Goal: Task Accomplishment & Management: Manage account settings

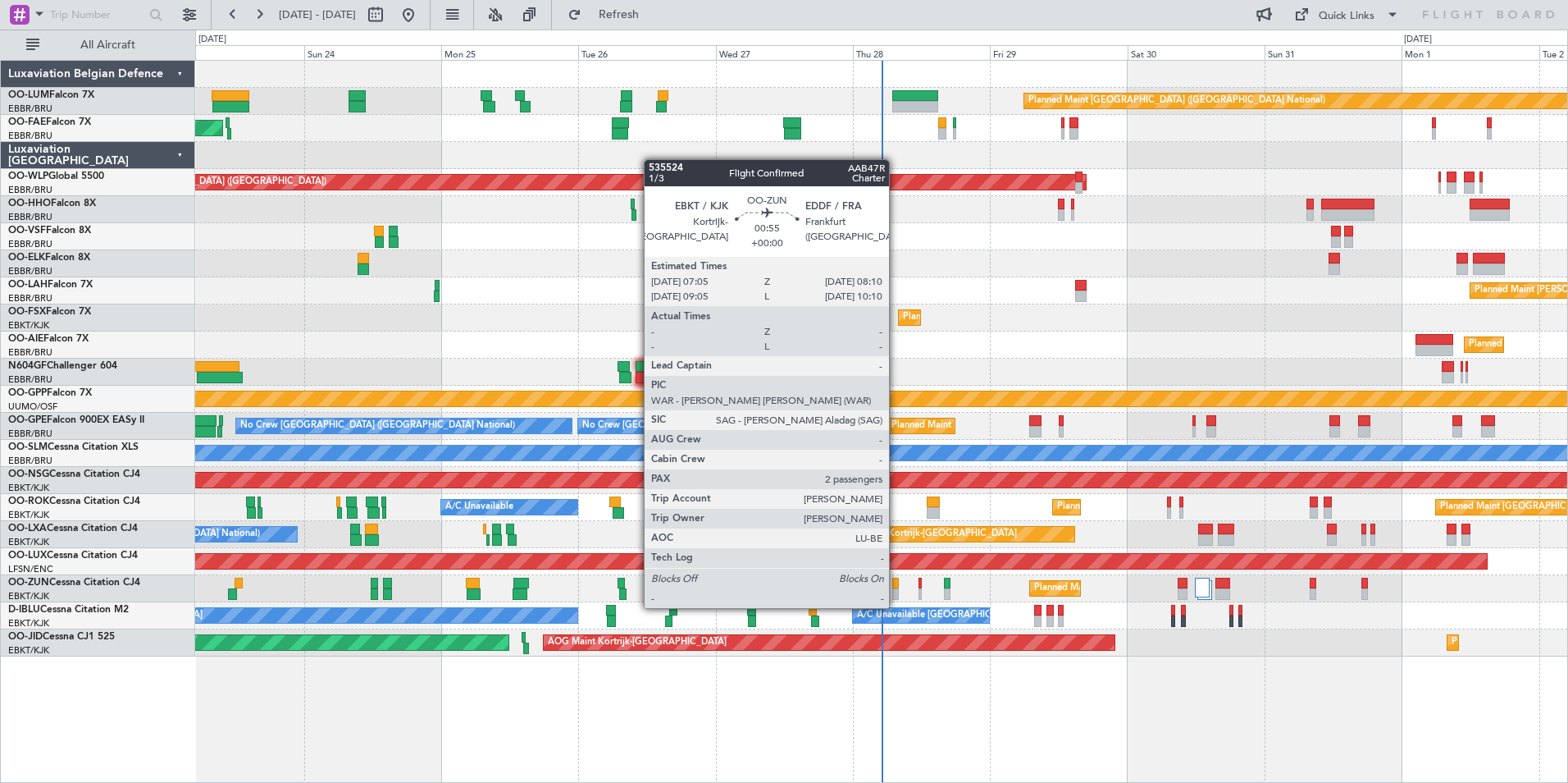
click at [896, 591] on div at bounding box center [895, 594] width 7 height 12
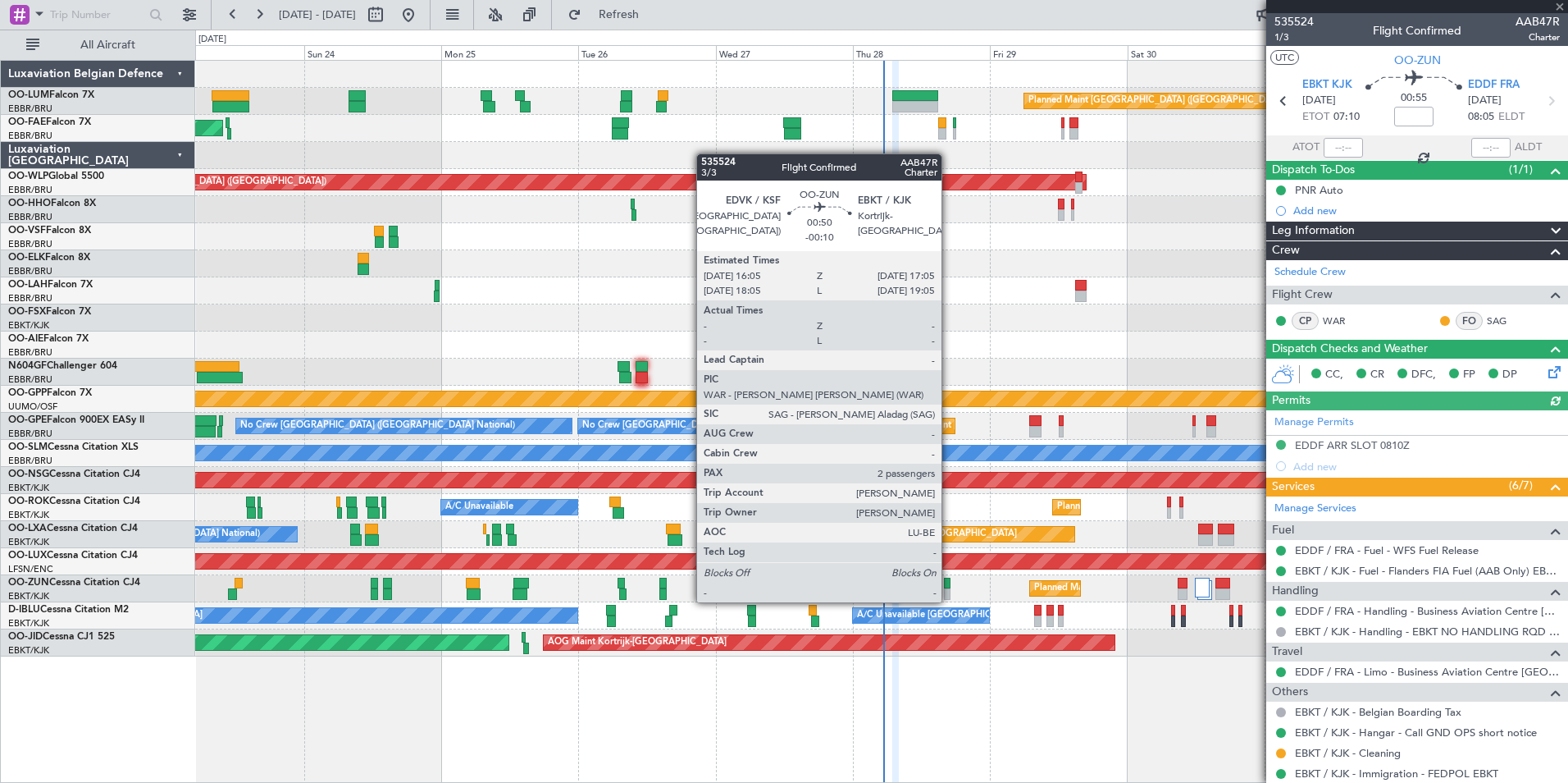
click at [949, 586] on div at bounding box center [946, 583] width 6 height 12
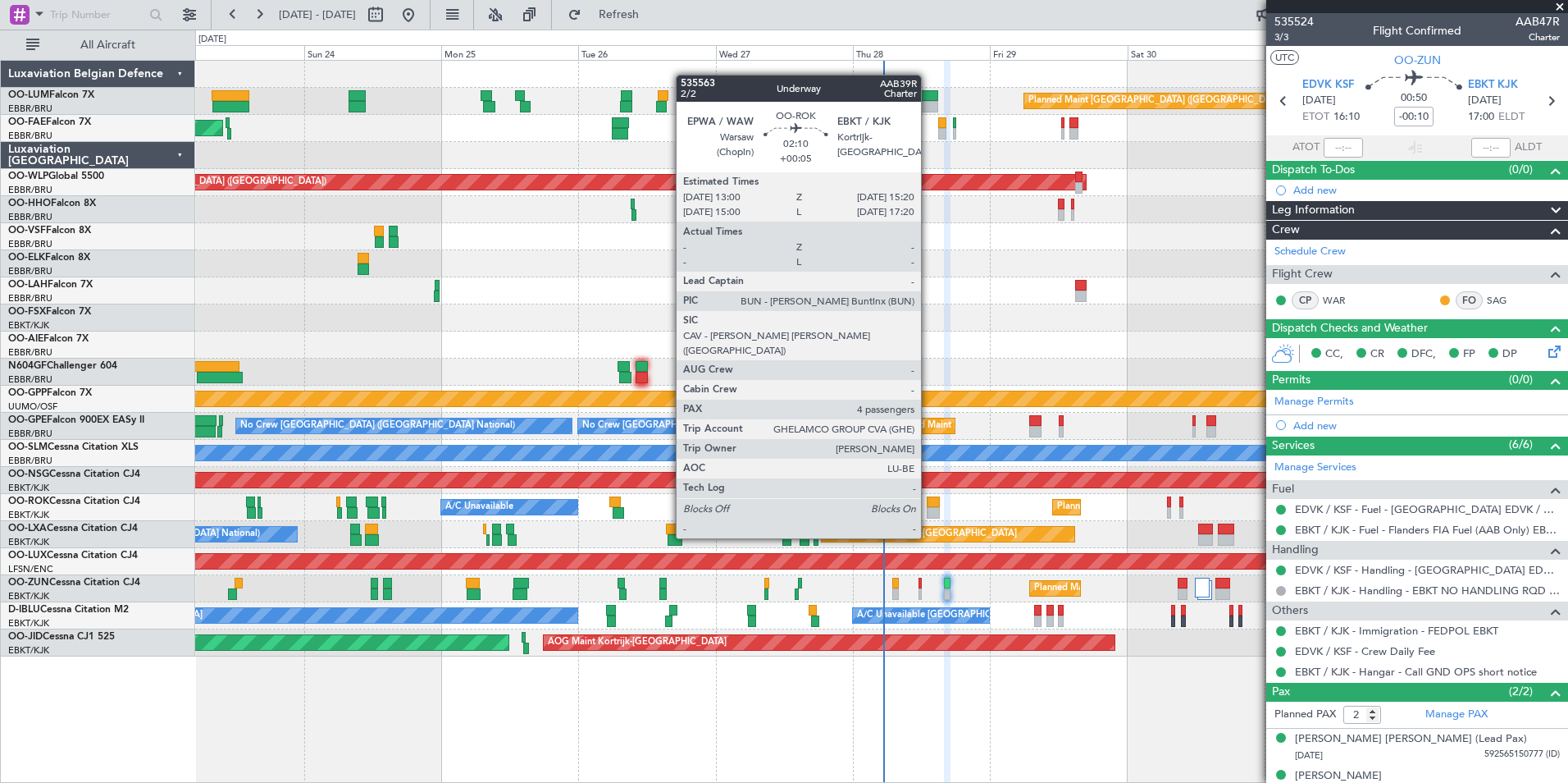
click at [928, 507] on div at bounding box center [933, 512] width 14 height 12
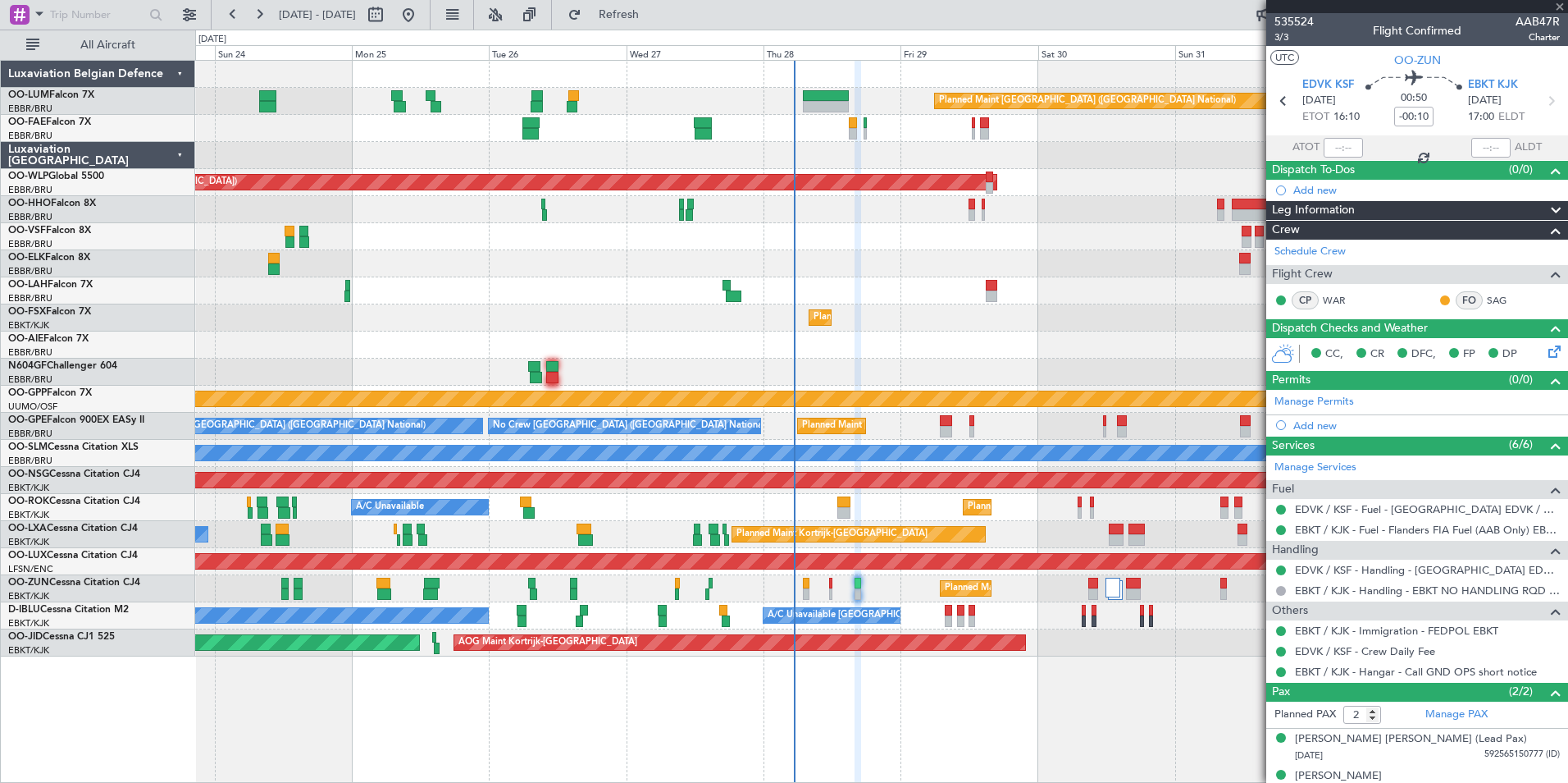
click at [925, 510] on div "Planned Maint Kortrijk-[GEOGRAPHIC_DATA] A/C Unavailable Planned Maint [GEOGRAP…" at bounding box center [881, 507] width 1372 height 27
type input "+00:05"
type input "4"
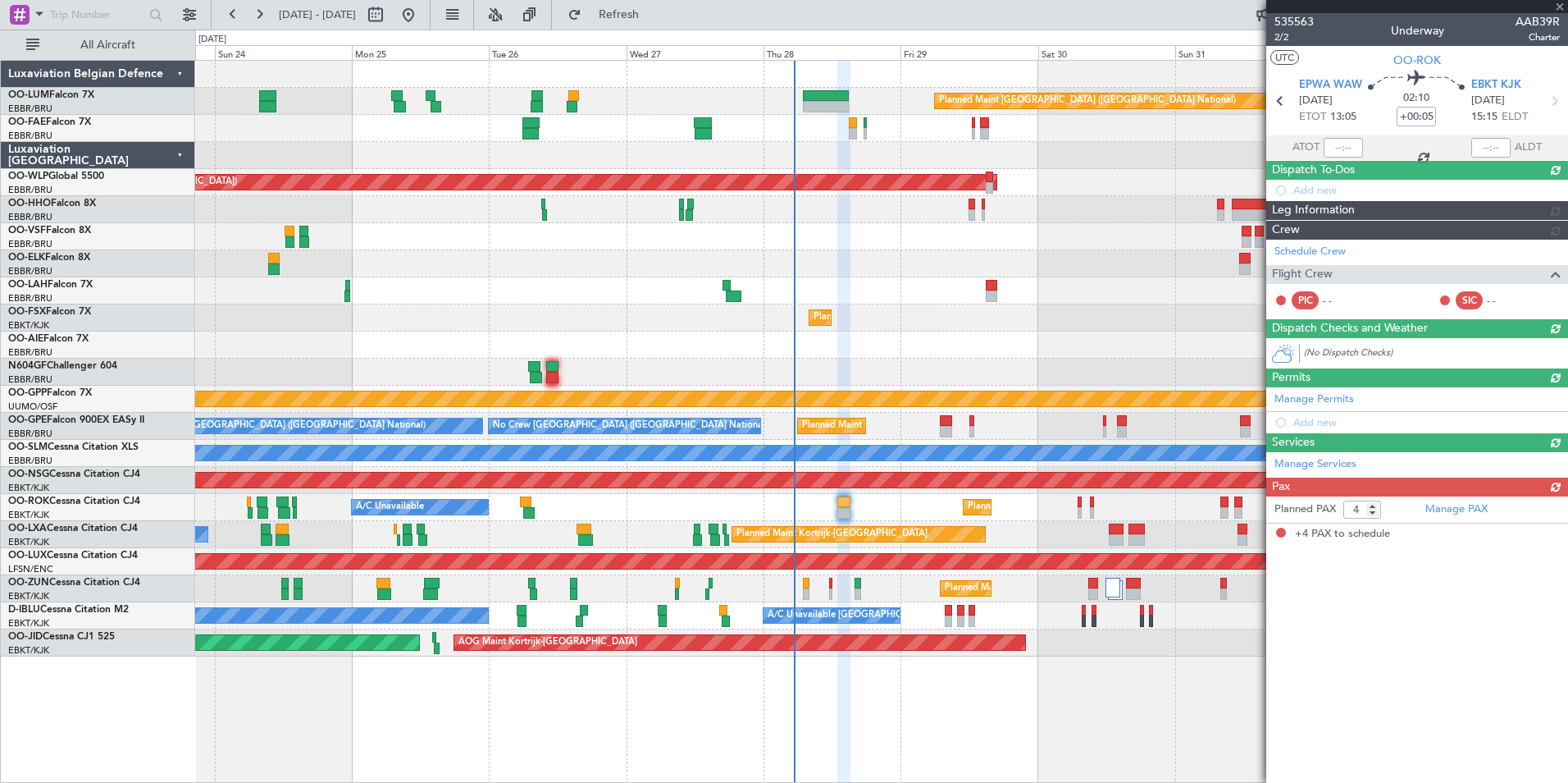
click at [814, 511] on div "Planned Maint Kortrijk-[GEOGRAPHIC_DATA] A/C Unavailable Planned Maint [GEOGRAP…" at bounding box center [881, 507] width 1372 height 27
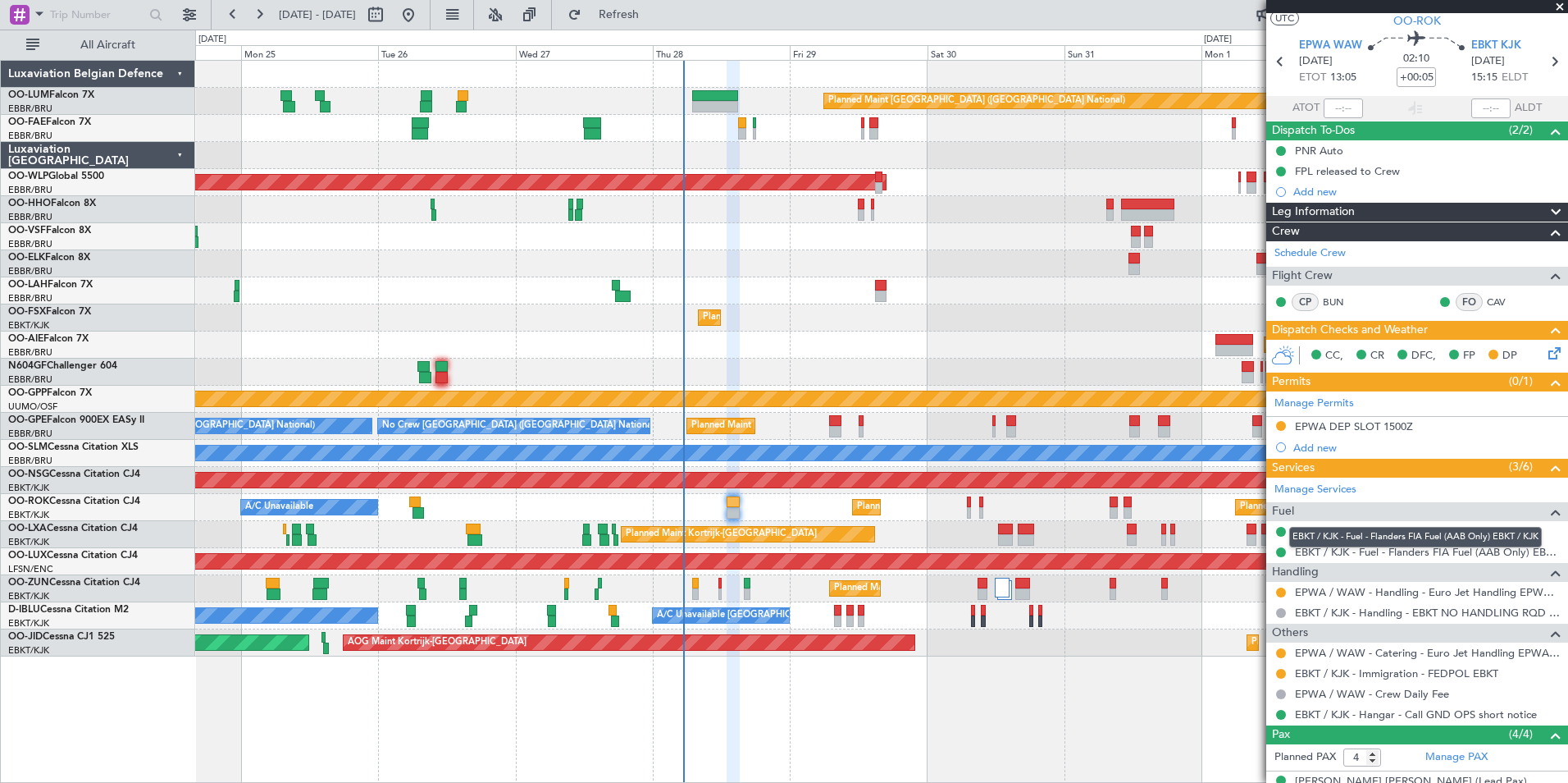
scroll to position [11, 0]
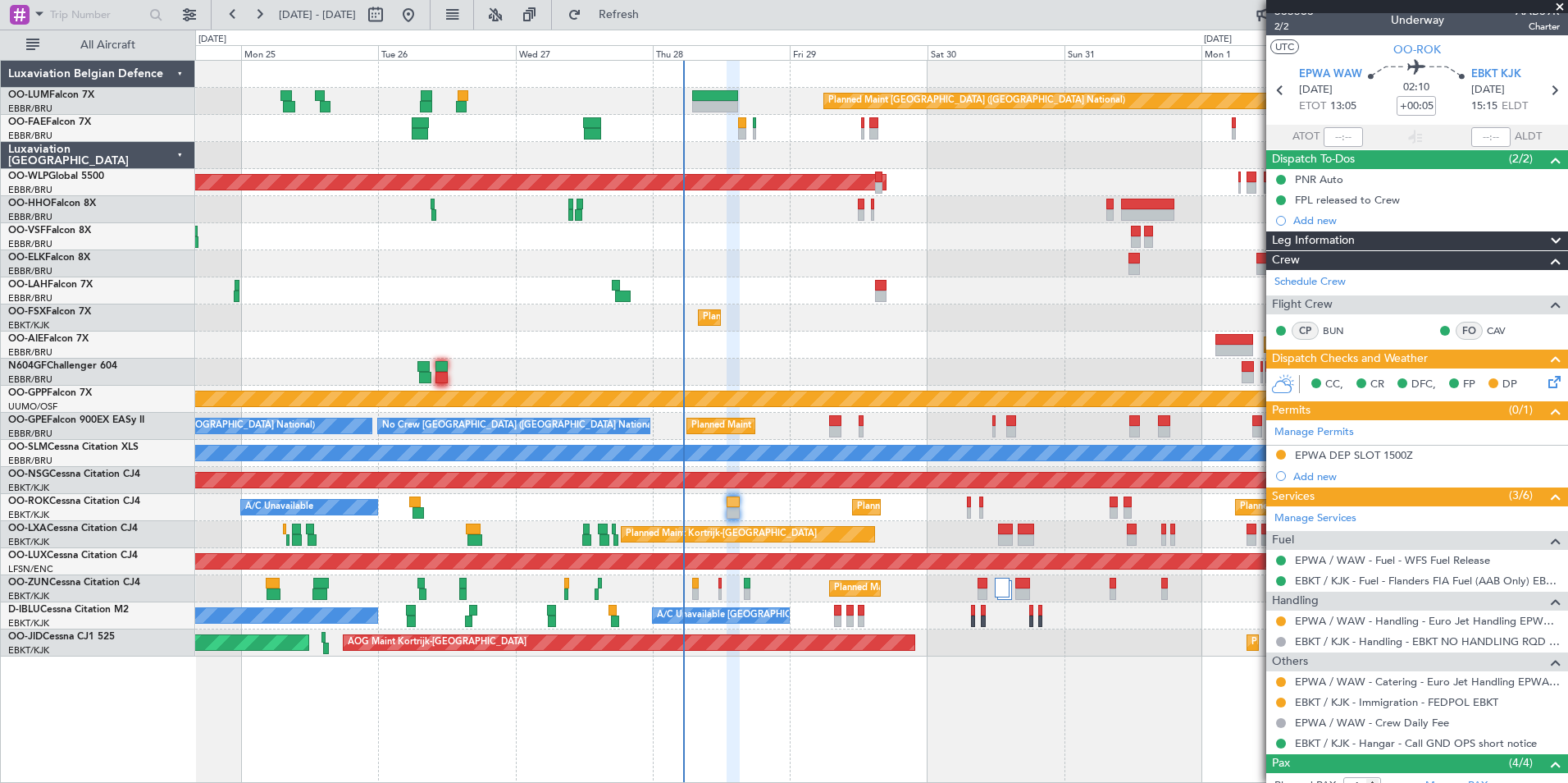
click at [841, 519] on div "Planned Maint Kortrijk-[GEOGRAPHIC_DATA] A/C Unavailable Planned Maint [GEOGRAP…" at bounding box center [881, 507] width 1372 height 27
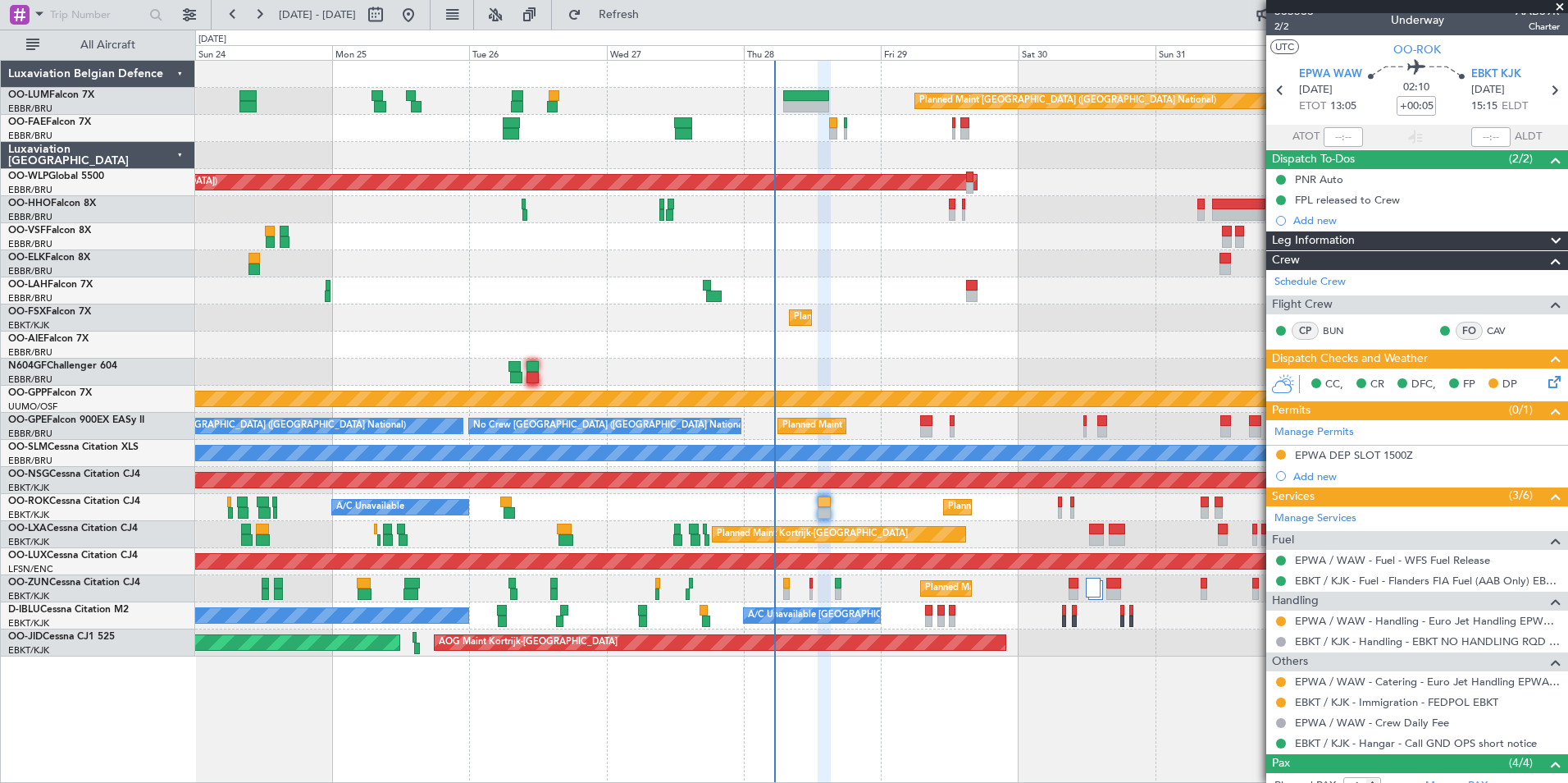
click at [835, 519] on div "Planned Maint Kortrijk-[GEOGRAPHIC_DATA] A/C Unavailable Planned Maint [GEOGRAP…" at bounding box center [881, 507] width 1372 height 27
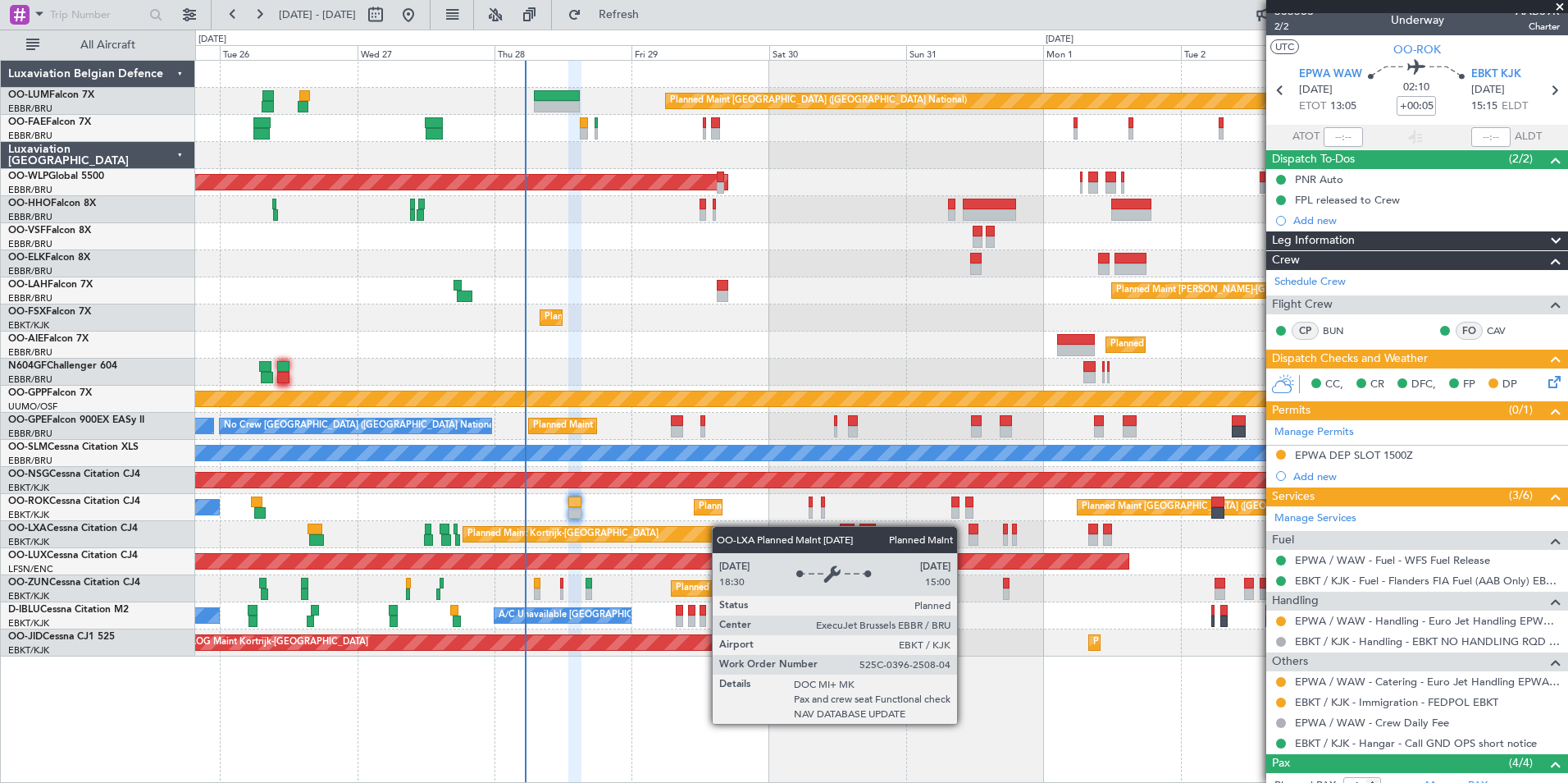
click at [662, 533] on div "Planned Maint [GEOGRAPHIC_DATA] ([GEOGRAPHIC_DATA] National) Owner [GEOGRAPHIC_…" at bounding box center [881, 359] width 1372 height 595
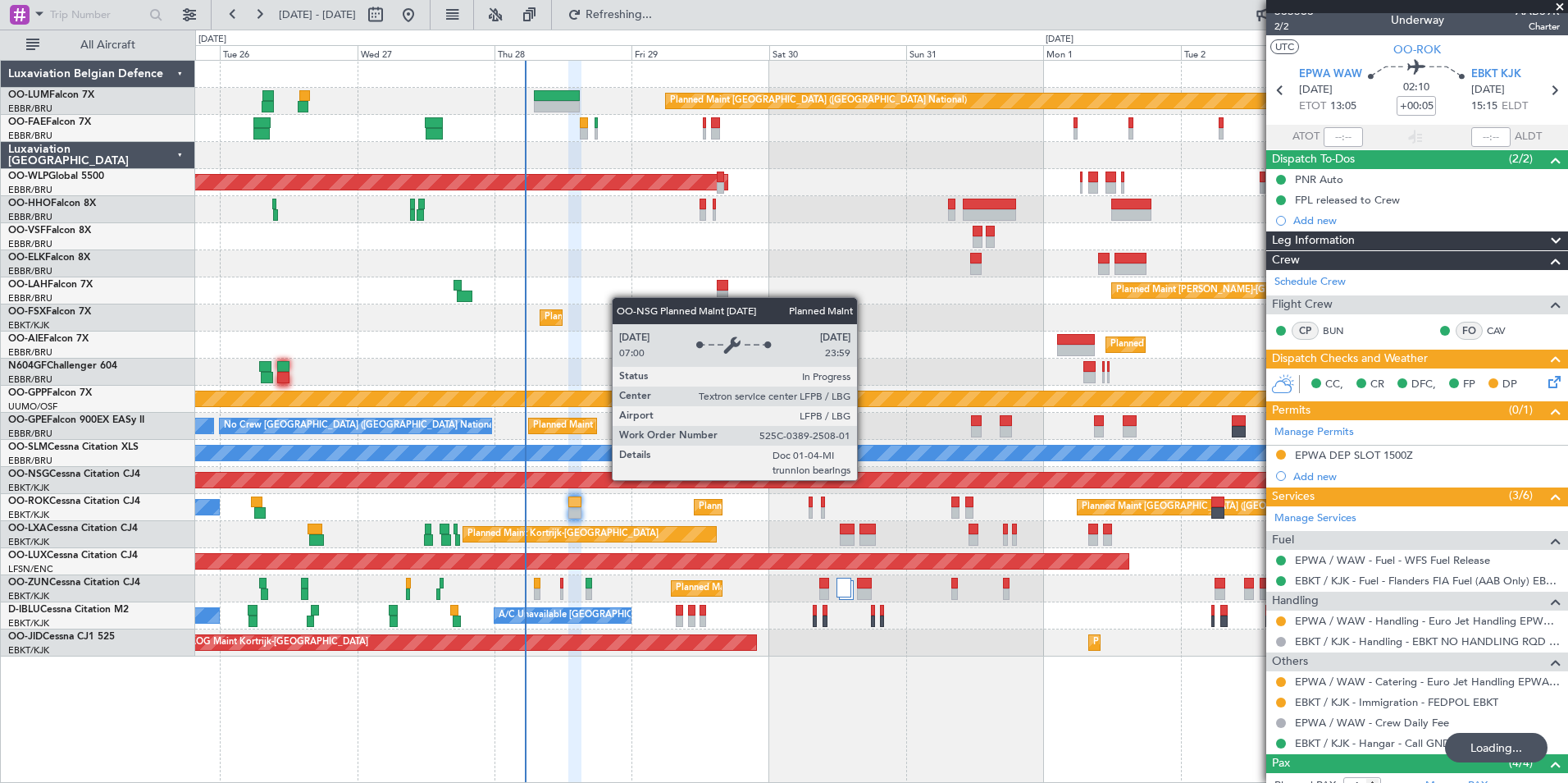
click at [812, 489] on div "Planned Maint [GEOGRAPHIC_DATA] ([GEOGRAPHIC_DATA])" at bounding box center [881, 480] width 1372 height 27
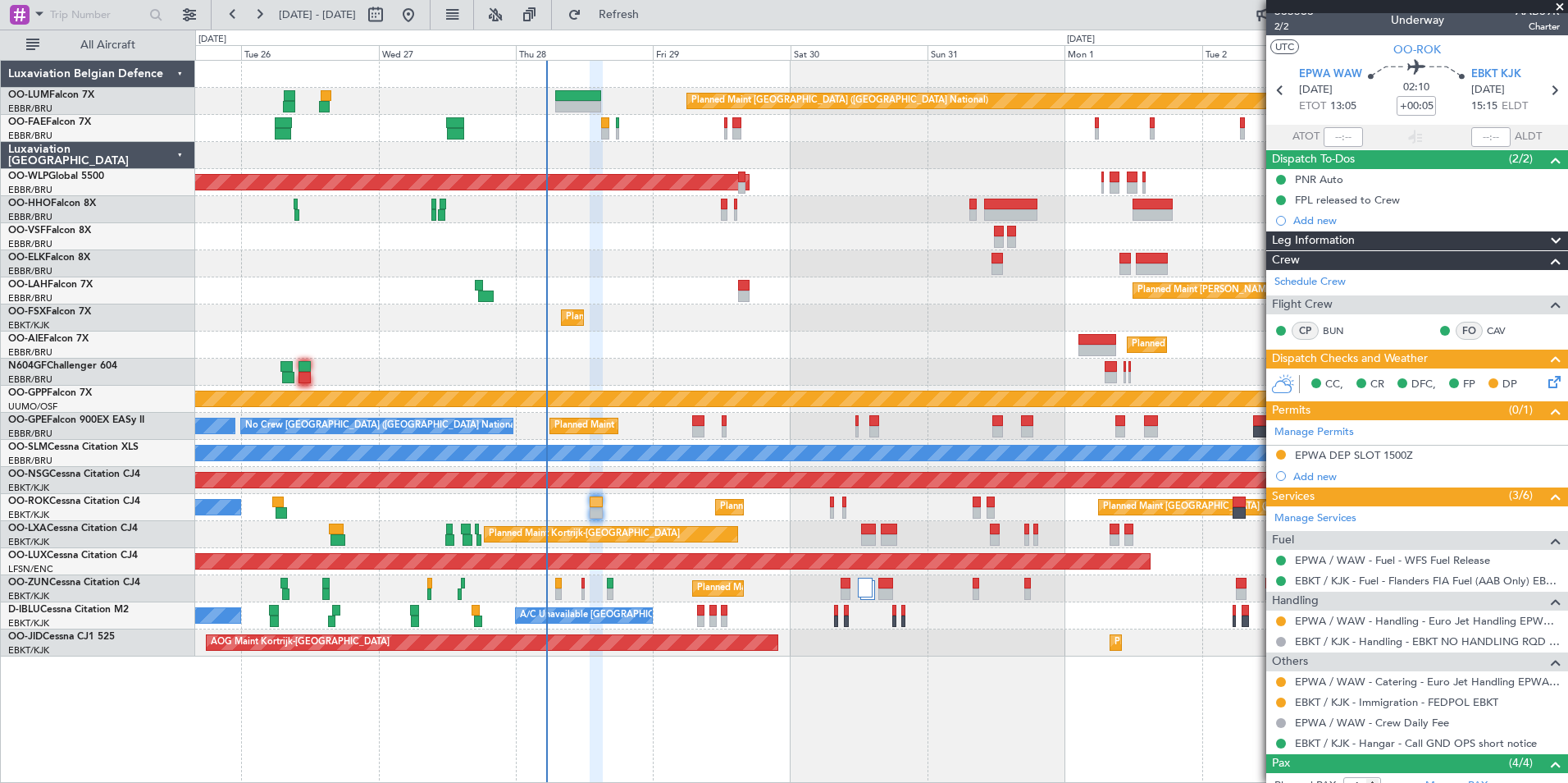
click at [814, 490] on div "Planned Maint [GEOGRAPHIC_DATA] ([GEOGRAPHIC_DATA])" at bounding box center [881, 480] width 1372 height 27
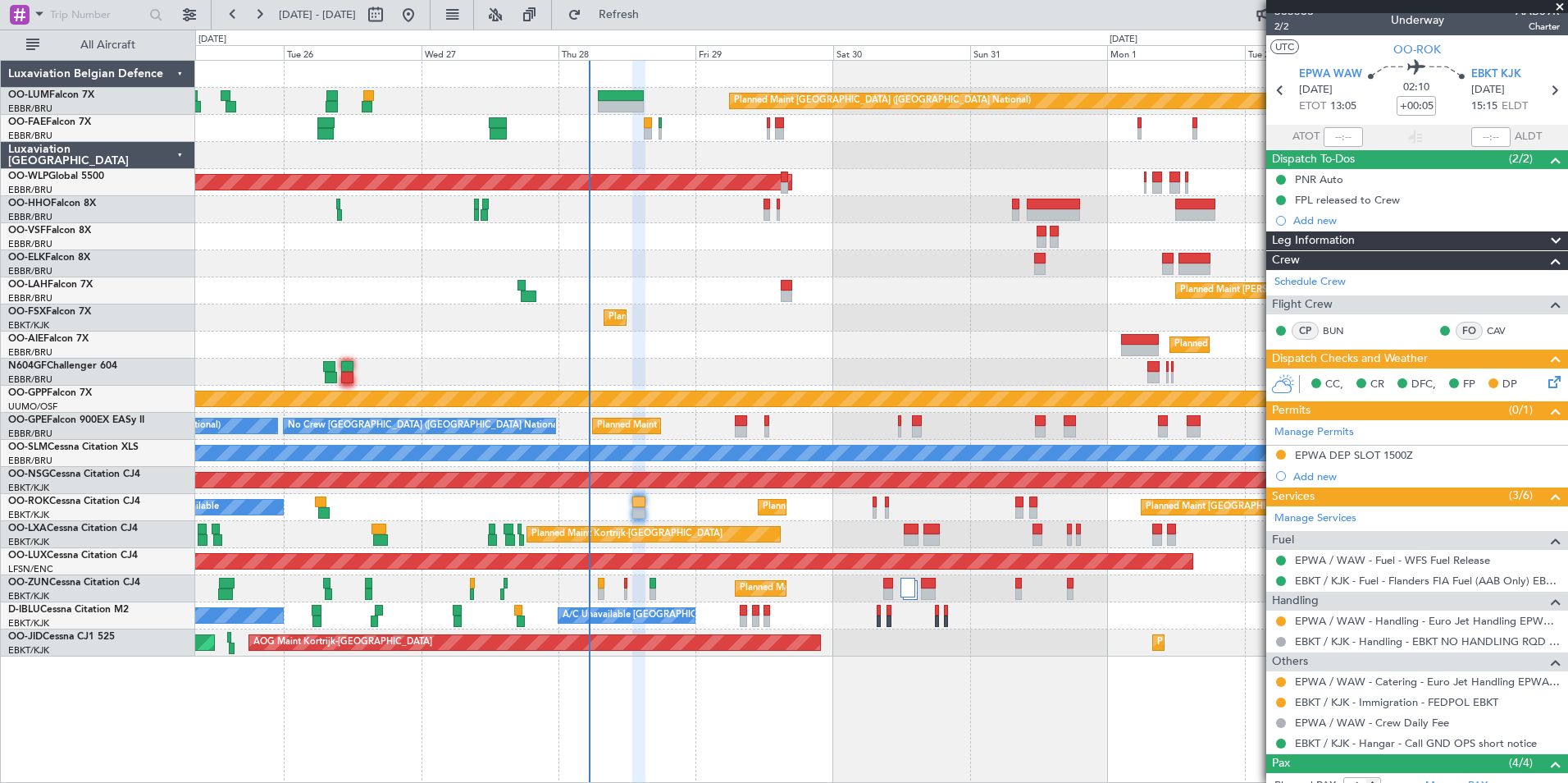
click at [292, 337] on div "Planned Maint [GEOGRAPHIC_DATA] ([GEOGRAPHIC_DATA] National) Owner [GEOGRAPHIC_…" at bounding box center [881, 359] width 1372 height 595
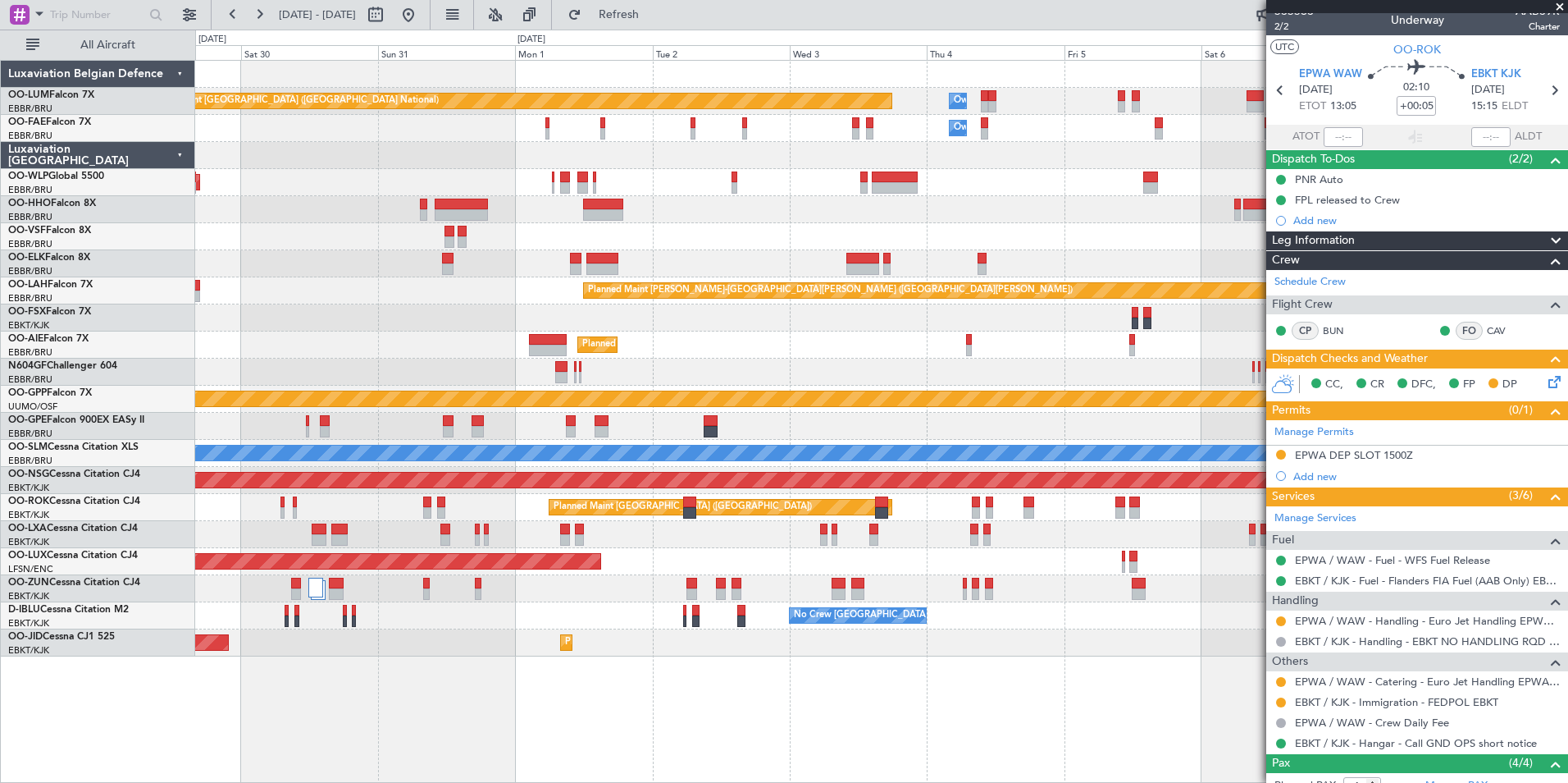
click at [388, 291] on div "Planned Maint [GEOGRAPHIC_DATA] ([GEOGRAPHIC_DATA] National) Owner [GEOGRAPHIC_…" at bounding box center [881, 359] width 1372 height 595
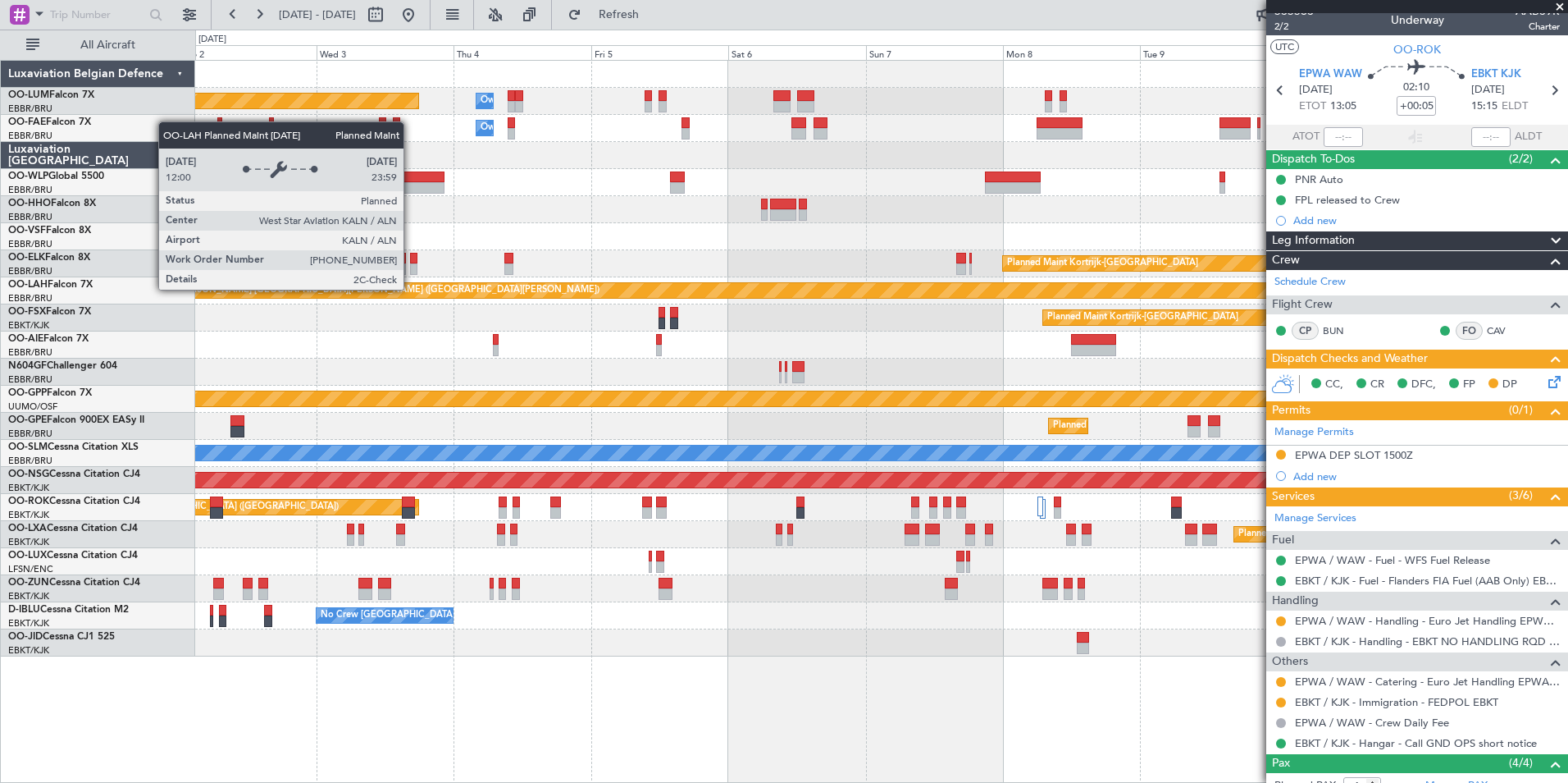
click at [445, 248] on div "Planned Maint [GEOGRAPHIC_DATA] ([GEOGRAPHIC_DATA] National) Owner [GEOGRAPHIC_…" at bounding box center [881, 359] width 1372 height 595
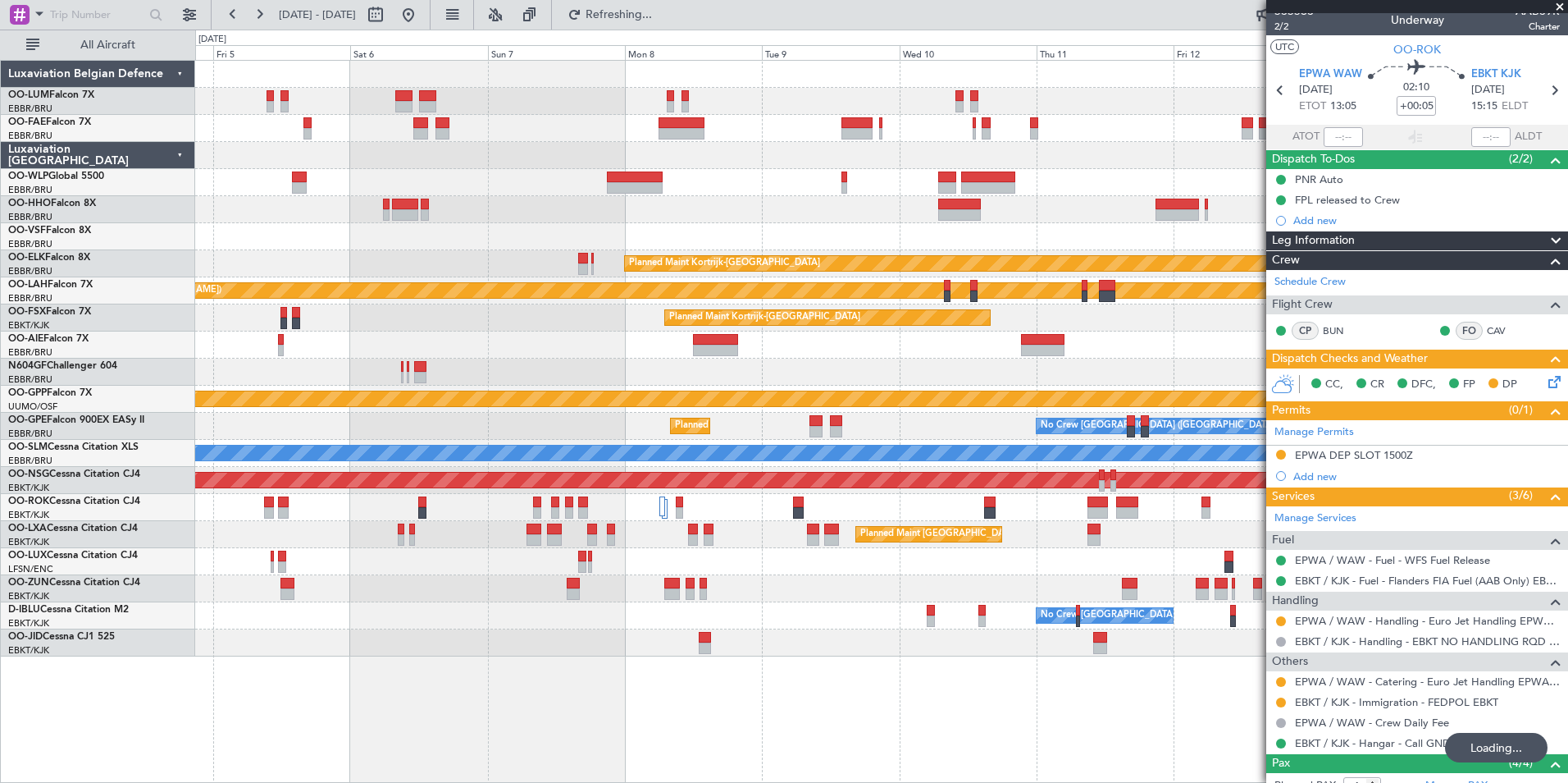
click at [386, 192] on div "Owner Melsbroek Air Base Planned Maint [GEOGRAPHIC_DATA] ([GEOGRAPHIC_DATA]) Ow…" at bounding box center [881, 359] width 1372 height 595
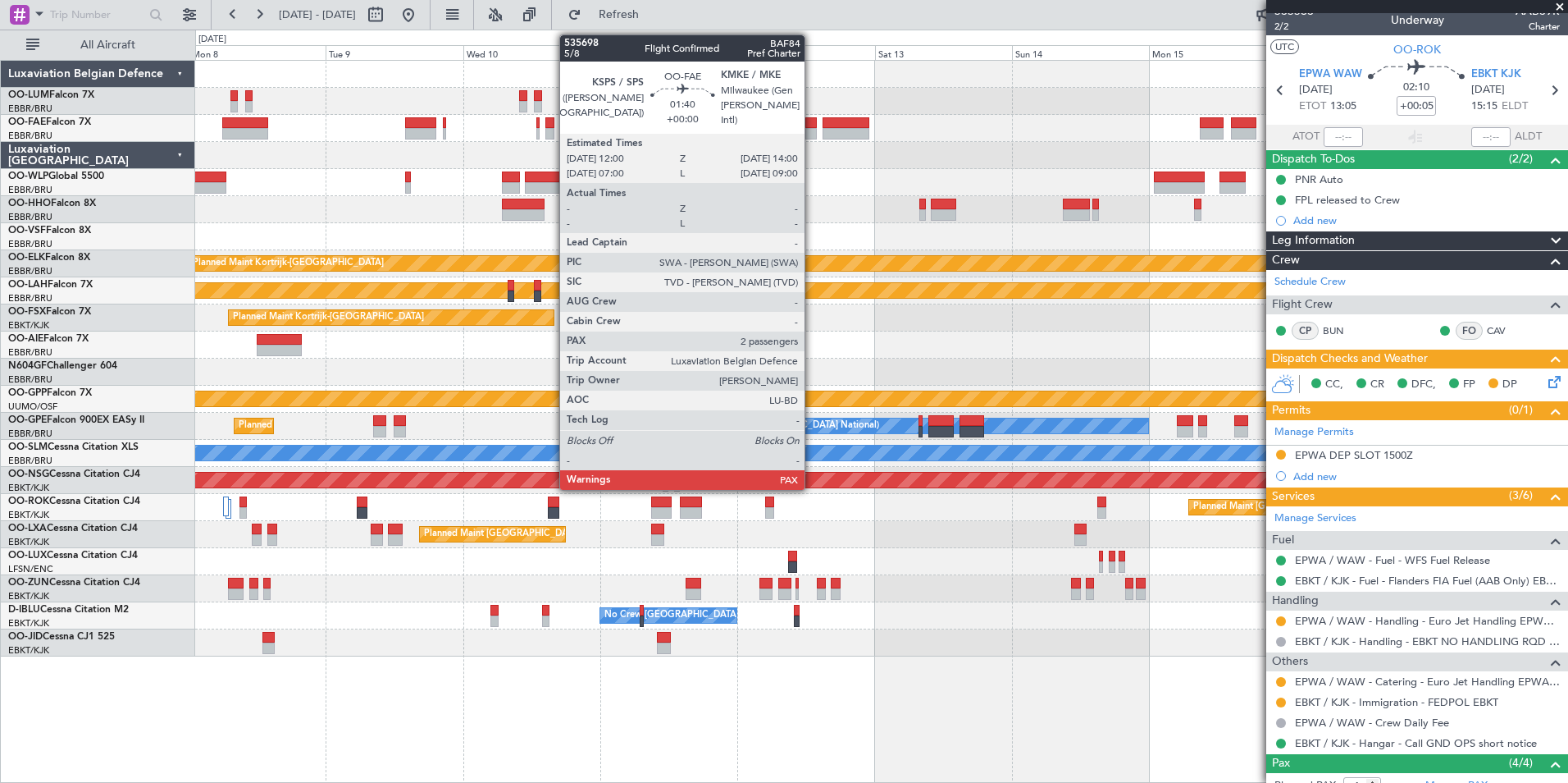
click at [812, 131] on div at bounding box center [812, 134] width 12 height 12
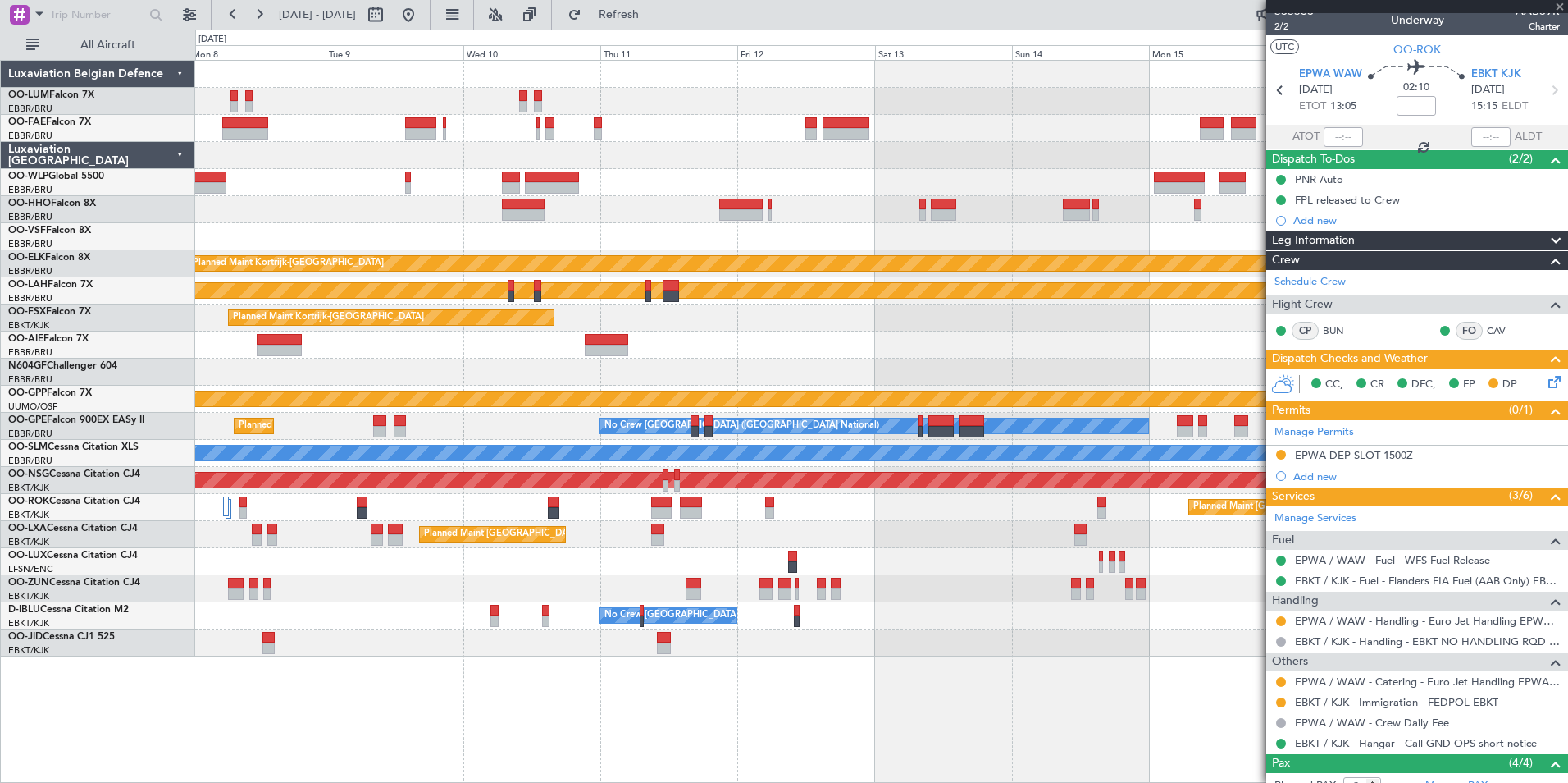
scroll to position [0, 0]
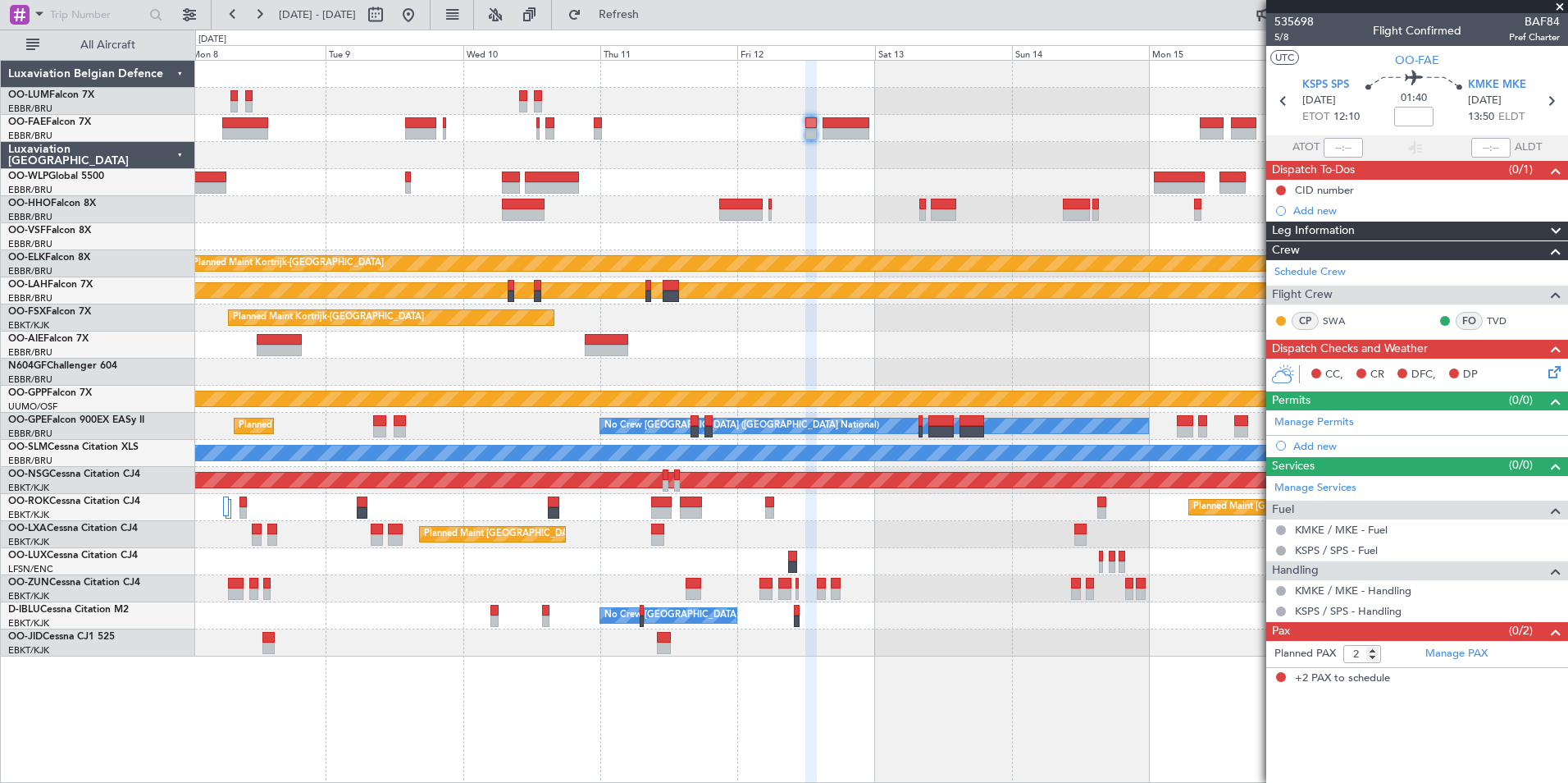
click at [659, 280] on div "Planned Maint [PERSON_NAME]-[GEOGRAPHIC_DATA][PERSON_NAME] ([GEOGRAPHIC_DATA][P…" at bounding box center [881, 290] width 1372 height 27
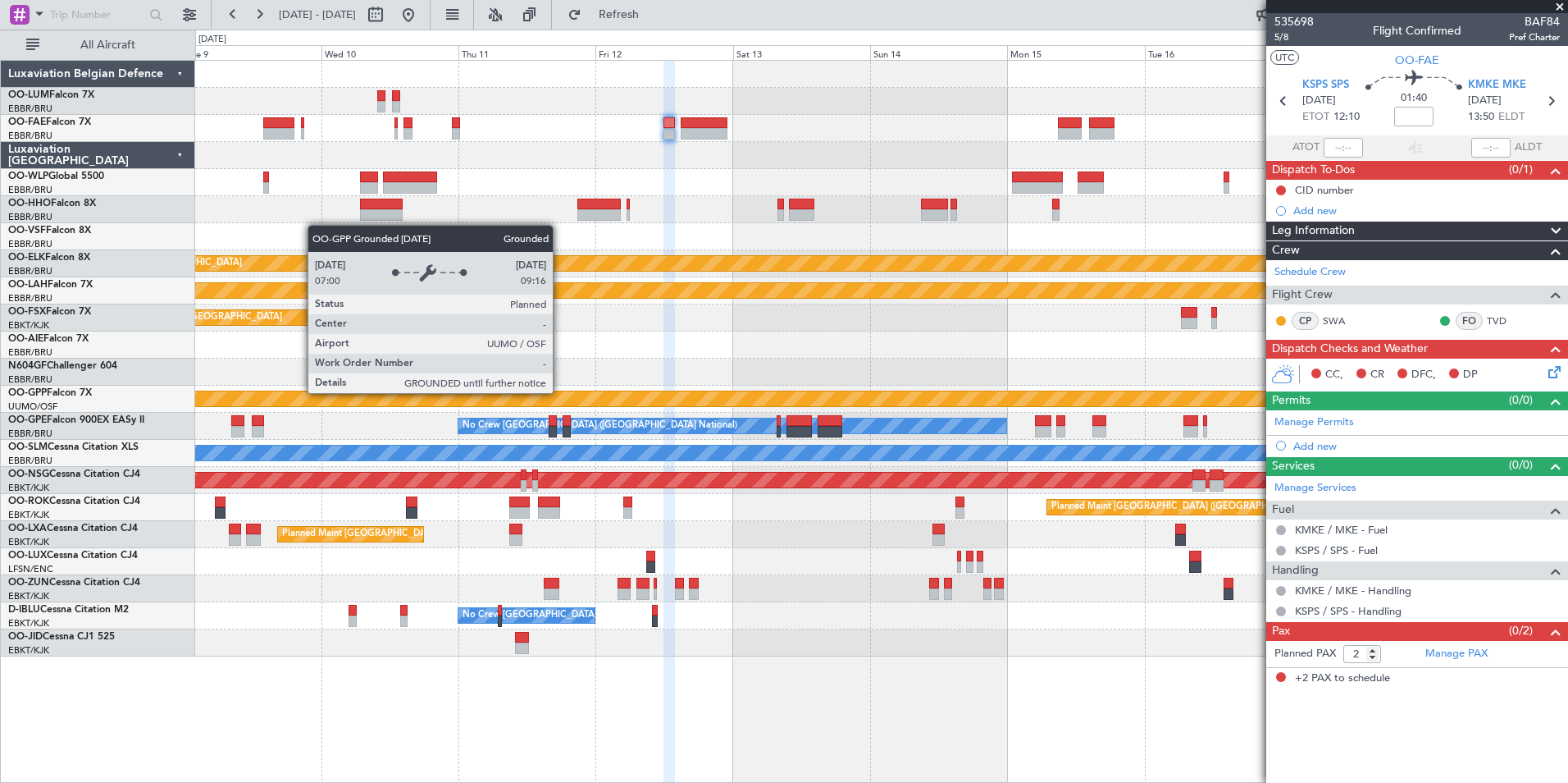
click at [1247, 394] on div "Planned Maint Kortrijk-[GEOGRAPHIC_DATA] Planned [GEOGRAPHIC_DATA][PERSON_NAME]…" at bounding box center [881, 359] width 1372 height 595
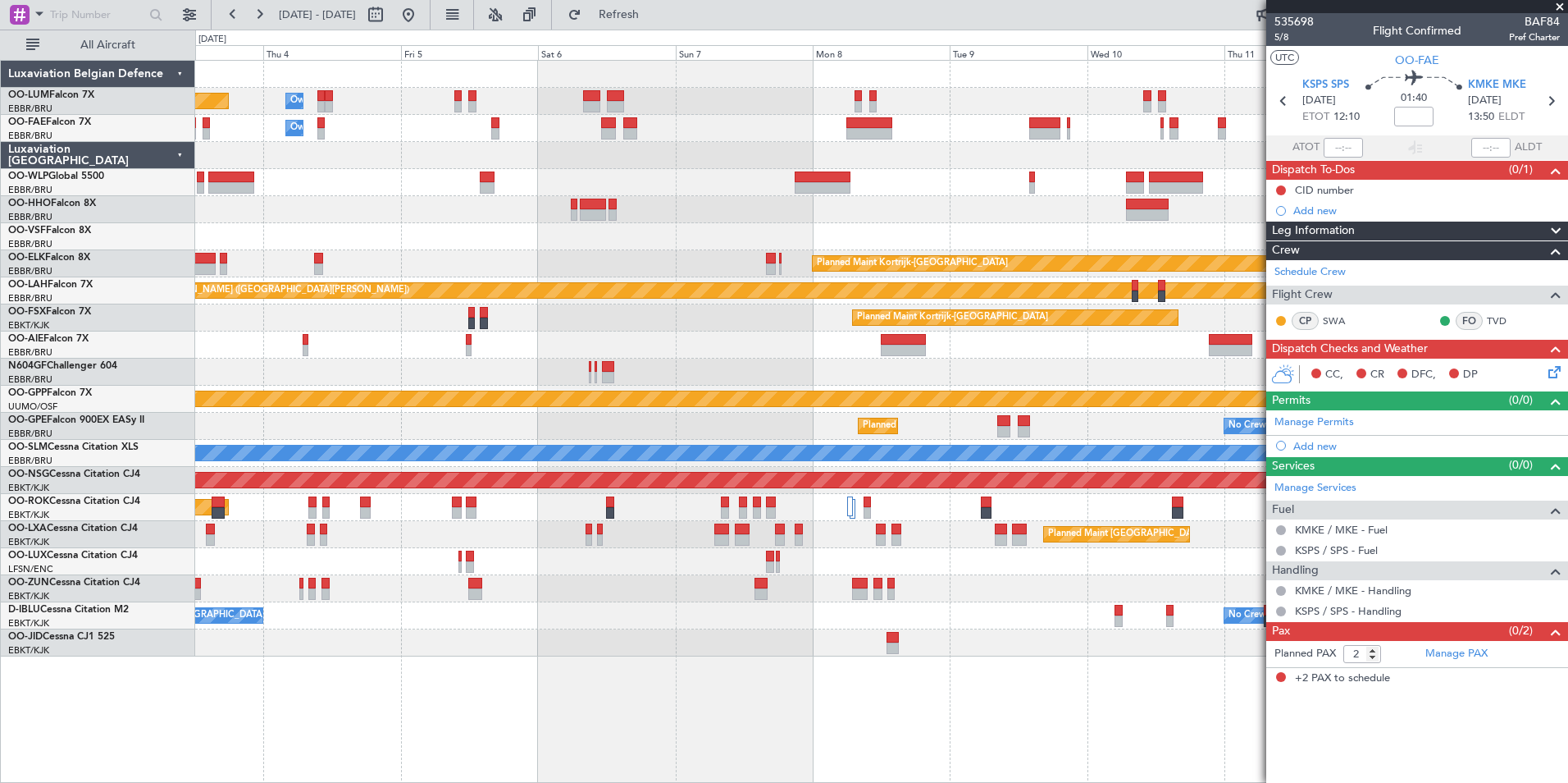
click at [1106, 401] on div "Owner Melsbroek Air Base Planned Maint [GEOGRAPHIC_DATA] ([GEOGRAPHIC_DATA]) Ow…" at bounding box center [881, 359] width 1372 height 595
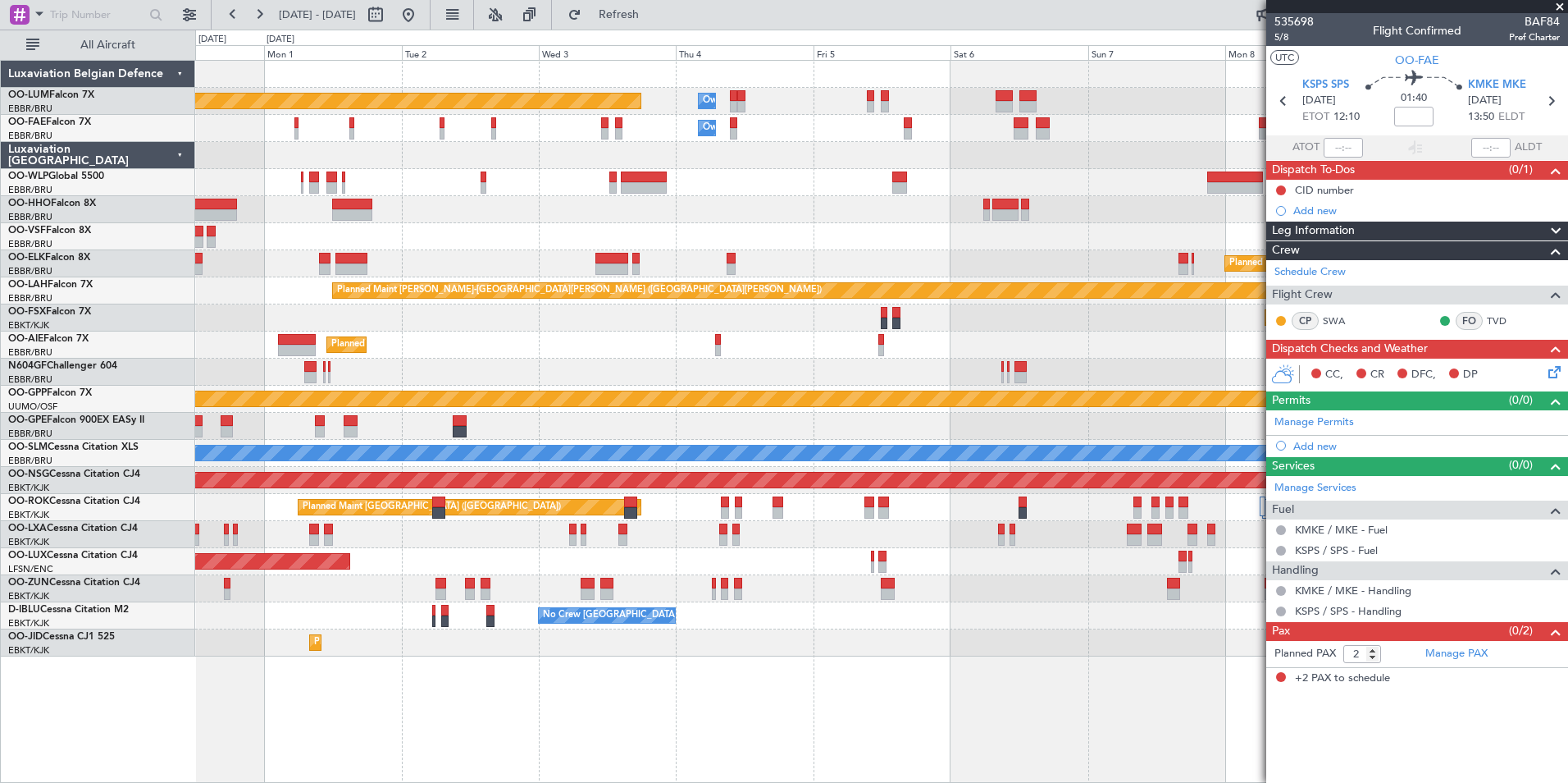
click at [1095, 392] on div "Grounded [PERSON_NAME]" at bounding box center [881, 399] width 1372 height 27
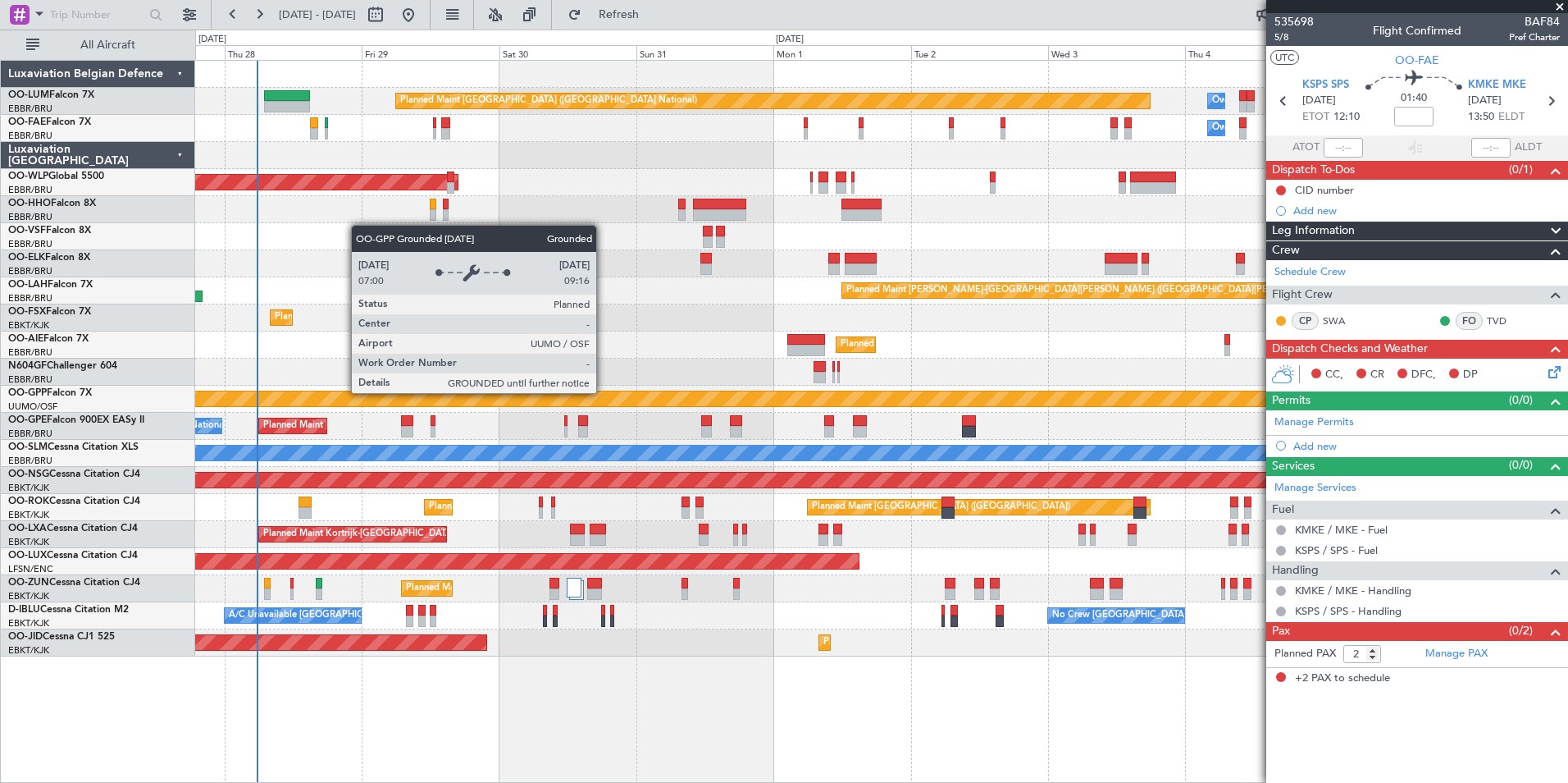
click at [983, 409] on div "Grounded [PERSON_NAME]" at bounding box center [881, 399] width 1372 height 27
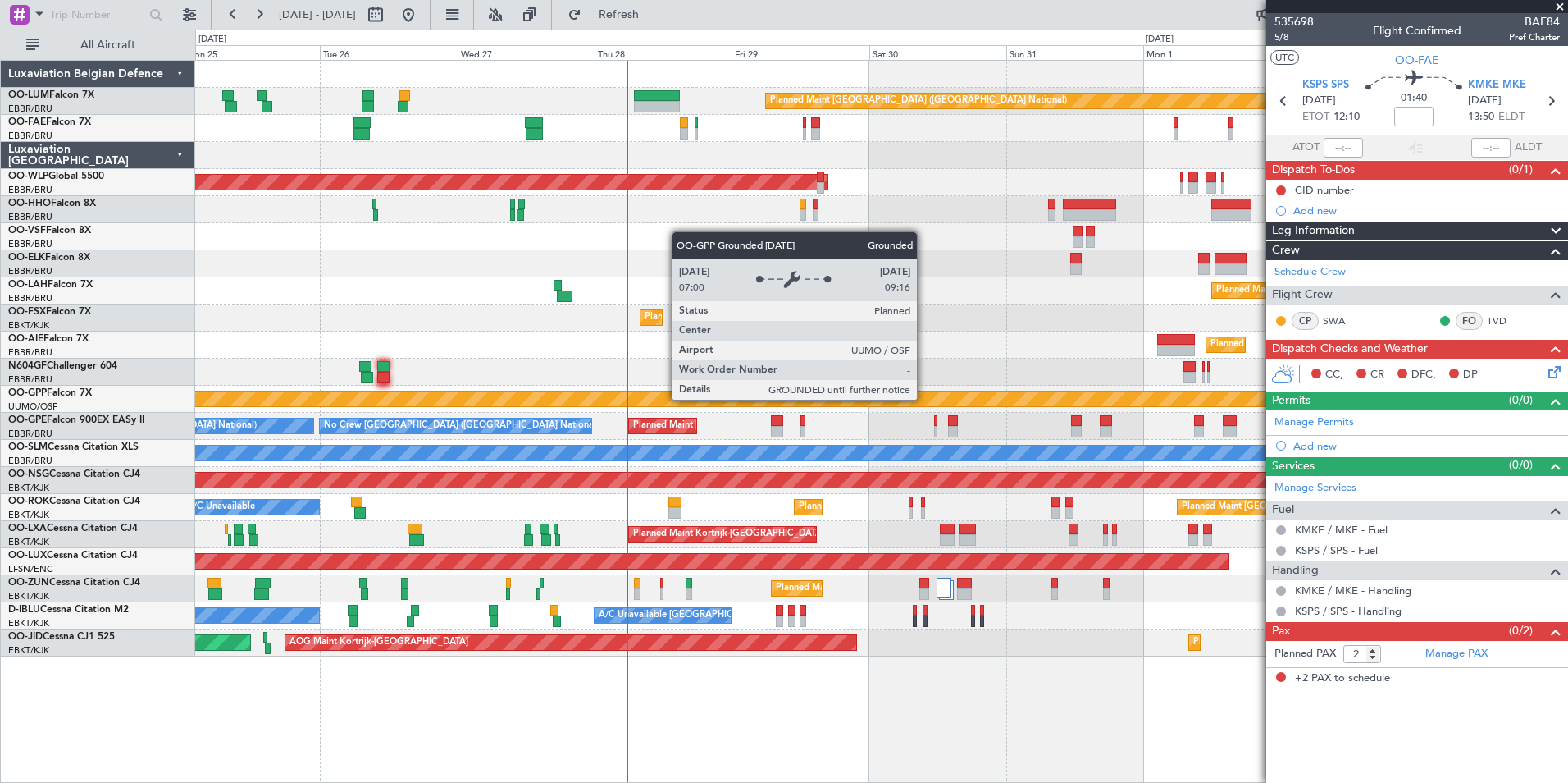
click at [696, 367] on div at bounding box center [881, 372] width 1372 height 27
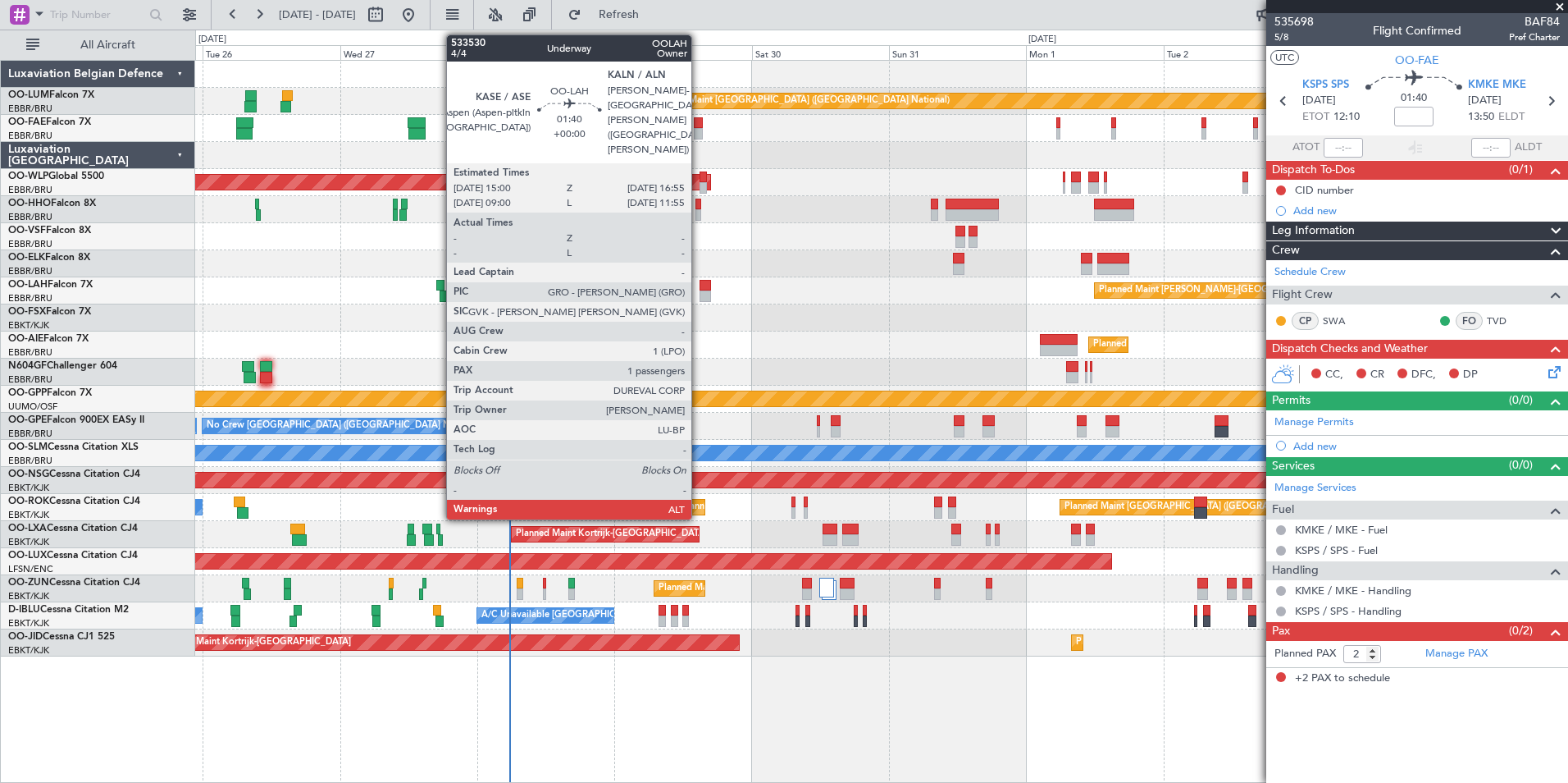
click at [700, 293] on div at bounding box center [705, 296] width 12 height 12
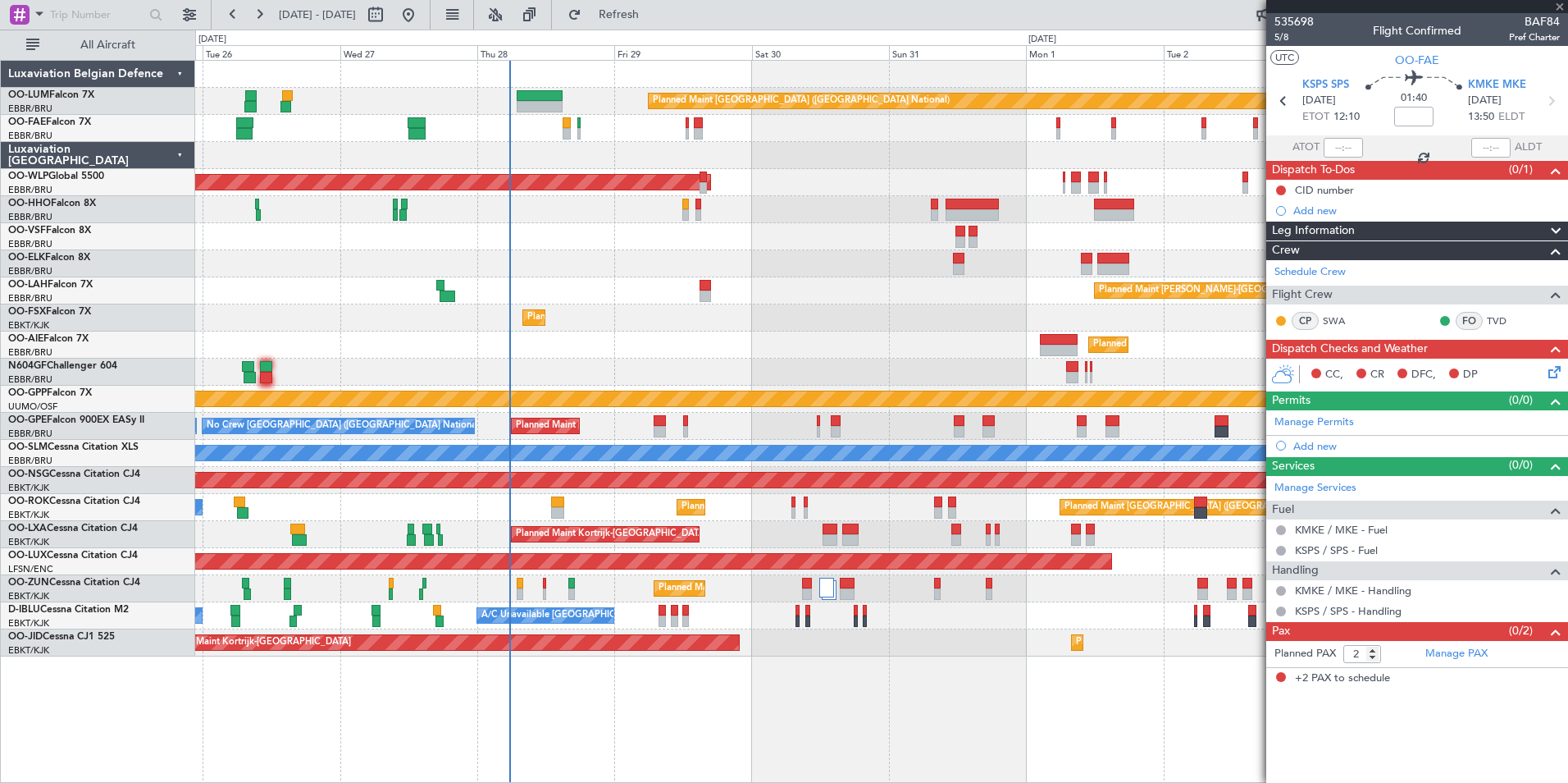
click at [686, 371] on div at bounding box center [881, 372] width 1372 height 27
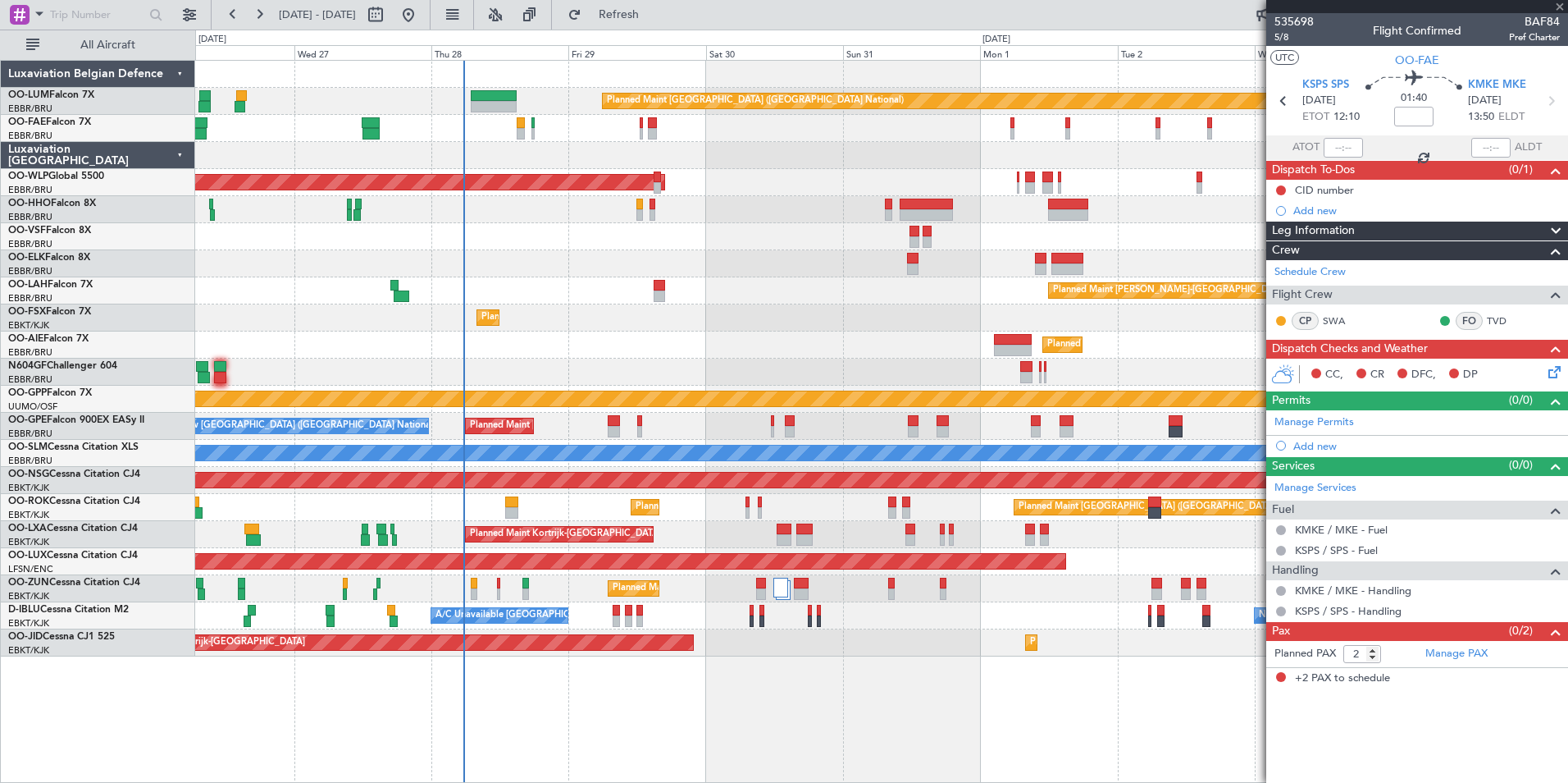
type input "1"
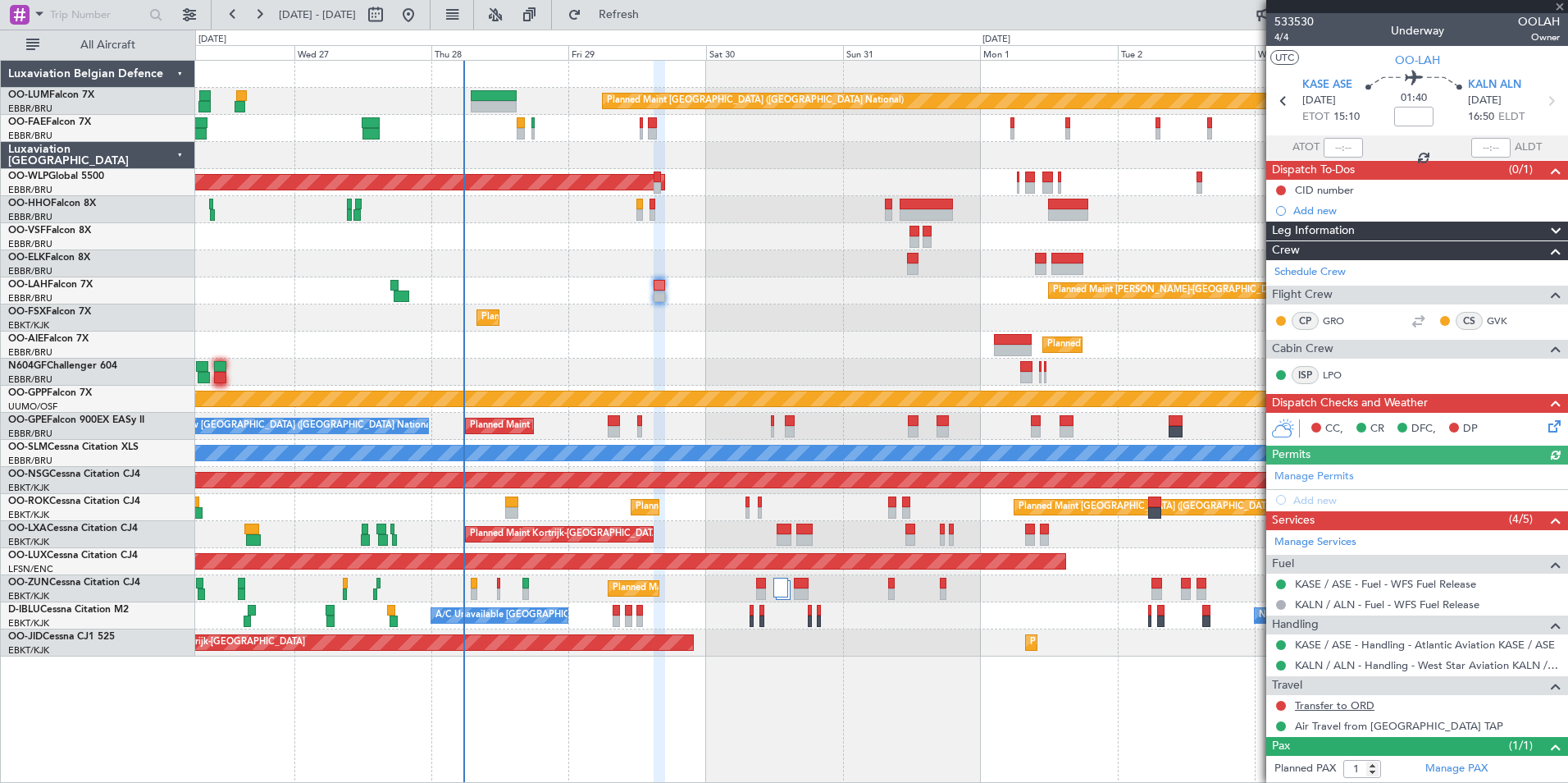
click at [1334, 703] on link "Transfer to ORD" at bounding box center [1334, 705] width 80 height 14
click at [660, 297] on div "Planned Maint [PERSON_NAME]-[GEOGRAPHIC_DATA][PERSON_NAME] ([GEOGRAPHIC_DATA][P…" at bounding box center [881, 290] width 1372 height 27
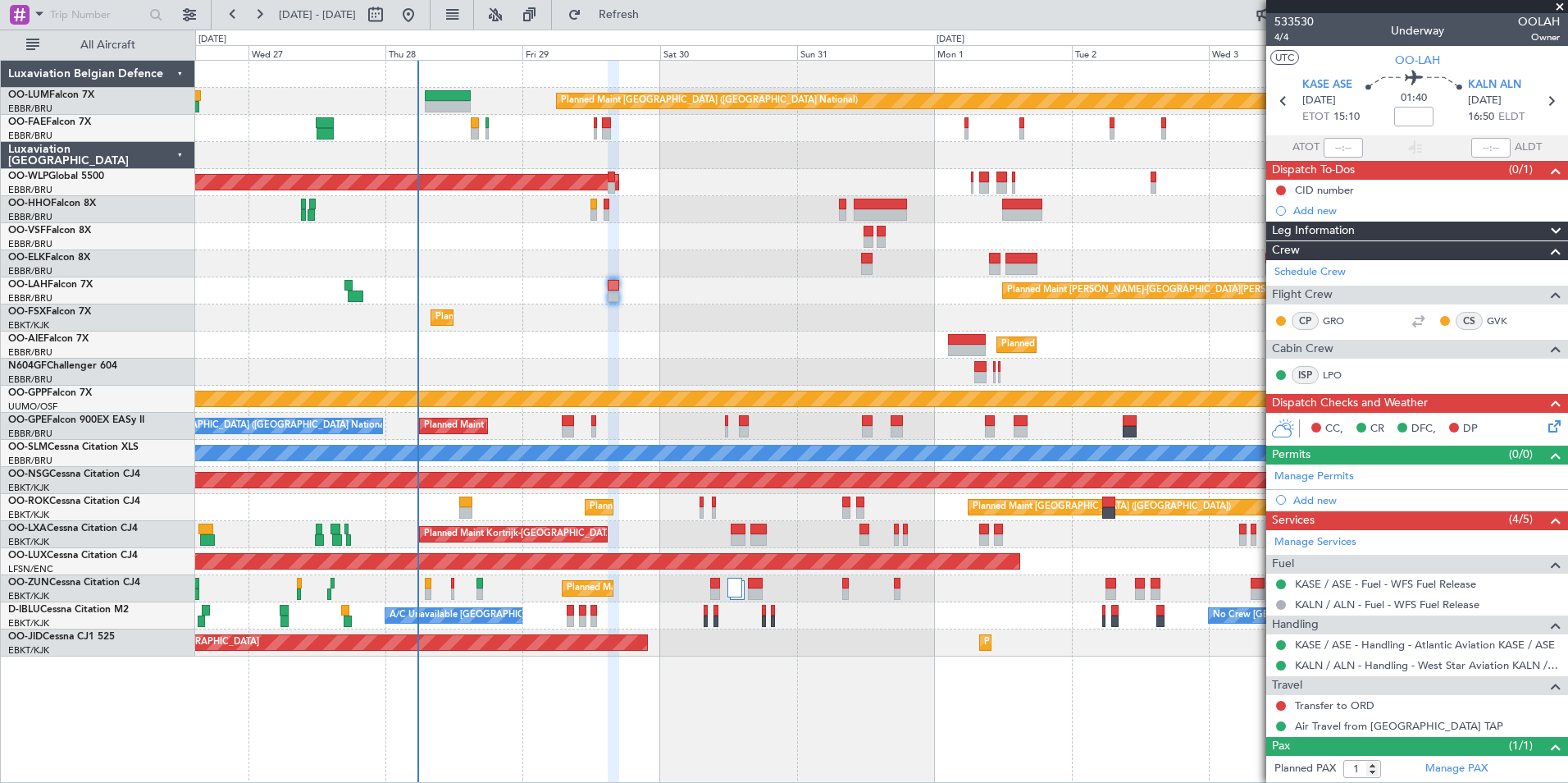
click at [595, 299] on div "Planned Maint [PERSON_NAME]-[GEOGRAPHIC_DATA][PERSON_NAME] ([GEOGRAPHIC_DATA][P…" at bounding box center [881, 290] width 1372 height 27
click at [491, 356] on div "Planned Maint [GEOGRAPHIC_DATA] ([GEOGRAPHIC_DATA] National) Owner [GEOGRAPHIC_…" at bounding box center [881, 359] width 1372 height 595
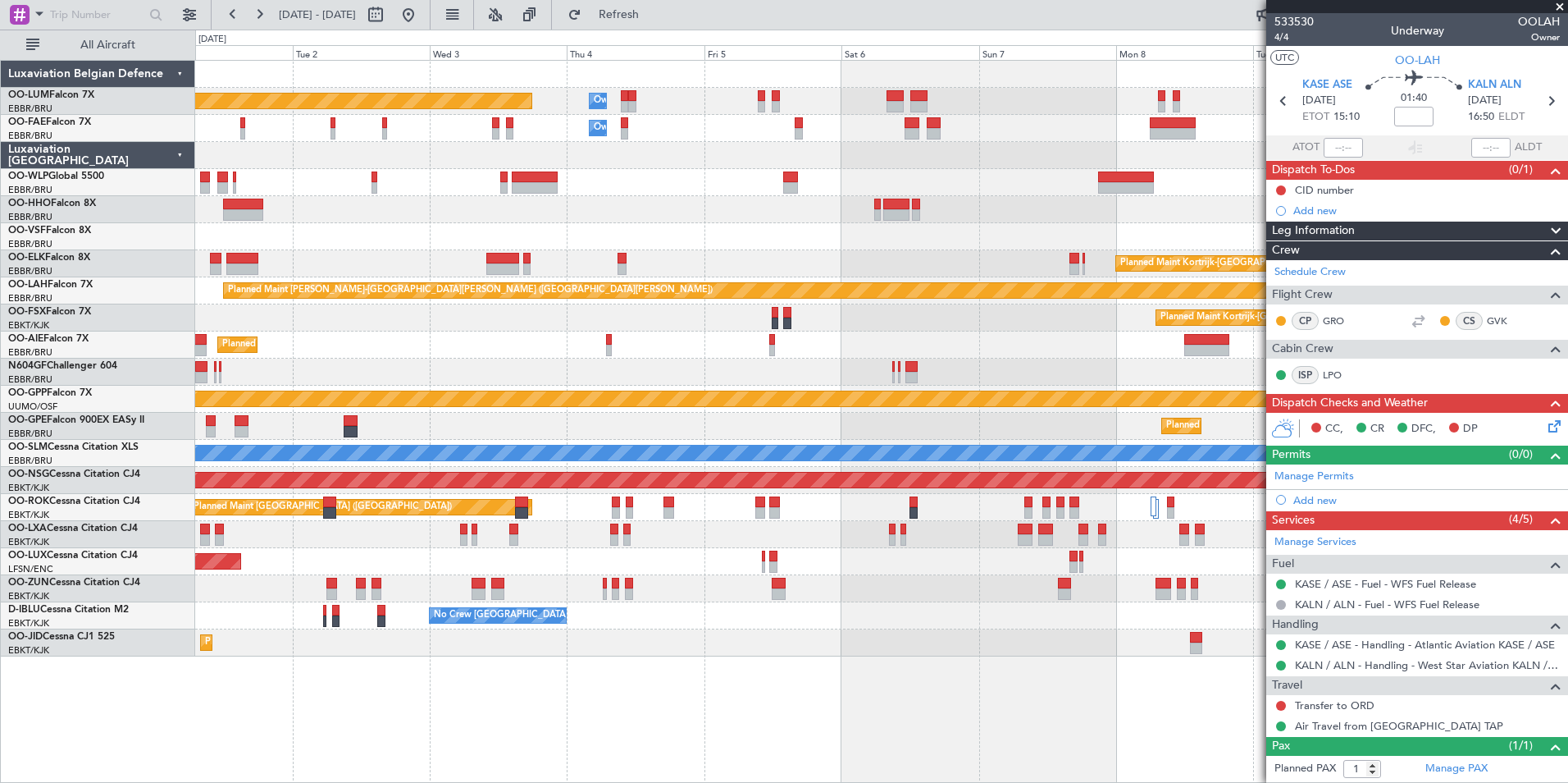
click at [334, 370] on div "Planned Maint [GEOGRAPHIC_DATA] ([GEOGRAPHIC_DATA] National) Owner [GEOGRAPHIC_…" at bounding box center [881, 359] width 1372 height 595
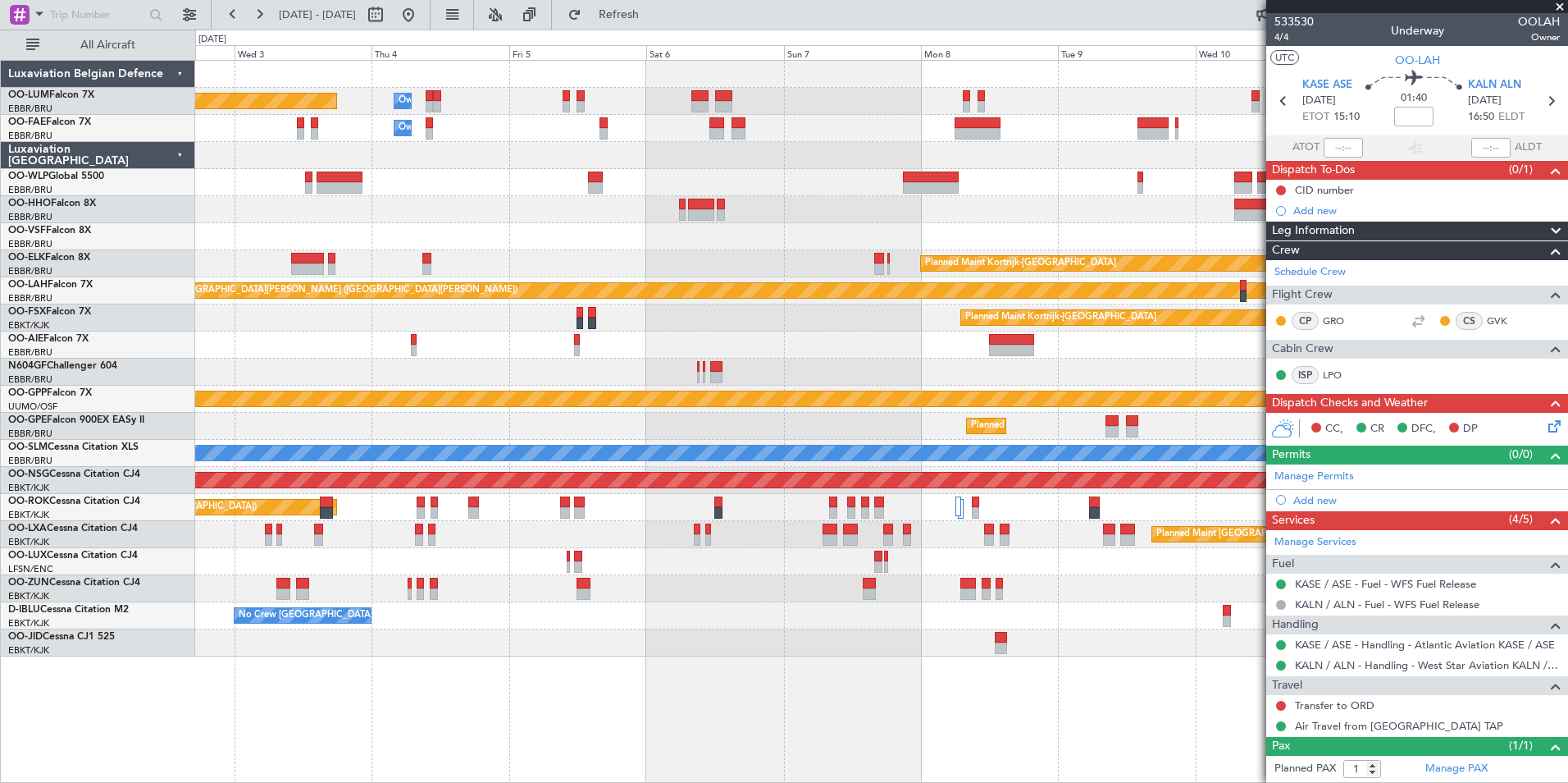
click at [402, 341] on div "Planned Maint [GEOGRAPHIC_DATA] ([GEOGRAPHIC_DATA] National) Owner [GEOGRAPHIC_…" at bounding box center [881, 359] width 1372 height 595
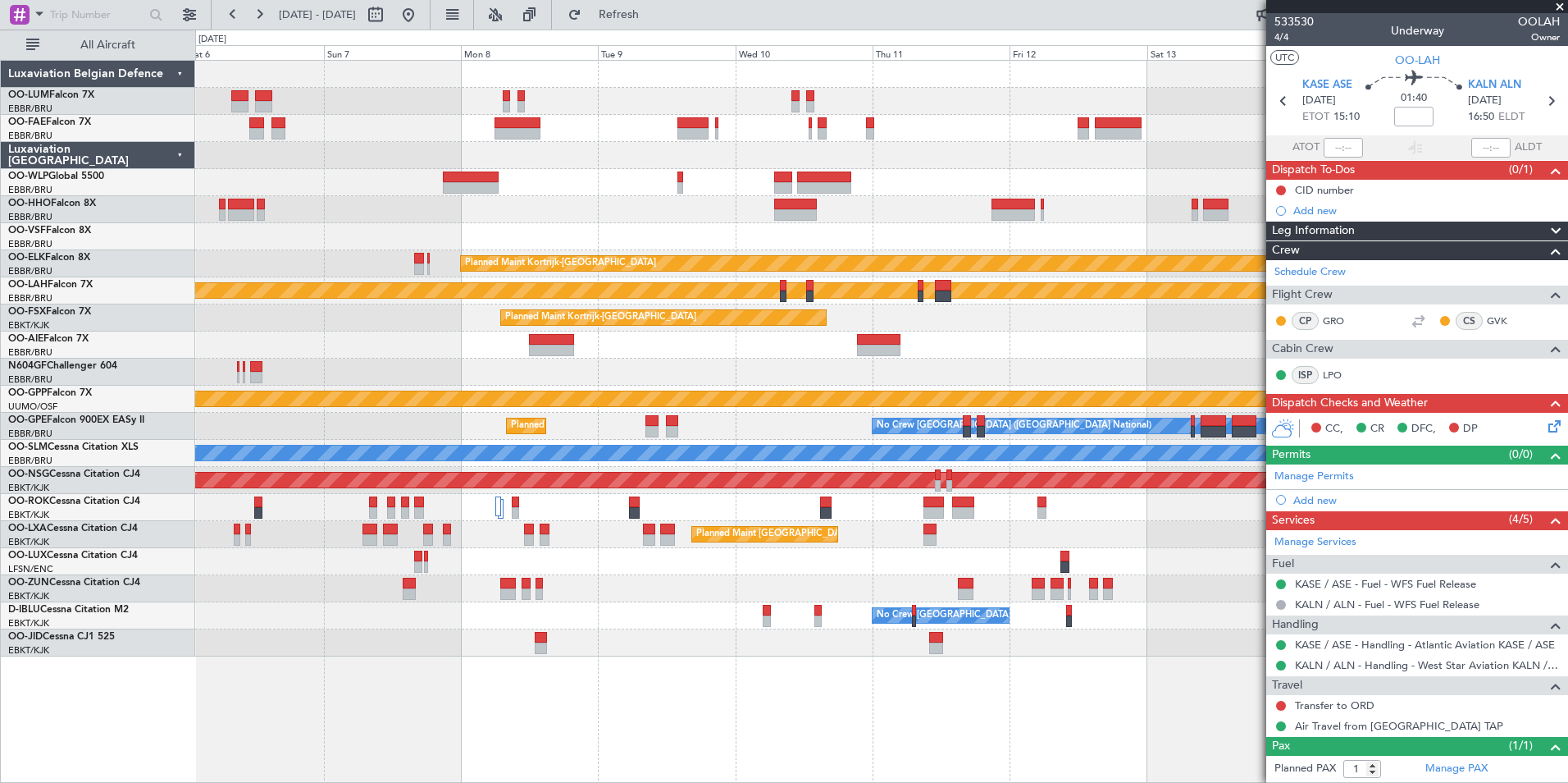
click at [559, 285] on div "Planned Maint [PERSON_NAME]-[GEOGRAPHIC_DATA][PERSON_NAME] ([GEOGRAPHIC_DATA][P…" at bounding box center [881, 290] width 1372 height 27
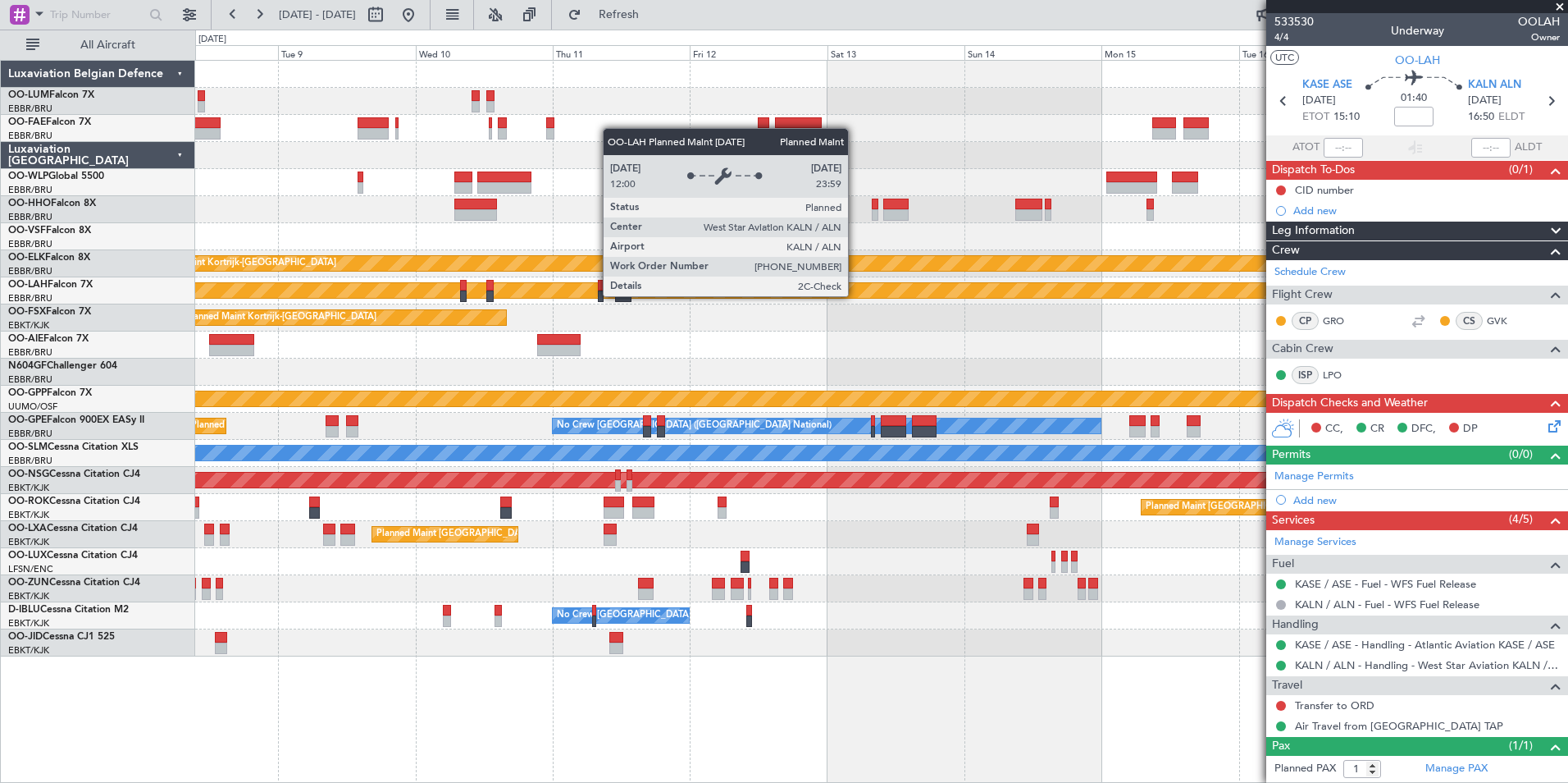
click at [347, 299] on div "Planned Maint [PERSON_NAME]-[GEOGRAPHIC_DATA][PERSON_NAME] ([GEOGRAPHIC_DATA][P…" at bounding box center [881, 290] width 1372 height 27
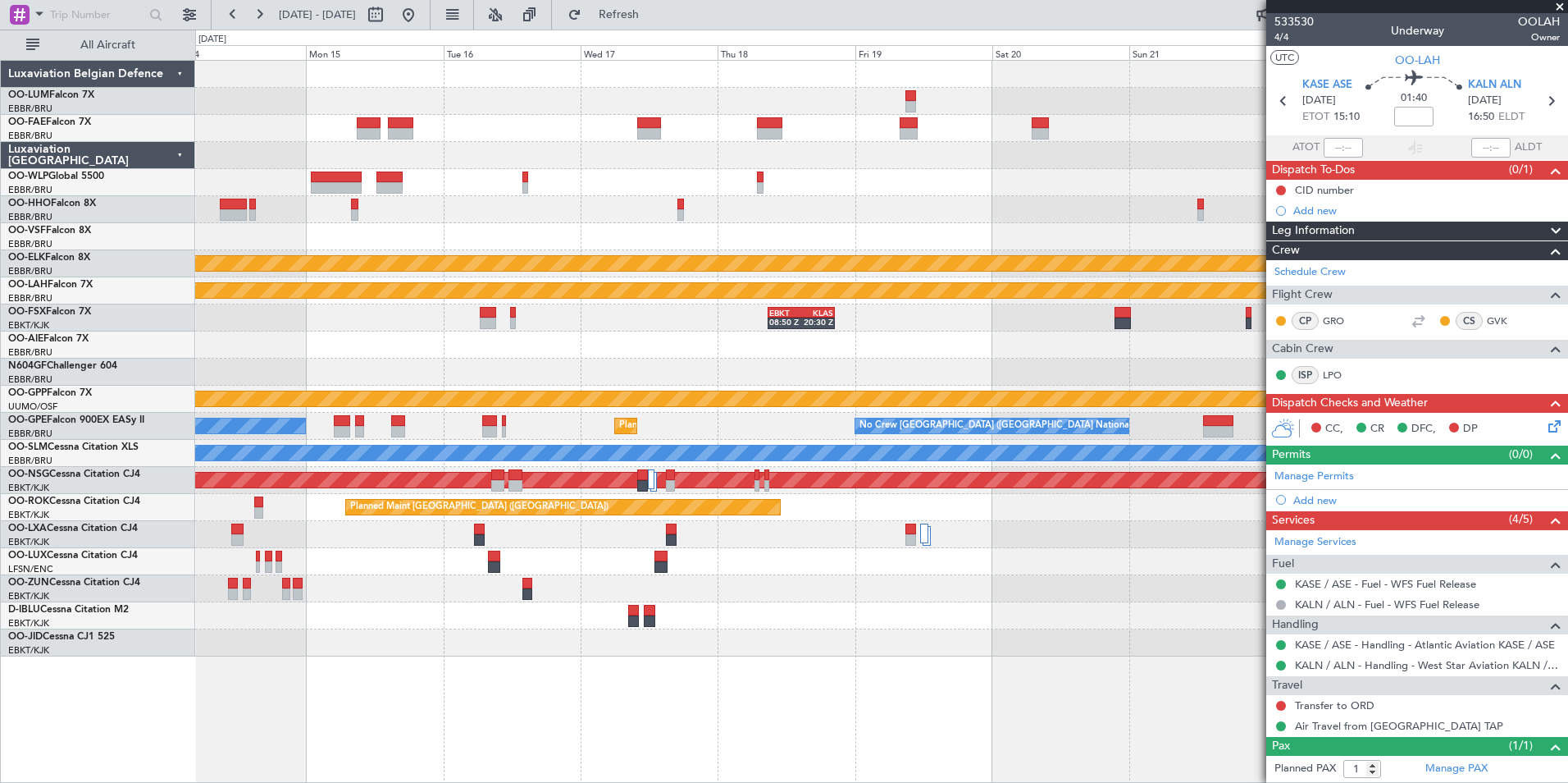
click at [544, 283] on div "Planned Maint Kortrijk-[GEOGRAPHIC_DATA] Planned [GEOGRAPHIC_DATA][PERSON_NAME]…" at bounding box center [881, 359] width 1372 height 595
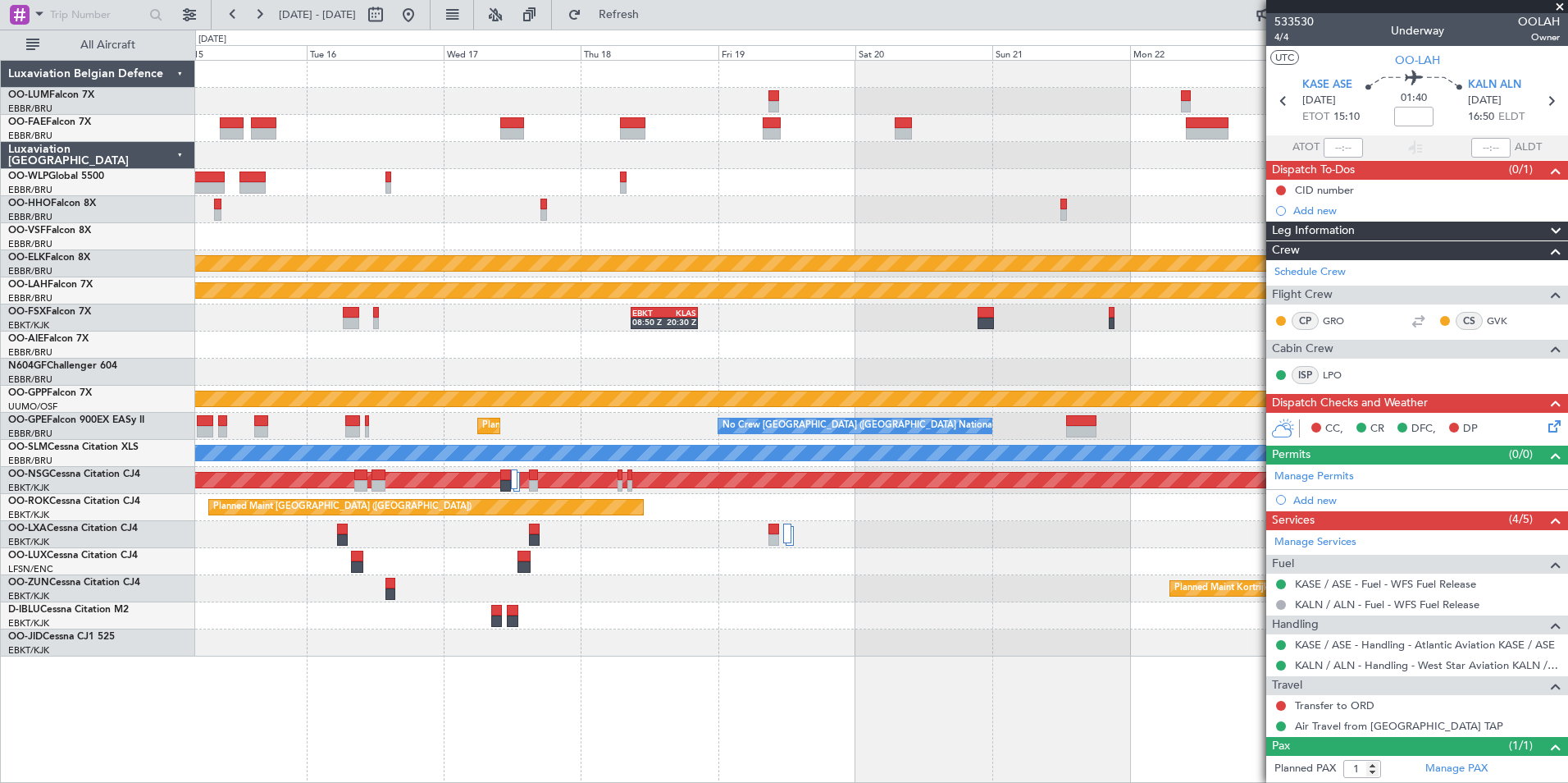
click at [610, 336] on div "Planned Maint Kortrijk-[GEOGRAPHIC_DATA] Planned [GEOGRAPHIC_DATA][PERSON_NAME]…" at bounding box center [881, 359] width 1372 height 595
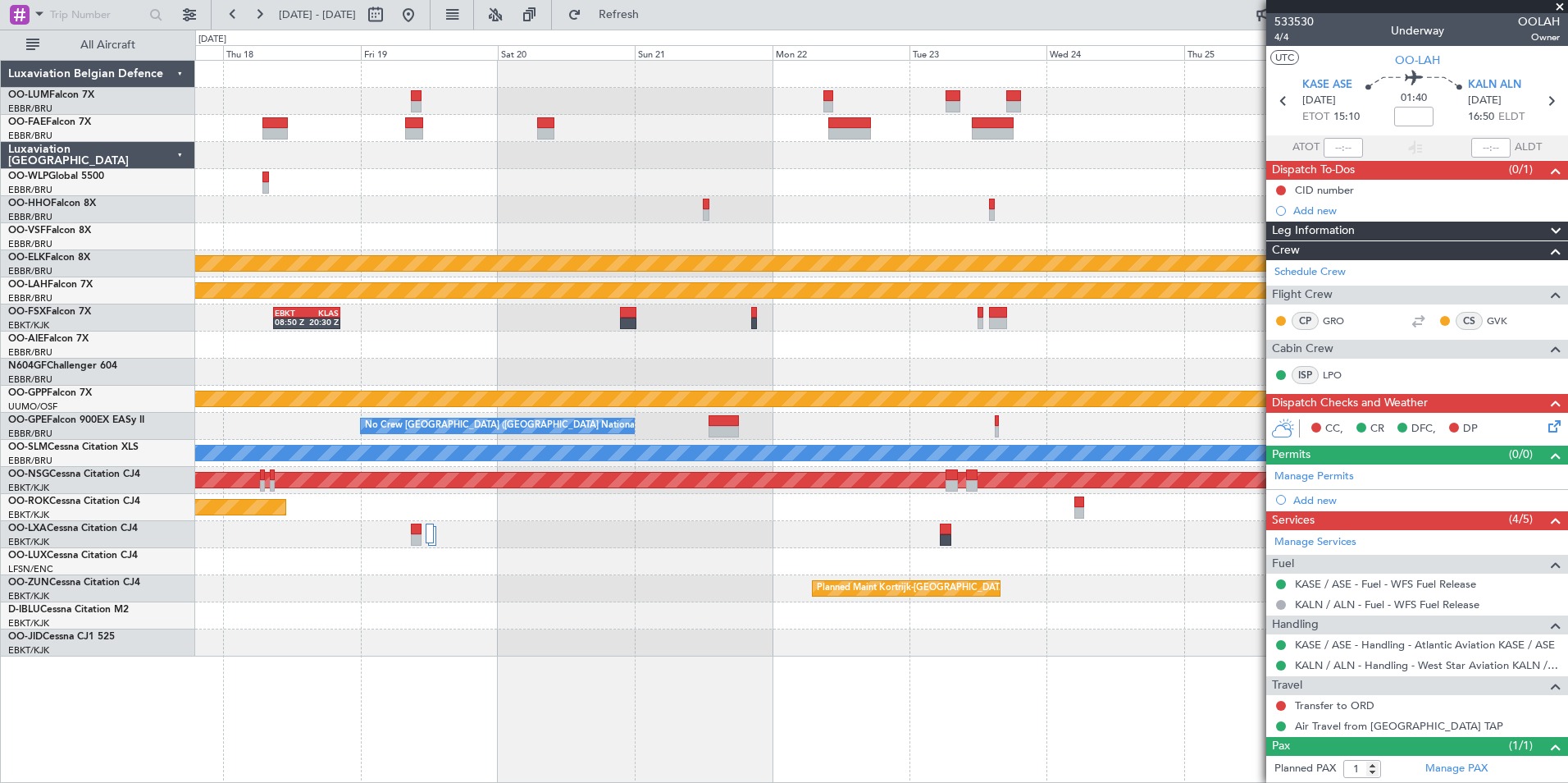
click at [500, 368] on div "Planned Maint Kortrijk-[GEOGRAPHIC_DATA] Planned [GEOGRAPHIC_DATA][PERSON_NAME]…" at bounding box center [881, 359] width 1372 height 595
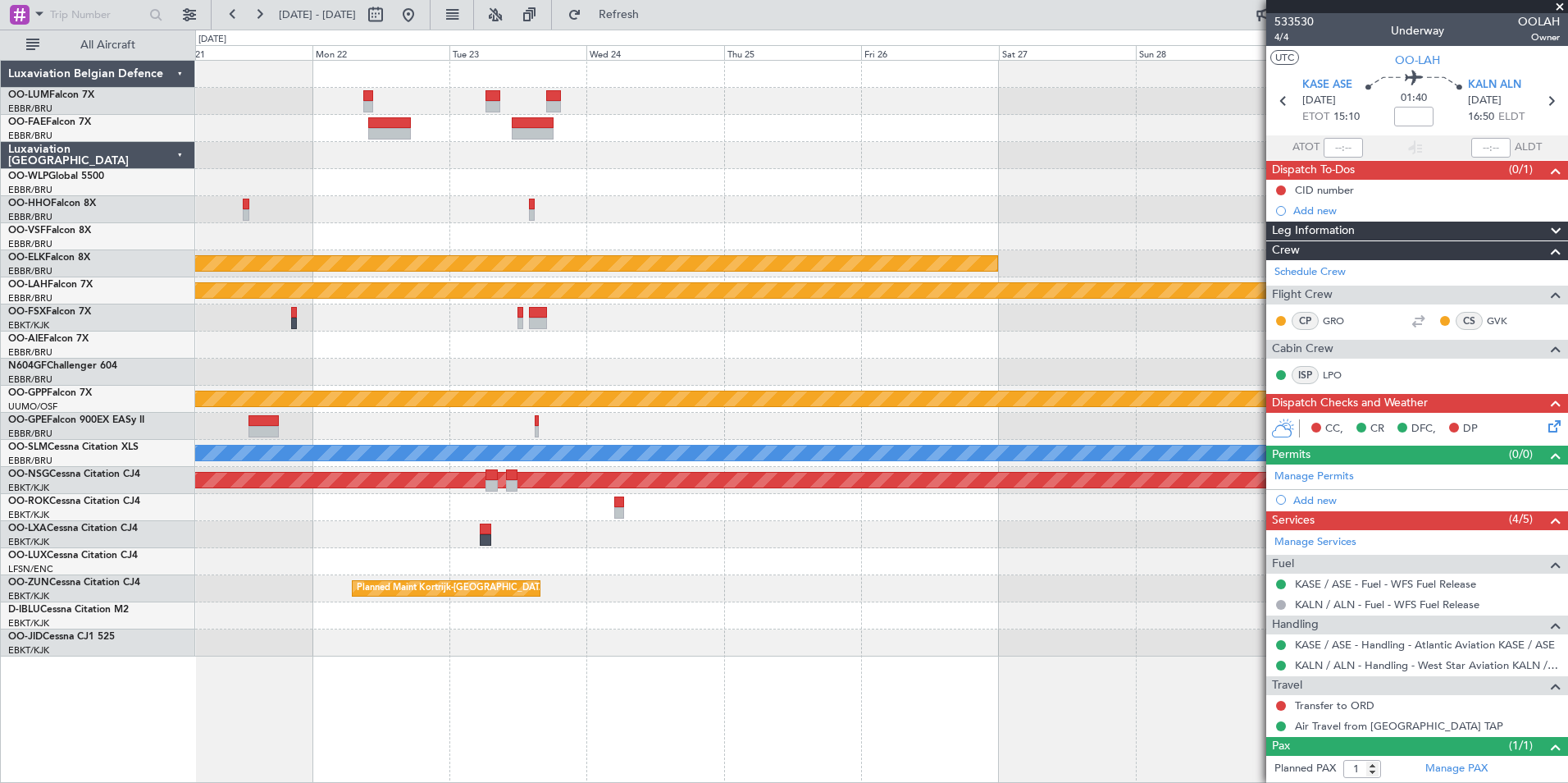
click at [497, 355] on div "Planned Maint Kortrijk-[GEOGRAPHIC_DATA] Planned [GEOGRAPHIC_DATA][PERSON_NAME]…" at bounding box center [881, 359] width 1372 height 595
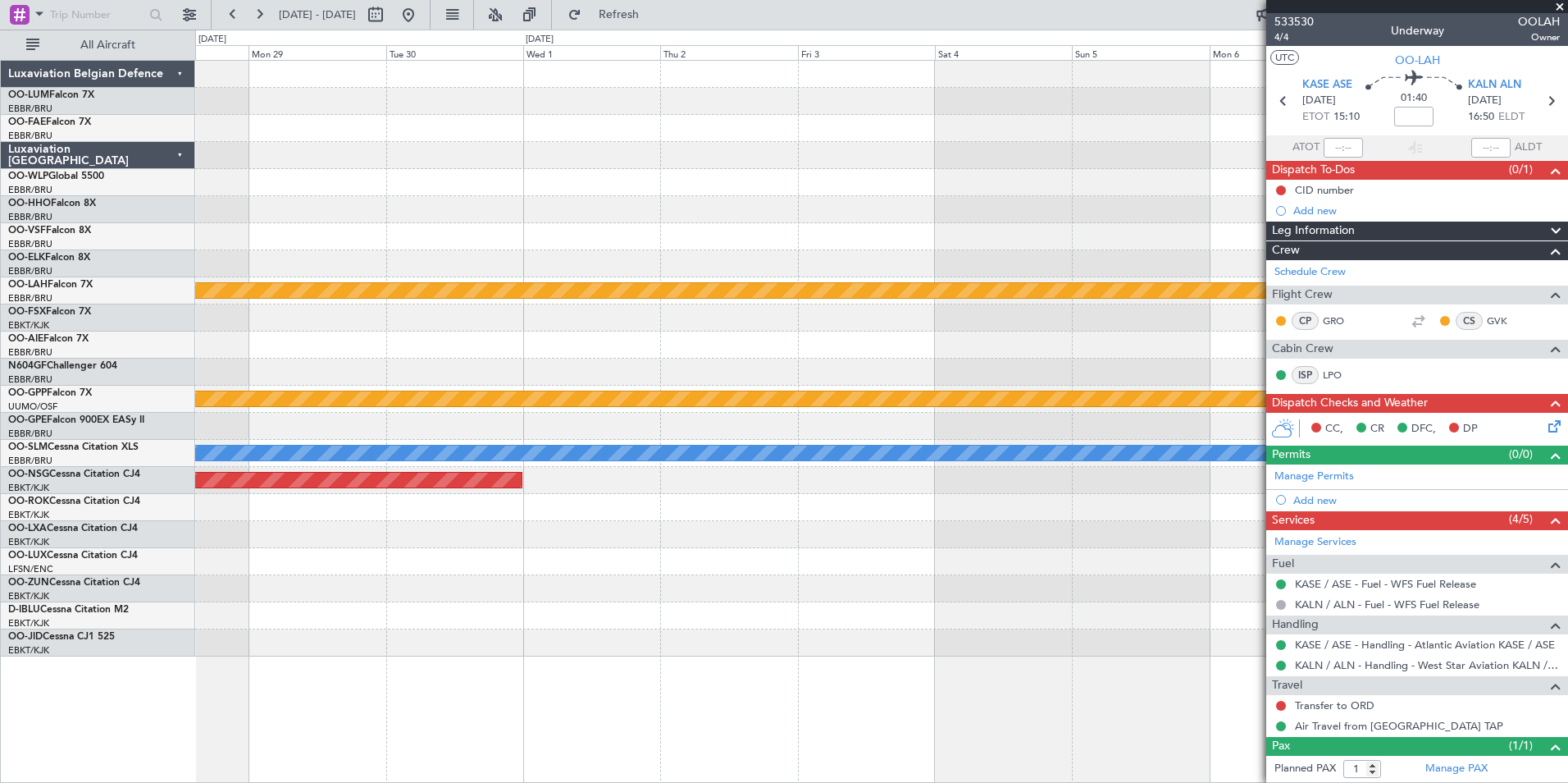
click at [442, 328] on div "Planned Maint Kortrijk-[GEOGRAPHIC_DATA] Planned [GEOGRAPHIC_DATA][PERSON_NAME]…" at bounding box center [881, 359] width 1372 height 595
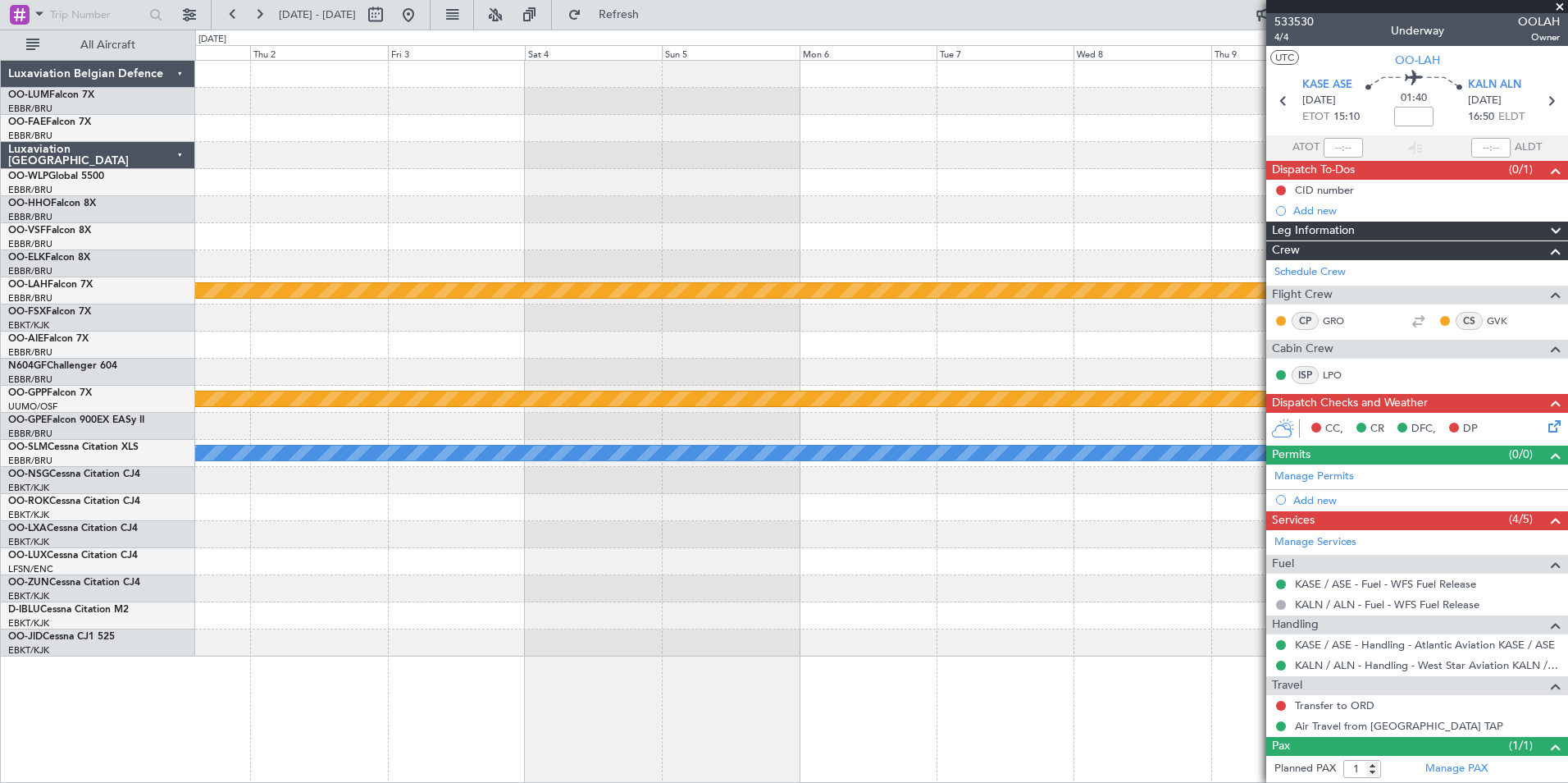
click at [513, 346] on div "Planned Maint [PERSON_NAME]-[GEOGRAPHIC_DATA][PERSON_NAME] ([GEOGRAPHIC_DATA][P…" at bounding box center [881, 359] width 1372 height 595
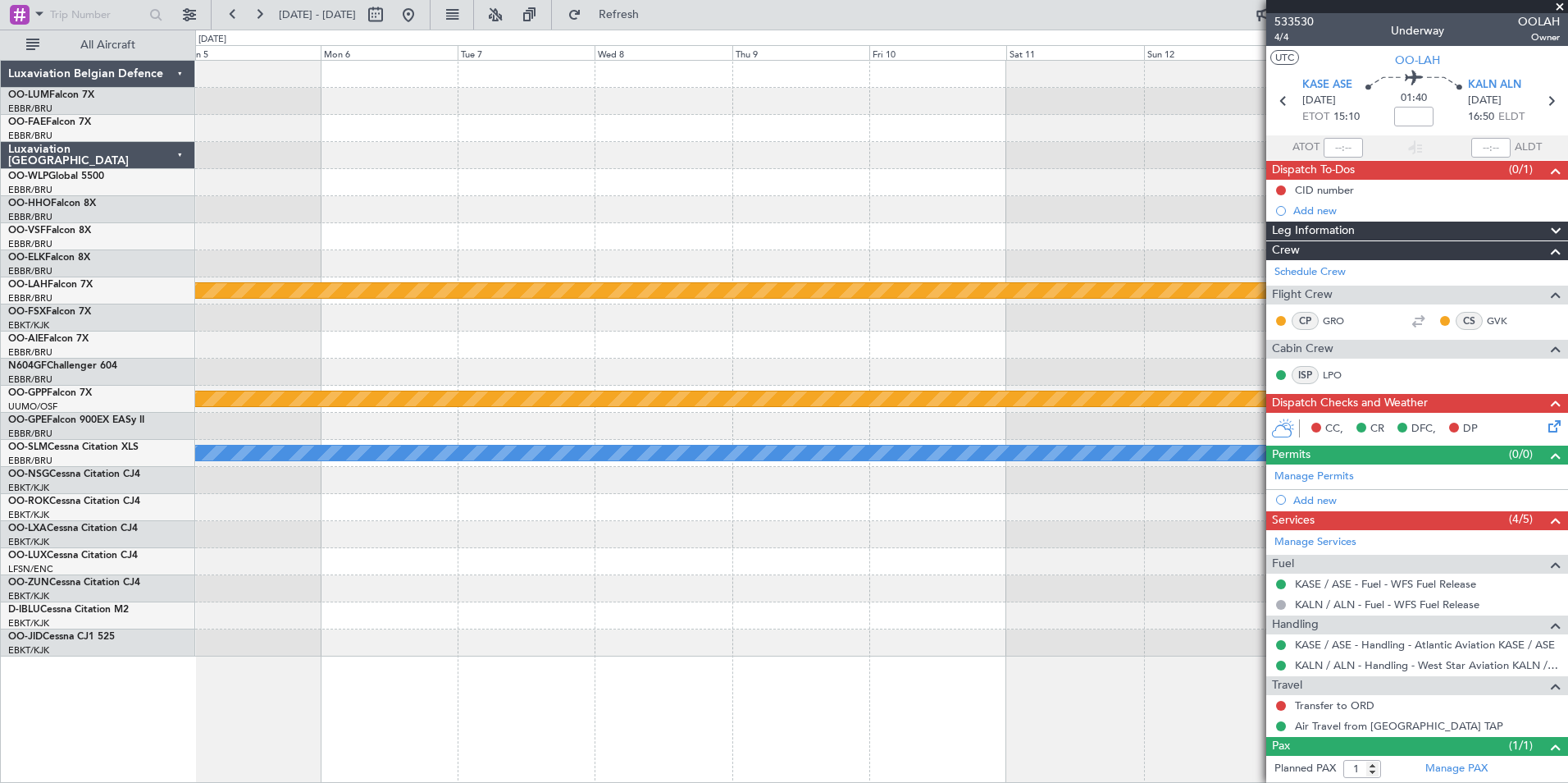
click at [483, 331] on div "Planned Maint [PERSON_NAME]-[GEOGRAPHIC_DATA][PERSON_NAME] ([GEOGRAPHIC_DATA][P…" at bounding box center [881, 359] width 1372 height 595
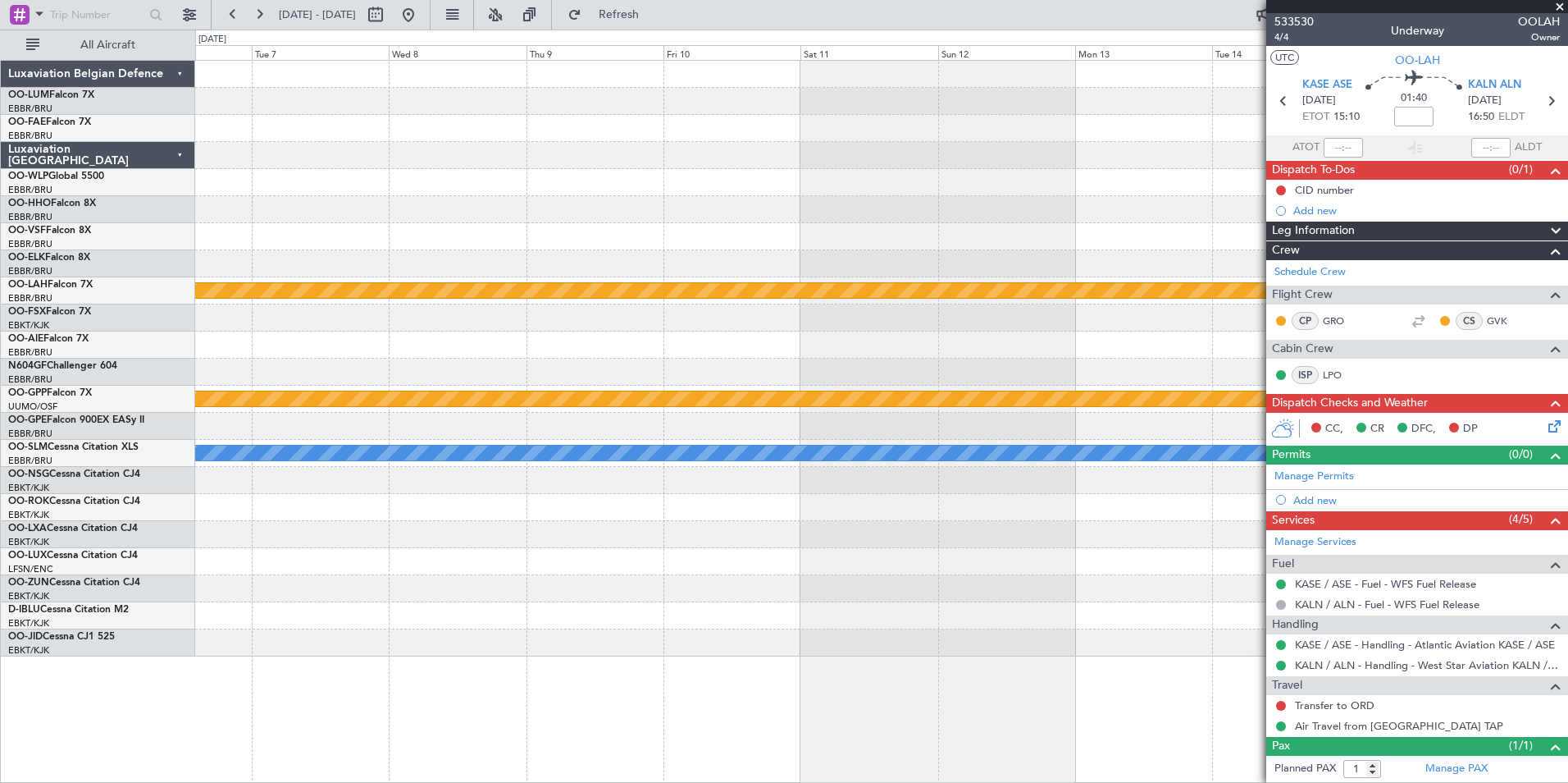
click at [492, 313] on div "Planned Maint [PERSON_NAME]-[GEOGRAPHIC_DATA][PERSON_NAME] ([GEOGRAPHIC_DATA][P…" at bounding box center [881, 359] width 1372 height 595
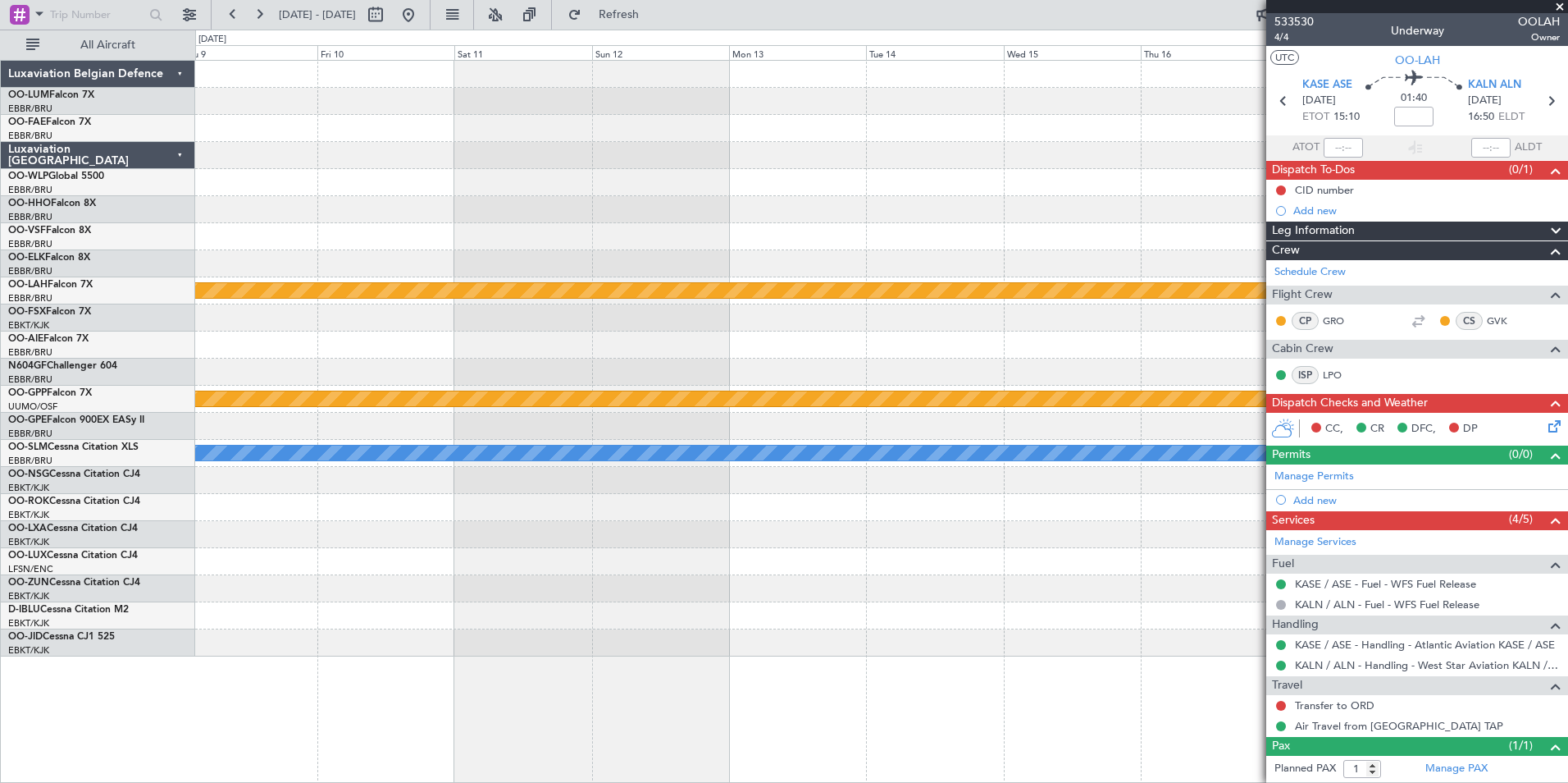
click at [469, 313] on div "Planned Maint [PERSON_NAME]-[GEOGRAPHIC_DATA][PERSON_NAME] ([GEOGRAPHIC_DATA][P…" at bounding box center [881, 359] width 1372 height 595
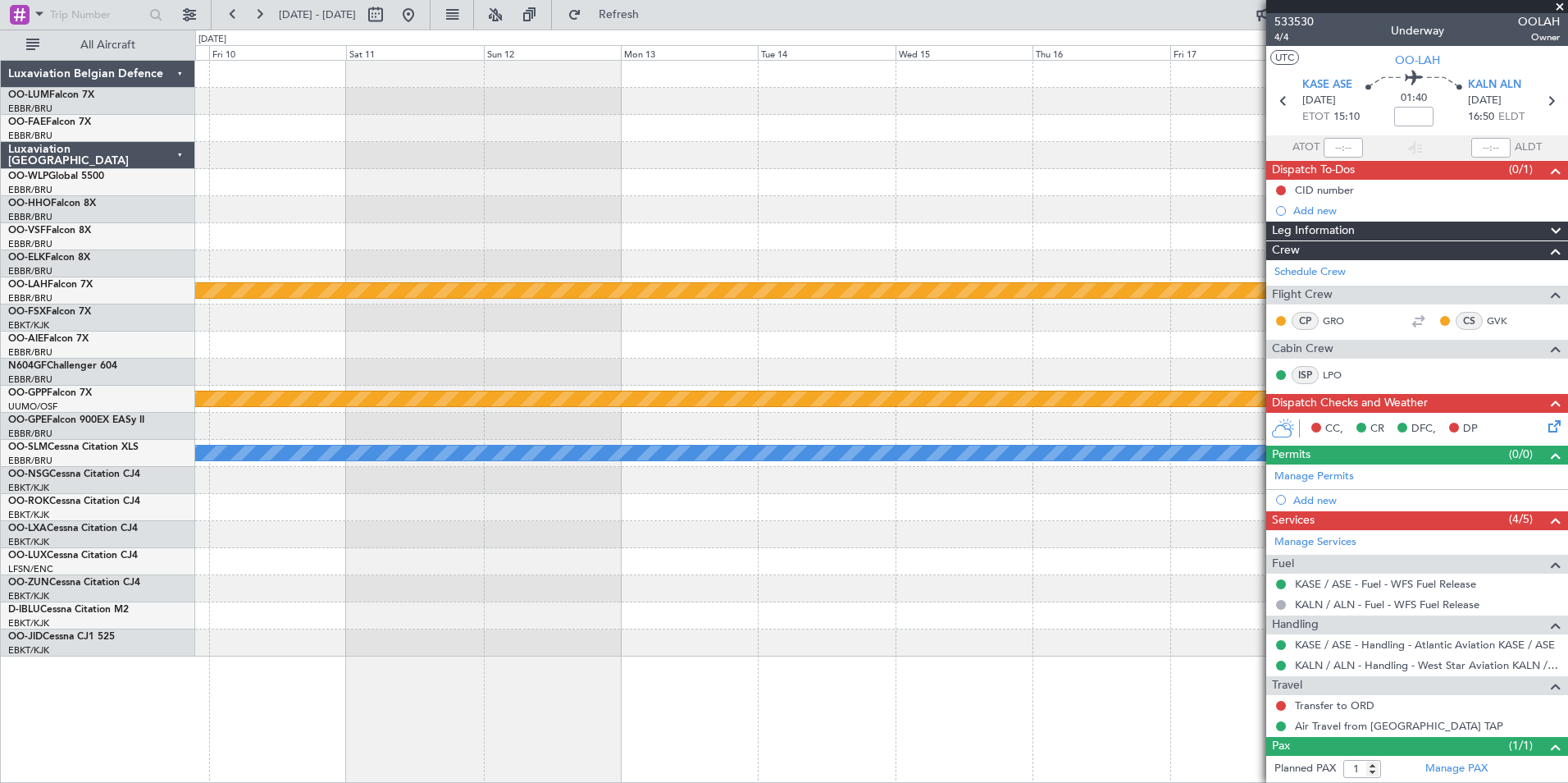
click at [1327, 294] on fb-app "[DATE] - [DATE] Refresh Quick Links All Aircraft Planned [GEOGRAPHIC_DATA][PERS…" at bounding box center [784, 397] width 1568 height 771
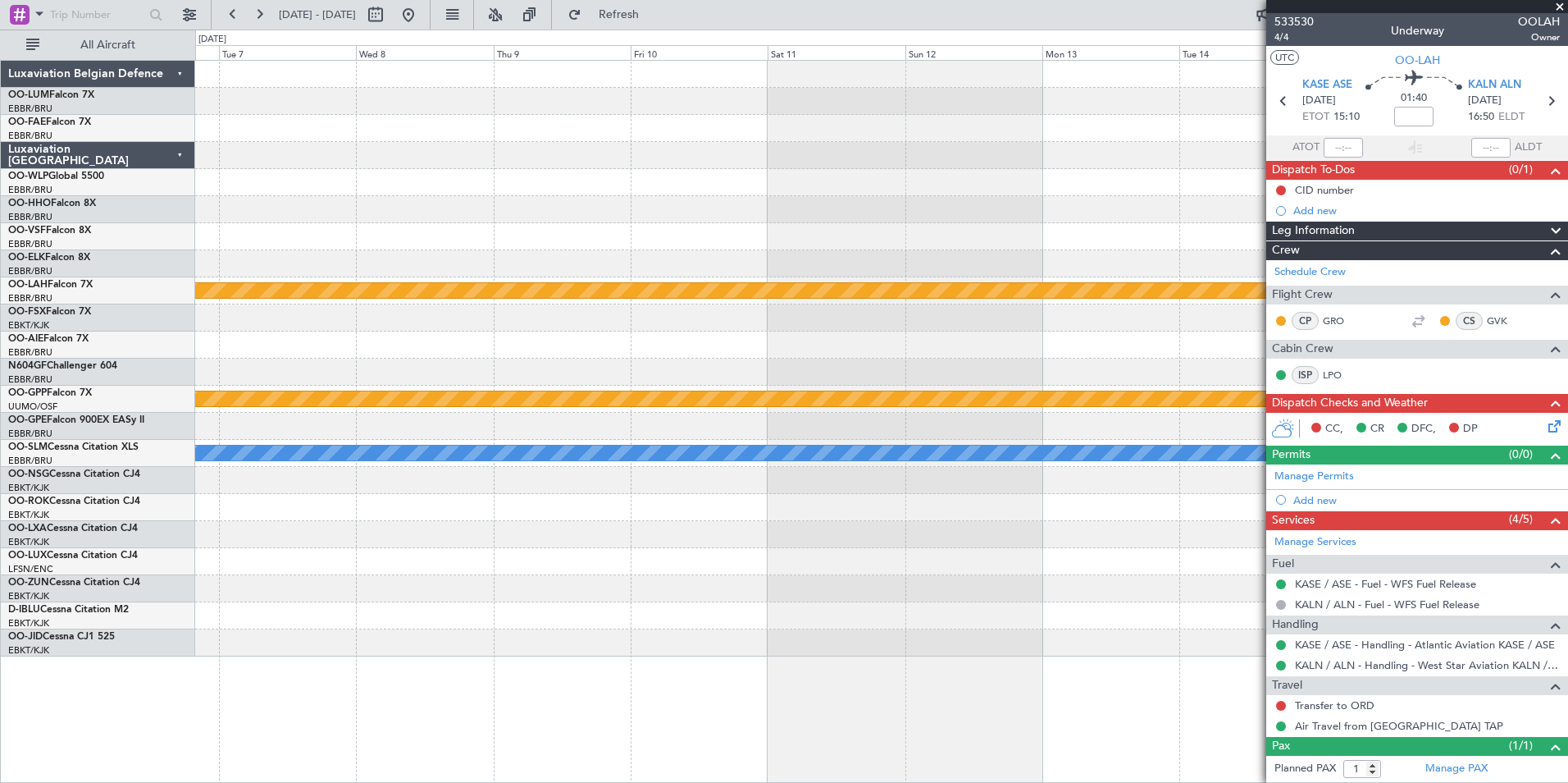
click at [1444, 295] on fb-app "[DATE] - [DATE] Refresh Quick Links All Aircraft Planned [GEOGRAPHIC_DATA][PERS…" at bounding box center [784, 397] width 1568 height 771
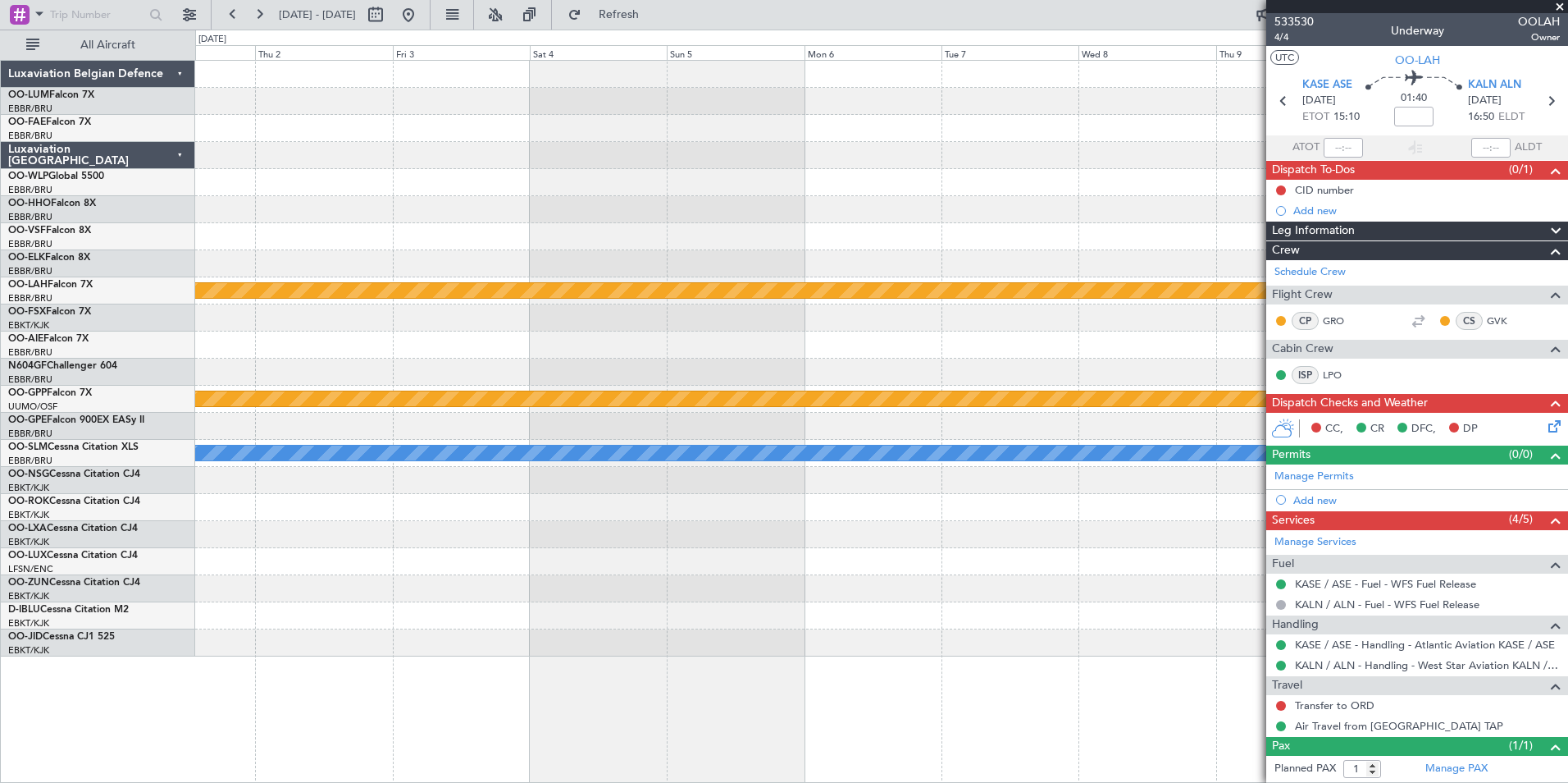
click at [1280, 313] on fb-app "[DATE] - [DATE] Refresh Quick Links All Aircraft Planned [GEOGRAPHIC_DATA][PERS…" at bounding box center [784, 397] width 1568 height 771
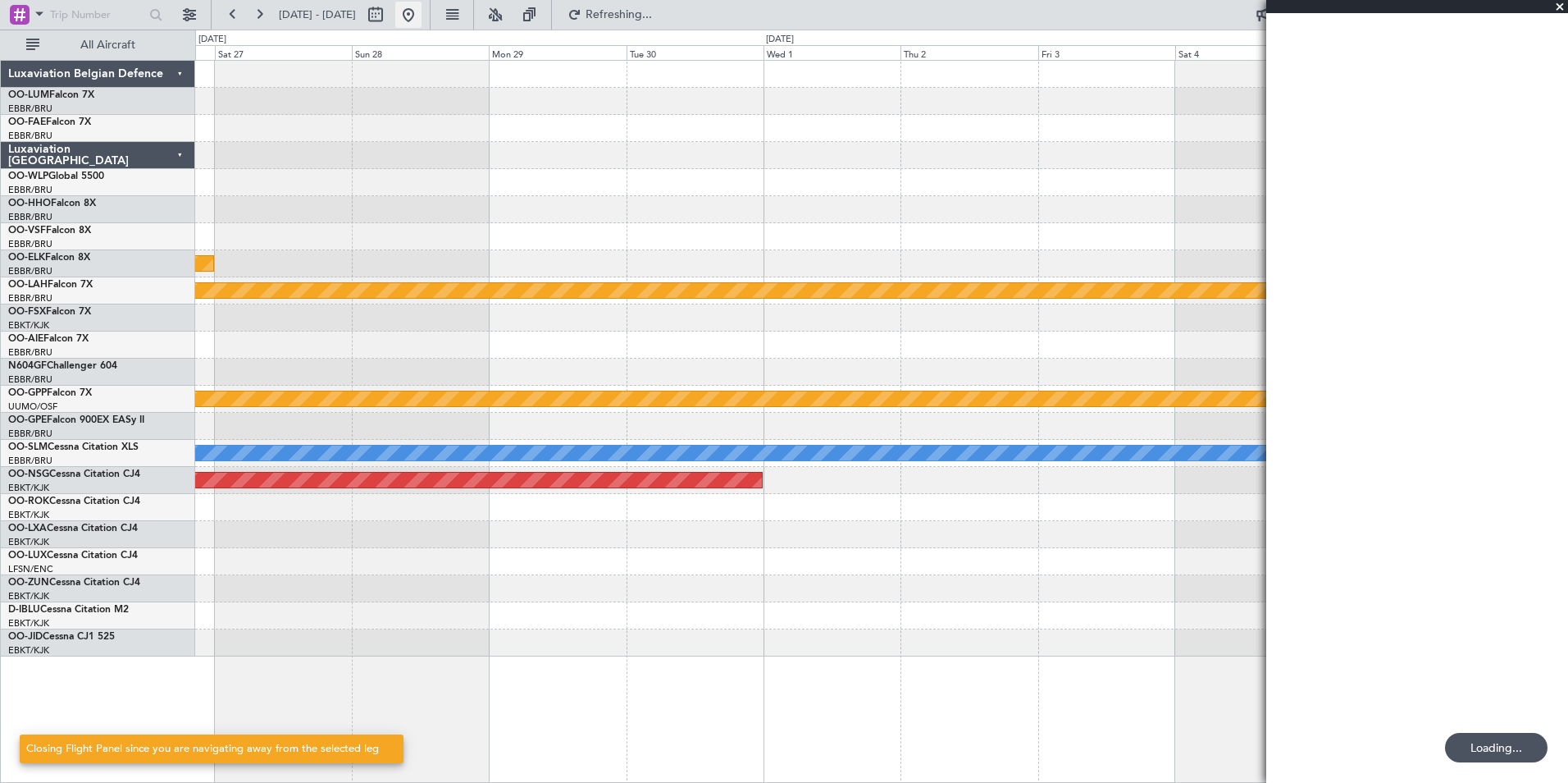
click at [422, 19] on button at bounding box center [409, 15] width 26 height 26
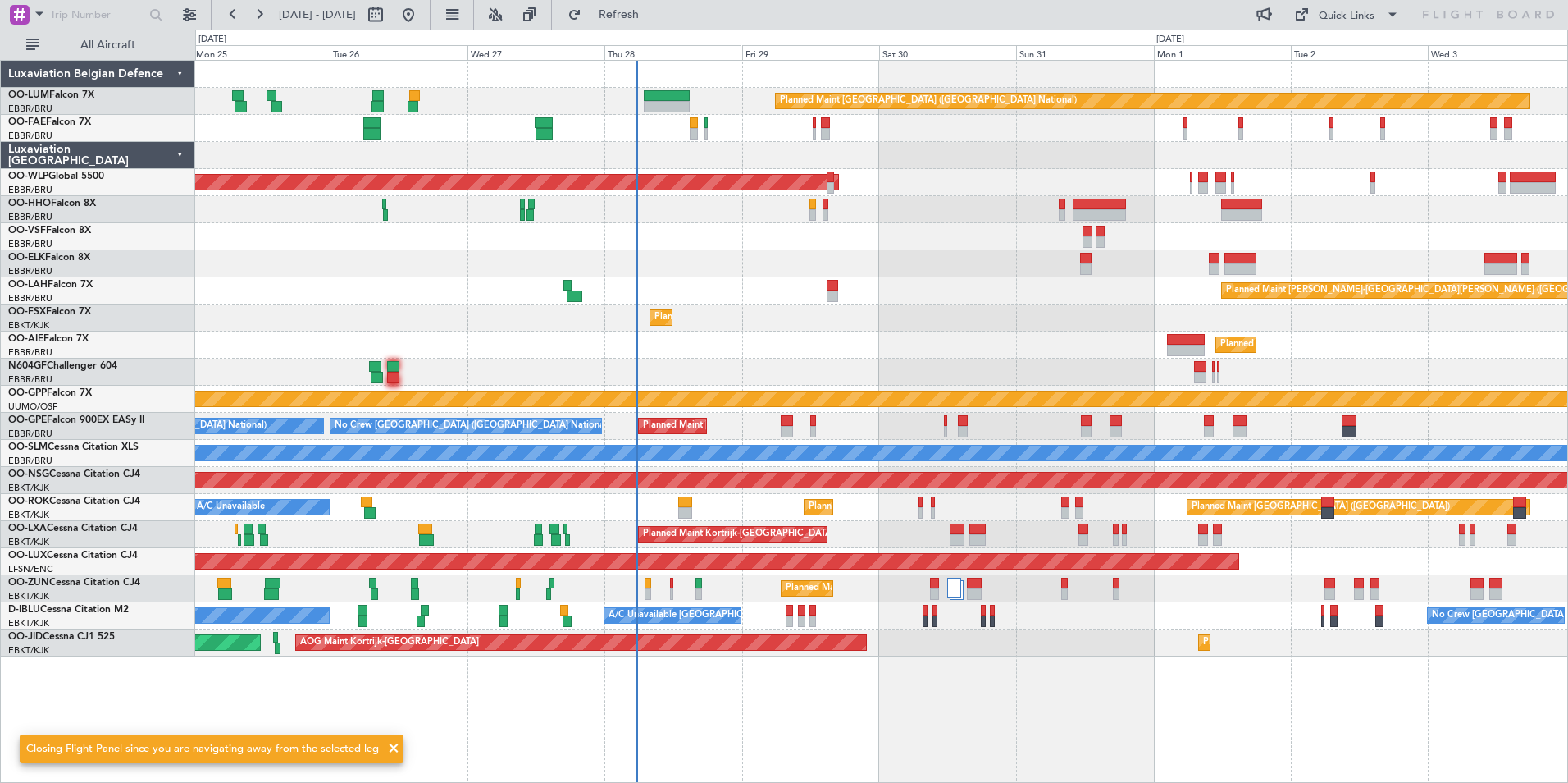
click at [680, 314] on div "Planned Maint Kortrijk-[GEOGRAPHIC_DATA]" at bounding box center [881, 317] width 1372 height 27
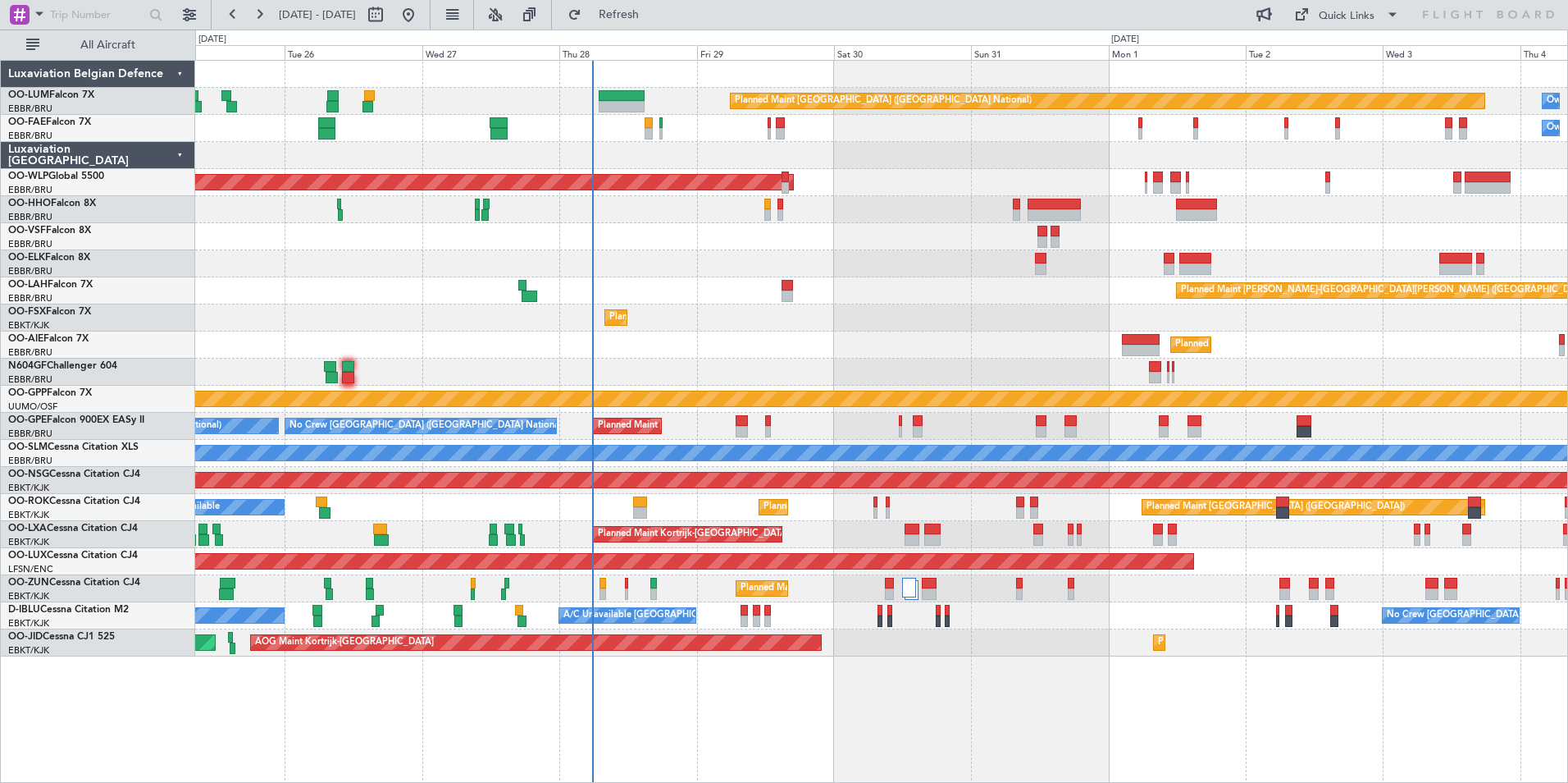
click at [269, 307] on div "Owner Melsbroek Air Base Planned Maint [GEOGRAPHIC_DATA] ([GEOGRAPHIC_DATA]) Ow…" at bounding box center [881, 359] width 1372 height 595
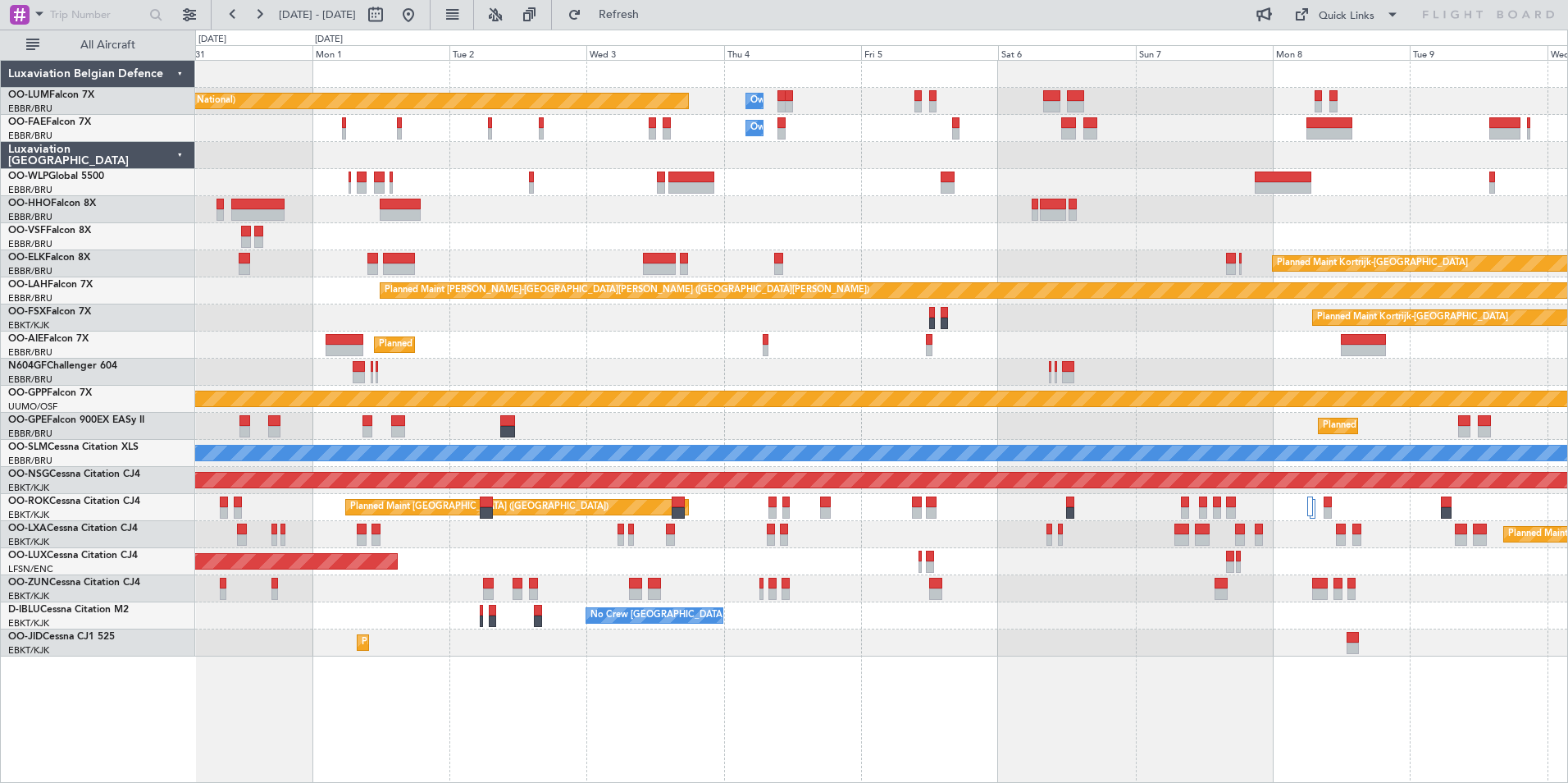
click at [735, 250] on div "Owner Melsbroek Air Base Planned Maint [GEOGRAPHIC_DATA] ([GEOGRAPHIC_DATA]) Ow…" at bounding box center [881, 359] width 1372 height 595
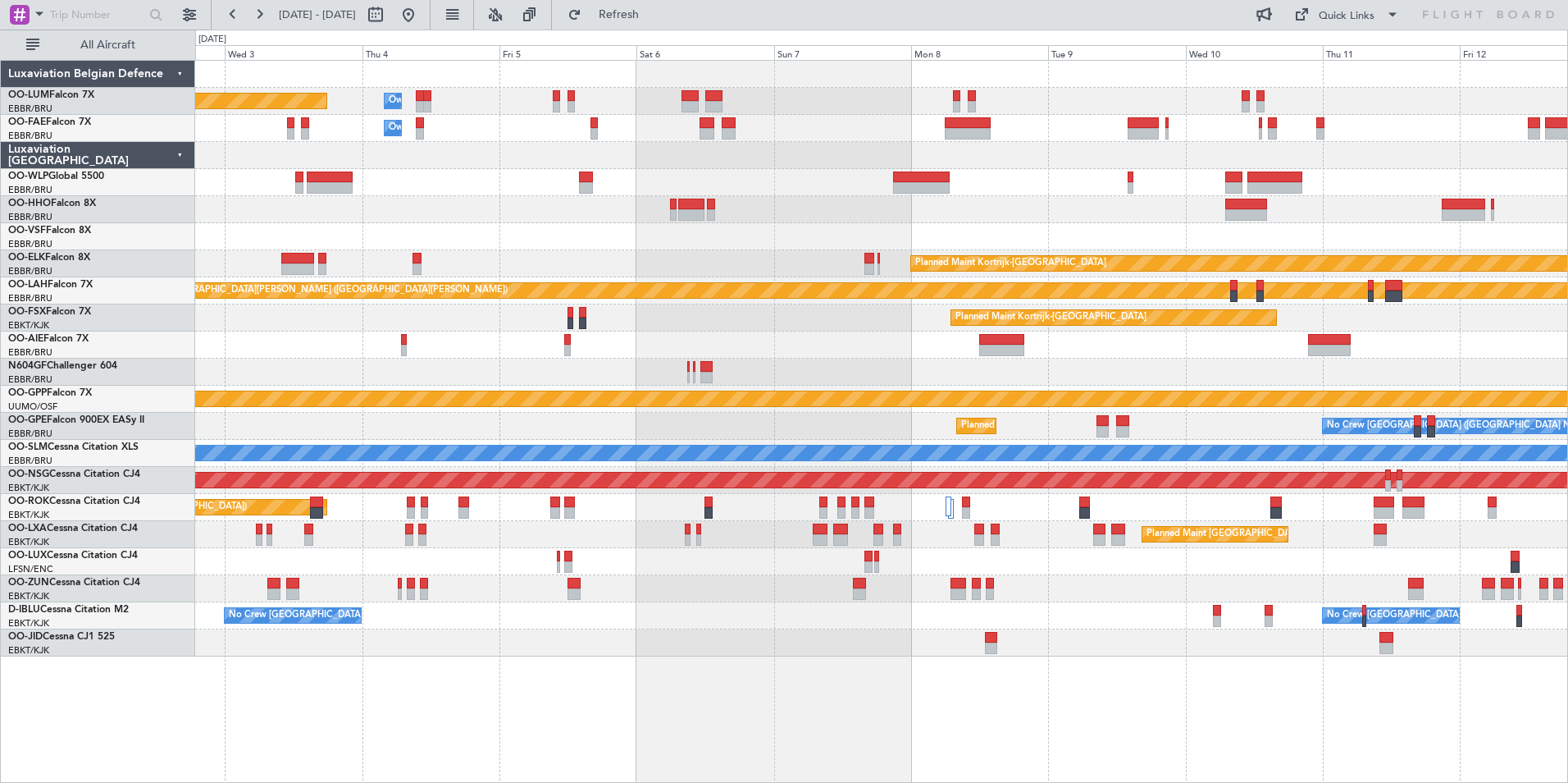
click at [734, 234] on div "Owner Melsbroek Air Base Planned Maint [GEOGRAPHIC_DATA] ([GEOGRAPHIC_DATA]) Ow…" at bounding box center [881, 359] width 1372 height 595
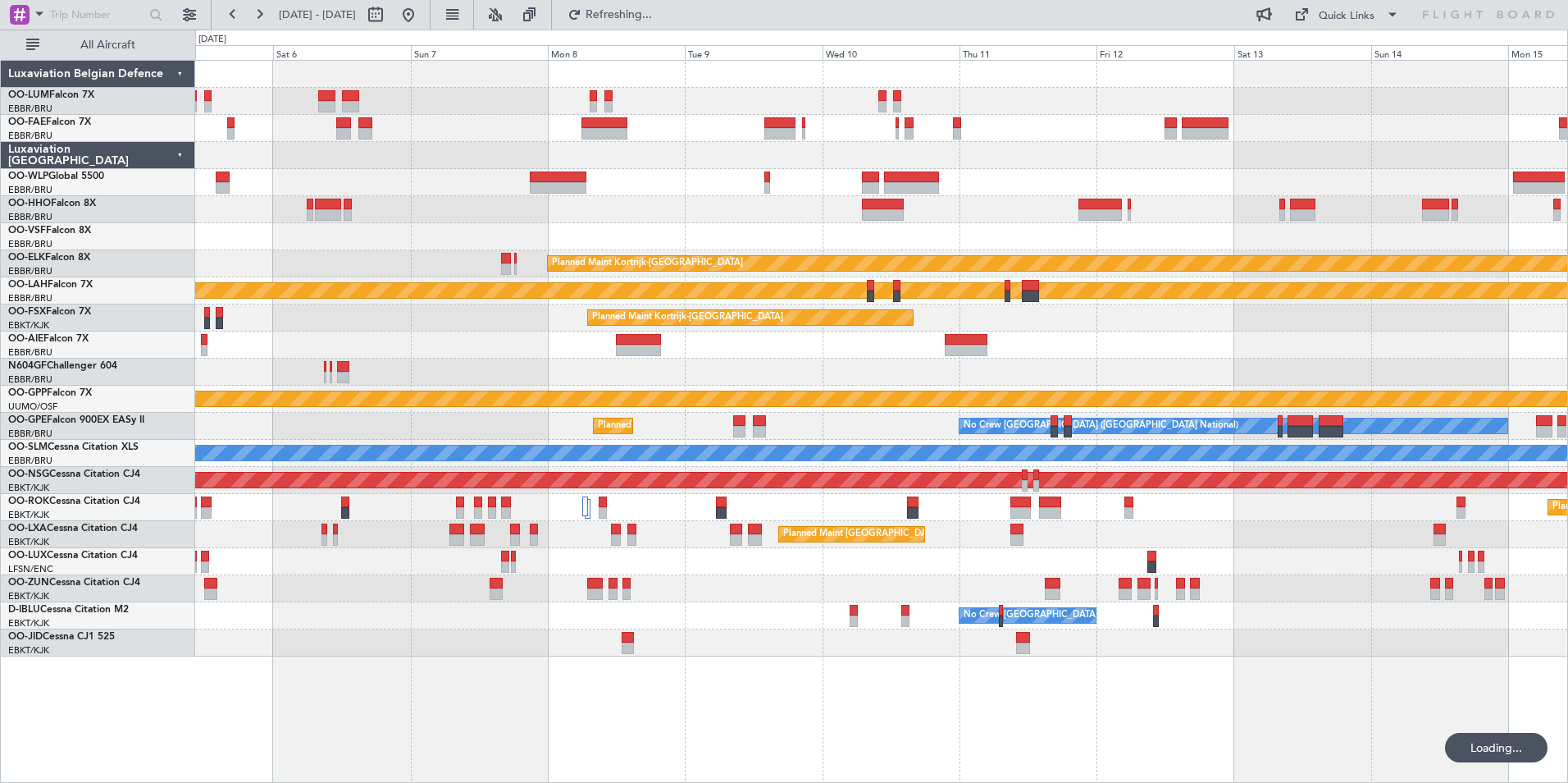
click at [466, 148] on div "Owner Melsbroek Air Base Planned Maint [GEOGRAPHIC_DATA] ([GEOGRAPHIC_DATA]) Ow…" at bounding box center [881, 359] width 1372 height 595
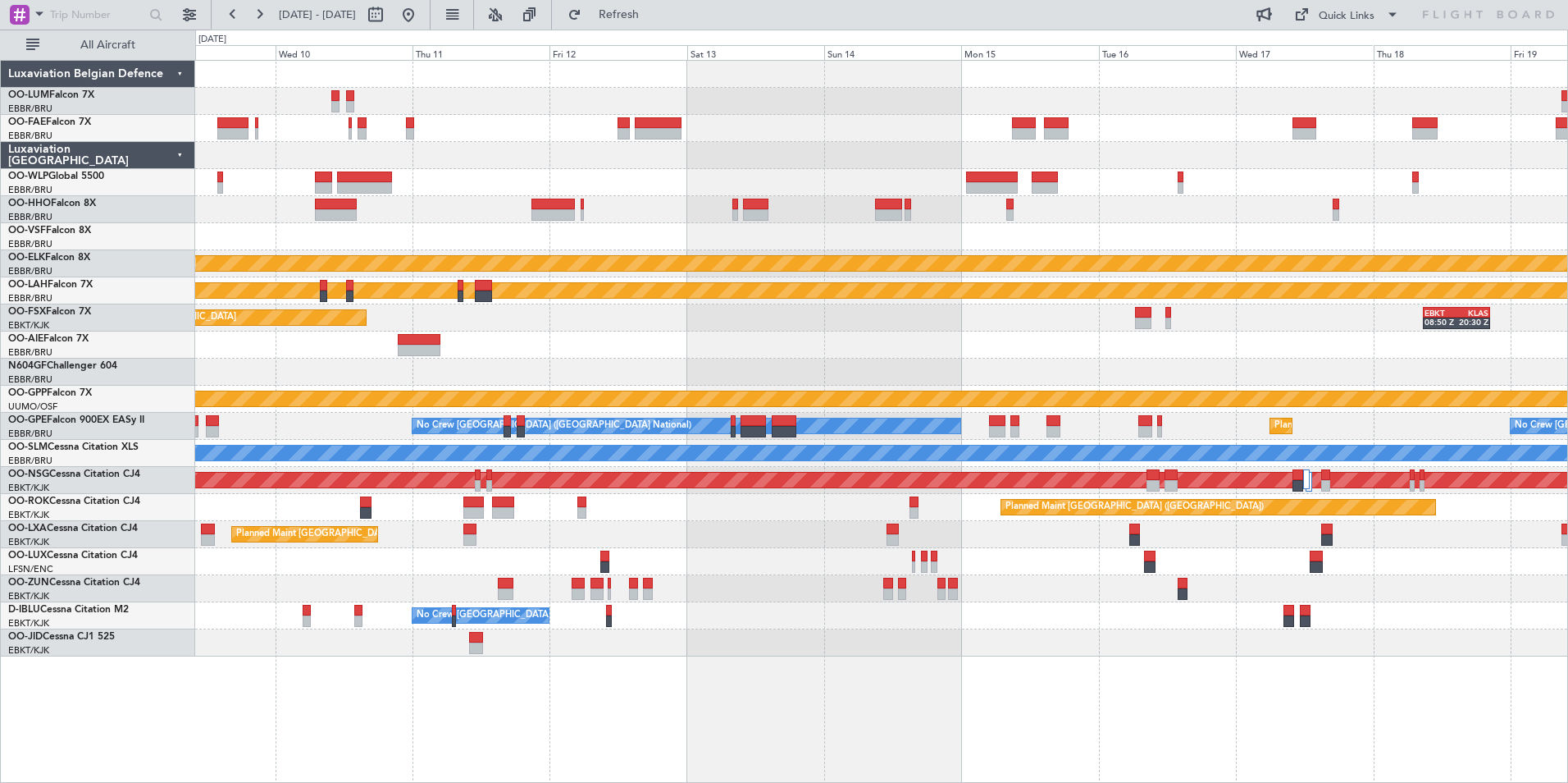
click at [668, 151] on div "Planned Maint Kortrijk-[GEOGRAPHIC_DATA] Planned [GEOGRAPHIC_DATA][PERSON_NAME]…" at bounding box center [881, 359] width 1372 height 595
click at [553, 584] on div at bounding box center [881, 588] width 1372 height 27
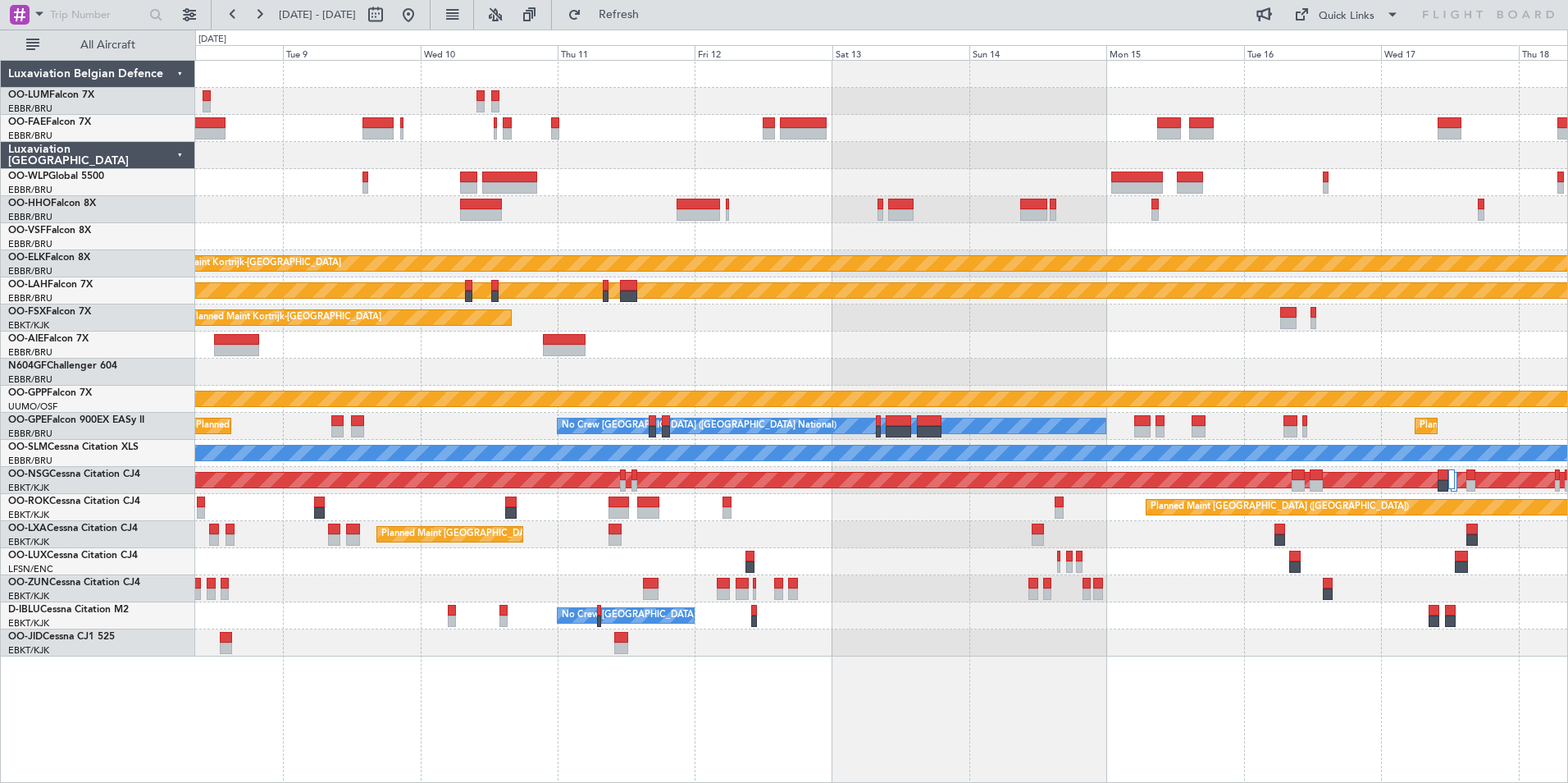
click at [635, 599] on div "Planned Maint Kortrijk-[GEOGRAPHIC_DATA] Planned [GEOGRAPHIC_DATA][PERSON_NAME]…" at bounding box center [881, 359] width 1372 height 595
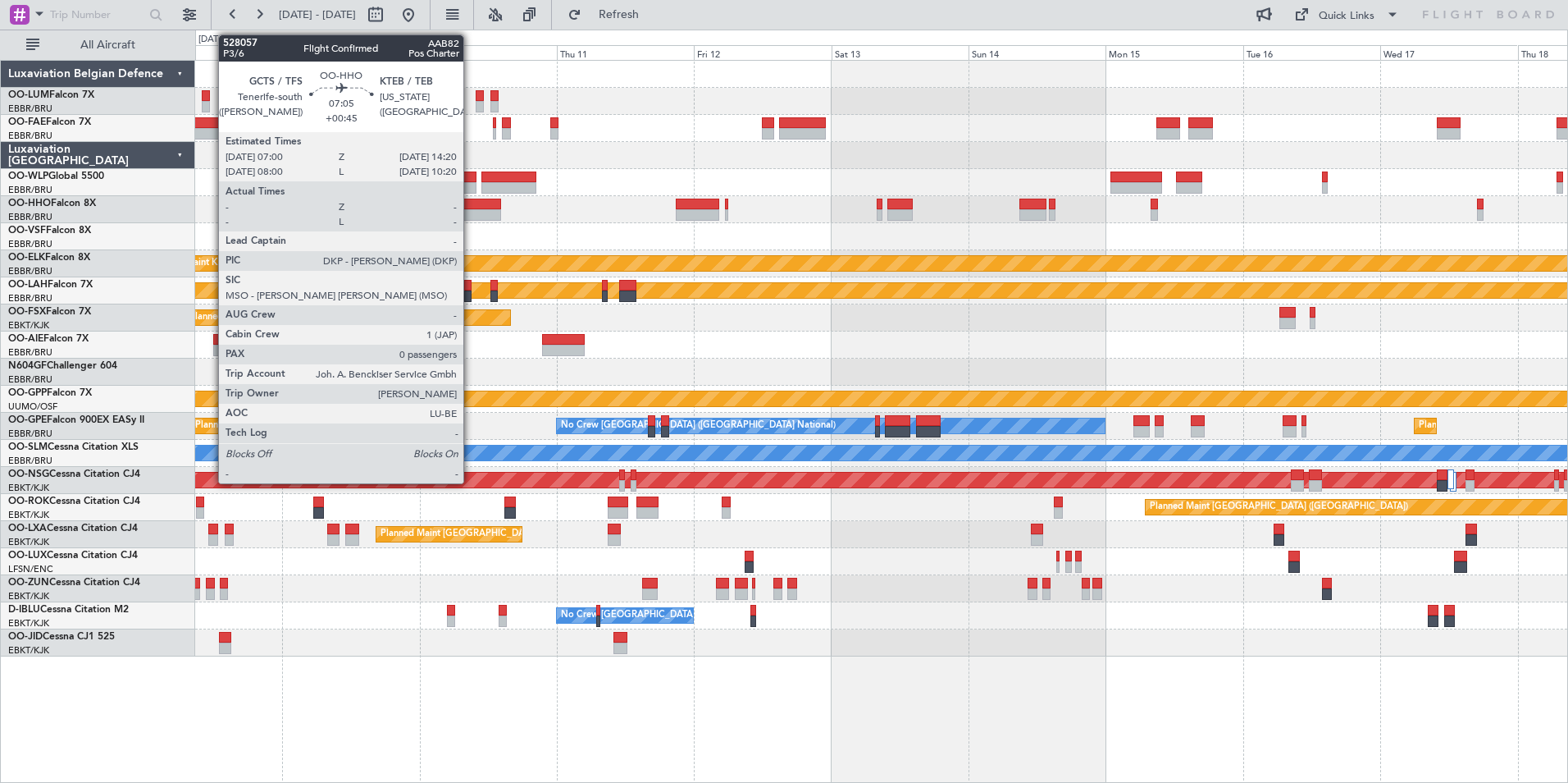
click at [502, 200] on div at bounding box center [481, 204] width 43 height 12
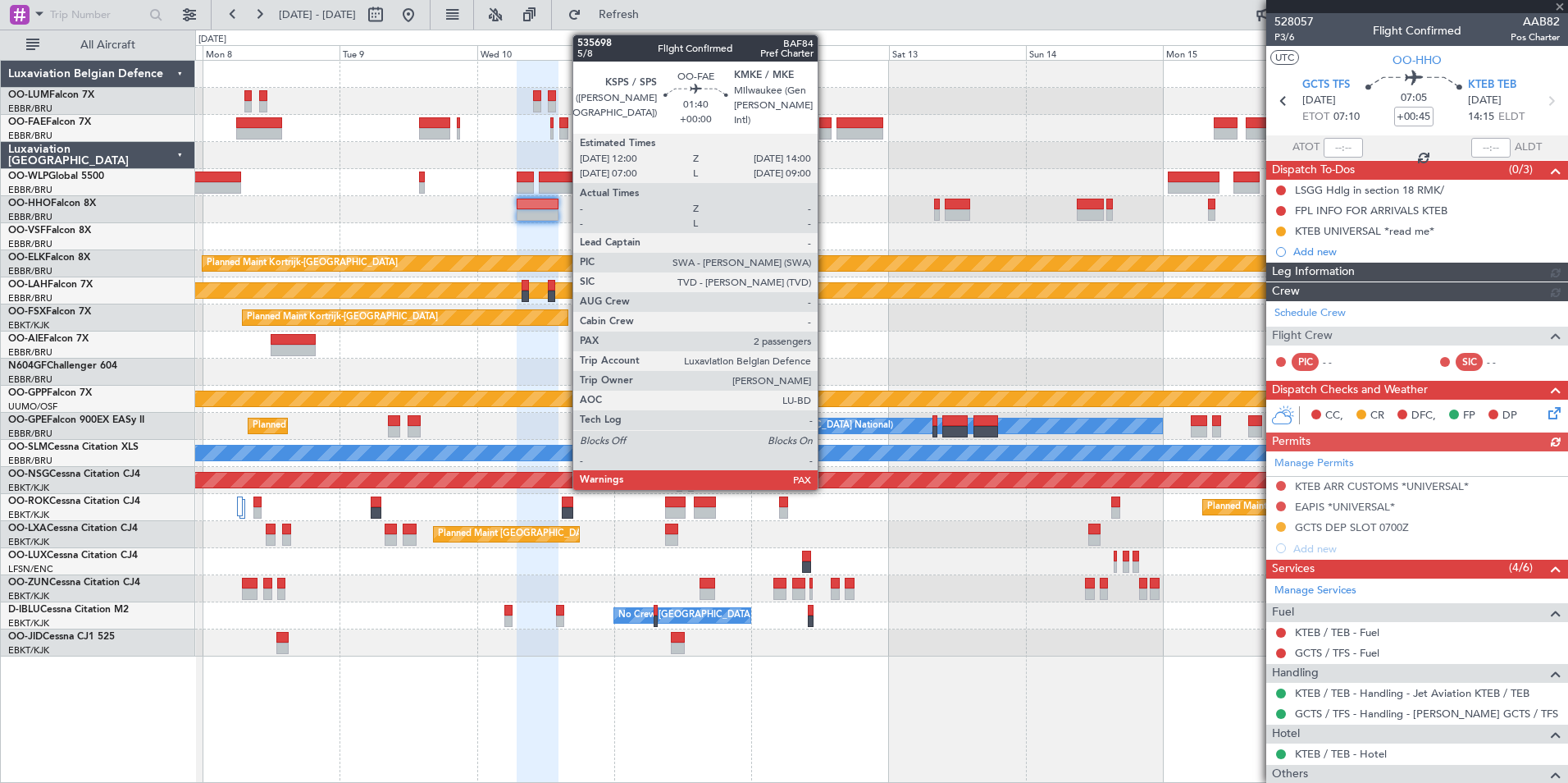
click at [825, 128] on div at bounding box center [825, 134] width 12 height 12
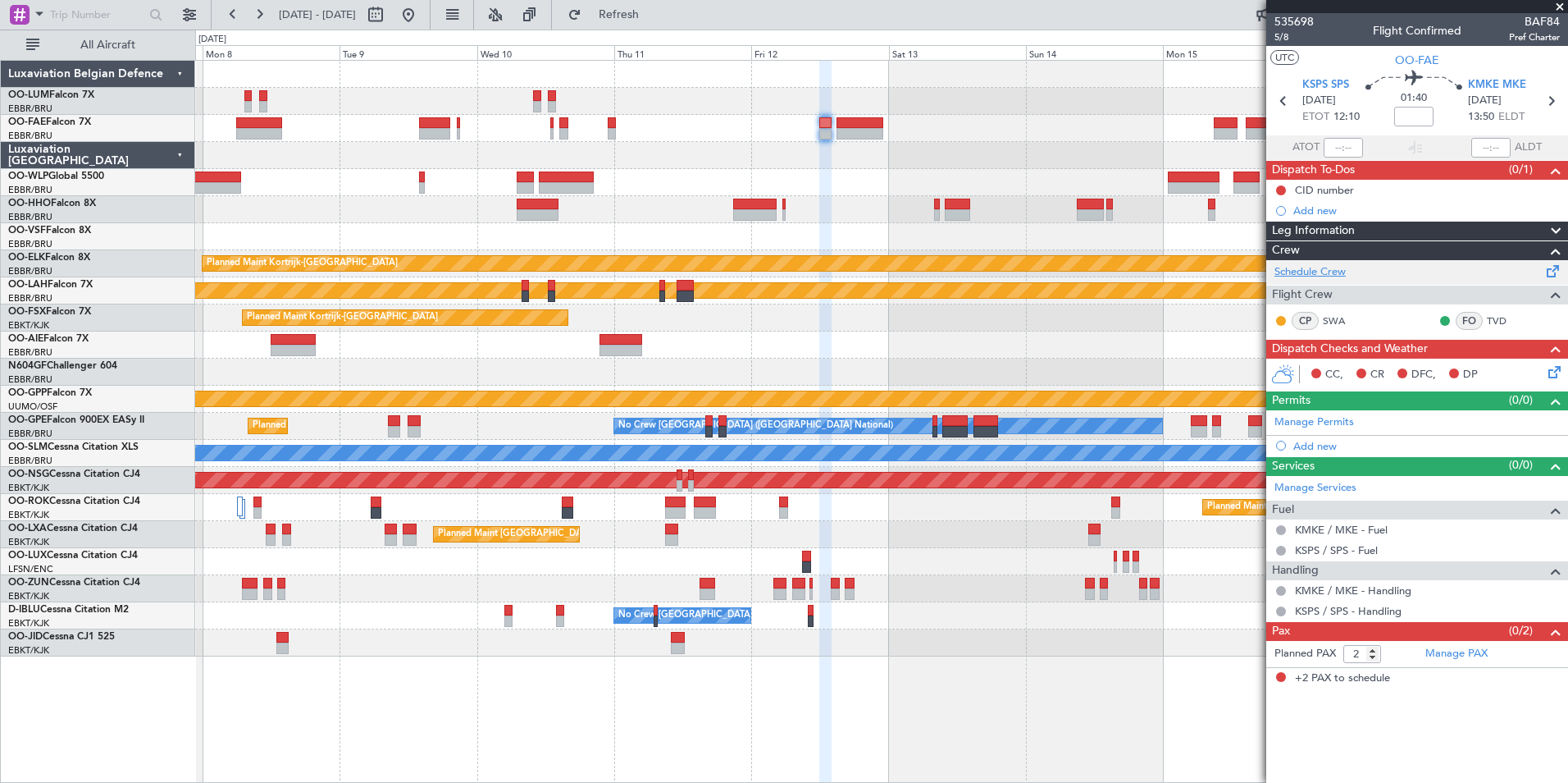
click at [1320, 272] on link "Schedule Crew" at bounding box center [1310, 272] width 72 height 16
click at [1314, 589] on link "KMKE / MKE - Handling" at bounding box center [1353, 590] width 117 height 14
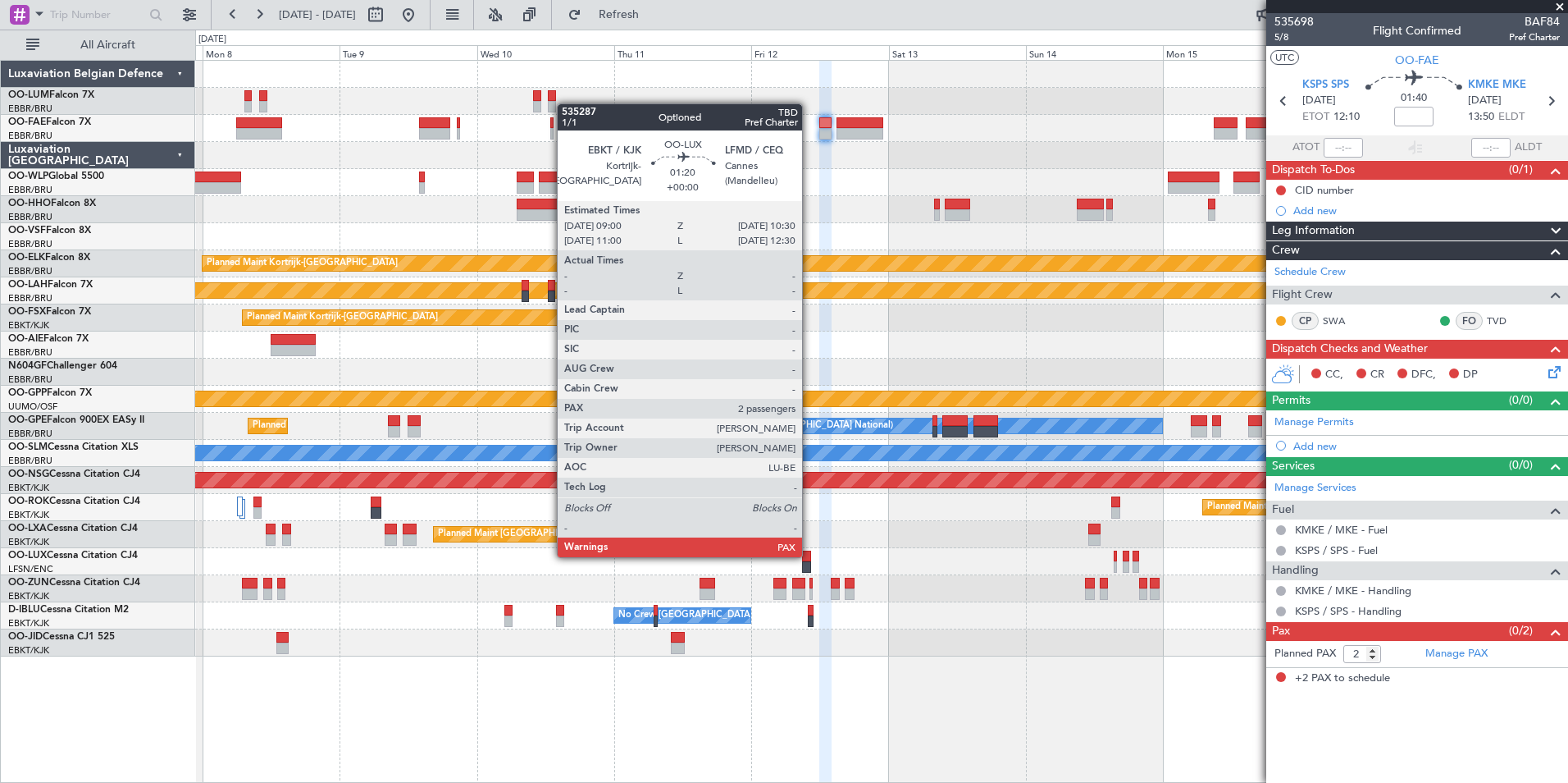
click at [1353, 475] on fb-app "07 Sep 2025 - 17 Sep 2025 Refresh Quick Links All Aircraft Planned Maint Kortri…" at bounding box center [784, 397] width 1568 height 771
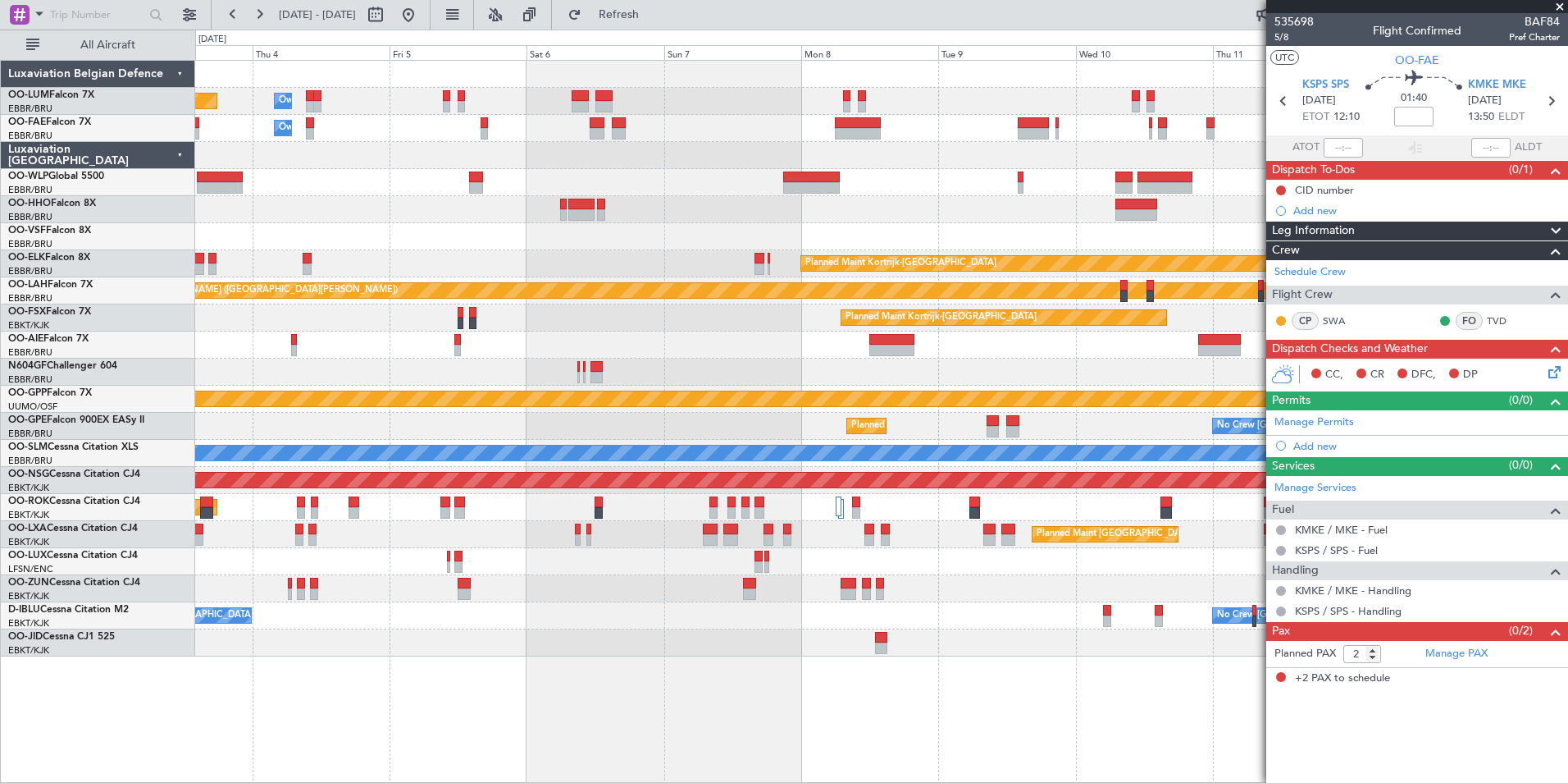
click at [1112, 547] on div "Planned Maint [GEOGRAPHIC_DATA] ([GEOGRAPHIC_DATA] National)" at bounding box center [881, 534] width 1372 height 27
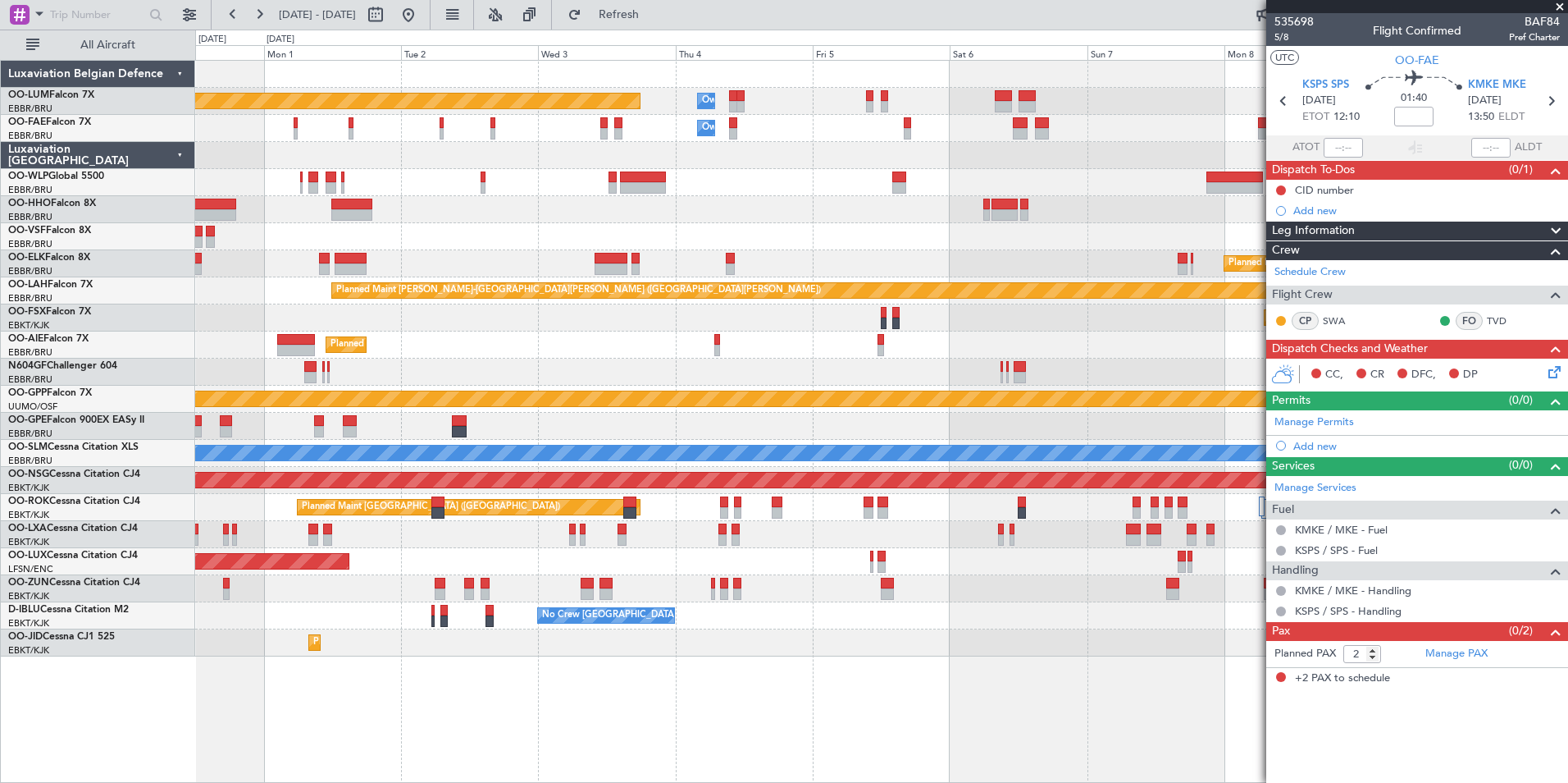
click at [448, 619] on div at bounding box center [444, 615] width 7 height 22
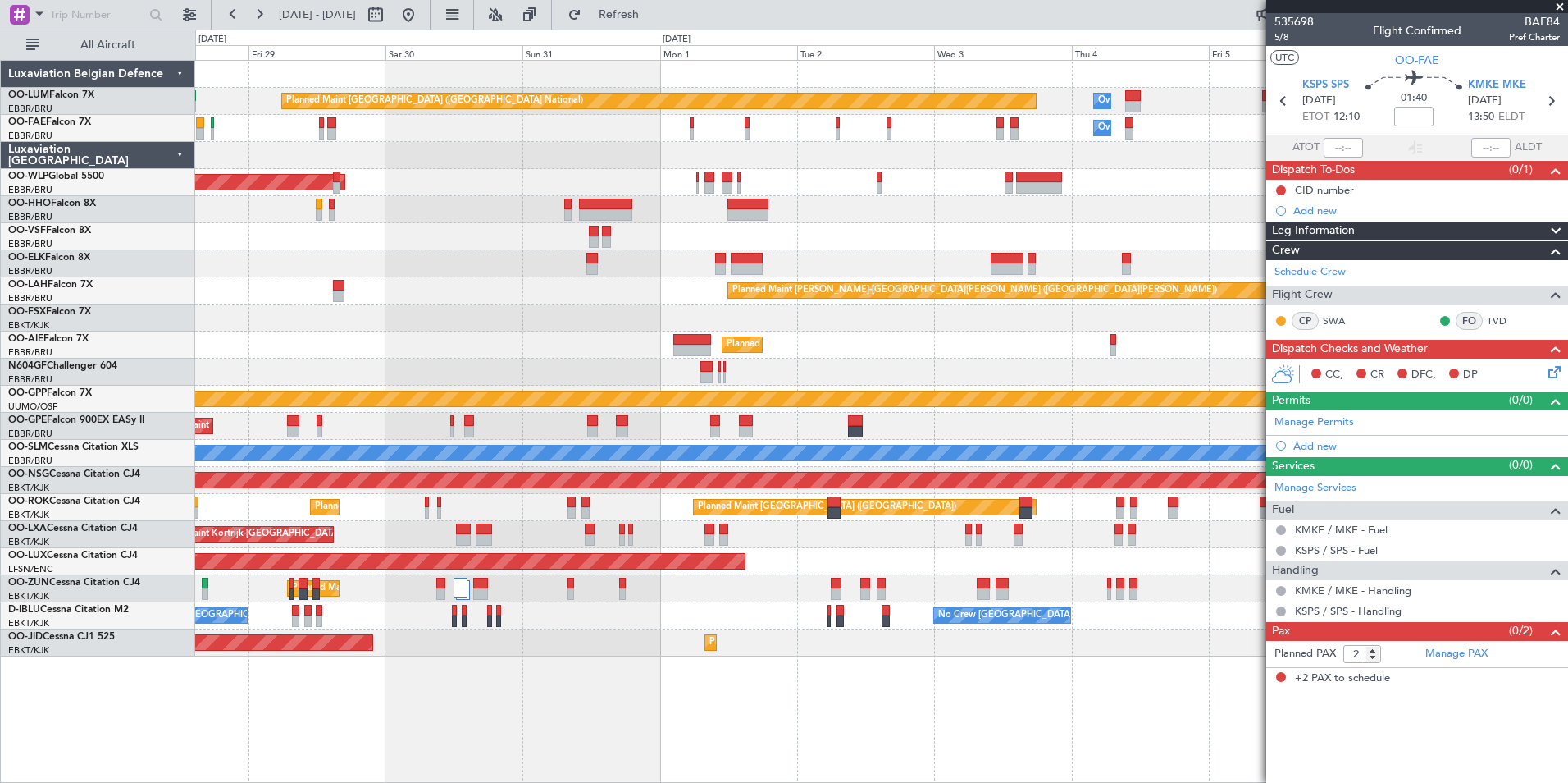
click at [886, 639] on div "Planned Maint Kortrijk-[GEOGRAPHIC_DATA] AOG Maint [GEOGRAPHIC_DATA]-[GEOGRAPHI…" at bounding box center [881, 642] width 1372 height 27
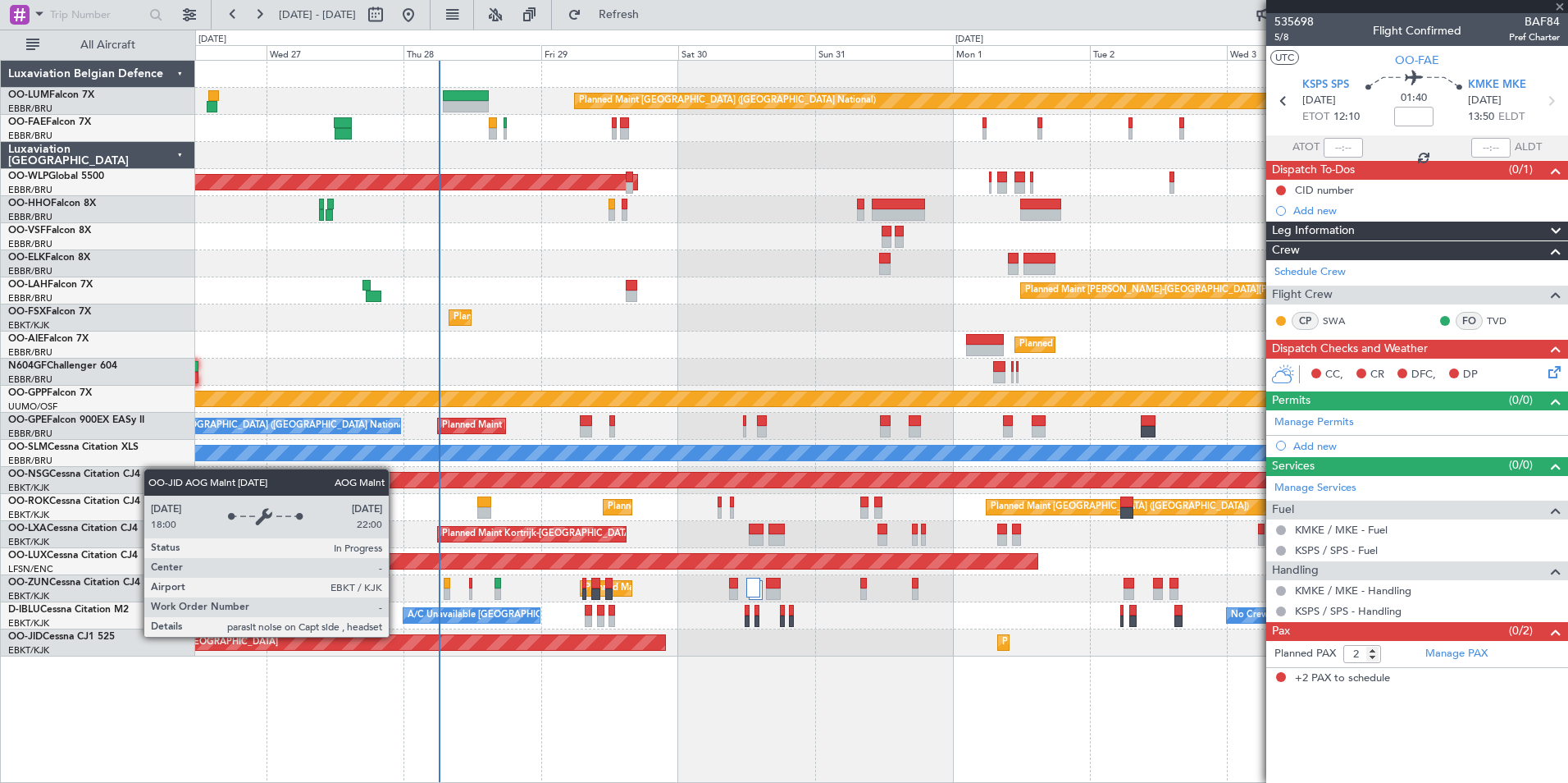
click at [667, 634] on div "AOG Maint Kortrijk-[GEOGRAPHIC_DATA]" at bounding box center [381, 642] width 572 height 16
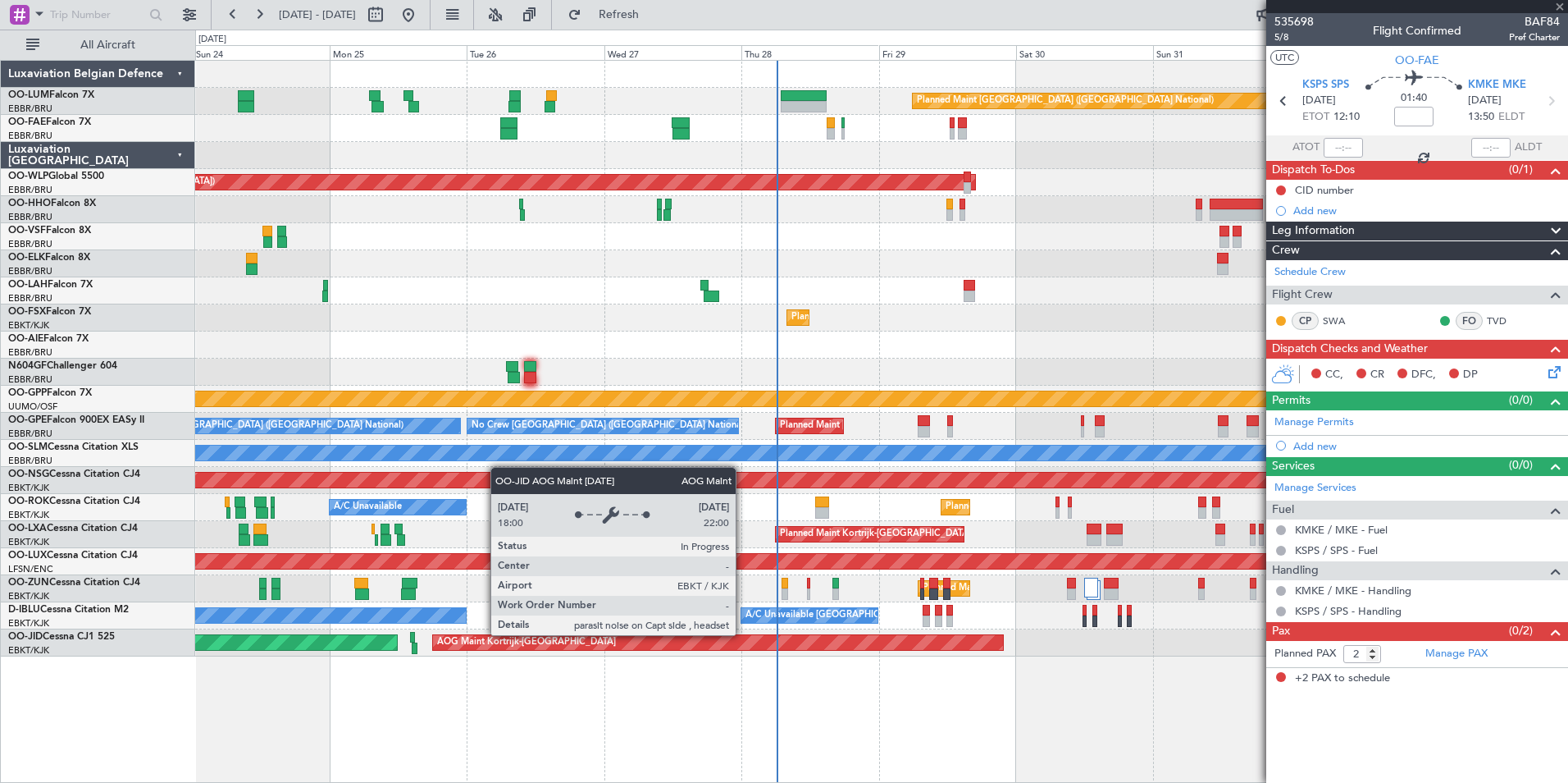
click at [707, 648] on div "Planned Maint Kortrijk-Wevelgem AOG Maint Kortrijk-Wevelgem Planned Maint Paris…" at bounding box center [881, 642] width 1372 height 27
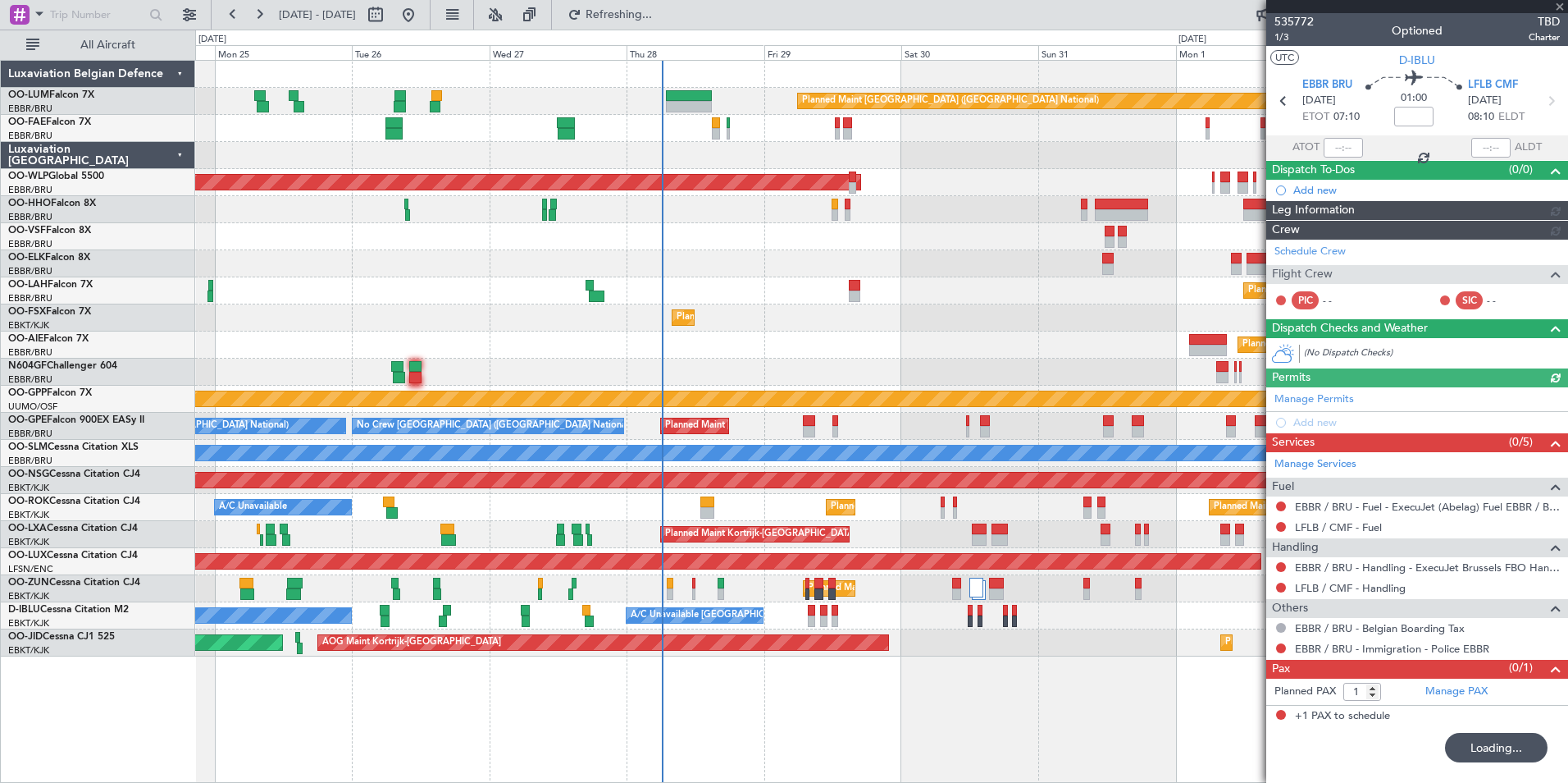
click at [712, 624] on div "No Crew [GEOGRAPHIC_DATA] ([GEOGRAPHIC_DATA] National) No Crew Kortrijk-[GEOGRA…" at bounding box center [881, 615] width 1372 height 27
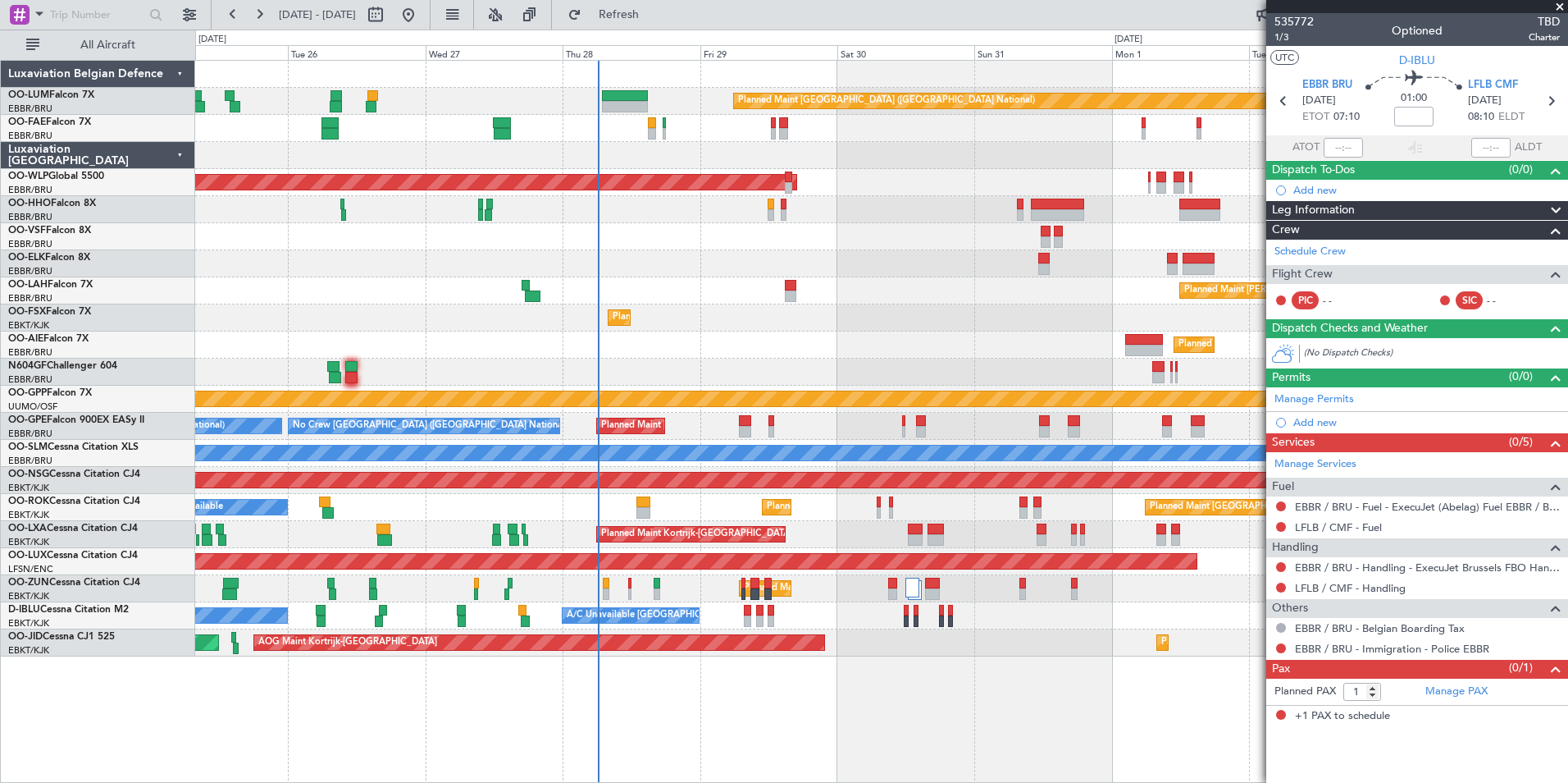
click at [707, 663] on div "Planned Maint Brussels (Brussels National) Owner Melsbroek Air Base Owner Melsb…" at bounding box center [881, 421] width 1373 height 723
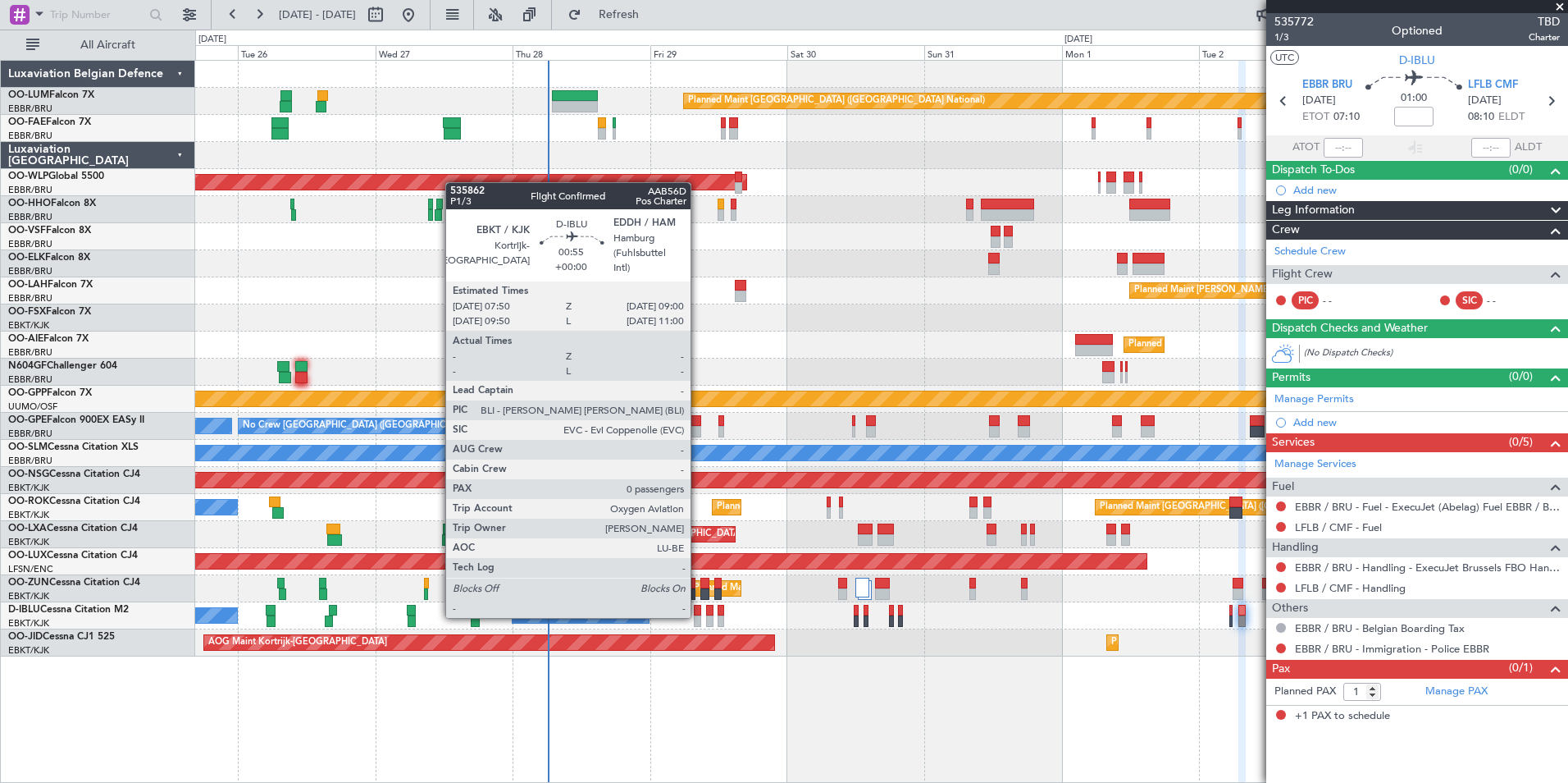
click at [698, 614] on div at bounding box center [697, 610] width 7 height 12
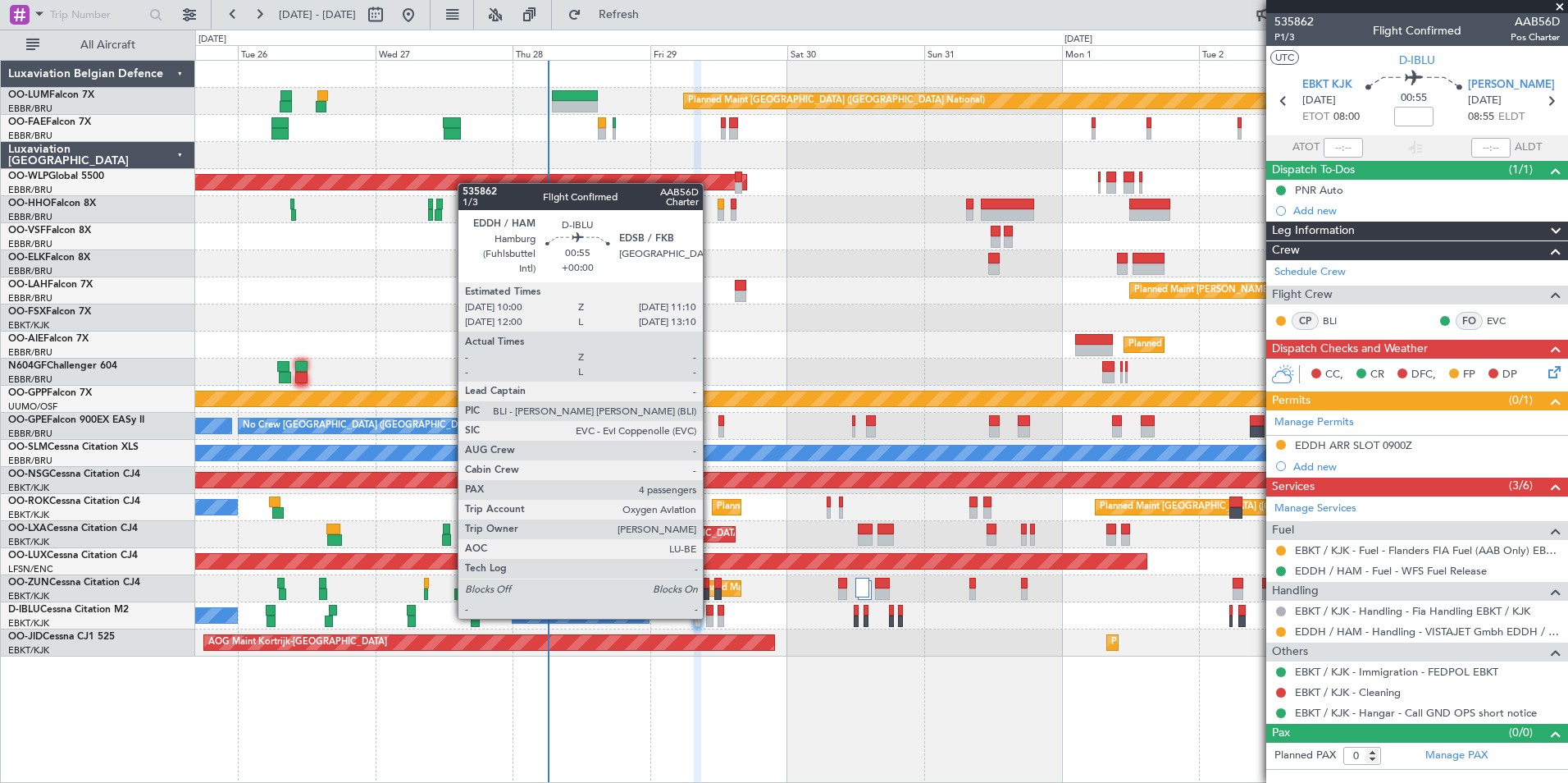
click at [710, 617] on div at bounding box center [710, 621] width 7 height 12
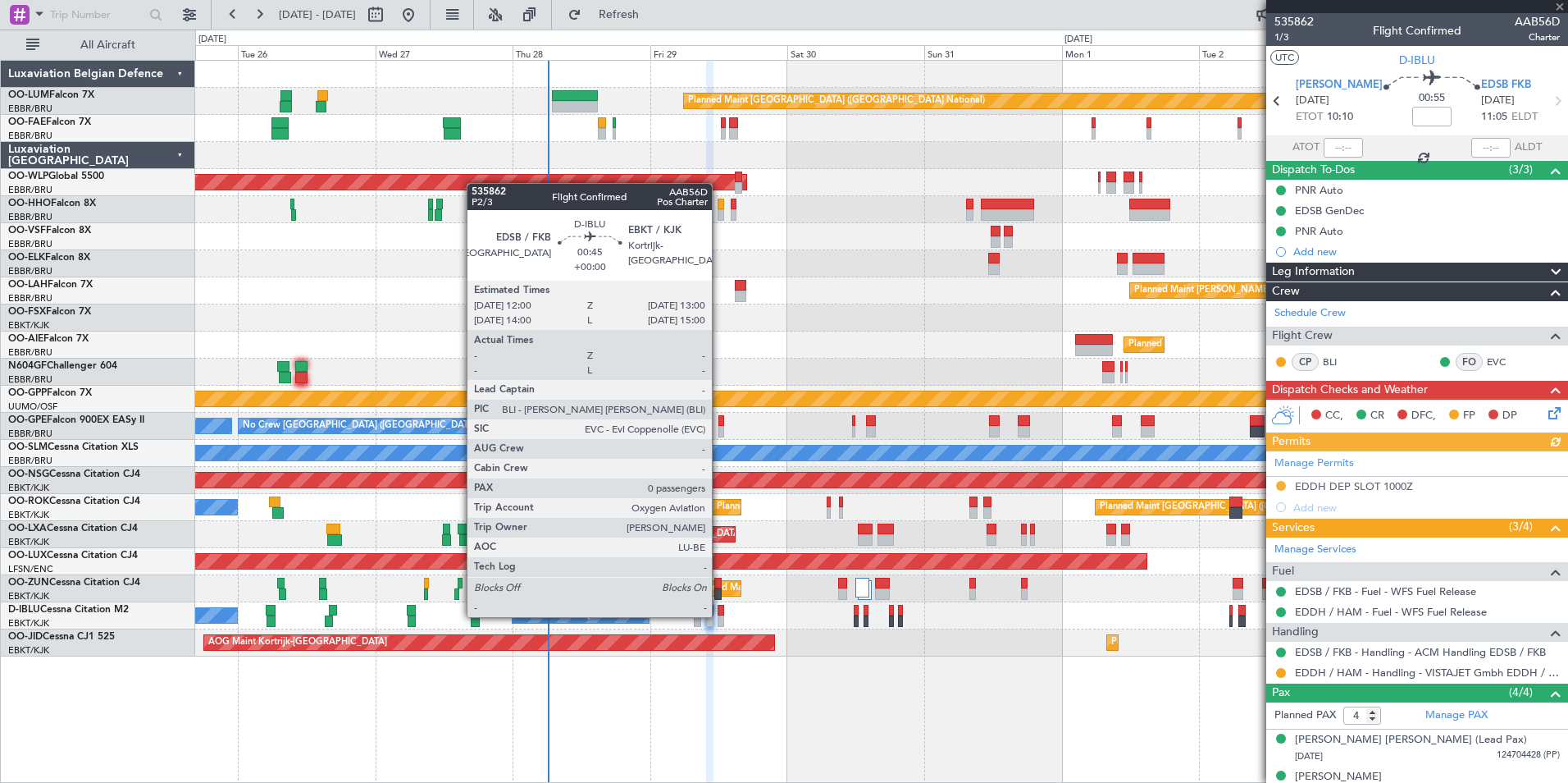
click at [719, 615] on div at bounding box center [720, 621] width 6 height 12
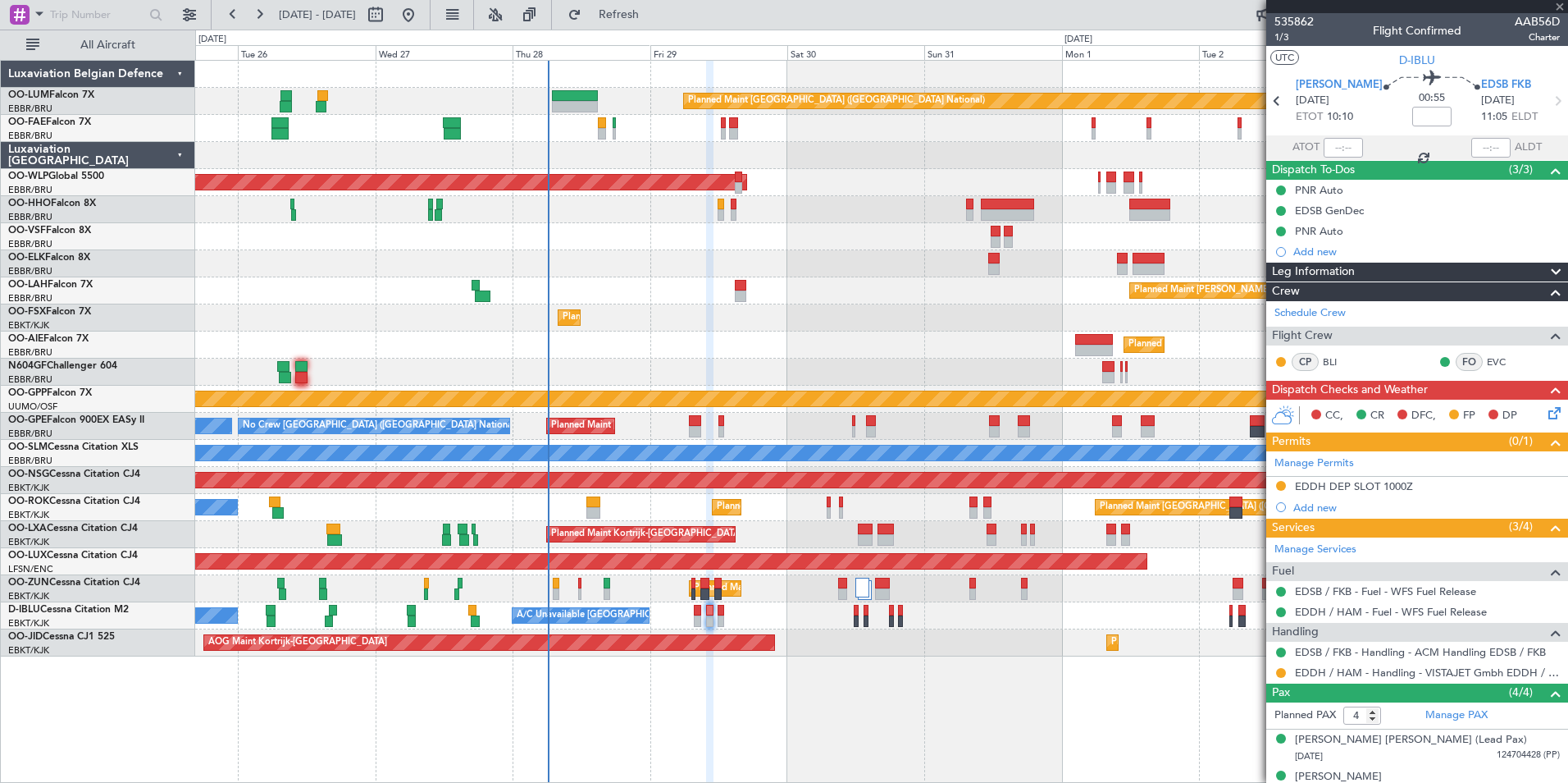
type input "0"
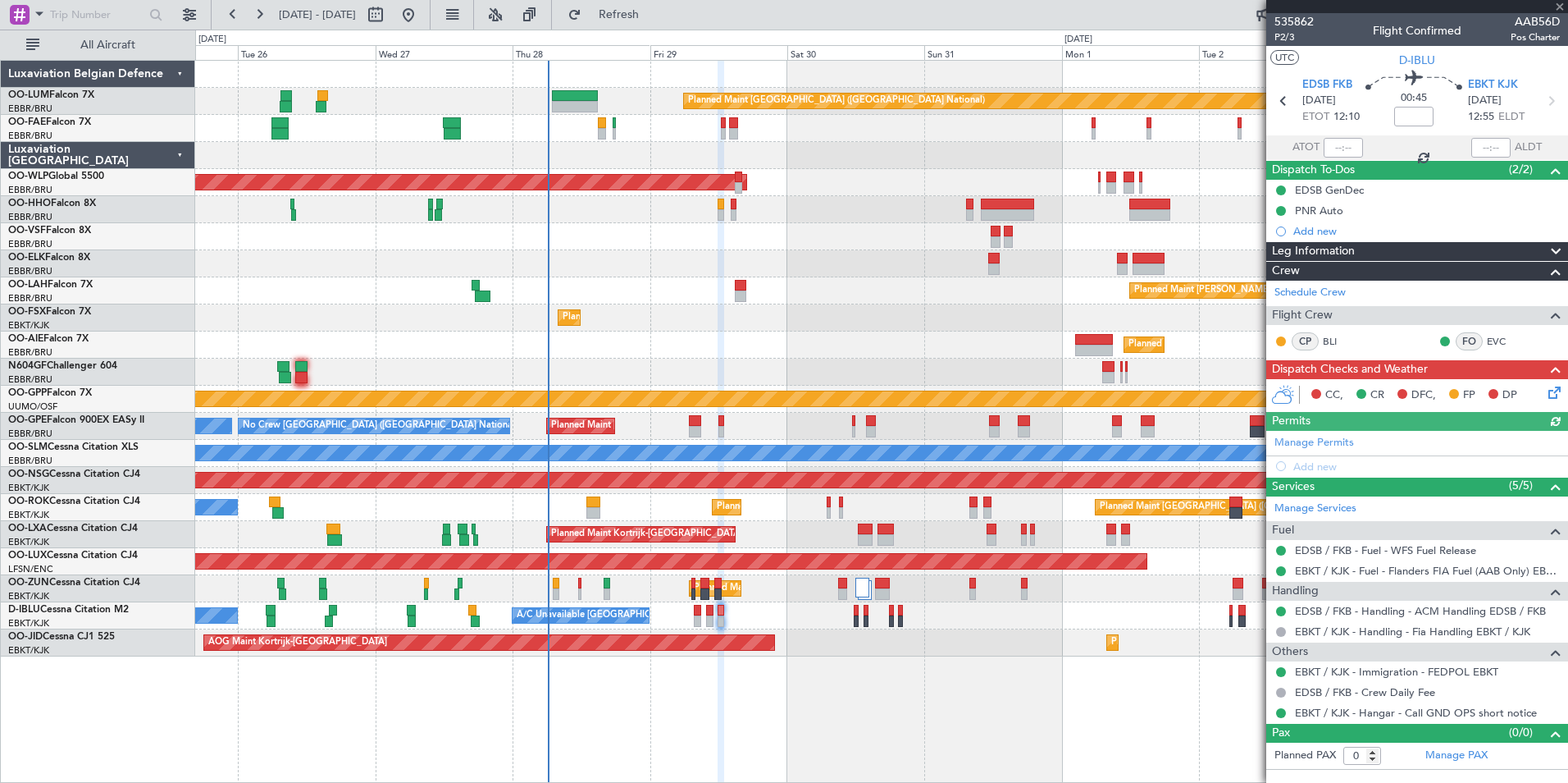
click at [737, 662] on div "Planned Maint Brussels (Brussels National) Owner Melsbroek Air Base Owner Melsb…" at bounding box center [881, 421] width 1373 height 723
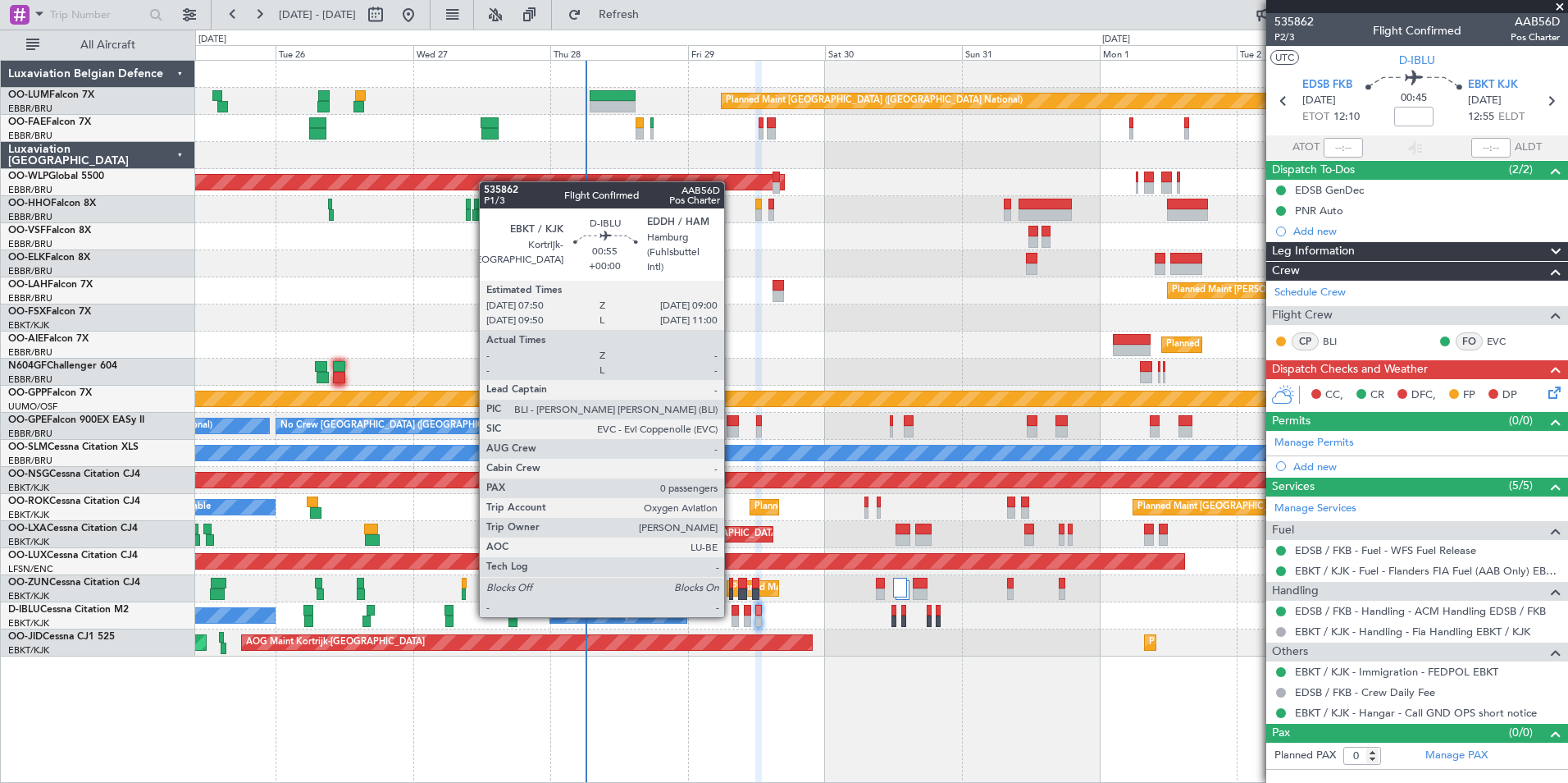
click at [732, 614] on div at bounding box center [735, 610] width 7 height 12
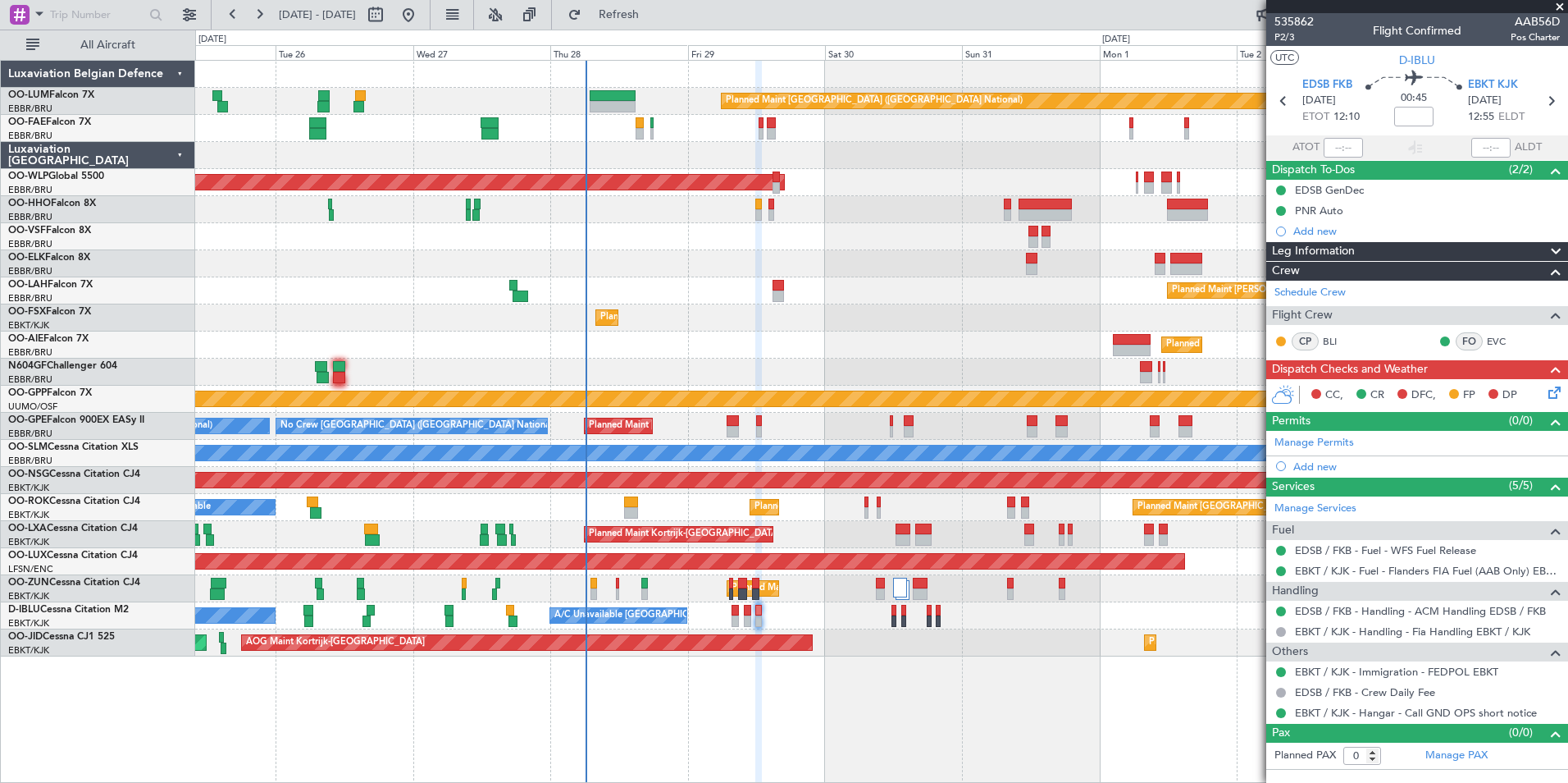
click at [832, 723] on div "Planned Maint Brussels (Brussels National) Owner Melsbroek Air Base Owner Melsb…" at bounding box center [881, 421] width 1373 height 723
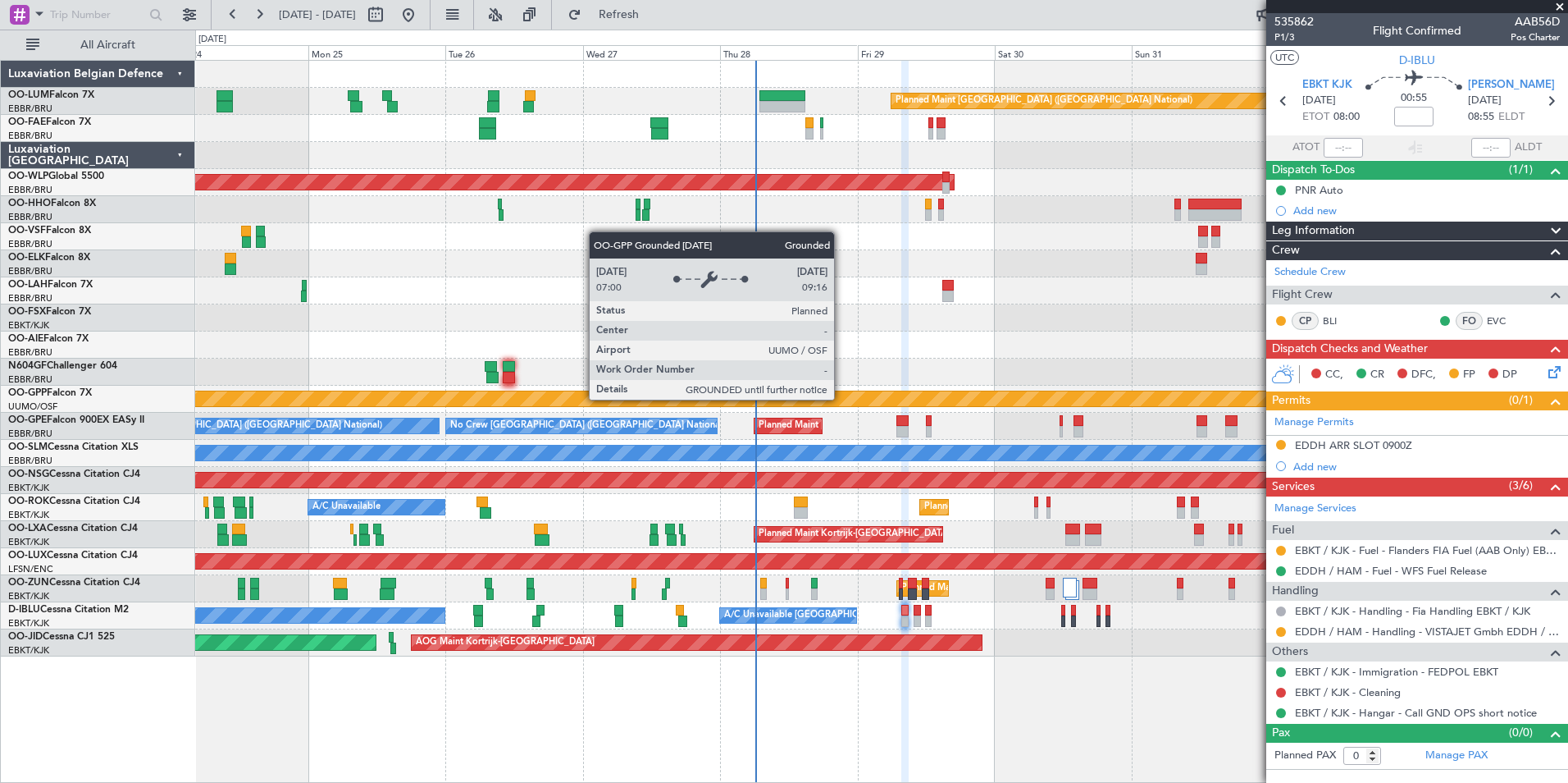
click at [449, 453] on div "Planned Maint Brussels (Brussels National) Owner Melsbroek Air Base Owner Melsb…" at bounding box center [881, 359] width 1372 height 595
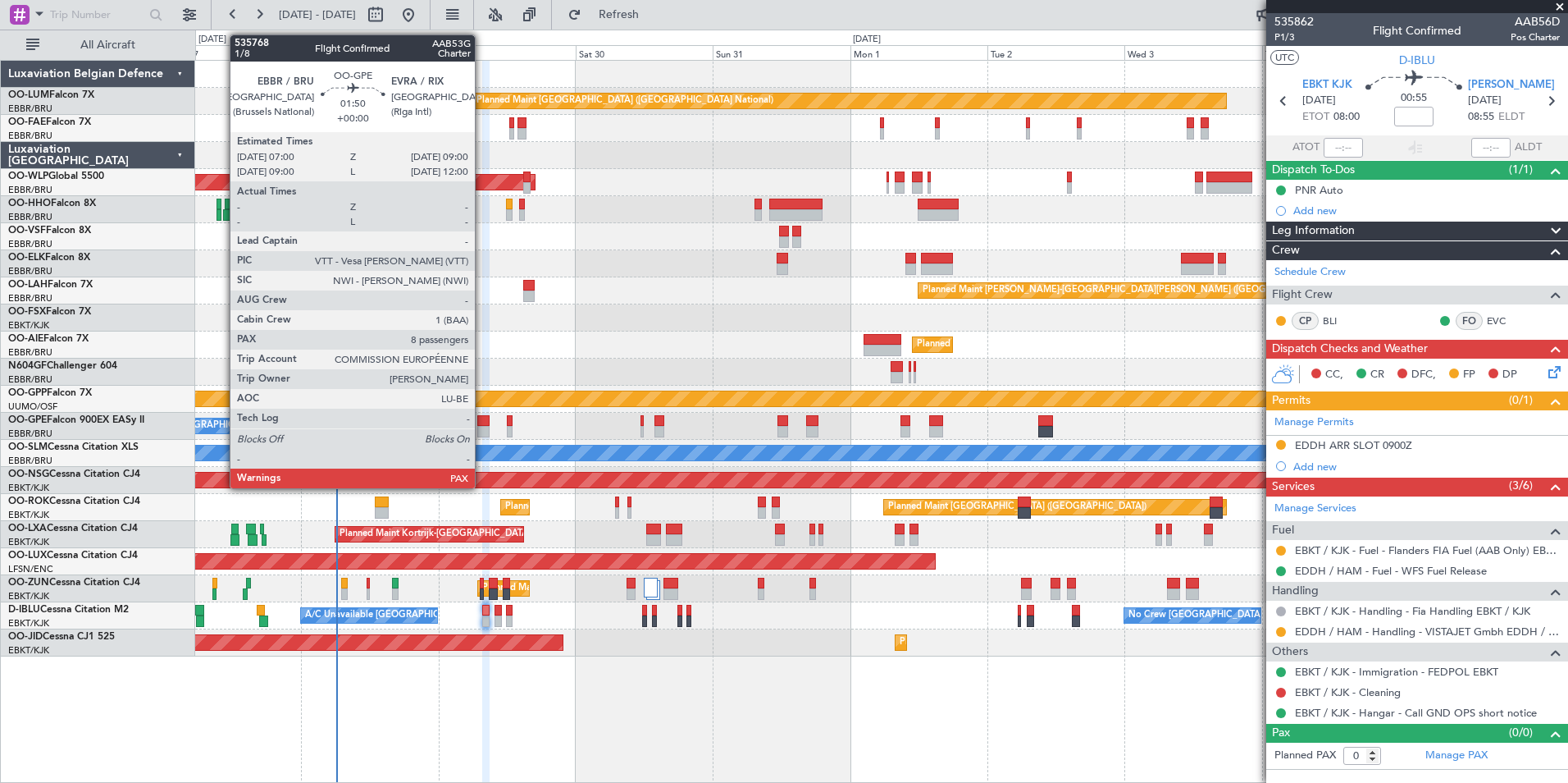
click at [483, 430] on div at bounding box center [483, 432] width 12 height 12
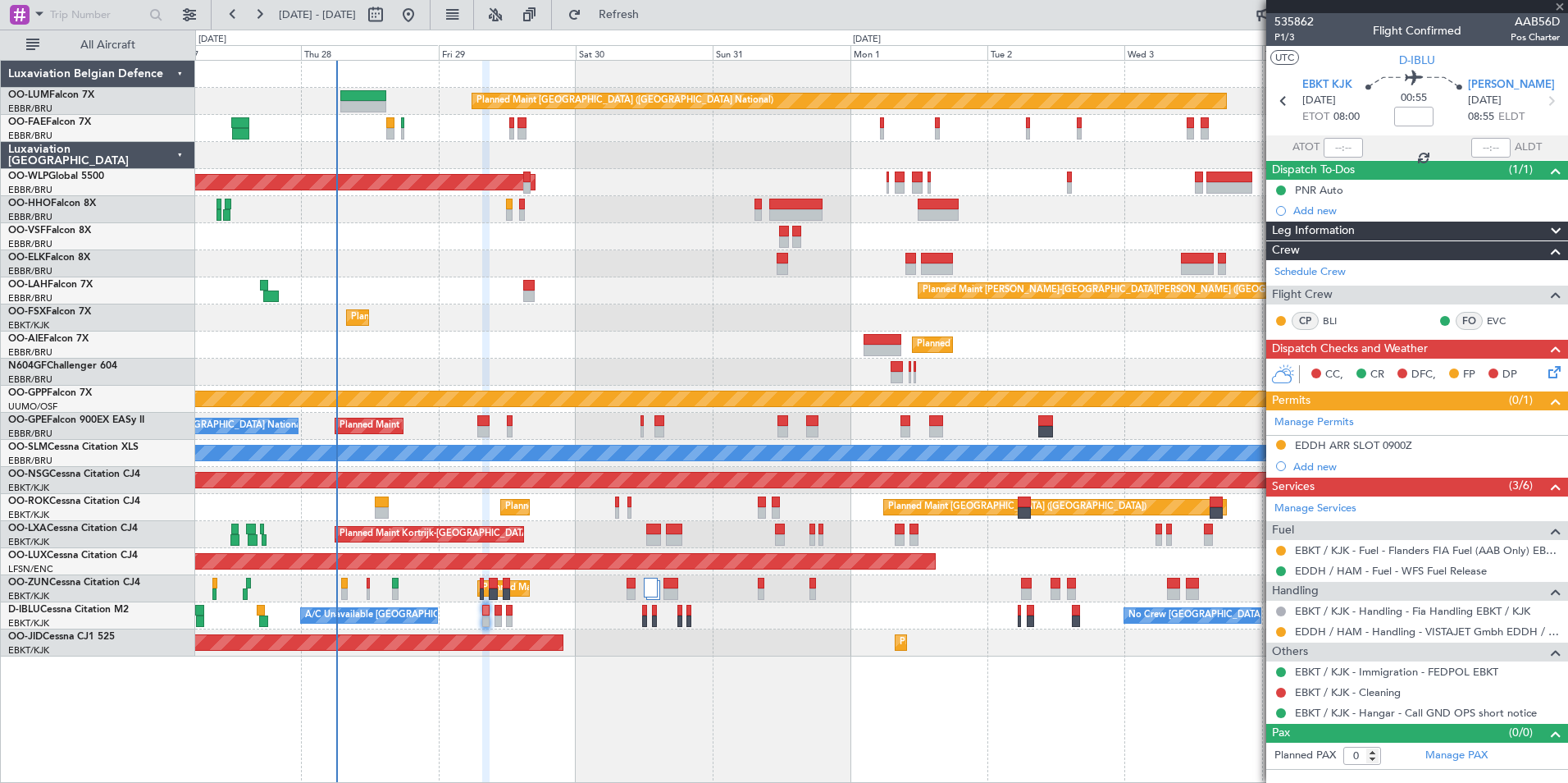
type input "13"
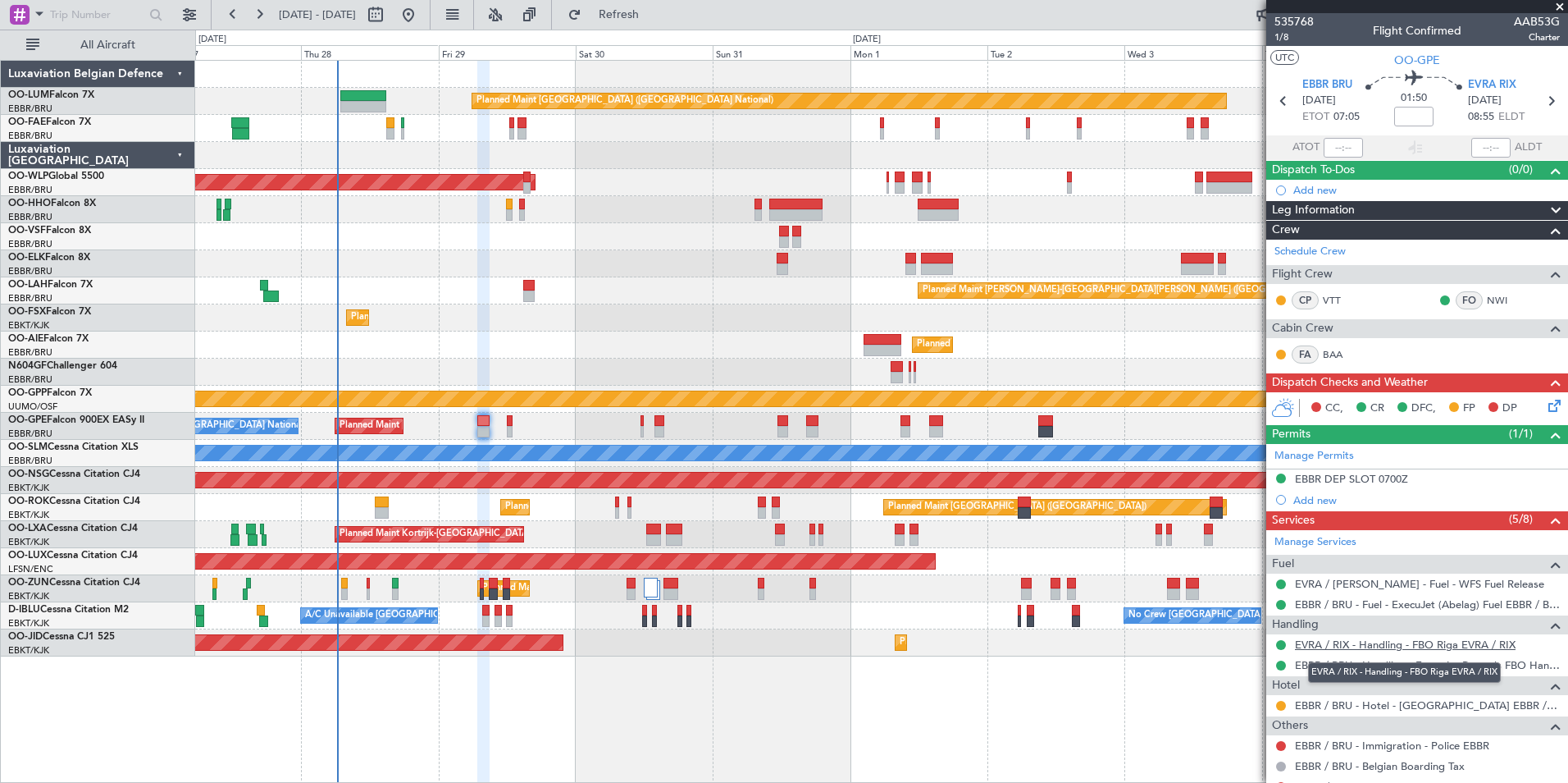
click at [1348, 638] on link "EVRA / RIX - Handling - FBO Riga EVRA / RIX" at bounding box center [1405, 644] width 220 height 14
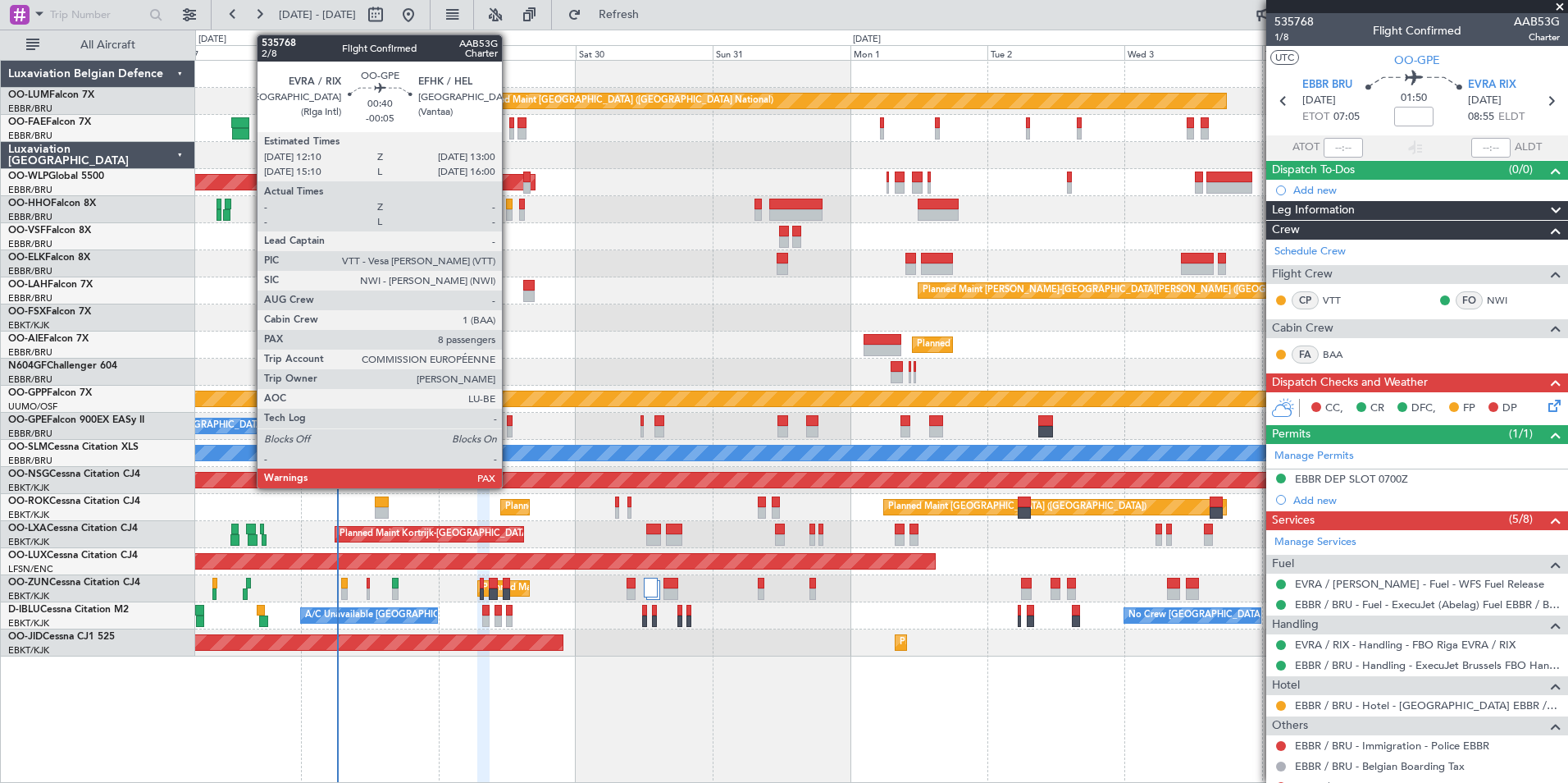
click at [509, 427] on div at bounding box center [509, 432] width 5 height 12
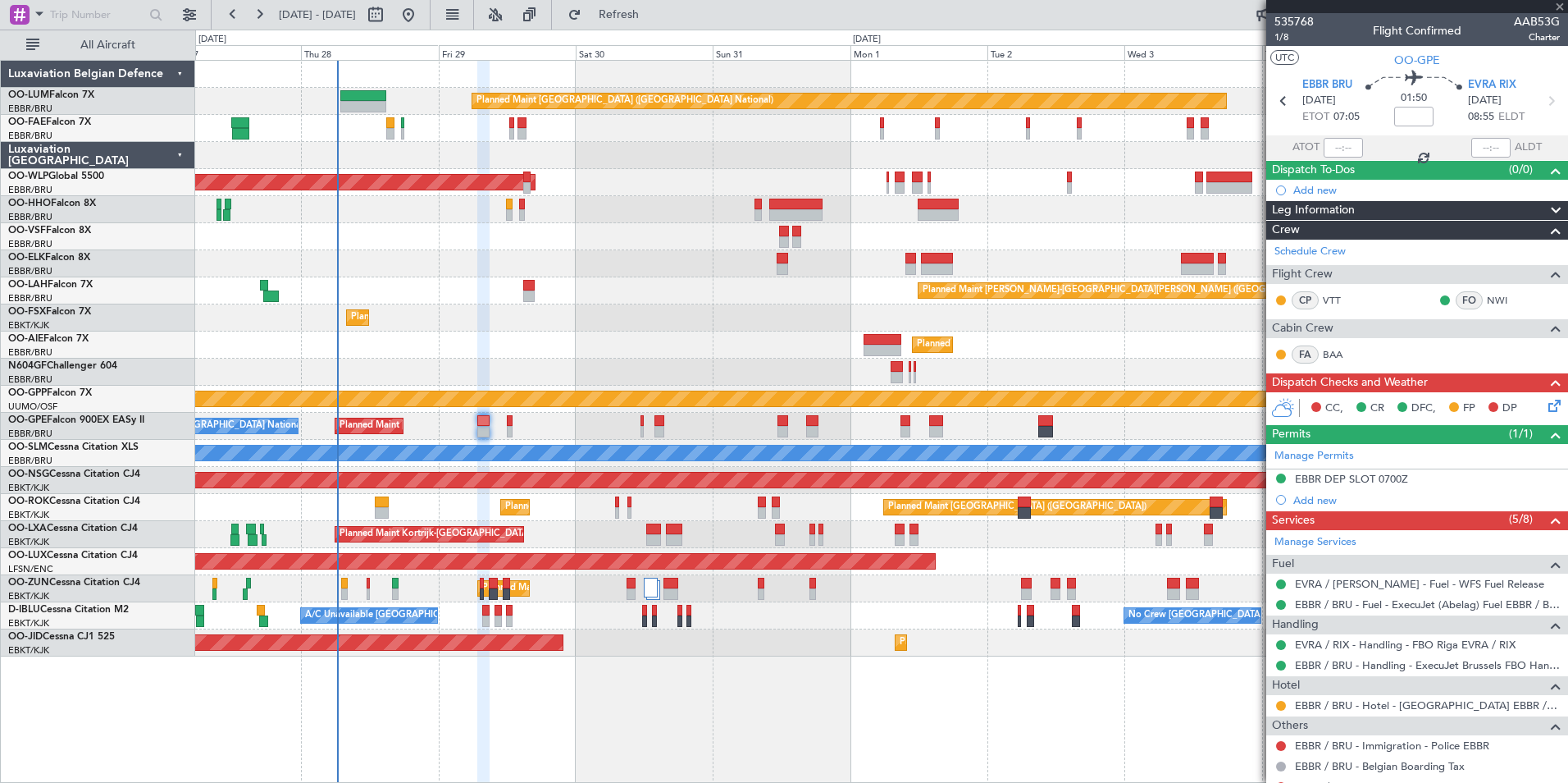
type input "-00:05"
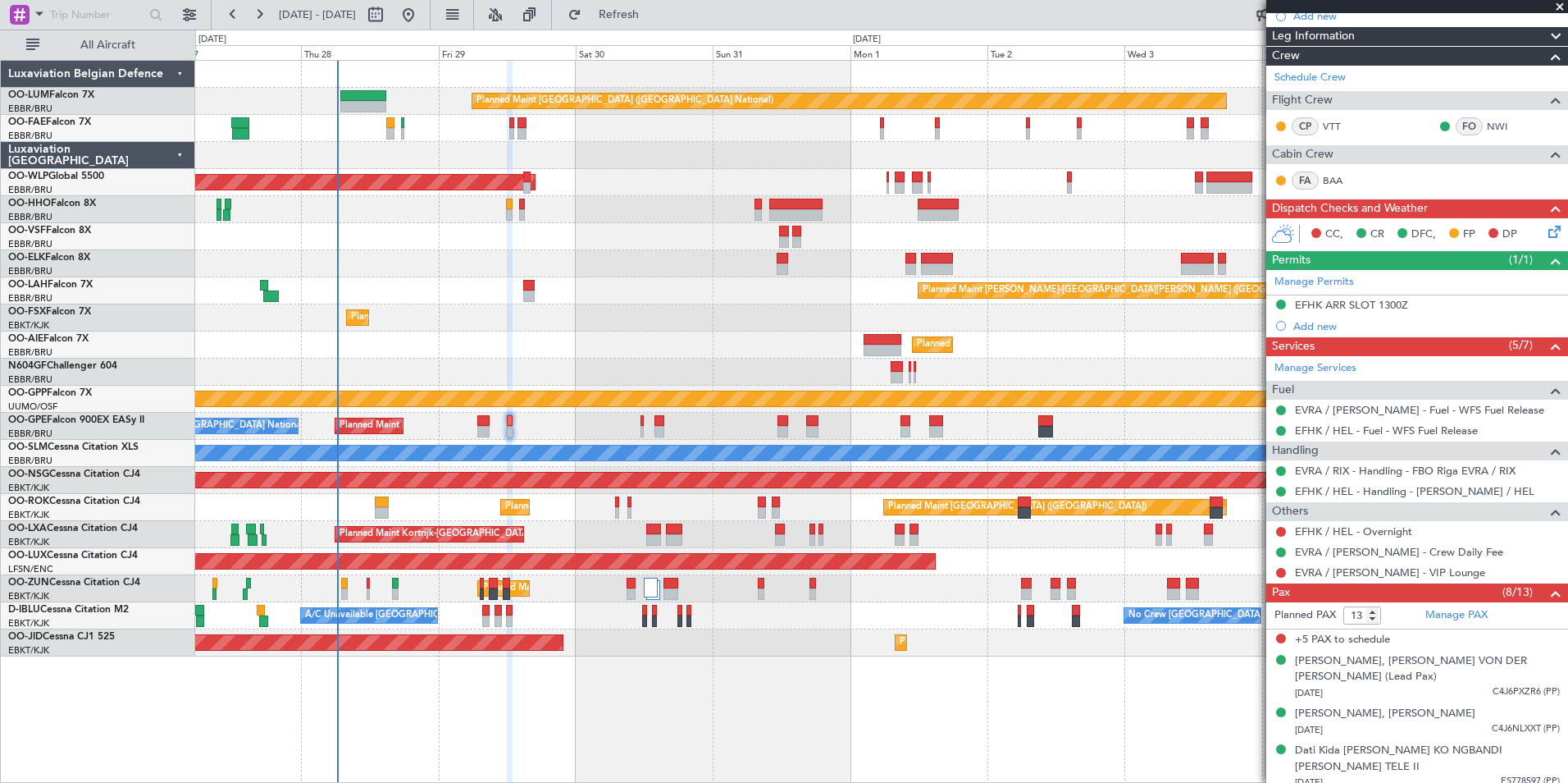
scroll to position [328, 0]
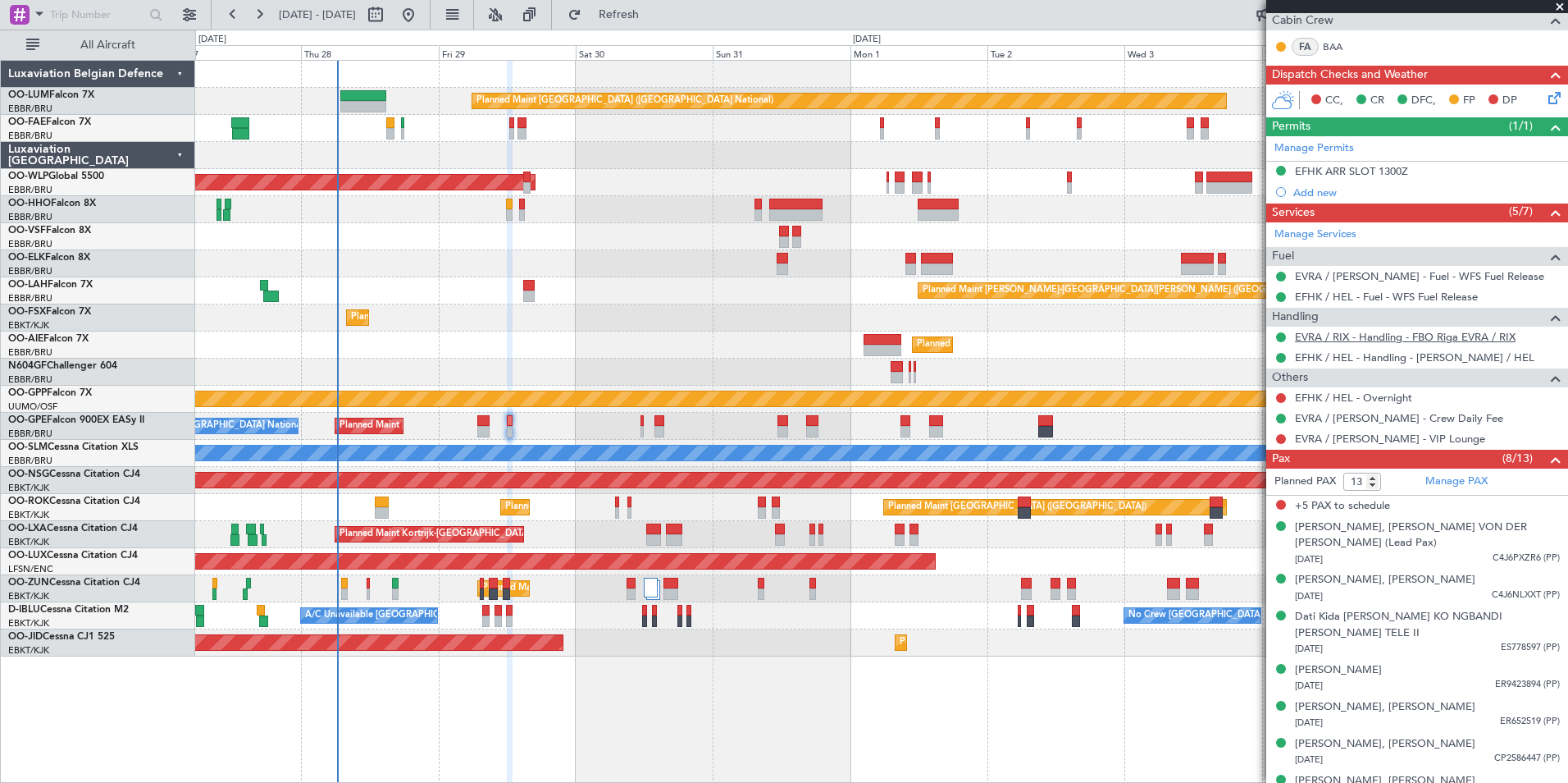
click at [1361, 334] on link "EVRA / RIX - Handling - FBO Riga EVRA / RIX" at bounding box center [1405, 336] width 220 height 14
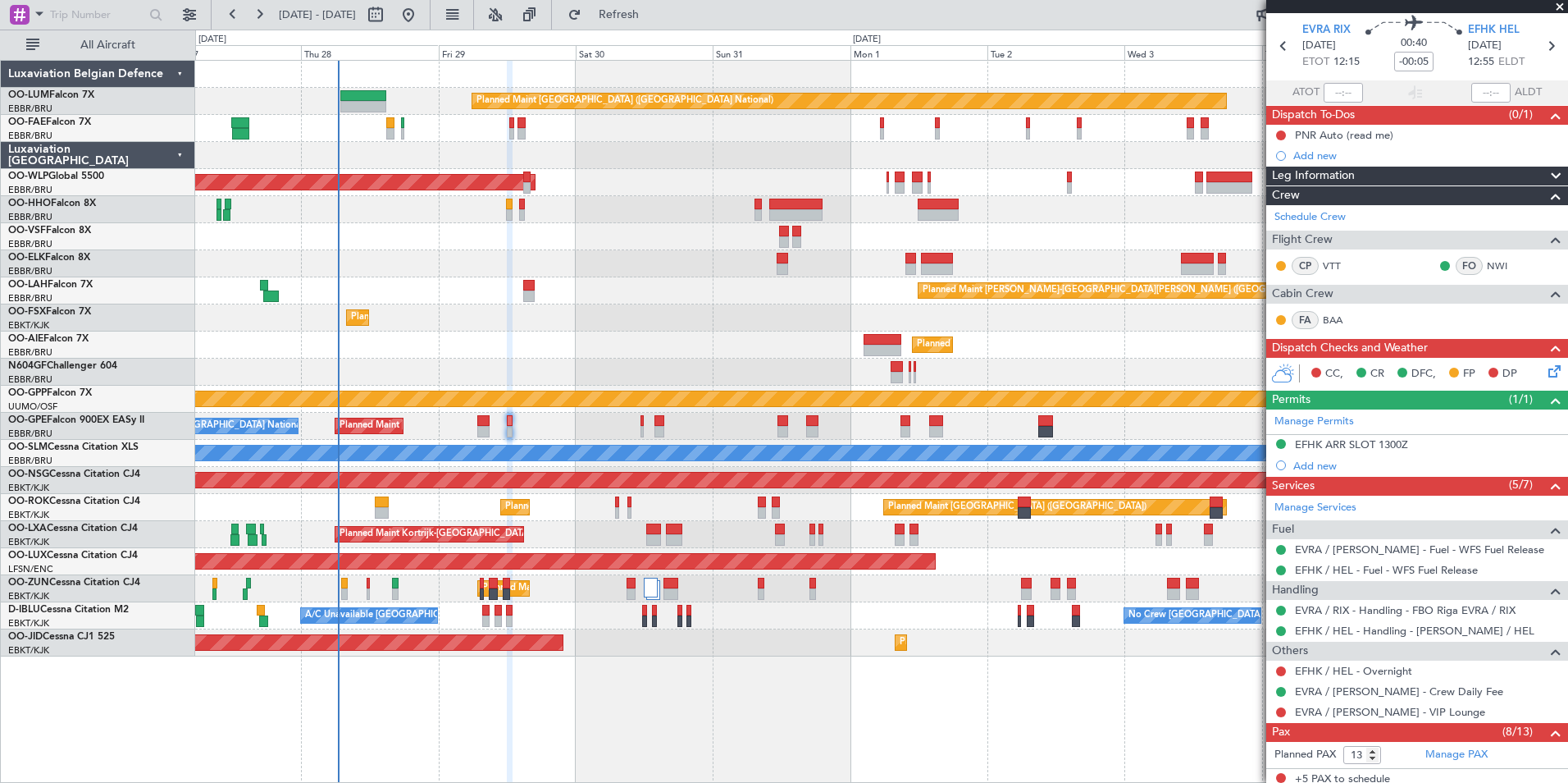
scroll to position [0, 0]
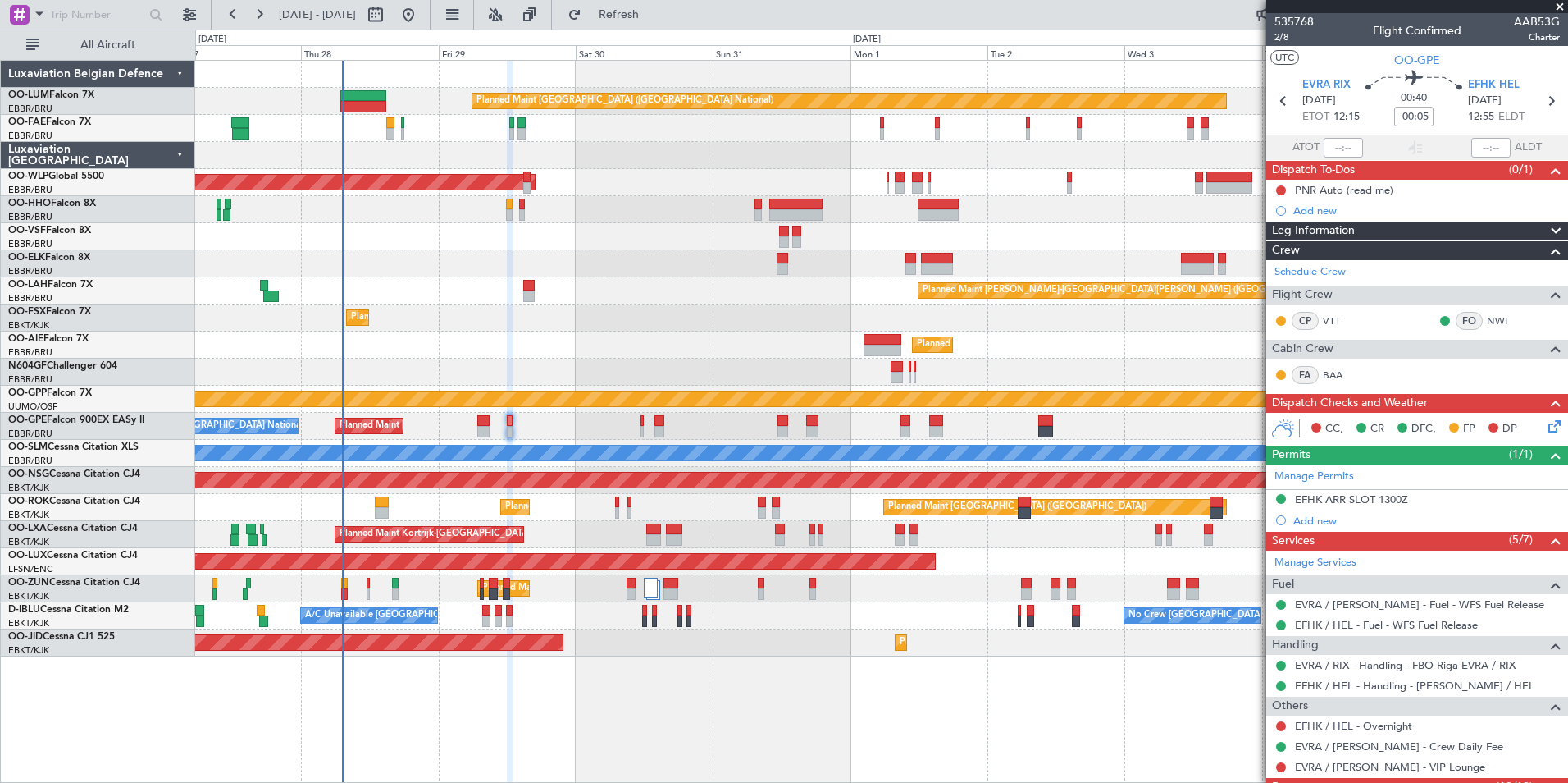
click at [661, 340] on div "Planned Maint [GEOGRAPHIC_DATA] ([GEOGRAPHIC_DATA])" at bounding box center [881, 345] width 1372 height 27
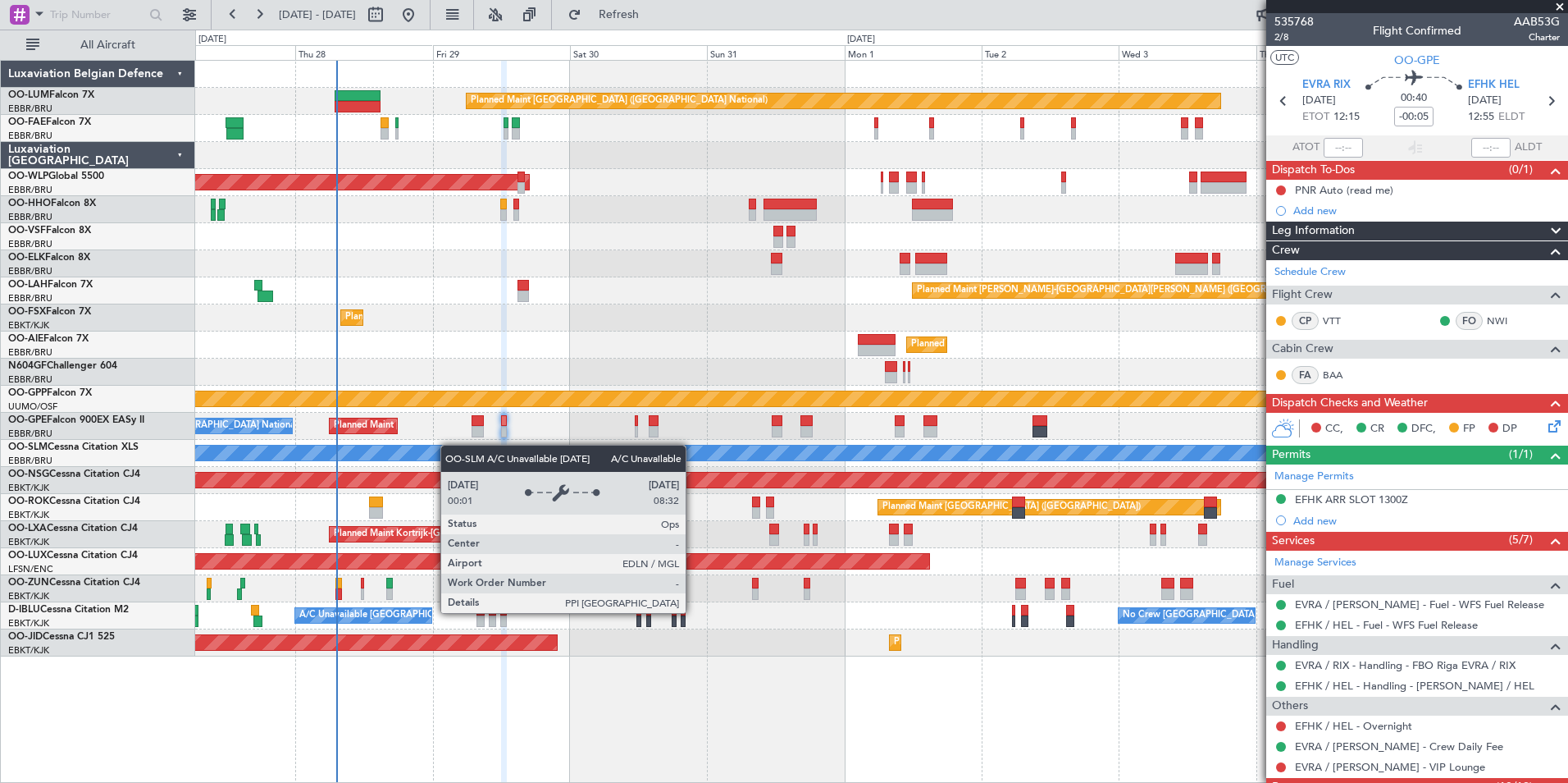
click at [515, 446] on div "A/C Unavailable [GEOGRAPHIC_DATA]" at bounding box center [881, 453] width 1372 height 27
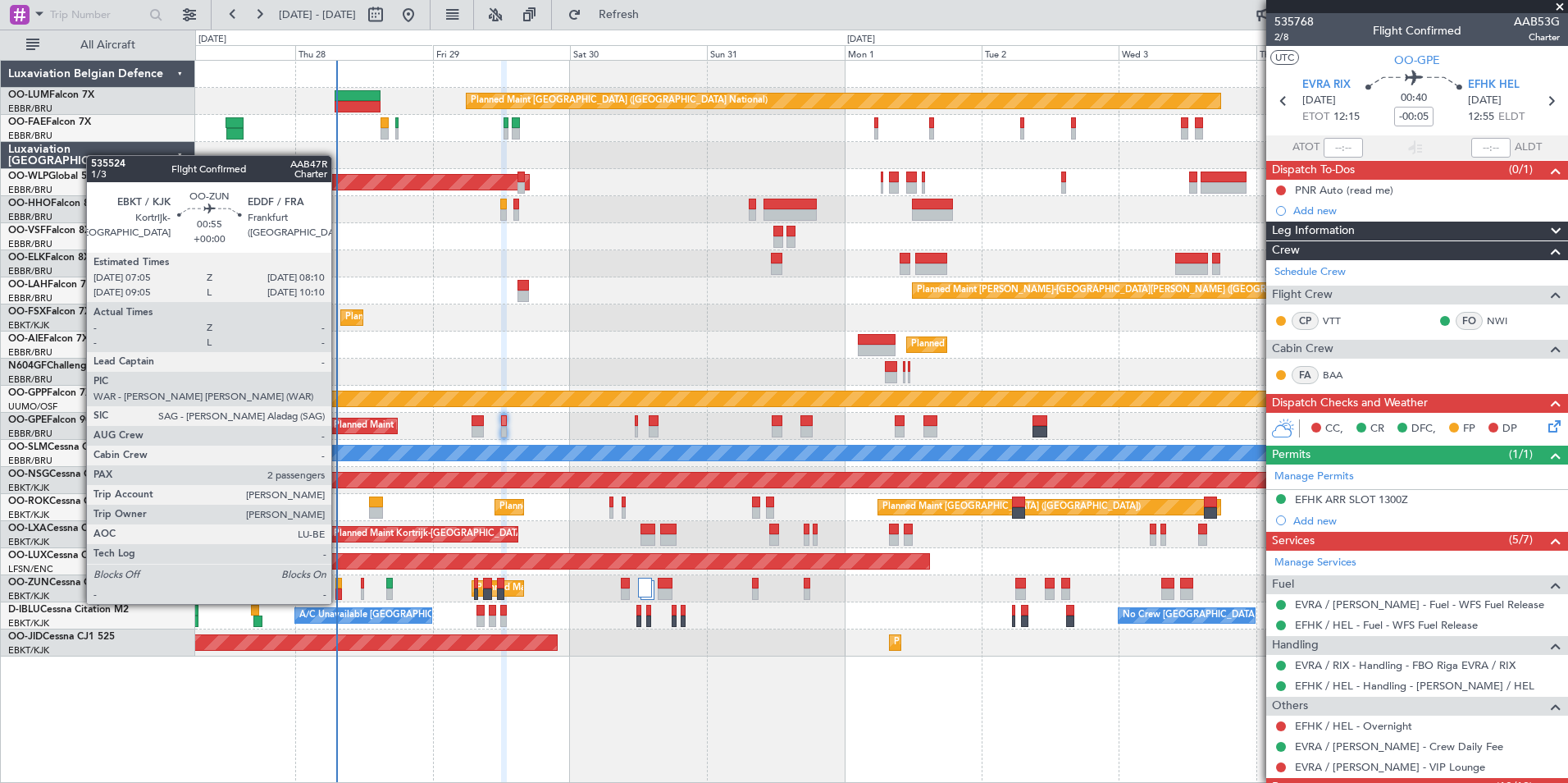
click at [339, 587] on div at bounding box center [339, 583] width 7 height 12
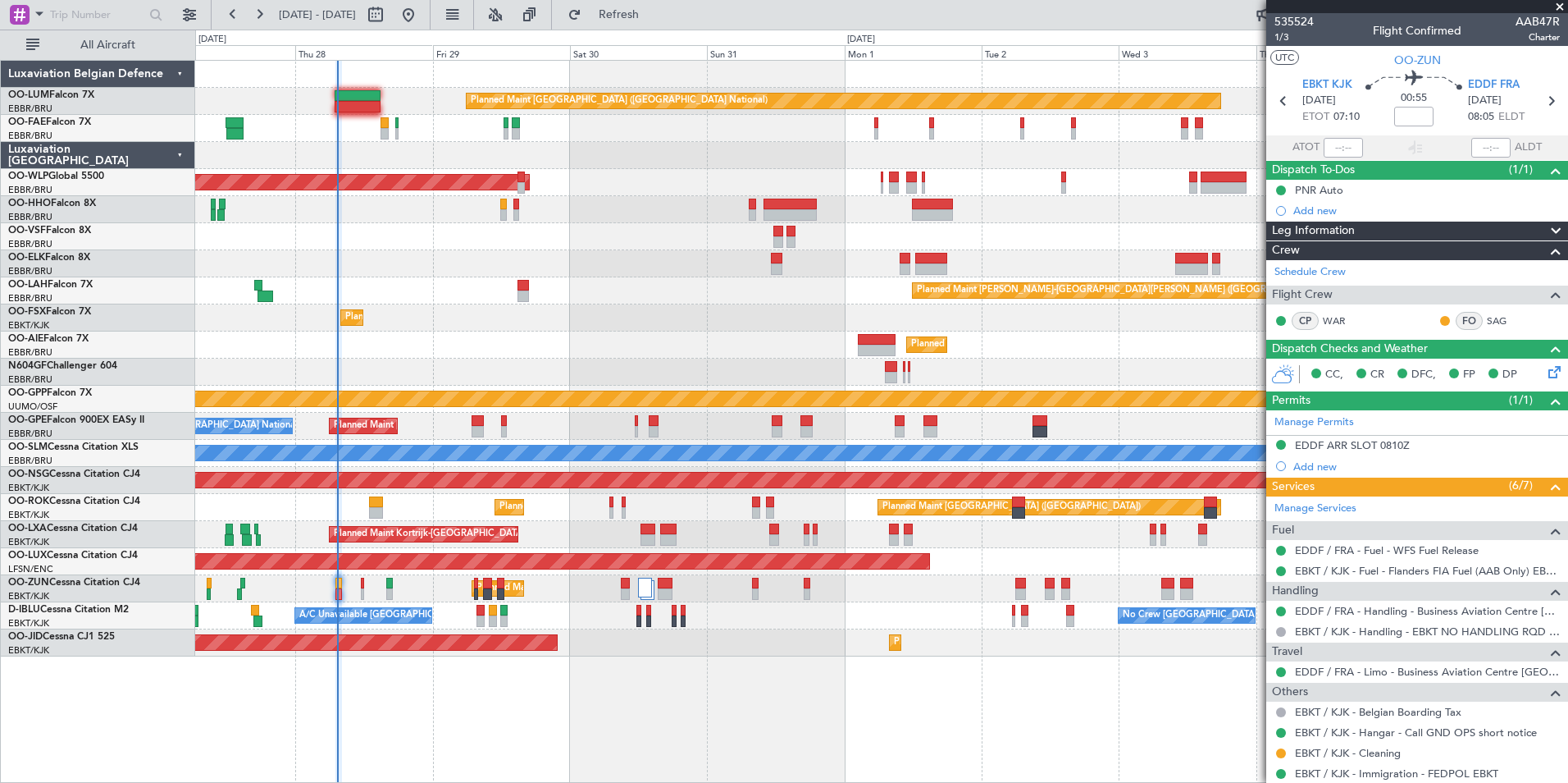
click at [353, 421] on div "Planned Maint Brussels (Brussels National) No Crew Brussels (Brussels National)…" at bounding box center [881, 426] width 1372 height 27
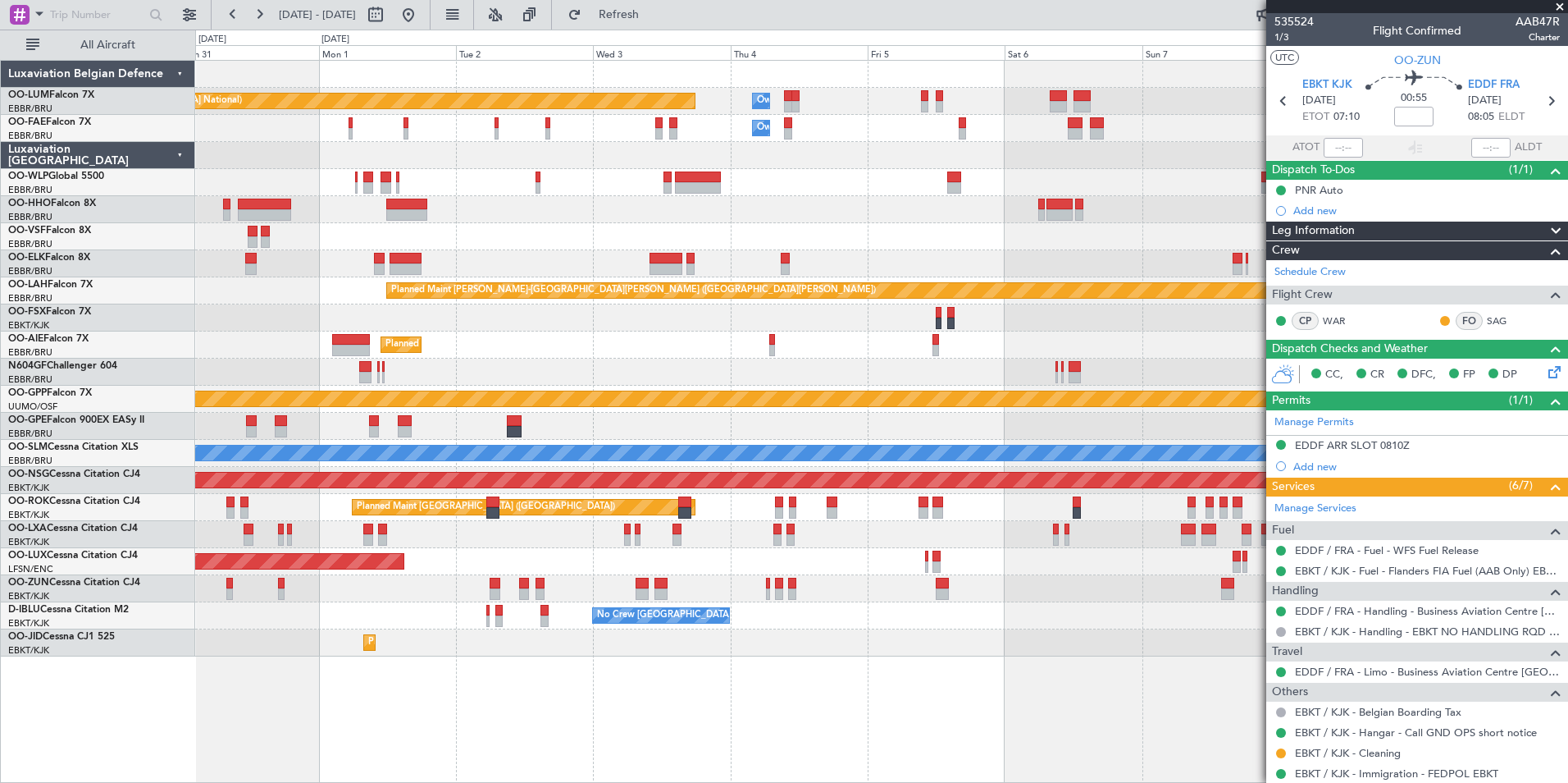
click at [262, 411] on div "Owner Melsbroek Air Base Planned Maint [GEOGRAPHIC_DATA] ([GEOGRAPHIC_DATA]) Ow…" at bounding box center [881, 359] width 1372 height 595
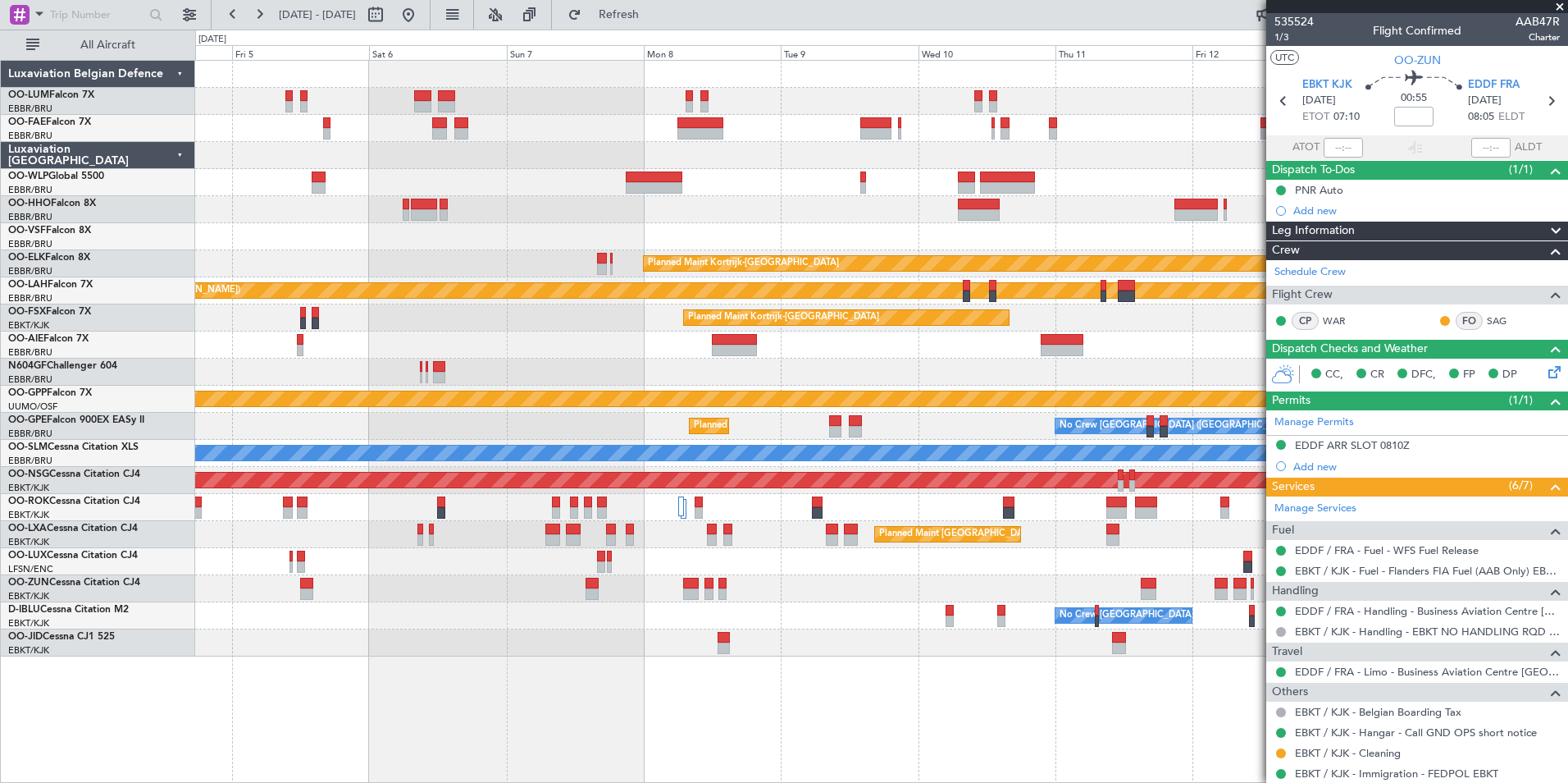
click at [480, 276] on div "Owner Melsbroek Air Base Planned Maint Brussels (Brussels National) Owner Melsb…" at bounding box center [881, 359] width 1372 height 595
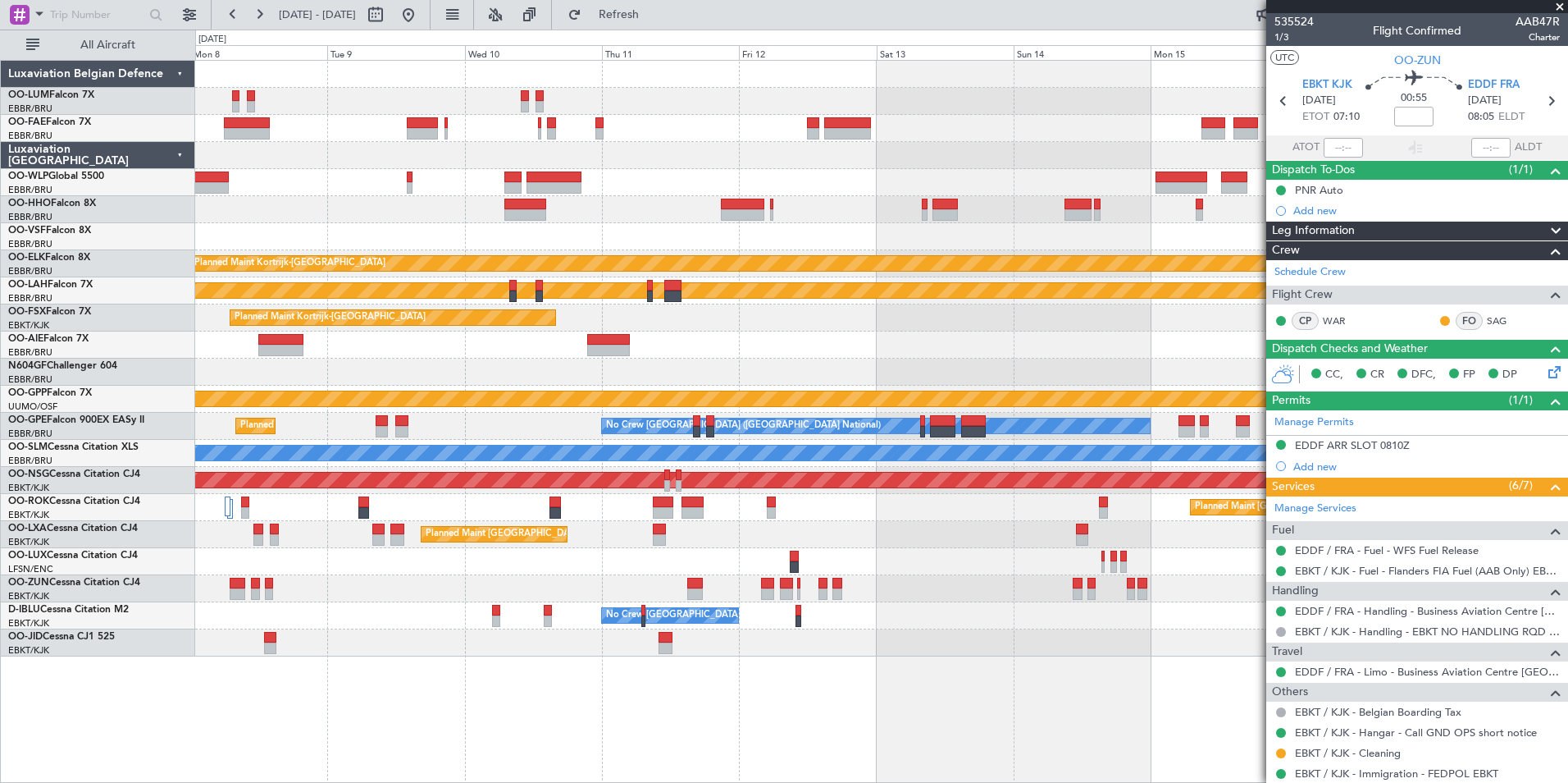
click at [770, 208] on div at bounding box center [881, 209] width 1372 height 27
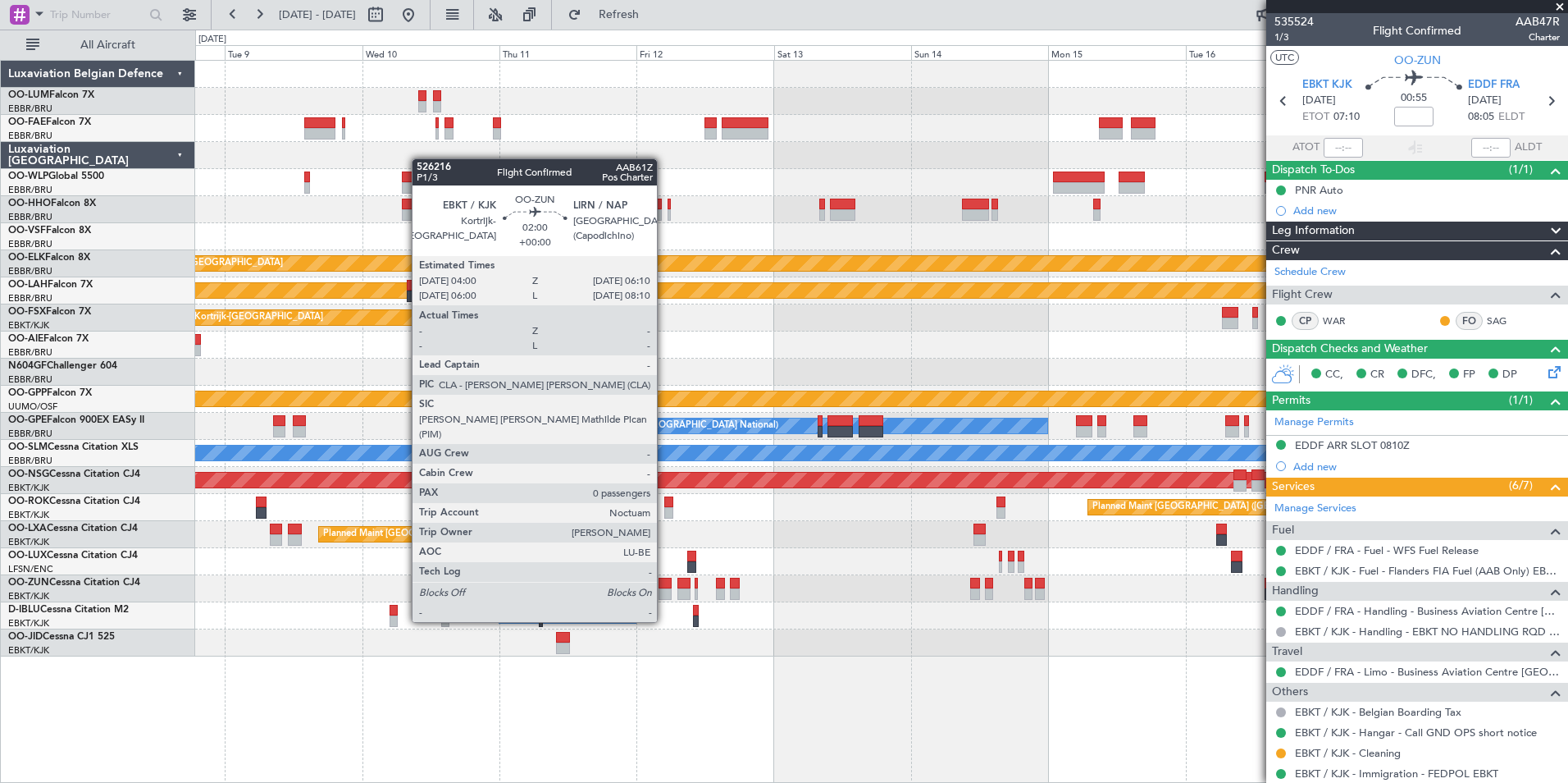
click at [664, 591] on div at bounding box center [665, 594] width 13 height 12
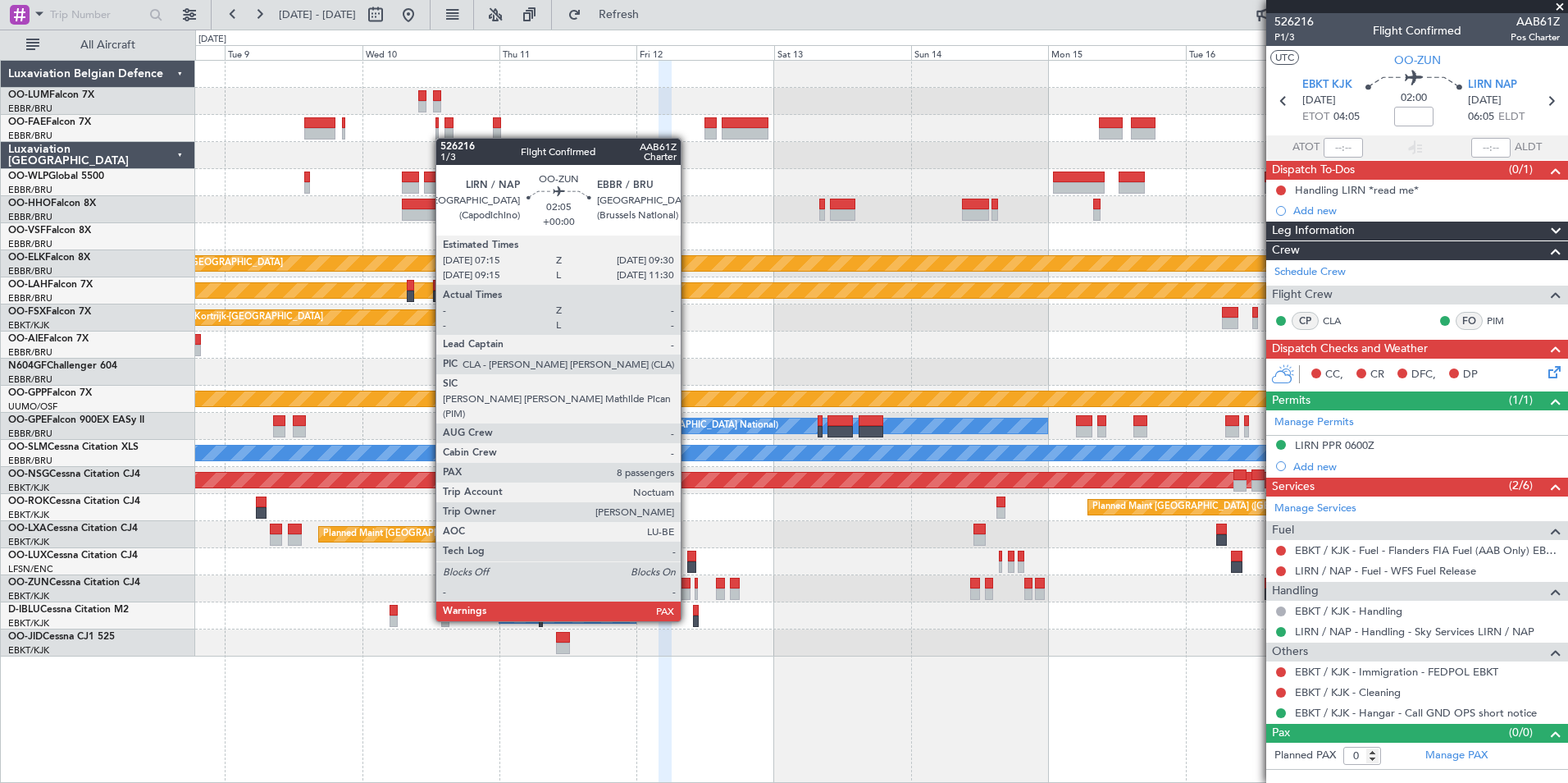
click at [688, 591] on div at bounding box center [684, 594] width 13 height 12
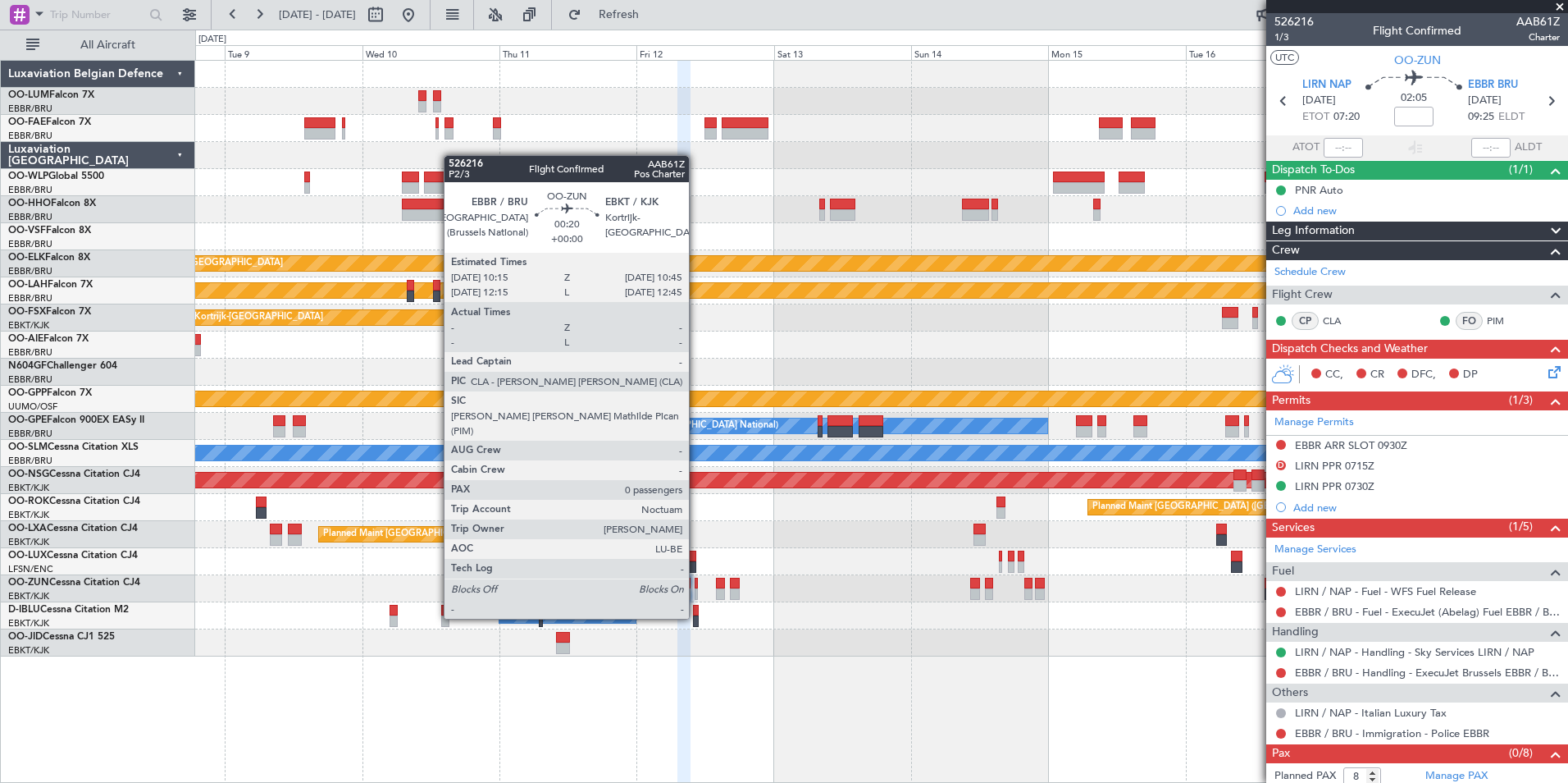
click at [696, 589] on div at bounding box center [696, 594] width 3 height 12
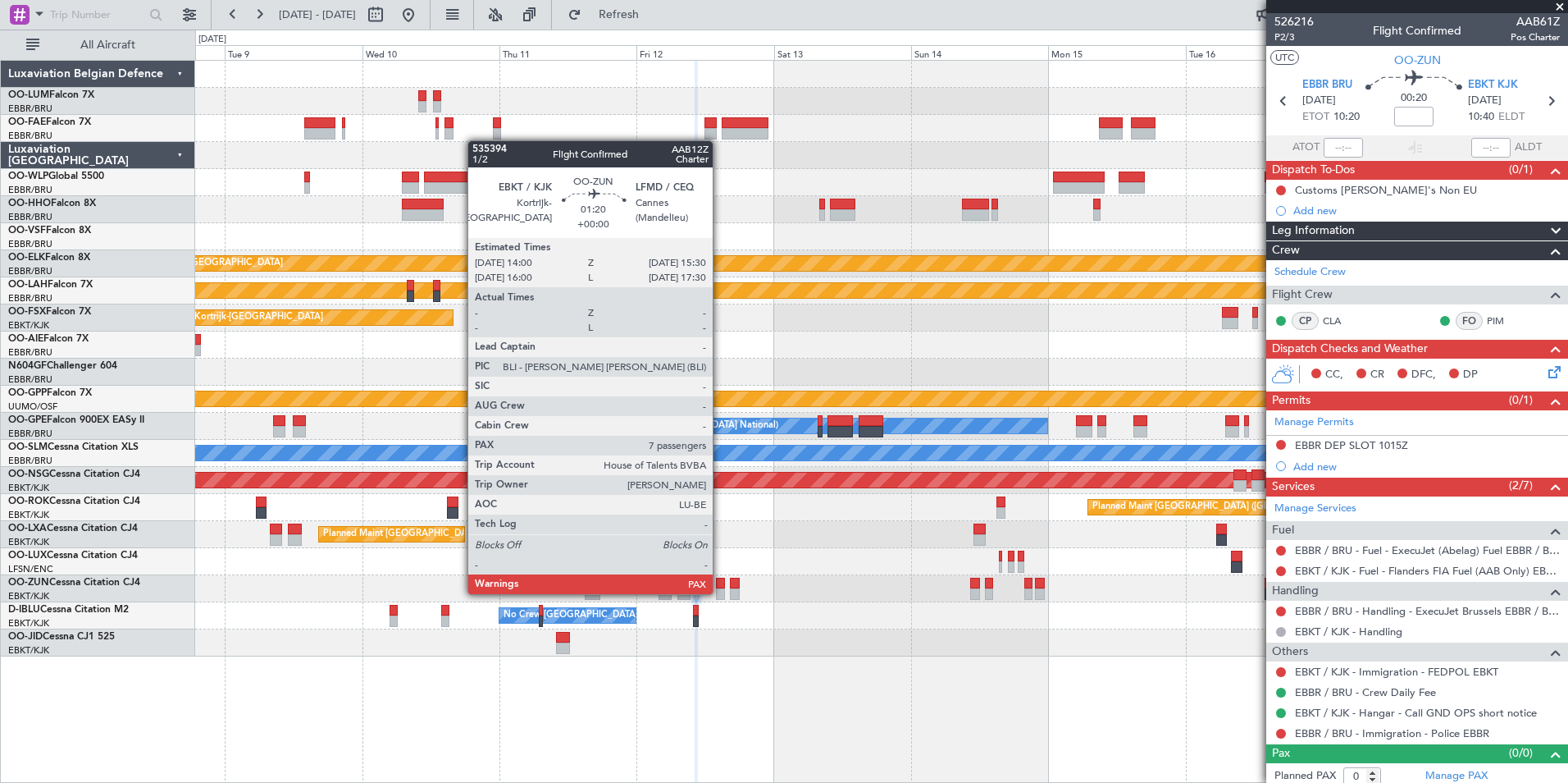
click at [720, 592] on div at bounding box center [720, 594] width 9 height 12
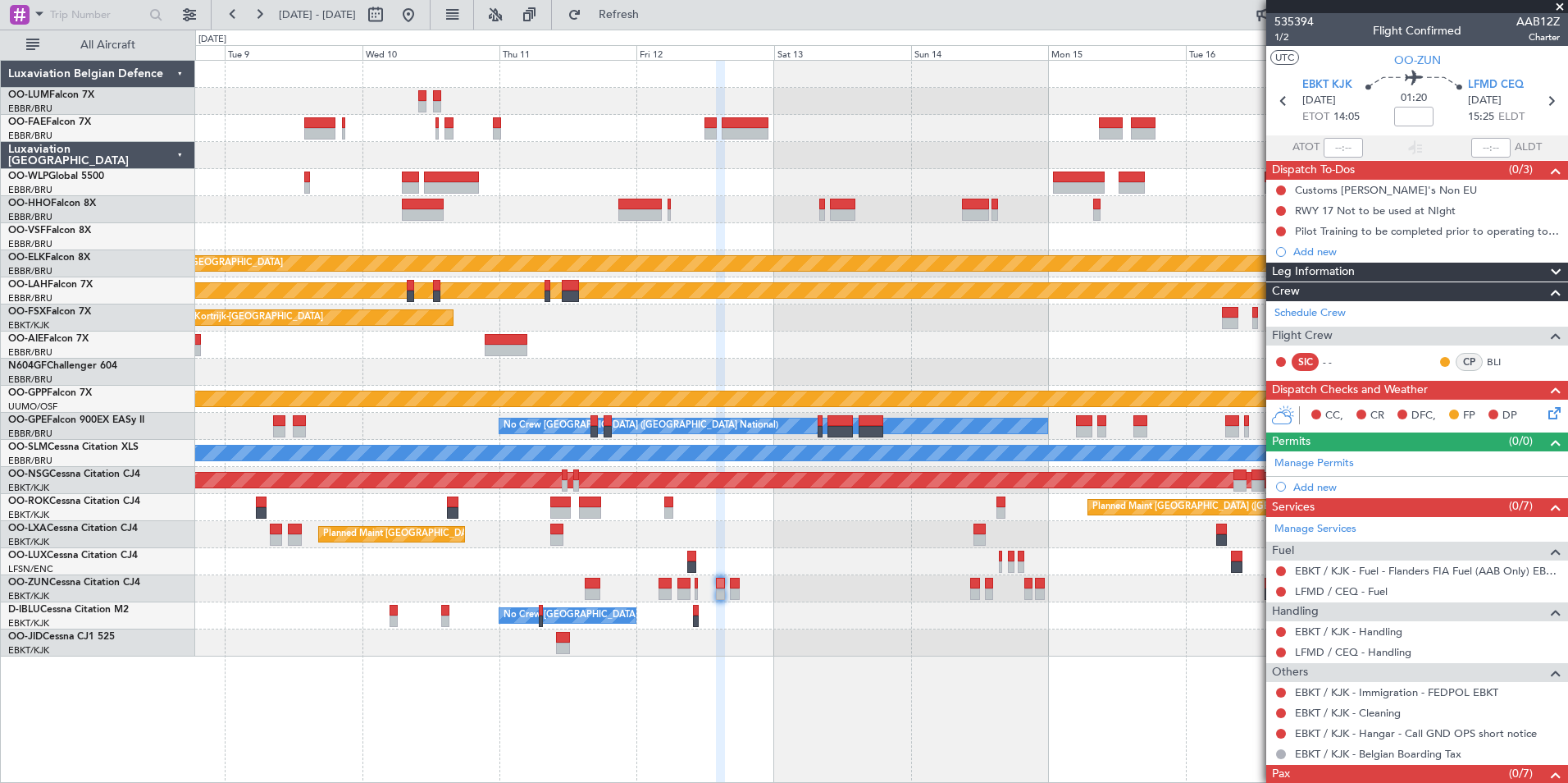
click at [673, 646] on div at bounding box center [881, 642] width 1372 height 27
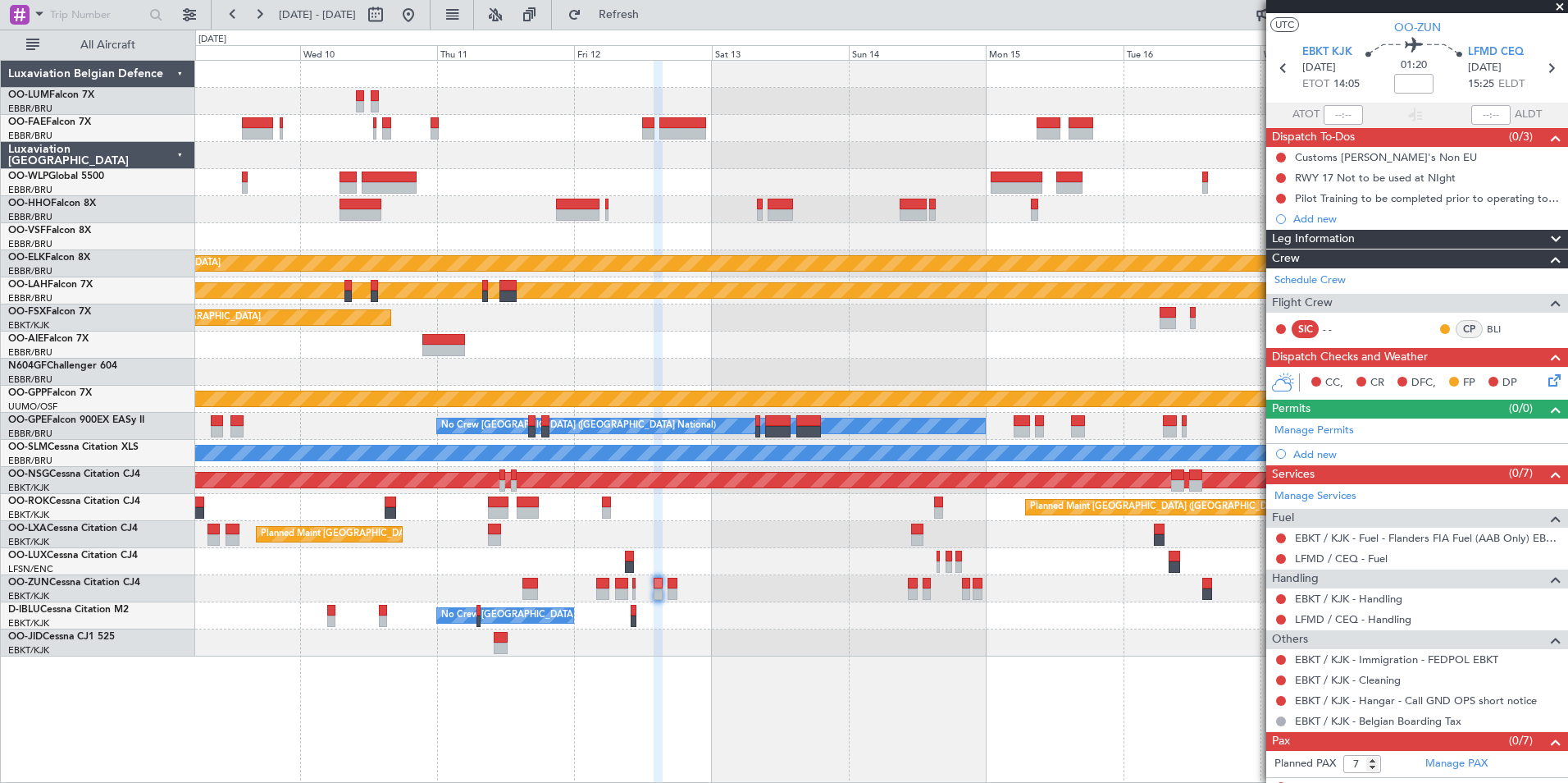
scroll to position [49, 0]
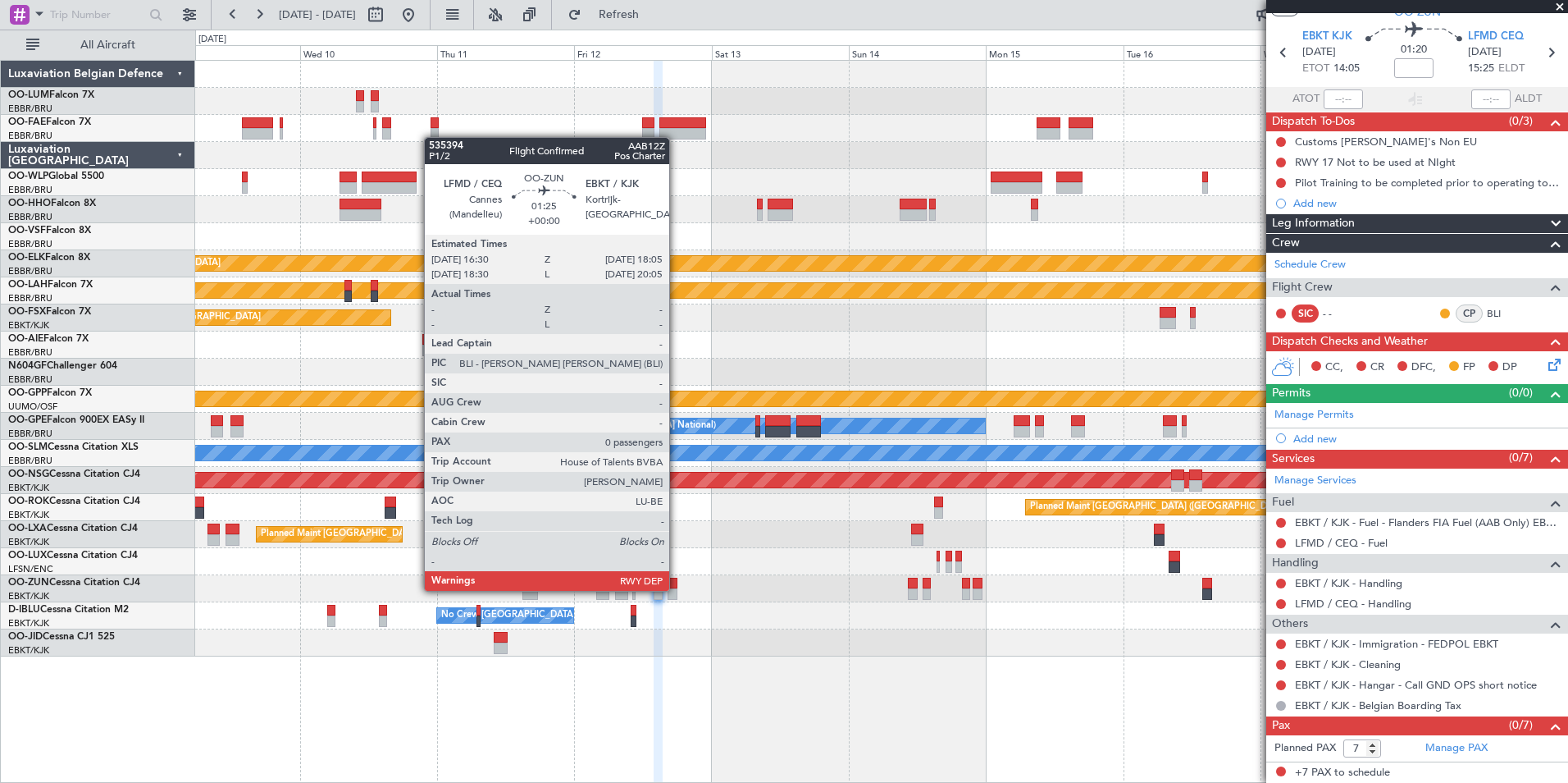
click at [675, 589] on div at bounding box center [673, 594] width 10 height 12
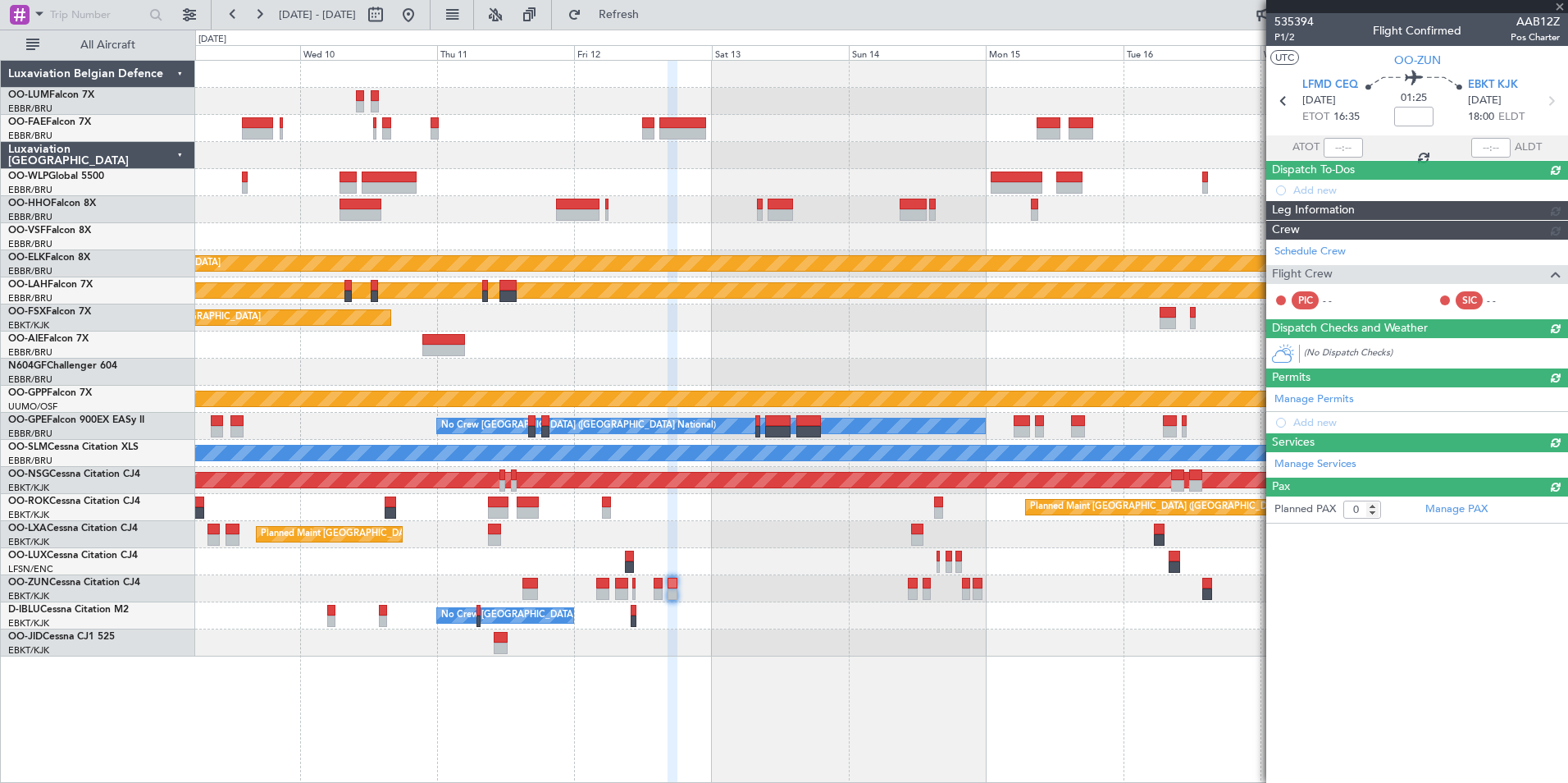
scroll to position [0, 0]
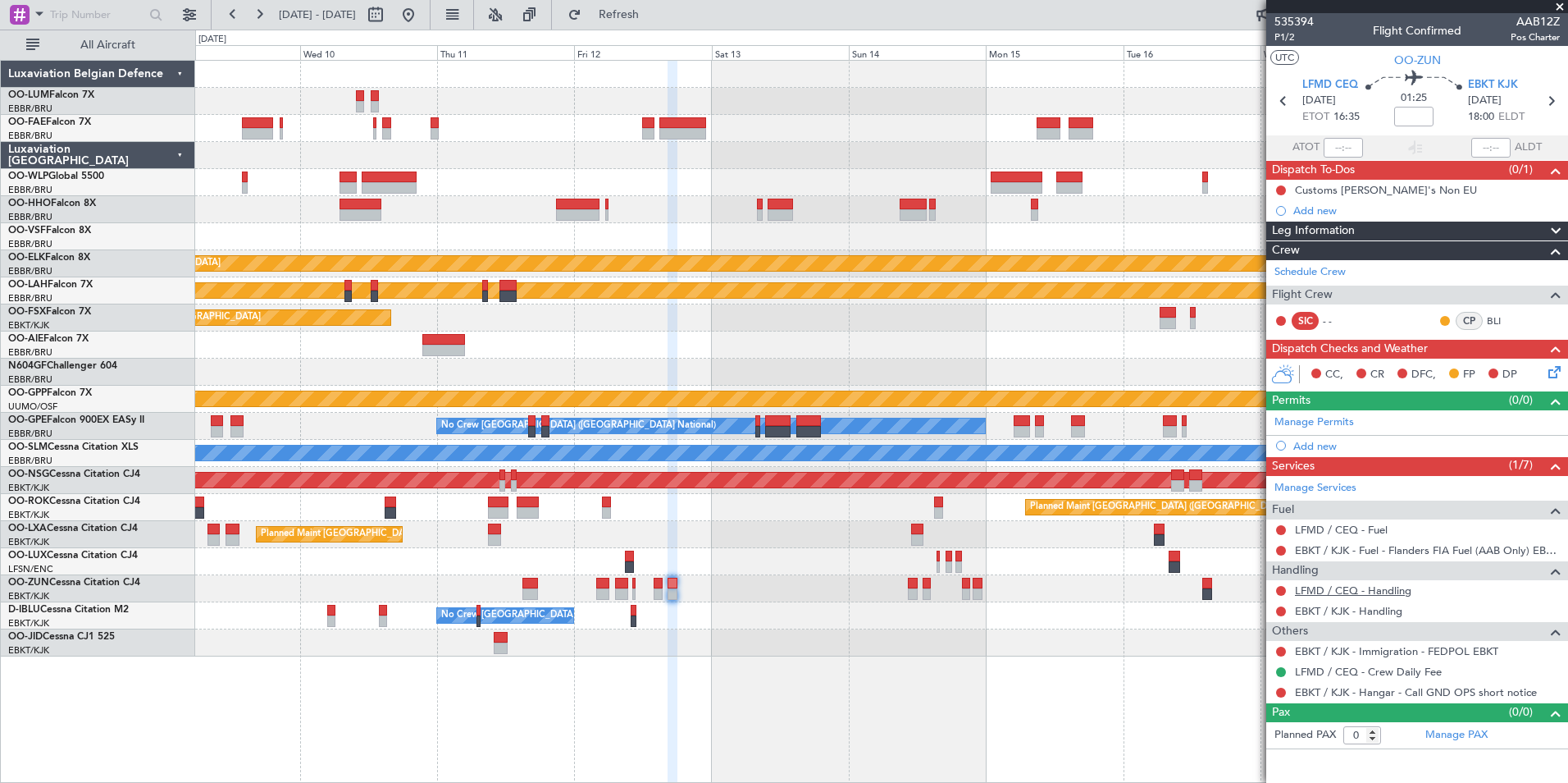
click at [1362, 591] on link "LFMD / CEQ - Handling" at bounding box center [1353, 590] width 117 height 14
click at [564, 654] on div at bounding box center [881, 642] width 1372 height 27
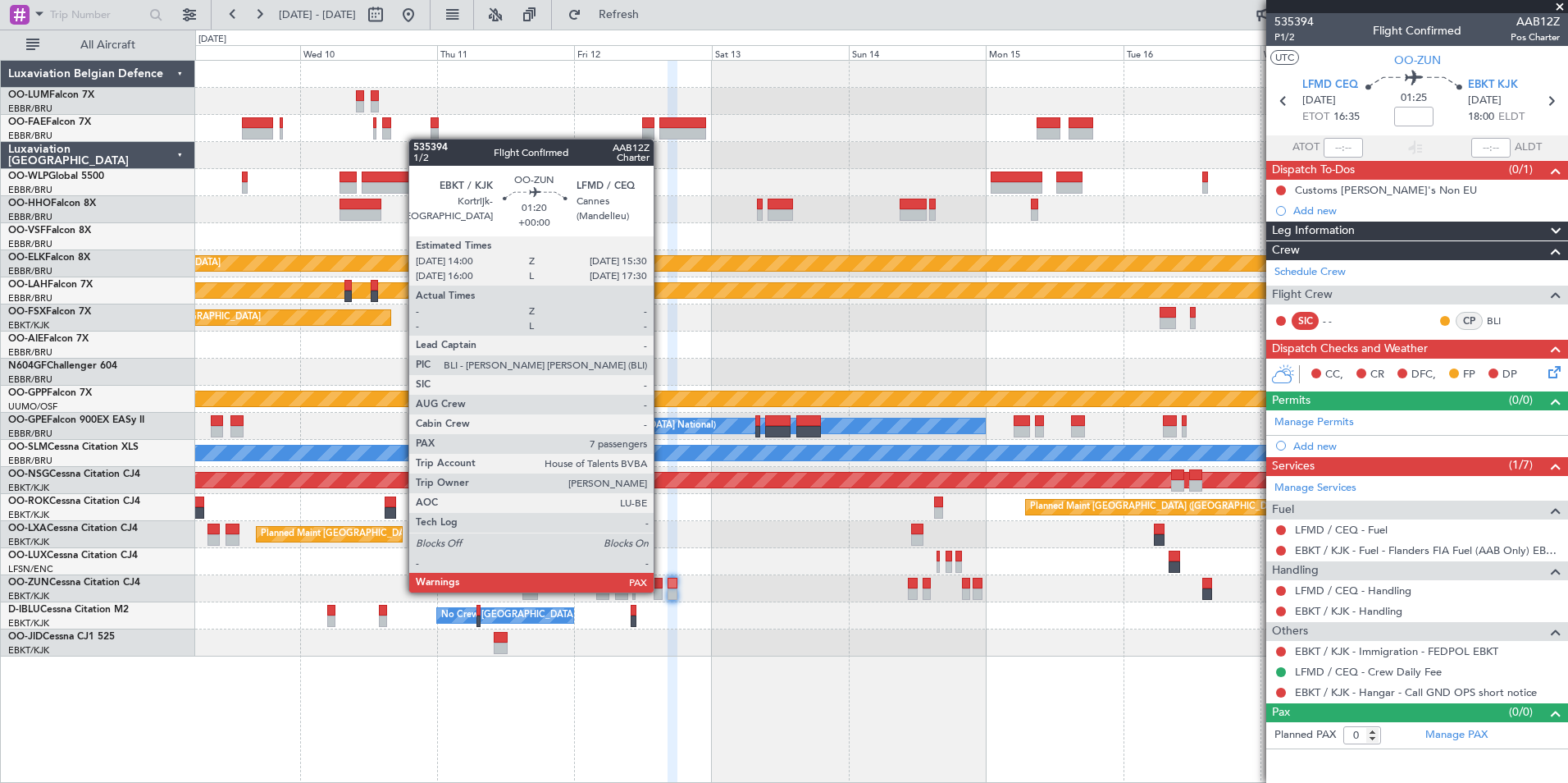
click at [663, 591] on div at bounding box center [881, 588] width 1372 height 27
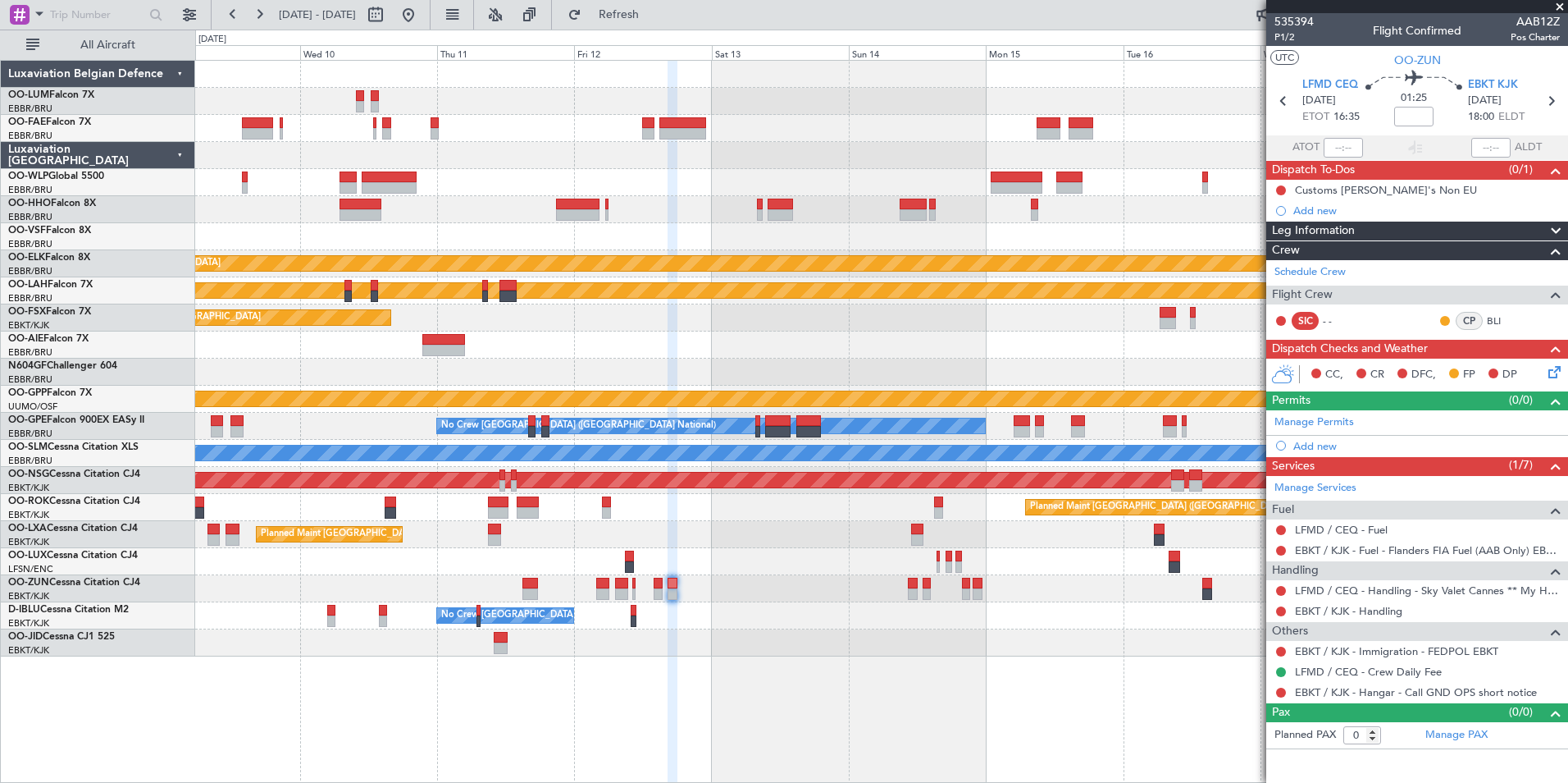
click at [658, 590] on div at bounding box center [658, 594] width 9 height 12
type input "7"
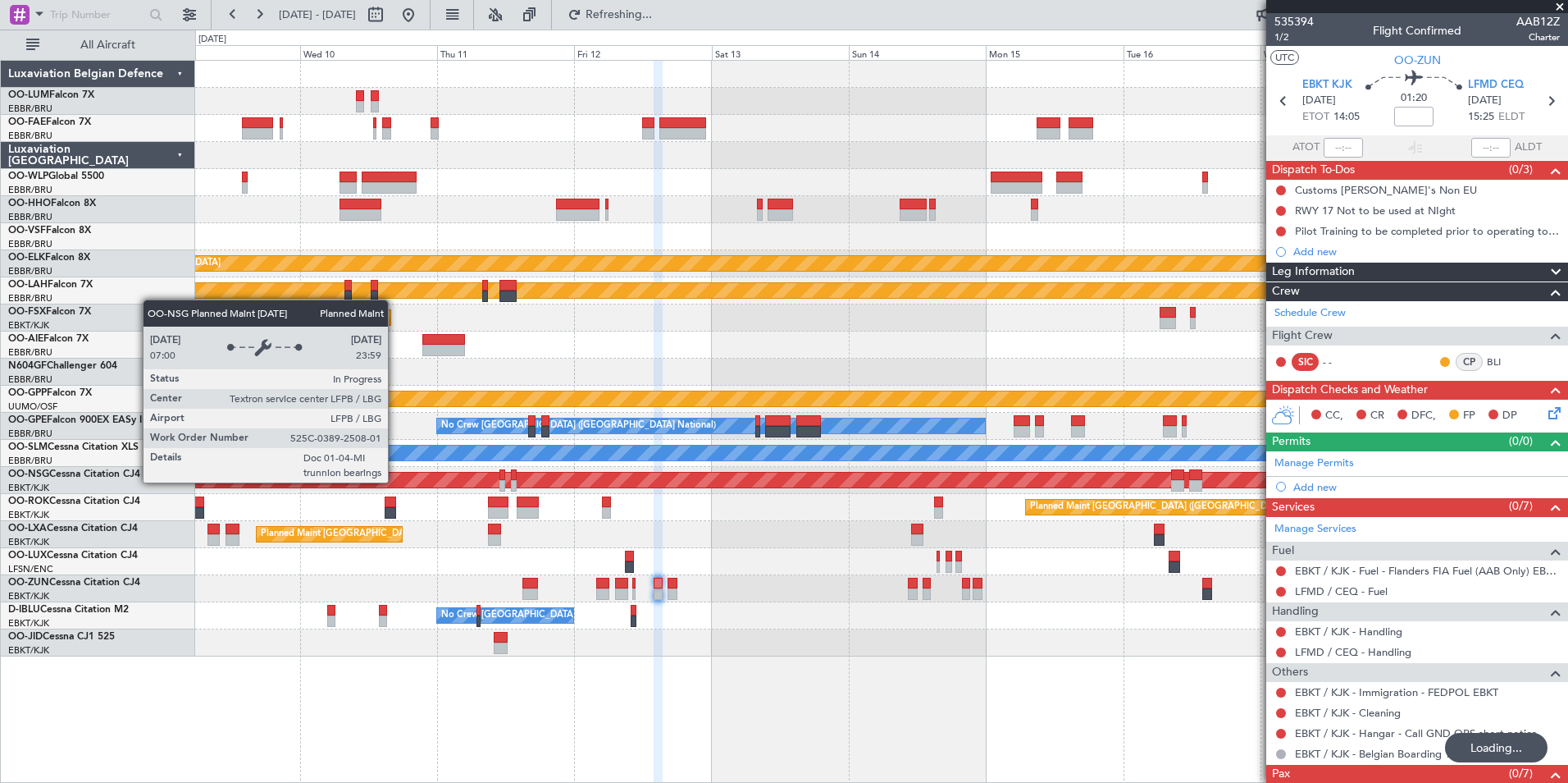
click at [920, 543] on div "Planned Maint [GEOGRAPHIC_DATA] ([GEOGRAPHIC_DATA] National)" at bounding box center [881, 534] width 1372 height 27
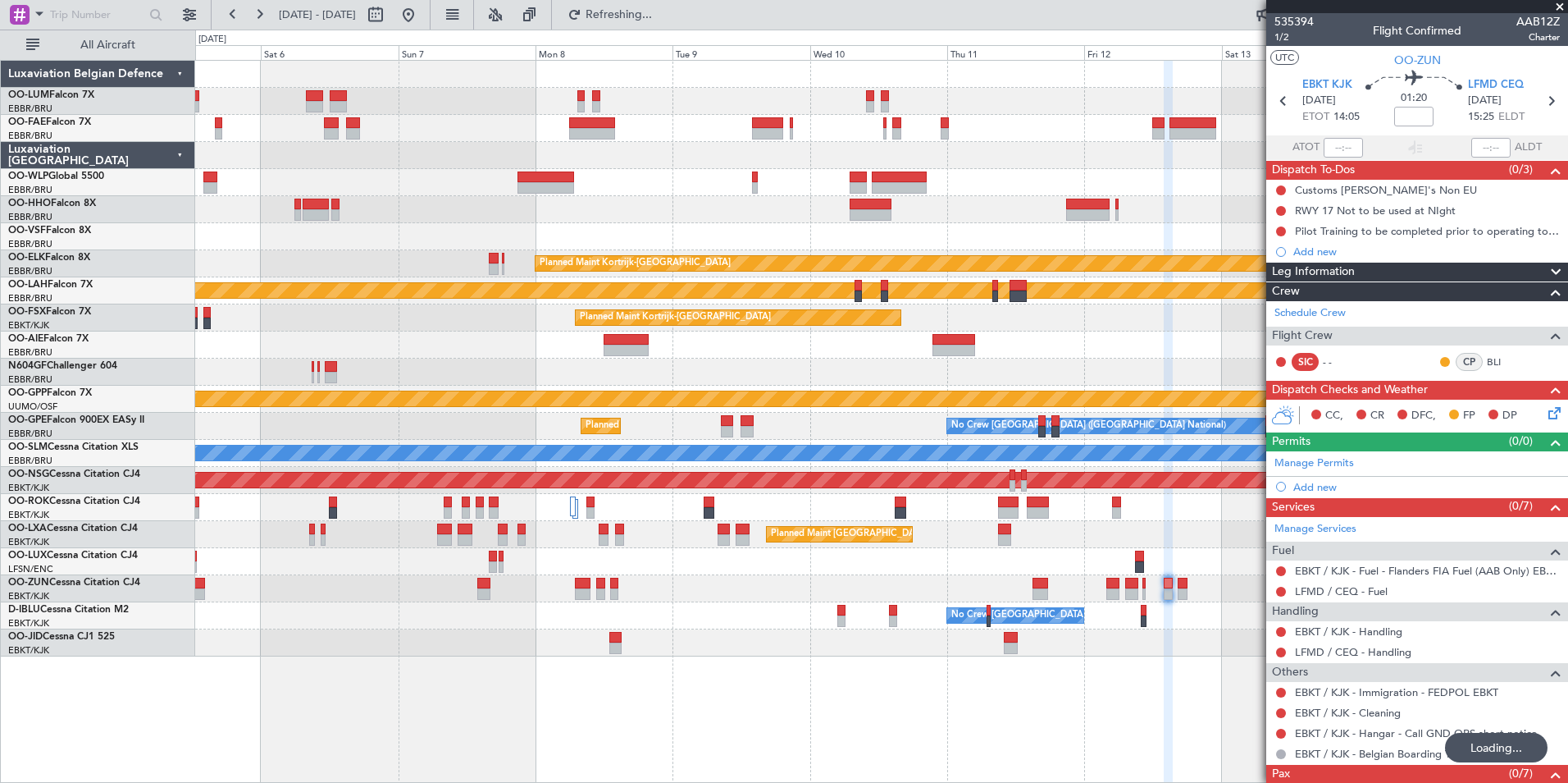
click at [871, 559] on div at bounding box center [881, 561] width 1372 height 27
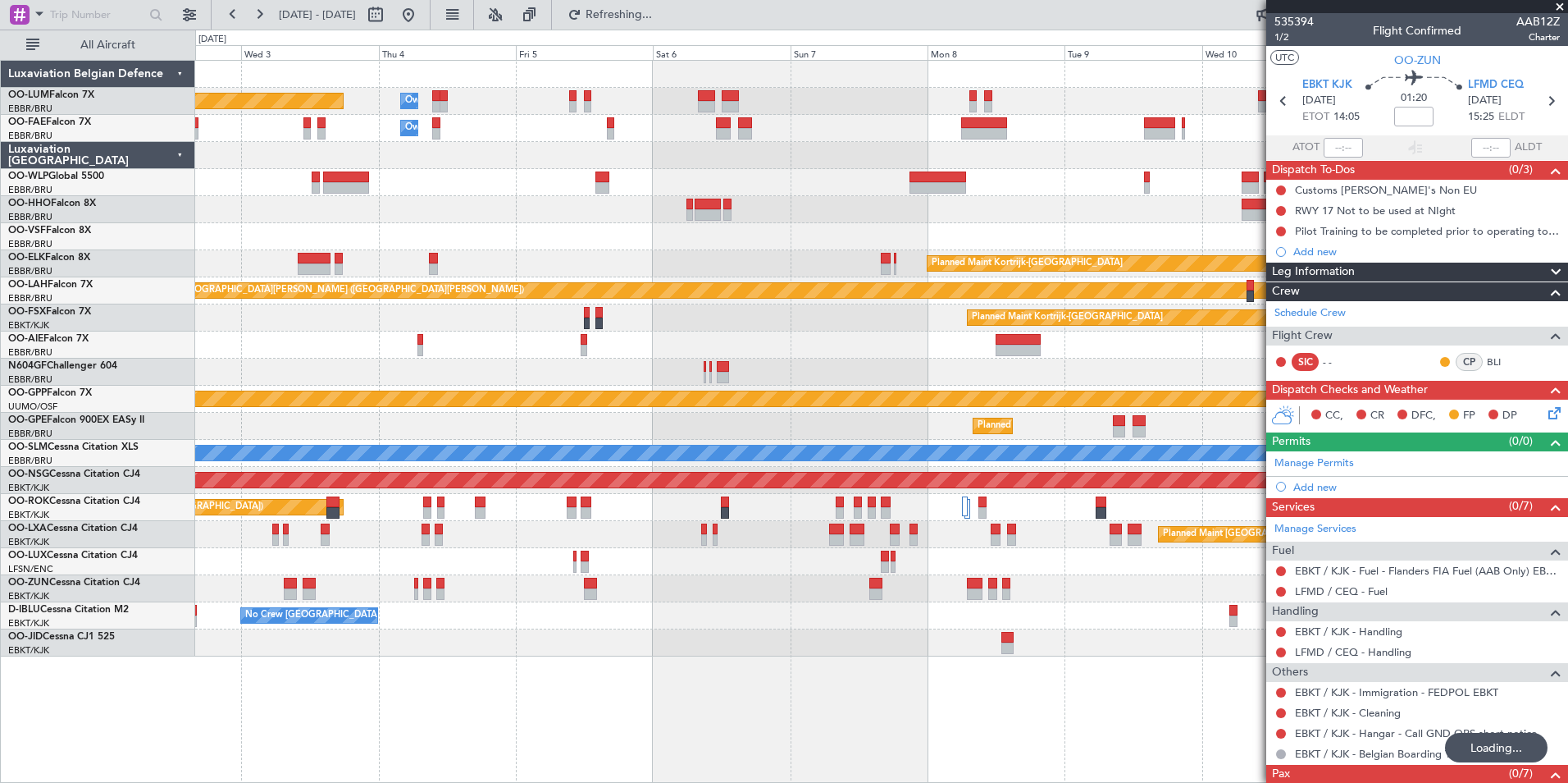
click at [765, 587] on div "Owner Melsbroek Air Base Planned Maint Brussels (Brussels National) Owner Melsb…" at bounding box center [881, 359] width 1372 height 595
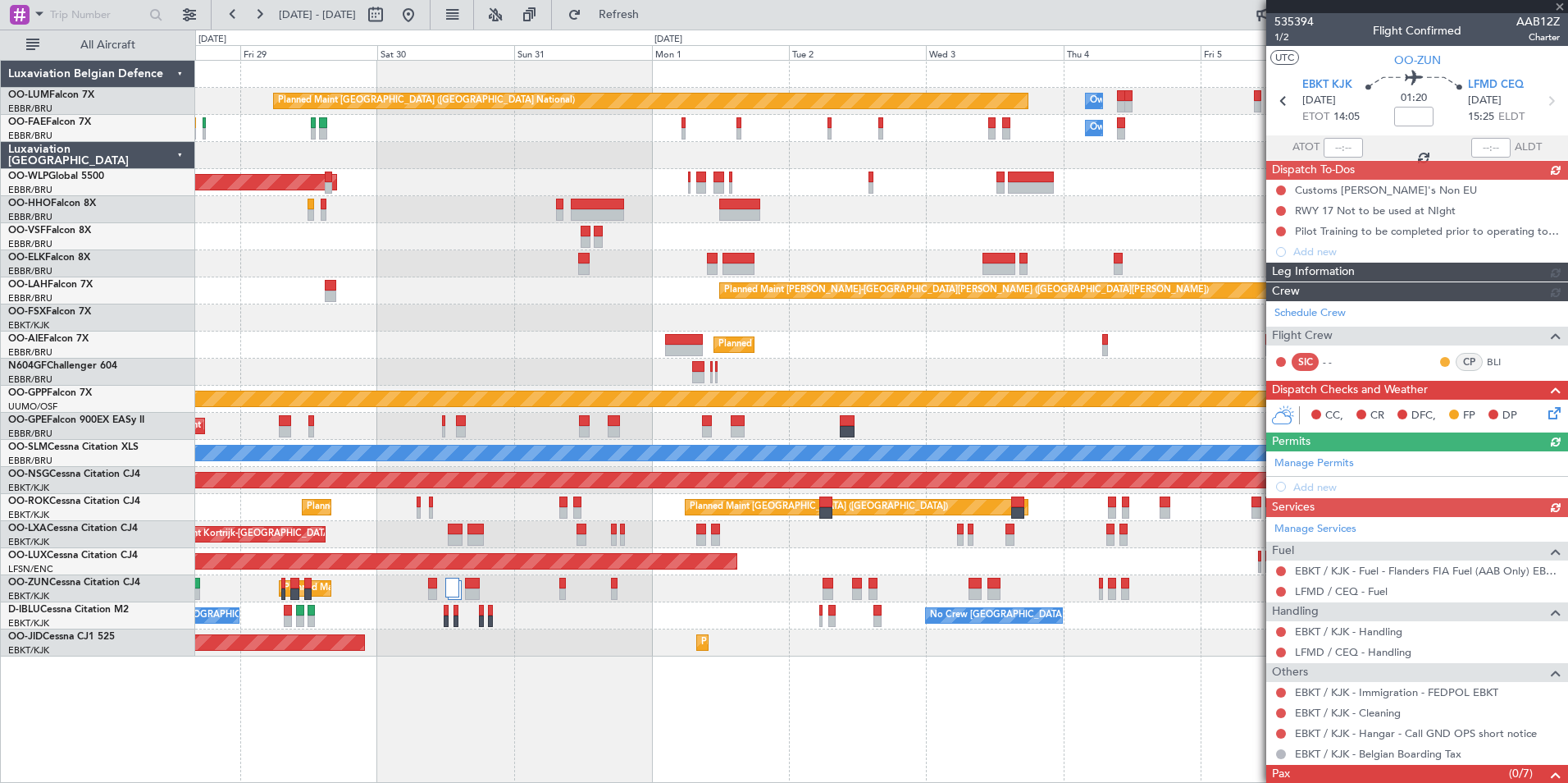
click at [854, 592] on div "Owner Melsbroek Air Base Planned Maint Brussels (Brussels National) Owner Melsb…" at bounding box center [881, 359] width 1372 height 595
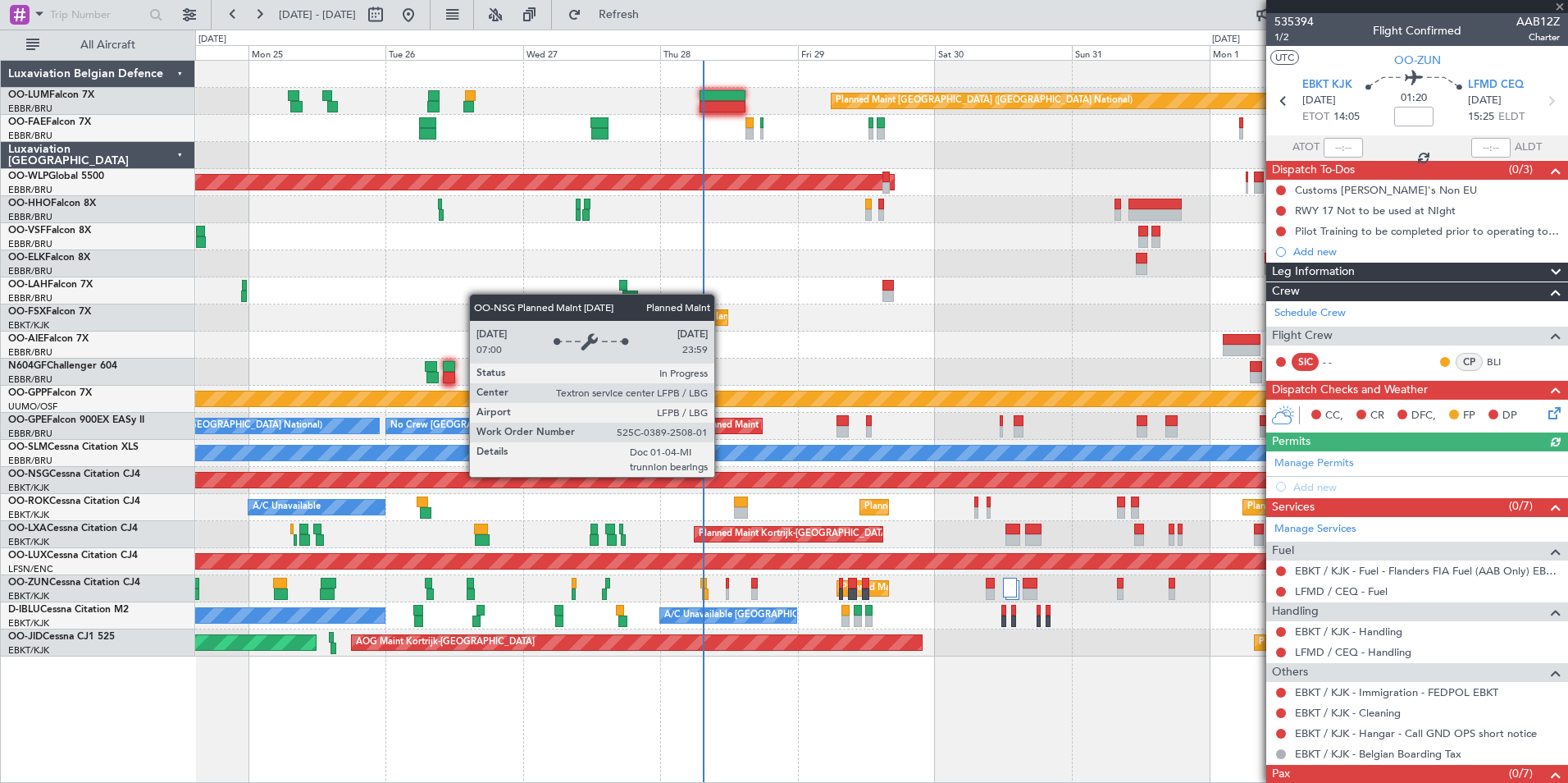
click at [0, 475] on html "24 Aug 2025 - 03 Sep 2025 Refresh Quick Links All Aircraft Planned Maint Brusse…" at bounding box center [784, 392] width 1568 height 783
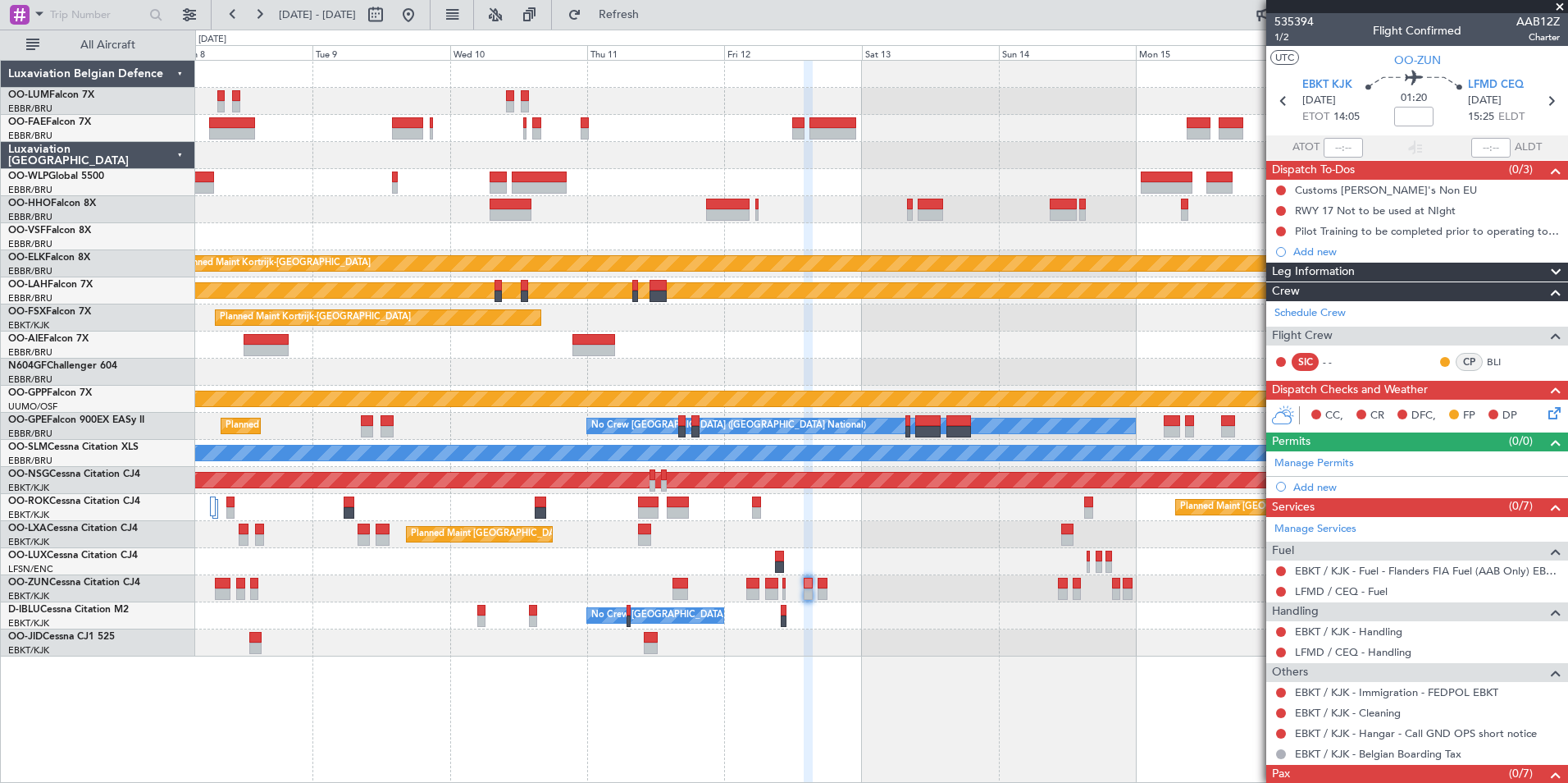
click at [7, 560] on div "Planned Maint Kortrijk-Wevelgem Planned Maint Alton-st Louis (St Louis Regl) Pl…" at bounding box center [784, 406] width 1568 height 753
click at [1328, 650] on link "LFMD / CEQ - Handling" at bounding box center [1353, 651] width 117 height 14
drag, startPoint x: 659, startPoint y: 12, endPoint x: 681, endPoint y: 120, distance: 110.2
click at [654, 11] on span "Refresh" at bounding box center [619, 15] width 69 height 12
click at [1325, 484] on div "Manage Permits Add new" at bounding box center [1417, 475] width 302 height 46
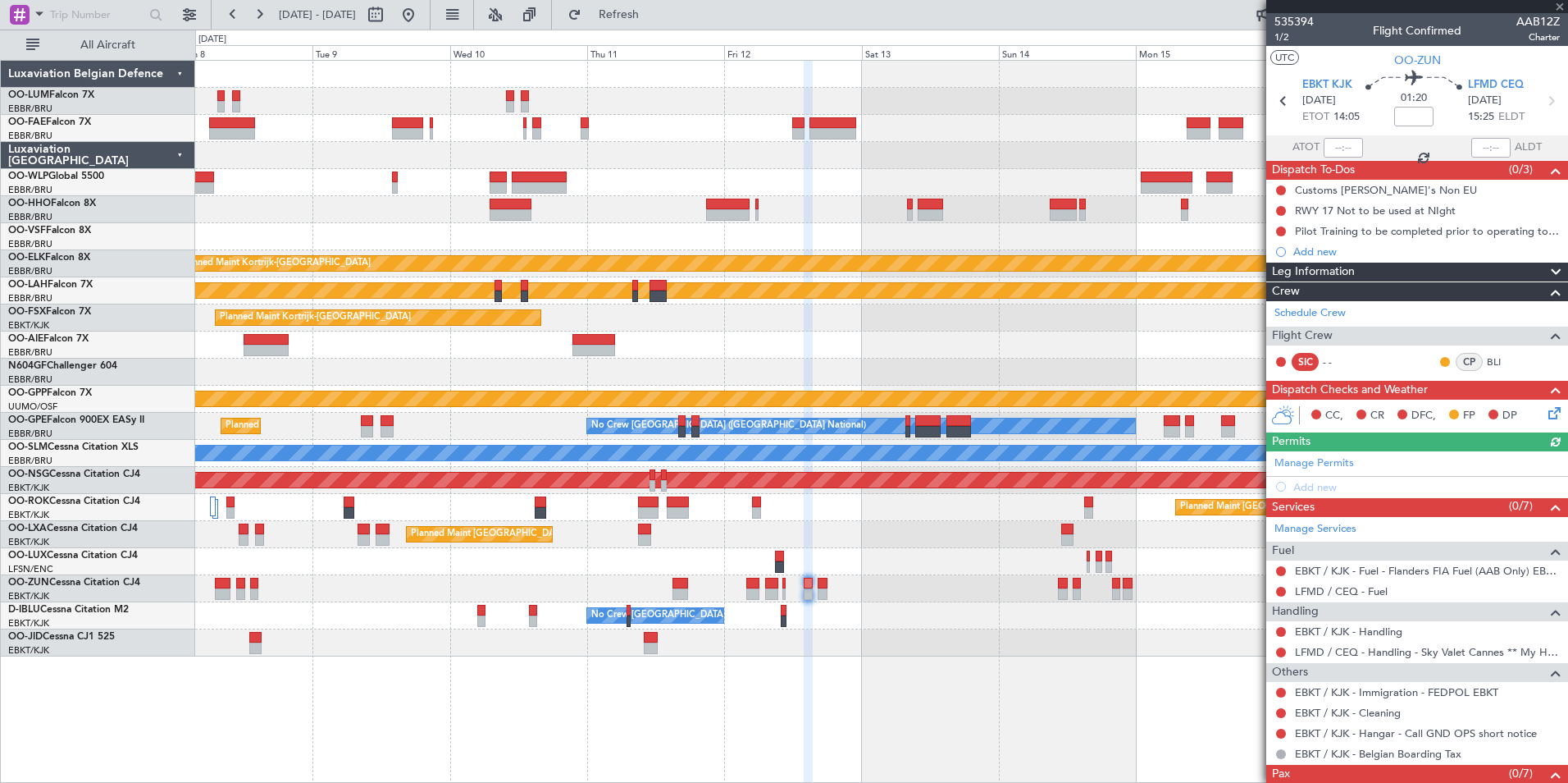
click at [1321, 483] on div "Add new" at bounding box center [1427, 487] width 266 height 14
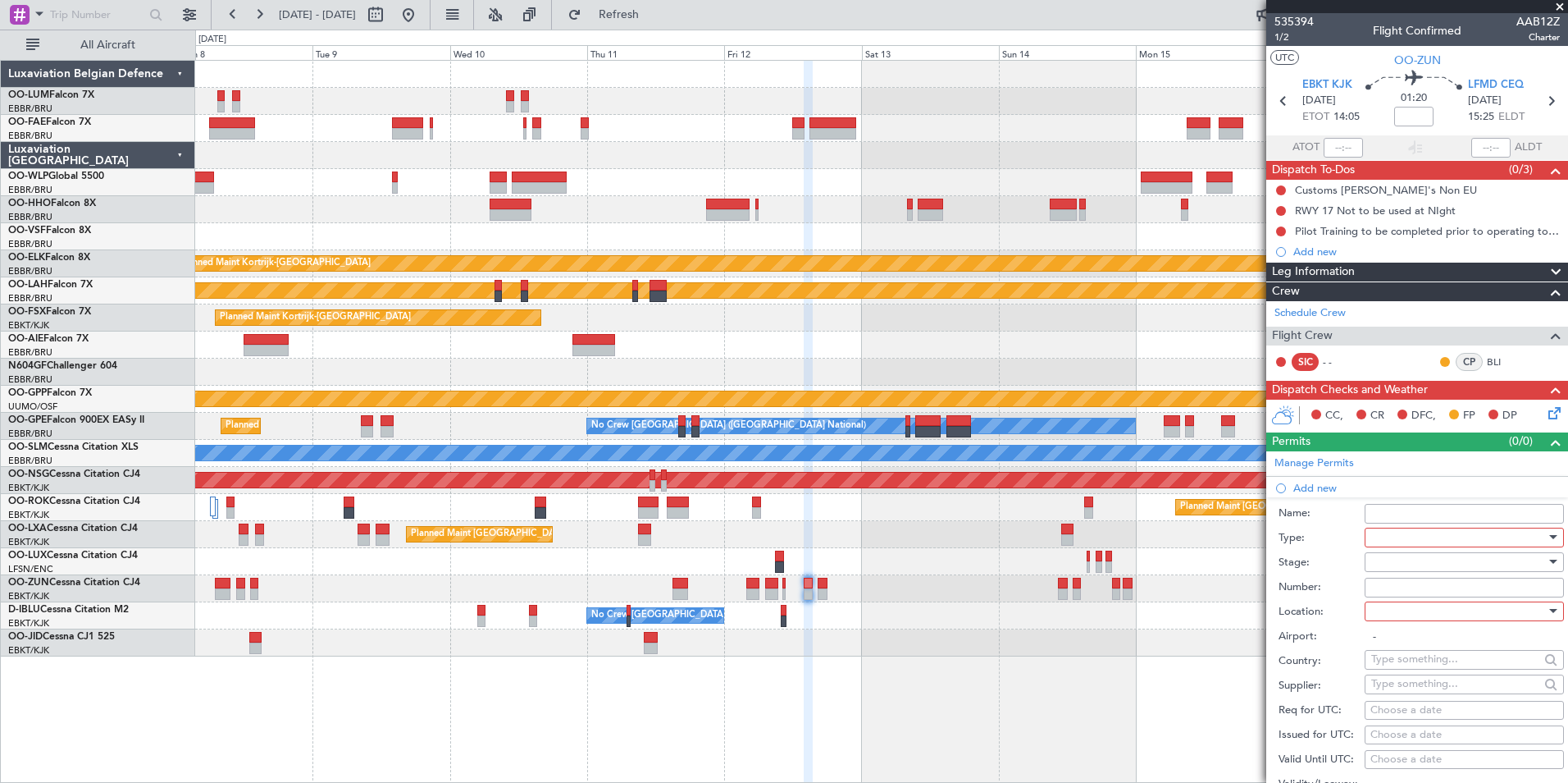
click at [1436, 534] on div at bounding box center [1459, 537] width 174 height 25
click at [1390, 620] on span "PPR" at bounding box center [1458, 618] width 172 height 25
click at [1399, 563] on div at bounding box center [1459, 562] width 174 height 25
click at [1404, 670] on span "Requested" at bounding box center [1458, 669] width 172 height 25
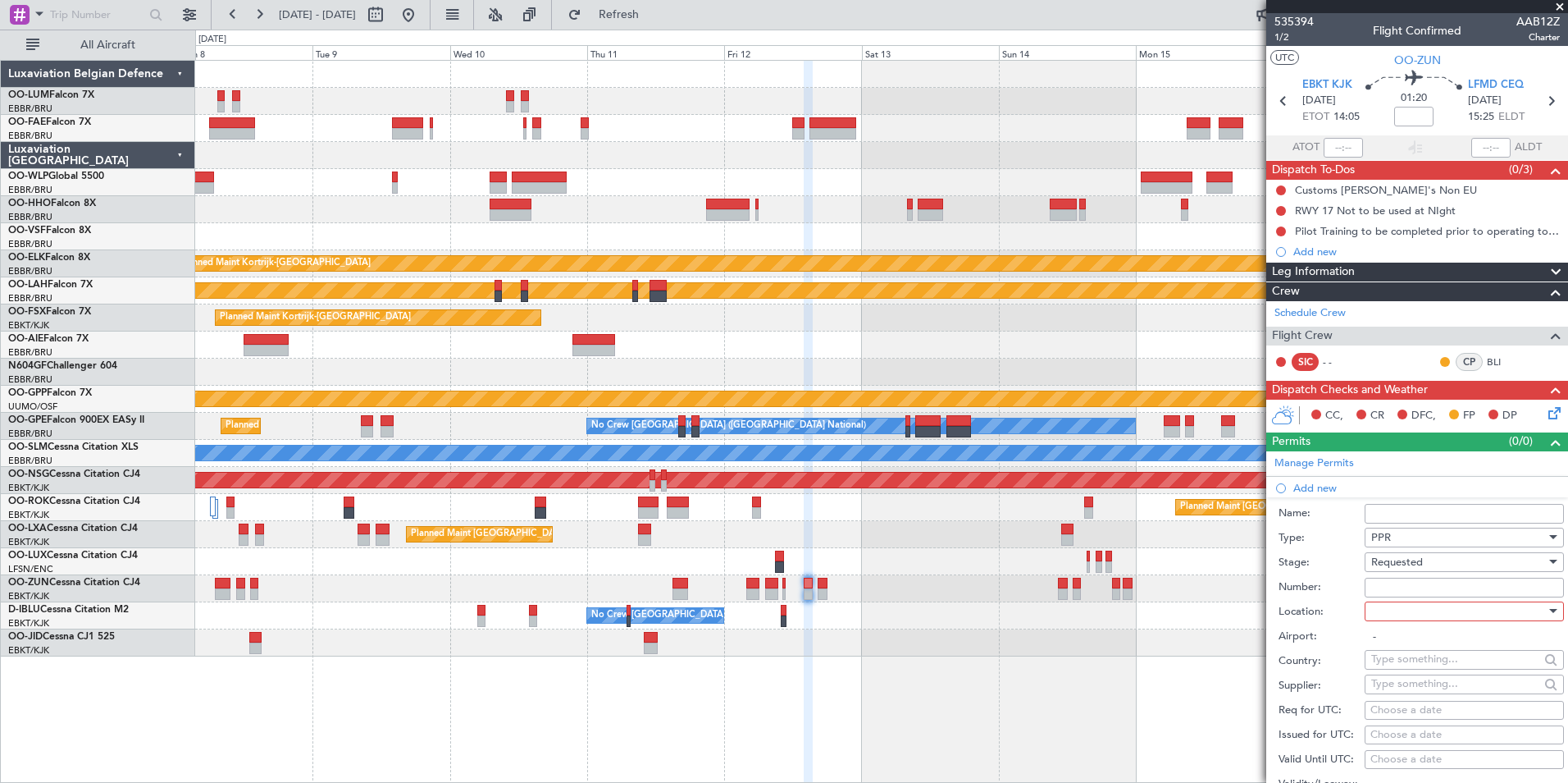
click at [1395, 621] on div at bounding box center [1459, 611] width 174 height 25
click at [1396, 693] on span "Arrival" at bounding box center [1458, 693] width 172 height 25
type input "LFMD / CEQ"
click at [1394, 709] on div "Choose a date" at bounding box center [1464, 711] width 187 height 16
select select "8"
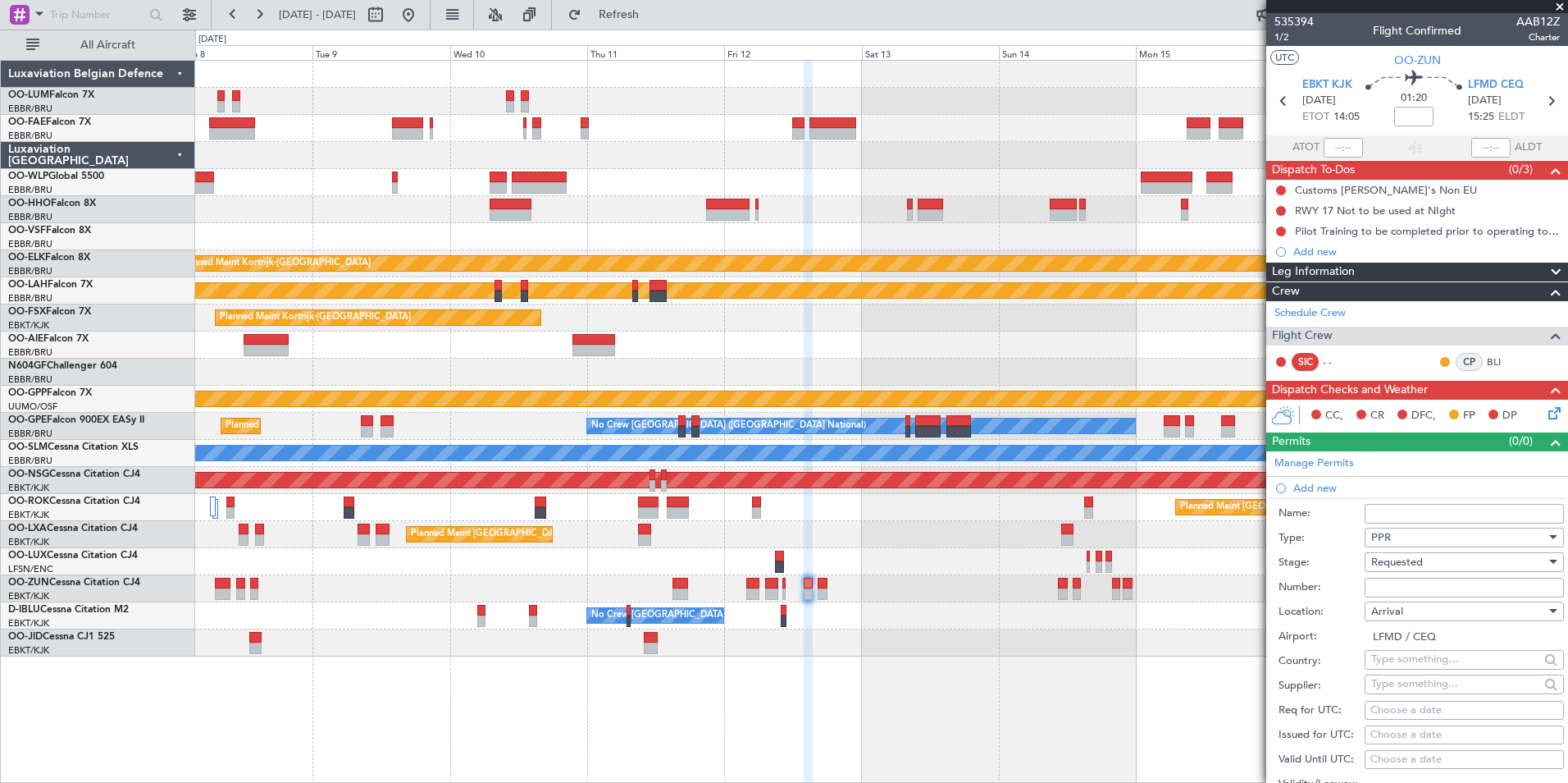
select select "2025"
click at [1212, 676] on span "12" at bounding box center [1210, 677] width 21 height 21
type input "00:00"
click at [1339, 569] on button "Next month" at bounding box center [1348, 560] width 18 height 26
select select "9"
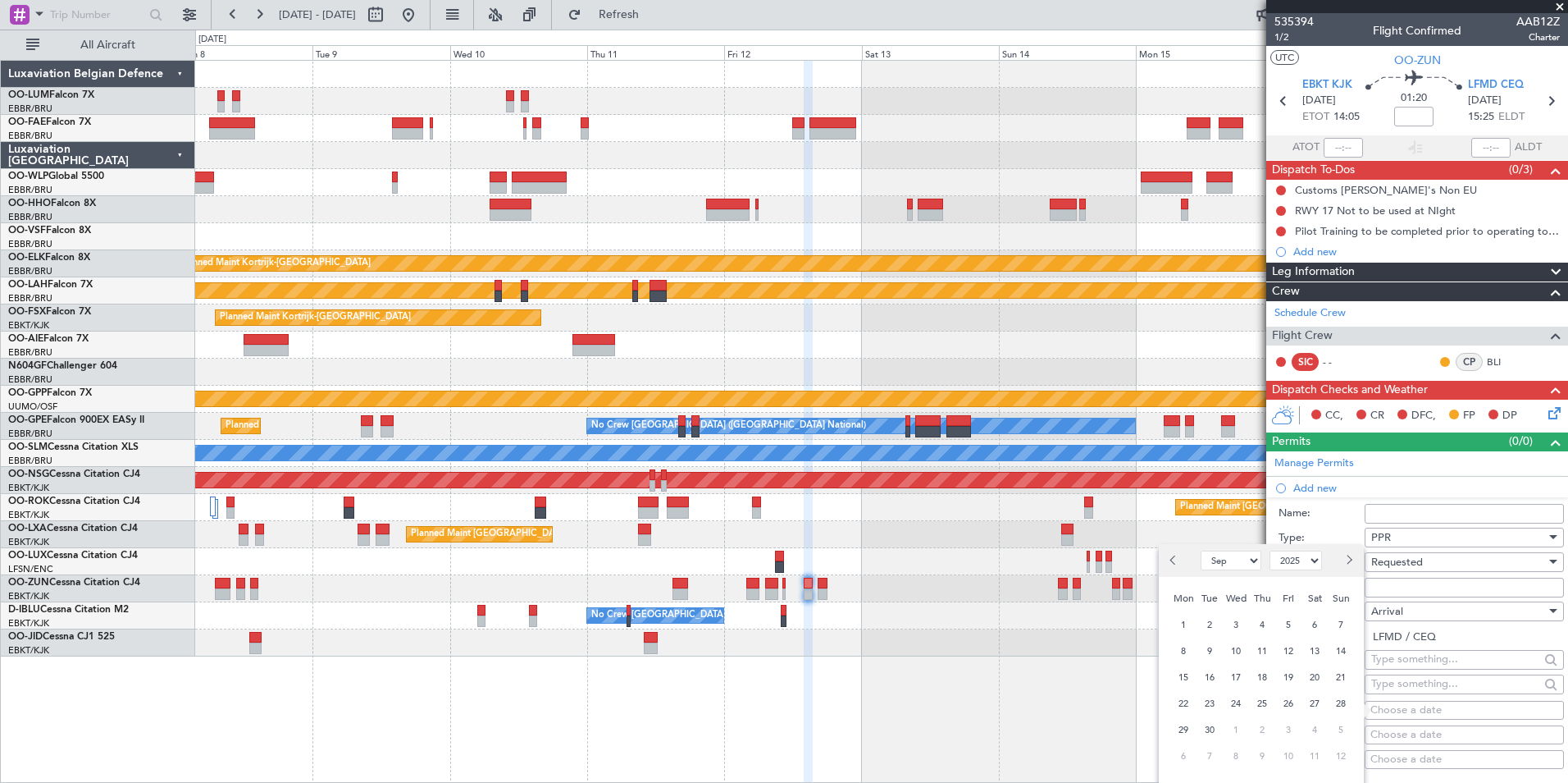
click at [1277, 657] on div "12" at bounding box center [1288, 651] width 26 height 26
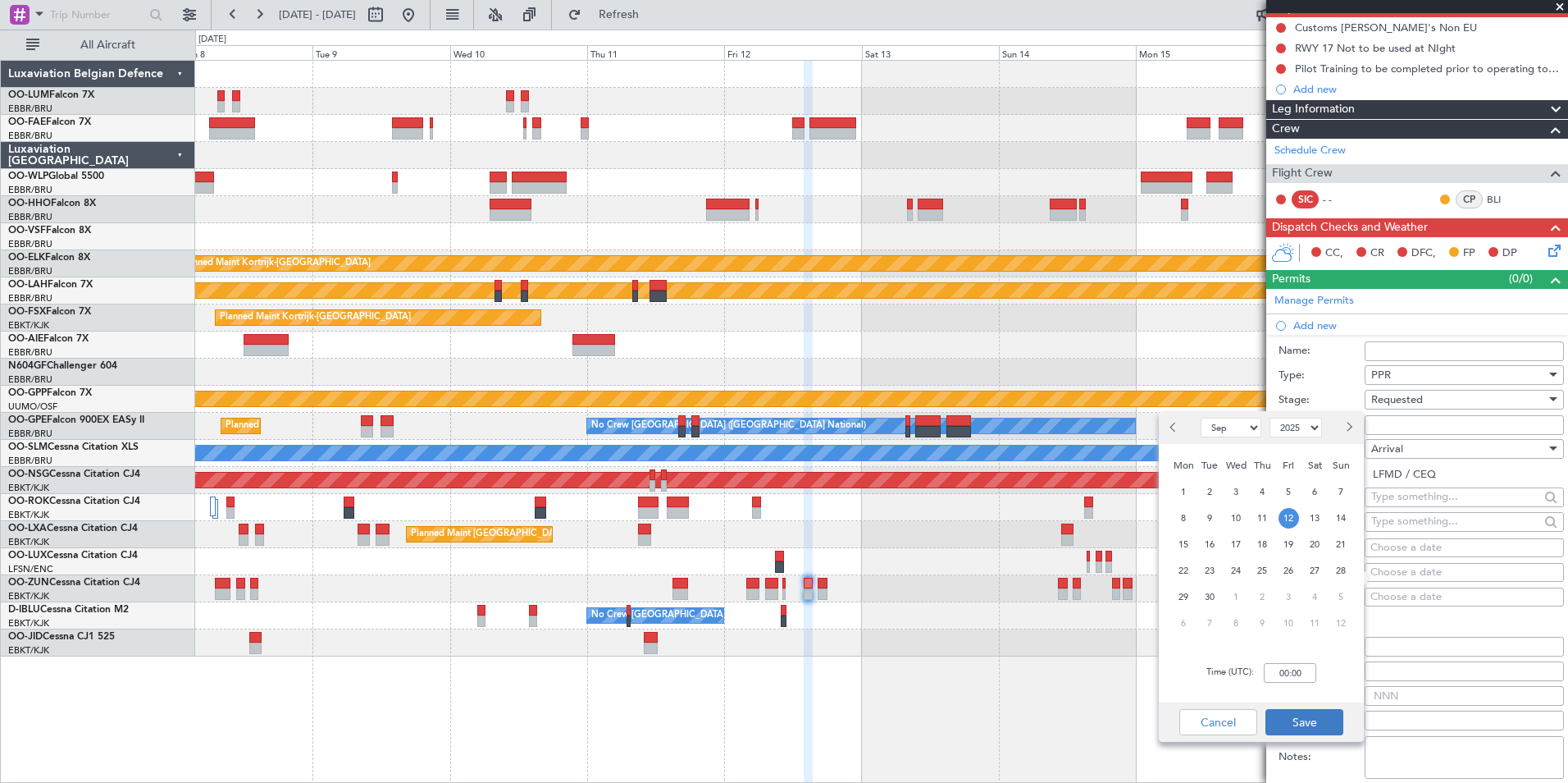
scroll to position [164, 0]
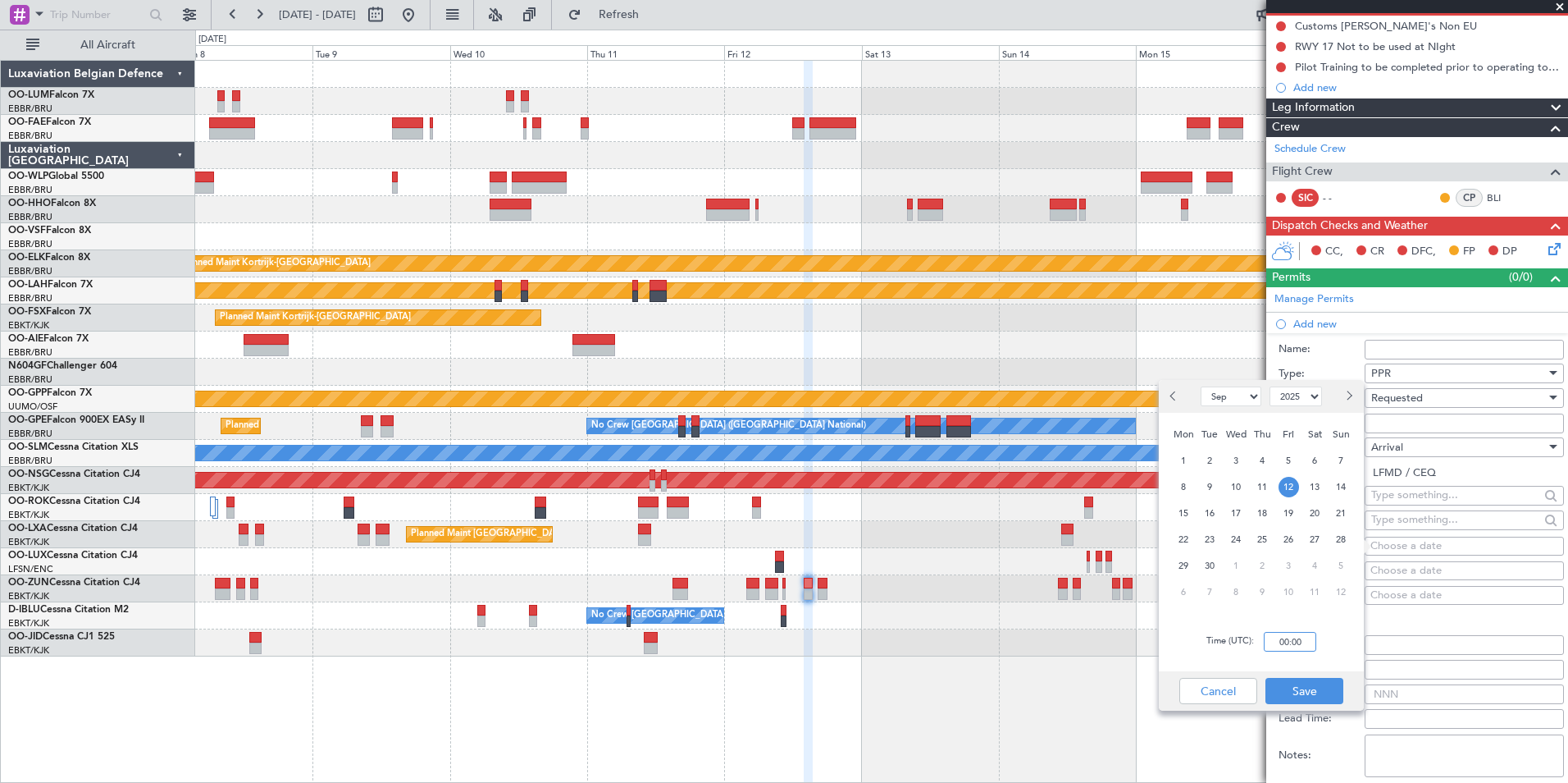
click at [1288, 649] on input "00:00" at bounding box center [1290, 642] width 53 height 20
type input "15:30"
click at [1309, 688] on button "Save" at bounding box center [1304, 691] width 78 height 26
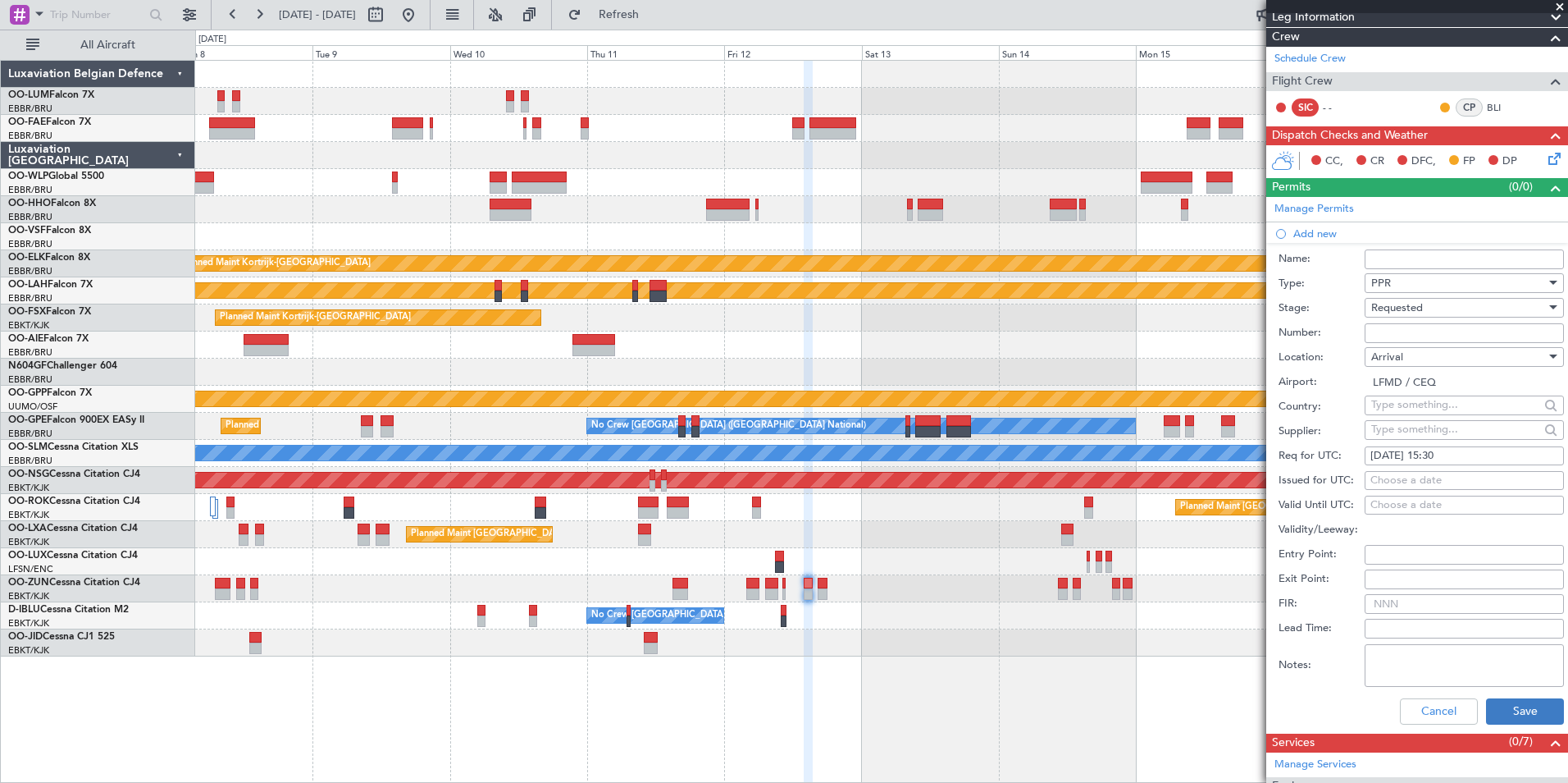
scroll to position [410, 0]
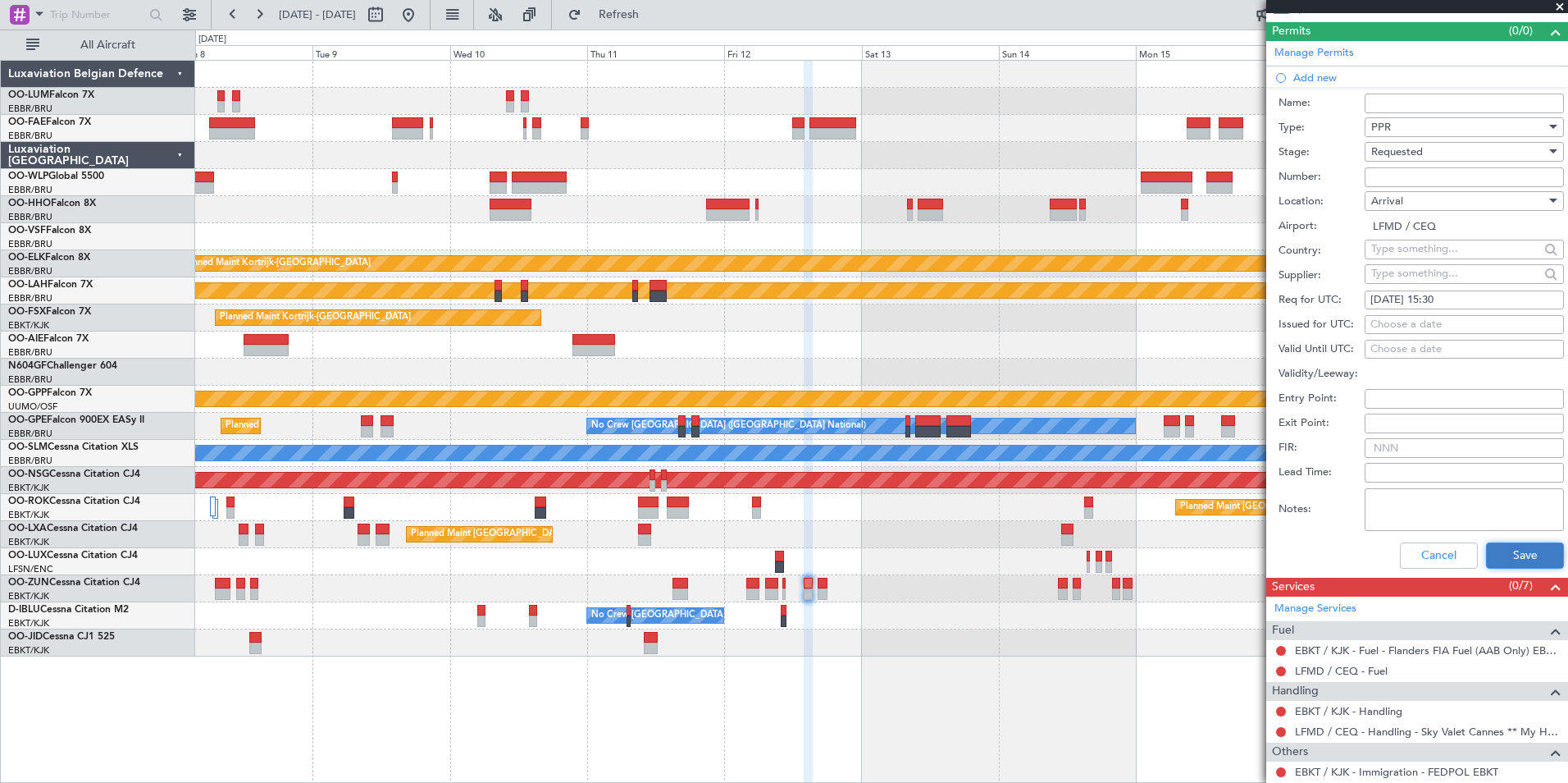
click at [1499, 544] on button "Save" at bounding box center [1524, 555] width 78 height 26
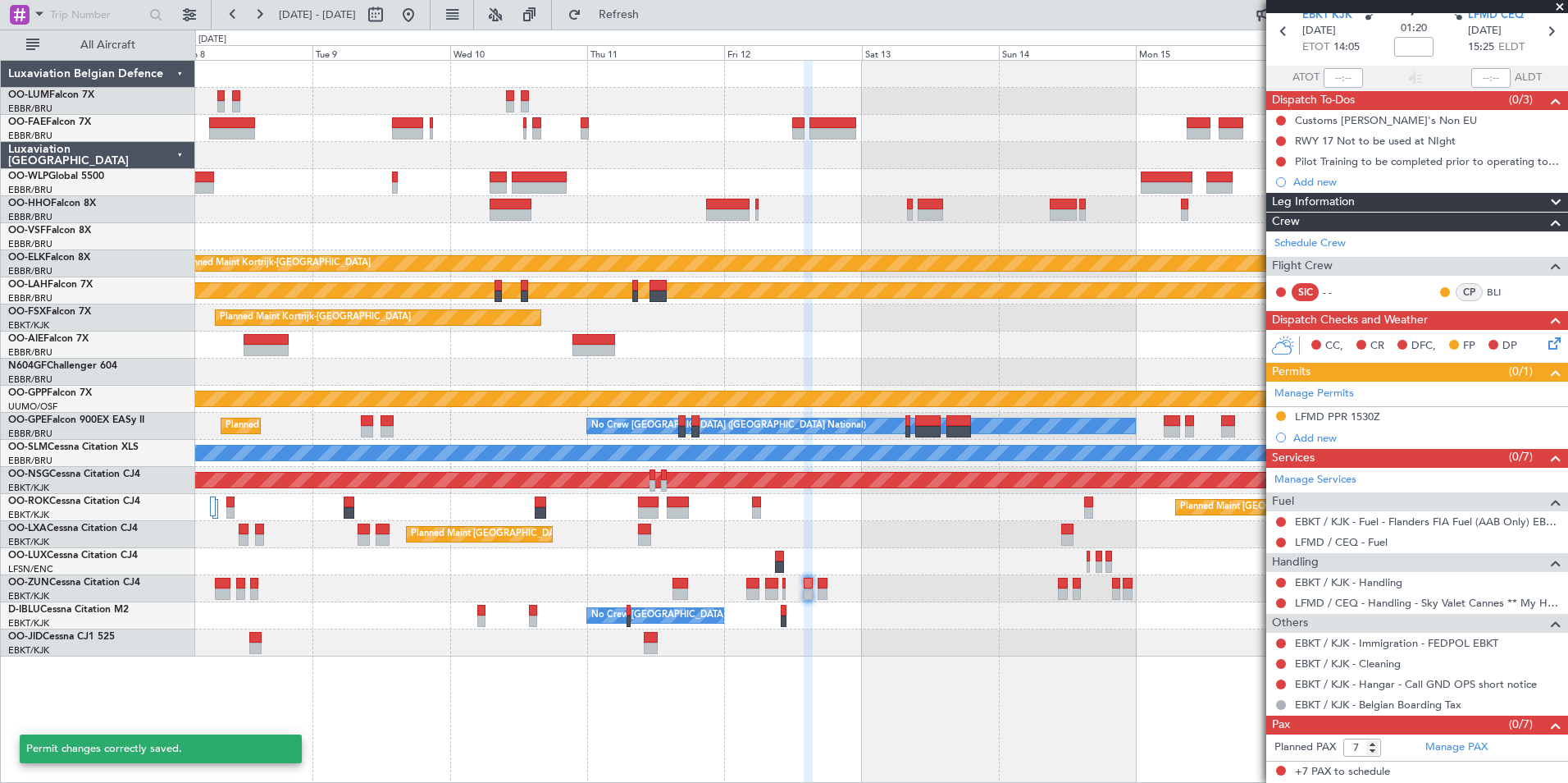
scroll to position [69, 0]
click at [1280, 605] on button at bounding box center [1281, 604] width 10 height 10
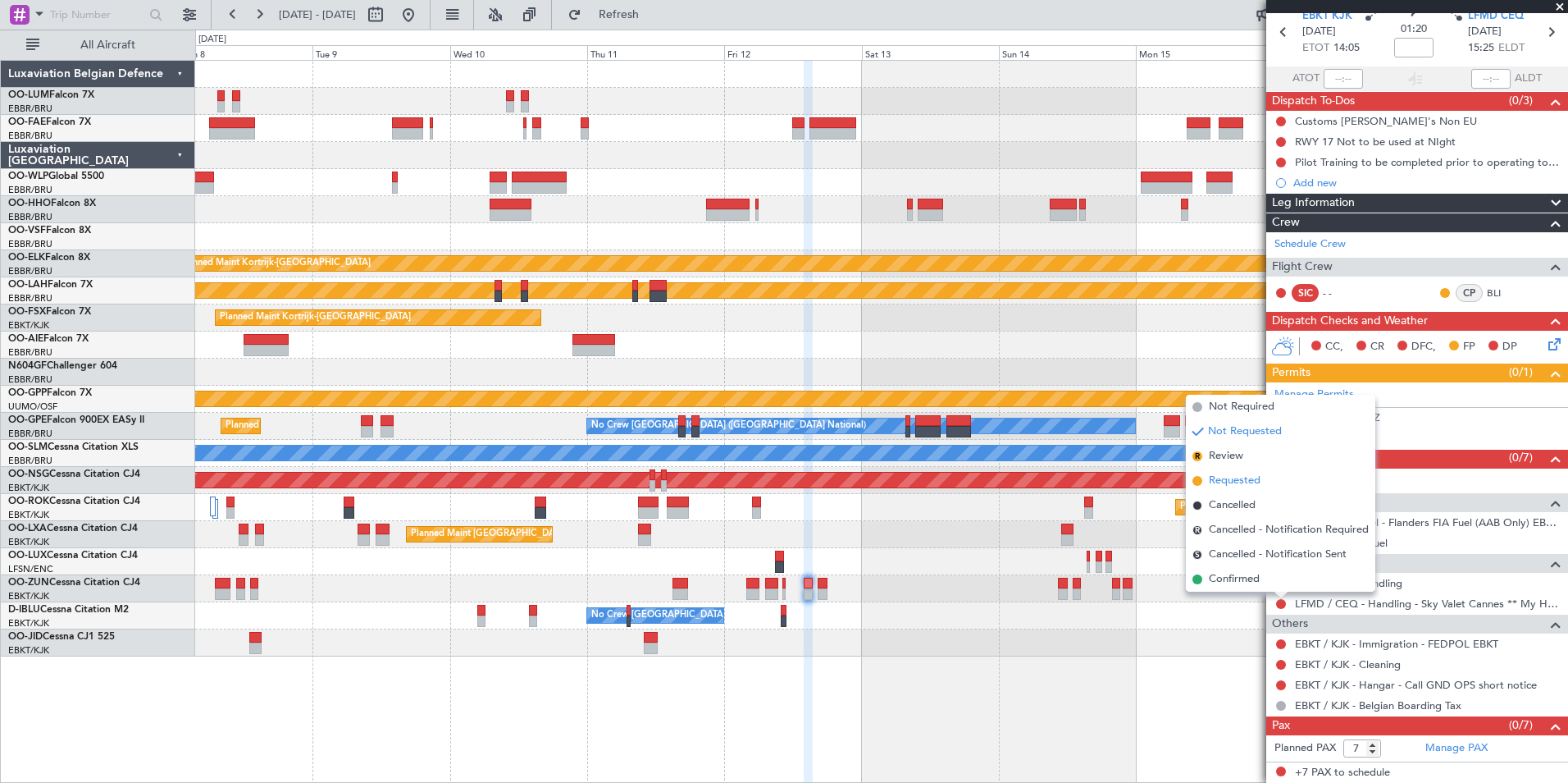
drag, startPoint x: 1242, startPoint y: 410, endPoint x: 1241, endPoint y: 487, distance: 77.0
click at [1241, 487] on ul "Not Required Not Requested R Review Requested Cancelled R Cancelled - Notificat…" at bounding box center [1280, 493] width 189 height 197
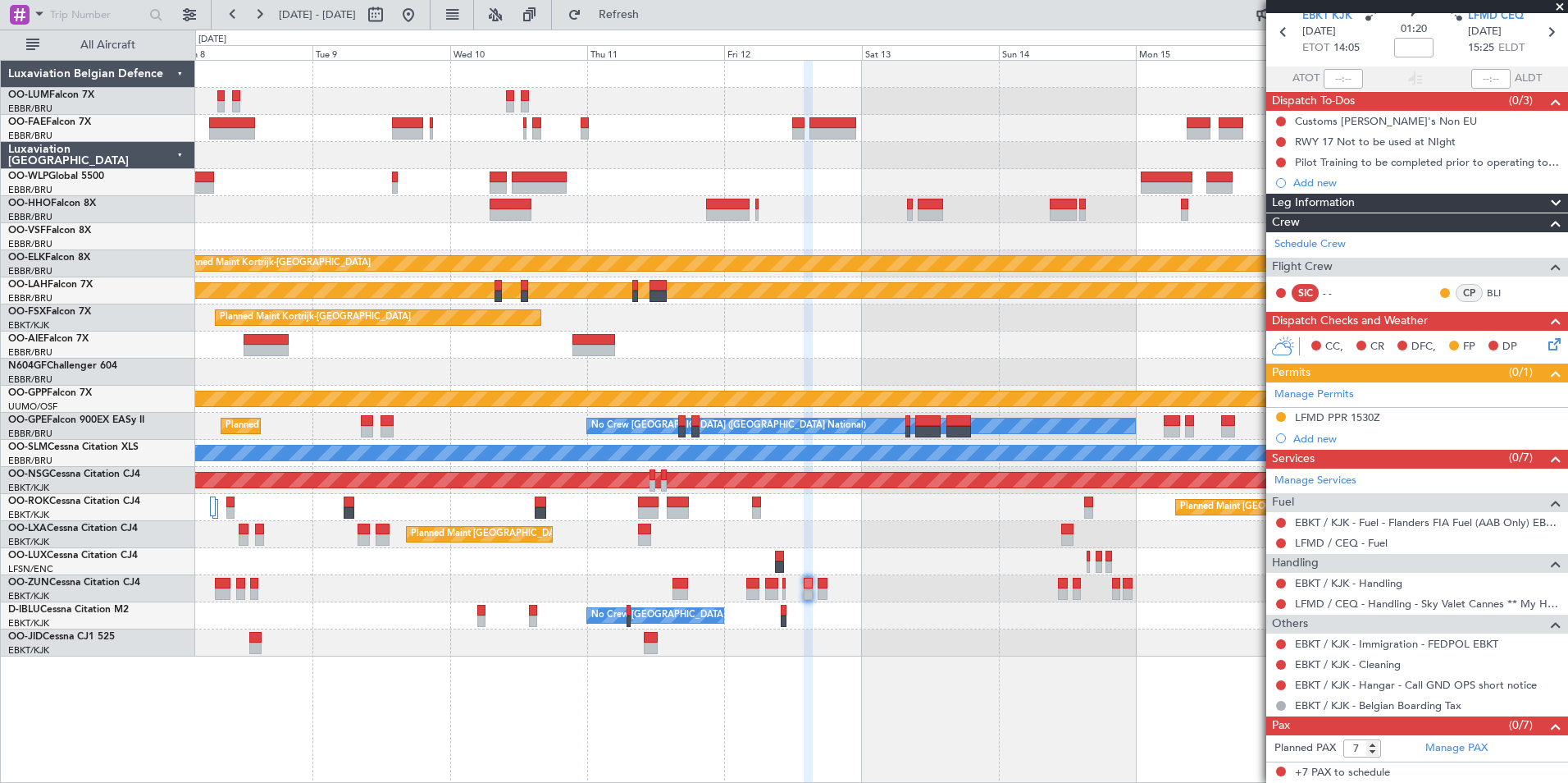
click at [1277, 598] on div at bounding box center [1281, 604] width 13 height 13
click at [1284, 600] on button at bounding box center [1281, 604] width 10 height 10
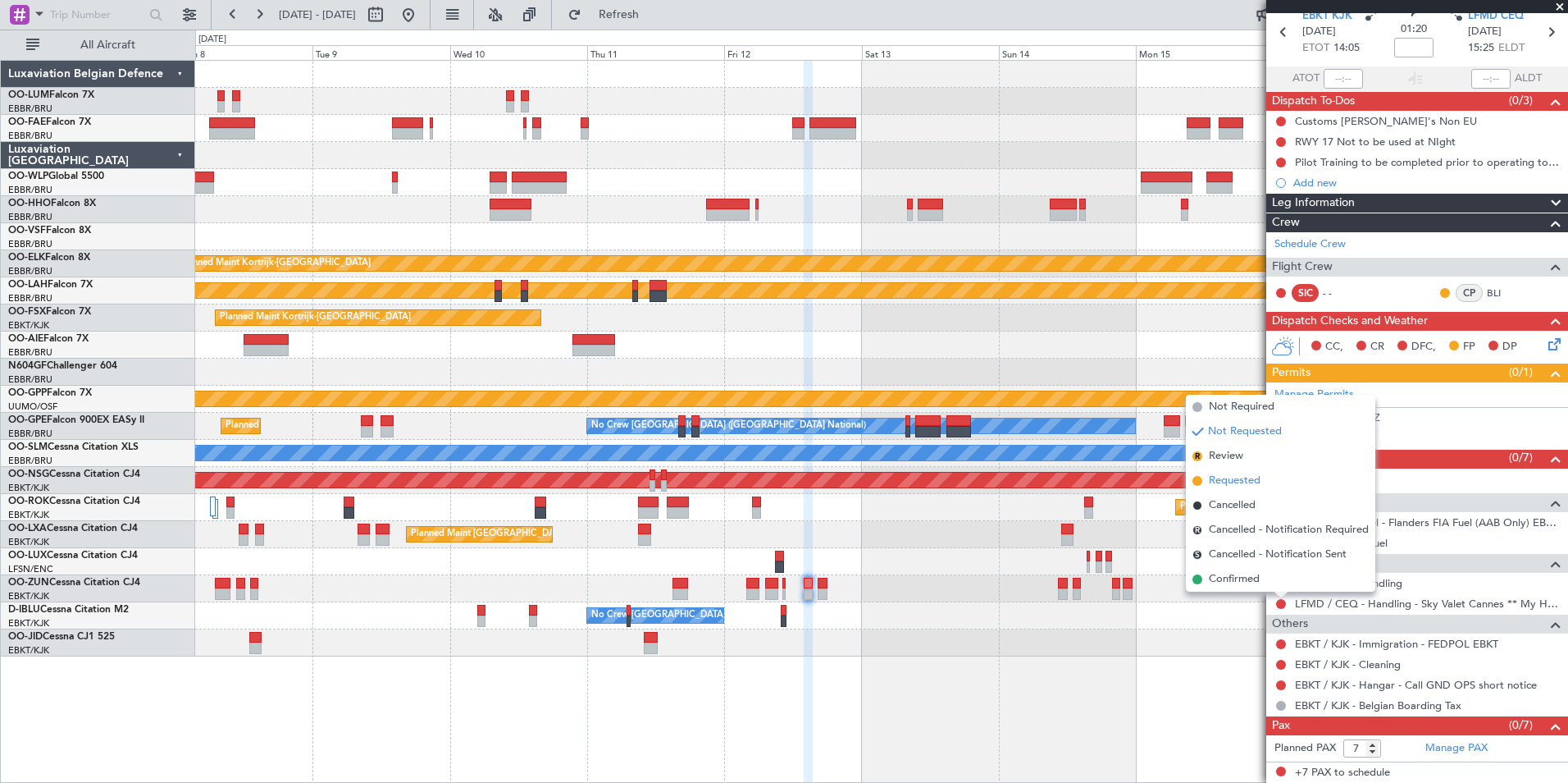
click at [1223, 477] on span "Requested" at bounding box center [1234, 481] width 52 height 16
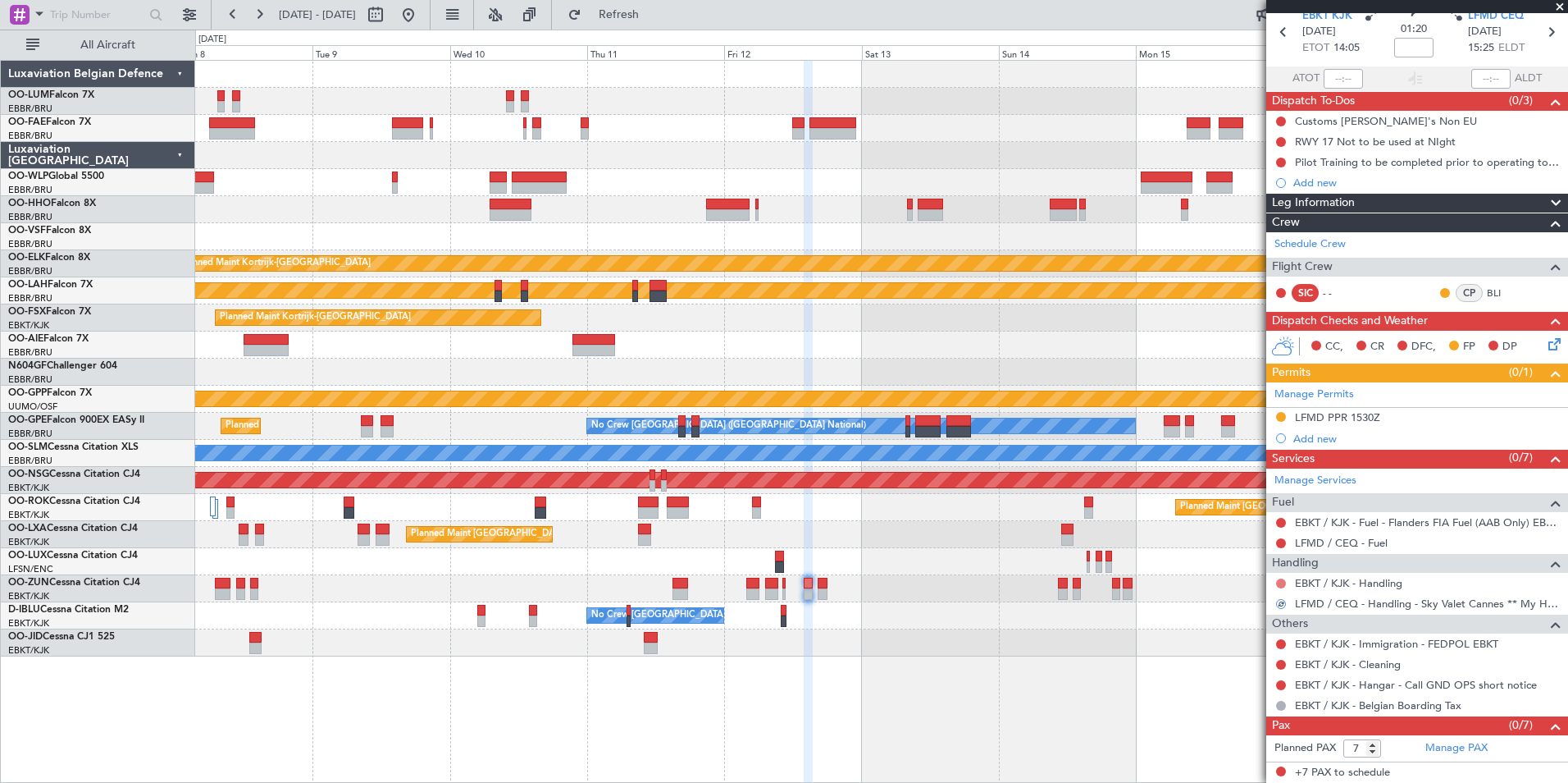
click at [1277, 578] on button at bounding box center [1281, 583] width 10 height 10
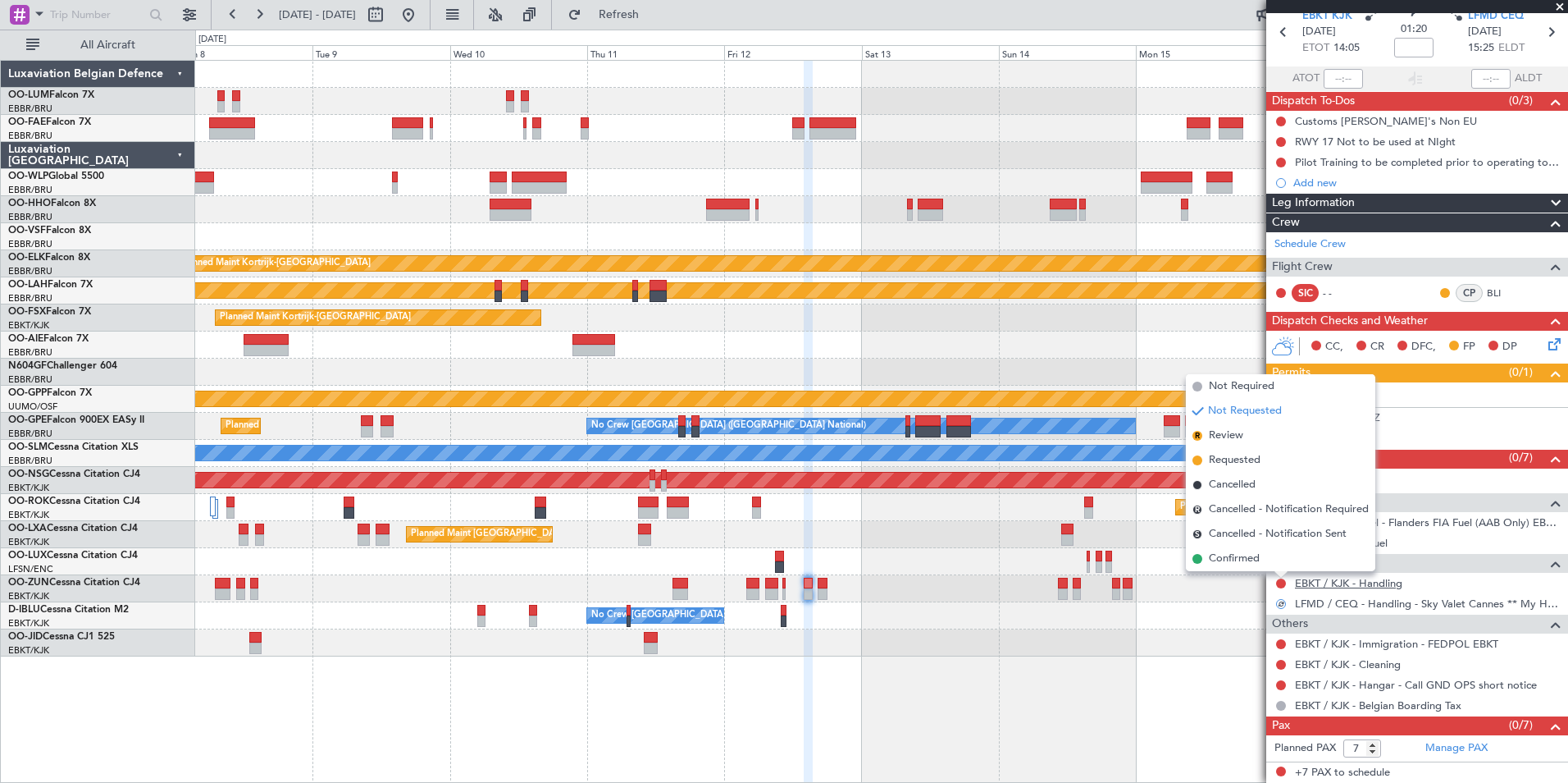
click at [1326, 584] on link "EBKT / KJK - Handling" at bounding box center [1348, 582] width 108 height 14
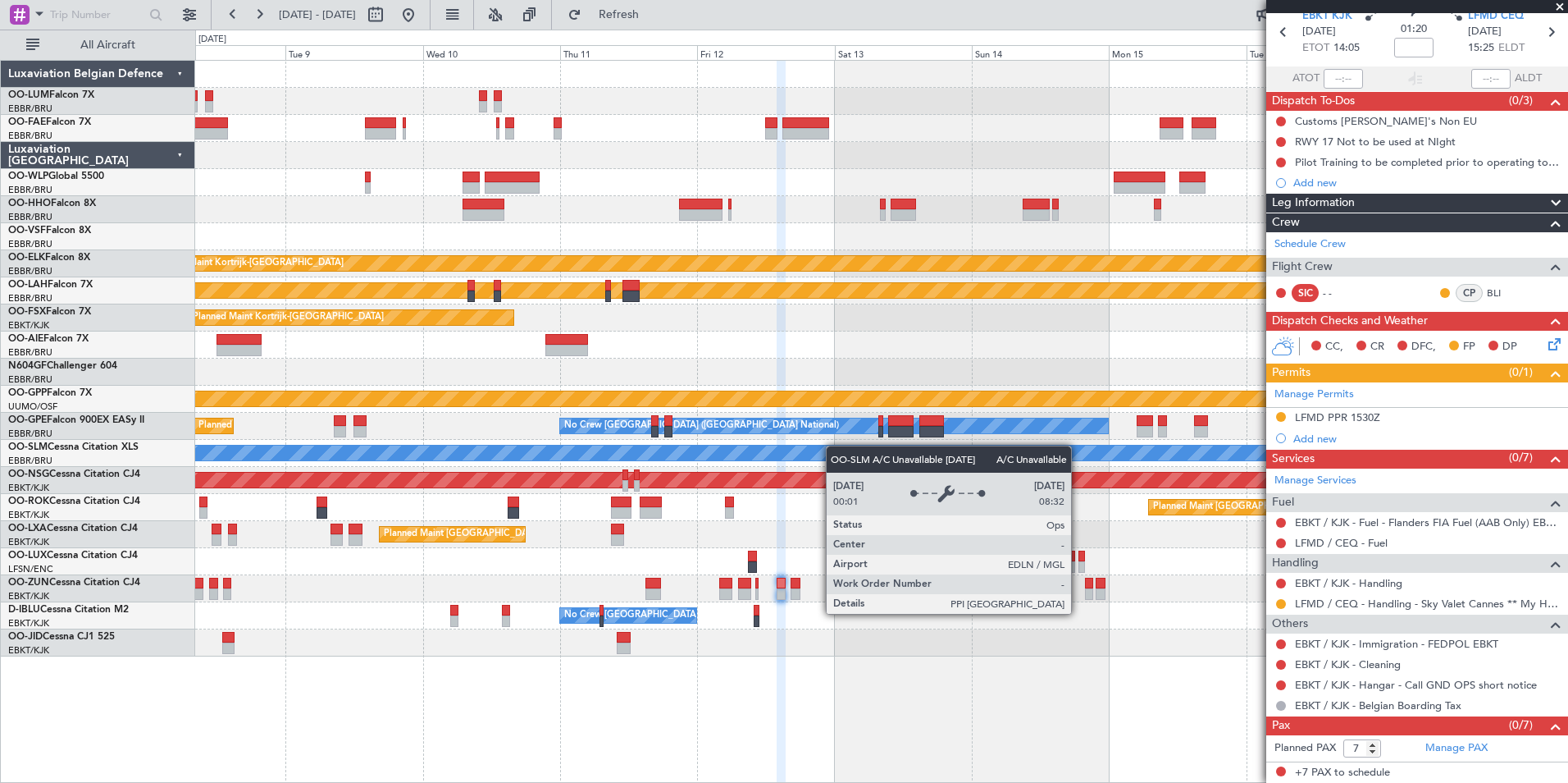
click at [828, 448] on div "A/C Unavailable [GEOGRAPHIC_DATA]" at bounding box center [881, 453] width 1372 height 27
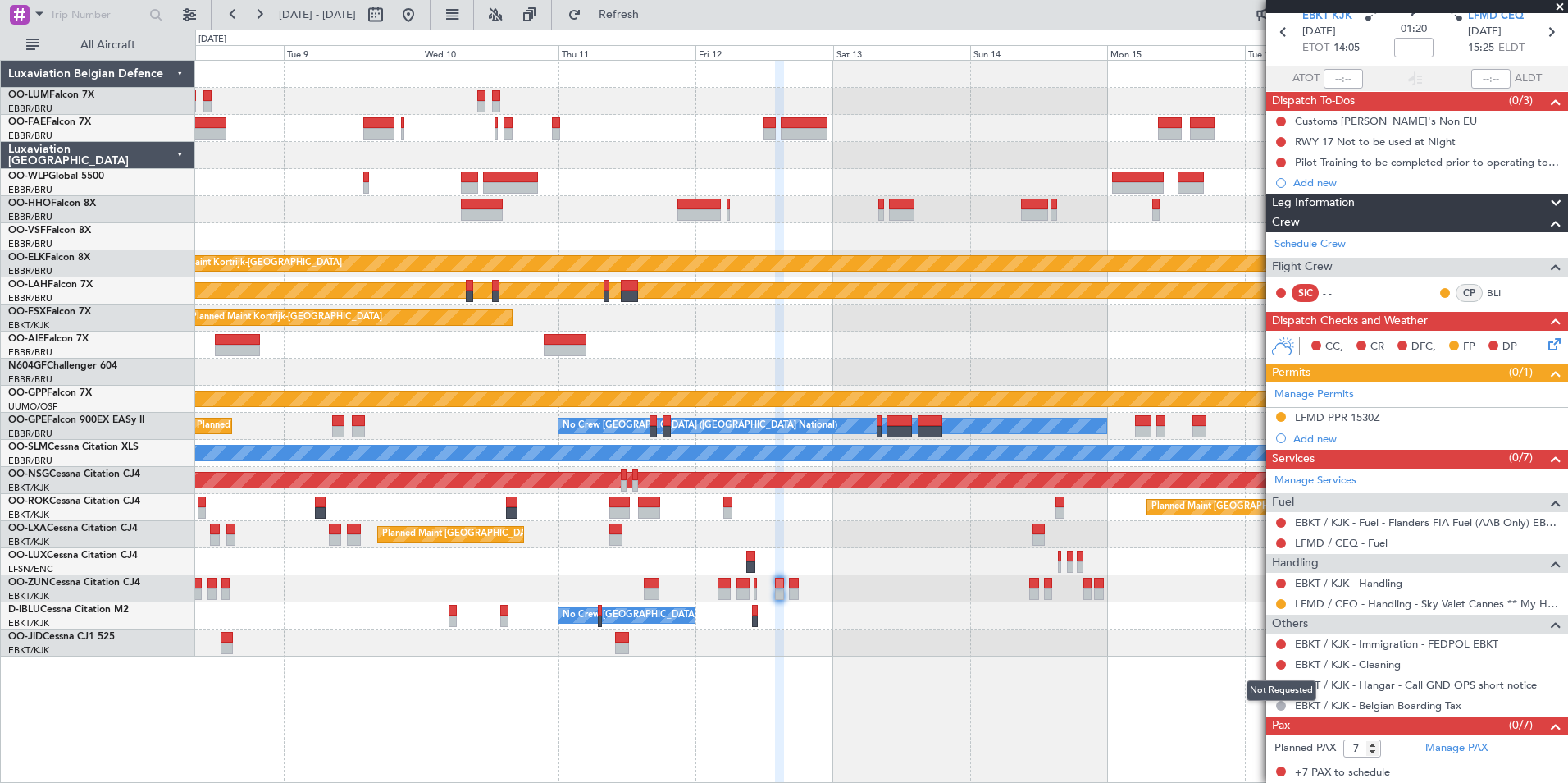
click at [1279, 682] on div "Not Requested" at bounding box center [1281, 690] width 70 height 21
click at [1284, 688] on button at bounding box center [1281, 685] width 10 height 10
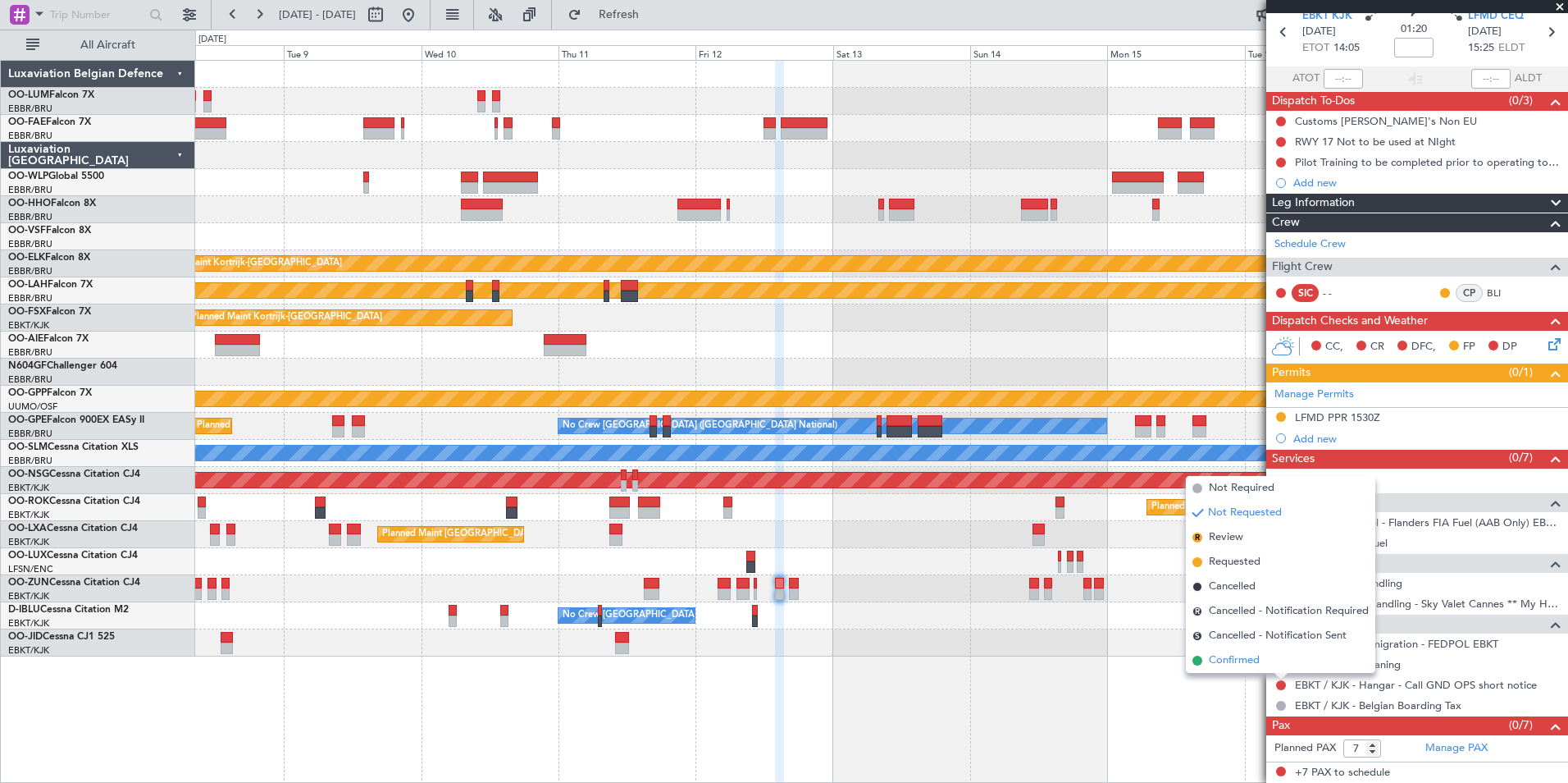
click at [1248, 661] on span "Confirmed" at bounding box center [1234, 660] width 51 height 16
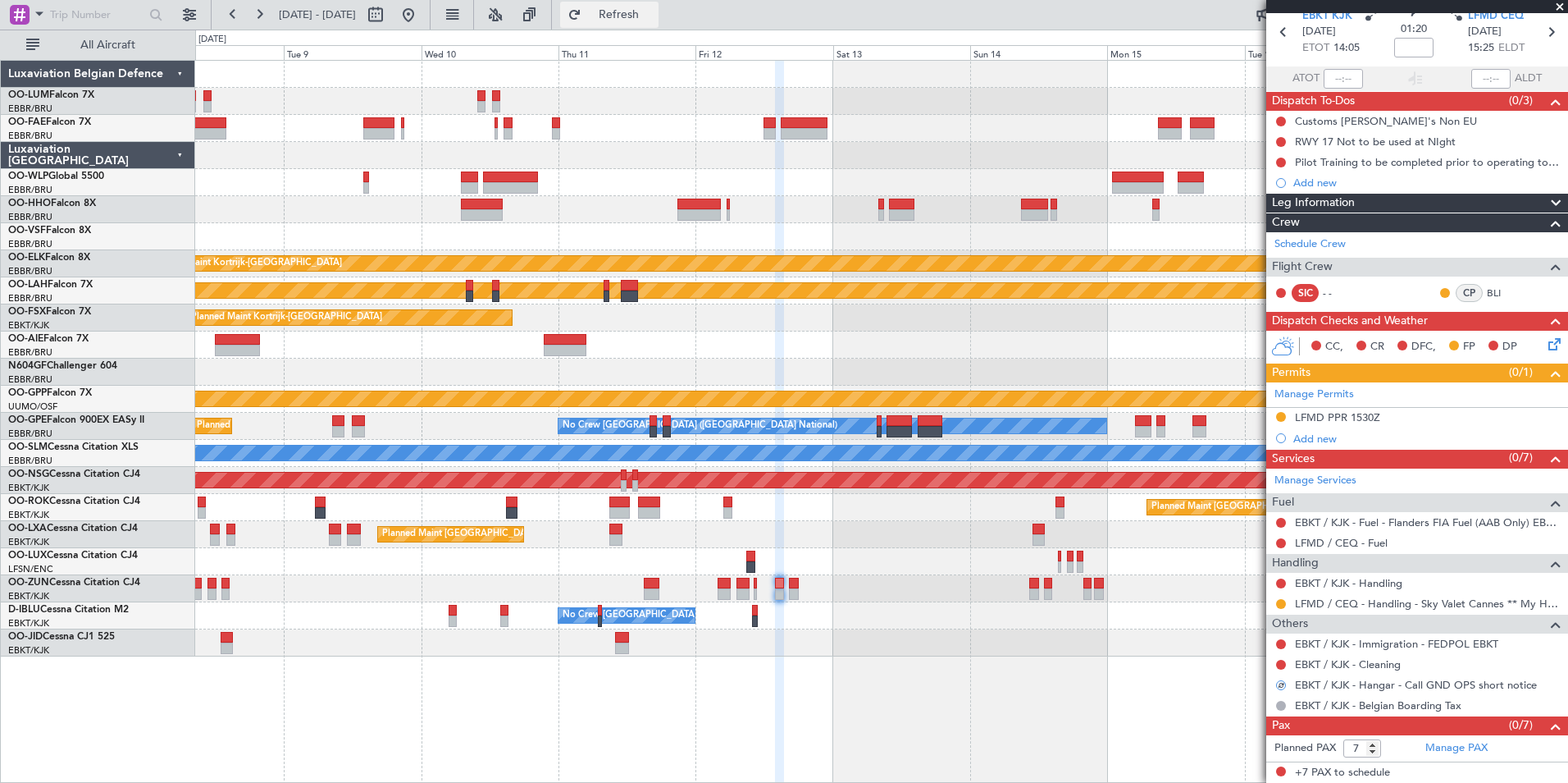
click at [654, 14] on span "Refresh" at bounding box center [619, 15] width 69 height 12
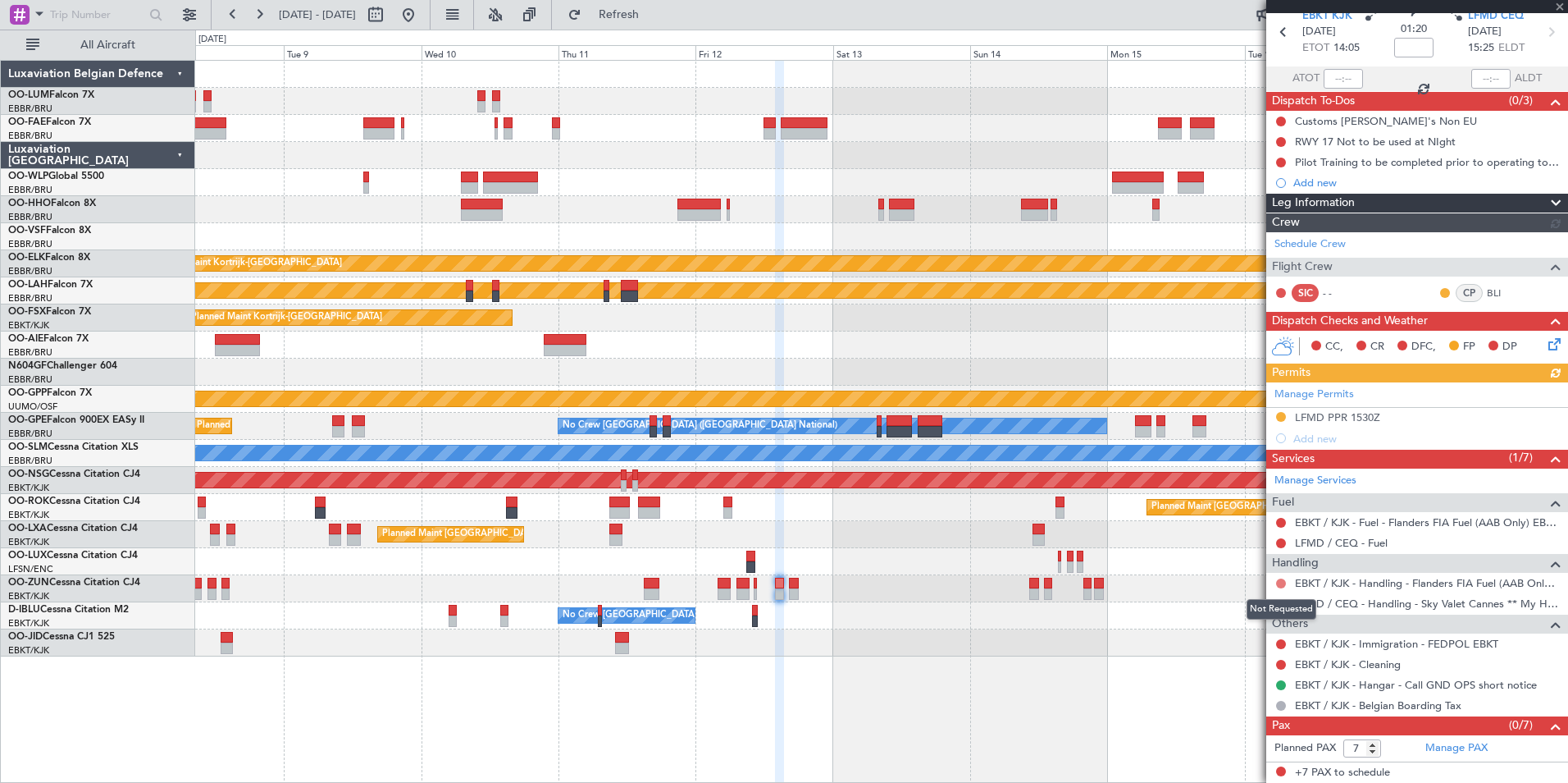
click at [1281, 585] on button at bounding box center [1281, 583] width 10 height 10
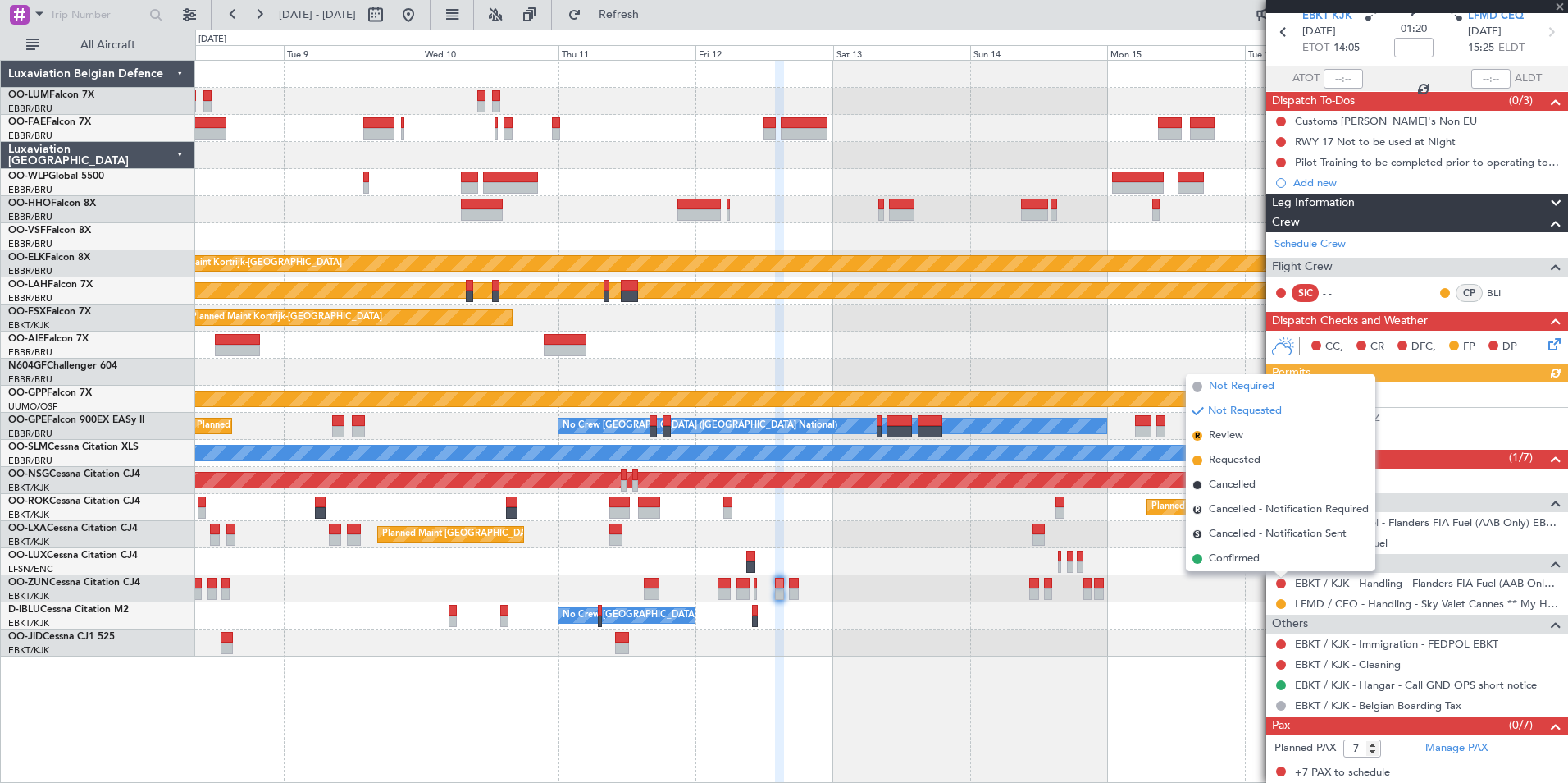
click at [1242, 382] on span "Not Required" at bounding box center [1242, 387] width 66 height 16
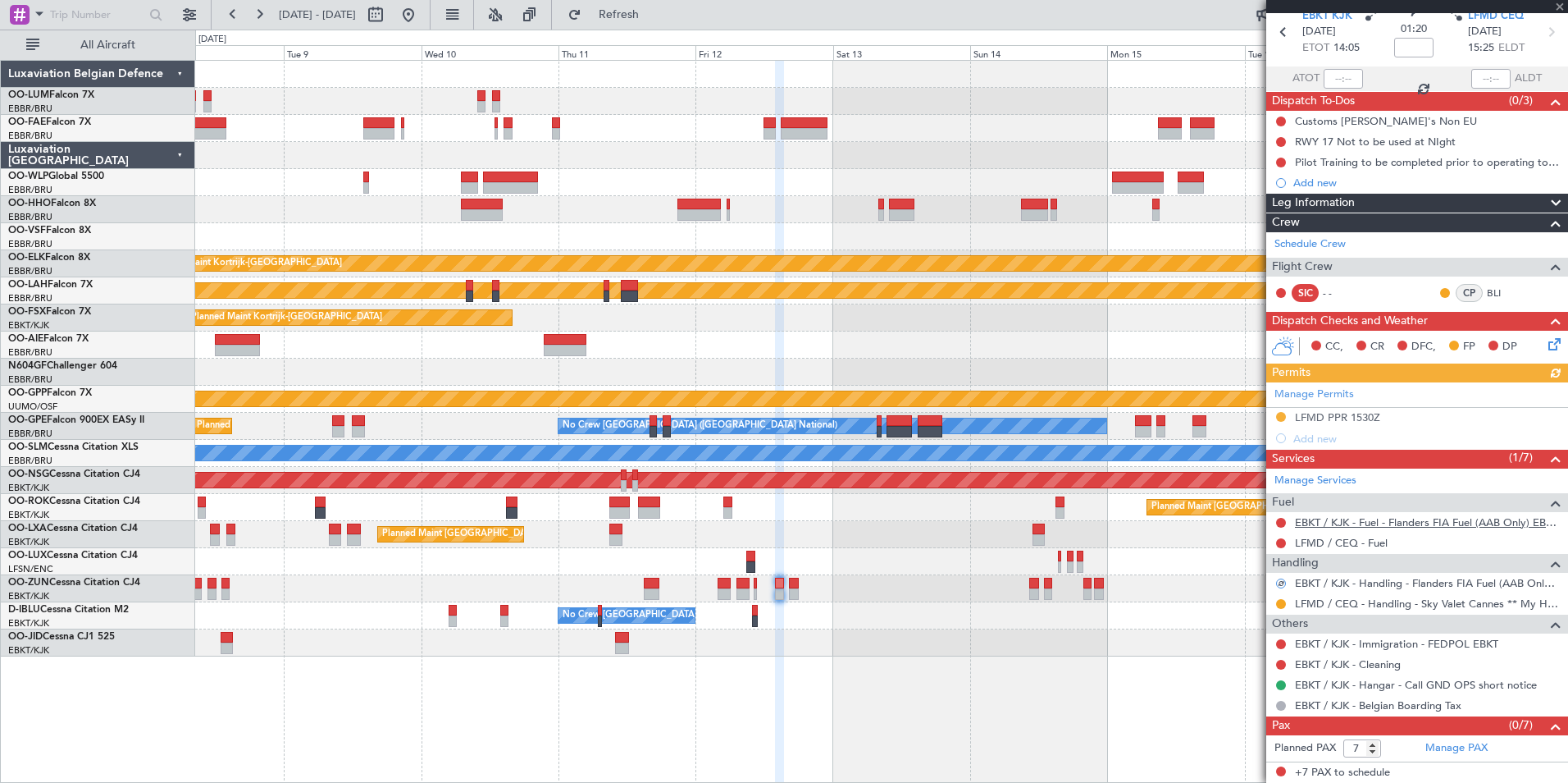
click at [1344, 535] on mat-tooltip-component "EBKT / KJK - Fuel - Flanders FIA Fuel (AAB Only) EBKT / KJK" at bounding box center [1415, 549] width 275 height 44
click at [1323, 540] on link "LFMD / CEQ - Fuel" at bounding box center [1341, 542] width 93 height 14
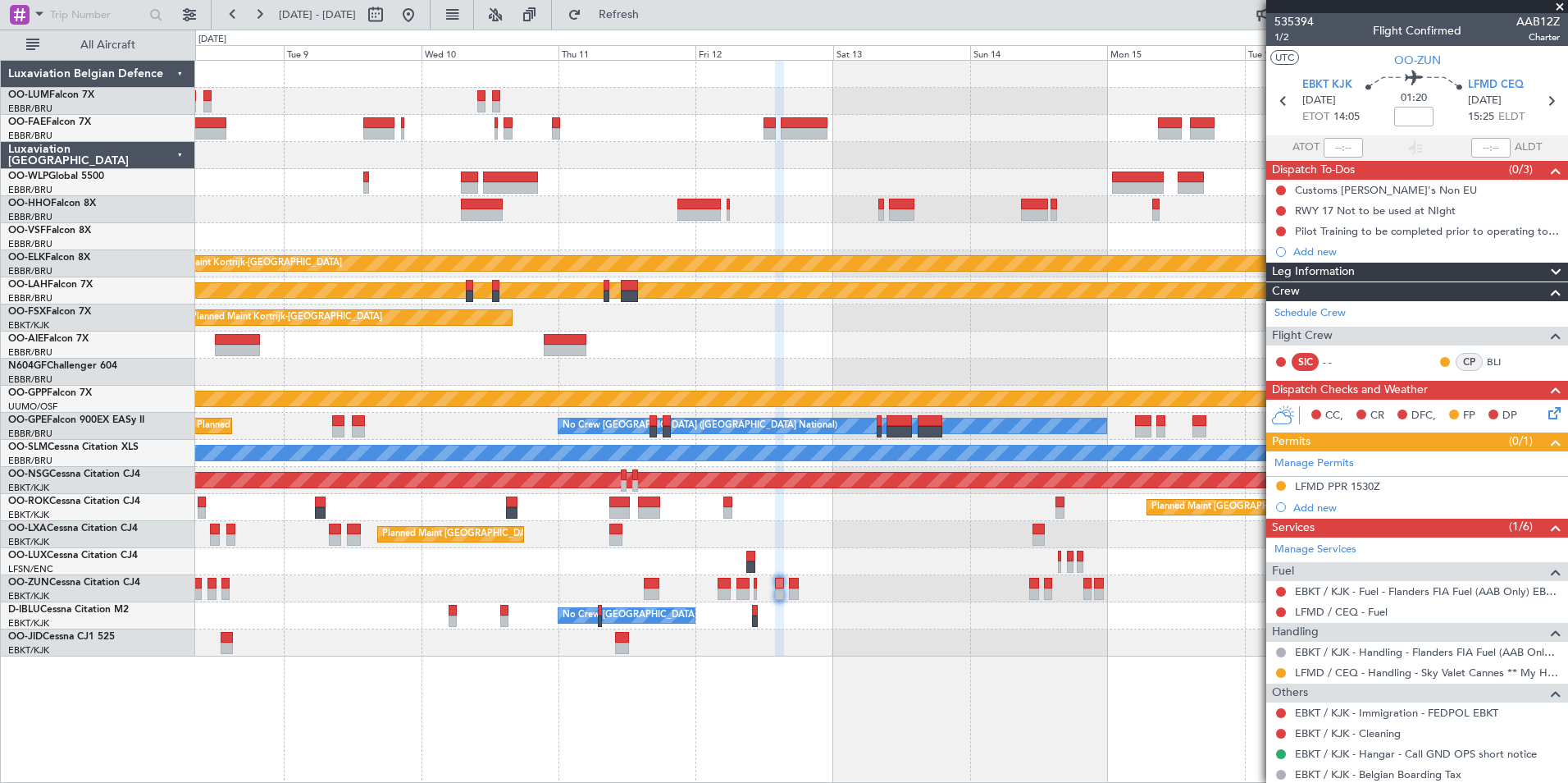
scroll to position [69, 0]
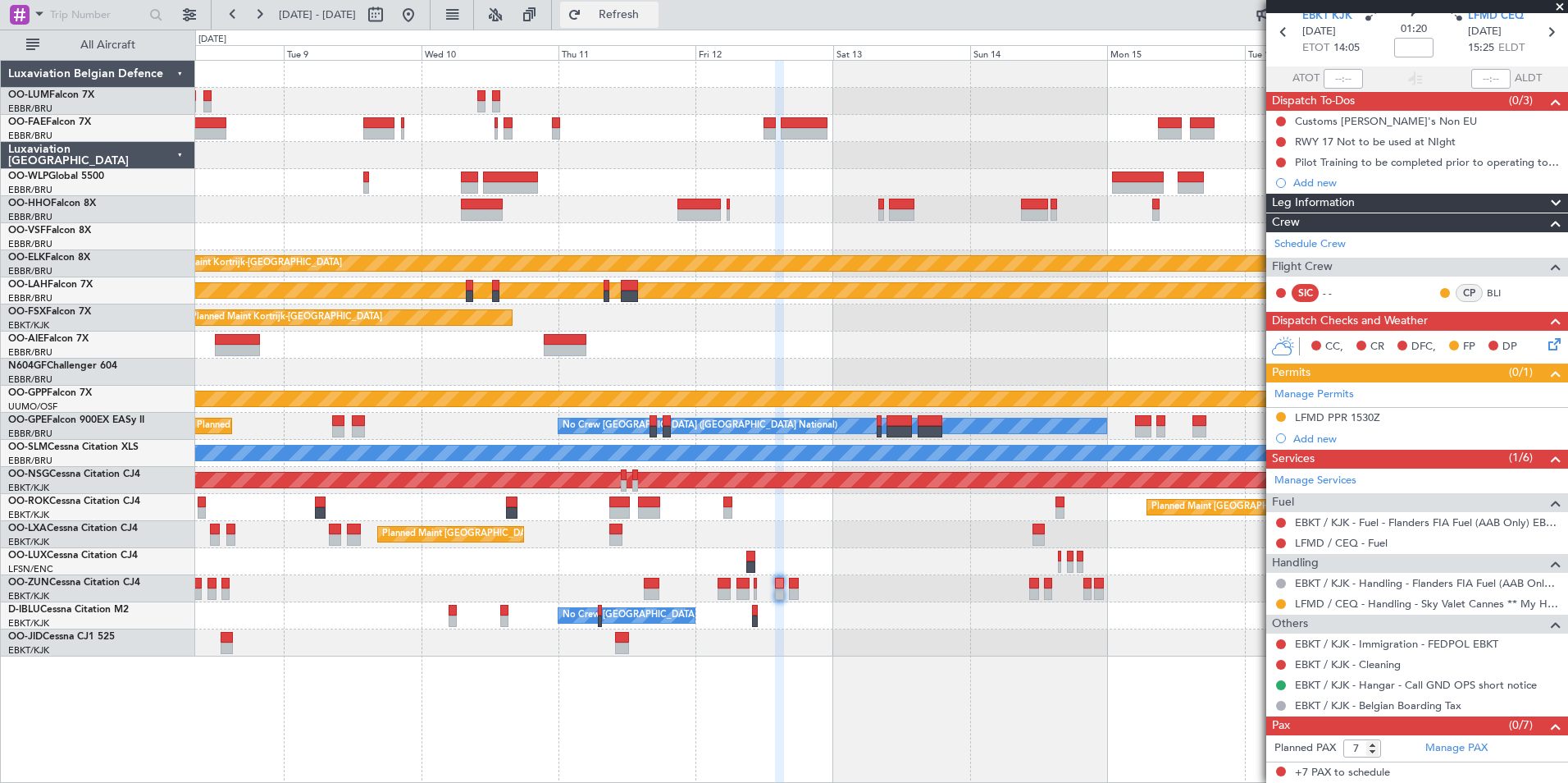
click at [659, 2] on button "Refresh" at bounding box center [609, 15] width 99 height 26
click at [779, 573] on div at bounding box center [881, 561] width 1372 height 27
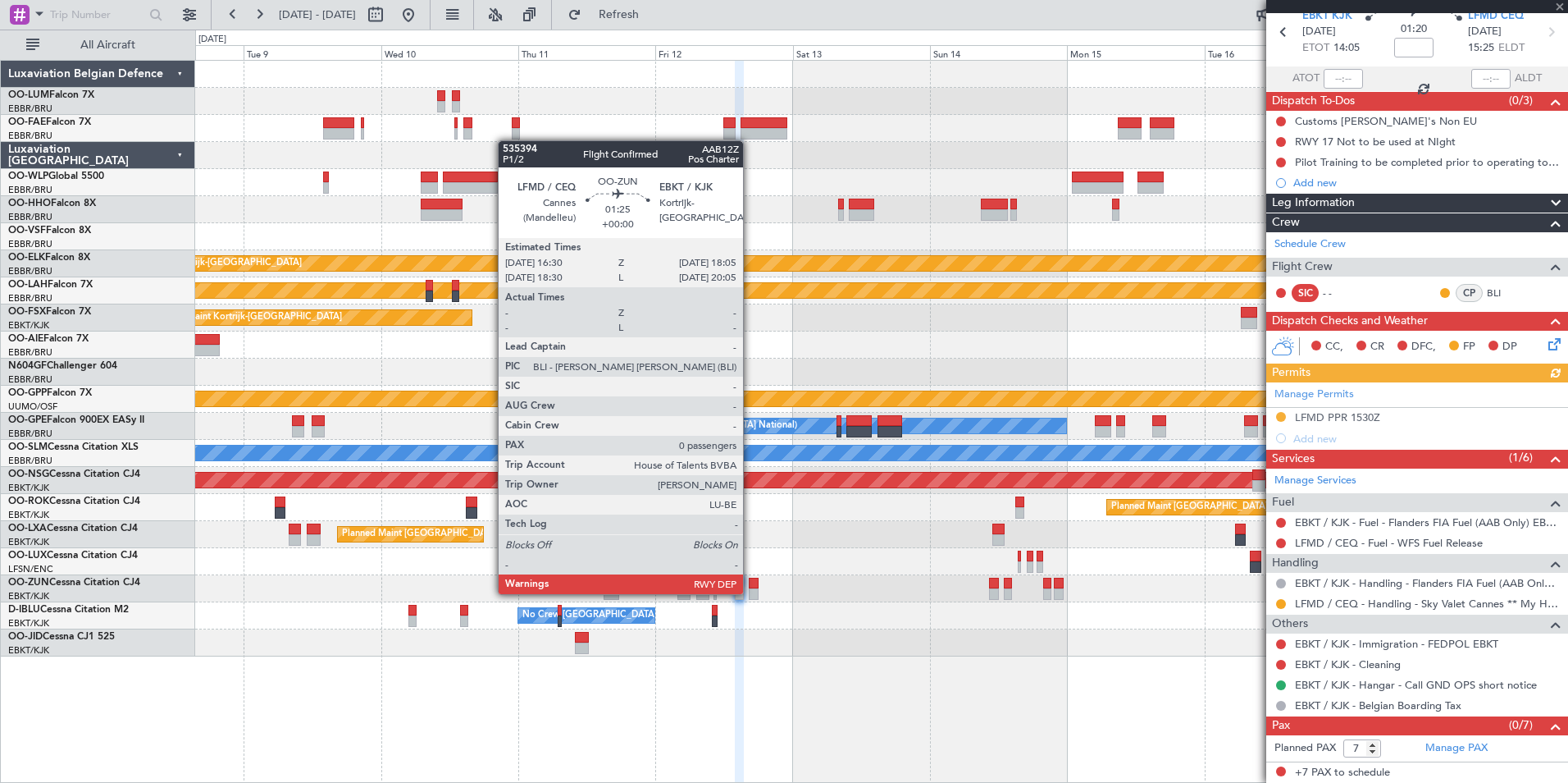
click at [749, 591] on div at bounding box center [754, 594] width 10 height 12
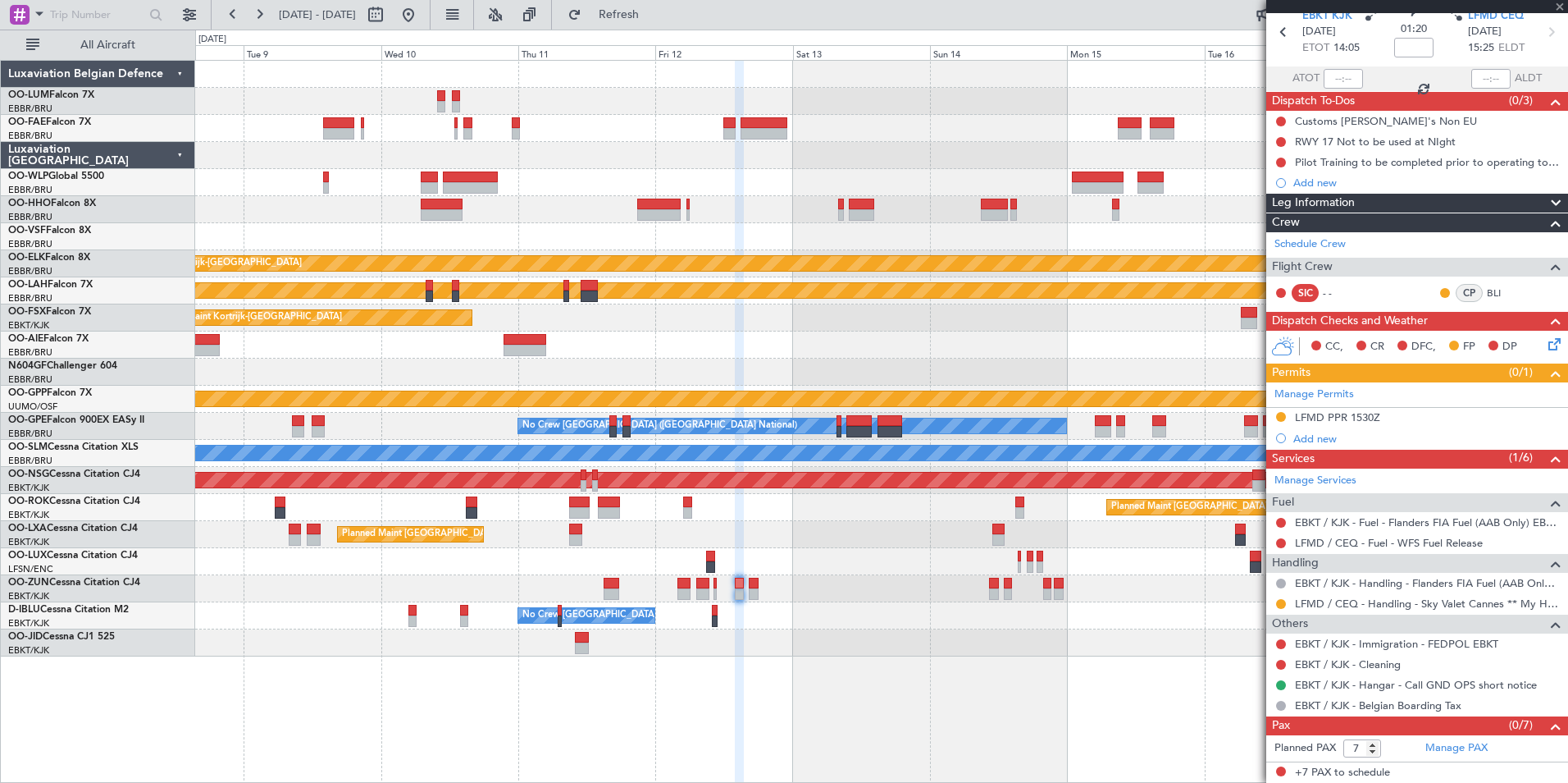
type input "0"
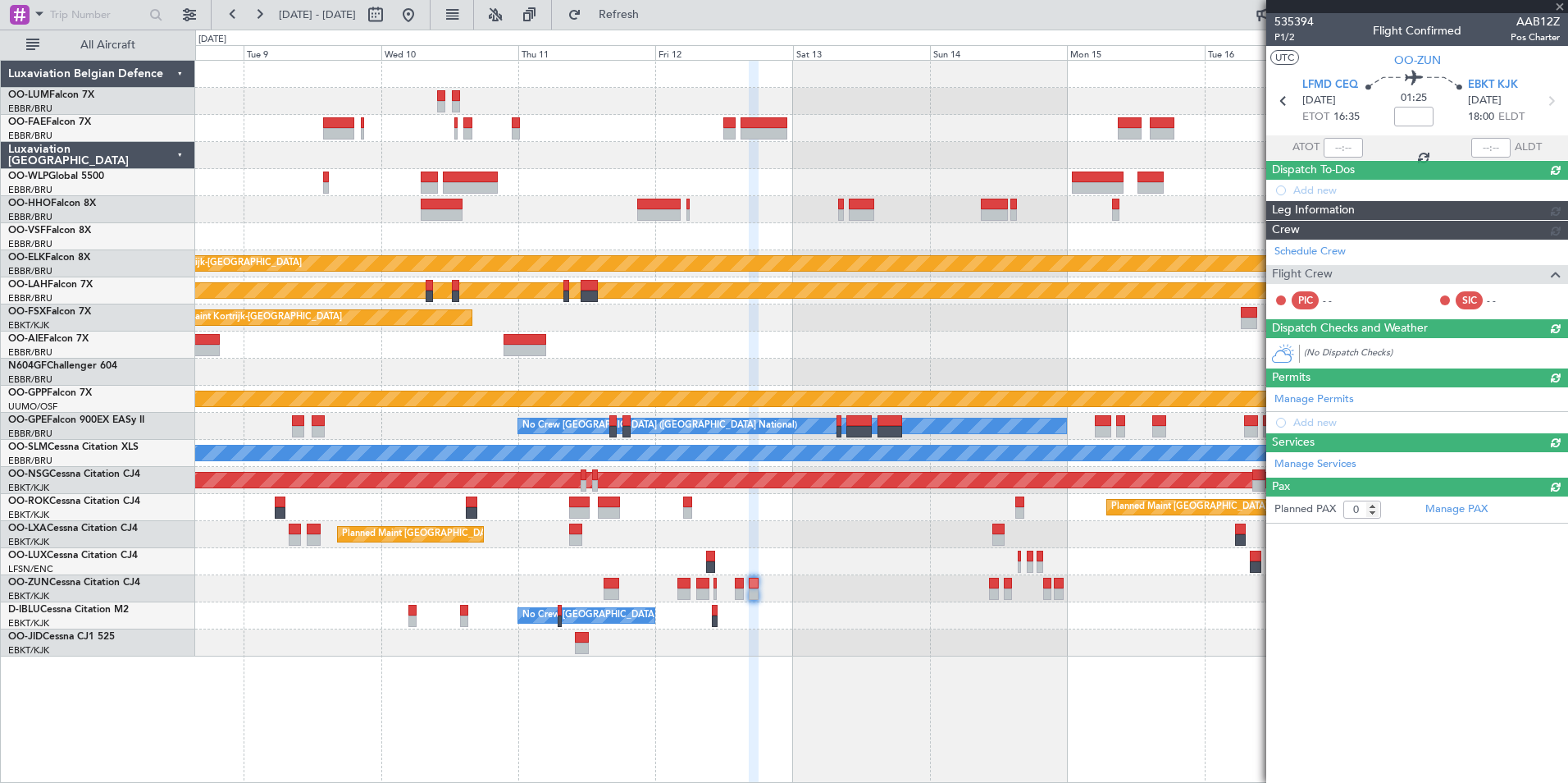
scroll to position [0, 0]
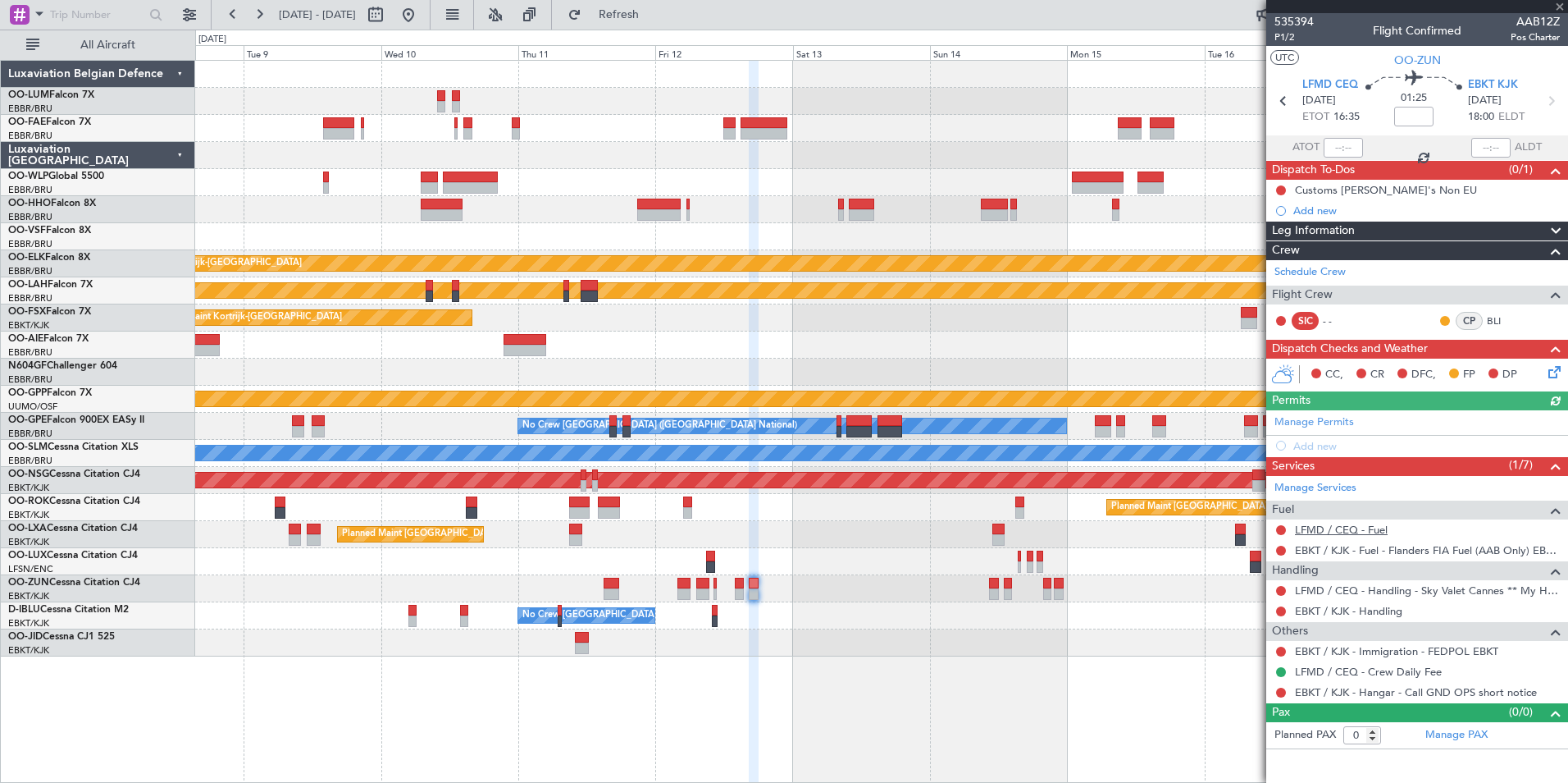
click at [1352, 522] on link "LFMD / CEQ - Fuel" at bounding box center [1341, 529] width 93 height 14
click at [654, 16] on span "Refresh" at bounding box center [619, 15] width 69 height 12
click at [1323, 608] on link "EBKT / KJK - Handling" at bounding box center [1348, 610] width 108 height 14
click at [654, 16] on span "Refresh" at bounding box center [619, 15] width 69 height 12
click at [803, 363] on div at bounding box center [881, 372] width 1372 height 27
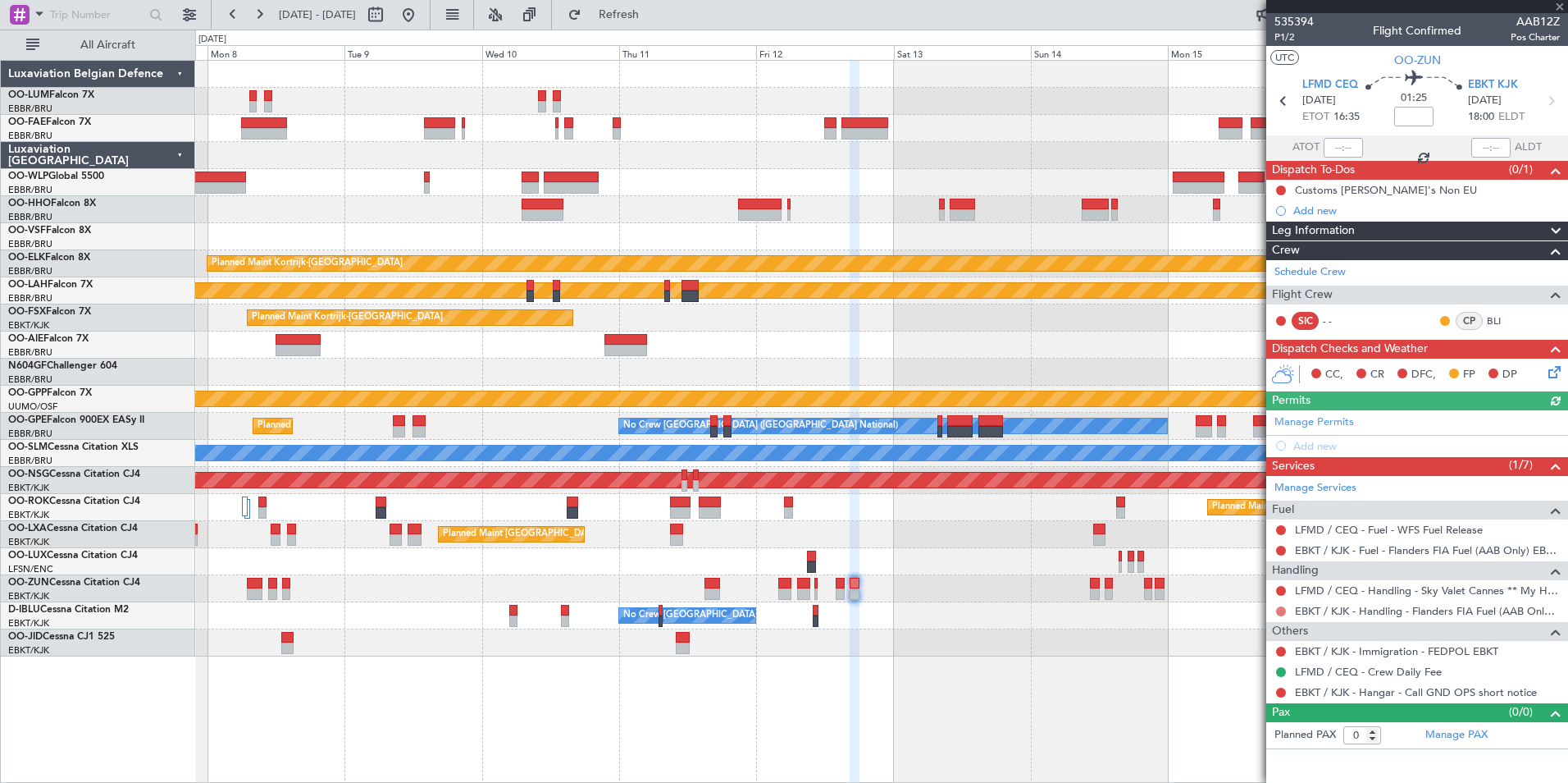
click at [1282, 609] on button at bounding box center [1281, 611] width 10 height 10
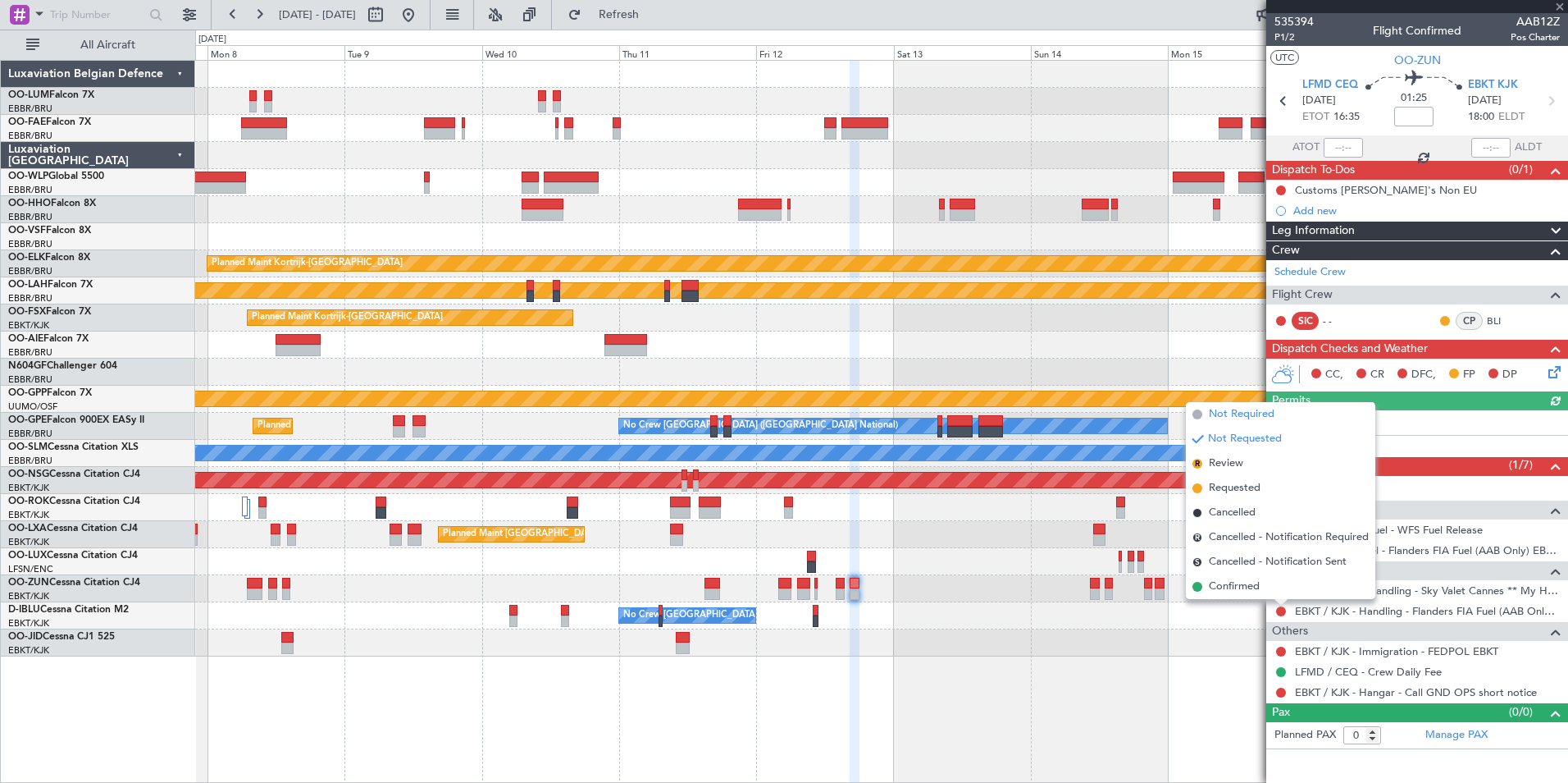
click at [1251, 419] on span "Not Required" at bounding box center [1242, 415] width 66 height 16
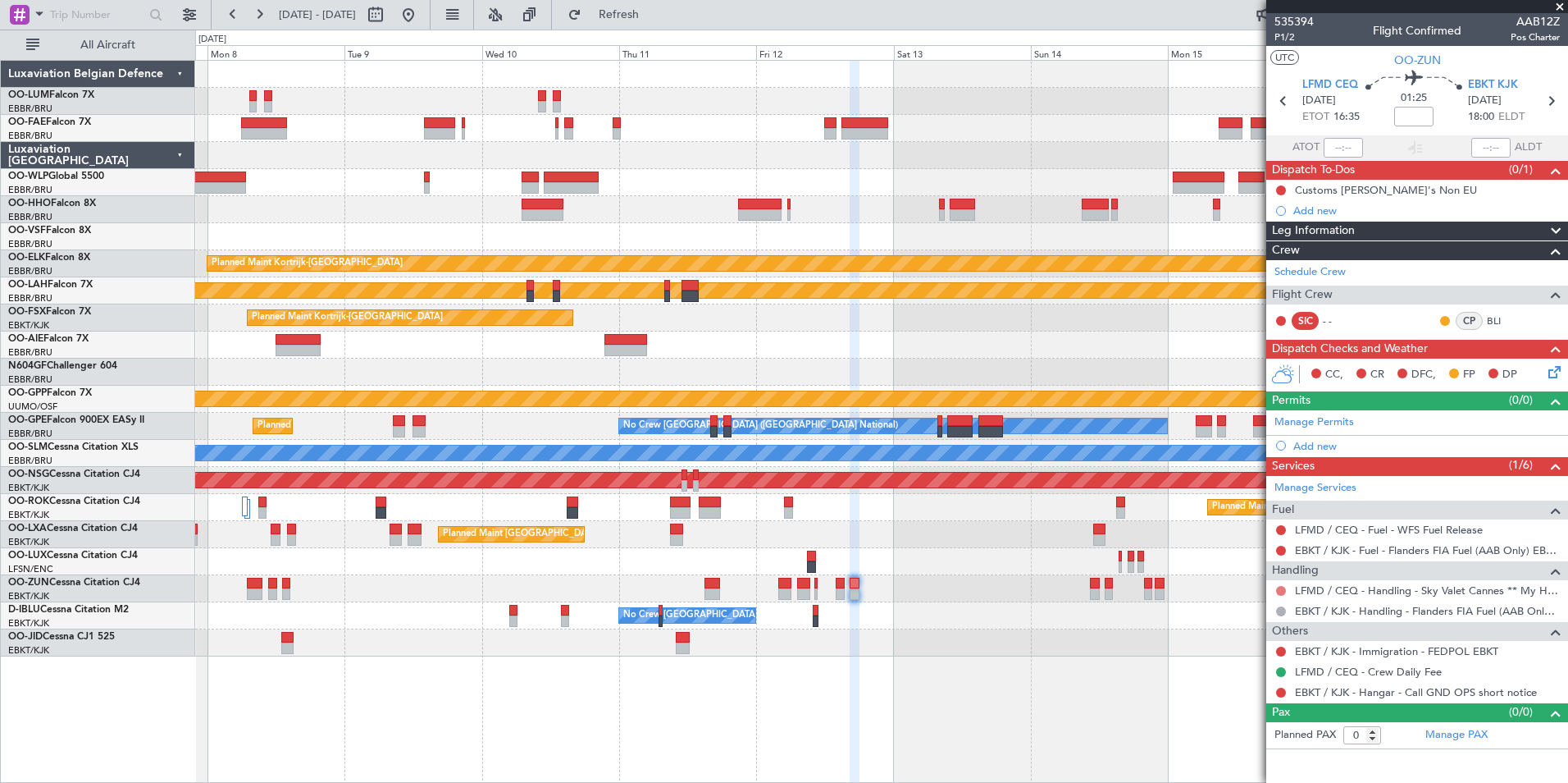
click at [1282, 586] on button at bounding box center [1281, 591] width 10 height 10
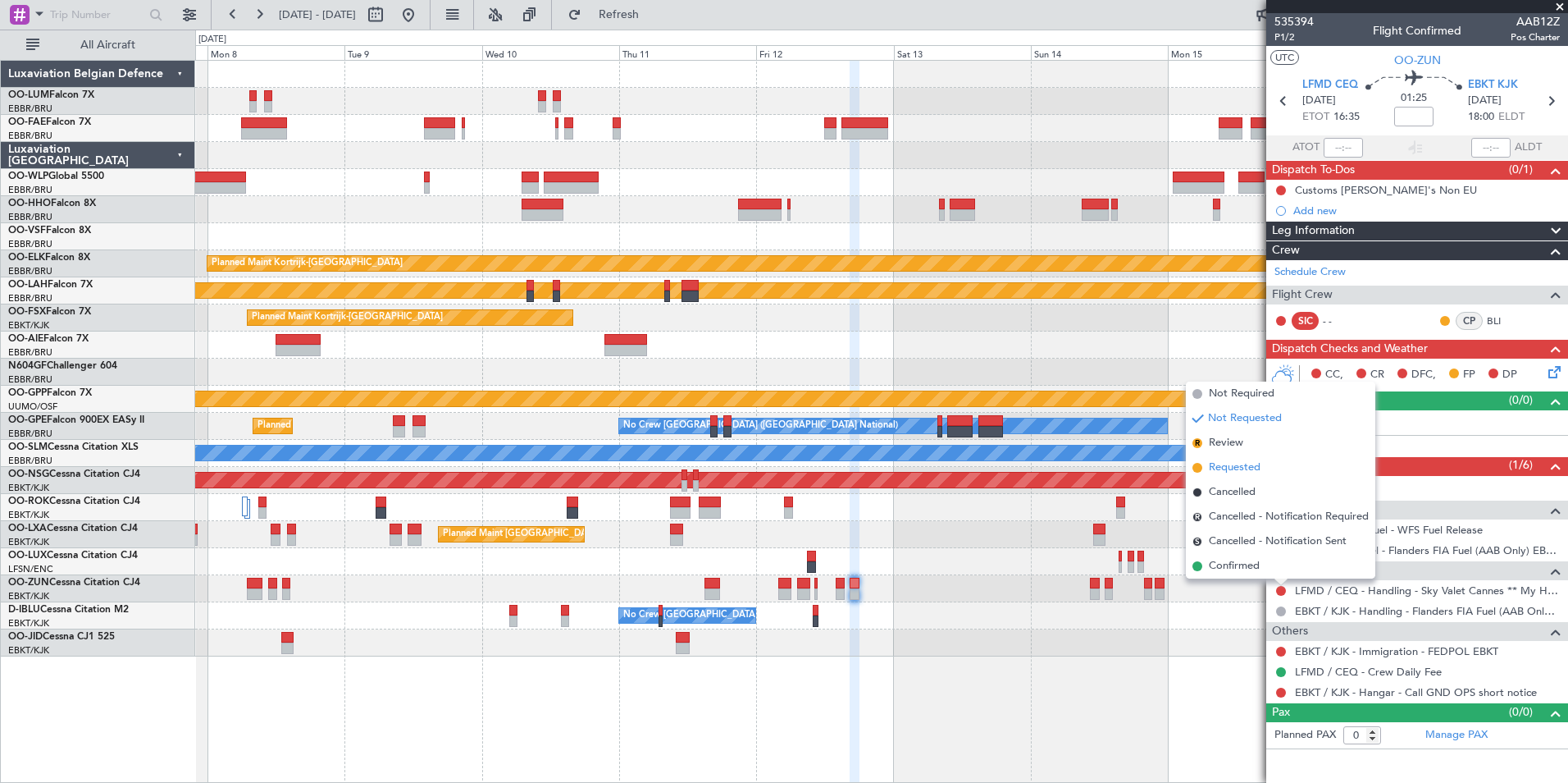
click at [1251, 470] on span "Requested" at bounding box center [1234, 468] width 52 height 16
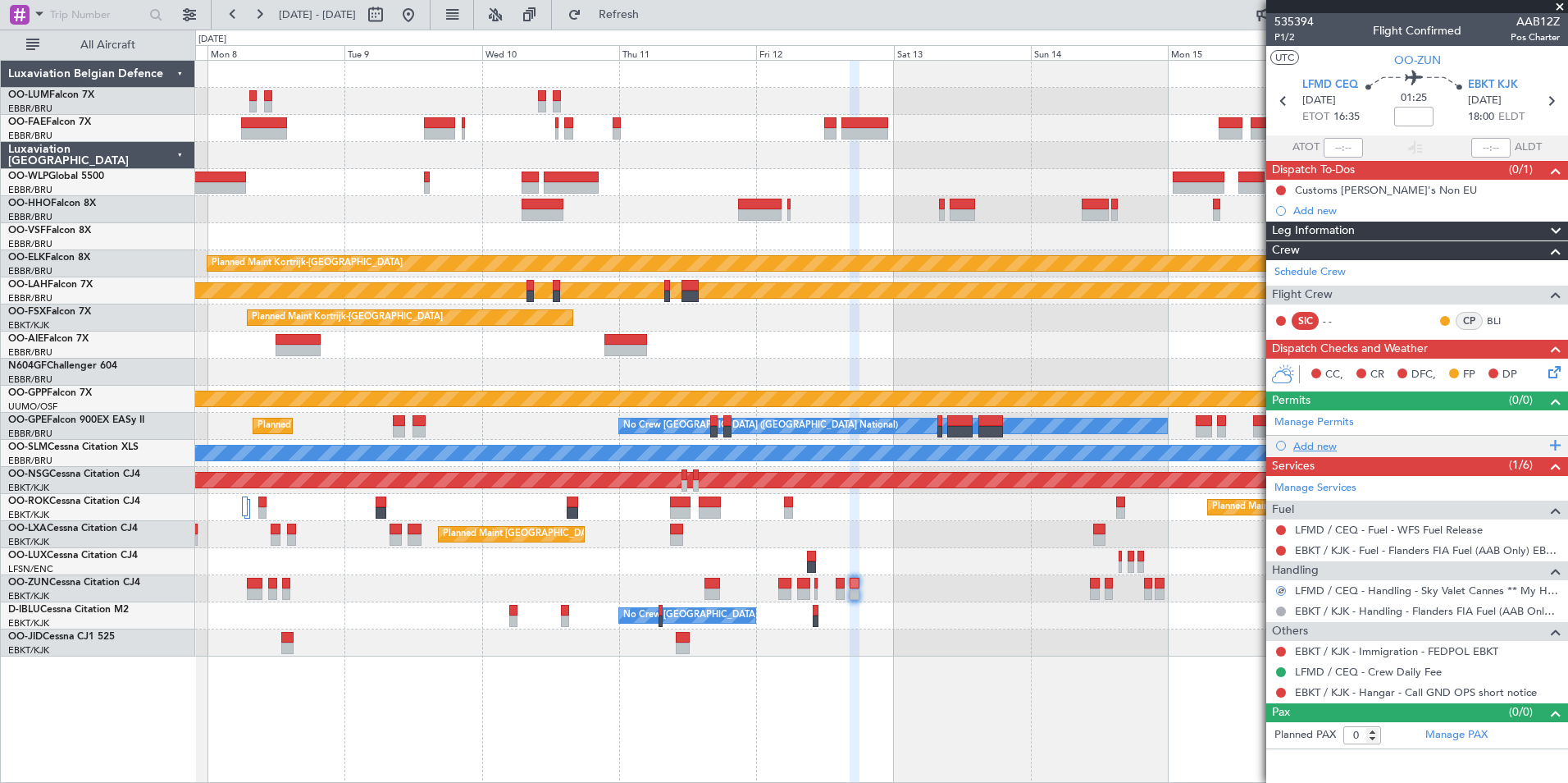
click at [1315, 442] on div "Add new" at bounding box center [1419, 446] width 252 height 14
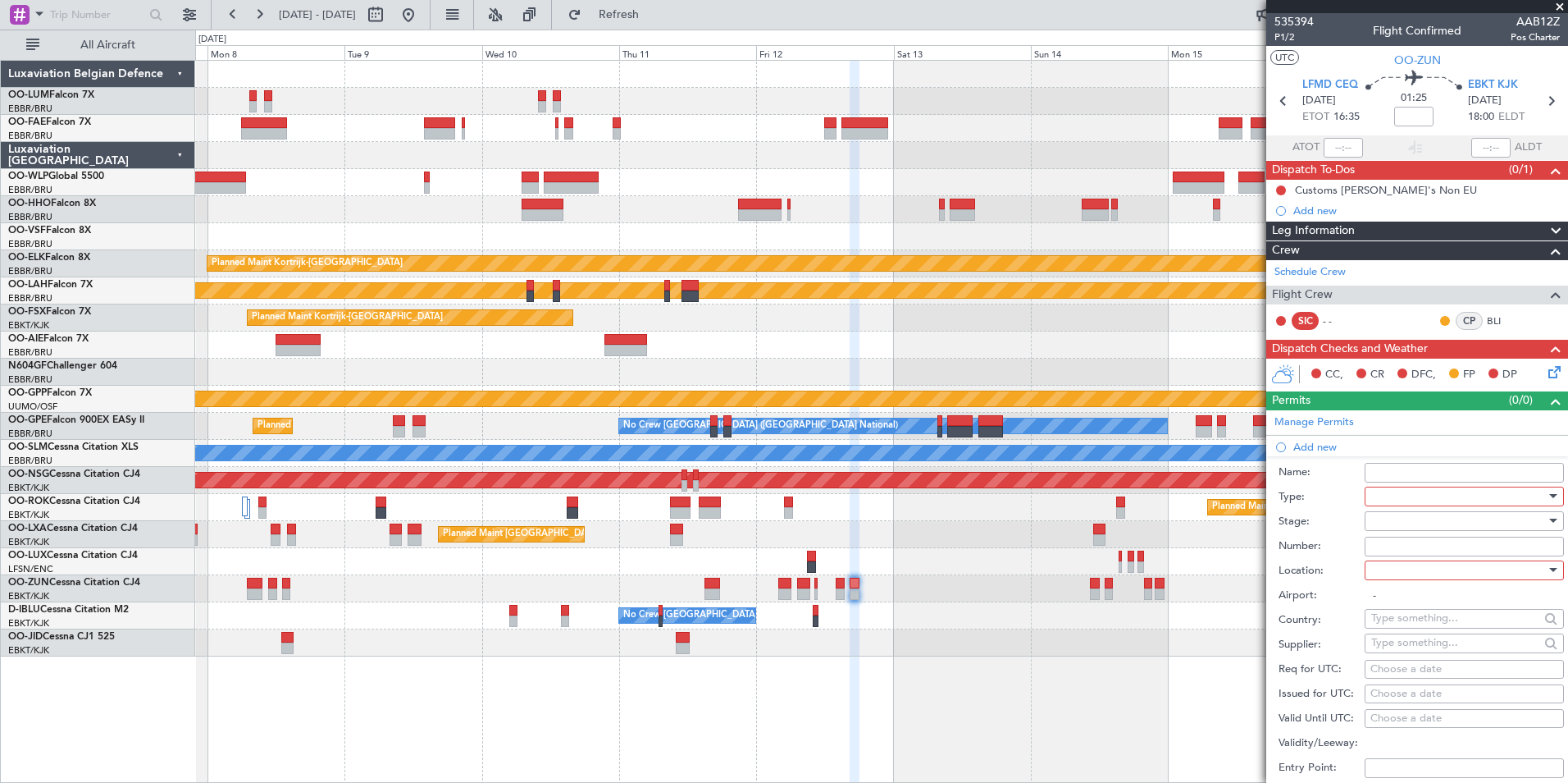
click at [1399, 491] on div at bounding box center [1459, 497] width 174 height 25
click at [1418, 580] on span "PPR" at bounding box center [1458, 577] width 172 height 25
click at [1385, 523] on div at bounding box center [1459, 521] width 174 height 25
click at [1408, 624] on span "Requested" at bounding box center [1458, 628] width 172 height 25
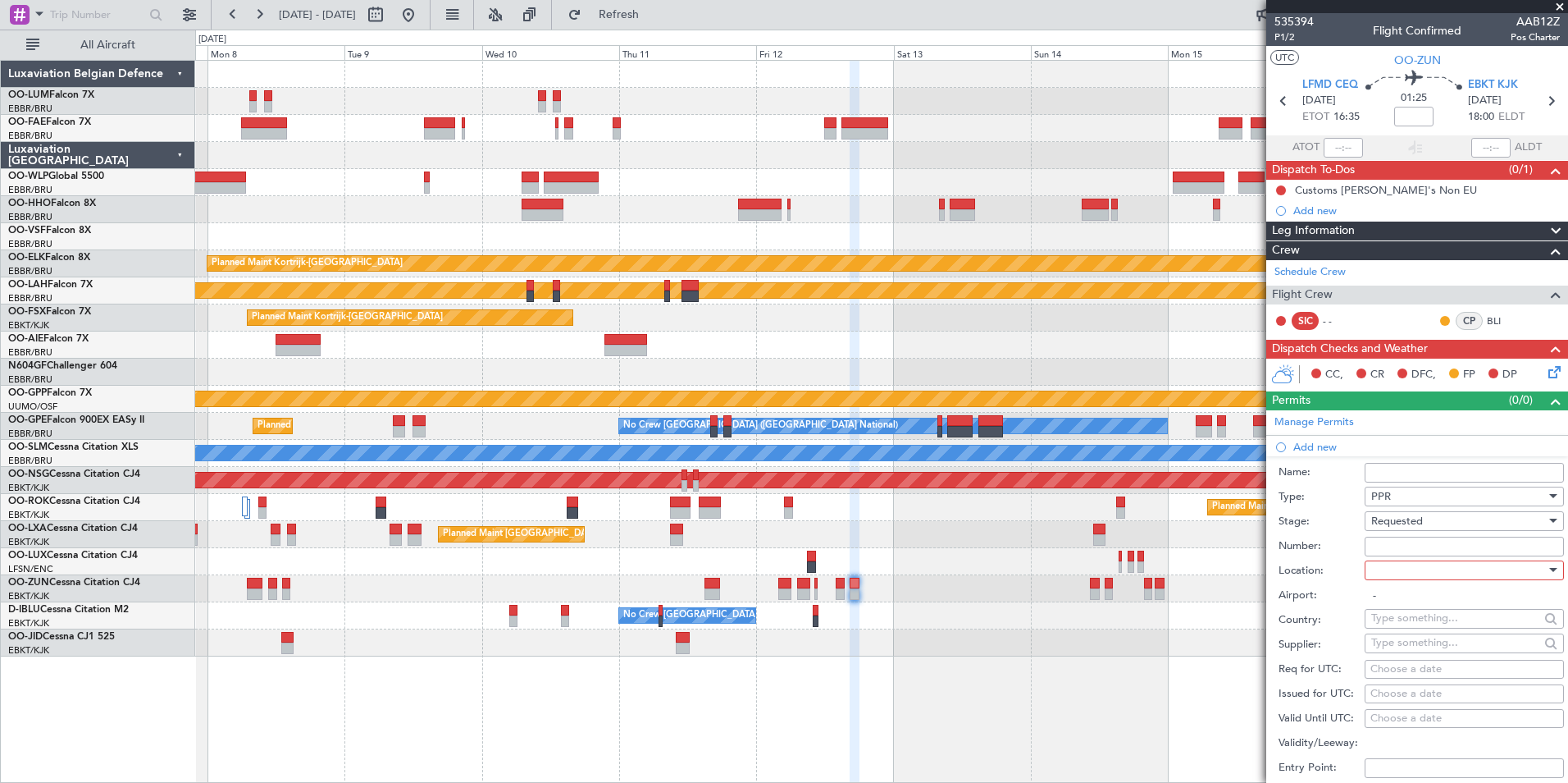
click at [1391, 574] on div at bounding box center [1459, 570] width 174 height 25
click at [1395, 607] on span "Departure" at bounding box center [1458, 603] width 172 height 25
type input "LFMD / CEQ"
click at [1382, 669] on div "Choose a date" at bounding box center [1464, 669] width 187 height 16
select select "8"
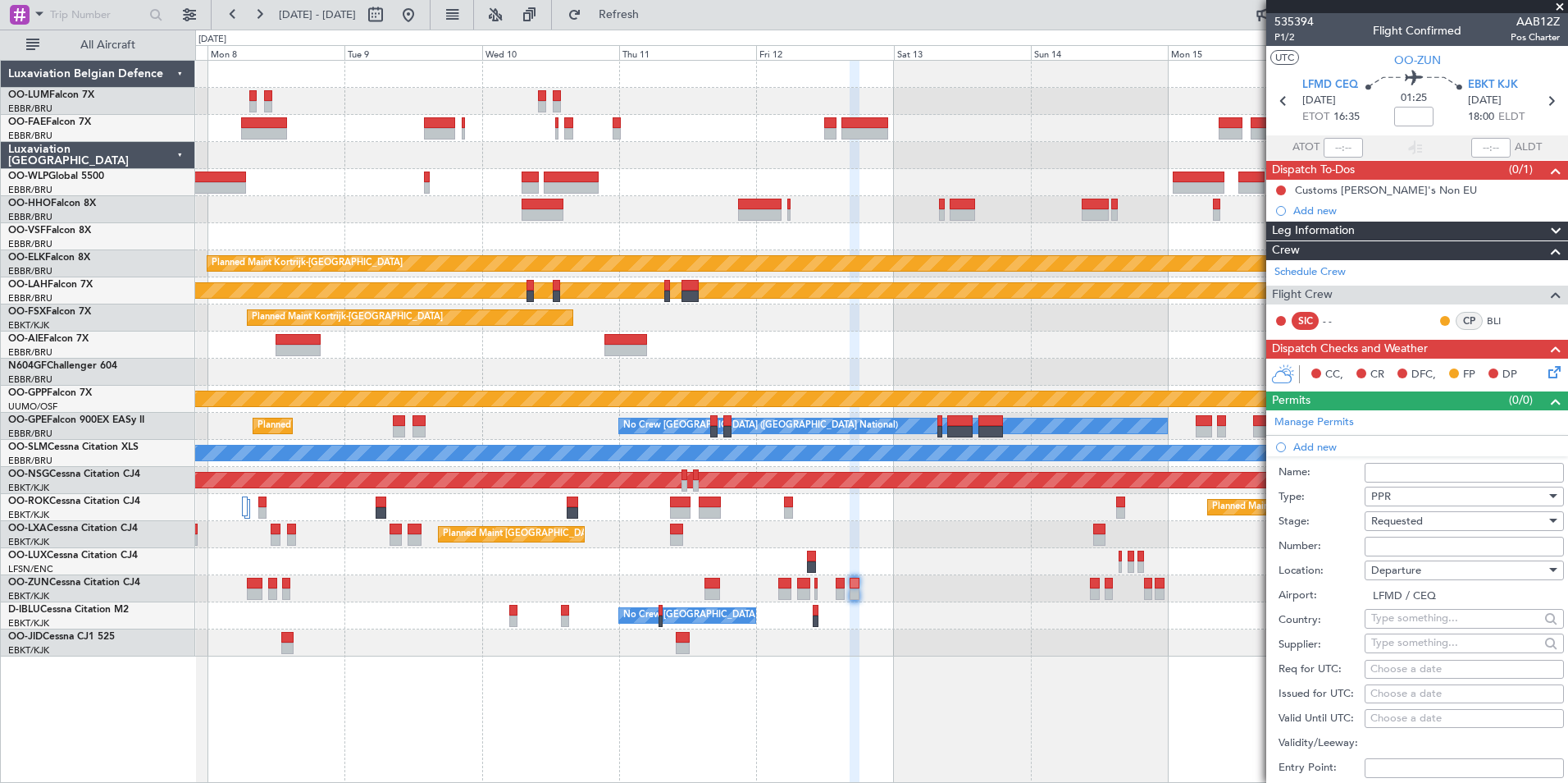
select select "2025"
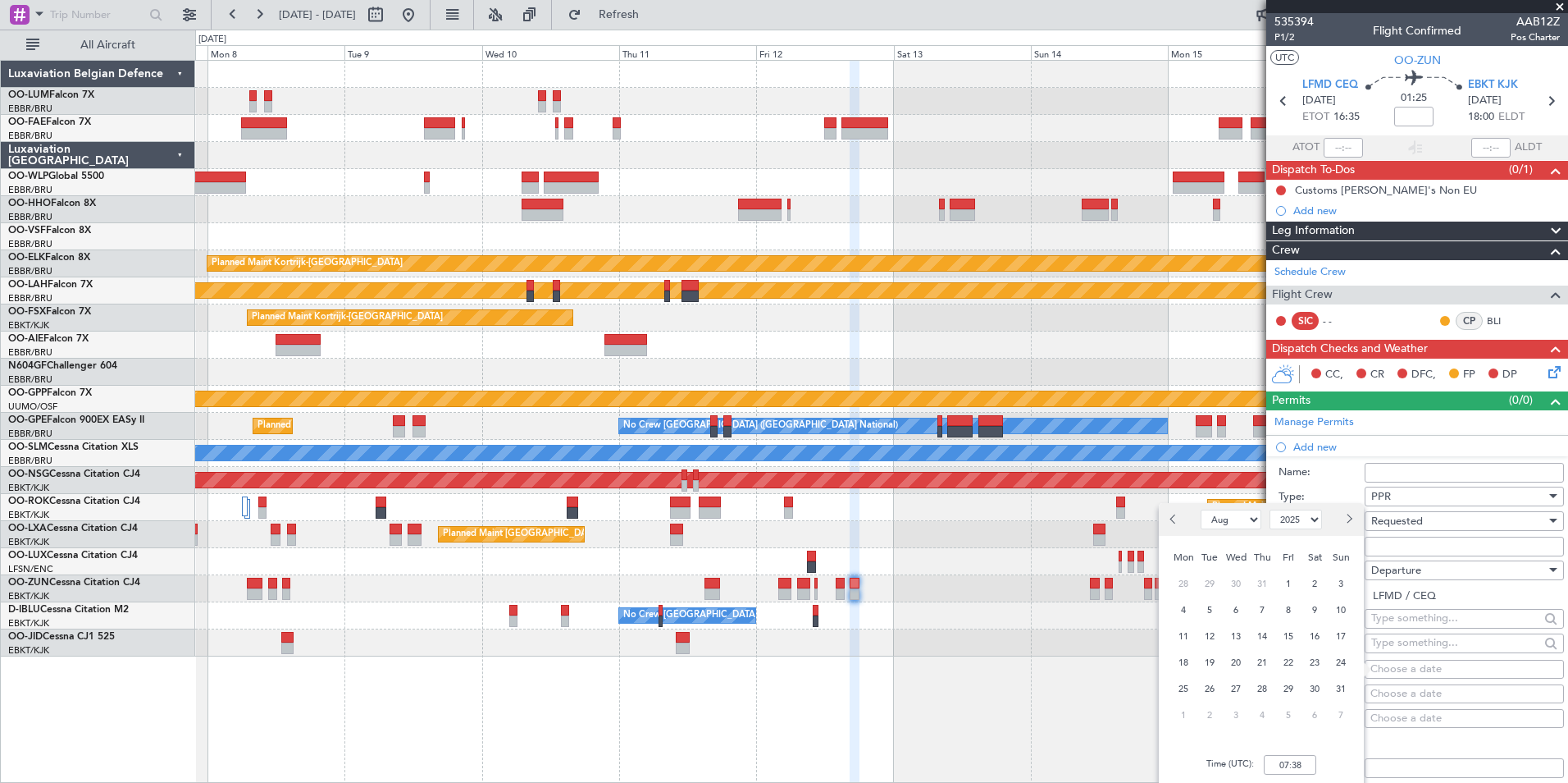
click at [1356, 517] on button "Next month" at bounding box center [1348, 519] width 18 height 26
select select "9"
click at [1288, 609] on span "12" at bounding box center [1288, 609] width 21 height 21
click at [1296, 767] on input "00:00" at bounding box center [1290, 765] width 53 height 20
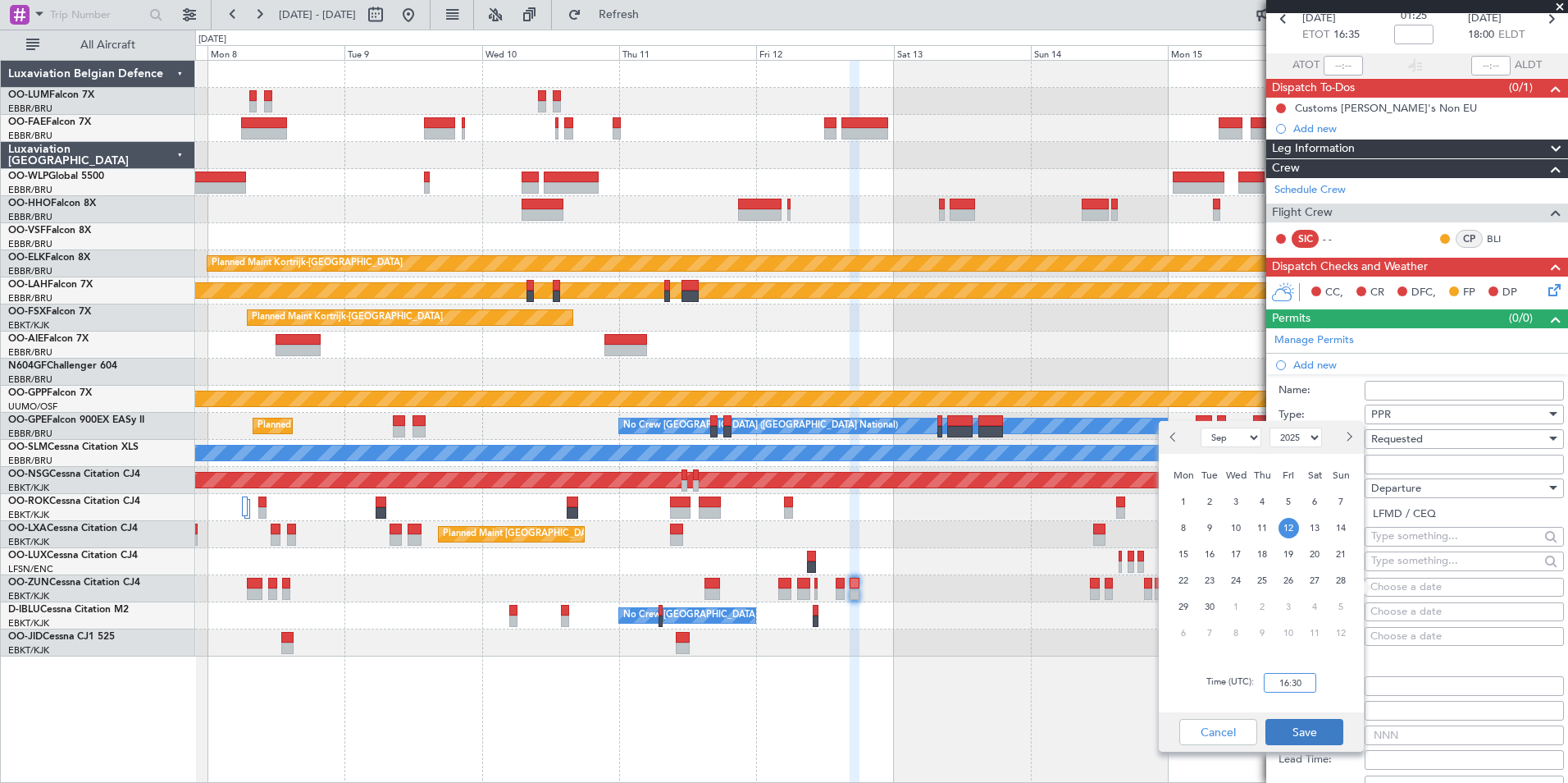
type input "16:30"
click at [1306, 725] on button "Save" at bounding box center [1304, 732] width 78 height 26
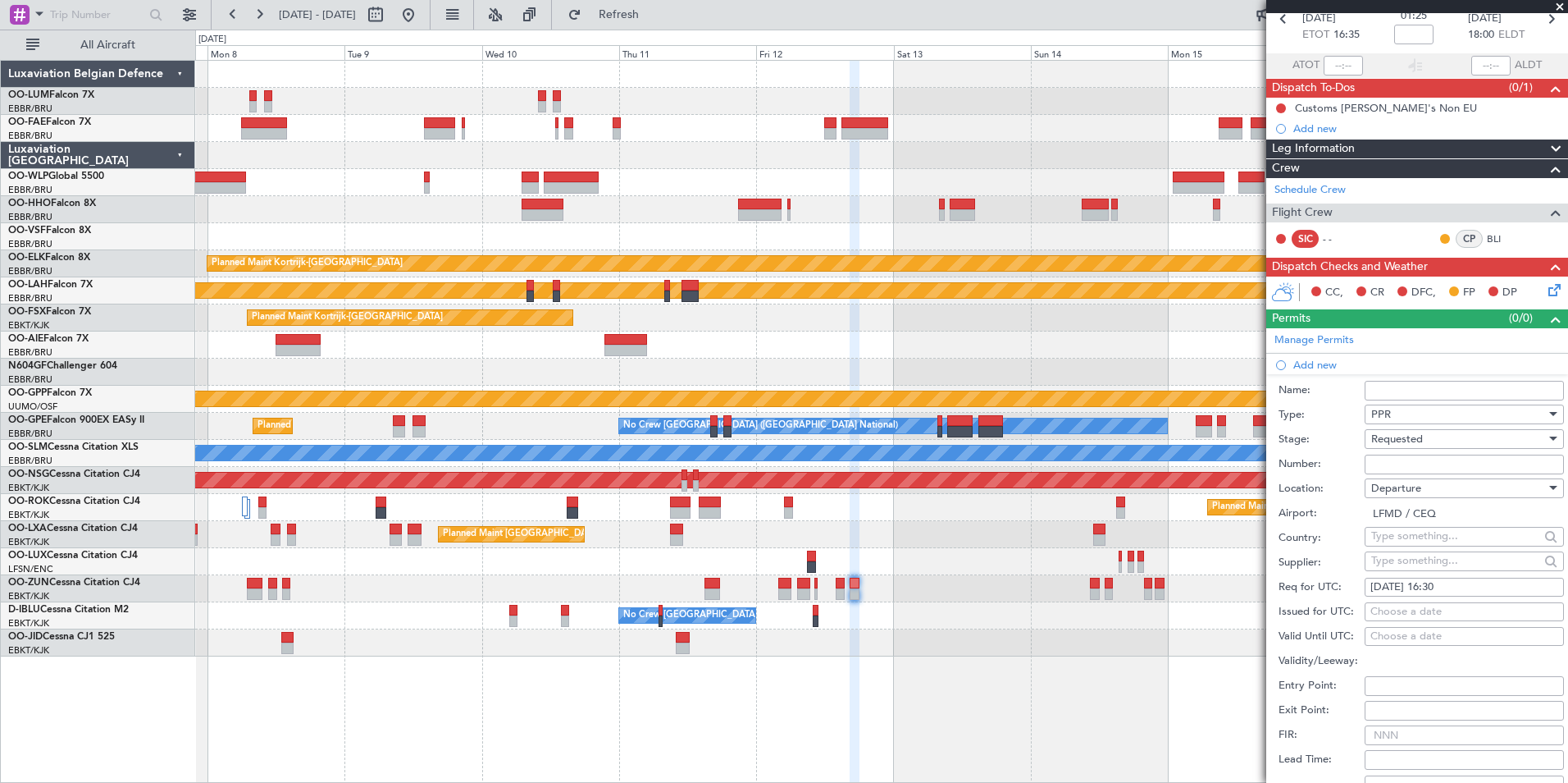
scroll to position [328, 0]
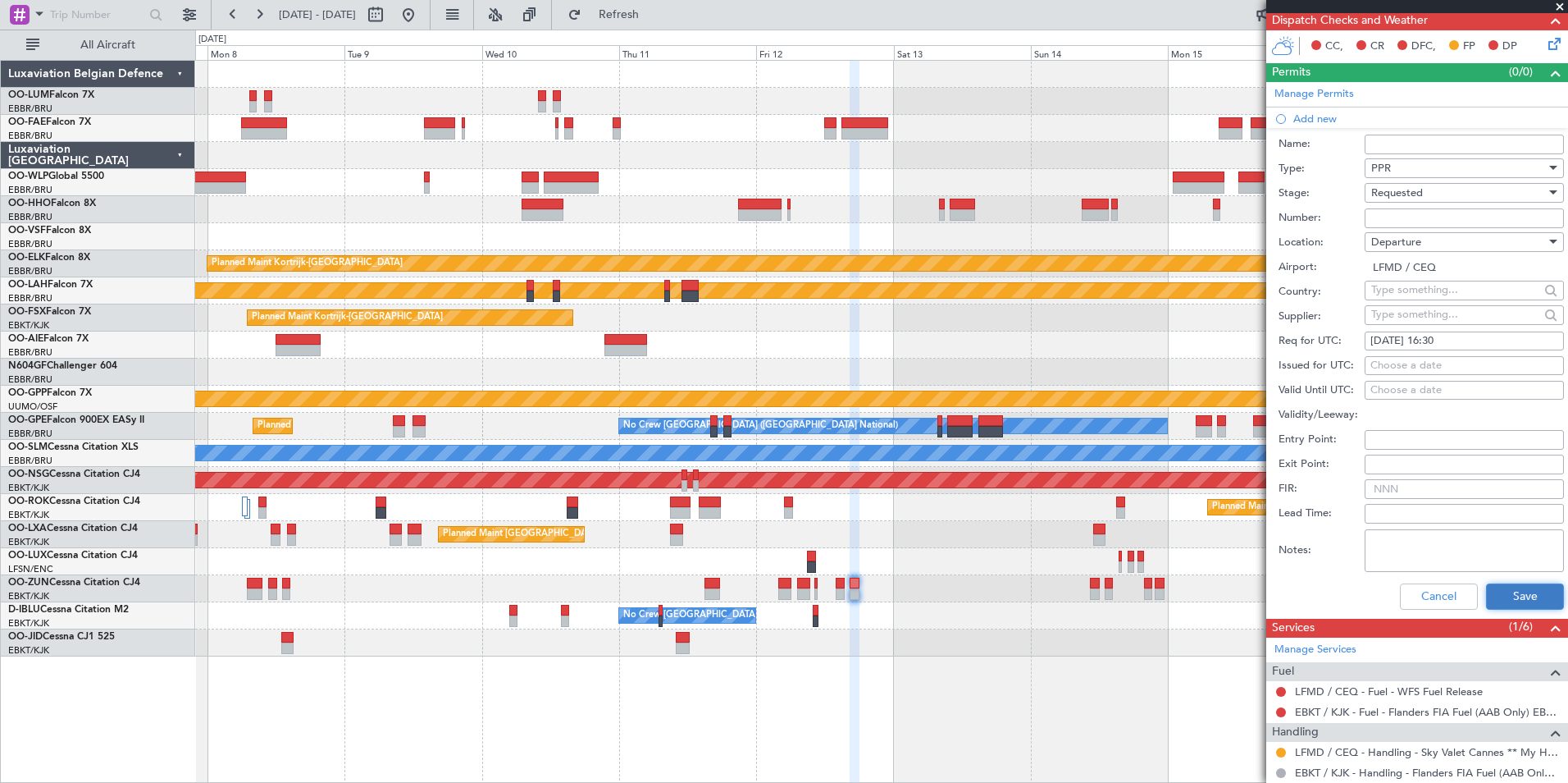
click at [1516, 595] on button "Save" at bounding box center [1524, 596] width 78 height 26
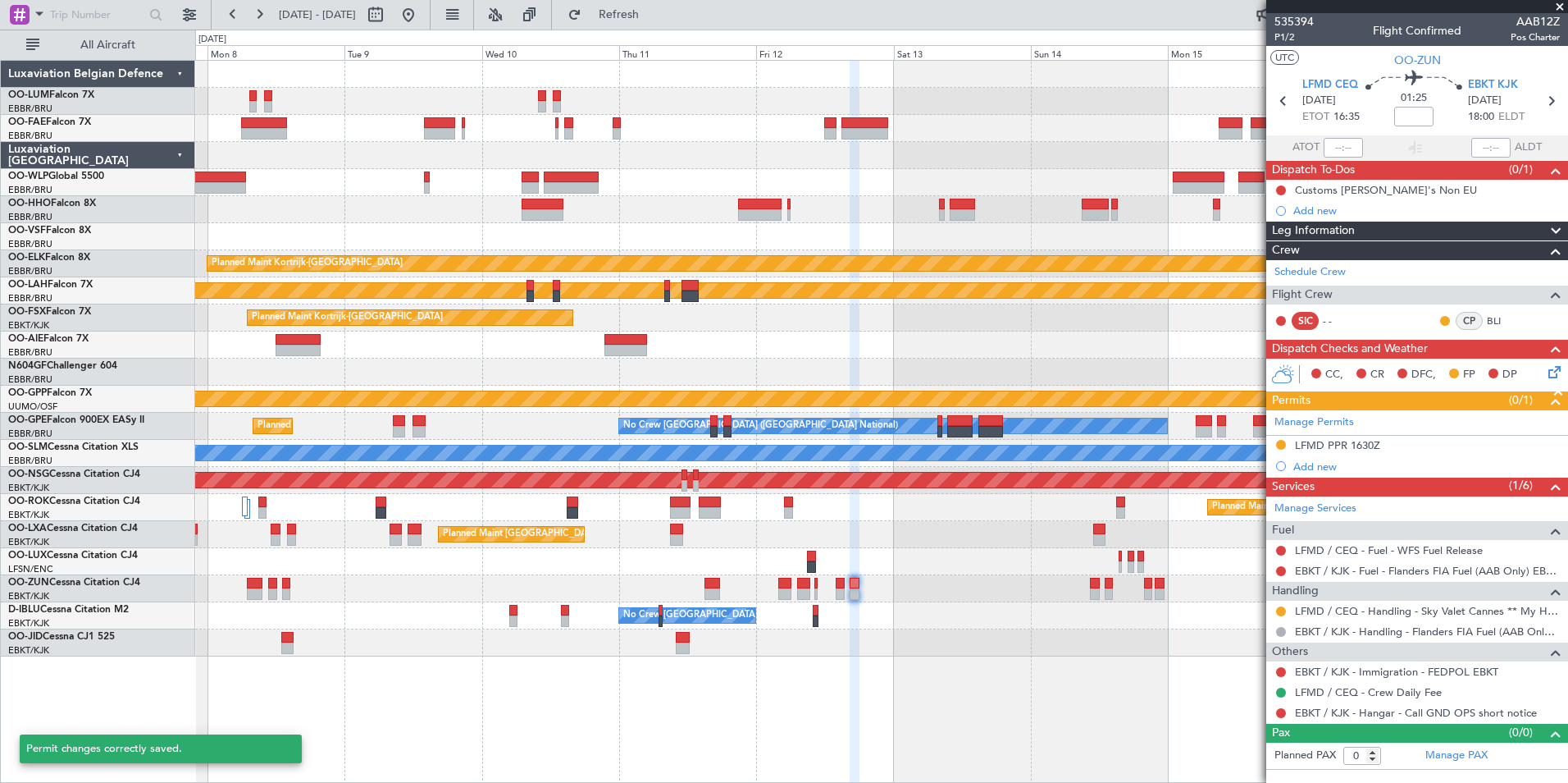
scroll to position [0, 0]
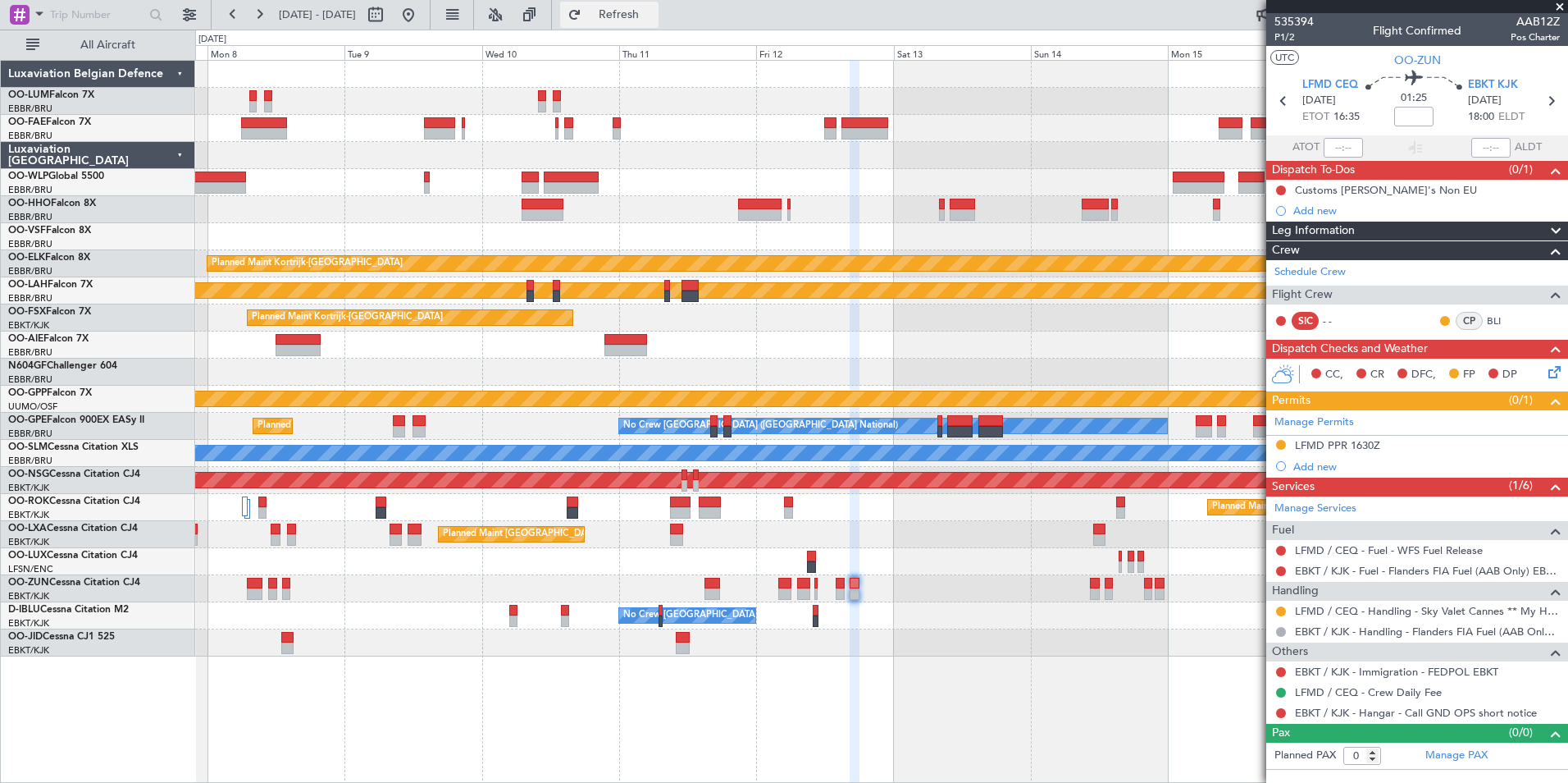
click at [643, 21] on button "Refresh" at bounding box center [609, 15] width 99 height 26
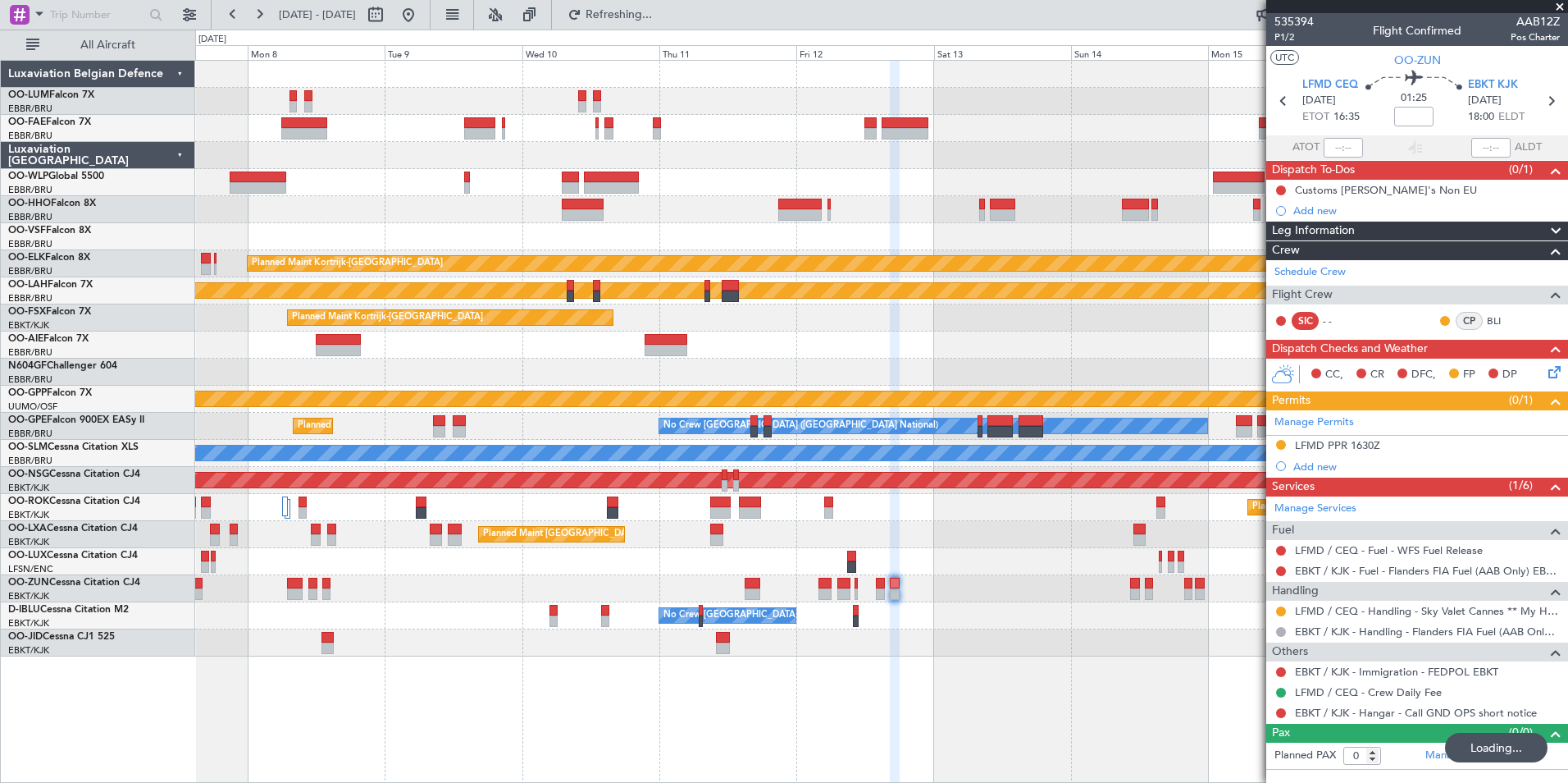
click at [811, 605] on div "Planned Maint Kortrijk-Wevelgem Planned Maint Alton-st Louis (St Louis Regl) Pl…" at bounding box center [881, 359] width 1372 height 595
click at [1279, 571] on button at bounding box center [1281, 571] width 10 height 10
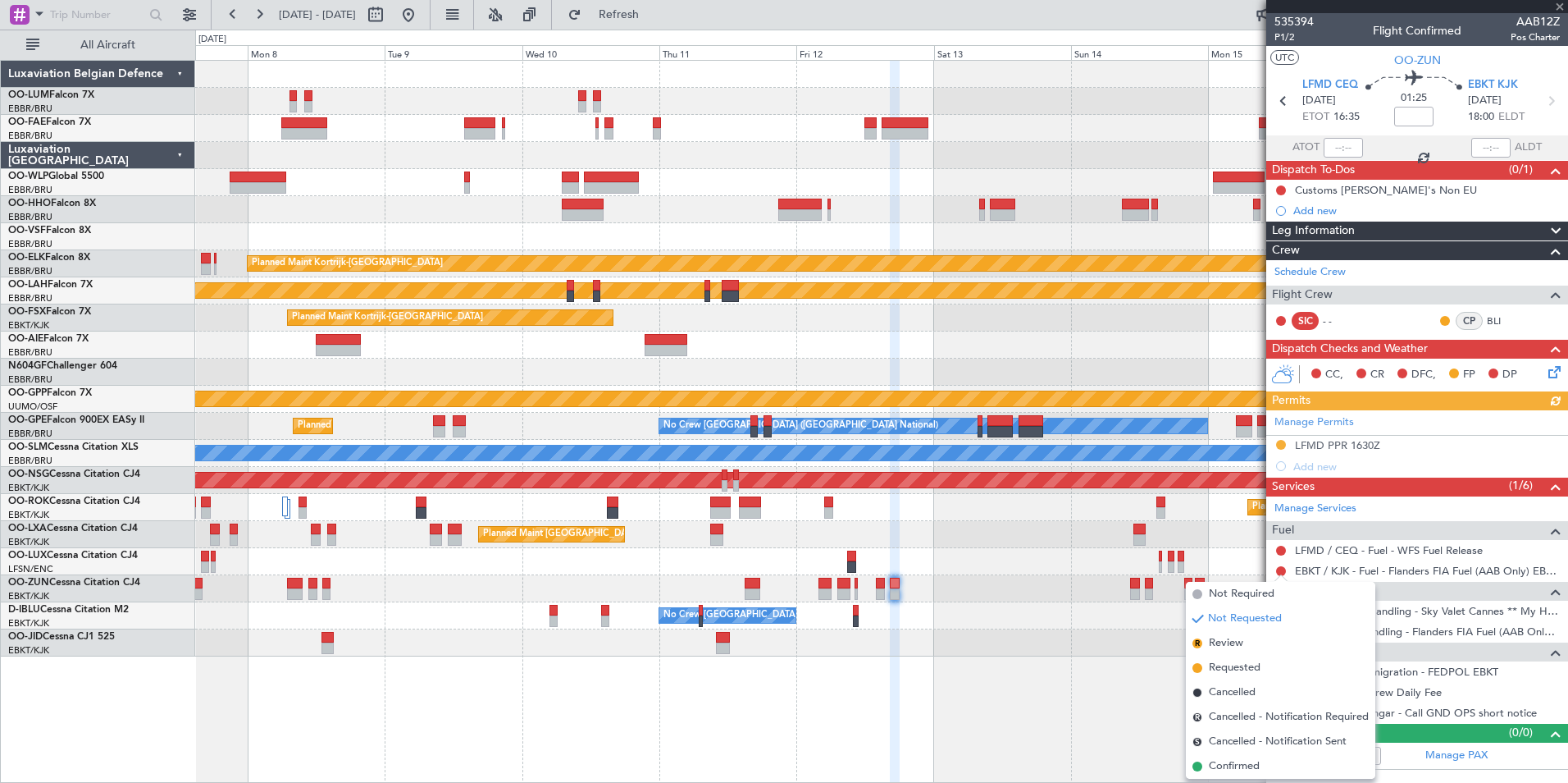
click at [1044, 609] on div "No Crew [GEOGRAPHIC_DATA] ([GEOGRAPHIC_DATA] National)" at bounding box center [881, 615] width 1372 height 27
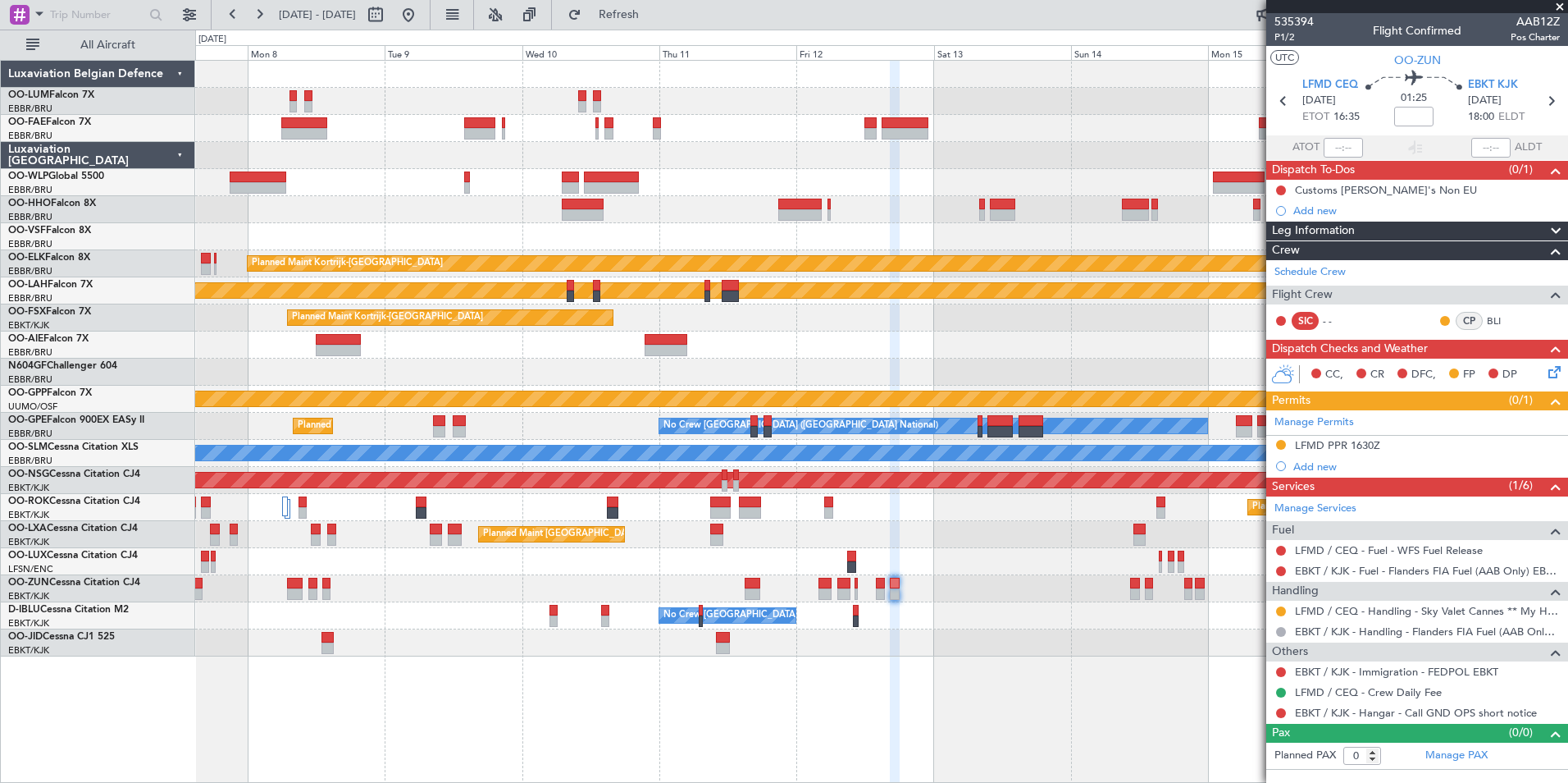
click at [988, 598] on div at bounding box center [881, 588] width 1372 height 27
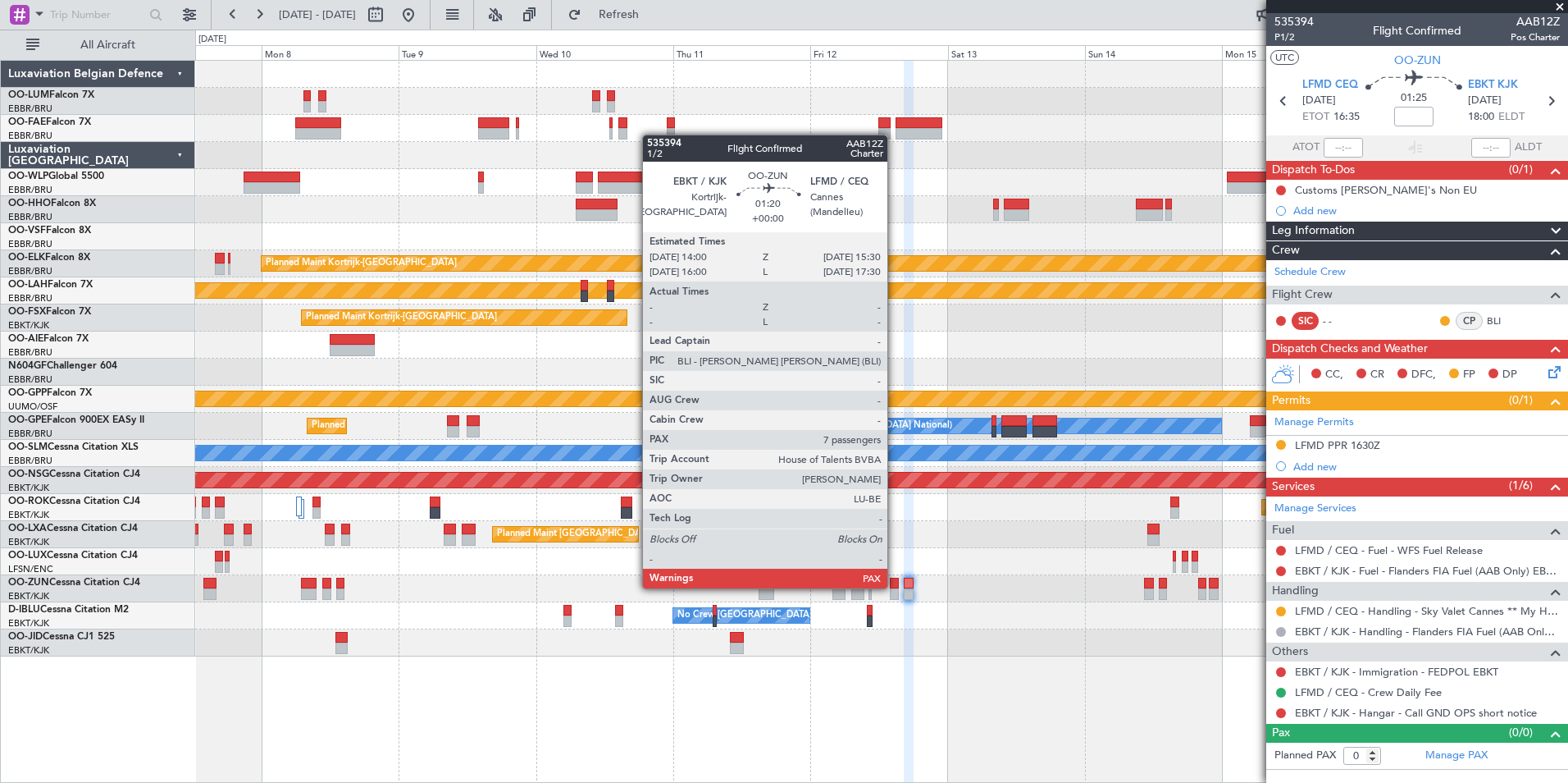
click at [895, 586] on div at bounding box center [894, 583] width 9 height 12
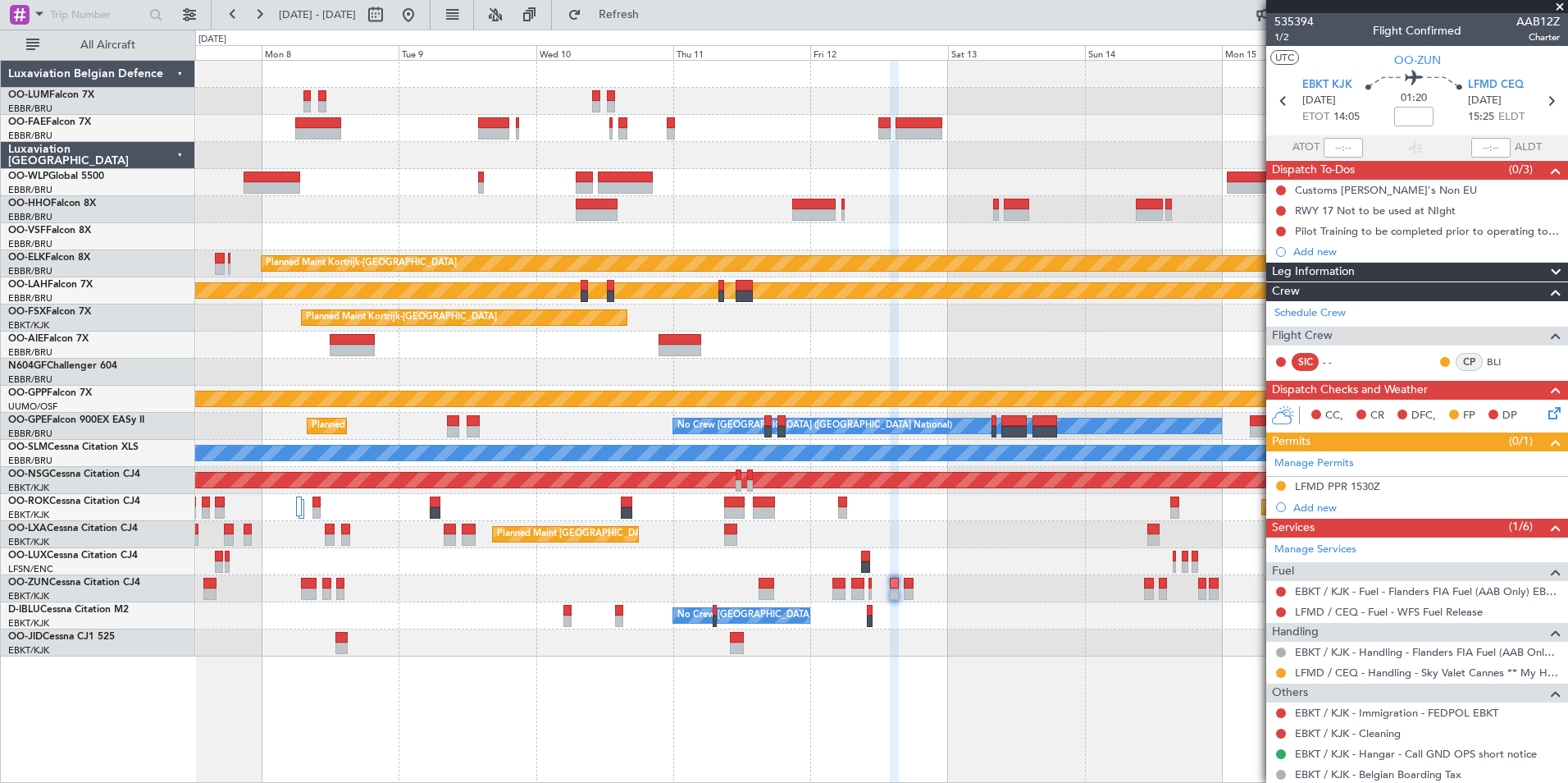
click at [1029, 638] on div at bounding box center [881, 642] width 1372 height 27
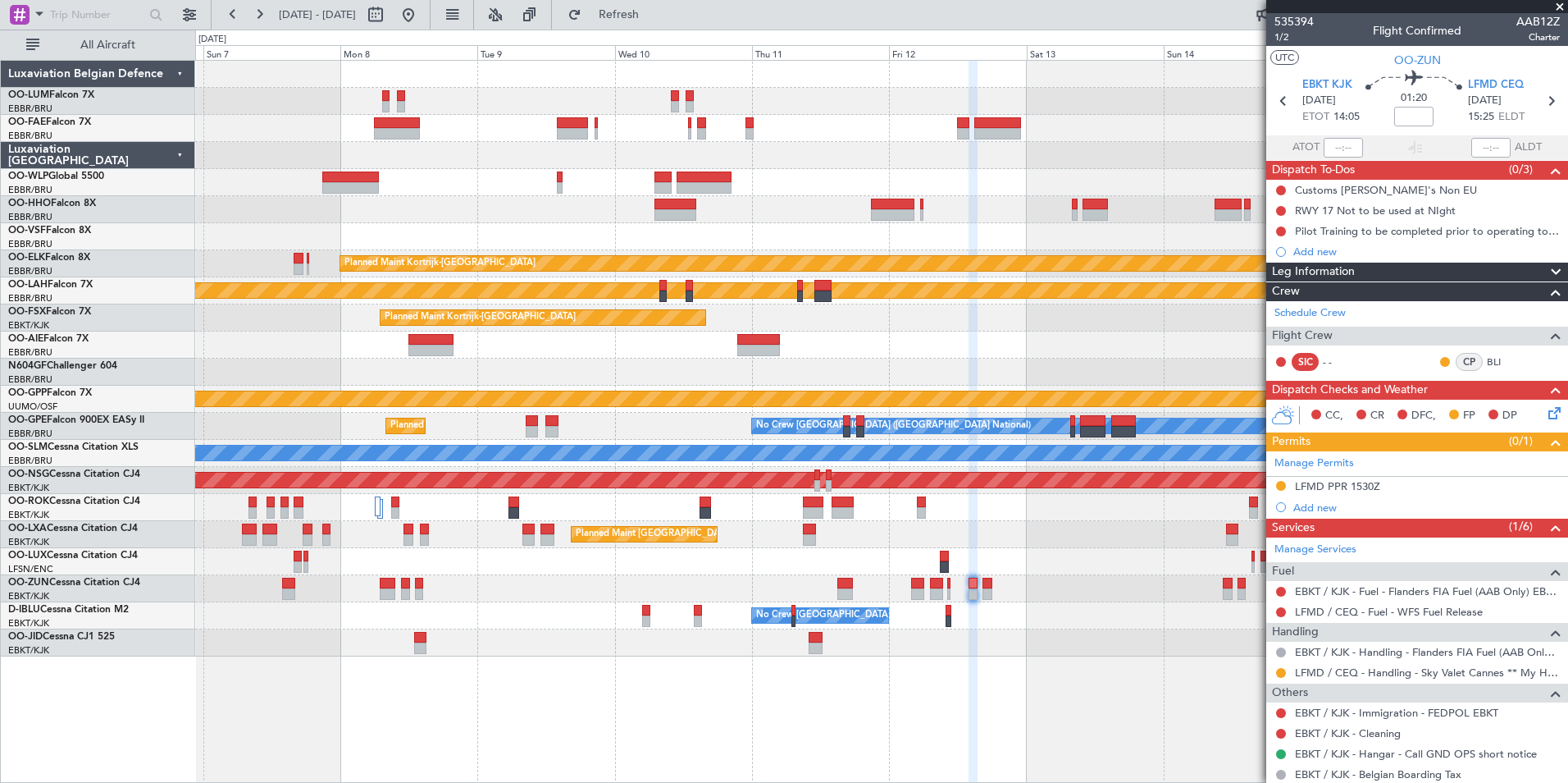
click at [1068, 636] on div at bounding box center [881, 642] width 1372 height 27
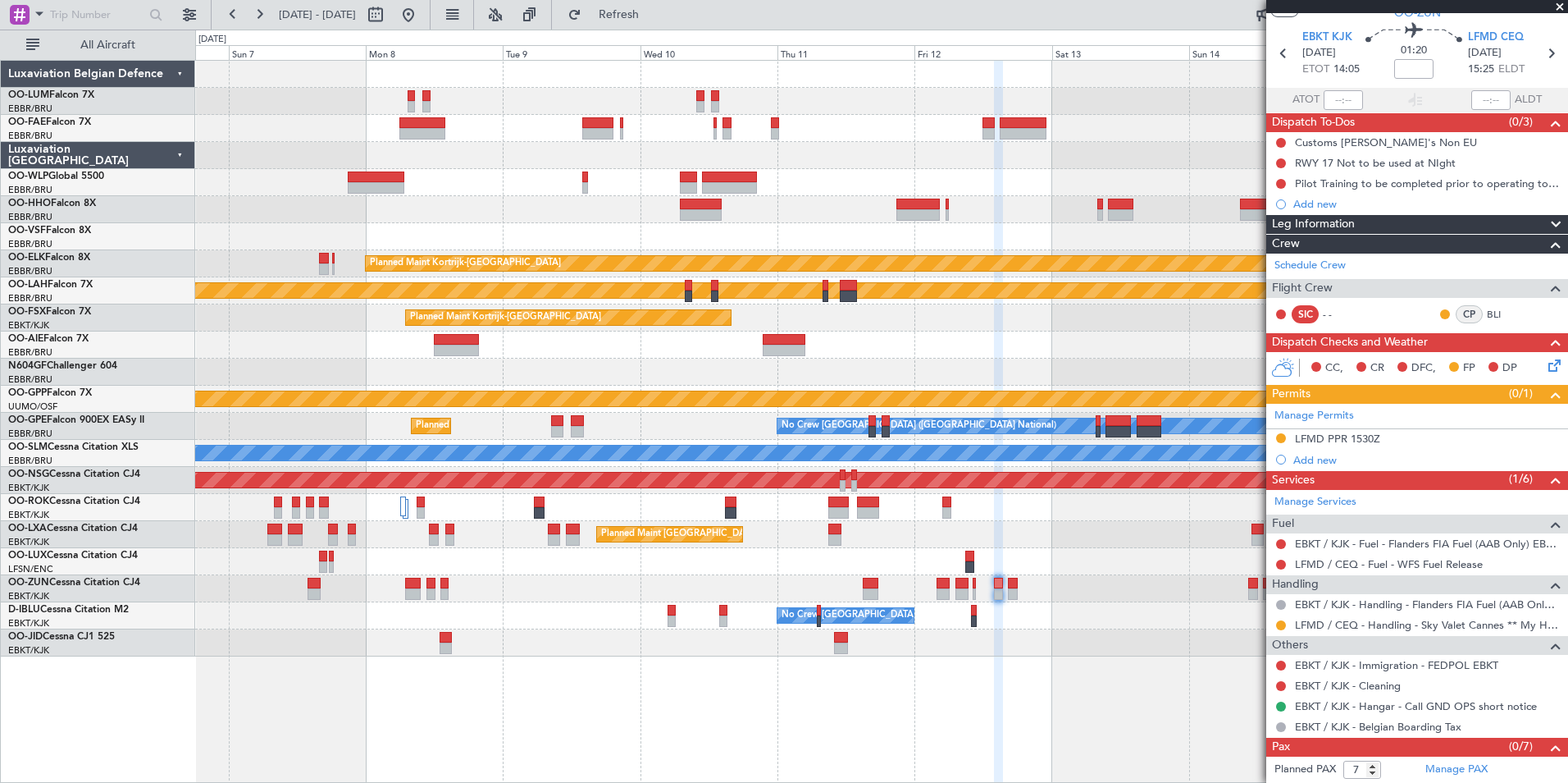
scroll to position [69, 0]
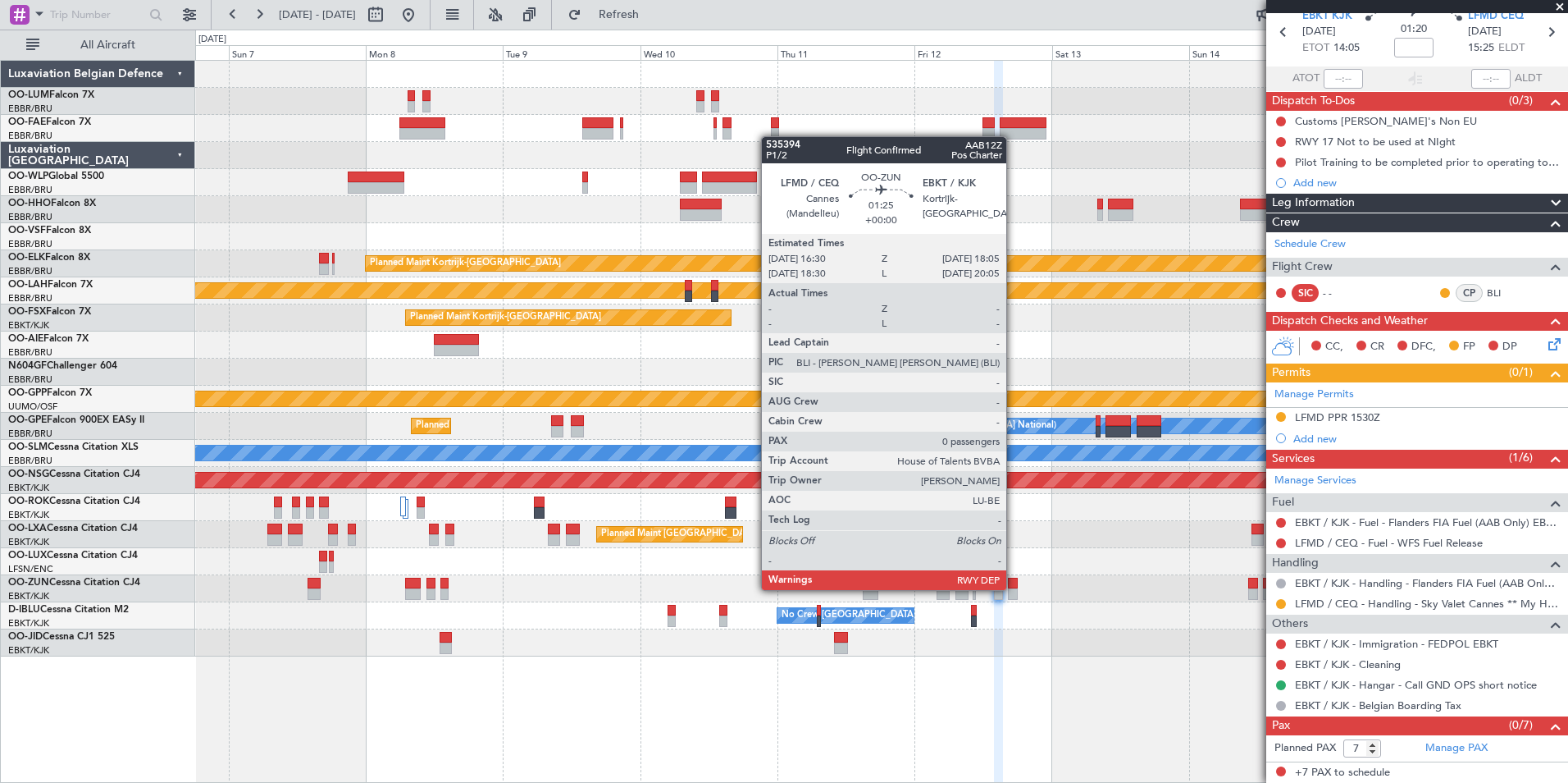
click at [1014, 588] on div at bounding box center [1013, 594] width 10 height 12
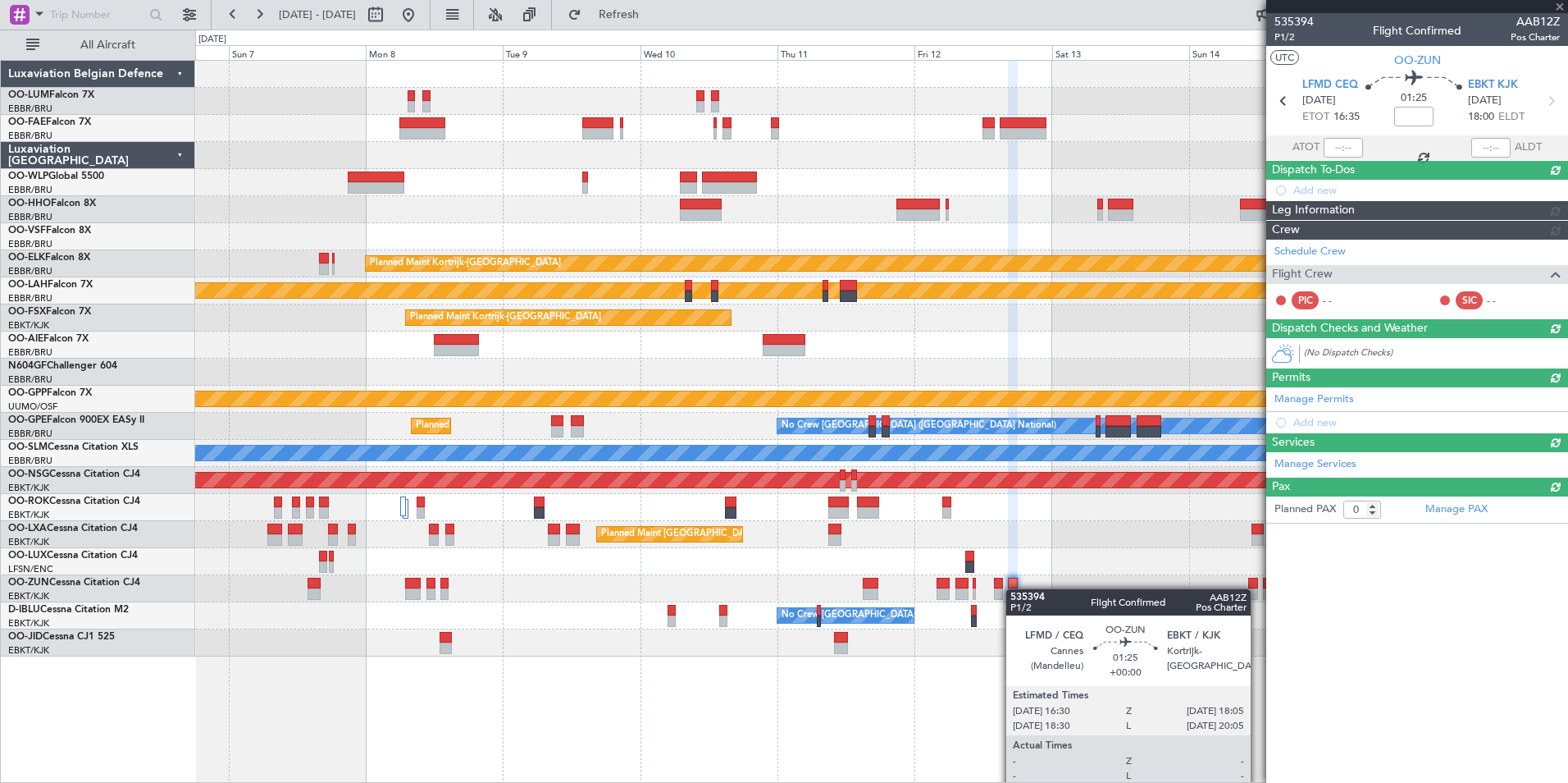
scroll to position [0, 0]
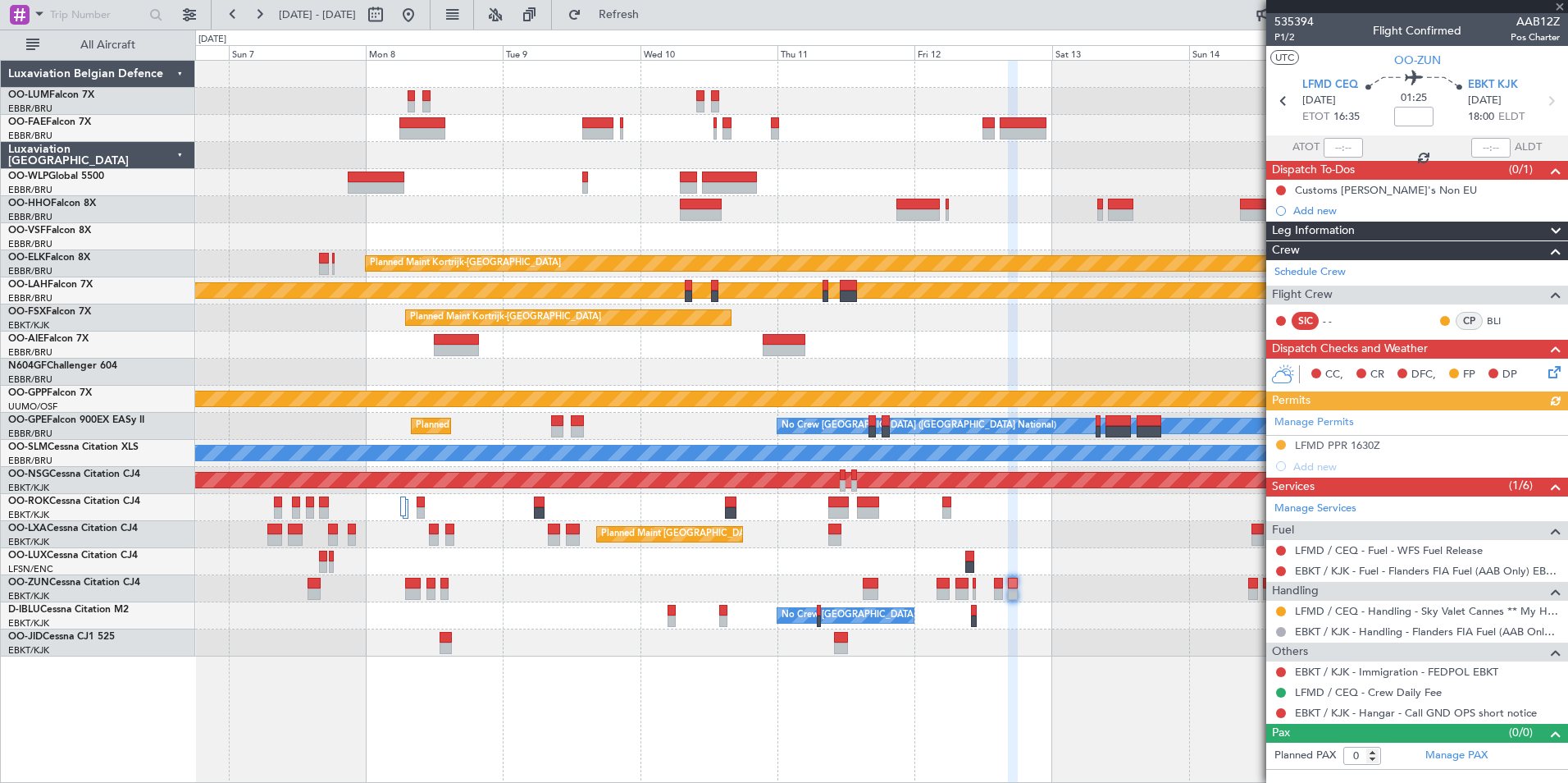
click at [996, 637] on div at bounding box center [881, 642] width 1372 height 27
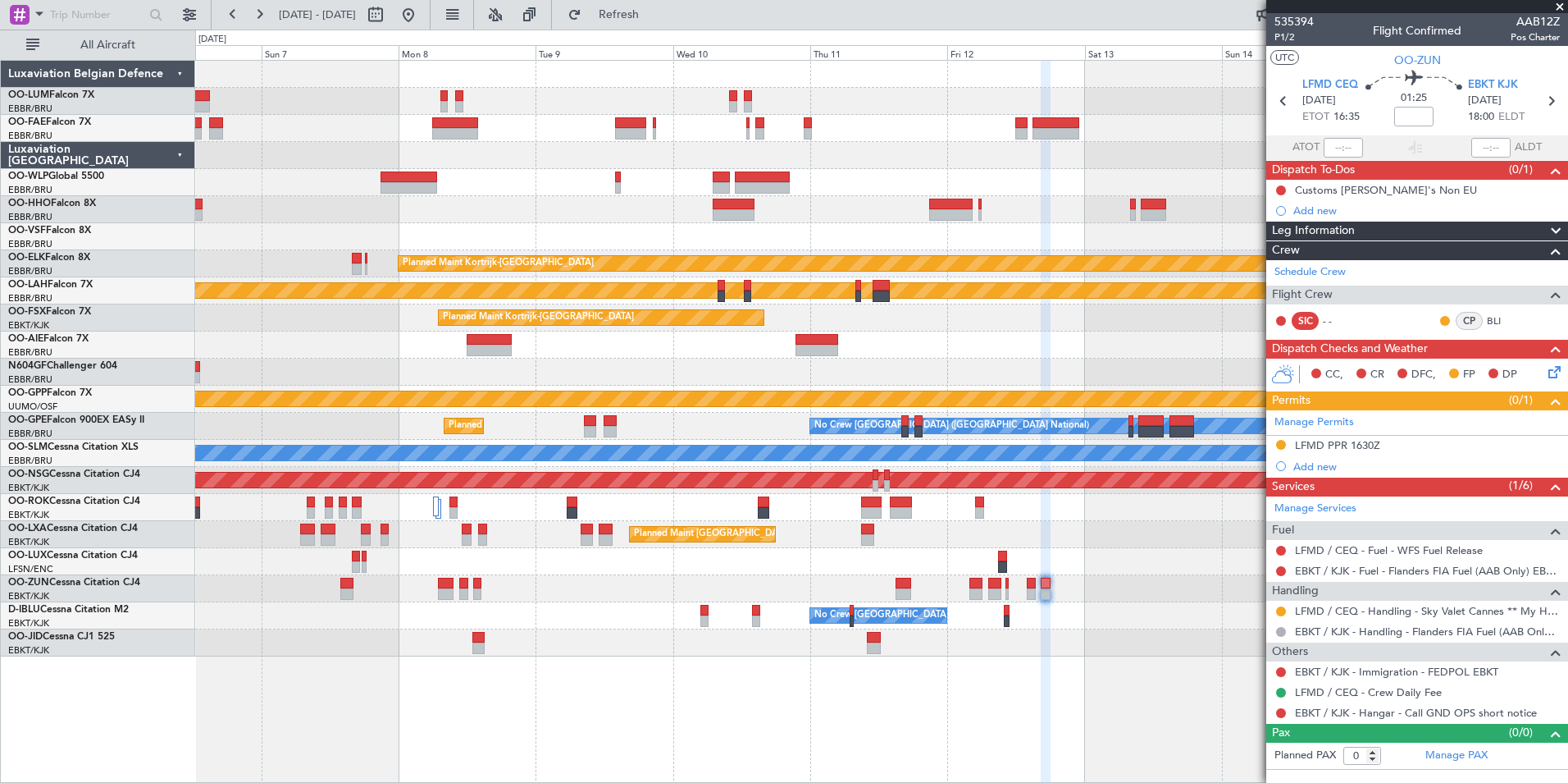
click at [1005, 632] on div at bounding box center [881, 642] width 1372 height 27
click at [1556, 370] on icon at bounding box center [1552, 369] width 13 height 13
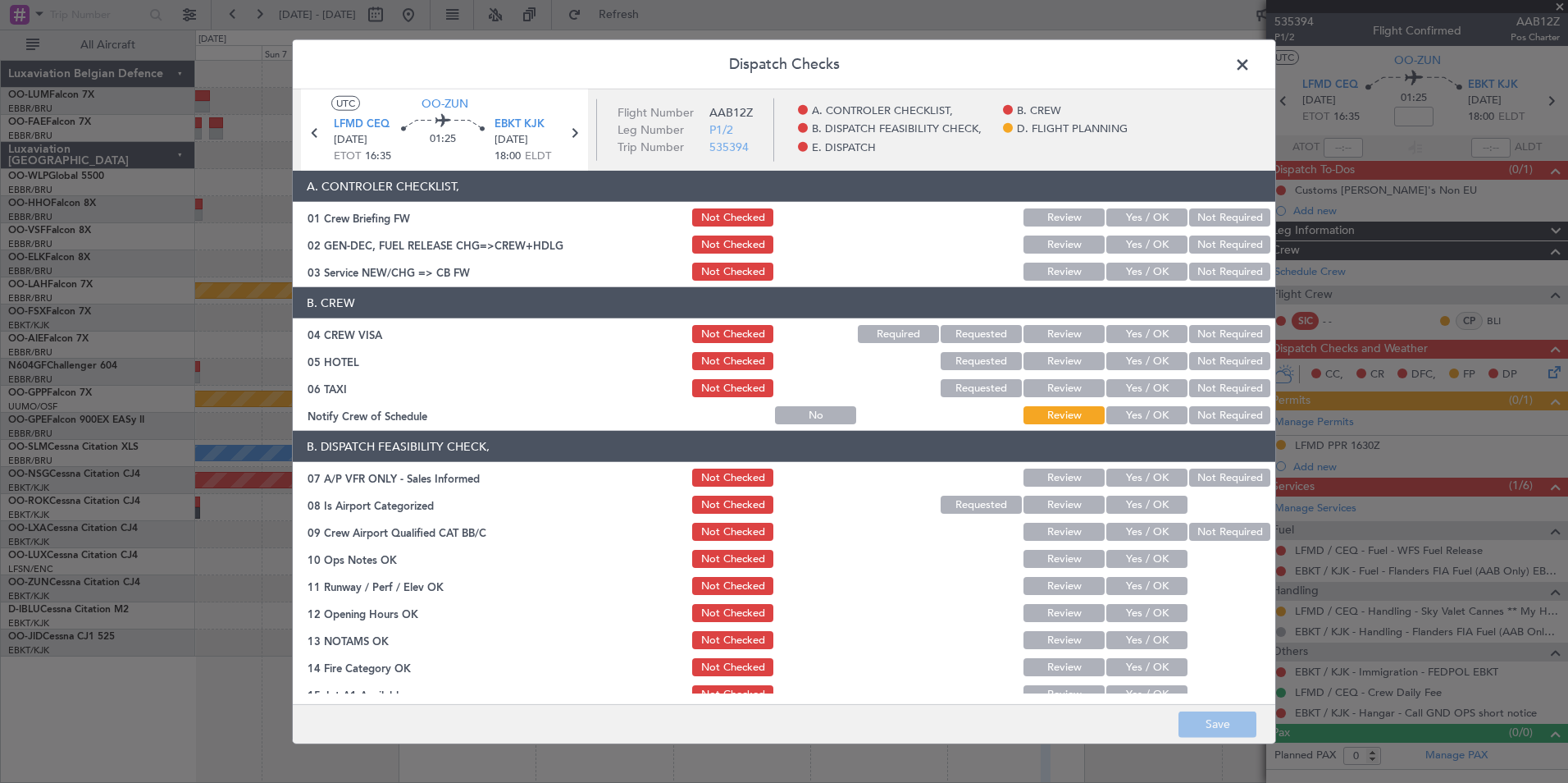
click at [1128, 286] on article "A. CONTROLER CHECKLIST, 01 Crew Briefing FW Not Checked Review Yes / OK Not Req…" at bounding box center [784, 431] width 983 height 522
click at [1131, 276] on button "Yes / OK" at bounding box center [1147, 271] width 81 height 18
click at [1218, 340] on button "Not Required" at bounding box center [1229, 334] width 81 height 18
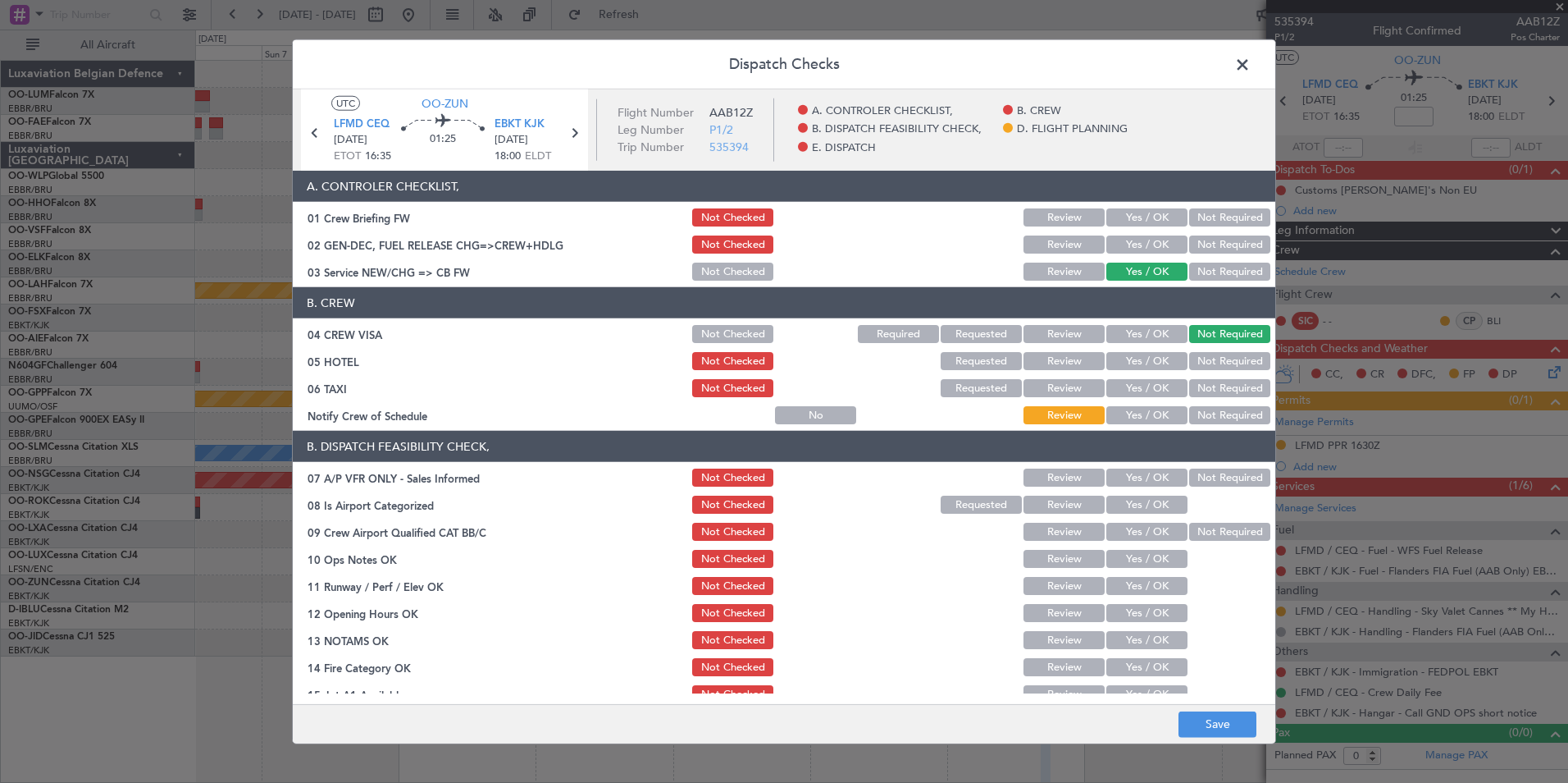
click at [1213, 368] on button "Not Required" at bounding box center [1229, 361] width 81 height 18
click at [1209, 388] on button "Not Required" at bounding box center [1229, 388] width 81 height 18
click at [1207, 484] on button "Not Required" at bounding box center [1229, 478] width 81 height 18
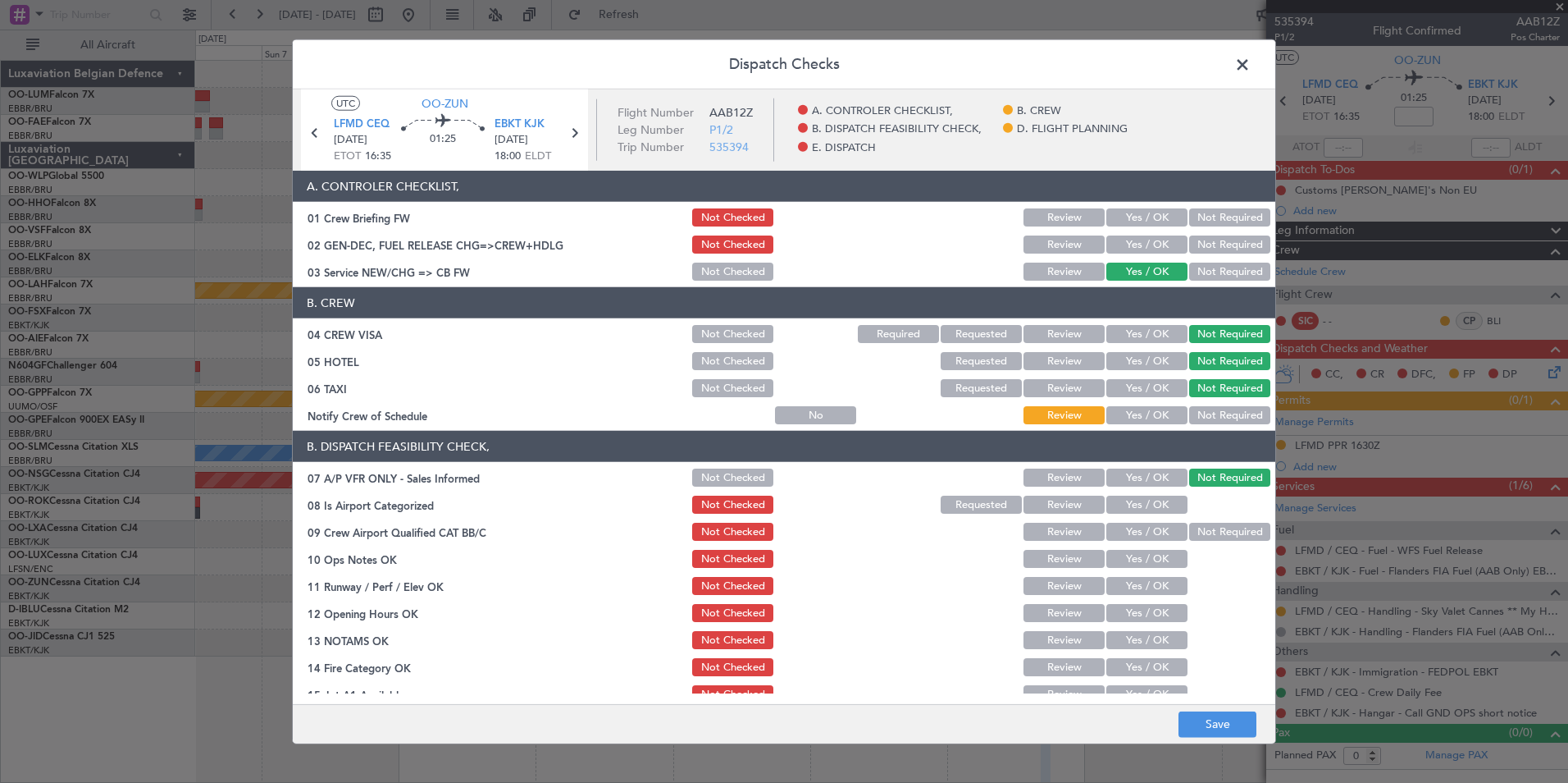
click at [1123, 507] on button "Yes / OK" at bounding box center [1147, 504] width 81 height 18
click at [1186, 528] on div "Not Required" at bounding box center [1228, 531] width 83 height 23
click at [1194, 538] on button "Not Required" at bounding box center [1229, 531] width 81 height 18
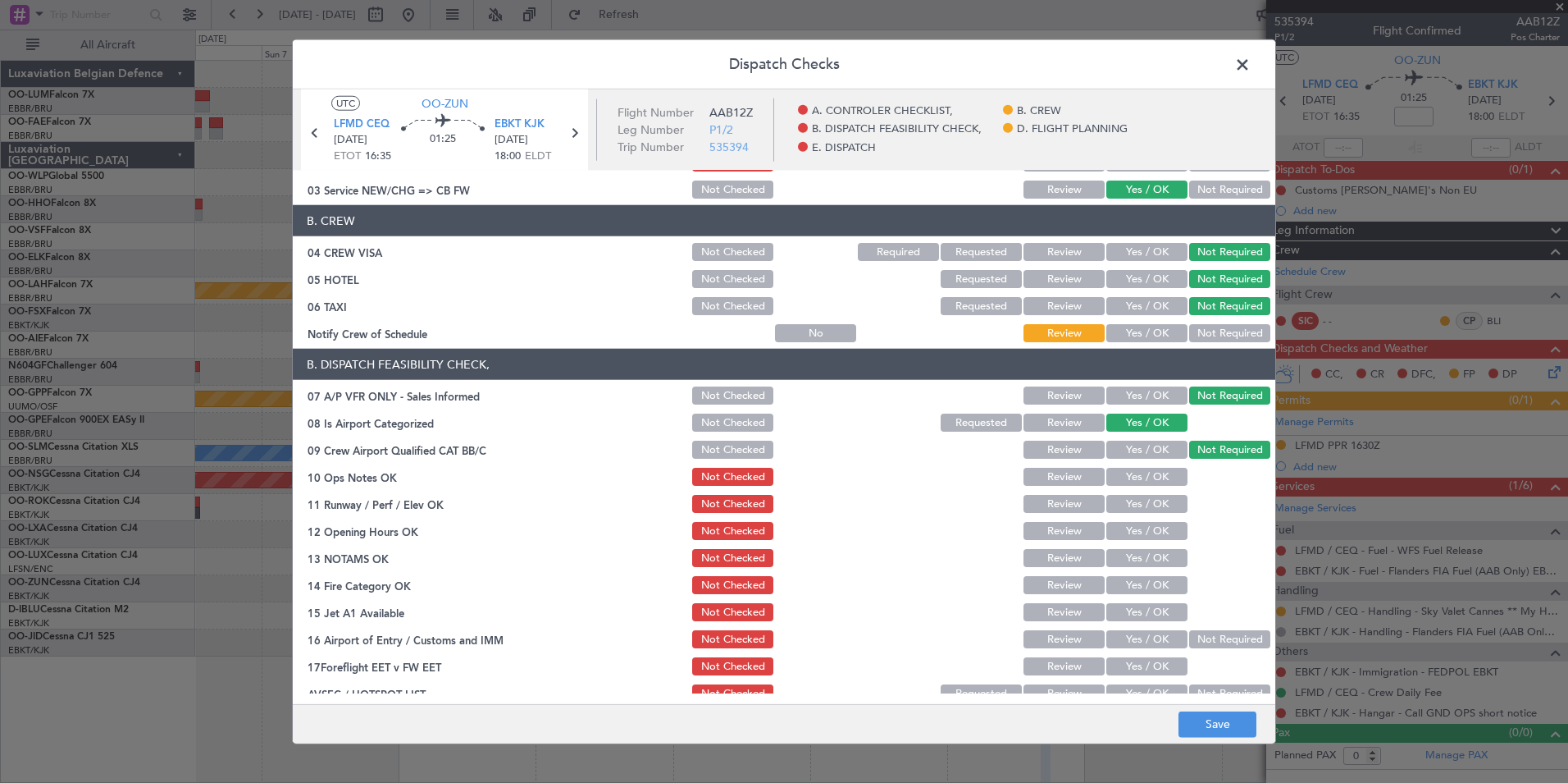
scroll to position [164, 0]
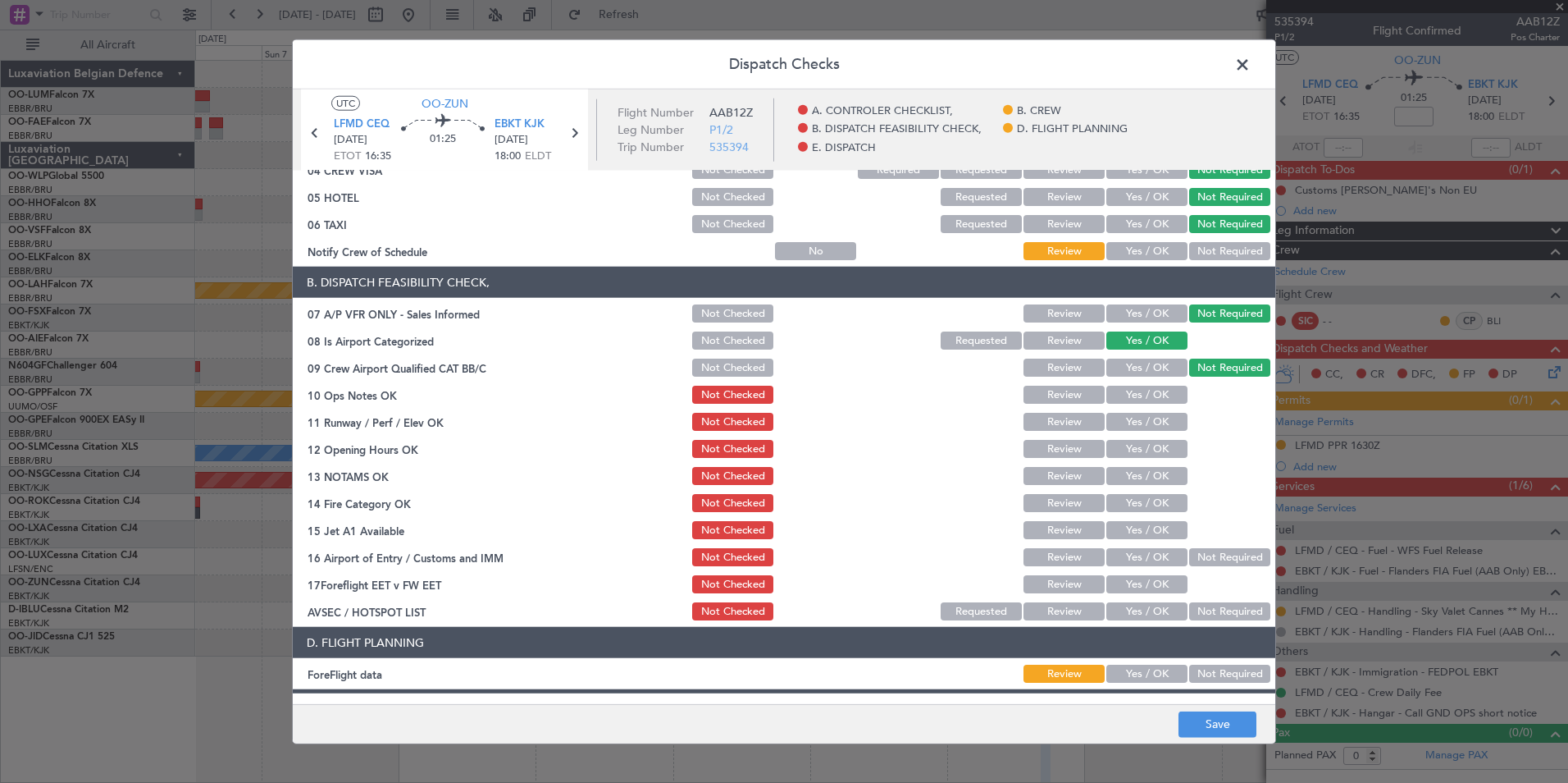
click at [1151, 379] on section "B. DISPATCH FEASIBILITY CHECK, 07 A/P VFR ONLY - Sales Informed Not Checked Rev…" at bounding box center [784, 444] width 983 height 356
drag, startPoint x: 1141, startPoint y: 388, endPoint x: 1130, endPoint y: 426, distance: 39.6
click at [1141, 389] on button "Yes / OK" at bounding box center [1147, 395] width 81 height 18
click at [1130, 428] on button "Yes / OK" at bounding box center [1147, 422] width 81 height 18
click at [1132, 453] on button "Yes / OK" at bounding box center [1147, 449] width 81 height 18
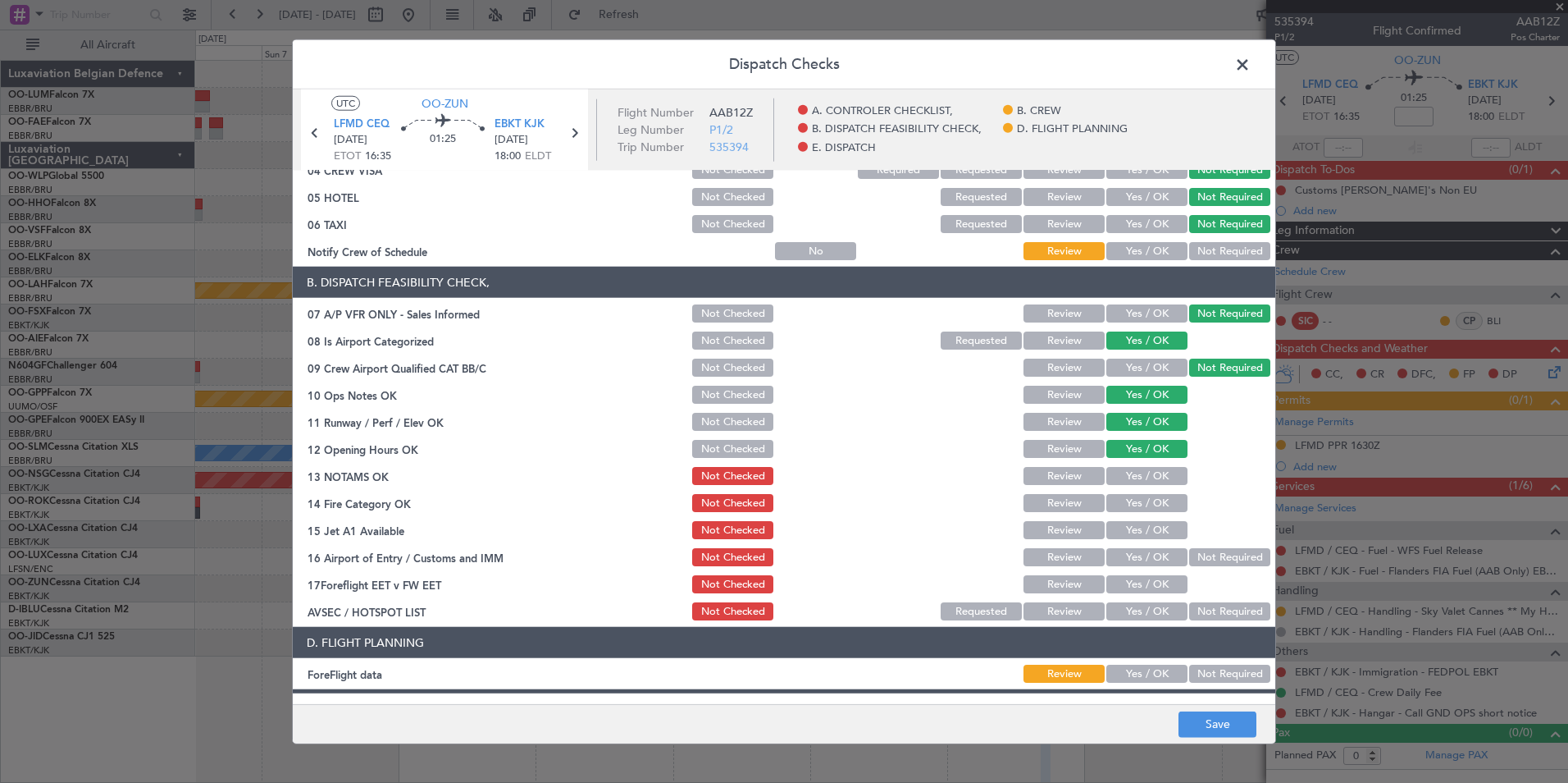
click at [1134, 475] on button "Yes / OK" at bounding box center [1147, 476] width 81 height 18
click at [1133, 493] on div "Yes / OK" at bounding box center [1145, 503] width 83 height 23
click at [1133, 503] on button "Yes / OK" at bounding box center [1147, 503] width 81 height 18
click at [1131, 524] on button "Yes / OK" at bounding box center [1147, 530] width 81 height 18
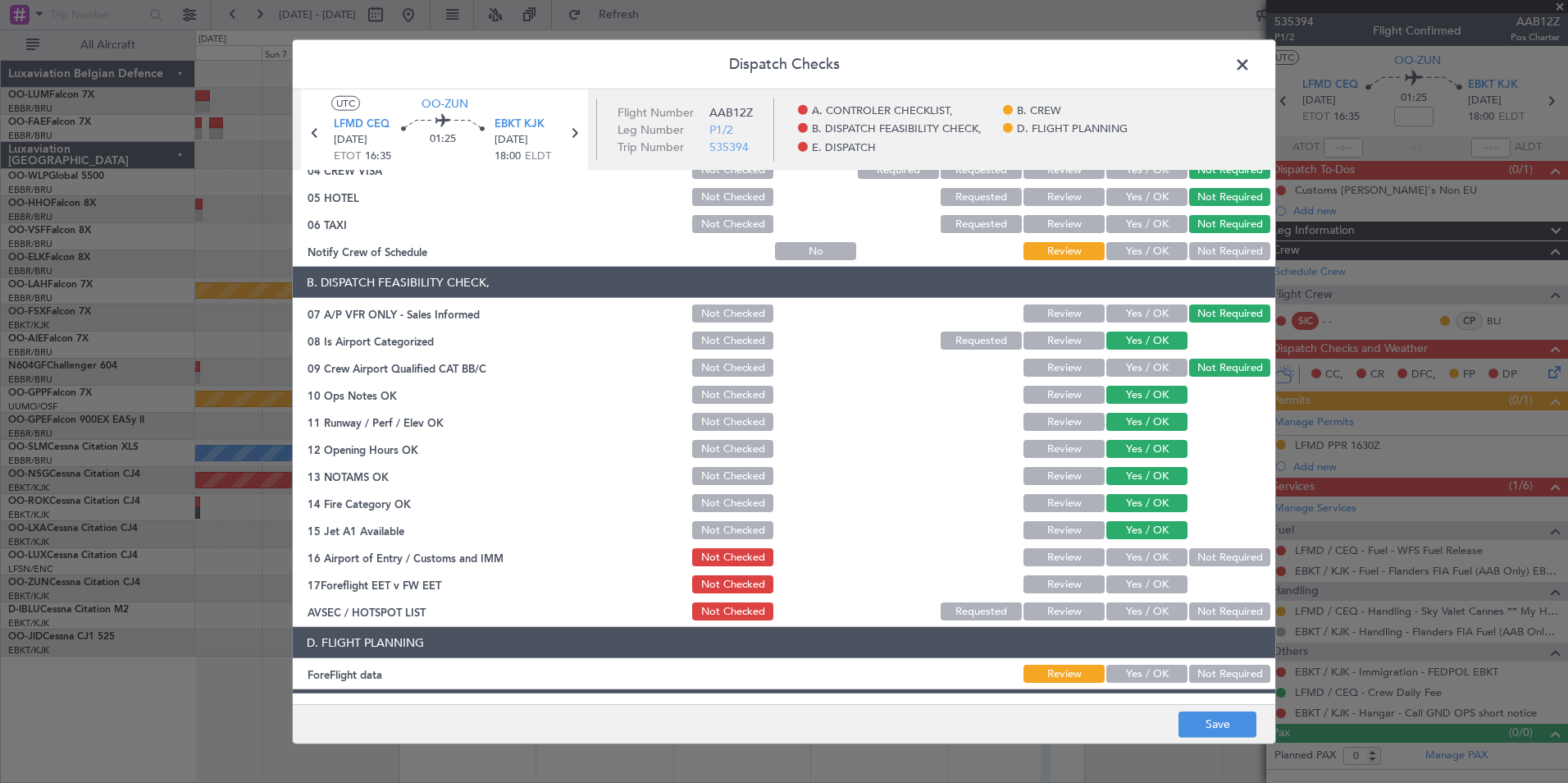
click at [1079, 578] on button "Review" at bounding box center [1064, 584] width 81 height 18
click at [1191, 607] on button "Not Required" at bounding box center [1229, 611] width 81 height 18
click at [1123, 550] on button "Yes / OK" at bounding box center [1147, 557] width 81 height 18
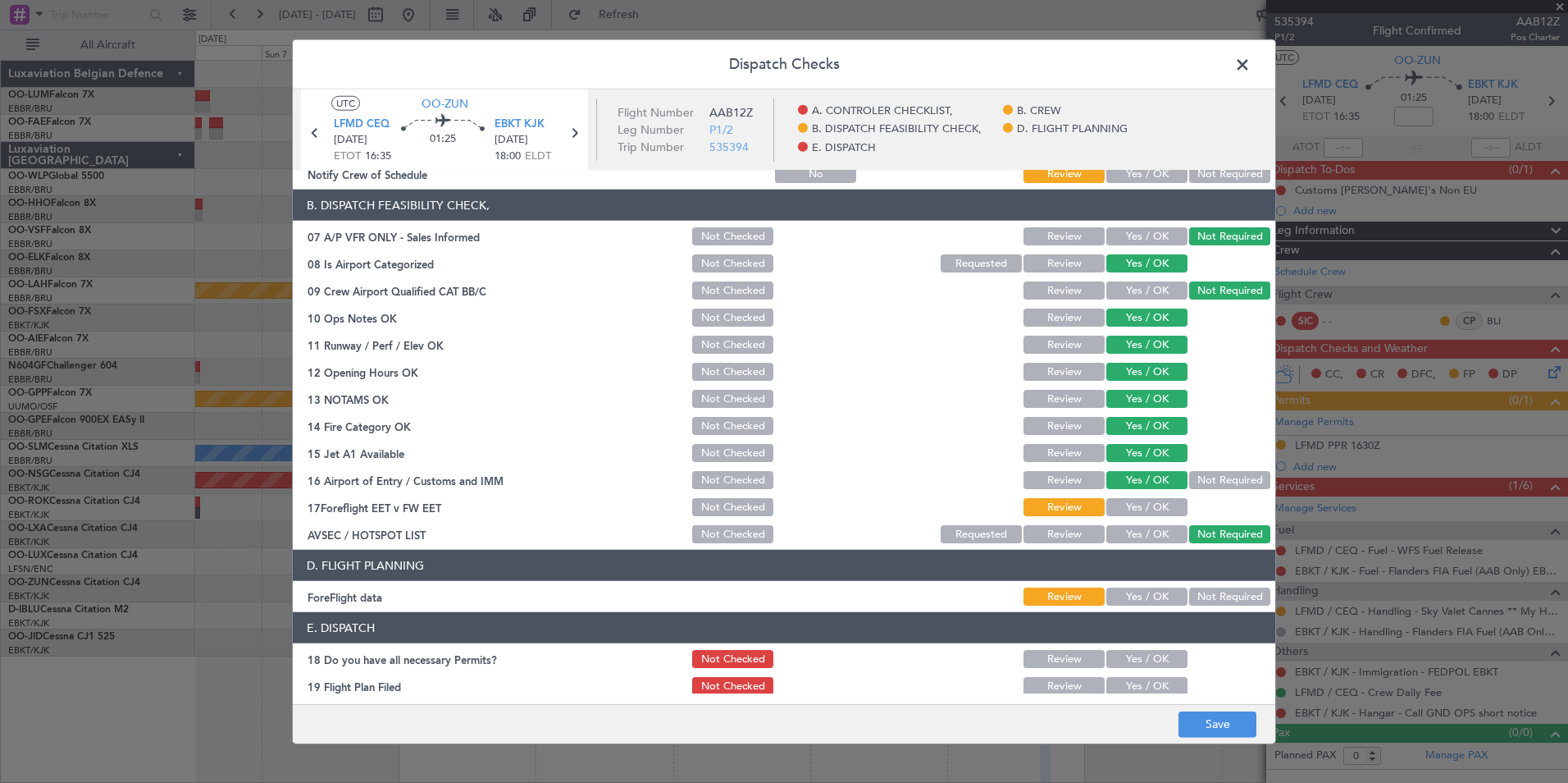
scroll to position [303, 0]
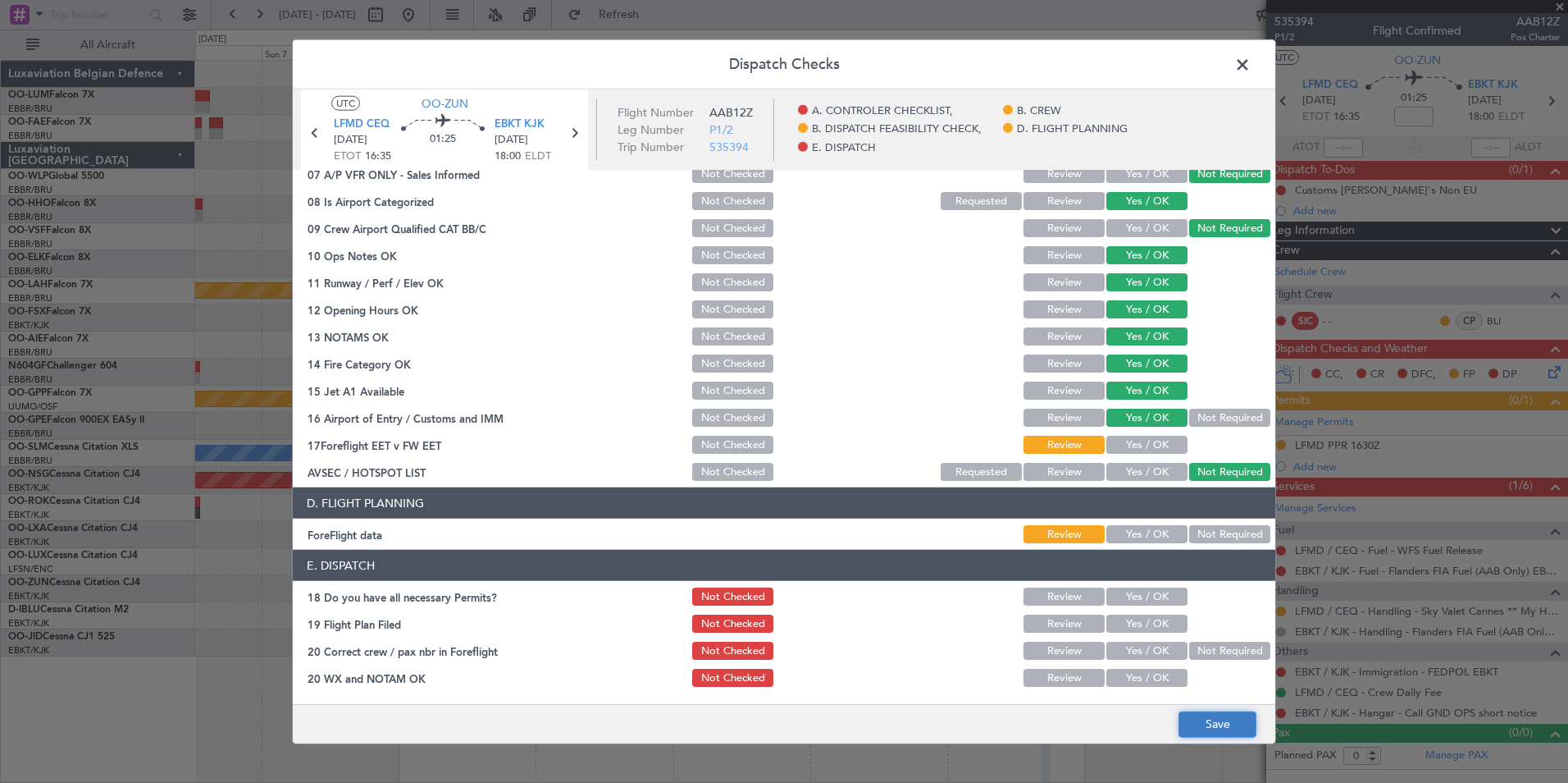
click at [1214, 730] on button "Save" at bounding box center [1217, 724] width 78 height 26
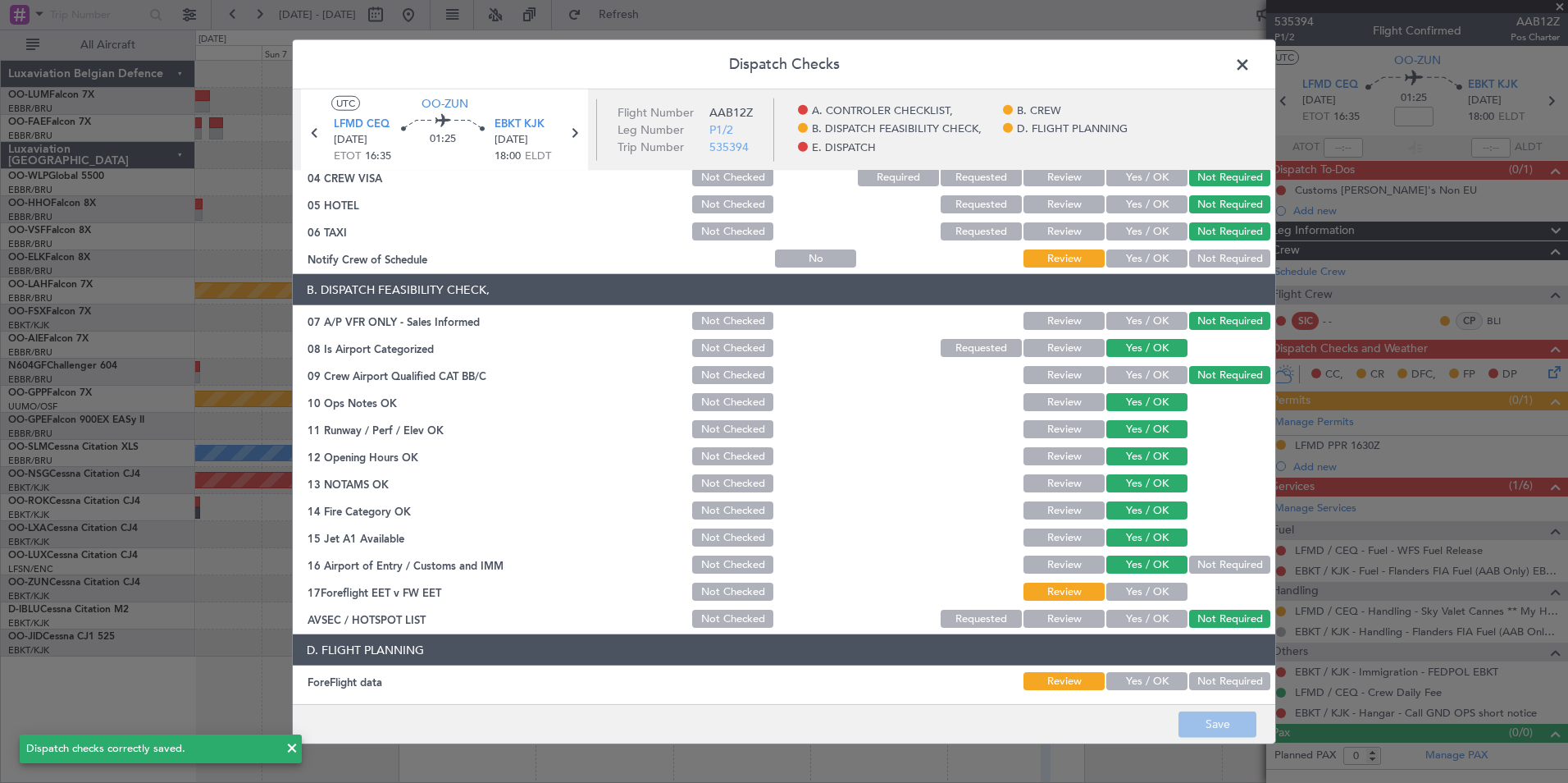
scroll to position [140, 0]
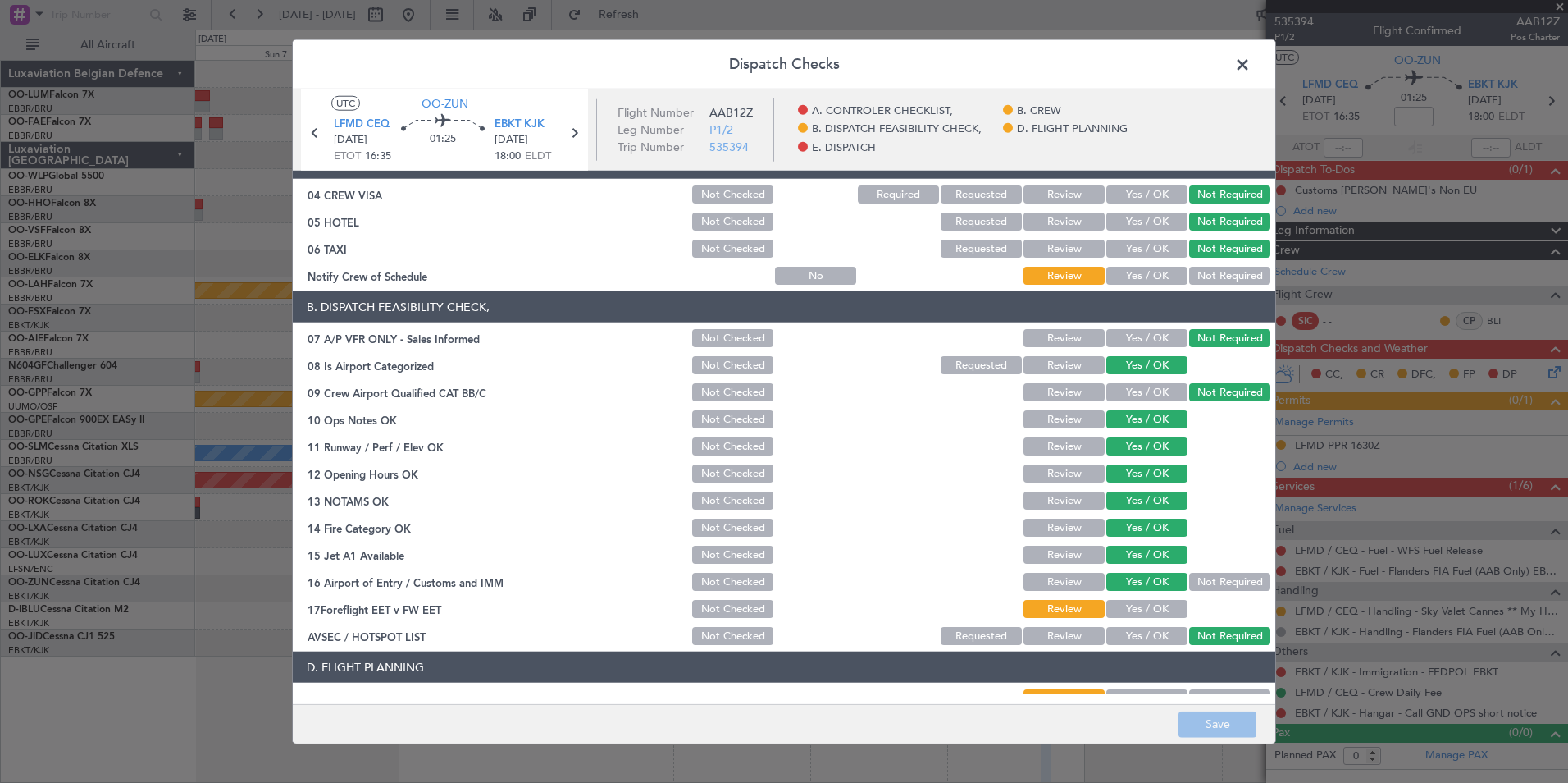
click at [1251, 70] on span at bounding box center [1251, 69] width 0 height 33
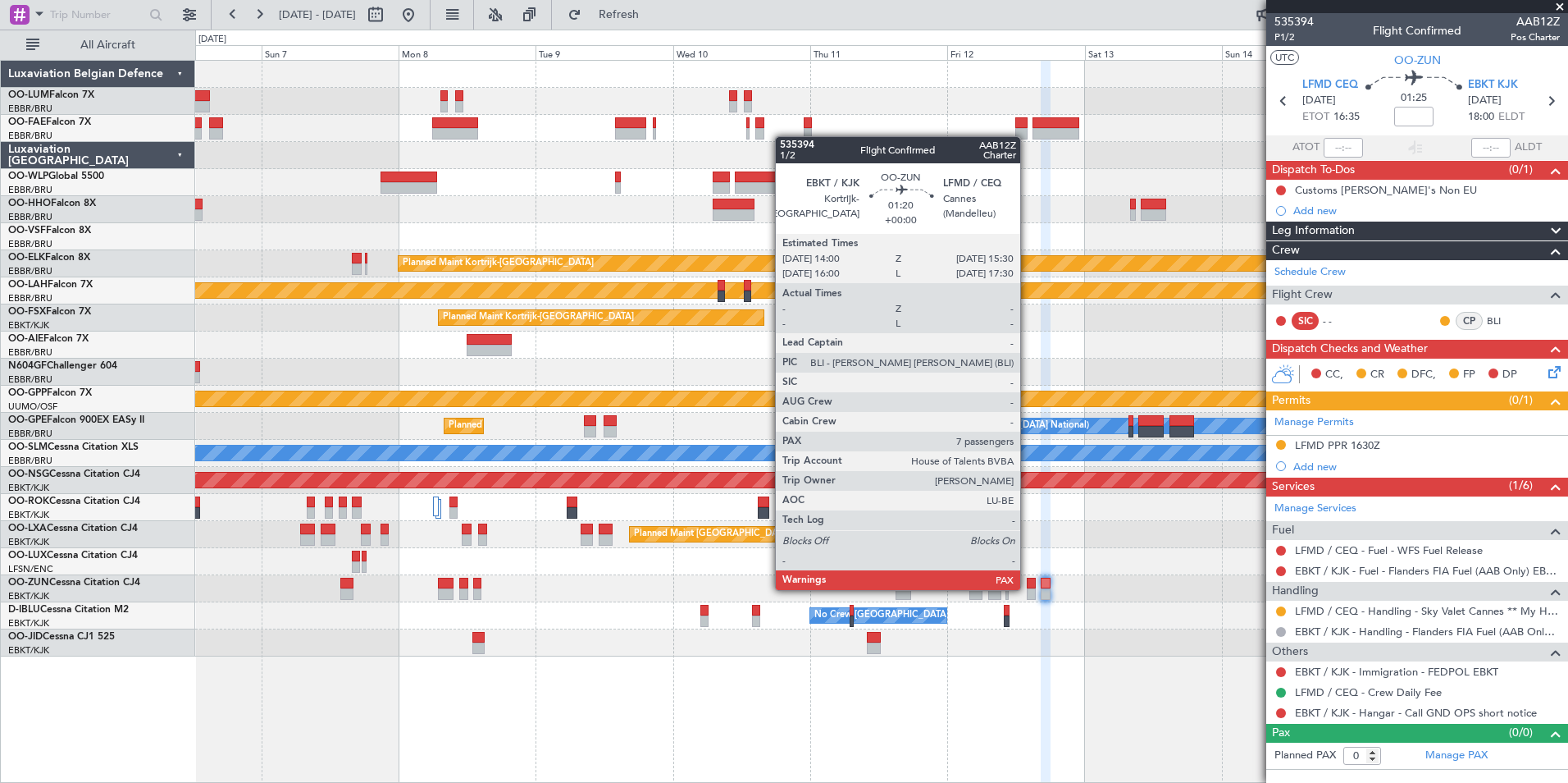
click at [1029, 588] on div at bounding box center [1031, 594] width 9 height 12
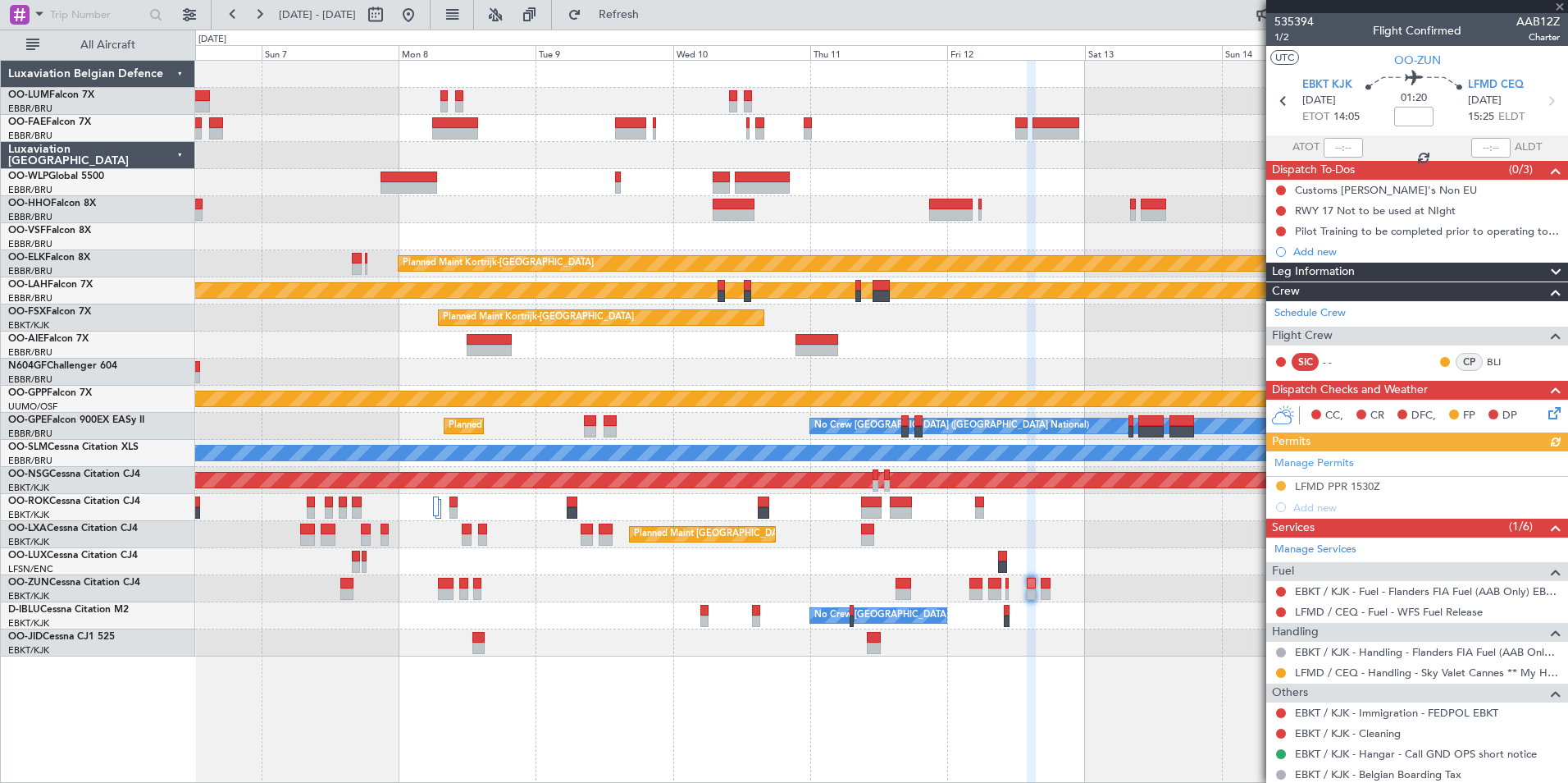
click at [1545, 412] on icon at bounding box center [1552, 410] width 13 height 13
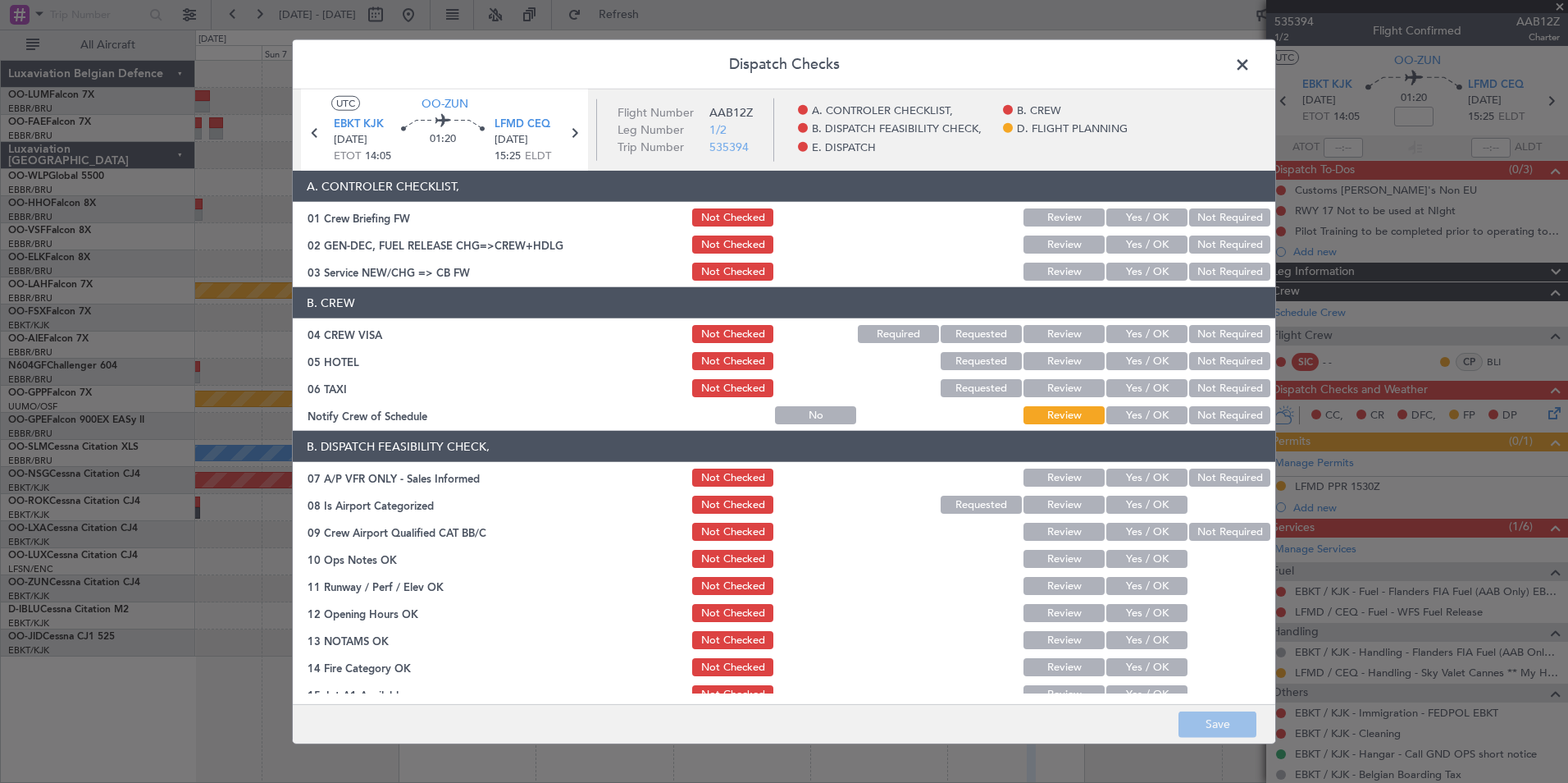
click at [1143, 280] on button "Yes / OK" at bounding box center [1147, 271] width 81 height 18
drag, startPoint x: 1223, startPoint y: 346, endPoint x: 1219, endPoint y: 337, distance: 9.8
click at [1223, 346] on section "B. CREW 04 CREW VISA Not Checked Required Requested Review Yes / OK Not Require…" at bounding box center [784, 357] width 983 height 140
click at [1219, 337] on button "Not Required" at bounding box center [1229, 334] width 81 height 18
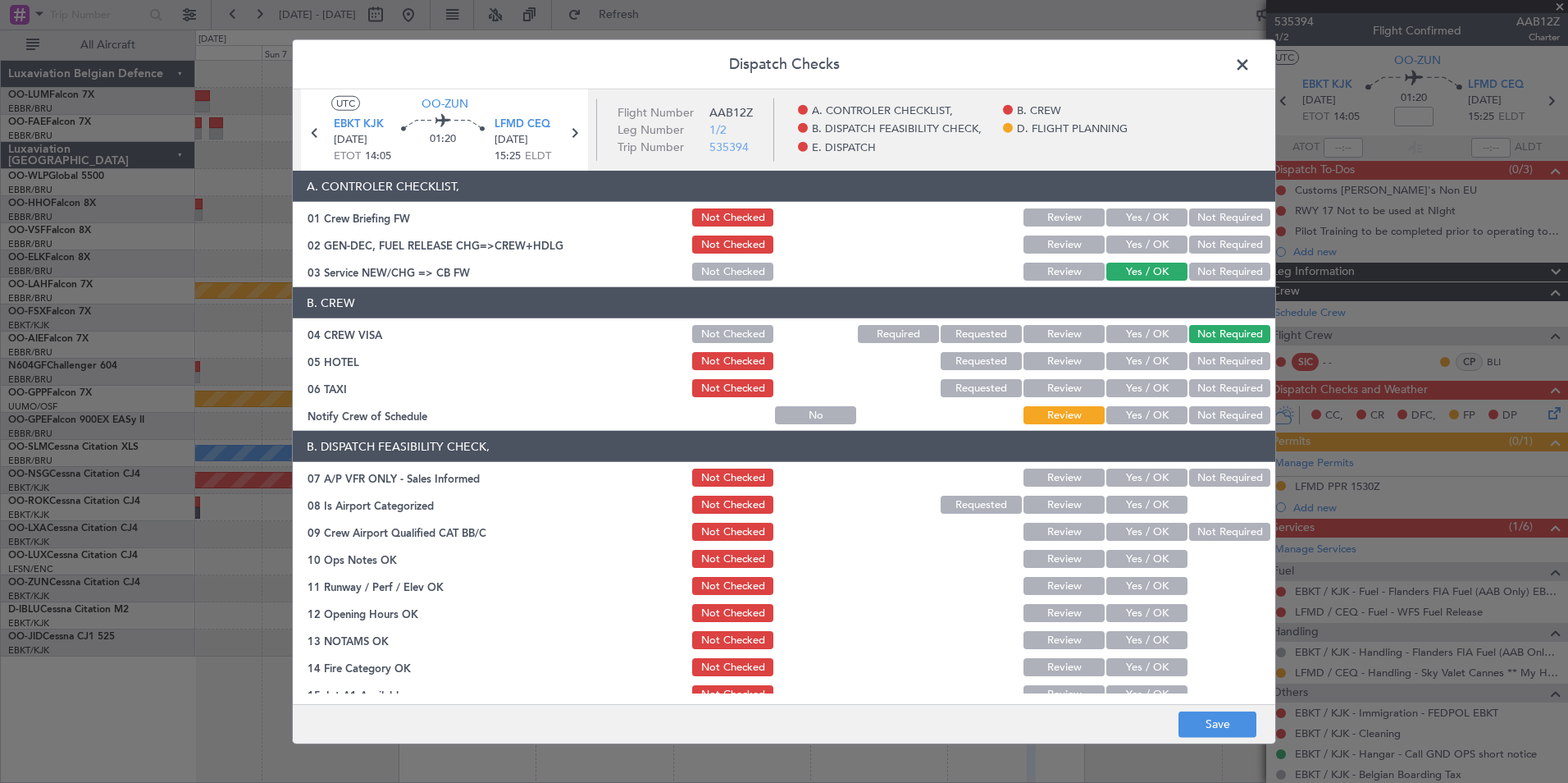
click at [1220, 377] on div "Not Required" at bounding box center [1228, 388] width 83 height 23
drag, startPoint x: 1215, startPoint y: 397, endPoint x: 1214, endPoint y: 360, distance: 37.0
click at [1215, 396] on div "Not Required" at bounding box center [1228, 388] width 83 height 23
click at [1214, 359] on button "Not Required" at bounding box center [1229, 361] width 81 height 18
click at [1215, 389] on button "Not Required" at bounding box center [1229, 388] width 81 height 18
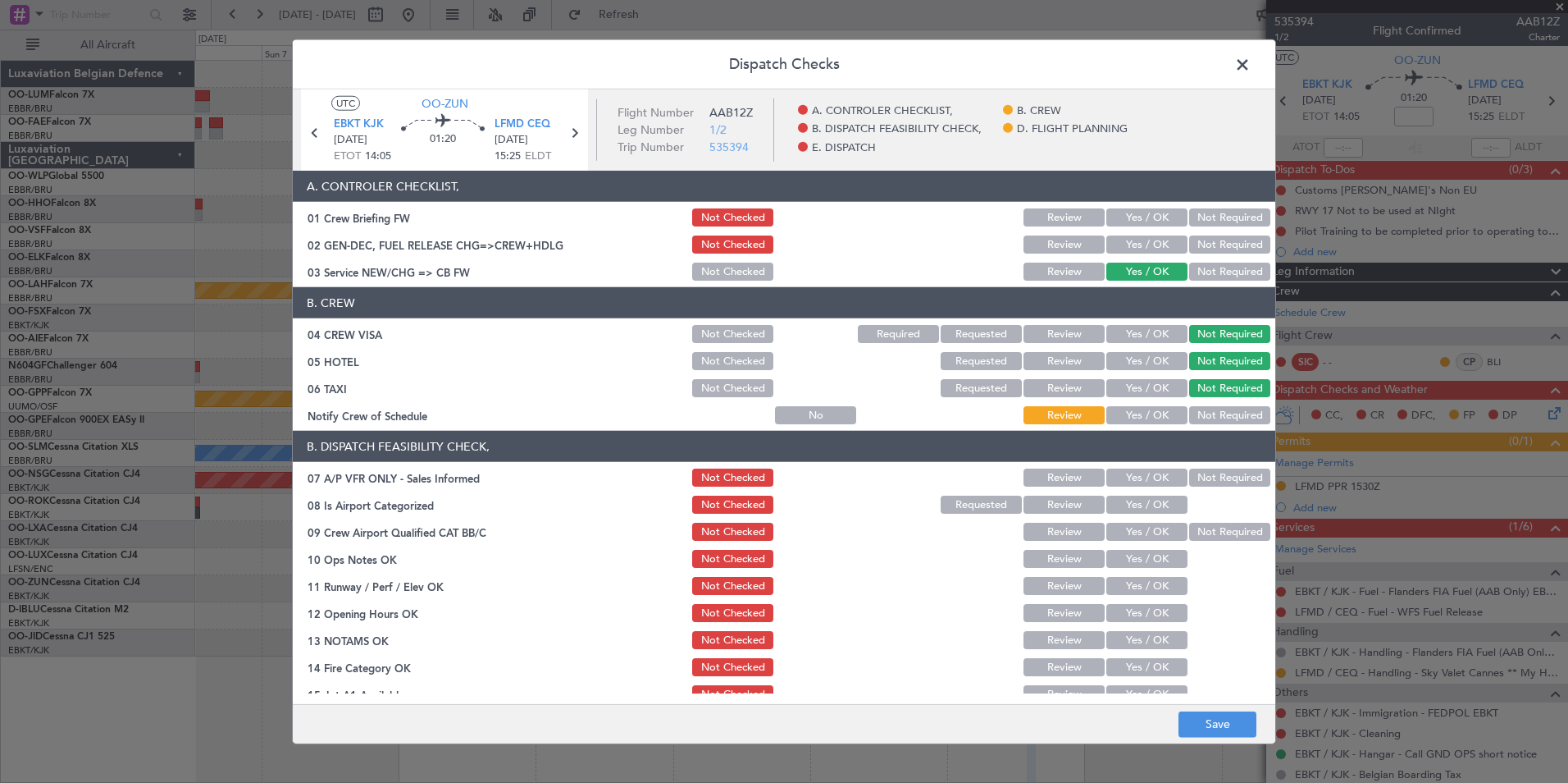
click at [1213, 475] on button "Not Required" at bounding box center [1229, 478] width 81 height 18
click at [1148, 502] on button "Yes / OK" at bounding box center [1147, 504] width 81 height 18
click at [1199, 533] on button "Not Required" at bounding box center [1229, 531] width 81 height 18
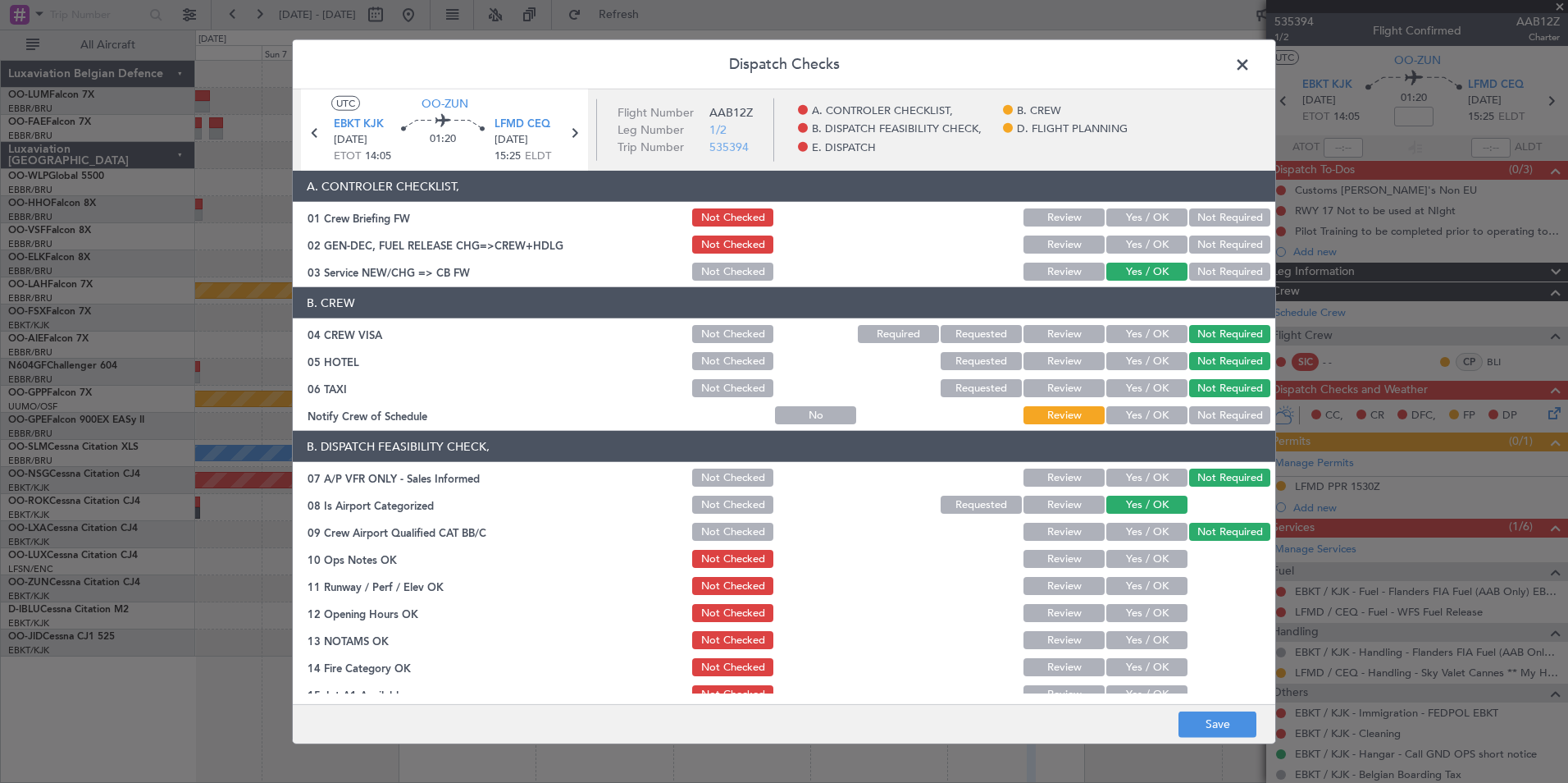
click at [1145, 558] on button "Yes / OK" at bounding box center [1147, 558] width 81 height 18
click at [1153, 581] on button "Yes / OK" at bounding box center [1147, 586] width 81 height 18
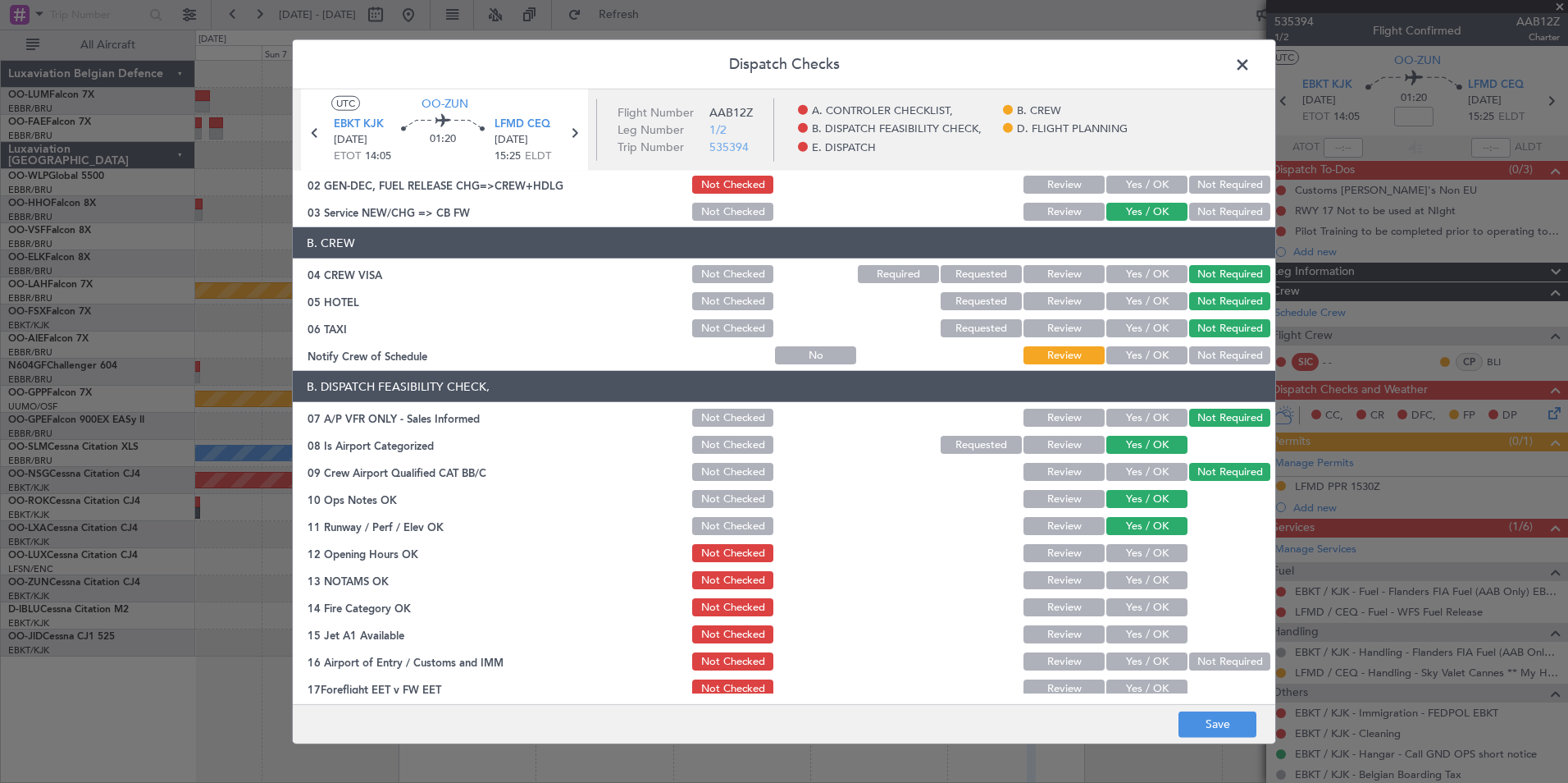
scroll to position [82, 0]
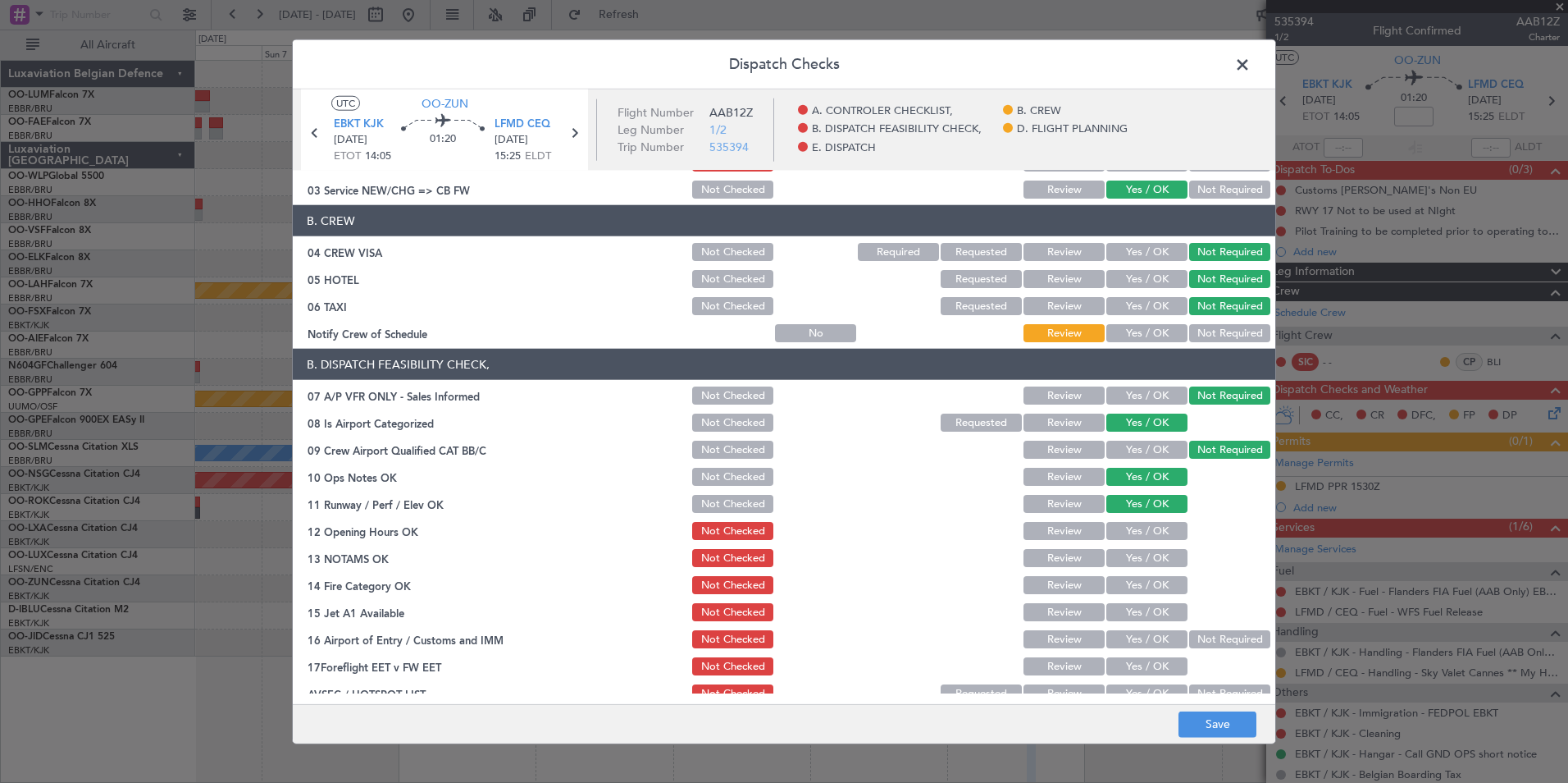
drag, startPoint x: 1138, startPoint y: 522, endPoint x: 1137, endPoint y: 535, distance: 13.0
click at [1137, 522] on button "Yes / OK" at bounding box center [1147, 530] width 81 height 18
click at [1126, 568] on div "Yes / OK" at bounding box center [1145, 558] width 83 height 23
click at [1129, 587] on button "Yes / OK" at bounding box center [1147, 585] width 81 height 18
drag, startPoint x: 1129, startPoint y: 557, endPoint x: 1132, endPoint y: 597, distance: 40.1
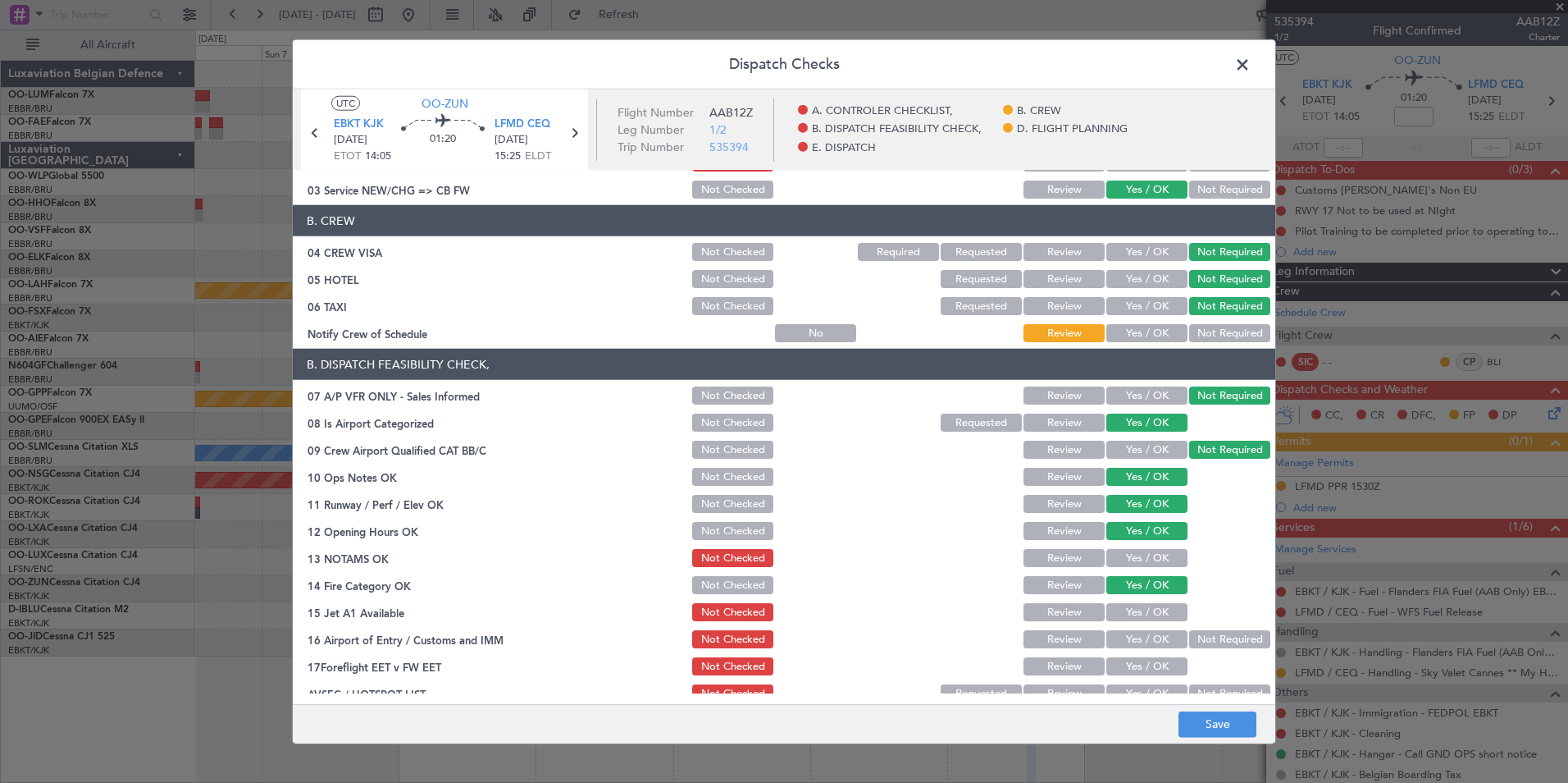
click at [1129, 558] on button "Yes / OK" at bounding box center [1147, 558] width 81 height 18
click at [1135, 618] on button "Yes / OK" at bounding box center [1147, 612] width 81 height 18
click at [1136, 642] on button "Yes / OK" at bounding box center [1147, 639] width 81 height 18
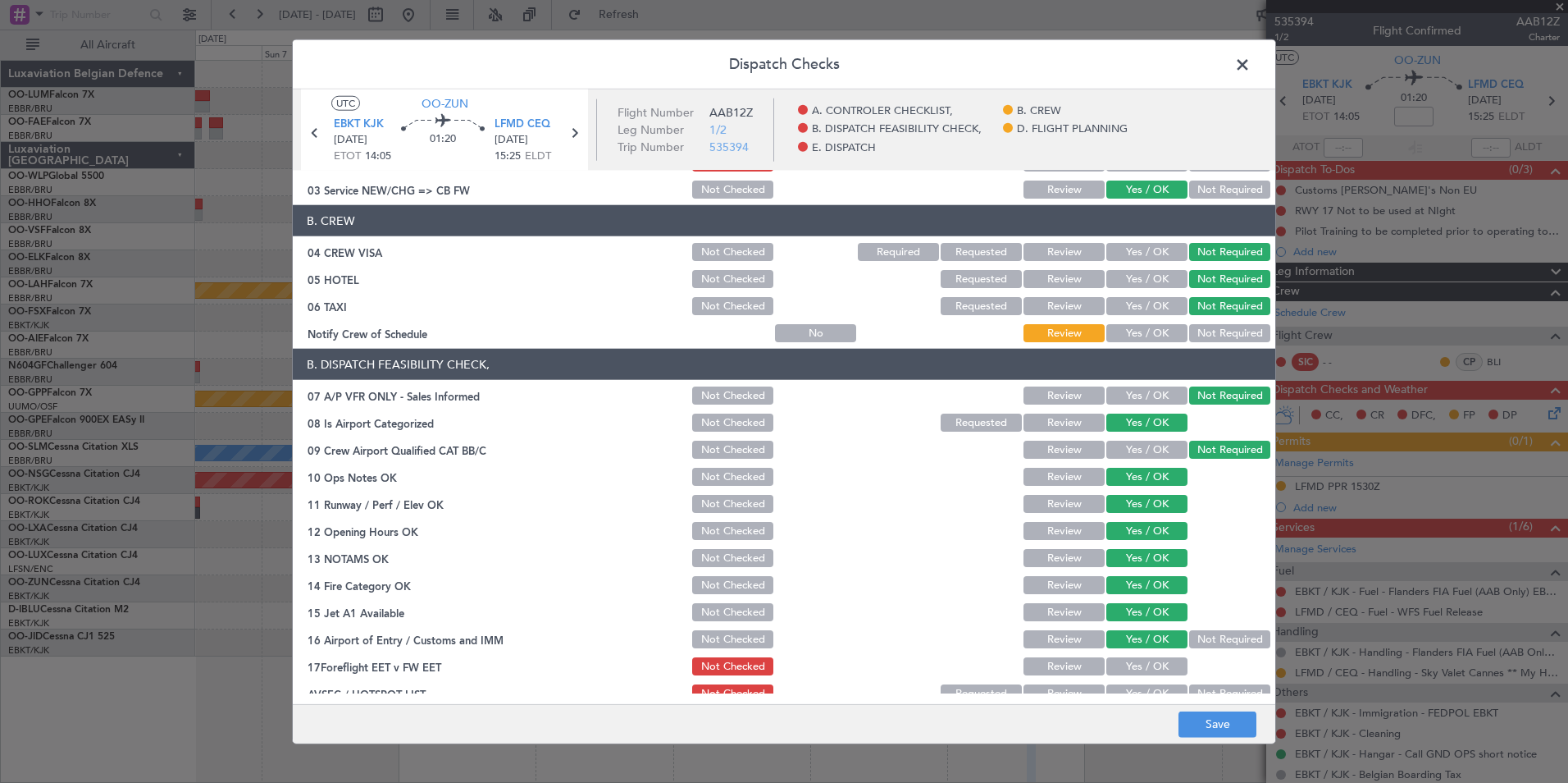
click at [1053, 667] on button "Review" at bounding box center [1064, 666] width 81 height 18
click at [1196, 683] on div "Not Required" at bounding box center [1228, 693] width 83 height 23
click at [1206, 681] on section "B. DISPATCH FEASIBILITY CHECK, 07 A/P VFR ONLY - Sales Informed Not Checked Rev…" at bounding box center [784, 526] width 983 height 356
click at [1208, 683] on div "Not Required" at bounding box center [1228, 693] width 83 height 23
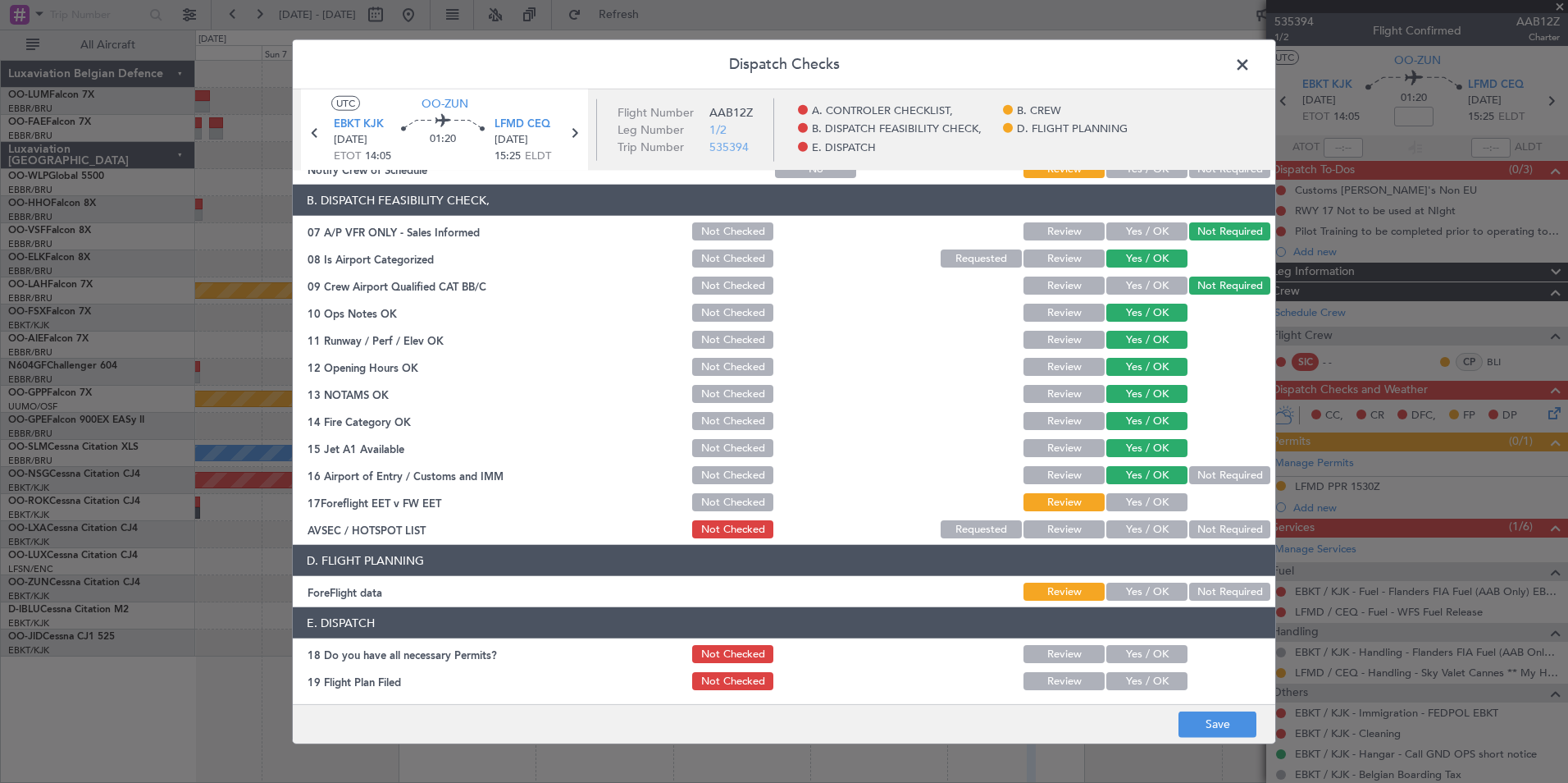
click at [1206, 528] on button "Not Required" at bounding box center [1229, 529] width 81 height 18
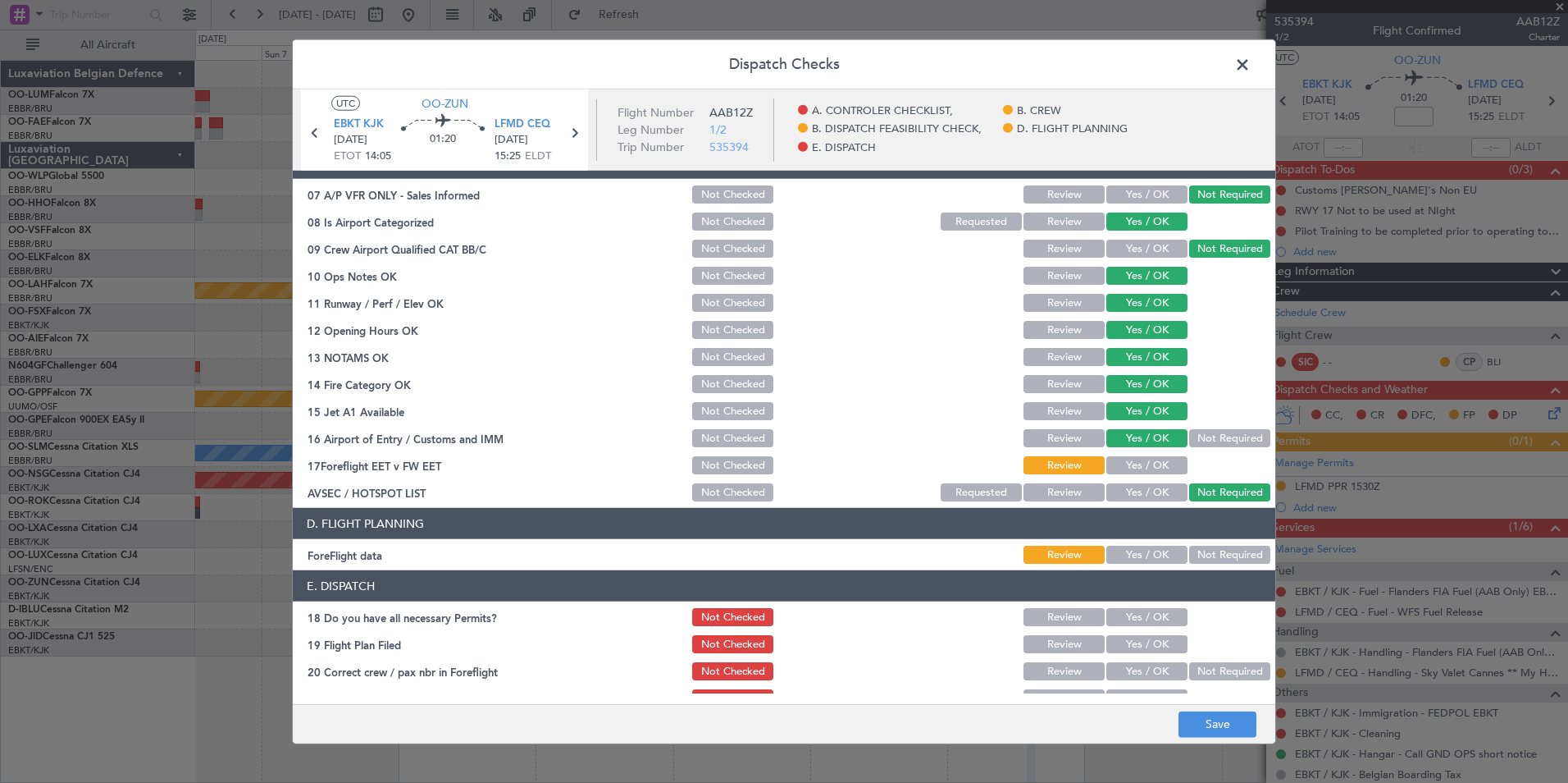
scroll to position [303, 0]
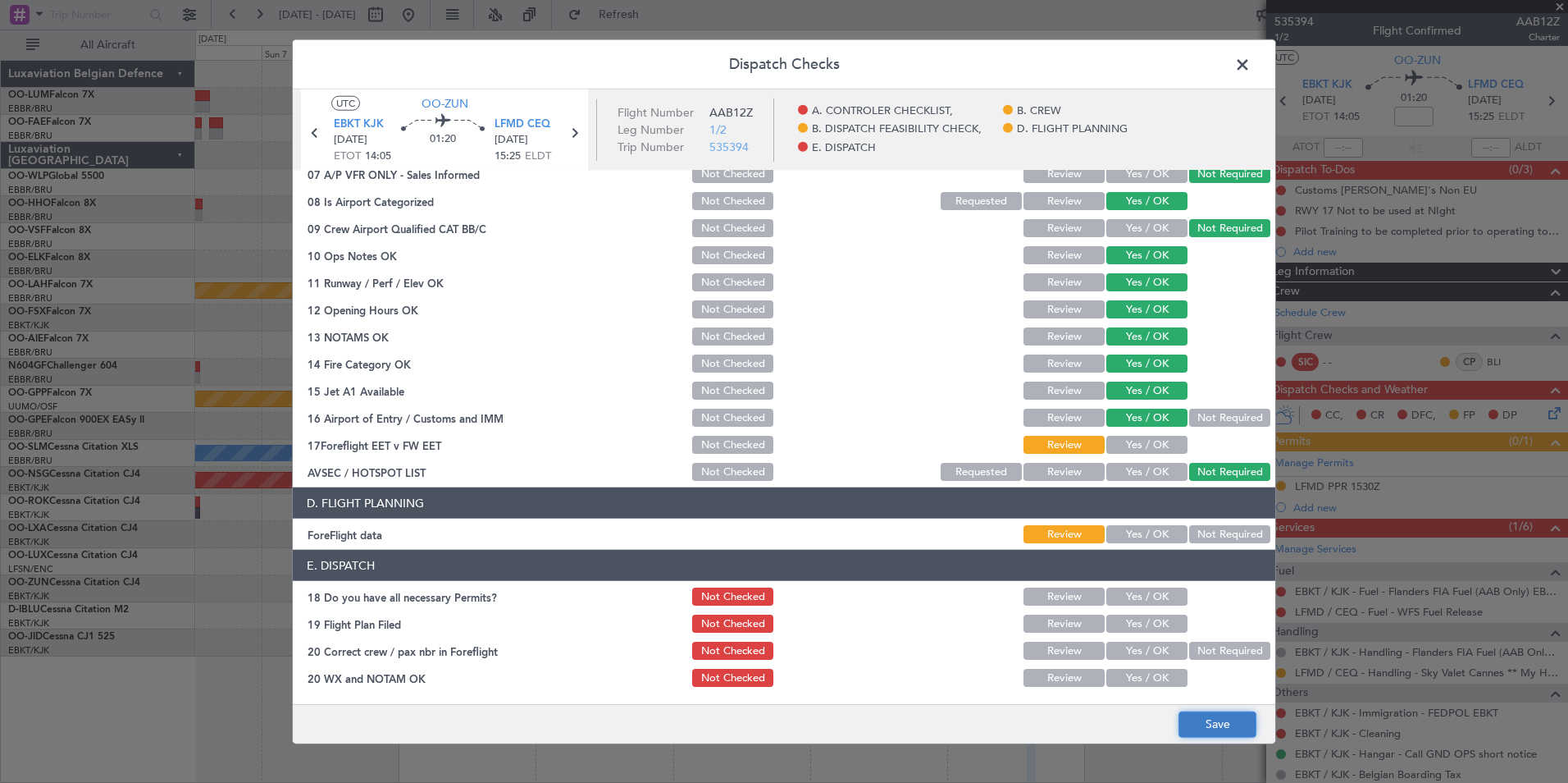
click at [1235, 731] on button "Save" at bounding box center [1217, 724] width 78 height 26
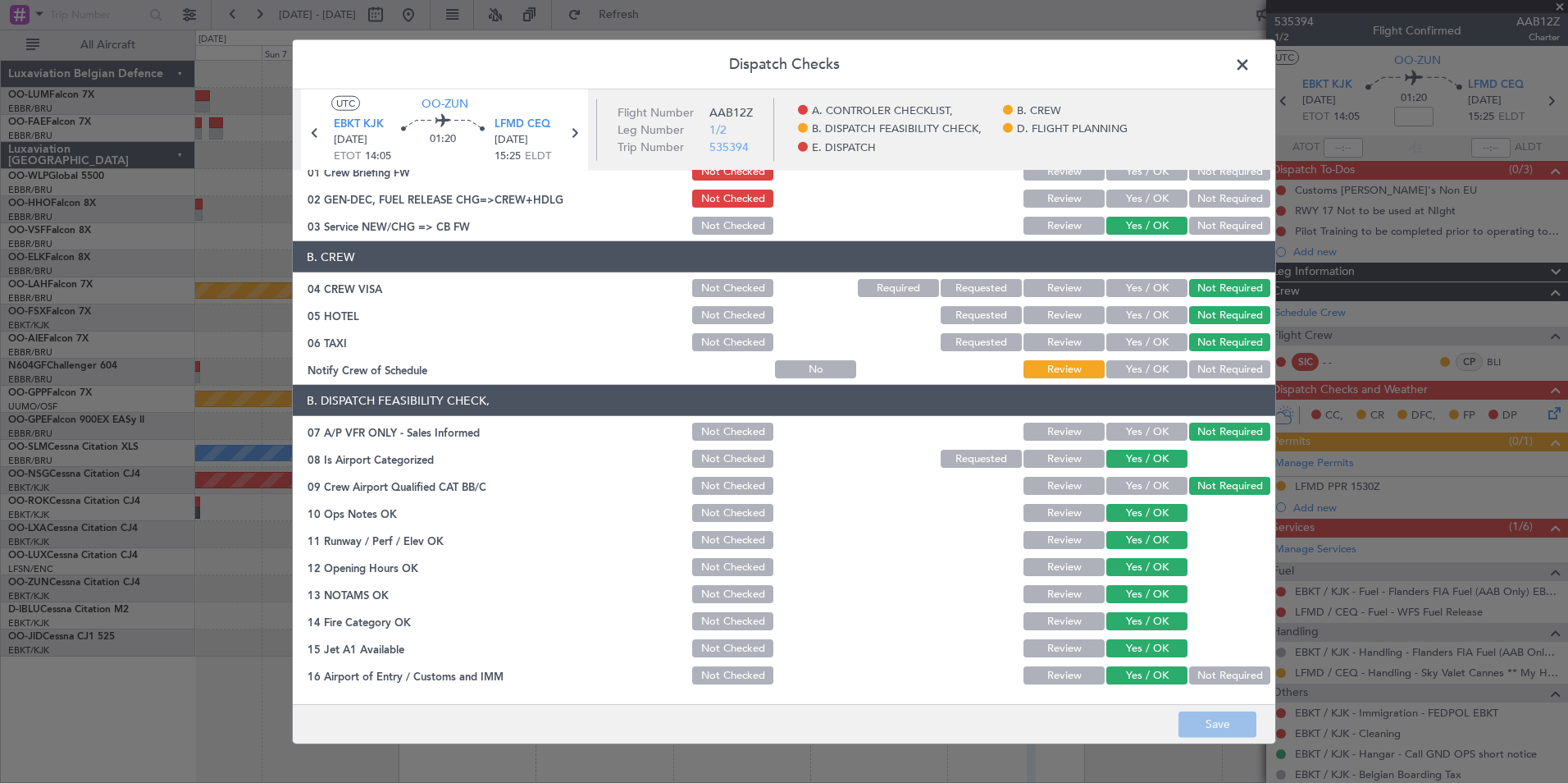
scroll to position [0, 0]
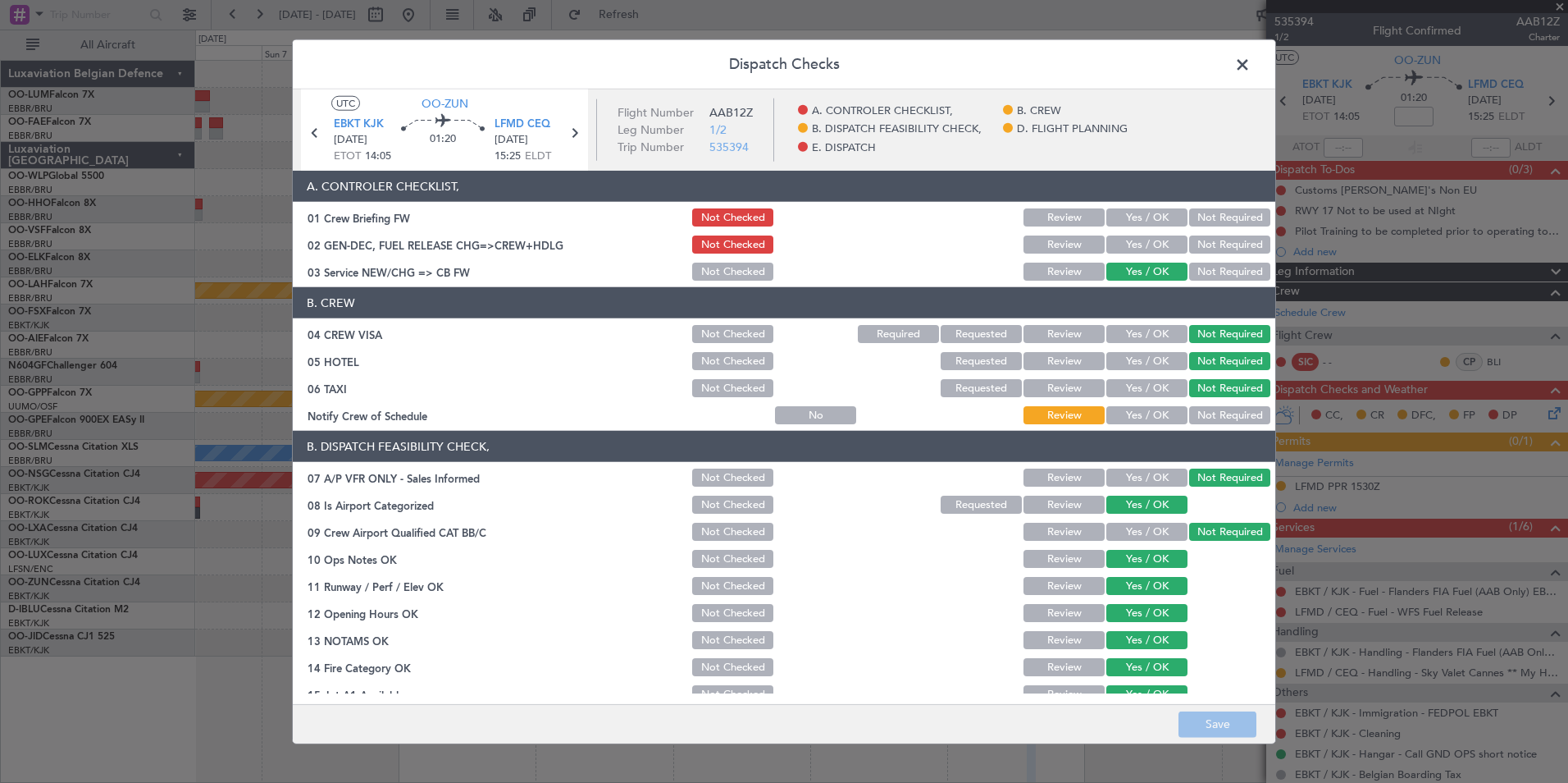
click at [1251, 63] on span at bounding box center [1251, 69] width 0 height 33
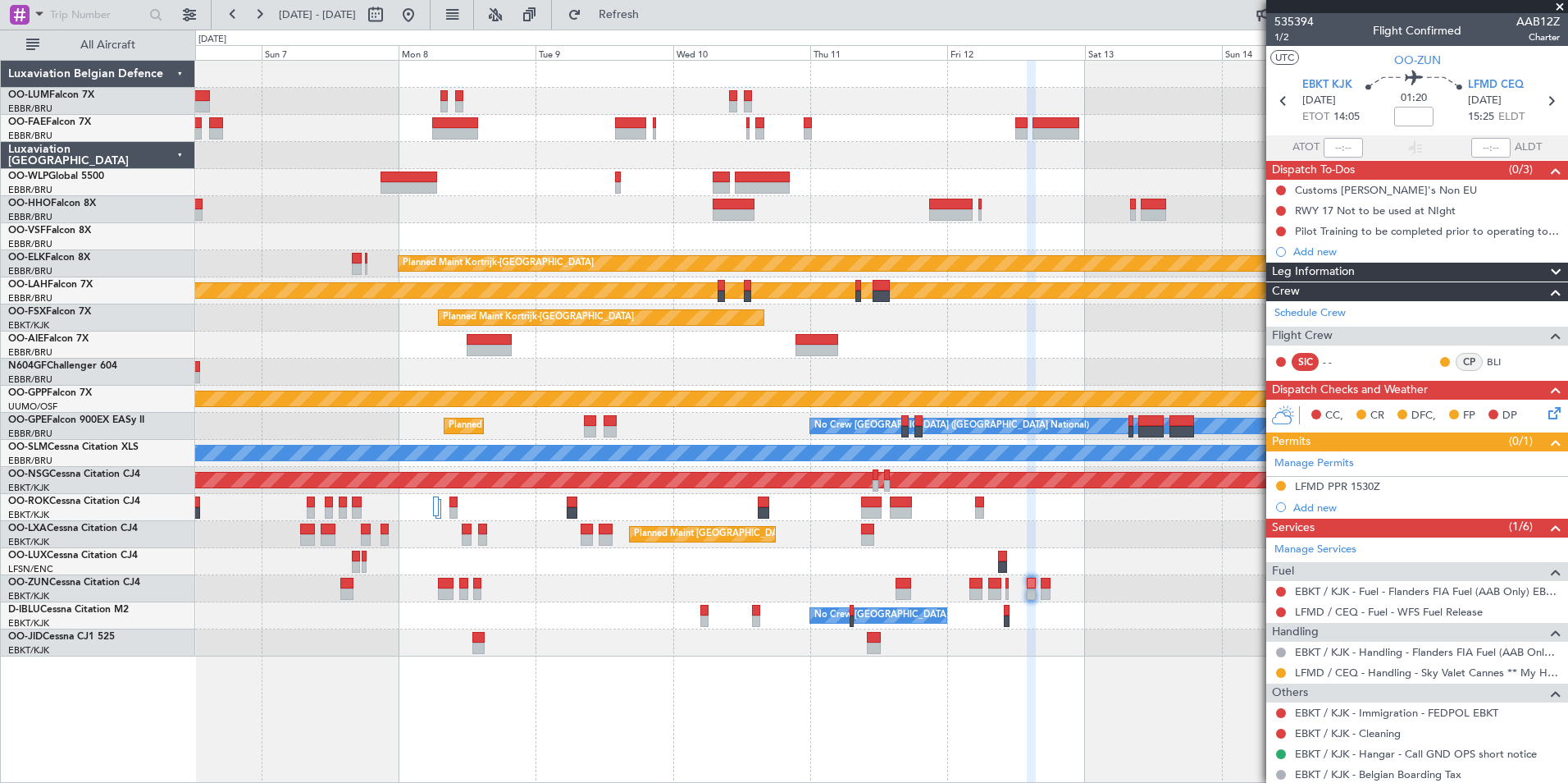
click at [786, 544] on div "Planned Maint [GEOGRAPHIC_DATA] ([GEOGRAPHIC_DATA] National)" at bounding box center [881, 534] width 1372 height 27
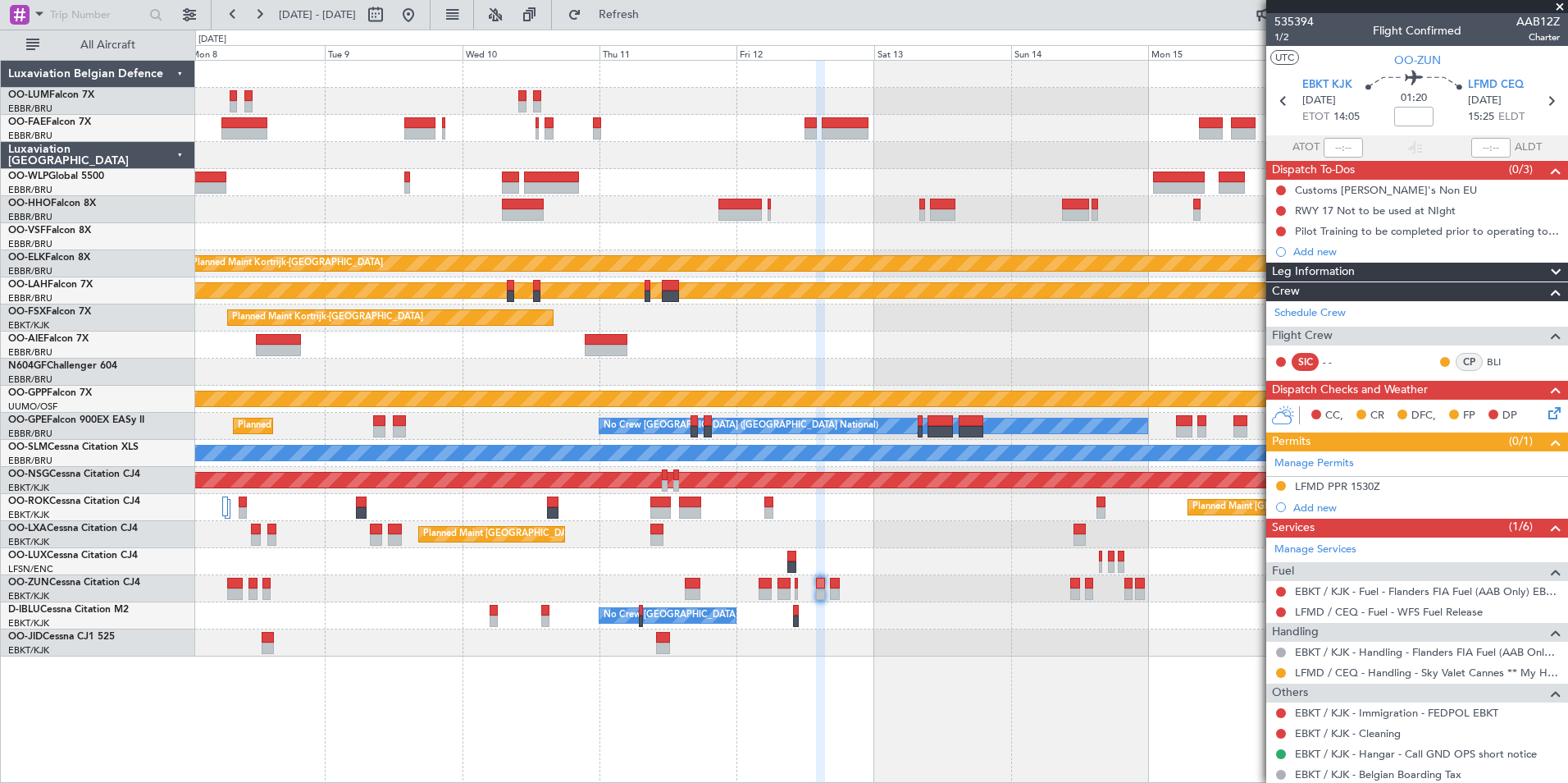
click at [685, 561] on div at bounding box center [881, 561] width 1372 height 27
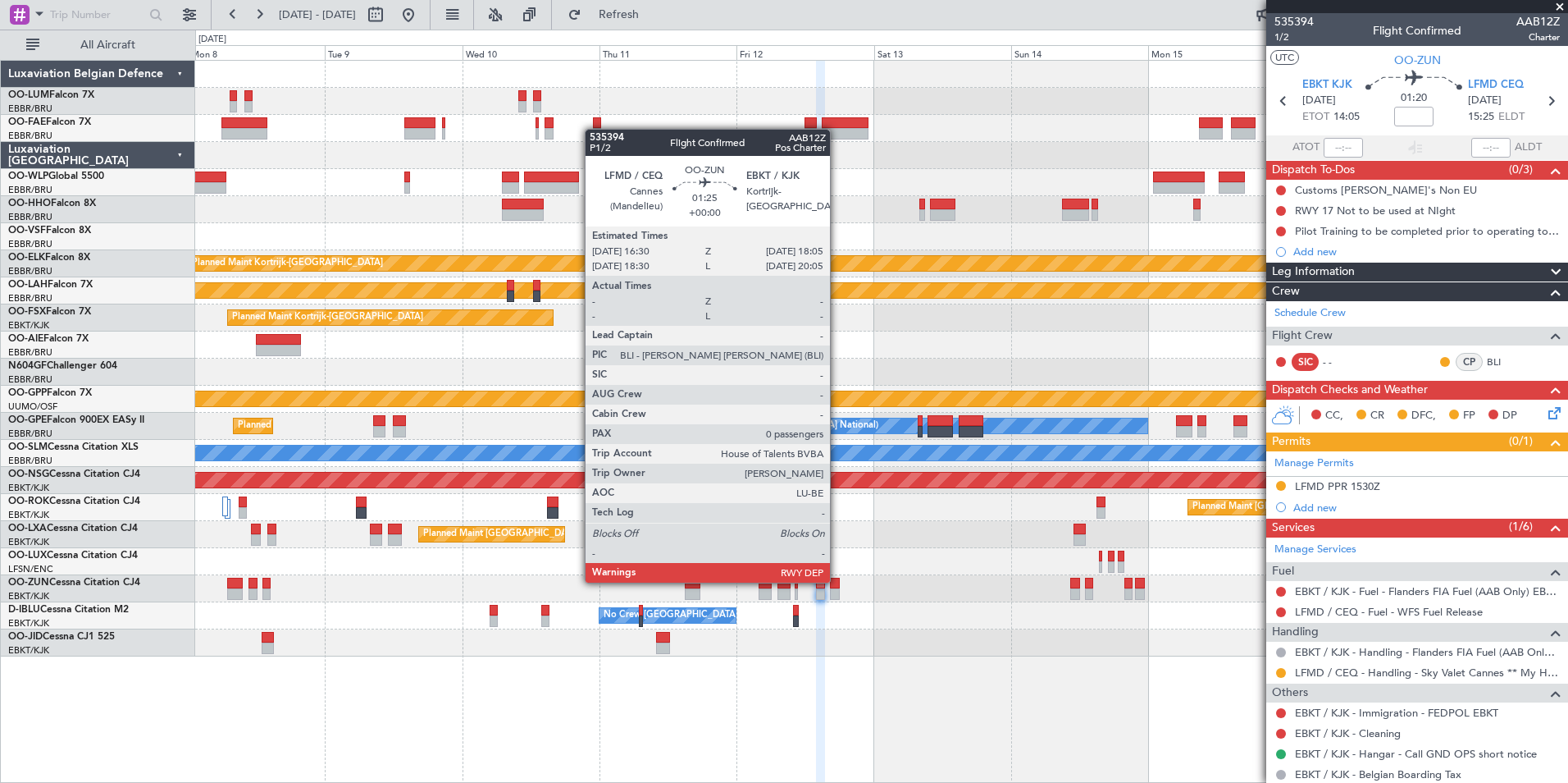
click at [837, 586] on div at bounding box center [835, 583] width 10 height 12
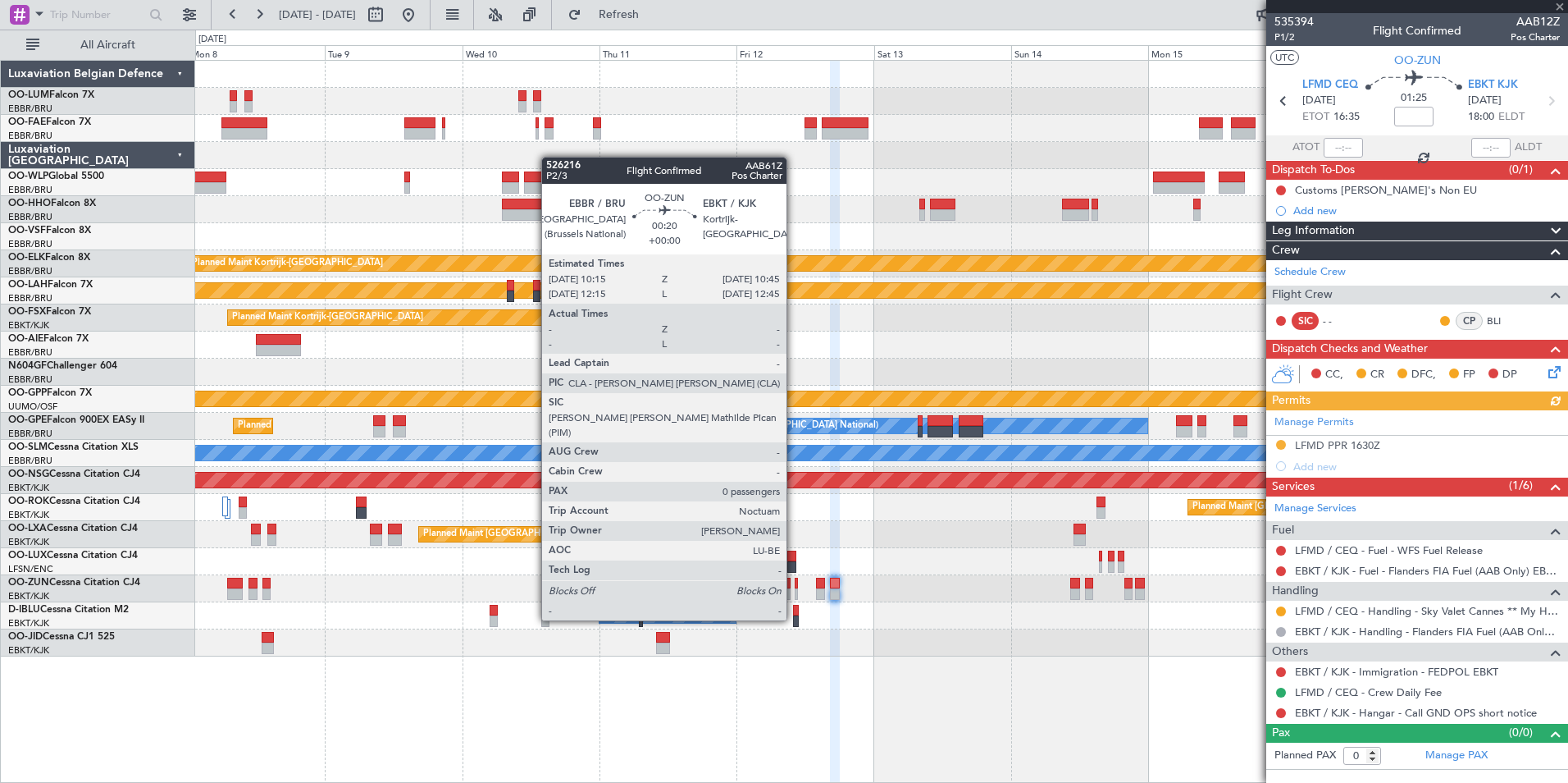
click at [795, 591] on div at bounding box center [797, 594] width 3 height 12
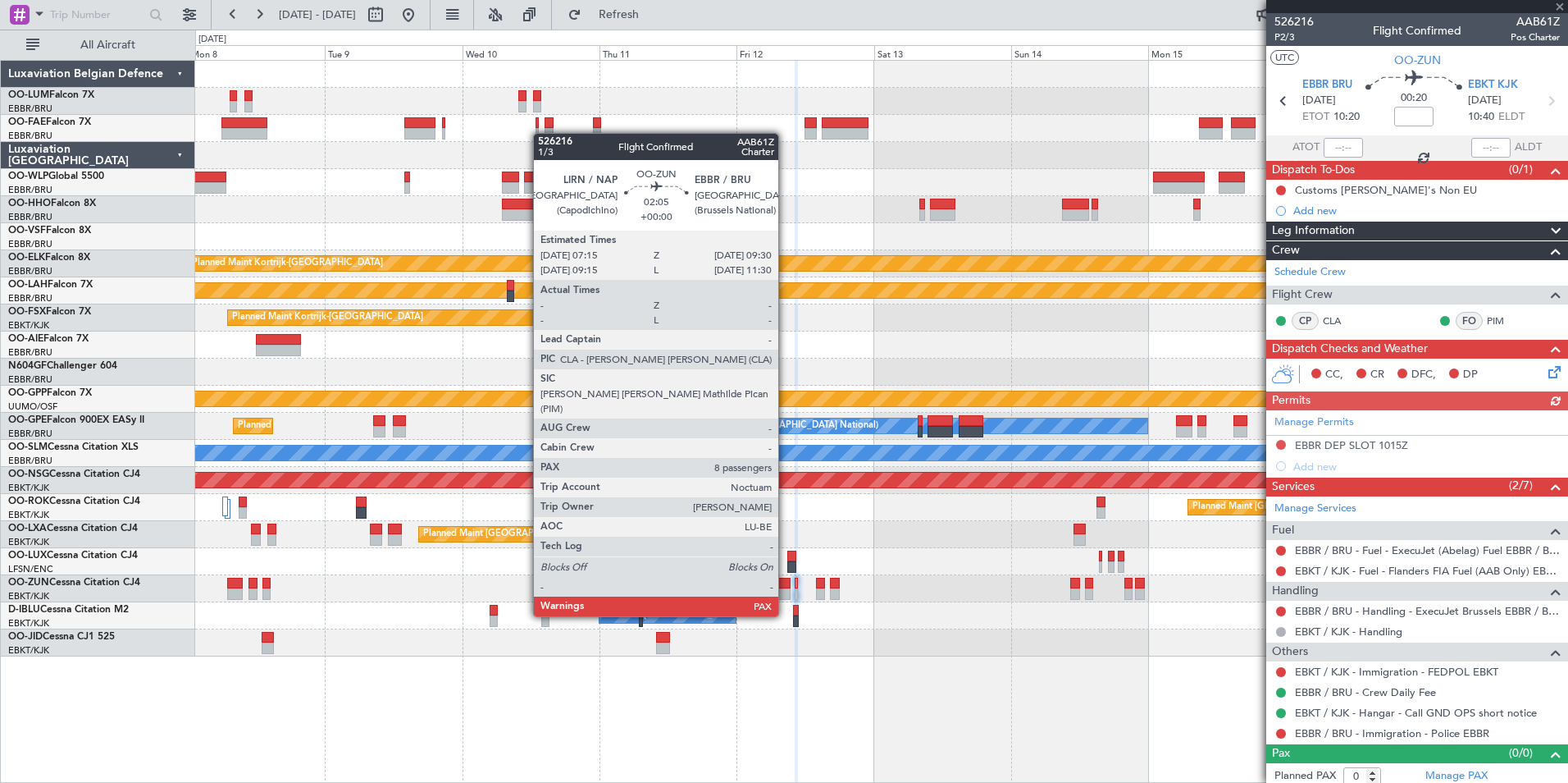
click at [786, 586] on div at bounding box center [784, 583] width 13 height 12
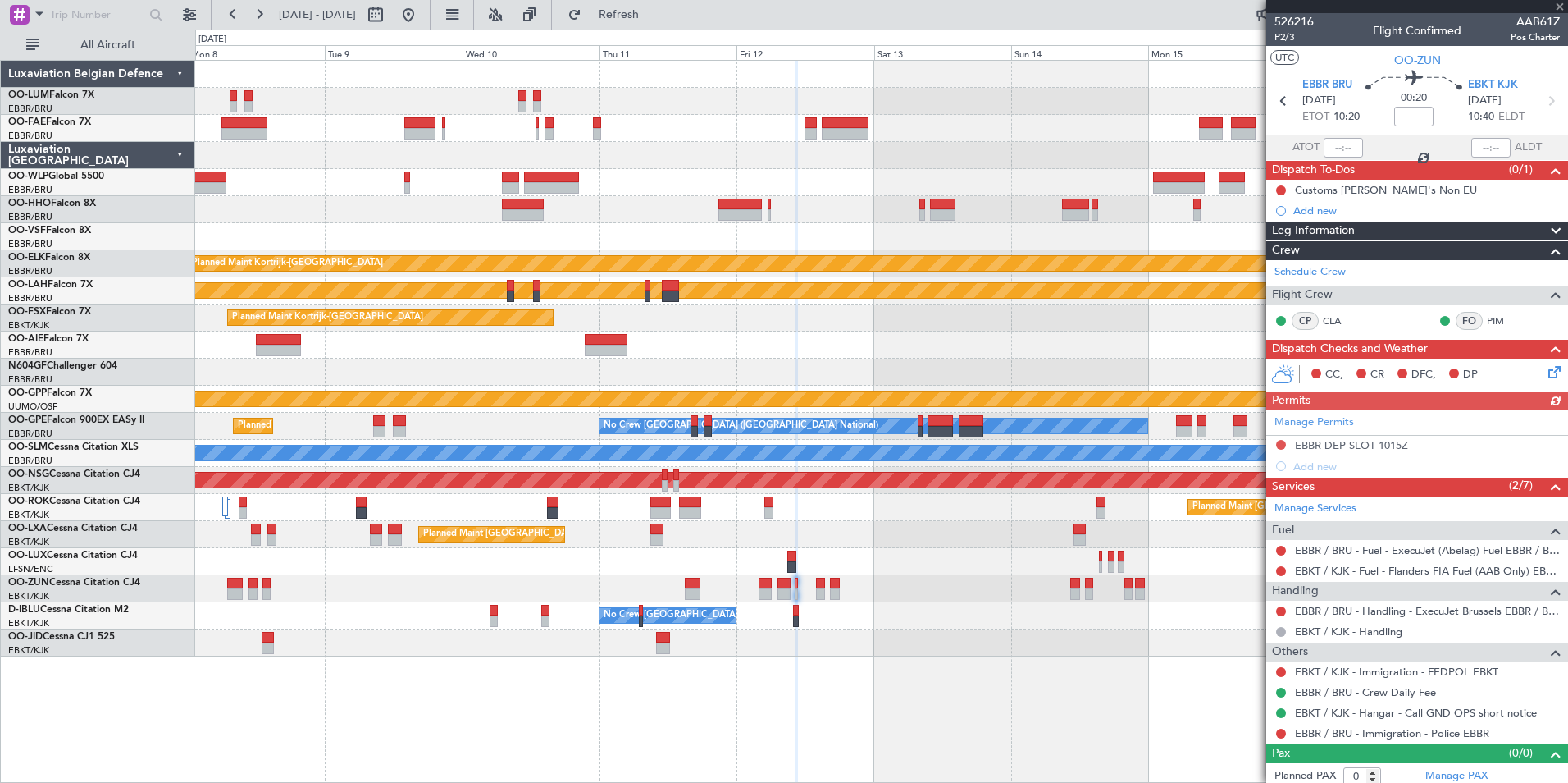
type input "8"
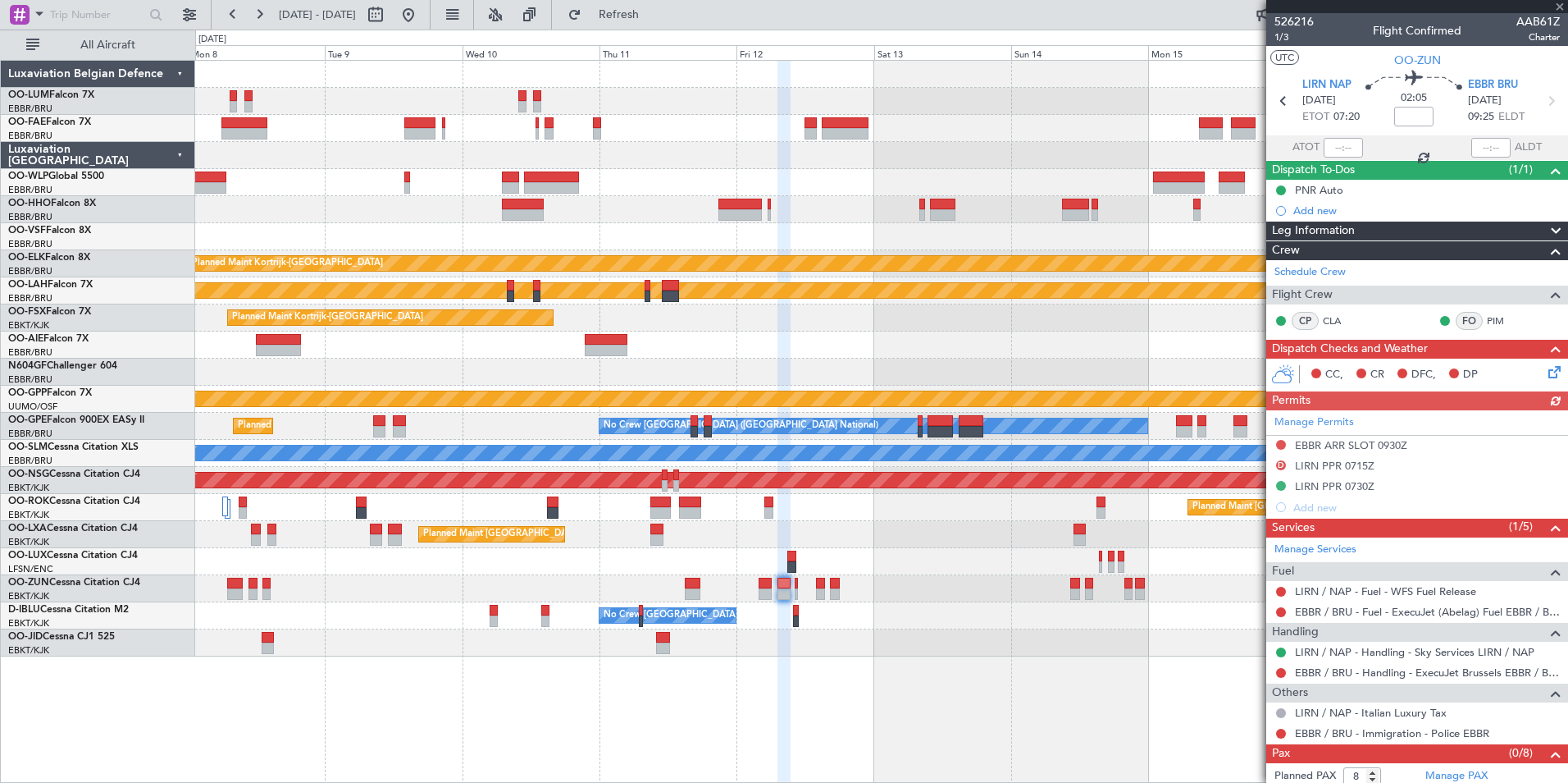
click at [829, 669] on div "Planned Maint Kortrijk-Wevelgem Planned Maint Alton-st Louis (St Louis Regl) Pl…" at bounding box center [881, 421] width 1373 height 723
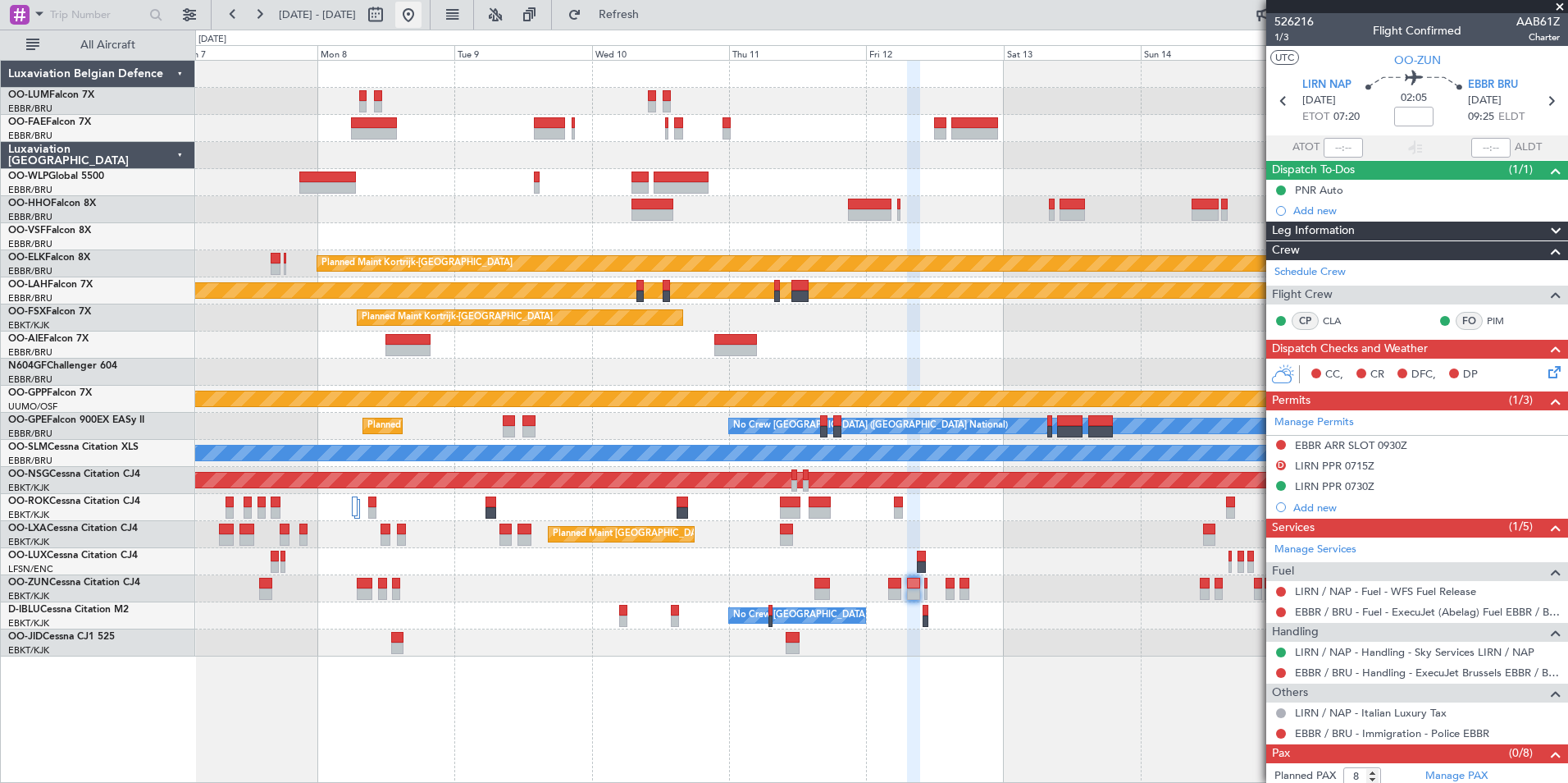
click at [422, 13] on button at bounding box center [409, 15] width 26 height 26
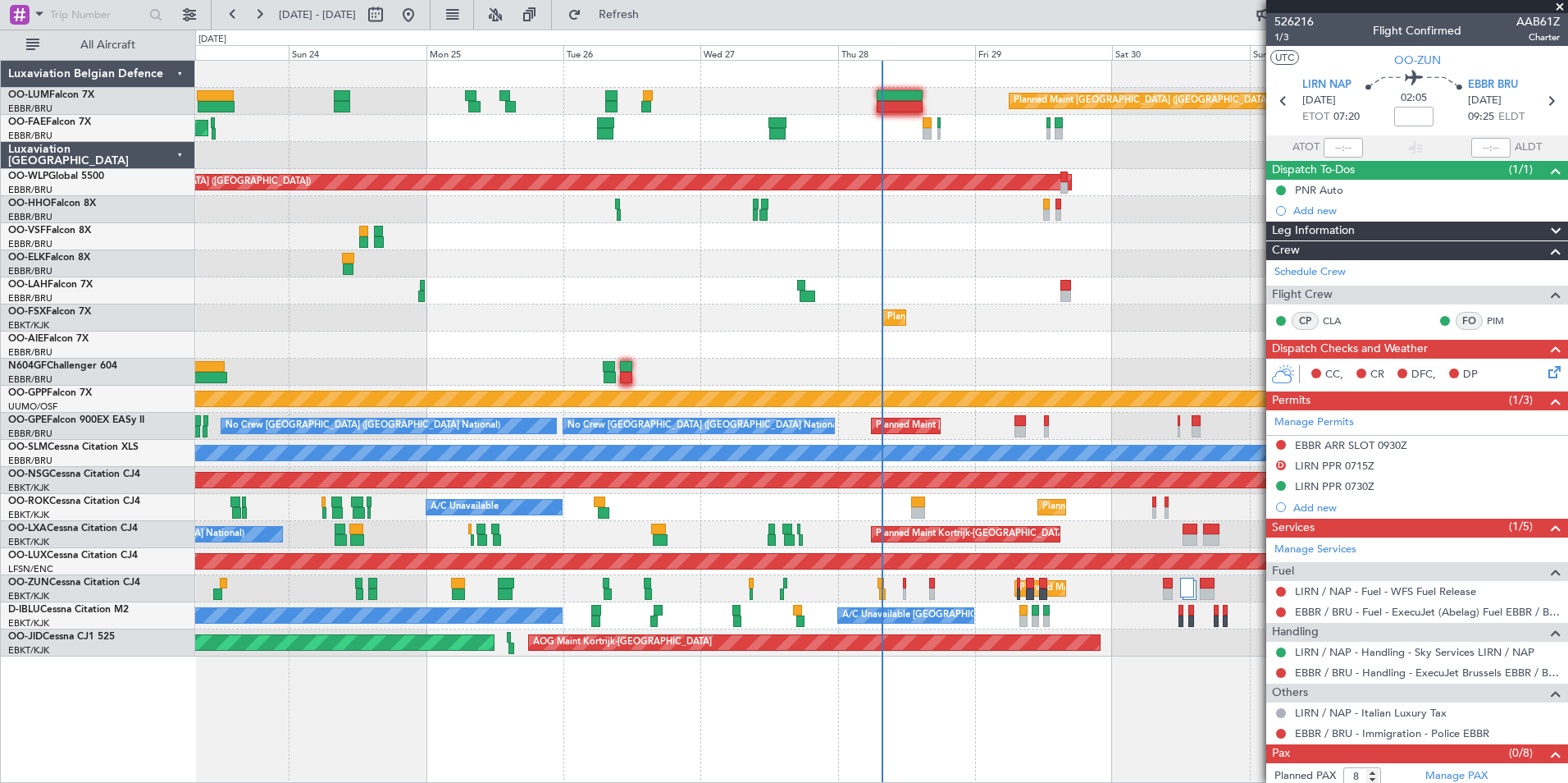
click at [722, 382] on div "Planned Maint Brussels (Brussels National) Owner Melsbroek Air Base Planned Mai…" at bounding box center [881, 359] width 1372 height 595
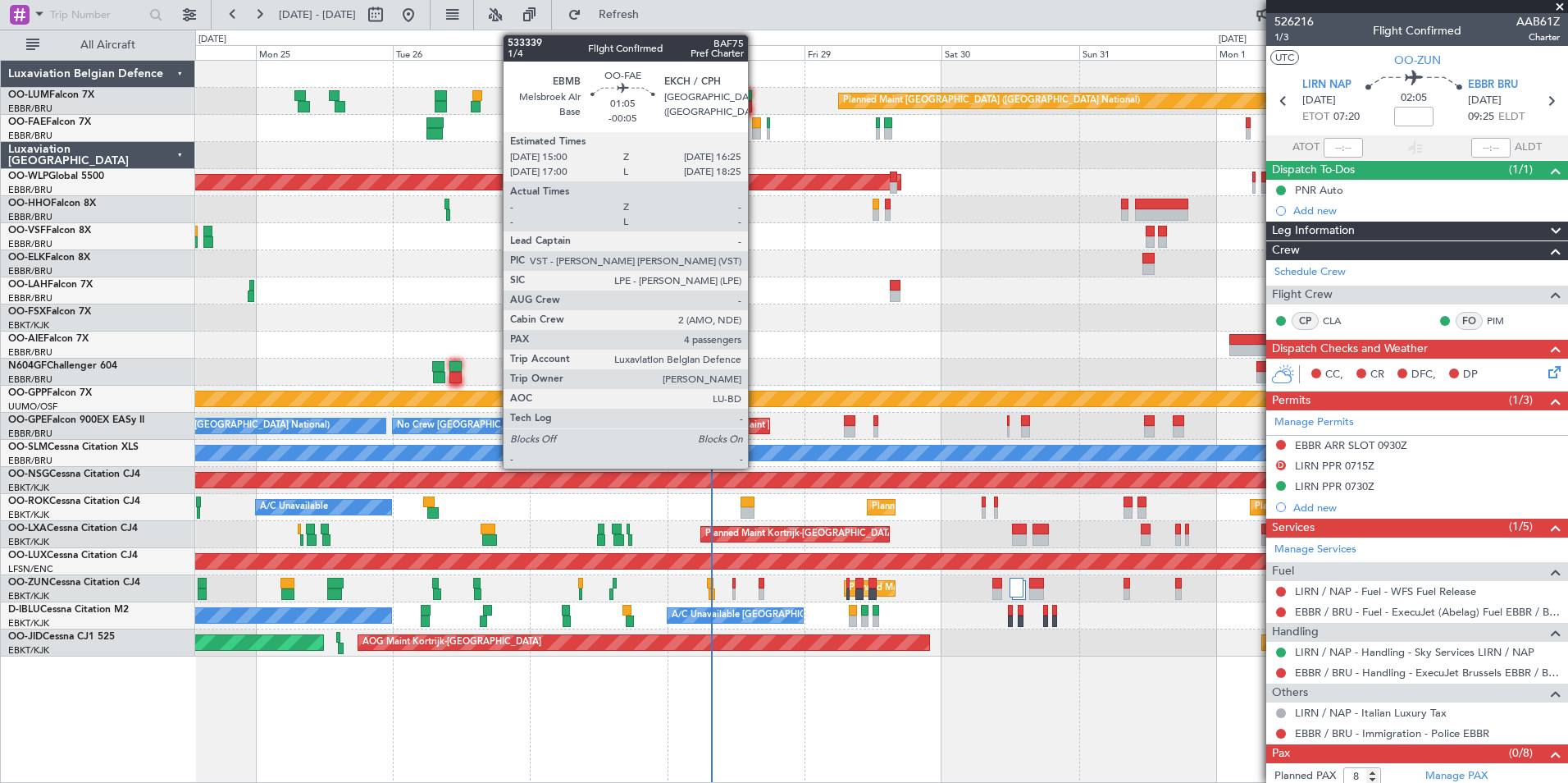
click at [757, 131] on div at bounding box center [756, 134] width 8 height 12
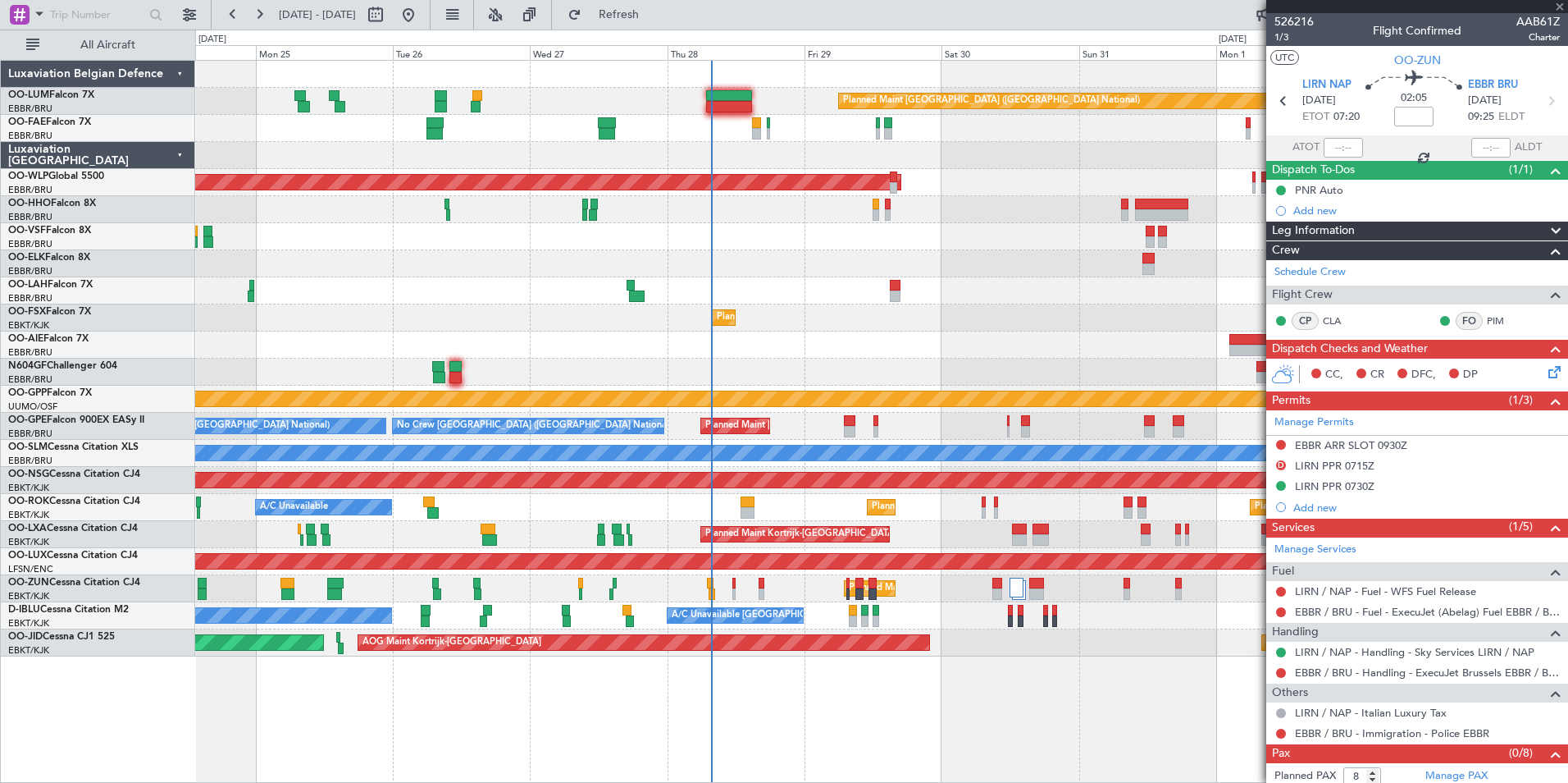
type input "-00:05"
type input "4"
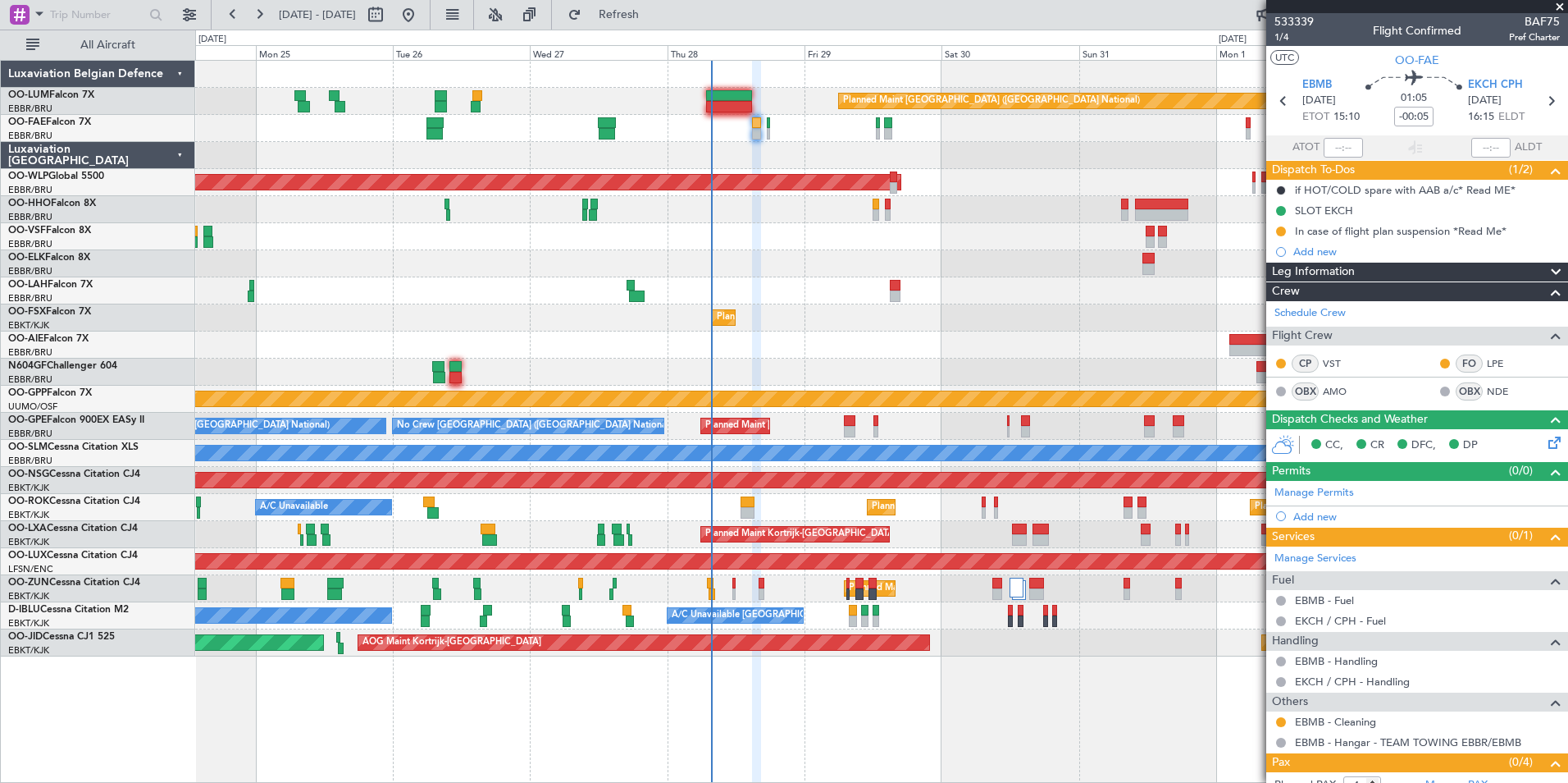
click at [910, 276] on div "Planned Maint Brussels (Brussels National) Owner Melsbroek Air Base Owner Melsb…" at bounding box center [881, 359] width 1372 height 595
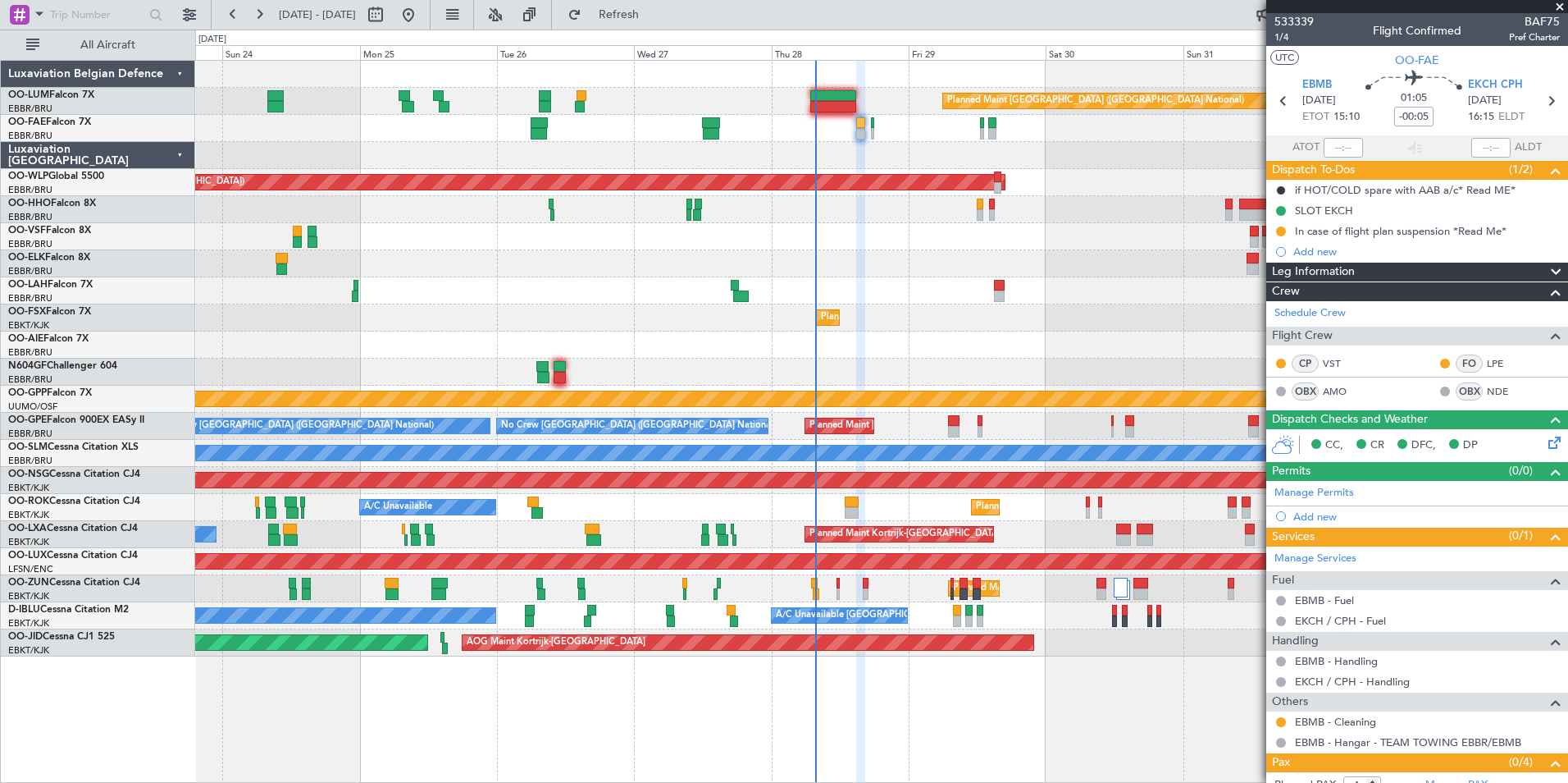
click at [760, 247] on div at bounding box center [881, 236] width 1372 height 27
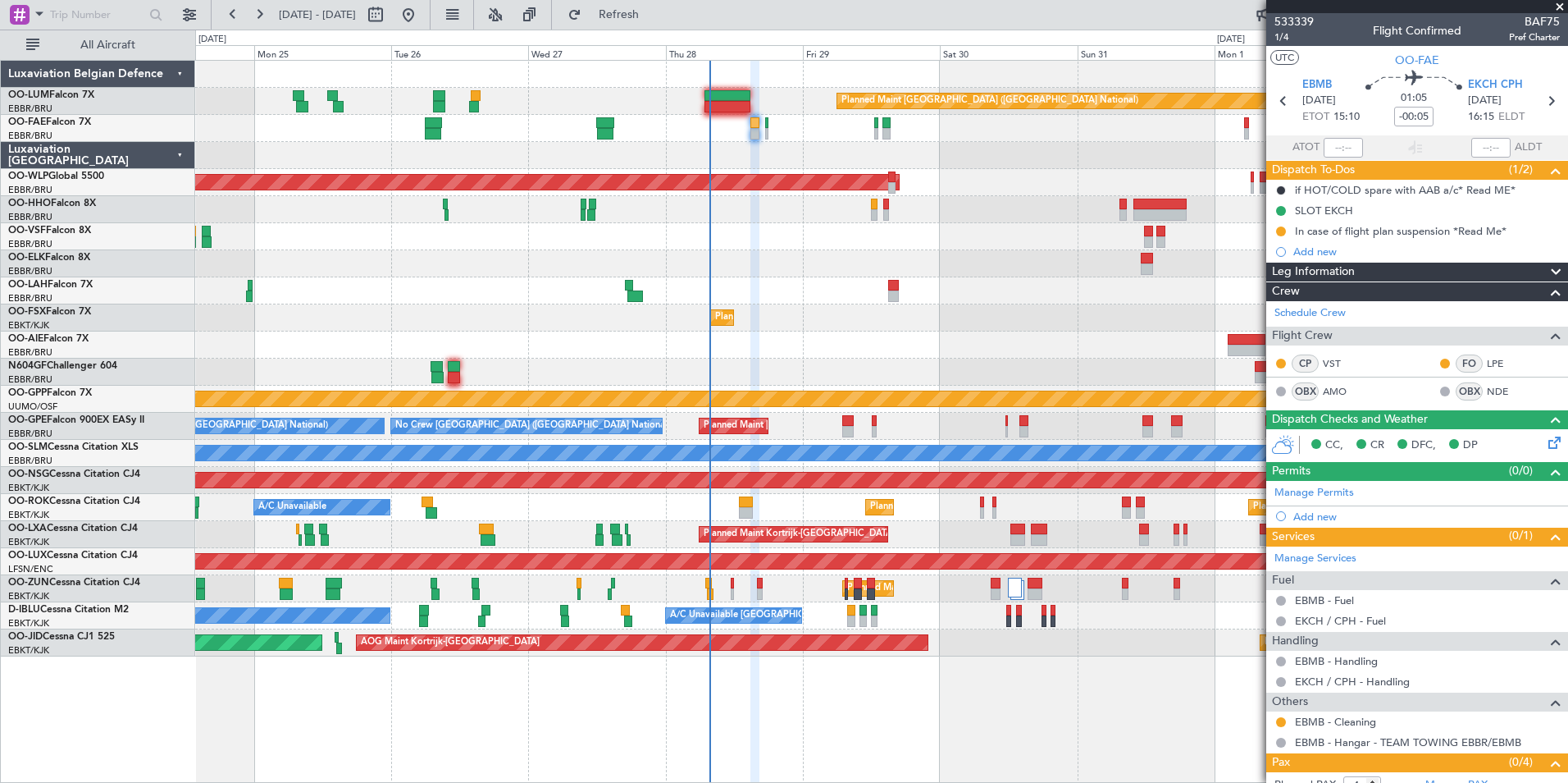
click at [757, 275] on div "Planned Maint Brussels (Brussels National) Owner Melsbroek Air Base Owner Melsb…" at bounding box center [881, 359] width 1372 height 595
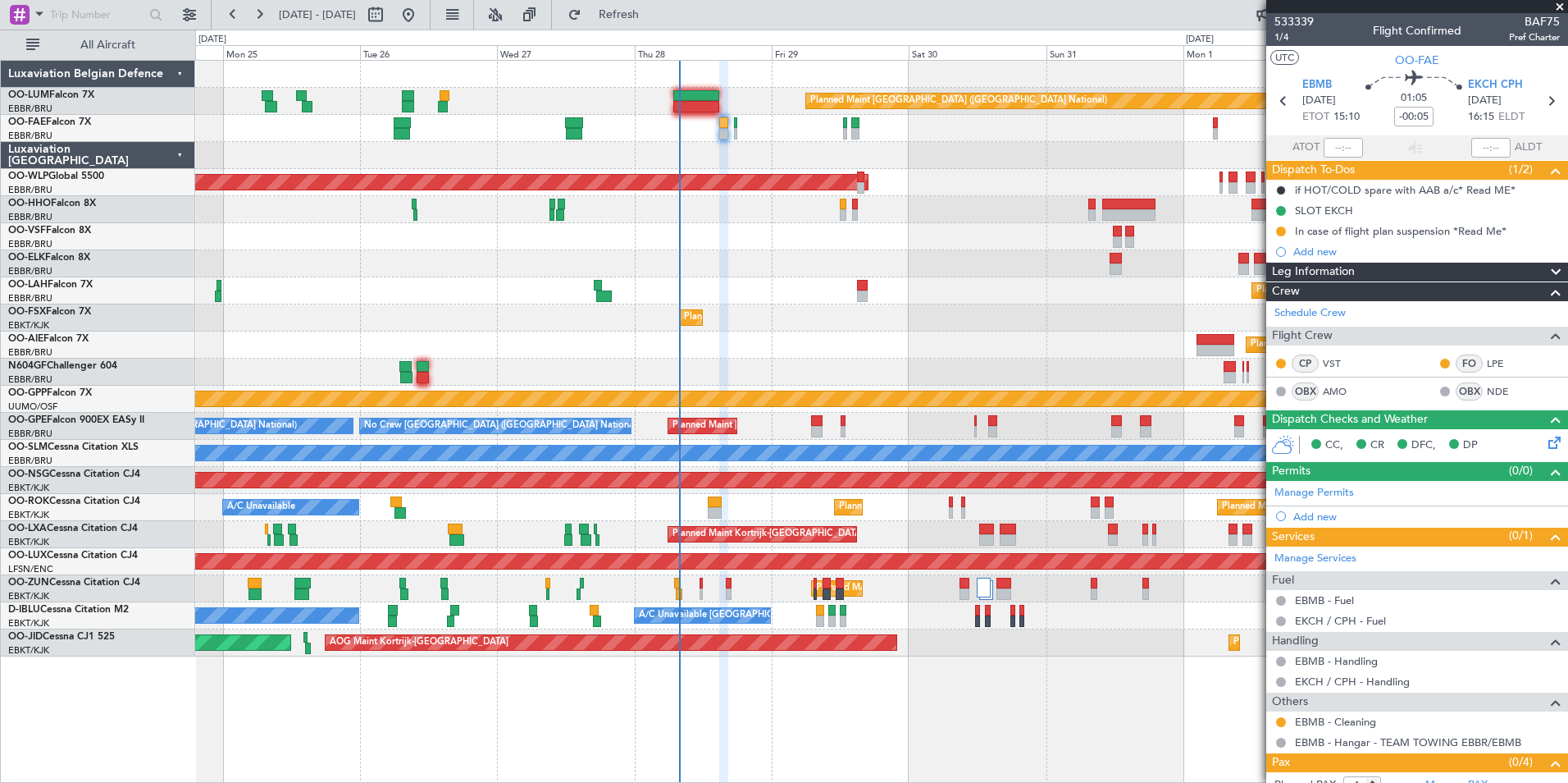
click at [680, 160] on div at bounding box center [881, 155] width 1372 height 27
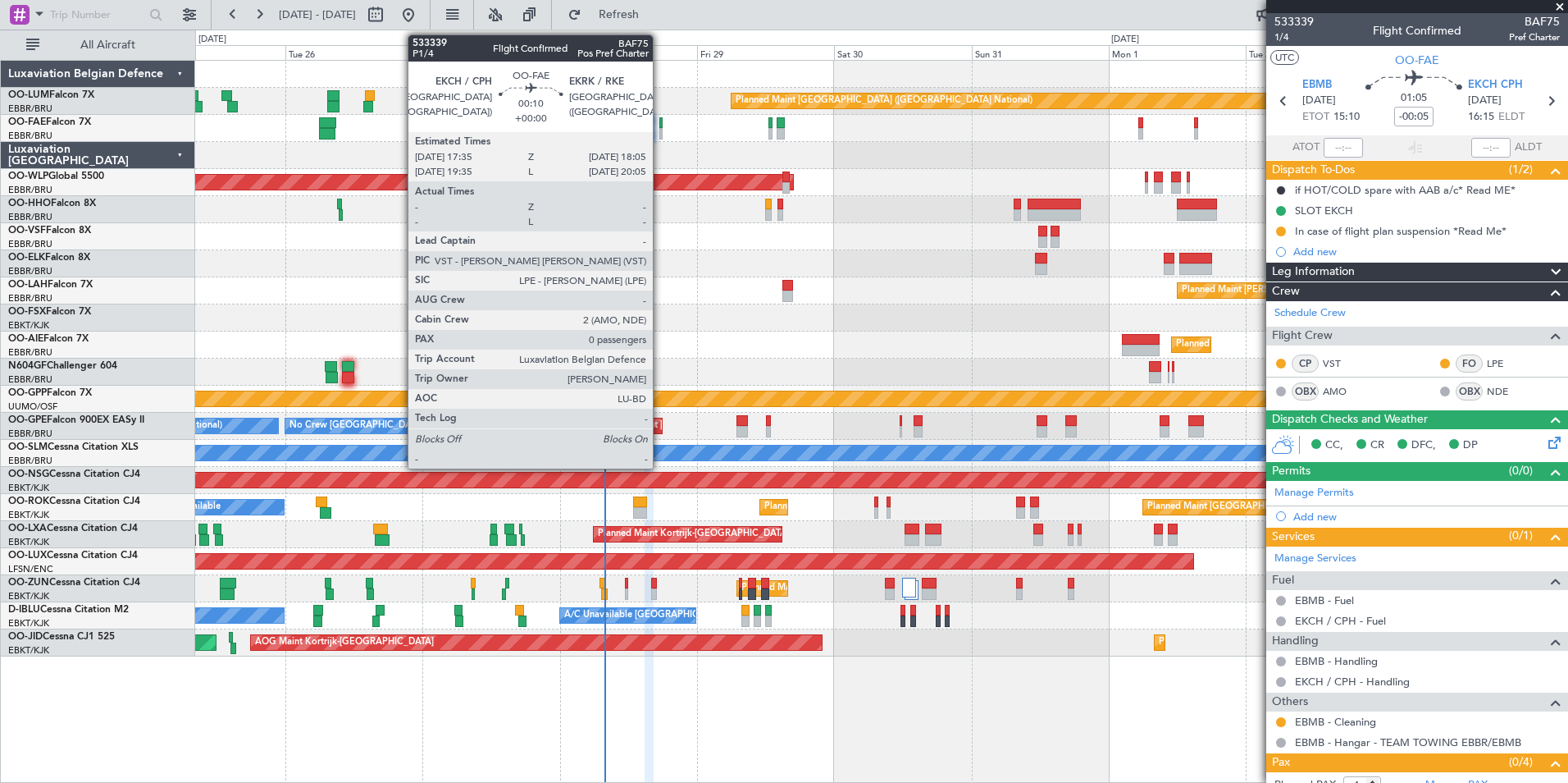
click at [660, 130] on div at bounding box center [661, 134] width 3 height 12
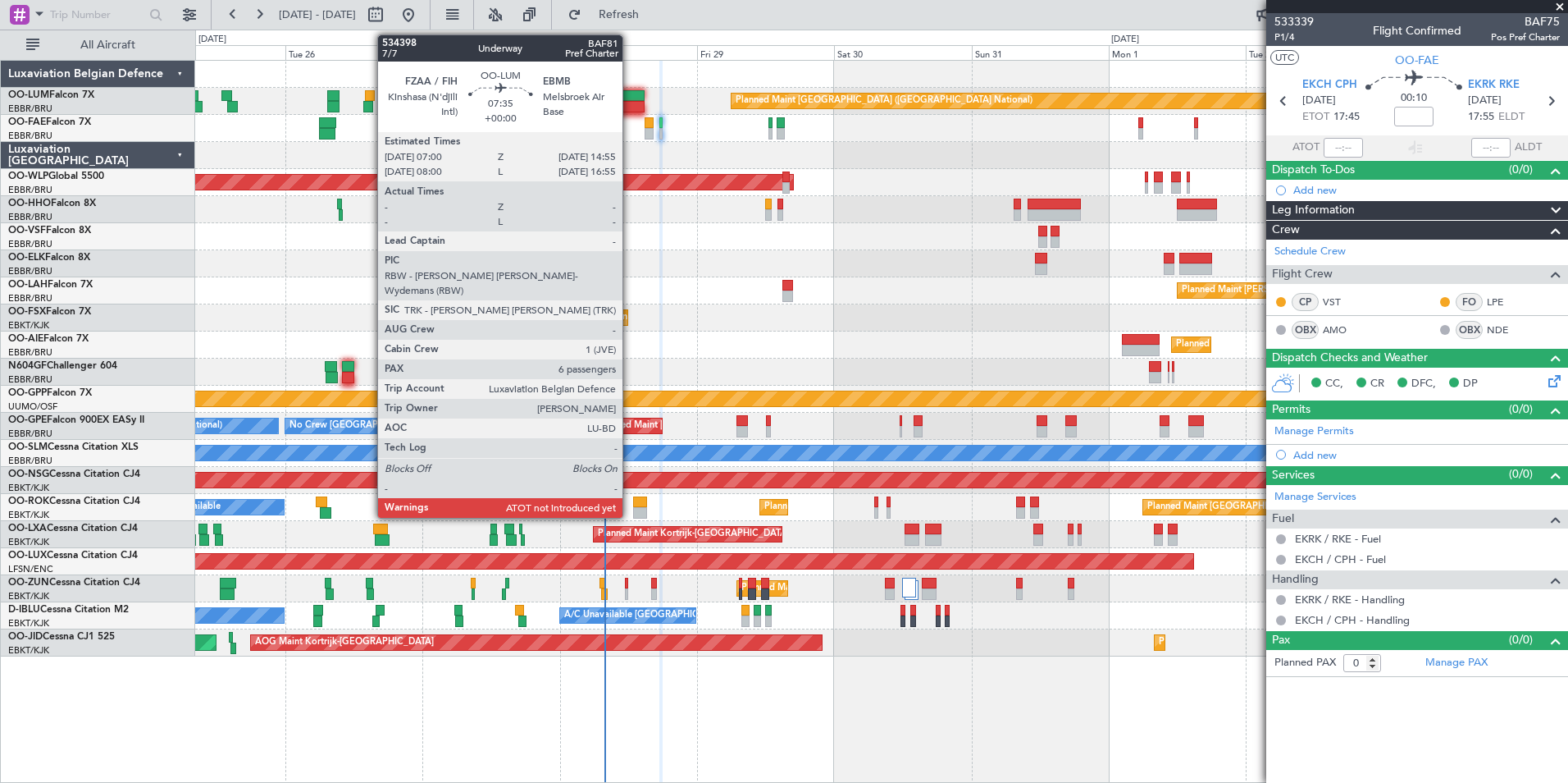
click at [631, 90] on div at bounding box center [622, 96] width 46 height 12
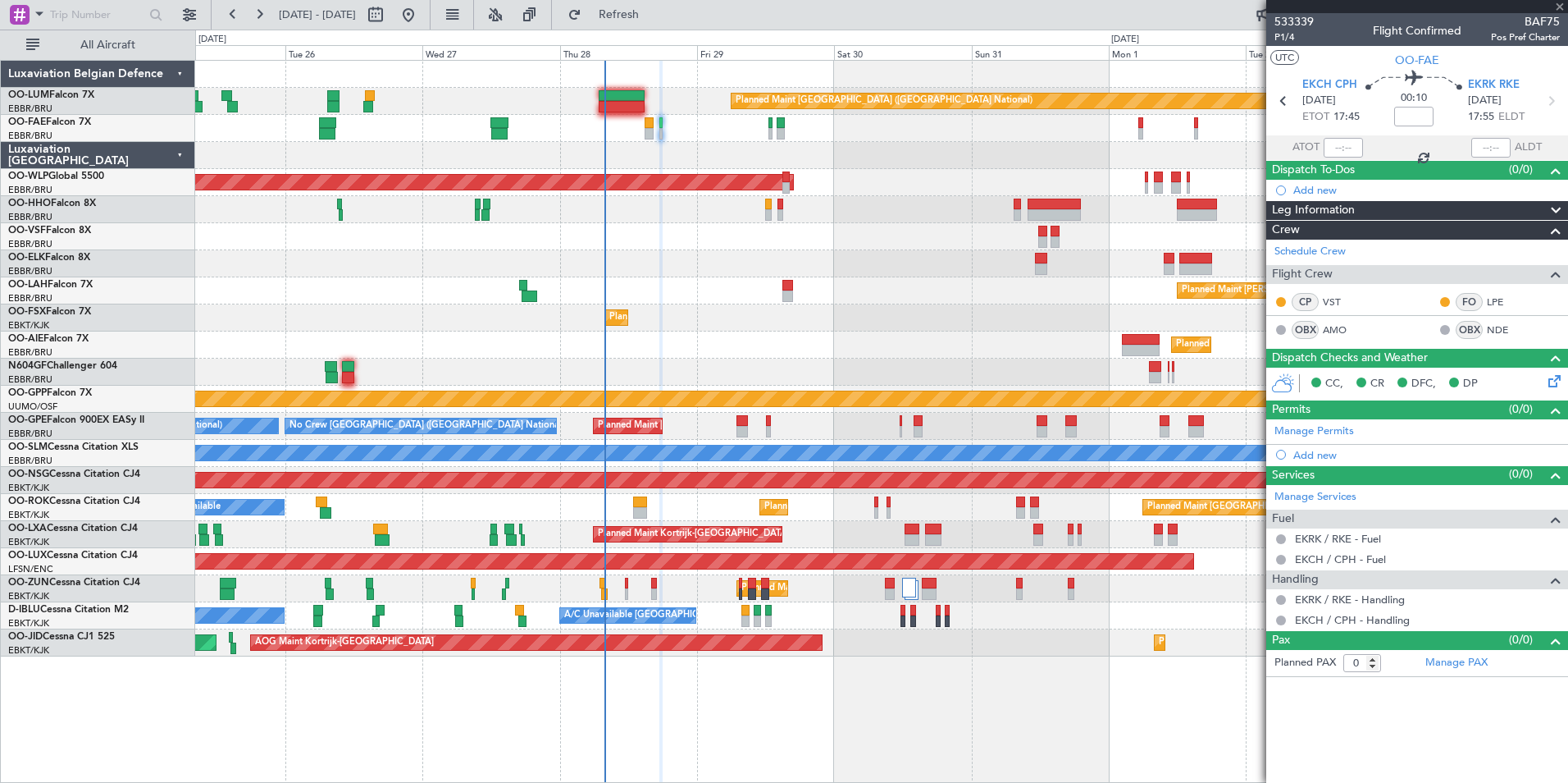
type input "6"
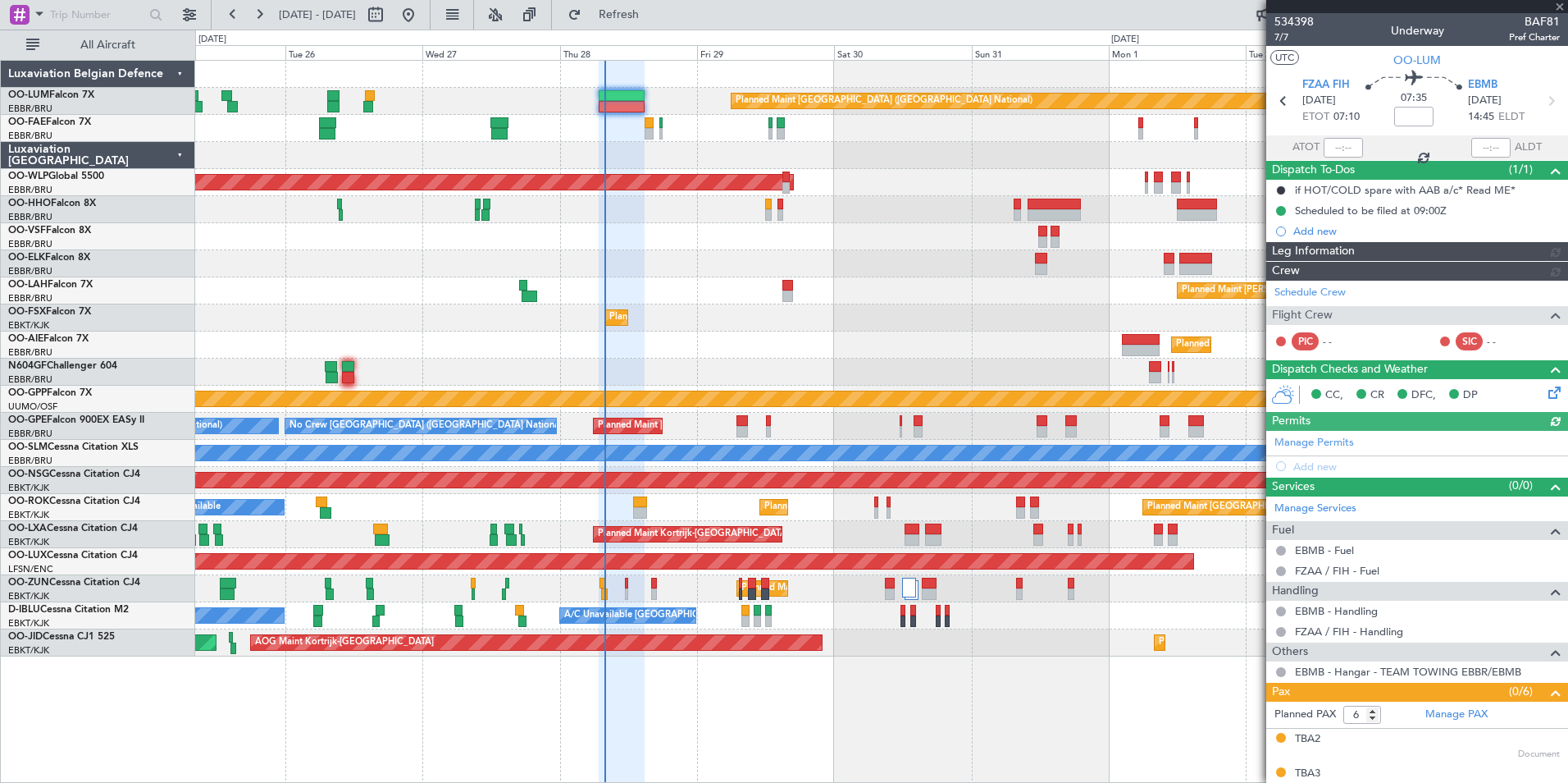
click at [1331, 151] on div at bounding box center [1344, 148] width 39 height 20
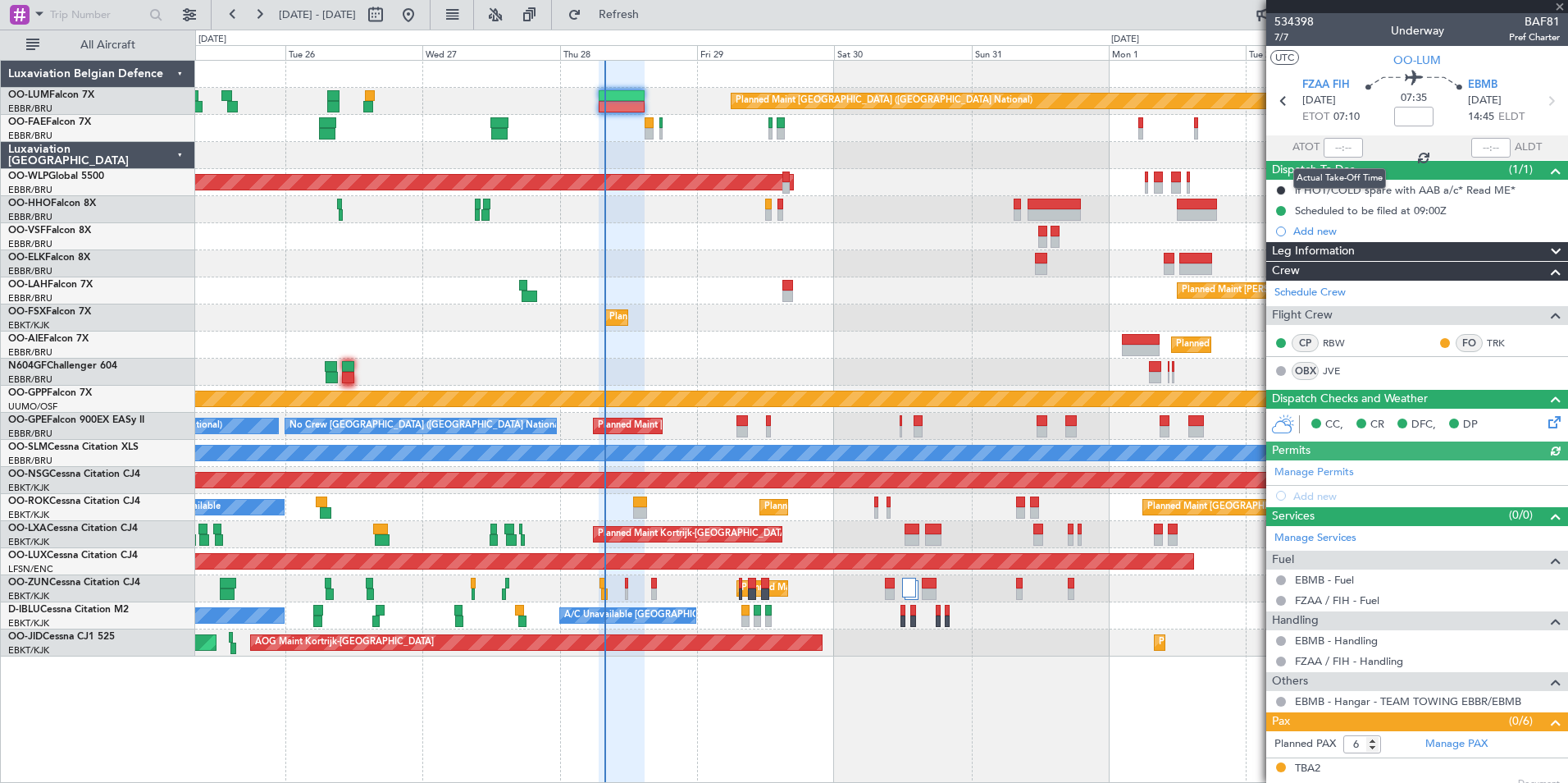
click at [1338, 148] on div at bounding box center [1344, 148] width 39 height 20
click at [1339, 148] on div at bounding box center [1344, 148] width 39 height 20
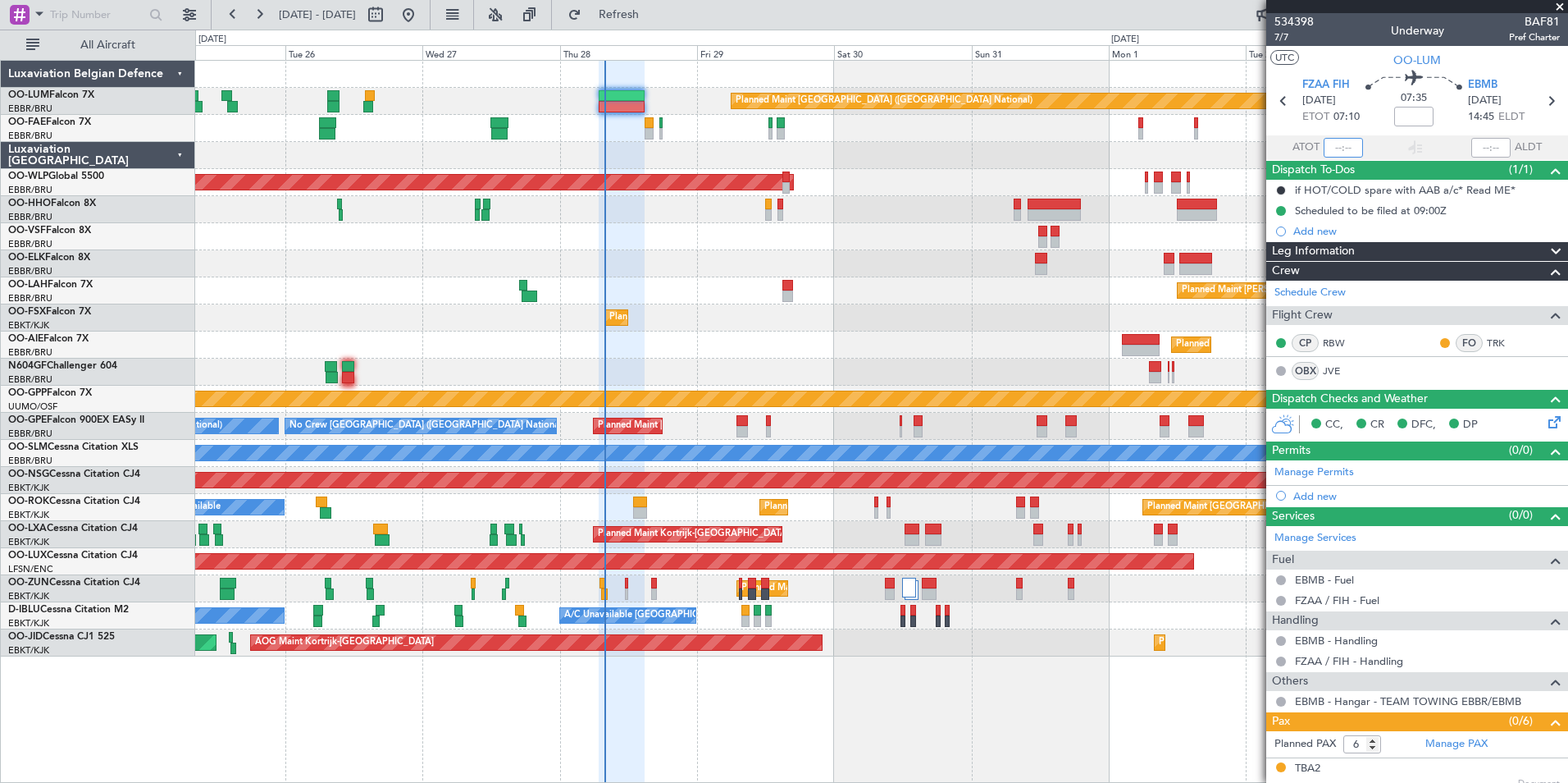
click at [1339, 148] on input "text" at bounding box center [1344, 148] width 39 height 20
type input "07:49"
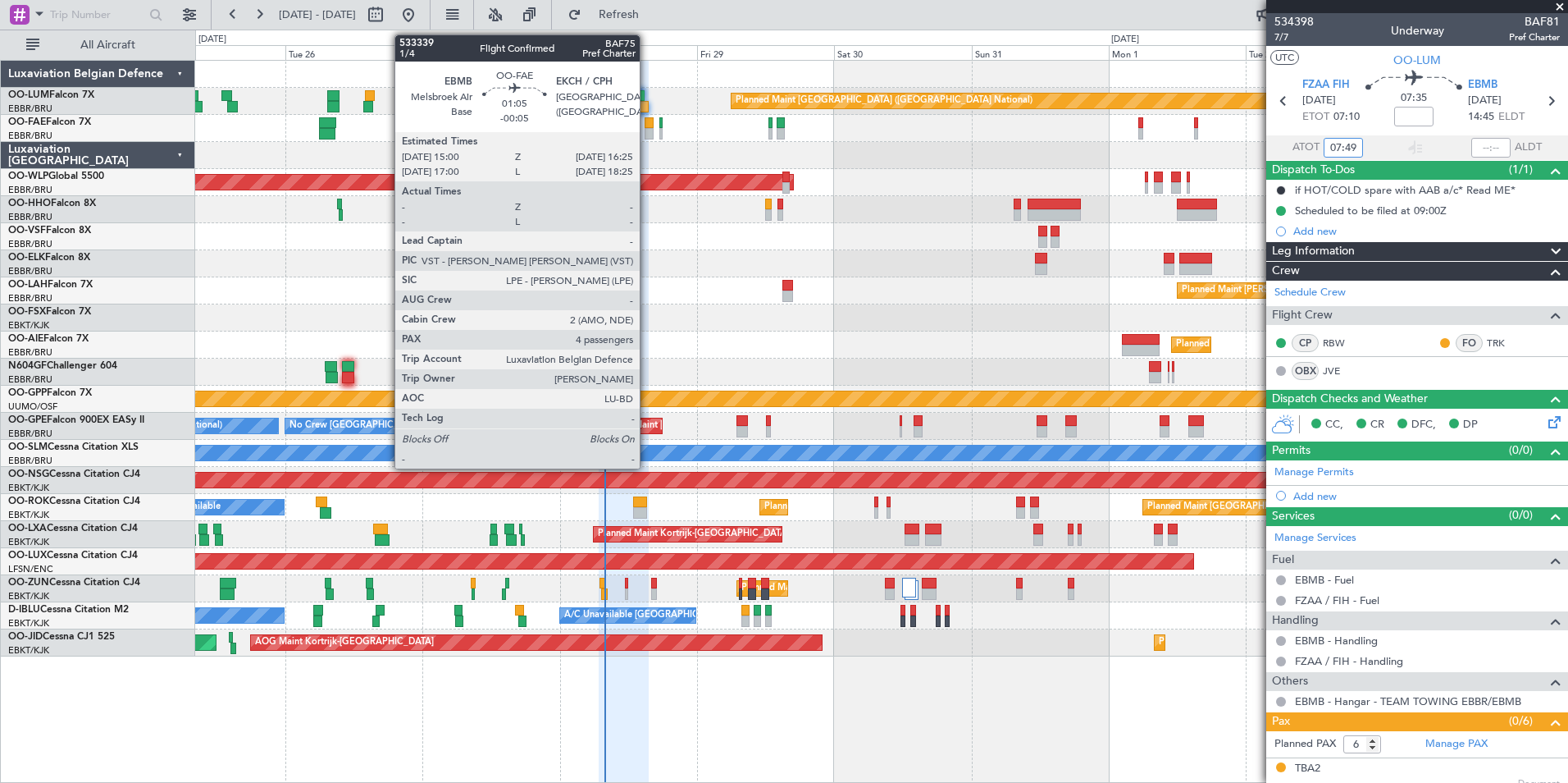
click at [647, 134] on div at bounding box center [649, 134] width 8 height 12
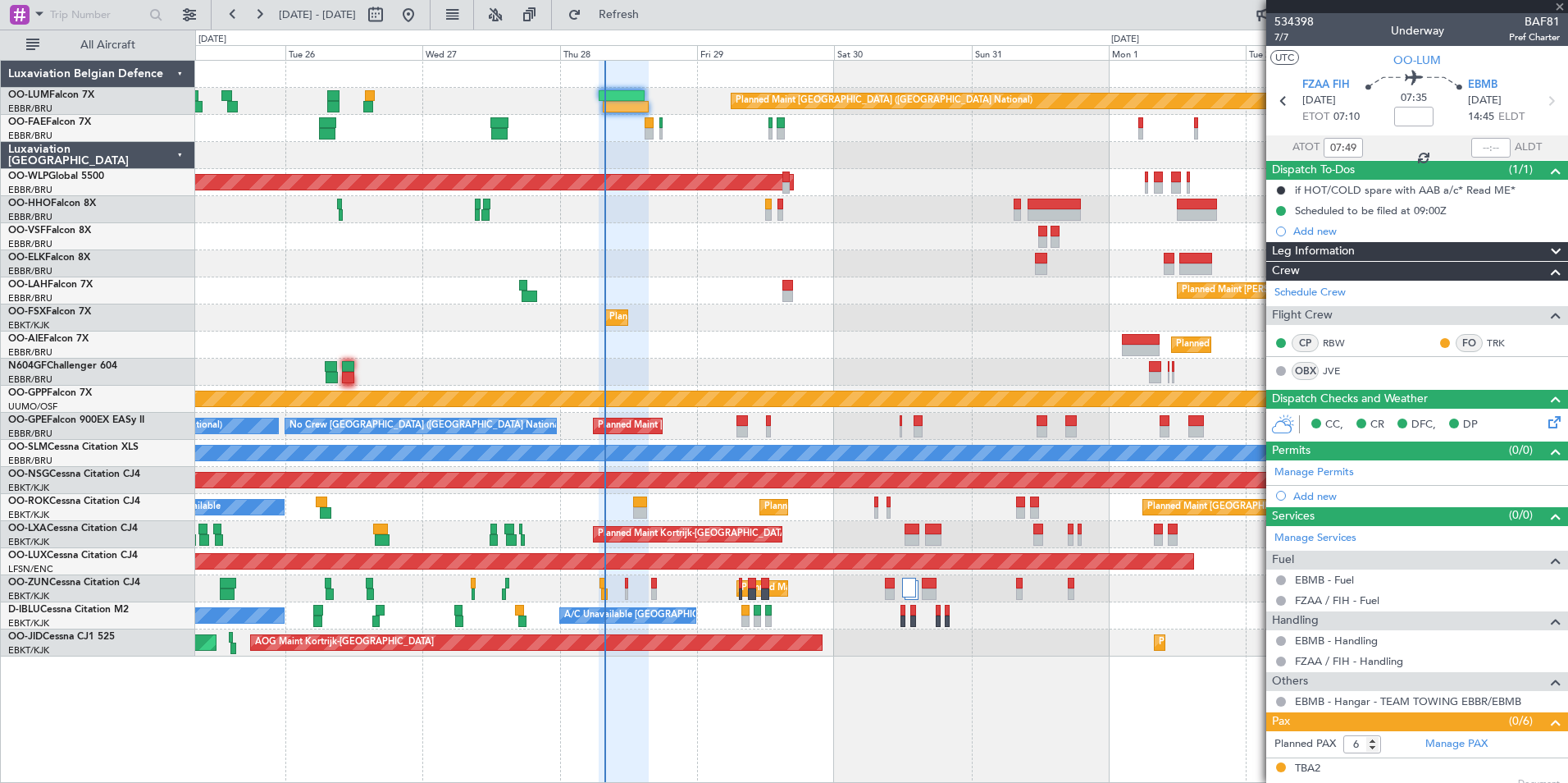
type input "-00:05"
type input "4"
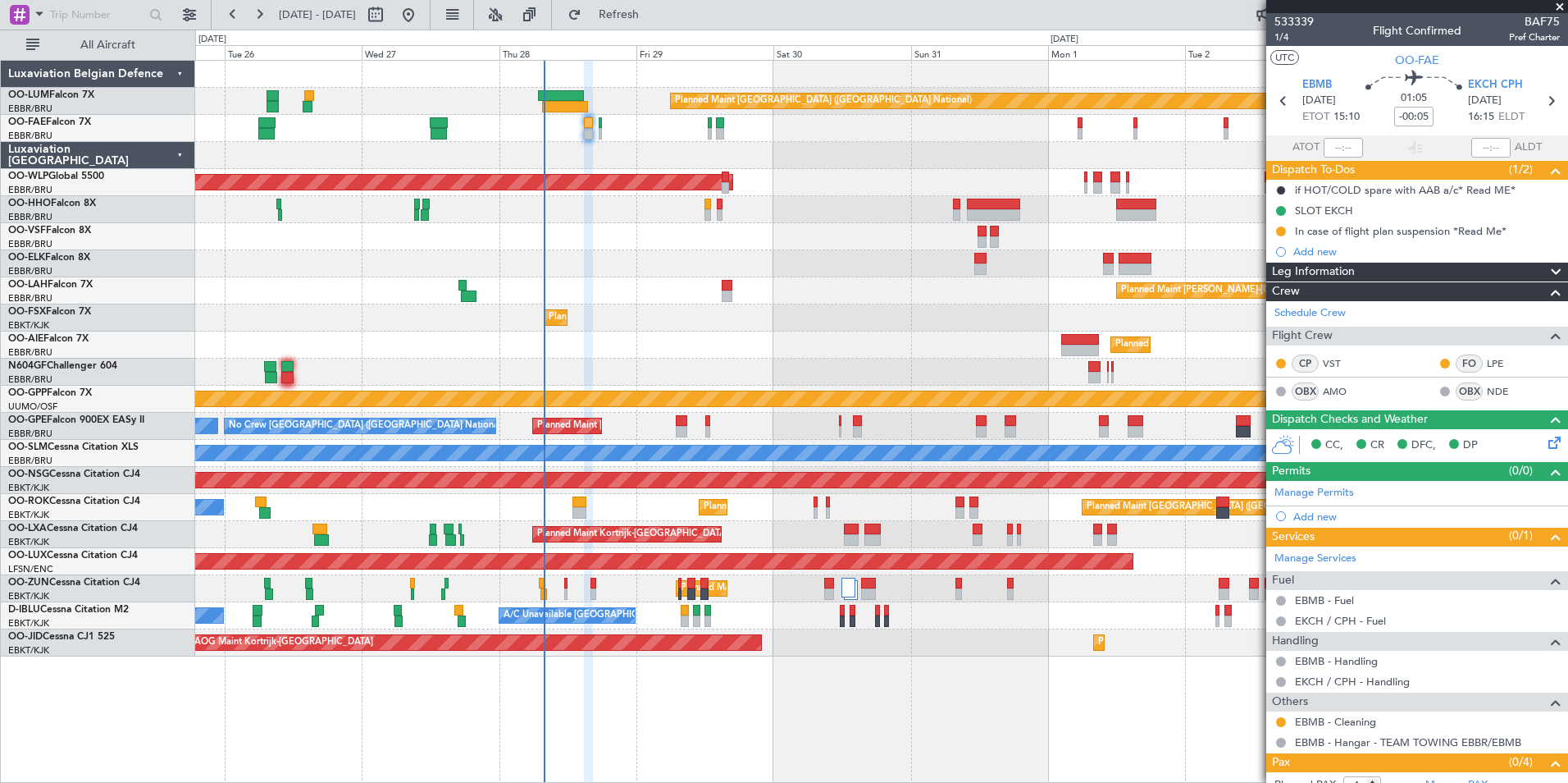
click at [730, 434] on div "Planned Maint Brussels (Brussels National) No Crew Brussels (Brussels National)…" at bounding box center [881, 426] width 1372 height 27
click at [597, 451] on div "Planned Maint Brussels (Brussels National) Owner Melsbroek Air Base Owner Melsb…" at bounding box center [881, 359] width 1372 height 595
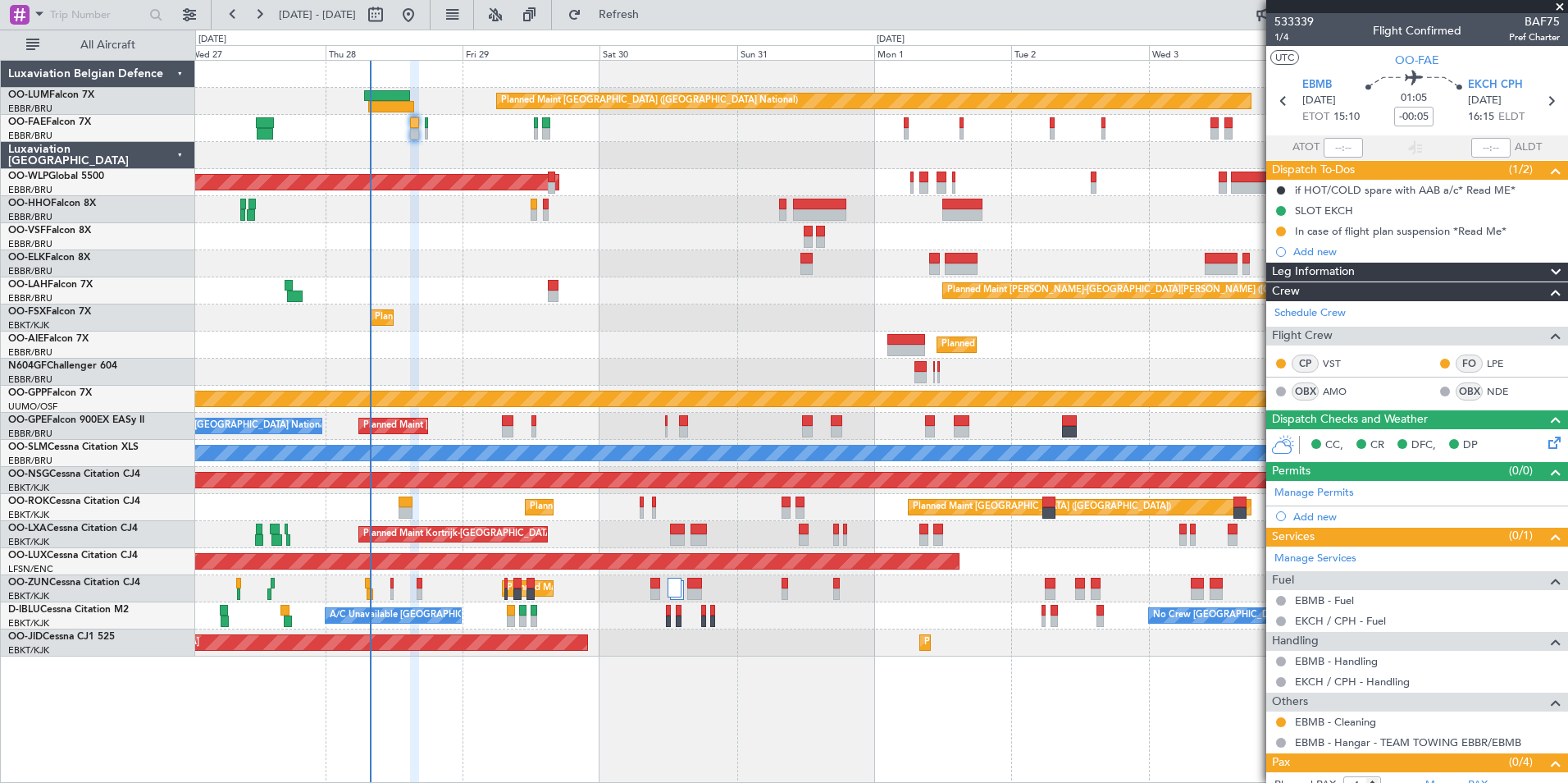
click at [579, 444] on div "Planned Maint Brussels (Brussels National) Owner Melsbroek Air Base Owner Melsb…" at bounding box center [881, 359] width 1372 height 595
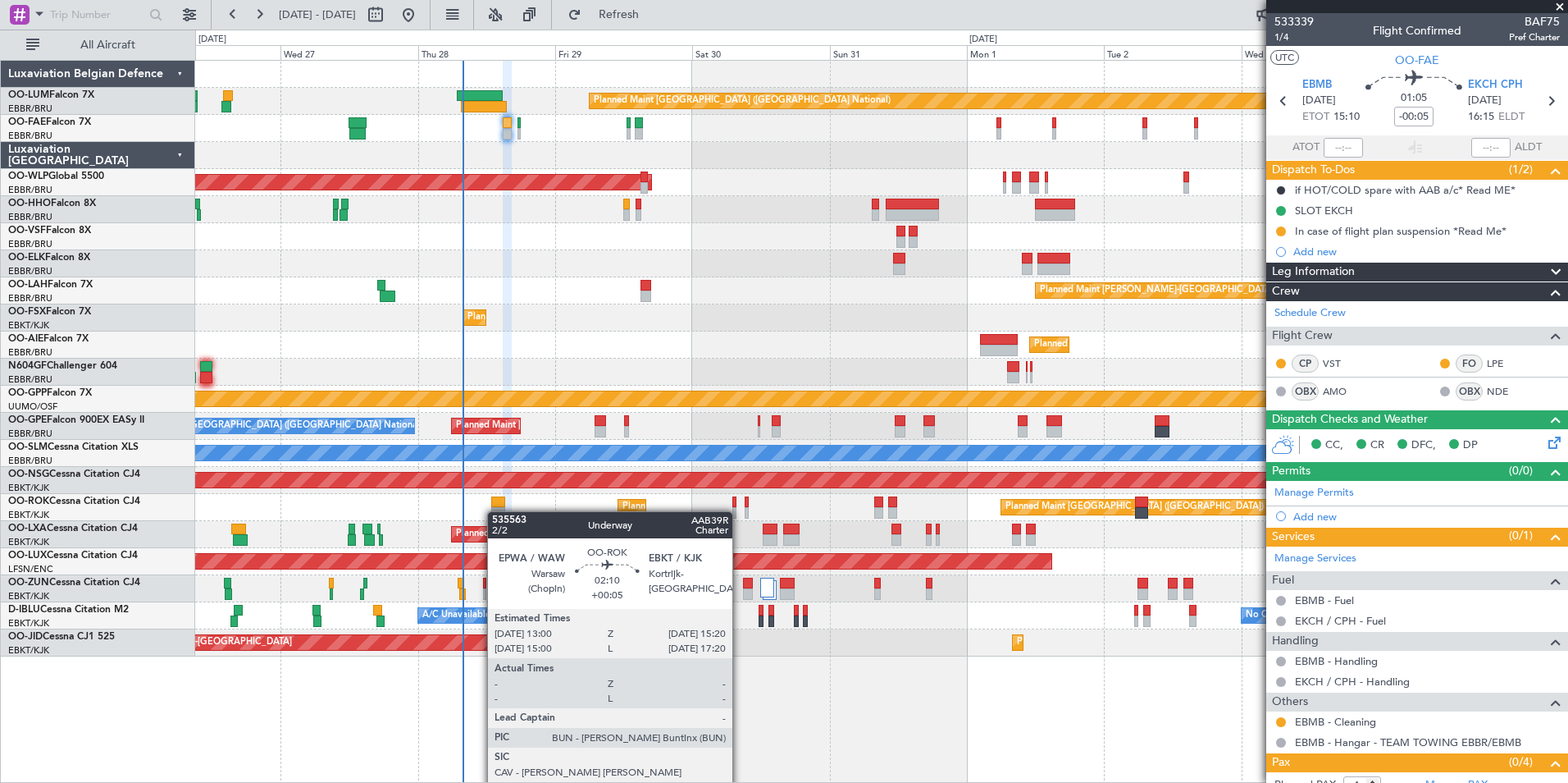
click at [368, 525] on div "Planned Maint Brussels (Brussels National) Owner Melsbroek Air Base Owner Melsb…" at bounding box center [881, 359] width 1372 height 595
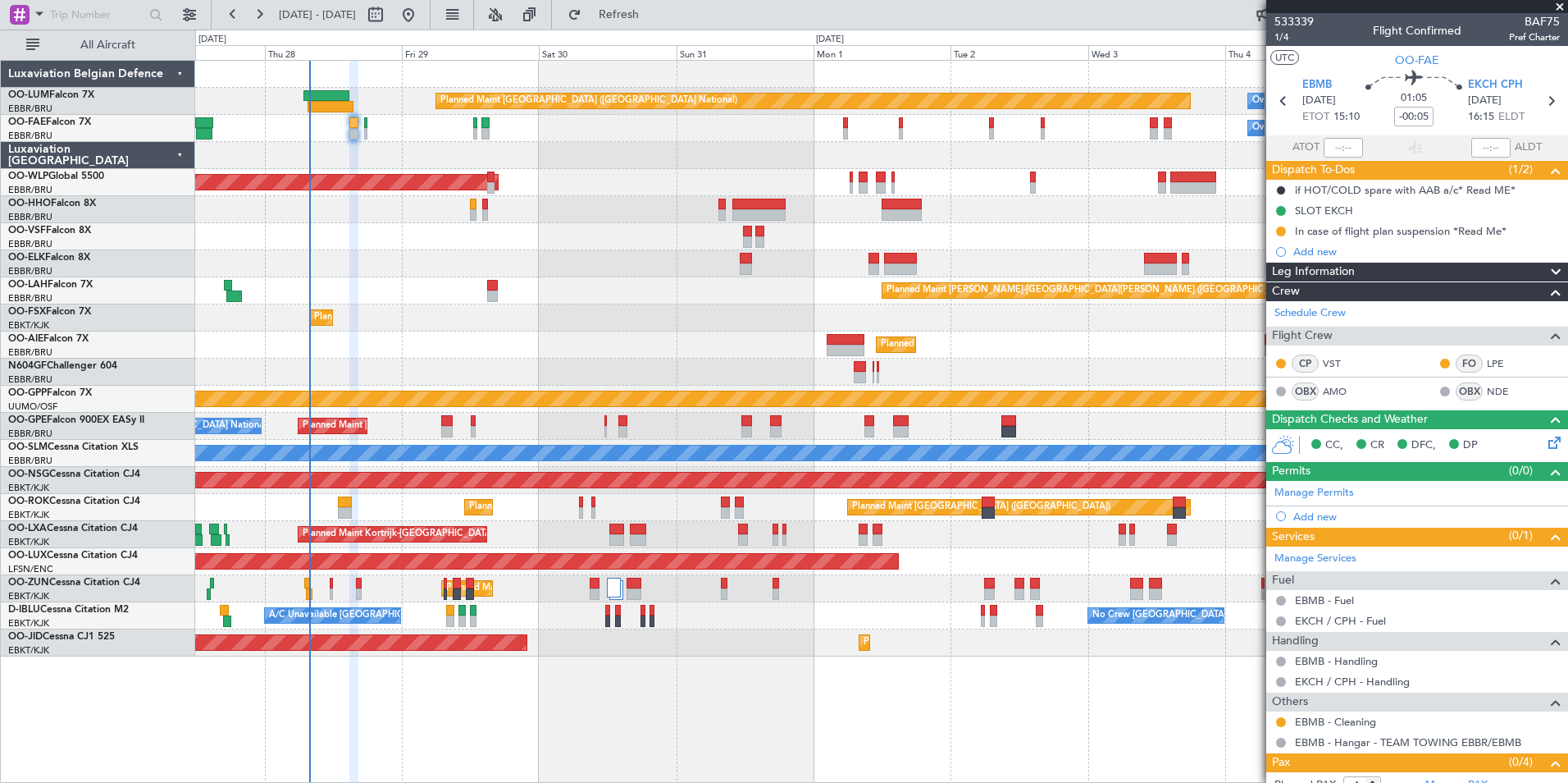
click at [297, 527] on div "Planned Maint Brussels (Brussels National) Owner Melsbroek Air Base Owner Melsb…" at bounding box center [881, 359] width 1372 height 595
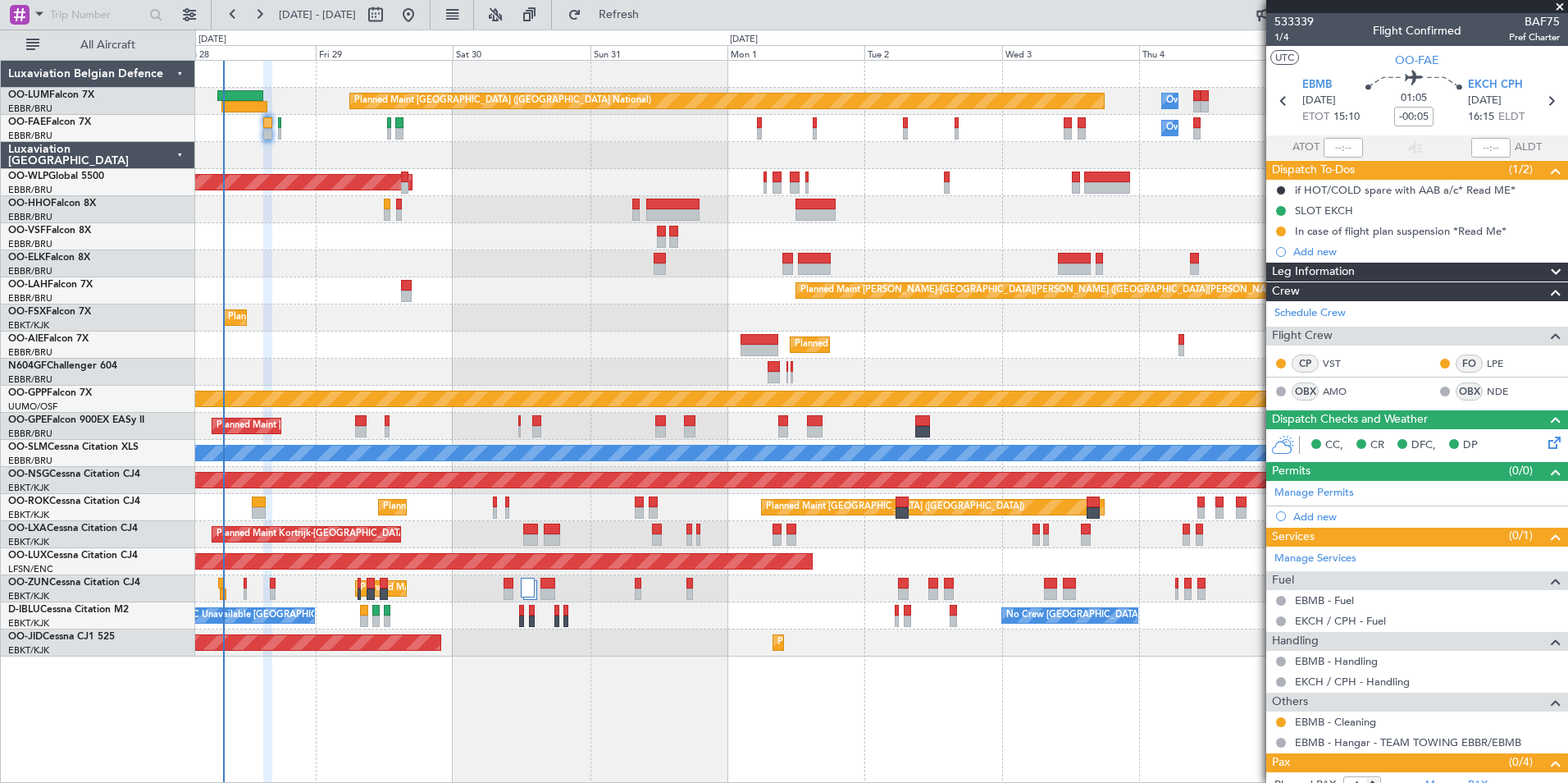
click at [429, 431] on div "Planned Maint Brussels (Brussels National) No Crew Brussels (Brussels National)…" at bounding box center [881, 426] width 1372 height 27
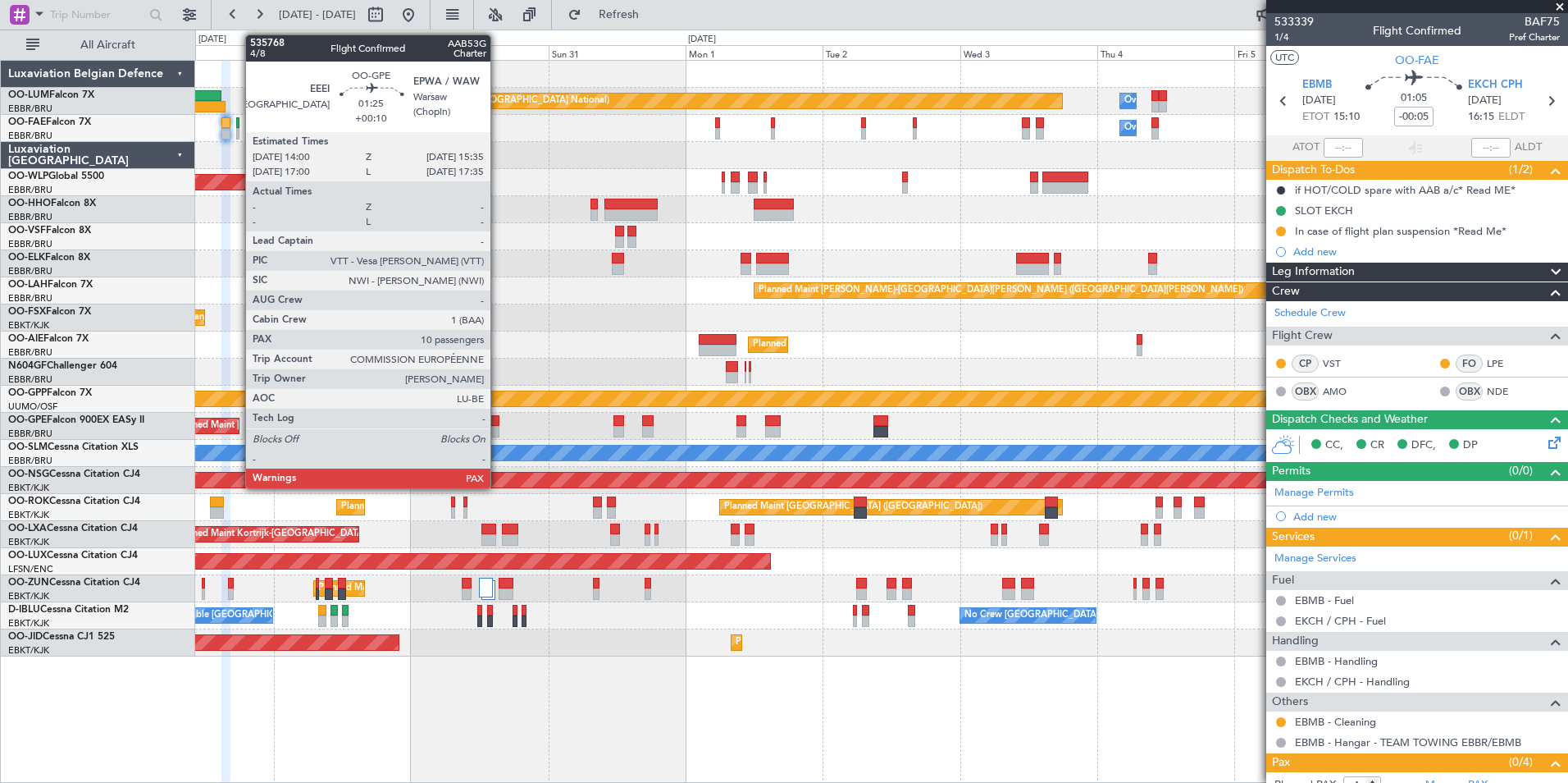
click at [497, 426] on div at bounding box center [495, 432] width 10 height 12
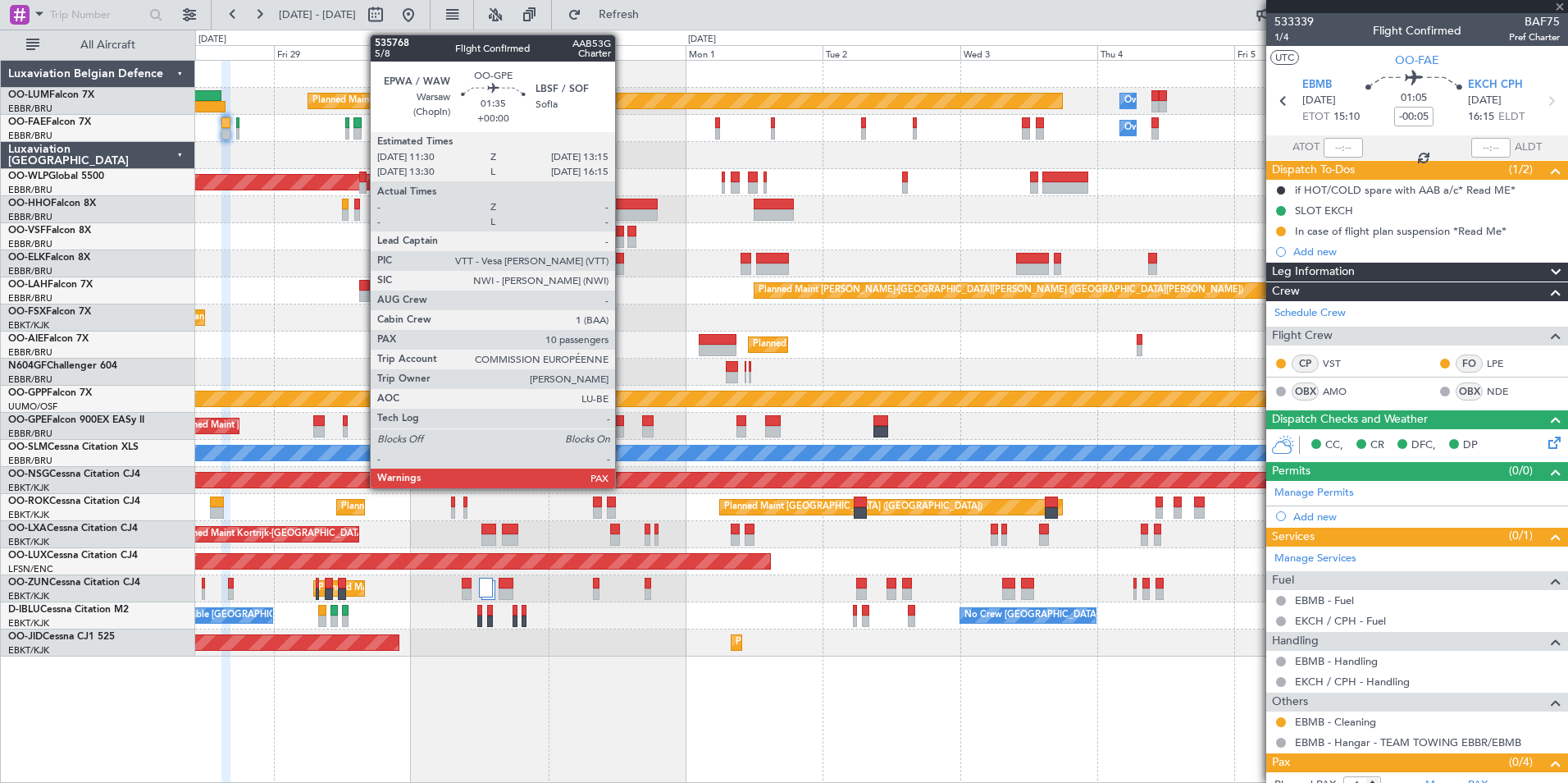
type input "+00:10"
type input "13"
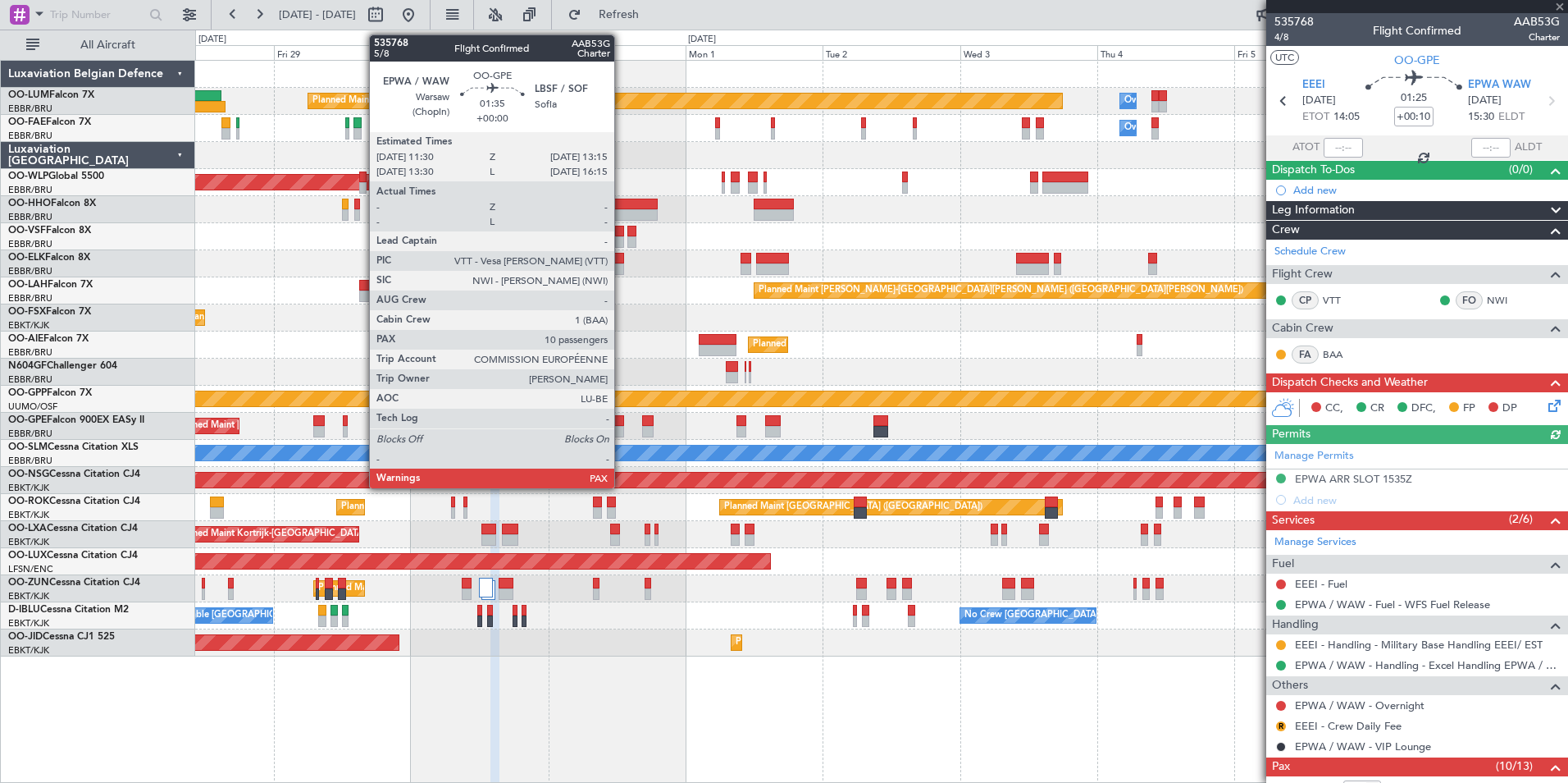
click at [622, 428] on div at bounding box center [618, 432] width 11 height 12
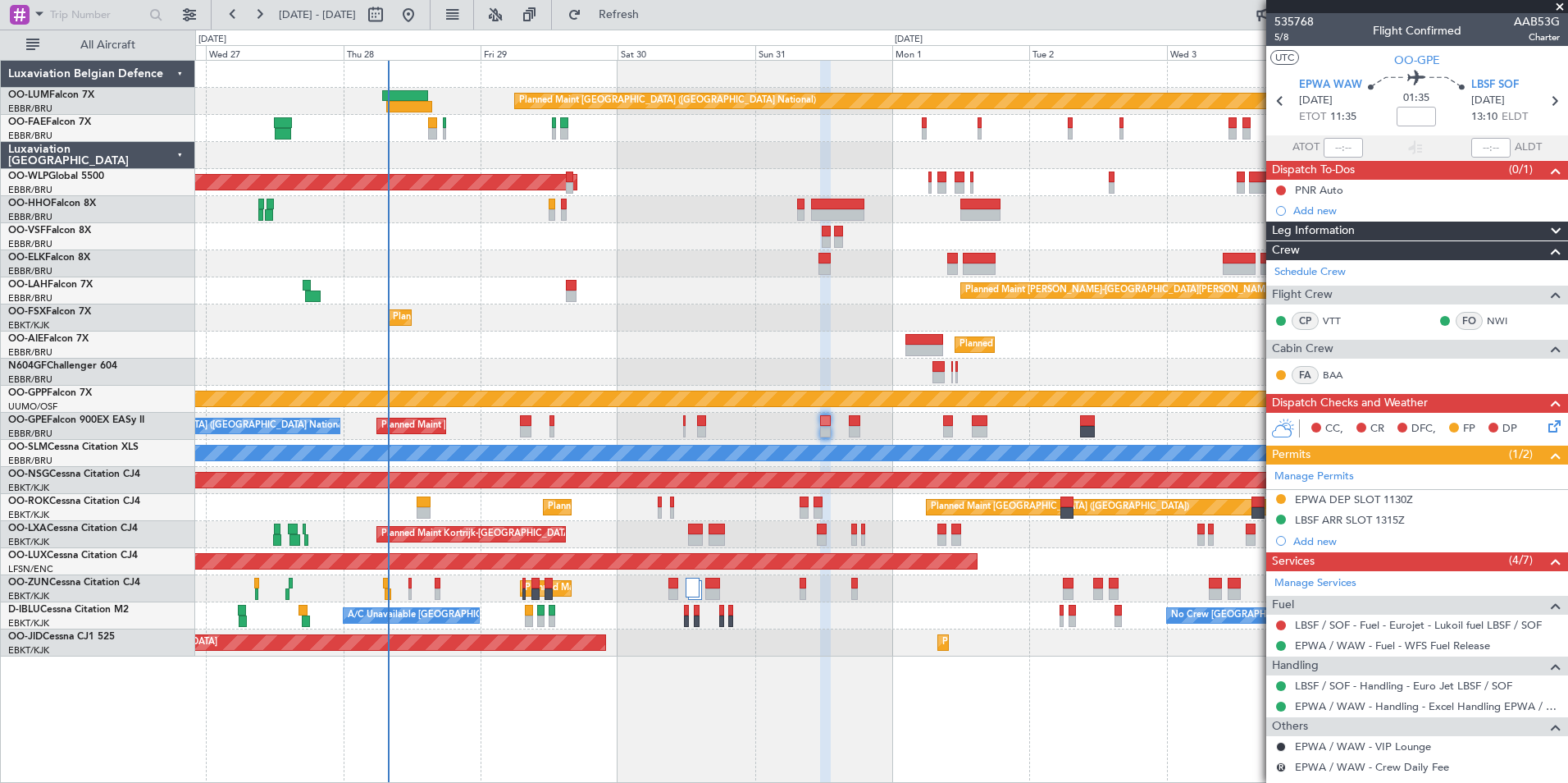
click at [693, 234] on div "Planned Maint Brussels (Brussels National) Owner Melsbroek Air Base Owner Melsb…" at bounding box center [881, 359] width 1372 height 595
click at [517, 236] on div at bounding box center [881, 236] width 1372 height 27
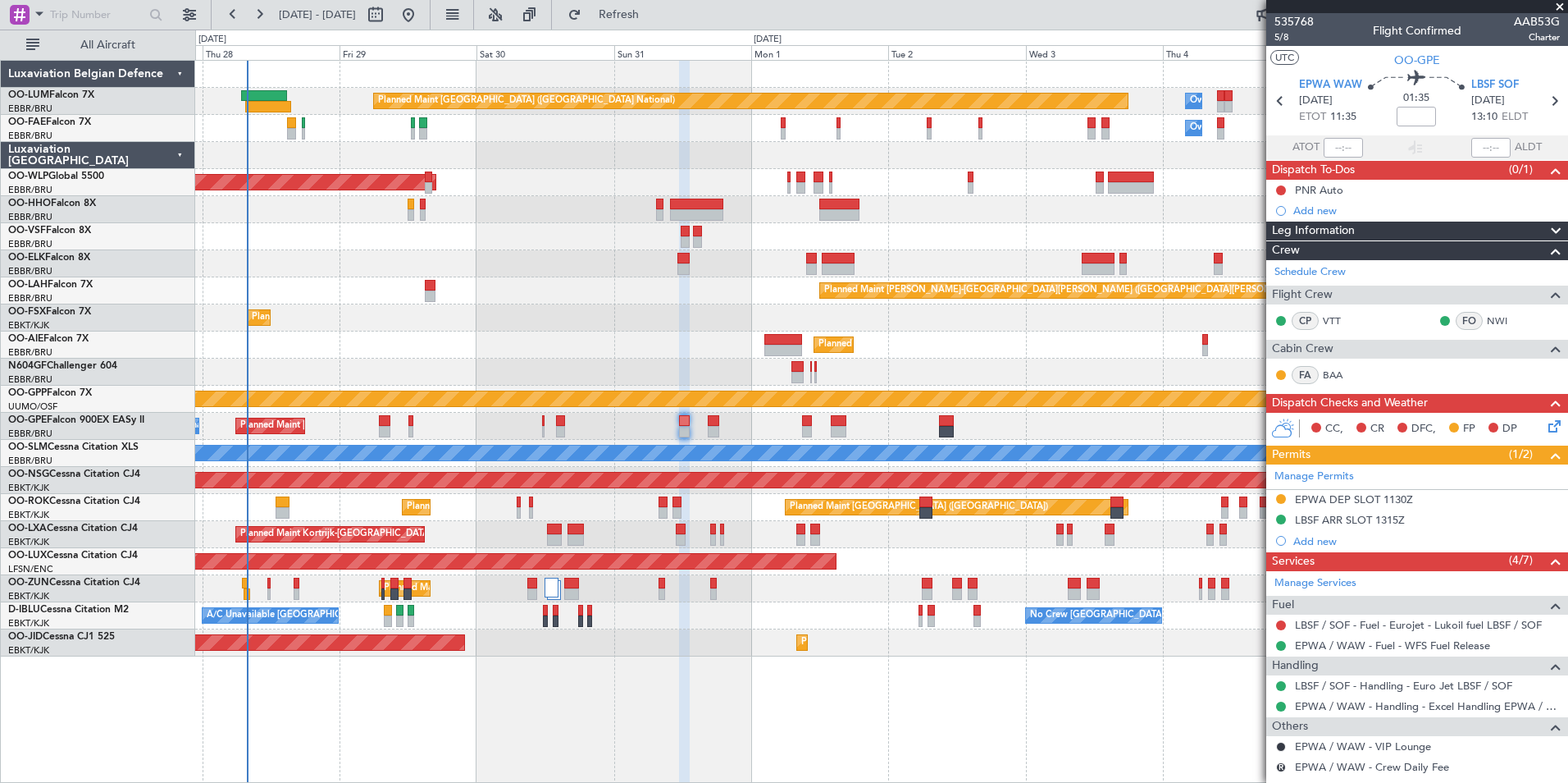
click at [189, 225] on div "Planned Maint Brussels (Brussels National) Owner Melsbroek Air Base Owner Melsb…" at bounding box center [784, 406] width 1568 height 753
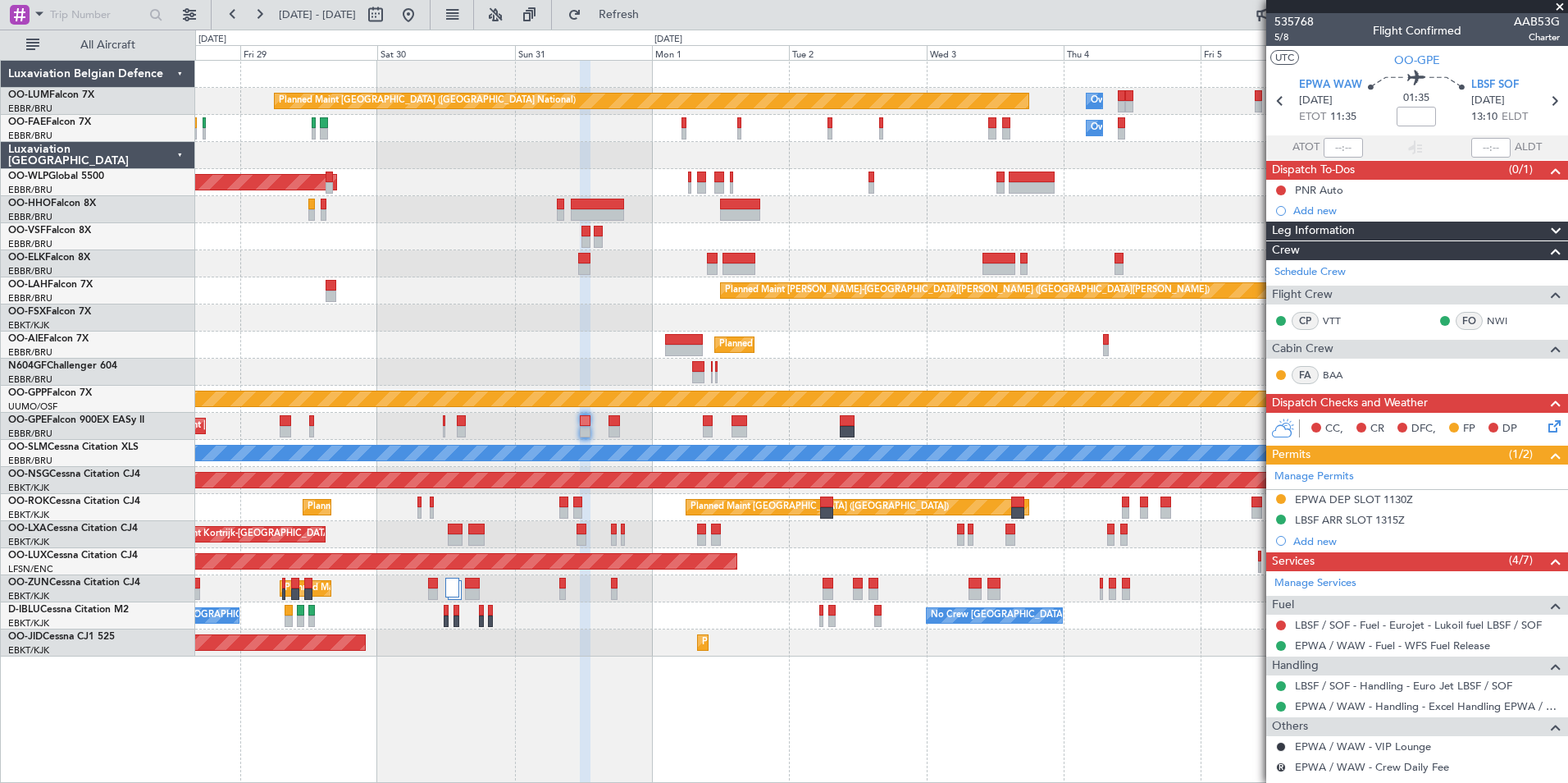
click at [568, 202] on div "Planned Maint Brussels (Brussels National) Owner Melsbroek Air Base Owner Melsb…" at bounding box center [881, 359] width 1372 height 595
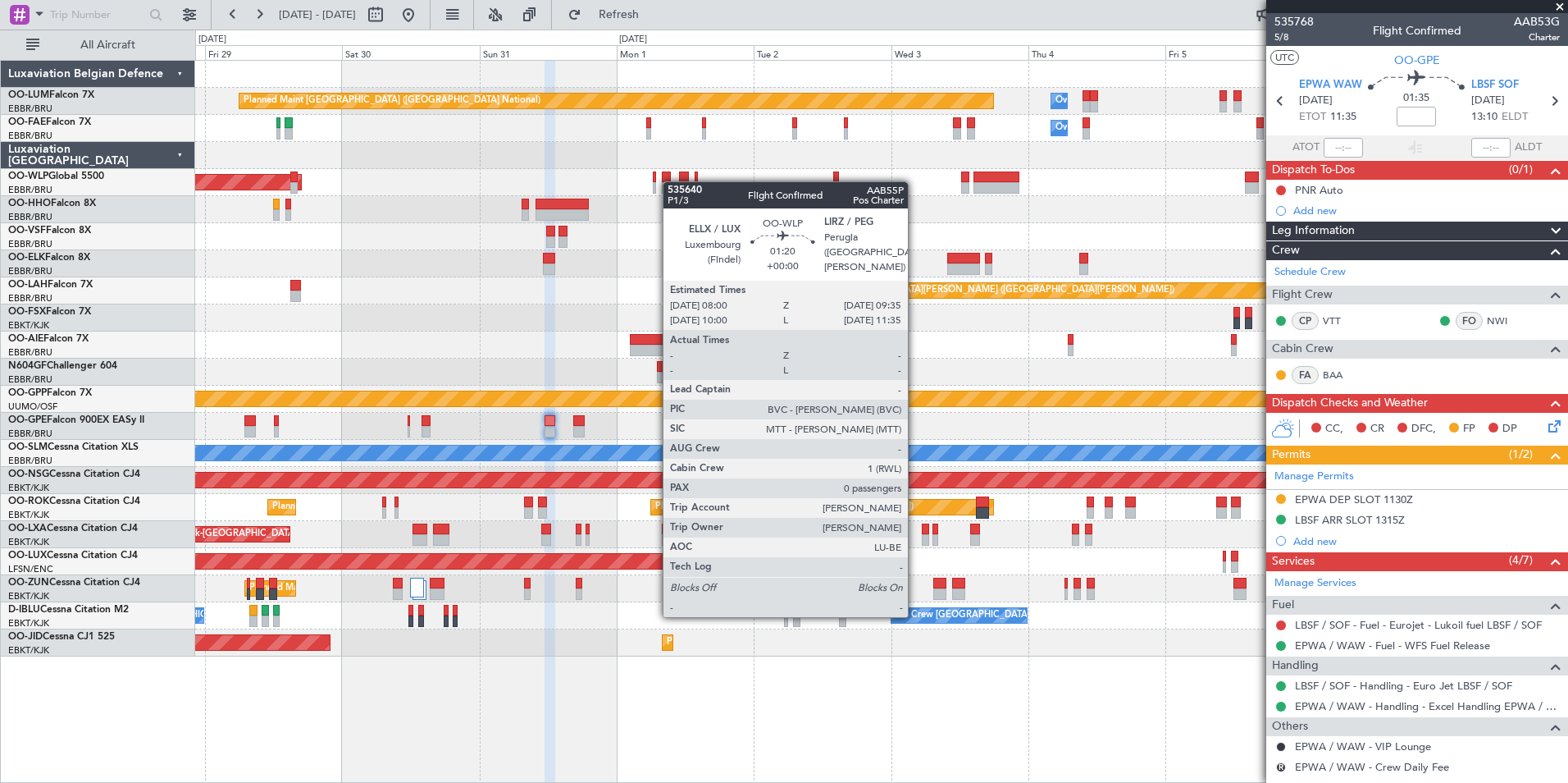
click at [671, 181] on div at bounding box center [667, 177] width 10 height 12
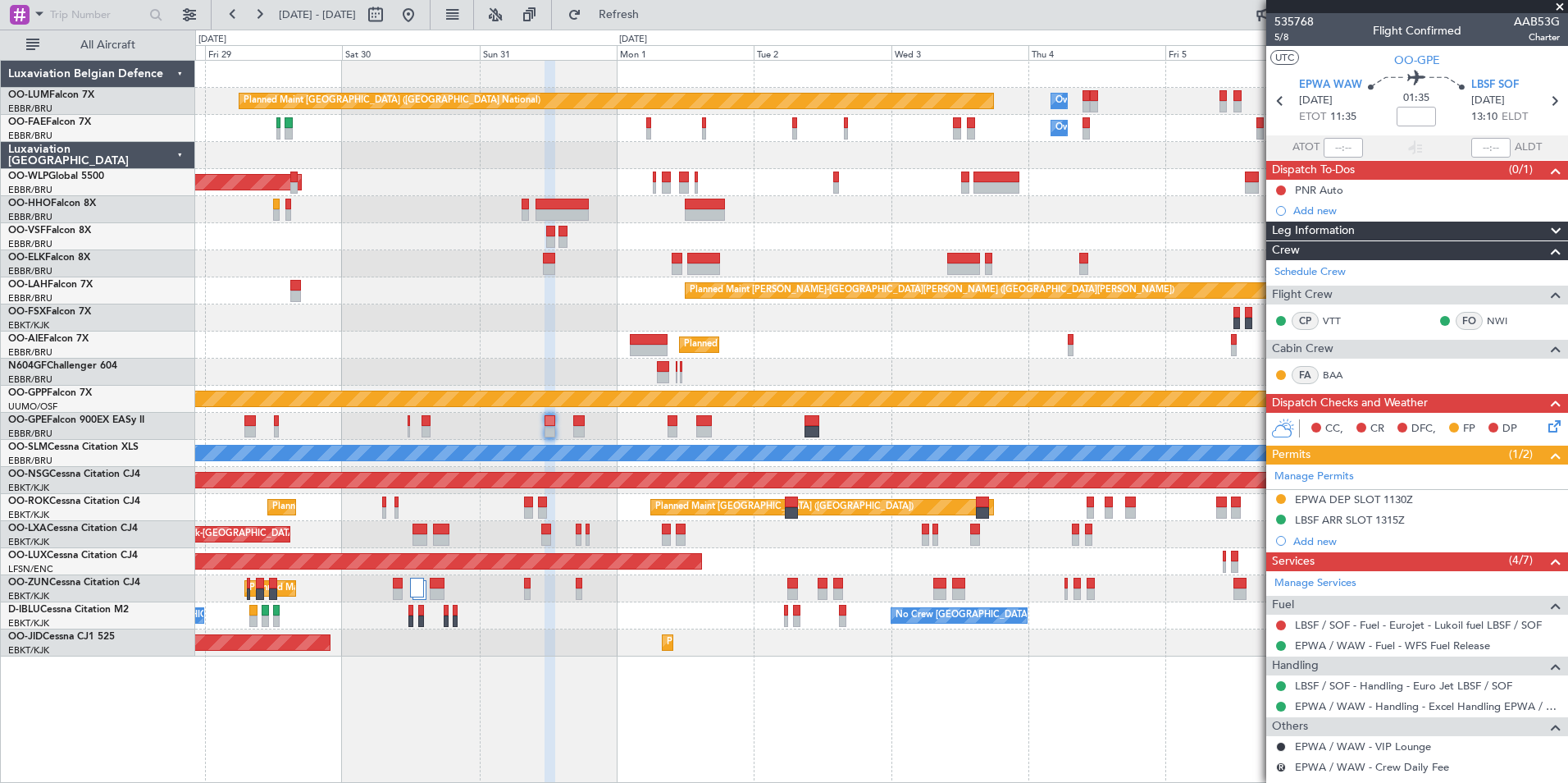
click at [796, 186] on div "Planned Maint [GEOGRAPHIC_DATA] ([GEOGRAPHIC_DATA])" at bounding box center [881, 182] width 1372 height 27
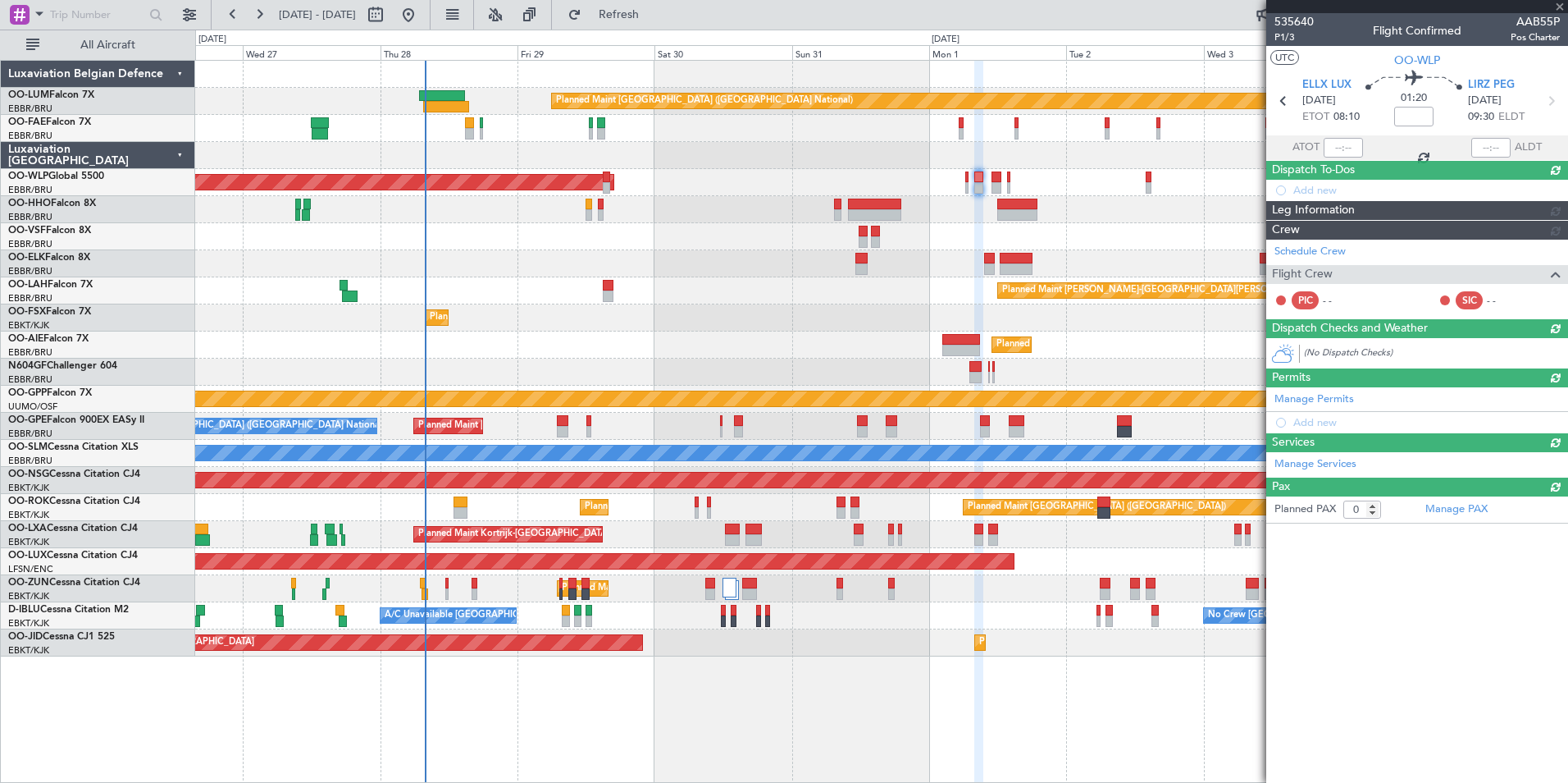
click at [654, 187] on div "Planned Maint [GEOGRAPHIC_DATA] ([GEOGRAPHIC_DATA])" at bounding box center [881, 182] width 1372 height 27
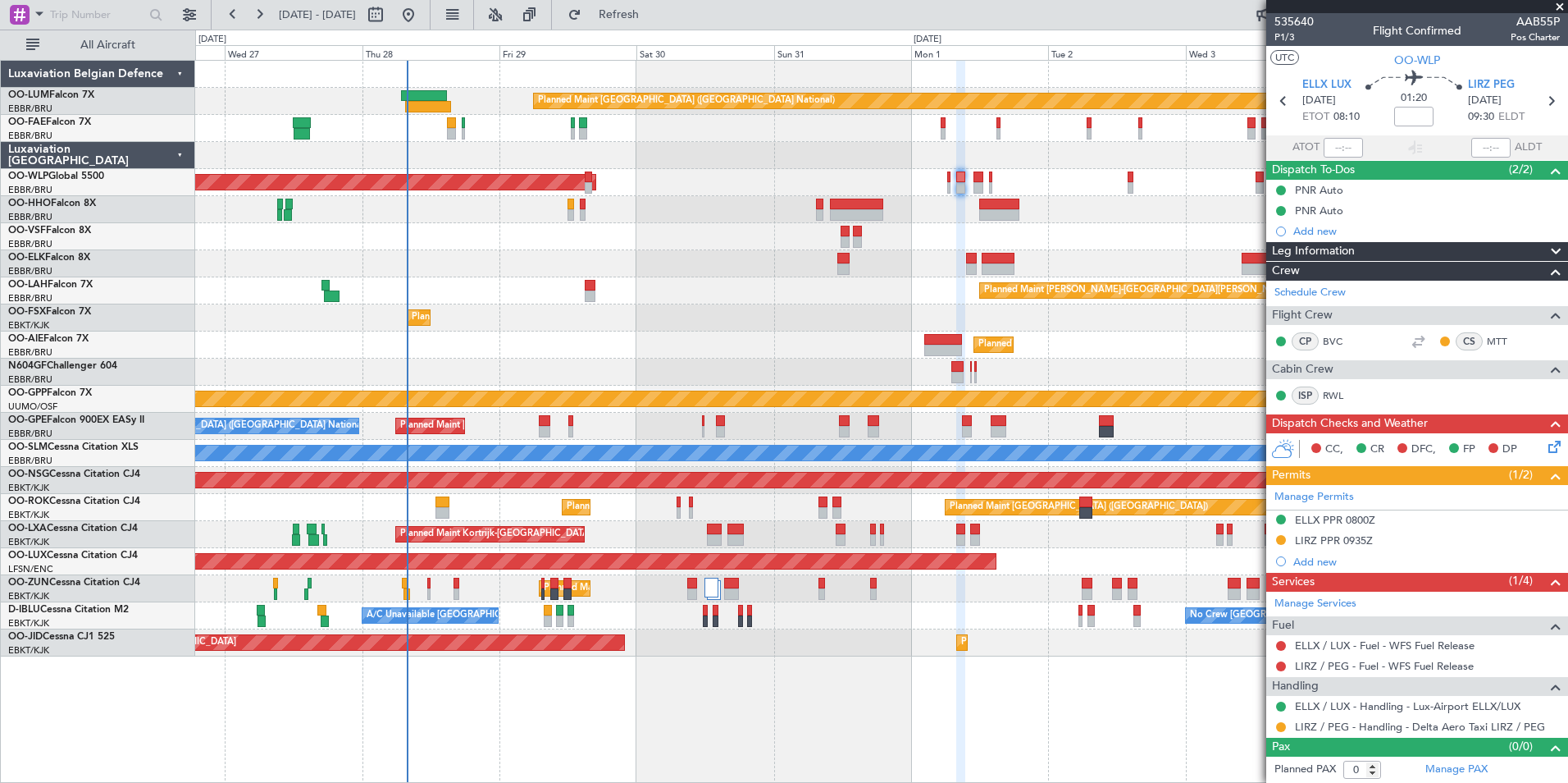
click at [604, 173] on div "Planned Maint [GEOGRAPHIC_DATA] ([GEOGRAPHIC_DATA])" at bounding box center [881, 182] width 1372 height 27
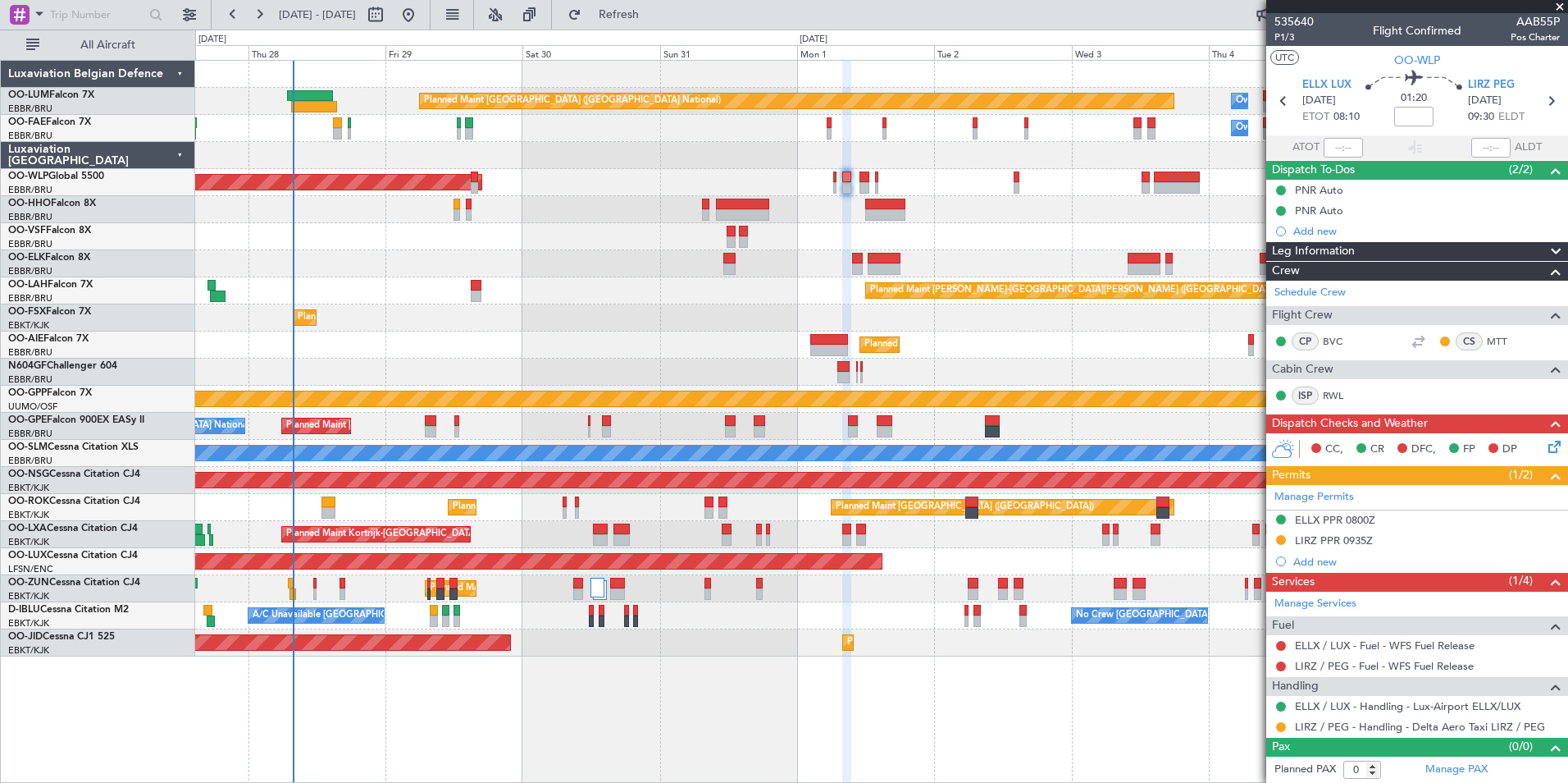
click at [562, 174] on div "Planned Maint [GEOGRAPHIC_DATA] ([GEOGRAPHIC_DATA])" at bounding box center [881, 182] width 1372 height 27
click at [359, 240] on div "Planned Maint Brussels (Brussels National) Owner Melsbroek Air Base Owner Melsb…" at bounding box center [881, 359] width 1372 height 595
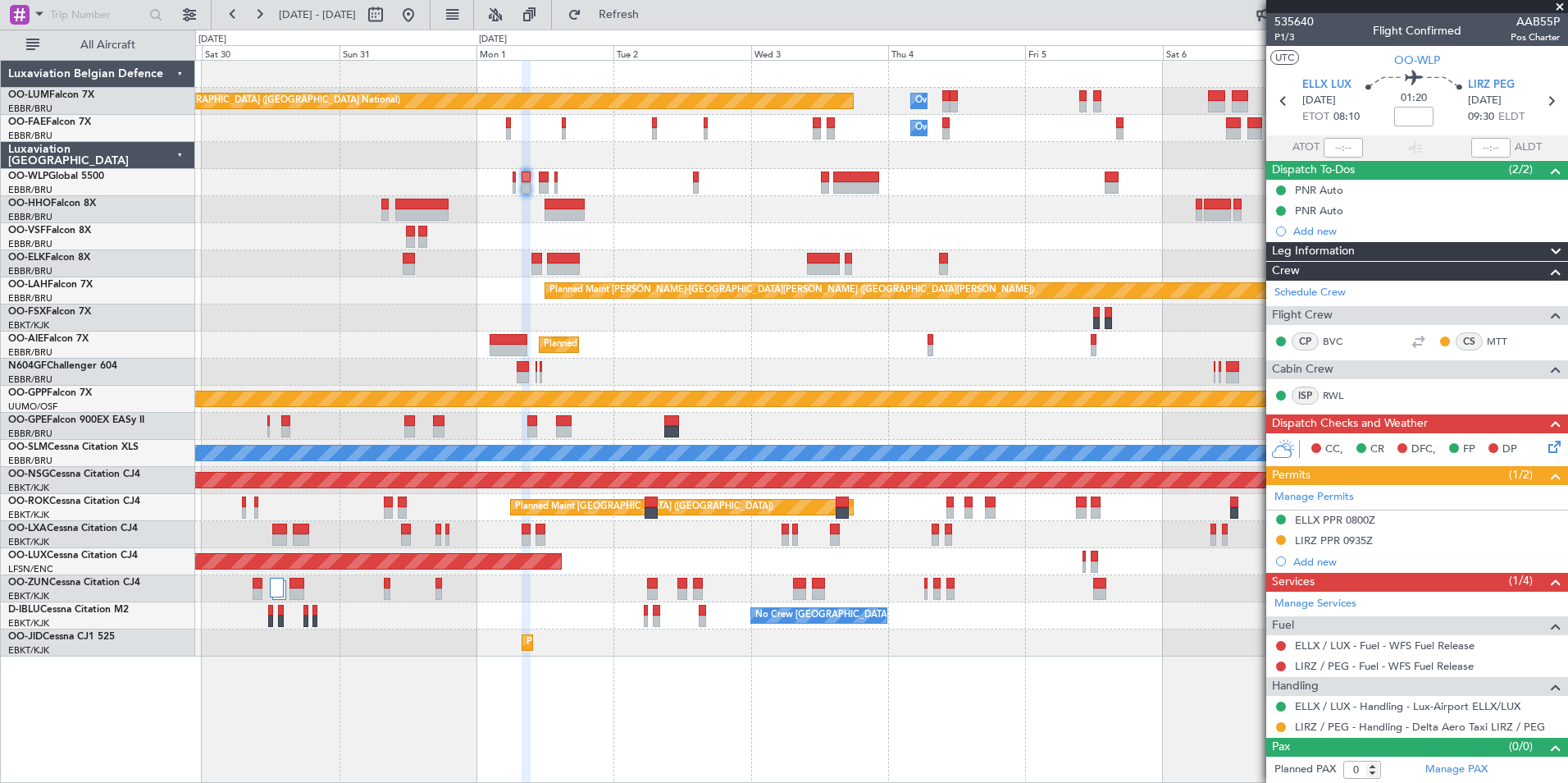
click at [460, 195] on div "Planned Maint [GEOGRAPHIC_DATA] ([GEOGRAPHIC_DATA])" at bounding box center [881, 182] width 1372 height 27
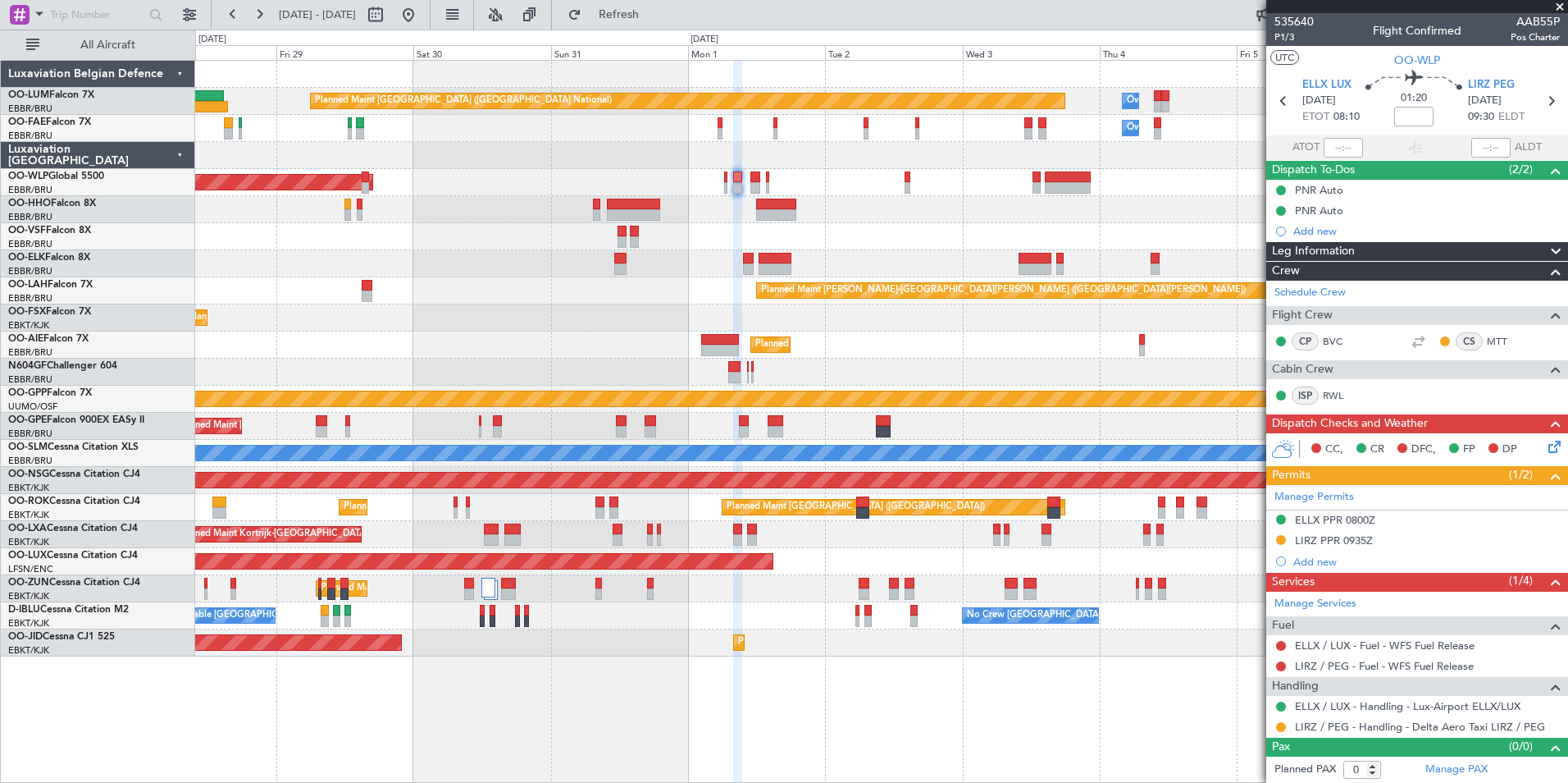
click at [754, 376] on div "Planned Maint Brussels (Brussels National) Owner Melsbroek Air Base Owner Melsb…" at bounding box center [881, 359] width 1372 height 595
click at [792, 484] on div "Planned Maint Brussels (Brussels National) Owner Melsbroek Air Base Owner Melsb…" at bounding box center [881, 359] width 1372 height 595
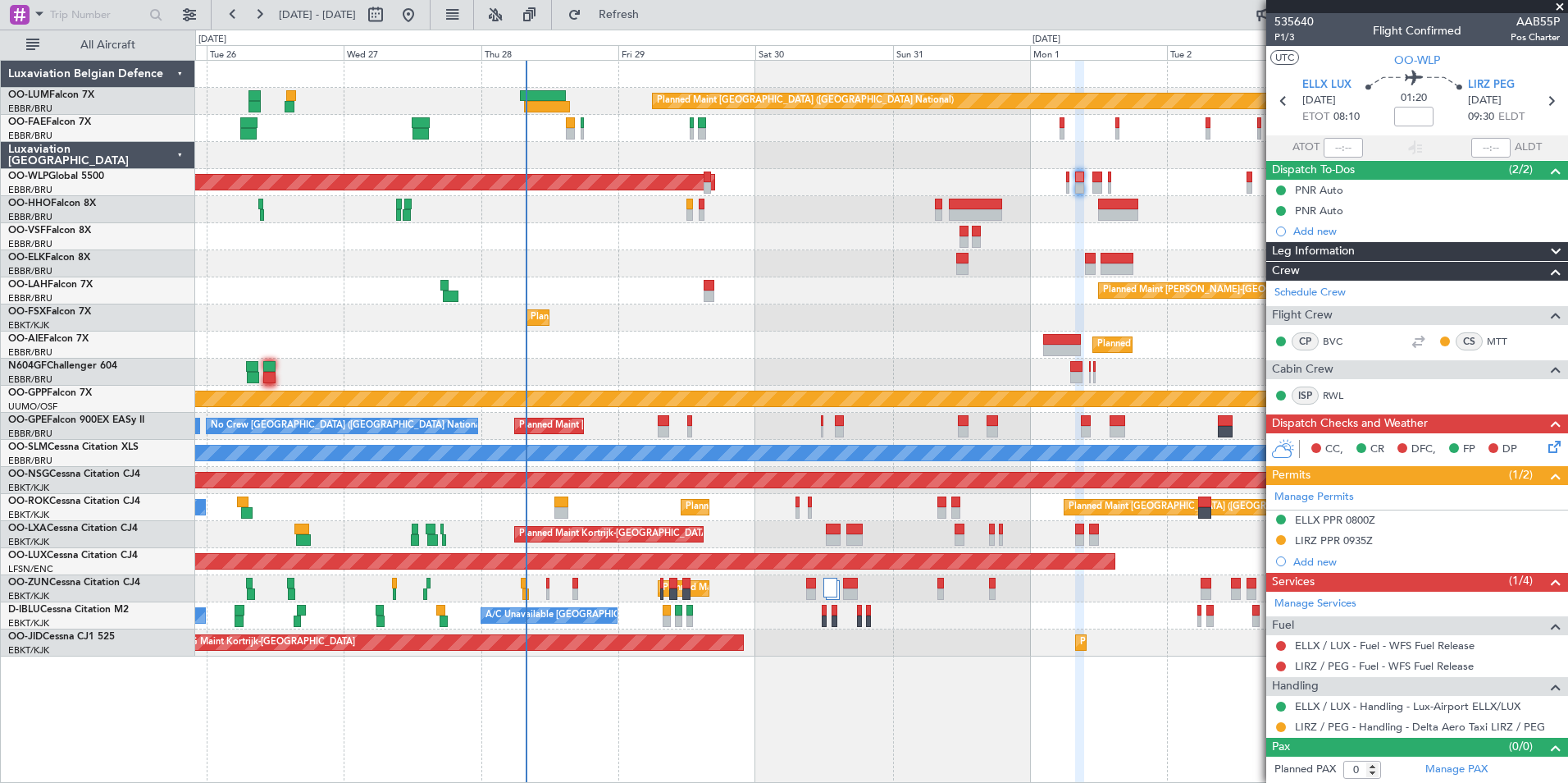
click at [656, 356] on div "Planned Maint [GEOGRAPHIC_DATA] ([GEOGRAPHIC_DATA])" at bounding box center [881, 345] width 1372 height 27
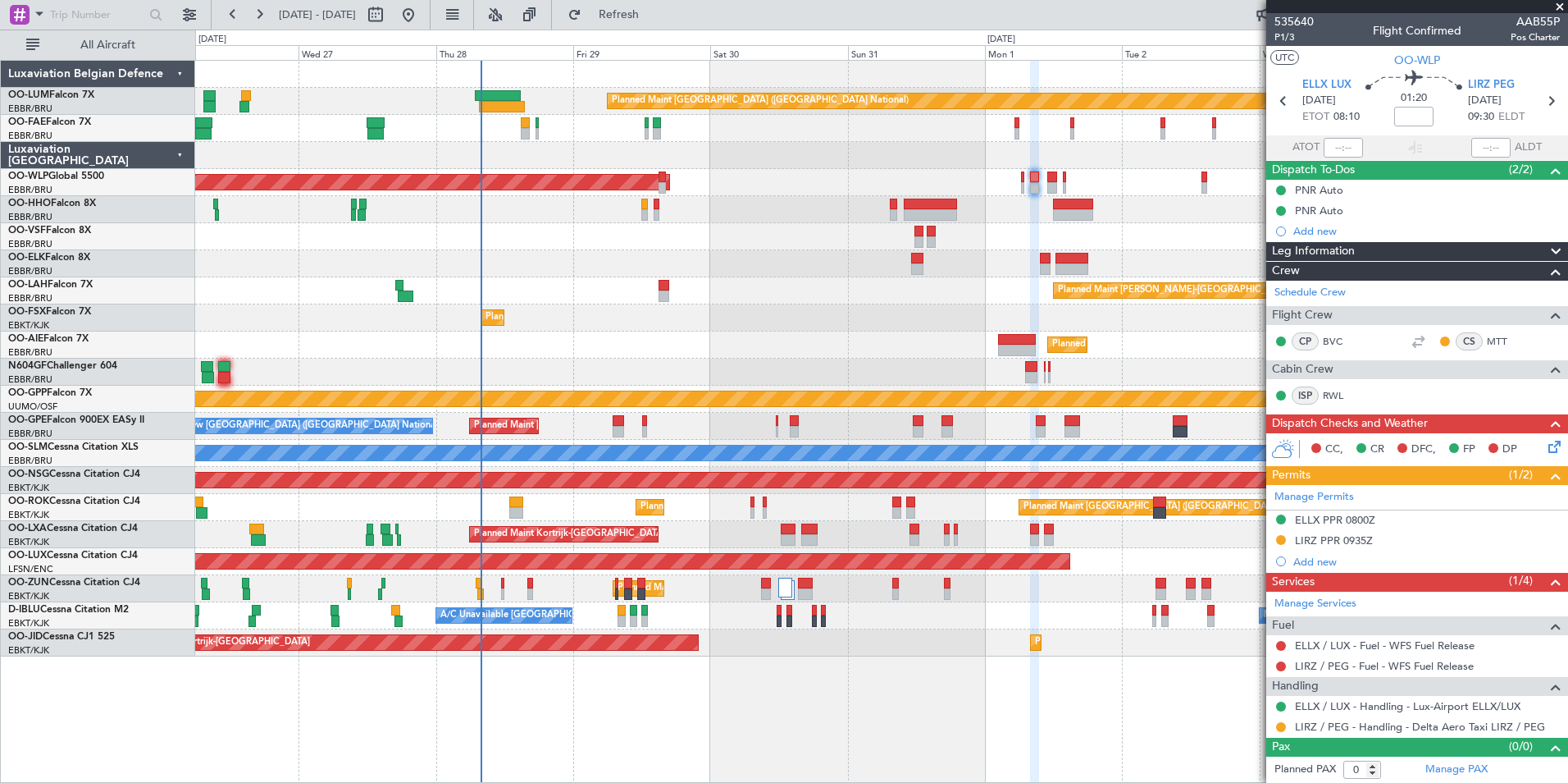
click at [529, 286] on div "Planned Maint Brussels (Brussels National) Owner Melsbroek Air Base Owner Melsb…" at bounding box center [881, 359] width 1372 height 595
click at [592, 239] on div at bounding box center [881, 236] width 1372 height 27
click at [604, 240] on div "Planned Maint Brussels (Brussels National) Owner Melsbroek Air Base Owner Melsb…" at bounding box center [881, 359] width 1372 height 595
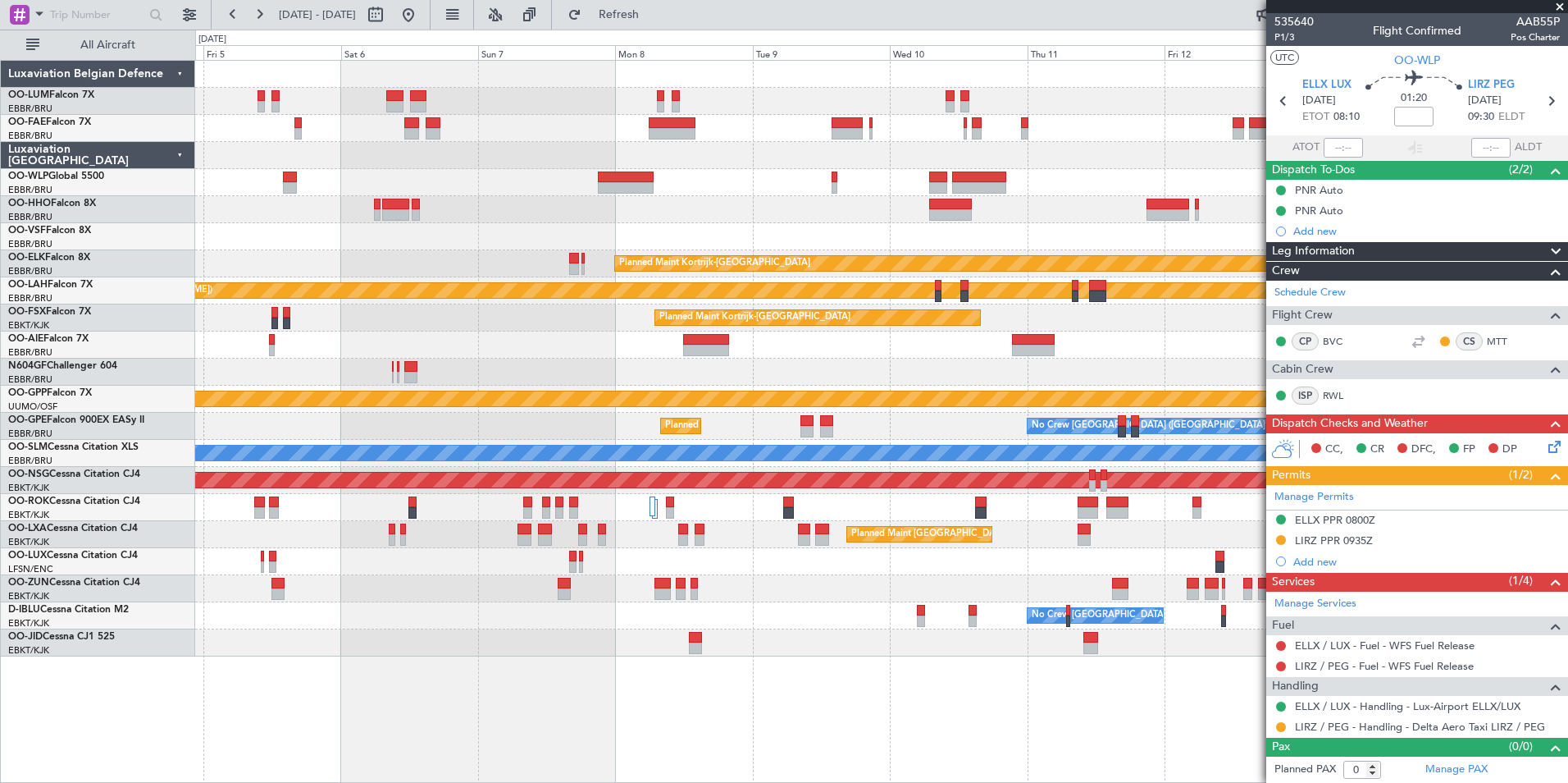
click at [695, 155] on div at bounding box center [881, 155] width 1372 height 27
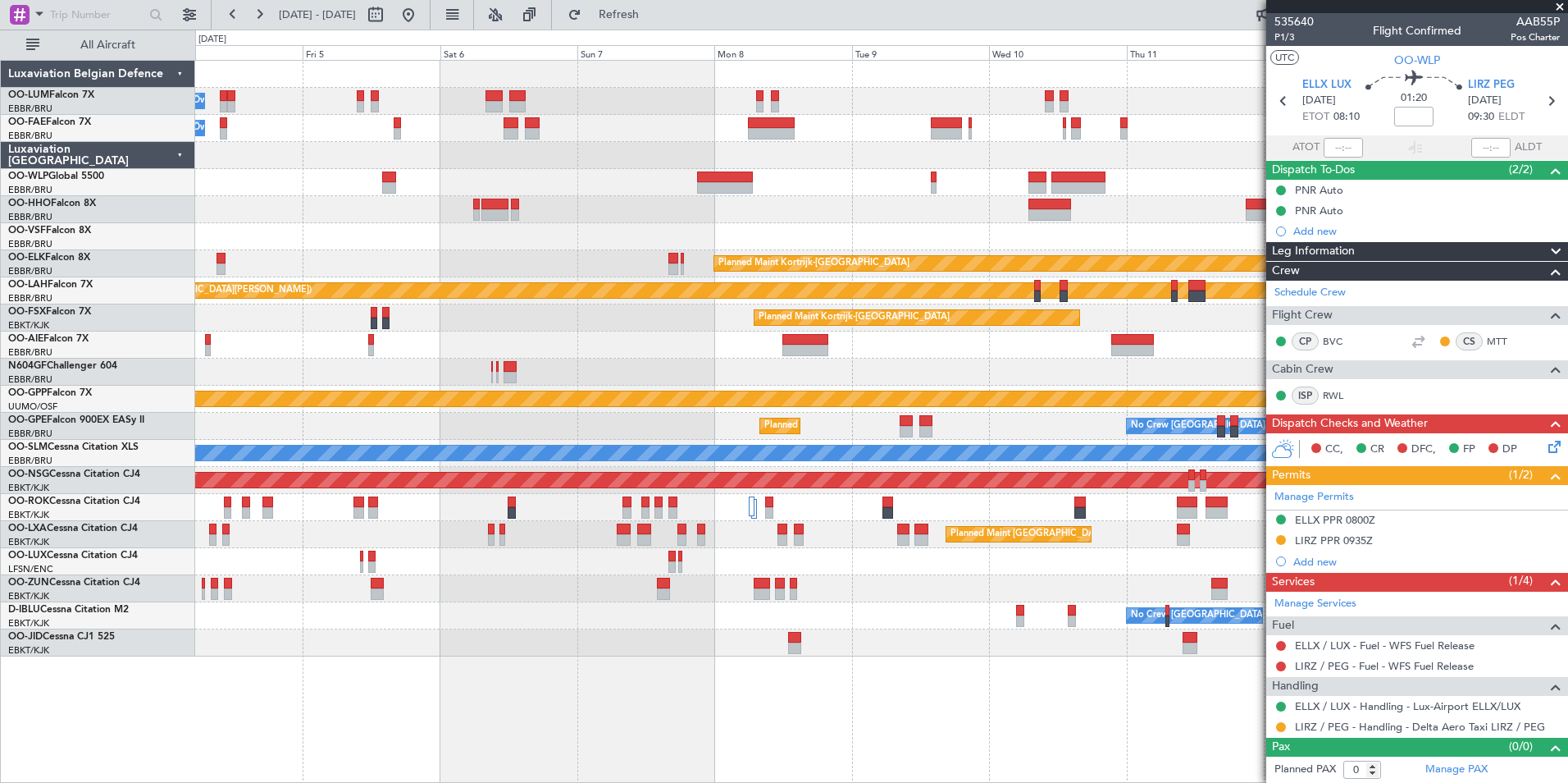
click at [580, 164] on div at bounding box center [881, 155] width 1372 height 27
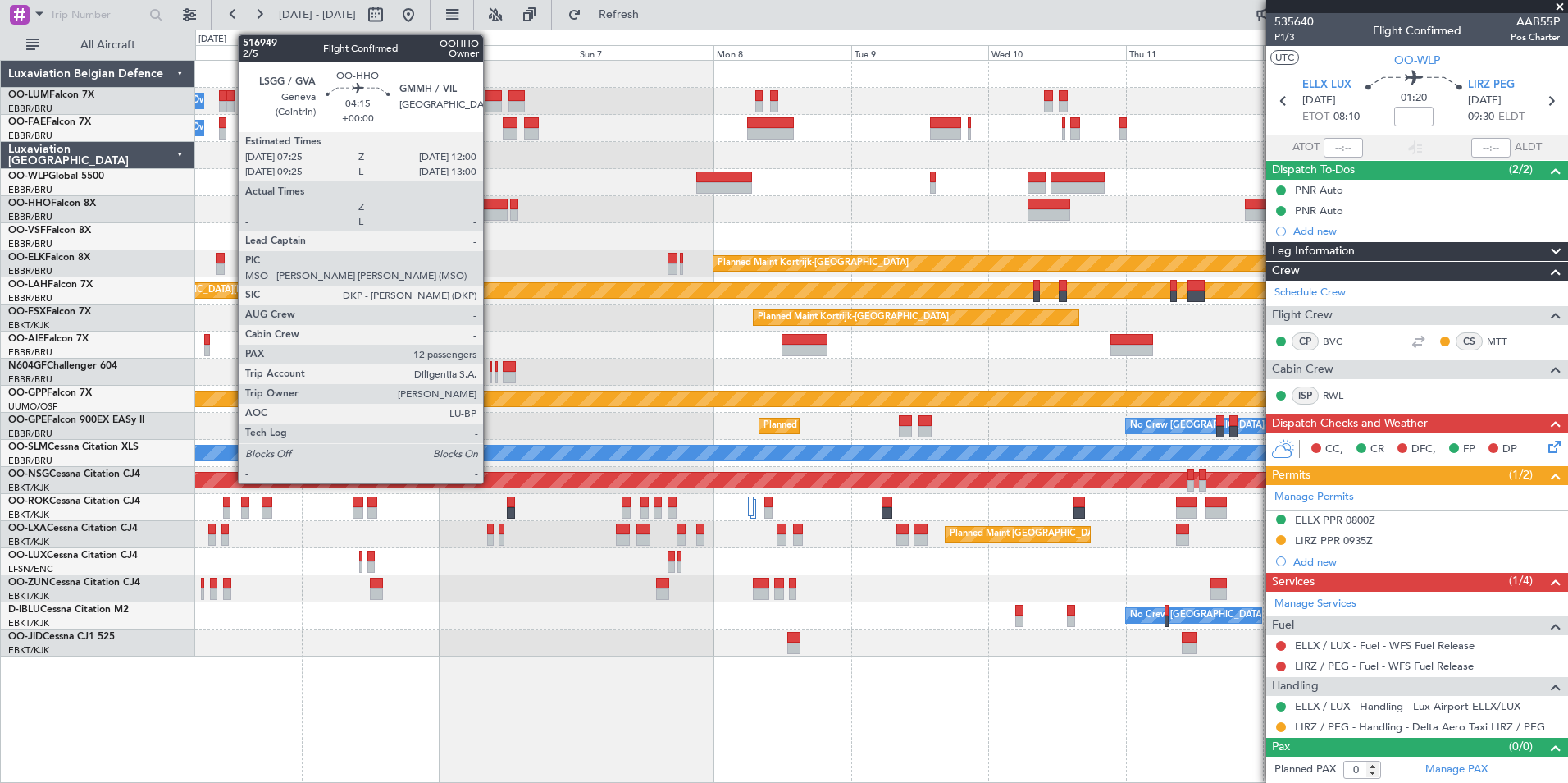
click at [490, 213] on div at bounding box center [494, 215] width 26 height 12
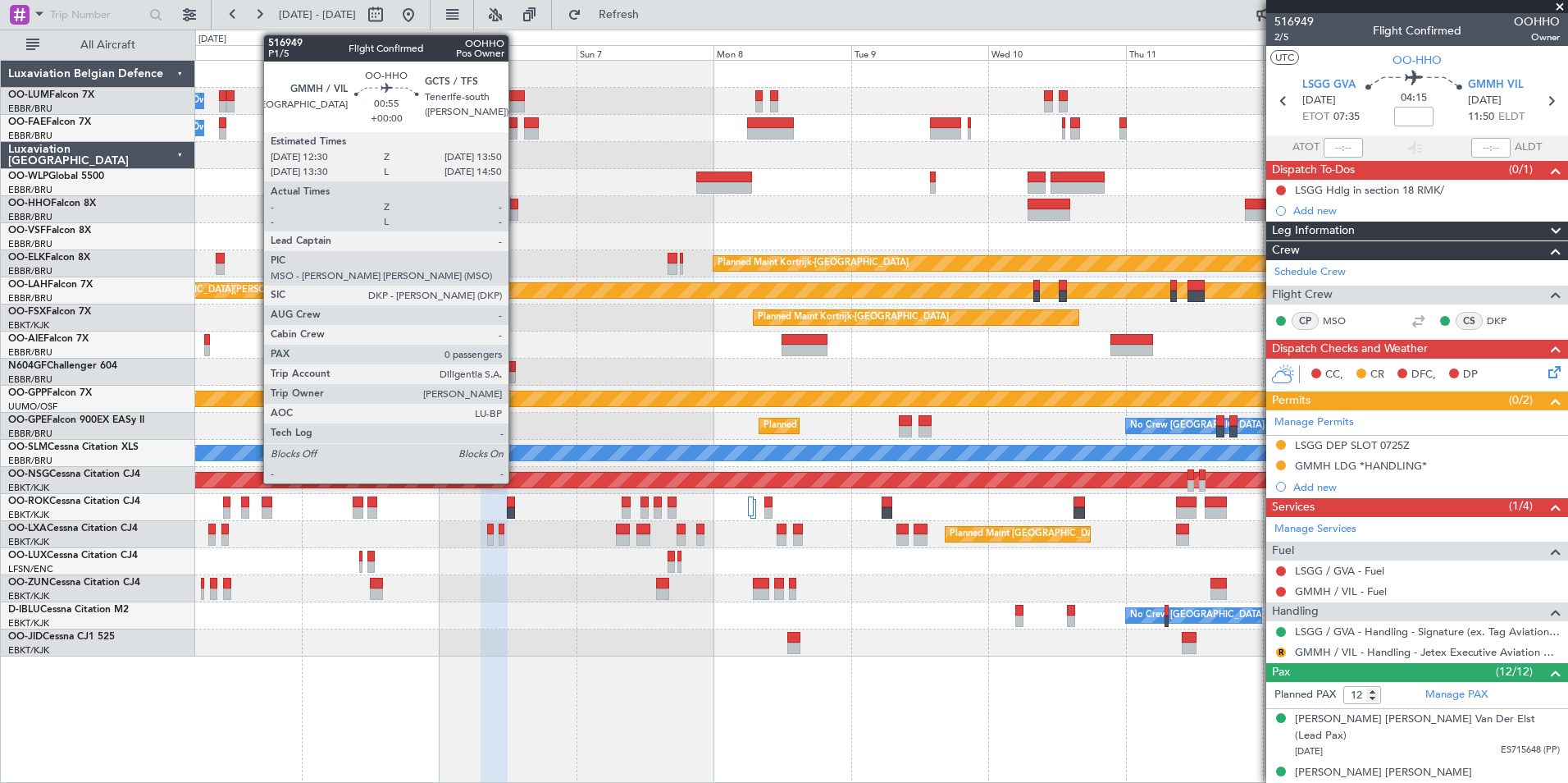
click at [516, 205] on div at bounding box center [514, 204] width 8 height 12
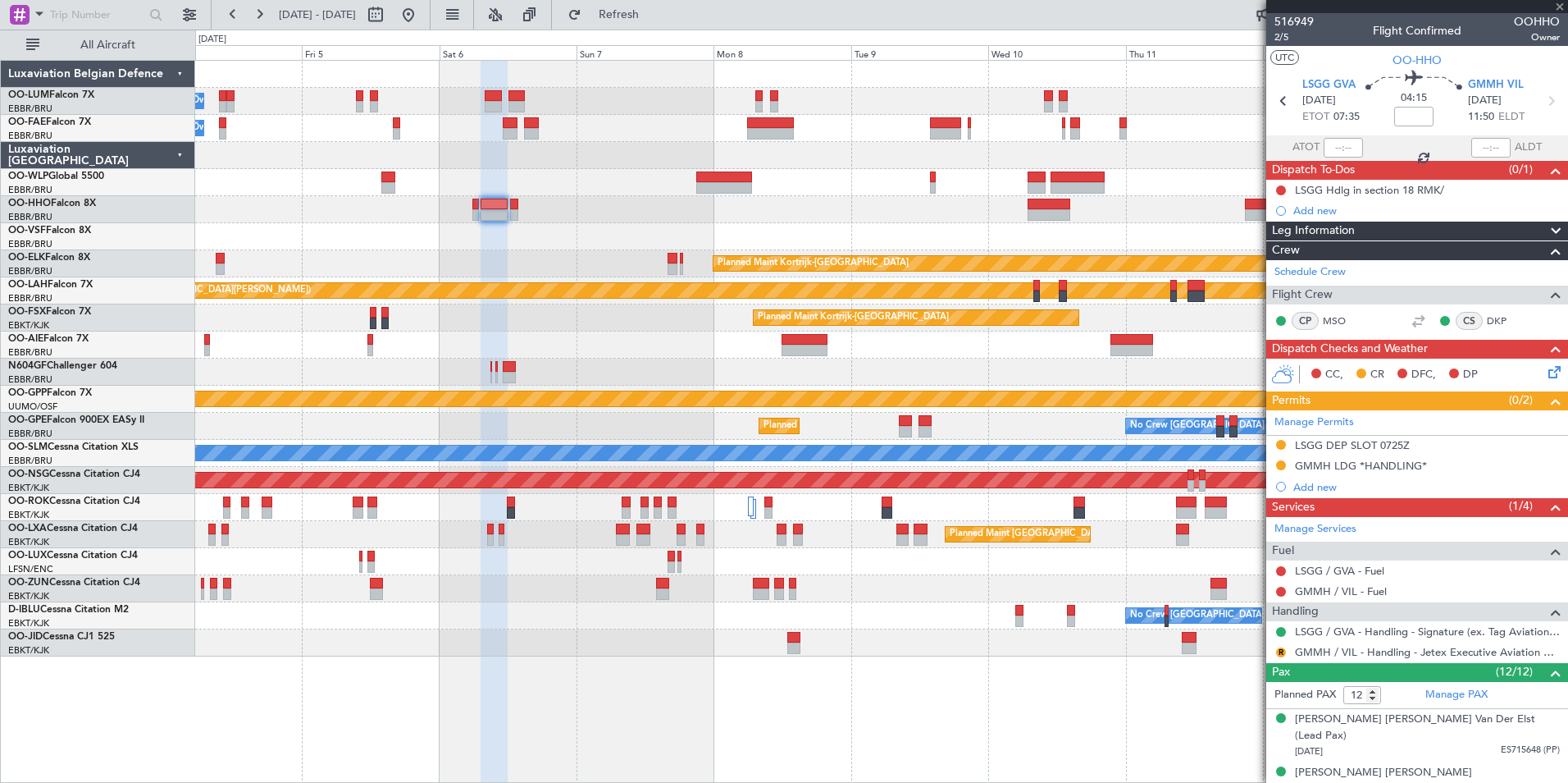
type input "0"
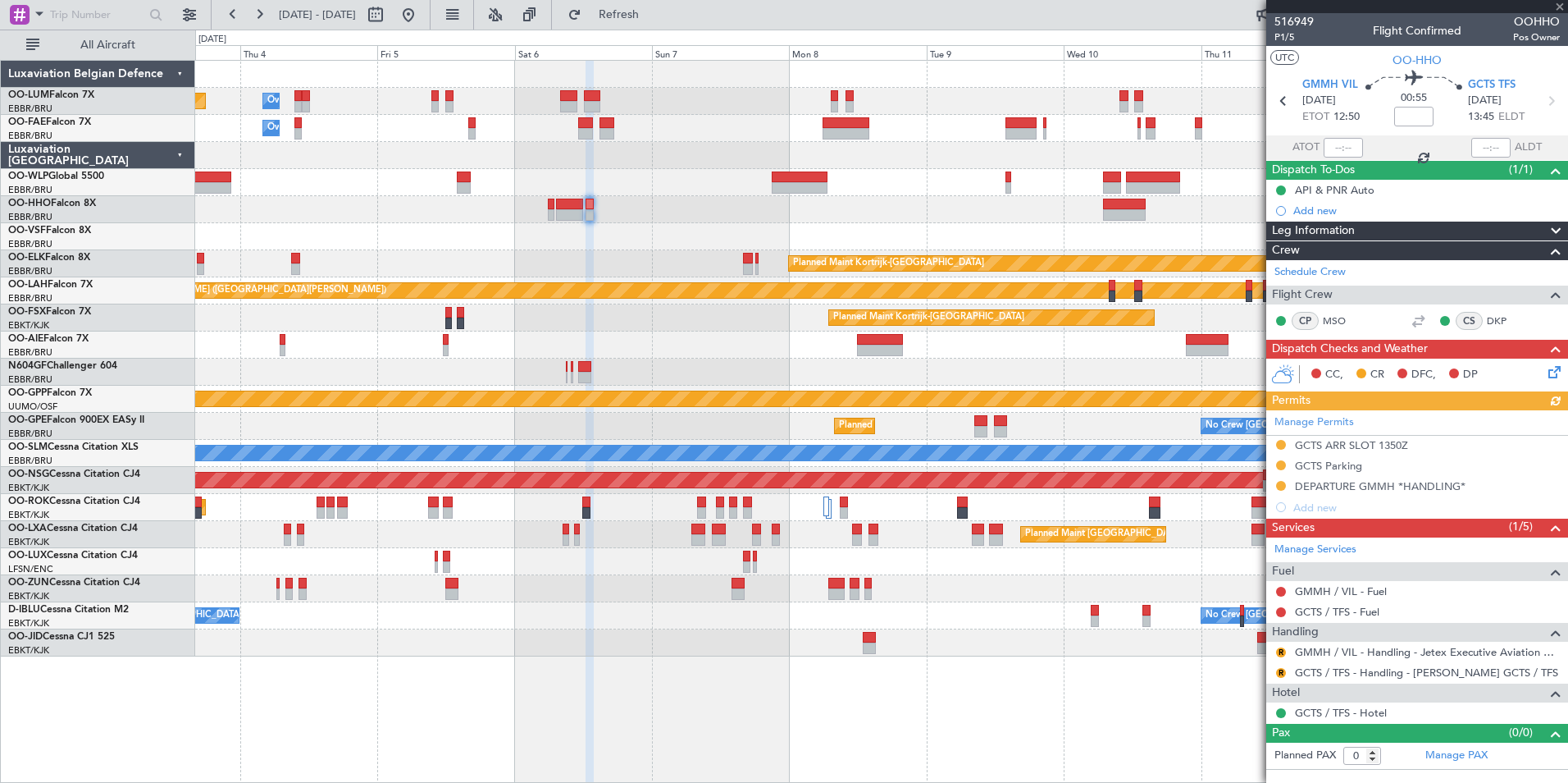
click at [843, 194] on div at bounding box center [881, 182] width 1372 height 27
click at [674, 240] on div at bounding box center [881, 236] width 1372 height 27
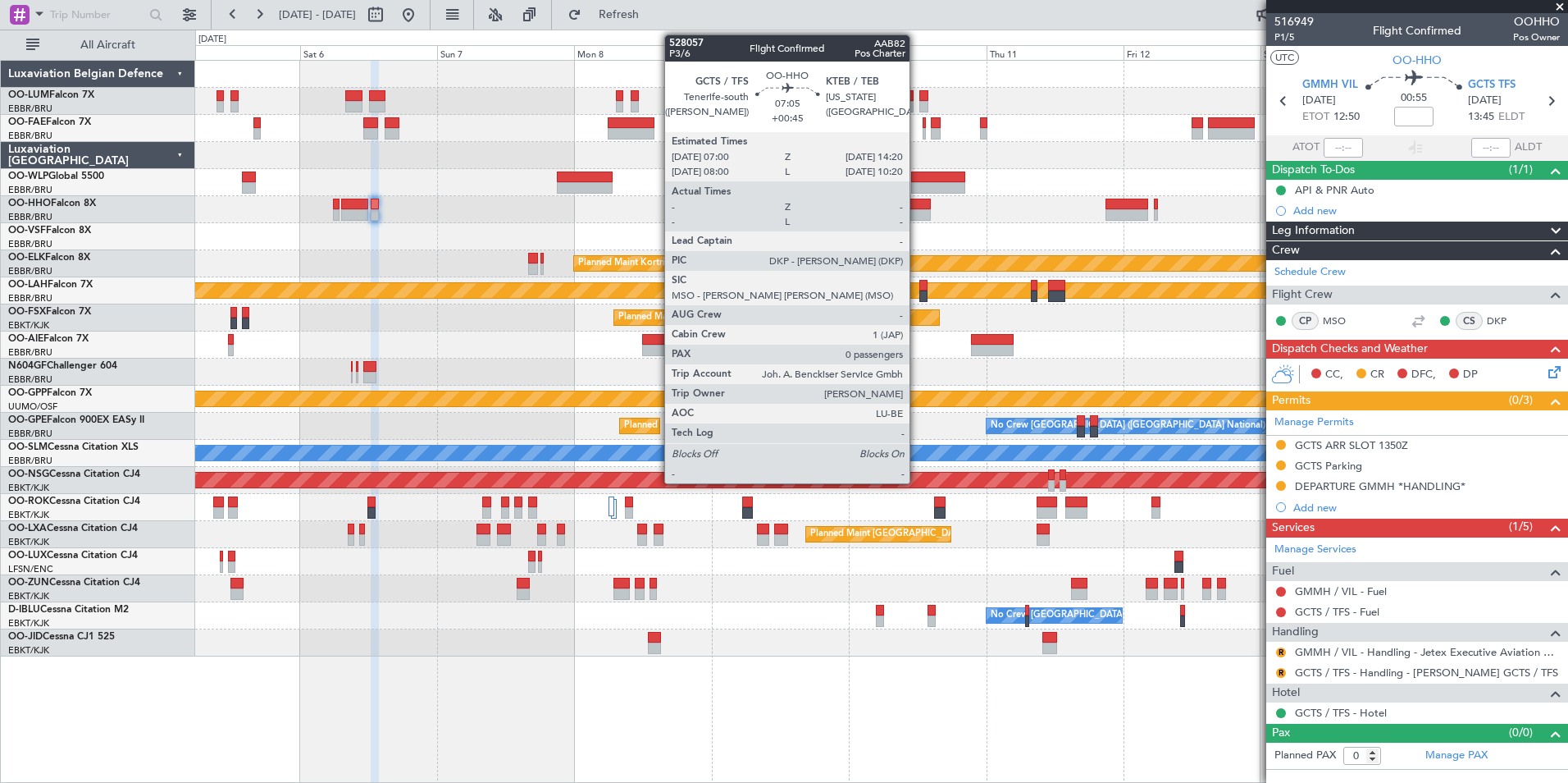
click at [917, 209] on div at bounding box center [909, 215] width 43 height 12
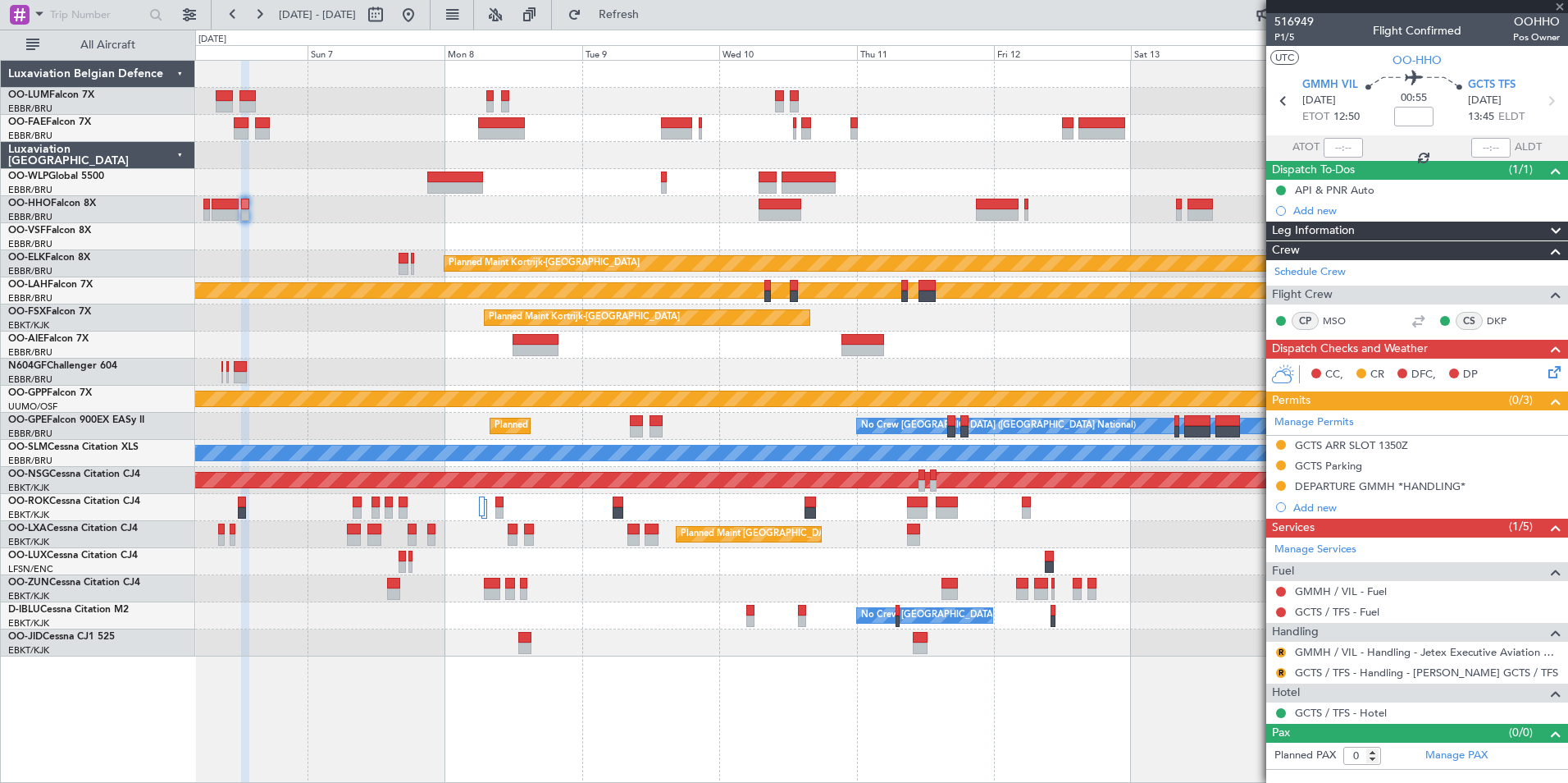
click at [806, 223] on div "Owner Melsbroek Air Base Planned Maint Brussels (Brussels National) Owner Melsb…" at bounding box center [881, 359] width 1372 height 595
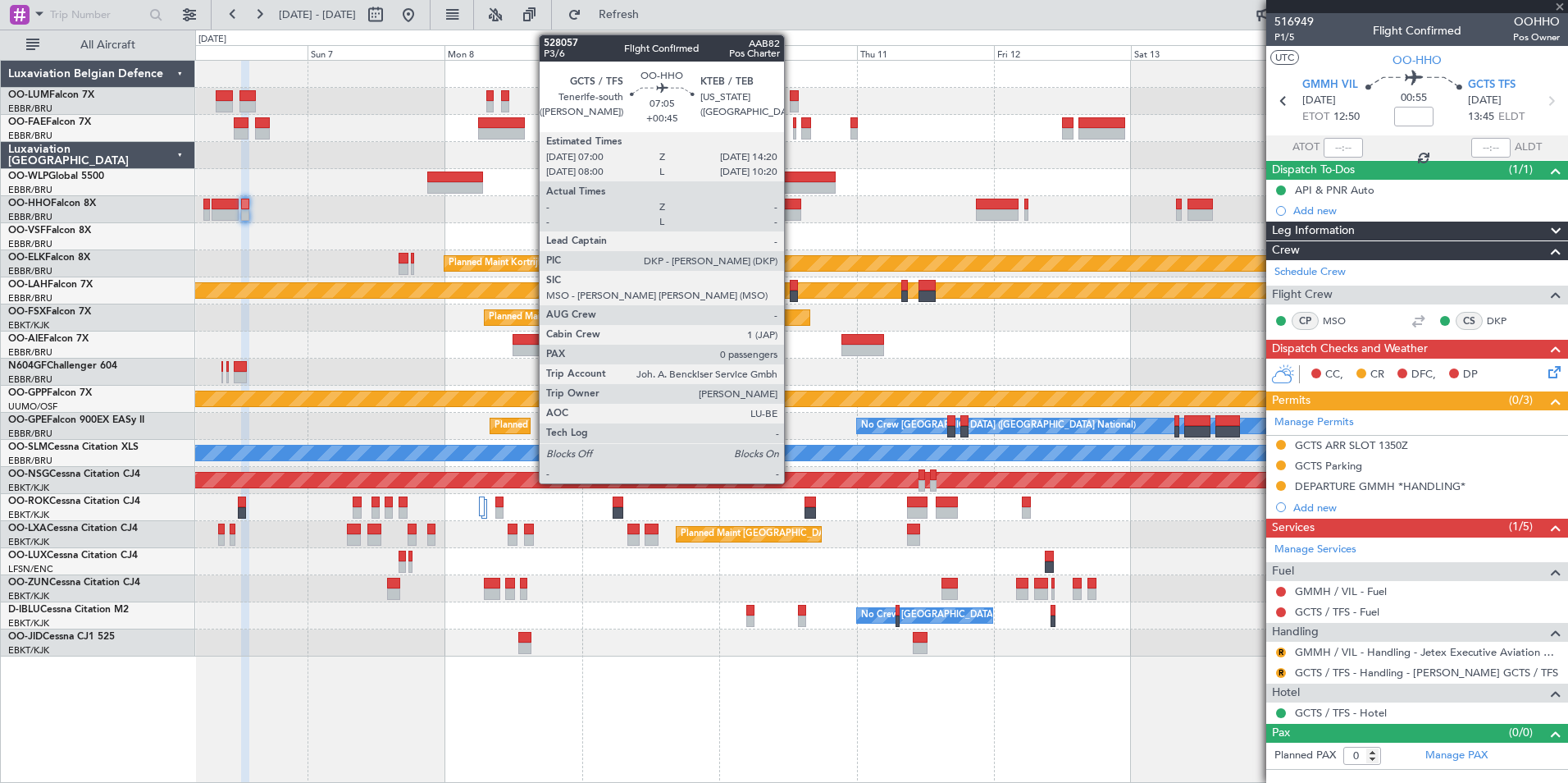
type input "+00:45"
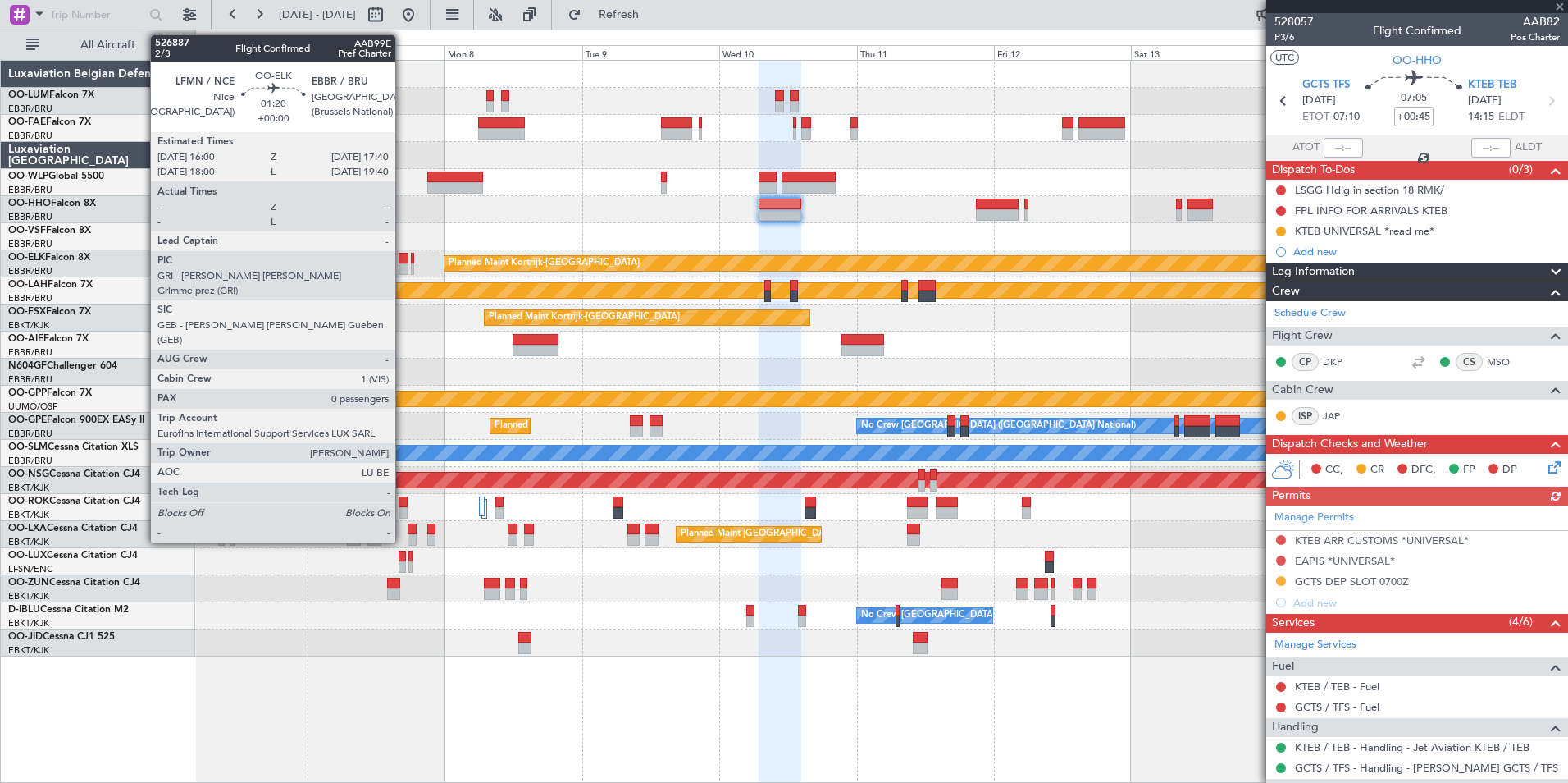
click at [409, 253] on div at bounding box center [404, 258] width 10 height 12
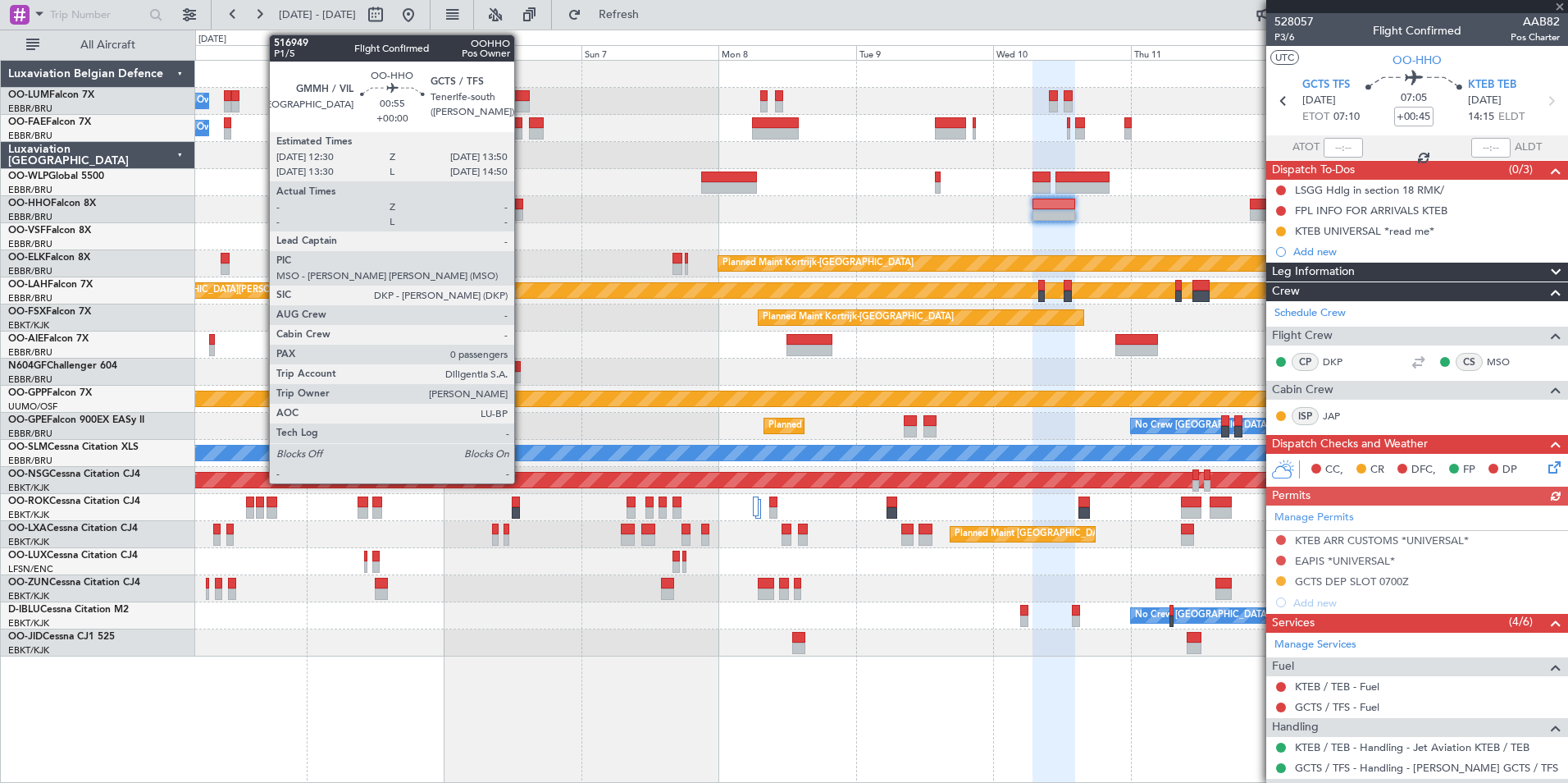
click at [521, 208] on div at bounding box center [519, 204] width 8 height 12
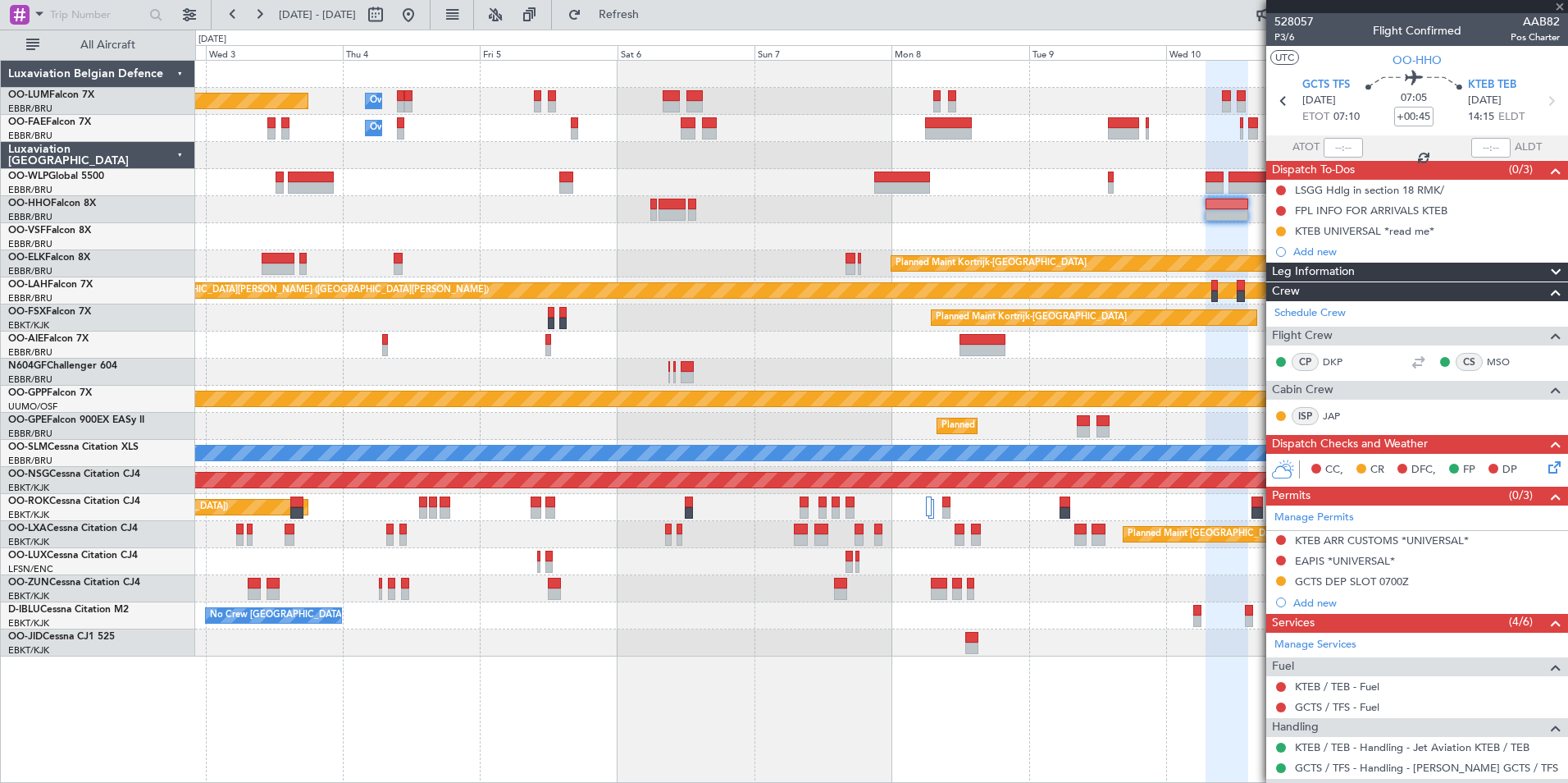
click at [751, 234] on div at bounding box center [881, 236] width 1372 height 27
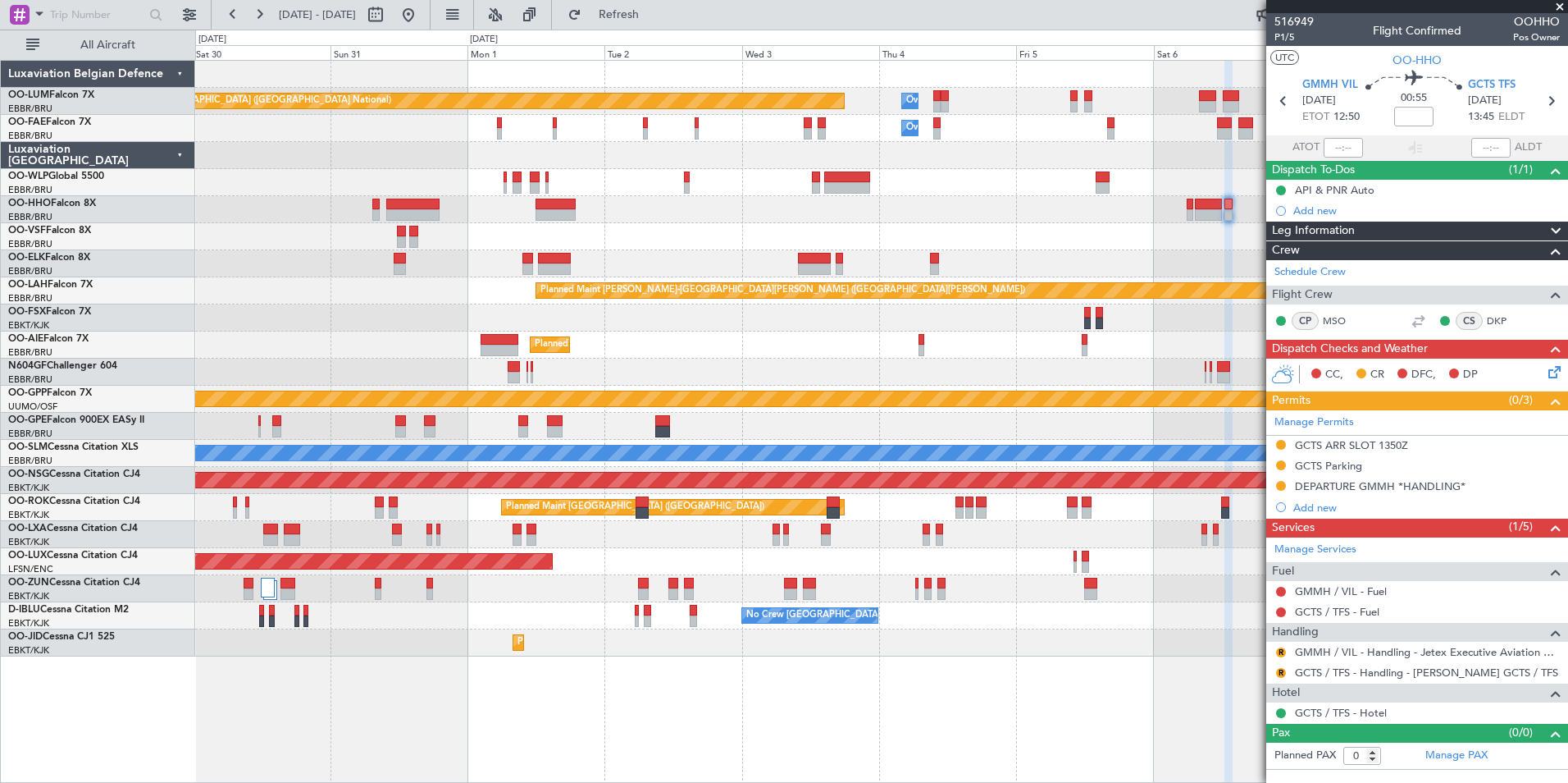
click at [1463, 477] on fb-app "02 Sep 2025 - 12 Sep 2025 Refresh Quick Links All Aircraft Planned Maint Brusse…" at bounding box center [784, 397] width 1568 height 771
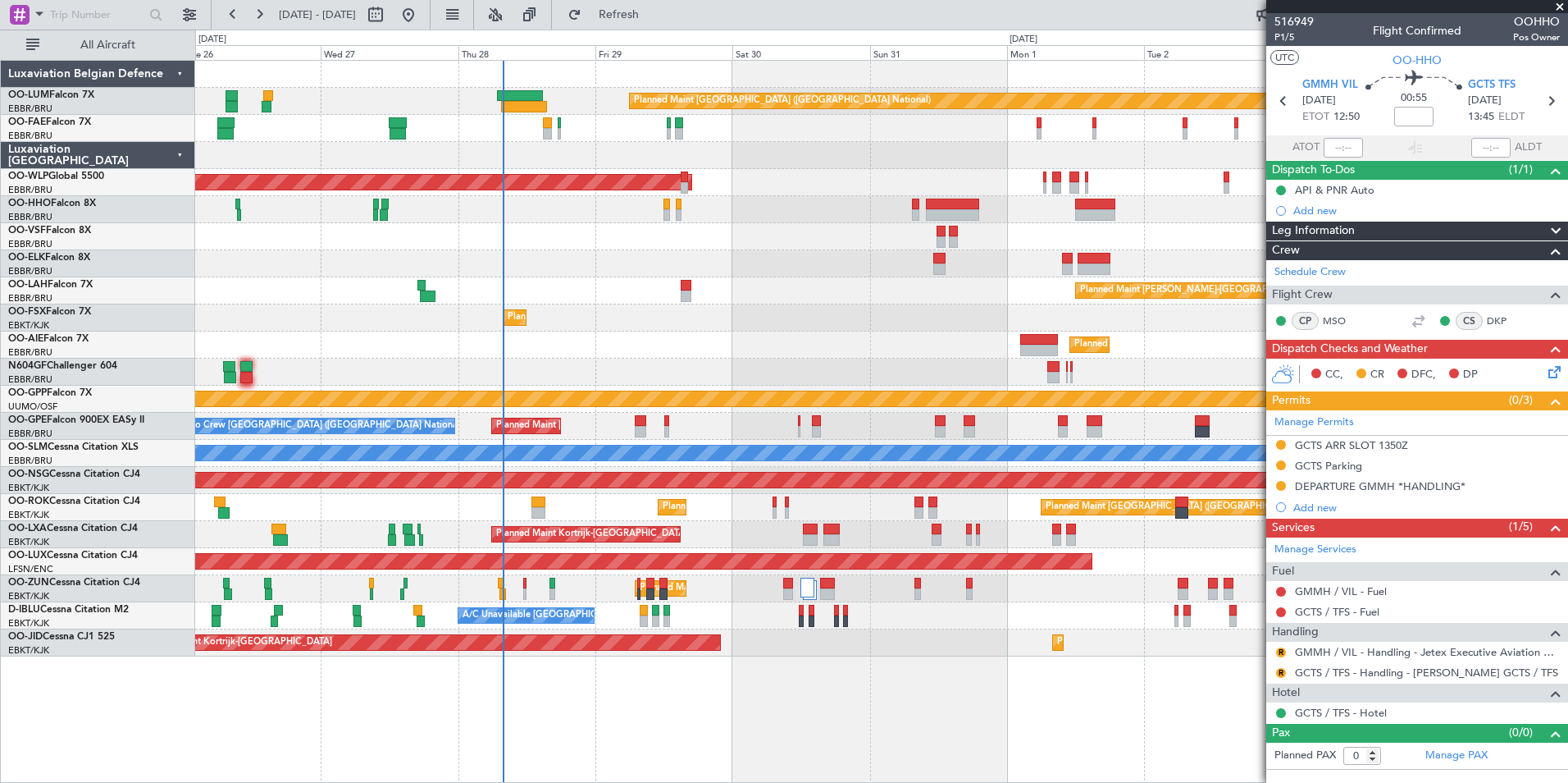
click at [1418, 568] on body "28 Aug 2025 - 07 Sep 2025 Refresh Quick Links All Aircraft Planned Maint Brusse…" at bounding box center [784, 392] width 1568 height 783
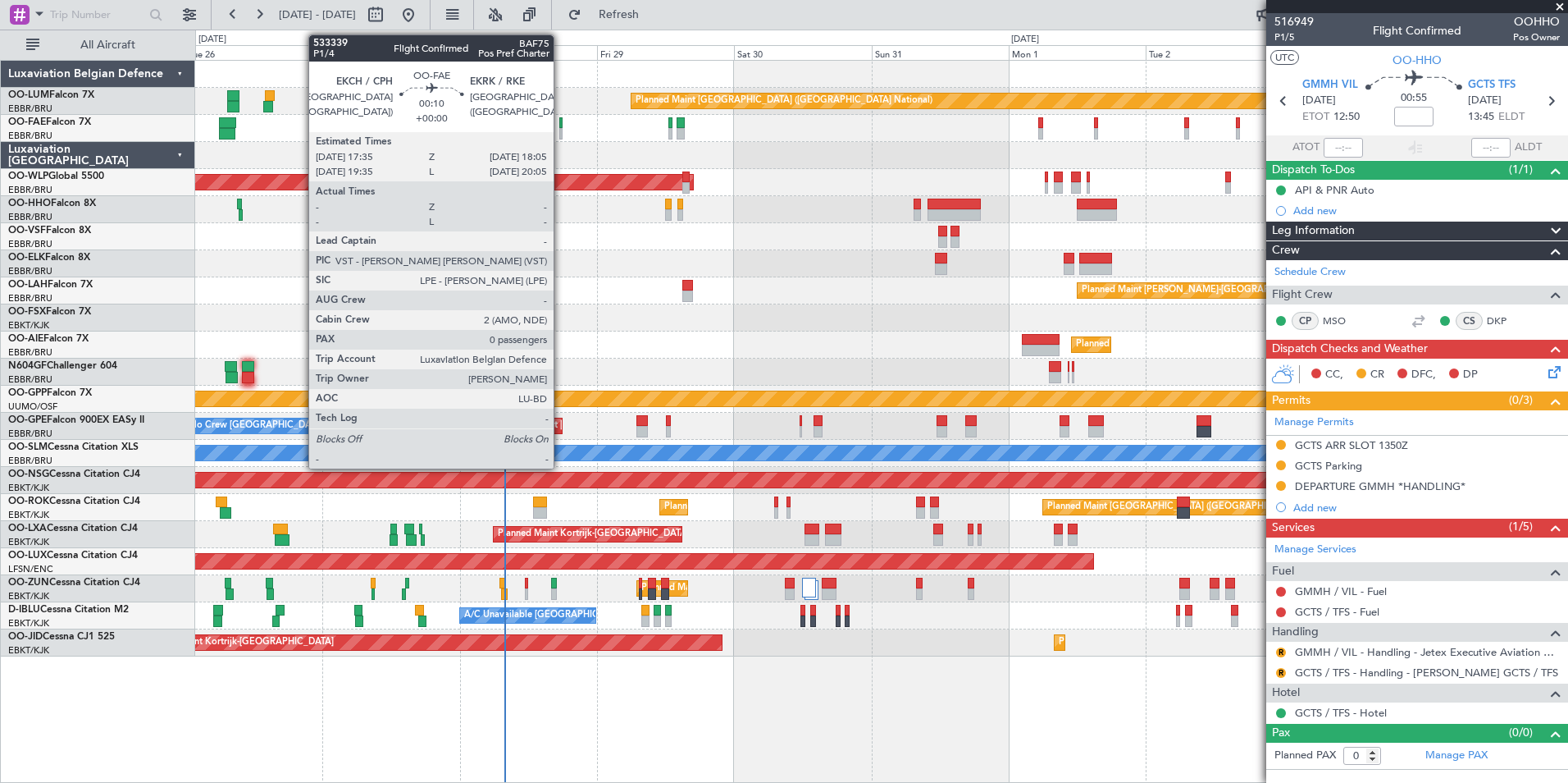
click at [561, 127] on div at bounding box center [561, 123] width 3 height 12
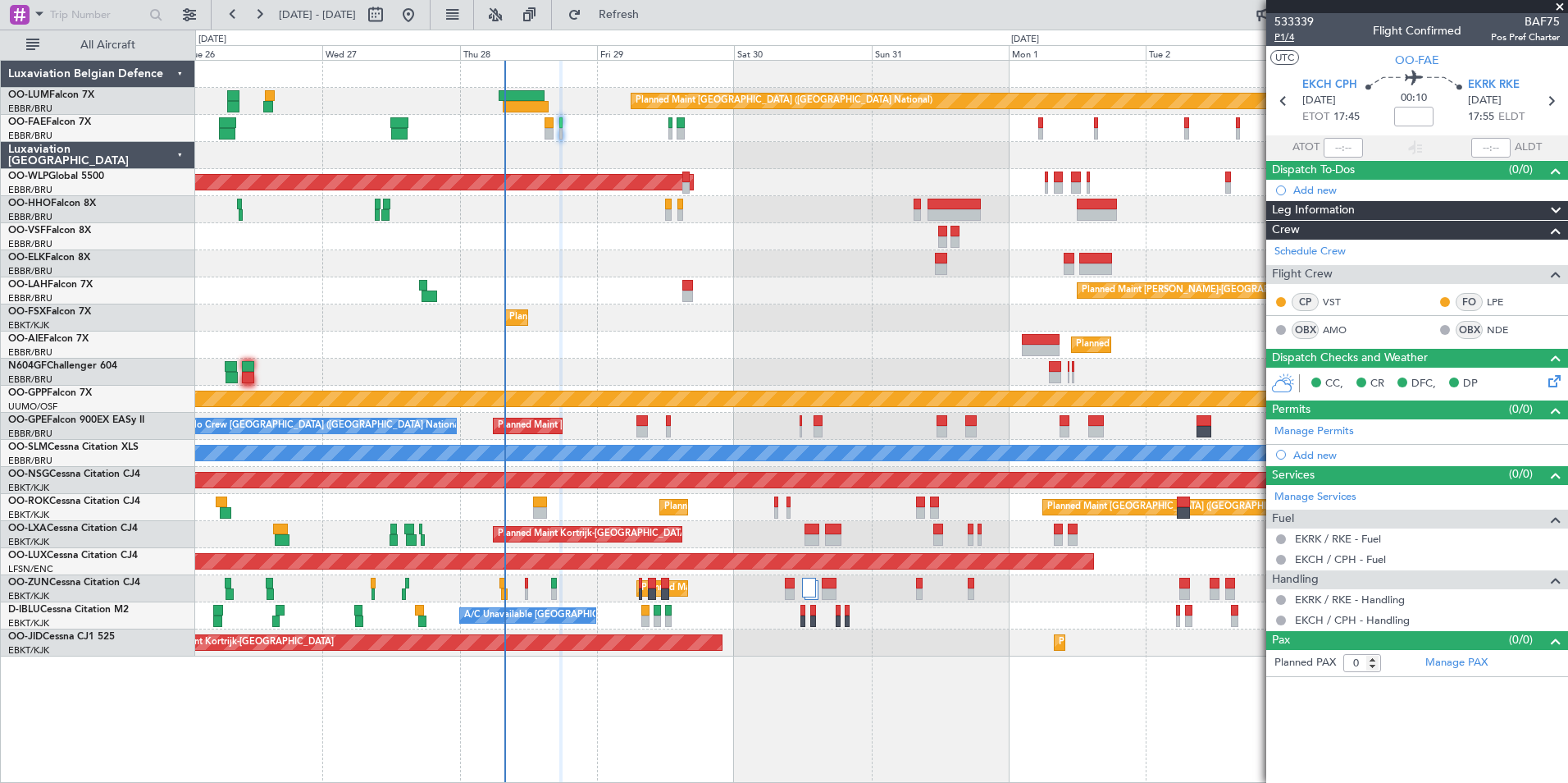
click at [1289, 34] on span "P1/4" at bounding box center [1294, 37] width 39 height 14
click at [654, 13] on span "Refresh" at bounding box center [619, 15] width 69 height 12
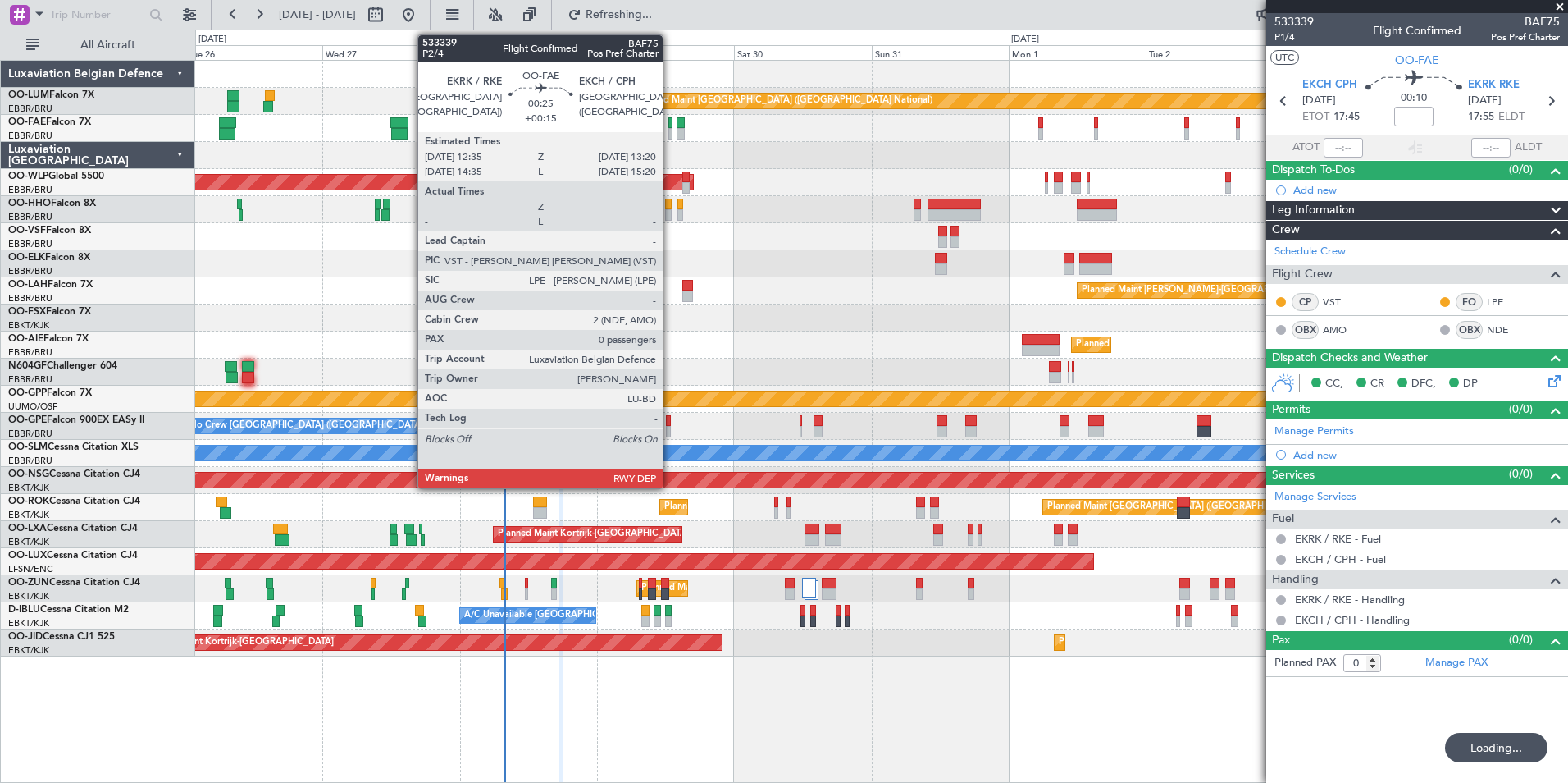
click at [670, 132] on div at bounding box center [671, 134] width 5 height 12
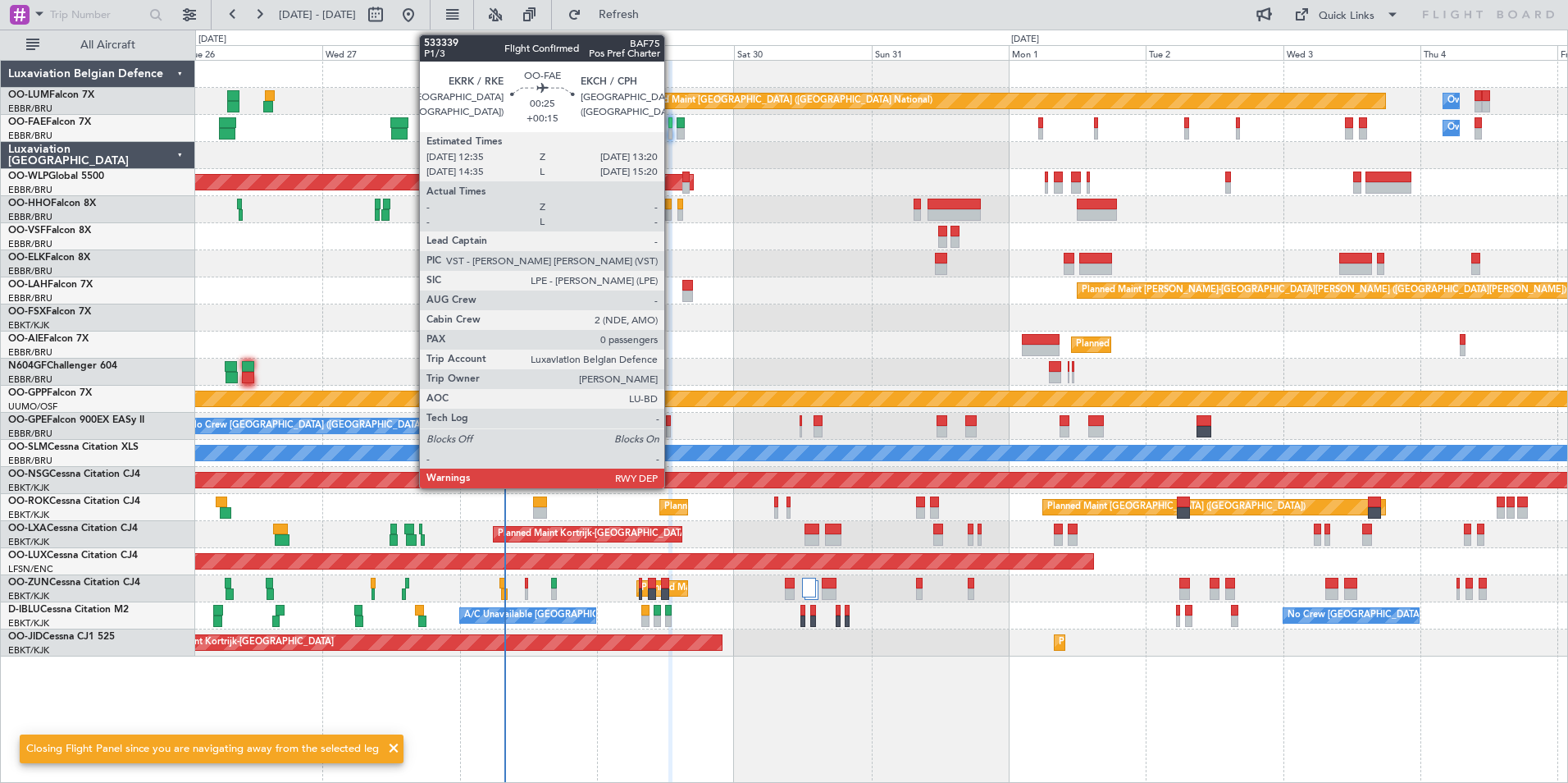
click at [672, 126] on div at bounding box center [671, 123] width 5 height 12
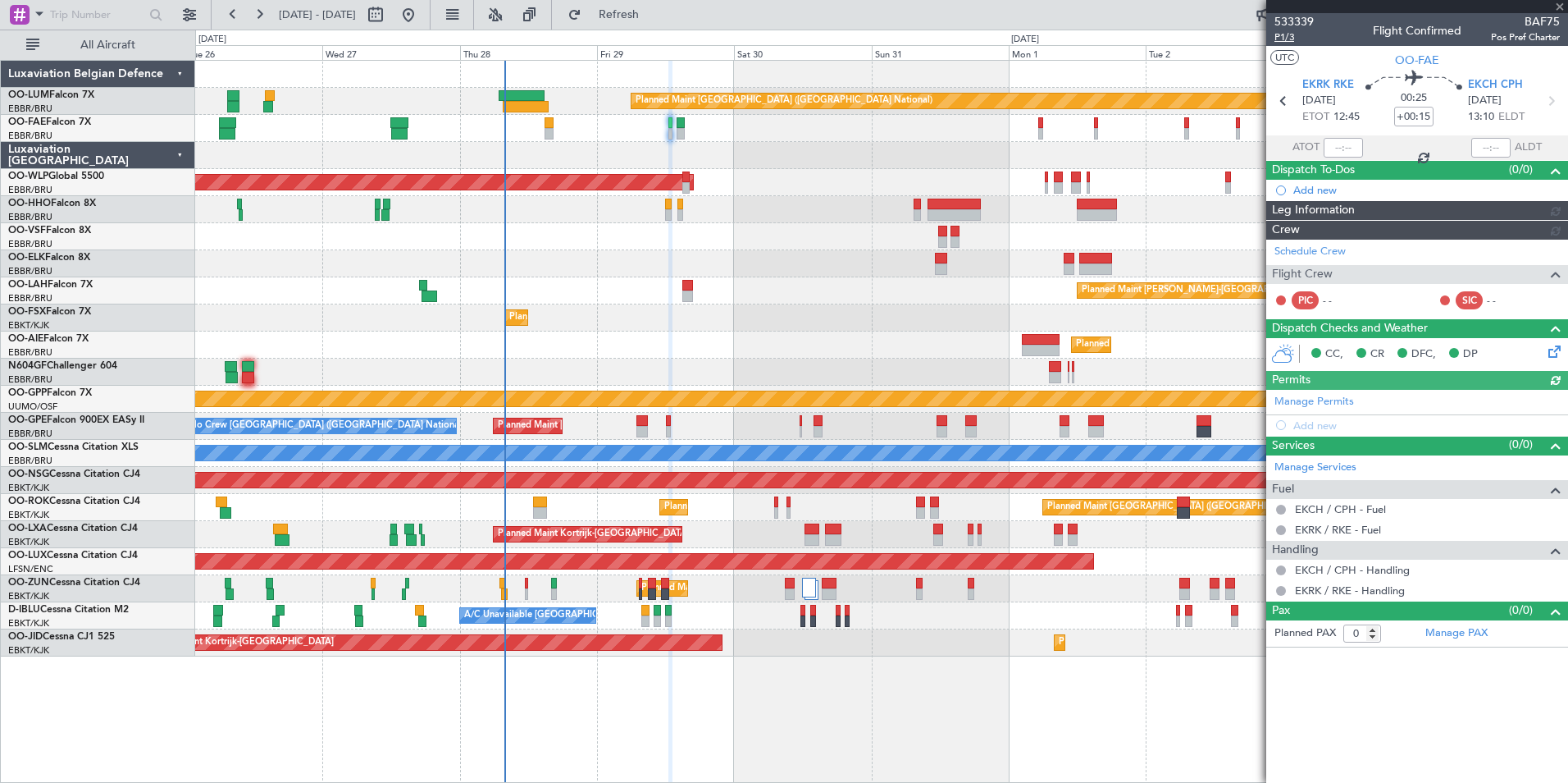
click at [1290, 39] on span "P1/3" at bounding box center [1294, 37] width 39 height 14
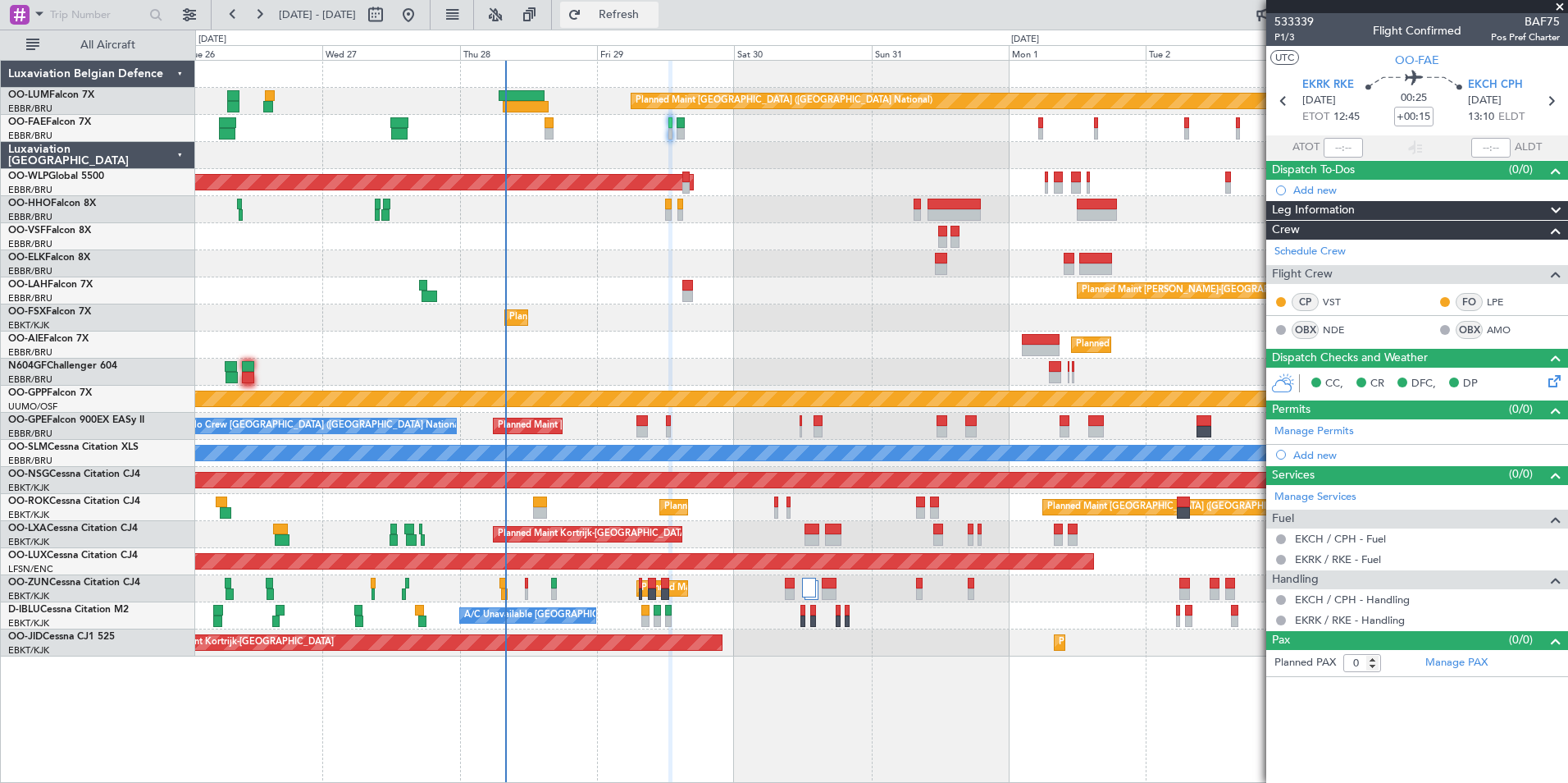
click at [654, 9] on span "Refresh" at bounding box center [619, 15] width 69 height 12
click at [658, 240] on div at bounding box center [881, 236] width 1372 height 27
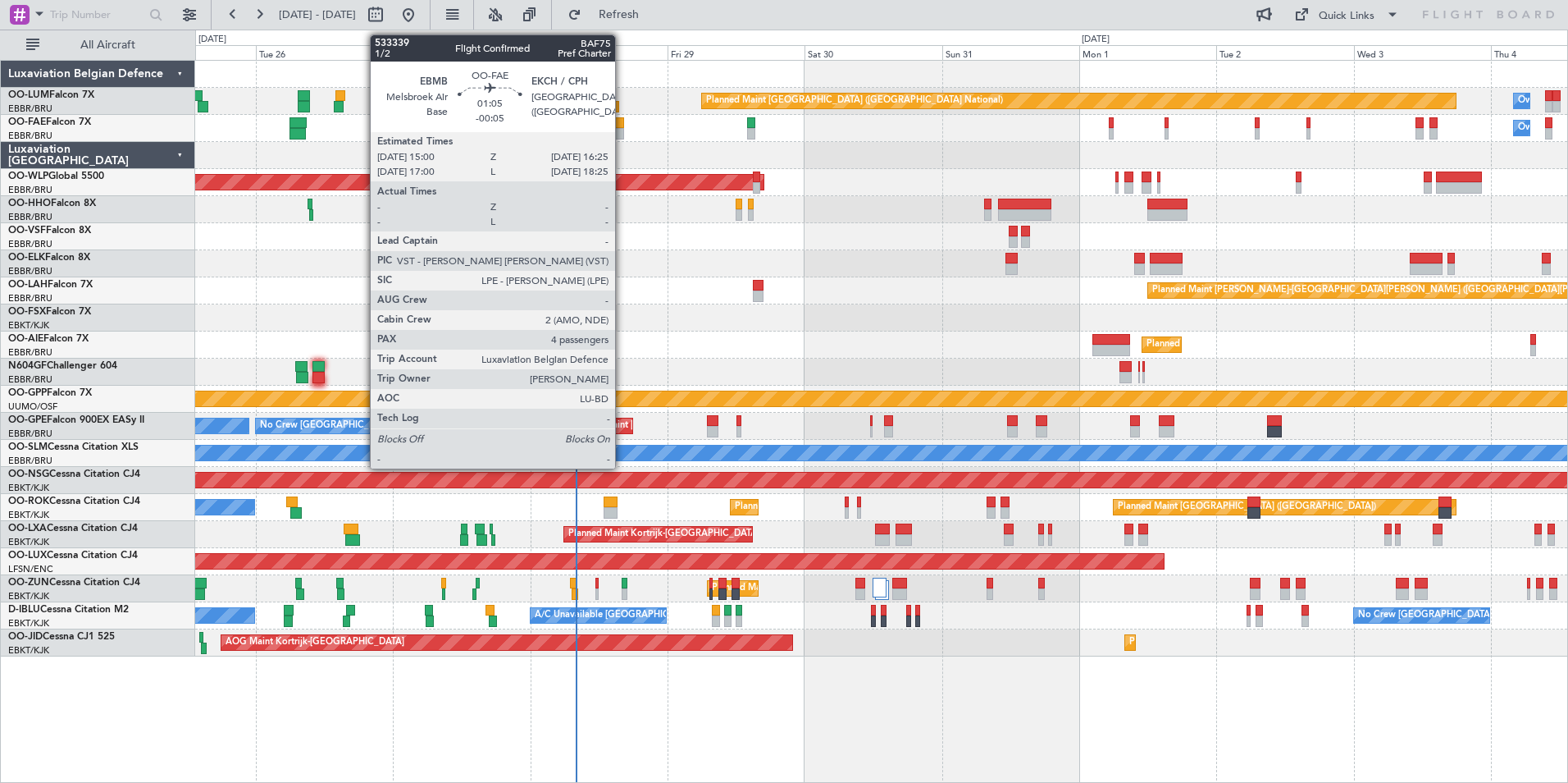
click at [621, 130] on div at bounding box center [619, 134] width 8 height 12
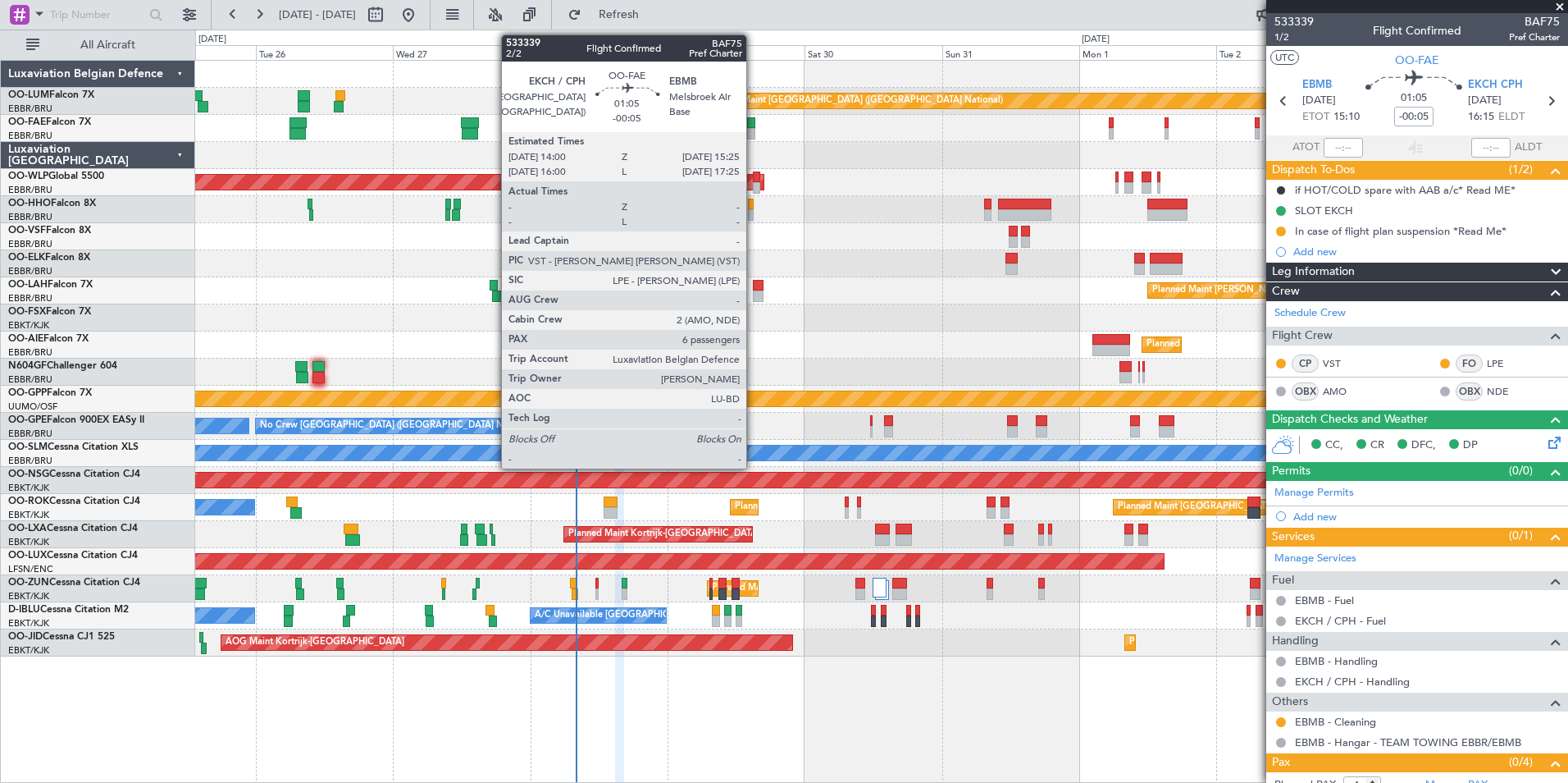
click at [754, 132] on div at bounding box center [752, 134] width 8 height 12
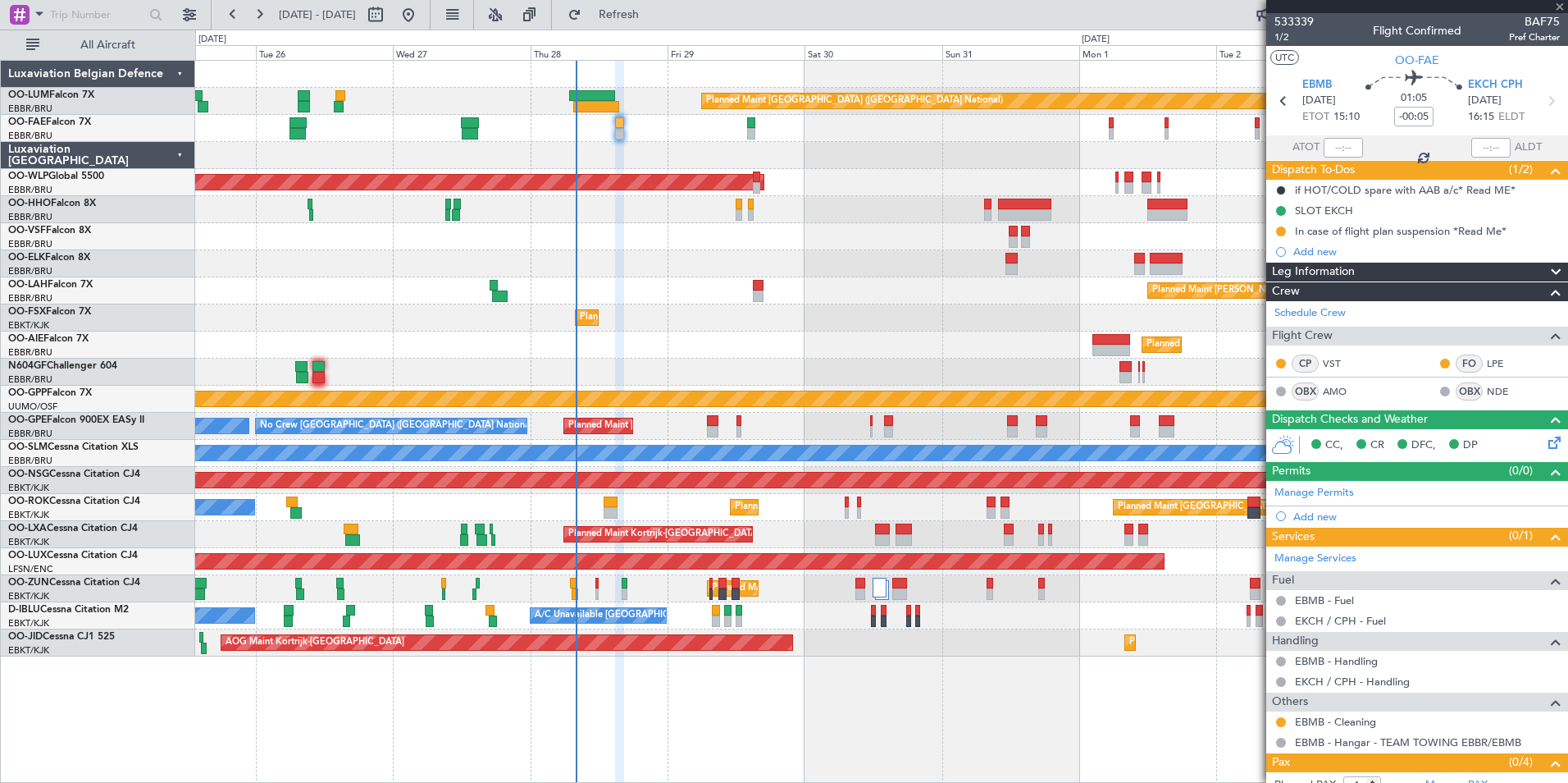
type input "6"
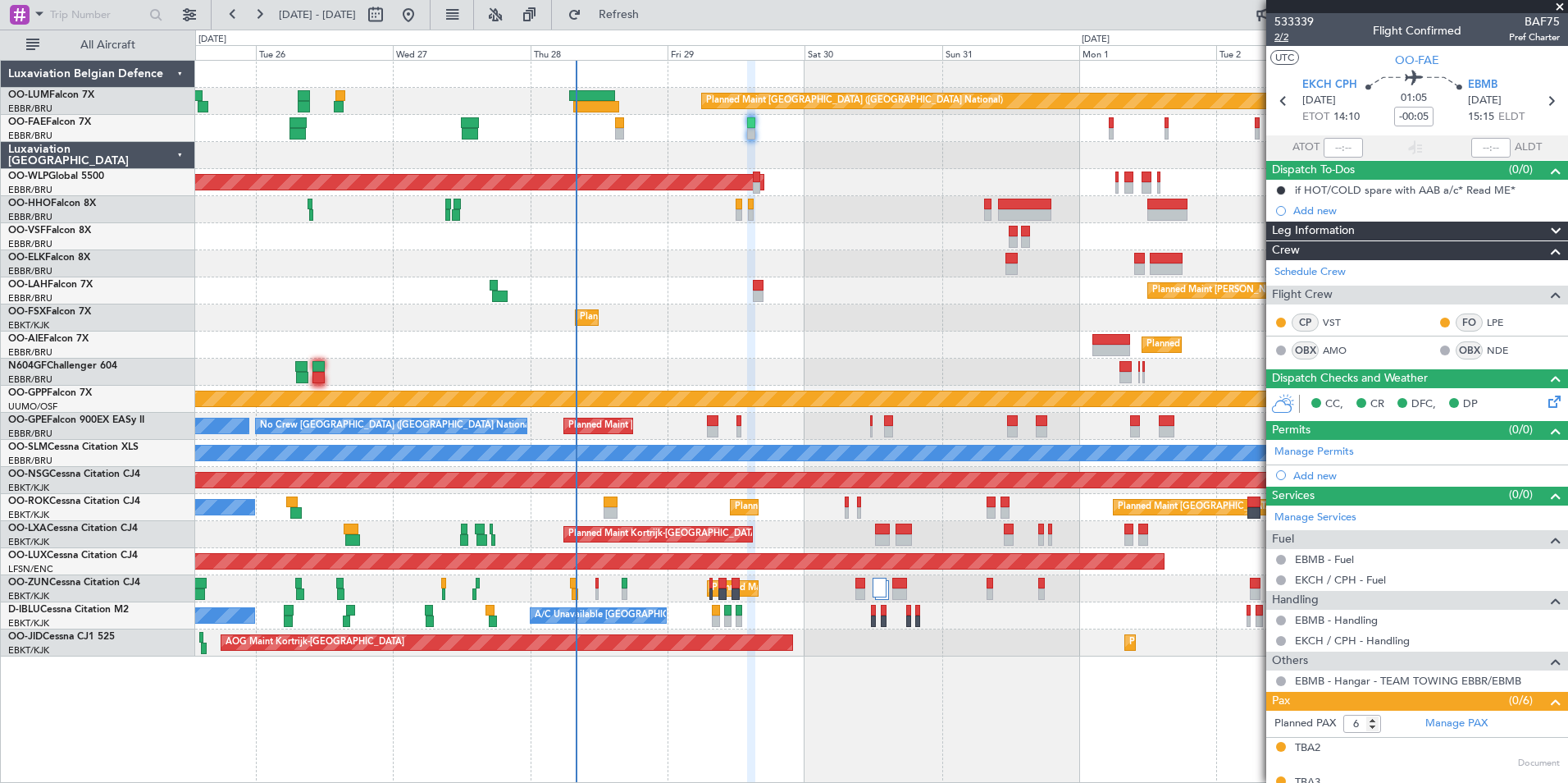
click at [1284, 37] on span "2/2" at bounding box center [1294, 37] width 39 height 14
click at [702, 415] on div "Planned Maint Brussels (Brussels National) No Crew Brussels (Brussels National)…" at bounding box center [881, 426] width 1372 height 27
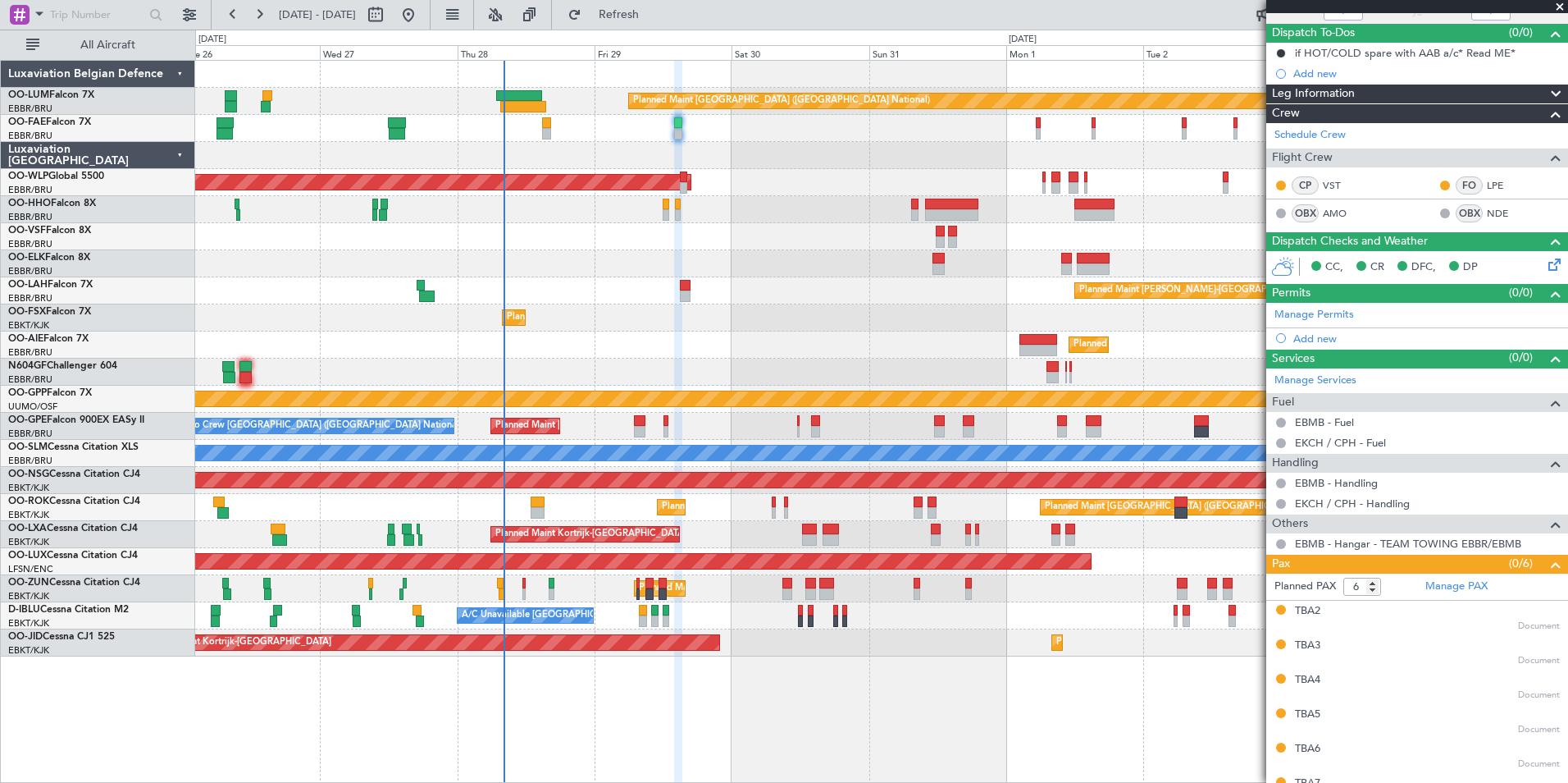
scroll to position [161, 0]
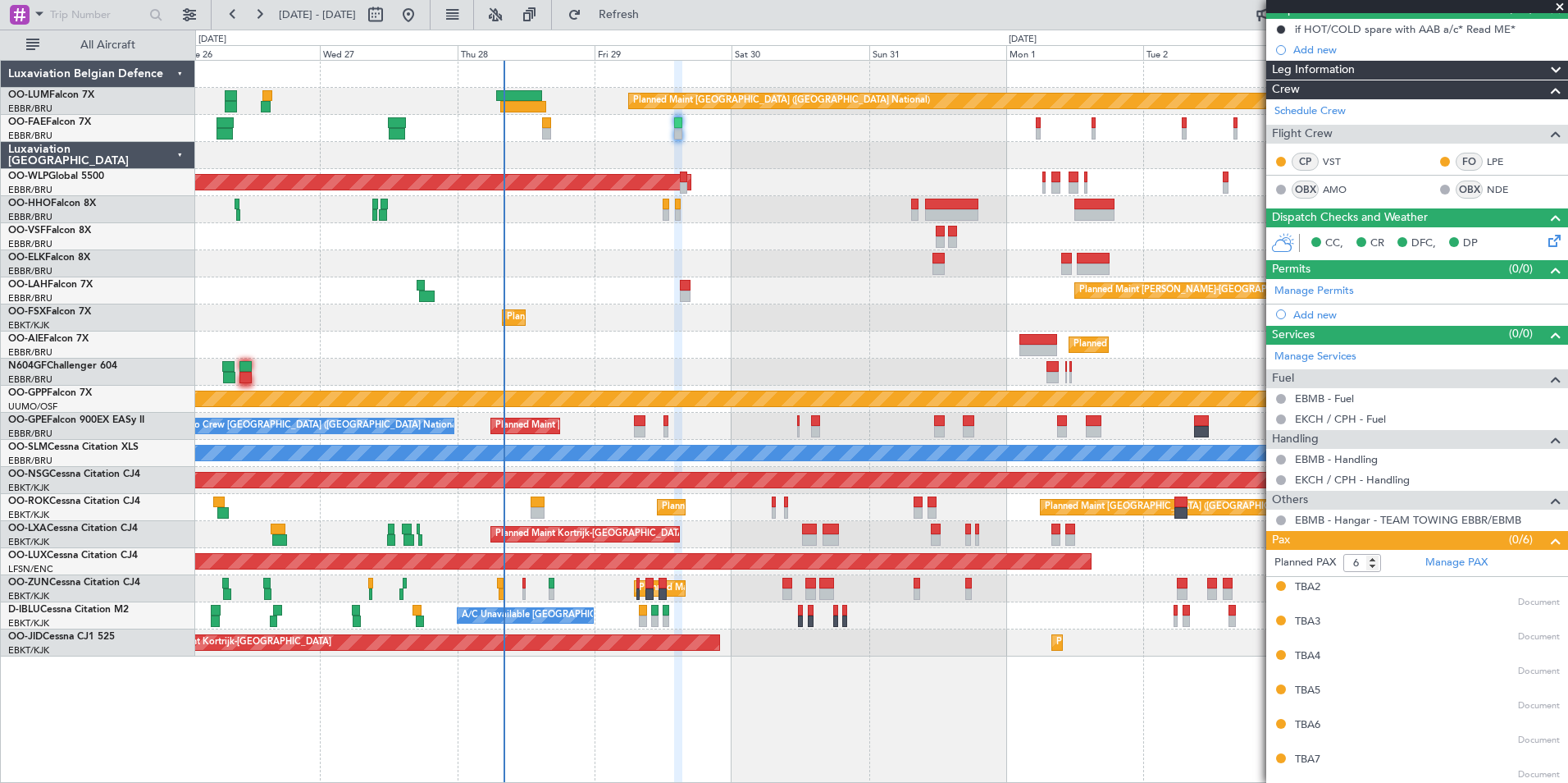
click at [750, 353] on div "Planned Maint [GEOGRAPHIC_DATA] ([GEOGRAPHIC_DATA])" at bounding box center [881, 345] width 1372 height 27
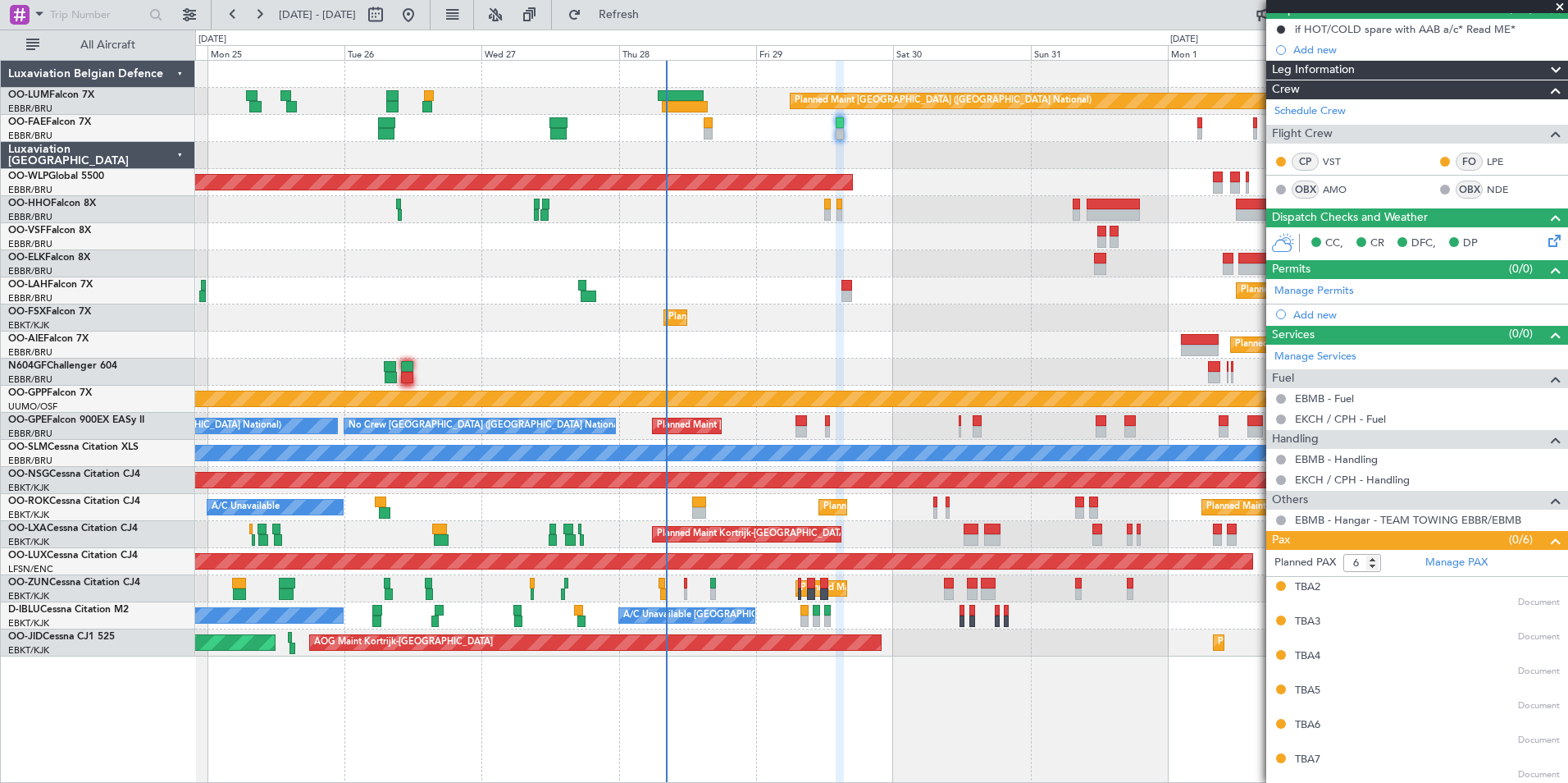
click at [800, 276] on div "Planned Maint Brussels (Brussels National) Owner Melsbroek Air Base Owner Melsb…" at bounding box center [881, 359] width 1372 height 595
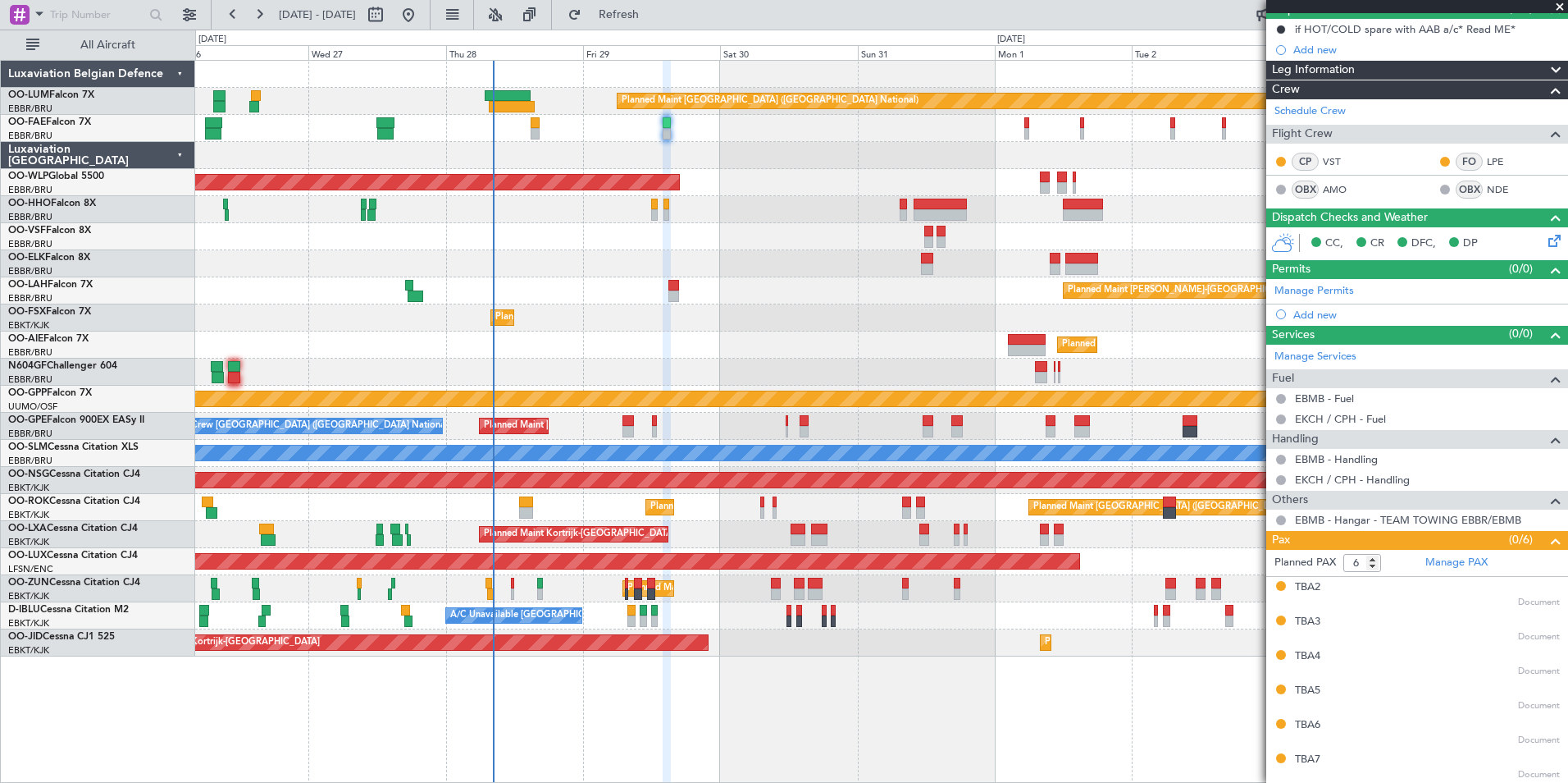
click at [723, 495] on div "Planned Maint Brussels (Brussels National) Owner Melsbroek Air Base Owner Melsb…" at bounding box center [881, 359] width 1372 height 595
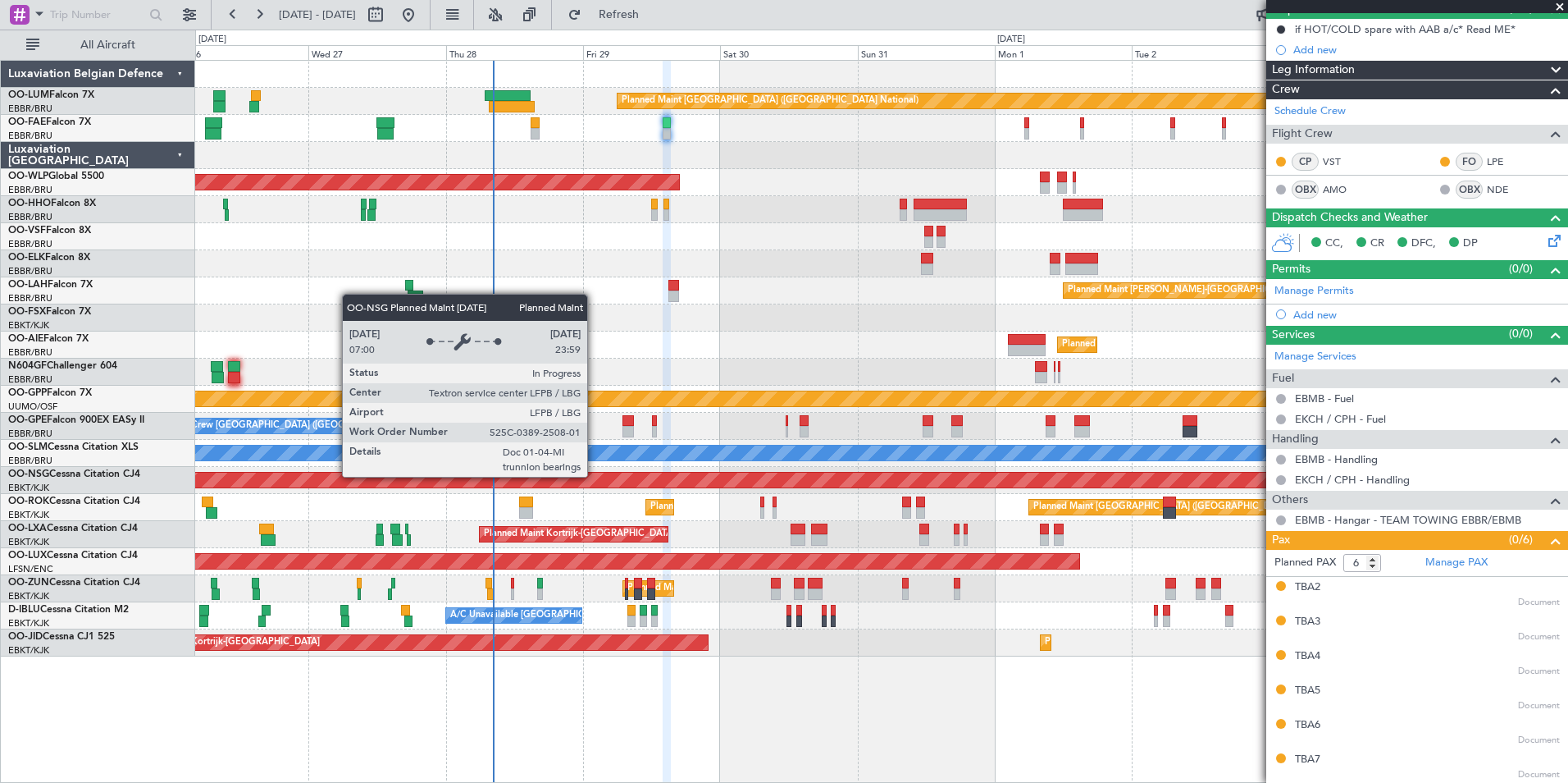
click at [532, 487] on div "Planned Maint [GEOGRAPHIC_DATA] ([GEOGRAPHIC_DATA])" at bounding box center [881, 480] width 4117 height 16
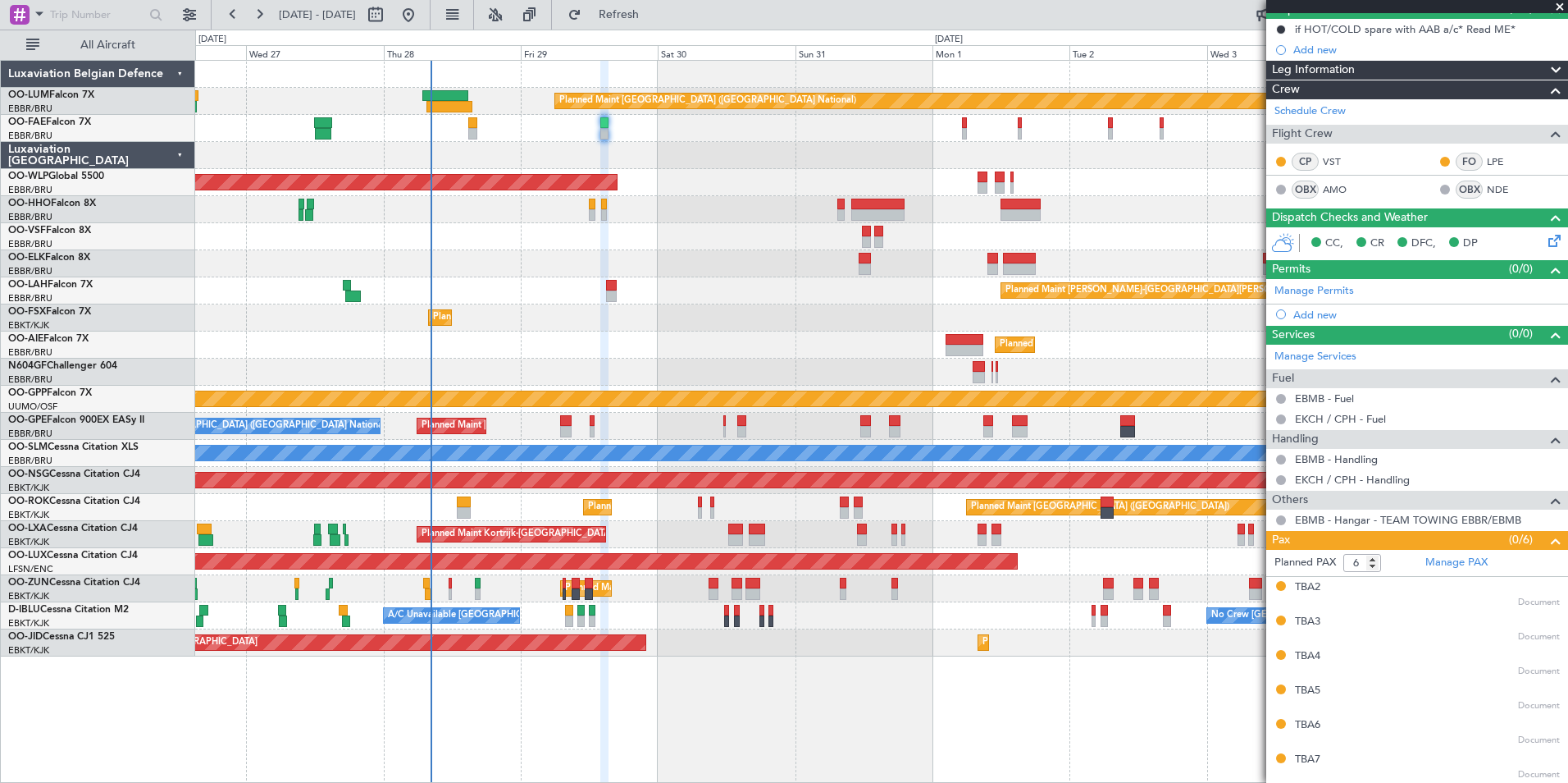
click at [588, 355] on div "Planned Maint Brussels (Brussels National) Owner Melsbroek Air Base Owner Melsb…" at bounding box center [881, 359] width 1372 height 595
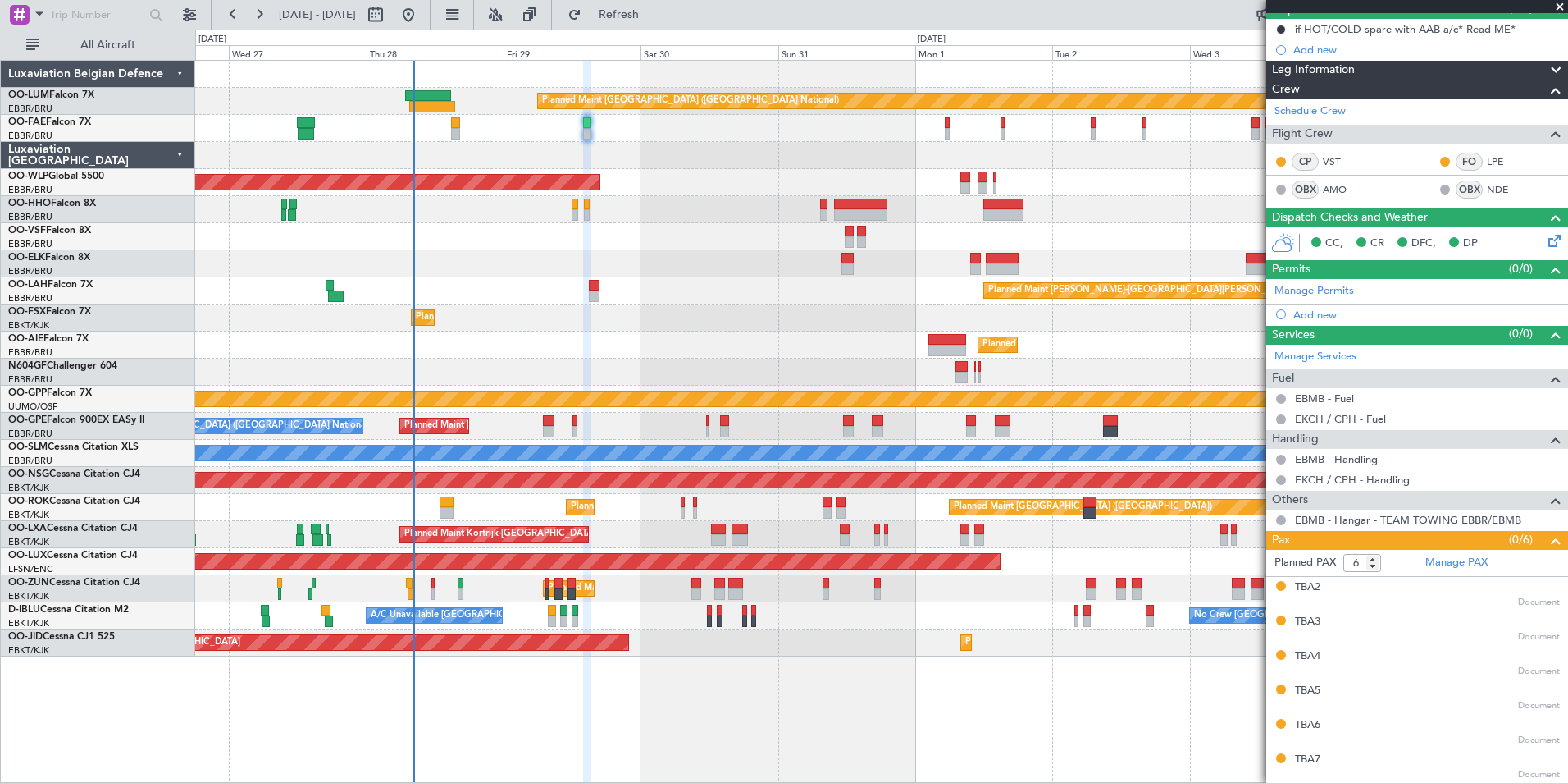
click at [581, 256] on div "Planned Maint Kortrijk-[GEOGRAPHIC_DATA]" at bounding box center [881, 263] width 1372 height 27
click at [548, 194] on div "Planned Maint [GEOGRAPHIC_DATA] ([GEOGRAPHIC_DATA])" at bounding box center [881, 182] width 1372 height 27
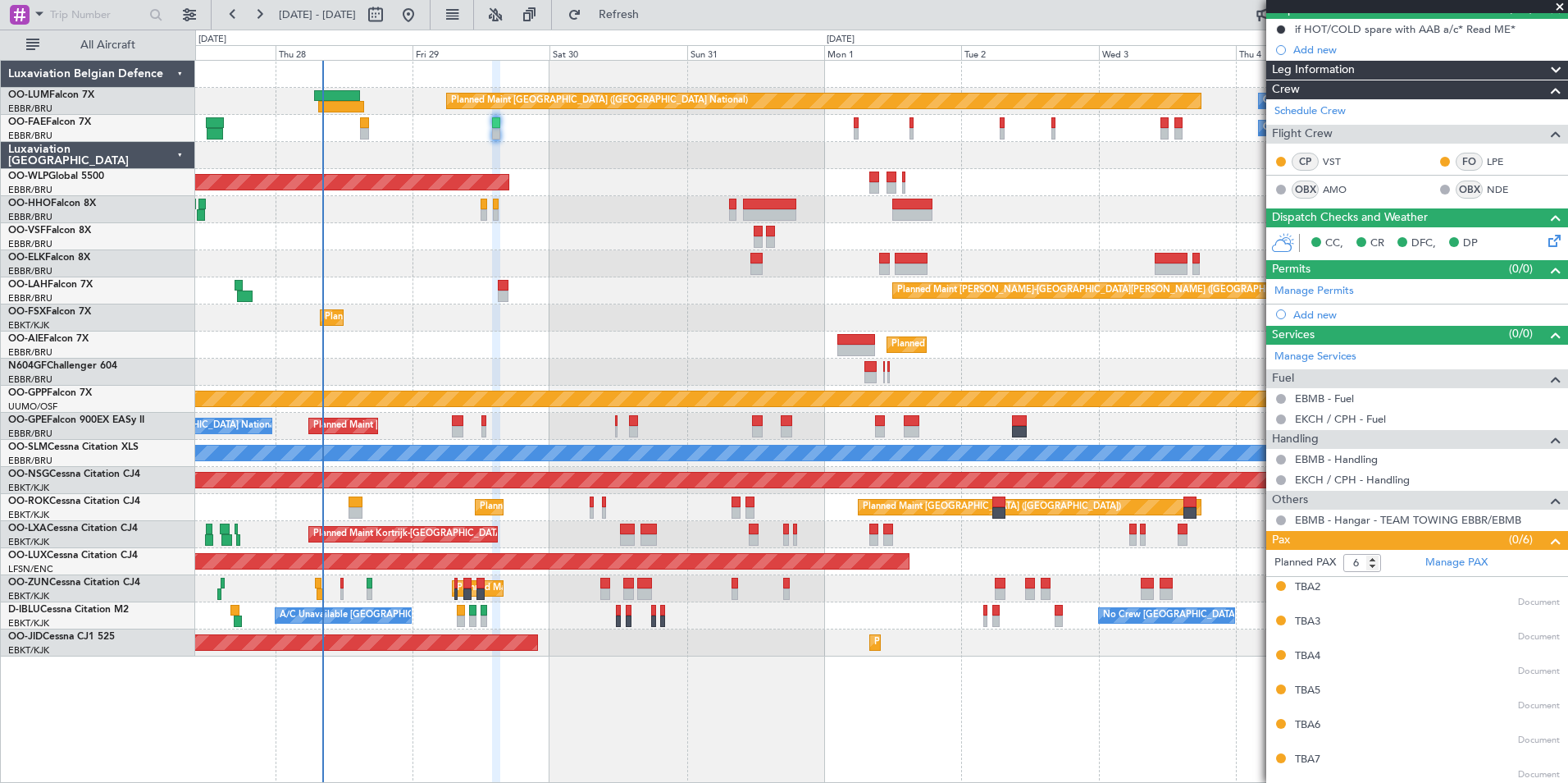
click at [580, 268] on div "Planned Maint Kortrijk-[GEOGRAPHIC_DATA]" at bounding box center [881, 263] width 1372 height 27
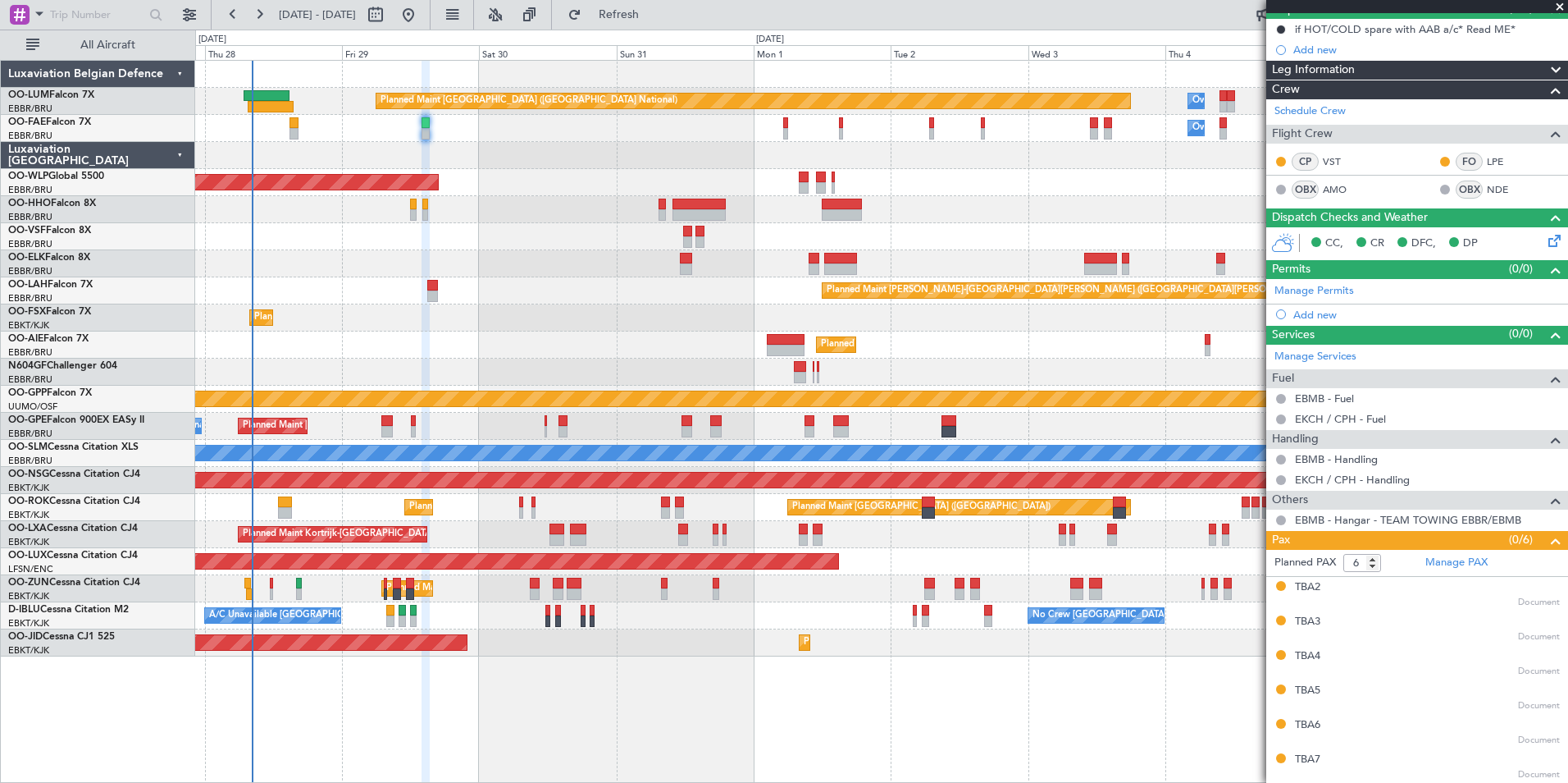
click at [561, 424] on div "Planned Maint Brussels (Brussels National) No Crew Brussels (Brussels National)…" at bounding box center [881, 426] width 1372 height 27
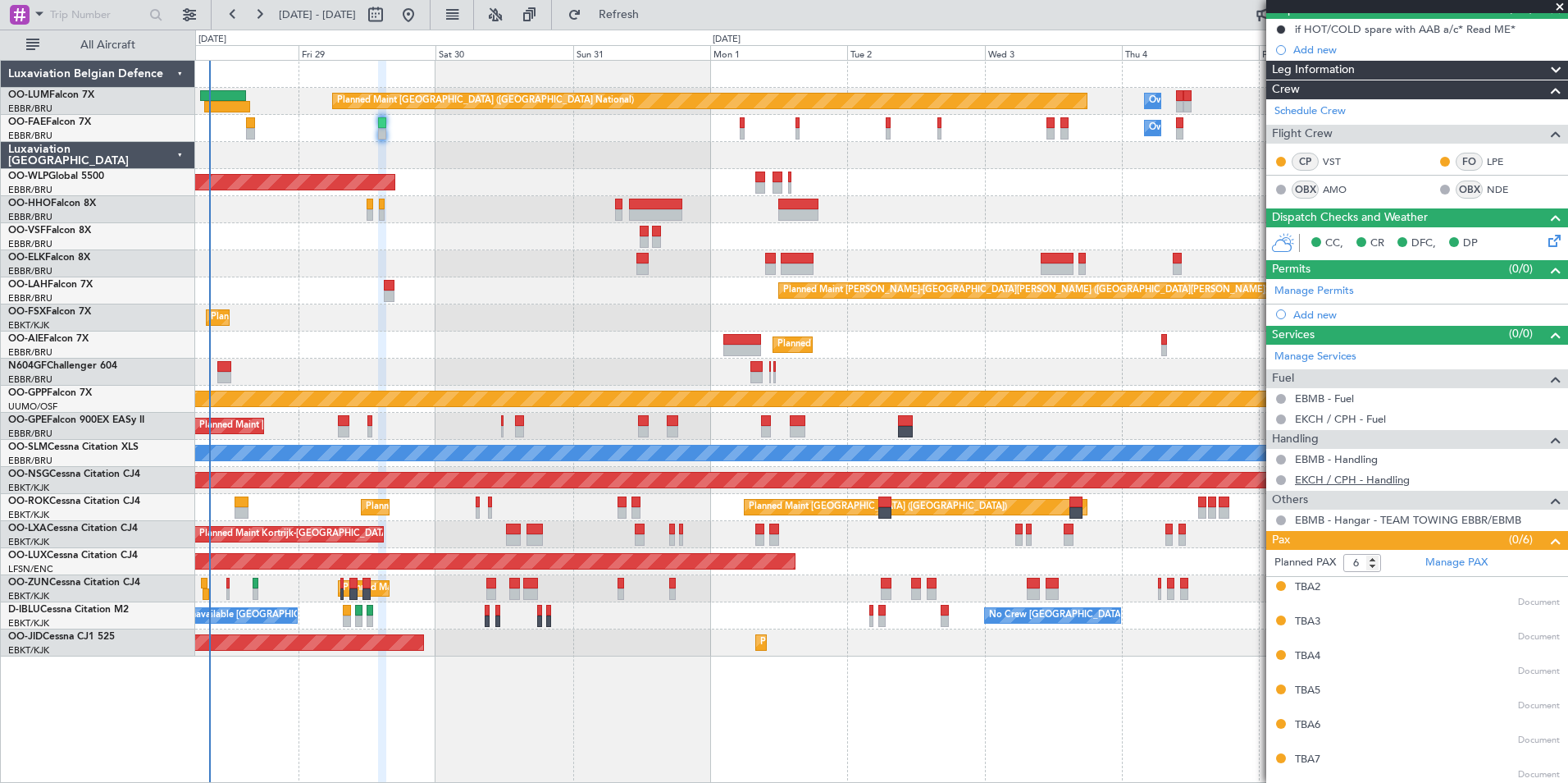
click at [1352, 484] on link "EKCH / CPH - Handling" at bounding box center [1353, 480] width 115 height 14
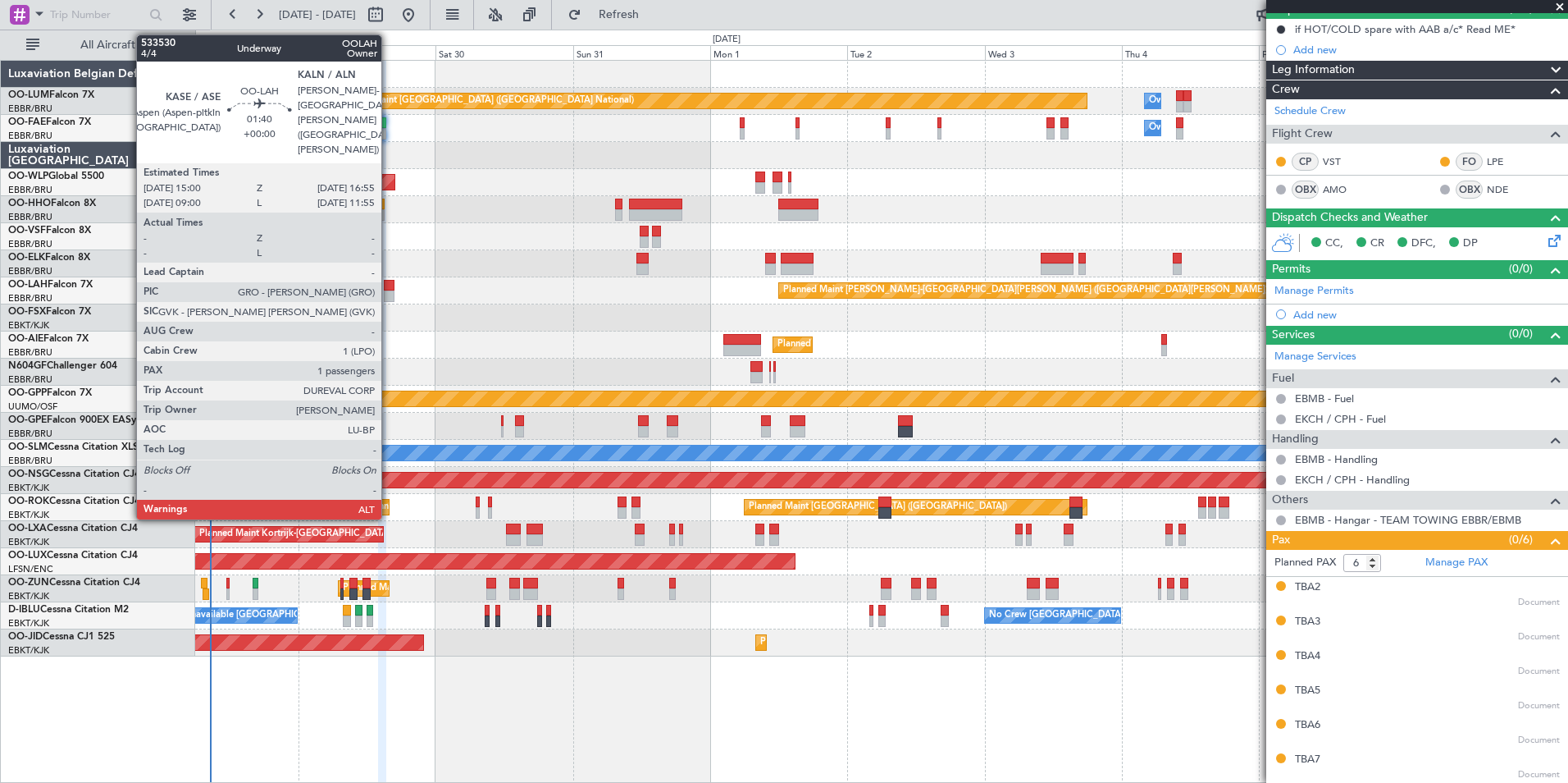
click at [389, 294] on div at bounding box center [390, 296] width 12 height 12
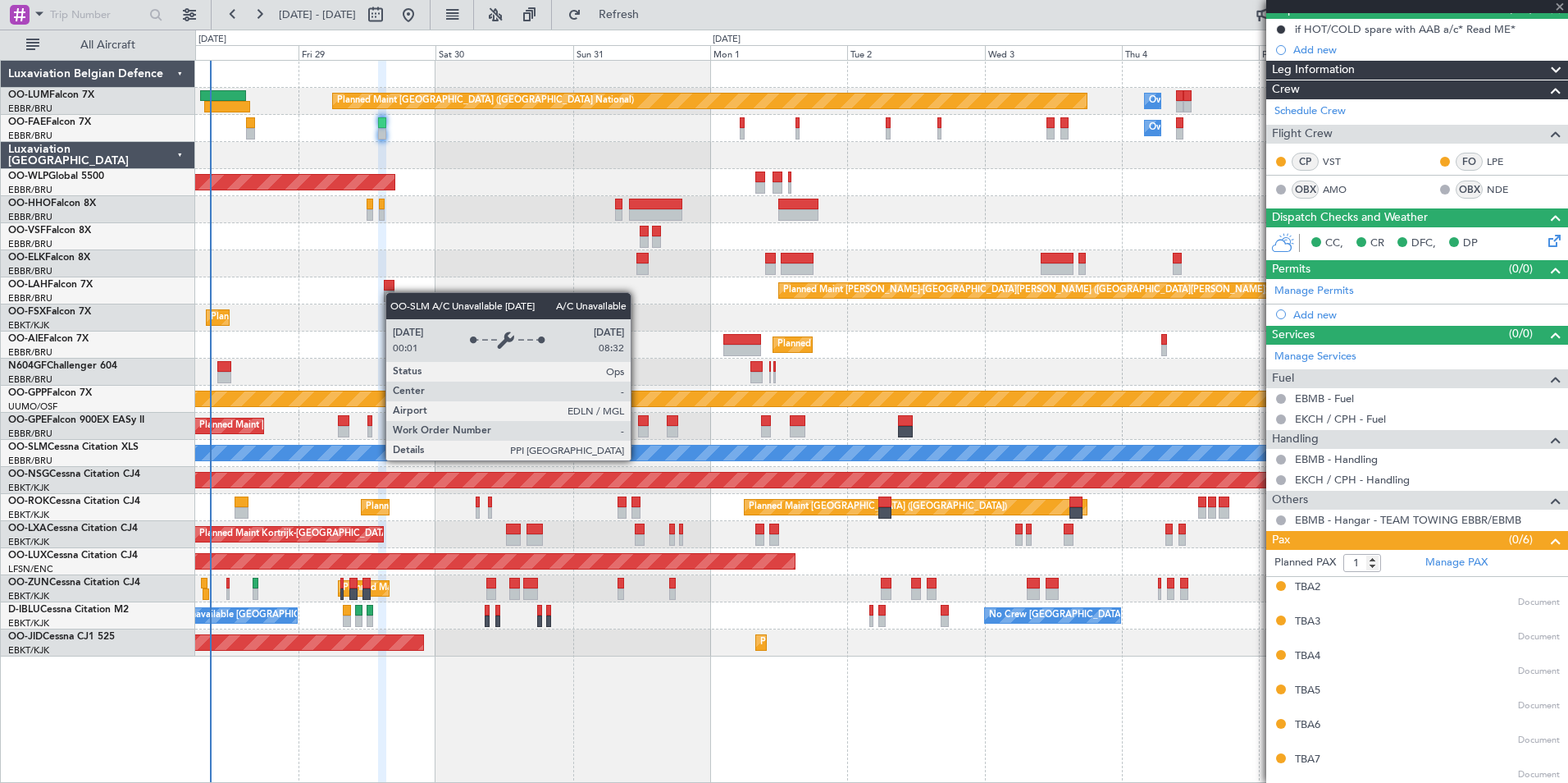
scroll to position [0, 0]
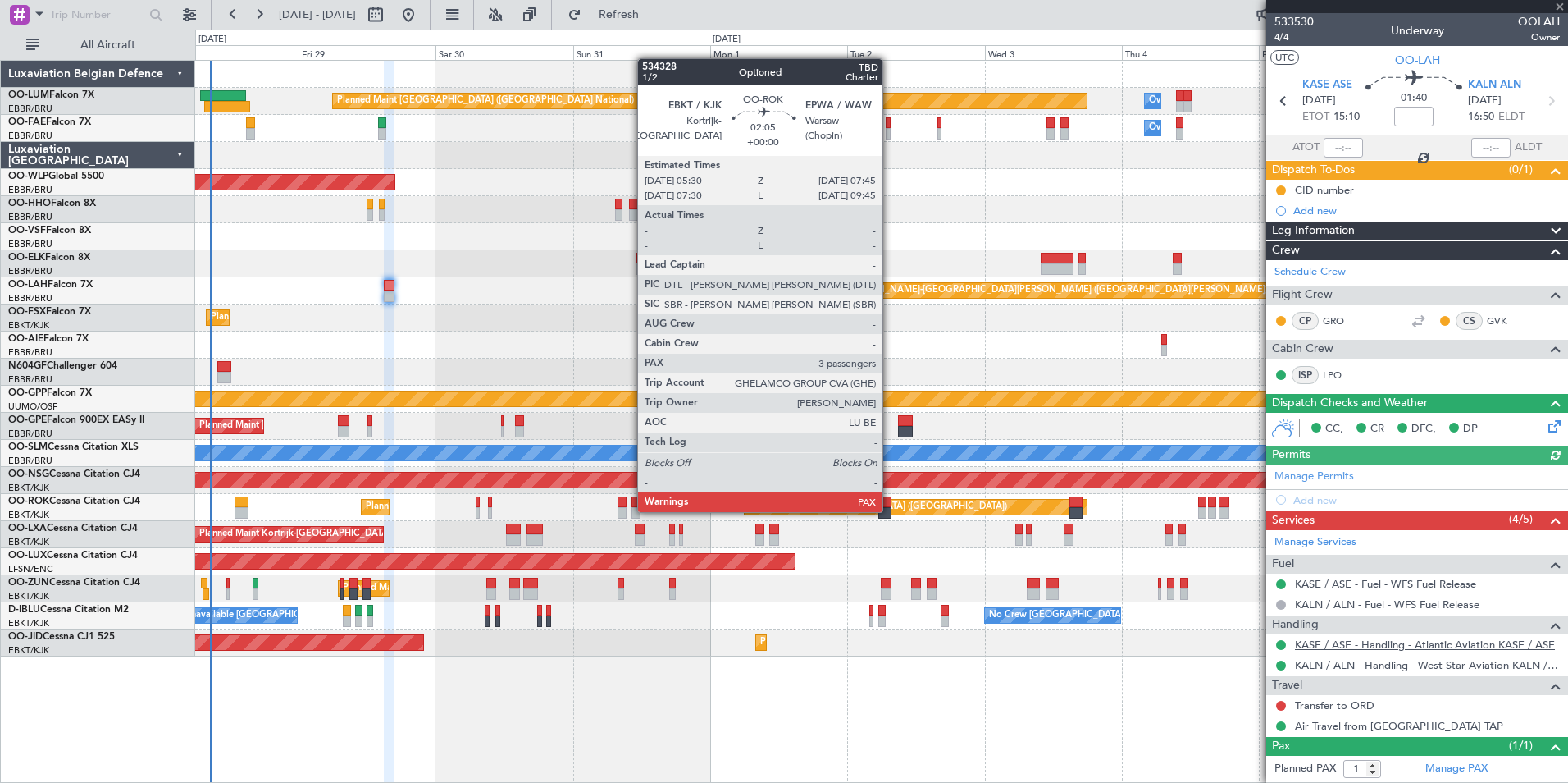
click at [1328, 649] on link "KASE / ASE - Handling - Atlantic Aviation KASE / ASE" at bounding box center [1425, 644] width 260 height 14
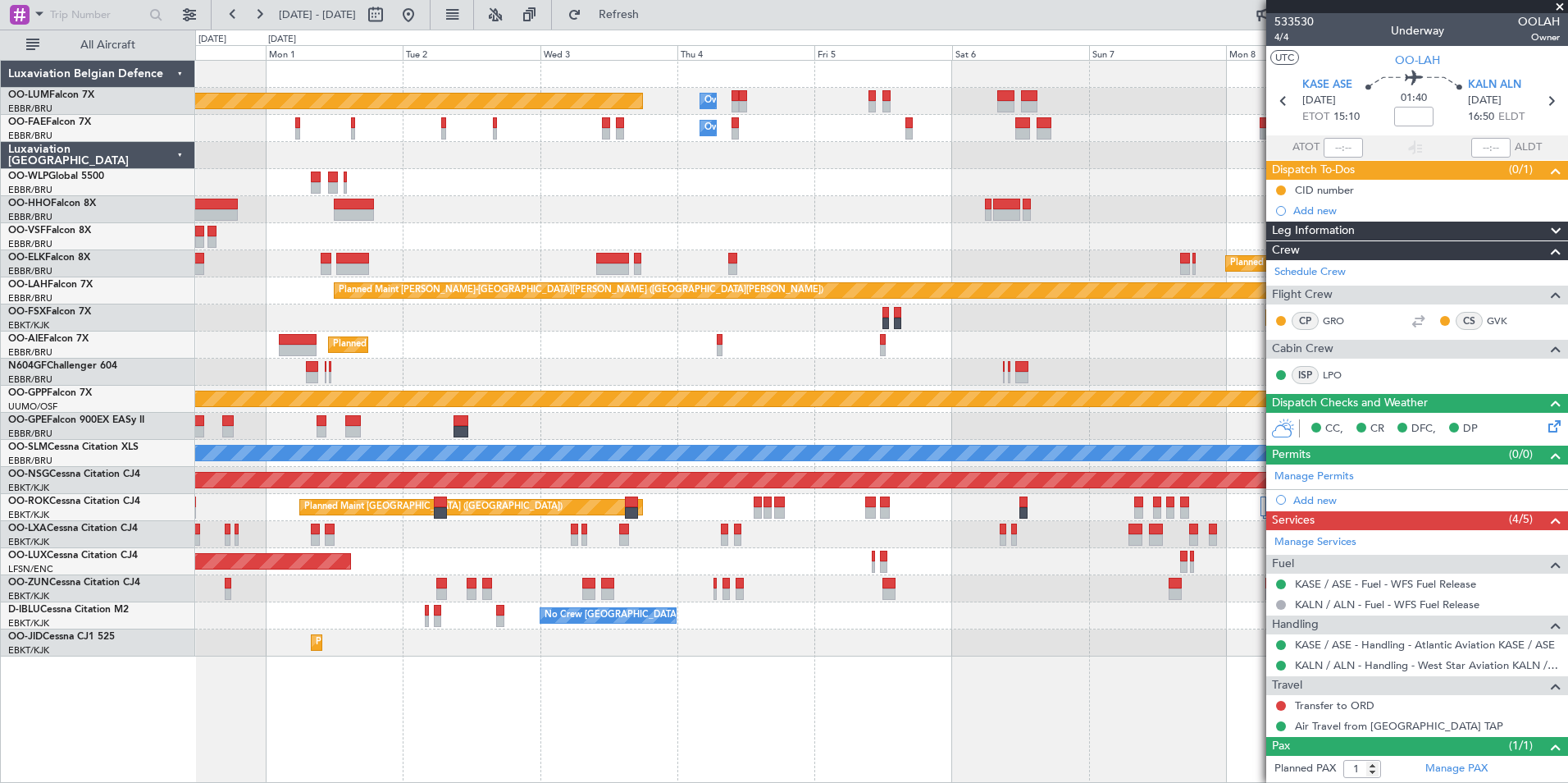
click at [34, 458] on div "Owner Melsbroek Air Base Planned Maint Brussels (Brussels National) Owner Melsb…" at bounding box center [784, 406] width 1568 height 753
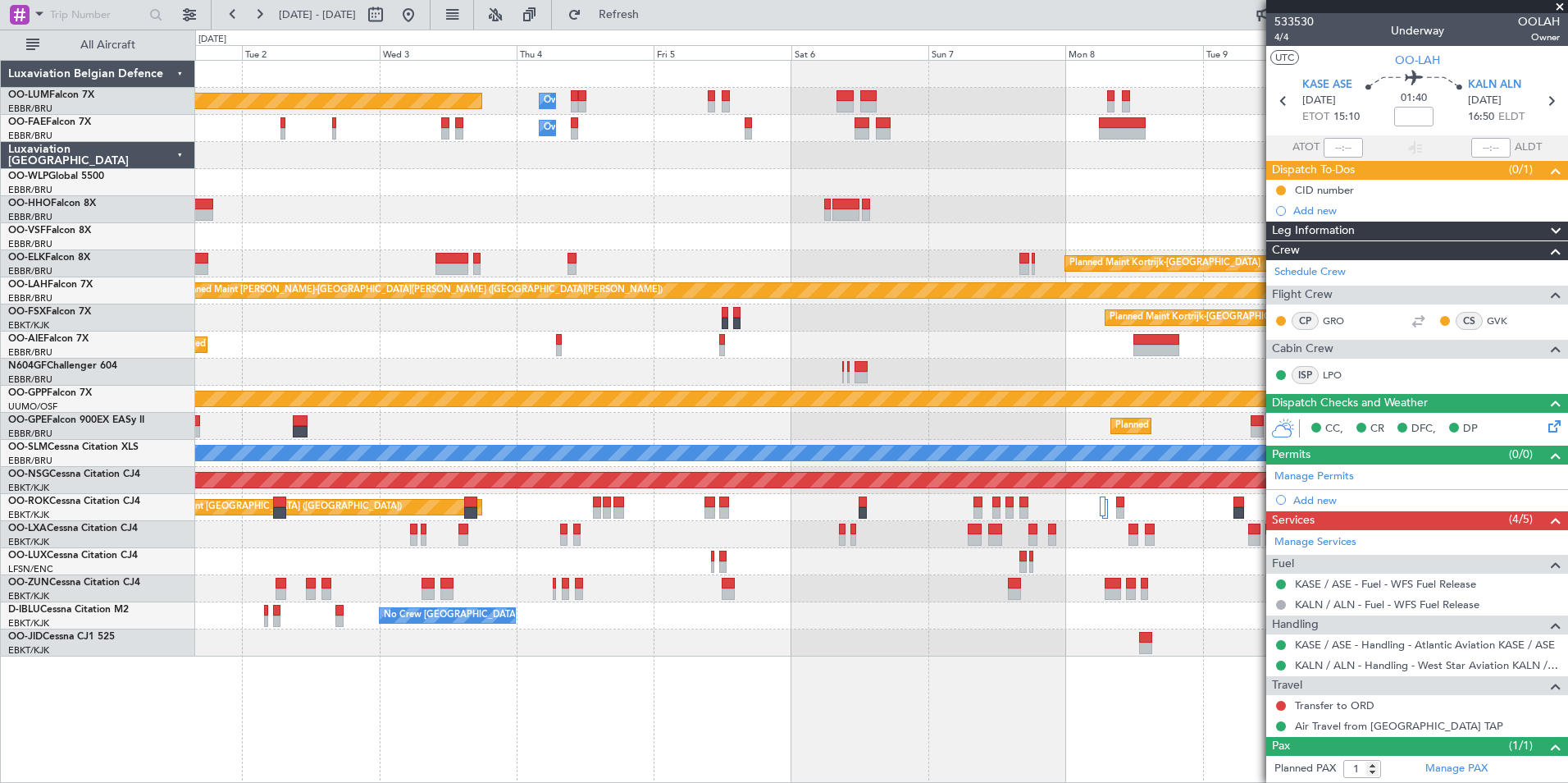
click at [377, 401] on div "Owner Melsbroek Air Base Planned Maint Brussels (Brussels National) Owner Melsb…" at bounding box center [881, 359] width 1372 height 595
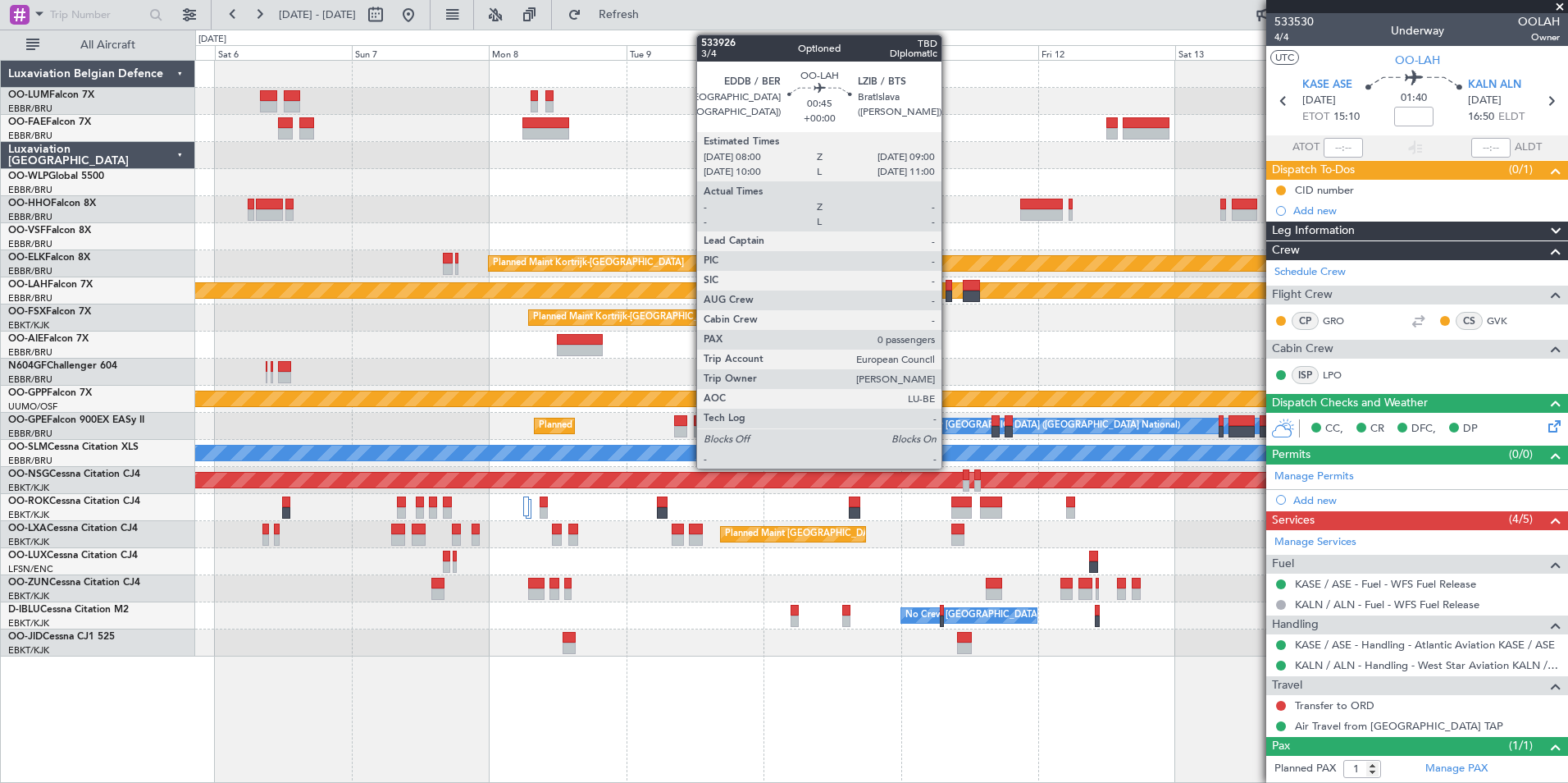
click at [662, 308] on div "Owner Melsbroek Air Base Planned Maint Brussels (Brussels National) Owner Melsb…" at bounding box center [881, 359] width 1372 height 595
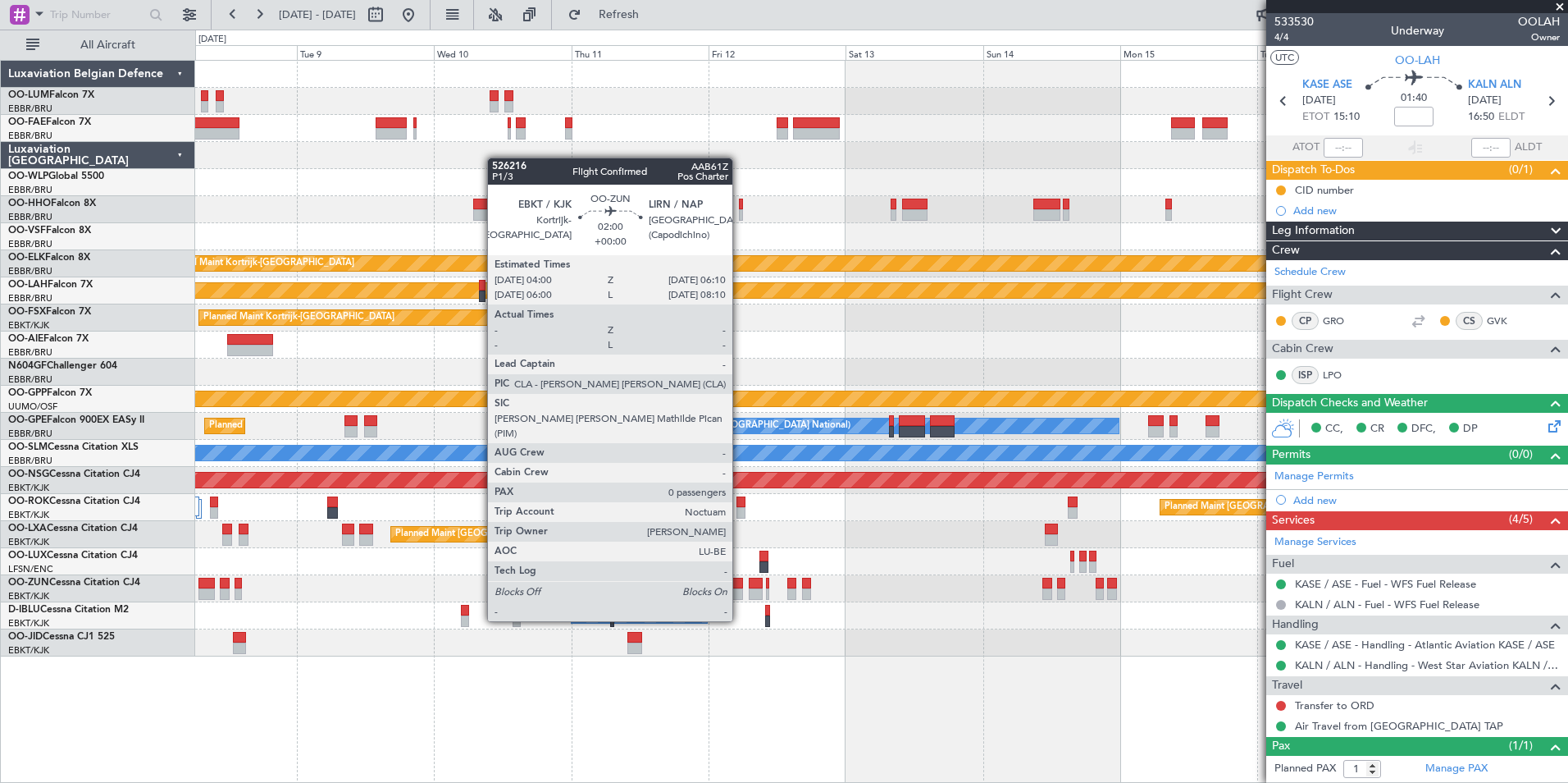
click at [740, 590] on div at bounding box center [738, 594] width 13 height 12
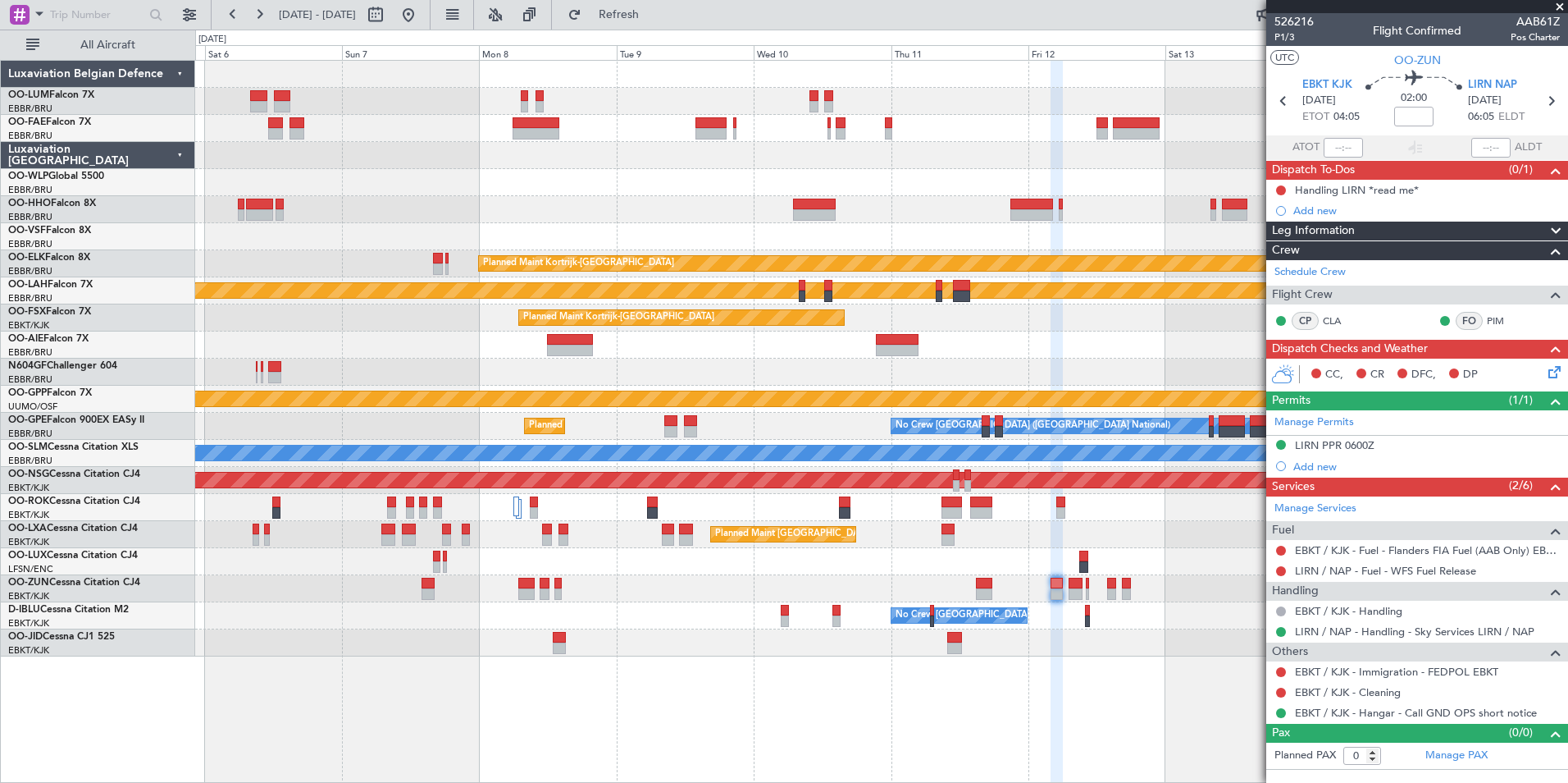
click at [764, 612] on div "No Crew Brussels (Brussels National) No Crew Brussels (Brussels National)" at bounding box center [881, 615] width 1372 height 27
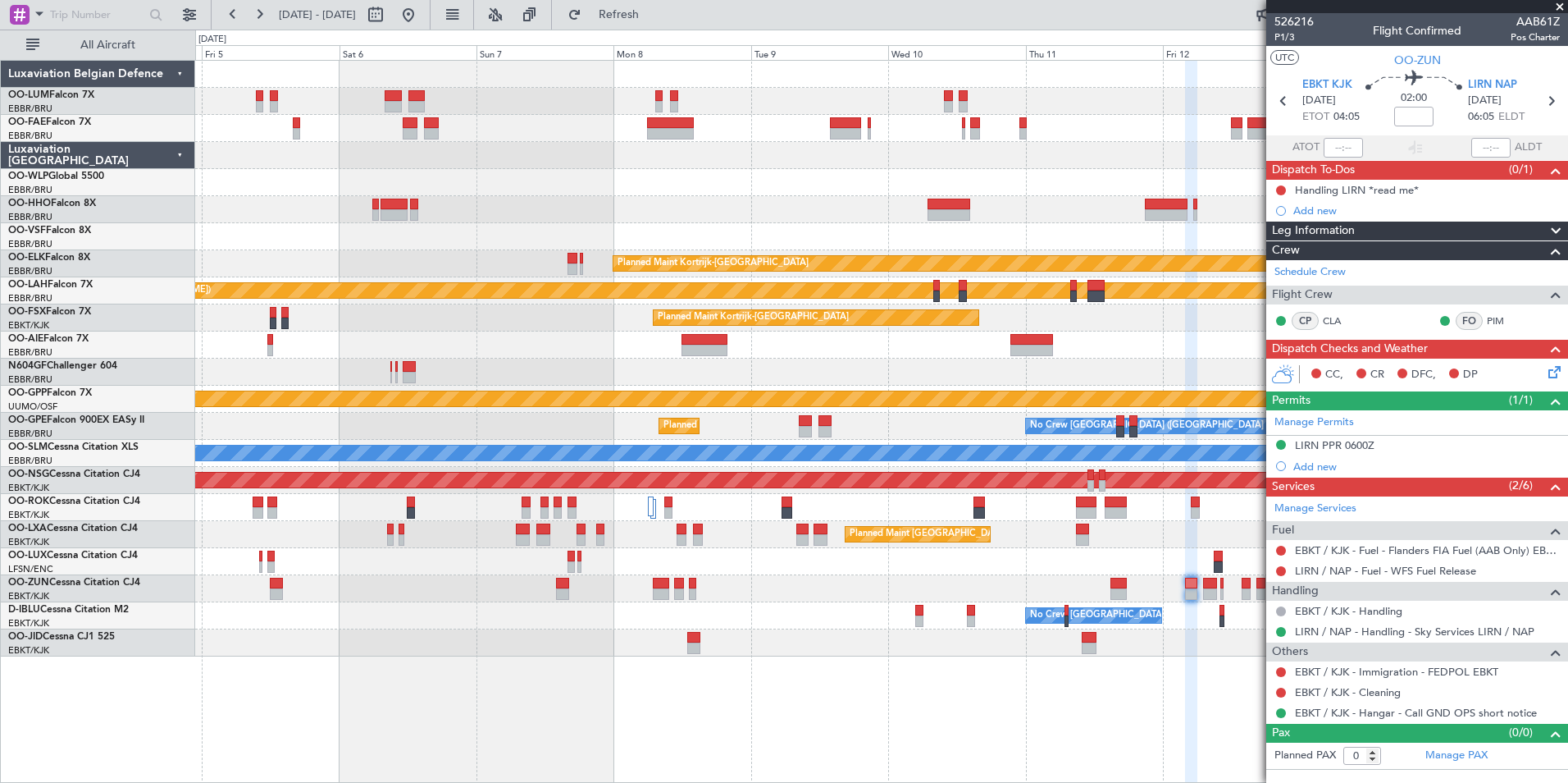
click at [661, 630] on div at bounding box center [881, 642] width 1372 height 27
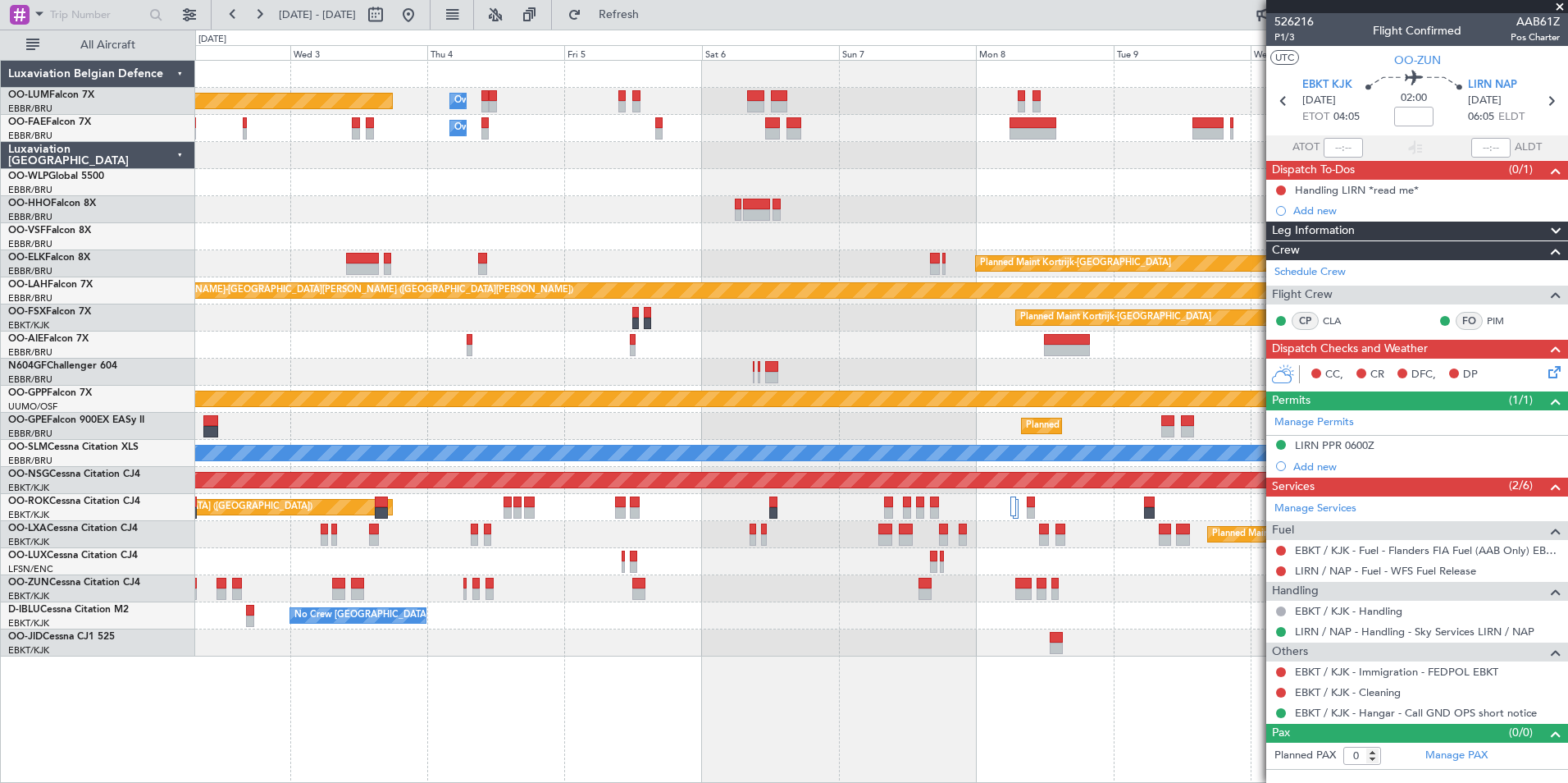
click at [970, 617] on div "No Crew Brussels (Brussels National) No Crew Brussels (Brussels National)" at bounding box center [881, 615] width 1372 height 27
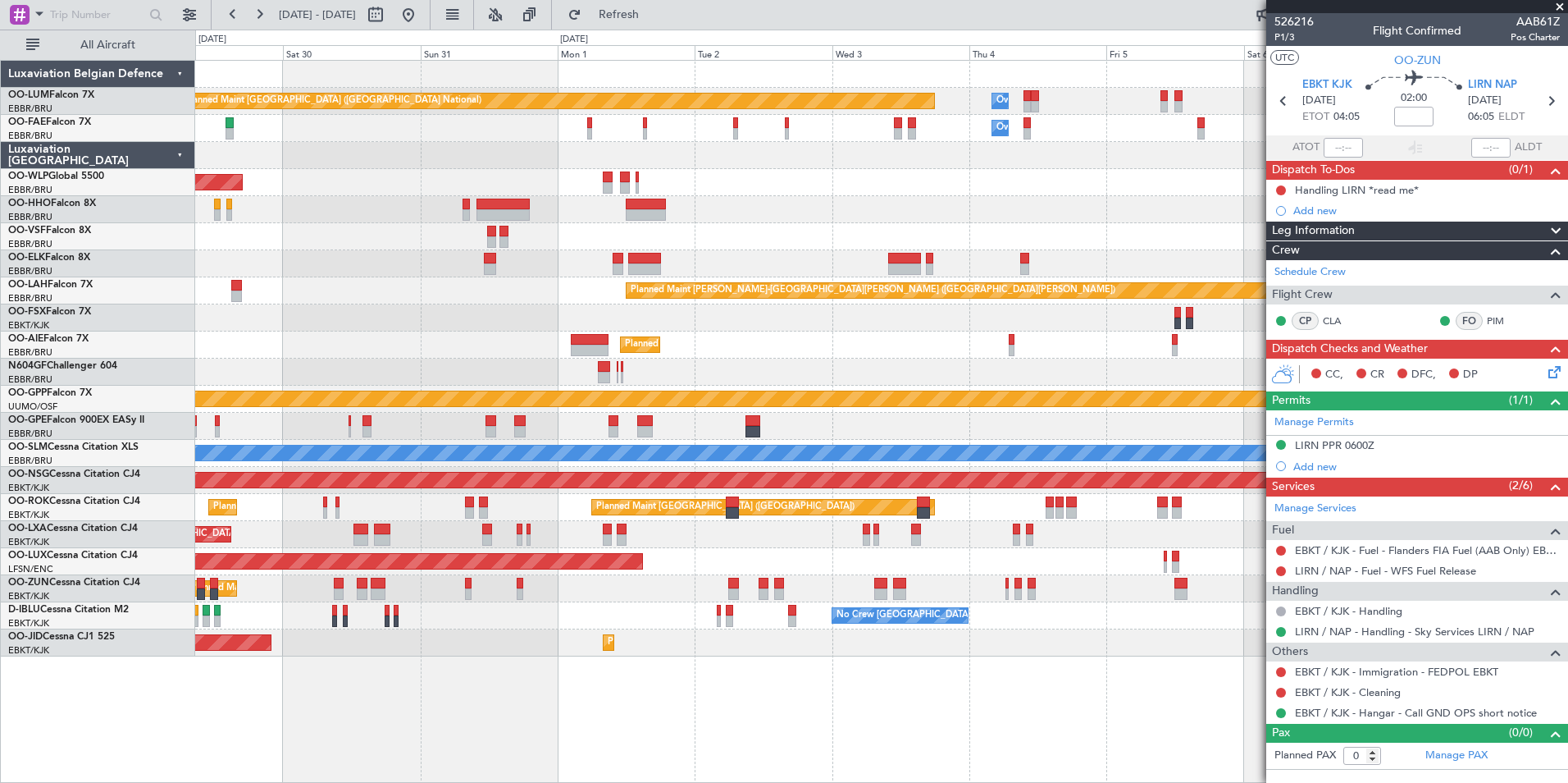
click at [1036, 561] on div "Planned Maint [GEOGRAPHIC_DATA] ([GEOGRAPHIC_DATA])" at bounding box center [881, 561] width 1372 height 27
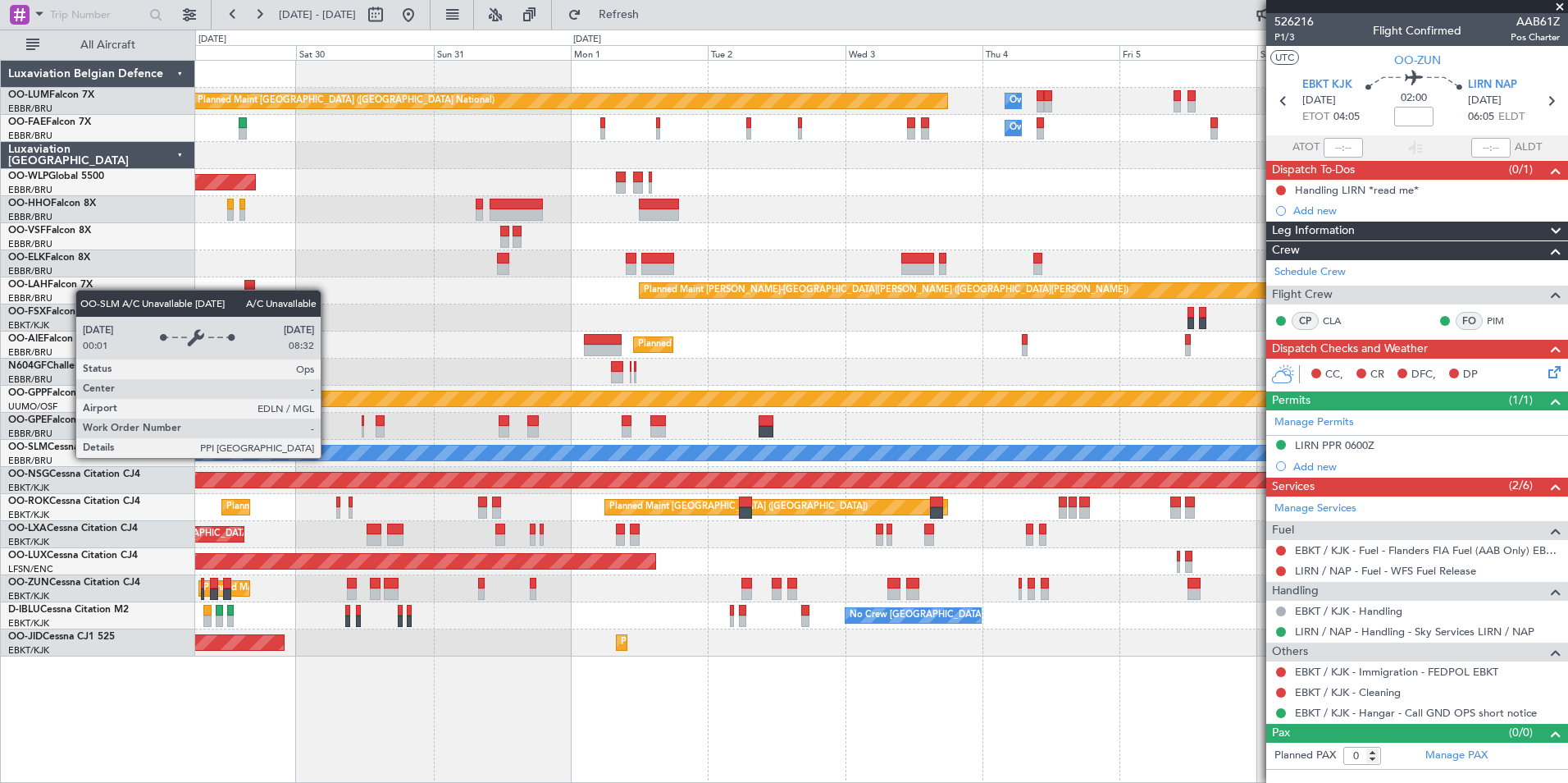
click at [553, 483] on div "Owner Melsbroek Air Base Planned Maint Brussels (Brussels National) Owner Melsb…" at bounding box center [881, 359] width 1372 height 595
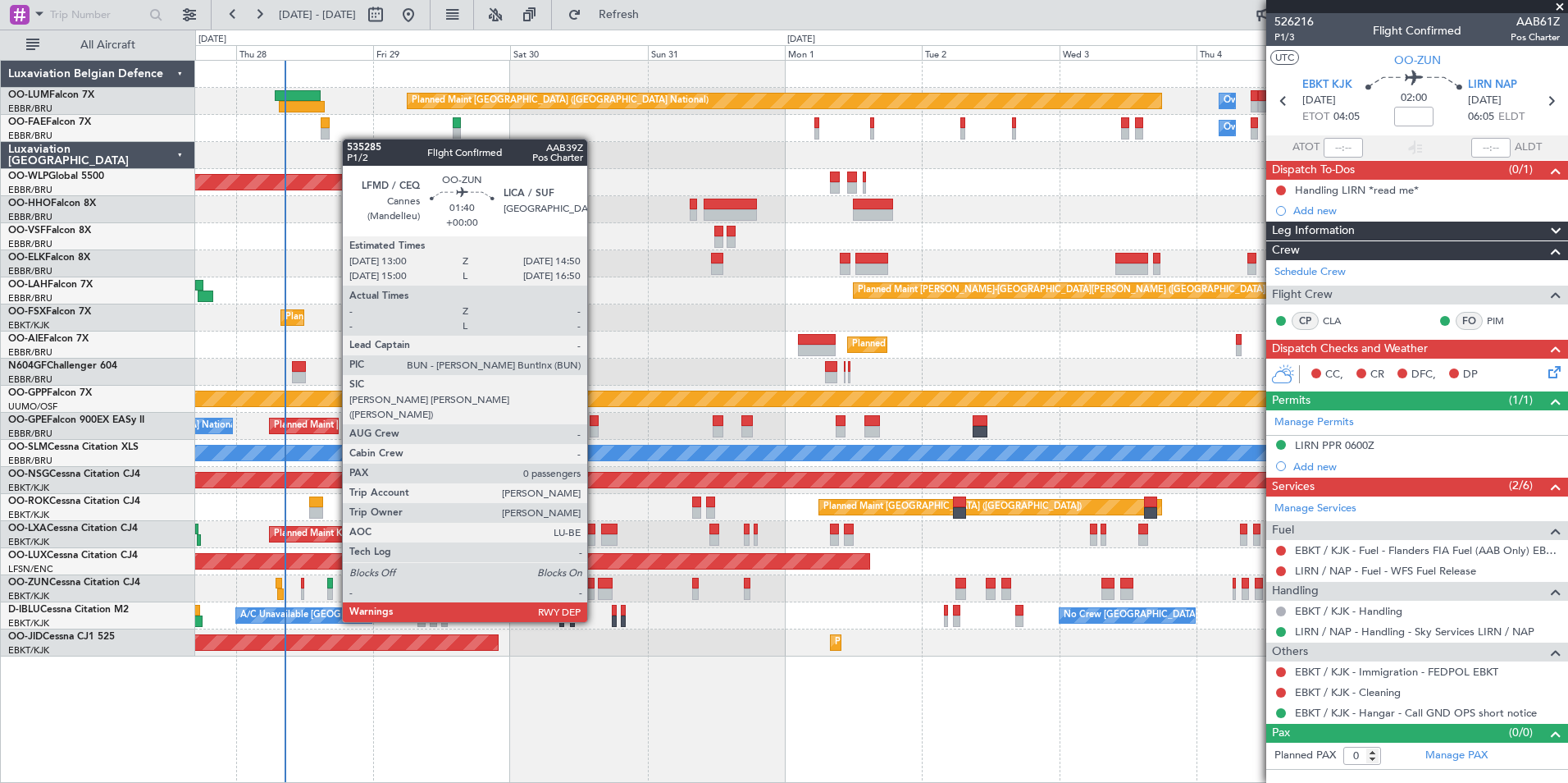
click at [594, 591] on div at bounding box center [589, 594] width 11 height 12
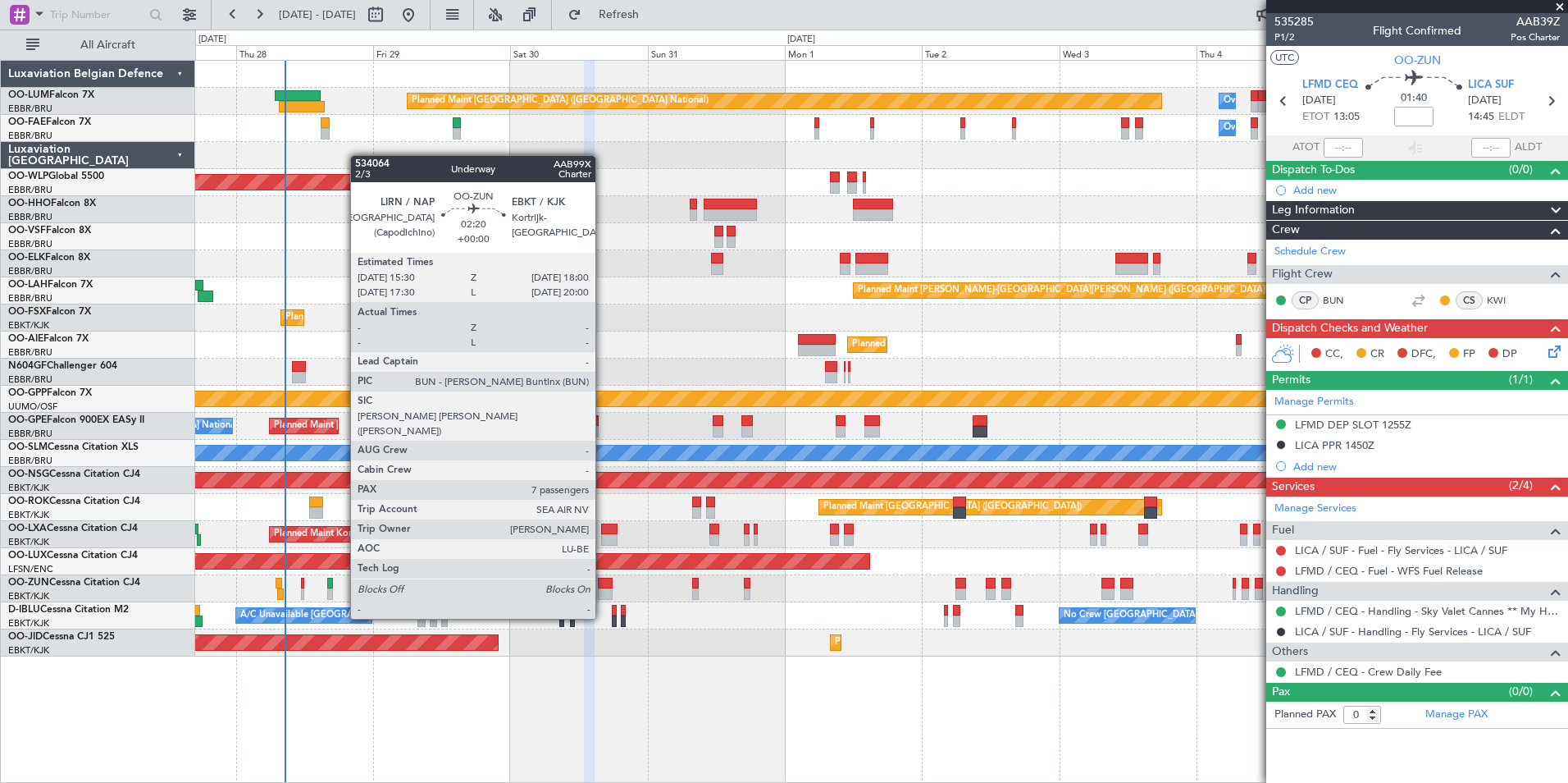
click at [603, 587] on div at bounding box center [605, 583] width 15 height 12
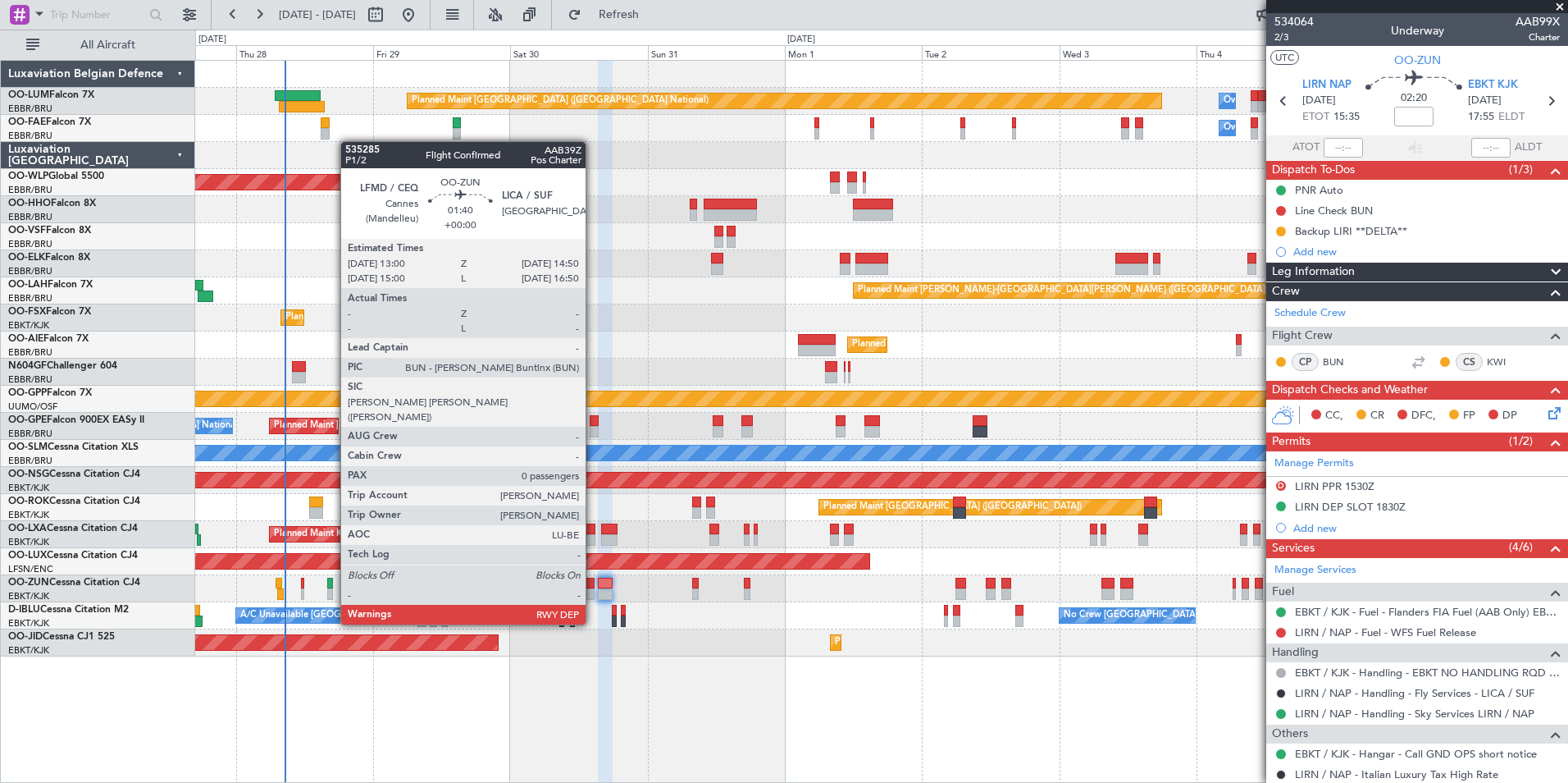
click at [593, 593] on div at bounding box center [589, 594] width 11 height 12
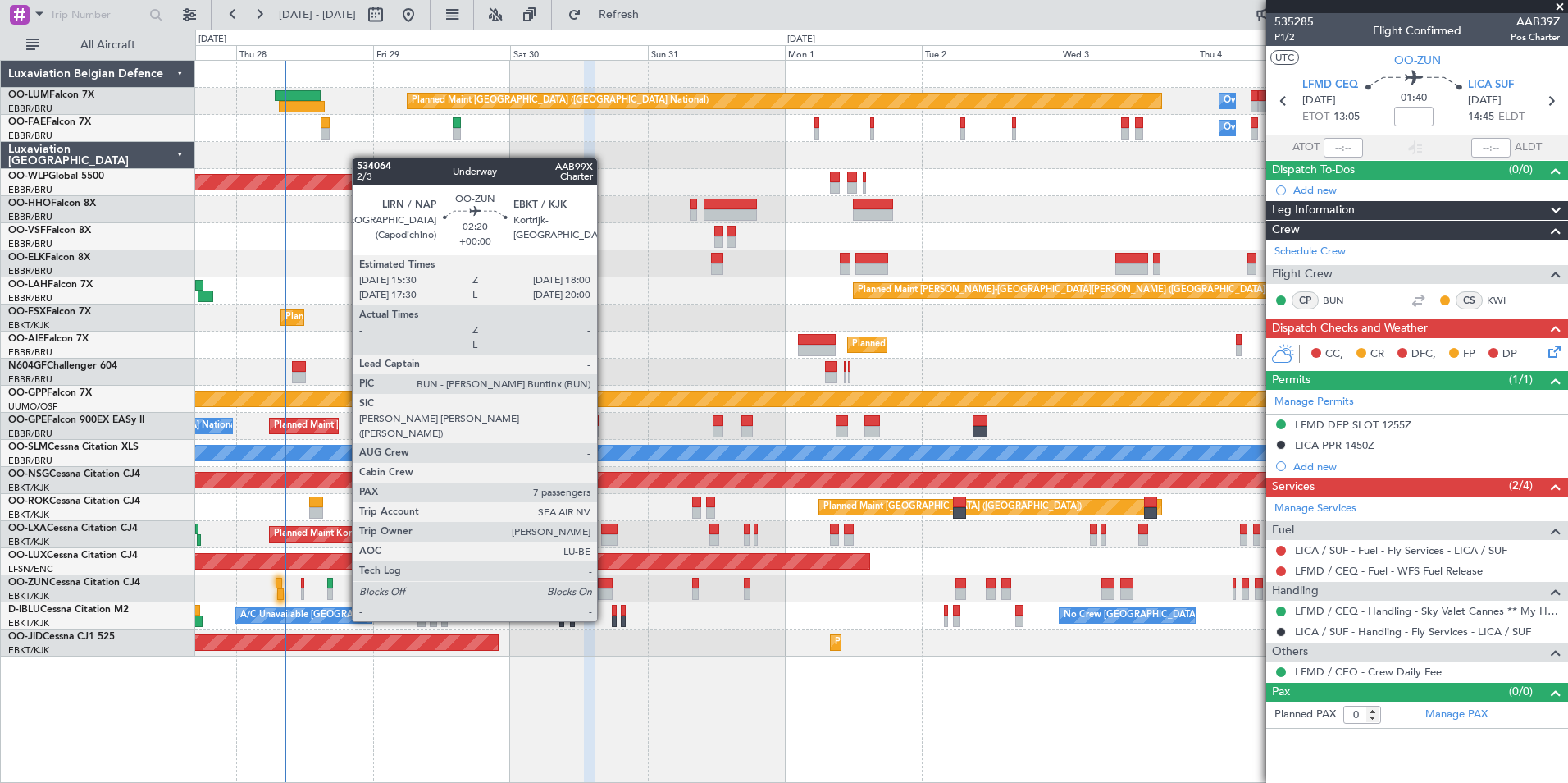
click at [604, 590] on div at bounding box center [605, 594] width 15 height 12
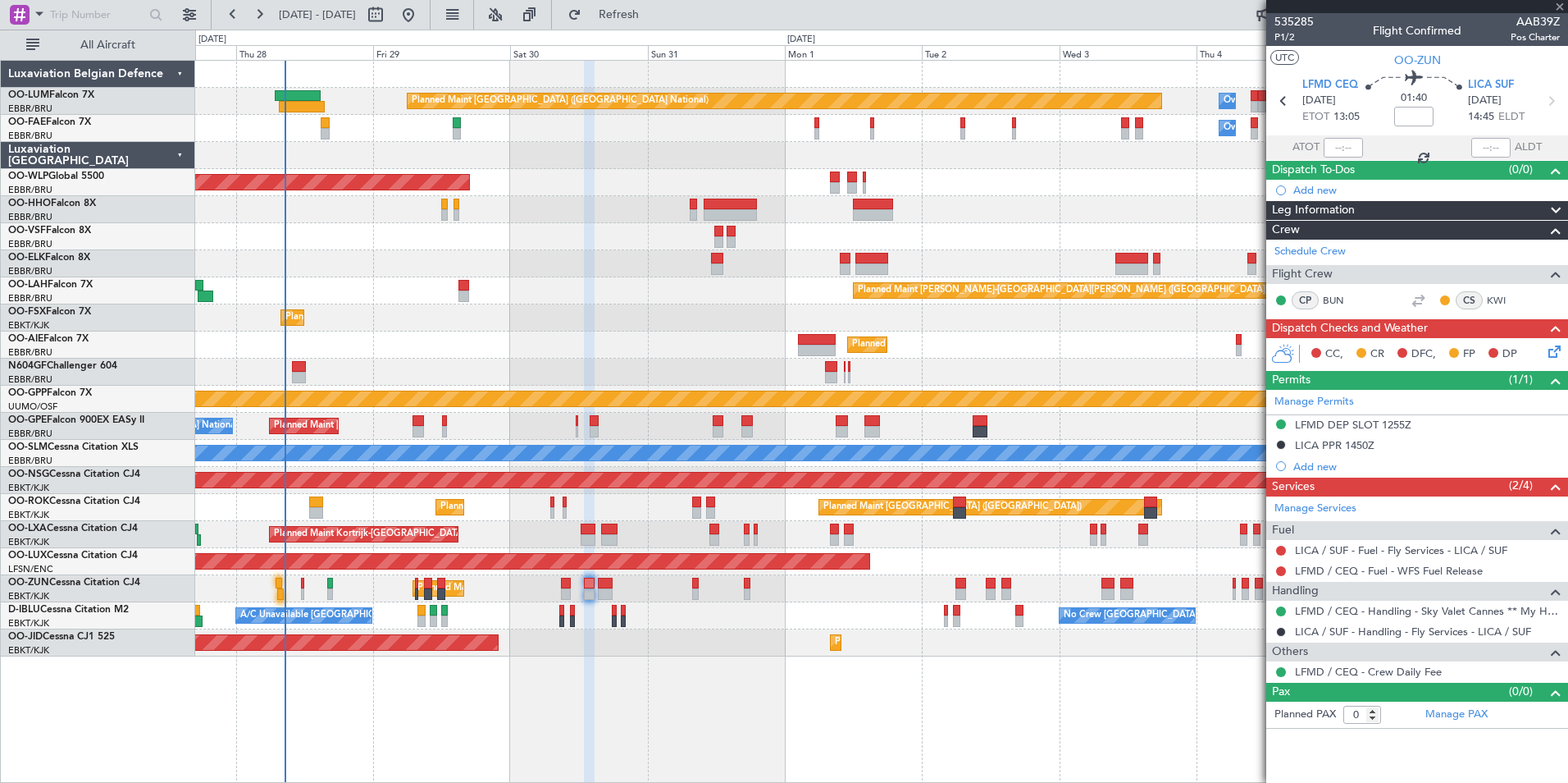
type input "7"
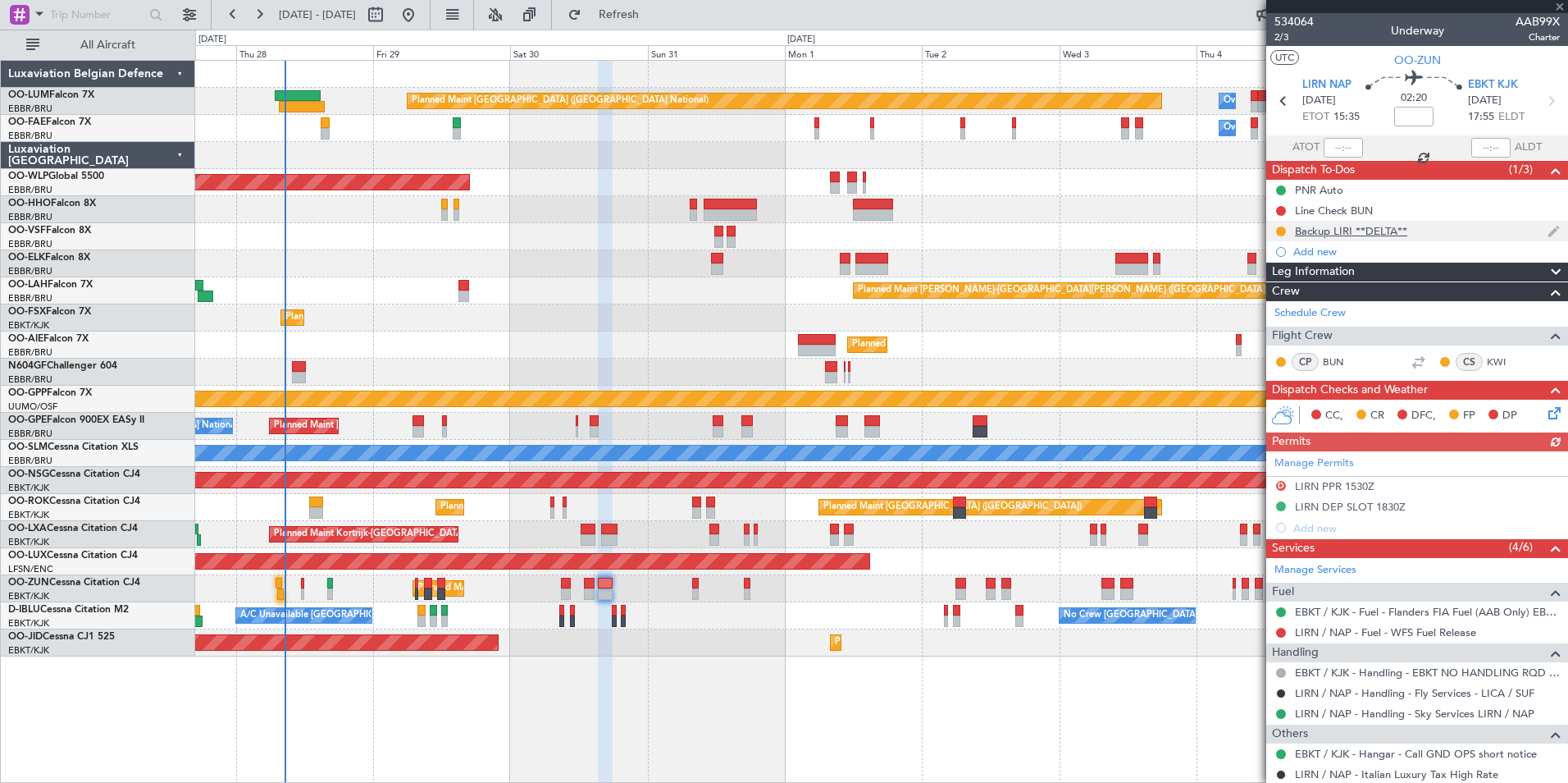
click at [1351, 232] on div "Backup LIRI **DELTA**" at bounding box center [1351, 230] width 113 height 14
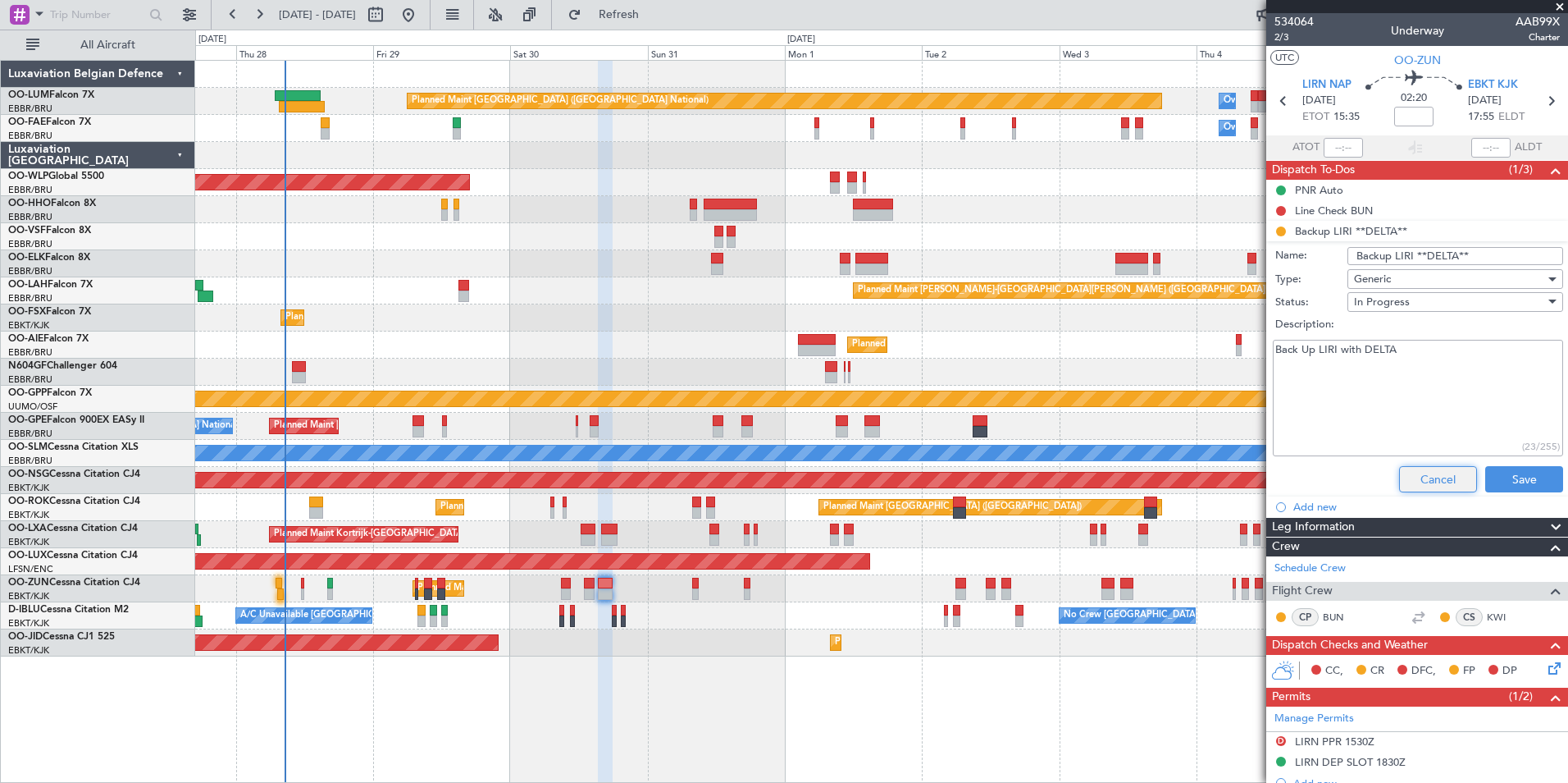
click at [1399, 479] on button "Cancel" at bounding box center [1438, 480] width 78 height 26
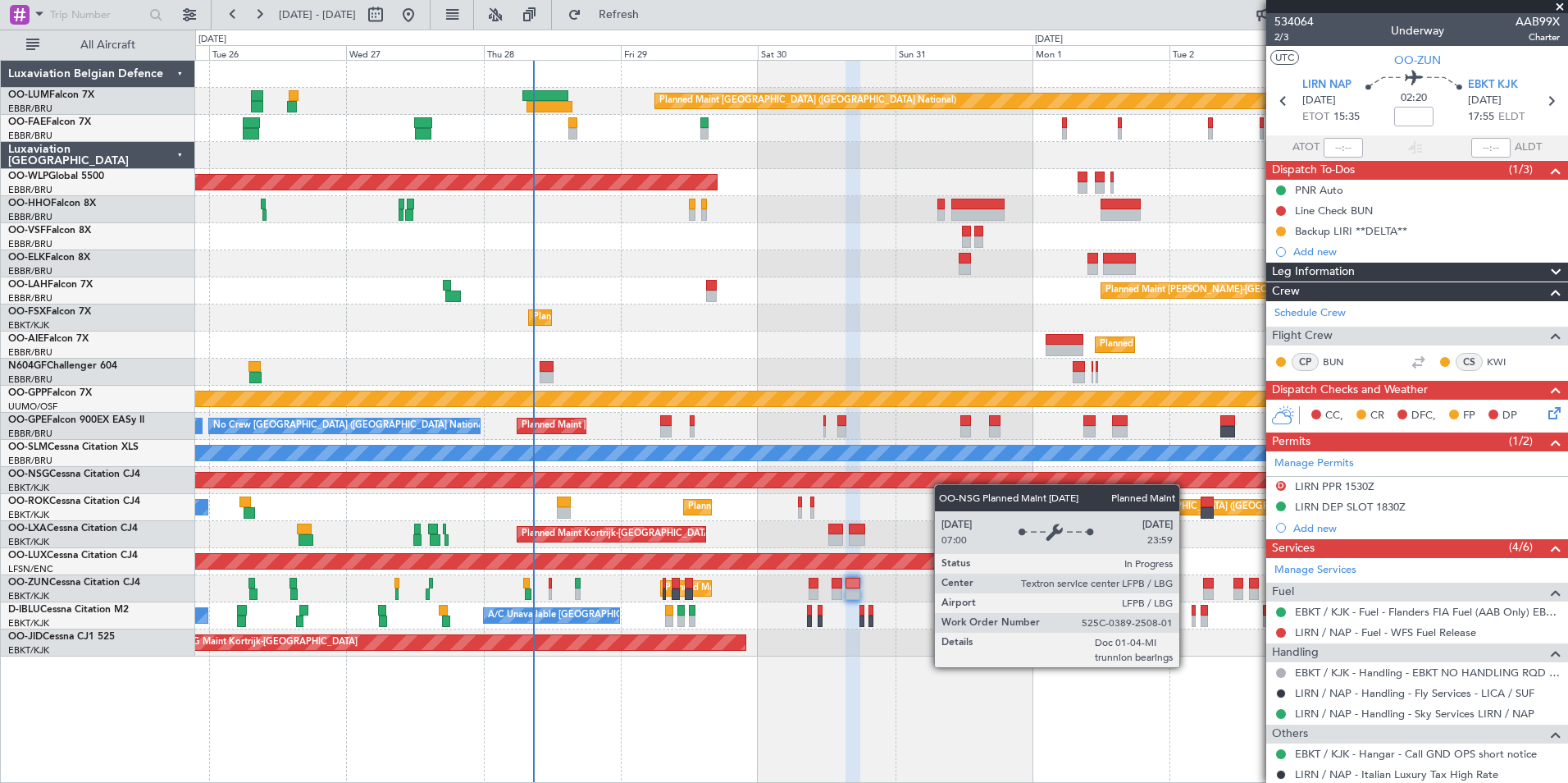
click at [955, 482] on div "Planned Maint Brussels (Brussels National) Owner Melsbroek Air Base Owner Melsb…" at bounding box center [881, 359] width 1372 height 595
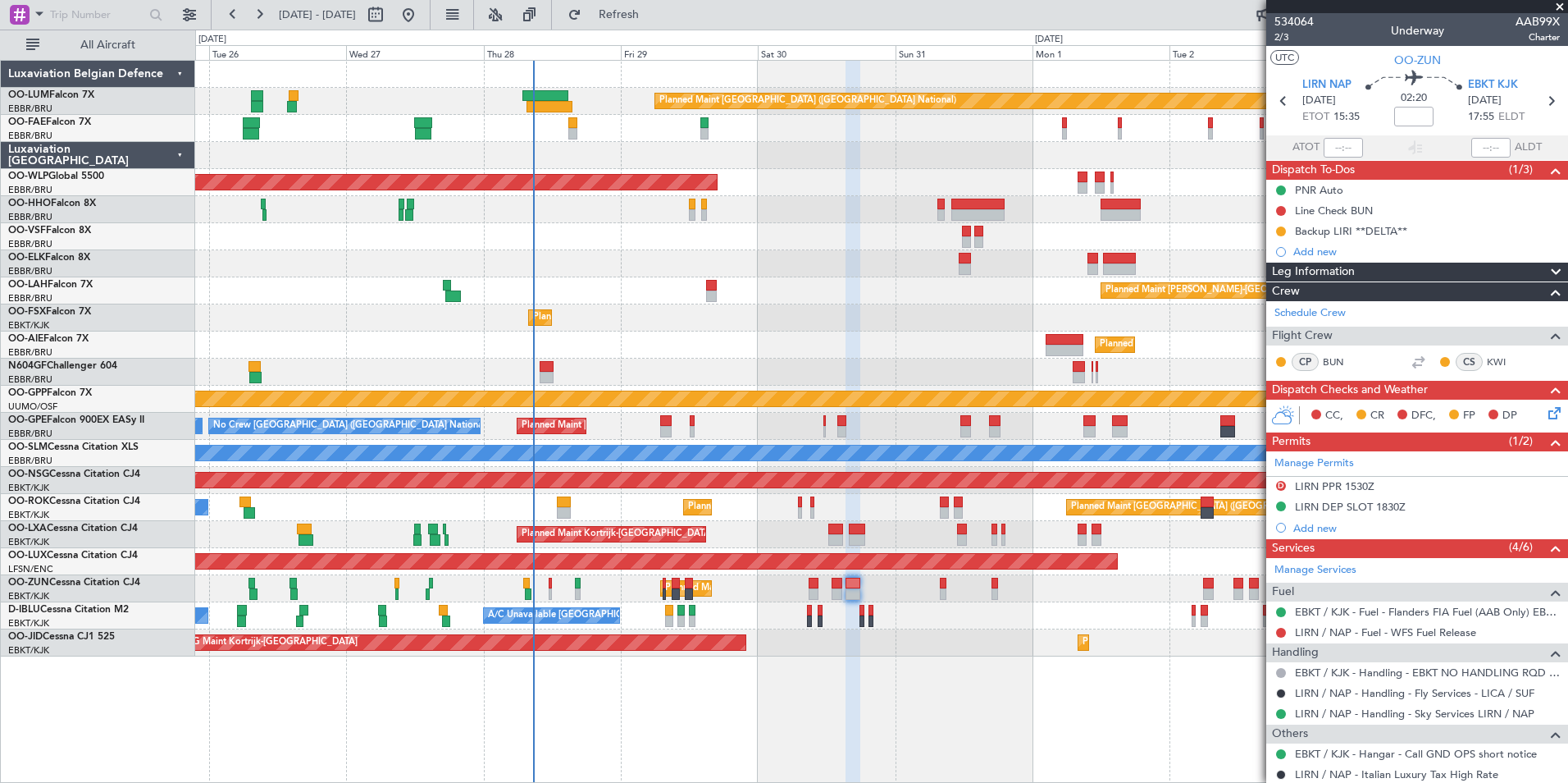
click at [1038, 591] on div "Planned Maint Kortrijk-[GEOGRAPHIC_DATA]" at bounding box center [881, 588] width 1372 height 27
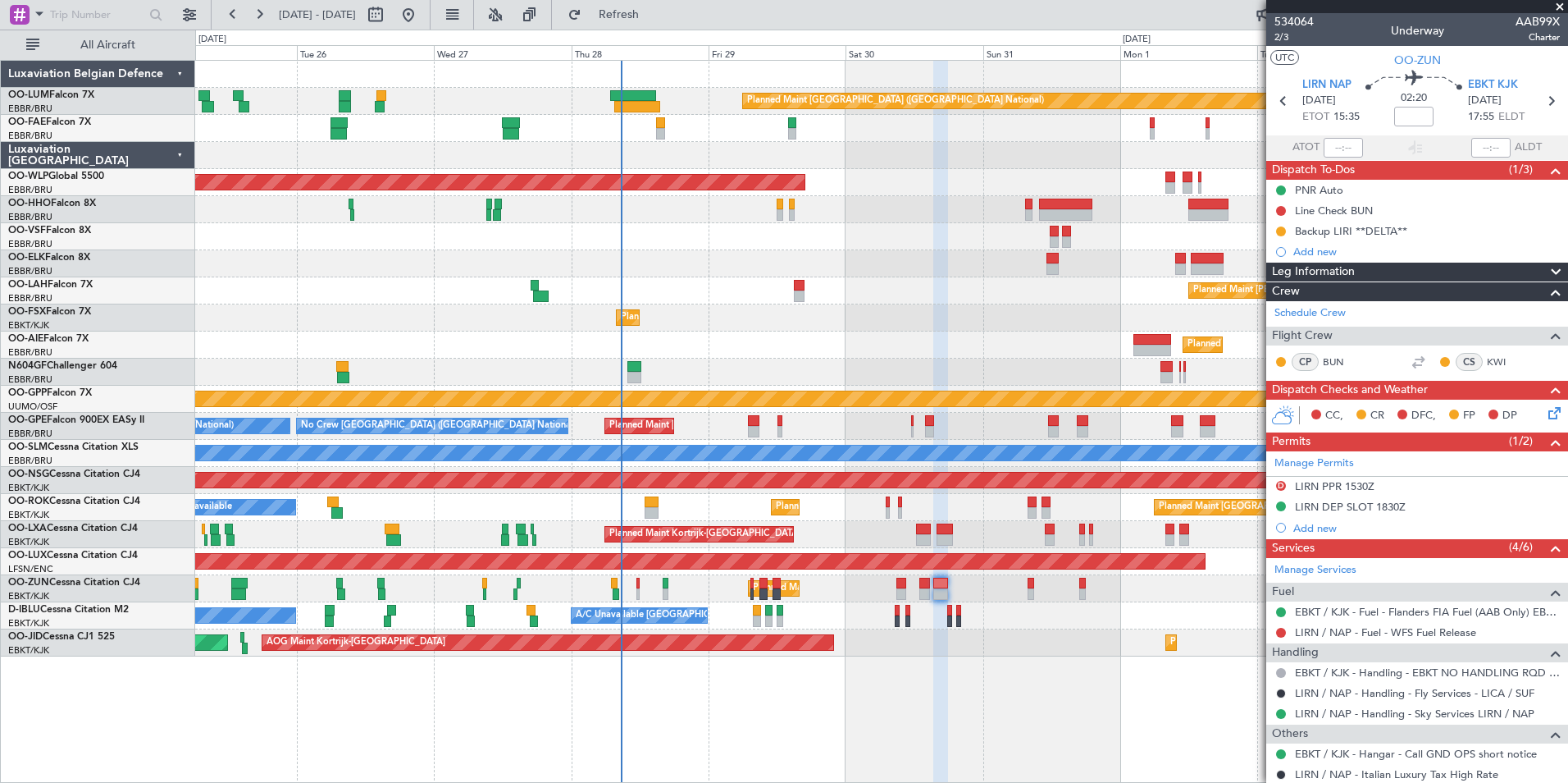
click at [661, 496] on div "Planned Maint [GEOGRAPHIC_DATA] ([GEOGRAPHIC_DATA]) Planned Maint [GEOGRAPHIC_D…" at bounding box center [881, 507] width 1372 height 27
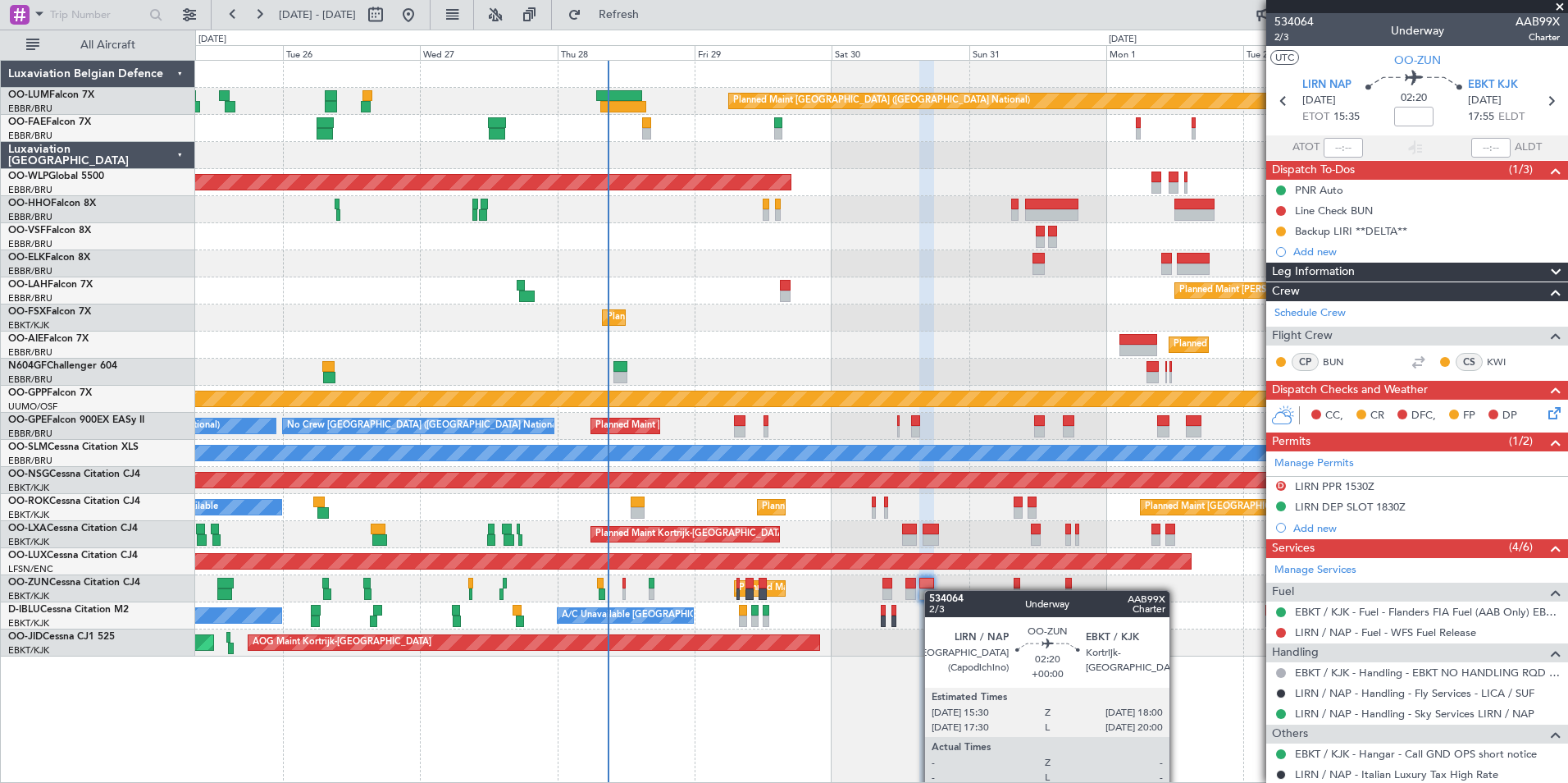
click at [932, 590] on div "Planned Maint Kortrijk-[GEOGRAPHIC_DATA]" at bounding box center [881, 588] width 1372 height 27
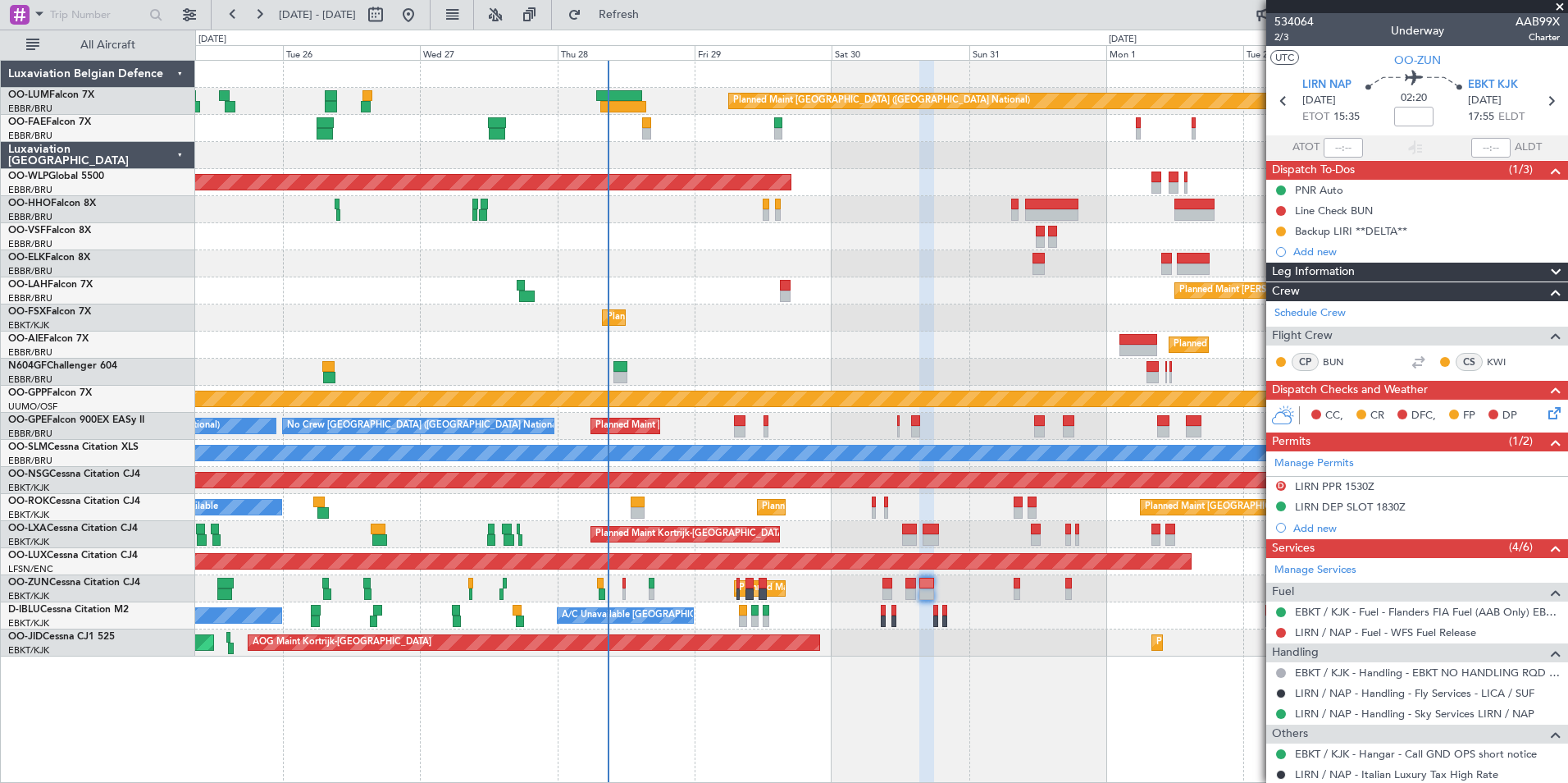
click at [738, 620] on div "No Crew [GEOGRAPHIC_DATA] ([GEOGRAPHIC_DATA] National) No Crew Kortrijk-[GEOGRA…" at bounding box center [881, 615] width 1372 height 27
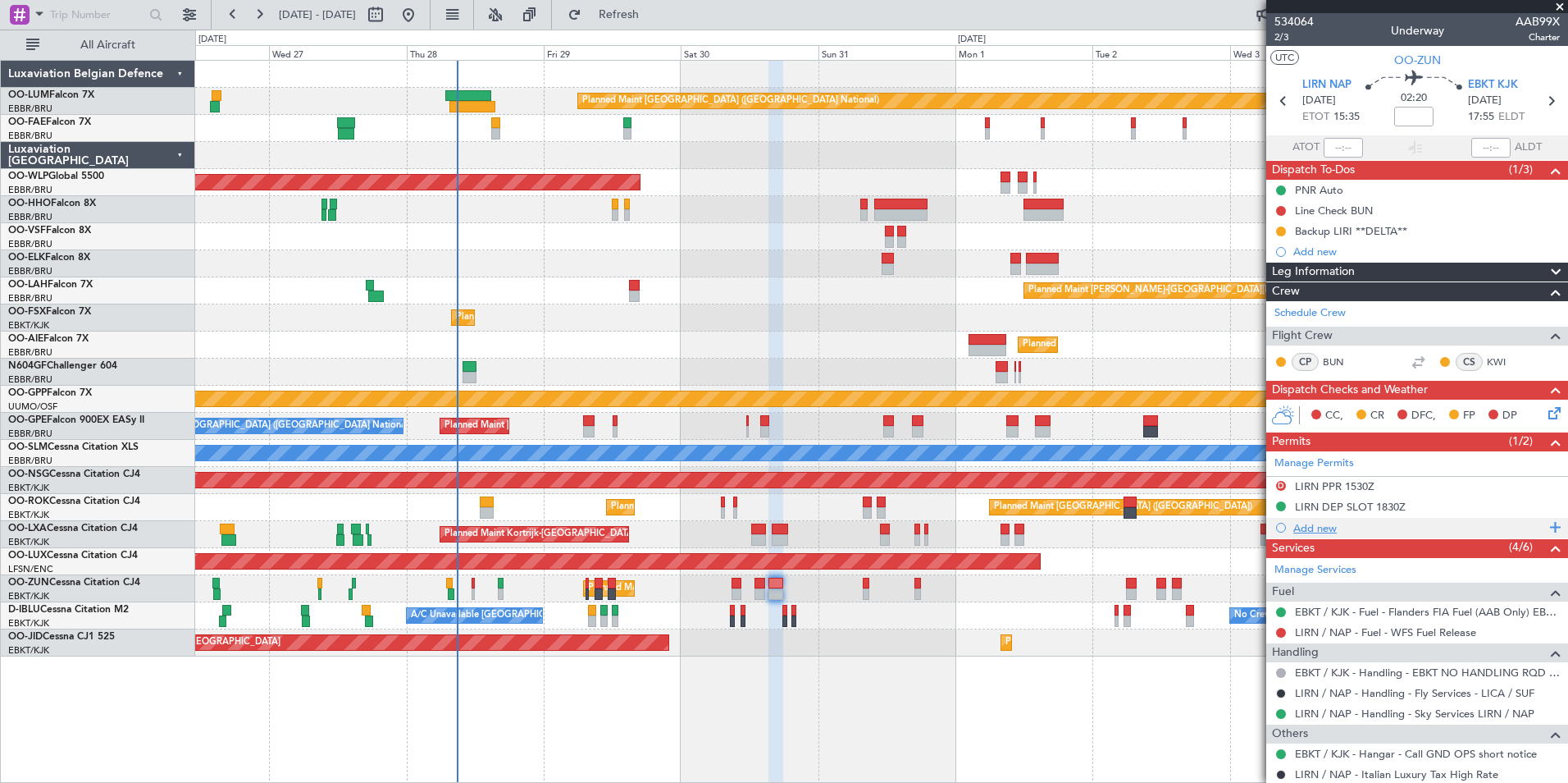
click at [1334, 528] on div "Add new" at bounding box center [1419, 527] width 252 height 14
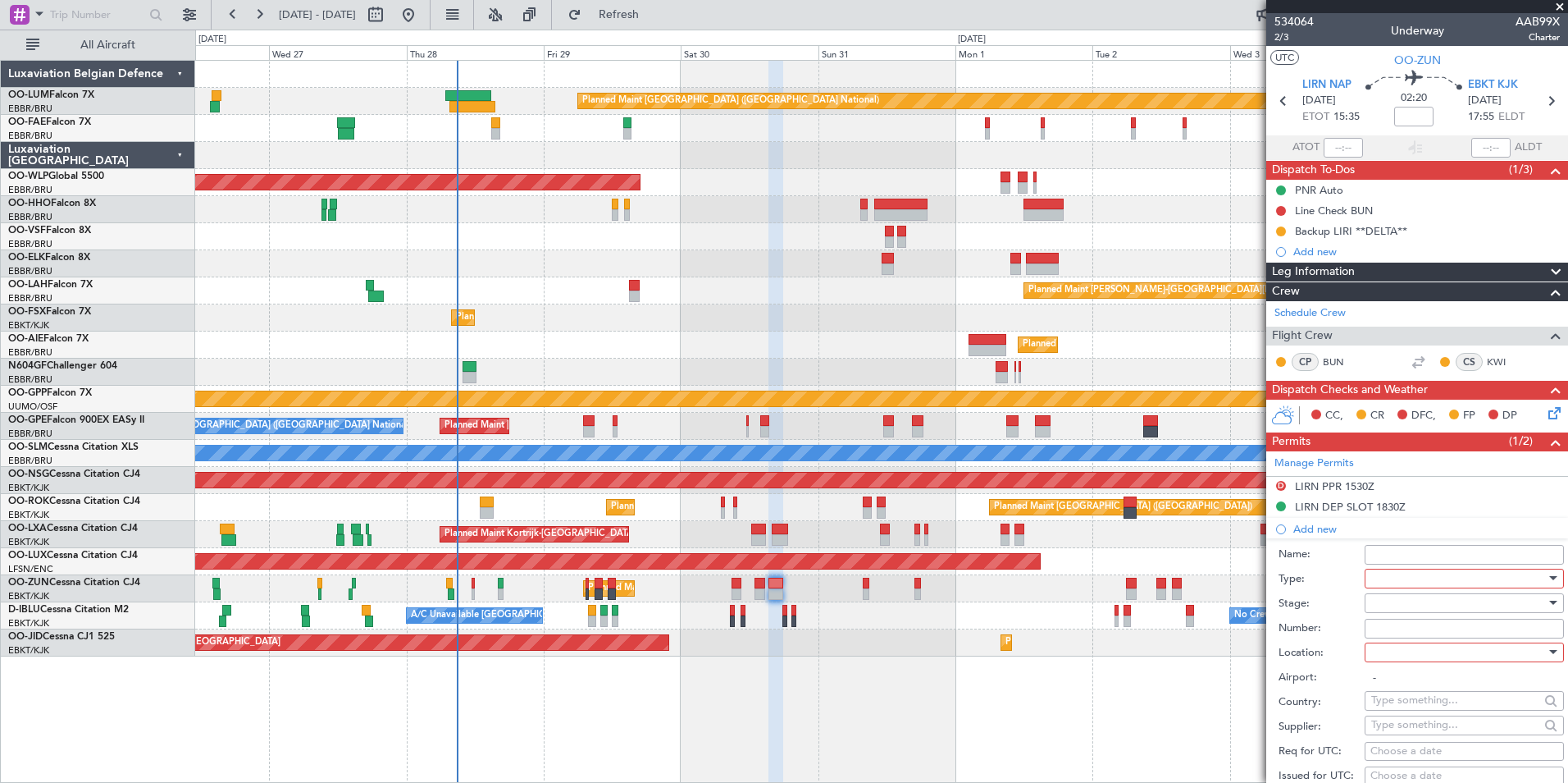
click at [1427, 580] on div at bounding box center [1459, 578] width 174 height 25
click at [1310, 600] on div at bounding box center [784, 392] width 1568 height 783
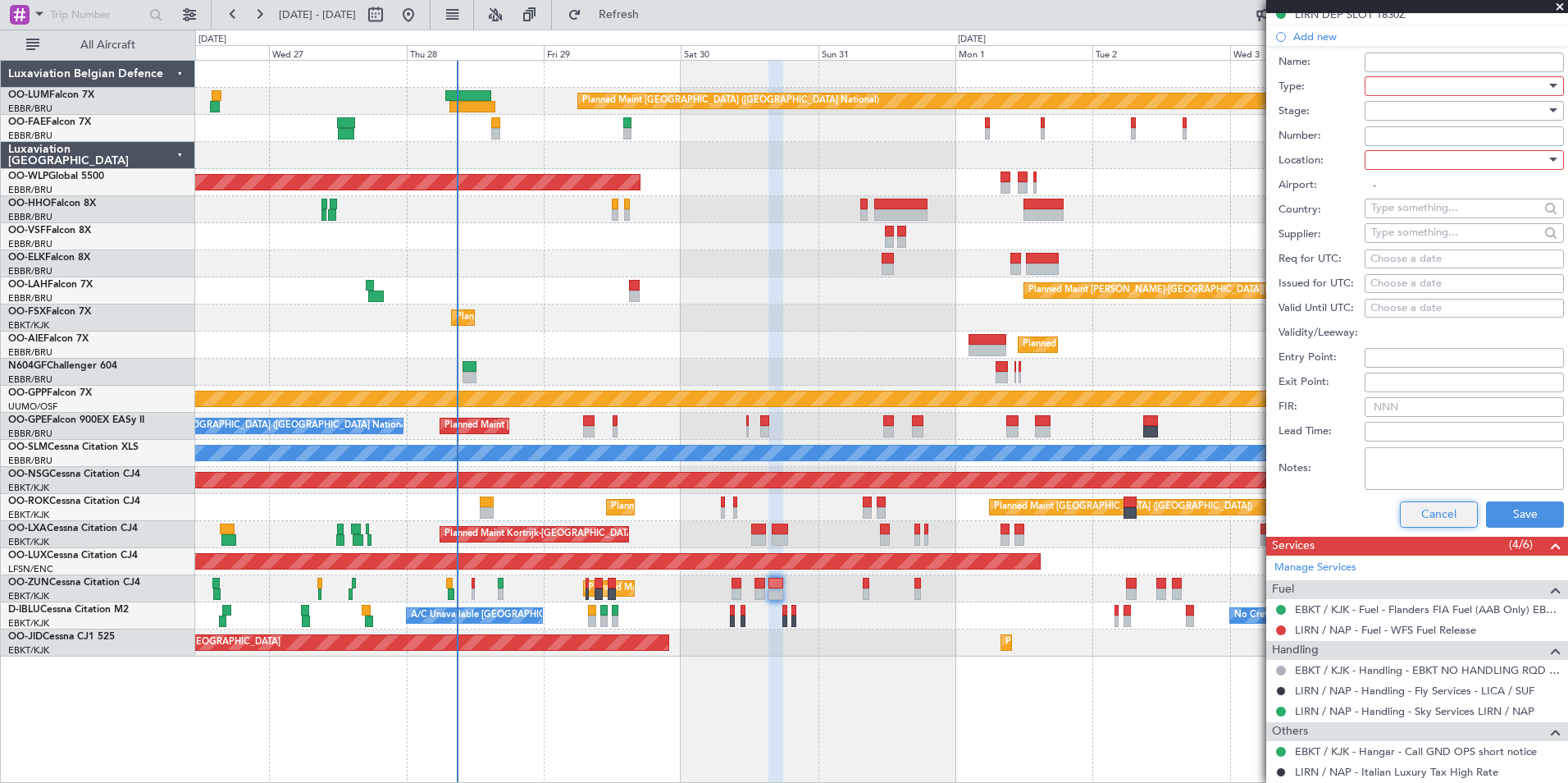
click at [1423, 511] on button "Cancel" at bounding box center [1439, 514] width 78 height 26
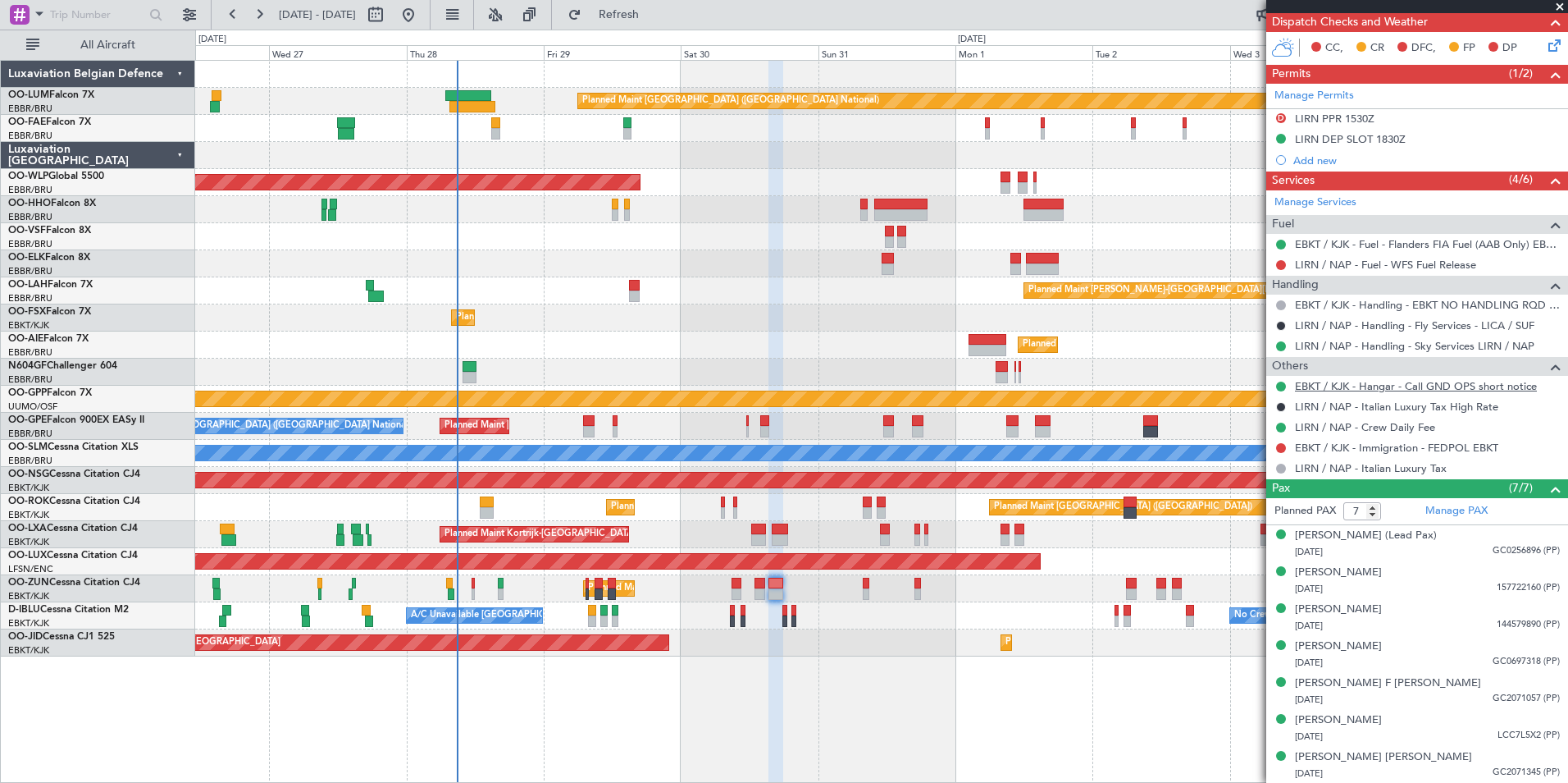
scroll to position [203, 0]
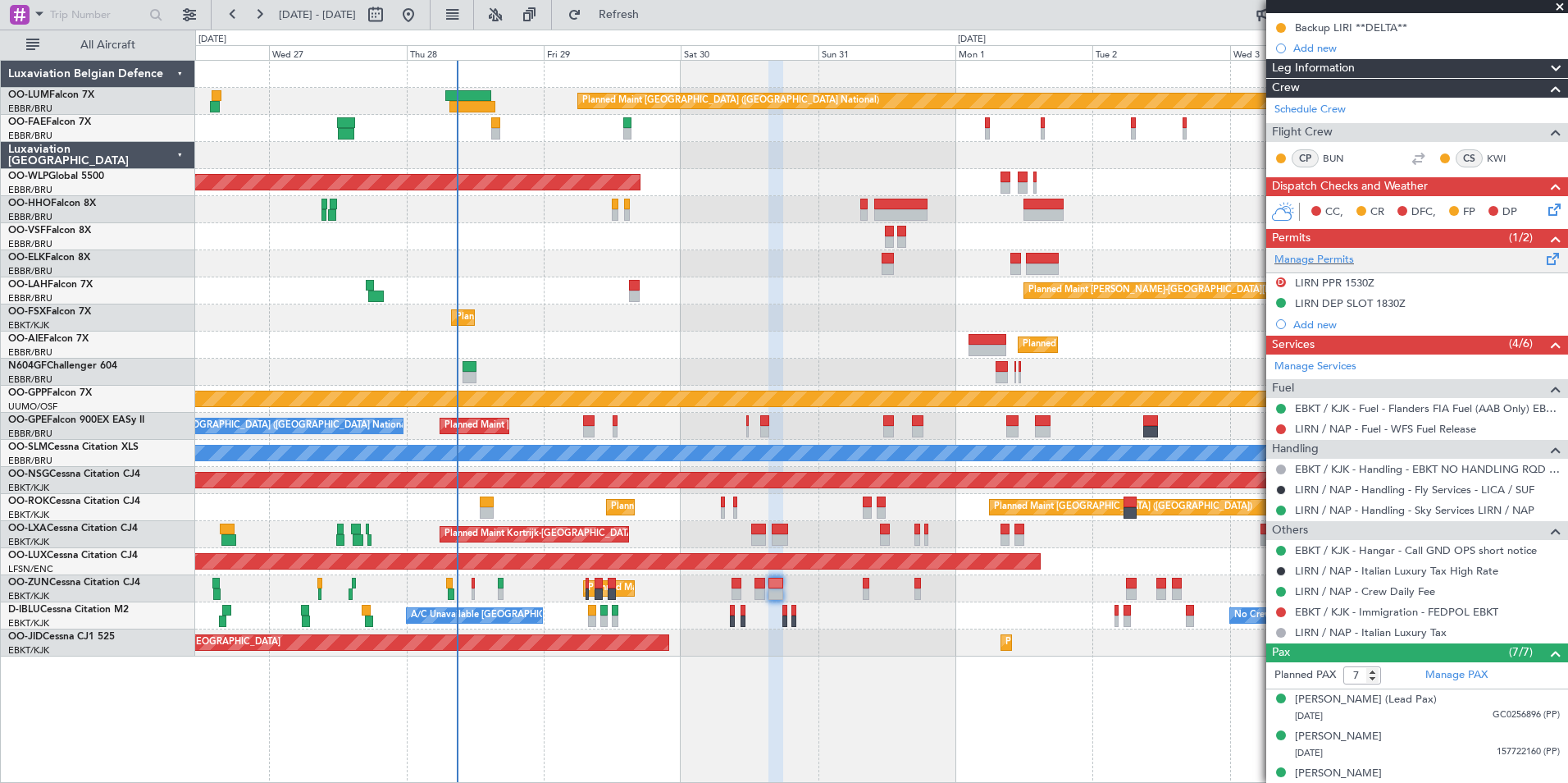
click at [1543, 254] on span at bounding box center [1553, 255] width 20 height 12
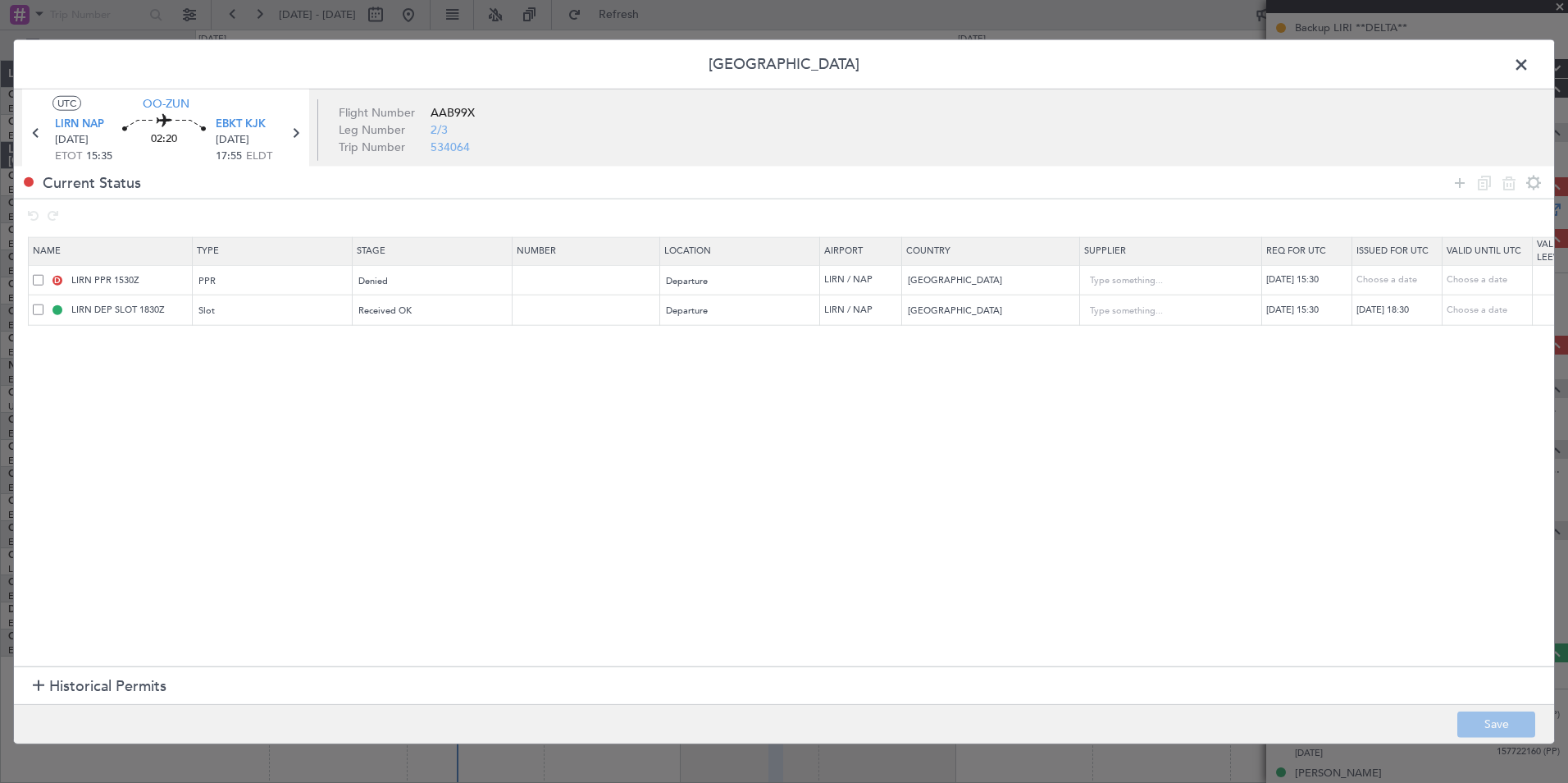
click at [38, 274] on span at bounding box center [38, 279] width 11 height 11
click at [44, 274] on input "checkbox" at bounding box center [44, 274] width 0 height 0
click at [1486, 178] on icon at bounding box center [1484, 182] width 20 height 20
click at [418, 327] on div "Denied" at bounding box center [432, 340] width 160 height 25
click at [416, 337] on div "Denied" at bounding box center [428, 341] width 136 height 25
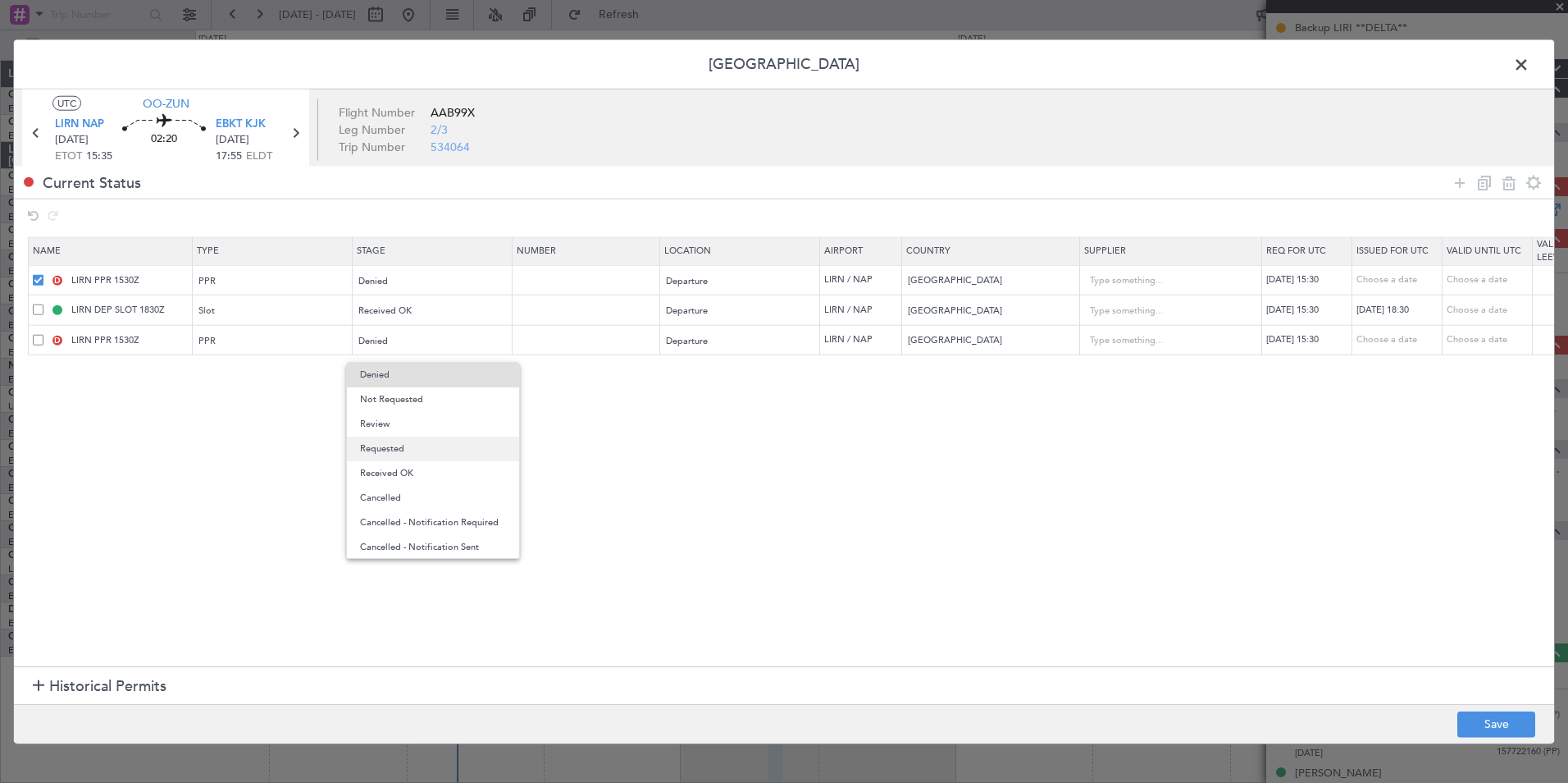
click at [400, 447] on span "Requested" at bounding box center [433, 449] width 146 height 25
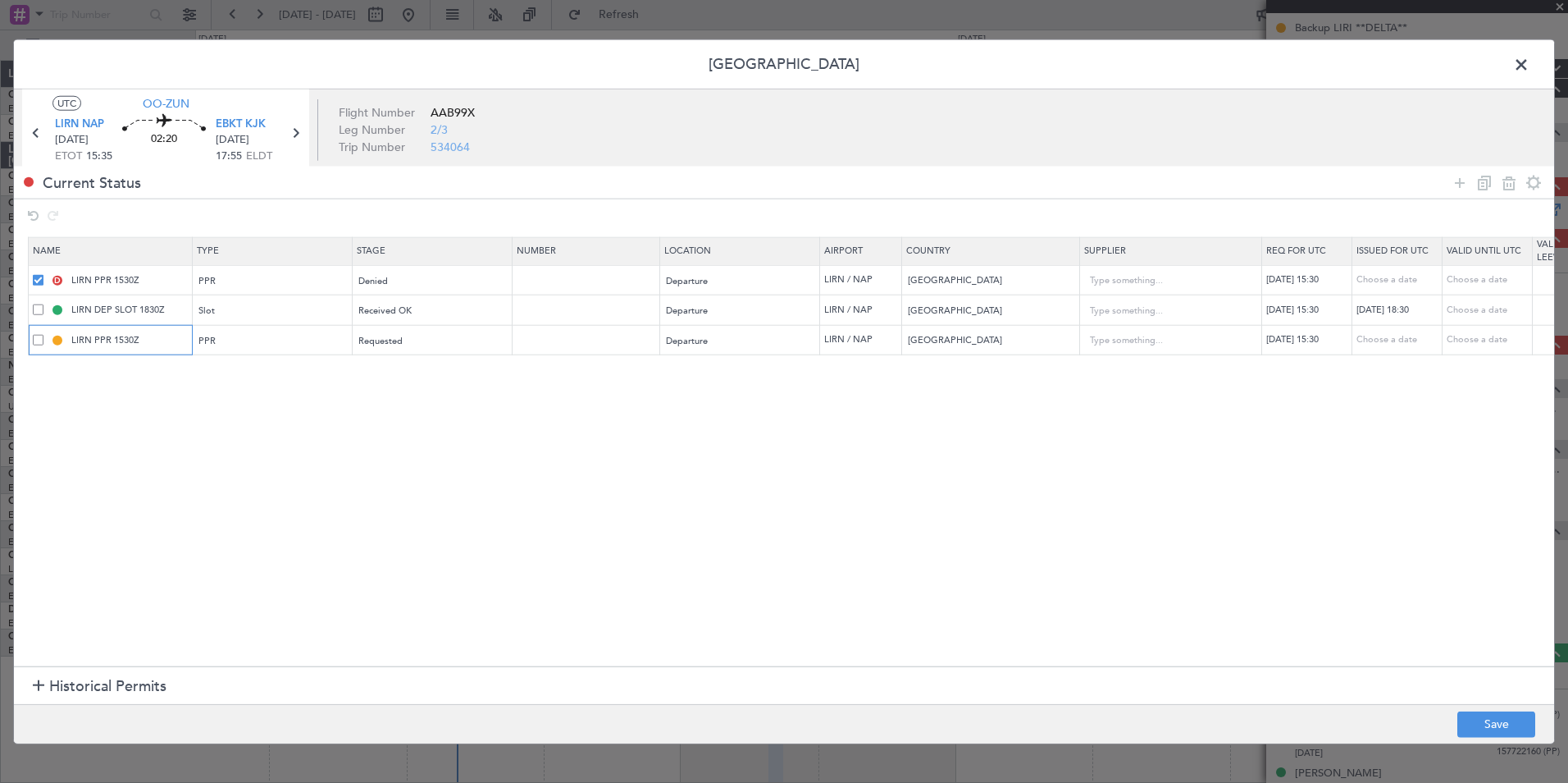
click at [91, 344] on input "LIRN PPR 1530Z" at bounding box center [130, 340] width 123 height 14
click at [395, 533] on section "Name Type Stage Number Location Airport Country Supplier Req For Utc Issued For…" at bounding box center [784, 450] width 1540 height 434
click at [766, 343] on div "Departure" at bounding box center [735, 341] width 136 height 25
click at [724, 447] on span "Arrival Alt" at bounding box center [741, 449] width 146 height 25
drag, startPoint x: 1060, startPoint y: 545, endPoint x: 1090, endPoint y: 549, distance: 30.3
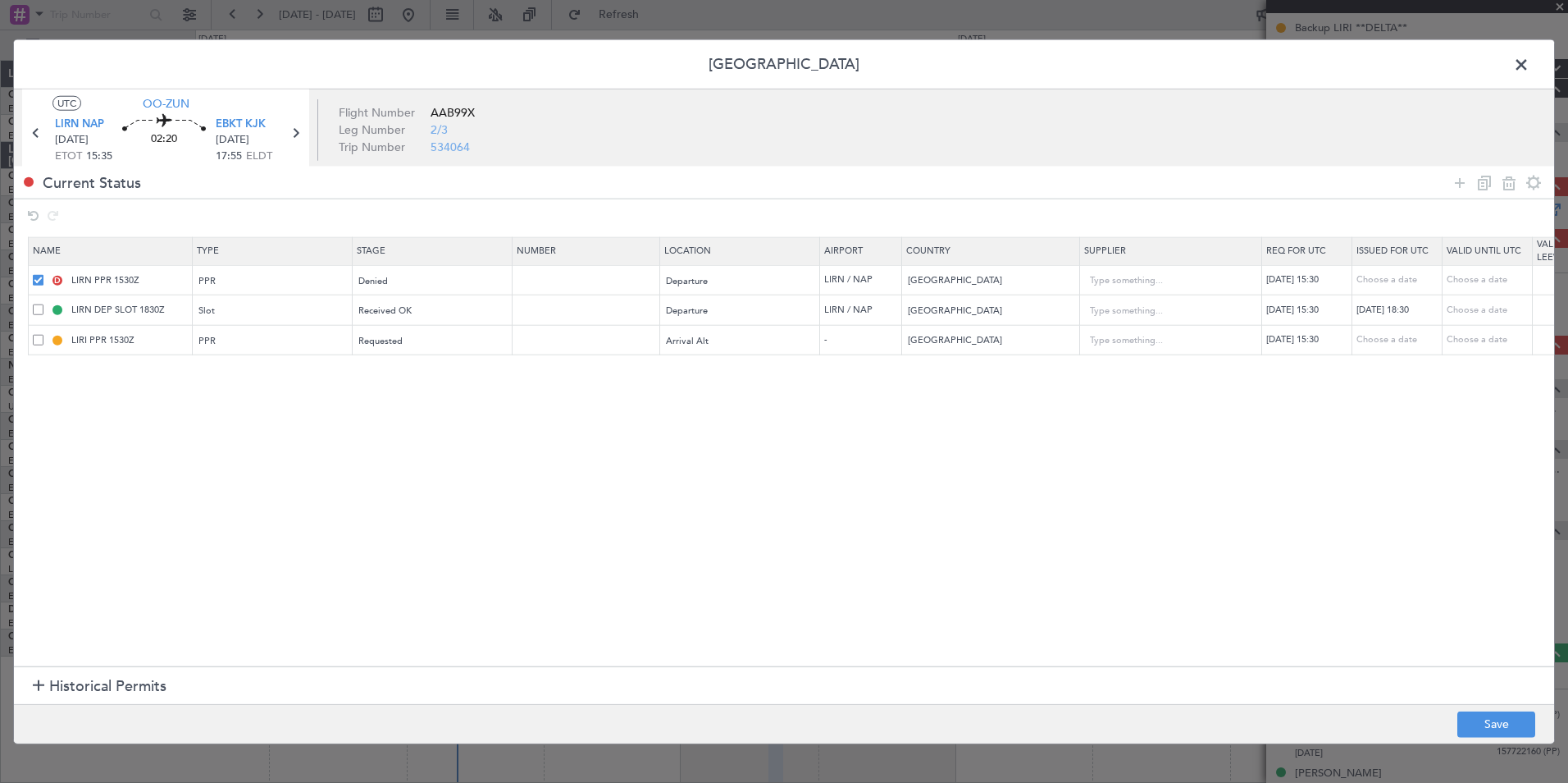
click at [1080, 549] on section "Name Type Stage Number Location Airport Country Supplier Req For Utc Issued For…" at bounding box center [784, 450] width 1540 height 434
drag, startPoint x: 1090, startPoint y: 549, endPoint x: 654, endPoint y: 493, distance: 439.6
click at [654, 493] on section "Name Type Stage Number Location Airport Country Supplier Req For Utc Issued For…" at bounding box center [784, 450] width 1540 height 434
click at [869, 332] on td "-" at bounding box center [861, 340] width 82 height 30
click at [859, 340] on td "-" at bounding box center [861, 340] width 82 height 30
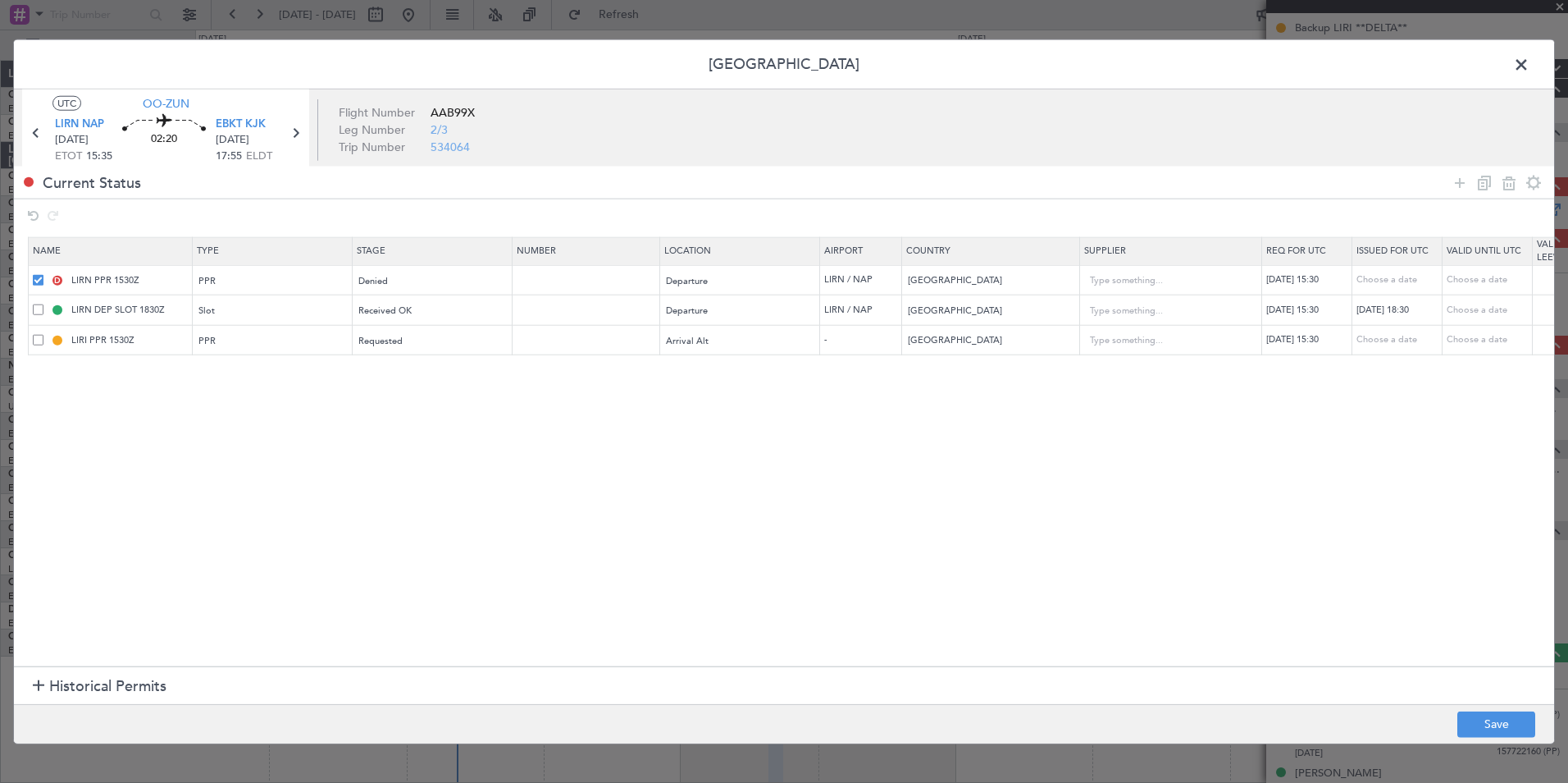
click at [854, 341] on td "-" at bounding box center [861, 340] width 82 height 30
click at [1502, 723] on button "Save" at bounding box center [1496, 724] width 78 height 26
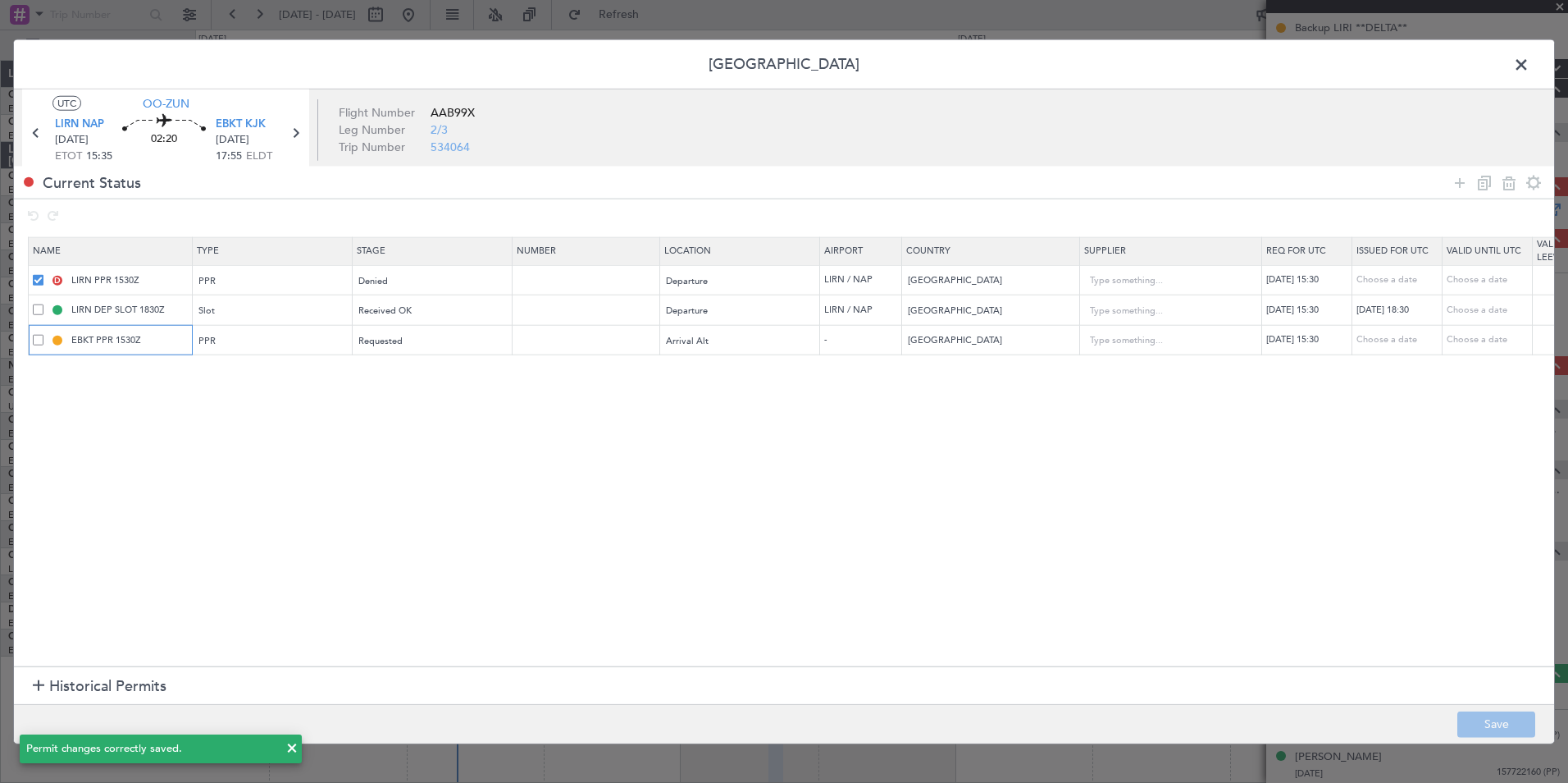
click at [89, 345] on input "EBKT PPR 1530Z" at bounding box center [130, 340] width 123 height 14
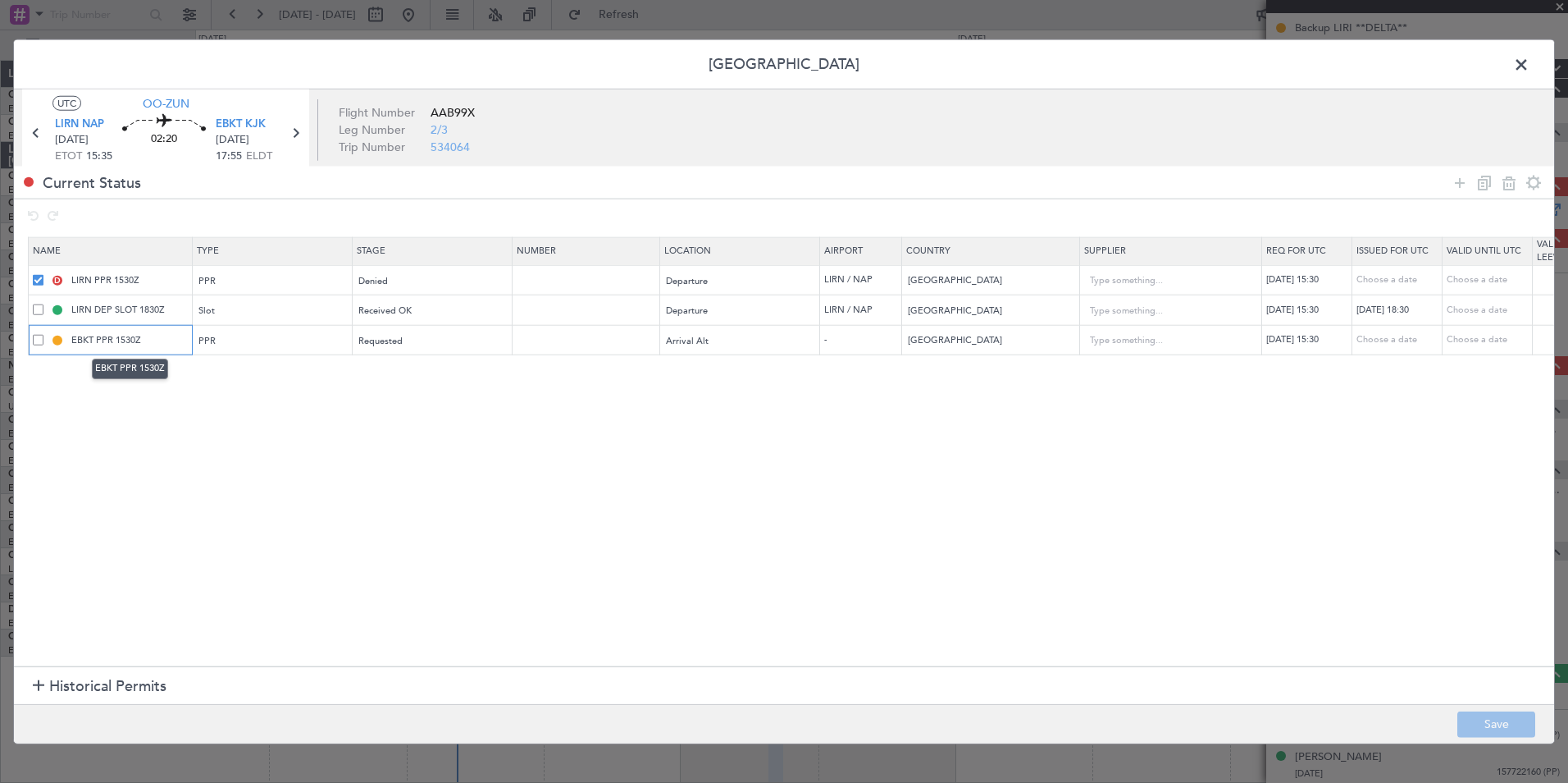
drag, startPoint x: 95, startPoint y: 343, endPoint x: 69, endPoint y: 345, distance: 26.1
click at [69, 345] on input "EBKT PPR 1530Z" at bounding box center [130, 340] width 123 height 14
type input "LIRI PPR 1530Z"
click at [196, 436] on section "Name Type Stage Number Location Airport Country Supplier Req For Utc Issued For…" at bounding box center [784, 450] width 1540 height 434
click at [770, 331] on div "Arrival Alt" at bounding box center [735, 341] width 136 height 25
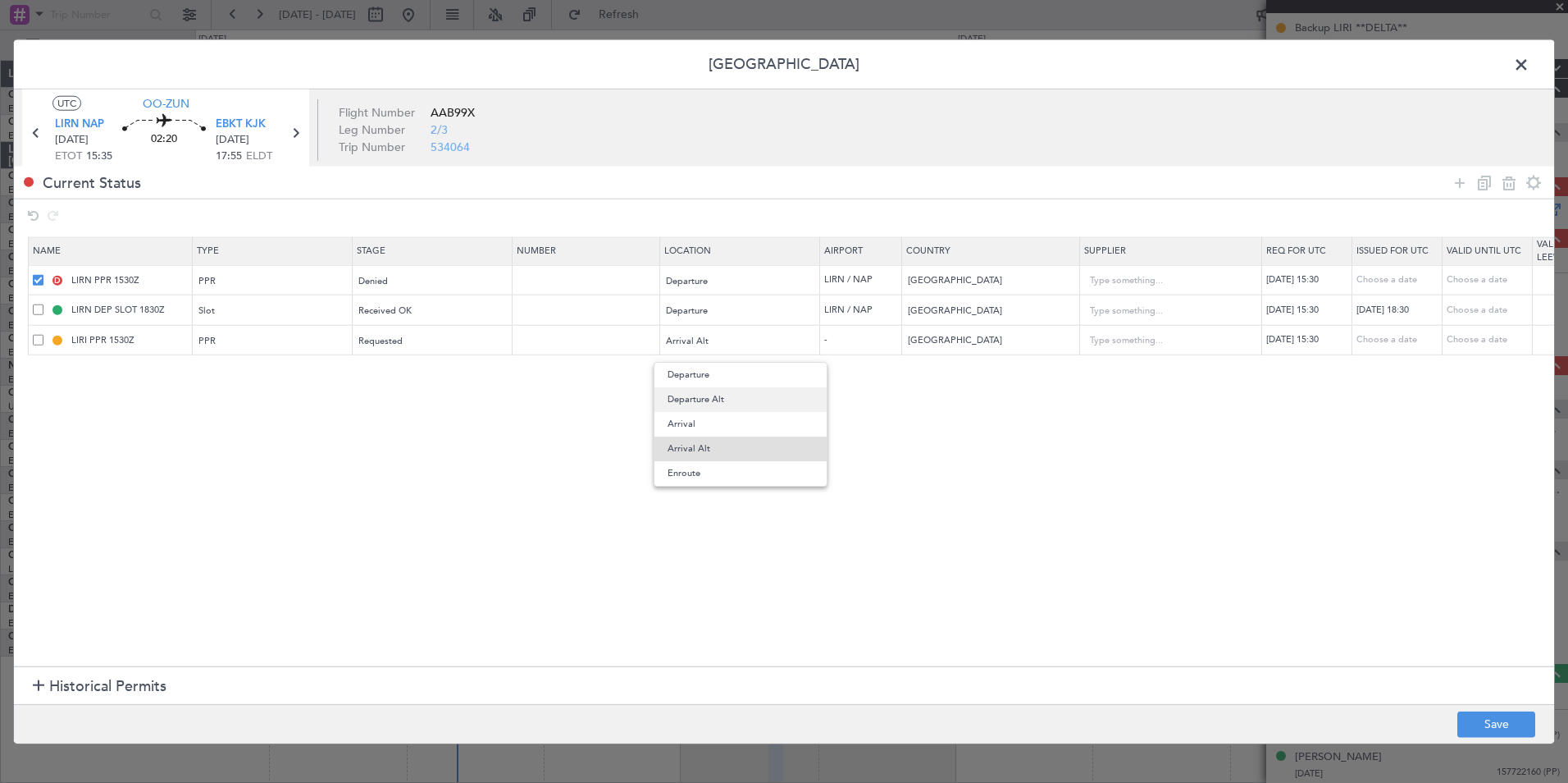
click at [725, 396] on span "Departure Alt" at bounding box center [741, 400] width 146 height 25
click at [451, 461] on section "Name Type Stage Number Location Airport Country Supplier Req For Utc Issued For…" at bounding box center [784, 450] width 1540 height 434
click at [1486, 731] on button "Save" at bounding box center [1496, 724] width 78 height 26
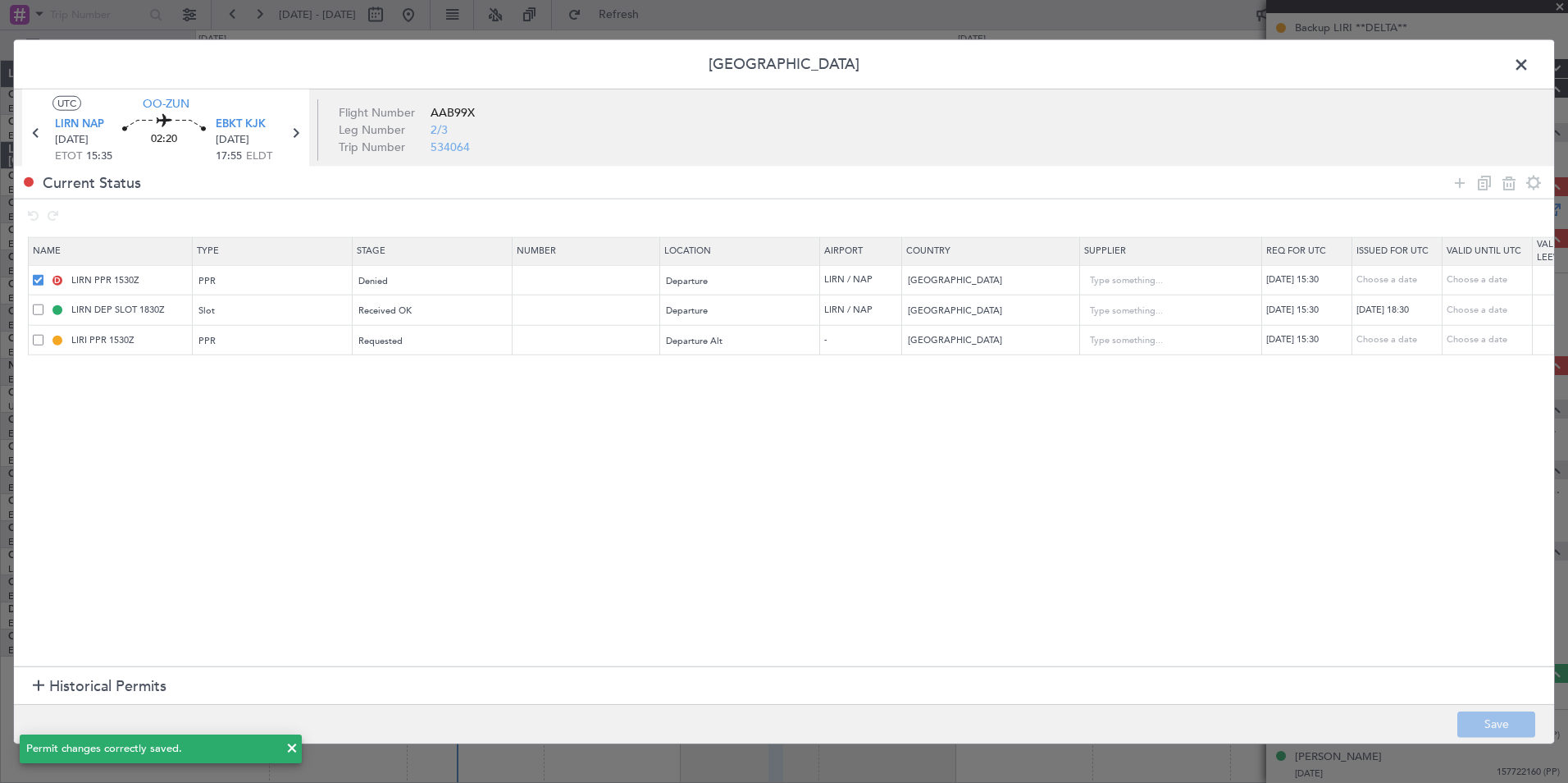
click at [382, 444] on section "Name Type Stage Number Location Airport Country Supplier Req For Utc Issued For…" at bounding box center [784, 450] width 1540 height 434
click at [1529, 74] on span at bounding box center [1529, 69] width 0 height 33
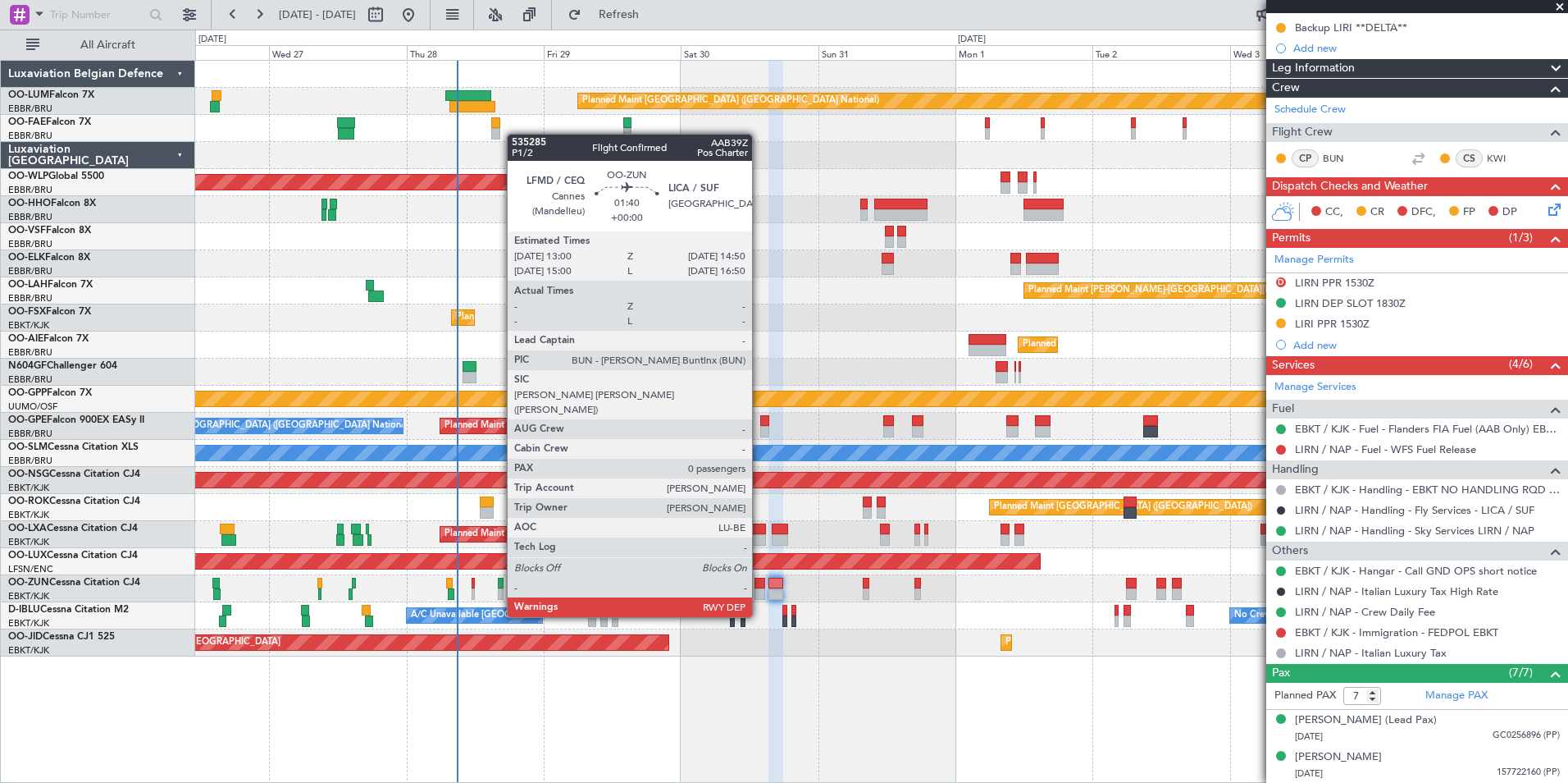
click at [760, 586] on div at bounding box center [760, 583] width 11 height 12
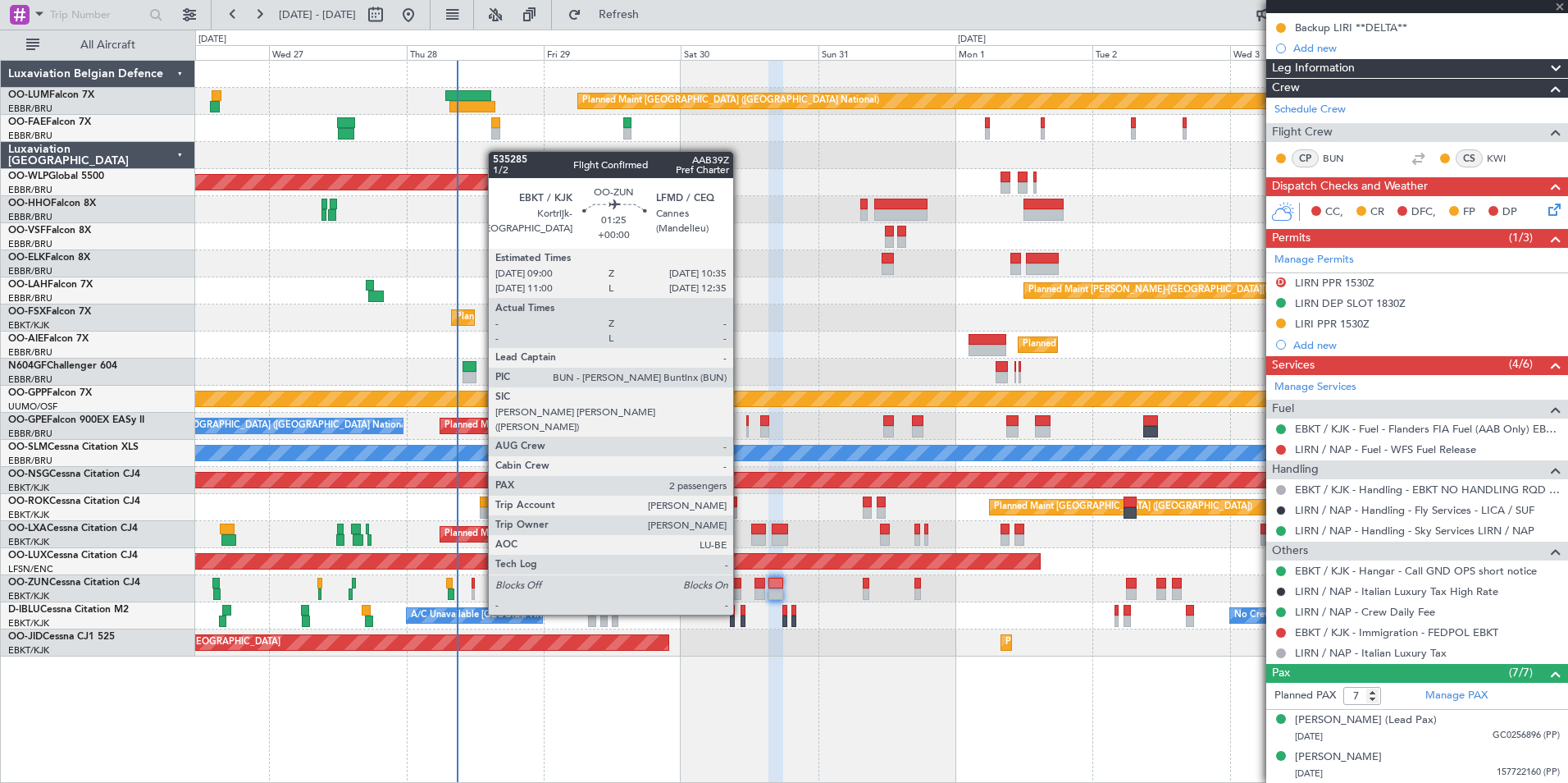
type input "0"
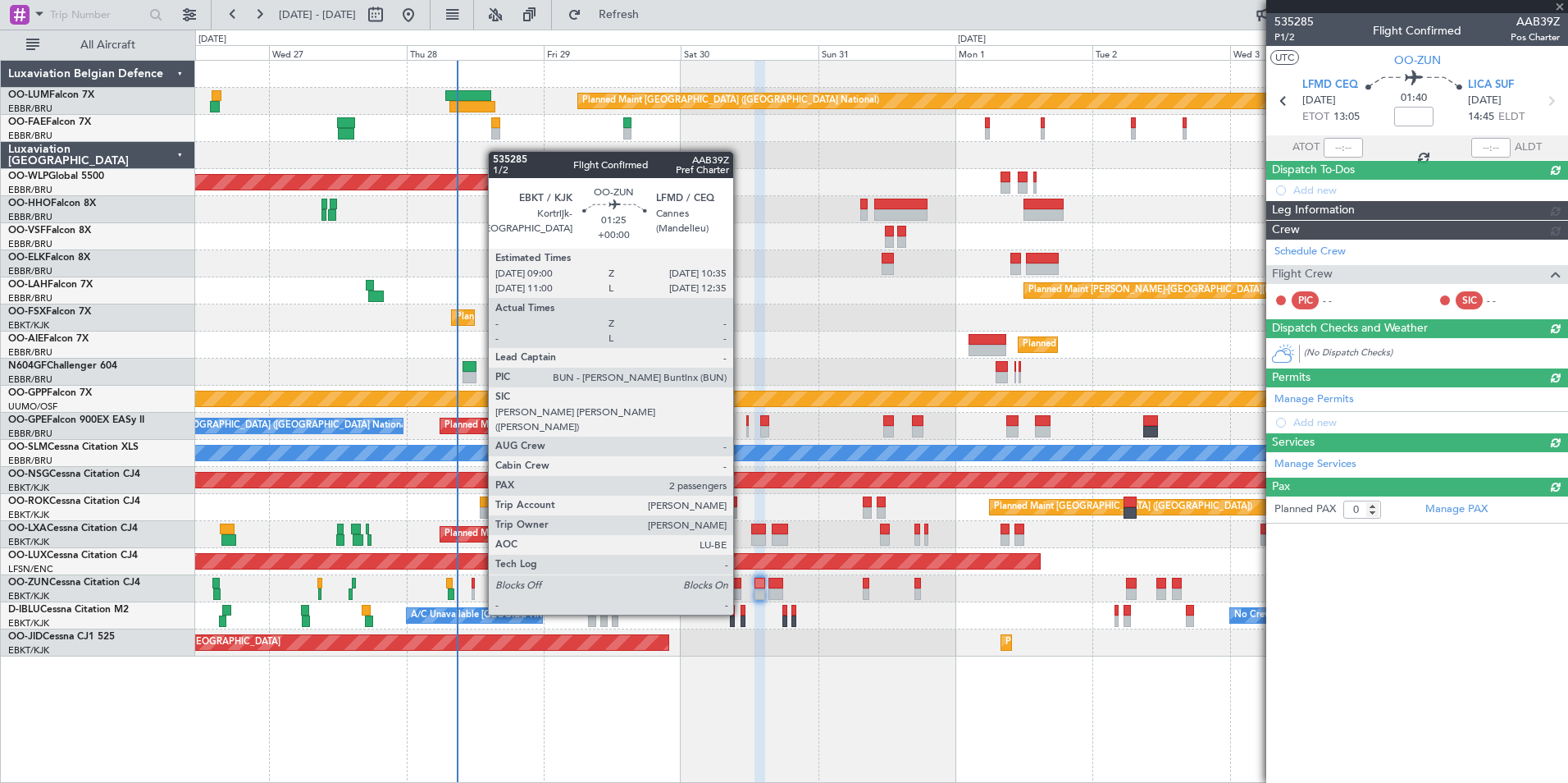
scroll to position [0, 0]
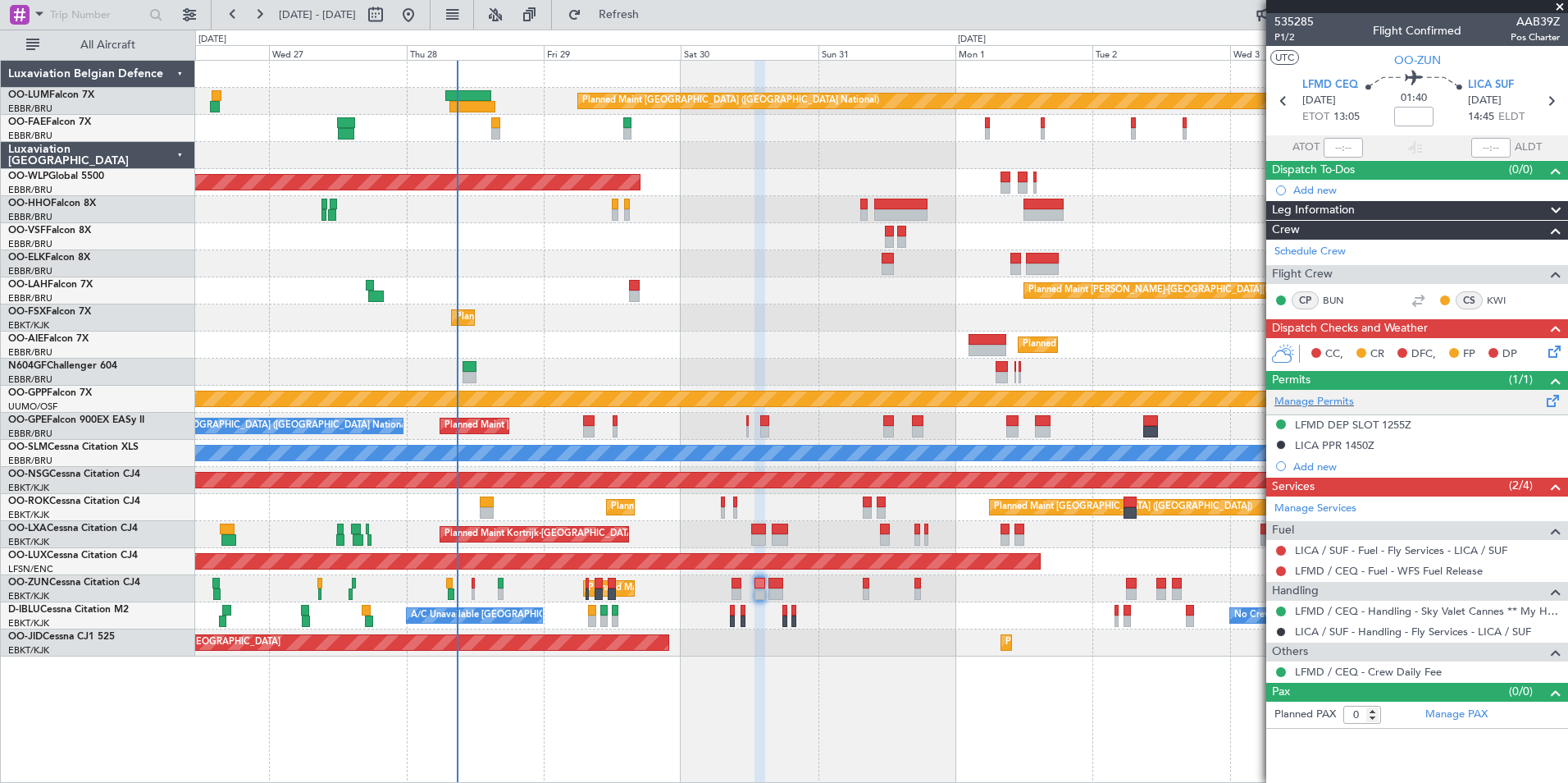
click at [1549, 401] on span at bounding box center [1553, 397] width 20 height 12
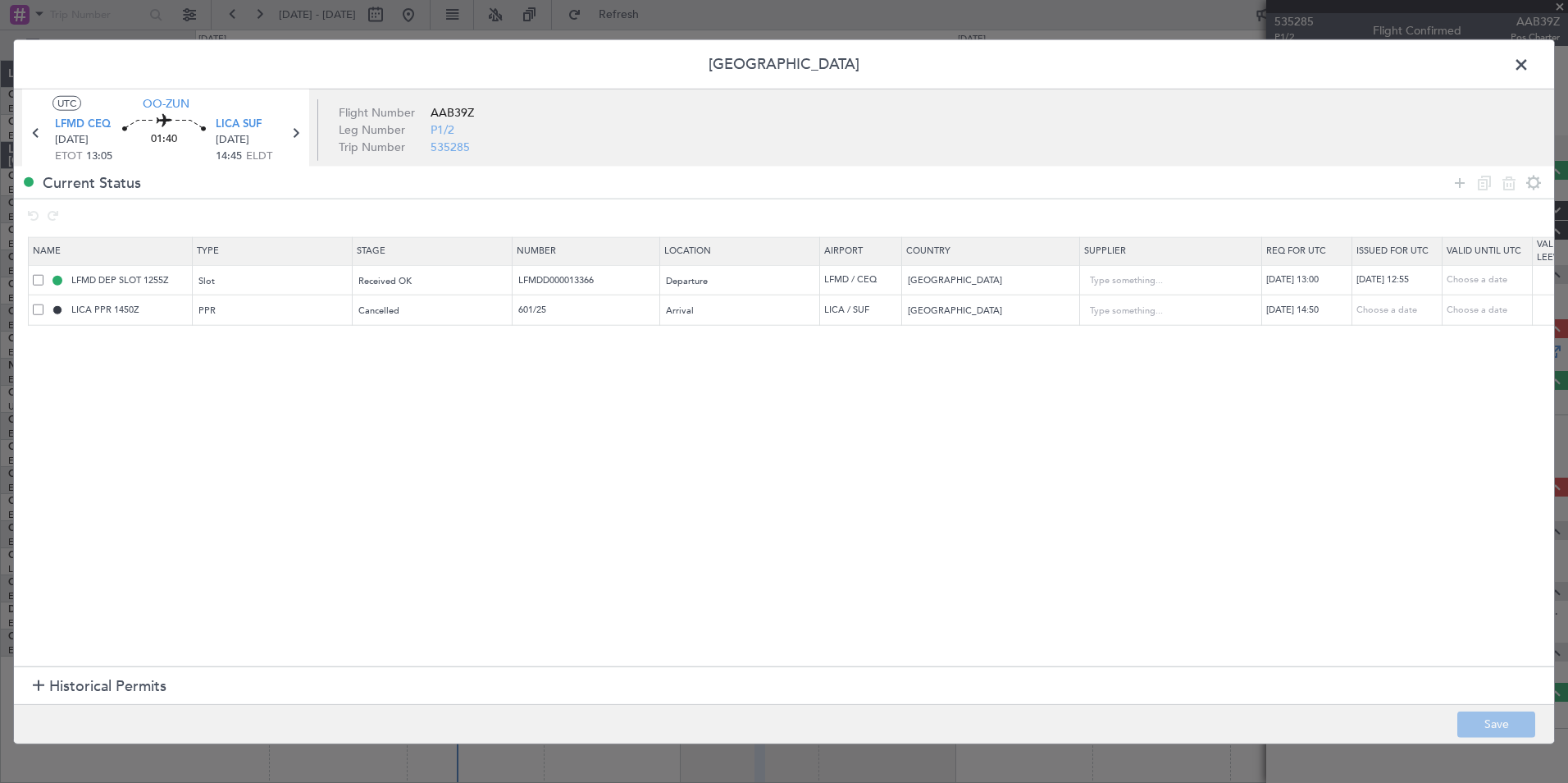
click at [40, 310] on span at bounding box center [38, 309] width 11 height 11
click at [44, 304] on input "checkbox" at bounding box center [44, 304] width 0 height 0
click at [1482, 188] on icon at bounding box center [1484, 182] width 20 height 20
click at [83, 343] on input "LICA PPR 1450Z" at bounding box center [130, 340] width 123 height 14
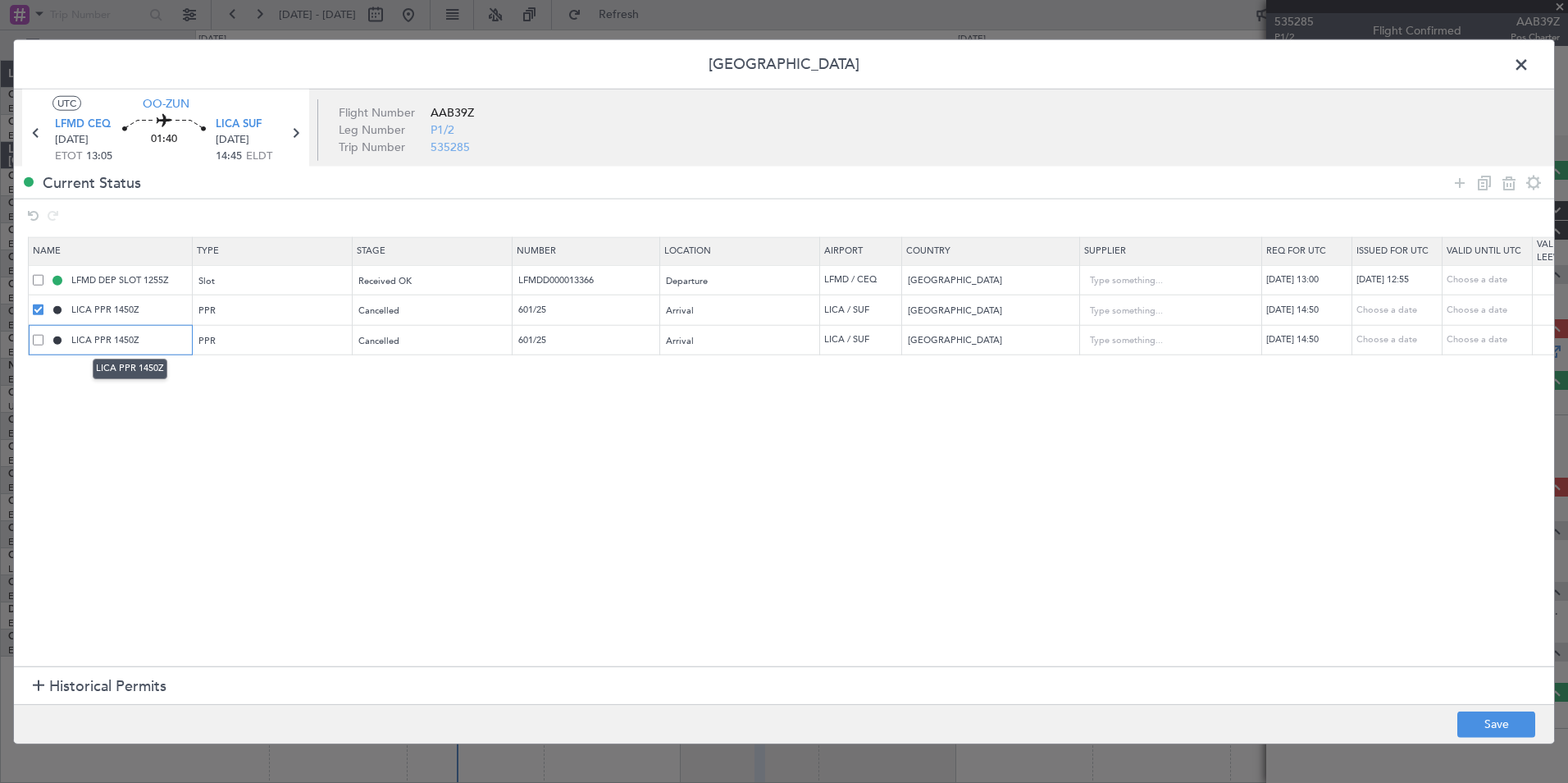
click at [90, 340] on input "LICA PPR 1450Z" at bounding box center [130, 340] width 123 height 14
click at [128, 340] on input "LIRI PPR 1450Z" at bounding box center [130, 340] width 123 height 14
click at [430, 442] on section "Name Type Stage Number Location Airport Country Supplier Req For Utc Issued For…" at bounding box center [784, 450] width 1540 height 434
click at [423, 336] on div "Cancelled" at bounding box center [428, 341] width 136 height 25
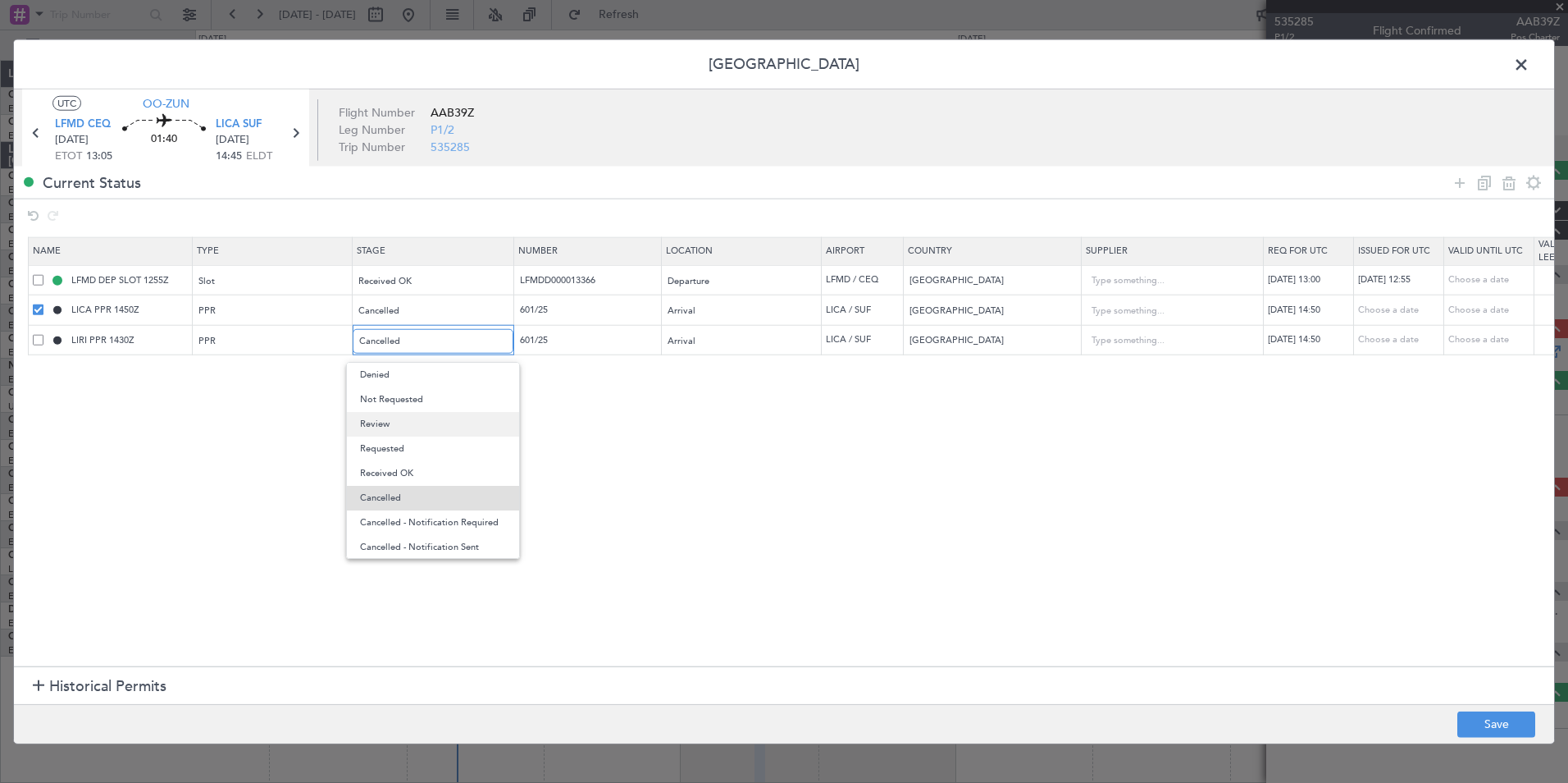
scroll to position [26, 0]
click at [403, 421] on span "Requested" at bounding box center [433, 423] width 146 height 25
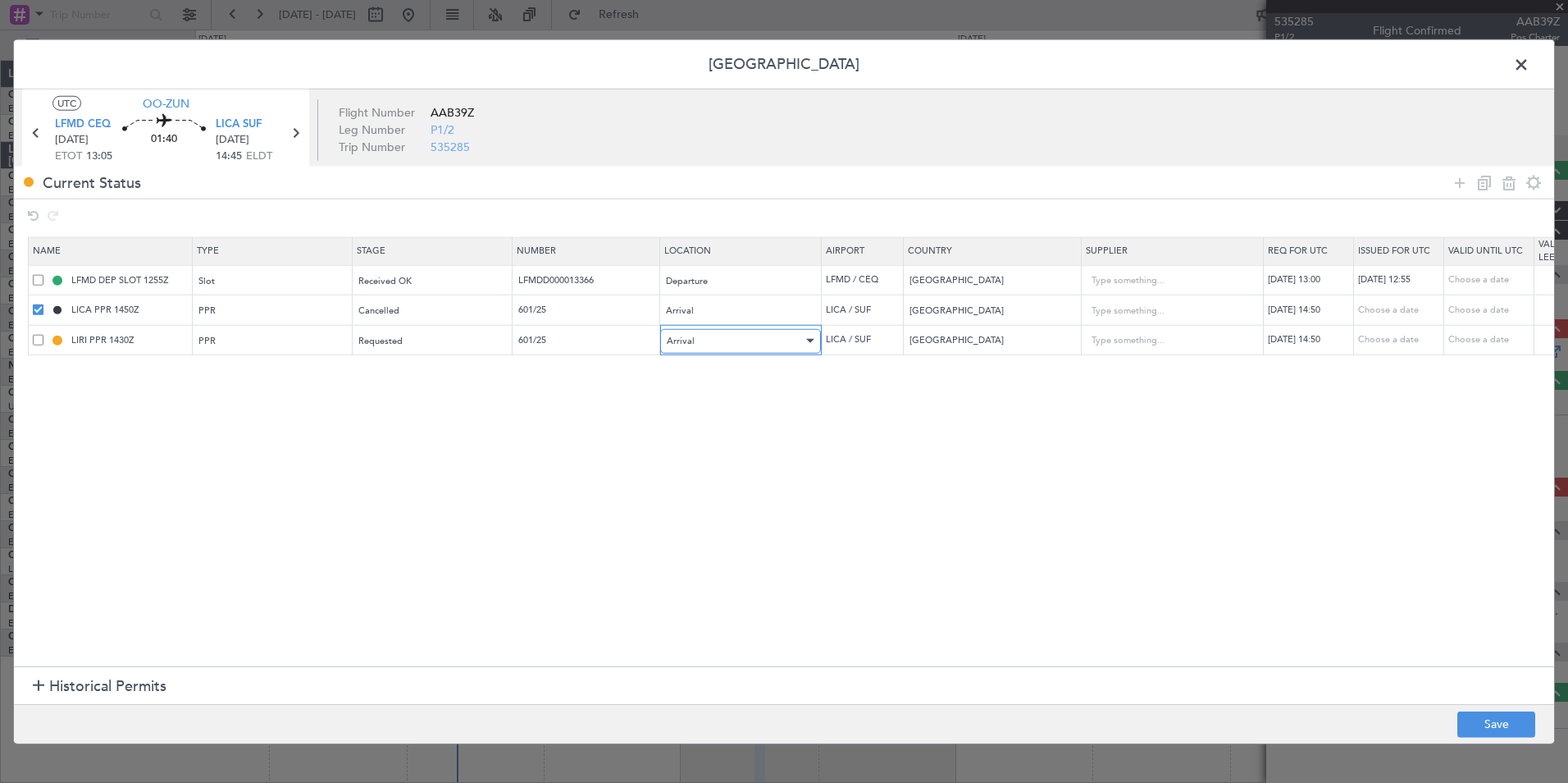
click at [759, 344] on div "Arrival" at bounding box center [735, 341] width 136 height 25
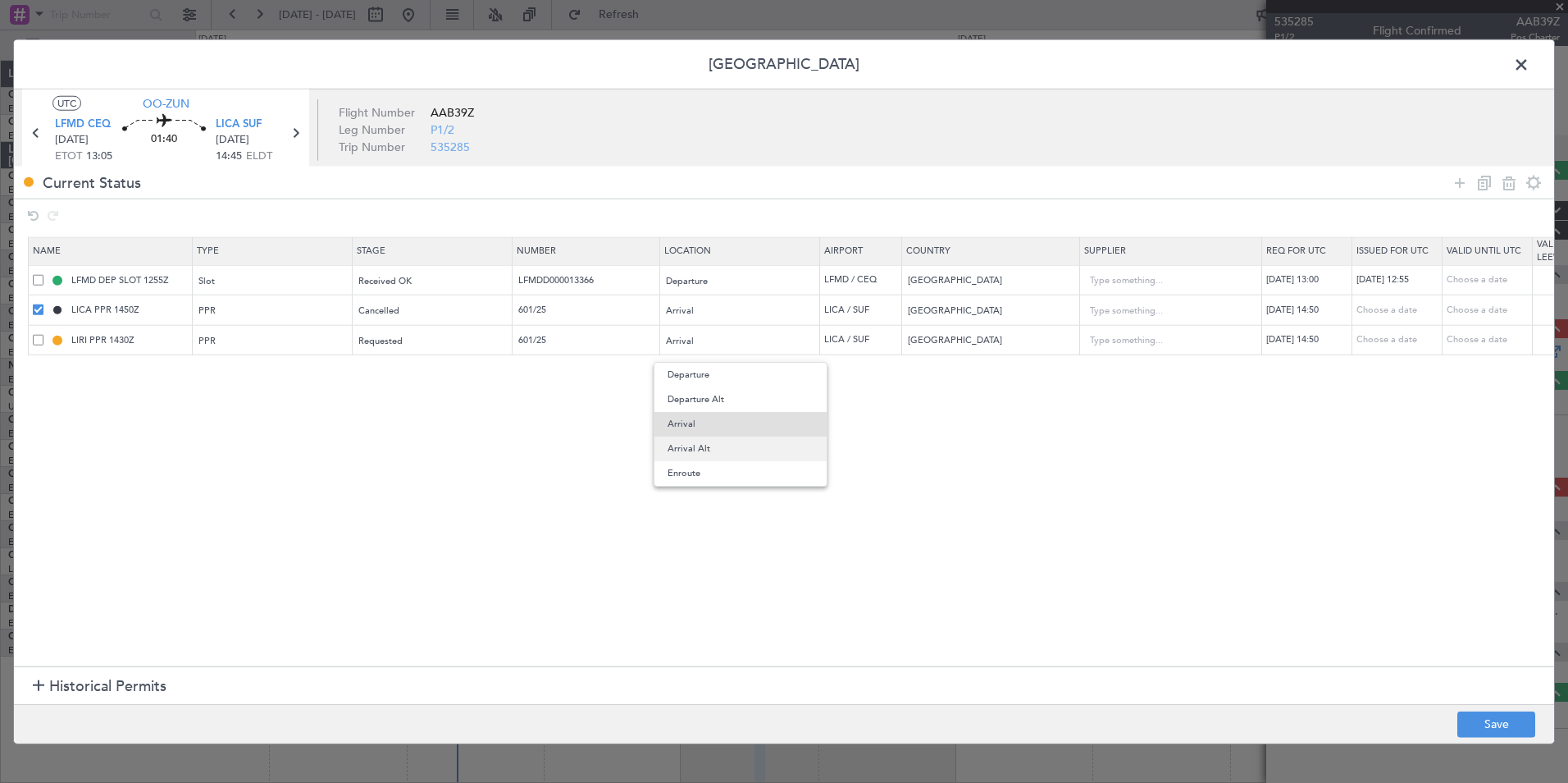
click at [723, 449] on span "Arrival Alt" at bounding box center [741, 449] width 146 height 25
click at [825, 453] on section "Name Type Stage Number Location Airport Country Supplier Req For Utc Issued For…" at bounding box center [784, 450] width 1540 height 434
click at [1504, 731] on button "Save" at bounding box center [1496, 724] width 78 height 26
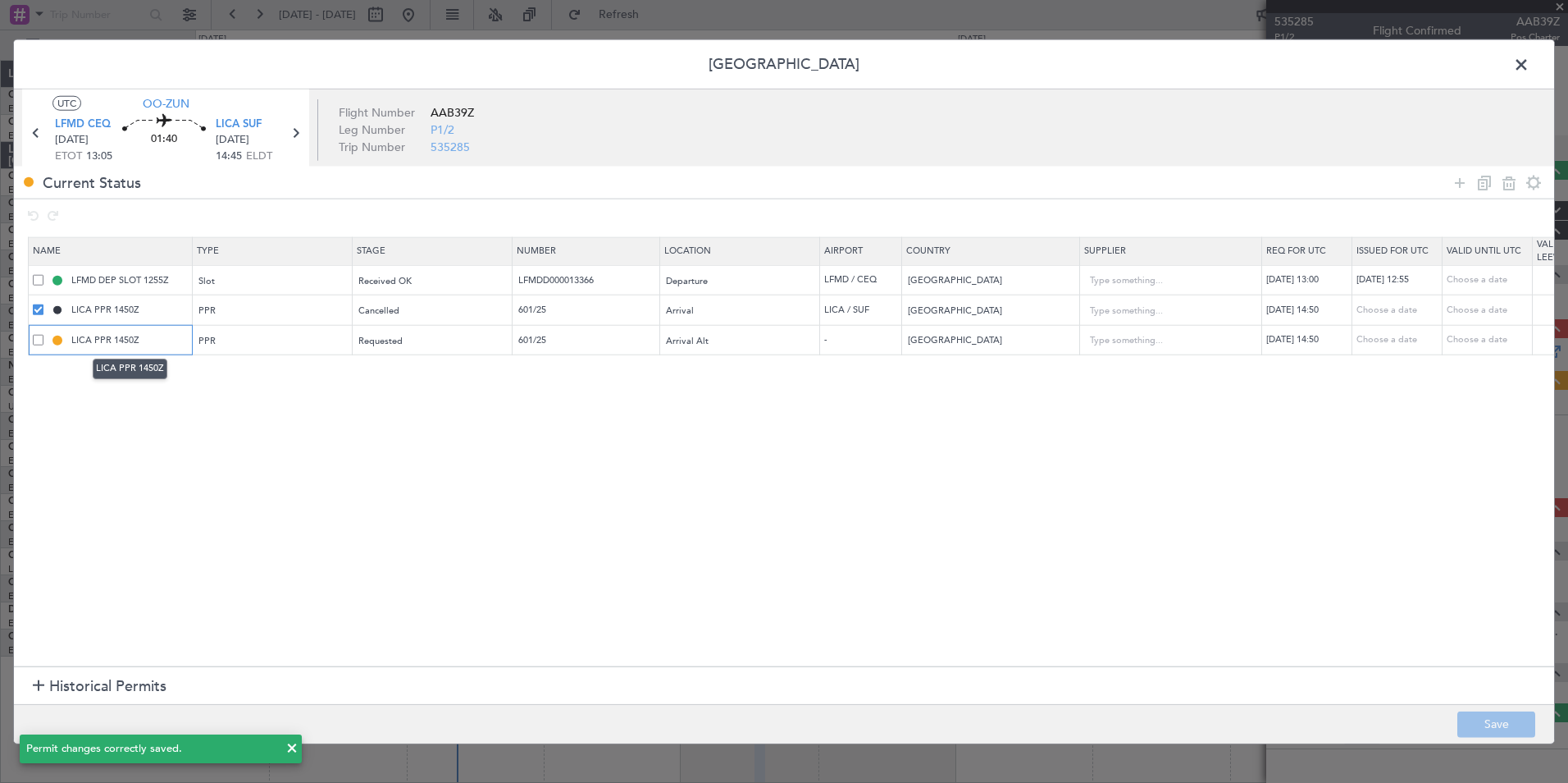
click at [97, 342] on input "LICA PPR 1450Z" at bounding box center [130, 340] width 123 height 14
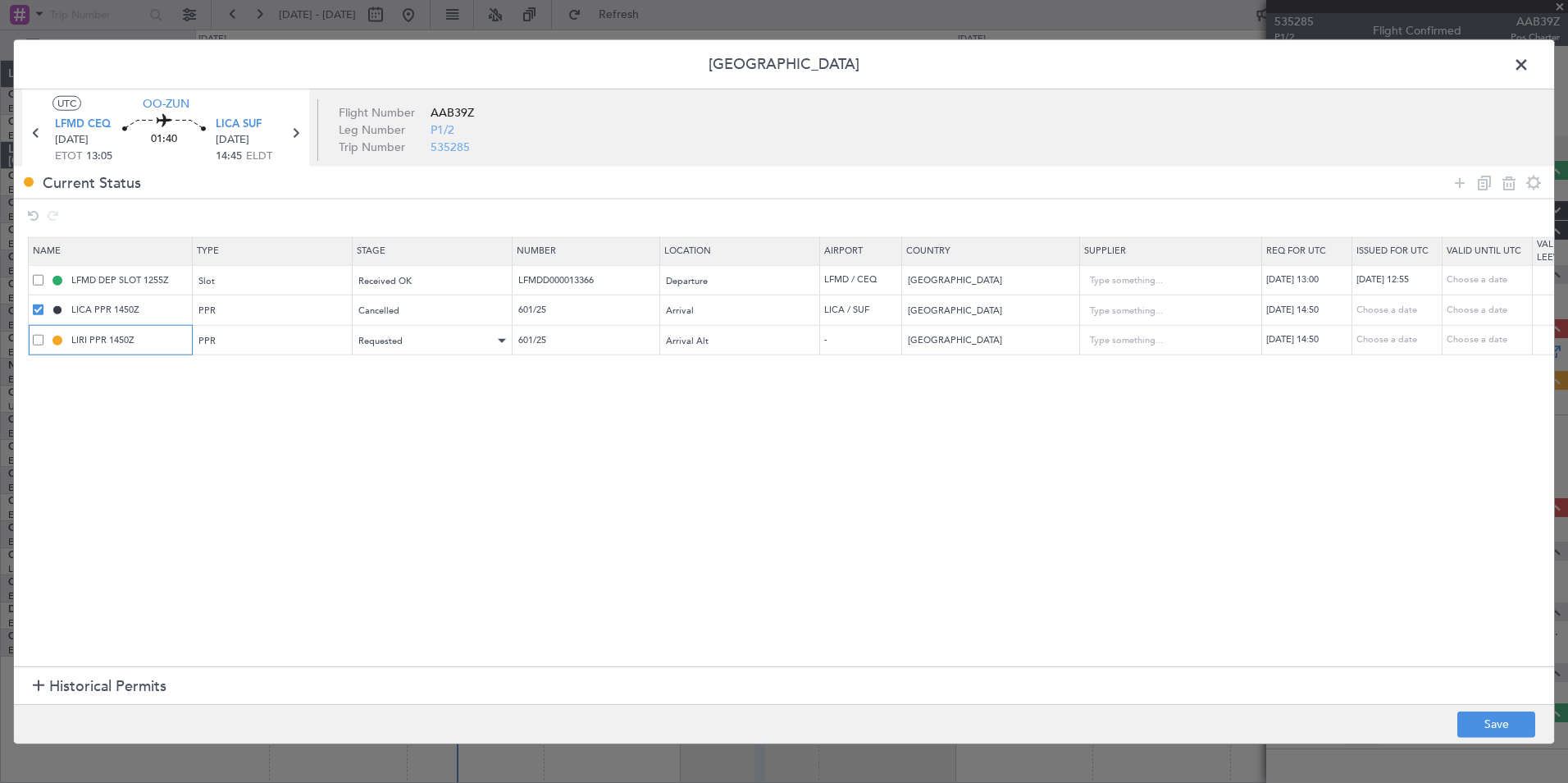
type input "LIRI PPR 1450Z"
drag, startPoint x: 493, startPoint y: 333, endPoint x: 489, endPoint y: 364, distance: 31.3
click at [422, 331] on tr "LIRI PPR 1450Z PPR Requested 601/25 Arrival Alt - Italy 30/08/2025 14:50 Choose…" at bounding box center [1075, 340] width 2093 height 30
drag, startPoint x: 603, startPoint y: 546, endPoint x: 658, endPoint y: 526, distance: 58.5
click at [609, 546] on section "Name Type Stage Number Location Airport Country Supplier Req For Utc Issued For…" at bounding box center [784, 450] width 1540 height 434
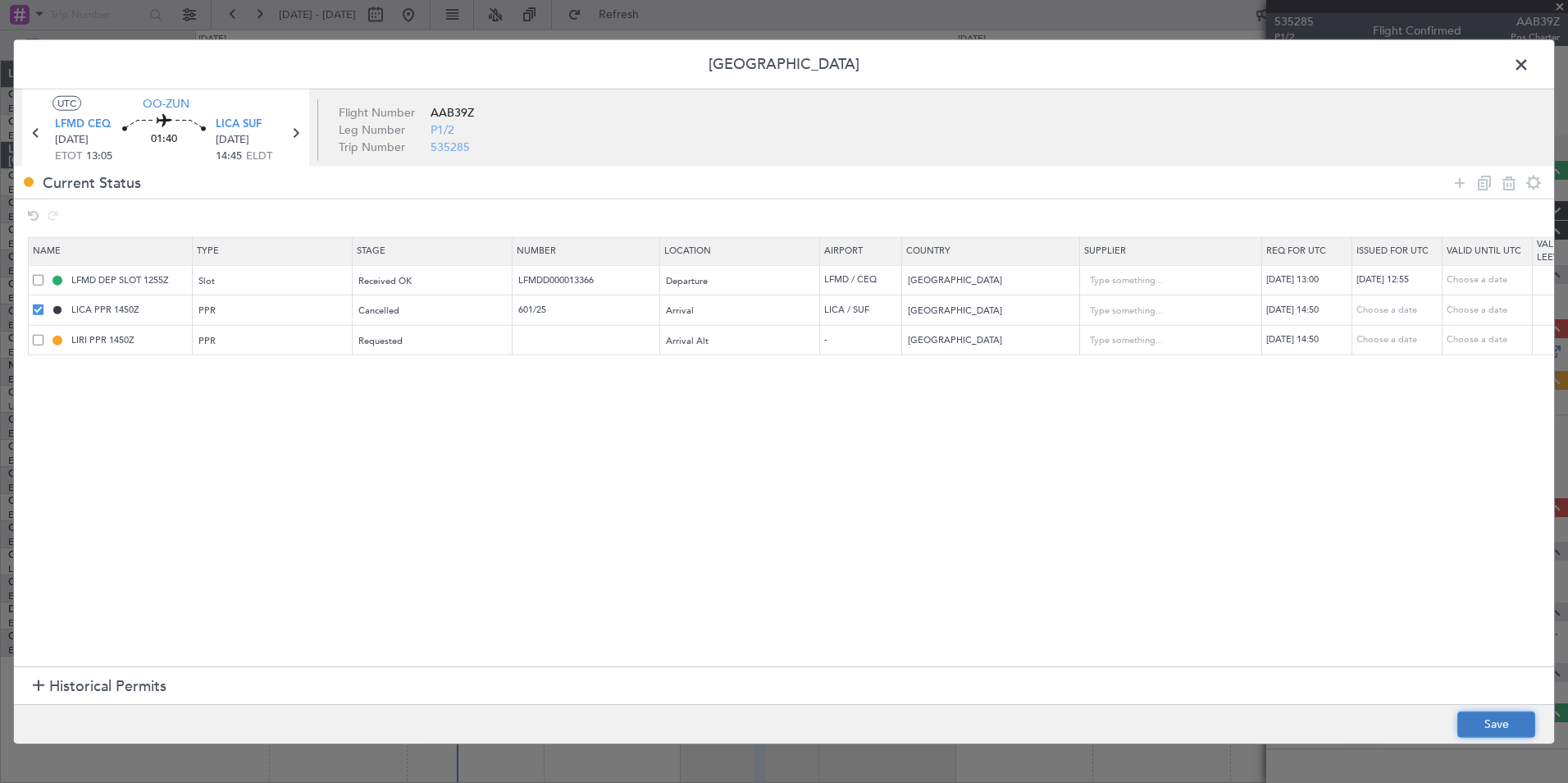
click at [1466, 720] on button "Save" at bounding box center [1496, 724] width 78 height 26
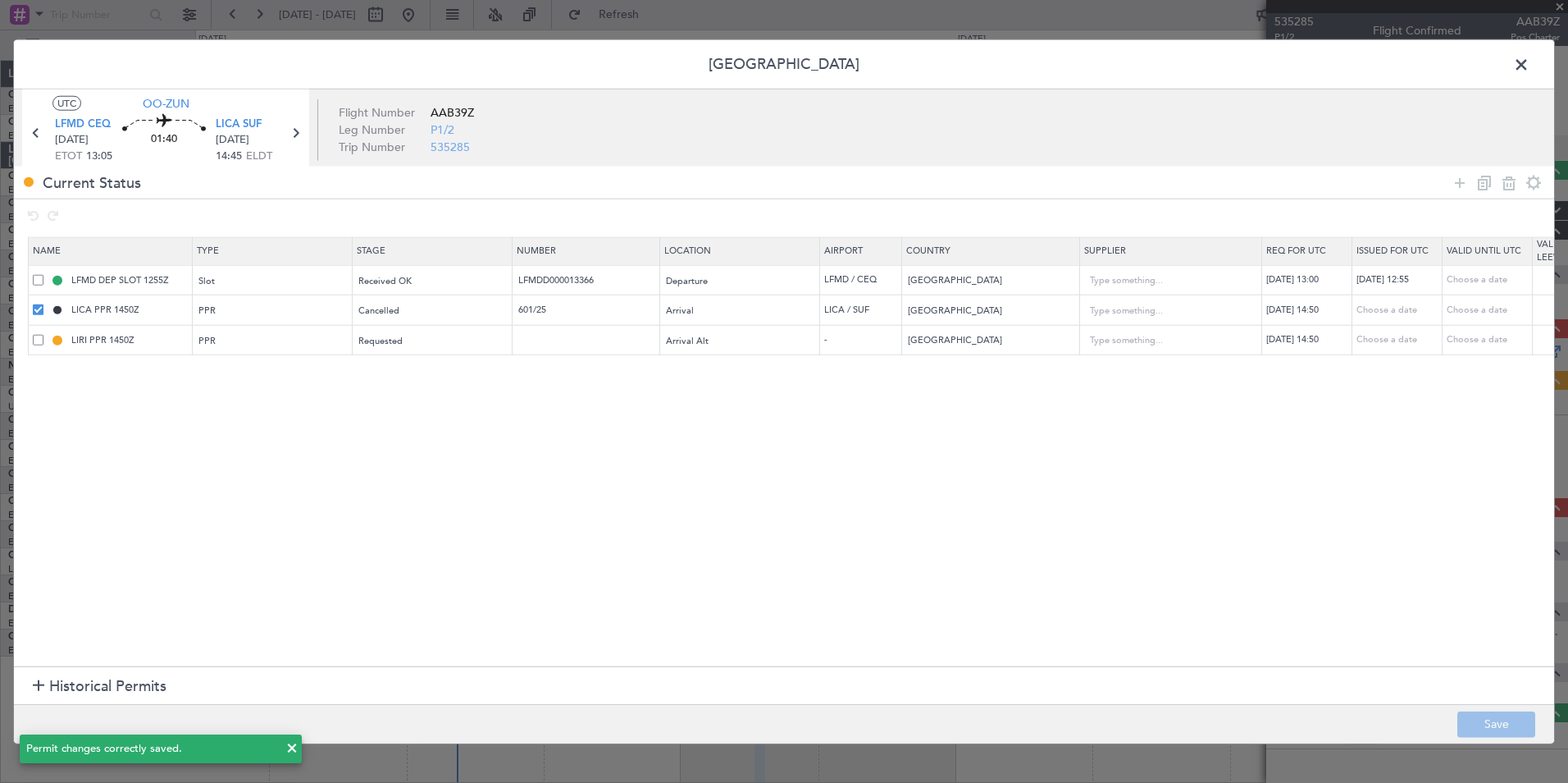
click at [1529, 59] on span at bounding box center [1529, 69] width 0 height 33
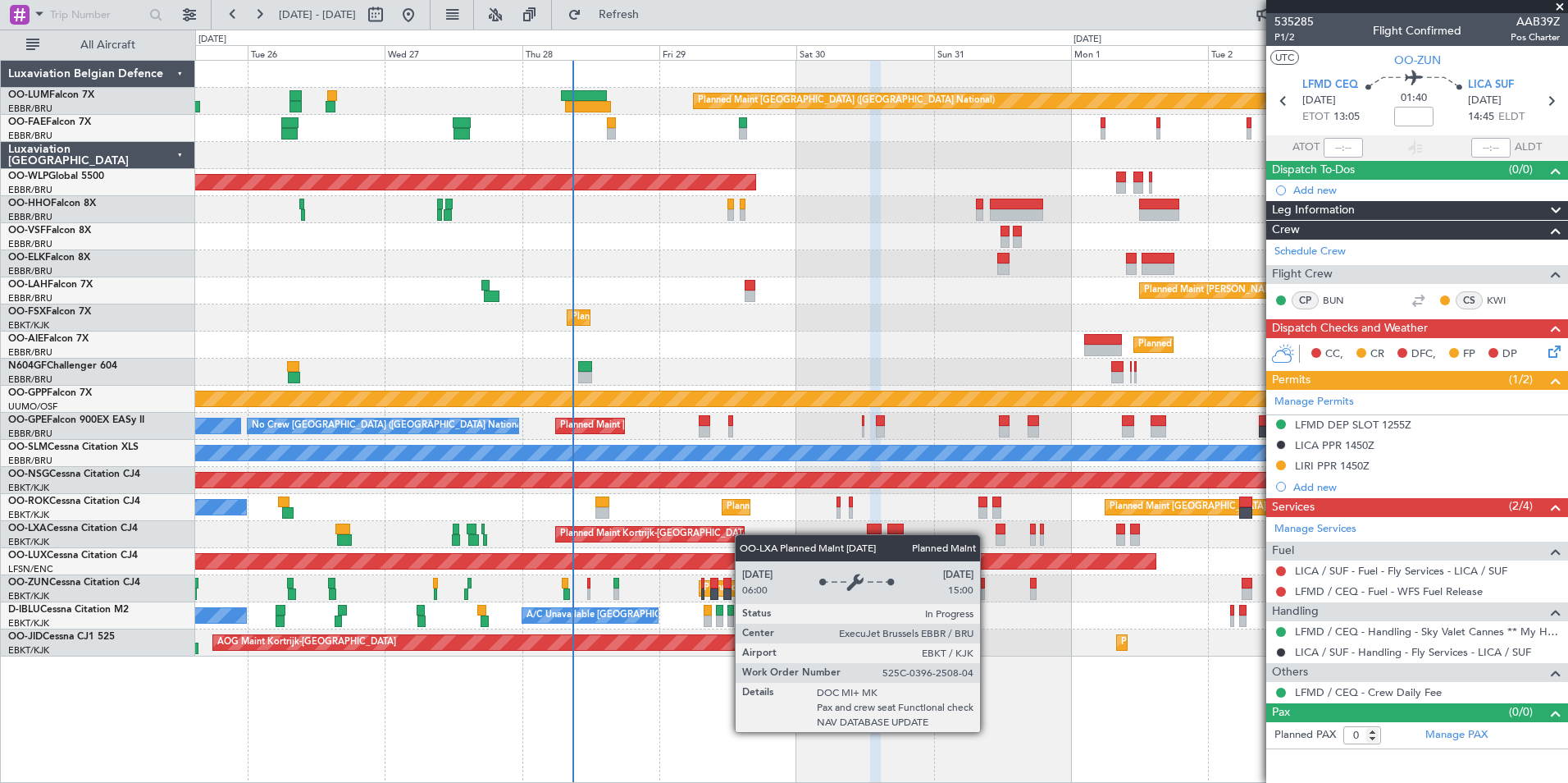
click at [743, 534] on div "Planned Maint Kortrijk-Wevelgem A/C Unavailable Brussels (Brussels National)" at bounding box center [881, 534] width 1372 height 27
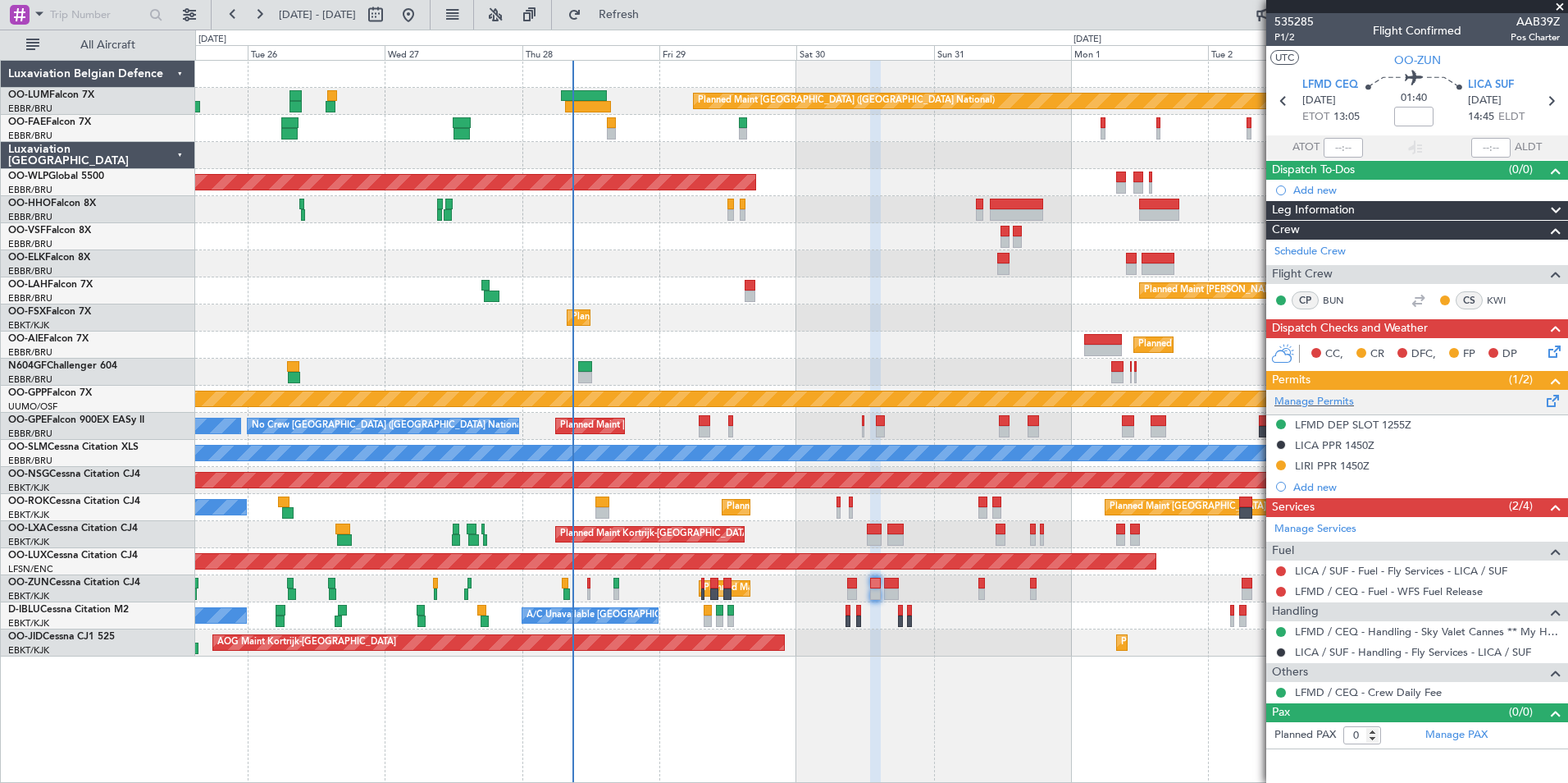
click at [1551, 401] on span at bounding box center [1553, 397] width 20 height 12
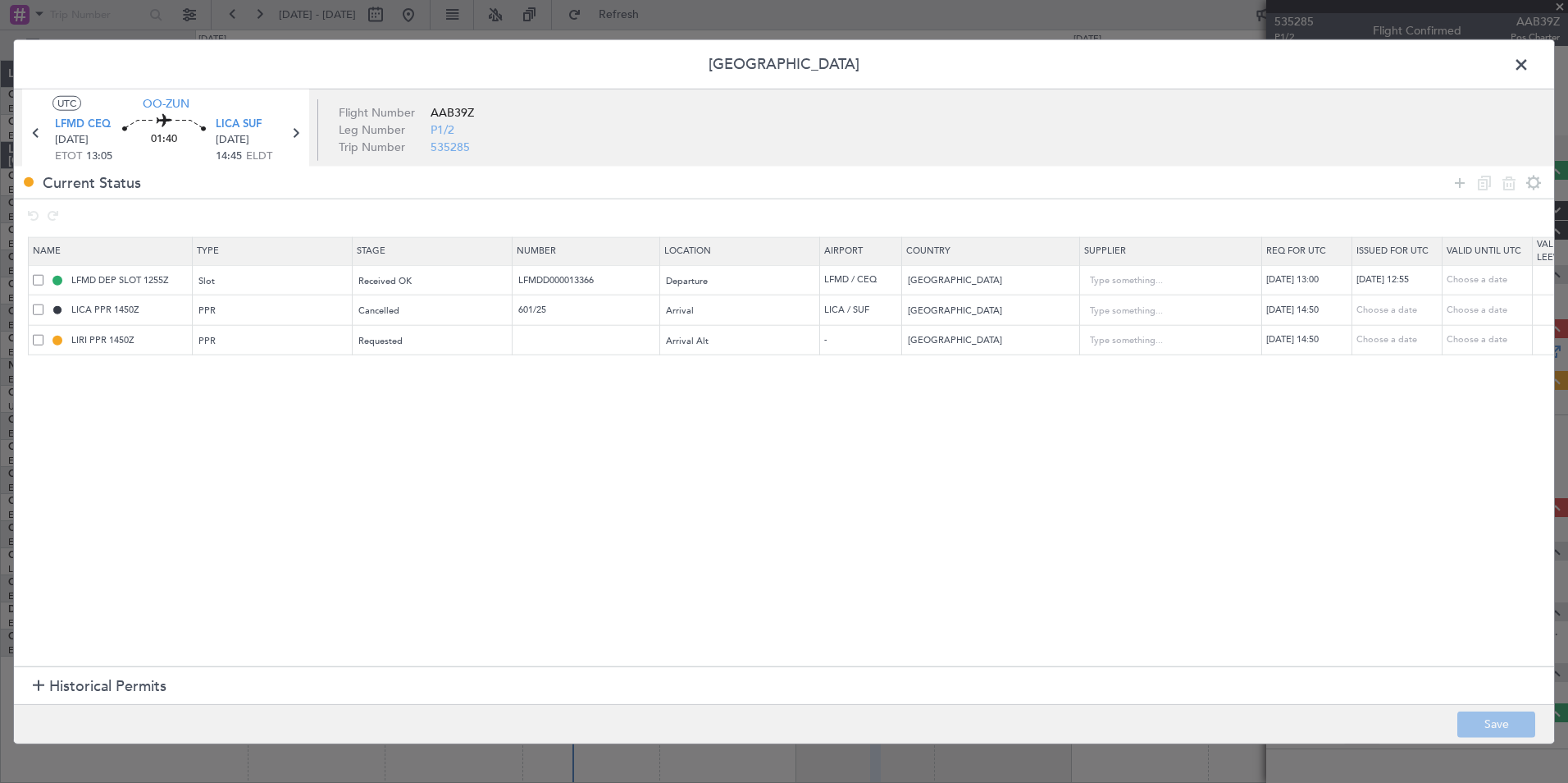
click at [39, 341] on span at bounding box center [38, 339] width 11 height 11
click at [44, 334] on input "checkbox" at bounding box center [44, 334] width 0 height 0
click at [1480, 182] on icon at bounding box center [1484, 182] width 20 height 20
click at [1486, 183] on icon at bounding box center [1484, 182] width 20 height 20
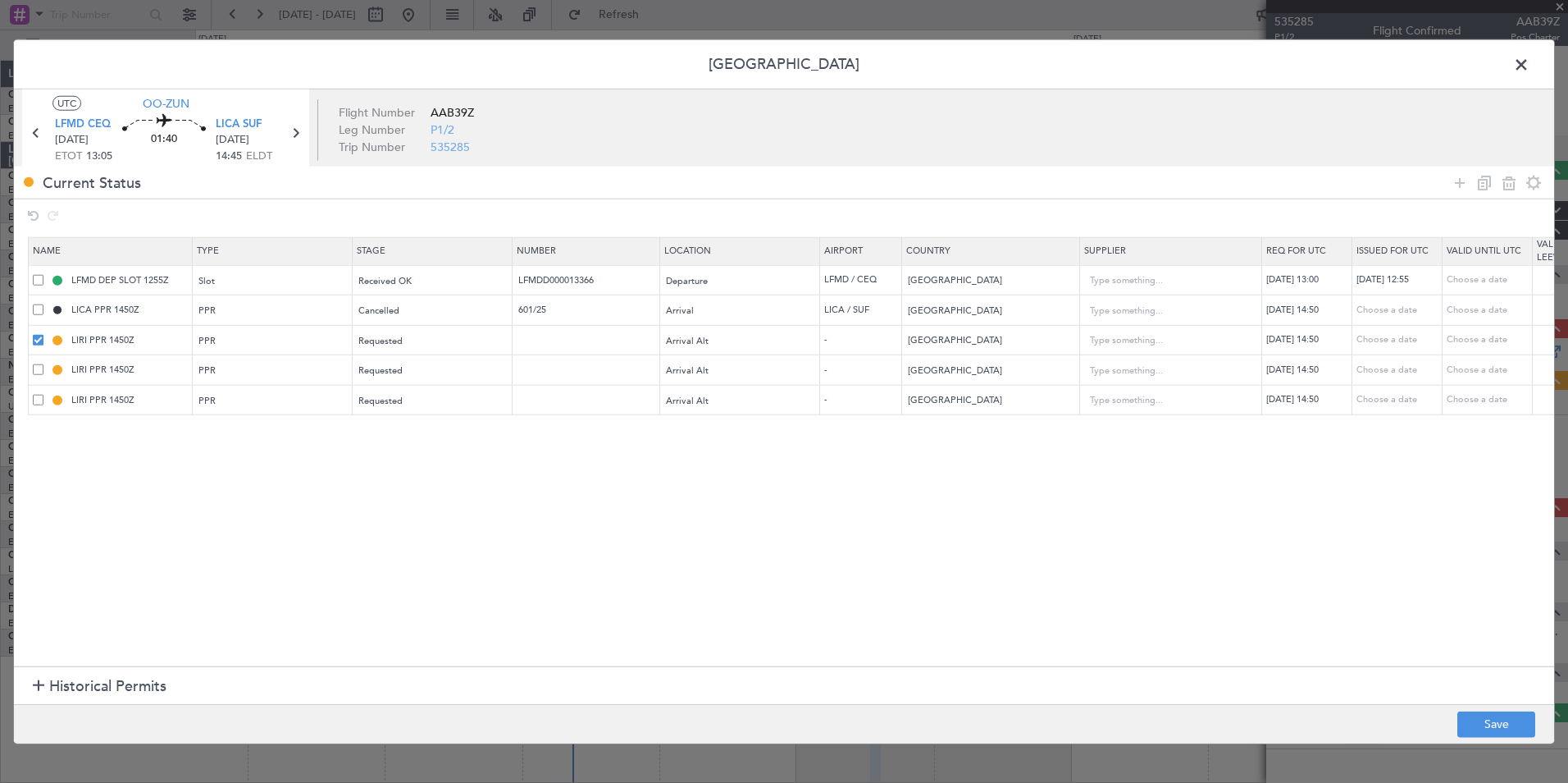
click at [1331, 407] on td "30/08/2025 14:50" at bounding box center [1307, 400] width 90 height 30
click at [1315, 402] on div "30/08/2025 14:50" at bounding box center [1309, 400] width 86 height 14
select select "8"
select select "2025"
click at [1342, 667] on input "14:50" at bounding box center [1338, 675] width 53 height 20
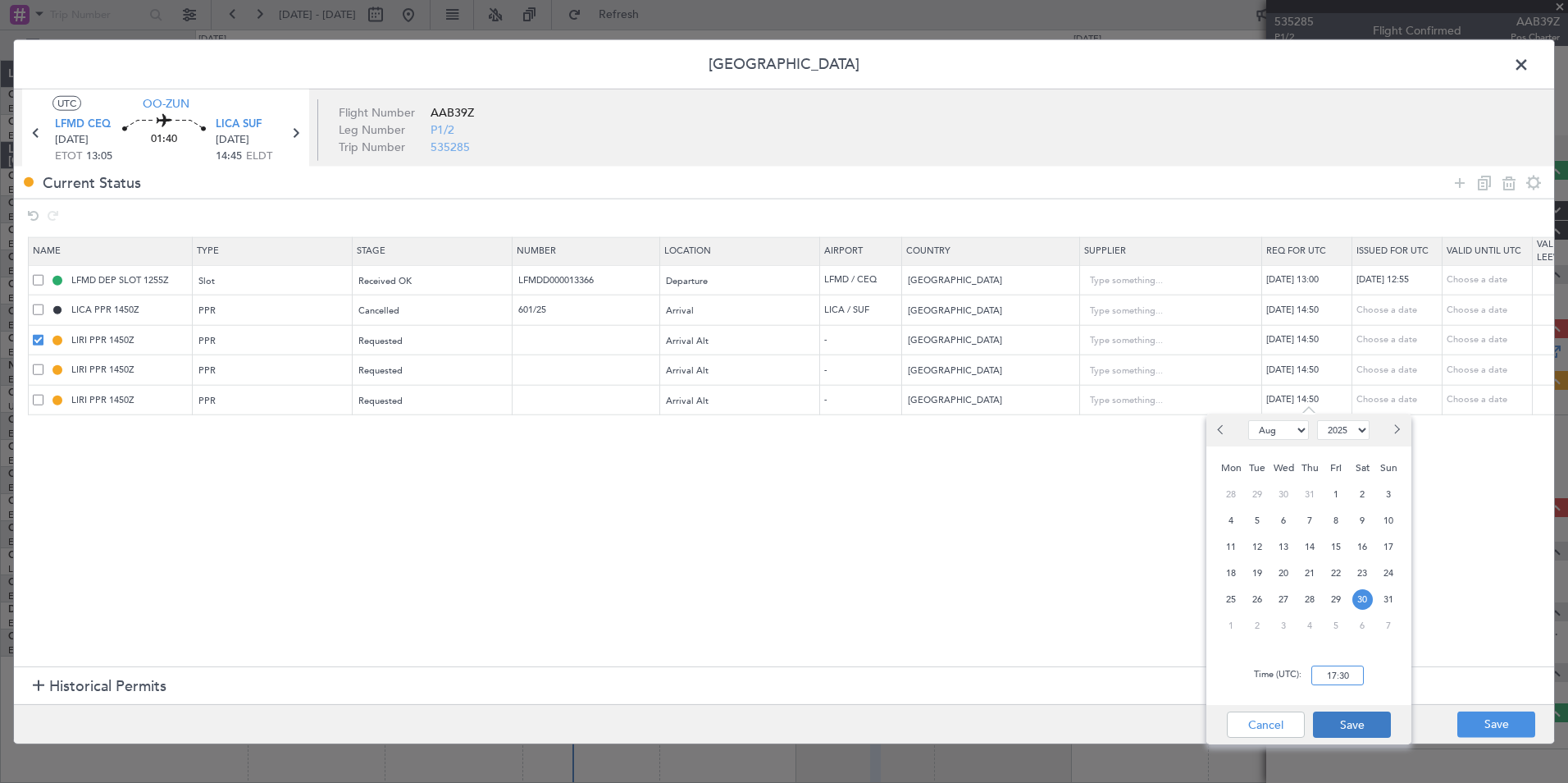
type input "17:30"
click at [1368, 734] on button "Save" at bounding box center [1352, 725] width 78 height 26
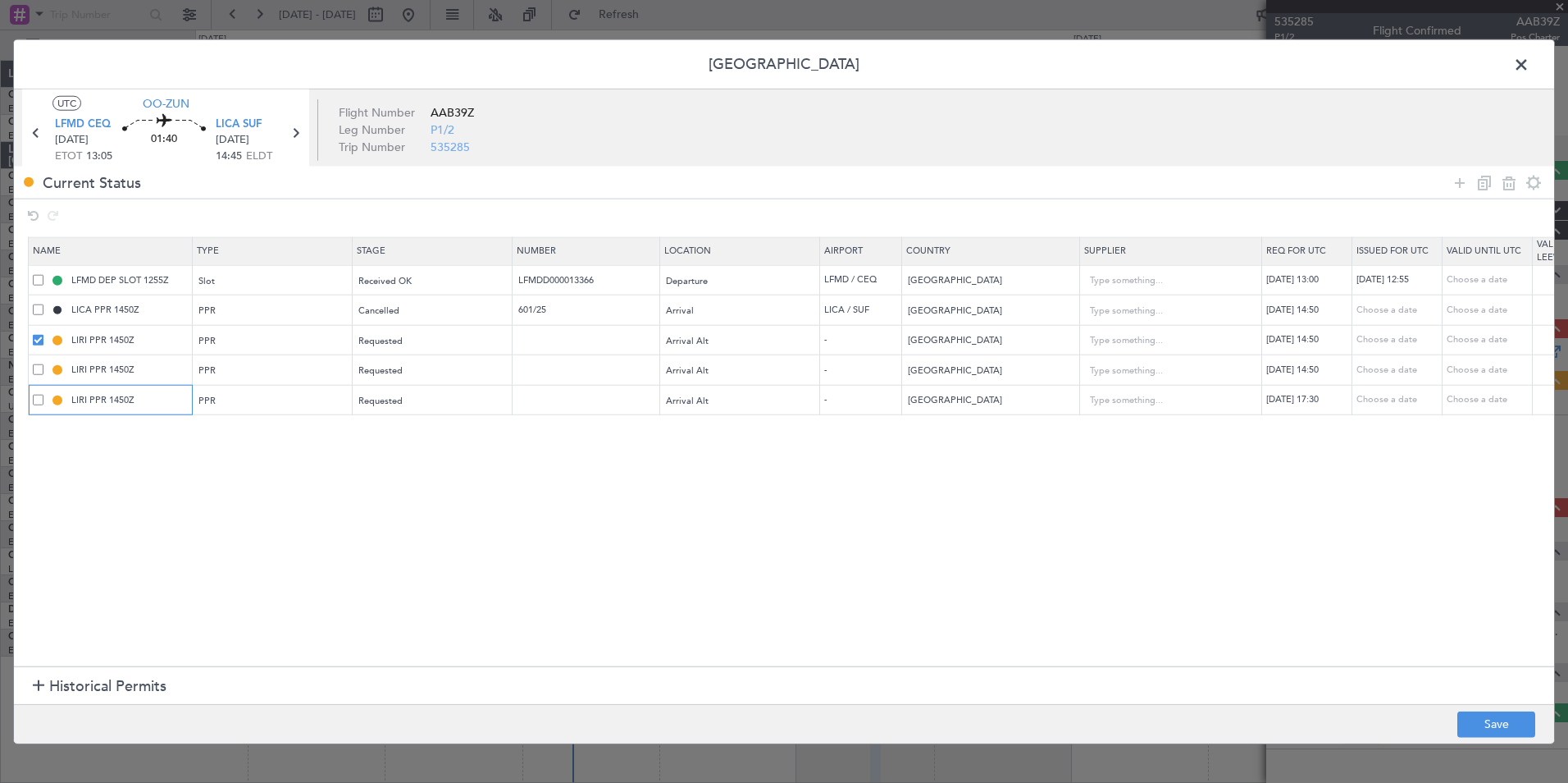
click at [97, 401] on input "LIRI PPR 1450Z" at bounding box center [130, 400] width 123 height 14
click at [83, 403] on input "LIRI PPR 1450Z" at bounding box center [130, 400] width 123 height 14
click at [266, 530] on section "Name Type Stage Number Location Airport Country Supplier Req For Utc Issued For…" at bounding box center [784, 450] width 1540 height 434
click at [133, 398] on input "LIRN PPR 1450Z" at bounding box center [130, 400] width 123 height 14
type input "LIRN PPR 1730Z"
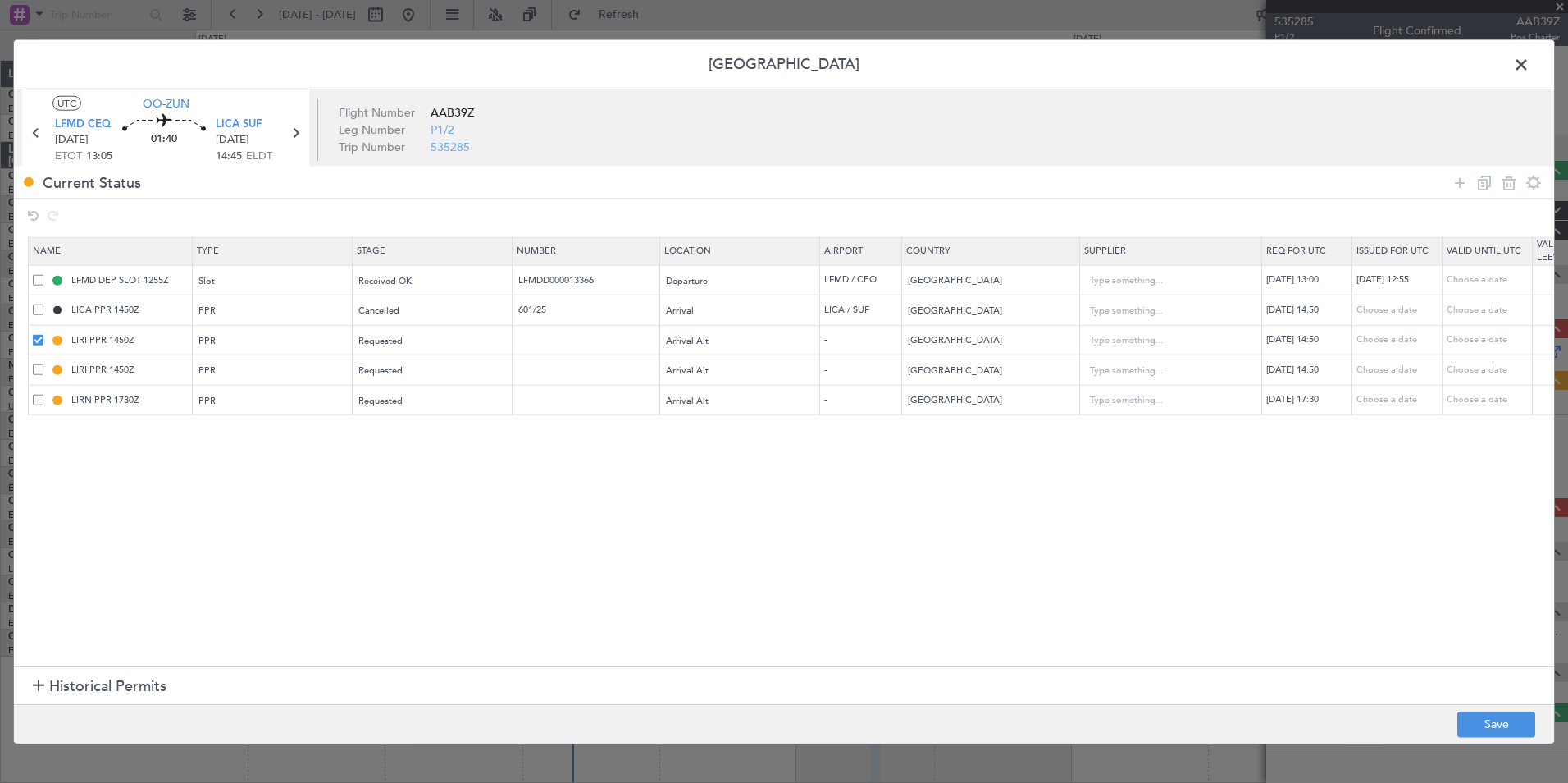
click at [229, 562] on section "Name Type Stage Number Location Airport Country Supplier Req For Utc Issued For…" at bounding box center [784, 450] width 1540 height 434
click at [1481, 731] on button "Save" at bounding box center [1496, 724] width 78 height 26
type input "LICA PPR 1450Z"
type input "LICA PPR 1730Z"
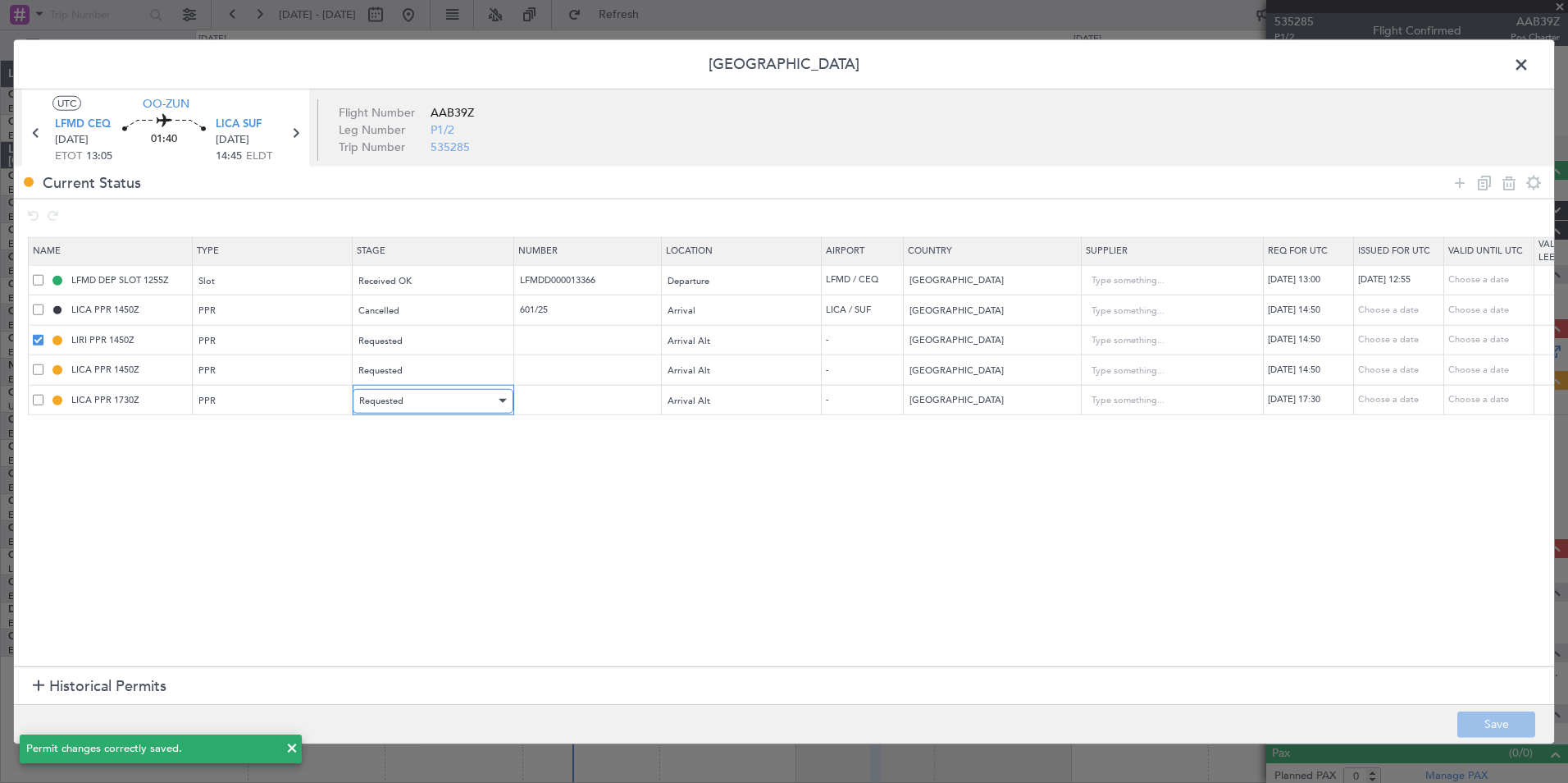
click at [429, 388] on div "Requested" at bounding box center [428, 401] width 136 height 25
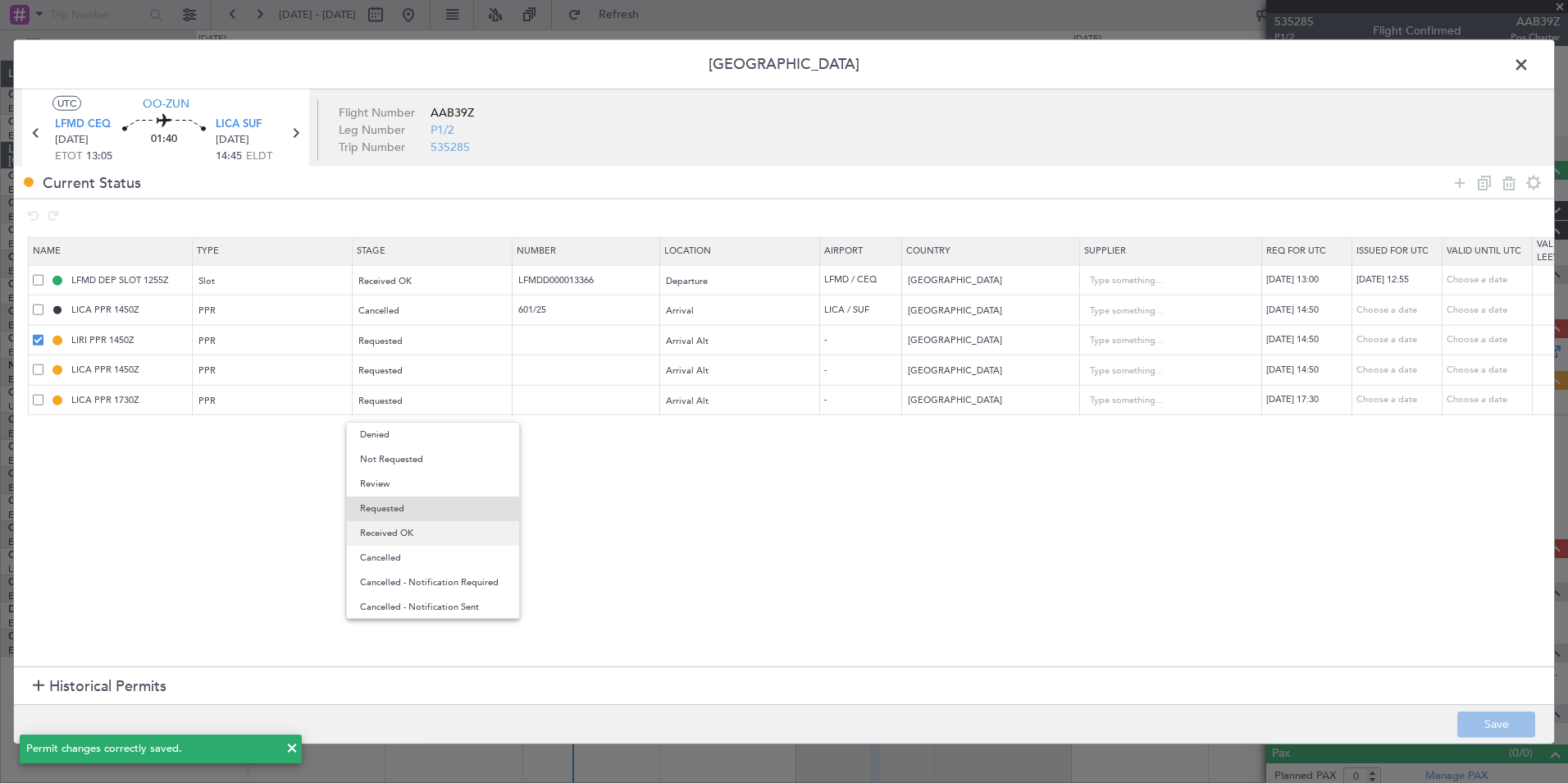
click at [428, 535] on span "Received OK" at bounding box center [433, 533] width 146 height 25
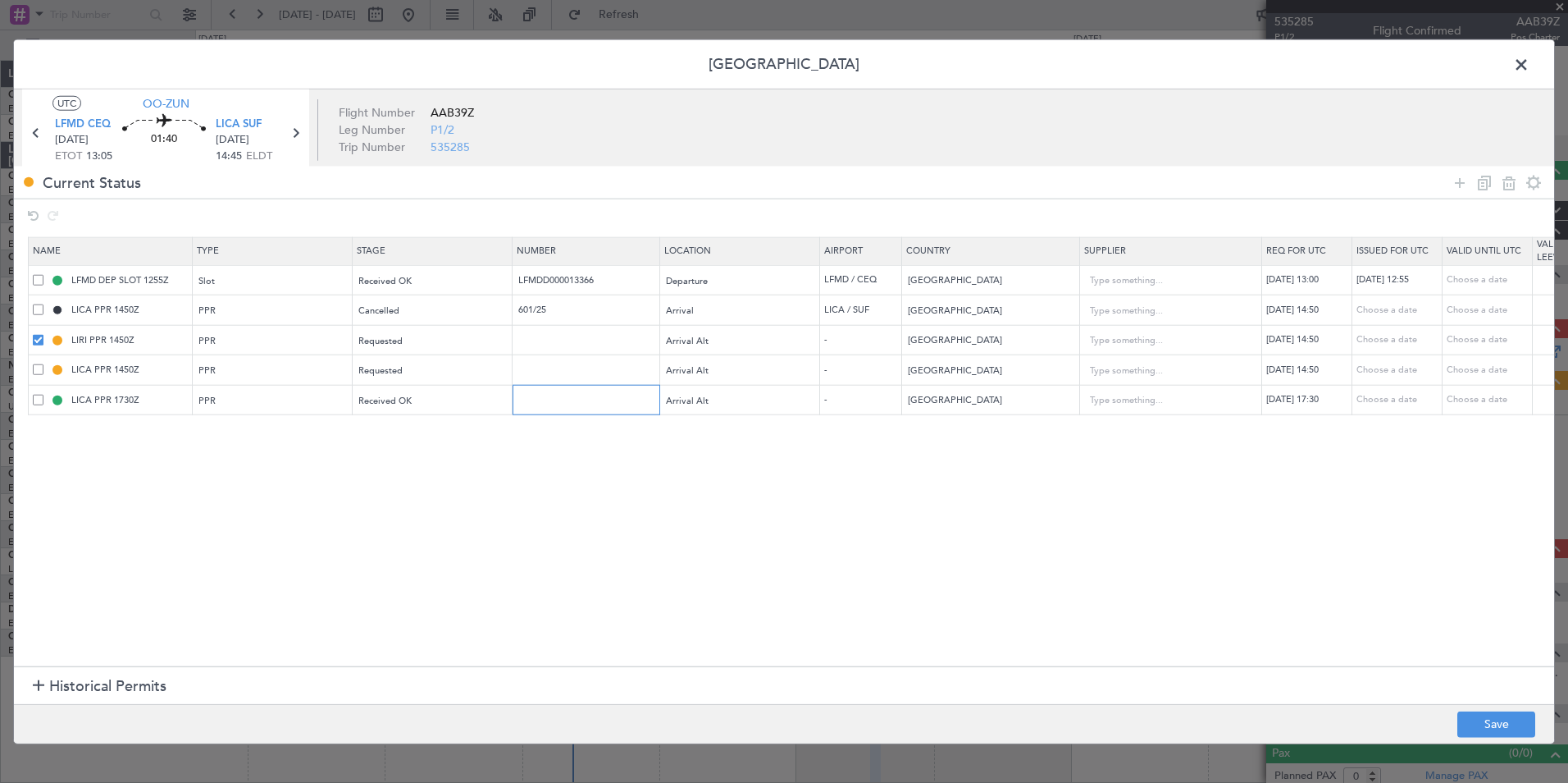
click at [576, 401] on input "text" at bounding box center [588, 400] width 143 height 14
type input "approved"
click at [566, 463] on section "Name Type Stage Number Location Airport Country Supplier Req For Utc Issued For…" at bounding box center [784, 450] width 1540 height 434
click at [1515, 731] on button "Save" at bounding box center [1496, 724] width 78 height 26
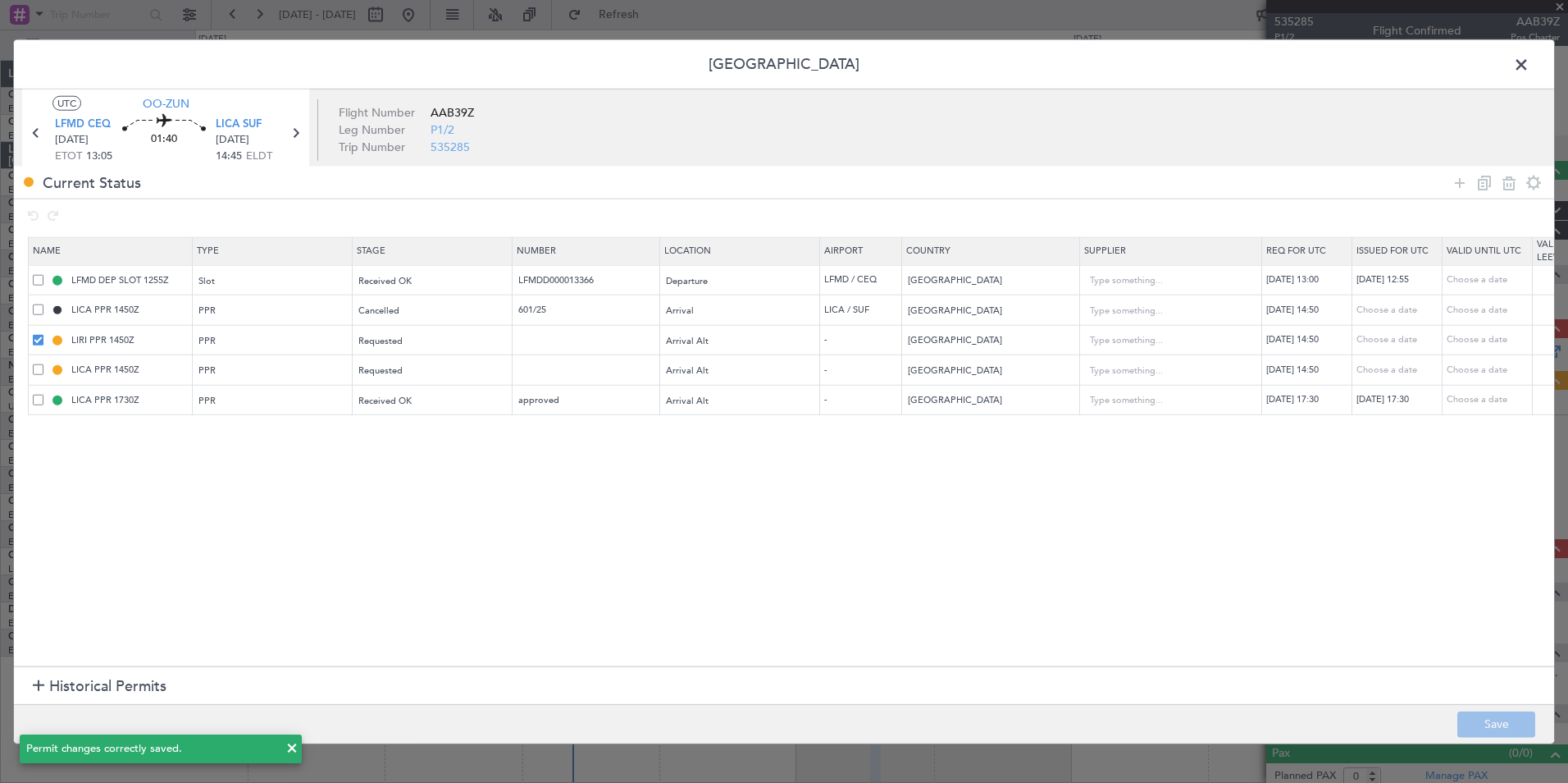
click at [1529, 62] on span at bounding box center [1529, 69] width 0 height 33
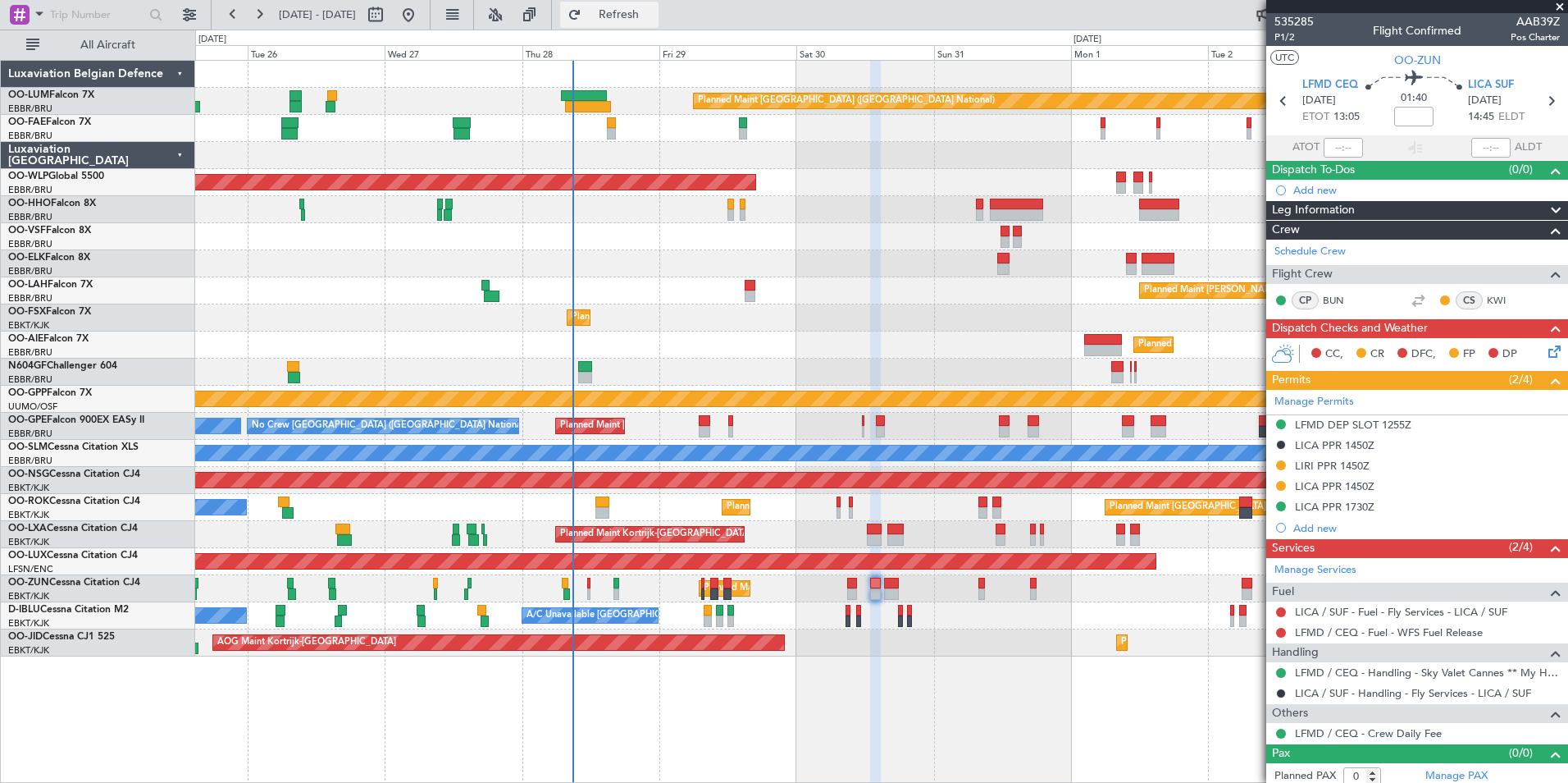
click at [634, 25] on button "Refresh" at bounding box center [609, 15] width 99 height 26
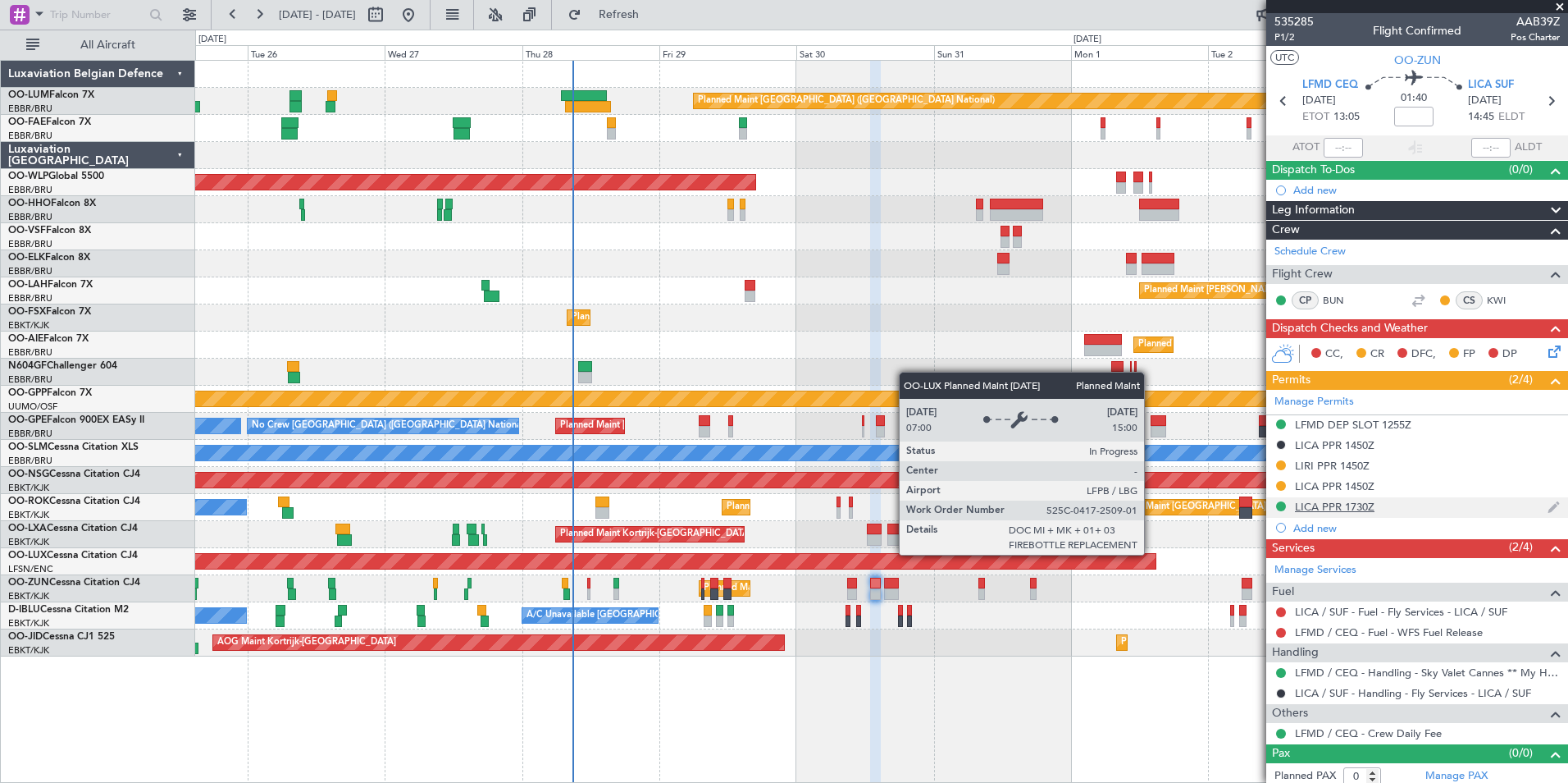
click at [1311, 505] on div "LICA PPR 1730Z" at bounding box center [1334, 506] width 80 height 14
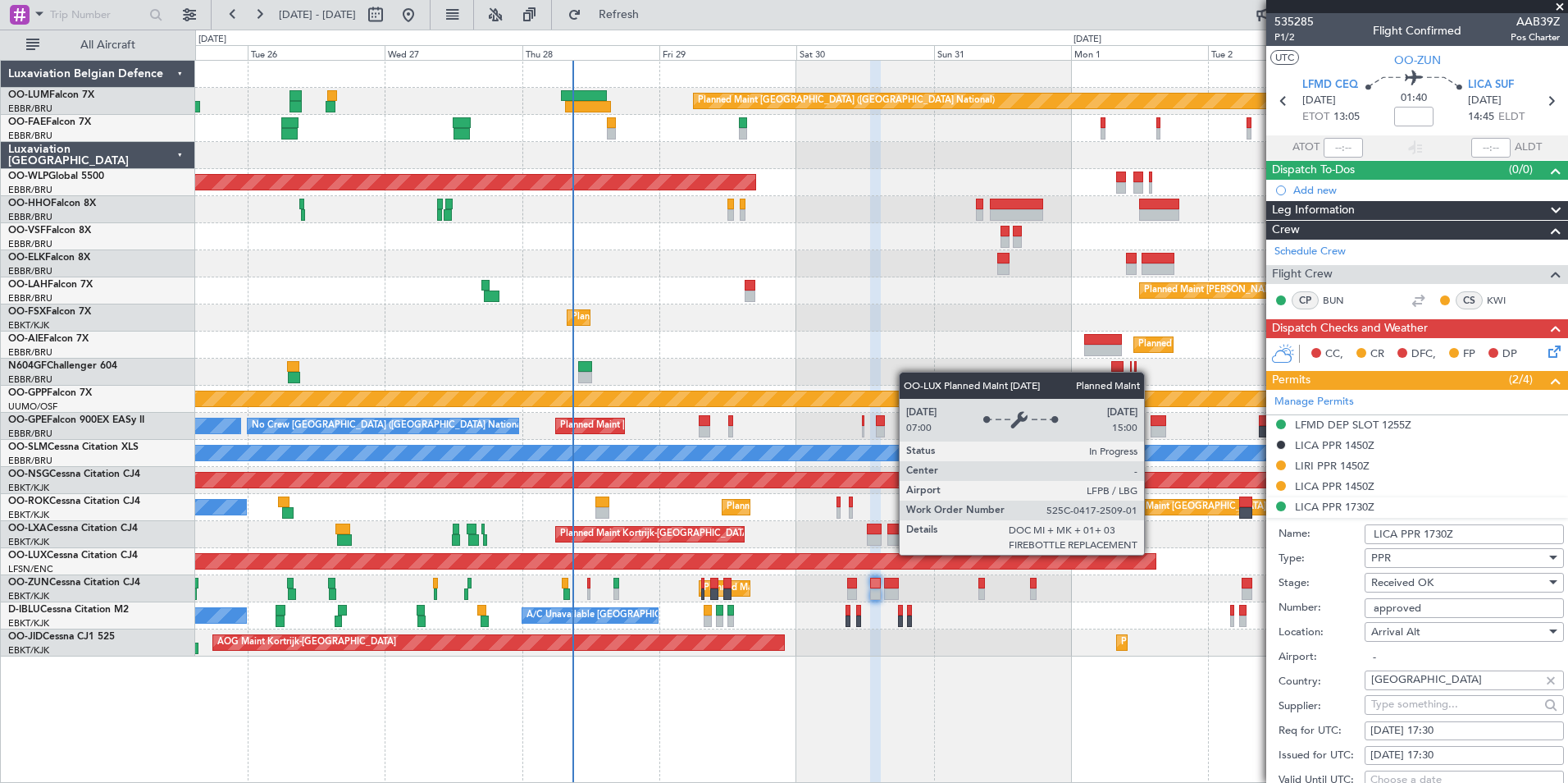
click at [1397, 531] on input "LICA PPR 1730Z" at bounding box center [1464, 534] width 199 height 20
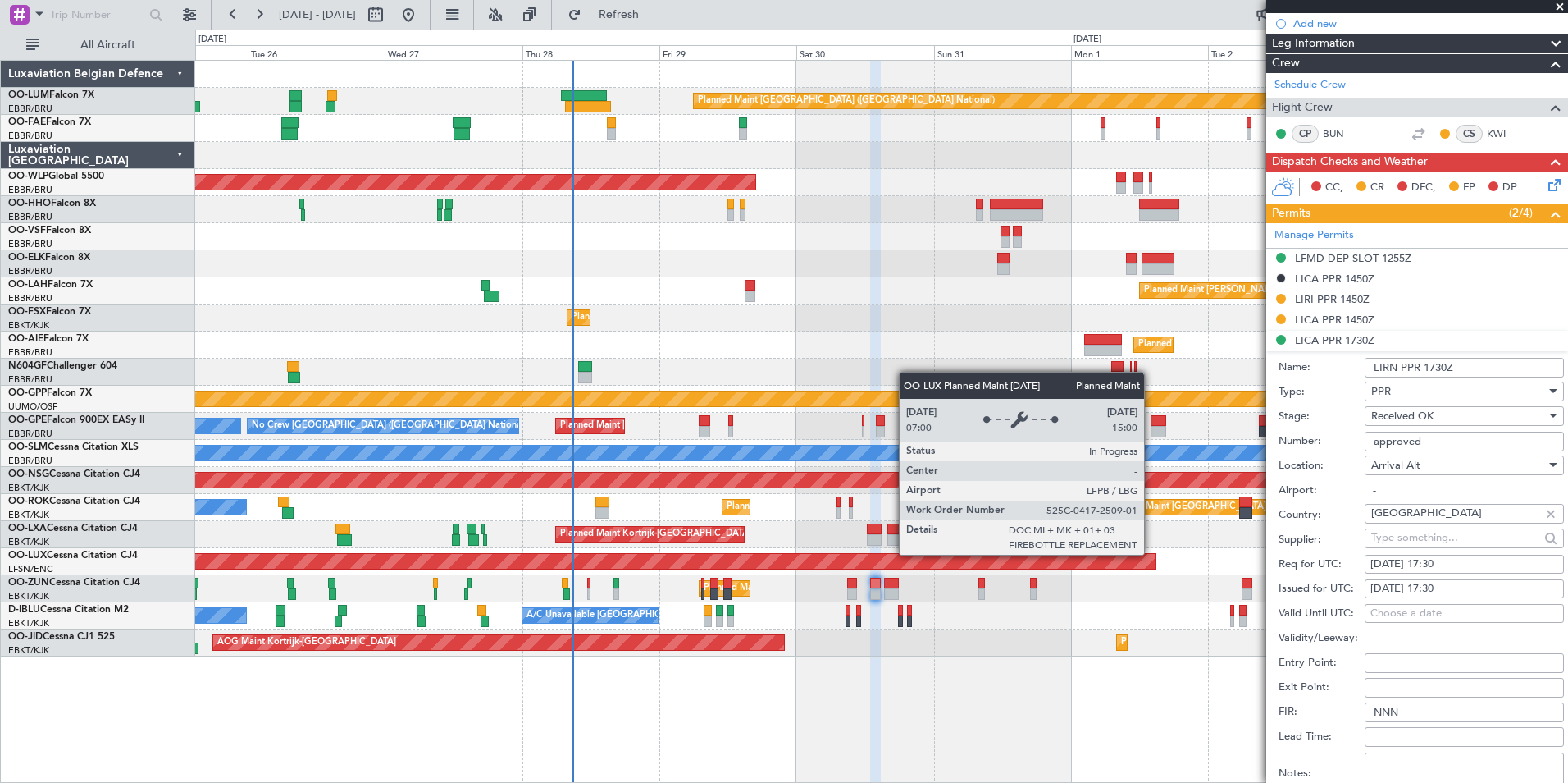
scroll to position [492, 0]
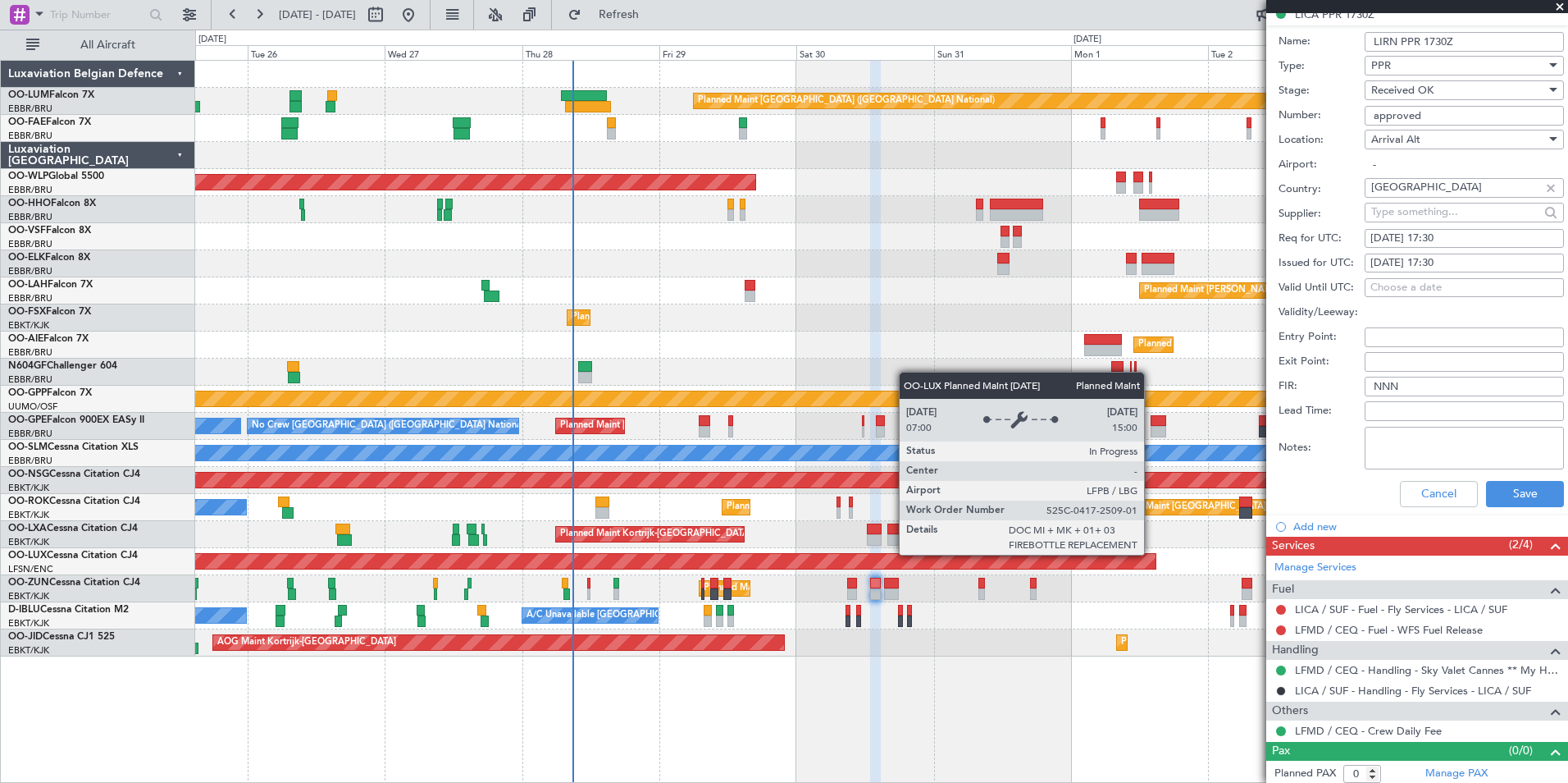
type input "LIRN PPR 1730Z"
click at [1509, 512] on div "Cancel Save" at bounding box center [1421, 494] width 285 height 43
click at [1510, 500] on button "Save" at bounding box center [1524, 494] width 78 height 26
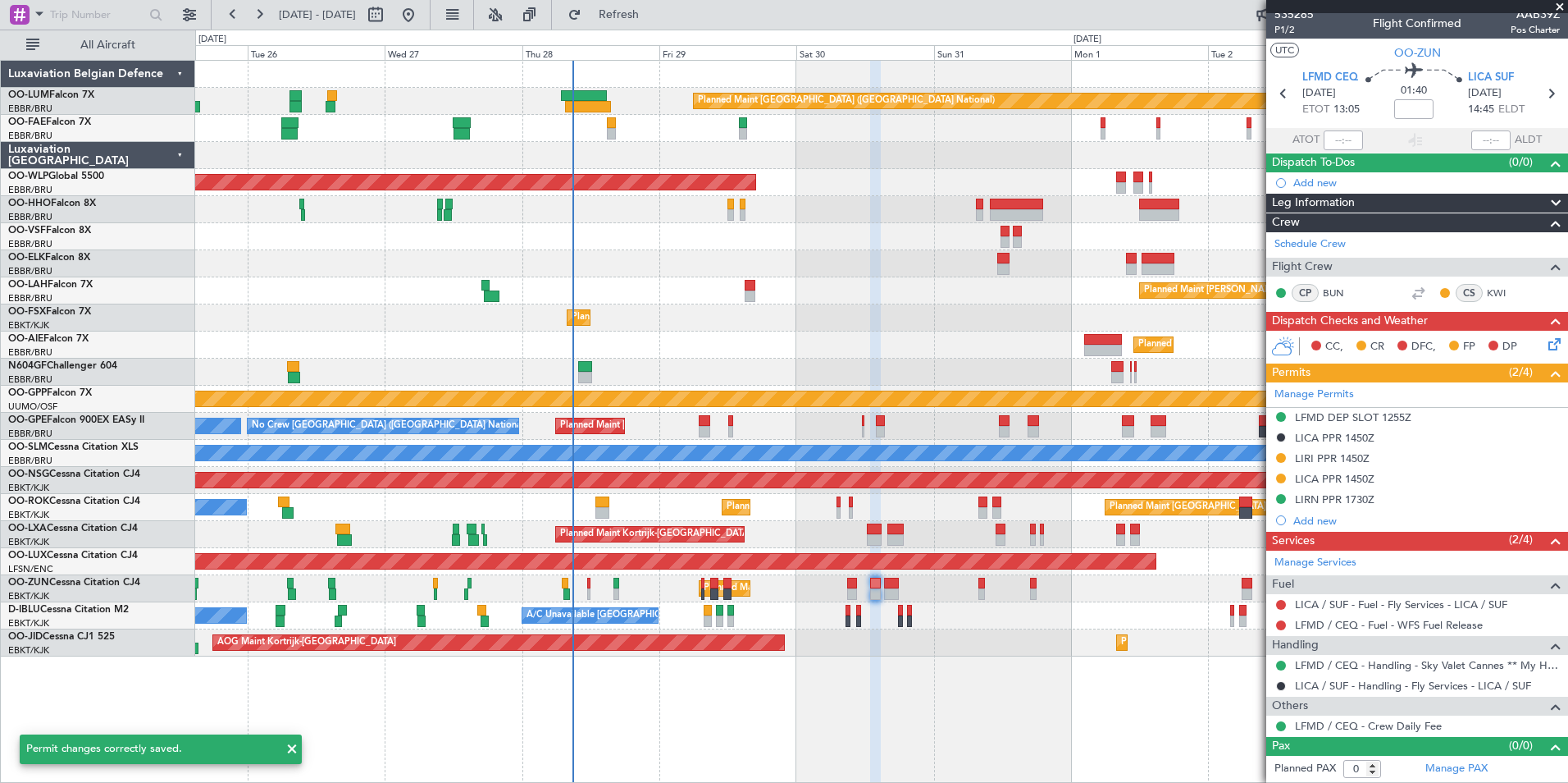
scroll to position [2, 0]
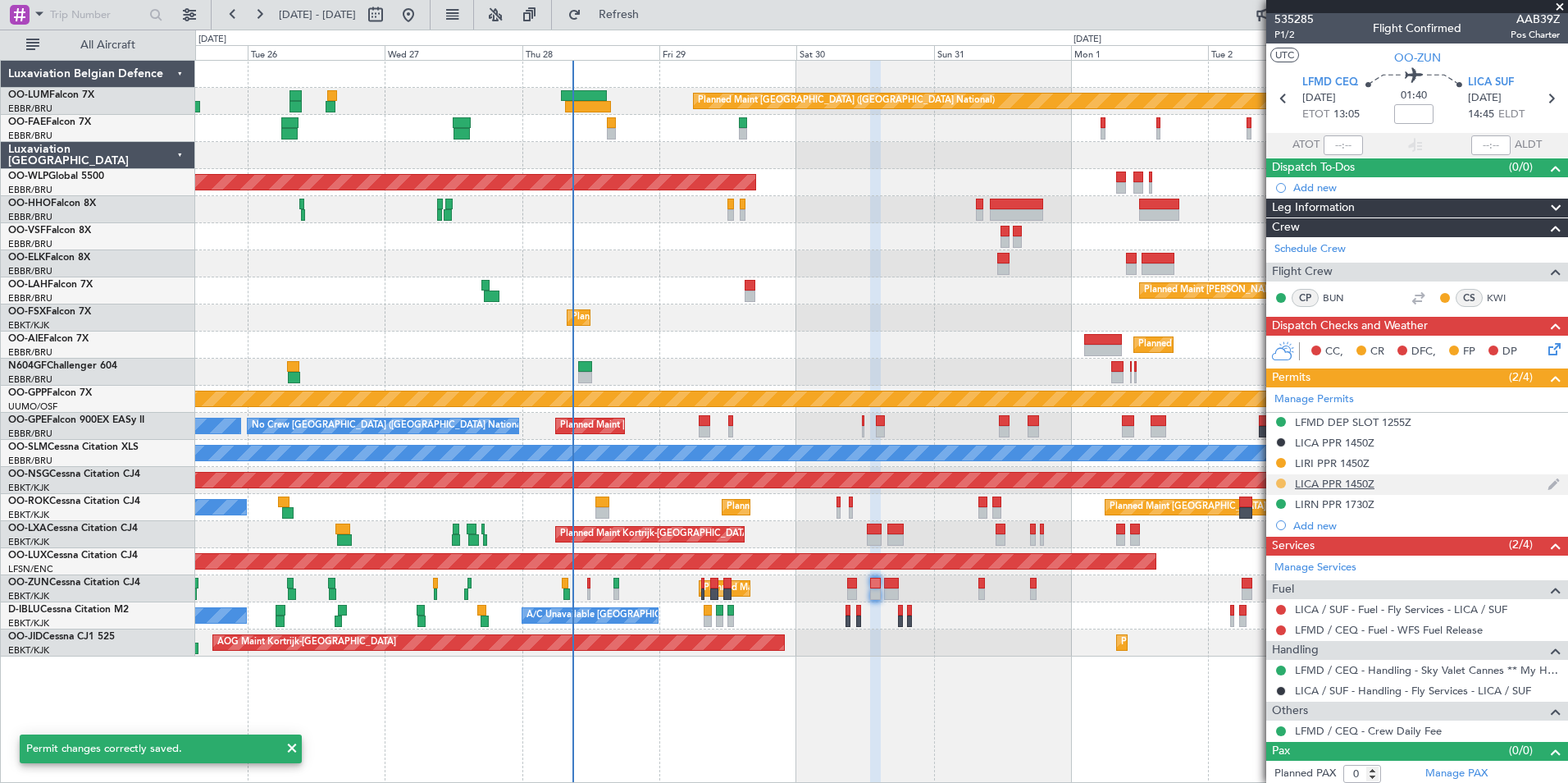
click at [1280, 482] on button at bounding box center [1281, 484] width 10 height 10
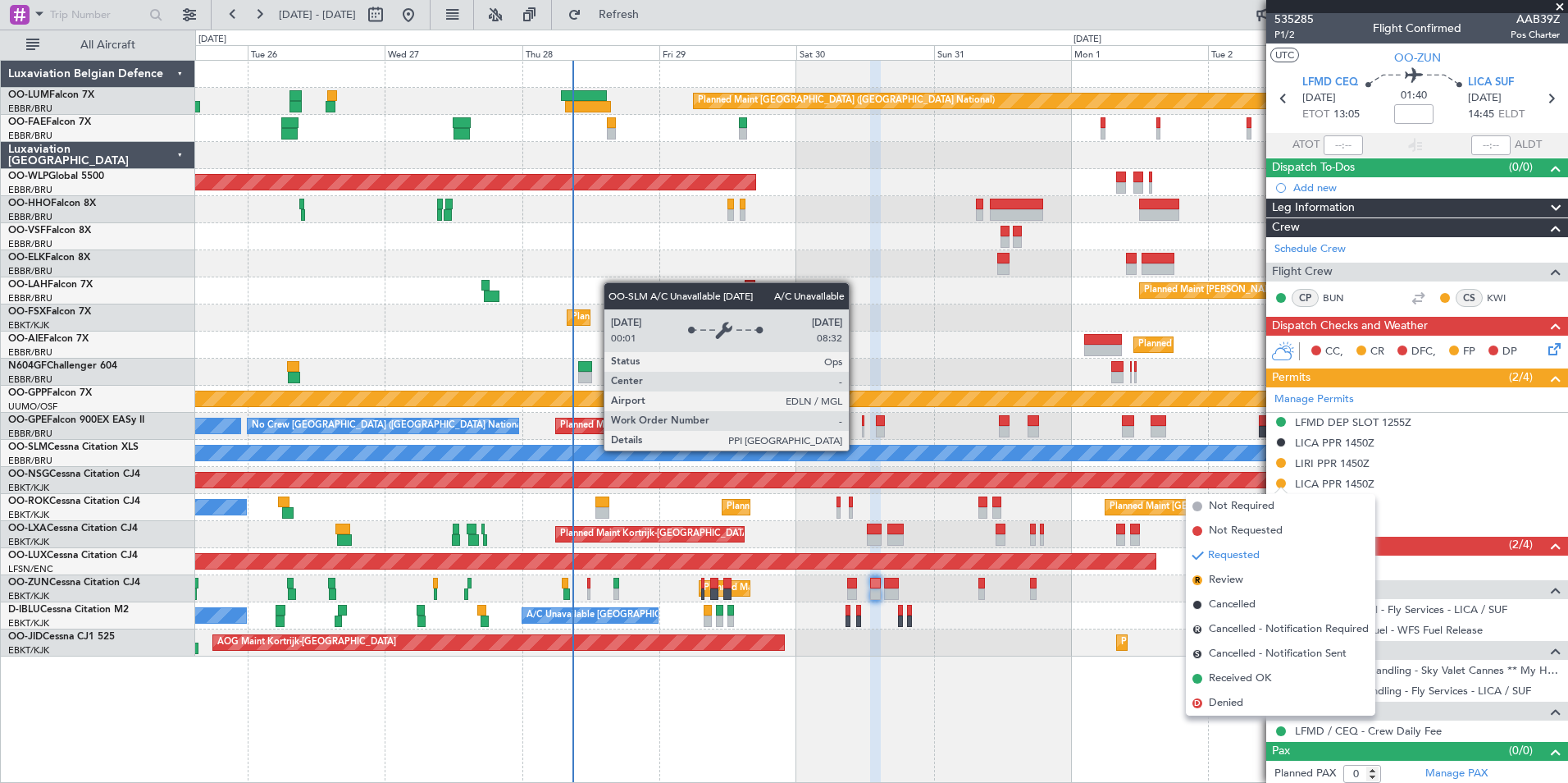
click at [856, 449] on div "A/C Unavailable [GEOGRAPHIC_DATA]" at bounding box center [1044, 453] width 3789 height 15
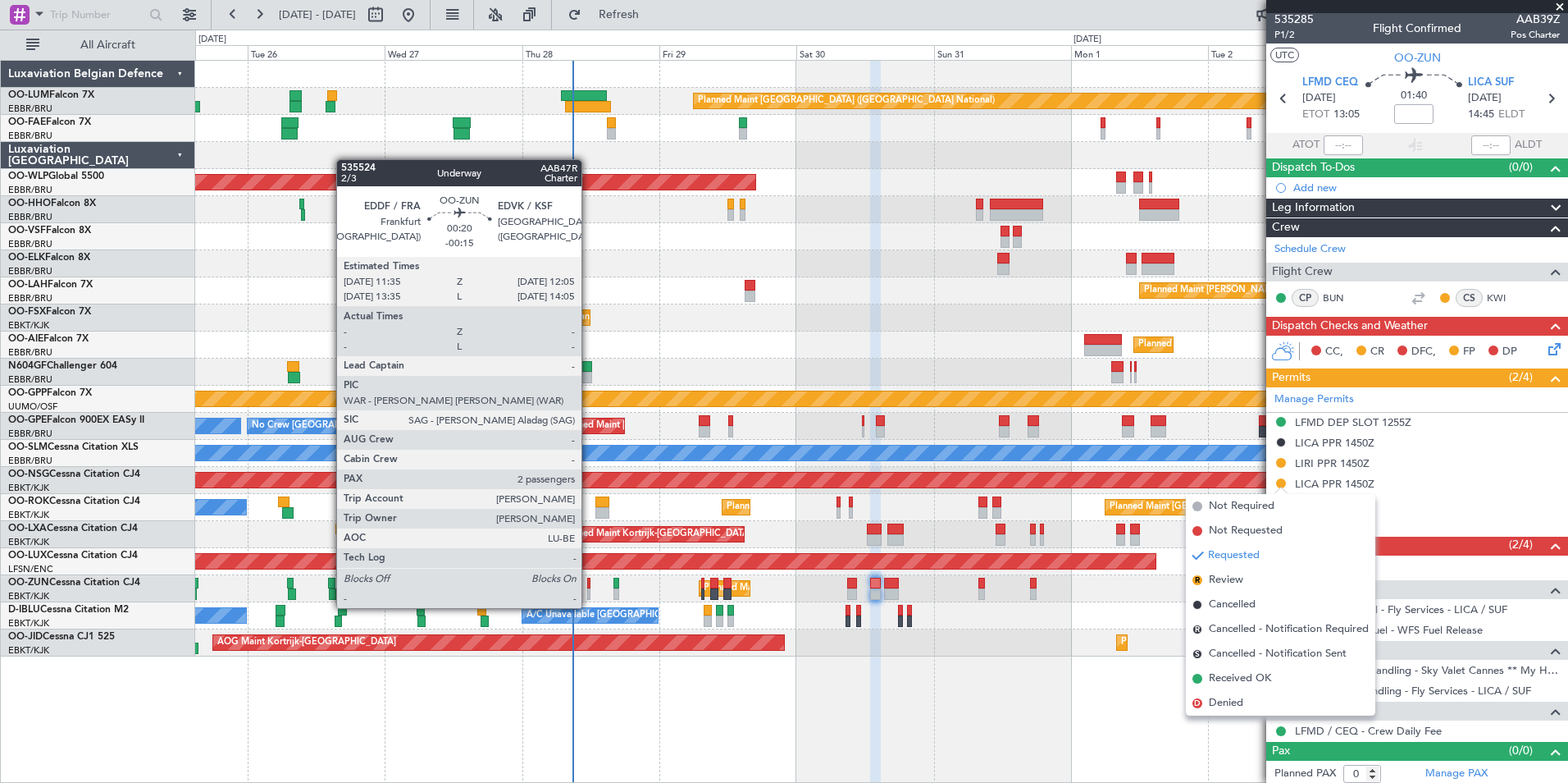
click at [589, 591] on div at bounding box center [589, 594] width 3 height 12
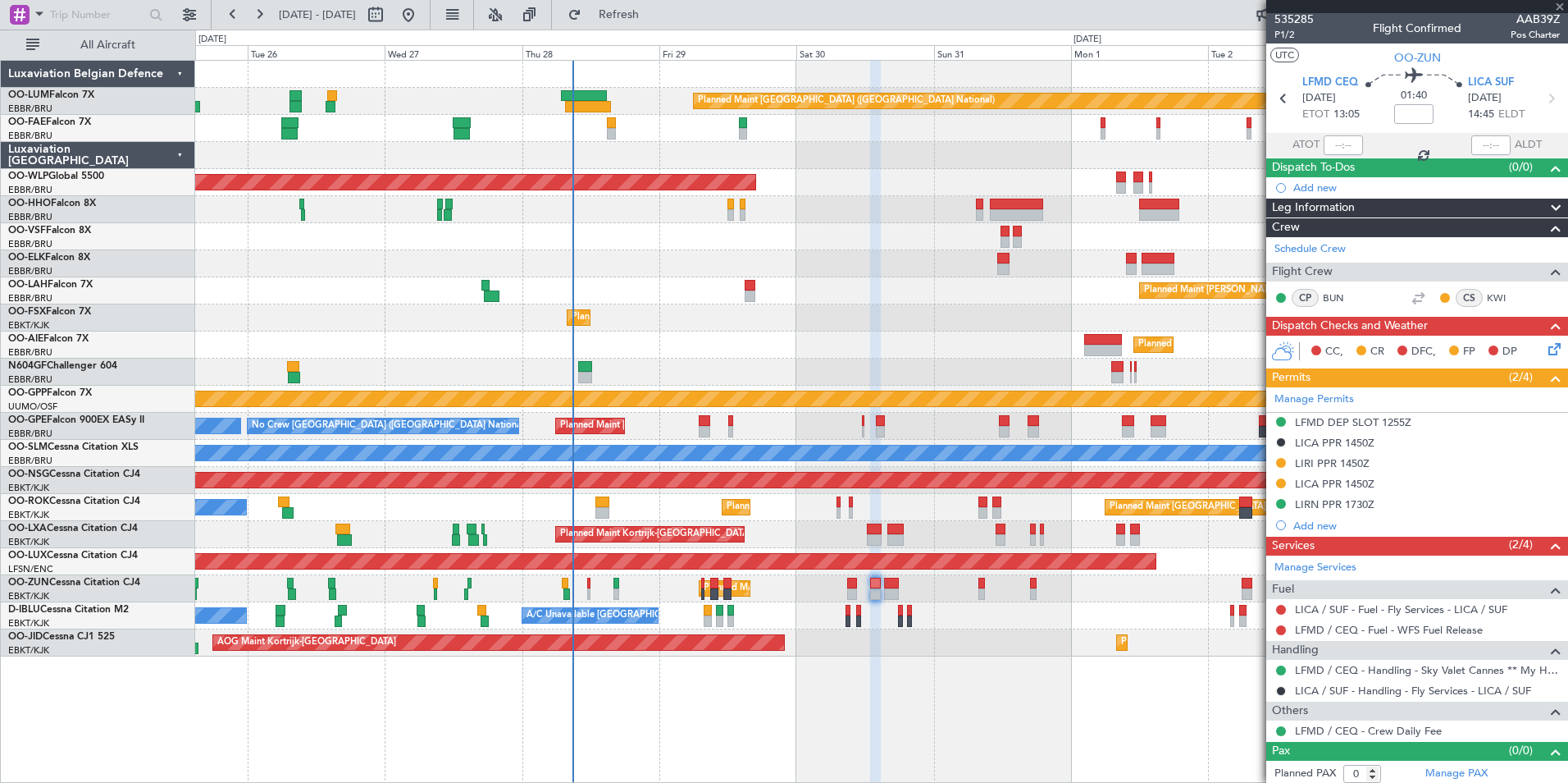
type input "-00:15"
type input "2"
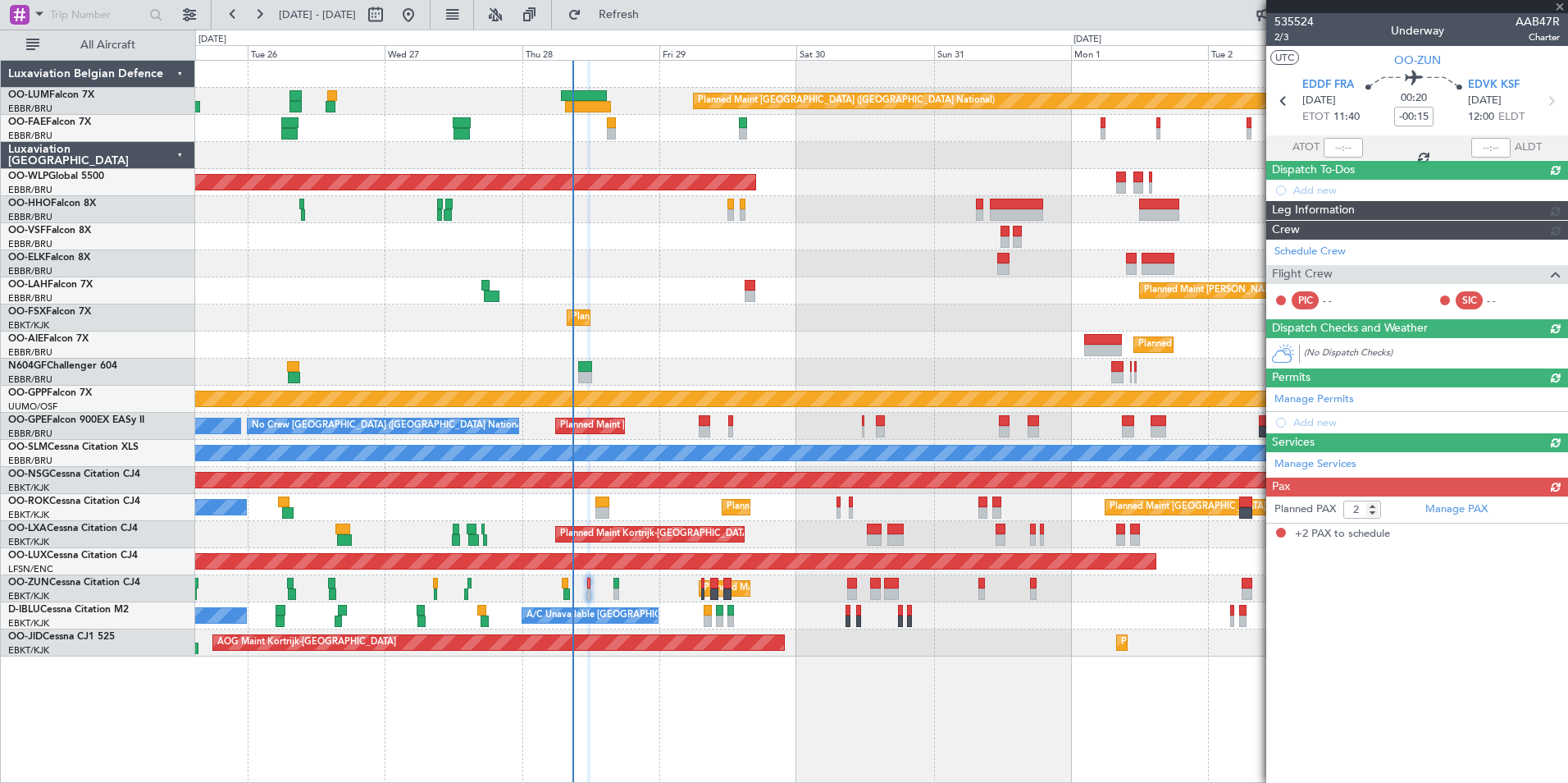
scroll to position [0, 0]
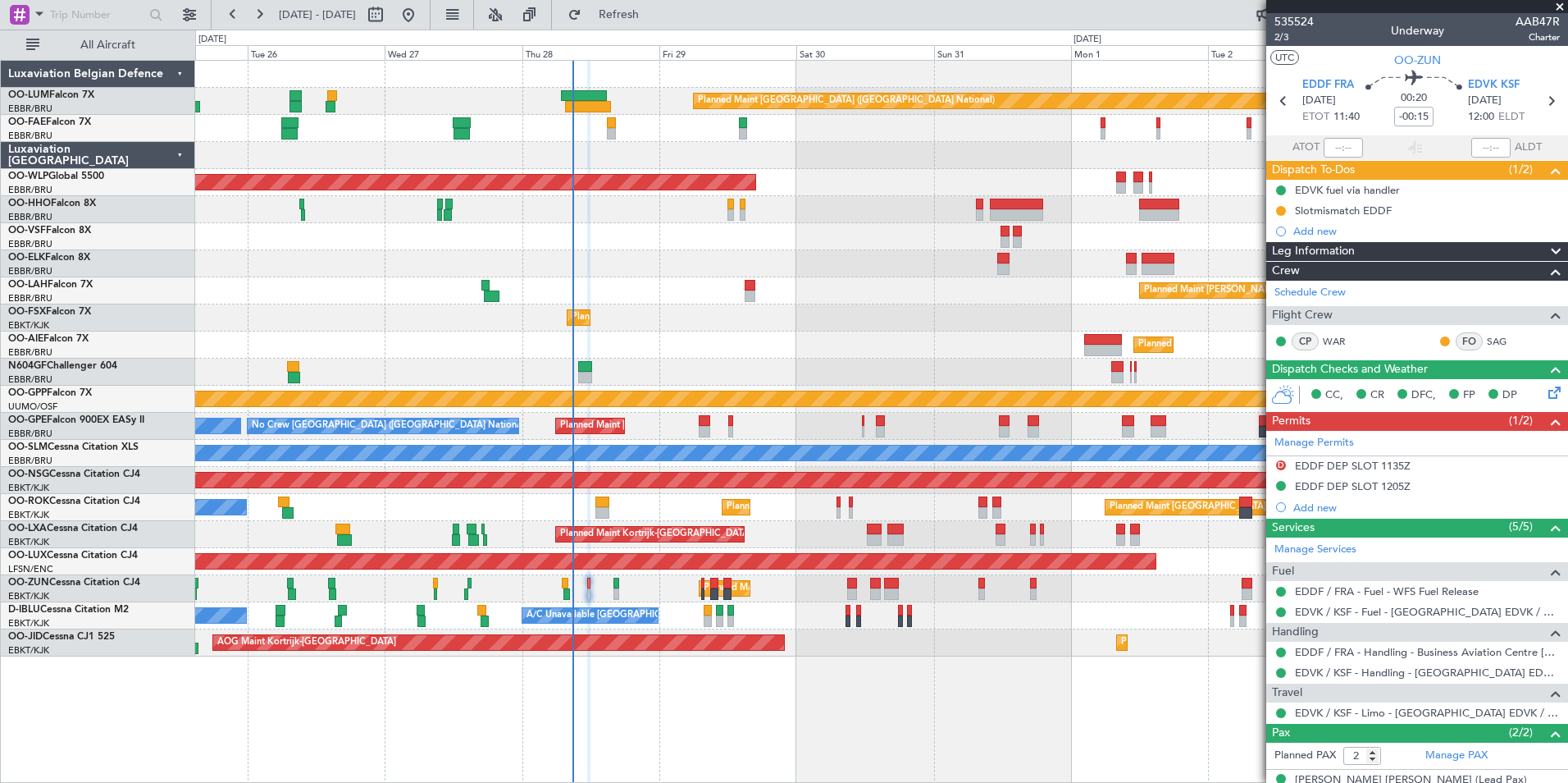
click at [1485, 331] on div "FO SAG" at bounding box center [1490, 342] width 102 height 23
click at [1487, 336] on link "SAG" at bounding box center [1505, 341] width 37 height 15
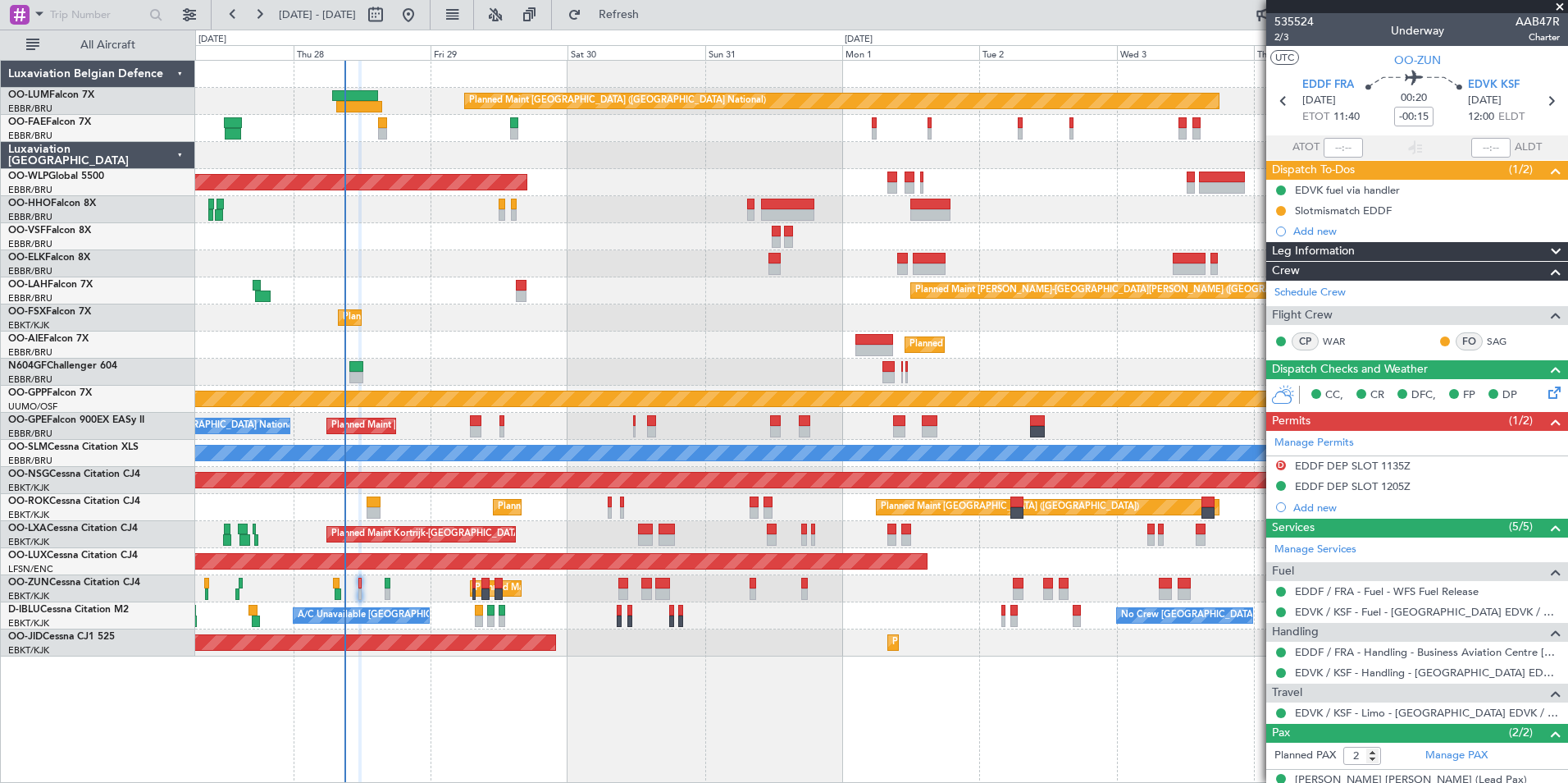
click at [665, 648] on div "Planned Maint Brussels (Brussels National) Owner Melsbroek Air Base Owner Melsb…" at bounding box center [881, 359] width 1372 height 595
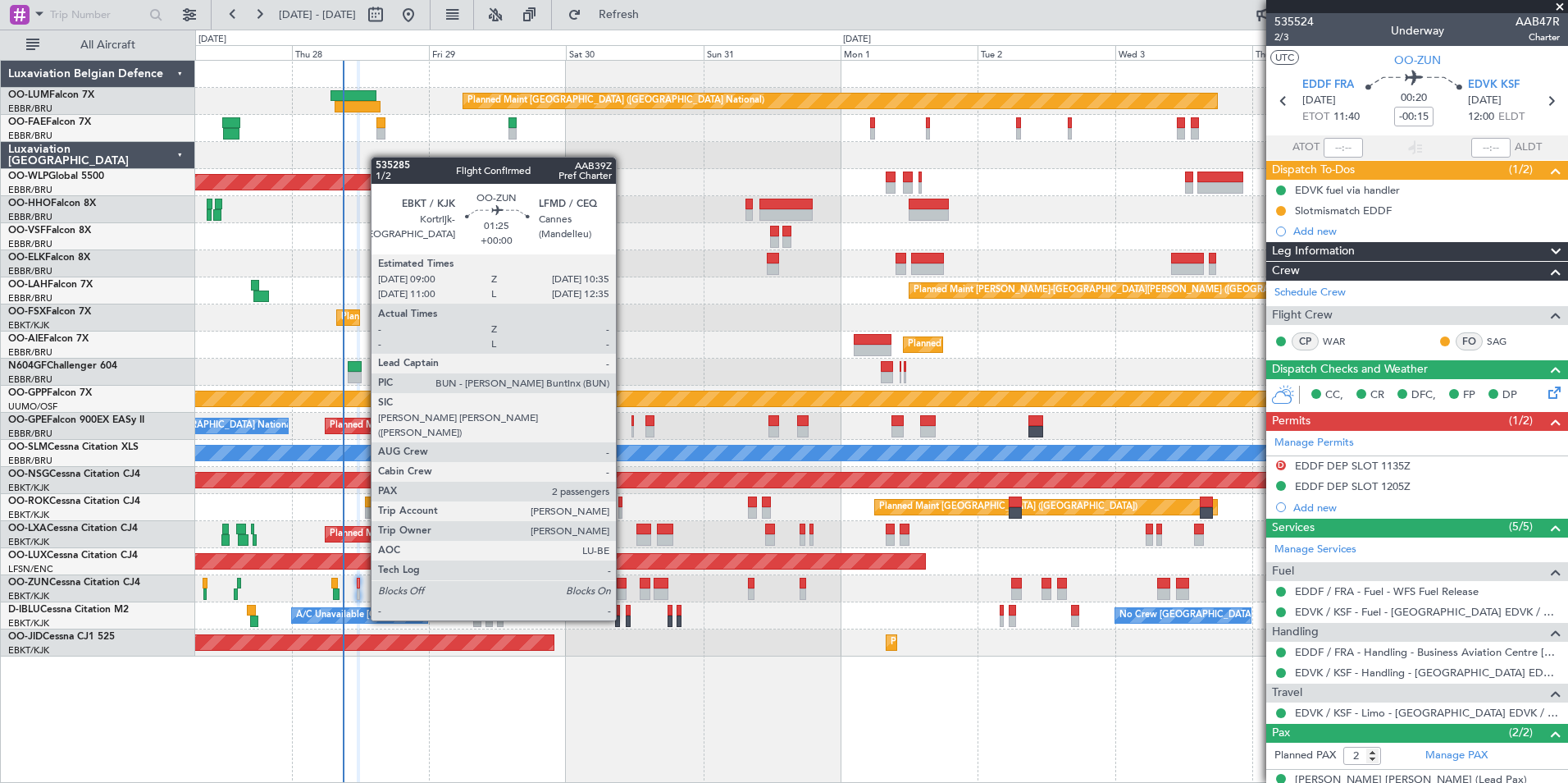
click at [623, 589] on div at bounding box center [622, 594] width 10 height 12
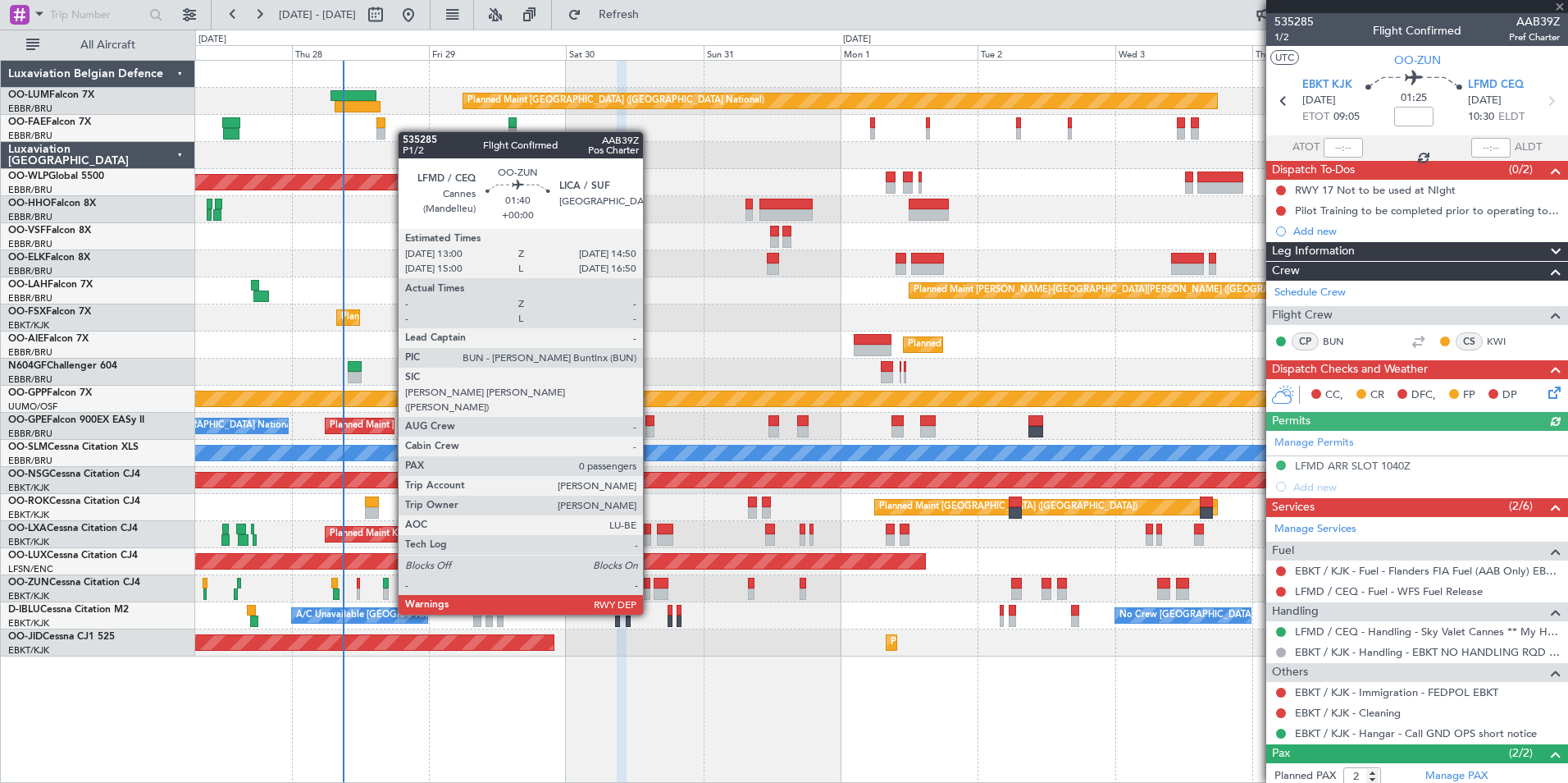
click at [650, 583] on div at bounding box center [645, 583] width 11 height 12
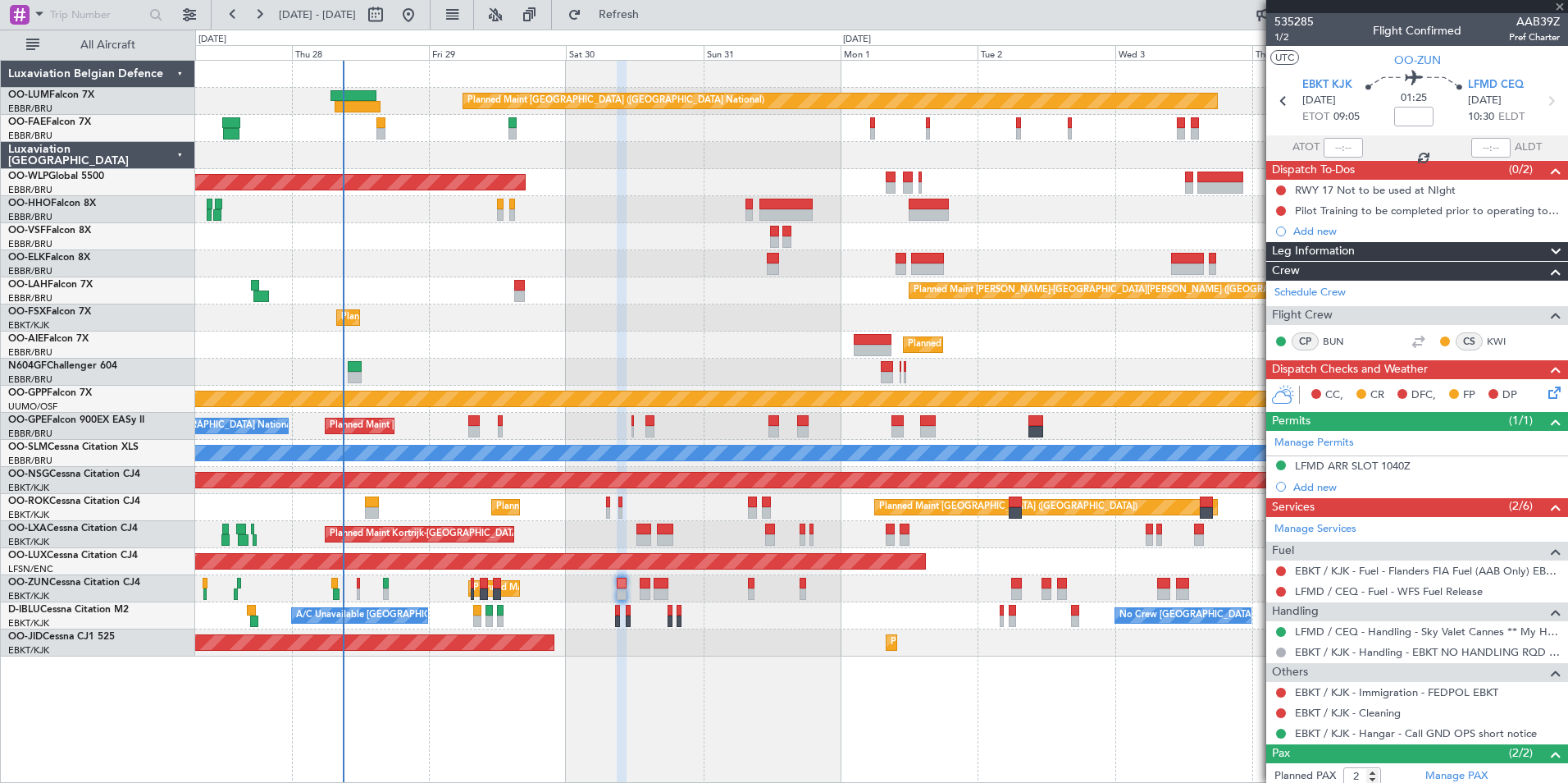
type input "0"
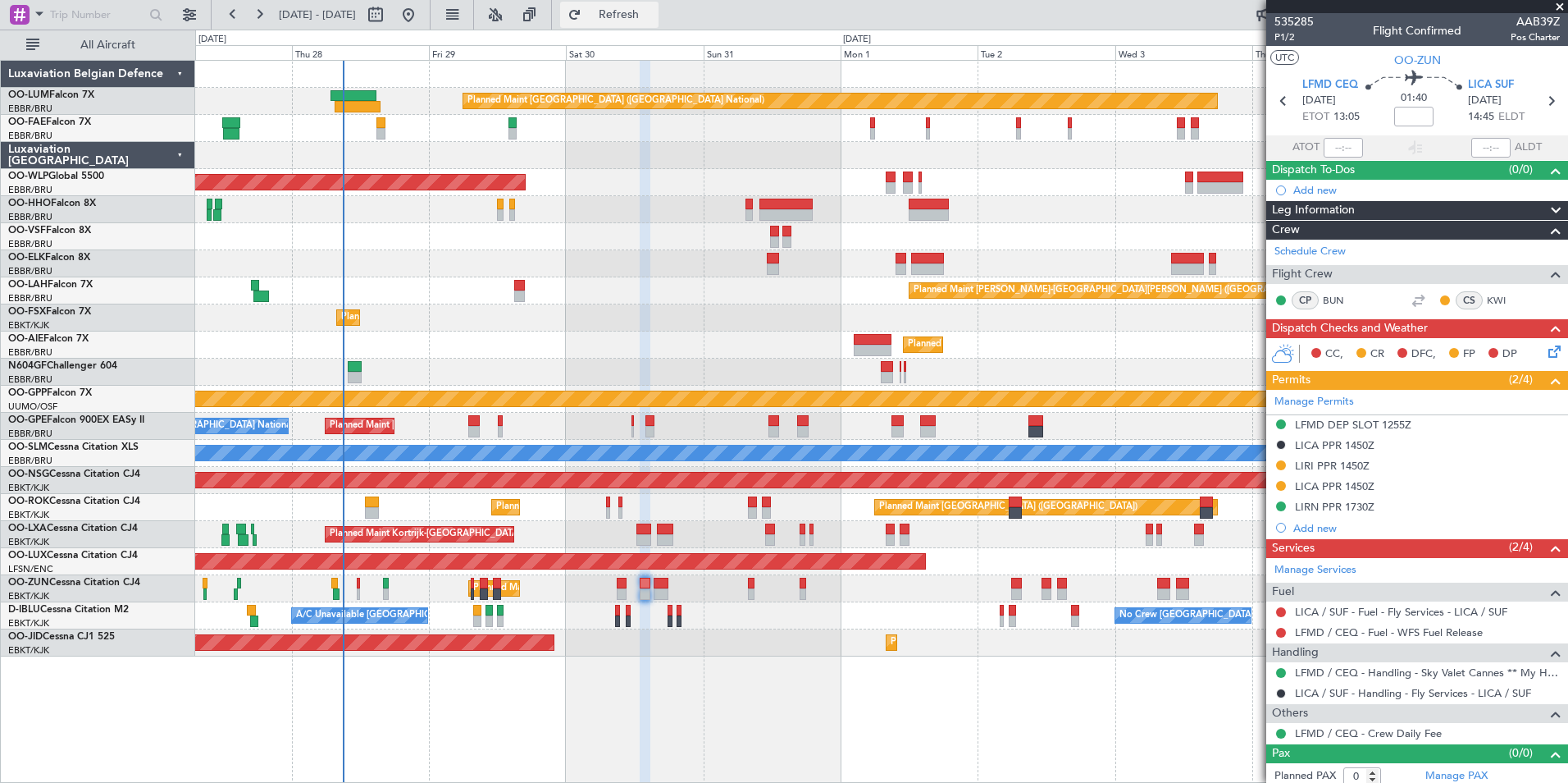
click at [654, 16] on span "Refresh" at bounding box center [619, 15] width 69 height 12
click at [1543, 394] on span at bounding box center [1553, 397] width 20 height 12
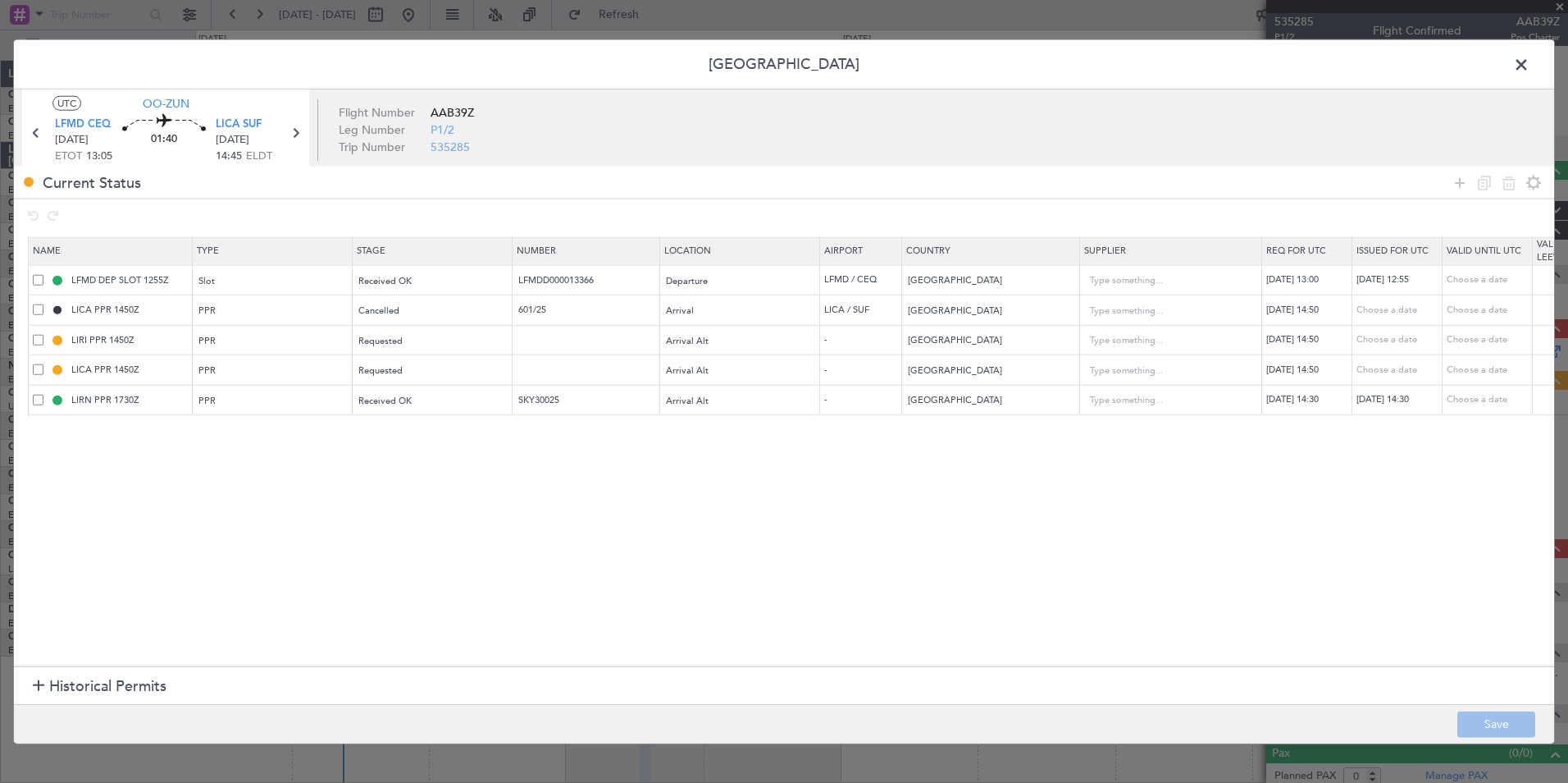
click at [1319, 408] on td "30/08/2025 14:30" at bounding box center [1307, 400] width 90 height 30
click at [1321, 402] on div "30/08/2025 14:30" at bounding box center [1309, 400] width 86 height 14
select select "8"
select select "2025"
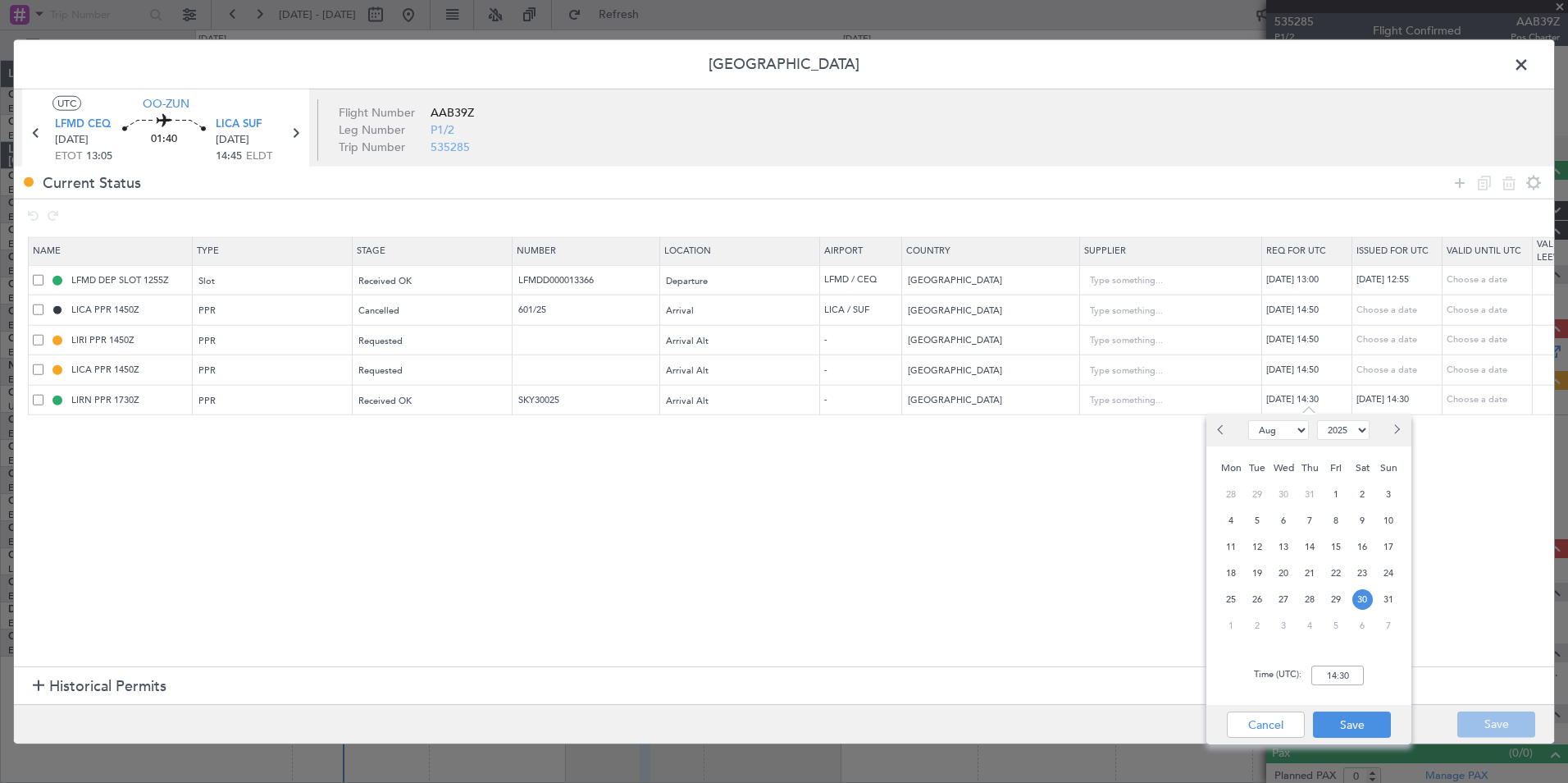
click at [1047, 539] on section "Name Type Stage Number Location Airport Country Supplier Req For Utc Issued For…" at bounding box center [784, 450] width 1540 height 434
click at [129, 400] on input "LIRN PPR 1730Z" at bounding box center [130, 400] width 123 height 14
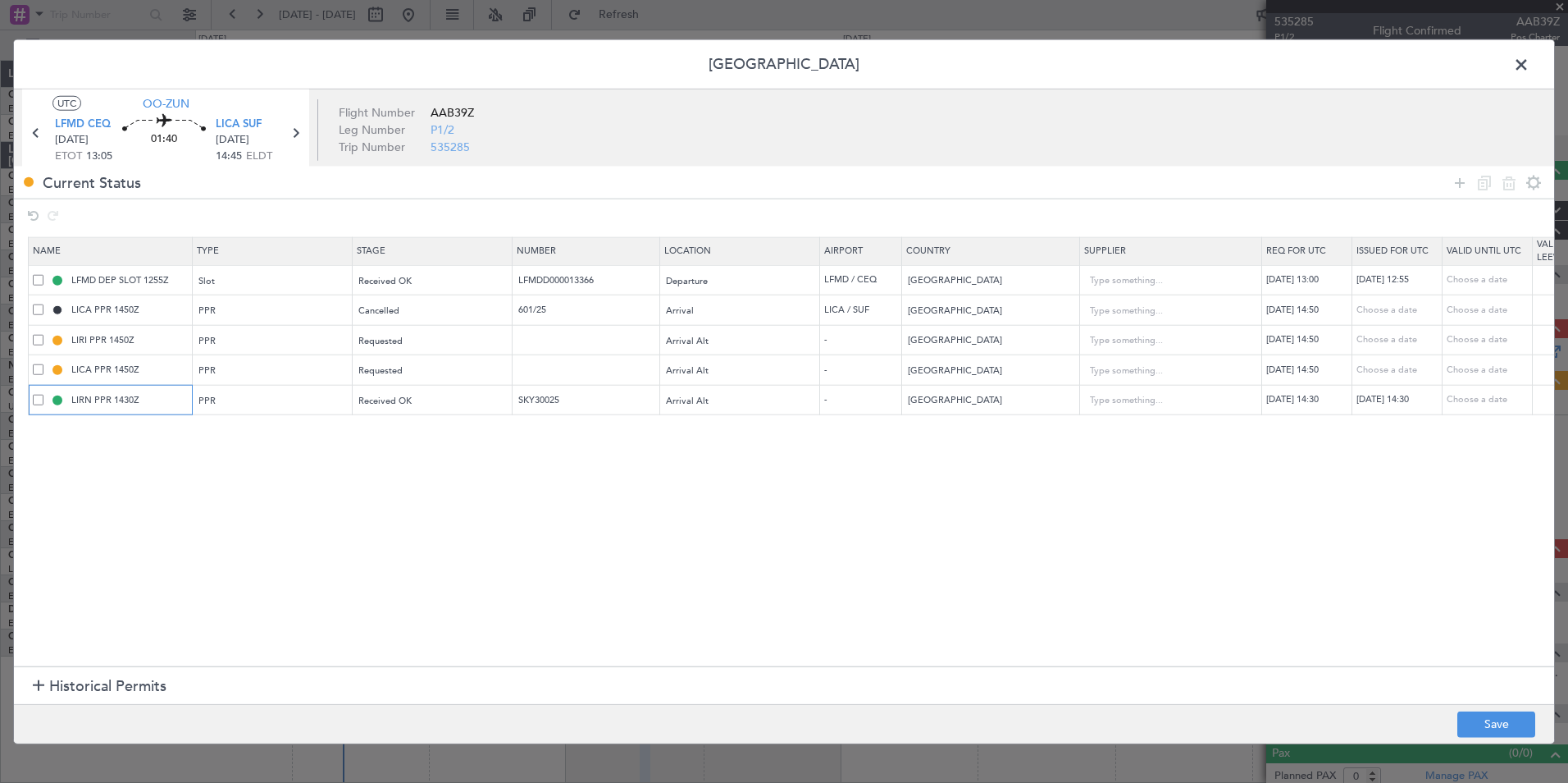
type input "LIRN PPR 1430Z"
click at [235, 499] on section "Name Type Stage Number Location Airport Country Supplier Req For Utc Issued For…" at bounding box center [784, 450] width 1540 height 434
click at [38, 367] on span at bounding box center [38, 369] width 11 height 11
click at [44, 364] on input "checkbox" at bounding box center [44, 364] width 0 height 0
click at [1503, 185] on icon at bounding box center [1509, 182] width 20 height 20
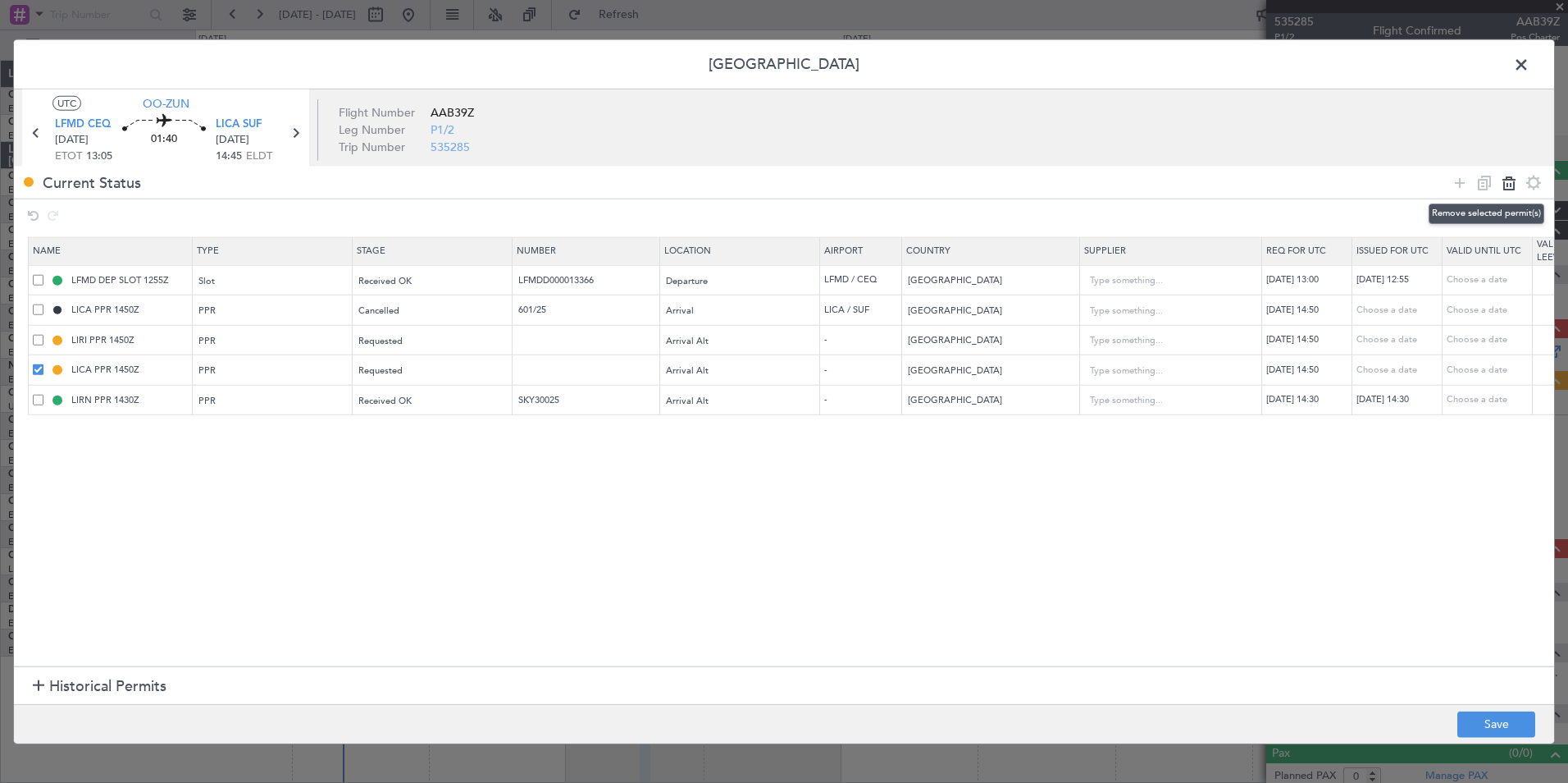
type input "LIRN PPR 1430Z"
type input "SKY30025"
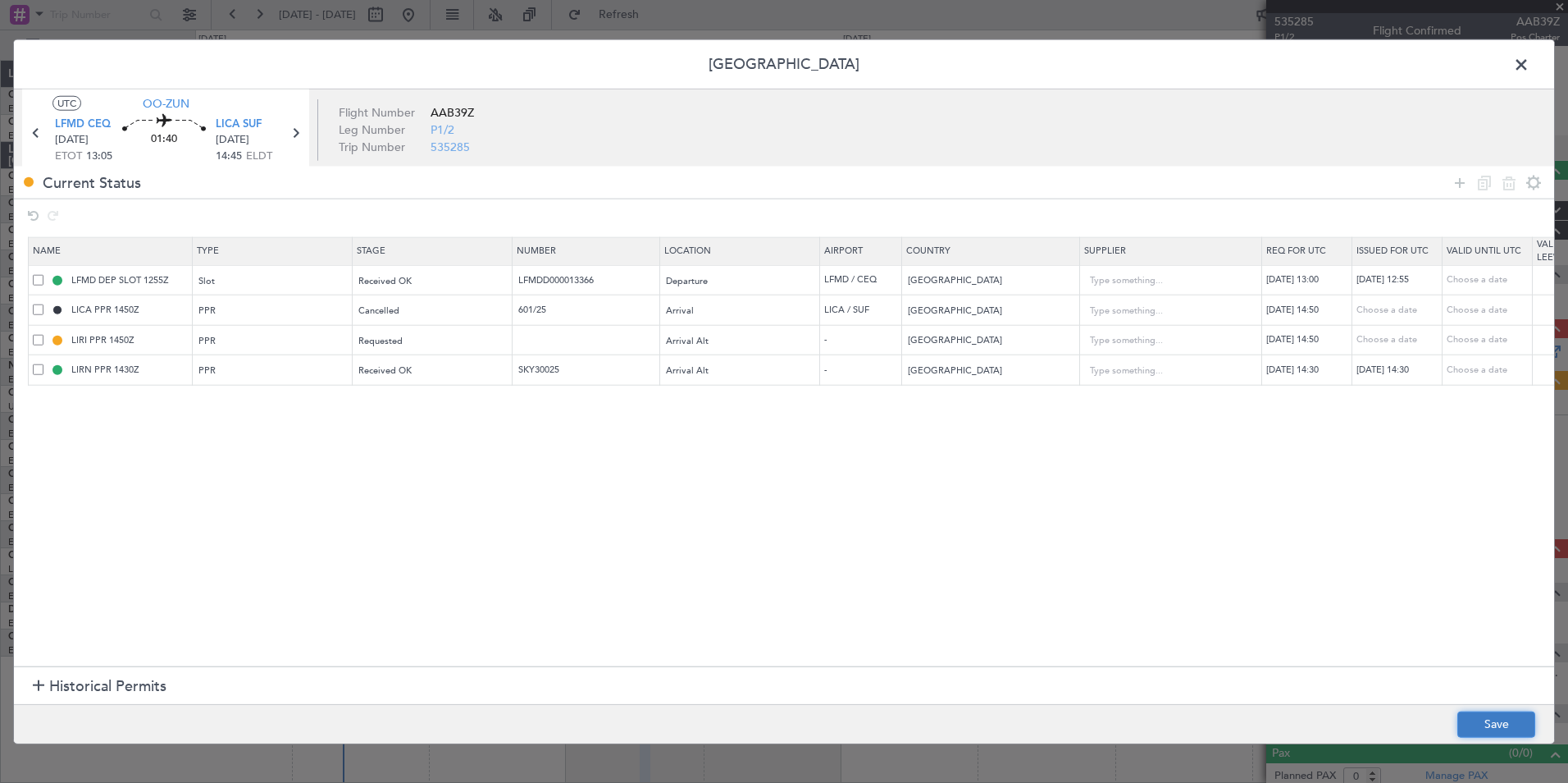
click at [1492, 736] on button "Save" at bounding box center [1496, 724] width 78 height 26
click at [1489, 721] on button "Save" at bounding box center [1496, 724] width 78 height 26
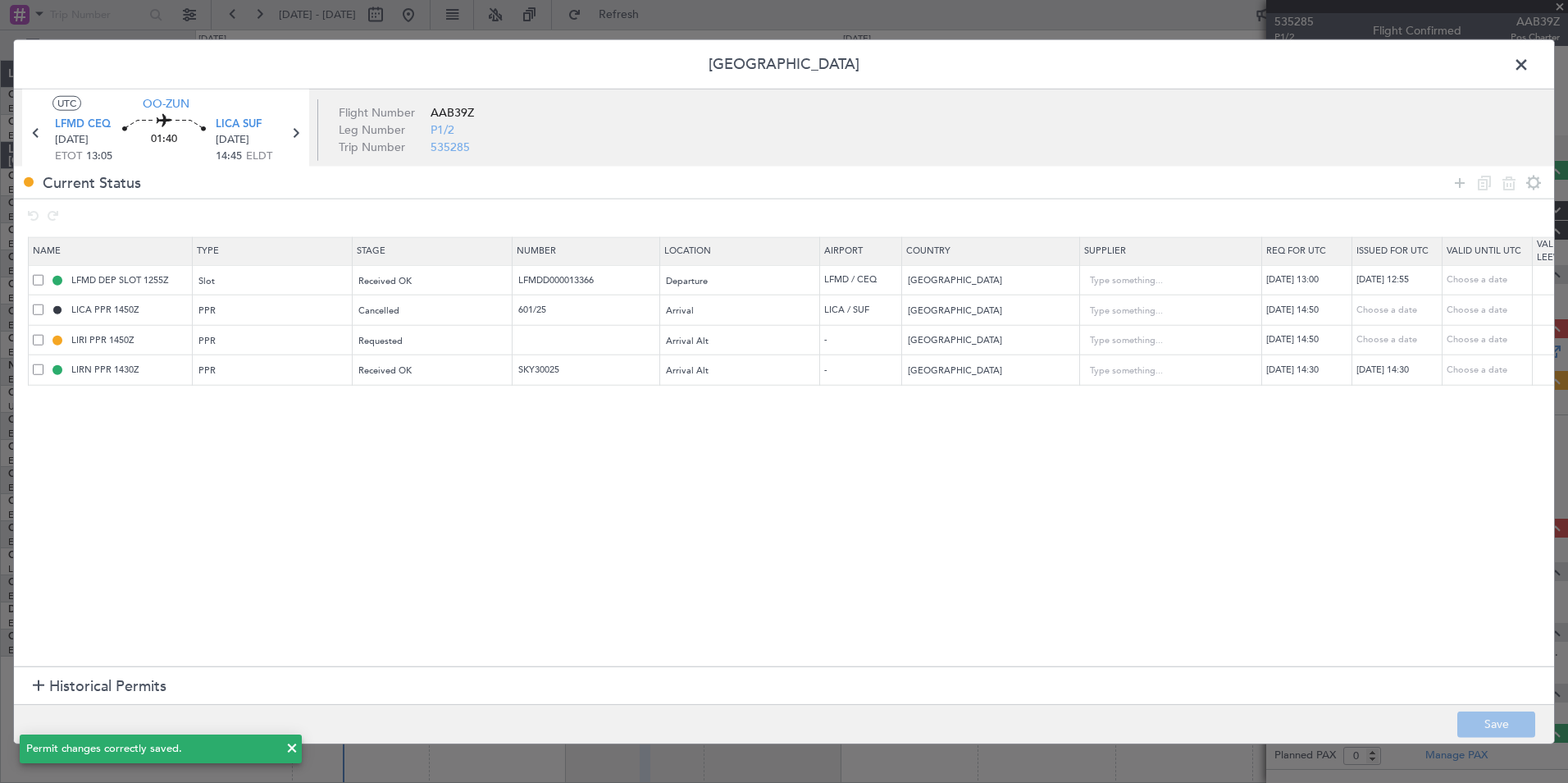
click at [1529, 68] on span at bounding box center [1529, 69] width 0 height 33
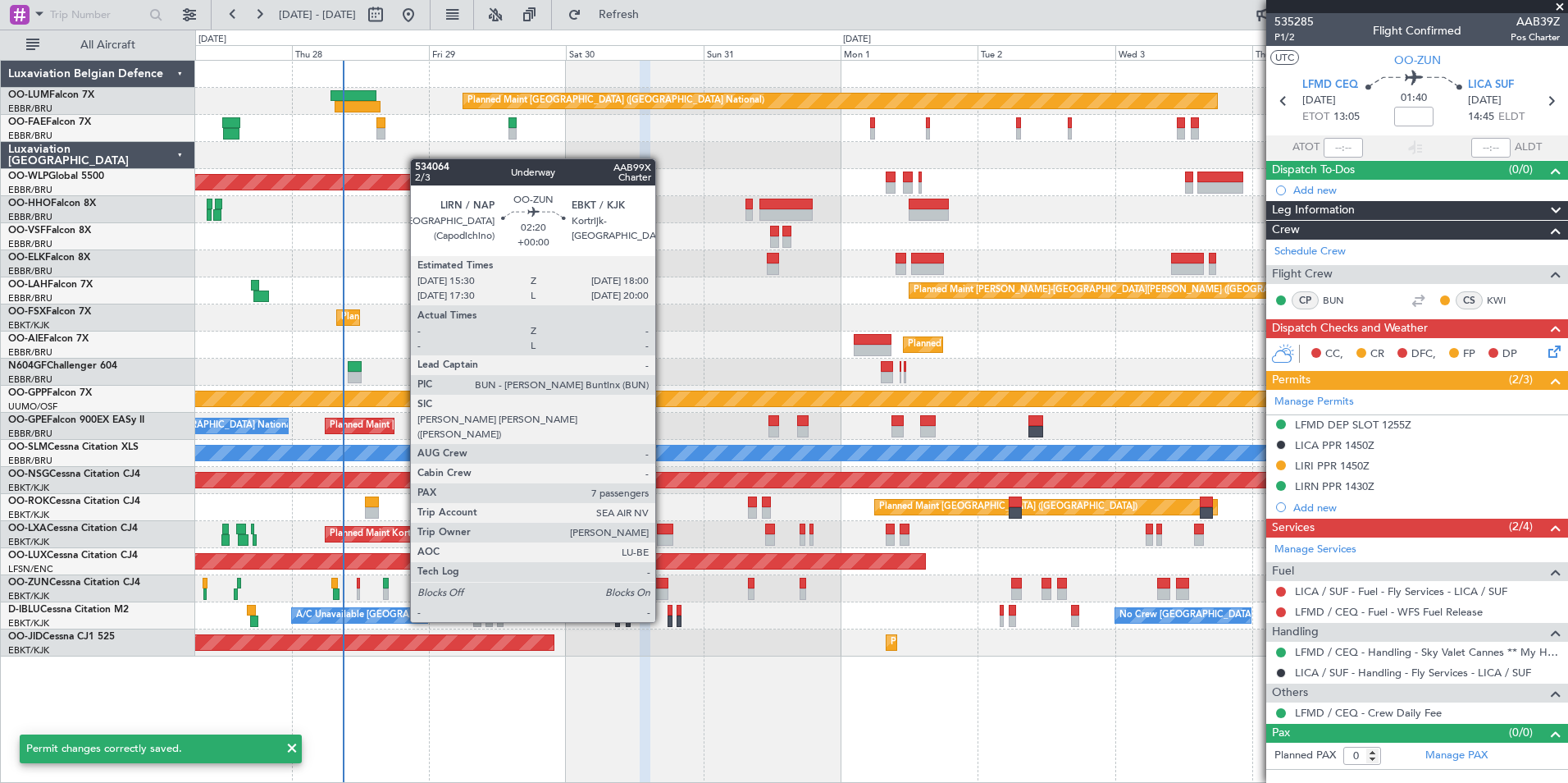
click at [663, 591] on div at bounding box center [661, 594] width 15 height 12
type input "7"
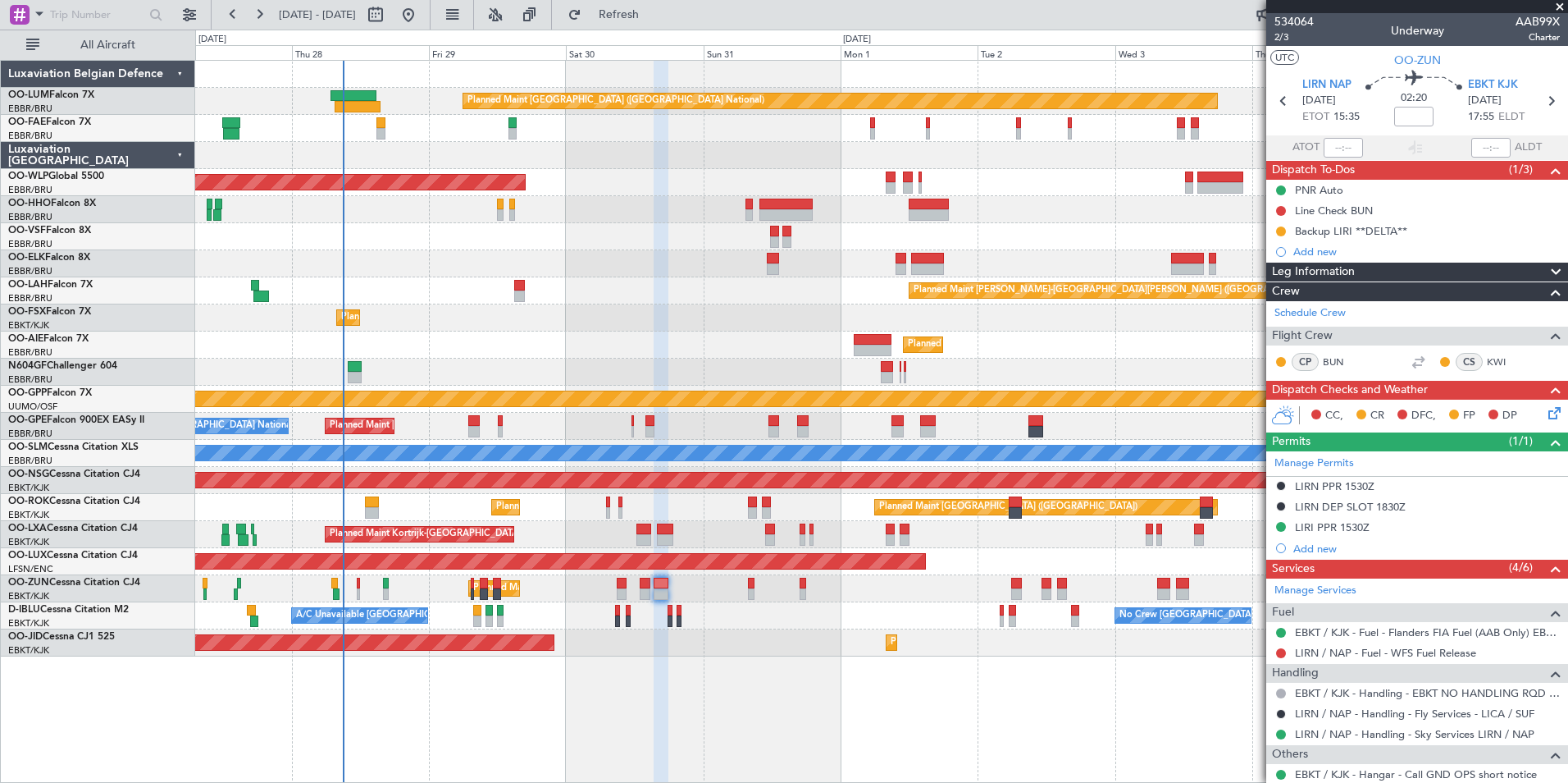
click at [1332, 529] on div "Manage Permits LIRN PPR 1530Z LIRN DEP SLOT 1830Z LIRI PPR 1530Z Add new" at bounding box center [1417, 505] width 302 height 108
click at [1321, 526] on div "LIRI PPR 1530Z" at bounding box center [1332, 526] width 75 height 14
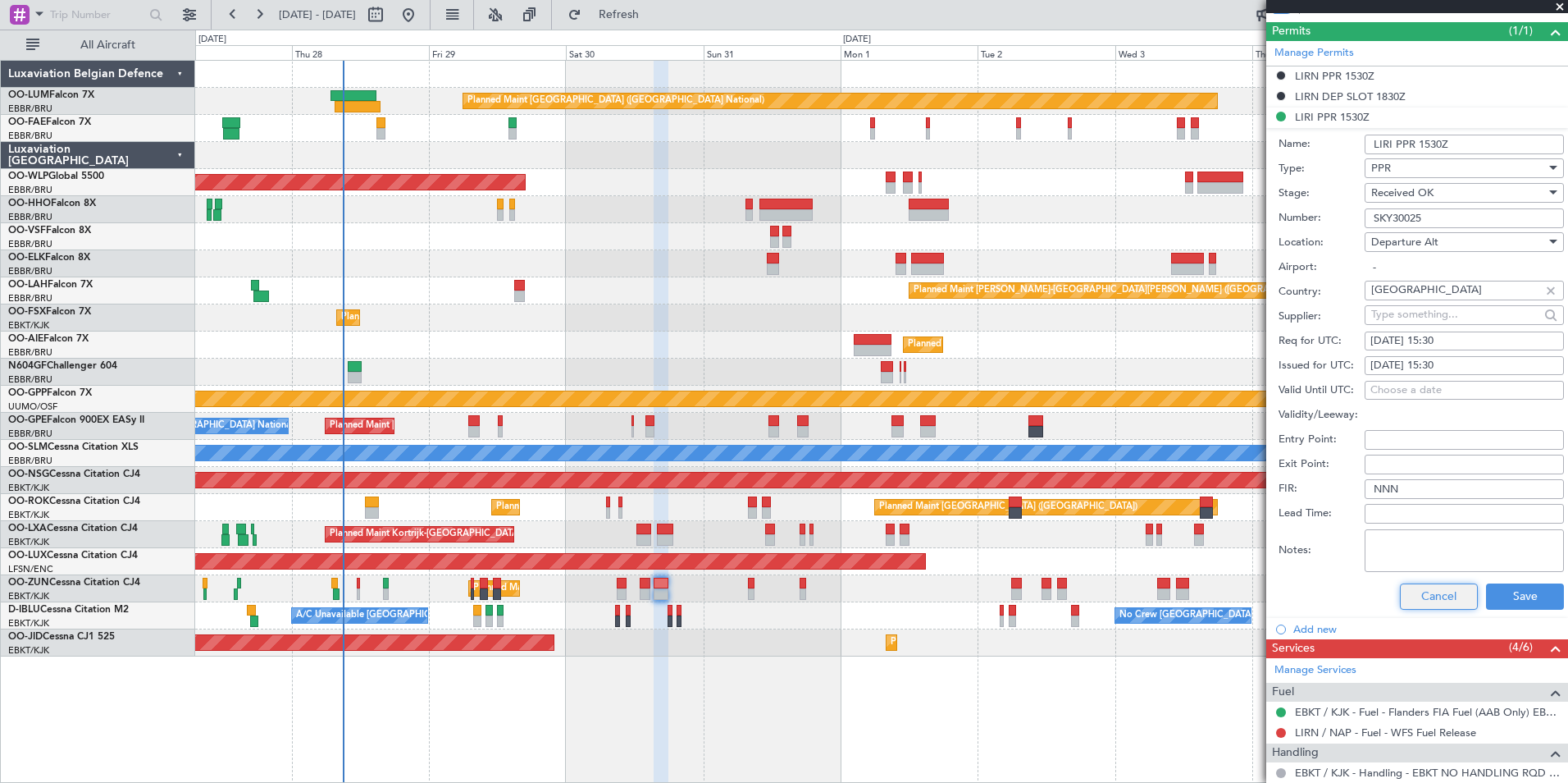
click at [1420, 599] on button "Cancel" at bounding box center [1439, 596] width 78 height 26
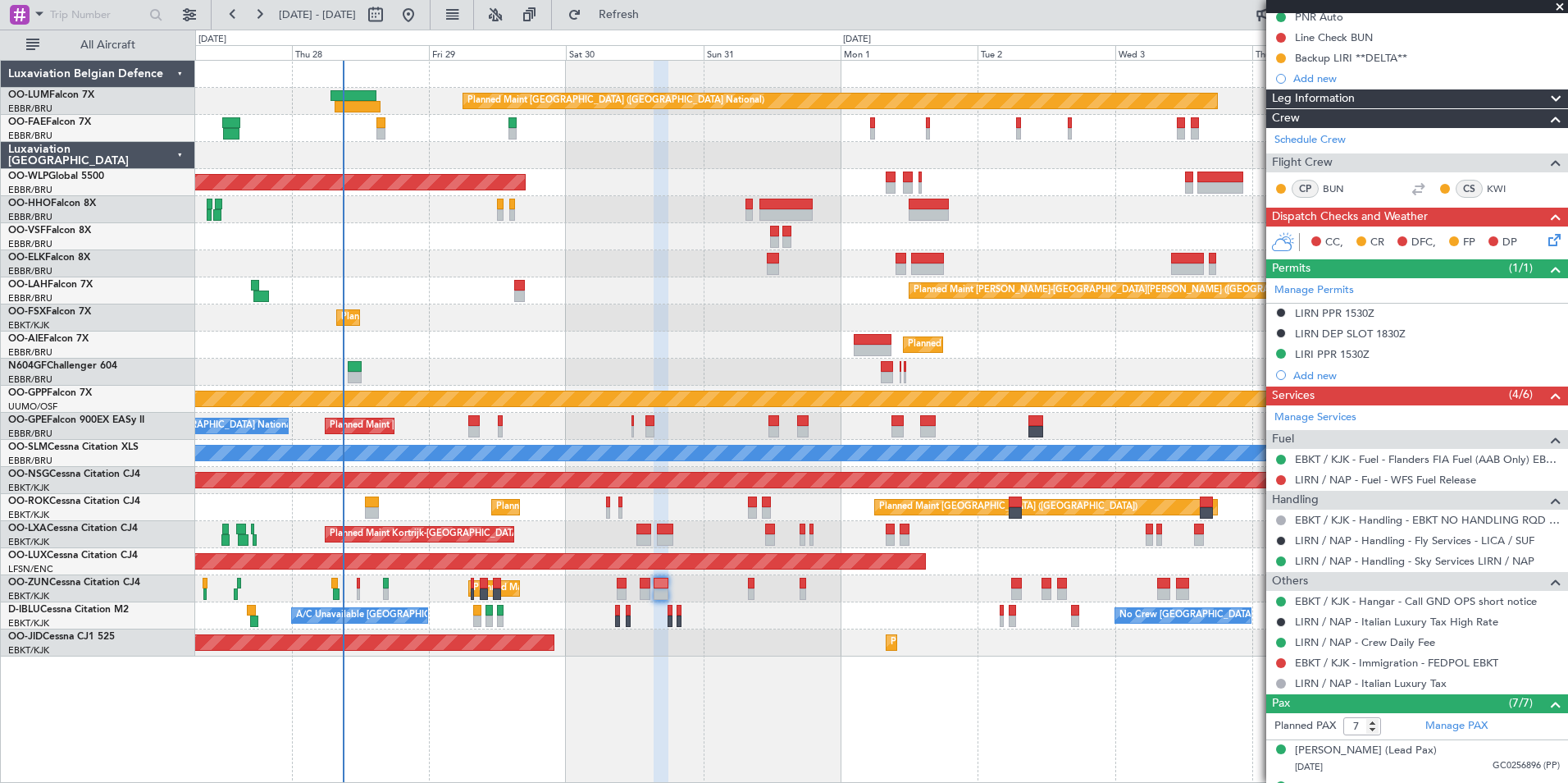
scroll to position [60, 0]
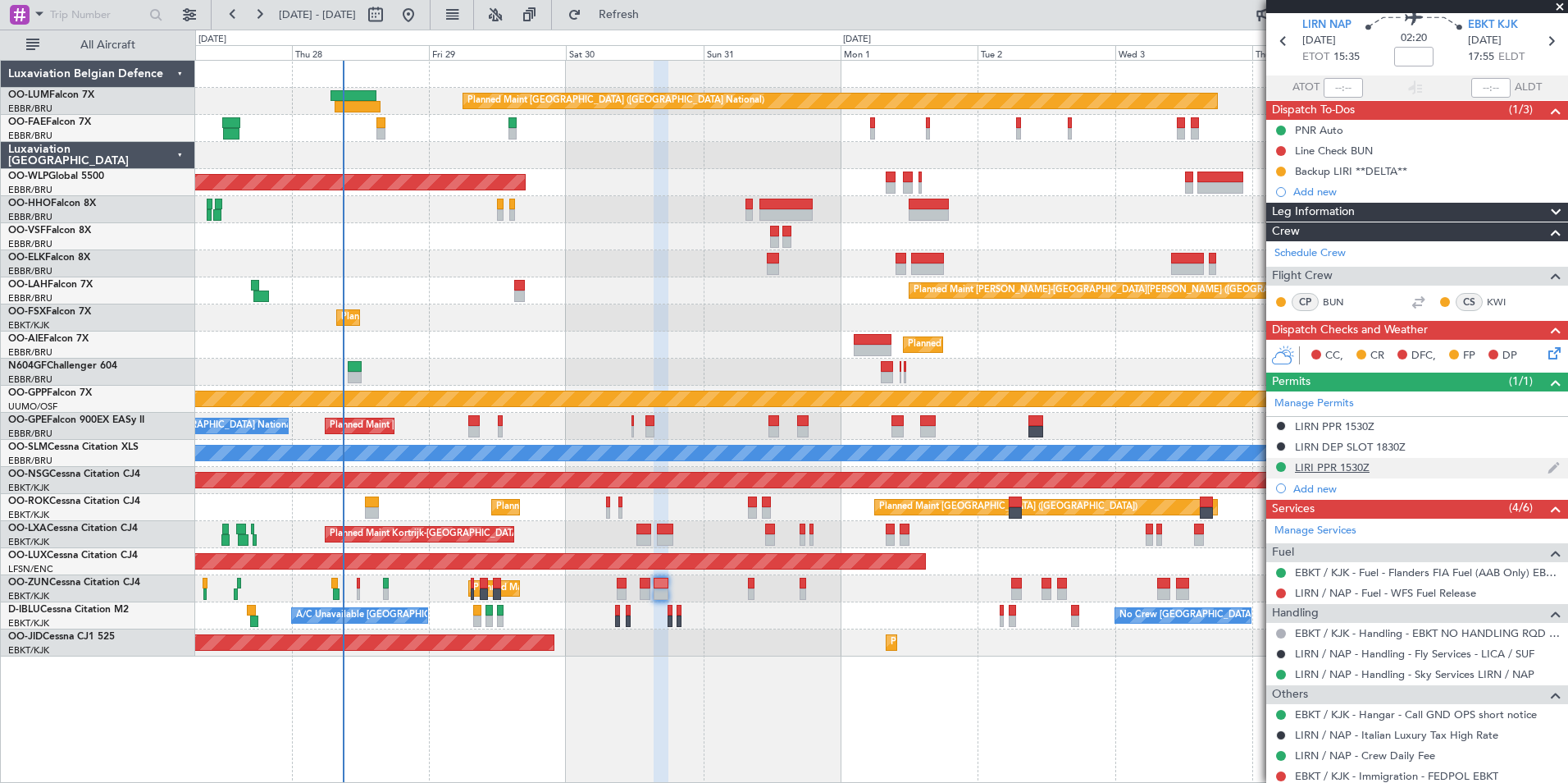
click at [1316, 470] on div "LIRI PPR 1530Z" at bounding box center [1332, 467] width 75 height 14
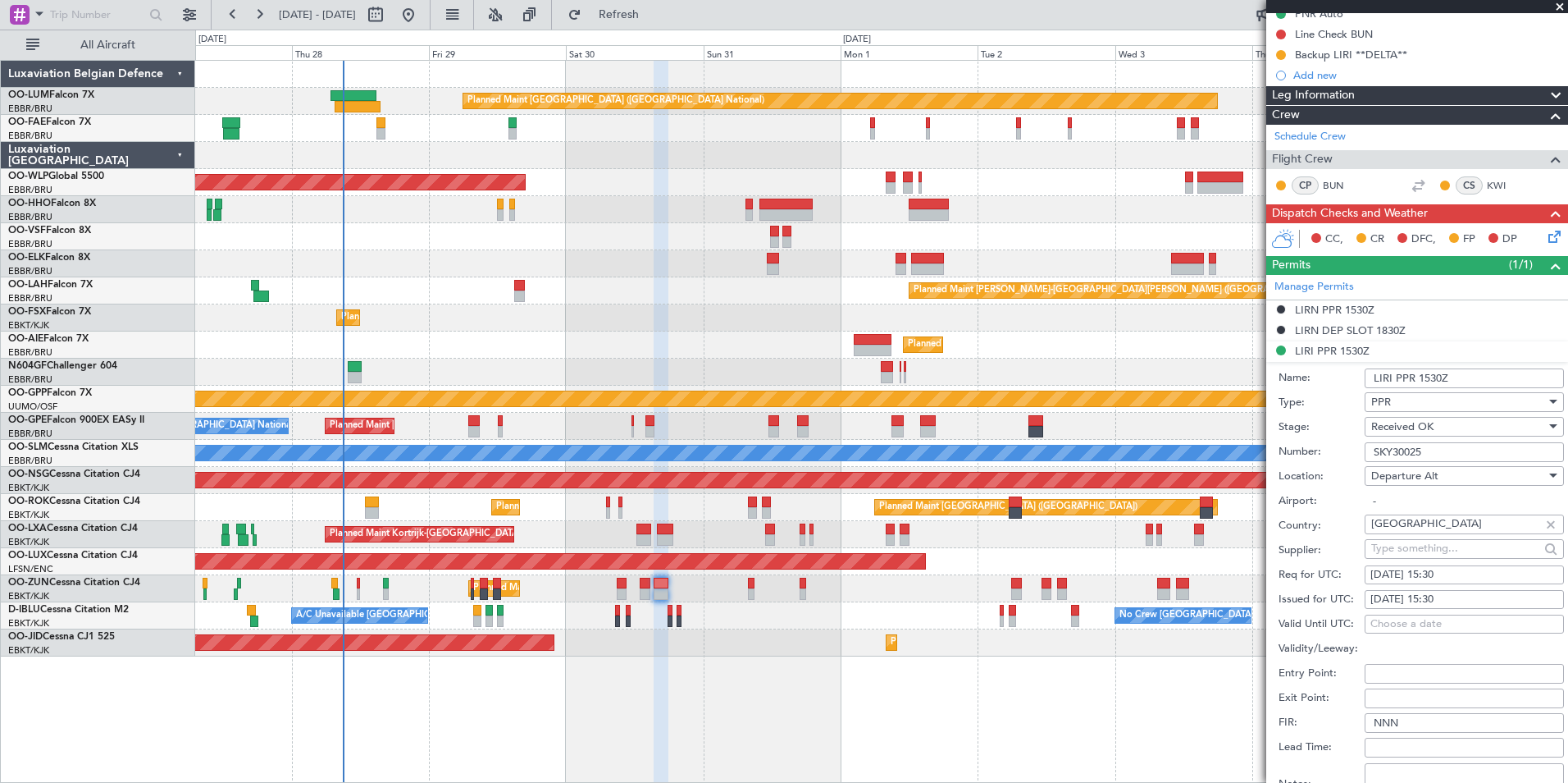
scroll to position [142, 0]
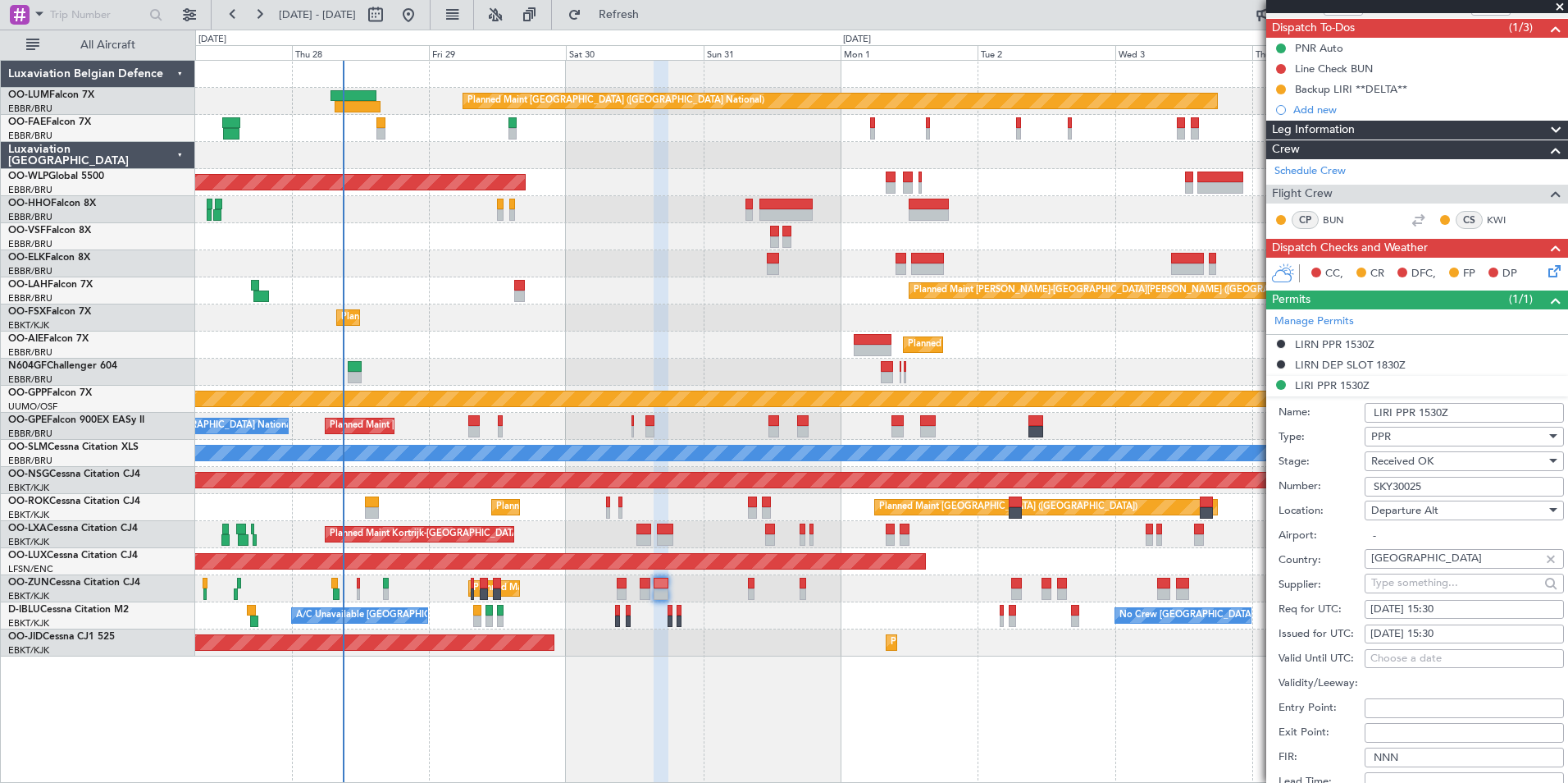
drag, startPoint x: 1446, startPoint y: 484, endPoint x: 1331, endPoint y: 484, distance: 115.0
click at [1328, 484] on div "Number: SKY30025" at bounding box center [1421, 487] width 285 height 25
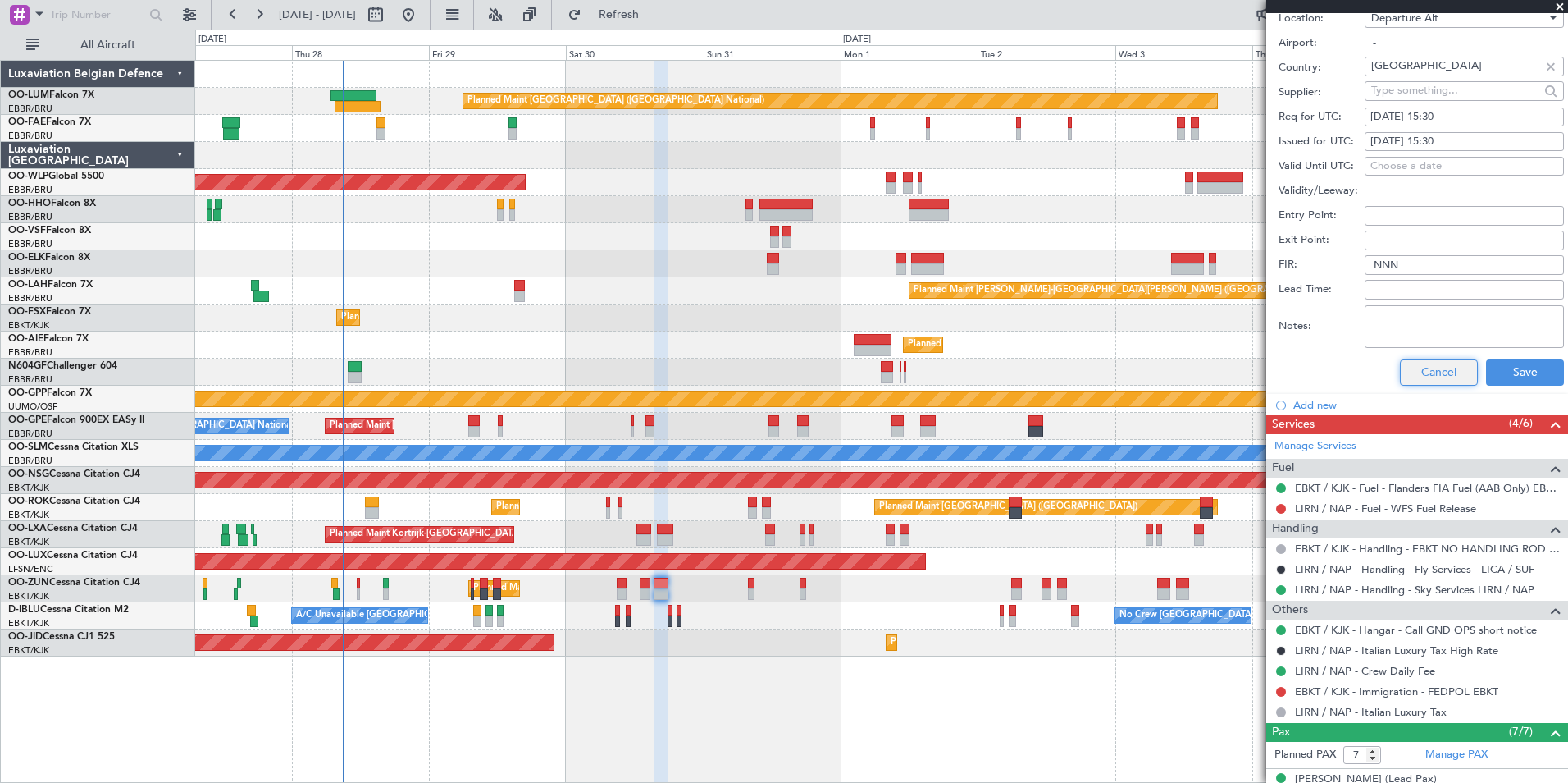
click at [1440, 382] on button "Cancel" at bounding box center [1439, 373] width 78 height 26
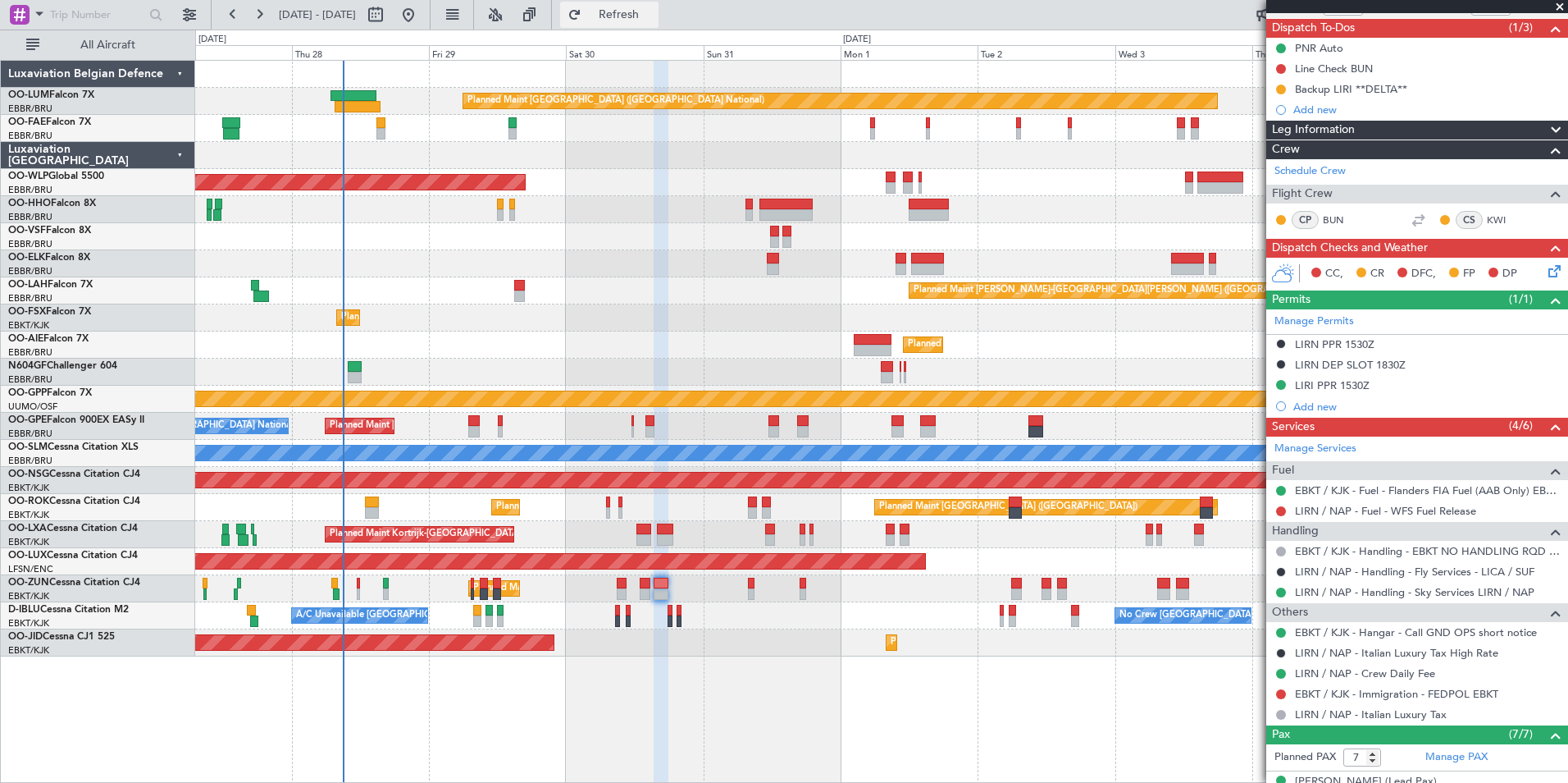
click at [659, 23] on button "Refresh" at bounding box center [609, 15] width 99 height 26
click at [1312, 345] on div "Manage Permits LIRN PPR 1530Z LIRN DEP SLOT 1830Z LIRN PPR 1530Z Add new" at bounding box center [1417, 363] width 302 height 108
click at [1334, 344] on div "Manage Permits LIRN PPR 1530Z LIRN DEP SLOT 1830Z LIRN PPR 1530Z Add new" at bounding box center [1417, 363] width 302 height 108
click at [1334, 343] on div "LIRN PPR 1530Z" at bounding box center [1334, 344] width 80 height 14
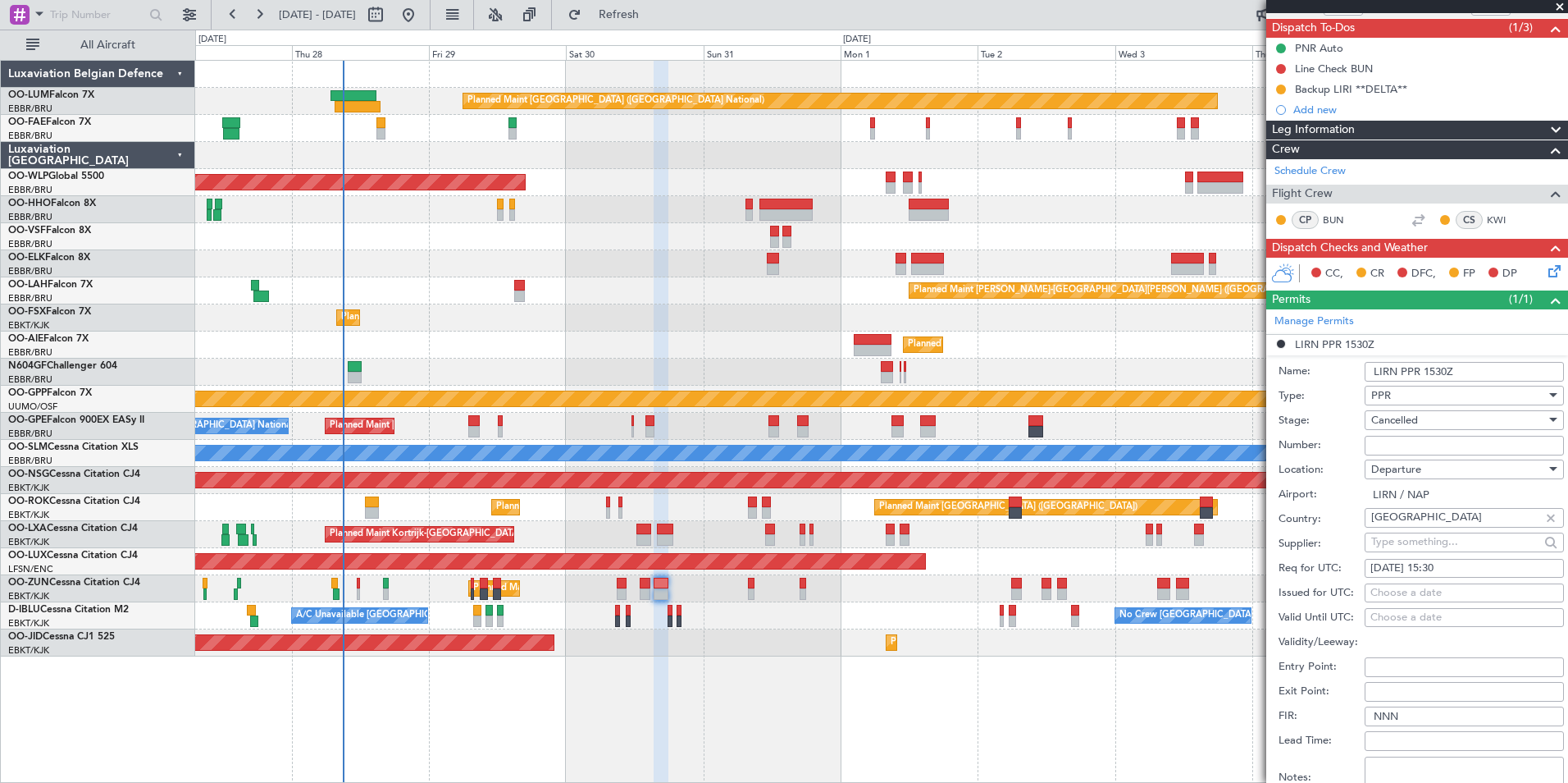
click at [1399, 375] on input "LIRN PPR 1530Z" at bounding box center [1464, 372] width 199 height 20
type input "LIRI PPR 1530Z"
drag, startPoint x: 1400, startPoint y: 433, endPoint x: 1404, endPoint y: 421, distance: 12.6
click at [1401, 433] on div "Number:" at bounding box center [1421, 446] width 285 height 25
click at [1405, 419] on span "Cancelled" at bounding box center [1395, 420] width 47 height 15
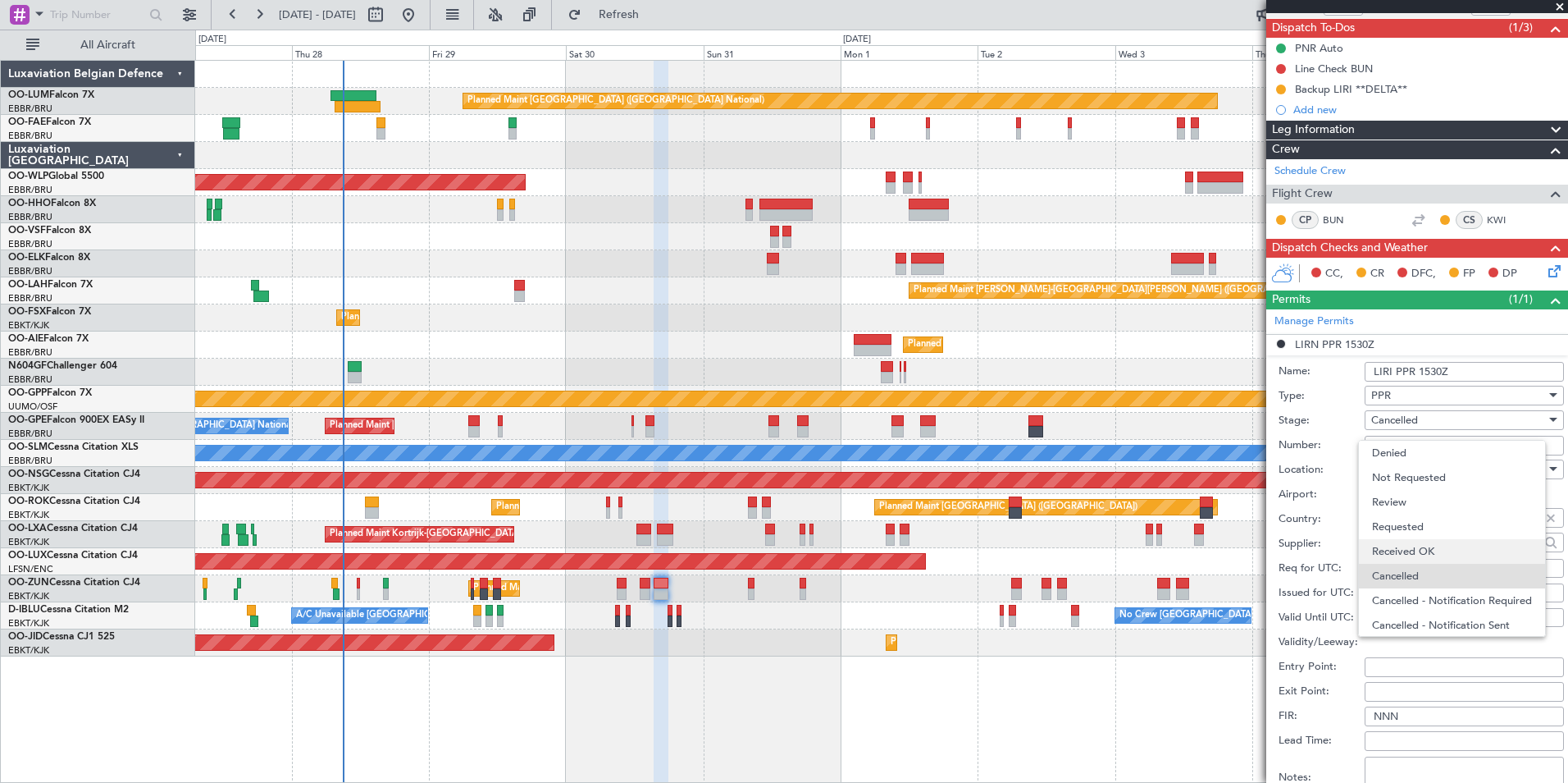
scroll to position [26, 0]
drag, startPoint x: 1412, startPoint y: 521, endPoint x: 1409, endPoint y: 499, distance: 22.2
click at [1409, 499] on div "Denied Not Requested Review Requested Received OK Cancelled Cancelled - Notific…" at bounding box center [1458, 538] width 200 height 197
click at [1409, 499] on span "Requested" at bounding box center [1458, 500] width 172 height 25
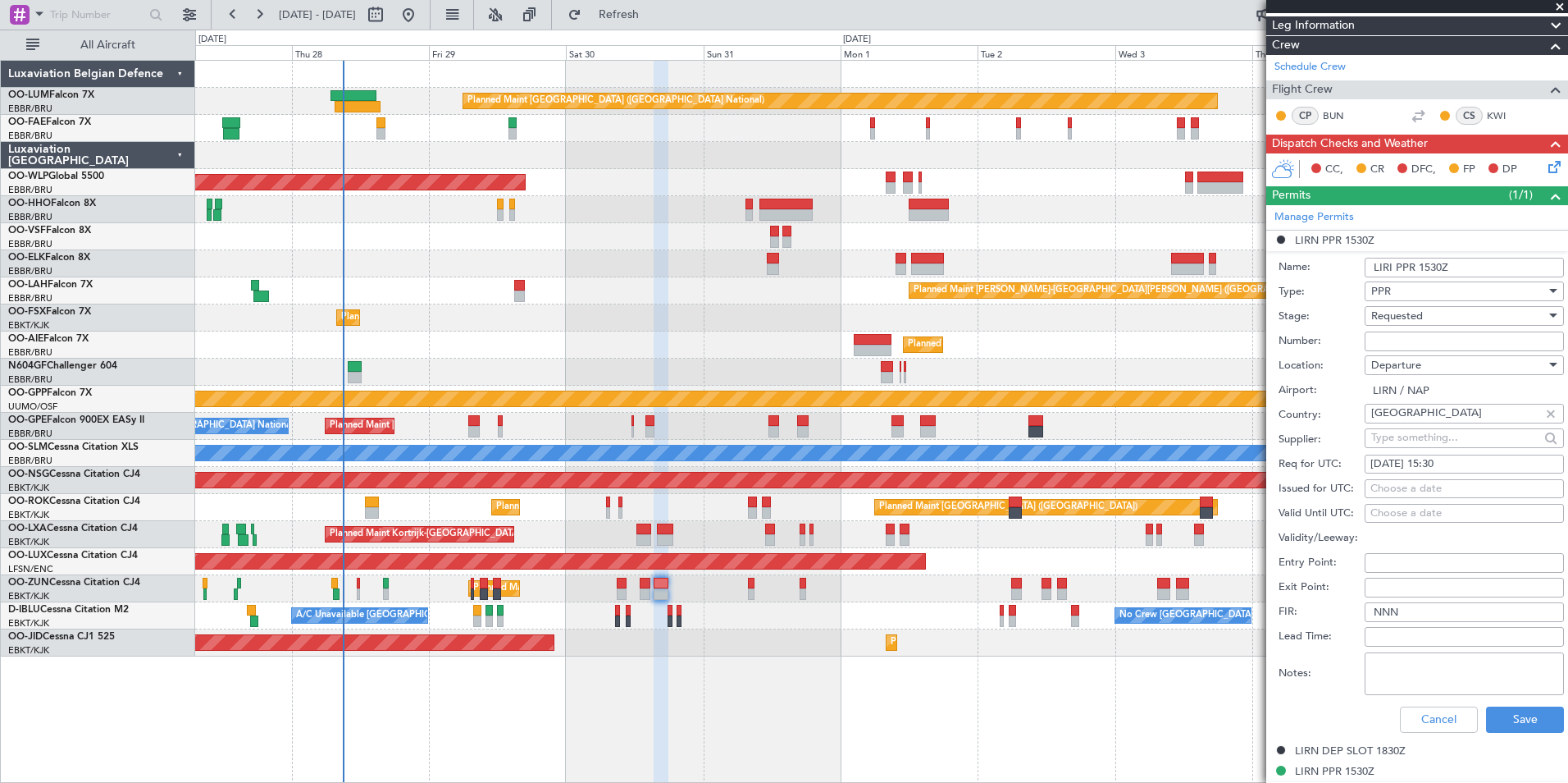
scroll to position [388, 0]
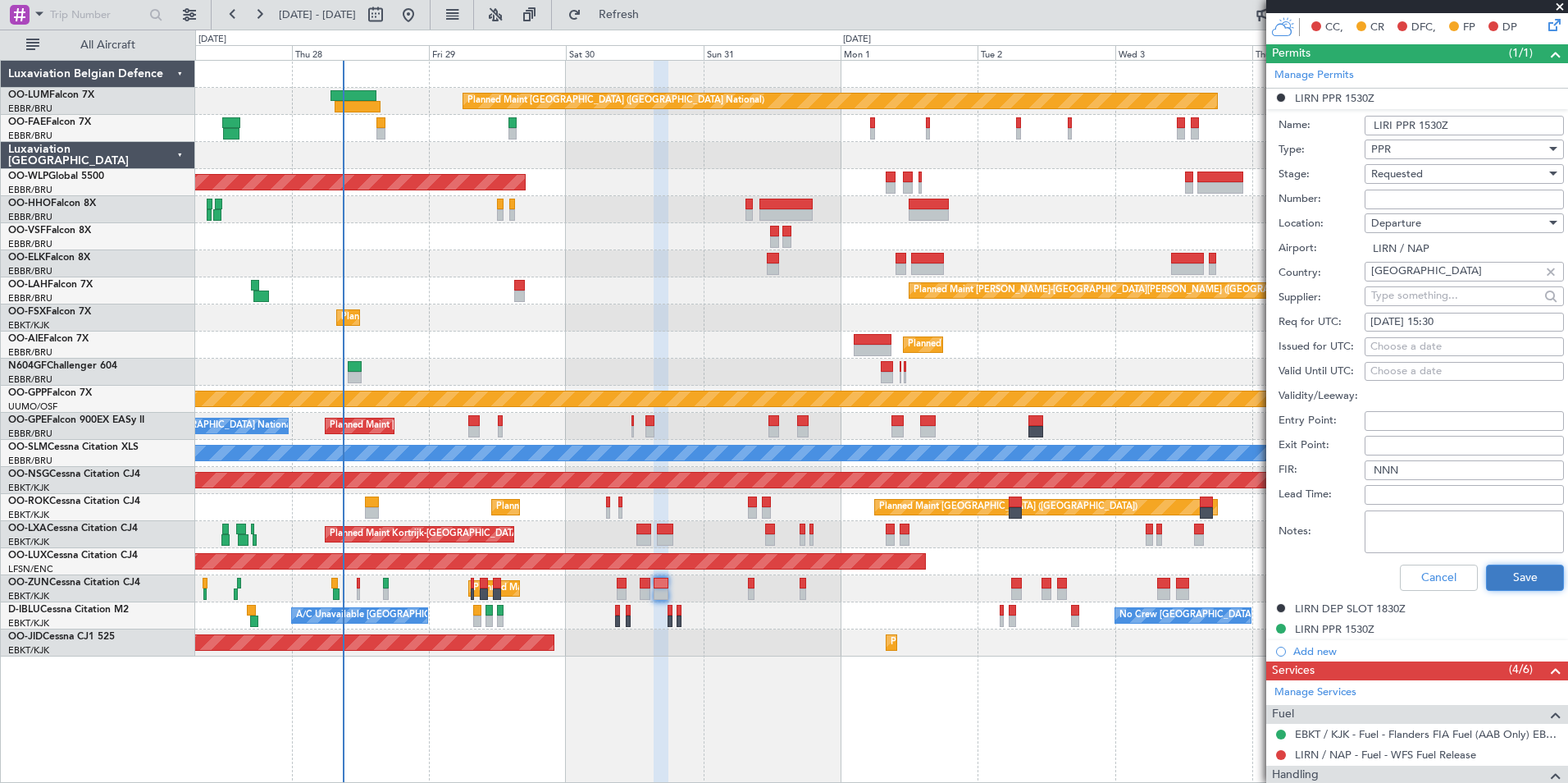
click at [1522, 577] on button "Save" at bounding box center [1524, 577] width 78 height 26
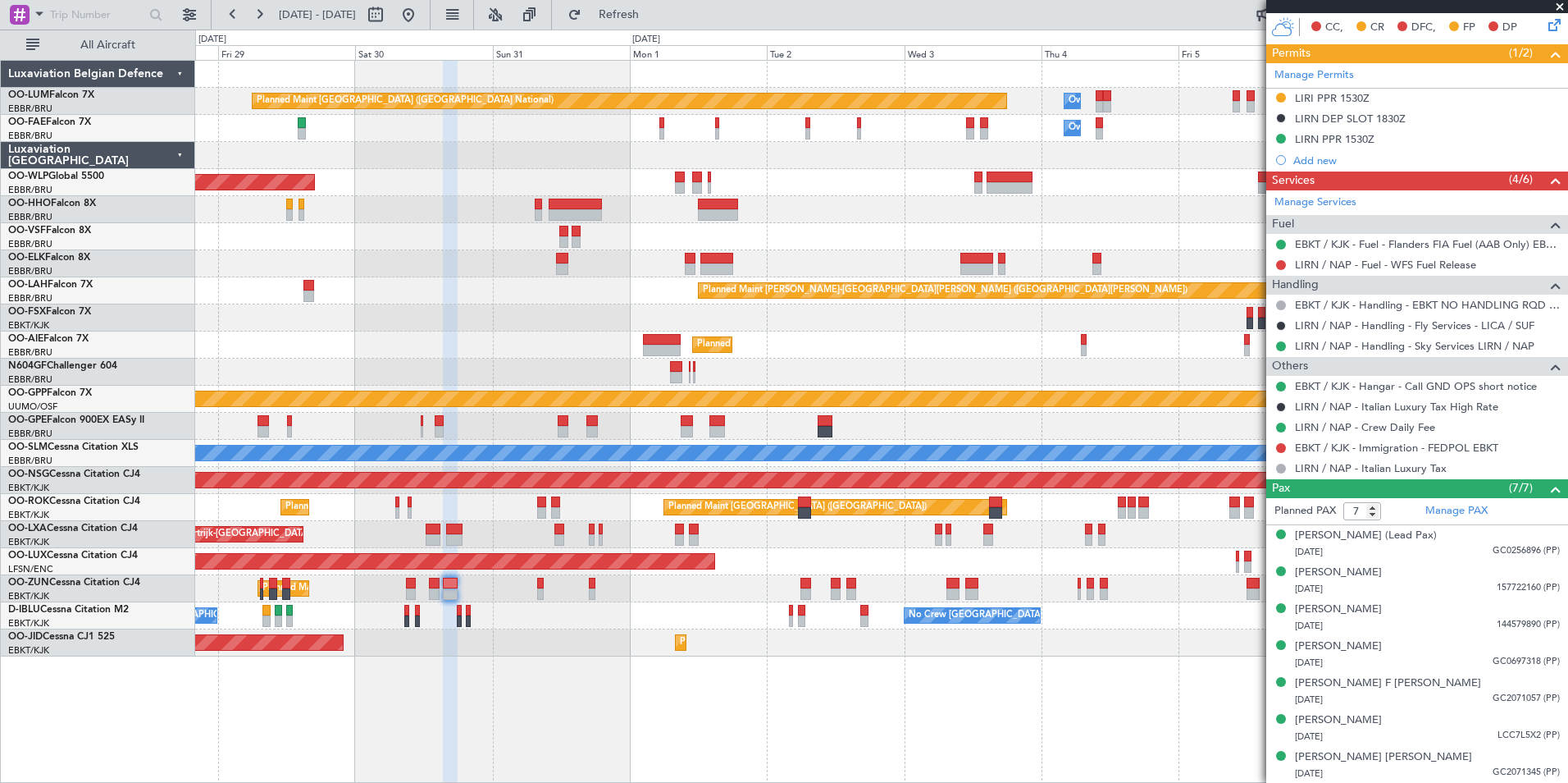
click at [510, 452] on div "Planned Maint Brussels (Brussels National) Owner Melsbroek Air Base Owner Melsb…" at bounding box center [881, 359] width 1372 height 595
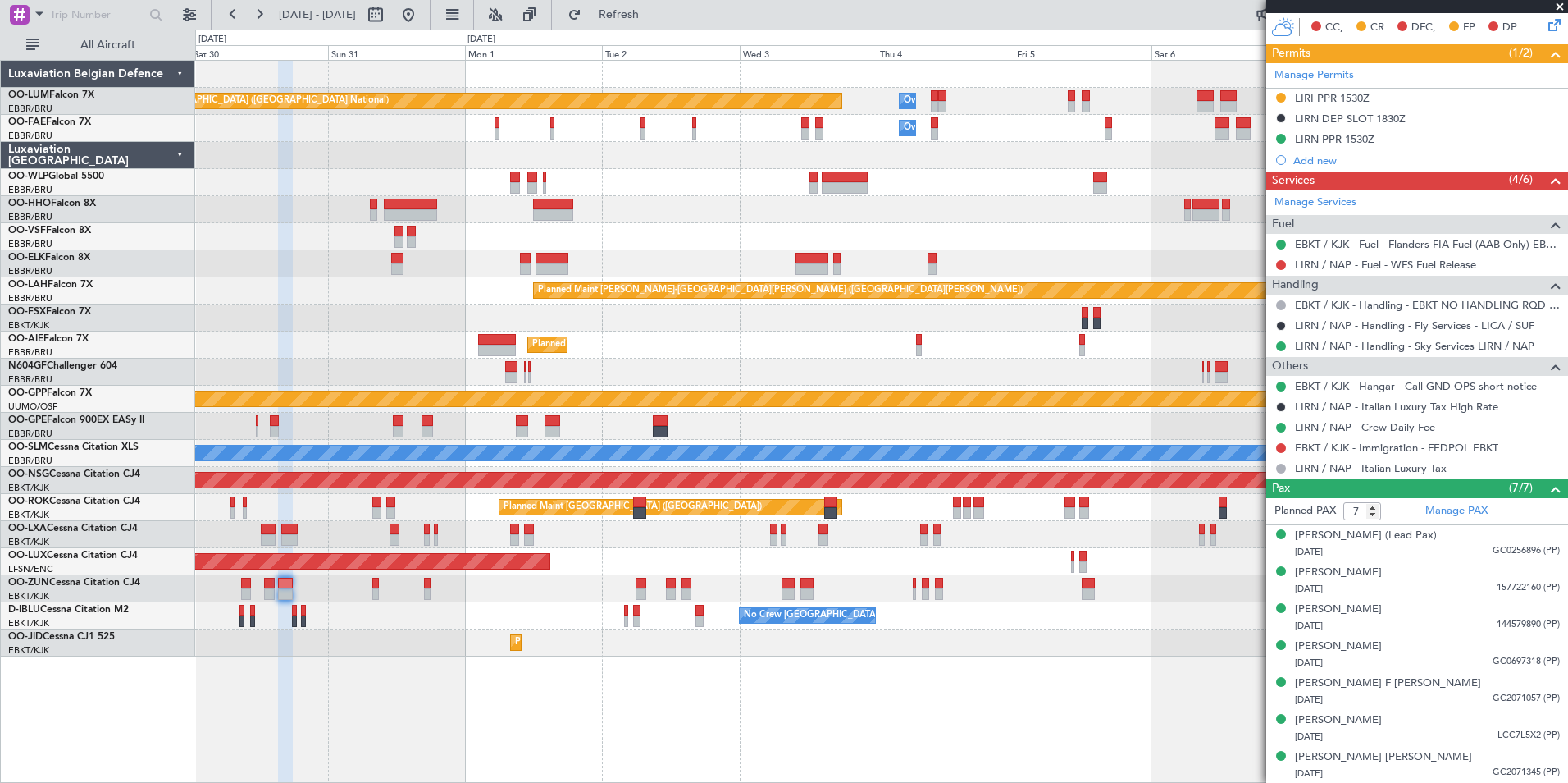
click at [668, 547] on div "Planned Maint Kortrijk-Wevelgem Planned Maint Brussels (Brussels National)" at bounding box center [881, 534] width 1372 height 27
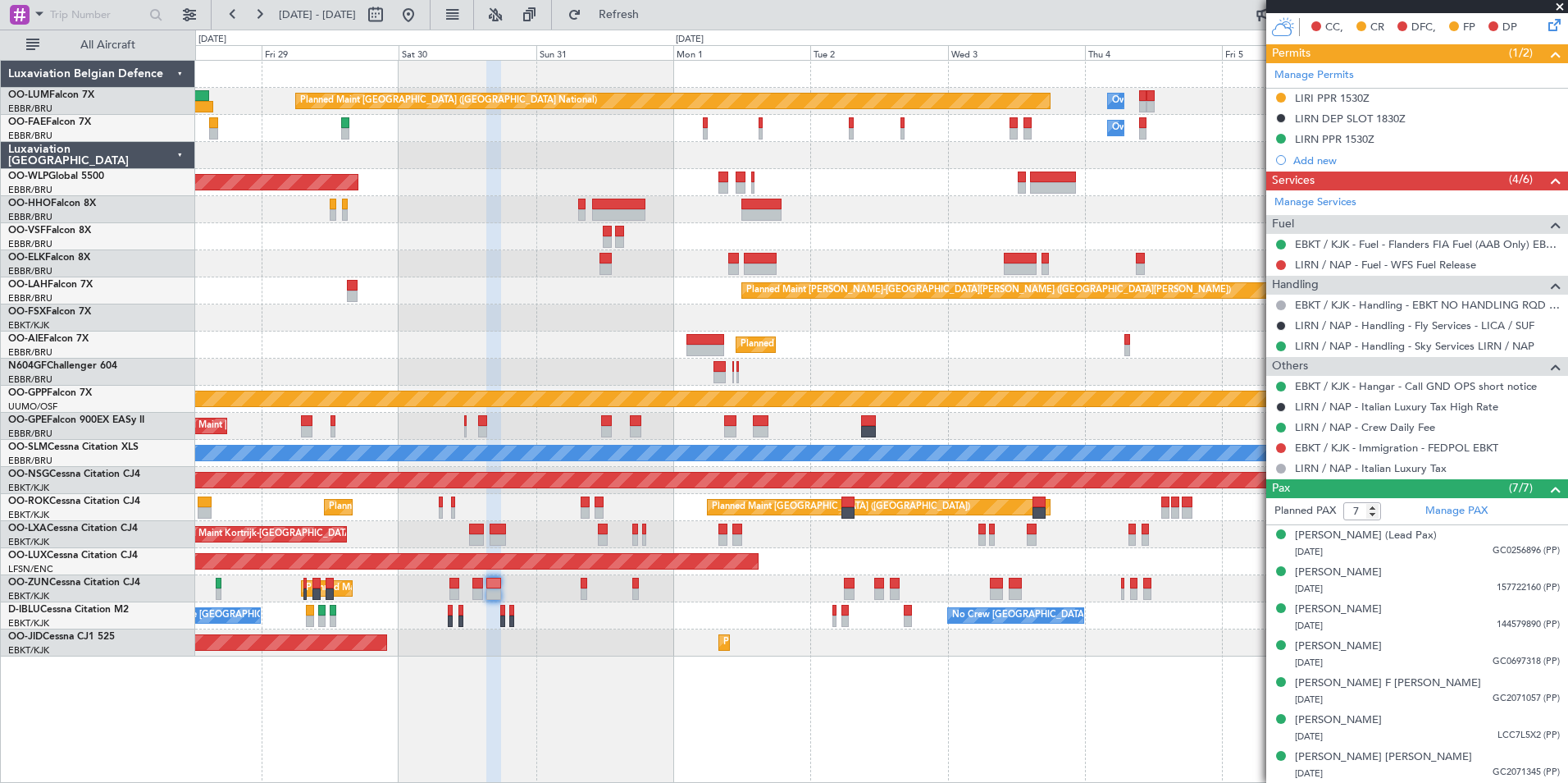
click at [733, 585] on div "Planned Maint Kortrijk-[GEOGRAPHIC_DATA]" at bounding box center [881, 588] width 1372 height 27
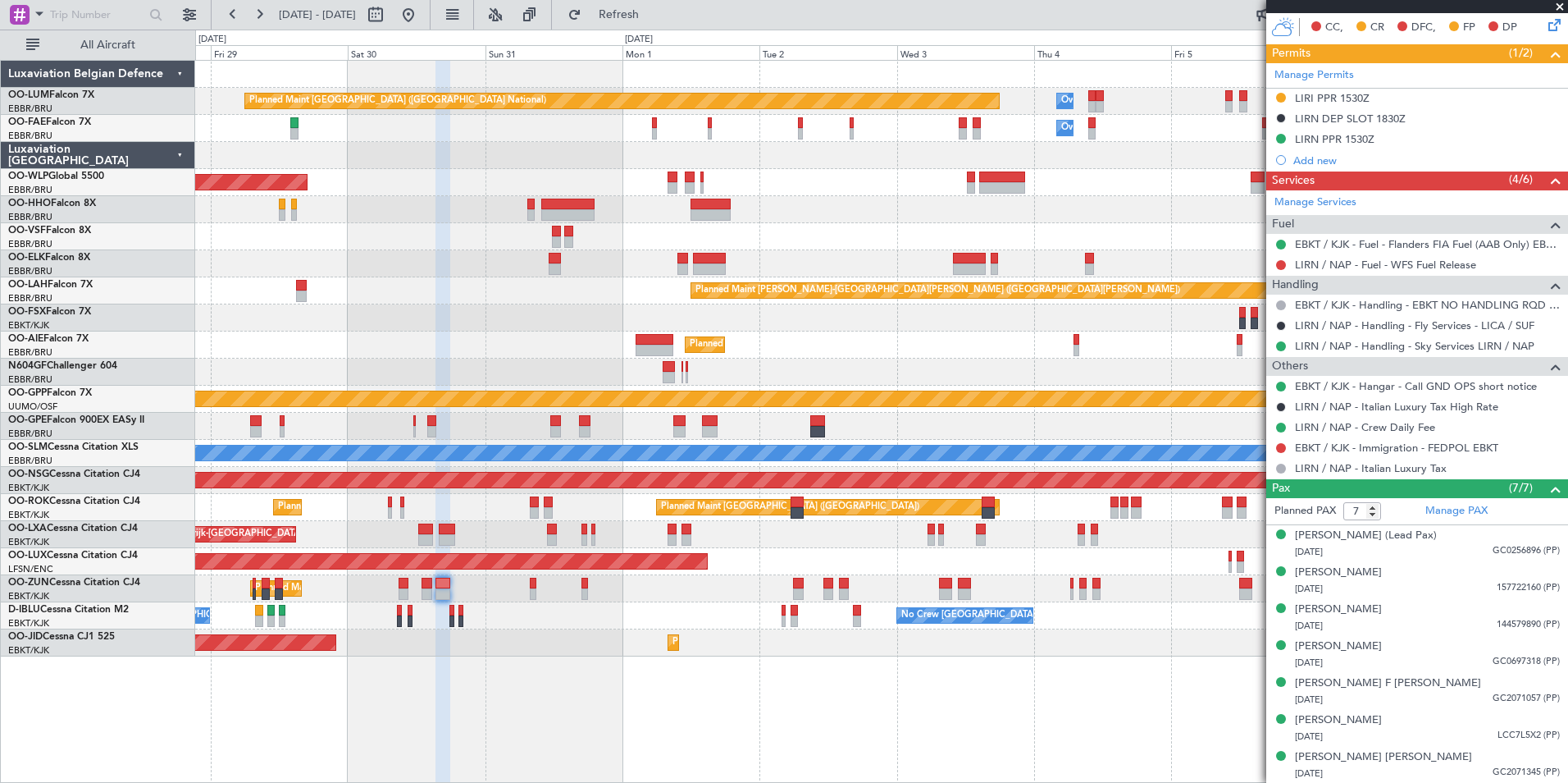
click at [631, 638] on div "Planned Maint Kortrijk-Wevelgem AOG Maint Kortrijk-Wevelgem" at bounding box center [881, 642] width 1372 height 27
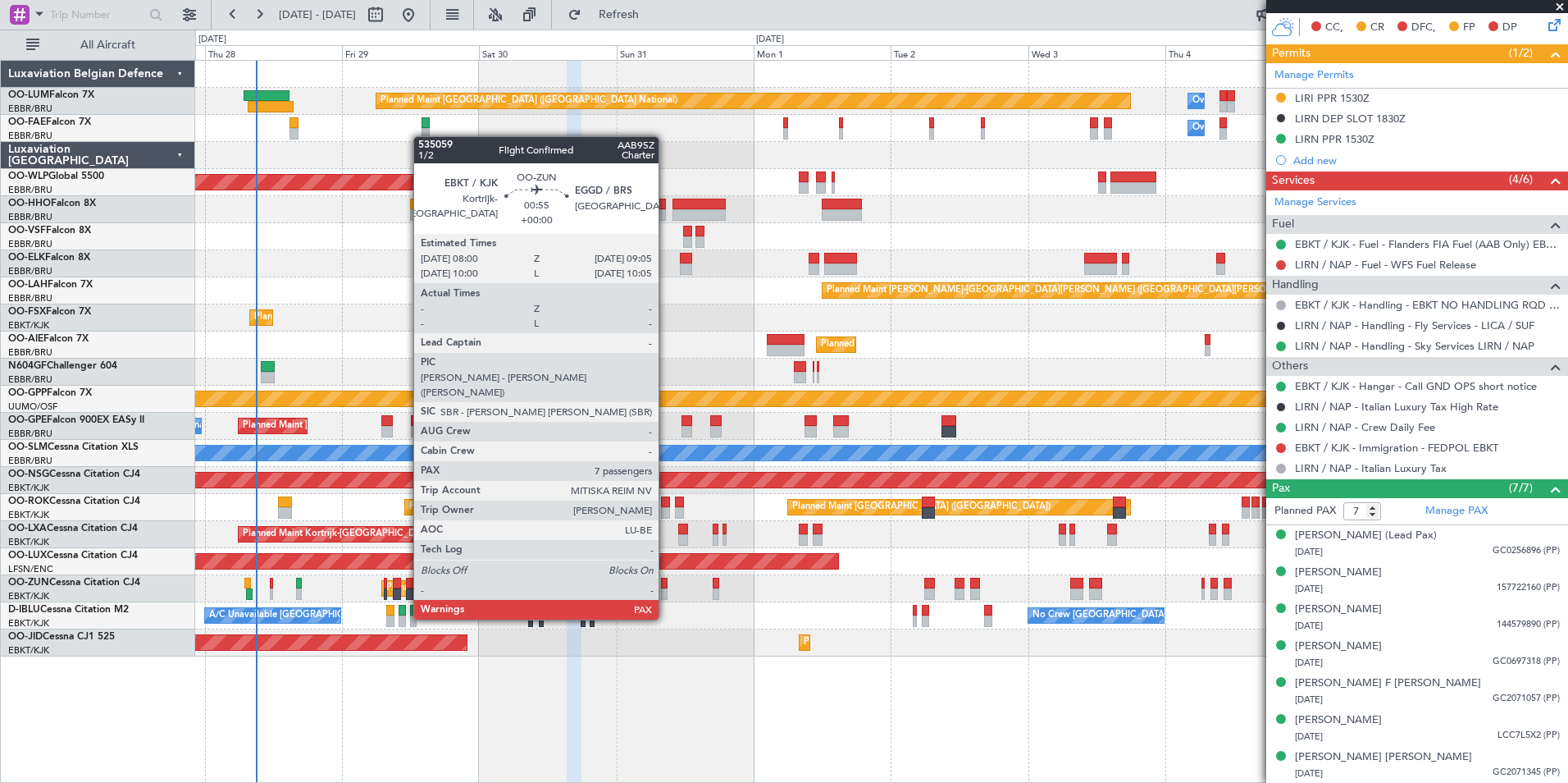
click at [666, 588] on div at bounding box center [664, 594] width 7 height 12
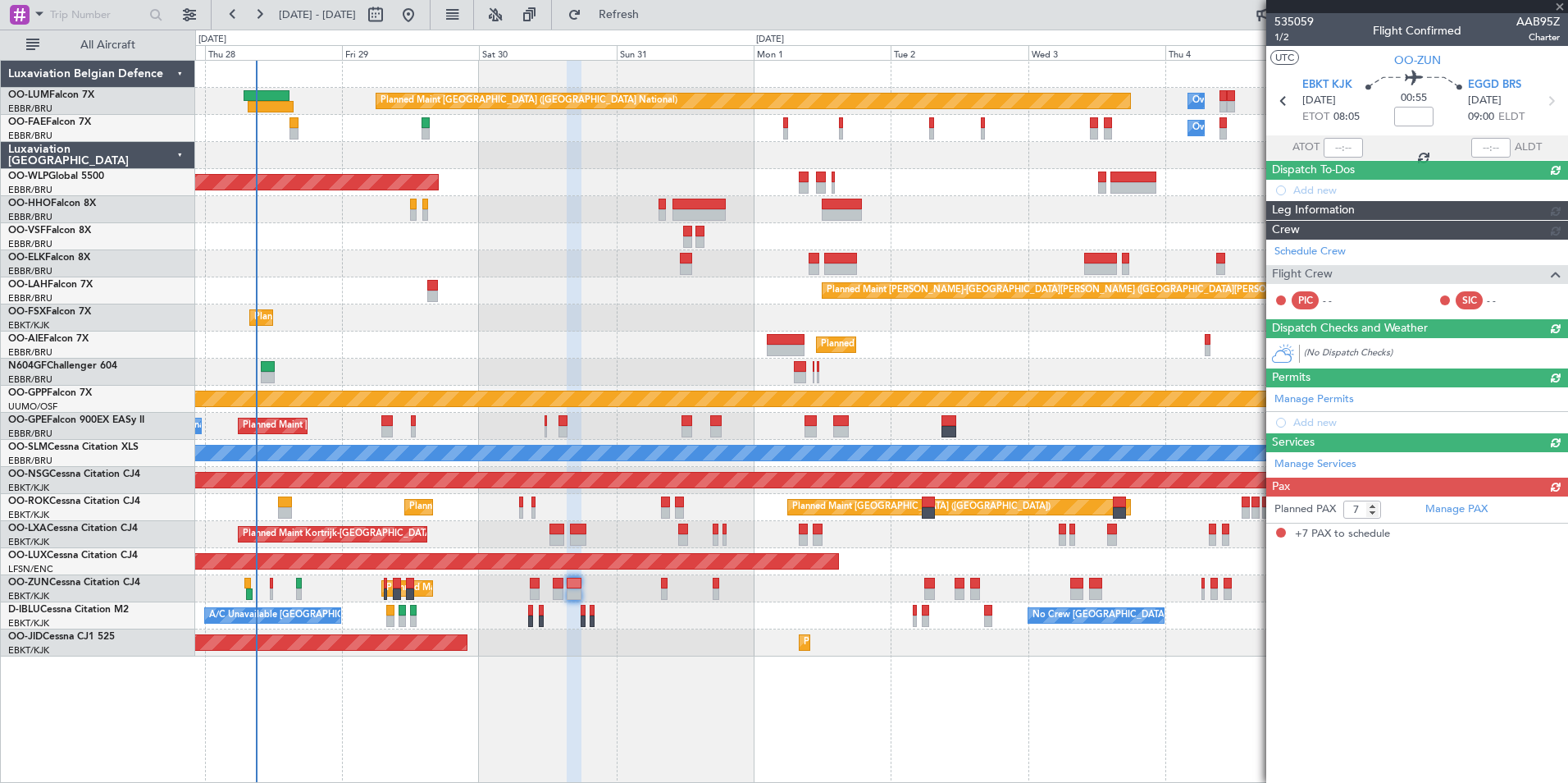
scroll to position [0, 0]
click at [617, 632] on div "Planned Maint Brussels (Brussels National) Owner Melsbroek Air Base Owner Melsb…" at bounding box center [881, 359] width 1372 height 595
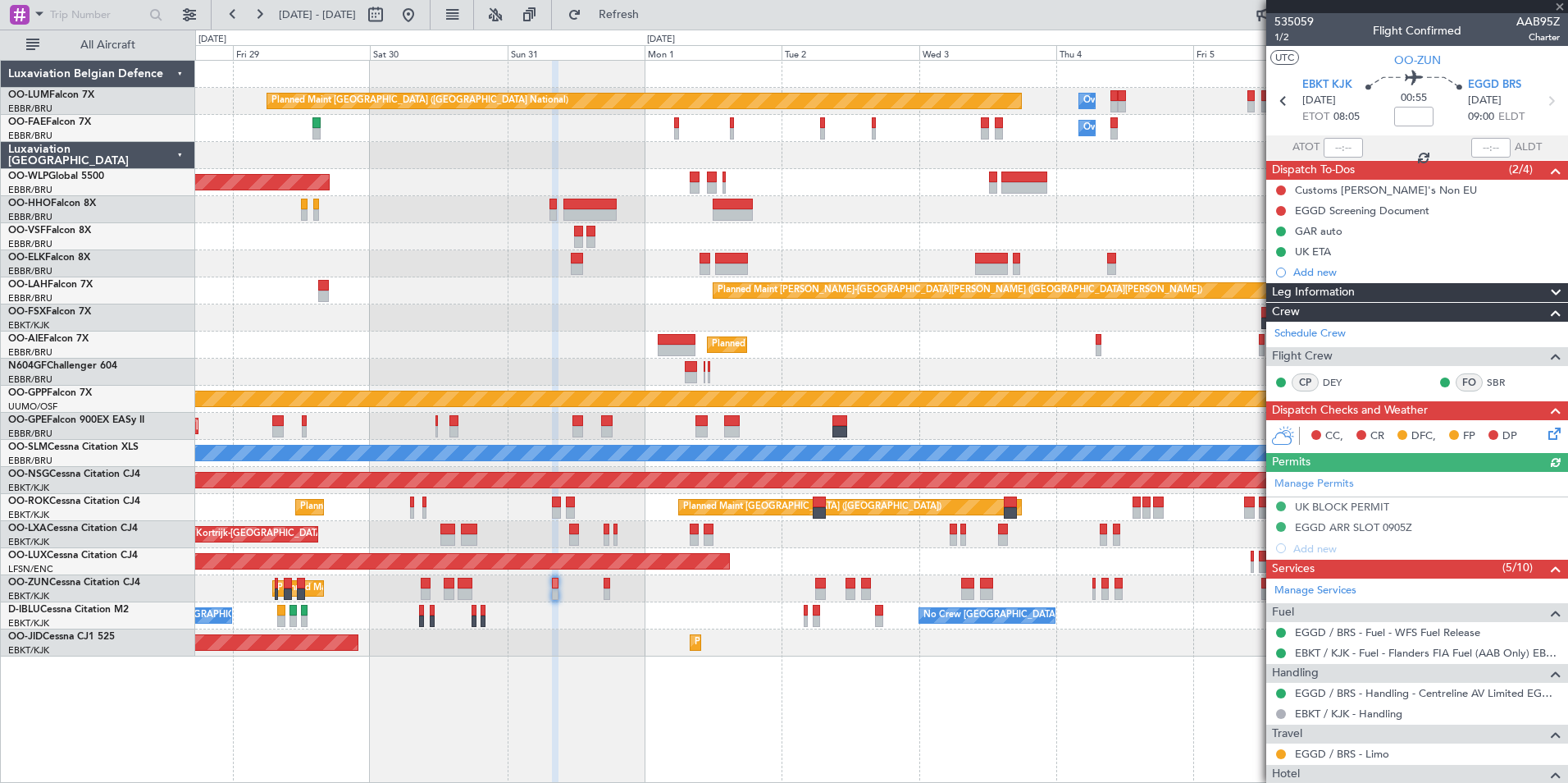
click at [644, 623] on div "A/C Unavailable Kortrijk-Wevelgem No Crew Brussels (Brussels National)" at bounding box center [881, 615] width 1372 height 27
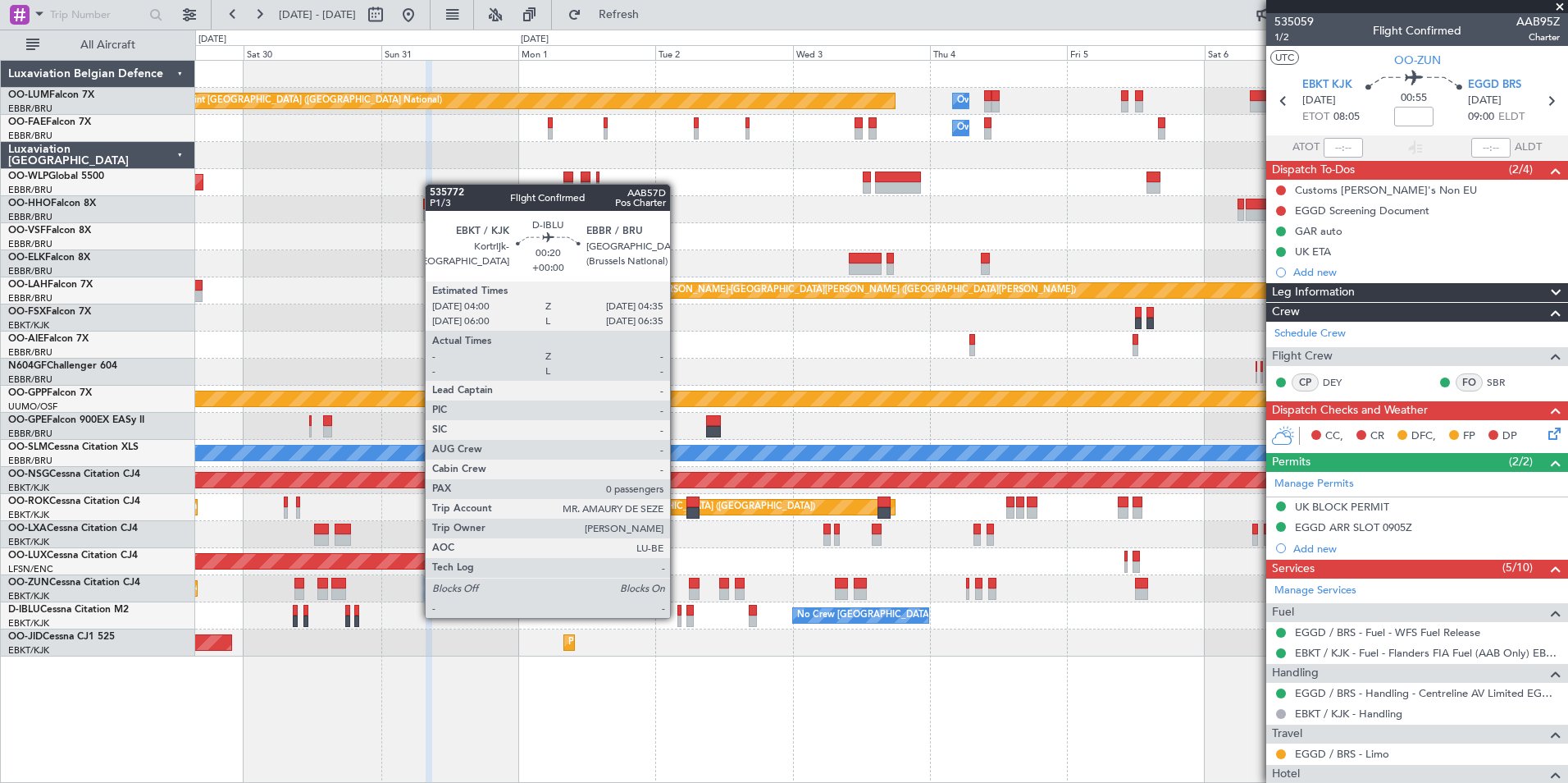
click at [678, 618] on div at bounding box center [679, 621] width 4 height 12
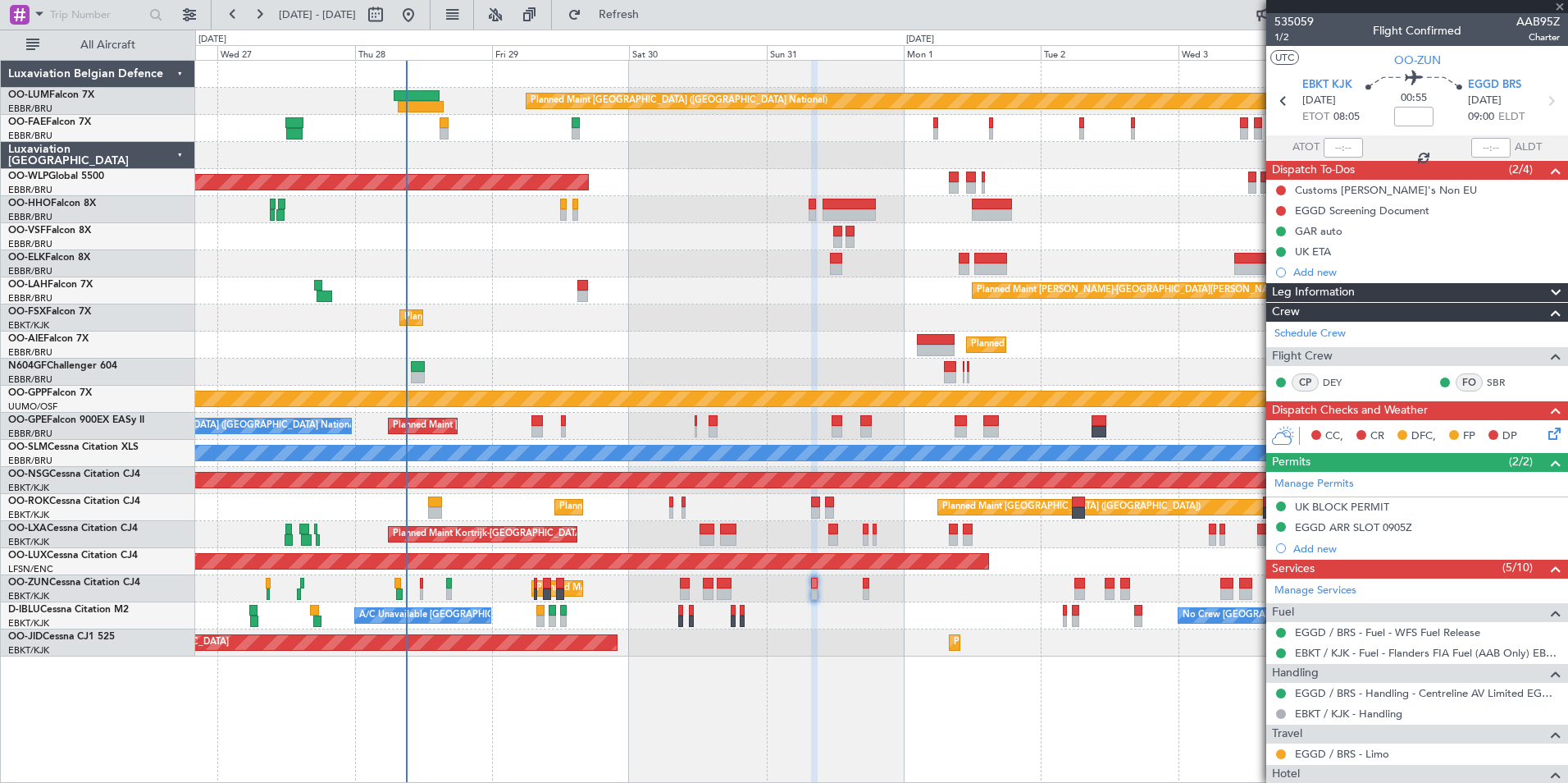
type input "0"
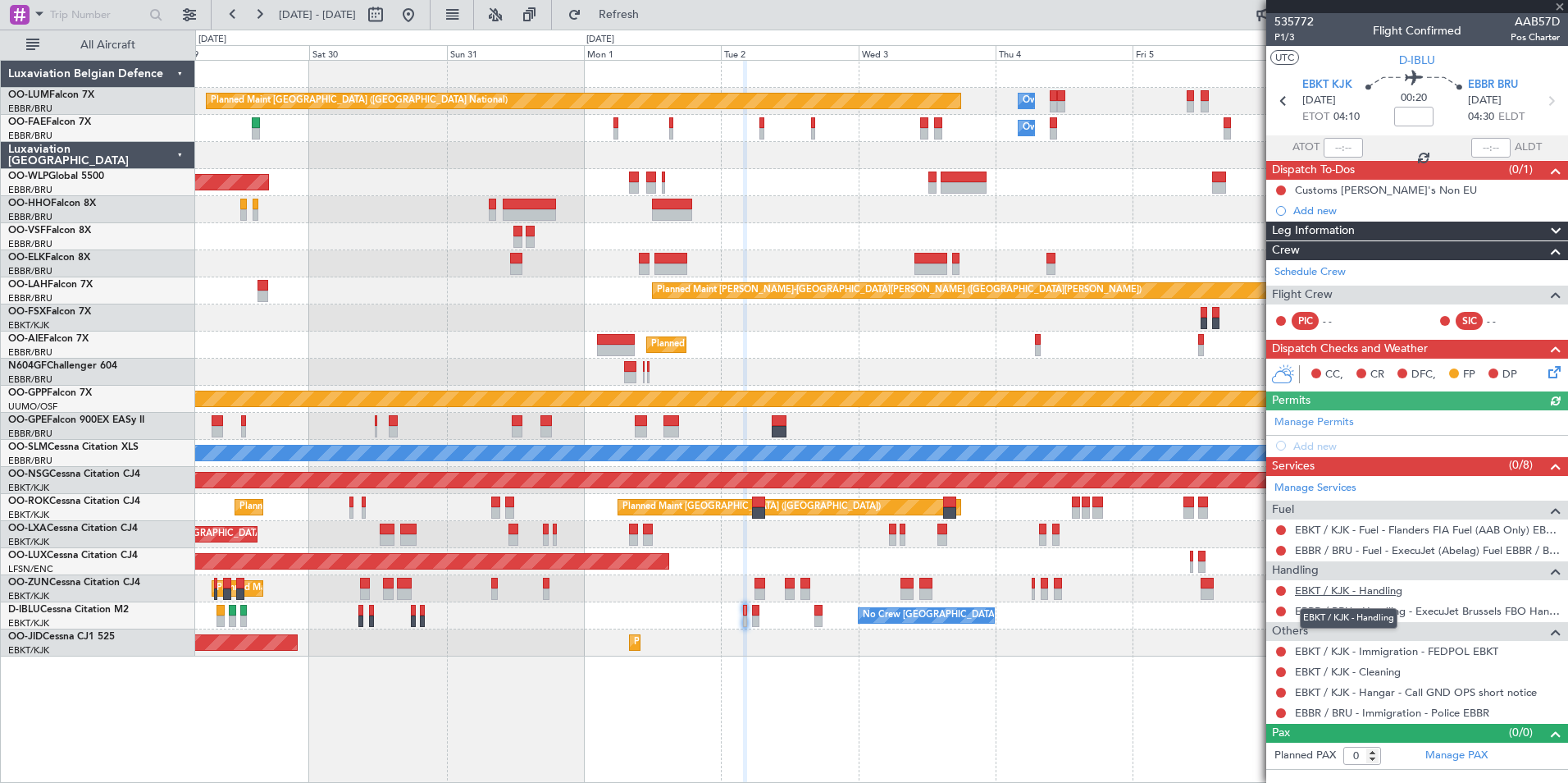
click at [1348, 587] on link "EBKT / KJK - Handling" at bounding box center [1348, 590] width 108 height 14
click at [654, 11] on span "Refresh" at bounding box center [619, 15] width 69 height 12
click at [1280, 592] on button at bounding box center [1281, 591] width 10 height 10
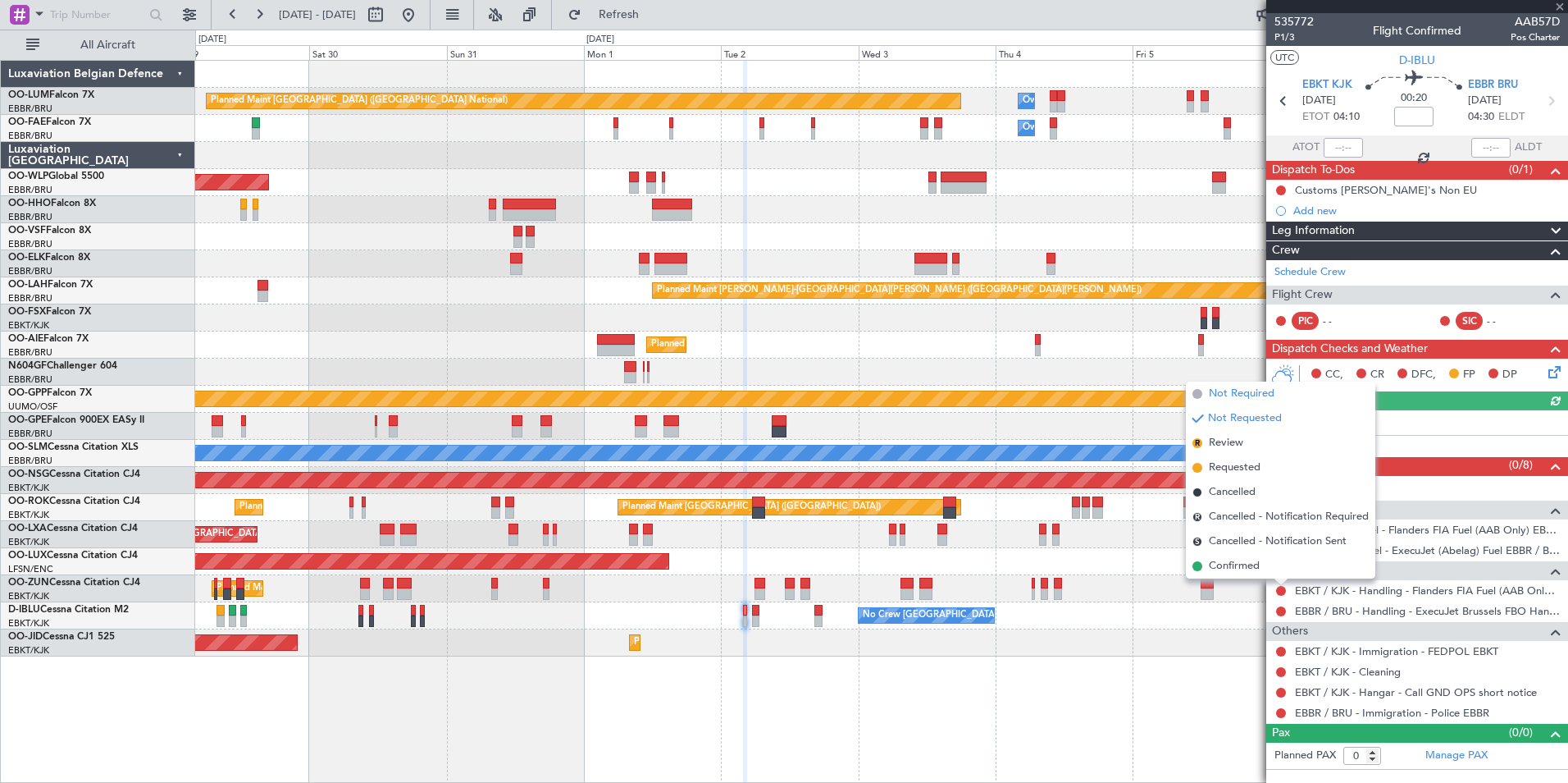
click at [1264, 394] on span "Not Required" at bounding box center [1242, 394] width 66 height 16
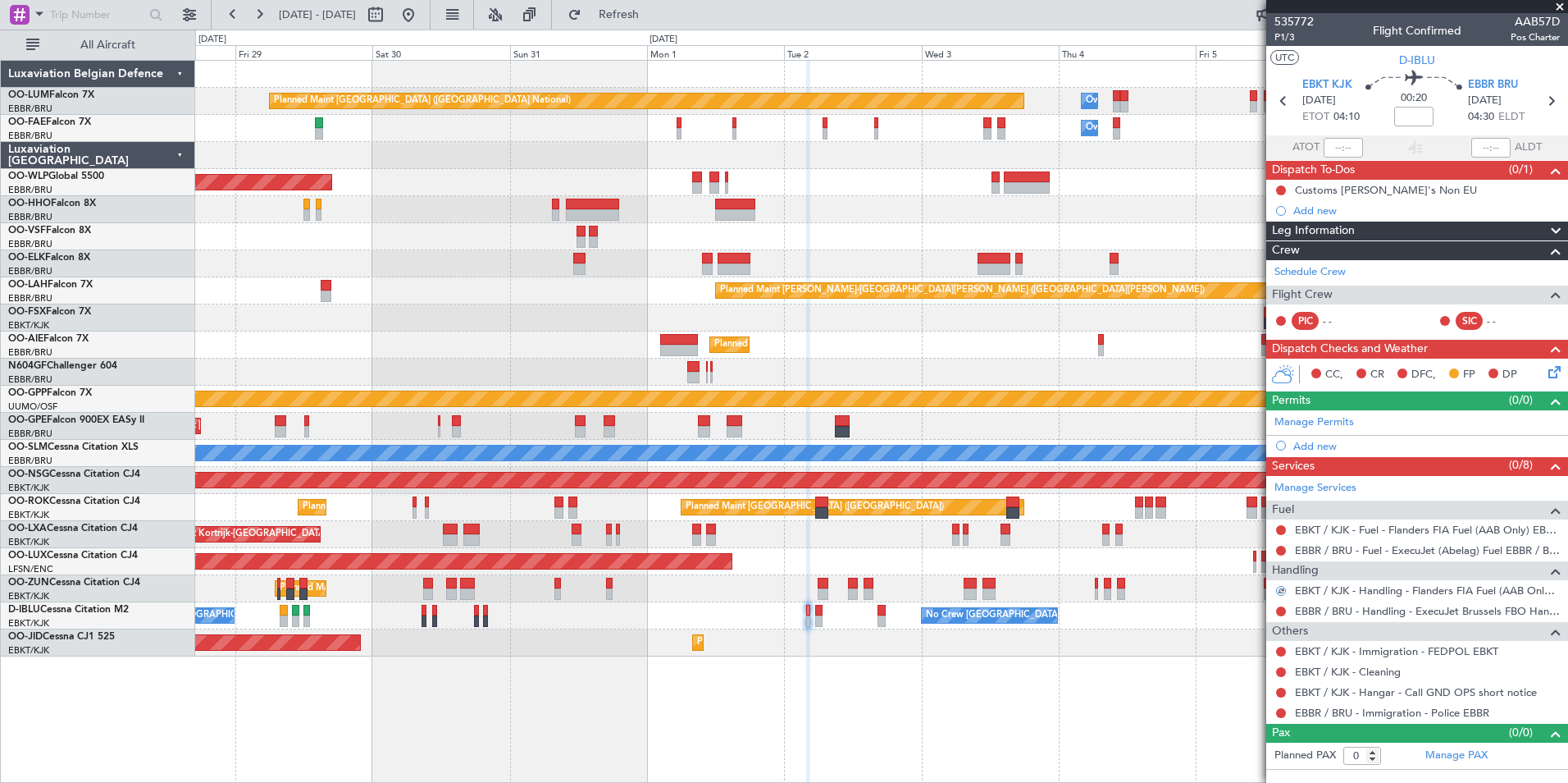
click at [837, 658] on div "Owner Melsbroek Air Base Planned Maint Brussels (Brussels National) Owner Melsb…" at bounding box center [881, 421] width 1373 height 723
click at [903, 683] on div "Owner Melsbroek Air Base Planned Maint Brussels (Brussels National) Owner Melsb…" at bounding box center [881, 421] width 1373 height 723
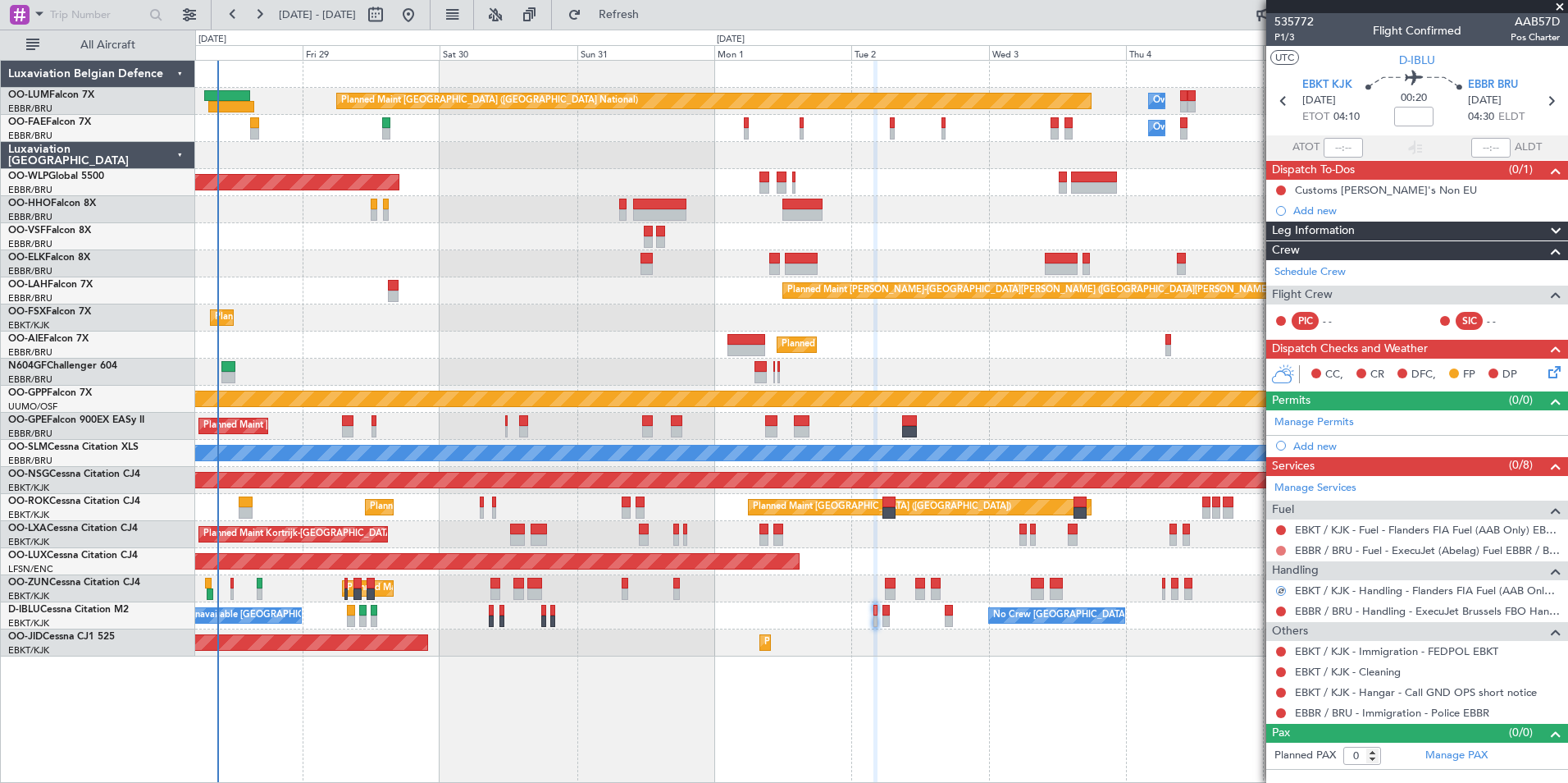
click at [1284, 550] on button at bounding box center [1281, 550] width 10 height 10
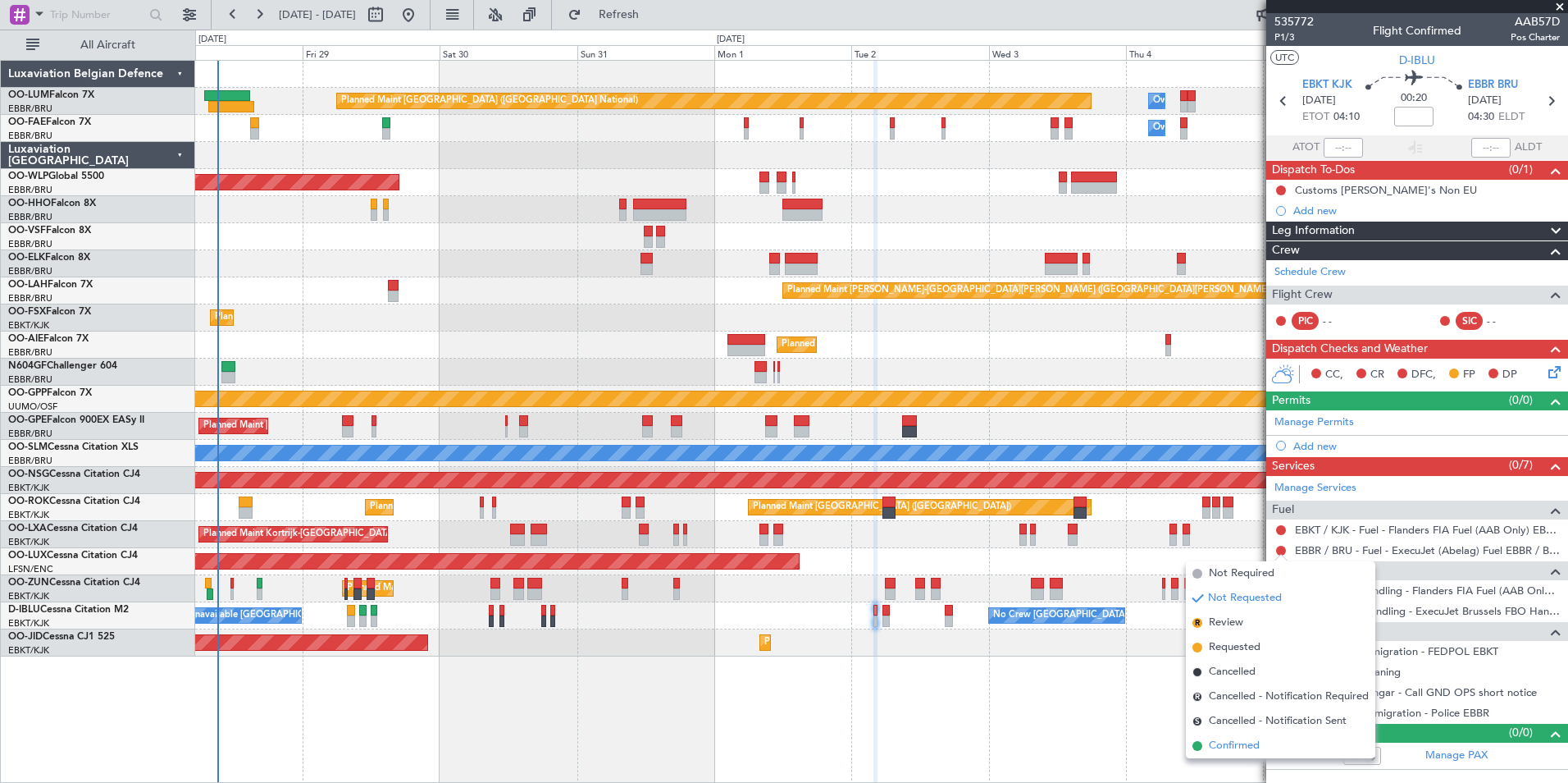
click at [1231, 743] on span "Confirmed" at bounding box center [1234, 746] width 51 height 16
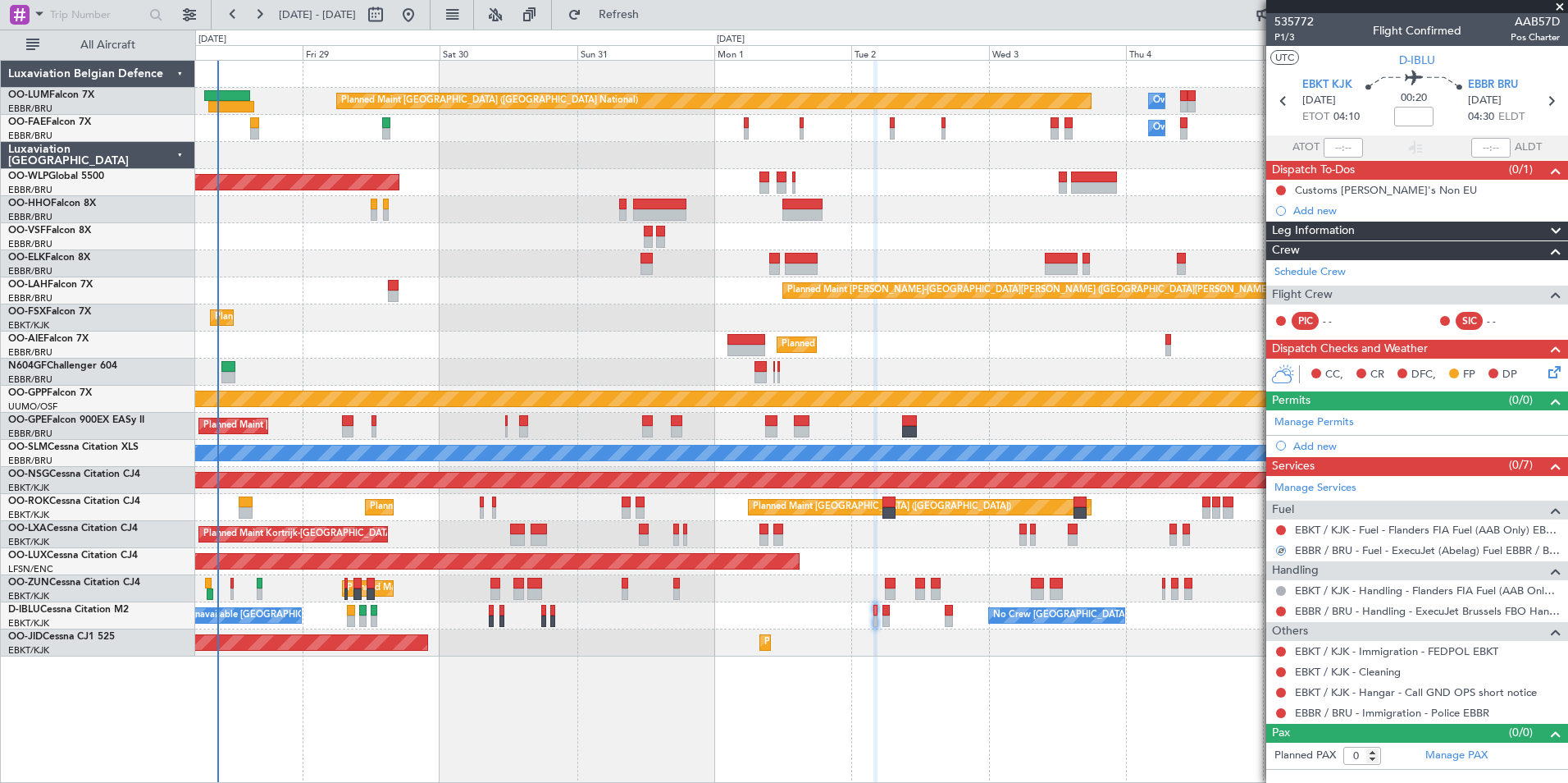
click at [1543, 363] on div "CC, CR DFC, FP DP" at bounding box center [1424, 375] width 241 height 25
click at [1552, 369] on icon at bounding box center [1552, 369] width 13 height 13
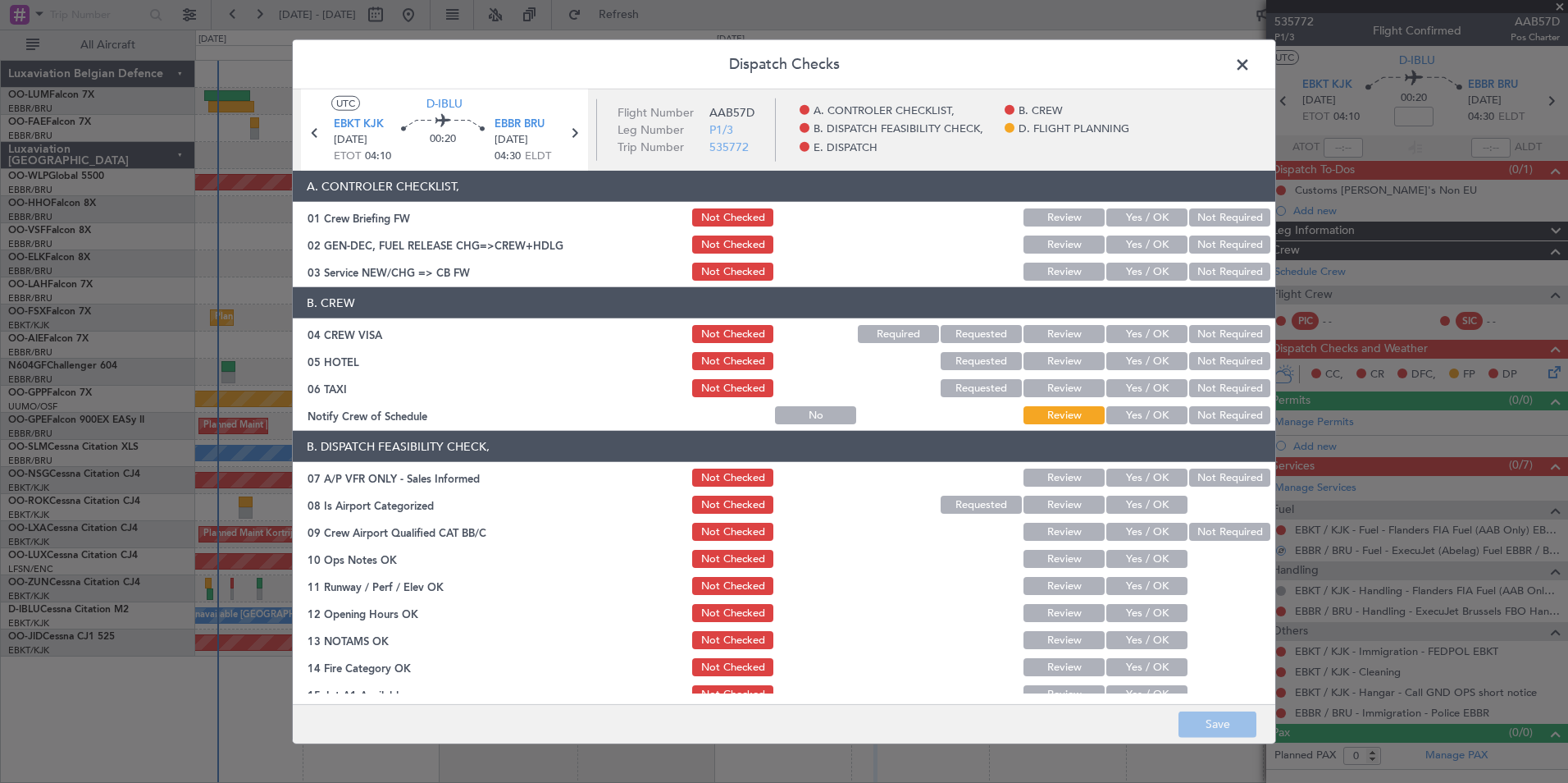
click at [1143, 262] on div "Yes / OK" at bounding box center [1145, 271] width 83 height 23
click at [1143, 267] on button "Yes / OK" at bounding box center [1147, 271] width 81 height 18
click at [1219, 337] on button "Not Required" at bounding box center [1229, 334] width 81 height 18
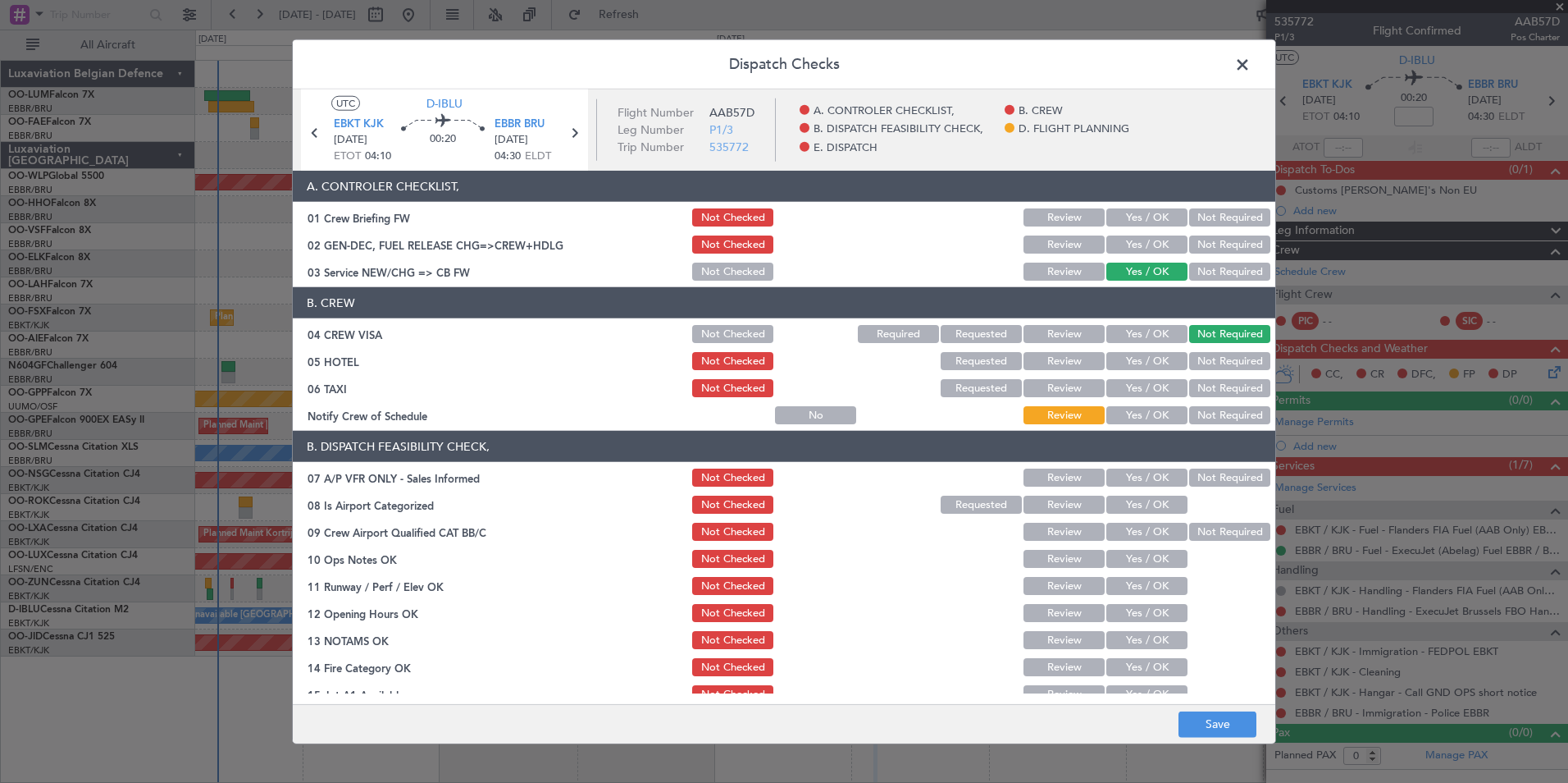
click at [1218, 358] on button "Not Required" at bounding box center [1229, 361] width 81 height 18
click at [1214, 387] on button "Not Required" at bounding box center [1229, 388] width 81 height 18
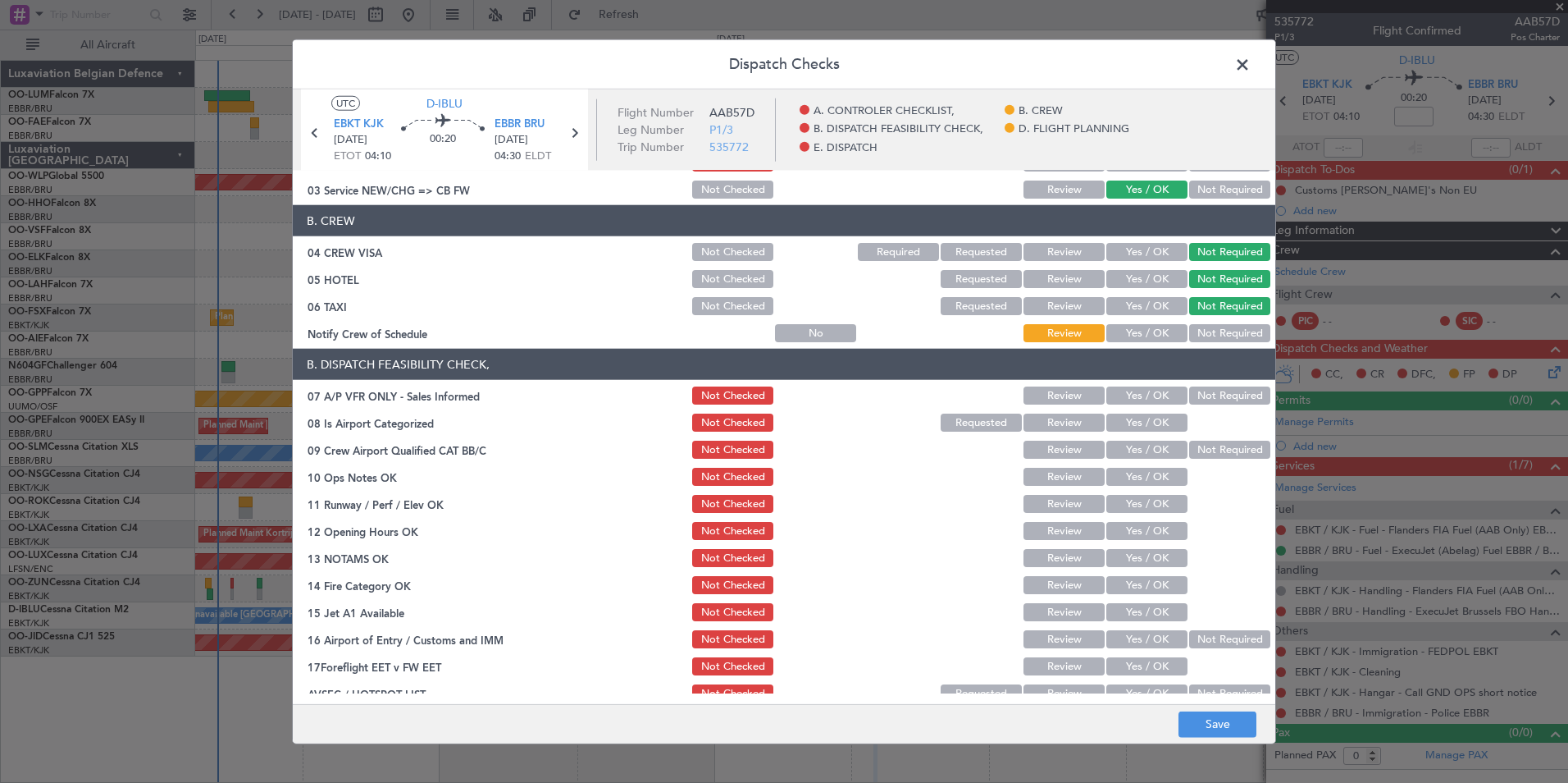
drag, startPoint x: 1235, startPoint y: 395, endPoint x: 1214, endPoint y: 397, distance: 21.1
click at [1234, 395] on button "Not Required" at bounding box center [1229, 396] width 81 height 18
drag, startPoint x: 1147, startPoint y: 424, endPoint x: 1196, endPoint y: 456, distance: 58.5
click at [1147, 425] on button "Yes / OK" at bounding box center [1147, 423] width 81 height 18
drag, startPoint x: 1196, startPoint y: 456, endPoint x: 1190, endPoint y: 463, distance: 9.2
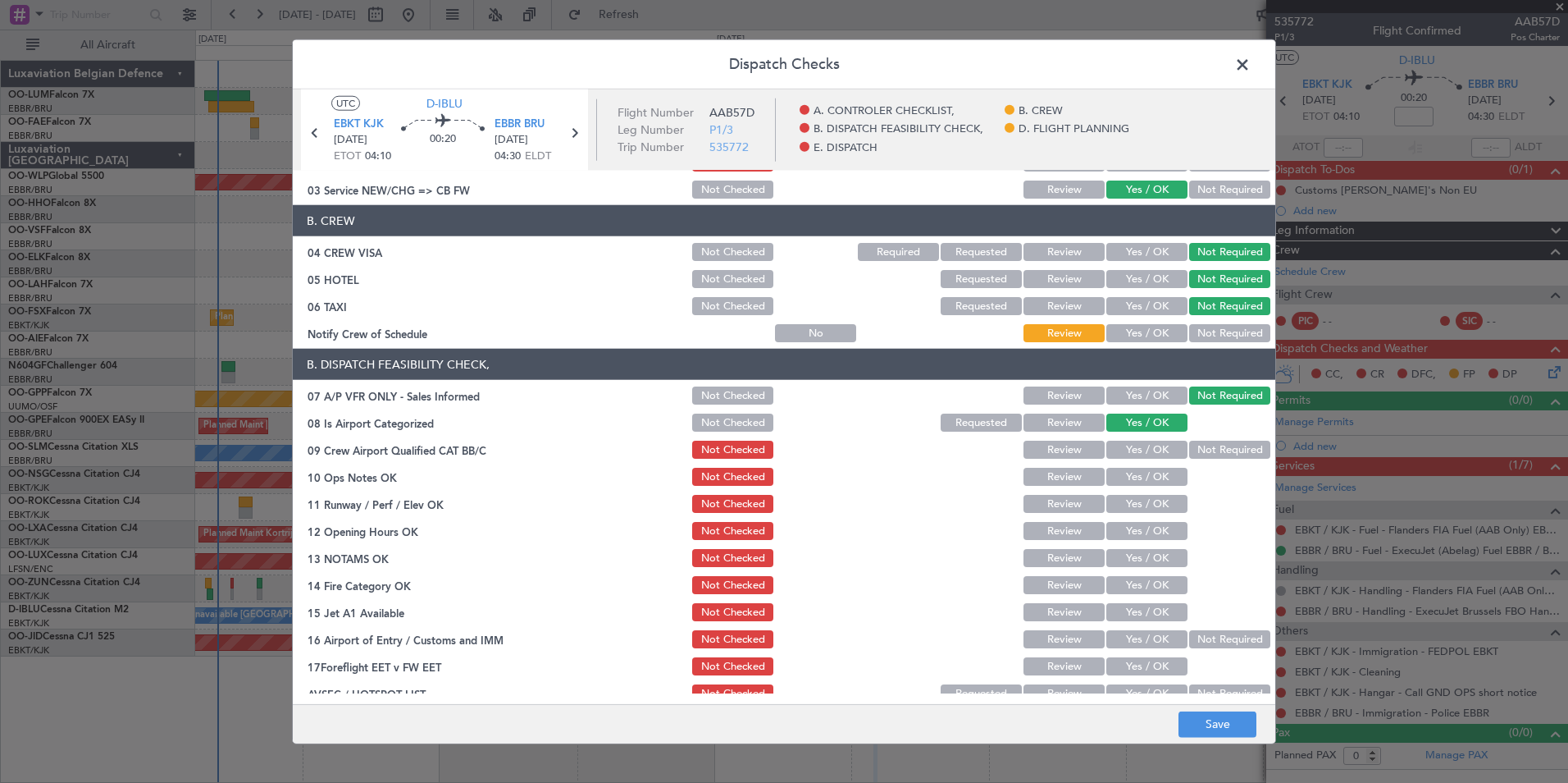
click at [1196, 458] on button "Not Required" at bounding box center [1229, 450] width 81 height 18
click at [1168, 474] on button "Yes / OK" at bounding box center [1147, 477] width 81 height 18
click at [1154, 503] on button "Yes / OK" at bounding box center [1147, 503] width 81 height 18
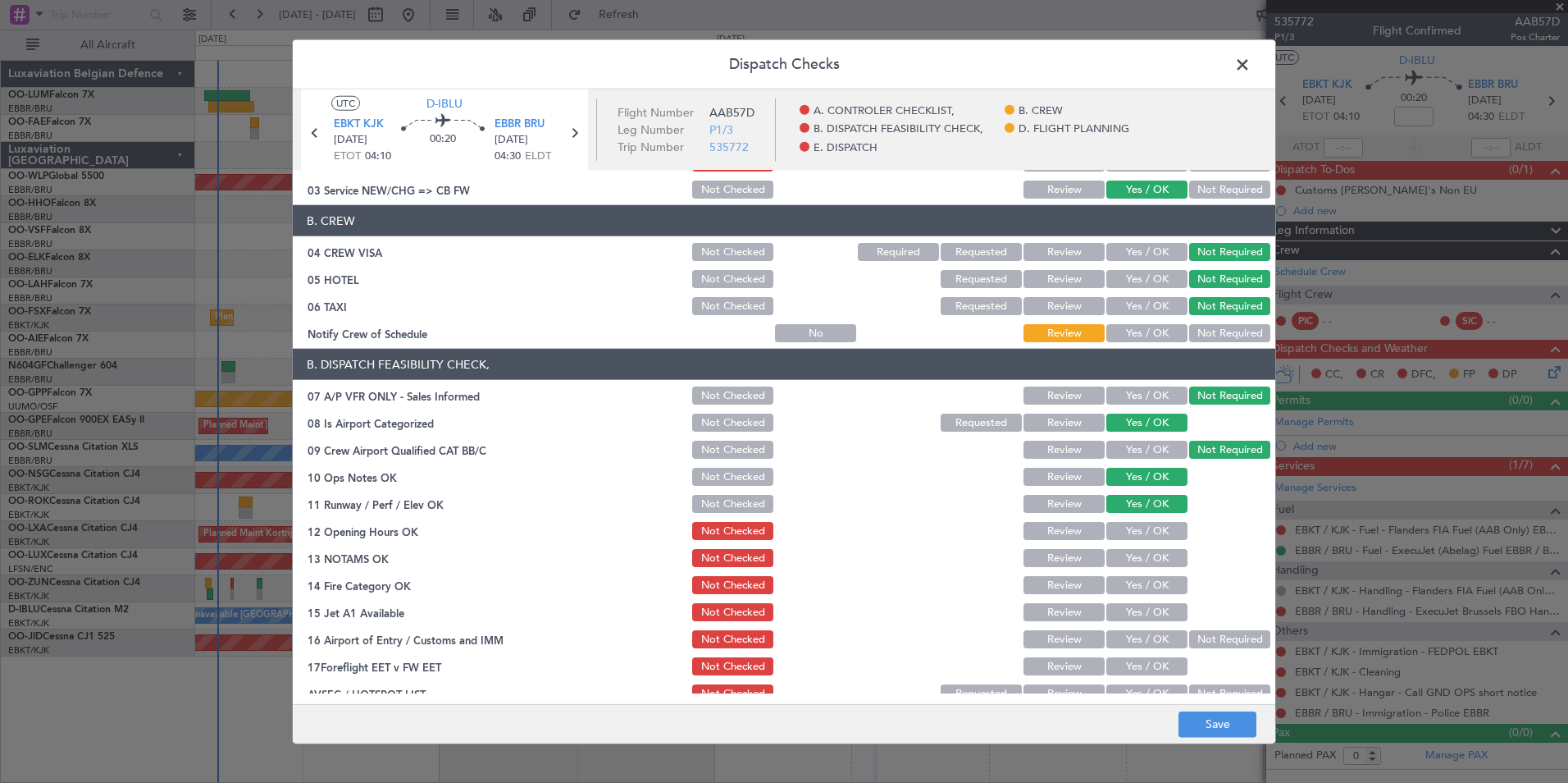
click at [1149, 526] on button "Yes / OK" at bounding box center [1147, 530] width 81 height 18
click at [1144, 557] on button "Yes / OK" at bounding box center [1147, 558] width 81 height 18
click at [1135, 593] on button "Yes / OK" at bounding box center [1147, 585] width 81 height 18
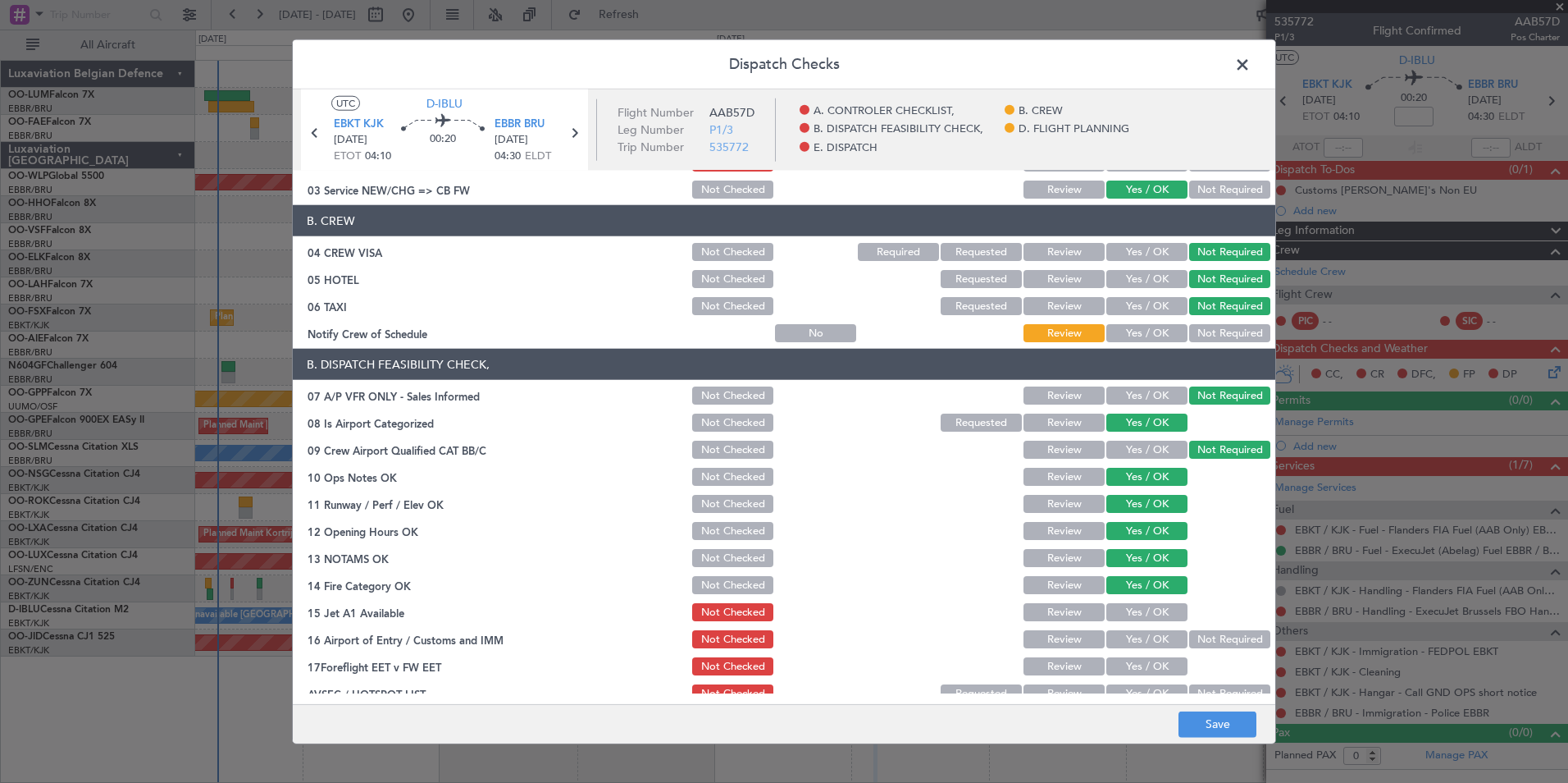
drag, startPoint x: 1130, startPoint y: 623, endPoint x: 1130, endPoint y: 646, distance: 23.0
click at [1130, 624] on section "B. DISPATCH FEASIBILITY CHECK, 07 A/P VFR ONLY - Sales Informed Not Checked Rev…" at bounding box center [784, 526] width 983 height 356
drag, startPoint x: 1140, startPoint y: 635, endPoint x: 1138, endPoint y: 614, distance: 21.1
click at [1140, 634] on button "Yes / OK" at bounding box center [1147, 639] width 81 height 18
click at [1138, 614] on button "Yes / OK" at bounding box center [1147, 612] width 81 height 18
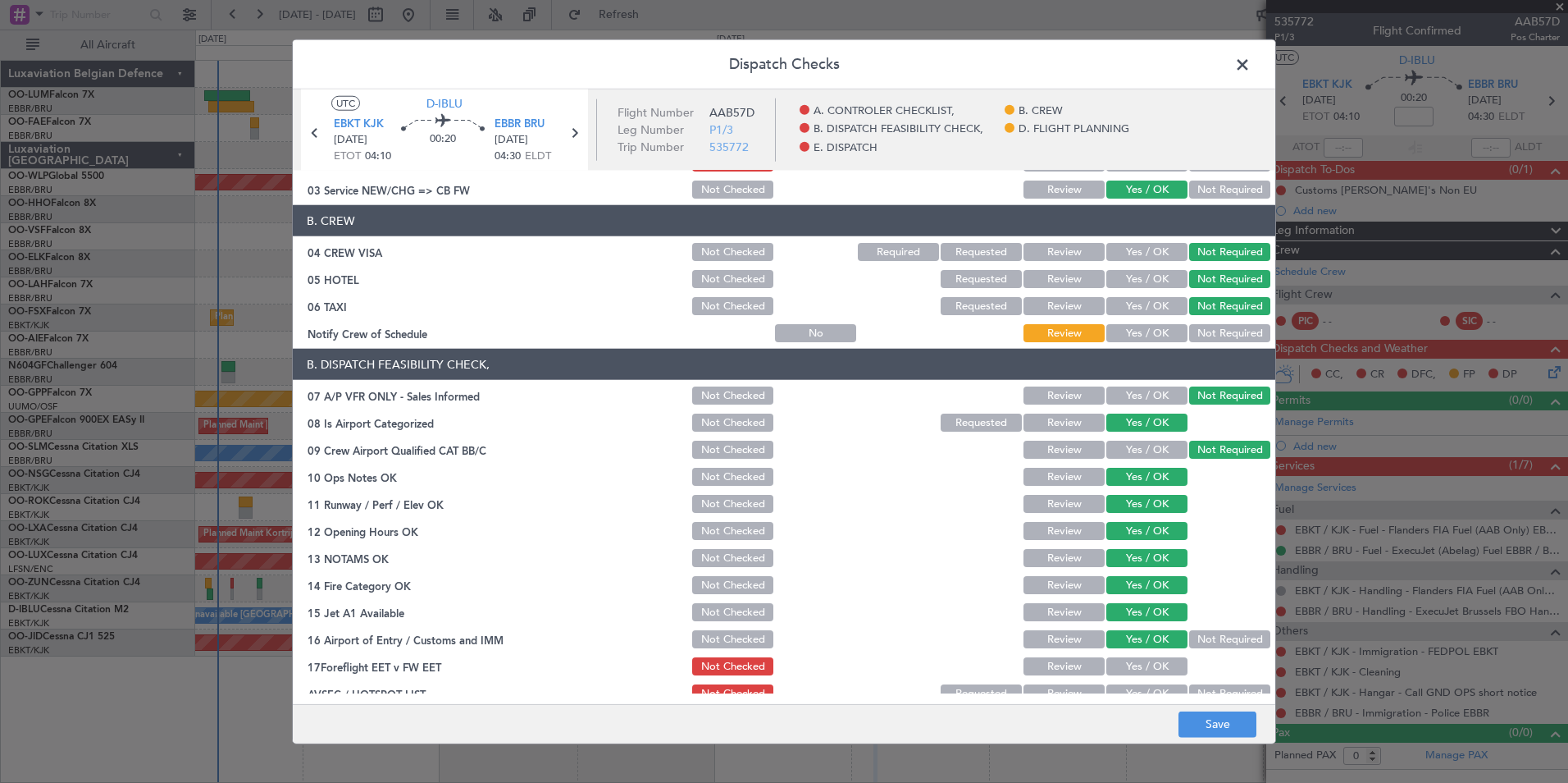
drag, startPoint x: 1062, startPoint y: 669, endPoint x: 1200, endPoint y: 676, distance: 138.2
click at [1066, 669] on button "Review" at bounding box center [1064, 666] width 81 height 18
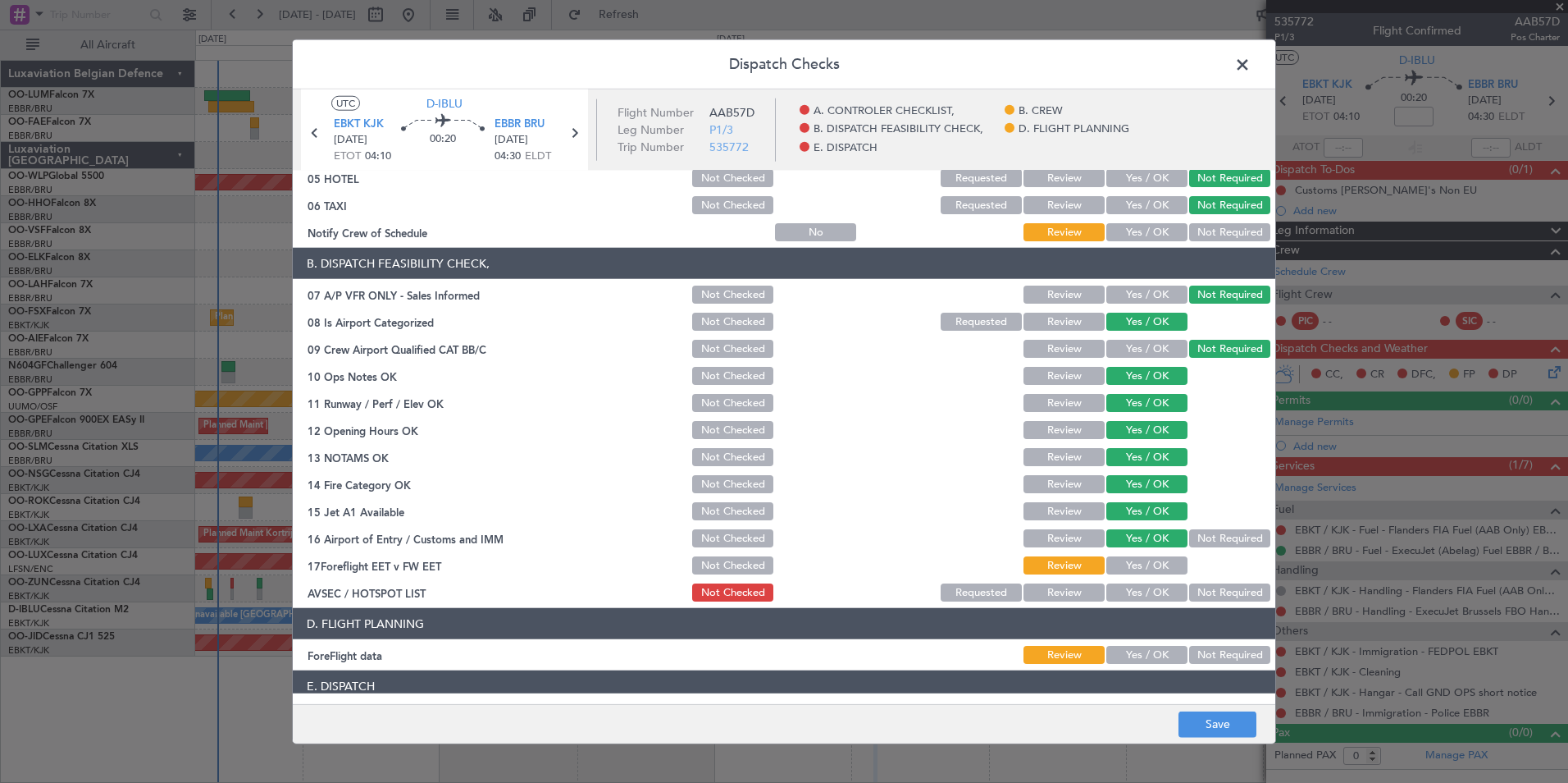
scroll to position [303, 0]
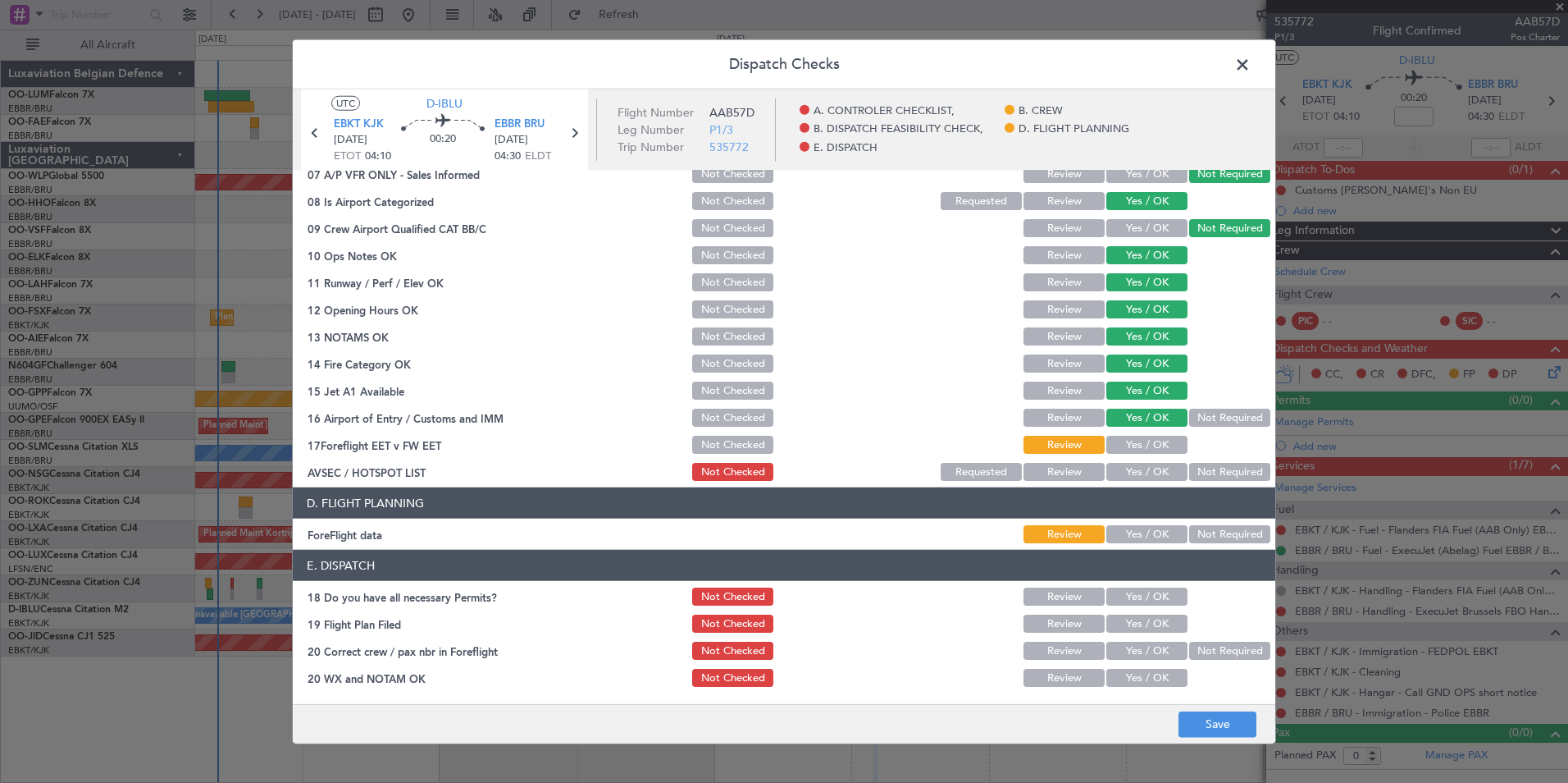
click at [1200, 470] on button "Not Required" at bounding box center [1229, 472] width 81 height 18
click at [1214, 714] on button "Save" at bounding box center [1217, 724] width 78 height 26
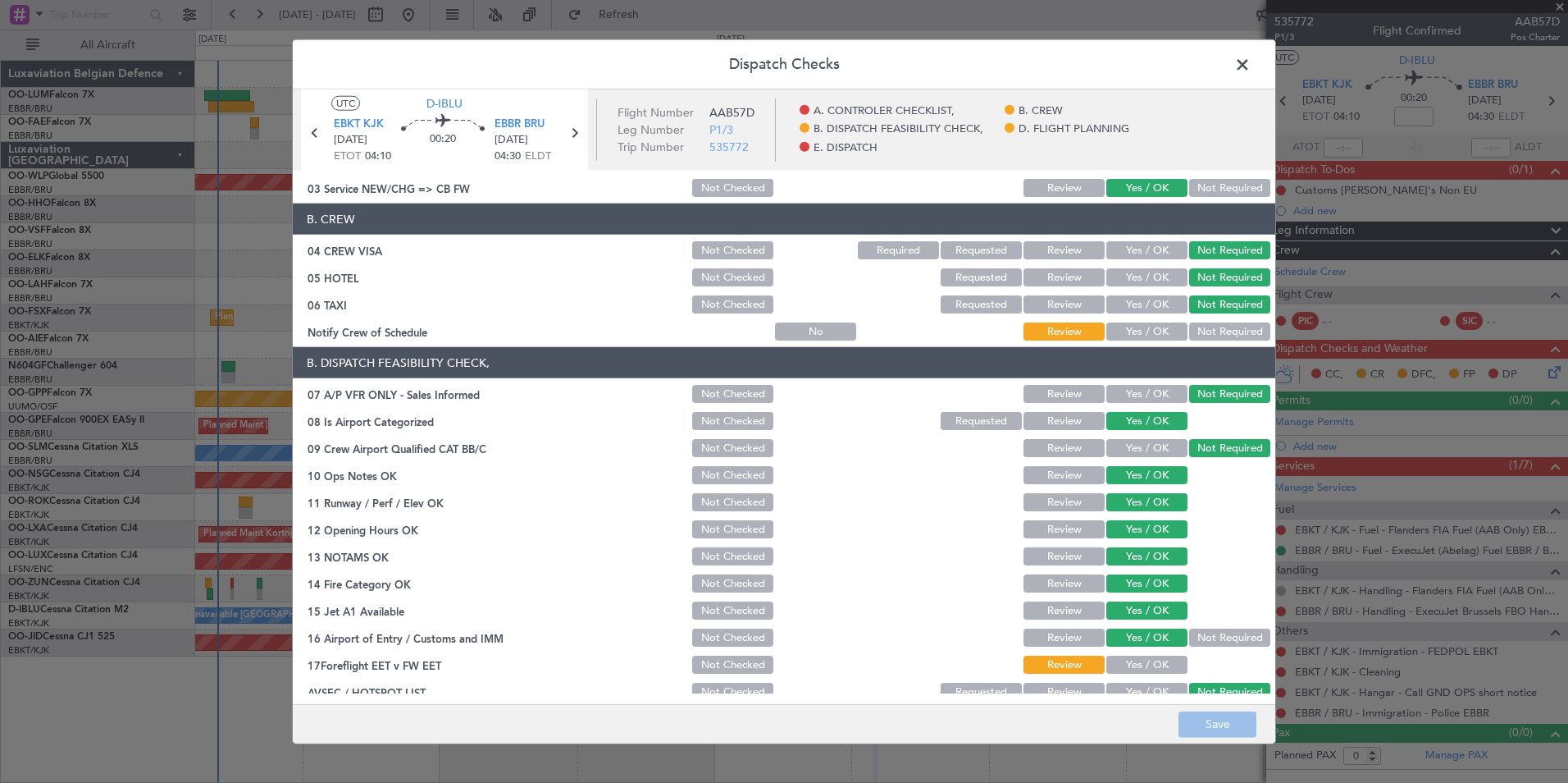
scroll to position [0, 0]
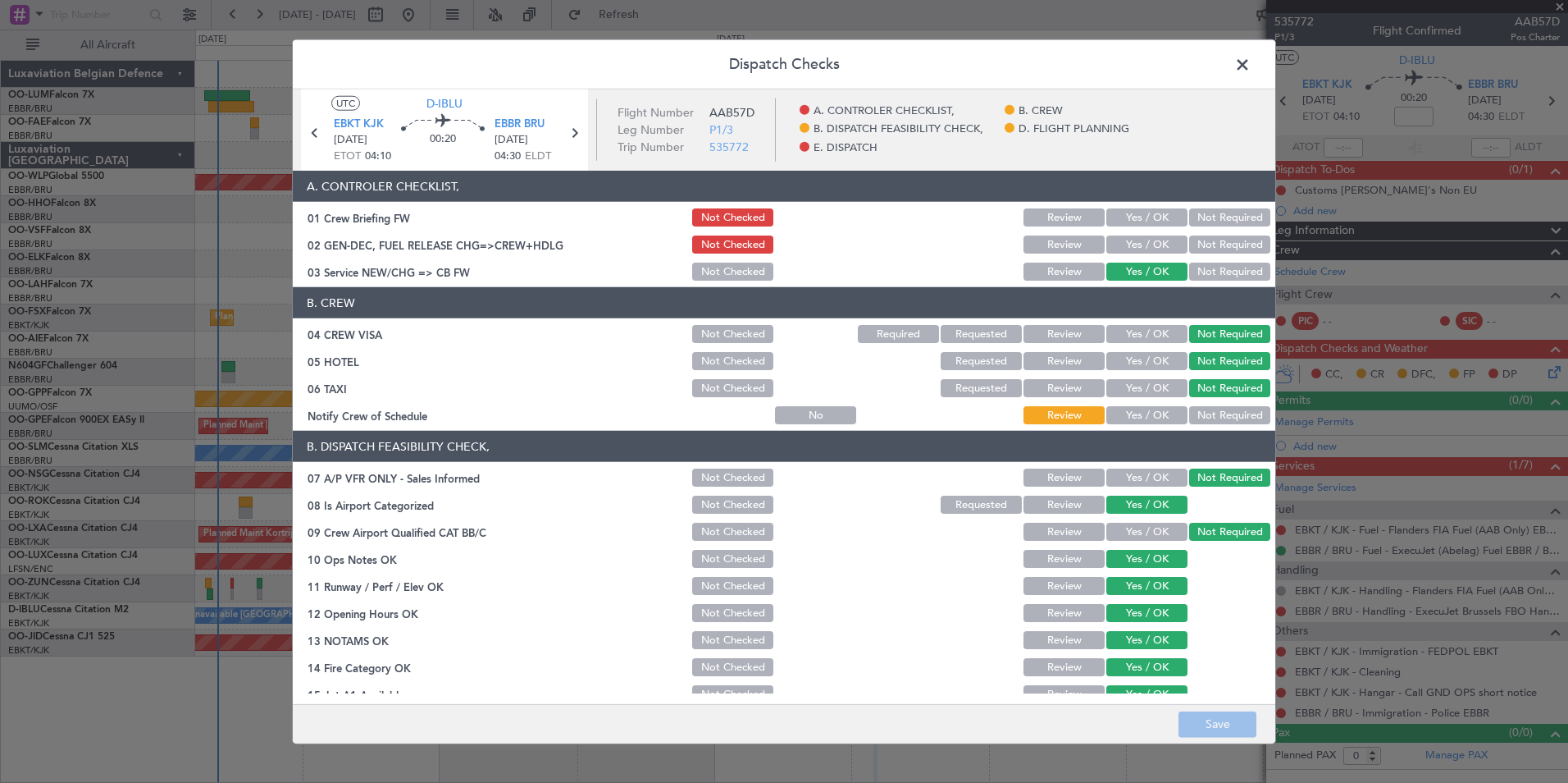
click at [1251, 71] on span at bounding box center [1251, 69] width 0 height 33
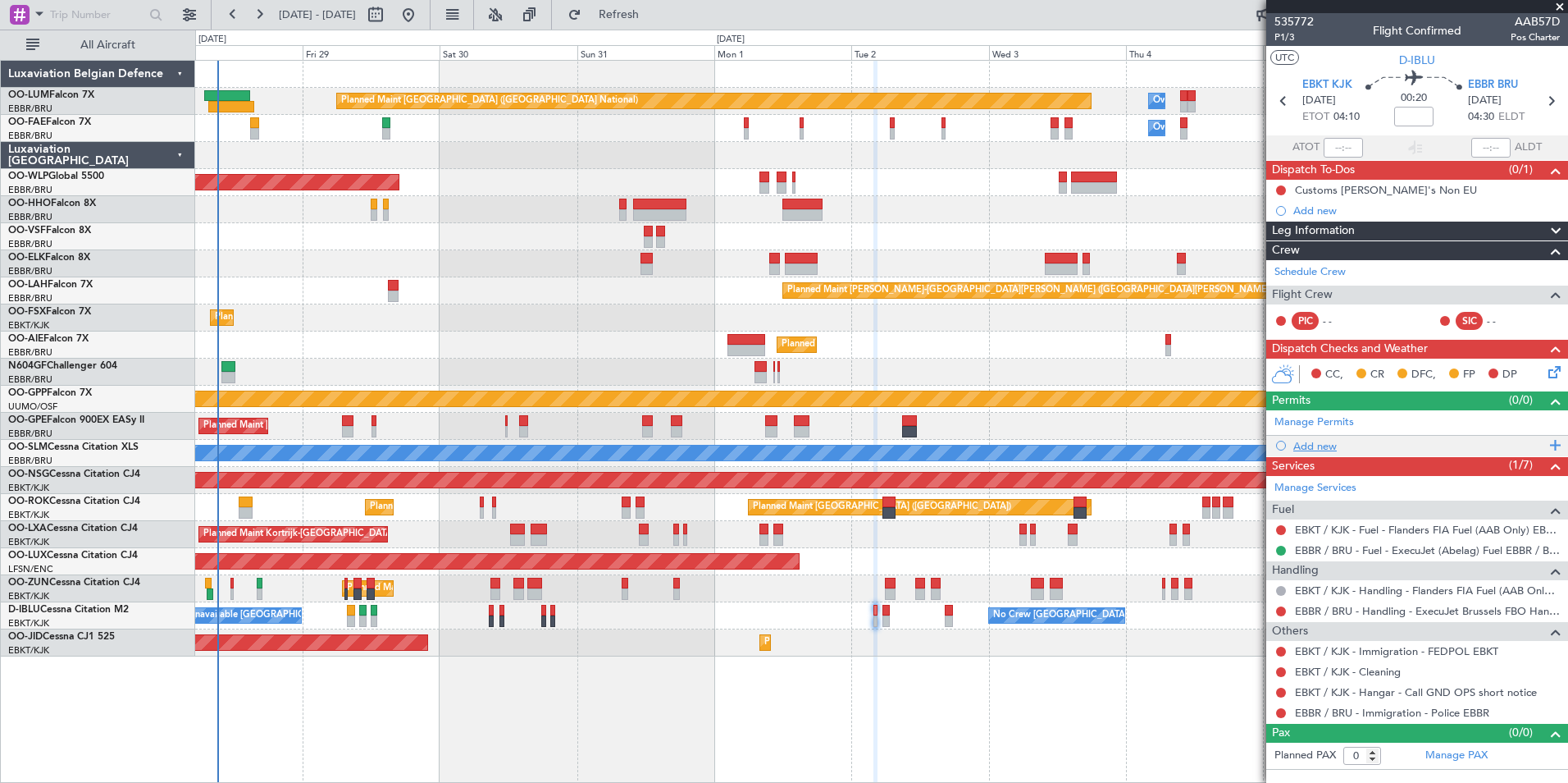
click at [1322, 442] on div "Add new" at bounding box center [1419, 446] width 252 height 14
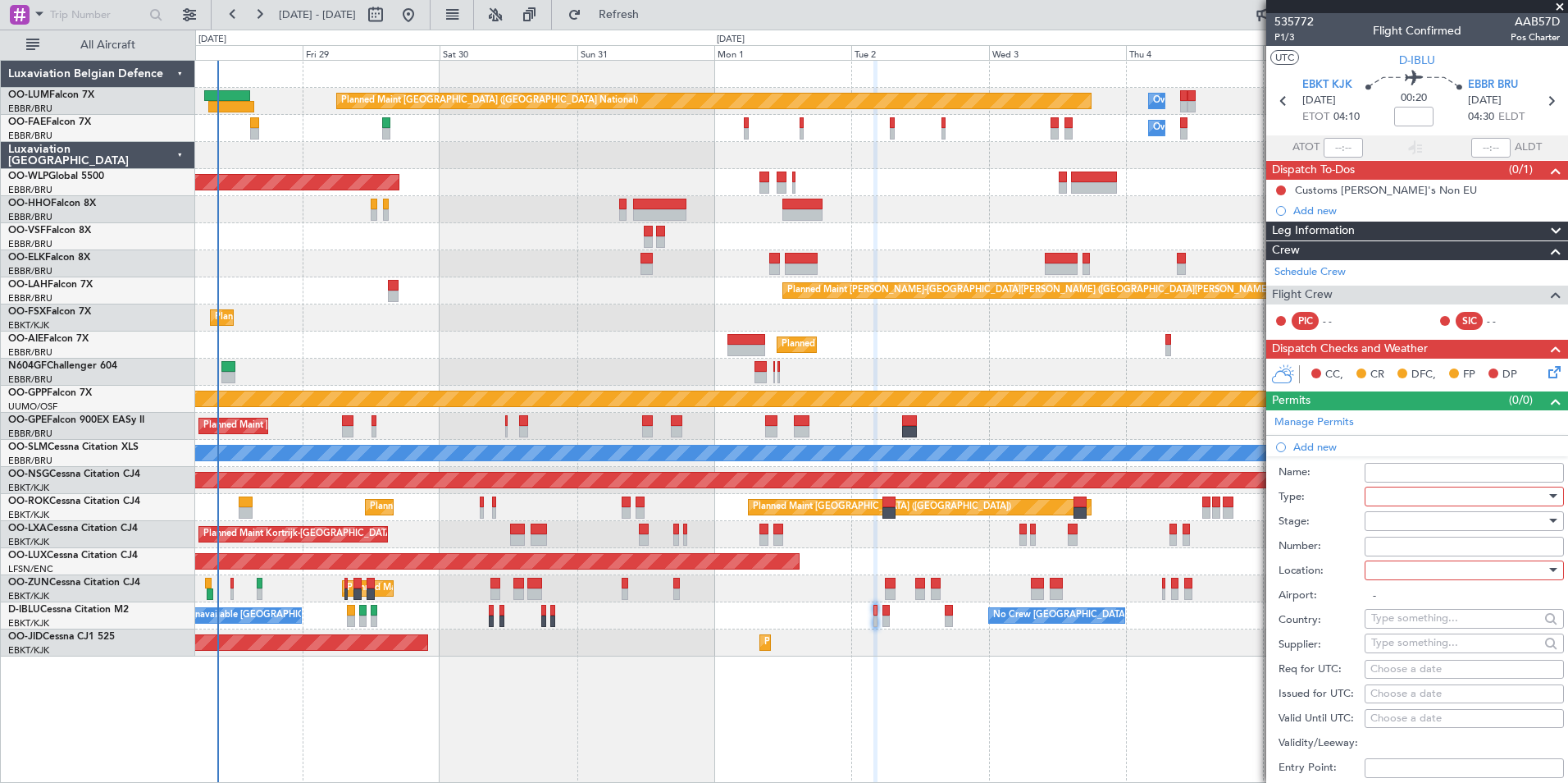
click at [1378, 502] on div at bounding box center [1459, 497] width 174 height 25
click at [1404, 647] on span "Slot" at bounding box center [1458, 651] width 172 height 25
click at [1375, 515] on div at bounding box center [1459, 521] width 174 height 25
click at [1424, 578] on span "Not Requested" at bounding box center [1458, 578] width 172 height 25
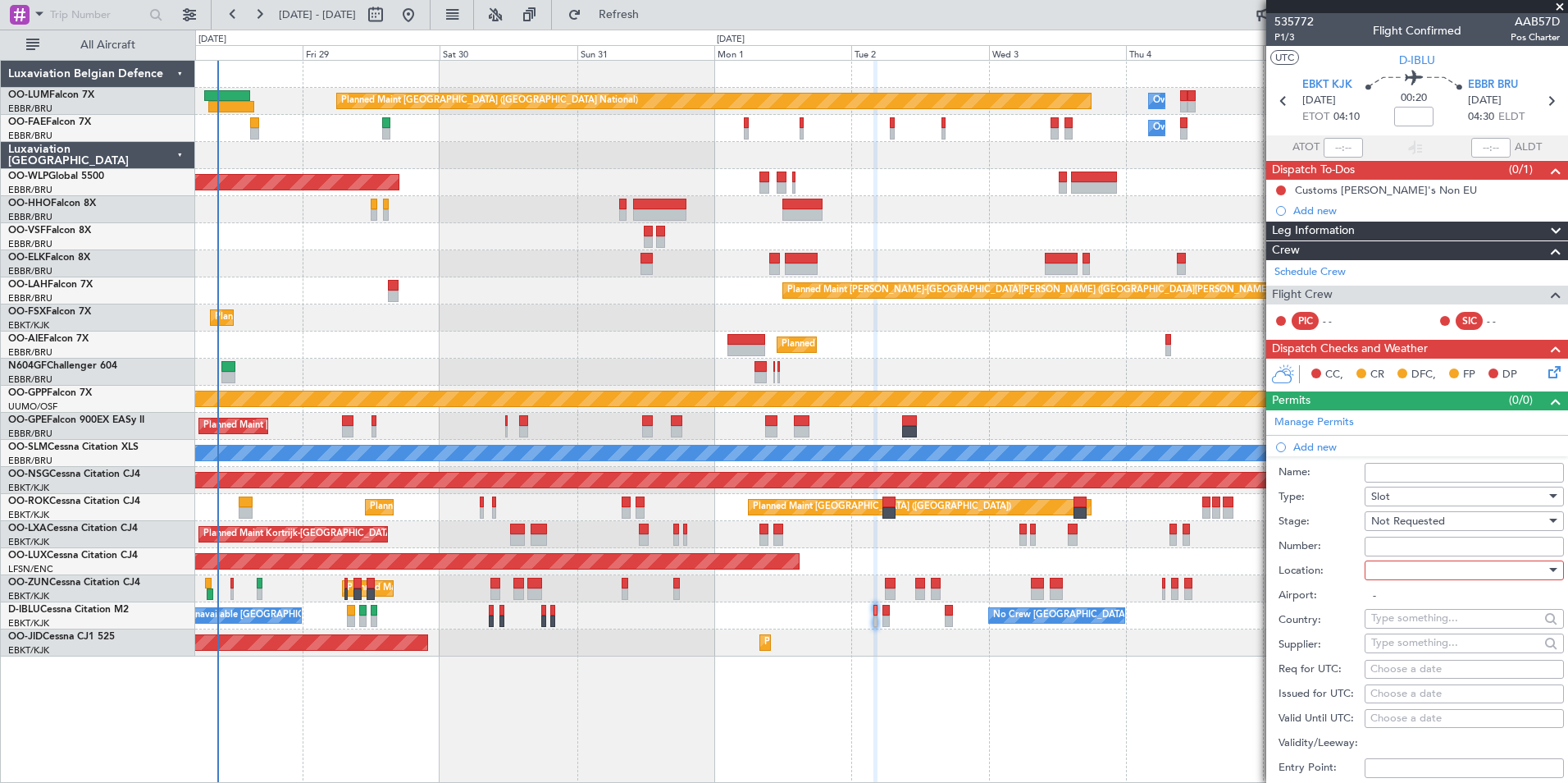
click at [1399, 560] on div at bounding box center [1459, 570] width 174 height 25
click at [1404, 598] on span "Departure" at bounding box center [1458, 603] width 172 height 25
click at [1409, 583] on div "Airport: EBKT / KJK" at bounding box center [1421, 595] width 285 height 25
click at [1409, 575] on span "Departure" at bounding box center [1396, 570] width 50 height 15
click at [1395, 661] on span "Arrival" at bounding box center [1458, 652] width 172 height 25
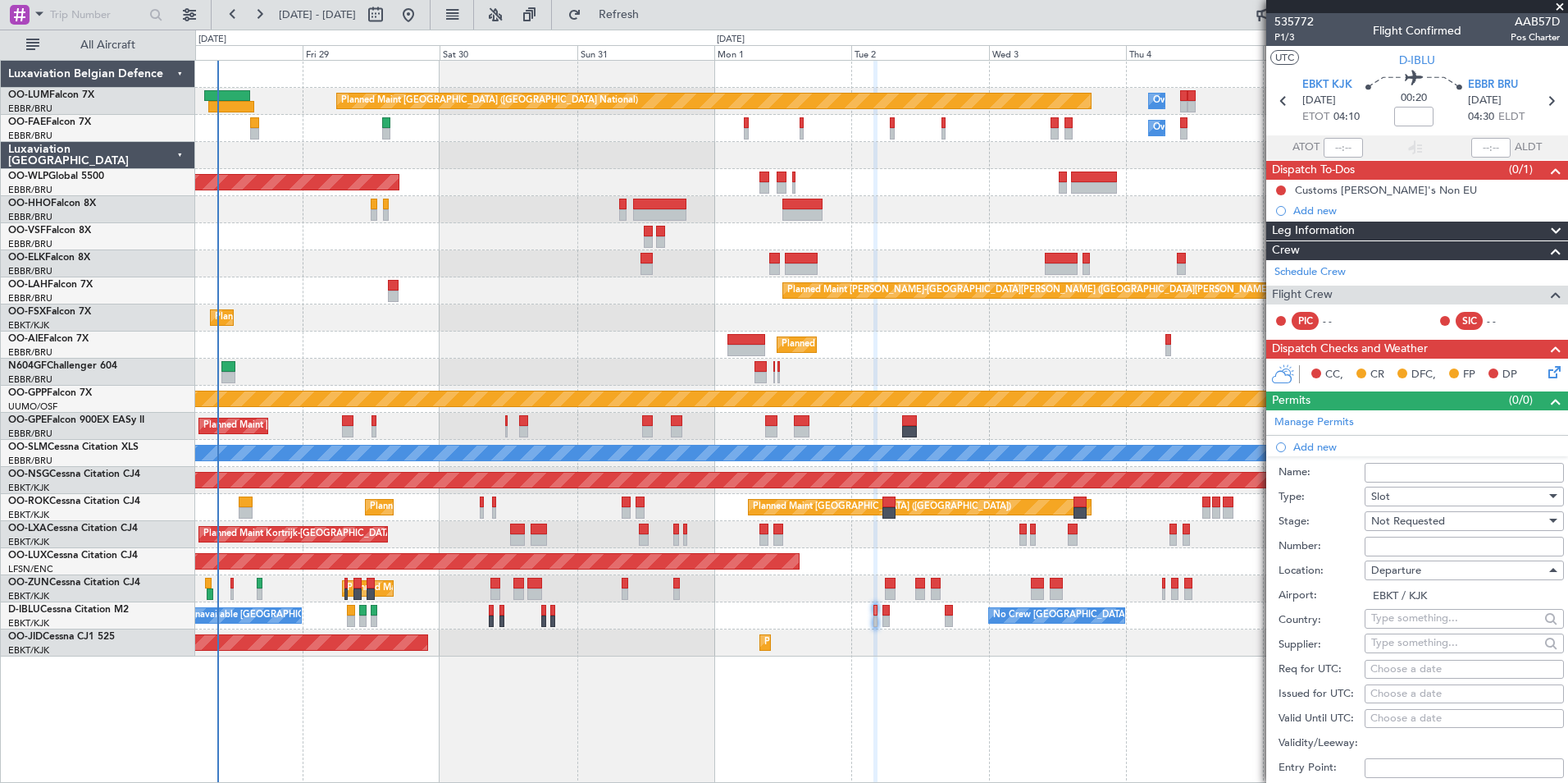
type input "EBBR / BRU"
click at [1396, 664] on div "Choose a date" at bounding box center [1464, 669] width 187 height 16
select select "8"
select select "2025"
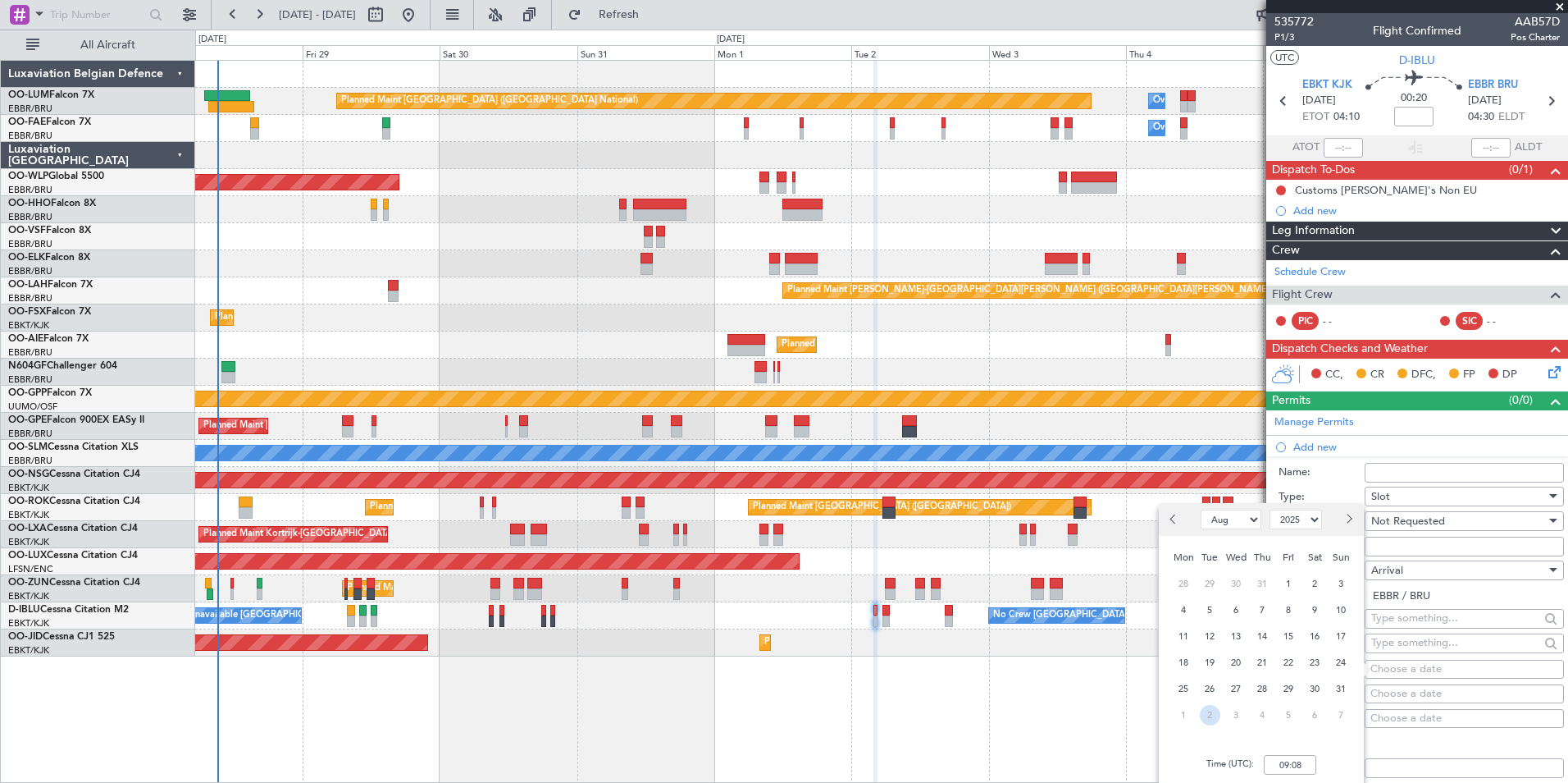
click at [1219, 717] on span "2" at bounding box center [1210, 715] width 21 height 21
select select "9"
click at [1277, 758] on input "00:00" at bounding box center [1290, 765] width 53 height 20
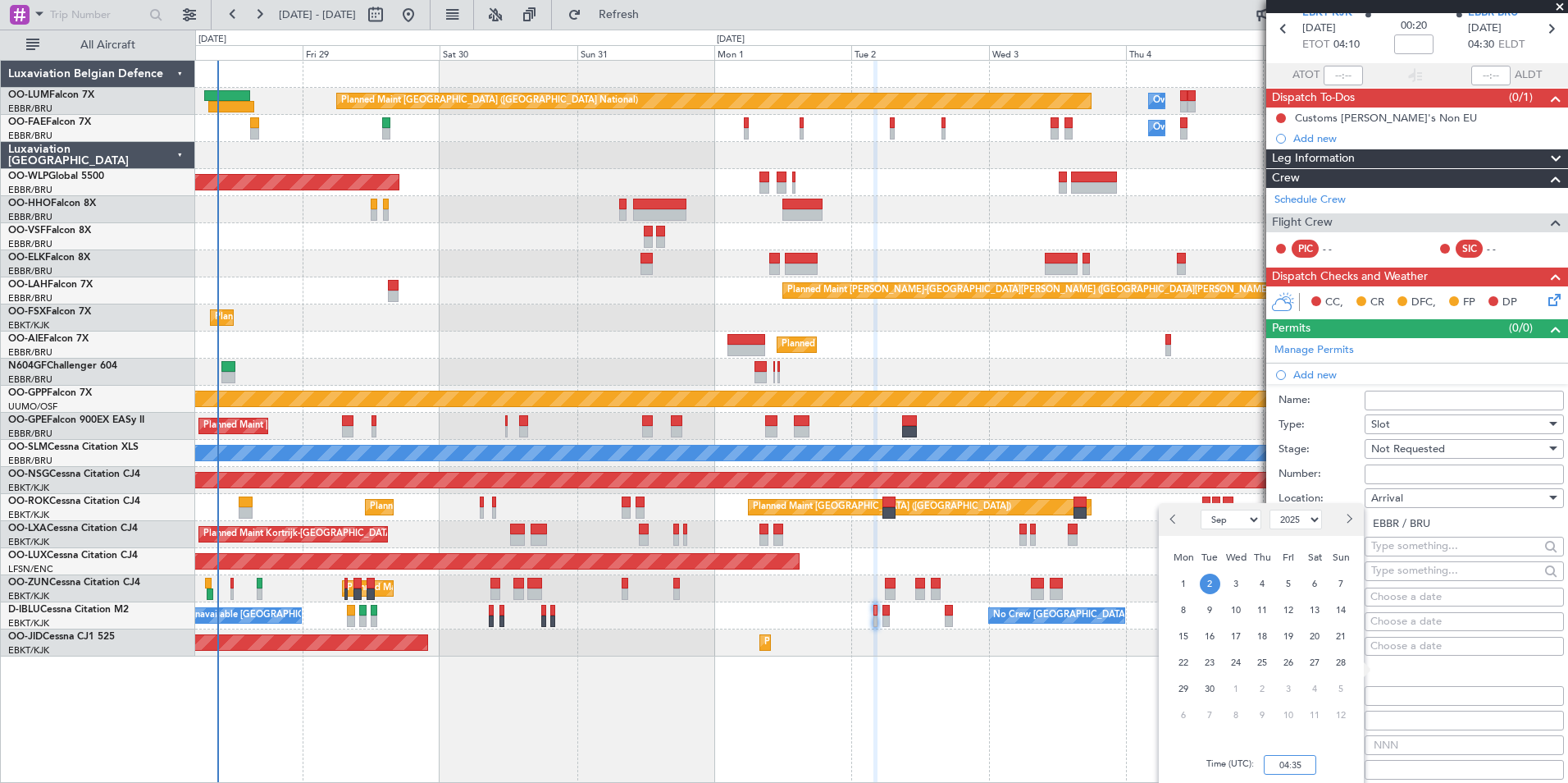
scroll to position [164, 0]
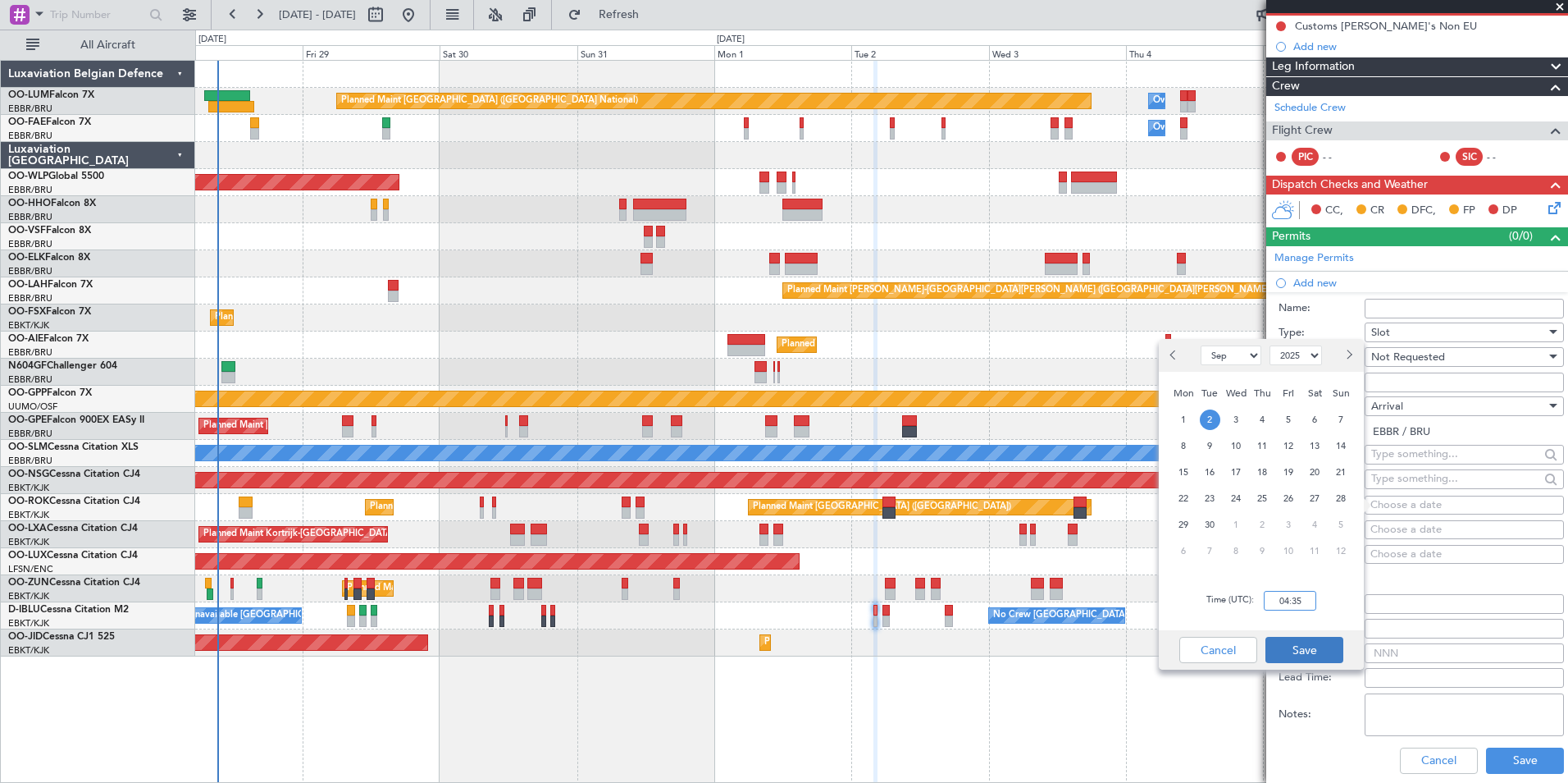
type input "04:35"
click at [1312, 653] on button "Save" at bounding box center [1304, 650] width 78 height 26
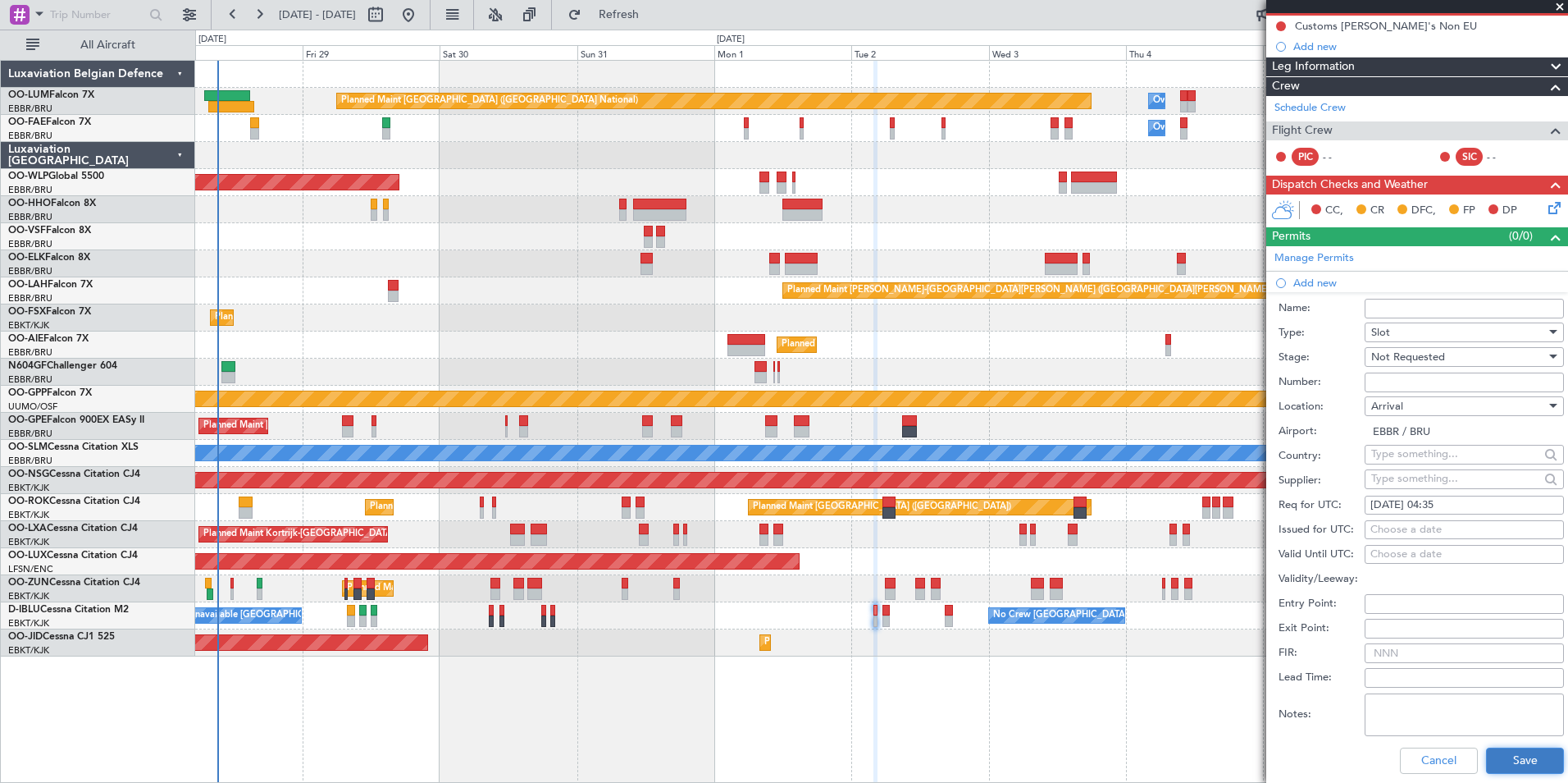
click at [1519, 765] on button "Save" at bounding box center [1524, 761] width 78 height 26
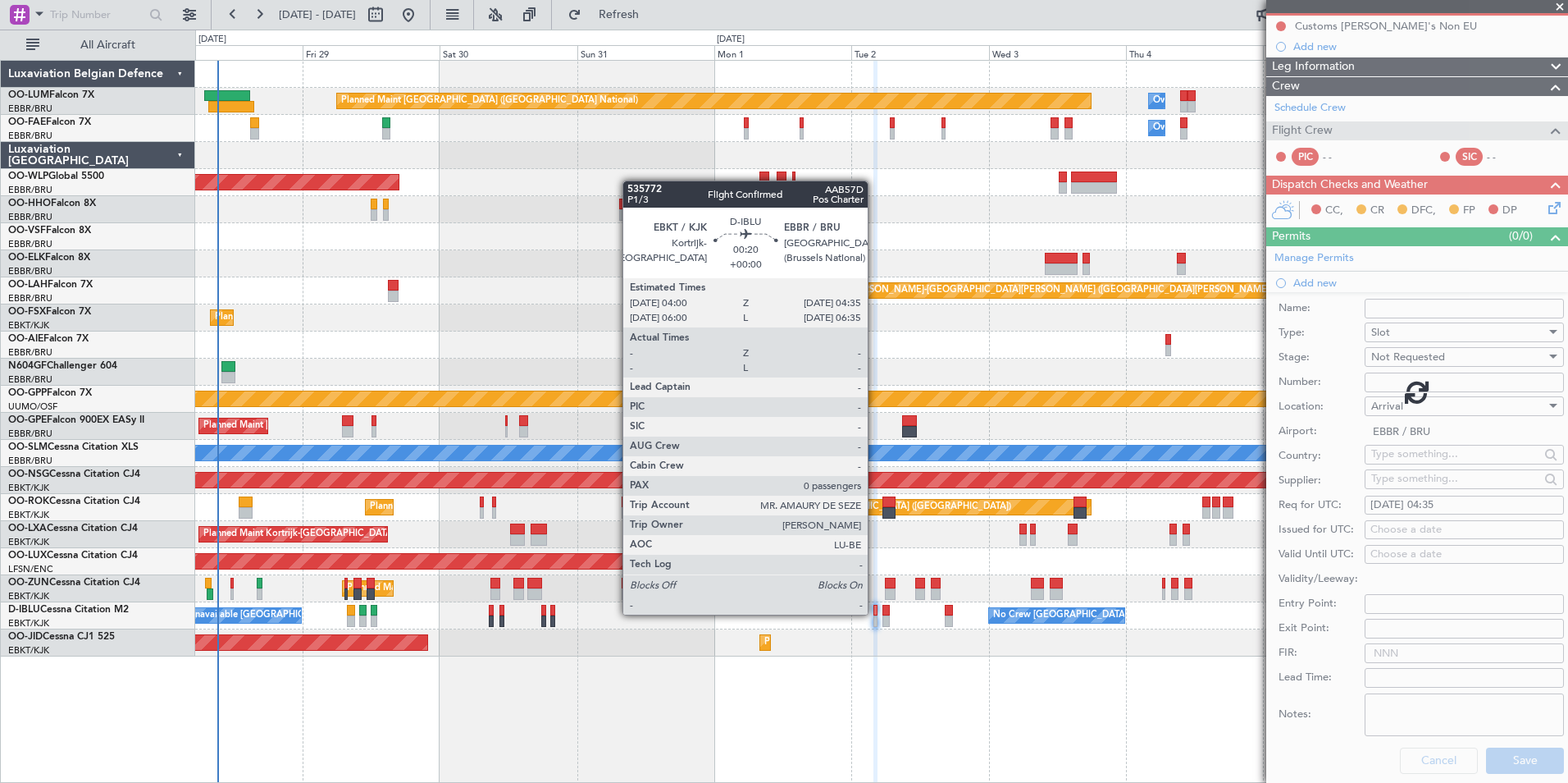
scroll to position [7, 0]
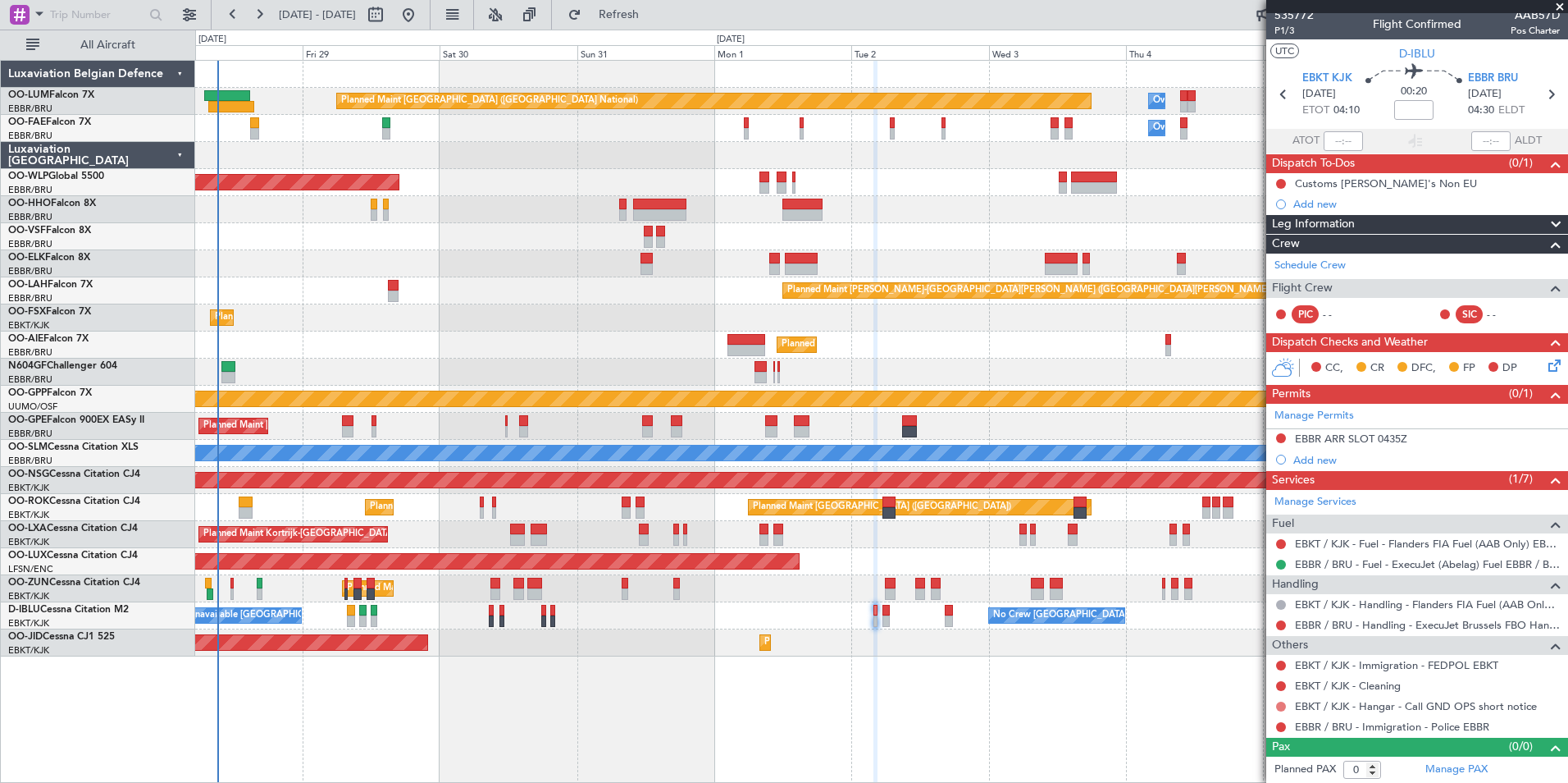
click at [1281, 705] on button at bounding box center [1281, 707] width 10 height 10
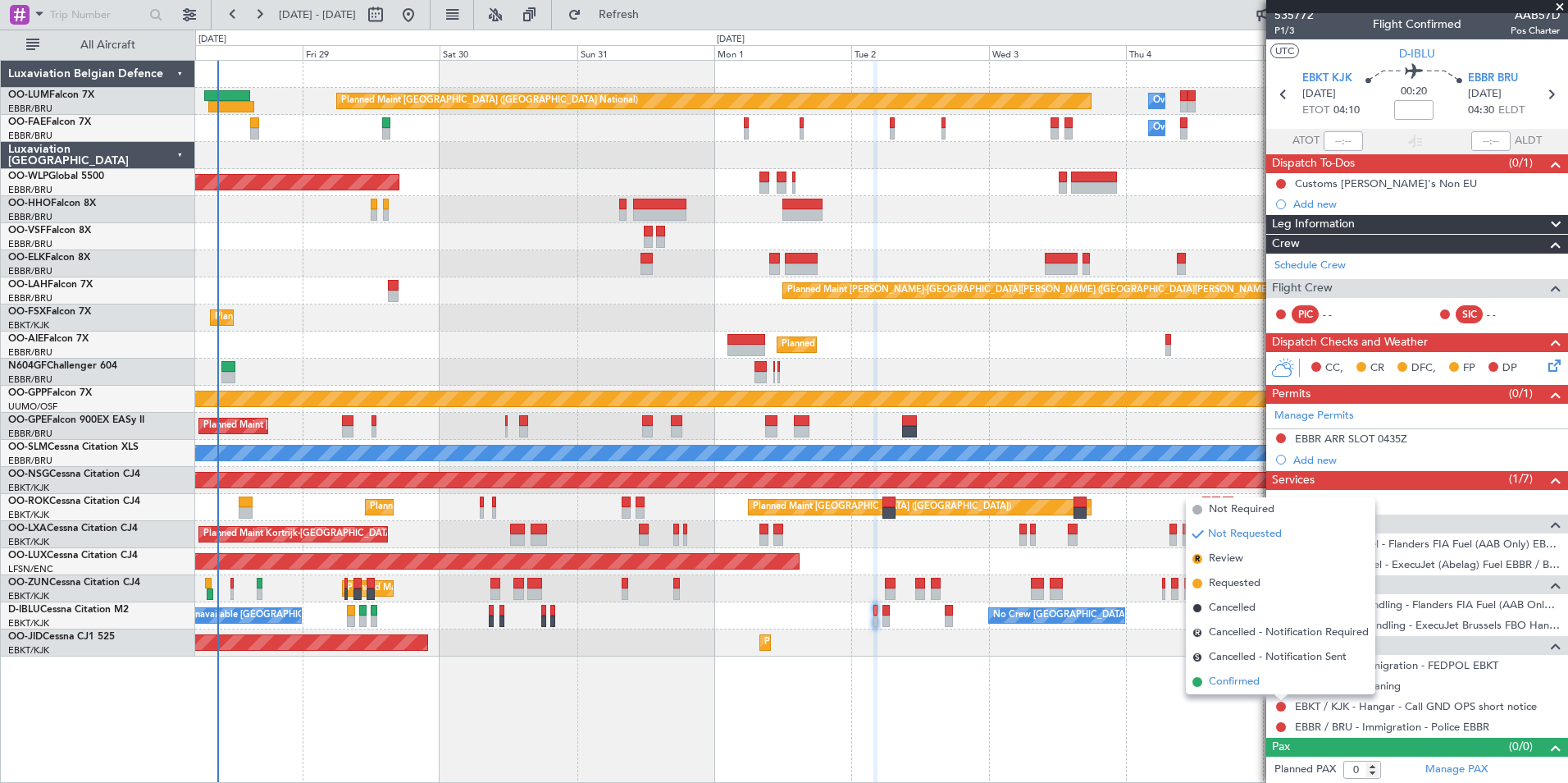
click at [1244, 688] on span "Confirmed" at bounding box center [1234, 682] width 51 height 16
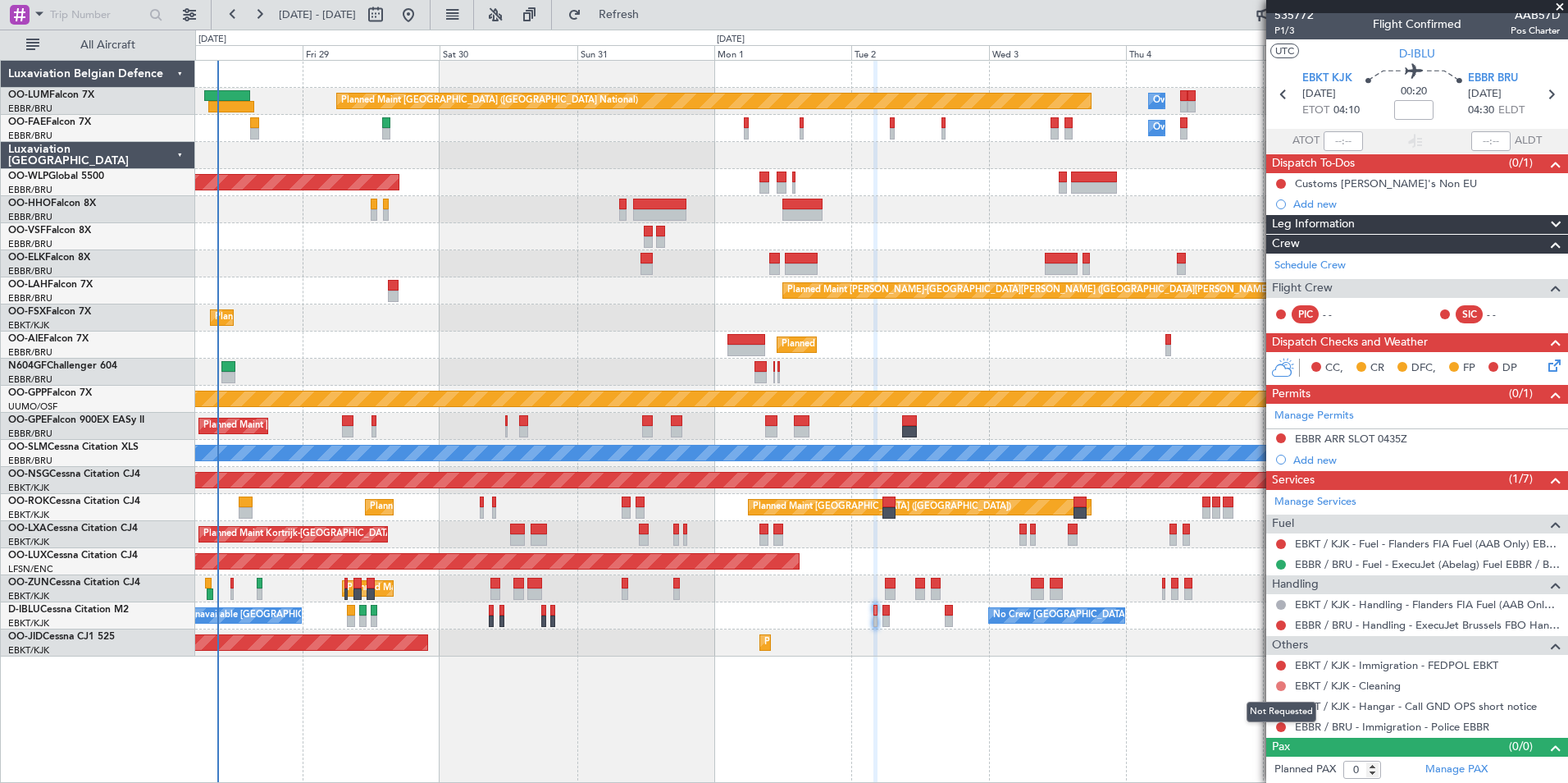
click at [1280, 685] on button at bounding box center [1281, 686] width 10 height 10
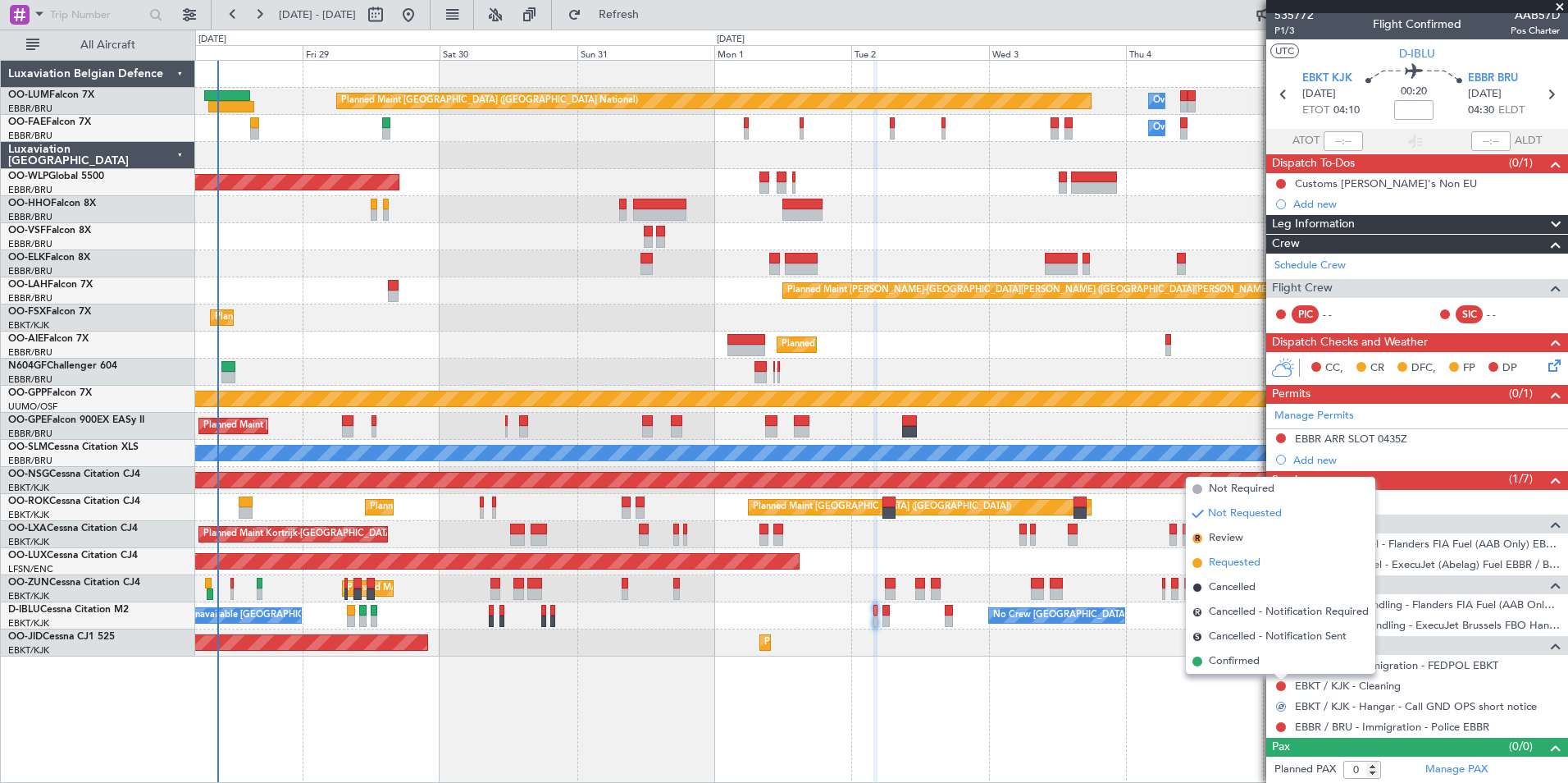
click at [1233, 563] on span "Requested" at bounding box center [1234, 563] width 52 height 16
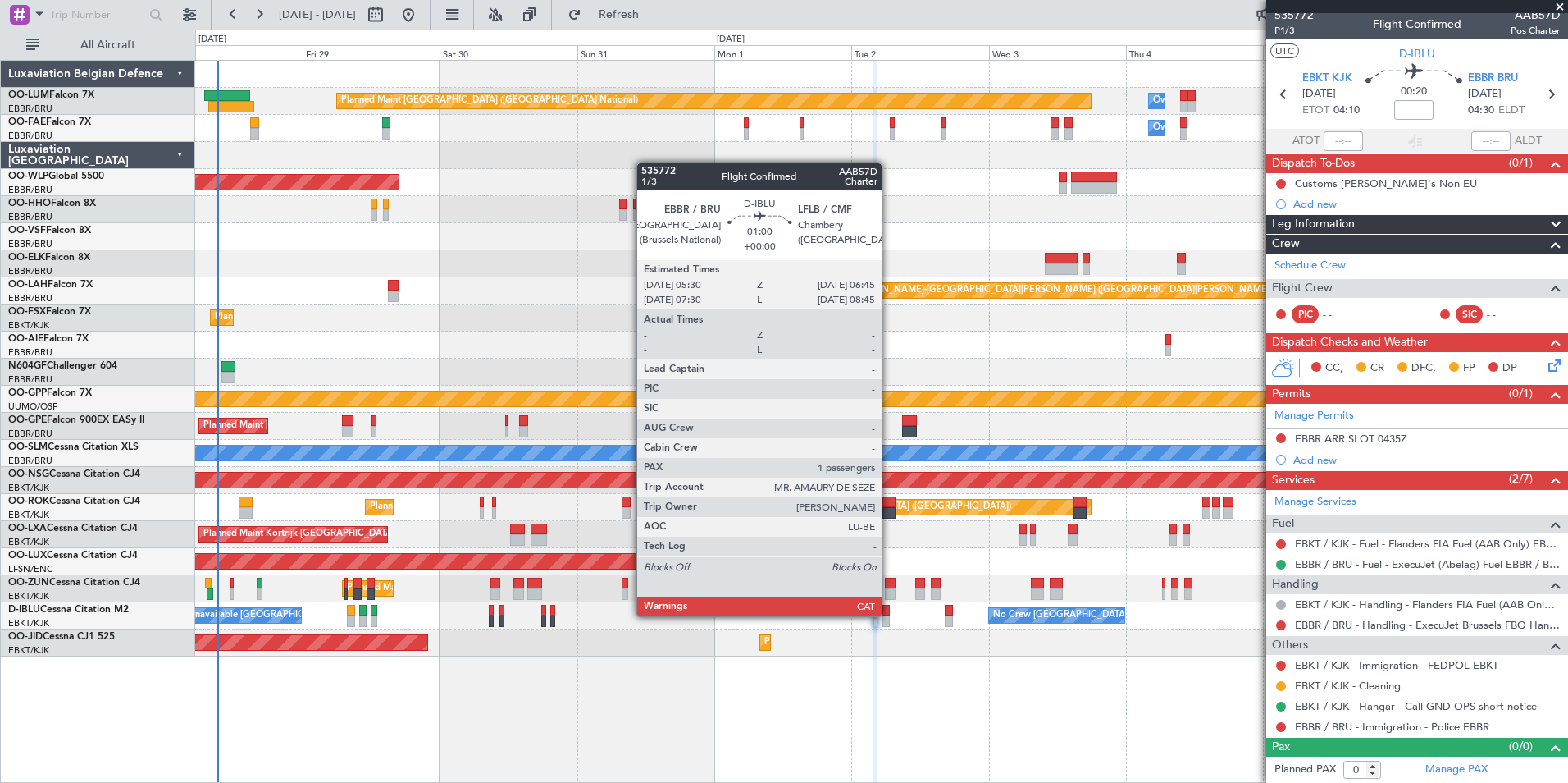
click at [889, 616] on div at bounding box center [886, 621] width 7 height 12
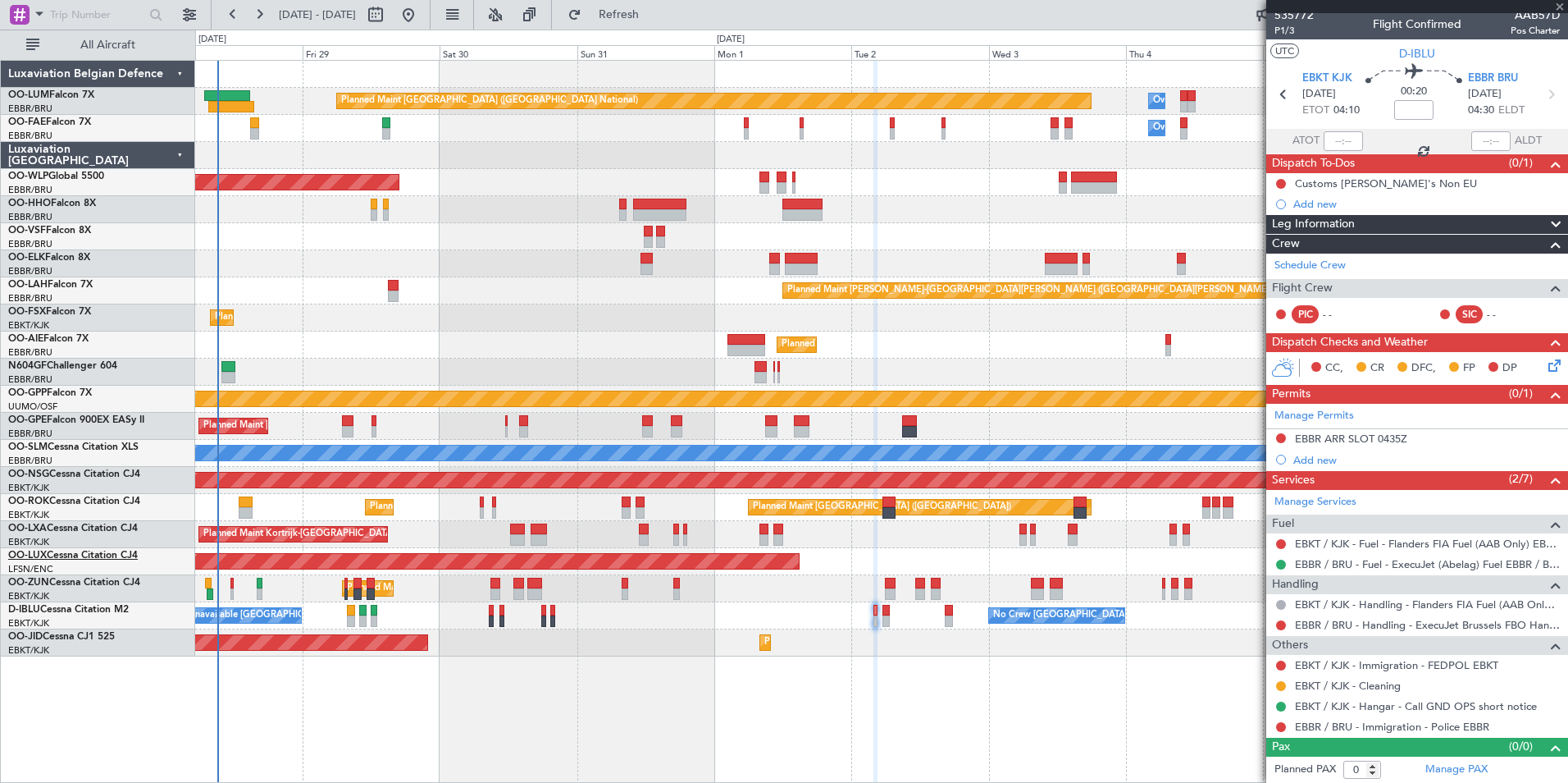
type input "1"
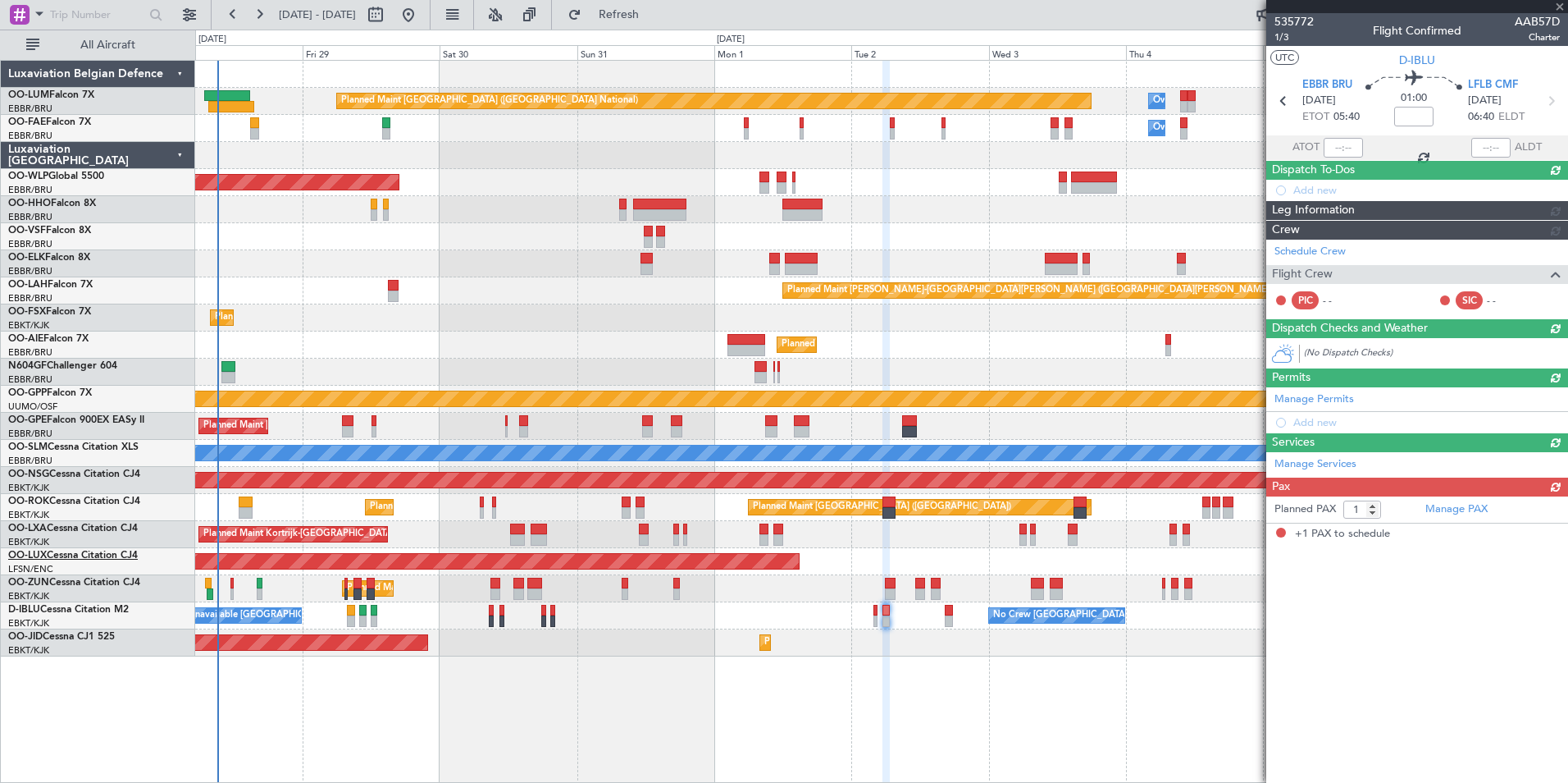
scroll to position [0, 0]
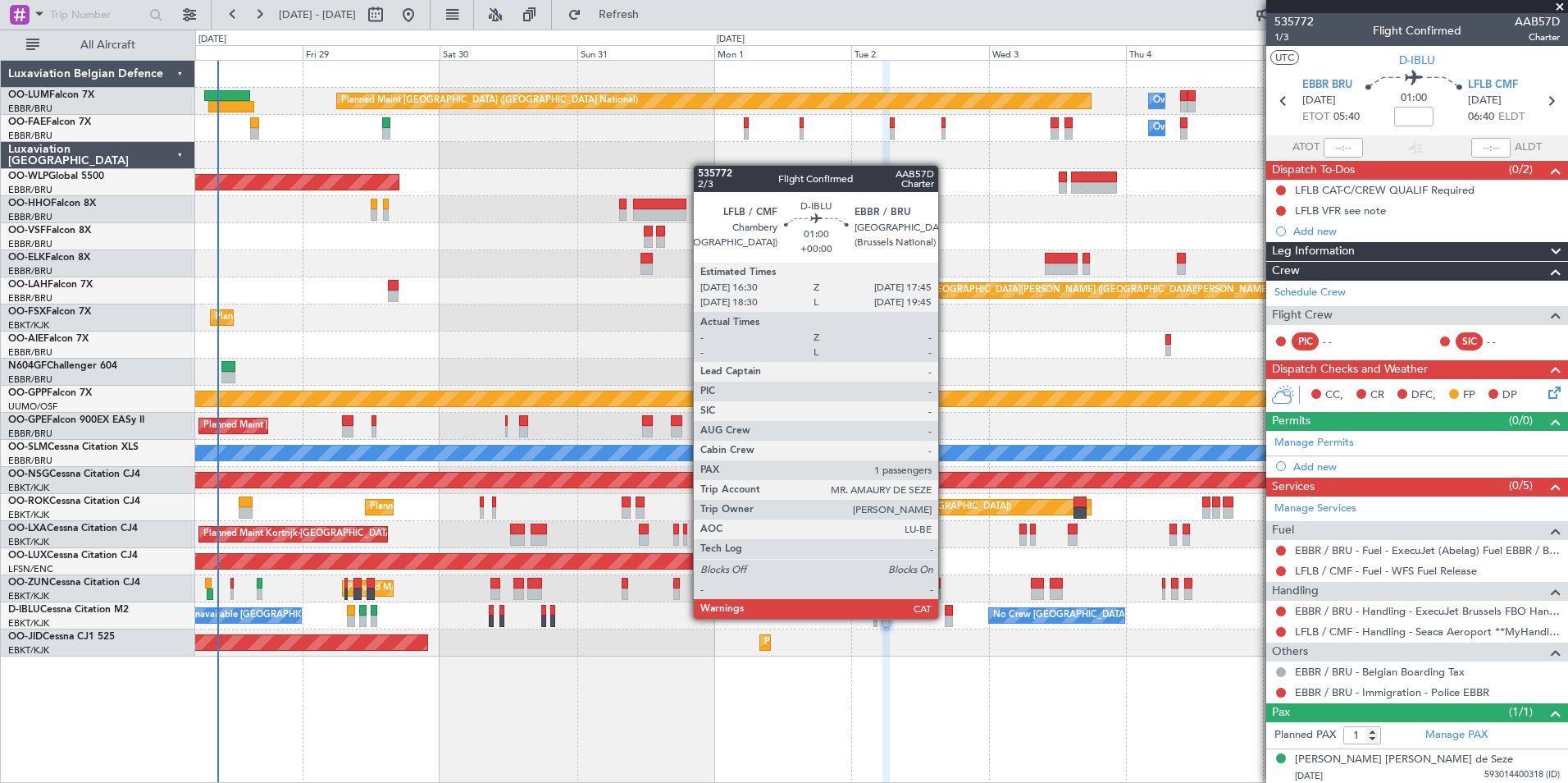
click at [946, 619] on div at bounding box center [948, 621] width 7 height 12
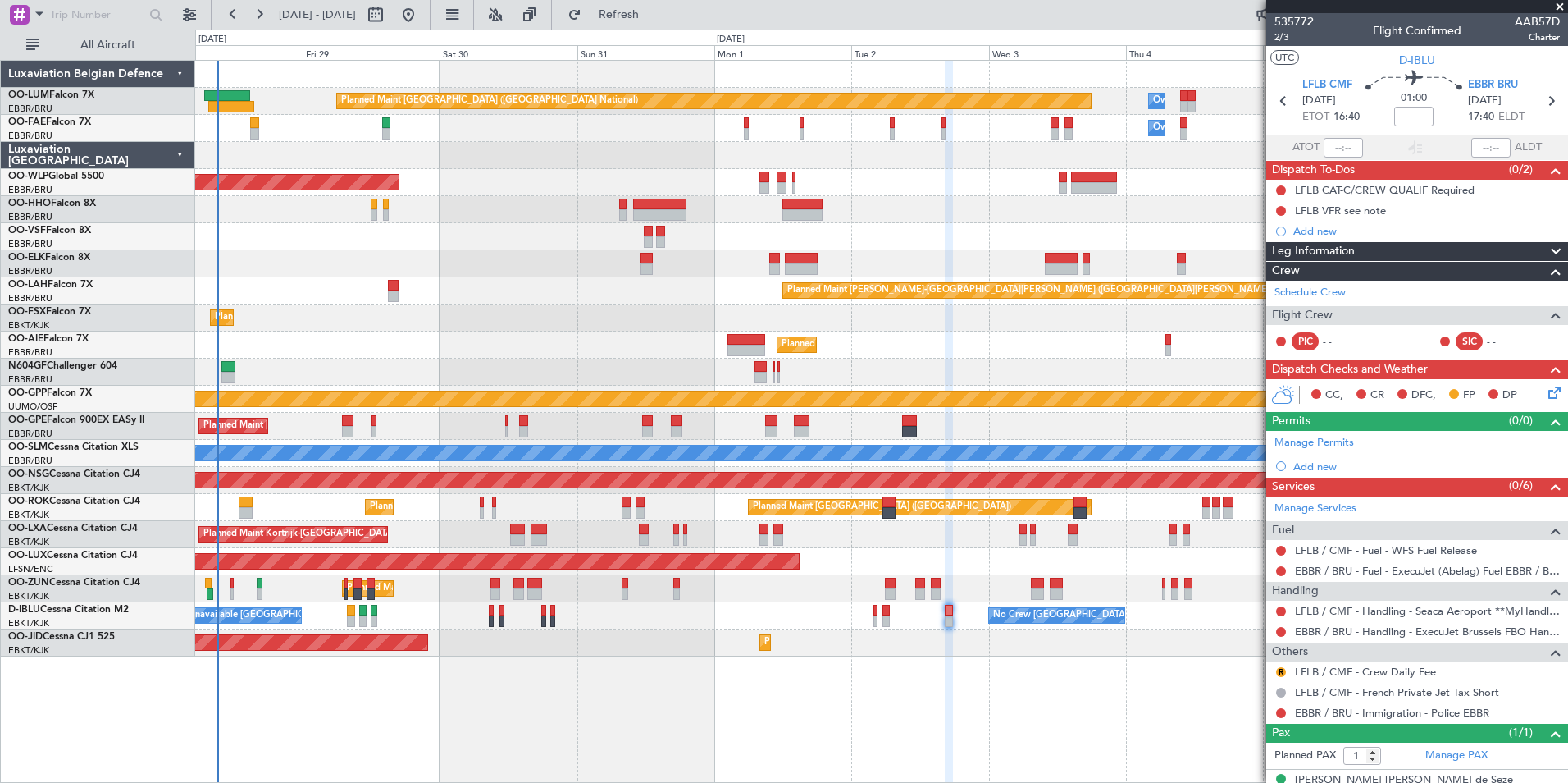
click at [844, 396] on div "Grounded [PERSON_NAME]" at bounding box center [881, 399] width 1372 height 27
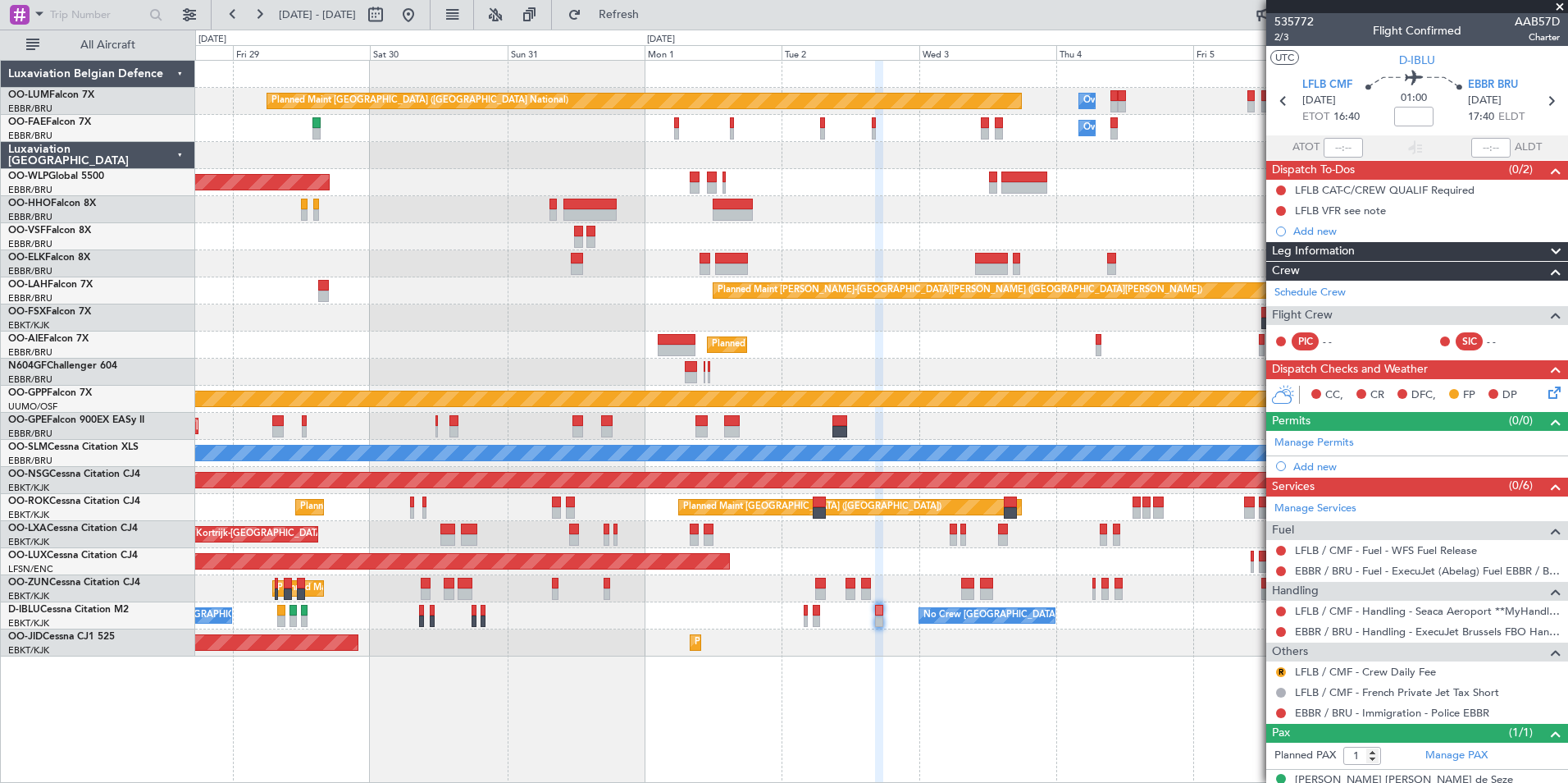
click at [853, 591] on div "Planned Maint Kortrijk-[GEOGRAPHIC_DATA]" at bounding box center [881, 588] width 1372 height 27
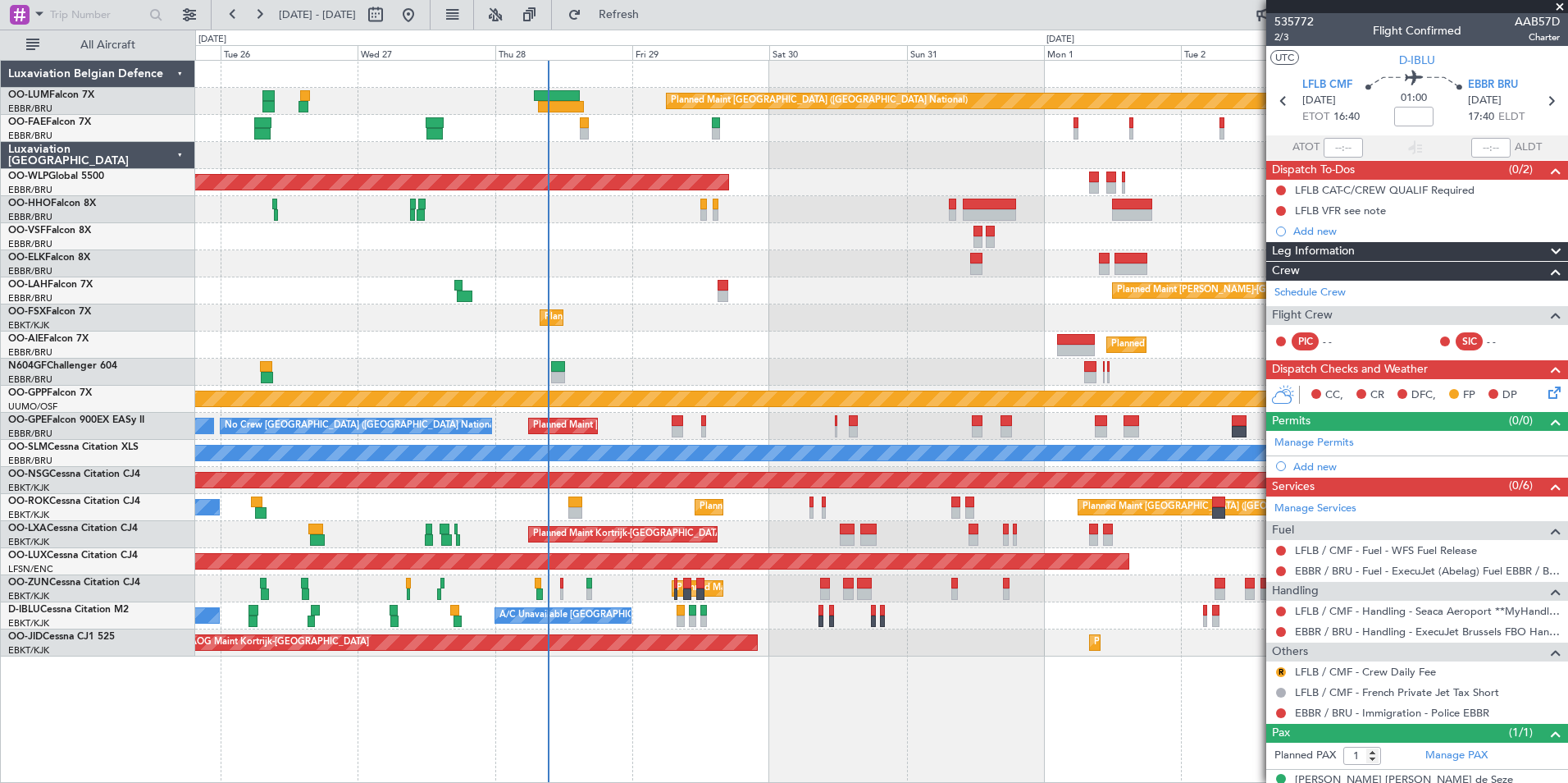
click at [894, 612] on div "No Crew Brussels (Brussels National) A/C Unavailable Kortrijk-Wevelgem No Crew …" at bounding box center [881, 615] width 1372 height 27
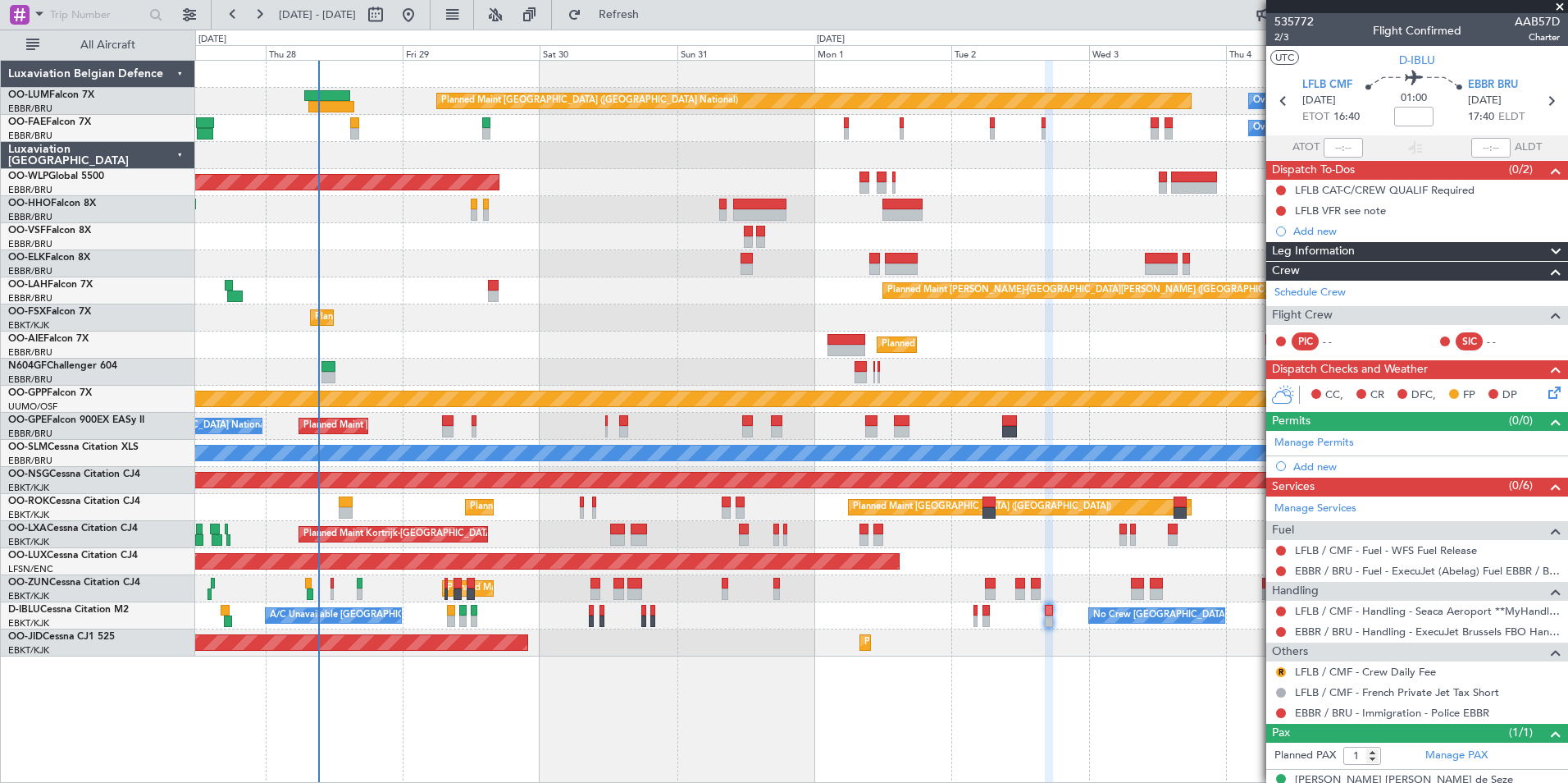
click at [702, 607] on div "No Crew Brussels (Brussels National) A/C Unavailable Kortrijk-Wevelgem No Crew …" at bounding box center [881, 615] width 1372 height 27
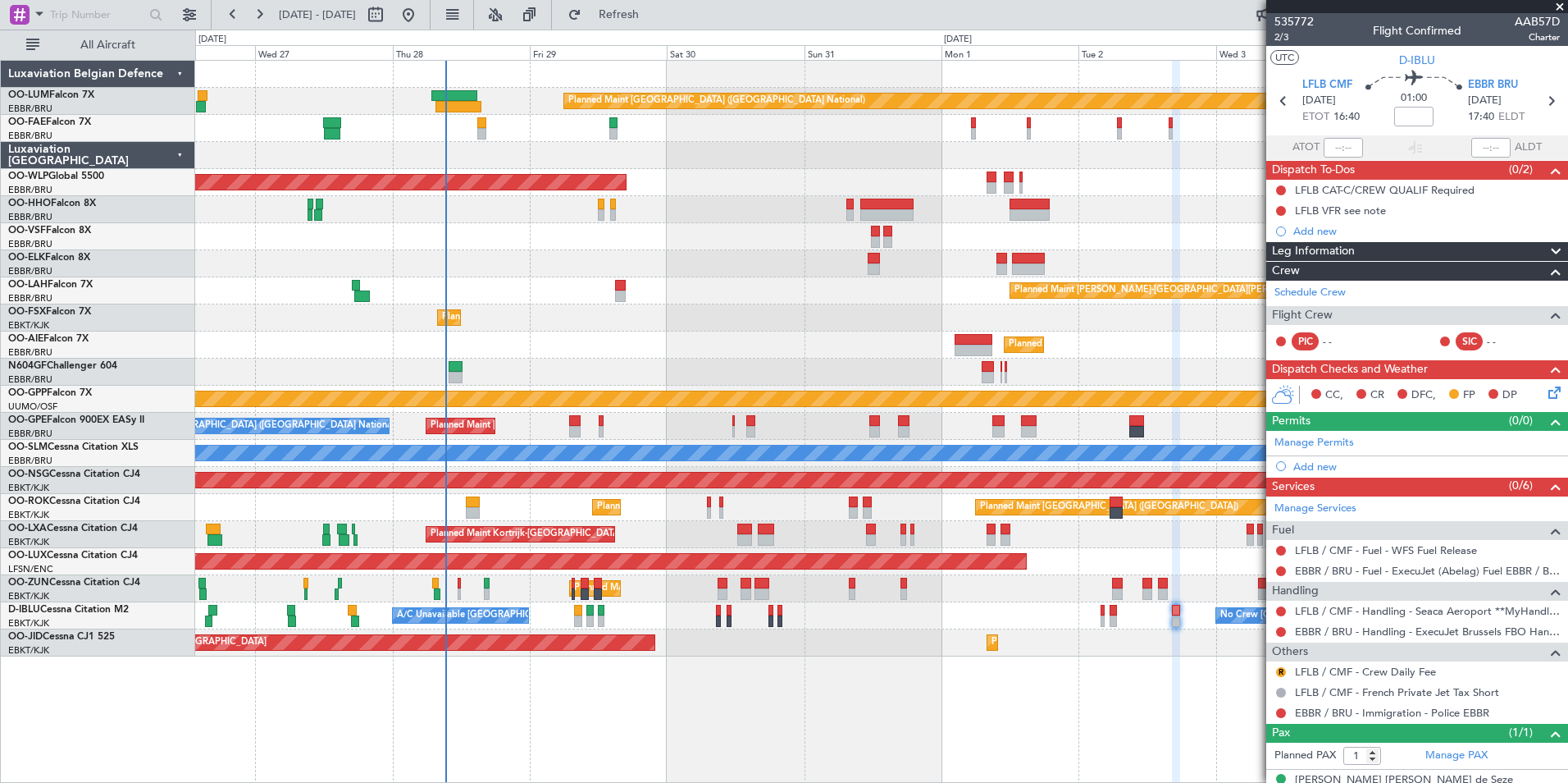
click at [789, 600] on div "Owner Melsbroek Air Base Planned Maint Brussels (Brussels National) Owner Melsb…" at bounding box center [881, 359] width 1372 height 595
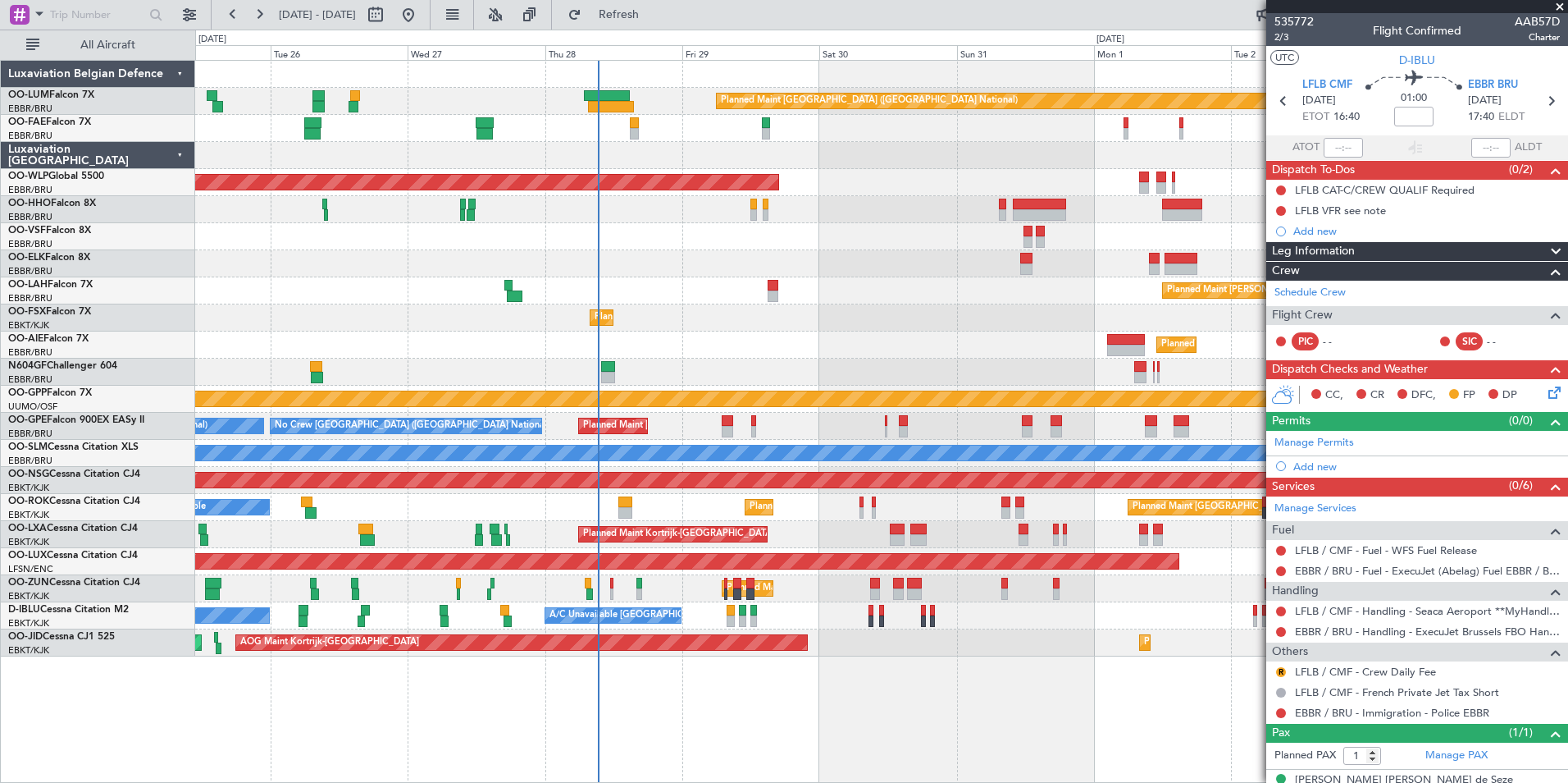
click at [795, 609] on div "Owner Melsbroek Air Base Planned Maint Brussels (Brussels National) Owner Melsb…" at bounding box center [881, 359] width 1372 height 595
click at [775, 617] on div "No Crew Brussels (Brussels National) A/C Unavailable Kortrijk-Wevelgem No Crew …" at bounding box center [881, 615] width 1372 height 27
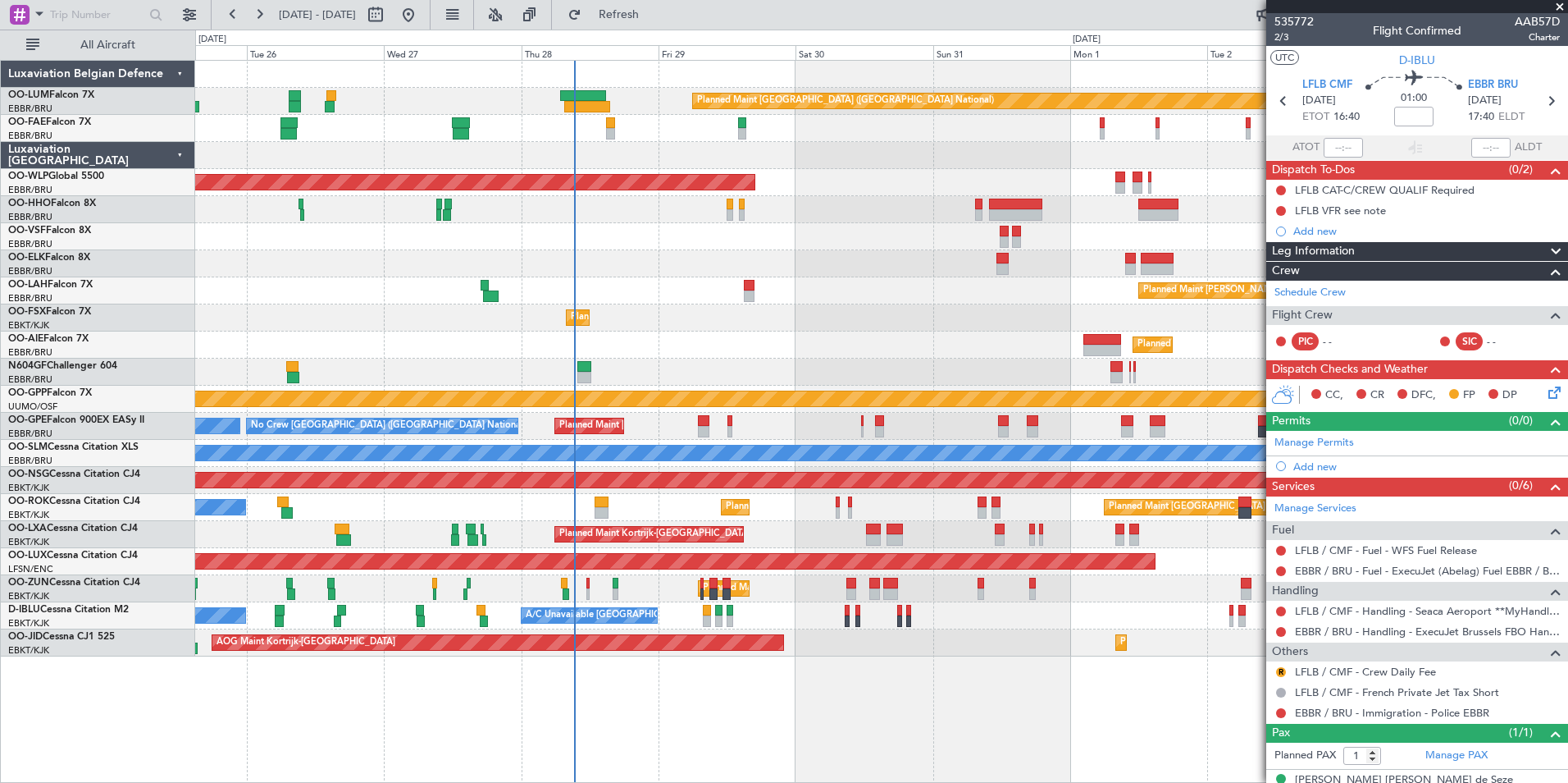
click at [659, 503] on div "Planned Maint Paris (Le Bourget) Planned Maint Kortrijk-Wevelgem A/C Unavailable" at bounding box center [881, 507] width 1372 height 27
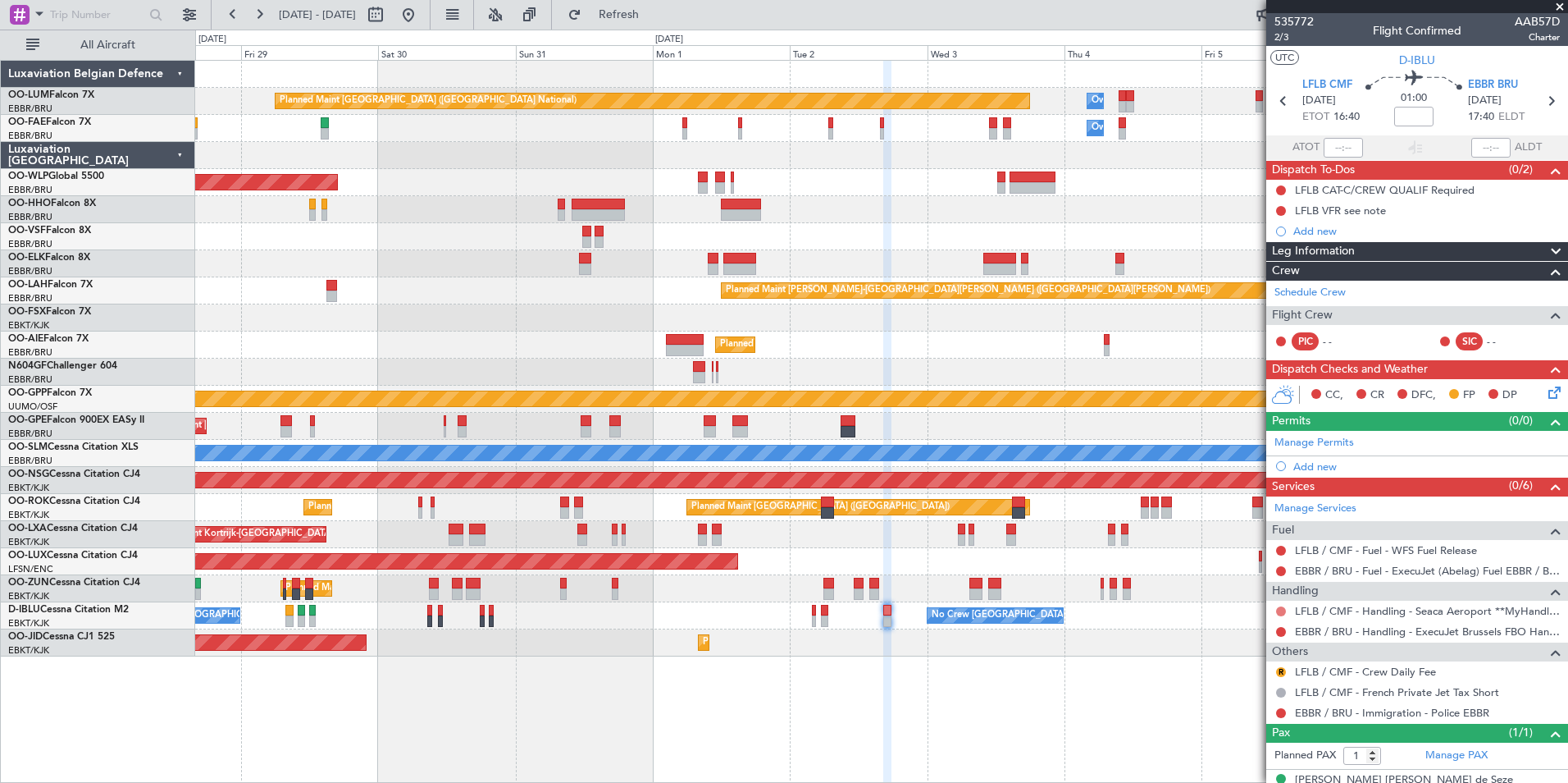
click at [1279, 609] on button at bounding box center [1281, 611] width 10 height 10
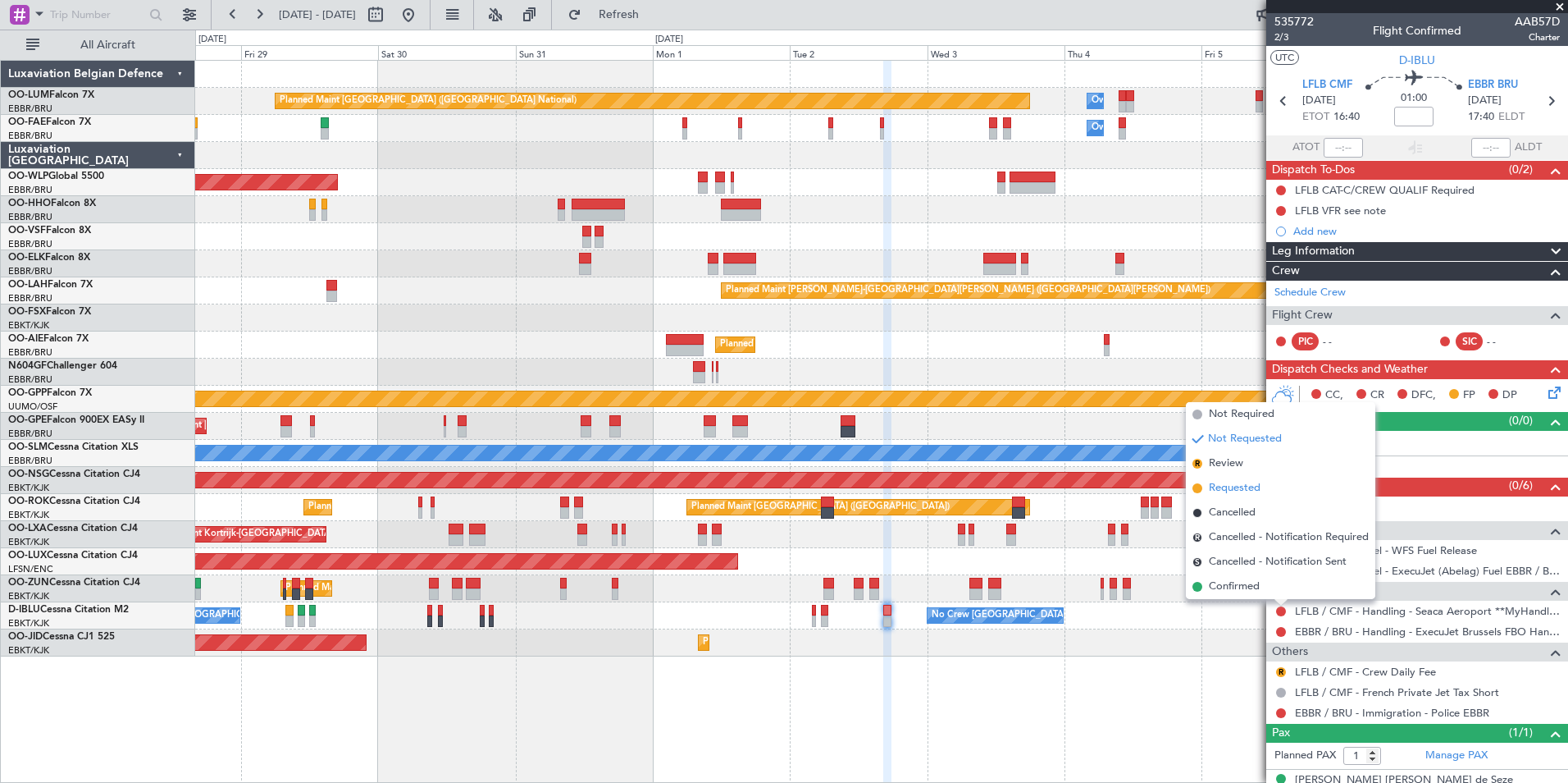
click at [1237, 485] on span "Requested" at bounding box center [1234, 489] width 52 height 16
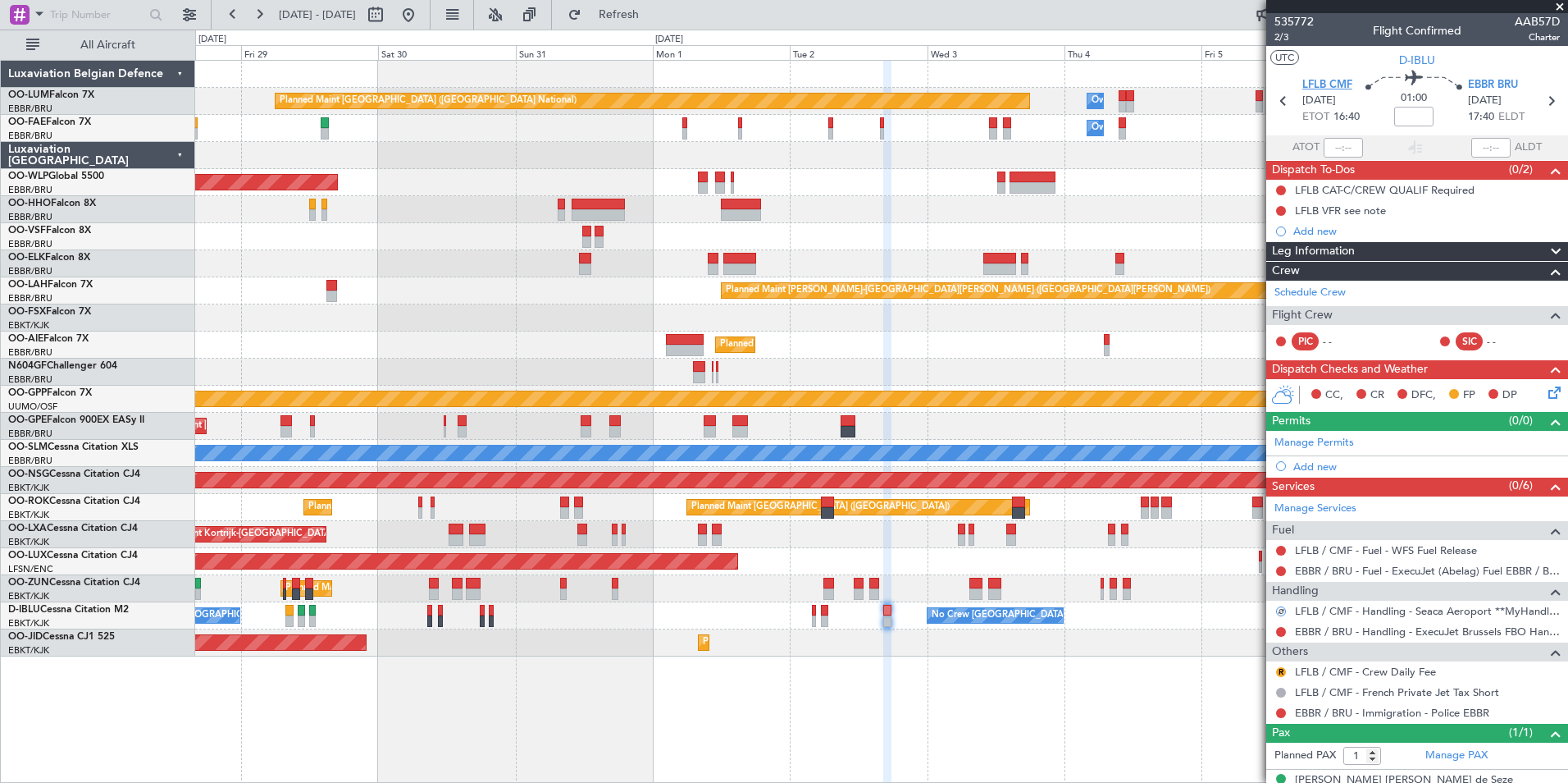
click at [1335, 81] on span "LFLB CMF" at bounding box center [1327, 86] width 50 height 16
click at [1318, 470] on div "Add new" at bounding box center [1419, 466] width 252 height 14
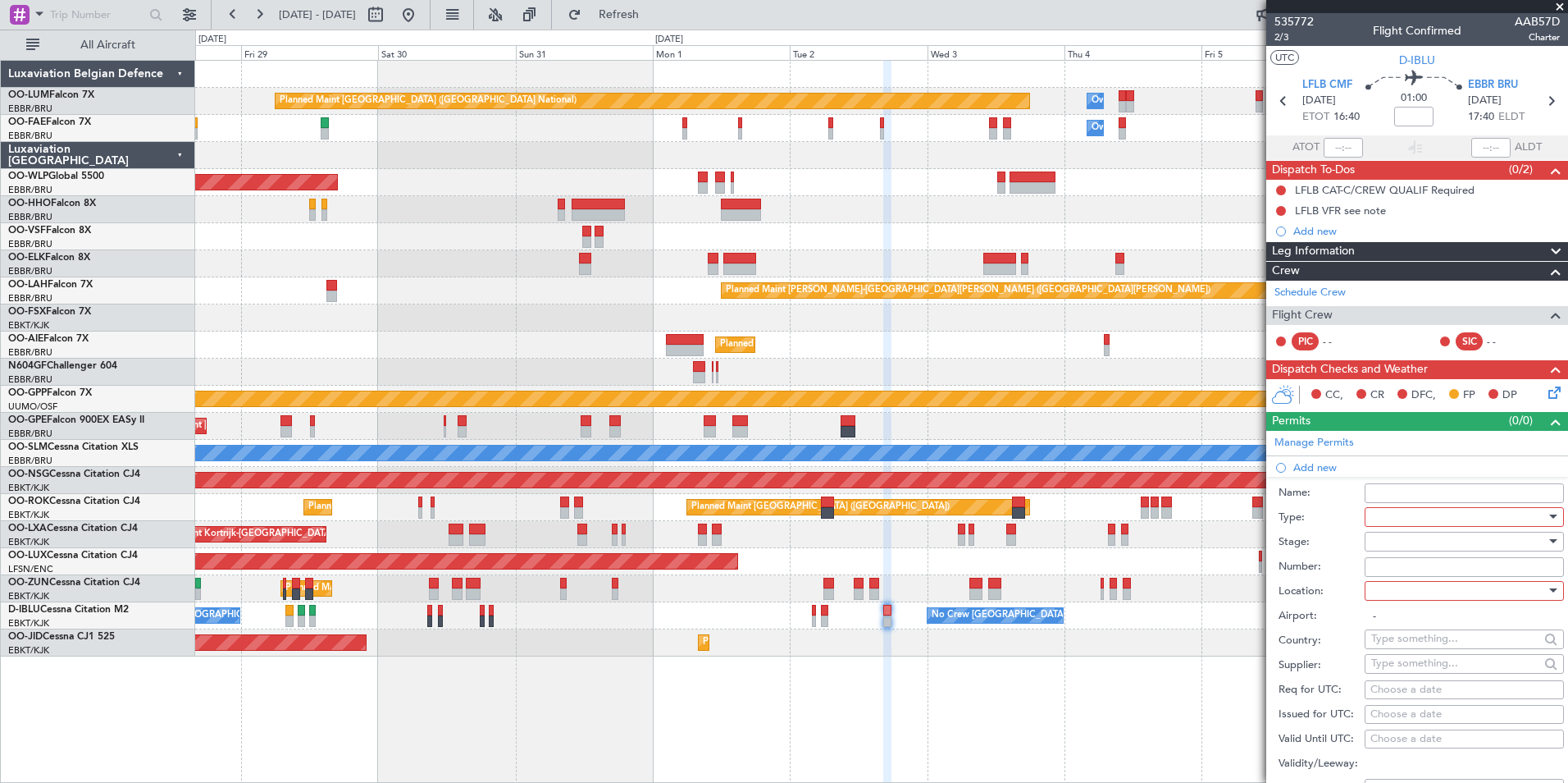
click at [1391, 517] on div at bounding box center [1459, 517] width 174 height 25
click at [1403, 603] on span "PPR" at bounding box center [1458, 597] width 172 height 25
click at [1399, 543] on div at bounding box center [1459, 541] width 174 height 25
click at [1399, 645] on span "Requested" at bounding box center [1458, 648] width 172 height 25
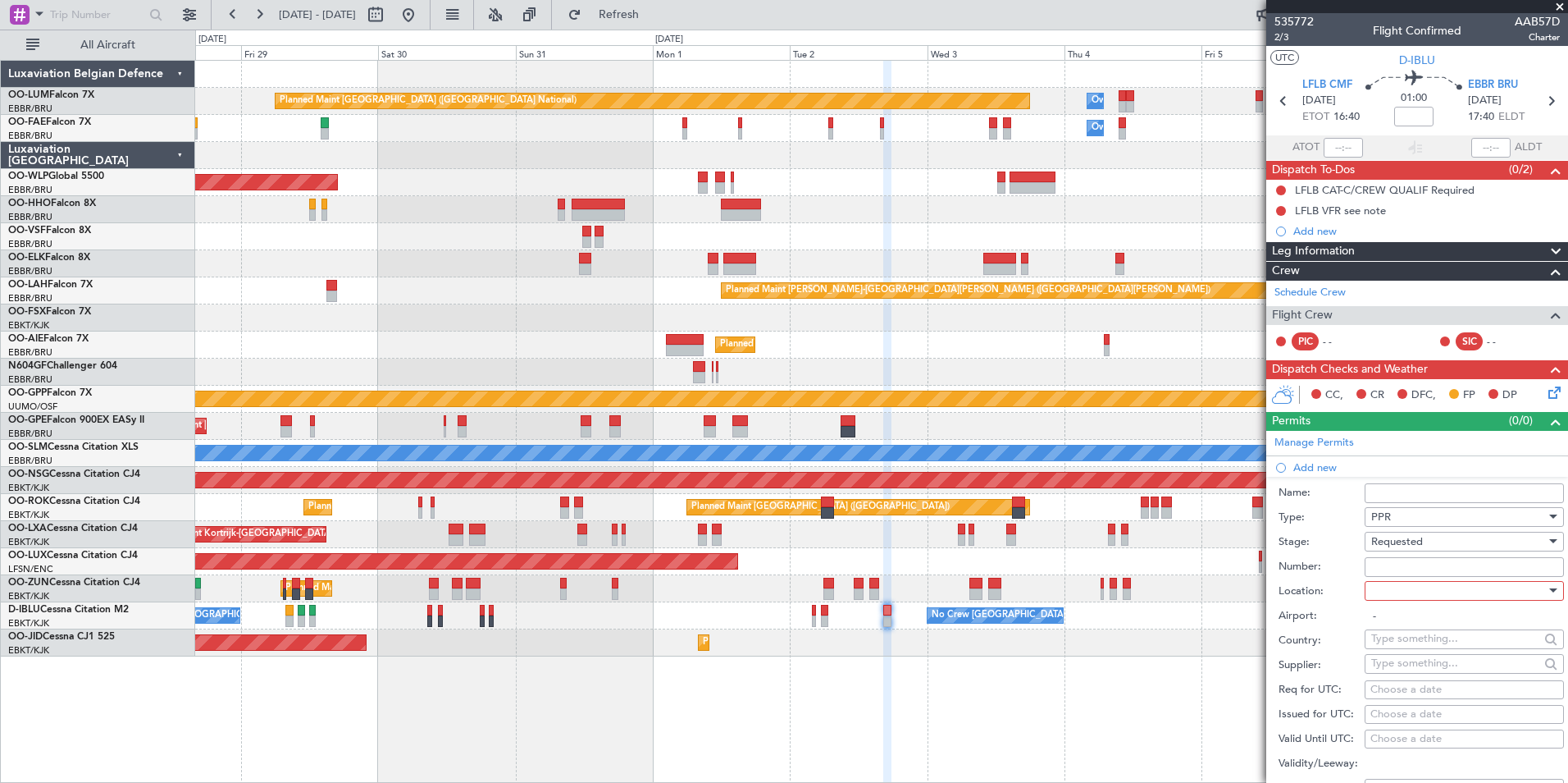
click at [1390, 563] on input "Number:" at bounding box center [1464, 567] width 199 height 20
click at [1330, 540] on label "Stage:" at bounding box center [1321, 542] width 86 height 16
click at [1418, 594] on div at bounding box center [1459, 591] width 174 height 25
drag, startPoint x: 1399, startPoint y: 668, endPoint x: 1400, endPoint y: 617, distance: 51.0
click at [1400, 617] on div "Departure Departure Alt Arrival Arrival Alt Enroute" at bounding box center [1458, 673] width 200 height 125
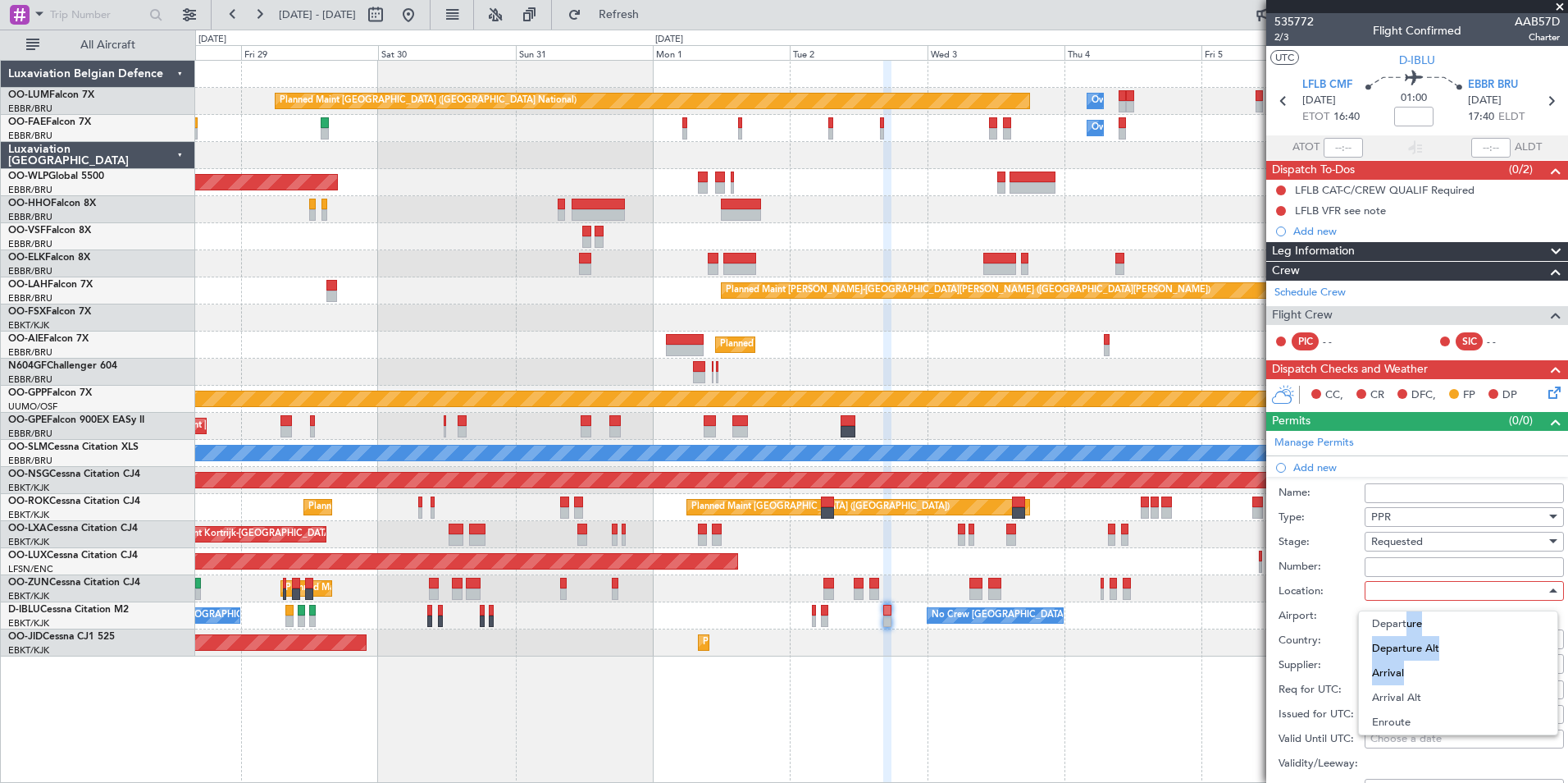
click at [1400, 617] on span "Departure" at bounding box center [1458, 623] width 172 height 25
type input "LFLB / CMF"
click at [1384, 696] on div "Choose a date" at bounding box center [1464, 690] width 187 height 16
select select "8"
select select "2025"
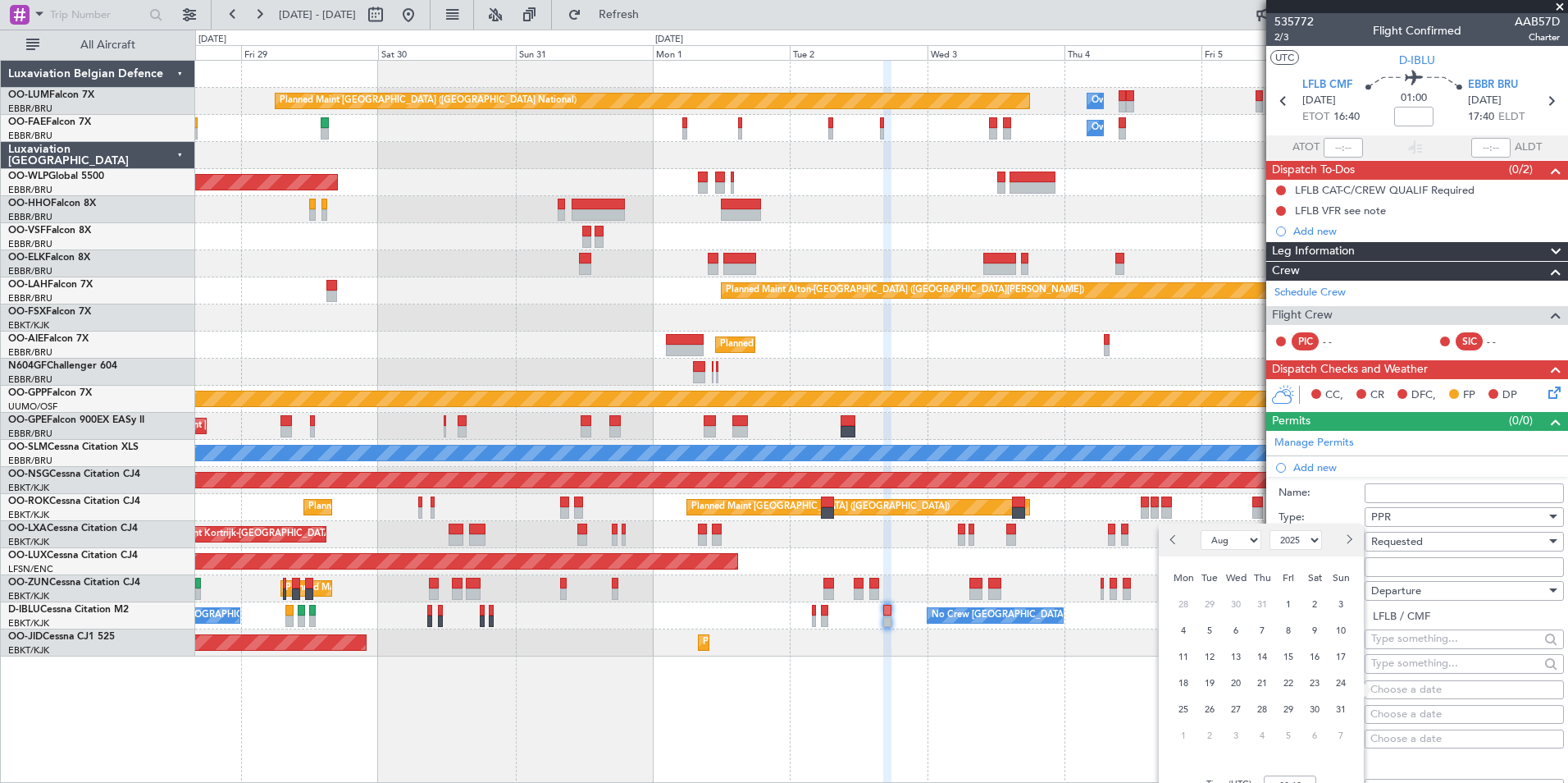
select select "8"
select select "2025"
click at [1211, 737] on span "2" at bounding box center [1210, 735] width 21 height 21
select select "9"
click at [1283, 777] on input "00:00" at bounding box center [1290, 785] width 53 height 20
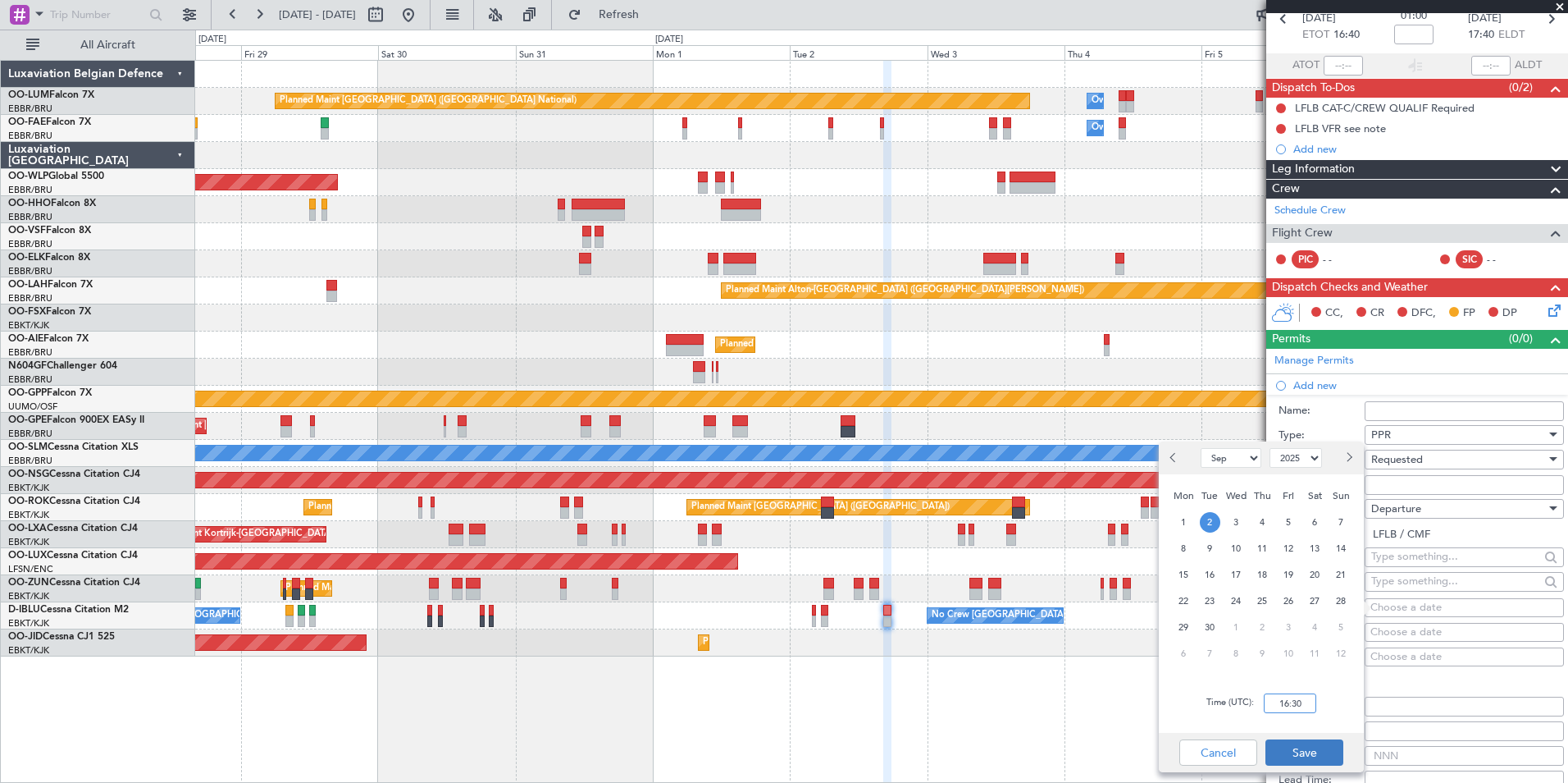
type input "16:30"
click at [1323, 753] on button "Save" at bounding box center [1304, 753] width 78 height 26
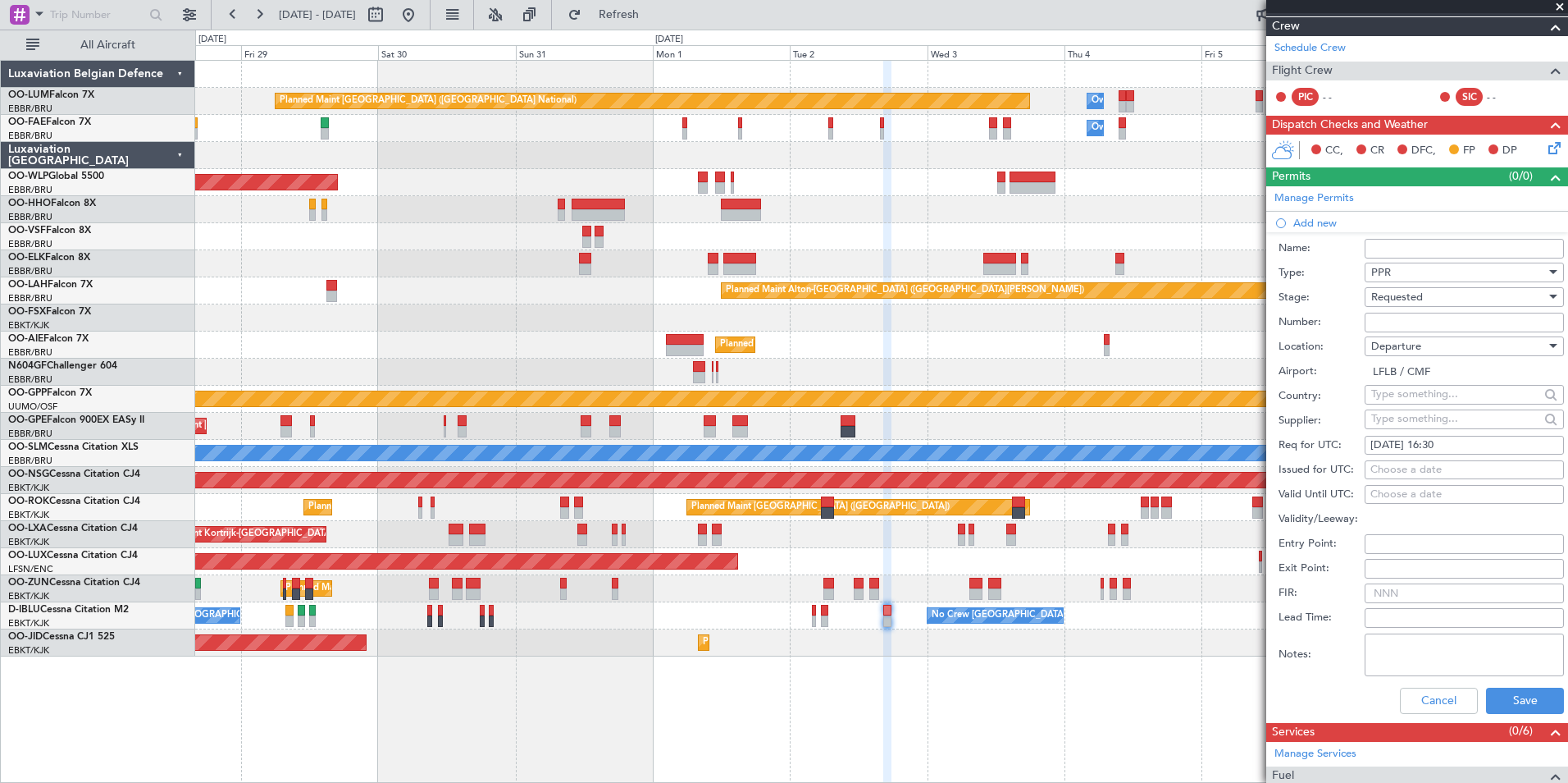
scroll to position [246, 0]
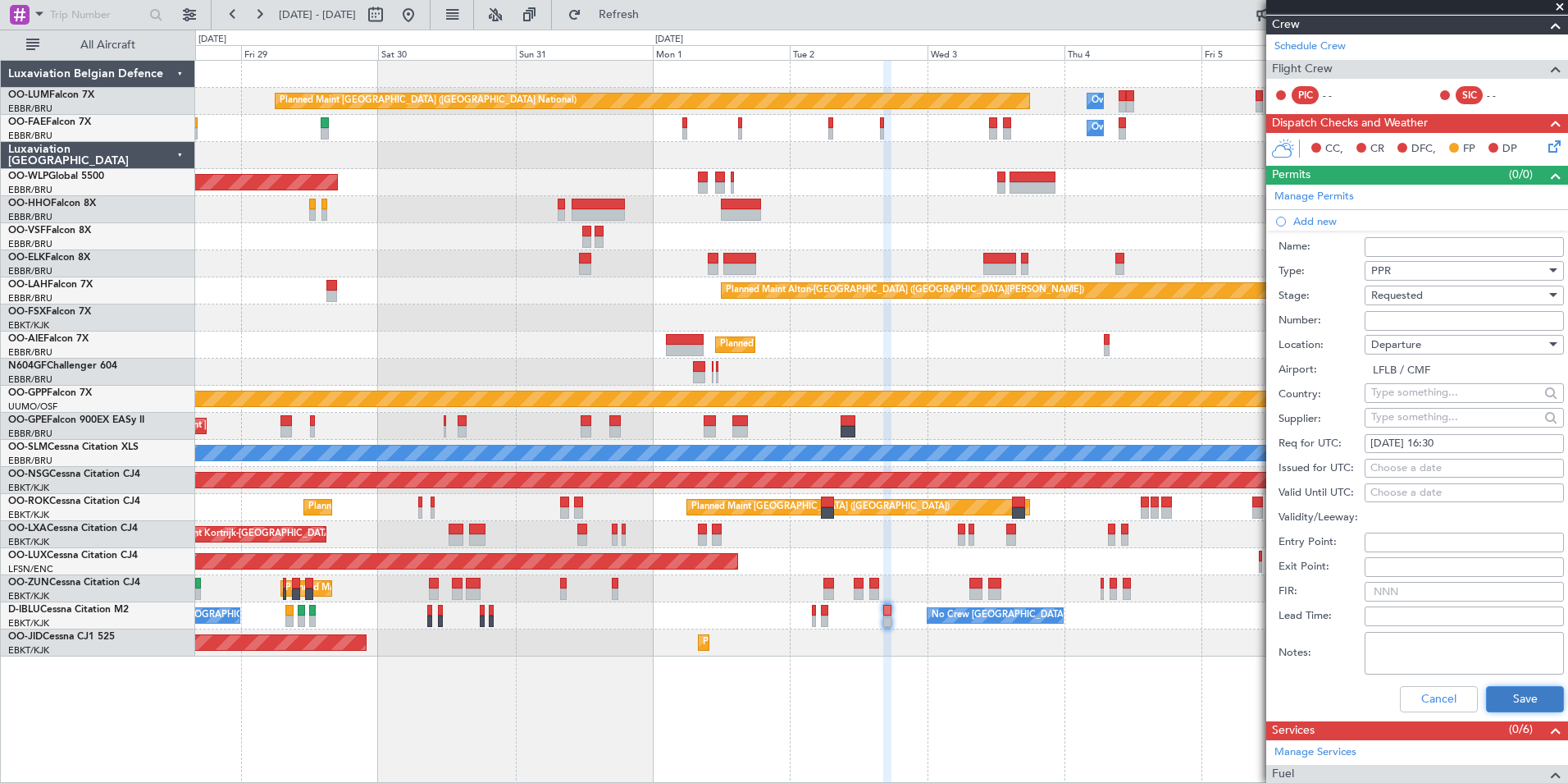
click at [1506, 696] on button "Save" at bounding box center [1524, 699] width 78 height 26
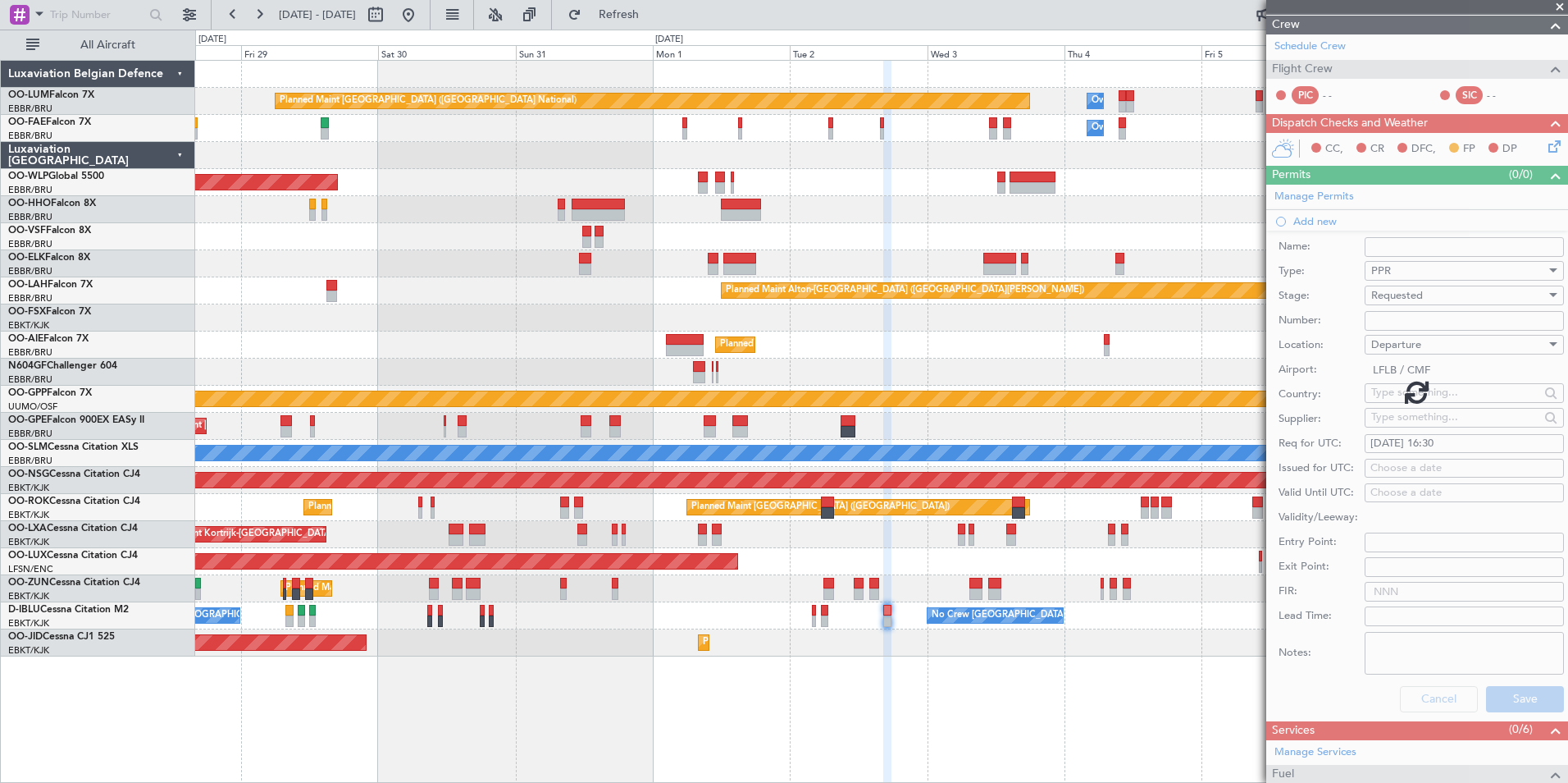
scroll to position [44, 0]
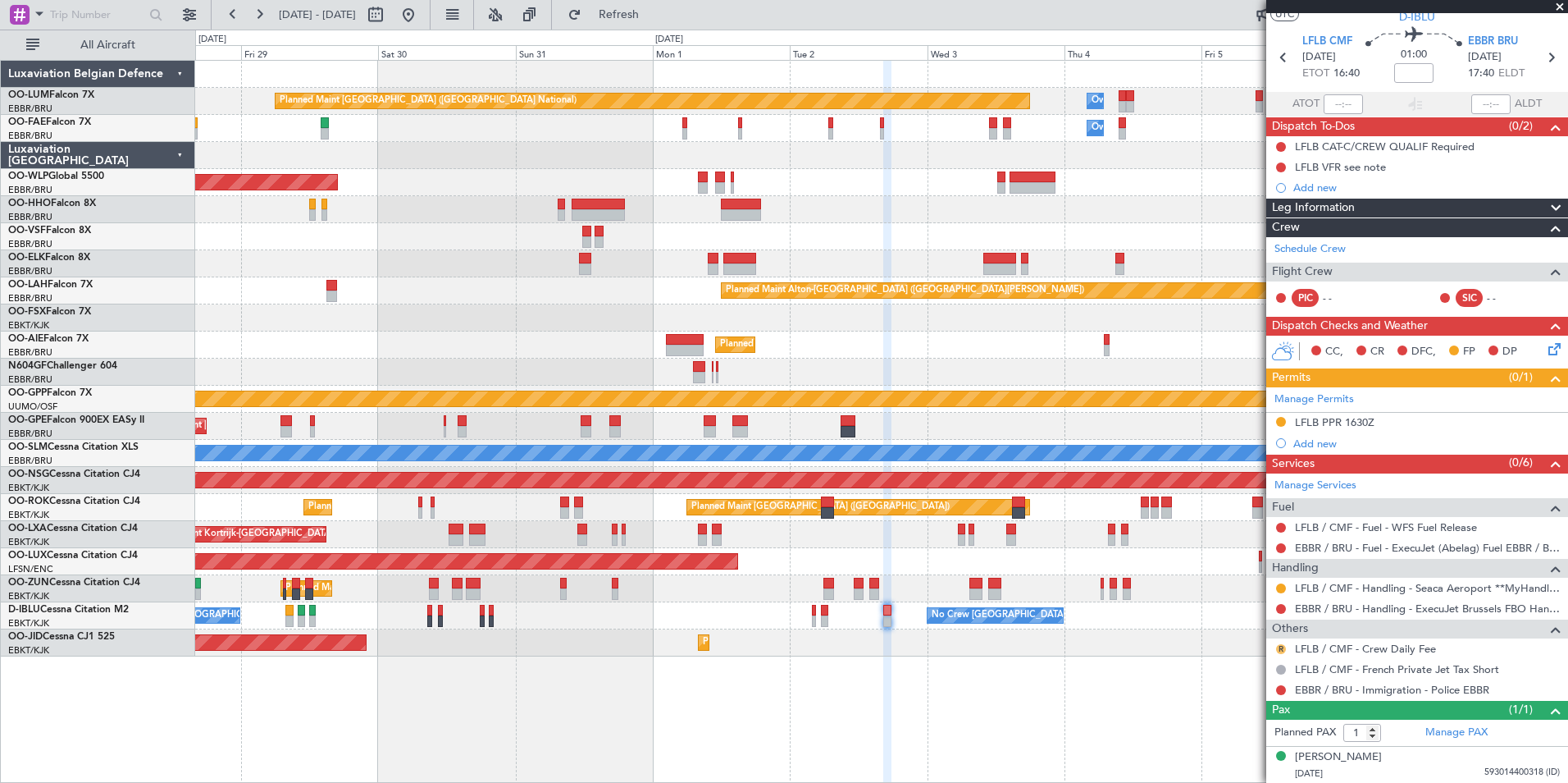
click at [1279, 650] on button "R" at bounding box center [1281, 649] width 10 height 10
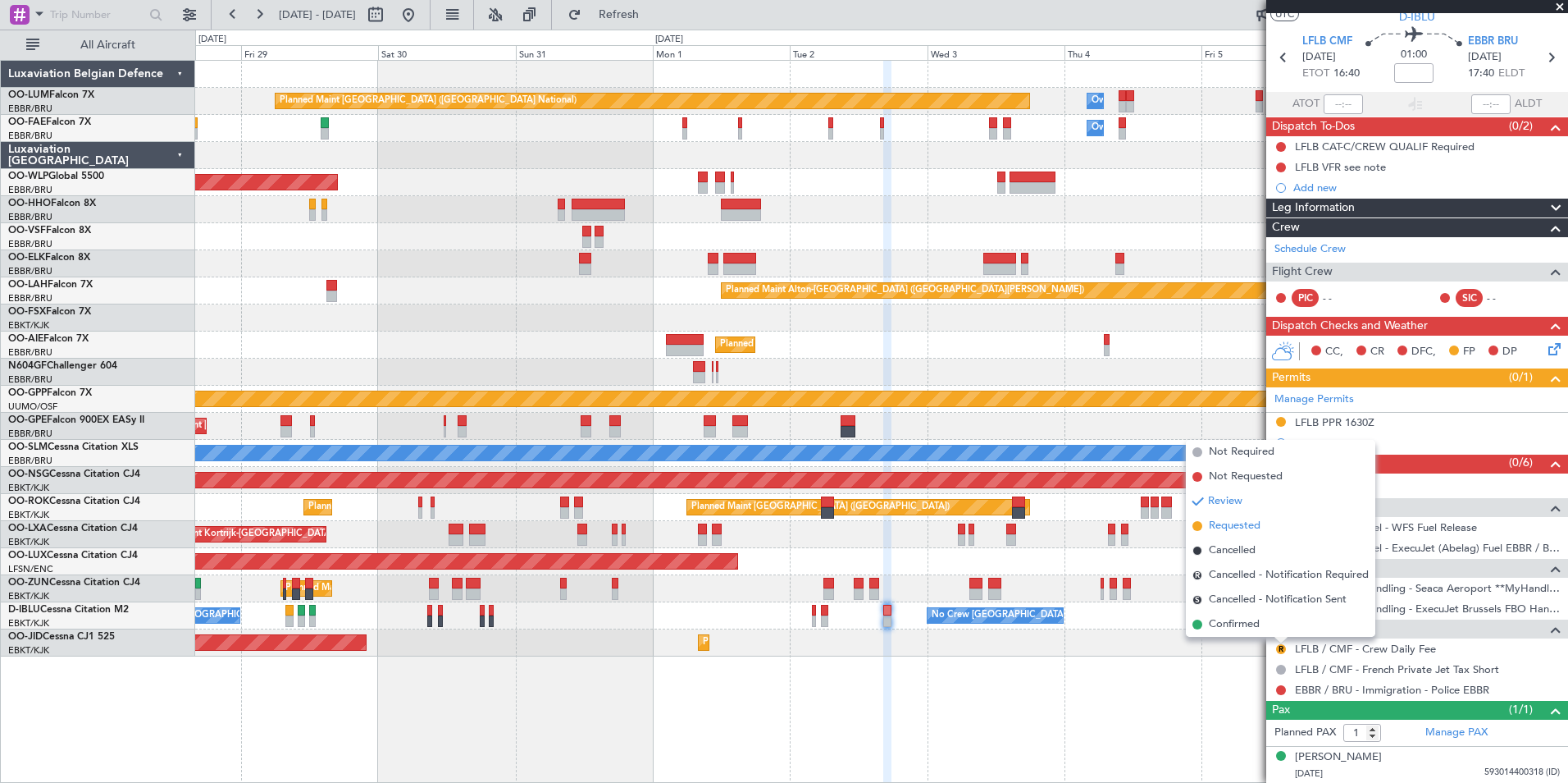
click at [1236, 527] on span "Requested" at bounding box center [1234, 526] width 52 height 16
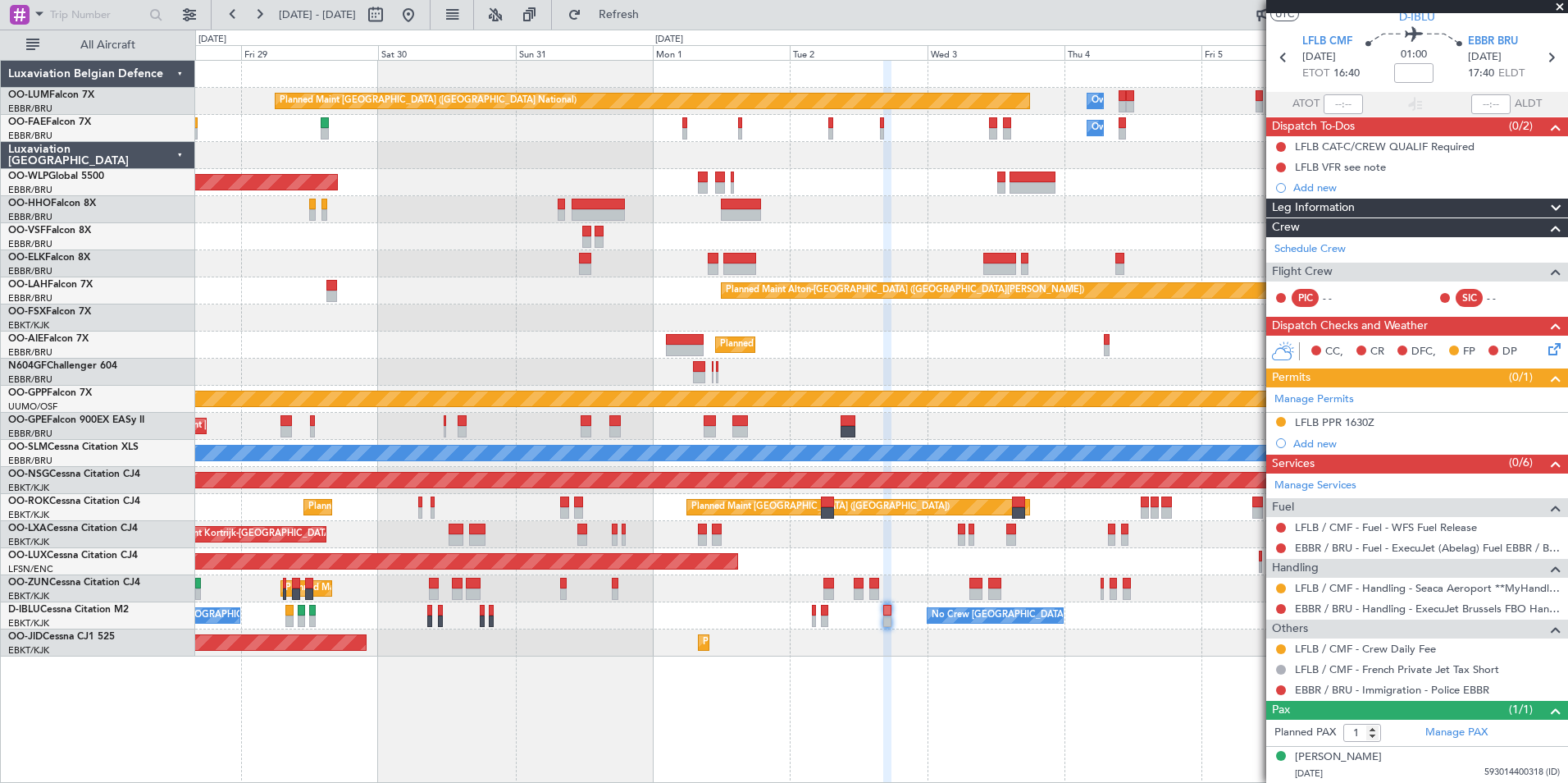
click at [1304, 446] on mat-tooltip-component "LFLB PPR 1630Z" at bounding box center [1334, 450] width 98 height 44
click at [1321, 439] on div "Add new" at bounding box center [1419, 443] width 252 height 14
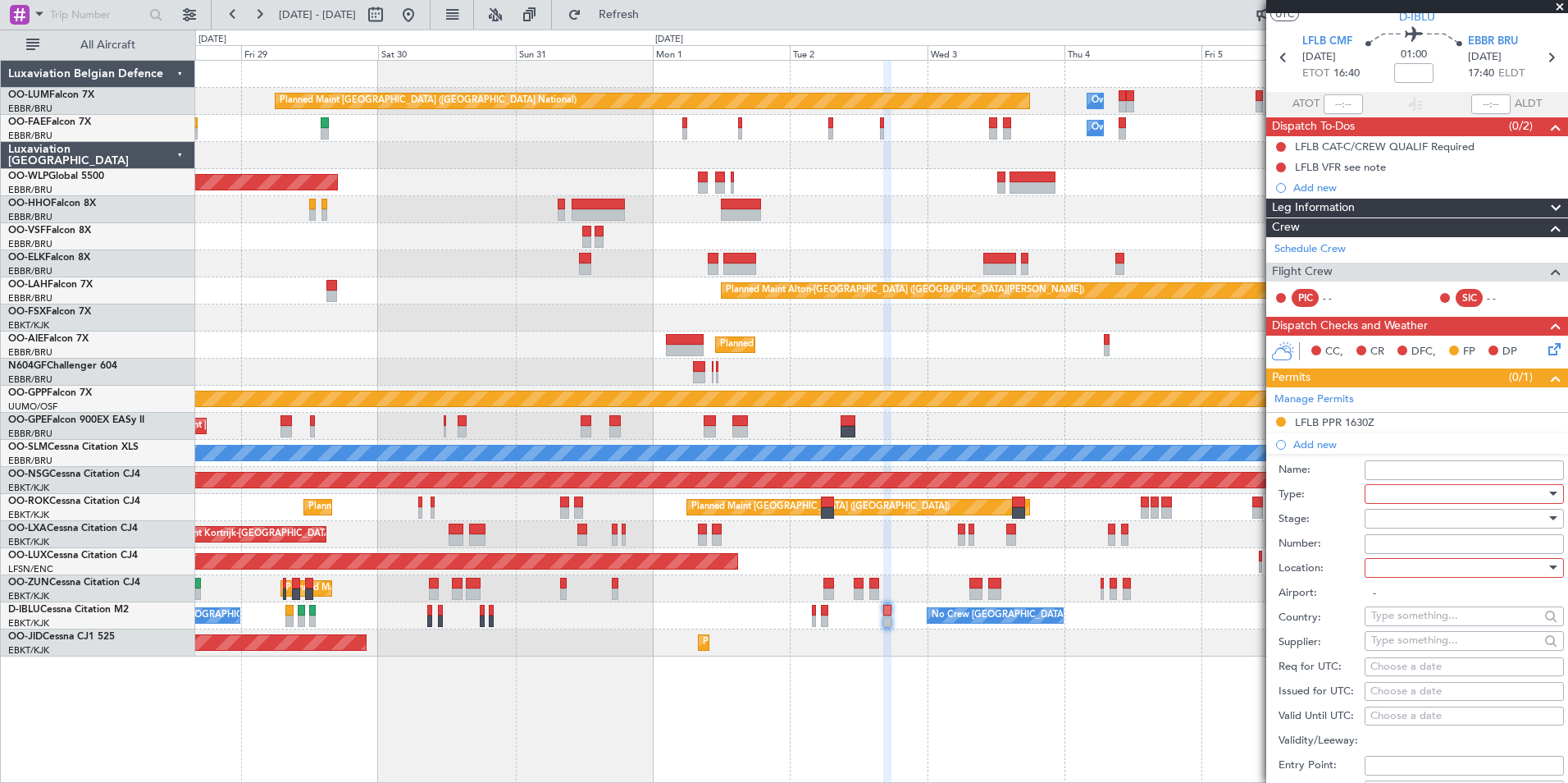
click at [1397, 493] on div at bounding box center [1459, 494] width 174 height 25
click at [1389, 645] on span "Slot" at bounding box center [1458, 648] width 172 height 25
click at [1381, 517] on div at bounding box center [1459, 518] width 174 height 25
click at [1404, 582] on span "Not Requested" at bounding box center [1458, 576] width 172 height 25
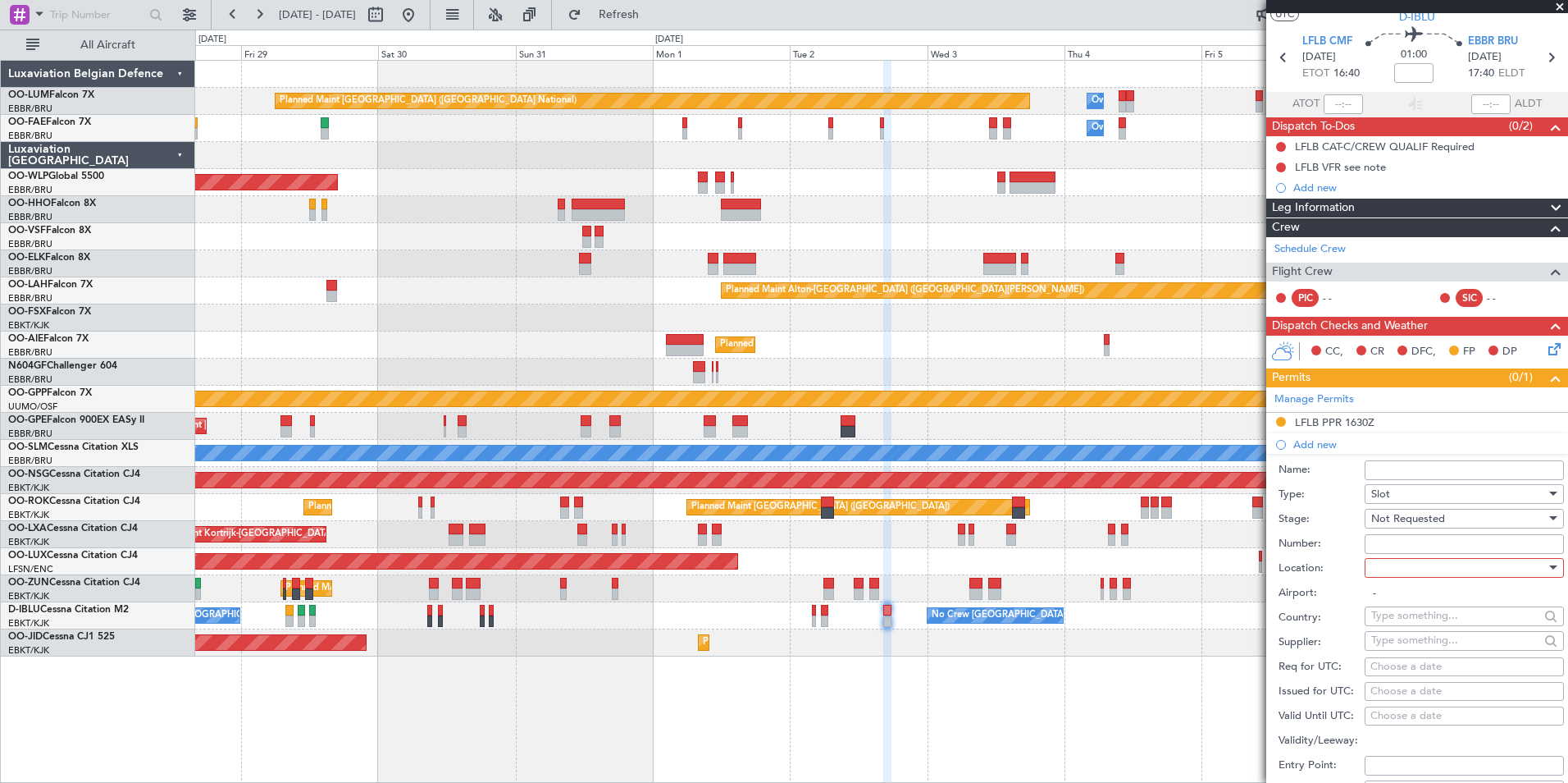
click at [1400, 573] on div at bounding box center [1459, 568] width 174 height 25
click at [1390, 656] on span "Arrival" at bounding box center [1458, 650] width 172 height 25
type input "EBBR / BRU"
click at [1388, 668] on div "Choose a date" at bounding box center [1464, 667] width 187 height 16
select select "8"
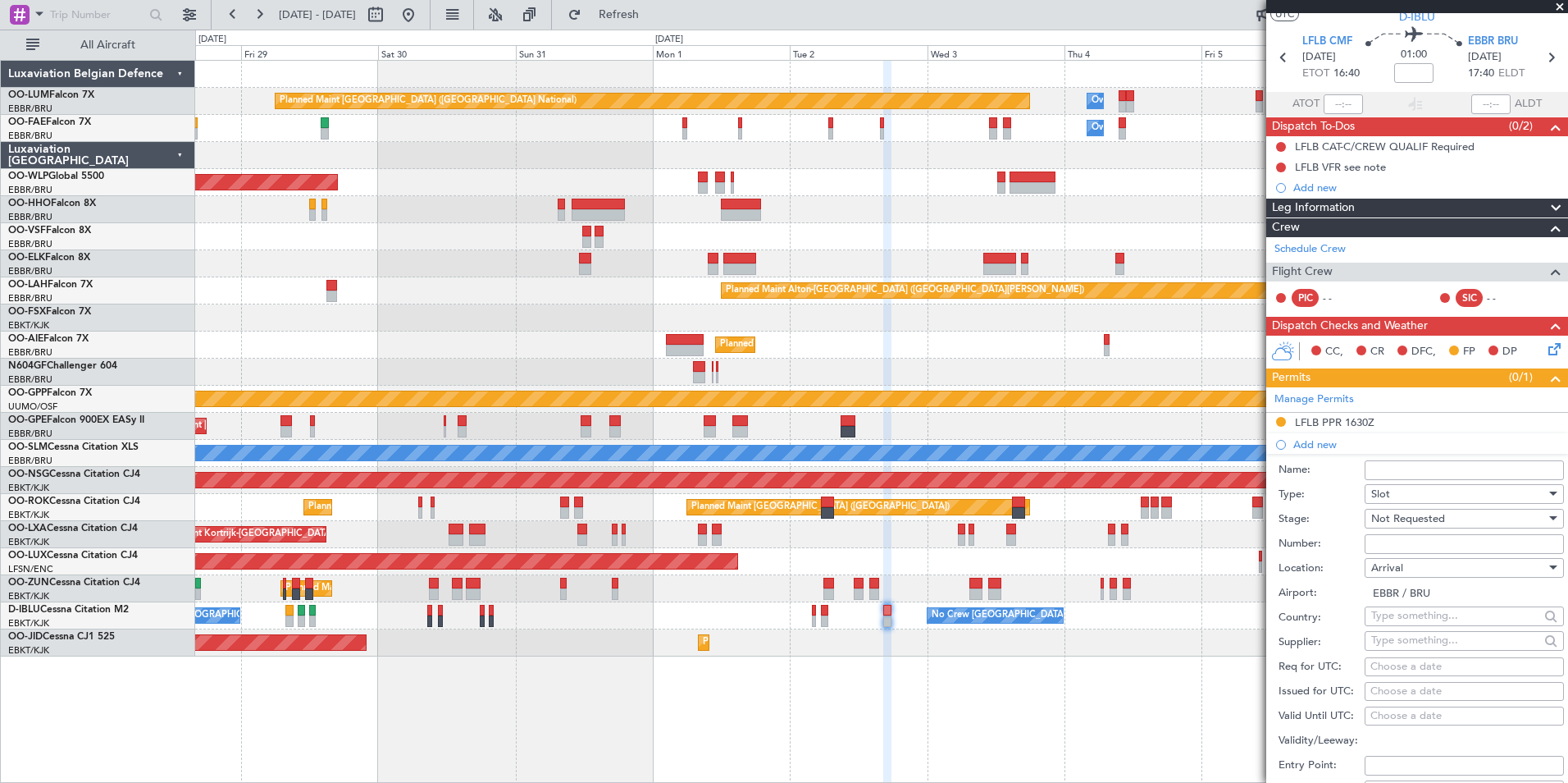
select select "2025"
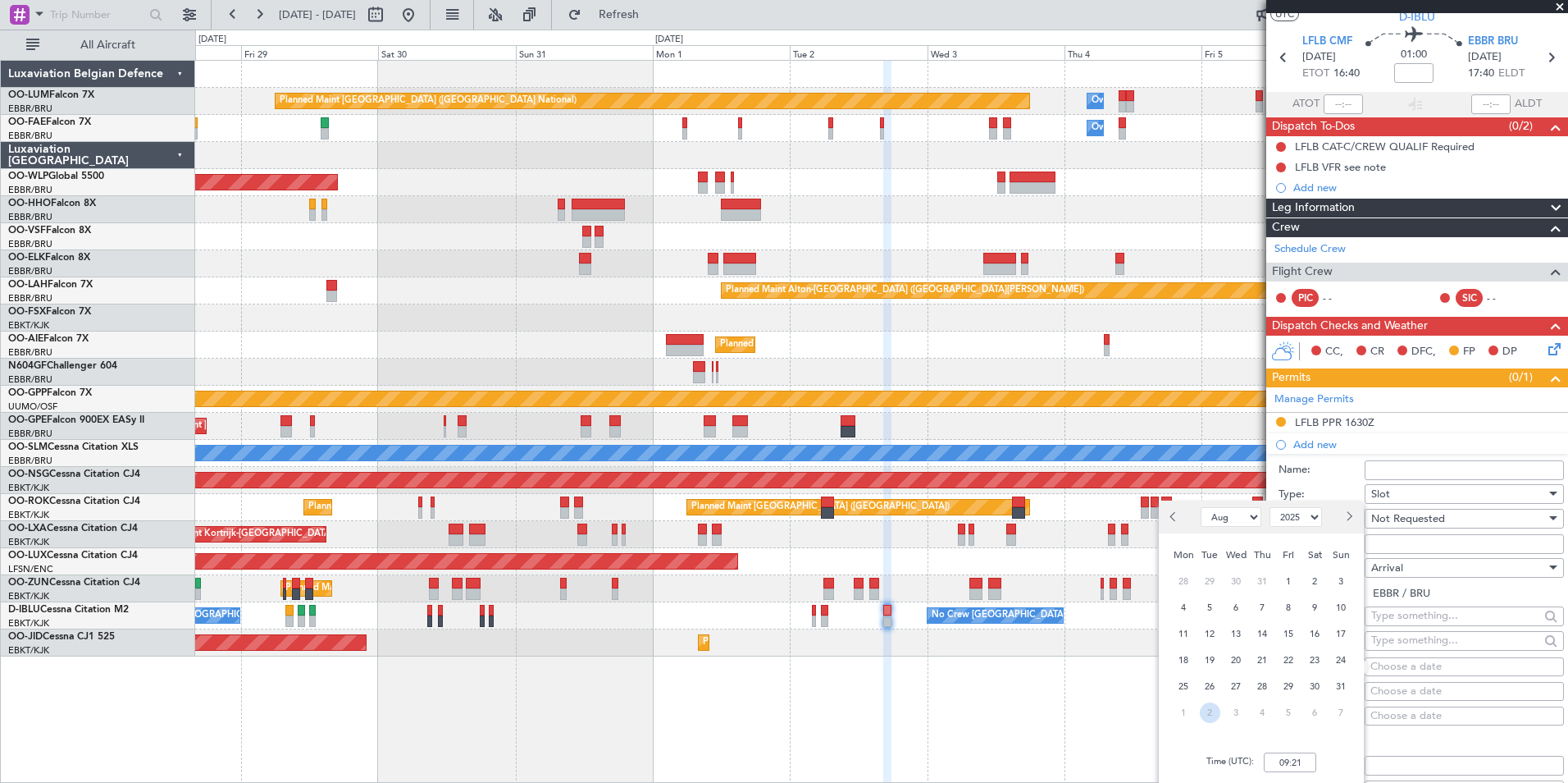
click at [1208, 719] on span "2" at bounding box center [1210, 712] width 21 height 21
select select "9"
click at [1287, 762] on input "00:00" at bounding box center [1290, 762] width 53 height 20
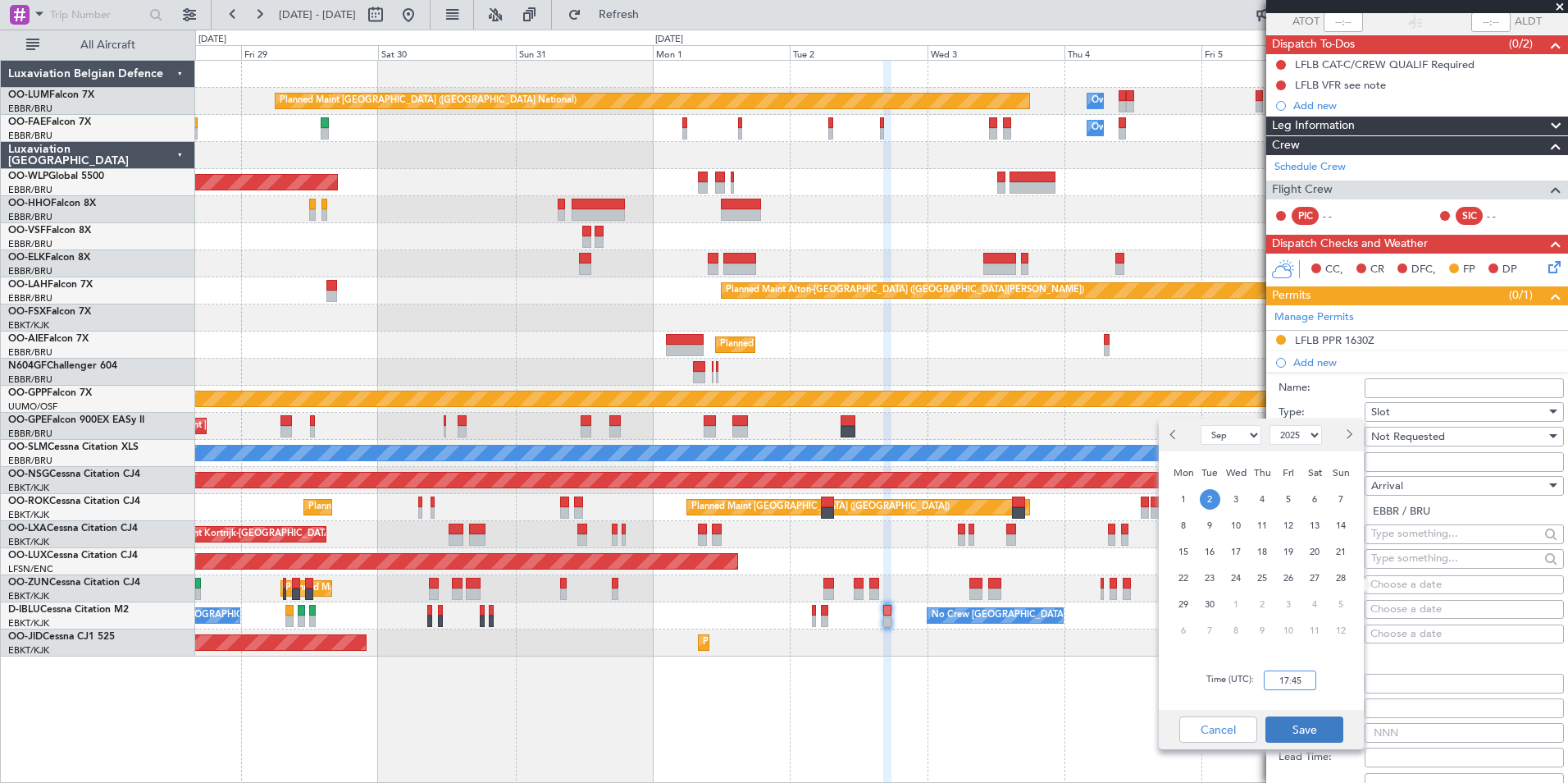
type input "17:45"
drag, startPoint x: 1307, startPoint y: 722, endPoint x: 1324, endPoint y: 723, distance: 17.0
click at [1309, 723] on button "Save" at bounding box center [1304, 730] width 78 height 26
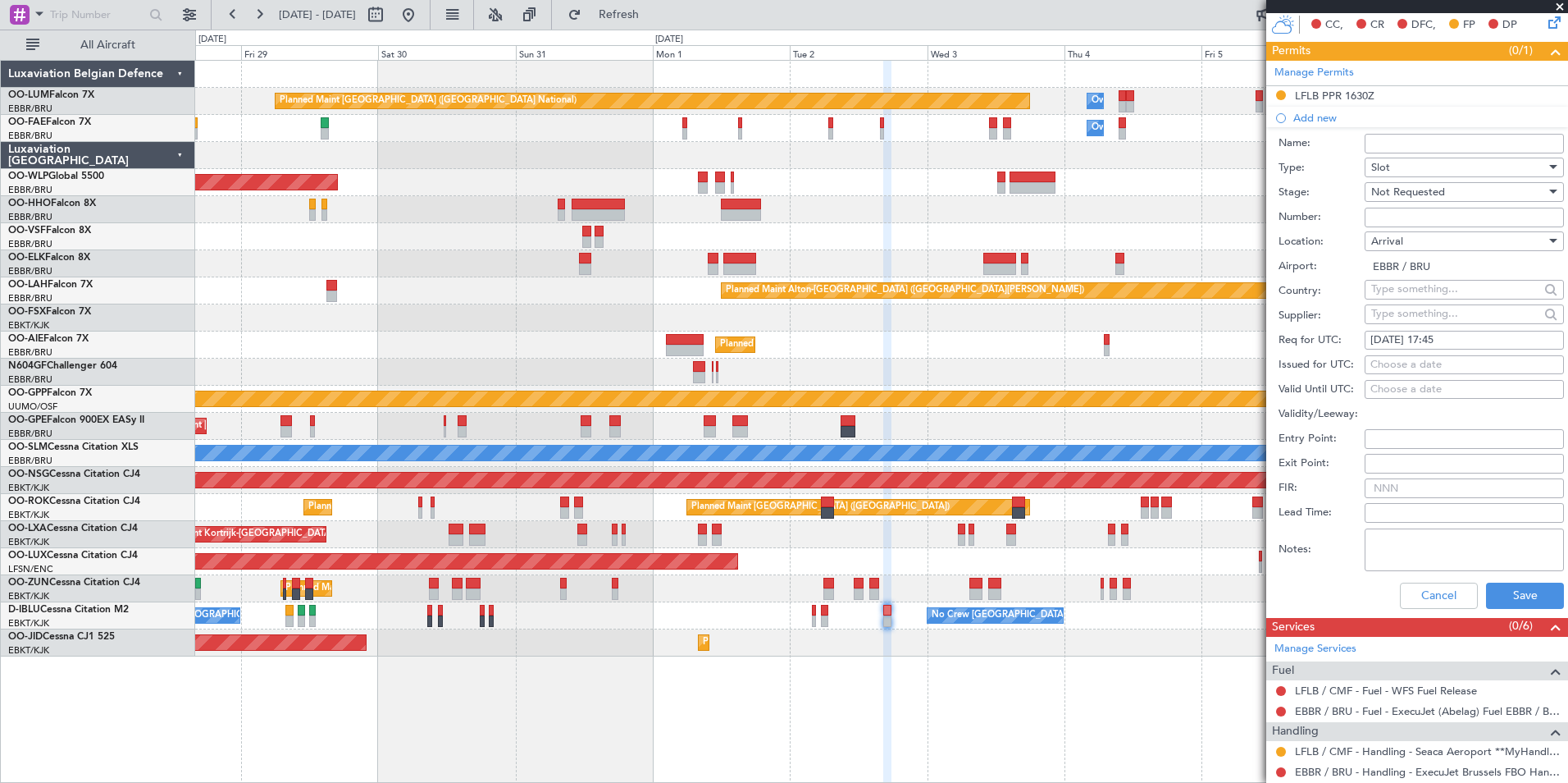
scroll to position [372, 0]
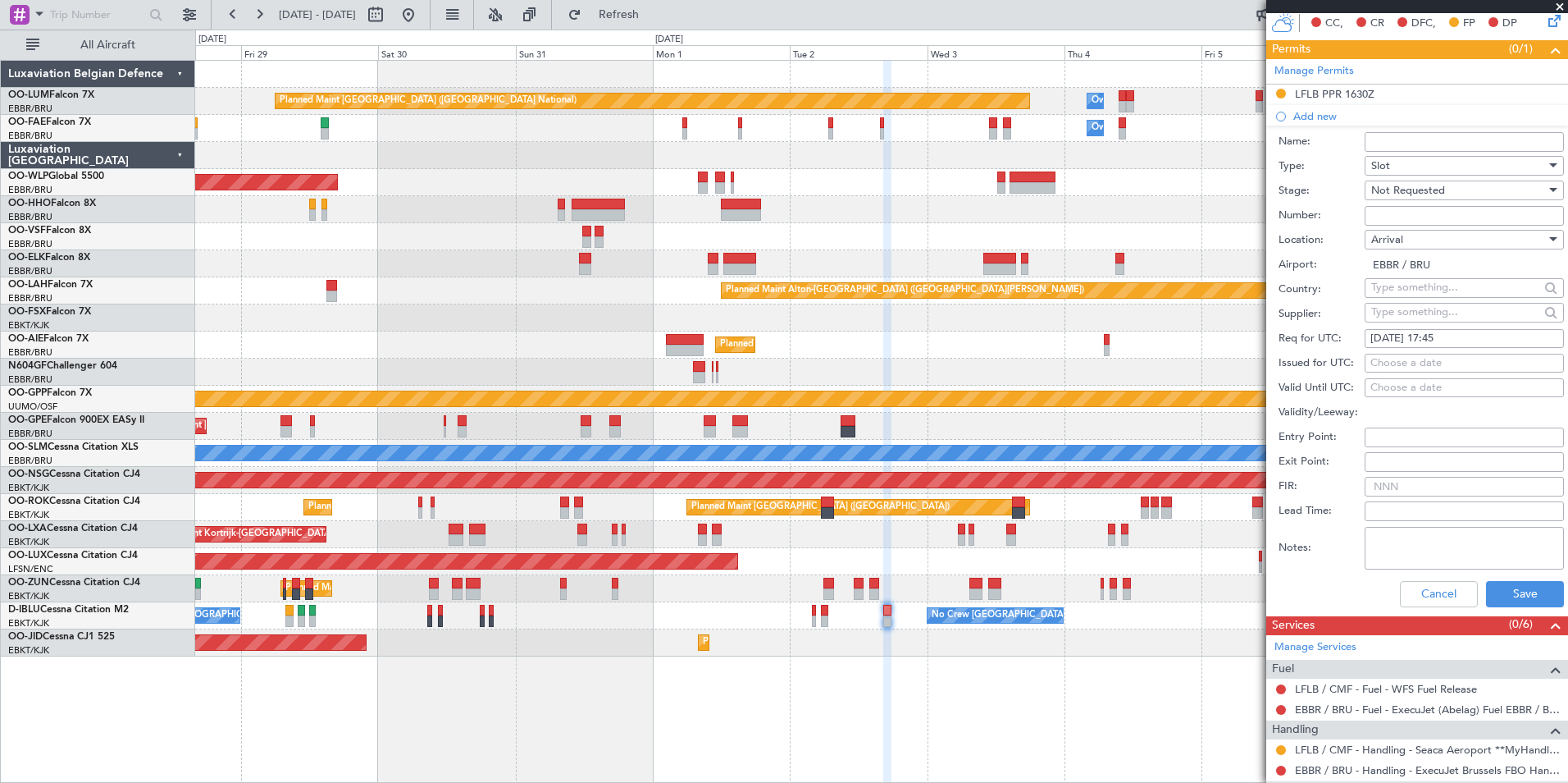
click at [1507, 610] on div "Cancel Save" at bounding box center [1421, 594] width 285 height 43
click at [1508, 605] on button "Save" at bounding box center [1524, 594] width 78 height 26
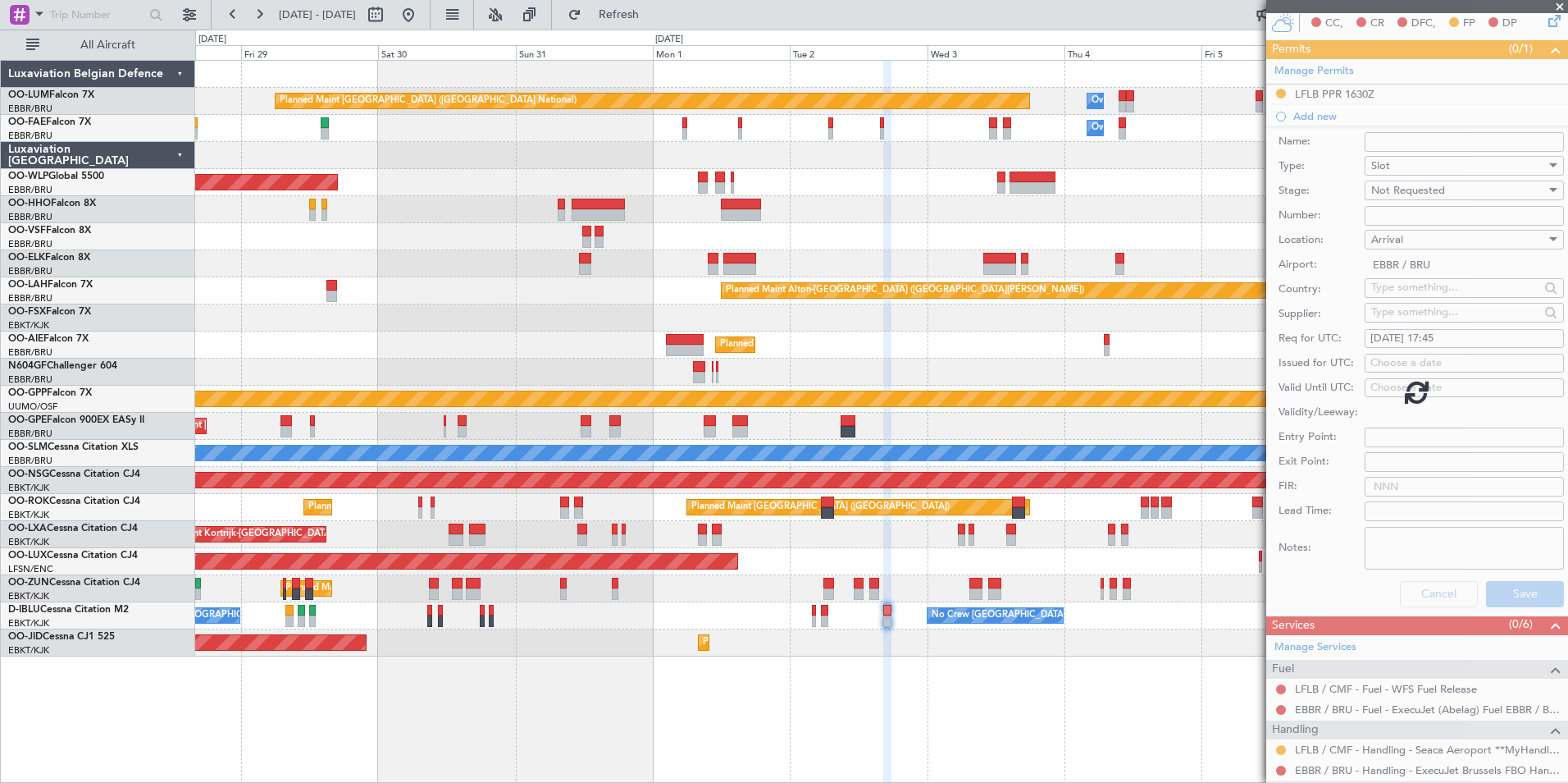
scroll to position [64, 0]
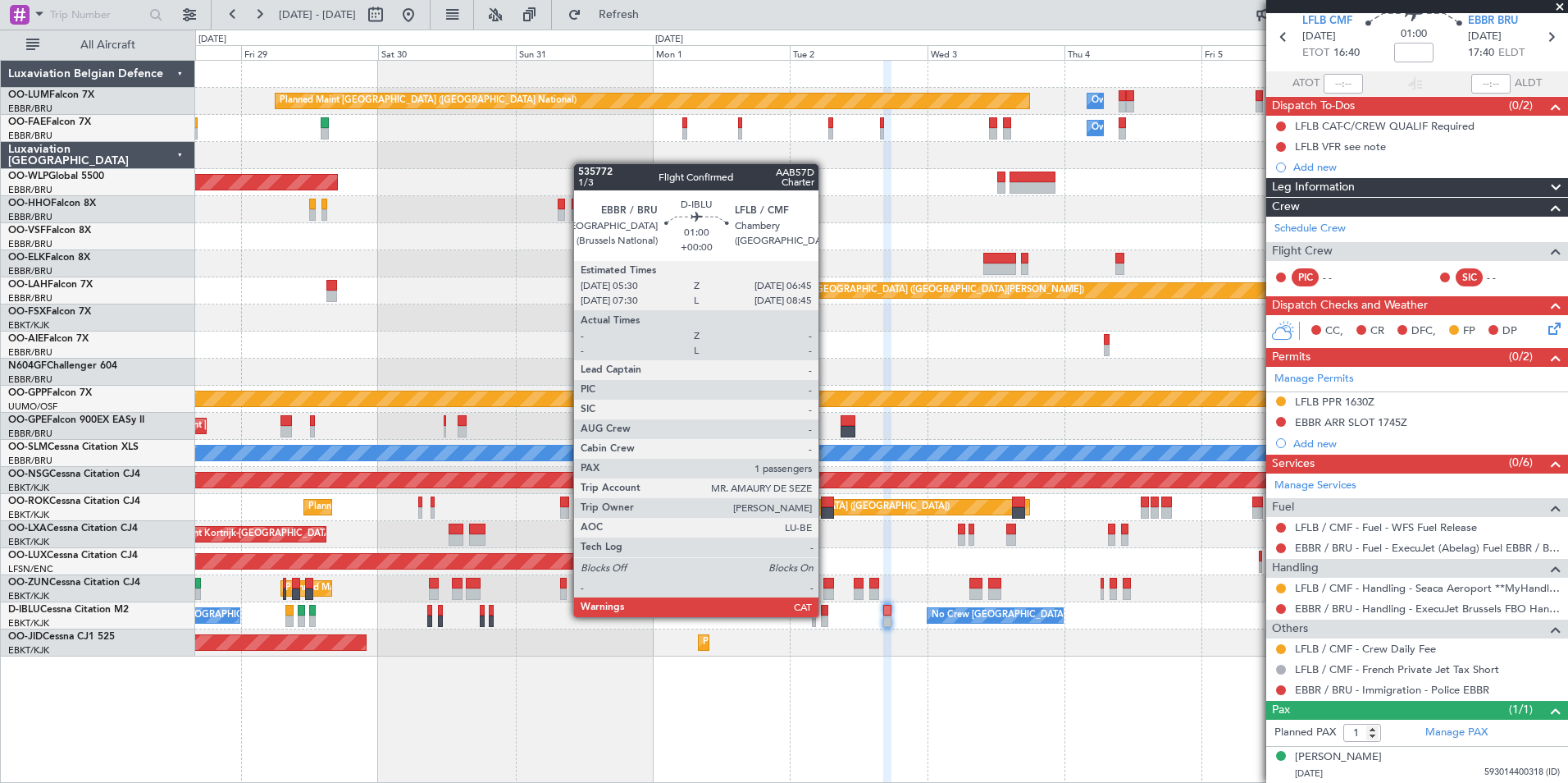
click at [826, 617] on div at bounding box center [824, 621] width 7 height 12
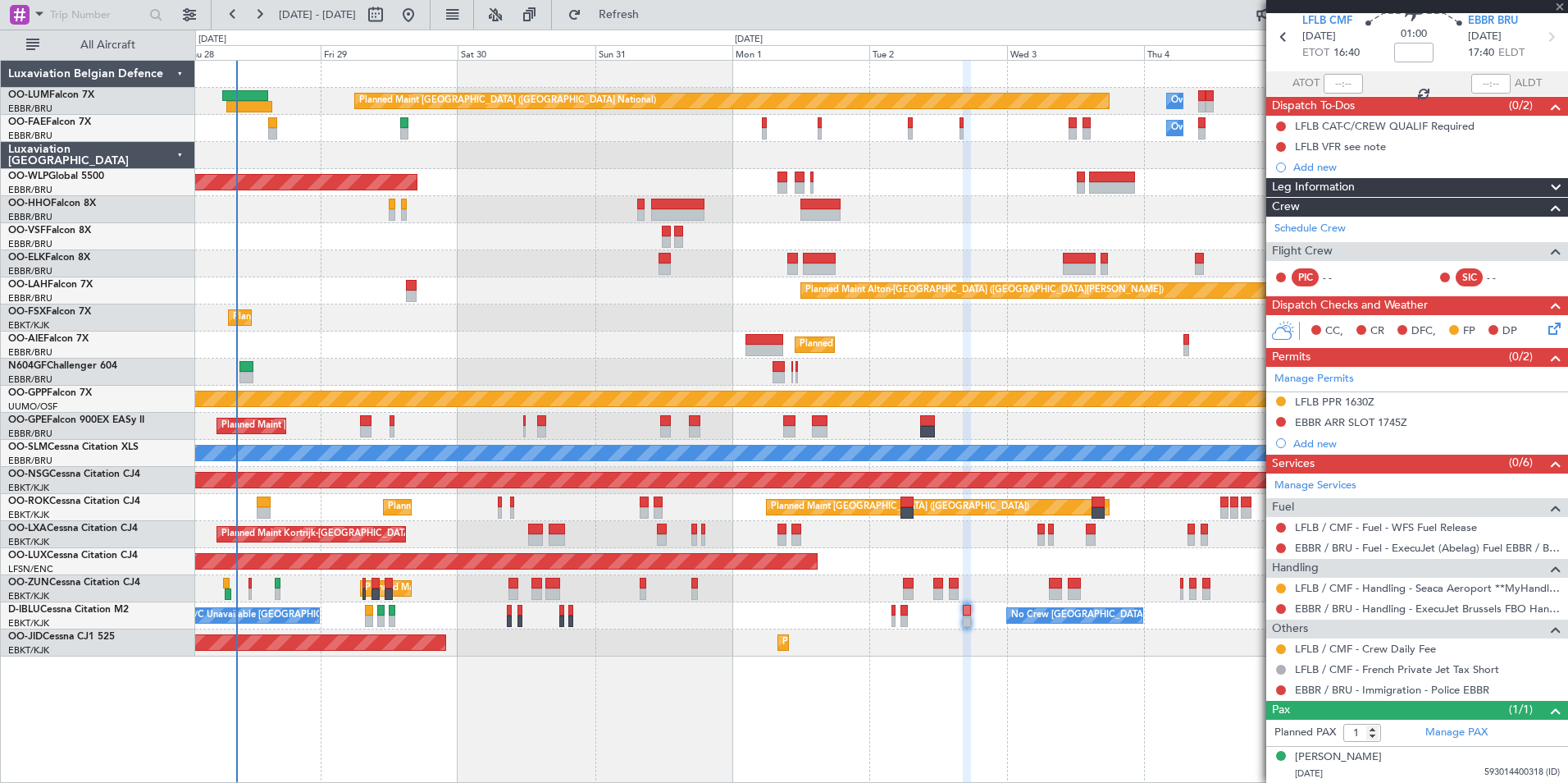
click at [907, 641] on div "Planned Maint Kortrijk-Wevelgem AOG Maint Kortrijk-Wevelgem" at bounding box center [881, 642] width 1372 height 27
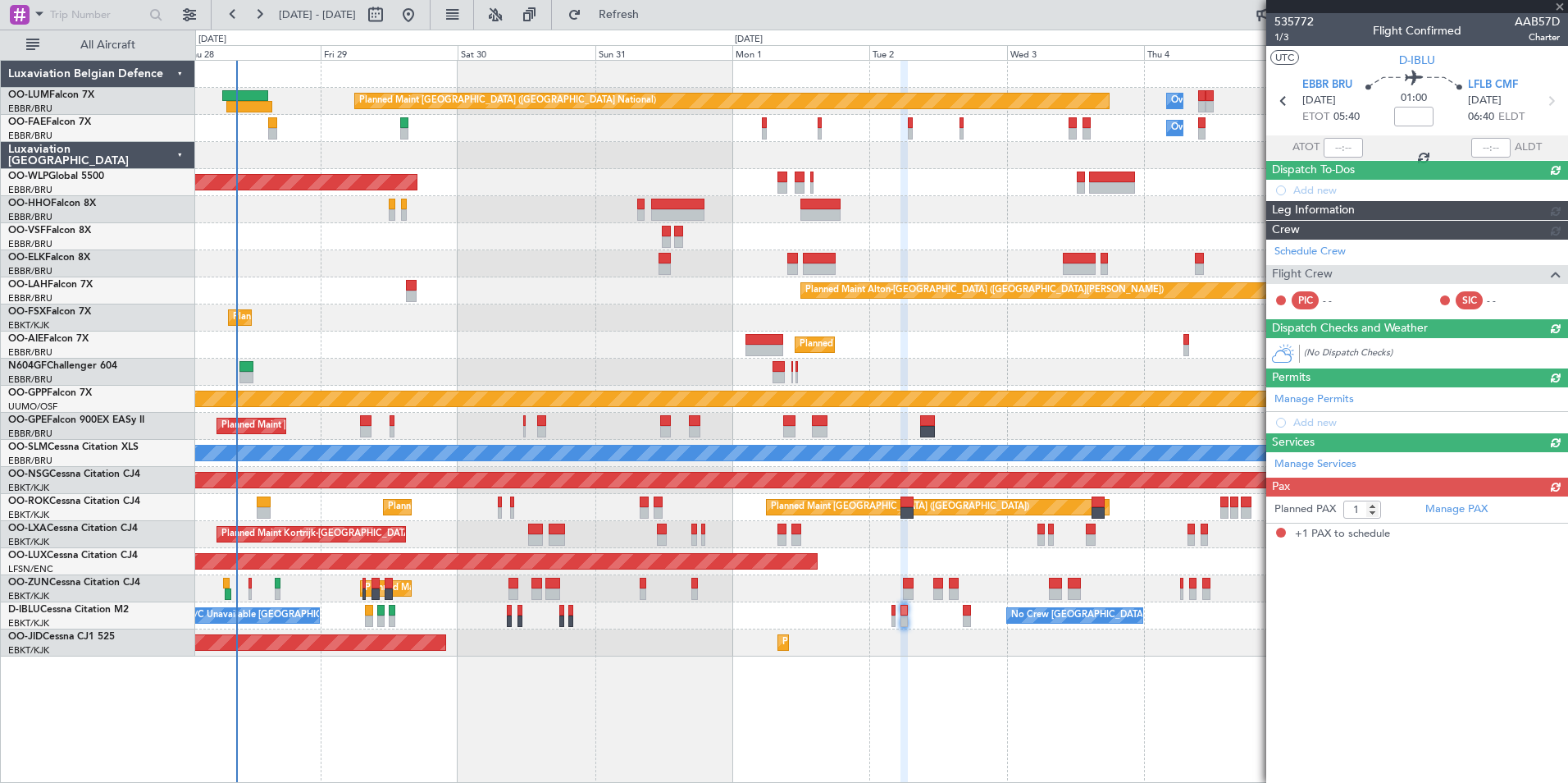
scroll to position [0, 0]
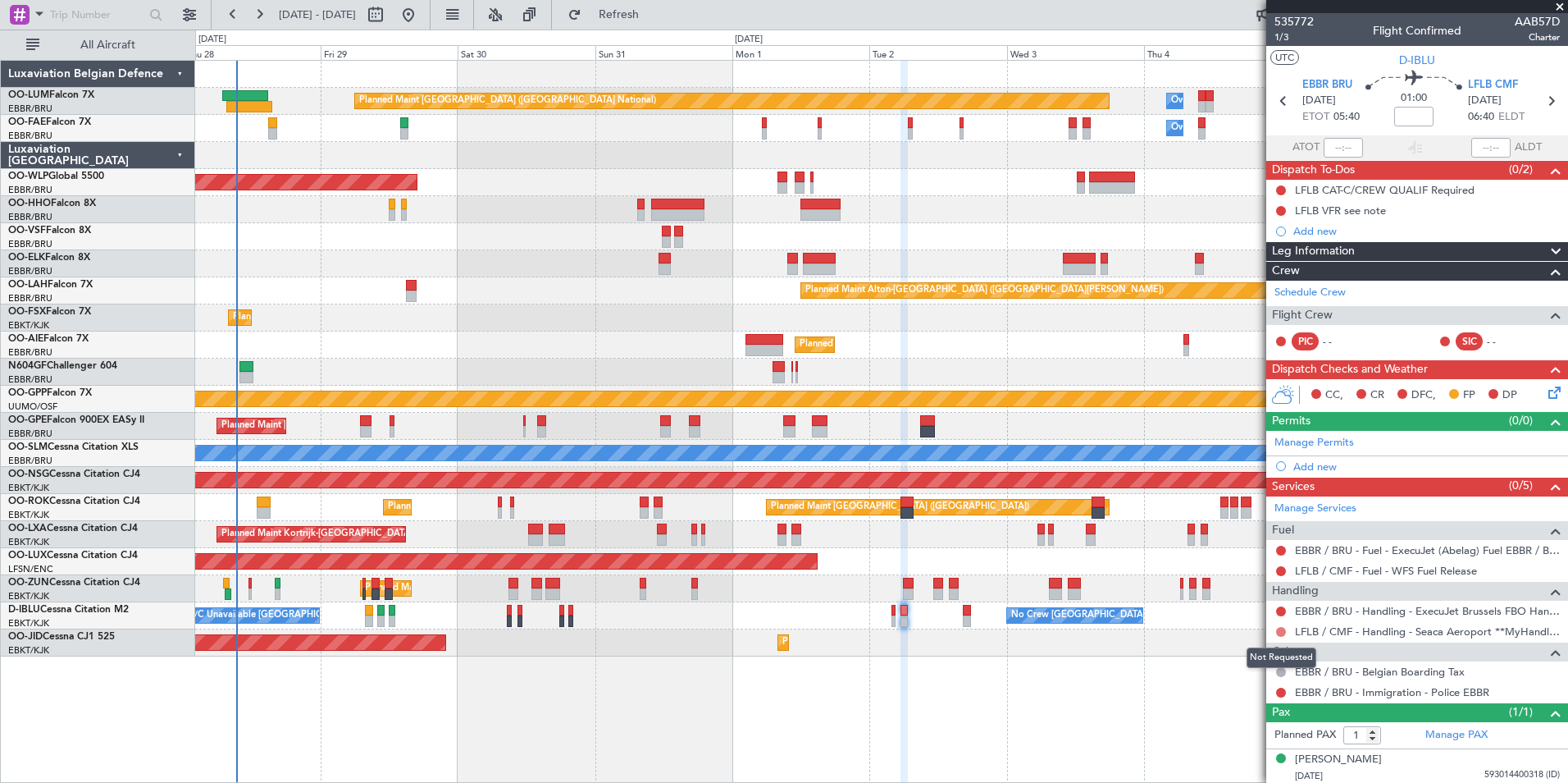
click at [1278, 633] on button at bounding box center [1281, 632] width 10 height 10
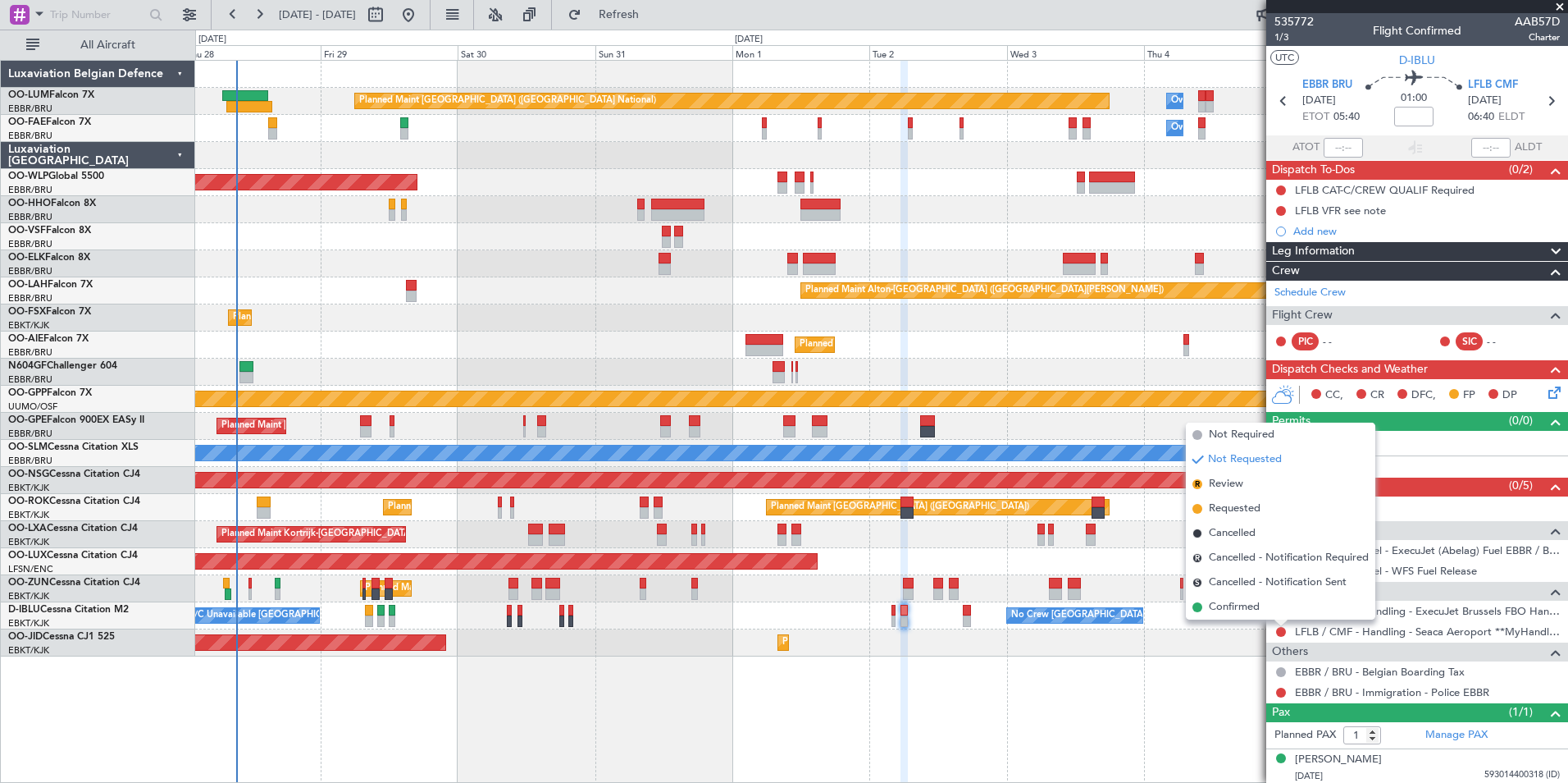
click at [1242, 507] on span "Requested" at bounding box center [1234, 508] width 52 height 16
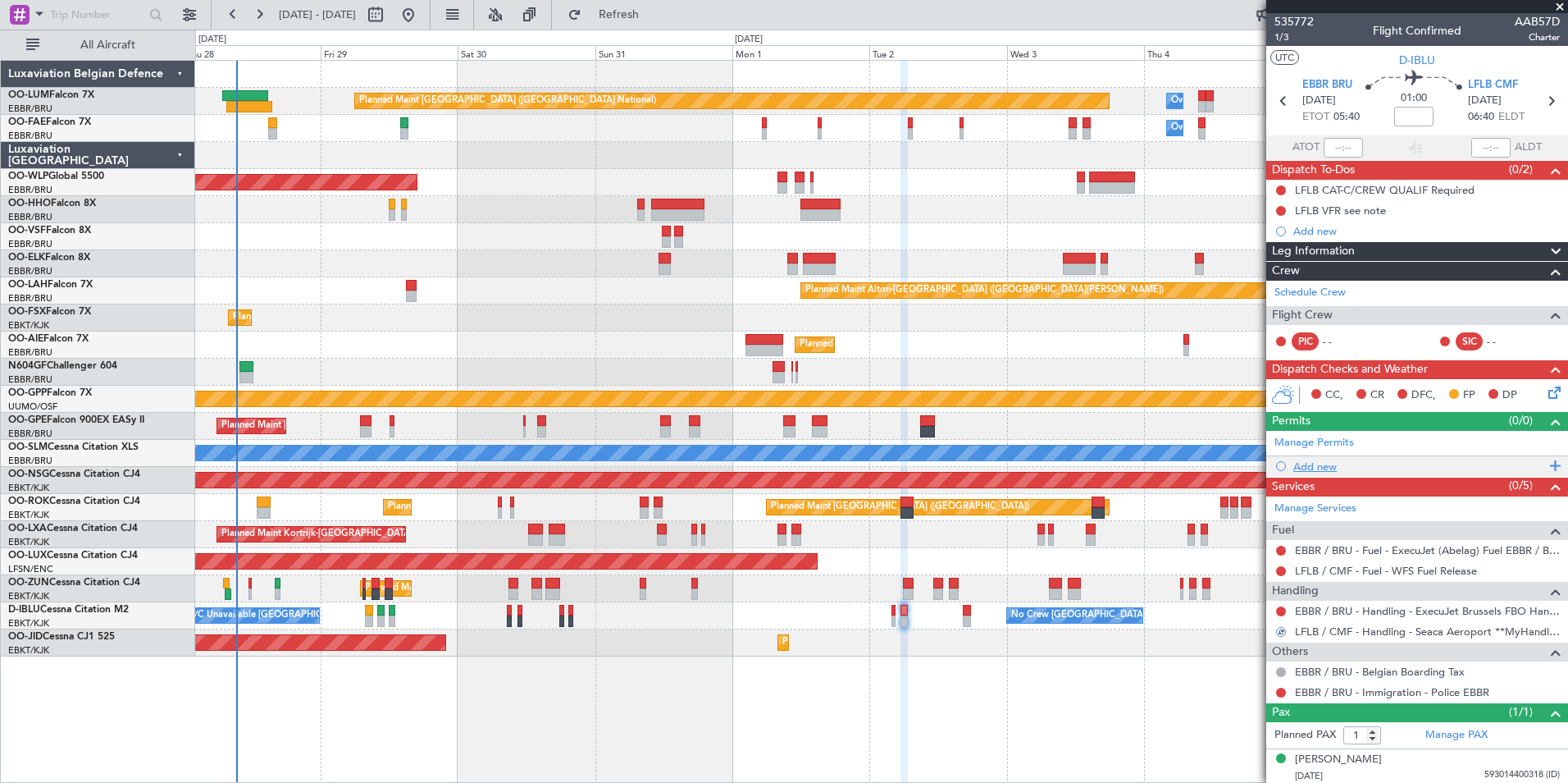
click at [1315, 466] on div "Add new" at bounding box center [1419, 466] width 252 height 14
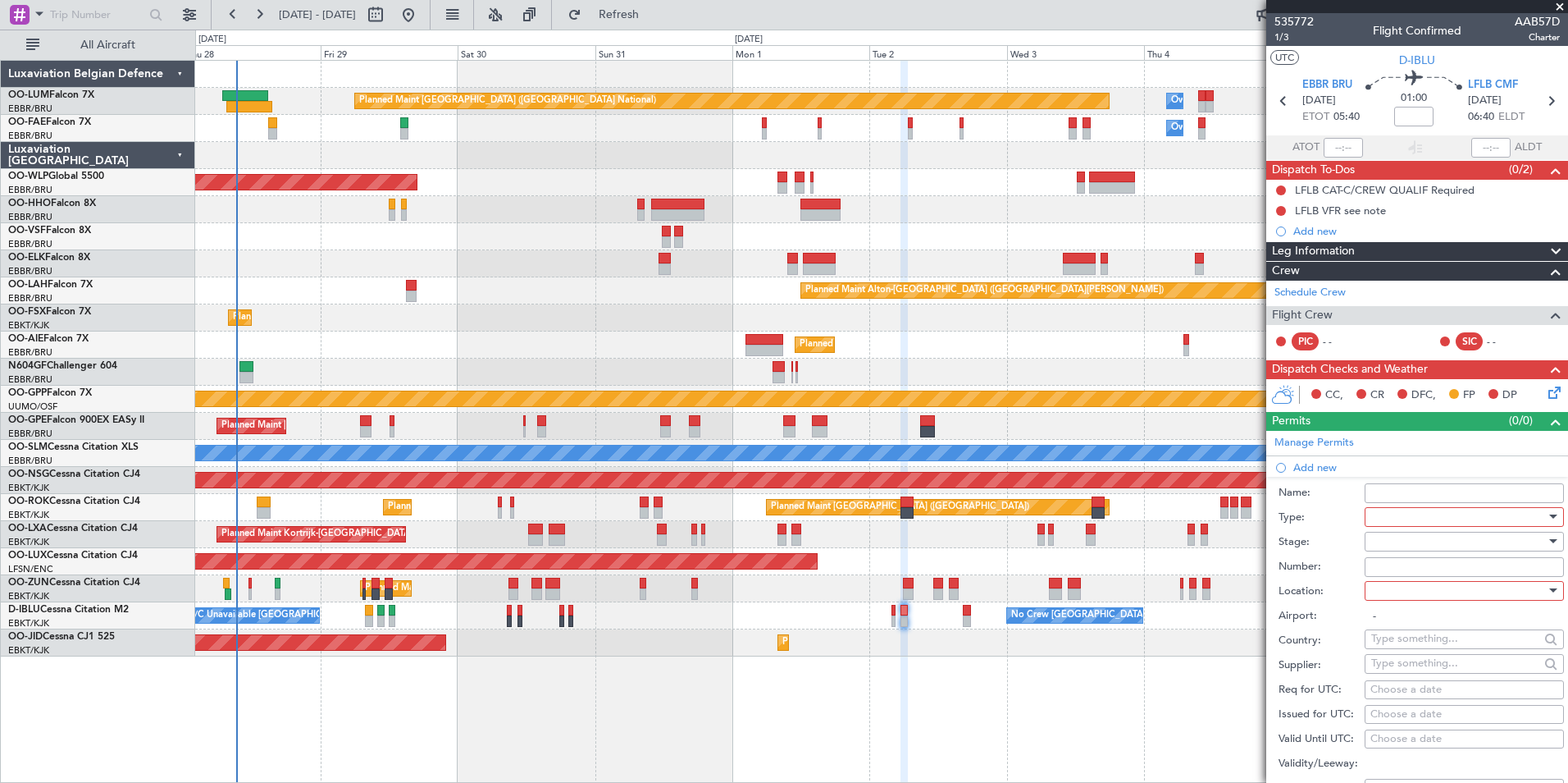
click at [1373, 516] on div at bounding box center [1459, 517] width 174 height 25
click at [1388, 674] on span "Slot" at bounding box center [1458, 671] width 172 height 25
click at [1389, 544] on div at bounding box center [1459, 541] width 174 height 25
click at [1402, 602] on span "Not Requested" at bounding box center [1458, 599] width 172 height 25
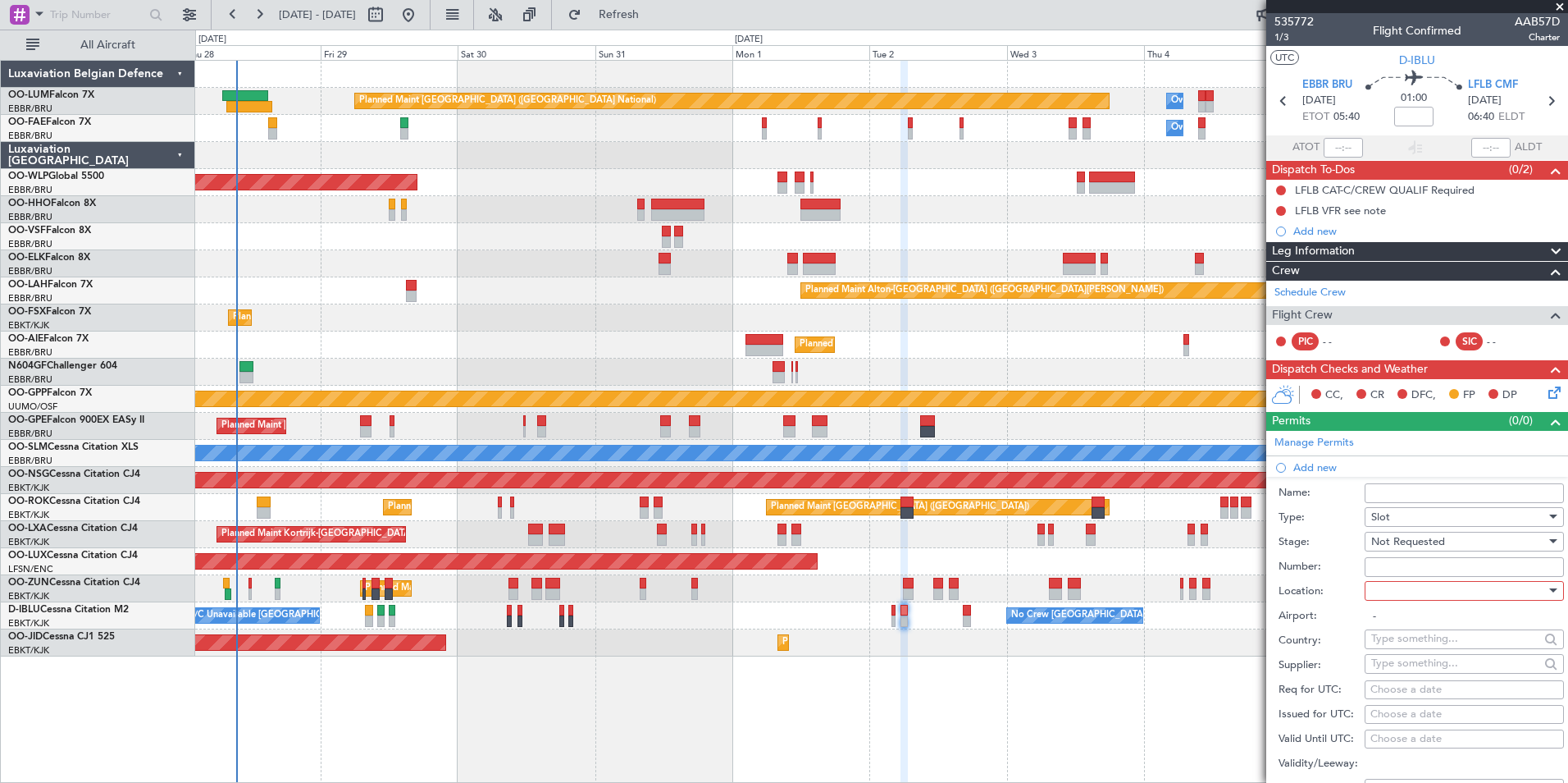
click at [1392, 586] on div at bounding box center [1459, 591] width 174 height 25
click at [1401, 619] on span "Departure" at bounding box center [1458, 623] width 172 height 25
type input "EBBR / BRU"
click at [1391, 688] on div "Choose a date" at bounding box center [1464, 690] width 187 height 16
select select "8"
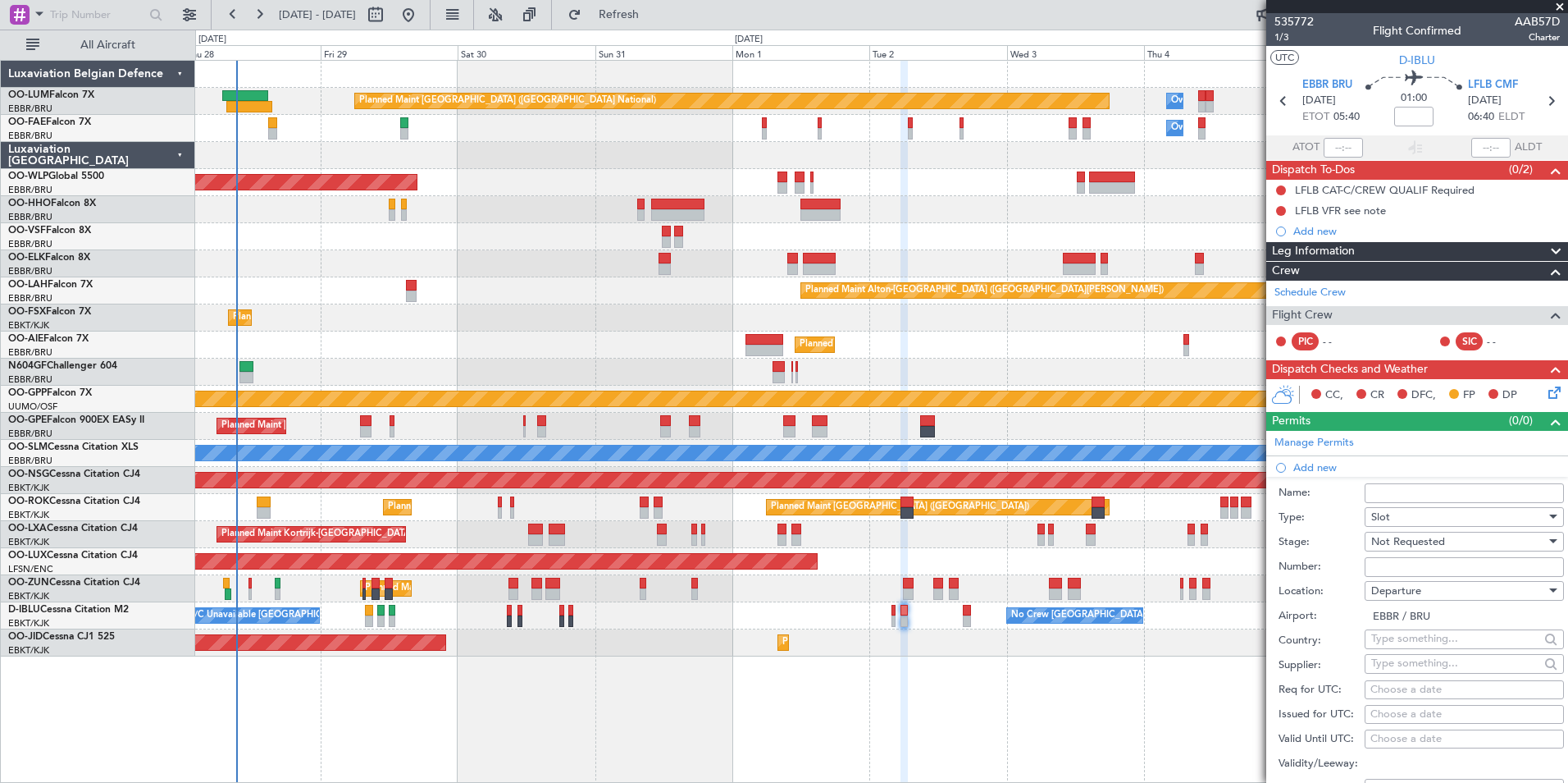
select select "2025"
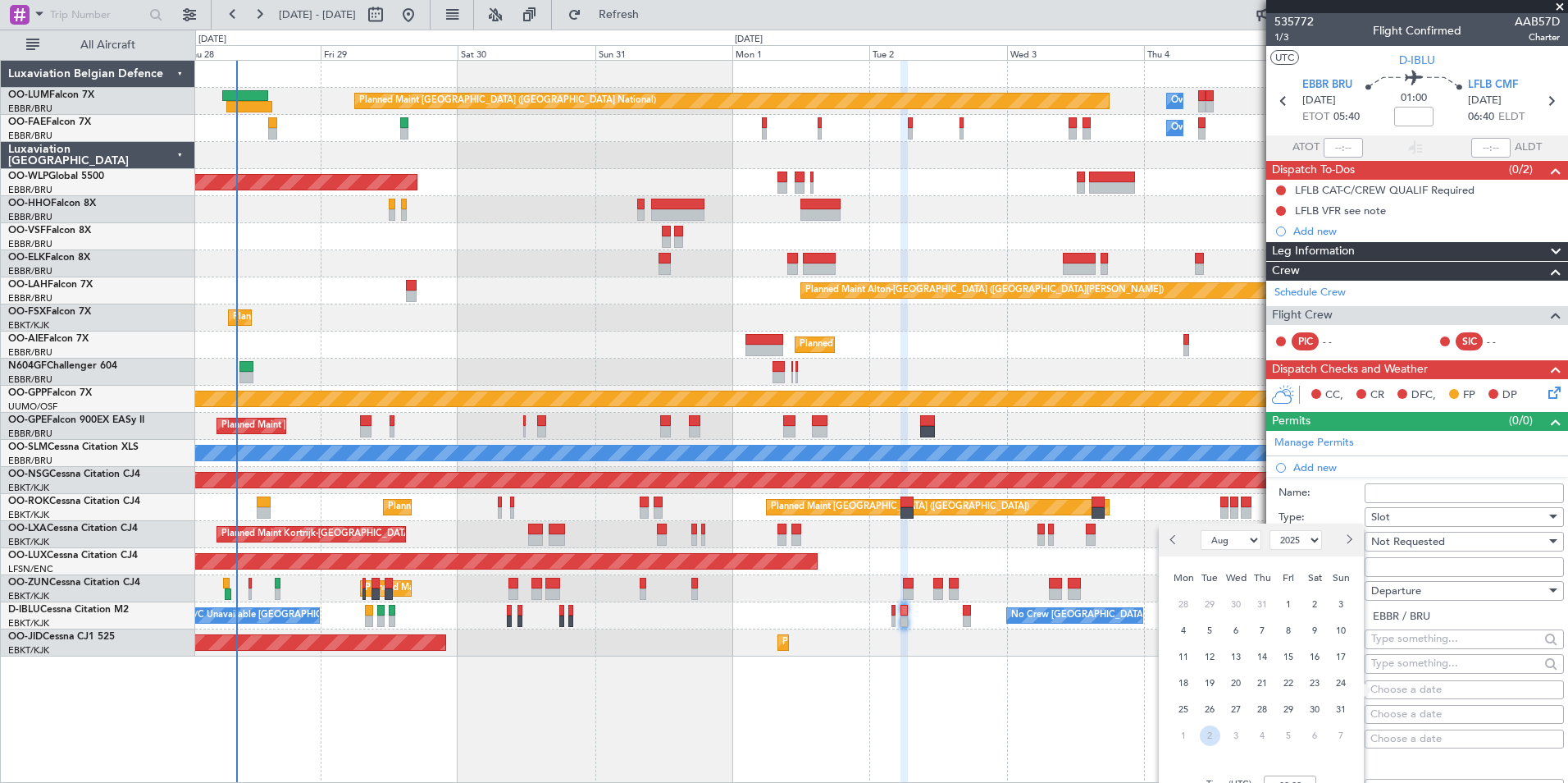
click at [1214, 733] on span "2" at bounding box center [1210, 735] width 21 height 21
select select "9"
click at [1284, 781] on input "00:00" at bounding box center [1290, 785] width 53 height 20
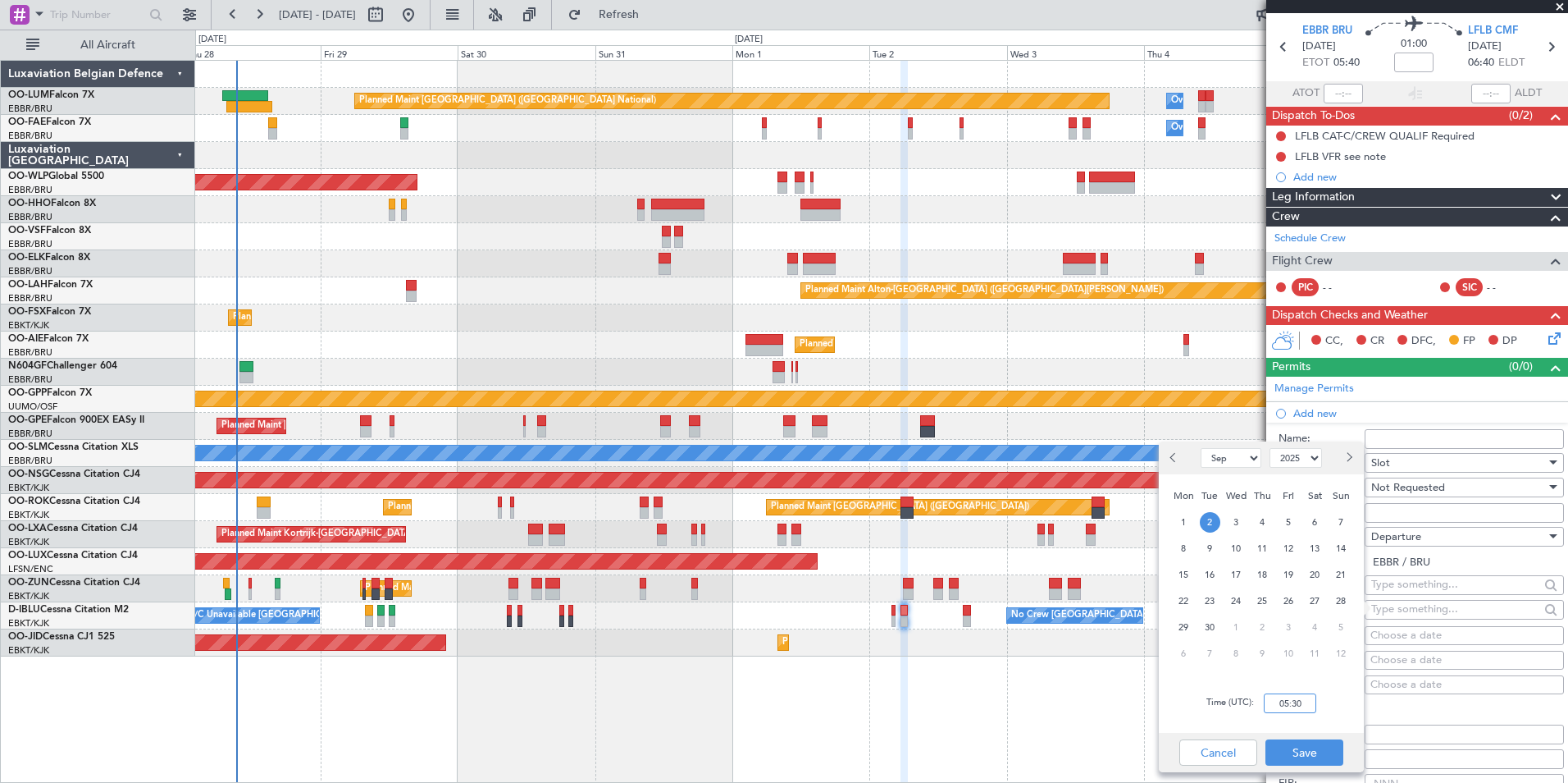
scroll to position [0, 0]
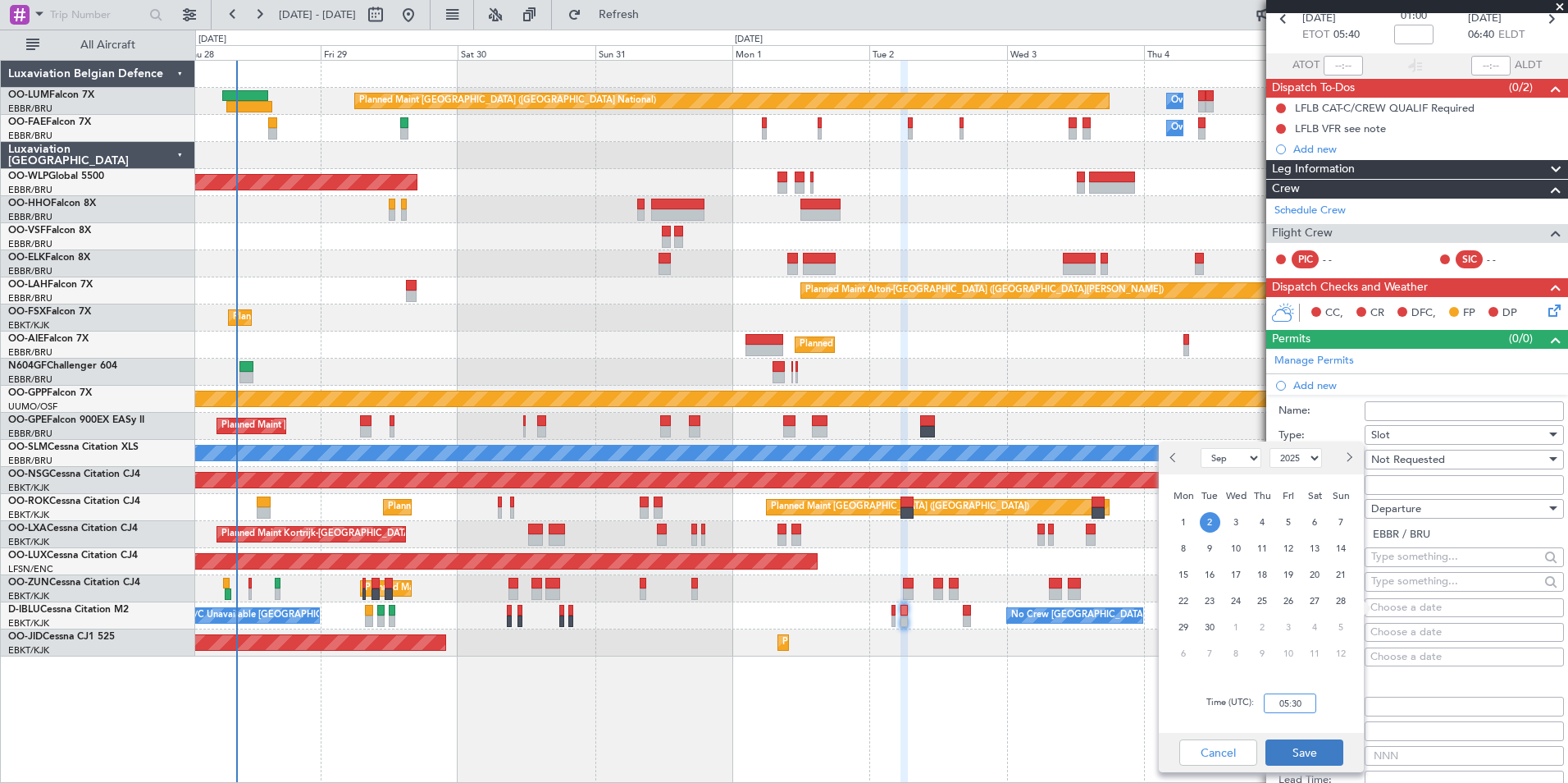
type input "05:30"
click at [1317, 744] on button "Save" at bounding box center [1304, 753] width 78 height 26
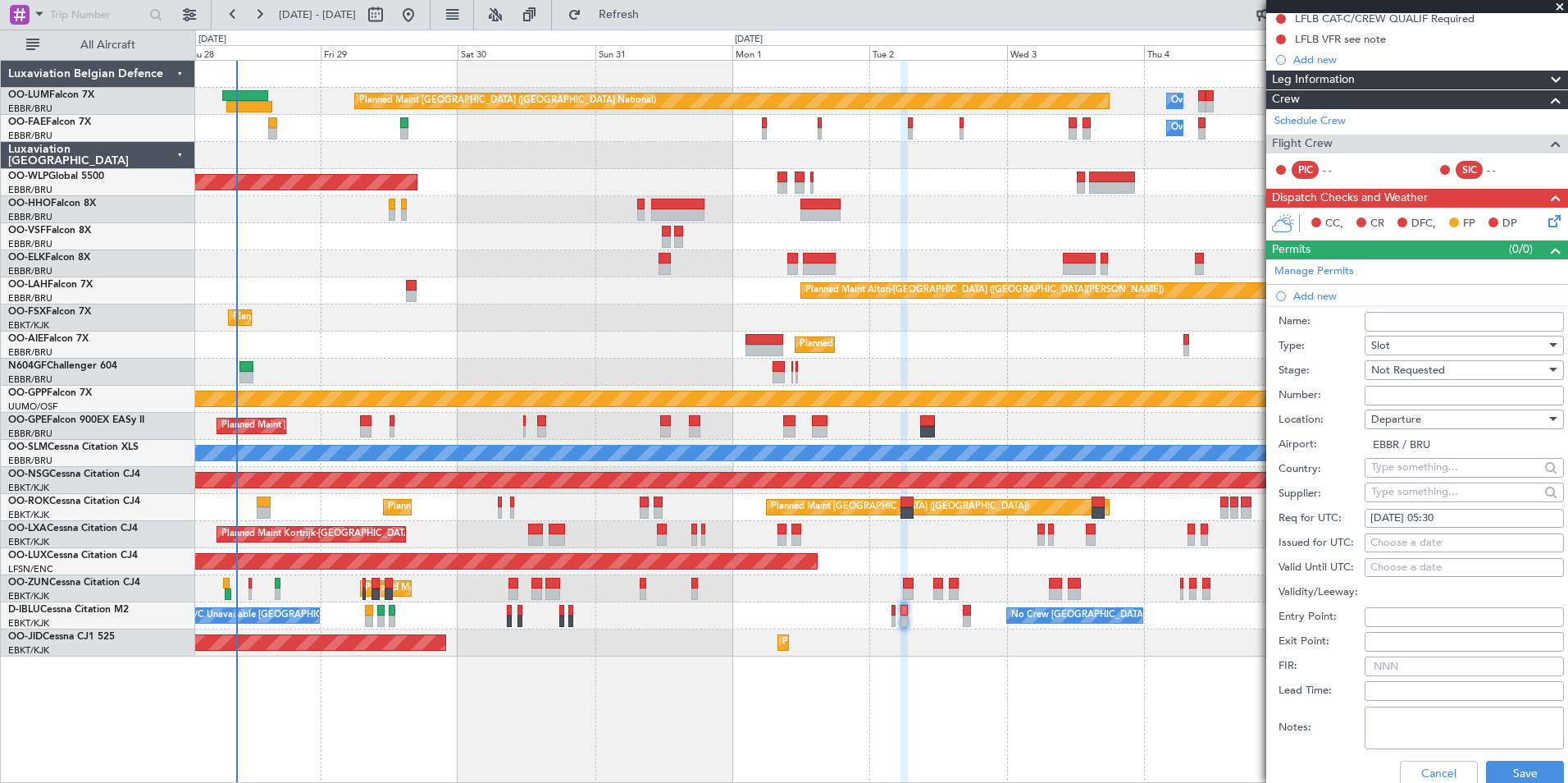
scroll to position [246, 0]
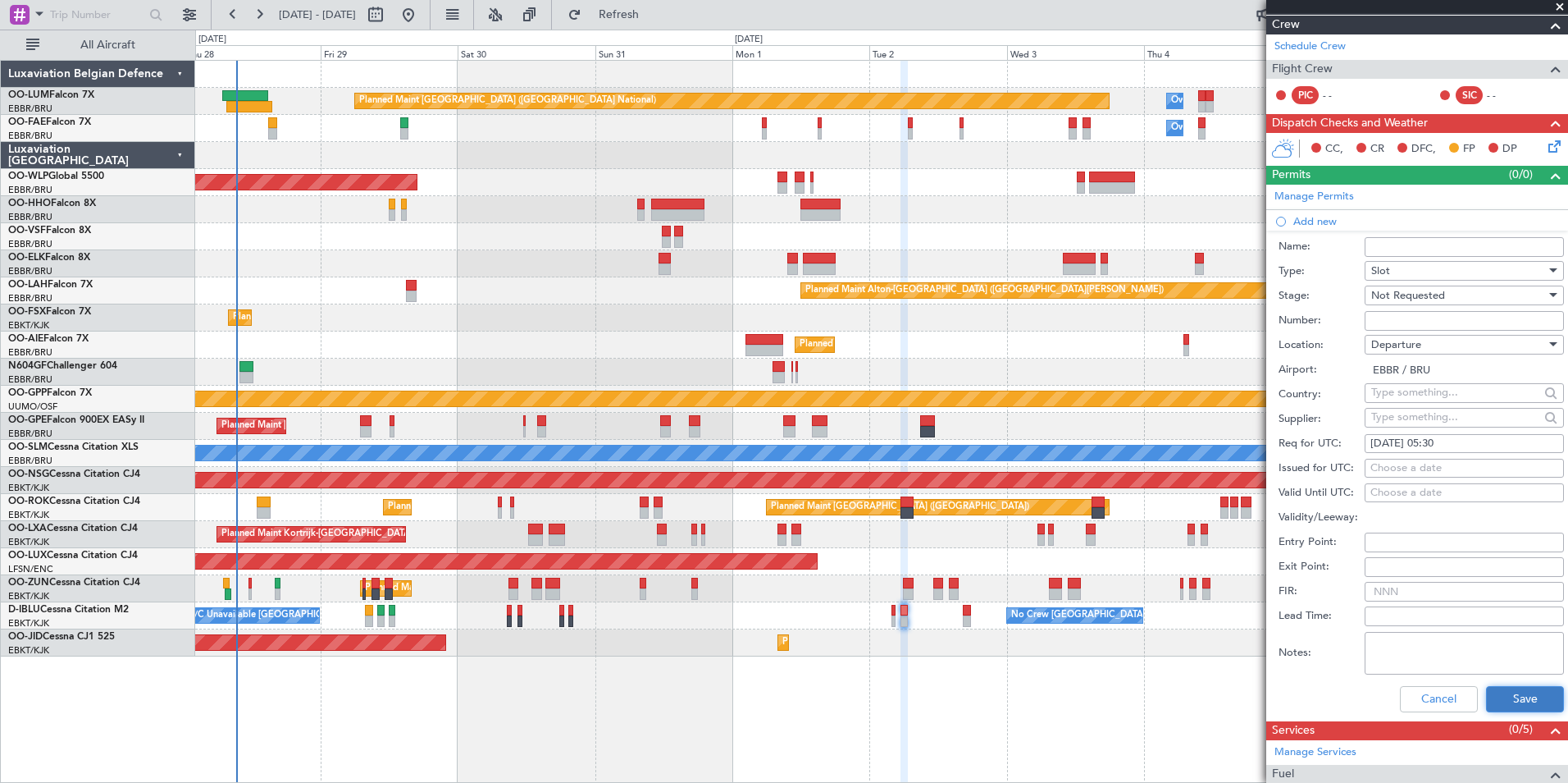
click at [1536, 695] on button "Save" at bounding box center [1524, 699] width 78 height 26
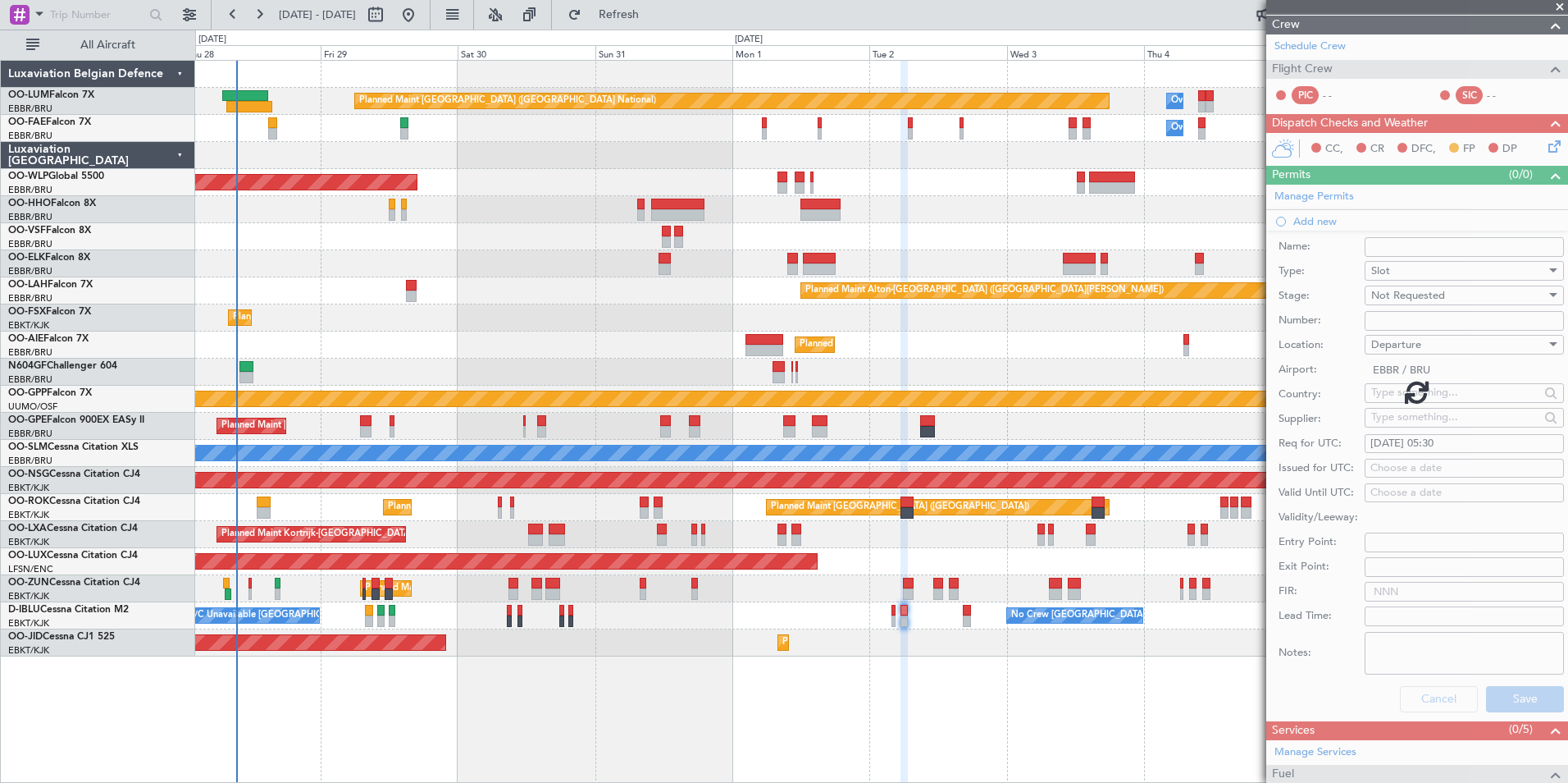
scroll to position [23, 0]
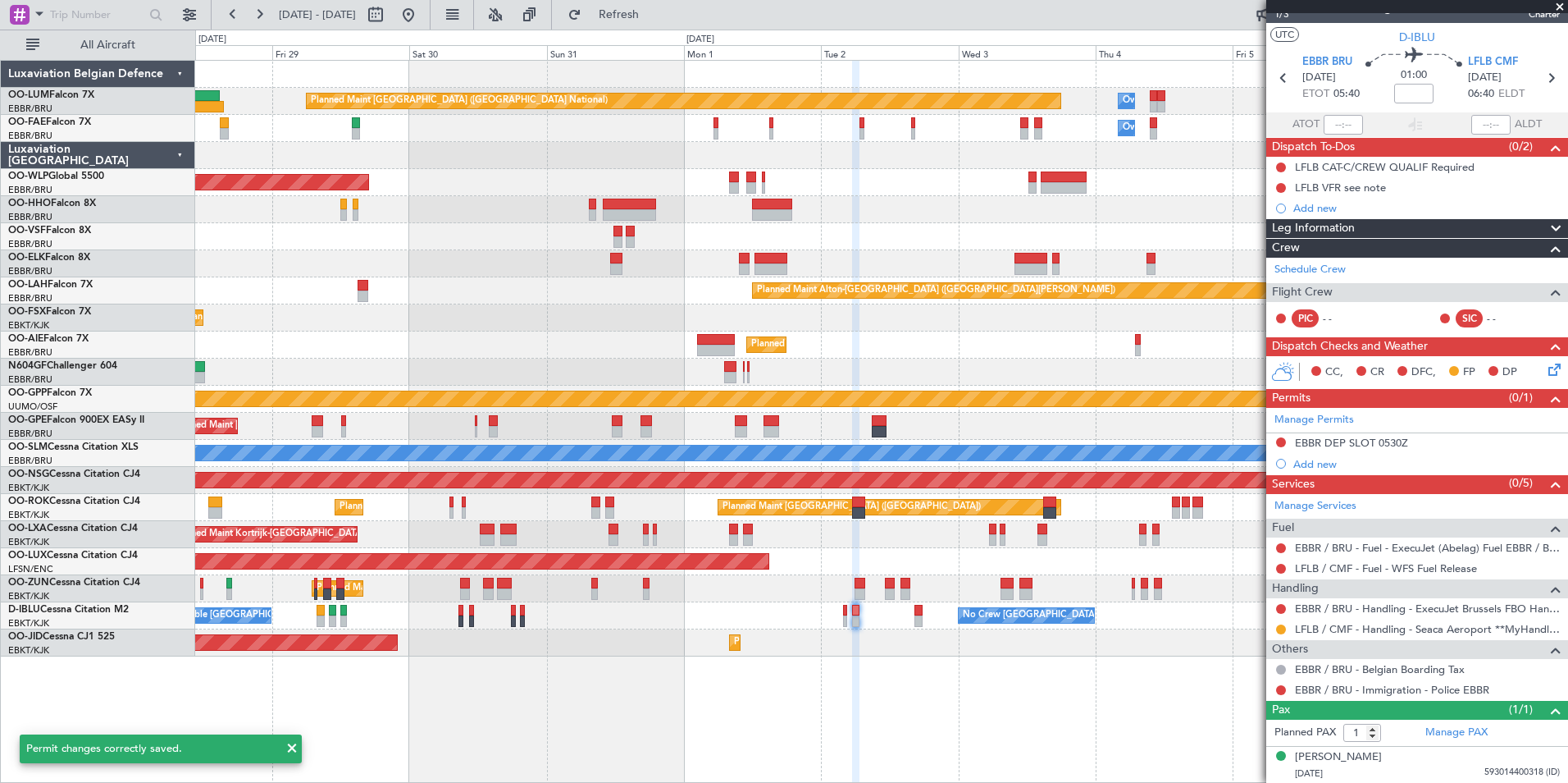
click at [905, 684] on div "Owner Melsbroek Air Base Planned Maint Brussels (Brussels National) Owner Melsb…" at bounding box center [881, 421] width 1373 height 723
click at [913, 709] on div "Owner Melsbroek Air Base Planned Maint Brussels (Brussels National) Owner Melsb…" at bounding box center [881, 421] width 1373 height 723
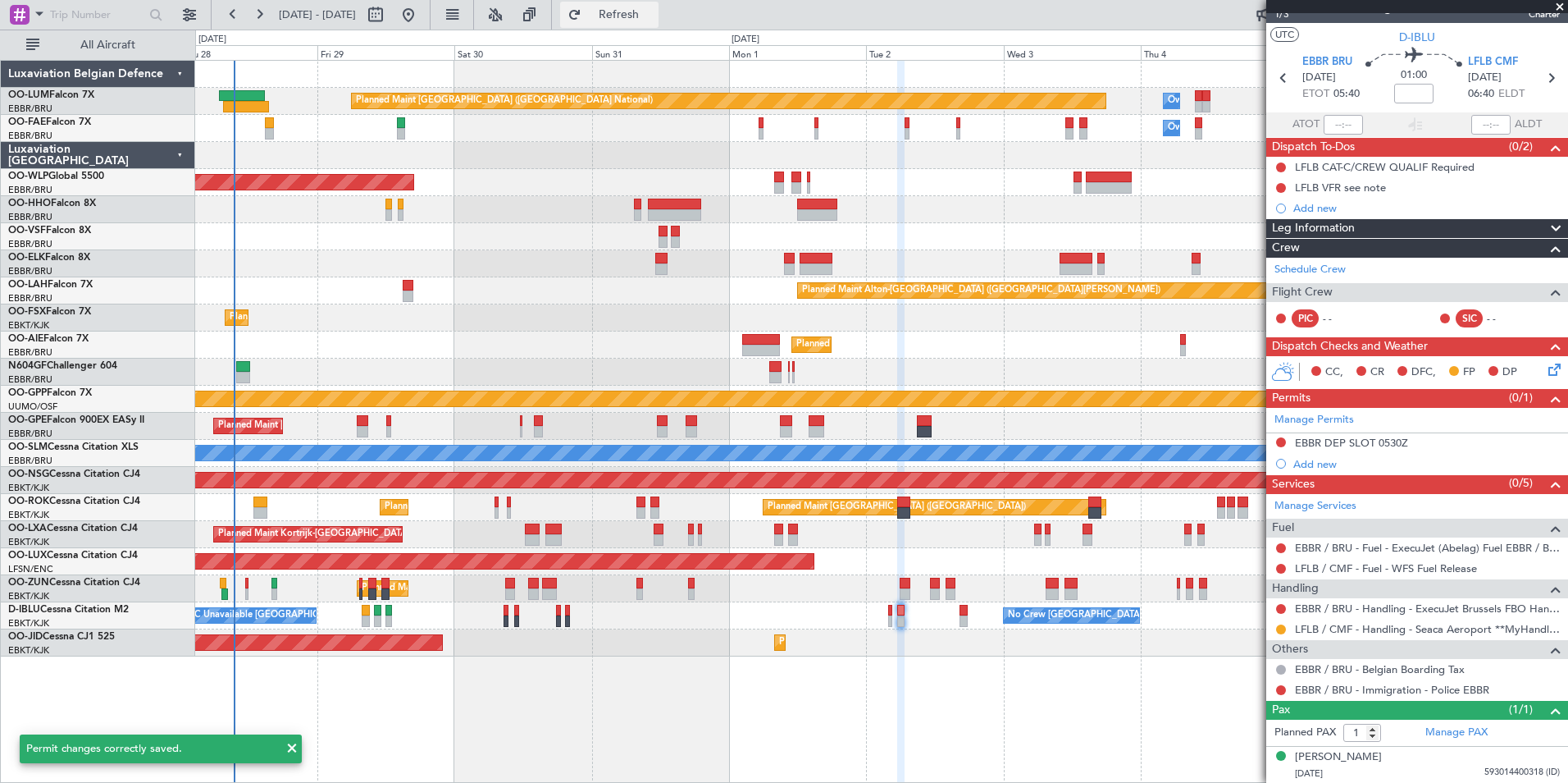
click at [649, 4] on button "Refresh" at bounding box center [609, 15] width 99 height 26
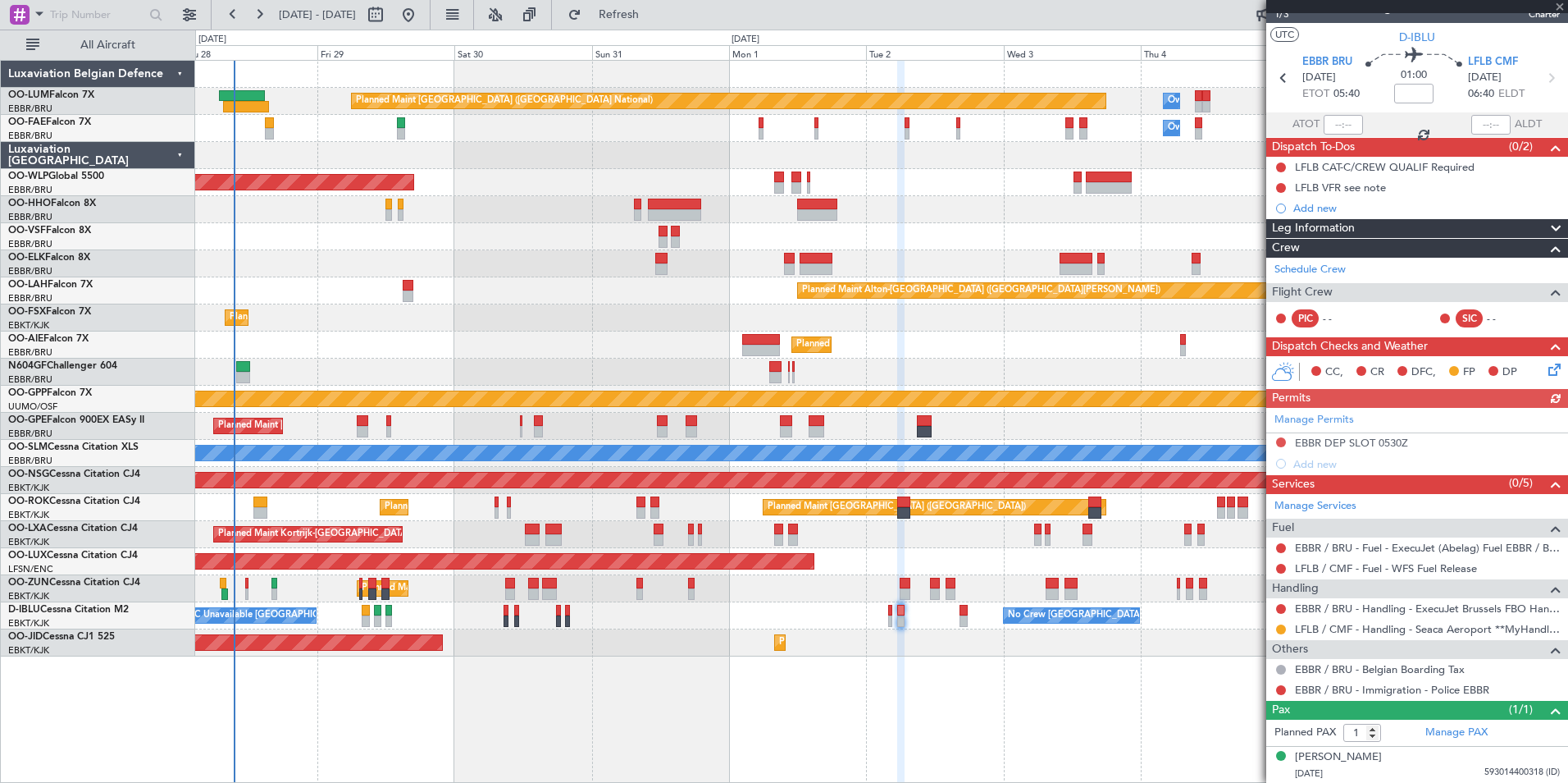
click at [924, 593] on div "Planned Maint Kortrijk-[GEOGRAPHIC_DATA]" at bounding box center [881, 588] width 1372 height 27
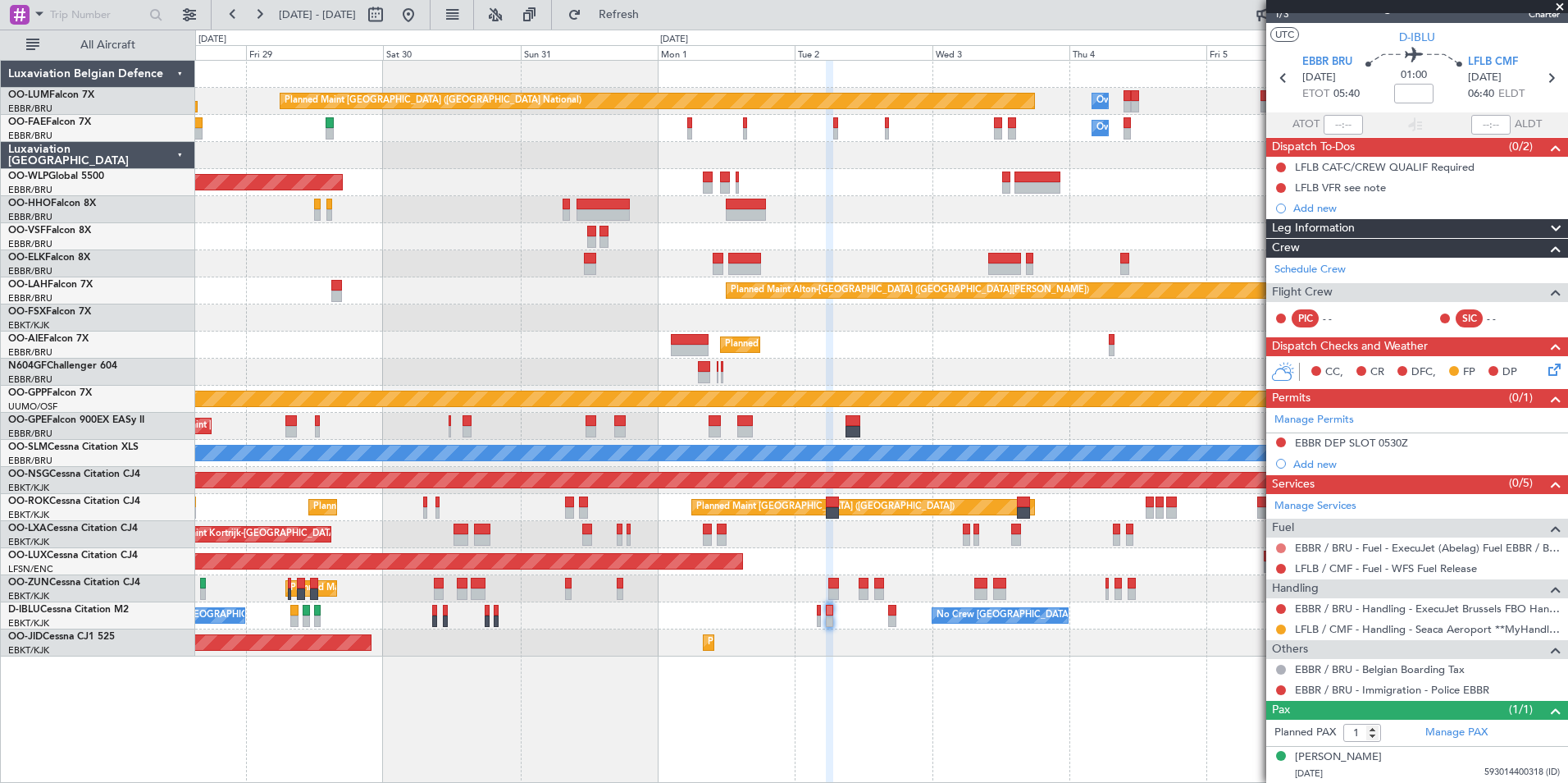
click at [1279, 547] on button at bounding box center [1281, 548] width 10 height 10
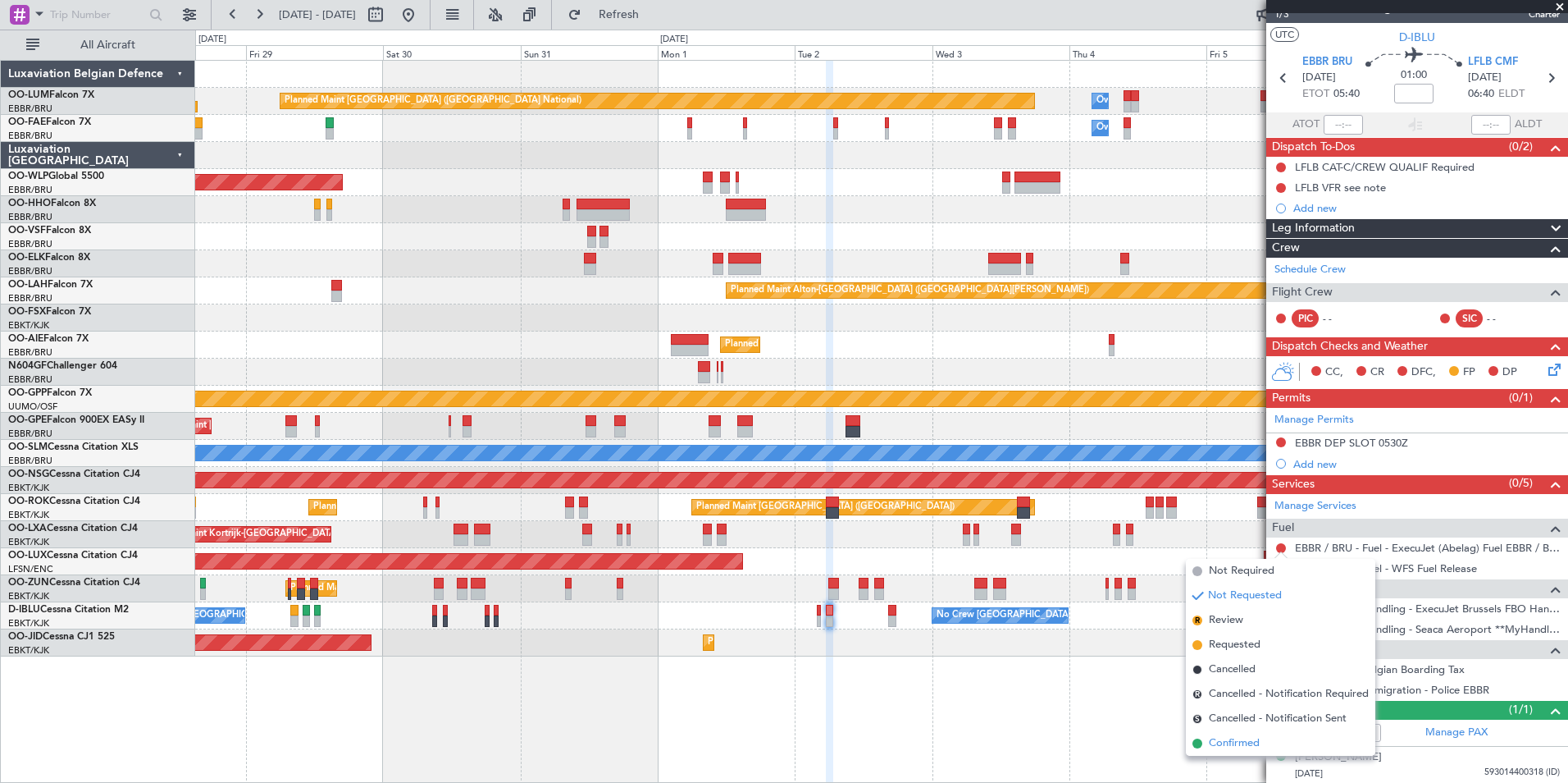
click at [1224, 740] on span "Confirmed" at bounding box center [1234, 744] width 51 height 16
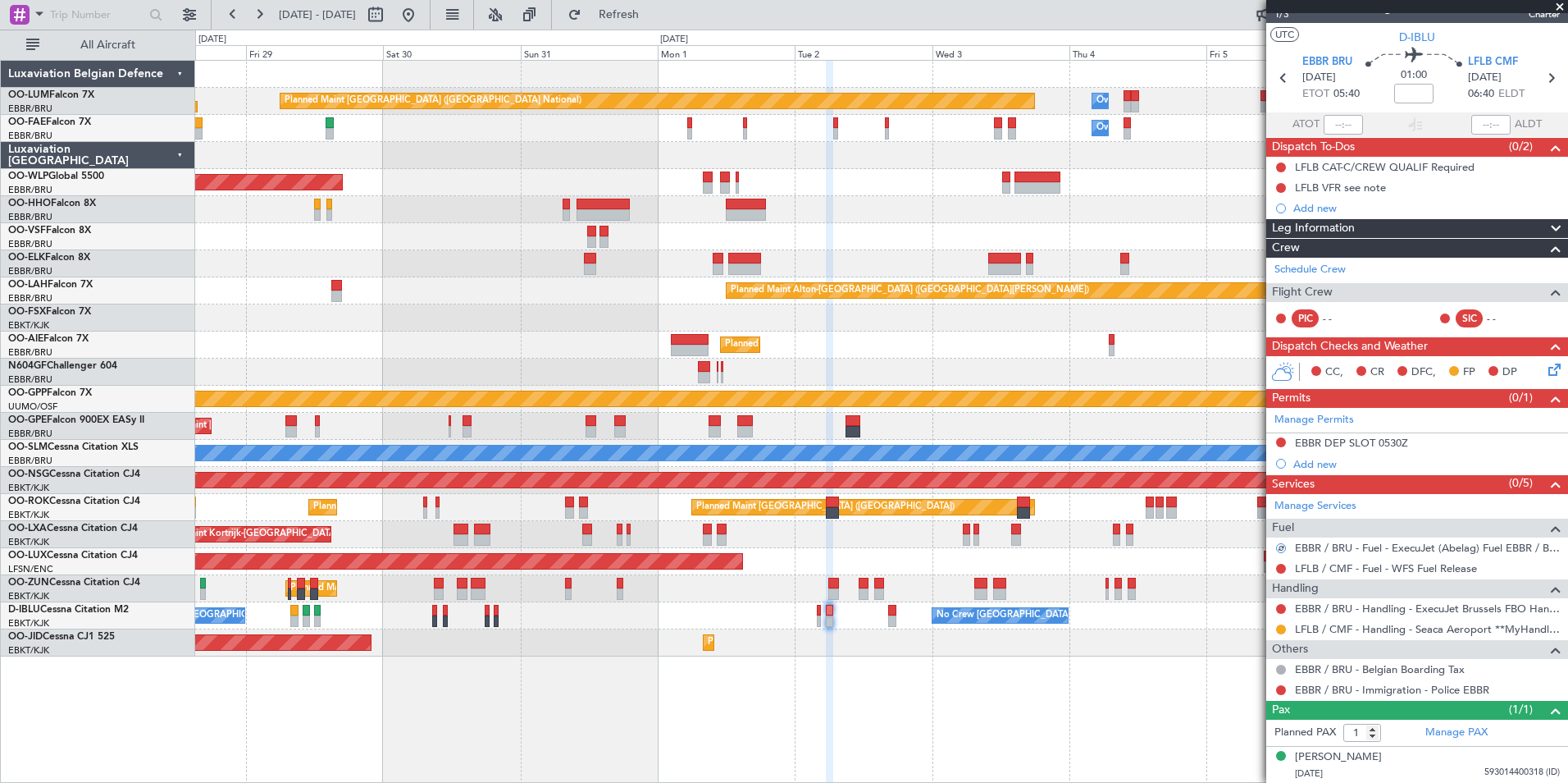
click at [872, 623] on div "A/C Unavailable Kortrijk-Wevelgem No Crew Brussels (Brussels National)" at bounding box center [881, 615] width 1372 height 27
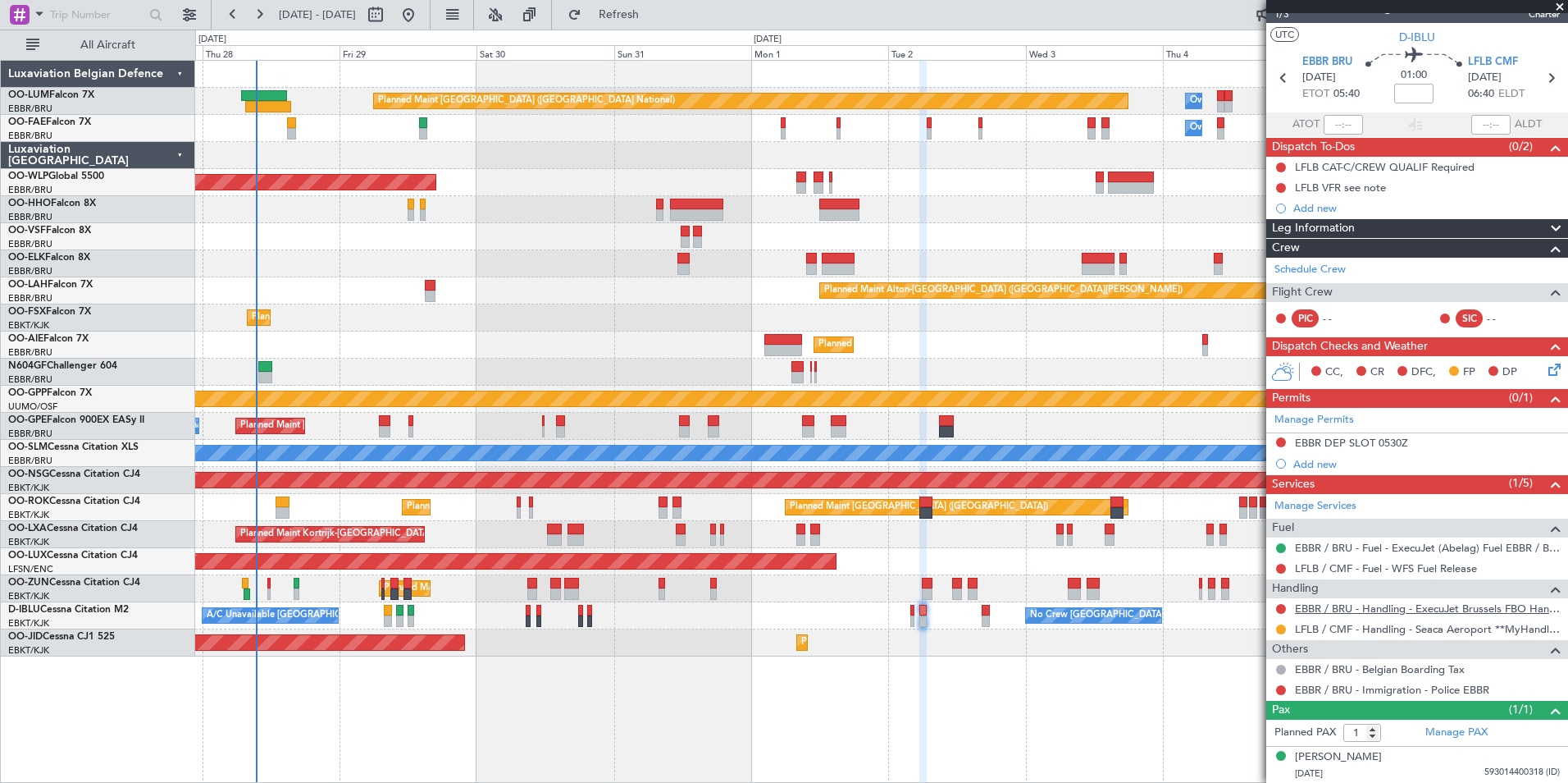
click at [1316, 604] on link "EBBR / BRU - Handling - ExecuJet Brussels FBO Handling Abelag" at bounding box center [1427, 608] width 265 height 14
click at [654, 17] on span "Refresh" at bounding box center [619, 15] width 69 height 12
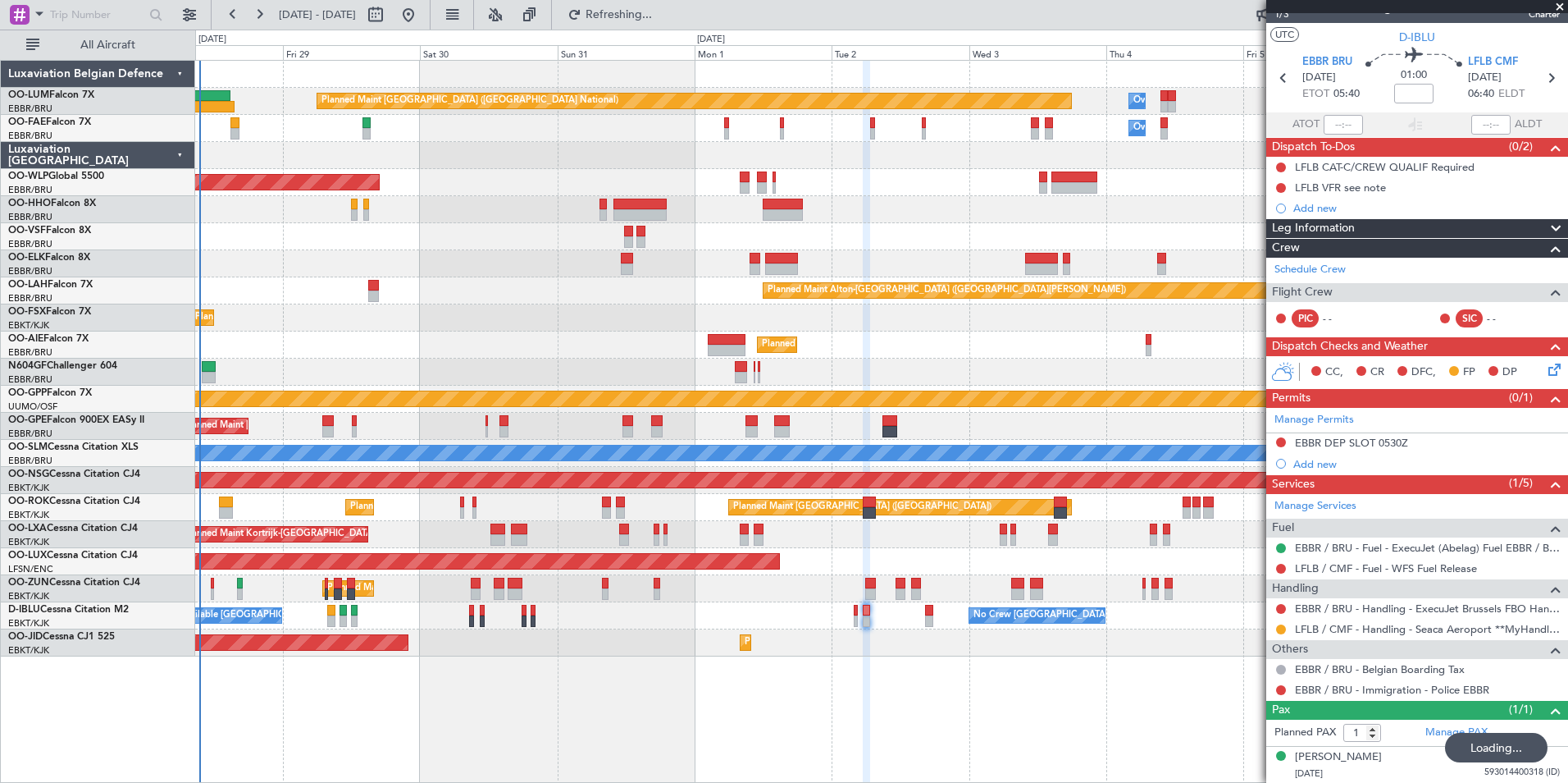
click at [724, 476] on div "Planned Maint Brussels (Brussels National) Owner Melsbroek Air Base Owner Melsb…" at bounding box center [881, 359] width 1372 height 595
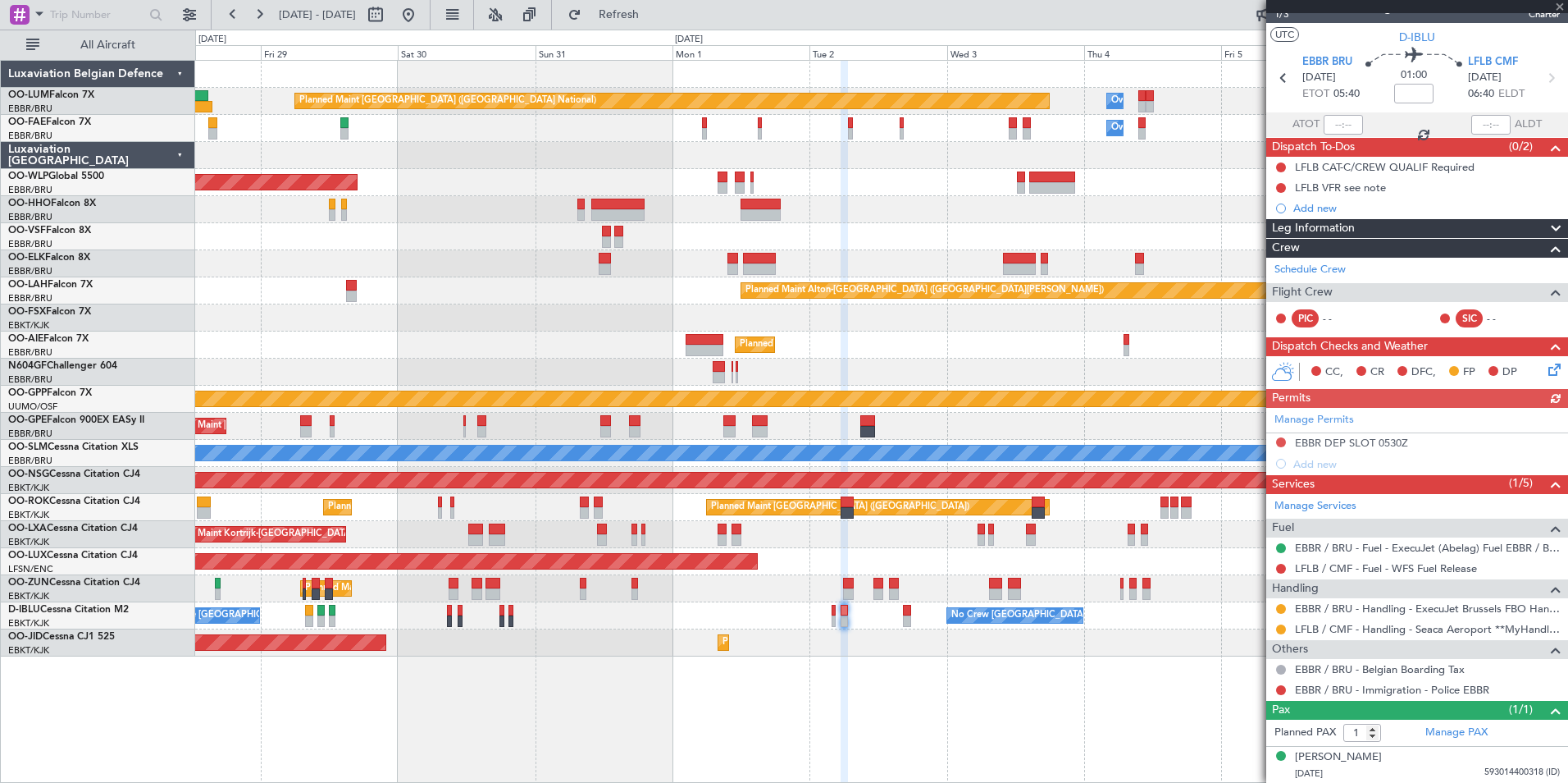
click at [1280, 441] on div "Manage Permits EBBR DEP SLOT 0530Z Add new" at bounding box center [1417, 441] width 302 height 67
click at [1280, 442] on div "Manage Permits EBBR DEP SLOT 0530Z Add new" at bounding box center [1417, 441] width 302 height 67
click at [1280, 442] on button at bounding box center [1281, 442] width 10 height 10
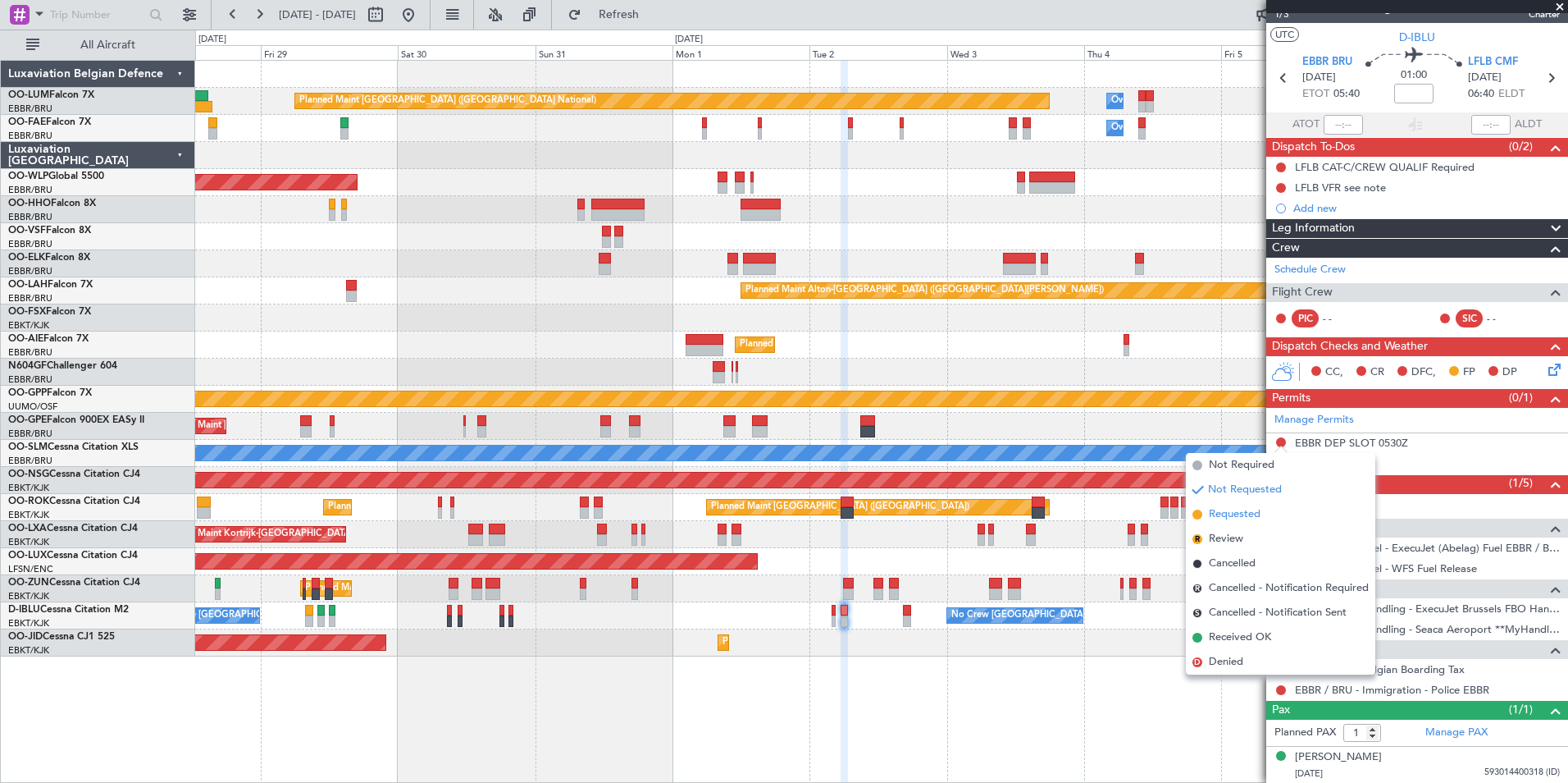
drag, startPoint x: 1231, startPoint y: 526, endPoint x: 1233, endPoint y: 516, distance: 10.2
click at [1233, 516] on li "Requested" at bounding box center [1280, 514] width 189 height 25
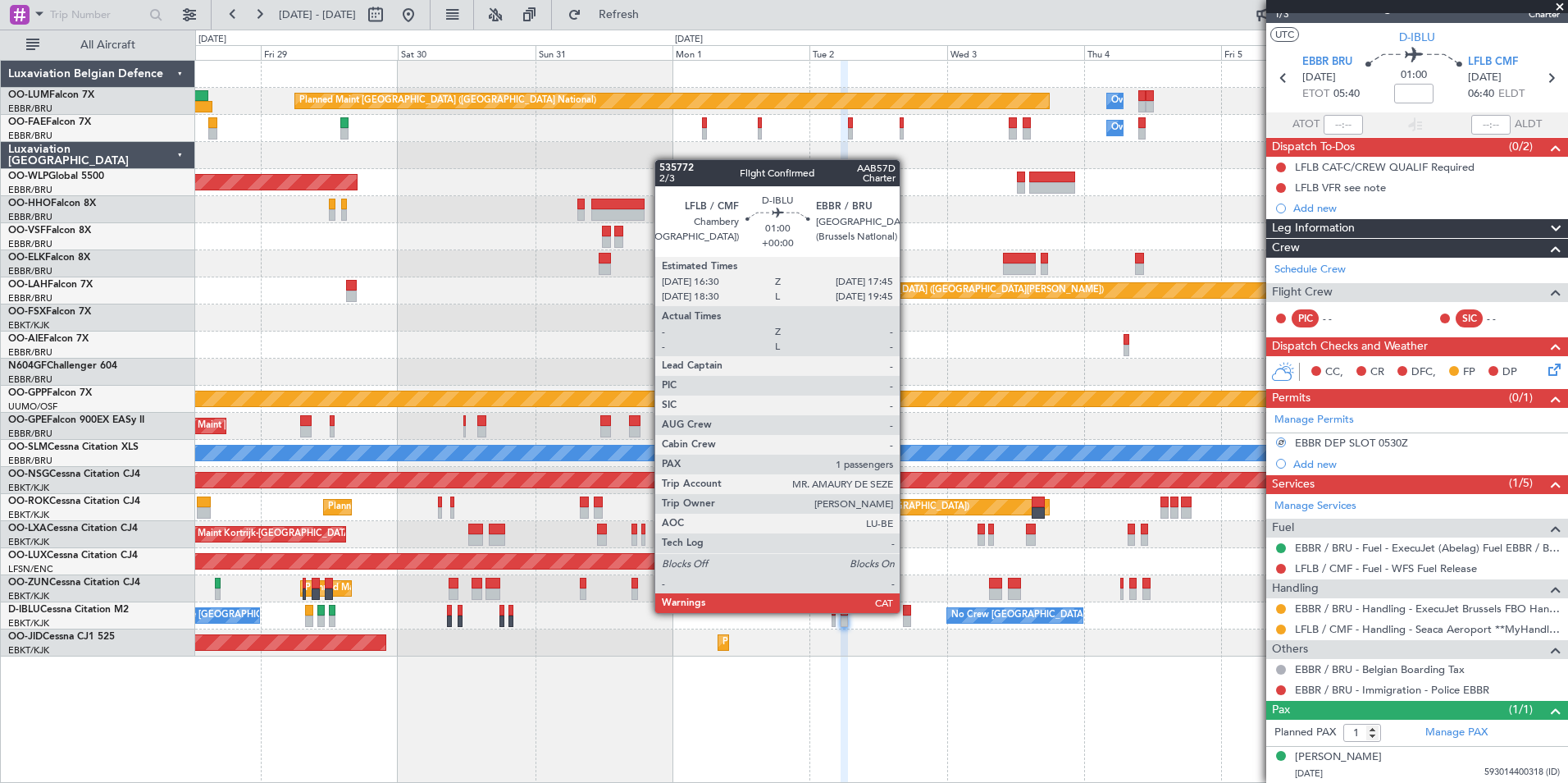
click at [907, 613] on div at bounding box center [906, 610] width 7 height 12
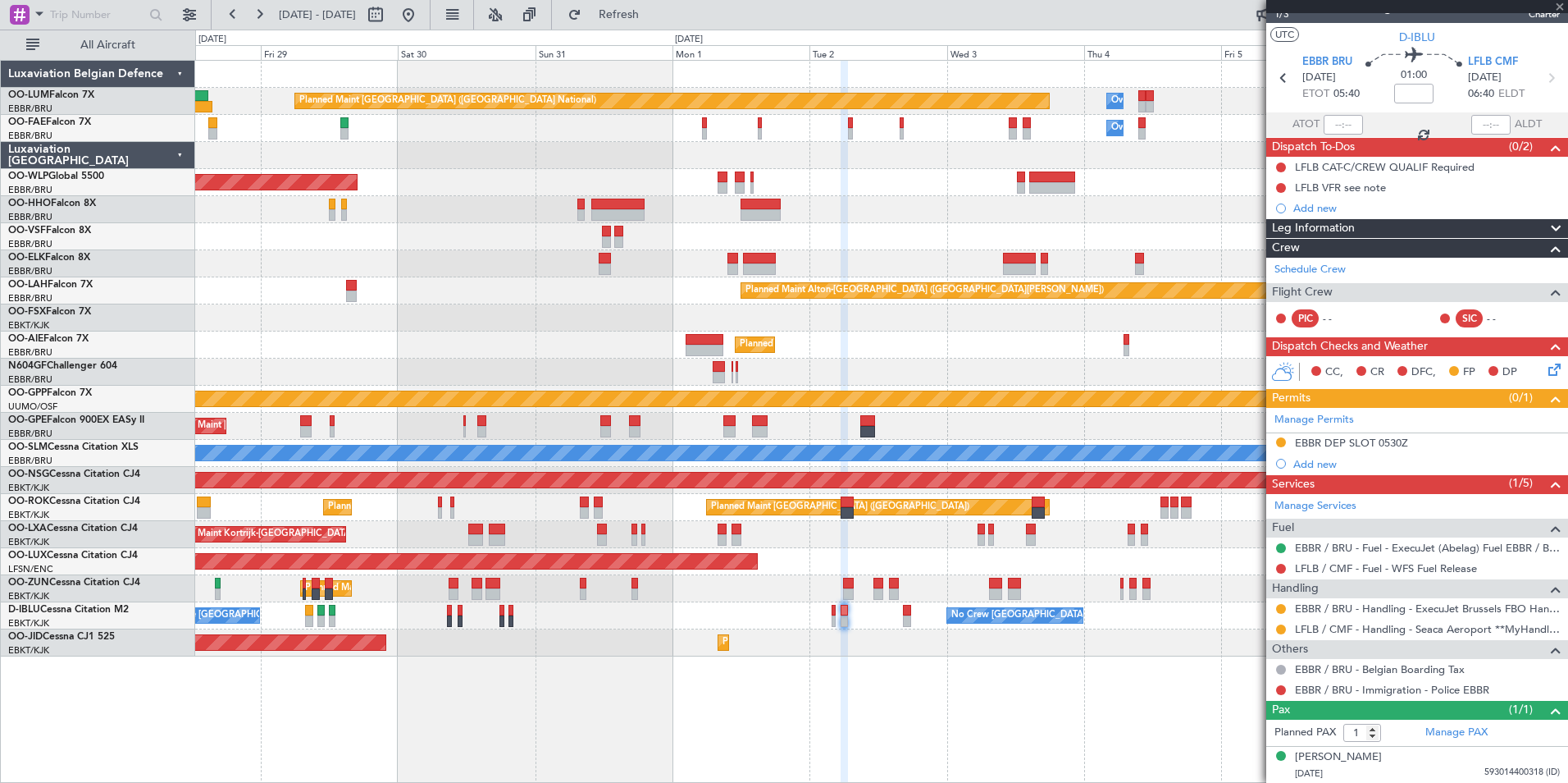
scroll to position [0, 0]
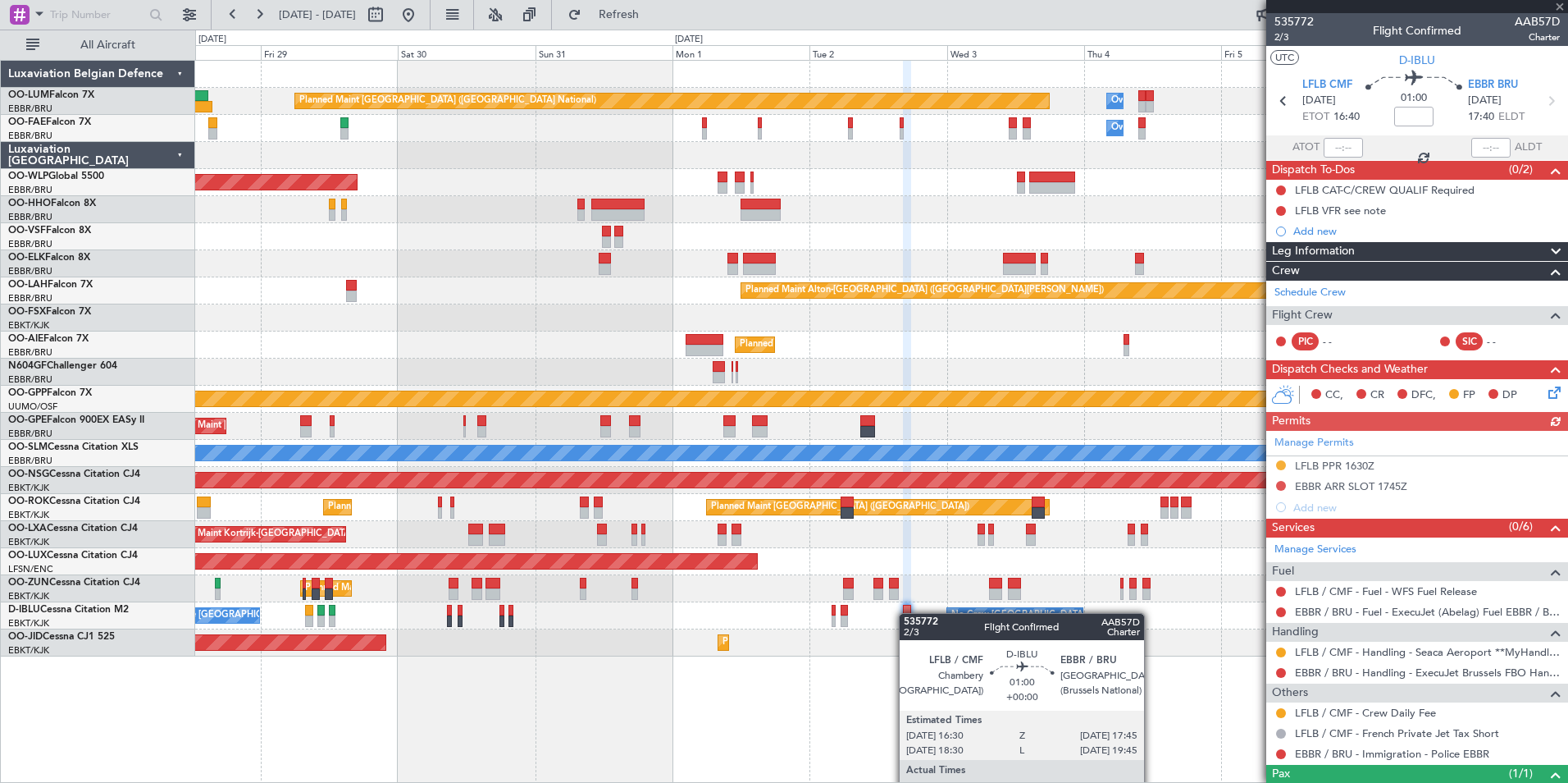
click at [1279, 484] on div "Manage Permits LFLB PPR 1630Z EBBR ARR SLOT 1745Z Add new" at bounding box center [1417, 475] width 302 height 87
click at [1279, 487] on button at bounding box center [1281, 486] width 10 height 10
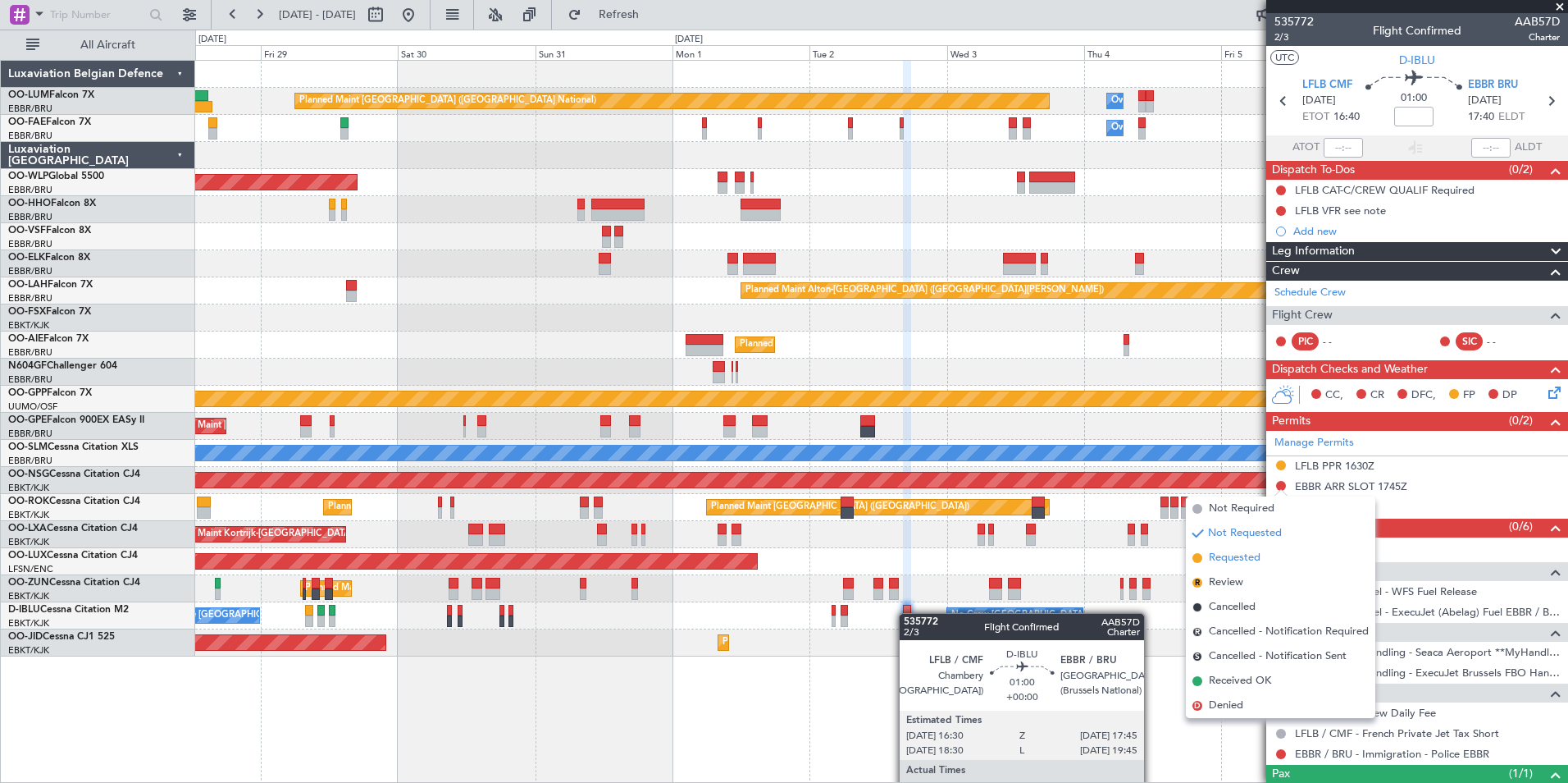
click at [1235, 556] on span "Requested" at bounding box center [1234, 558] width 52 height 16
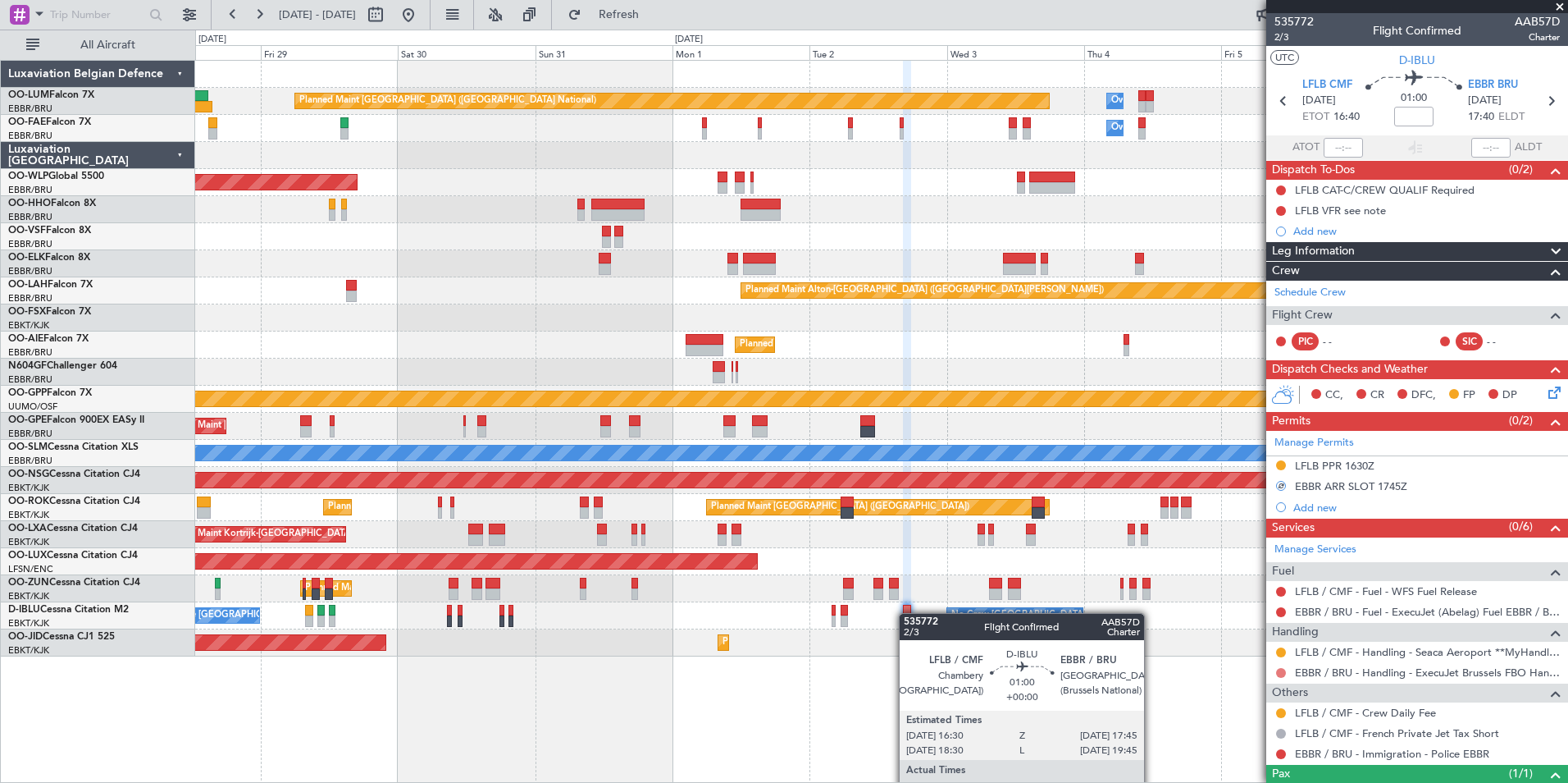
click at [1282, 668] on button at bounding box center [1281, 673] width 10 height 10
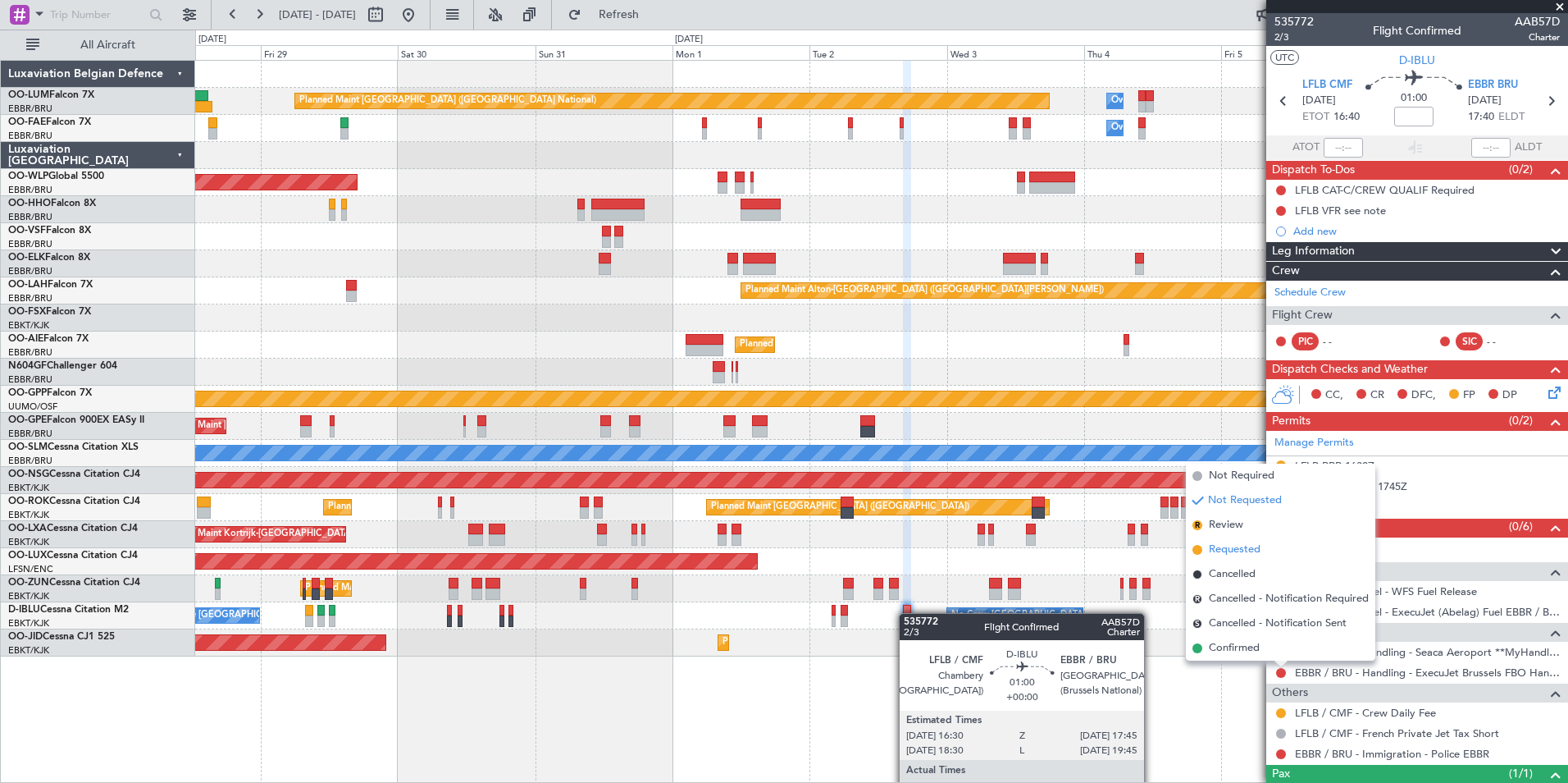
click at [1239, 552] on span "Requested" at bounding box center [1234, 549] width 52 height 16
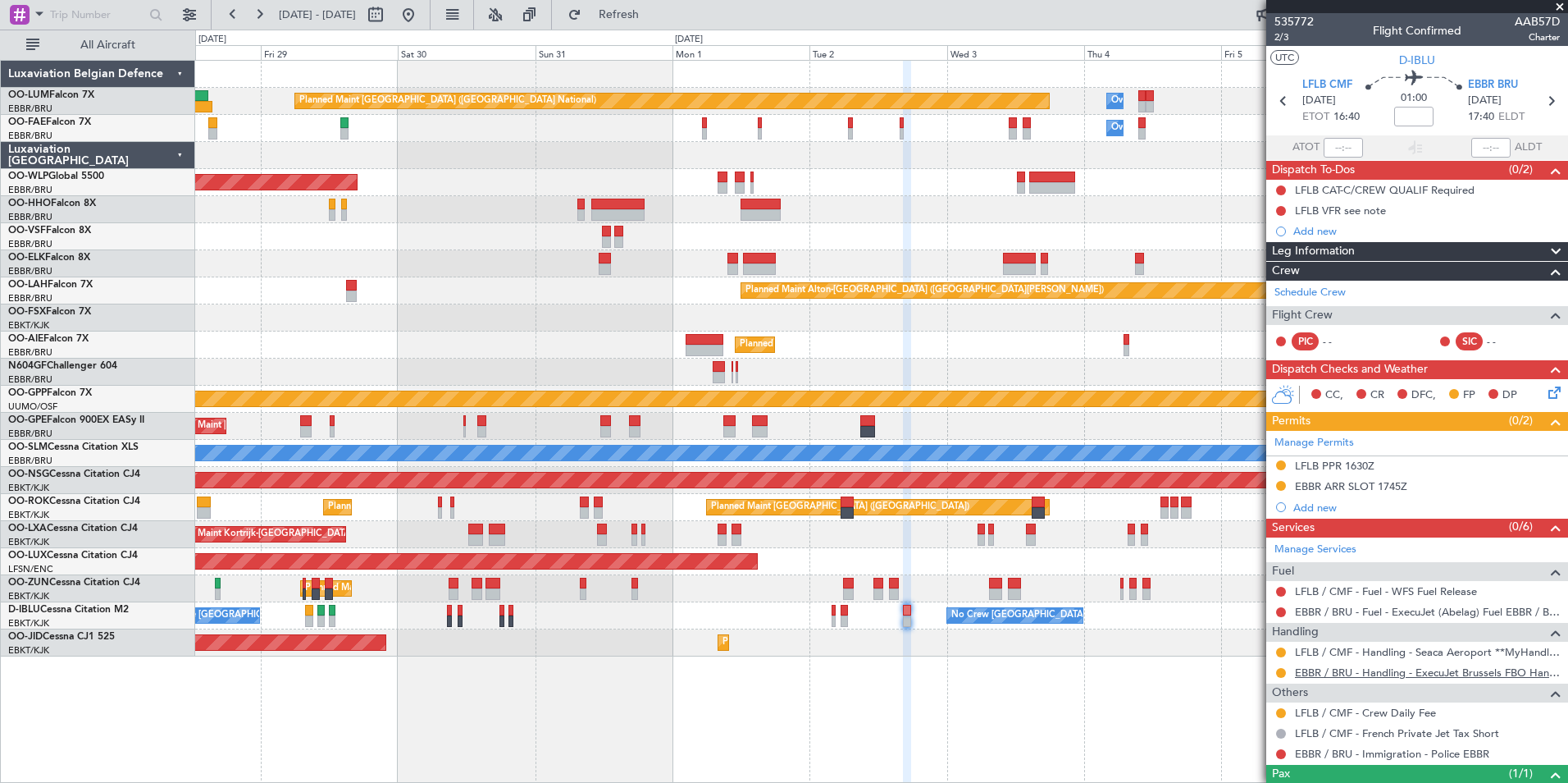
click at [1337, 671] on link "EBBR / BRU - Handling - ExecuJet Brussels FBO Handling Abelag" at bounding box center [1427, 672] width 265 height 14
click at [654, 16] on span "Refresh" at bounding box center [619, 15] width 69 height 12
click at [840, 624] on div at bounding box center [844, 621] width 7 height 12
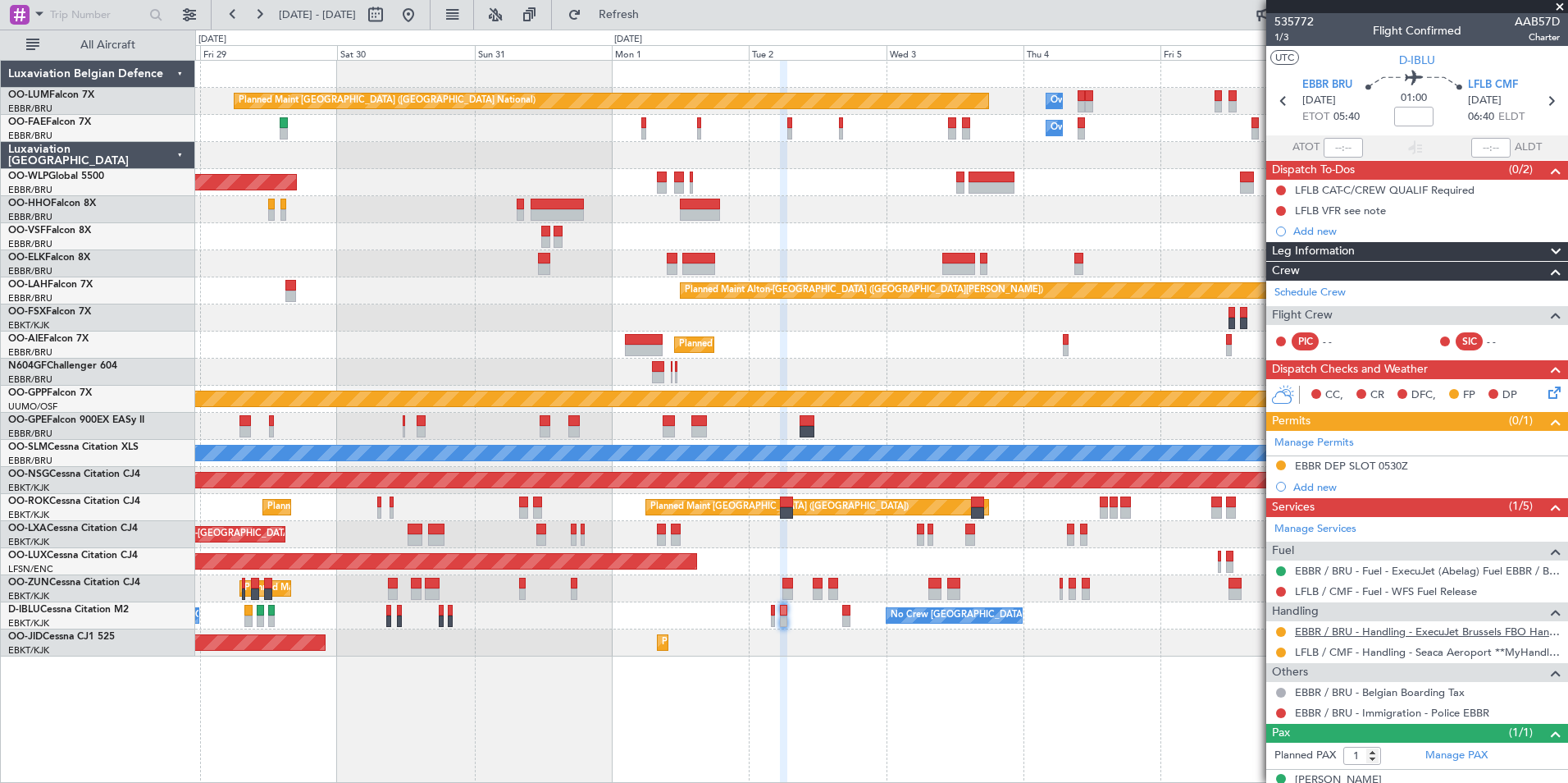
click at [1344, 631] on link "EBBR / BRU - Handling - ExecuJet Brussels FBO Handling Abelag" at bounding box center [1427, 631] width 265 height 14
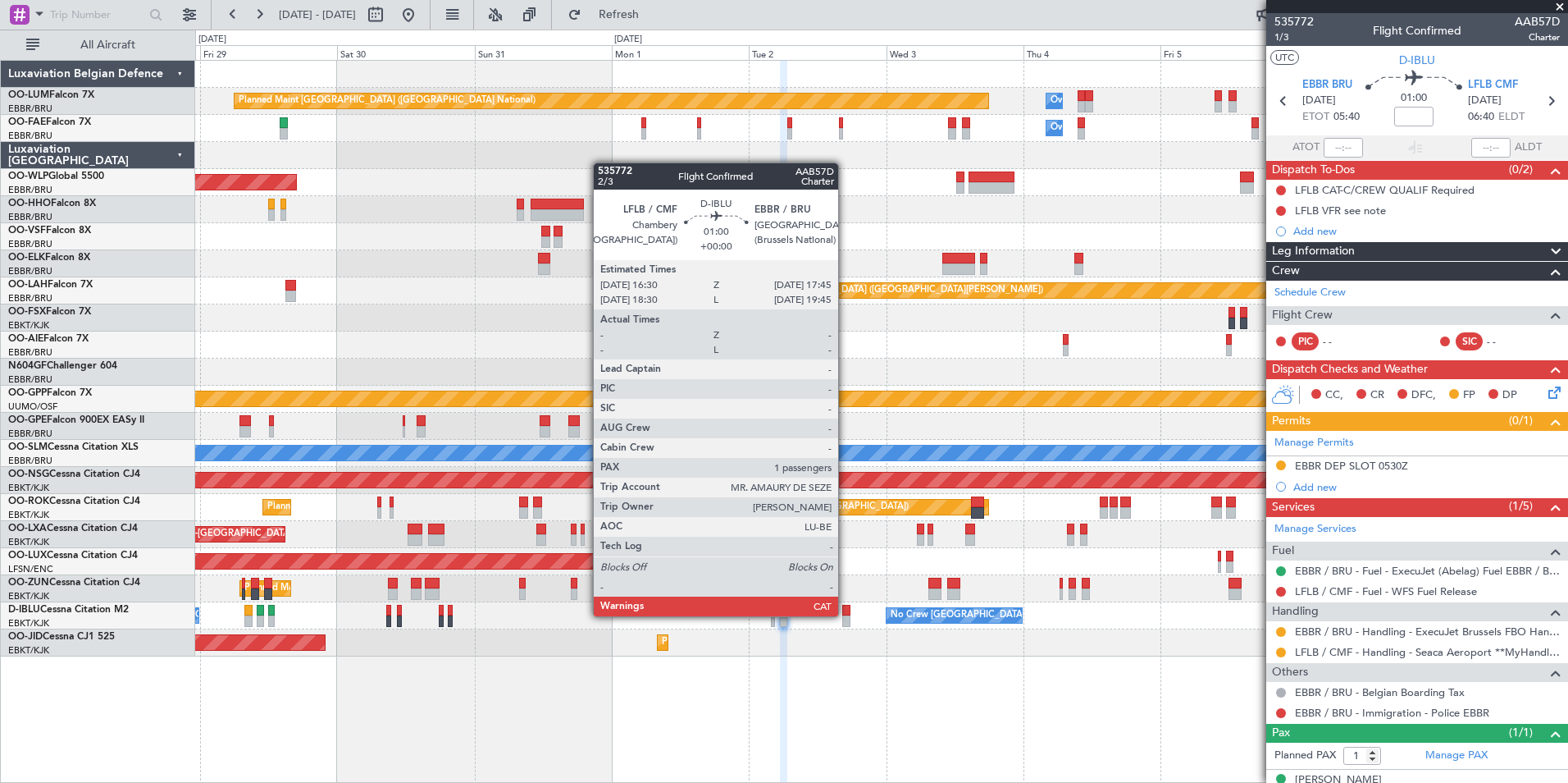
click at [845, 616] on div at bounding box center [845, 621] width 7 height 12
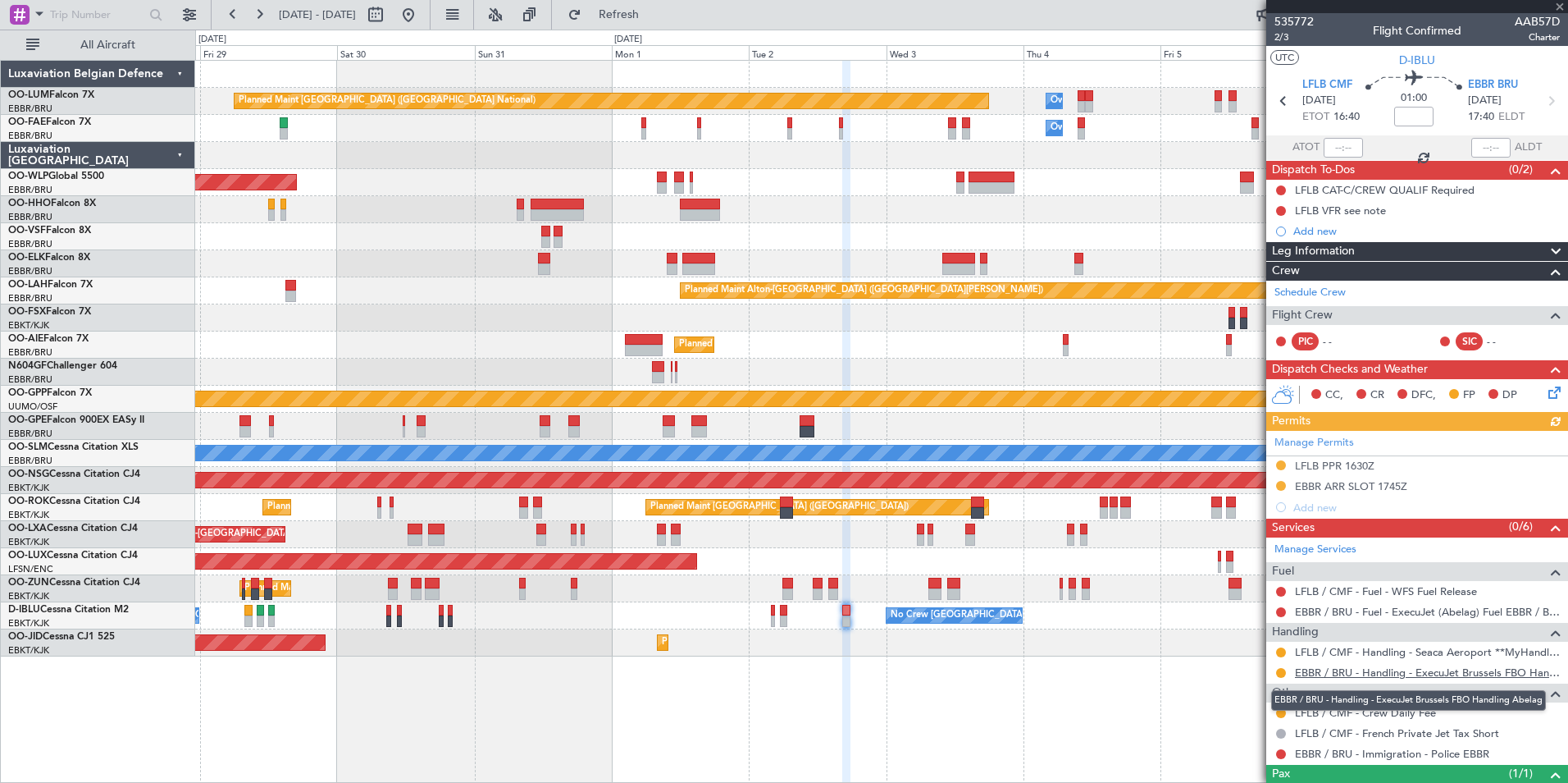
click at [1325, 669] on link "EBBR / BRU - Handling - ExecuJet Brussels FBO Handling Abelag" at bounding box center [1427, 672] width 265 height 14
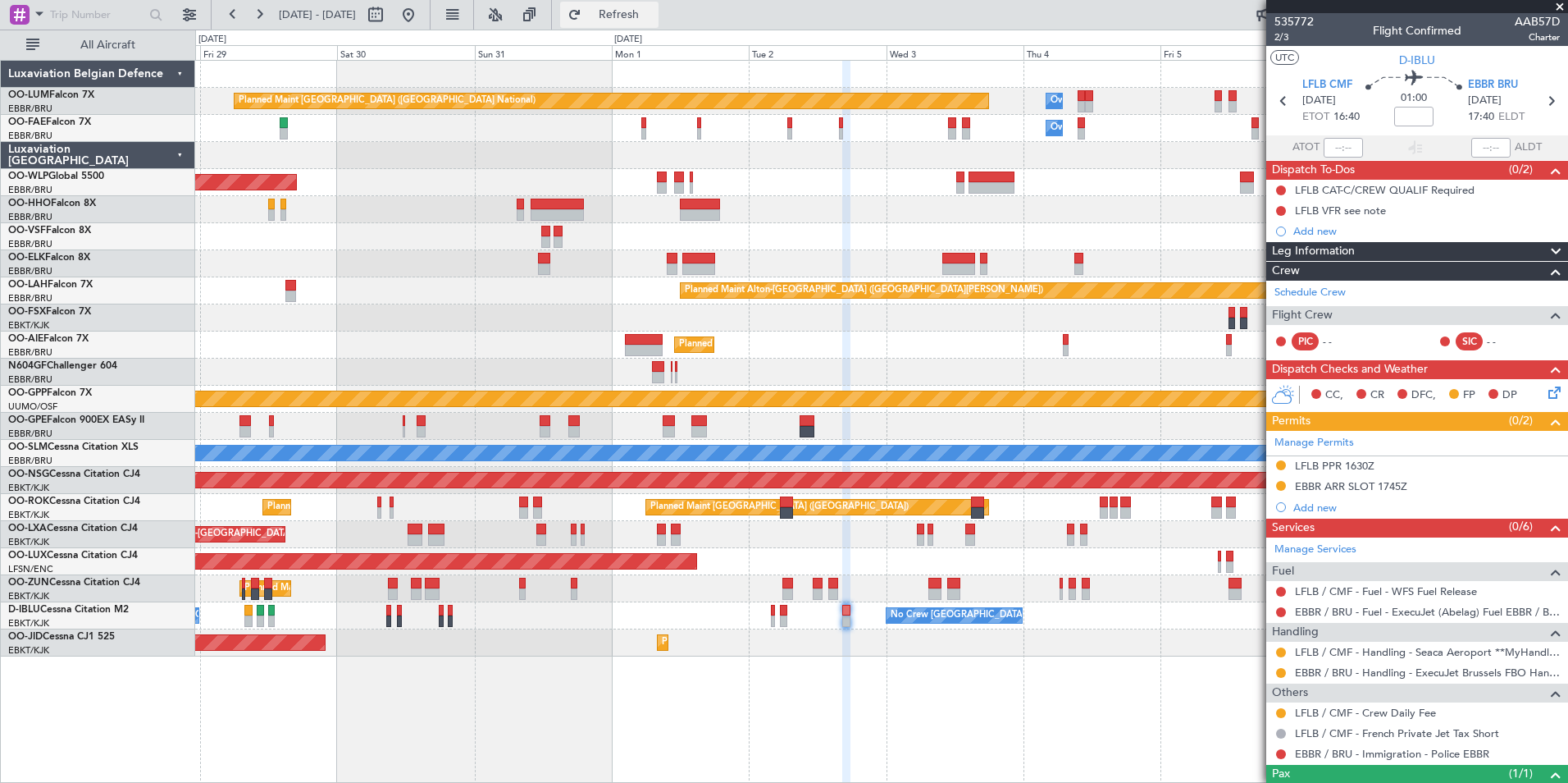
click at [659, 26] on button "Refresh" at bounding box center [609, 15] width 99 height 26
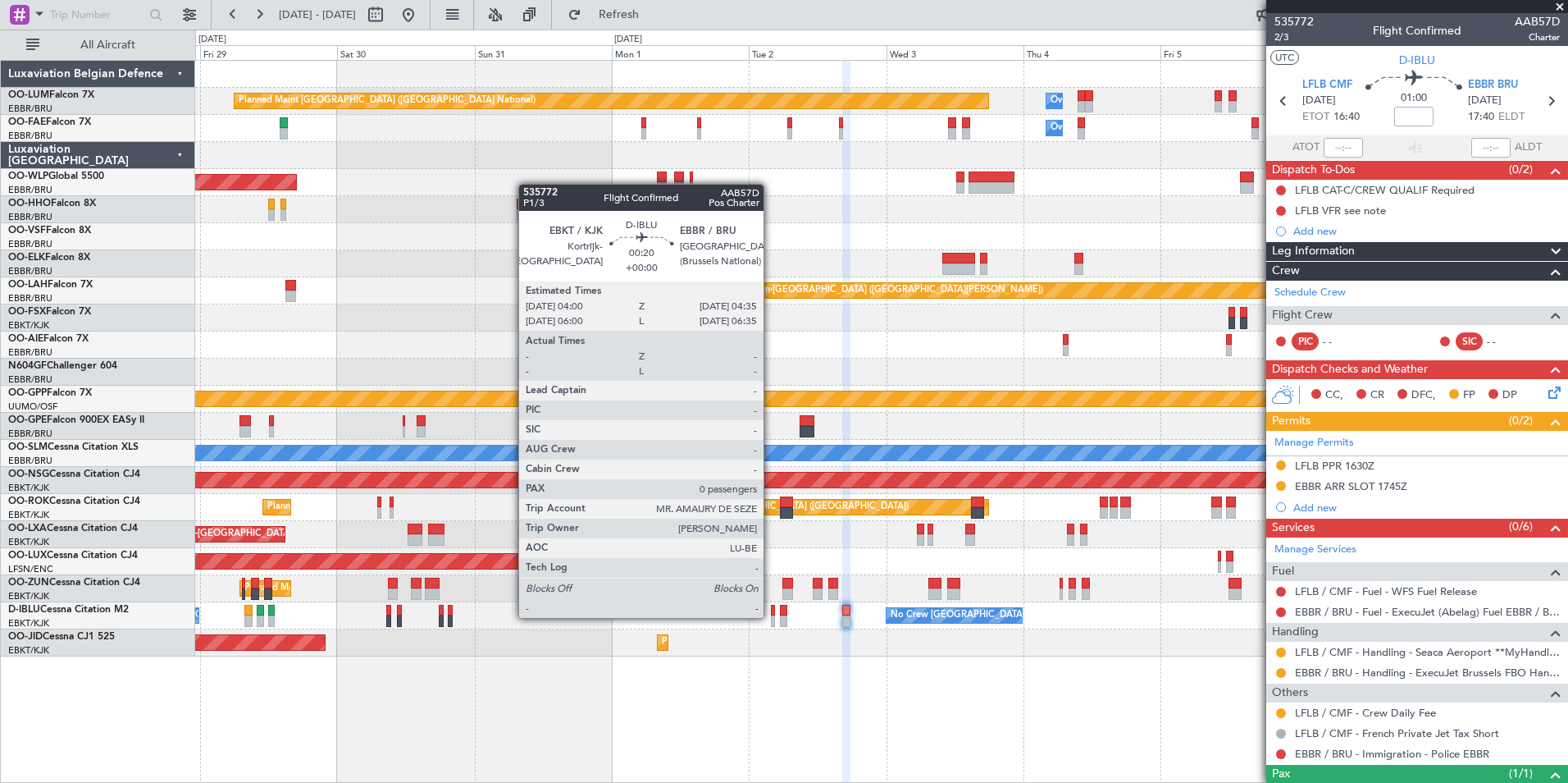
click at [771, 618] on div at bounding box center [773, 621] width 4 height 12
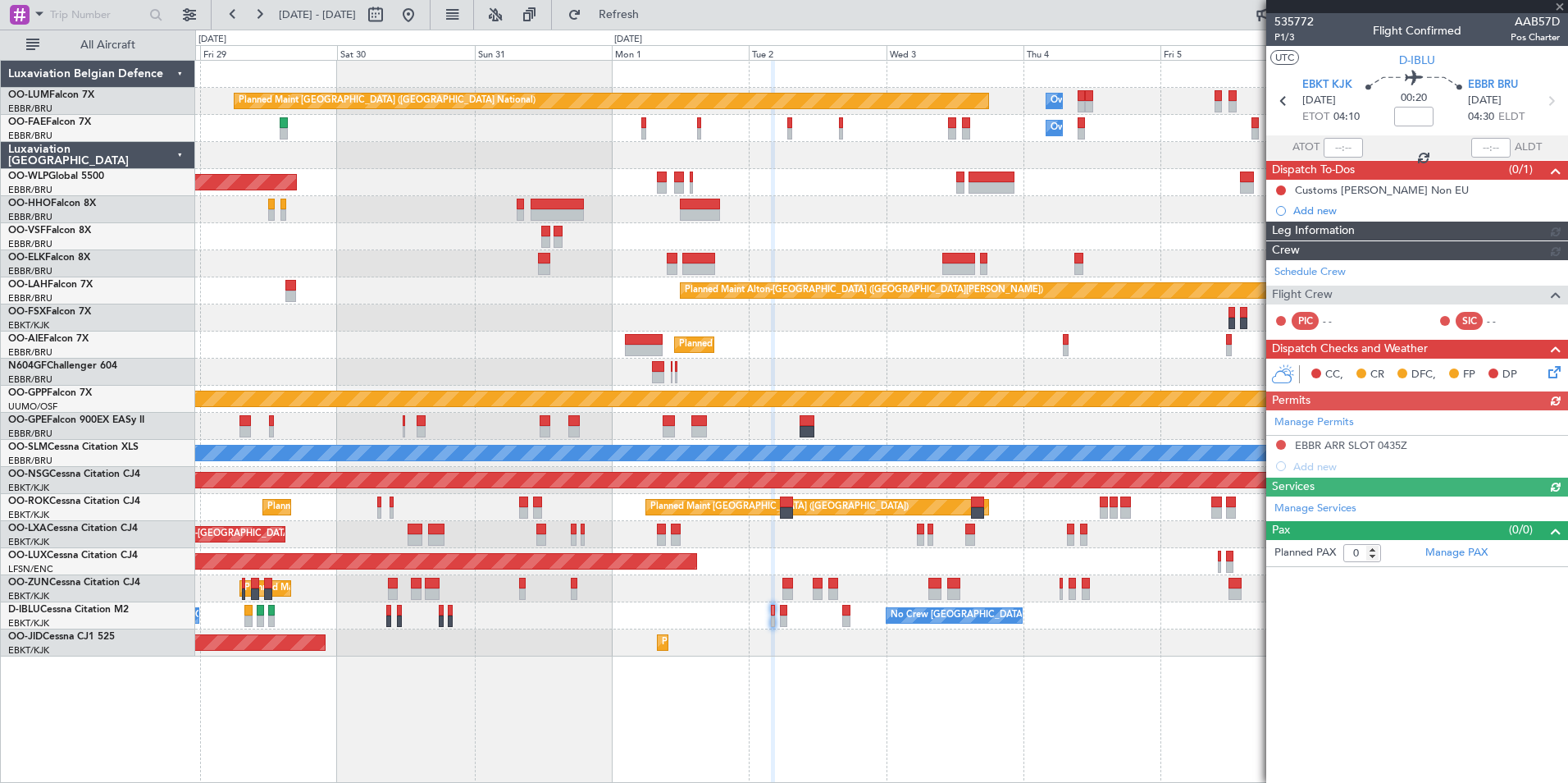
click at [781, 676] on div "Owner Melsbroek Air Base Planned Maint Brussels (Brussels National) Owner Melsb…" at bounding box center [881, 421] width 1373 height 723
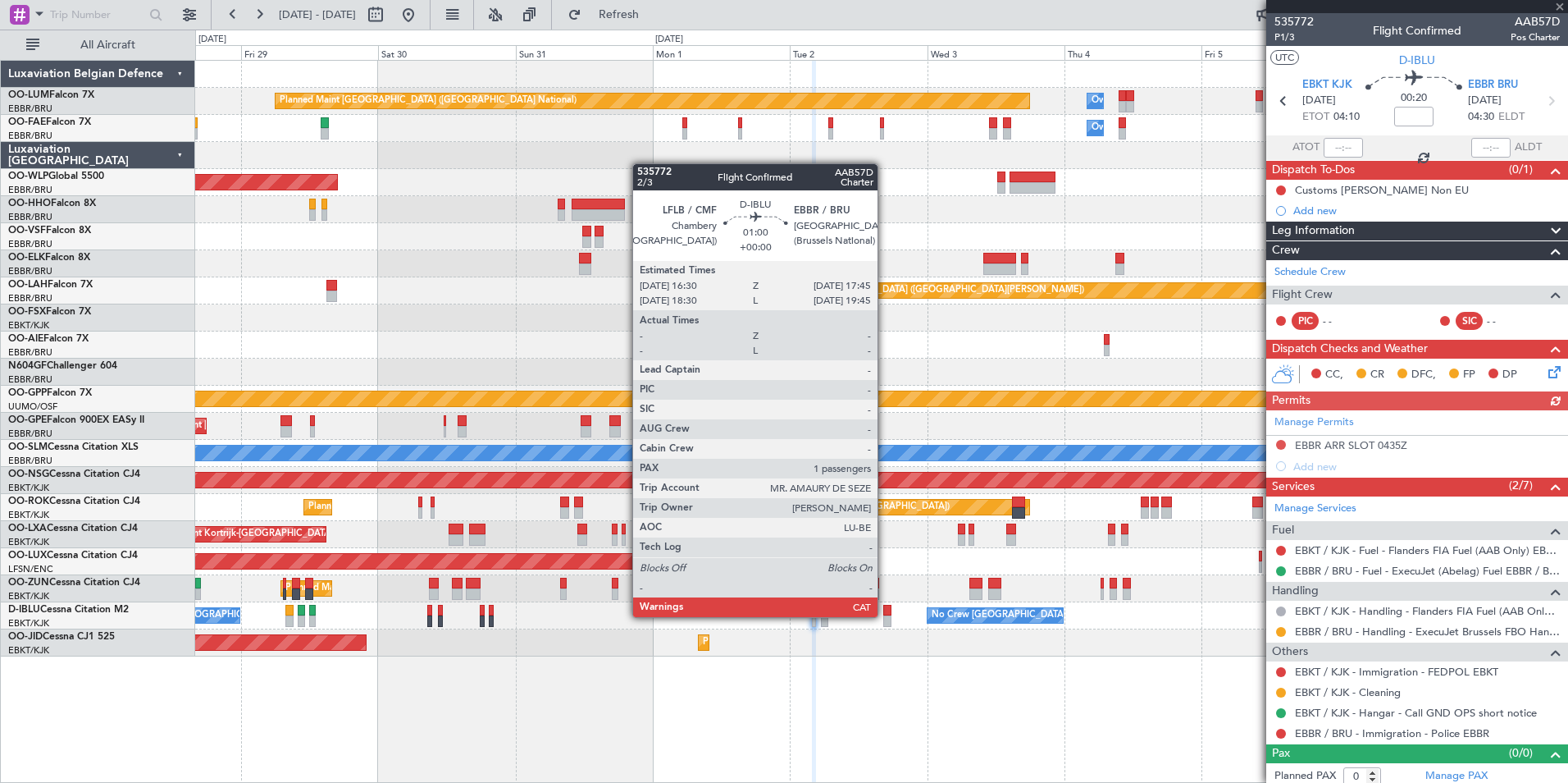
click at [885, 617] on div at bounding box center [886, 621] width 7 height 12
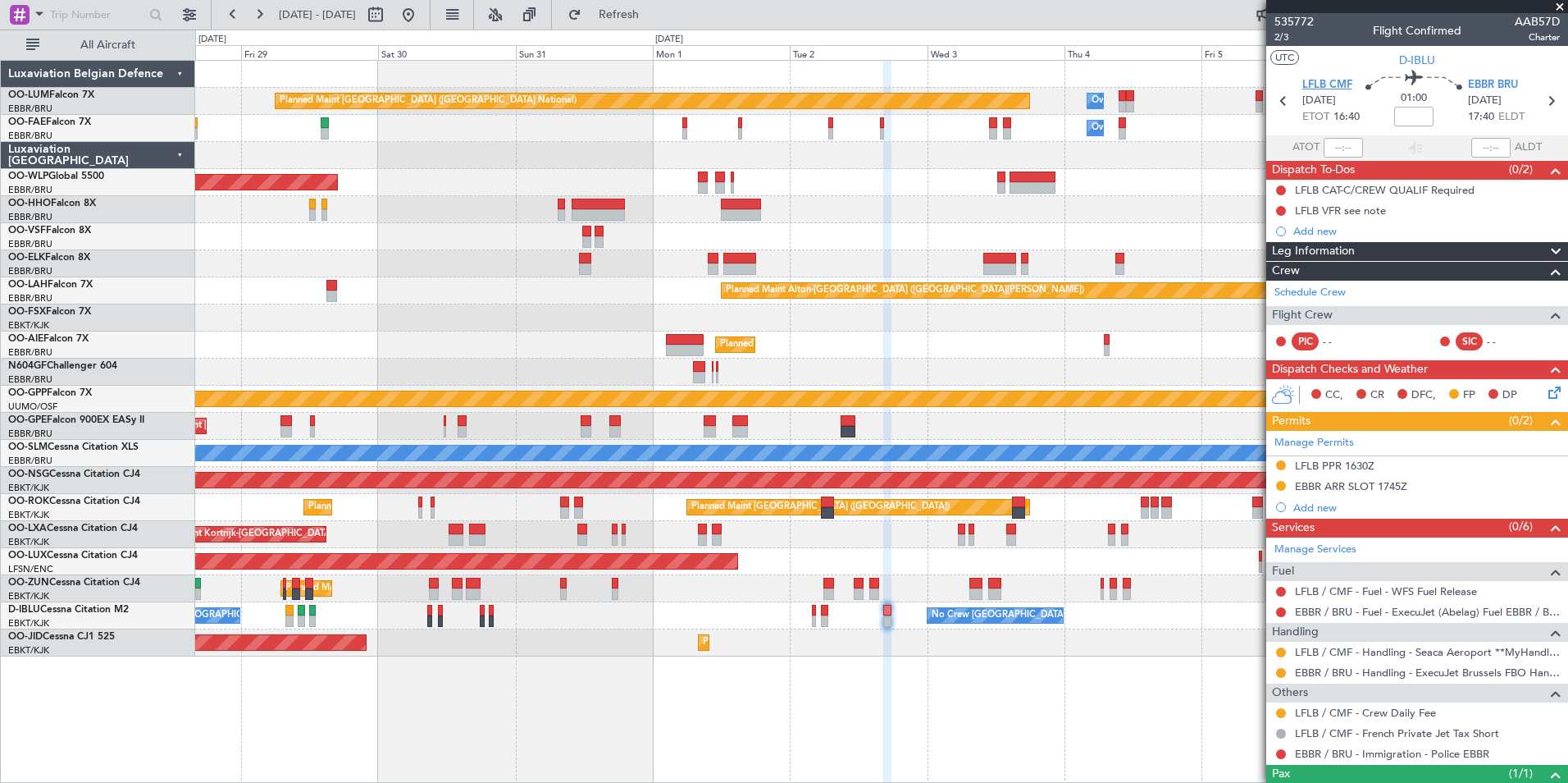
click at [1319, 84] on span "LFLB CMF" at bounding box center [1327, 86] width 50 height 16
click at [1545, 379] on div "CC, CR DFC, FP DP" at bounding box center [1417, 396] width 302 height 33
click at [1547, 395] on icon at bounding box center [1552, 390] width 13 height 13
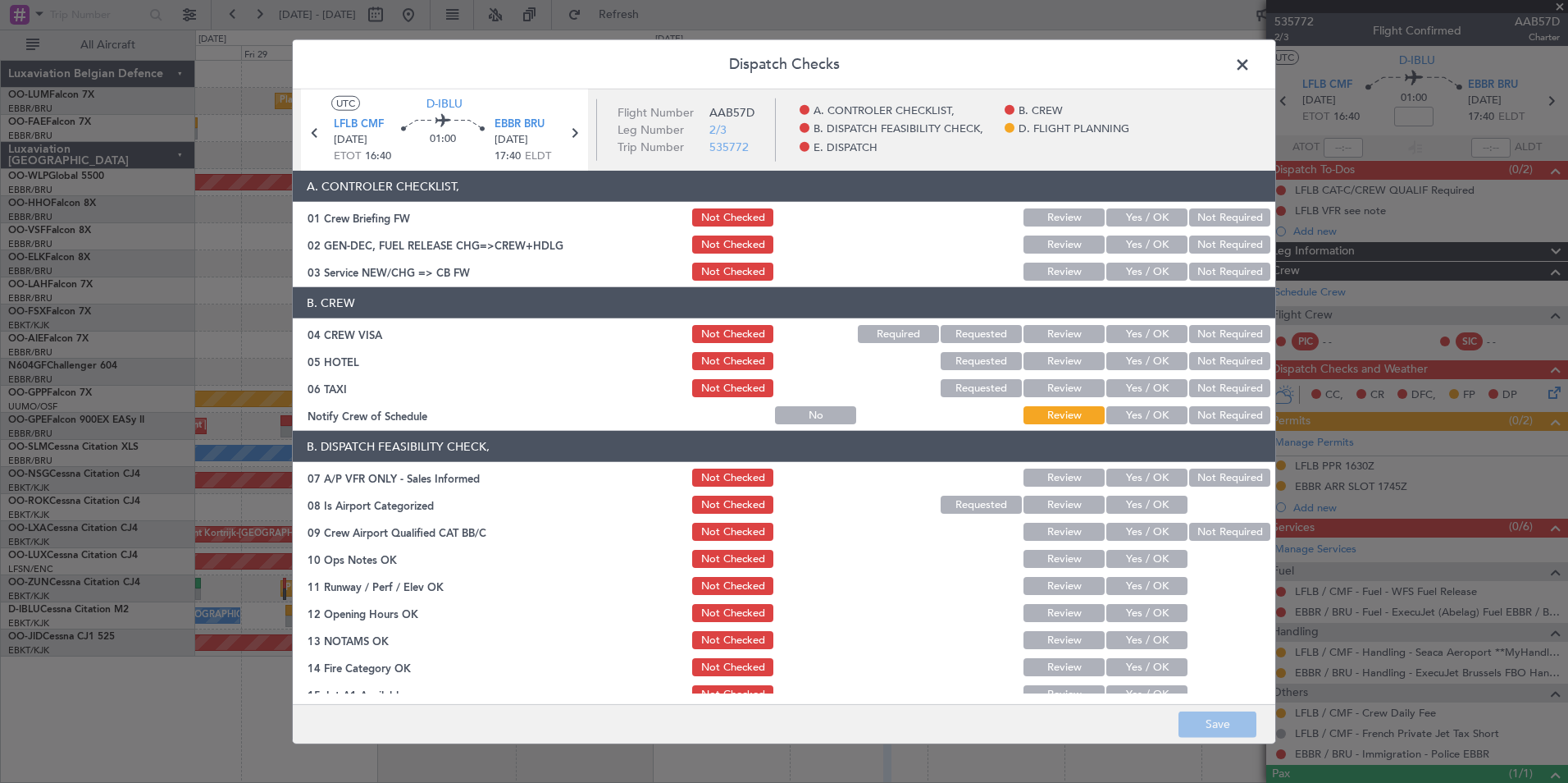
click at [1142, 267] on button "Yes / OK" at bounding box center [1147, 271] width 81 height 18
click at [1205, 317] on header "B. CREW" at bounding box center [784, 303] width 983 height 31
click at [1210, 327] on button "Not Required" at bounding box center [1229, 334] width 81 height 18
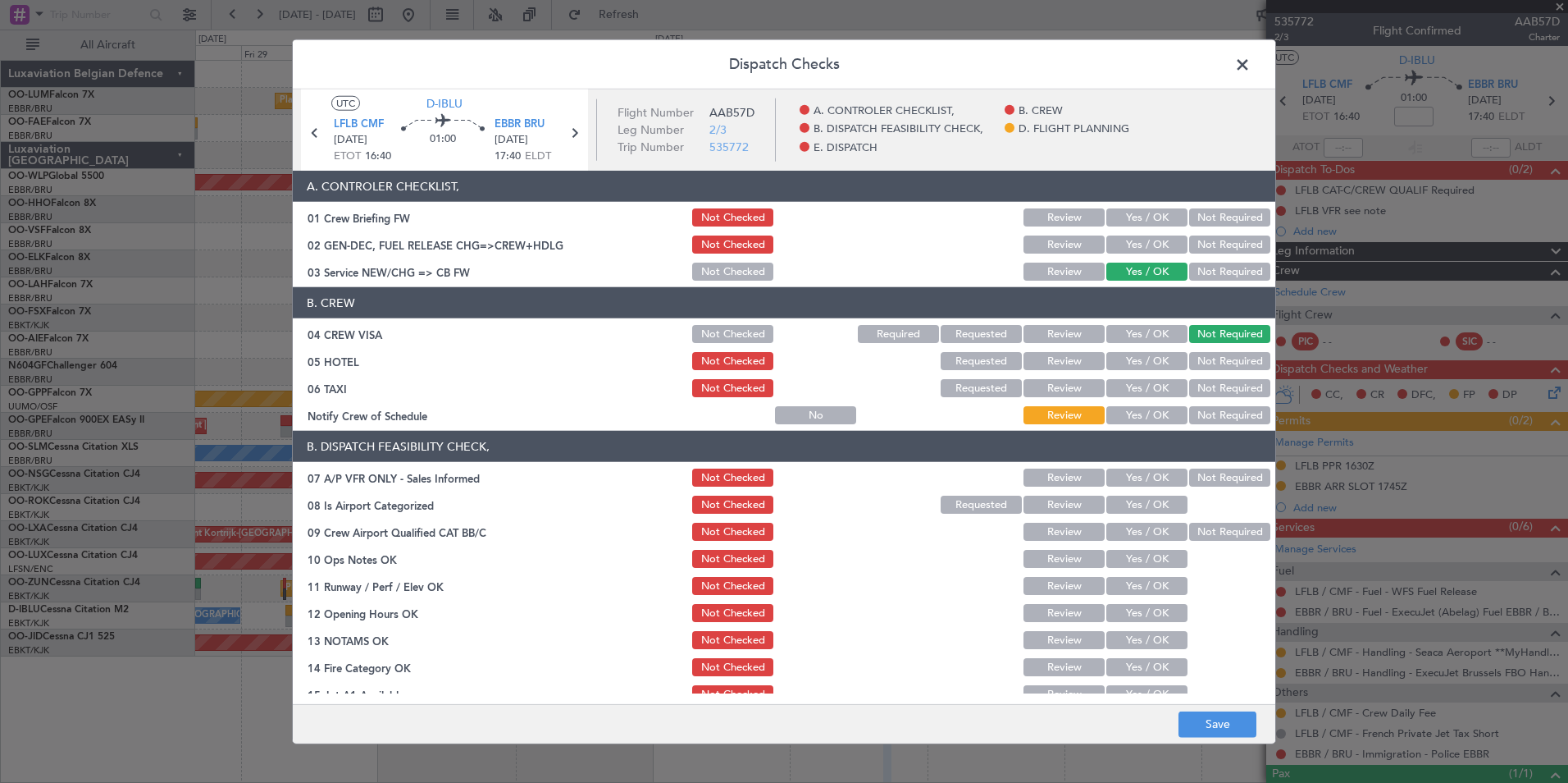
click at [1210, 363] on button "Not Required" at bounding box center [1229, 361] width 81 height 18
click at [1210, 386] on button "Not Required" at bounding box center [1229, 388] width 81 height 18
click at [1196, 478] on button "Not Required" at bounding box center [1229, 478] width 81 height 18
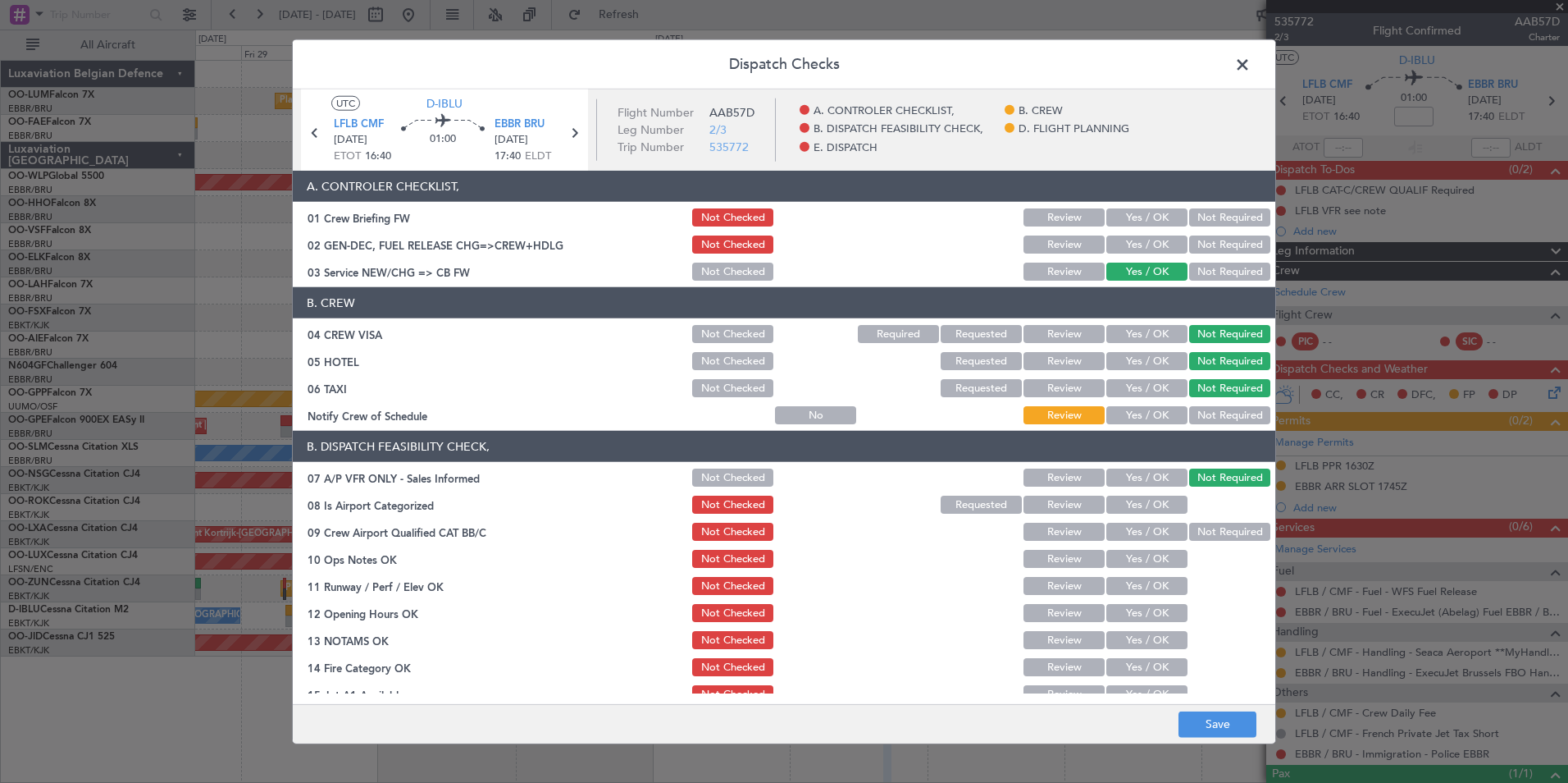
click at [1146, 498] on button "Yes / OK" at bounding box center [1147, 504] width 81 height 18
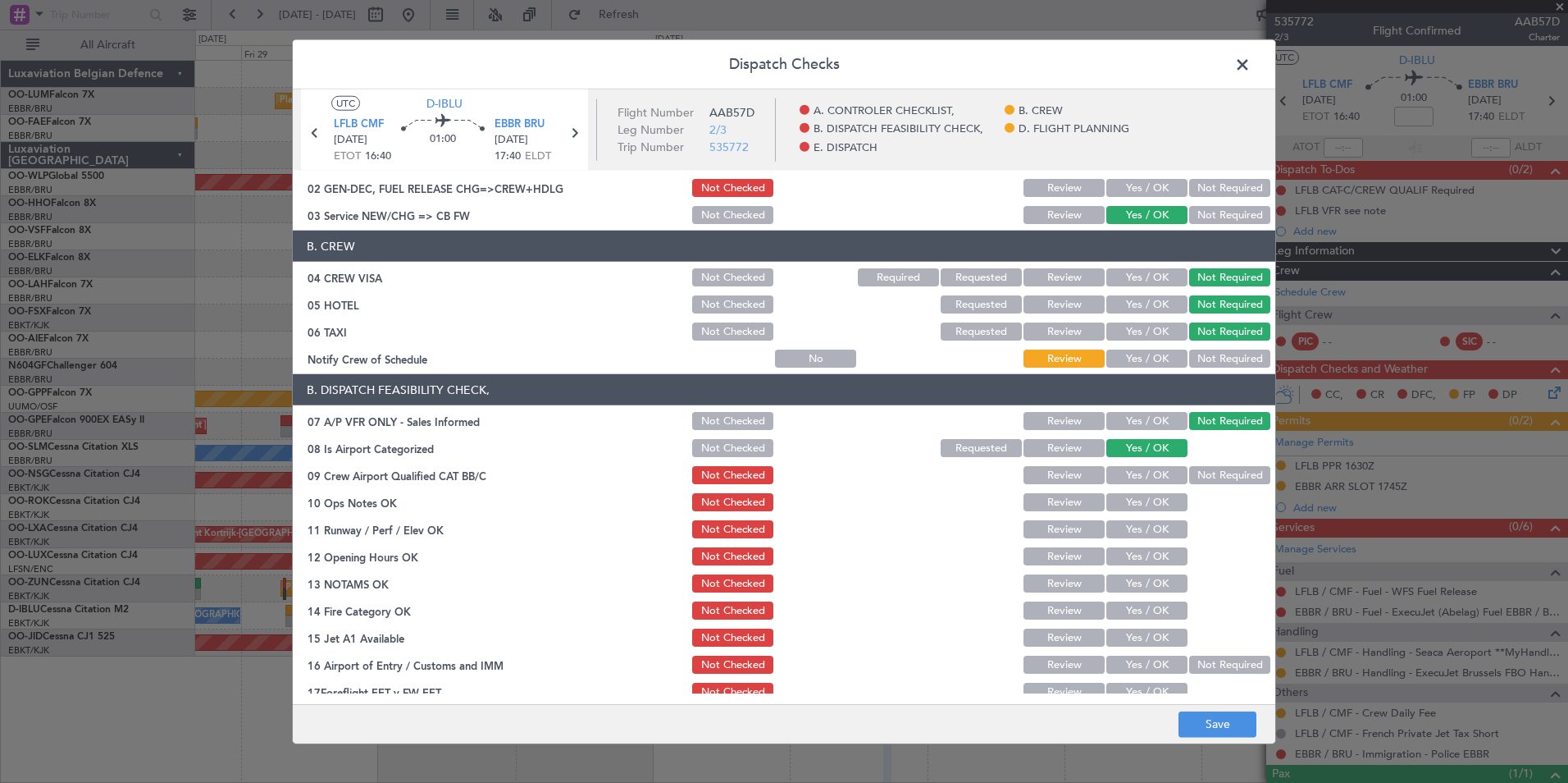
scroll to position [82, 0]
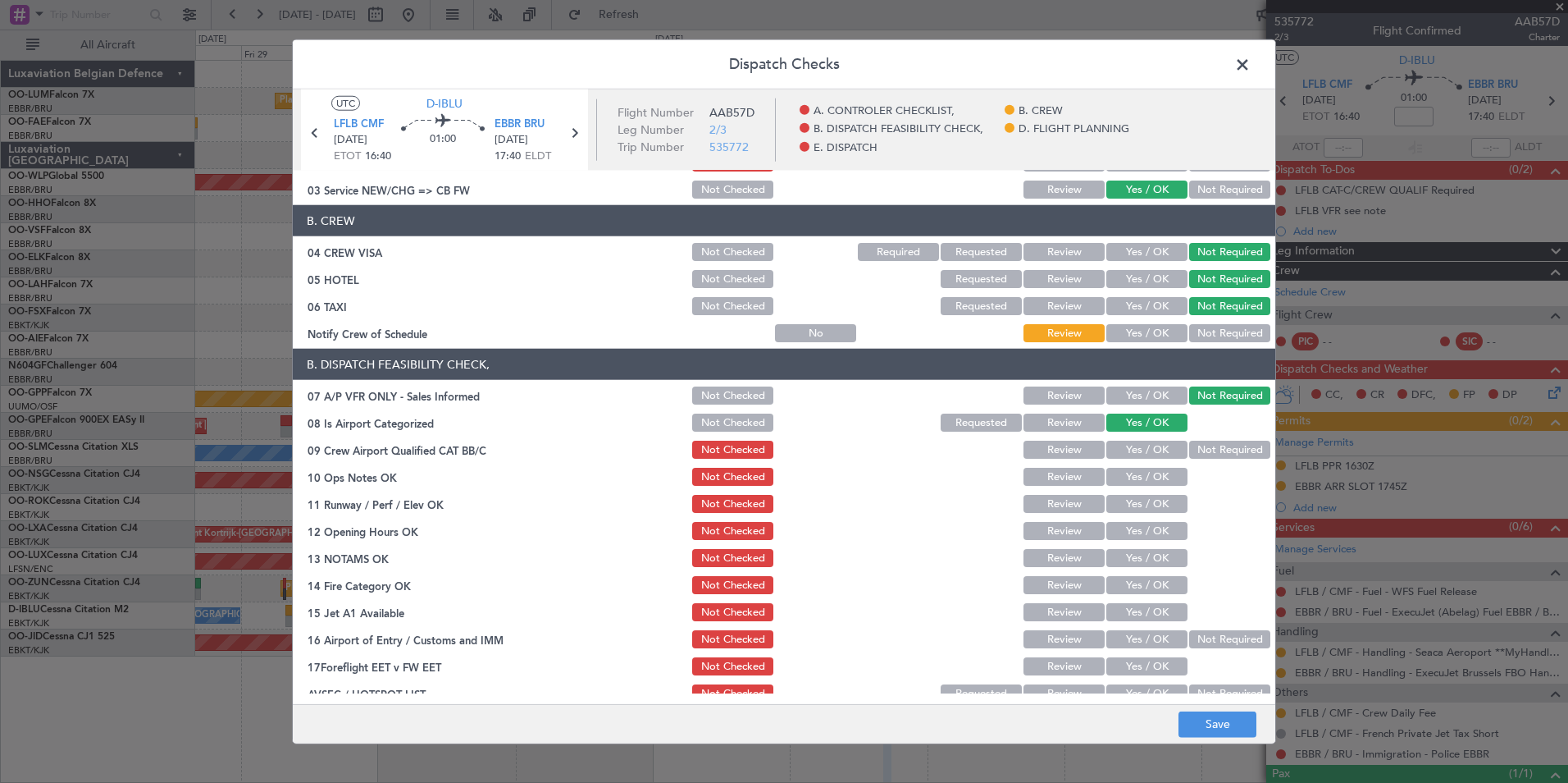
click at [1124, 445] on button "Yes / OK" at bounding box center [1147, 450] width 81 height 18
click at [1131, 476] on button "Yes / OK" at bounding box center [1147, 477] width 81 height 18
click at [1135, 507] on button "Yes / OK" at bounding box center [1147, 503] width 81 height 18
click at [1135, 526] on button "Yes / OK" at bounding box center [1147, 530] width 81 height 18
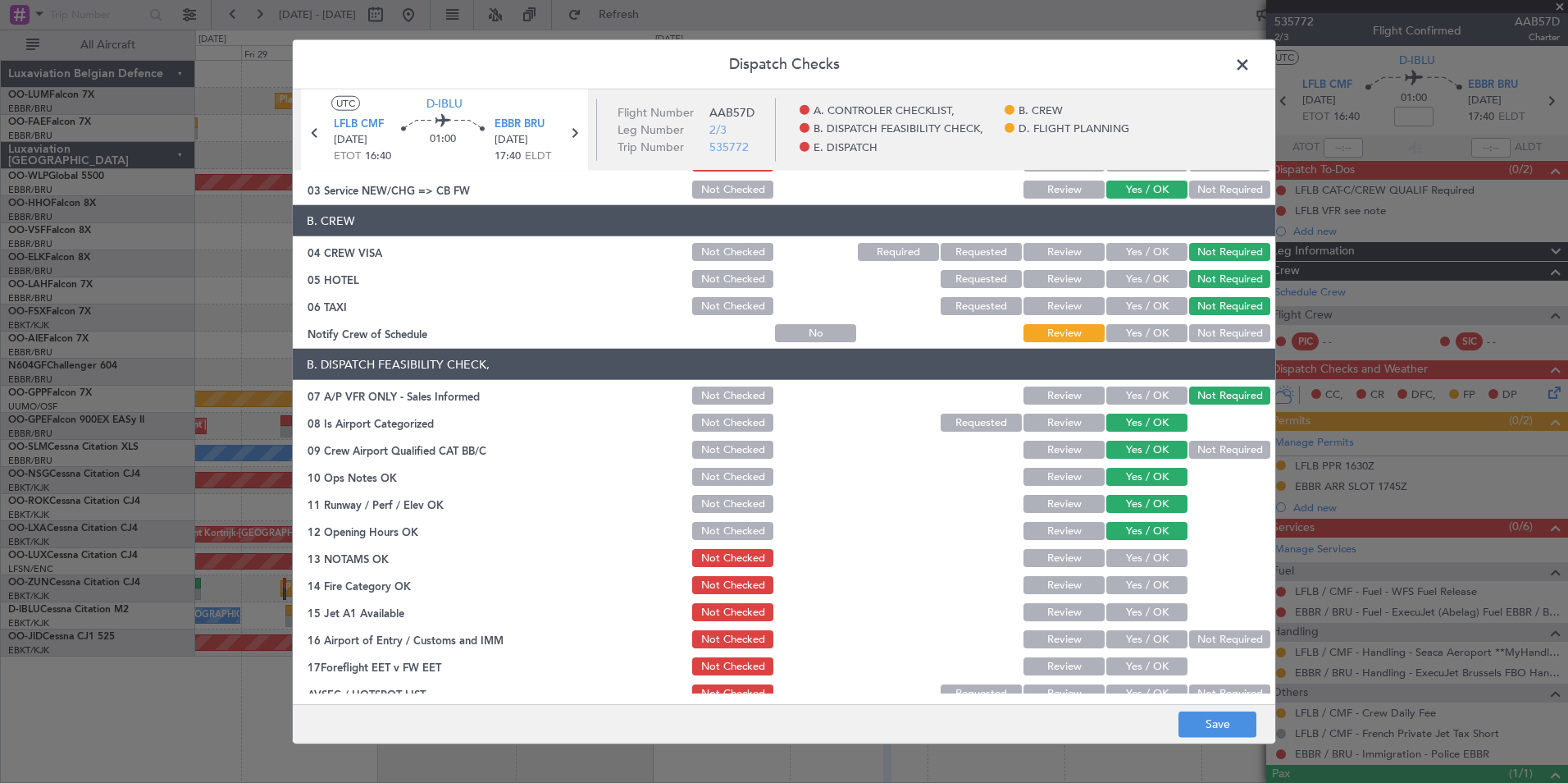
click at [715, 453] on button "Not Checked" at bounding box center [733, 450] width 81 height 18
click at [1149, 549] on button "Yes / OK" at bounding box center [1147, 558] width 81 height 18
click at [1149, 585] on button "Yes / OK" at bounding box center [1147, 585] width 81 height 18
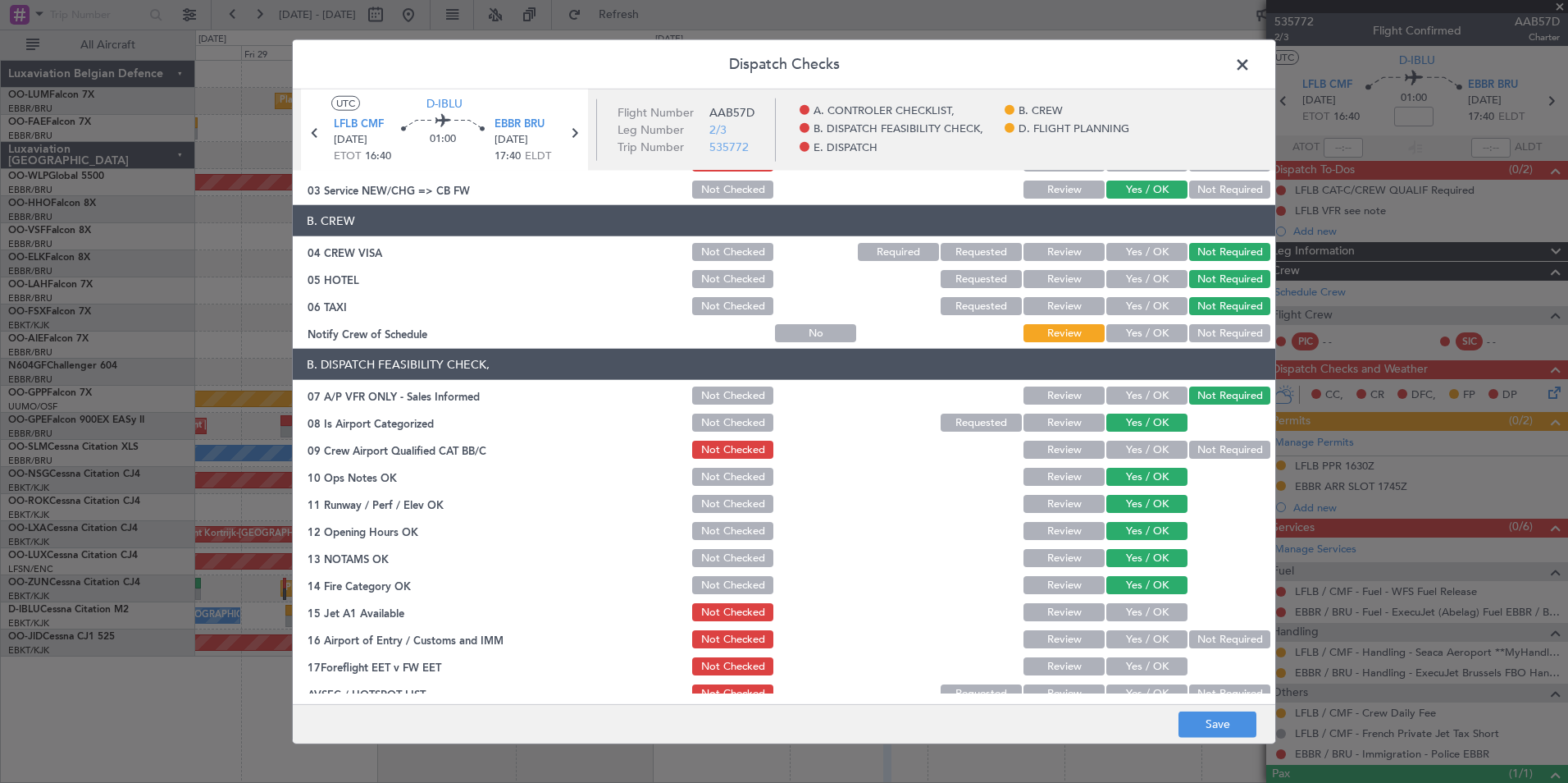
click at [1145, 609] on button "Yes / OK" at bounding box center [1147, 612] width 81 height 18
click at [1135, 641] on button "Yes / OK" at bounding box center [1147, 639] width 81 height 18
click at [1133, 657] on button "Yes / OK" at bounding box center [1147, 666] width 81 height 18
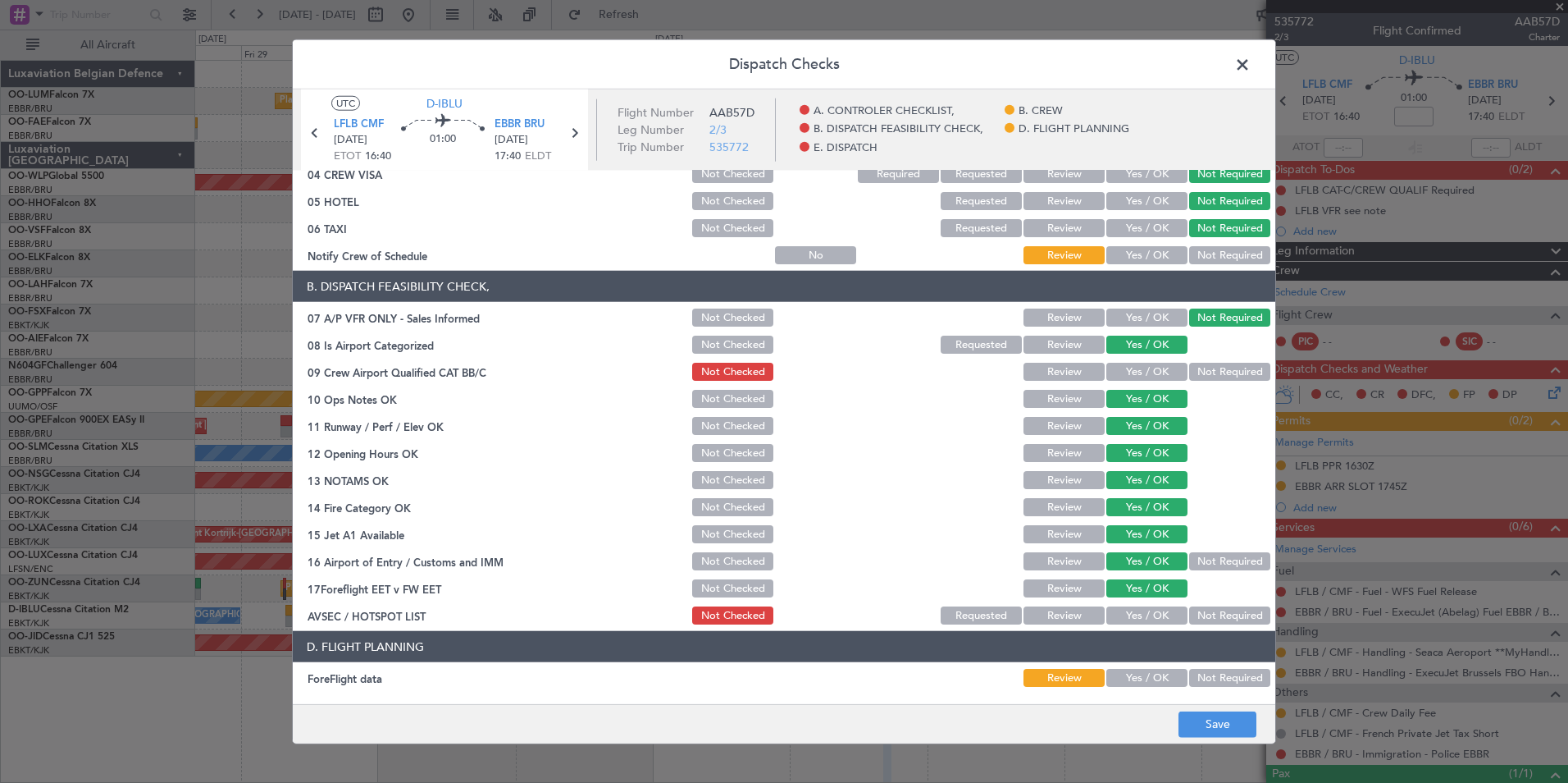
scroll to position [246, 0]
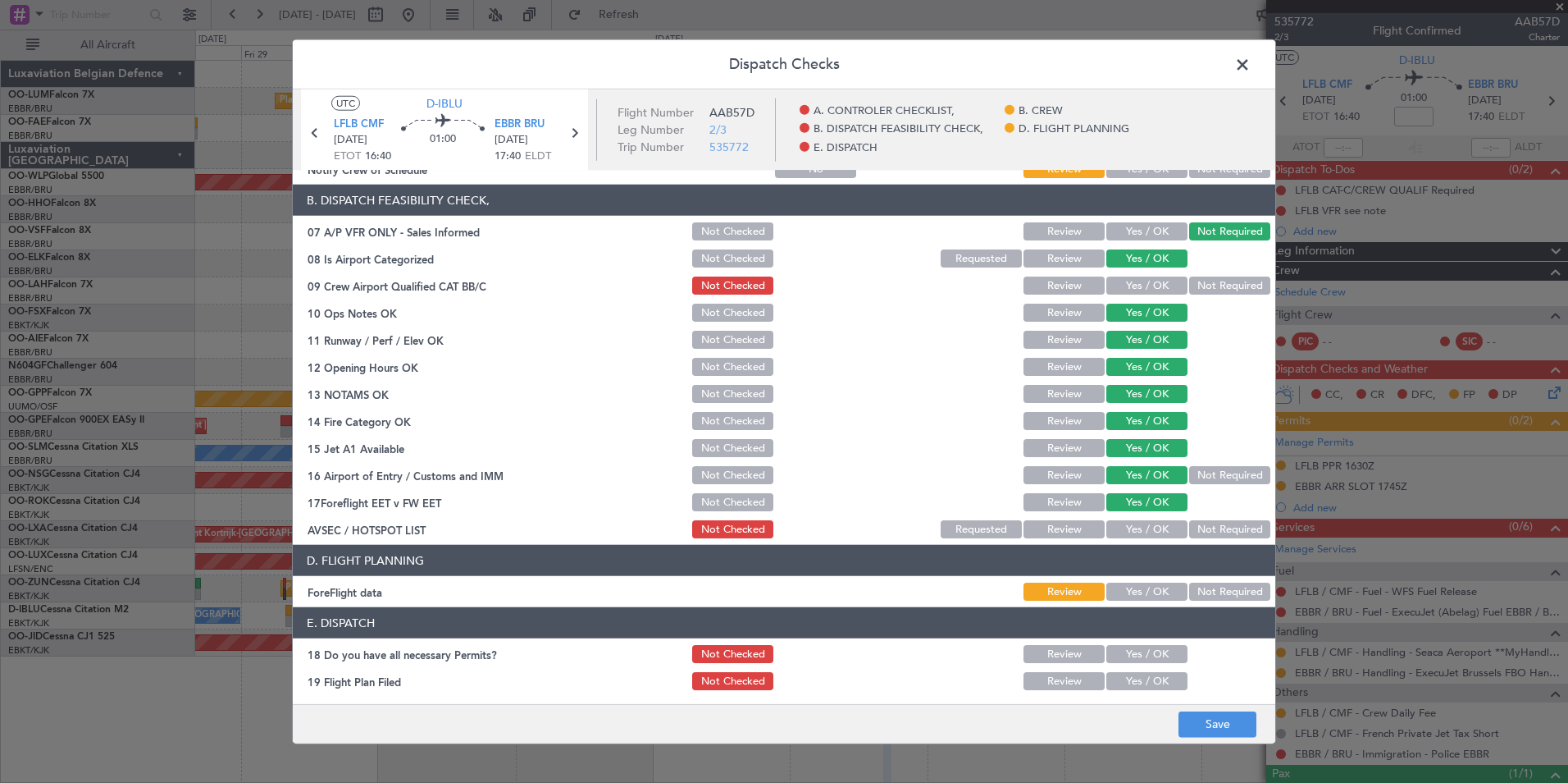
click at [1076, 502] on button "Review" at bounding box center [1064, 502] width 81 height 18
click at [1241, 535] on button "Not Required" at bounding box center [1229, 529] width 81 height 18
click at [1219, 724] on button "Save" at bounding box center [1217, 724] width 78 height 26
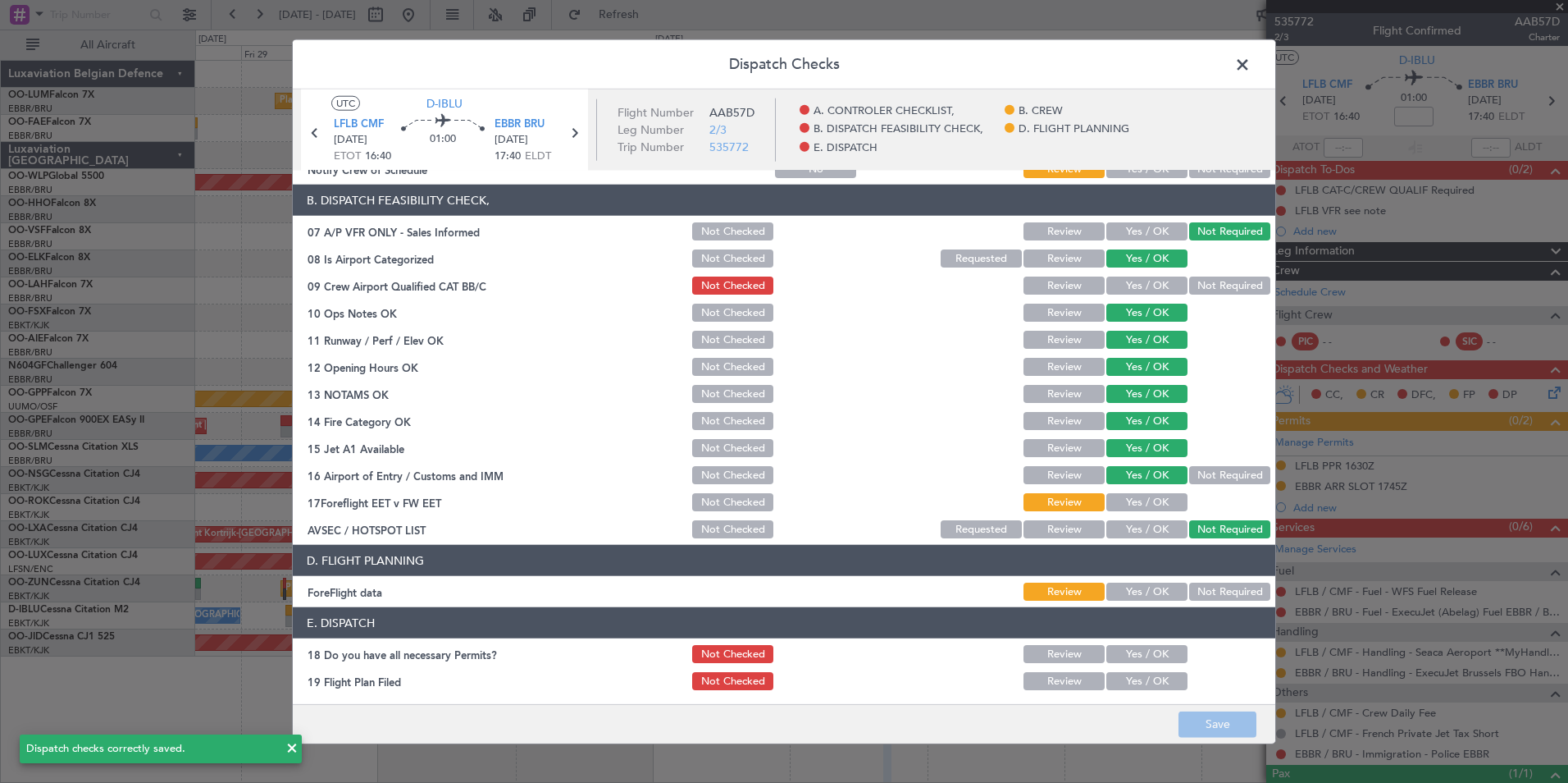
click at [1251, 63] on span at bounding box center [1251, 69] width 0 height 33
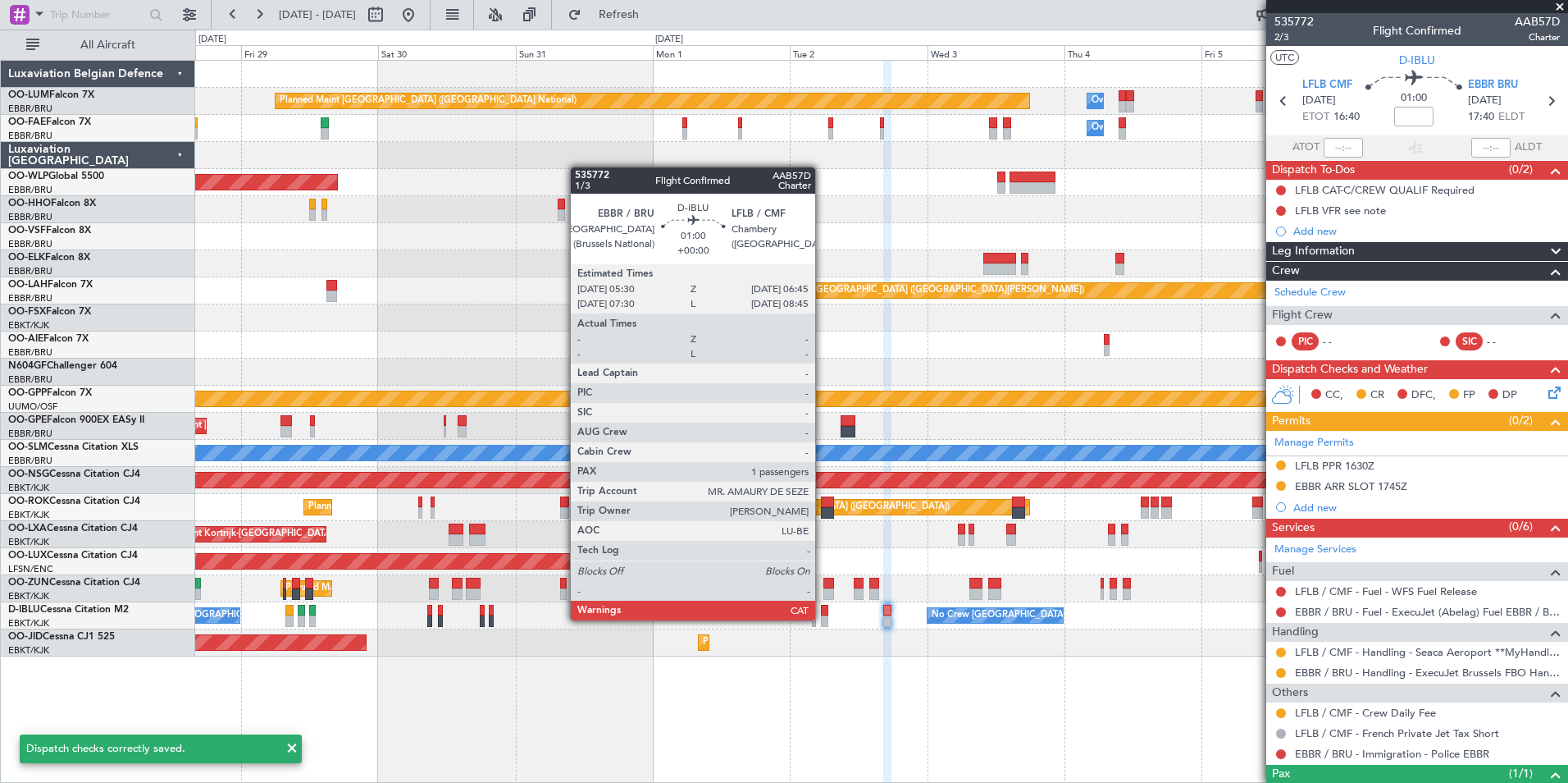
click at [822, 620] on div at bounding box center [824, 621] width 7 height 12
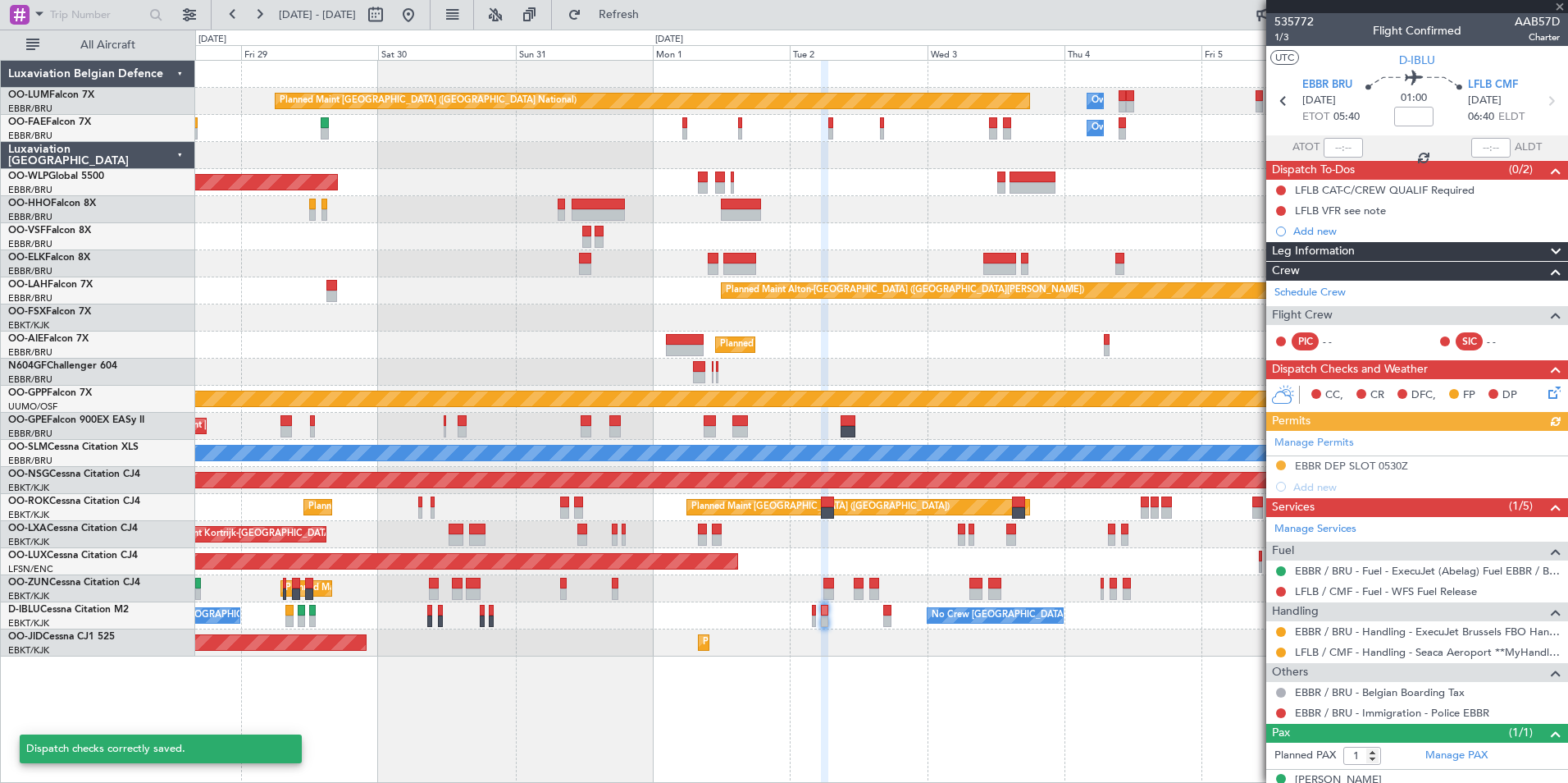
click at [1545, 393] on icon at bounding box center [1552, 390] width 13 height 13
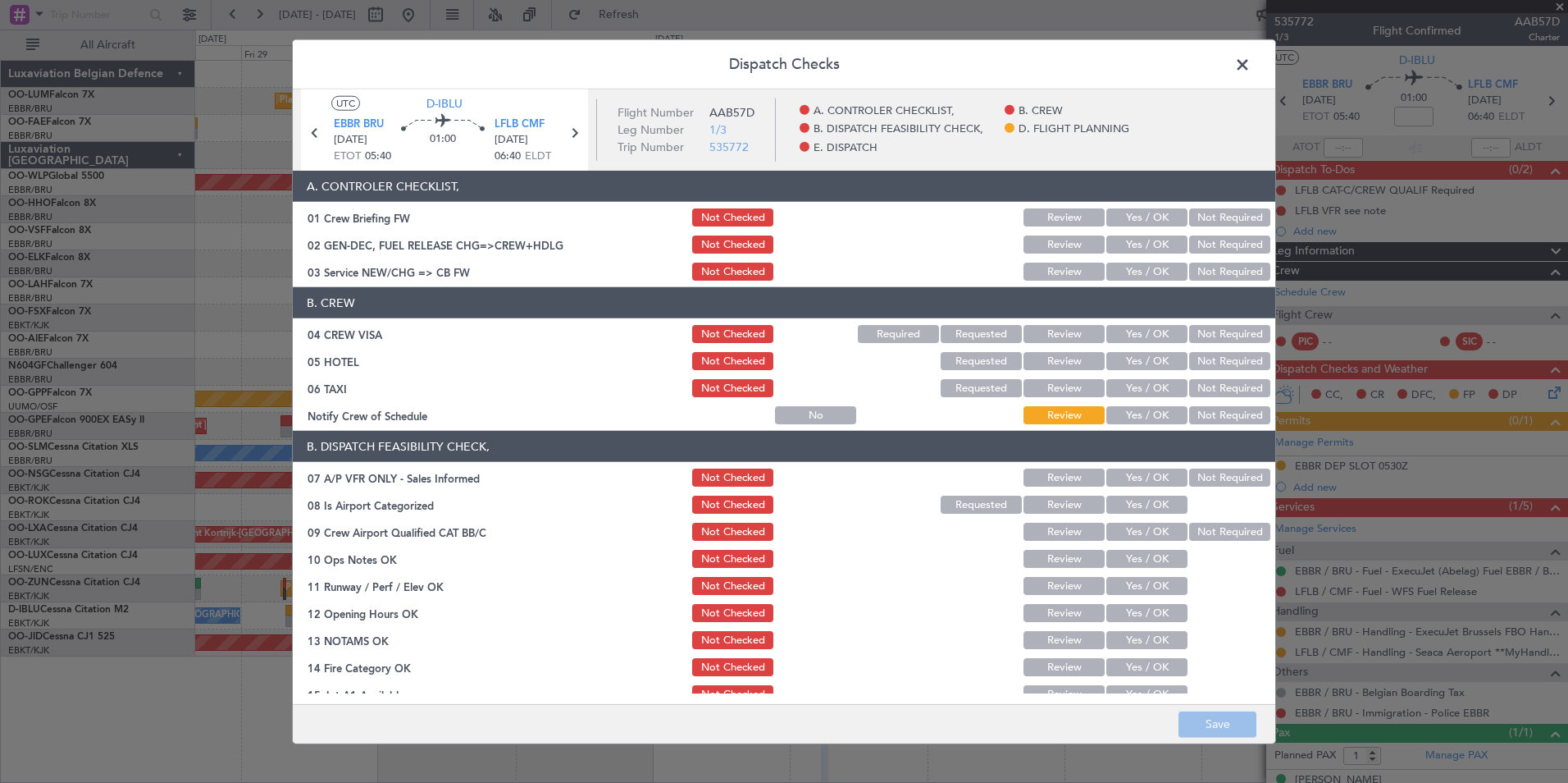
click at [1145, 276] on button "Yes / OK" at bounding box center [1147, 271] width 81 height 18
click at [1211, 327] on button "Not Required" at bounding box center [1229, 334] width 81 height 18
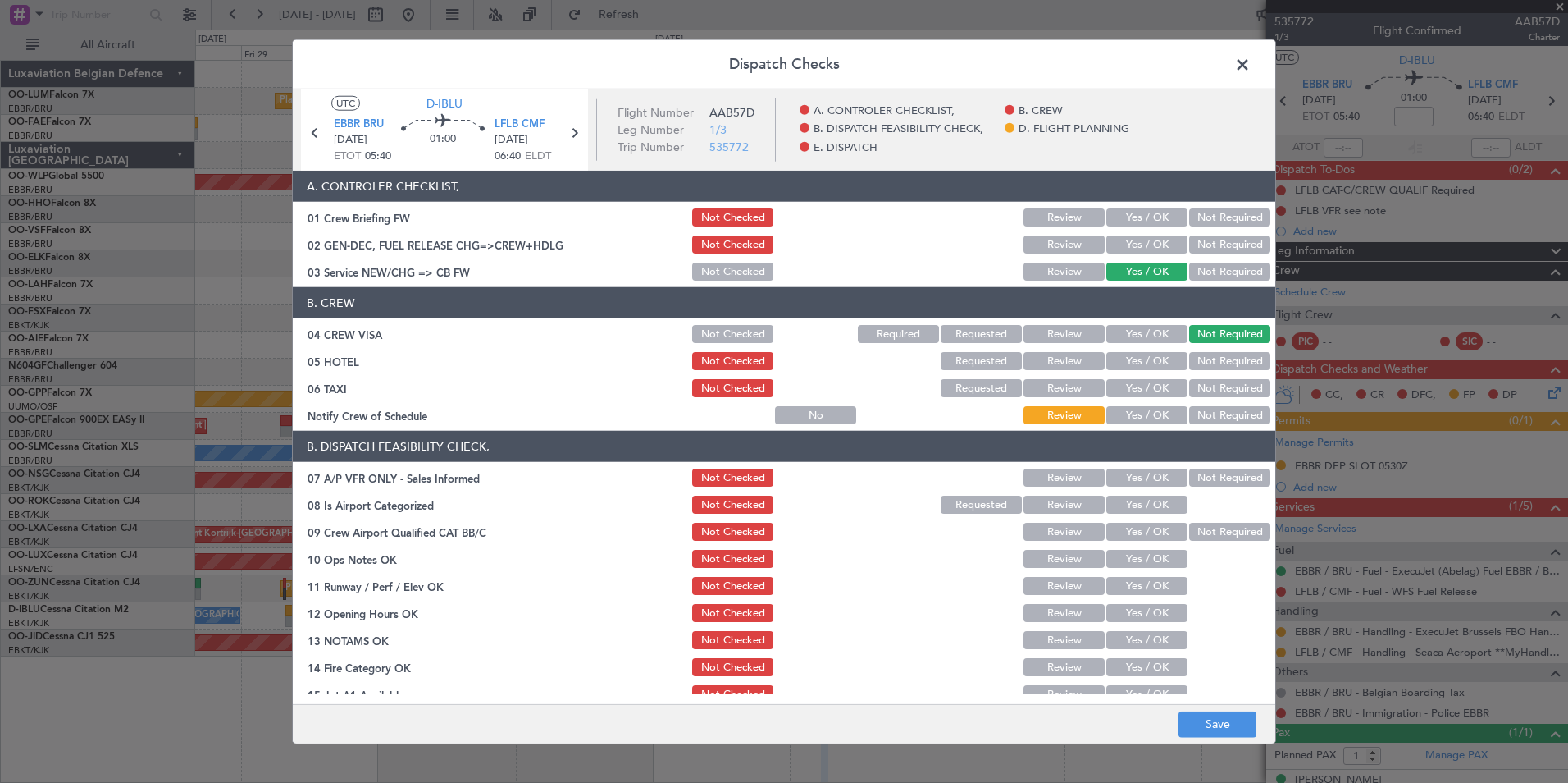
click at [1219, 359] on button "Not Required" at bounding box center [1229, 361] width 81 height 18
click at [1220, 387] on button "Not Required" at bounding box center [1229, 388] width 81 height 18
click at [1214, 473] on button "Not Required" at bounding box center [1229, 478] width 81 height 18
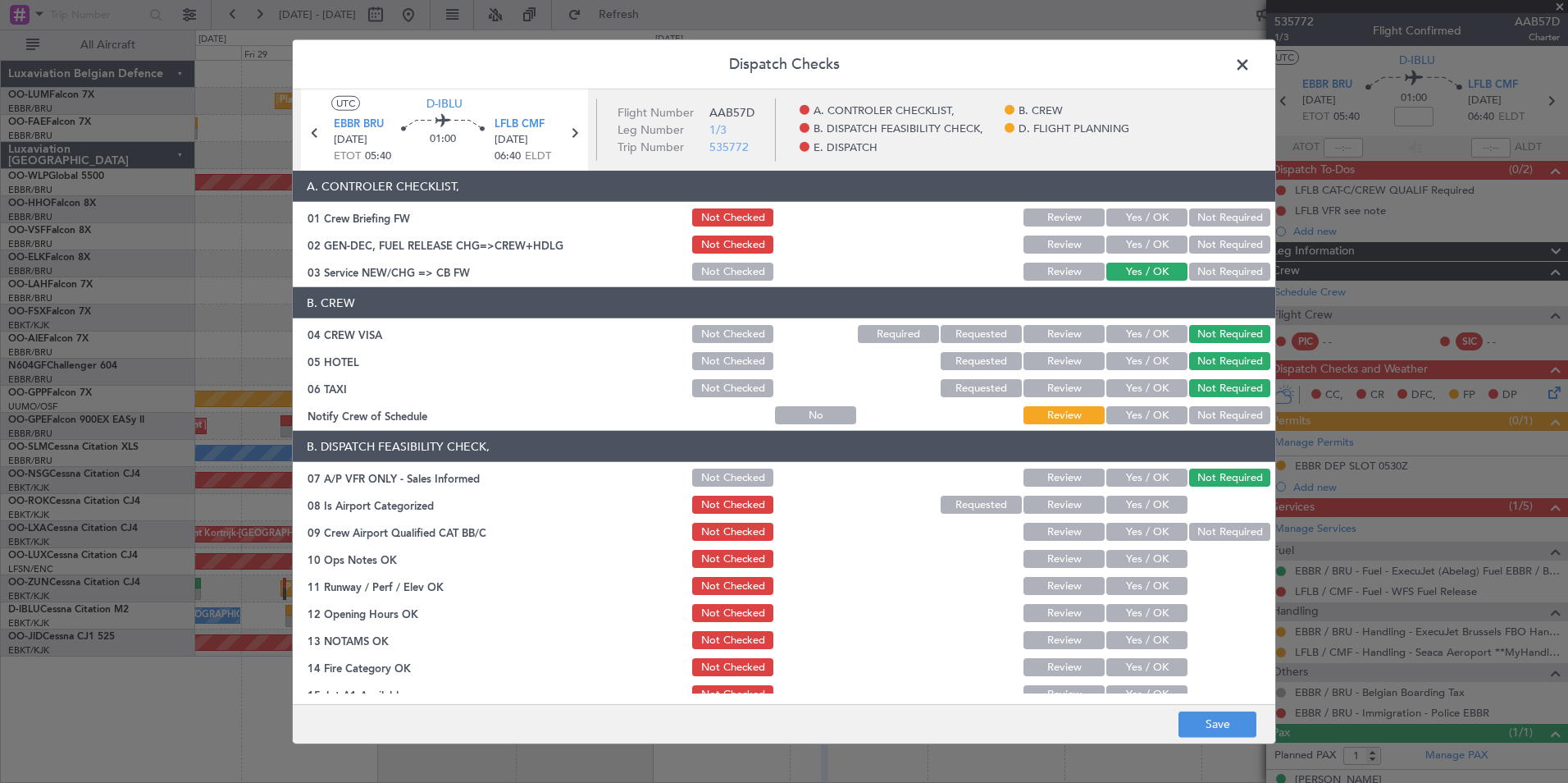
click at [1136, 507] on button "Yes / OK" at bounding box center [1147, 504] width 81 height 18
click at [1154, 569] on div "Yes / OK" at bounding box center [1145, 558] width 83 height 23
click at [1149, 563] on button "Yes / OK" at bounding box center [1147, 558] width 81 height 18
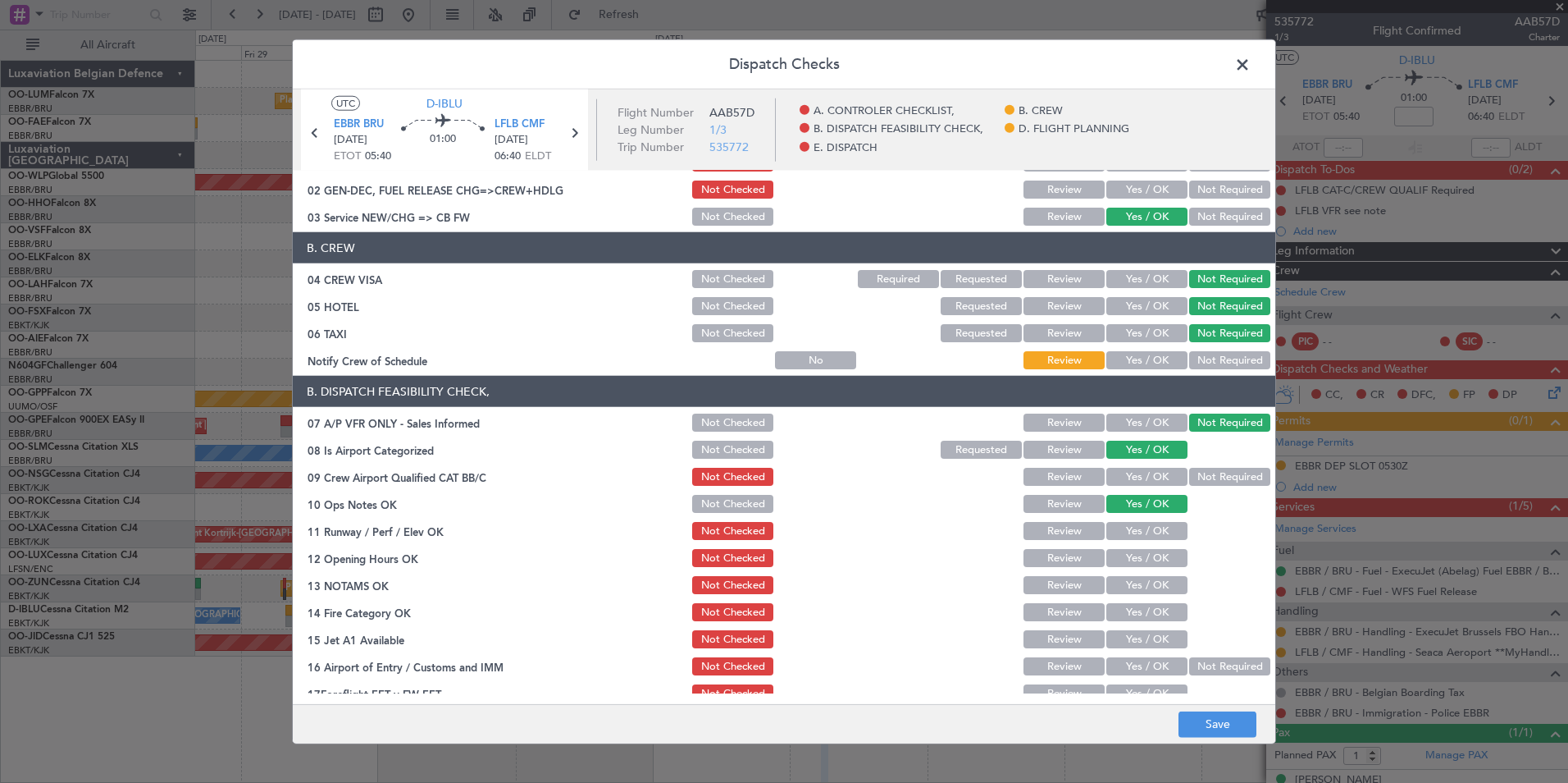
scroll to position [82, 0]
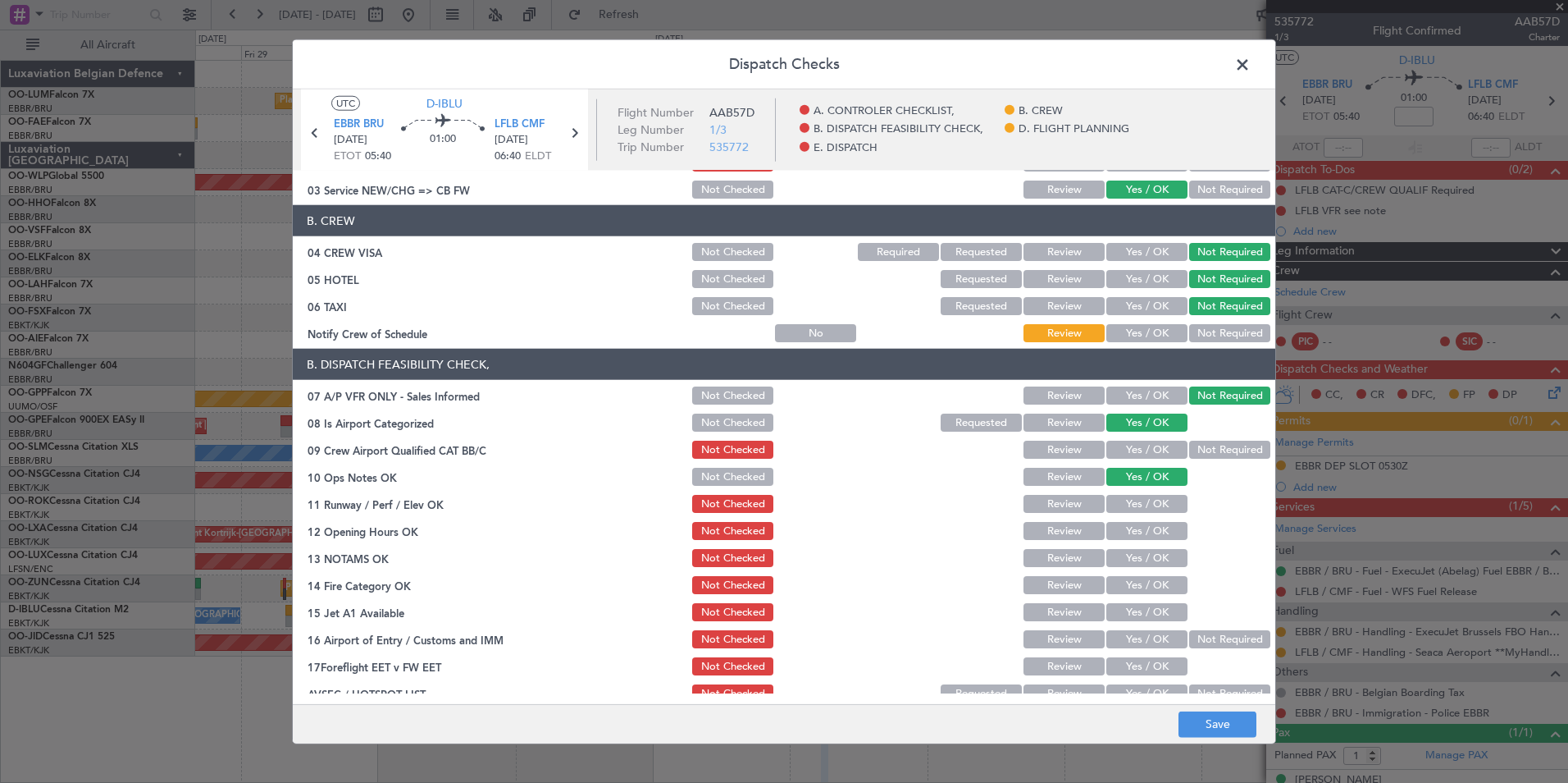
click at [1138, 506] on button "Yes / OK" at bounding box center [1147, 503] width 81 height 18
click at [1141, 537] on button "Yes / OK" at bounding box center [1147, 530] width 81 height 18
drag, startPoint x: 1140, startPoint y: 561, endPoint x: 1136, endPoint y: 586, distance: 25.3
click at [1140, 562] on button "Yes / OK" at bounding box center [1147, 558] width 81 height 18
click at [1136, 586] on button "Yes / OK" at bounding box center [1147, 585] width 81 height 18
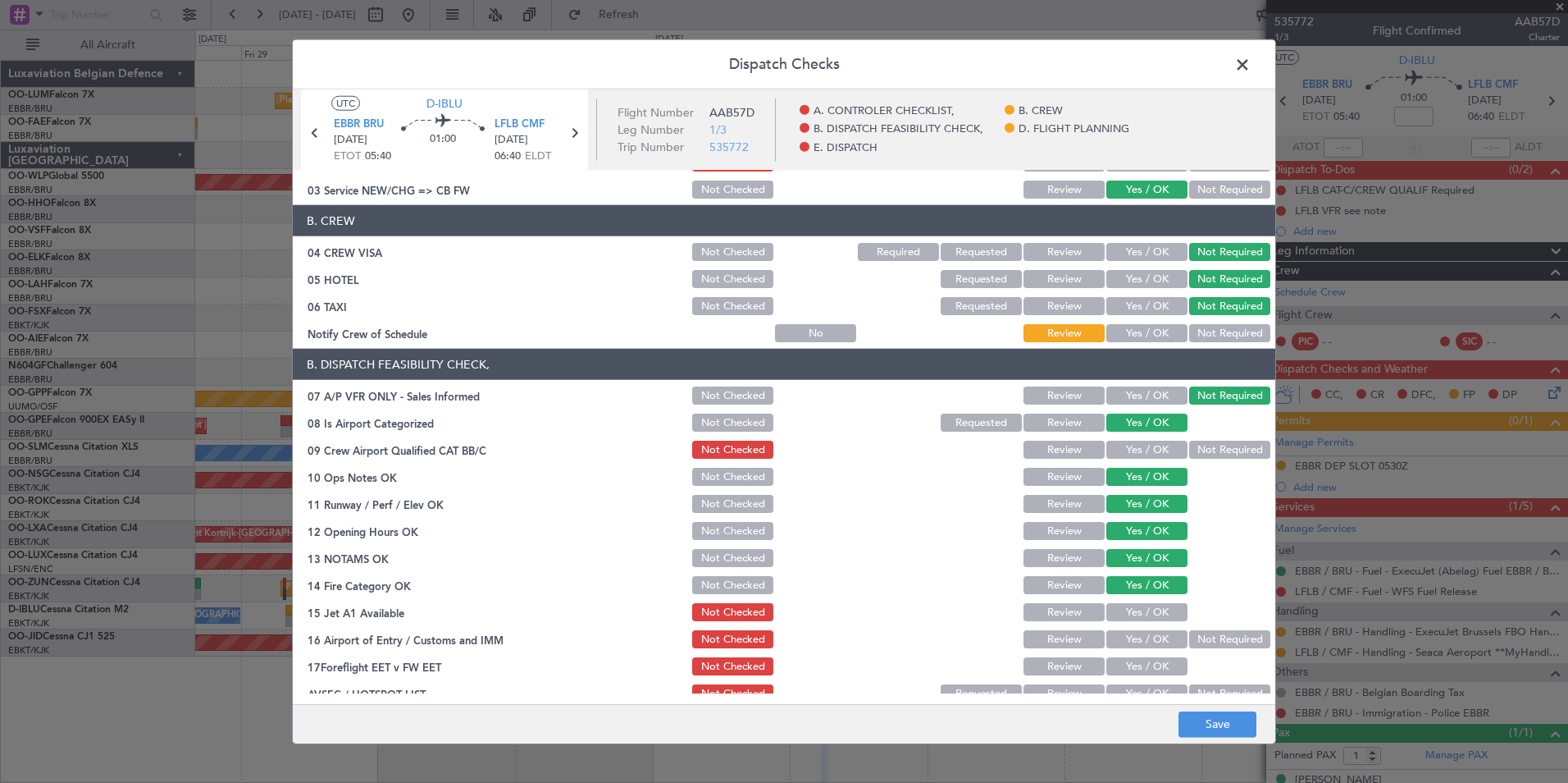
click at [1137, 613] on button "Yes / OK" at bounding box center [1147, 612] width 81 height 18
click at [1136, 632] on button "Yes / OK" at bounding box center [1147, 639] width 81 height 18
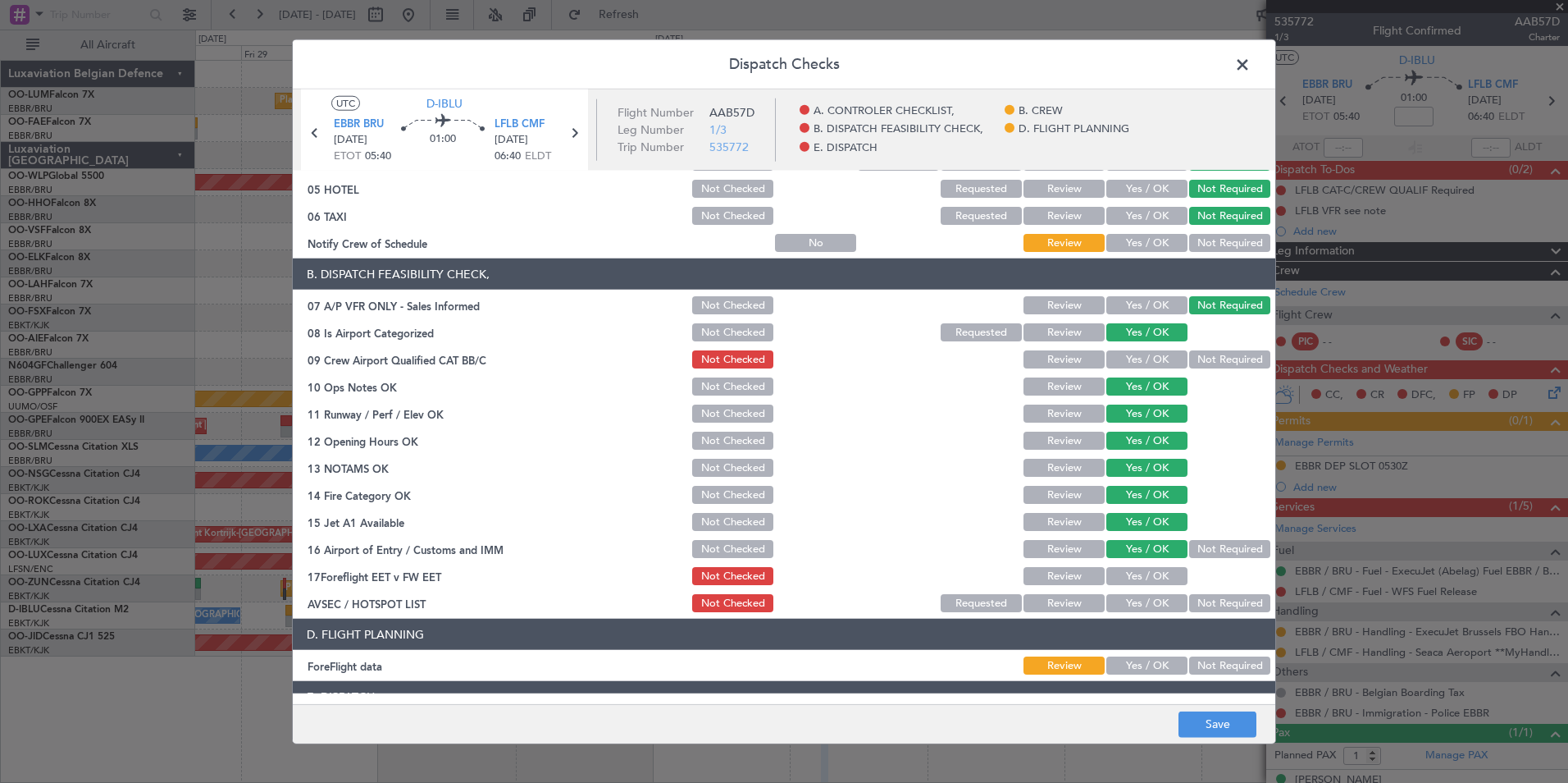
scroll to position [246, 0]
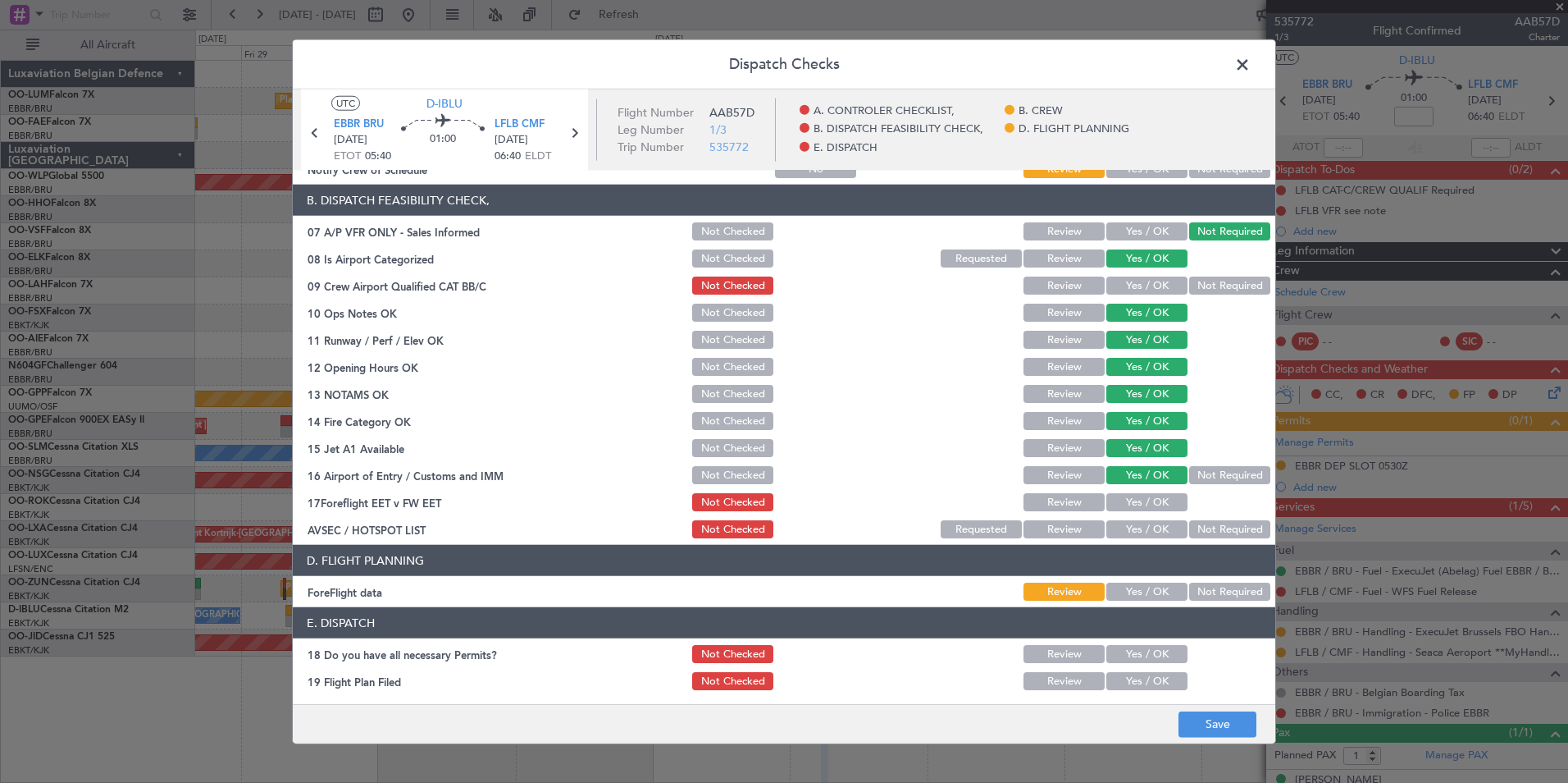
click at [1065, 503] on button "Review" at bounding box center [1064, 502] width 81 height 18
click at [1173, 528] on button "Yes / OK" at bounding box center [1147, 529] width 81 height 18
click at [1196, 513] on section "B. DISPATCH FEASIBILITY CHECK, 07 A/P VFR ONLY - Sales Informed Not Checked Rev…" at bounding box center [784, 362] width 983 height 356
click at [1205, 531] on button "Not Required" at bounding box center [1229, 529] width 81 height 18
click at [1251, 744] on div "Dispatch Checks UTC D-IBLU EBBR BRU 02/09/2025 ETOT 05:40 01:00 LFLB CMF 02/09/…" at bounding box center [784, 392] width 1568 height 783
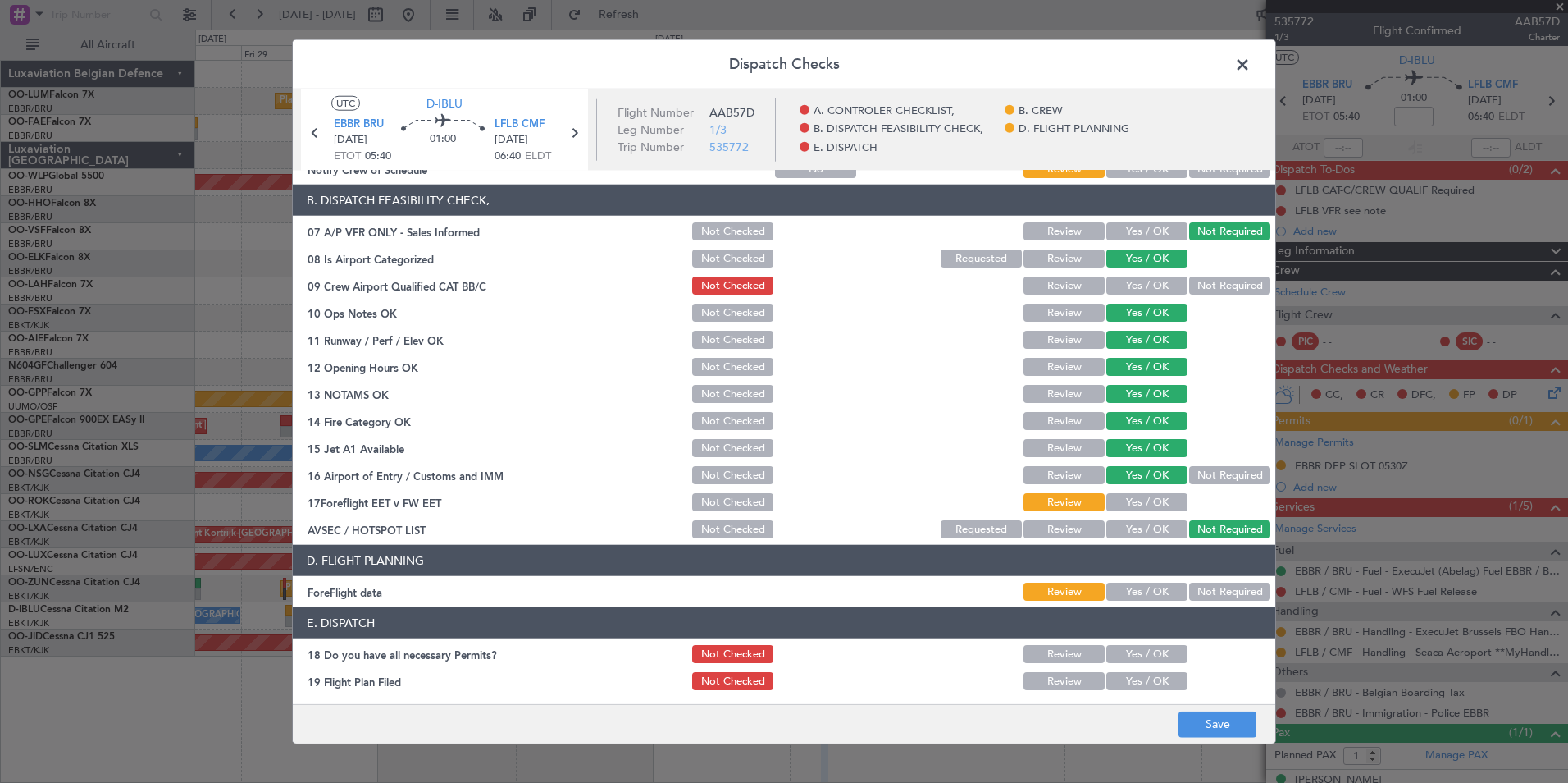
click at [1247, 741] on footer "Save" at bounding box center [784, 723] width 983 height 39
click at [1246, 732] on button "Save" at bounding box center [1217, 724] width 78 height 26
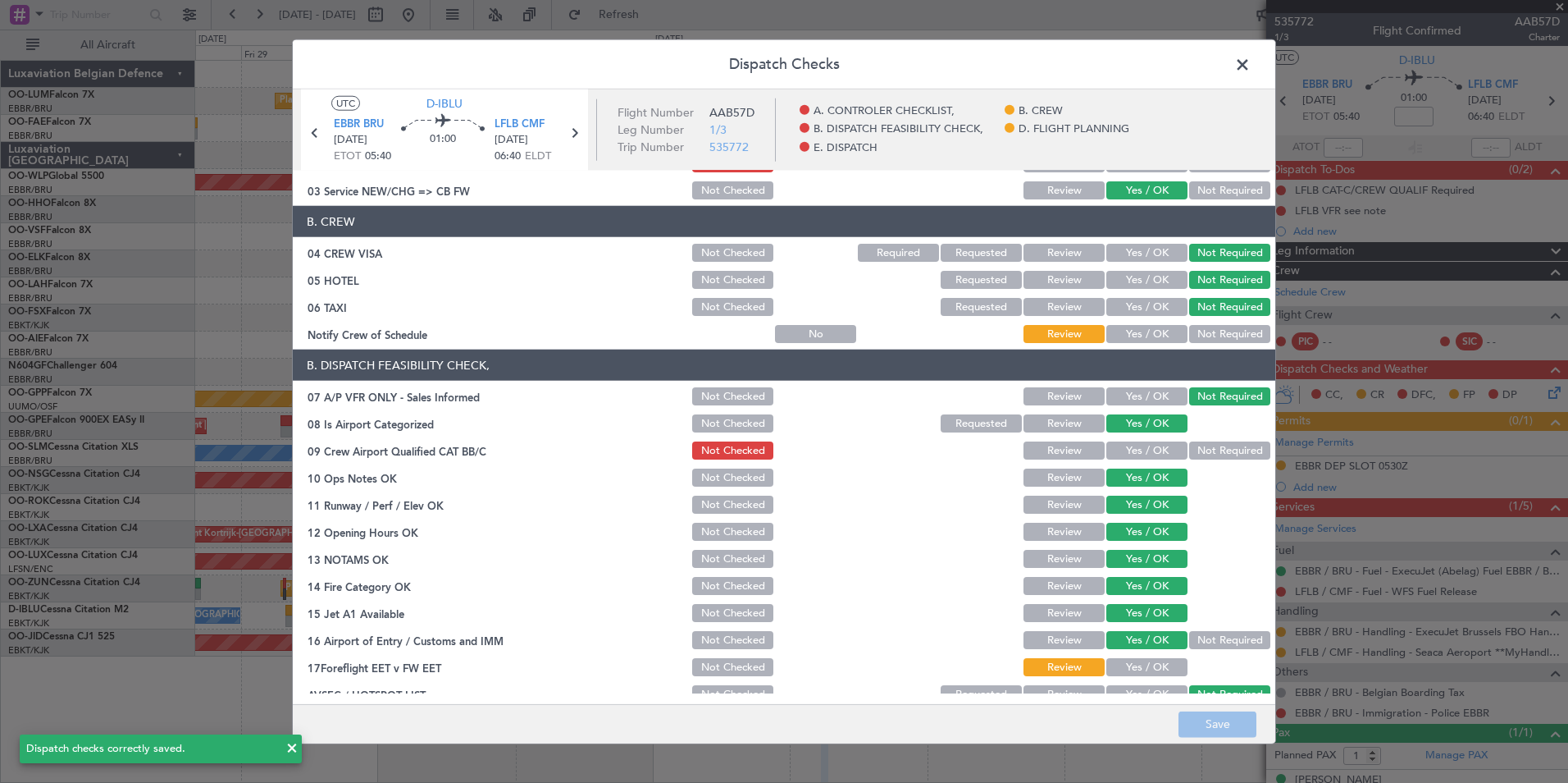
scroll to position [0, 0]
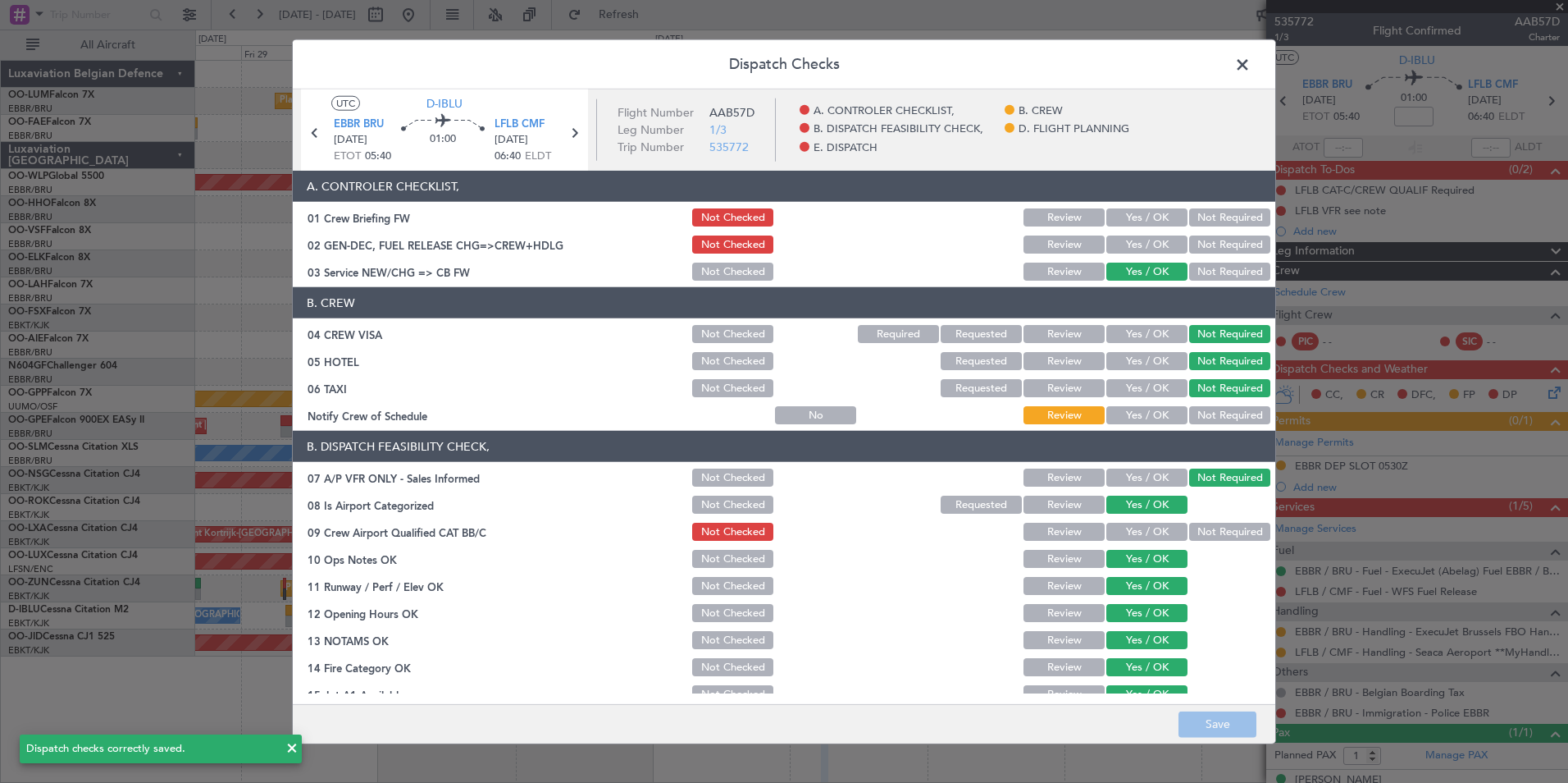
click at [1251, 54] on span at bounding box center [1251, 69] width 0 height 33
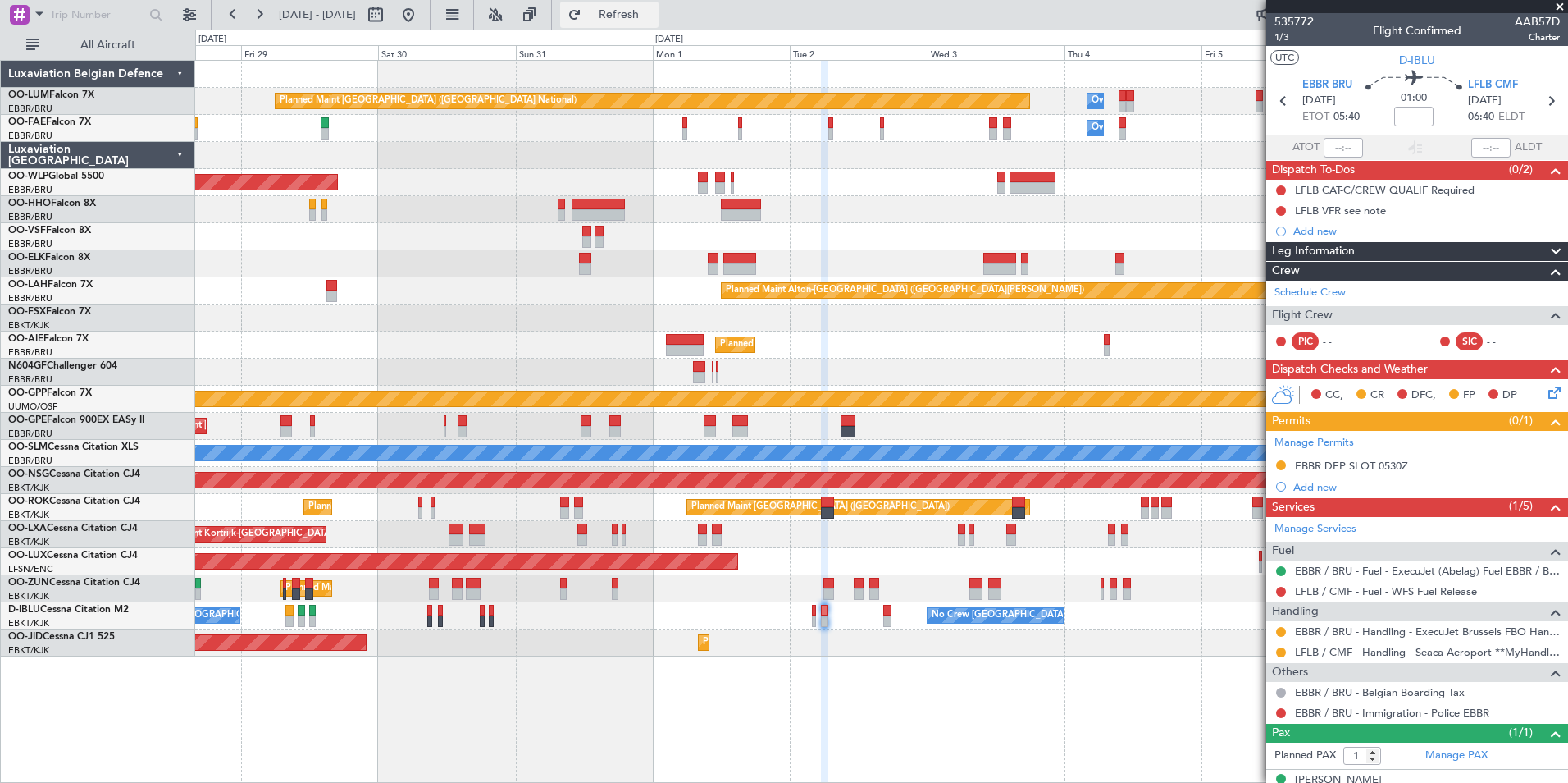
click at [653, 19] on span "Refresh" at bounding box center [619, 15] width 69 height 12
click at [953, 474] on div "Planned Maint [GEOGRAPHIC_DATA] ([GEOGRAPHIC_DATA])" at bounding box center [881, 480] width 1372 height 27
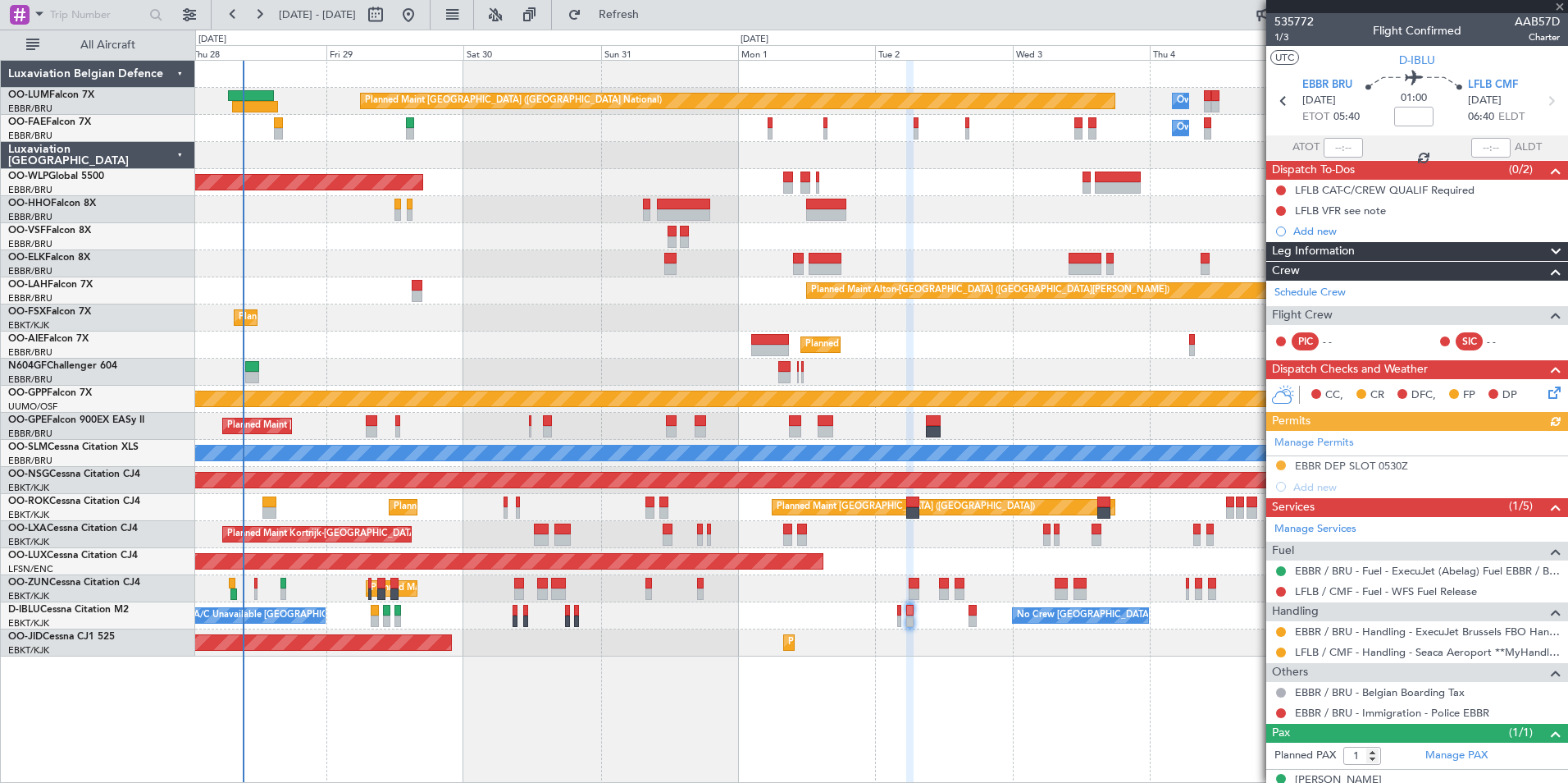
click at [883, 597] on div "Planned Maint Kortrijk-[GEOGRAPHIC_DATA]" at bounding box center [881, 588] width 1372 height 27
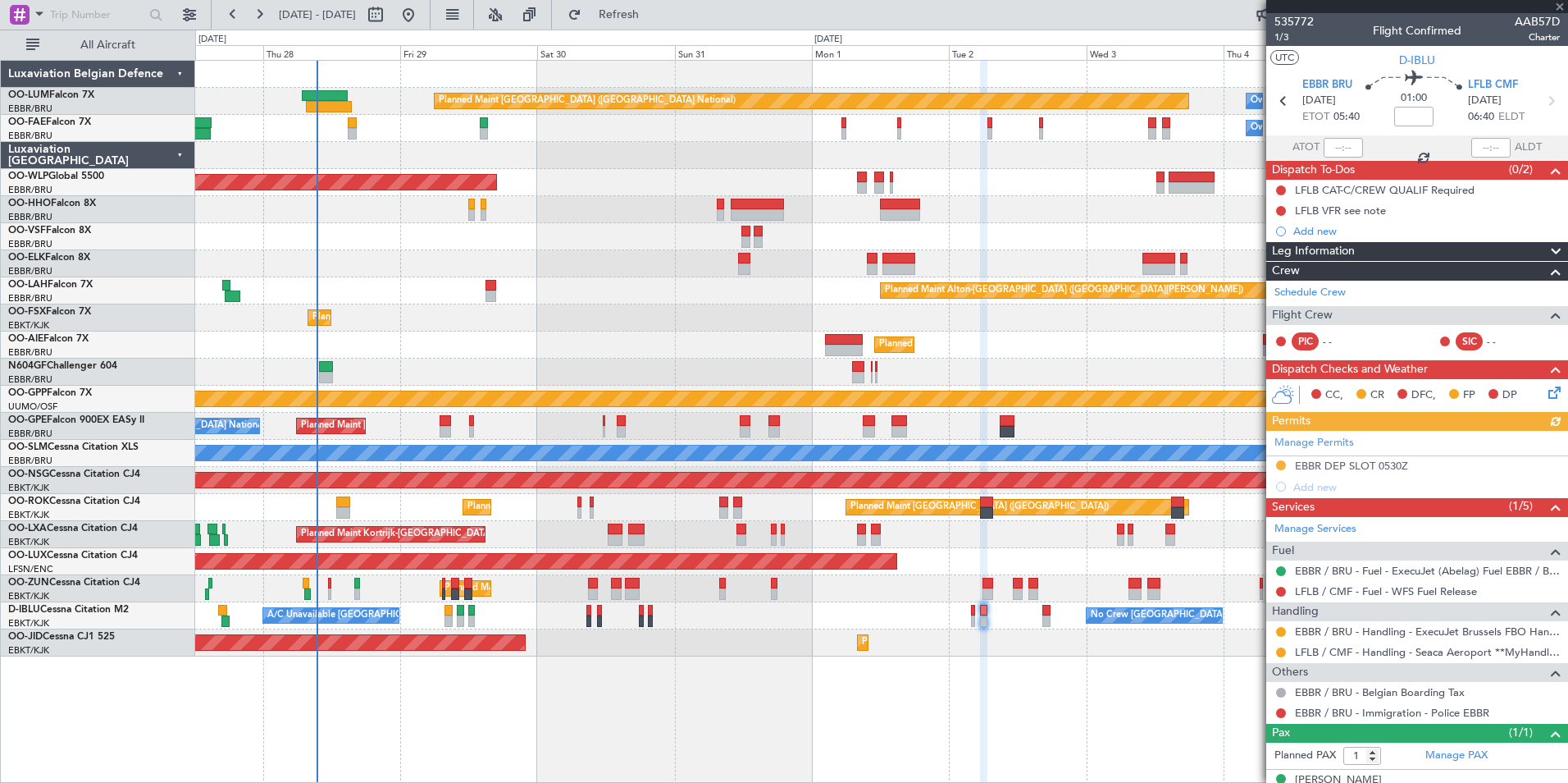
click at [939, 573] on div "Planned Maint Brussels (Brussels National) Owner Melsbroek Air Base Owner Melsb…" at bounding box center [881, 359] width 1372 height 595
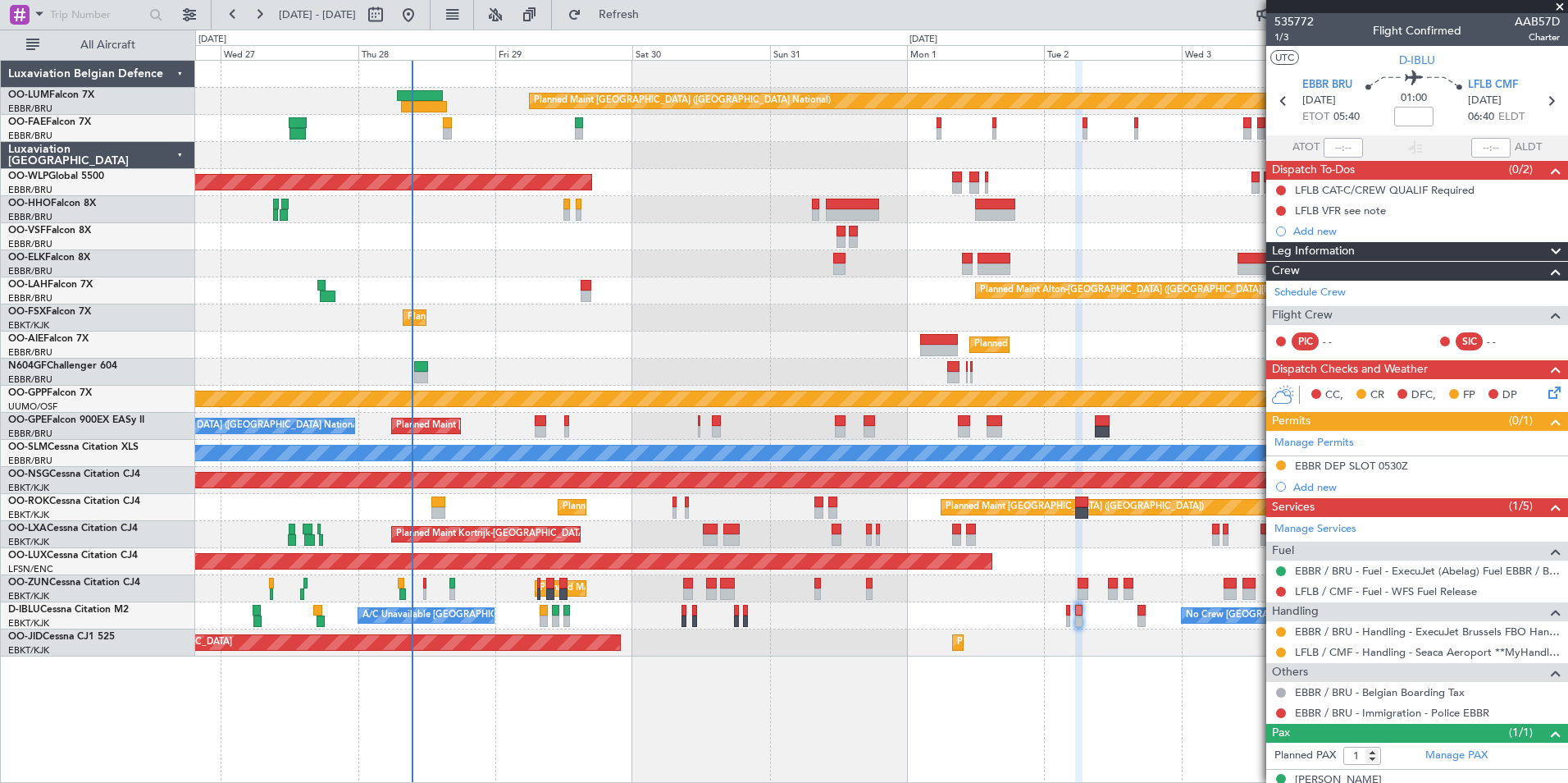
click at [897, 616] on div "A/C Unavailable Kortrijk-Wevelgem No Crew Brussels (Brussels National) No Crew …" at bounding box center [881, 615] width 1372 height 27
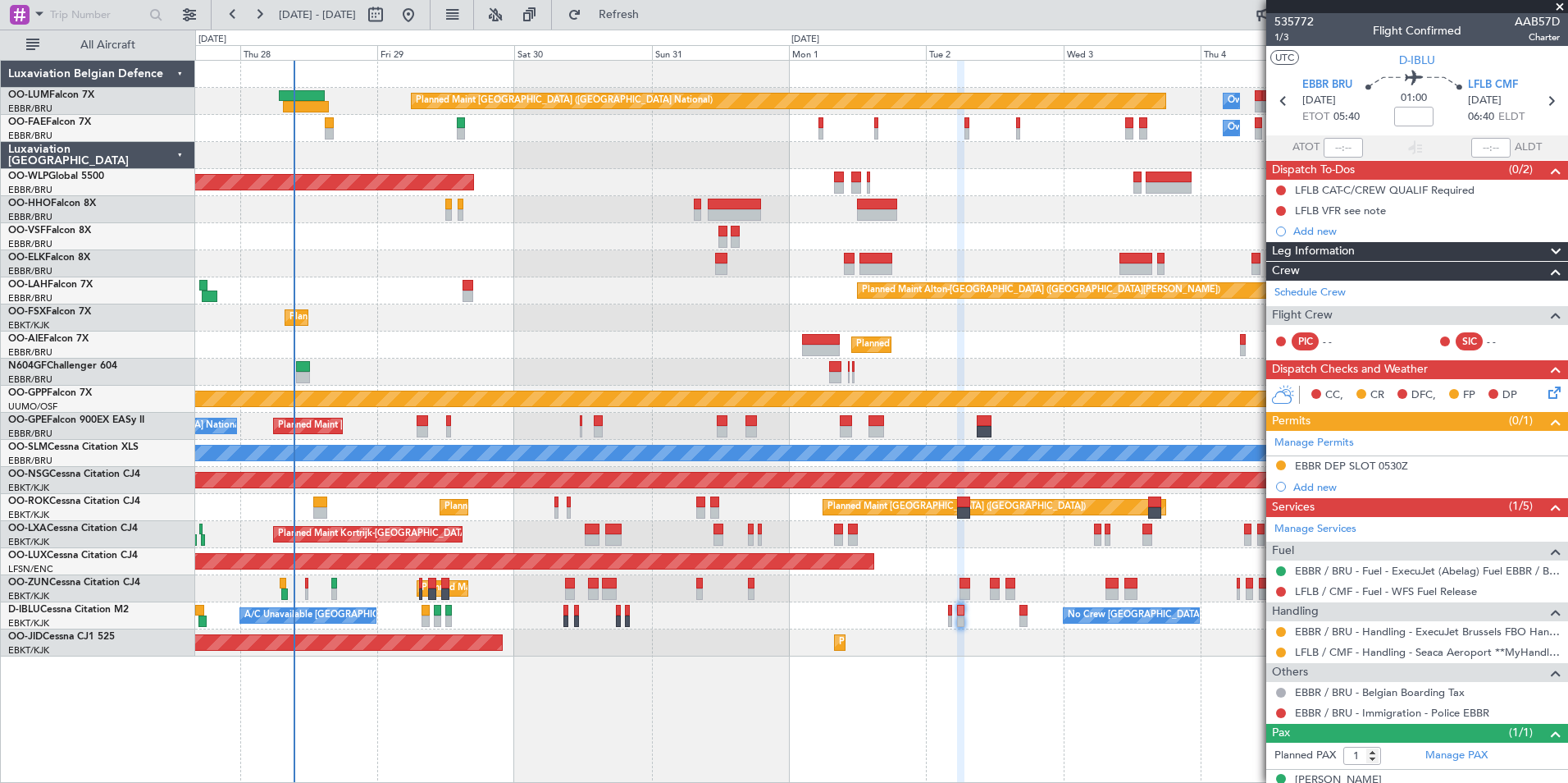
click at [695, 628] on div "A/C Unavailable Kortrijk-Wevelgem No Crew Brussels (Brussels National) No Crew …" at bounding box center [881, 615] width 1372 height 27
click at [793, 643] on div "AOG Maint Kortrijk-Wevelgem Planned Maint Kortrijk-Wevelgem Planned Maint Paris…" at bounding box center [881, 642] width 1372 height 27
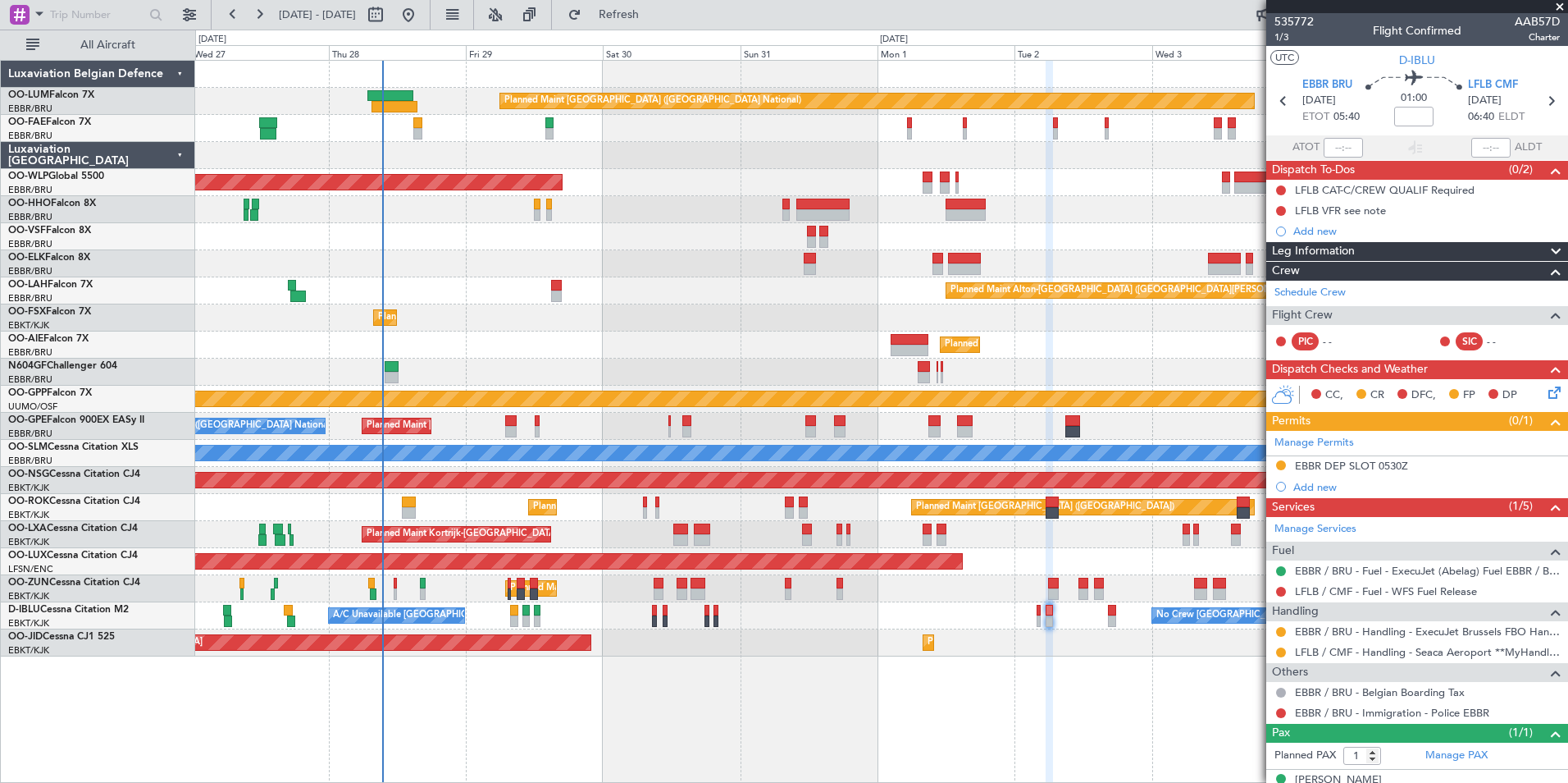
click at [673, 664] on div "Planned Maint Brussels (Brussels National) Owner Melsbroek Air Base Owner Melsb…" at bounding box center [881, 421] width 1373 height 723
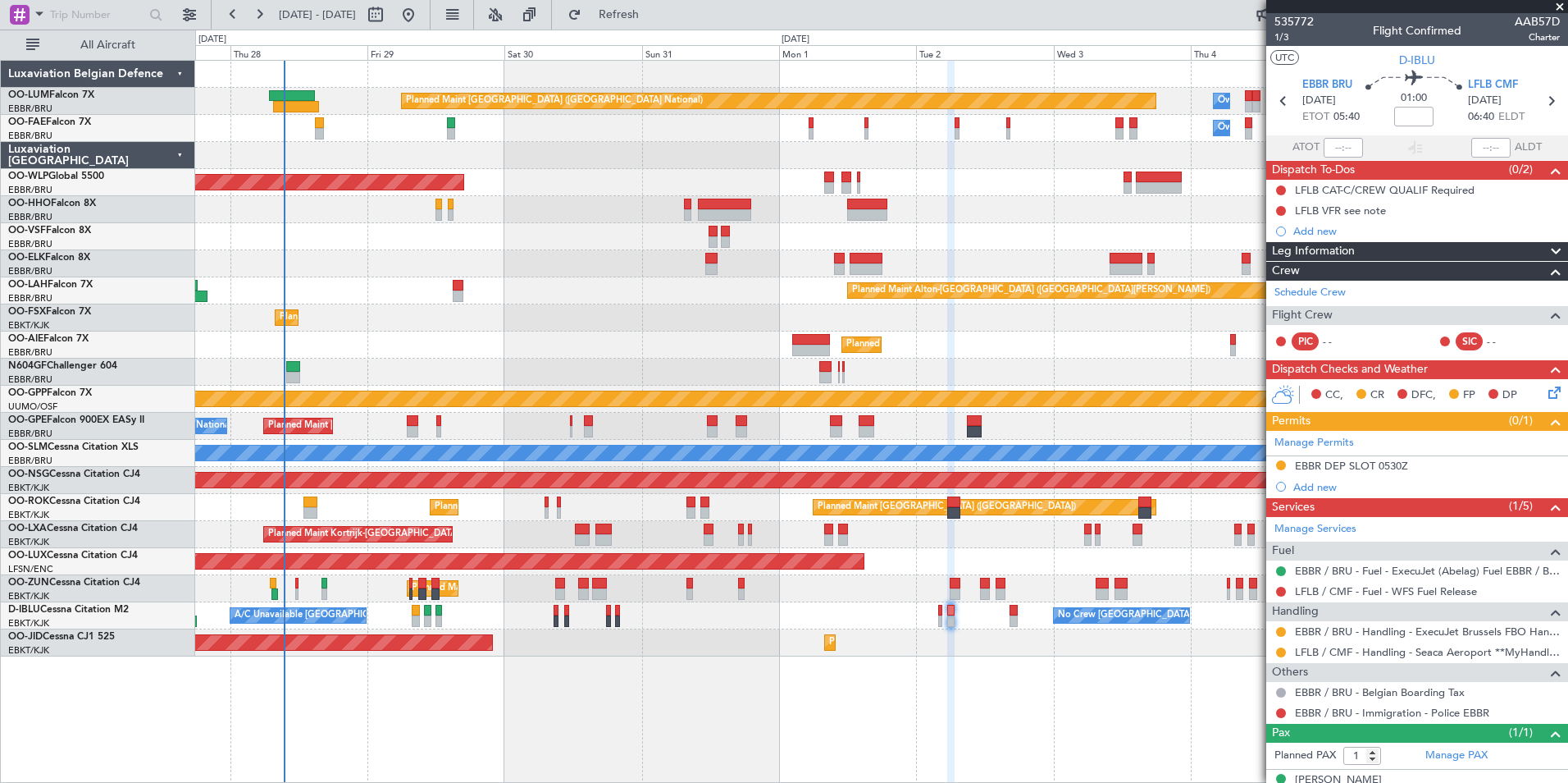
click at [809, 679] on div "Planned Maint Brussels (Brussels National) Owner Melsbroek Air Base Owner Melsb…" at bounding box center [881, 421] width 1373 height 723
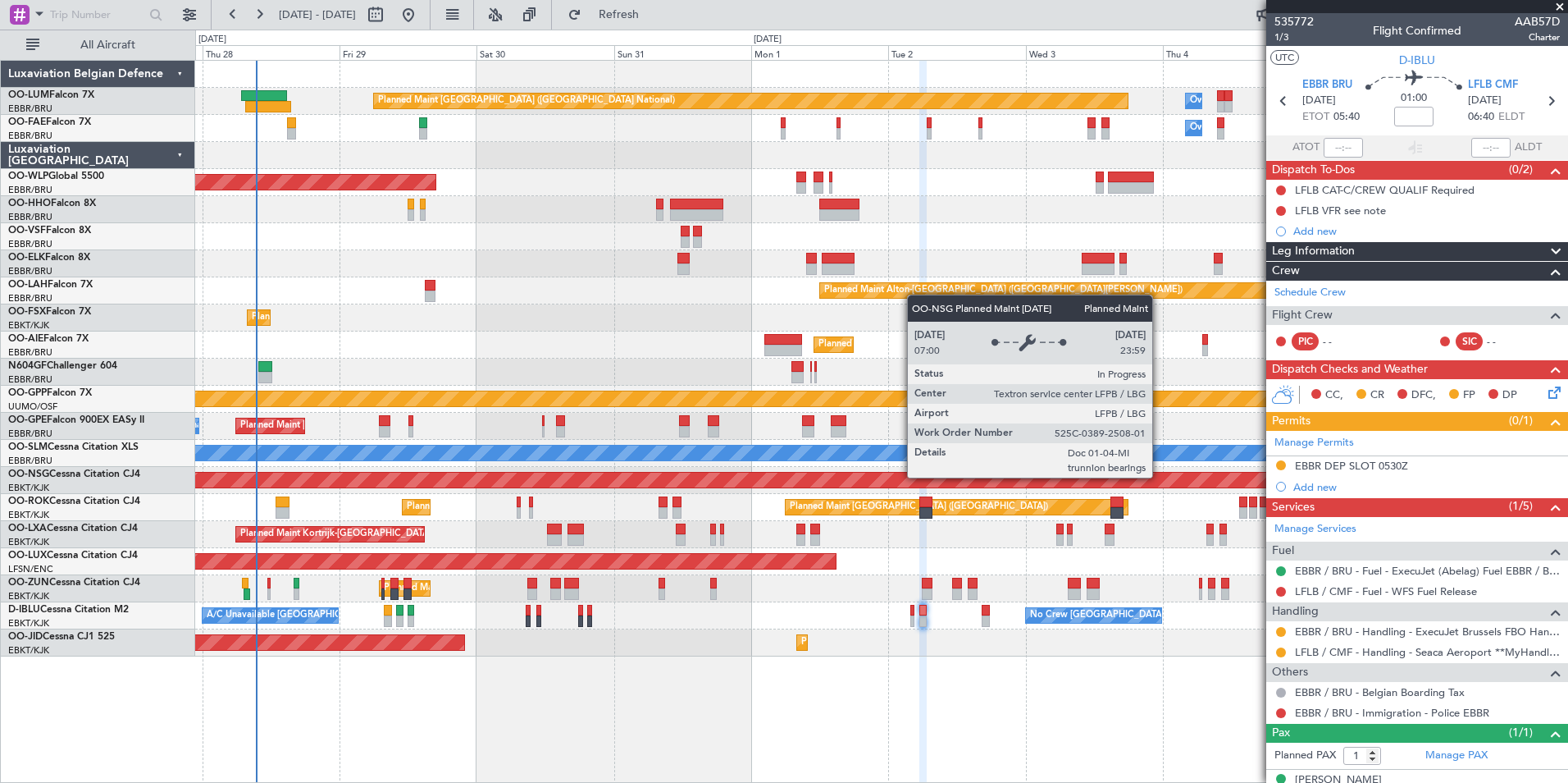
click at [327, 565] on div "Planned Maint Brussels (Brussels National) Owner Melsbroek Air Base Owner Melsb…" at bounding box center [881, 359] width 1372 height 595
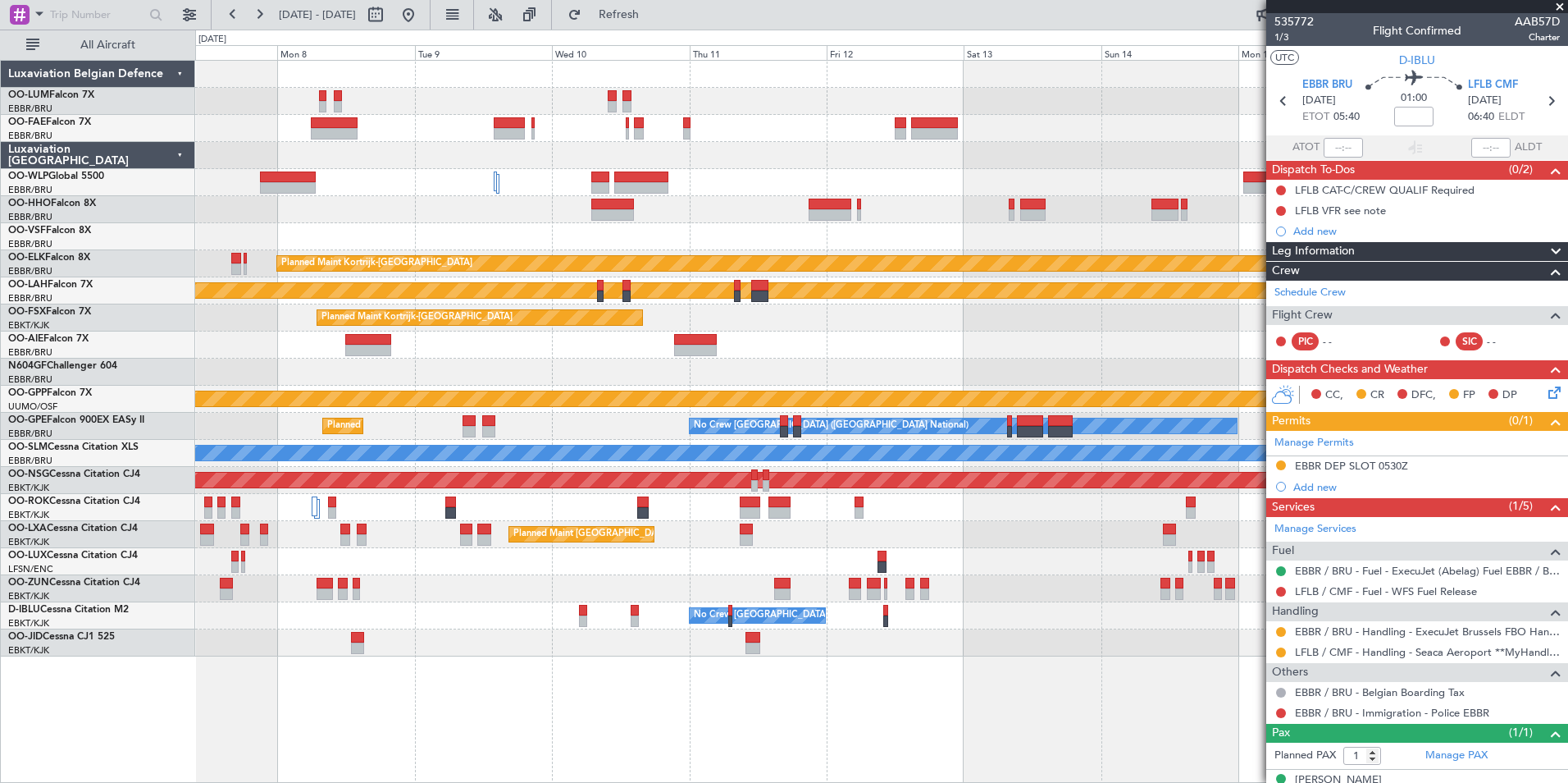
click at [604, 322] on div "Planned Maint Kortrijk-Wevelgem Planned Maint Alton-st Louis (St Louis Regl) Pl…" at bounding box center [881, 359] width 1372 height 595
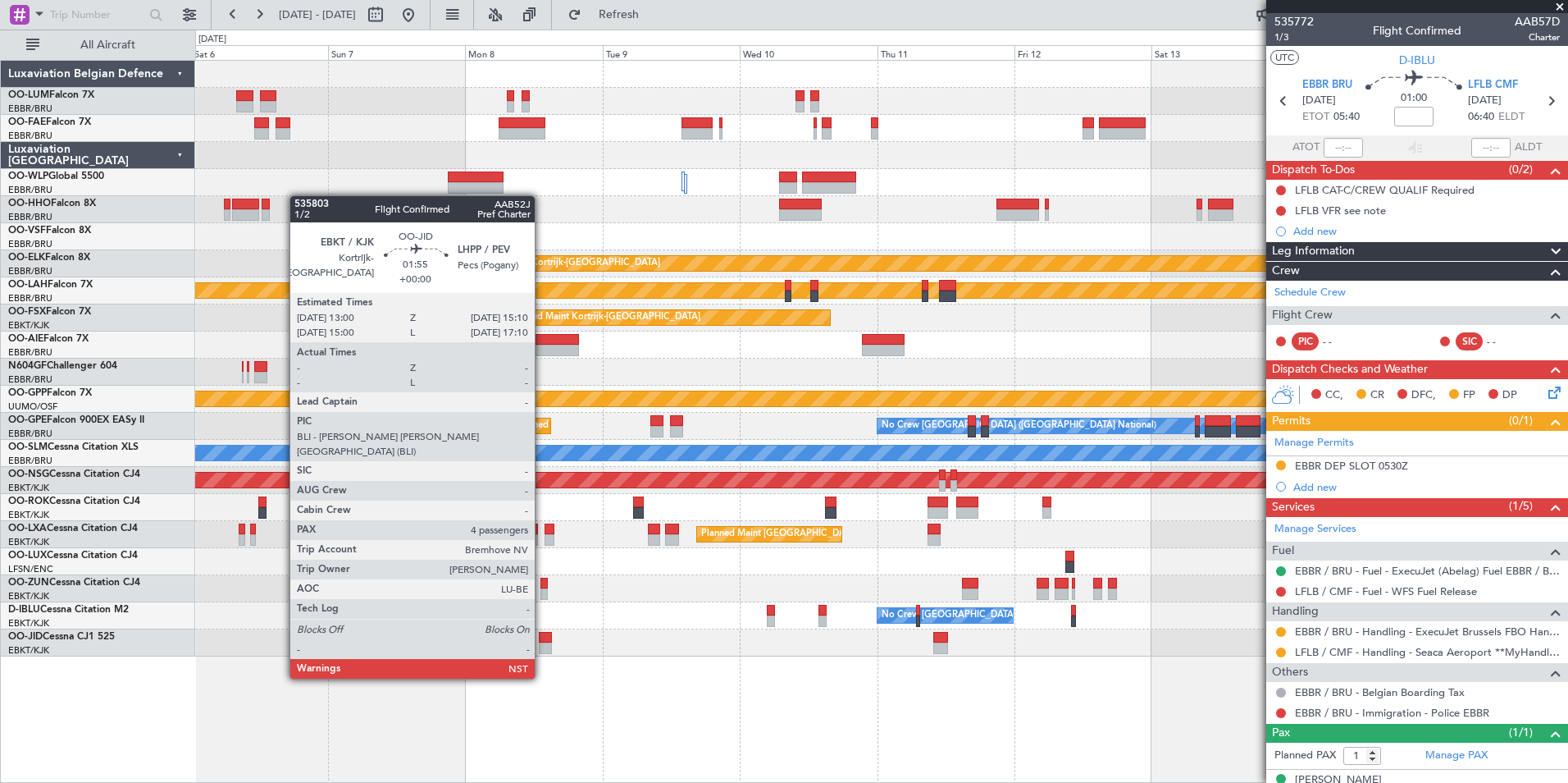
click at [542, 647] on div at bounding box center [545, 648] width 13 height 12
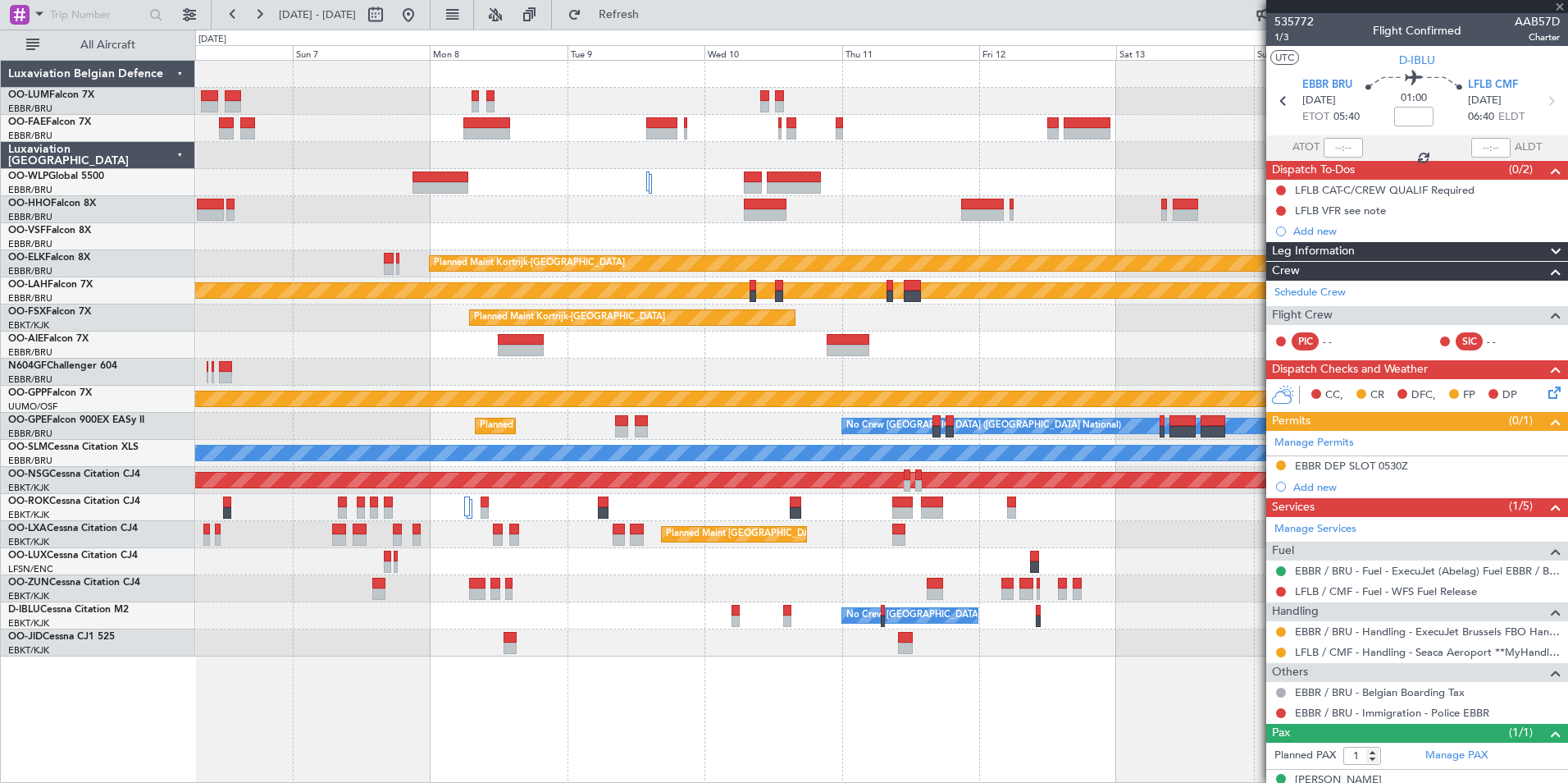
click at [673, 672] on div "Owner Melsbroek Air Base Owner Melsbroek Air Base Planned Maint Kortrijk-Wevelg…" at bounding box center [881, 421] width 1373 height 723
type input "4"
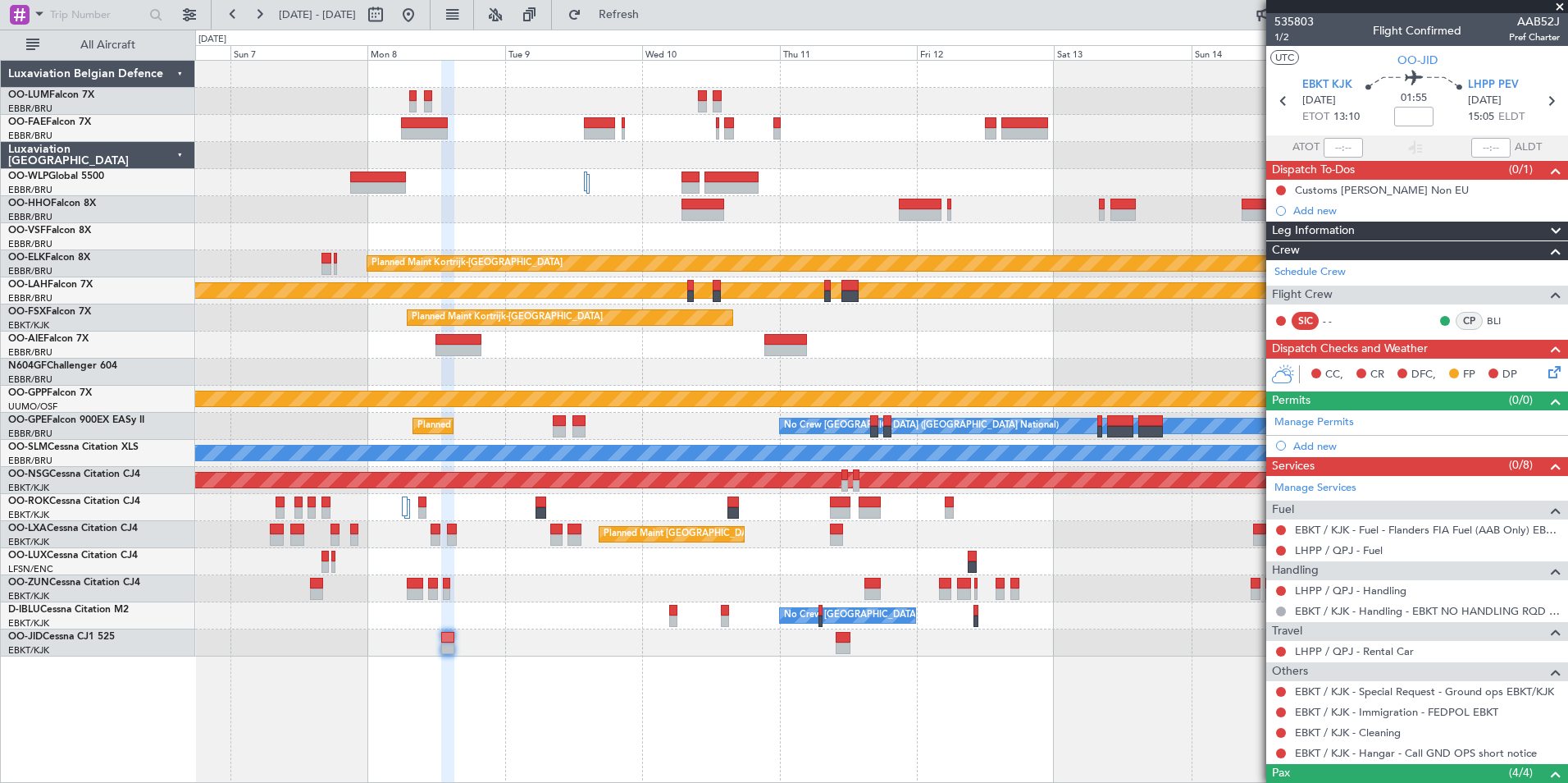
click at [787, 681] on div "Owner Melsbroek Air Base Owner Melsbroek Air Base Planned Maint Kortrijk-Wevelg…" at bounding box center [881, 421] width 1373 height 723
click at [823, 672] on div "Owner Melsbroek Air Base Owner Melsbroek Air Base Planned Maint Kortrijk-Wevelg…" at bounding box center [881, 421] width 1373 height 723
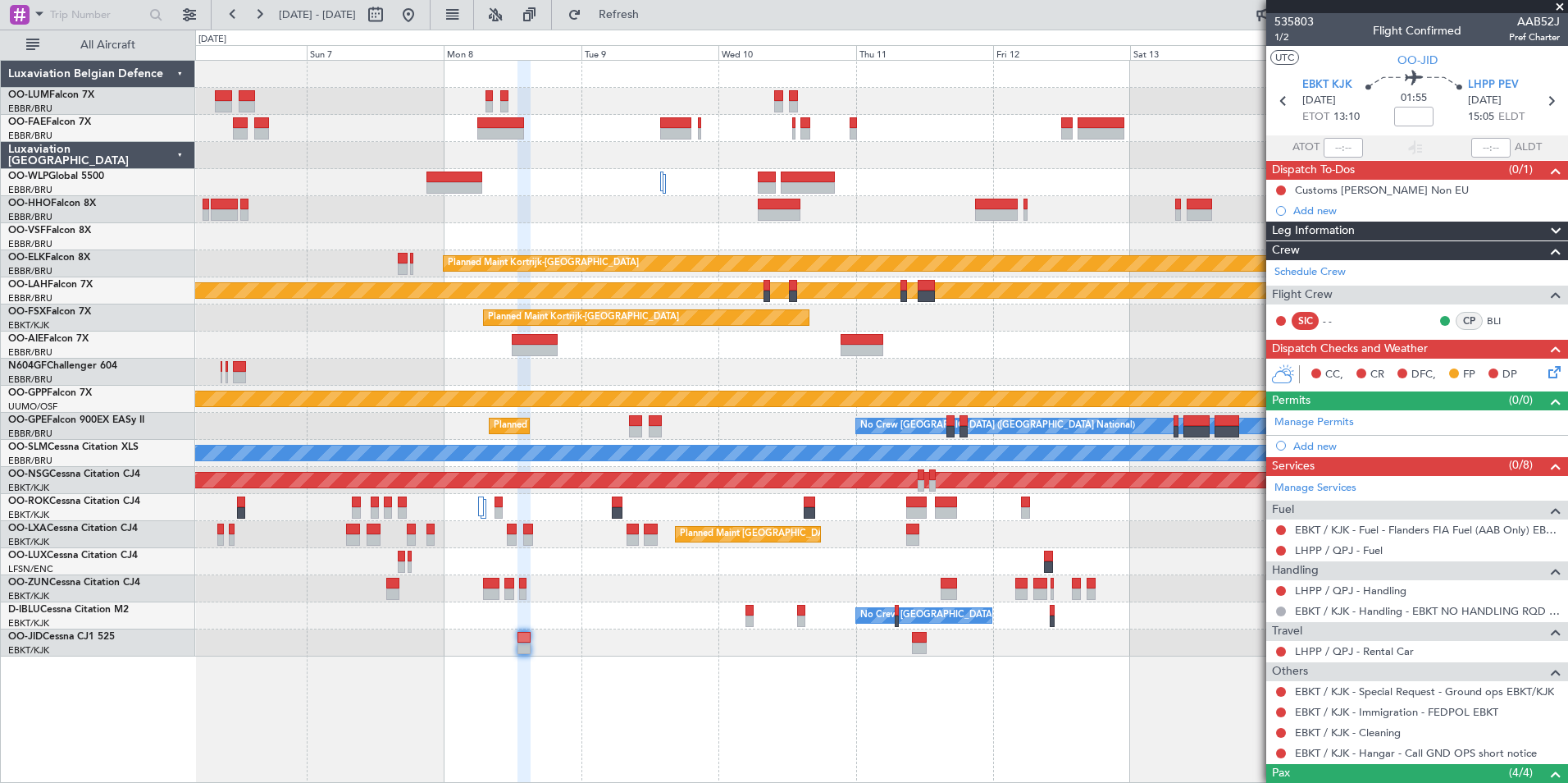
click at [530, 660] on div at bounding box center [524, 422] width 13 height 723
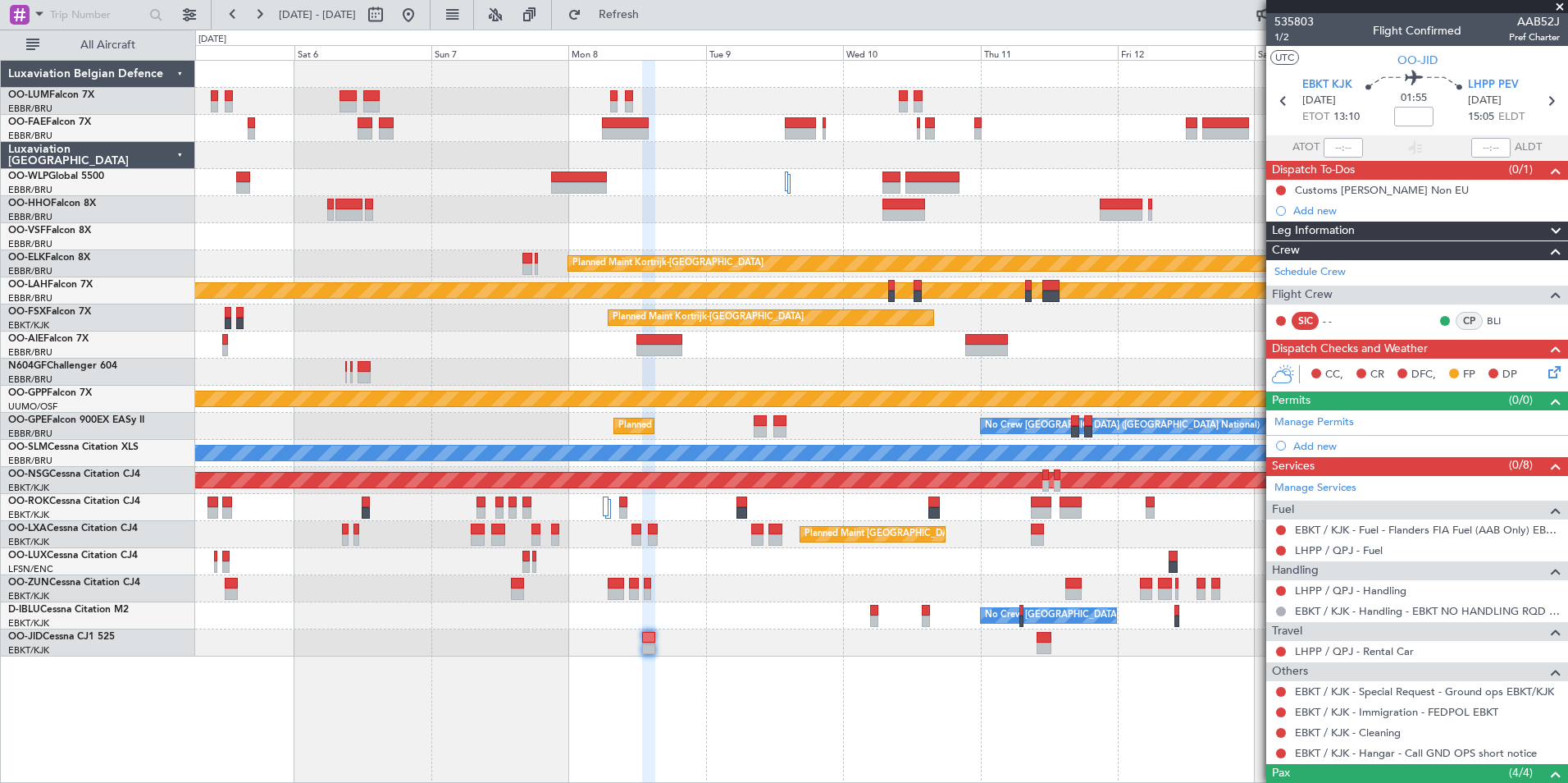
click at [673, 711] on div "Owner Melsbroek Air Base Planned Maint Brussels (Brussels National) Owner Melsb…" at bounding box center [881, 421] width 1373 height 723
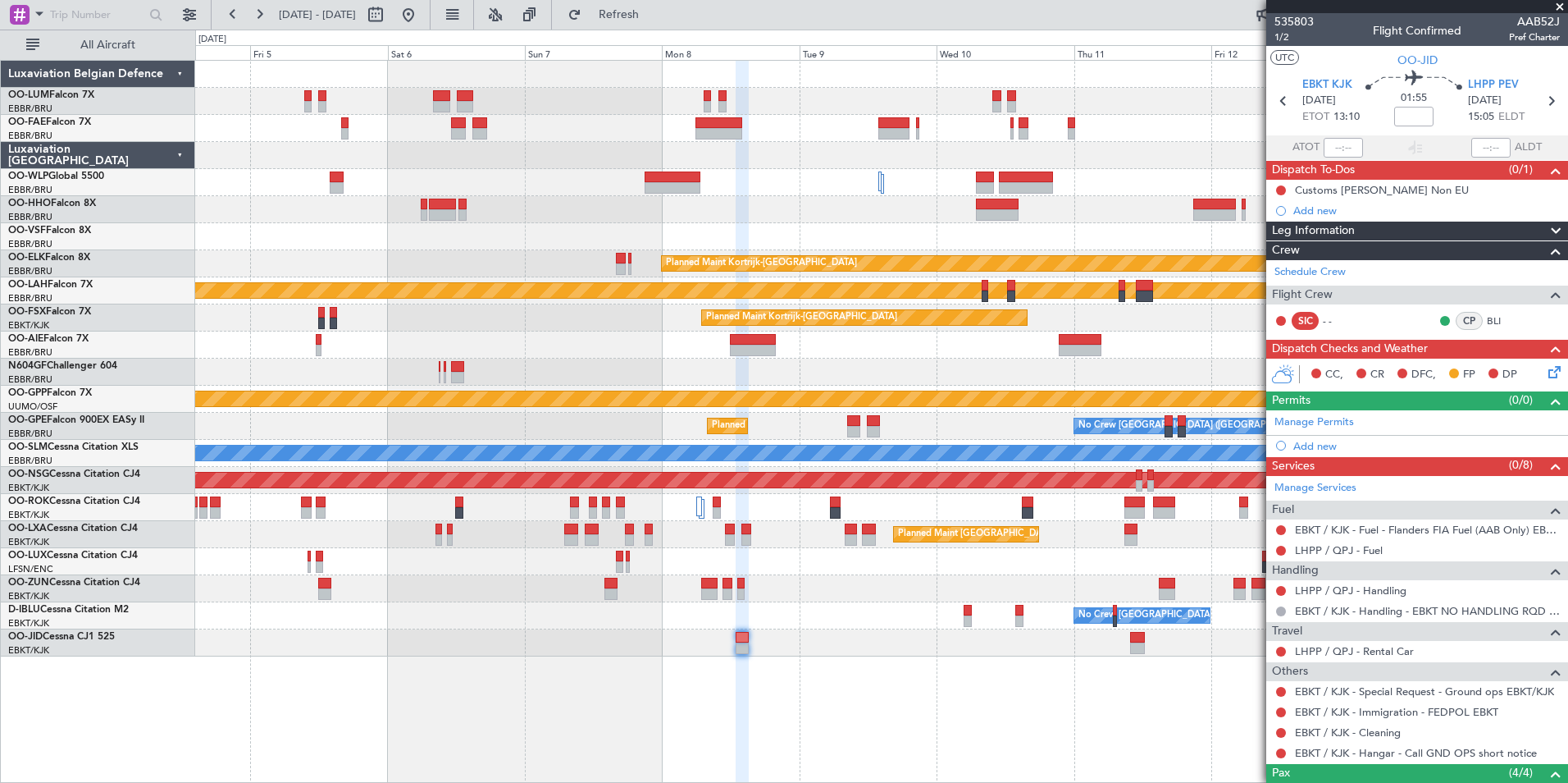
click at [943, 631] on div "Owner Melsbroek Air Base Planned Maint Brussels (Brussels National) Owner Melsb…" at bounding box center [881, 359] width 1372 height 595
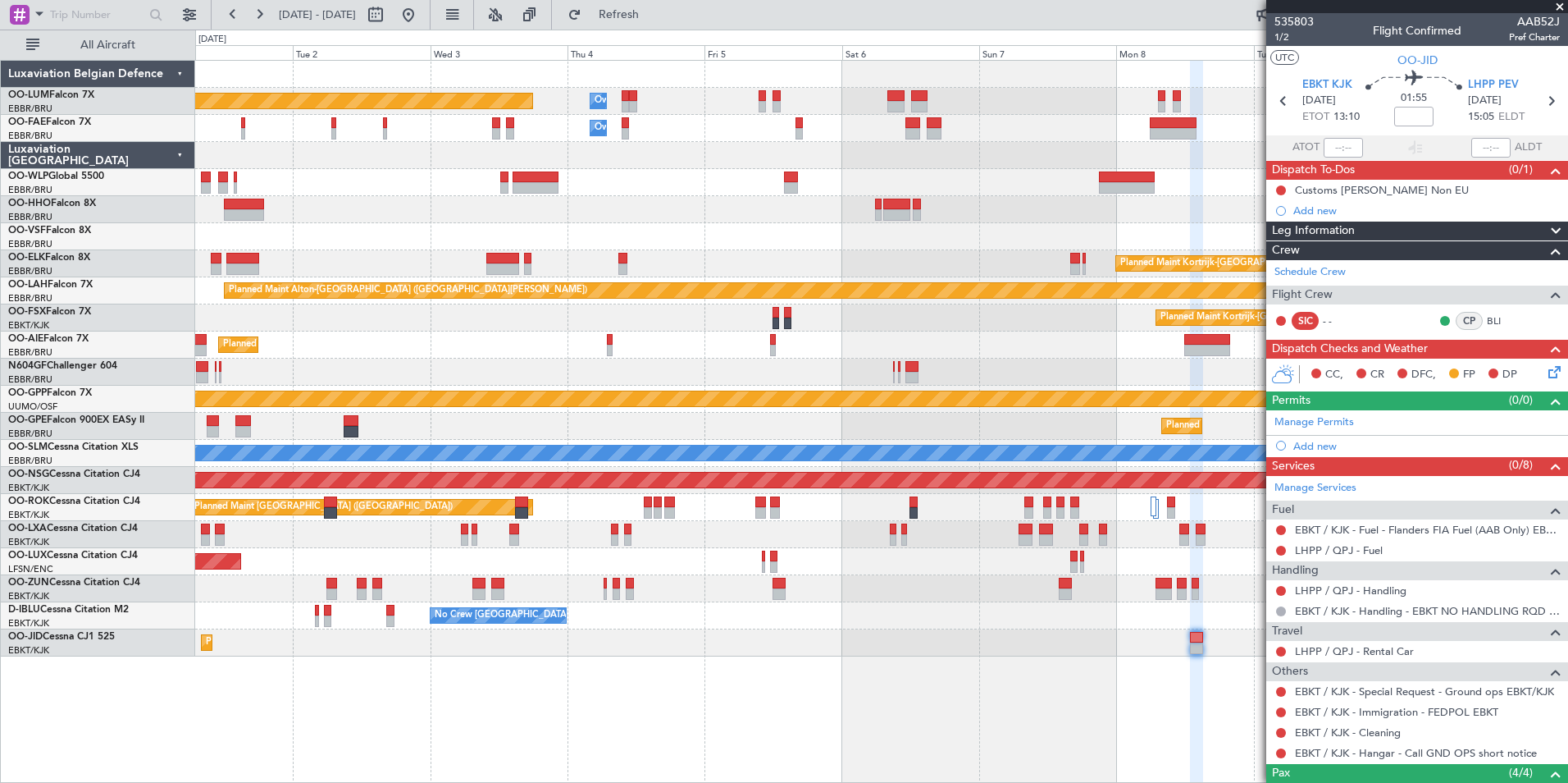
click at [863, 469] on div "Owner Melsbroek Air Base Planned Maint Brussels (Brussels National) Owner Melsb…" at bounding box center [881, 359] width 1372 height 595
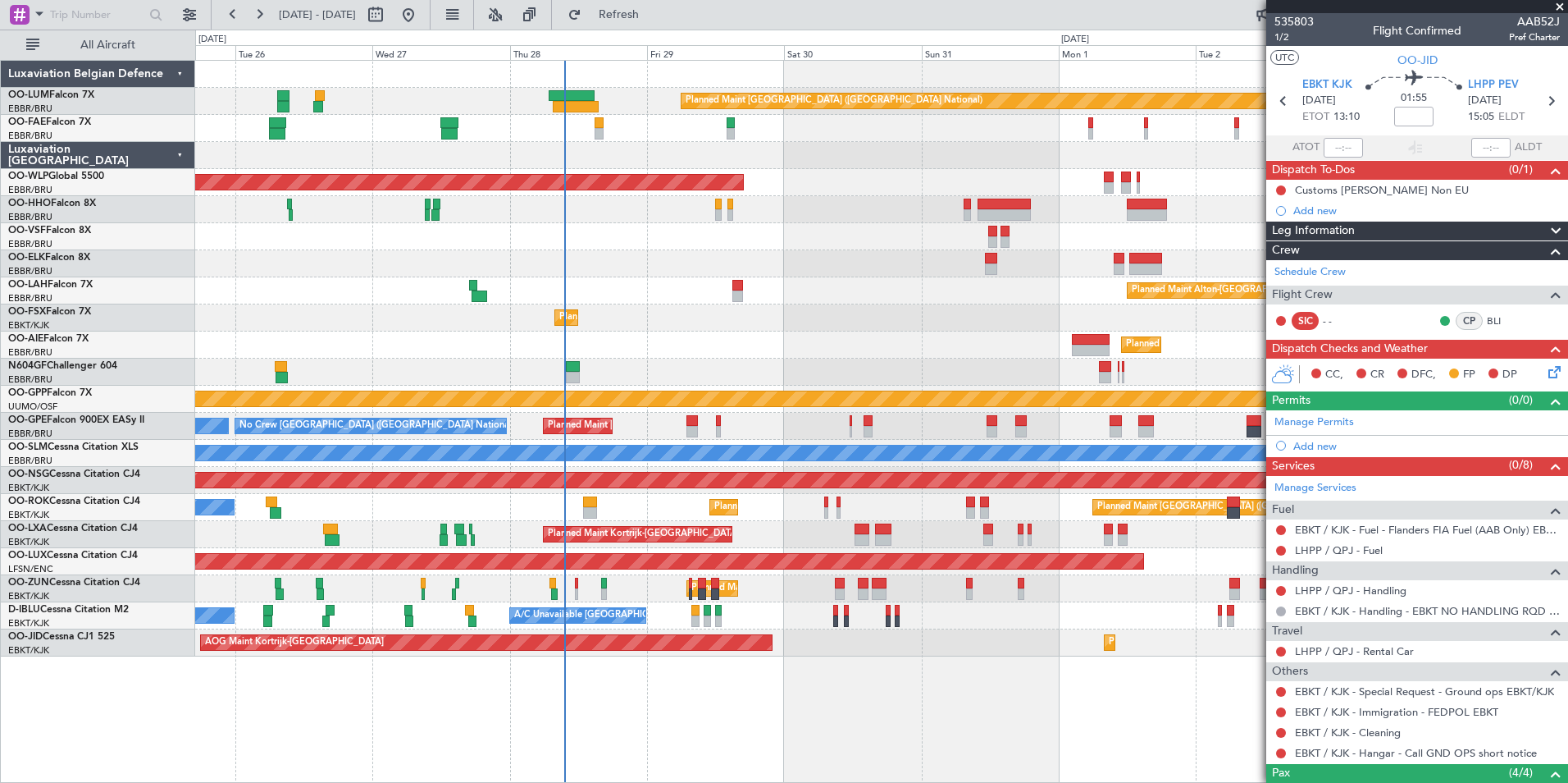
click at [875, 407] on div "Planned Maint Brussels (Brussels National) Owner Melsbroek Air Base Owner Melsb…" at bounding box center [881, 359] width 1372 height 595
click at [479, 234] on div "Planned Maint Brussels (Brussels National) Owner Melsbroek Air Base Owner Melsb…" at bounding box center [881, 359] width 1372 height 595
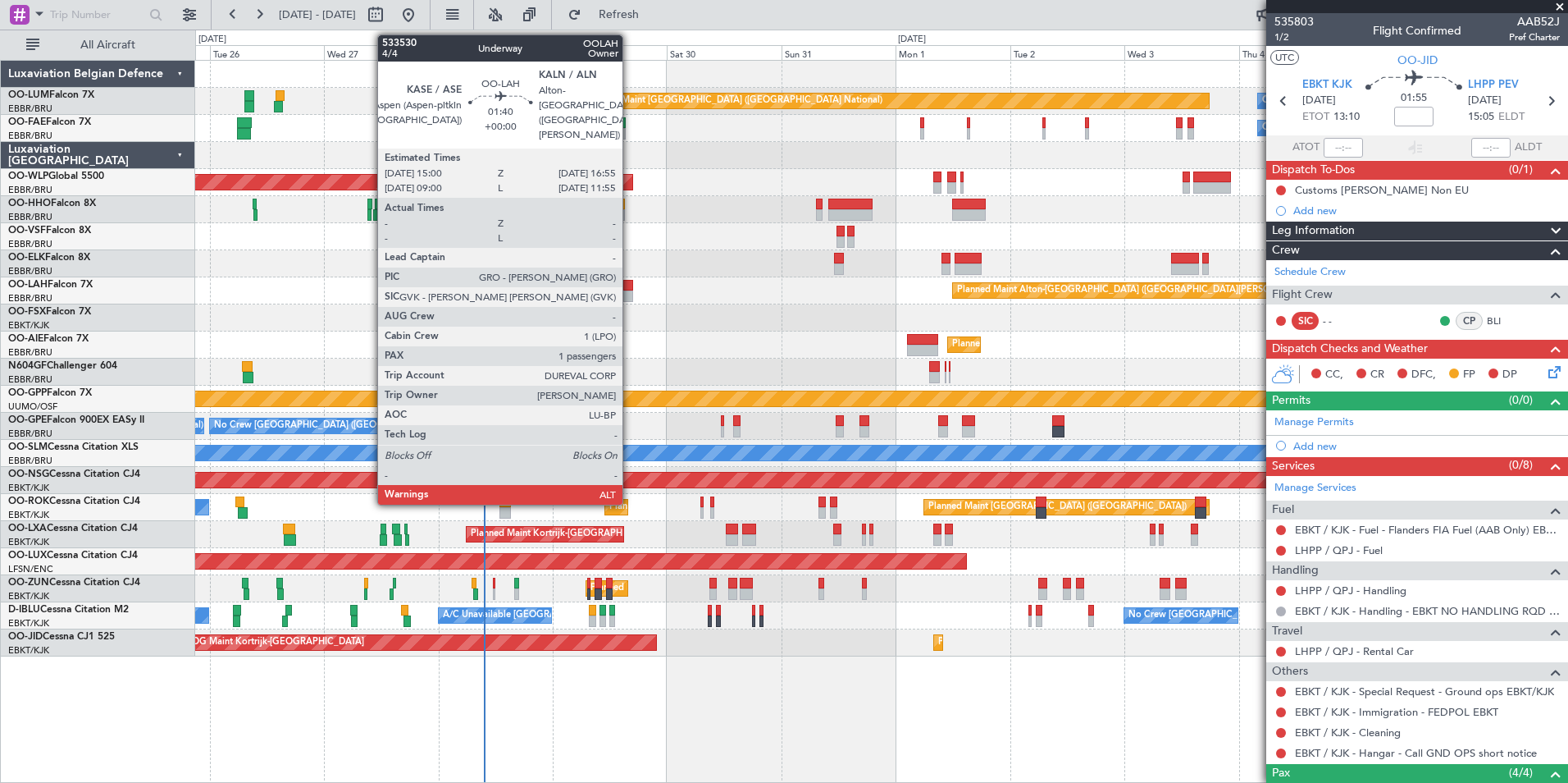
click at [630, 299] on div at bounding box center [628, 296] width 10 height 12
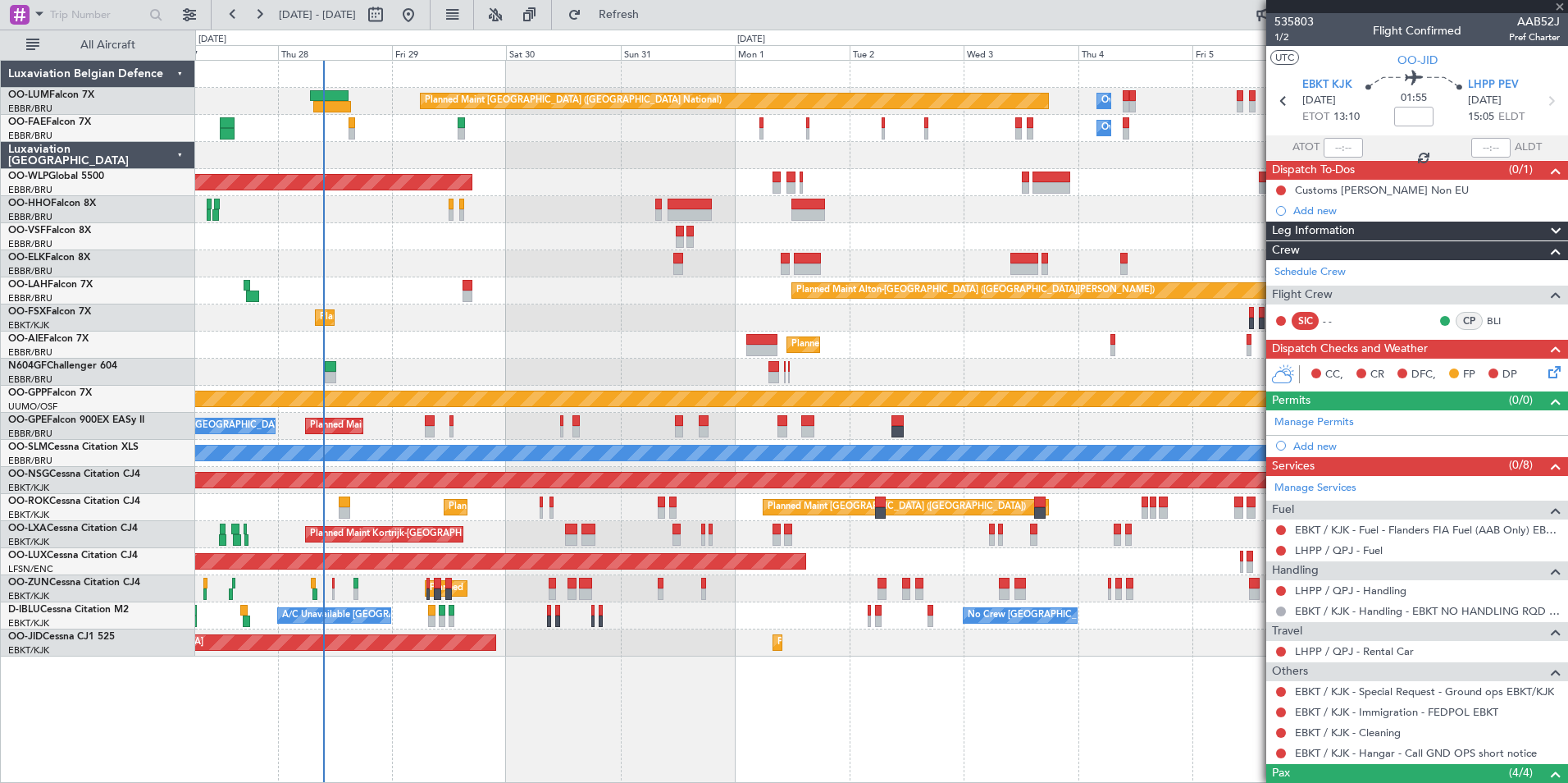
click at [480, 376] on div "Planned Maint Brussels (Brussels National) Owner Melsbroek Air Base Owner Melsb…" at bounding box center [881, 359] width 1372 height 595
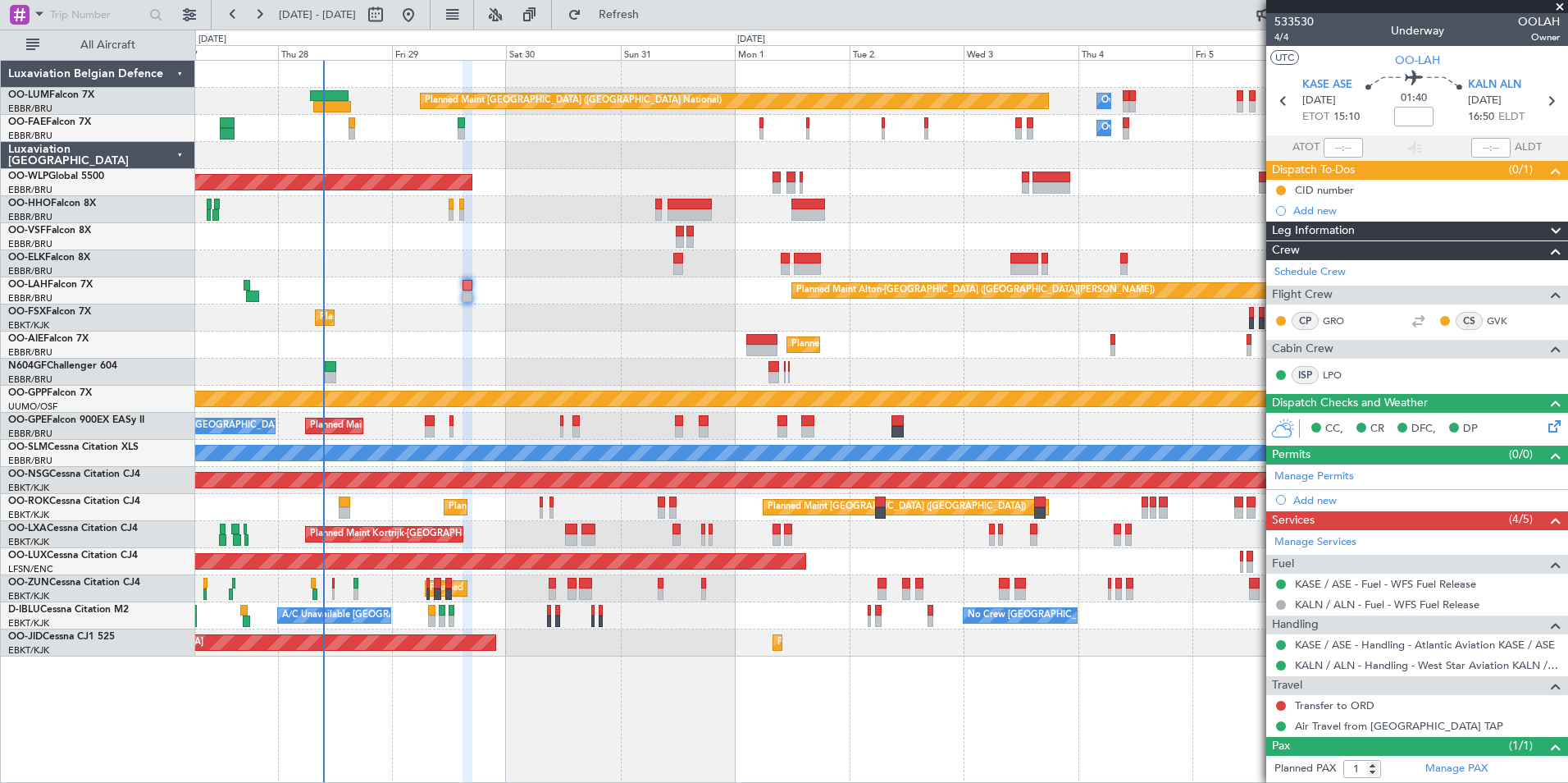
click at [574, 329] on div "Planned Maint Kortrijk-[GEOGRAPHIC_DATA] Planned Maint [GEOGRAPHIC_DATA]-[GEOGR…" at bounding box center [881, 317] width 1372 height 27
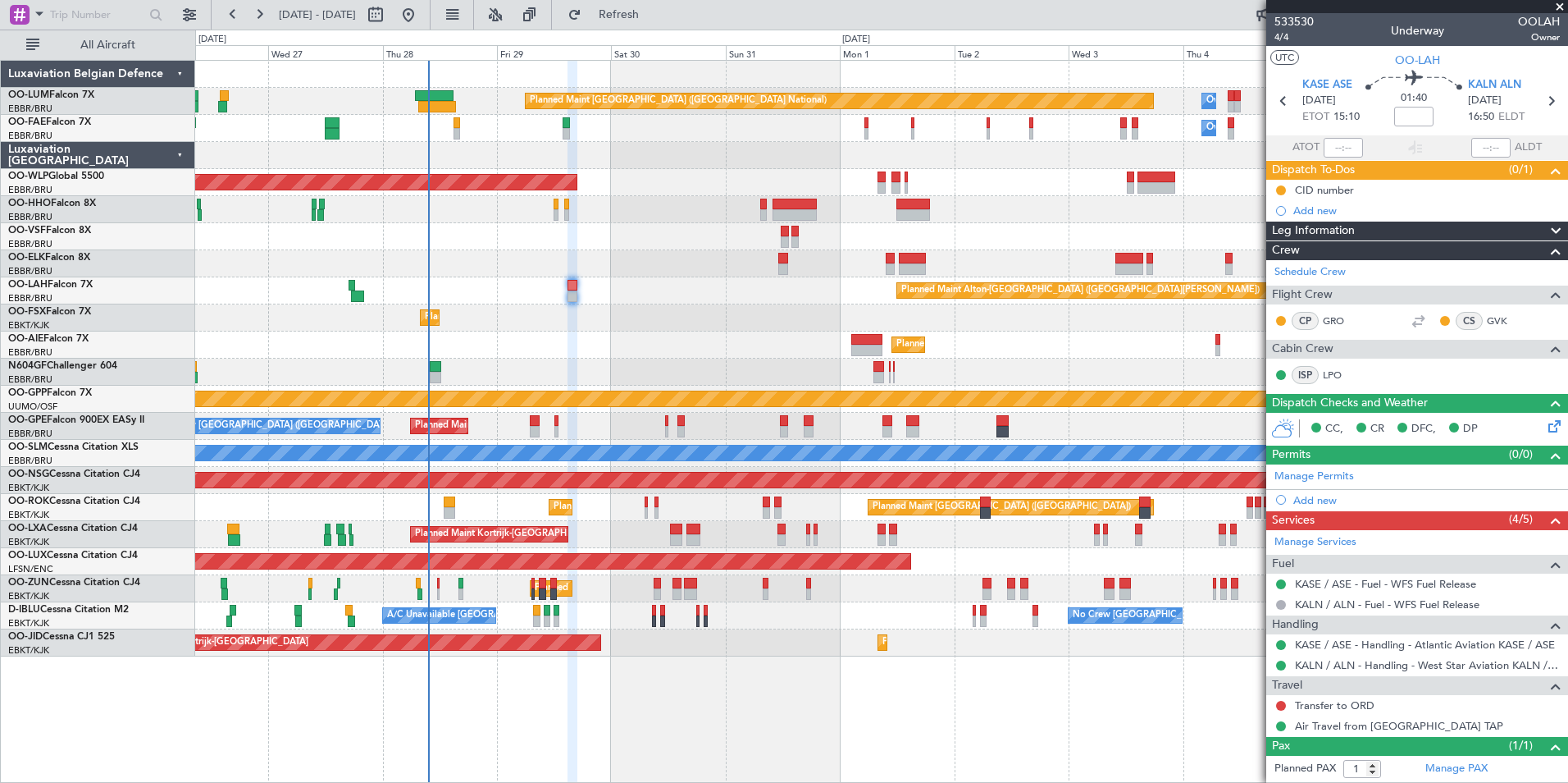
click at [562, 360] on div at bounding box center [881, 372] width 1372 height 27
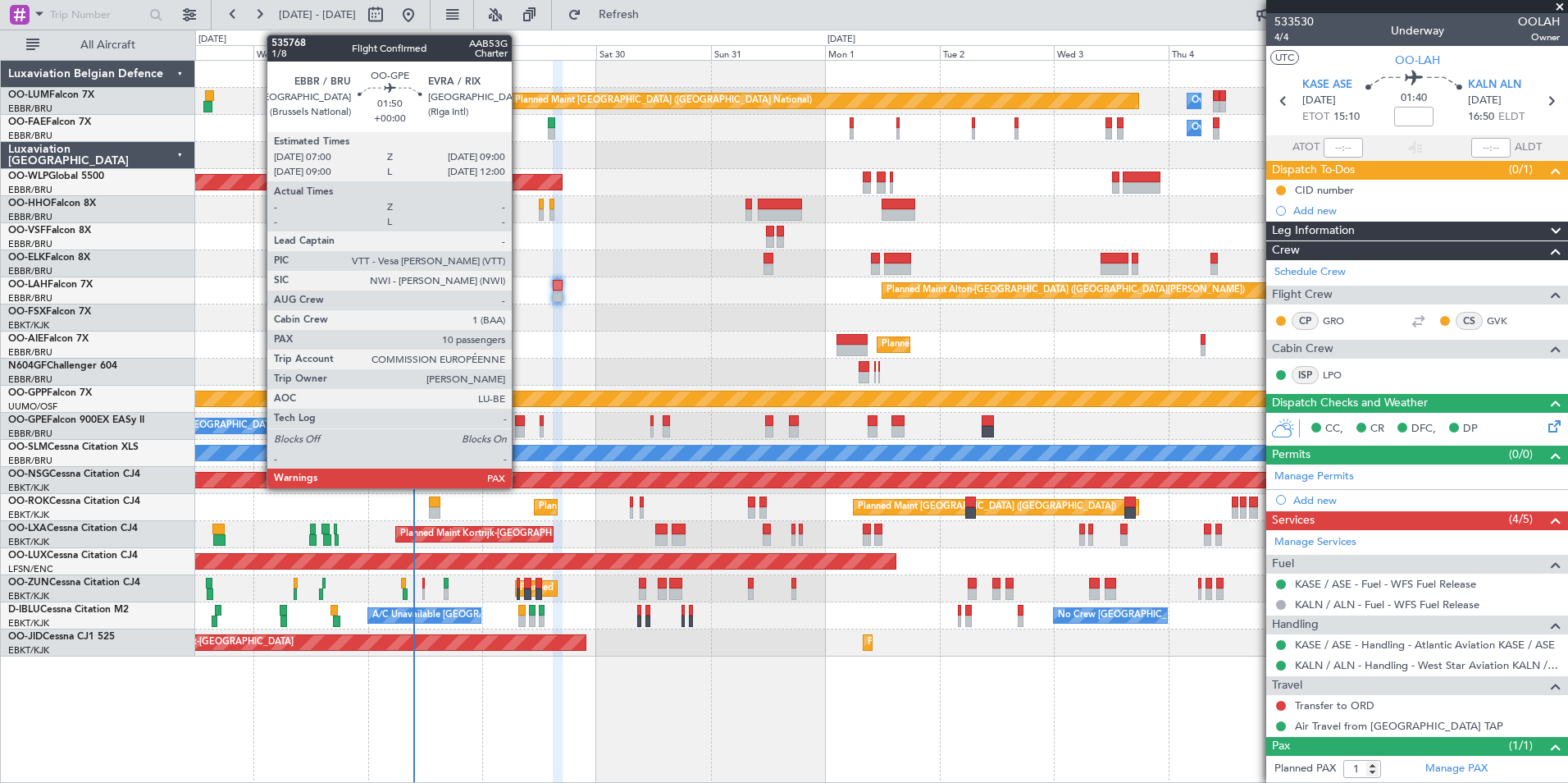
click at [519, 427] on div at bounding box center [520, 432] width 10 height 12
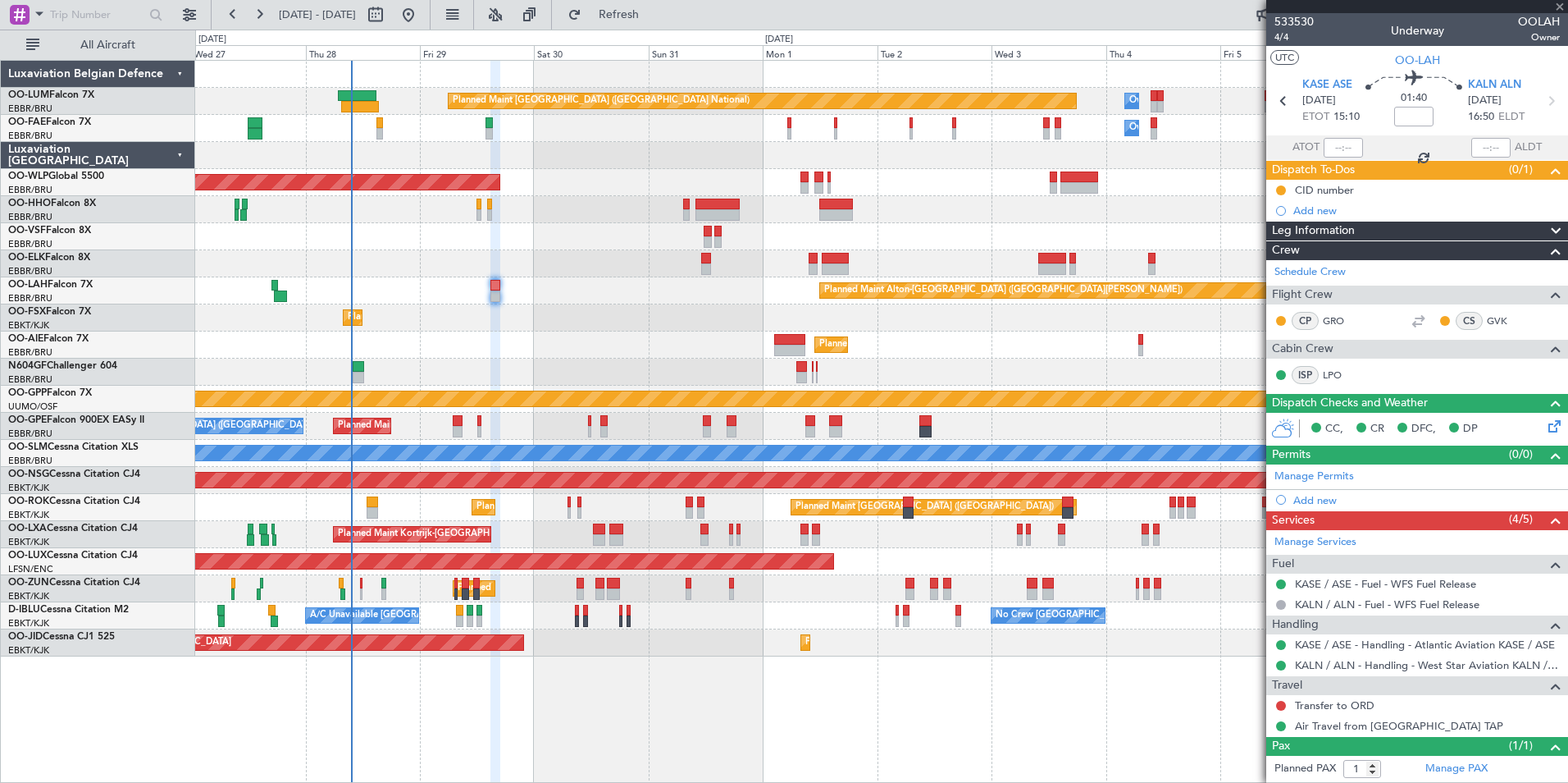
click at [595, 464] on div "A/C Unavailable [GEOGRAPHIC_DATA]" at bounding box center [881, 453] width 1372 height 27
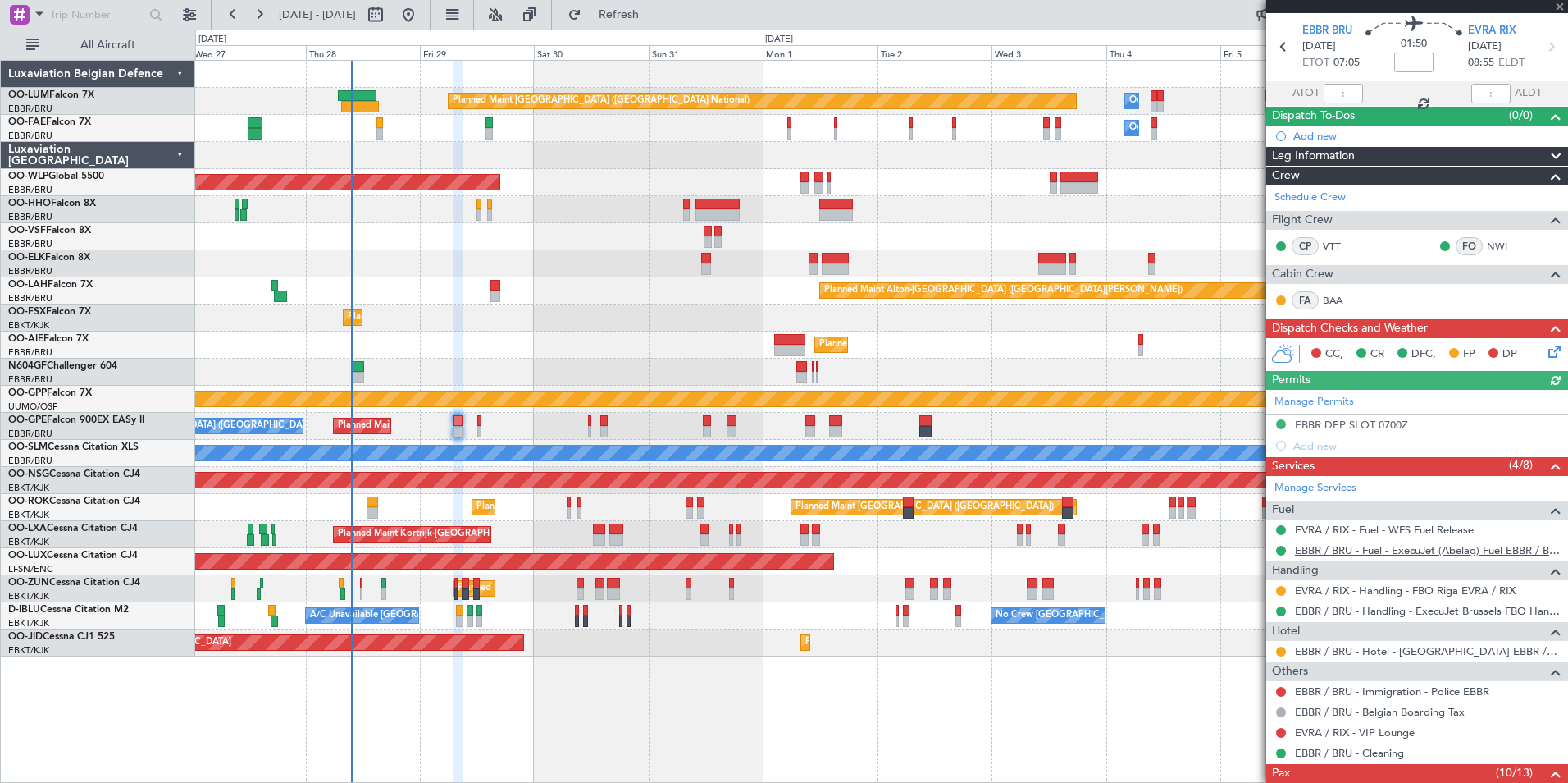
scroll to position [164, 0]
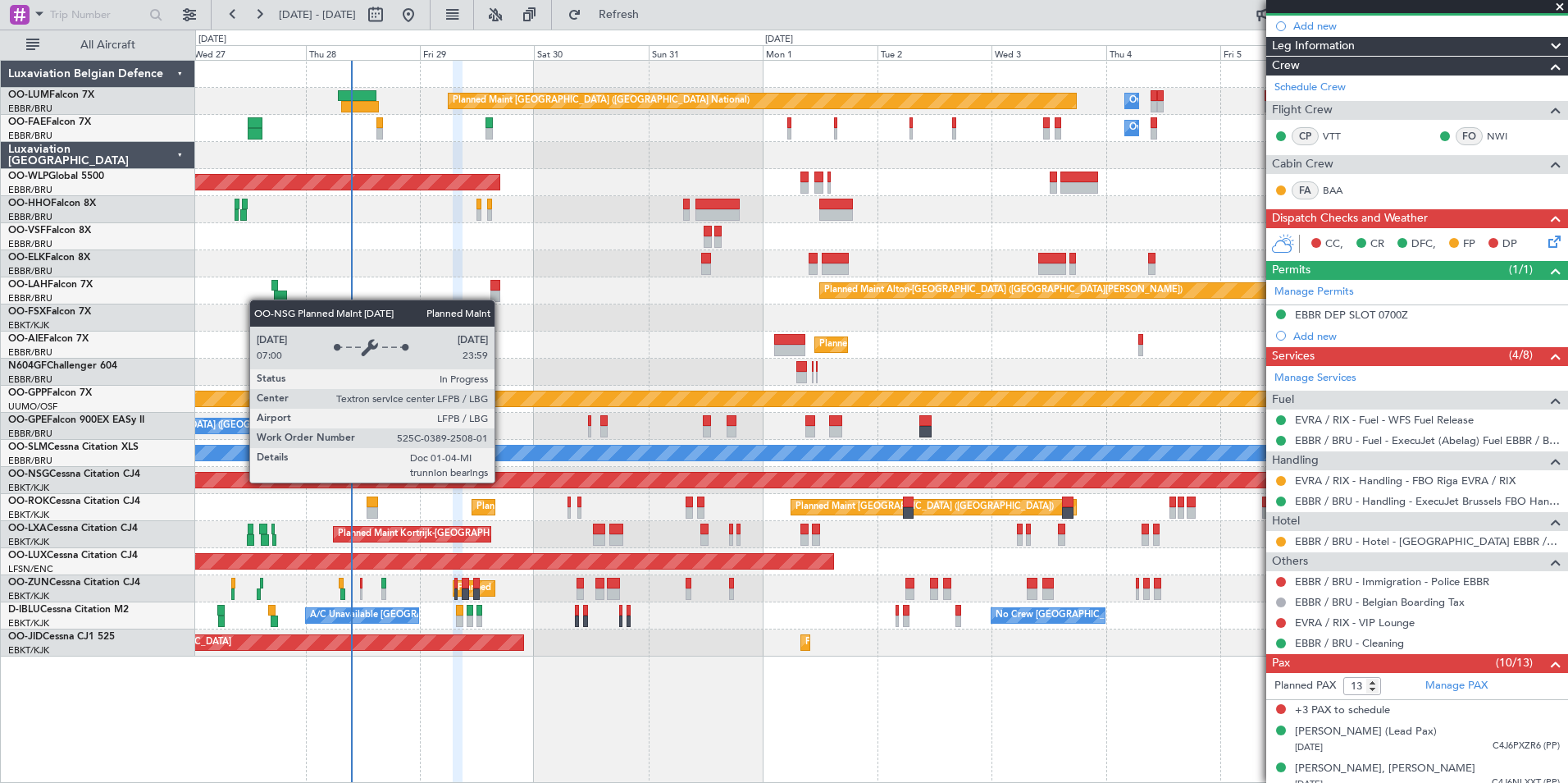
click at [475, 482] on div "Planned Maint [GEOGRAPHIC_DATA] ([GEOGRAPHIC_DATA])" at bounding box center [881, 480] width 4115 height 15
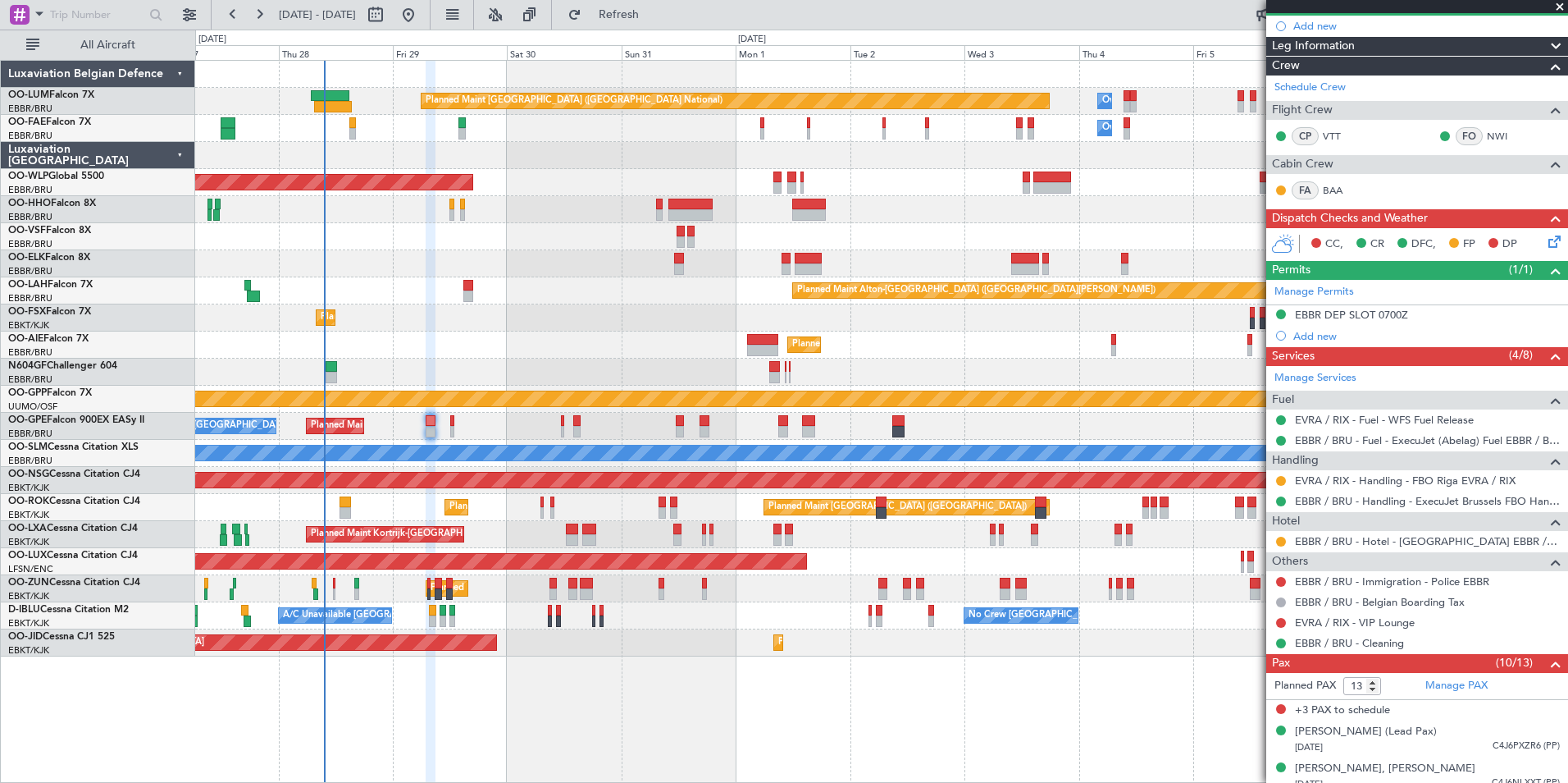
click at [449, 429] on div "Planned Maint Brussels (Brussels National) No Crew Brussels (Brussels National)…" at bounding box center [881, 426] width 1372 height 27
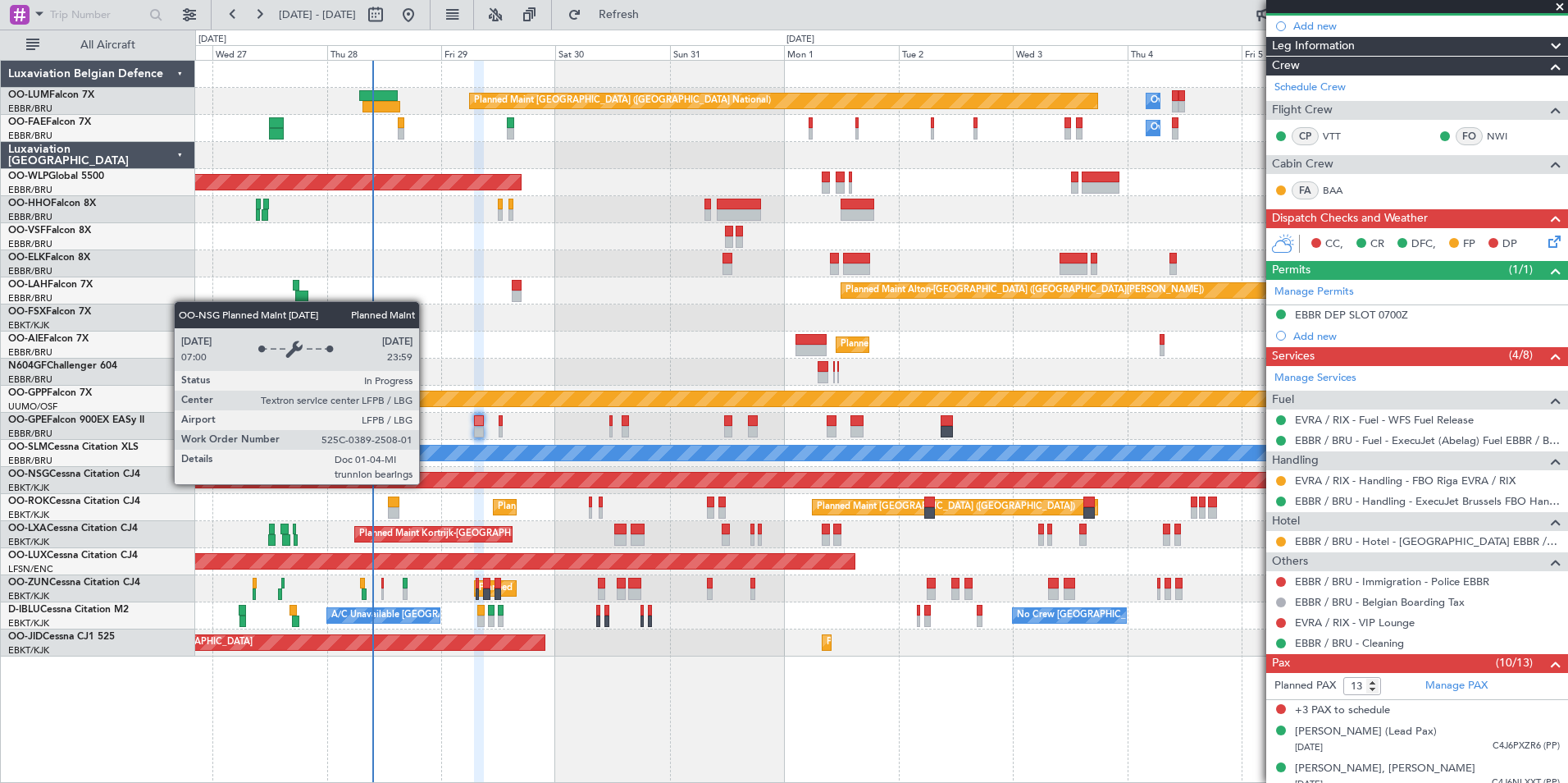
click at [475, 484] on div "Planned Maint [GEOGRAPHIC_DATA] ([GEOGRAPHIC_DATA])" at bounding box center [881, 480] width 4115 height 15
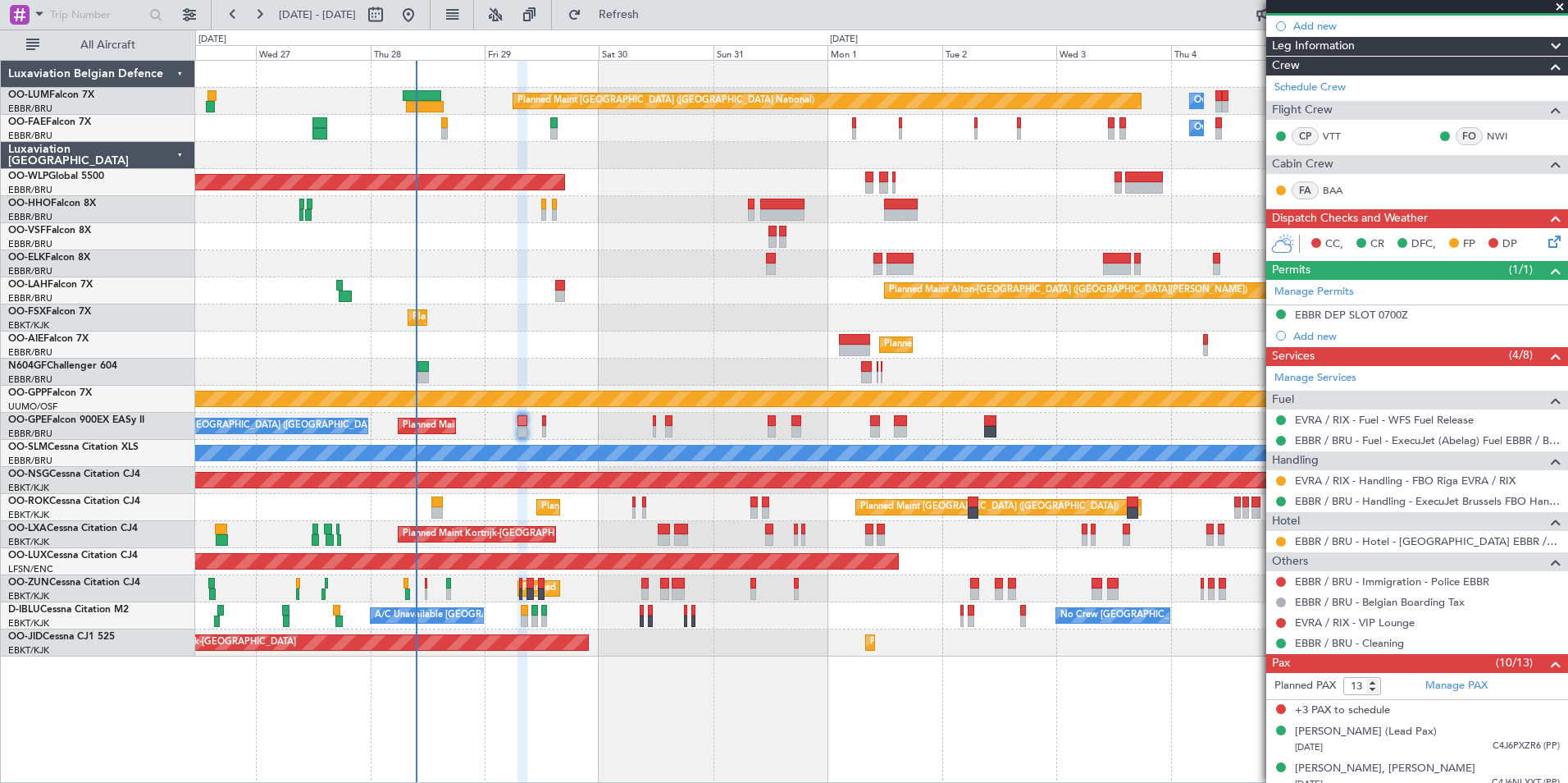
click at [553, 545] on div "Planned Maint Kortrijk-Wevelgem Planned Maint Brussels (Brussels National) A/C …" at bounding box center [881, 534] width 1372 height 27
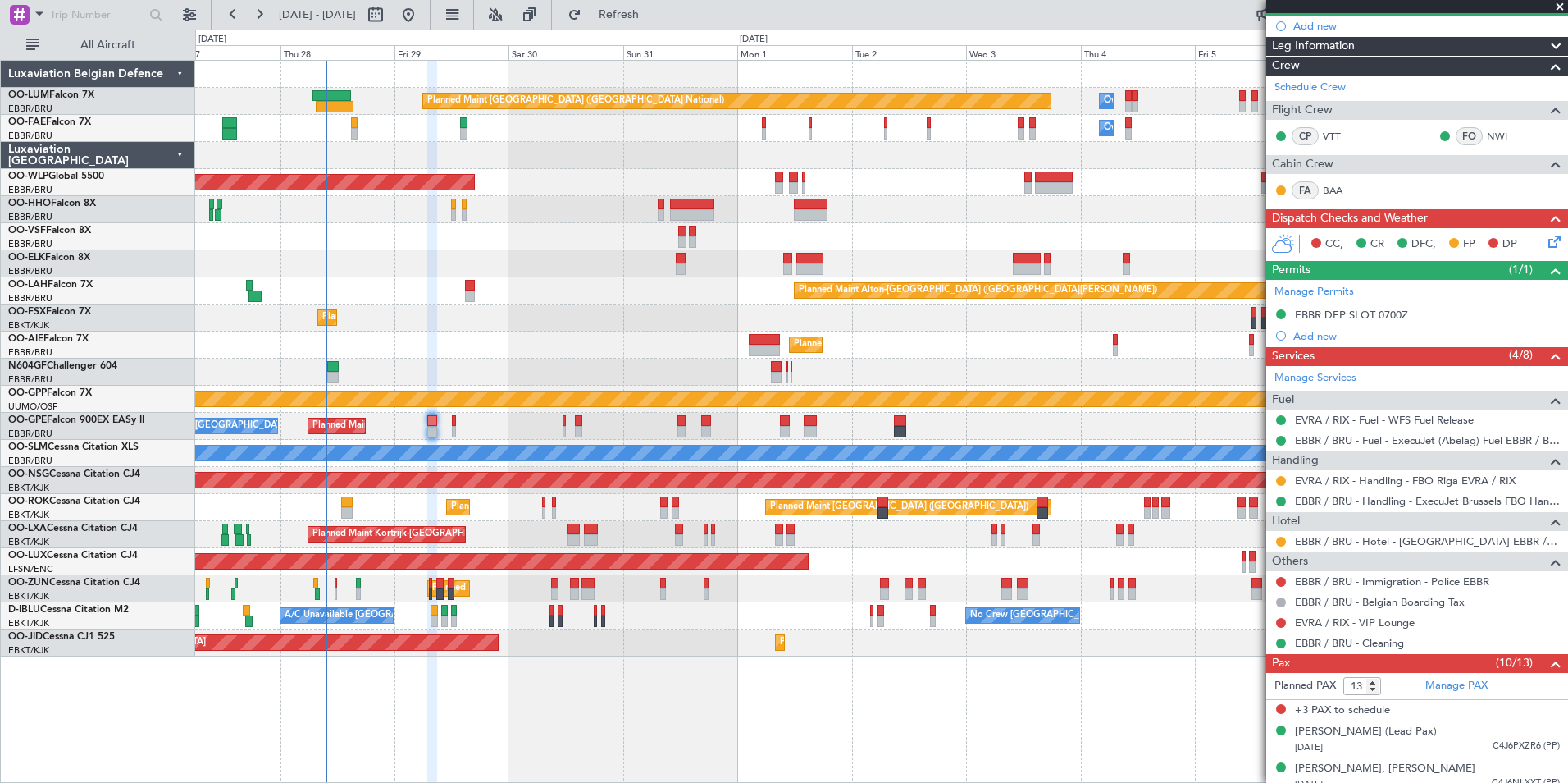
click at [719, 230] on div at bounding box center [881, 236] width 1372 height 27
click at [628, 180] on div "Planned Maint [GEOGRAPHIC_DATA] ([GEOGRAPHIC_DATA])" at bounding box center [881, 182] width 1372 height 27
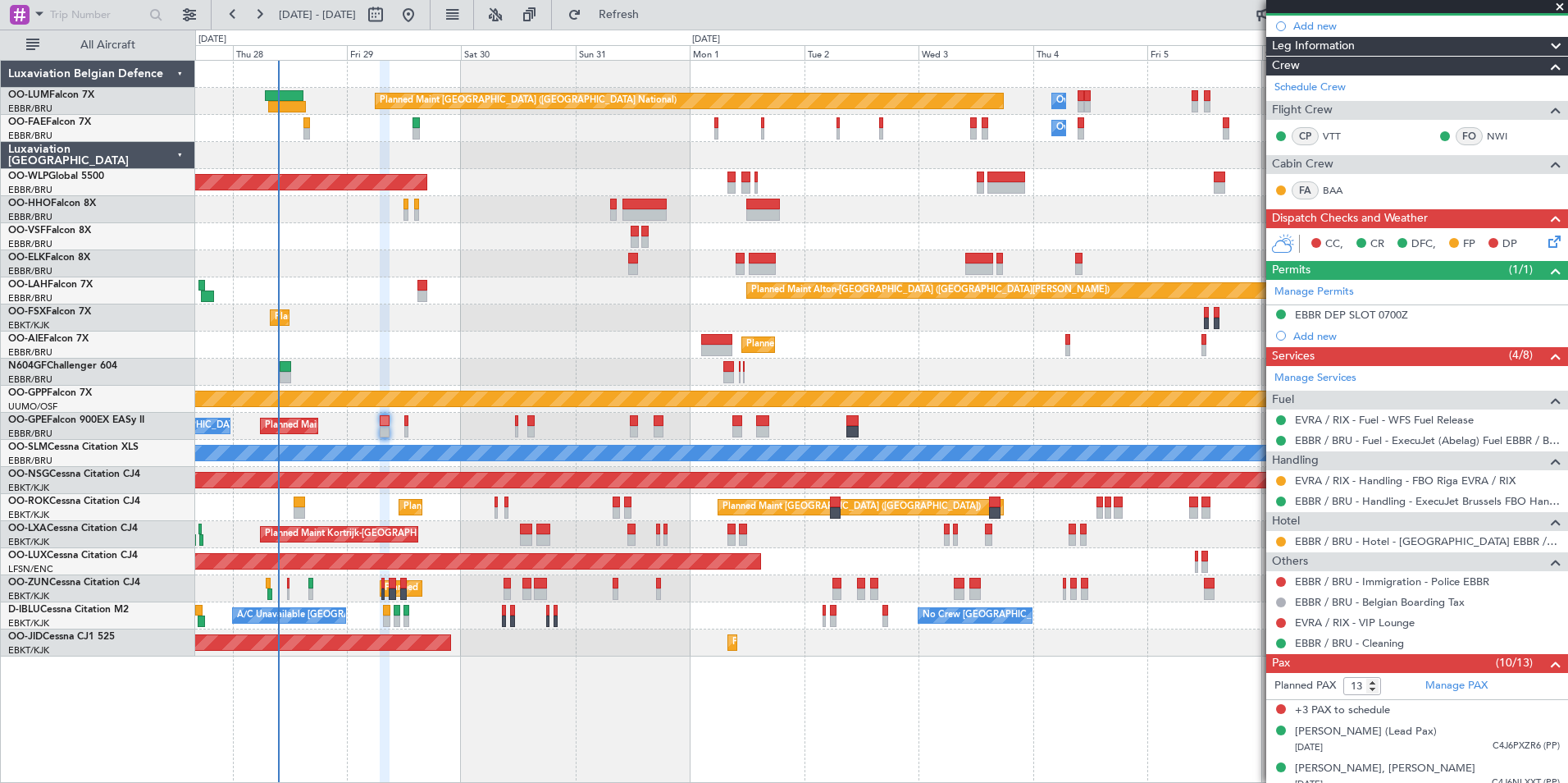
click at [765, 302] on div "Planned Maint [PERSON_NAME]-[GEOGRAPHIC_DATA][PERSON_NAME] ([GEOGRAPHIC_DATA][P…" at bounding box center [881, 290] width 1372 height 27
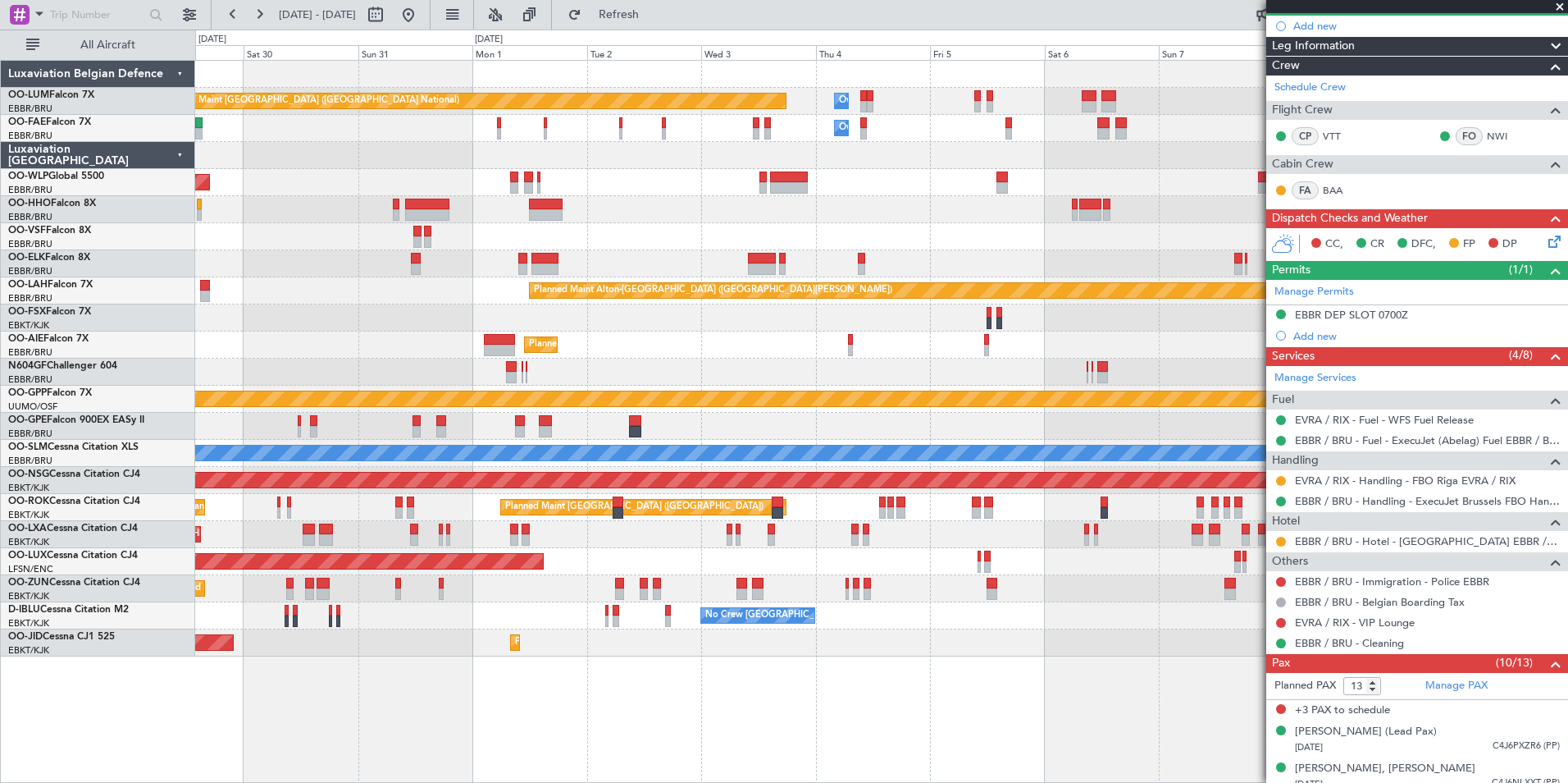
click at [682, 229] on div "Planned Maint Brussels (Brussels National) Owner Melsbroek Air Base Owner Melsb…" at bounding box center [881, 359] width 1372 height 595
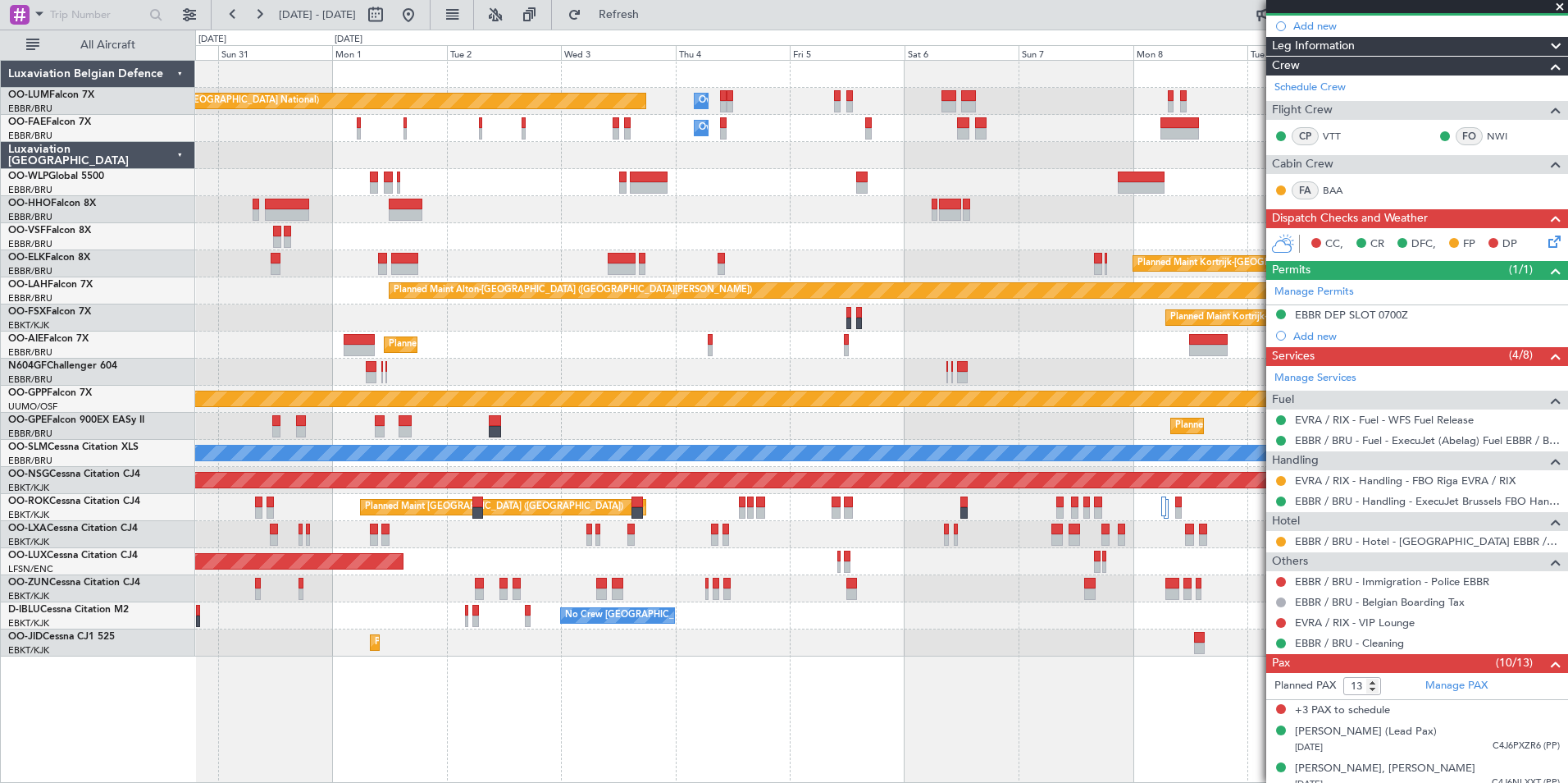
click at [646, 222] on div at bounding box center [881, 209] width 1372 height 27
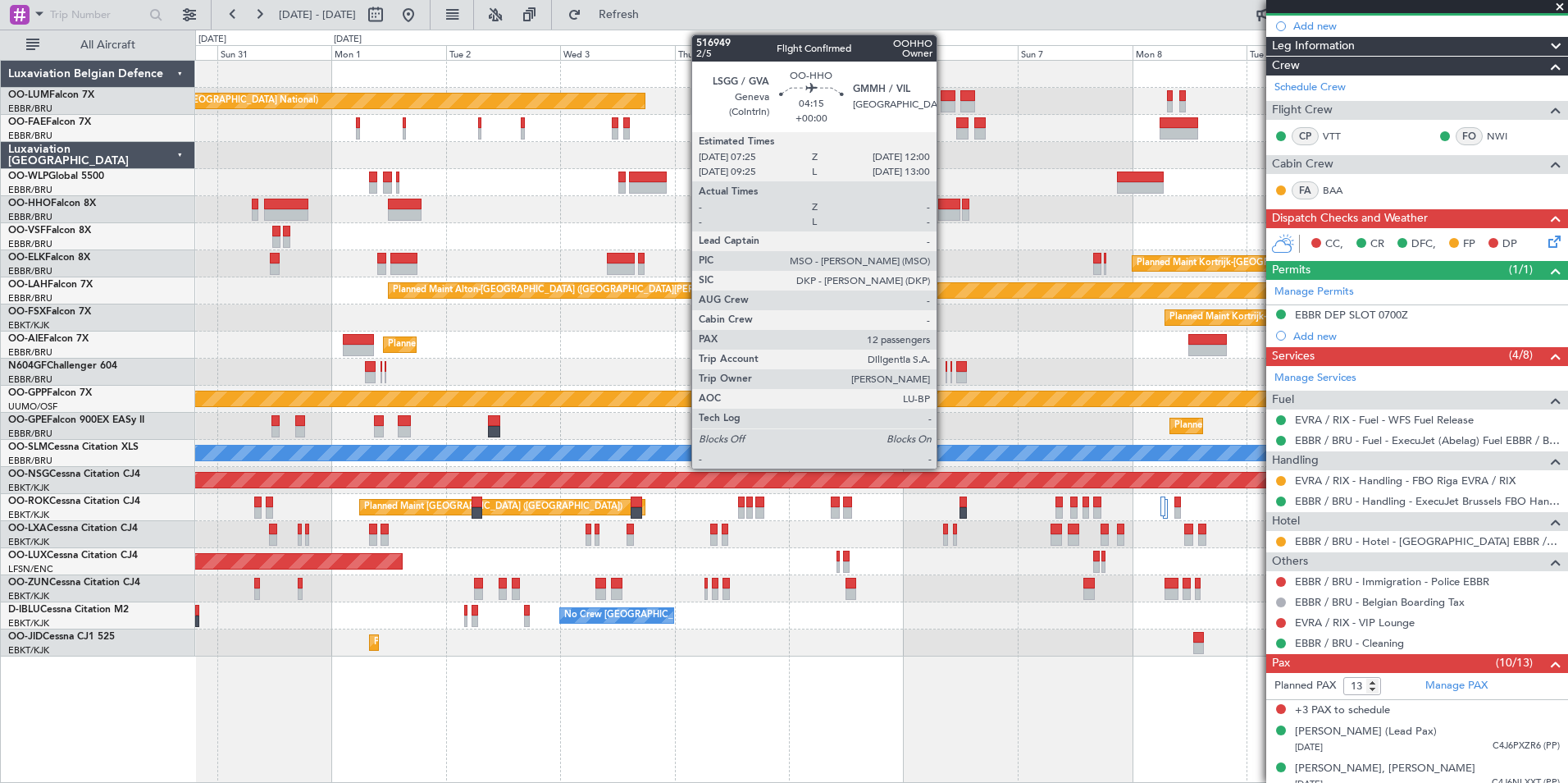
click at [944, 203] on div at bounding box center [949, 204] width 22 height 12
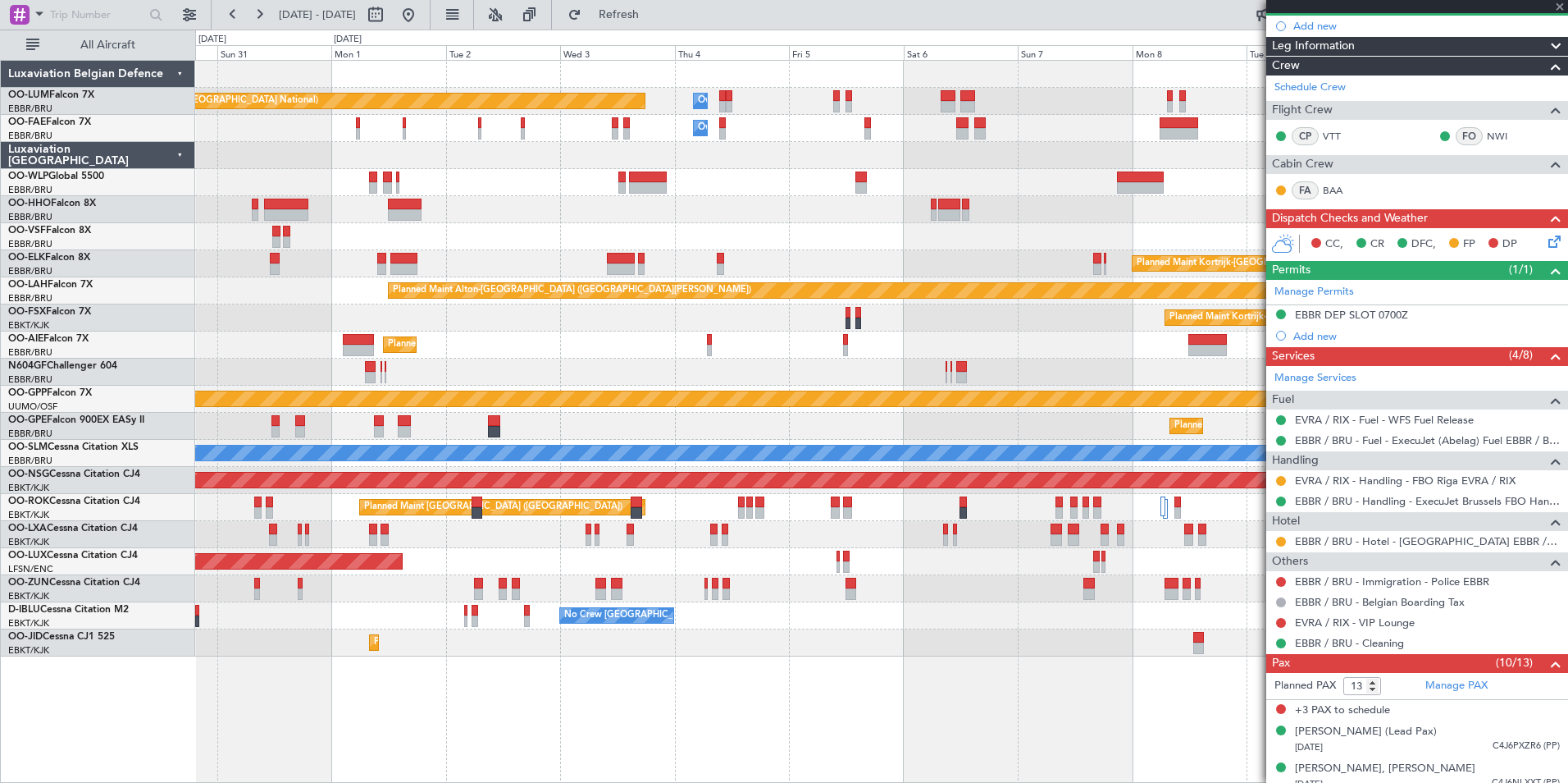
click at [592, 576] on div "Planned Maint Kortrijk-[GEOGRAPHIC_DATA]" at bounding box center [881, 588] width 1372 height 27
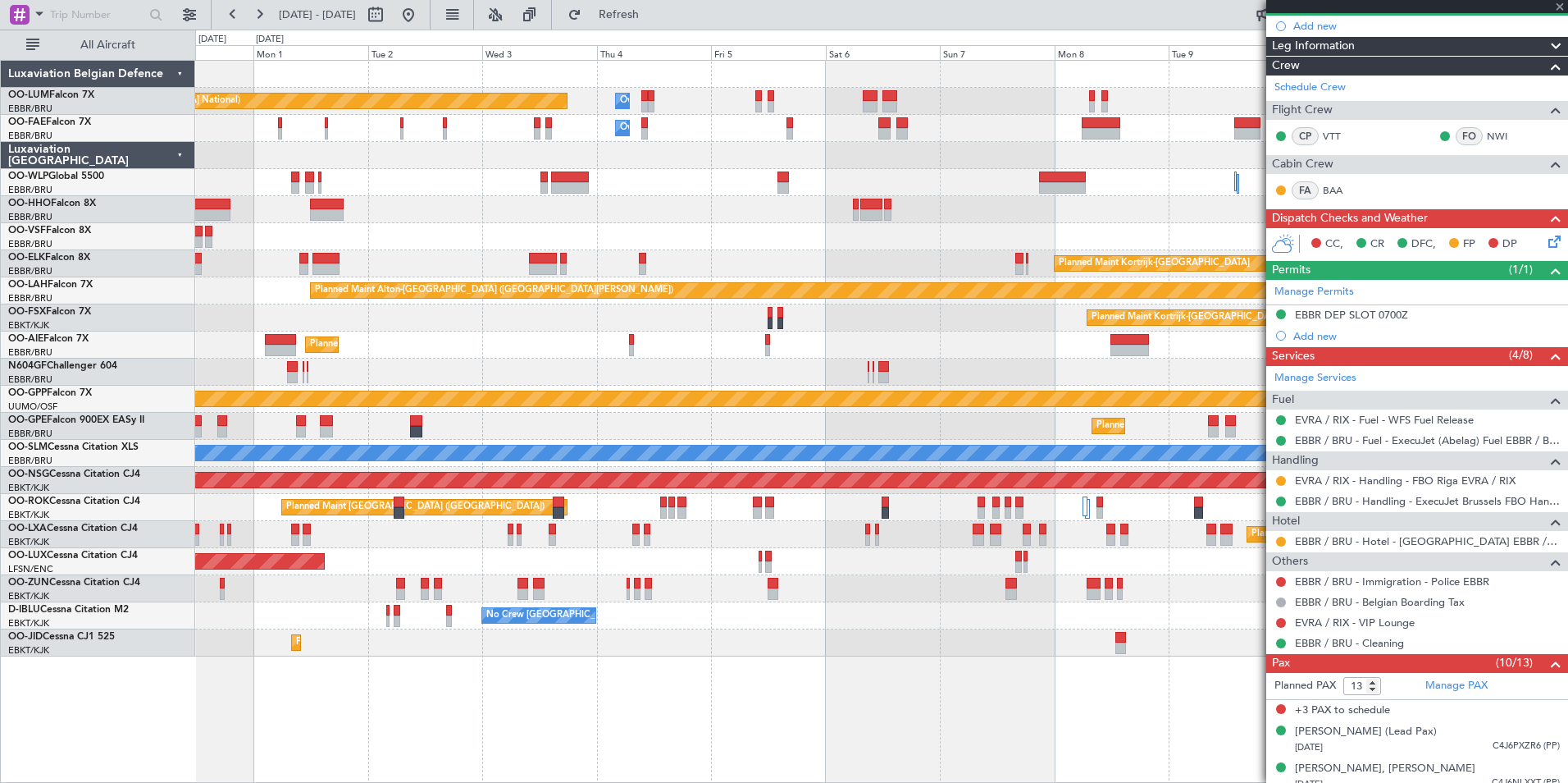
type input "12"
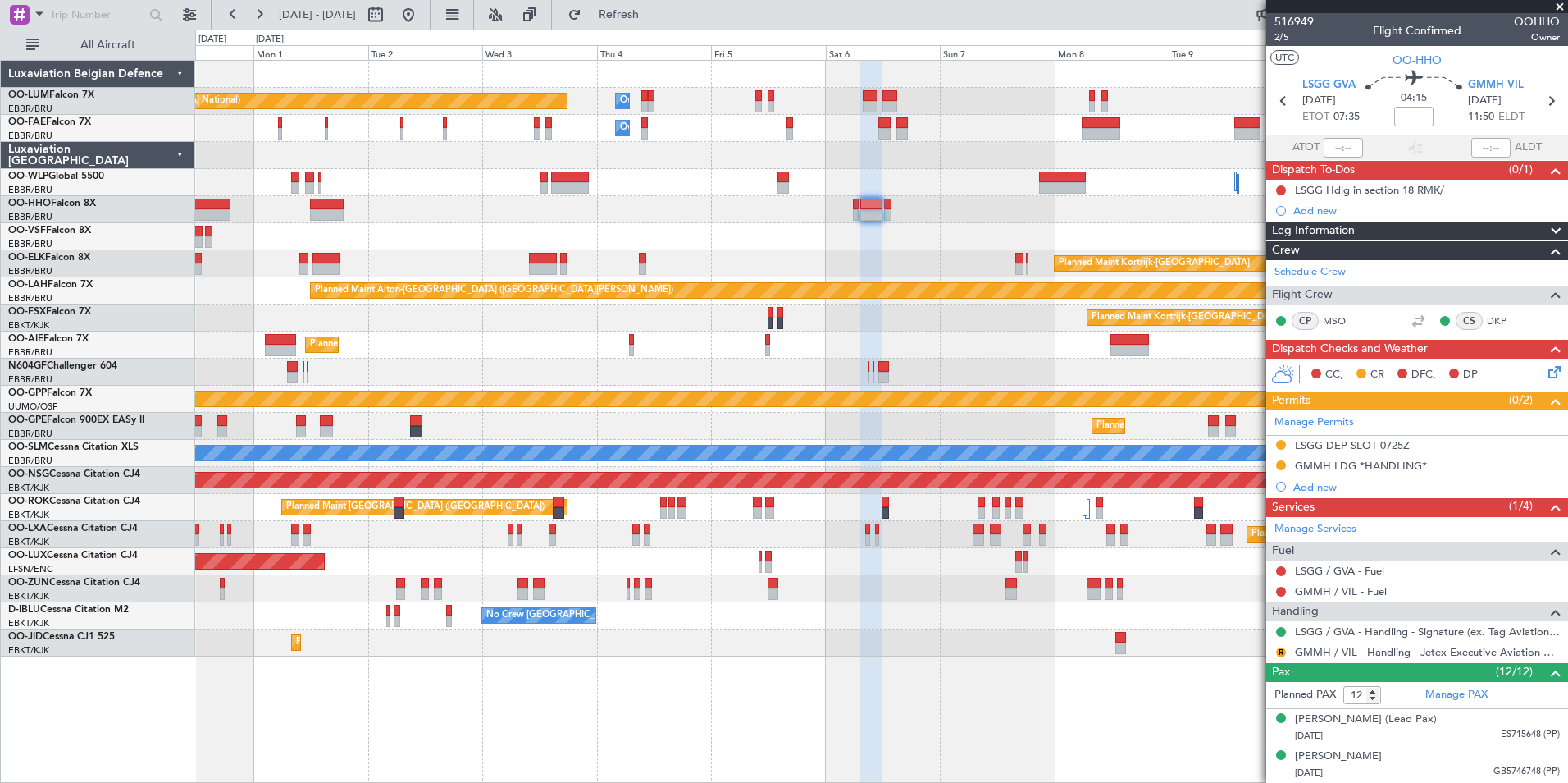
click at [755, 223] on div "Planned Maint Brussels (Brussels National) Owner Melsbroek Air Base Owner Melsb…" at bounding box center [881, 359] width 1372 height 595
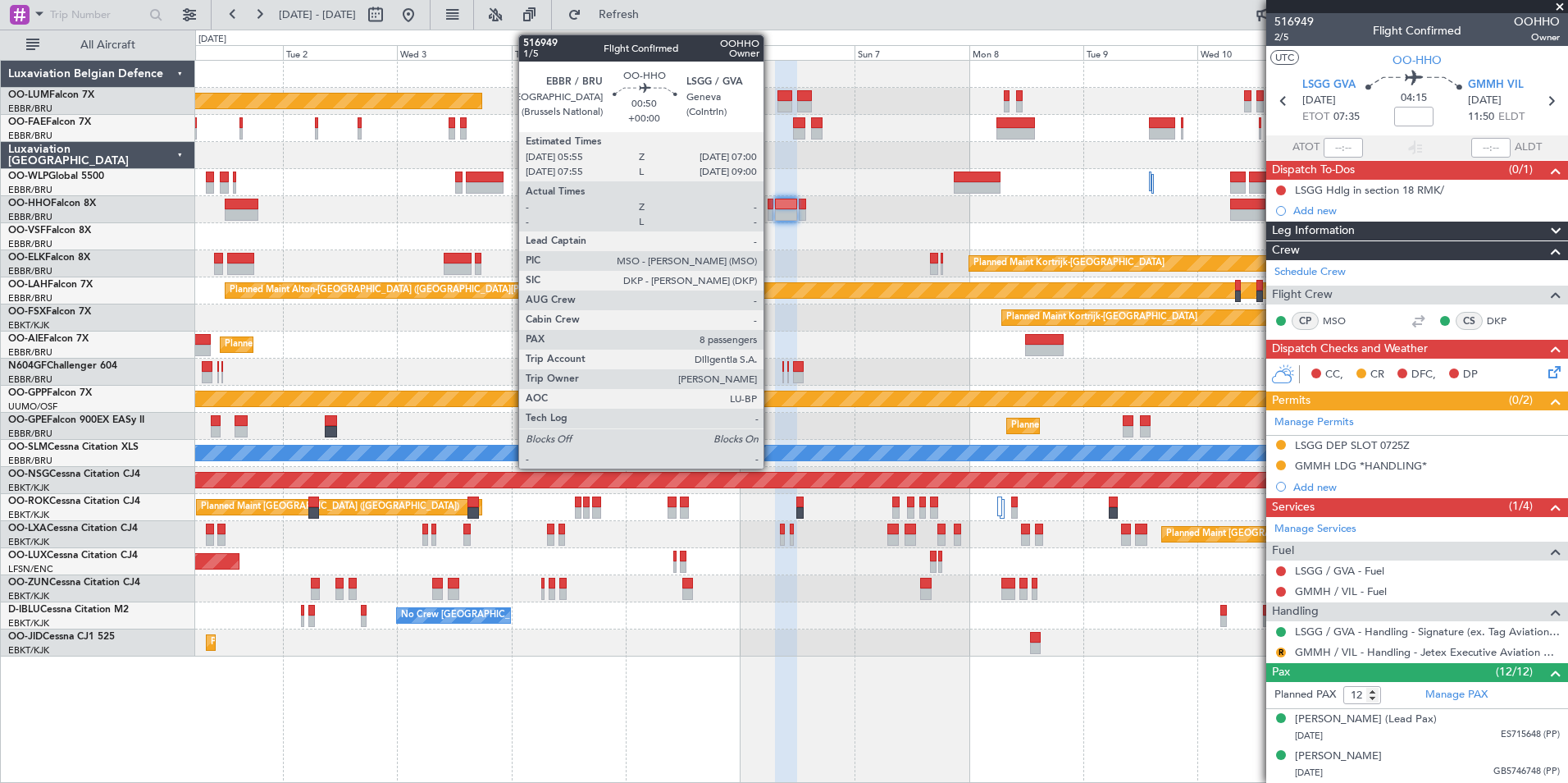
click at [771, 206] on div at bounding box center [770, 204] width 6 height 12
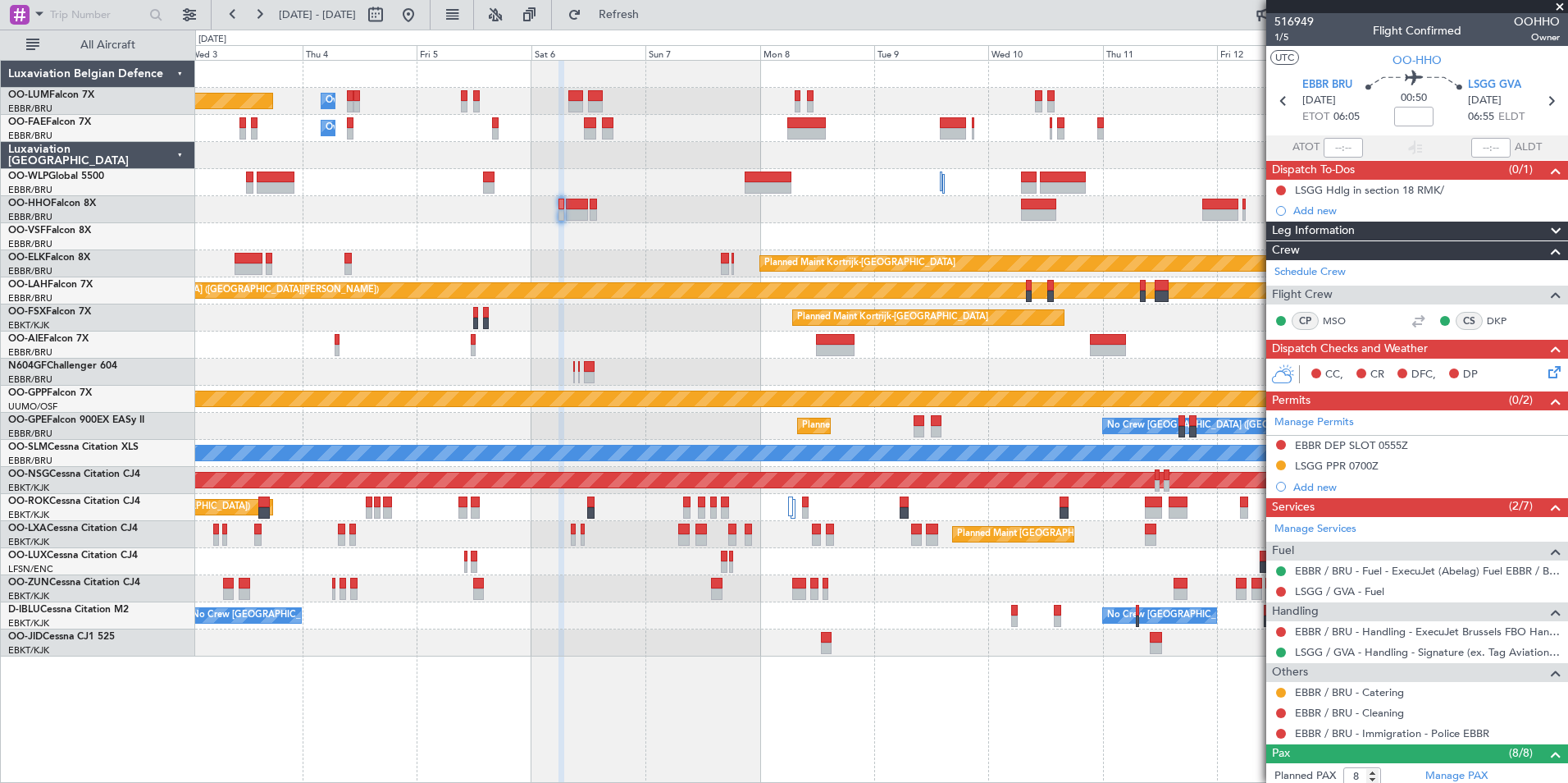
click at [612, 234] on div at bounding box center [881, 236] width 1372 height 27
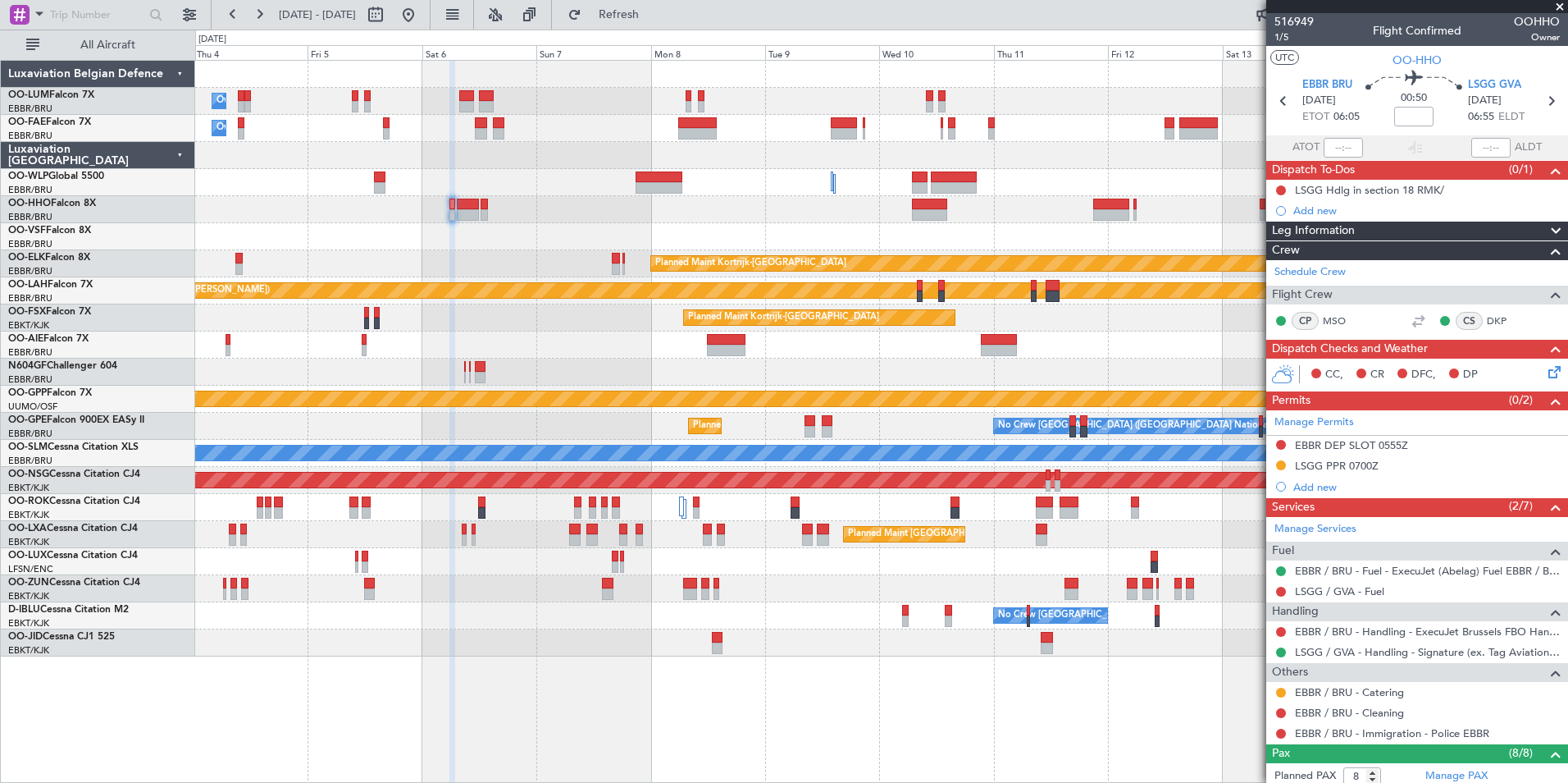
click at [550, 235] on div at bounding box center [881, 236] width 1372 height 27
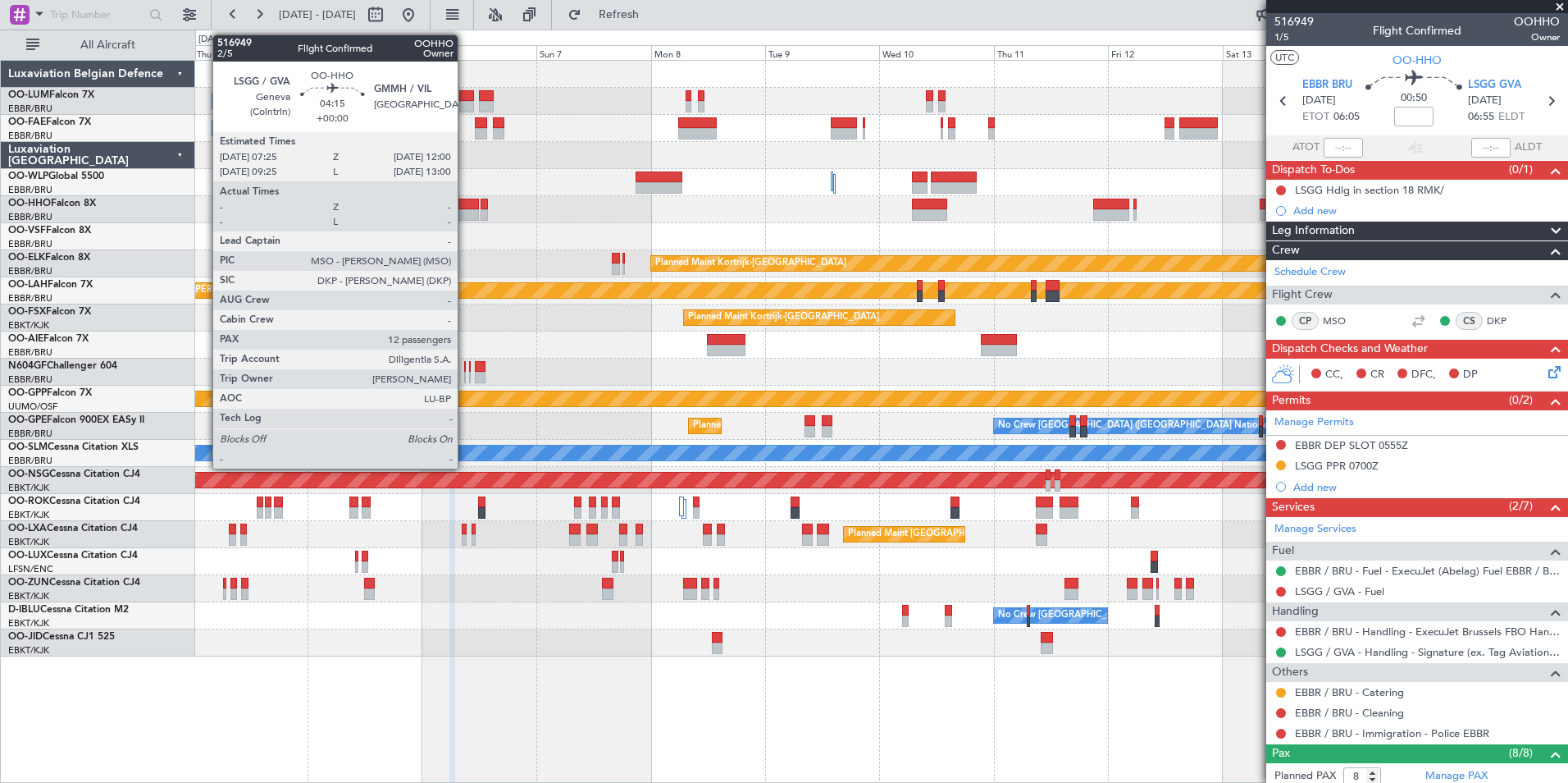
click at [465, 209] on div at bounding box center [468, 215] width 22 height 12
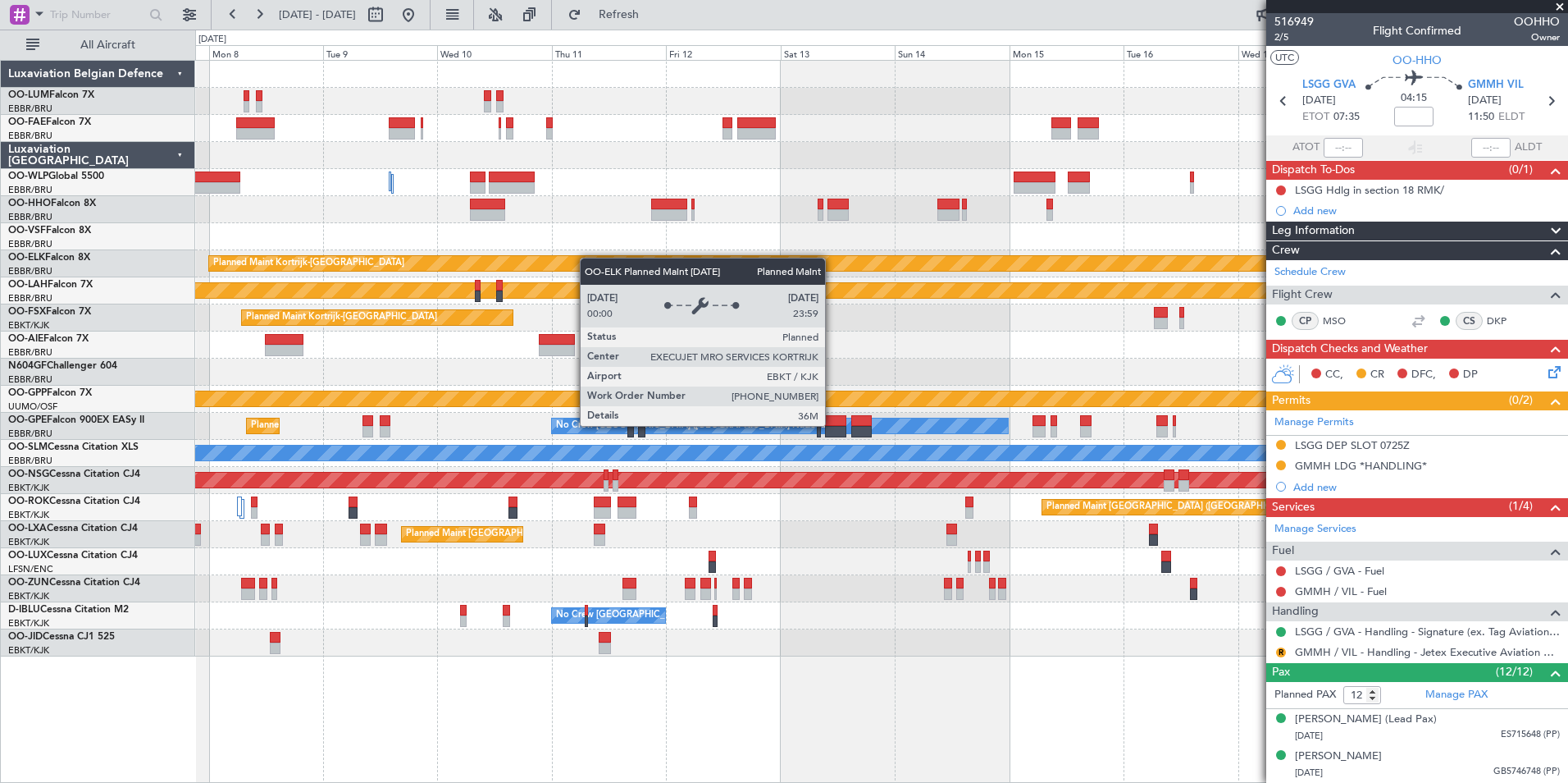
click at [572, 258] on div "Planned Maint Kortrijk-[GEOGRAPHIC_DATA] Planned [GEOGRAPHIC_DATA]-[GEOGRAPHIC_…" at bounding box center [881, 359] width 1372 height 595
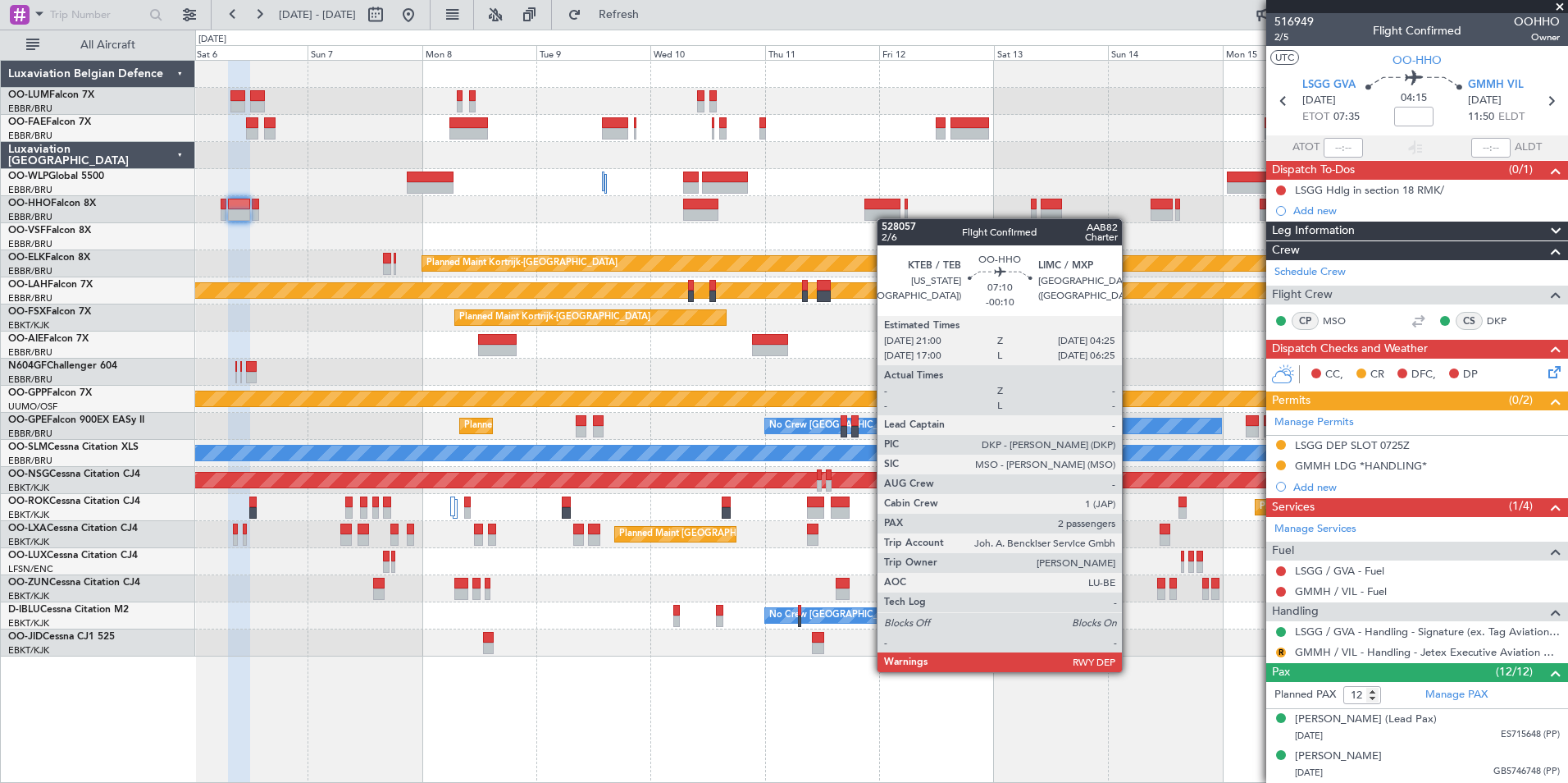
click at [886, 217] on div "Owner Melsbroek Air Base Planned Maint [GEOGRAPHIC_DATA] ([GEOGRAPHIC_DATA]) Ow…" at bounding box center [881, 359] width 1372 height 595
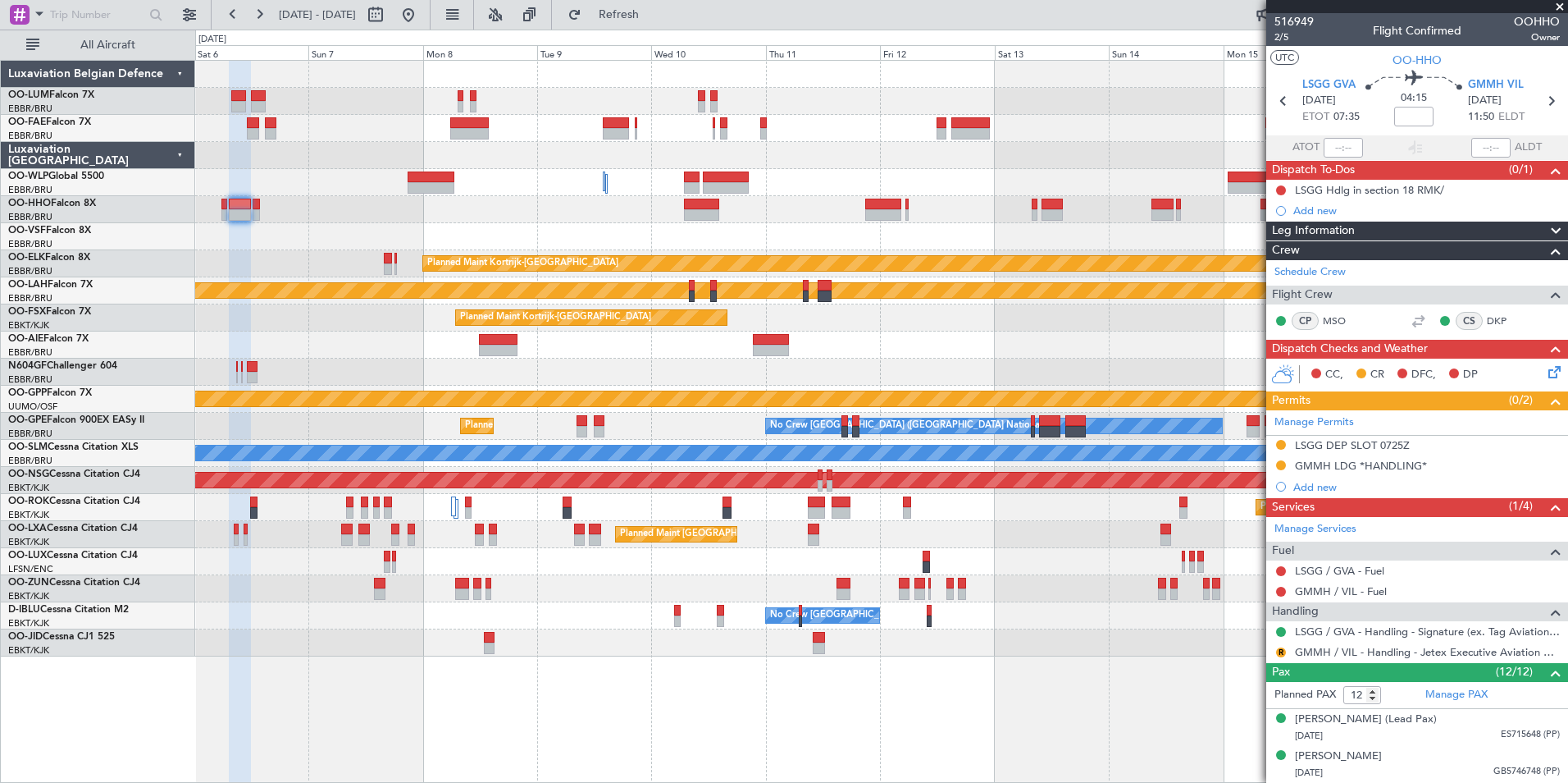
click at [824, 222] on div "Owner Melsbroek Air Base Planned Maint [GEOGRAPHIC_DATA] ([GEOGRAPHIC_DATA]) Ow…" at bounding box center [881, 359] width 1372 height 595
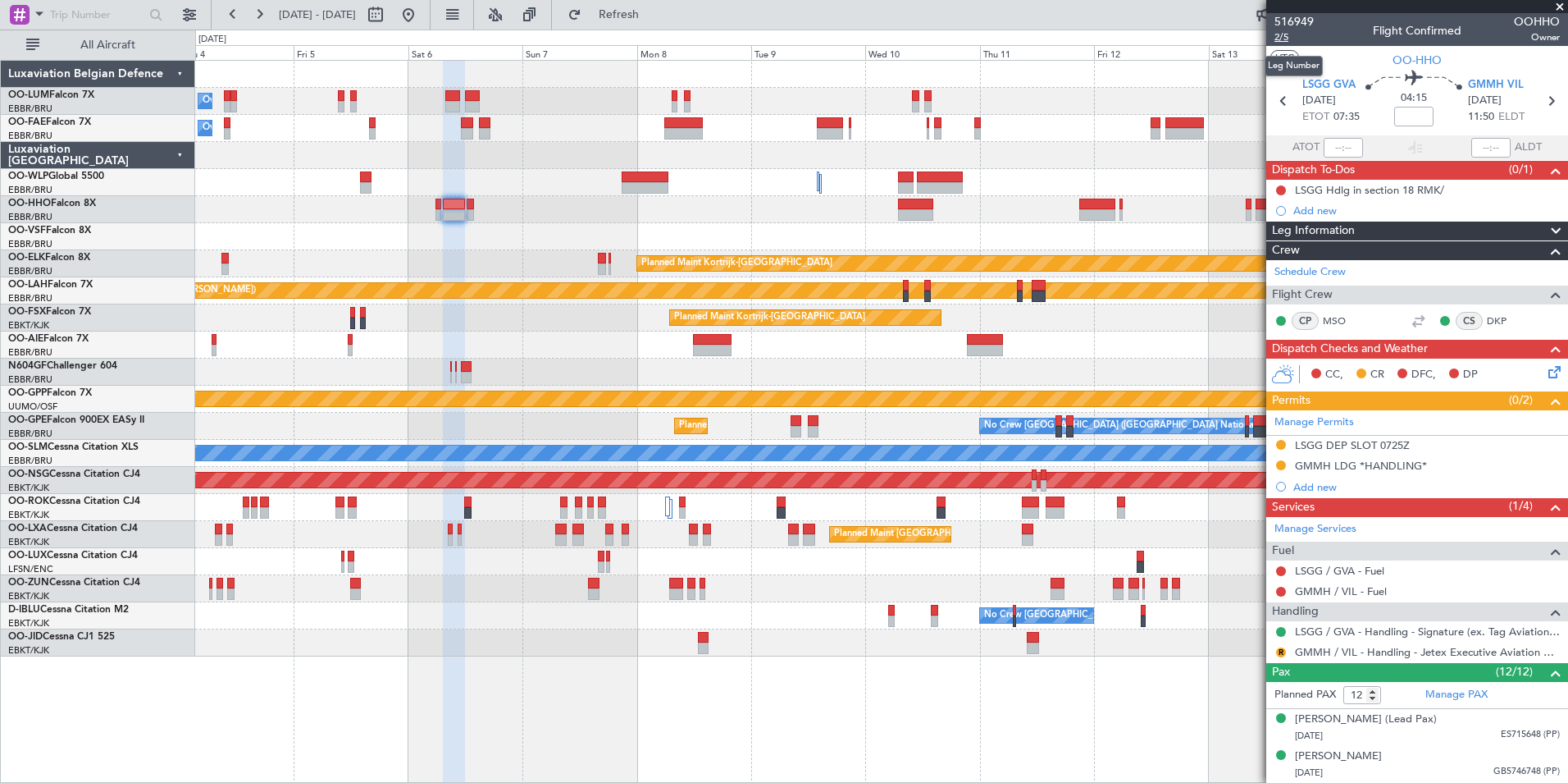
click at [1284, 42] on span "2/5" at bounding box center [1294, 37] width 39 height 14
click at [1326, 654] on link "GMMH / VIL - Handling - Jetex Executive Aviation GMMH / VIL" at bounding box center [1427, 651] width 265 height 14
click at [1286, 39] on mat-tooltip-component "Trip Number" at bounding box center [1293, 52] width 81 height 44
click at [1277, 37] on span "2/5" at bounding box center [1294, 37] width 39 height 14
click at [502, 237] on div at bounding box center [881, 236] width 1372 height 27
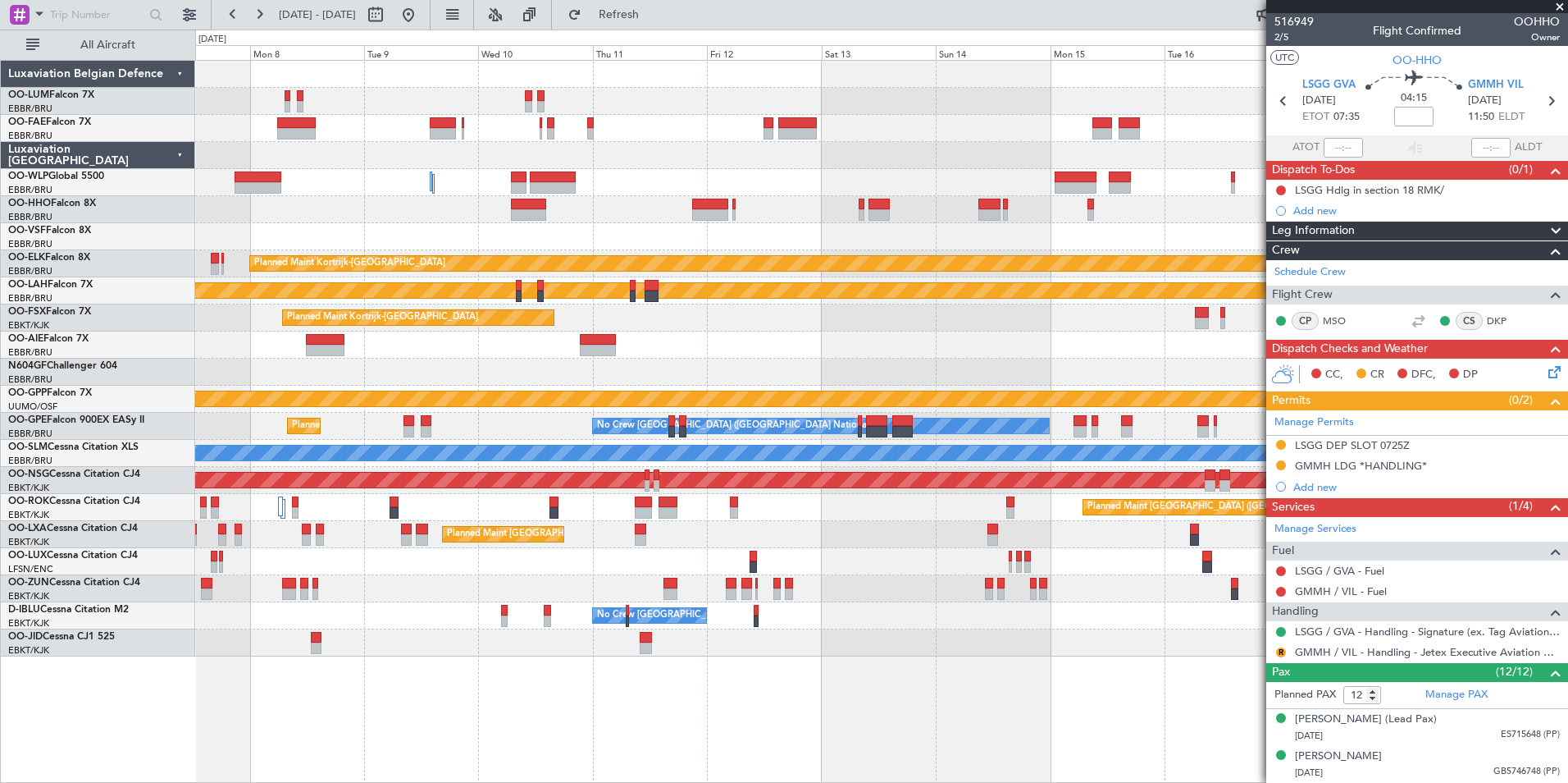
click at [551, 242] on div "Planned Maint Kortrijk-[GEOGRAPHIC_DATA] Planned [GEOGRAPHIC_DATA]-[GEOGRAPHIC_…" at bounding box center [881, 359] width 1372 height 595
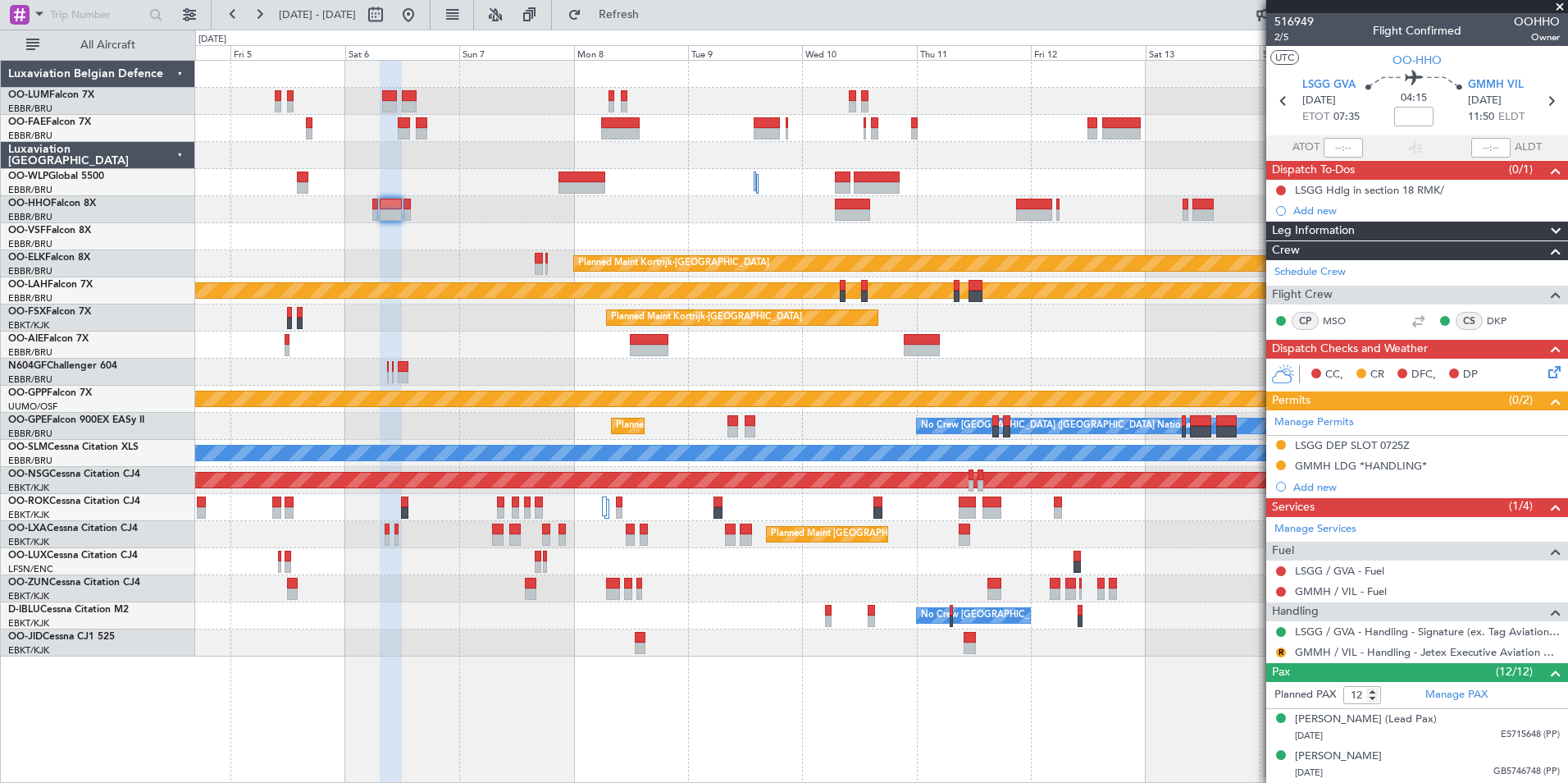
click at [774, 357] on div "Planned Maint [GEOGRAPHIC_DATA] ([GEOGRAPHIC_DATA])" at bounding box center [881, 345] width 1372 height 27
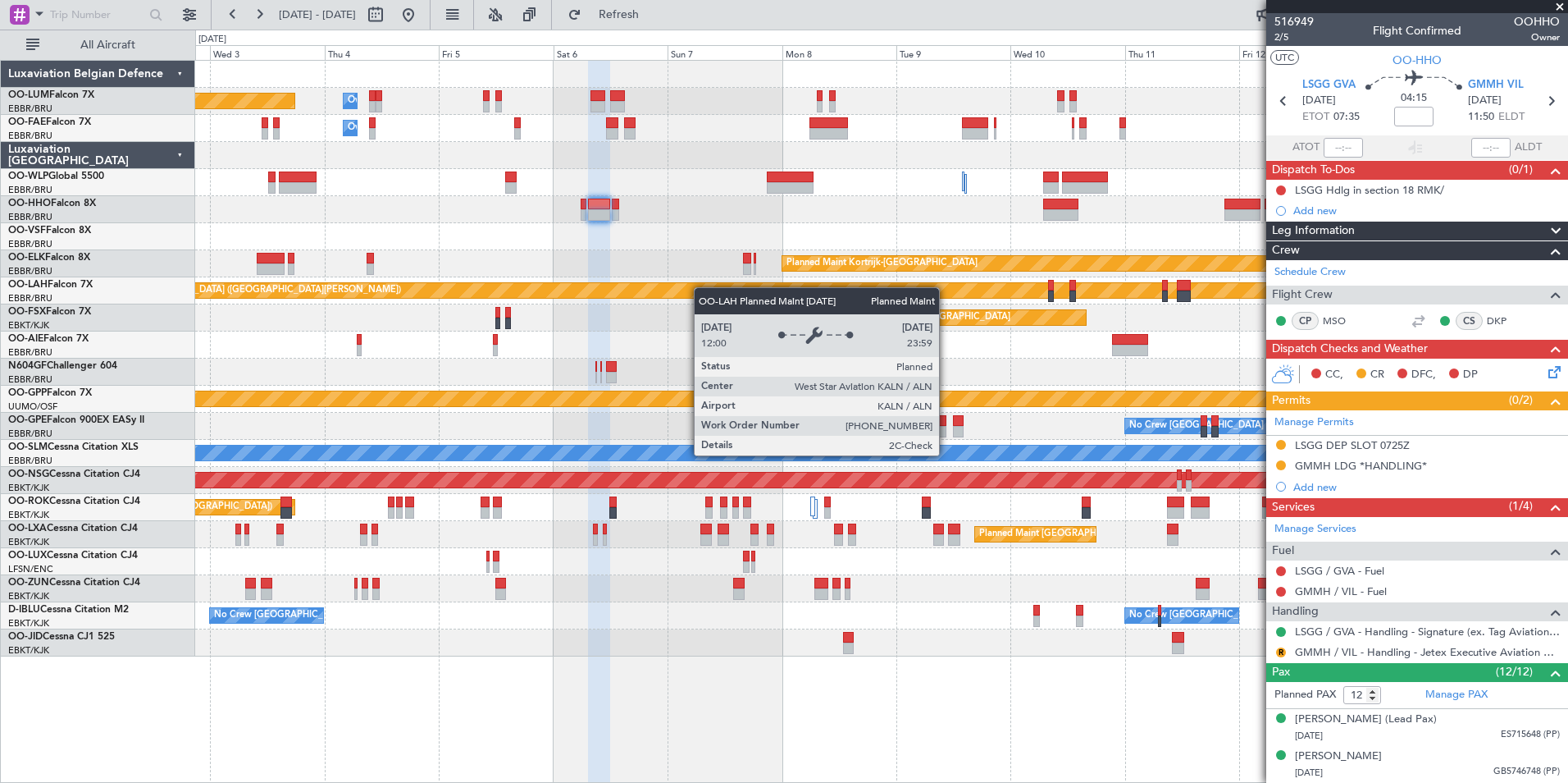
click at [697, 288] on div "Owner Melsbroek Air Base Planned Maint [GEOGRAPHIC_DATA] ([GEOGRAPHIC_DATA]) Ow…" at bounding box center [881, 359] width 1372 height 595
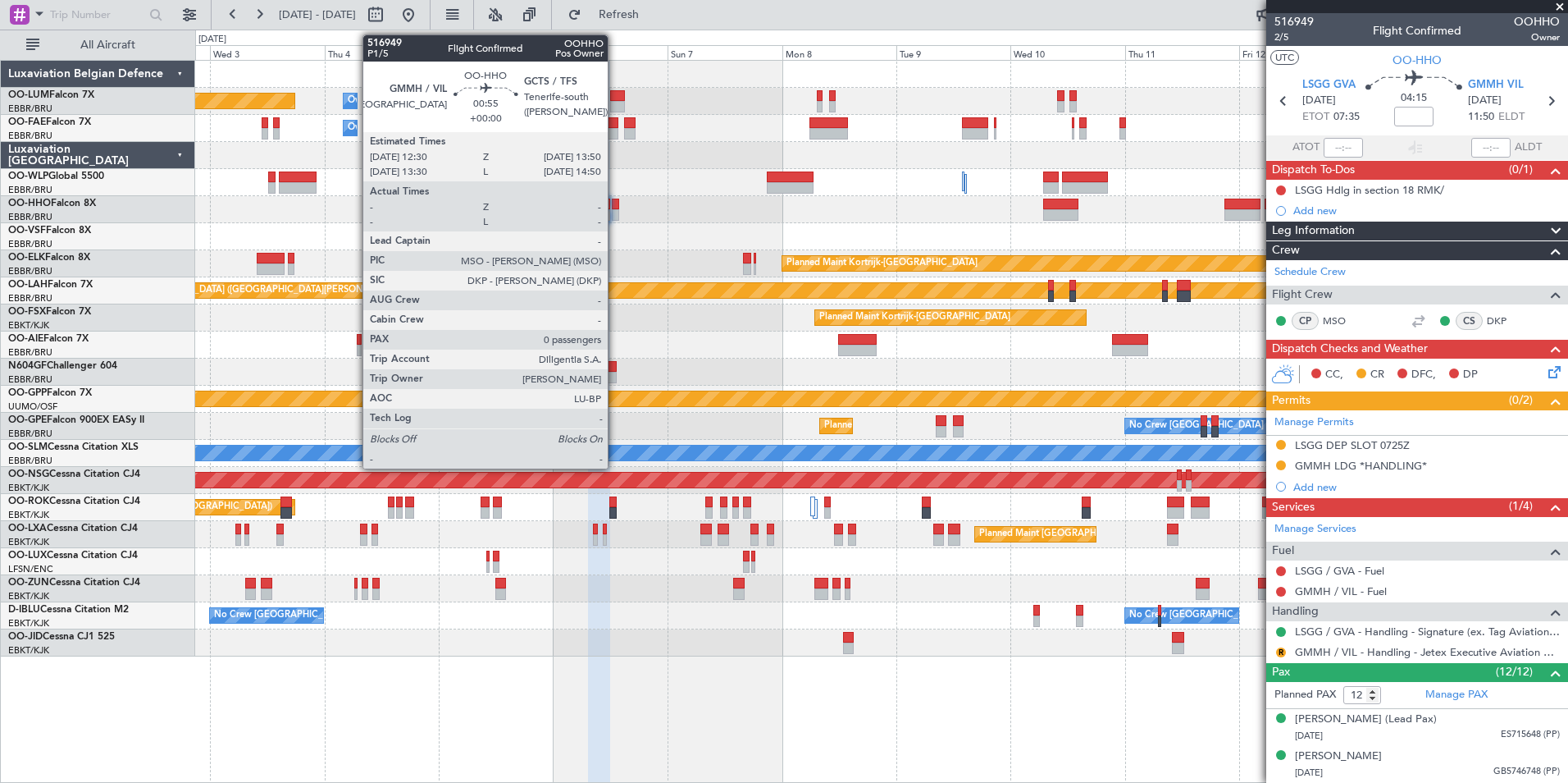
click at [615, 211] on div at bounding box center [615, 215] width 7 height 12
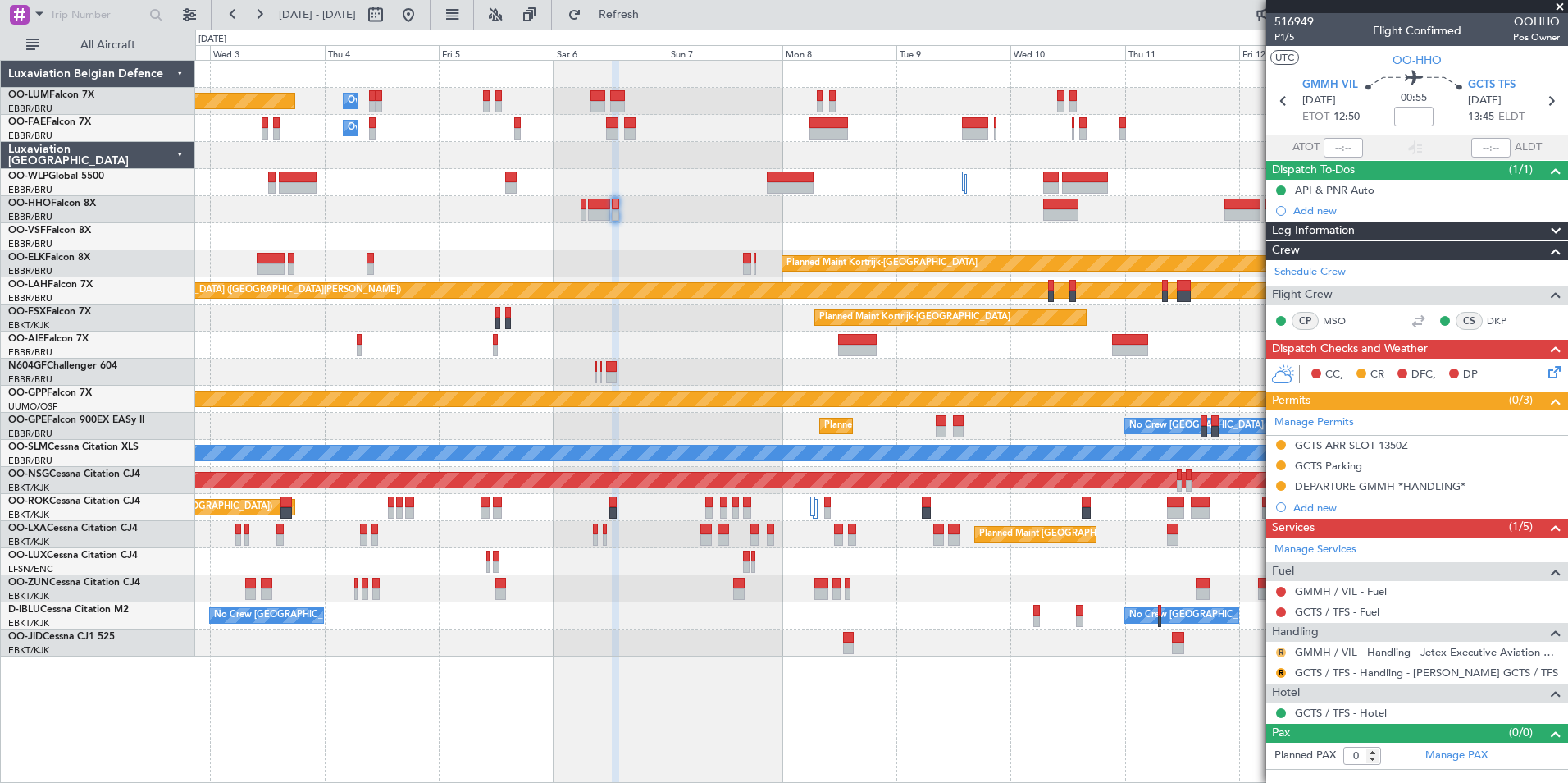
click at [1280, 651] on button "R" at bounding box center [1281, 652] width 10 height 10
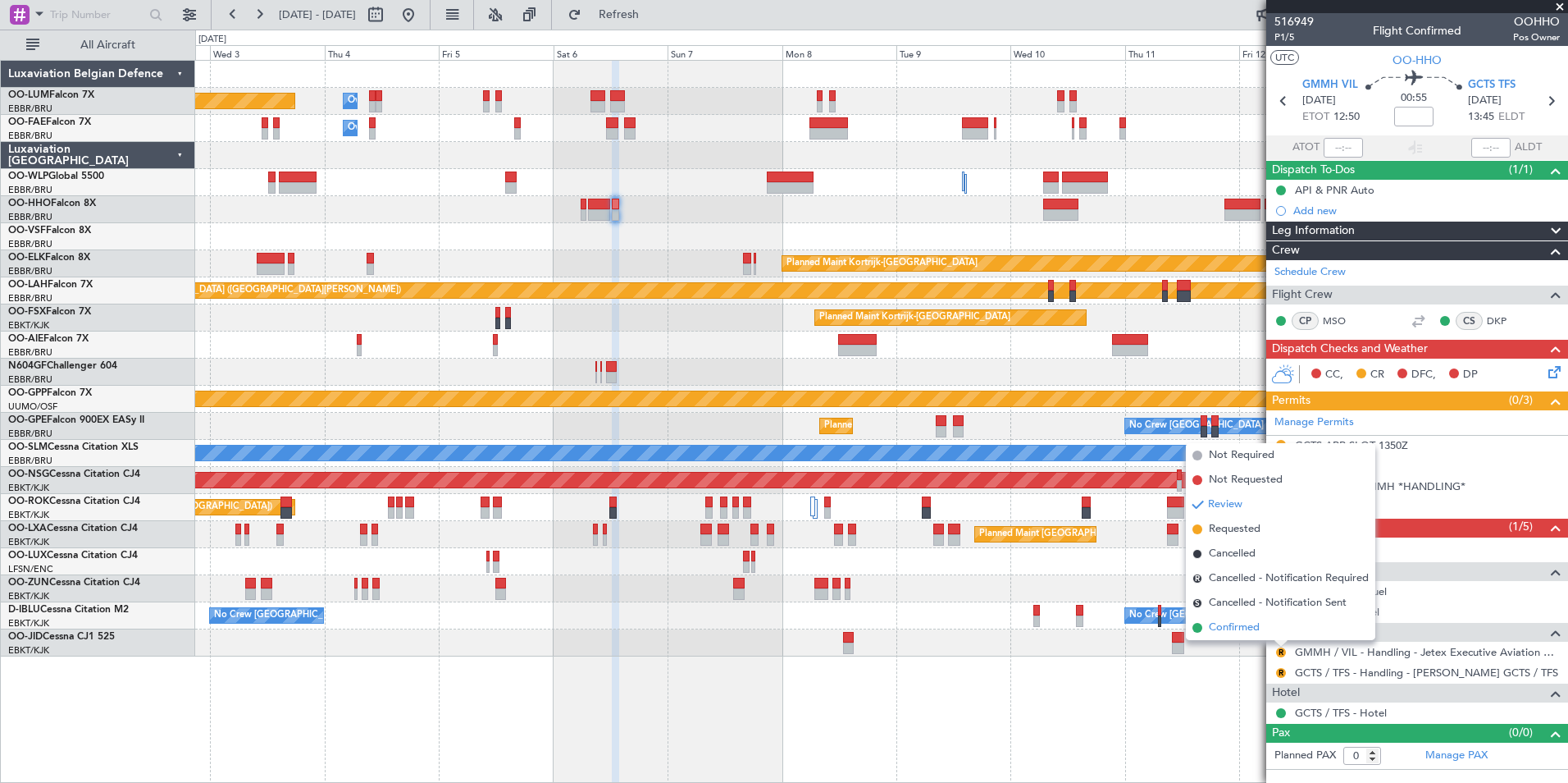
click at [1234, 639] on li "Confirmed" at bounding box center [1280, 628] width 189 height 25
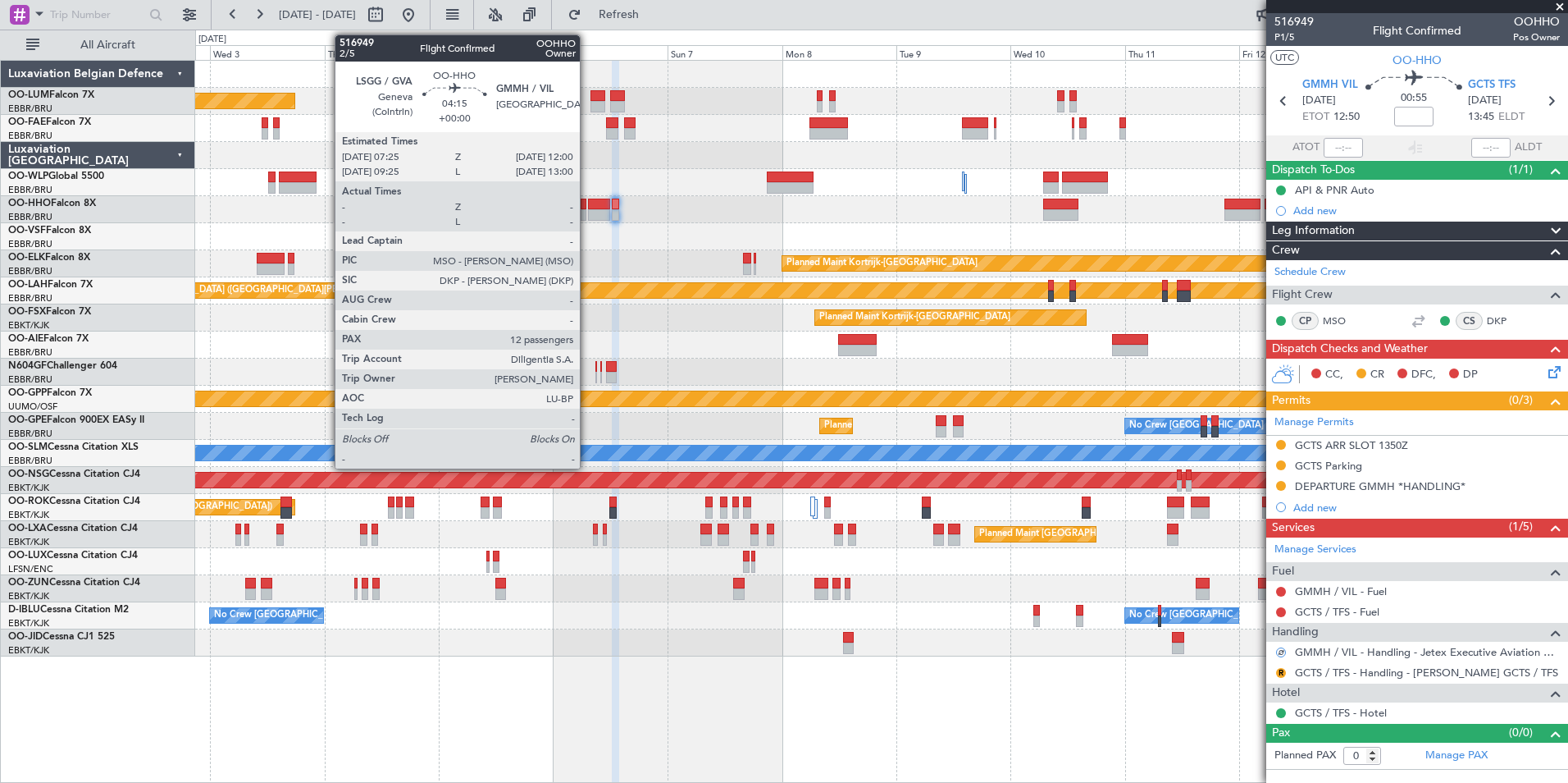
click at [597, 215] on div at bounding box center [599, 215] width 22 height 12
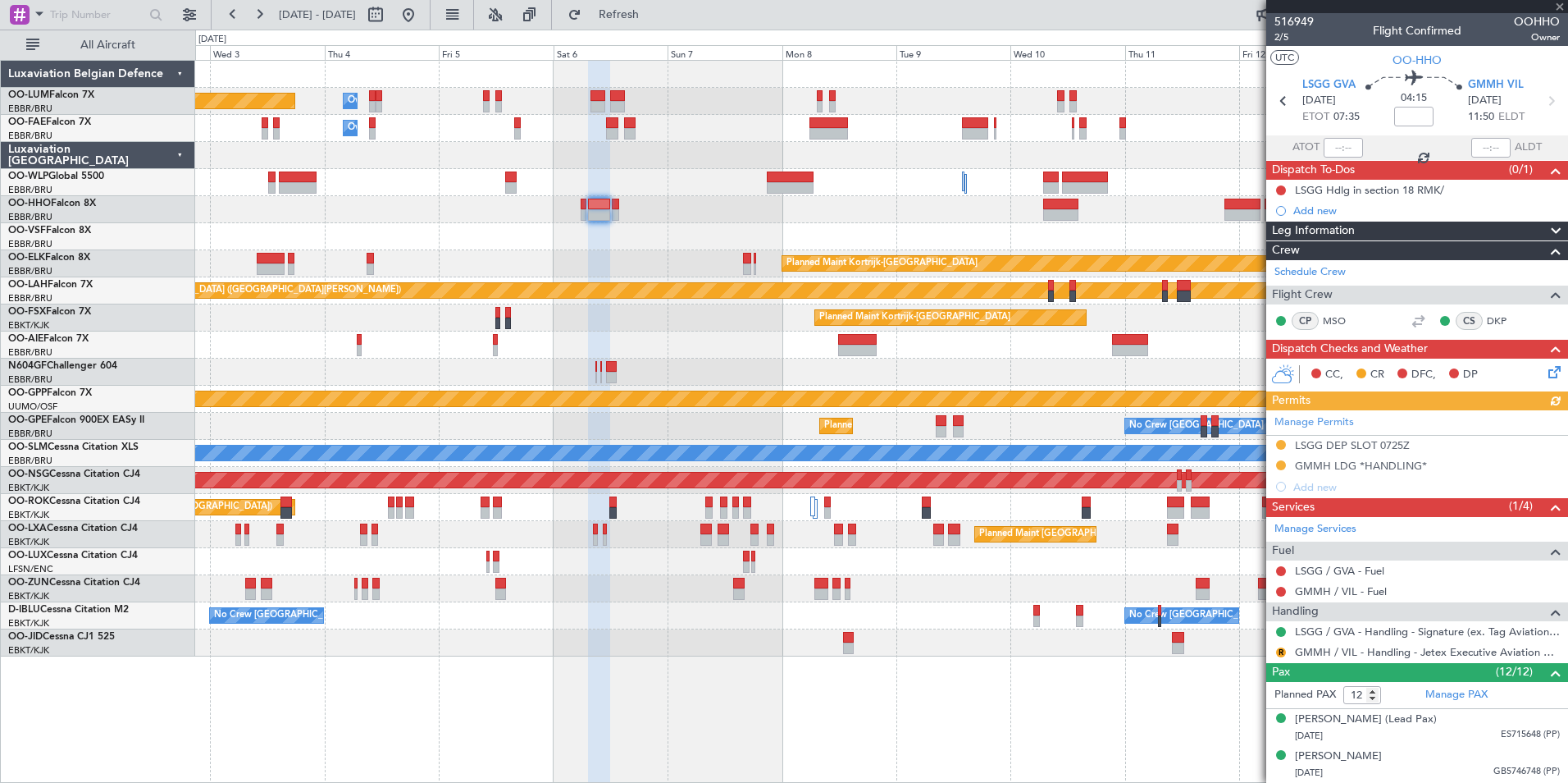
click at [1277, 646] on div "R" at bounding box center [1281, 652] width 13 height 13
click at [1279, 651] on button "R" at bounding box center [1281, 652] width 10 height 10
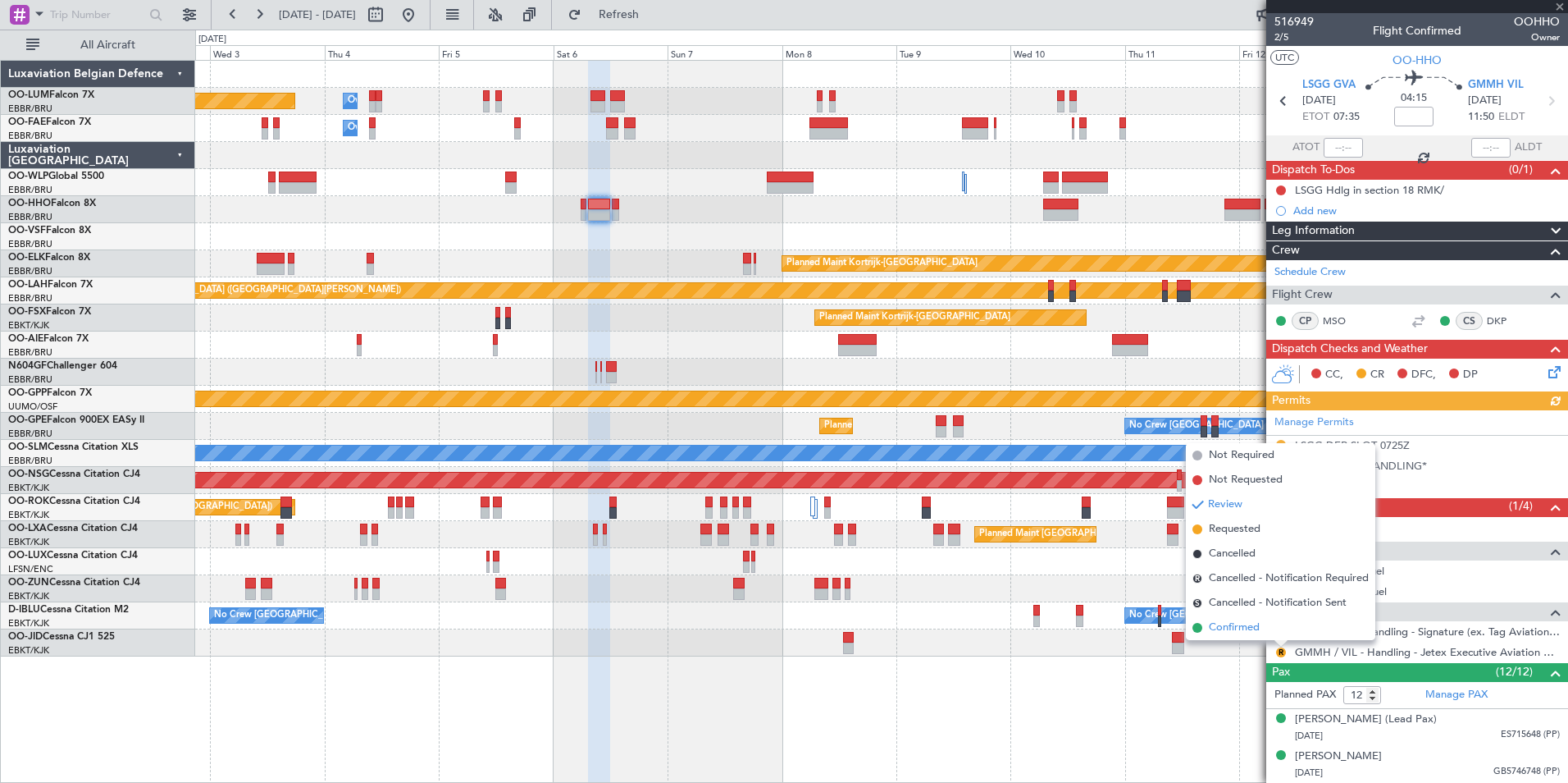
click at [1239, 634] on span "Confirmed" at bounding box center [1234, 628] width 51 height 16
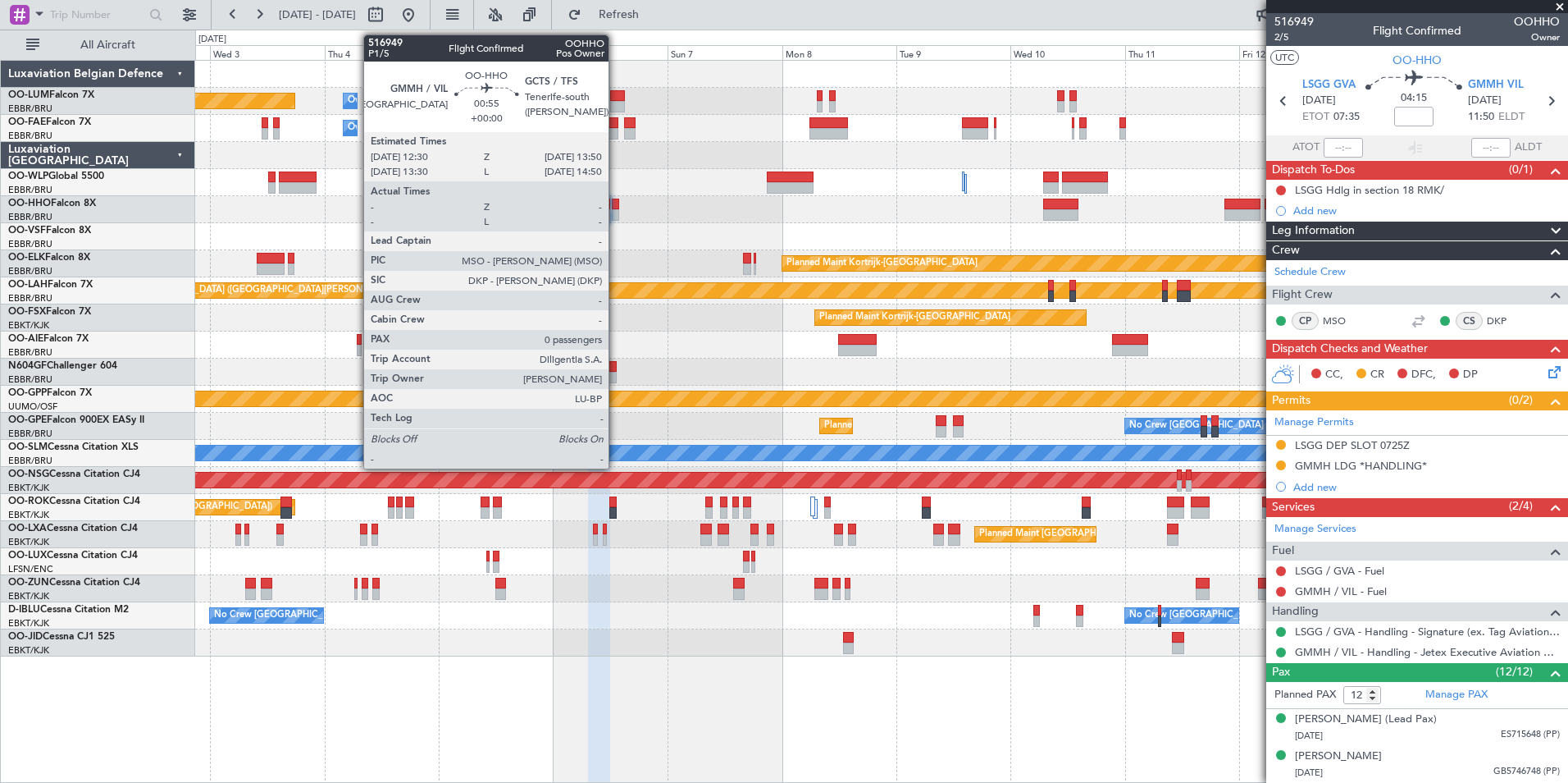
click at [616, 207] on div at bounding box center [615, 204] width 7 height 12
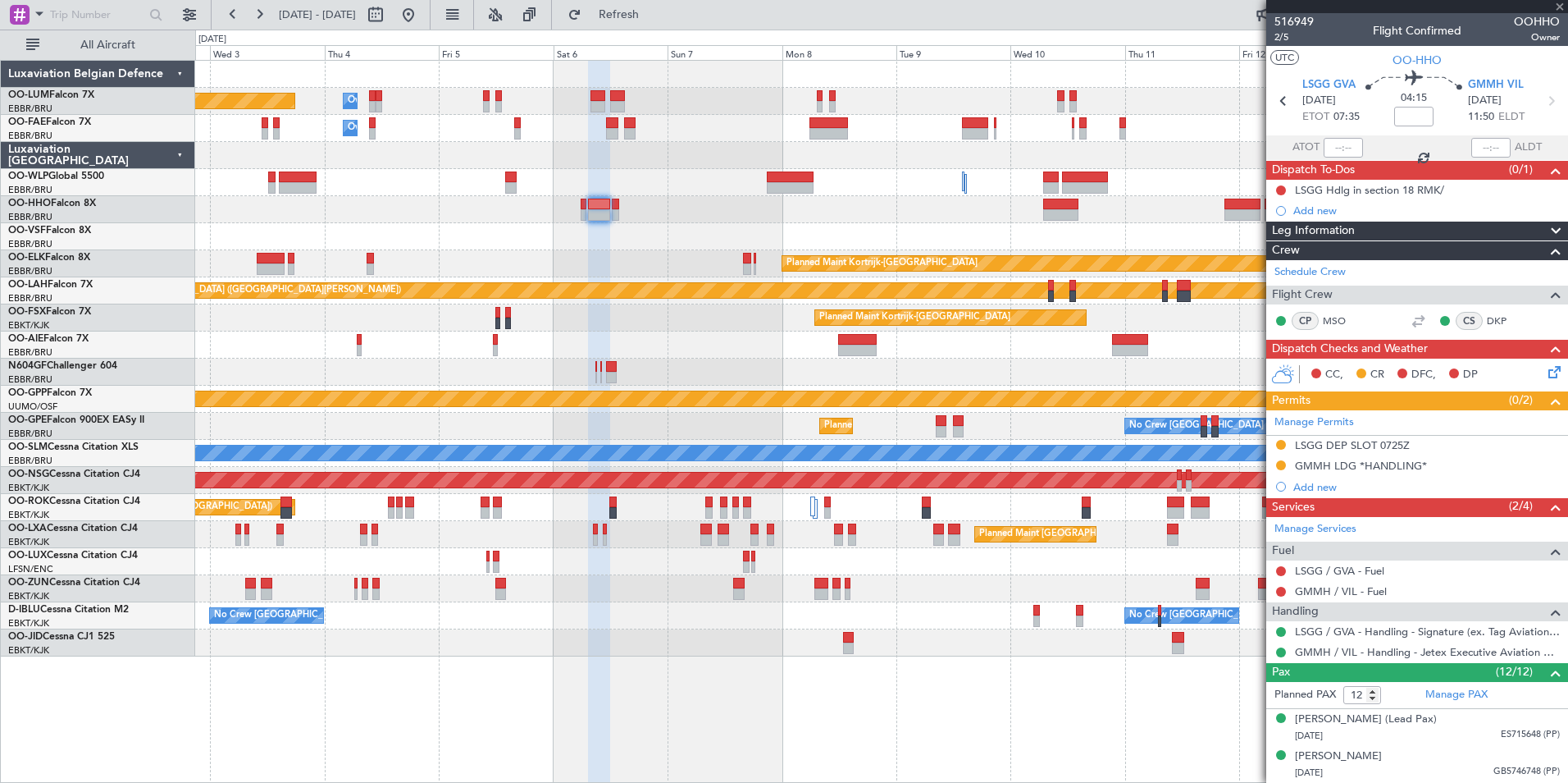
type input "0"
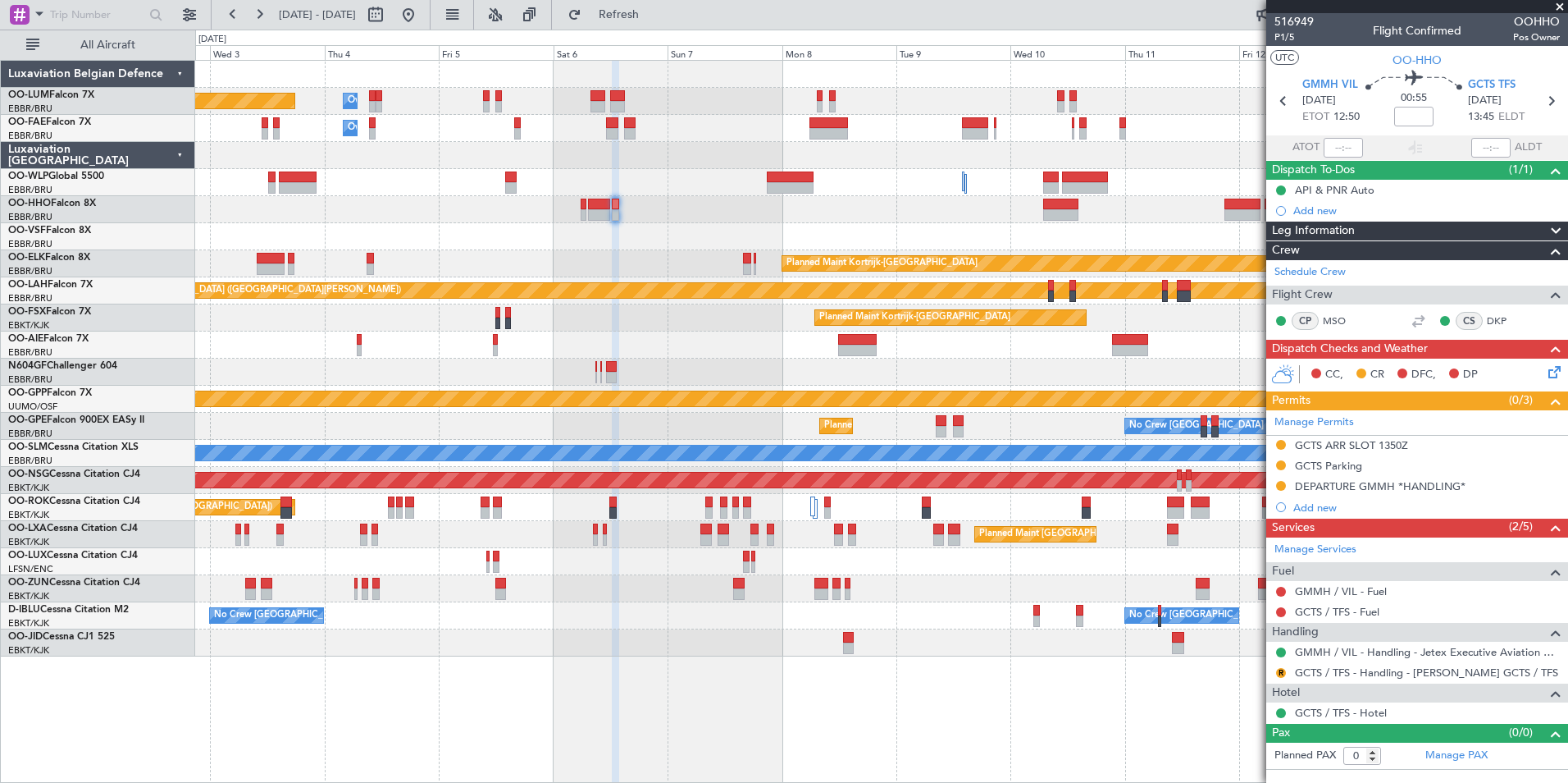
click at [528, 219] on div at bounding box center [881, 209] width 1372 height 27
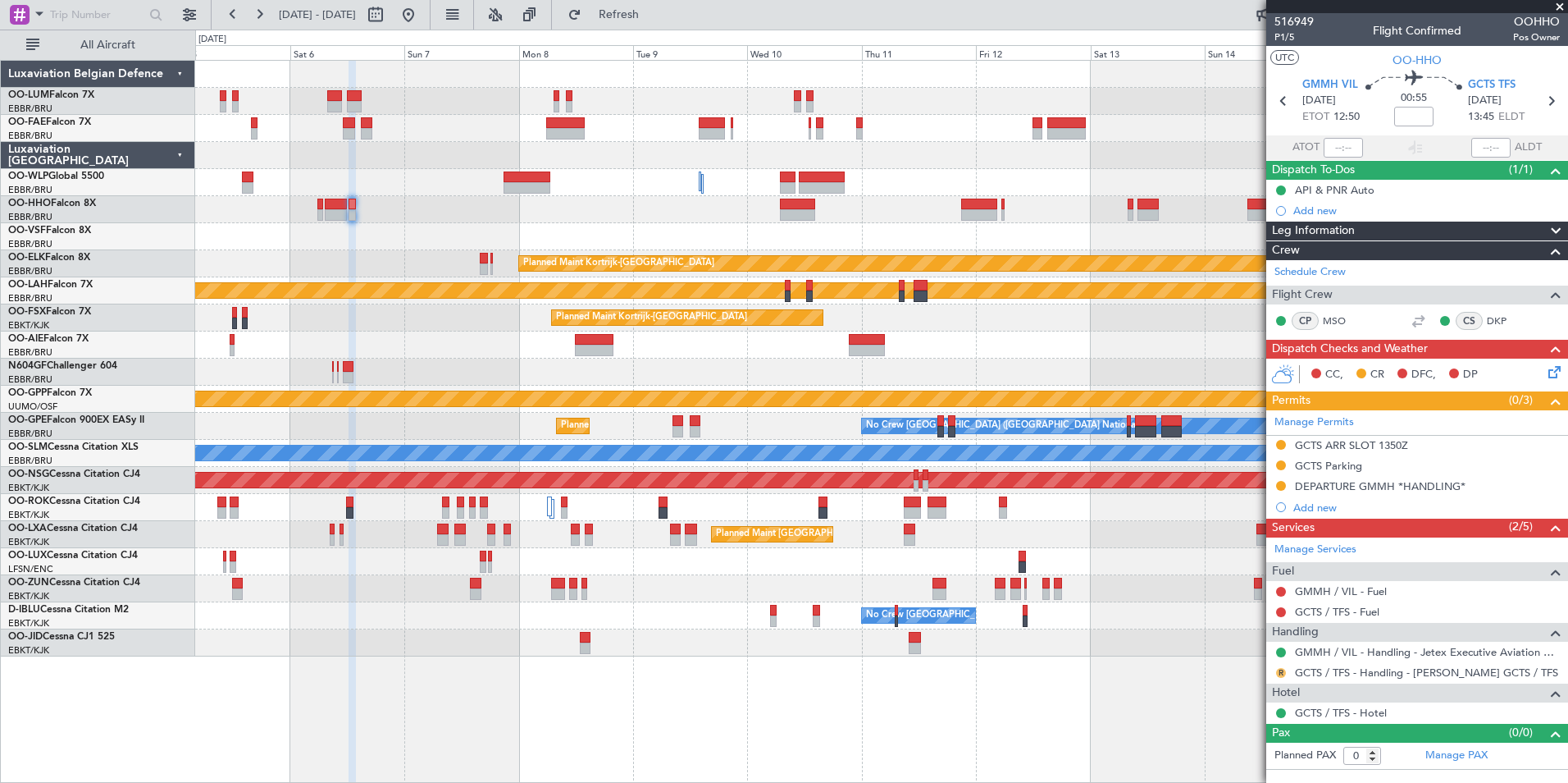
click at [1277, 670] on button "R" at bounding box center [1281, 673] width 10 height 10
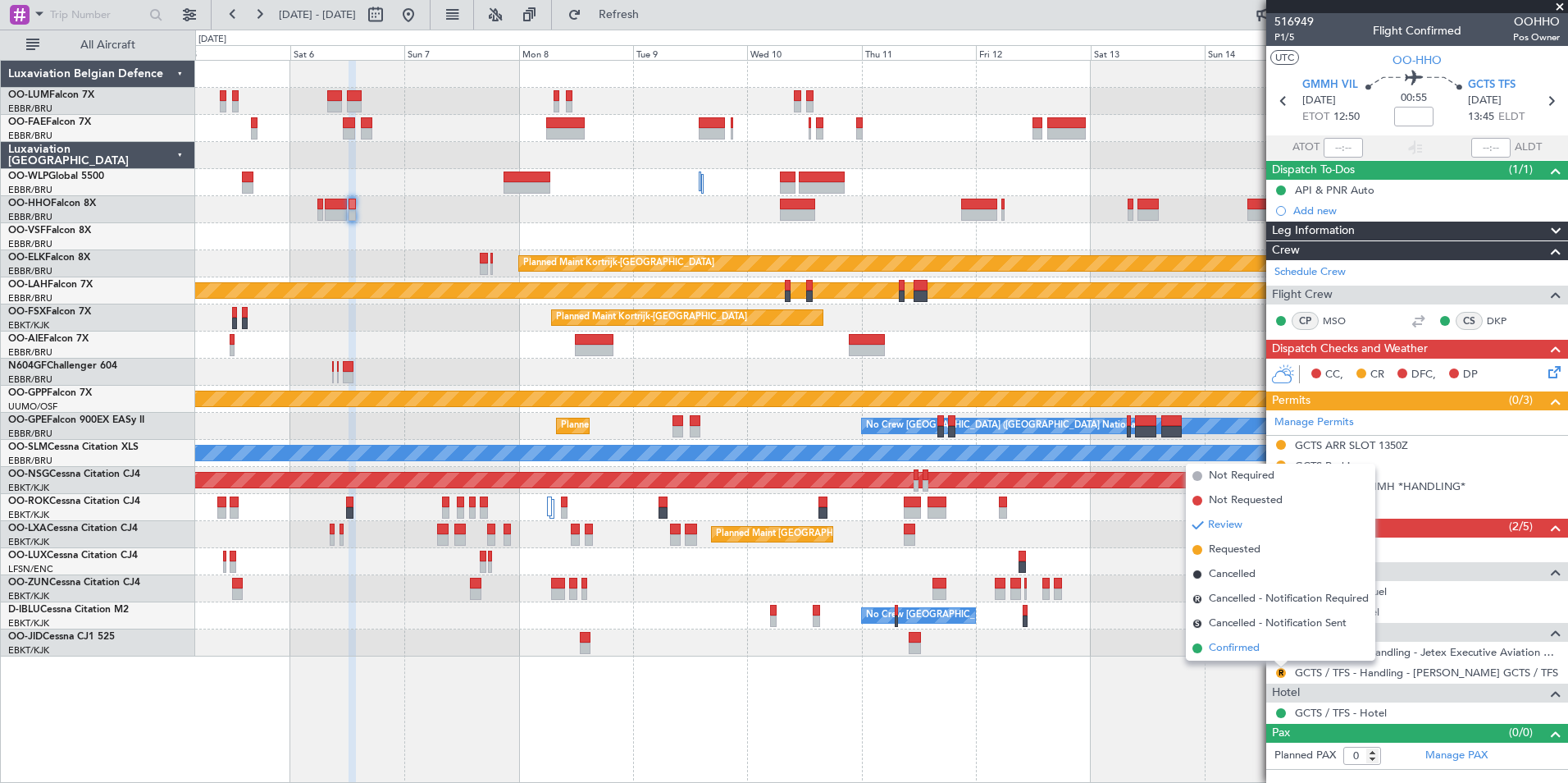
click at [1247, 646] on span "Confirmed" at bounding box center [1234, 648] width 51 height 16
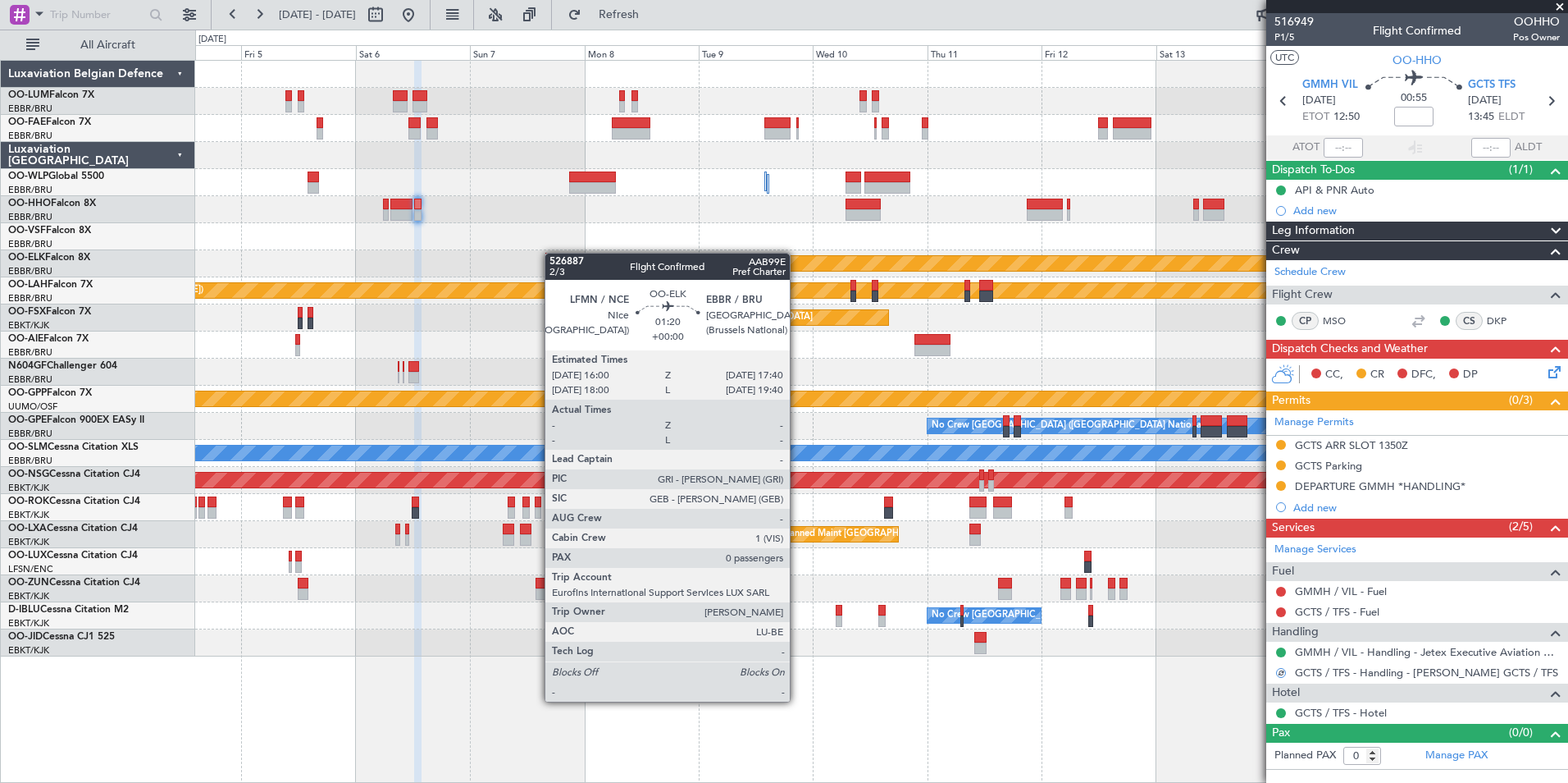
click at [553, 253] on div "Owner Melsbroek Air Base Planned Maint [GEOGRAPHIC_DATA] ([GEOGRAPHIC_DATA]) Ow…" at bounding box center [881, 359] width 1372 height 595
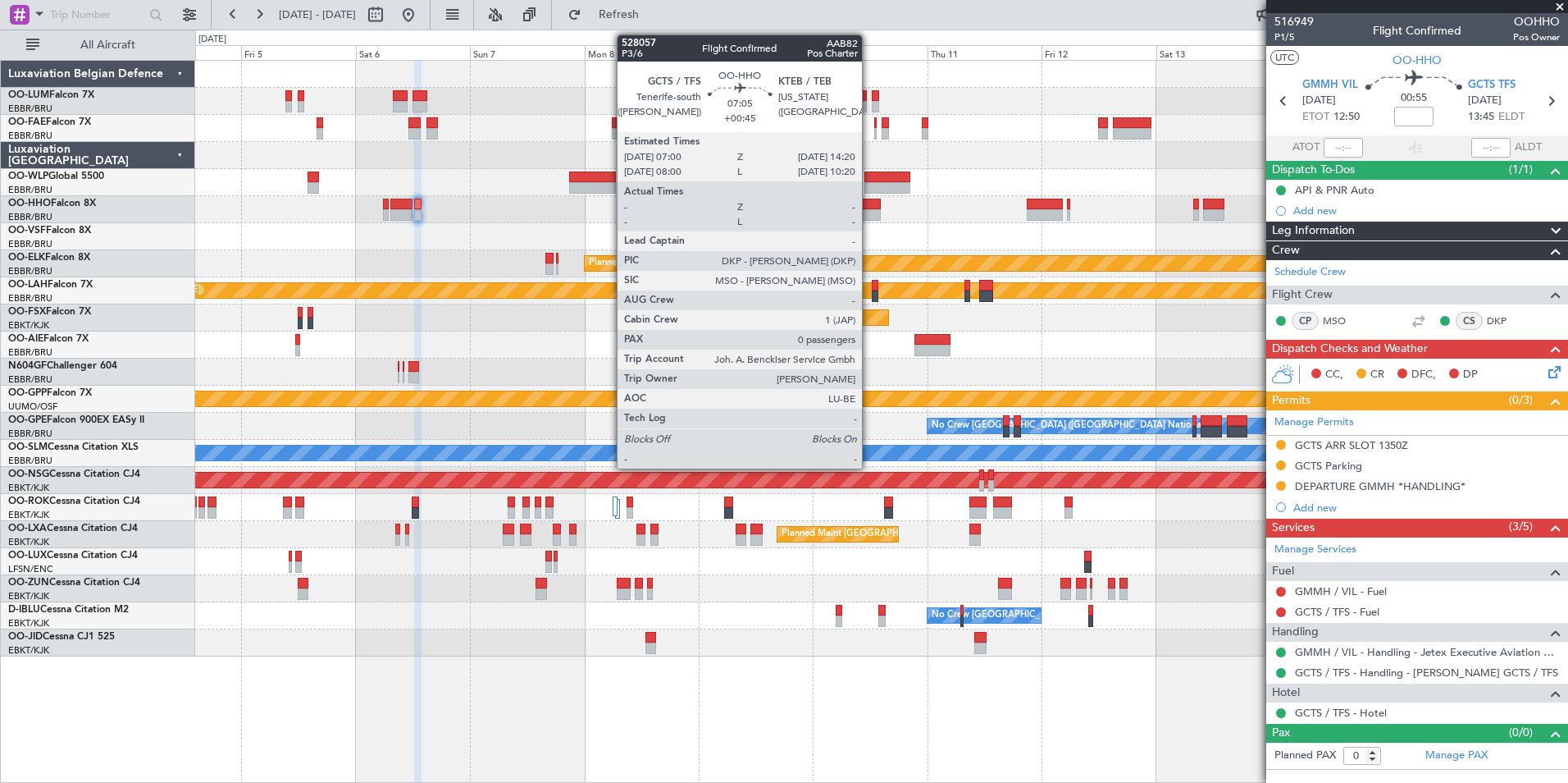
click at [869, 211] on div at bounding box center [863, 215] width 35 height 12
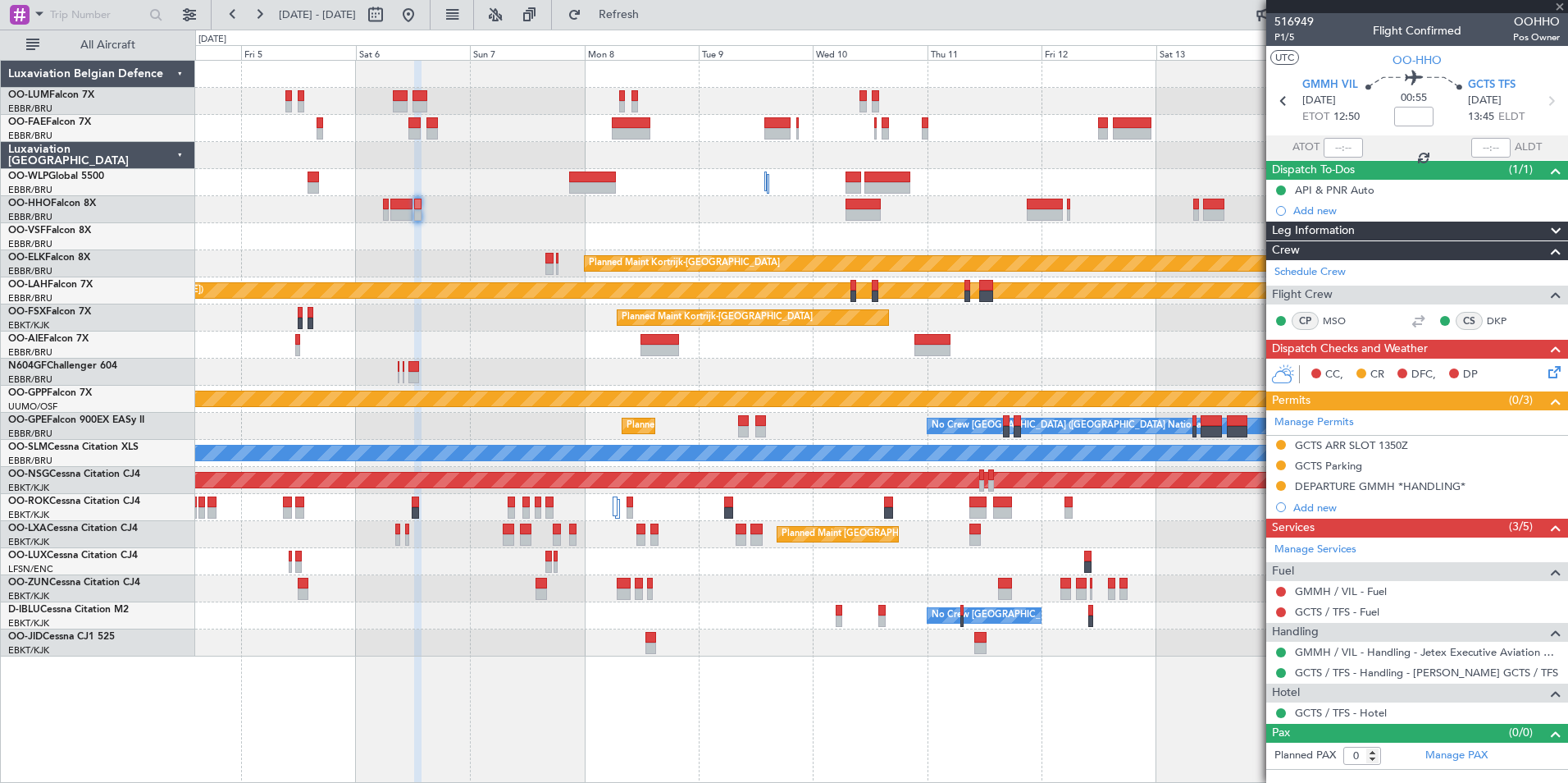
click at [866, 211] on div at bounding box center [863, 215] width 35 height 12
type input "+00:45"
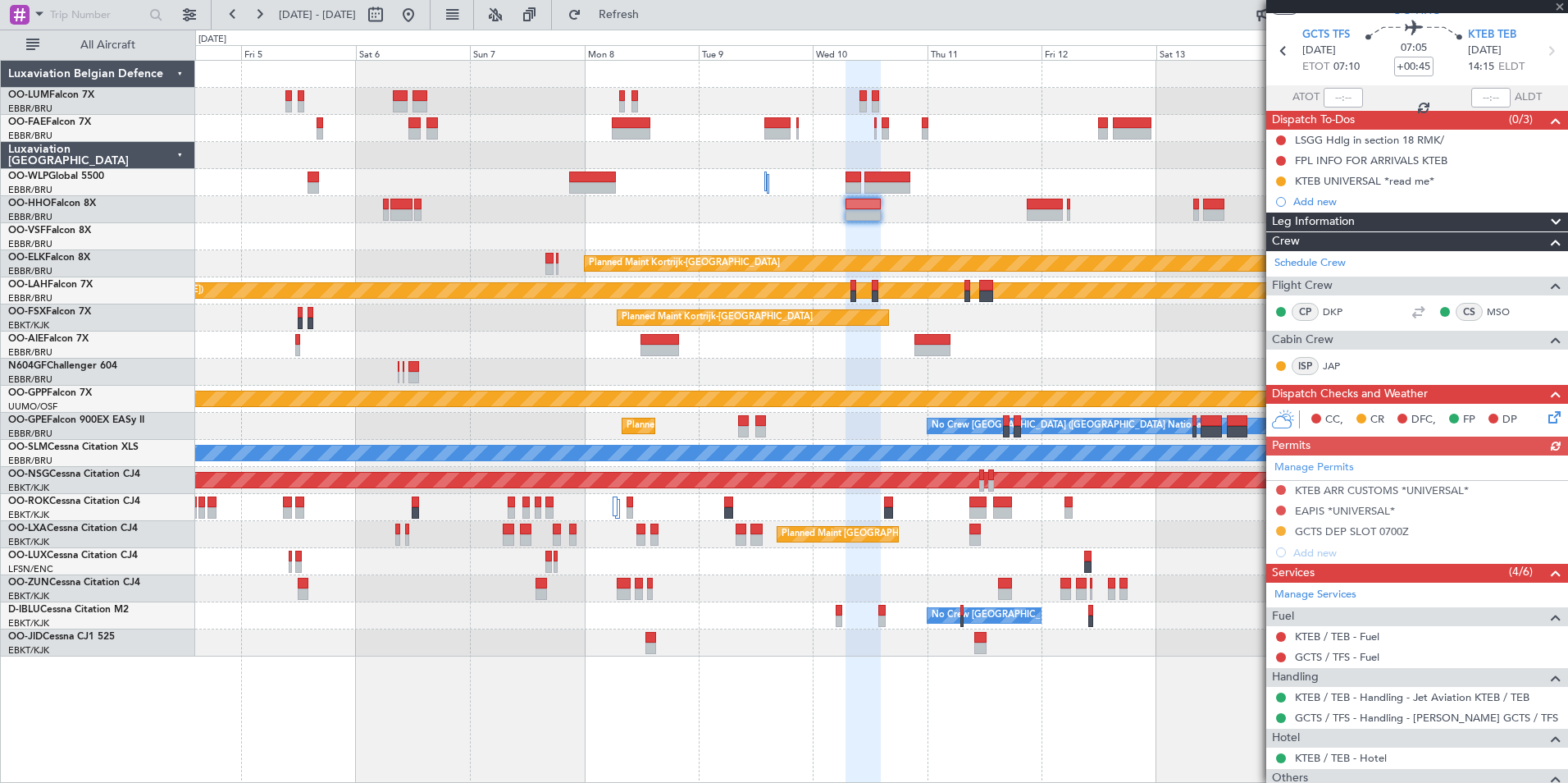
scroll to position [142, 0]
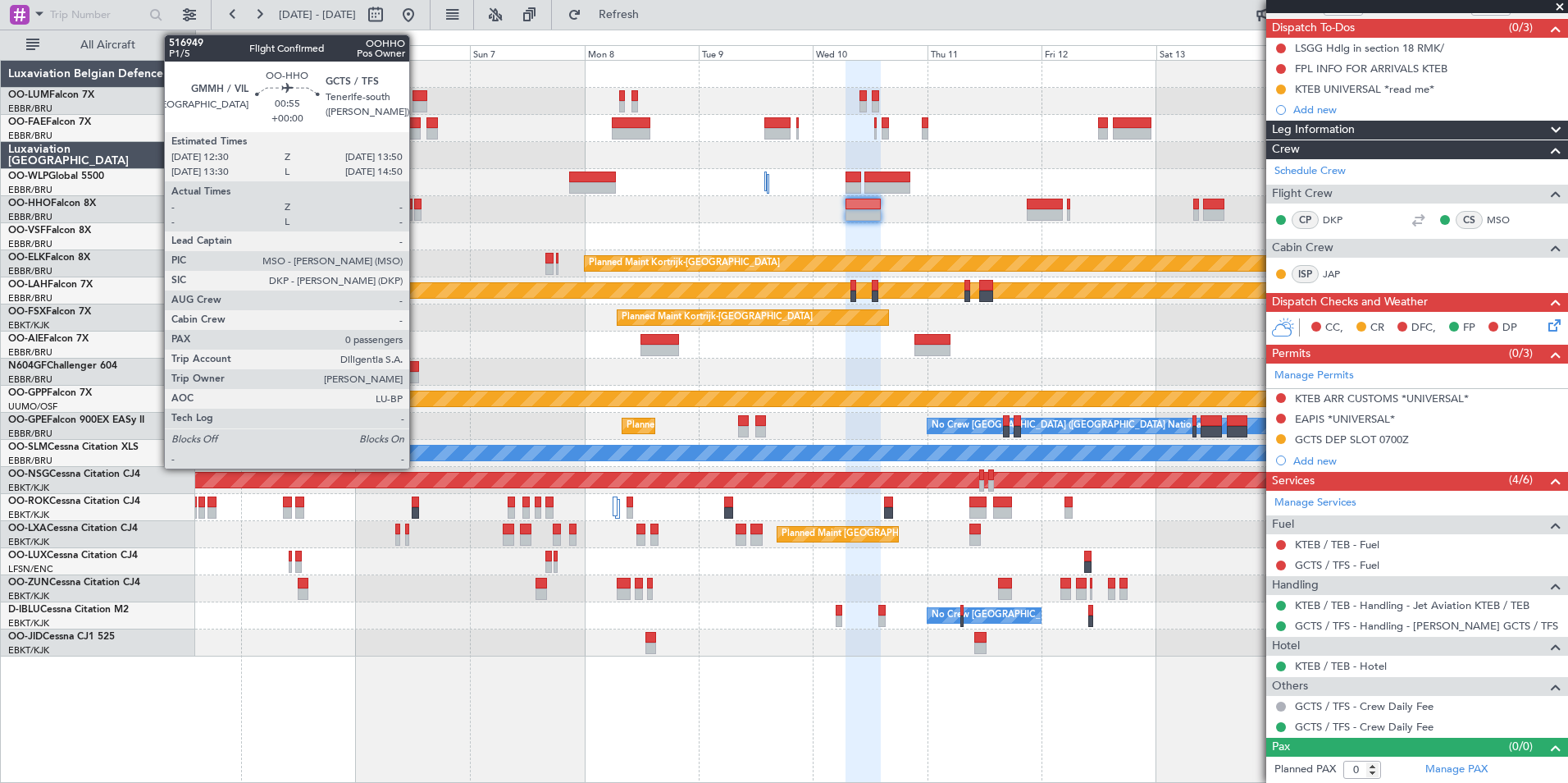
click at [417, 206] on div at bounding box center [418, 204] width 7 height 12
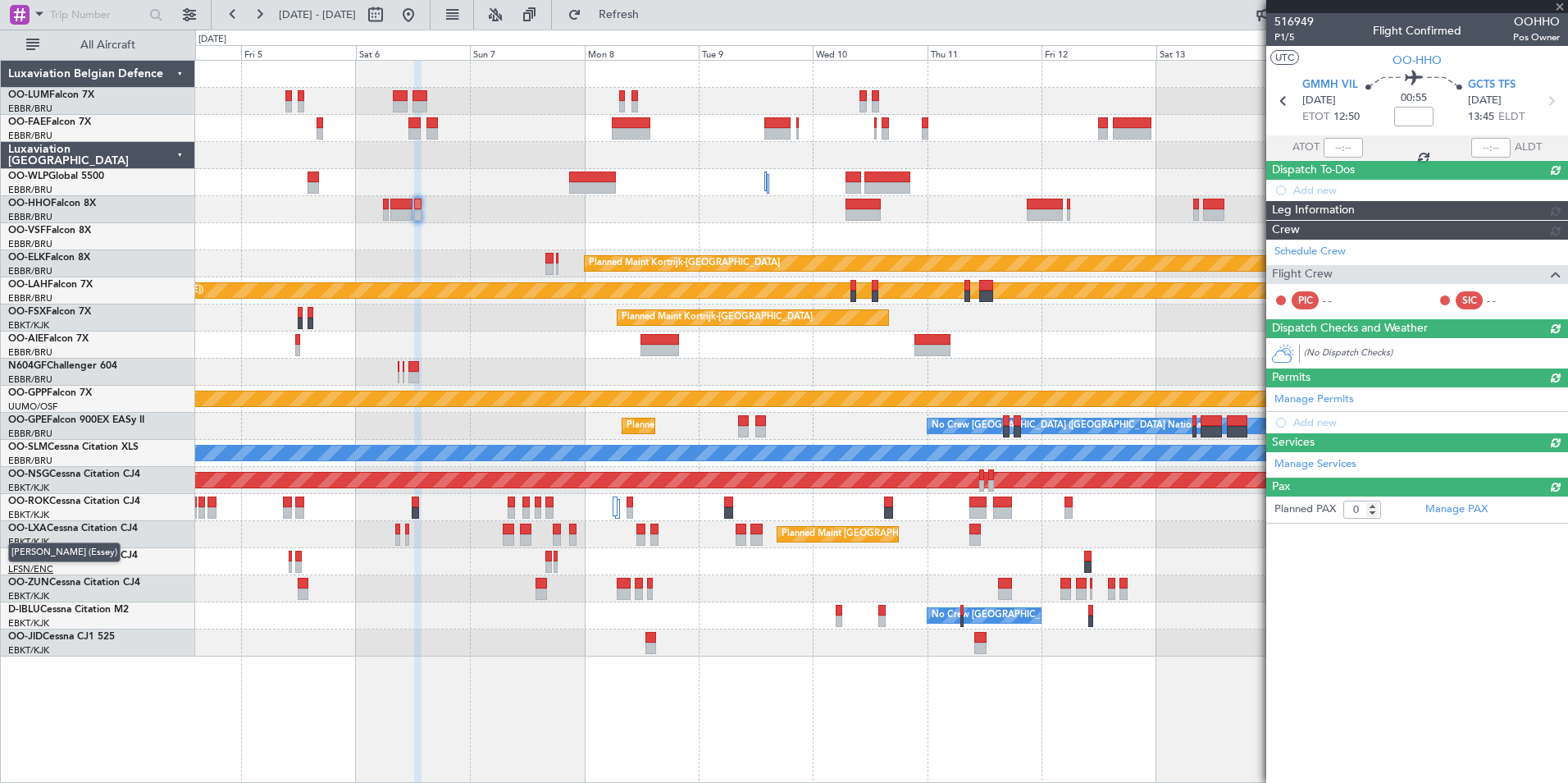
scroll to position [0, 0]
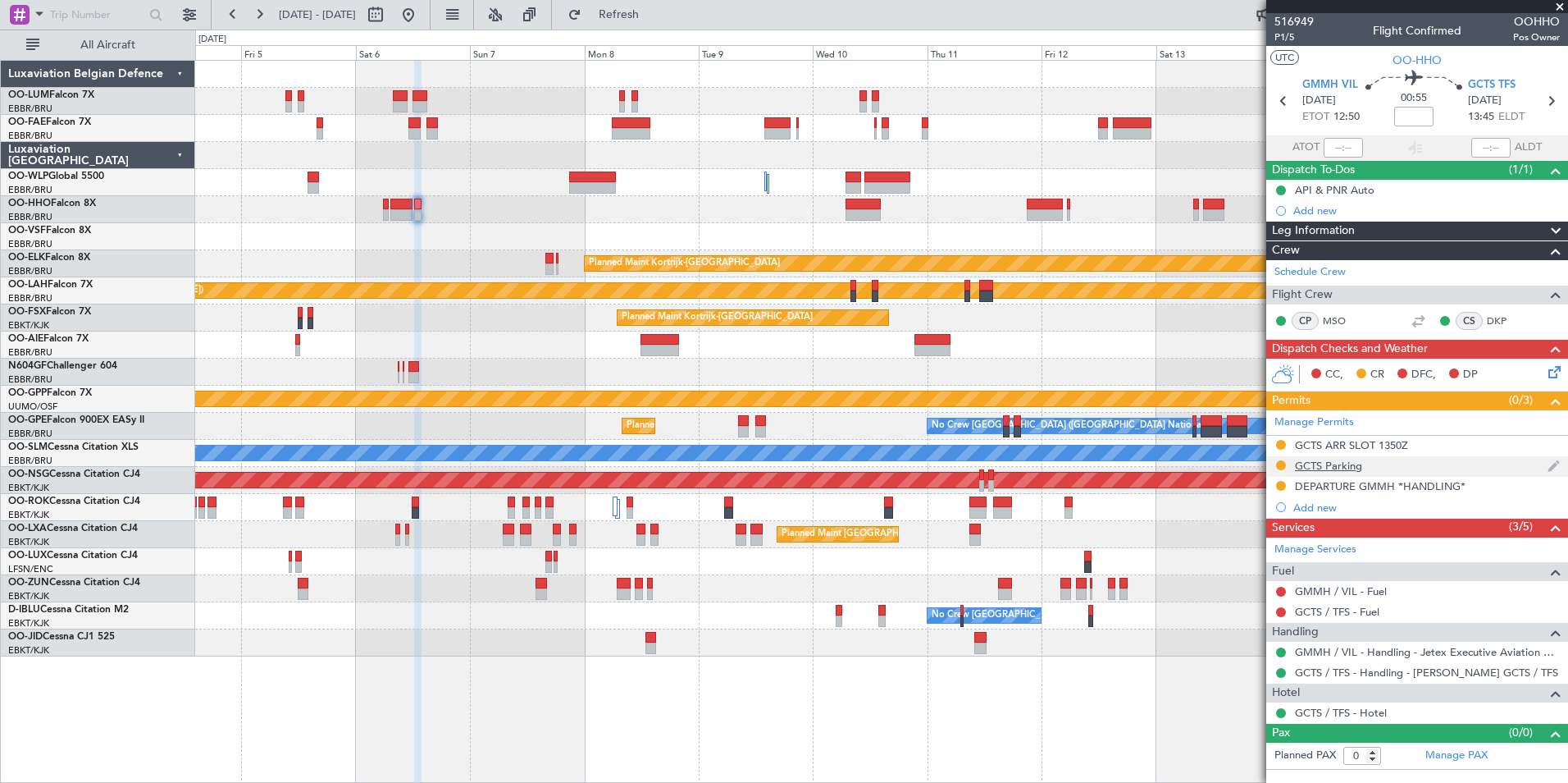
click at [1274, 464] on div "GCTS Parking" at bounding box center [1417, 466] width 302 height 21
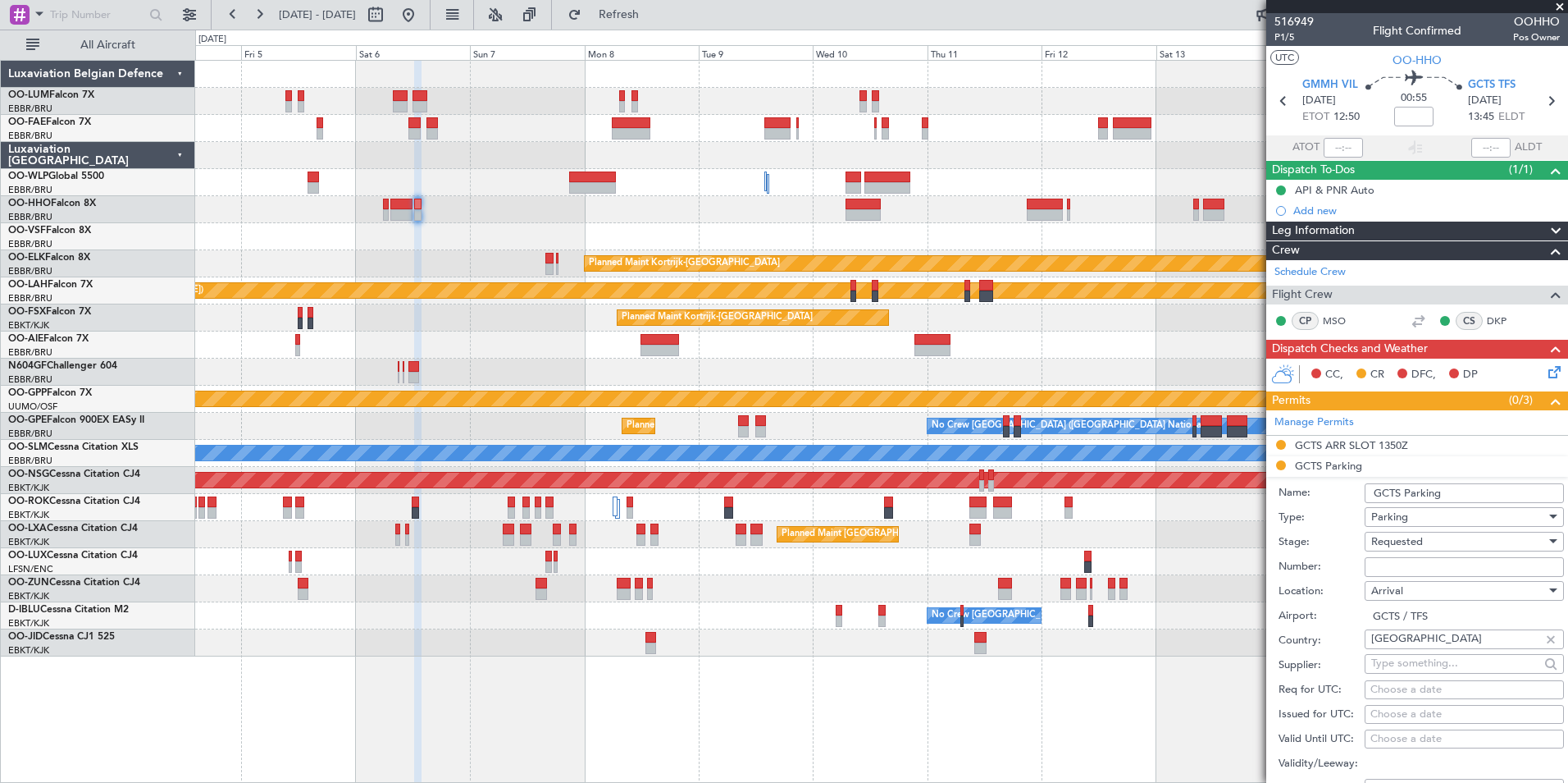
click at [1414, 544] on span "Requested" at bounding box center [1397, 541] width 52 height 15
click at [1428, 667] on span "Received OK" at bounding box center [1458, 665] width 172 height 25
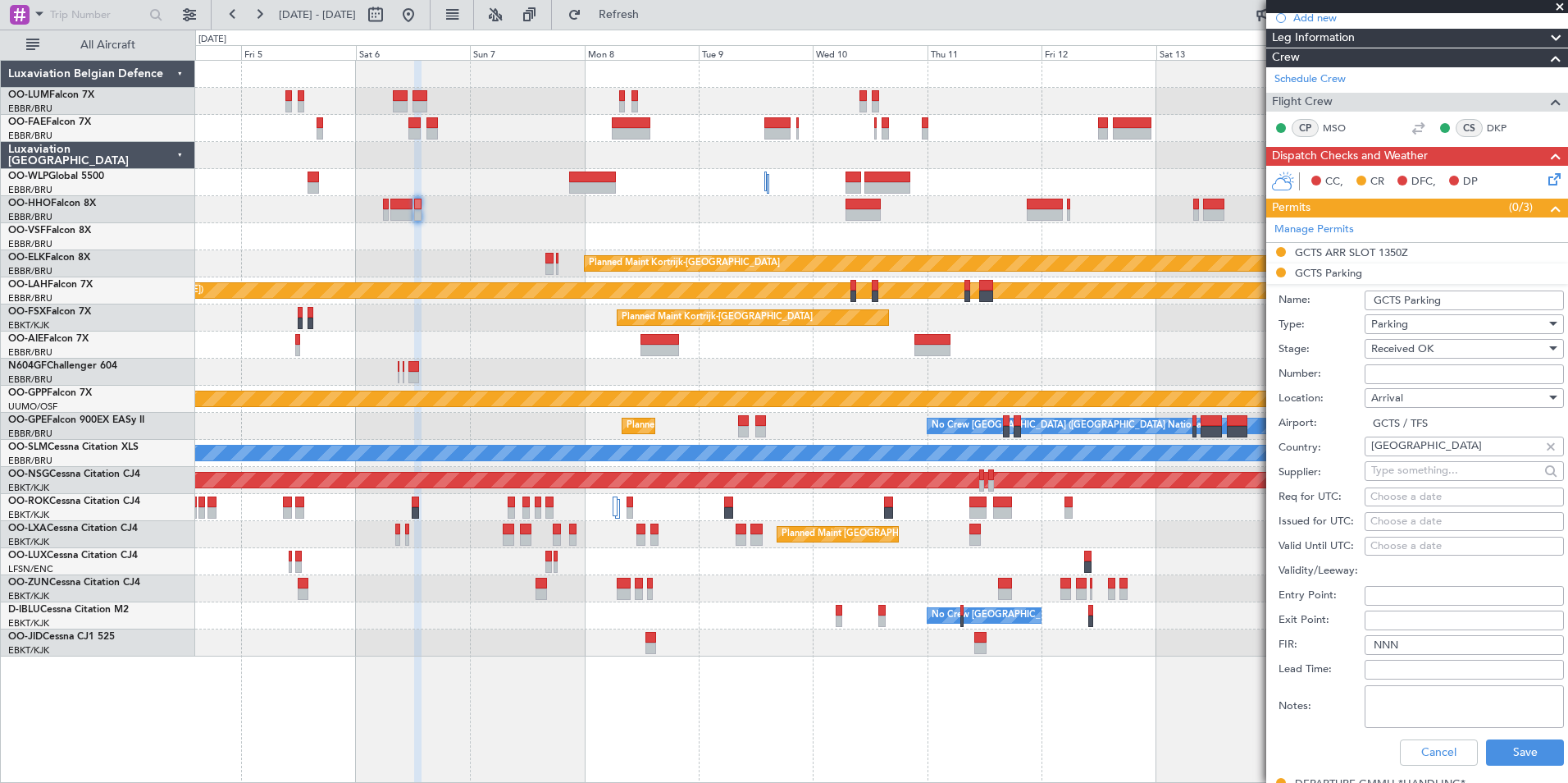
scroll to position [328, 0]
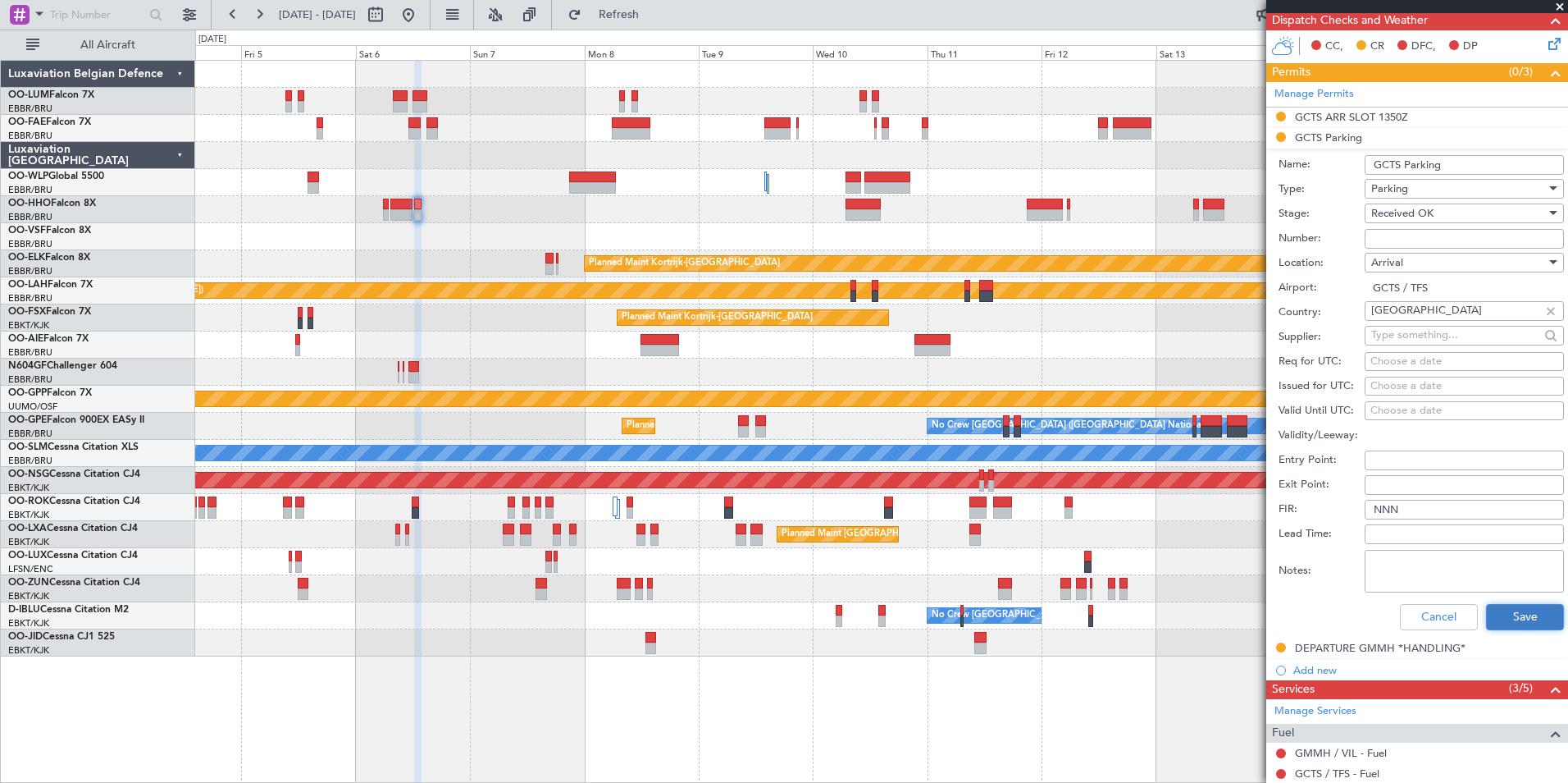
click at [1524, 614] on button "Save" at bounding box center [1524, 617] width 78 height 26
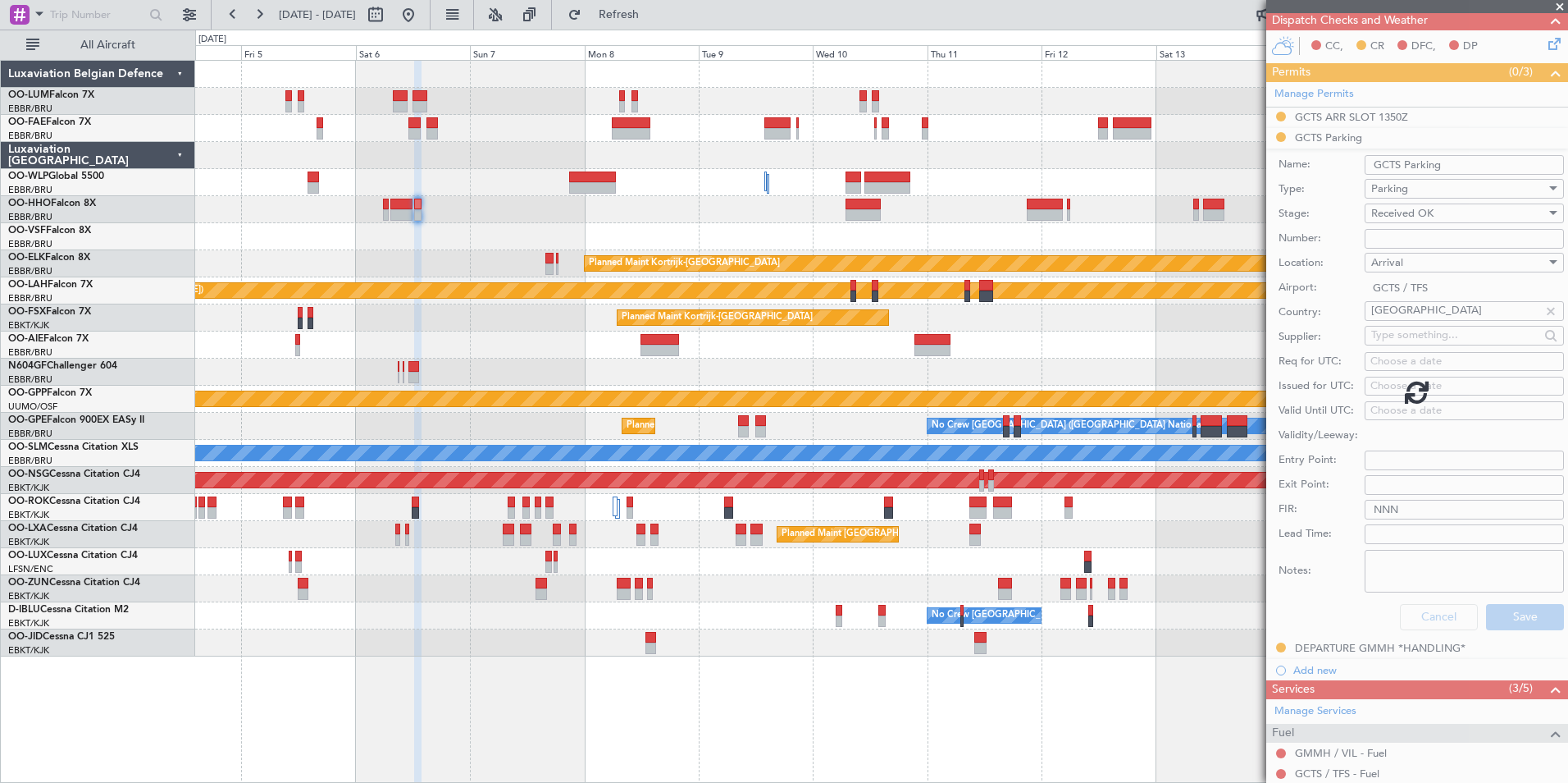
scroll to position [0, 0]
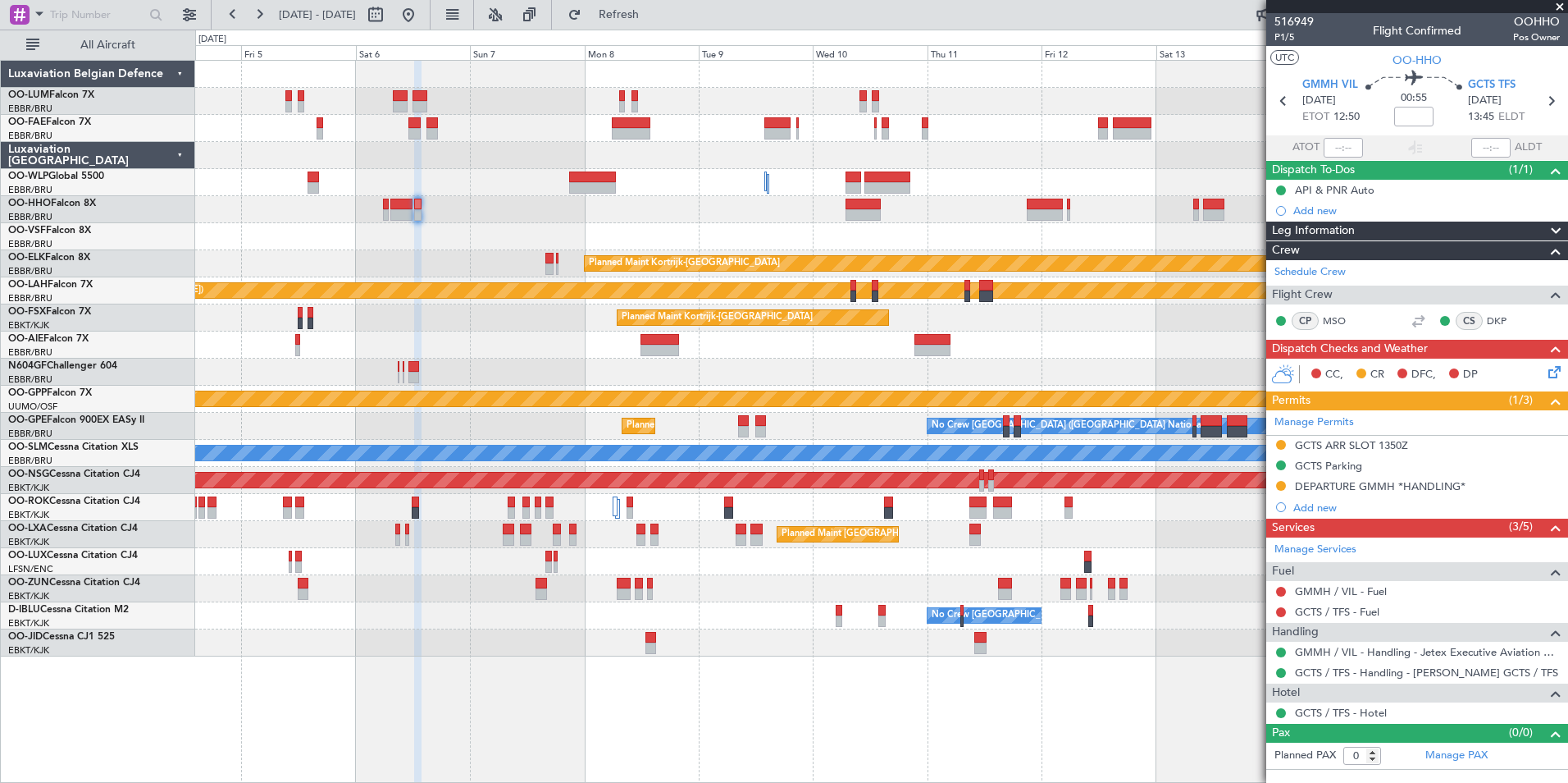
click at [743, 229] on div at bounding box center [881, 236] width 1372 height 27
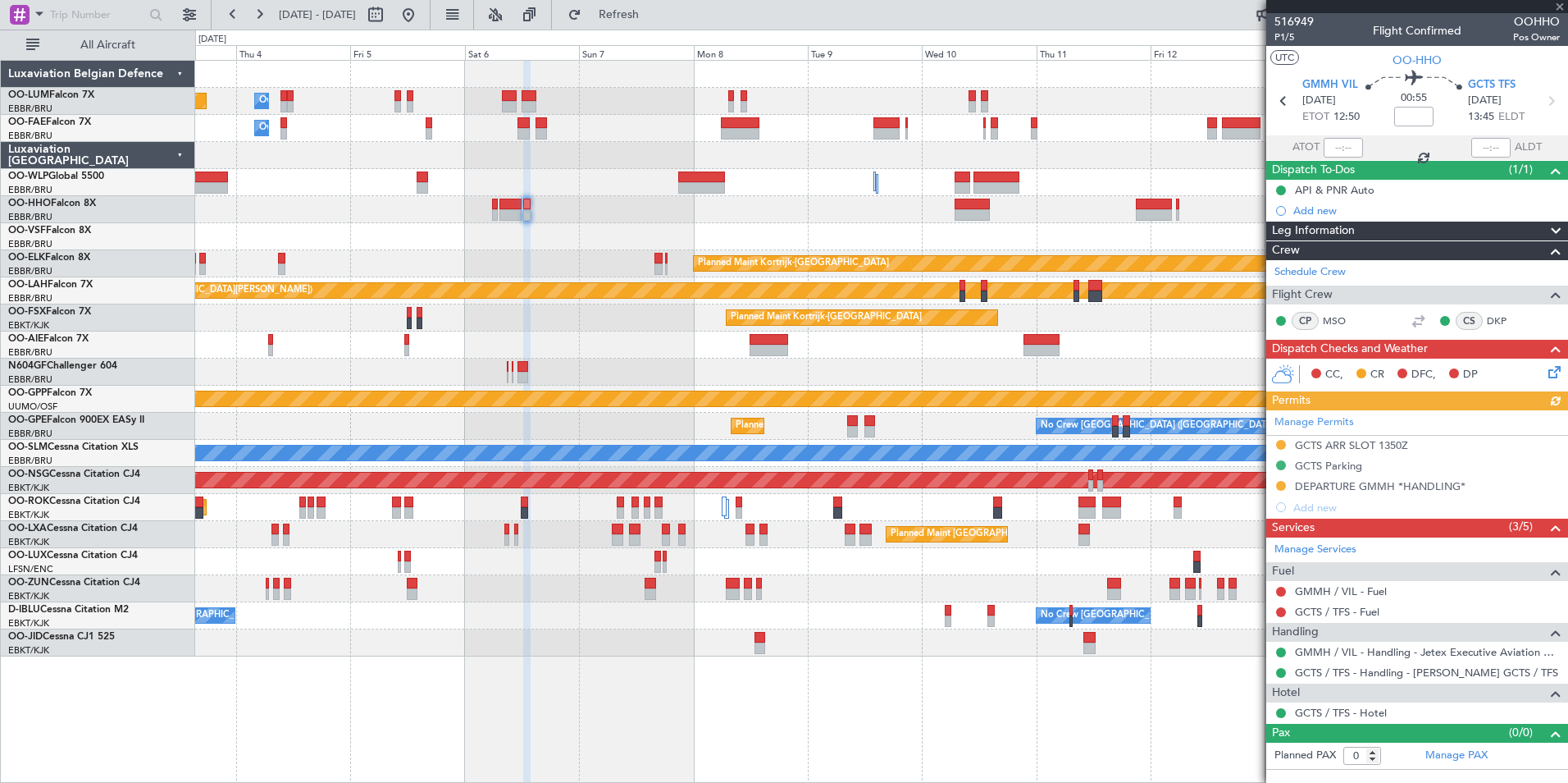
click at [707, 373] on div at bounding box center [881, 372] width 1372 height 27
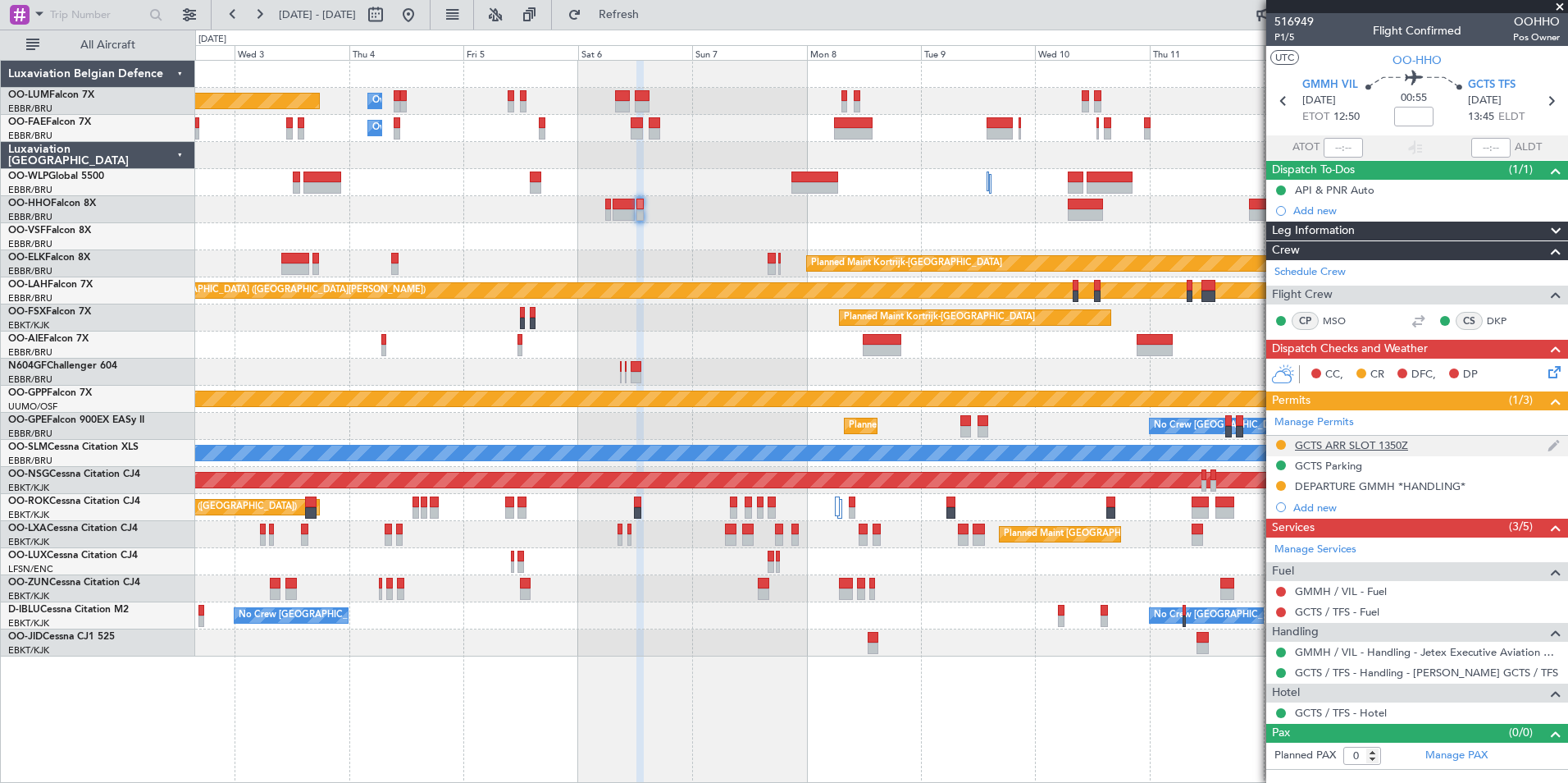
click at [1353, 445] on div "GCTS ARR SLOT 1350Z" at bounding box center [1352, 445] width 113 height 14
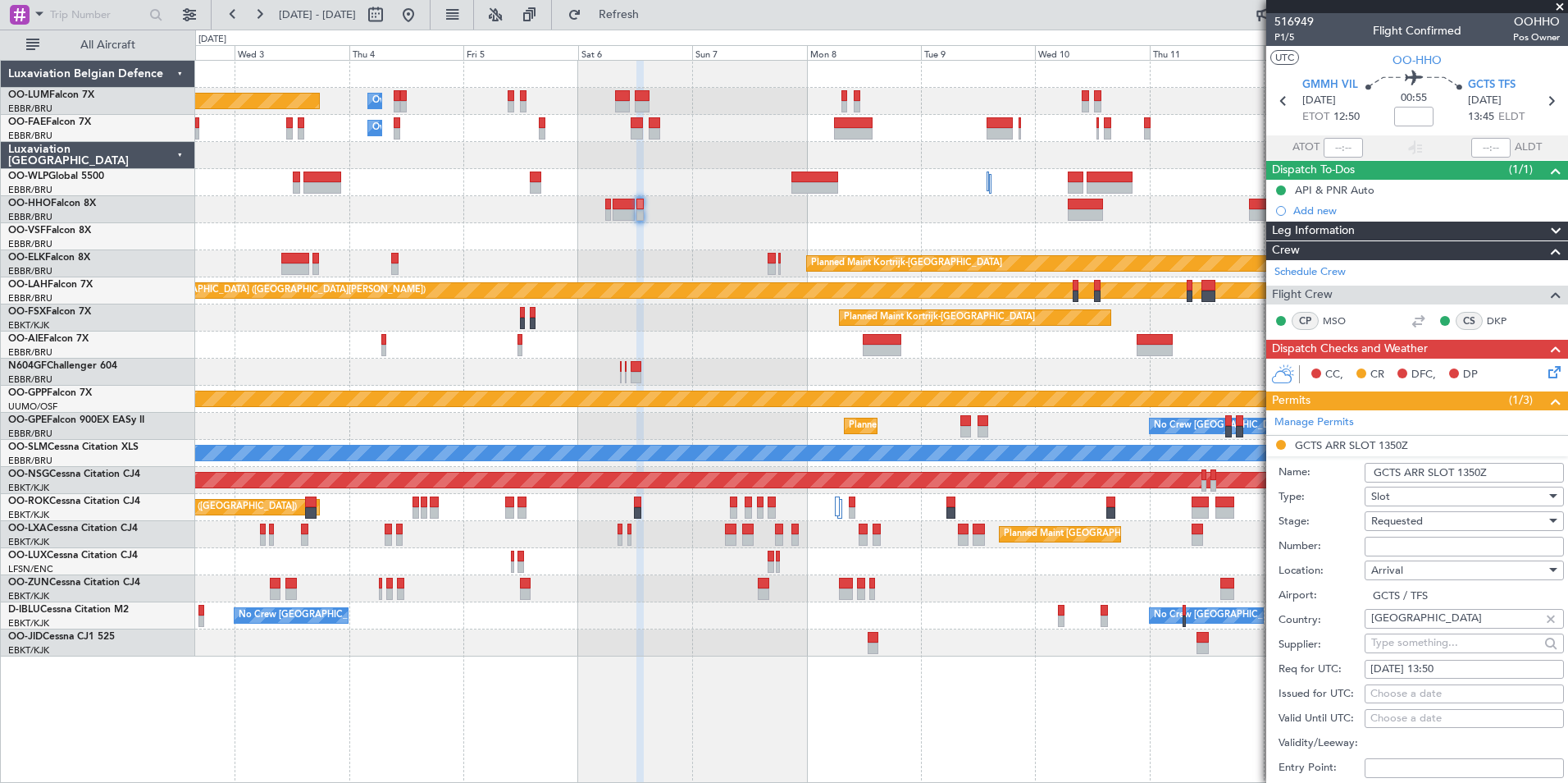
click at [1395, 551] on input "Number:" at bounding box center [1464, 546] width 199 height 20
type input "approved"
click at [1413, 525] on span "Requested" at bounding box center [1397, 521] width 52 height 15
click at [1429, 642] on span "Received OK" at bounding box center [1458, 645] width 172 height 25
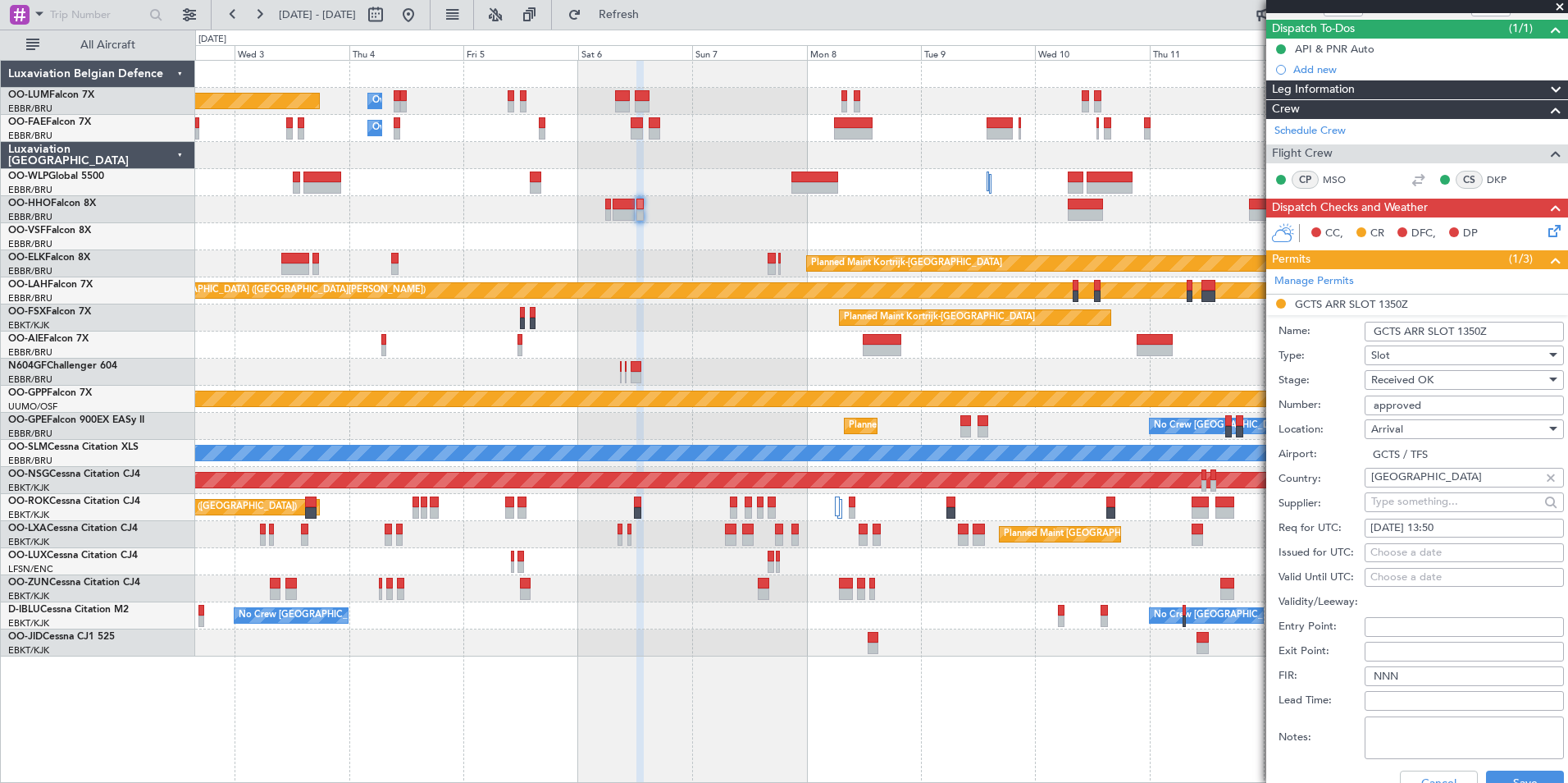
scroll to position [328, 0]
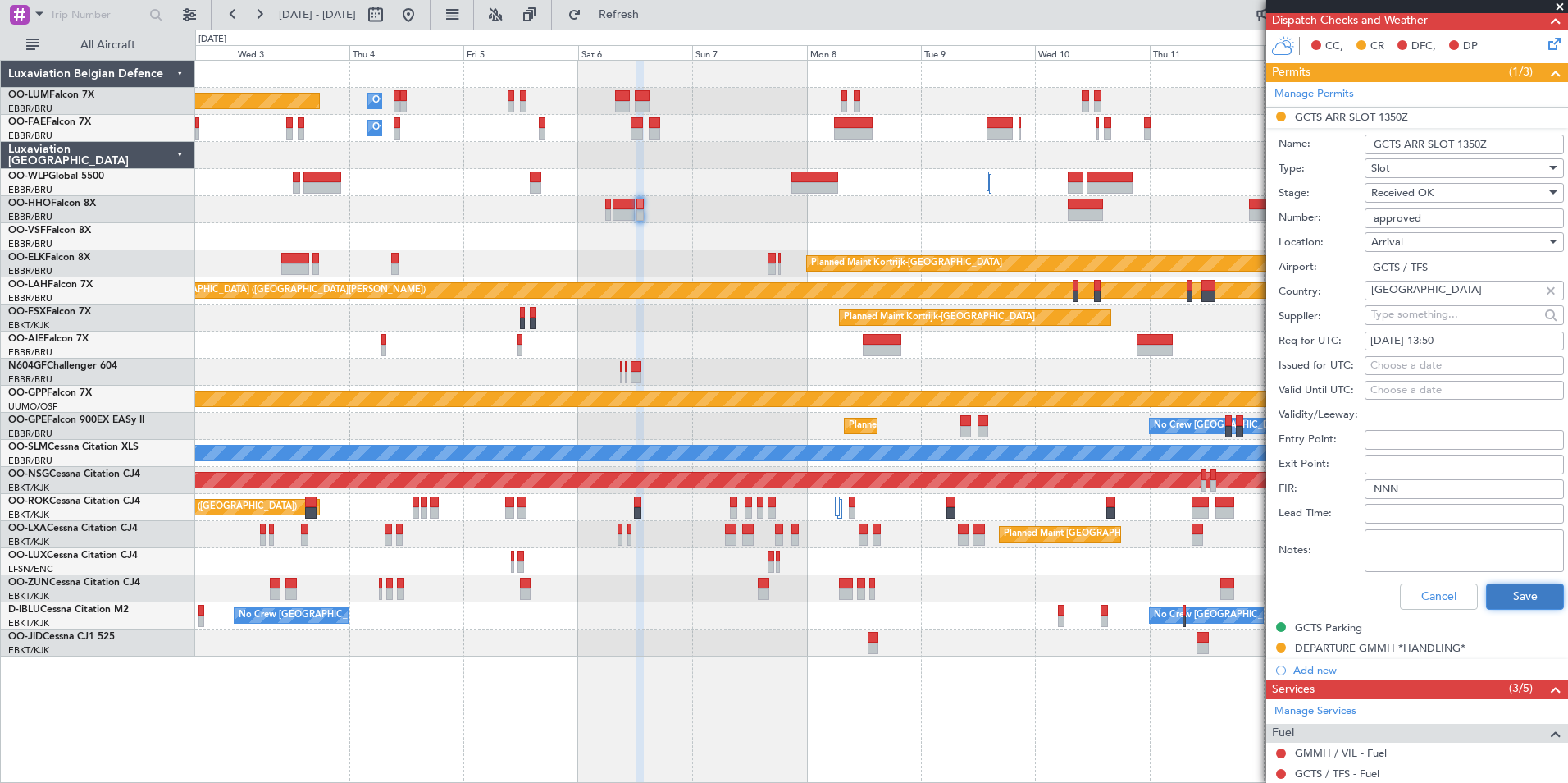
click at [1499, 602] on button "Save" at bounding box center [1524, 596] width 78 height 26
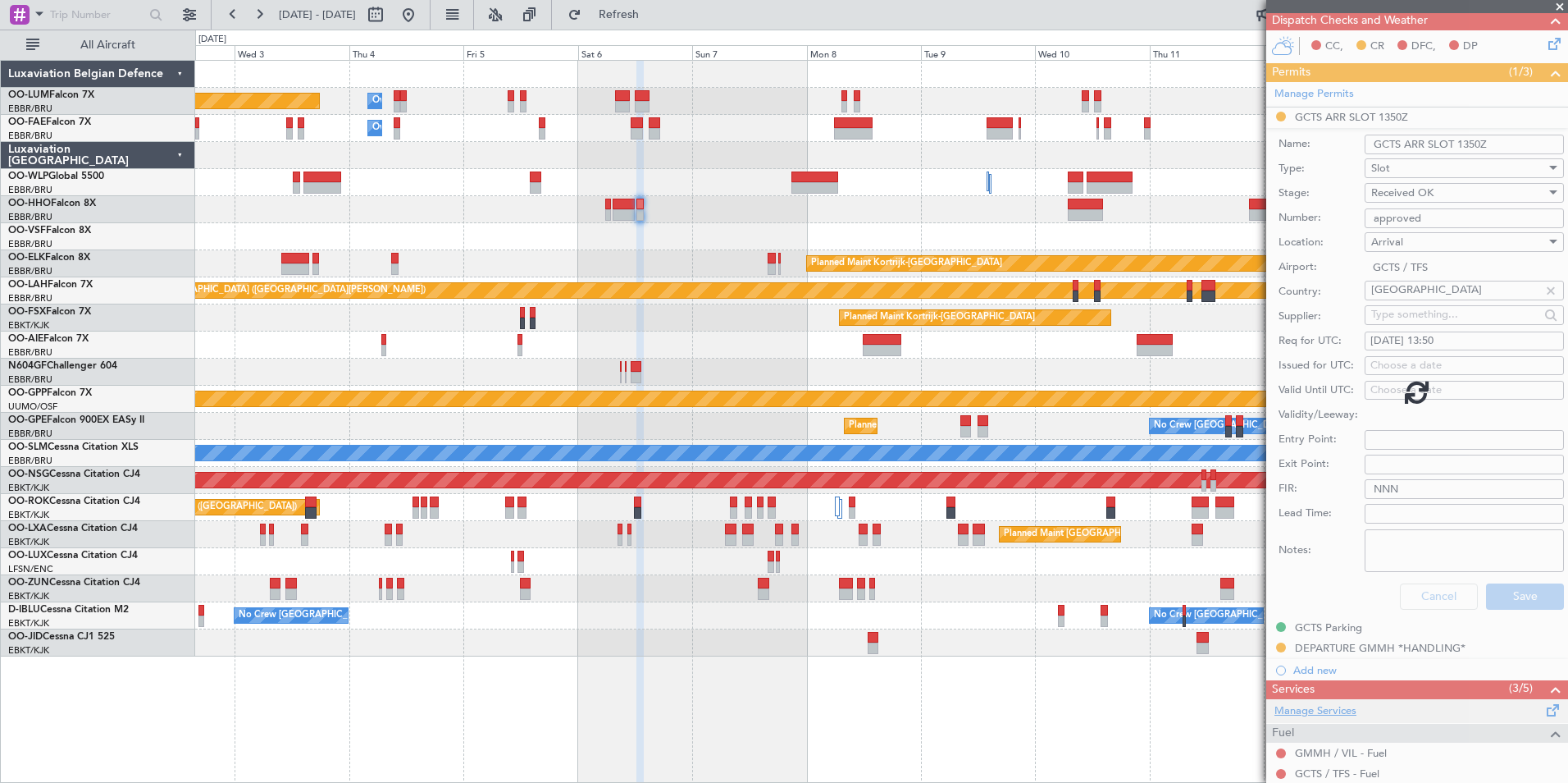
scroll to position [0, 0]
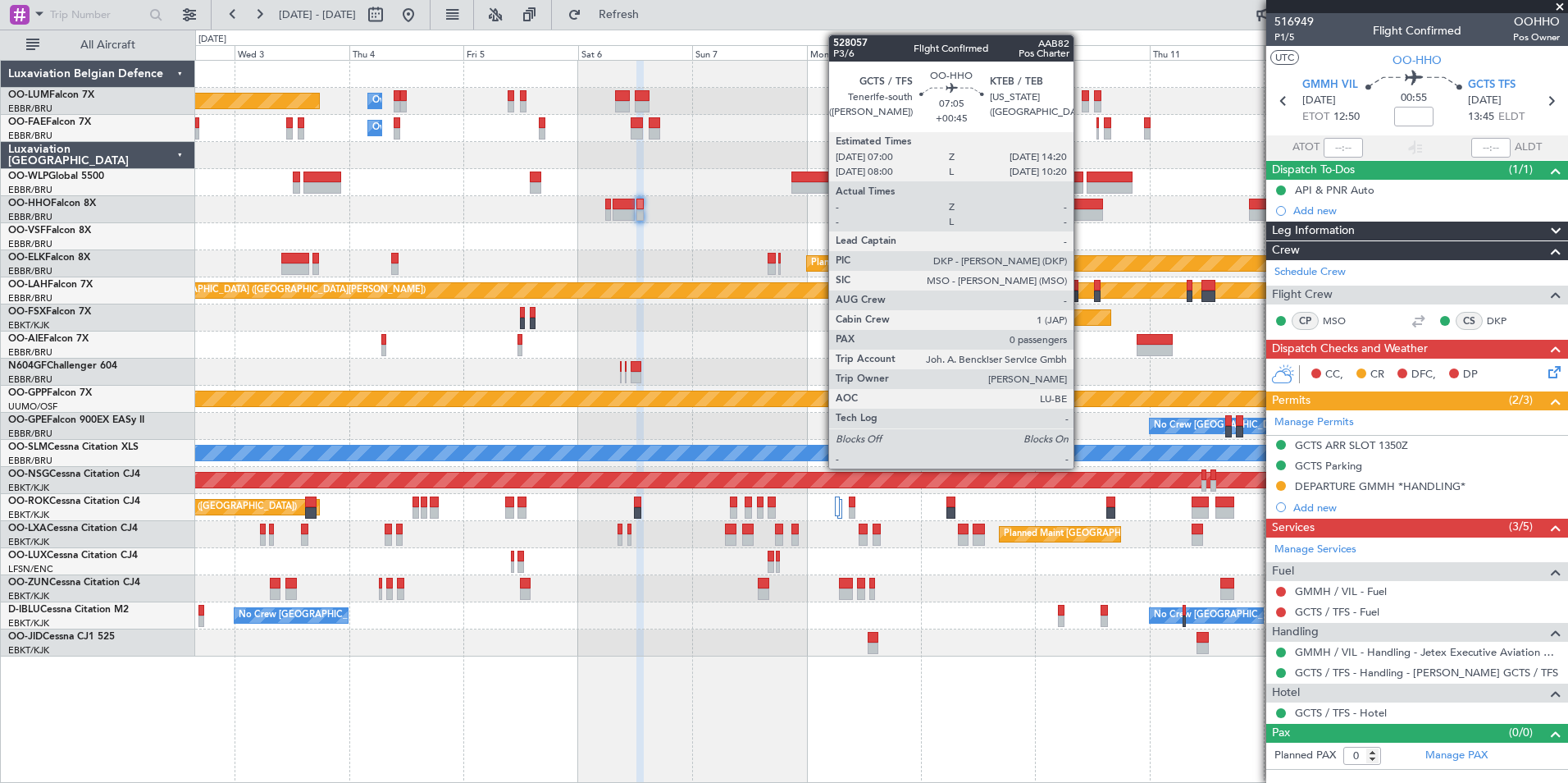
click at [1081, 203] on div at bounding box center [1085, 204] width 35 height 12
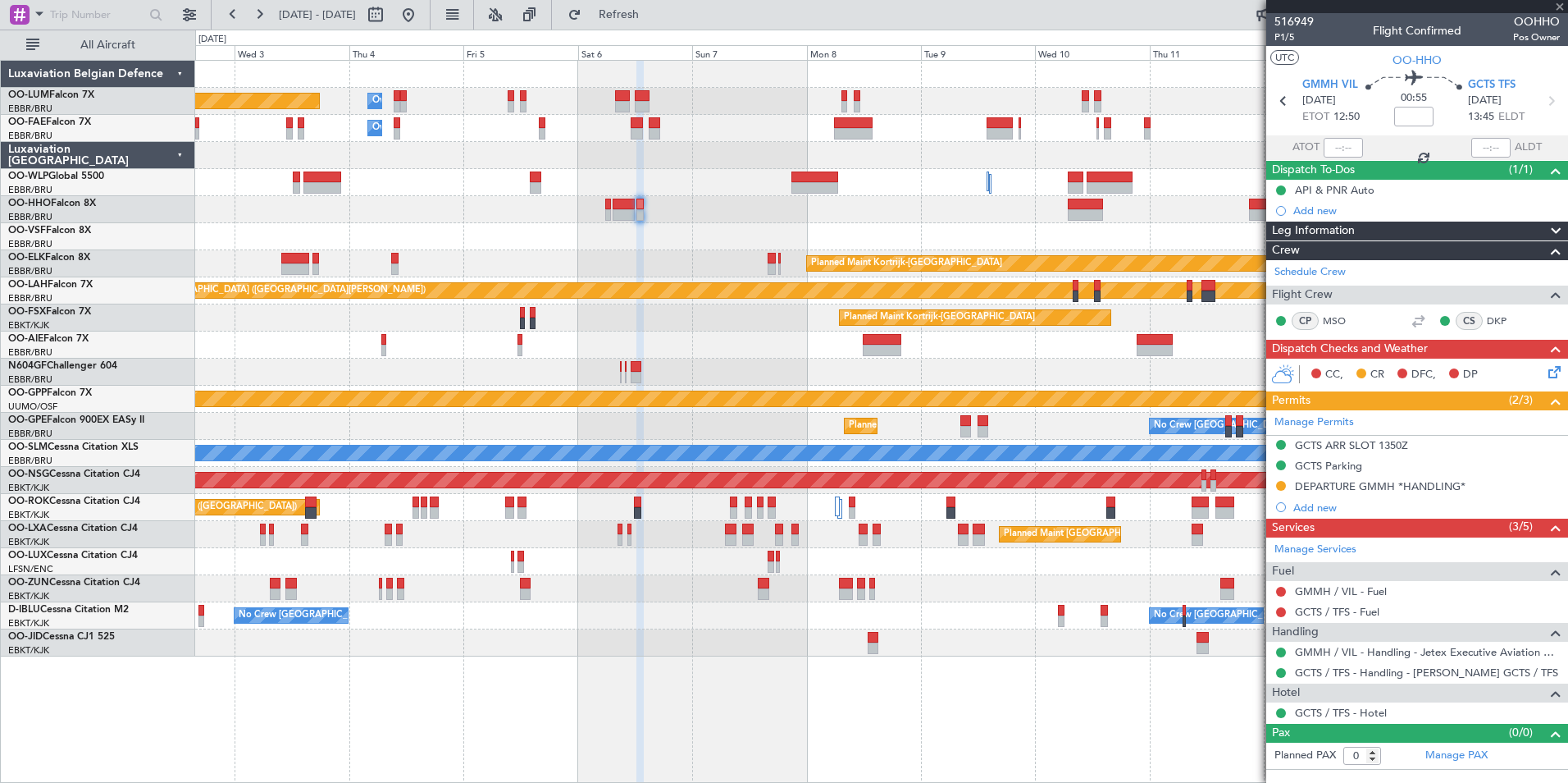
type input "+00:45"
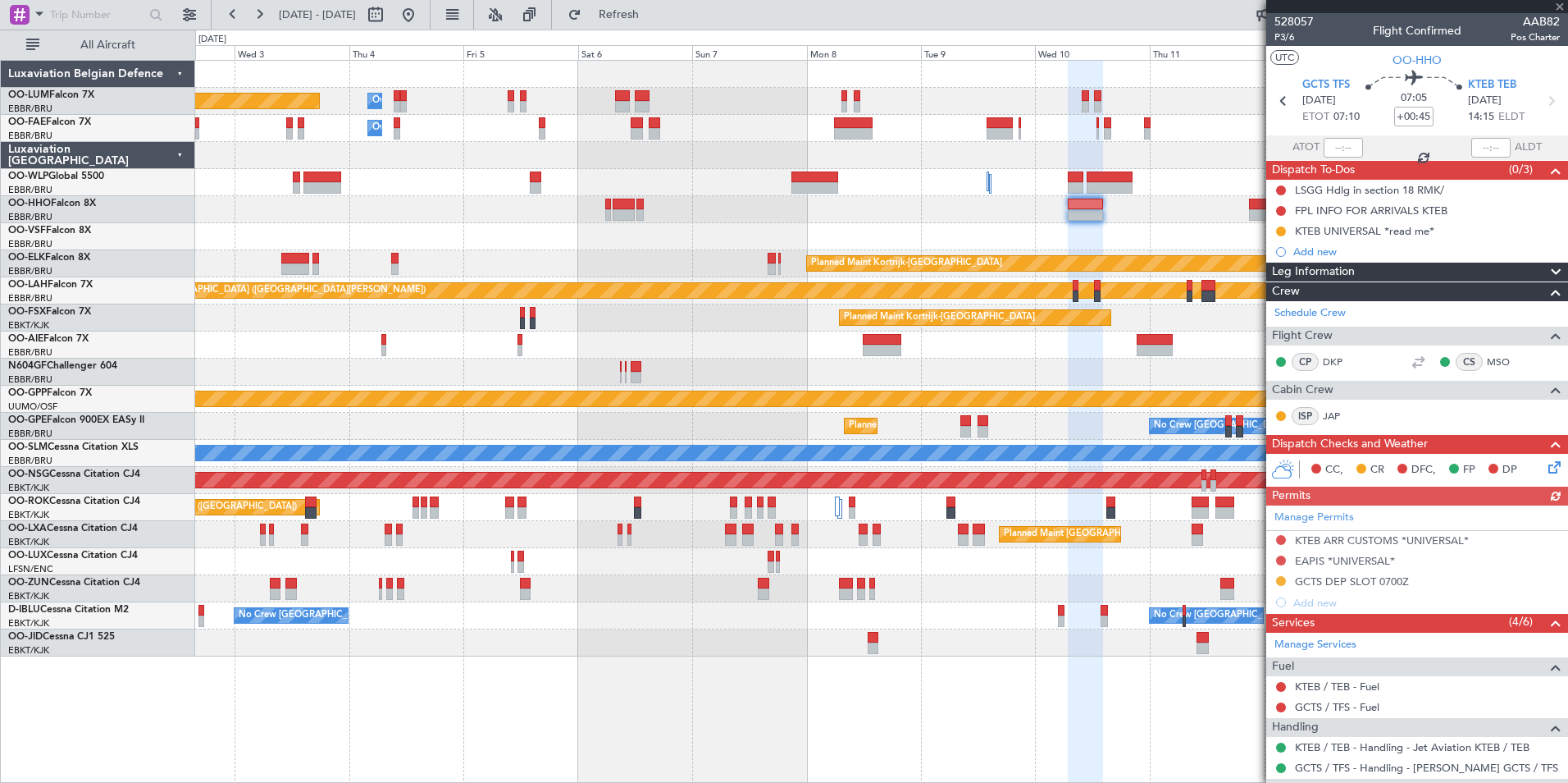
click at [1326, 586] on div "Manage Permits KTEB ARR CUSTOMS *UNIVERSAL* EAPIS *UNIVERSAL* GCTS DEP SLOT 070…" at bounding box center [1417, 558] width 302 height 108
click at [1335, 584] on div "GCTS DEP SLOT 0700Z" at bounding box center [1352, 581] width 114 height 14
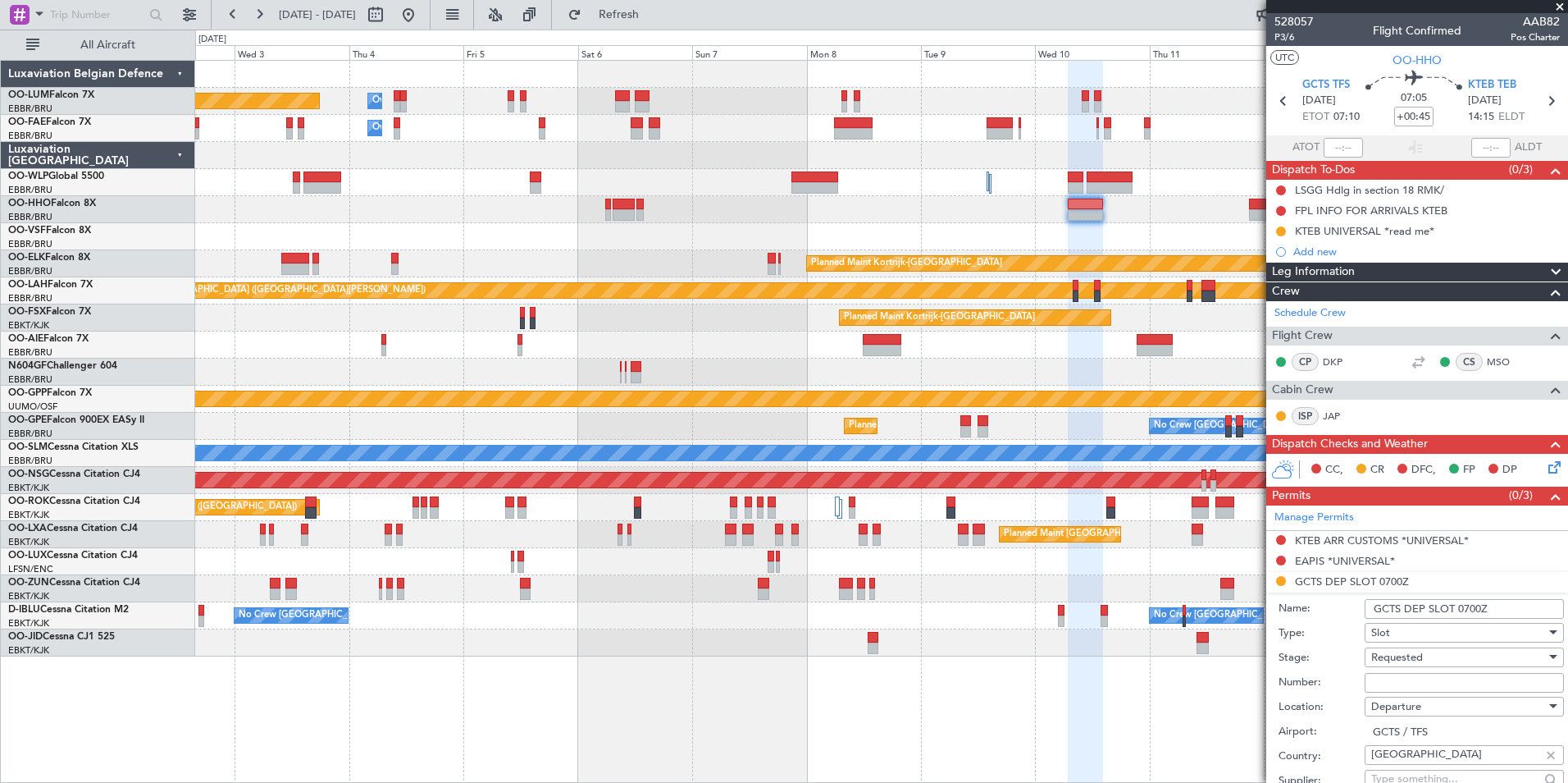
click at [1403, 658] on span "Requested" at bounding box center [1397, 657] width 52 height 15
drag, startPoint x: 1416, startPoint y: 761, endPoint x: 1402, endPoint y: 715, distance: 48.1
click at [1416, 760] on span "Received OK" at bounding box center [1458, 762] width 172 height 25
click at [1406, 682] on input "Number:" at bounding box center [1464, 683] width 199 height 20
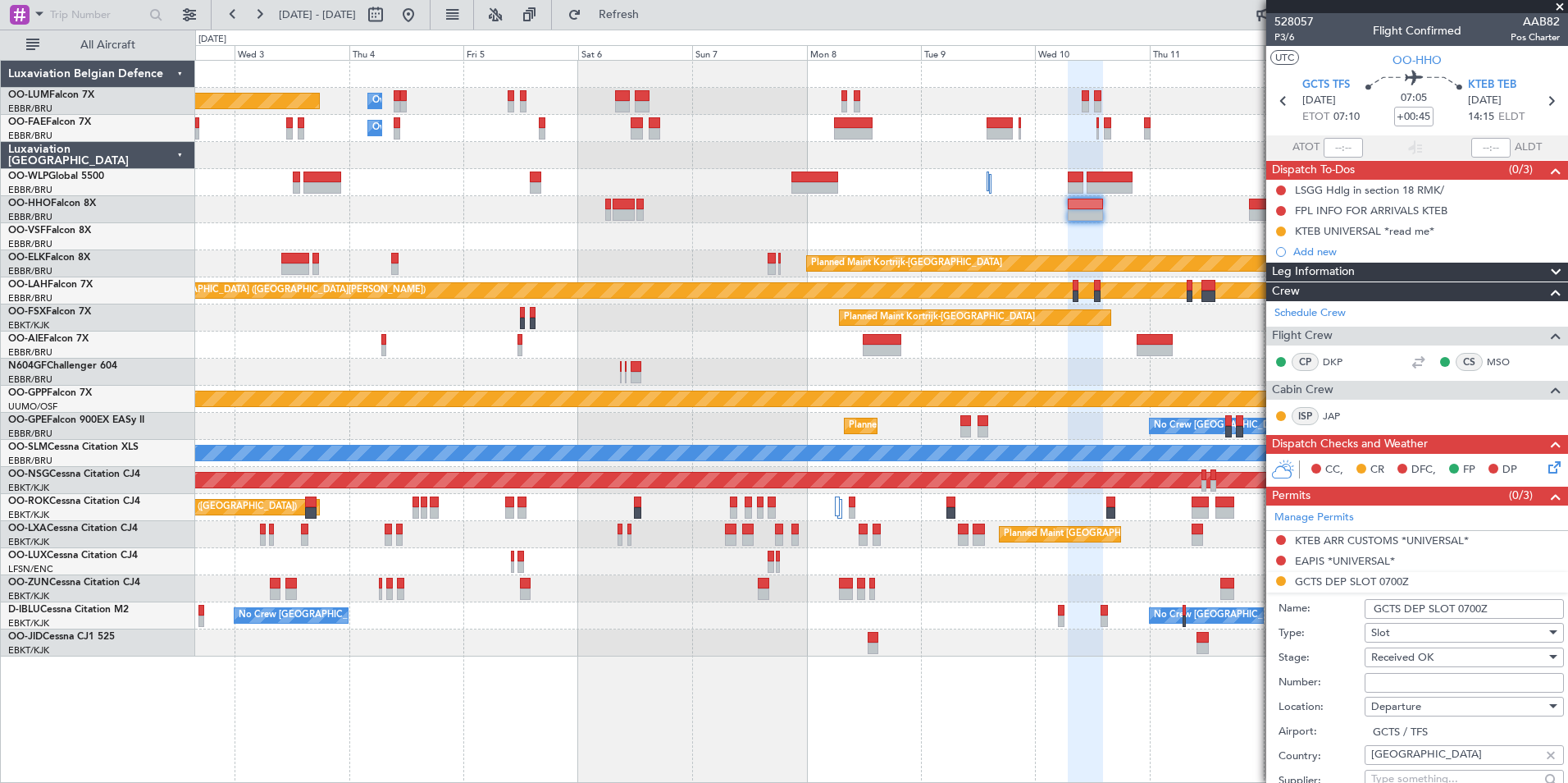
type input "approved"
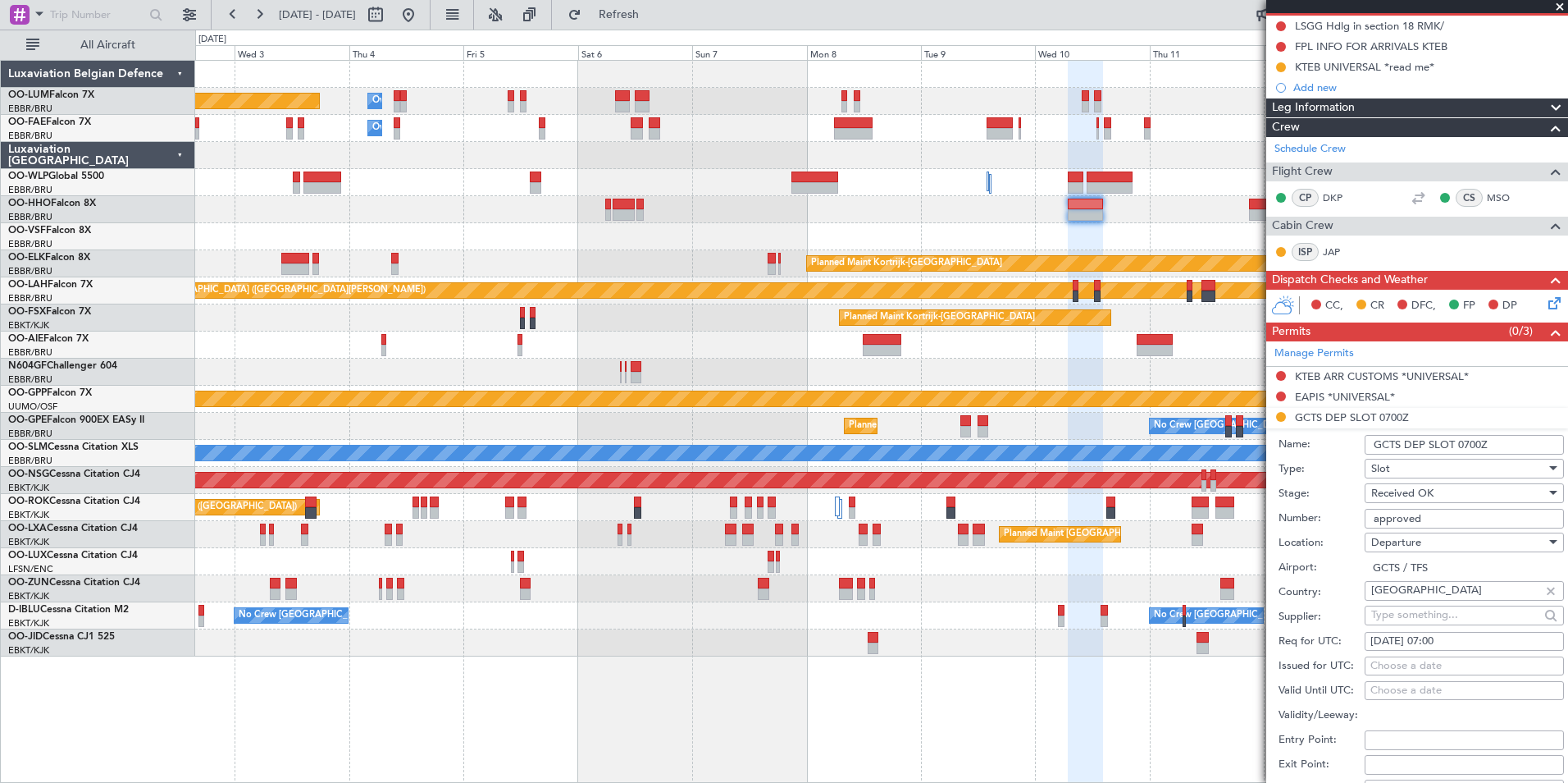
scroll to position [410, 0]
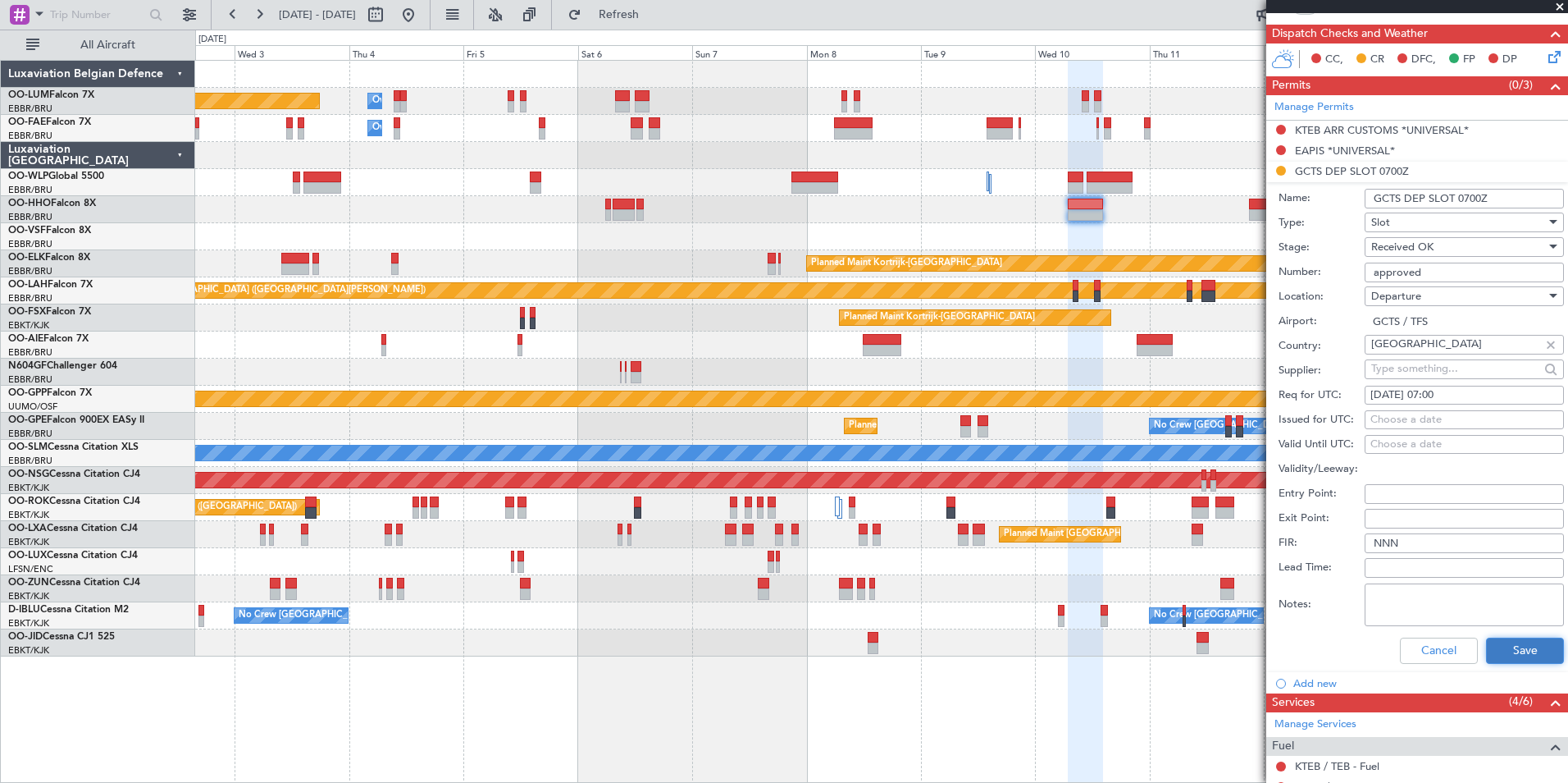
click at [1515, 644] on button "Save" at bounding box center [1524, 651] width 78 height 26
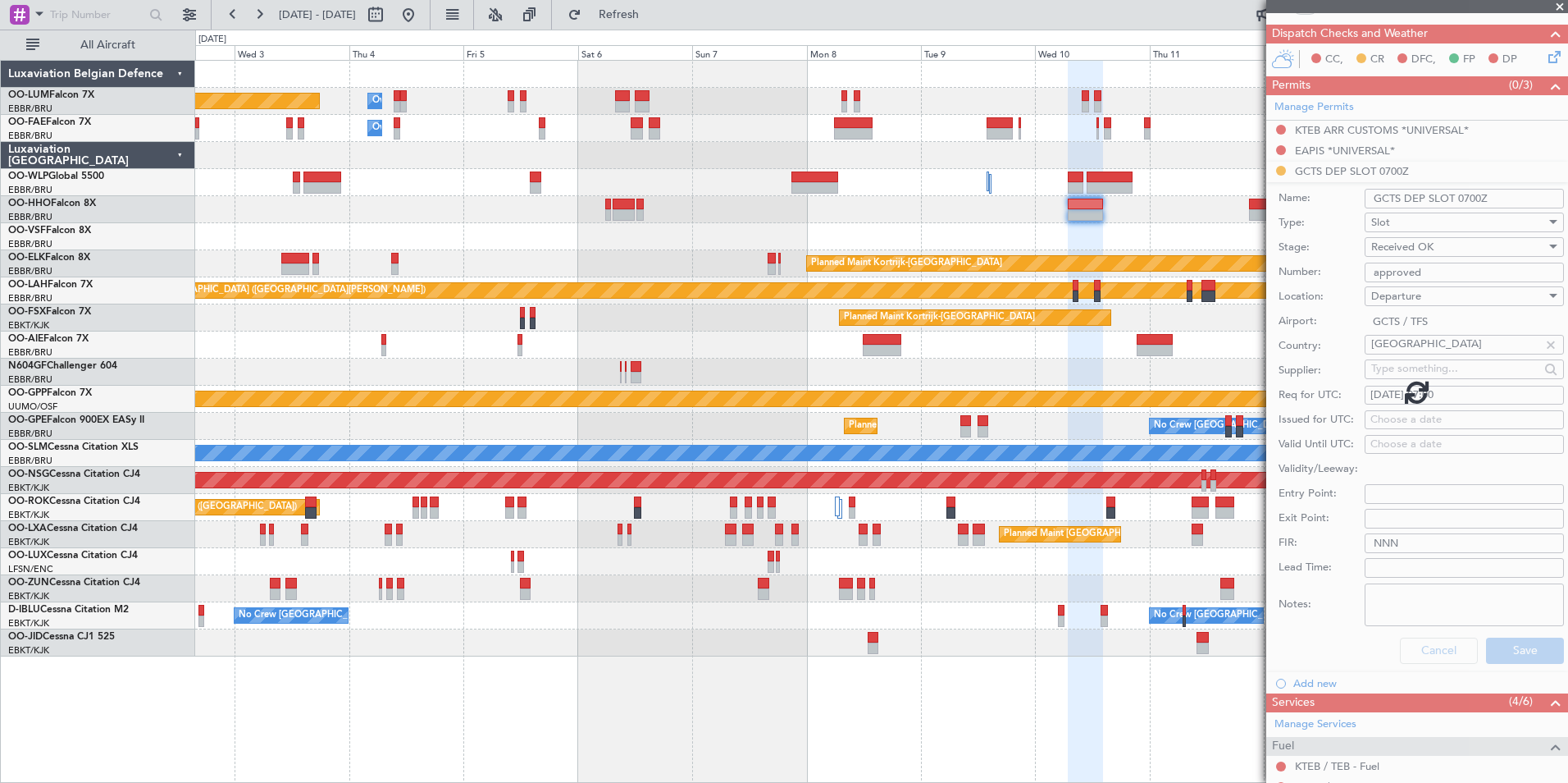
scroll to position [142, 0]
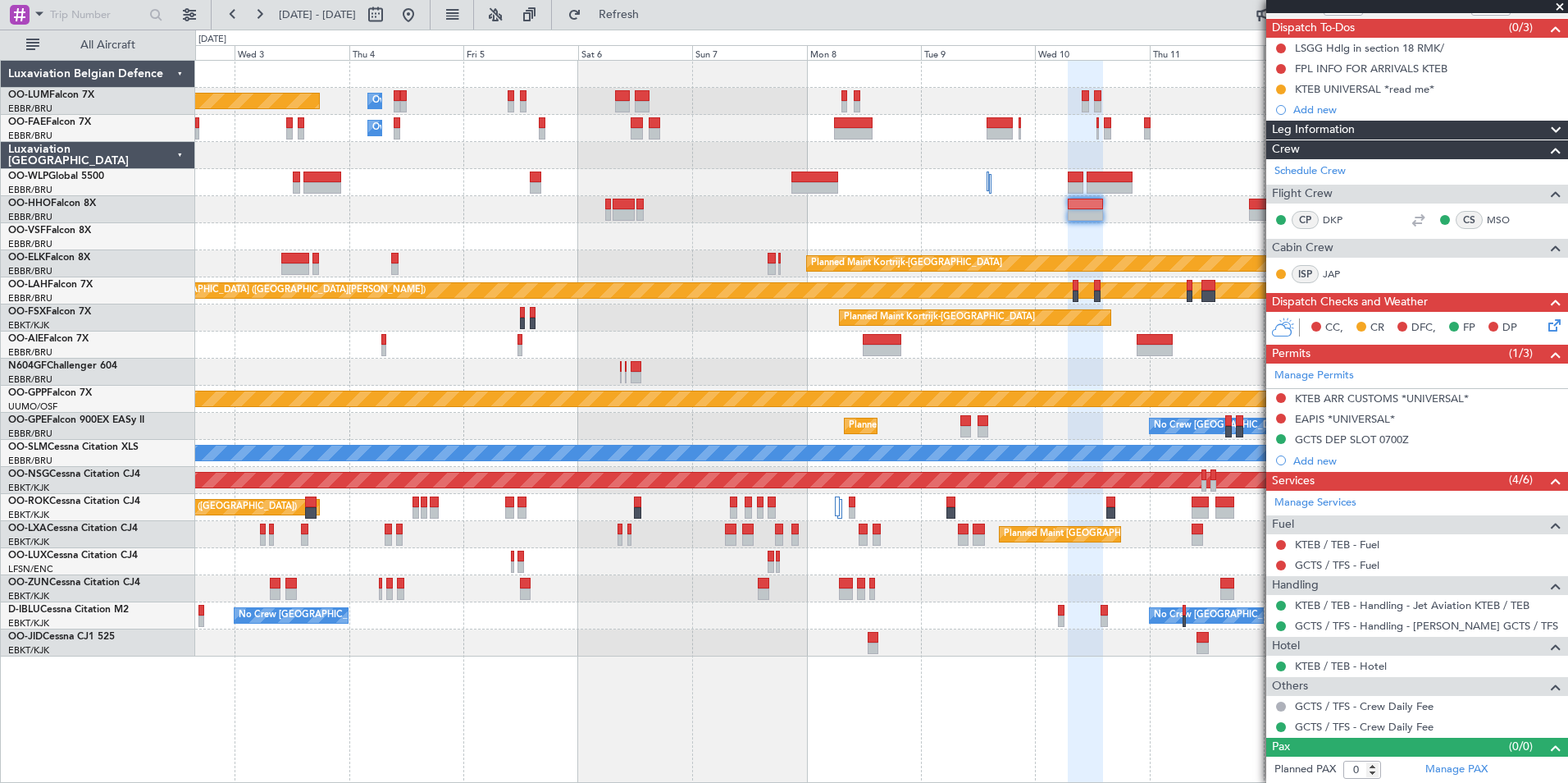
click at [634, 360] on div at bounding box center [881, 372] width 1372 height 27
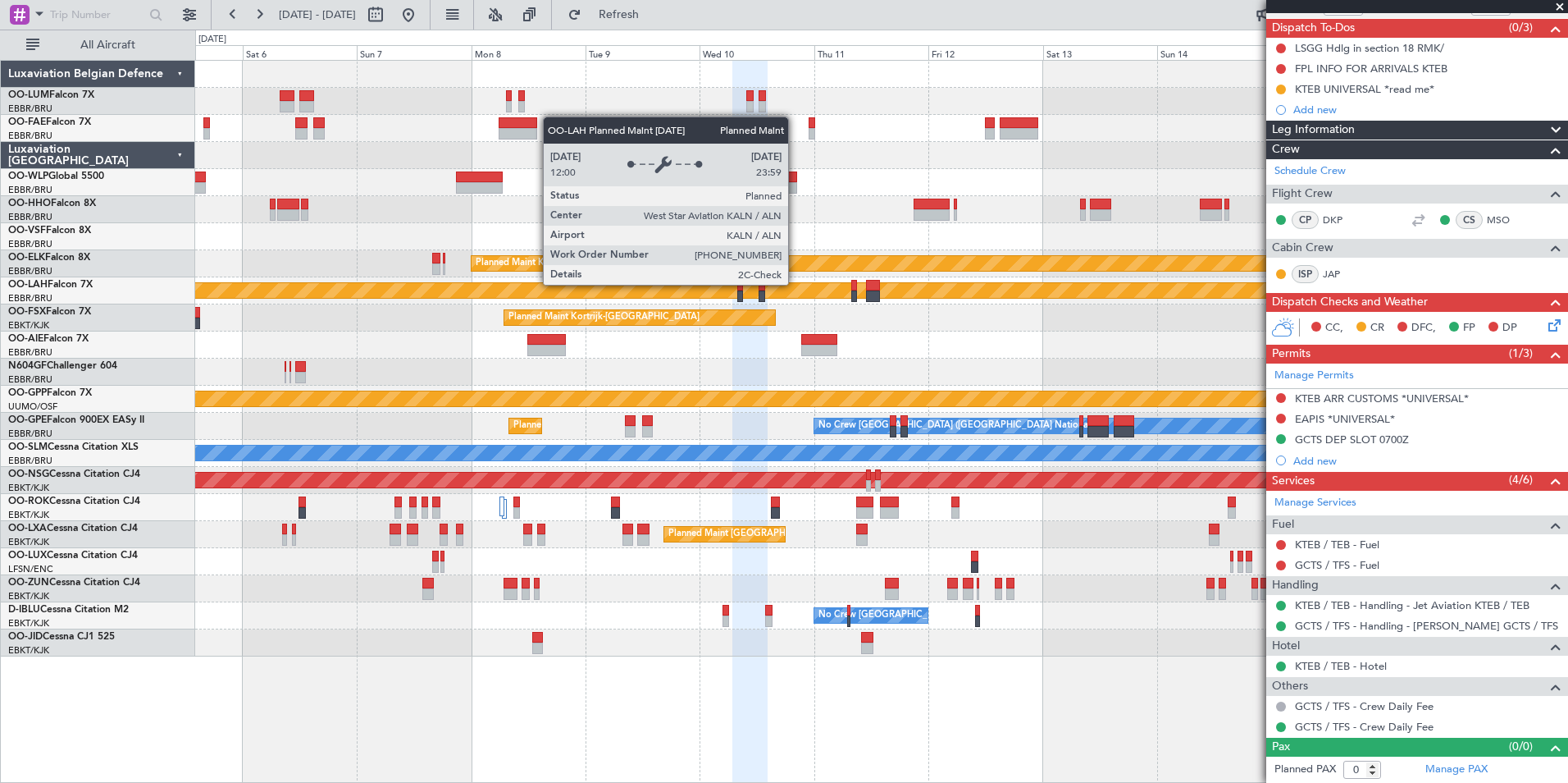
click at [726, 295] on div "Planned Maint [PERSON_NAME]-[GEOGRAPHIC_DATA][PERSON_NAME] ([GEOGRAPHIC_DATA][P…" at bounding box center [1333, 290] width 3211 height 15
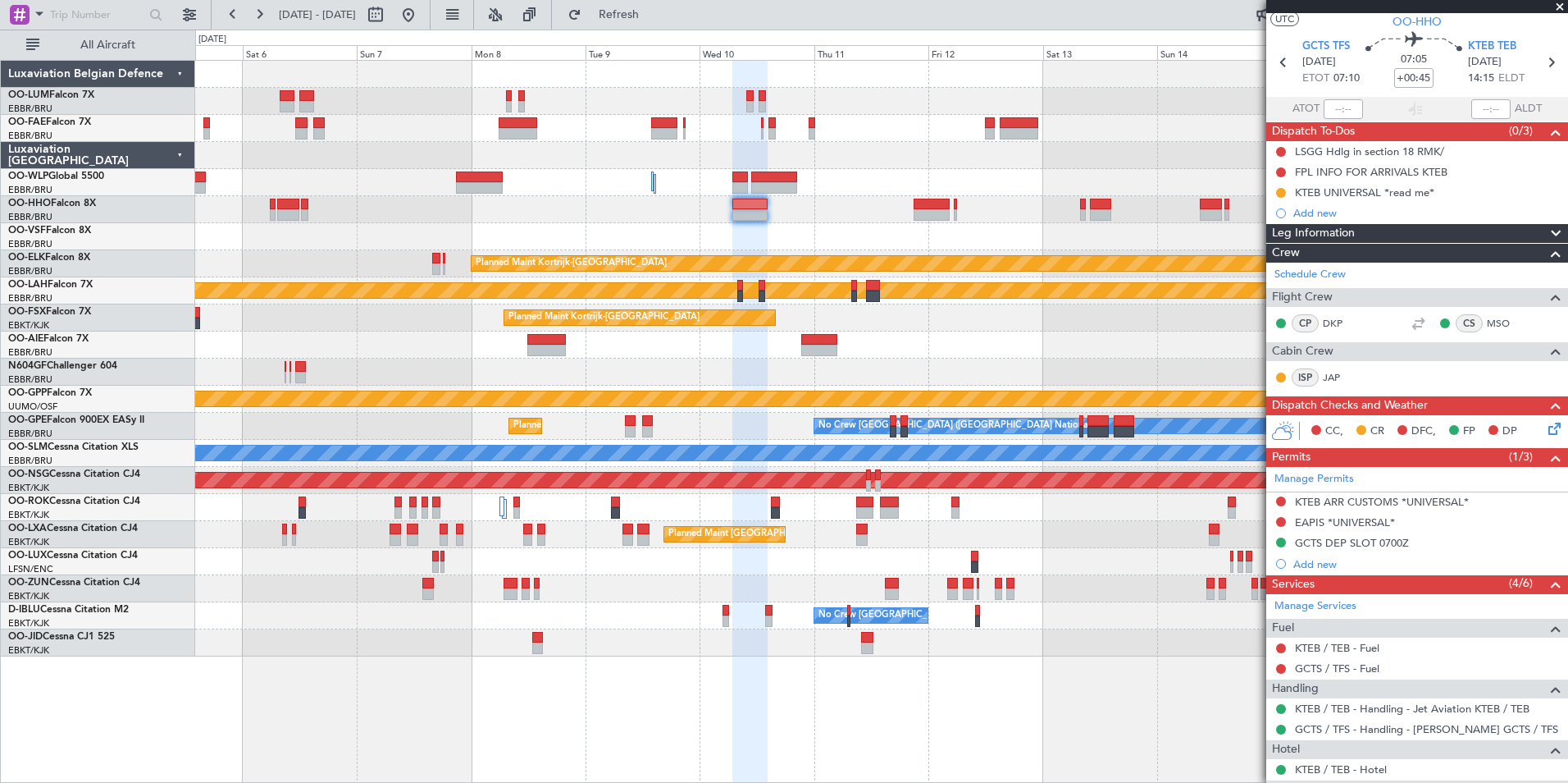
scroll to position [0, 0]
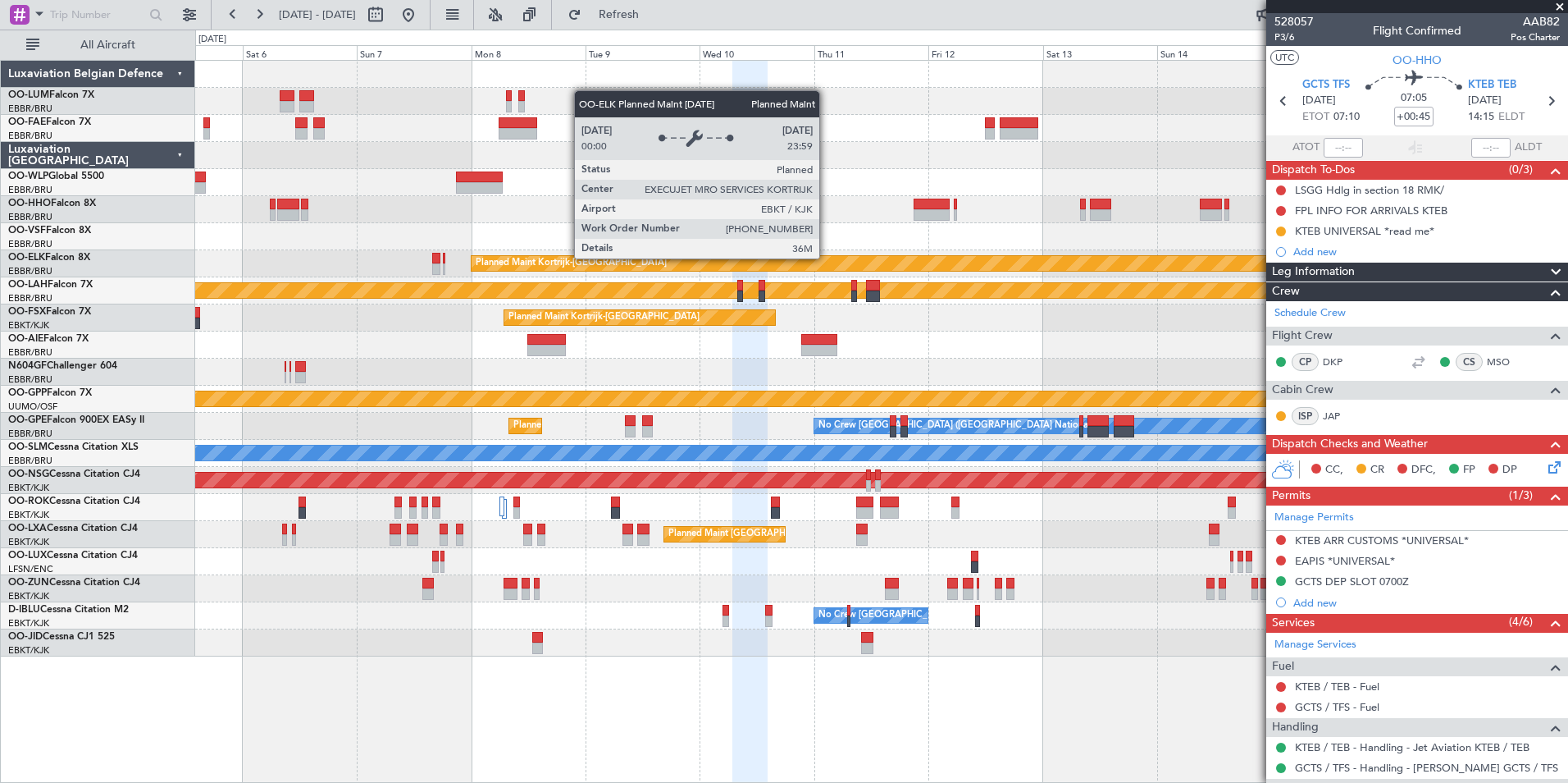
click at [848, 255] on div "Planned Maint Kortrijk-[GEOGRAPHIC_DATA]" at bounding box center [1557, 263] width 2173 height 16
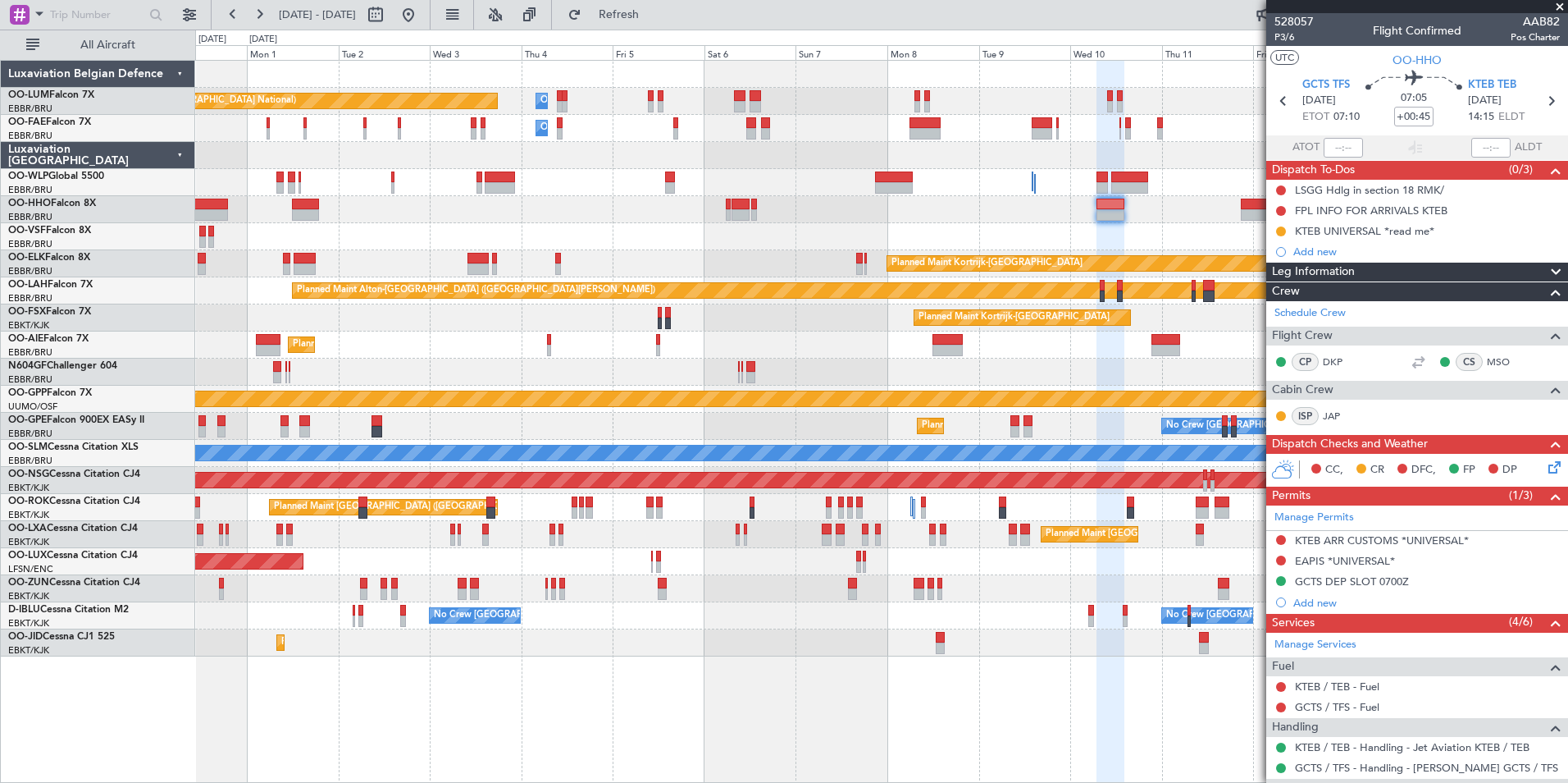
click at [968, 235] on div at bounding box center [881, 236] width 1372 height 27
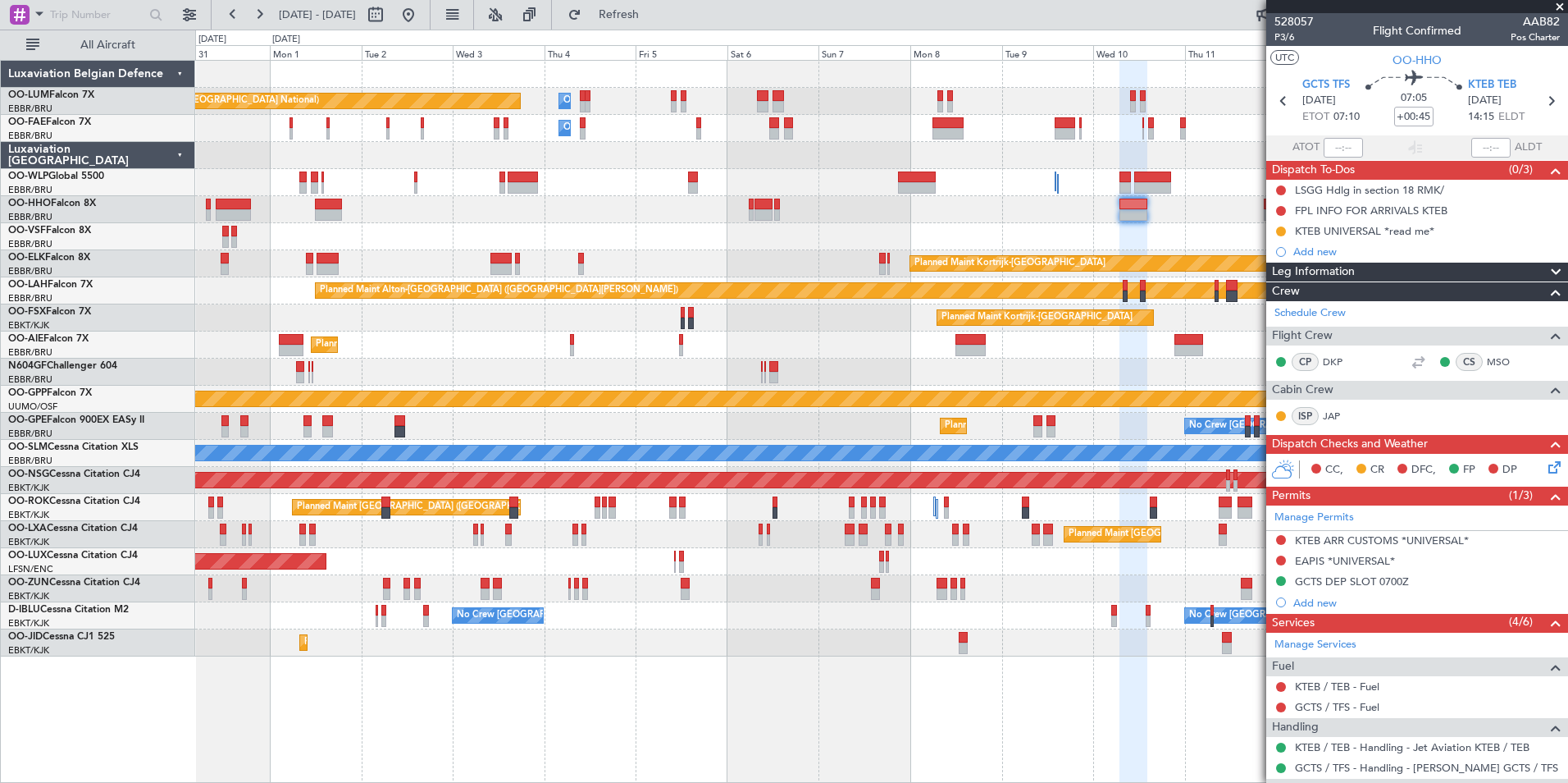
click at [682, 252] on div "Planned Maint Kortrijk-[GEOGRAPHIC_DATA]" at bounding box center [881, 263] width 1372 height 27
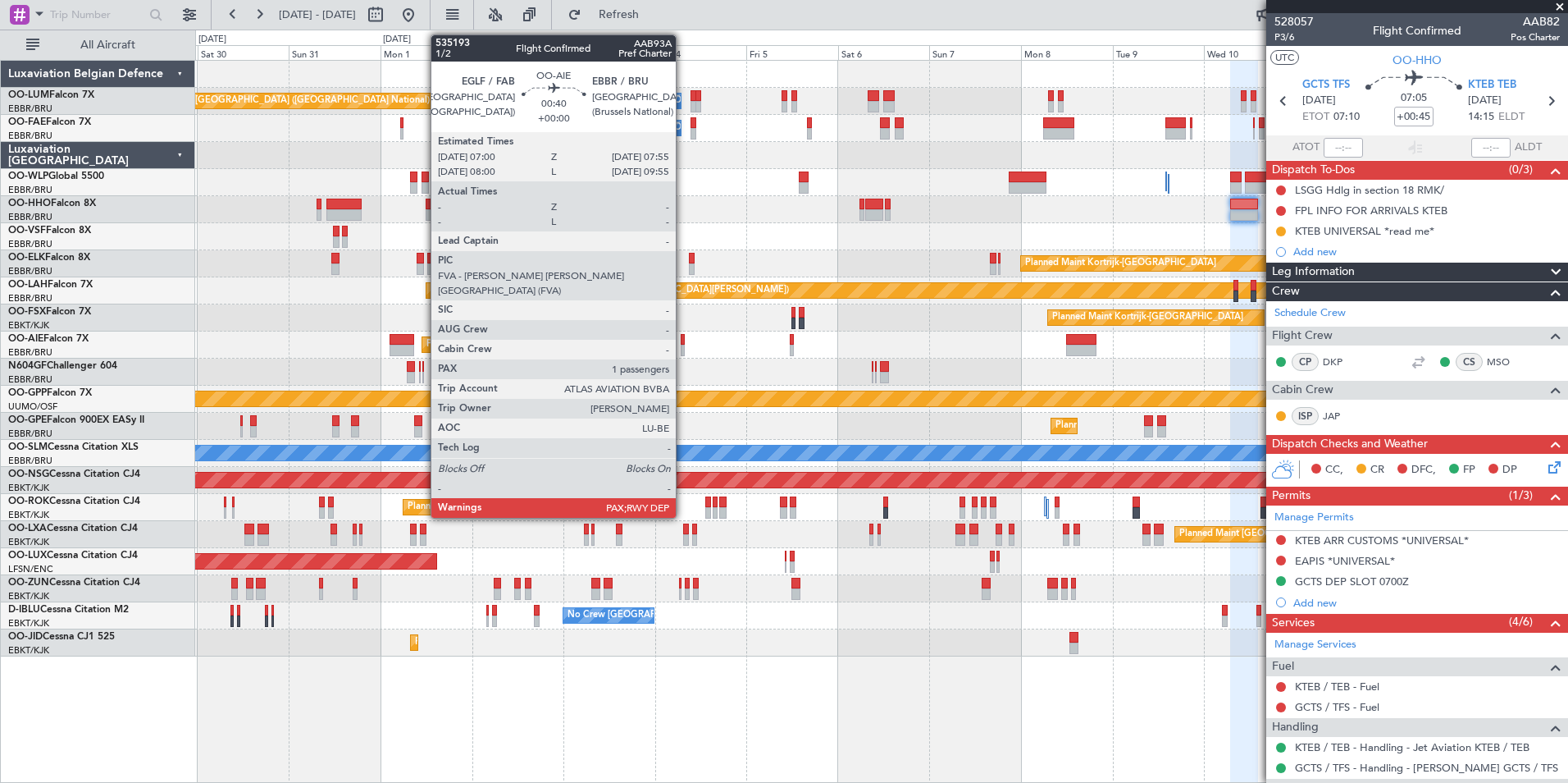
click at [683, 348] on div at bounding box center [682, 350] width 4 height 12
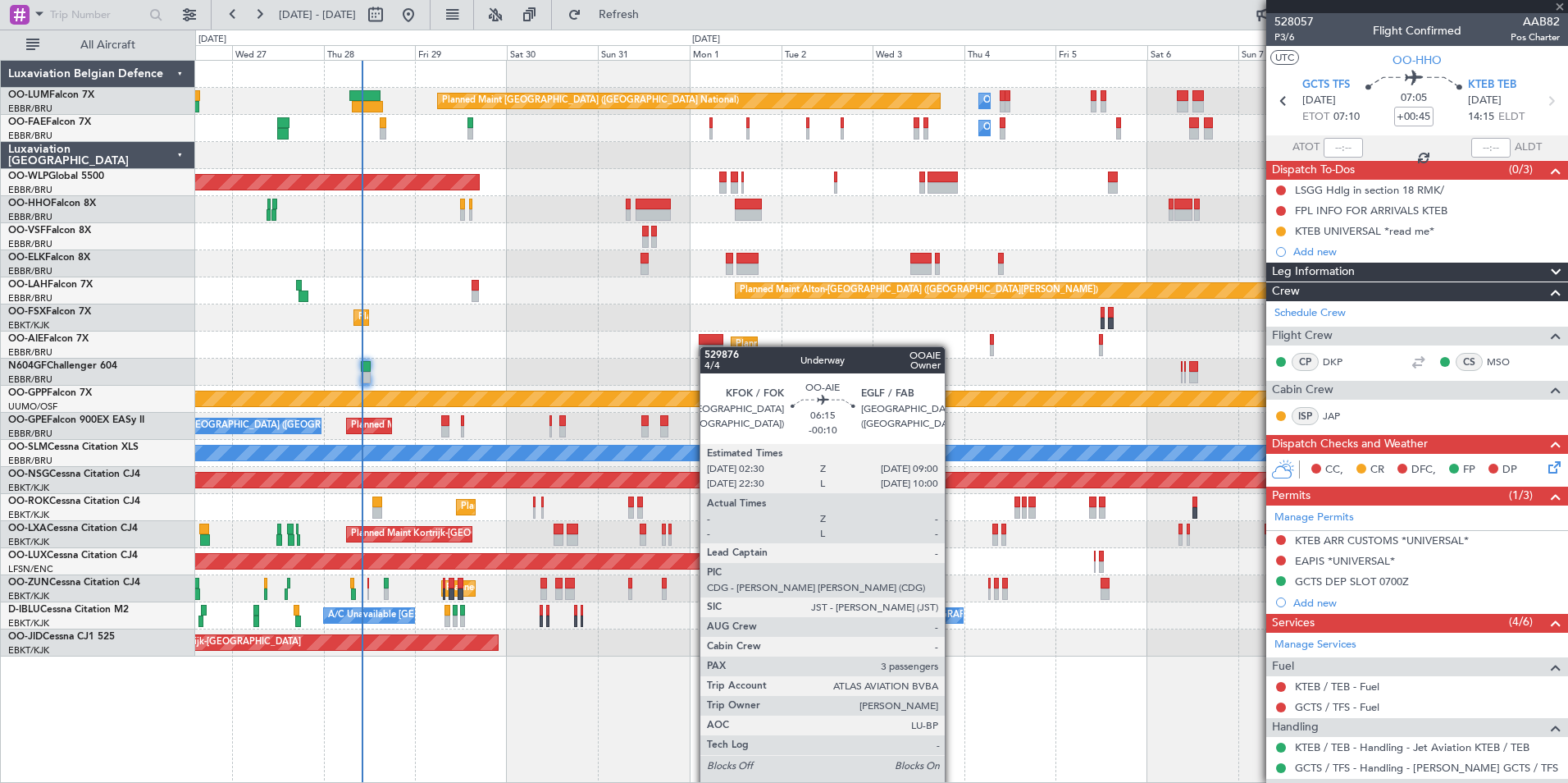
click at [708, 346] on div at bounding box center [711, 350] width 25 height 12
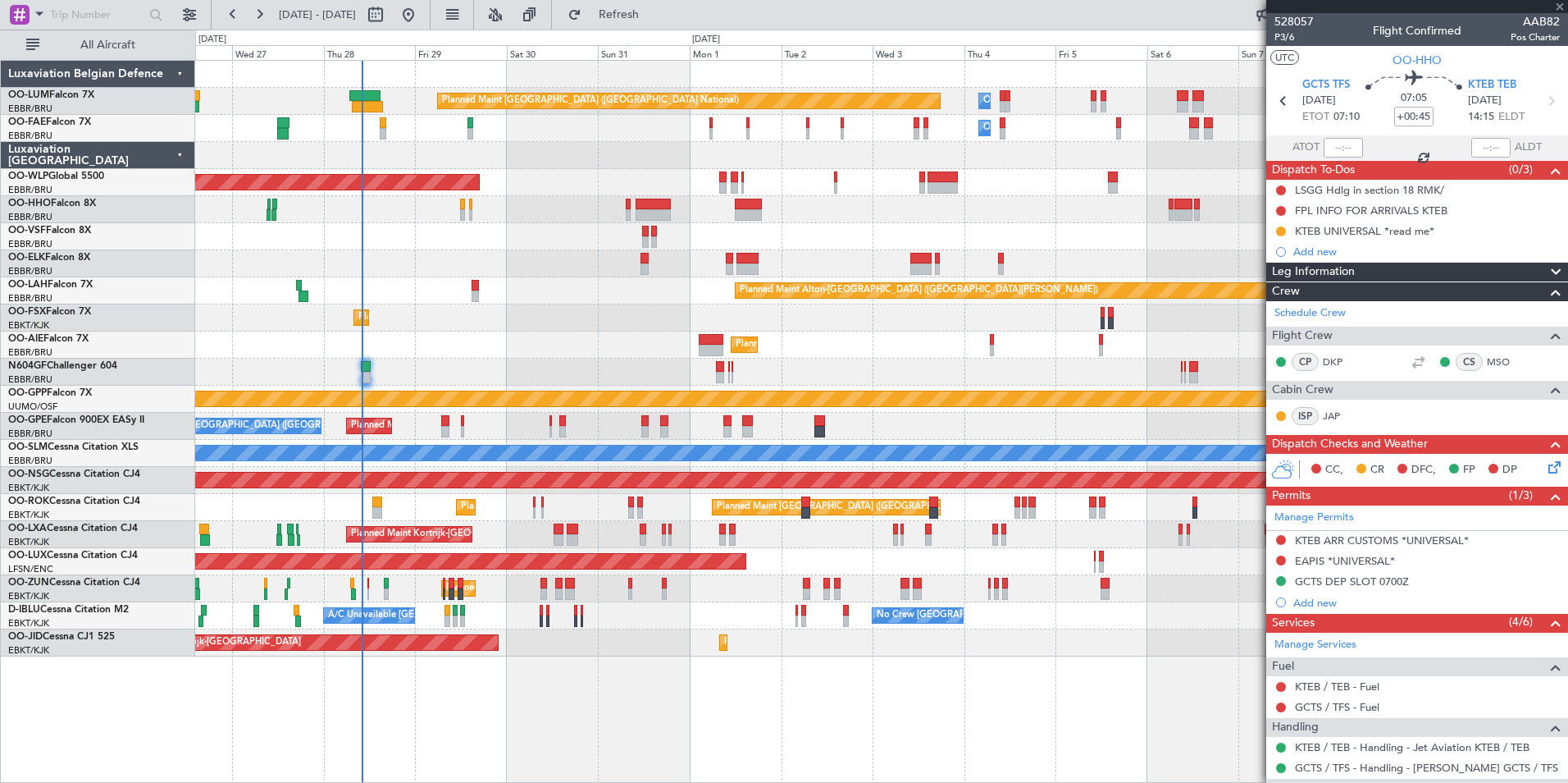
click at [535, 349] on div "Planned Maint [GEOGRAPHIC_DATA] ([GEOGRAPHIC_DATA])" at bounding box center [881, 345] width 1372 height 27
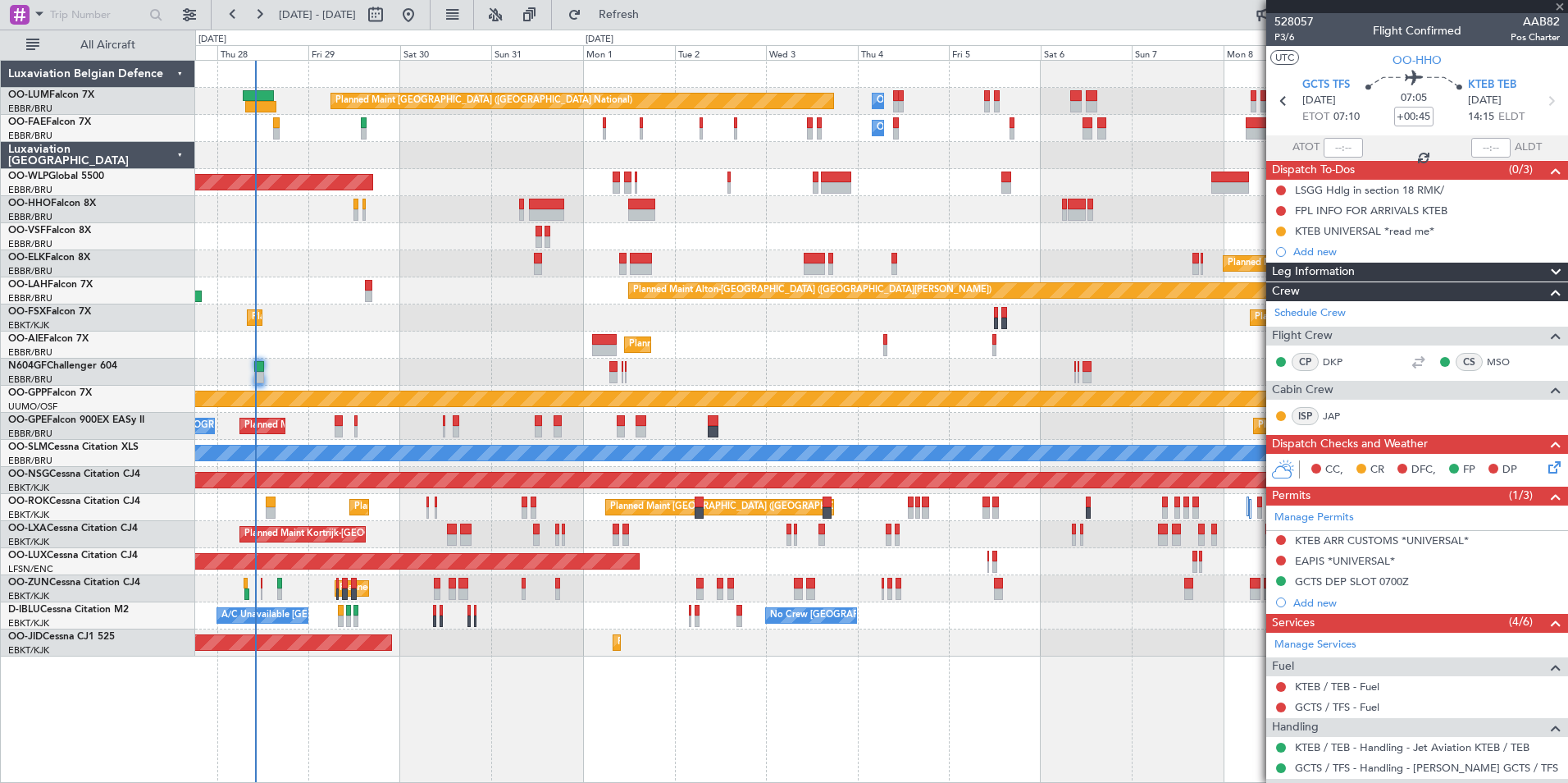
type input "-00:10"
type input "3"
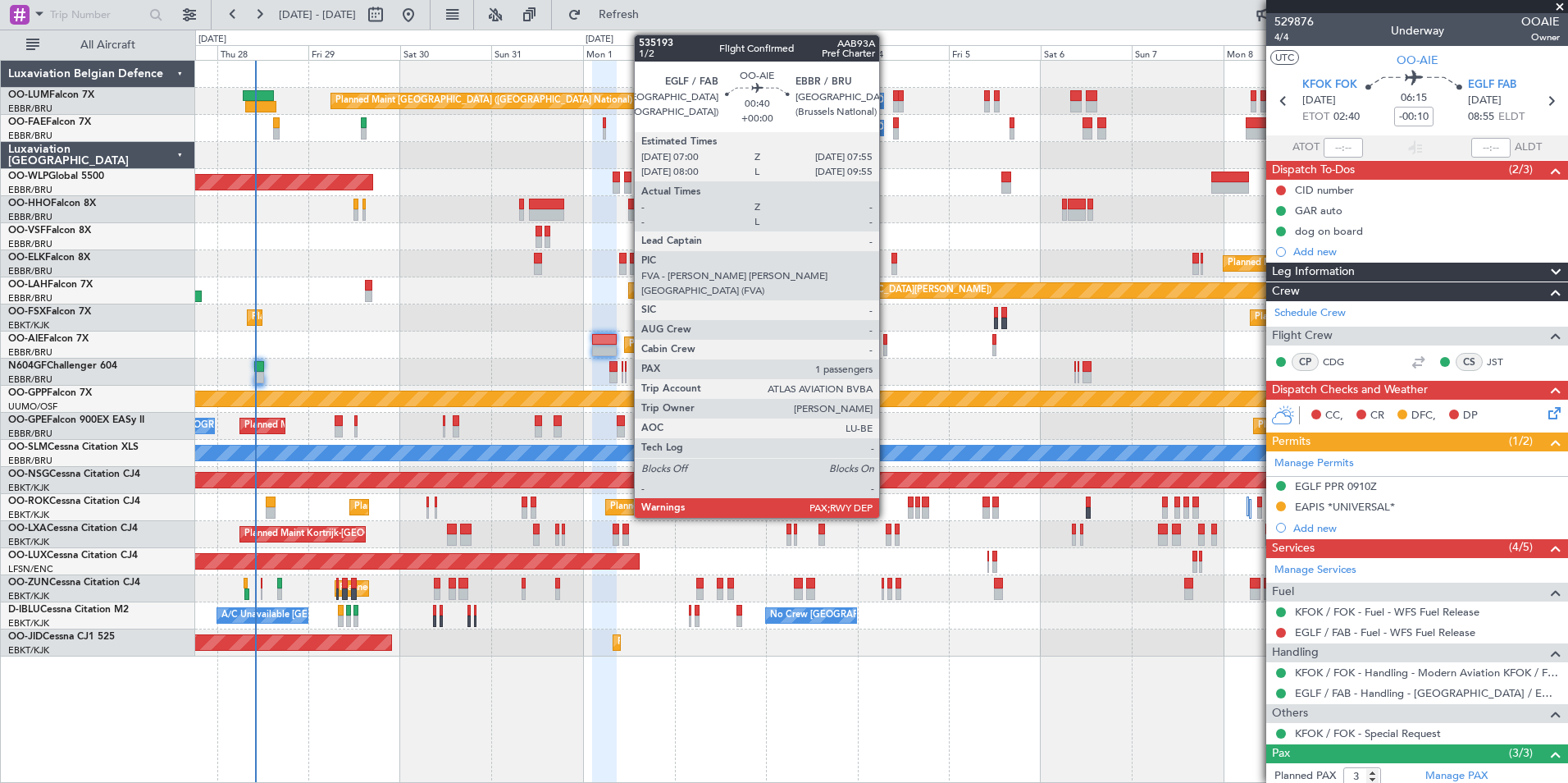
click at [886, 350] on div at bounding box center [885, 350] width 4 height 12
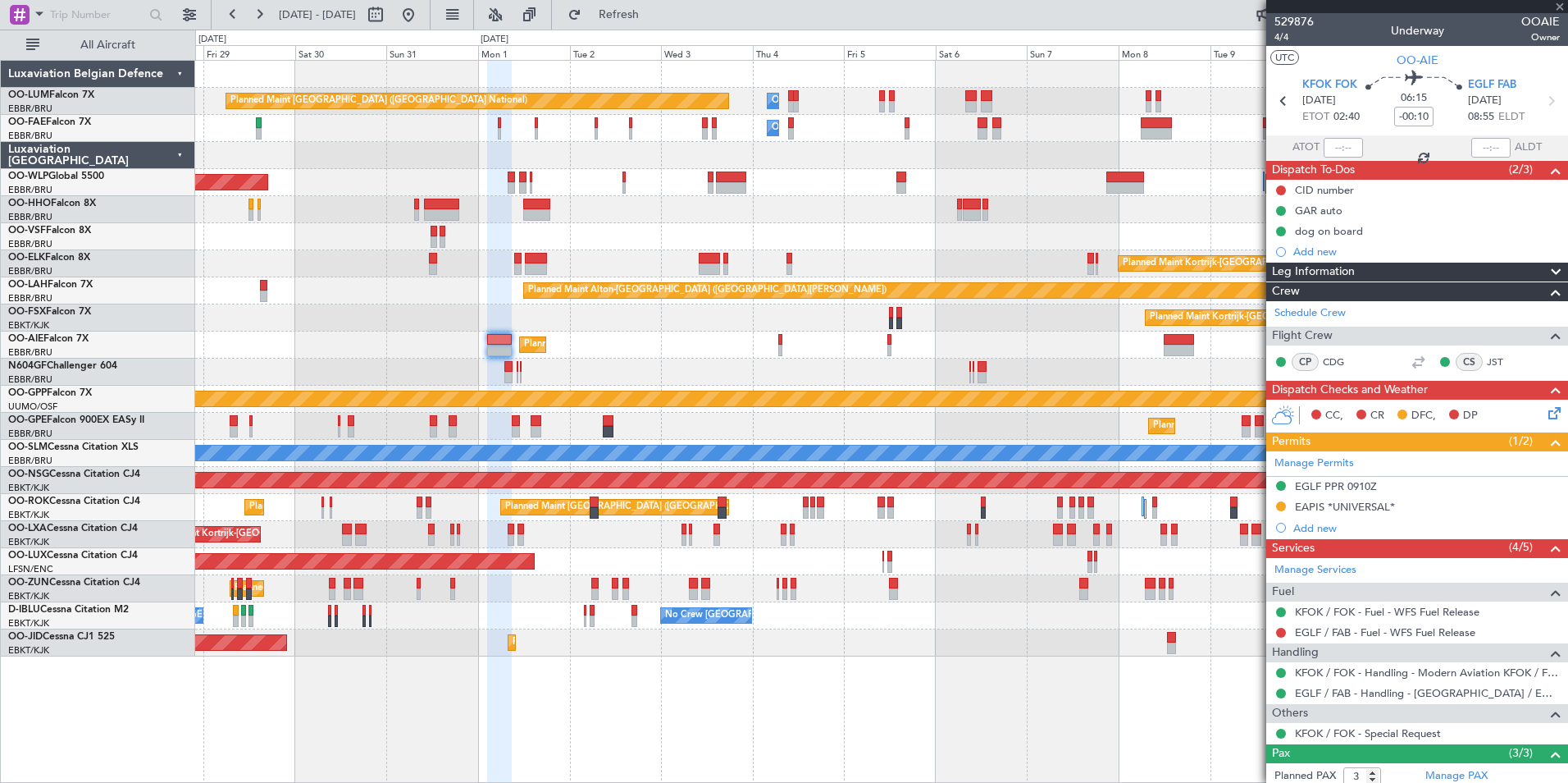
click at [811, 366] on div at bounding box center [881, 372] width 1372 height 27
type input "1"
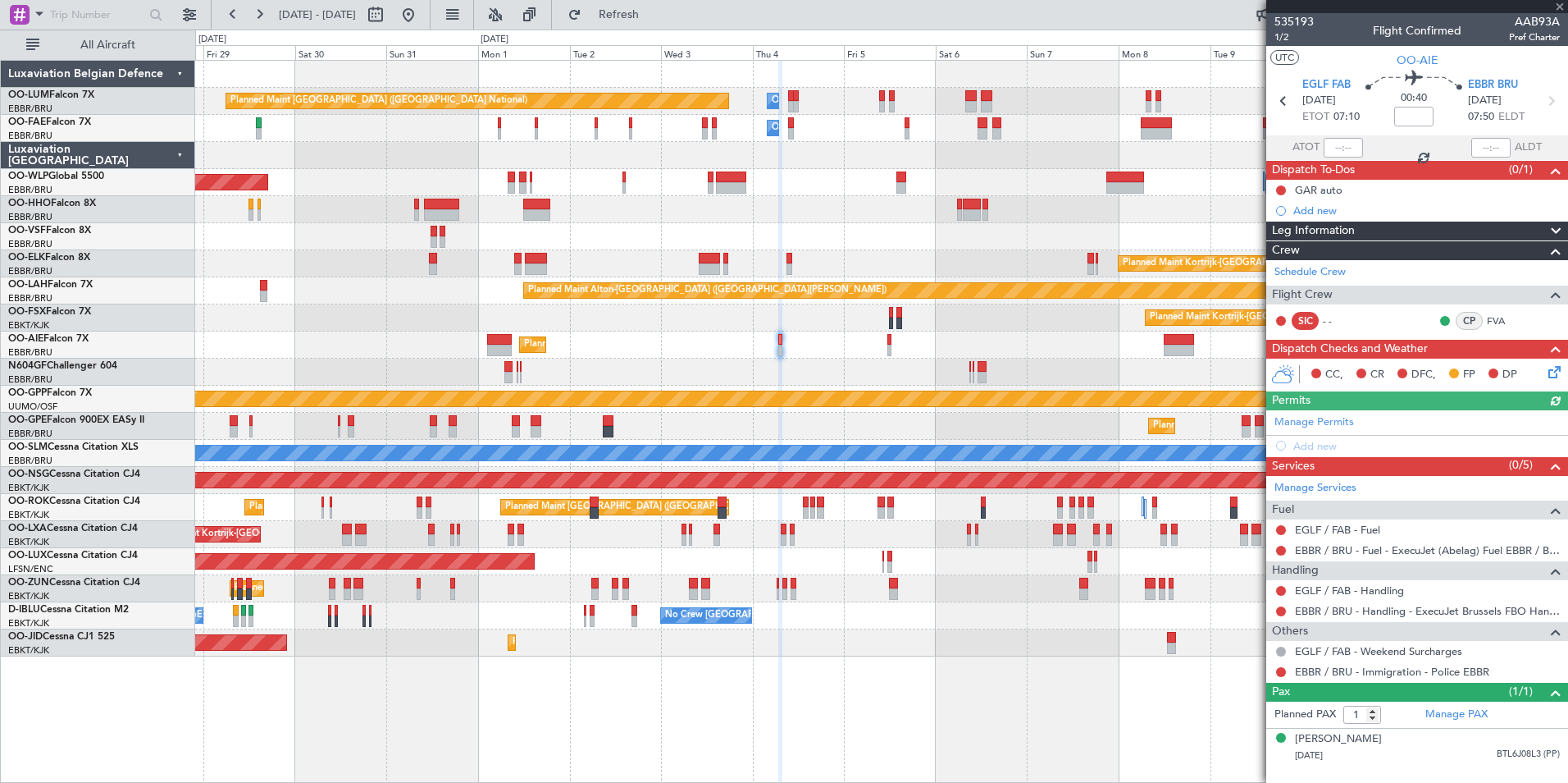
click at [769, 379] on div at bounding box center [881, 372] width 1372 height 27
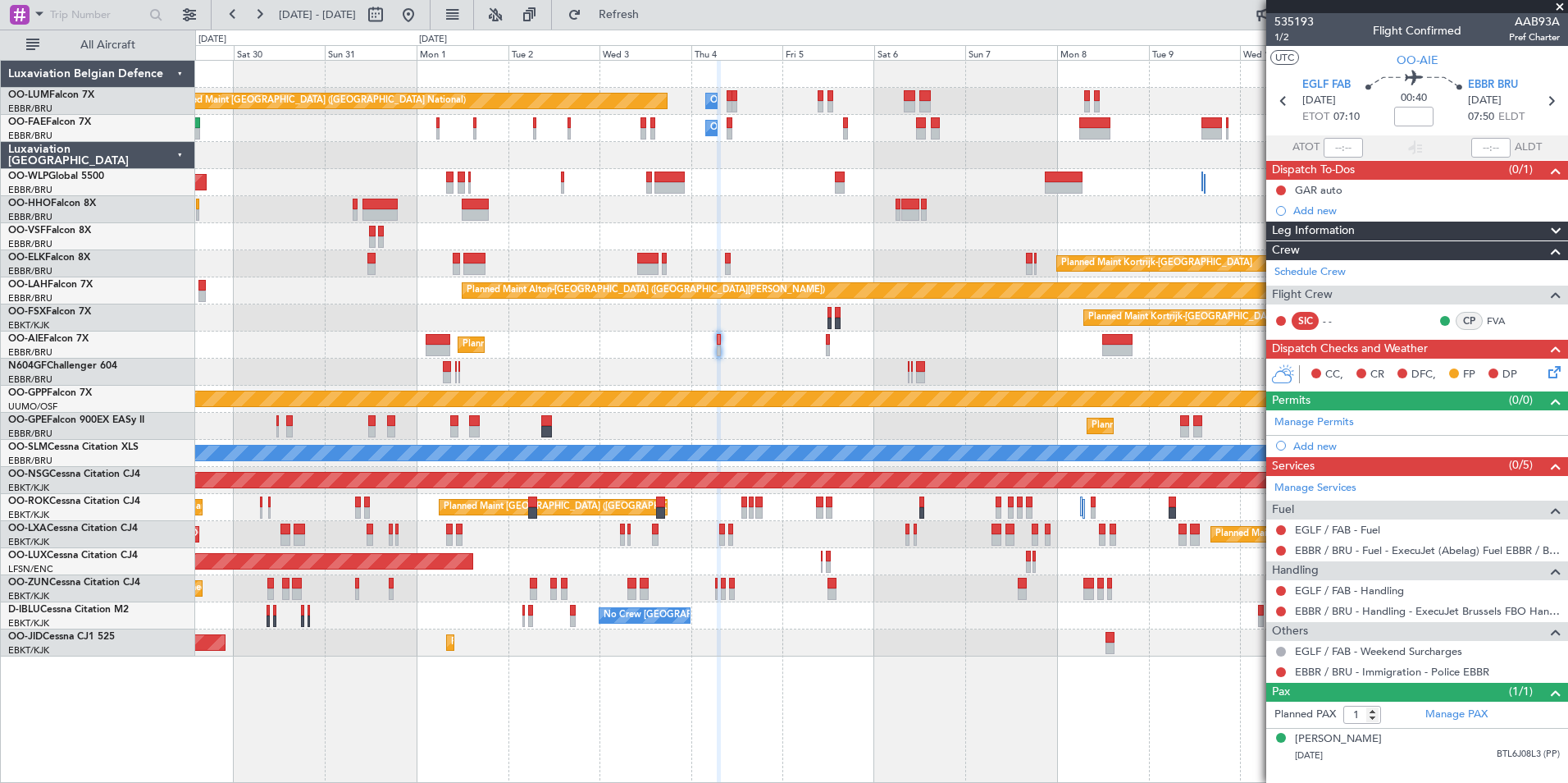
click at [823, 371] on div at bounding box center [881, 372] width 1372 height 27
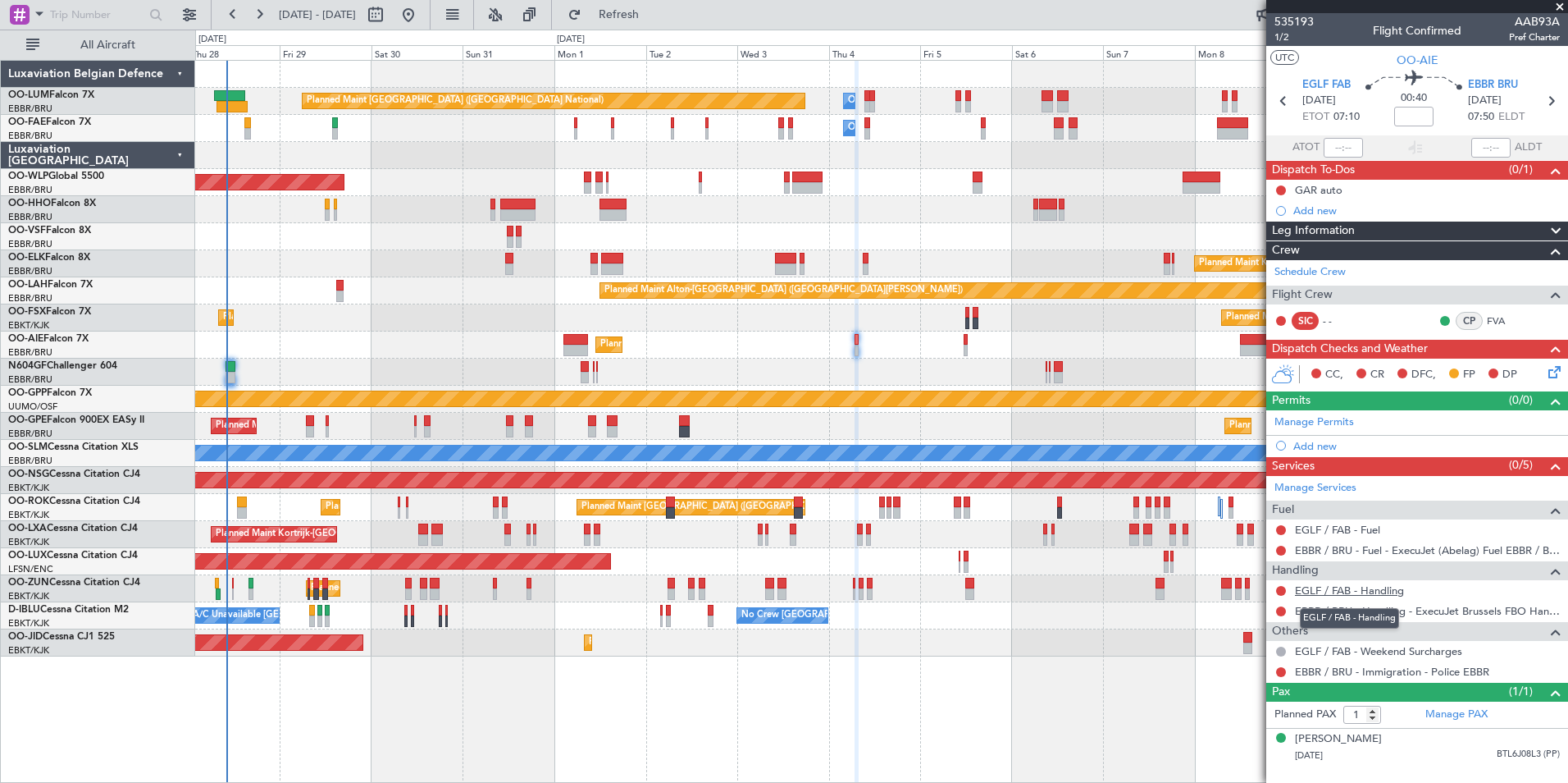
click at [1367, 591] on link "EGLF / FAB - Handling" at bounding box center [1349, 590] width 109 height 14
click at [1349, 594] on link "EGLF / FAB - Handling" at bounding box center [1349, 590] width 109 height 14
click at [573, 464] on div "Planned Maint Brussels (Brussels National) Owner Melsbroek Air Base Owner Melsb…" at bounding box center [881, 359] width 1372 height 595
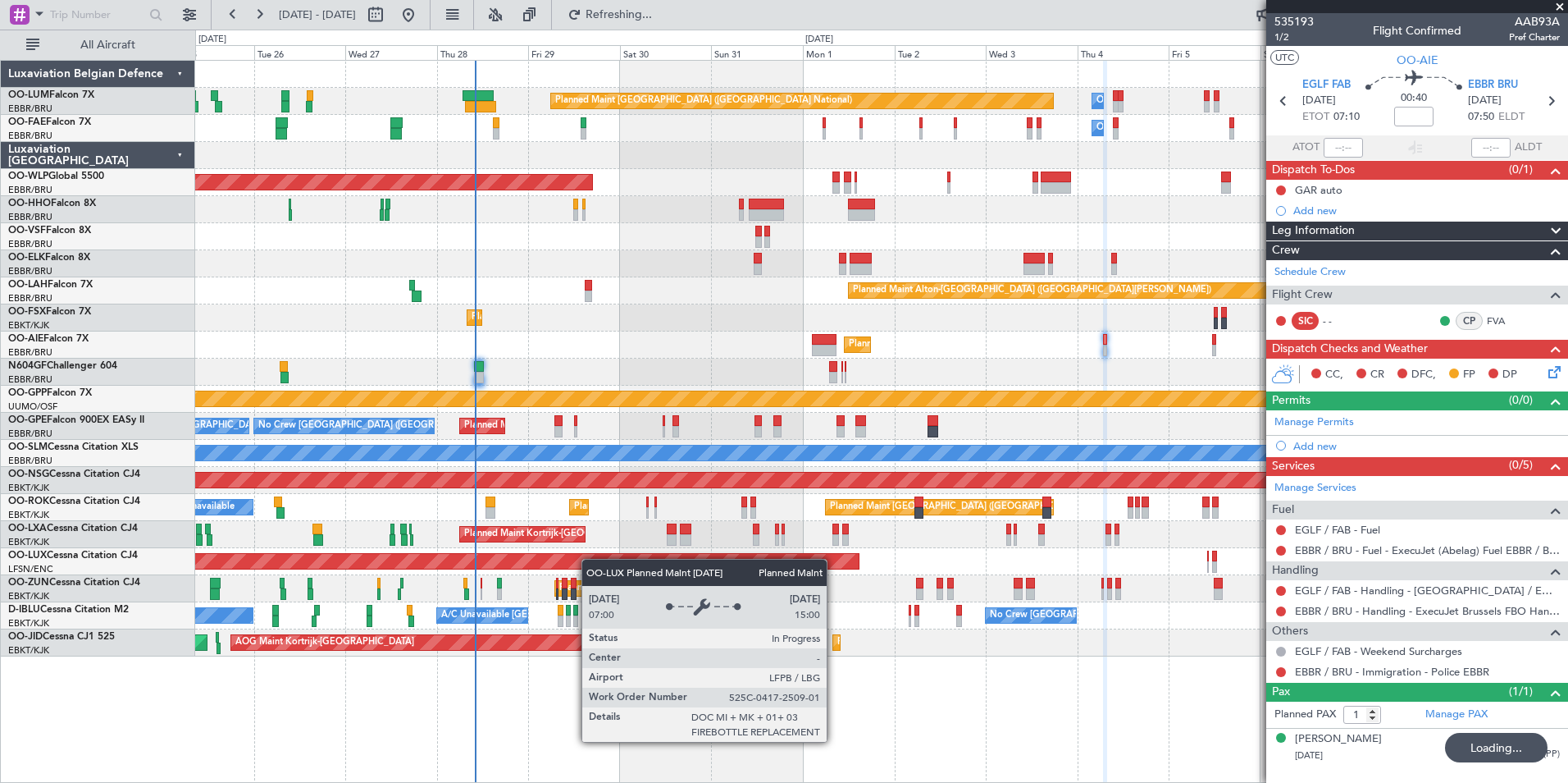
click at [582, 561] on div "Planned Maint Brussels (Brussels National) Owner Melsbroek Air Base Owner Melsb…" at bounding box center [881, 359] width 1372 height 595
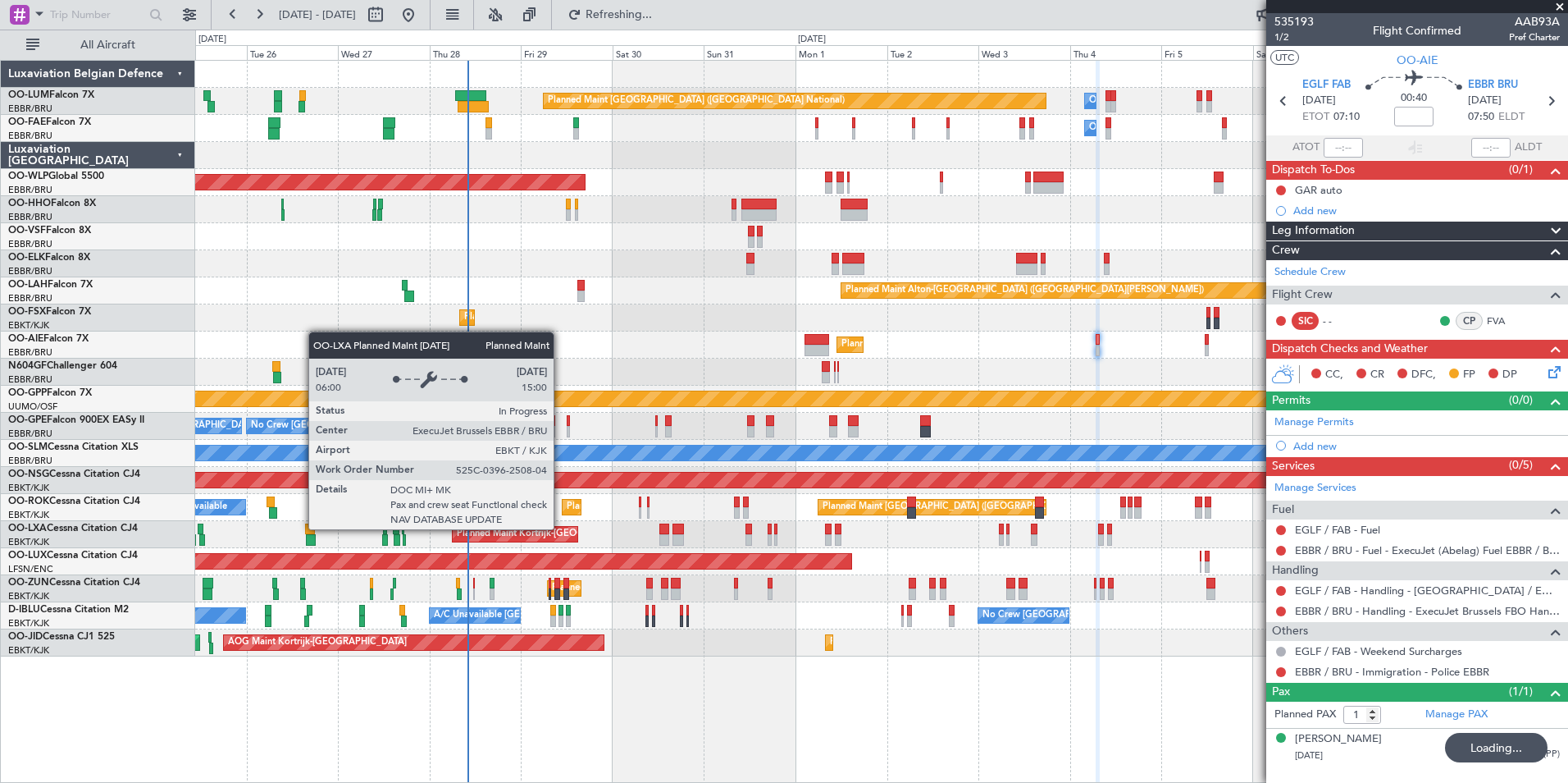
click at [519, 540] on div "Planned Maint Kortrijk-[GEOGRAPHIC_DATA]" at bounding box center [553, 534] width 191 height 25
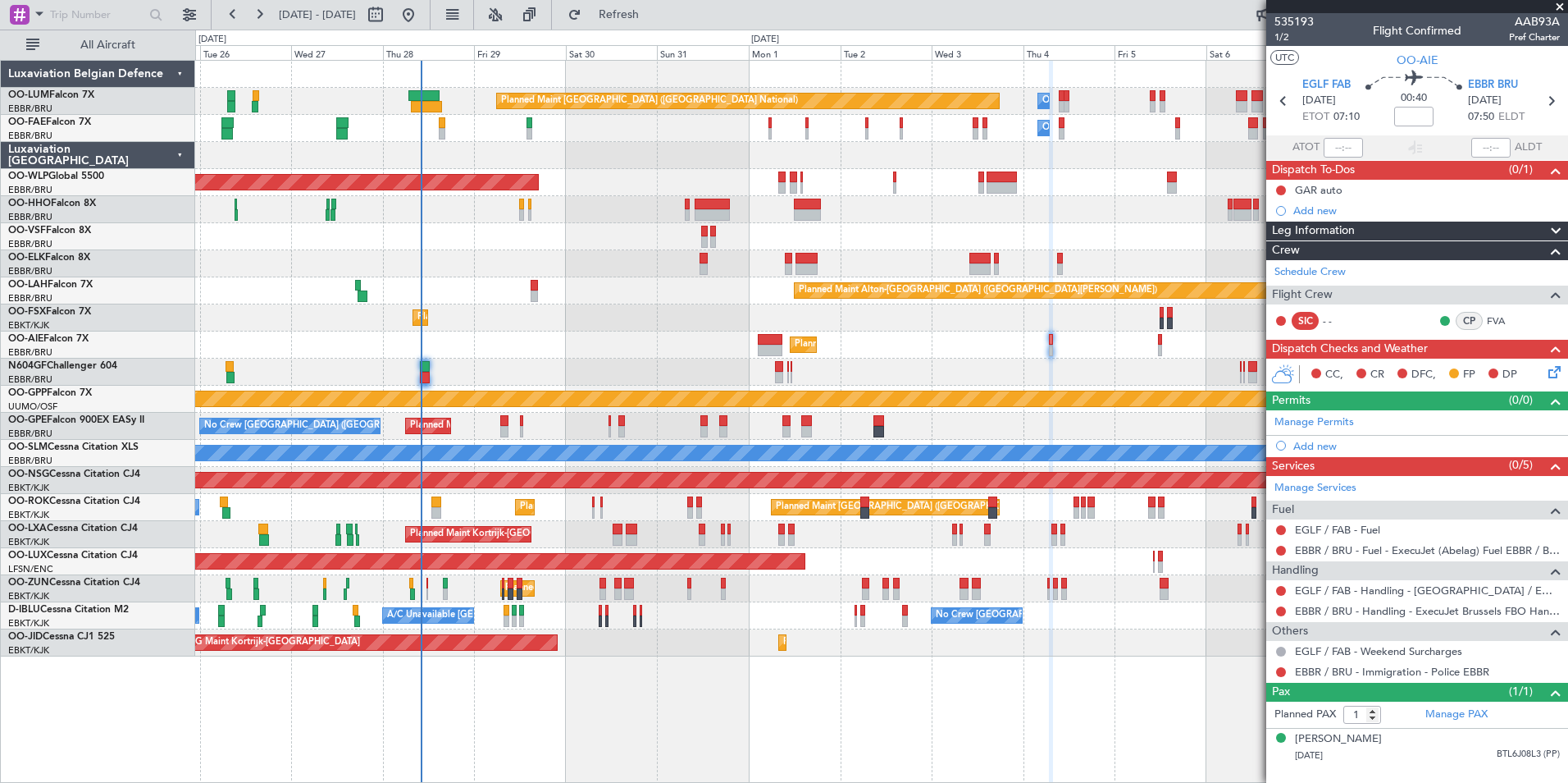
click at [494, 358] on div "Planned Maint Brussels (Brussels National) Owner Melsbroek Air Base Owner Melsb…" at bounding box center [881, 359] width 1372 height 595
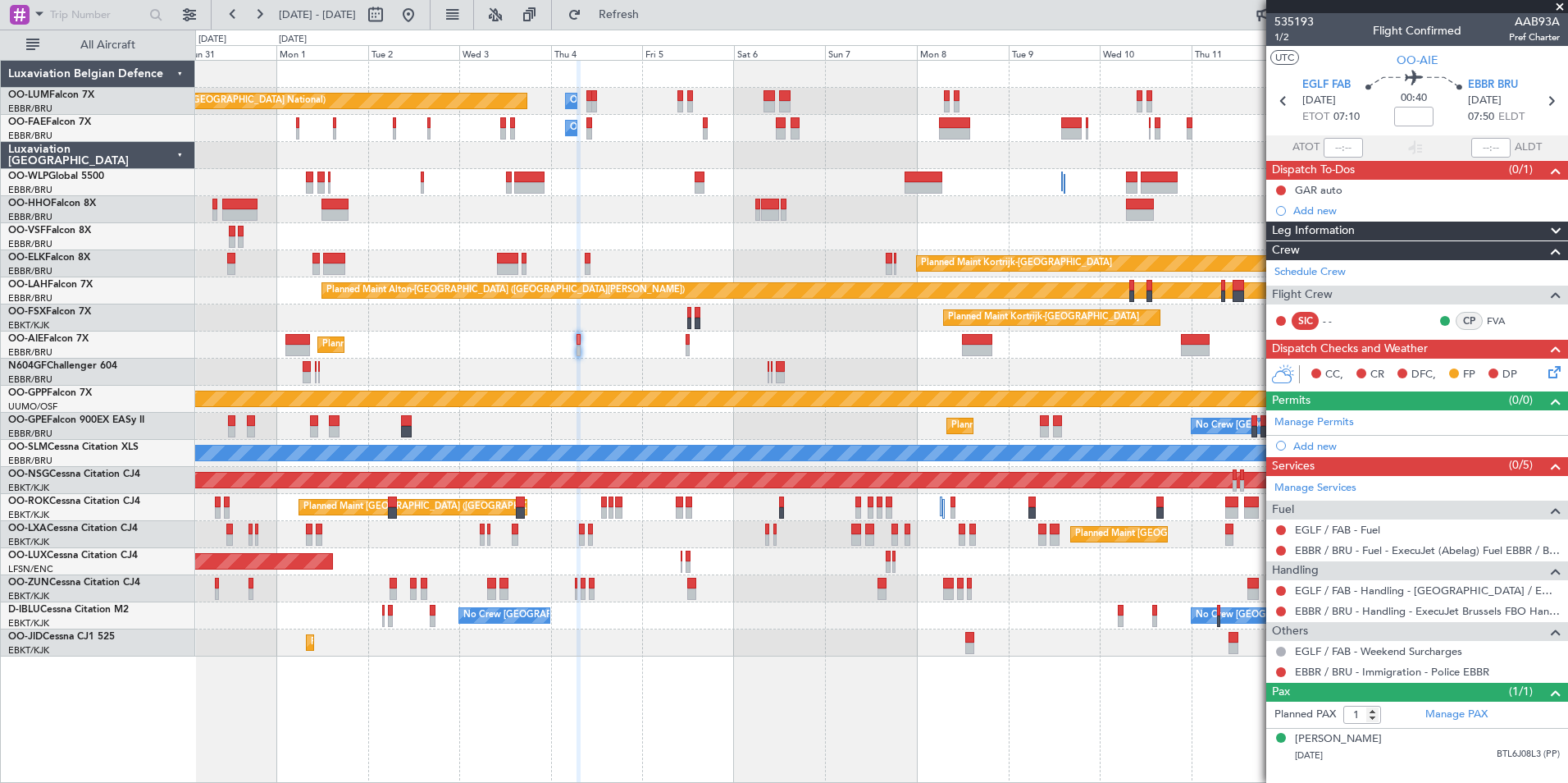
click at [35, 392] on div "Planned Maint Brussels (Brussels National) Owner Melsbroek Air Base Owner Melsb…" at bounding box center [784, 406] width 1568 height 753
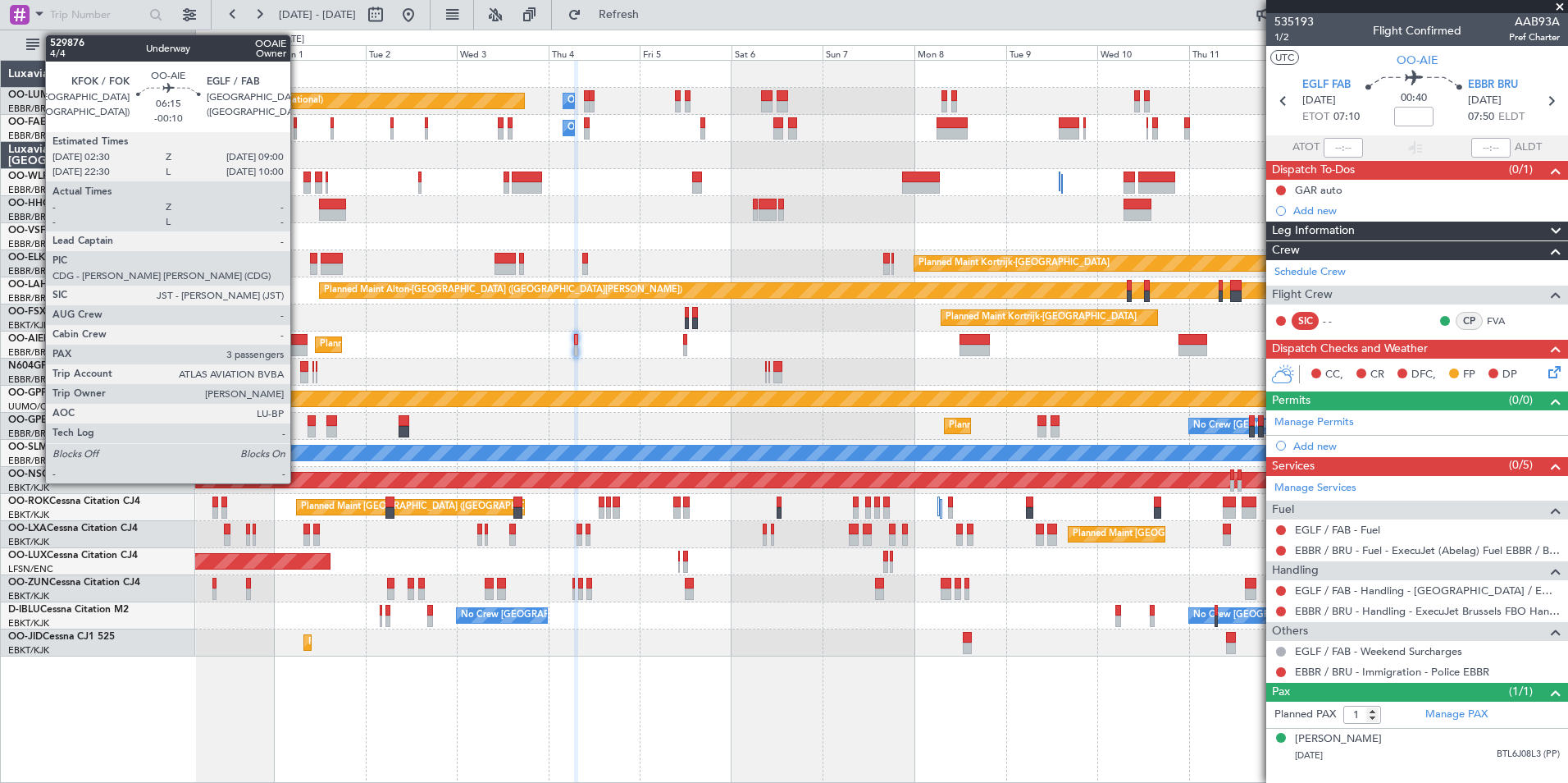
click at [298, 346] on div at bounding box center [295, 350] width 25 height 12
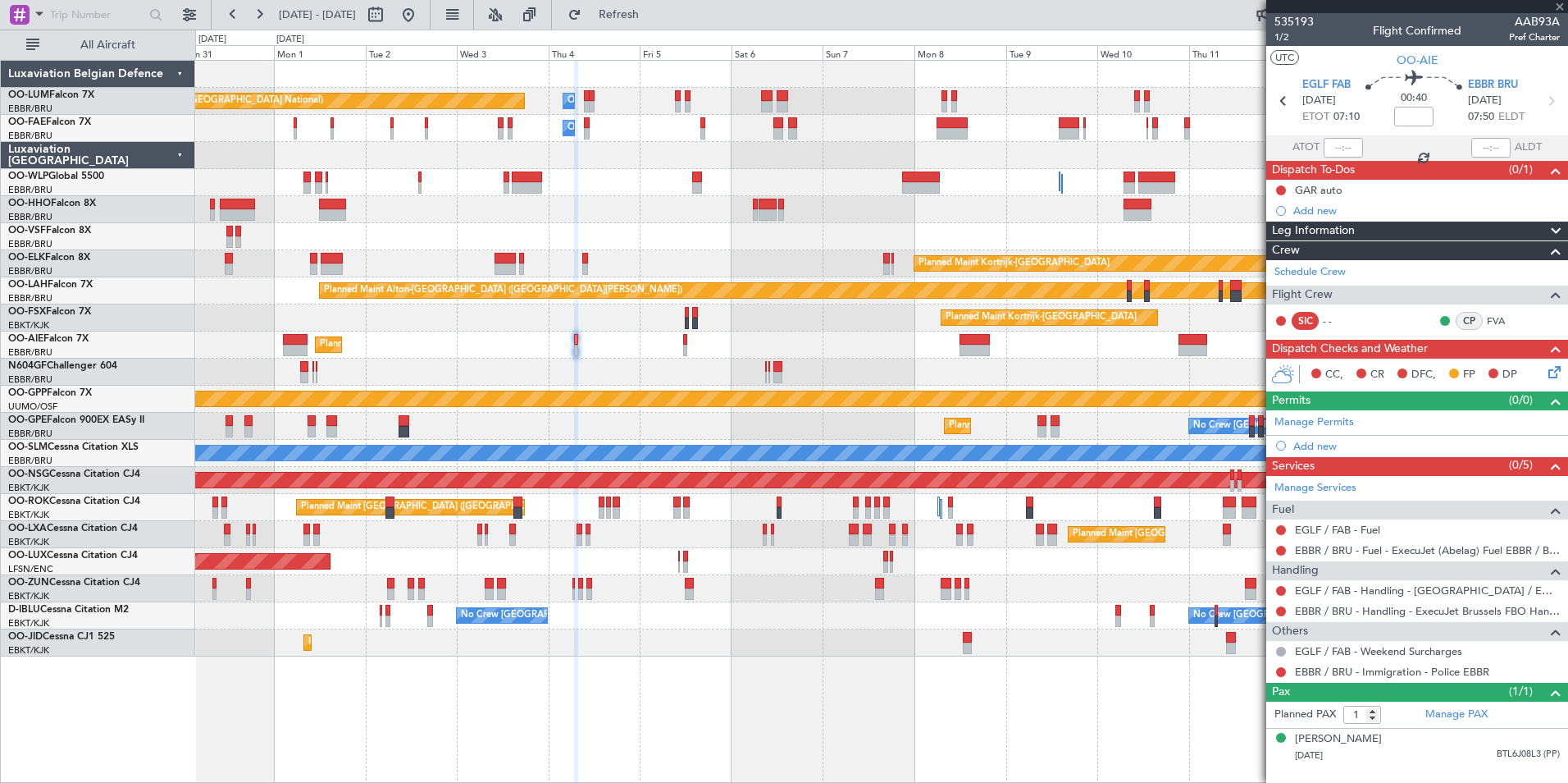
type input "-00:10"
type input "3"
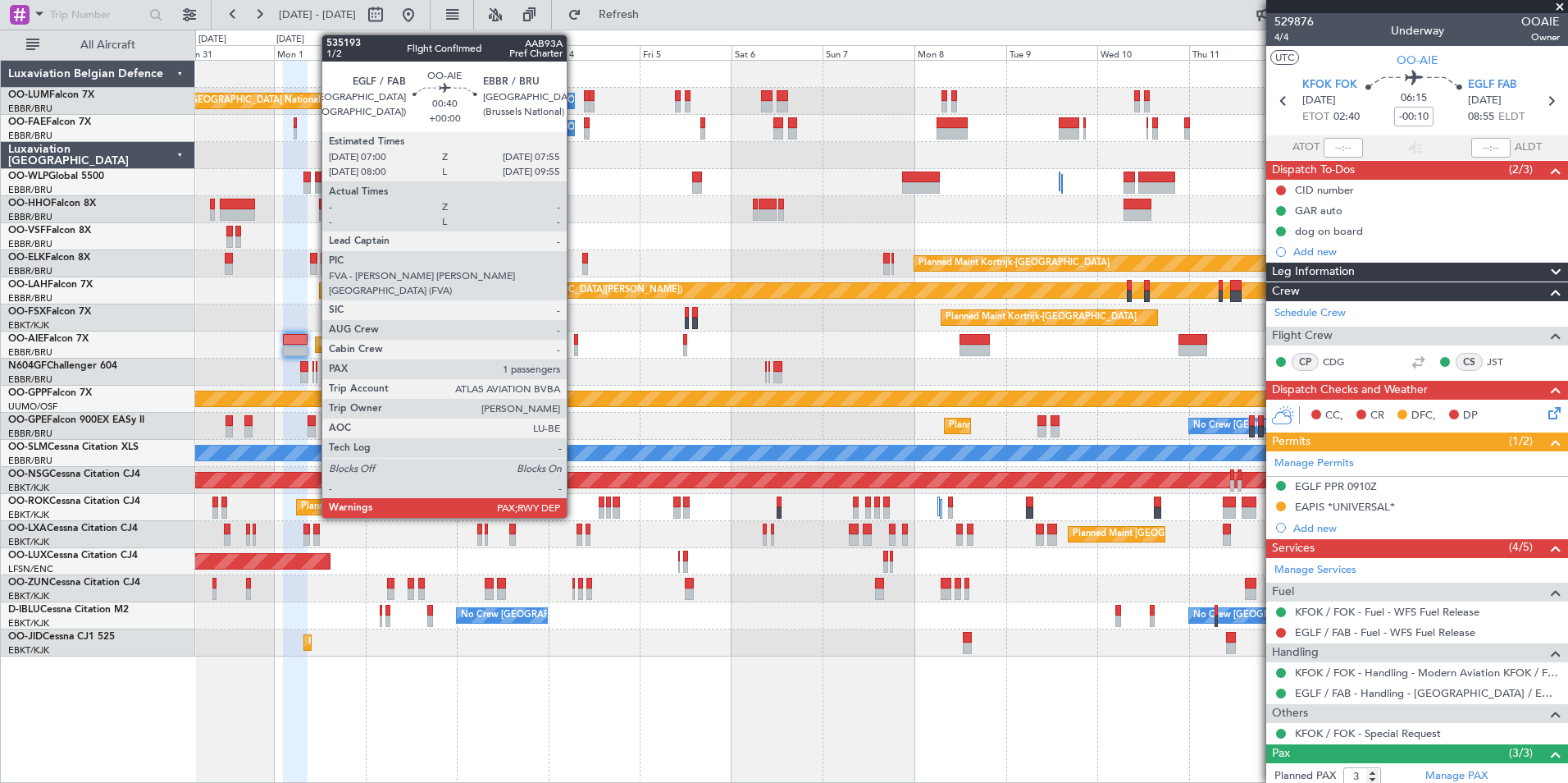
click at [574, 348] on div at bounding box center [576, 350] width 4 height 12
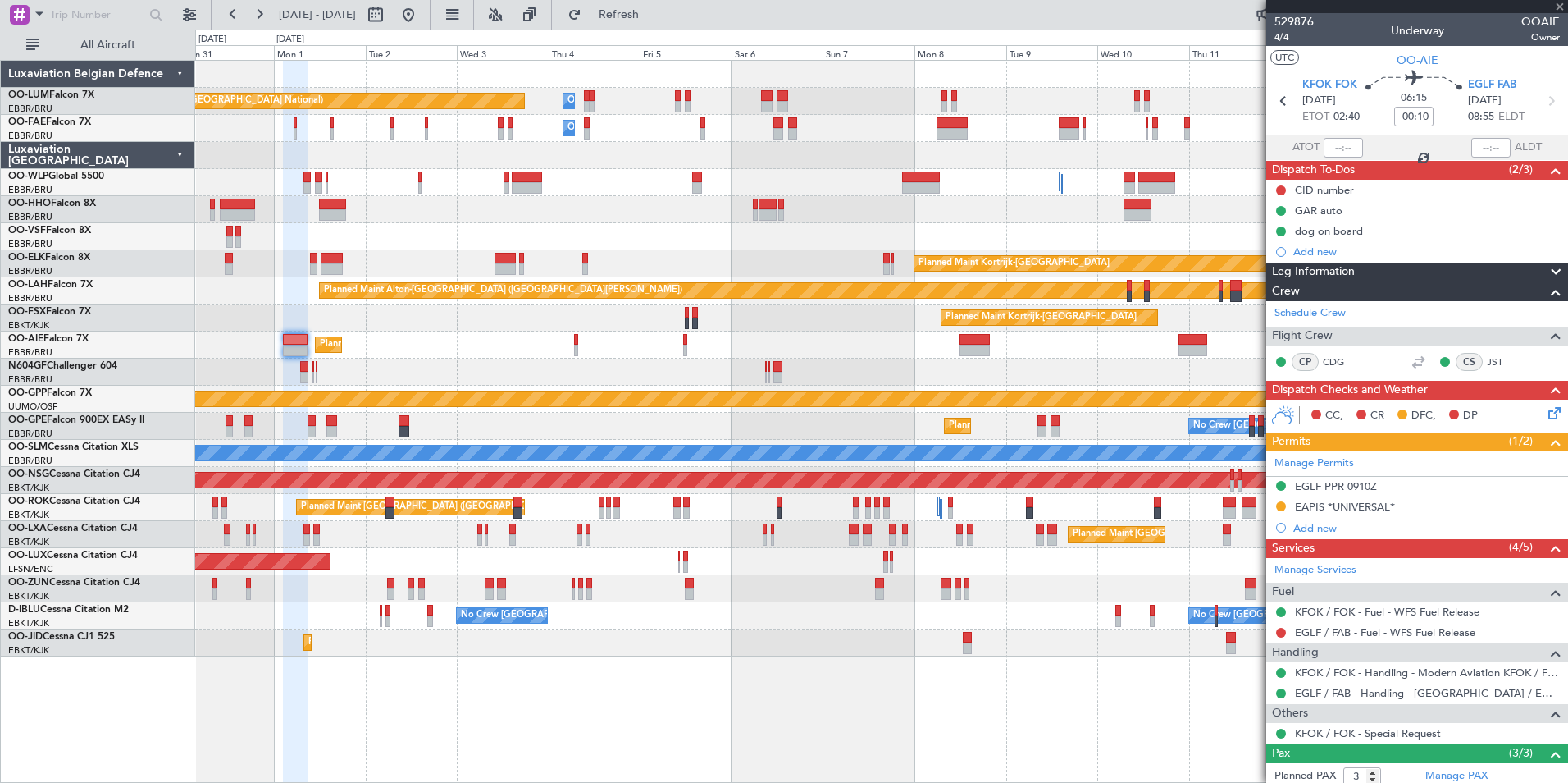
type input "1"
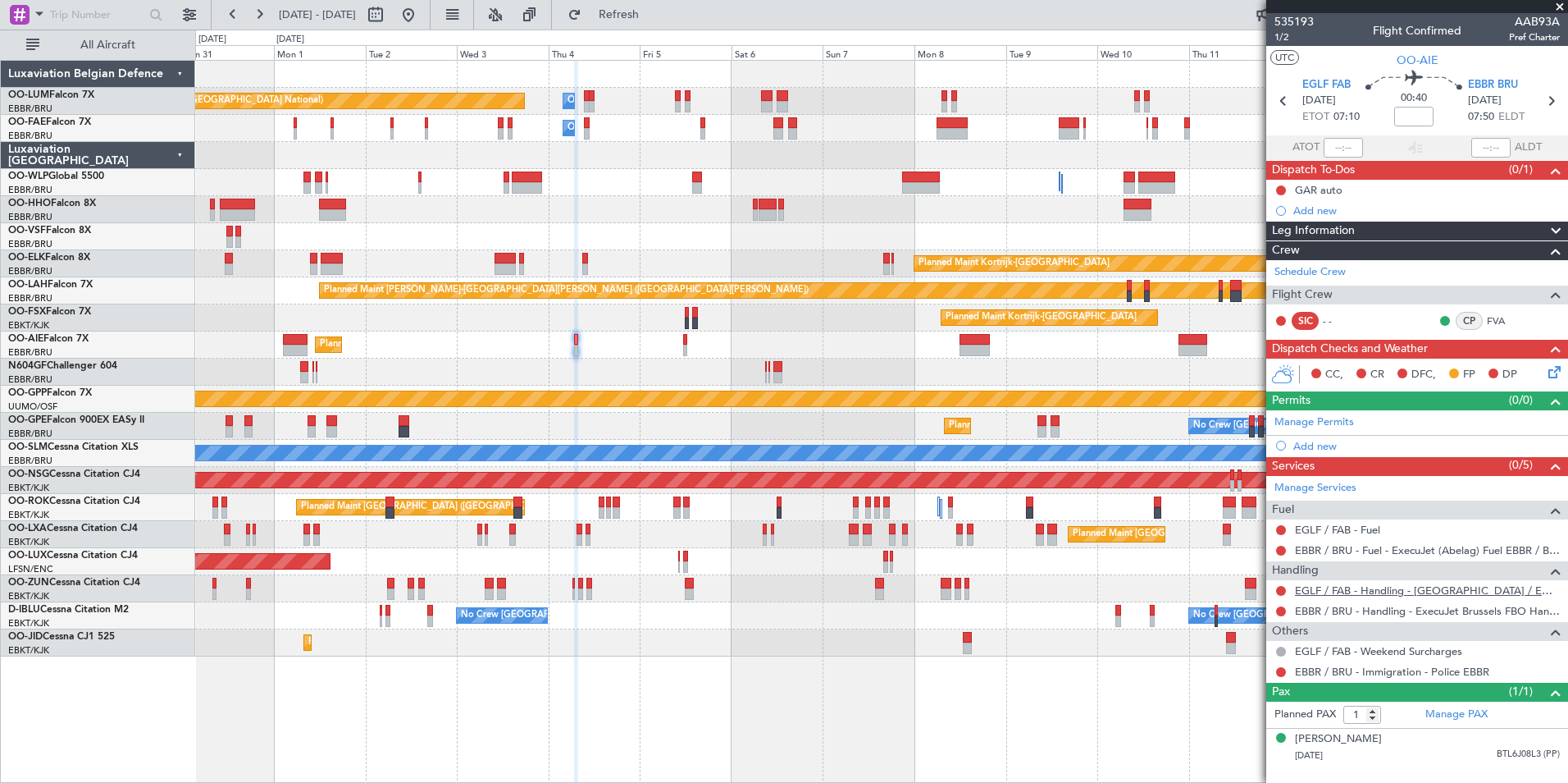
click at [1357, 592] on link "EGLF / FAB - Handling - [GEOGRAPHIC_DATA] / EGLF / FAB" at bounding box center [1427, 590] width 265 height 14
click at [1279, 593] on button at bounding box center [1281, 591] width 10 height 10
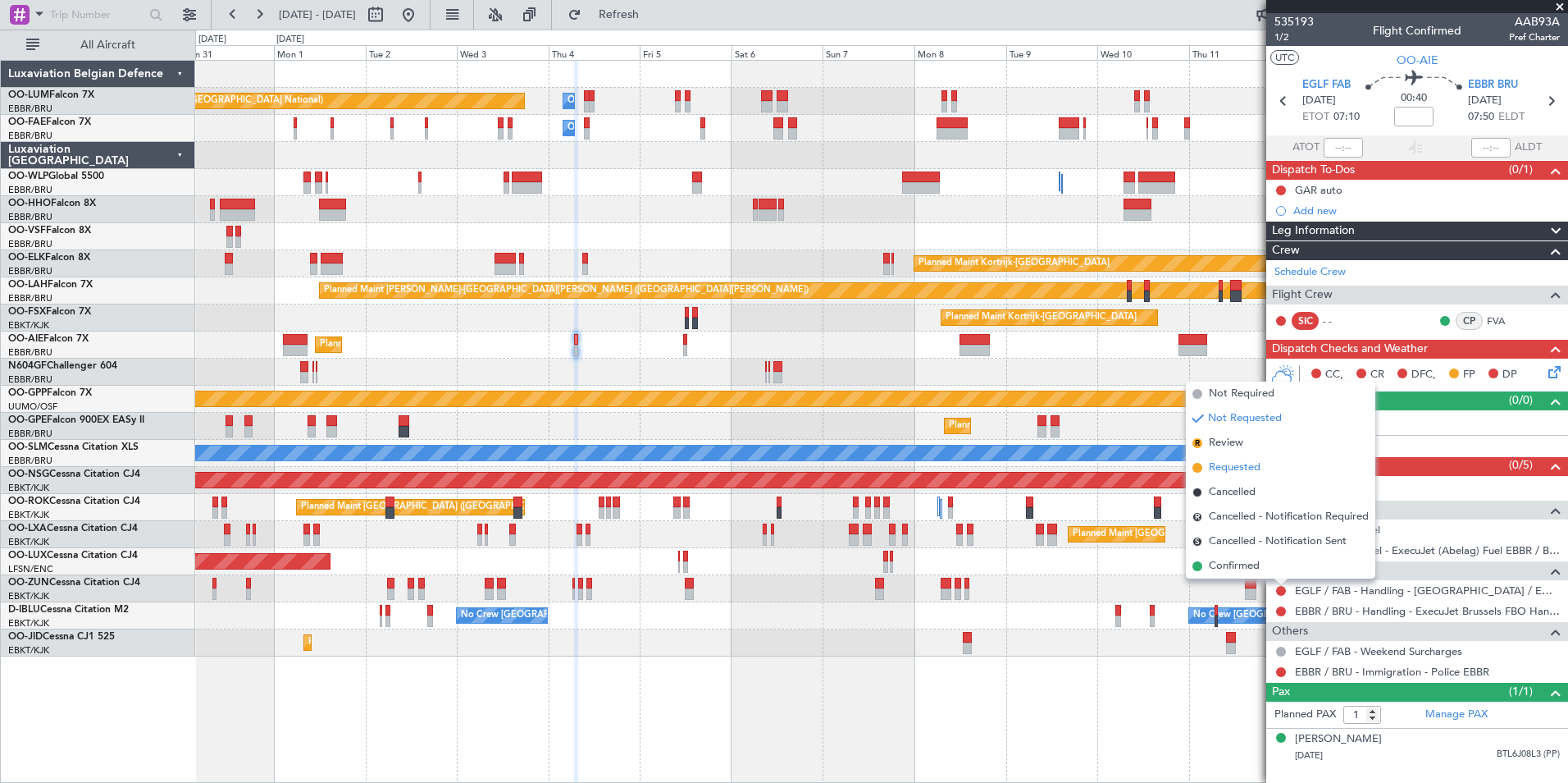
click at [1253, 473] on span "Requested" at bounding box center [1234, 468] width 52 height 16
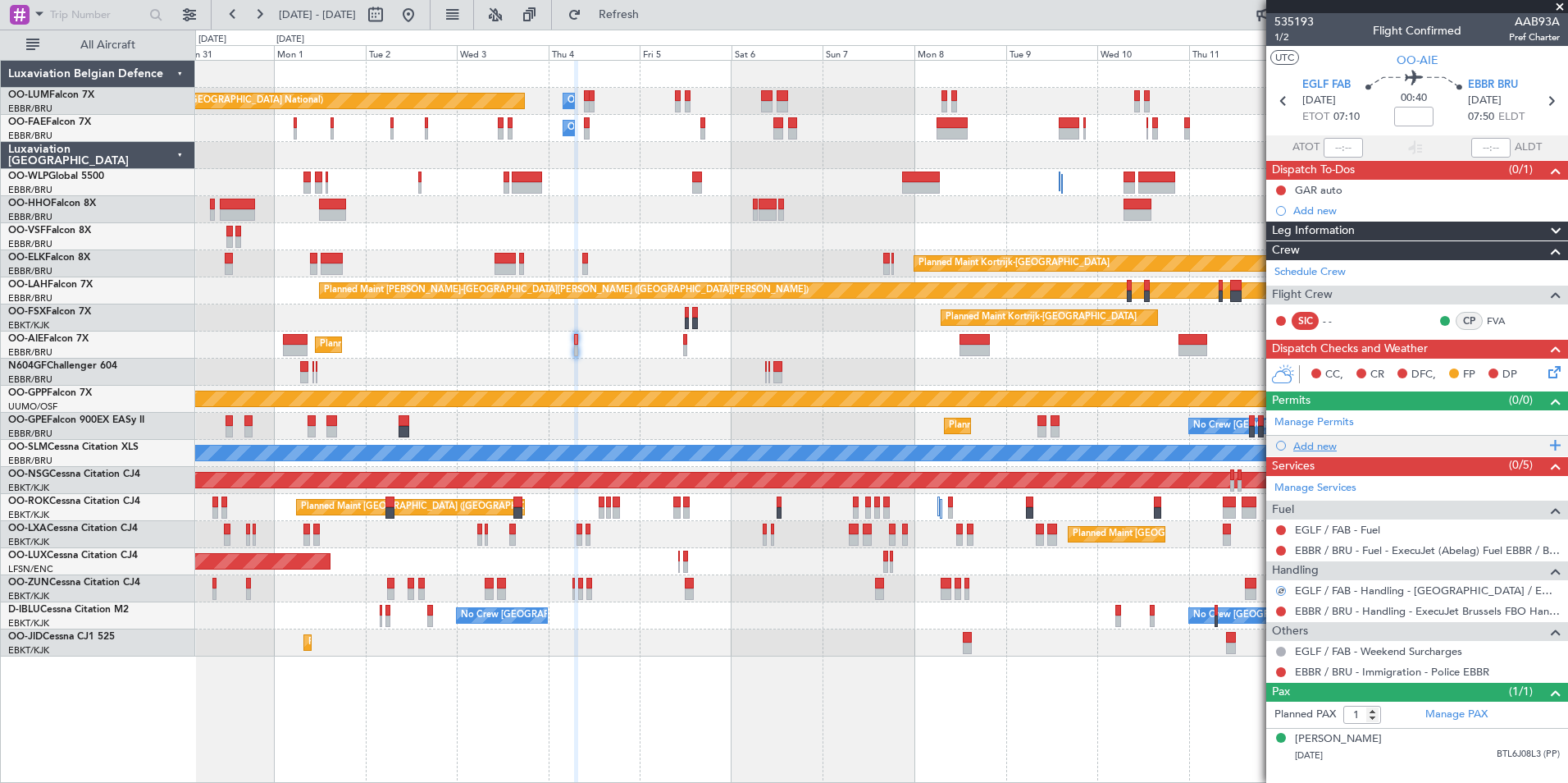
click at [1326, 444] on div "Add new" at bounding box center [1419, 446] width 252 height 14
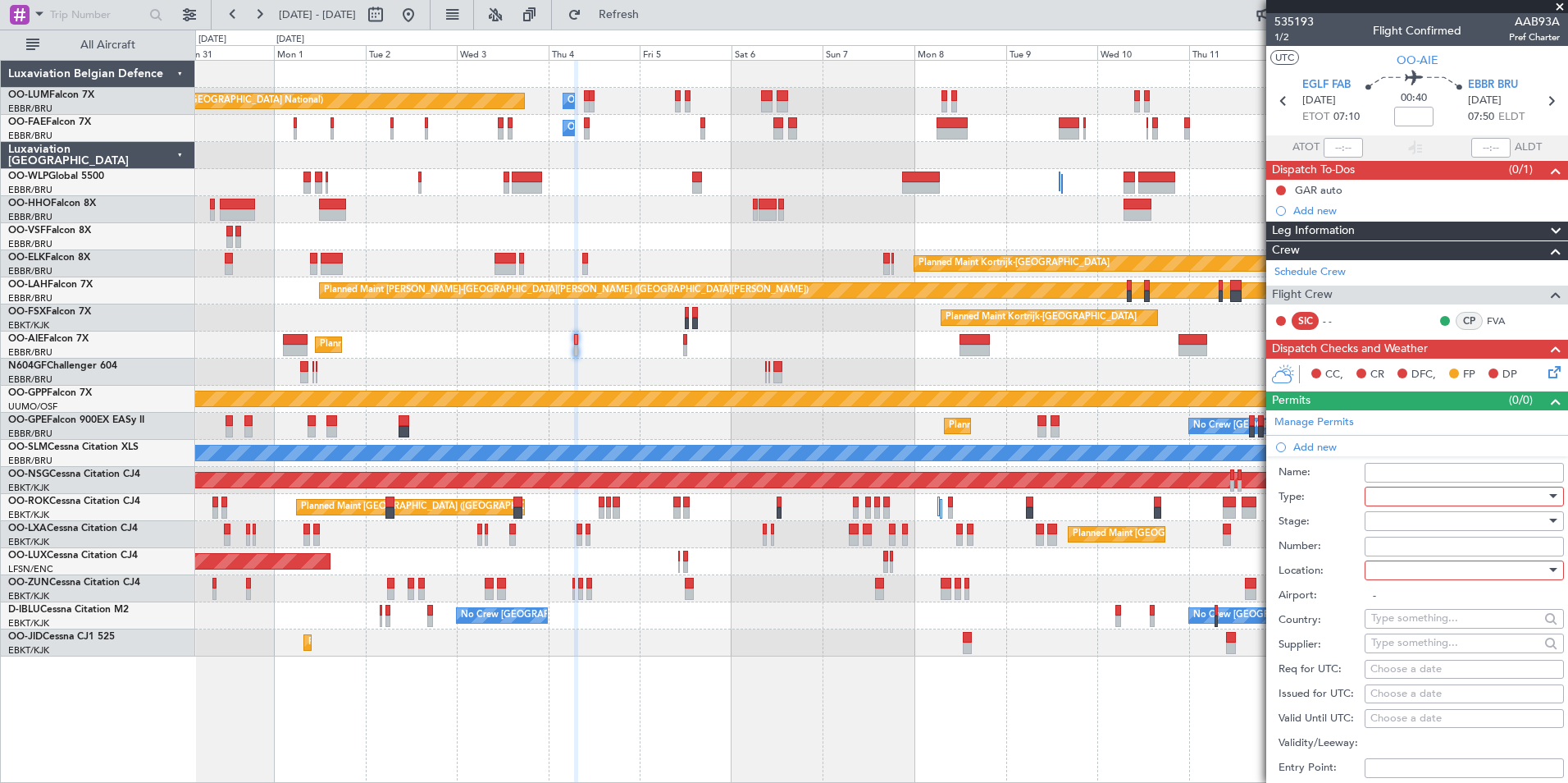
click at [1381, 492] on div at bounding box center [1459, 497] width 174 height 25
click at [1394, 586] on span "PPR" at bounding box center [1458, 577] width 172 height 25
click at [1390, 519] on div at bounding box center [1459, 521] width 174 height 25
click at [1399, 627] on span "Requested" at bounding box center [1458, 628] width 172 height 25
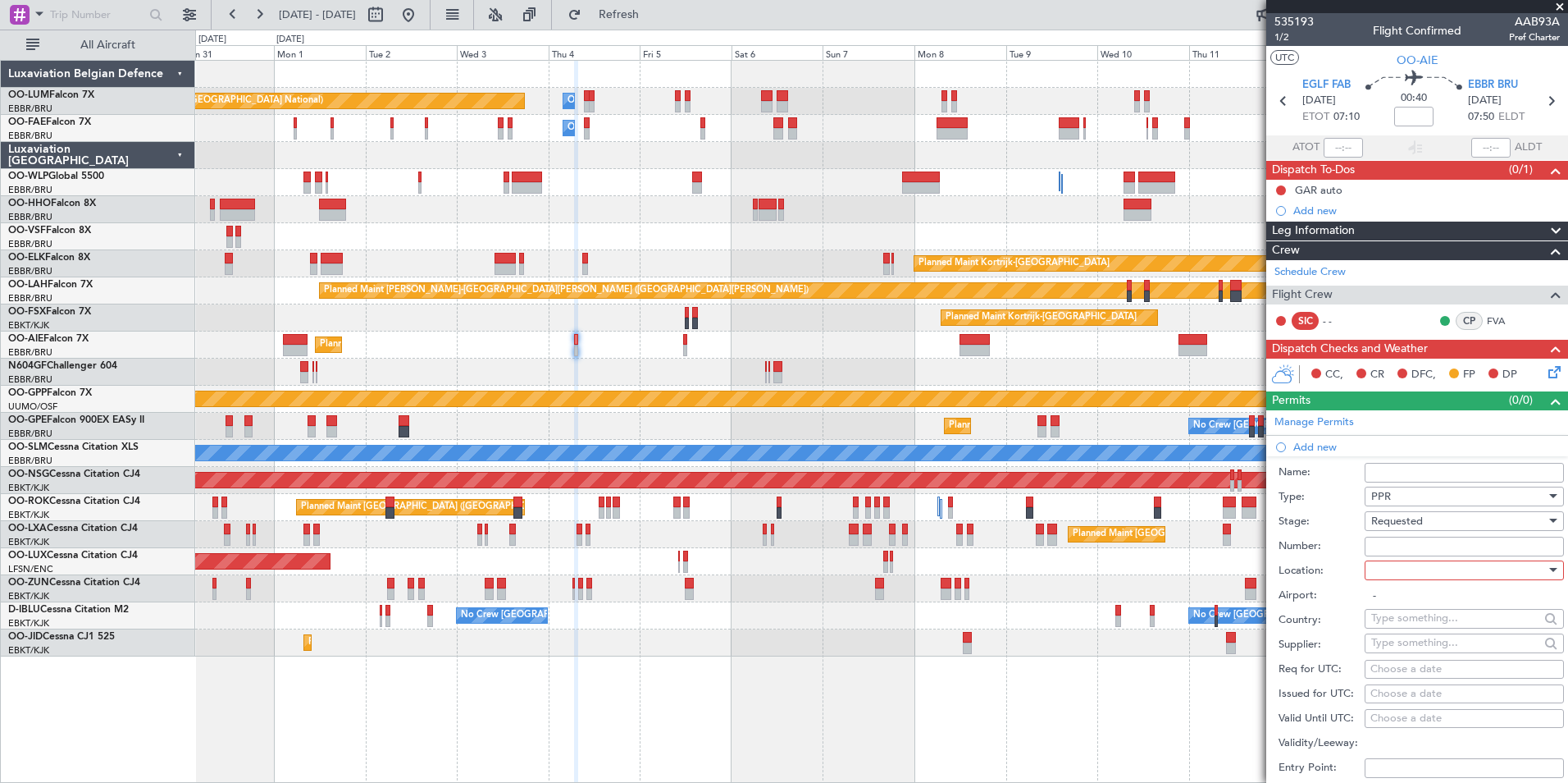
click at [1385, 558] on div at bounding box center [1459, 570] width 174 height 25
click at [1395, 600] on span "Departure" at bounding box center [1458, 603] width 172 height 25
type input "EGLF / FAB"
click at [1391, 670] on div "Choose a date" at bounding box center [1464, 669] width 187 height 16
select select "8"
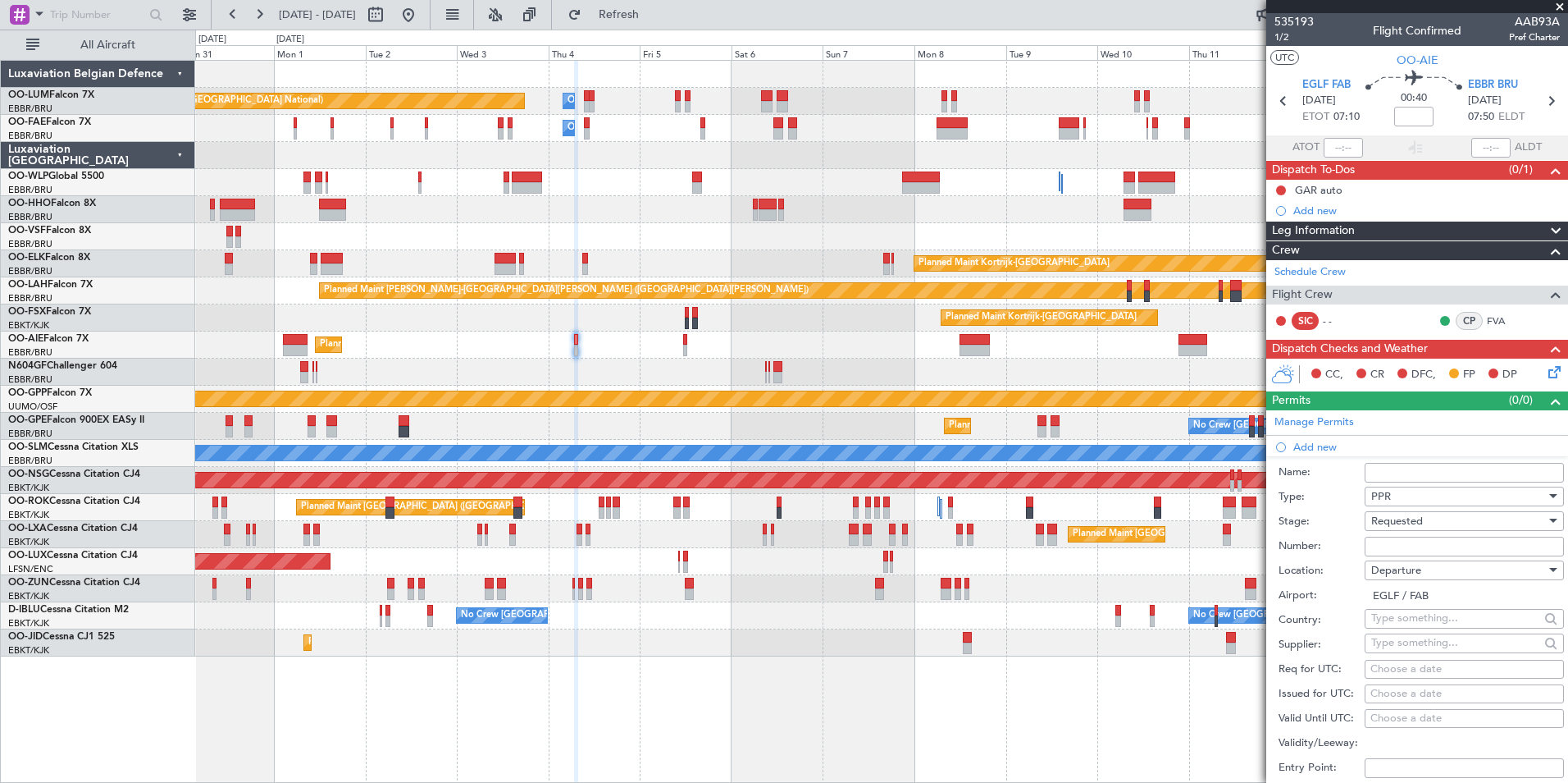
select select "2025"
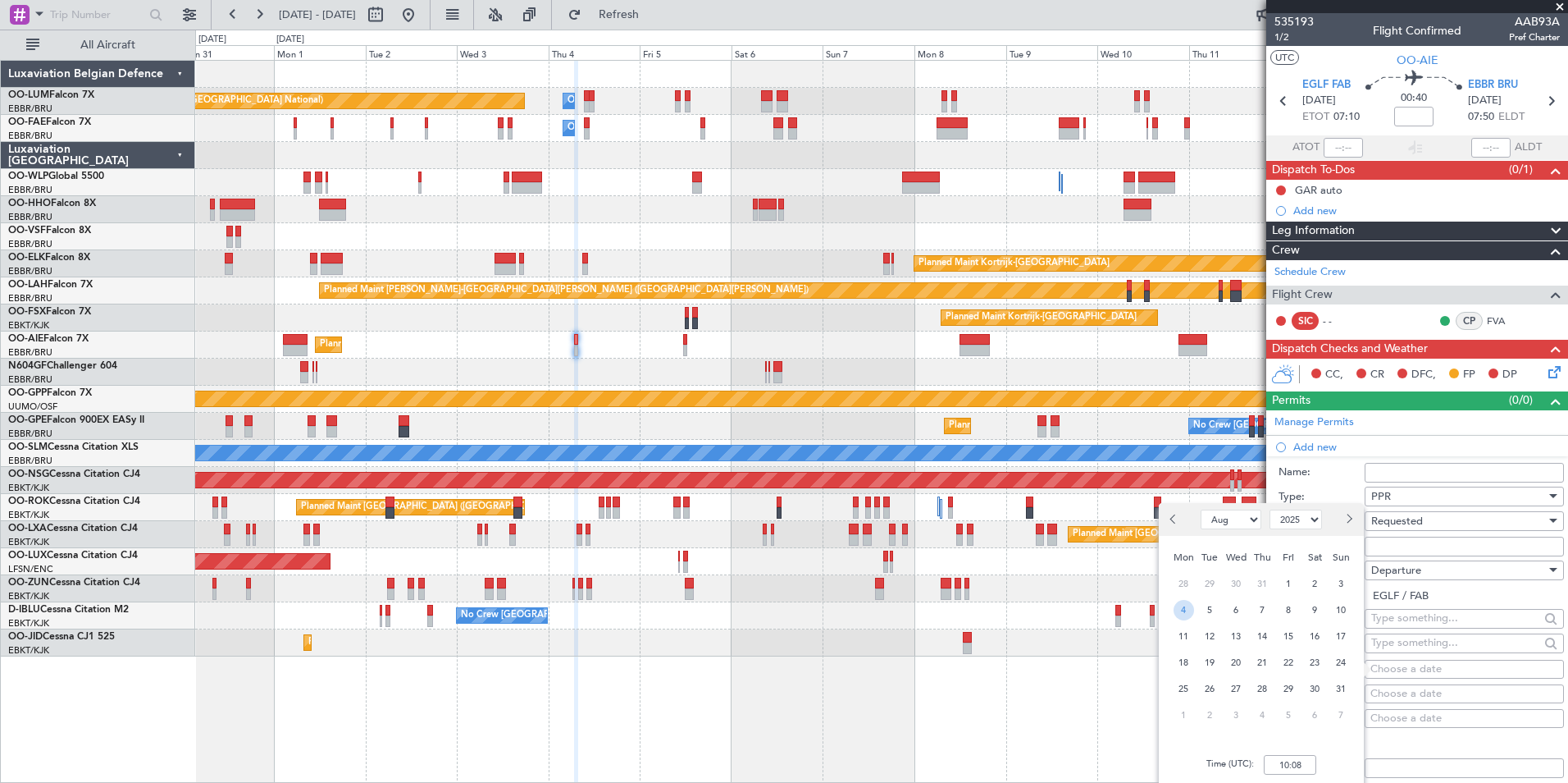
click at [1189, 609] on span "4" at bounding box center [1183, 609] width 21 height 21
type input "00:00"
click at [1279, 716] on span "5" at bounding box center [1288, 715] width 21 height 21
click at [1270, 718] on span "9" at bounding box center [1262, 715] width 21 height 21
click at [1172, 519] on span "Previous month" at bounding box center [1175, 518] width 10 height 10
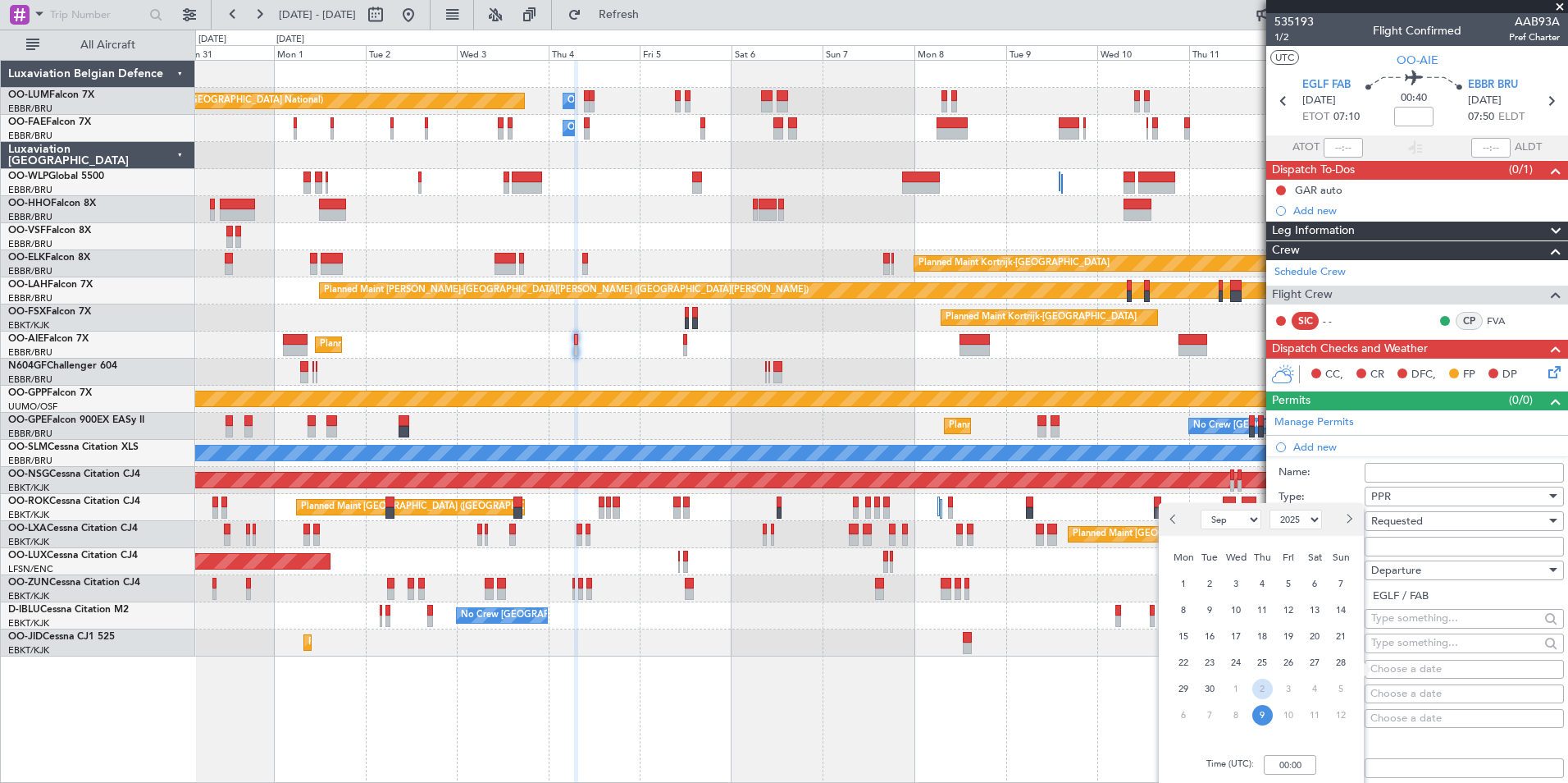
click at [1260, 691] on span "2" at bounding box center [1262, 688] width 21 height 21
click at [1311, 586] on span "4" at bounding box center [1315, 583] width 21 height 21
click at [1294, 759] on input "00:00" at bounding box center [1290, 765] width 53 height 20
click at [1166, 516] on button "Previous month" at bounding box center [1174, 519] width 18 height 26
select select "9"
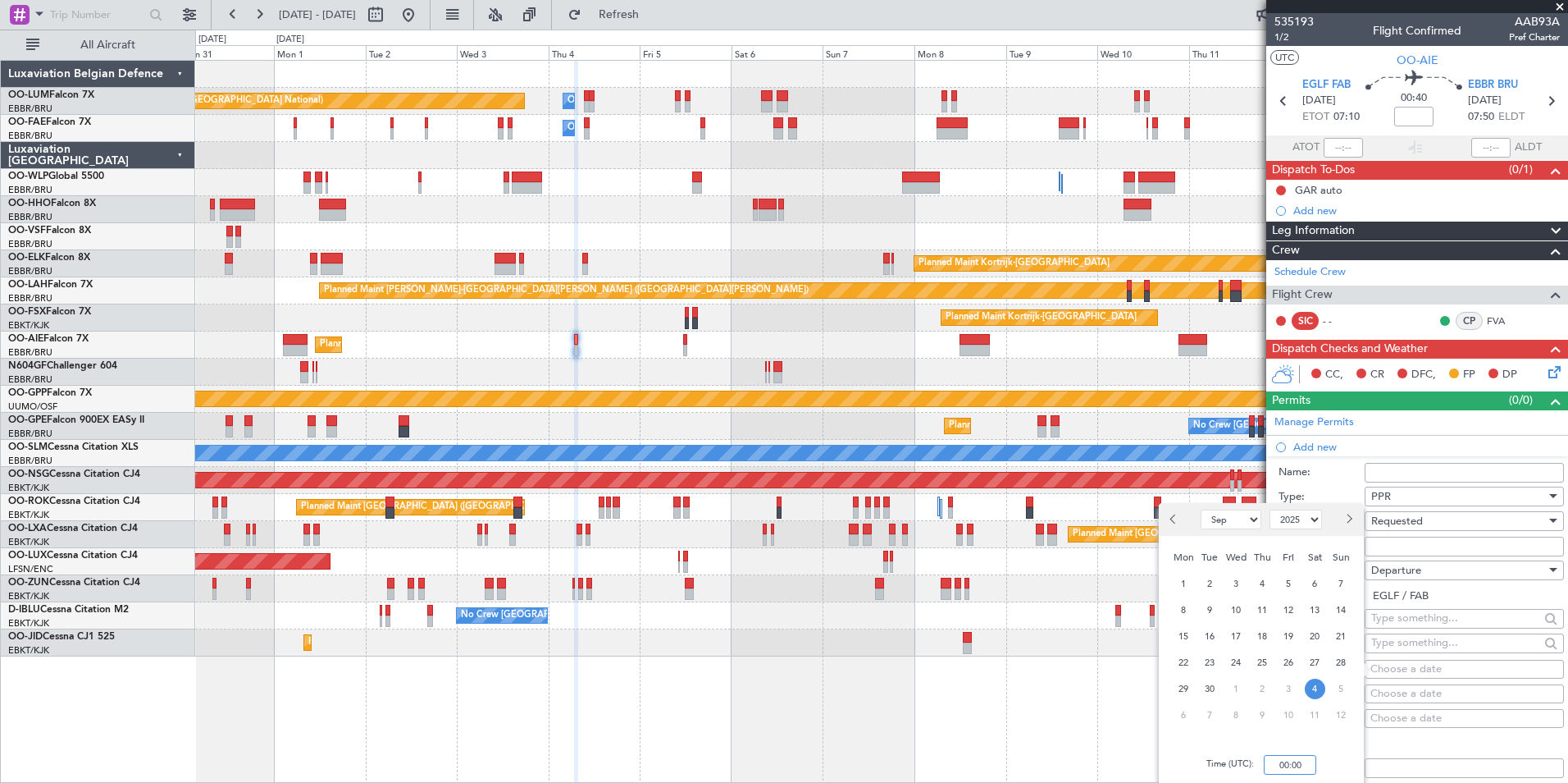
drag, startPoint x: 1302, startPoint y: 757, endPoint x: 1152, endPoint y: 697, distance: 161.6
click at [1301, 758] on input "00:00" at bounding box center [1290, 765] width 53 height 20
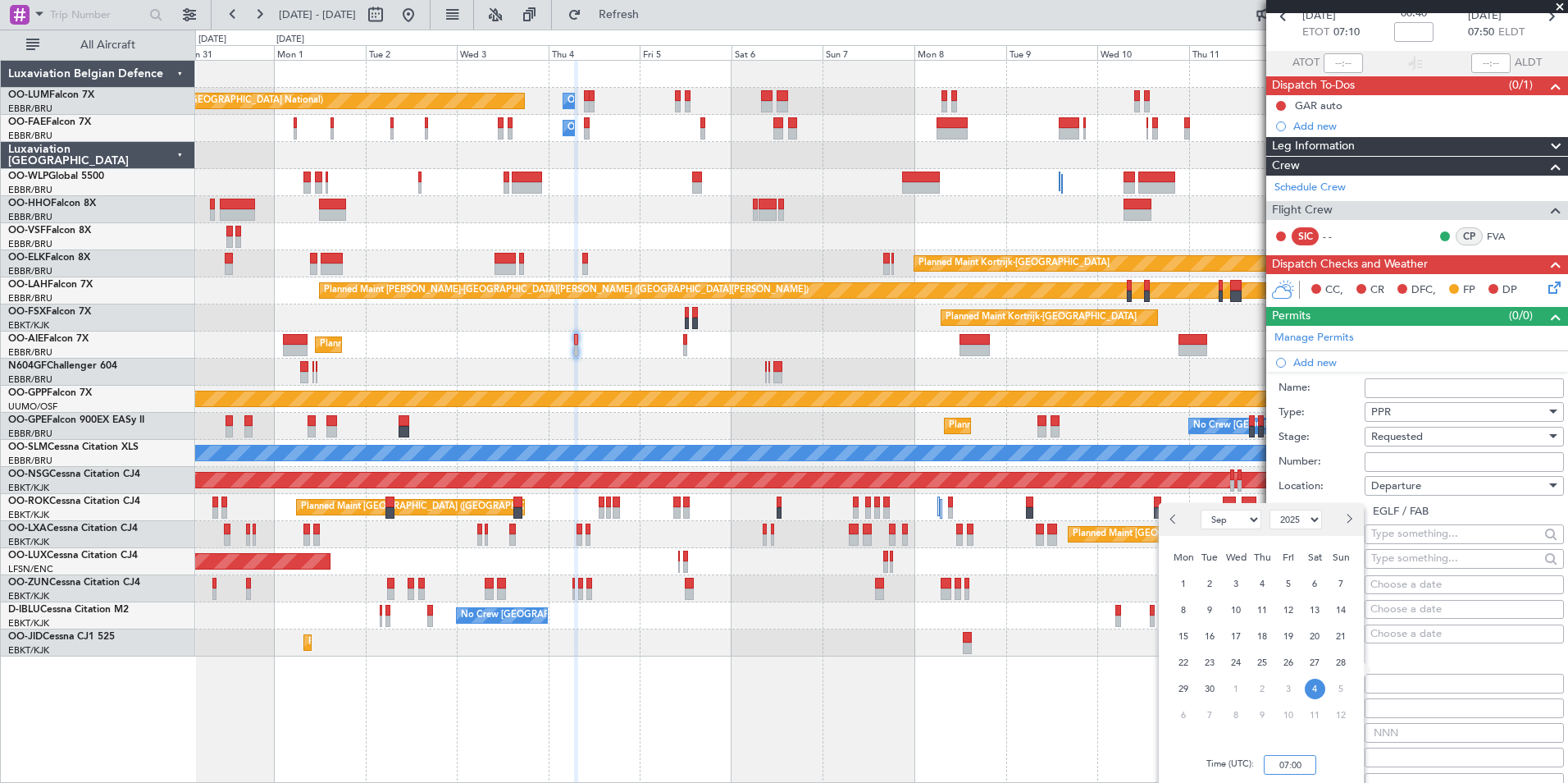
scroll to position [164, 0]
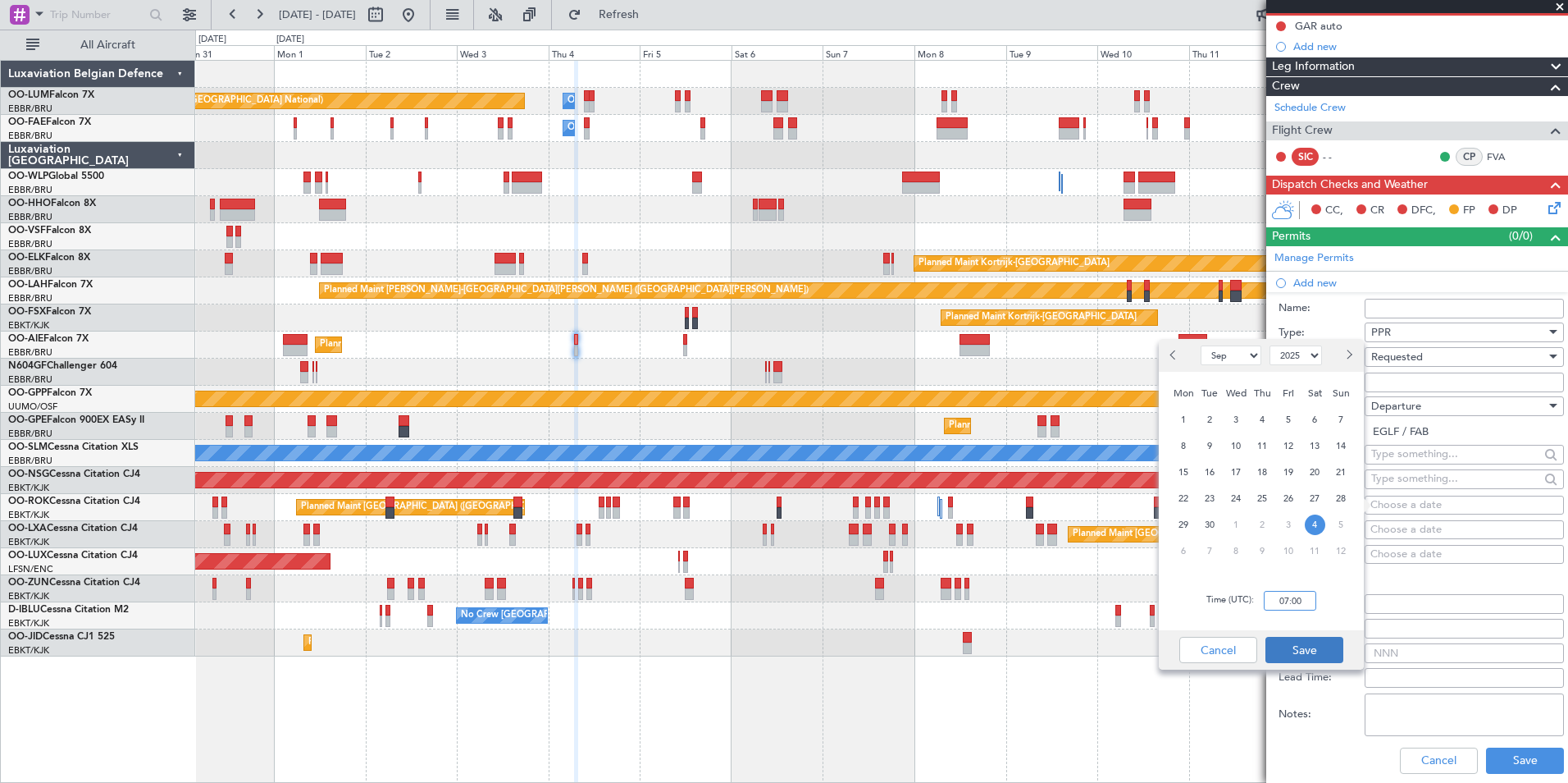
type input "07:00"
click at [1307, 646] on button "Save" at bounding box center [1304, 650] width 78 height 26
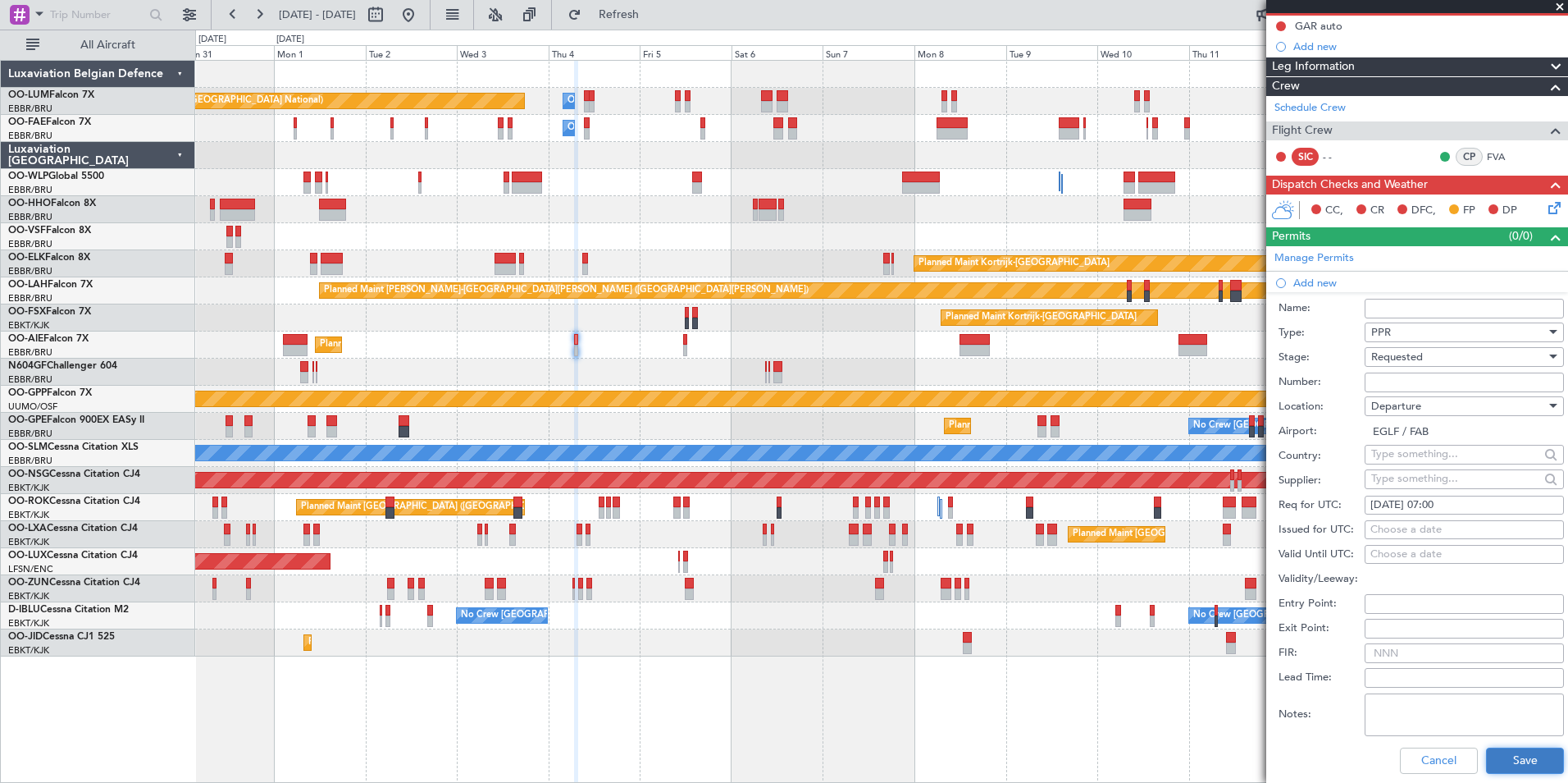
click at [1529, 748] on button "Save" at bounding box center [1524, 761] width 78 height 26
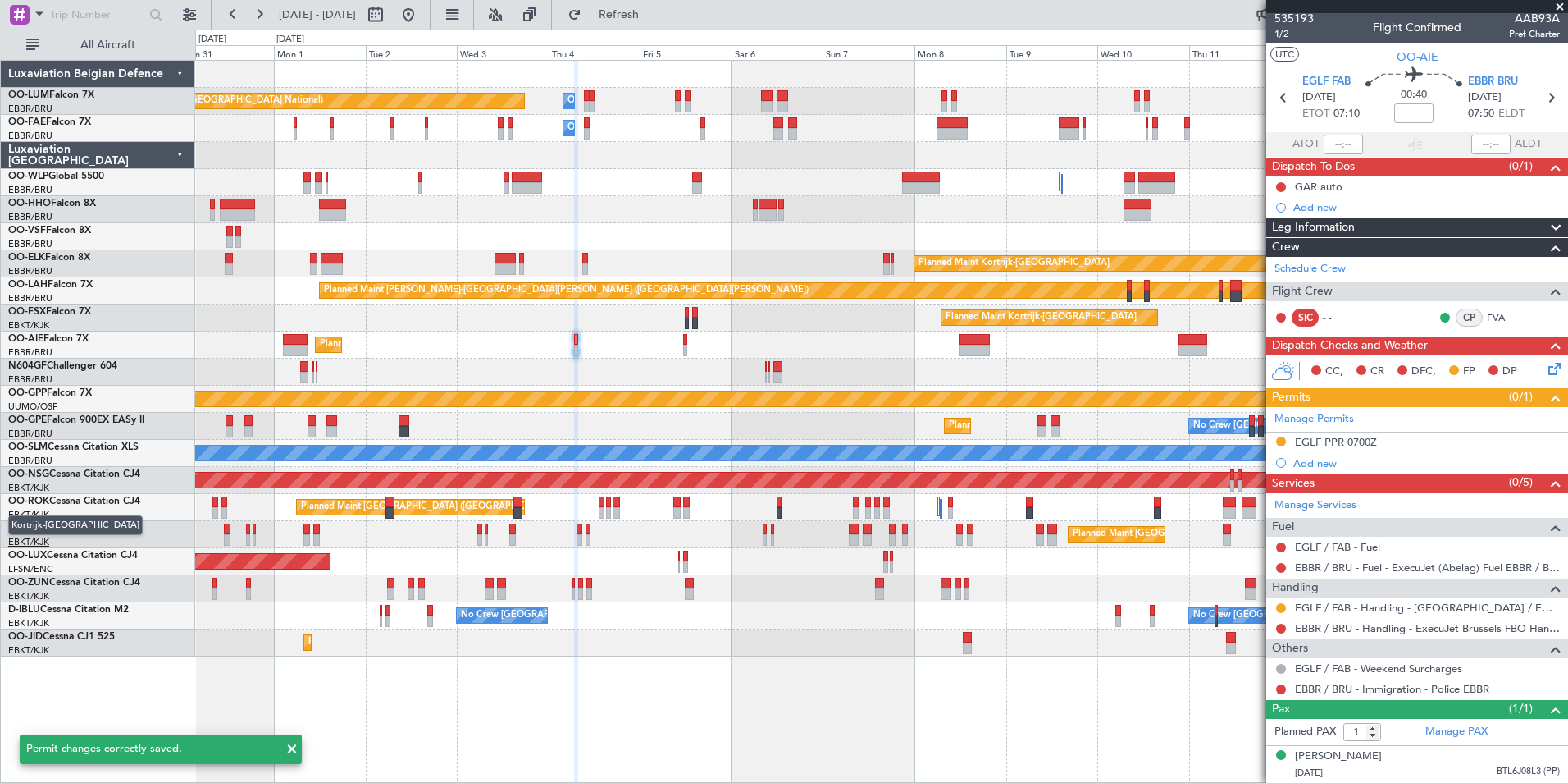
scroll to position [2, 0]
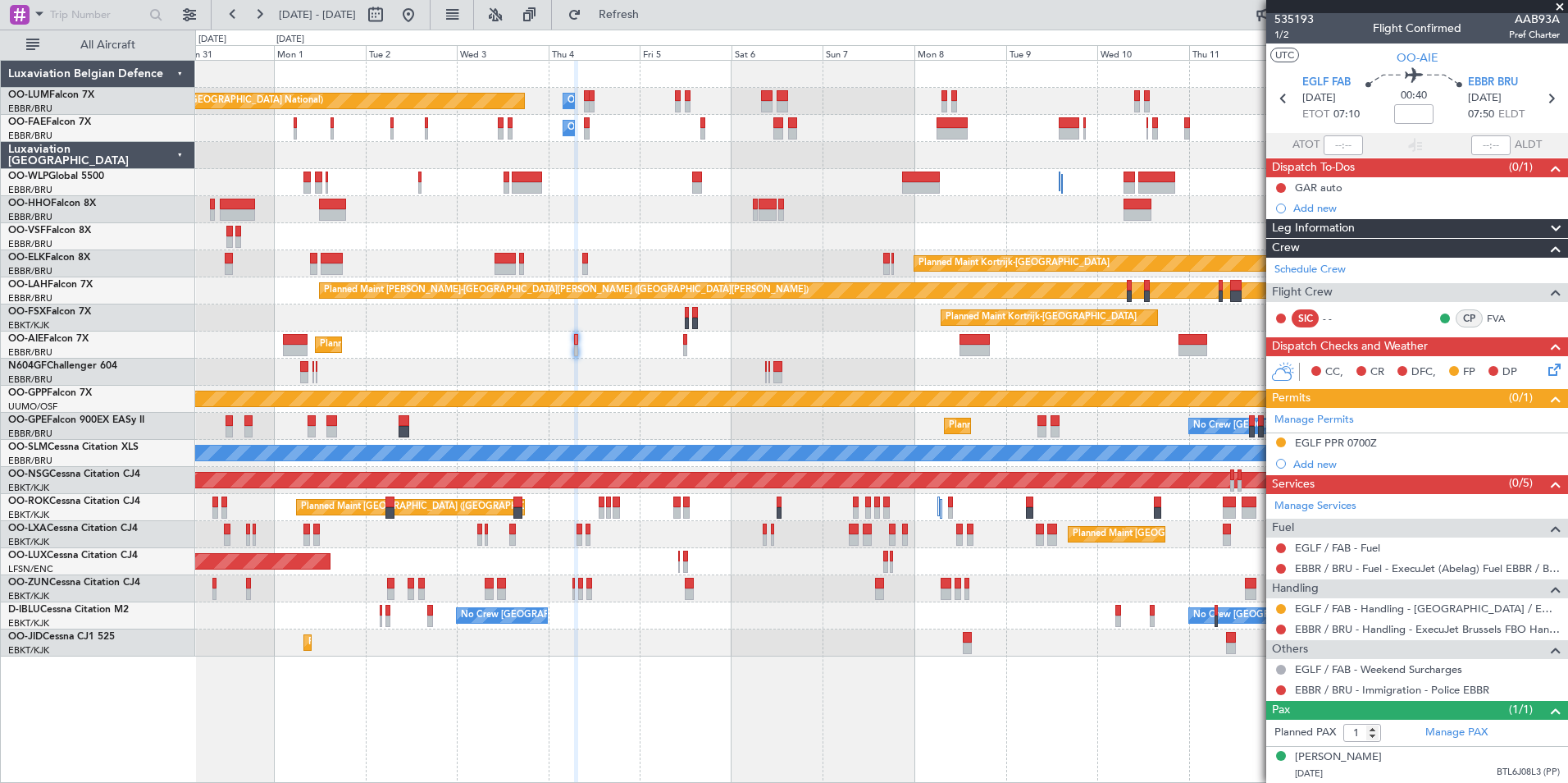
click at [1337, 461] on div "EGLF PPR 0700Z" at bounding box center [1337, 461] width 0 height 0
click at [1320, 469] on div "Add new" at bounding box center [1419, 464] width 252 height 14
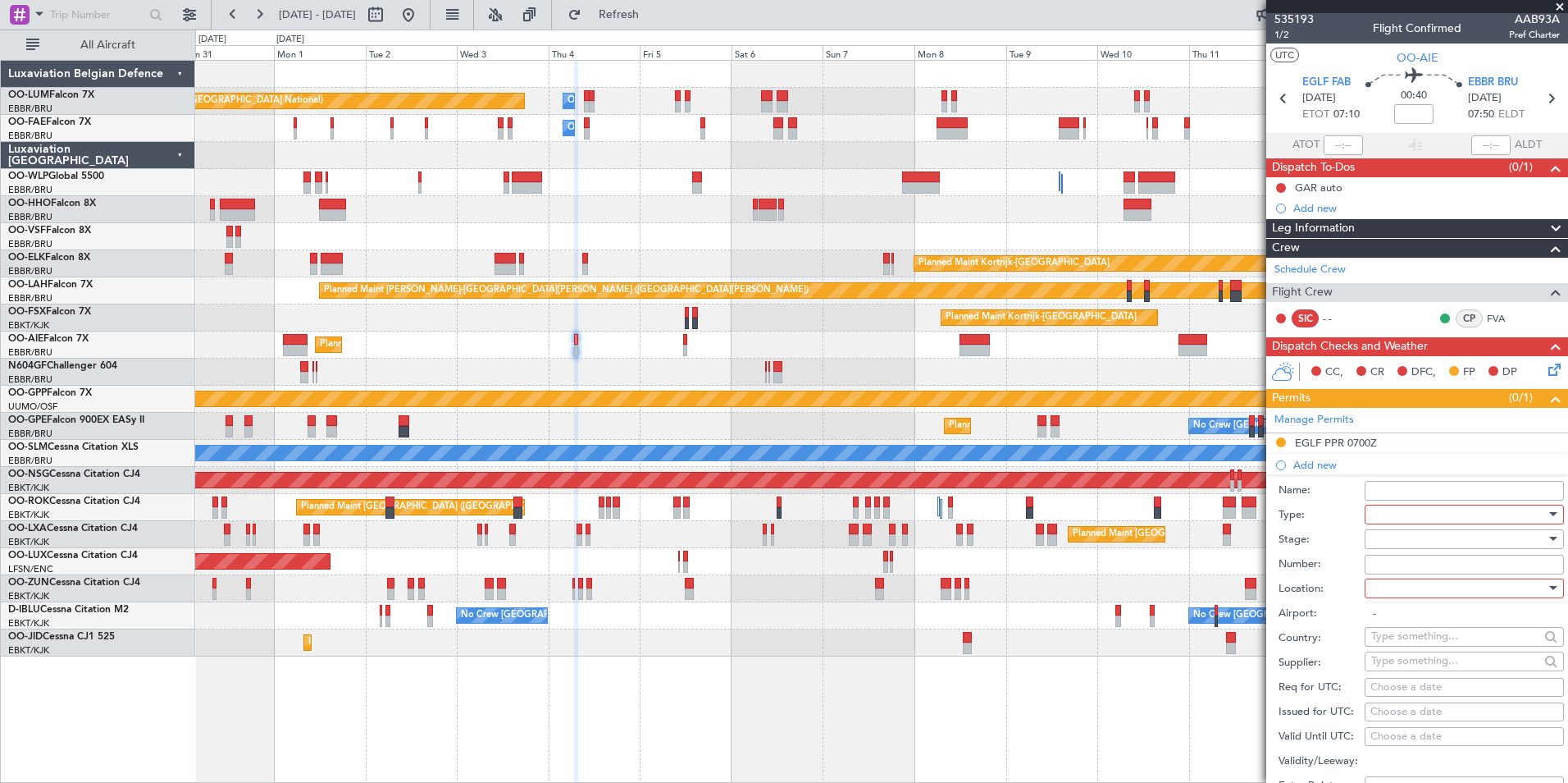
scroll to position [164, 0]
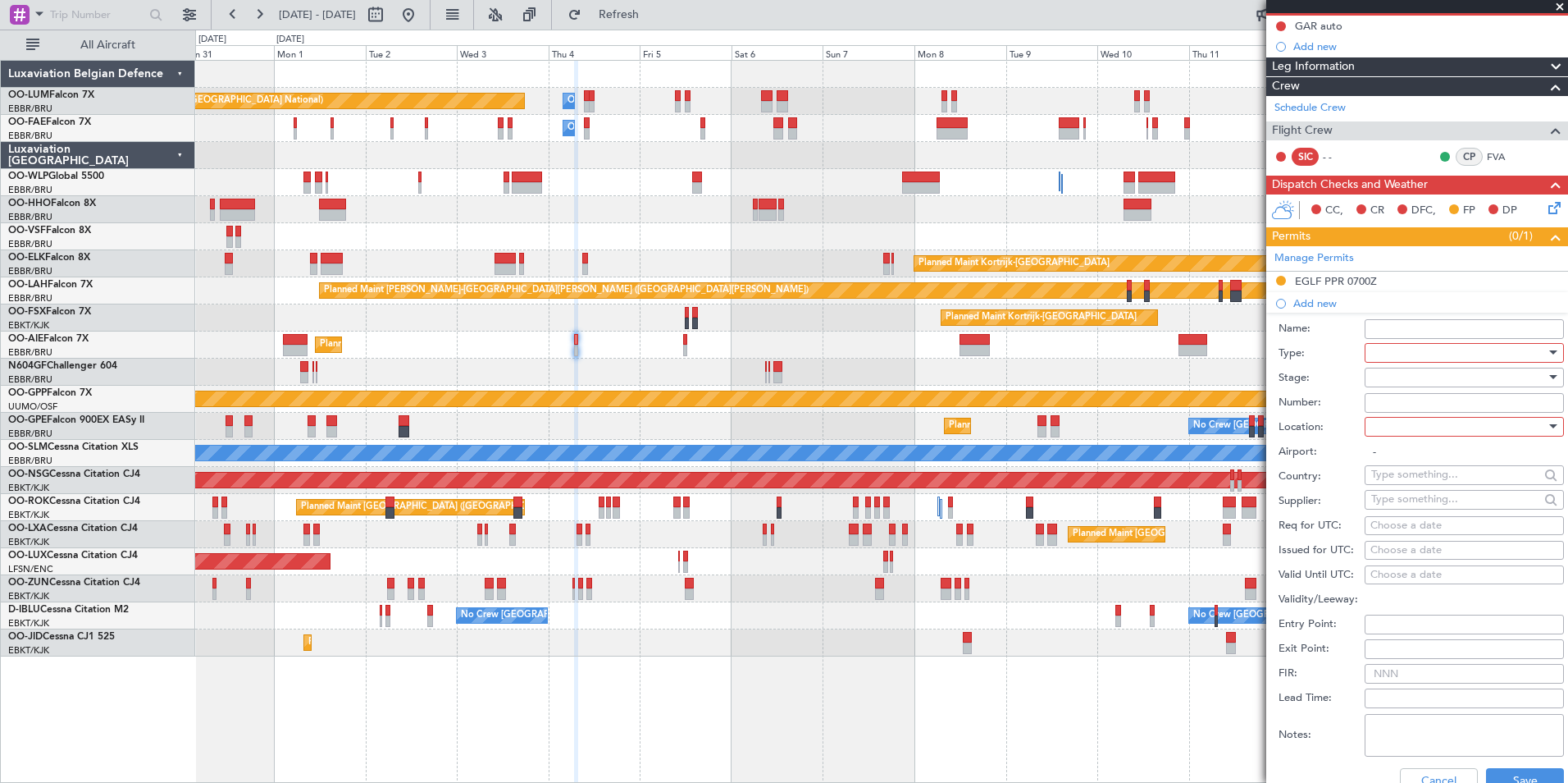
click at [1406, 354] on div at bounding box center [1459, 353] width 174 height 25
click at [1416, 507] on span "Slot" at bounding box center [1458, 507] width 172 height 25
click at [1397, 381] on div at bounding box center [1459, 378] width 174 height 25
click at [1407, 435] on span "Not Requested" at bounding box center [1458, 435] width 172 height 25
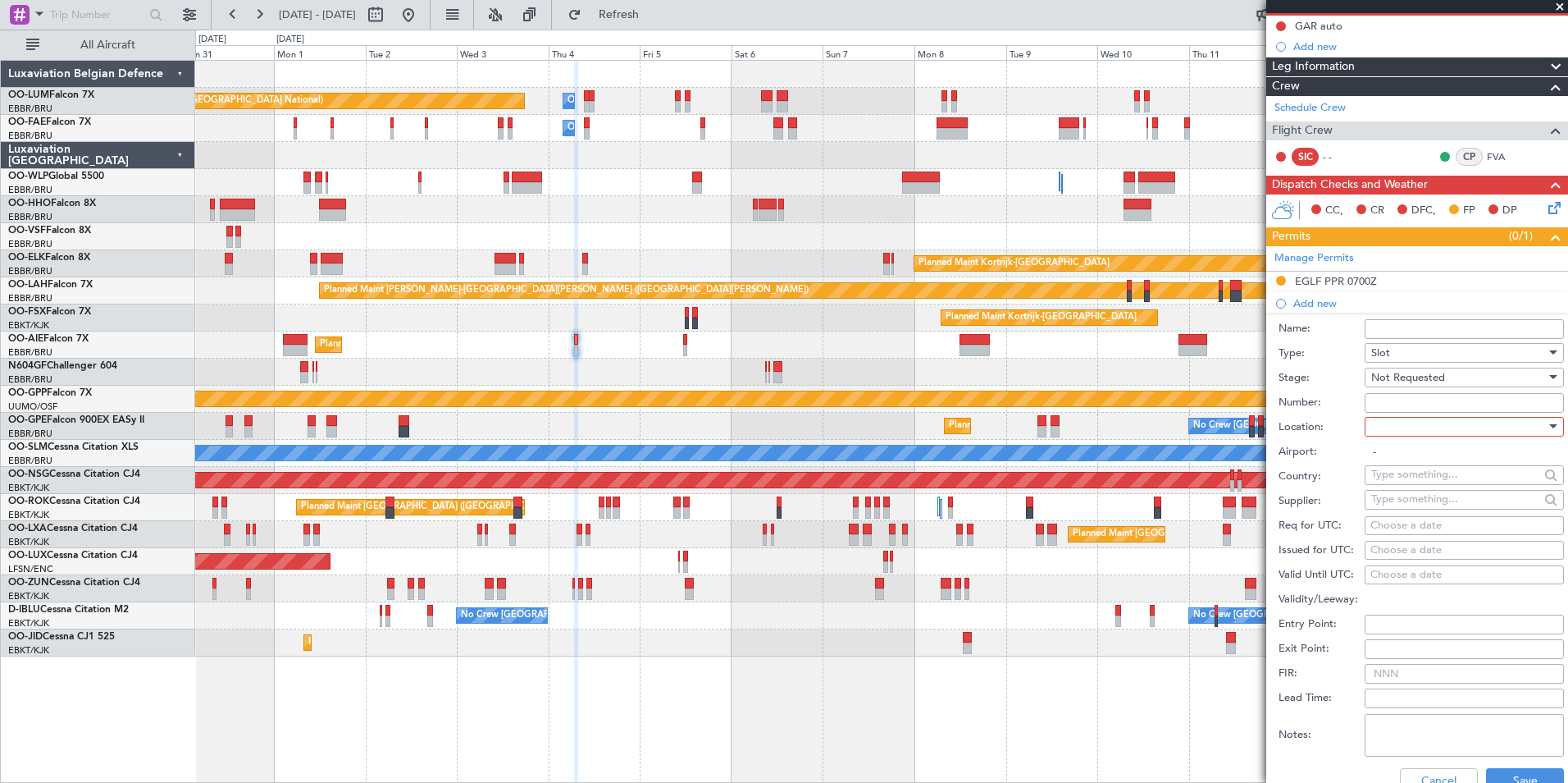
click at [1400, 421] on div at bounding box center [1459, 427] width 174 height 25
click at [1402, 456] on span "Departure" at bounding box center [1458, 460] width 172 height 25
click at [1399, 437] on div "Departure" at bounding box center [1459, 427] width 174 height 25
click at [1394, 498] on span "Arrival" at bounding box center [1458, 508] width 172 height 25
type input "EBBR / BRU"
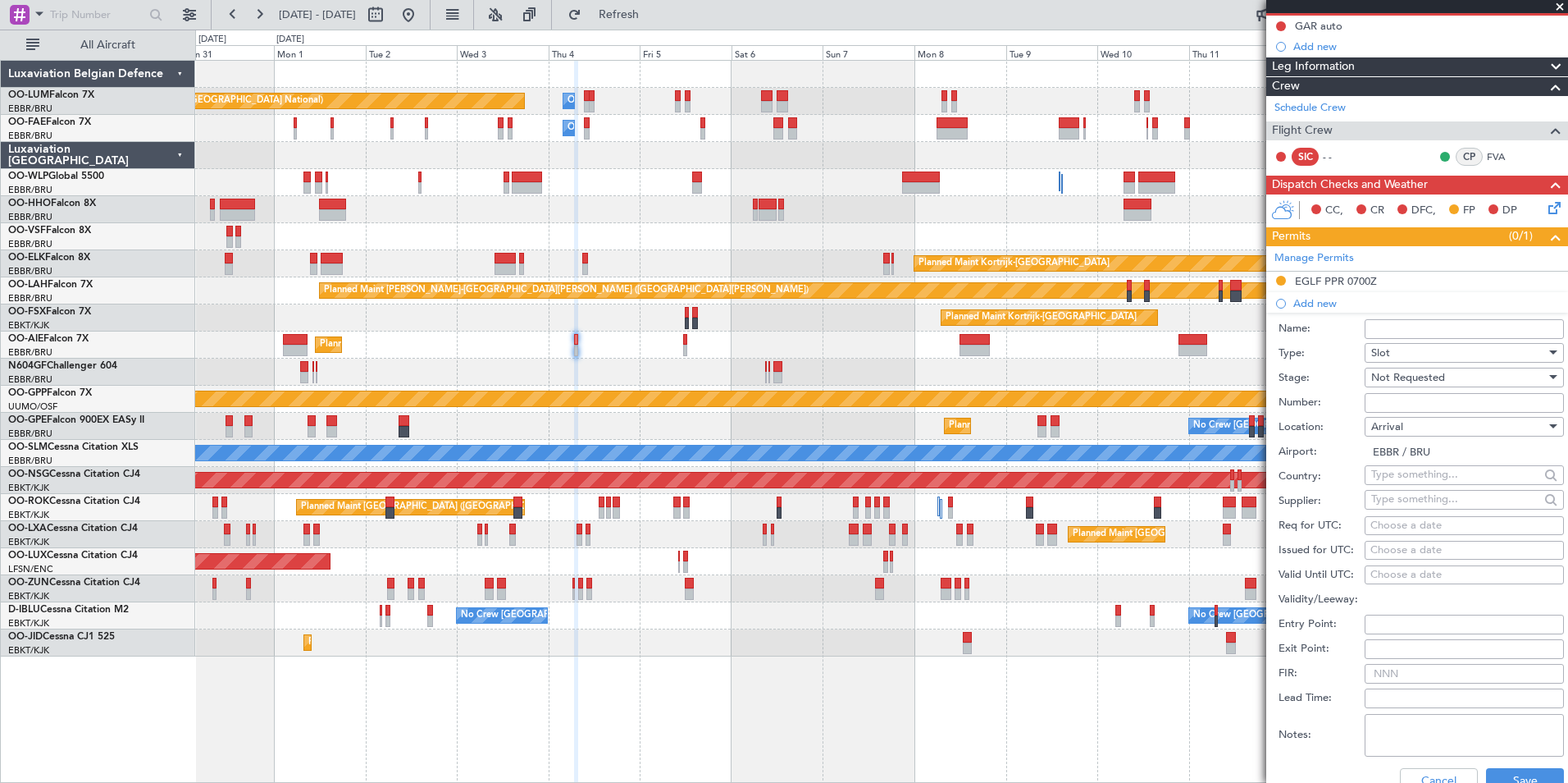
click at [1395, 521] on div "Choose a date" at bounding box center [1464, 526] width 187 height 16
select select "8"
select select "2025"
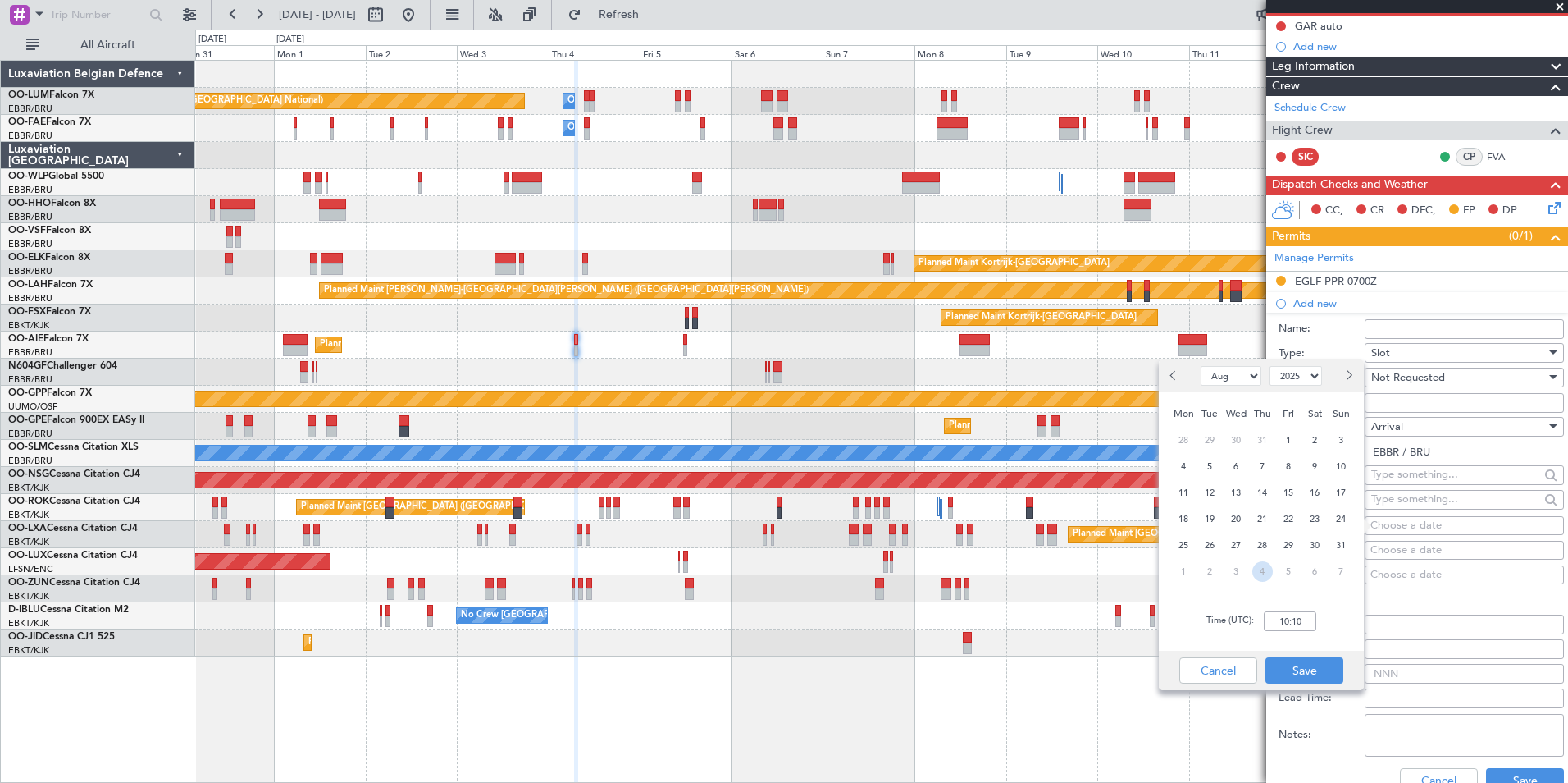
click at [1259, 564] on span "4" at bounding box center [1262, 571] width 21 height 21
select select "9"
click at [1297, 617] on input "00:00" at bounding box center [1290, 621] width 53 height 20
type input "07:55"
click at [1311, 665] on button "Save" at bounding box center [1304, 670] width 78 height 26
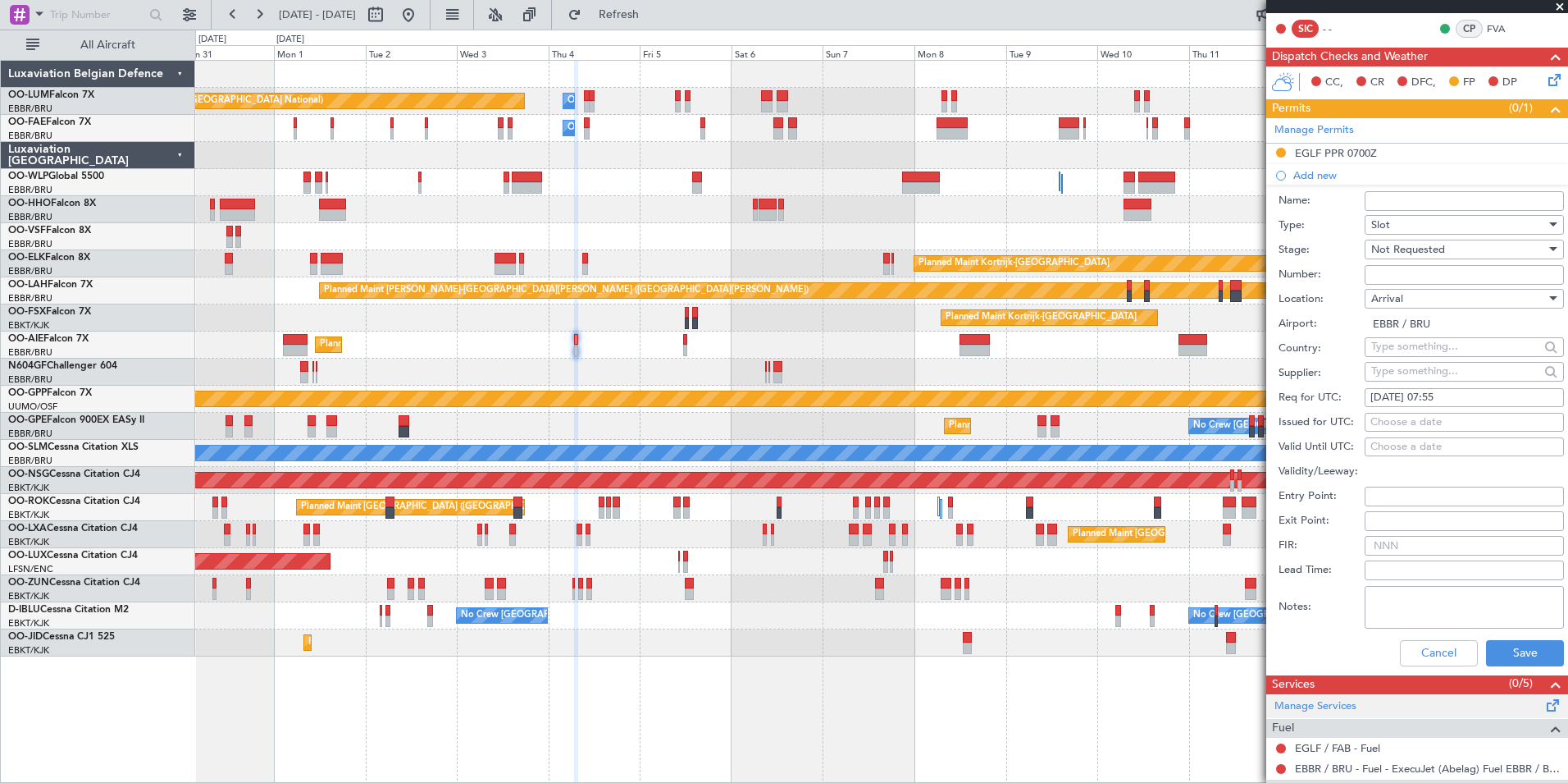
scroll to position [410, 0]
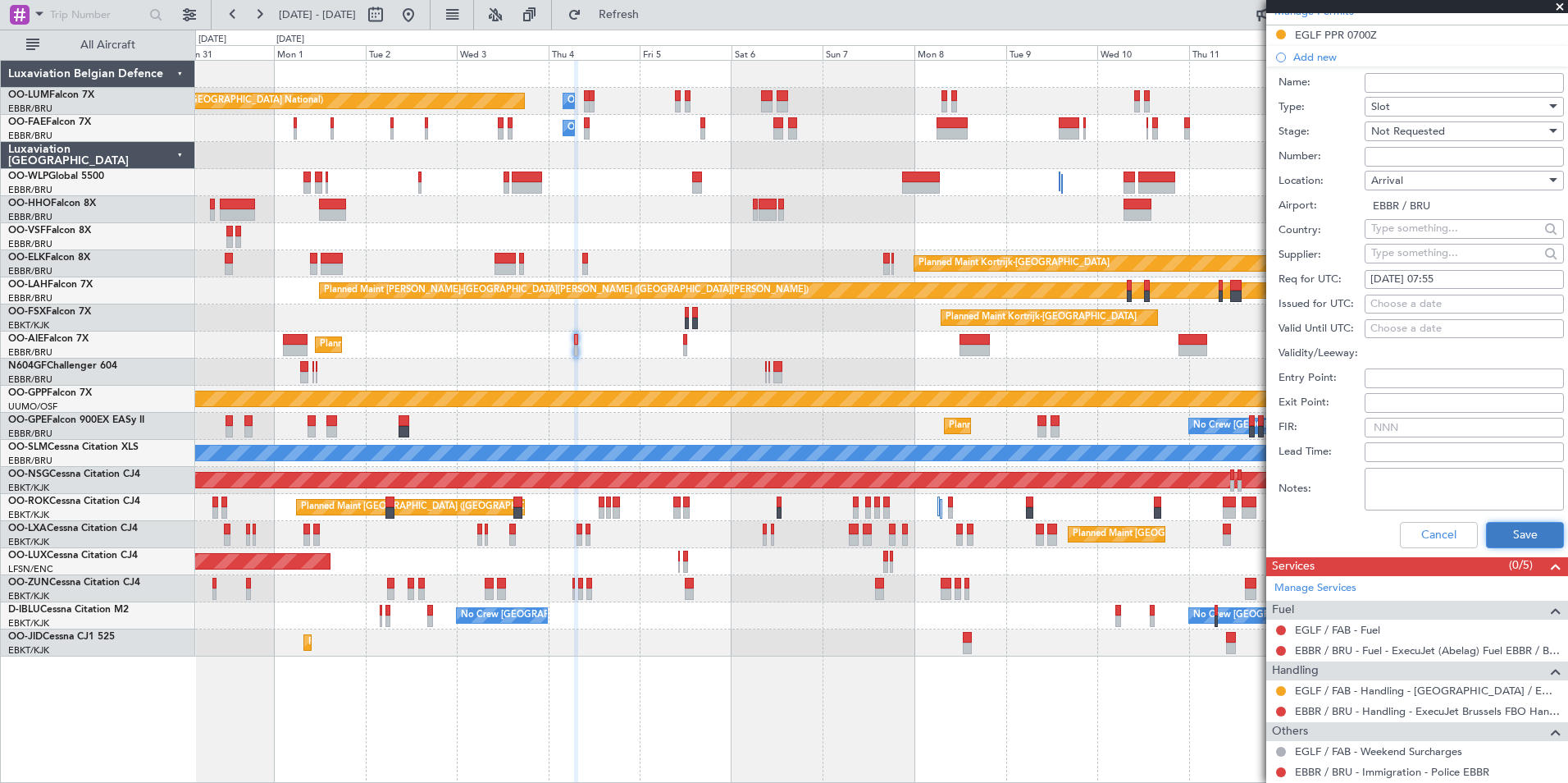
click at [1496, 545] on button "Save" at bounding box center [1524, 535] width 78 height 26
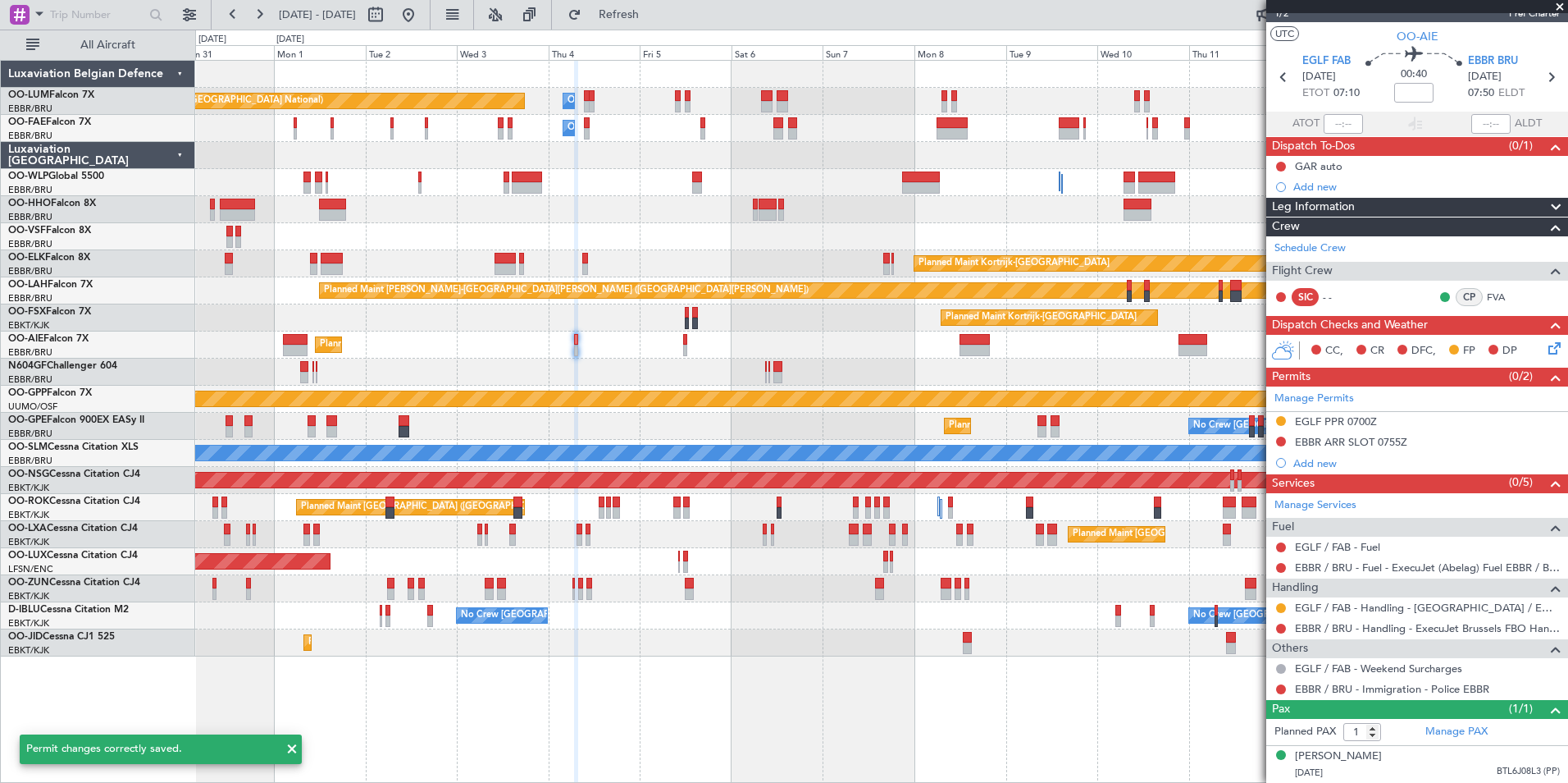
scroll to position [23, 0]
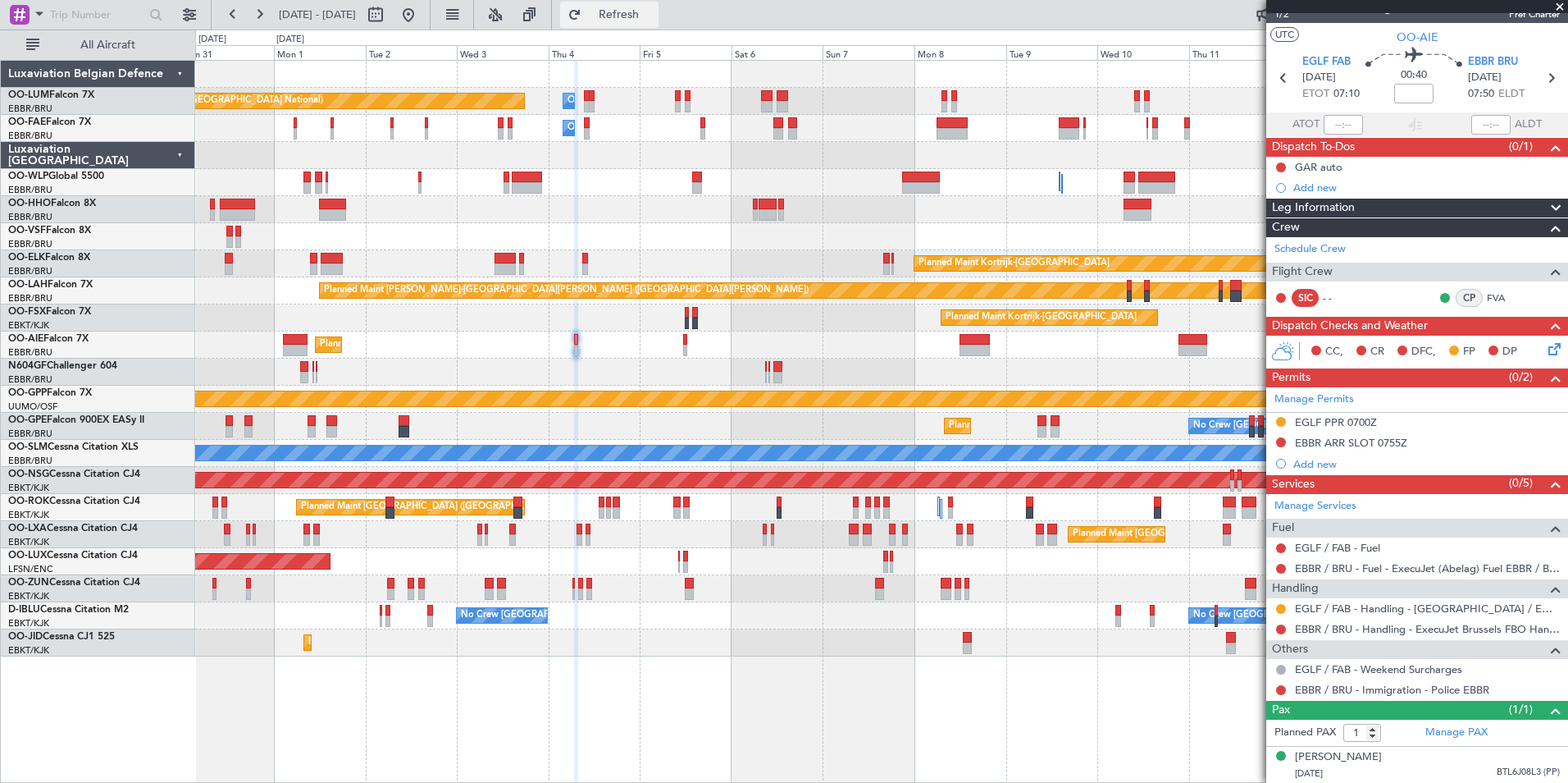
click at [654, 10] on span "Refresh" at bounding box center [619, 15] width 69 height 12
click at [1309, 466] on div "Manage Permits EGLF PPR 0700Z EBBR ARR SLOT 0755Z Add new" at bounding box center [1417, 431] width 302 height 87
click at [1309, 466] on div "Manage Permits EGLF PPR 0700Z EBBR ARR SLOT 0755Z Add new" at bounding box center [1417, 431] width 302 height 87
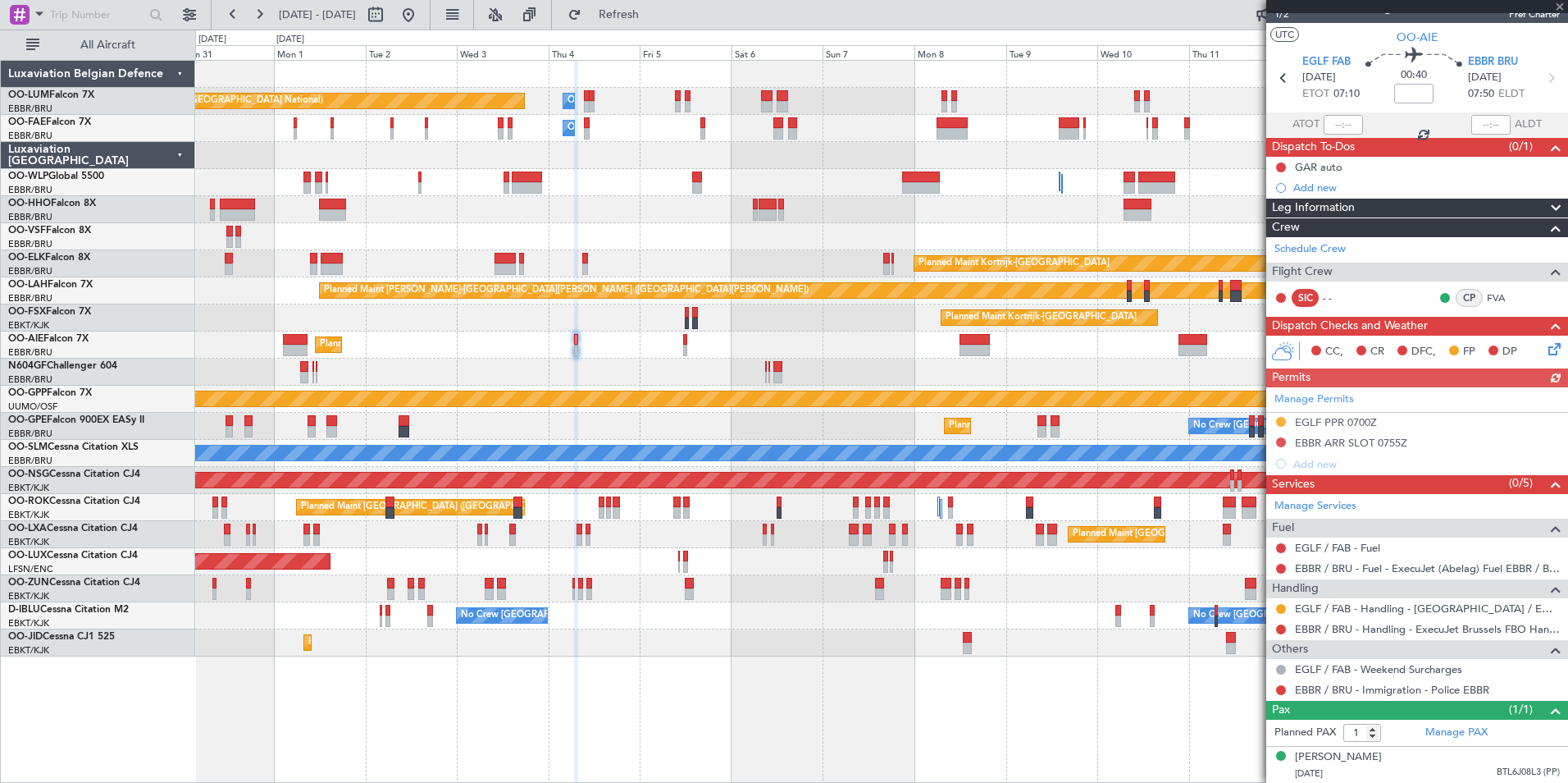
click at [1309, 466] on div "Manage Permits EGLF PPR 0700Z EBBR ARR SLOT 0755Z Add new" at bounding box center [1417, 431] width 302 height 87
click at [1309, 466] on div "Add new" at bounding box center [1419, 464] width 252 height 14
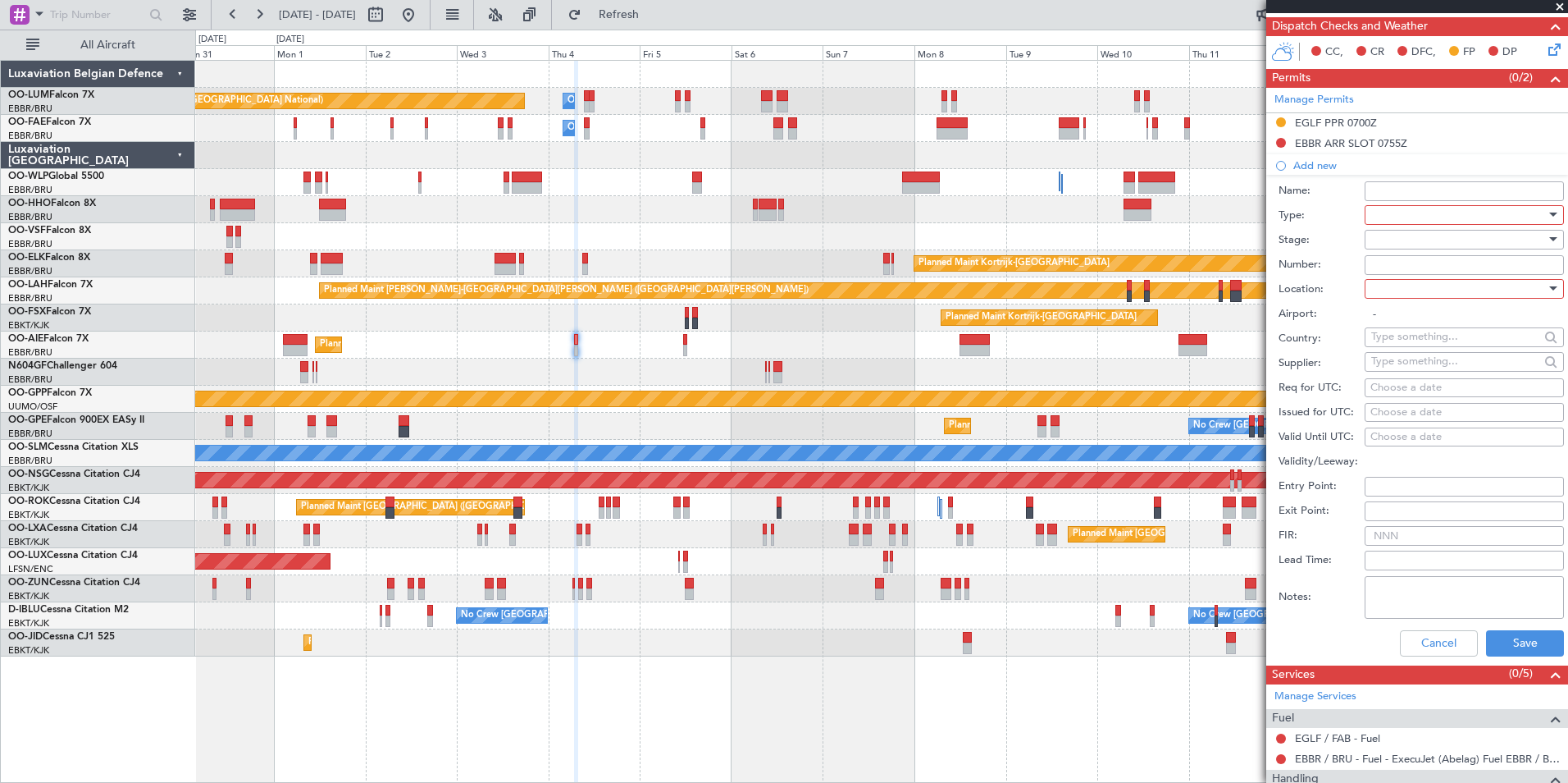
scroll to position [246, 0]
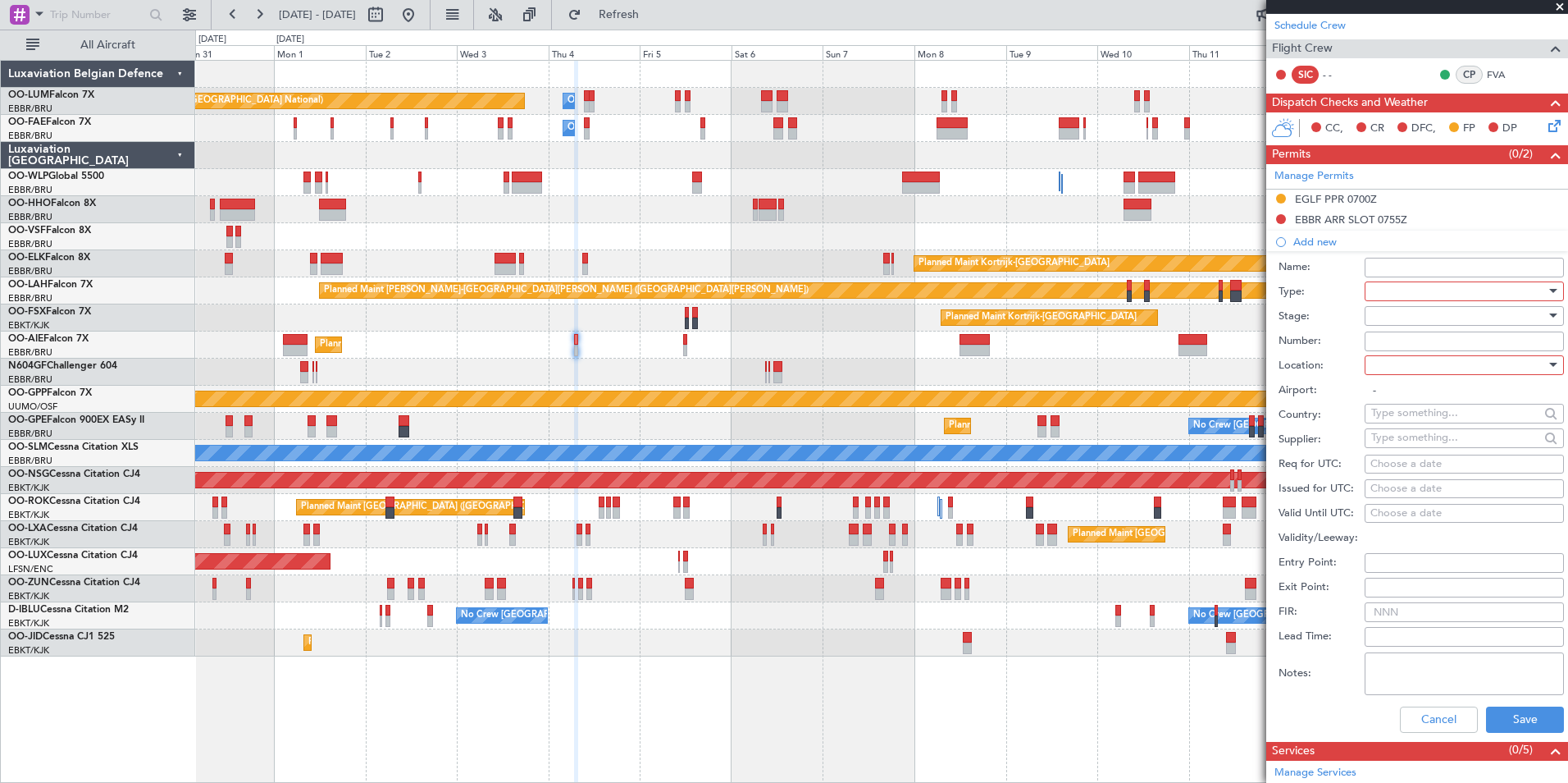
click at [1385, 303] on div at bounding box center [1459, 316] width 174 height 25
click at [1408, 296] on div at bounding box center [784, 392] width 1568 height 783
click at [1408, 296] on div at bounding box center [1459, 291] width 174 height 25
click at [1408, 374] on span "Departure" at bounding box center [1458, 379] width 172 height 25
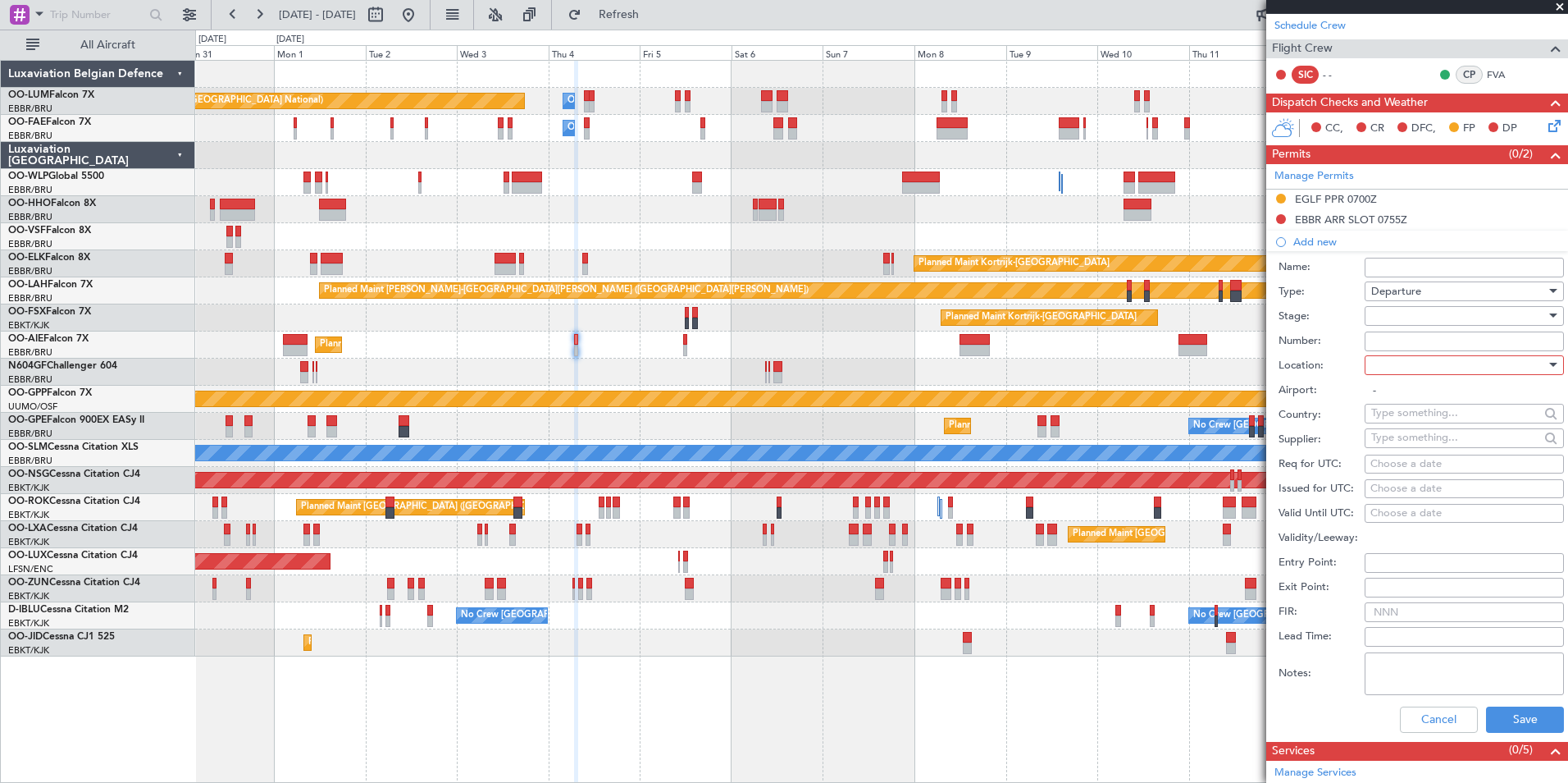
click at [1411, 323] on div at bounding box center [1459, 316] width 174 height 25
click at [1420, 377] on span "Not Requested" at bounding box center [1458, 373] width 172 height 25
click at [1424, 312] on span "Not Requested" at bounding box center [1408, 316] width 74 height 15
drag, startPoint x: 1427, startPoint y: 449, endPoint x: 1427, endPoint y: 382, distance: 67.0
click at [1426, 448] on span "Received OK" at bounding box center [1458, 447] width 172 height 25
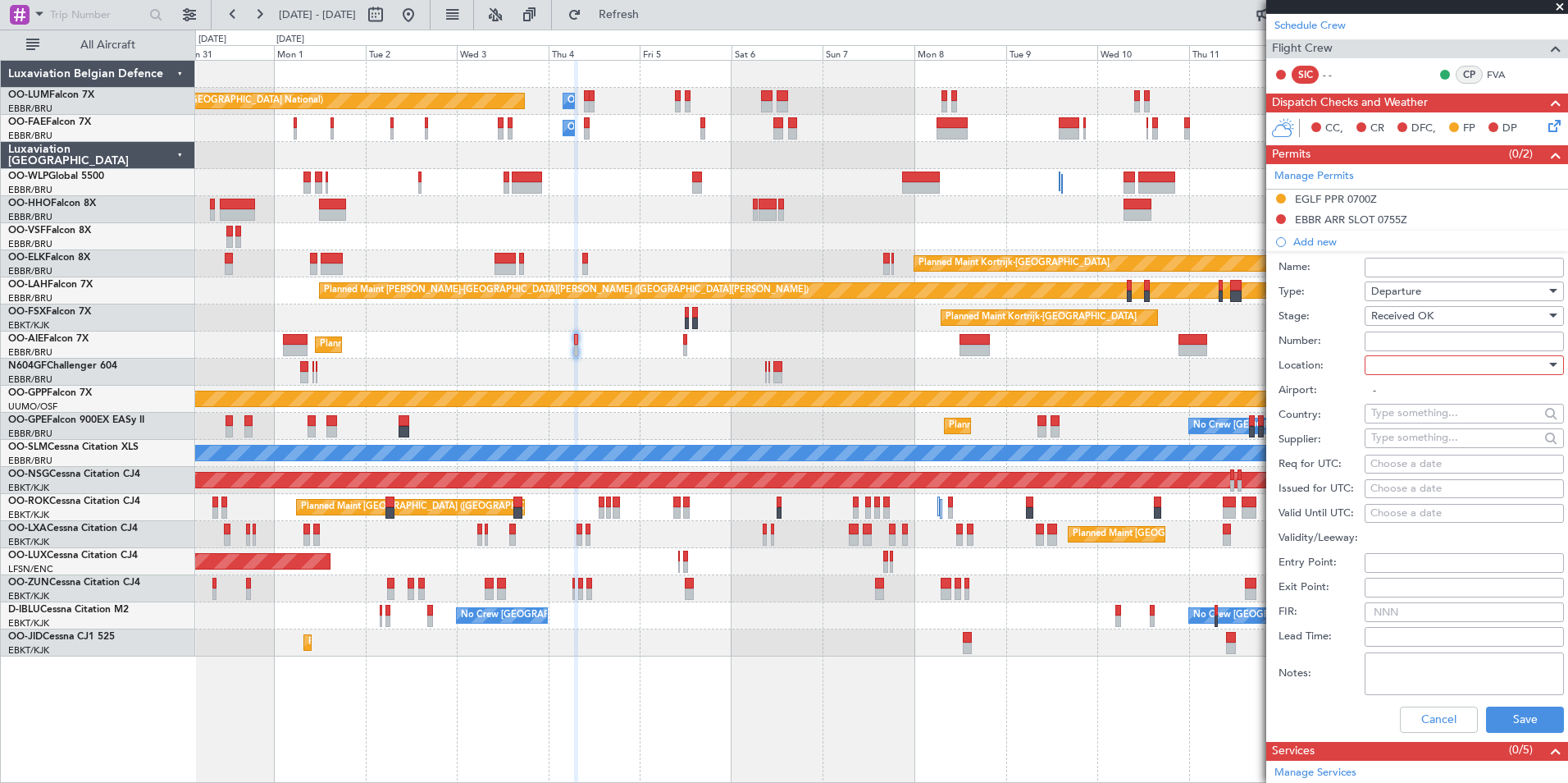
click at [1403, 367] on div at bounding box center [1459, 365] width 174 height 25
click at [1407, 410] on span "Departure" at bounding box center [1458, 398] width 172 height 25
type input "EGLF / FAB"
click at [1398, 332] on input "Number:" at bounding box center [1464, 341] width 199 height 20
type input "BFOP-2024-30105V8"
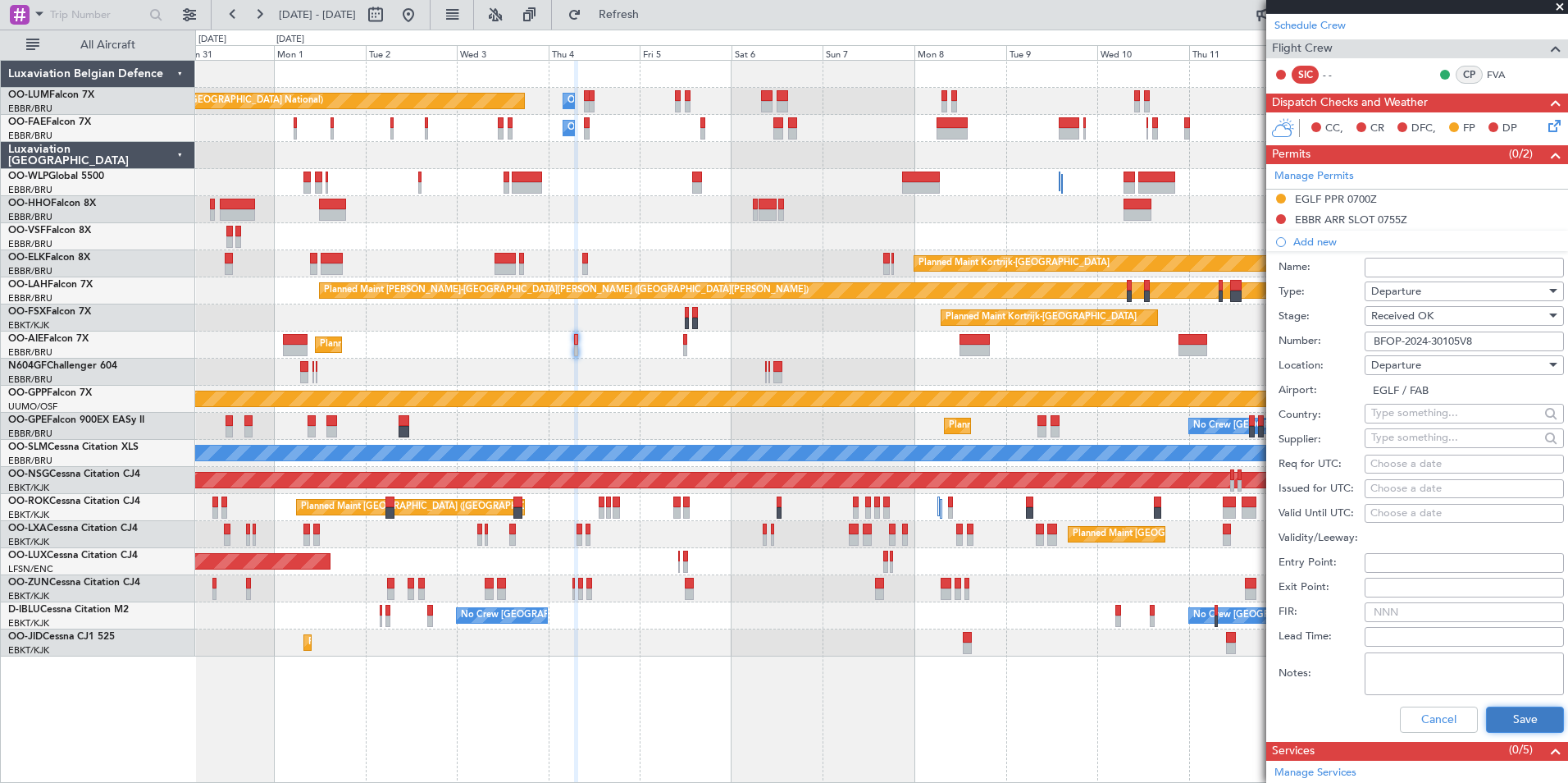
click at [1515, 707] on button "Save" at bounding box center [1524, 720] width 78 height 26
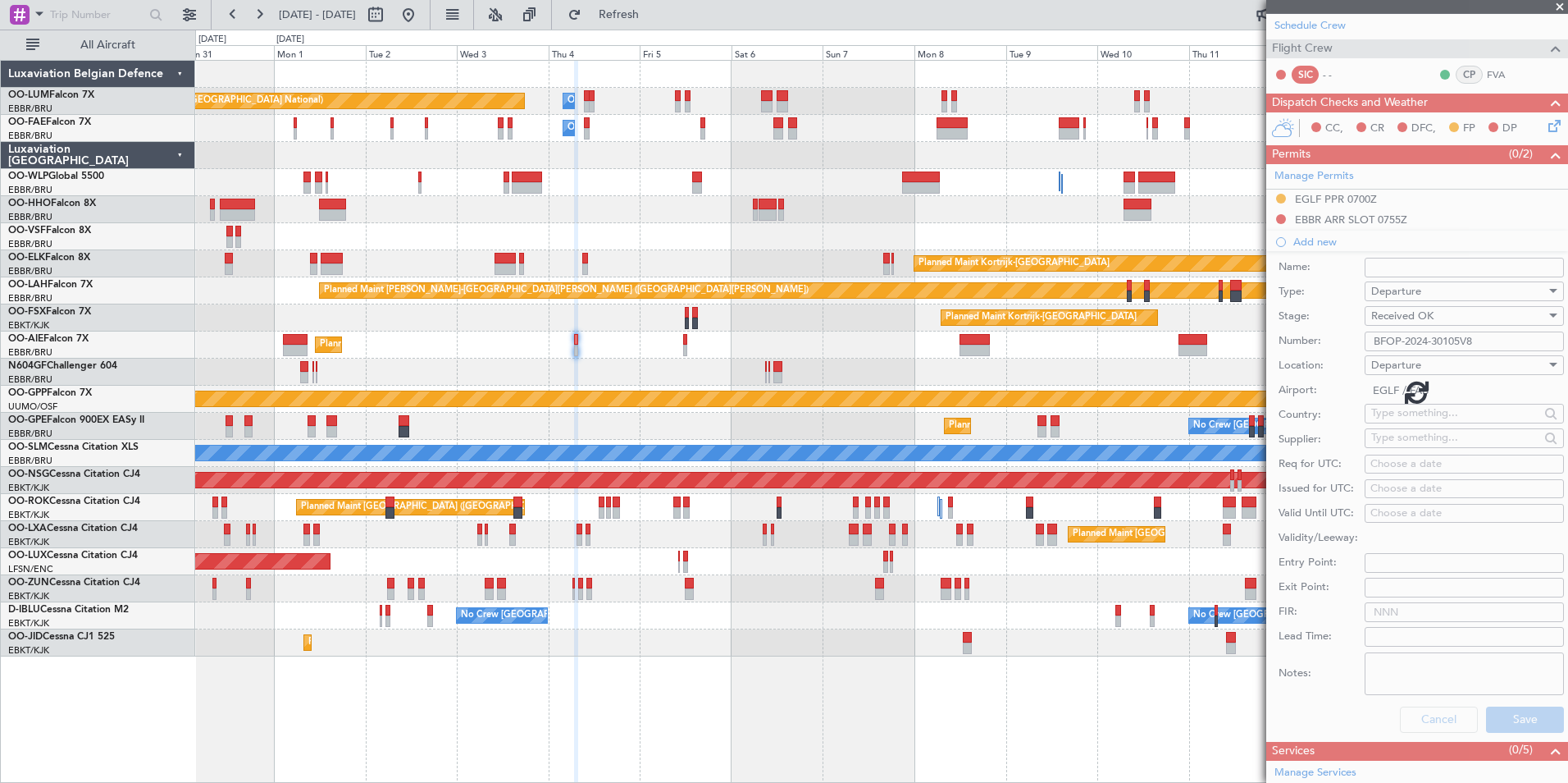
scroll to position [44, 0]
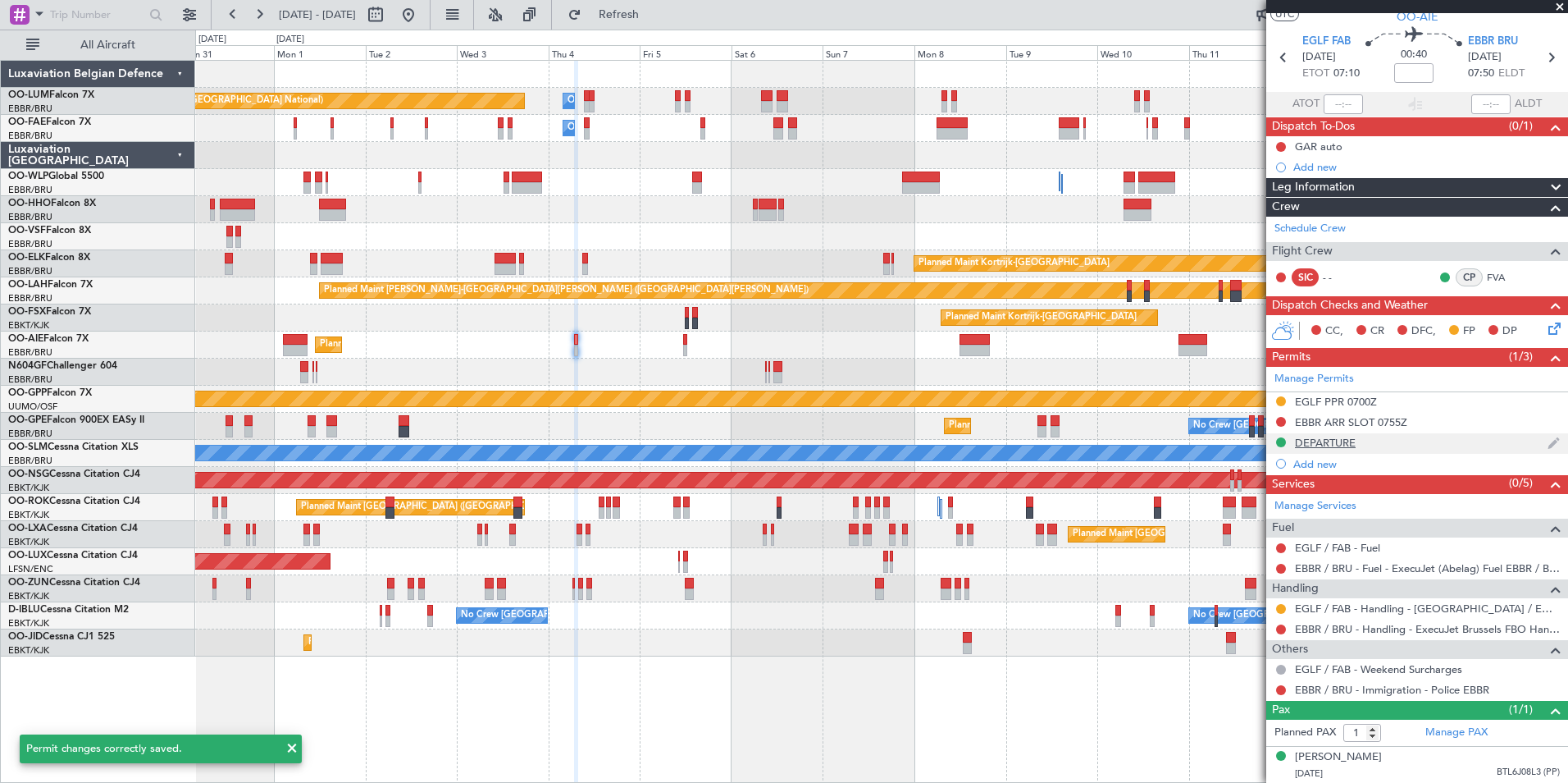
click at [1321, 442] on div "DEPARTURE" at bounding box center [1325, 442] width 61 height 14
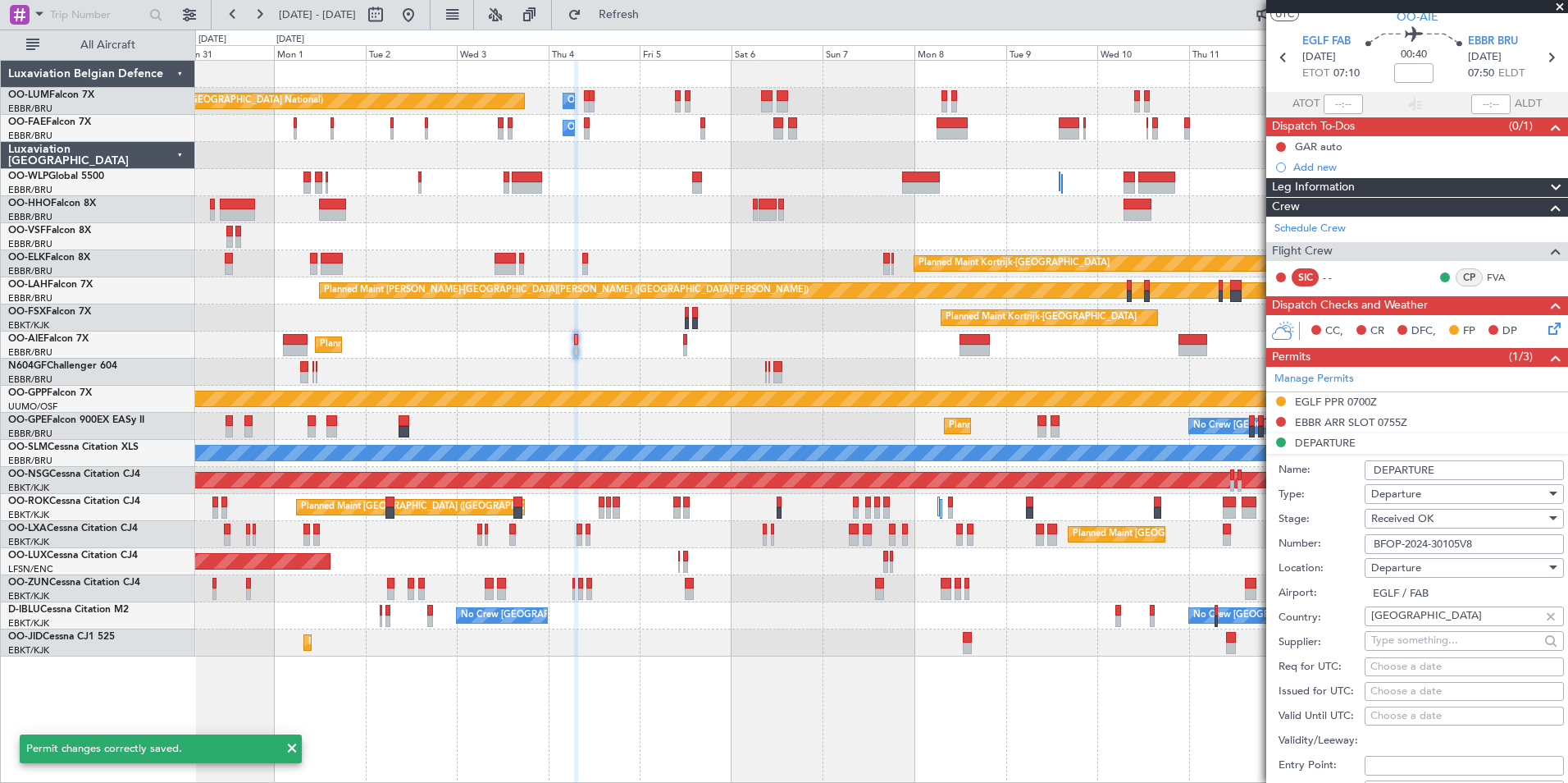
scroll to position [246, 0]
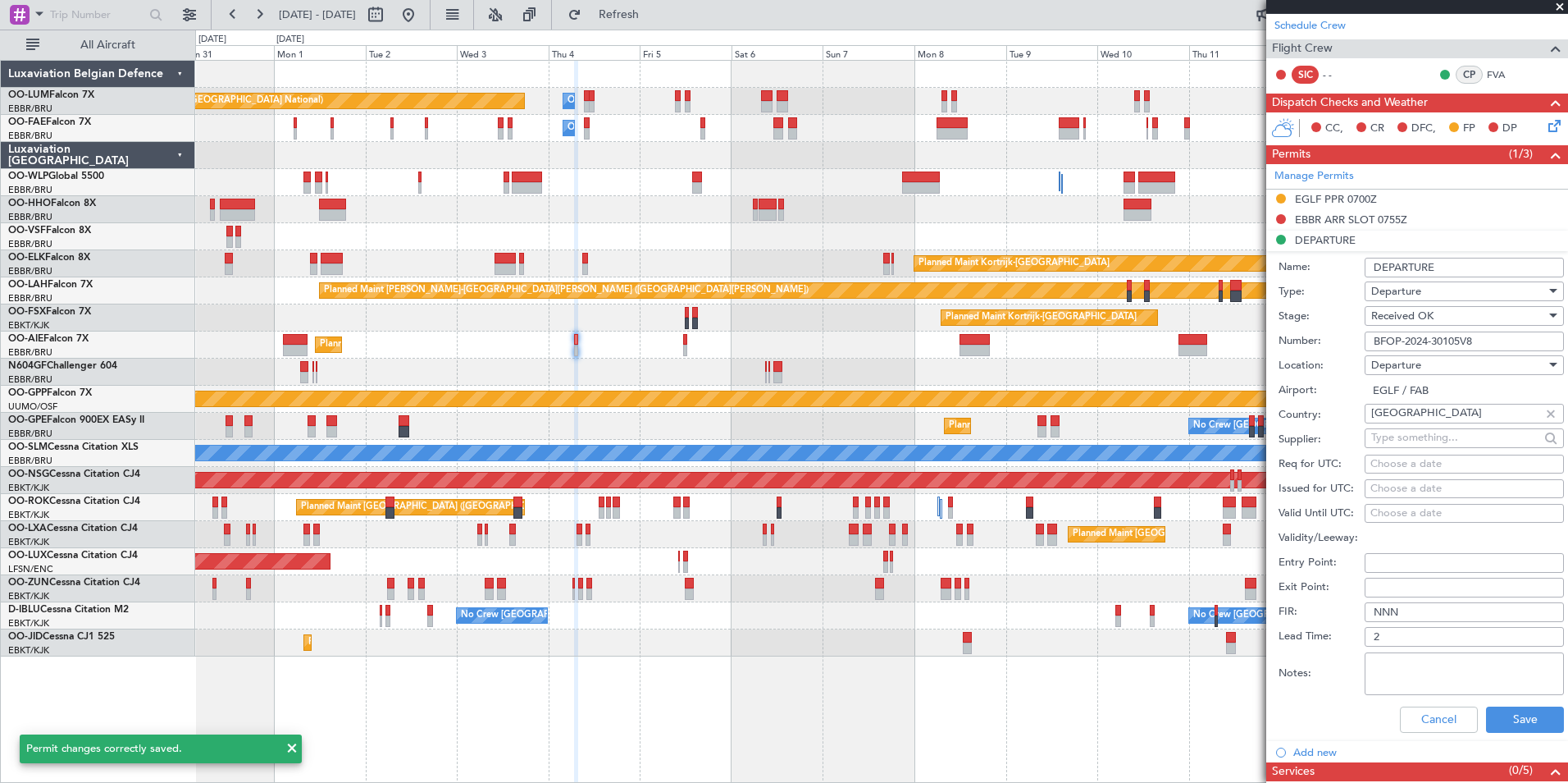
click at [1444, 255] on div "Name: DEPARTURE" at bounding box center [1421, 267] width 285 height 25
click at [1445, 255] on div "Name: DEPARTURE" at bounding box center [1421, 267] width 285 height 25
click at [1444, 262] on input "DEPARTURE" at bounding box center [1464, 267] width 199 height 20
click at [1444, 264] on input "DEPARTURE" at bounding box center [1464, 267] width 199 height 20
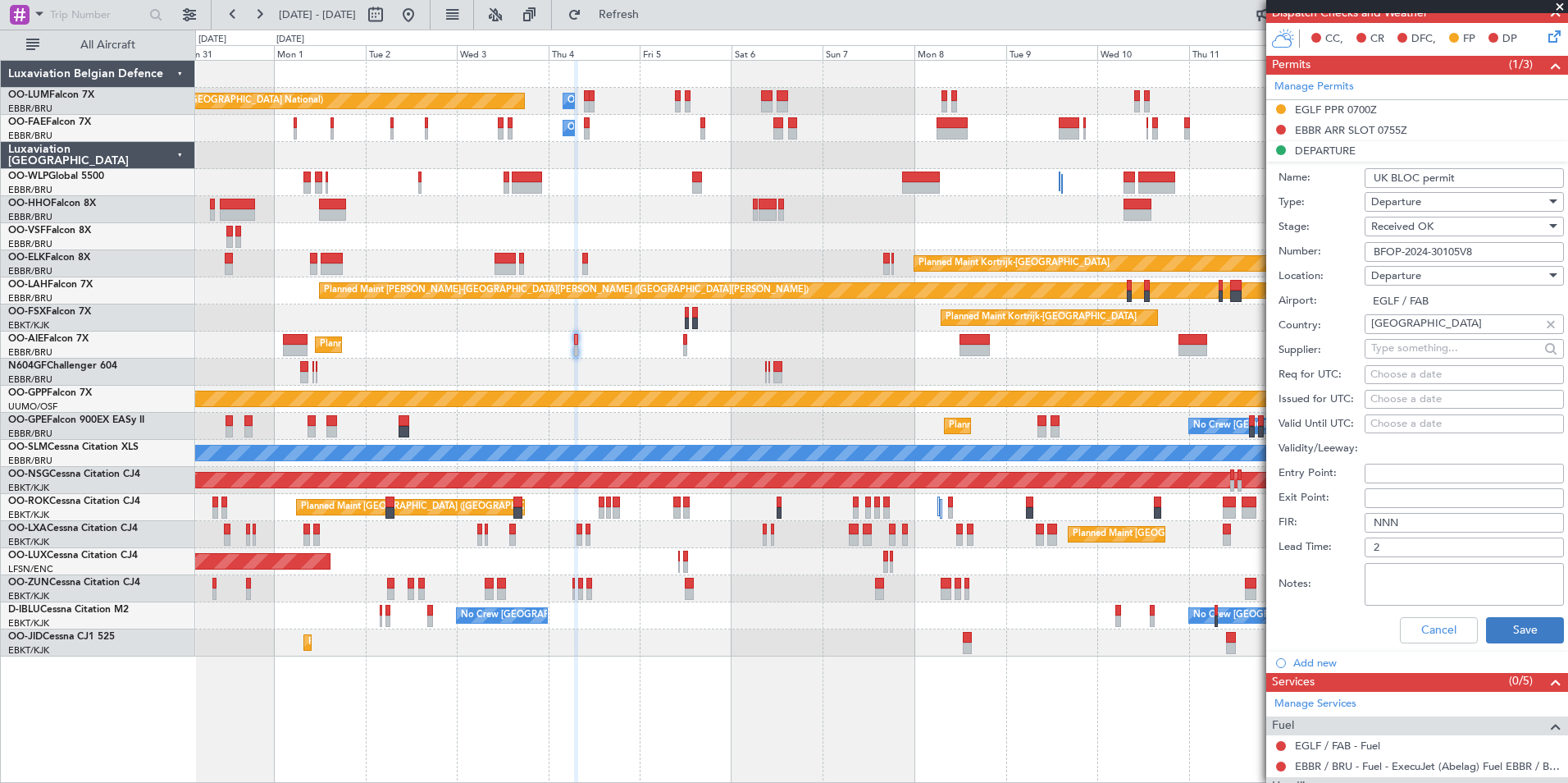
scroll to position [410, 0]
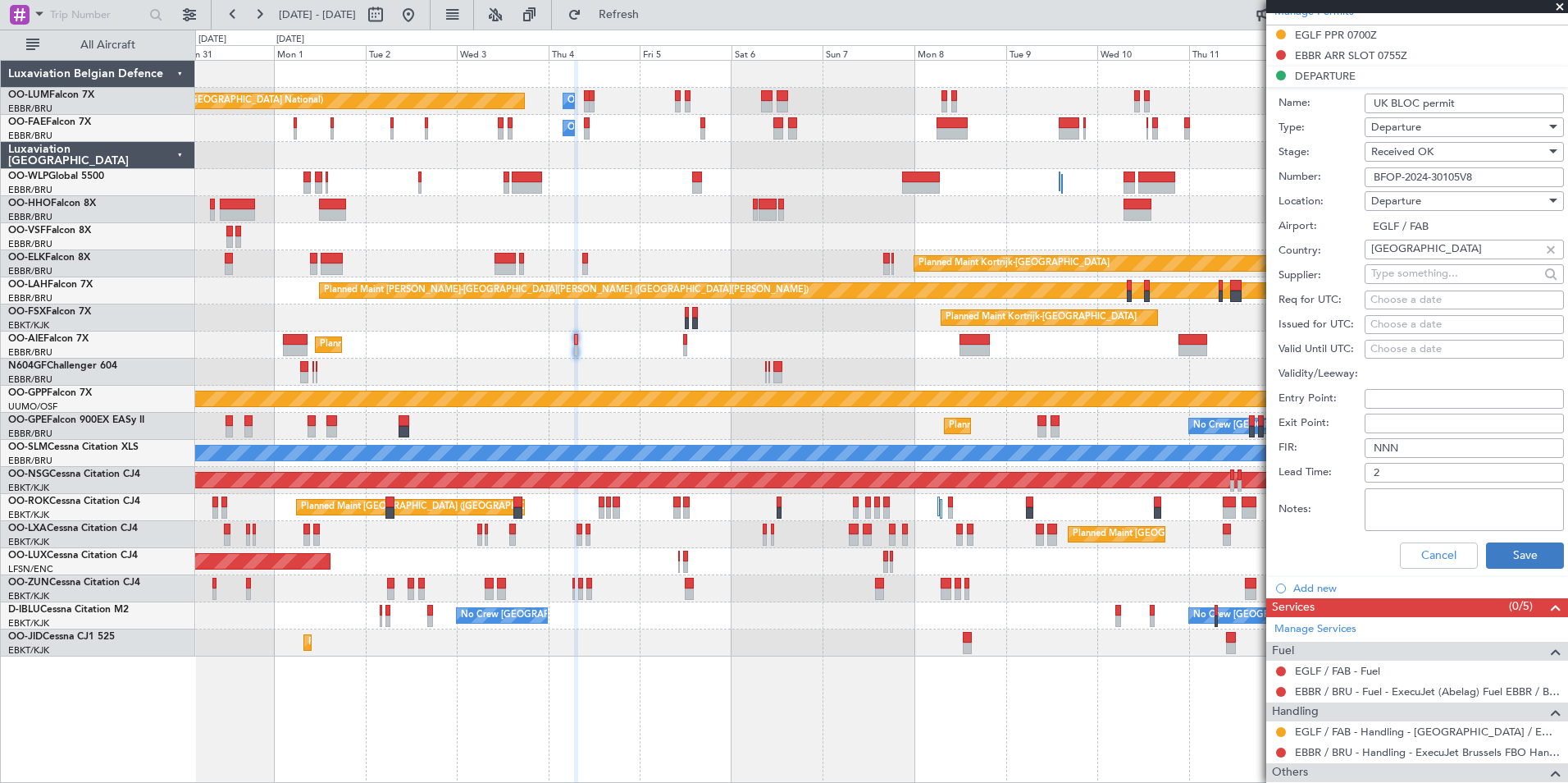
type input "UK BLOC permit"
click at [1543, 544] on button "Save" at bounding box center [1524, 555] width 78 height 26
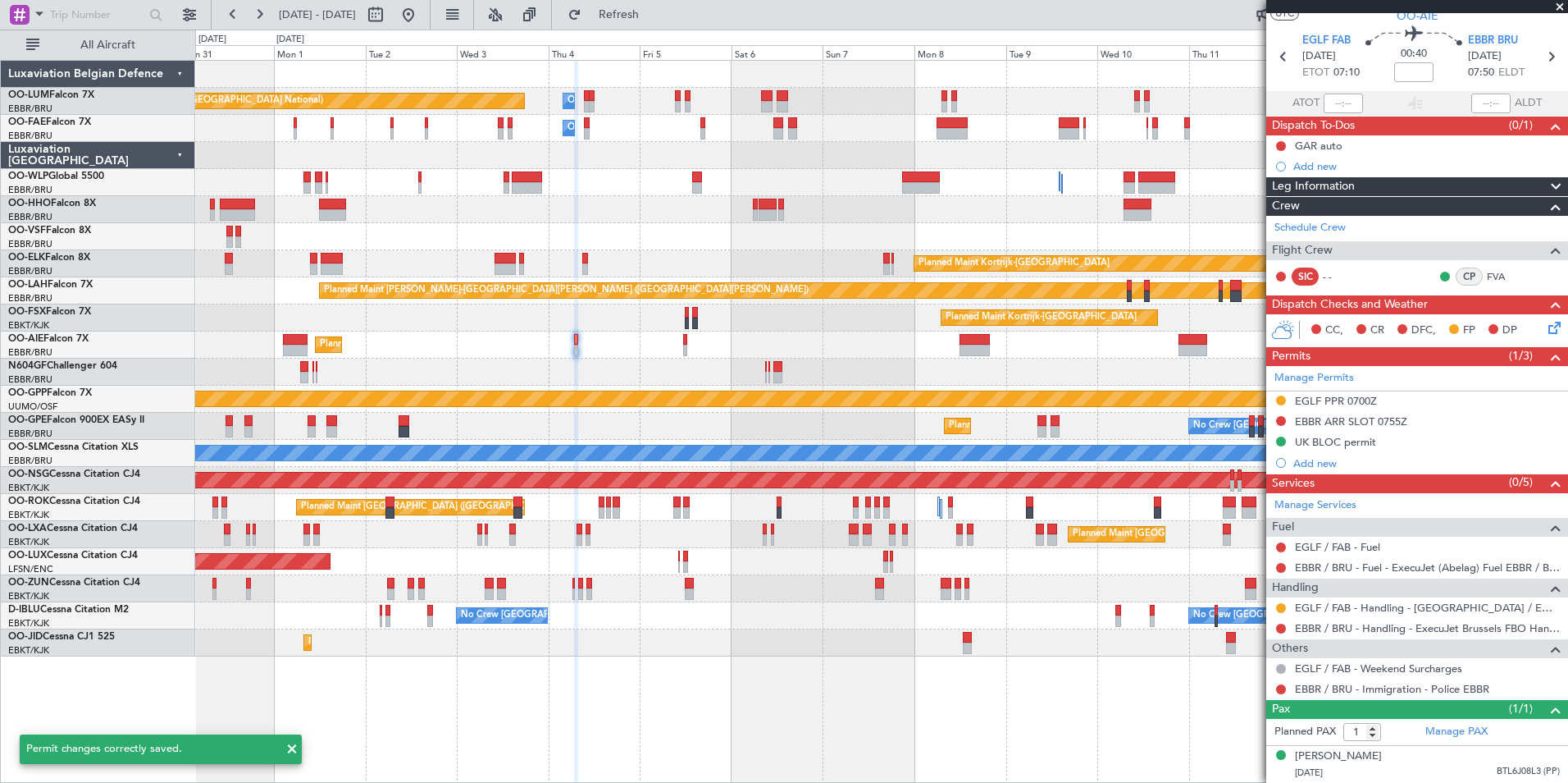
scroll to position [44, 0]
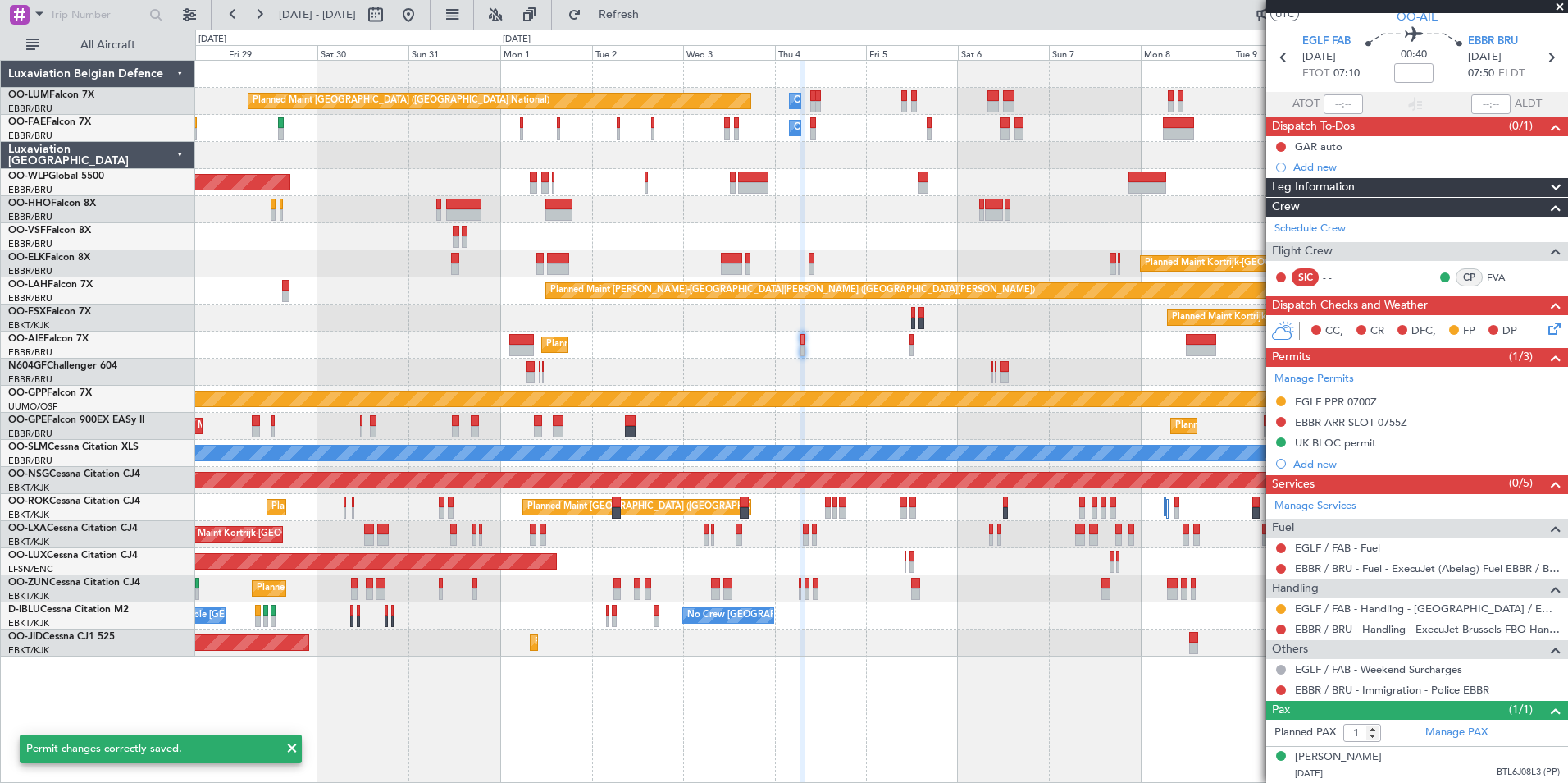
click at [728, 567] on div "Planned Maint [GEOGRAPHIC_DATA] ([GEOGRAPHIC_DATA])" at bounding box center [881, 561] width 1372 height 27
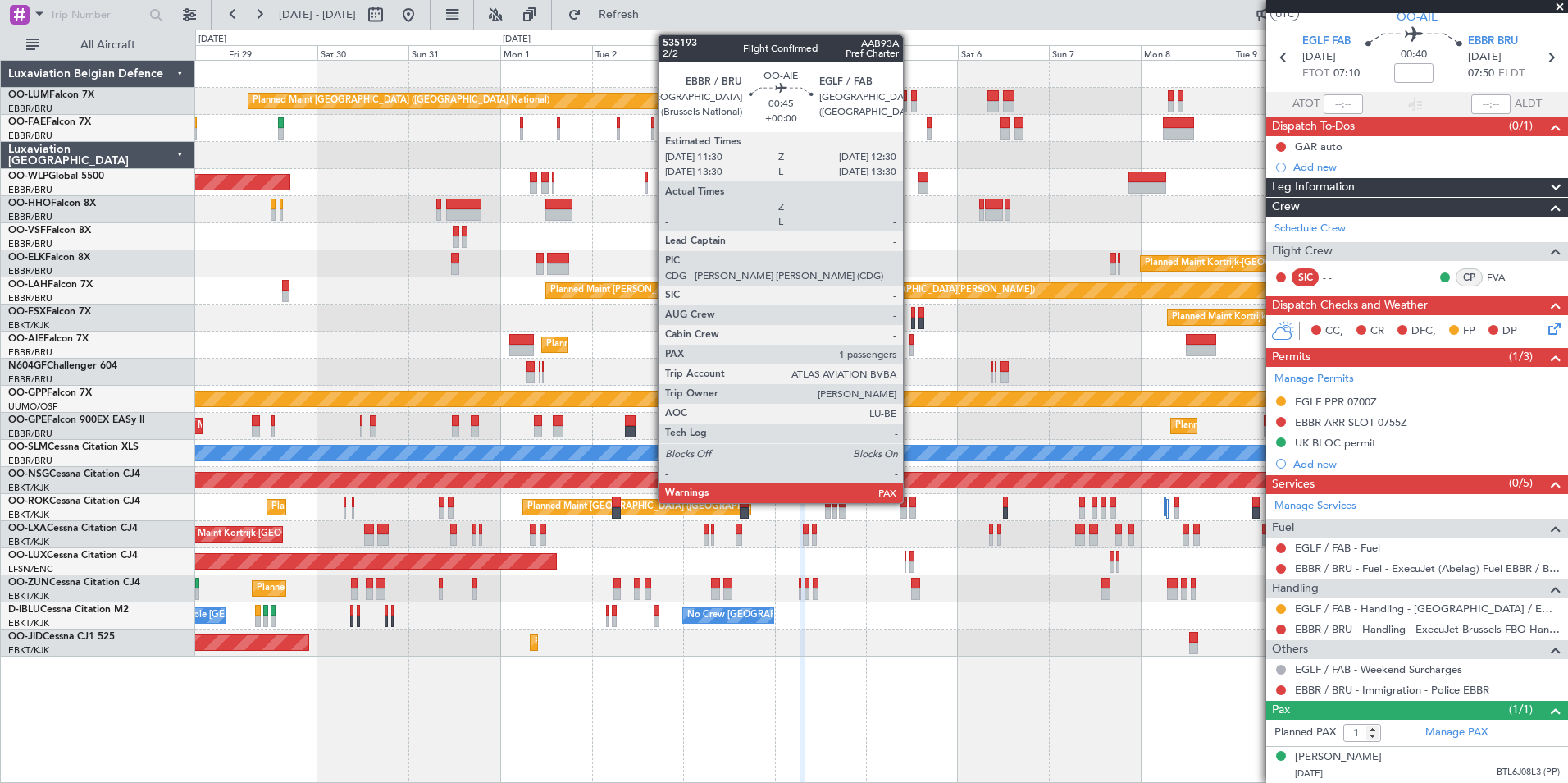
click at [910, 347] on div at bounding box center [911, 350] width 4 height 12
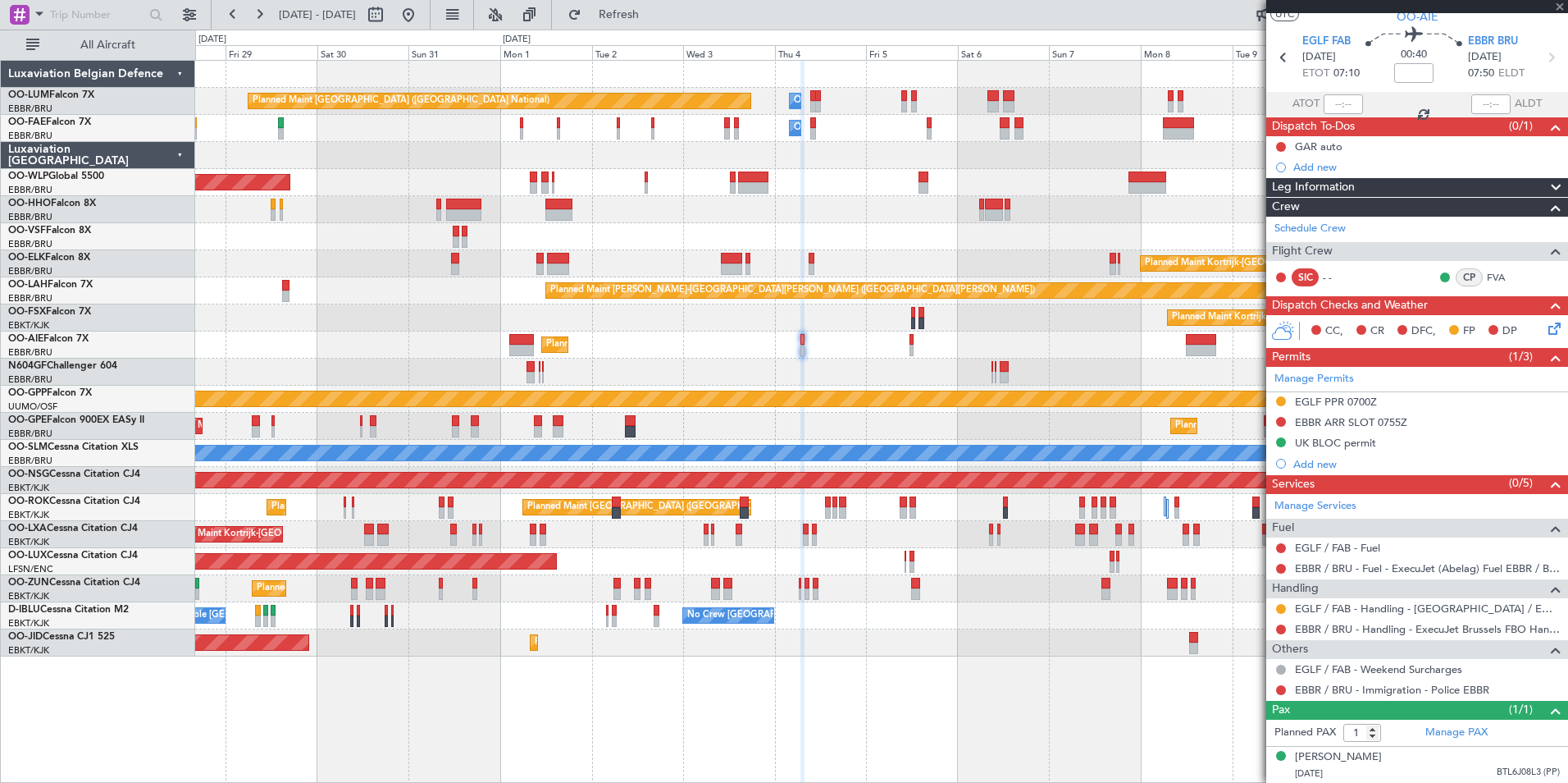
click at [823, 369] on div at bounding box center [881, 372] width 1372 height 27
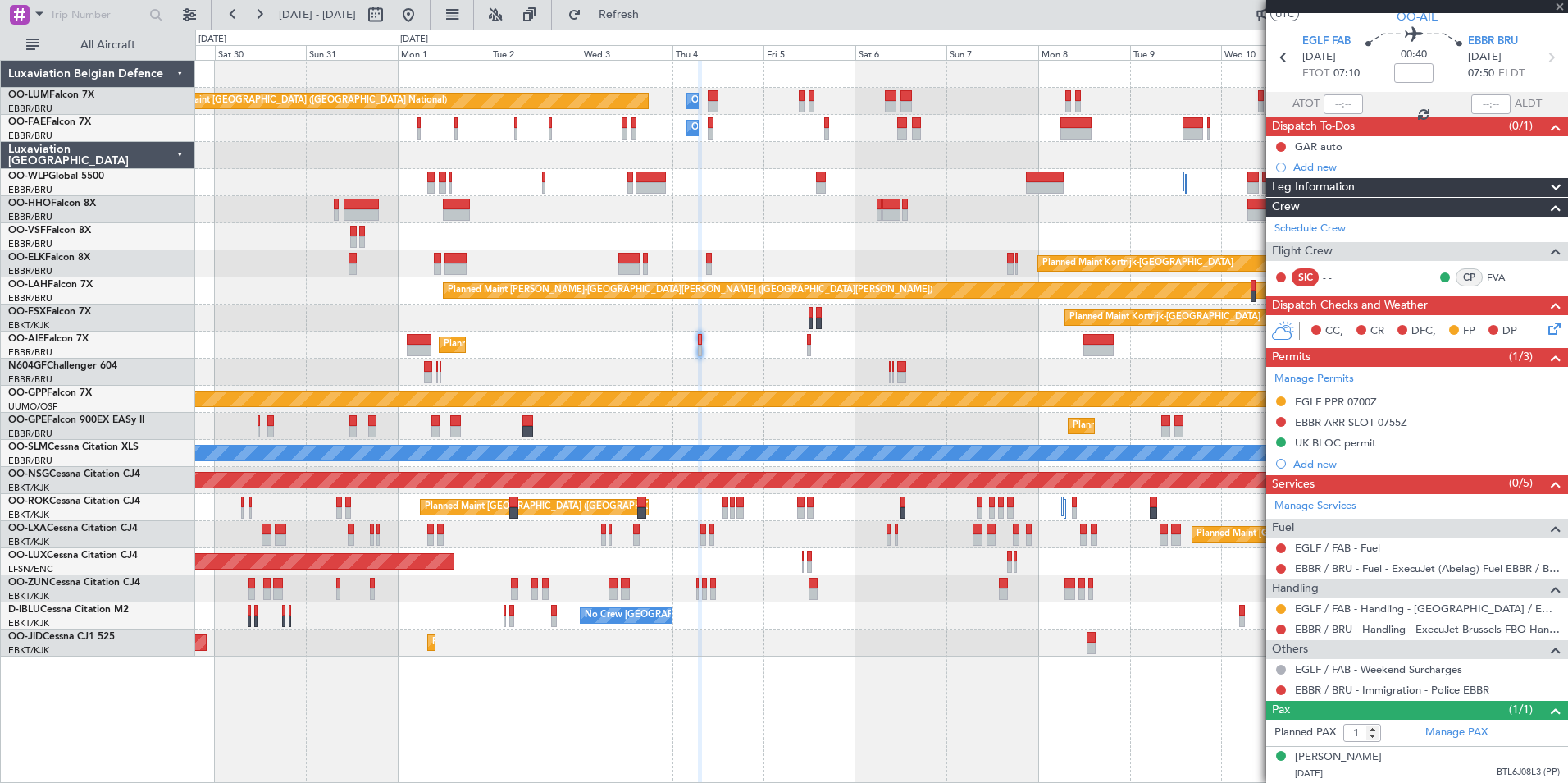
click at [697, 369] on div at bounding box center [881, 372] width 1372 height 27
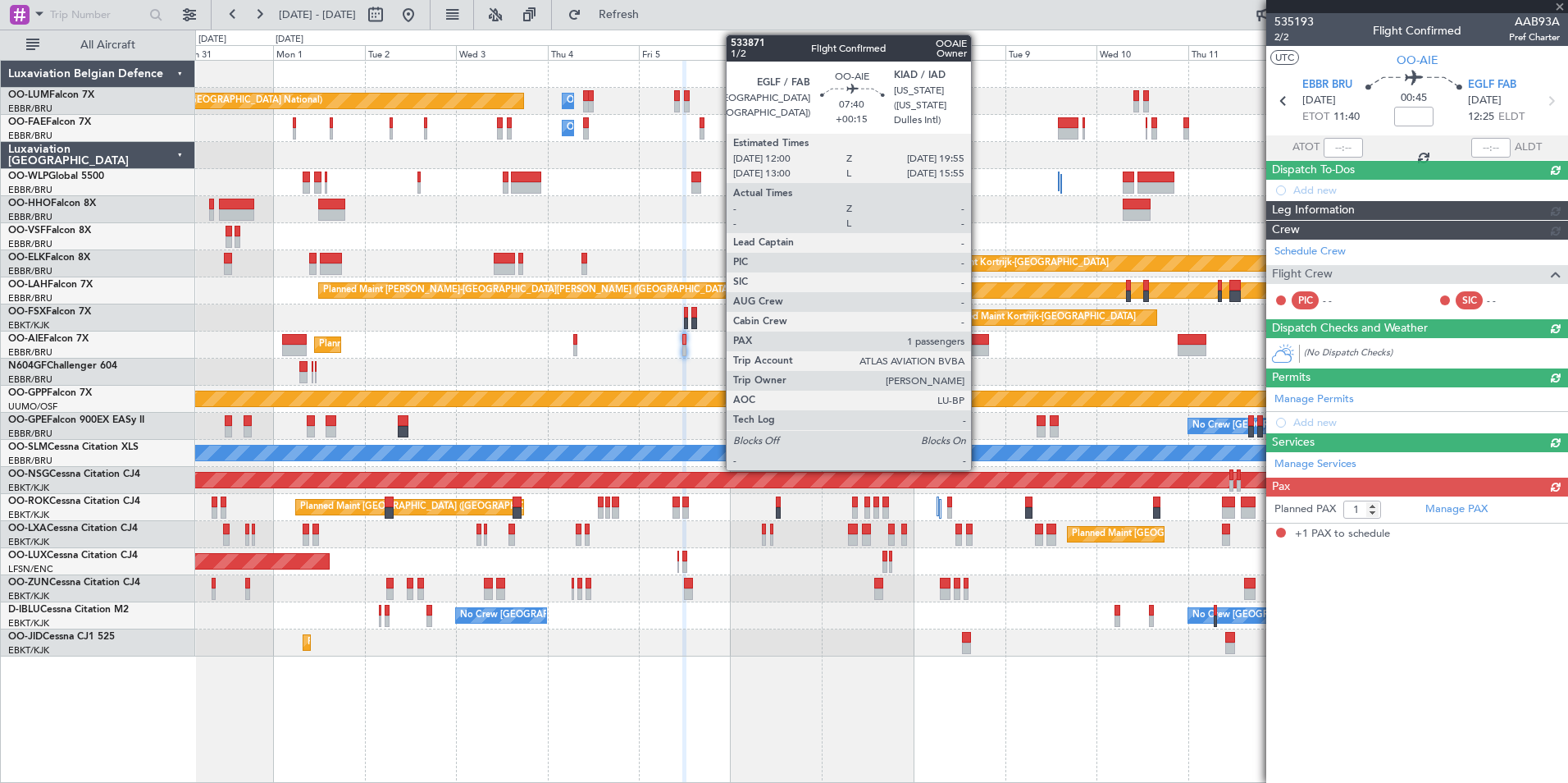
scroll to position [0, 0]
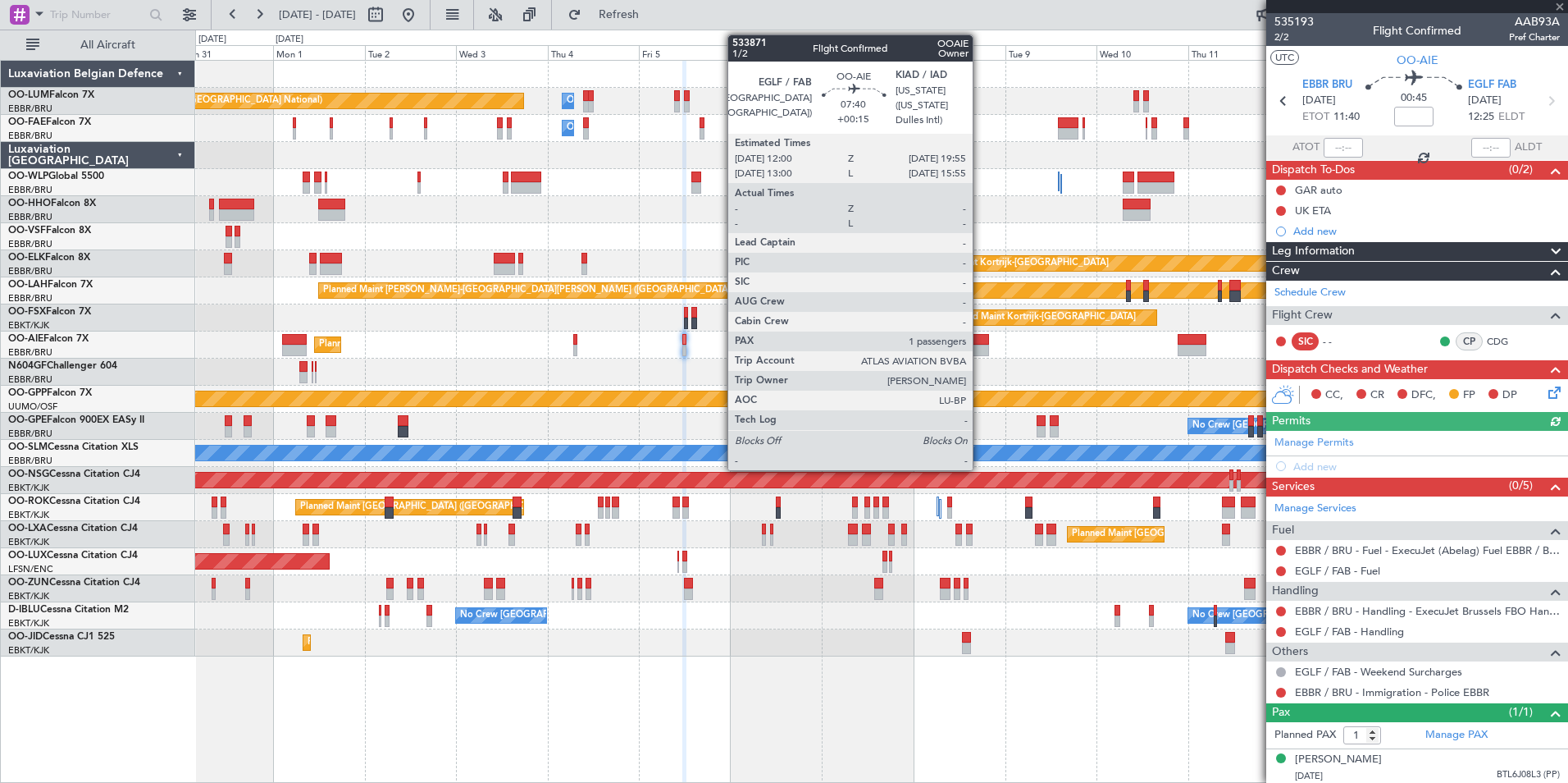
click at [980, 343] on div at bounding box center [974, 340] width 30 height 12
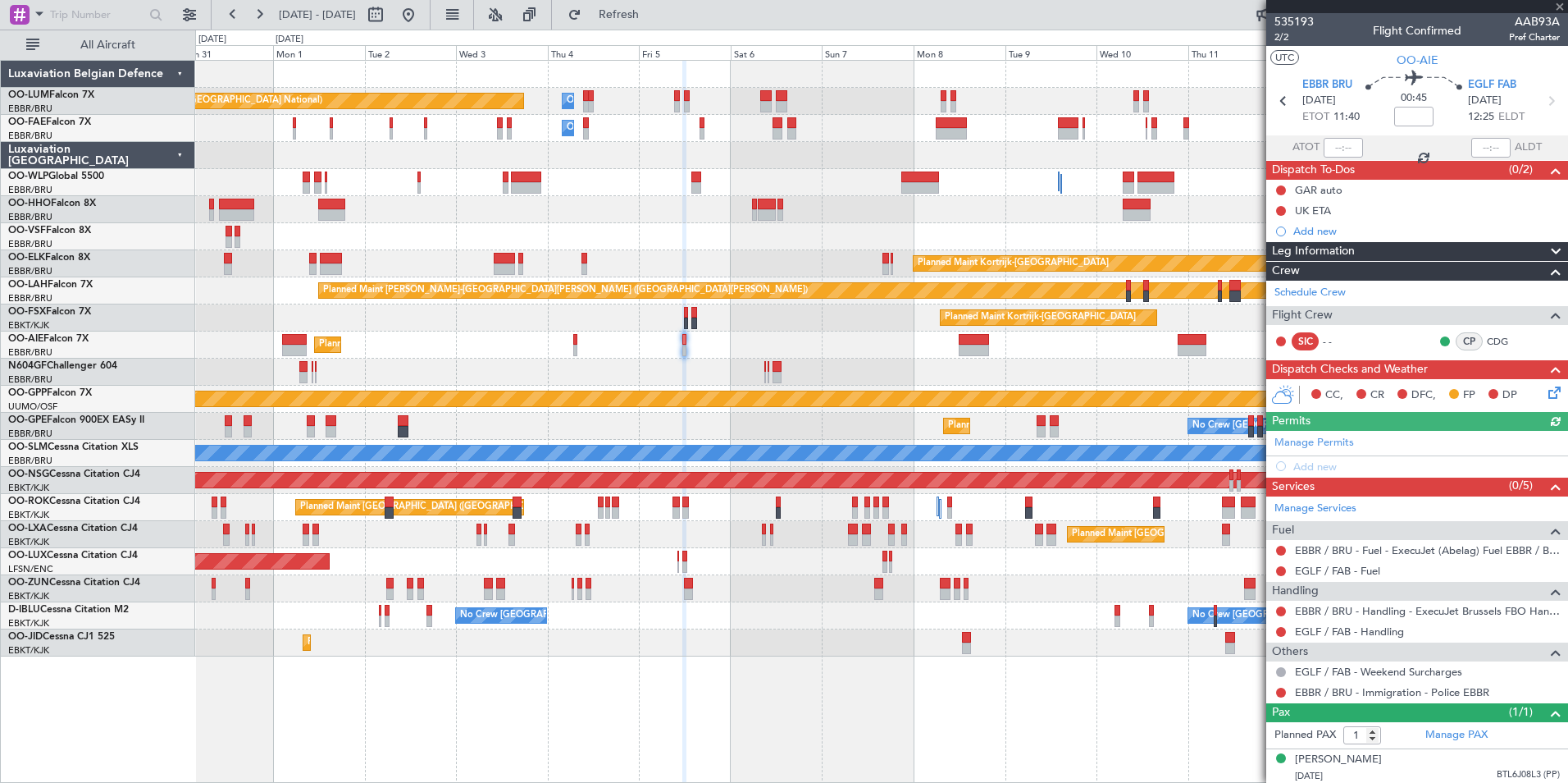
click at [952, 354] on div "Planned Maint [GEOGRAPHIC_DATA] ([GEOGRAPHIC_DATA])" at bounding box center [881, 345] width 1372 height 27
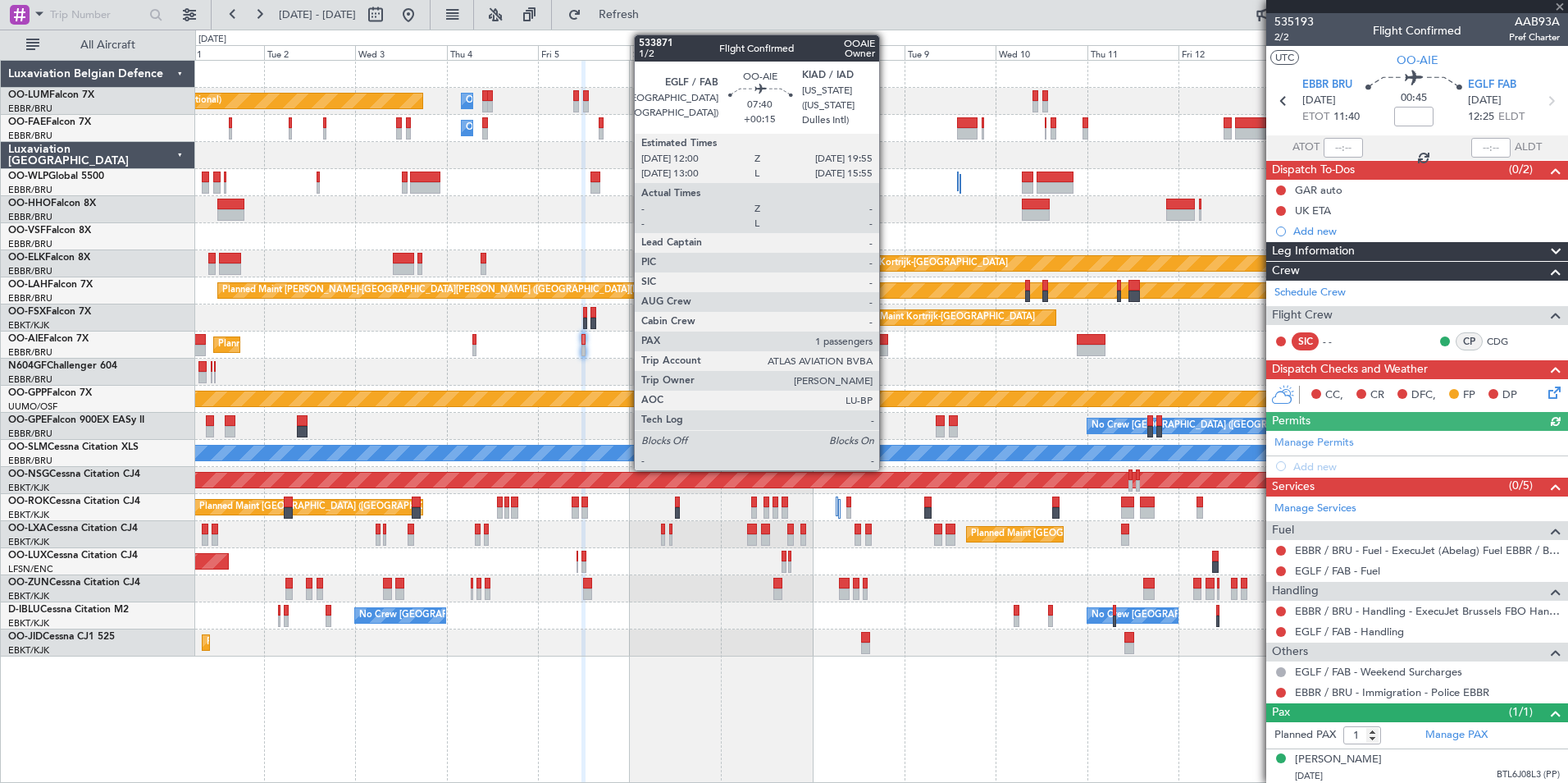
type input "+00:15"
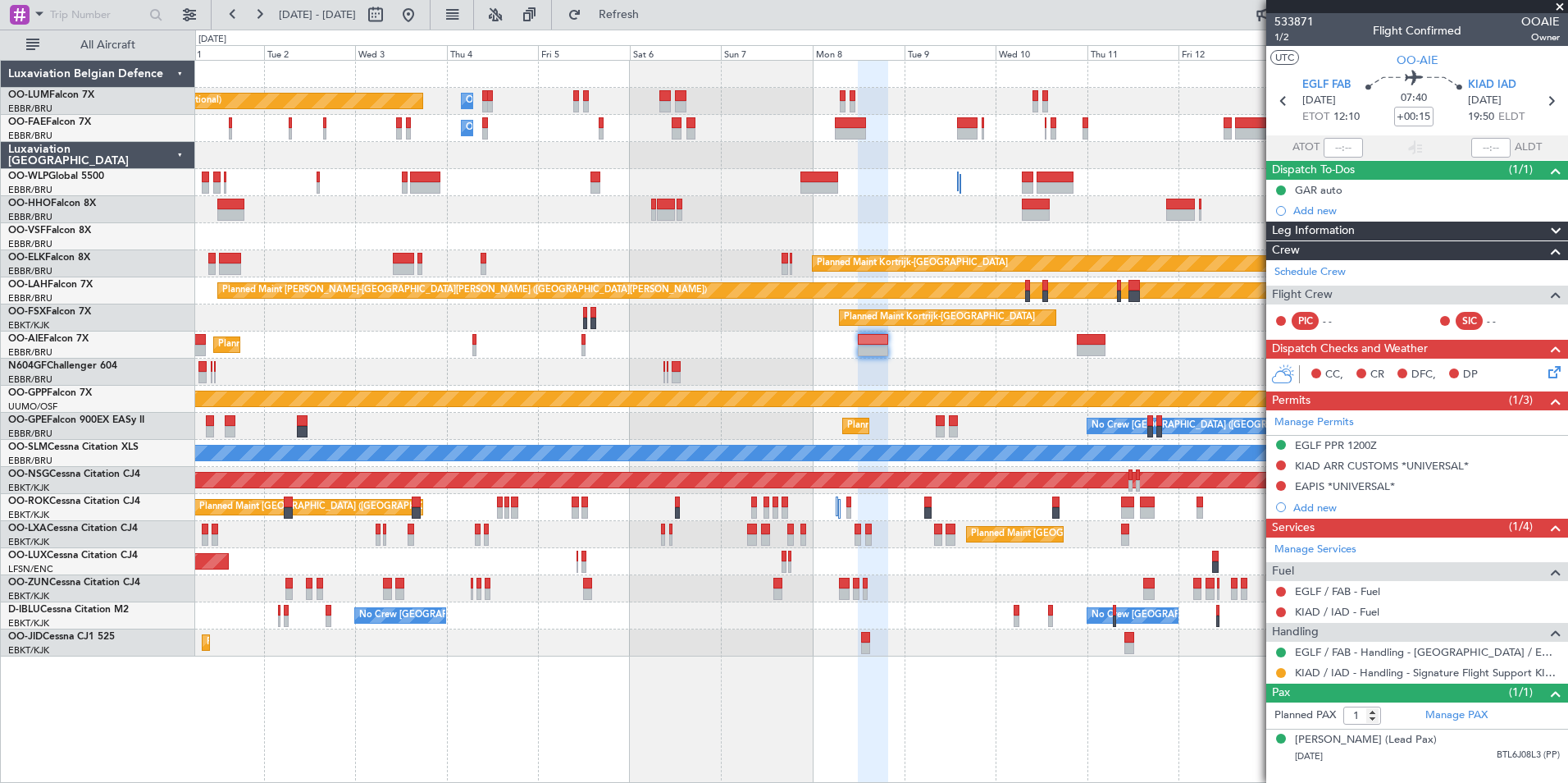
click at [696, 365] on div at bounding box center [881, 372] width 1372 height 27
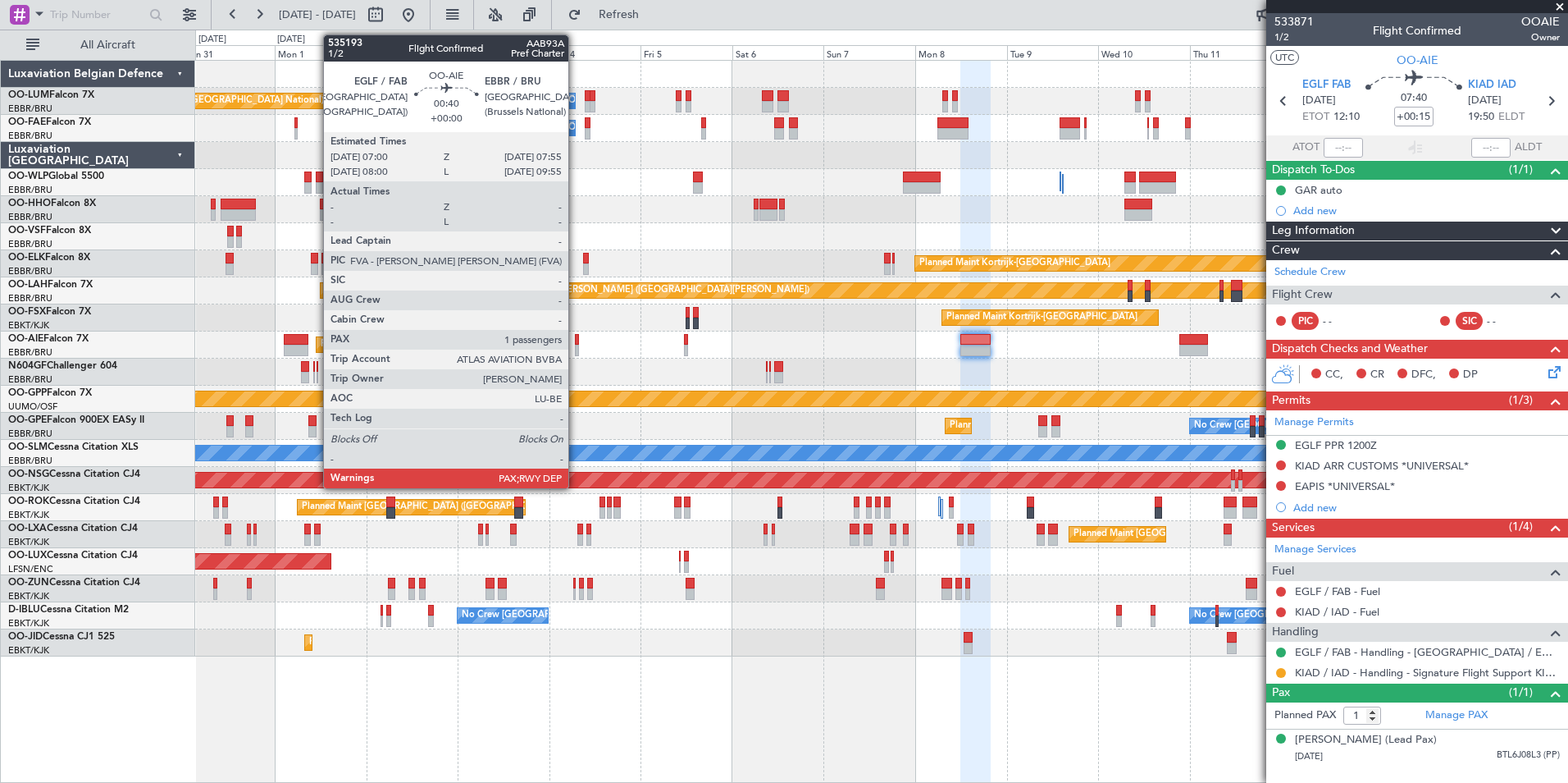
click at [576, 344] on div at bounding box center [576, 340] width 4 height 12
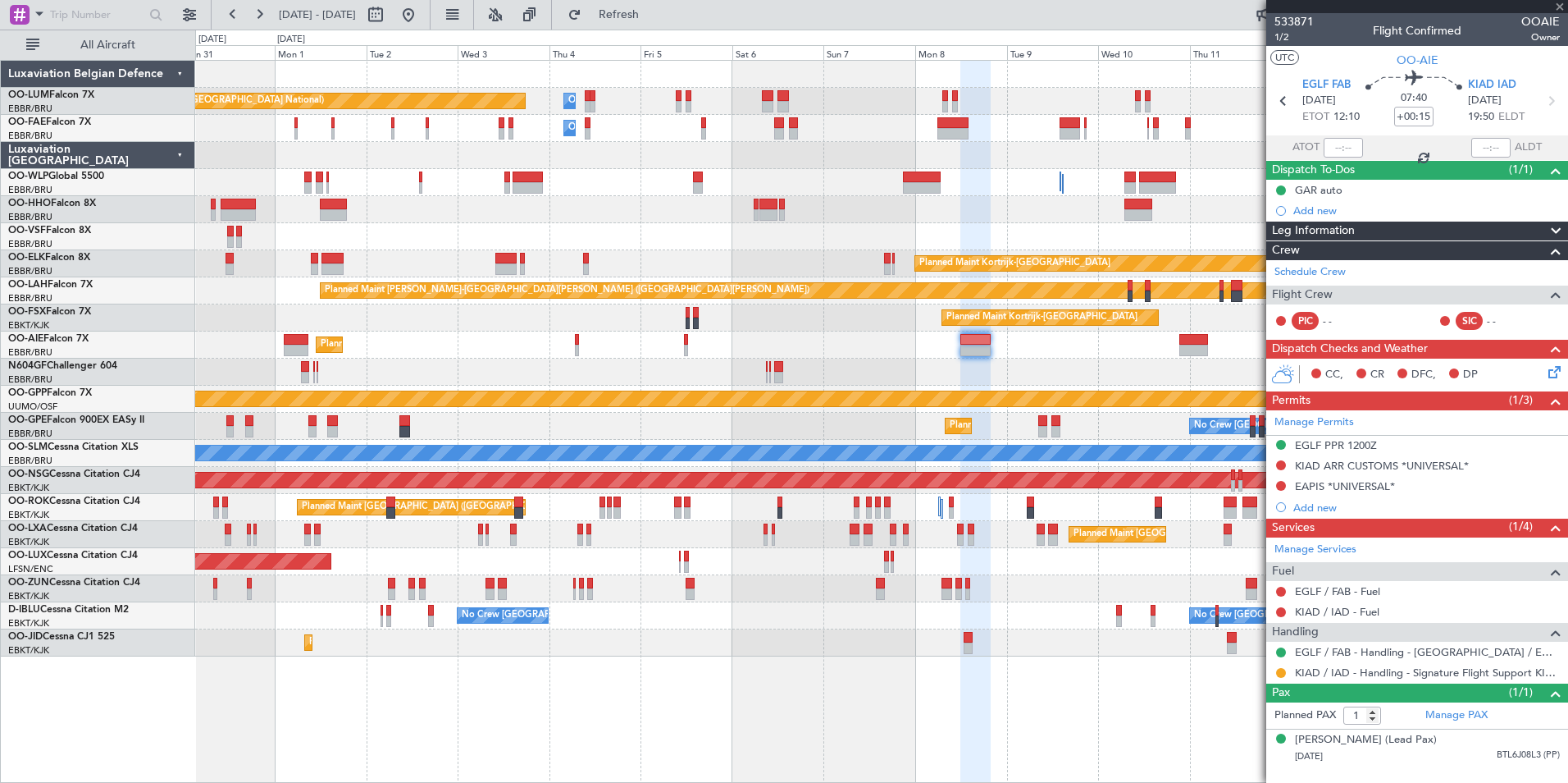
click at [610, 367] on div at bounding box center [881, 372] width 1372 height 27
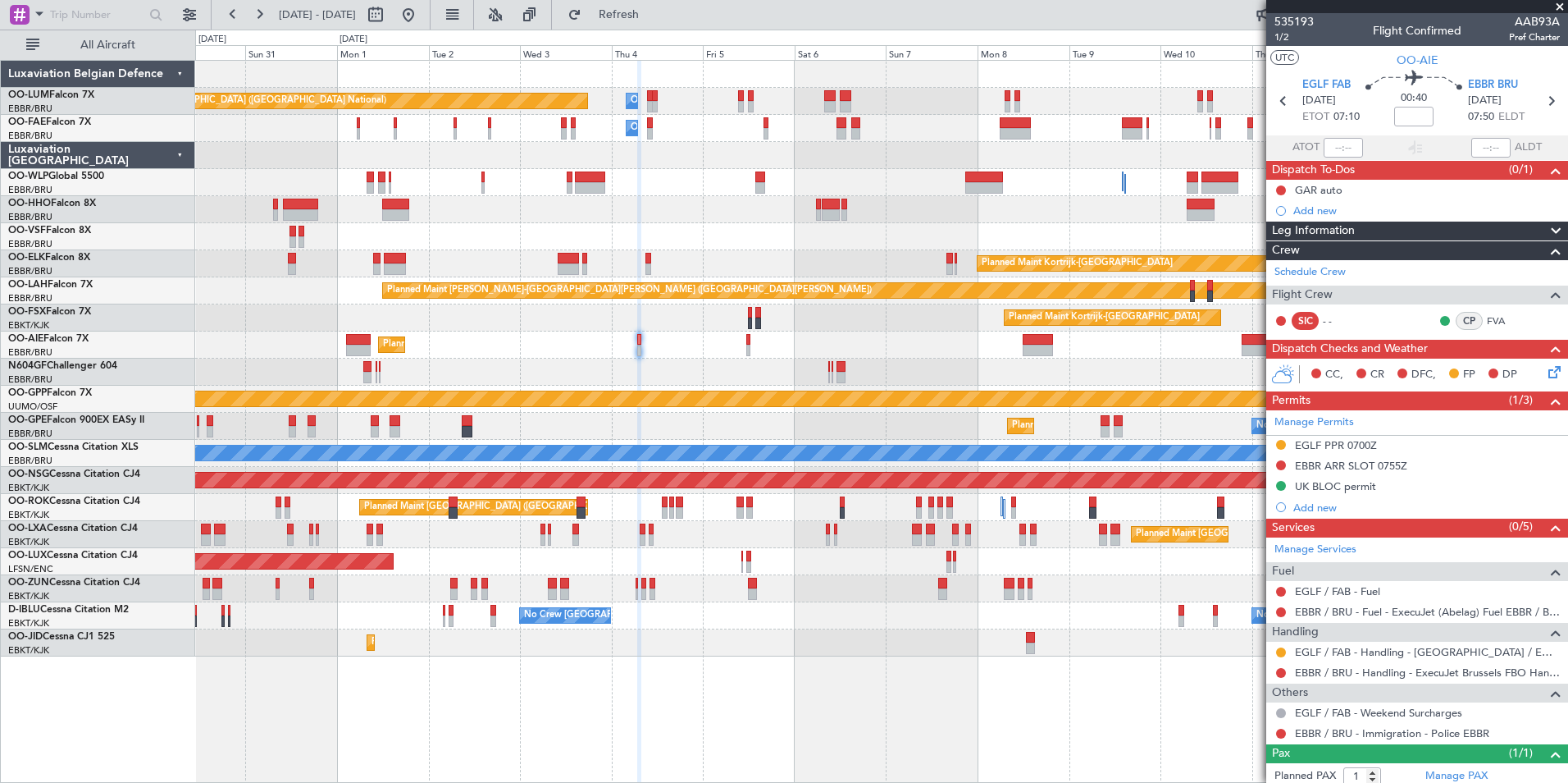
click at [651, 363] on div at bounding box center [881, 372] width 1372 height 27
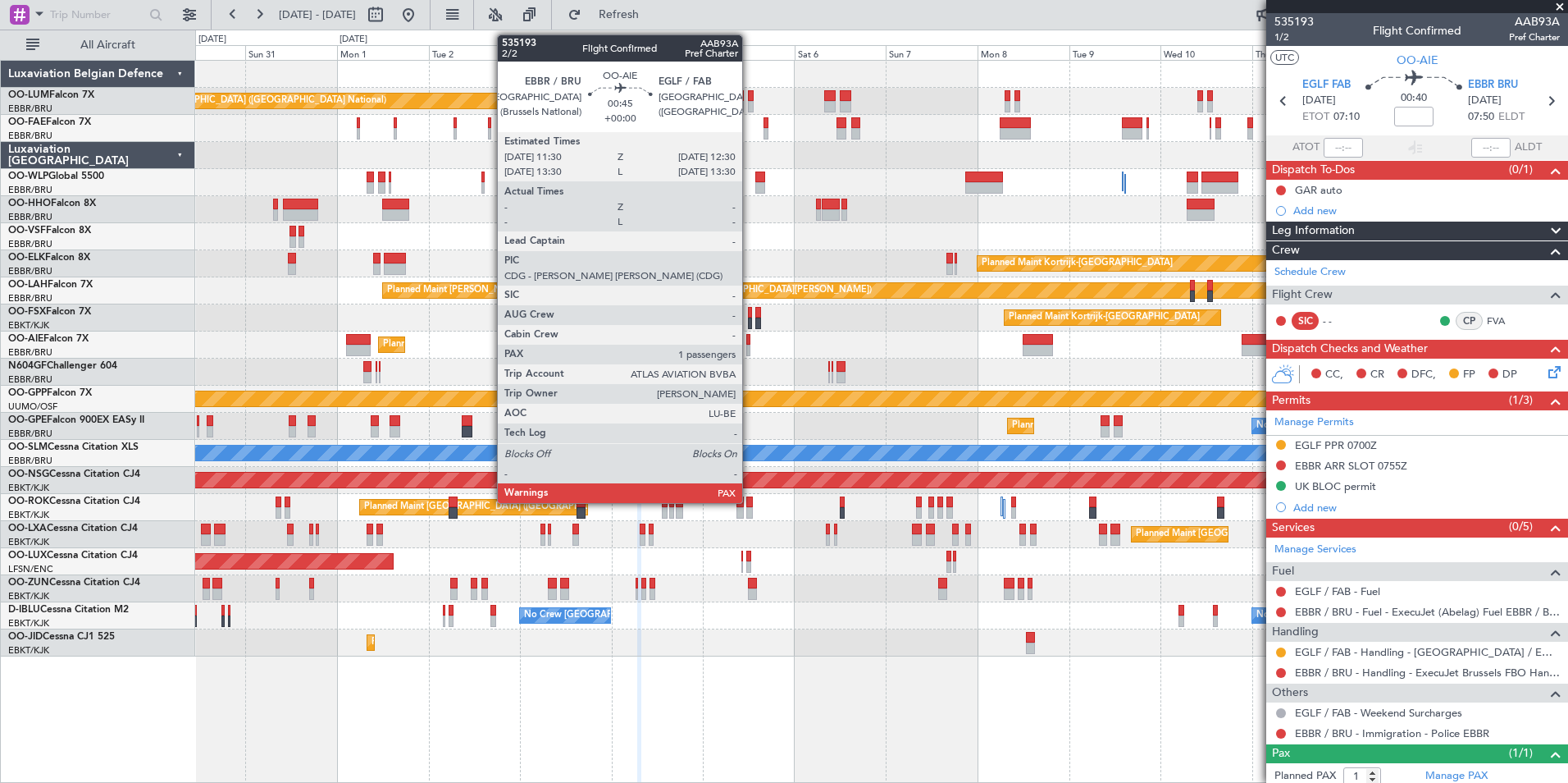
click at [750, 346] on div at bounding box center [748, 350] width 4 height 12
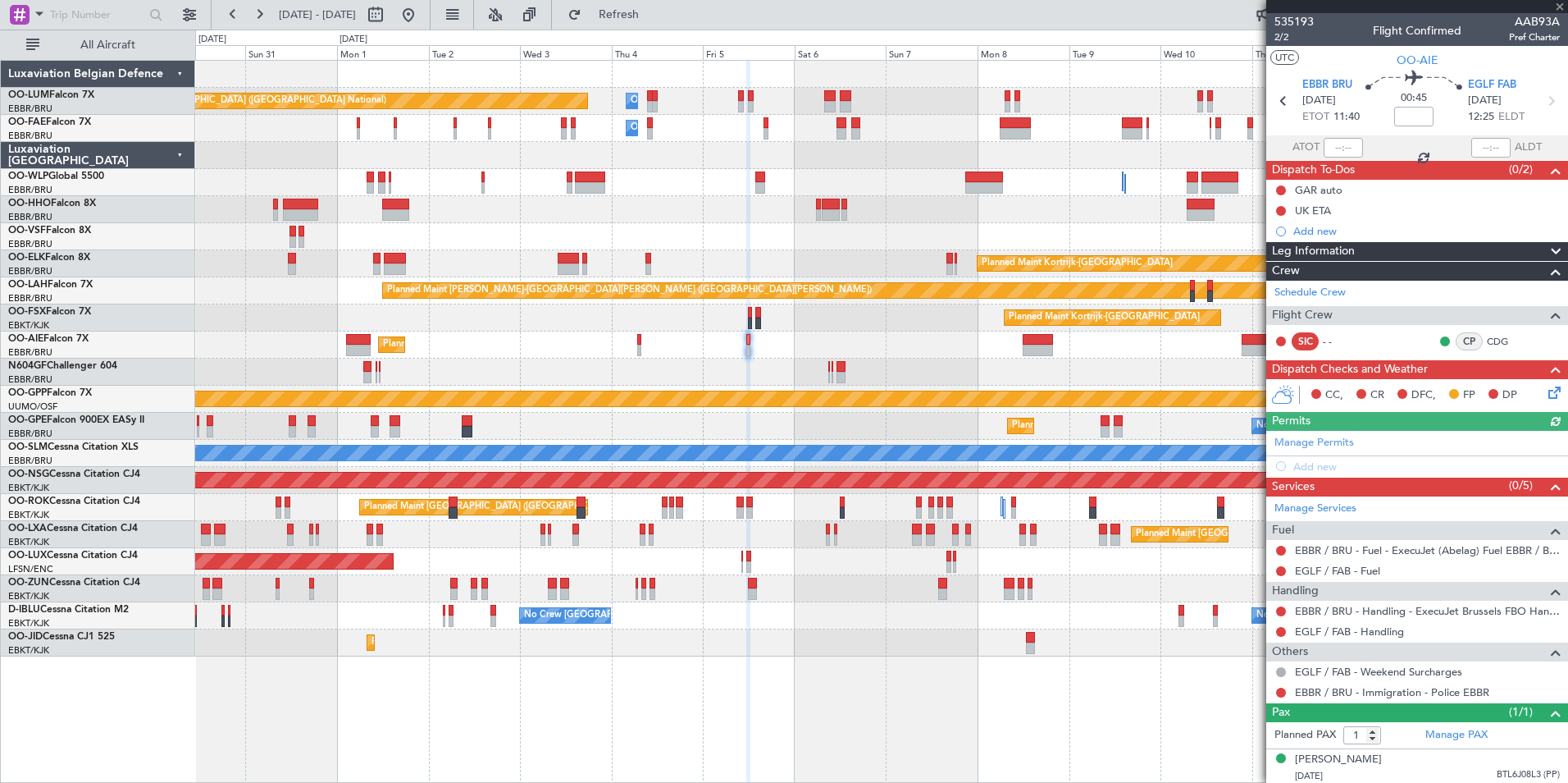
click at [753, 378] on div at bounding box center [881, 372] width 1372 height 27
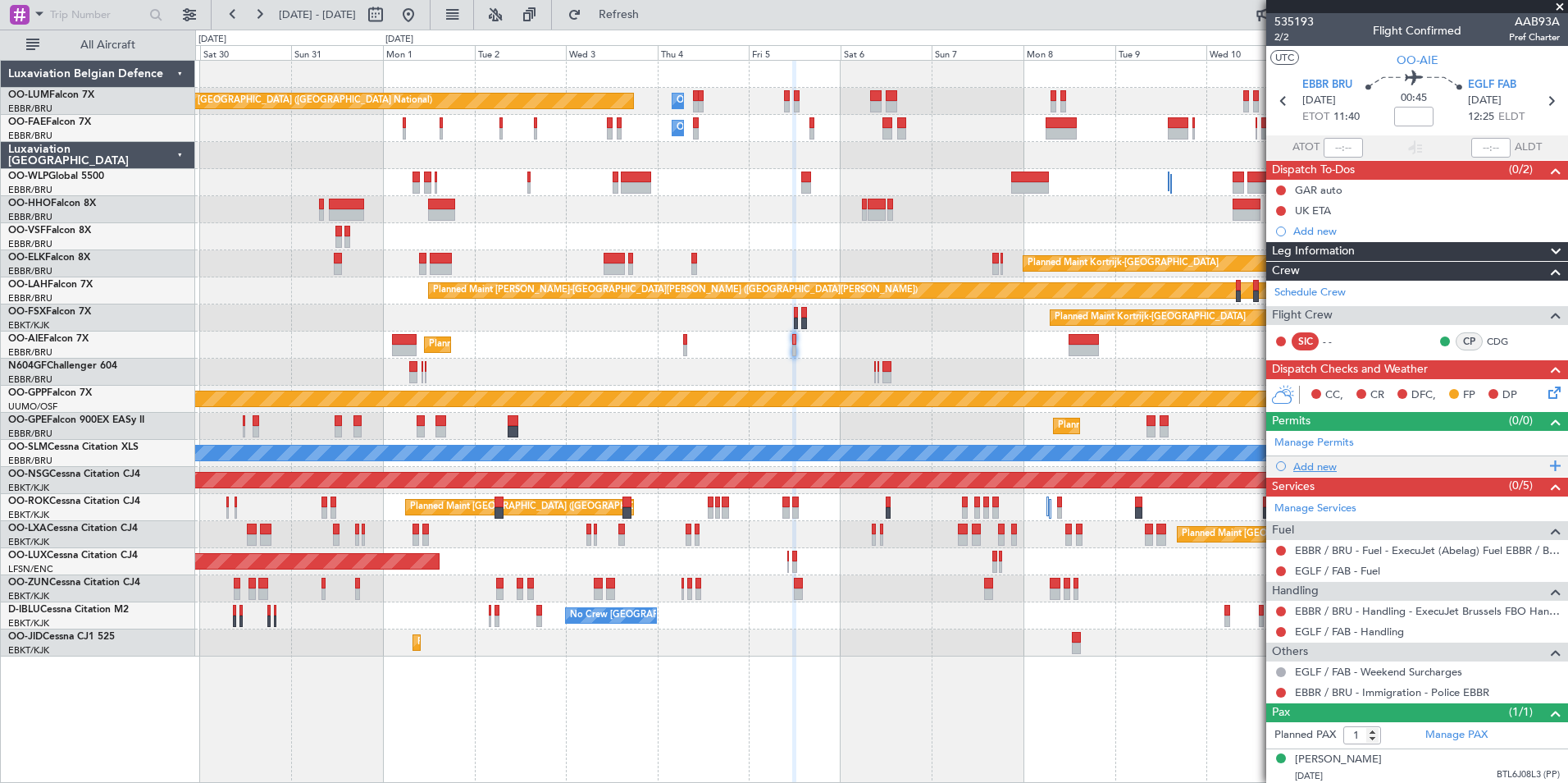
click at [1315, 470] on div "Add new" at bounding box center [1419, 466] width 252 height 14
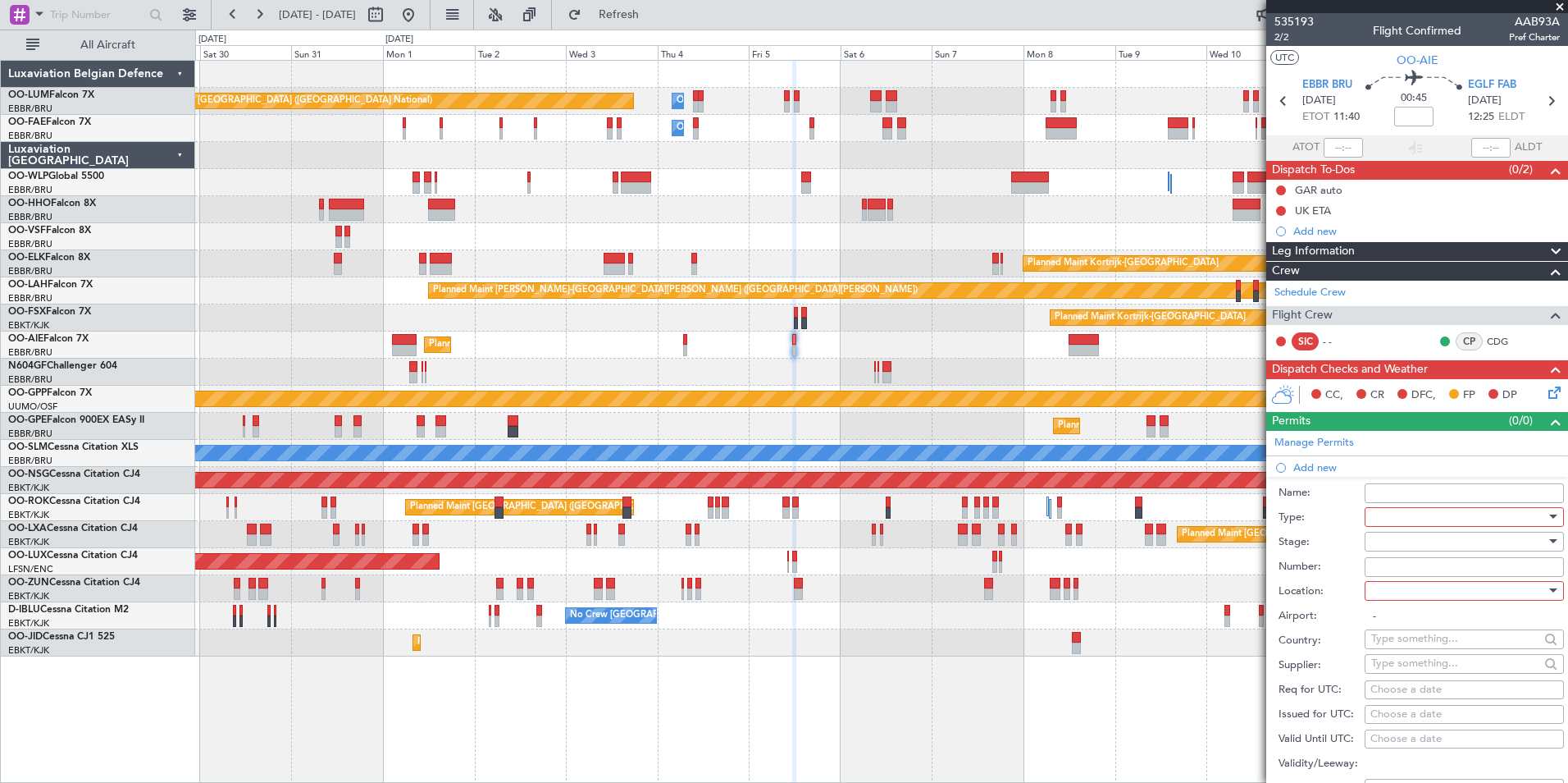
click at [1403, 519] on div at bounding box center [1459, 517] width 174 height 25
click at [1375, 676] on span "Slot" at bounding box center [1458, 671] width 172 height 25
click at [1400, 538] on div at bounding box center [1459, 541] width 174 height 25
click at [1411, 594] on span "Not Requested" at bounding box center [1458, 599] width 172 height 25
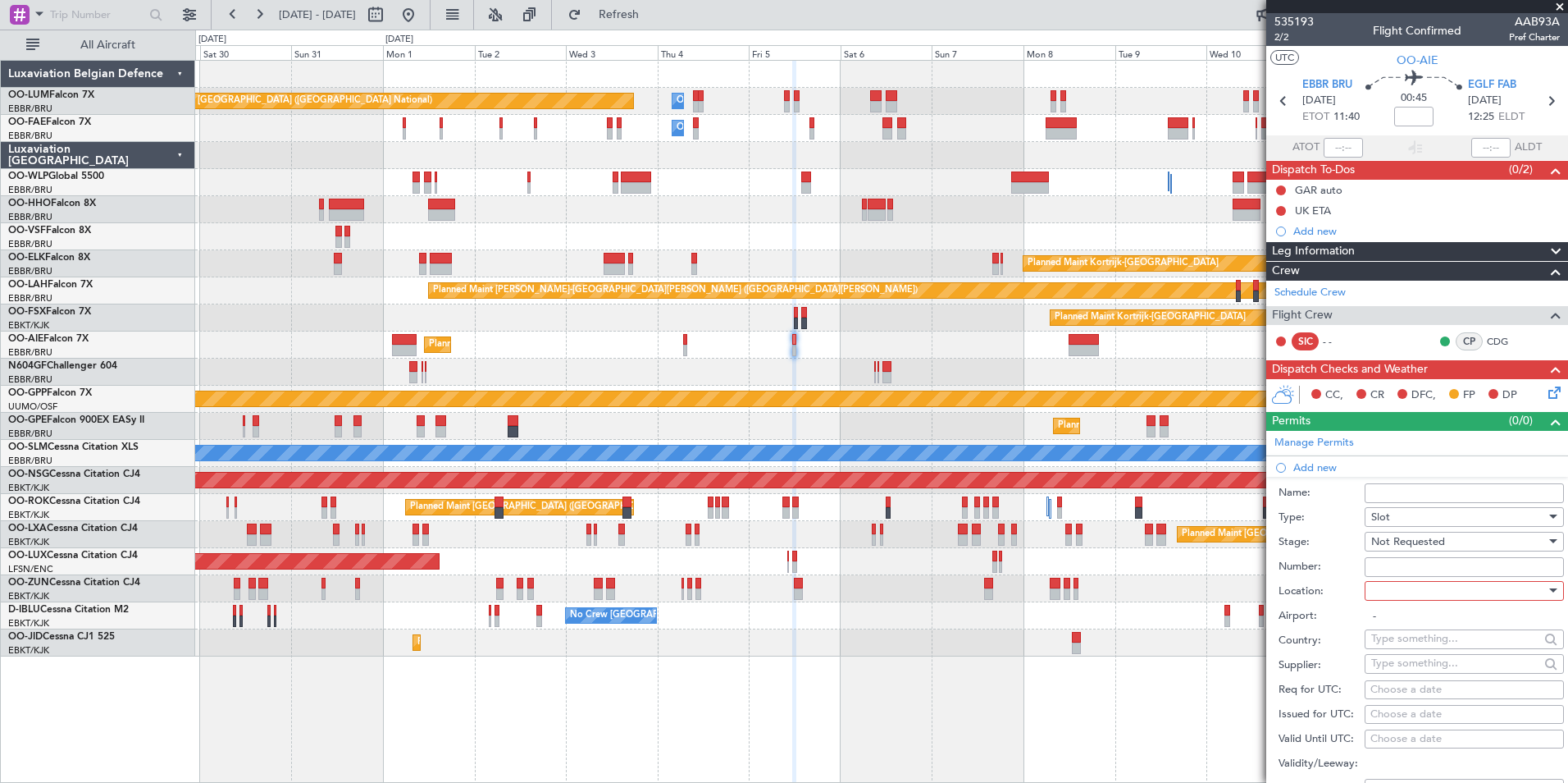
click at [1403, 577] on div "Number:" at bounding box center [1421, 567] width 285 height 25
click at [1395, 598] on div at bounding box center [1459, 591] width 174 height 25
click at [1399, 620] on span "Departure" at bounding box center [1458, 623] width 172 height 25
type input "EBBR / BRU"
click at [1396, 689] on div "Choose a date" at bounding box center [1464, 690] width 187 height 16
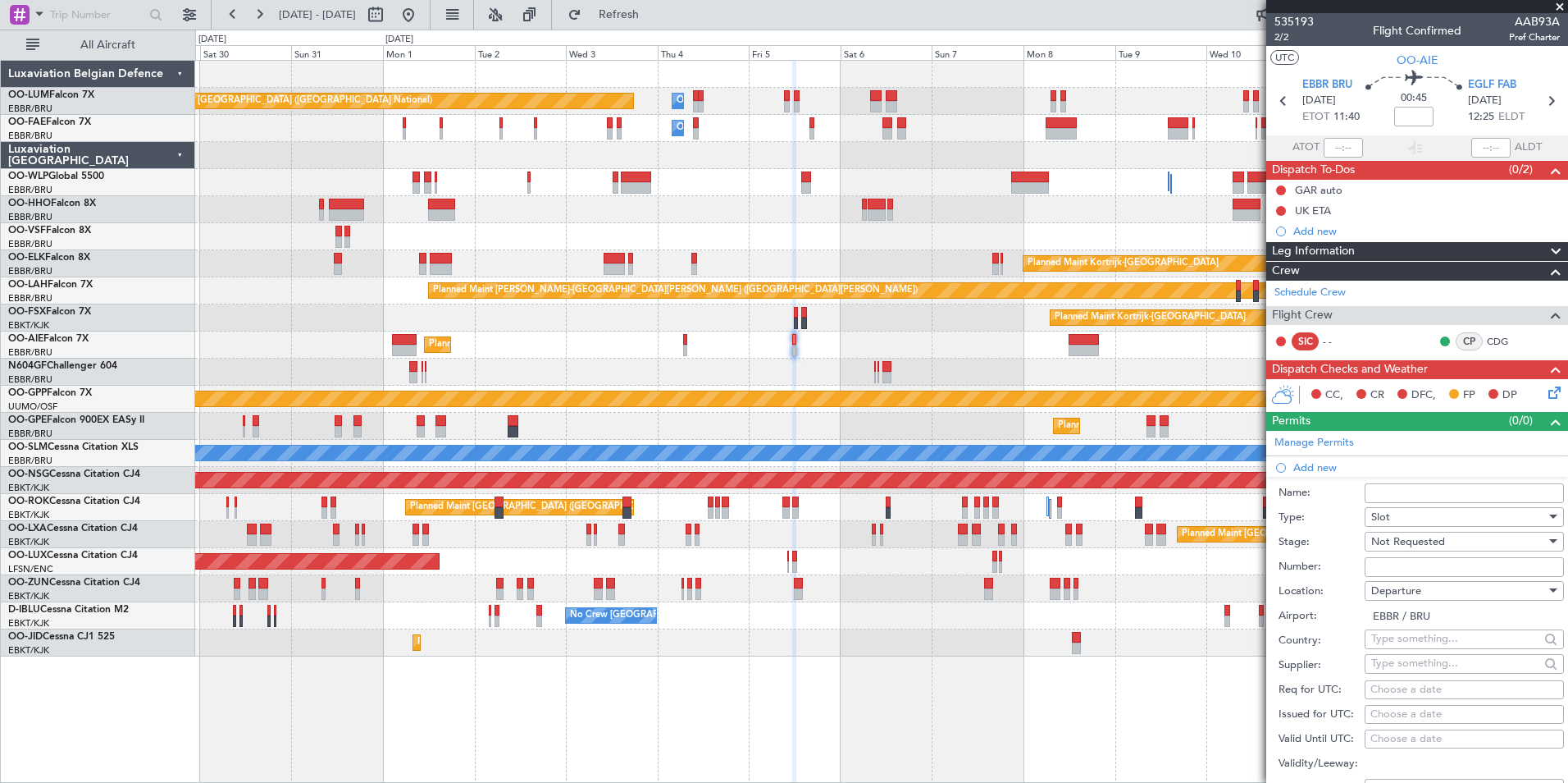
select select "8"
select select "2025"
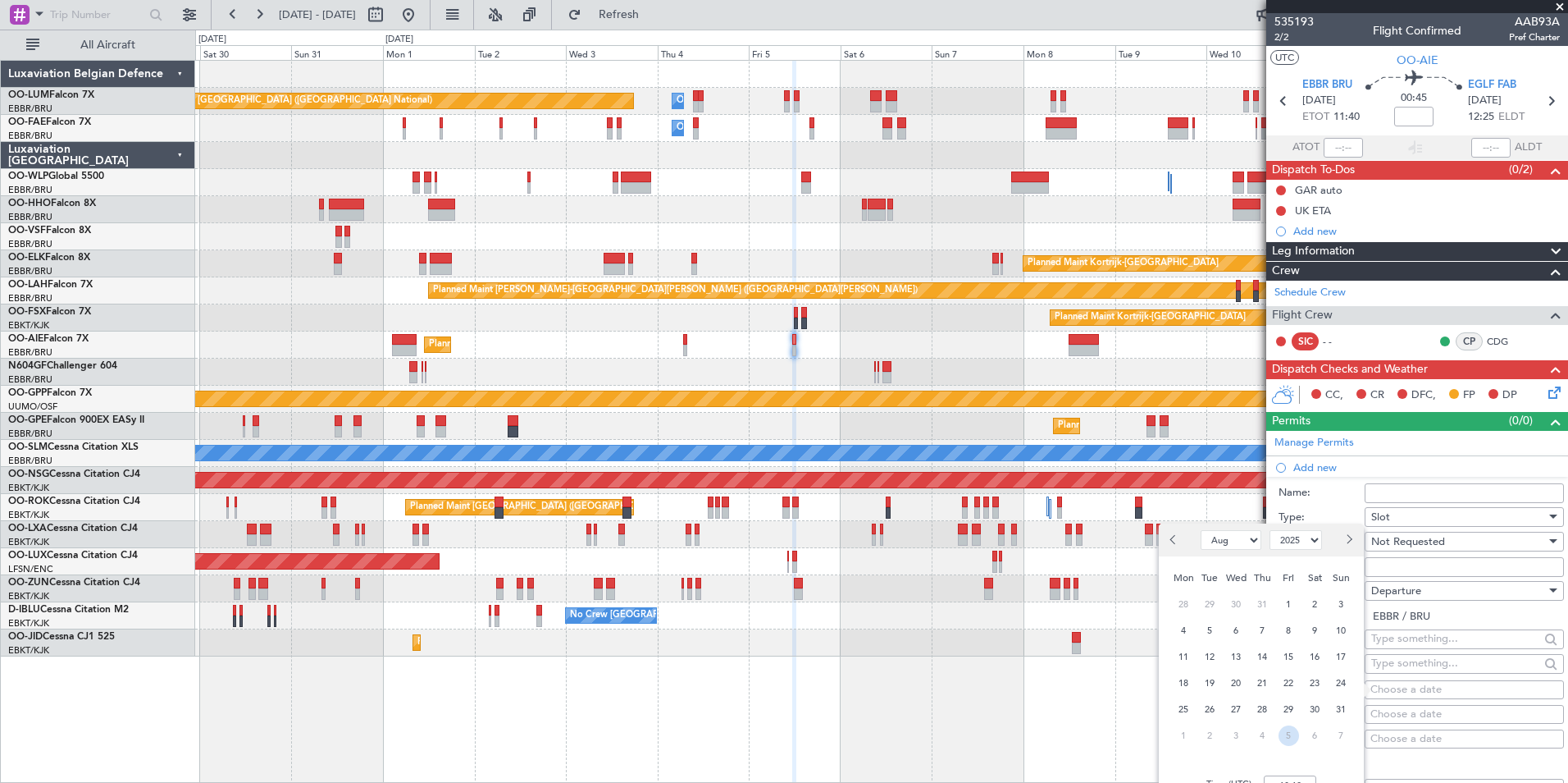
click at [1286, 732] on span "5" at bounding box center [1288, 735] width 21 height 21
select select "9"
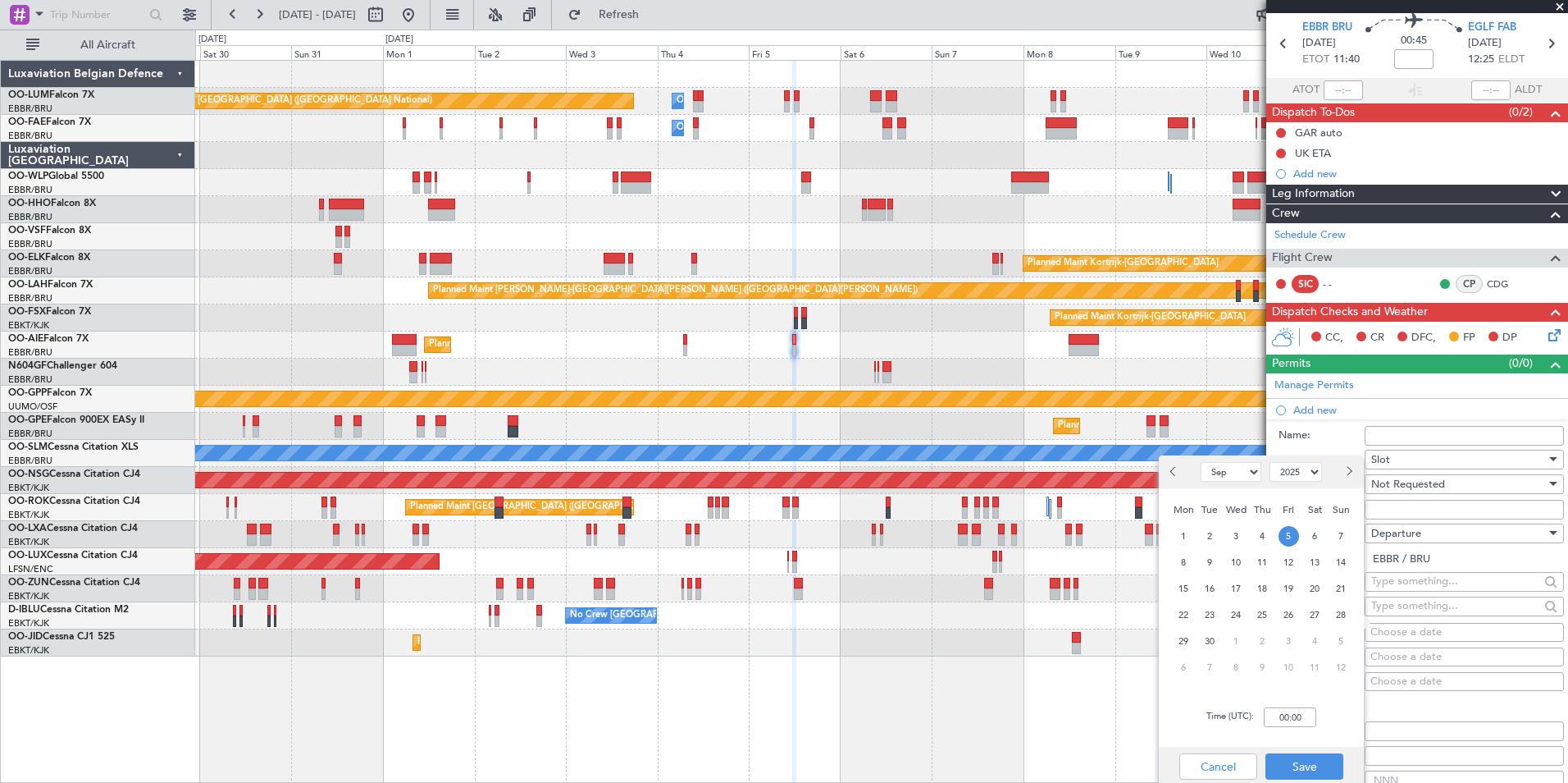
scroll to position [82, 0]
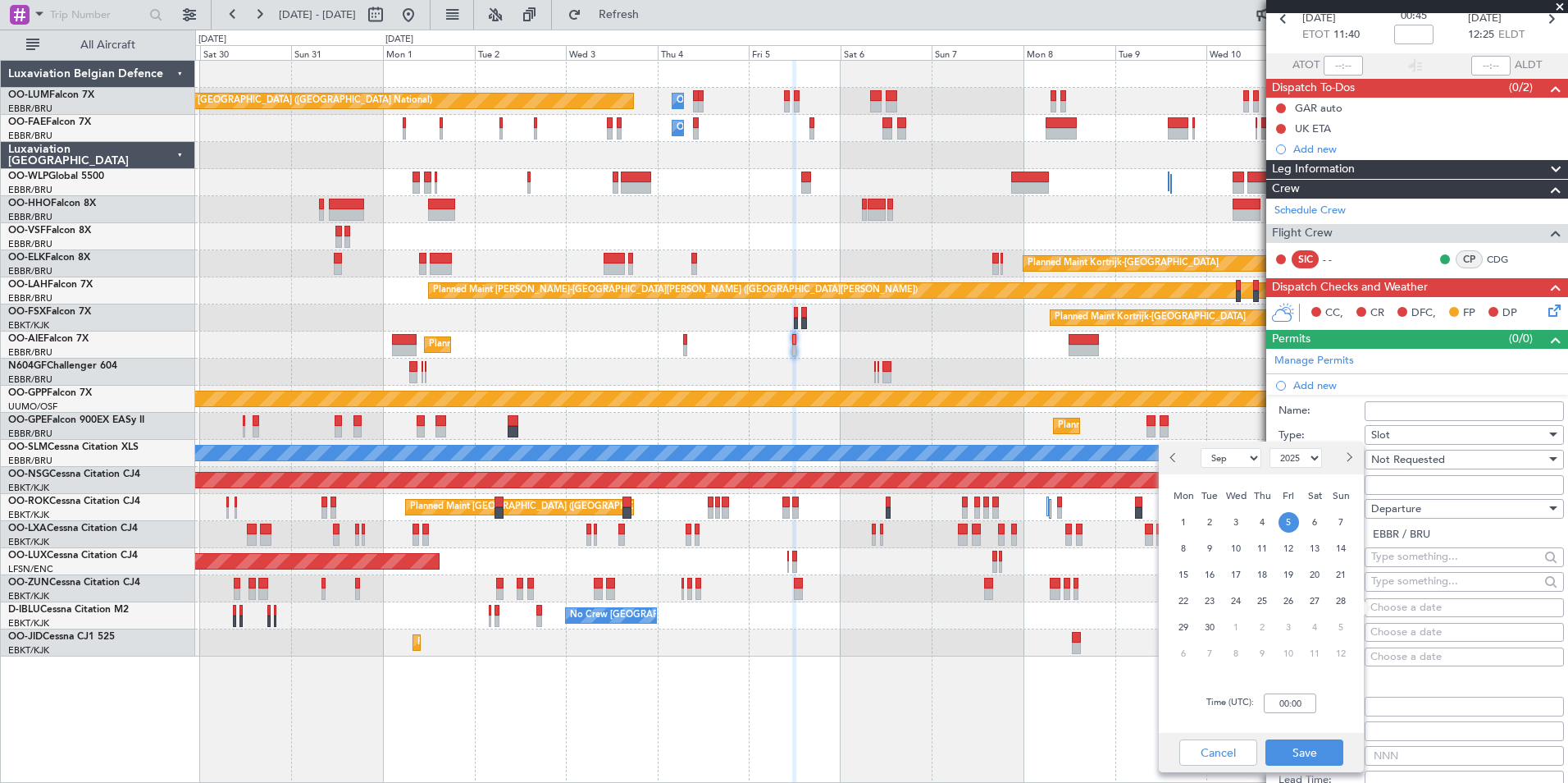
click at [1289, 693] on div "Time (UTC): 00:00" at bounding box center [1260, 703] width 205 height 59
click at [1293, 698] on input "00:00" at bounding box center [1290, 703] width 53 height 20
type input "14:30"
click at [1321, 748] on button "Save" at bounding box center [1304, 753] width 78 height 26
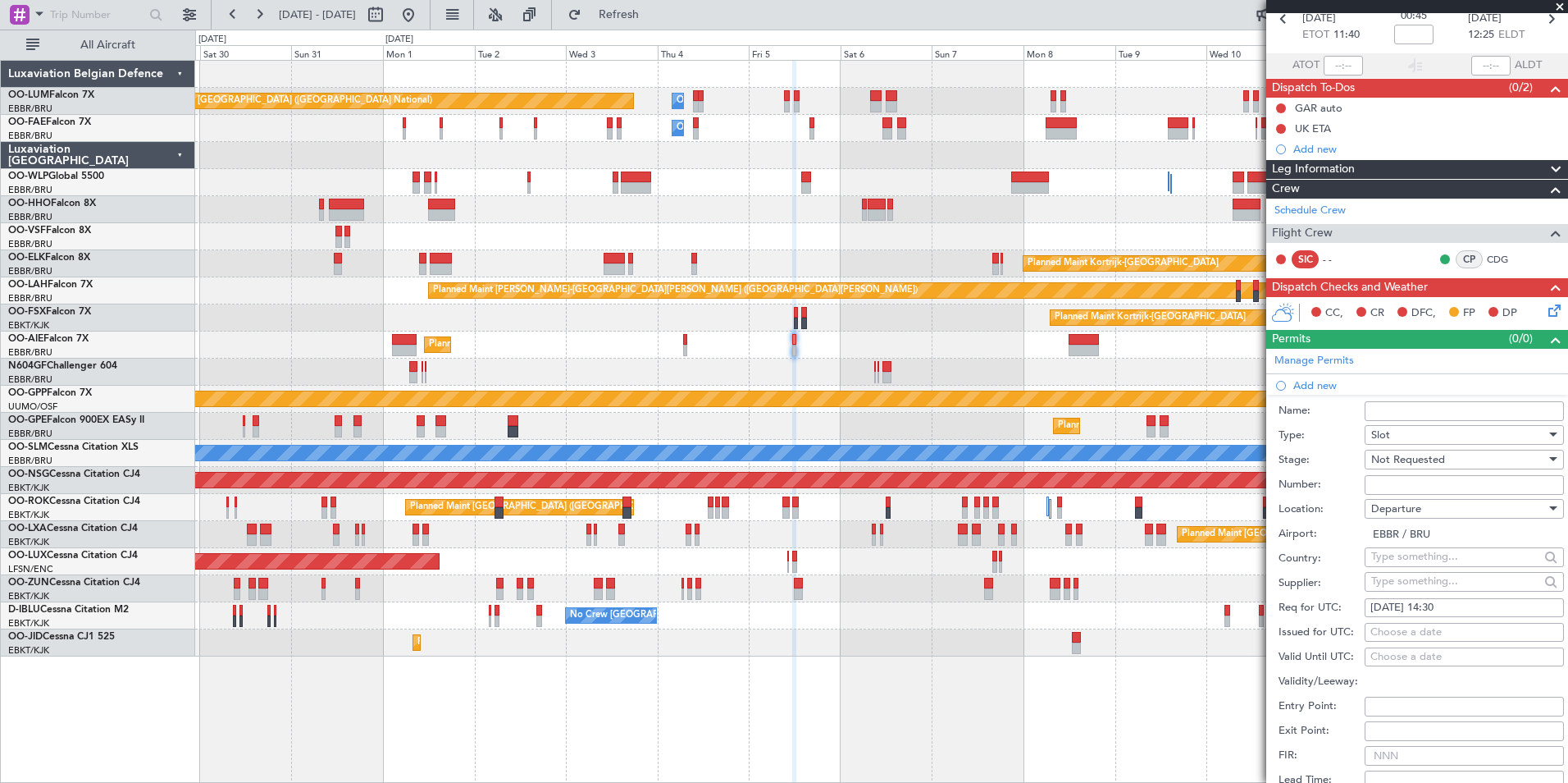
scroll to position [328, 0]
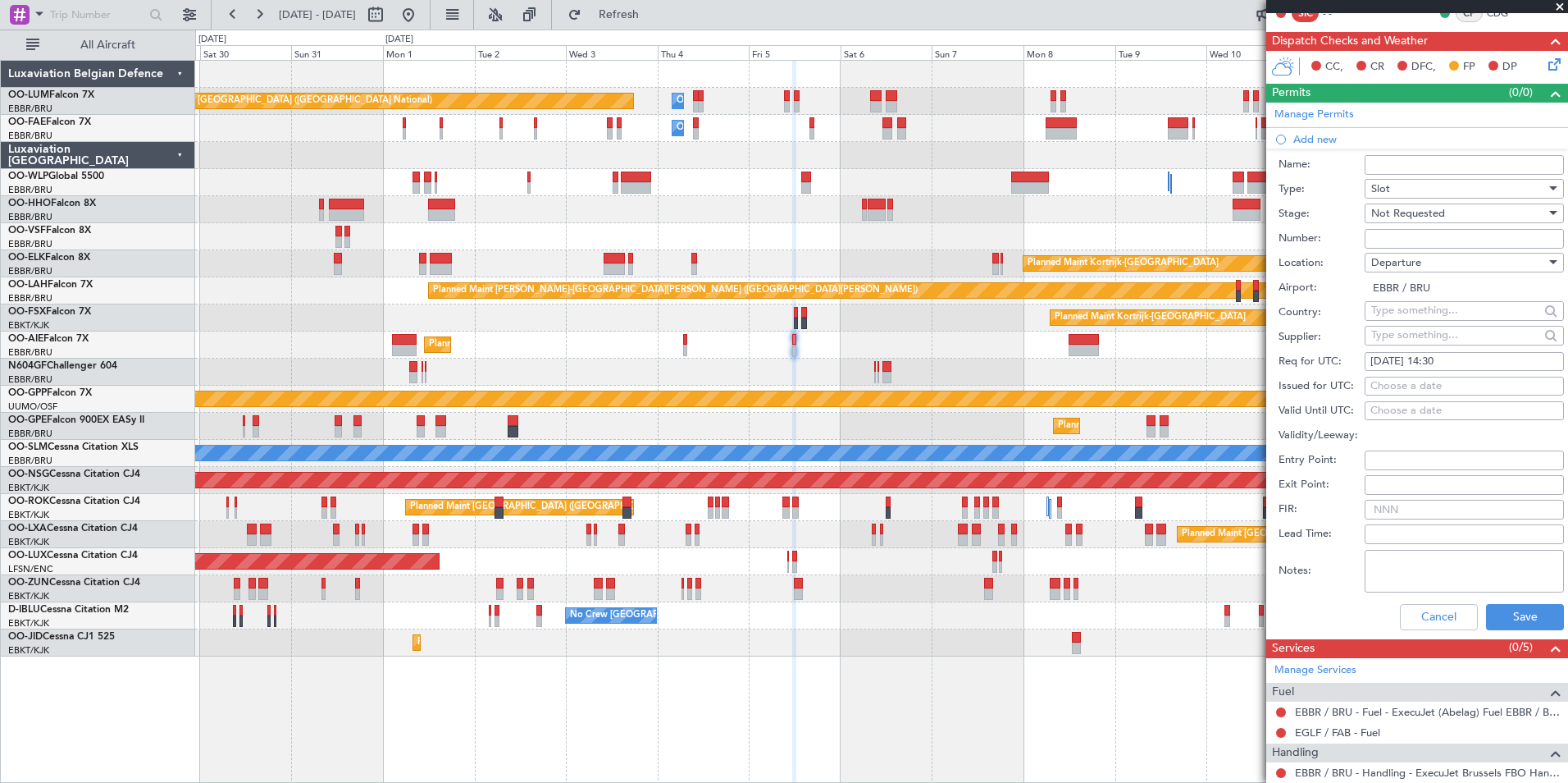
click at [1511, 573] on textarea "Notes:" at bounding box center [1464, 571] width 199 height 43
click at [1519, 616] on button "Save" at bounding box center [1524, 617] width 78 height 26
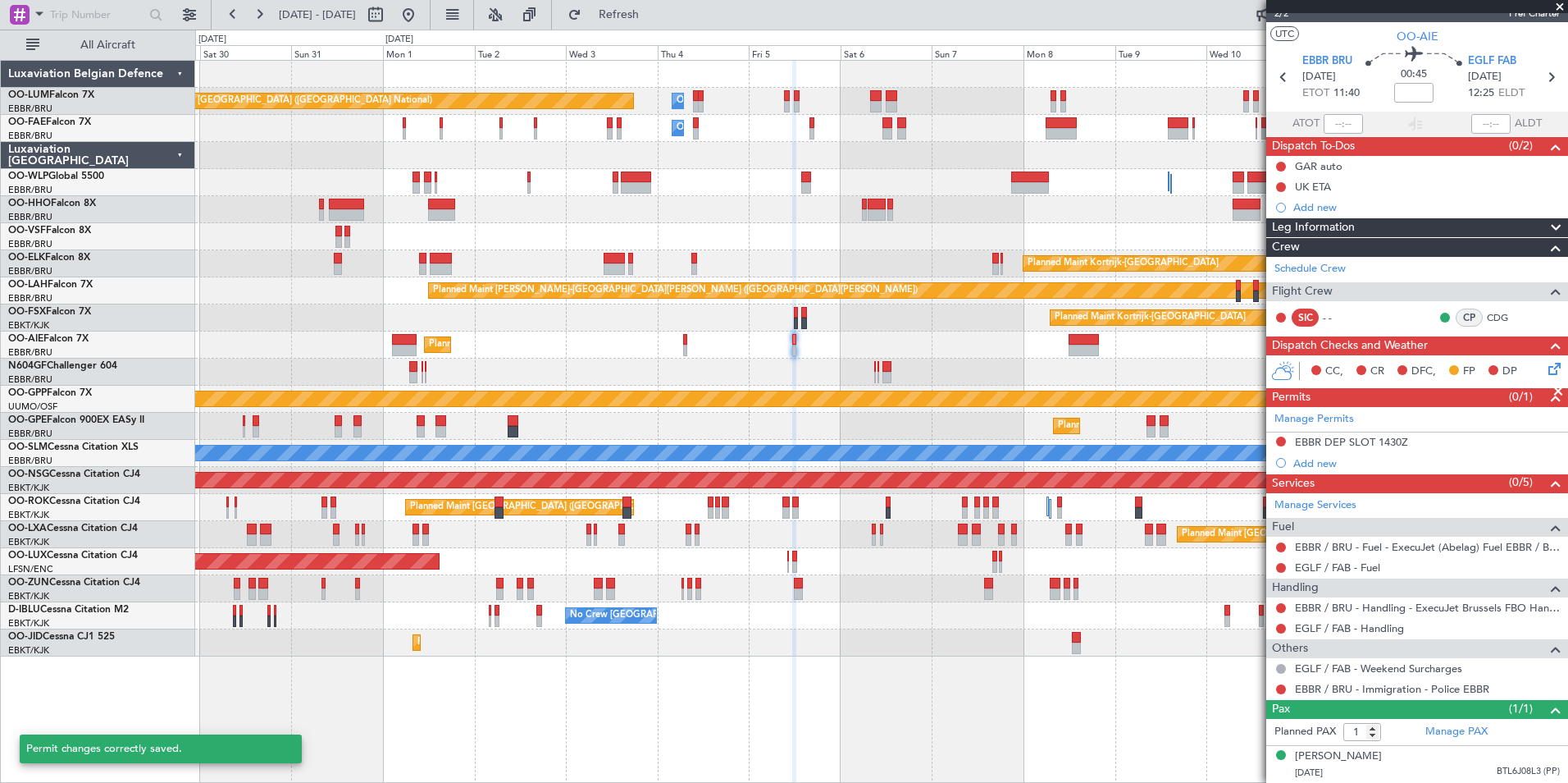
scroll to position [23, 0]
click at [1314, 467] on div "Add new" at bounding box center [1419, 464] width 252 height 14
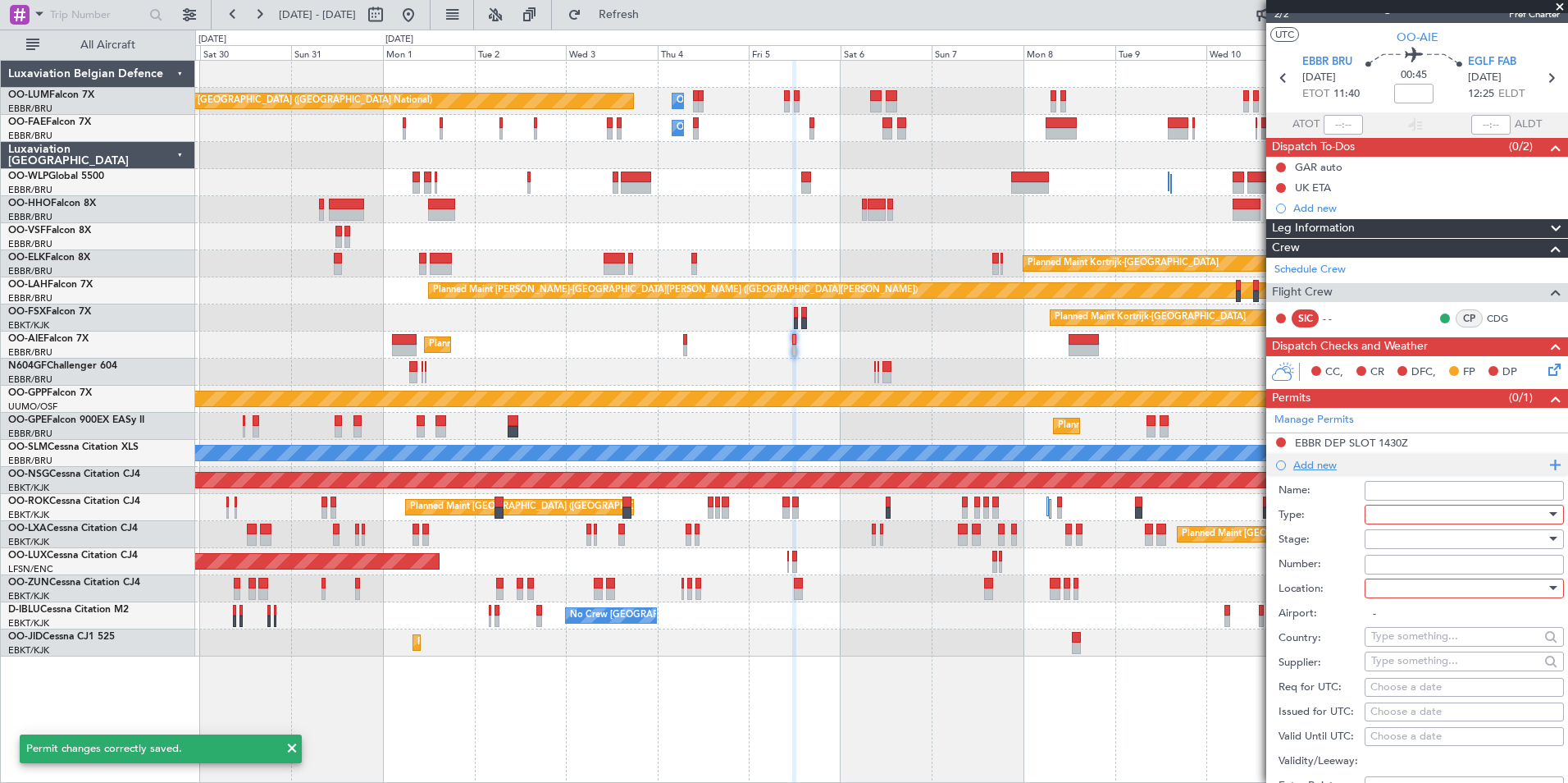
scroll to position [328, 0]
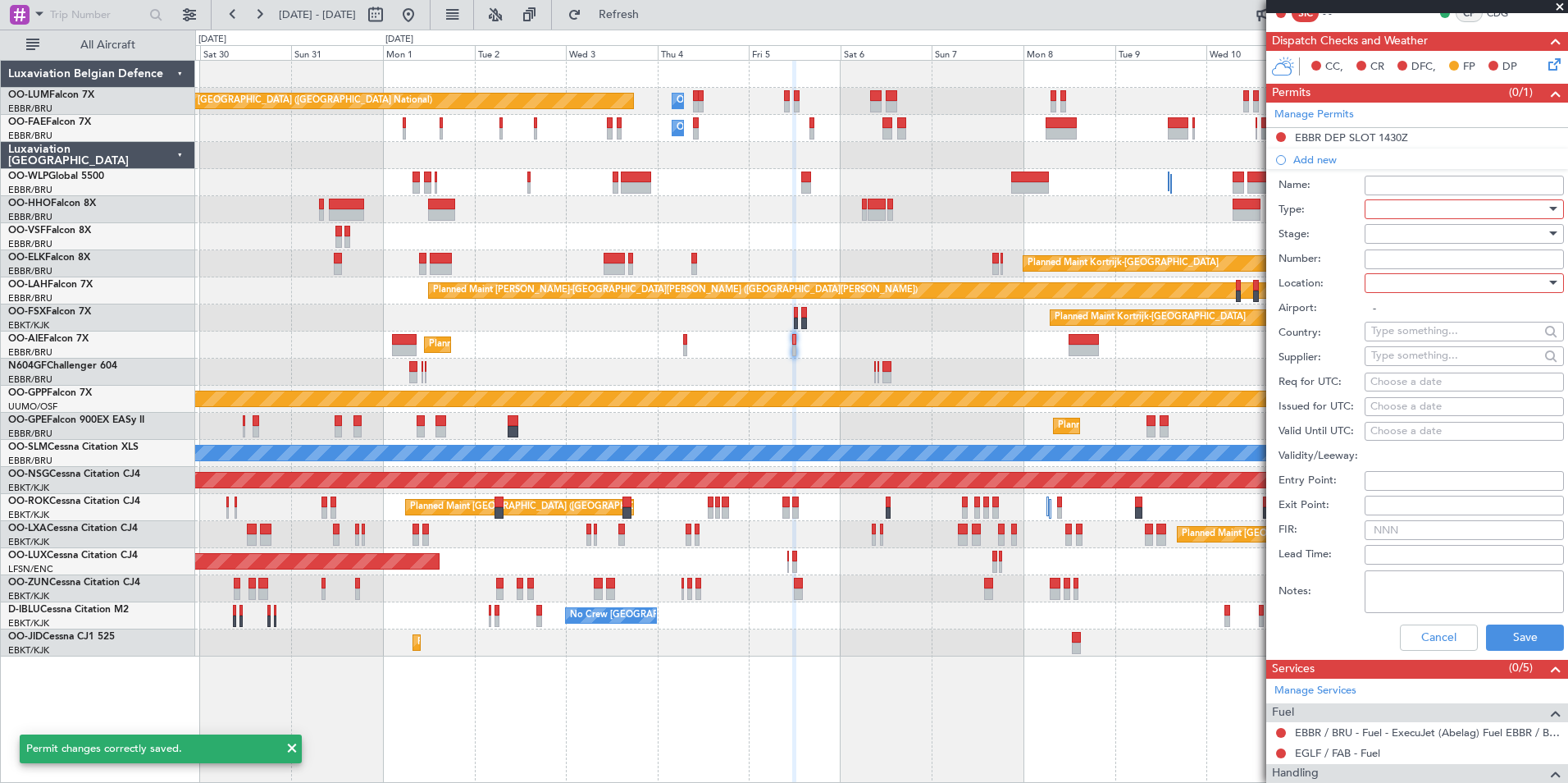
click at [1389, 211] on div at bounding box center [1459, 209] width 174 height 25
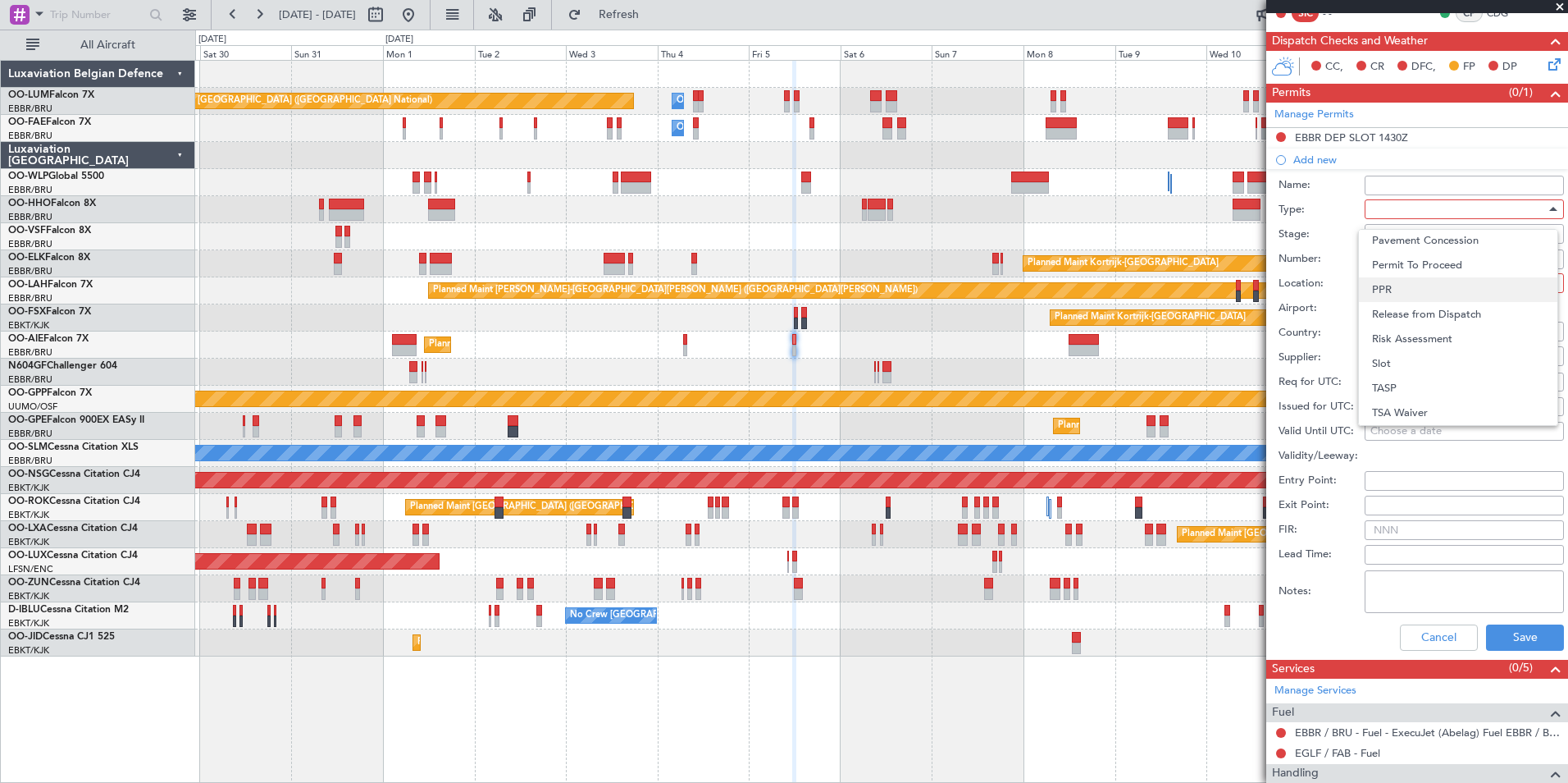
click at [1396, 293] on span "PPR" at bounding box center [1458, 290] width 172 height 25
click at [1413, 240] on div at bounding box center [1459, 234] width 174 height 25
click at [1413, 294] on span "Not Requested" at bounding box center [1458, 291] width 172 height 25
click at [1408, 288] on div at bounding box center [1459, 283] width 174 height 25
click at [1408, 312] on span "Departure" at bounding box center [1458, 316] width 172 height 25
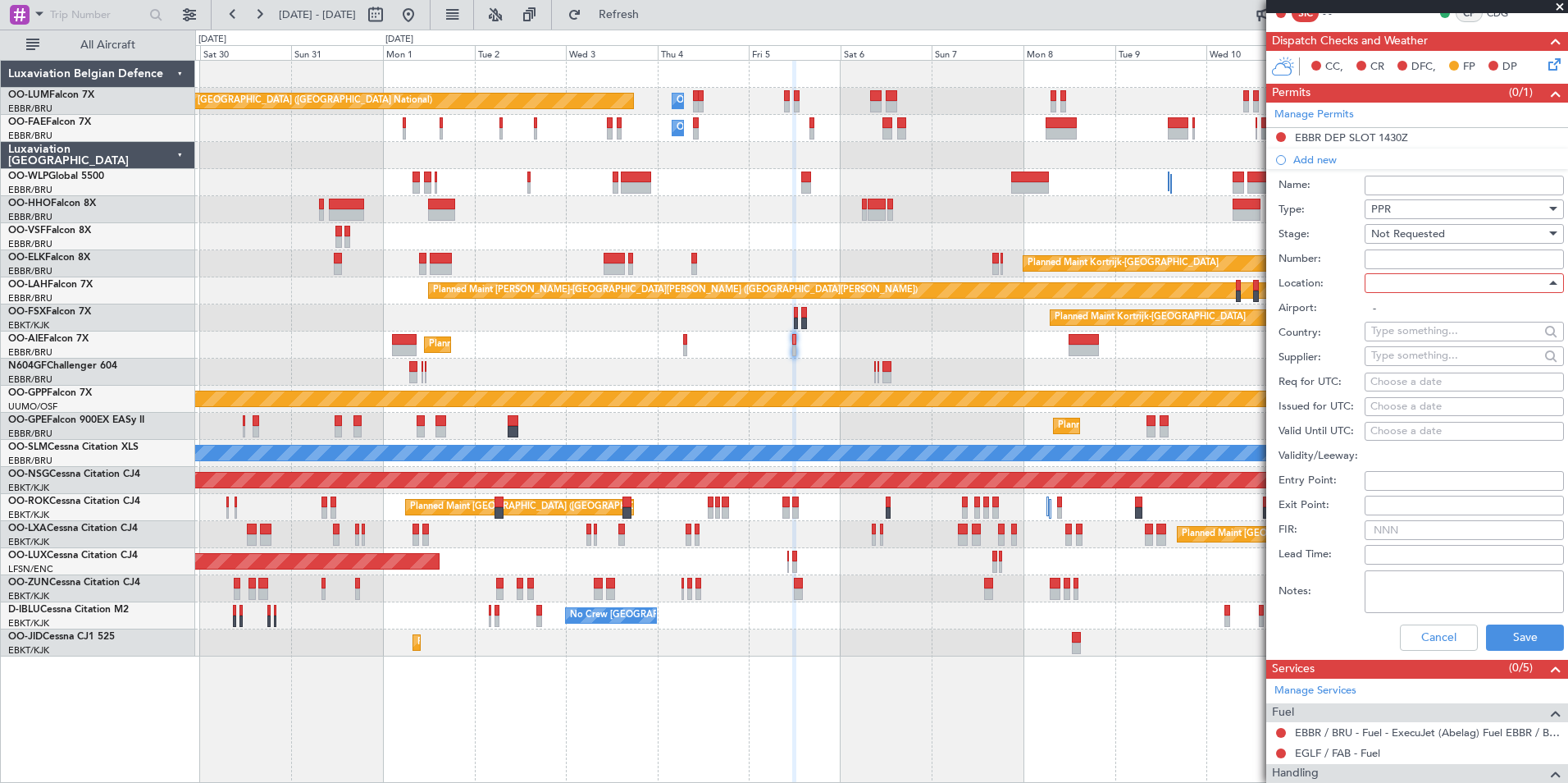
type input "EBBR / BRU"
click at [1410, 377] on div "Choose a date" at bounding box center [1464, 382] width 187 height 16
select select "8"
select select "2025"
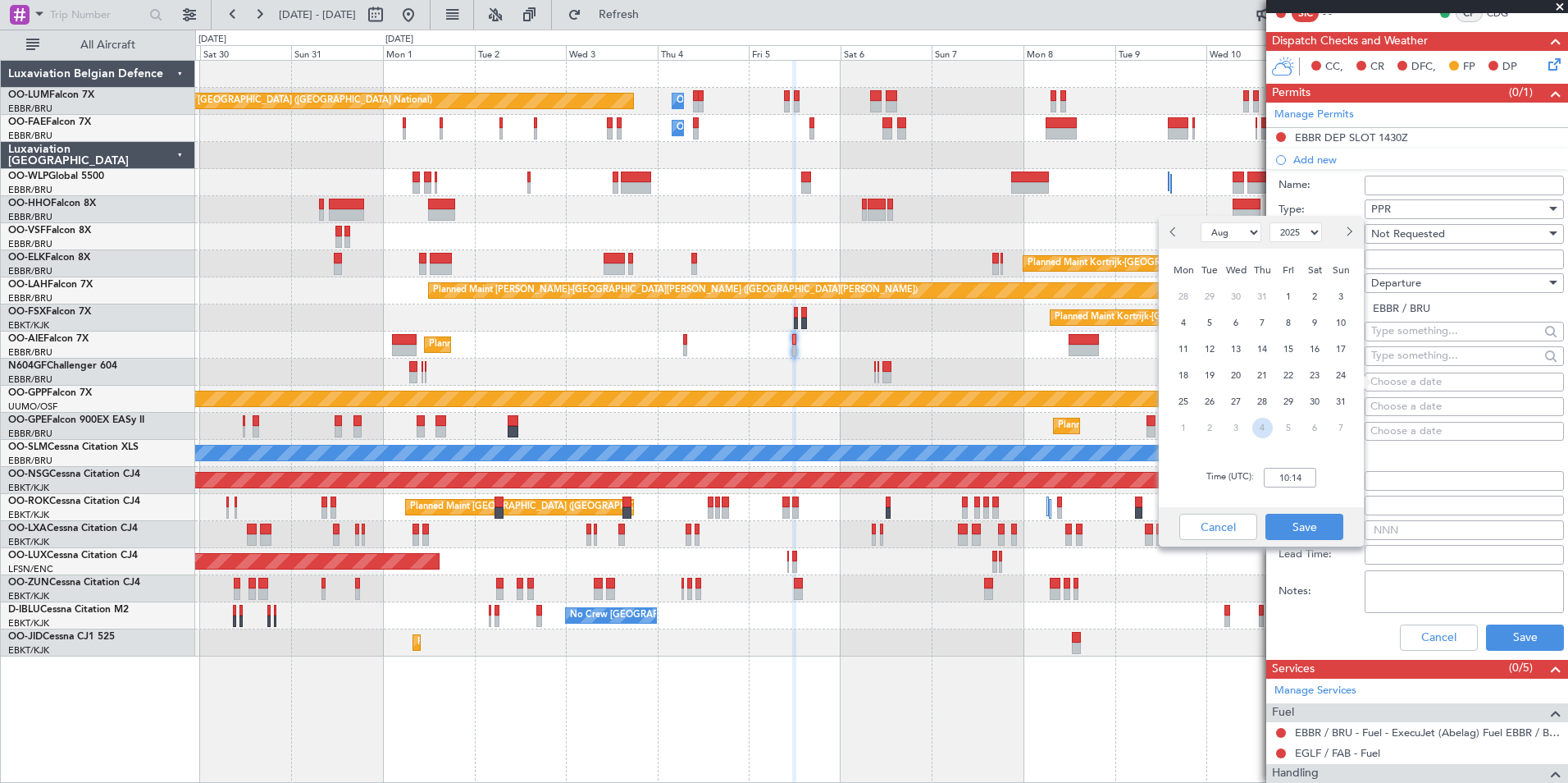
click at [1272, 427] on span "4" at bounding box center [1262, 428] width 21 height 21
select select "9"
type input "00:00"
click at [1281, 430] on span "10" at bounding box center [1288, 428] width 21 height 21
click at [1169, 234] on button "Previous month" at bounding box center [1174, 232] width 18 height 26
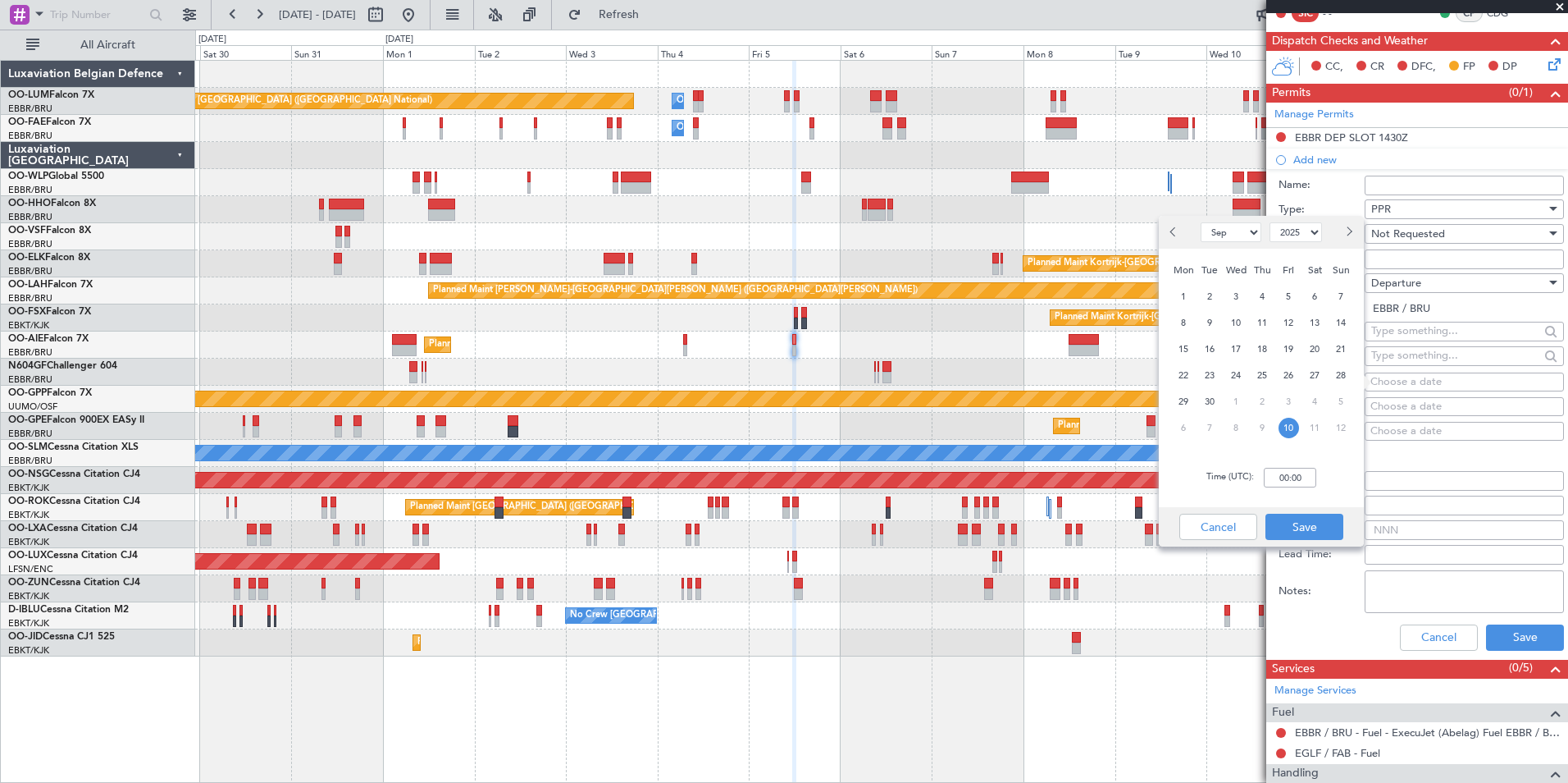
click at [1328, 397] on div "5" at bounding box center [1341, 401] width 26 height 26
click at [1344, 291] on span "5" at bounding box center [1341, 296] width 21 height 21
click at [1177, 239] on button "Previous month" at bounding box center [1174, 232] width 18 height 26
select select "9"
click at [1288, 293] on span "5" at bounding box center [1288, 296] width 21 height 21
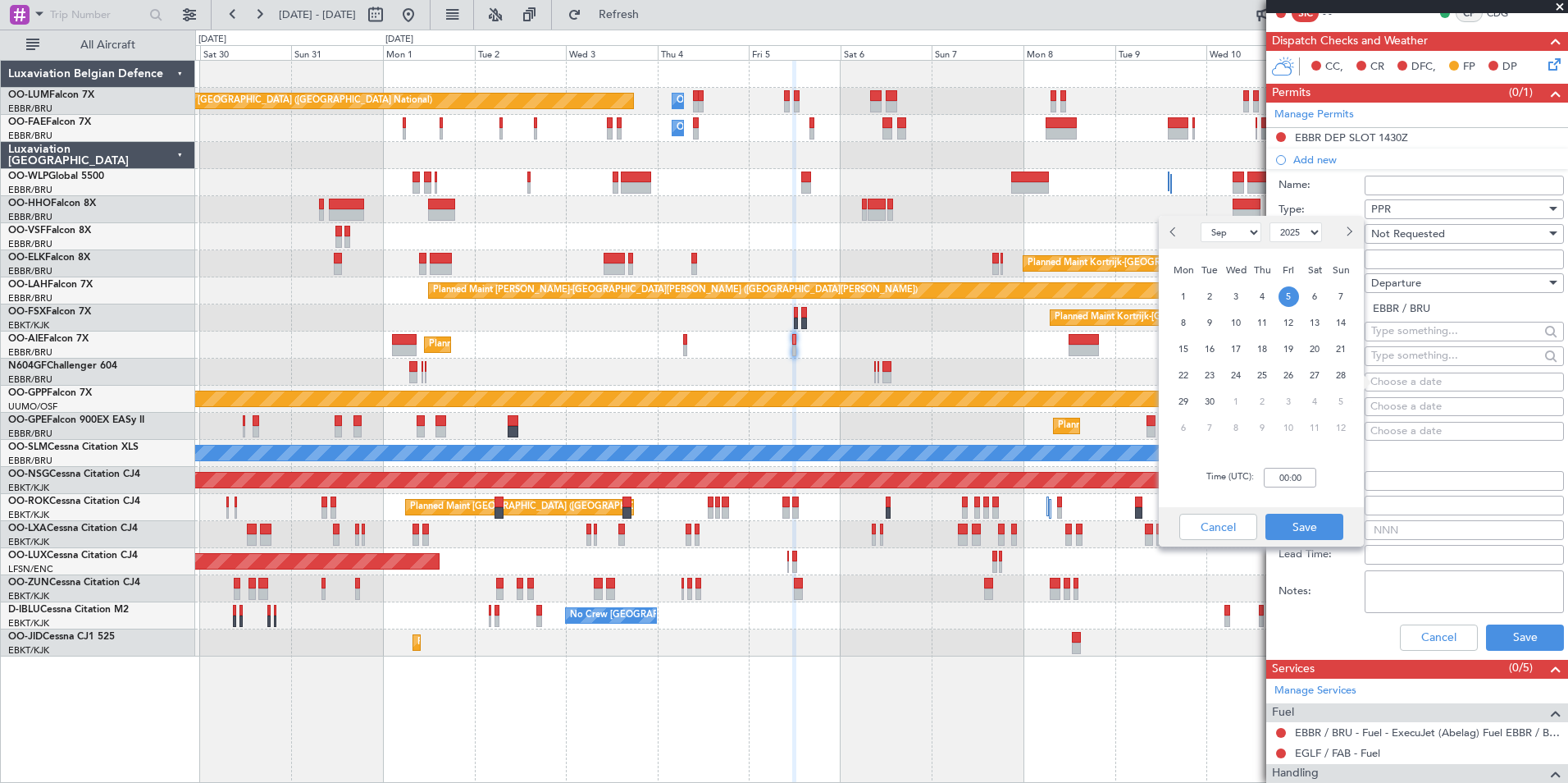
click at [1310, 490] on div "Time (UTC): 00:00" at bounding box center [1260, 478] width 205 height 59
click at [1314, 471] on input "00:00" at bounding box center [1290, 478] width 53 height 20
type input "12:30"
click at [1311, 538] on button "Save" at bounding box center [1304, 526] width 78 height 26
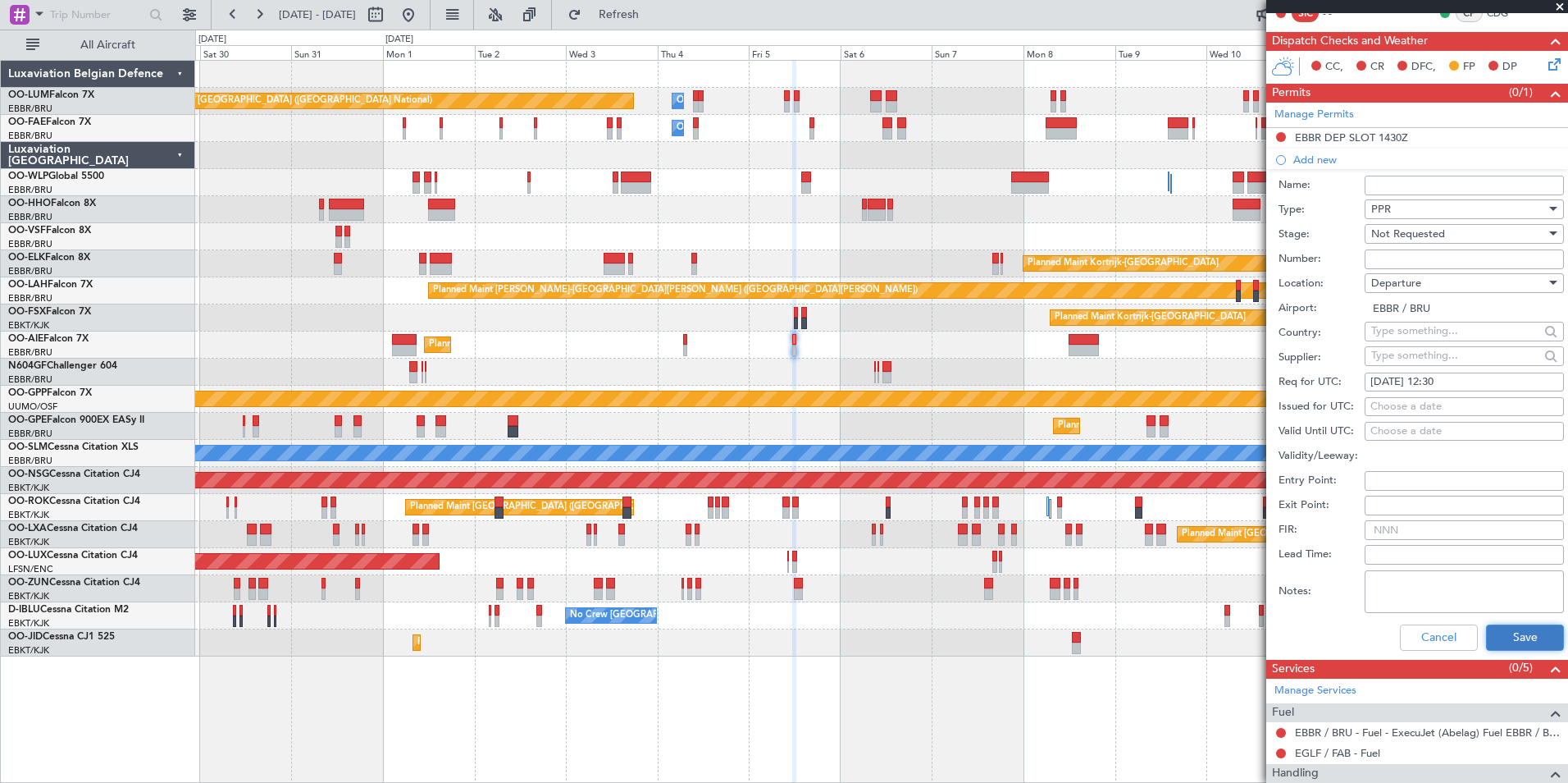
click at [1497, 640] on button "Save" at bounding box center [1524, 637] width 78 height 26
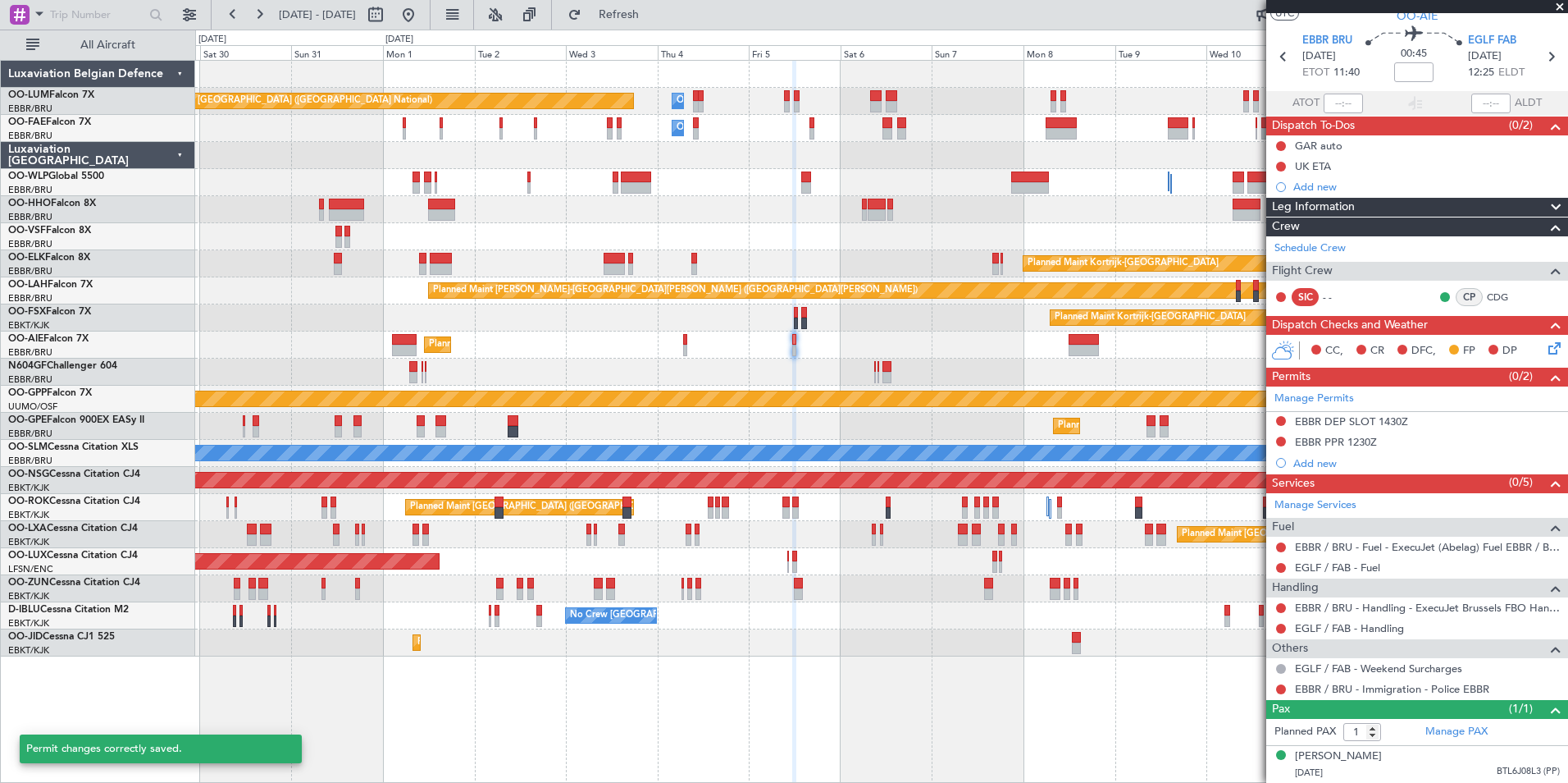
scroll to position [44, 0]
click at [706, 564] on div "Planned Maint [GEOGRAPHIC_DATA] ([GEOGRAPHIC_DATA])" at bounding box center [881, 561] width 1372 height 27
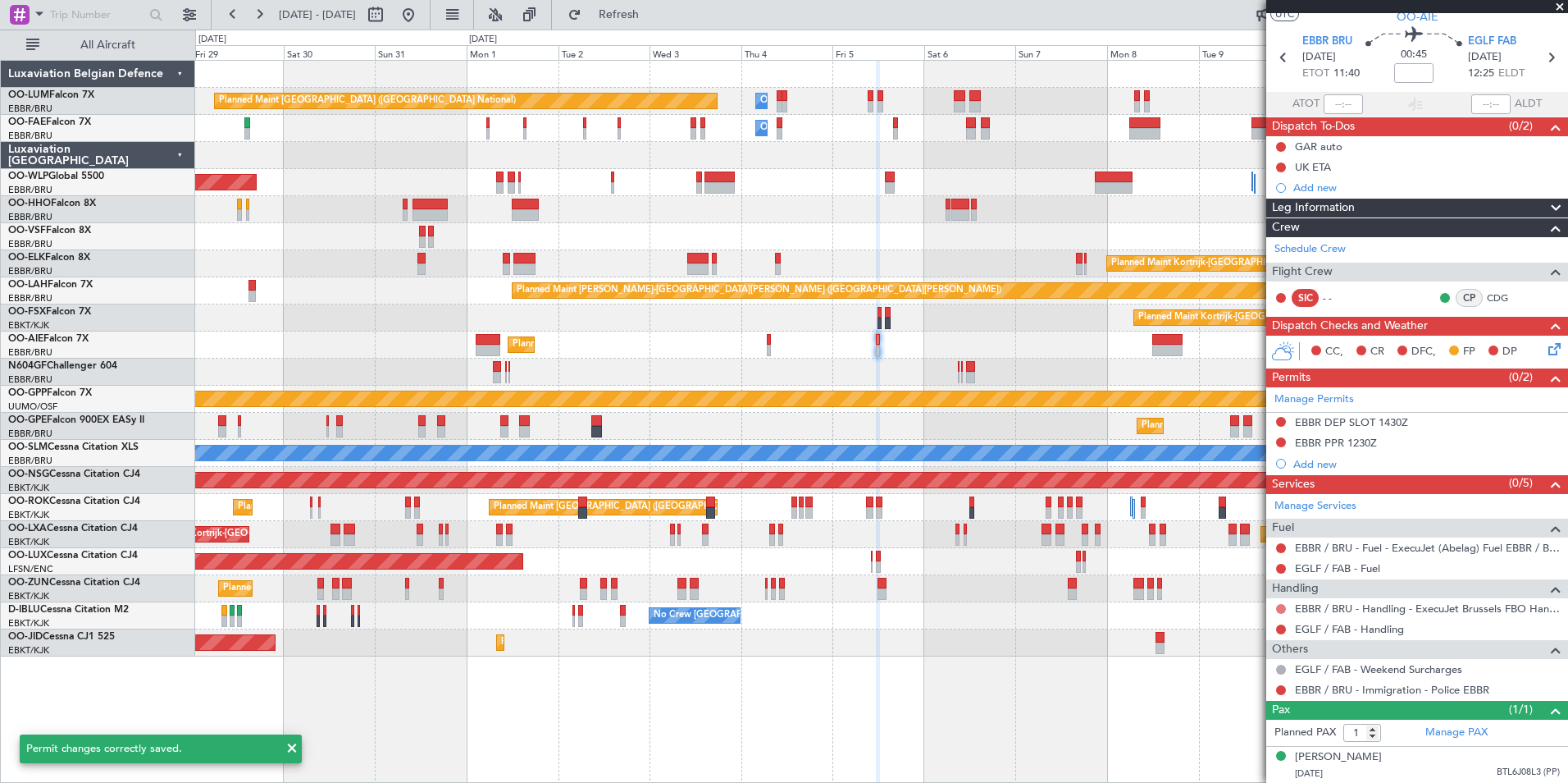
click at [1281, 610] on button at bounding box center [1281, 609] width 10 height 10
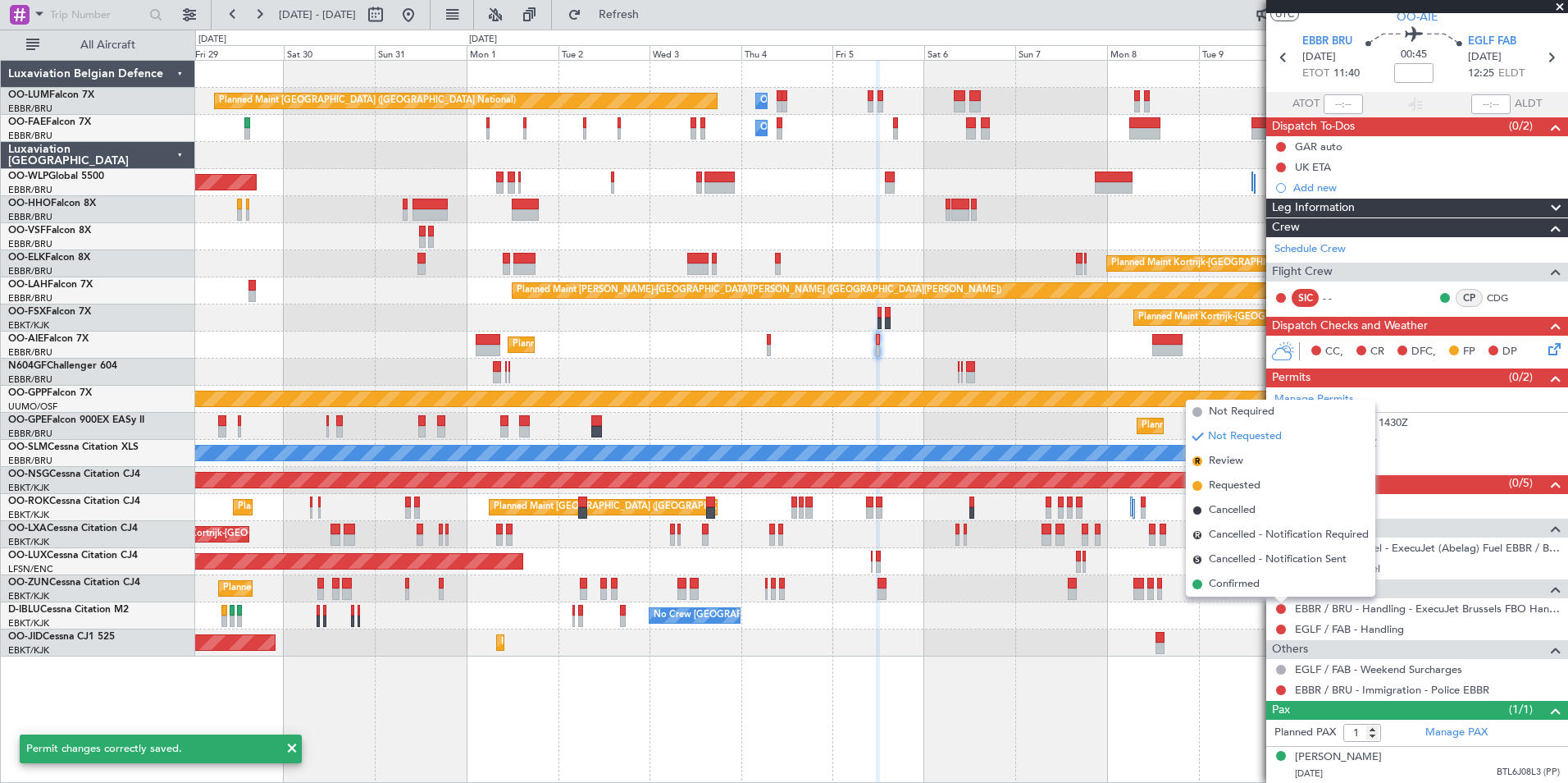
click at [1081, 602] on div "No Crew Brussels (Brussels National) No Crew Brussels (Brussels National) A/C U…" at bounding box center [881, 615] width 1372 height 27
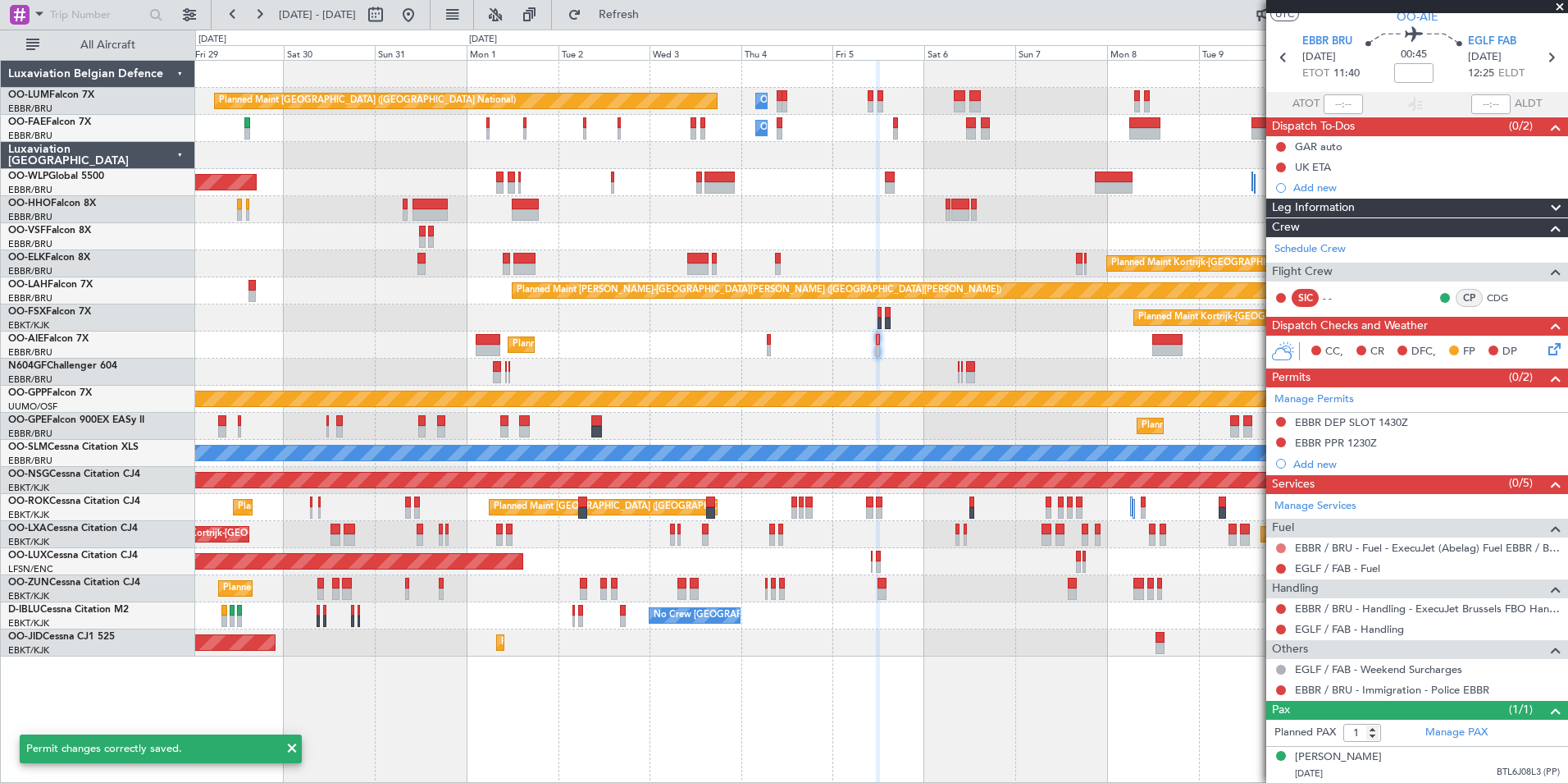
click at [1279, 546] on button at bounding box center [1281, 548] width 10 height 10
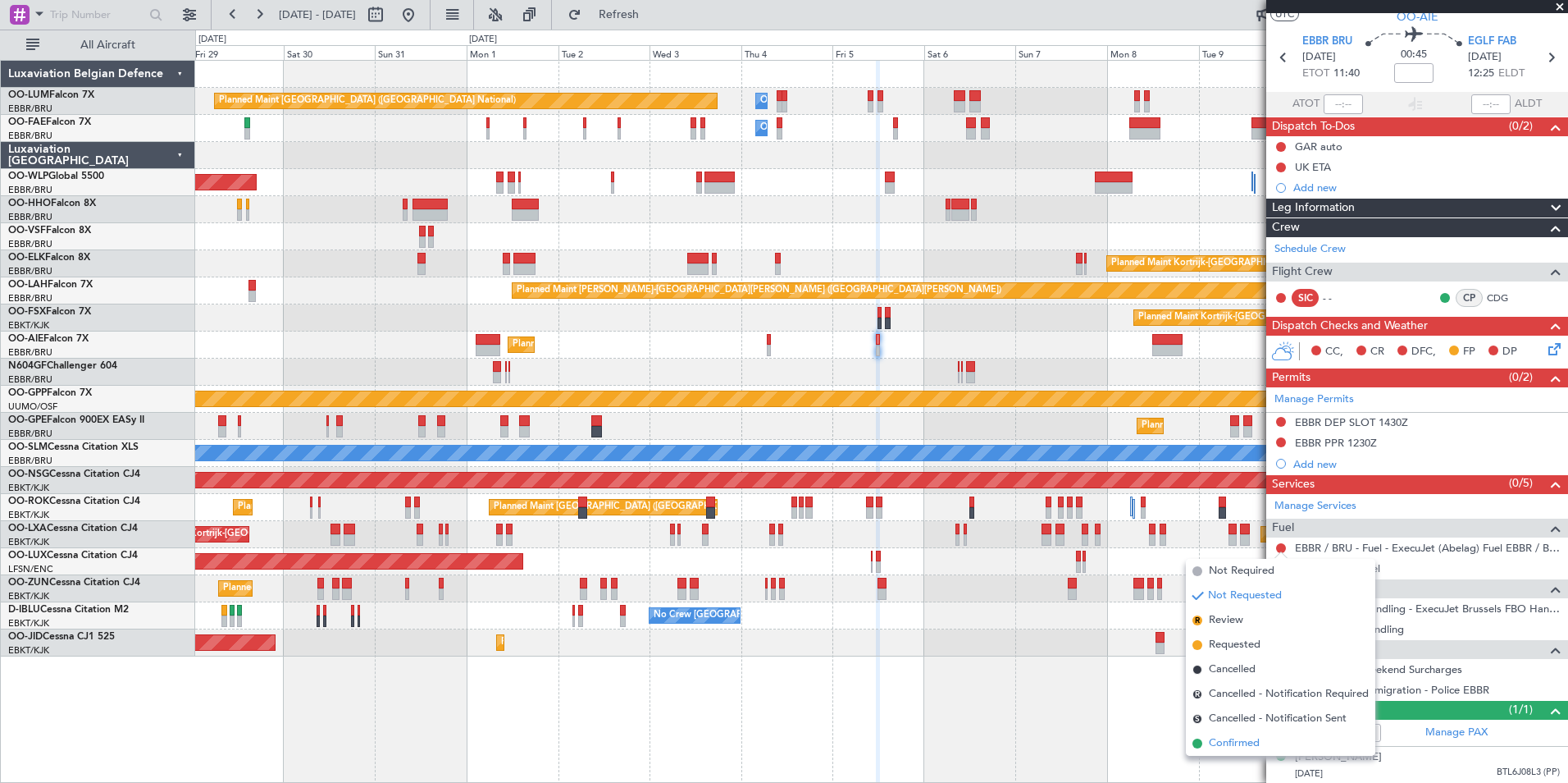
click at [1214, 737] on span "Confirmed" at bounding box center [1234, 744] width 51 height 16
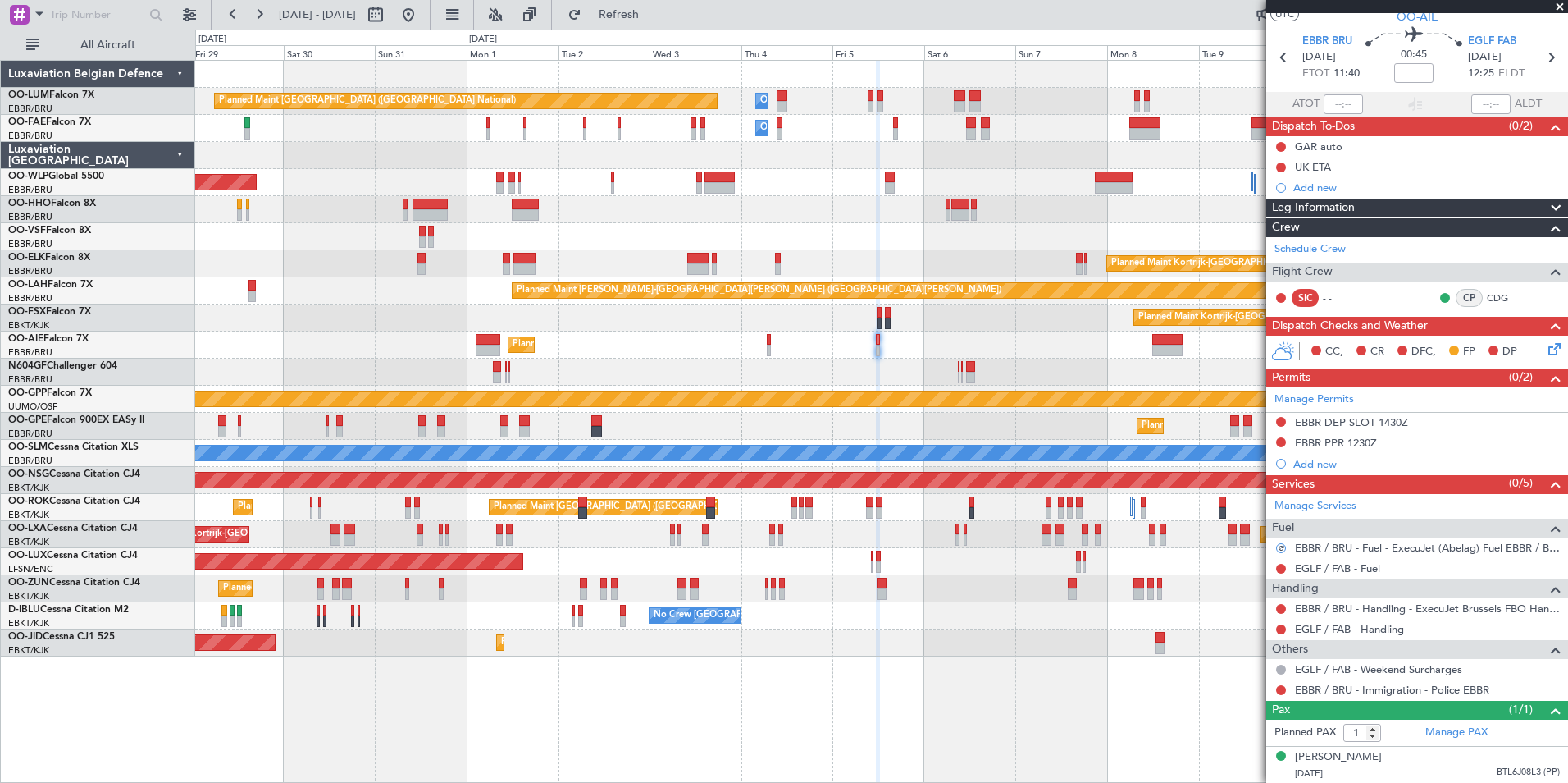
click at [904, 439] on div "No Crew Brussels (Brussels National) Planned Maint Brussels (Brussels National)…" at bounding box center [881, 426] width 1372 height 27
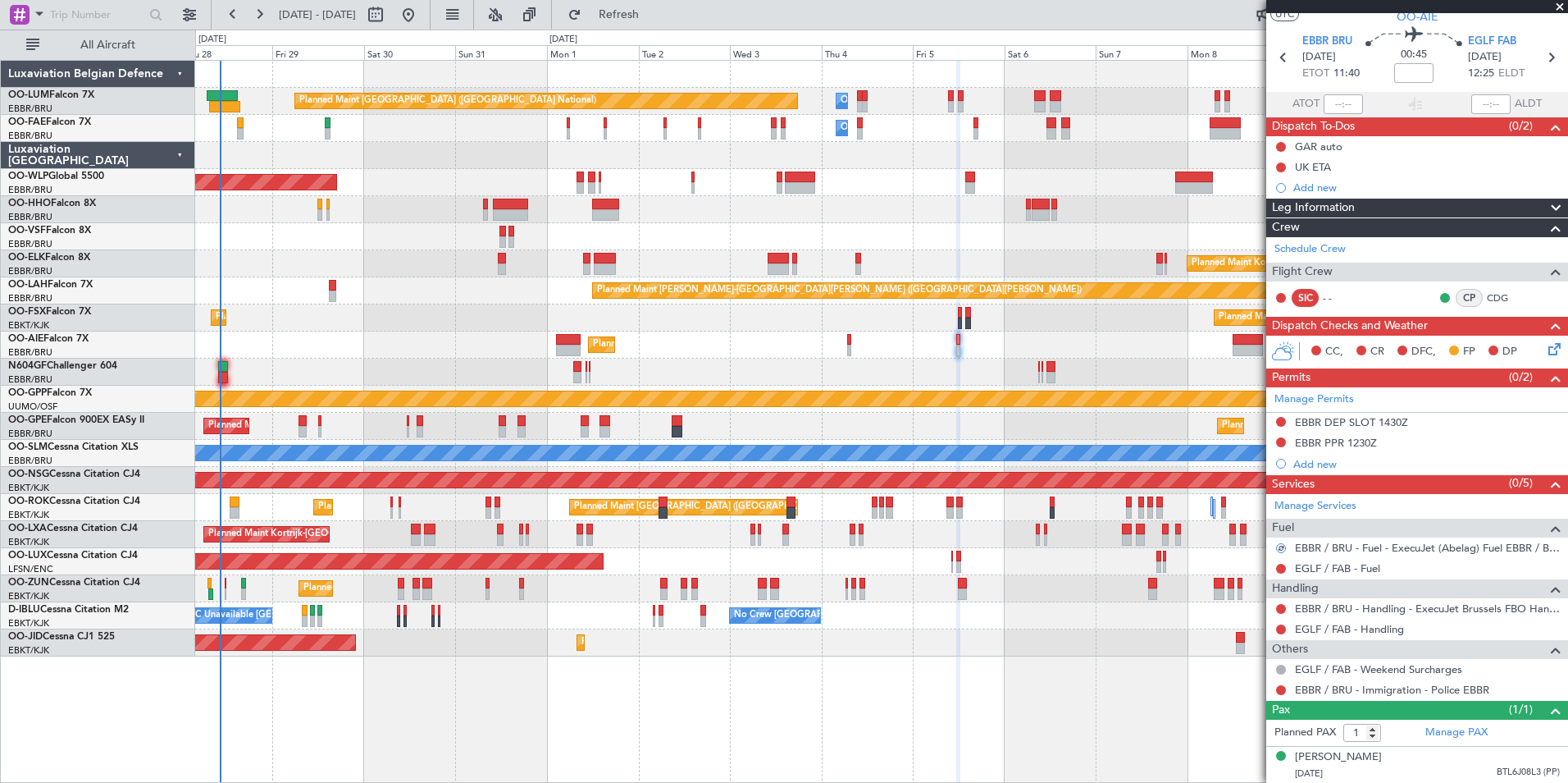
click at [1341, 629] on mat-tooltip-component "EBBR / BRU - Handling - ExecuJet Brussels FBO Handling Abelag" at bounding box center [1408, 636] width 298 height 44
click at [1362, 635] on div "EGLF / FAB - Handling" at bounding box center [1417, 628] width 302 height 21
click at [1360, 628] on link "EGLF / FAB - Handling" at bounding box center [1349, 628] width 109 height 14
click at [654, 10] on span "Refresh" at bounding box center [619, 15] width 69 height 12
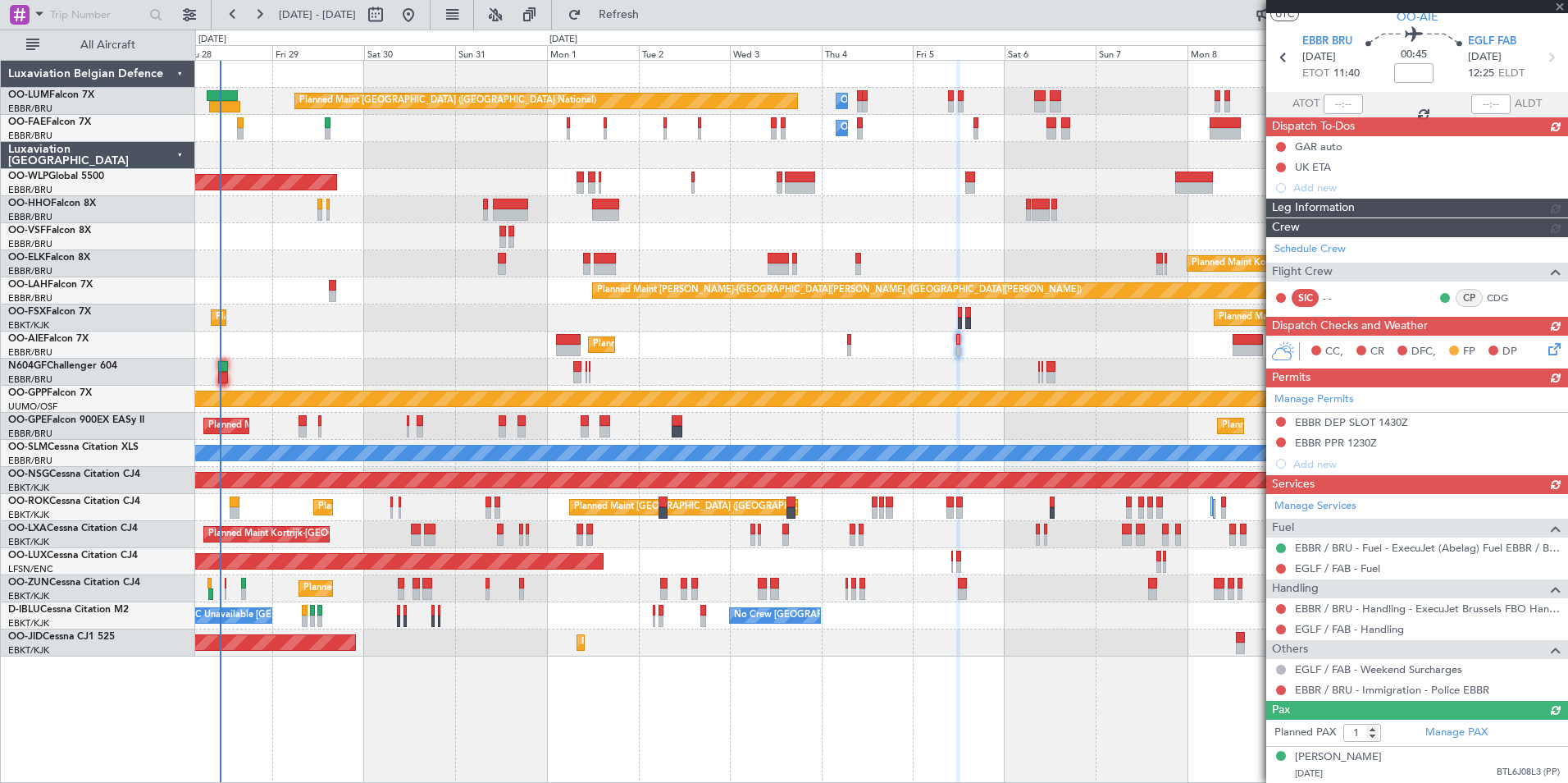
click at [842, 352] on div "Planned Maint [GEOGRAPHIC_DATA] ([GEOGRAPHIC_DATA])" at bounding box center [881, 345] width 1372 height 27
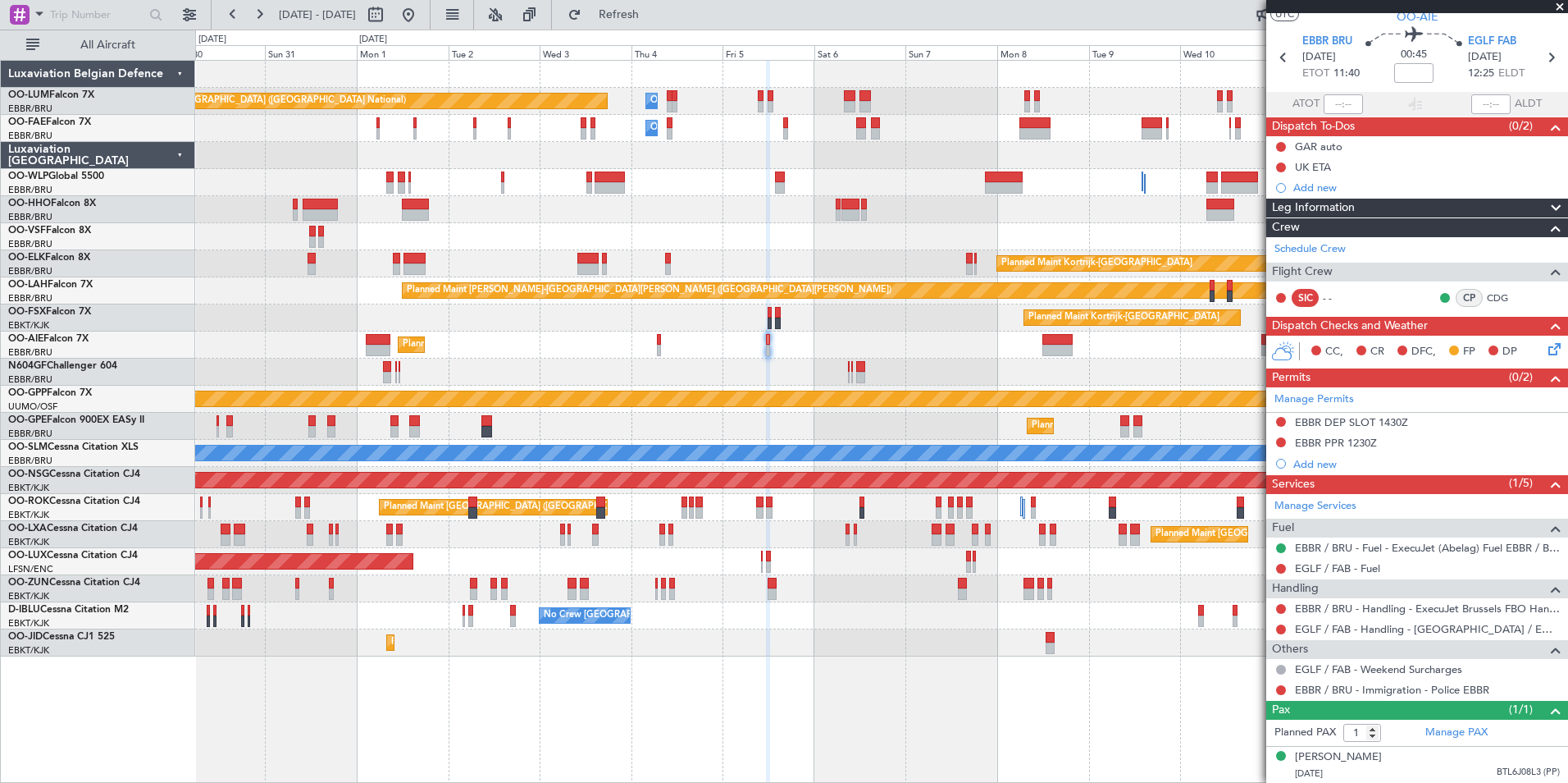
click at [888, 354] on div "Planned Maint [GEOGRAPHIC_DATA] ([GEOGRAPHIC_DATA])" at bounding box center [881, 345] width 1372 height 27
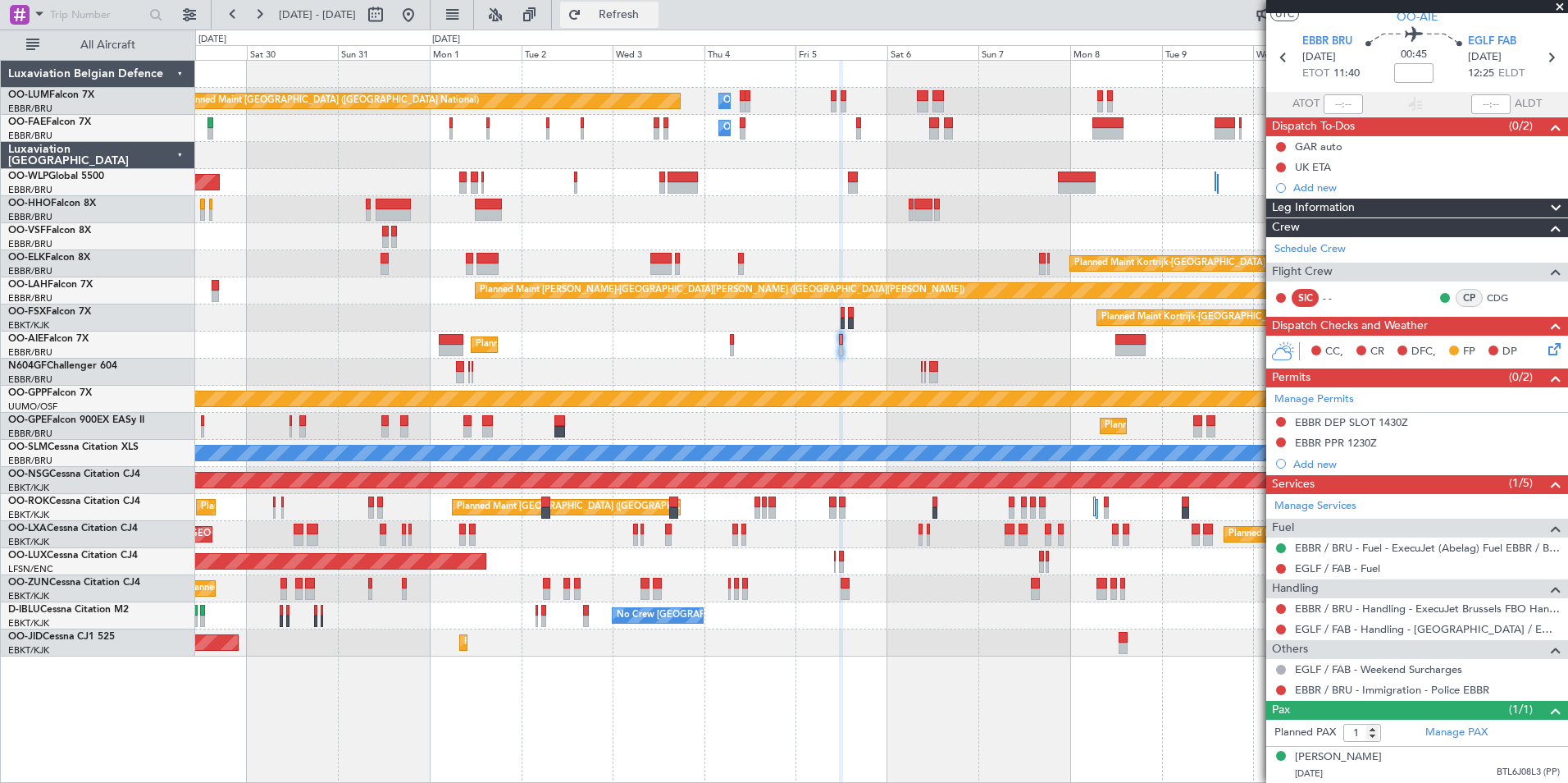
click at [654, 19] on span "Refresh" at bounding box center [619, 15] width 69 height 12
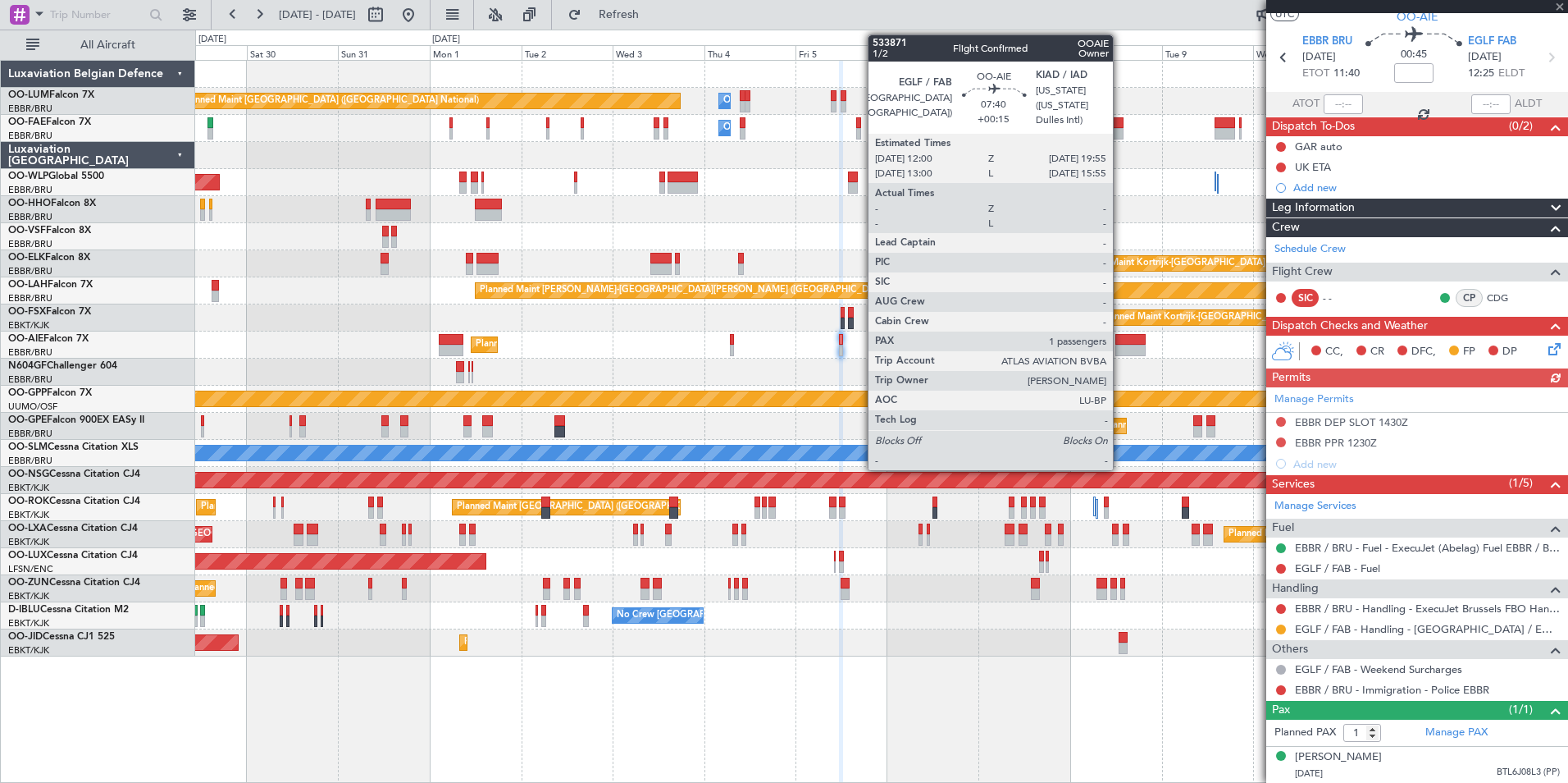
click at [1121, 352] on div at bounding box center [1131, 350] width 30 height 12
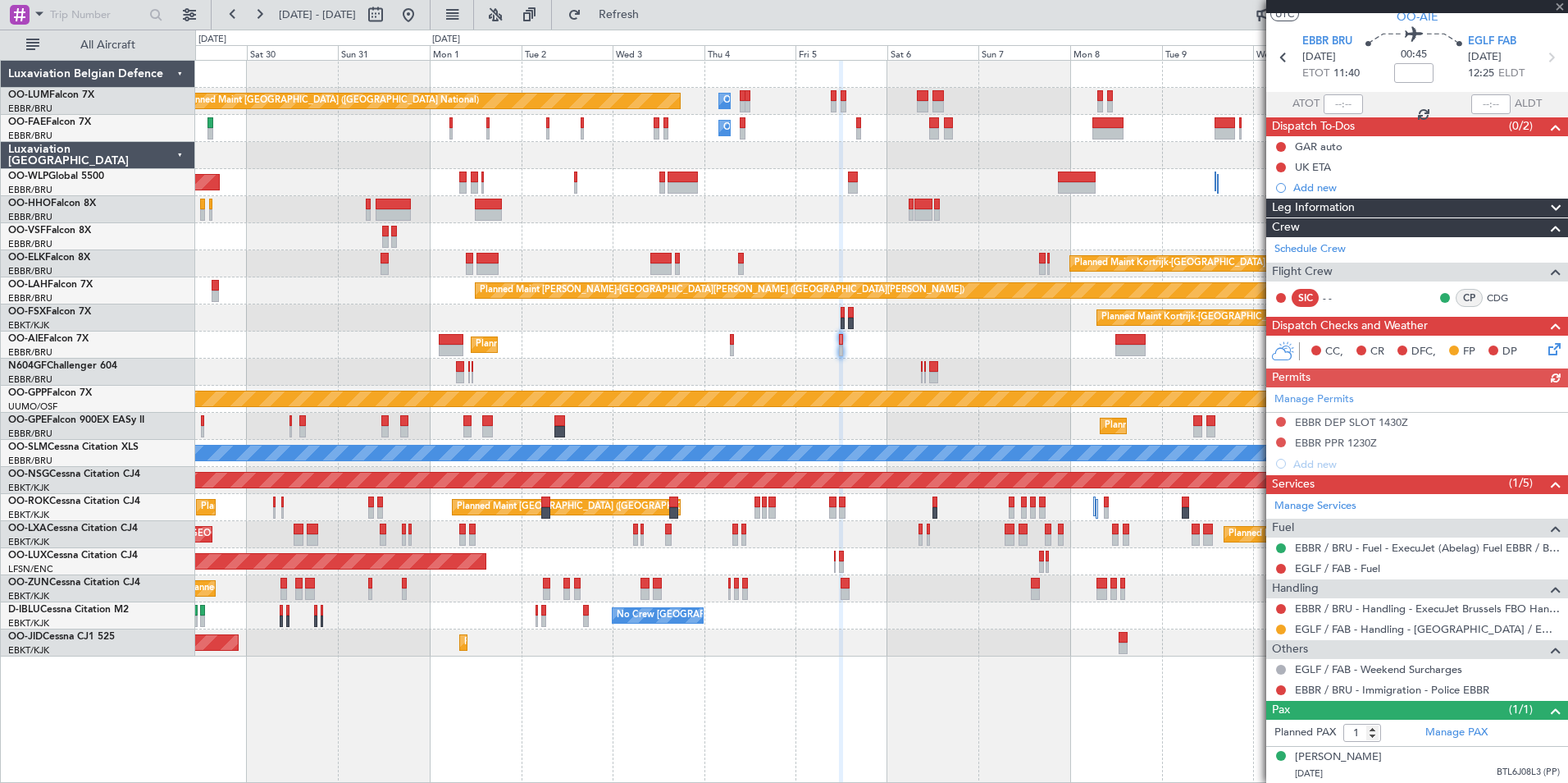
type input "+00:15"
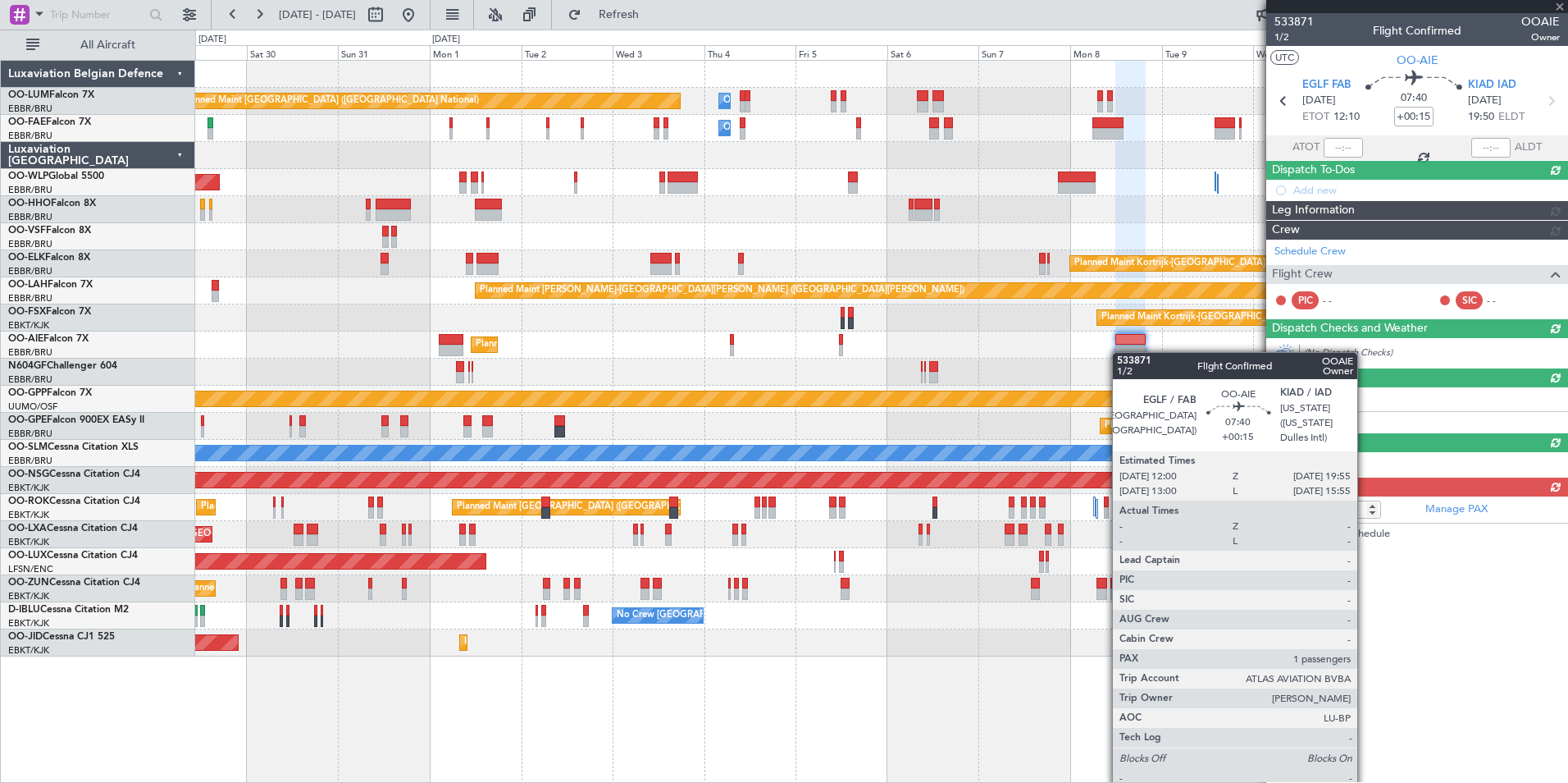
scroll to position [0, 0]
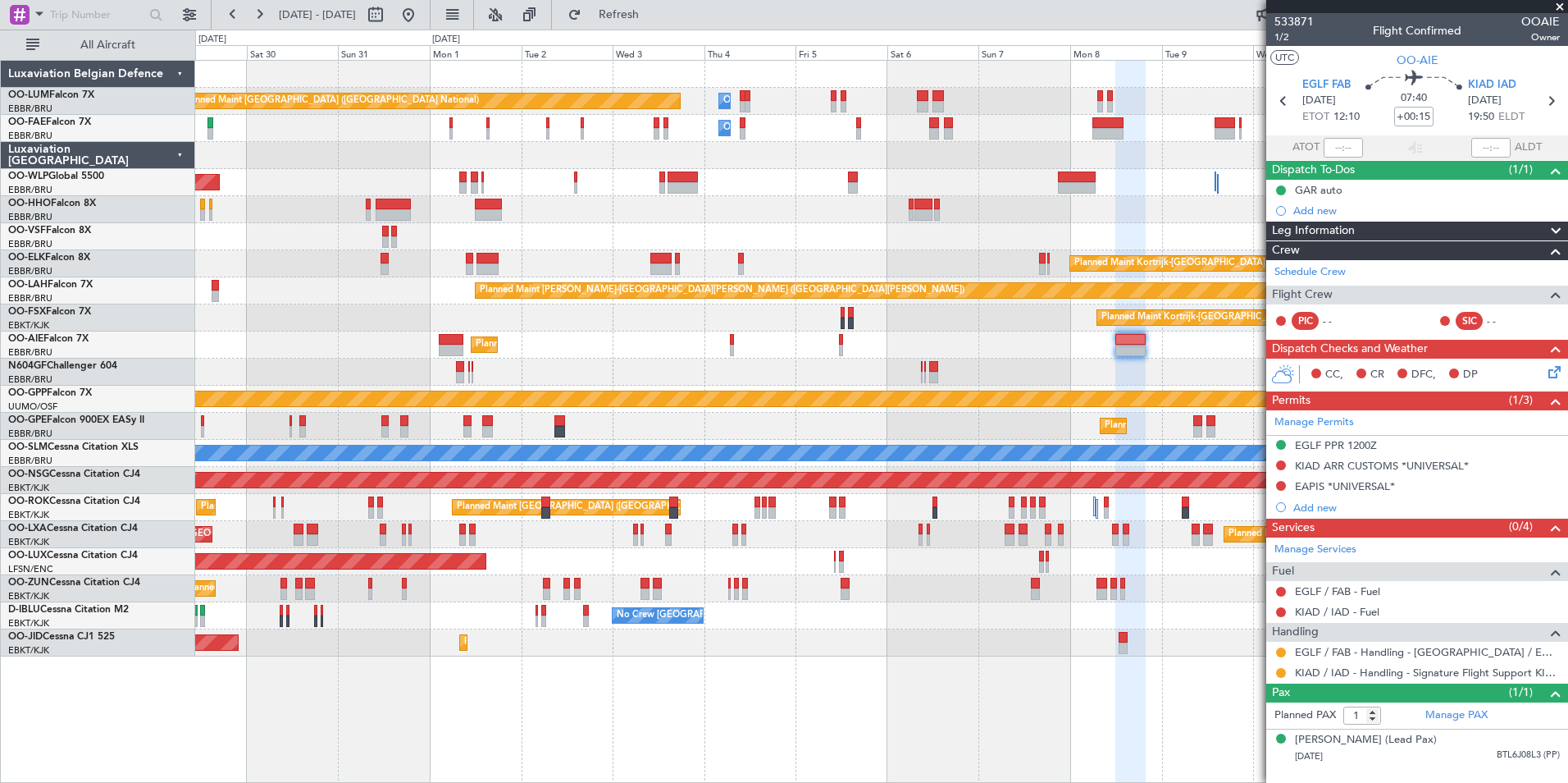
drag, startPoint x: 1281, startPoint y: 651, endPoint x: 1270, endPoint y: 642, distance: 14.2
click at [1279, 651] on button at bounding box center [1281, 652] width 10 height 10
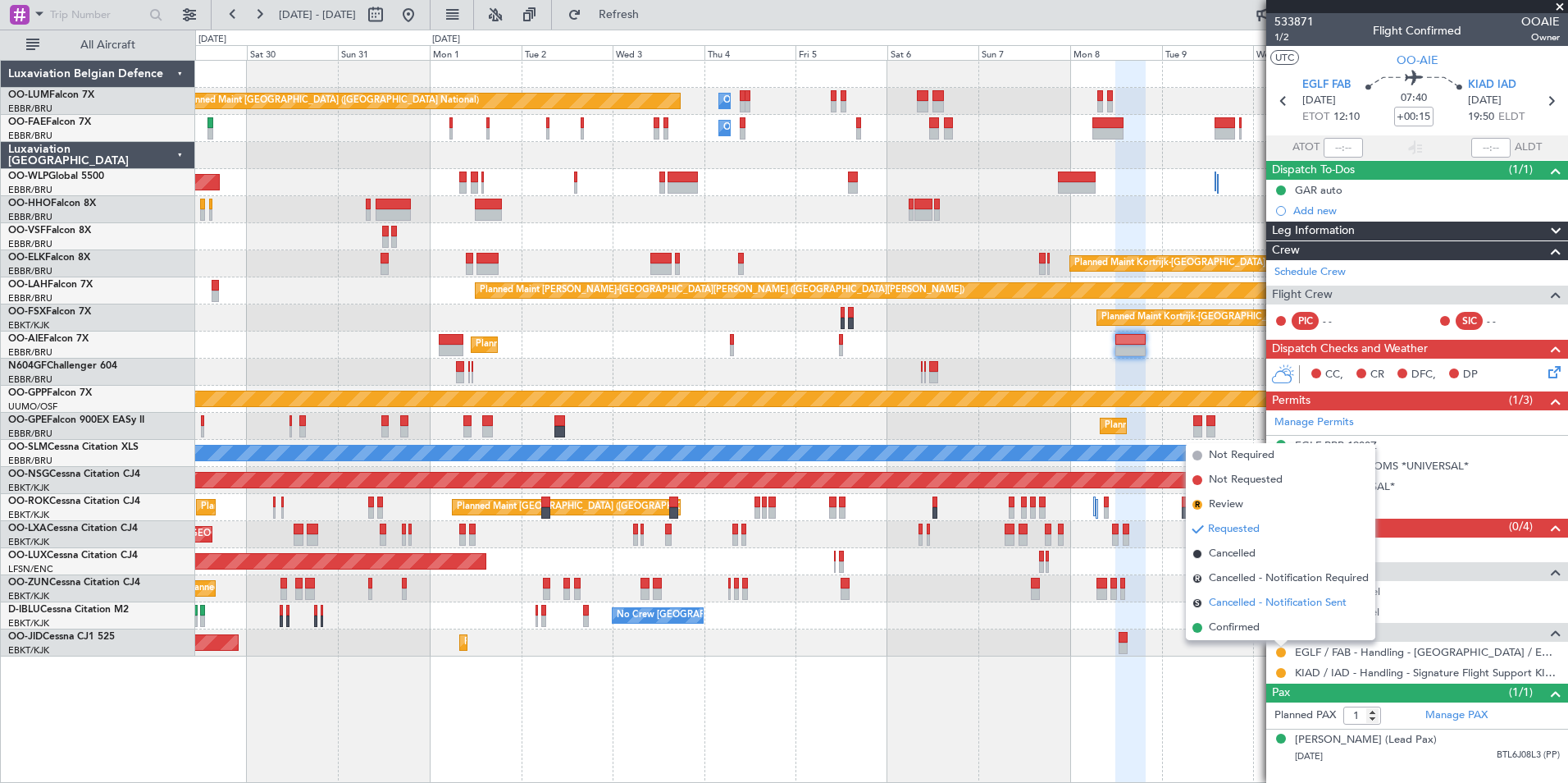
click at [1220, 614] on li "S Cancelled - Notification Sent" at bounding box center [1280, 603] width 189 height 25
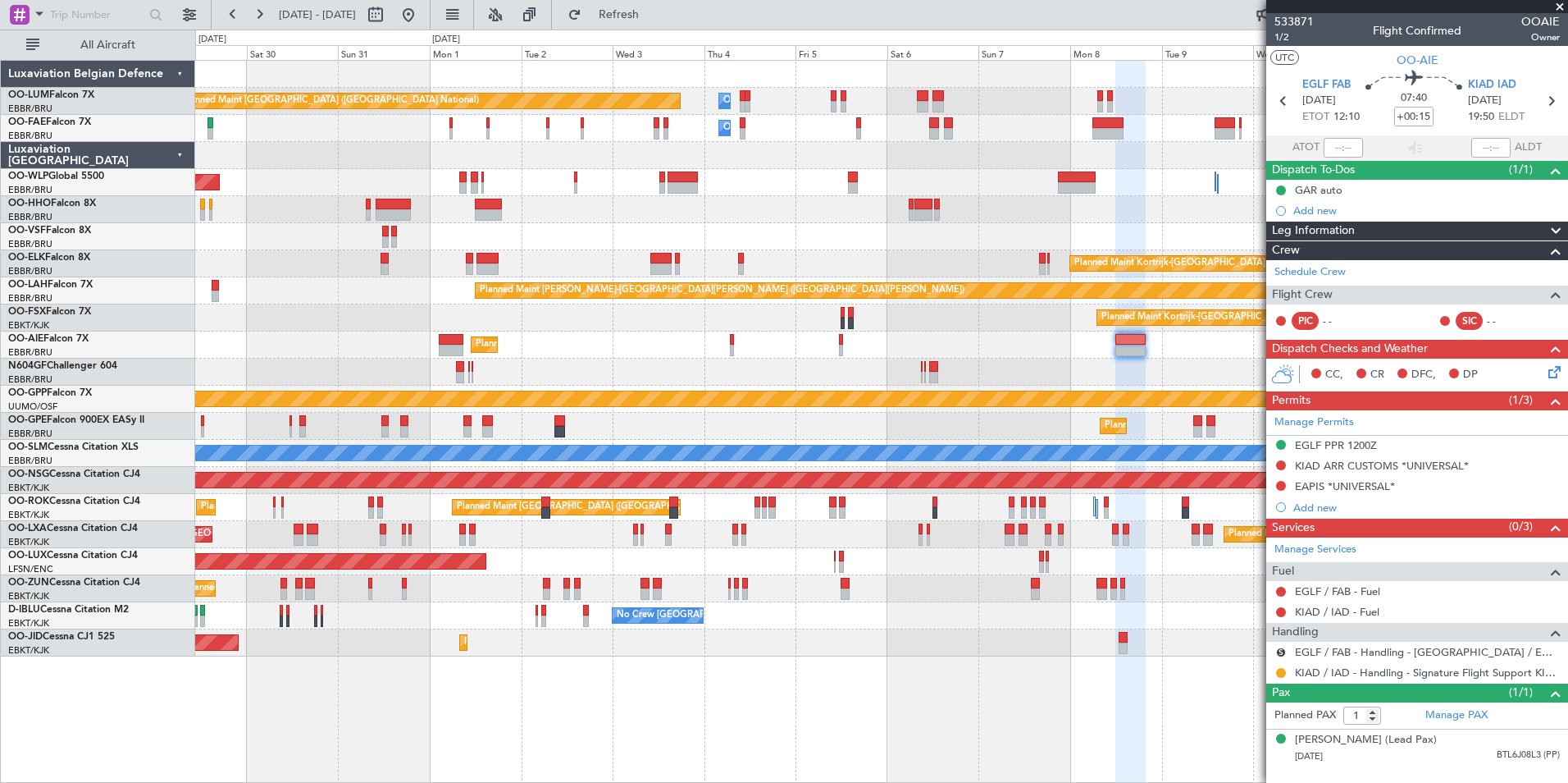
click at [1282, 653] on button "S" at bounding box center [1281, 652] width 10 height 10
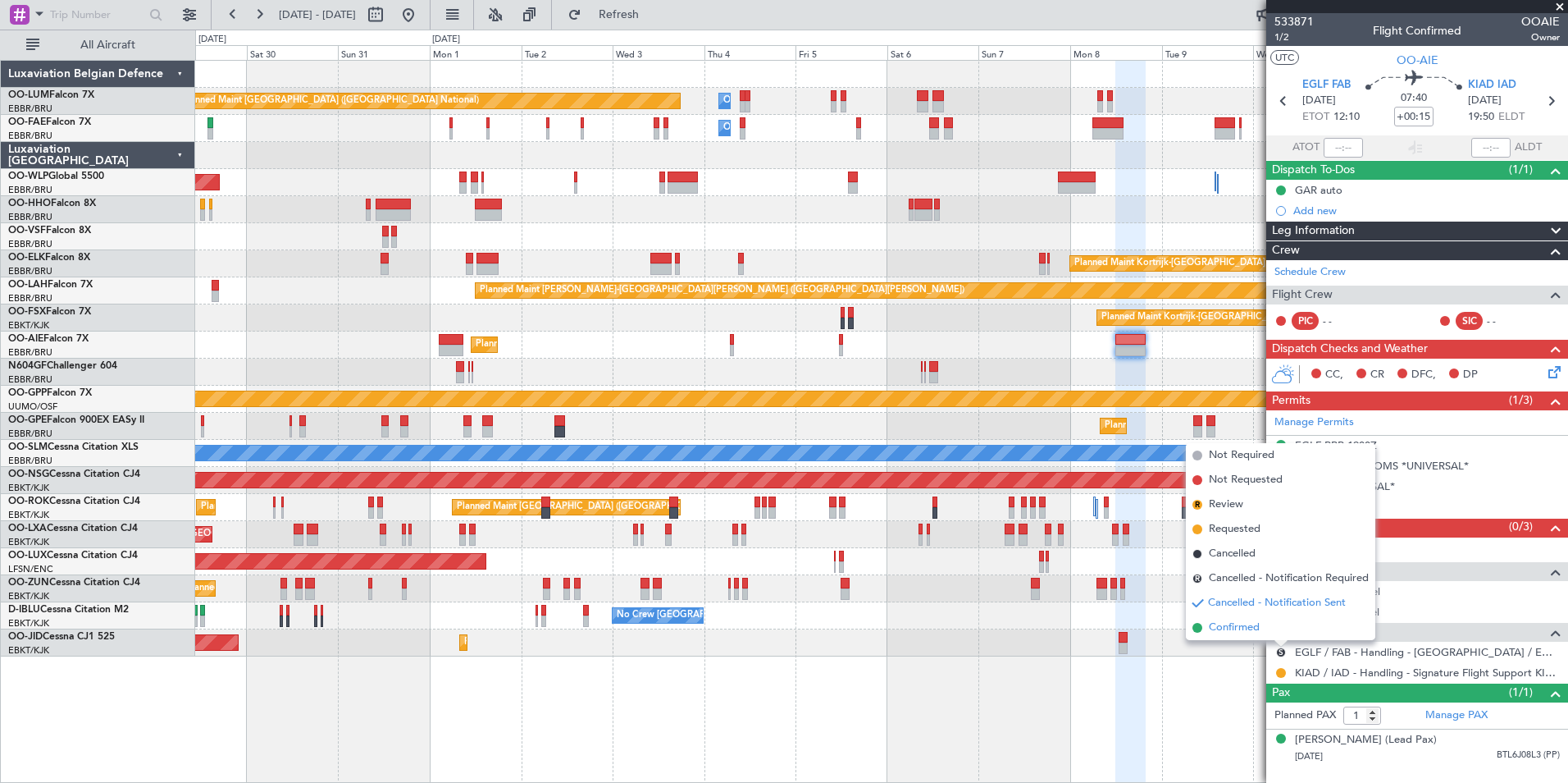
click at [1268, 628] on li "Confirmed" at bounding box center [1280, 628] width 189 height 25
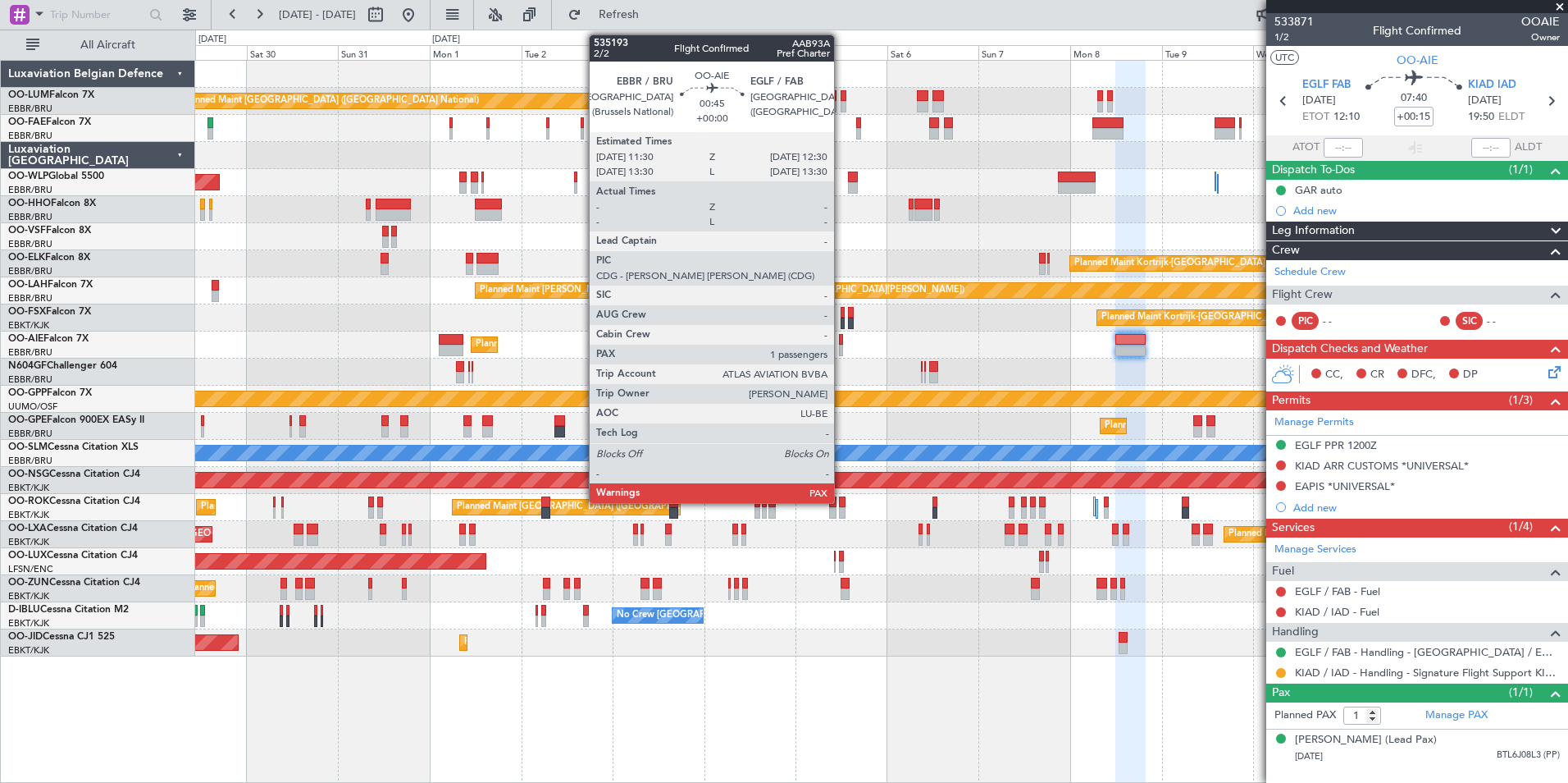
click at [841, 342] on div at bounding box center [840, 340] width 4 height 12
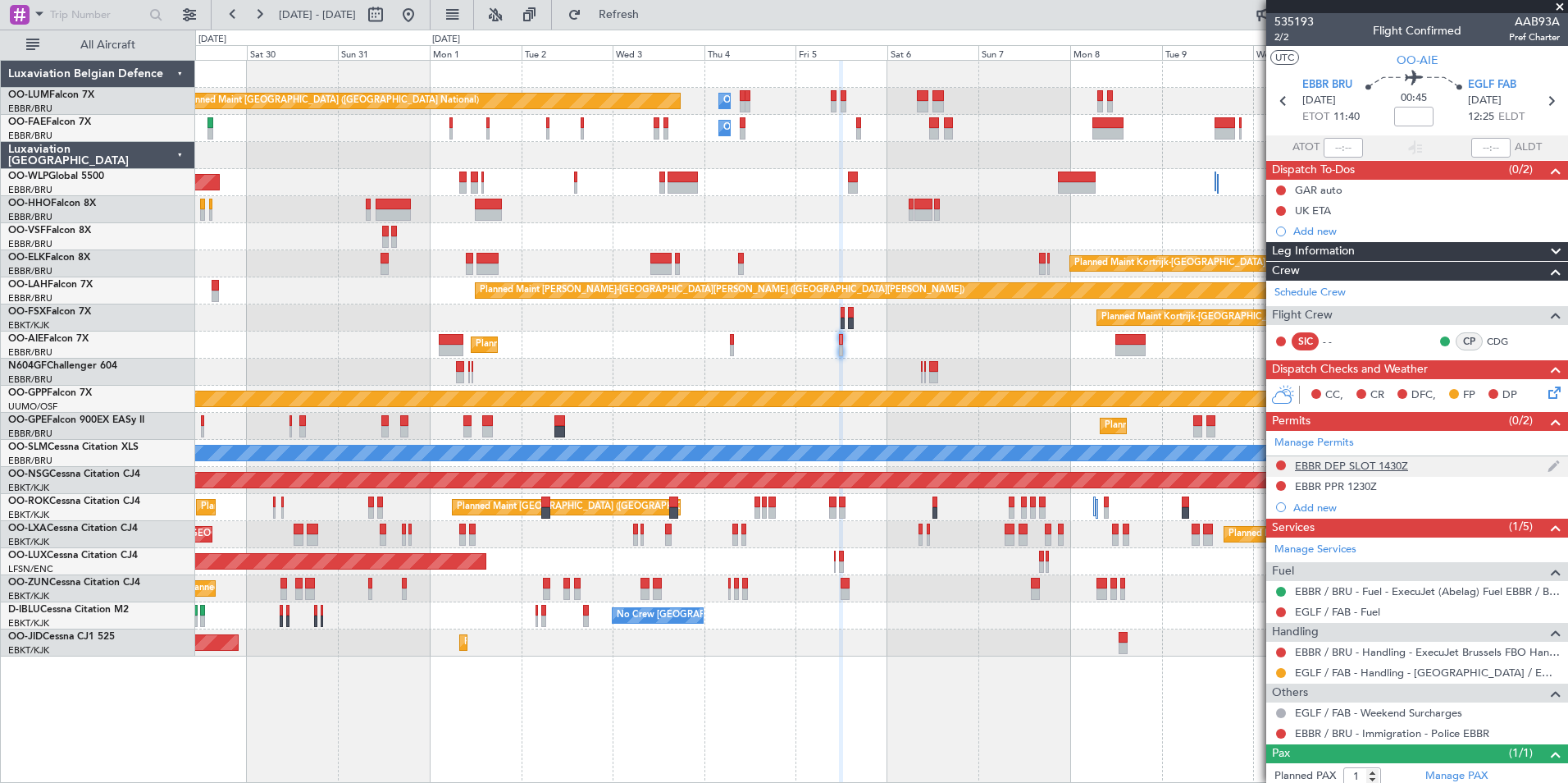
click at [1315, 480] on mat-tooltip-component "EBBR DEP SLOT 1430Z" at bounding box center [1352, 493] width 126 height 44
drag, startPoint x: 1311, startPoint y: 489, endPoint x: 1303, endPoint y: 493, distance: 8.9
click at [1303, 493] on div "EBBR DEP SLOT 1430Z" at bounding box center [1352, 493] width 103 height 21
drag, startPoint x: 1303, startPoint y: 493, endPoint x: 1331, endPoint y: 488, distance: 28.4
click at [1331, 488] on div "EBBR DEP SLOT 1430Z" at bounding box center [1352, 493] width 103 height 21
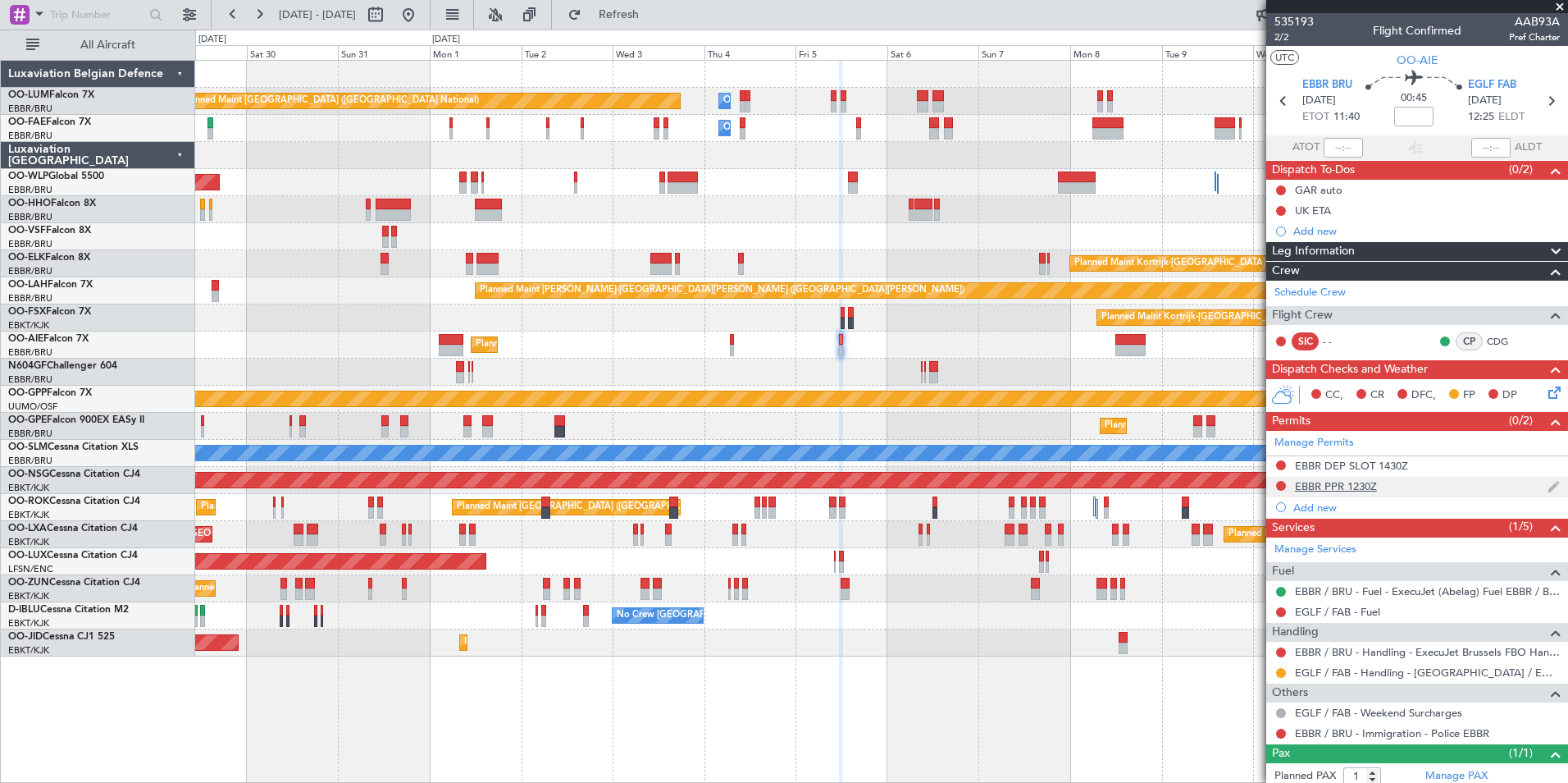
click at [1317, 477] on div "EBBR PPR 1230Z" at bounding box center [1417, 487] width 302 height 21
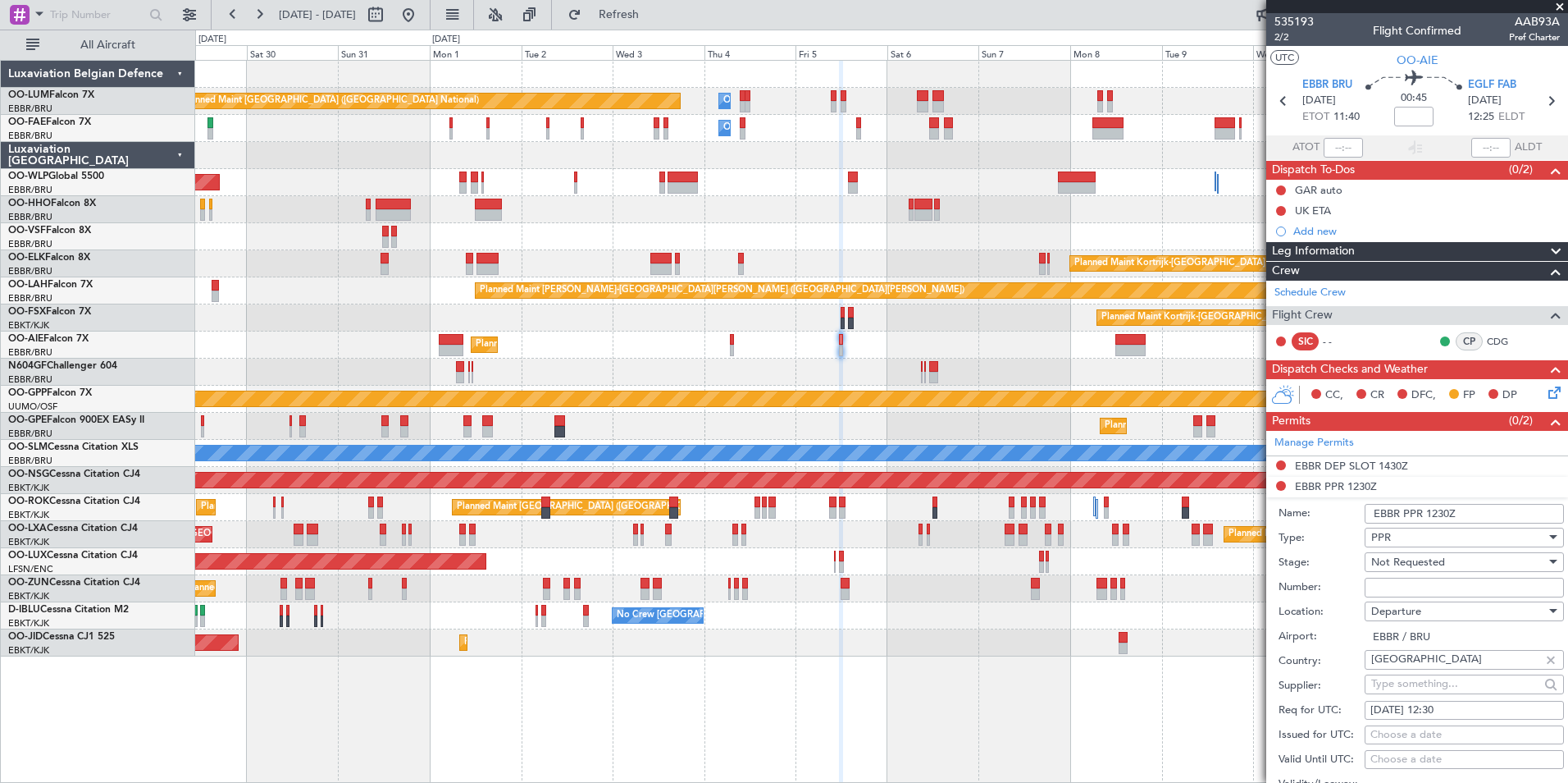
click at [1423, 600] on div "Departure" at bounding box center [1459, 611] width 174 height 25
click at [1408, 688] on span "Arrival" at bounding box center [1458, 693] width 172 height 25
type input "EGLF / FAB"
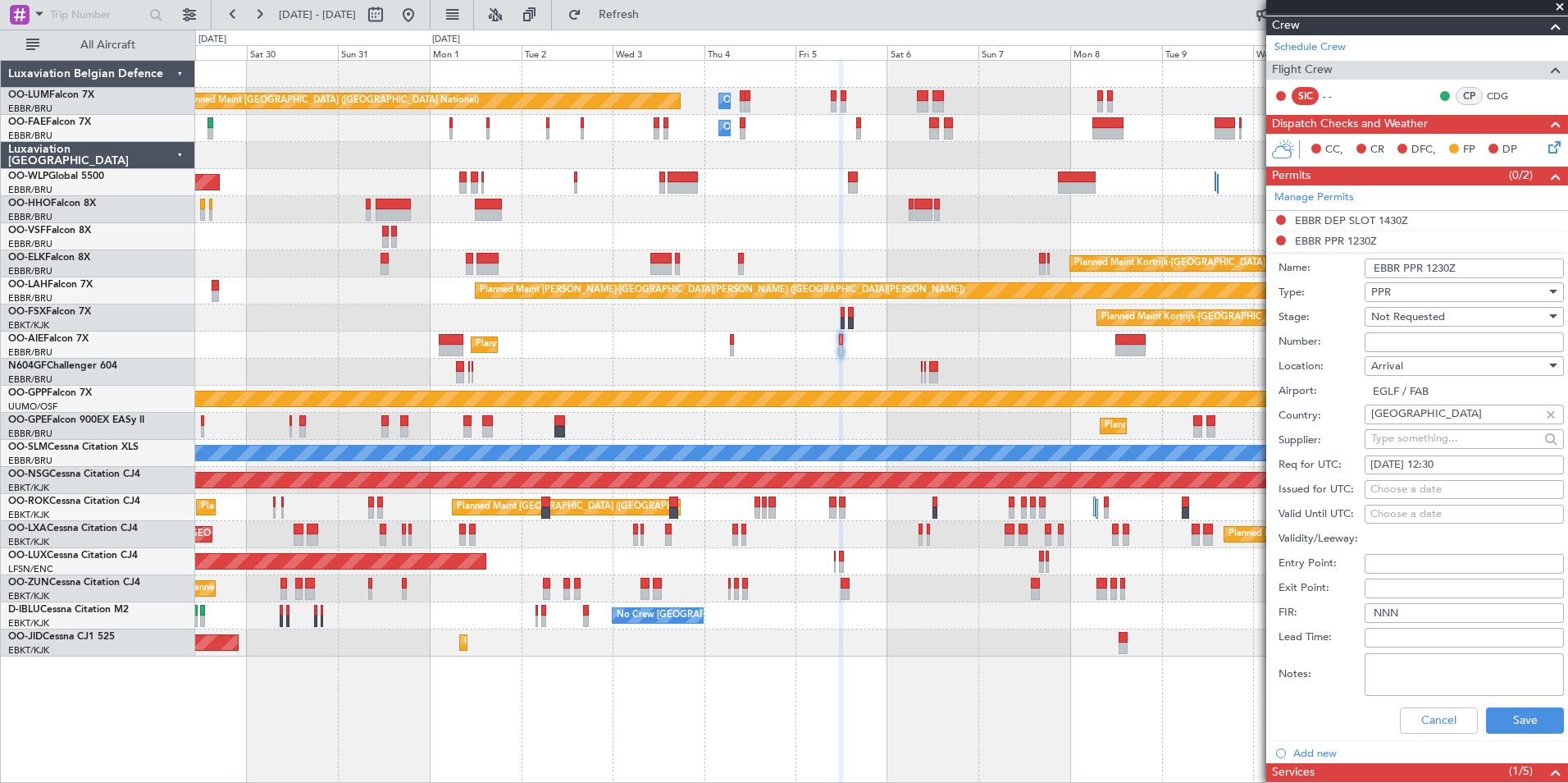
scroll to position [246, 0]
click at [1521, 713] on button "Save" at bounding box center [1524, 720] width 78 height 26
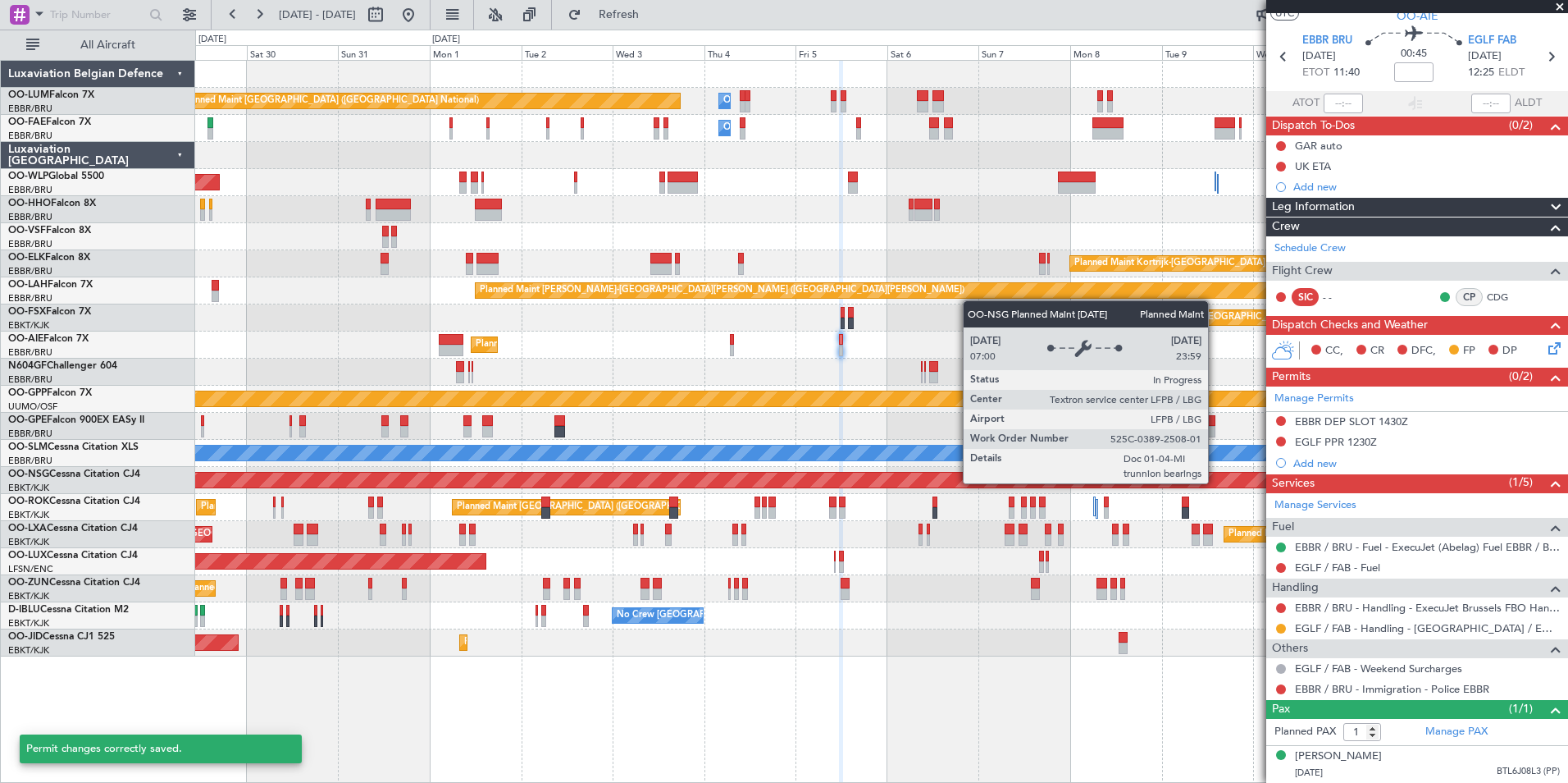
scroll to position [44, 0]
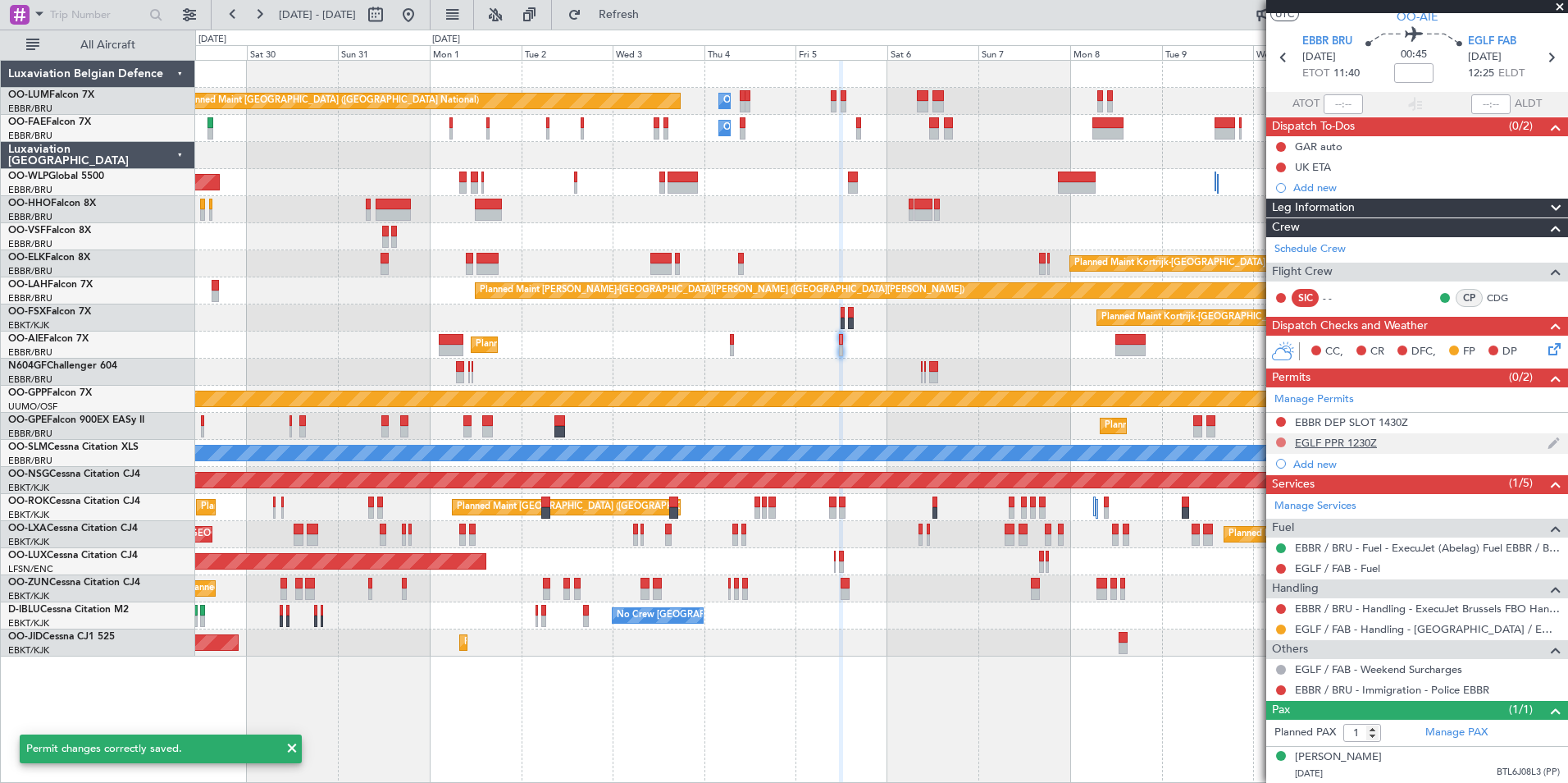
click at [1276, 444] on button at bounding box center [1281, 442] width 10 height 10
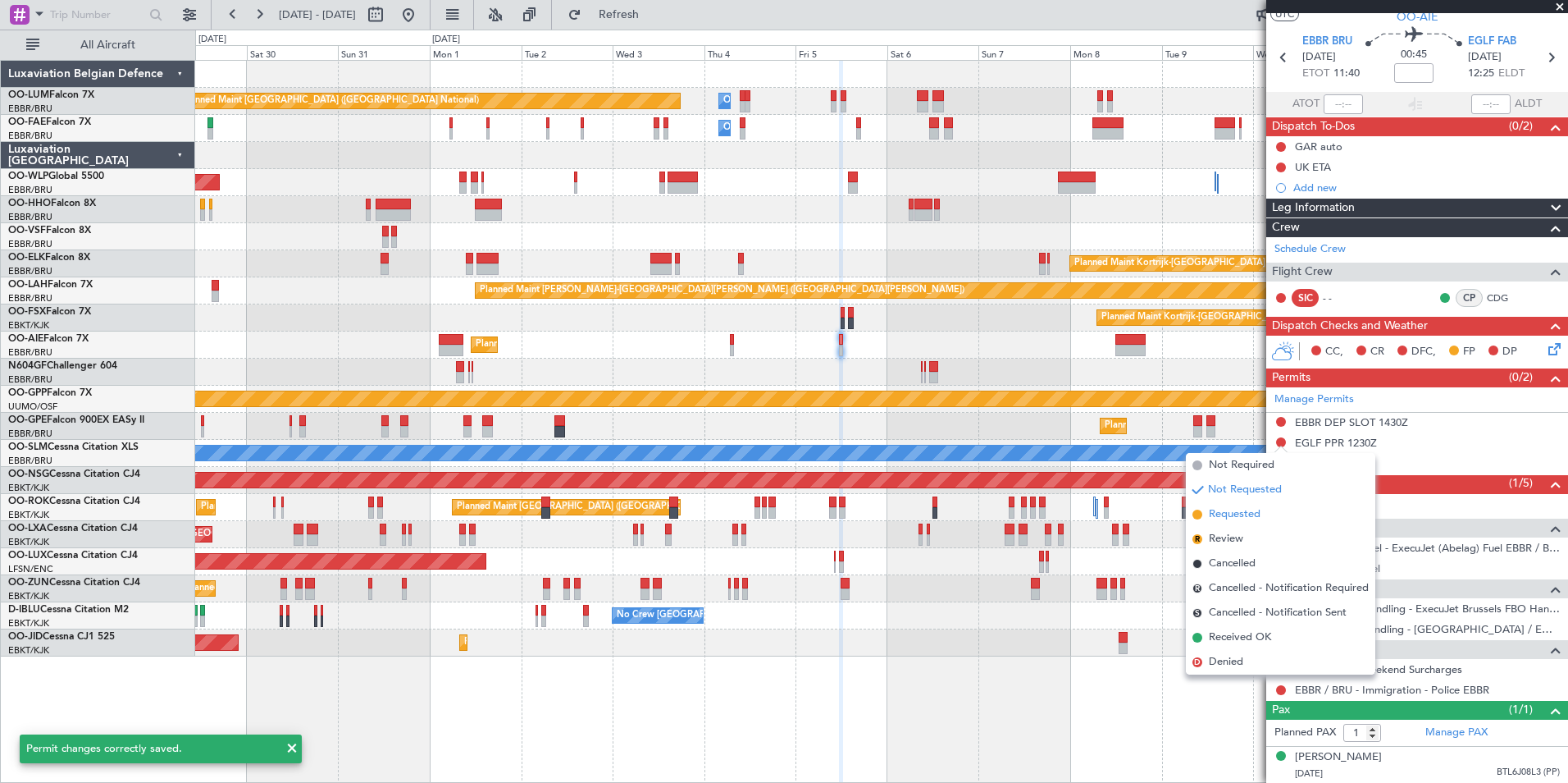
click at [1243, 513] on span "Requested" at bounding box center [1234, 514] width 52 height 16
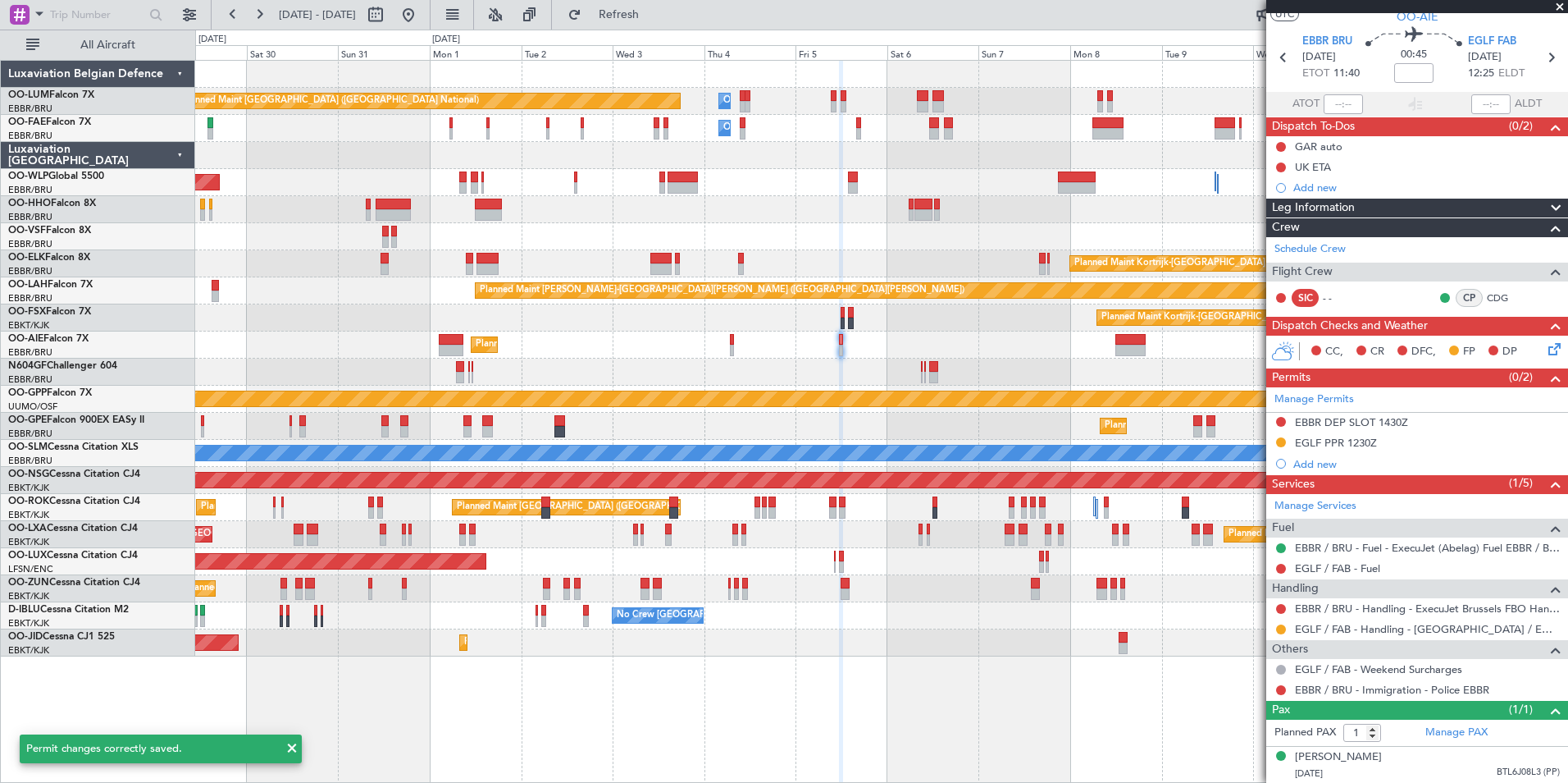
click at [854, 374] on div at bounding box center [881, 372] width 1372 height 27
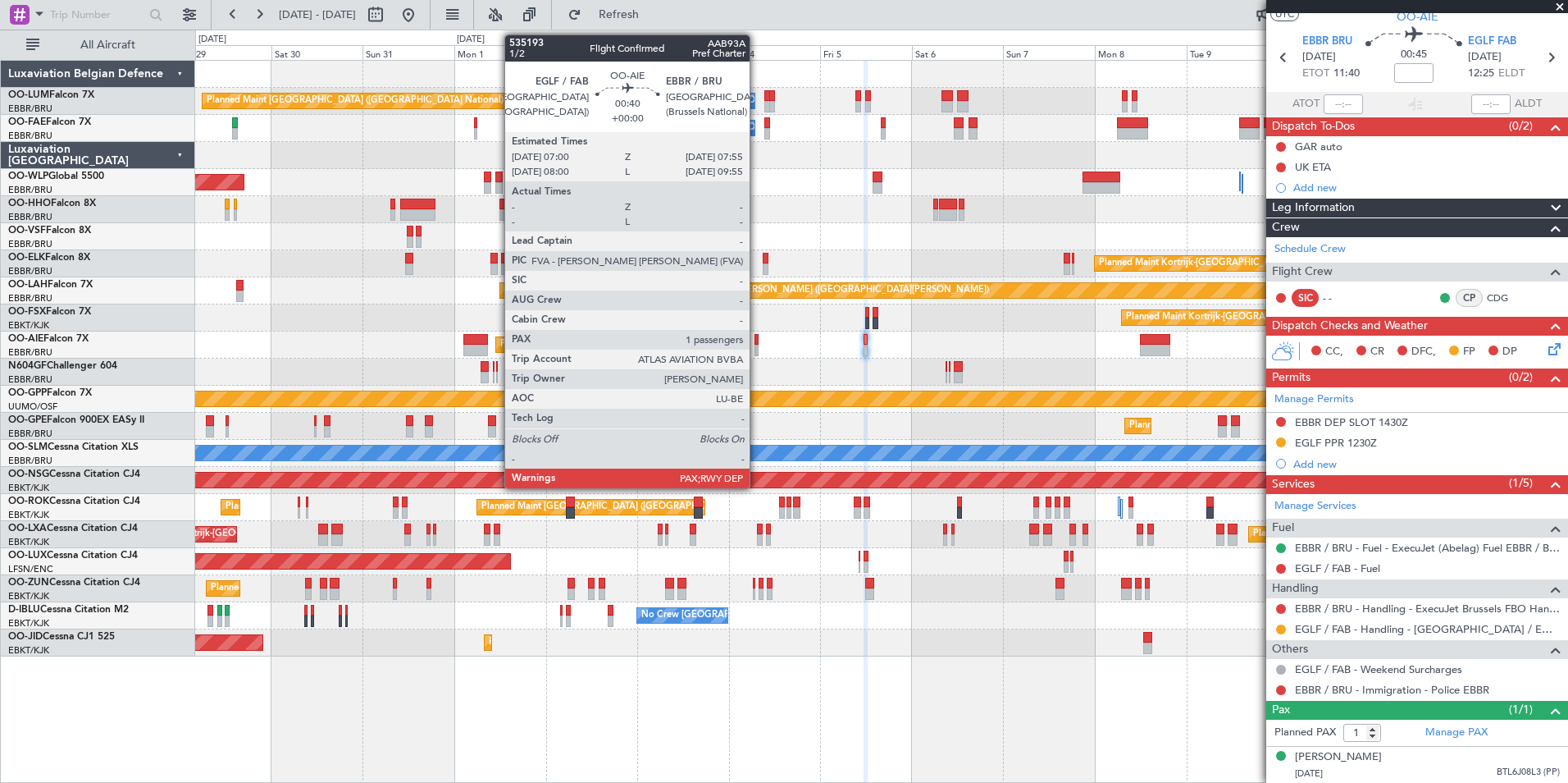
click at [757, 345] on div at bounding box center [756, 350] width 4 height 12
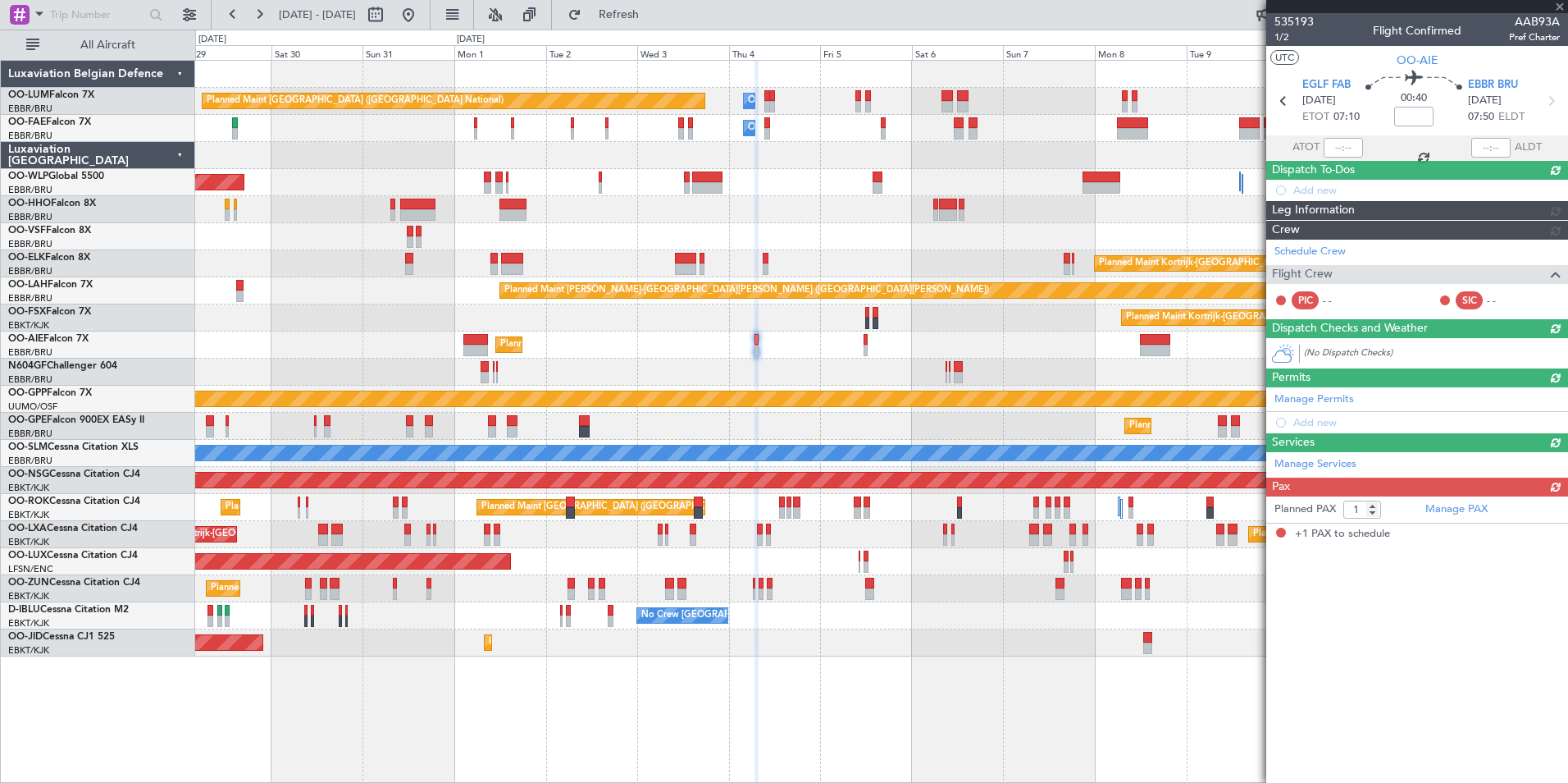
scroll to position [0, 0]
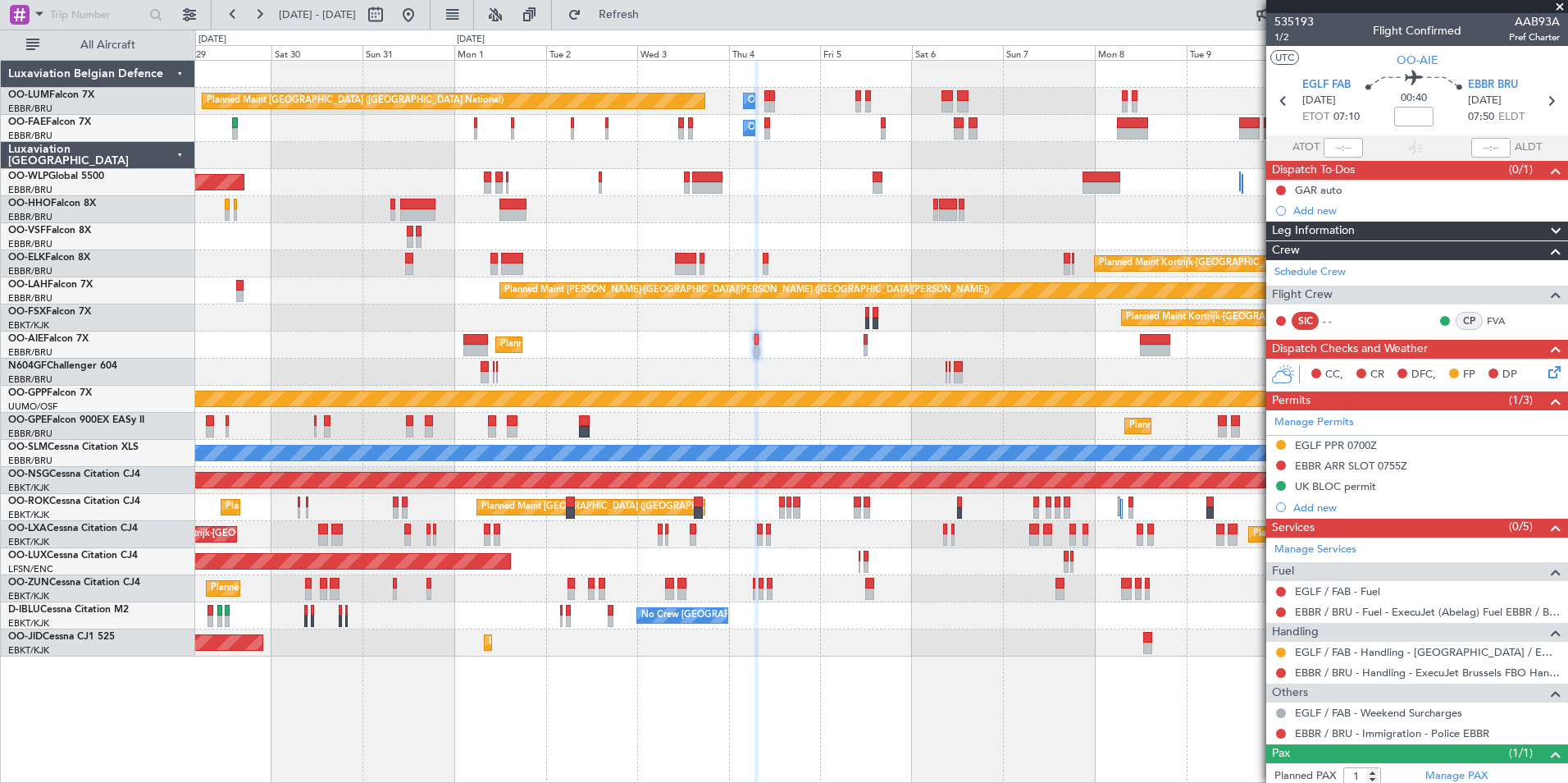
click at [725, 365] on div at bounding box center [881, 372] width 1372 height 27
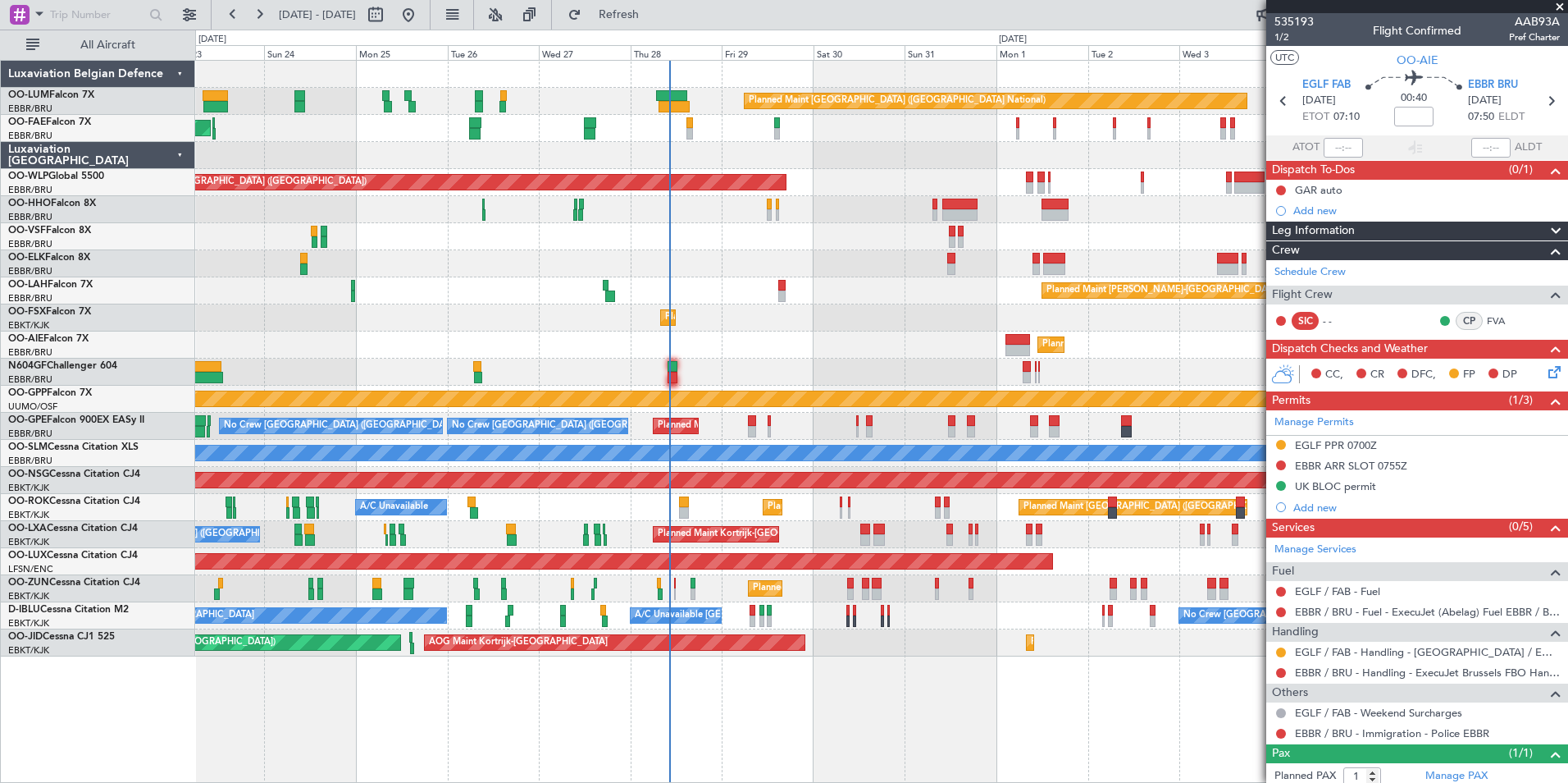
click at [905, 324] on div "Owner Melsbroek Air Base Planned Maint Brussels (Brussels National) Owner Melsb…" at bounding box center [881, 359] width 1372 height 595
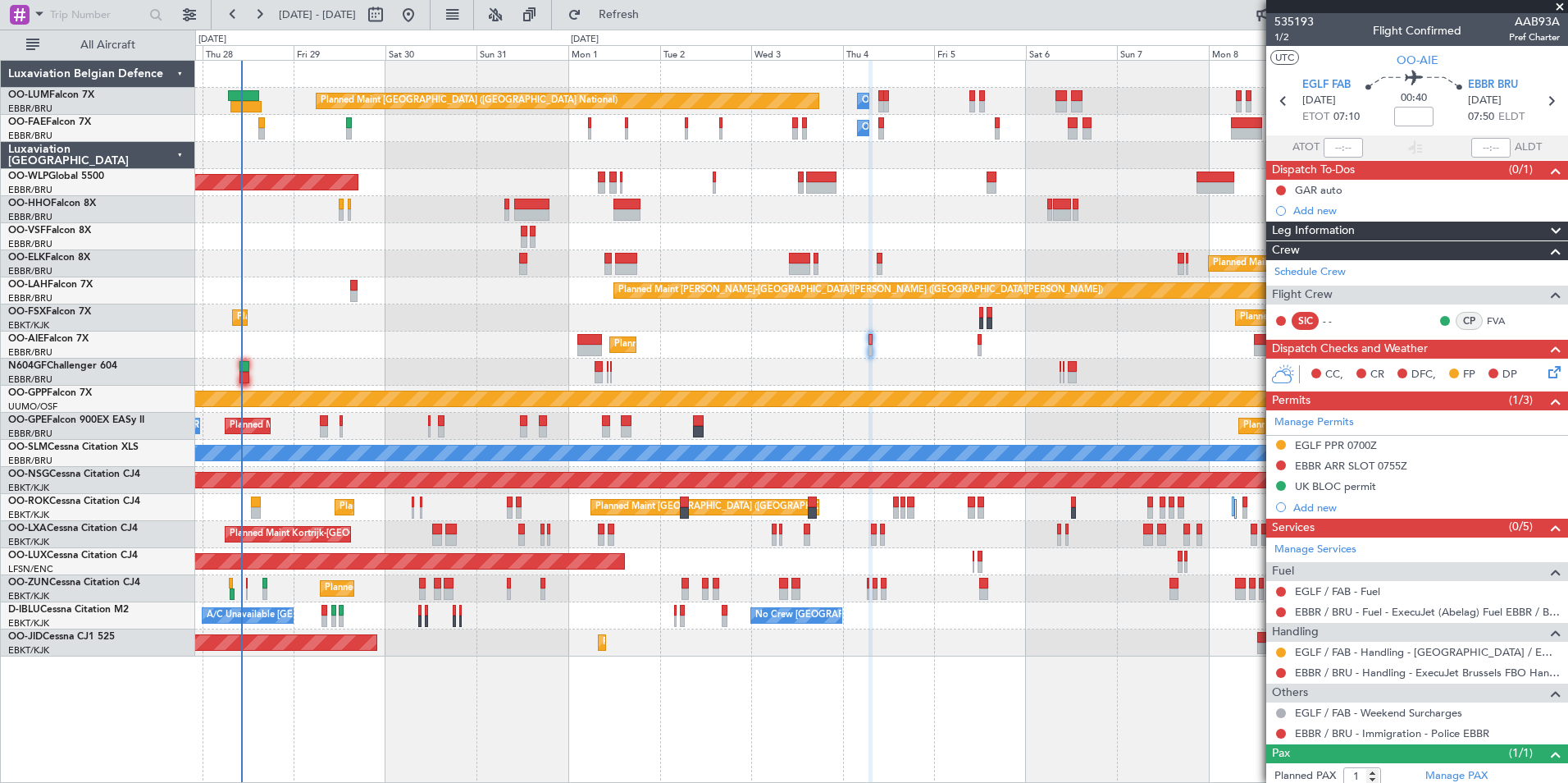
click at [770, 368] on div at bounding box center [881, 372] width 1372 height 27
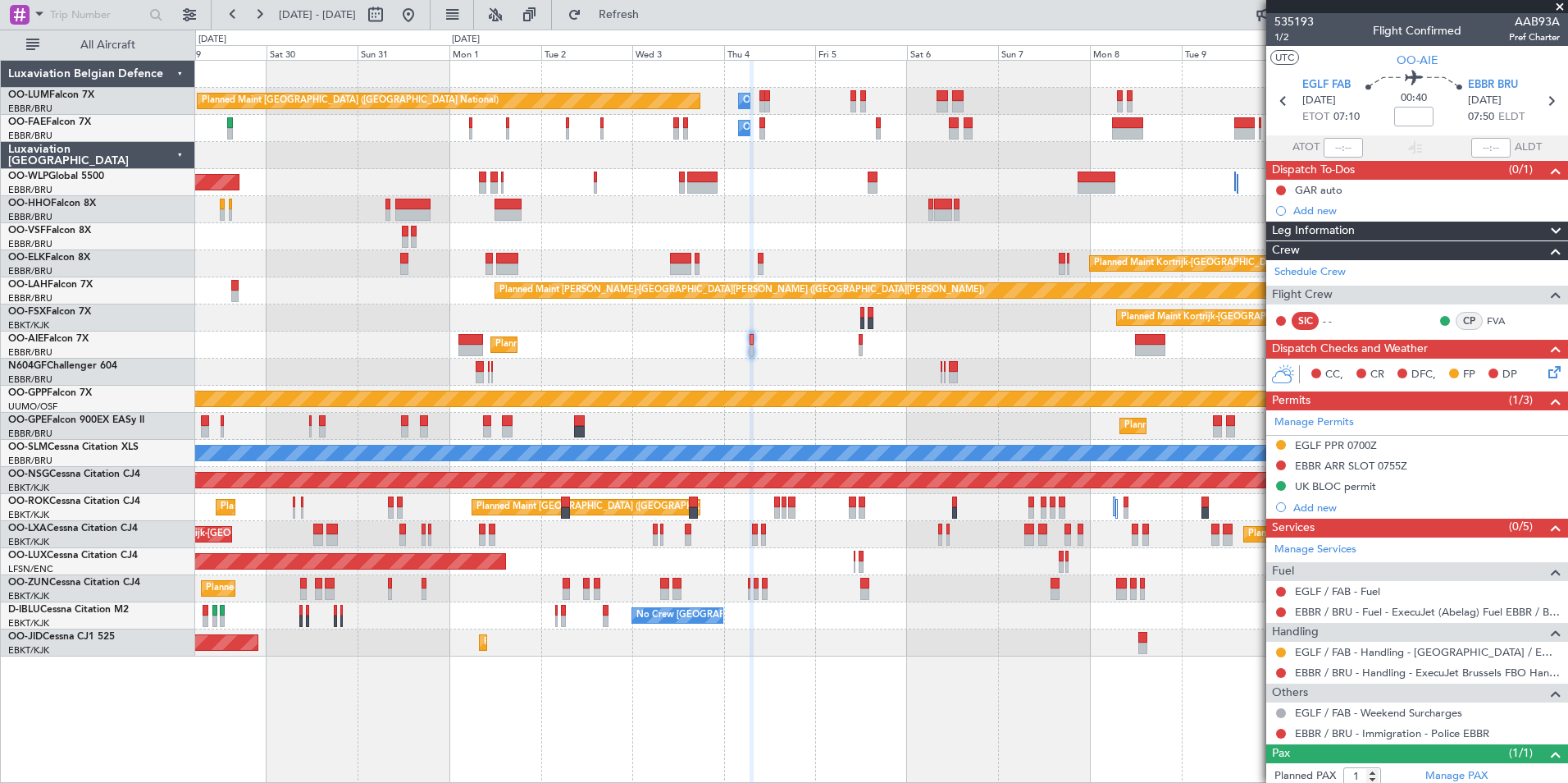
click at [1057, 370] on div at bounding box center [881, 372] width 1372 height 27
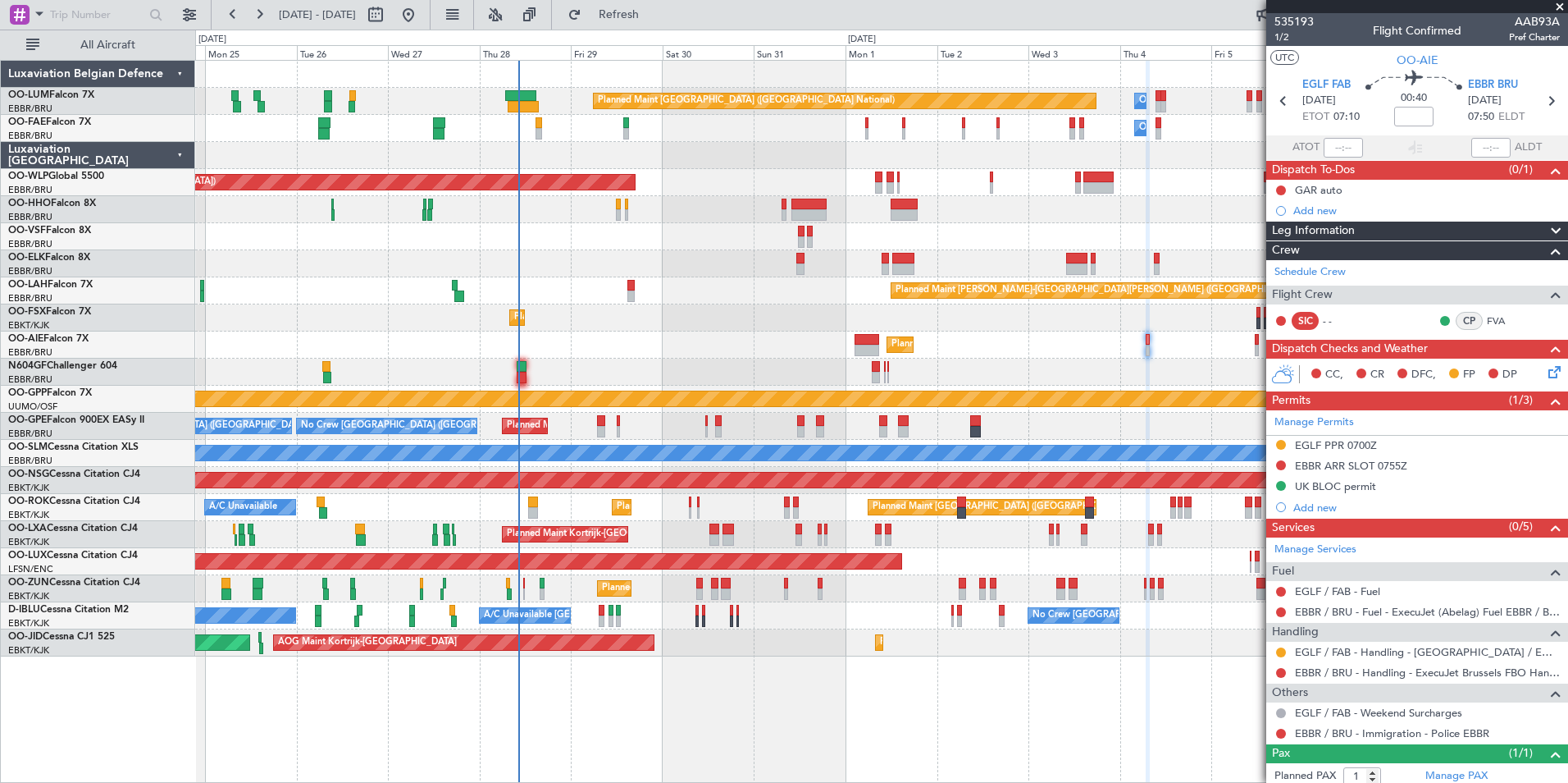
click at [913, 345] on div "Owner Melsbroek Air Base Planned Maint Brussels (Brussels National) Owner Melsb…" at bounding box center [881, 359] width 1372 height 595
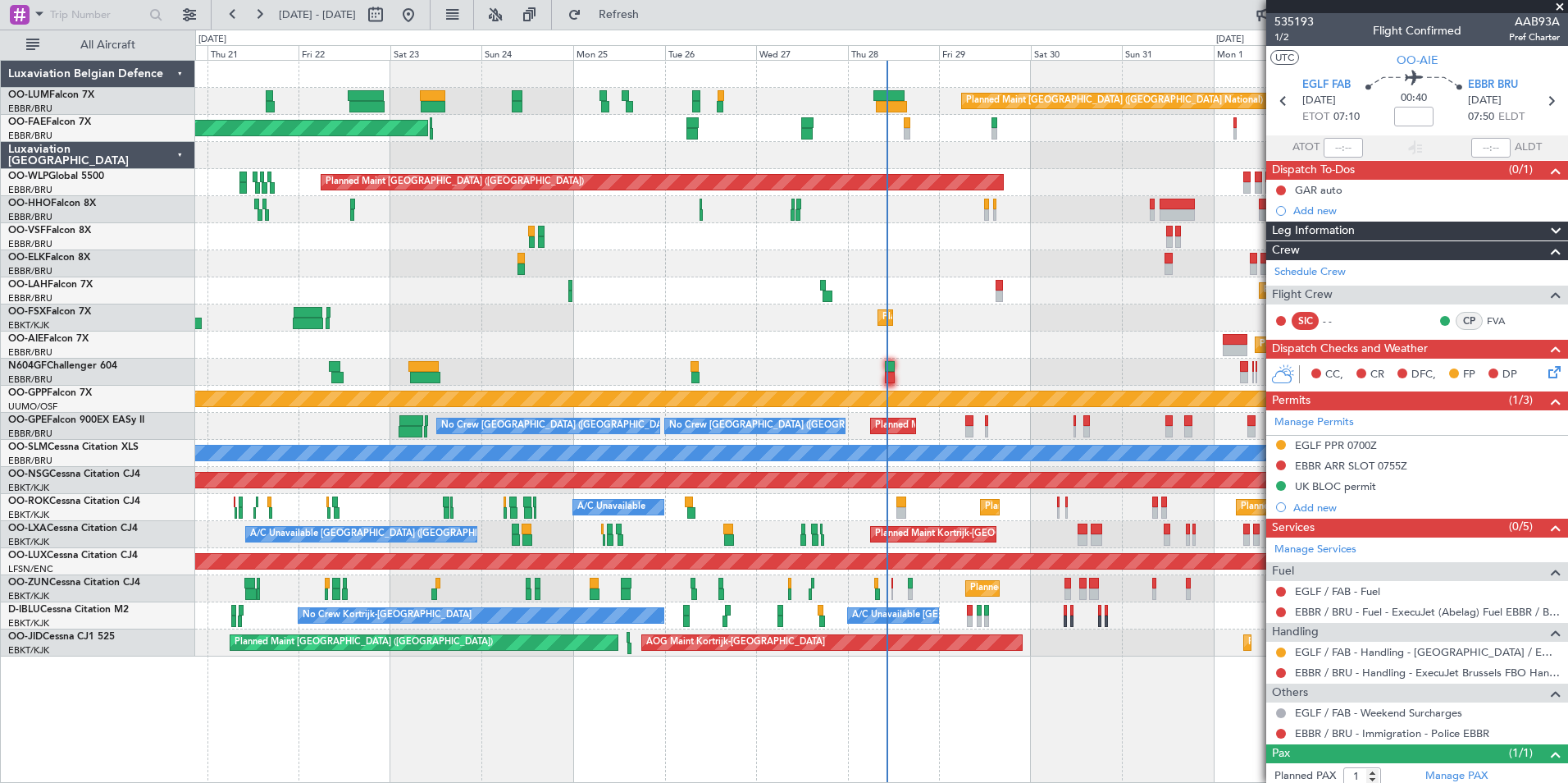
click at [964, 345] on div "Owner Melsbroek Air Base Planned Maint Brussels (Brussels National) Planned Mai…" at bounding box center [881, 359] width 1372 height 595
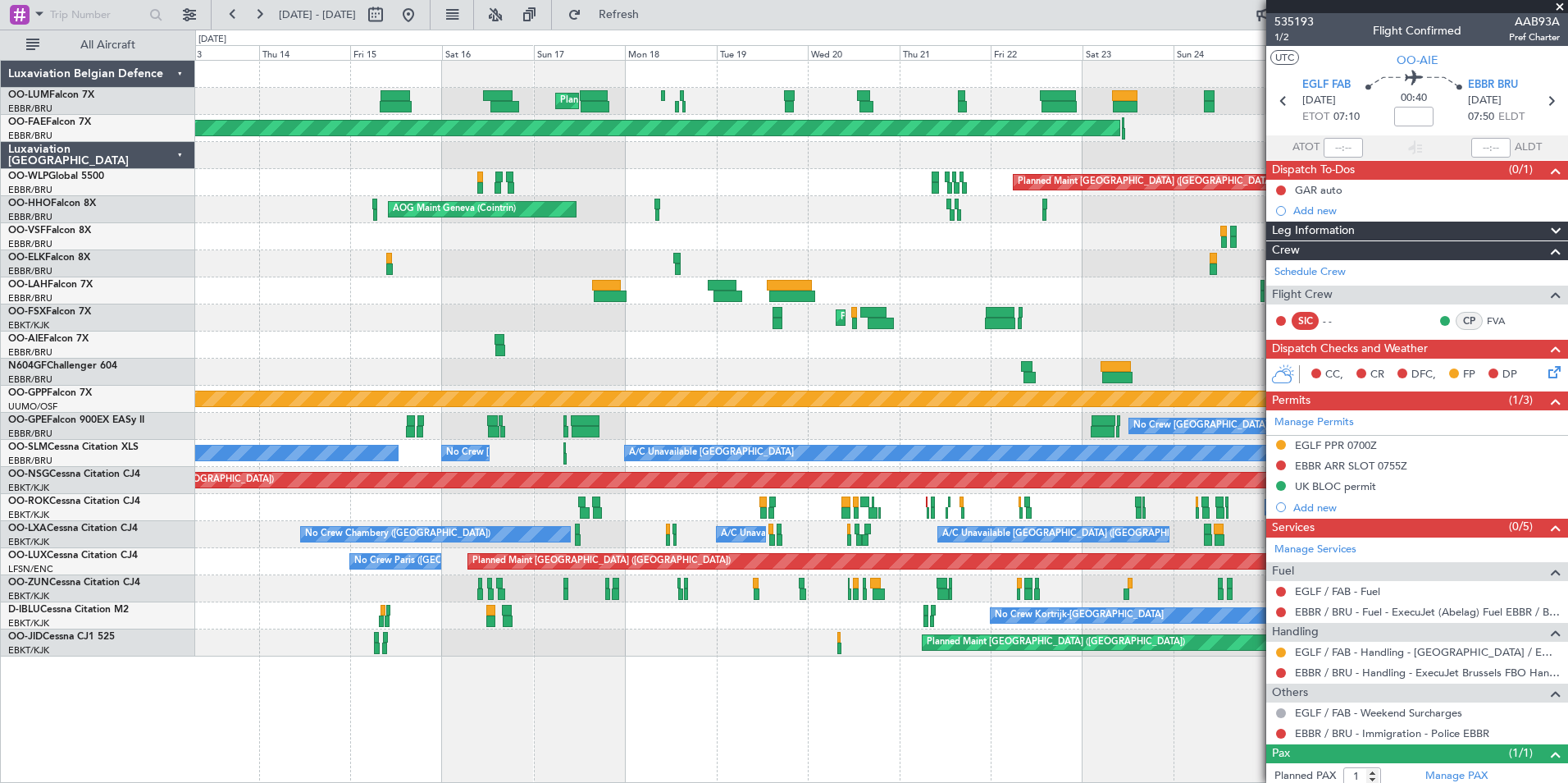
click at [726, 345] on div at bounding box center [881, 345] width 1372 height 27
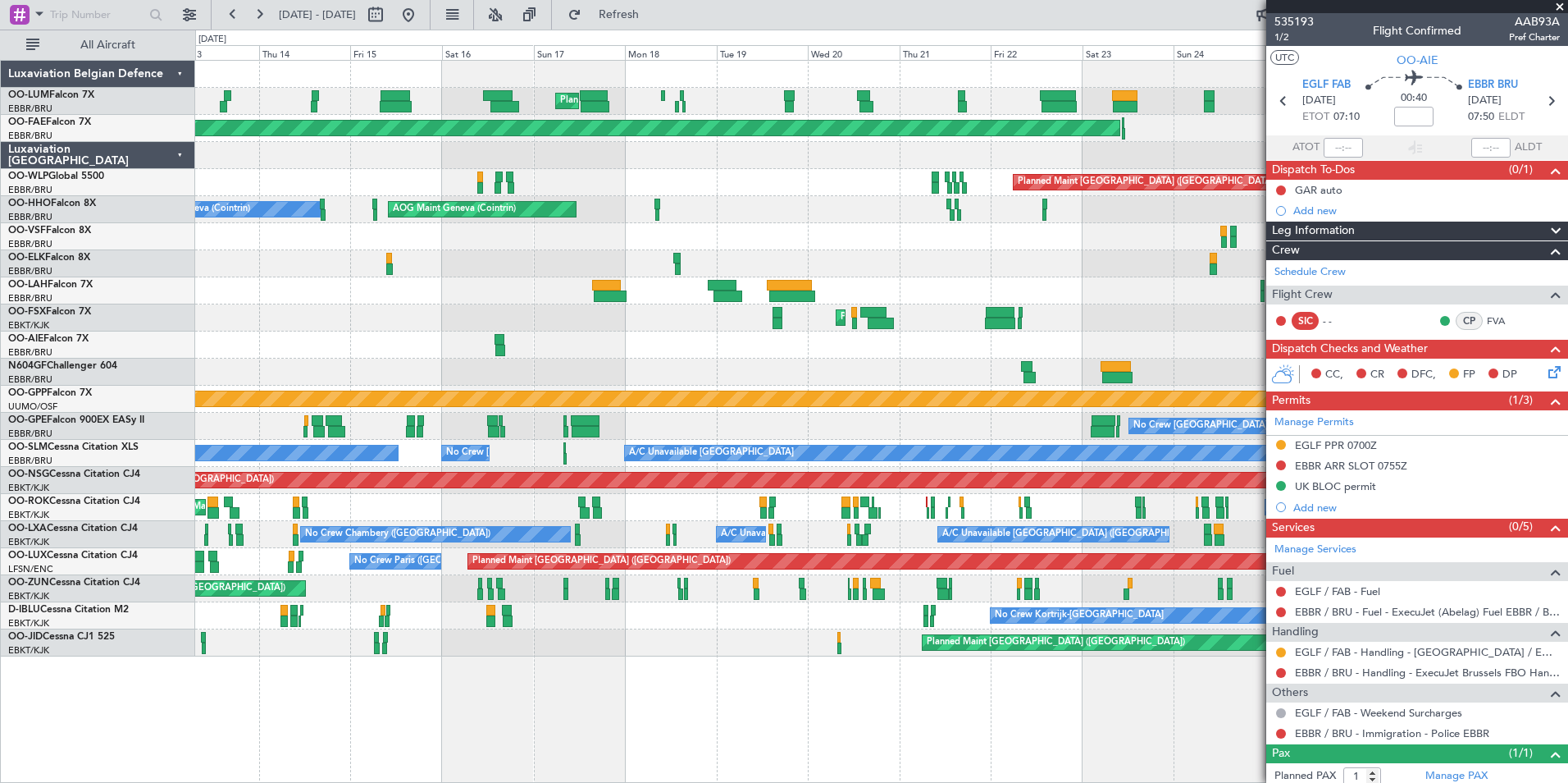
click at [133, 378] on div "Planned Maint Brussels (Brussels National) Planned Maint Brussels (Brussels Nat…" at bounding box center [784, 406] width 1568 height 753
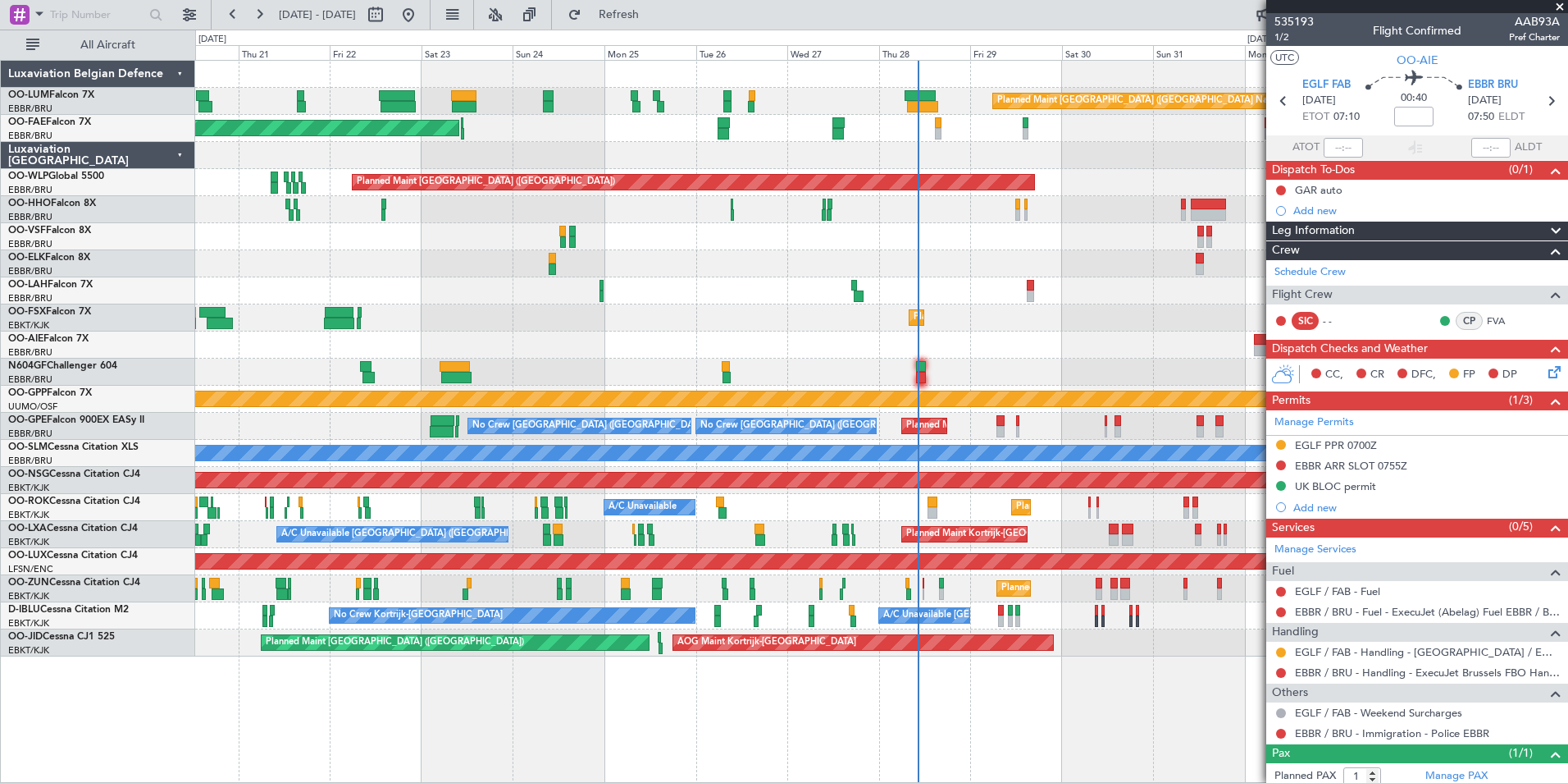
click at [439, 393] on div "Planned Maint Brussels (Brussels National) Owner Melsbroek Air Base Planned Mai…" at bounding box center [881, 359] width 1372 height 595
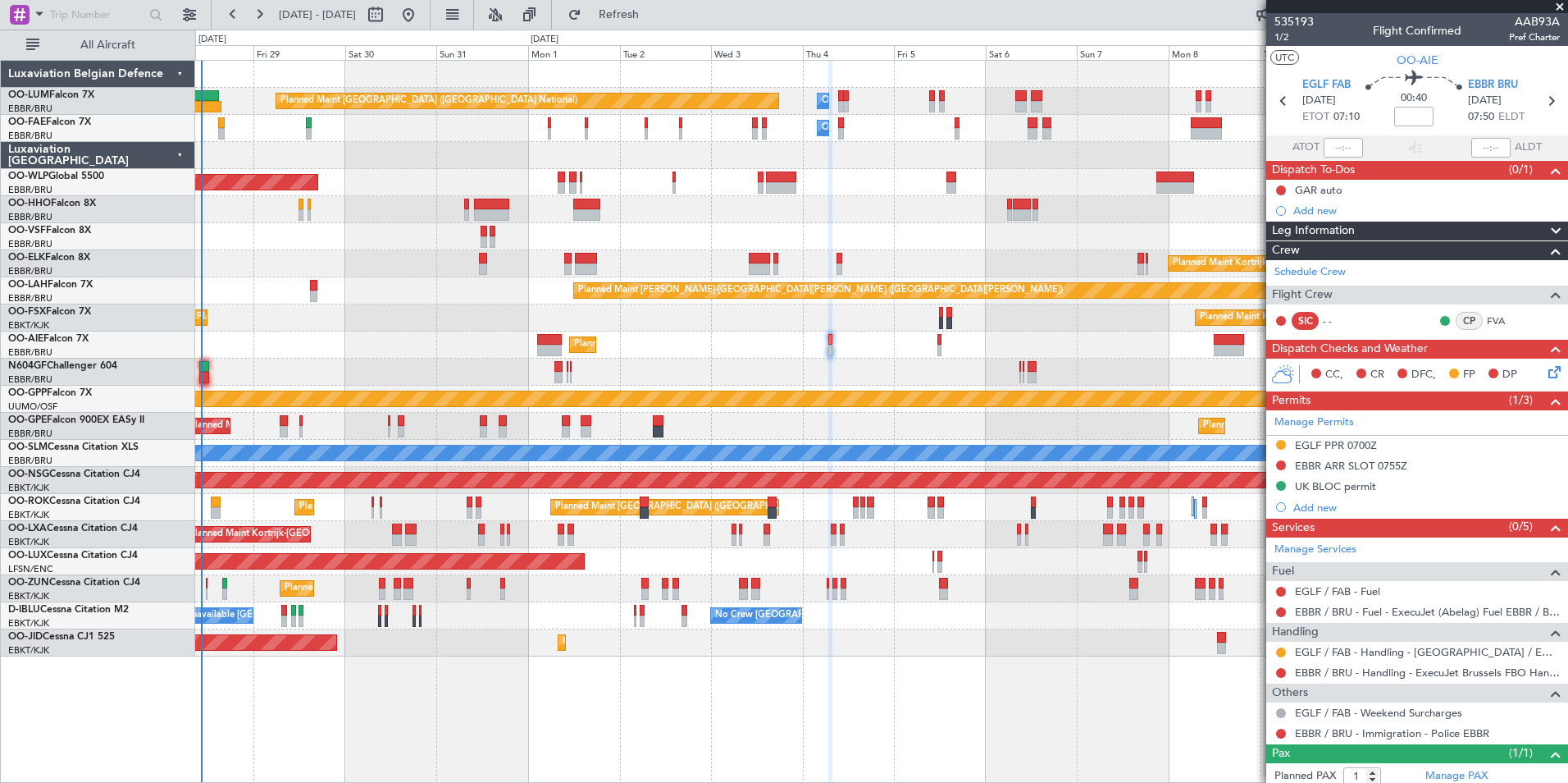
click at [607, 577] on div "Planned Maint Brussels (Brussels National) Owner Melsbroek Air Base Owner Melsb…" at bounding box center [881, 359] width 1372 height 595
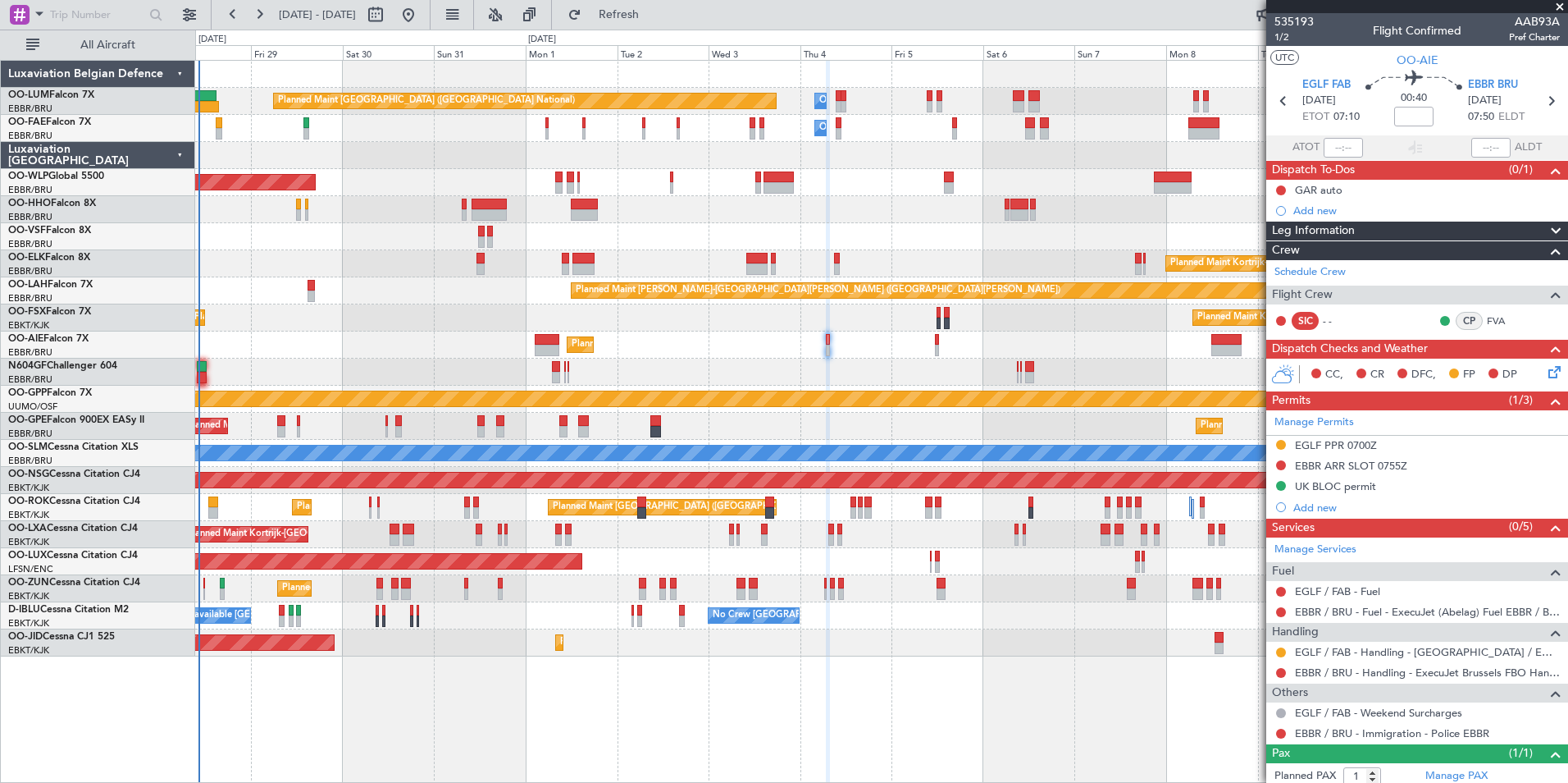
click at [785, 442] on div "Planned Maint Brussels (Brussels National) Owner Melsbroek Air Base Owner Melsb…" at bounding box center [881, 359] width 1372 height 595
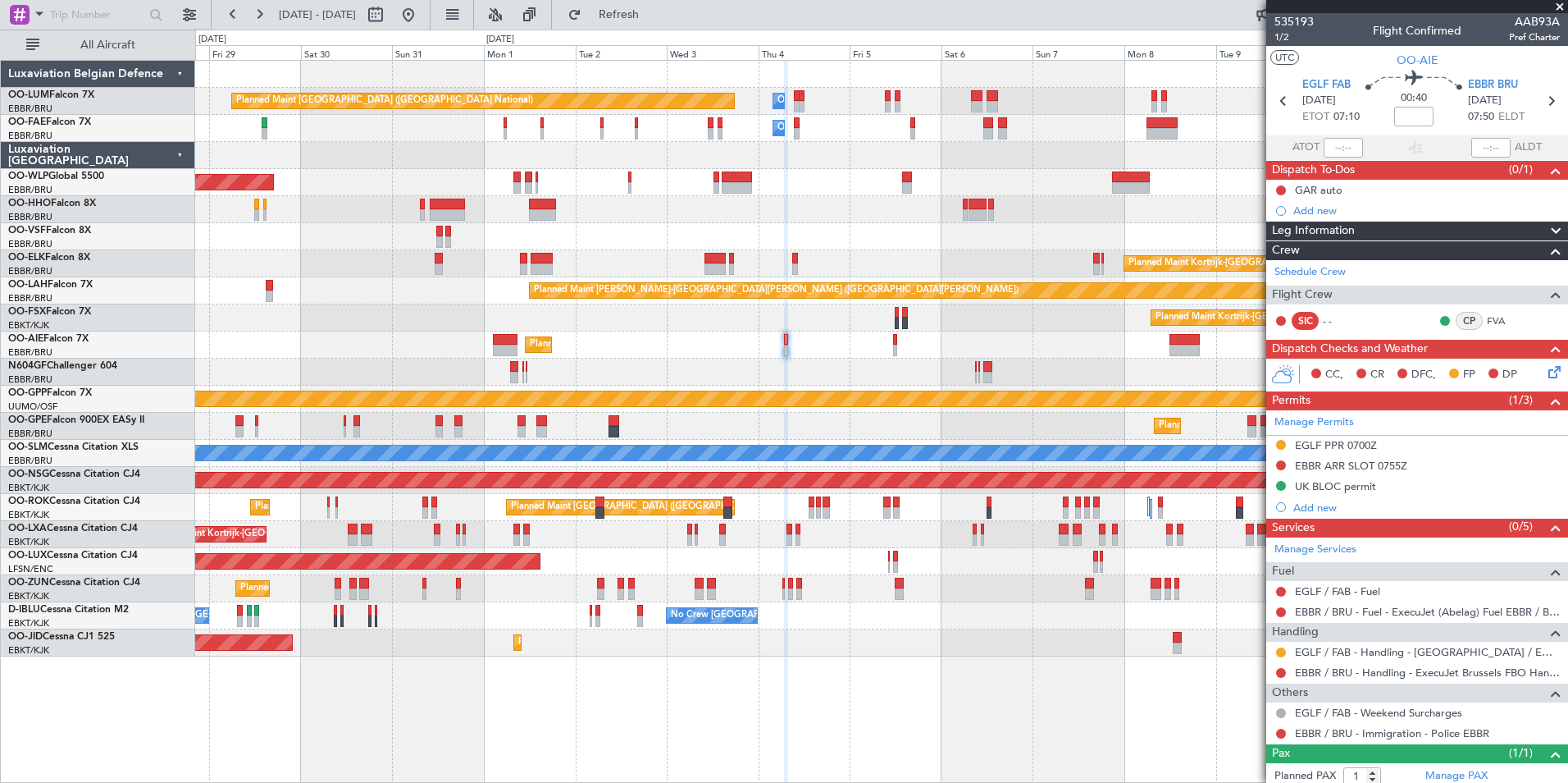
click at [1547, 366] on icon at bounding box center [1552, 369] width 13 height 13
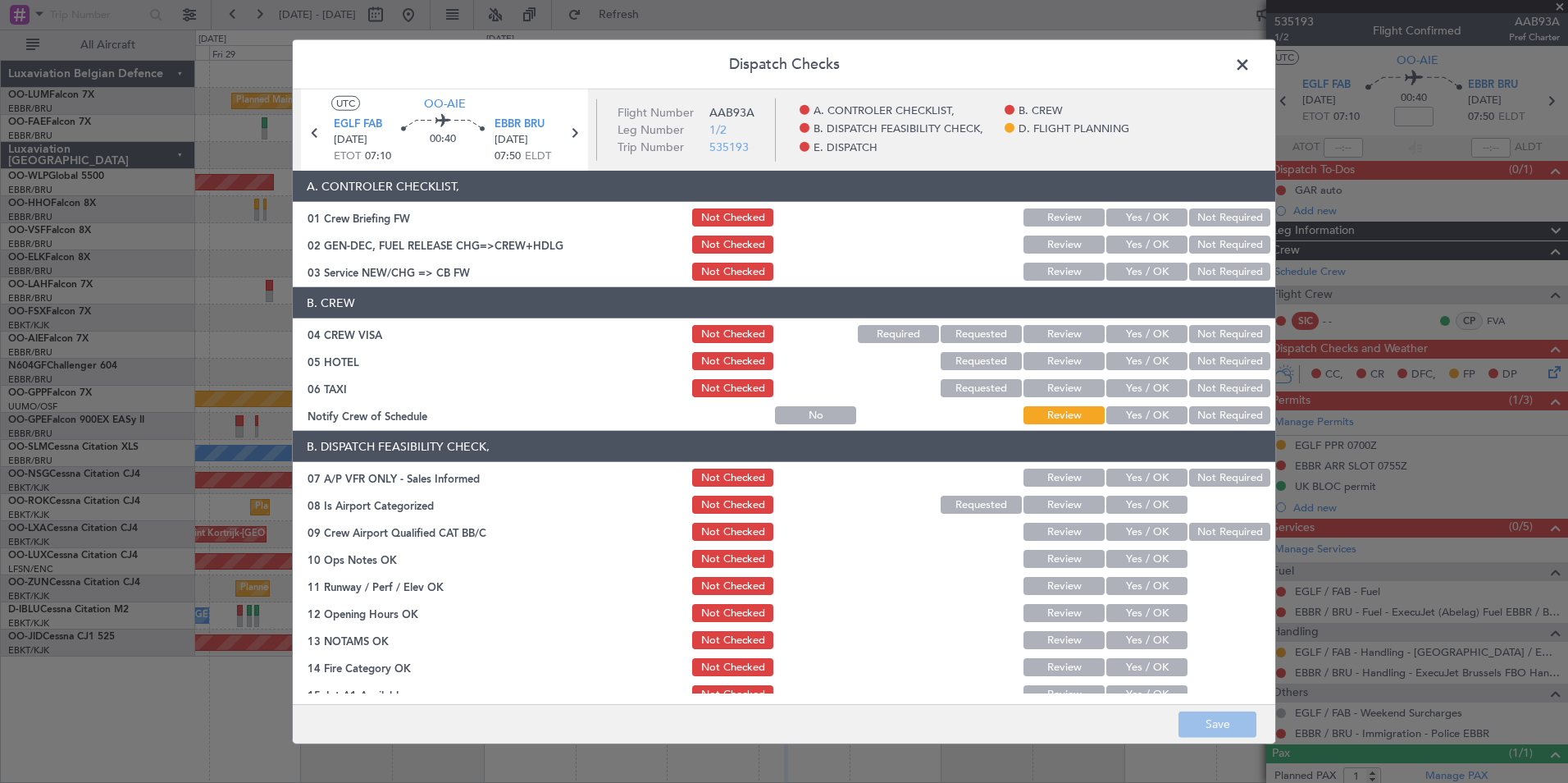
drag, startPoint x: 1137, startPoint y: 266, endPoint x: 1143, endPoint y: 276, distance: 11.7
click at [1138, 266] on button "Yes / OK" at bounding box center [1147, 271] width 81 height 18
drag, startPoint x: 1214, startPoint y: 331, endPoint x: 1214, endPoint y: 345, distance: 14.0
click at [1215, 331] on button "Not Required" at bounding box center [1229, 334] width 81 height 18
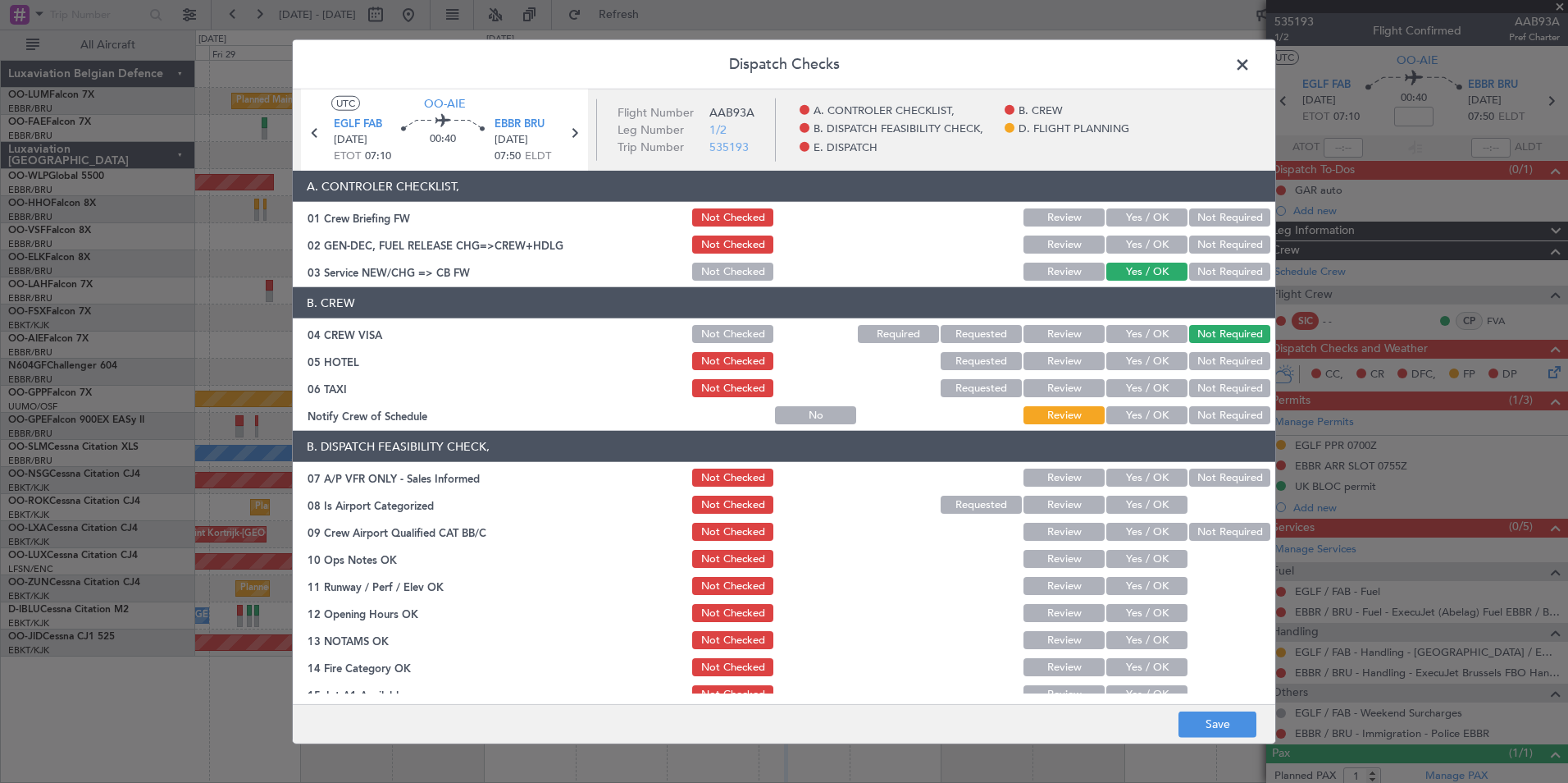
click at [1214, 353] on button "Not Required" at bounding box center [1229, 361] width 81 height 18
click at [1139, 336] on button "Yes / OK" at bounding box center [1147, 334] width 81 height 18
click at [1210, 384] on button "Not Required" at bounding box center [1229, 388] width 81 height 18
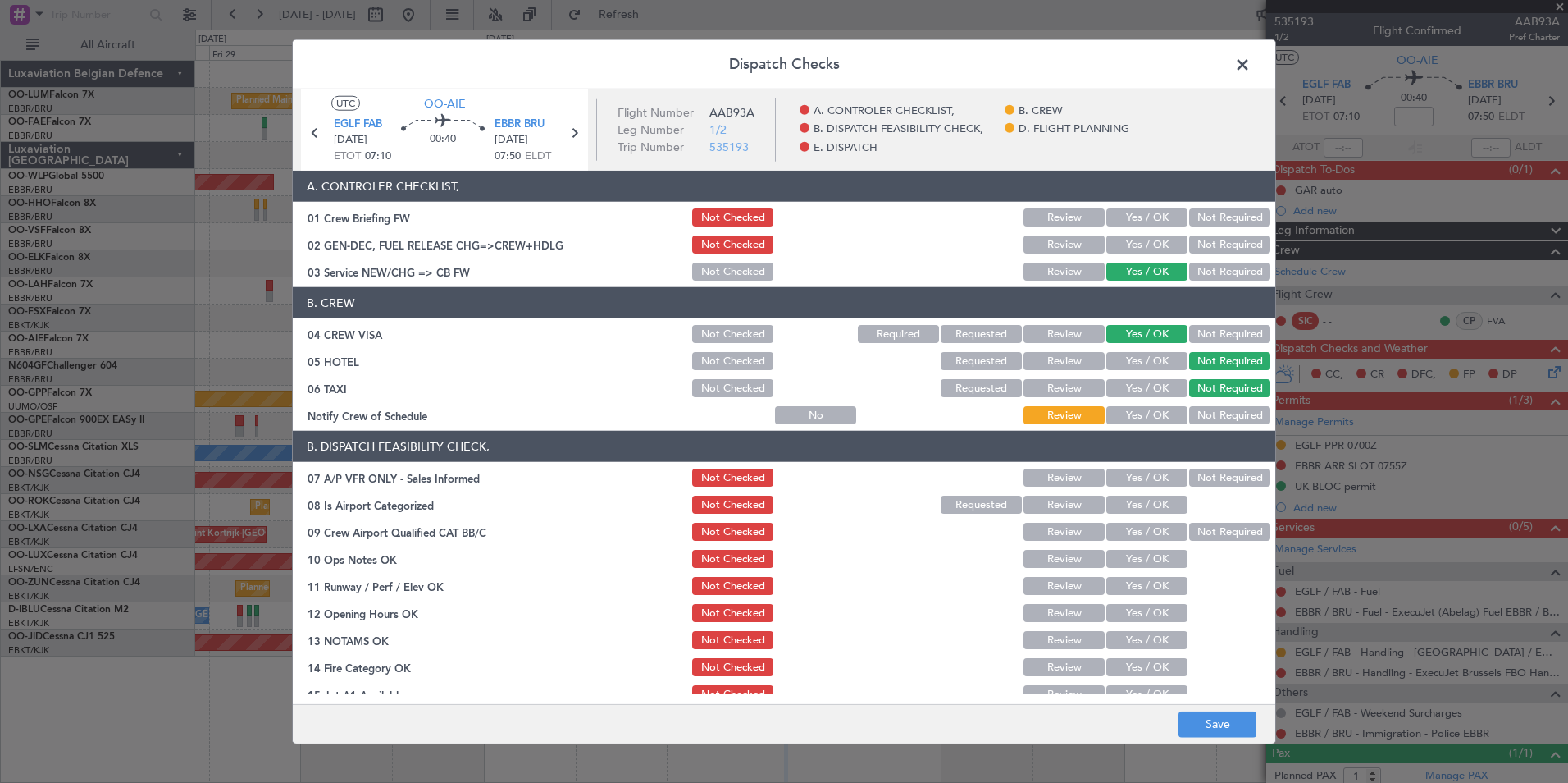
click at [1220, 476] on button "Not Required" at bounding box center [1229, 478] width 81 height 18
drag, startPoint x: 1162, startPoint y: 497, endPoint x: 1215, endPoint y: 531, distance: 63.0
click at [1163, 500] on button "Yes / OK" at bounding box center [1147, 504] width 81 height 18
click at [1220, 536] on button "Not Required" at bounding box center [1229, 531] width 81 height 18
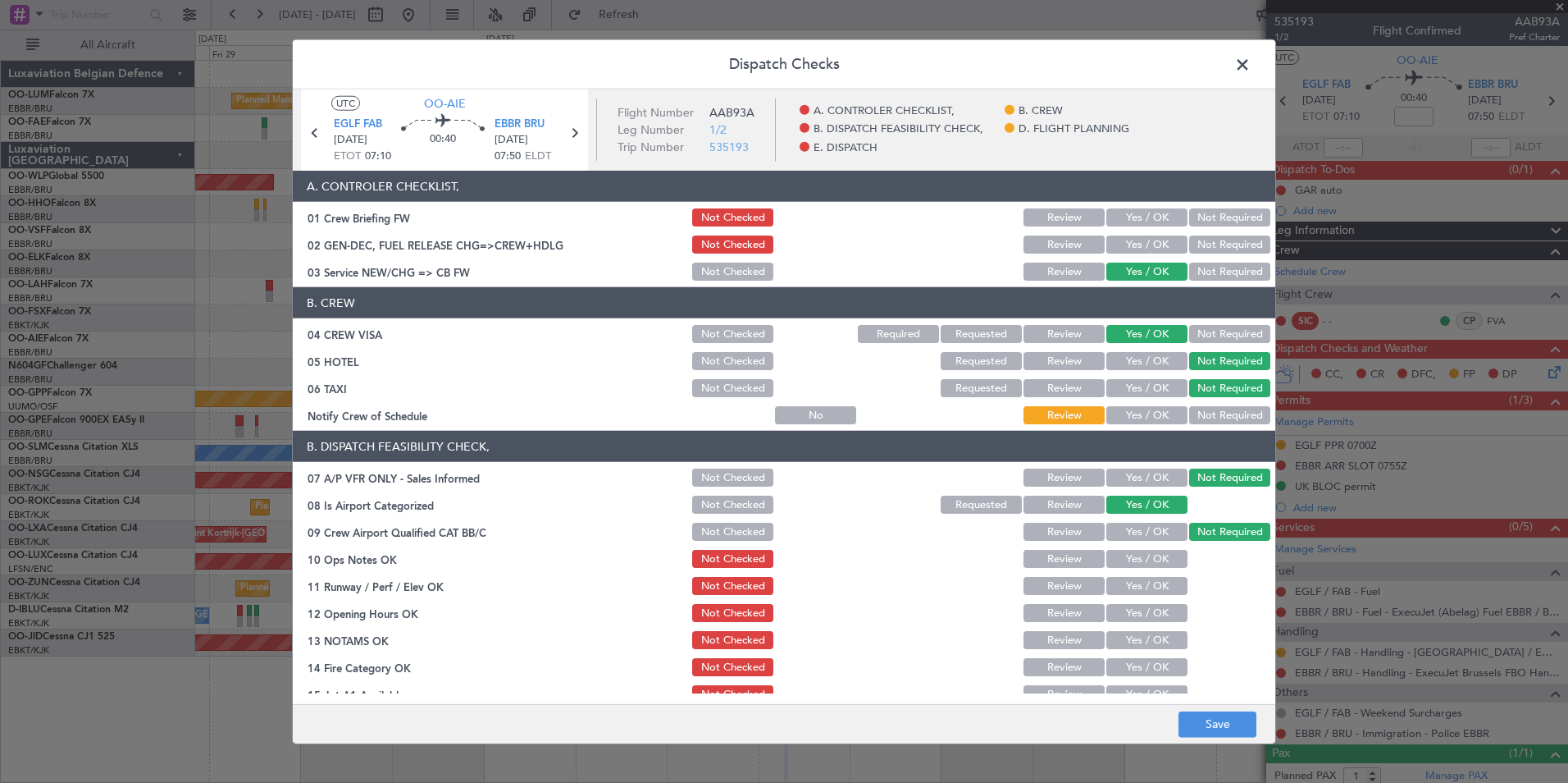
click at [1159, 561] on button "Yes / OK" at bounding box center [1147, 558] width 81 height 18
drag, startPoint x: 1153, startPoint y: 598, endPoint x: 1151, endPoint y: 609, distance: 11.2
click at [1151, 599] on section "B. DISPATCH FEASIBILITY CHECK, 07 A/P VFR ONLY - Sales Informed Not Checked Rev…" at bounding box center [784, 609] width 983 height 356
click at [1143, 577] on button "Yes / OK" at bounding box center [1147, 586] width 81 height 18
click at [1136, 610] on button "Yes / OK" at bounding box center [1147, 613] width 81 height 18
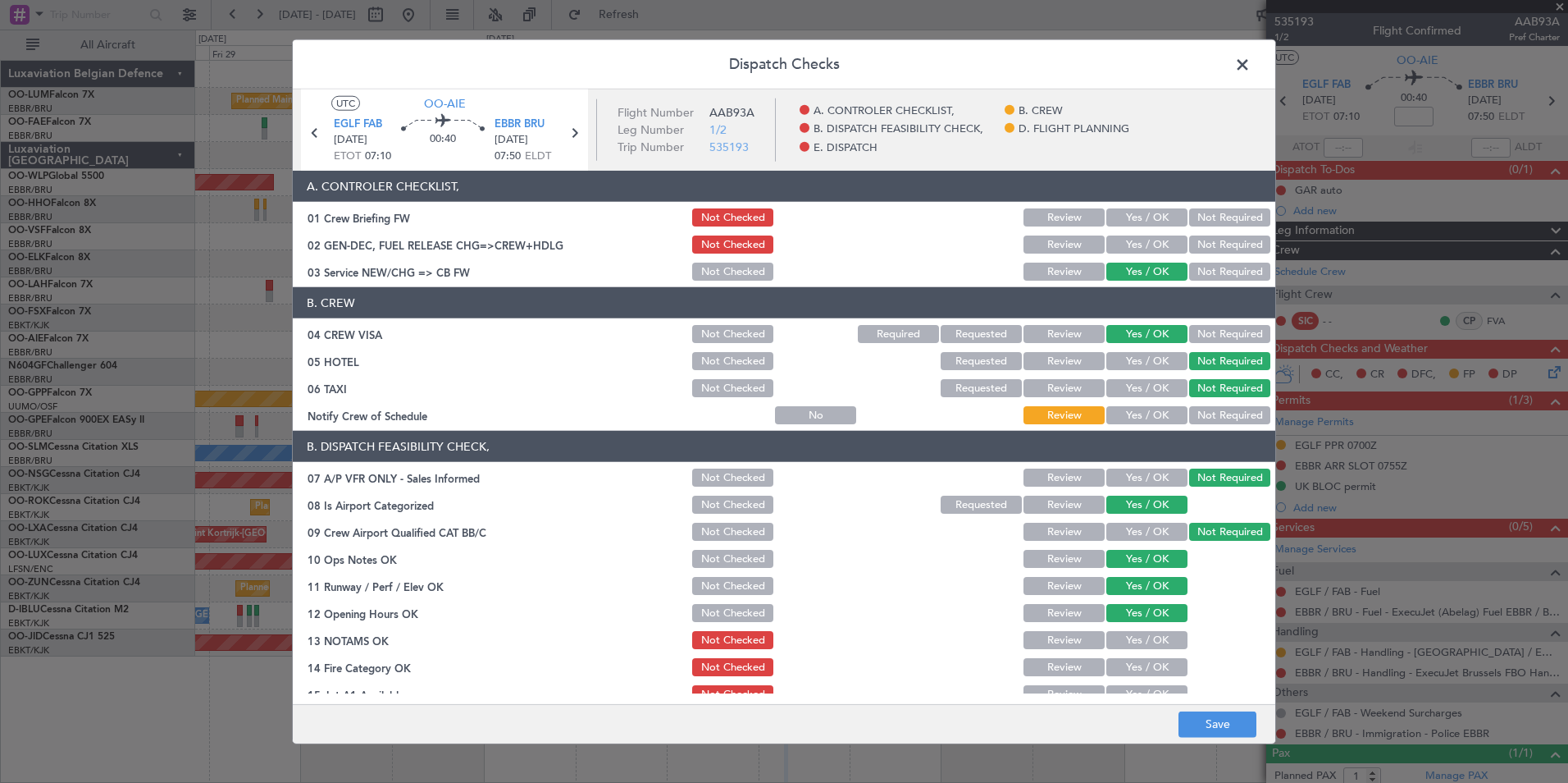
drag, startPoint x: 1139, startPoint y: 633, endPoint x: 1139, endPoint y: 652, distance: 19.0
click at [1139, 635] on button "Yes / OK" at bounding box center [1147, 640] width 81 height 18
click at [1135, 665] on button "Yes / OK" at bounding box center [1147, 667] width 81 height 18
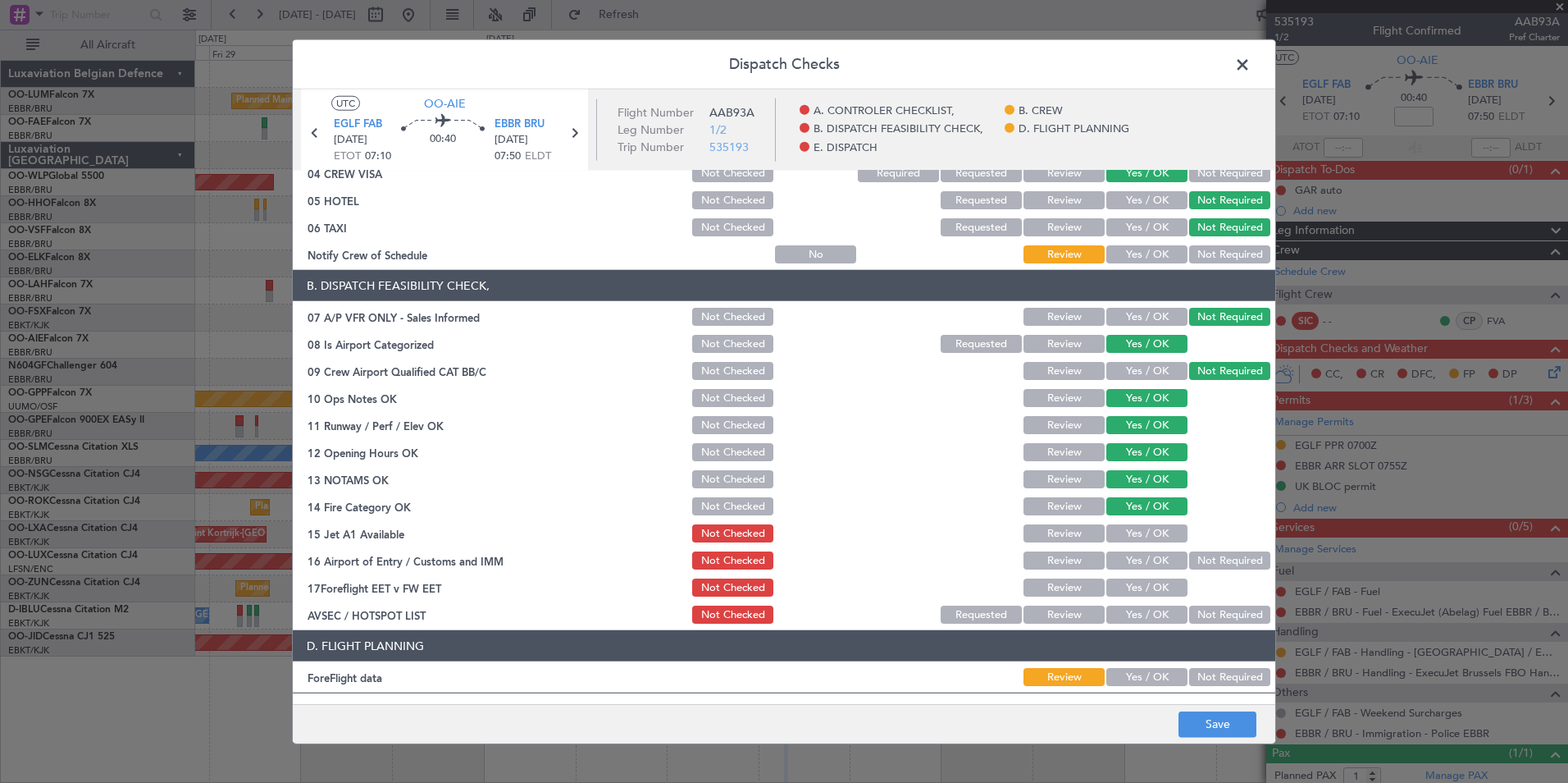
scroll to position [164, 0]
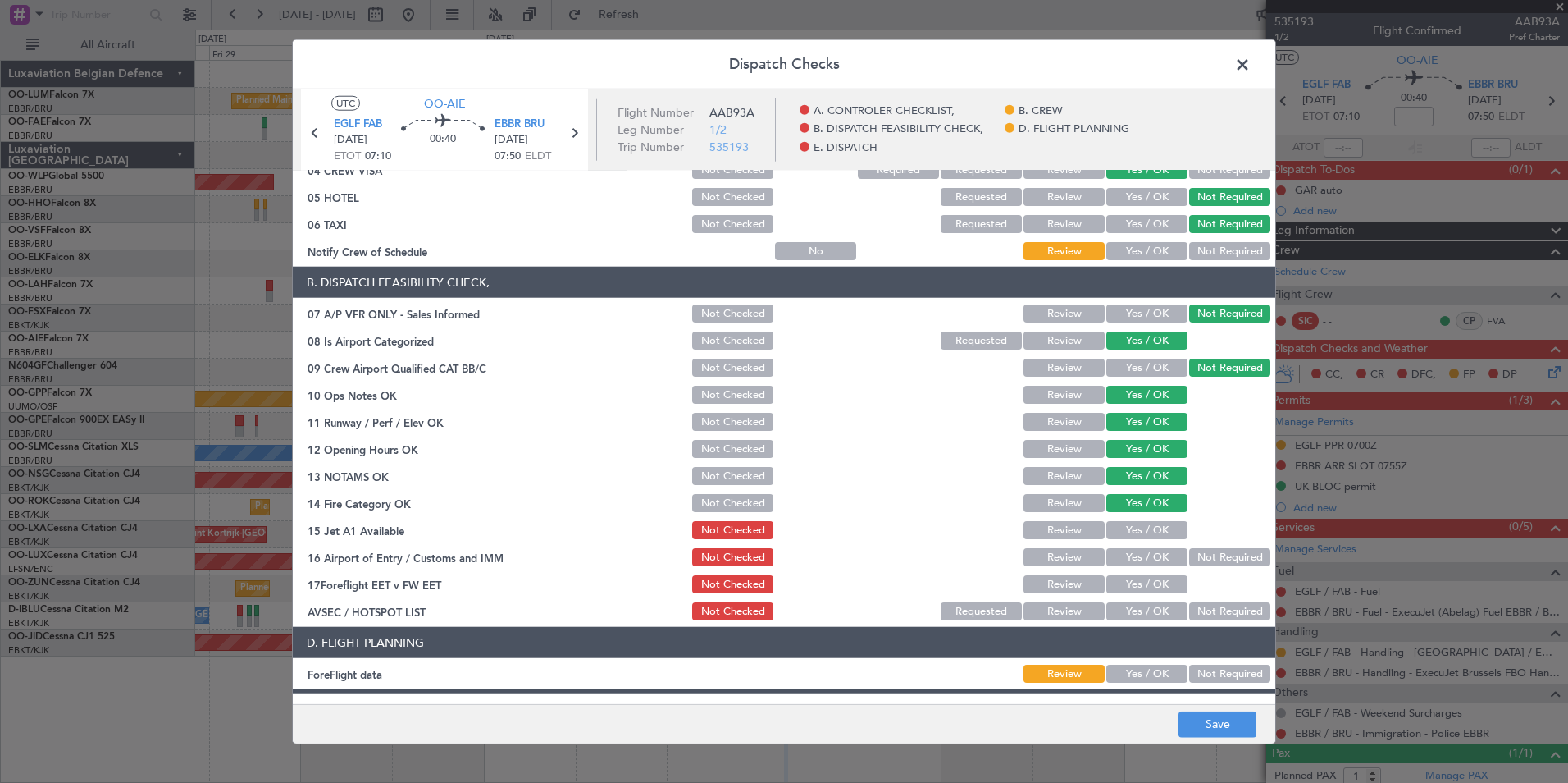
click at [1130, 529] on button "Yes / OK" at bounding box center [1147, 530] width 81 height 18
drag, startPoint x: 1125, startPoint y: 551, endPoint x: 1078, endPoint y: 565, distance: 49.0
click at [1124, 551] on button "Yes / OK" at bounding box center [1147, 557] width 81 height 18
click at [1066, 573] on section "B. DISPATCH FEASIBILITY CHECK, 07 A/P VFR ONLY - Sales Informed Not Checked Rev…" at bounding box center [784, 444] width 983 height 356
drag, startPoint x: 1072, startPoint y: 582, endPoint x: 1198, endPoint y: 611, distance: 129.3
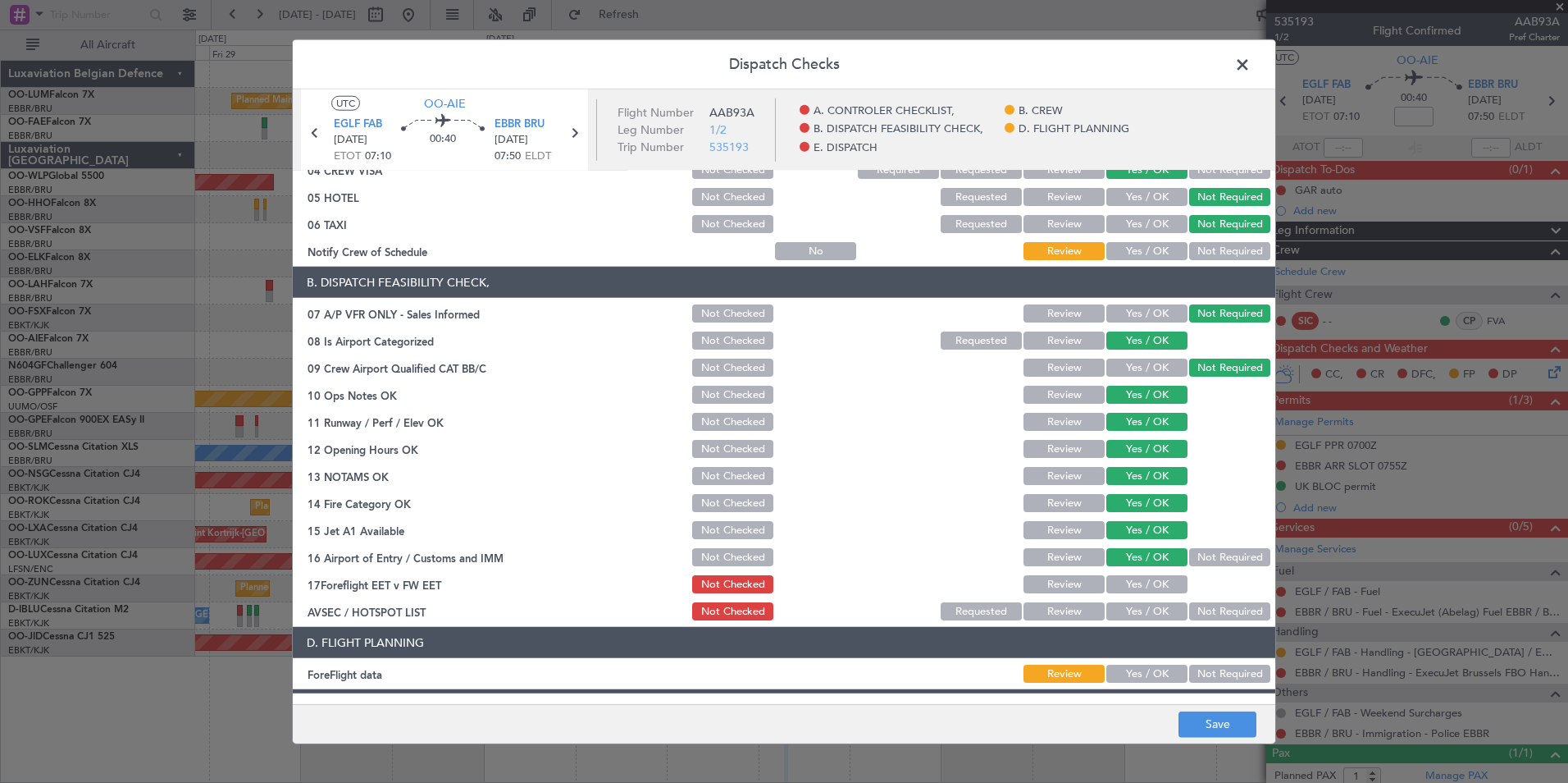
click at [1080, 588] on button "Review" at bounding box center [1064, 584] width 81 height 18
click at [1203, 614] on button "Not Required" at bounding box center [1229, 611] width 81 height 18
click at [1218, 719] on button "Save" at bounding box center [1217, 724] width 78 height 26
click at [1251, 70] on span at bounding box center [1251, 69] width 0 height 33
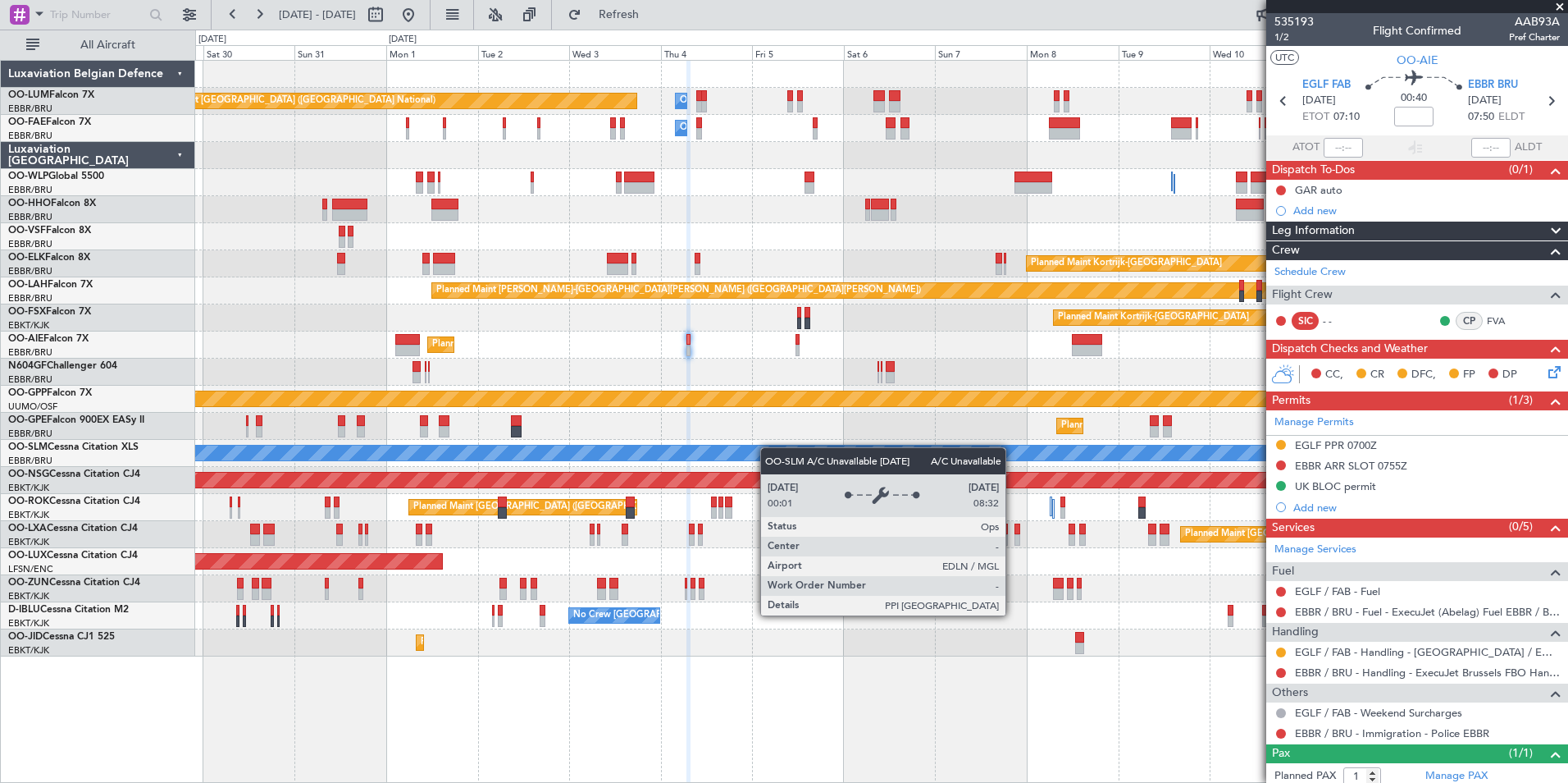
click at [682, 457] on div "Planned Maint Brussels (Brussels National) Owner Melsbroek Air Base Owner Melsb…" at bounding box center [881, 359] width 1372 height 595
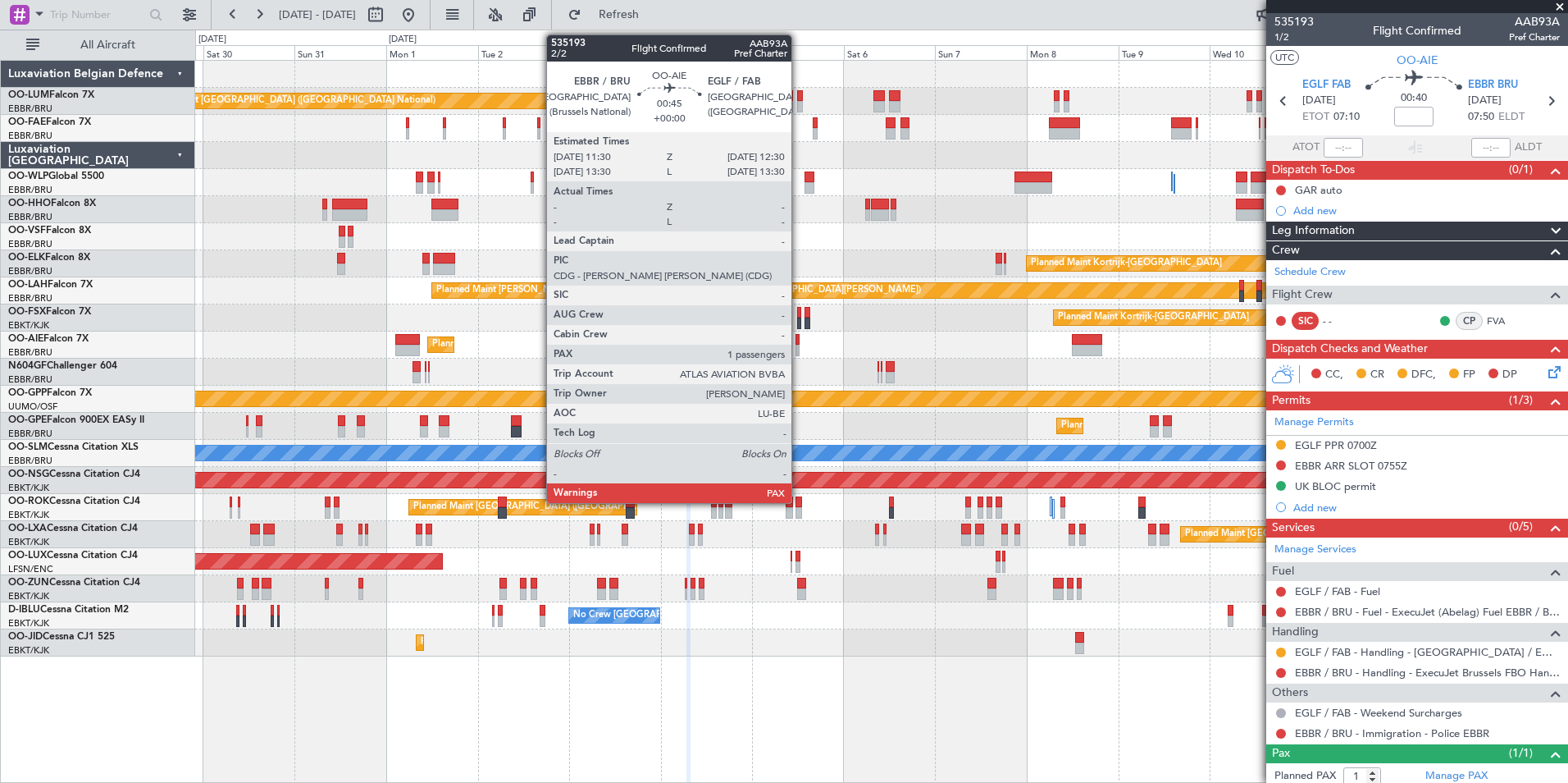
click at [799, 352] on div at bounding box center [798, 350] width 4 height 12
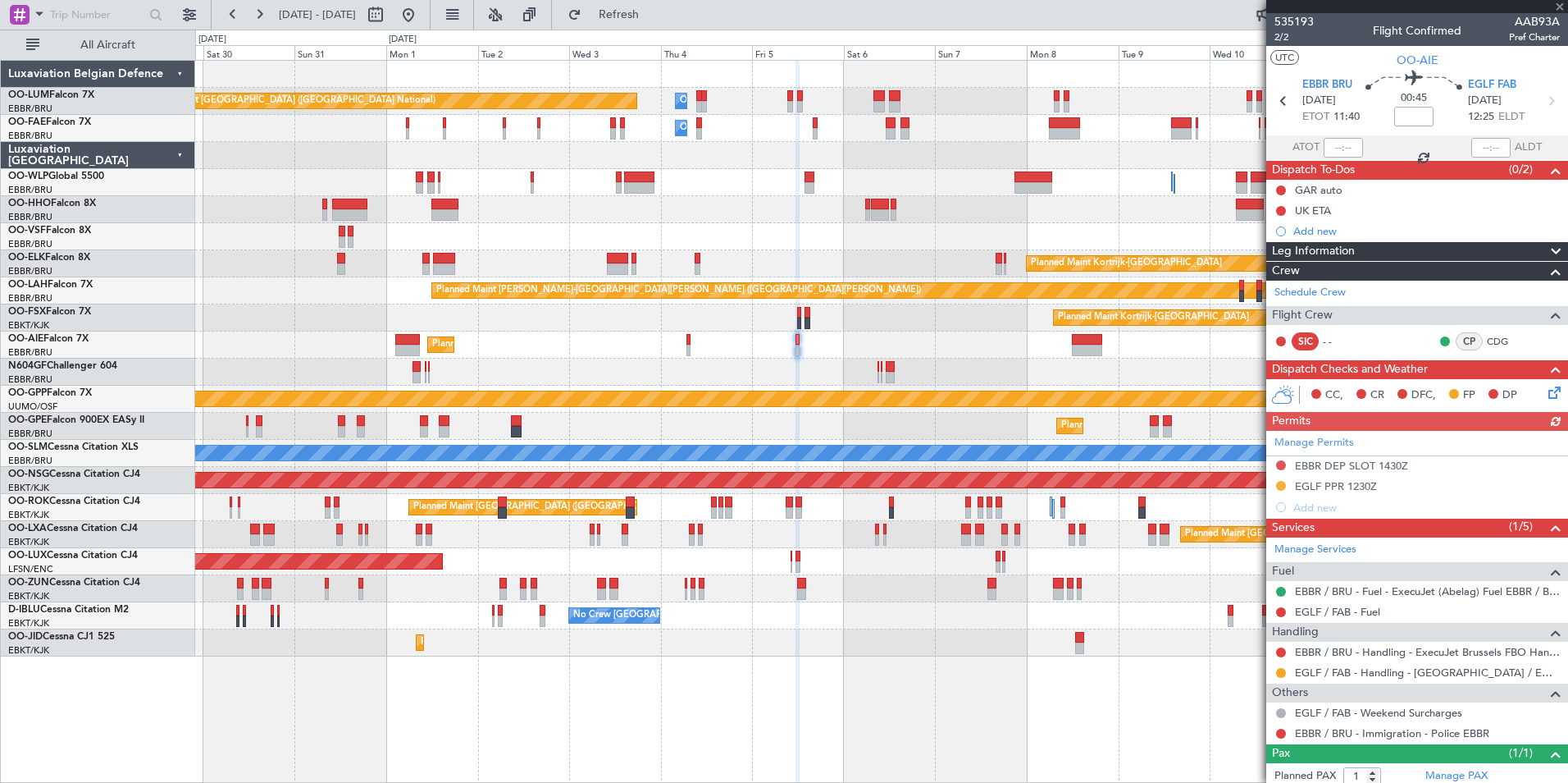
click at [1545, 391] on icon at bounding box center [1552, 390] width 13 height 13
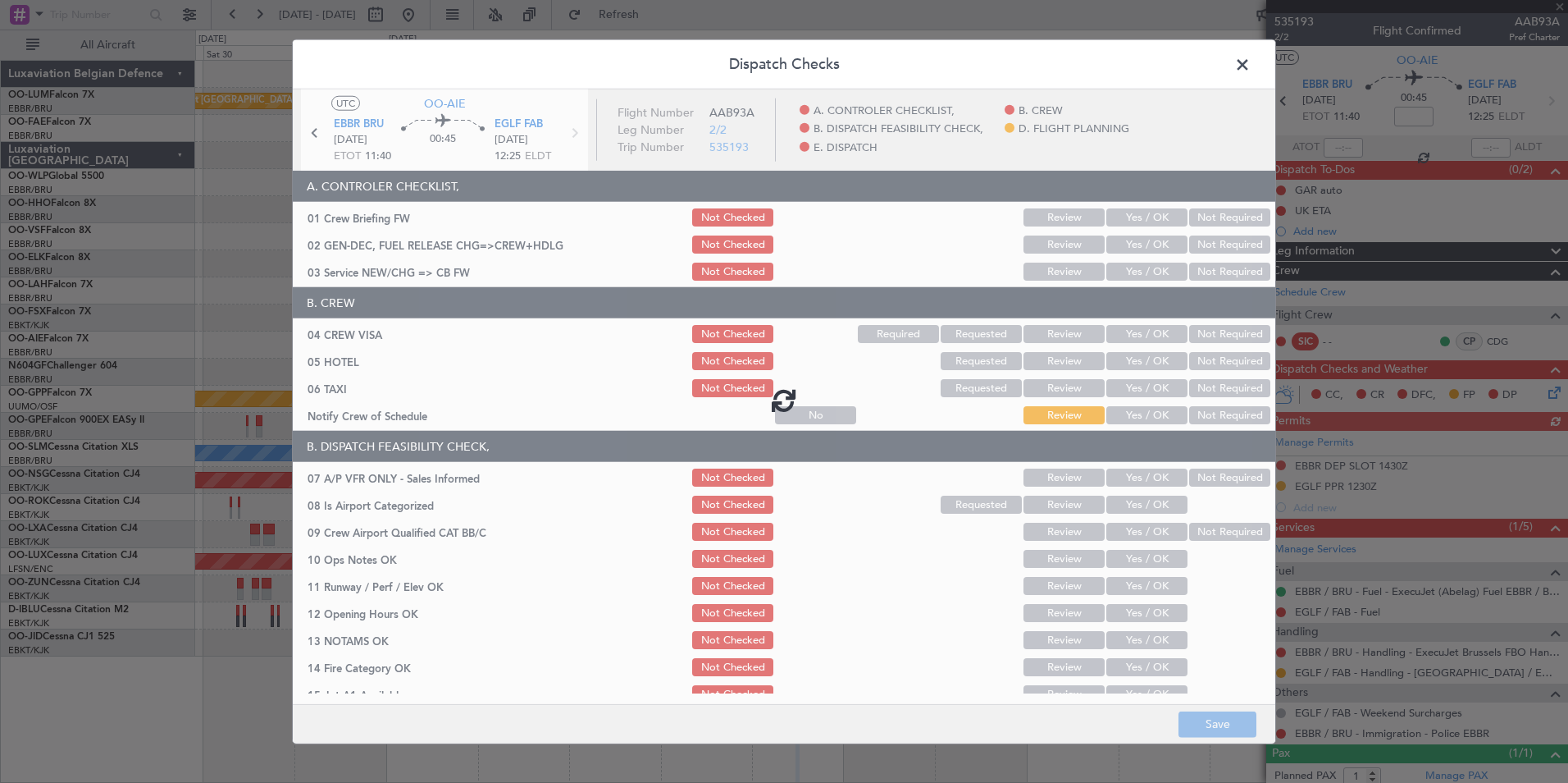
click at [1145, 274] on div at bounding box center [784, 400] width 983 height 621
click at [1145, 273] on div at bounding box center [784, 400] width 983 height 621
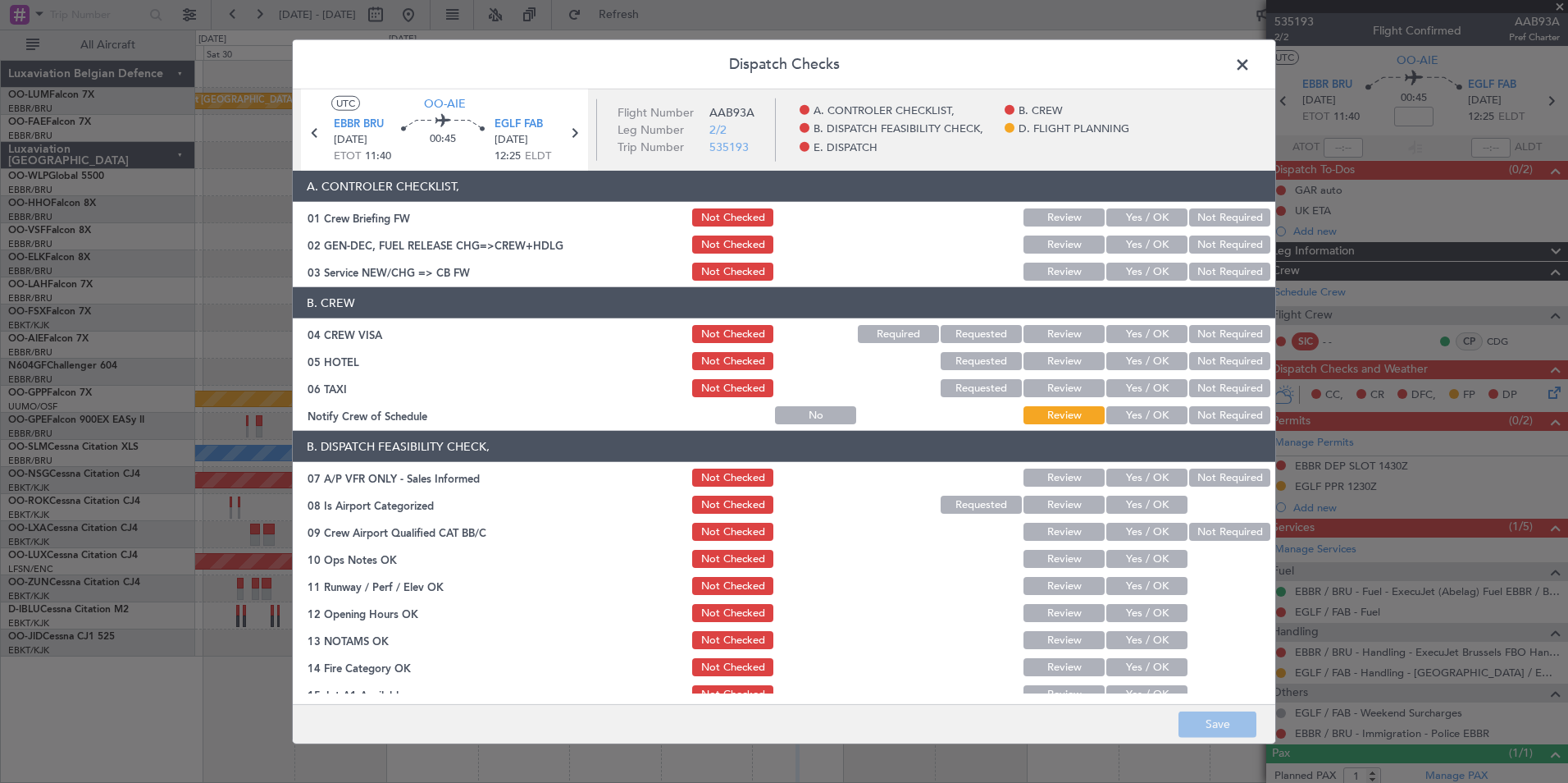
click at [1132, 277] on button "Yes / OK" at bounding box center [1147, 271] width 81 height 18
click at [1222, 341] on button "Not Required" at bounding box center [1229, 334] width 81 height 18
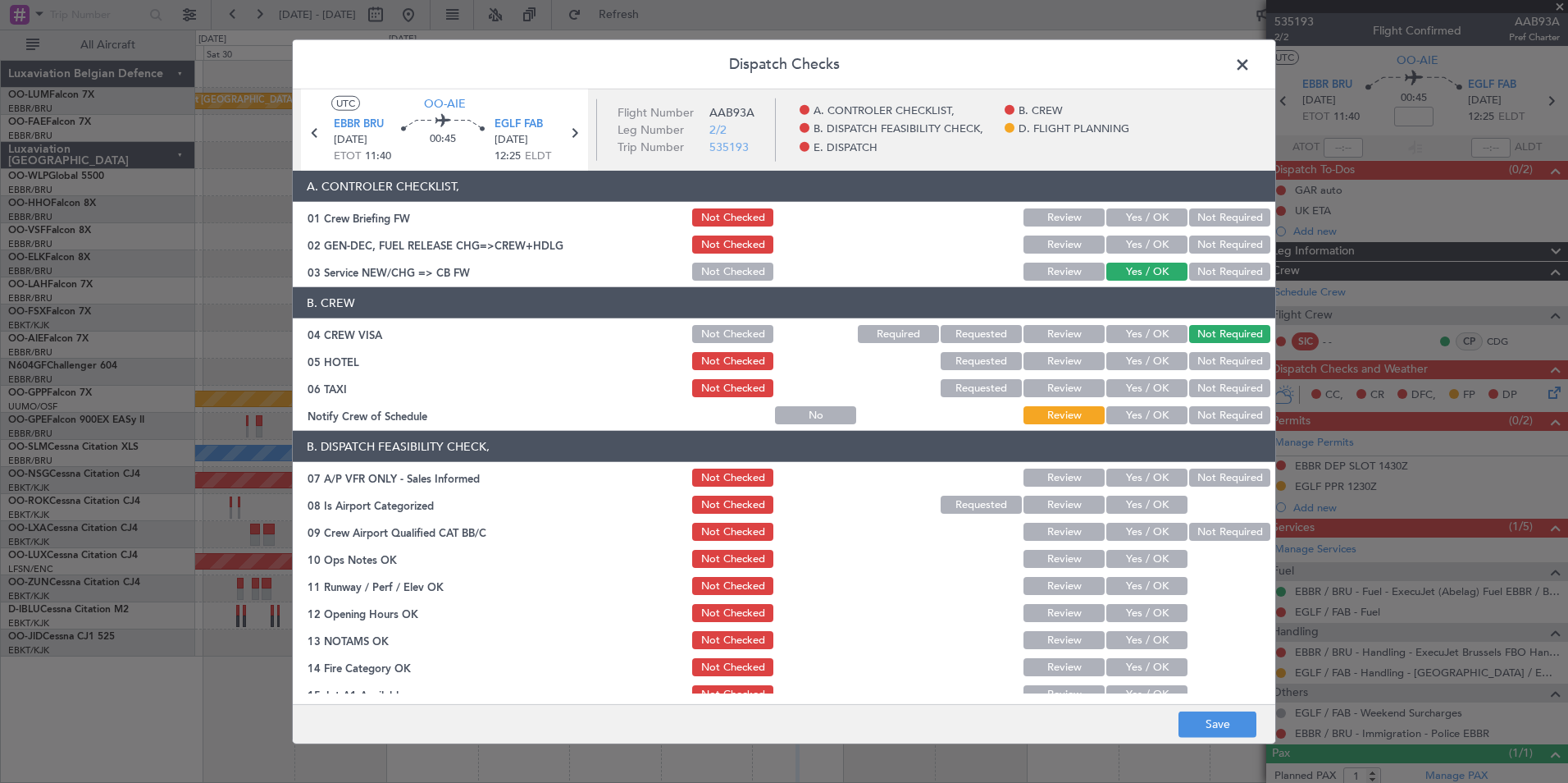
click at [1211, 363] on button "Not Required" at bounding box center [1229, 361] width 81 height 18
click at [1210, 382] on button "Not Required" at bounding box center [1229, 388] width 81 height 18
click at [1198, 466] on div "Not Required" at bounding box center [1228, 478] width 83 height 23
click at [1201, 480] on button "Not Required" at bounding box center [1229, 478] width 81 height 18
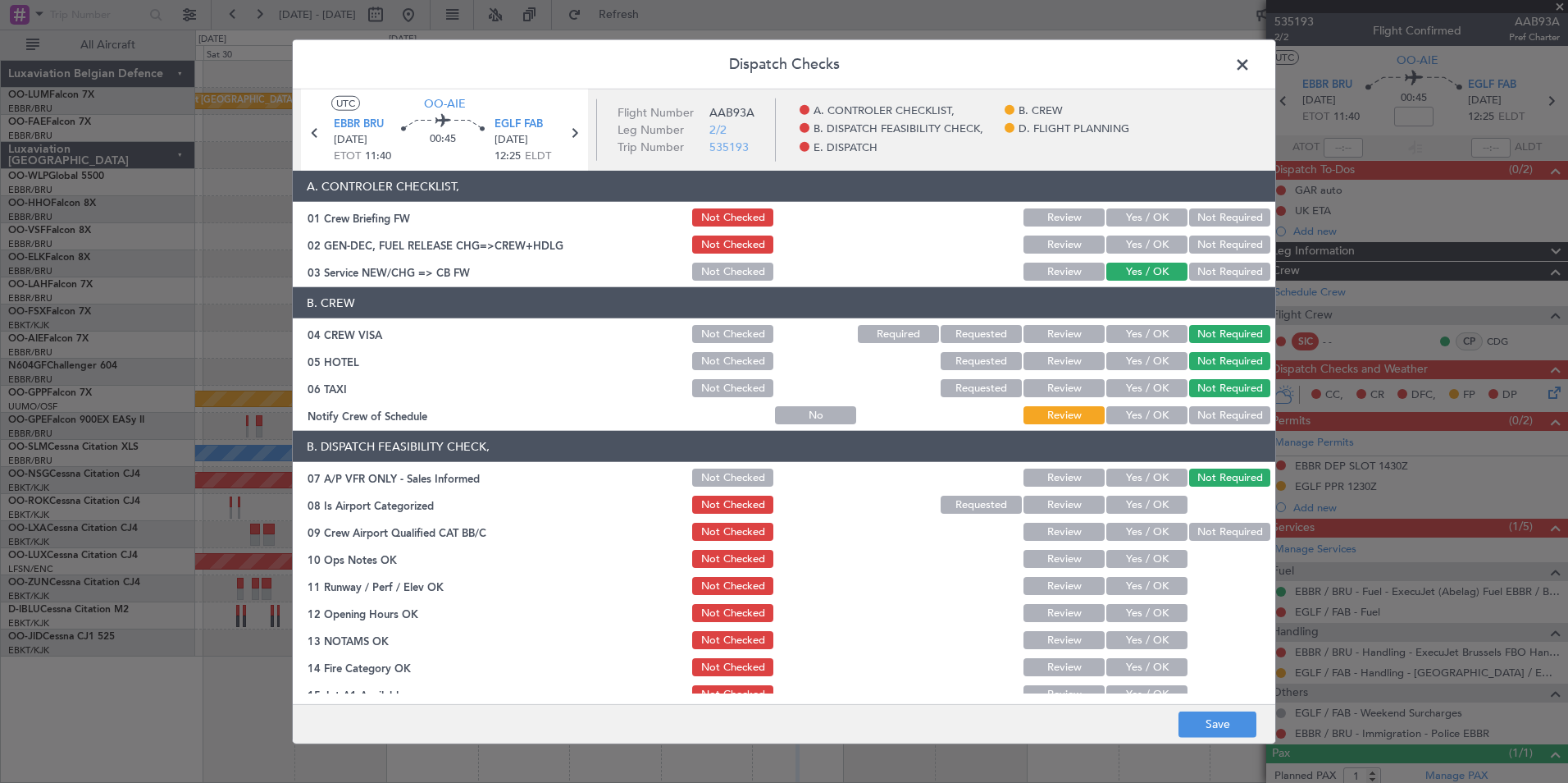
click at [1131, 507] on button "Yes / OK" at bounding box center [1147, 504] width 81 height 18
drag, startPoint x: 1189, startPoint y: 530, endPoint x: 1173, endPoint y: 544, distance: 21.3
click at [1189, 531] on button "Not Required" at bounding box center [1229, 531] width 81 height 18
click at [1146, 561] on button "Yes / OK" at bounding box center [1147, 558] width 81 height 18
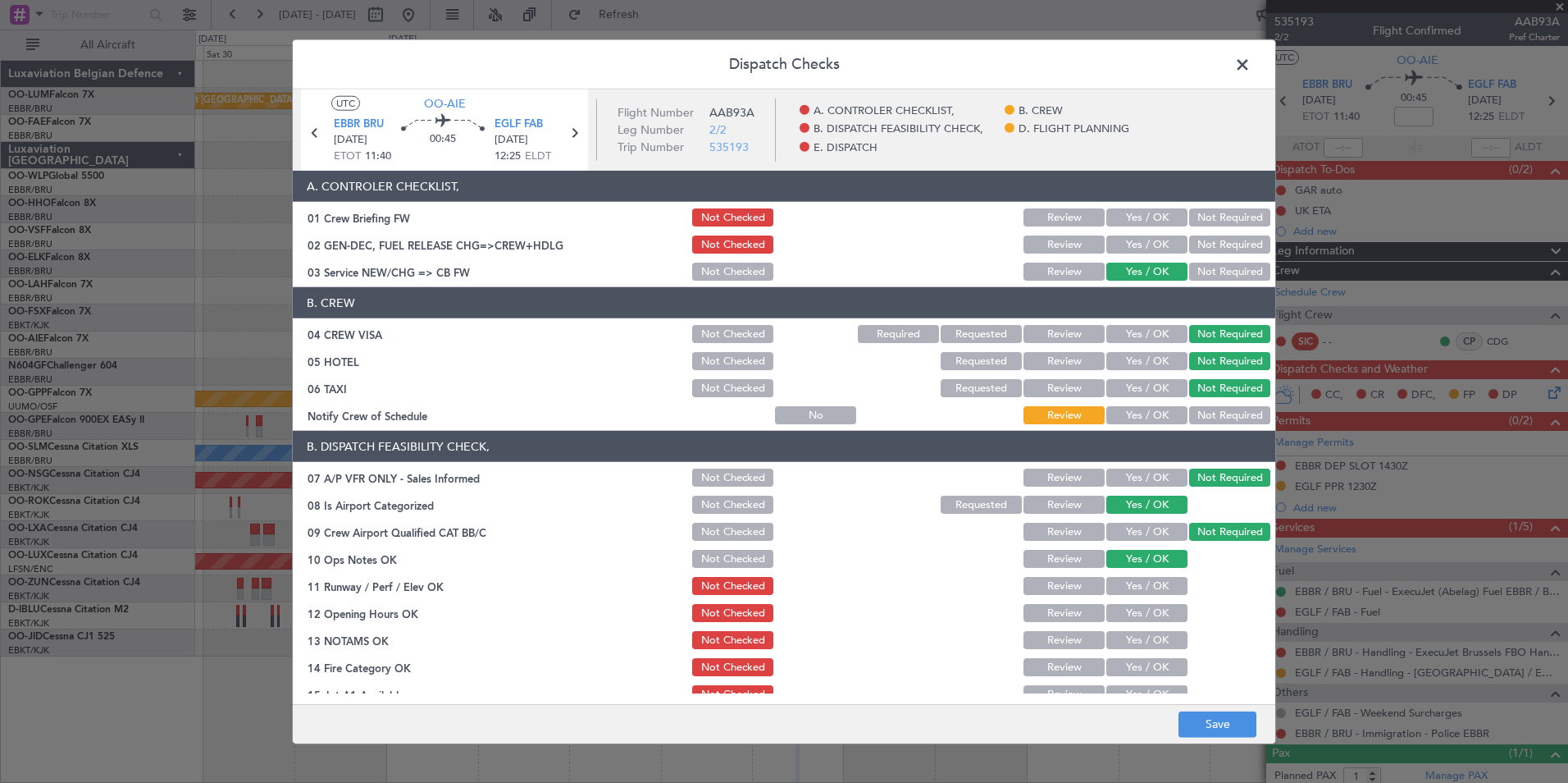
click at [1145, 590] on button "Yes / OK" at bounding box center [1147, 586] width 81 height 18
drag, startPoint x: 1148, startPoint y: 605, endPoint x: 1134, endPoint y: 632, distance: 30.4
click at [1148, 609] on button "Yes / OK" at bounding box center [1147, 613] width 81 height 18
drag, startPoint x: 1132, startPoint y: 636, endPoint x: 1136, endPoint y: 653, distance: 17.5
click at [1132, 637] on button "Yes / OK" at bounding box center [1147, 640] width 81 height 18
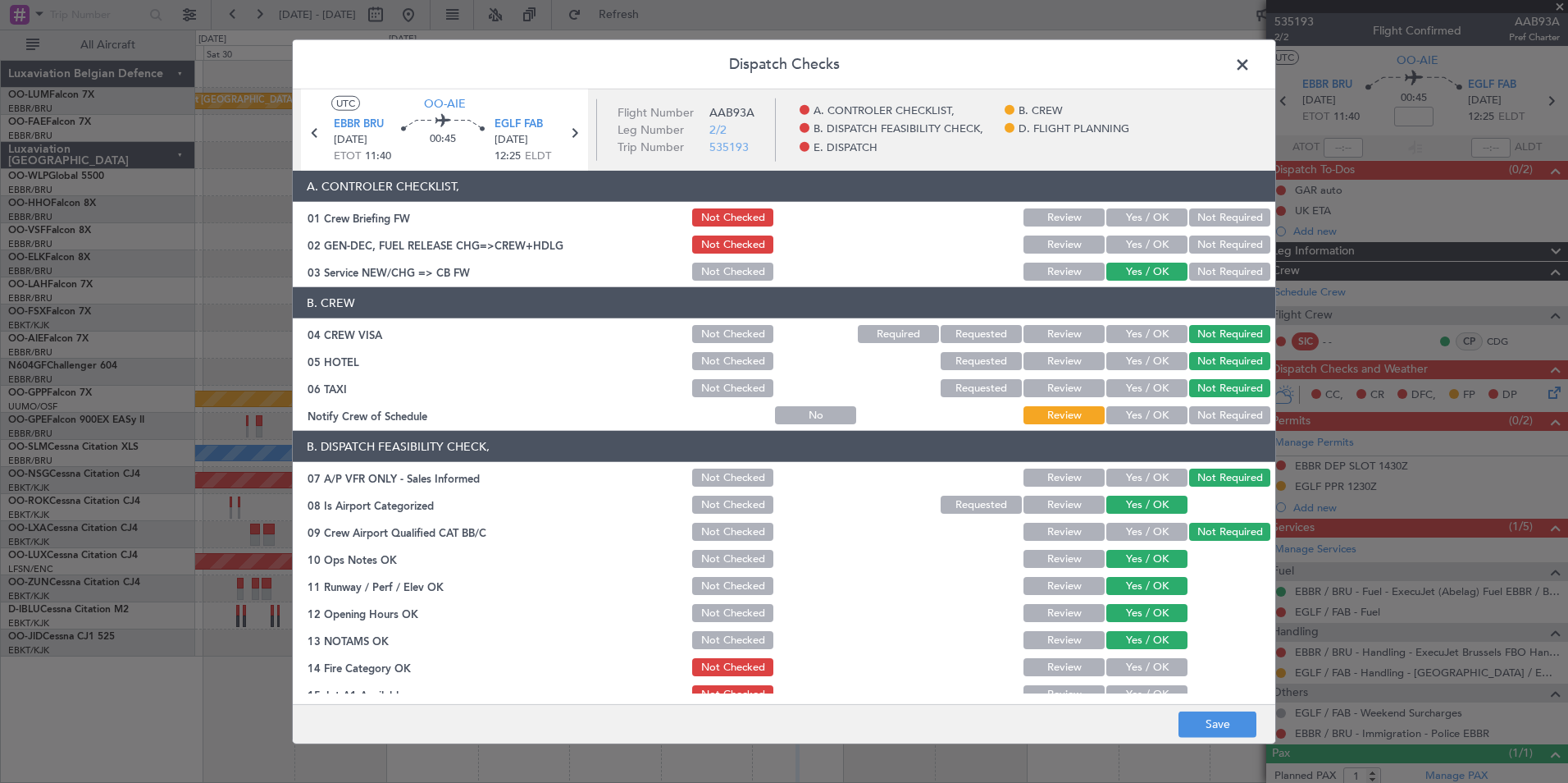
click at [1136, 669] on button "Yes / OK" at bounding box center [1147, 667] width 81 height 18
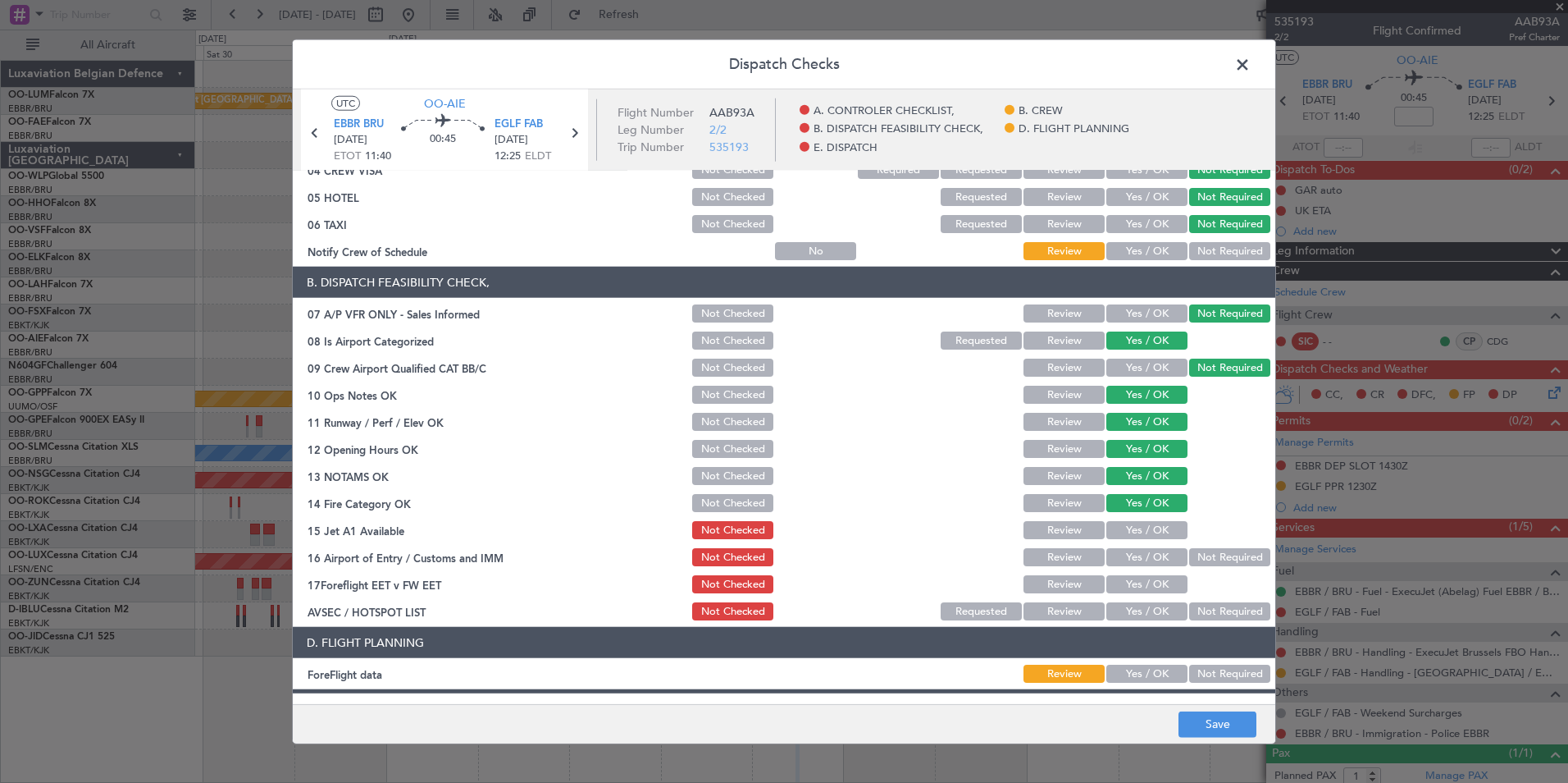
click at [1149, 534] on button "Yes / OK" at bounding box center [1147, 530] width 81 height 18
click at [1143, 553] on button "Yes / OK" at bounding box center [1147, 557] width 81 height 18
drag, startPoint x: 1205, startPoint y: 596, endPoint x: 1215, endPoint y: 629, distance: 34.5
click at [1206, 597] on section "B. DISPATCH FEASIBILITY CHECK, 07 A/P VFR ONLY - Sales Informed Not Checked Rev…" at bounding box center [784, 444] width 983 height 356
click at [1206, 612] on button "Not Required" at bounding box center [1229, 611] width 81 height 18
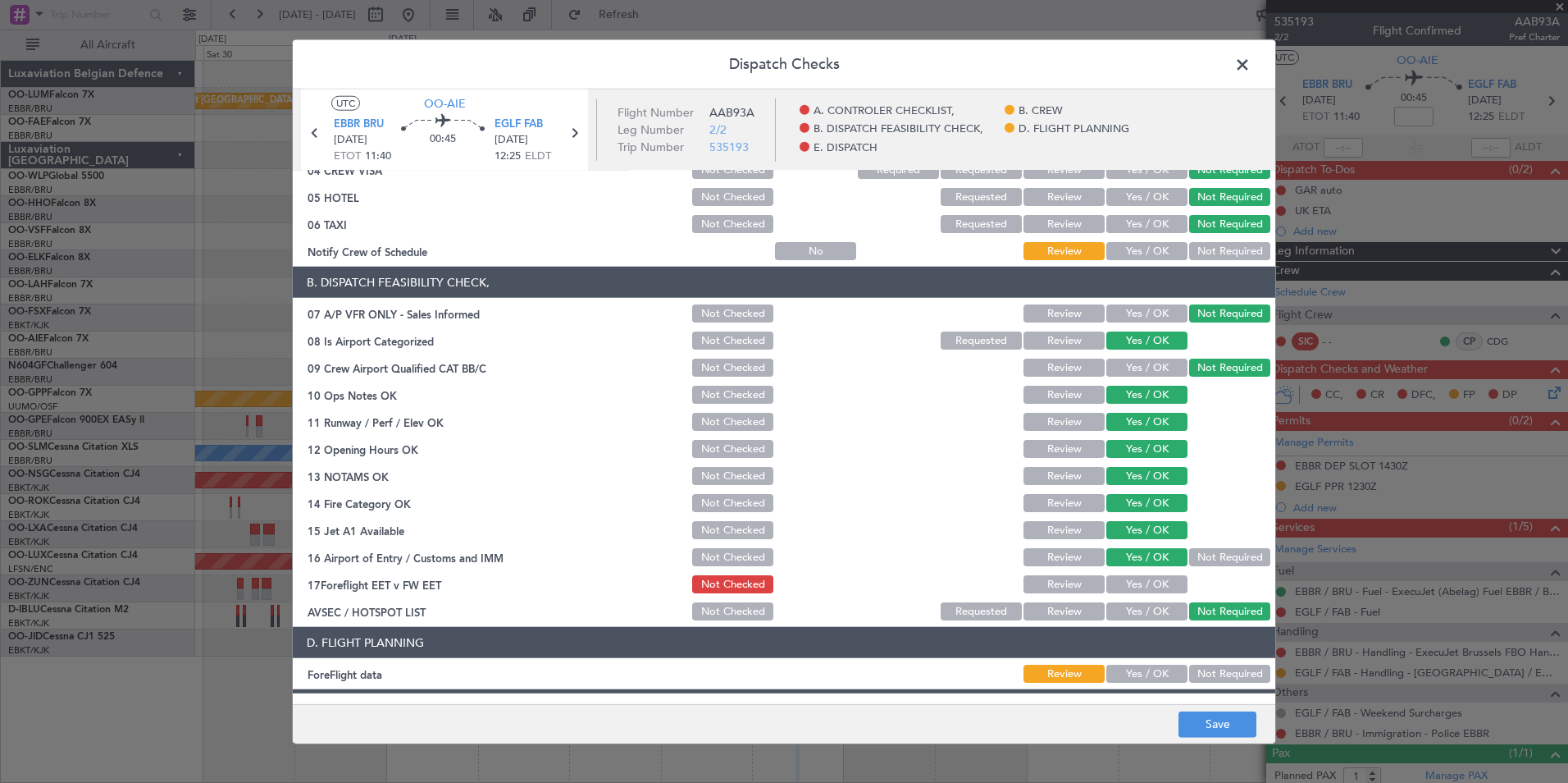
drag, startPoint x: 1201, startPoint y: 762, endPoint x: 1205, endPoint y: 743, distance: 19.4
click at [1200, 760] on div "Dispatch Checks UTC OO-AIE EBBR BRU 05/09/2025 ETOT 11:40 00:45 EGLF FAB 05/09/…" at bounding box center [784, 392] width 1568 height 783
click at [1207, 741] on footer "Save" at bounding box center [784, 723] width 983 height 39
click at [1223, 723] on button "Save" at bounding box center [1217, 724] width 78 height 26
click at [1052, 577] on button "Review" at bounding box center [1064, 584] width 81 height 18
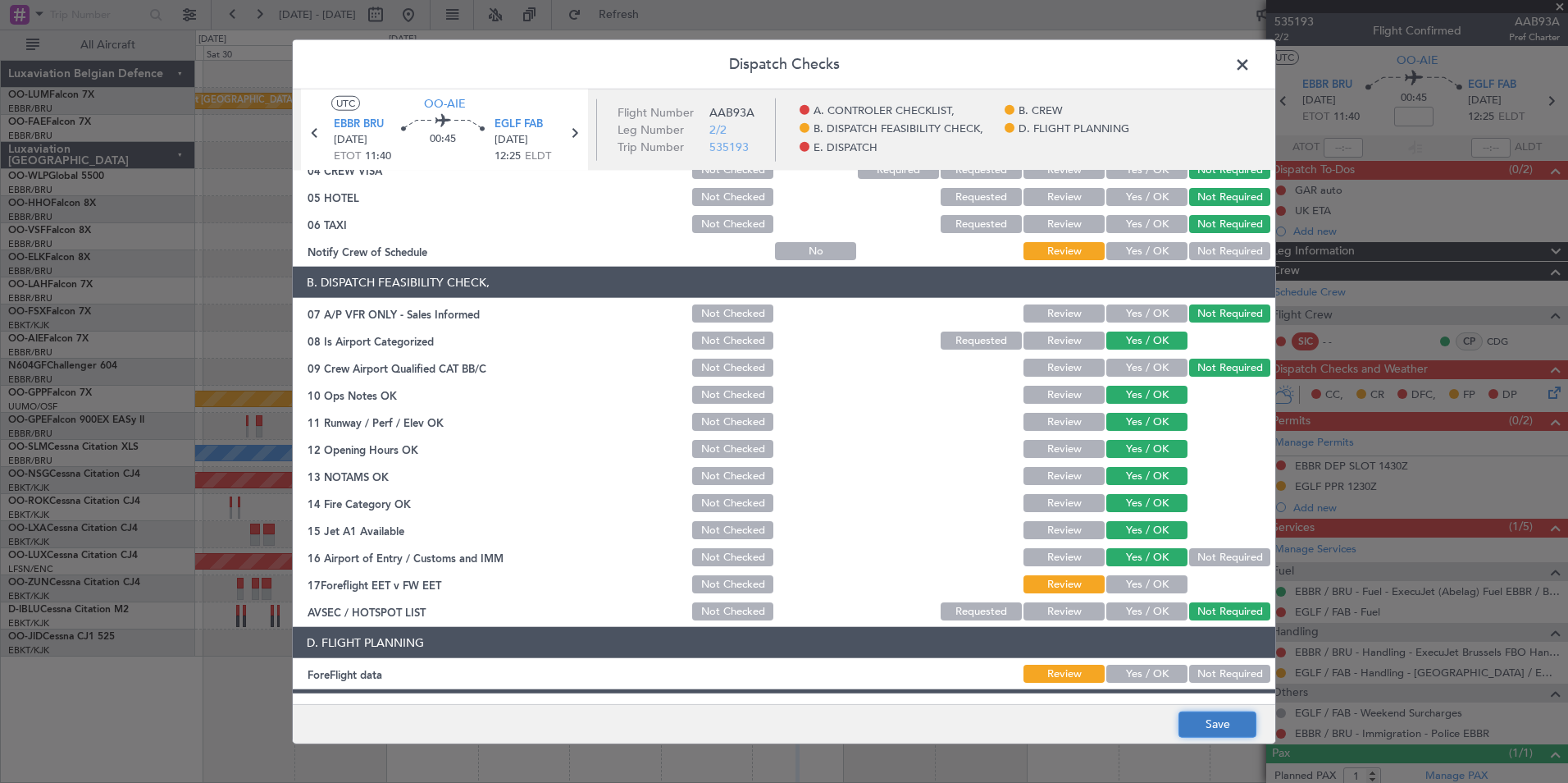
click at [1202, 712] on button "Save" at bounding box center [1217, 724] width 78 height 26
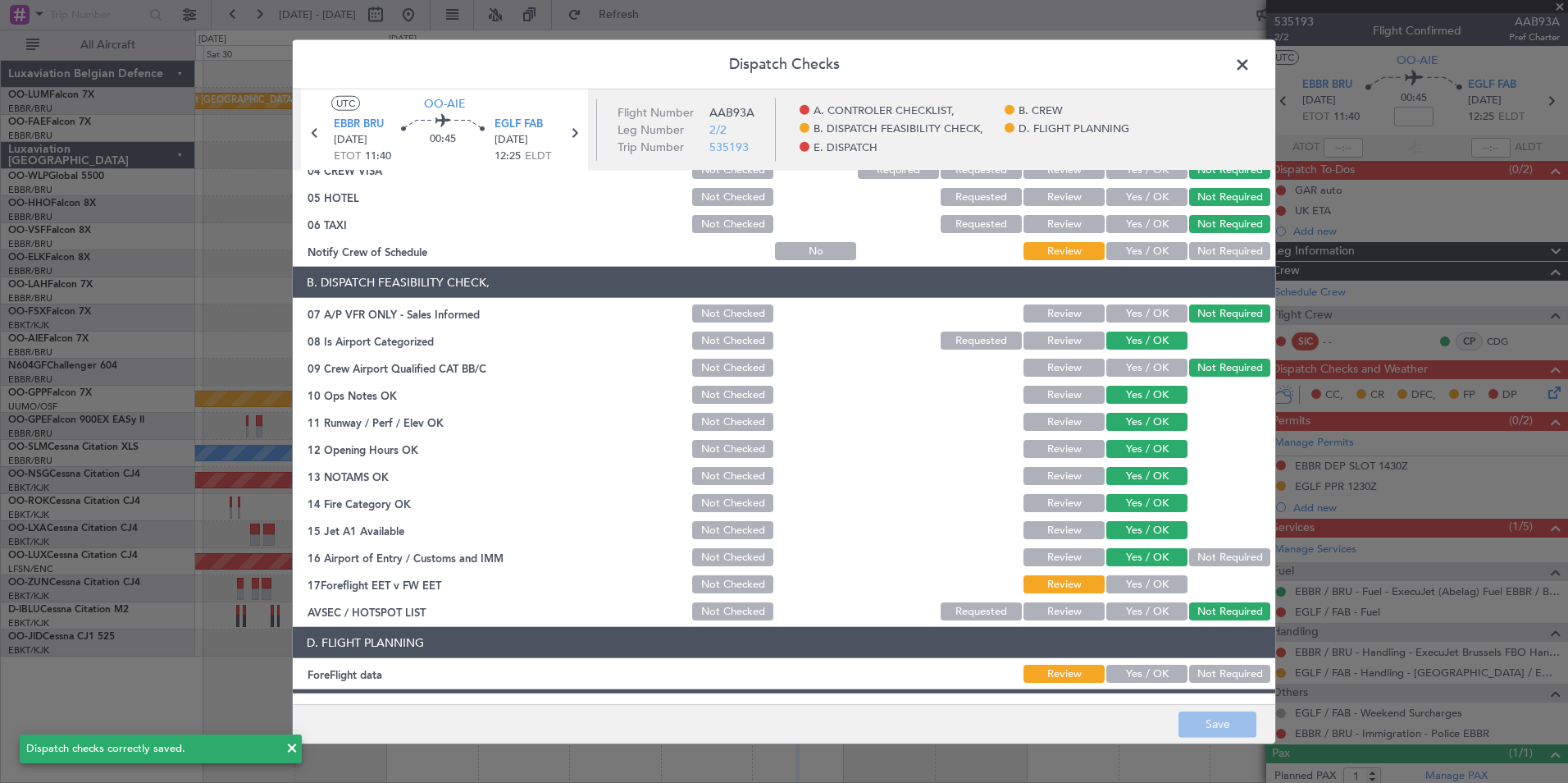
click at [1251, 71] on span at bounding box center [1251, 69] width 0 height 33
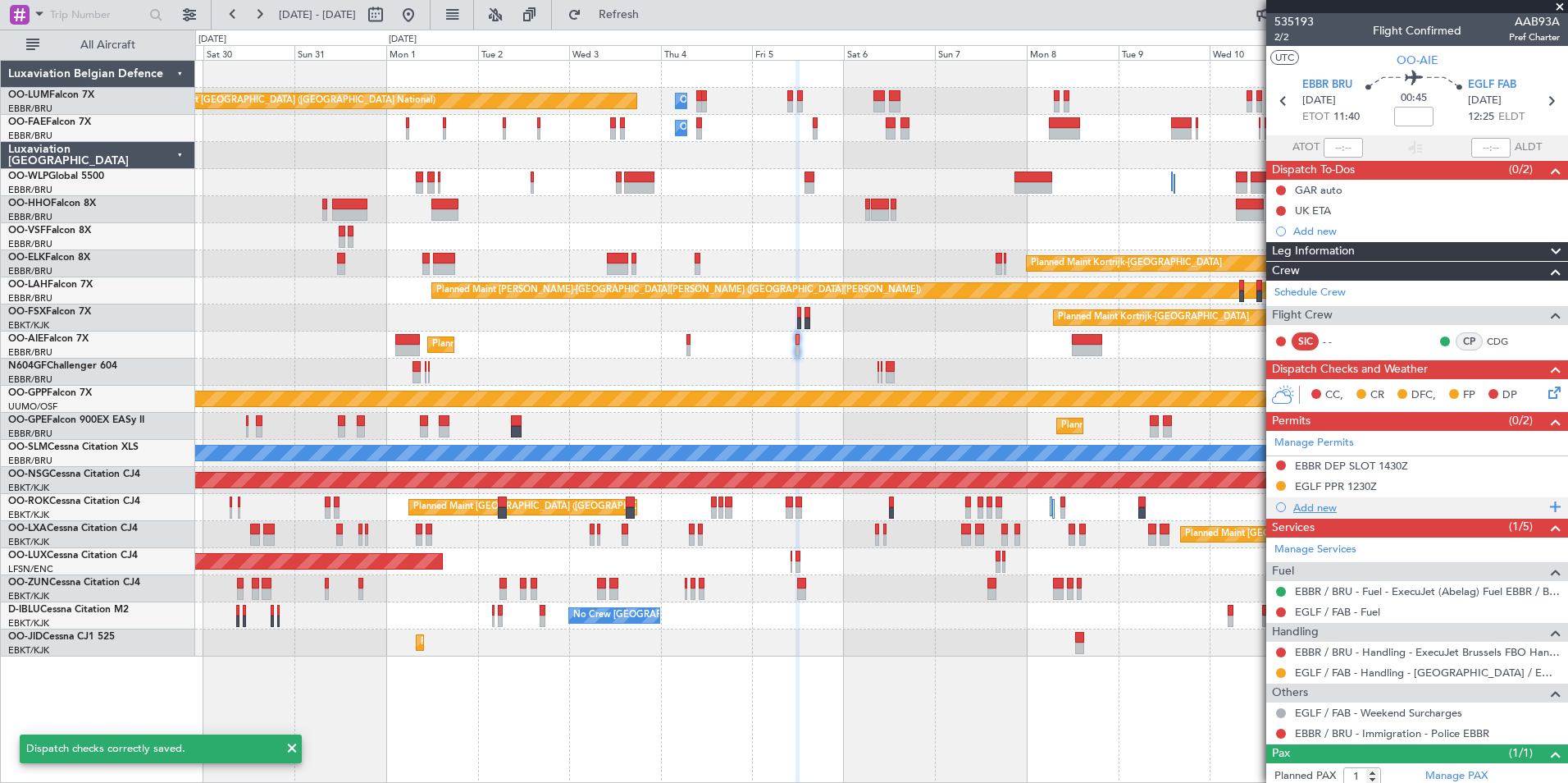
click at [1320, 505] on div "Add new" at bounding box center [1419, 507] width 252 height 14
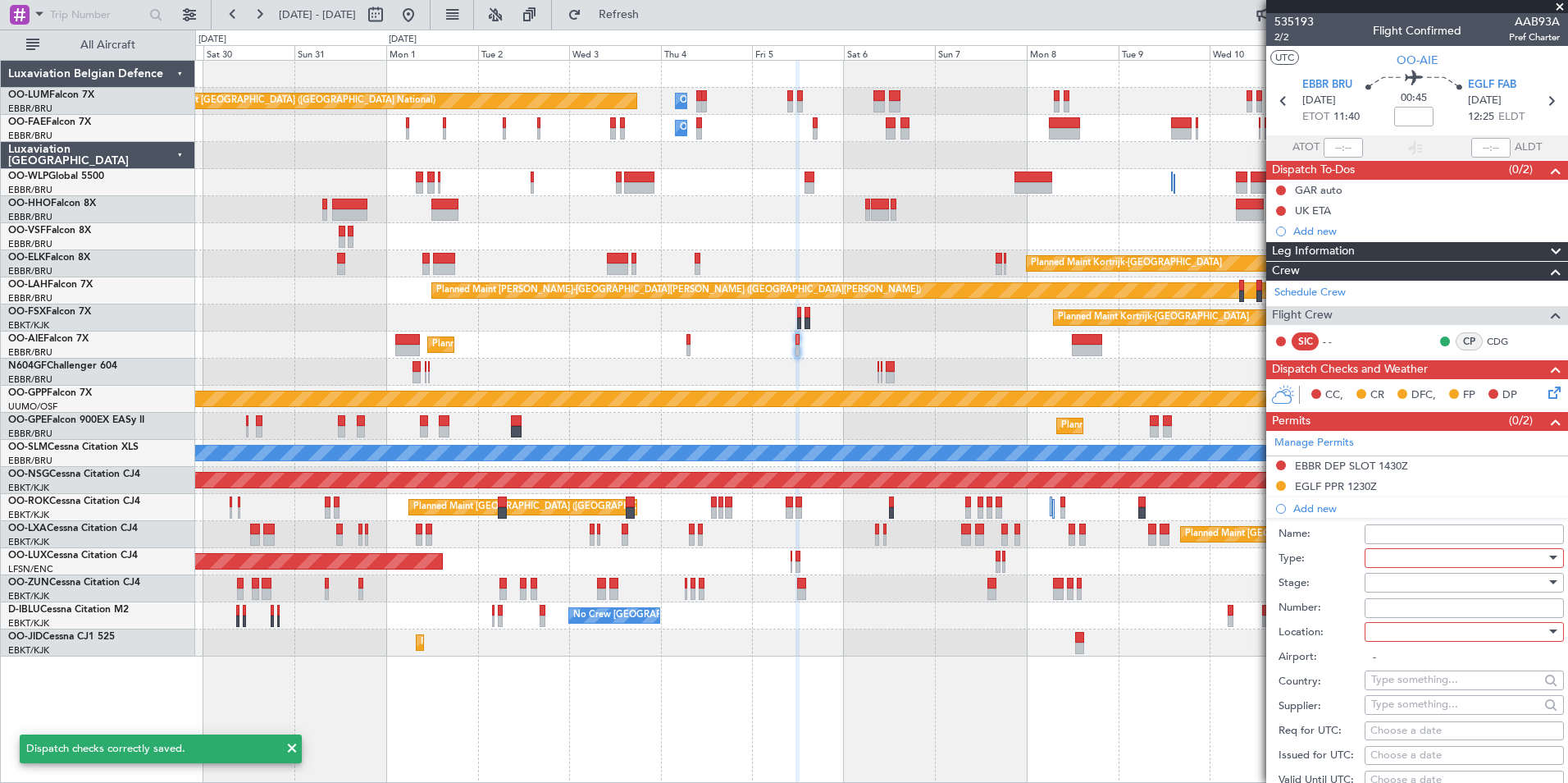
click at [1400, 562] on div at bounding box center [1459, 558] width 174 height 25
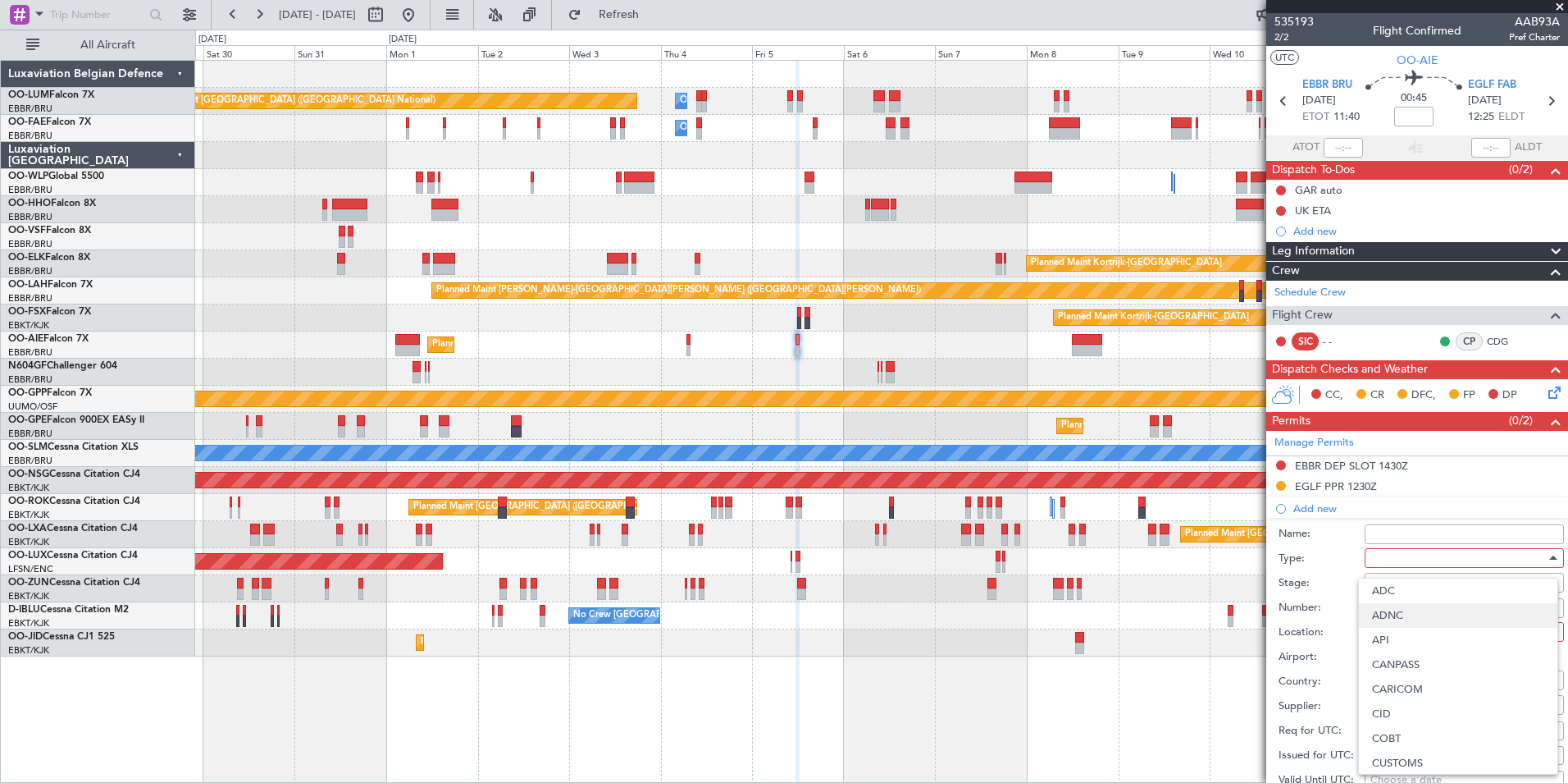
scroll to position [334, 0]
click at [1386, 658] on span "Landing" at bounding box center [1458, 651] width 172 height 25
click at [1396, 581] on div at bounding box center [1459, 582] width 174 height 25
click at [1421, 702] on span "Received OK" at bounding box center [1458, 714] width 172 height 25
click at [1403, 595] on div "Number:" at bounding box center [1421, 608] width 285 height 25
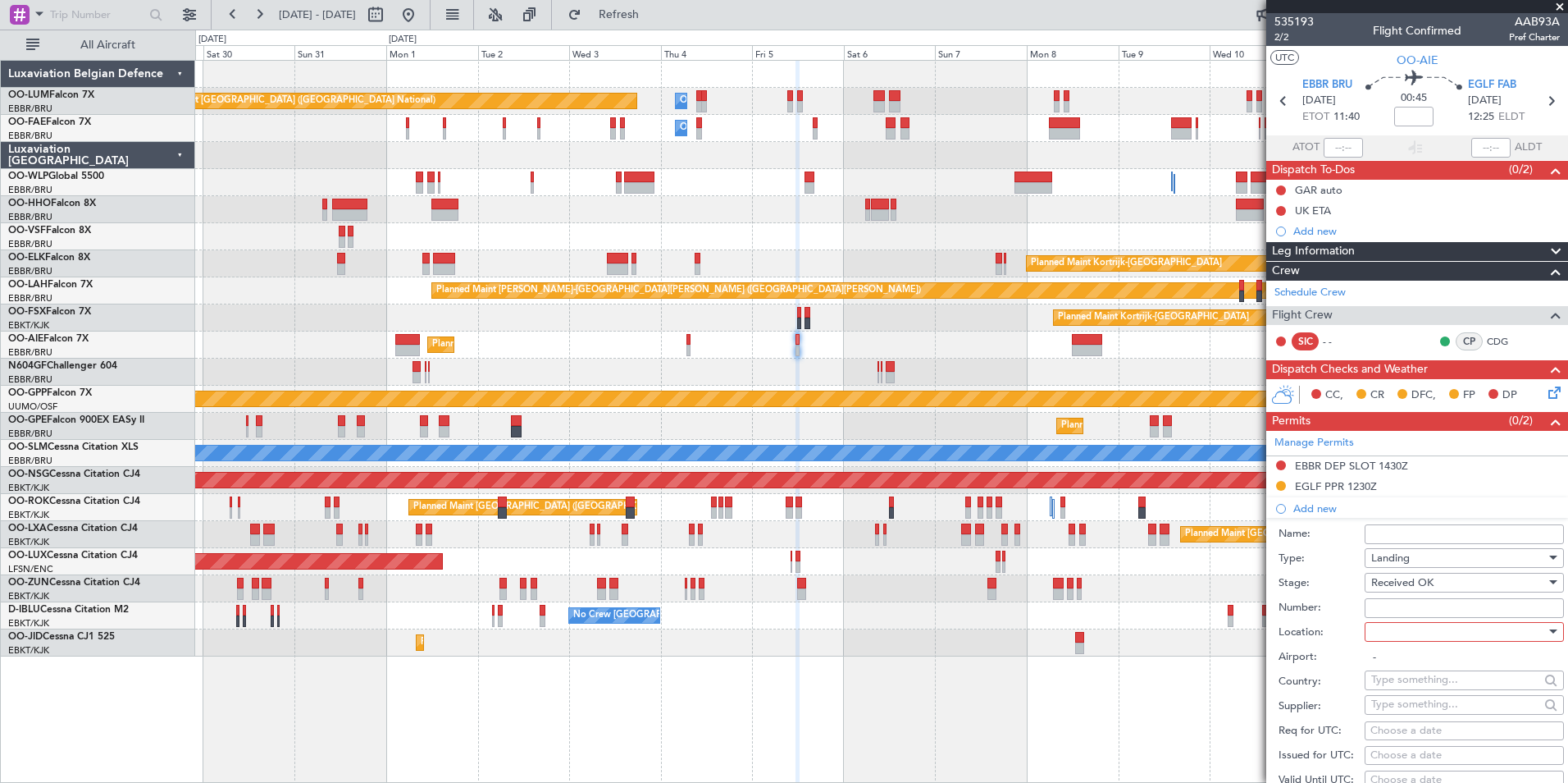
click at [1404, 605] on input "Number:" at bounding box center [1464, 608] width 199 height 20
type input "BFOP-2024-30105V8"
click at [1418, 636] on div at bounding box center [1459, 632] width 174 height 25
click at [1400, 717] on span "Arrival" at bounding box center [1458, 714] width 172 height 25
type input "EGLF / FAB"
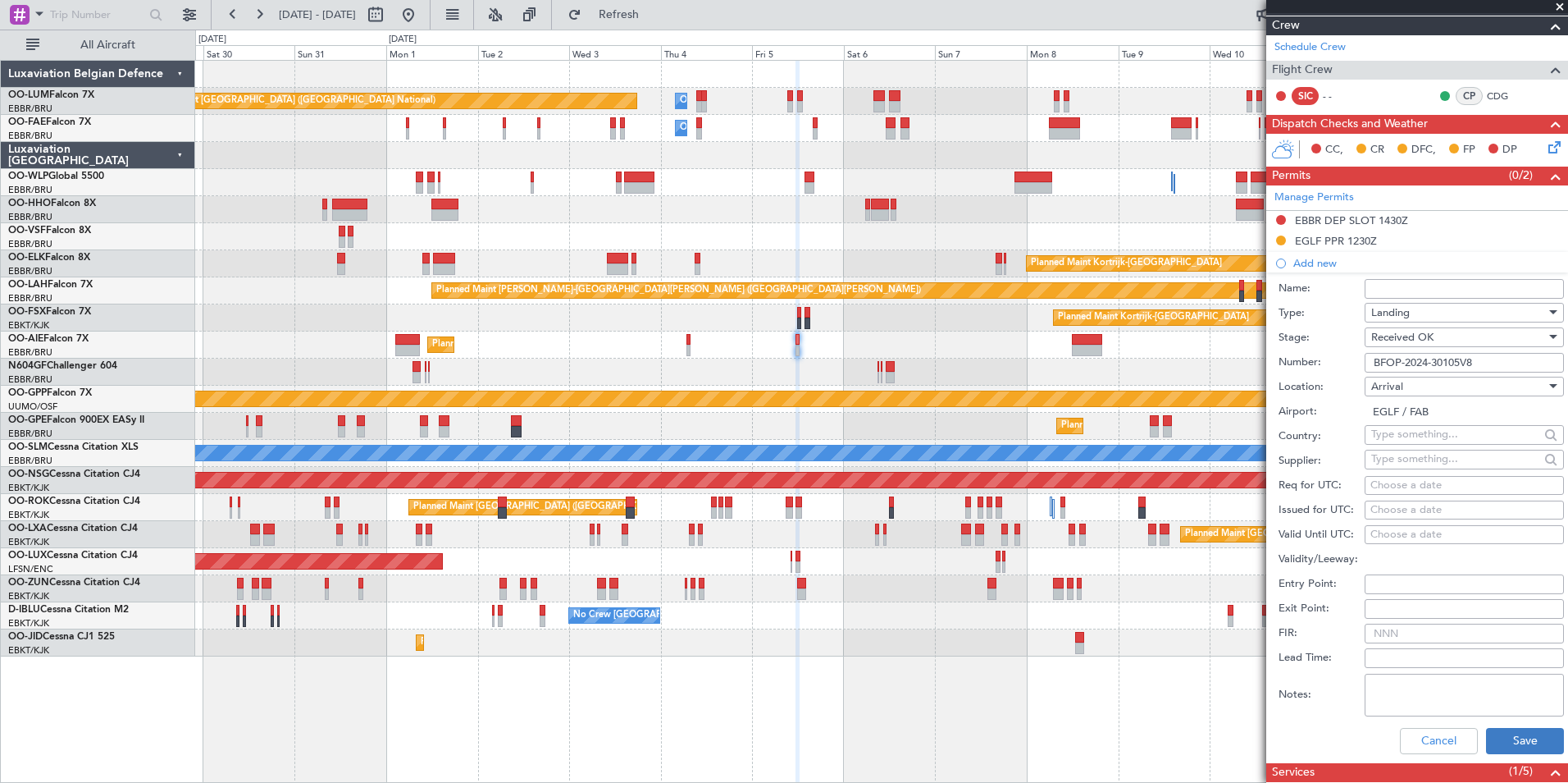
scroll to position [246, 0]
click at [1519, 734] on button "Save" at bounding box center [1524, 740] width 78 height 26
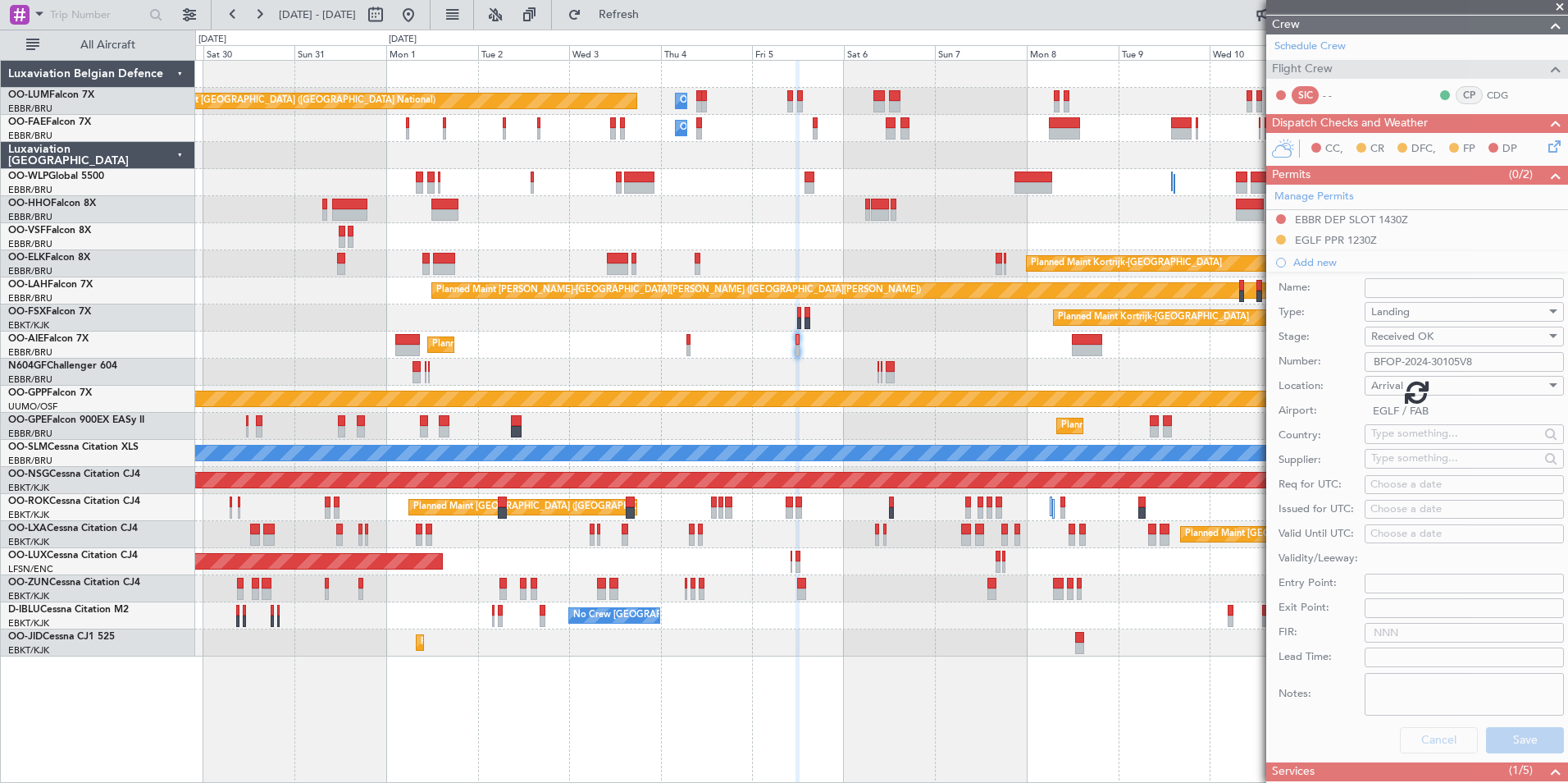
scroll to position [64, 0]
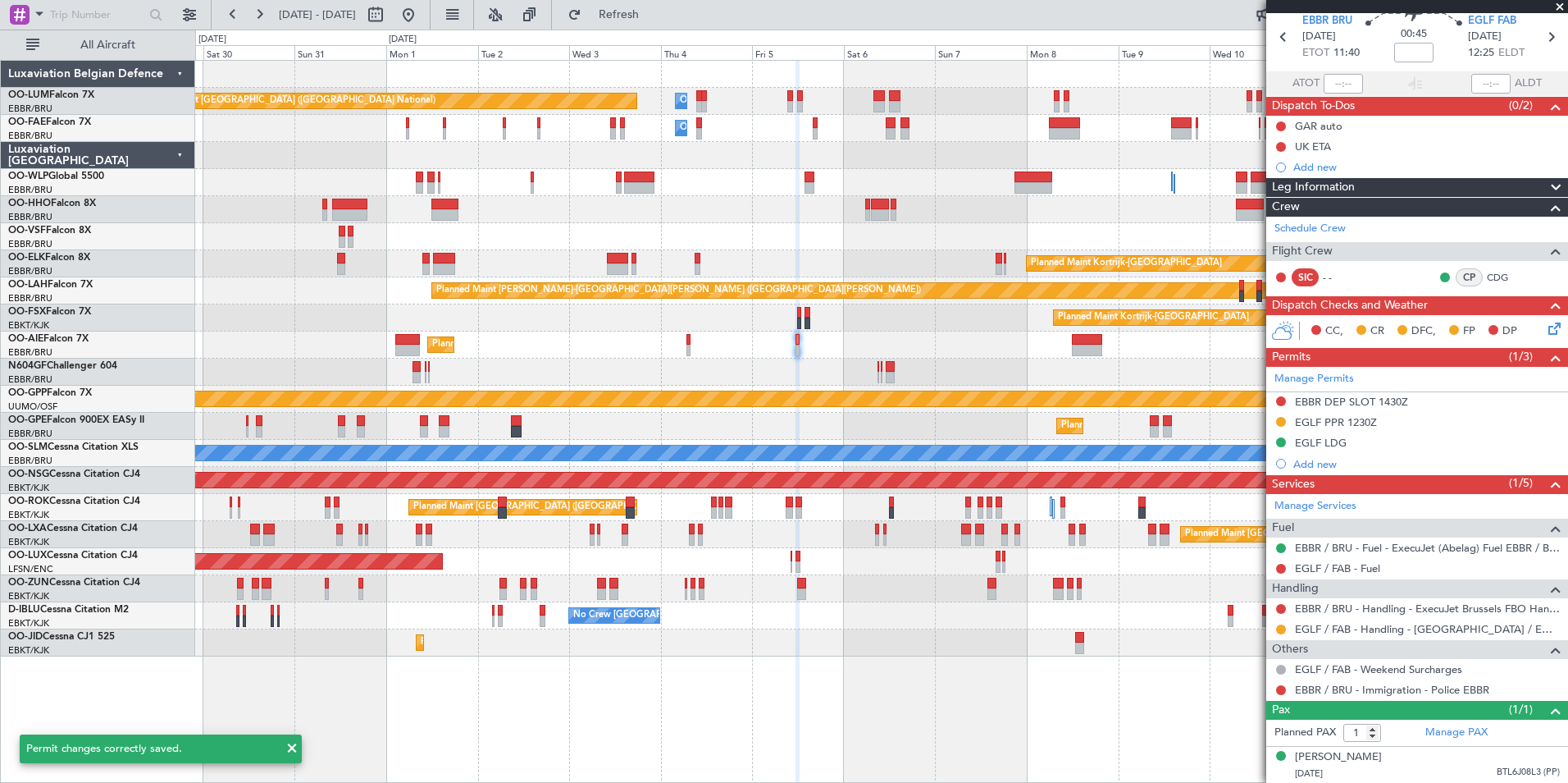
click at [1345, 445] on mat-tooltip-component "EBBR DEP SLOT 1430Z" at bounding box center [1352, 429] width 126 height 44
click at [1325, 445] on div "EGLF LDG" at bounding box center [1321, 442] width 52 height 14
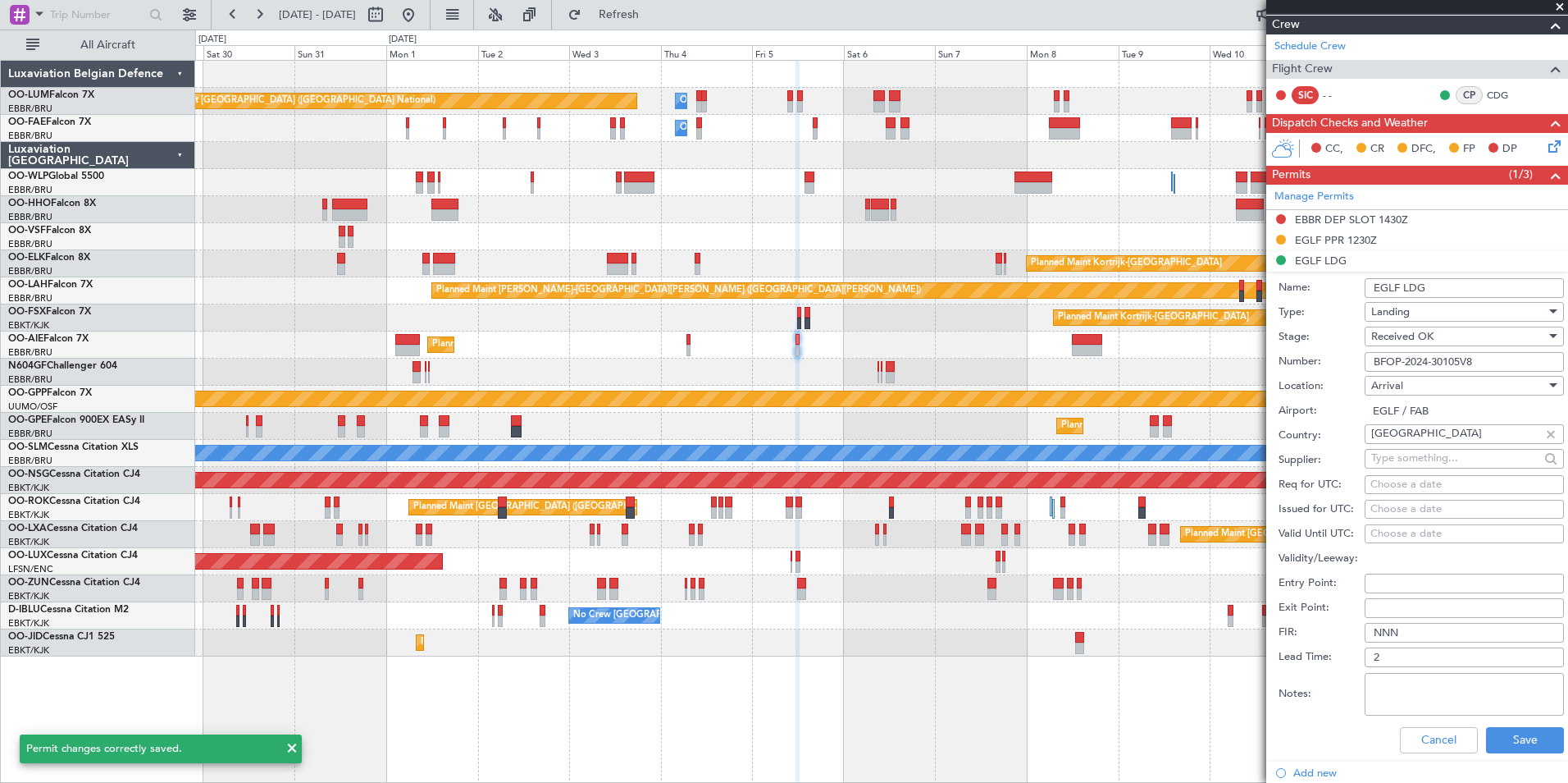
click at [1416, 290] on input "EGLF LDG" at bounding box center [1464, 288] width 199 height 20
type input "E"
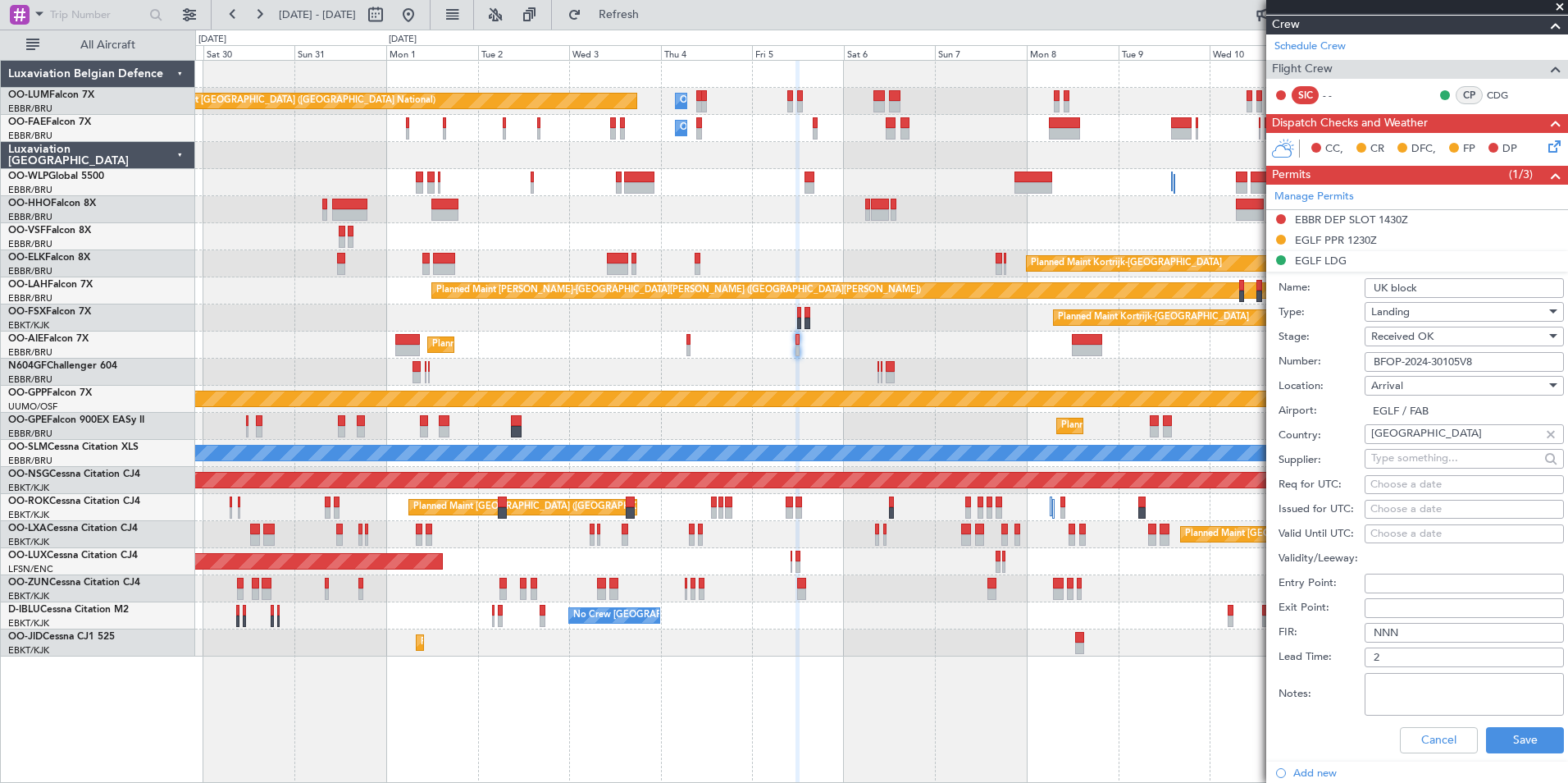
type input "UK block permit"
click at [1531, 728] on button "Save" at bounding box center [1524, 740] width 78 height 26
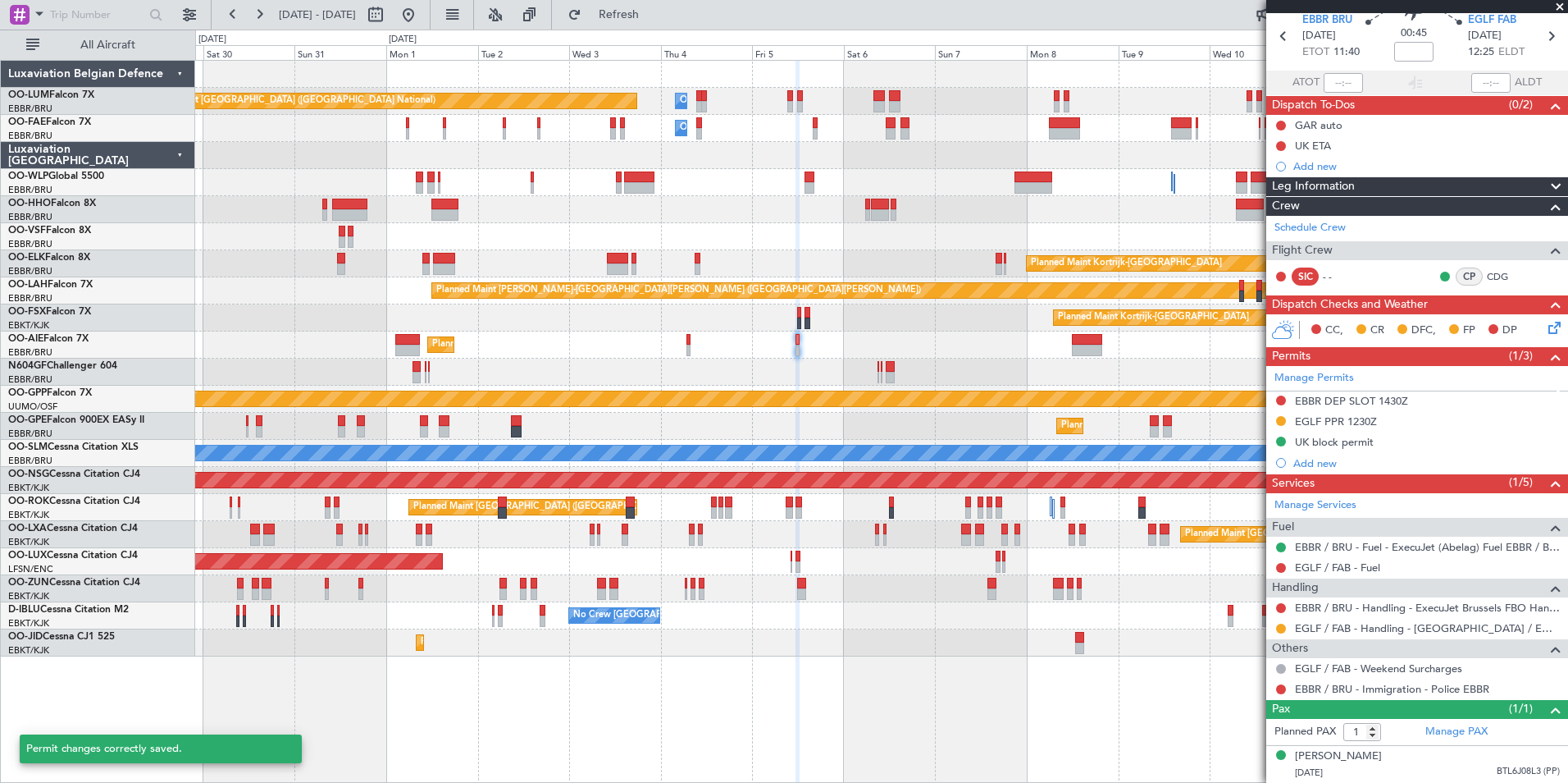
scroll to position [64, 0]
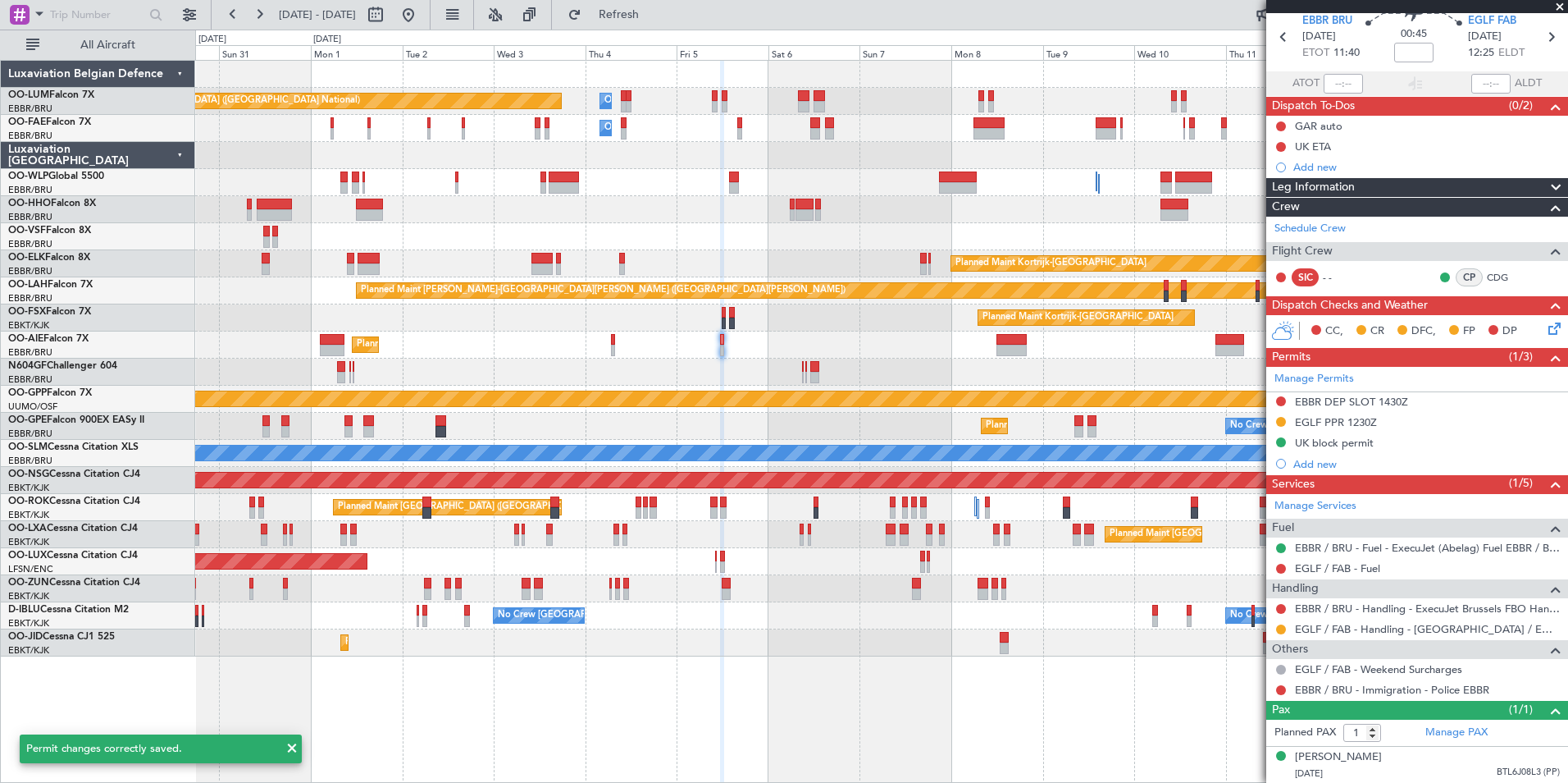
click at [820, 330] on div "Planned Maint Kortrijk-[GEOGRAPHIC_DATA] Planned Maint [GEOGRAPHIC_DATA]-[GEOGR…" at bounding box center [881, 317] width 1372 height 27
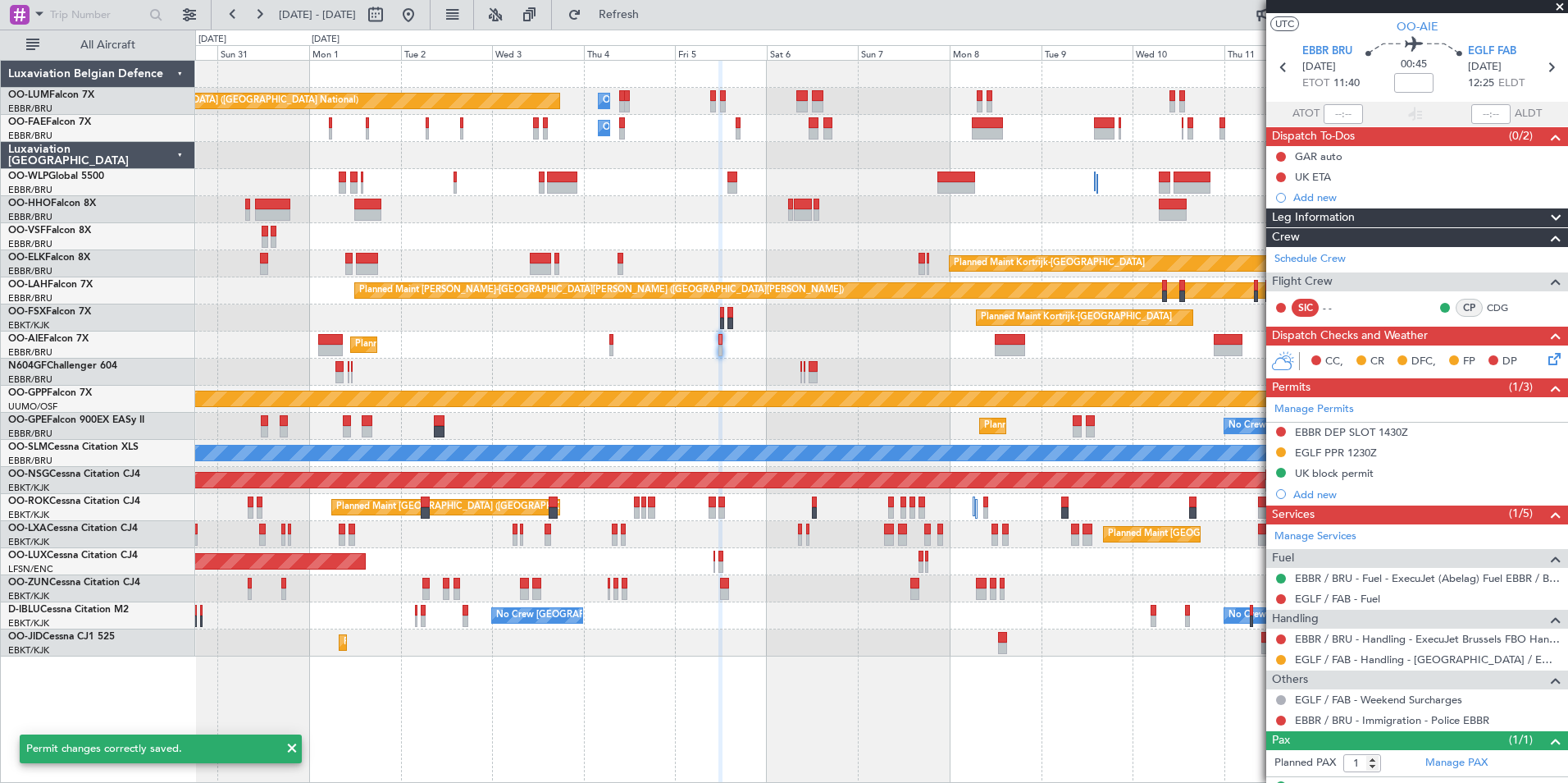
scroll to position [0, 0]
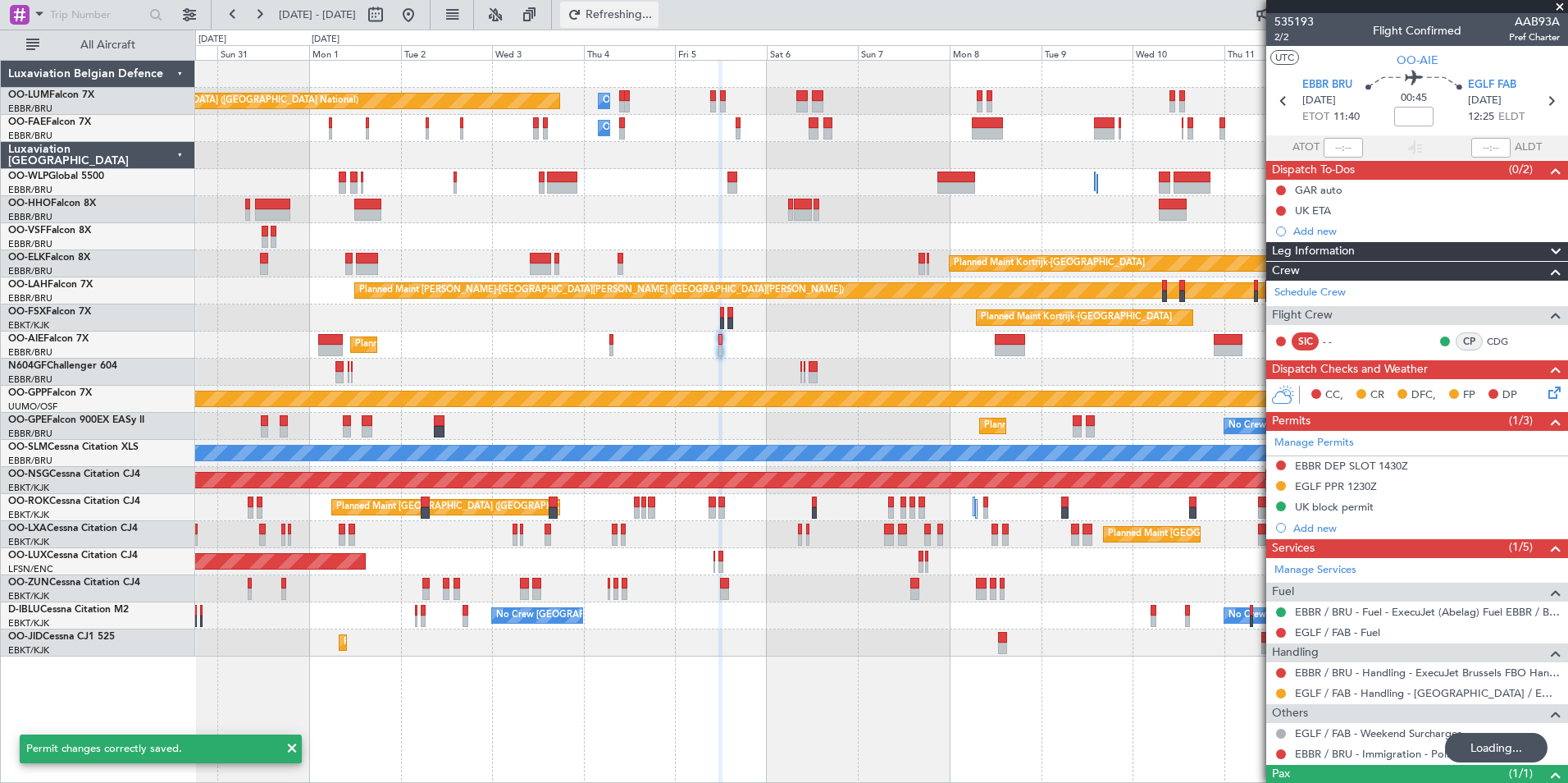
click at [654, 9] on span "Refreshing..." at bounding box center [619, 15] width 69 height 12
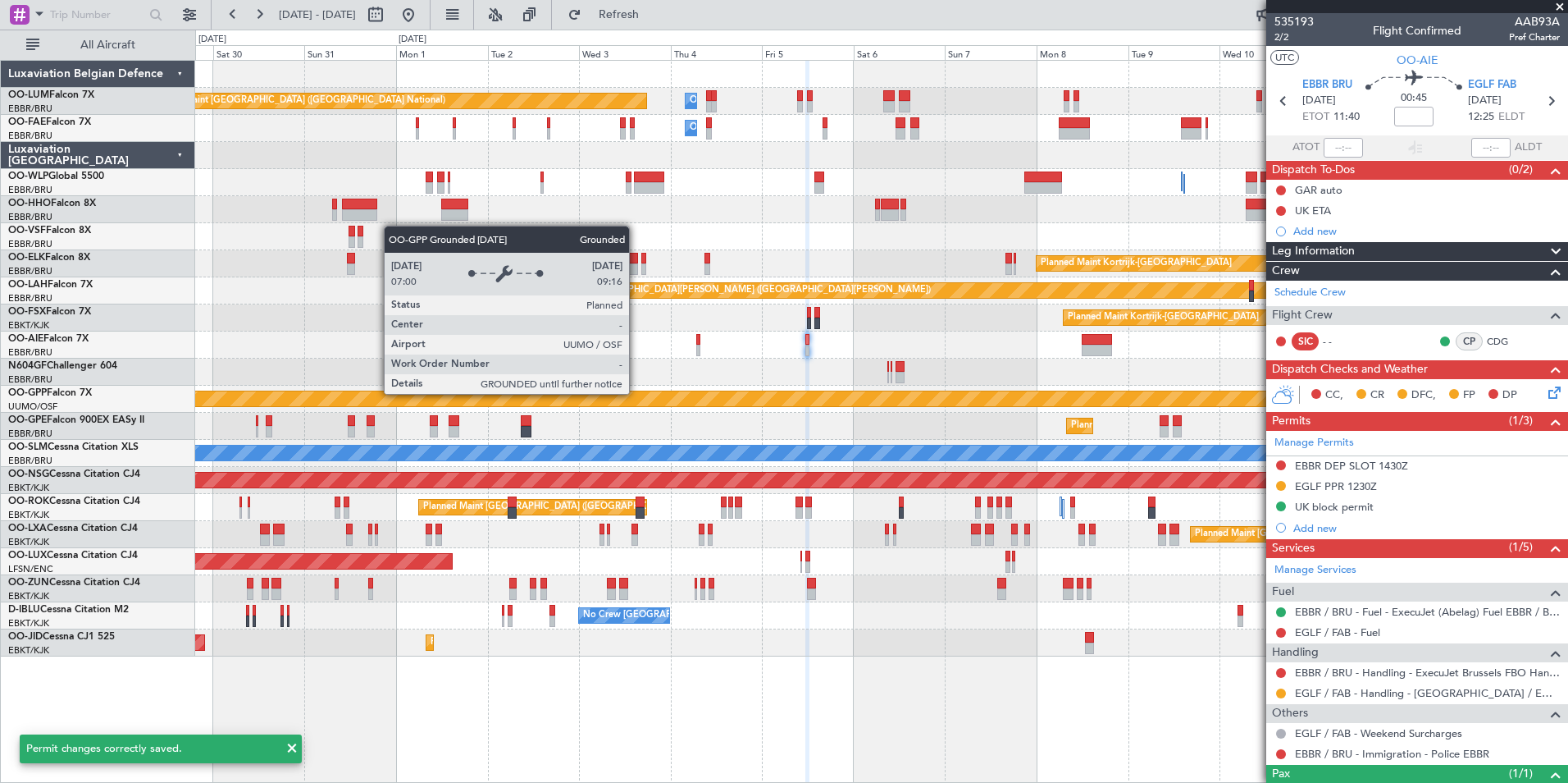
click at [724, 393] on div "Grounded [PERSON_NAME]" at bounding box center [881, 399] width 4115 height 15
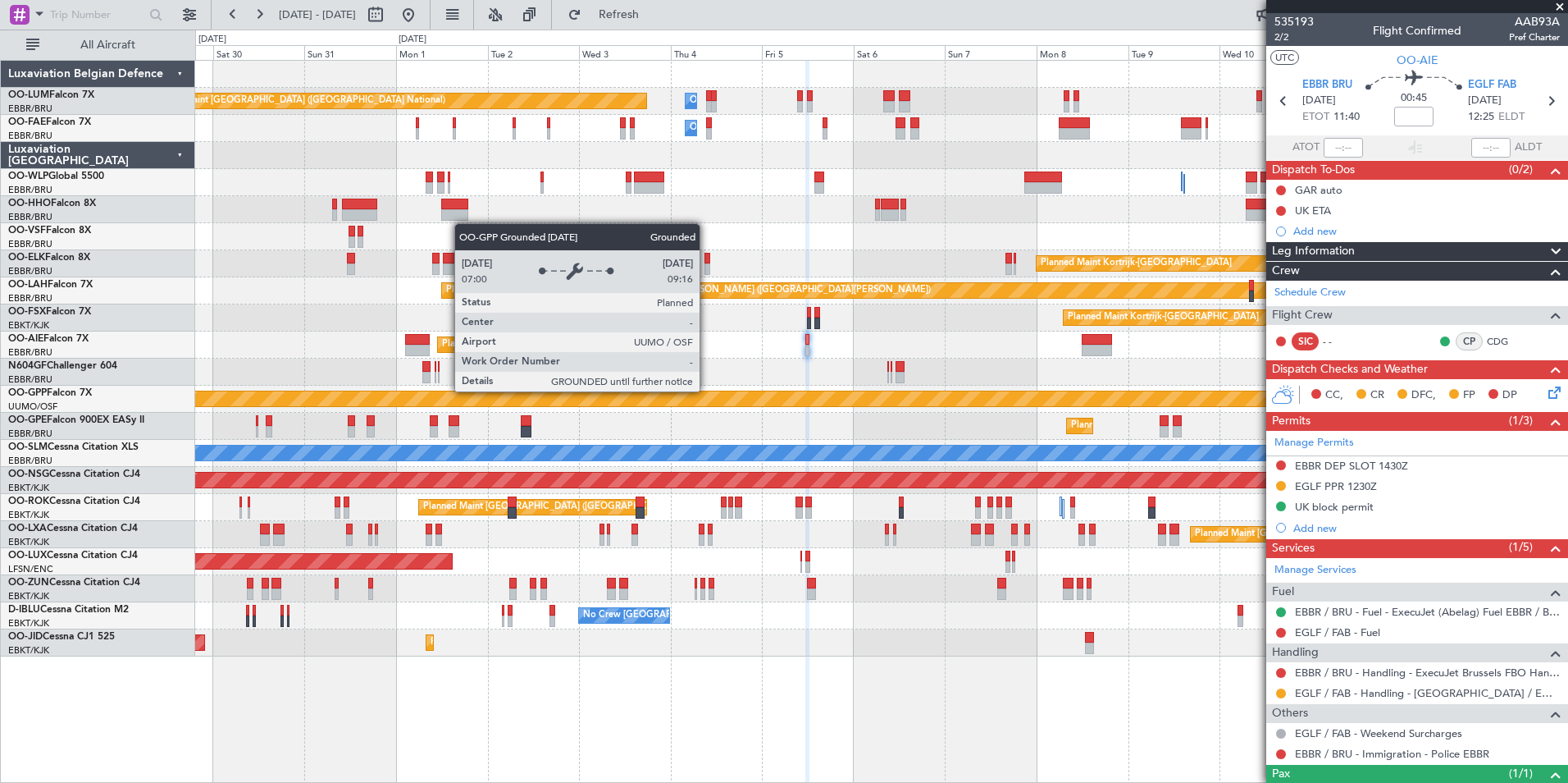
click at [830, 393] on div "Grounded [PERSON_NAME]" at bounding box center [881, 399] width 4117 height 16
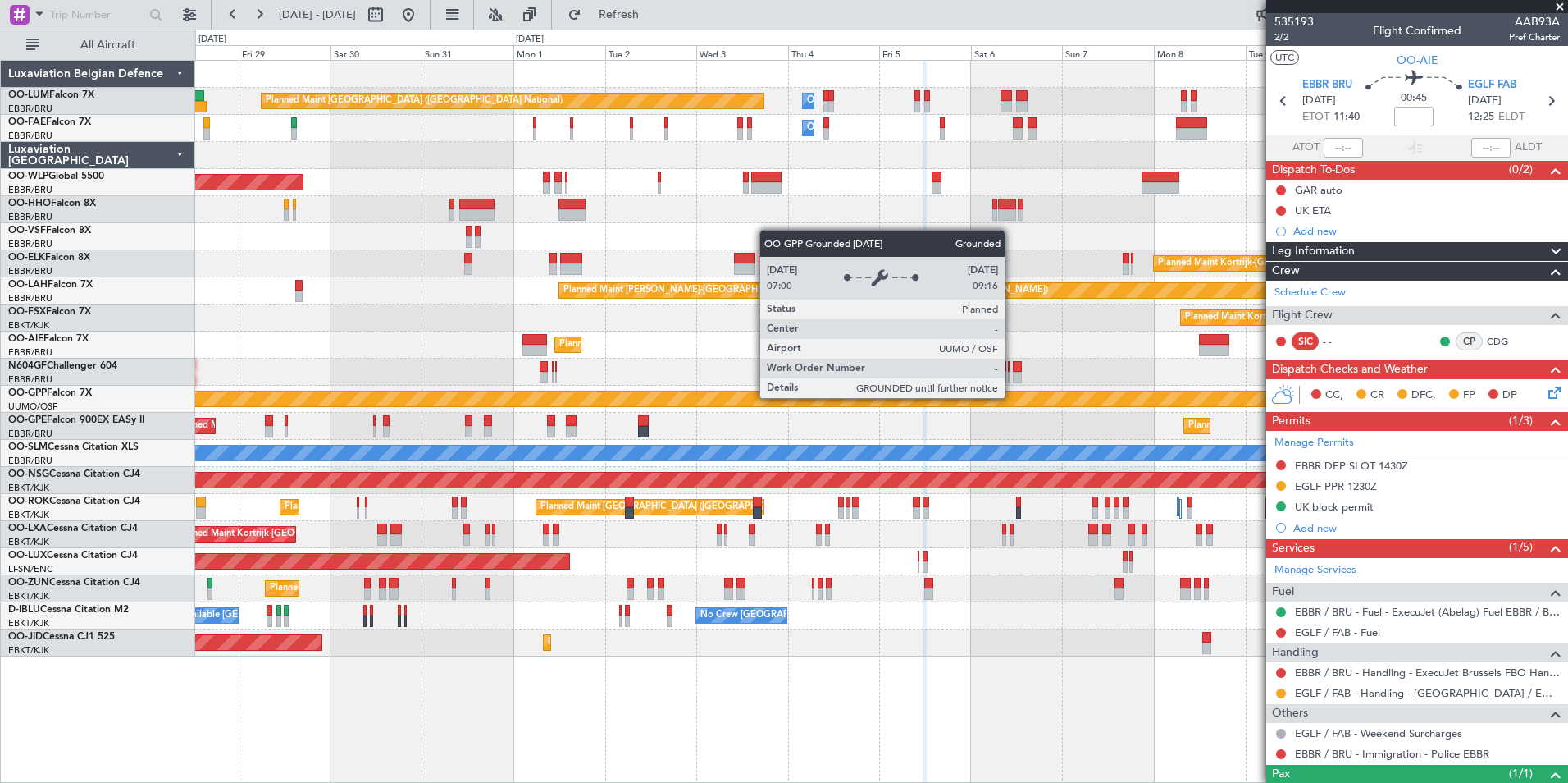
click at [976, 398] on div "Grounded [PERSON_NAME]" at bounding box center [881, 399] width 4115 height 15
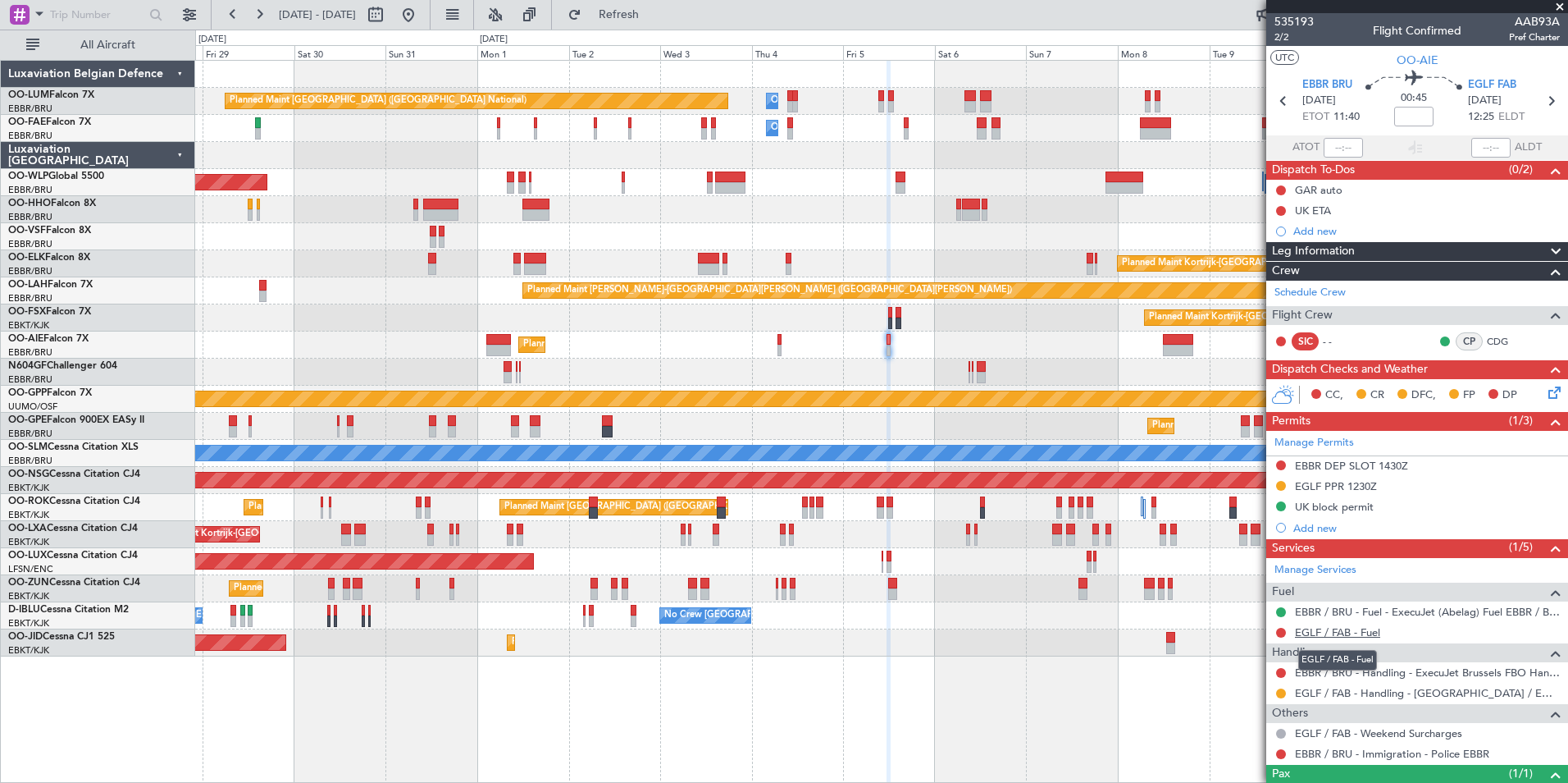
click at [1328, 628] on link "EGLF / FAB - Fuel" at bounding box center [1338, 632] width 86 height 14
click at [654, 17] on span "Refresh" at bounding box center [619, 15] width 69 height 12
click at [783, 346] on div "Planned Maint [GEOGRAPHIC_DATA] ([GEOGRAPHIC_DATA])" at bounding box center [881, 345] width 1372 height 27
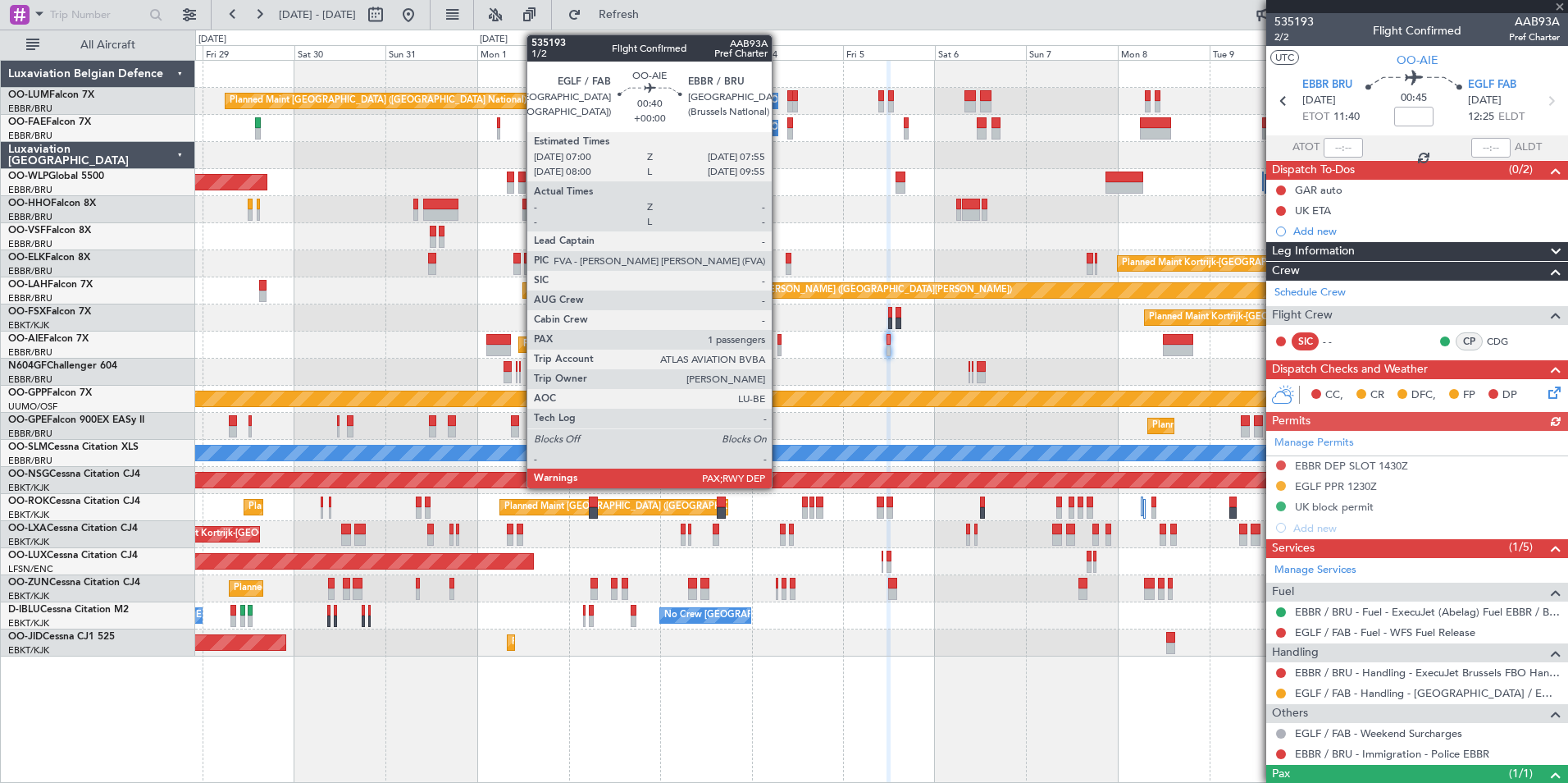
click at [779, 341] on div at bounding box center [779, 340] width 4 height 12
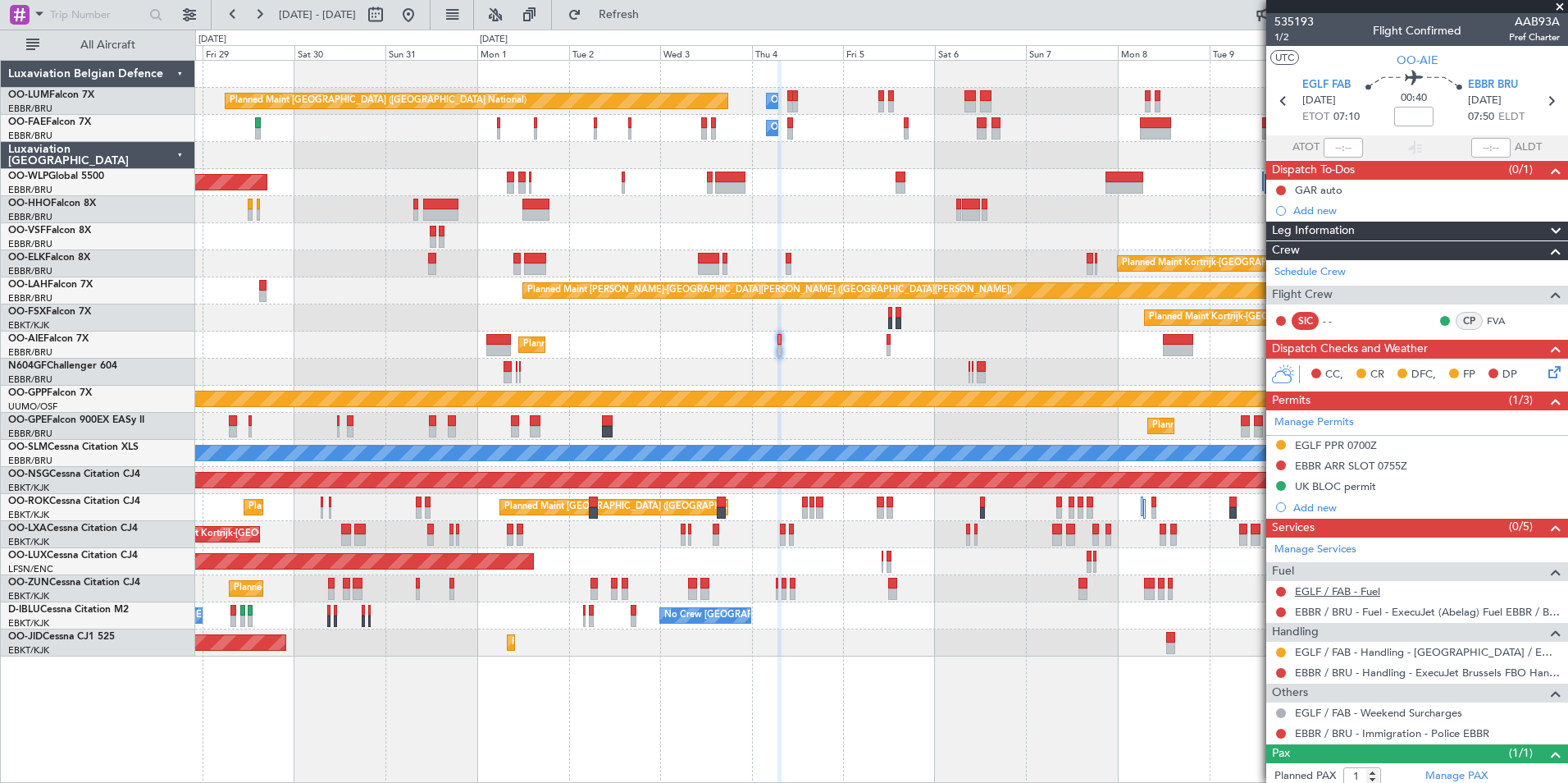
click at [1316, 591] on link "EGLF / FAB - Fuel" at bounding box center [1338, 591] width 86 height 14
click at [1373, 594] on link "EGLF / FAB - Fuel" at bounding box center [1338, 591] width 86 height 14
click at [654, 14] on span "Refresh" at bounding box center [619, 15] width 69 height 12
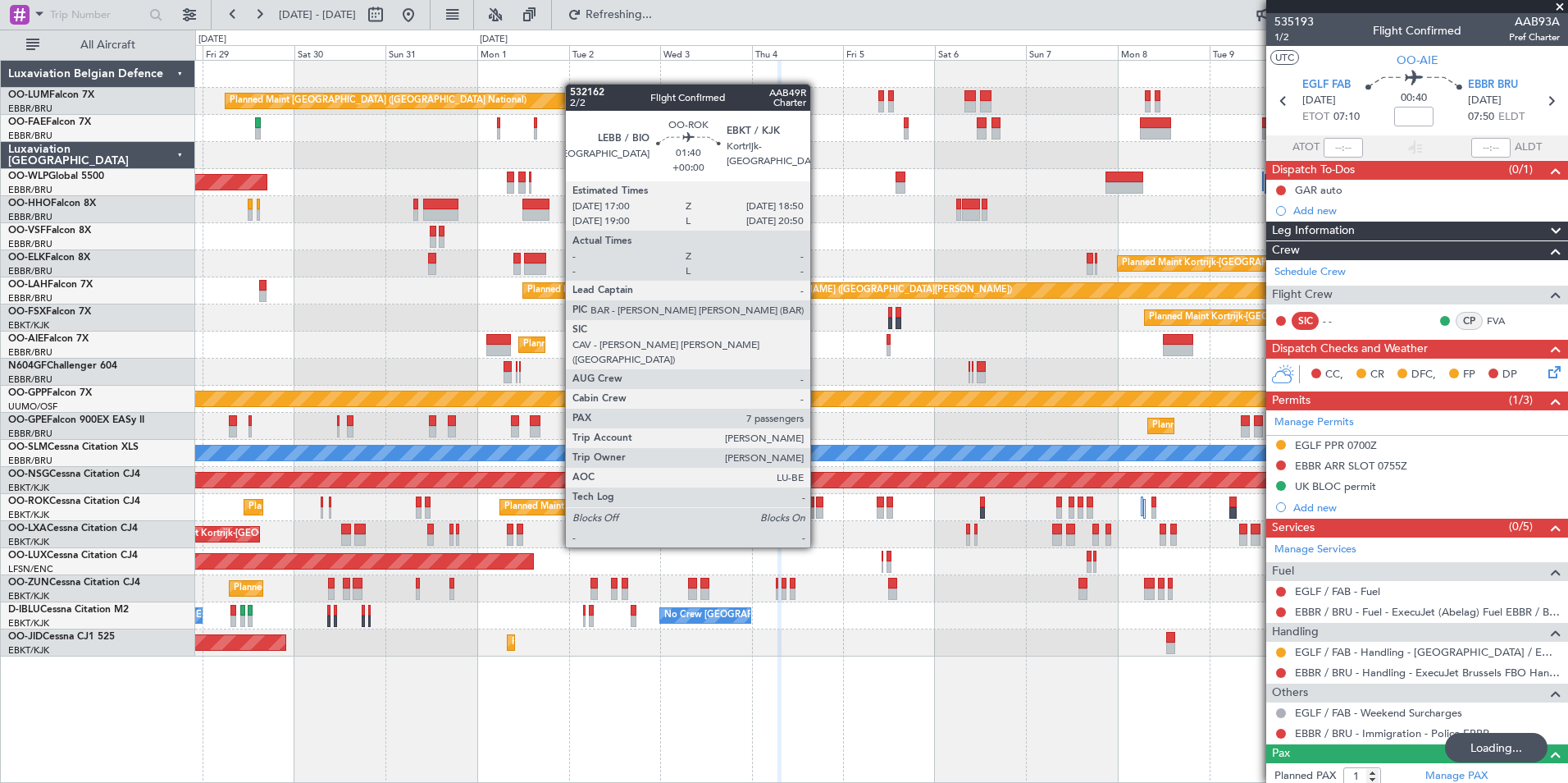
click at [890, 532] on div "Planned Maint [GEOGRAPHIC_DATA] ([GEOGRAPHIC_DATA] National) Planned Maint [GEO…" at bounding box center [881, 534] width 1372 height 27
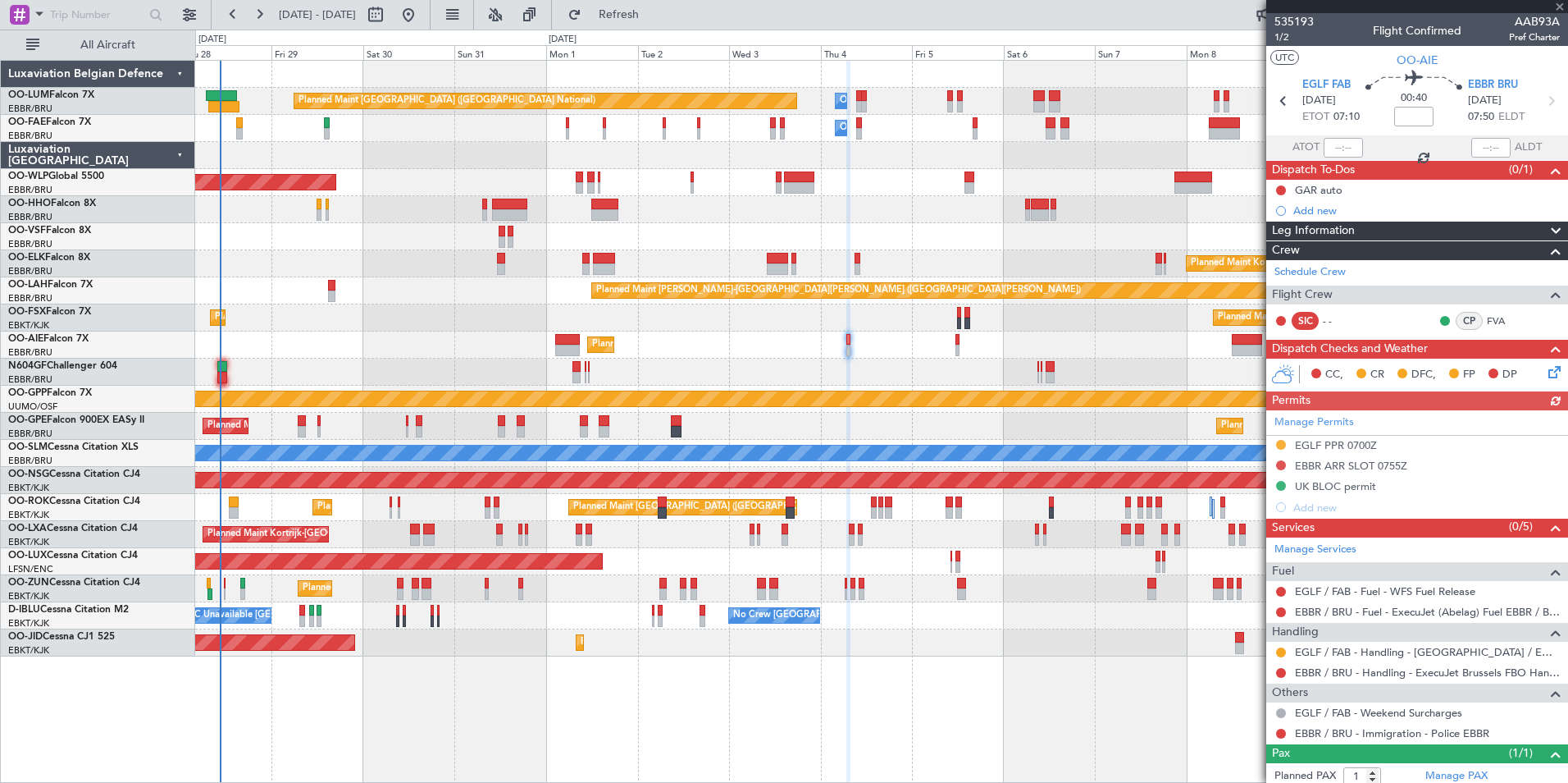
click at [1286, 609] on div at bounding box center [1281, 612] width 13 height 13
click at [1283, 610] on button at bounding box center [1281, 612] width 10 height 10
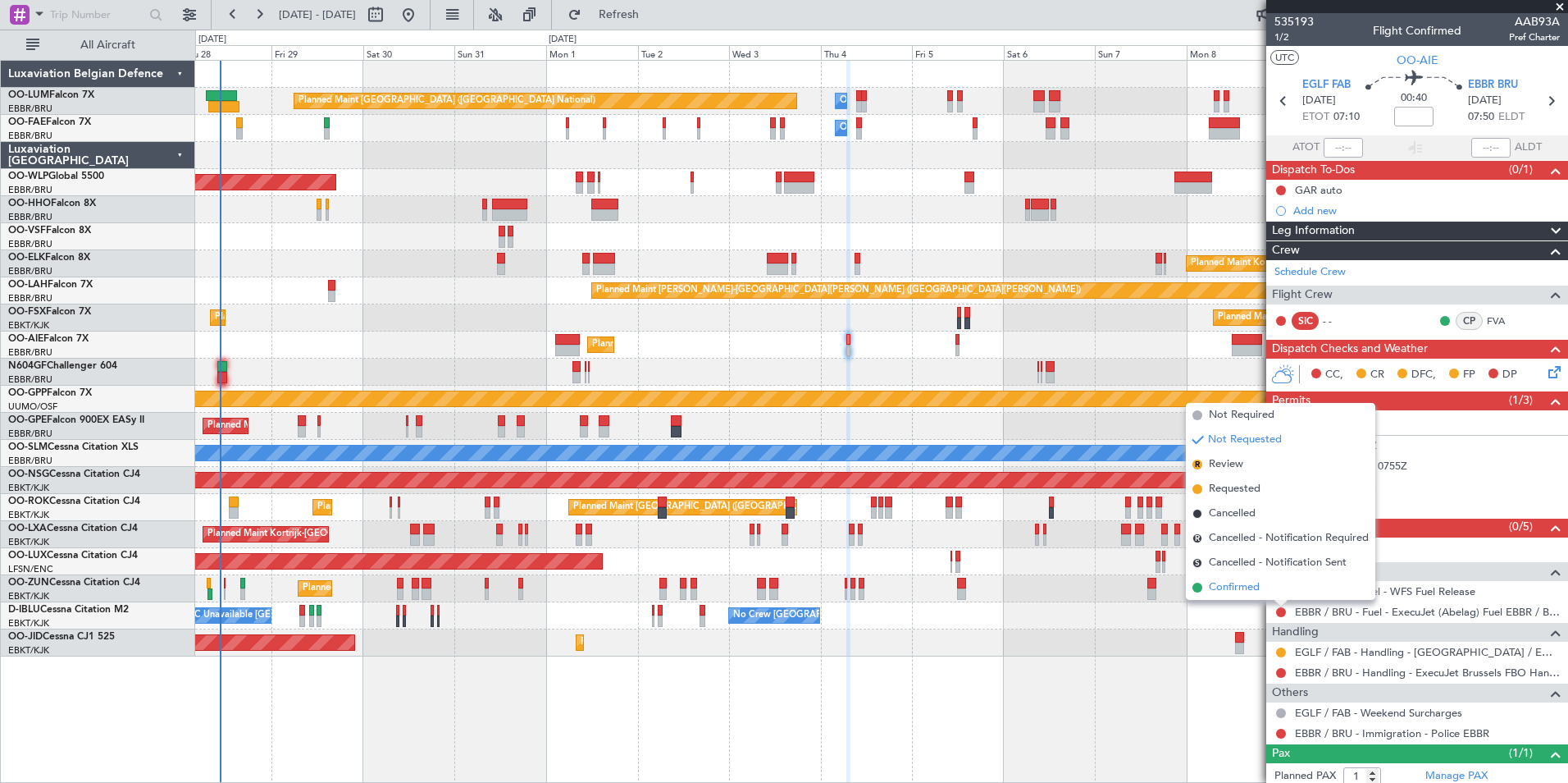
click at [1251, 589] on span "Confirmed" at bounding box center [1234, 587] width 51 height 16
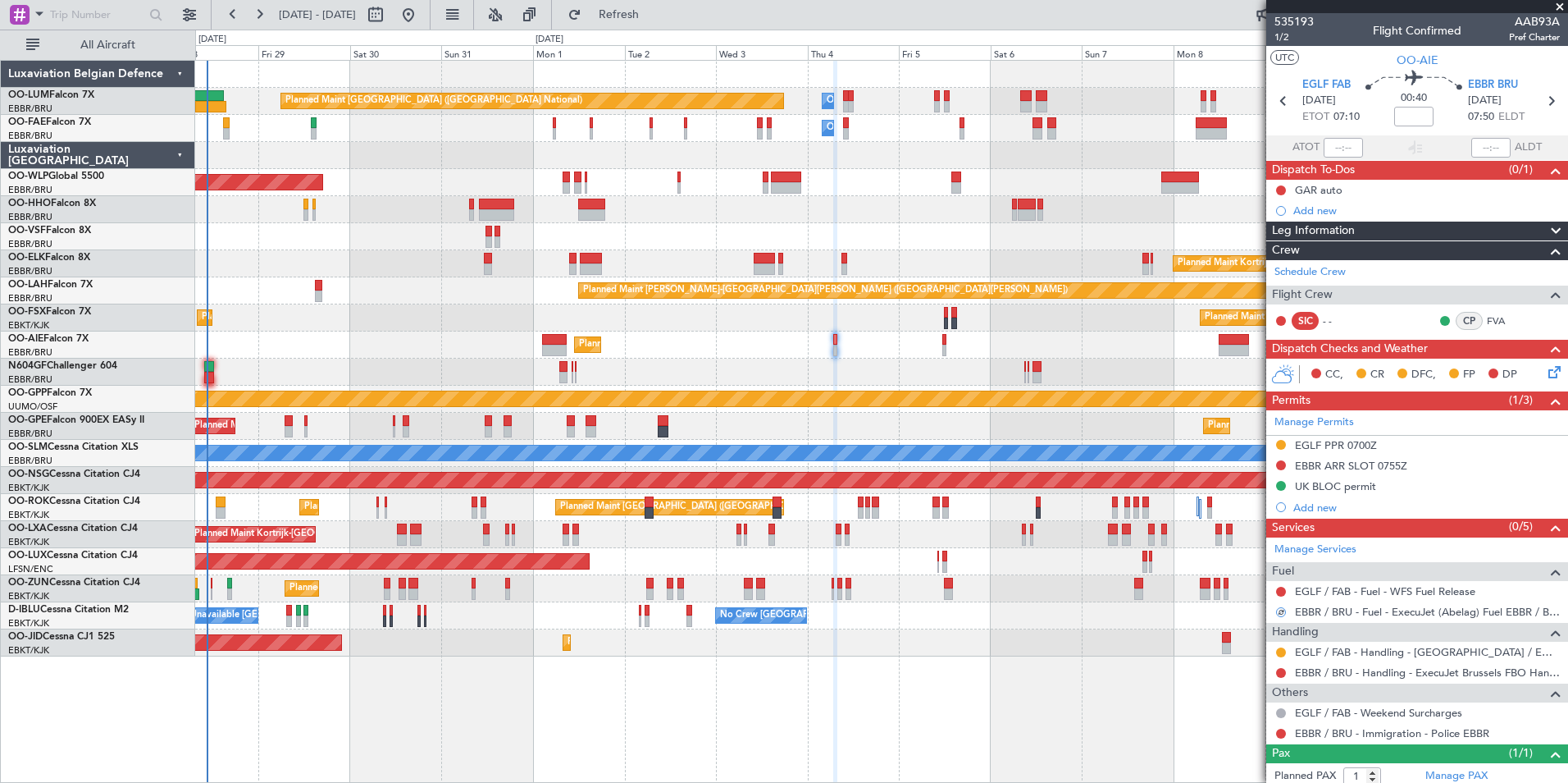
click at [876, 381] on div at bounding box center [881, 372] width 1372 height 27
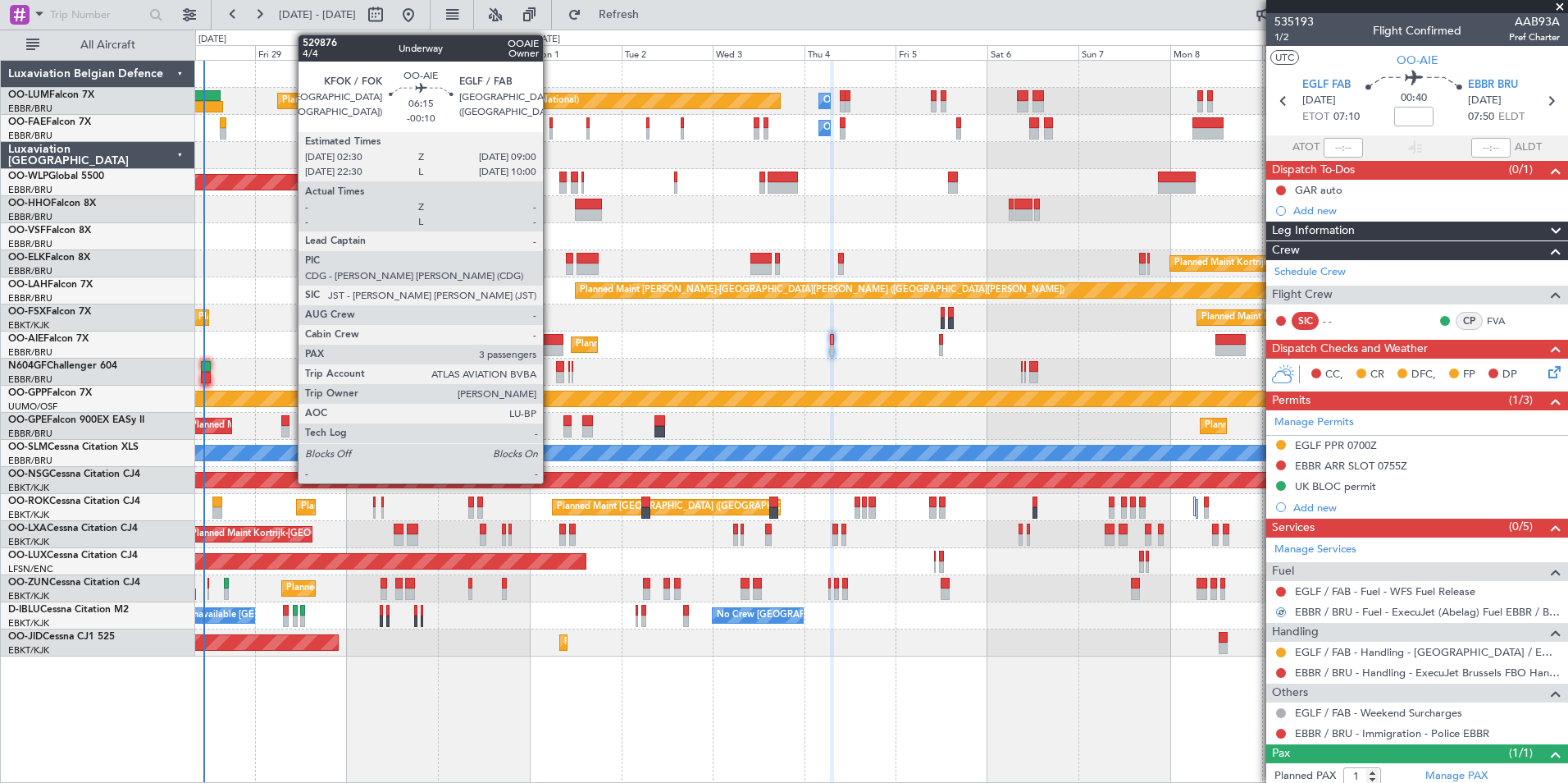
click at [550, 347] on div at bounding box center [551, 350] width 25 height 12
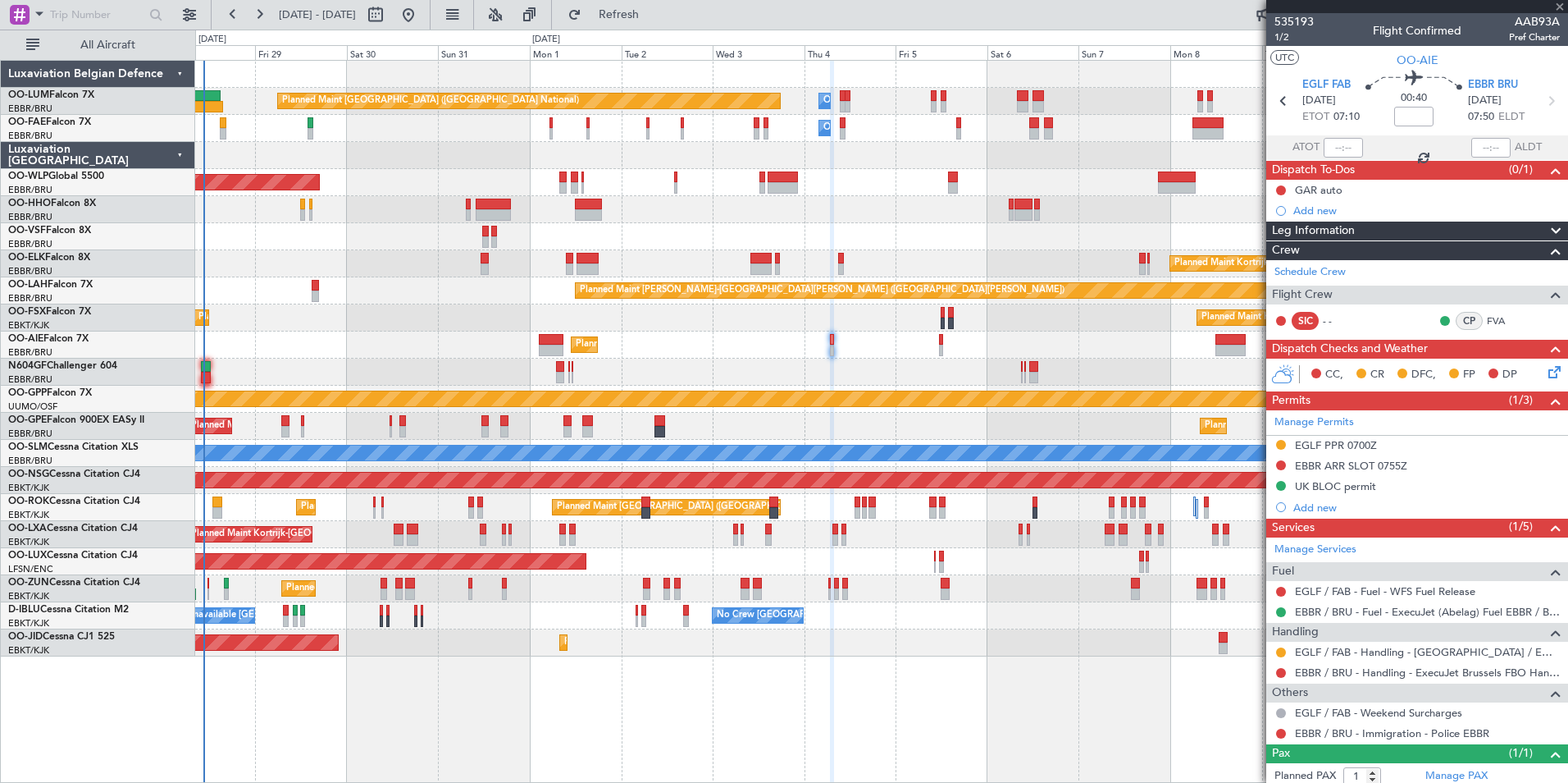
type input "-00:10"
type input "3"
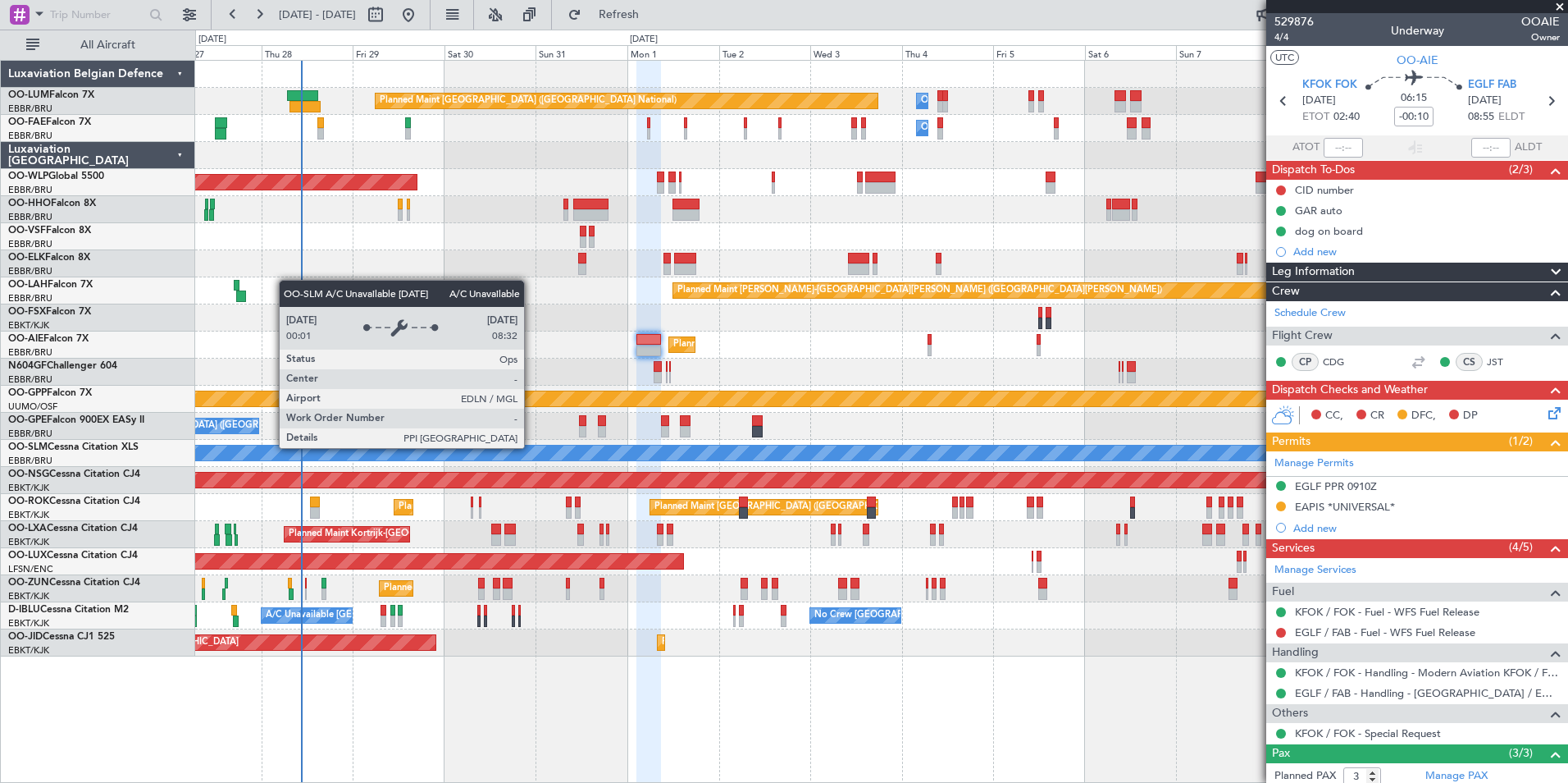
click at [629, 446] on div "A/C Unavailable [GEOGRAPHIC_DATA]" at bounding box center [1142, 453] width 3592 height 15
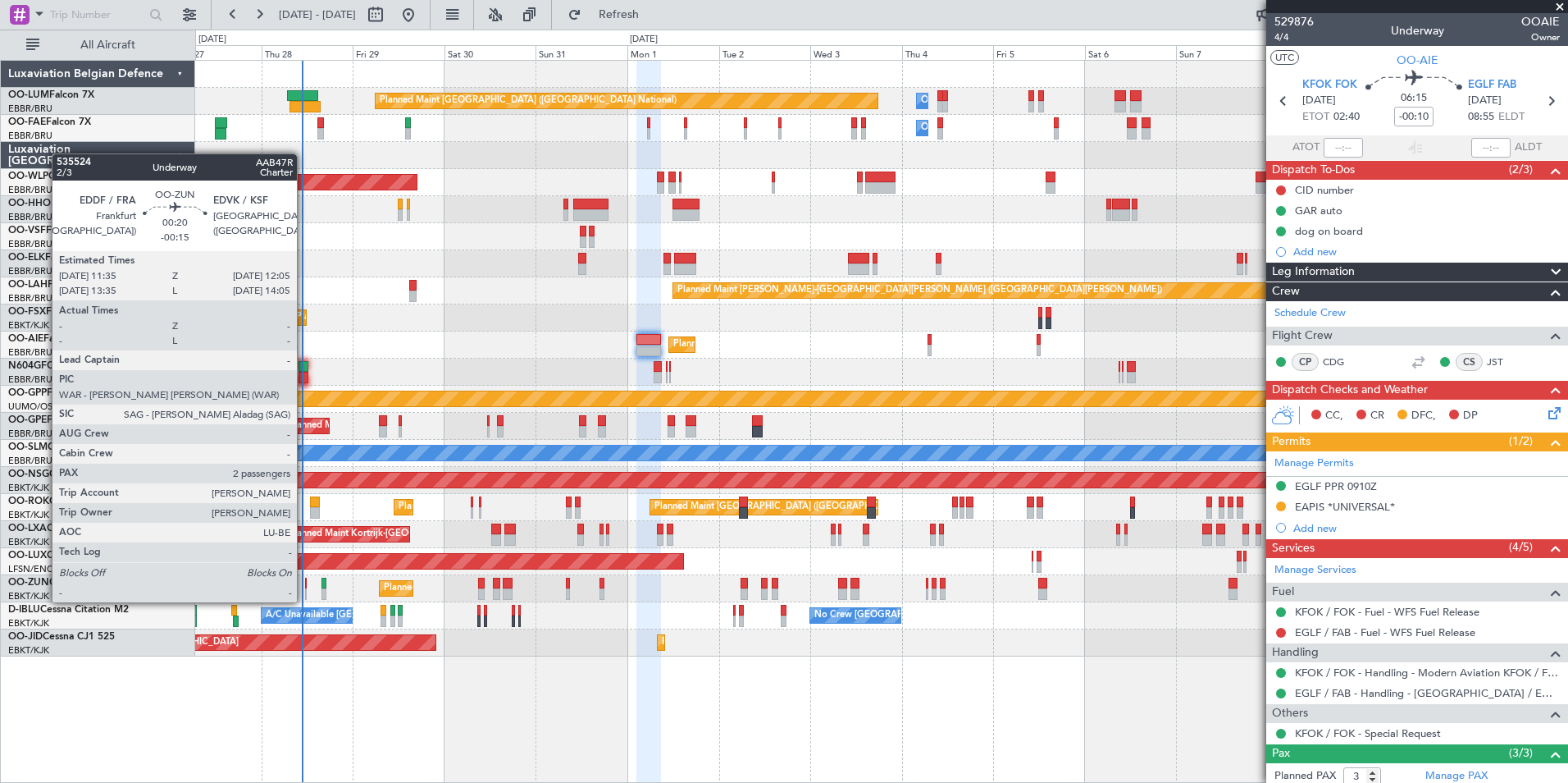
click at [305, 586] on div at bounding box center [306, 583] width 2 height 12
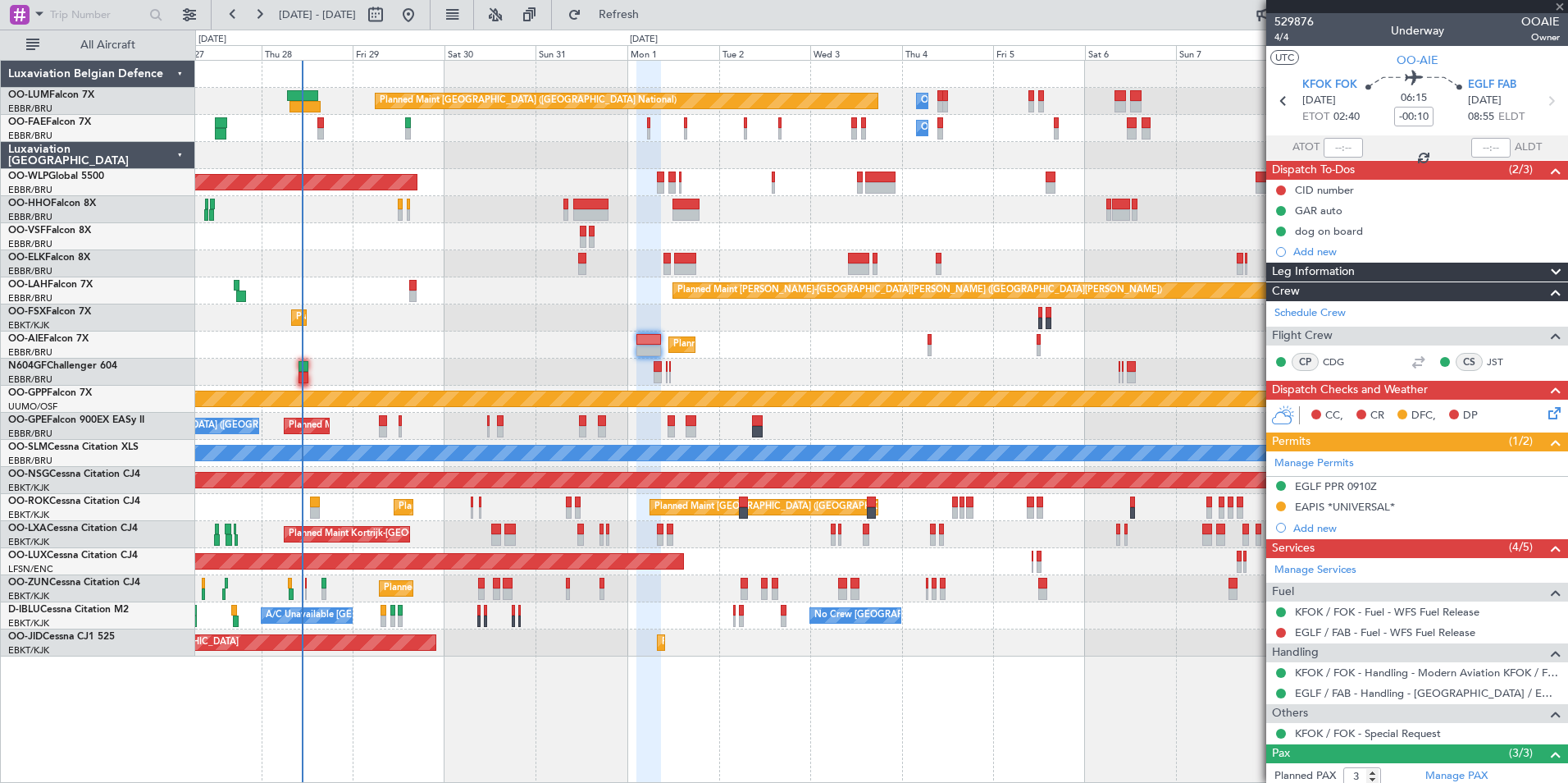
type input "-00:15"
type input "2"
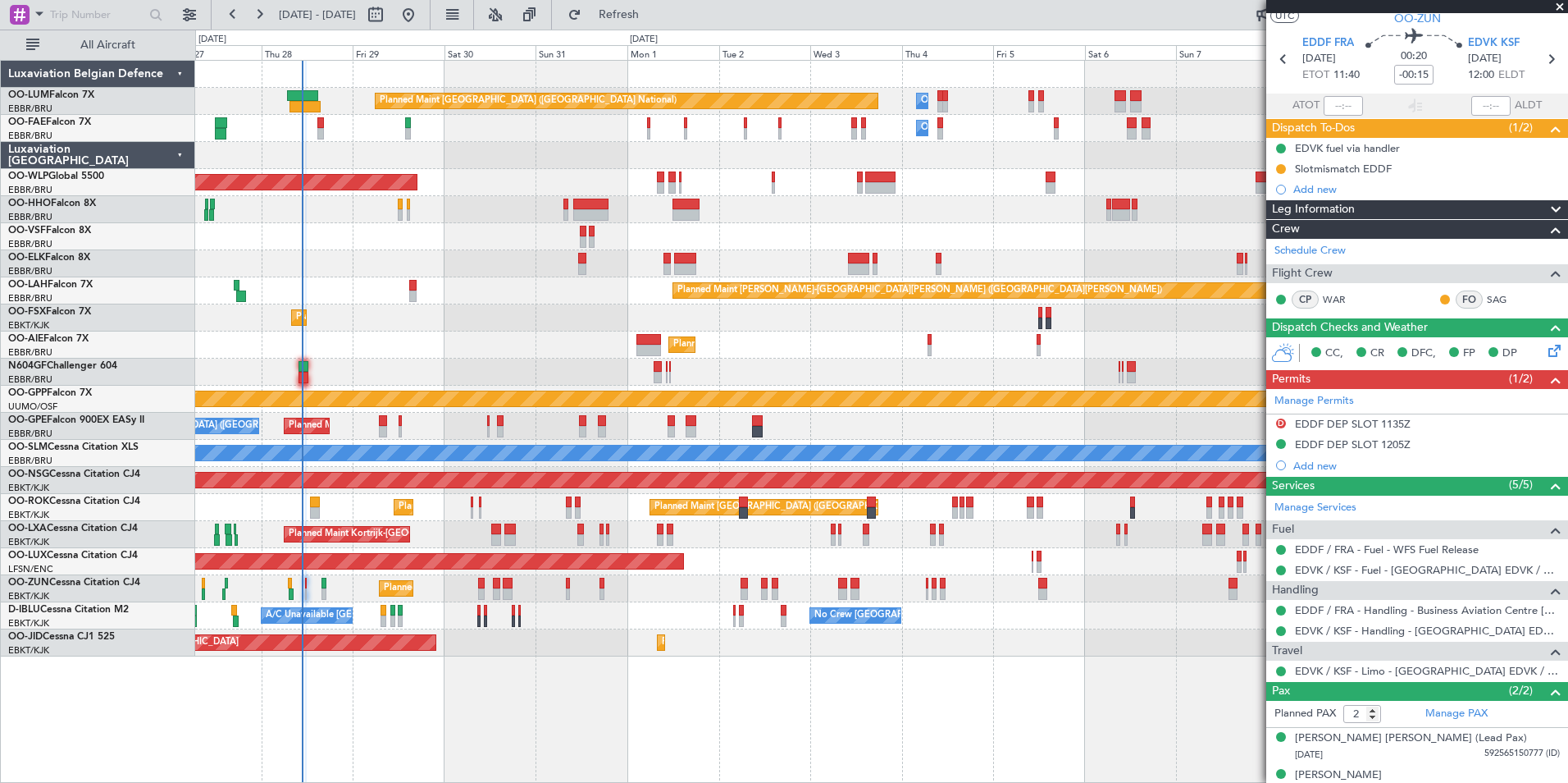
scroll to position [60, 0]
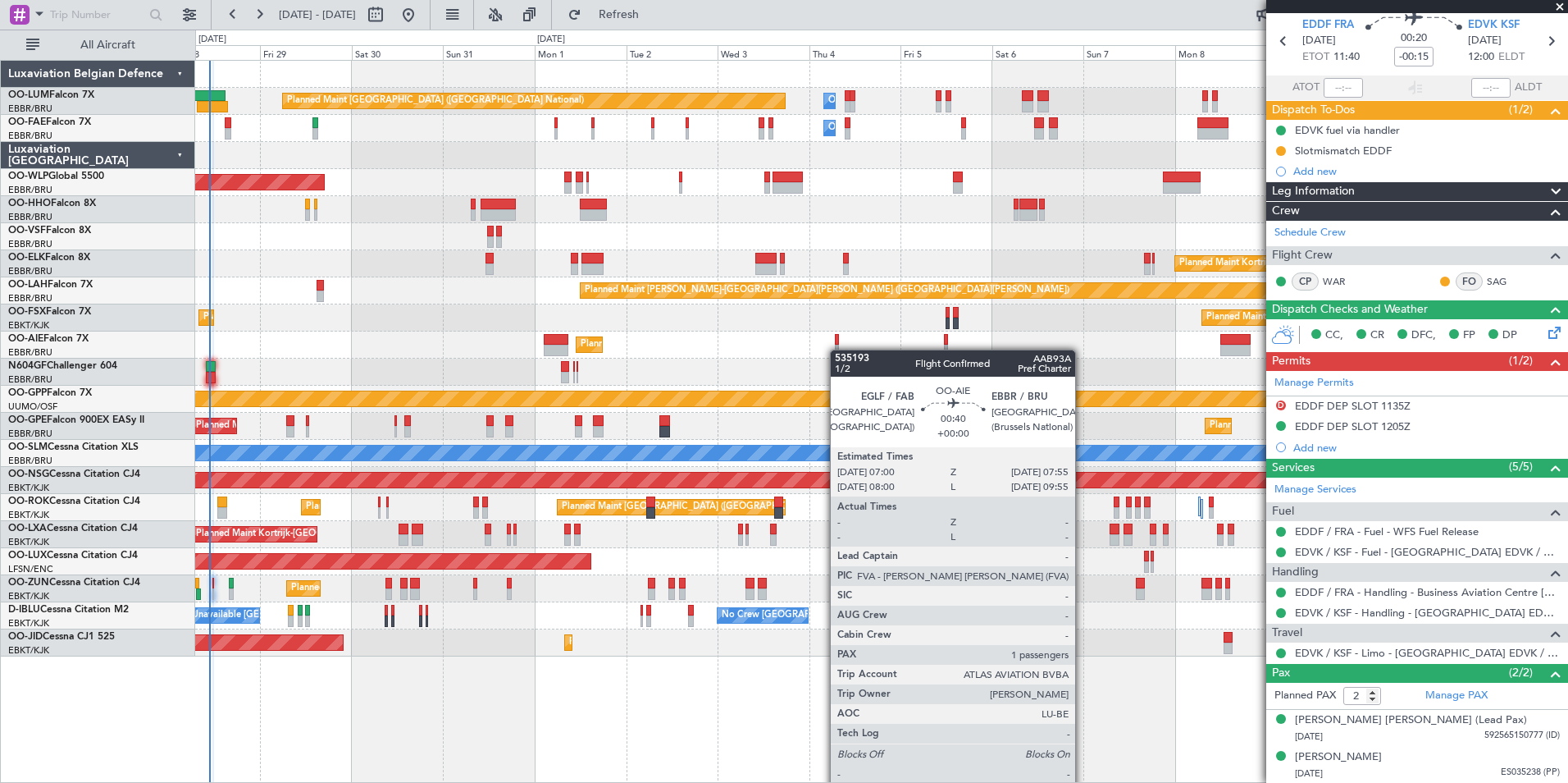
click at [838, 350] on div "Planned Maint [GEOGRAPHIC_DATA] ([GEOGRAPHIC_DATA])" at bounding box center [881, 345] width 1372 height 27
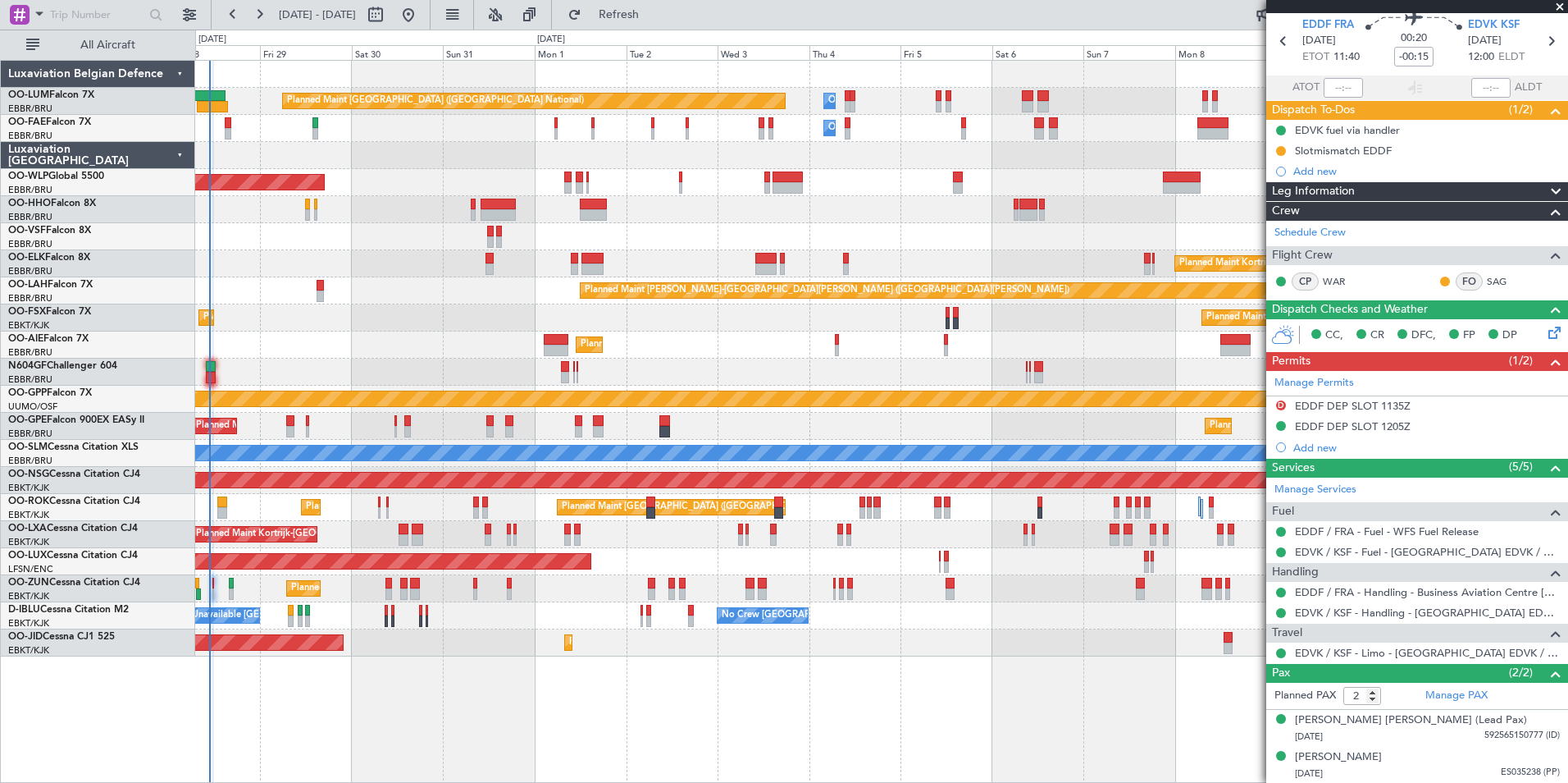
click at [546, 392] on div "Planned Maint [GEOGRAPHIC_DATA] ([GEOGRAPHIC_DATA] National) Owner [GEOGRAPHIC_…" at bounding box center [881, 359] width 1372 height 595
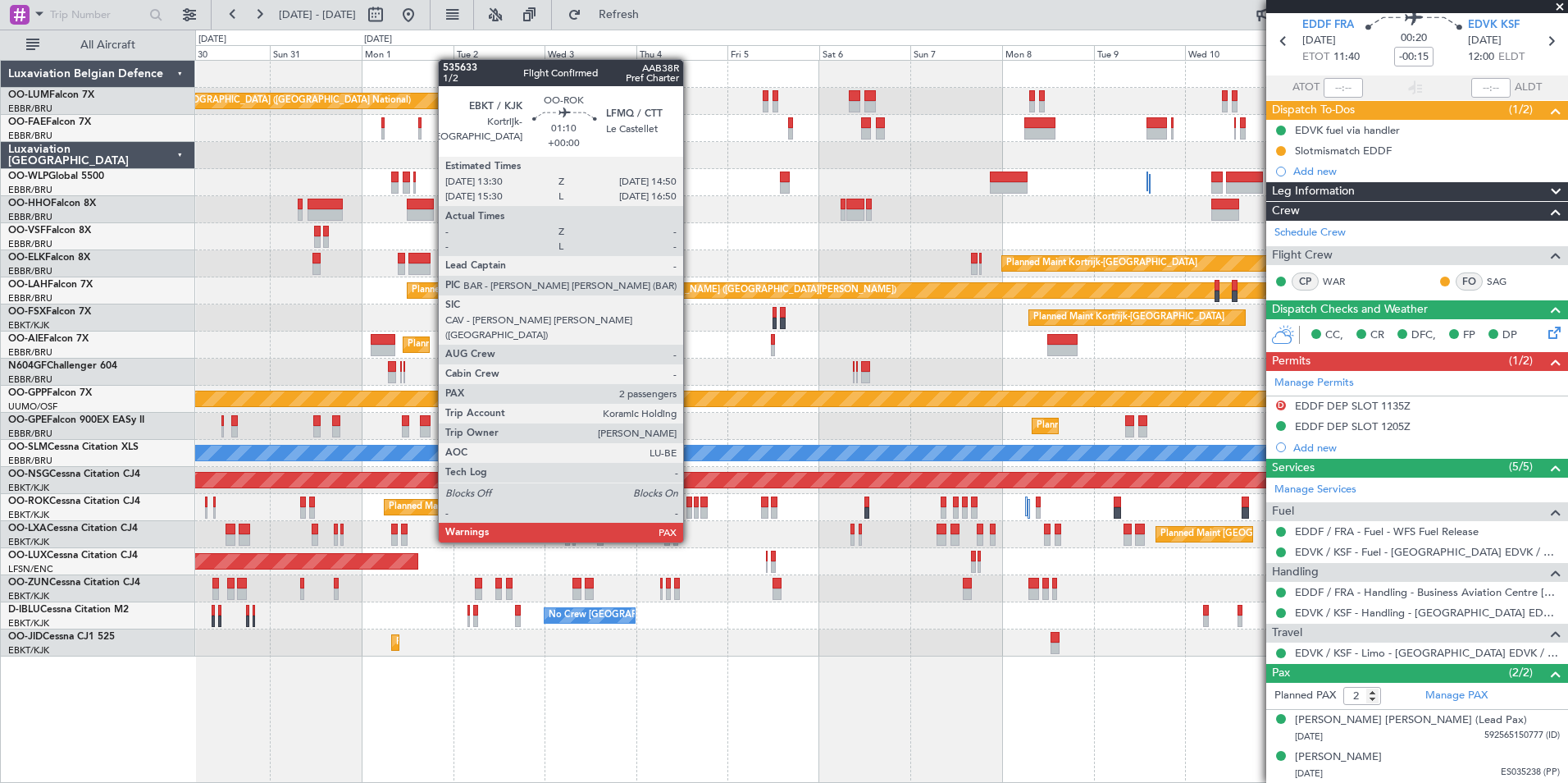
click at [691, 511] on div at bounding box center [689, 512] width 6 height 12
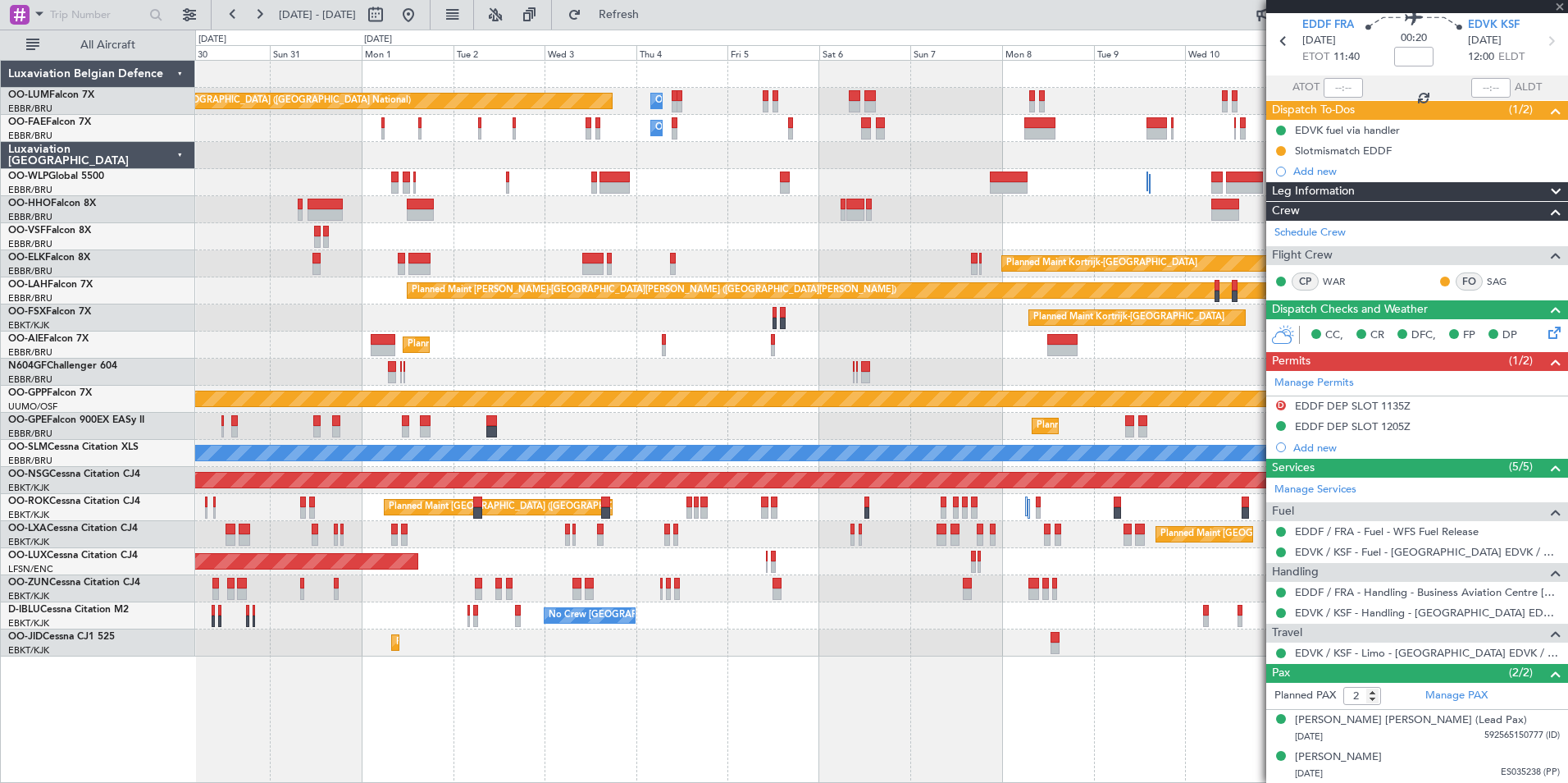
scroll to position [0, 0]
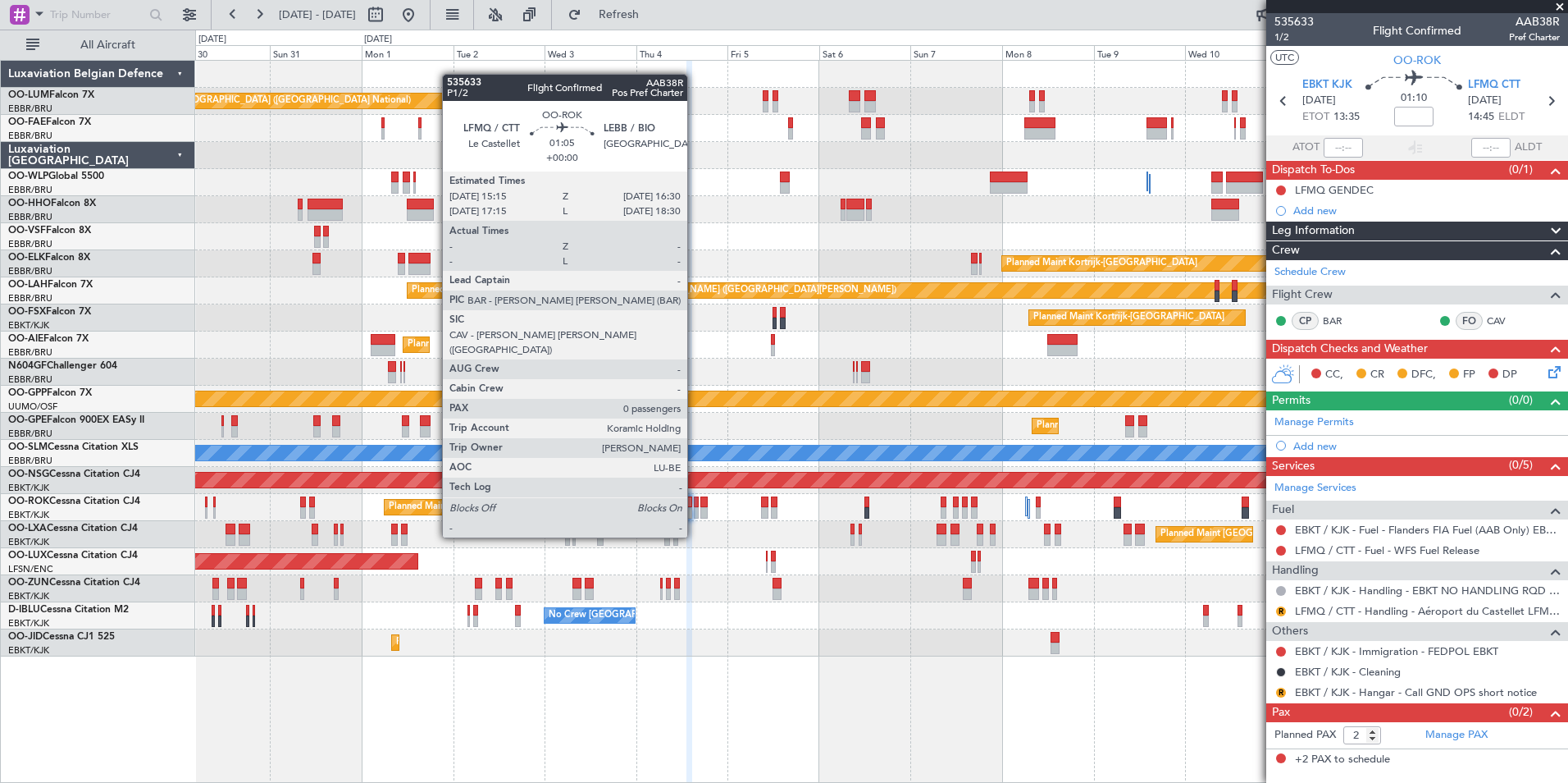
click at [695, 506] on div at bounding box center [696, 502] width 5 height 12
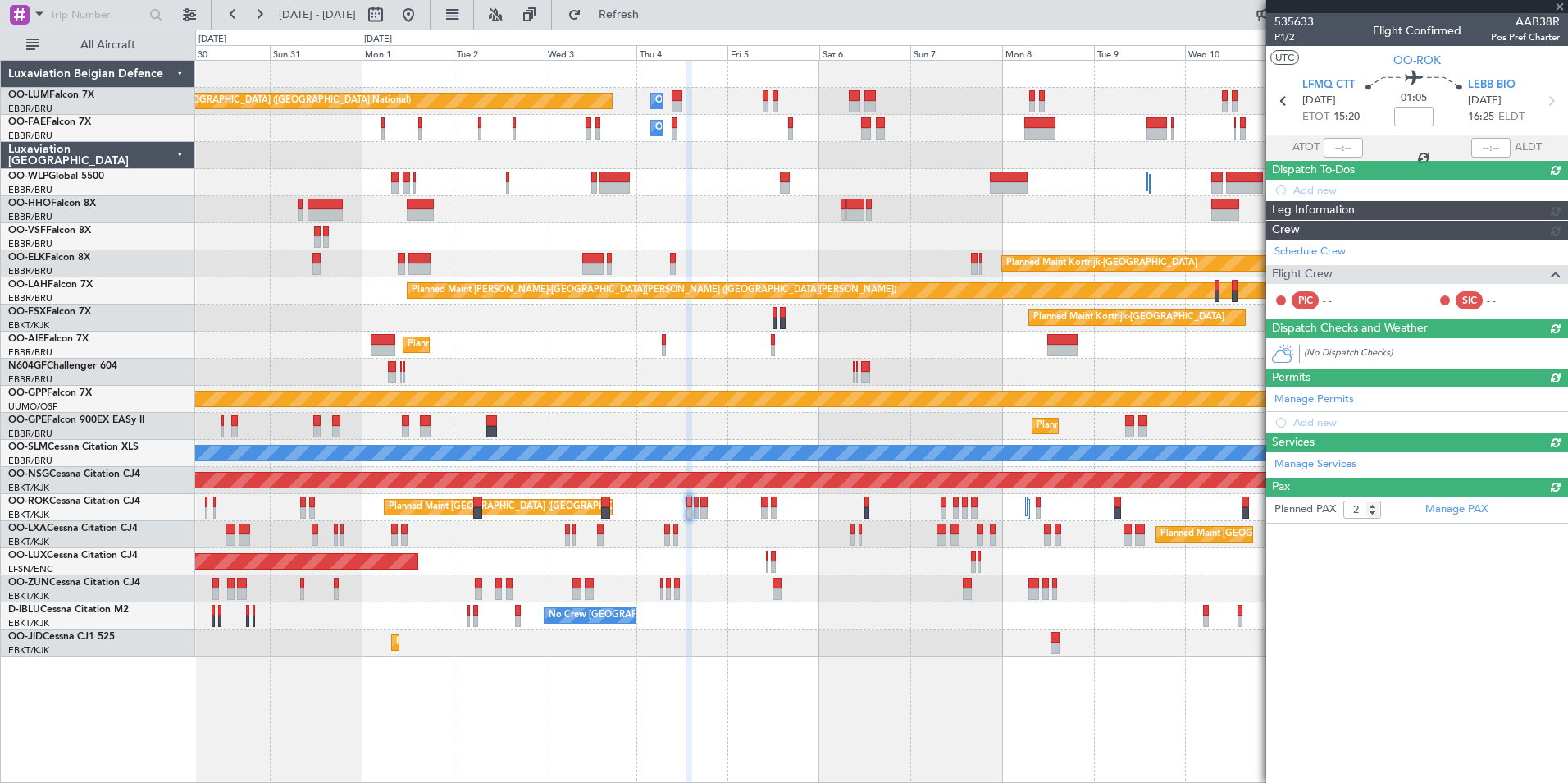
type input "0"
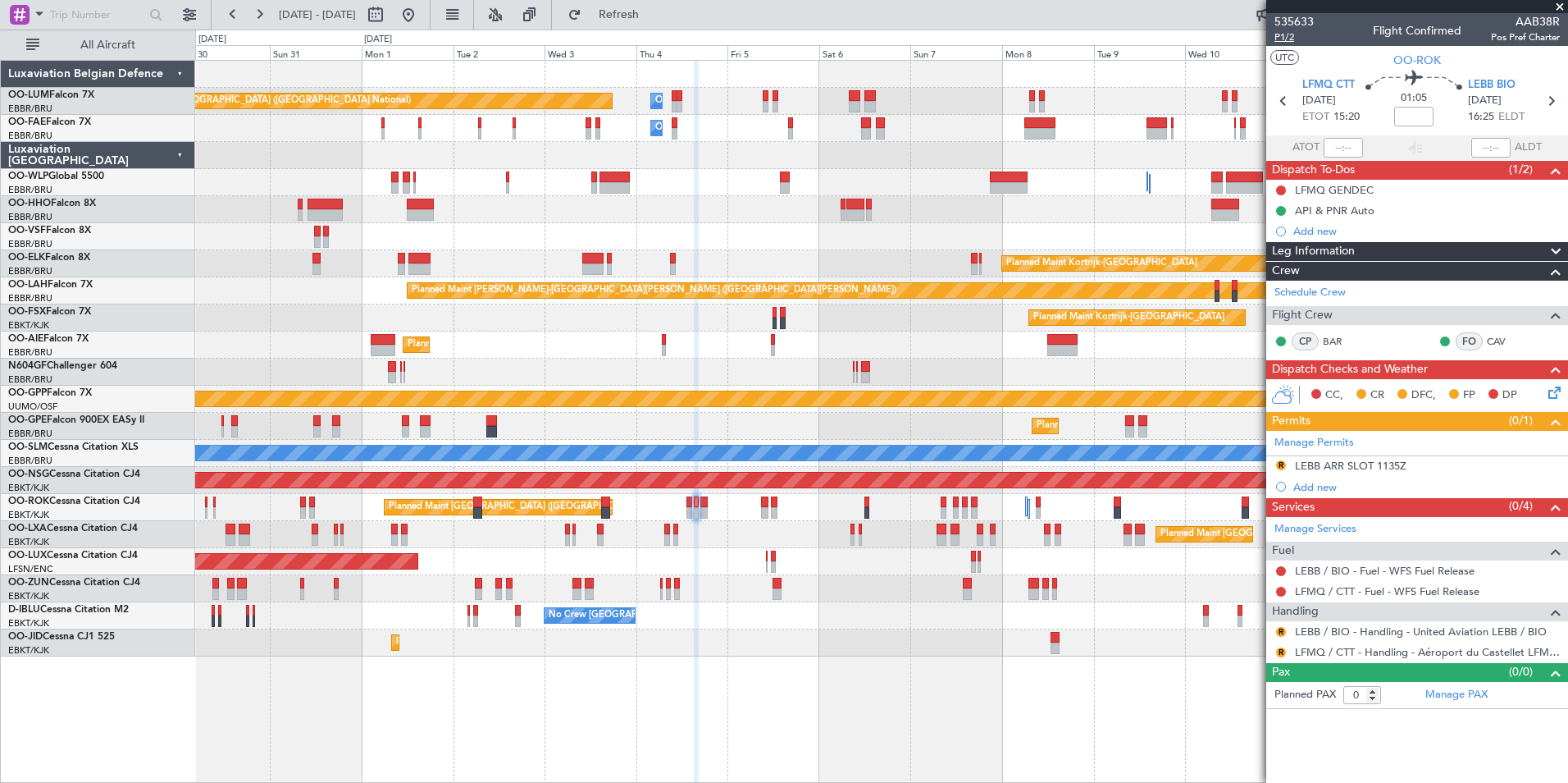
click at [1285, 42] on span "P1/2" at bounding box center [1294, 37] width 39 height 14
click at [654, 14] on span "Refresh" at bounding box center [619, 15] width 69 height 12
click at [1487, 85] on span "LEBB BIO" at bounding box center [1492, 86] width 48 height 16
click at [675, 424] on div "No Crew [GEOGRAPHIC_DATA] ([GEOGRAPHIC_DATA] National) Planned Maint [GEOGRAPHI…" at bounding box center [881, 426] width 1372 height 27
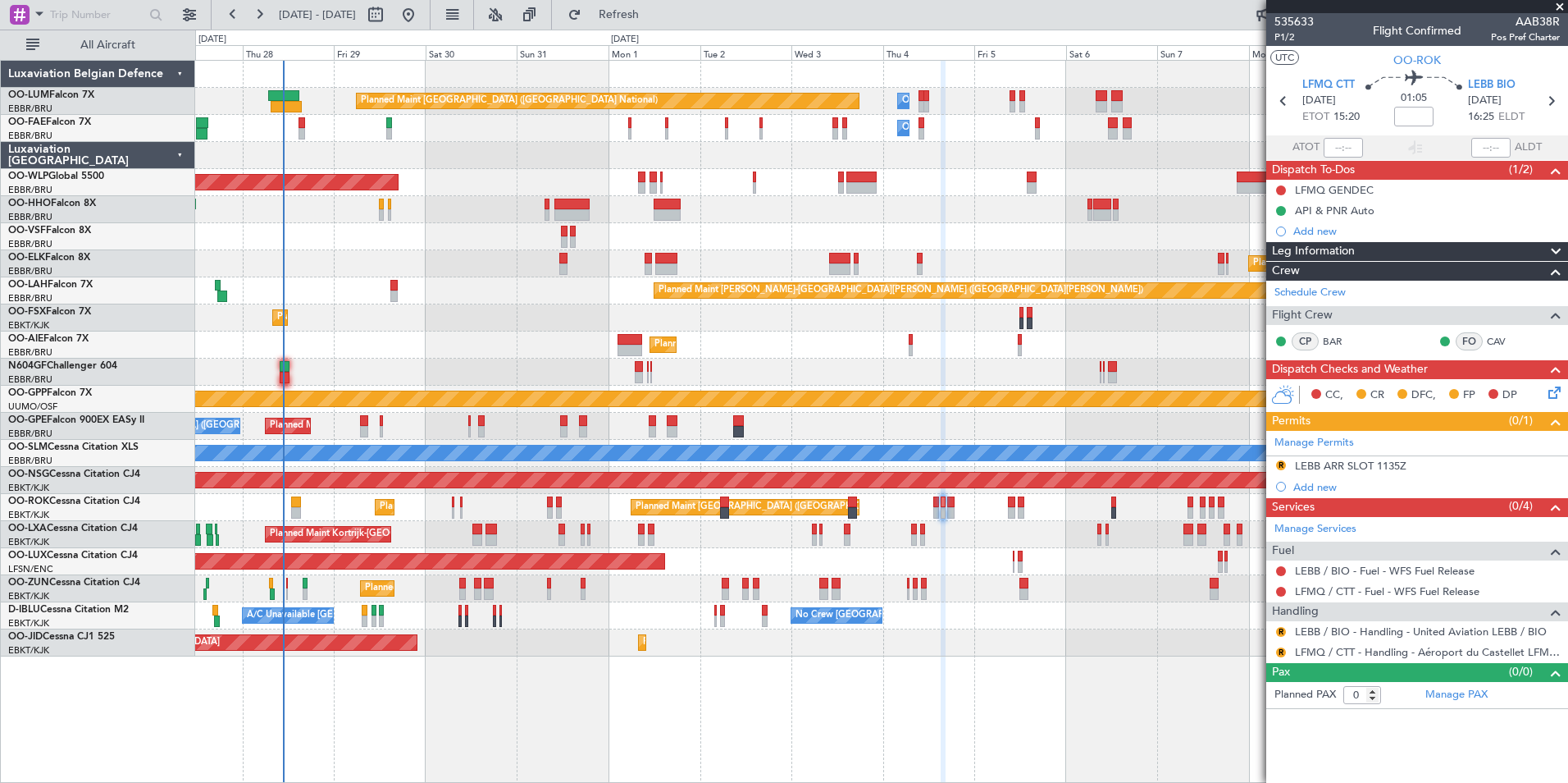
click at [710, 414] on div "No Crew [GEOGRAPHIC_DATA] ([GEOGRAPHIC_DATA] National) Planned Maint [GEOGRAPHI…" at bounding box center [881, 426] width 1372 height 27
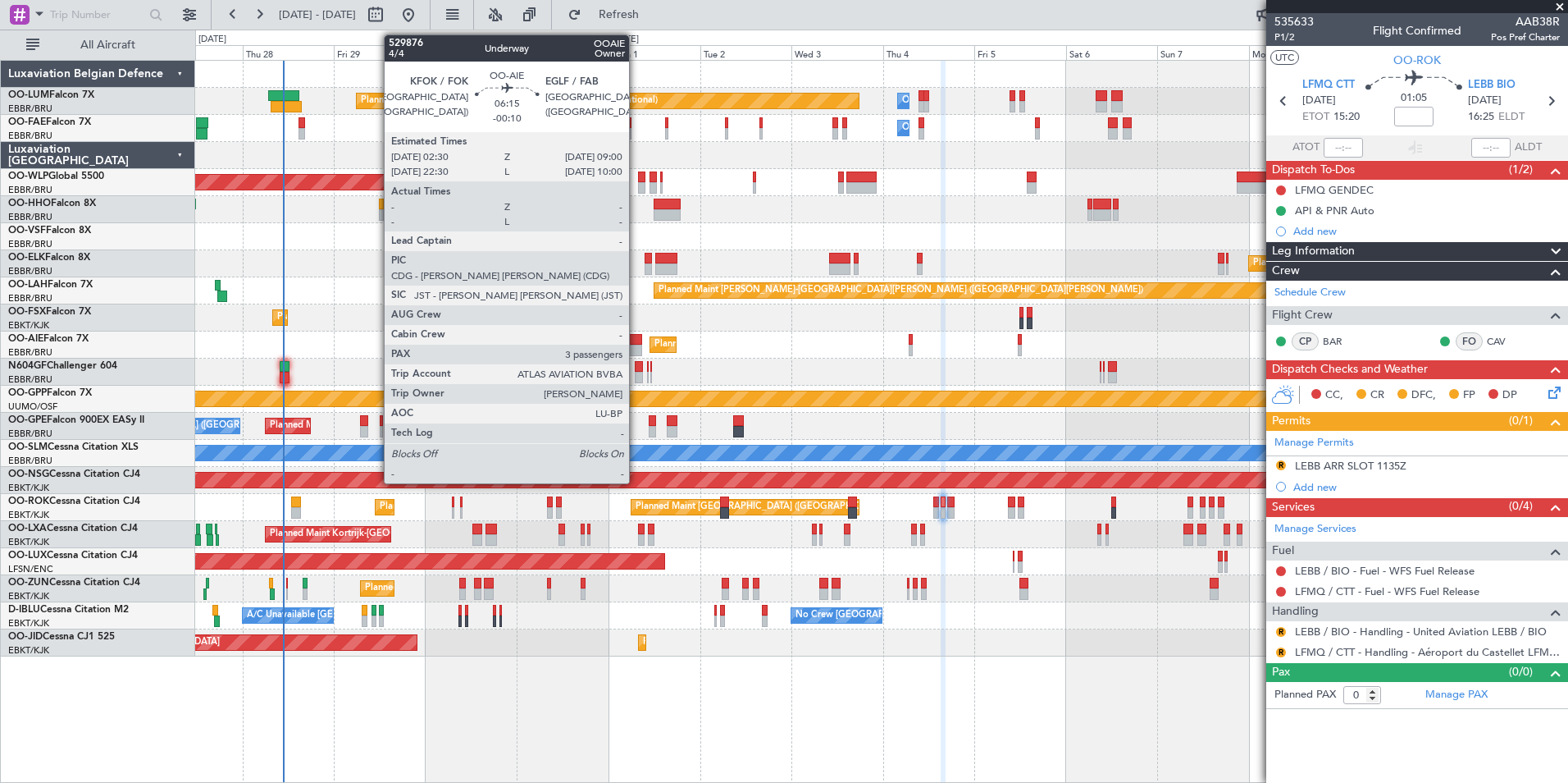
click at [636, 339] on div at bounding box center [630, 340] width 25 height 12
type input "-00:10"
type input "3"
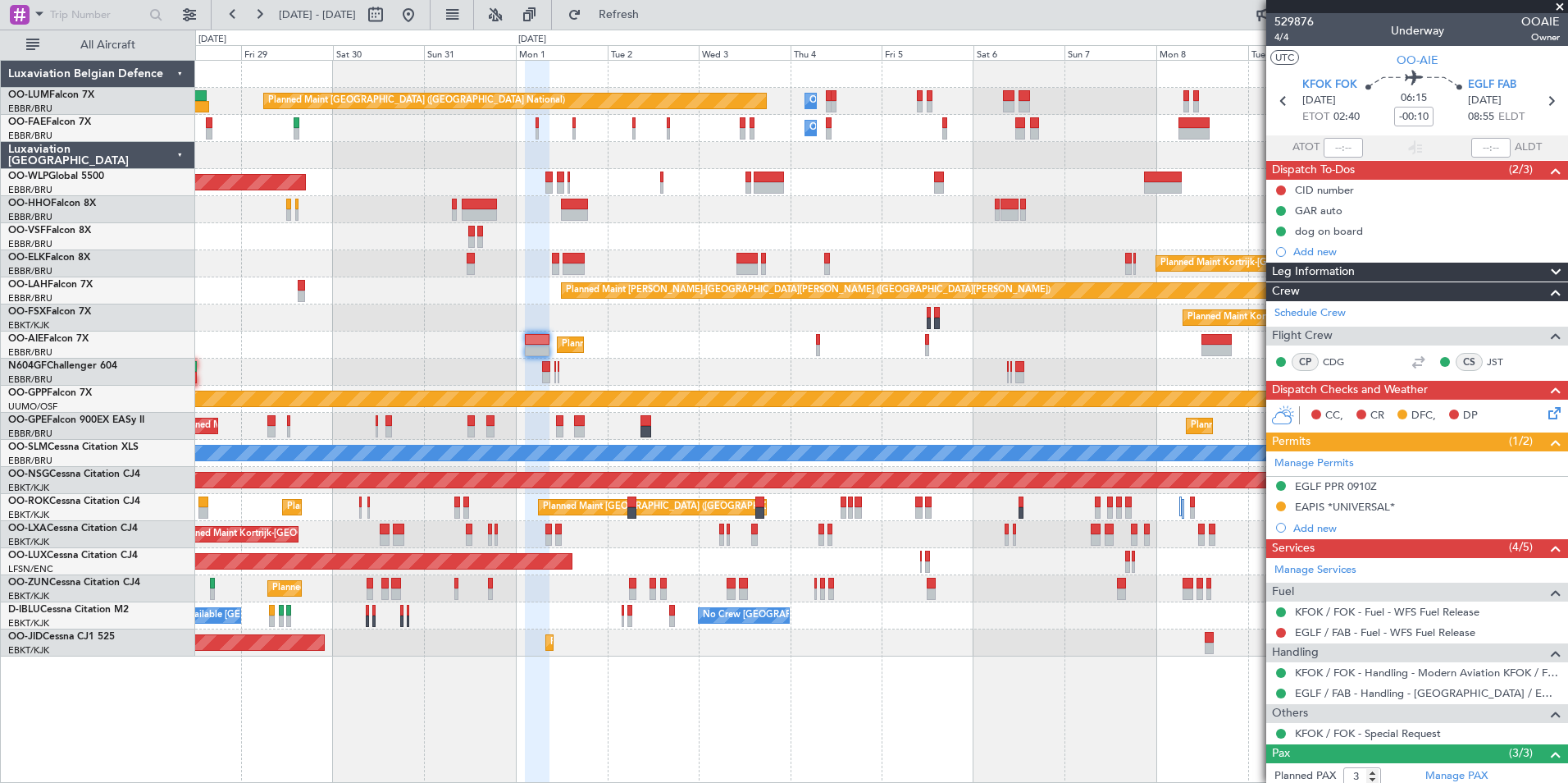
click at [659, 377] on div at bounding box center [881, 372] width 1372 height 27
click at [1307, 487] on div "EGLF PPR 0910Z" at bounding box center [1336, 486] width 82 height 14
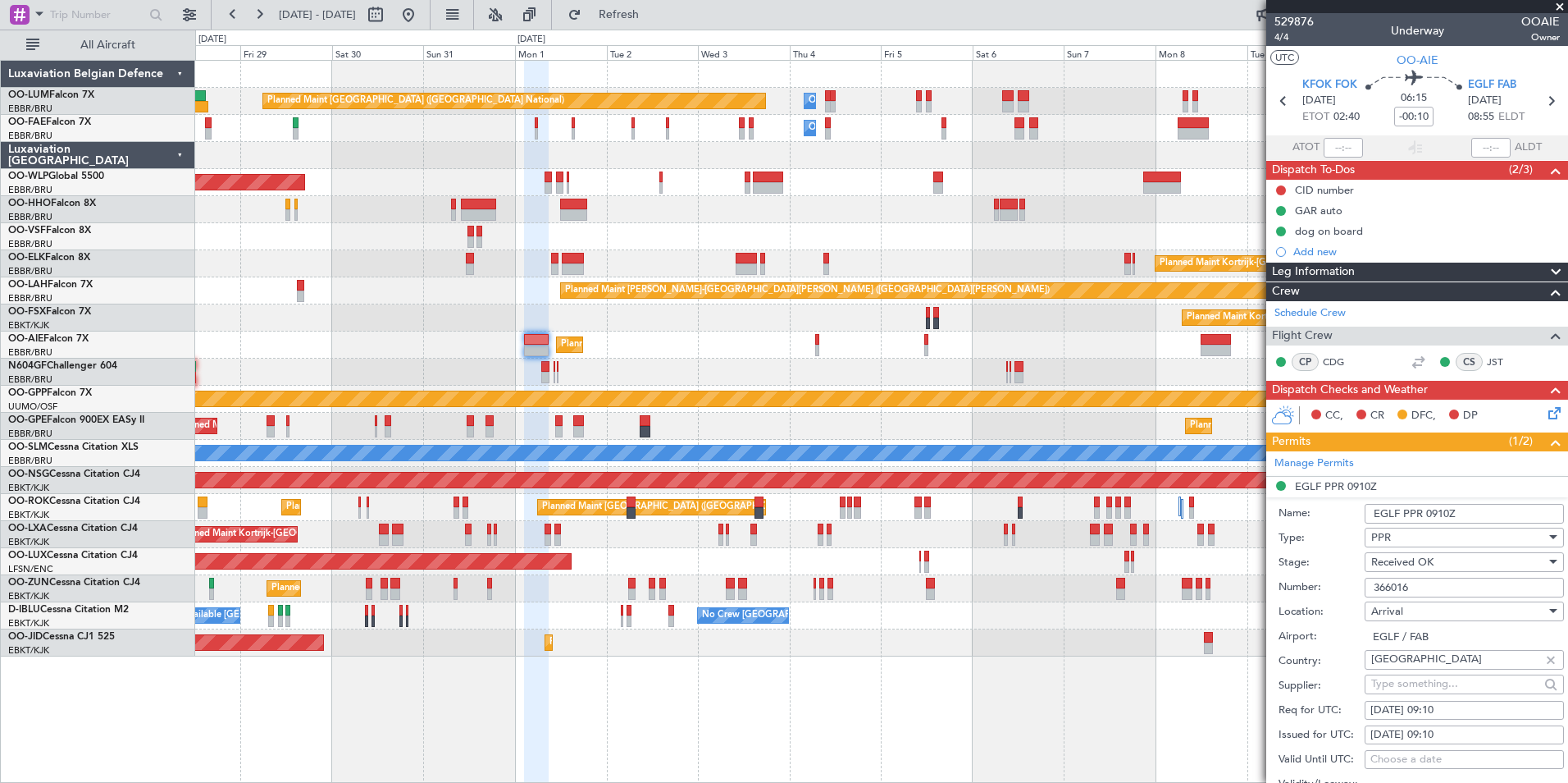
click at [814, 341] on div "Planned Maint [GEOGRAPHIC_DATA] ([GEOGRAPHIC_DATA])" at bounding box center [881, 345] width 1372 height 27
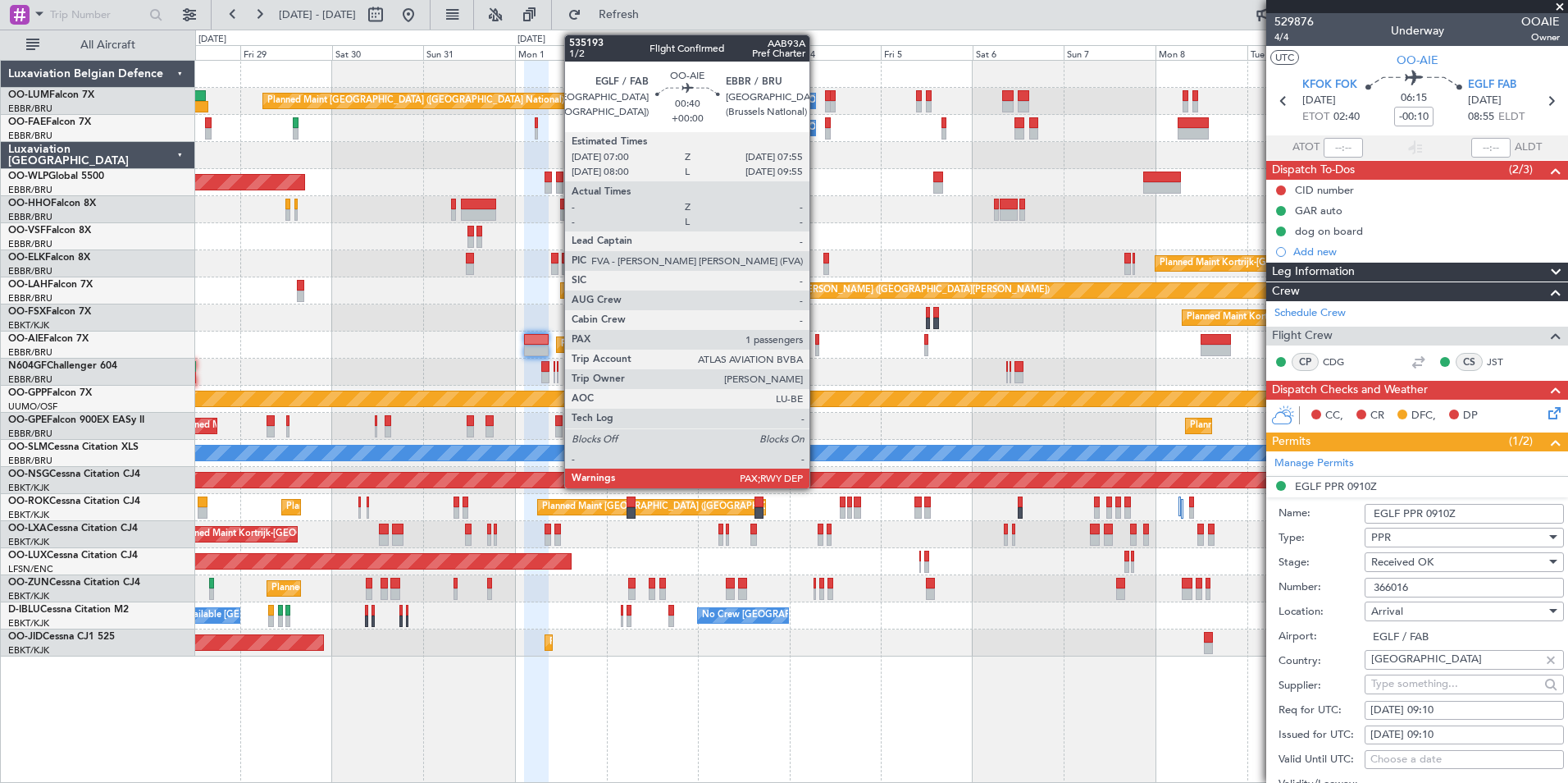
click at [816, 342] on div at bounding box center [816, 340] width 4 height 12
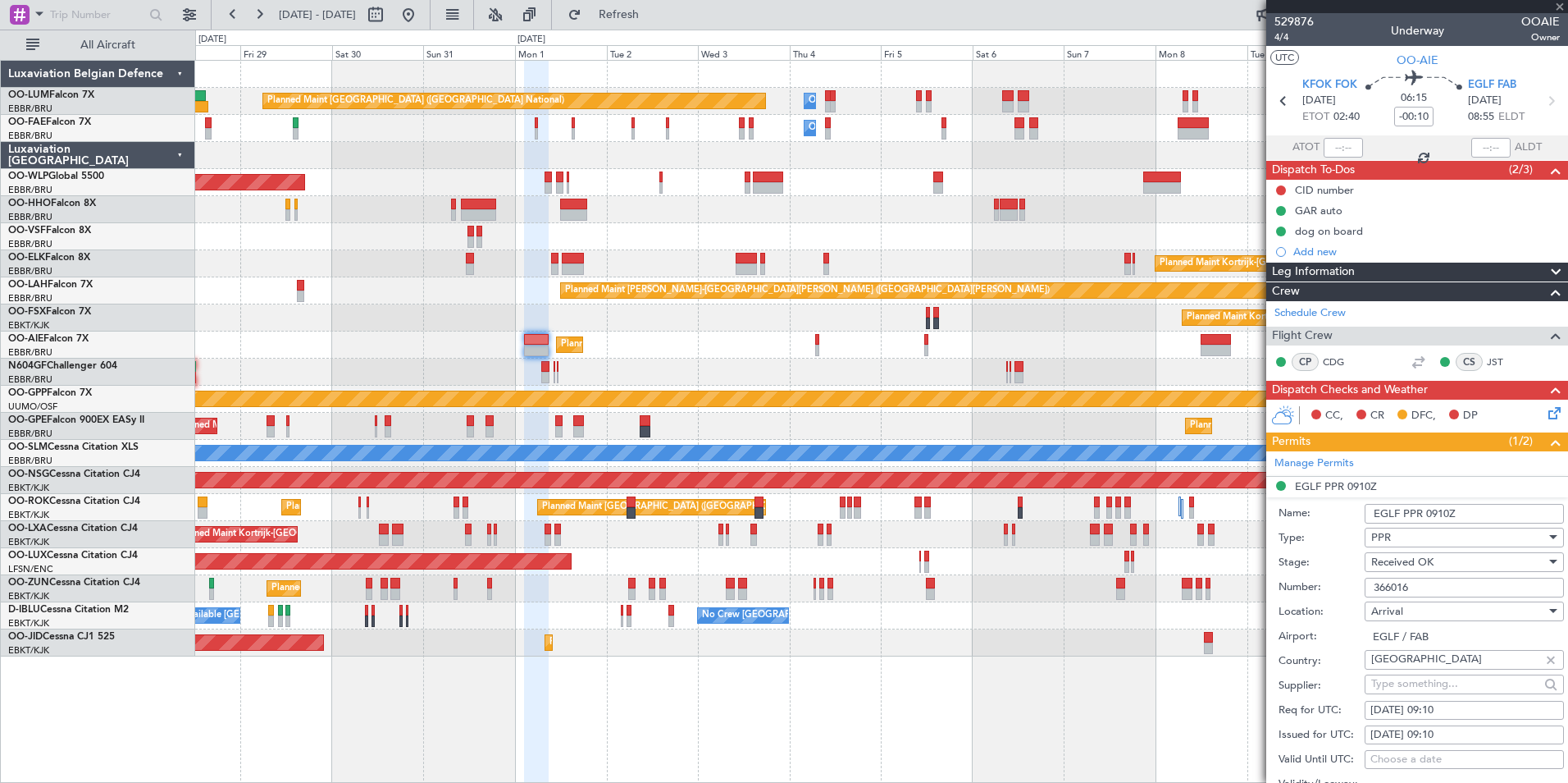
type input "1"
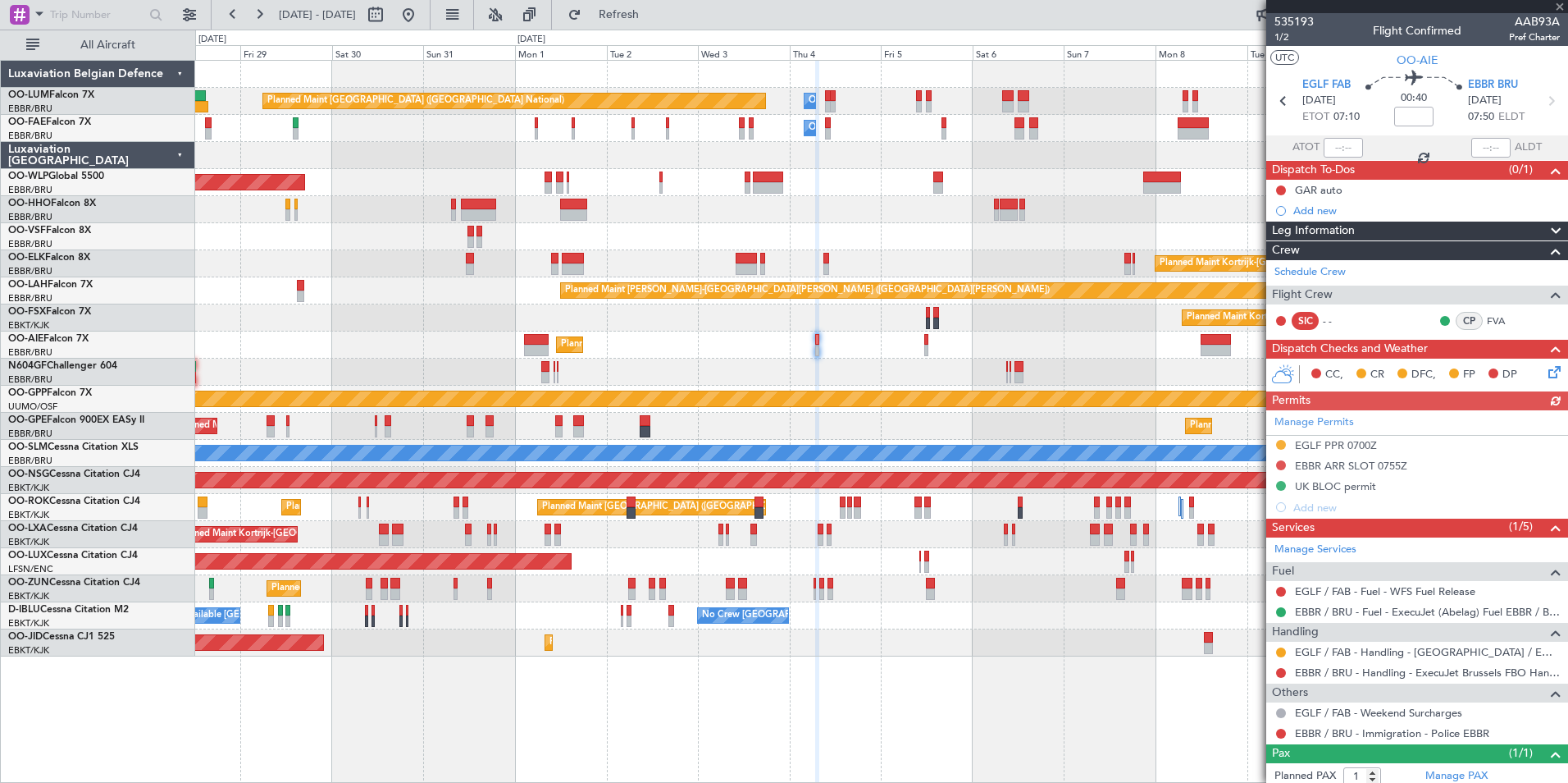
click at [1319, 446] on div "Manage Permits EGLF PPR 0700Z EBBR ARR SLOT 0755Z UK BLOC permit Add new" at bounding box center [1417, 464] width 302 height 108
click at [1337, 444] on div "EGLF PPR 0700Z" at bounding box center [1336, 445] width 82 height 14
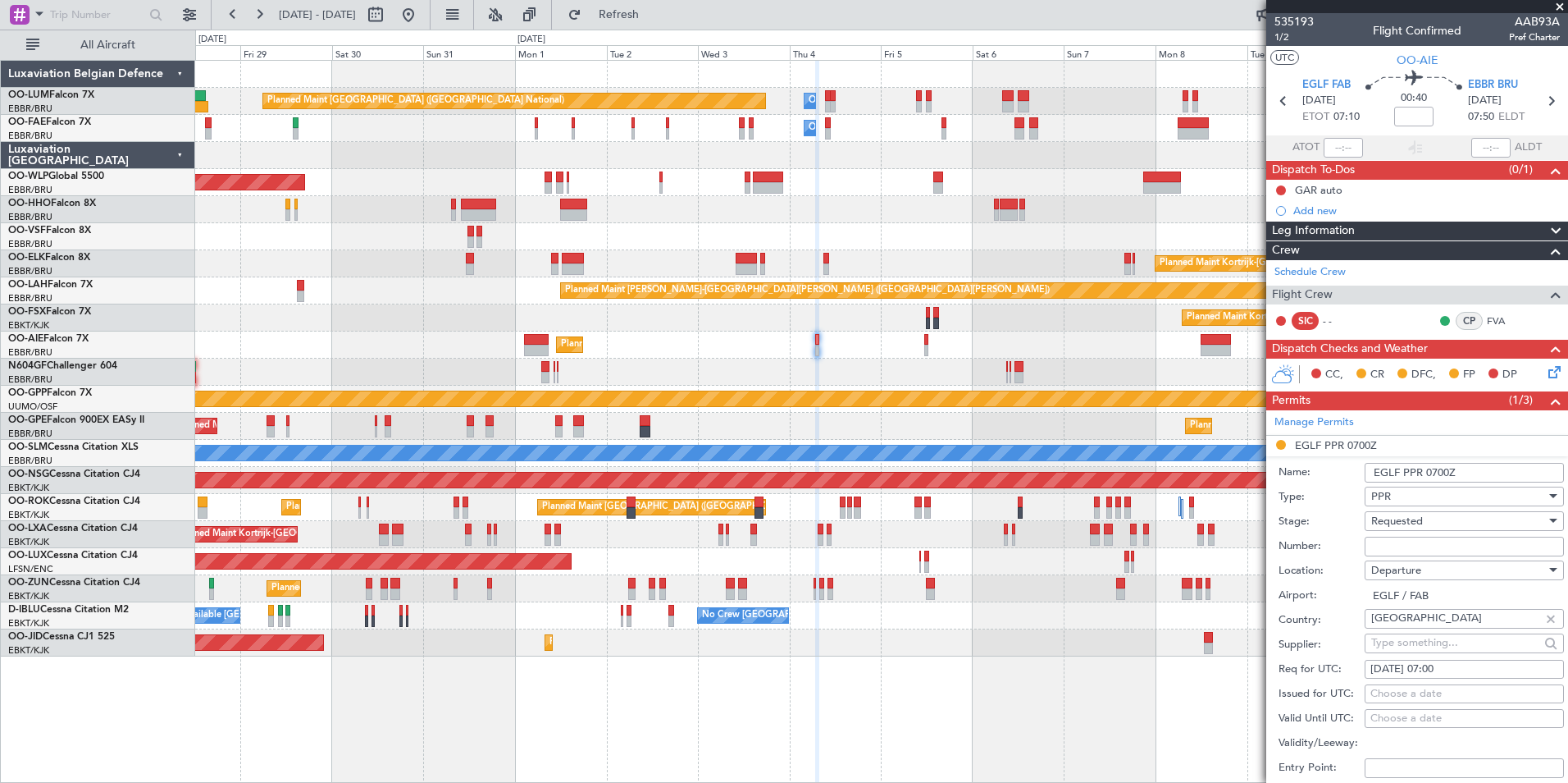
click at [1416, 558] on div "Departure" at bounding box center [1459, 570] width 174 height 25
click at [1404, 548] on div at bounding box center [784, 392] width 1568 height 783
click at [1395, 546] on input "Number:" at bounding box center [1464, 546] width 199 height 20
paste input "372365"
type input "372365"
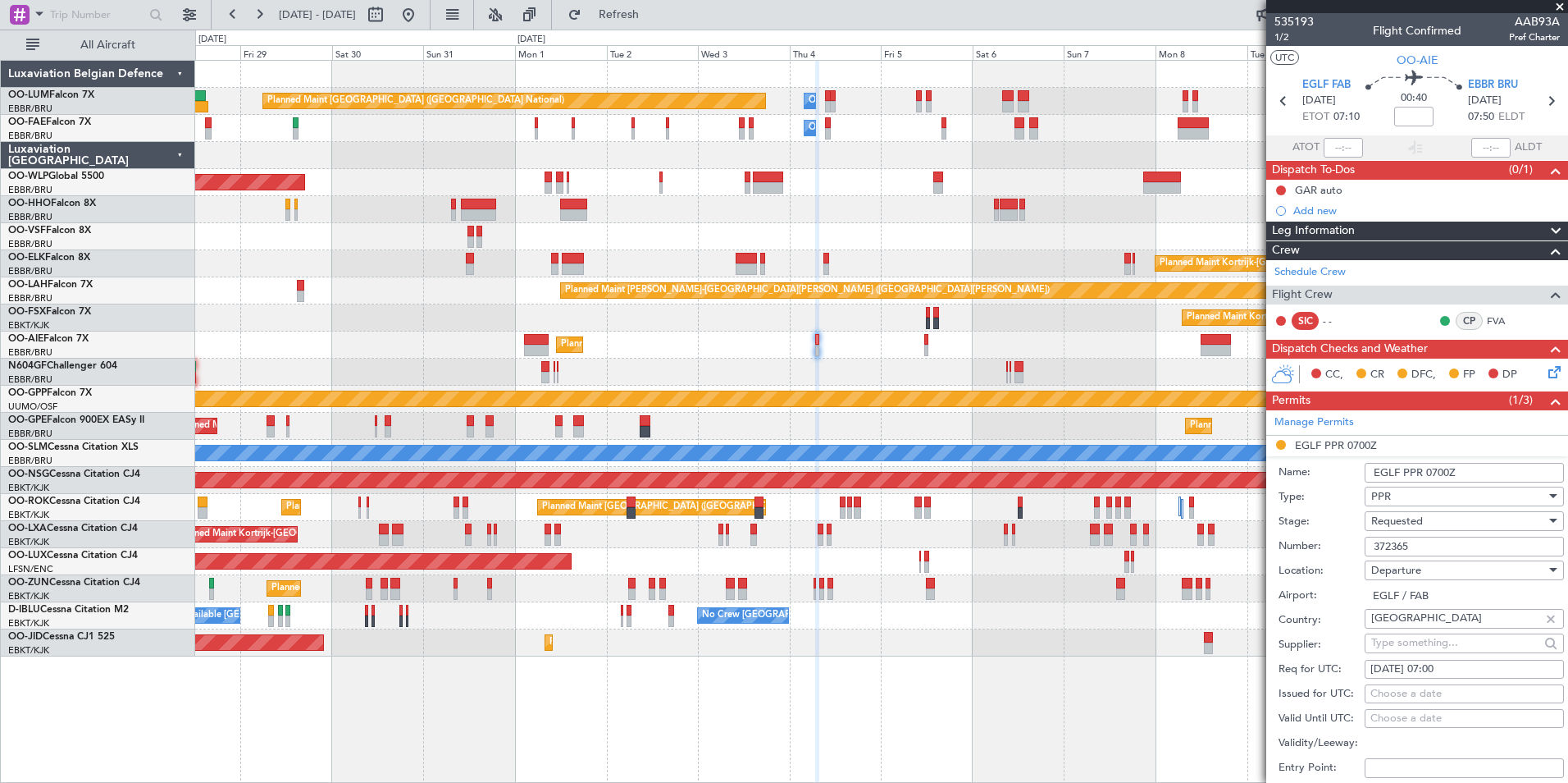
click at [1391, 523] on span "Requested" at bounding box center [1397, 521] width 52 height 15
click at [1408, 637] on span "Received OK" at bounding box center [1458, 645] width 172 height 25
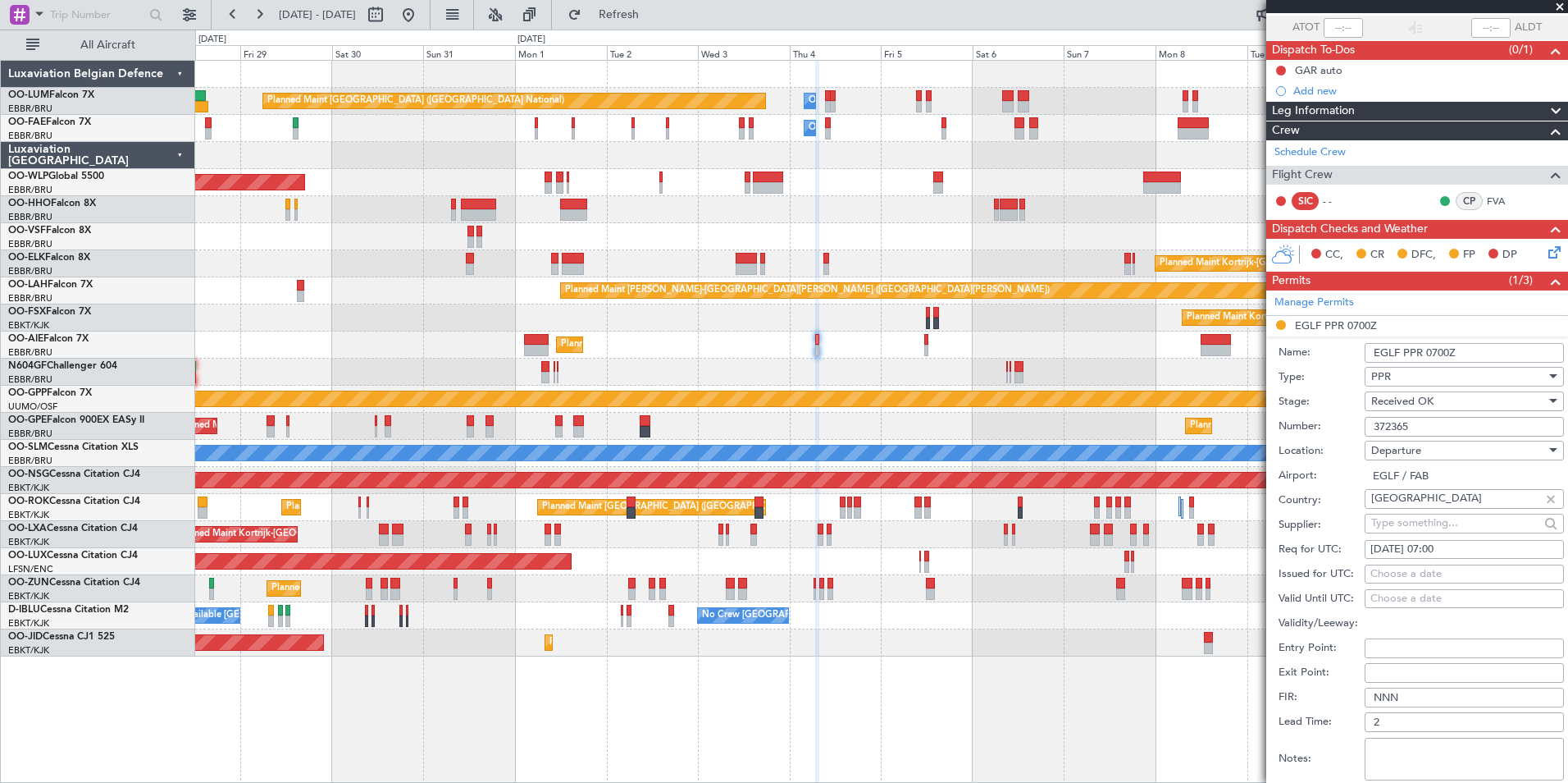
scroll to position [246, 0]
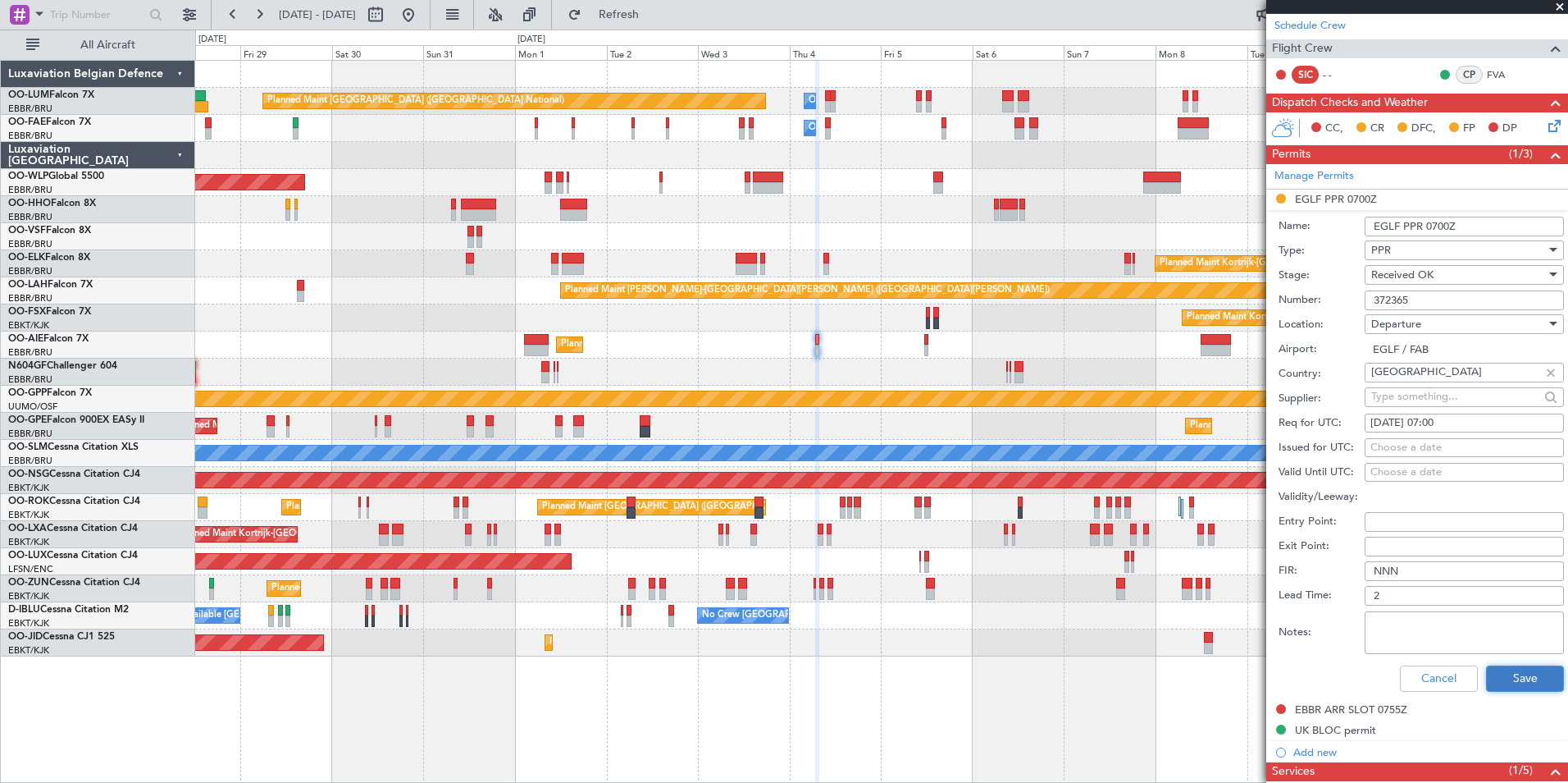
click at [1490, 670] on button "Save" at bounding box center [1524, 679] width 78 height 26
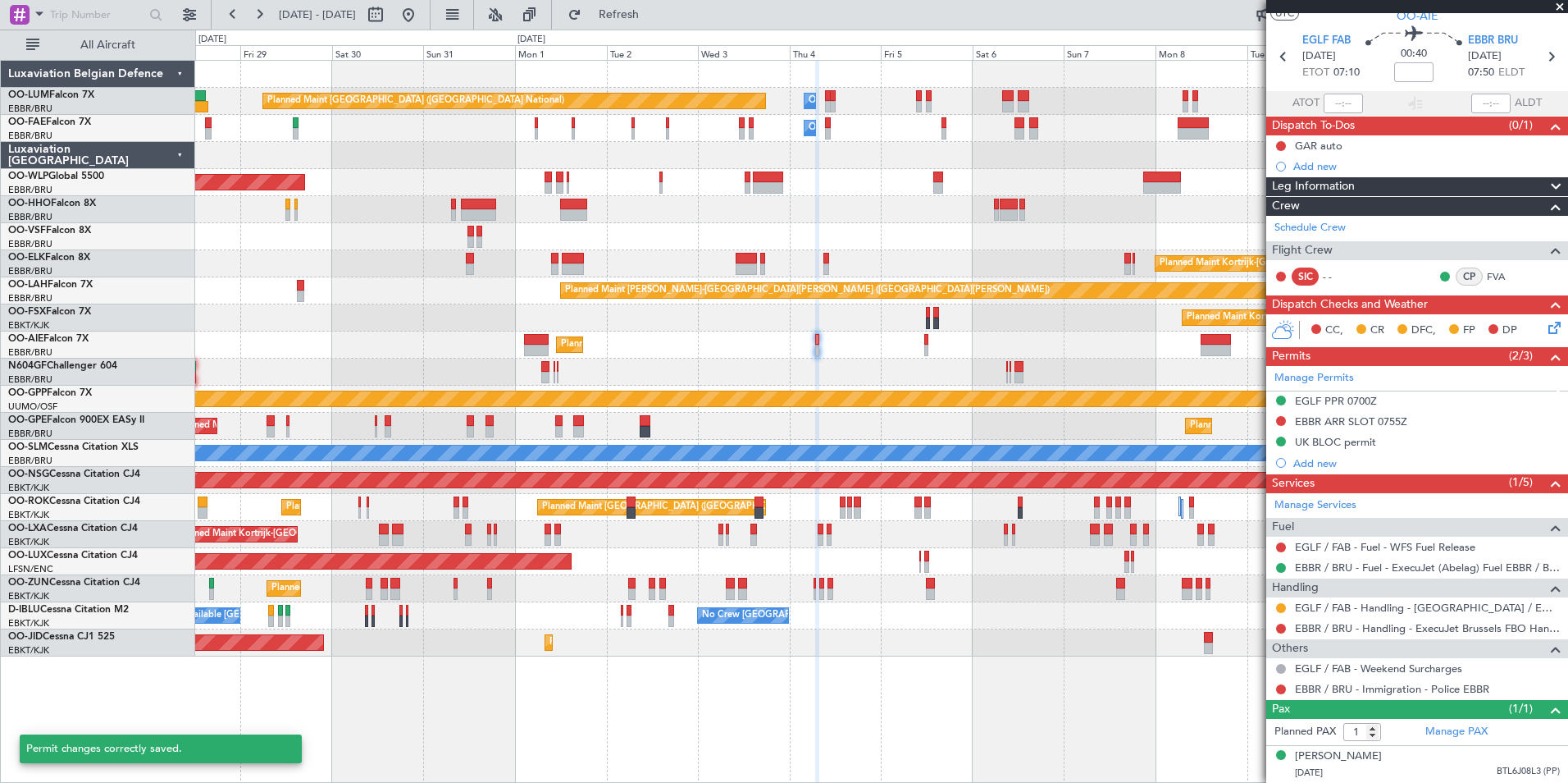
scroll to position [44, 0]
click at [821, 360] on div "Planned Maint [GEOGRAPHIC_DATA] ([GEOGRAPHIC_DATA] National) Owner [GEOGRAPHIC_…" at bounding box center [881, 359] width 1372 height 595
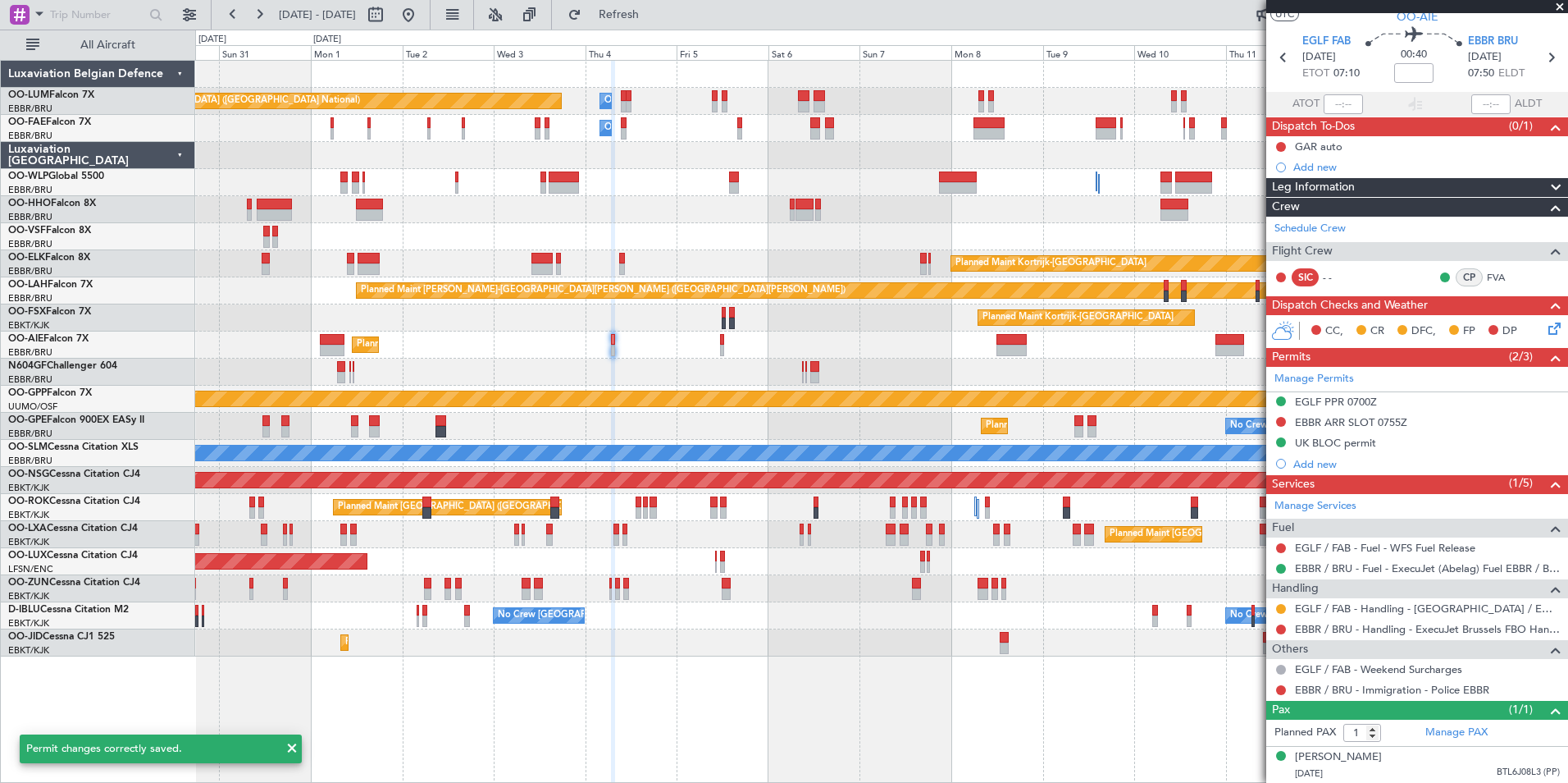
click at [718, 350] on div "Planned Maint [GEOGRAPHIC_DATA] ([GEOGRAPHIC_DATA])" at bounding box center [881, 345] width 1372 height 27
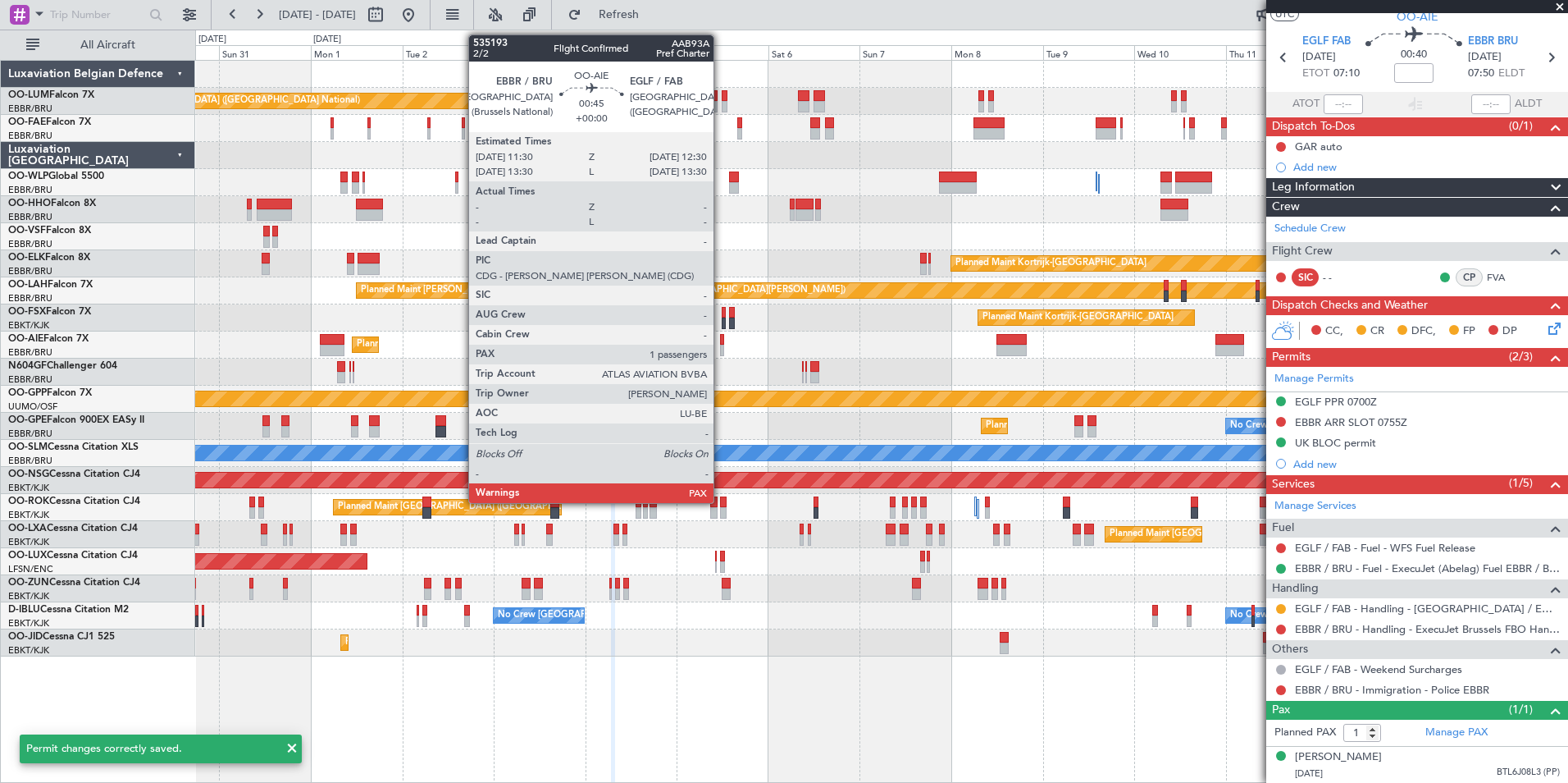
click at [721, 347] on div at bounding box center [722, 350] width 4 height 12
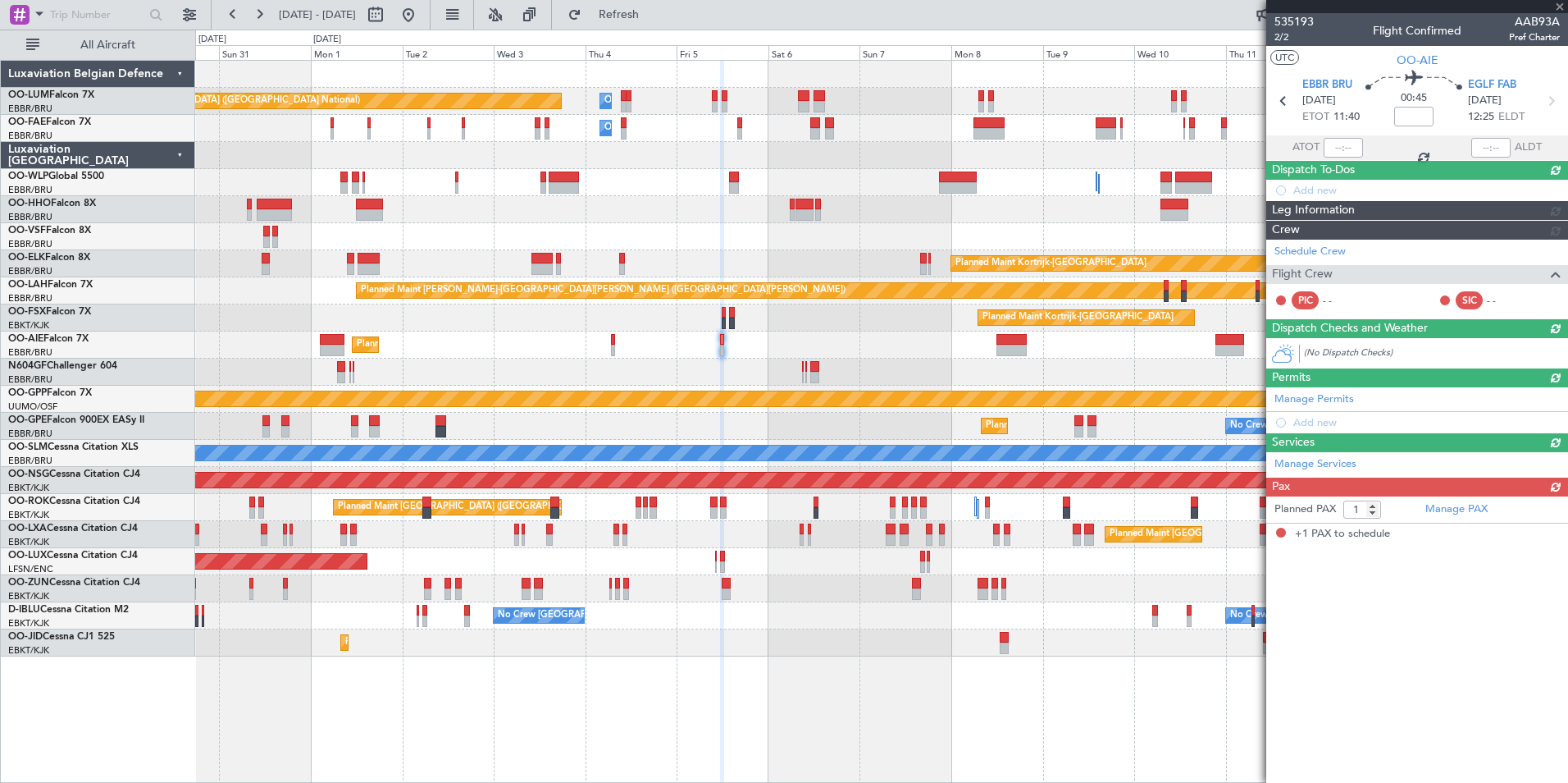
scroll to position [0, 0]
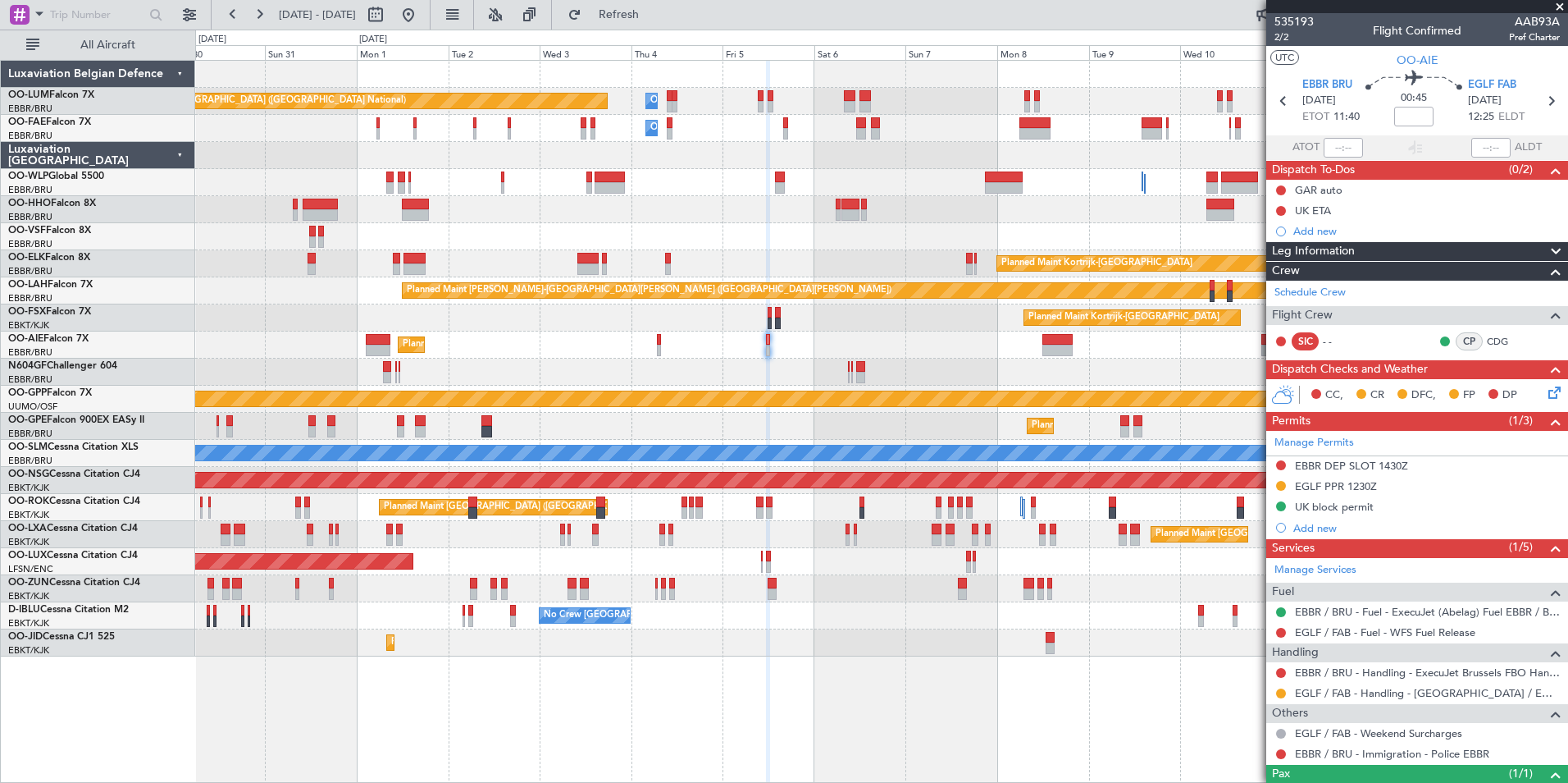
click at [558, 526] on div "Planned Maint [GEOGRAPHIC_DATA] ([GEOGRAPHIC_DATA] National) Planned Maint [GEO…" at bounding box center [881, 534] width 1372 height 27
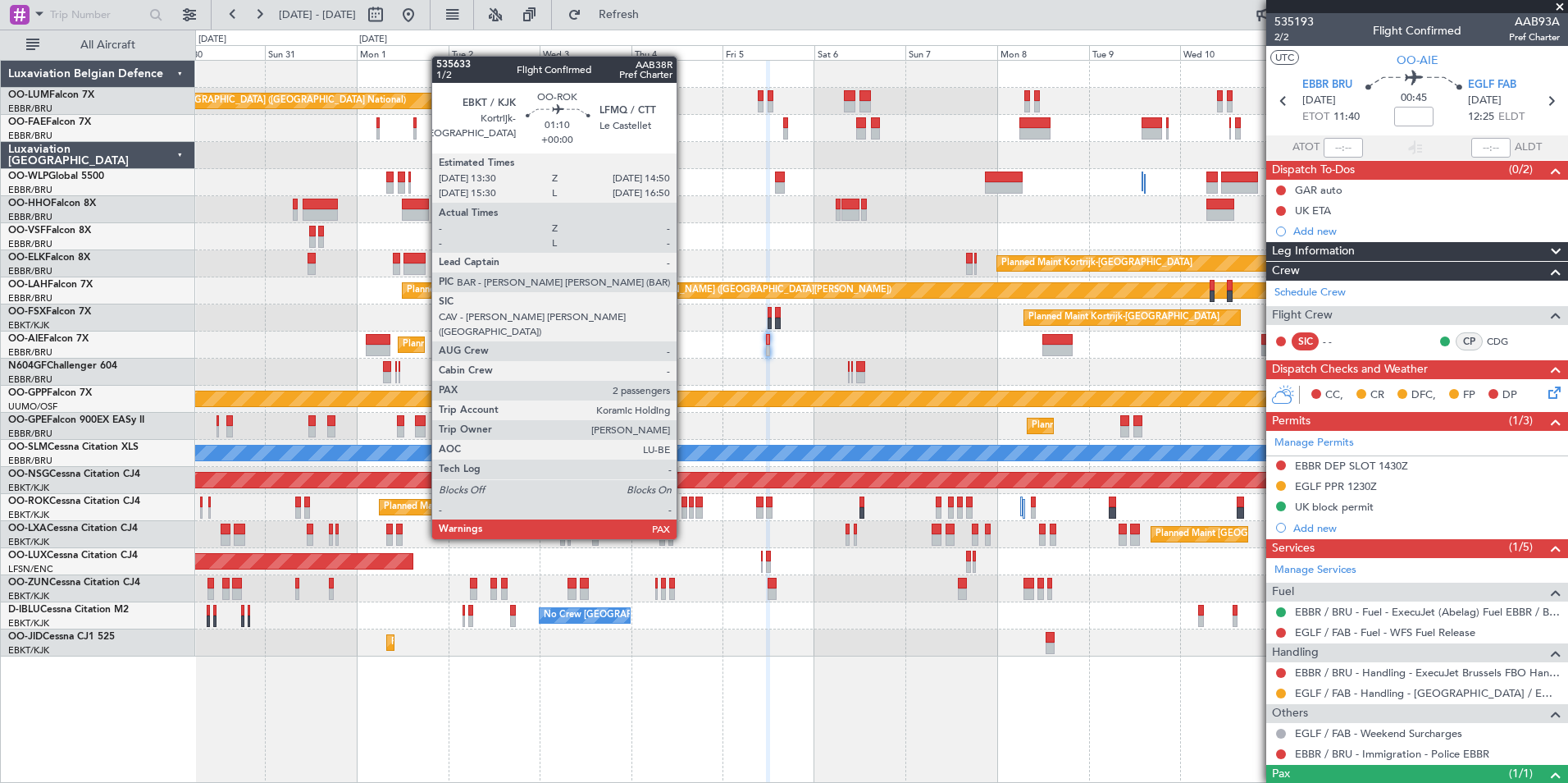
click at [684, 507] on div at bounding box center [684, 512] width 6 height 12
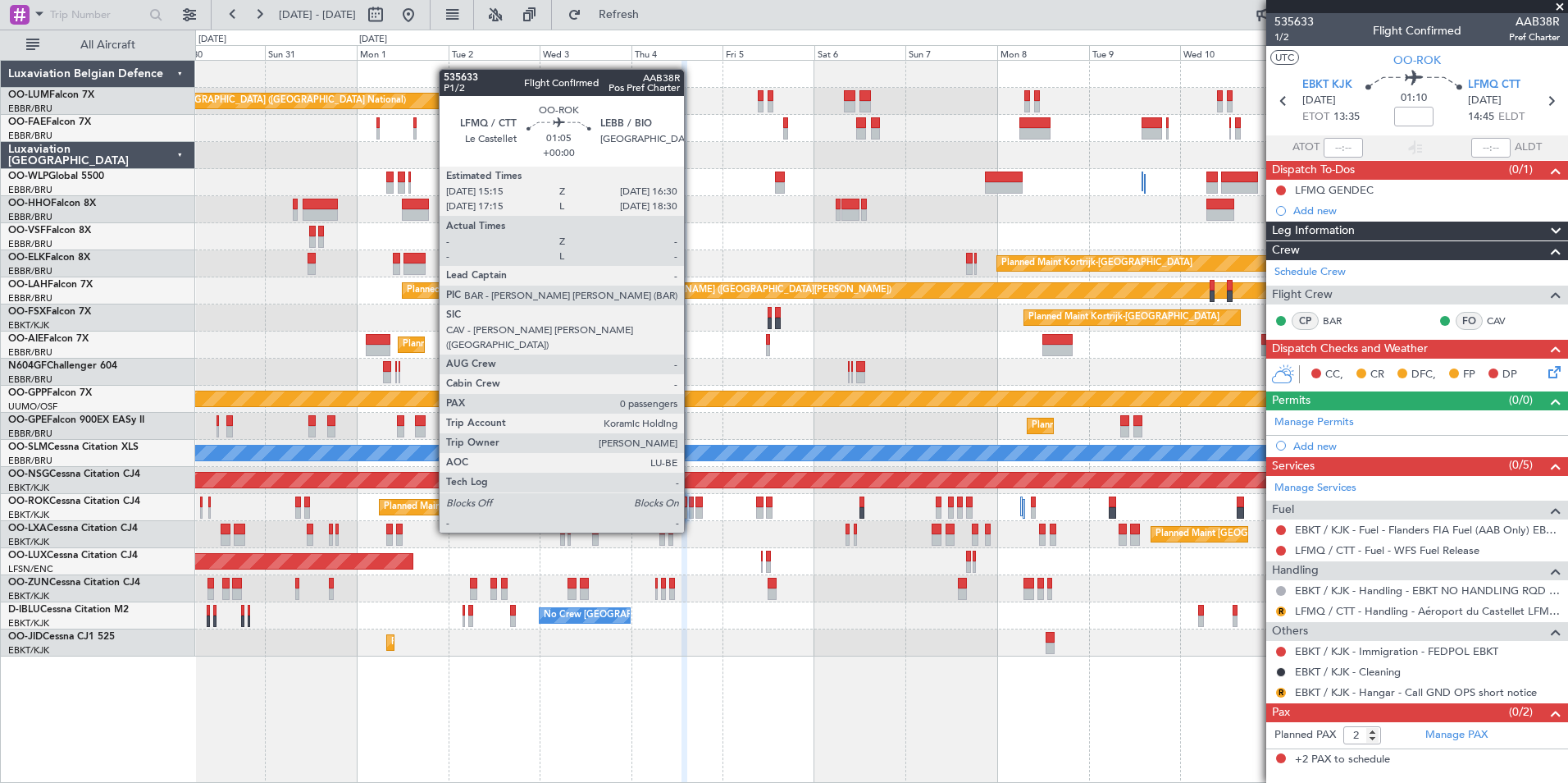
click at [691, 501] on div at bounding box center [691, 502] width 5 height 12
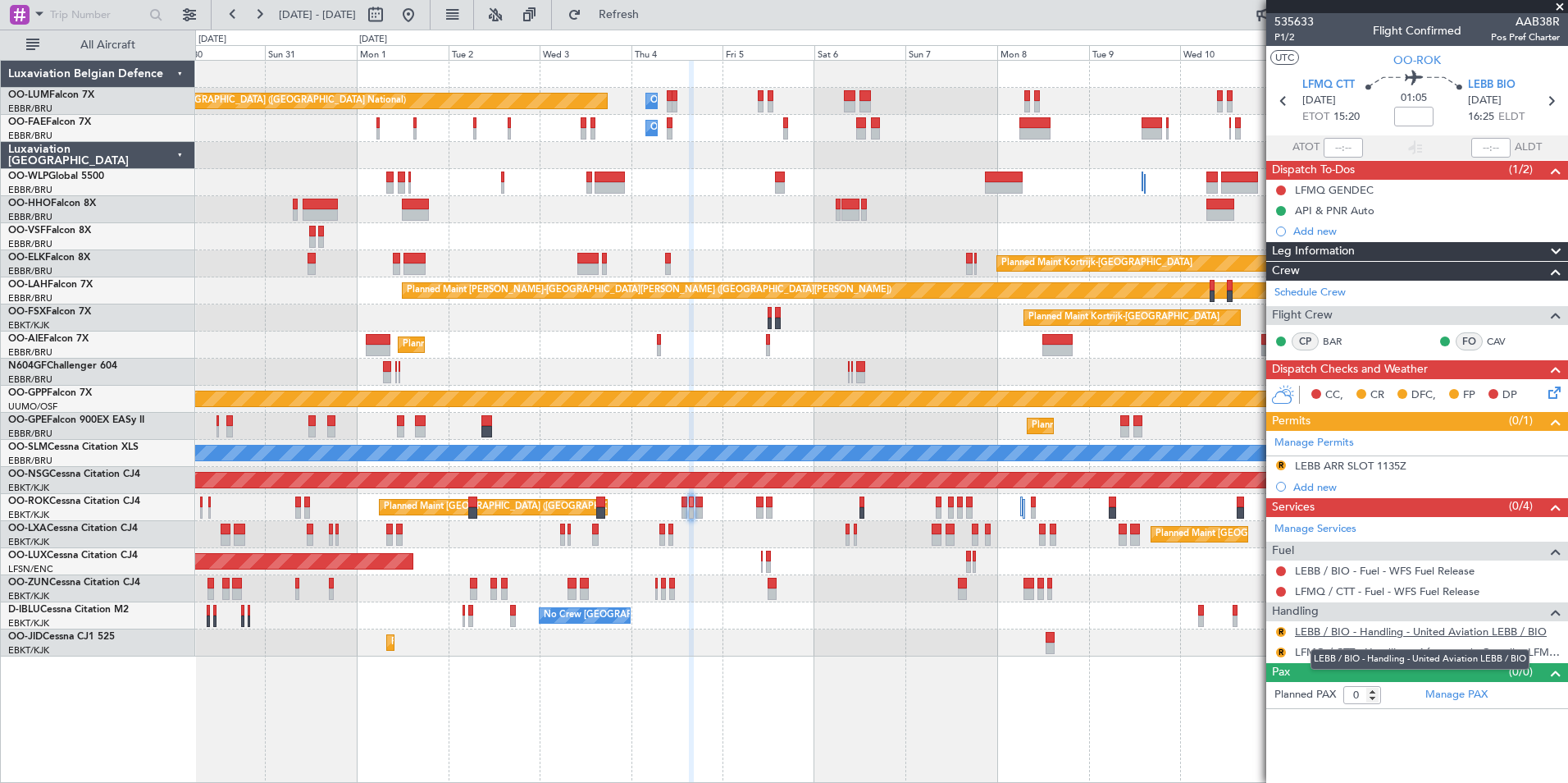
click at [1408, 626] on link "LEBB / BIO - Handling - United Aviation LEBB / BIO" at bounding box center [1421, 631] width 252 height 14
click at [1320, 630] on link "LEBB / BIO - Handling - United Aviation LEBB / BIO" at bounding box center [1421, 631] width 252 height 14
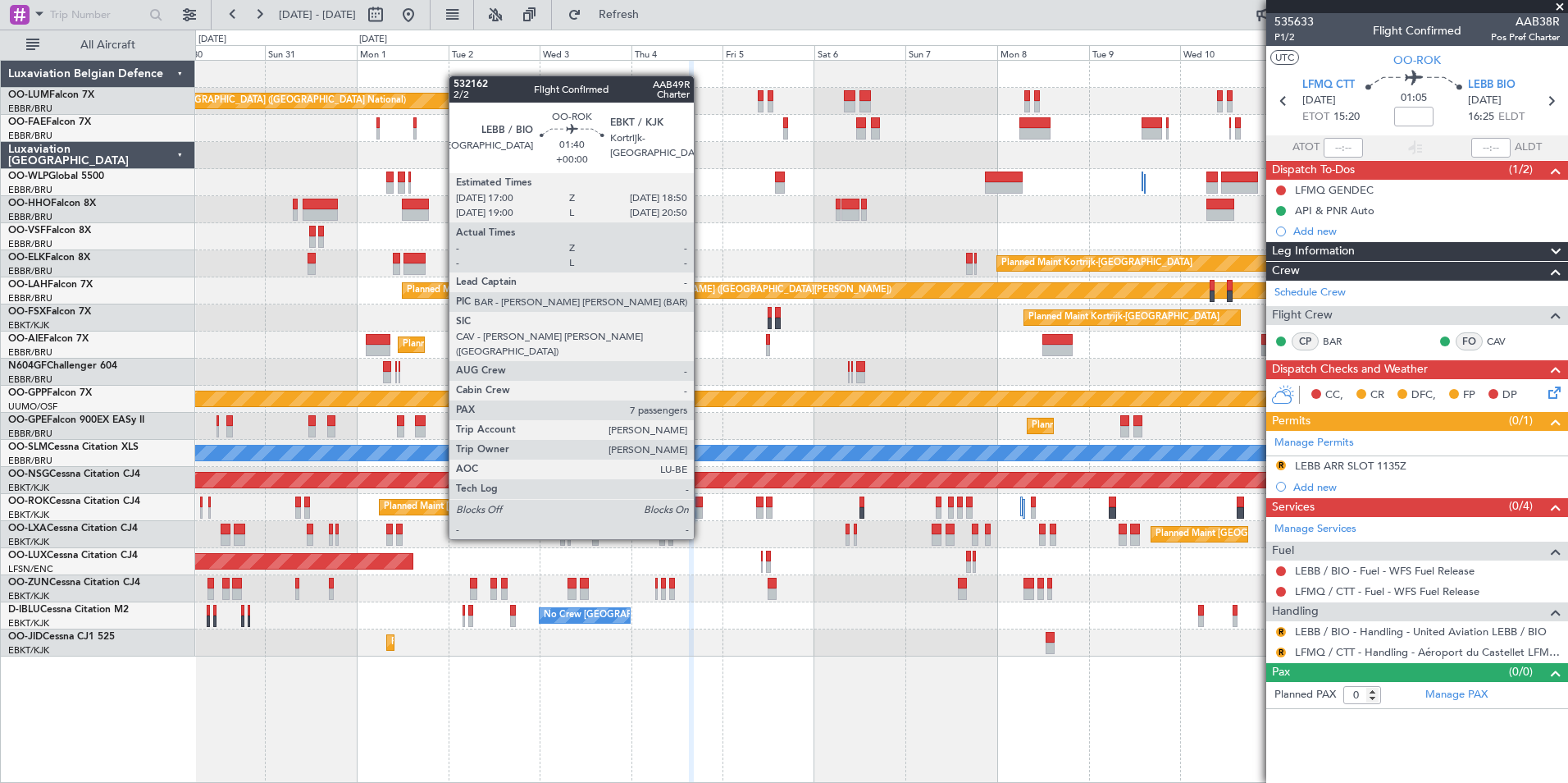
click at [701, 507] on div at bounding box center [699, 512] width 7 height 12
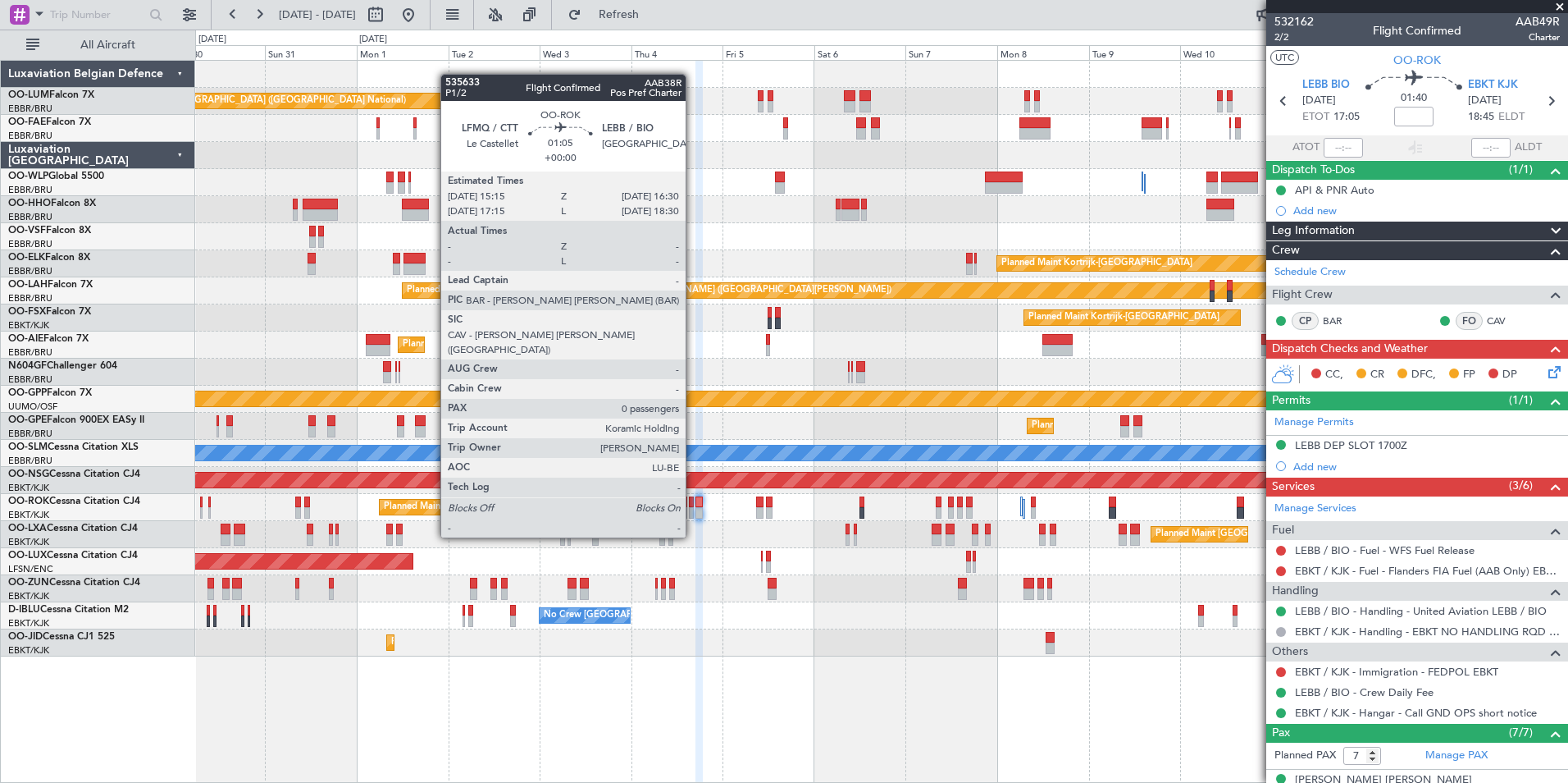
click at [693, 506] on div at bounding box center [691, 502] width 5 height 12
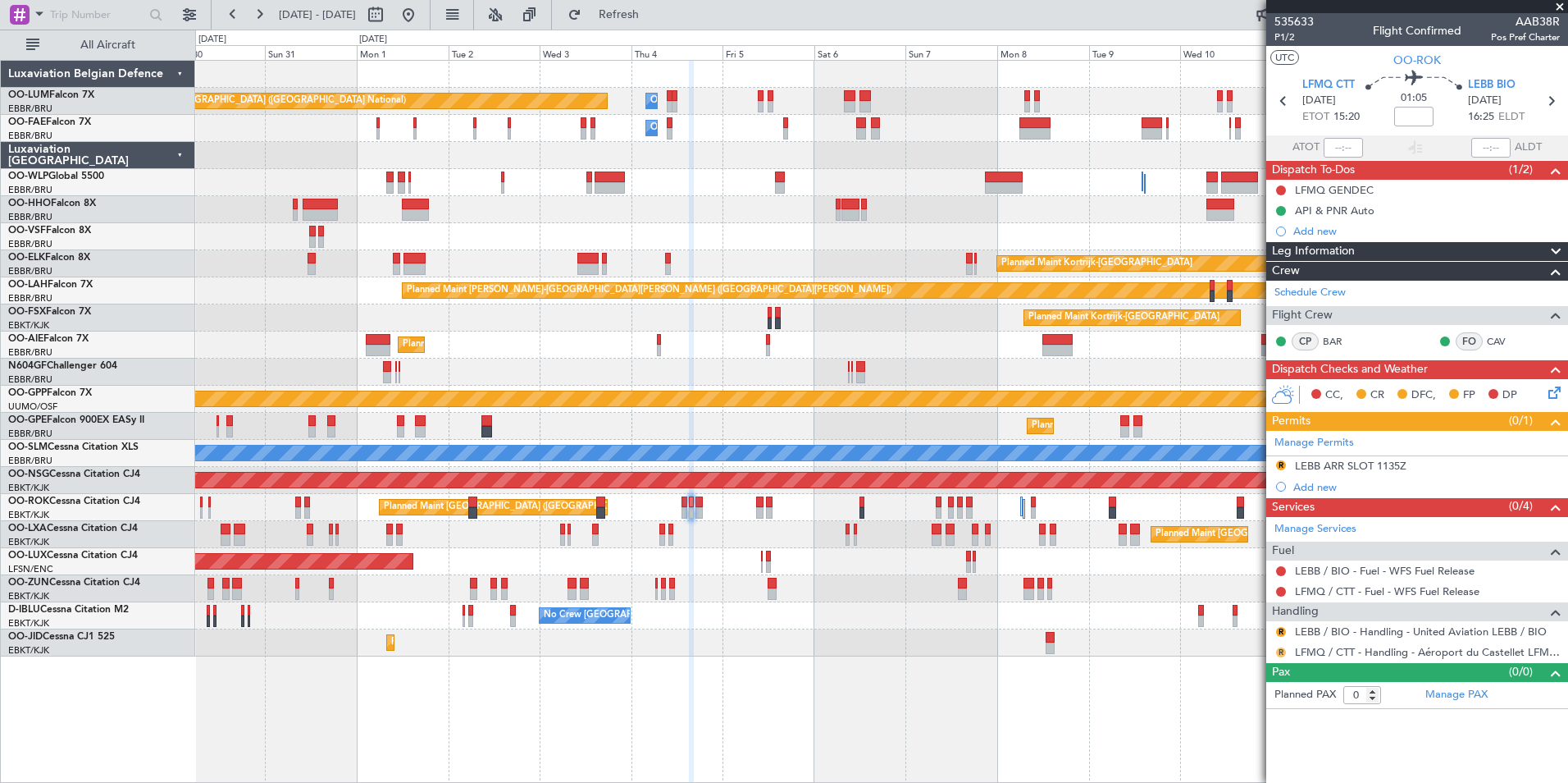
click at [1276, 649] on button "R" at bounding box center [1281, 652] width 10 height 10
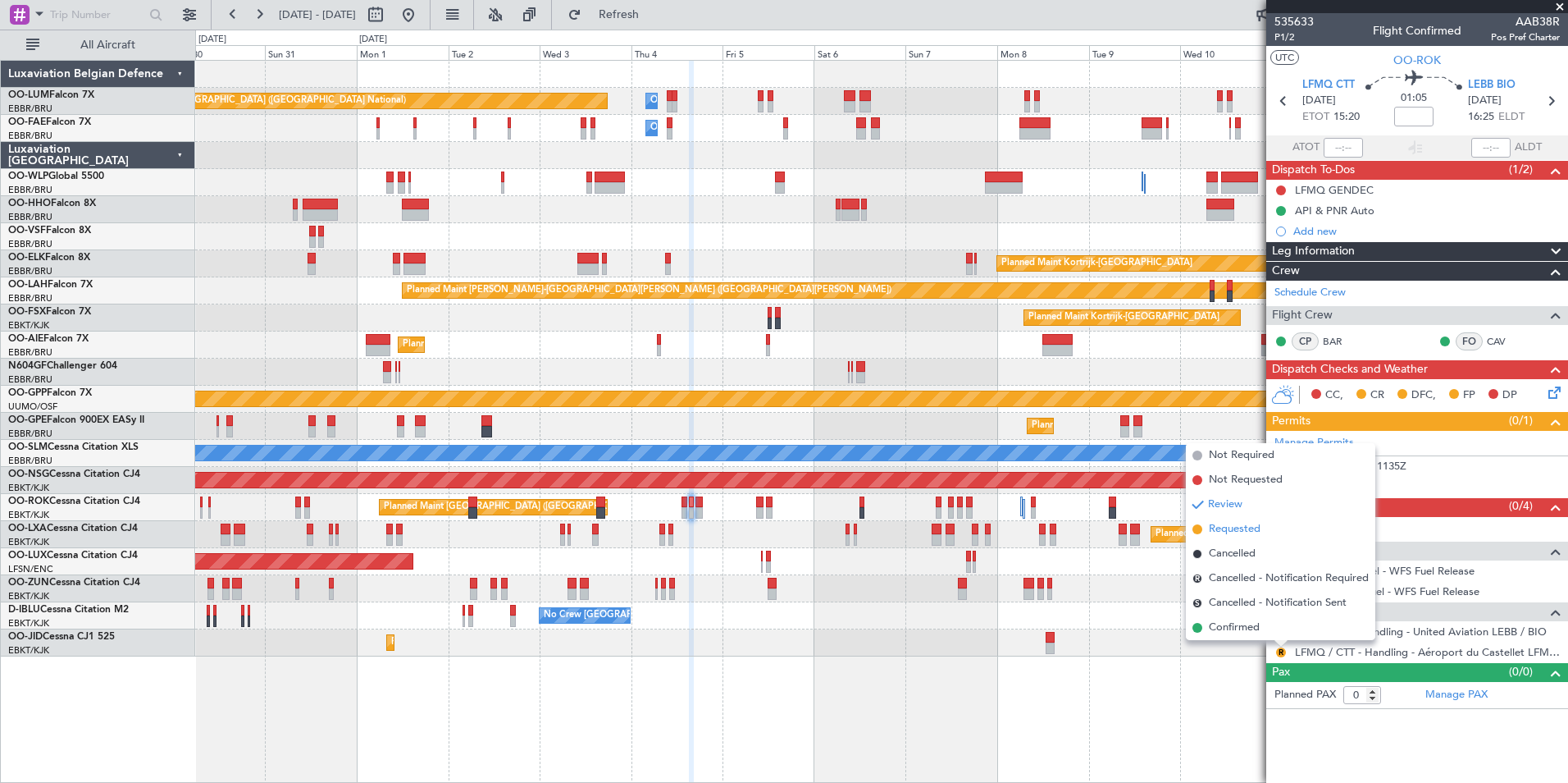
click at [1243, 540] on li "Requested" at bounding box center [1280, 529] width 189 height 25
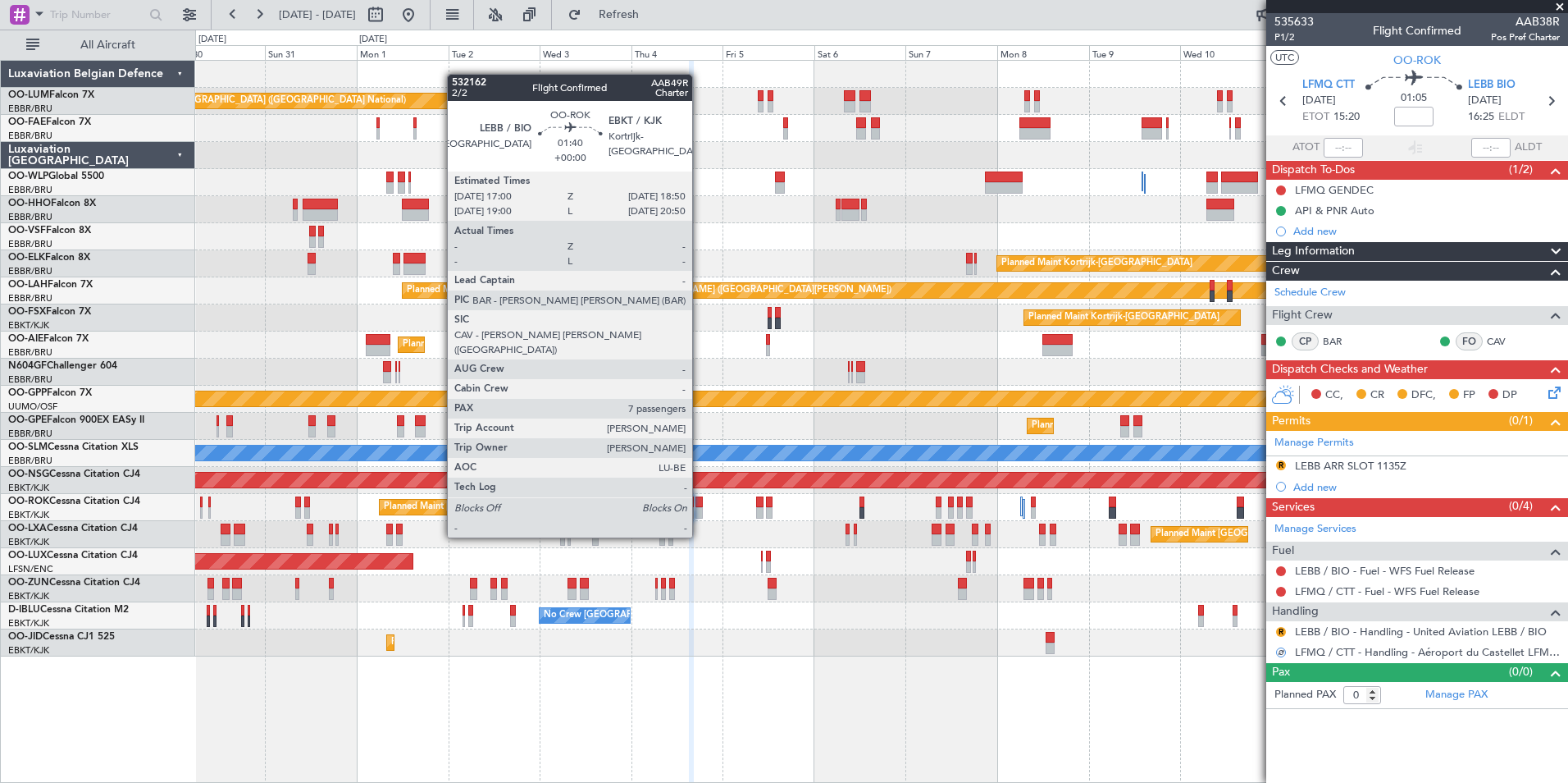
click at [700, 506] on div at bounding box center [699, 502] width 7 height 12
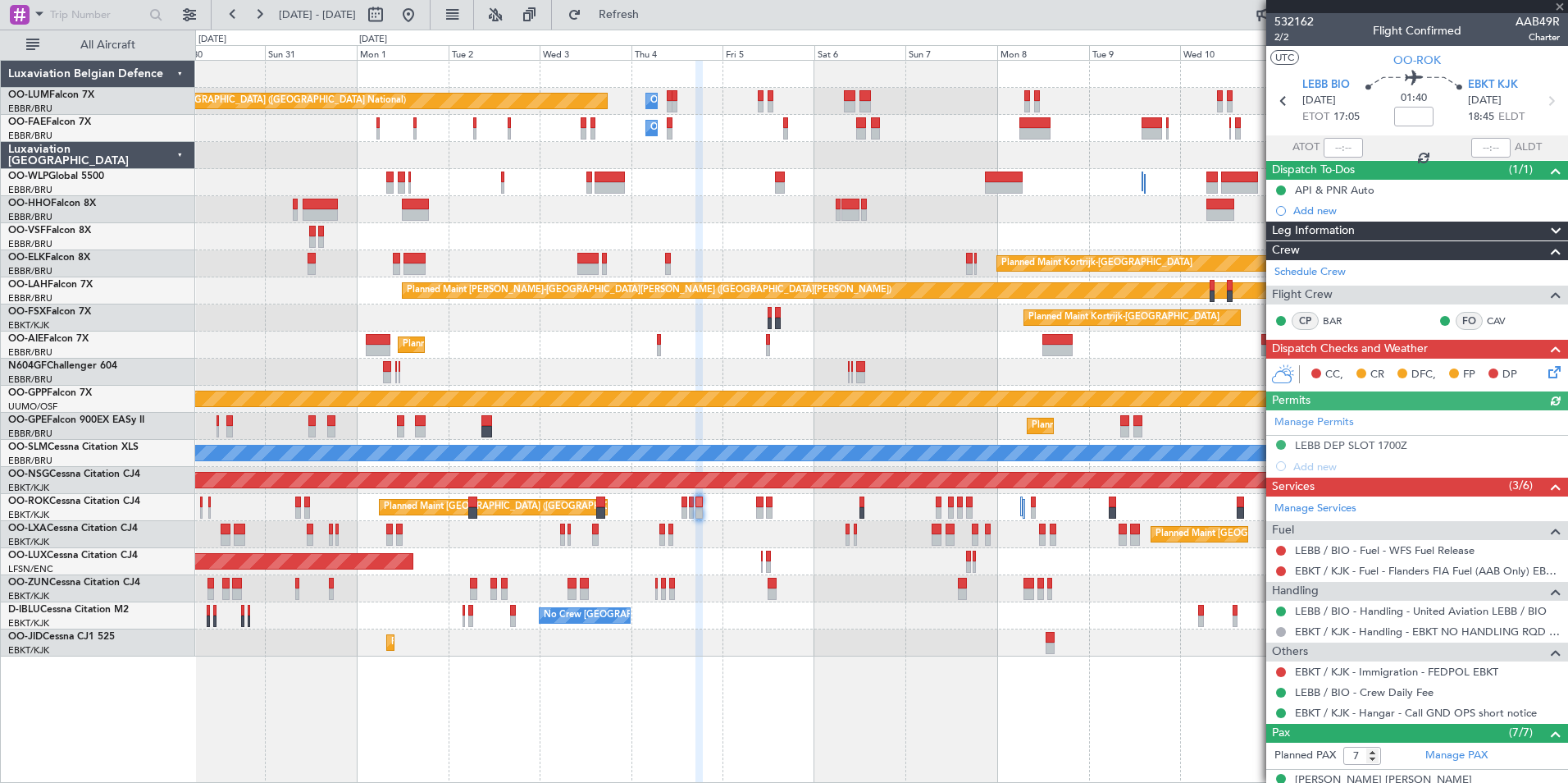
click at [694, 505] on div "Planned Maint [GEOGRAPHIC_DATA] ([GEOGRAPHIC_DATA]) Planned Maint [GEOGRAPHIC_D…" at bounding box center [881, 507] width 1372 height 27
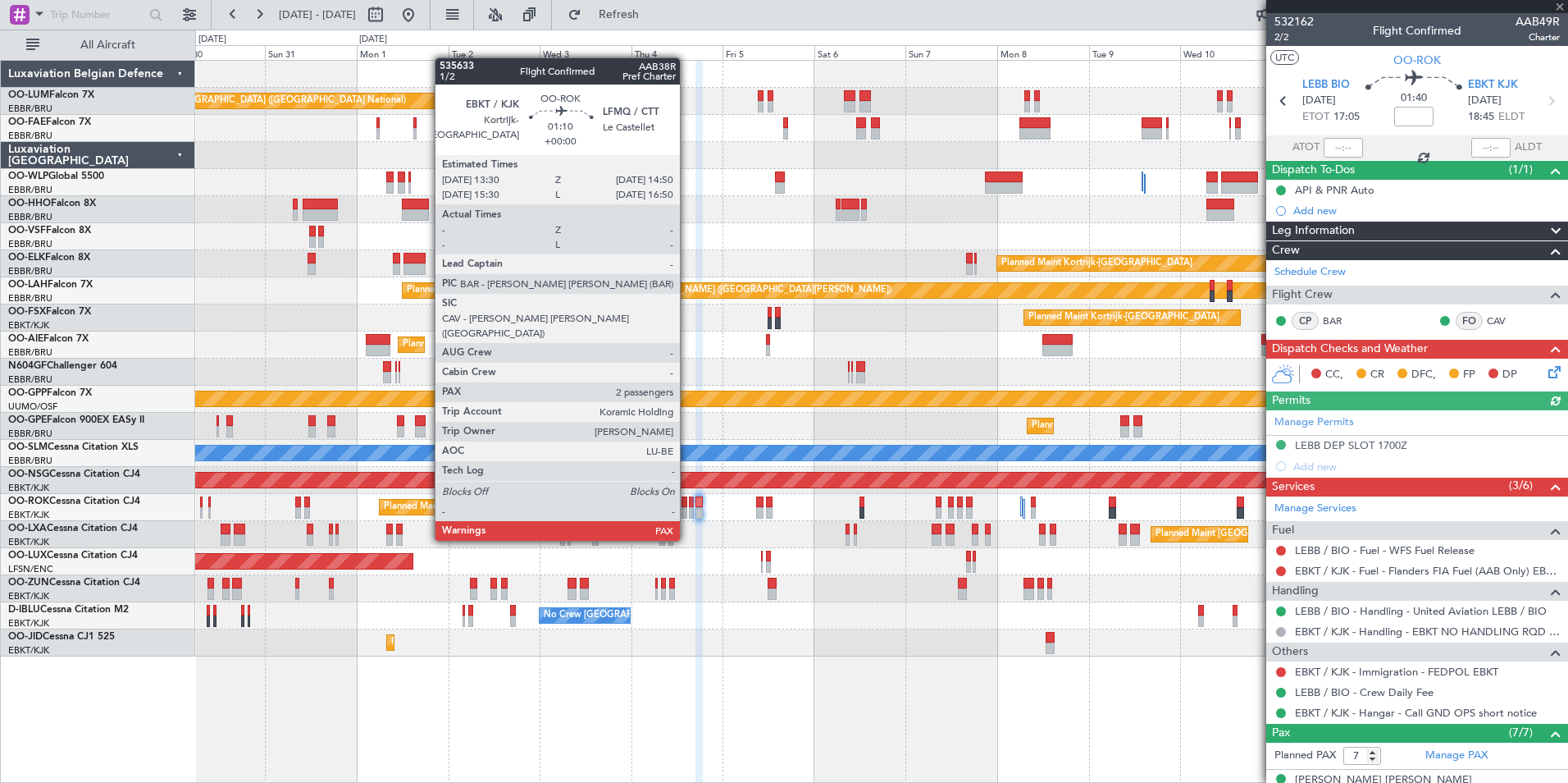
click at [687, 509] on div at bounding box center [684, 512] width 6 height 12
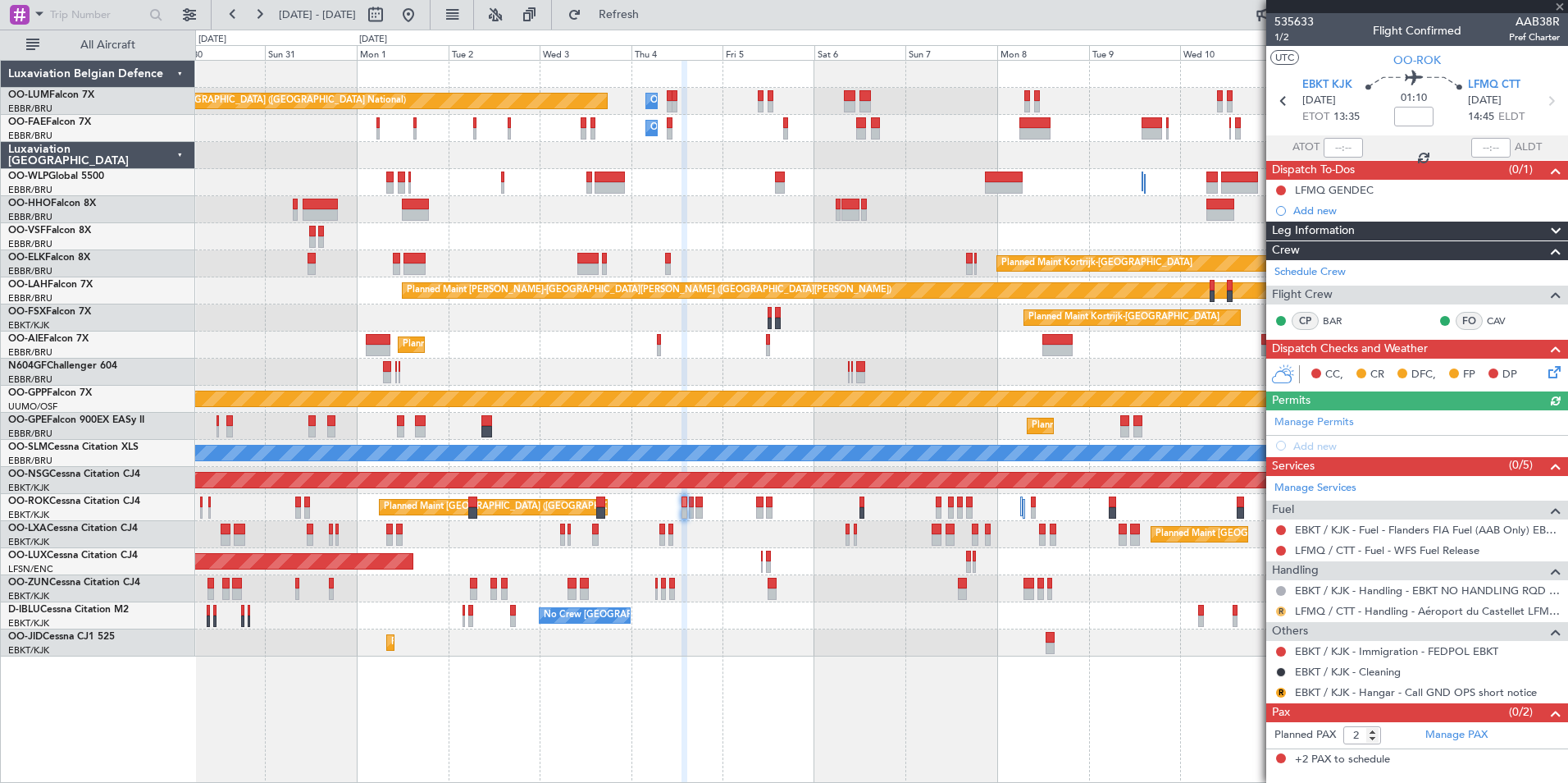
click at [1278, 608] on button "R" at bounding box center [1281, 611] width 10 height 10
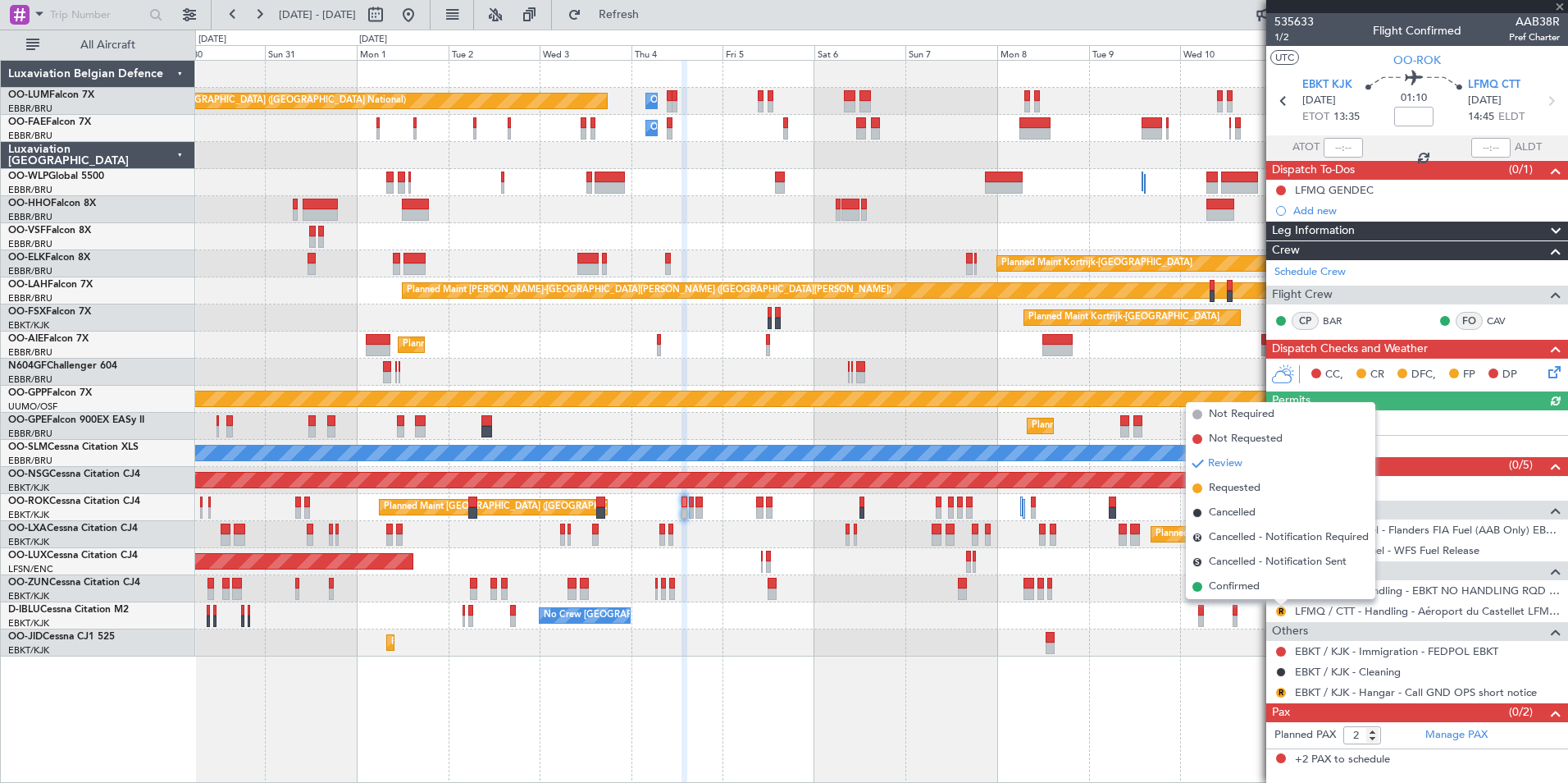
click at [1237, 473] on li "Review" at bounding box center [1280, 464] width 189 height 25
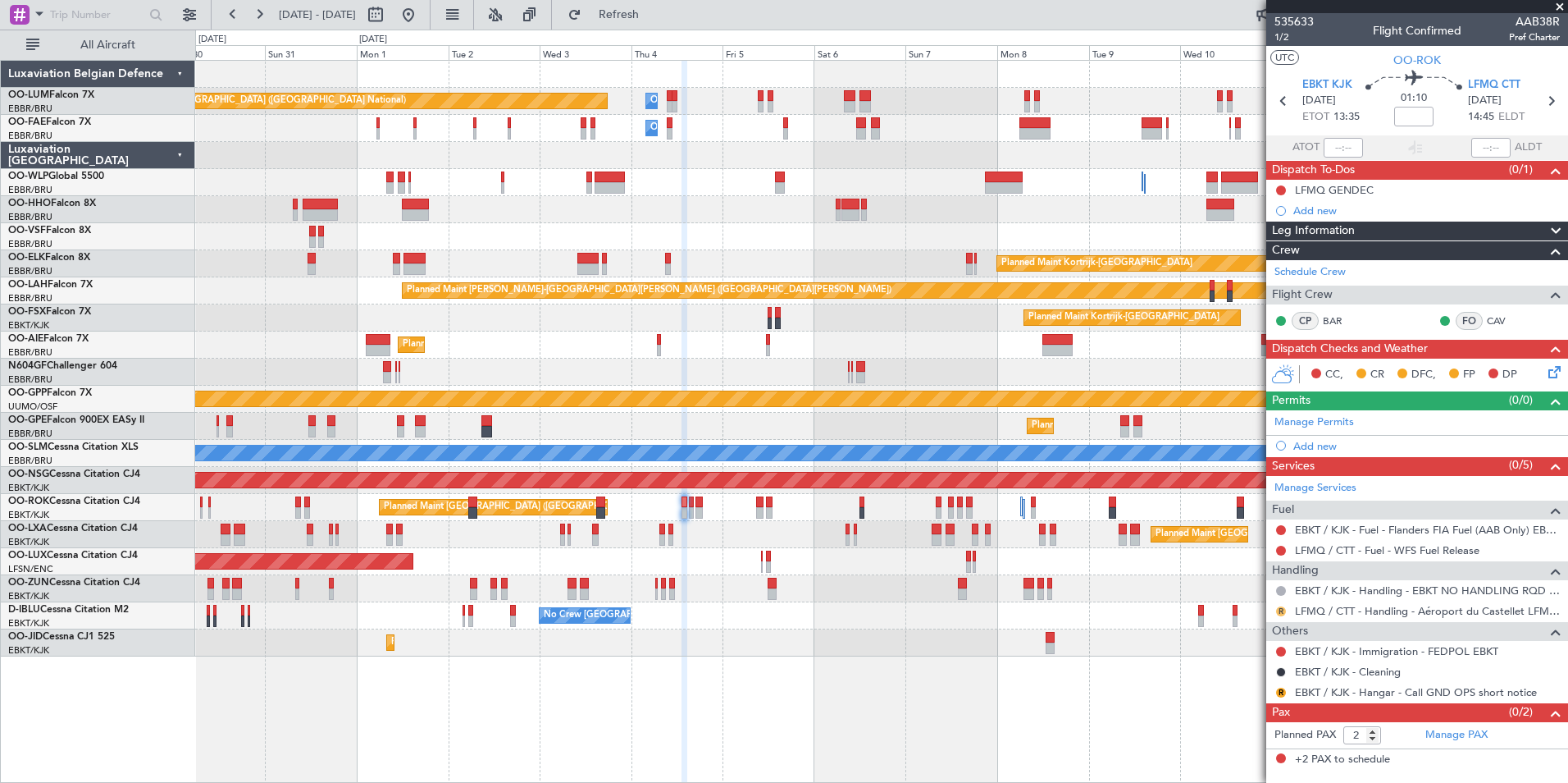
click at [1279, 610] on button "R" at bounding box center [1281, 611] width 10 height 10
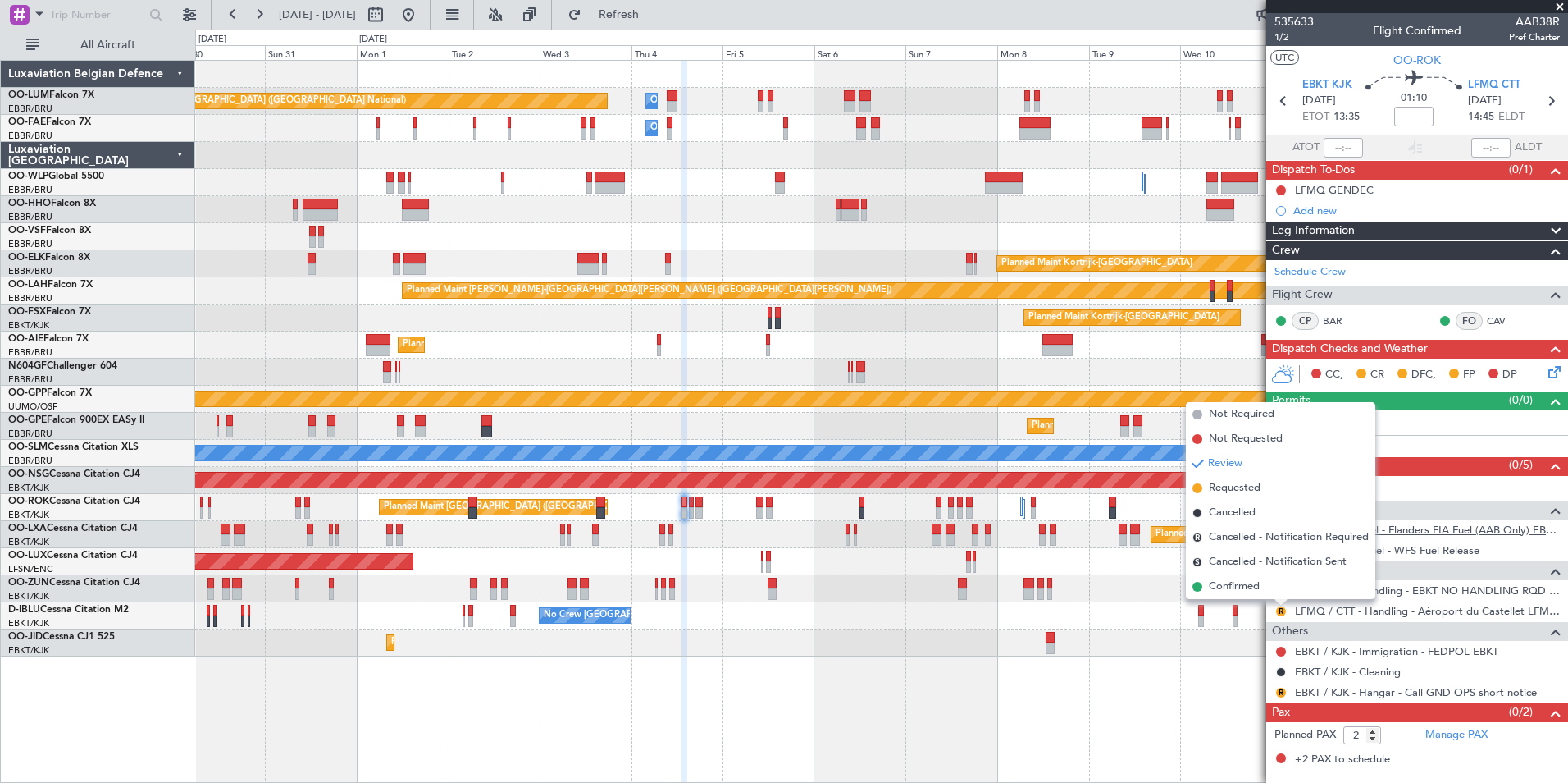
drag, startPoint x: 1232, startPoint y: 490, endPoint x: 1298, endPoint y: 522, distance: 73.3
click at [1231, 490] on span "Requested" at bounding box center [1234, 489] width 52 height 16
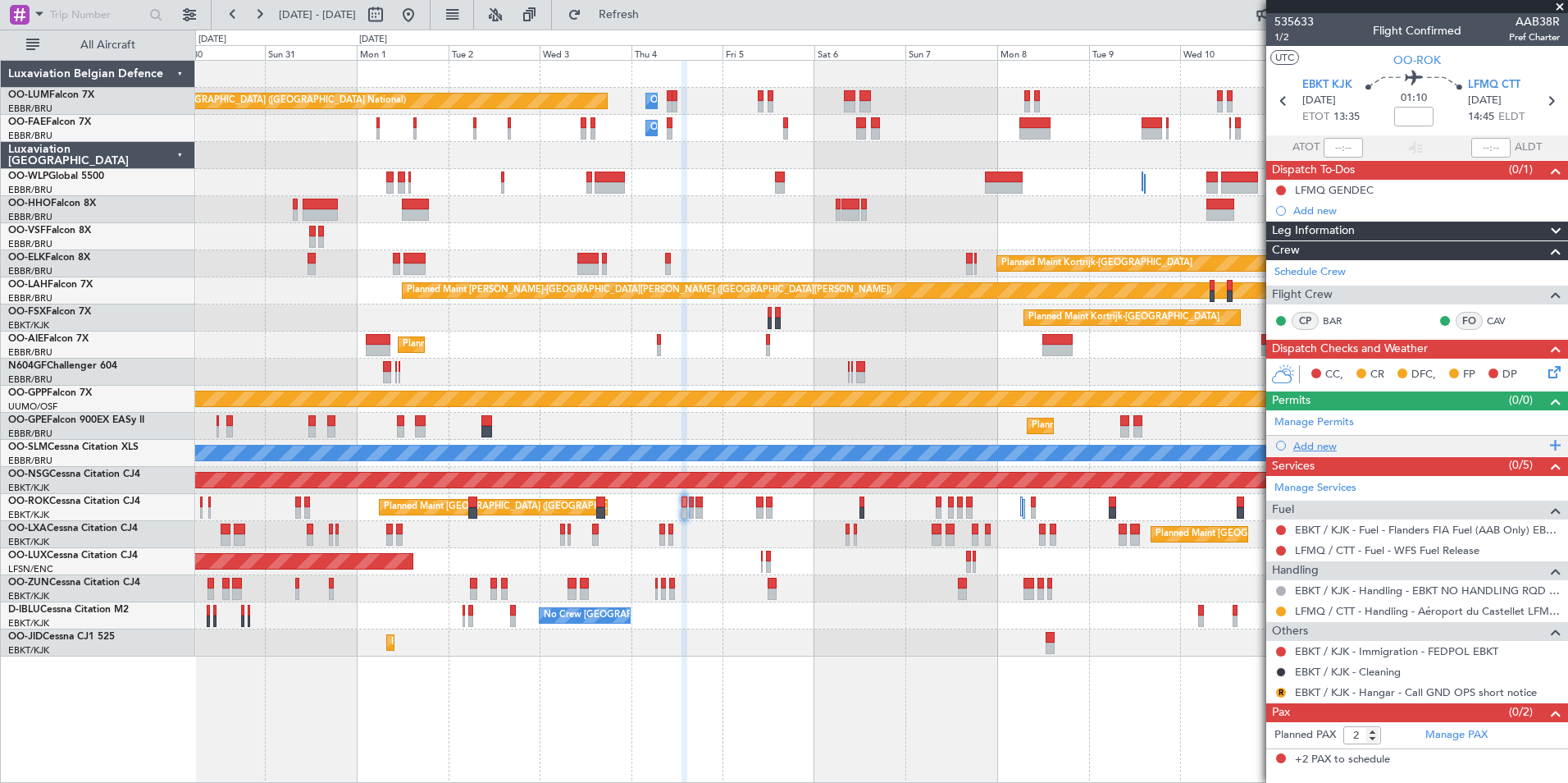
click at [1318, 449] on div "Add new" at bounding box center [1419, 446] width 252 height 14
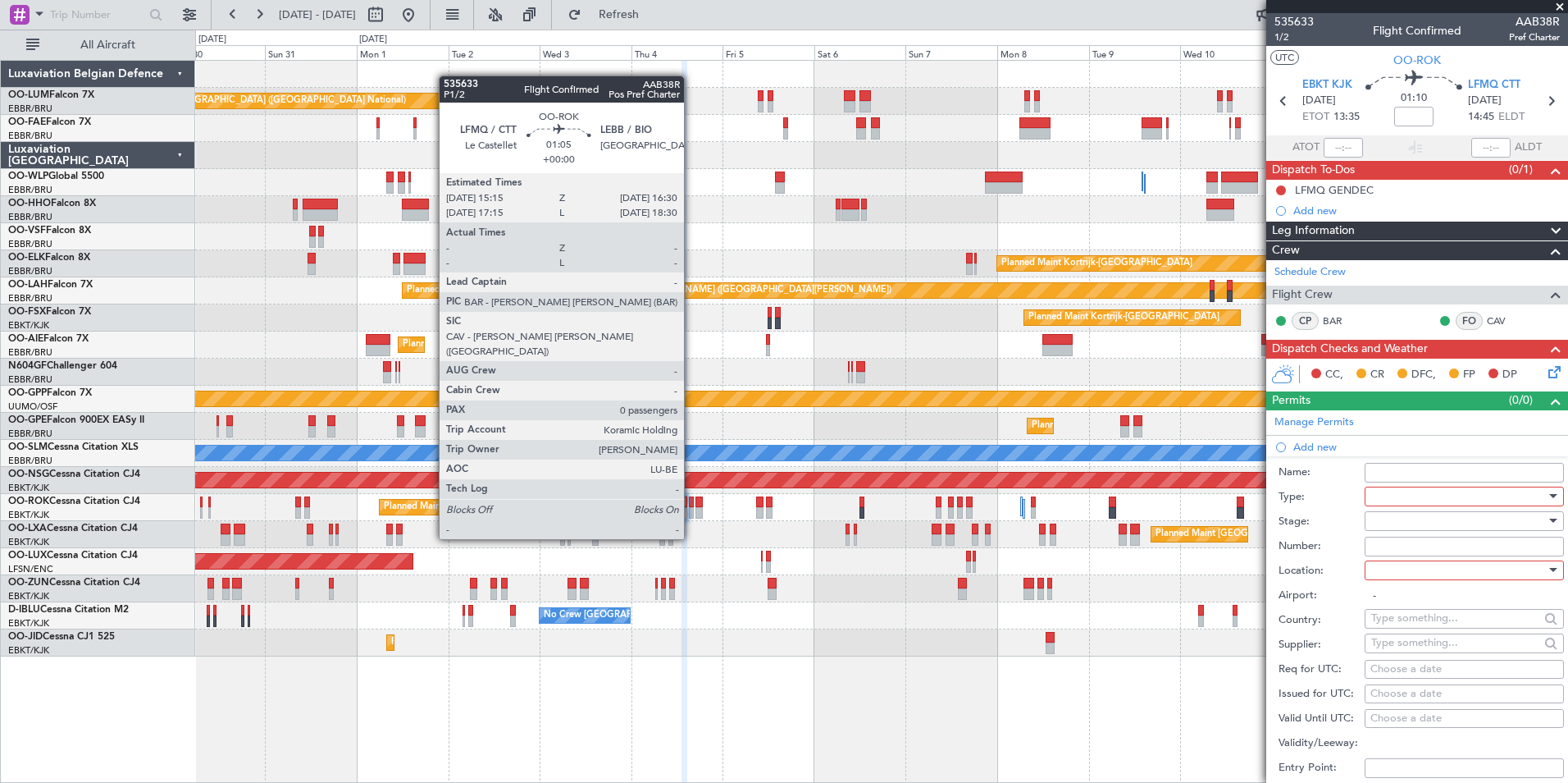
click at [694, 507] on div "Planned Maint [GEOGRAPHIC_DATA] ([GEOGRAPHIC_DATA]) Planned Maint [GEOGRAPHIC_D…" at bounding box center [881, 507] width 1372 height 27
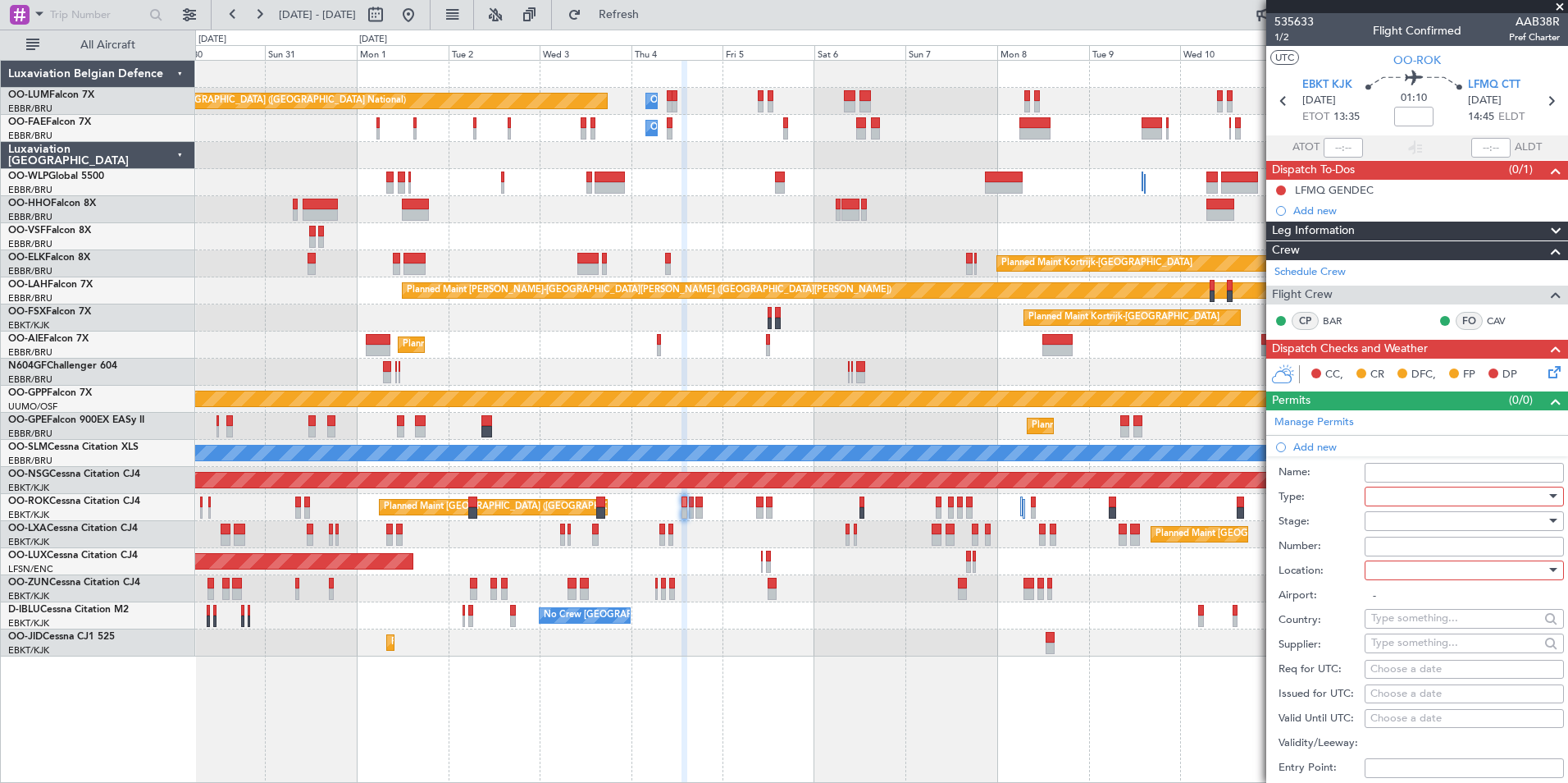
scroll to position [328, 0]
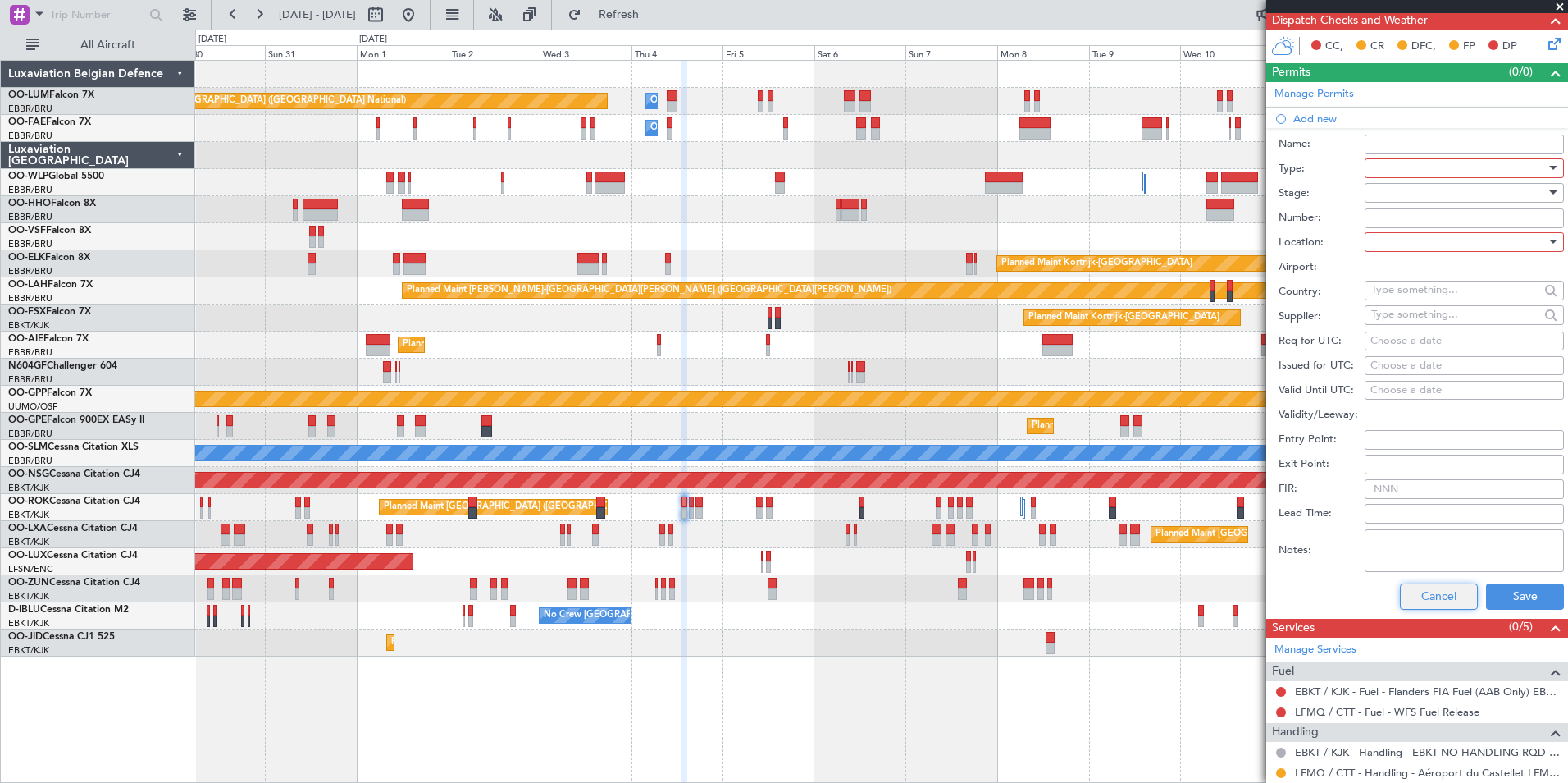
click at [1430, 587] on button "Cancel" at bounding box center [1439, 596] width 78 height 26
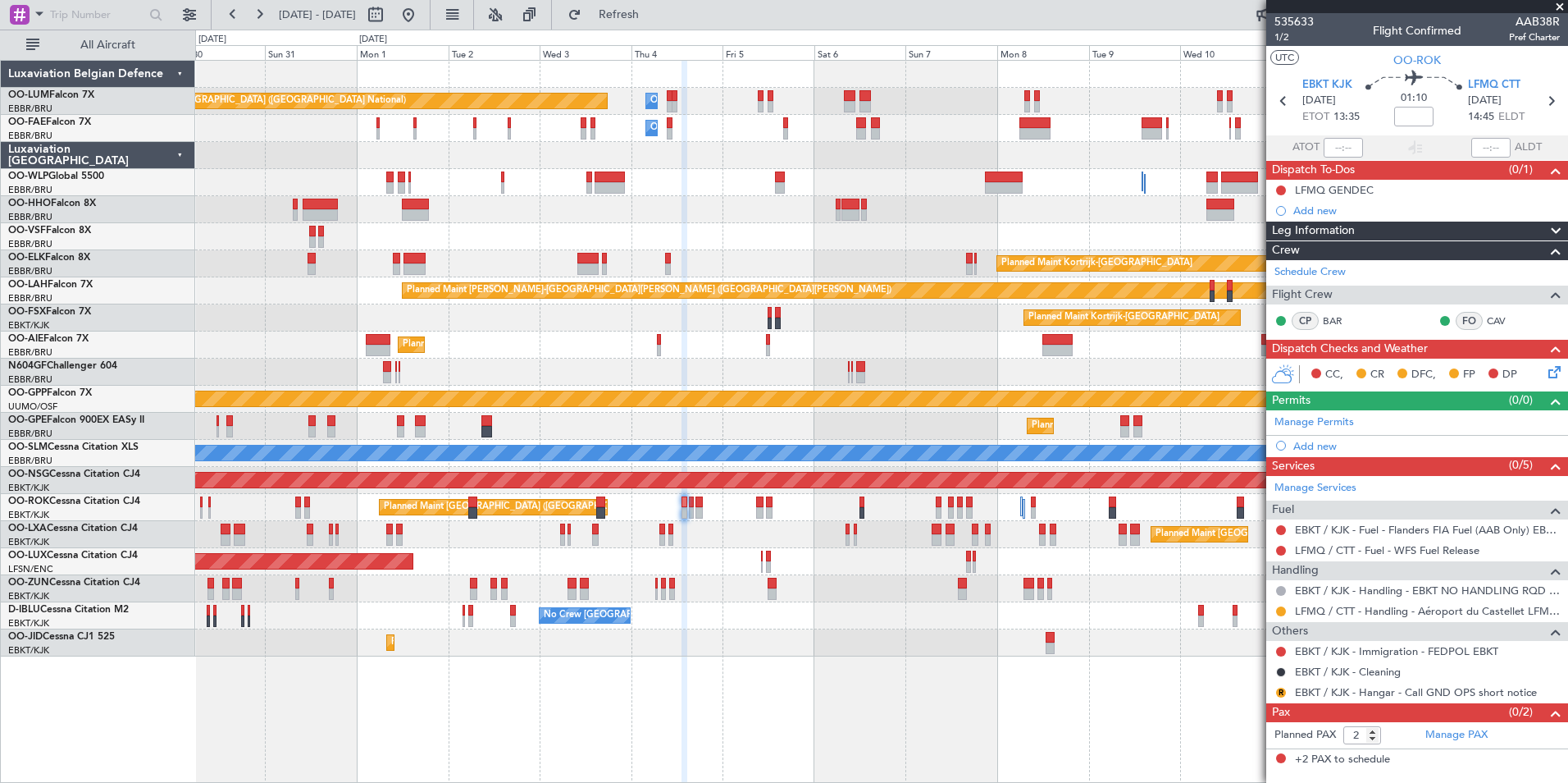
scroll to position [0, 0]
click at [1281, 615] on mat-tooltip-component "Requested" at bounding box center [1281, 637] width 74 height 44
click at [1282, 607] on button at bounding box center [1281, 611] width 10 height 10
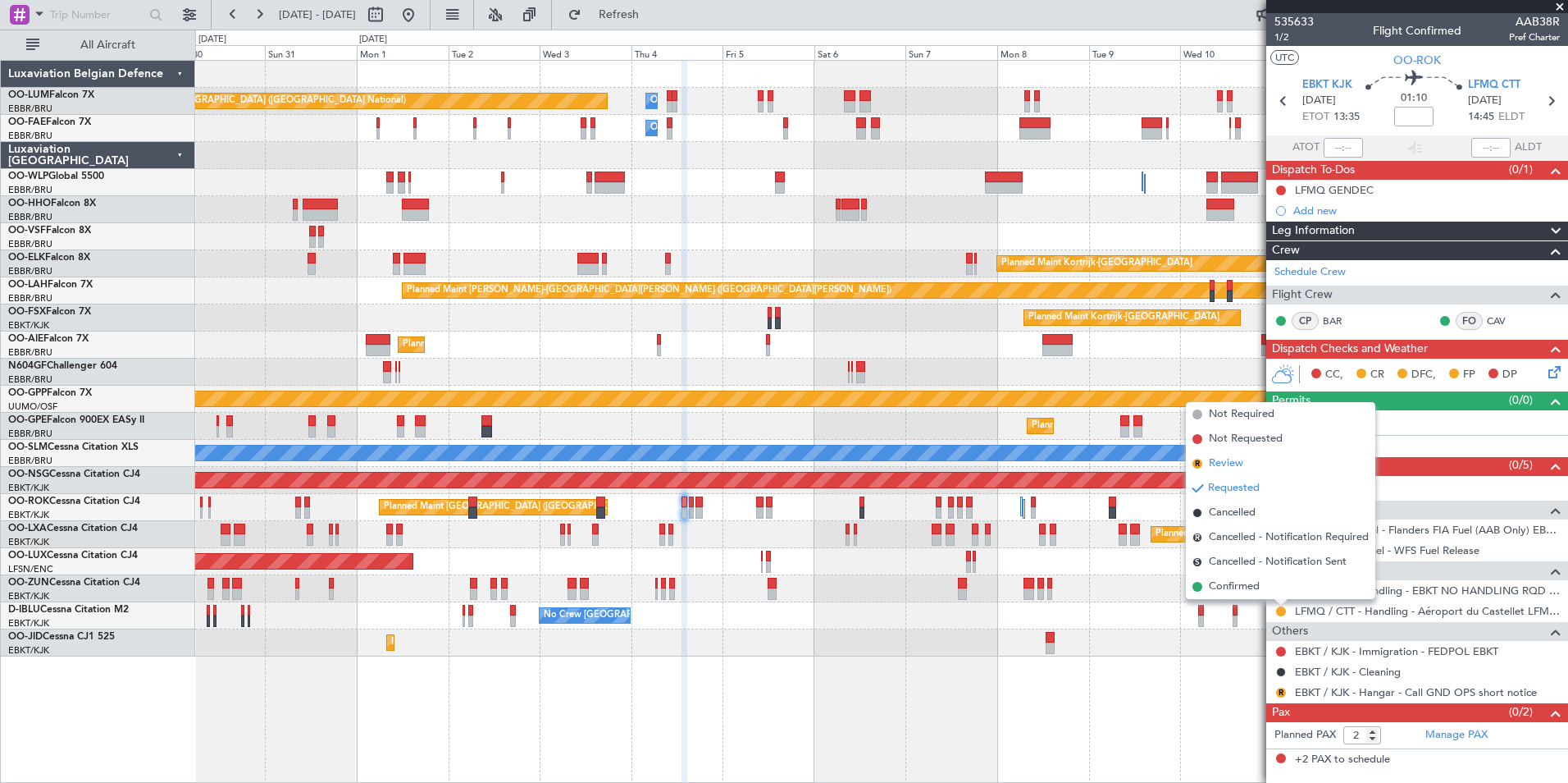
click at [1225, 469] on span "Review" at bounding box center [1226, 464] width 35 height 16
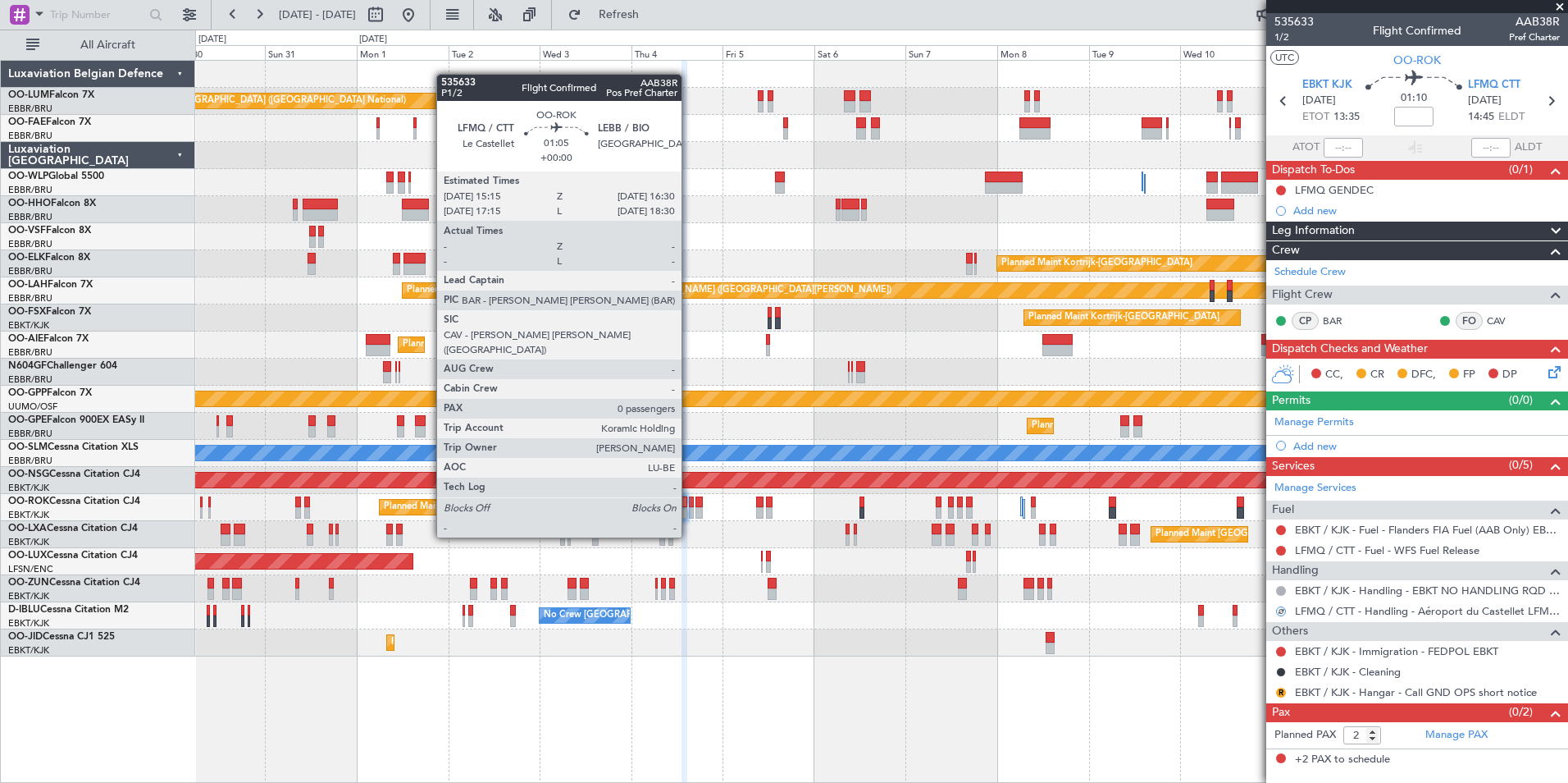
click at [689, 506] on div at bounding box center [691, 502] width 5 height 12
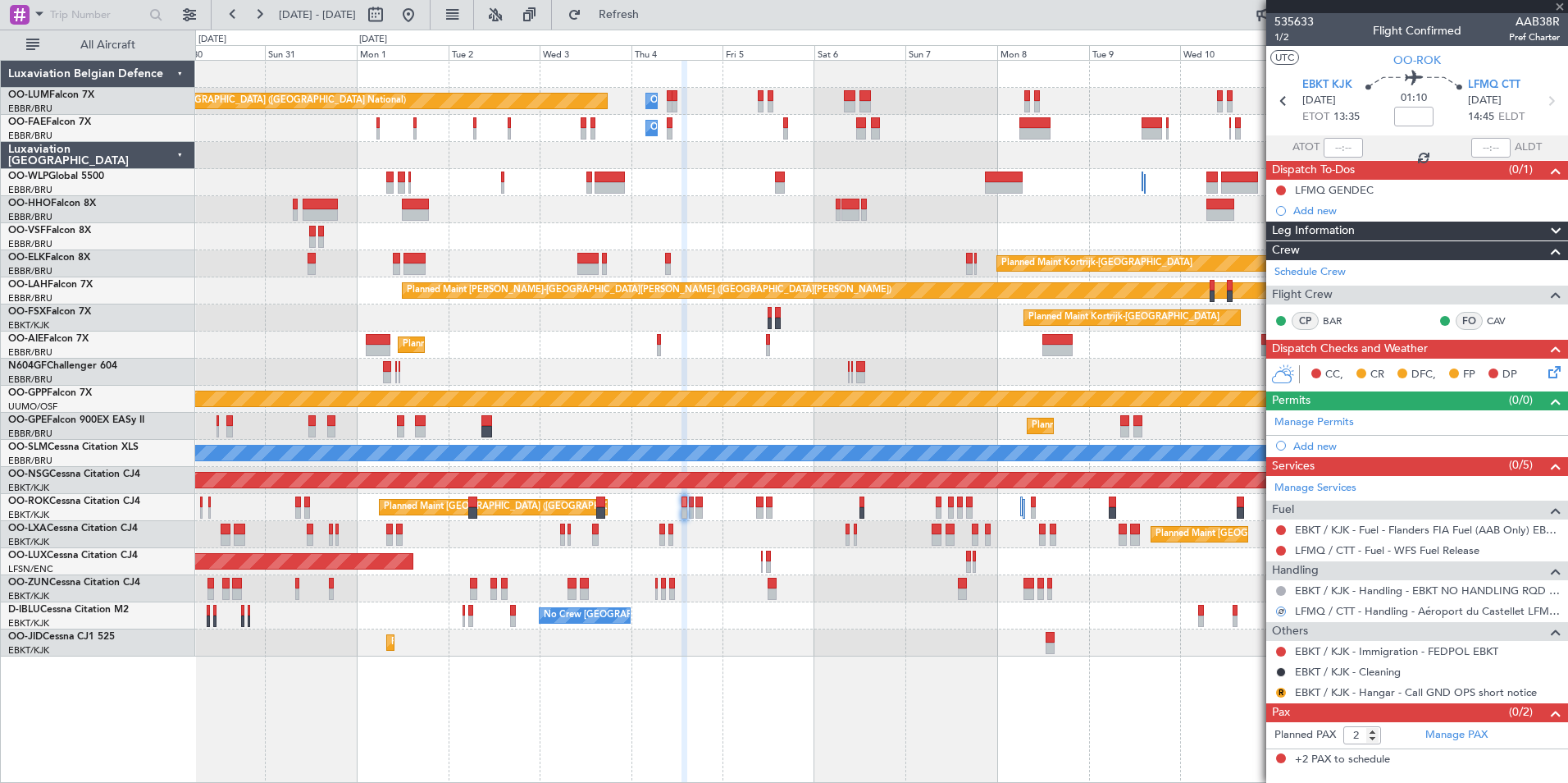
type input "0"
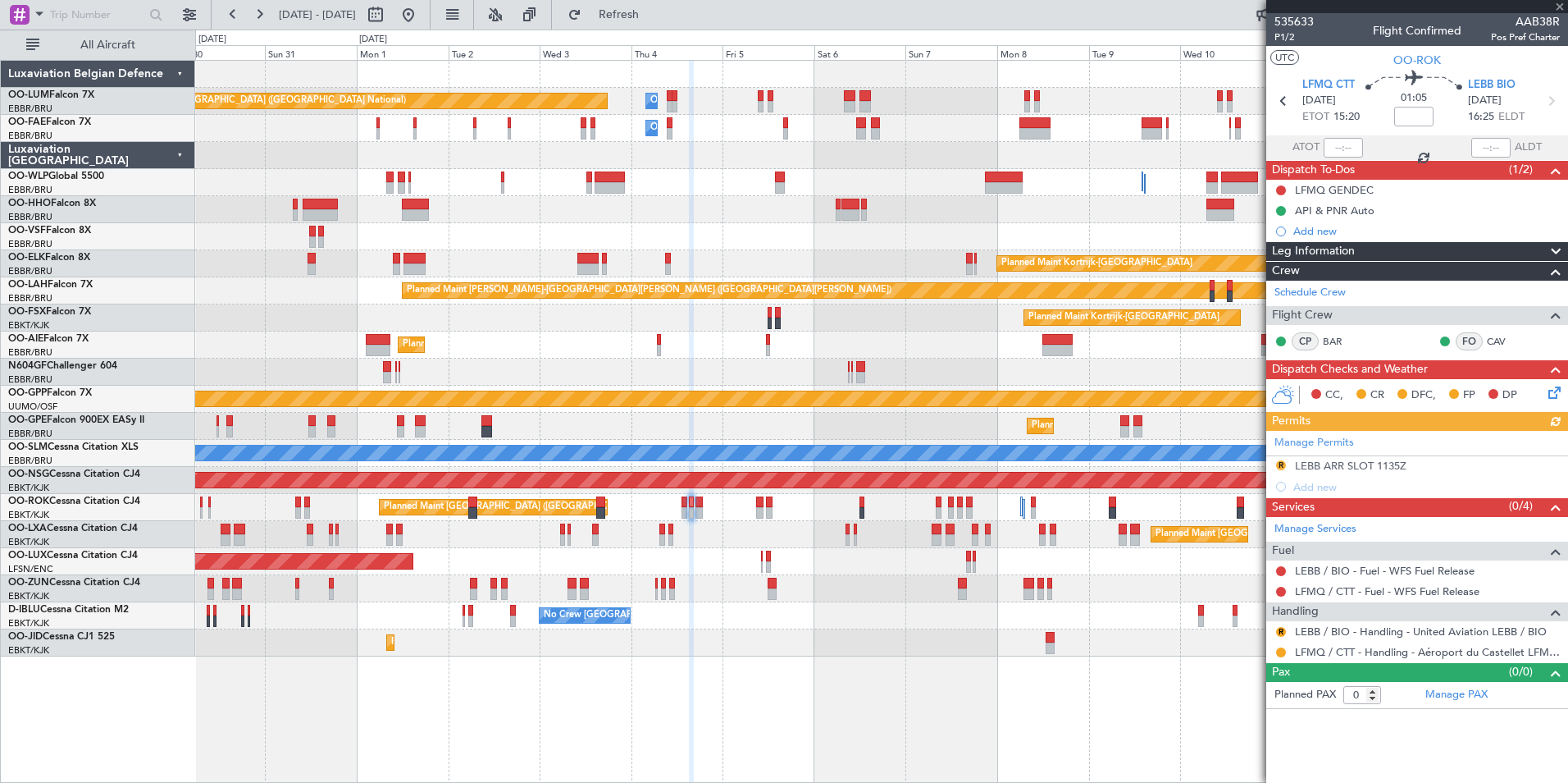
click at [1330, 469] on div "Manage Permits R LEBB ARR SLOT 1135Z Add new" at bounding box center [1417, 464] width 302 height 67
click at [1341, 468] on div "LEBB ARR SLOT 1135Z" at bounding box center [1351, 466] width 112 height 14
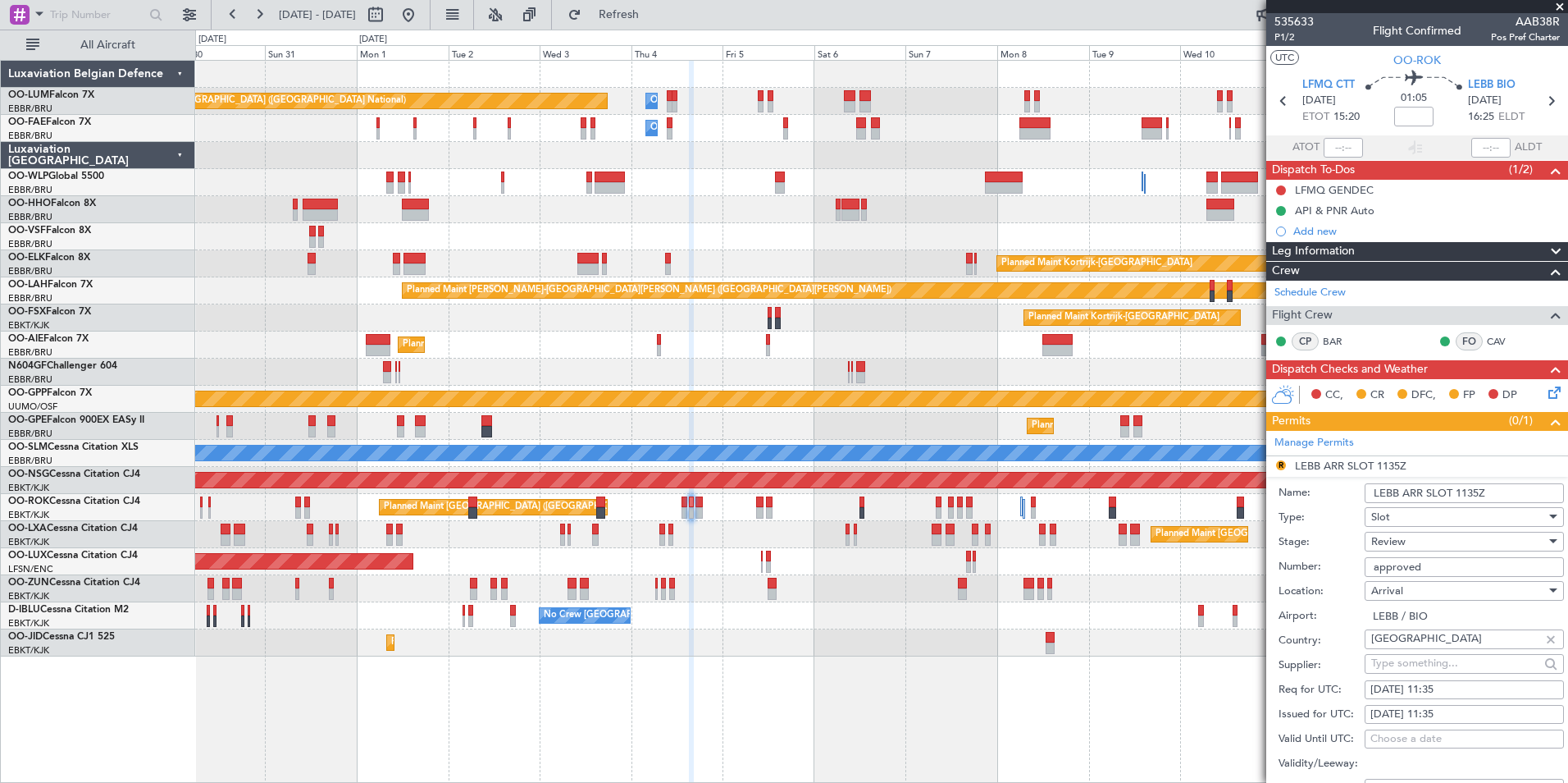
scroll to position [164, 0]
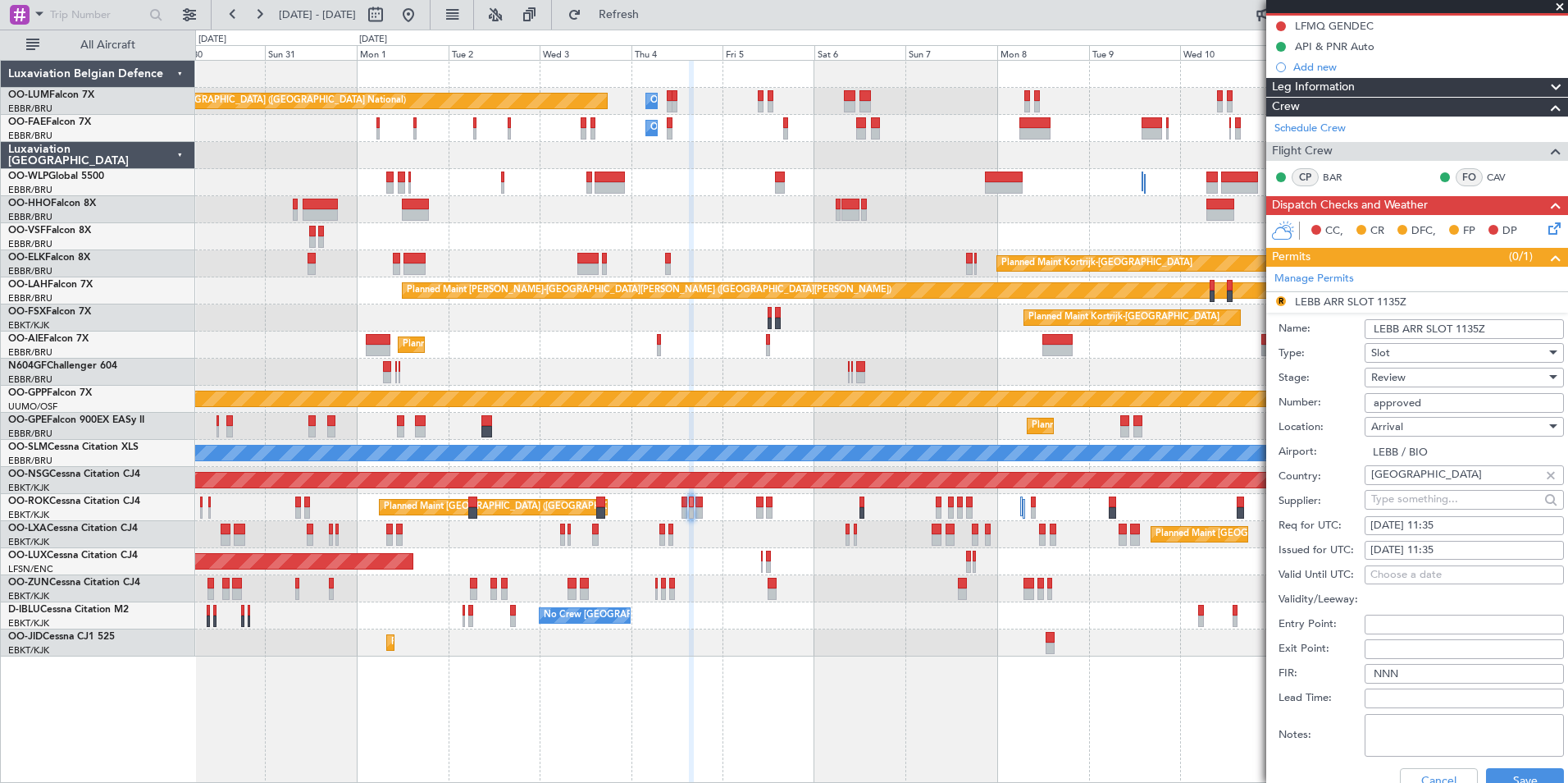
click at [1436, 526] on div "[DATE] 11:35" at bounding box center [1464, 526] width 187 height 16
select select "9"
select select "2025"
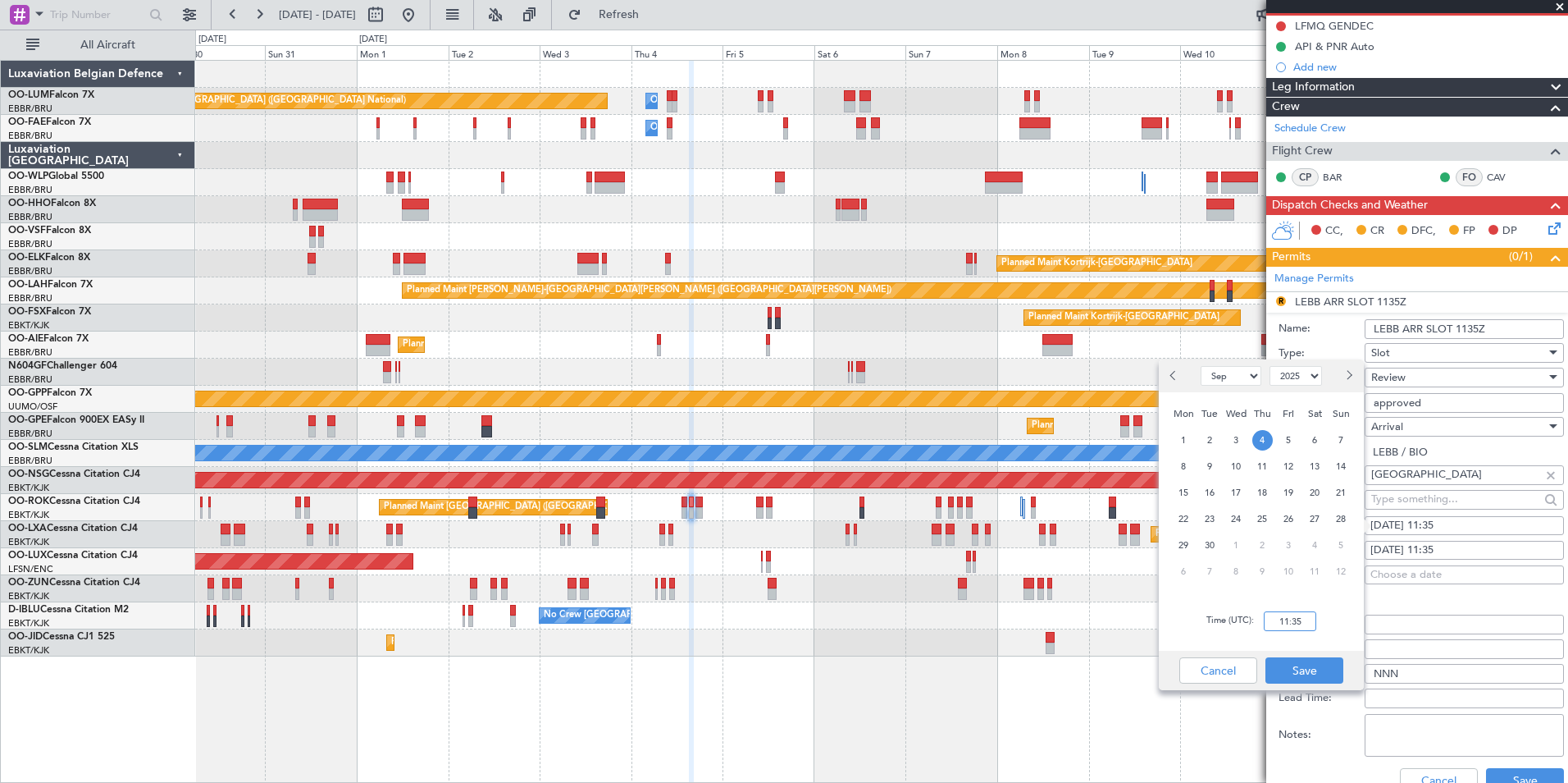
click at [1310, 619] on input "11:35" at bounding box center [1290, 621] width 53 height 20
type input "16:30"
drag, startPoint x: 1305, startPoint y: 669, endPoint x: 1407, endPoint y: 610, distance: 117.8
click at [1306, 669] on button "Save" at bounding box center [1304, 670] width 78 height 26
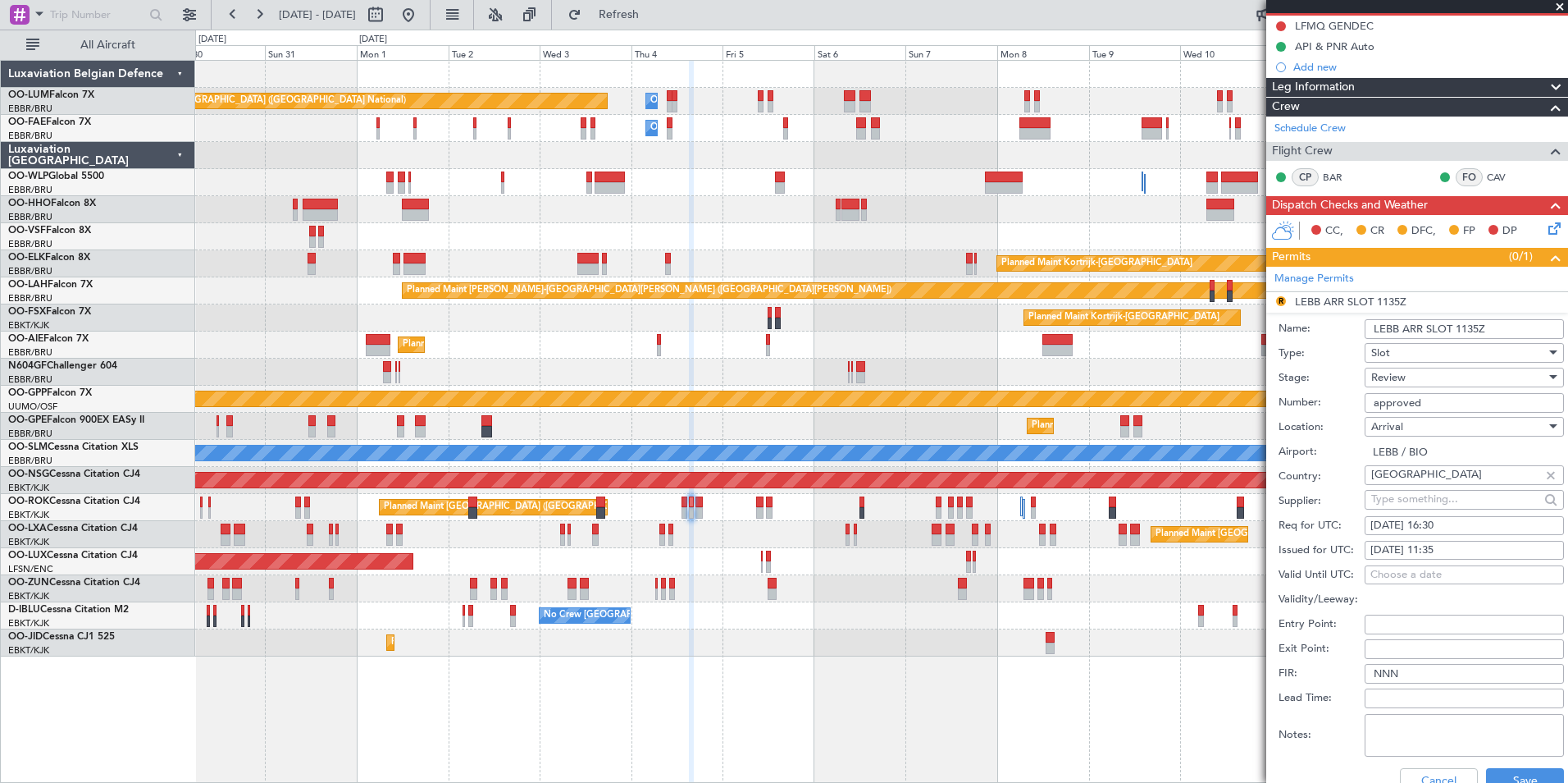
click at [1443, 553] on div "[DATE] 11:35" at bounding box center [1464, 550] width 187 height 16
select select "9"
select select "2025"
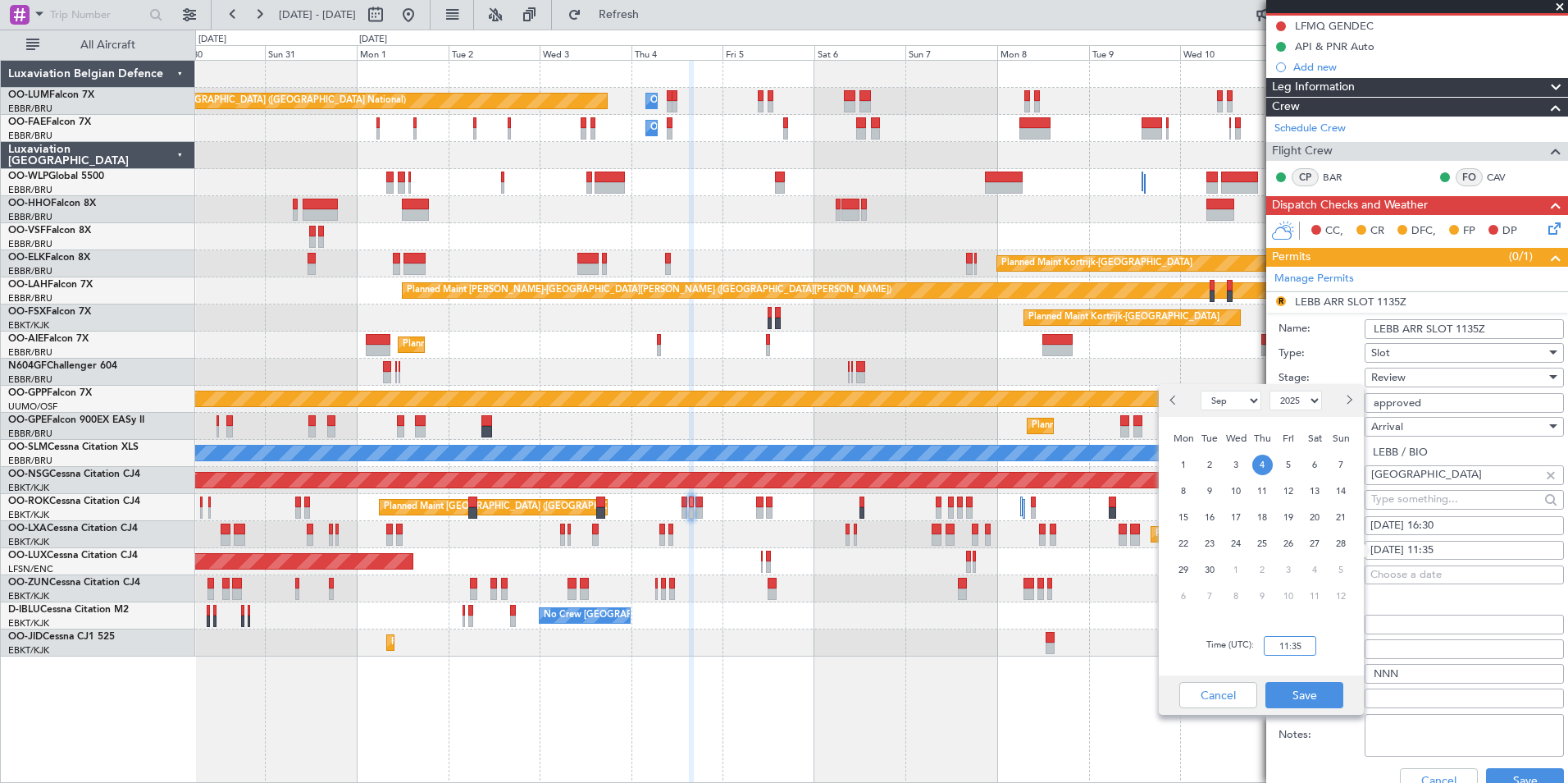
click at [1302, 643] on input "11:35" at bounding box center [1290, 646] width 53 height 20
type input "6"
type input "16:30"
click at [1308, 693] on button "Save" at bounding box center [1304, 695] width 78 height 26
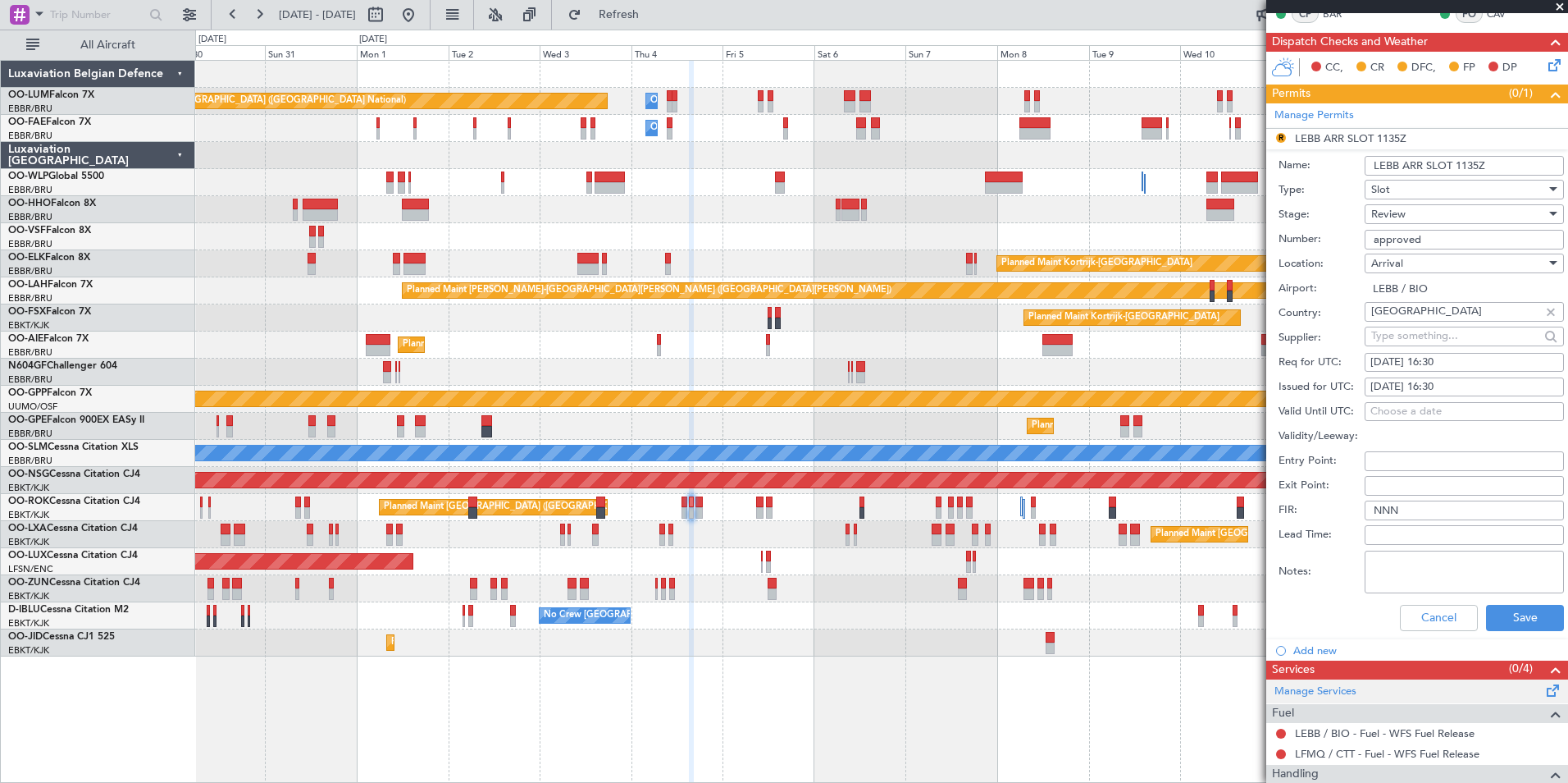
scroll to position [328, 0]
click at [1493, 630] on div "Cancel Save" at bounding box center [1421, 617] width 285 height 43
click at [1499, 622] on button "Save" at bounding box center [1524, 617] width 78 height 26
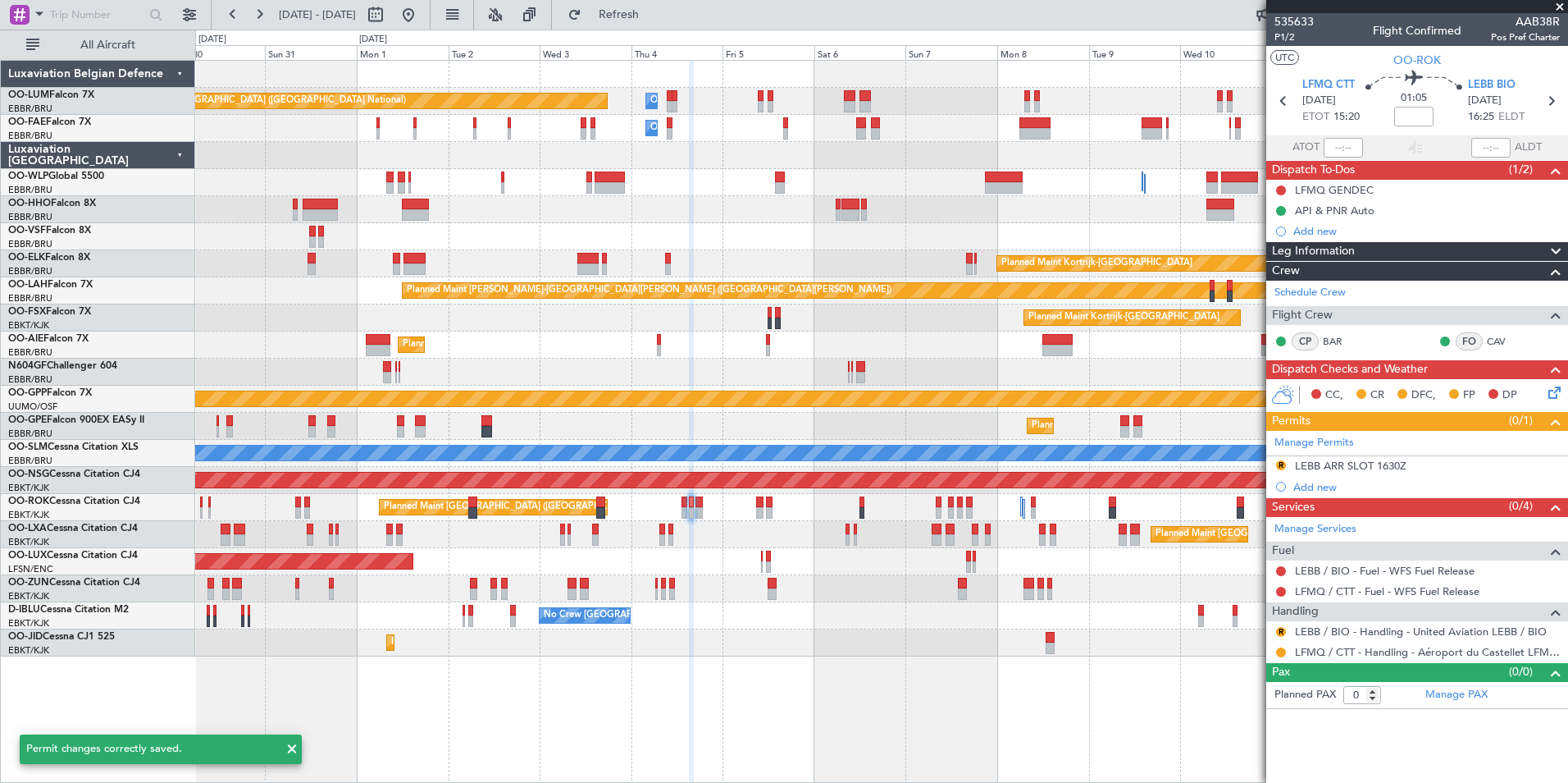
scroll to position [0, 0]
click at [1282, 466] on button "R" at bounding box center [1281, 466] width 10 height 10
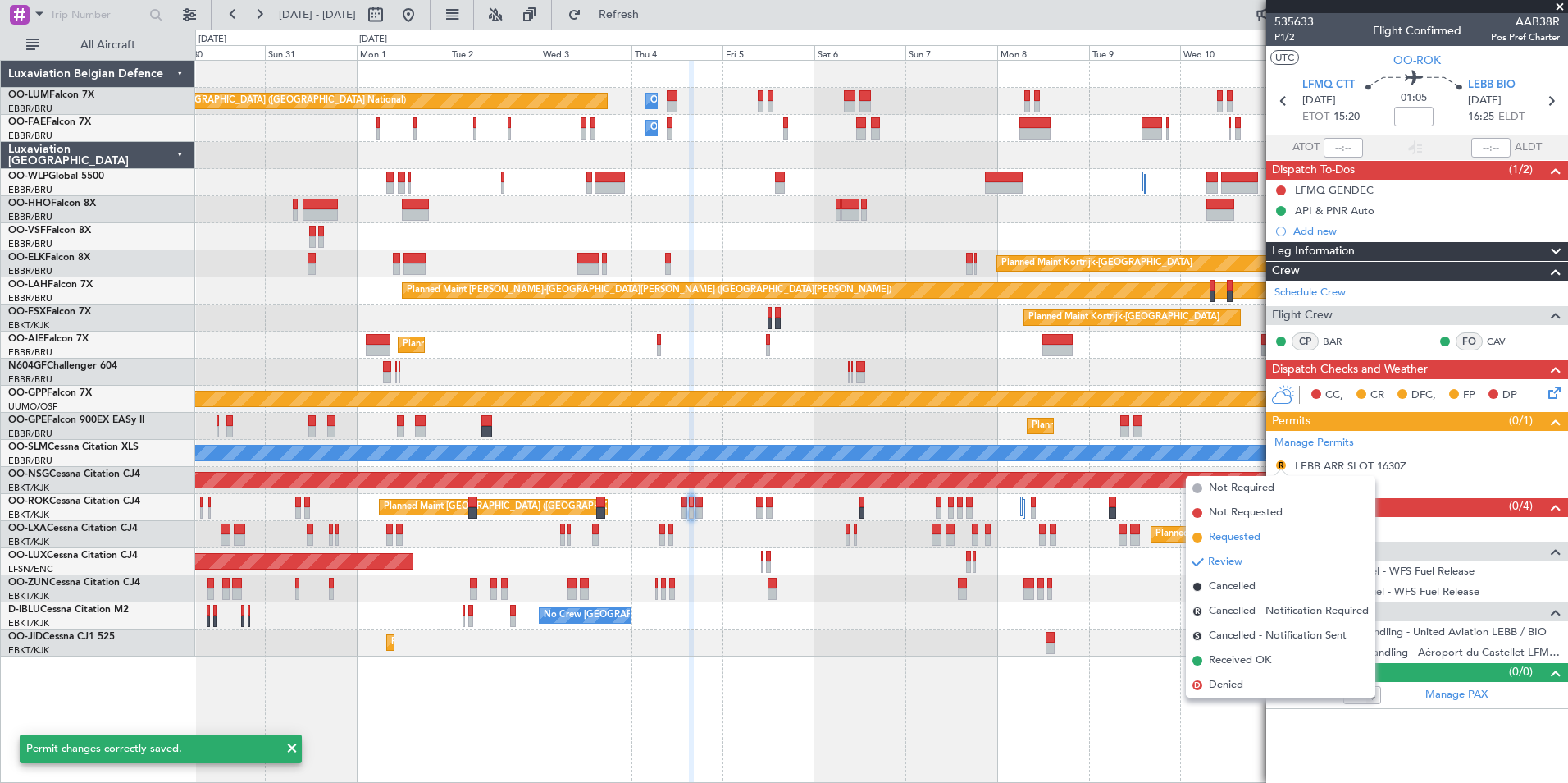
click at [1238, 538] on span "Requested" at bounding box center [1234, 537] width 52 height 16
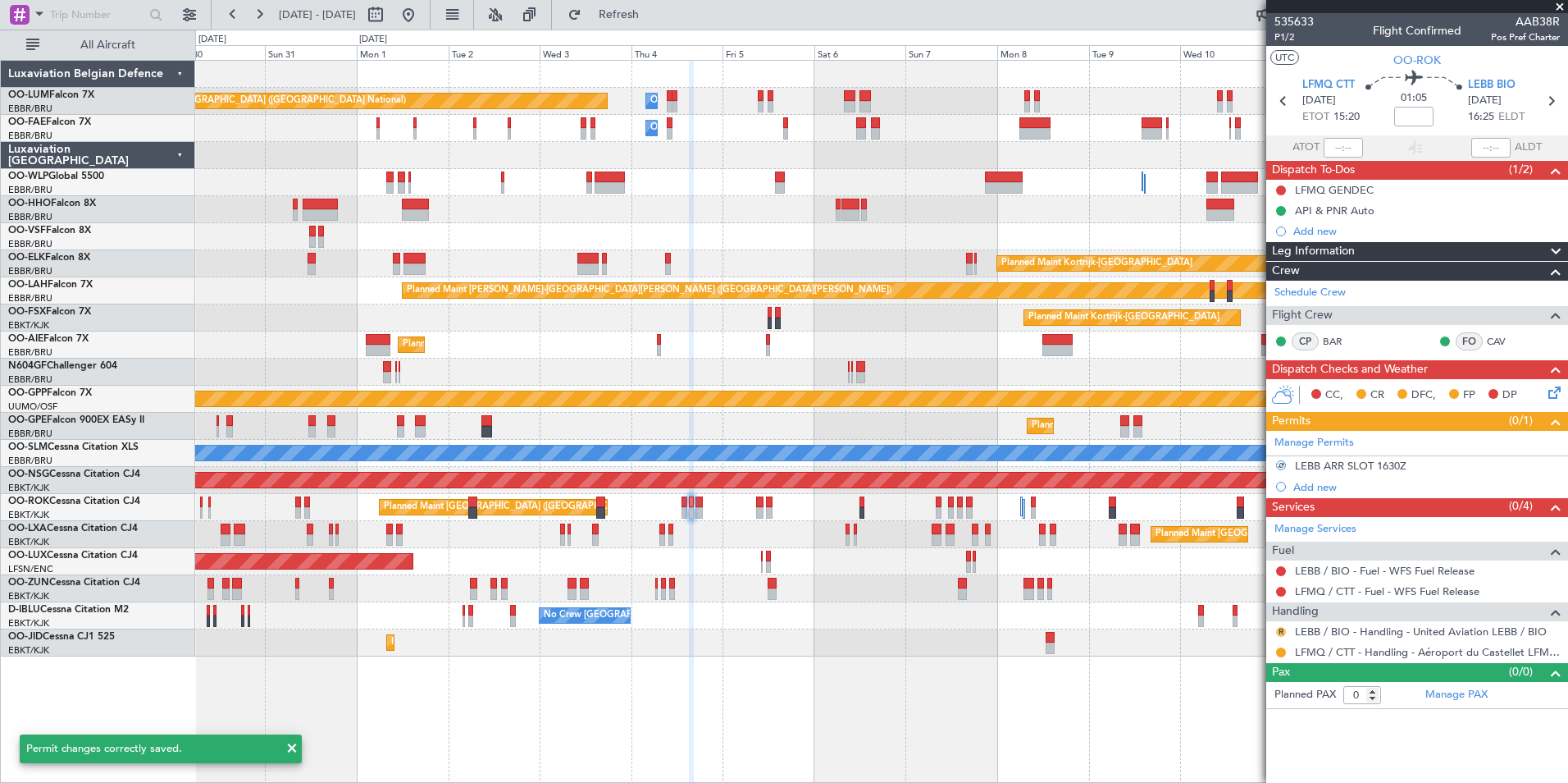
click at [1283, 632] on button "R" at bounding box center [1281, 632] width 10 height 10
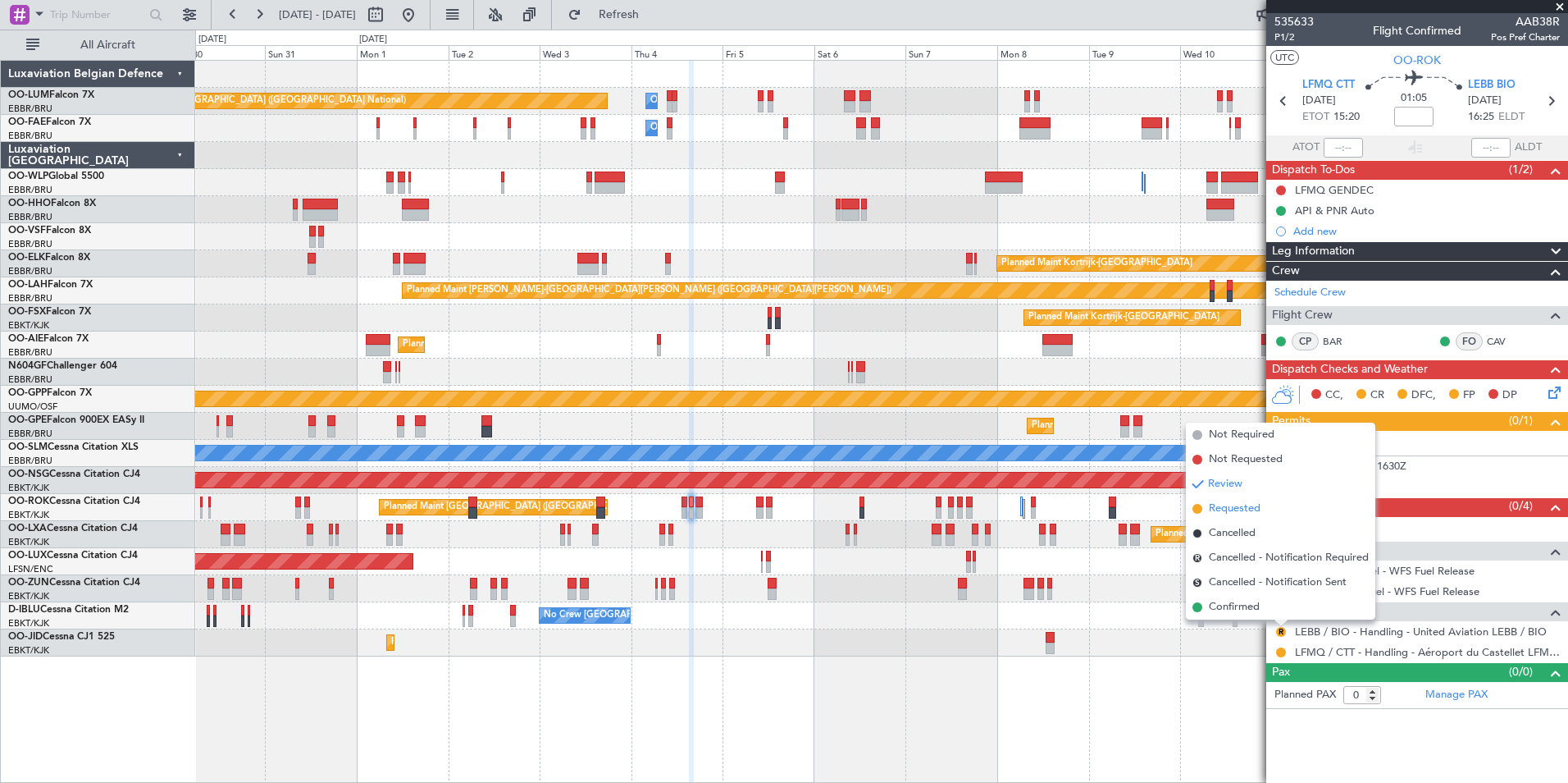
click at [1238, 509] on span "Requested" at bounding box center [1234, 508] width 52 height 16
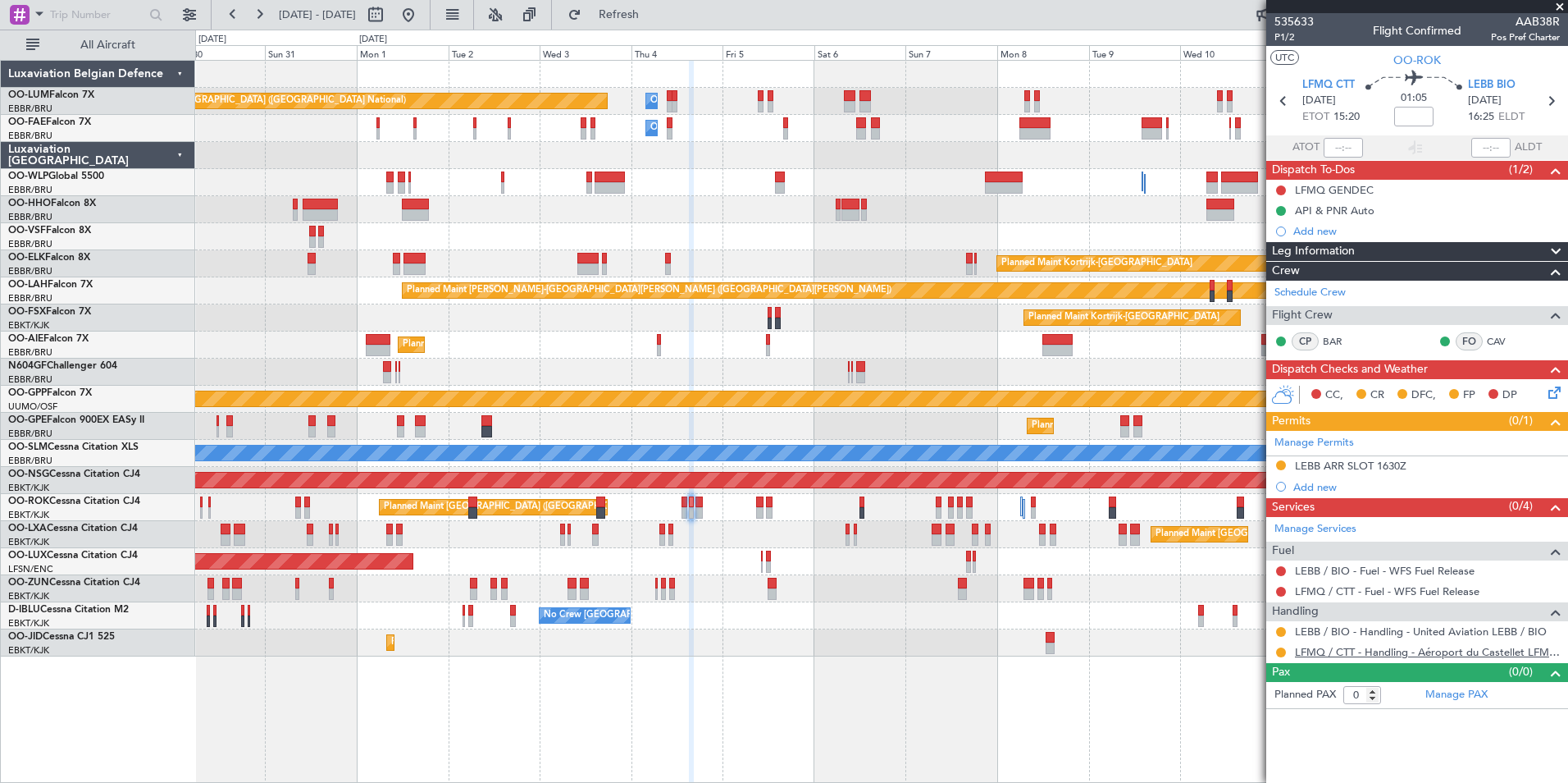
click at [1358, 650] on link "LFMQ / CTT - Handling - Aéroport du Castellet LFMQ / CTT" at bounding box center [1427, 651] width 265 height 14
click at [1343, 654] on link "LFMQ / CTT - Handling - Aéroport du Castellet LFMQ / CTT" at bounding box center [1427, 651] width 265 height 14
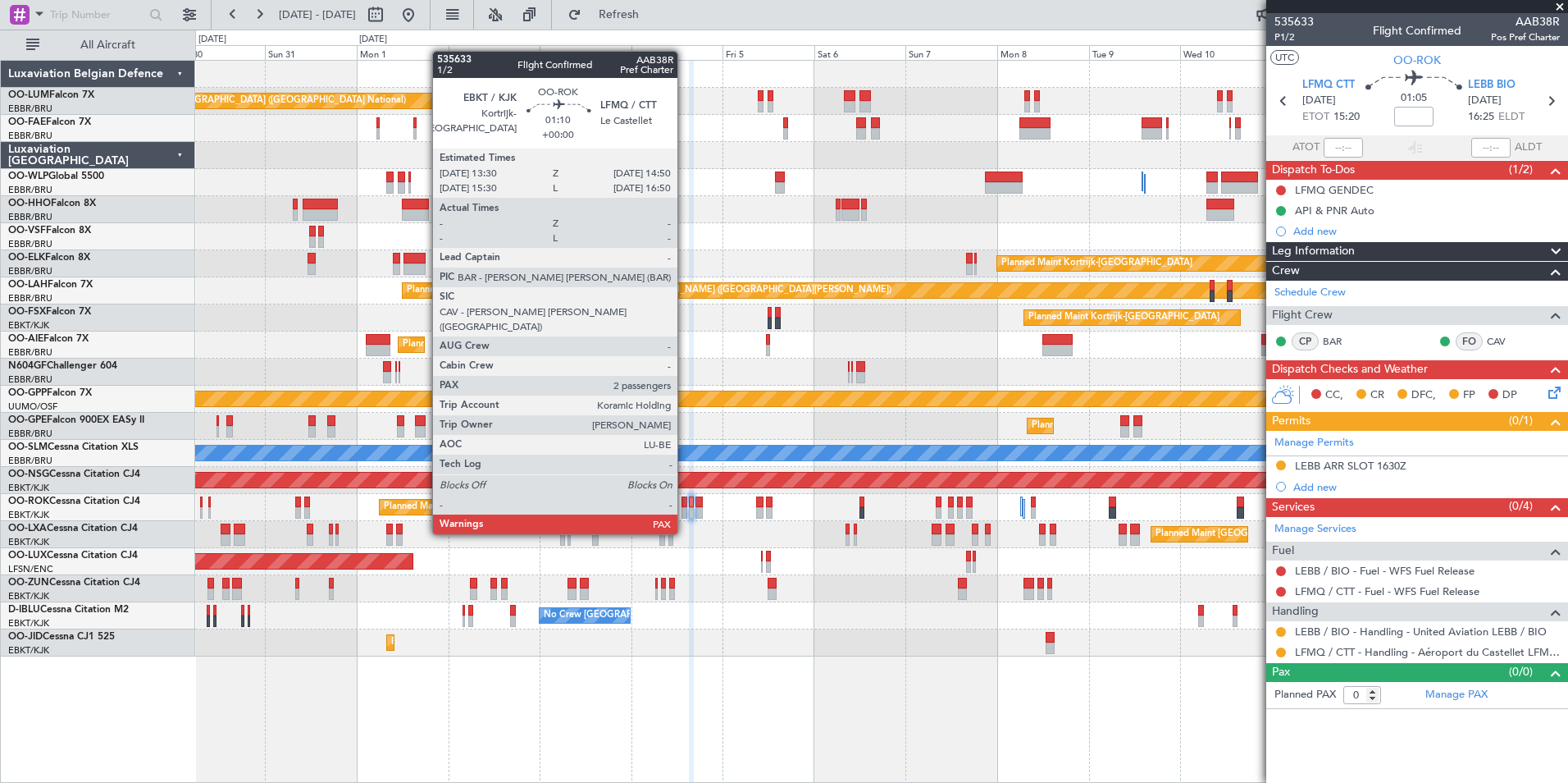
click at [685, 503] on div at bounding box center [684, 502] width 6 height 12
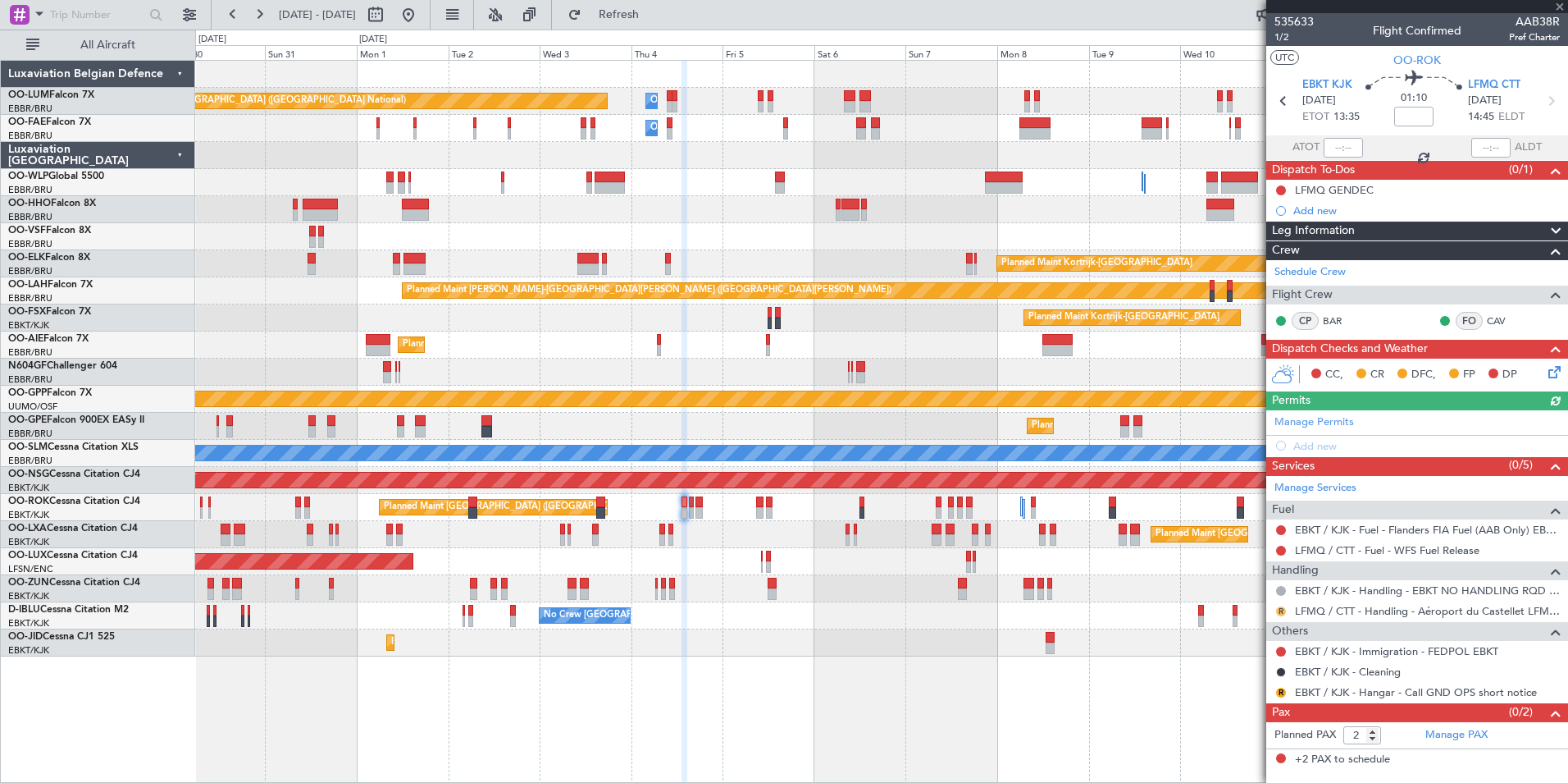
click at [1284, 607] on button "R" at bounding box center [1281, 611] width 10 height 10
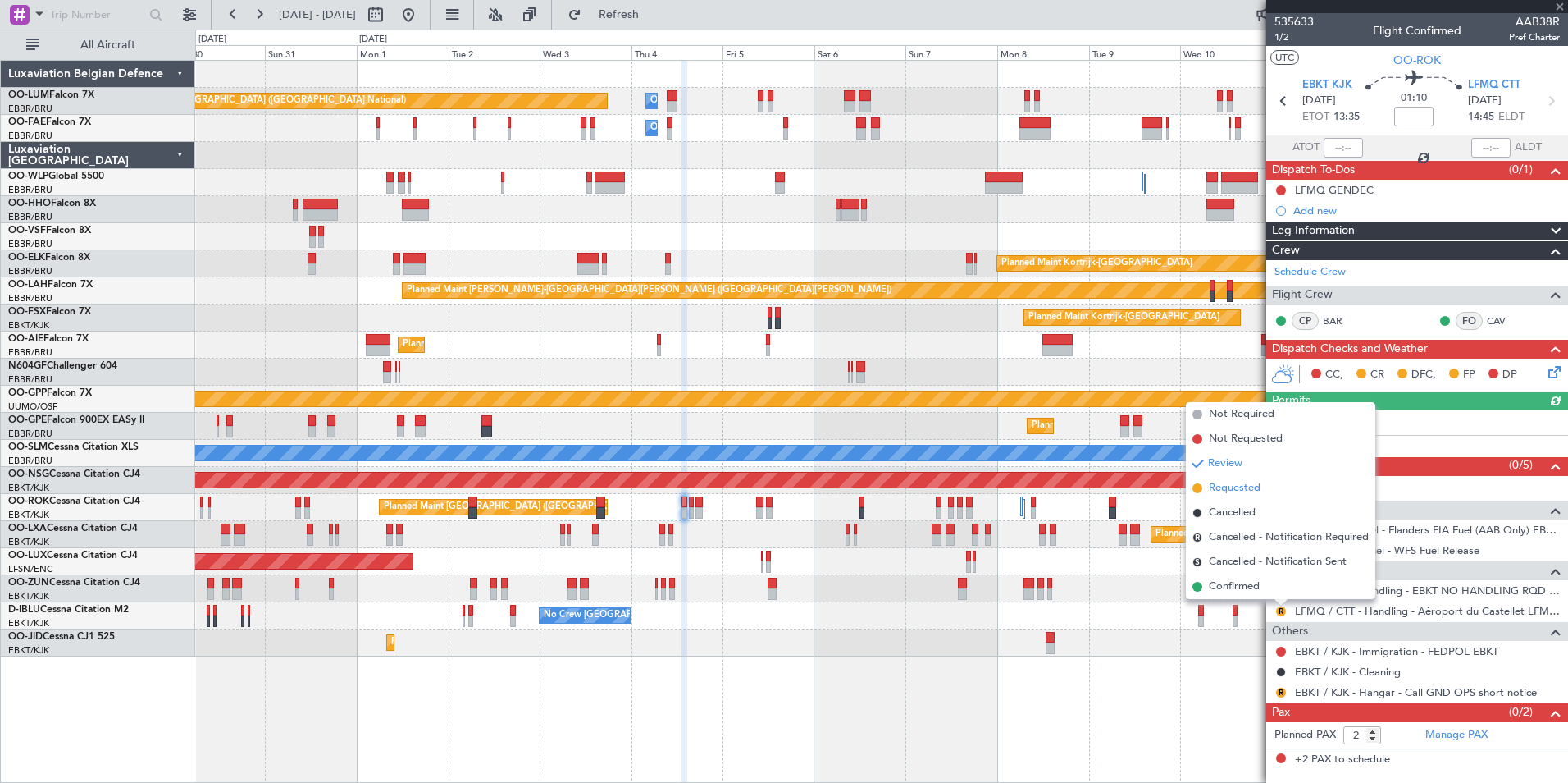
click at [1236, 488] on span "Requested" at bounding box center [1234, 489] width 52 height 16
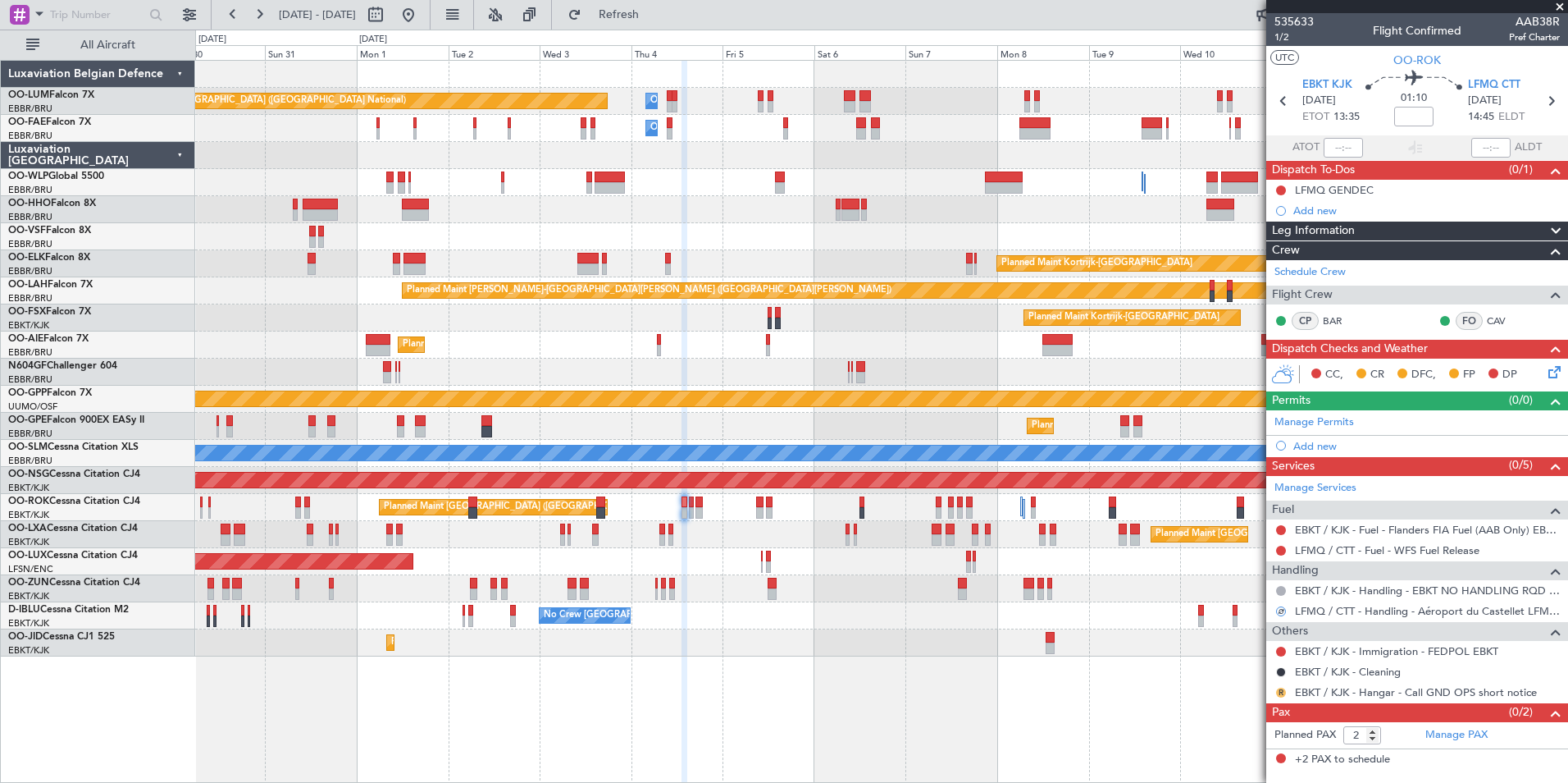
click at [1285, 693] on button "R" at bounding box center [1281, 693] width 10 height 10
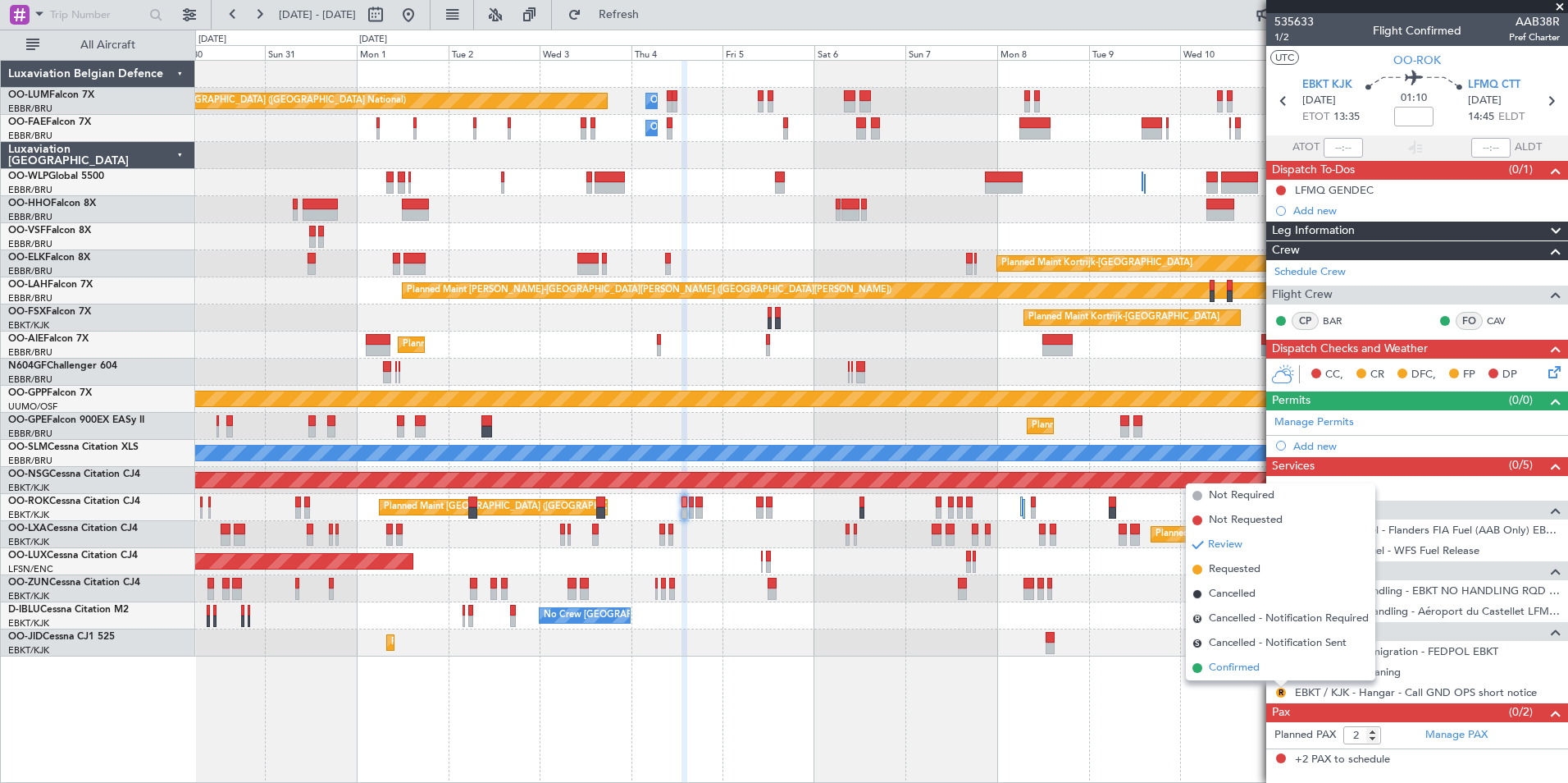
click at [1253, 661] on span "Confirmed" at bounding box center [1234, 668] width 51 height 16
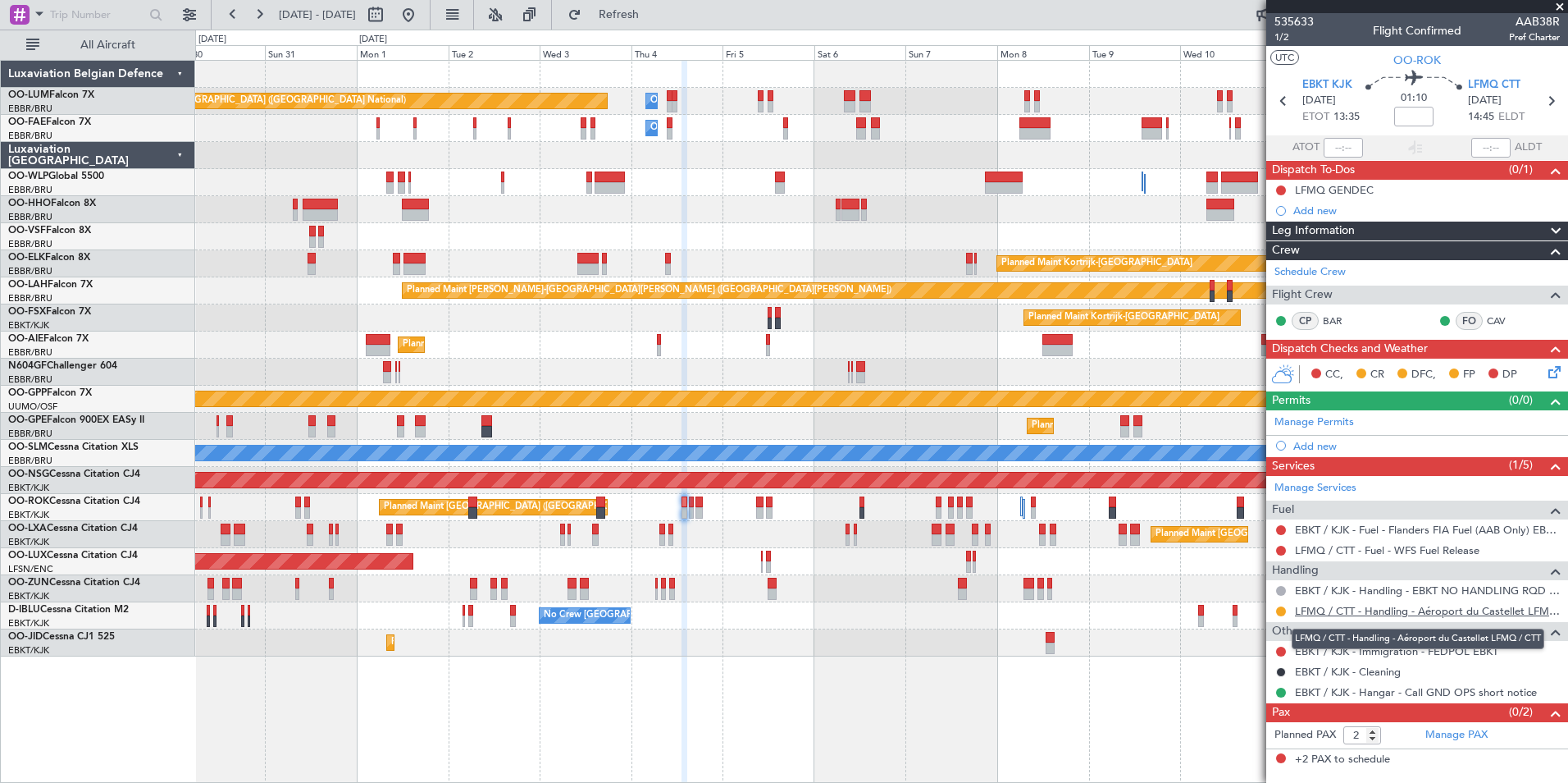
click at [1358, 606] on link "LFMQ / CTT - Handling - Aéroport du Castellet LFMQ / CTT" at bounding box center [1427, 610] width 265 height 14
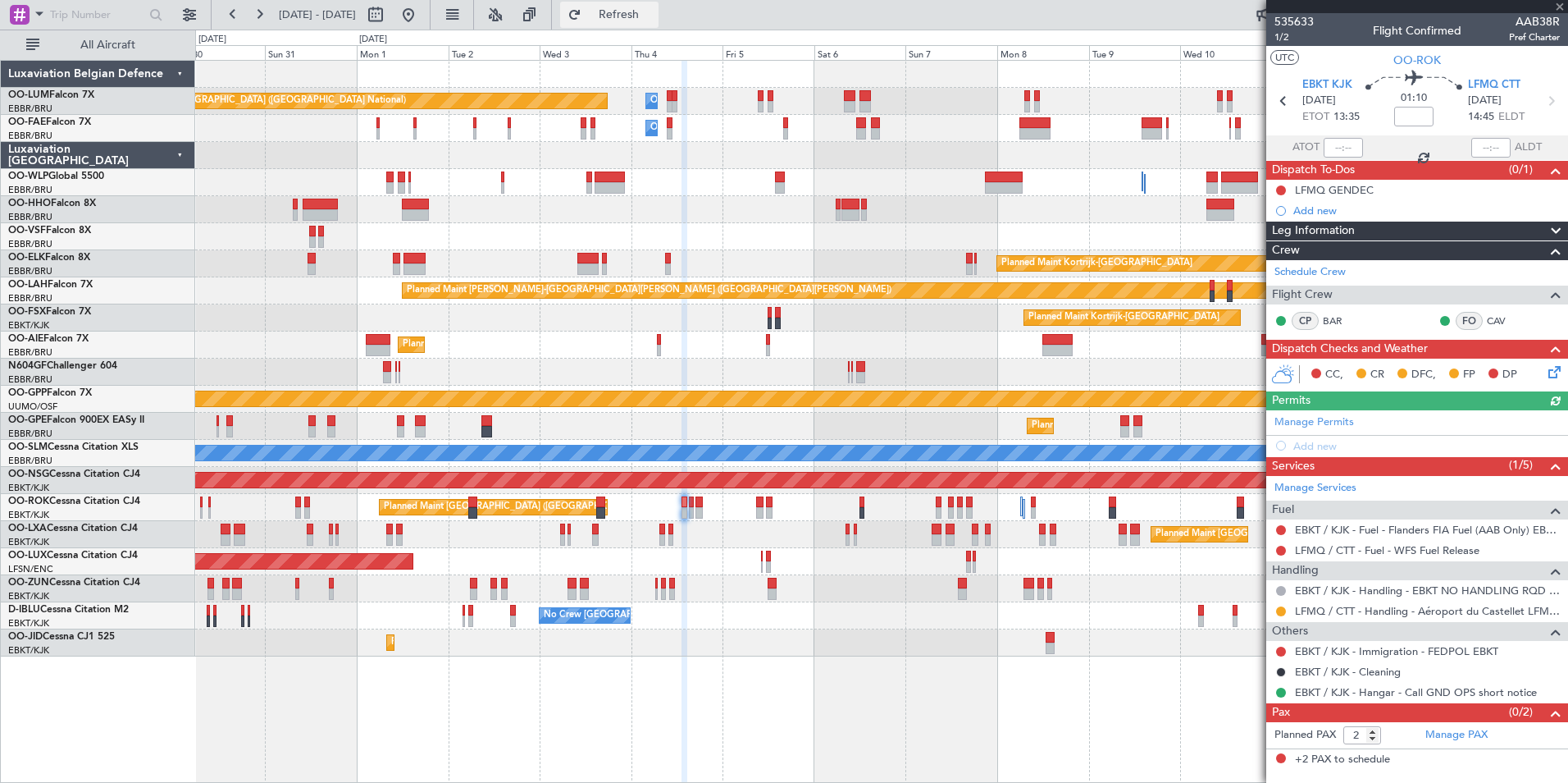
click at [654, 21] on span "Refresh" at bounding box center [619, 15] width 69 height 12
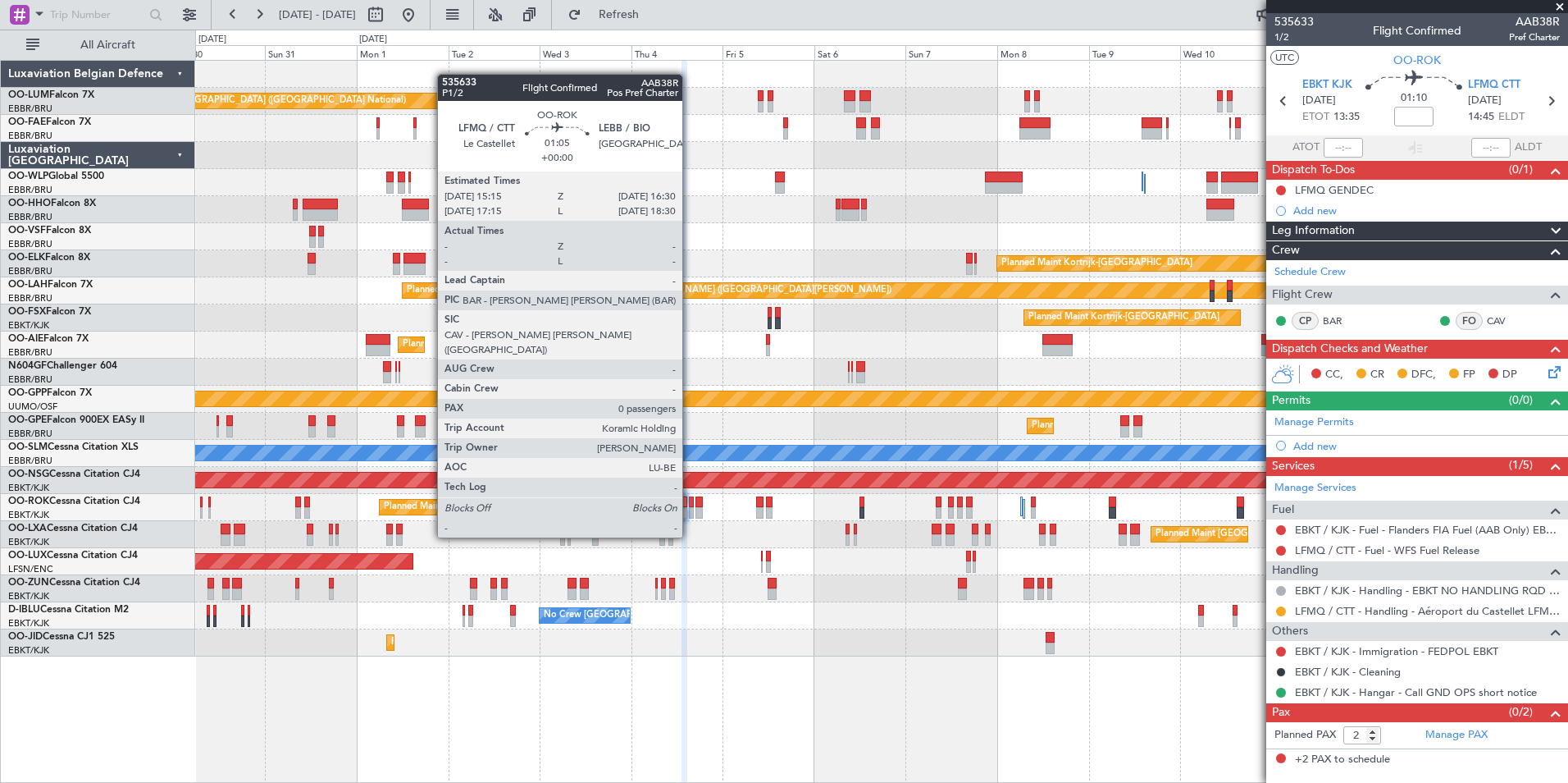
click at [690, 506] on div at bounding box center [691, 502] width 5 height 12
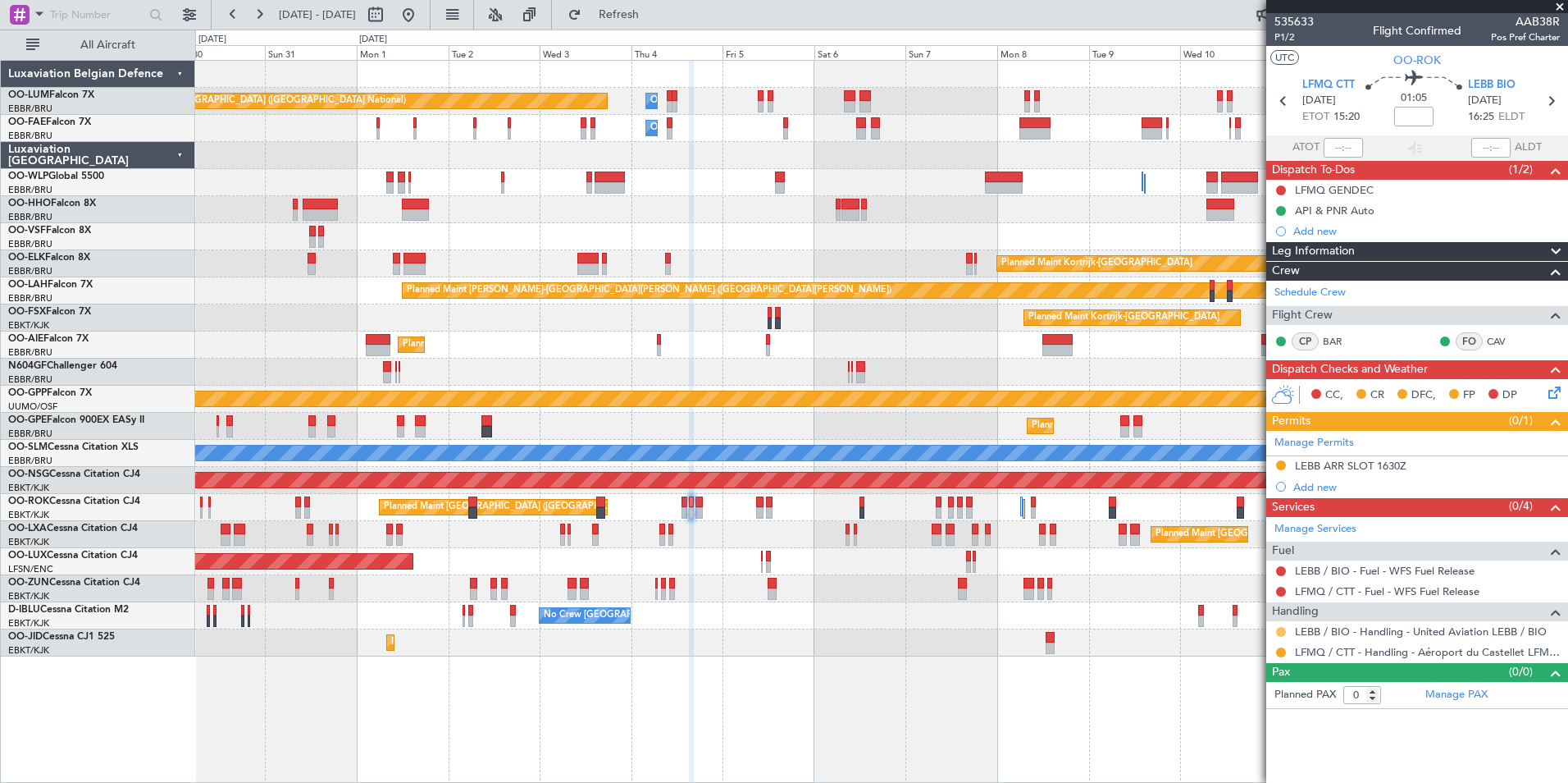
click at [1281, 630] on button at bounding box center [1281, 632] width 10 height 10
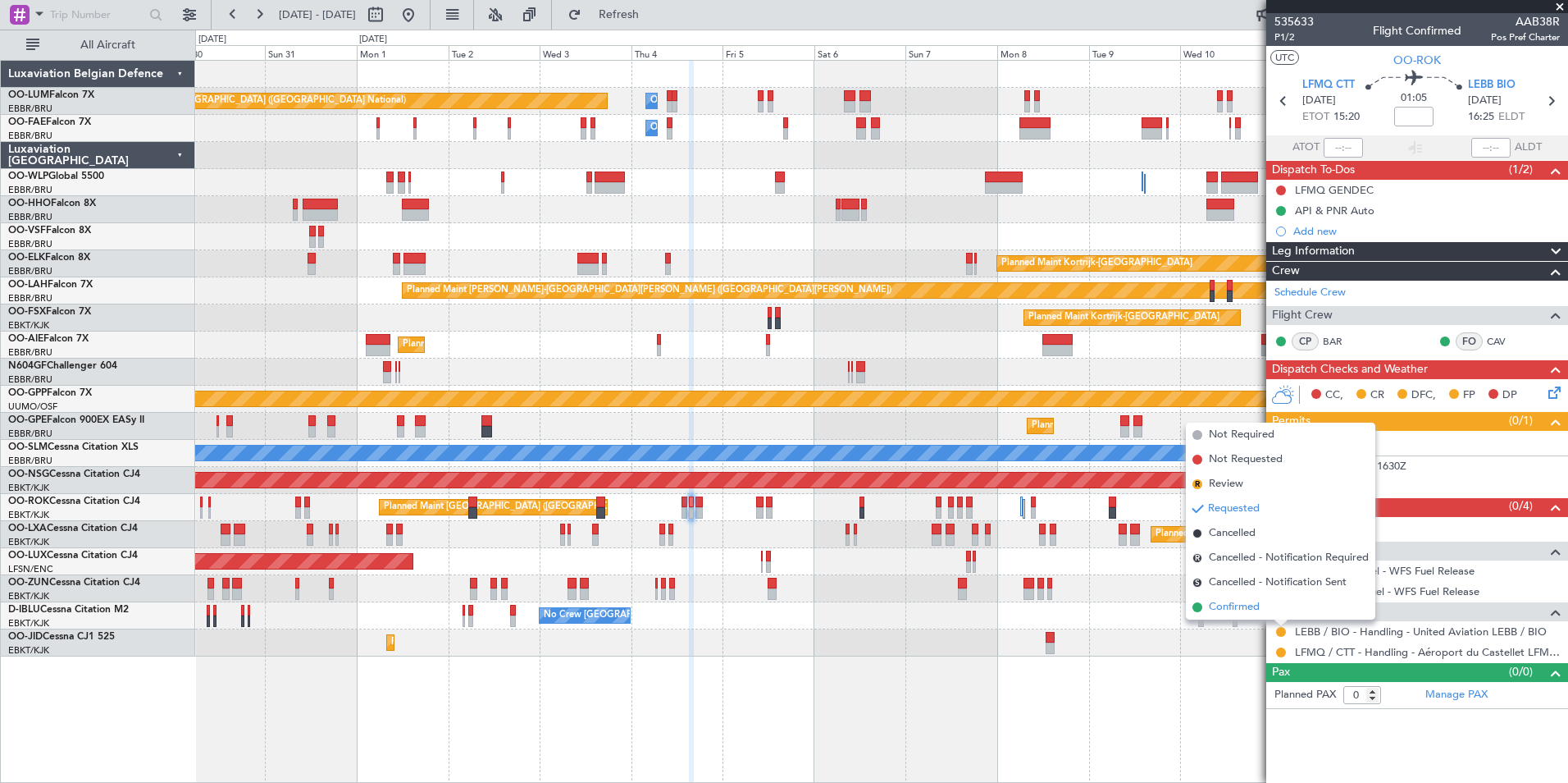
click at [1245, 606] on span "Confirmed" at bounding box center [1234, 607] width 51 height 16
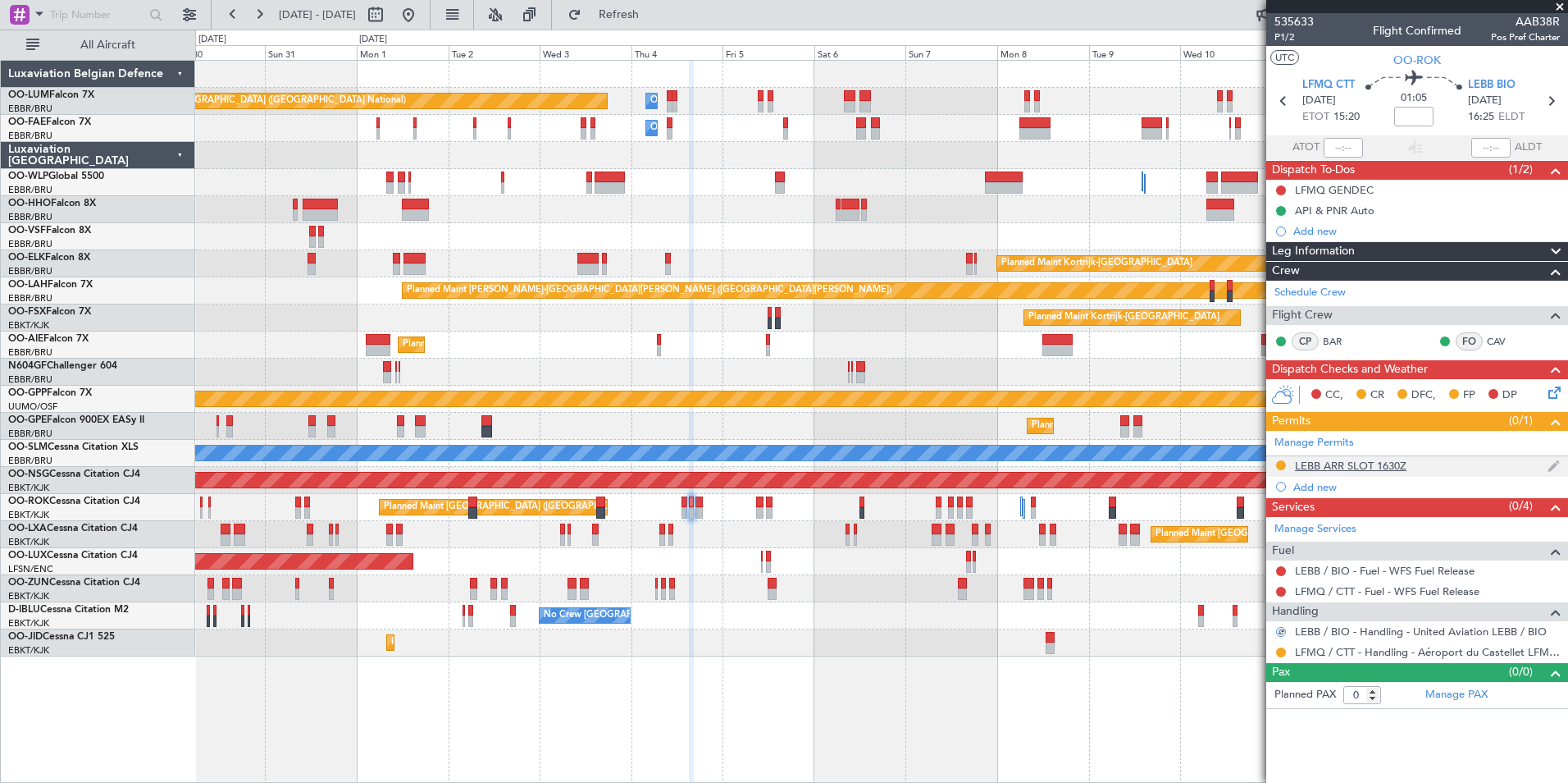
click at [1342, 467] on div "LEBB ARR SLOT 1630Z" at bounding box center [1351, 466] width 112 height 14
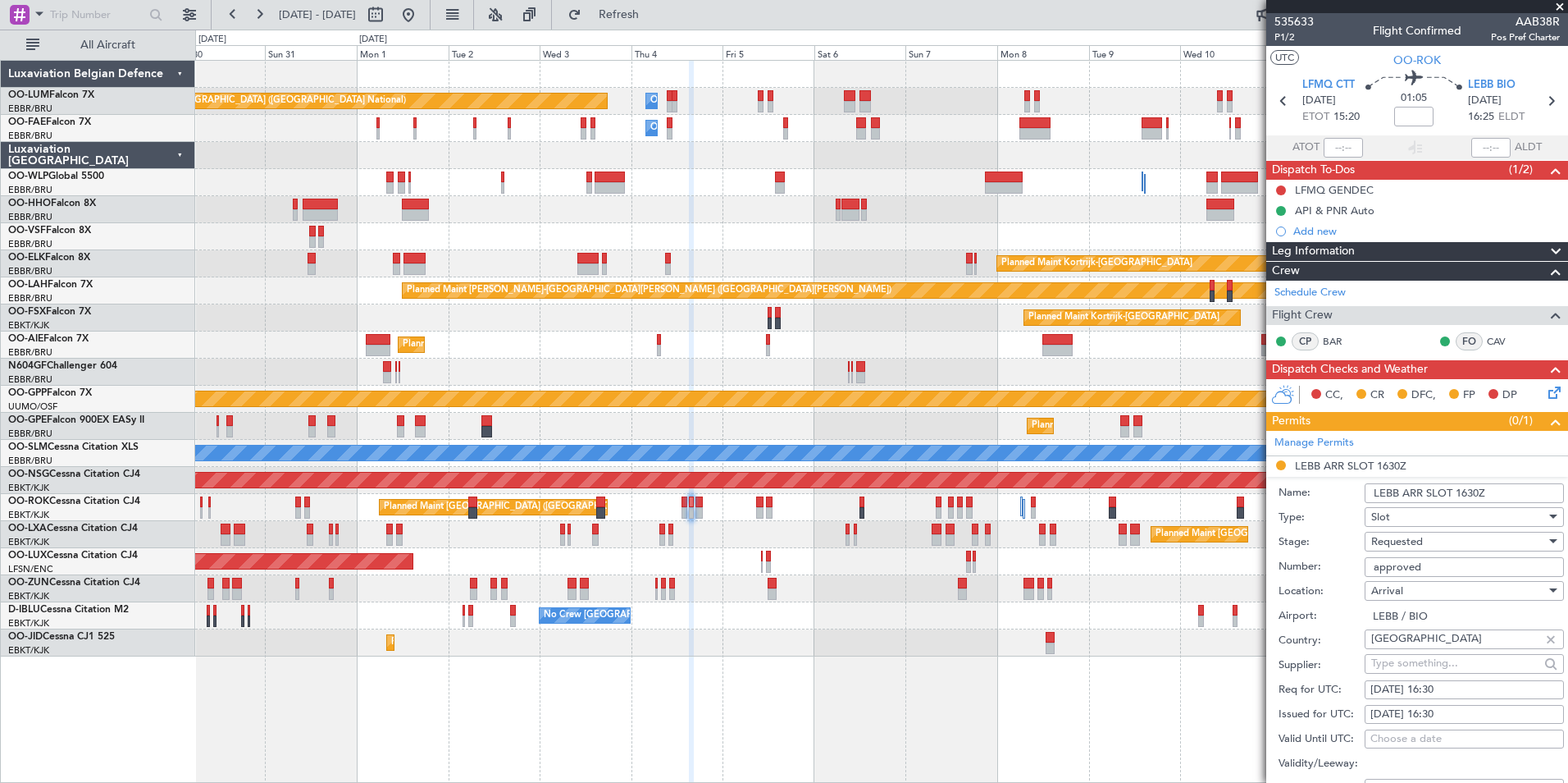
click at [1399, 545] on span "Requested" at bounding box center [1397, 541] width 52 height 15
click at [1435, 664] on span "Received OK" at bounding box center [1458, 665] width 172 height 25
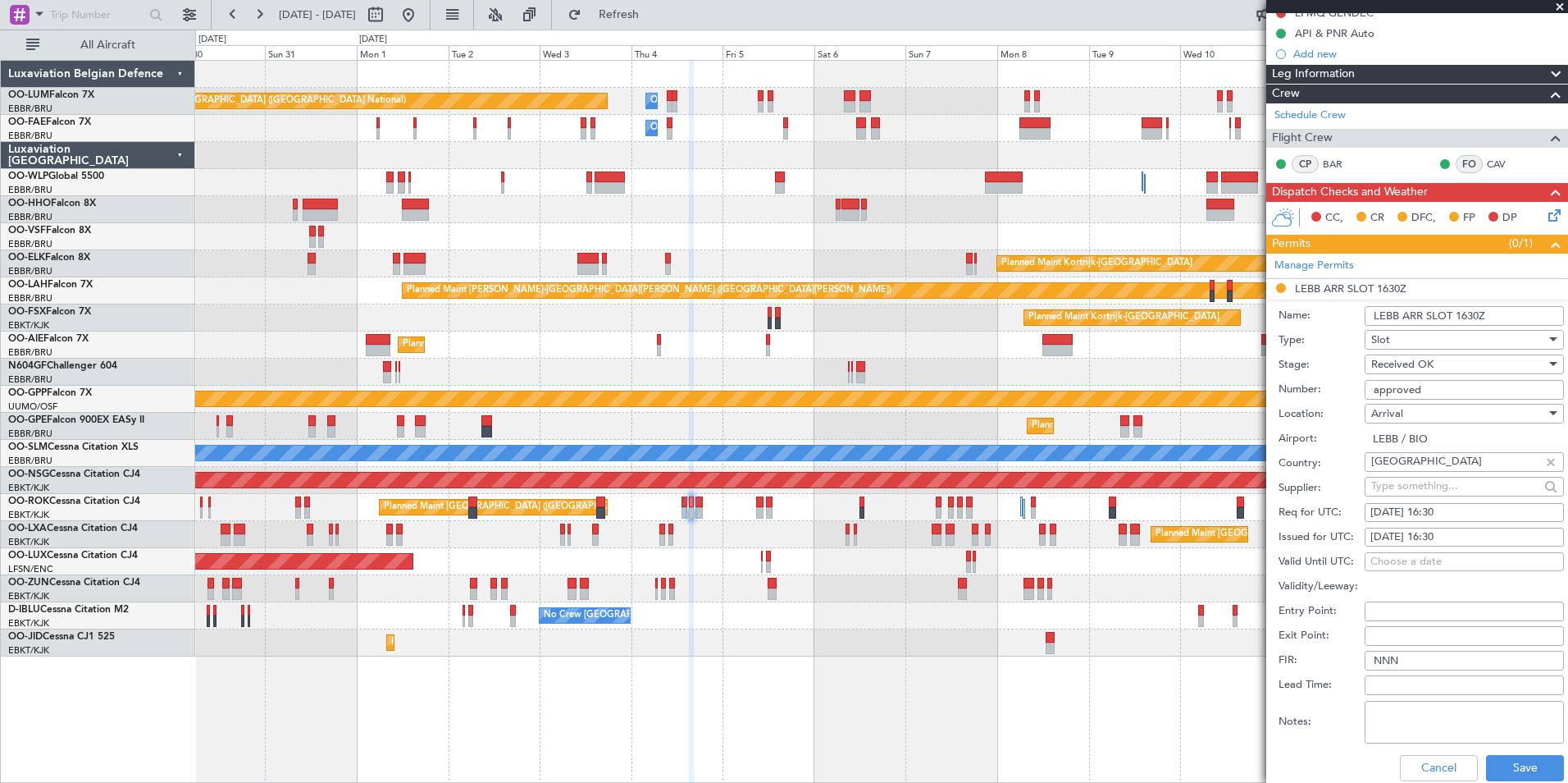
scroll to position [410, 0]
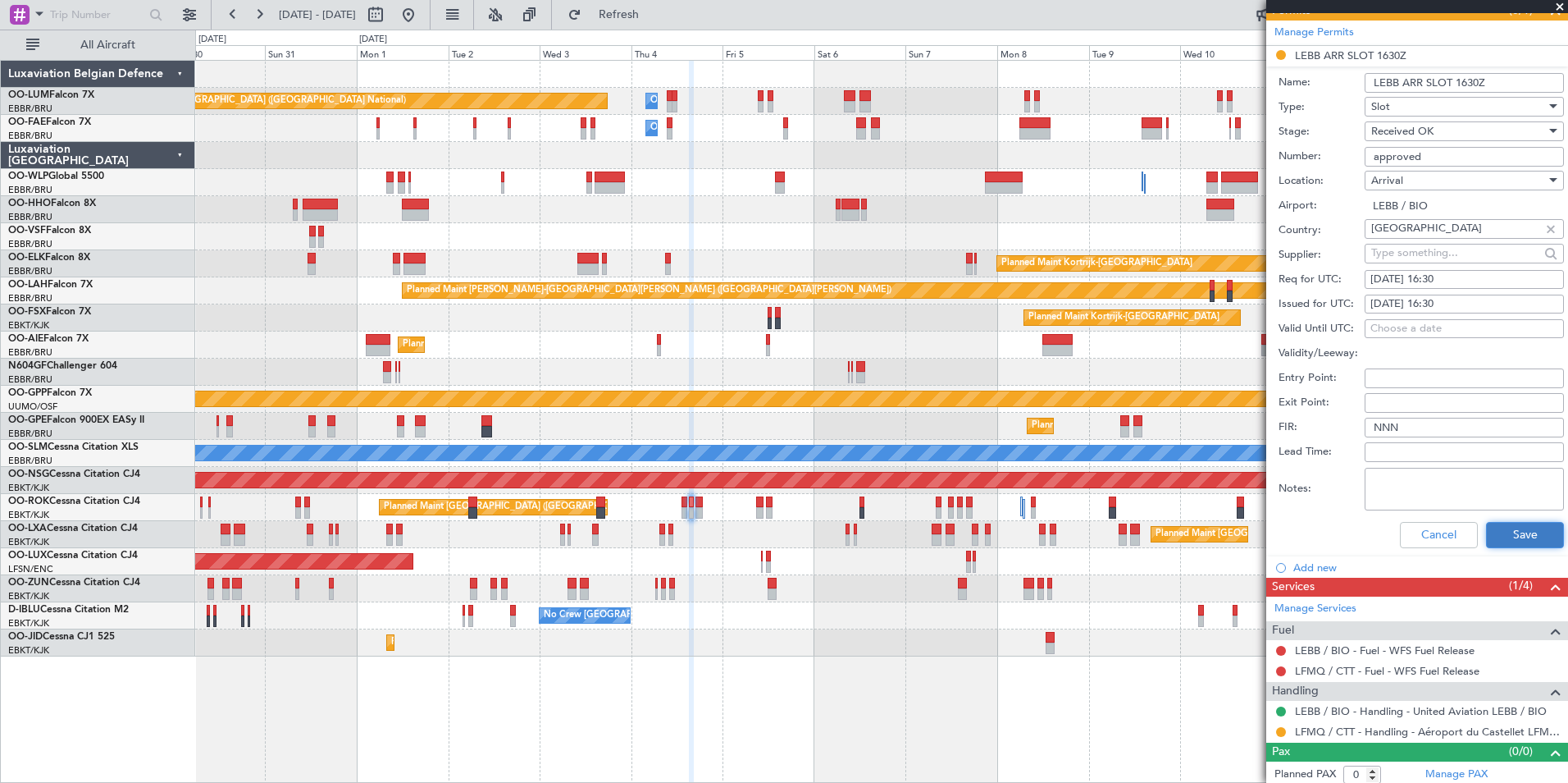
click at [1525, 536] on button "Save" at bounding box center [1524, 535] width 78 height 26
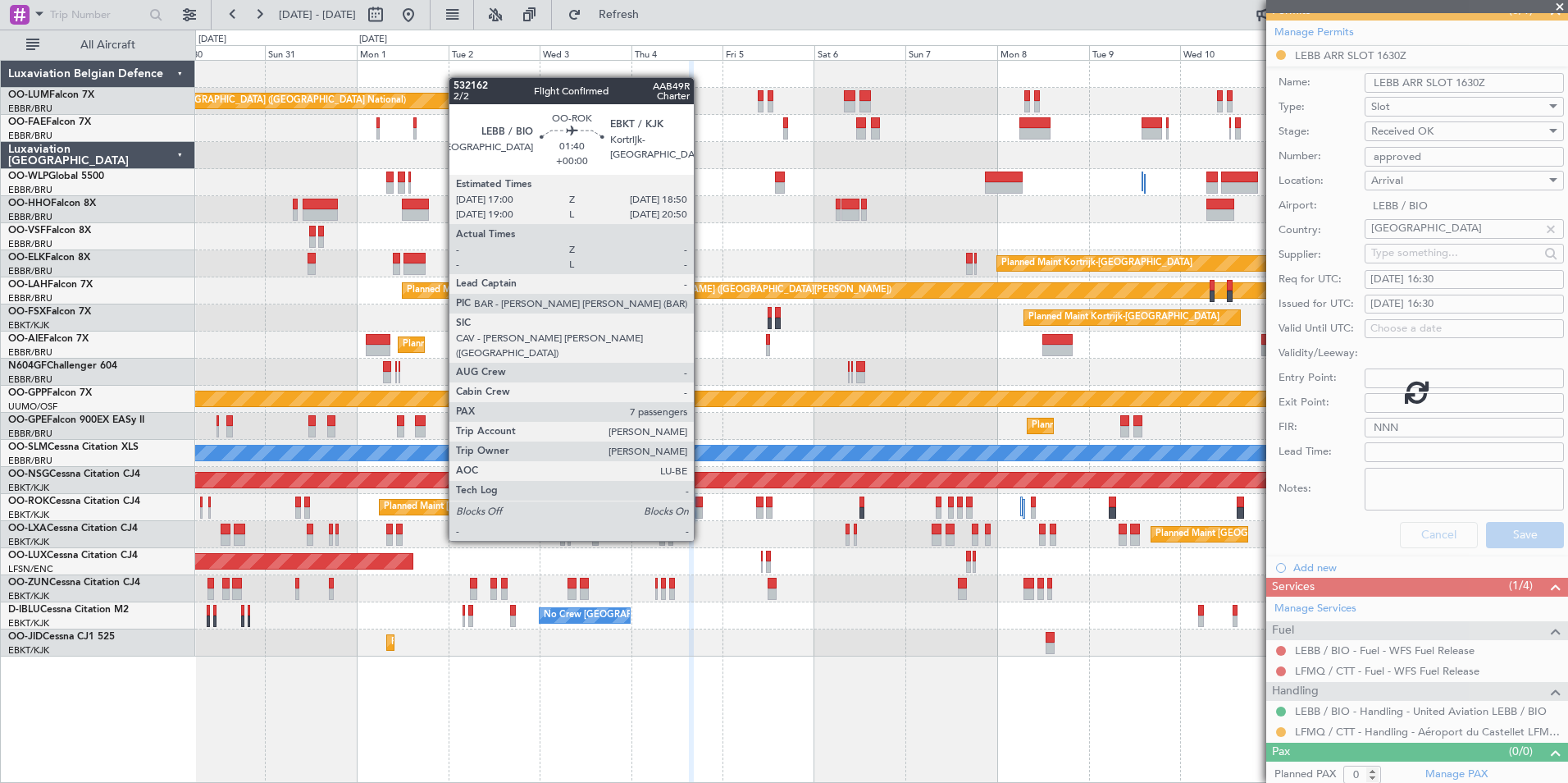
click at [701, 509] on div at bounding box center [699, 512] width 7 height 12
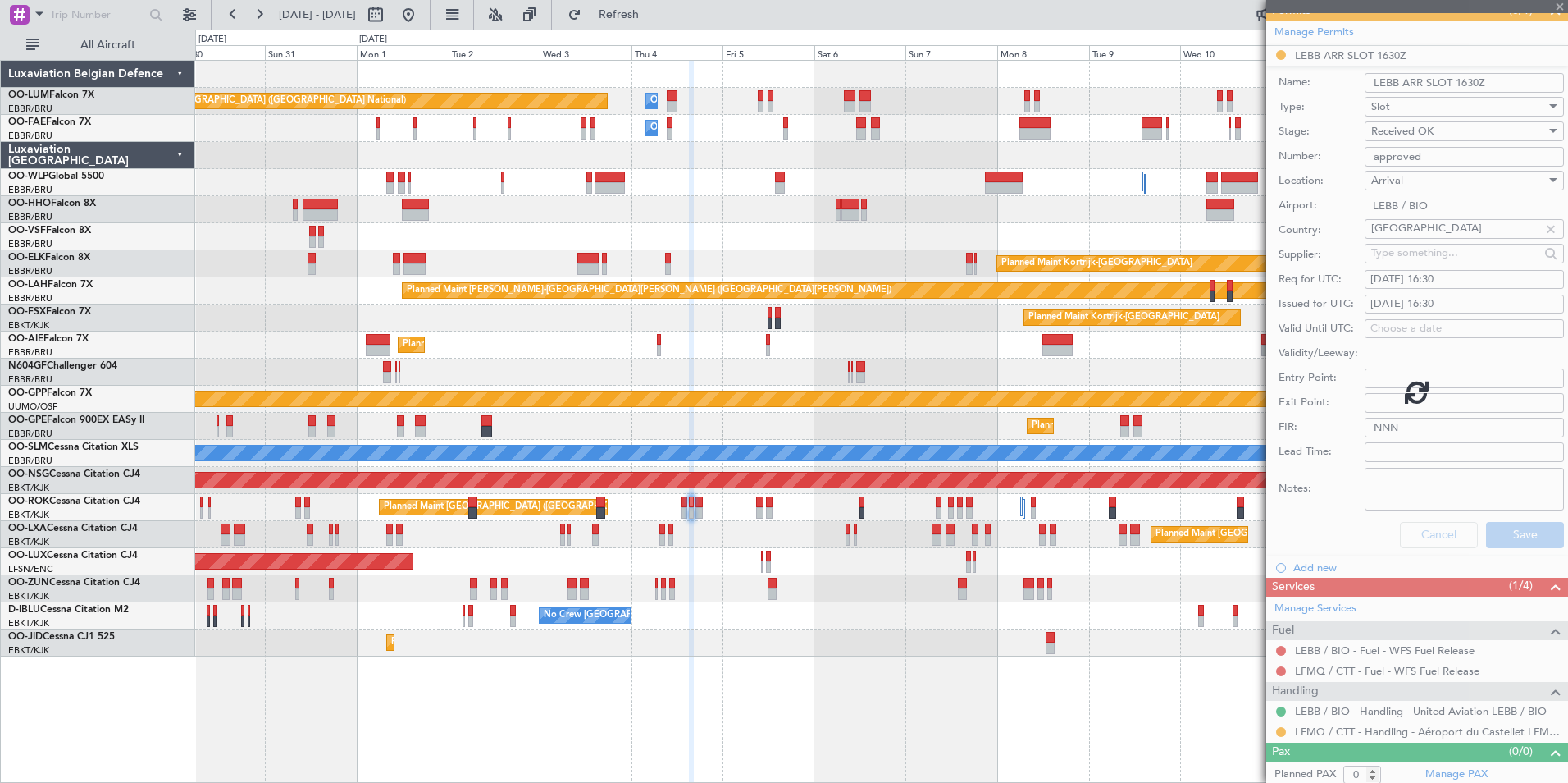
type input "7"
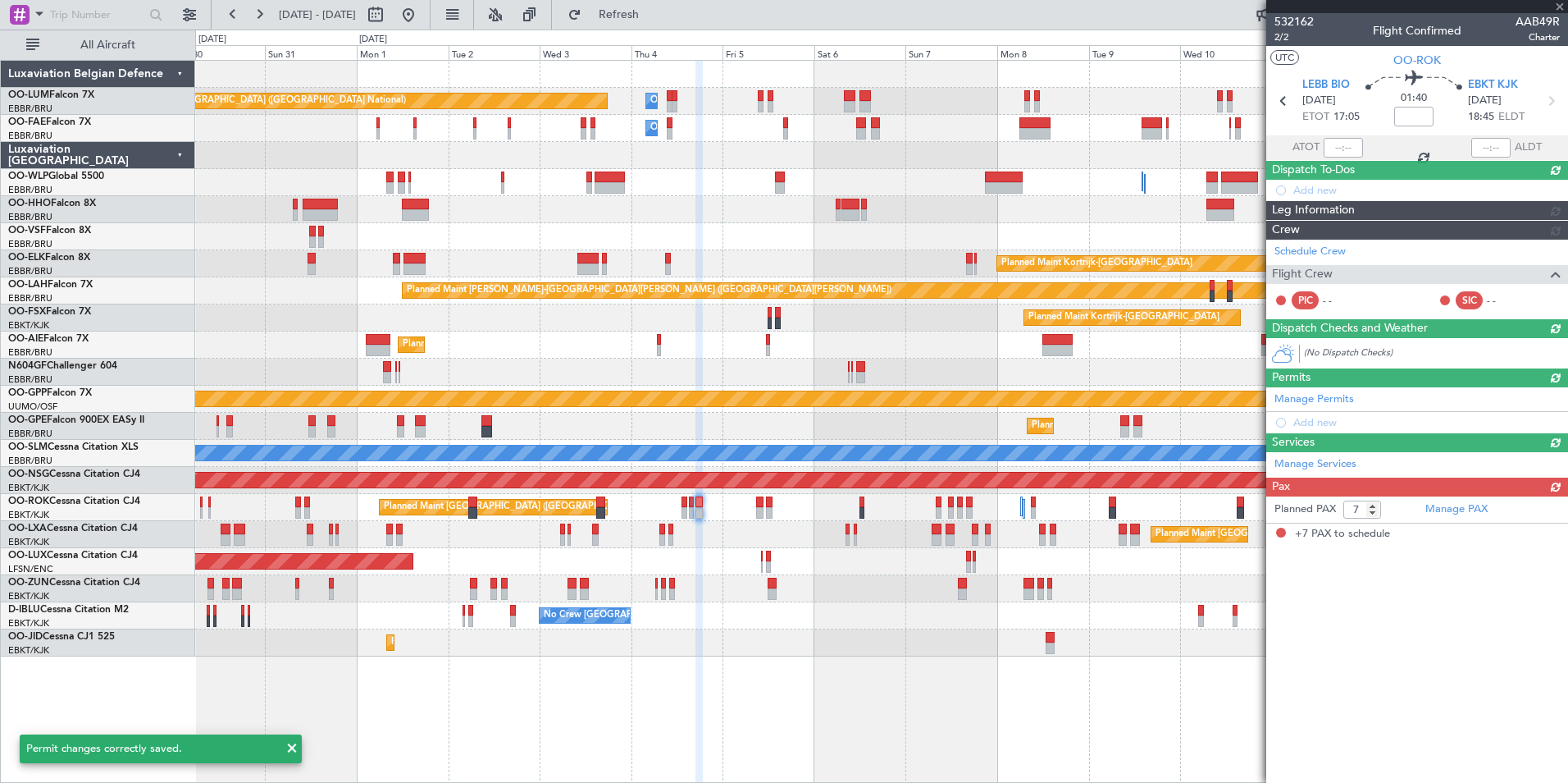
scroll to position [0, 0]
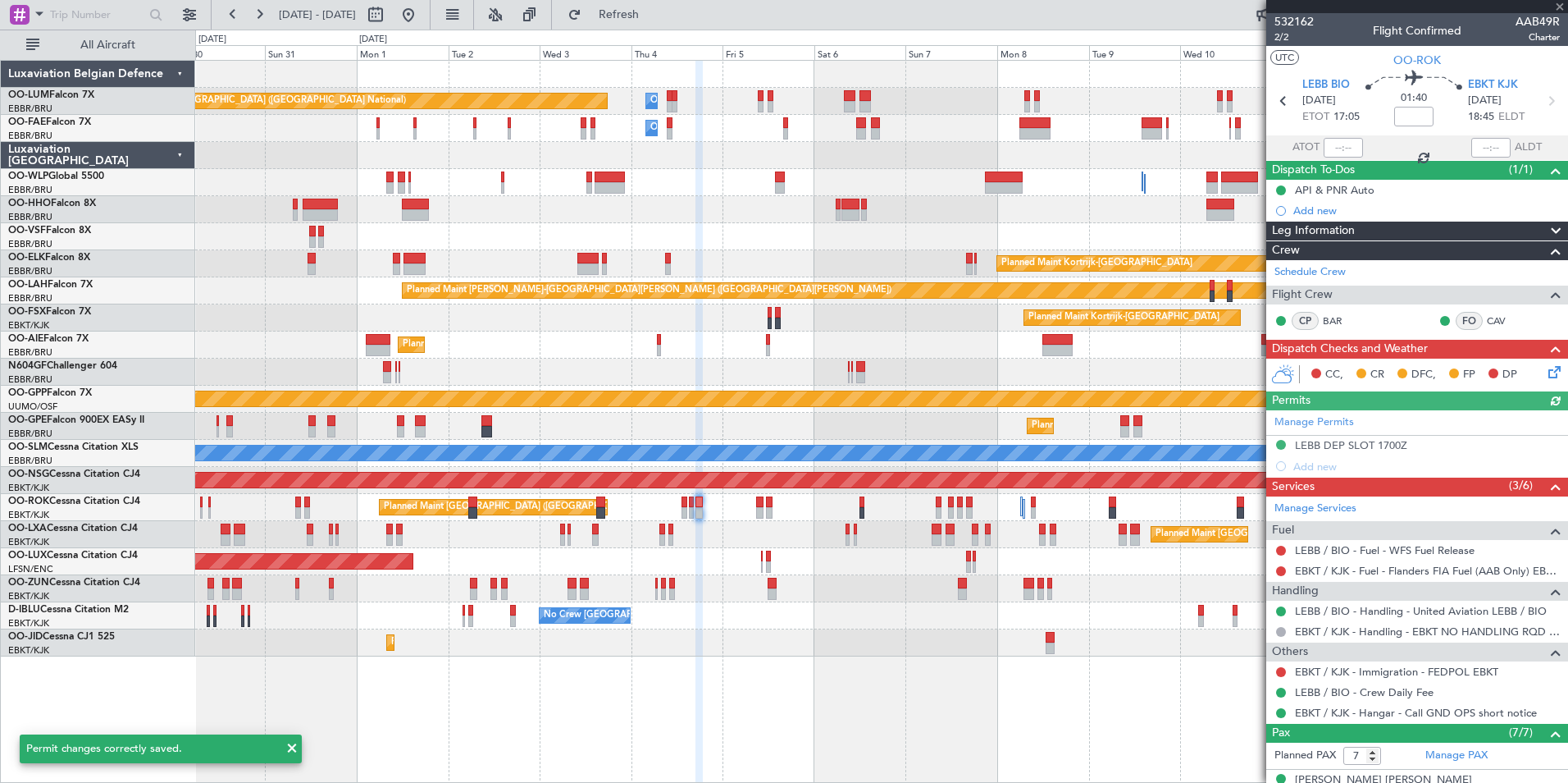
click at [1284, 615] on div at bounding box center [1281, 611] width 13 height 13
click at [1283, 613] on button at bounding box center [1281, 611] width 10 height 10
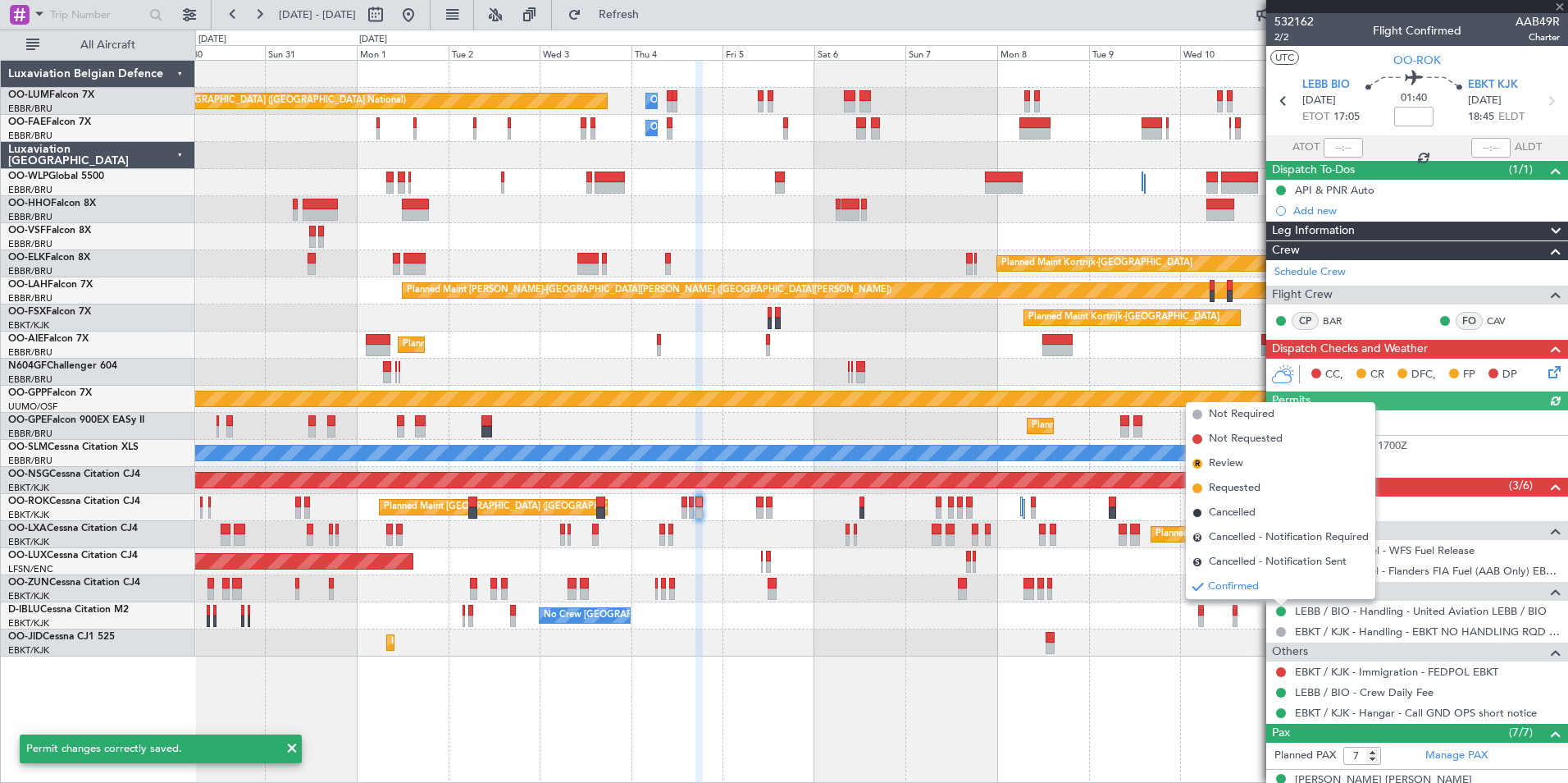
click at [1240, 583] on span "Confirmed" at bounding box center [1233, 586] width 51 height 16
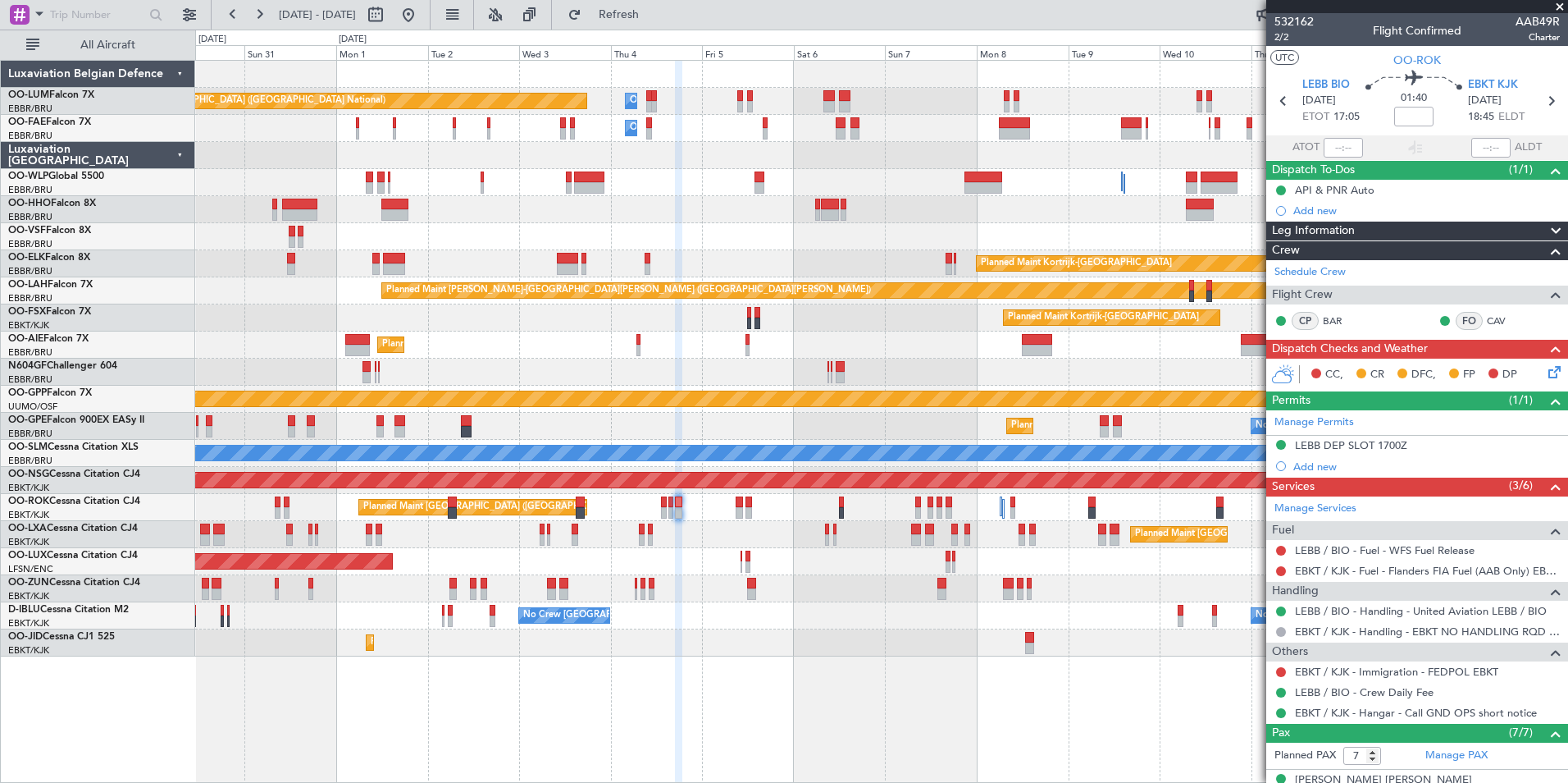
click at [762, 601] on div "Planned Maint Brussels (Brussels National) Owner Melsbroek Air Base Owner Melsb…" at bounding box center [881, 359] width 1372 height 595
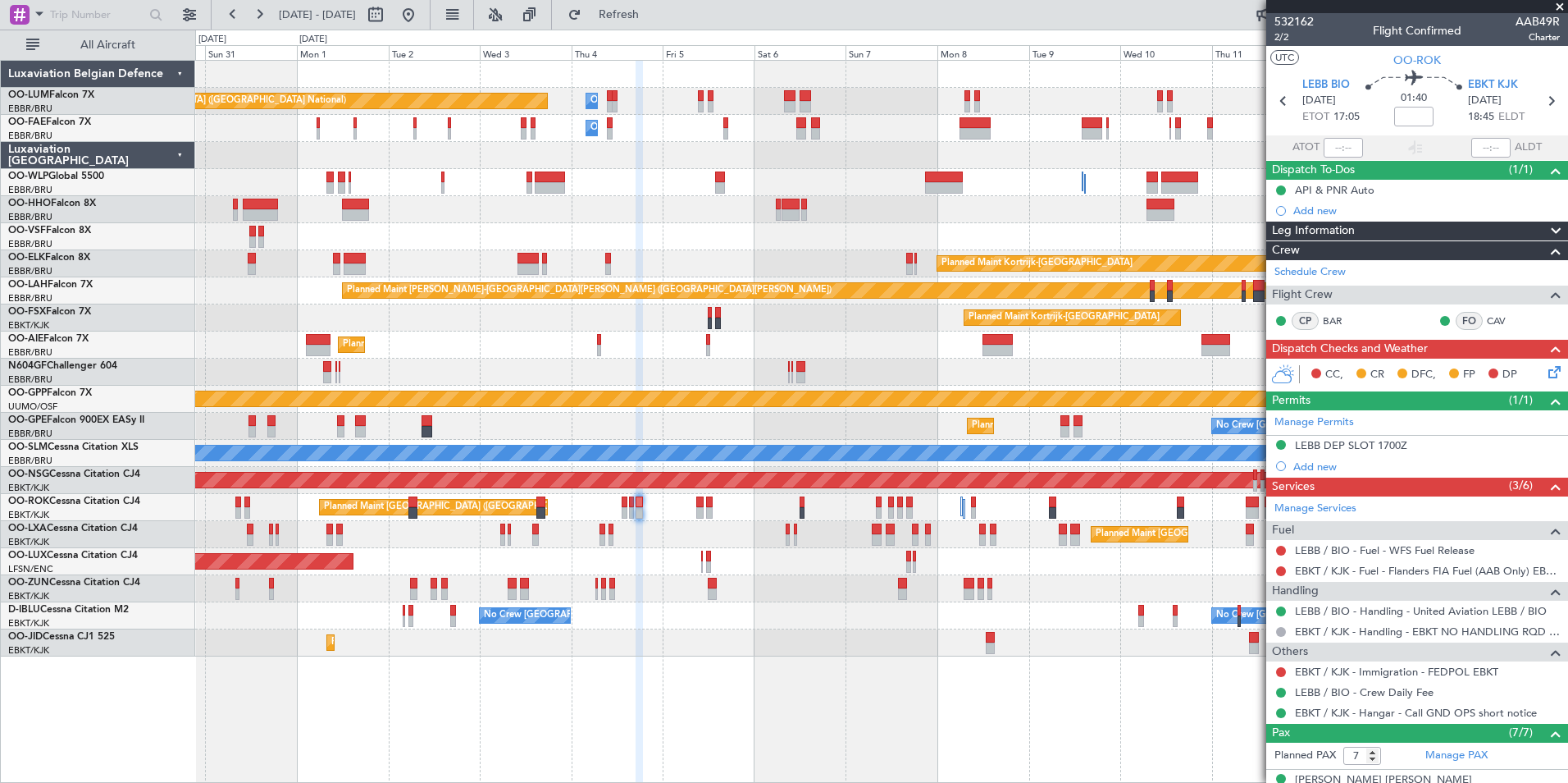
click at [700, 633] on div "Planned Maint Kortrijk-Wevelgem AOG Maint Kortrijk-Wevelgem" at bounding box center [881, 642] width 1372 height 27
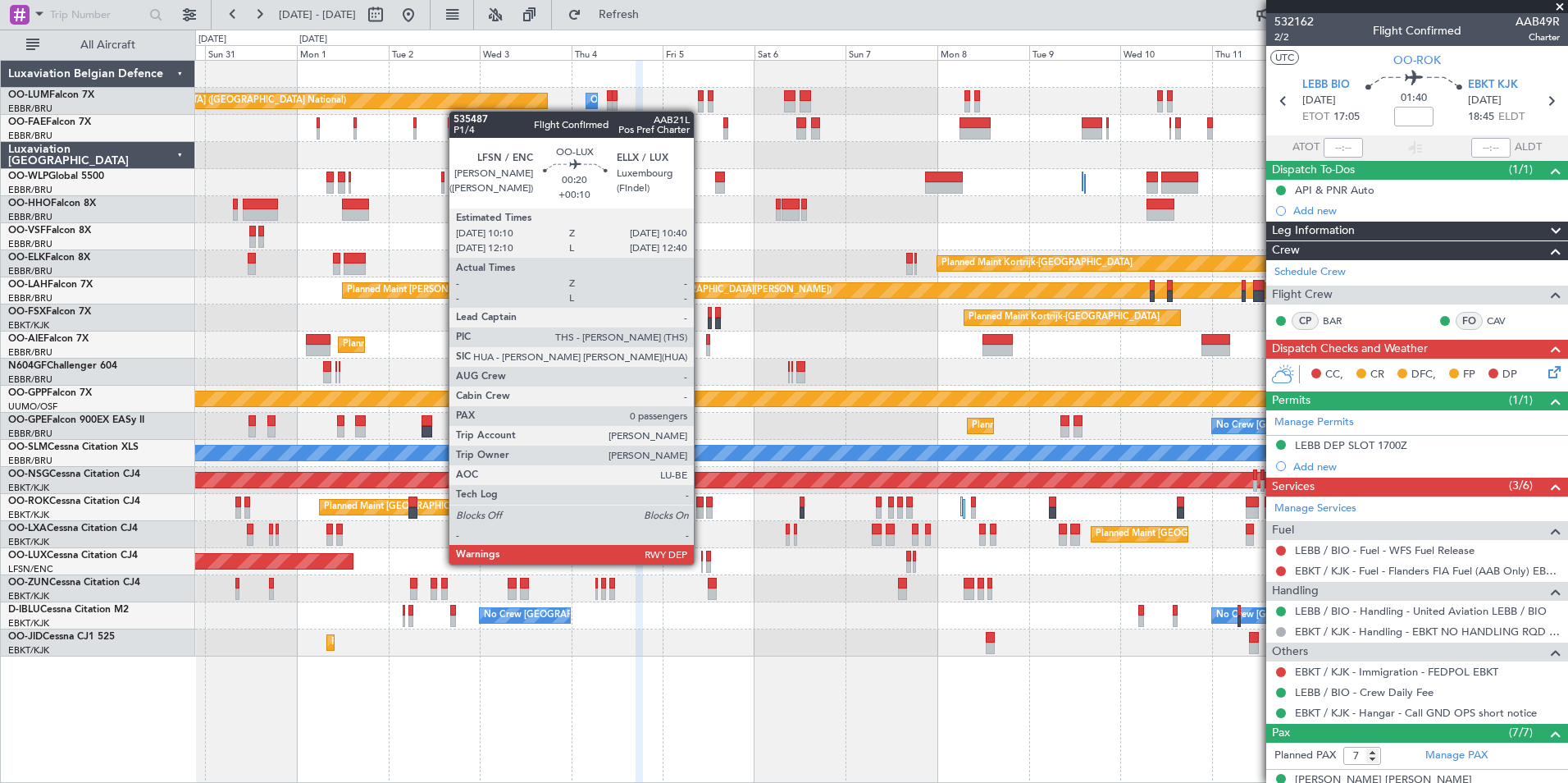
click at [701, 563] on div at bounding box center [702, 567] width 2 height 12
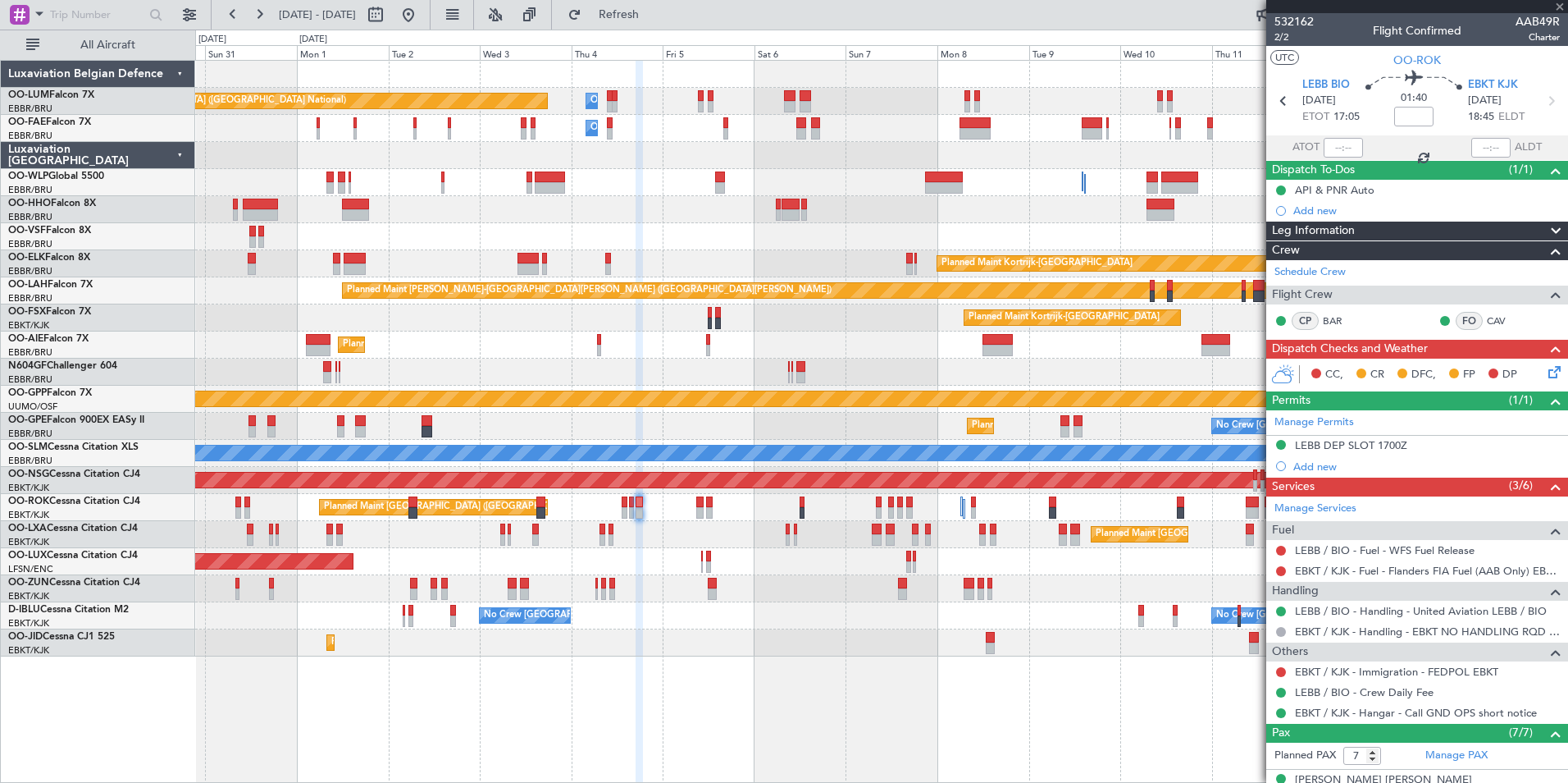
type input "+00:10"
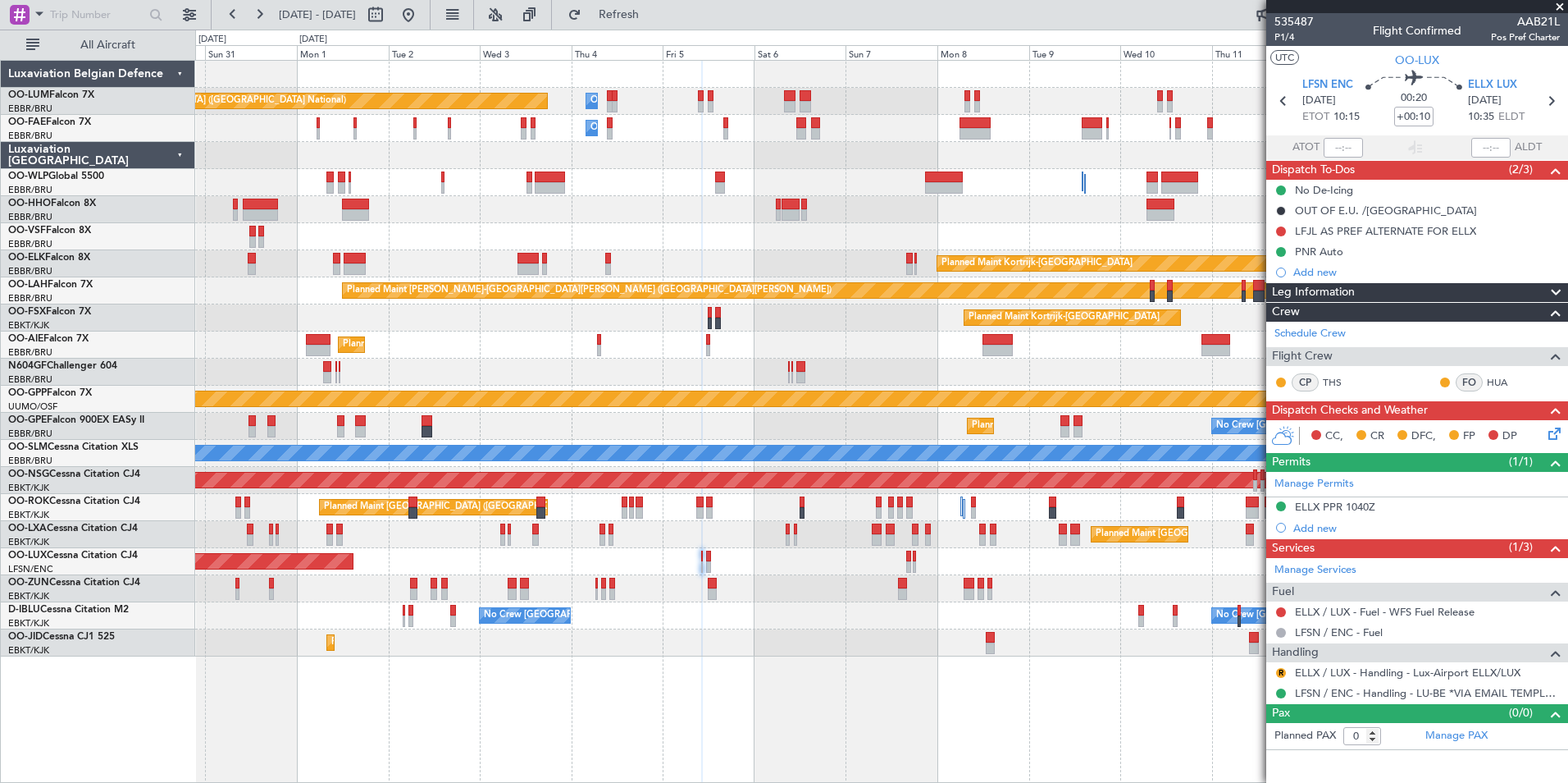
click at [744, 551] on div "Planned Maint [GEOGRAPHIC_DATA] ([GEOGRAPHIC_DATA])" at bounding box center [881, 561] width 1372 height 27
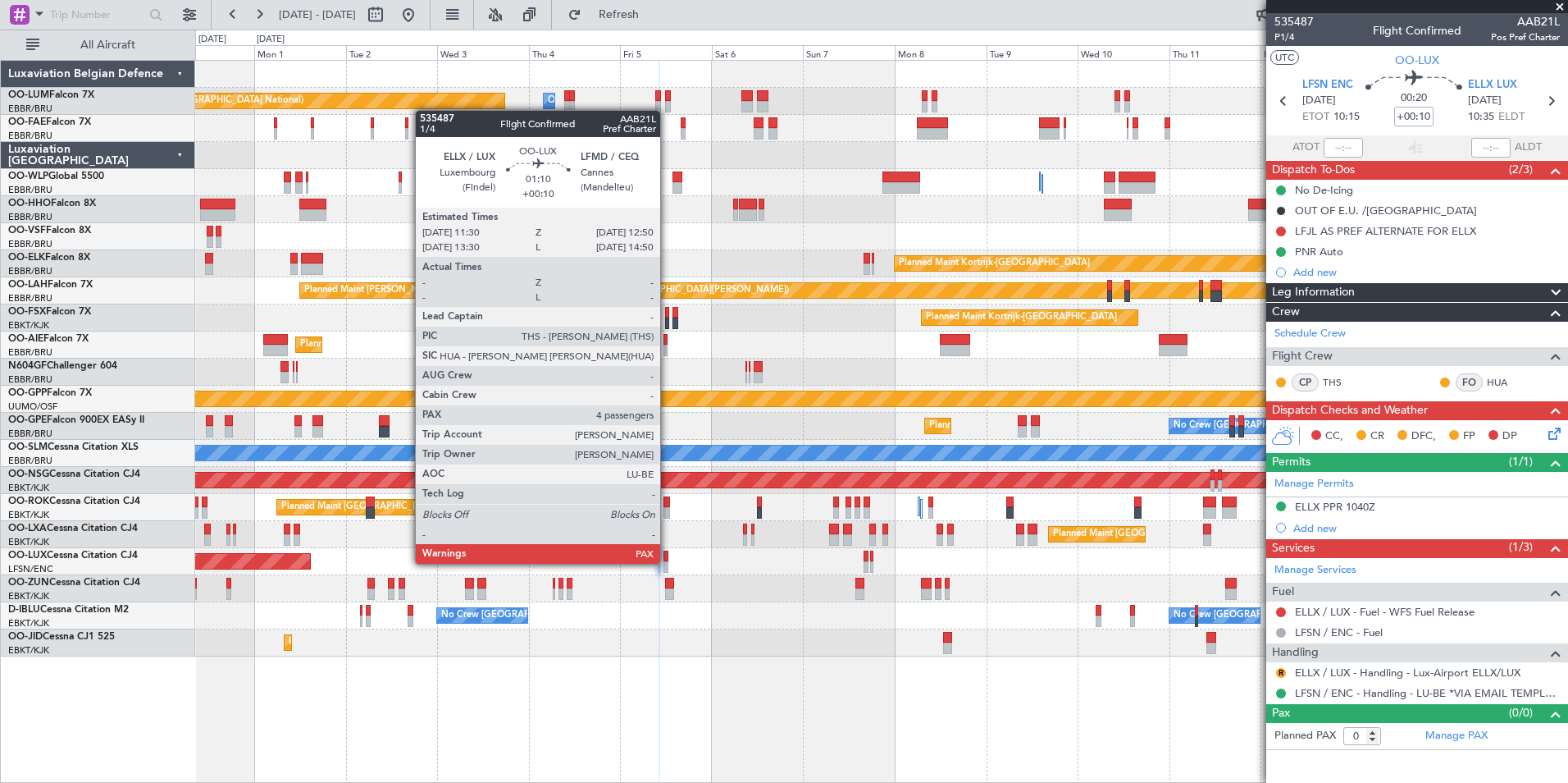
click at [668, 562] on div at bounding box center [666, 567] width 6 height 12
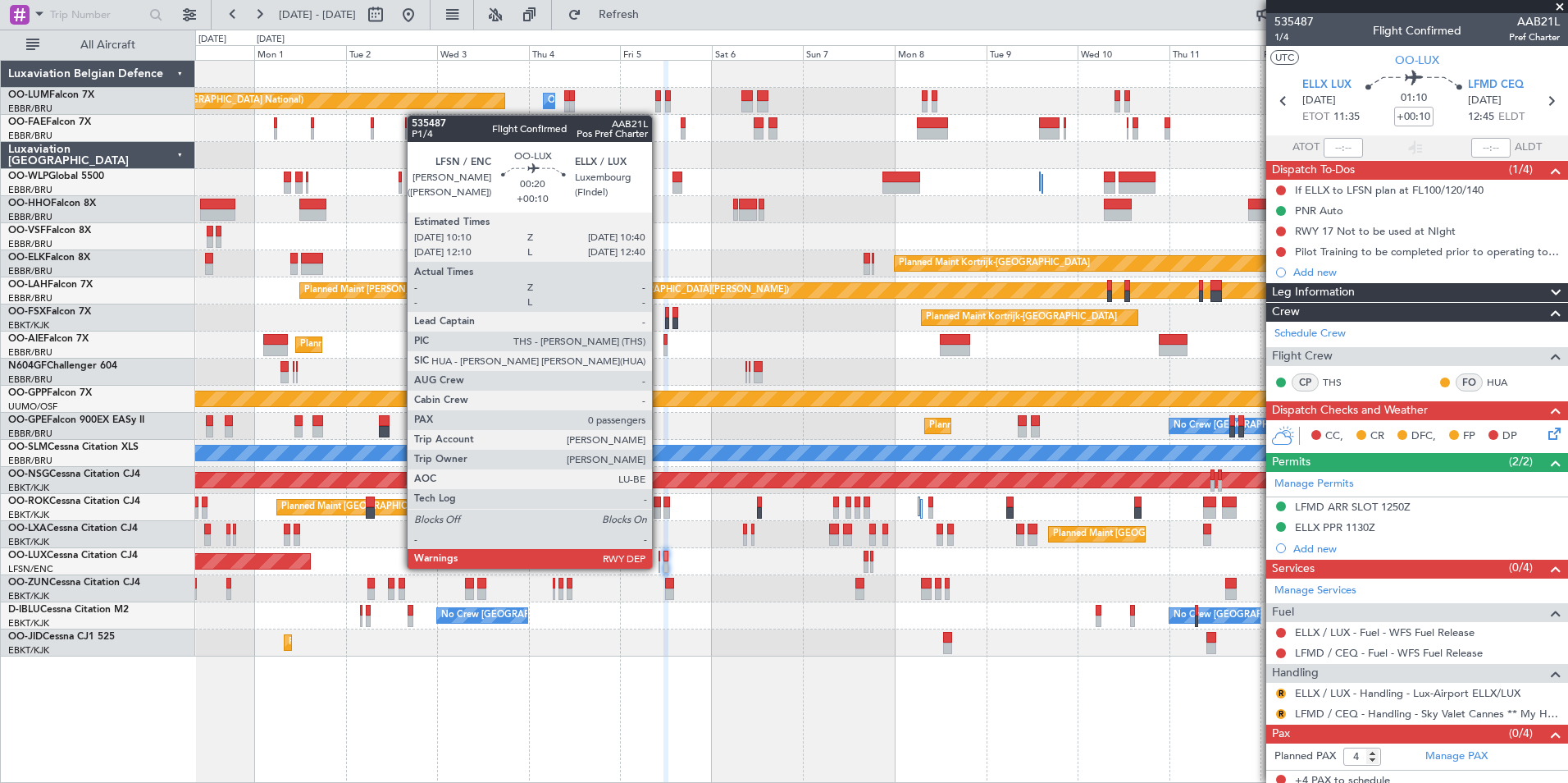
click at [659, 567] on div at bounding box center [659, 567] width 2 height 12
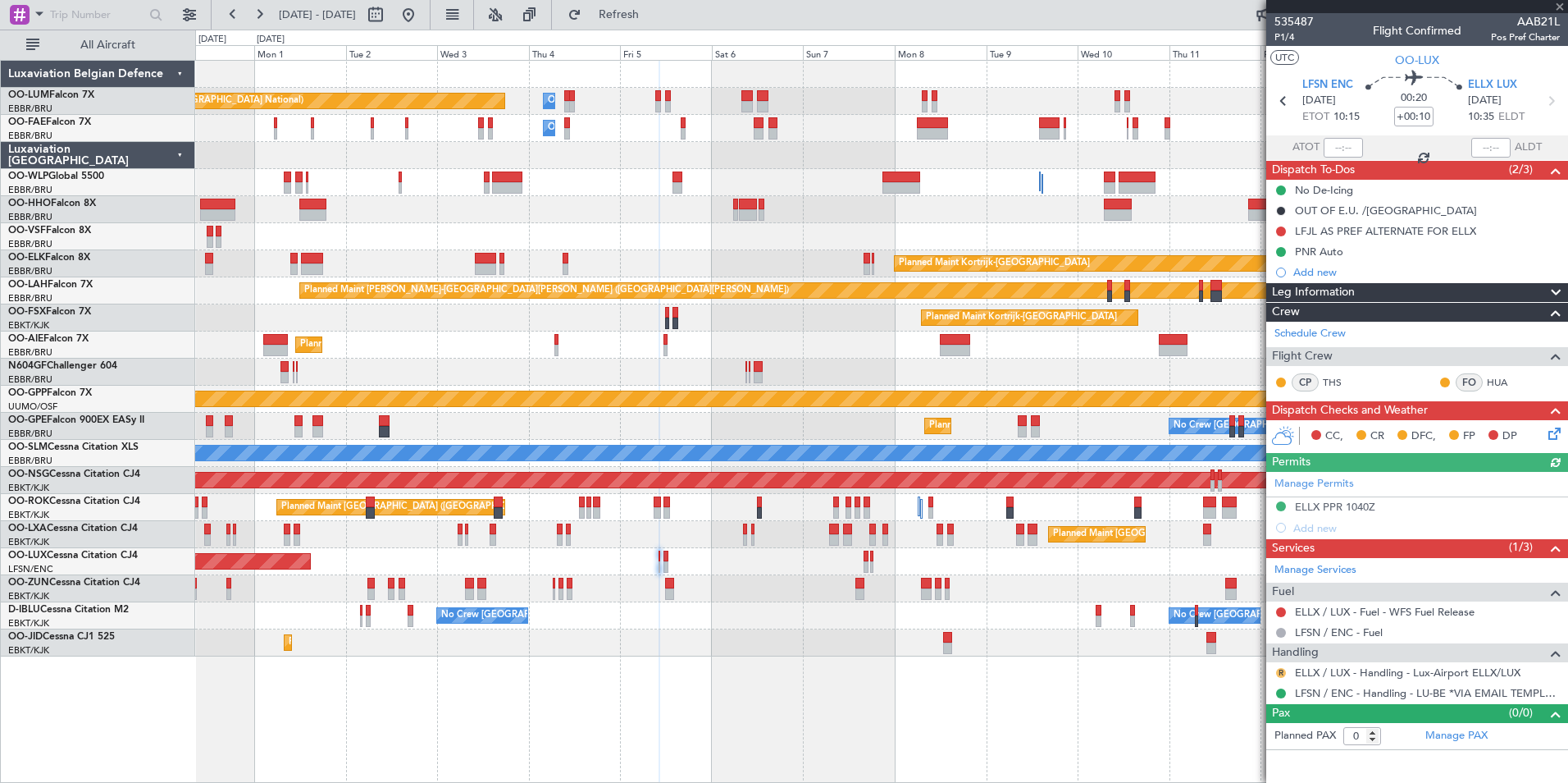
click at [1281, 672] on button "R" at bounding box center [1281, 673] width 10 height 10
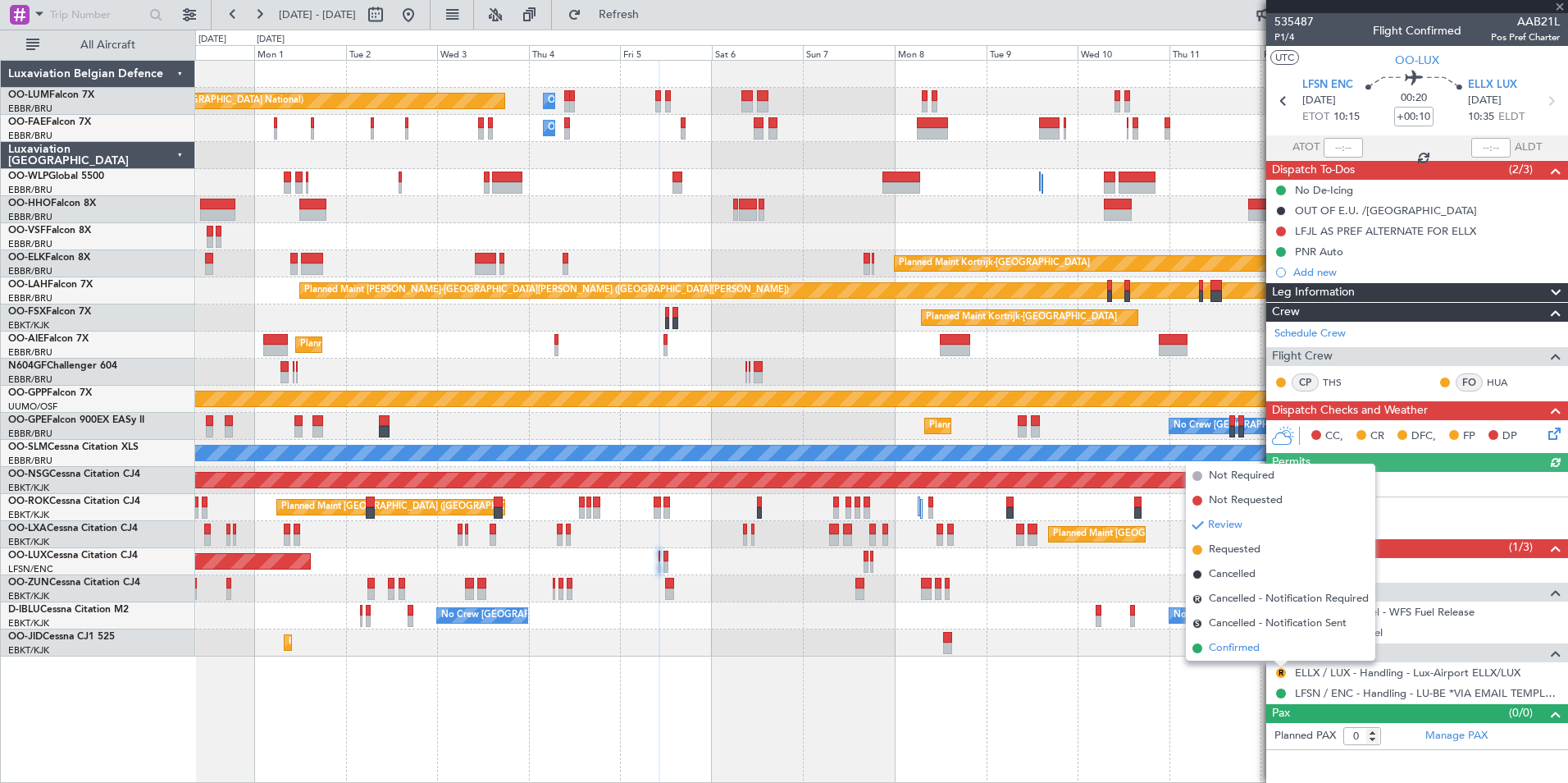
click at [1239, 651] on span "Confirmed" at bounding box center [1234, 648] width 51 height 16
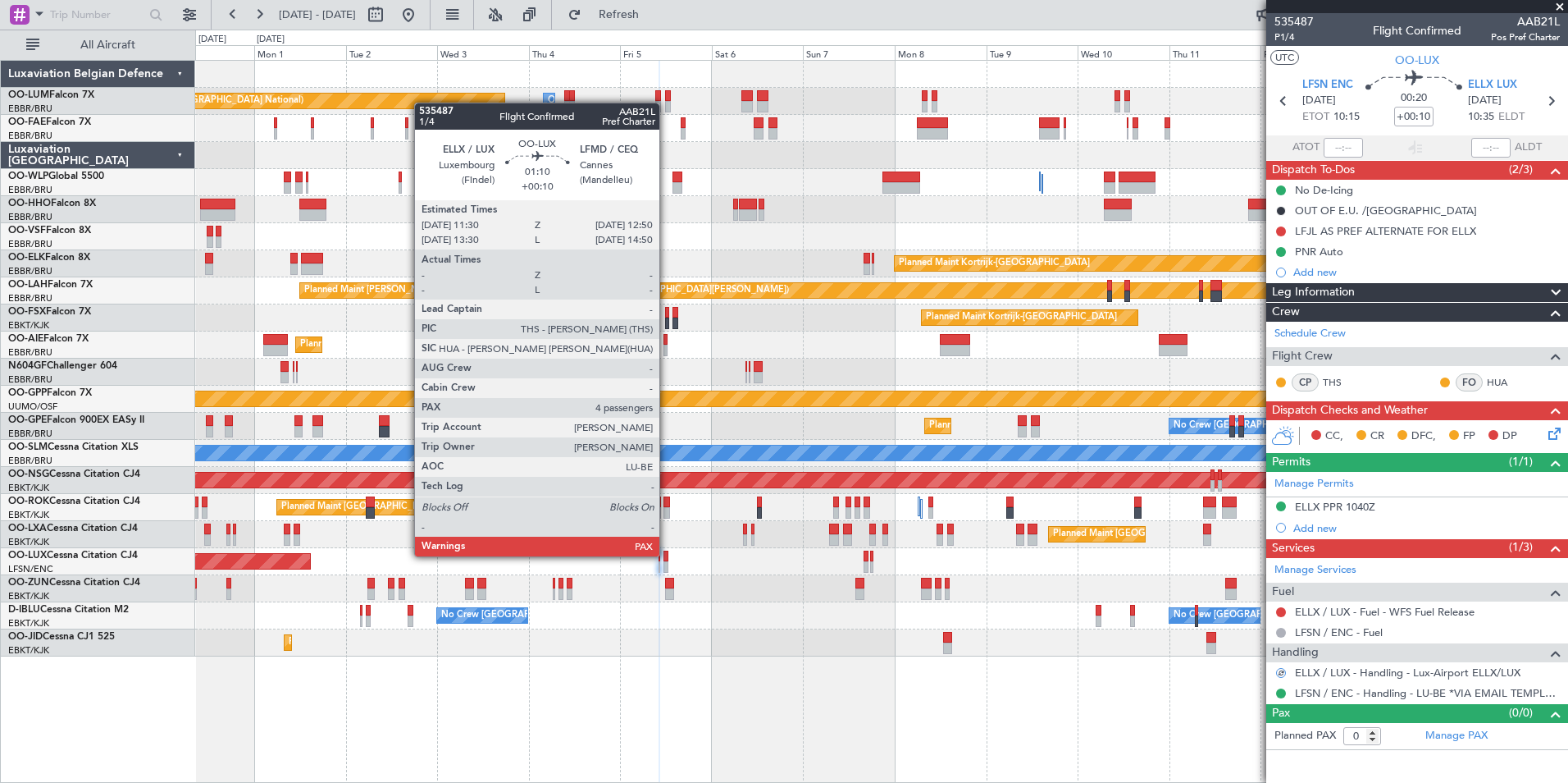
click at [667, 554] on div at bounding box center [666, 556] width 6 height 12
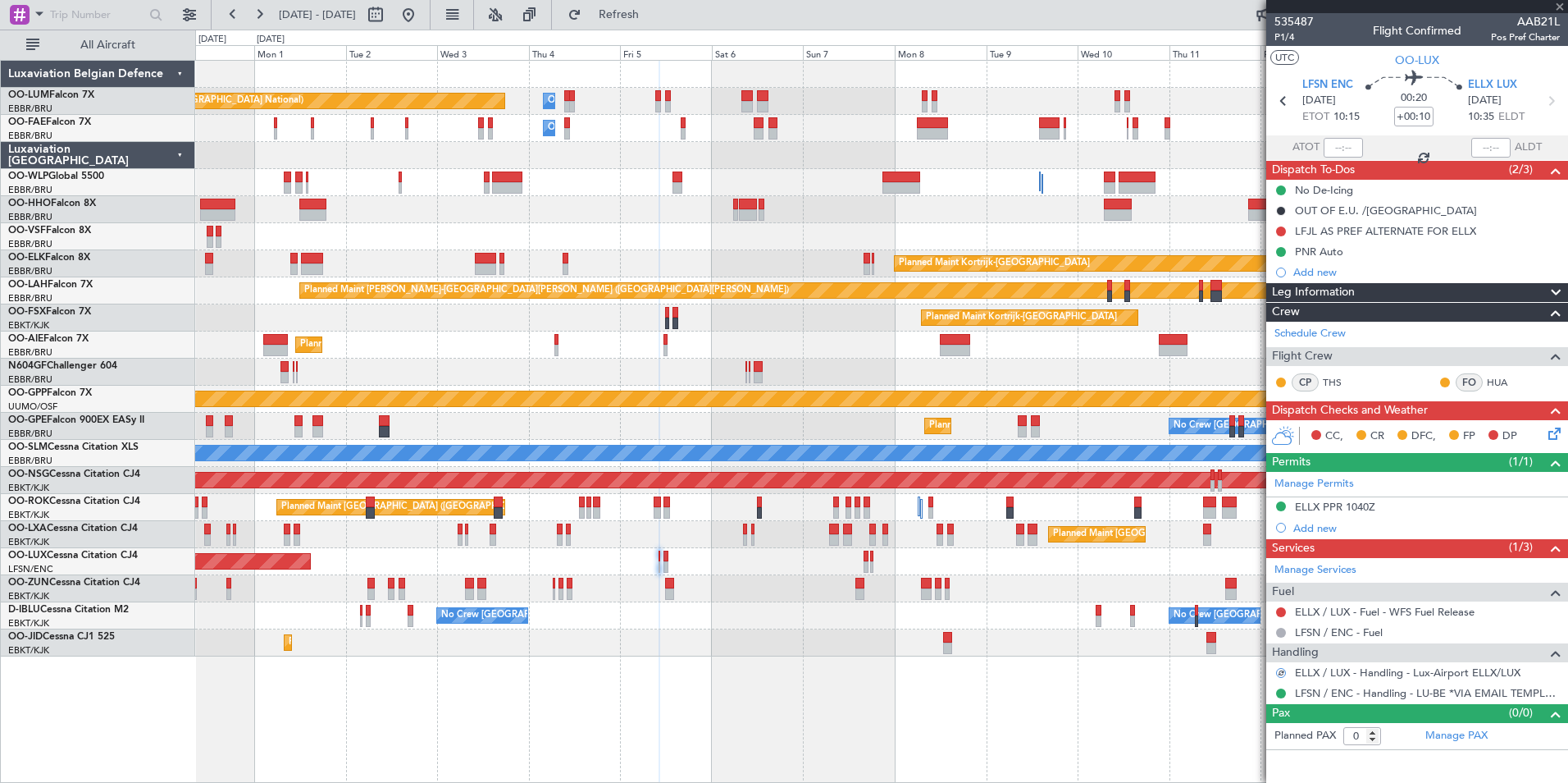
type input "4"
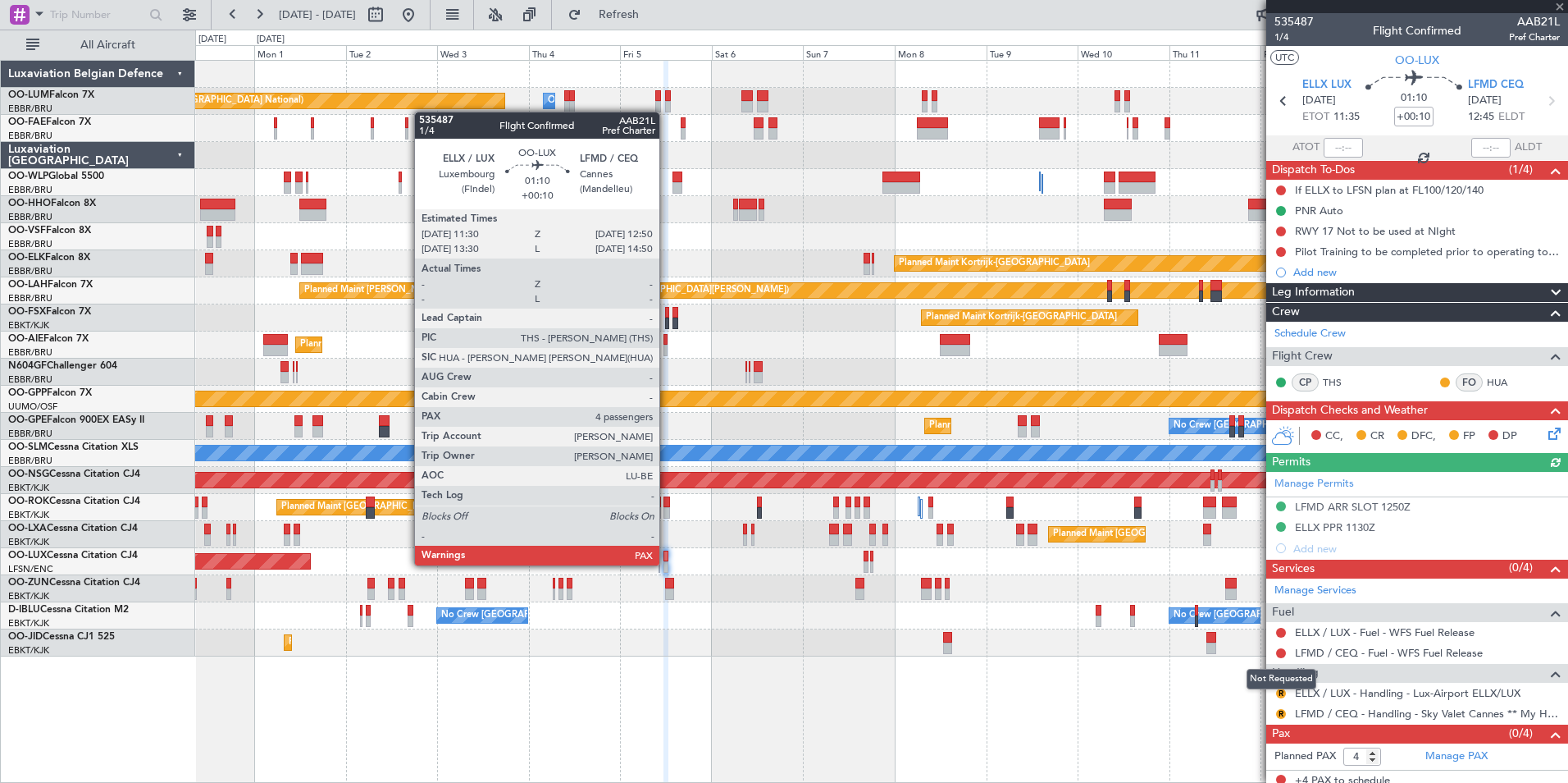
click at [1282, 691] on mat-tooltip-component "Not Requested" at bounding box center [1281, 679] width 93 height 44
click at [1279, 689] on button "R" at bounding box center [1281, 693] width 10 height 10
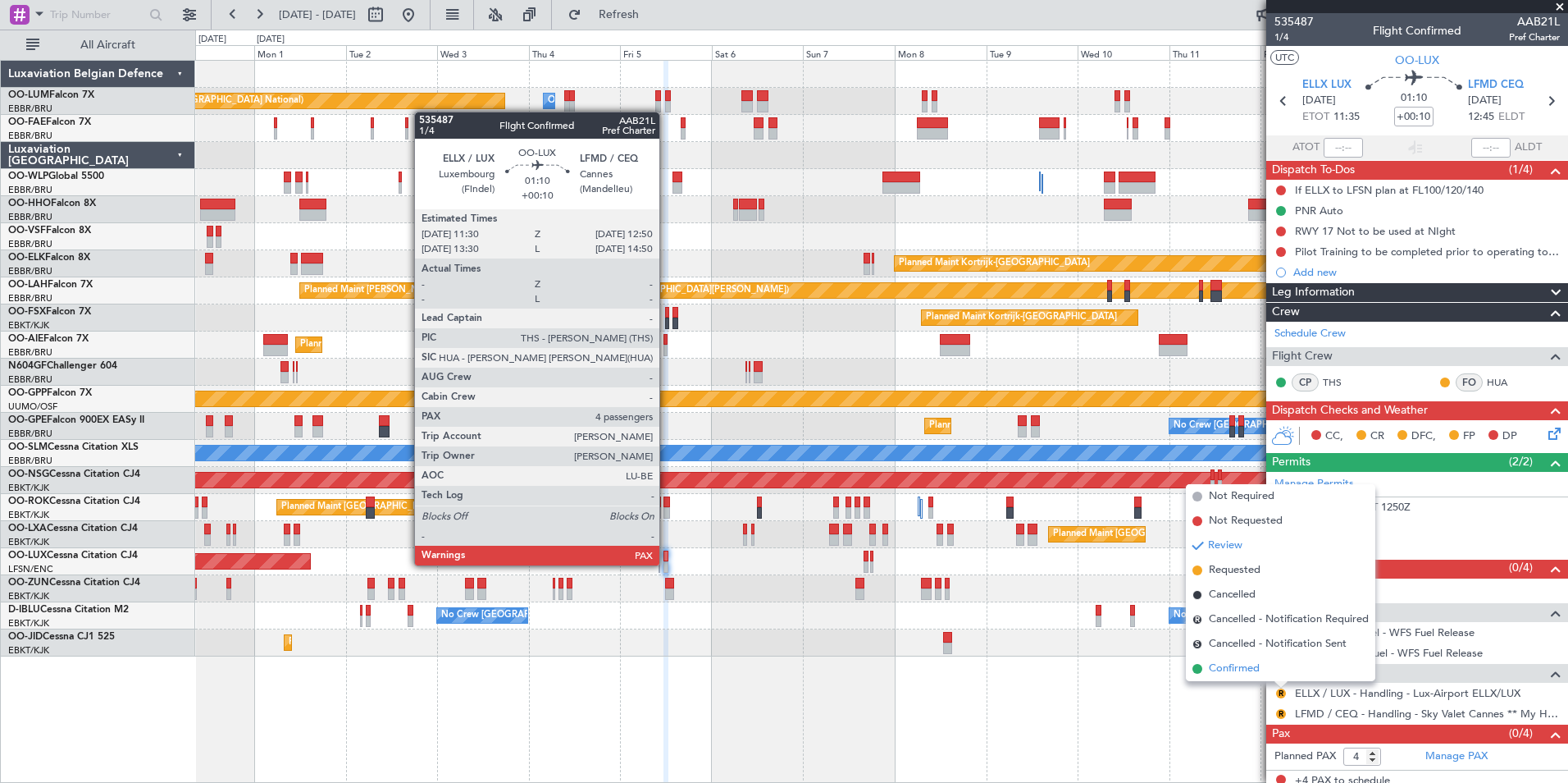
click at [1237, 662] on span "Confirmed" at bounding box center [1234, 669] width 51 height 16
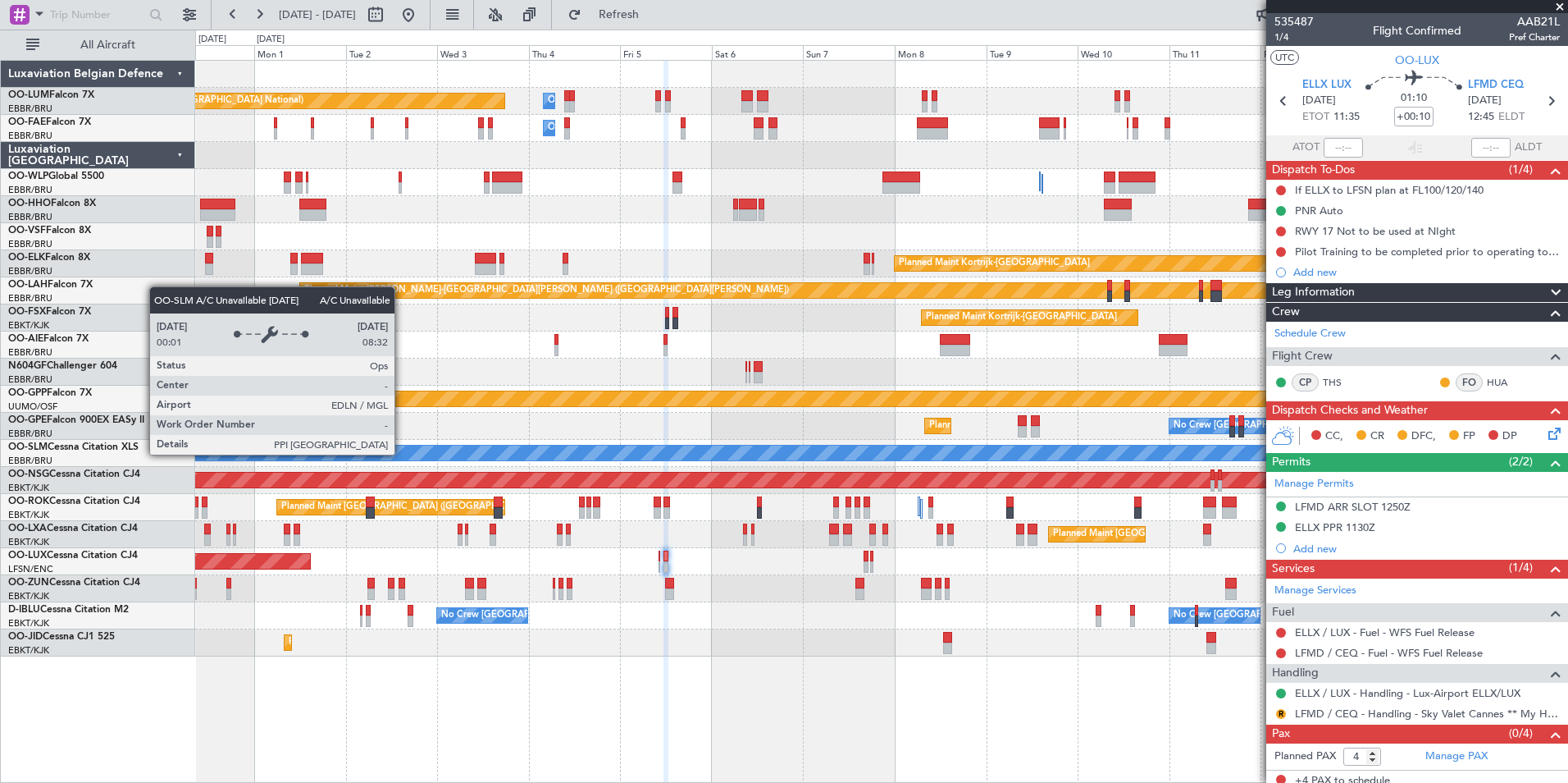
click at [897, 464] on div "A/C Unavailable [GEOGRAPHIC_DATA]" at bounding box center [881, 453] width 1372 height 27
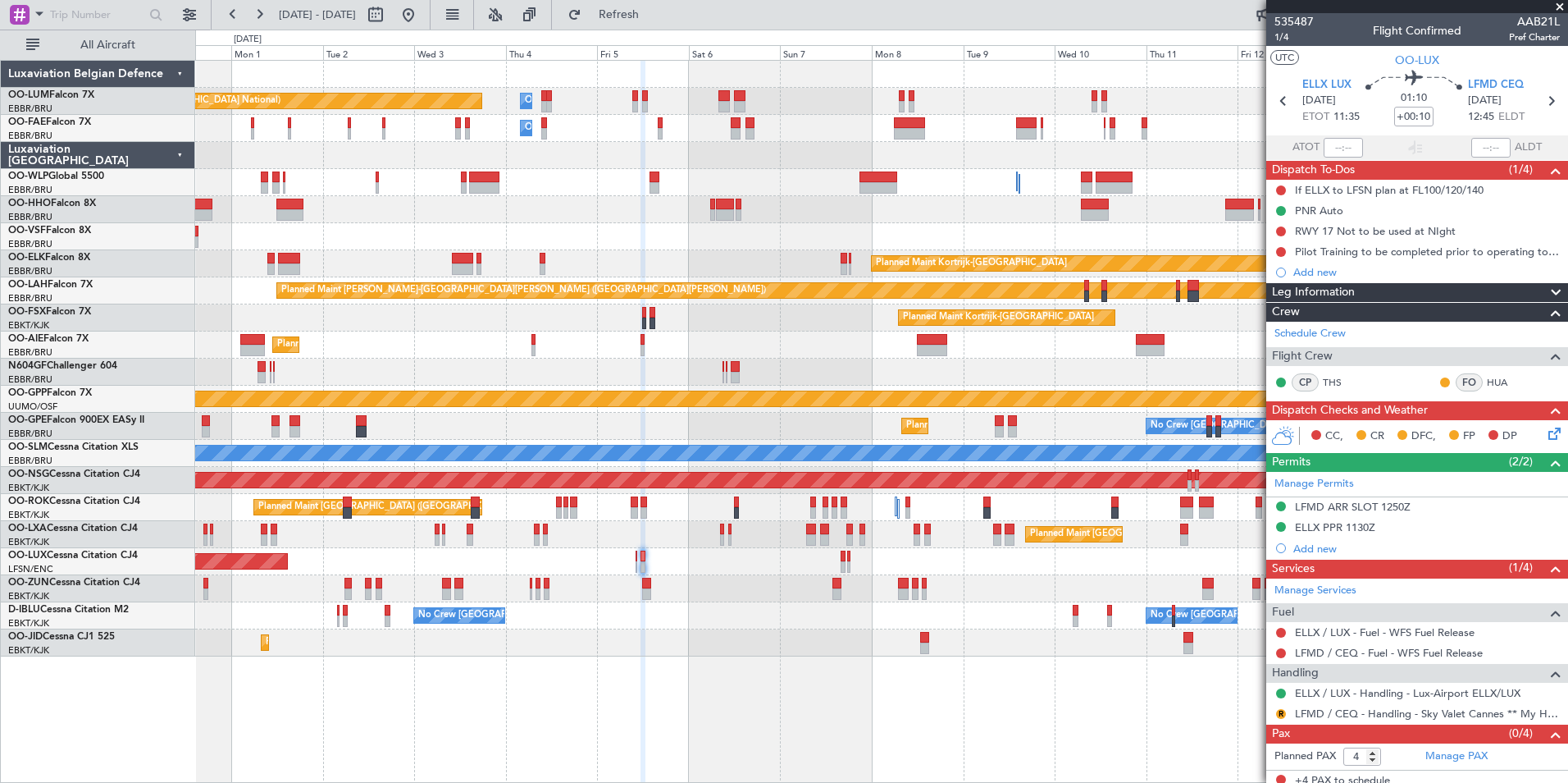
click at [418, 636] on div "Planned Maint Brussels (Brussels National) Owner Melsbroek Air Base Owner Melsb…" at bounding box center [881, 359] width 1372 height 595
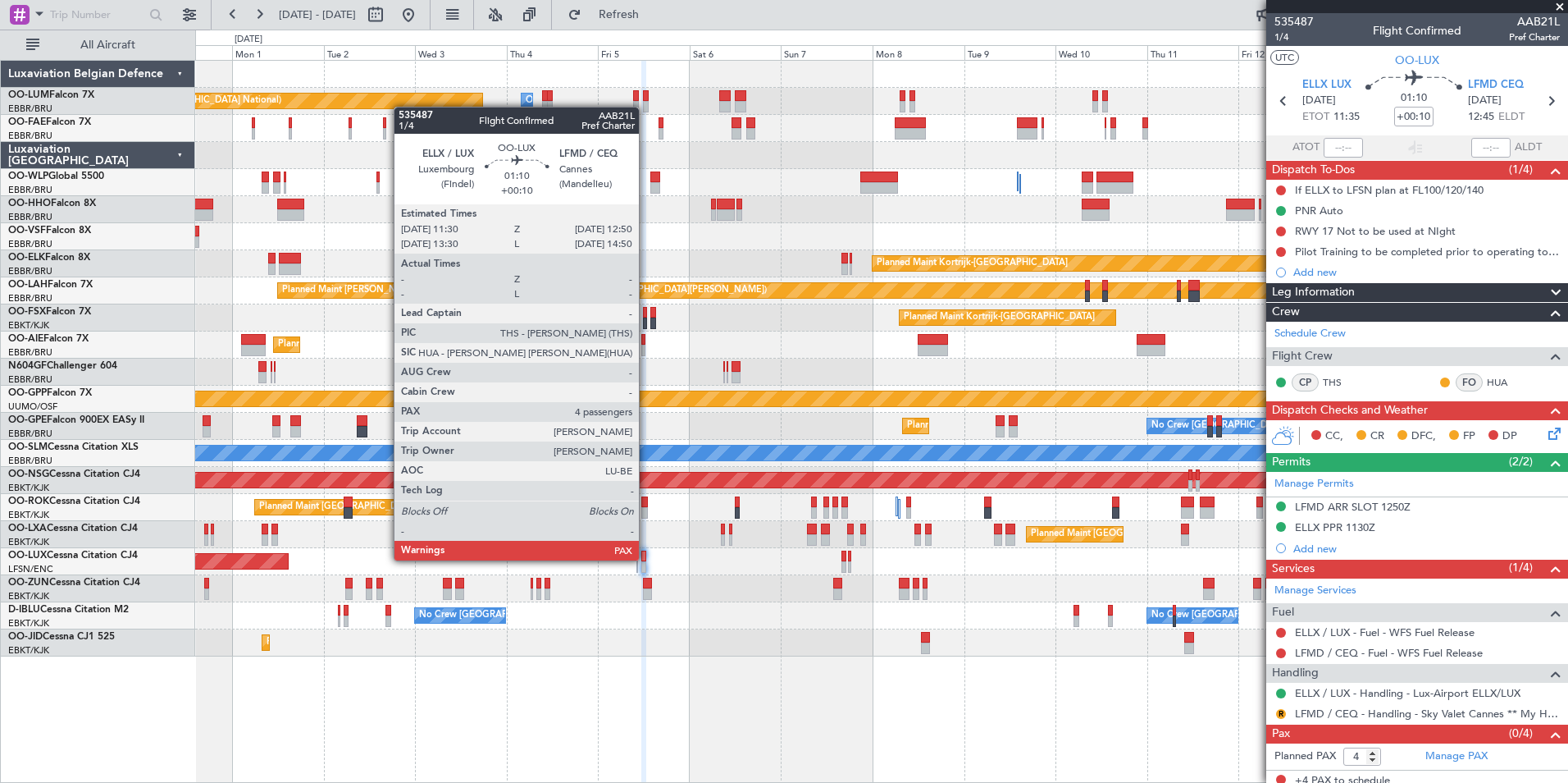
click at [646, 558] on div at bounding box center [644, 556] width 6 height 12
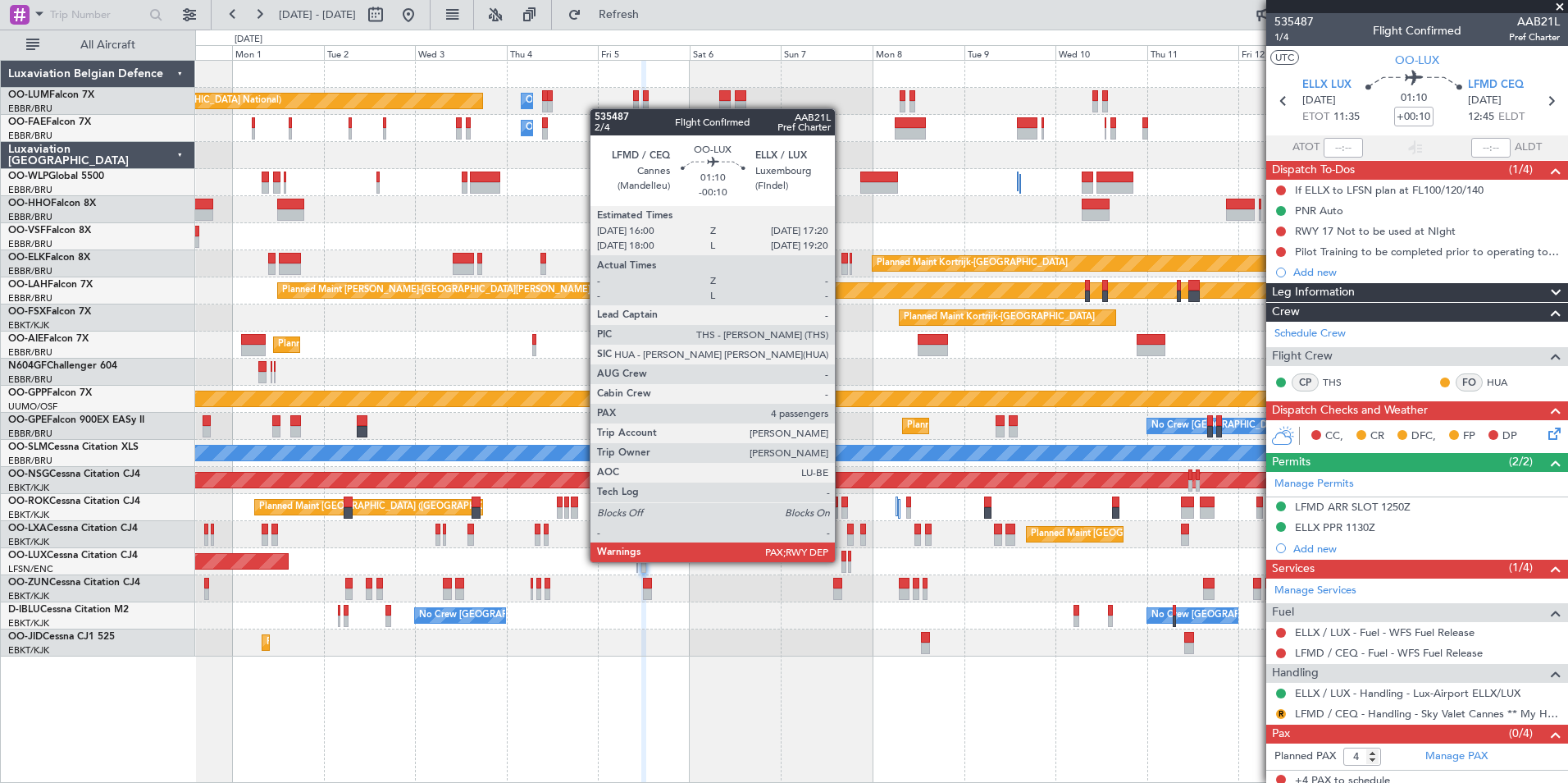
click at [842, 560] on div at bounding box center [844, 556] width 6 height 12
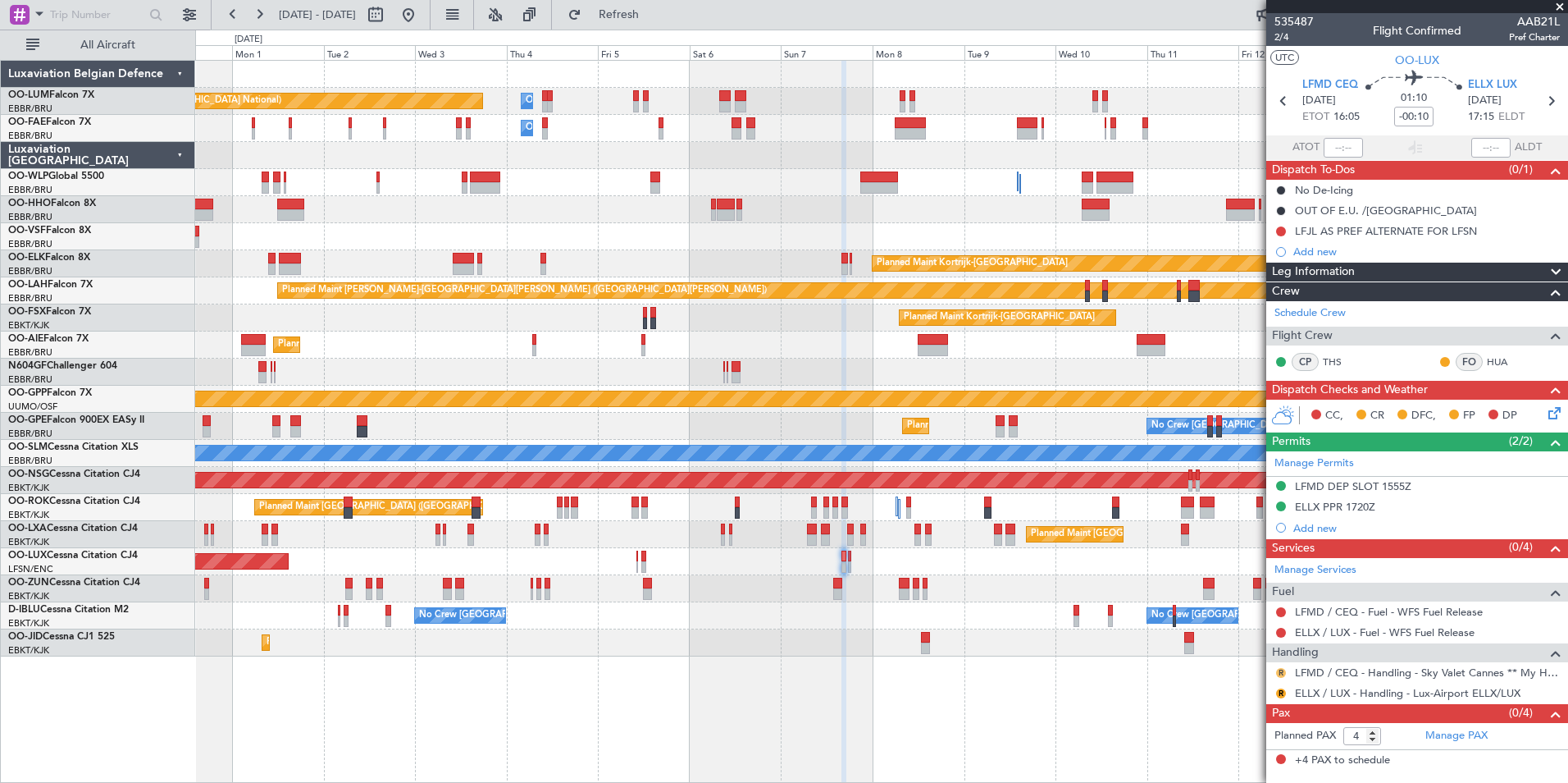
click at [1282, 671] on button "R" at bounding box center [1281, 673] width 10 height 10
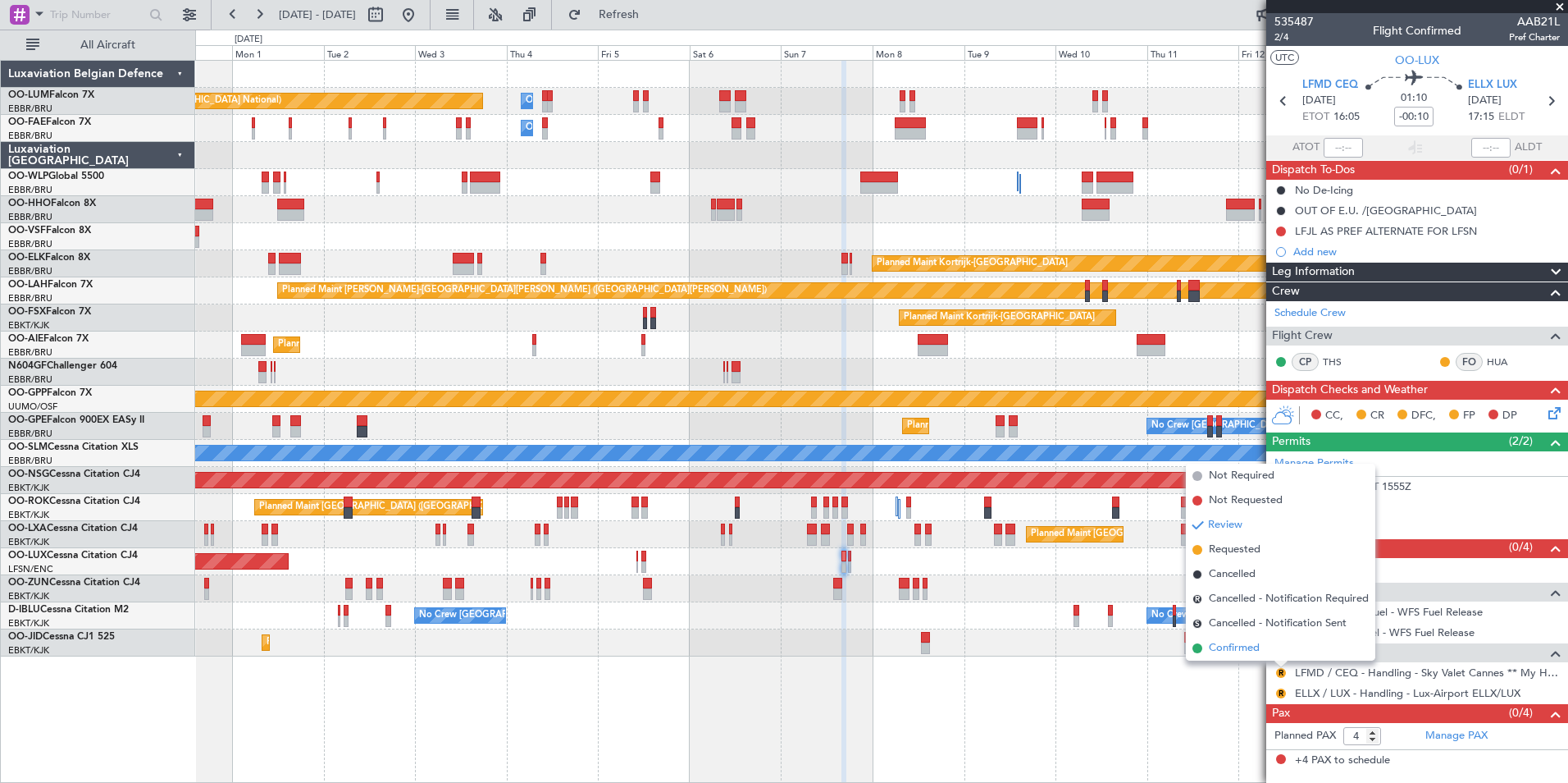
click at [1247, 650] on span "Confirmed" at bounding box center [1234, 648] width 51 height 16
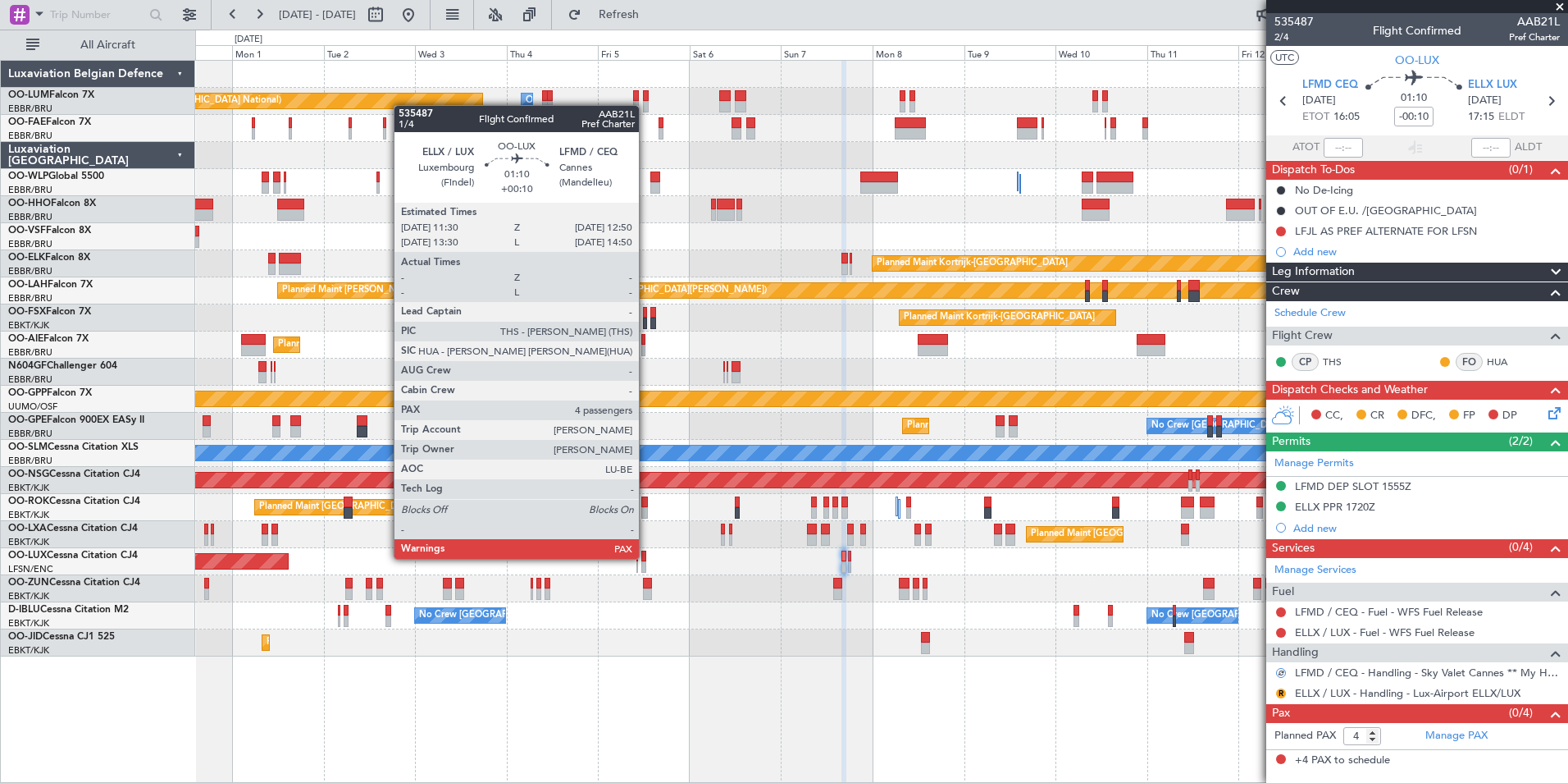
click at [646, 557] on div at bounding box center [644, 556] width 6 height 12
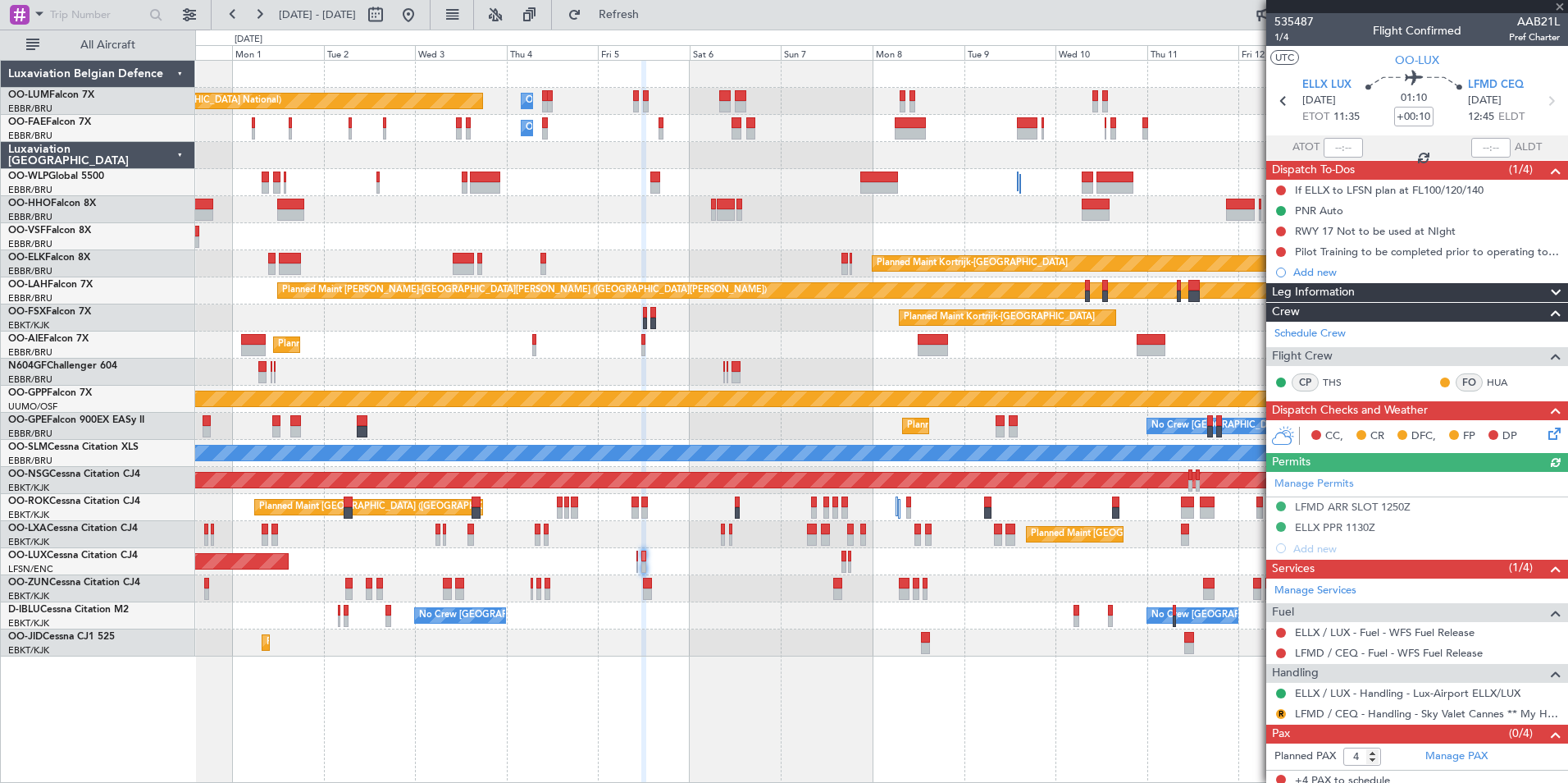
click at [1286, 711] on div "R" at bounding box center [1281, 714] width 13 height 13
click at [1284, 711] on button "R" at bounding box center [1281, 714] width 10 height 10
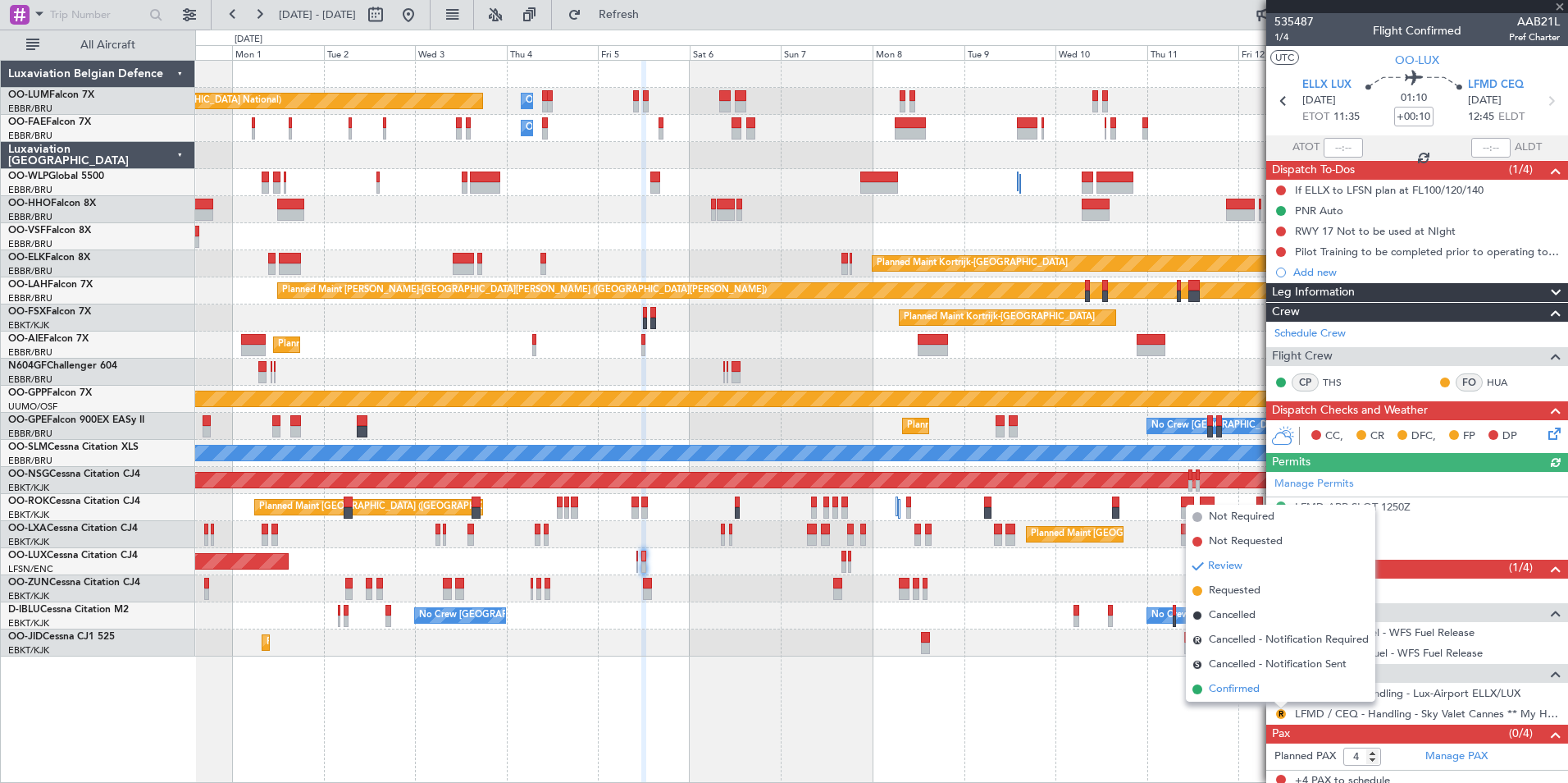
click at [1221, 683] on span "Confirmed" at bounding box center [1234, 689] width 51 height 16
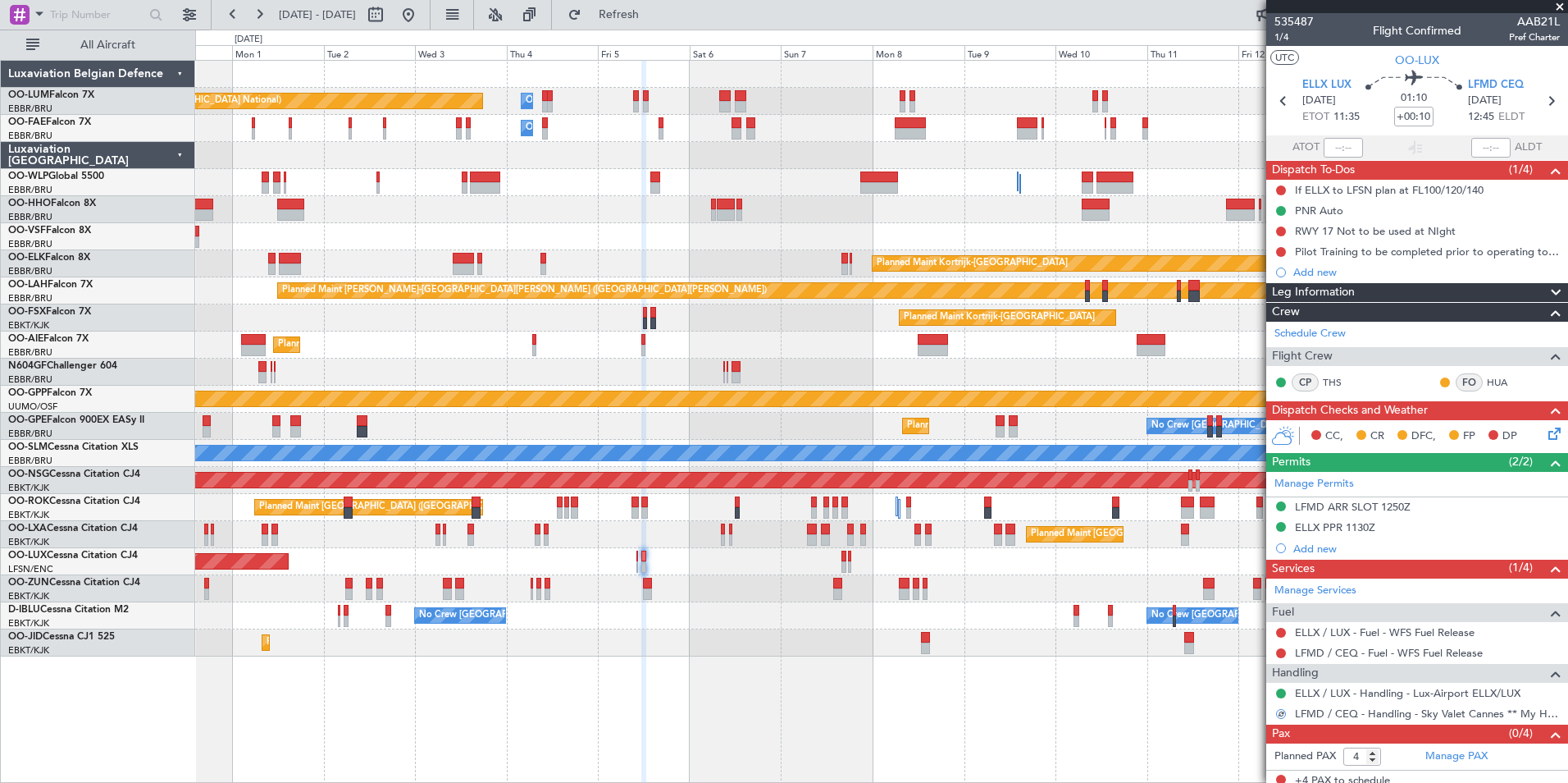
click at [697, 529] on div "Planned Maint Brussels (Brussels National) Planned Maint Kortrijk-Wevelgem" at bounding box center [881, 534] width 1372 height 27
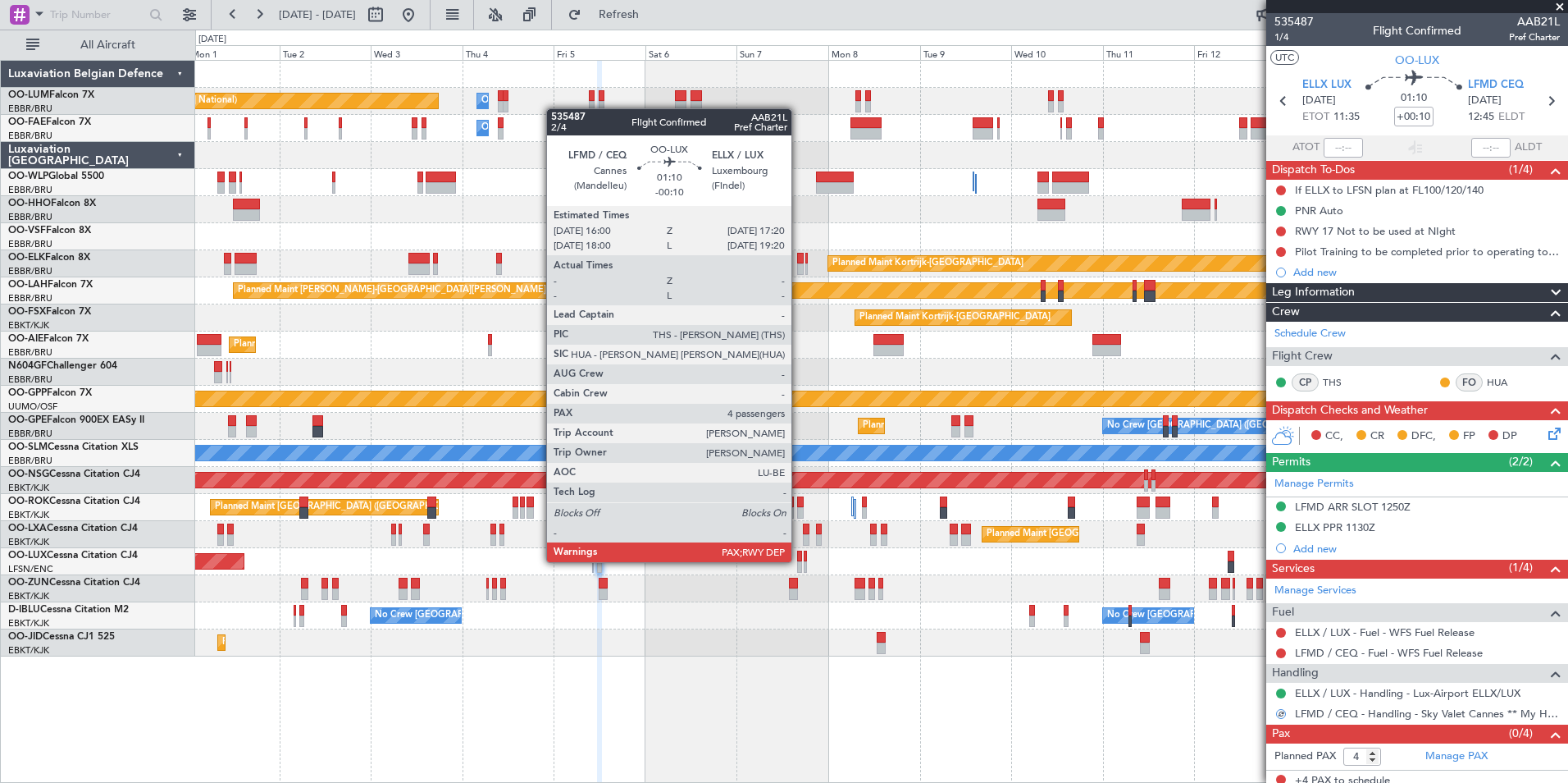
click at [799, 560] on div at bounding box center [800, 556] width 6 height 12
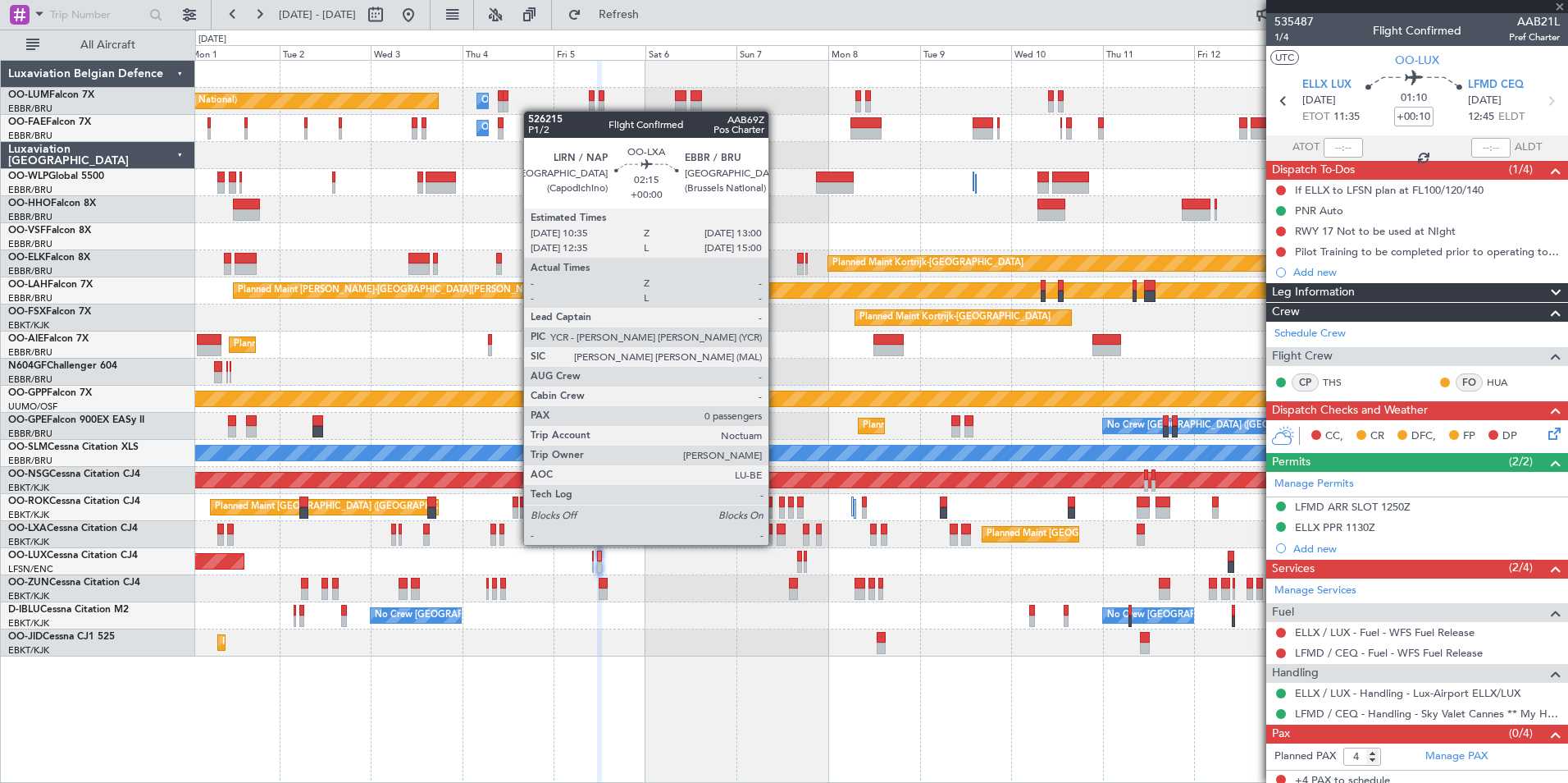
type input "-00:10"
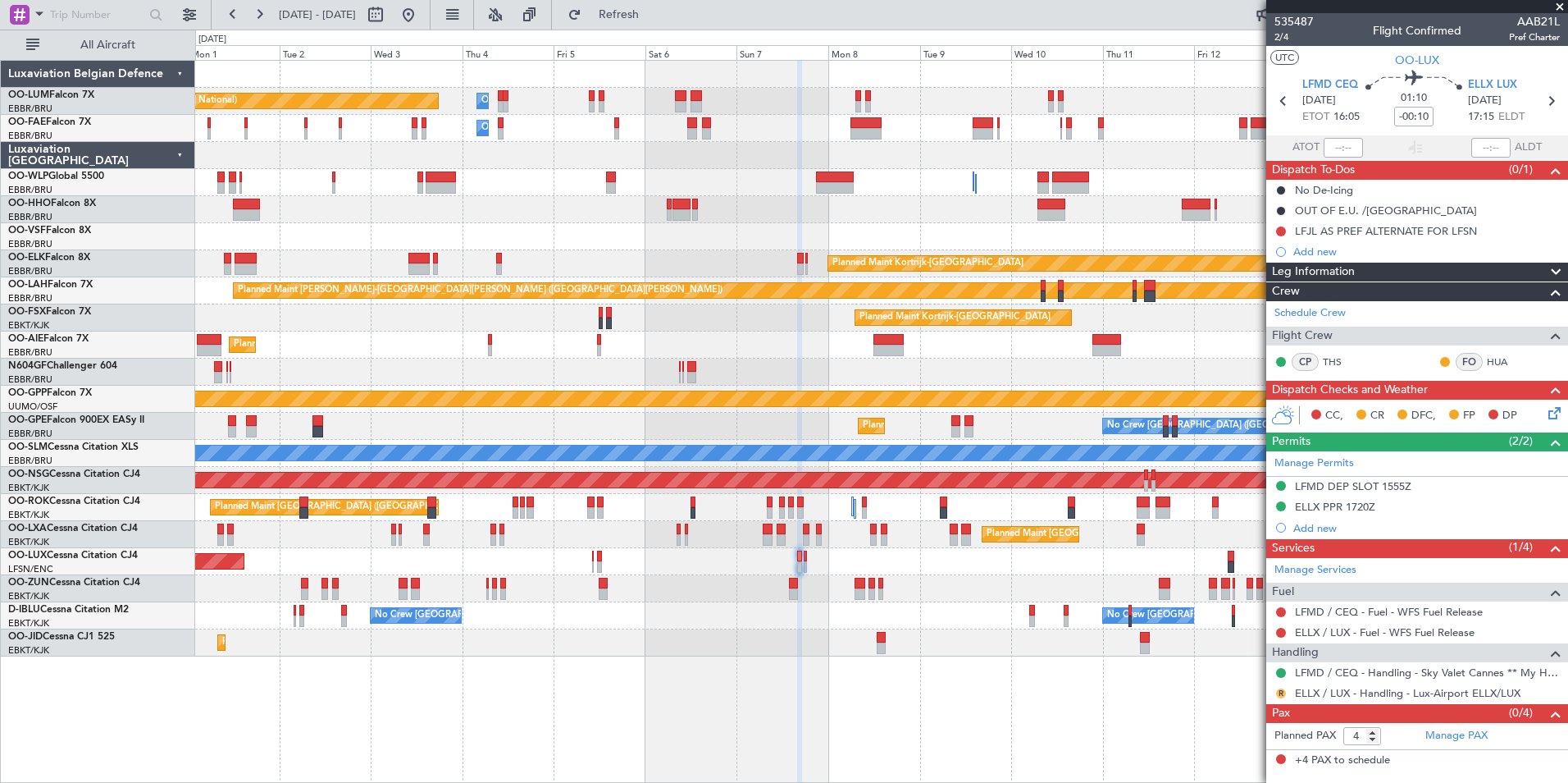
click at [1285, 690] on button "R" at bounding box center [1281, 693] width 10 height 10
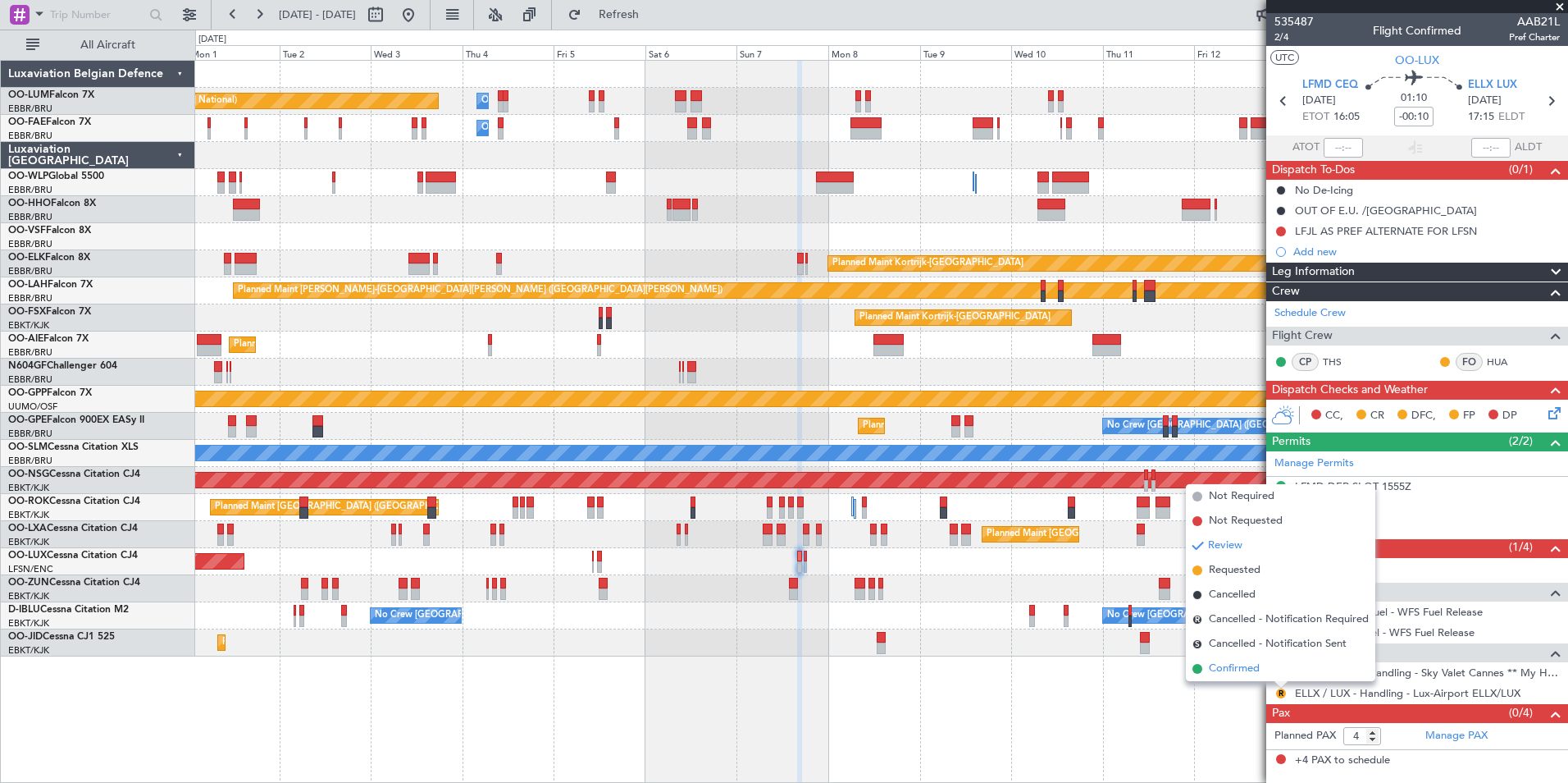
click at [1253, 669] on span "Confirmed" at bounding box center [1234, 669] width 51 height 16
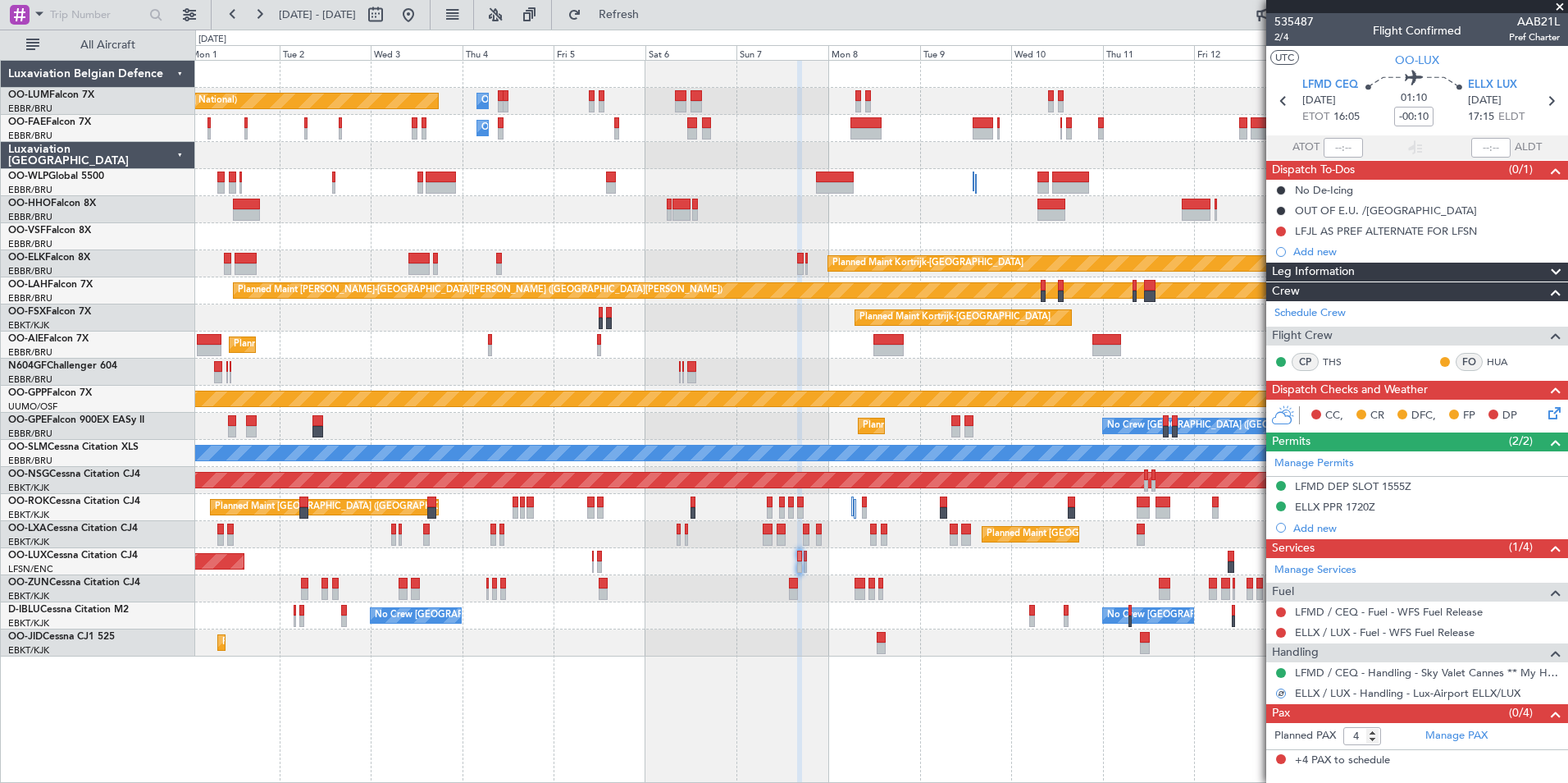
click at [807, 561] on div "Planned Maint [GEOGRAPHIC_DATA] ([GEOGRAPHIC_DATA])" at bounding box center [881, 561] width 1372 height 27
click at [807, 555] on div "Planned Maint [GEOGRAPHIC_DATA] ([GEOGRAPHIC_DATA])" at bounding box center [881, 561] width 1372 height 27
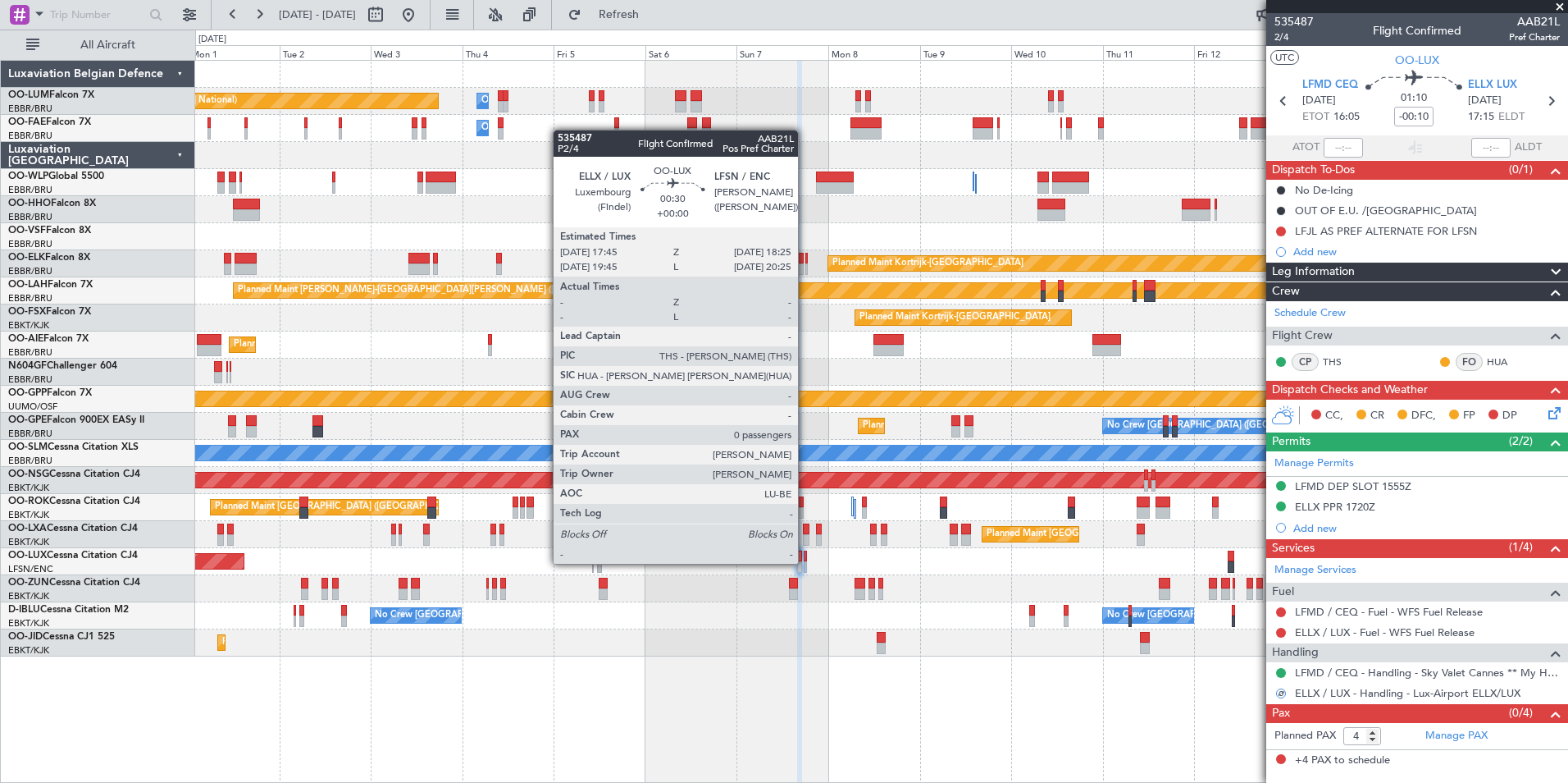
click at [806, 562] on div at bounding box center [806, 567] width 3 height 12
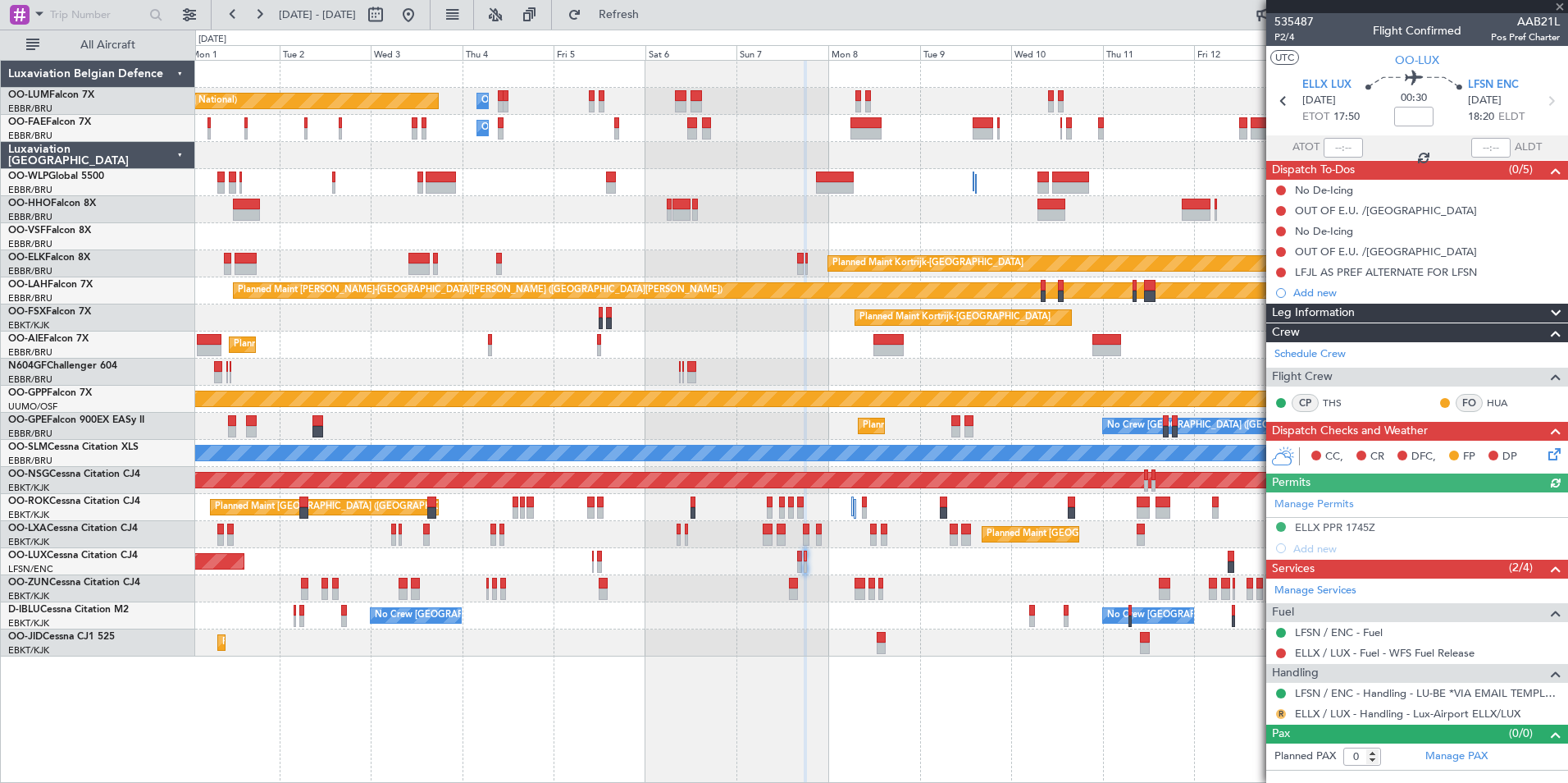
click at [1276, 715] on button "R" at bounding box center [1281, 714] width 10 height 10
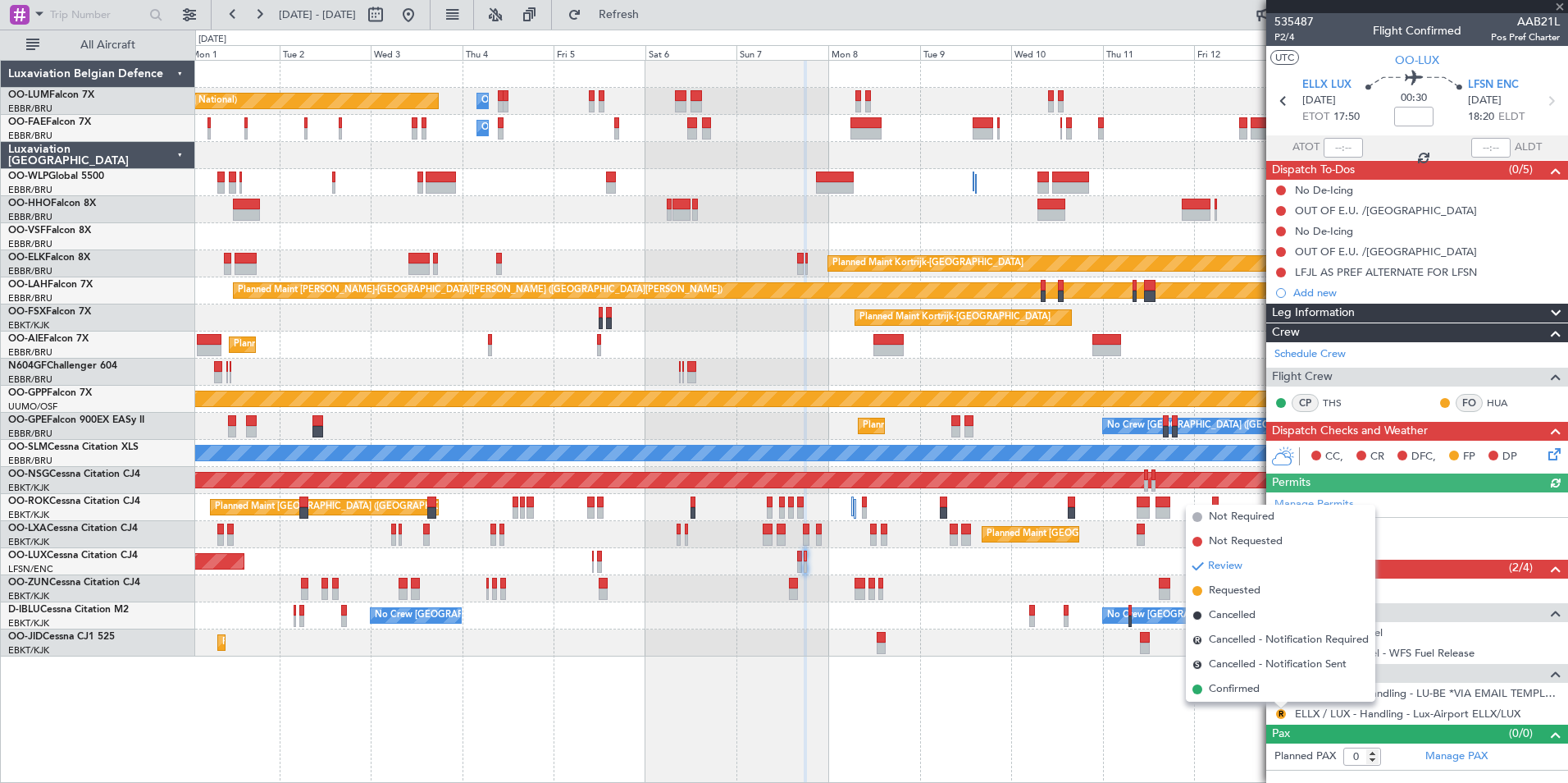
click at [1245, 695] on span "Confirmed" at bounding box center [1234, 689] width 51 height 16
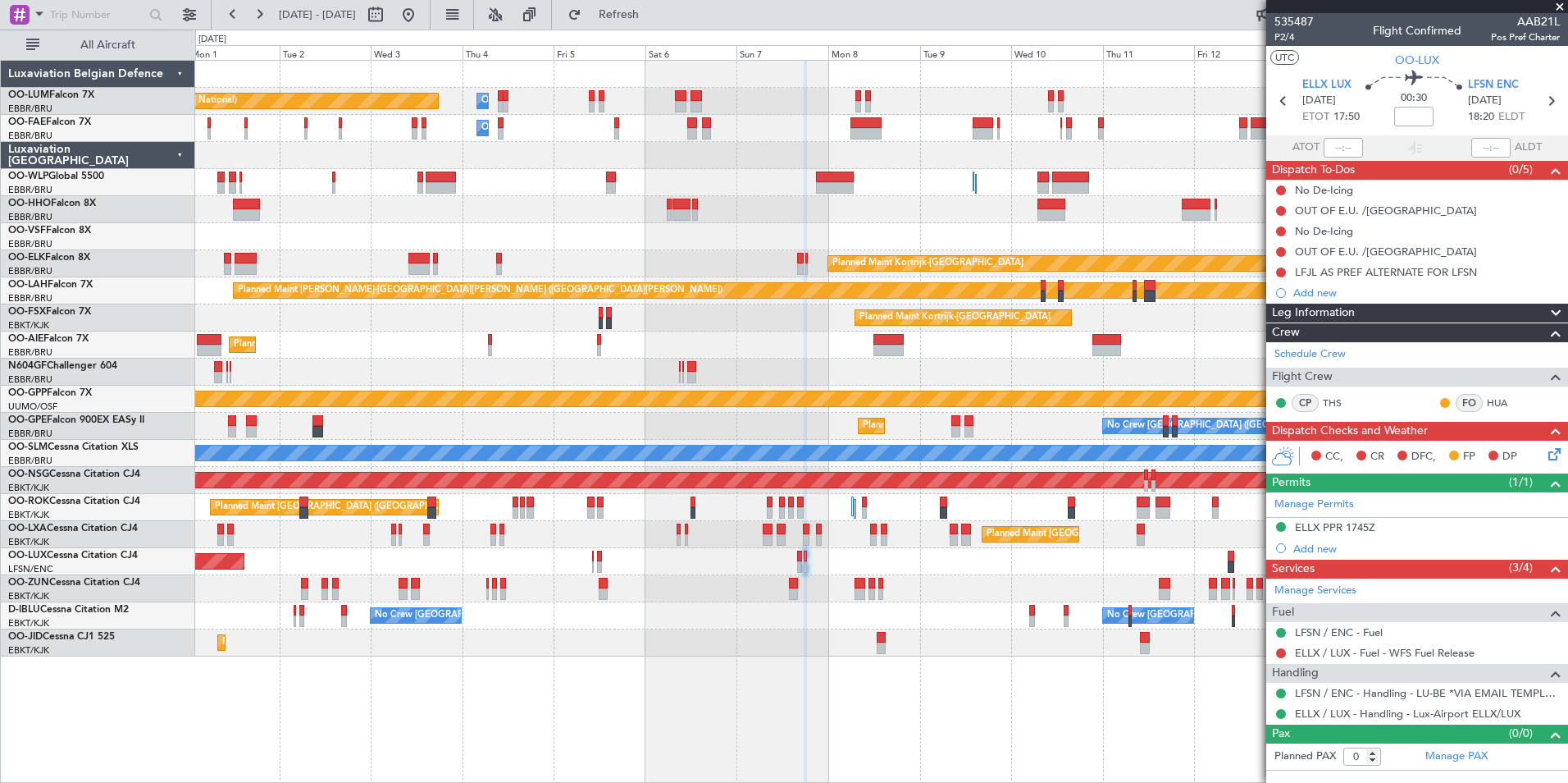
click at [741, 482] on div "Planned Maint Brussels (Brussels National) Owner Melsbroek Air Base Owner Melsb…" at bounding box center [881, 359] width 1372 height 595
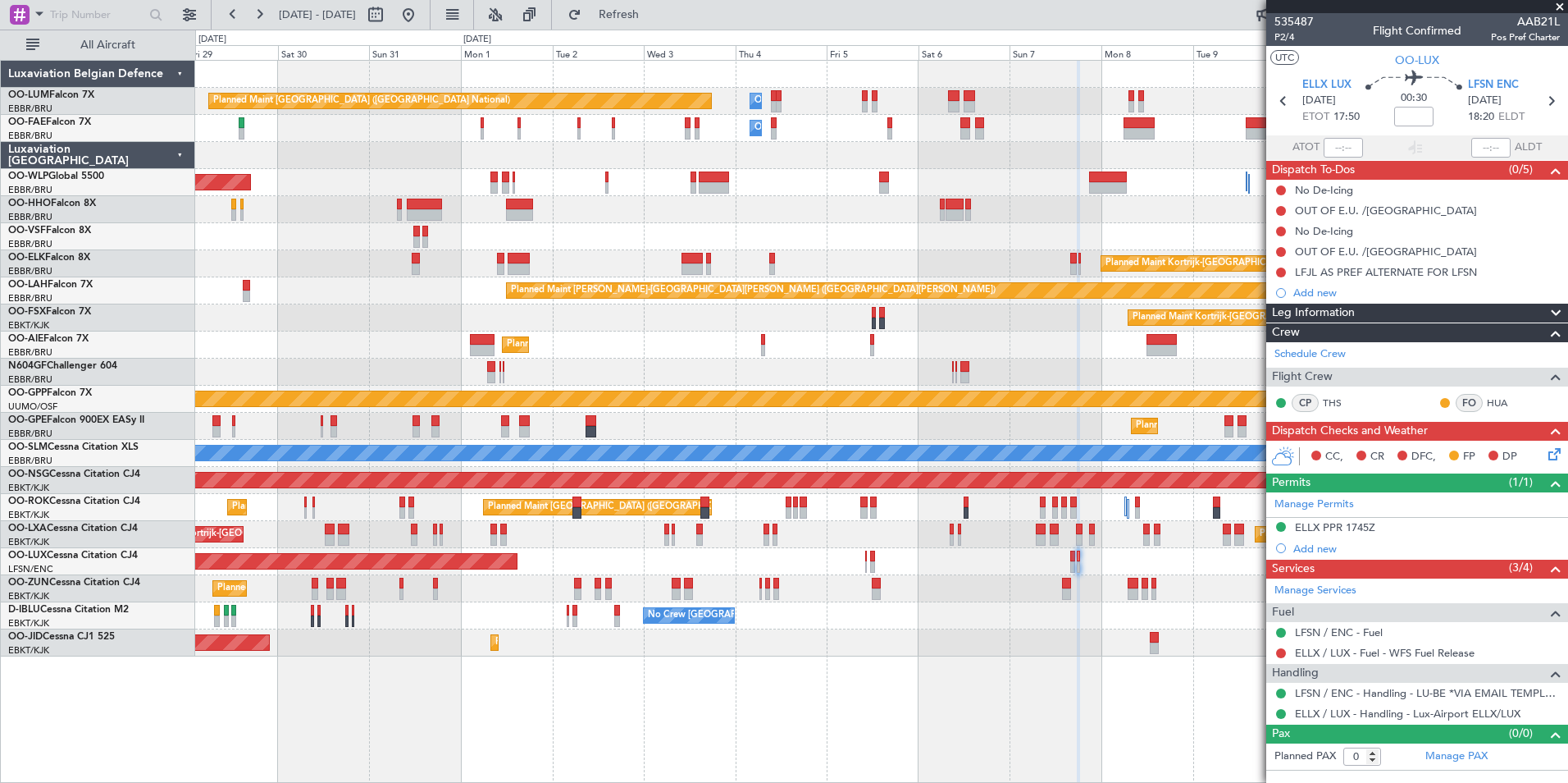
click at [606, 339] on div "Planned Maint [GEOGRAPHIC_DATA] ([GEOGRAPHIC_DATA])" at bounding box center [881, 345] width 1372 height 27
click at [616, 331] on div "Planned Maint Kortrijk-Wevelgem Planned Maint Kortrijk-Wevelgem" at bounding box center [881, 317] width 1372 height 27
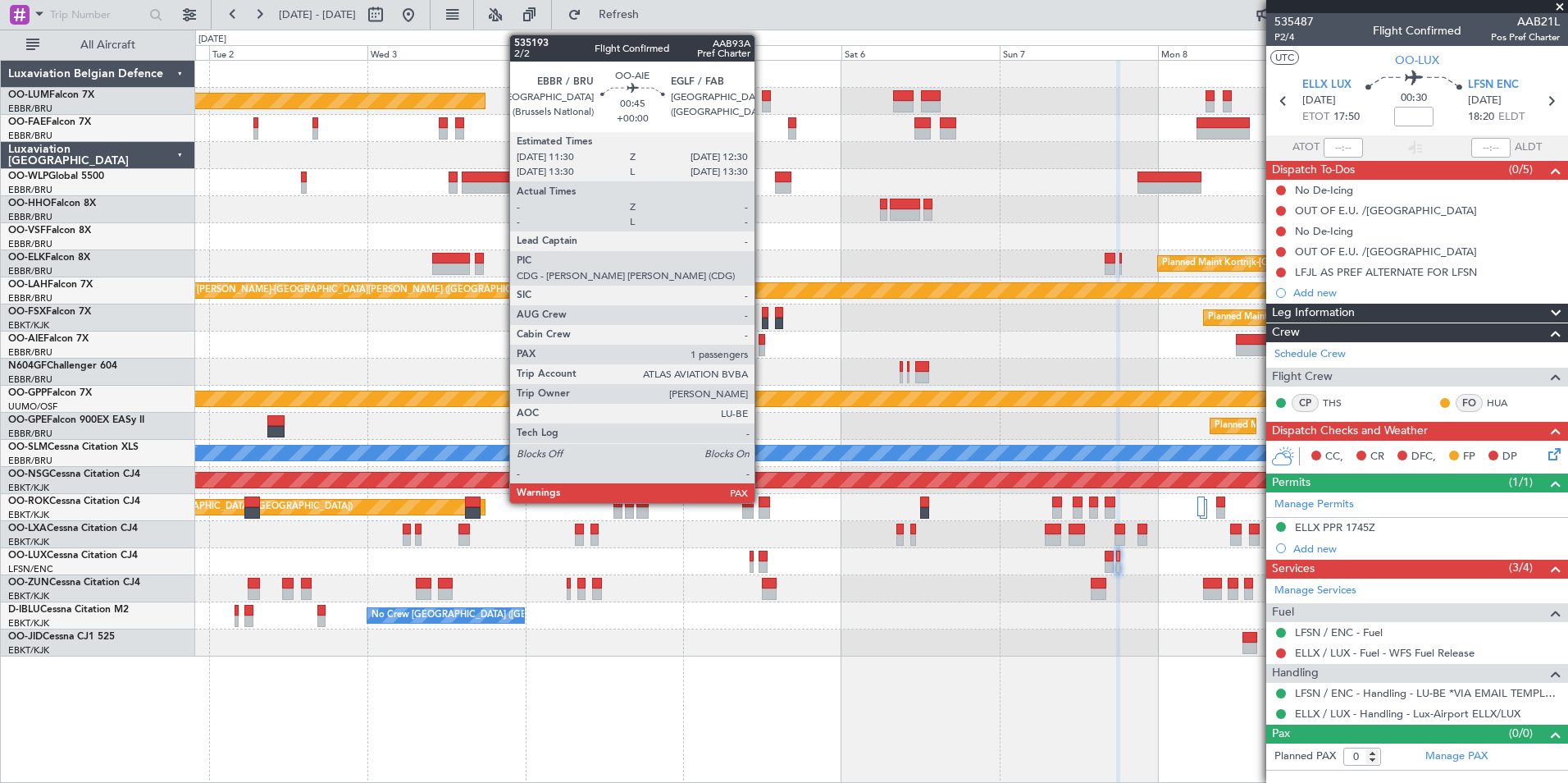
click at [762, 342] on div at bounding box center [762, 340] width 7 height 12
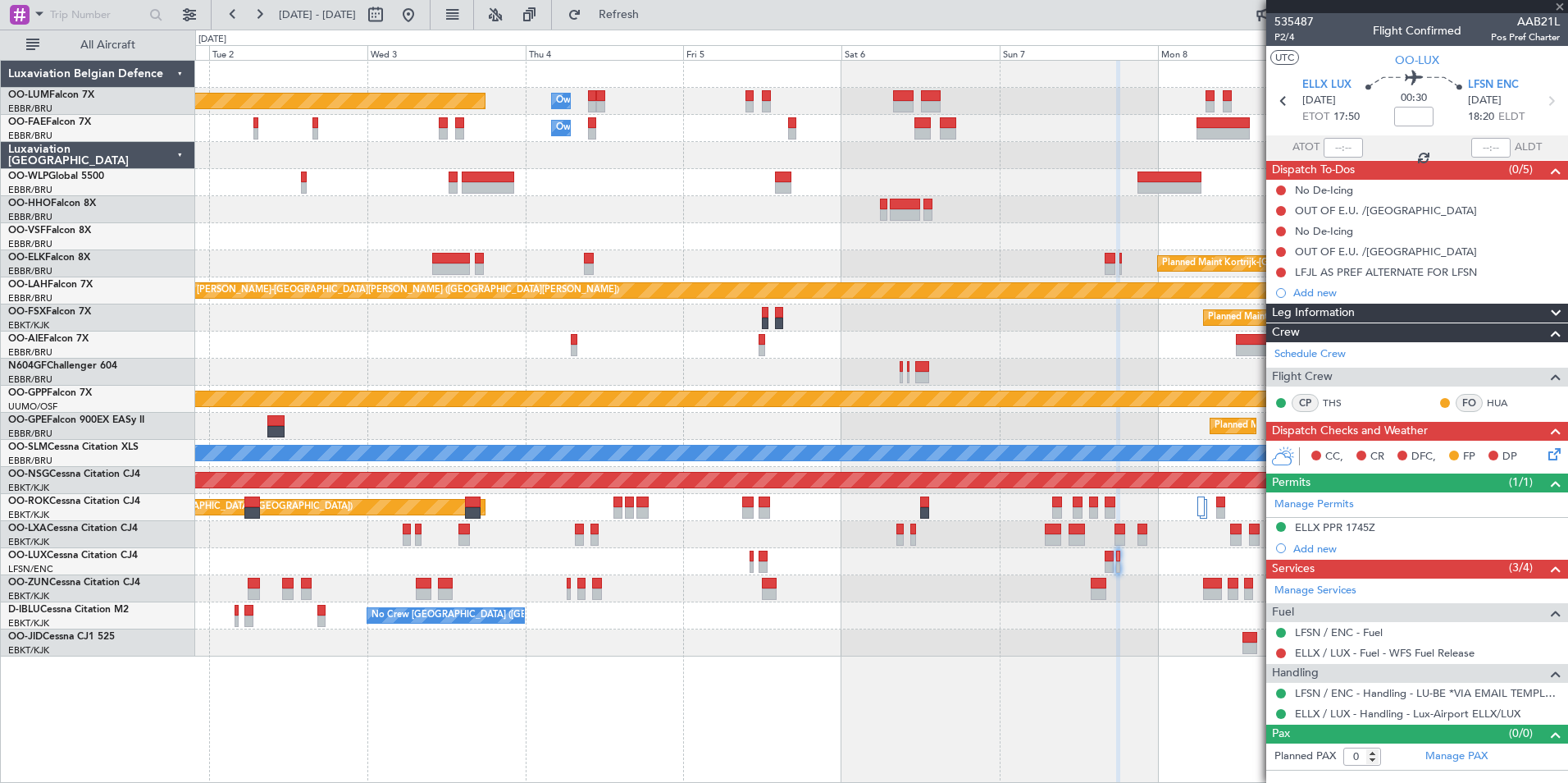
type input "1"
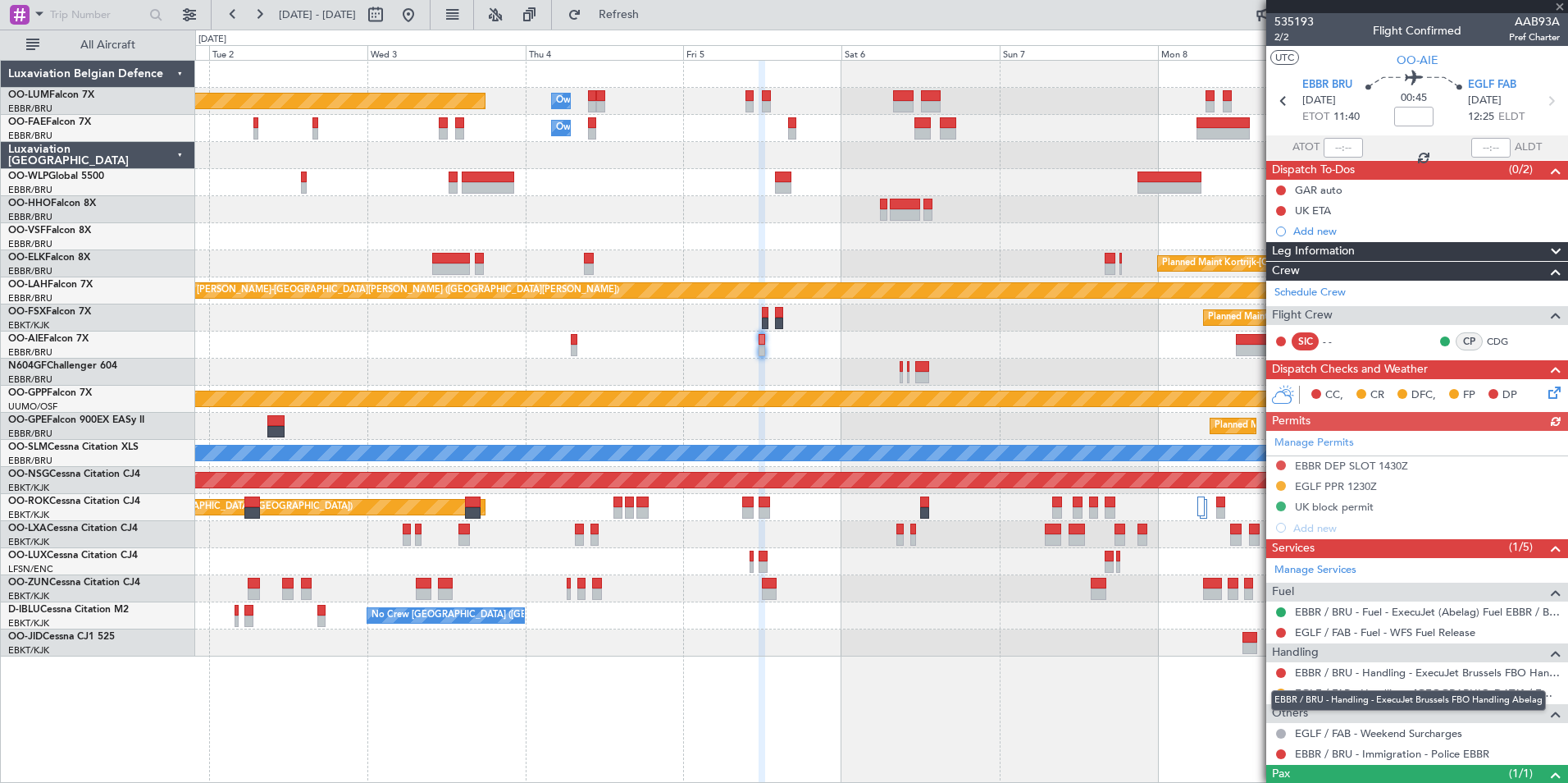
click at [1281, 688] on mat-tooltip-component "EBBR / BRU - Handling - ExecuJet Brussels FBO Handling Abelag" at bounding box center [1408, 700] width 298 height 44
click at [1284, 690] on button at bounding box center [1281, 693] width 10 height 10
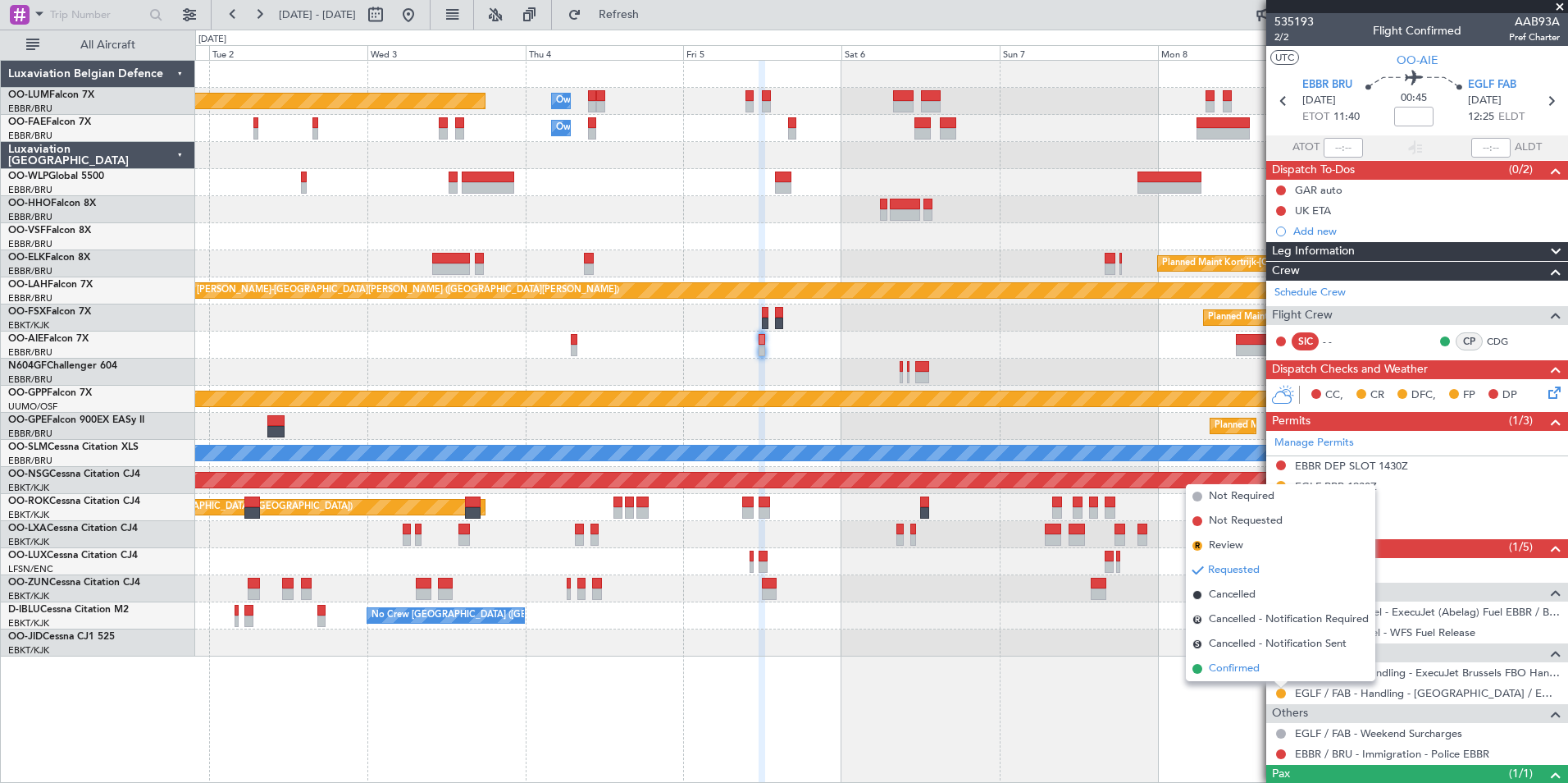
click at [1255, 676] on span "Confirmed" at bounding box center [1234, 669] width 51 height 16
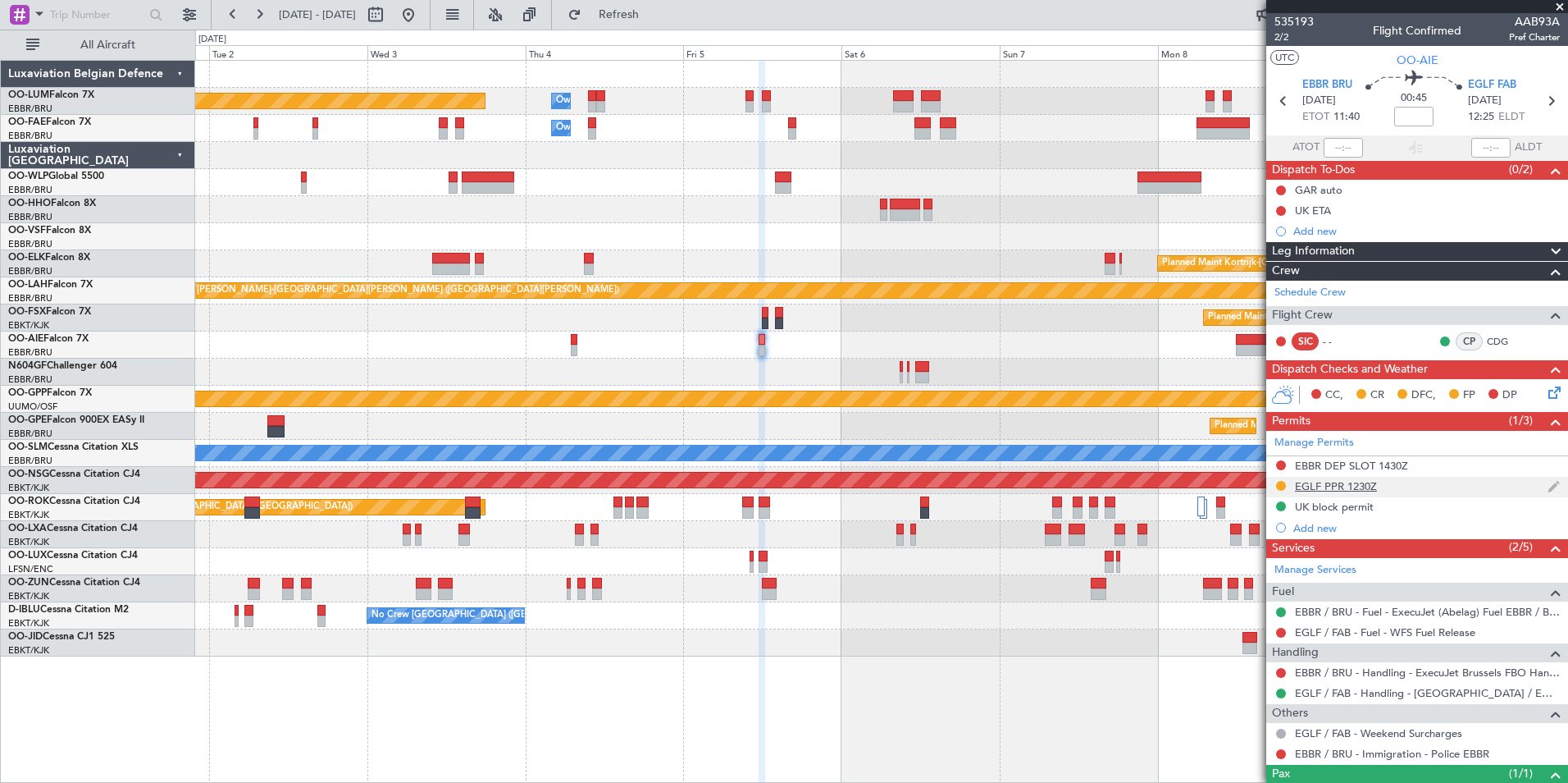
click at [1371, 484] on div "EGLF PPR 1230Z" at bounding box center [1336, 486] width 82 height 14
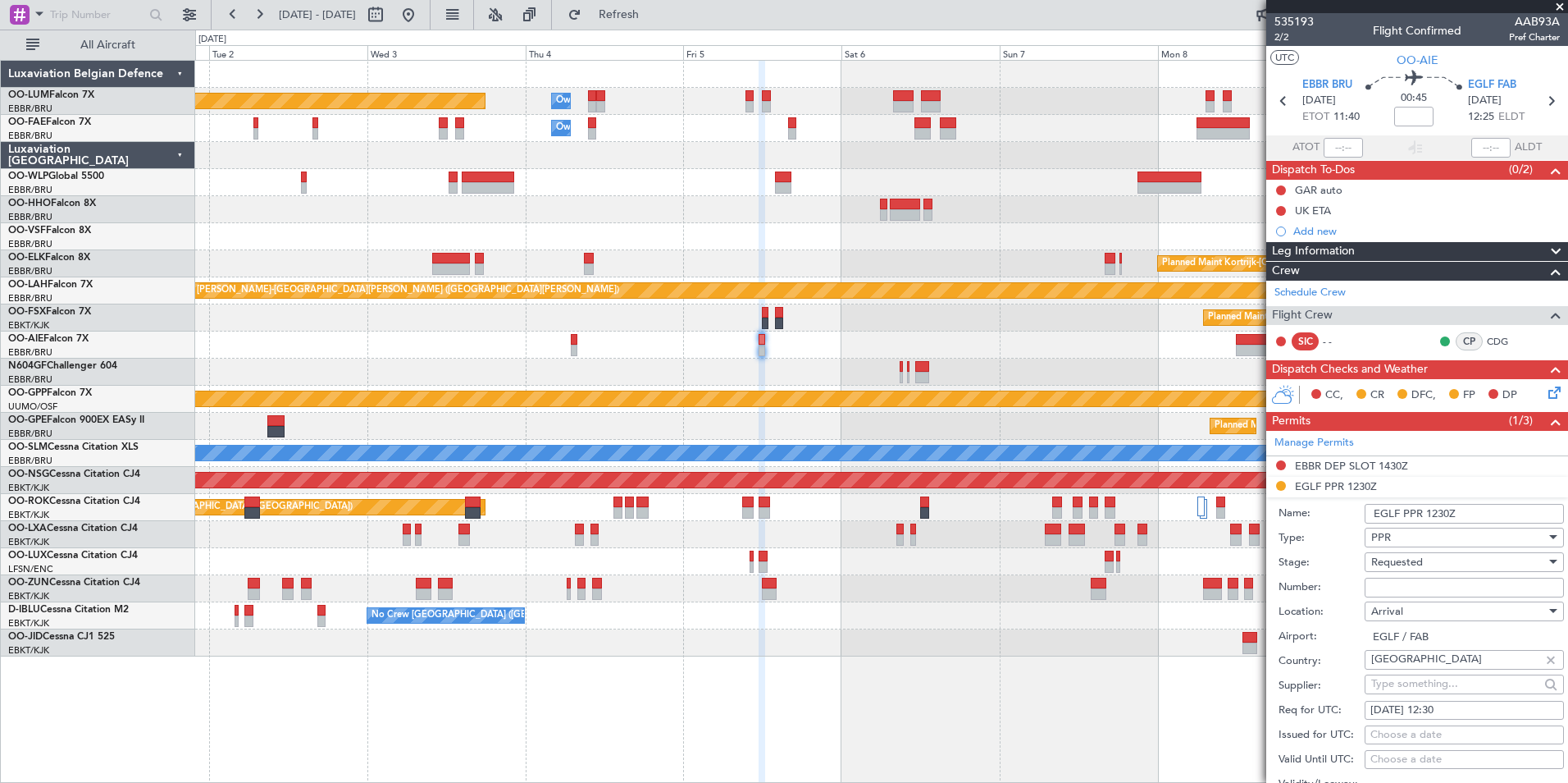
click at [1399, 585] on input "Number:" at bounding box center [1464, 587] width 199 height 20
paste input "372372"
type input "372372"
click at [1408, 556] on span "Requested" at bounding box center [1397, 562] width 52 height 15
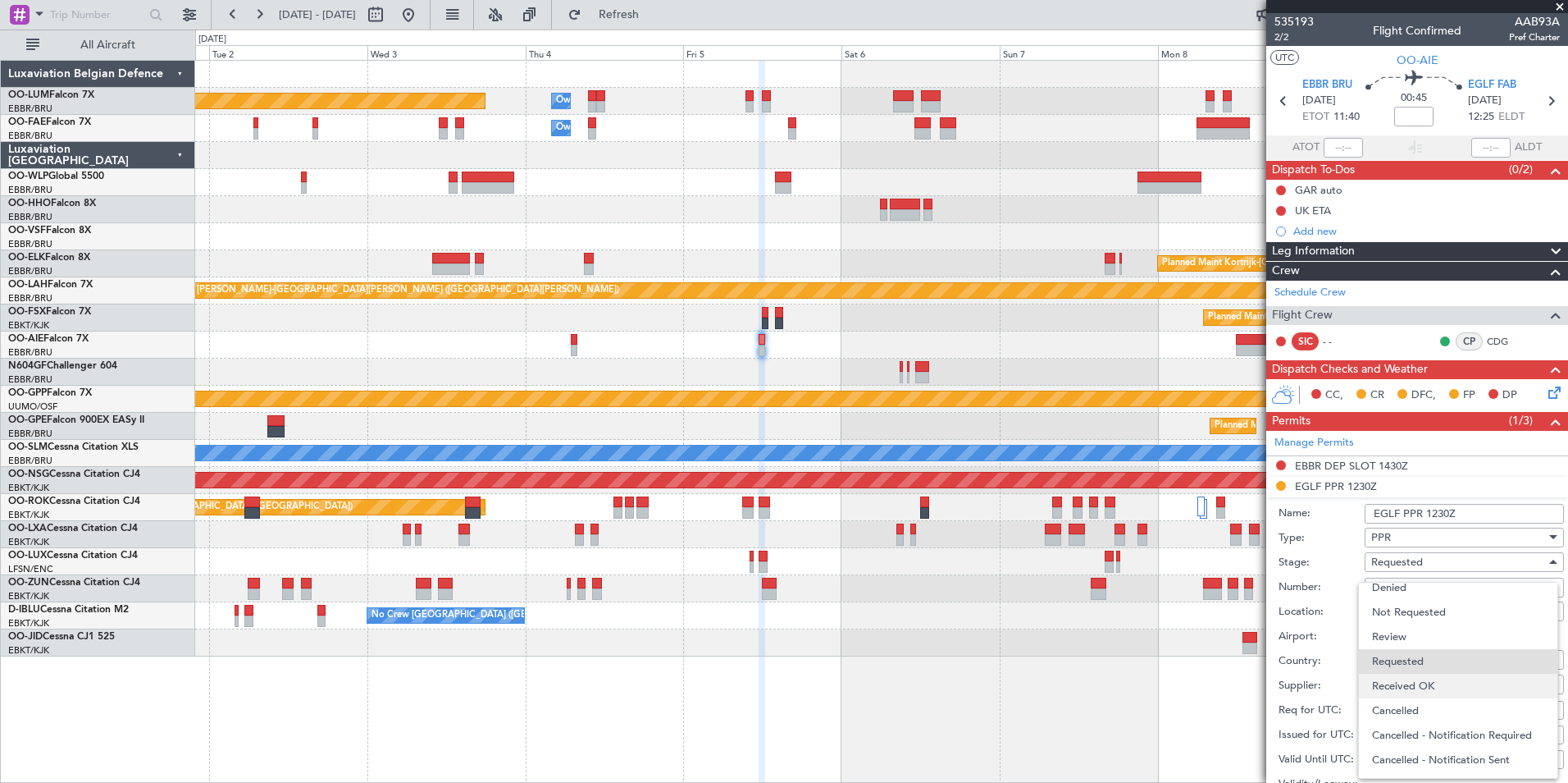
click at [1425, 687] on span "Received OK" at bounding box center [1458, 686] width 172 height 25
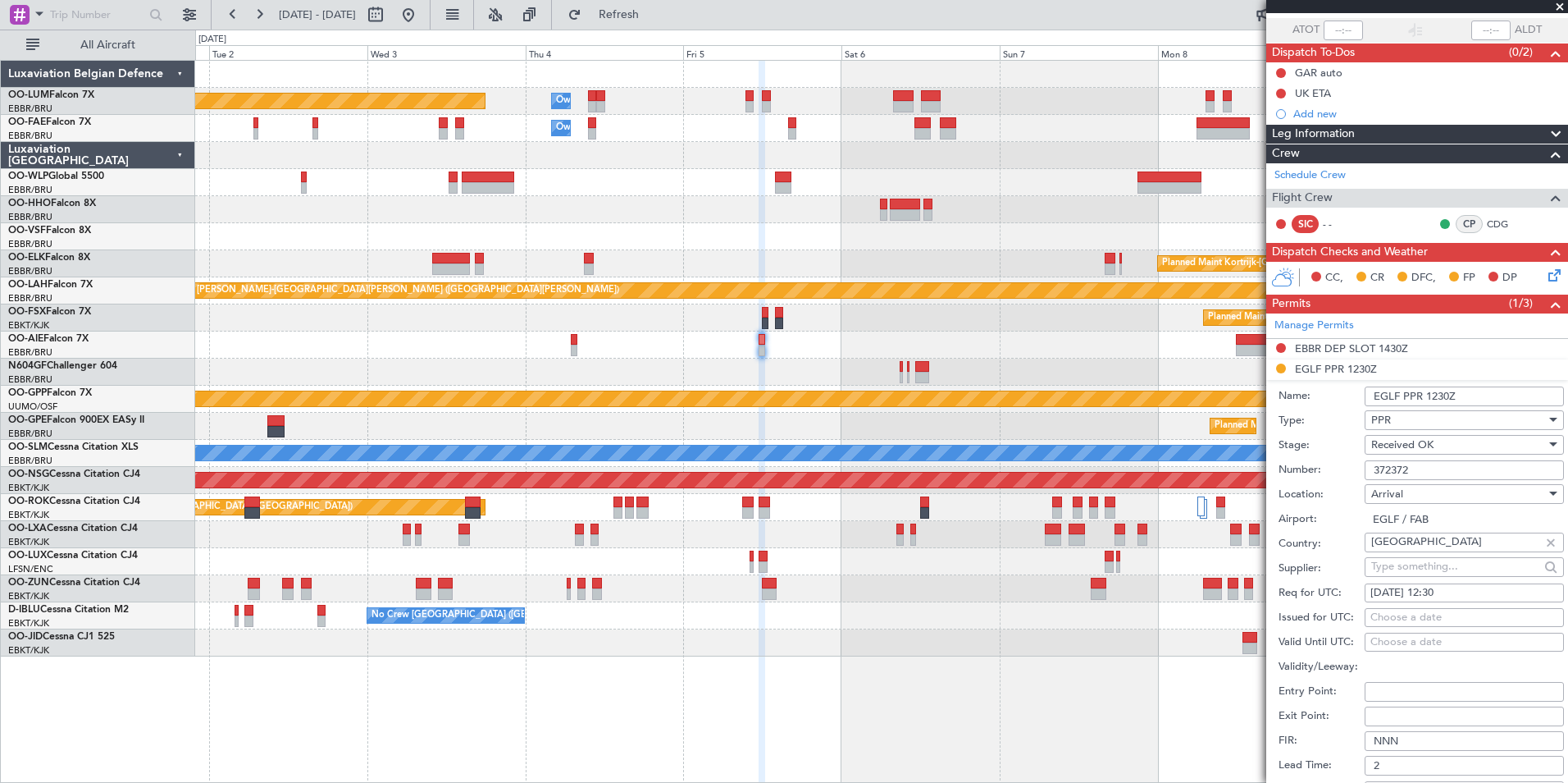
scroll to position [328, 0]
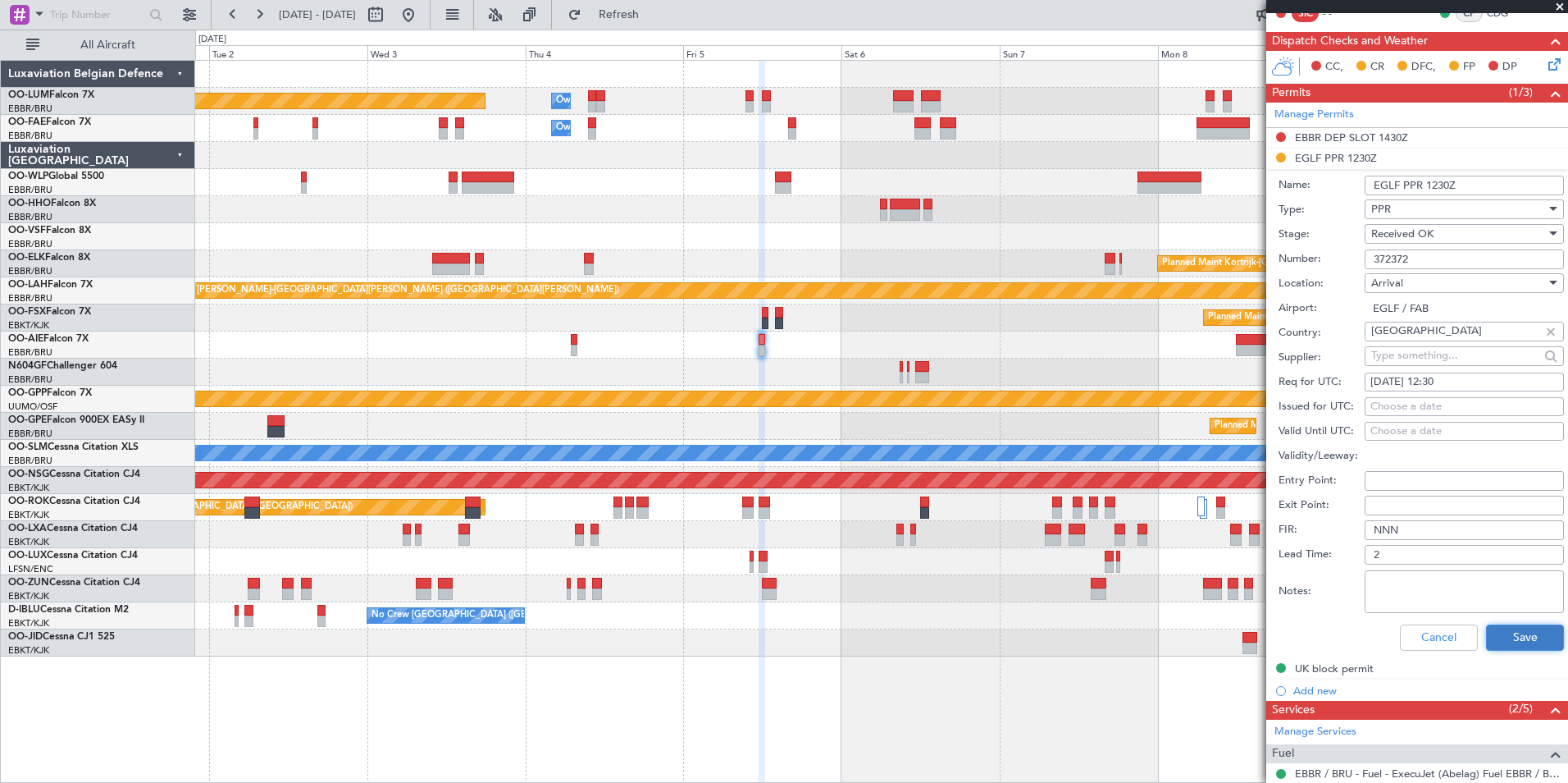
click at [1504, 645] on button "Save" at bounding box center [1524, 637] width 78 height 26
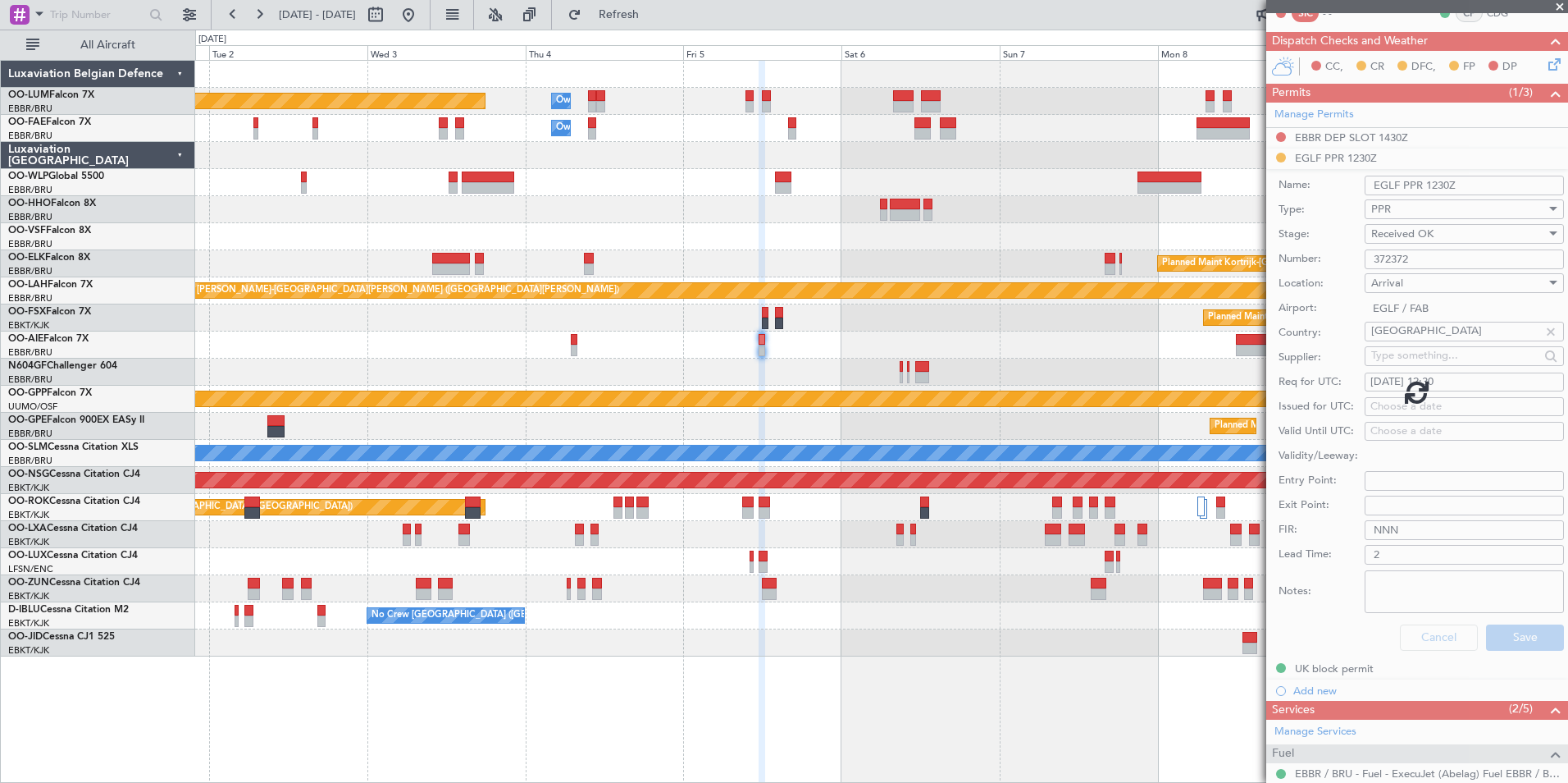
scroll to position [64, 0]
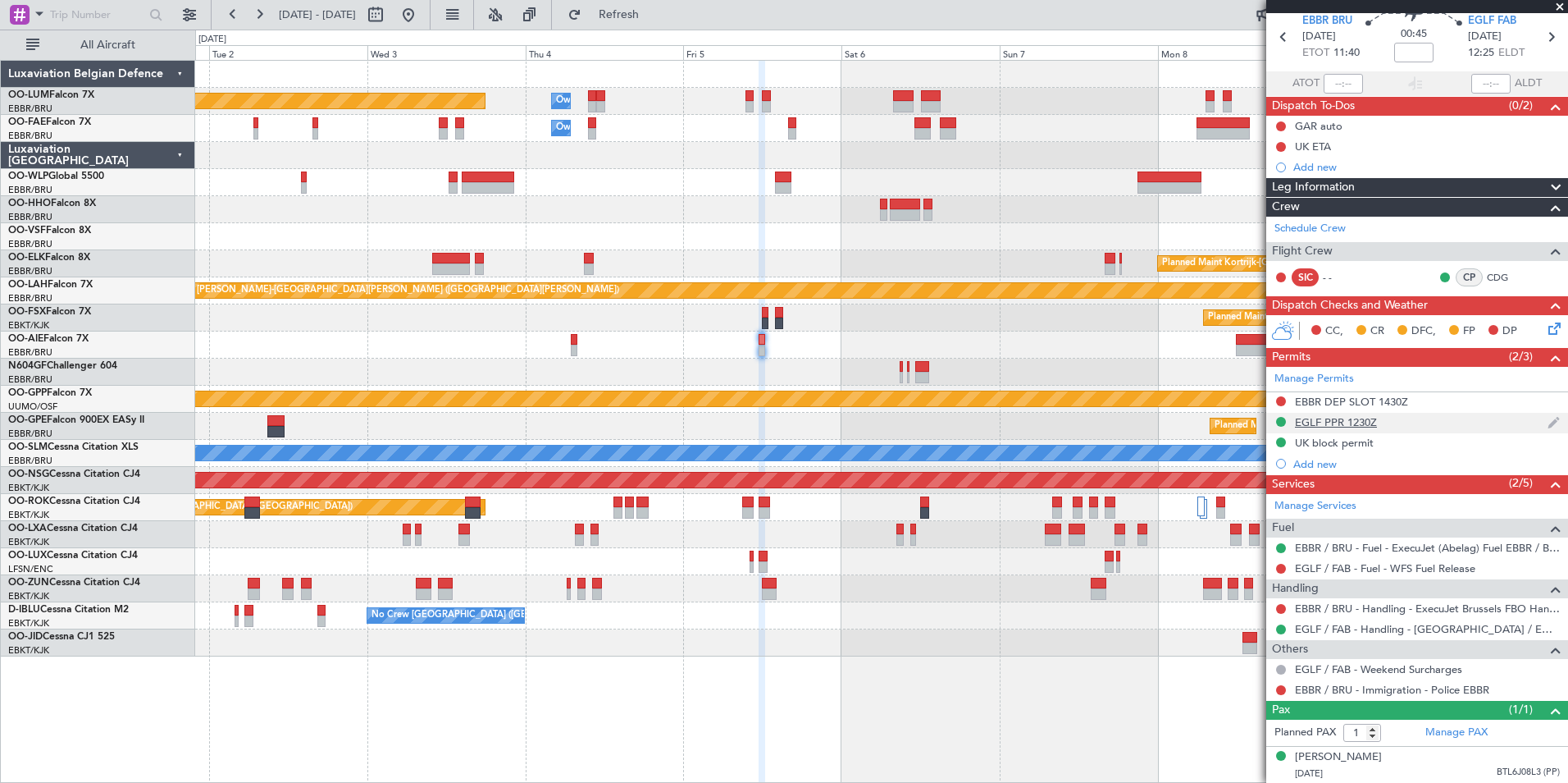
click at [1295, 422] on div "EGLF PPR 1230Z" at bounding box center [1336, 422] width 82 height 14
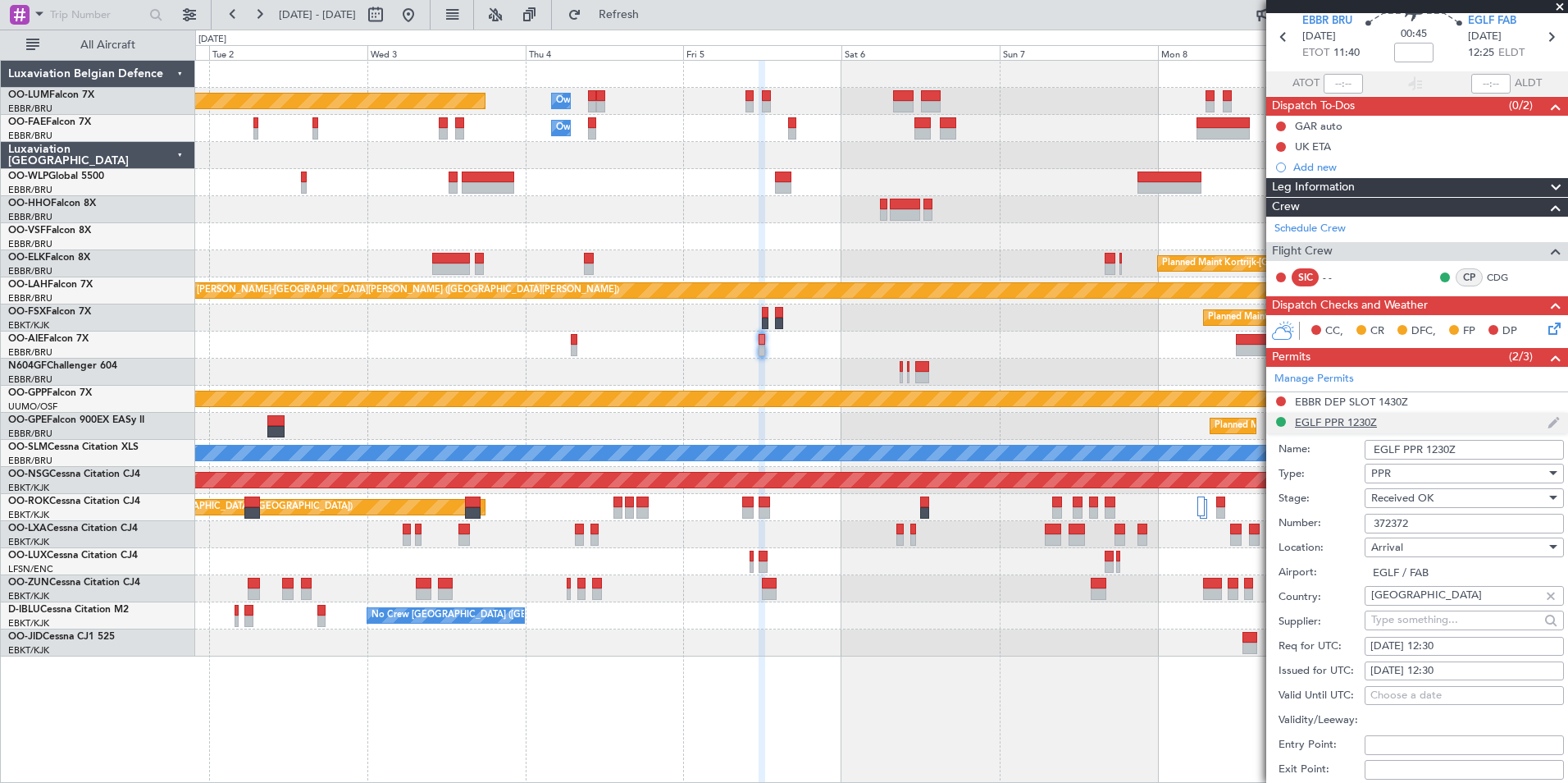
scroll to position [328, 0]
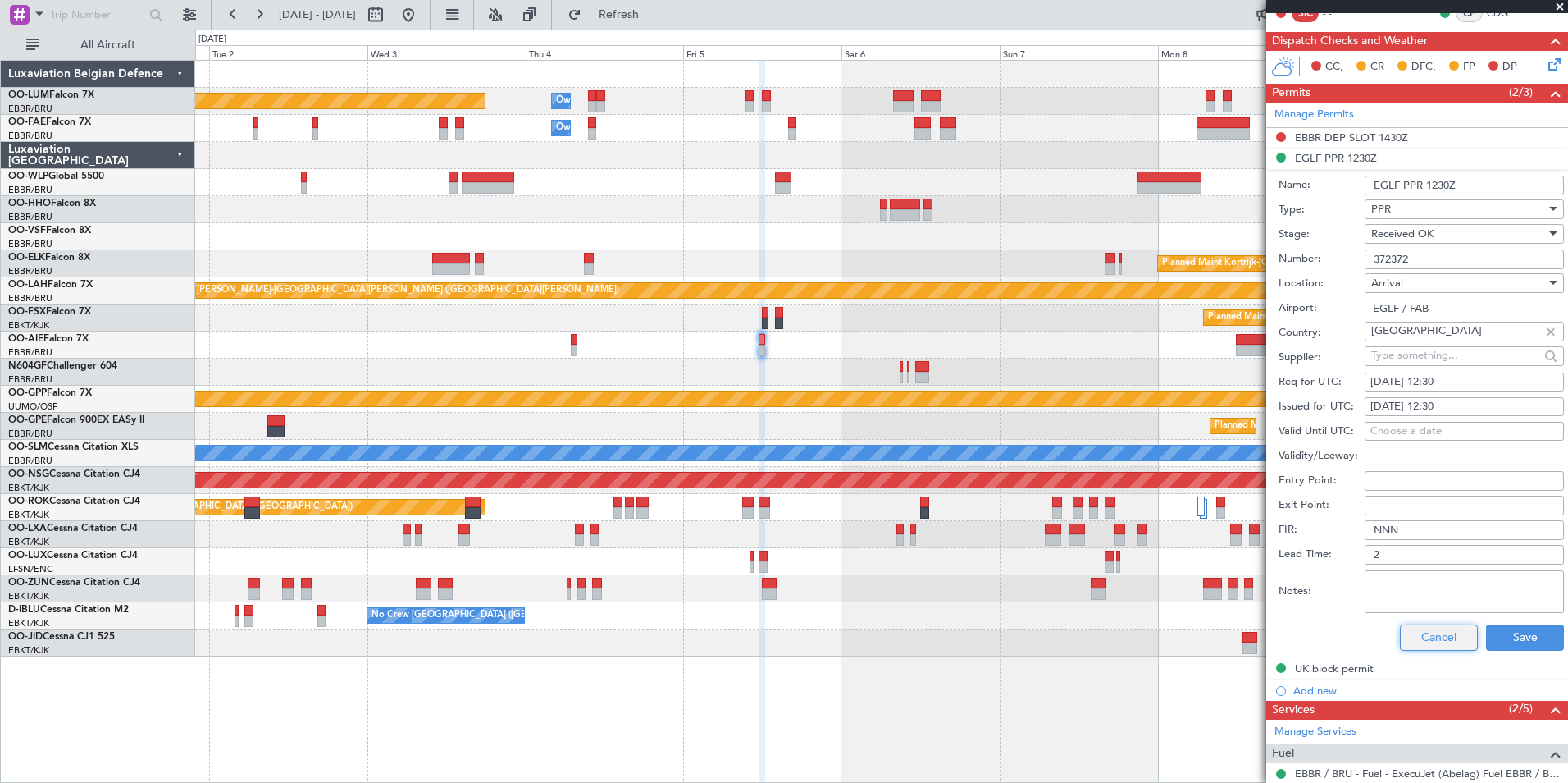
click at [1416, 637] on button "Cancel" at bounding box center [1439, 637] width 78 height 26
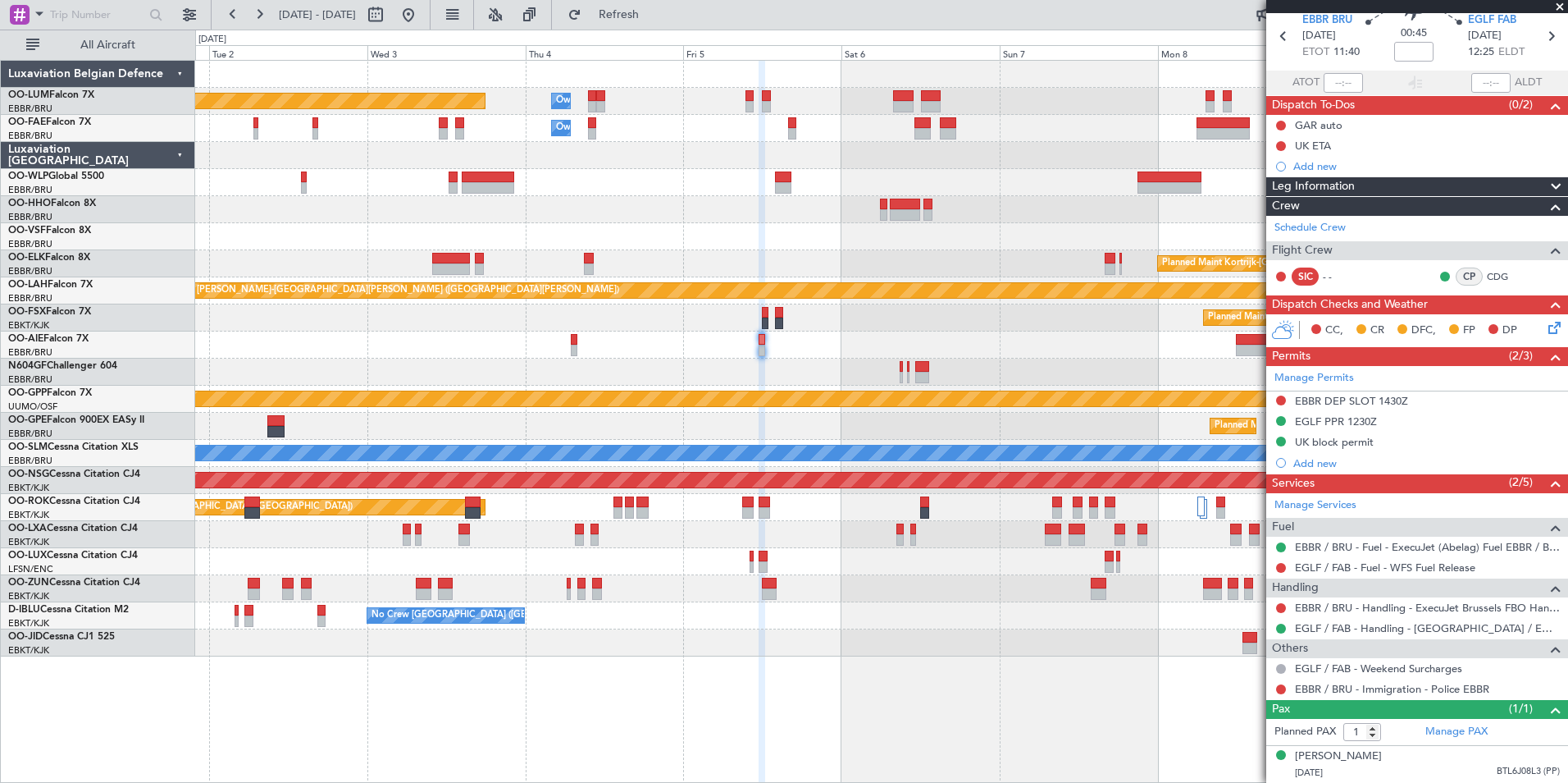
scroll to position [64, 0]
click at [515, 408] on div "Owner Melsbroek Air Base Planned Maint Brussels (Brussels National) Owner Melsb…" at bounding box center [881, 359] width 1372 height 595
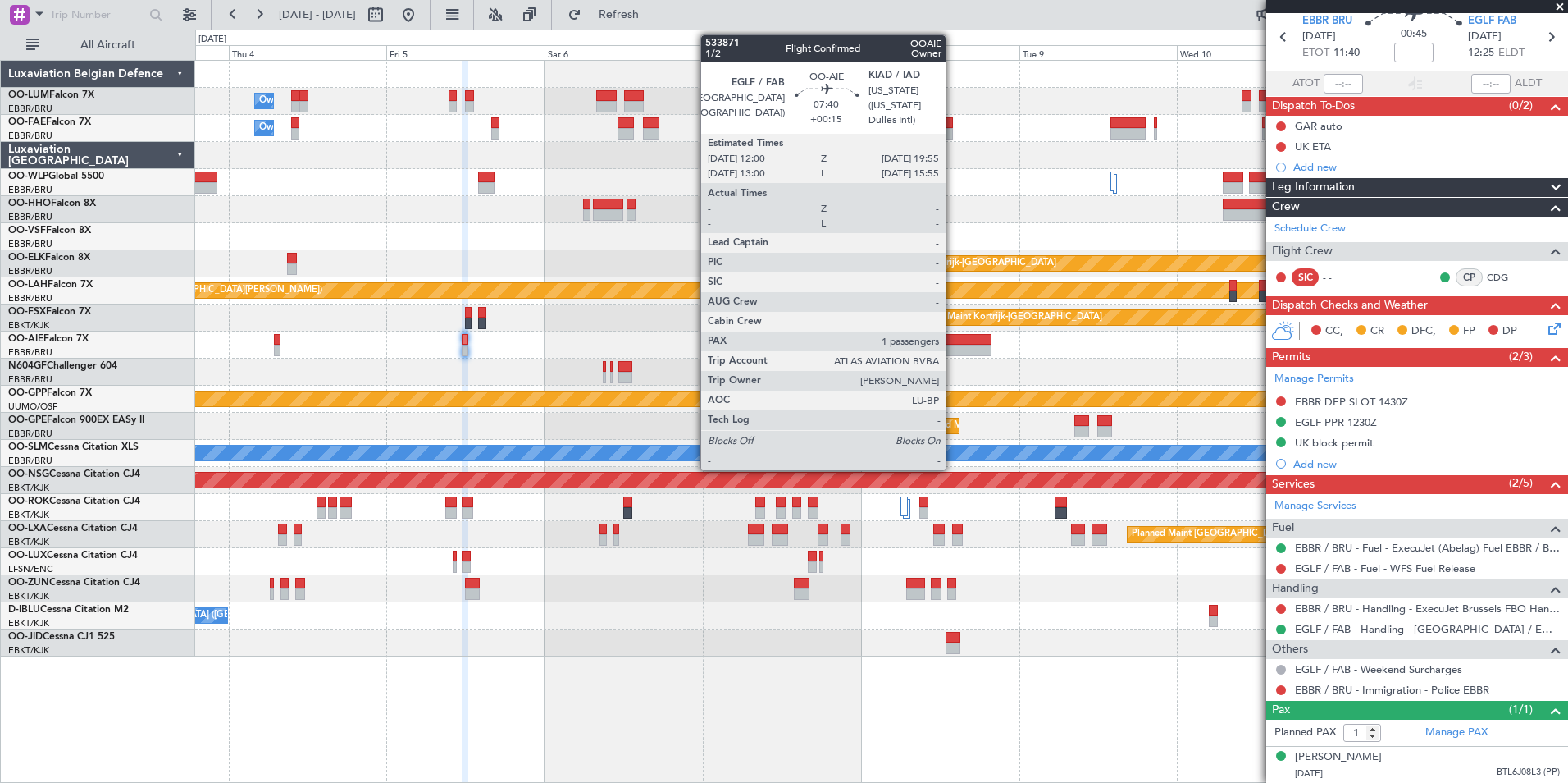
click at [953, 343] on div at bounding box center [965, 340] width 53 height 12
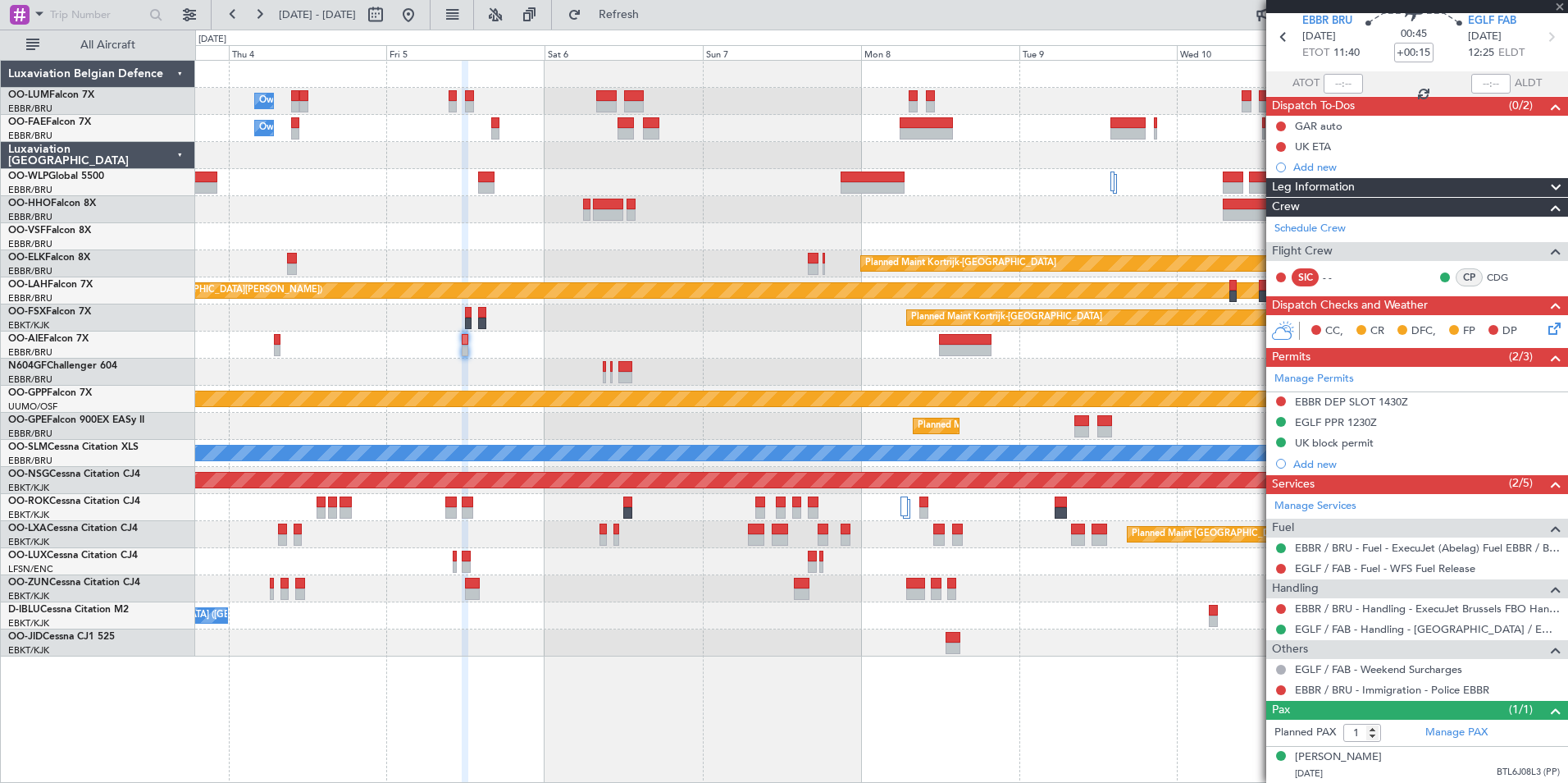
scroll to position [0, 0]
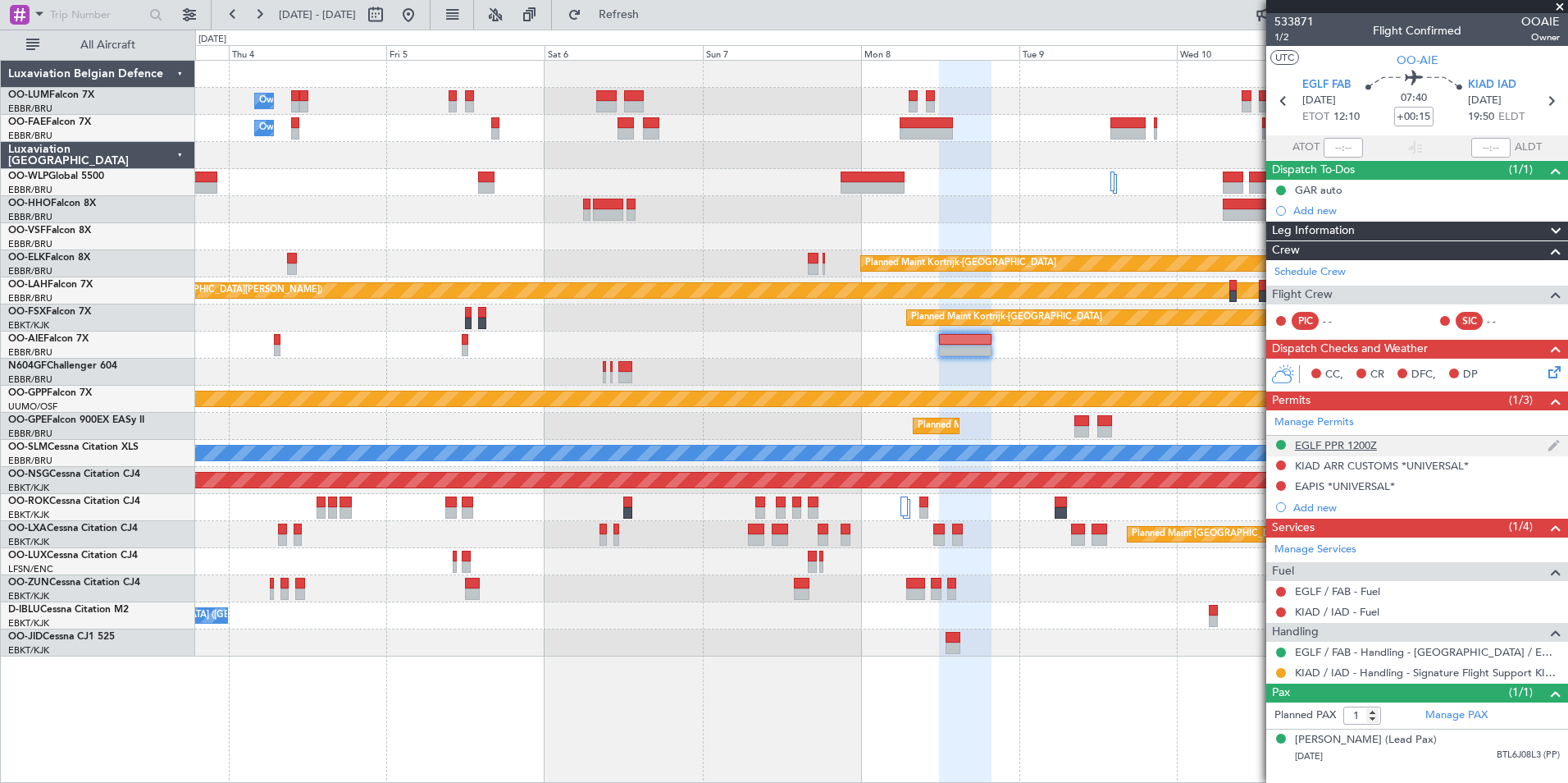
click at [1321, 445] on div "EGLF PPR 1200Z" at bounding box center [1336, 445] width 82 height 14
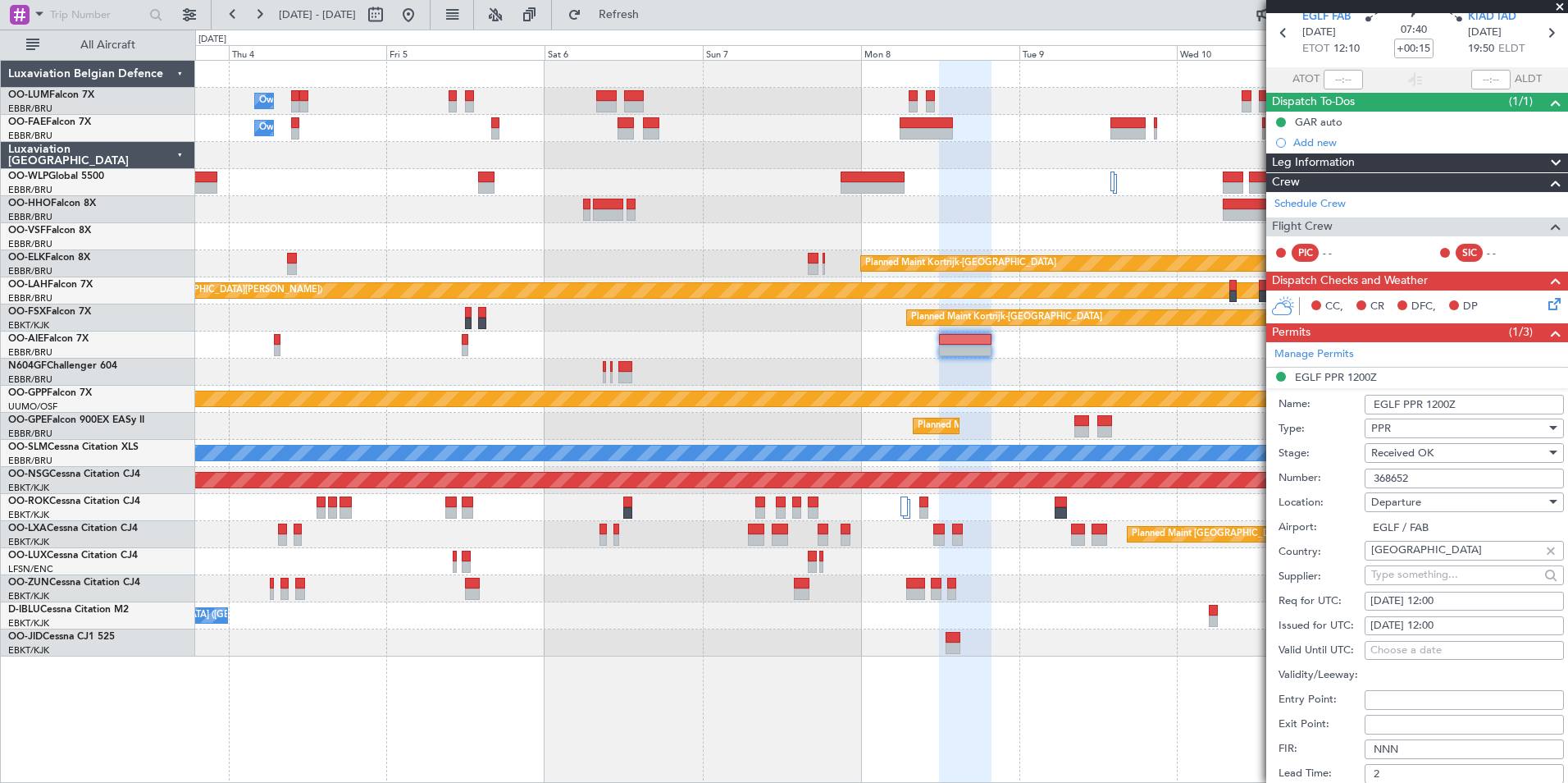
scroll to position [328, 0]
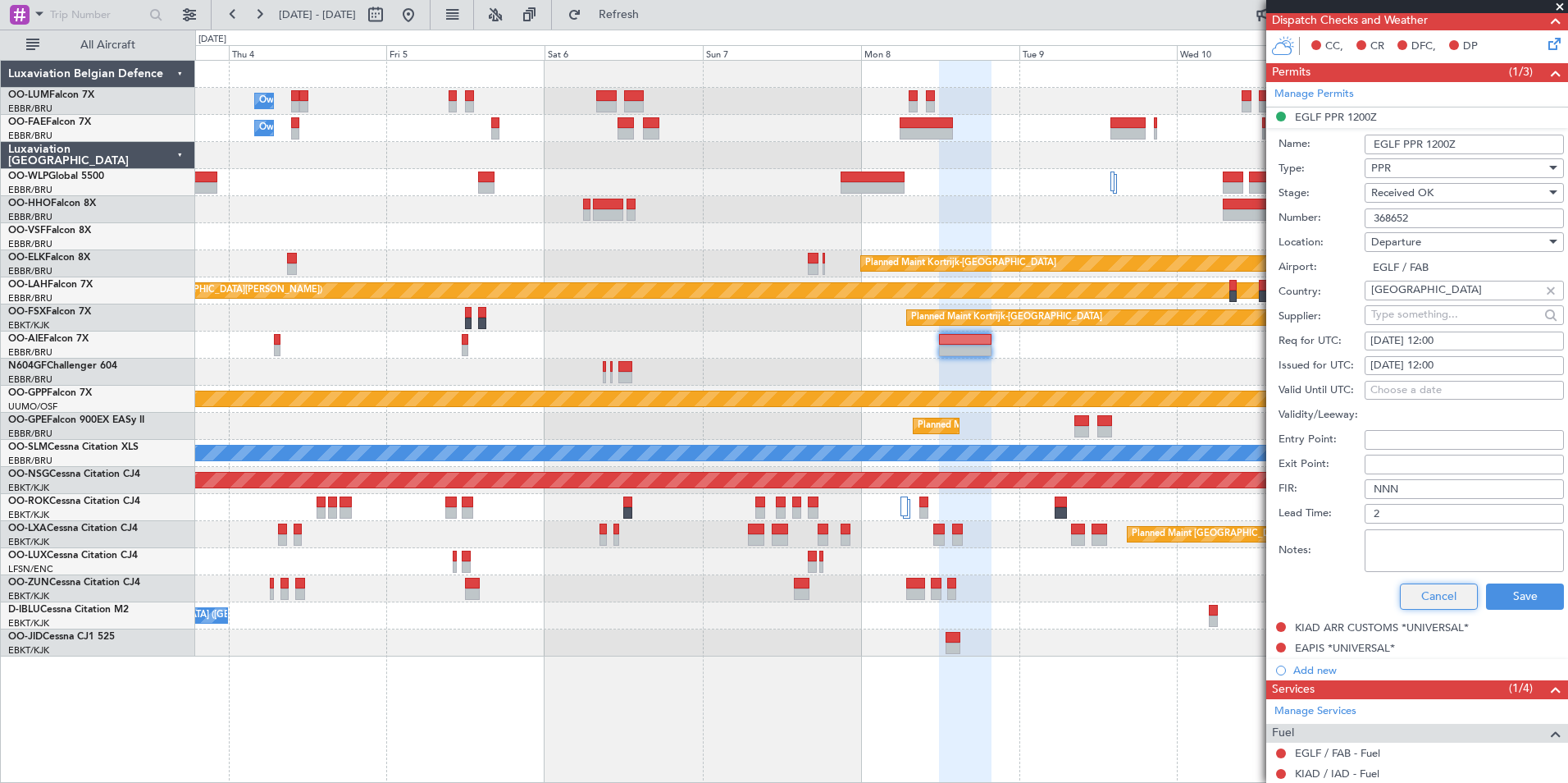
click at [1411, 601] on button "Cancel" at bounding box center [1439, 596] width 78 height 26
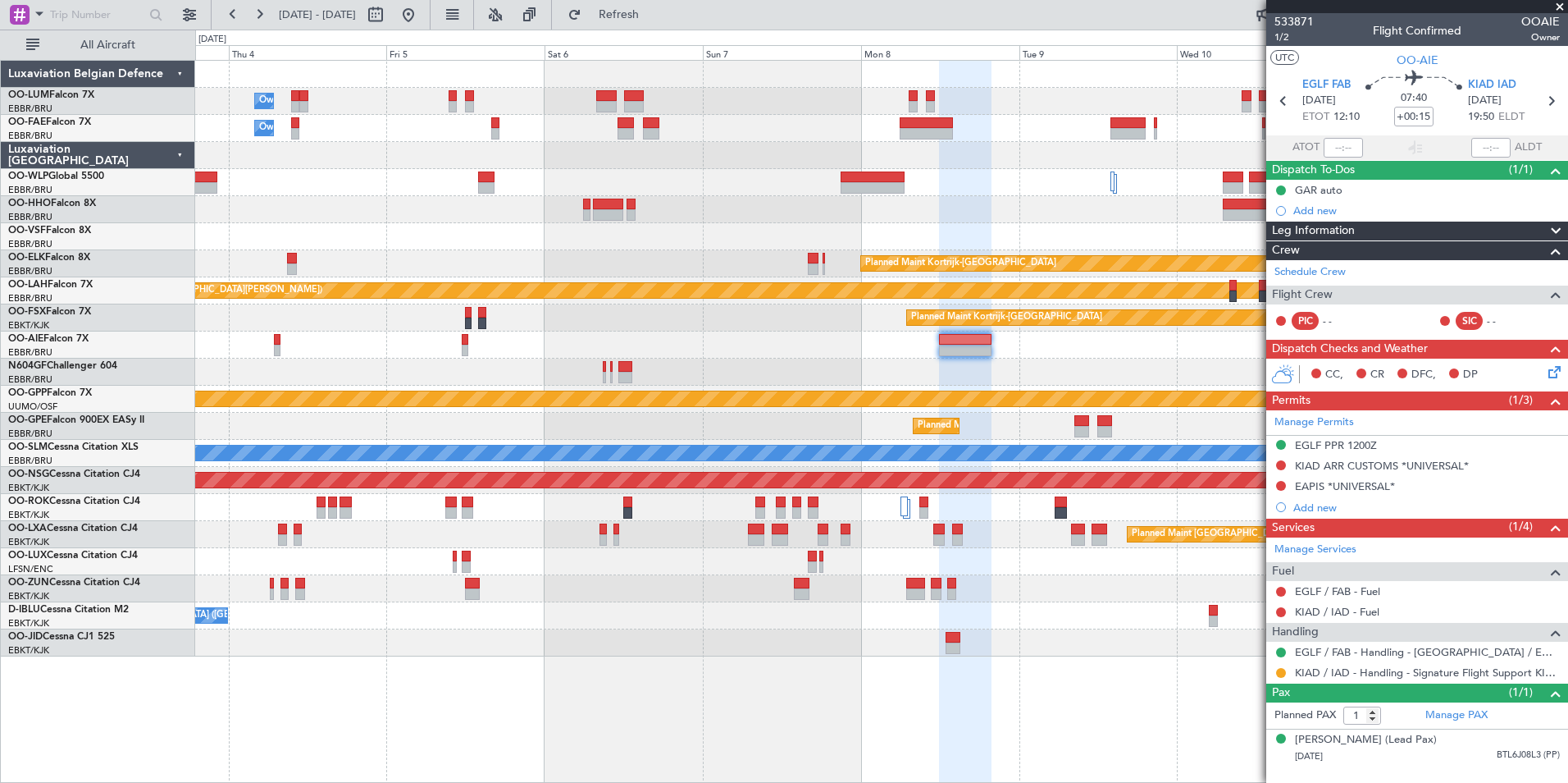
scroll to position [0, 0]
click at [843, 419] on div "Owner Melsbroek Air Base Planned Maint Brussels (Brussels National) Owner Melsb…" at bounding box center [881, 359] width 1372 height 595
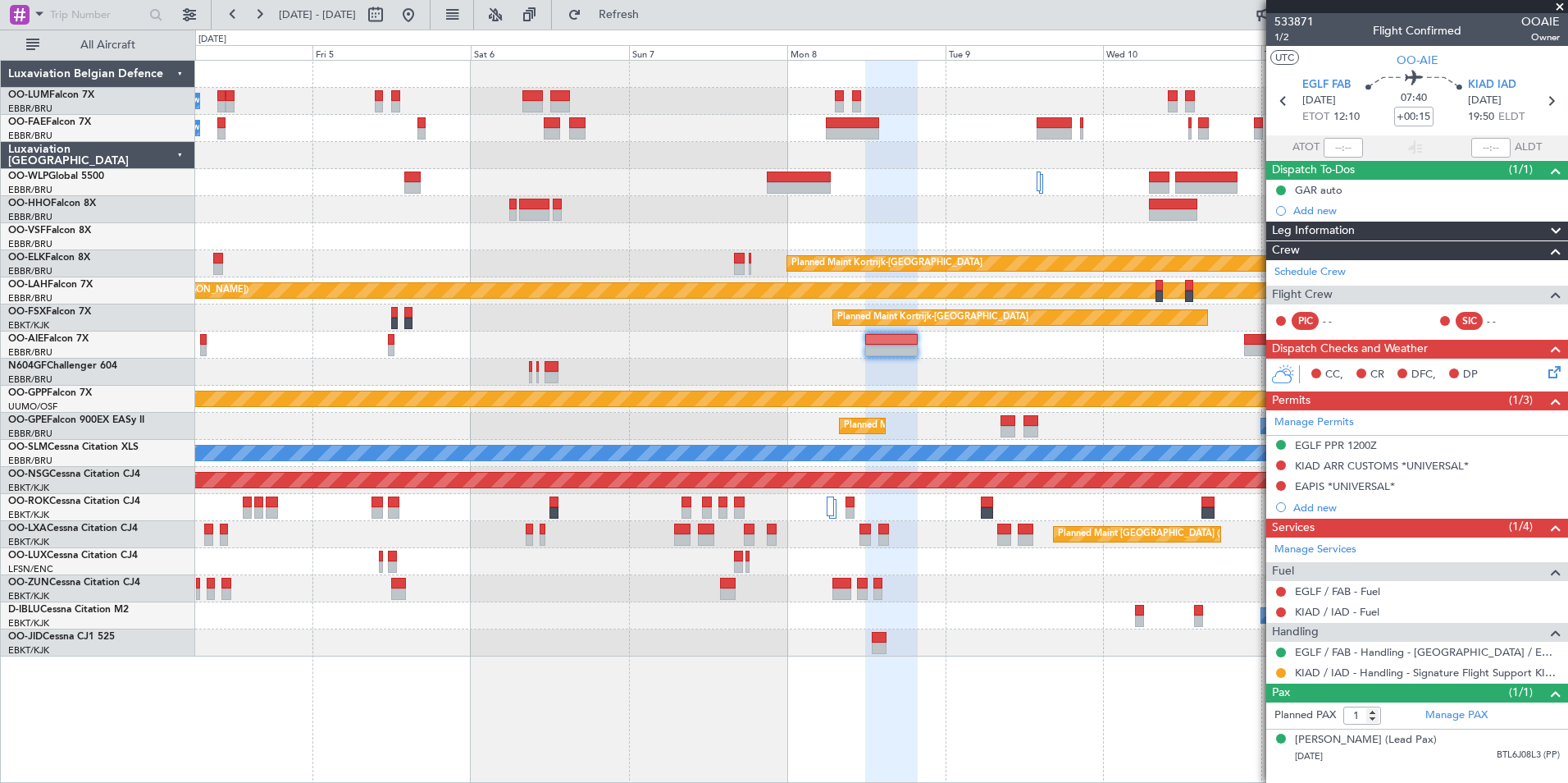
click at [1012, 356] on div at bounding box center [881, 345] width 1372 height 27
click at [422, 11] on button at bounding box center [409, 15] width 26 height 26
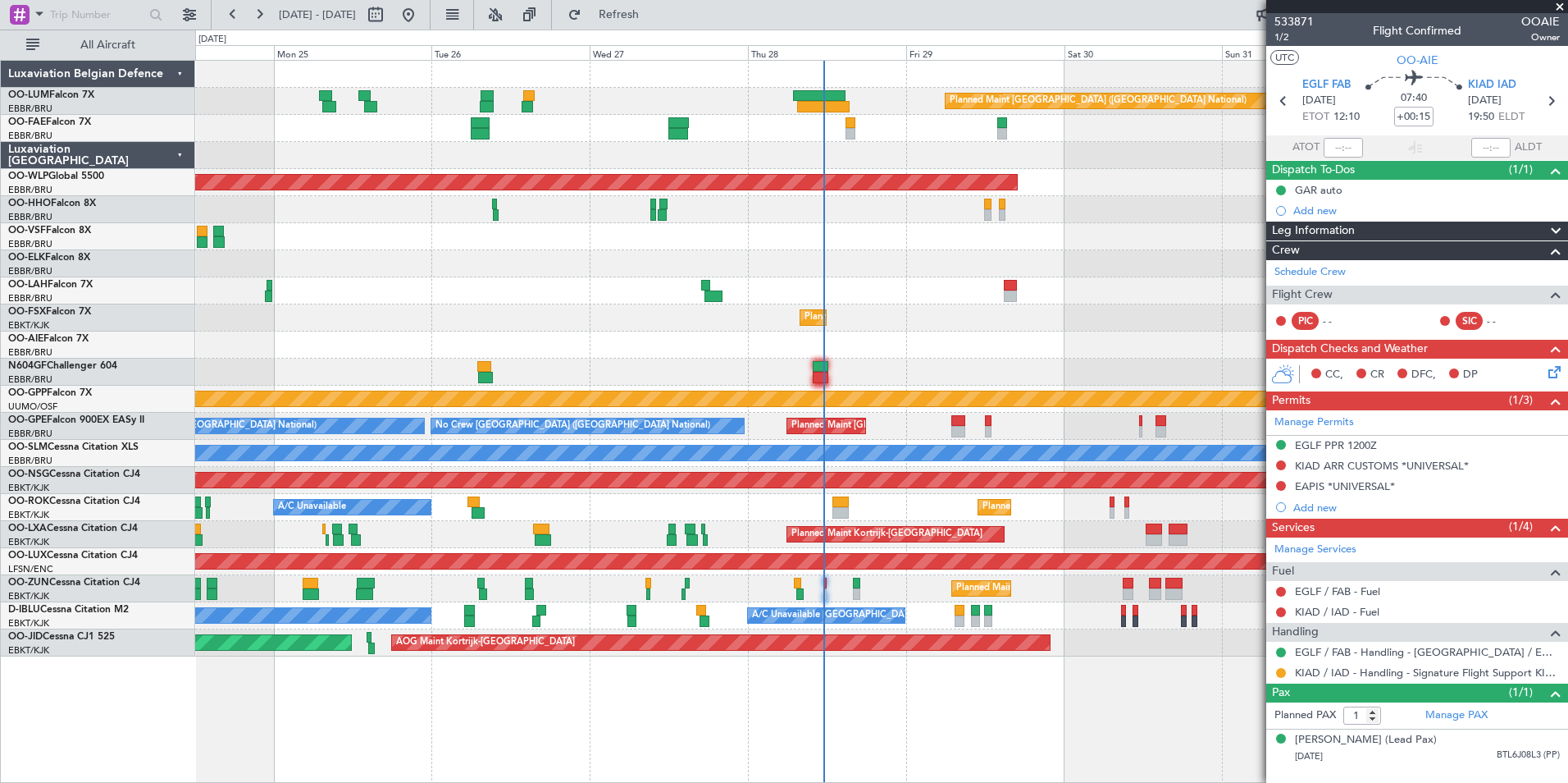
click at [815, 506] on div "Planned Maint Paris (Le Bourget) Planned Maint Kortrijk-Wevelgem A/C Unavailable" at bounding box center [881, 507] width 1372 height 27
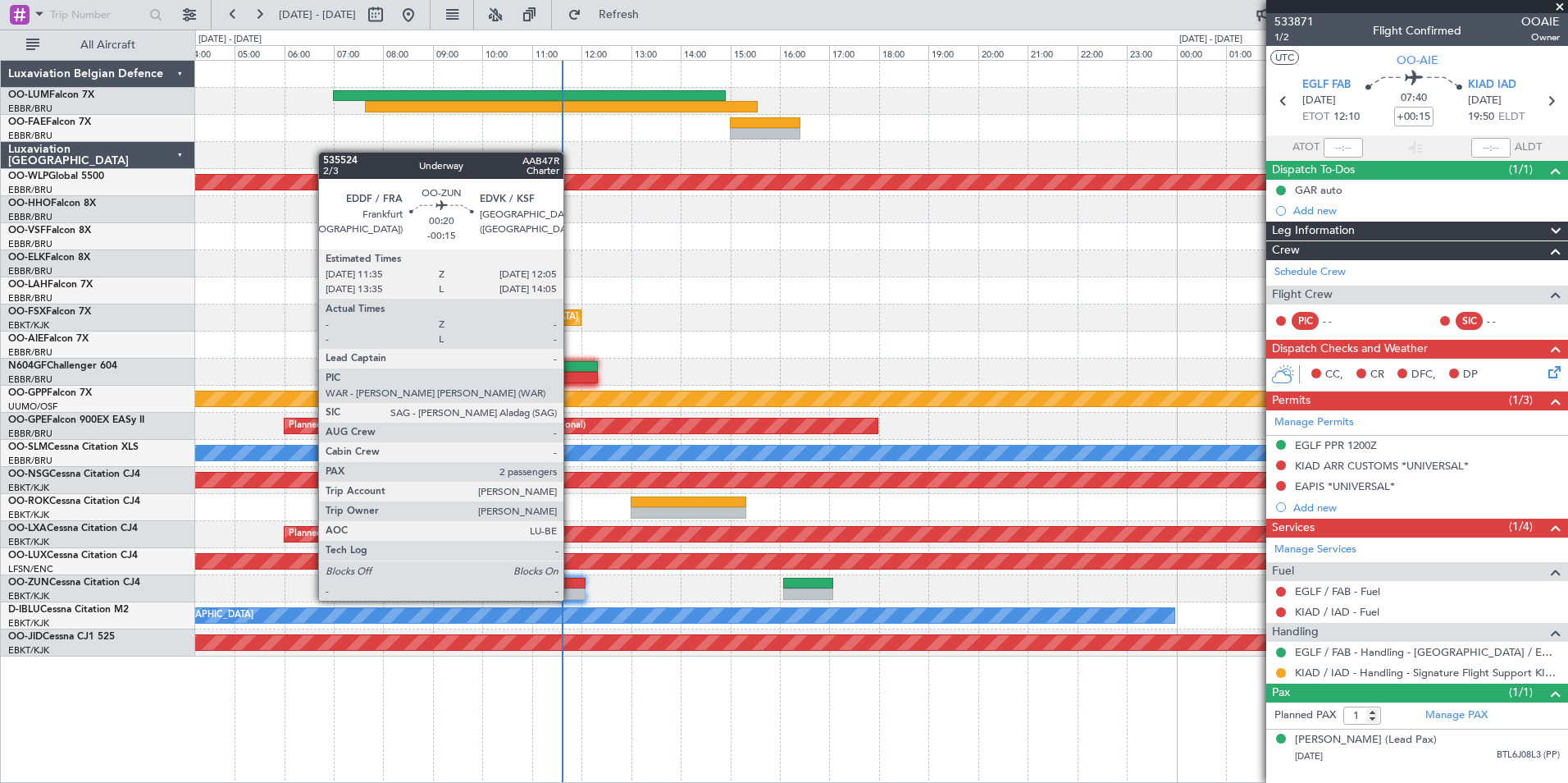
click at [571, 584] on div at bounding box center [572, 583] width 25 height 12
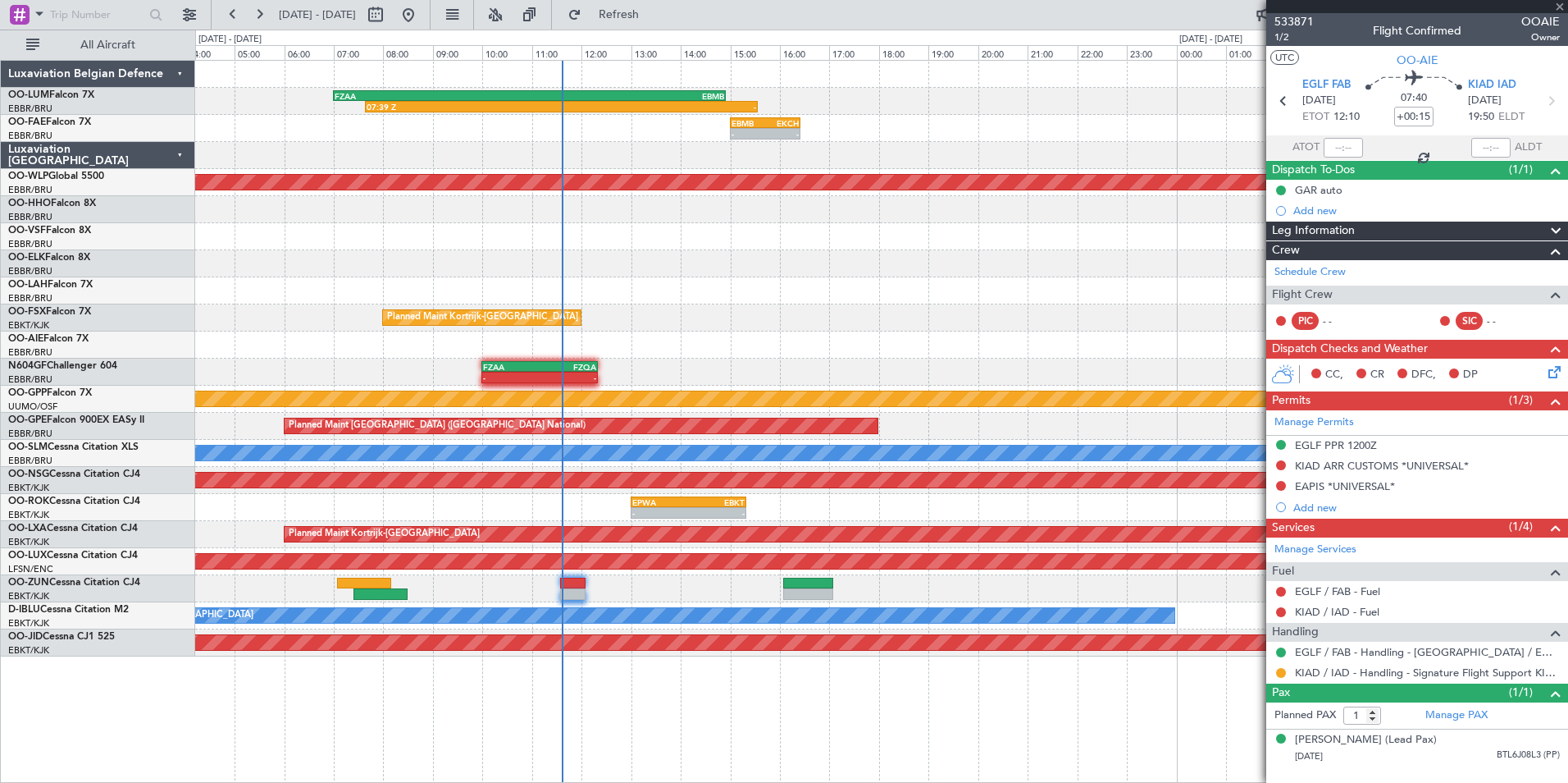
type input "-00:15"
type input "2"
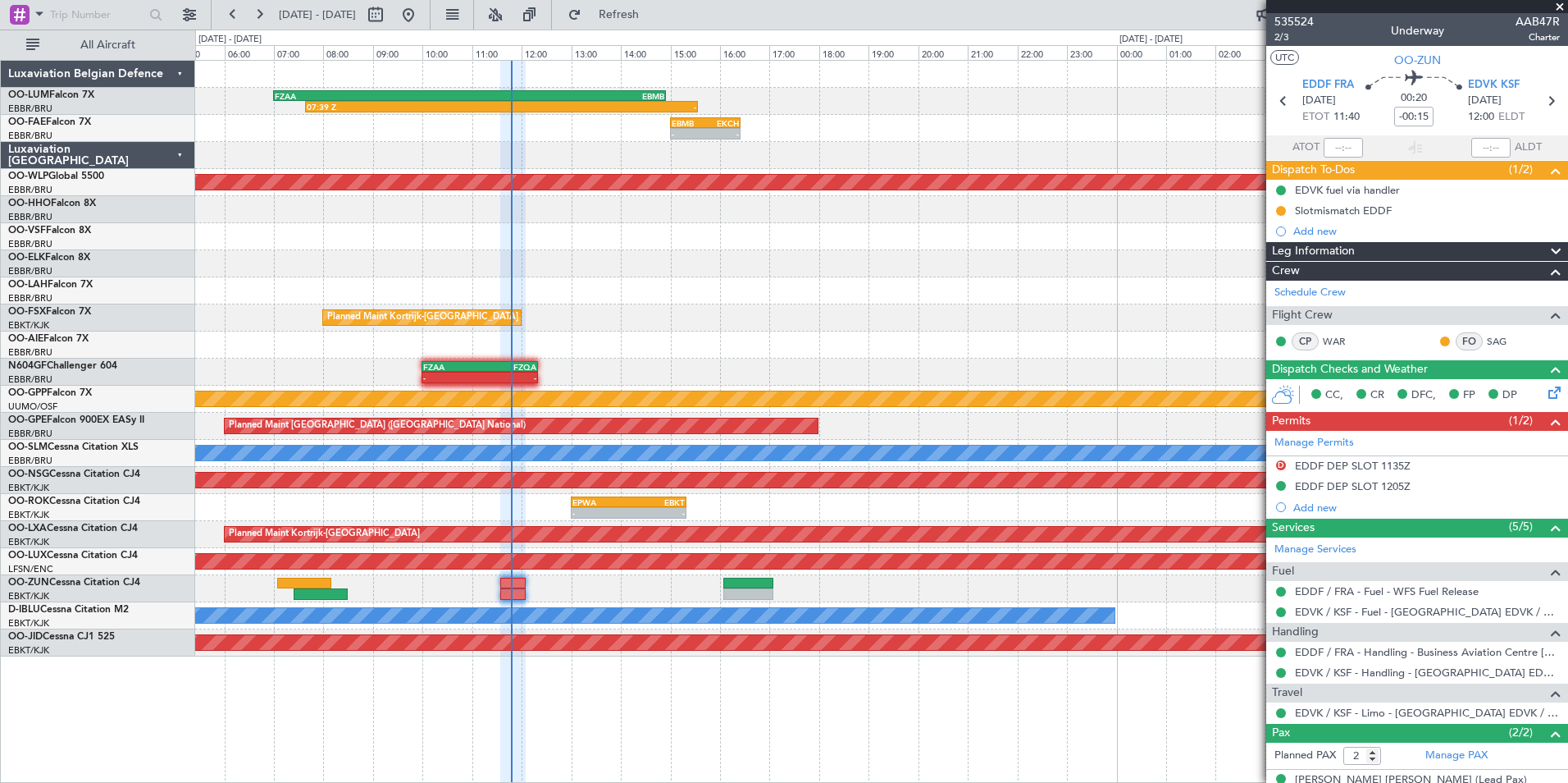
click at [682, 444] on div "Planned Maint Brussels (Brussels National) 07:39 Z - FZAA 07:00 Z EBMB 14:55 Z …" at bounding box center [881, 359] width 1372 height 595
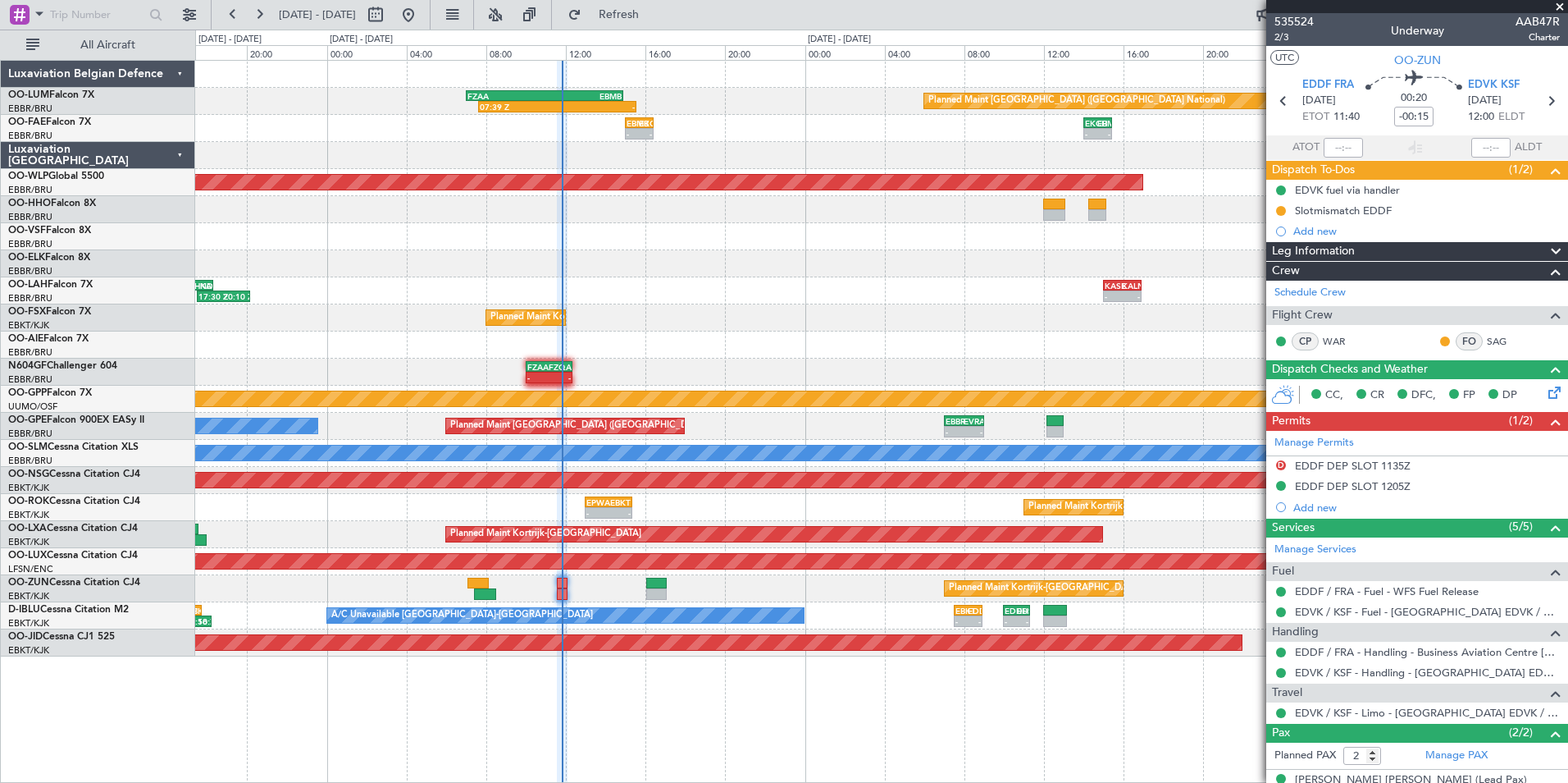
click at [523, 381] on div "- - FZAA 10:00 Z FZQA 12:20 Z" at bounding box center [881, 372] width 1372 height 27
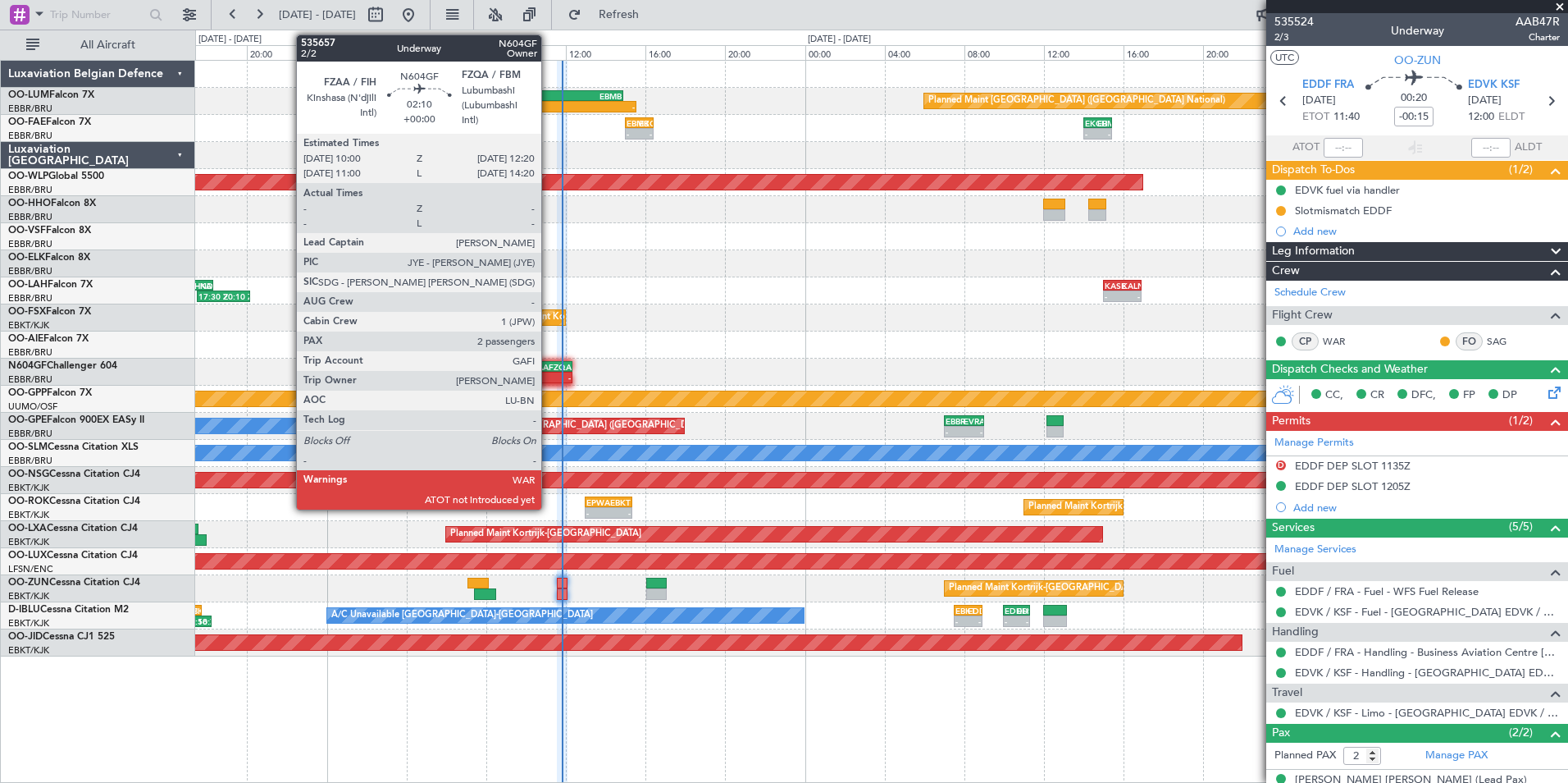
click at [548, 364] on div "FZQA" at bounding box center [559, 367] width 22 height 10
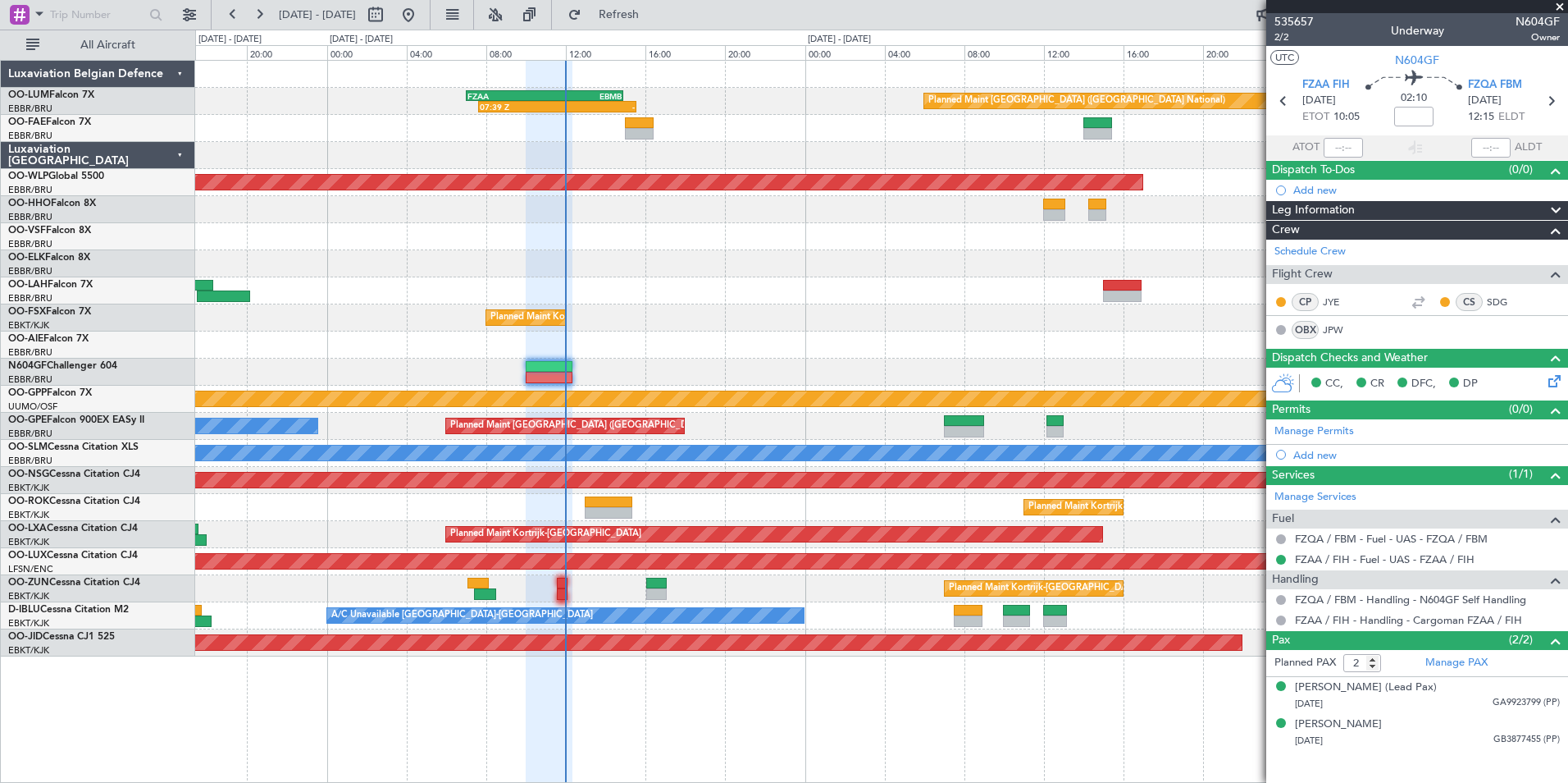
click at [613, 564] on div "Planned Maint [GEOGRAPHIC_DATA] ([GEOGRAPHIC_DATA])" at bounding box center [881, 561] width 1372 height 27
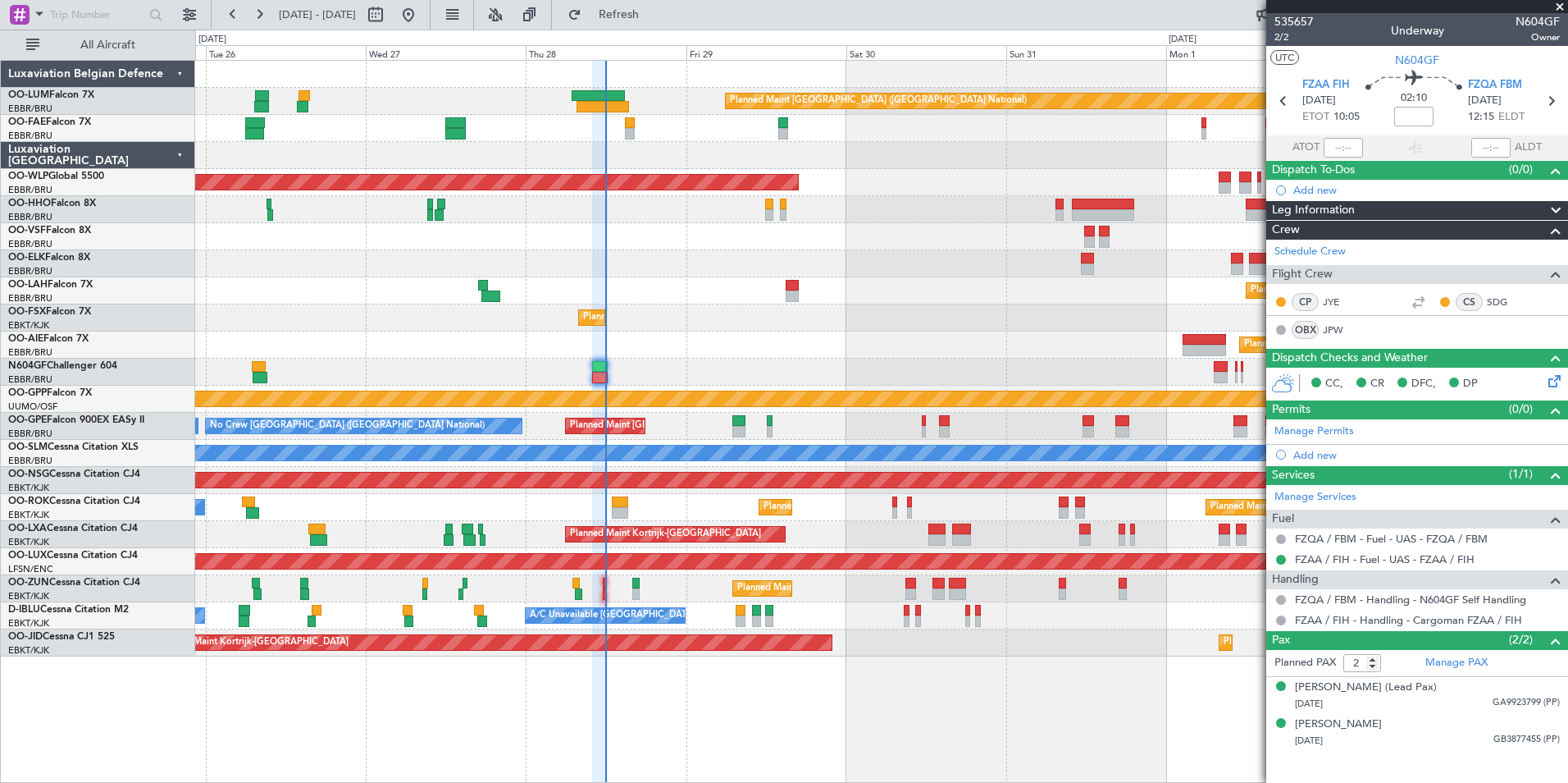
click at [646, 292] on div "Planned Maint [PERSON_NAME]-[GEOGRAPHIC_DATA][PERSON_NAME] ([GEOGRAPHIC_DATA][P…" at bounding box center [881, 290] width 1372 height 27
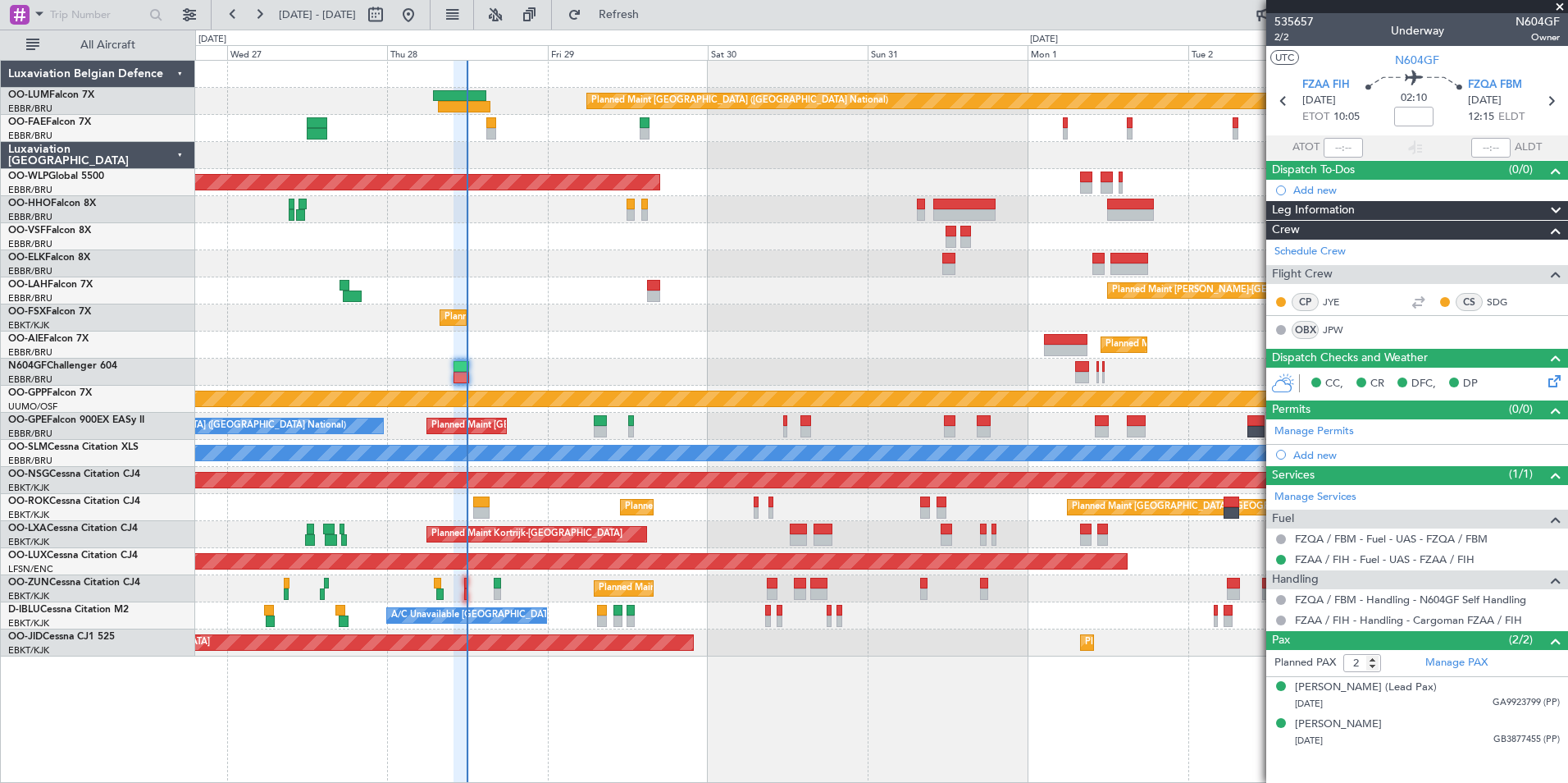
click at [504, 137] on div "Owner Melsbroek Air Base" at bounding box center [881, 128] width 1372 height 27
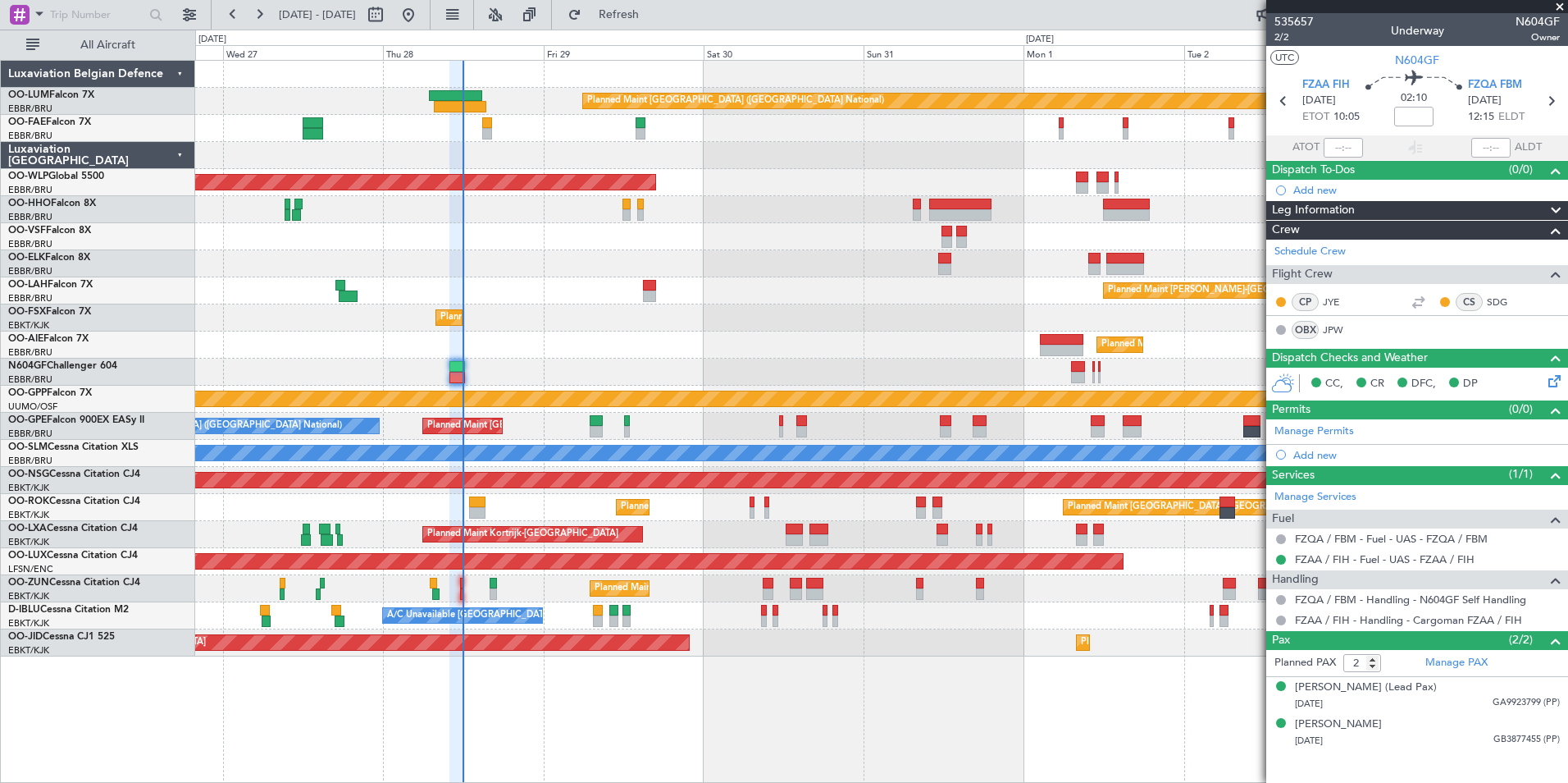
click at [539, 230] on div "Planned Maint [GEOGRAPHIC_DATA] ([GEOGRAPHIC_DATA] National) Owner [GEOGRAPHIC_…" at bounding box center [881, 359] width 1372 height 595
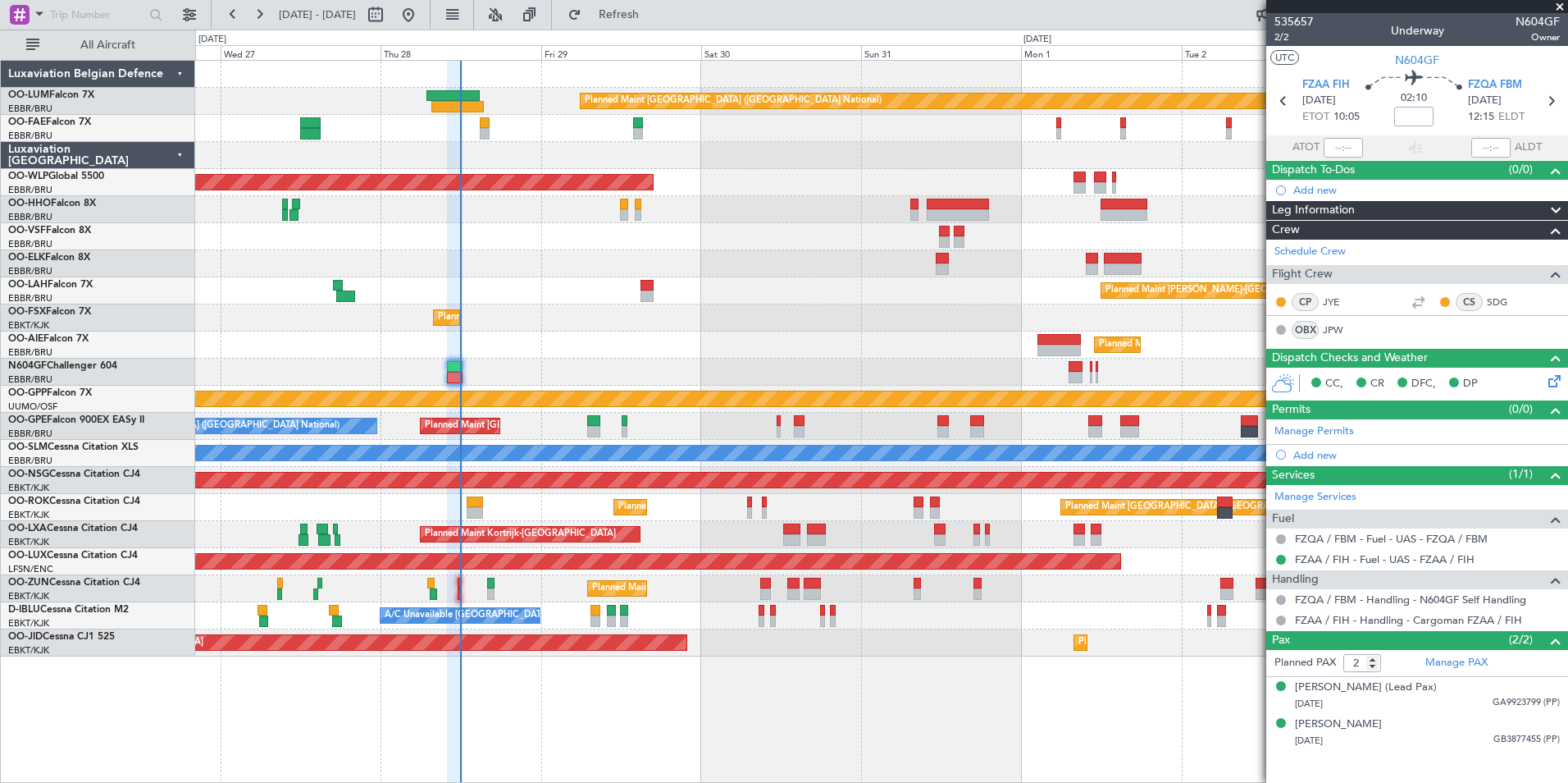
click at [469, 377] on div at bounding box center [881, 372] width 1372 height 27
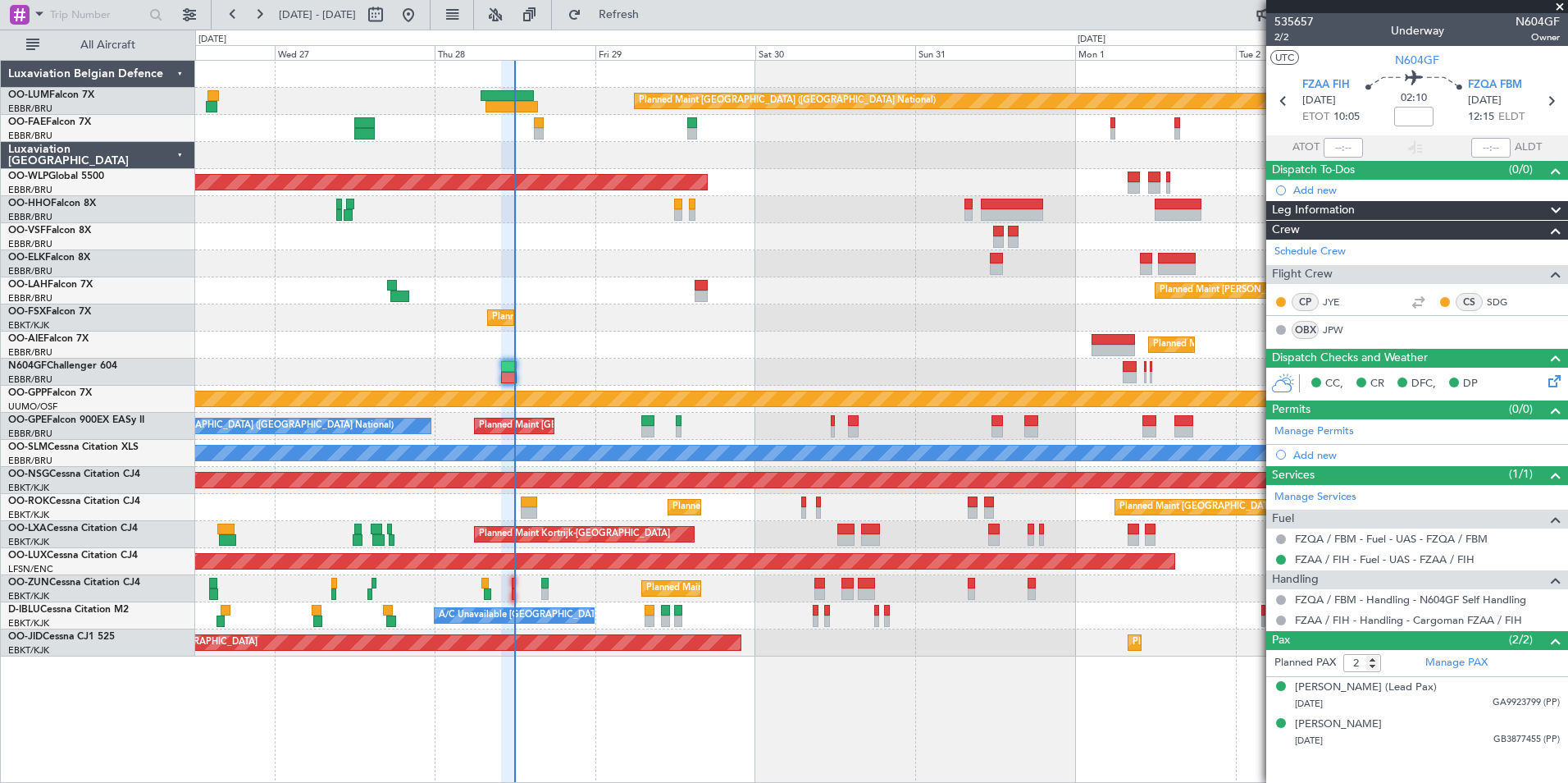
click at [532, 350] on div "Planned Maint [GEOGRAPHIC_DATA] ([GEOGRAPHIC_DATA] National) Owner [GEOGRAPHIC_…" at bounding box center [881, 359] width 1372 height 595
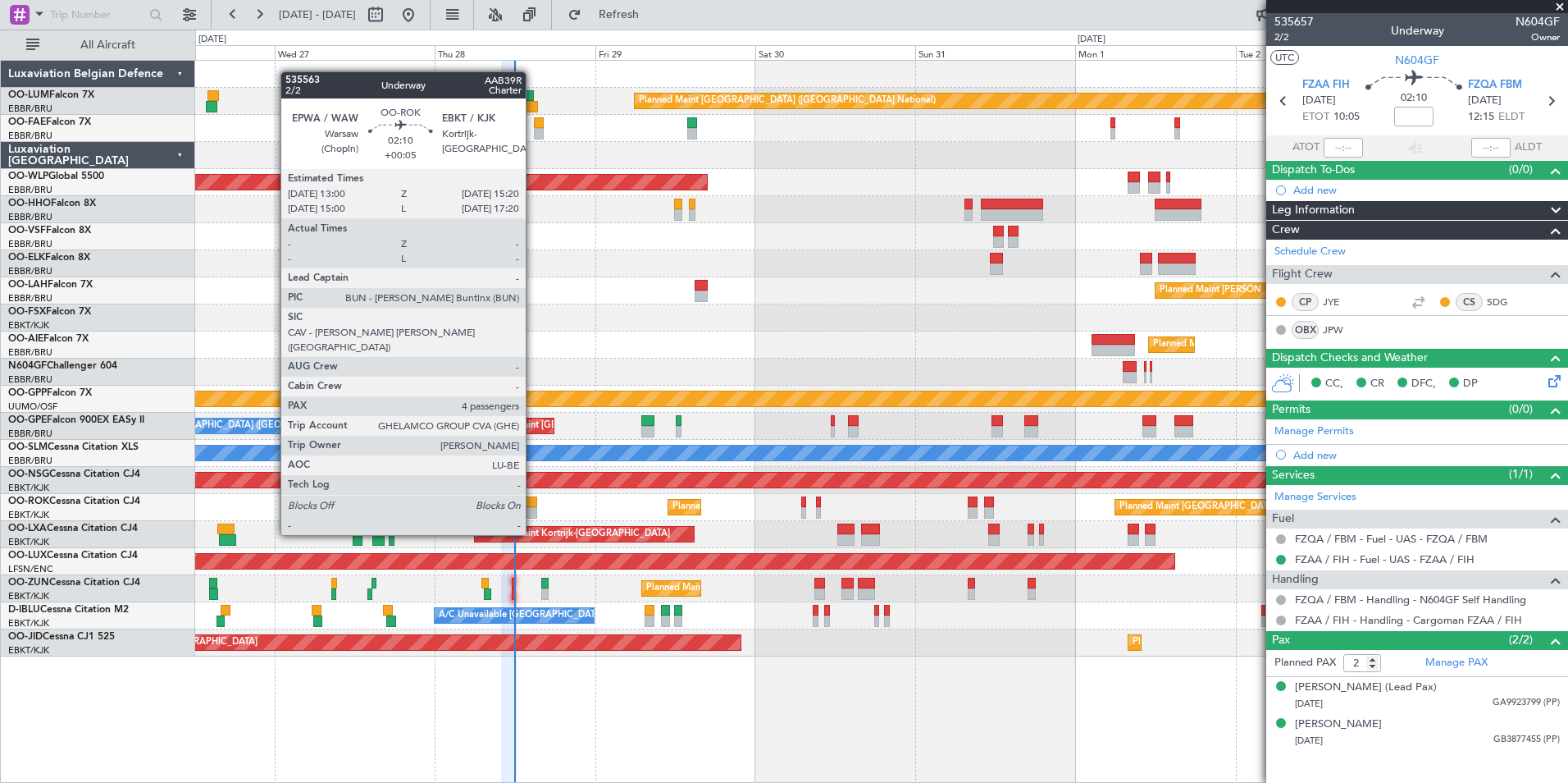
click at [533, 503] on div at bounding box center [528, 502] width 16 height 12
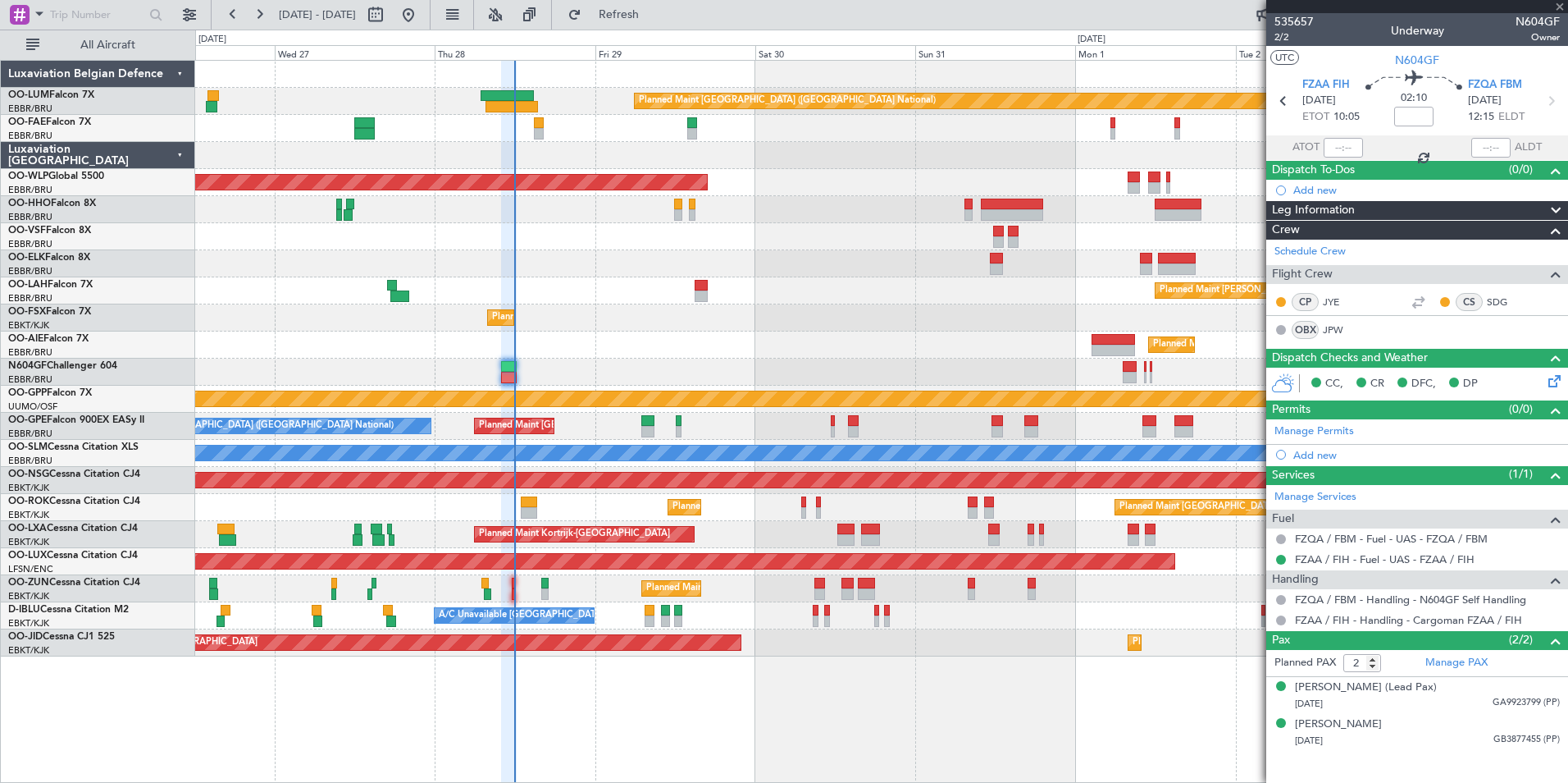
type input "+00:05"
type input "4"
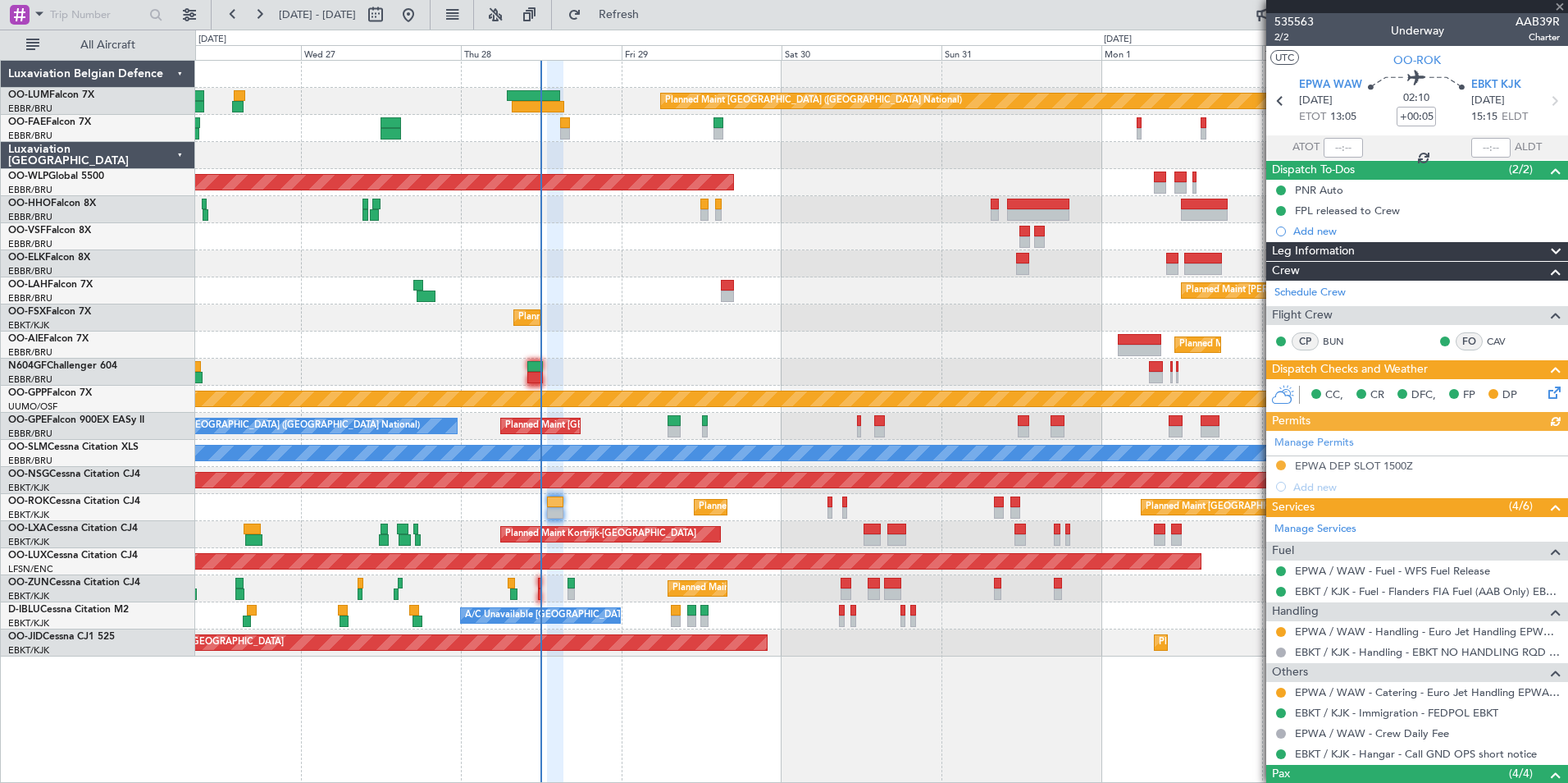
click at [635, 386] on div "Planned Maint [GEOGRAPHIC_DATA] ([GEOGRAPHIC_DATA] National) Owner [GEOGRAPHIC_…" at bounding box center [881, 359] width 1372 height 595
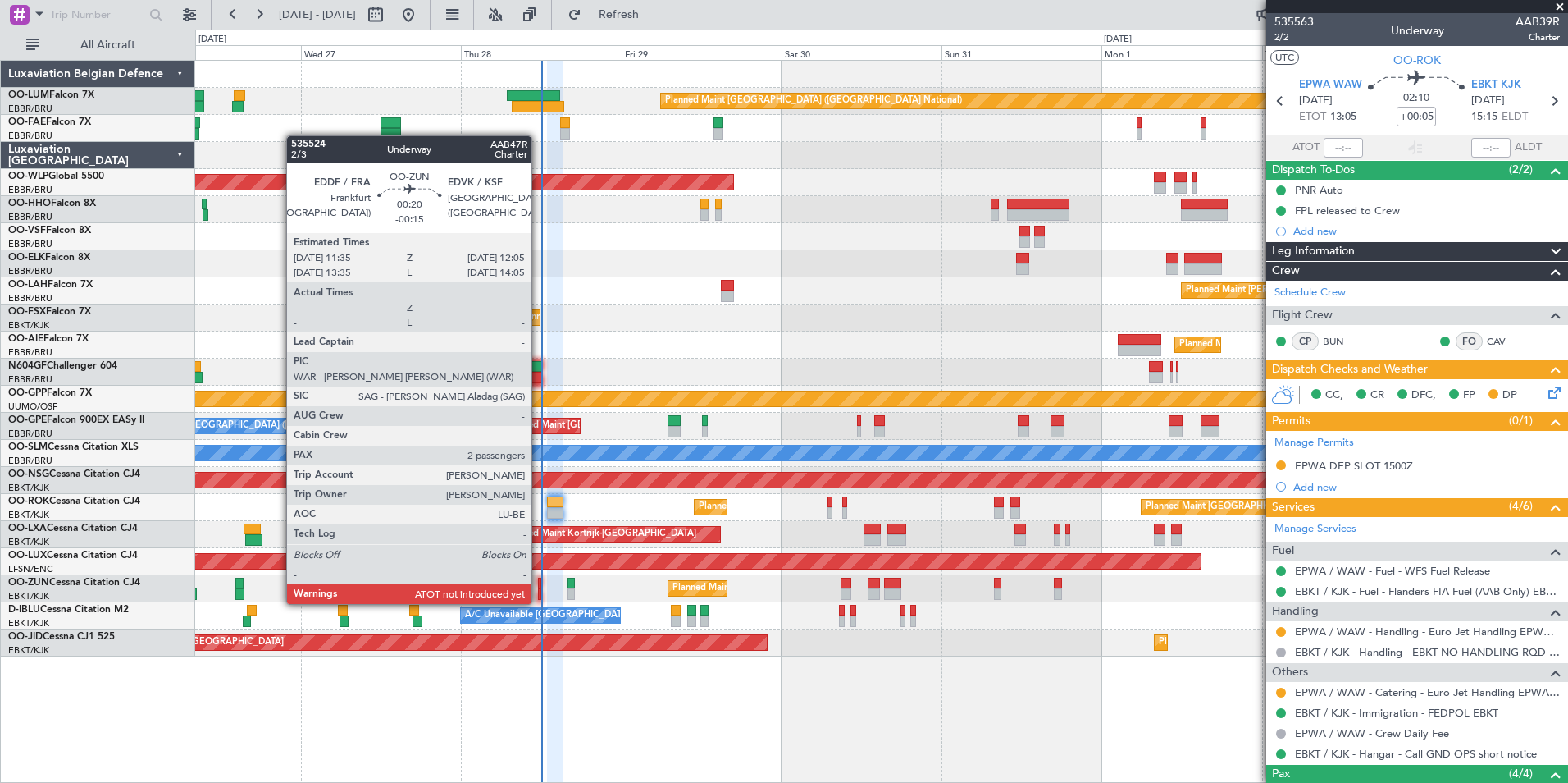
click at [539, 587] on div at bounding box center [539, 583] width 4 height 12
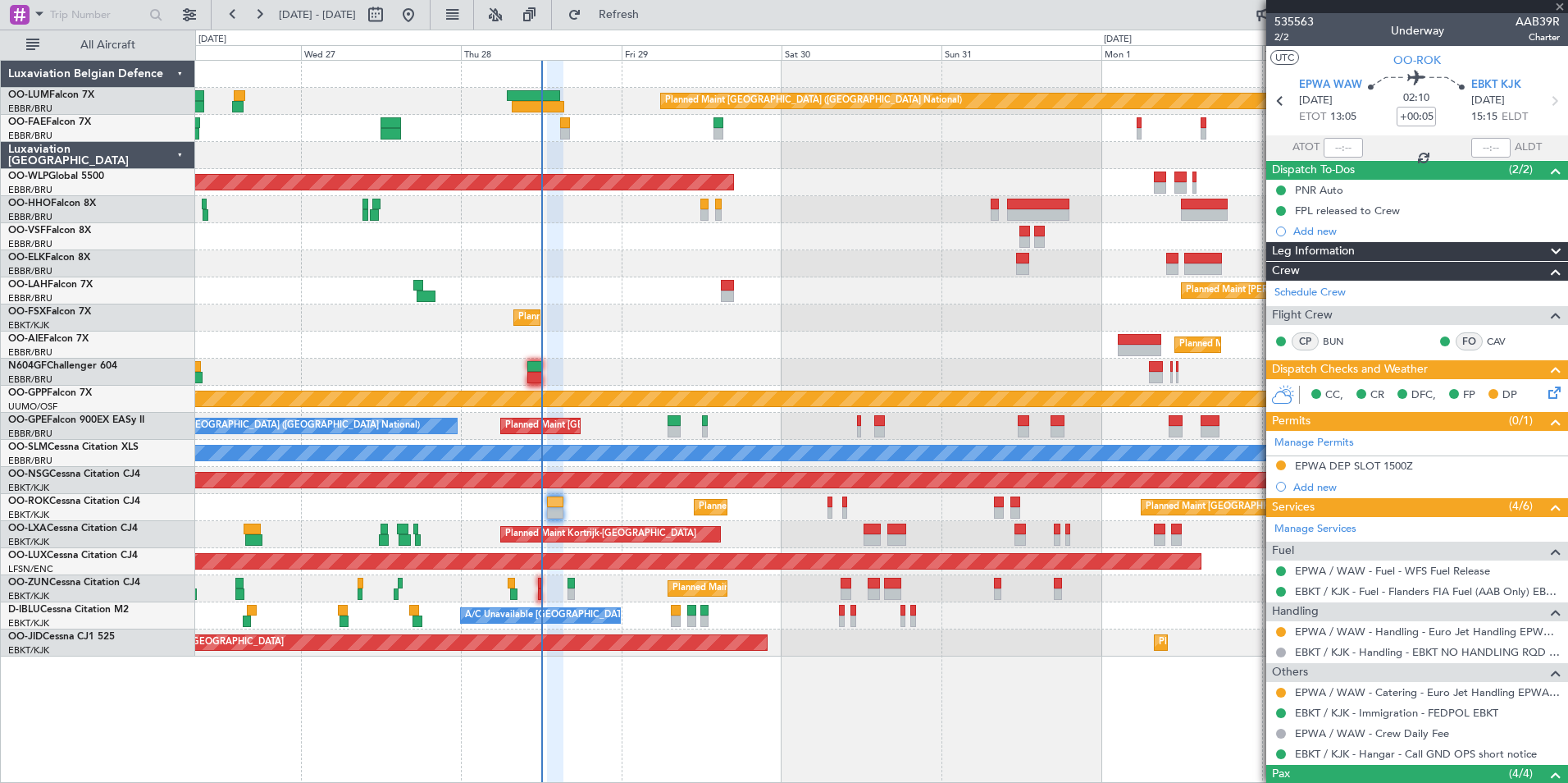
type input "-00:15"
type input "2"
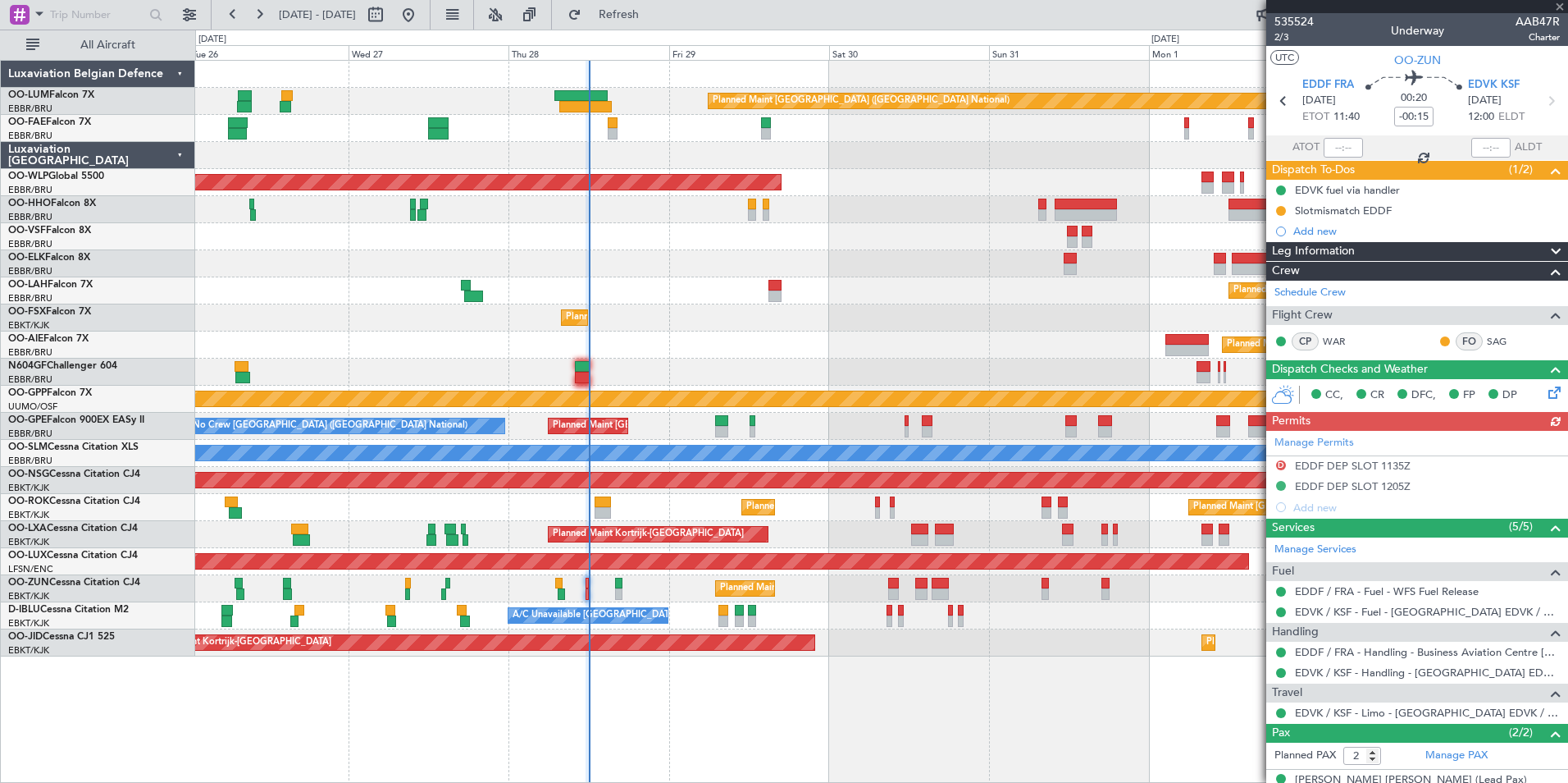
click at [604, 601] on div "Planned Maint [GEOGRAPHIC_DATA] ([GEOGRAPHIC_DATA] National) Owner [GEOGRAPHIC_…" at bounding box center [881, 359] width 1372 height 595
click at [664, 506] on div "Planned Maint Kortrijk-[GEOGRAPHIC_DATA] Planned Maint [GEOGRAPHIC_DATA] ([GEOG…" at bounding box center [881, 507] width 1372 height 27
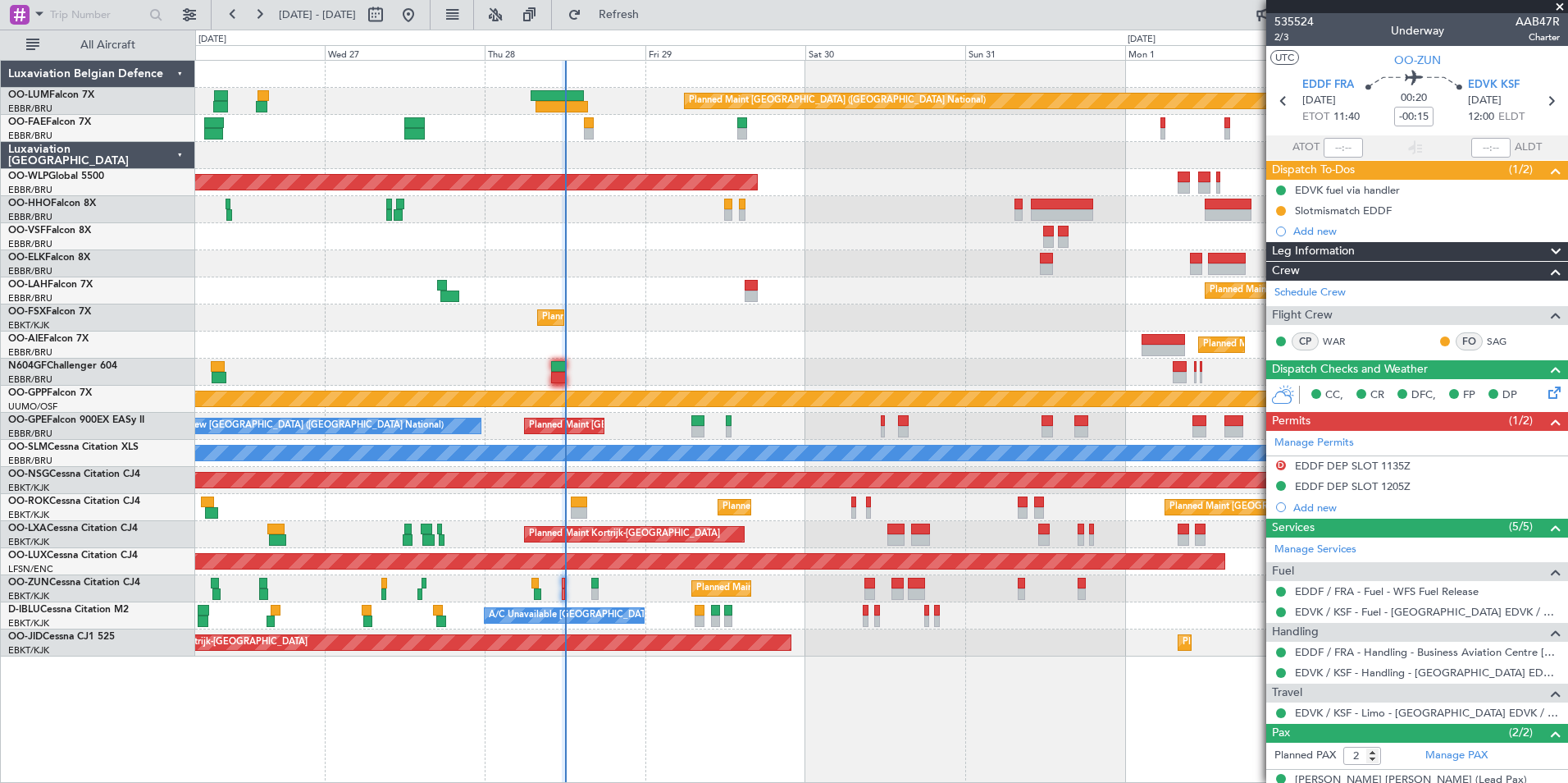
click at [652, 310] on div "Planned Maint Kortrijk-[GEOGRAPHIC_DATA]" at bounding box center [881, 317] width 1372 height 27
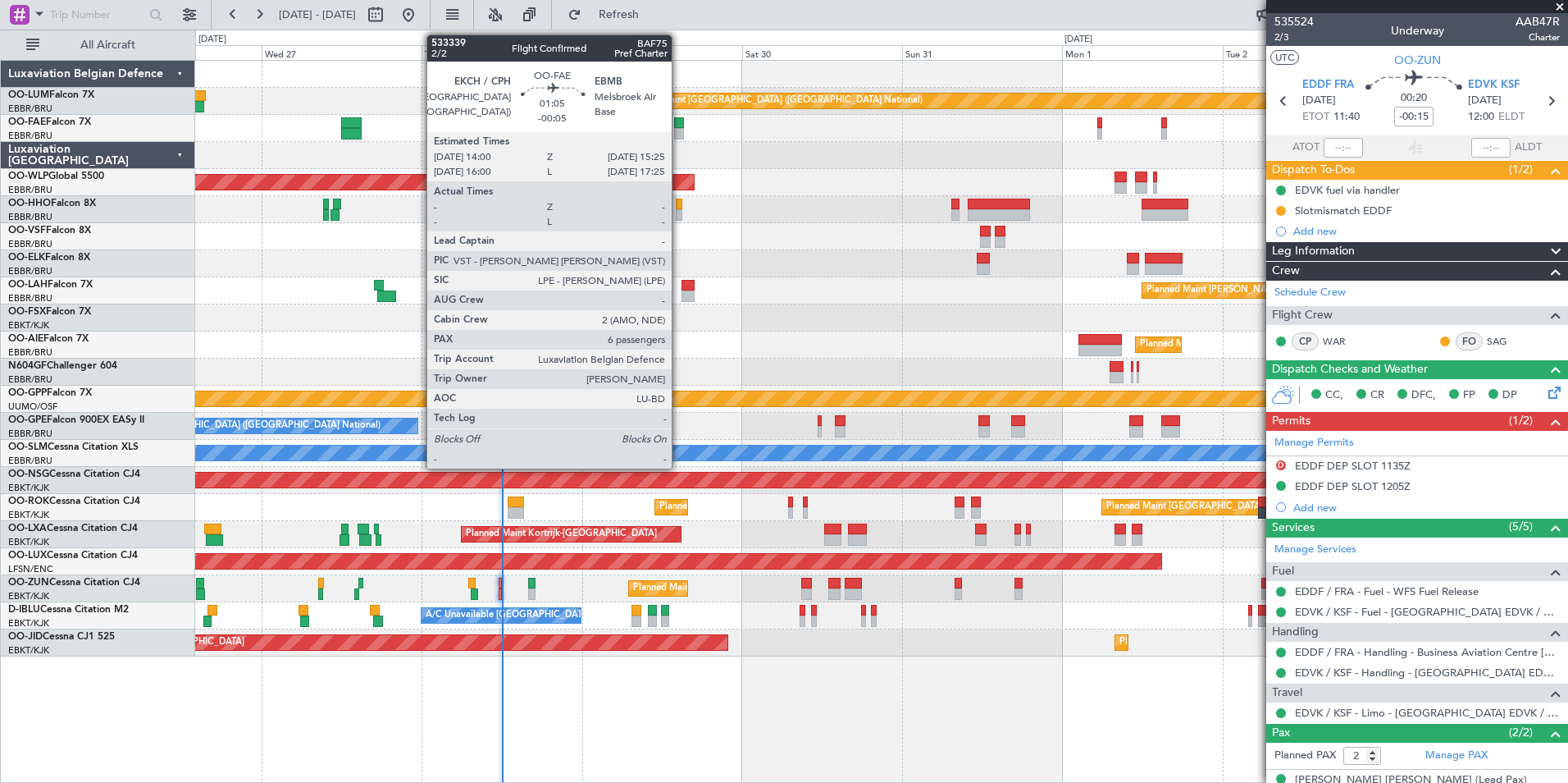
click at [679, 120] on div at bounding box center [679, 123] width 10 height 12
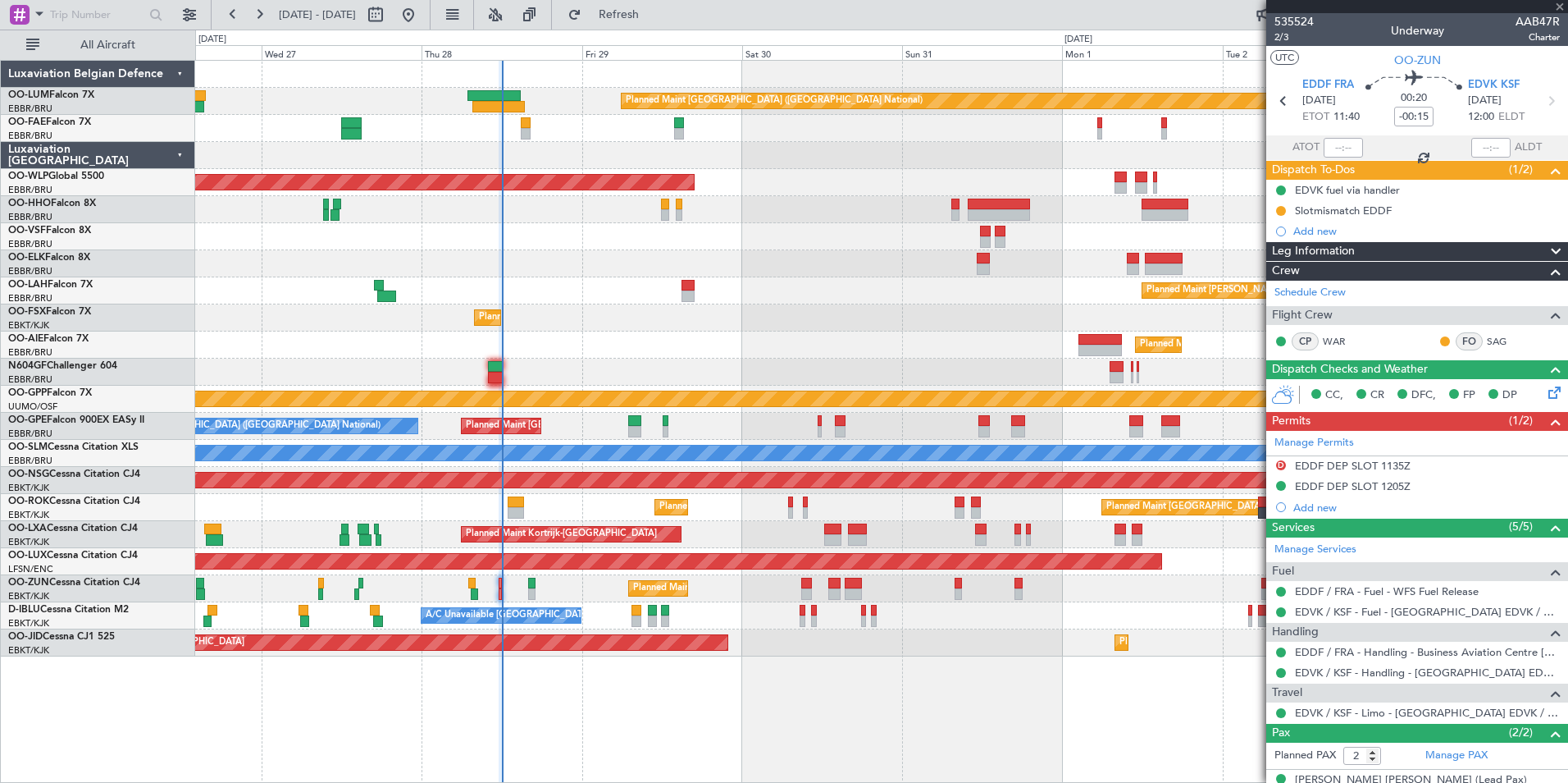
click at [714, 202] on div at bounding box center [881, 209] width 1372 height 27
type input "-00:05"
type input "6"
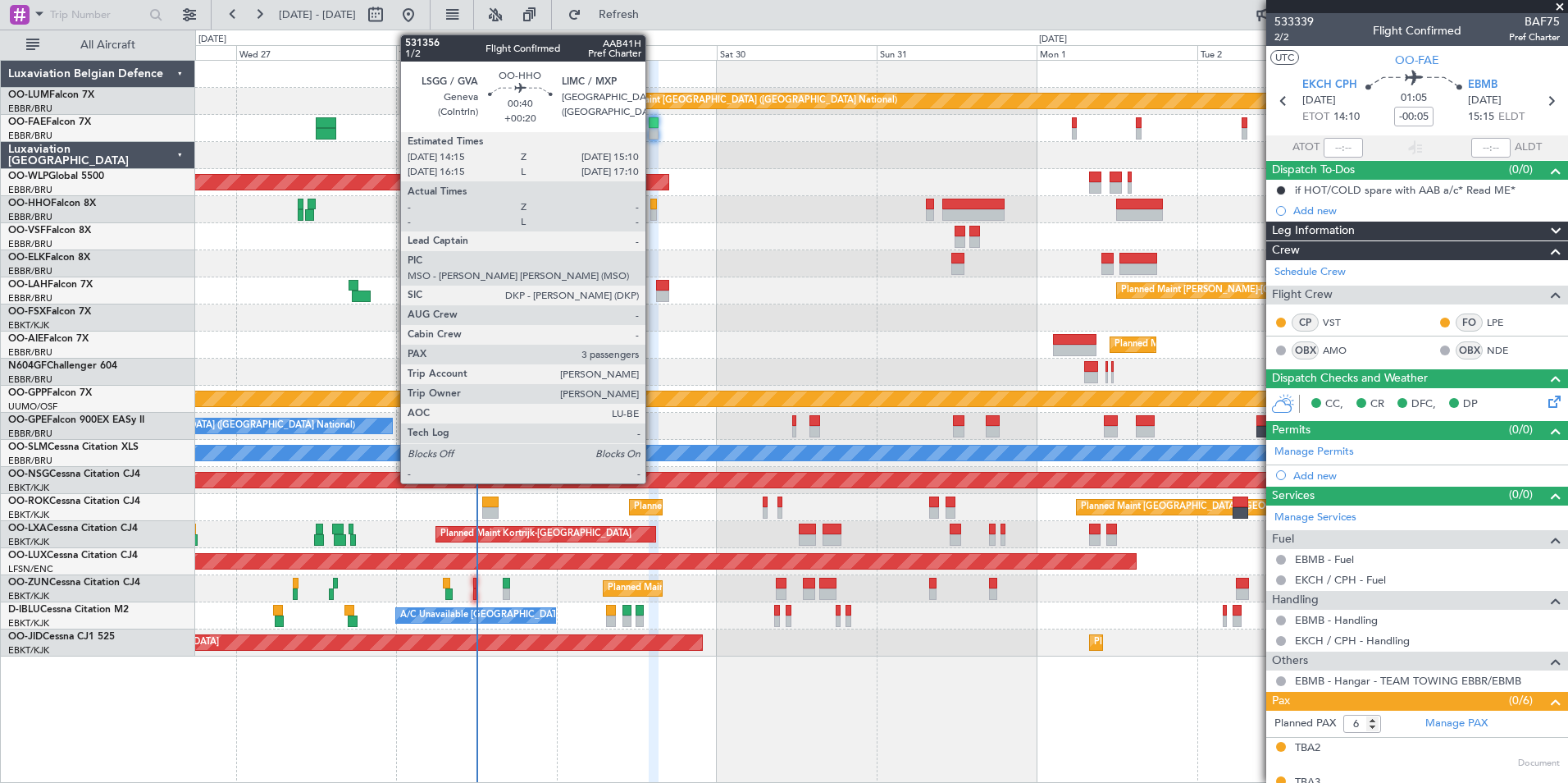
click at [653, 211] on div at bounding box center [654, 215] width 7 height 12
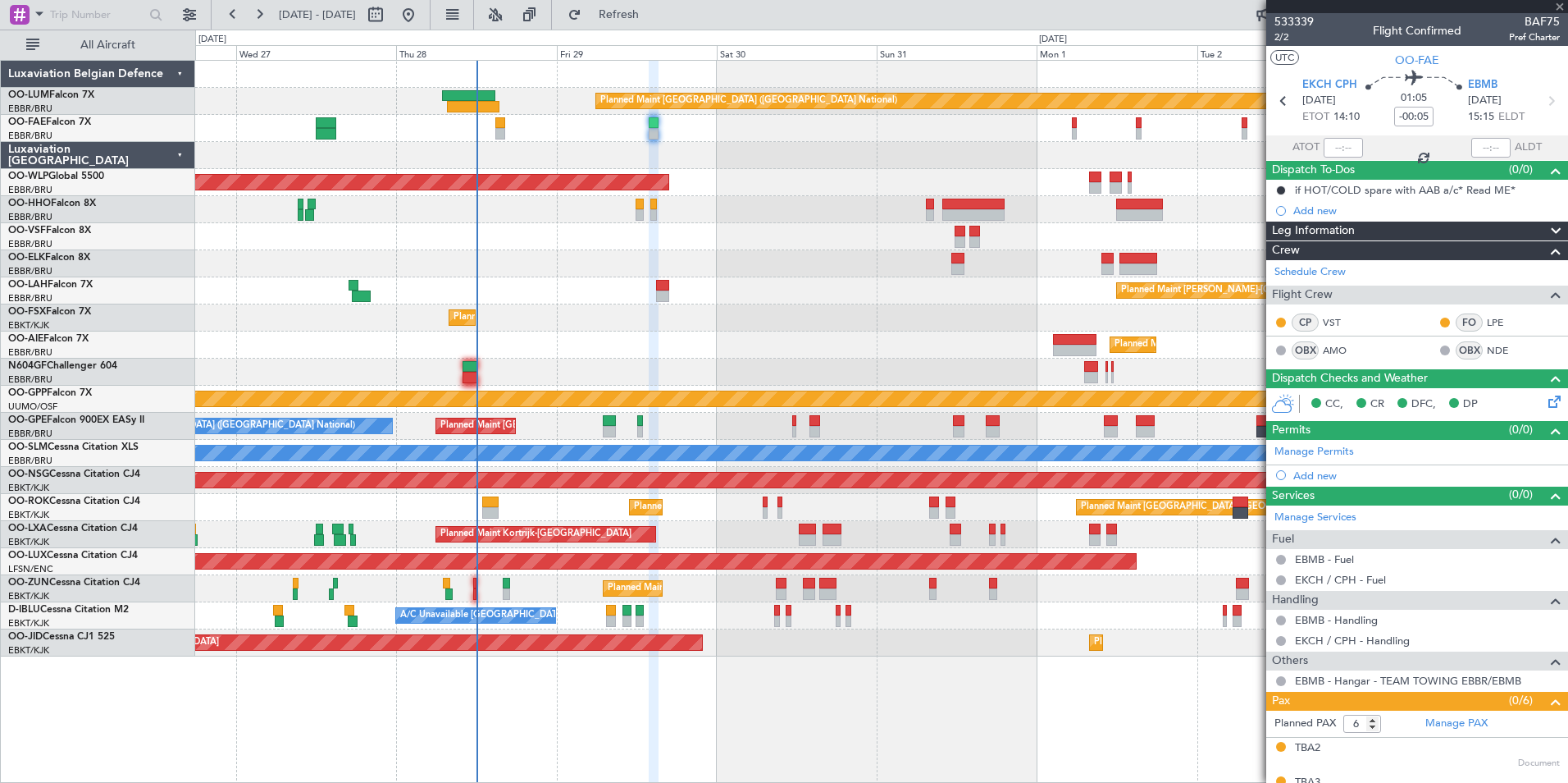
type input "+00:20"
type input "3"
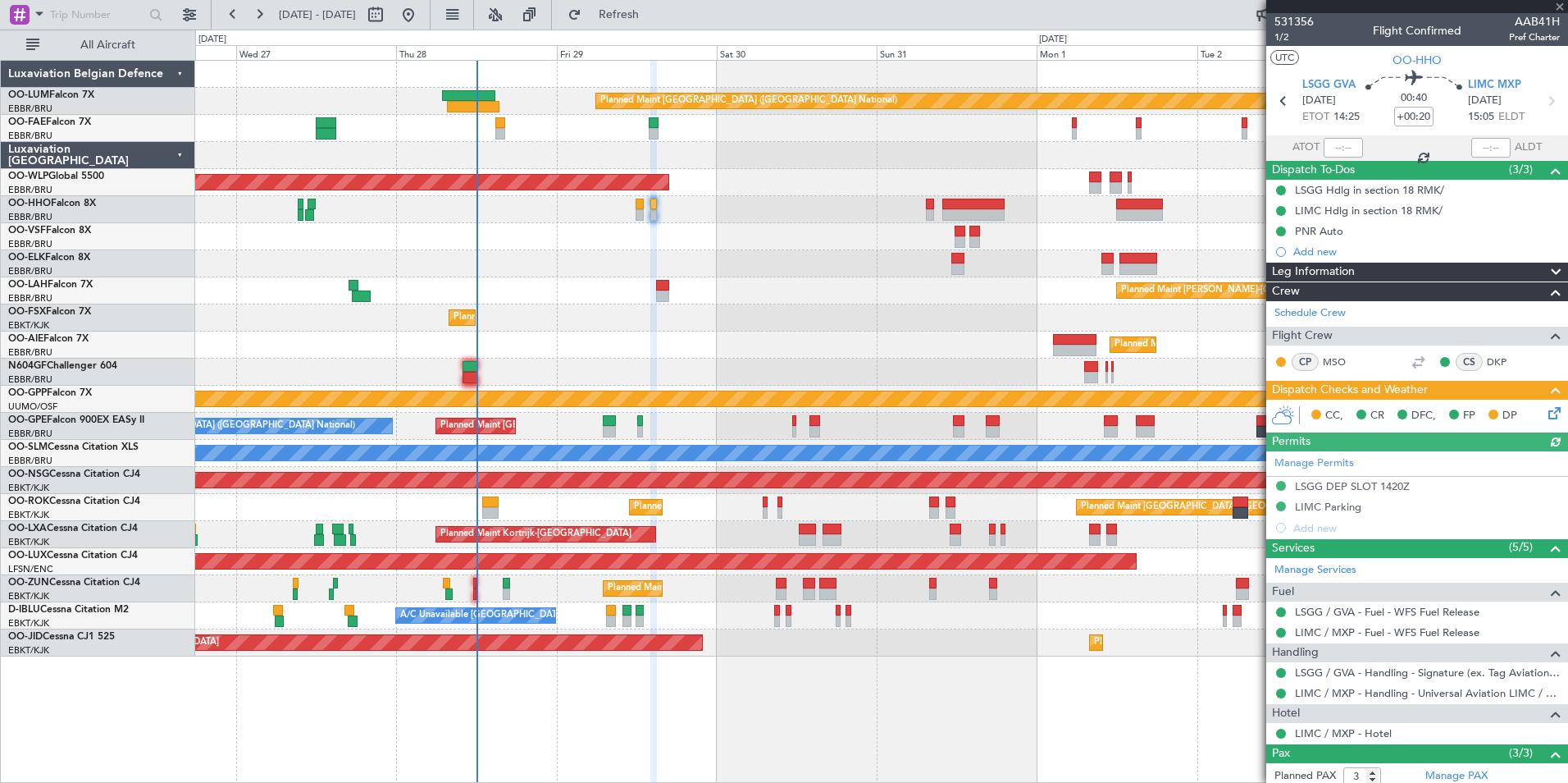
click at [1547, 408] on icon at bounding box center [1552, 410] width 13 height 13
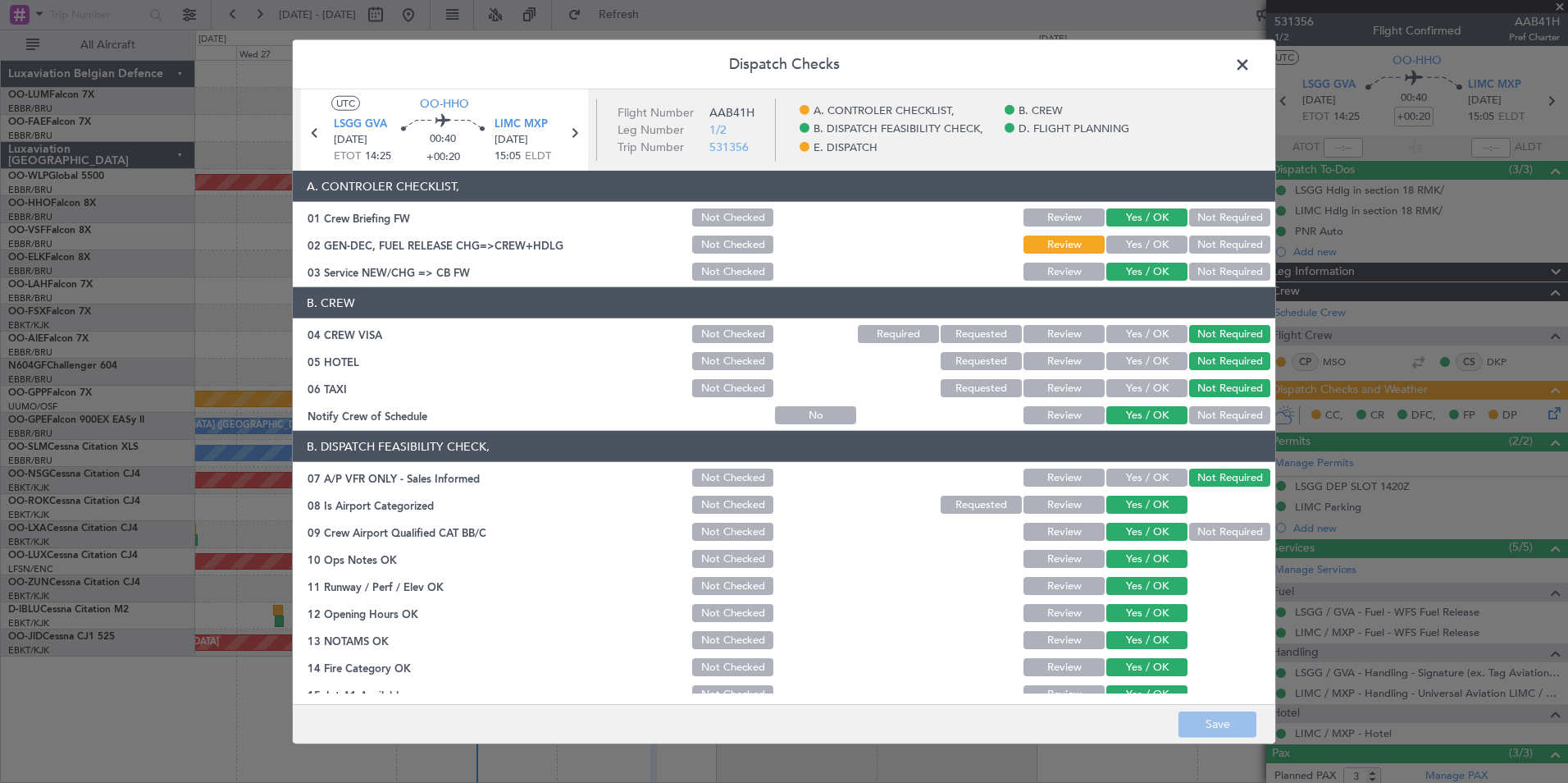
click at [1251, 65] on span at bounding box center [1251, 69] width 0 height 33
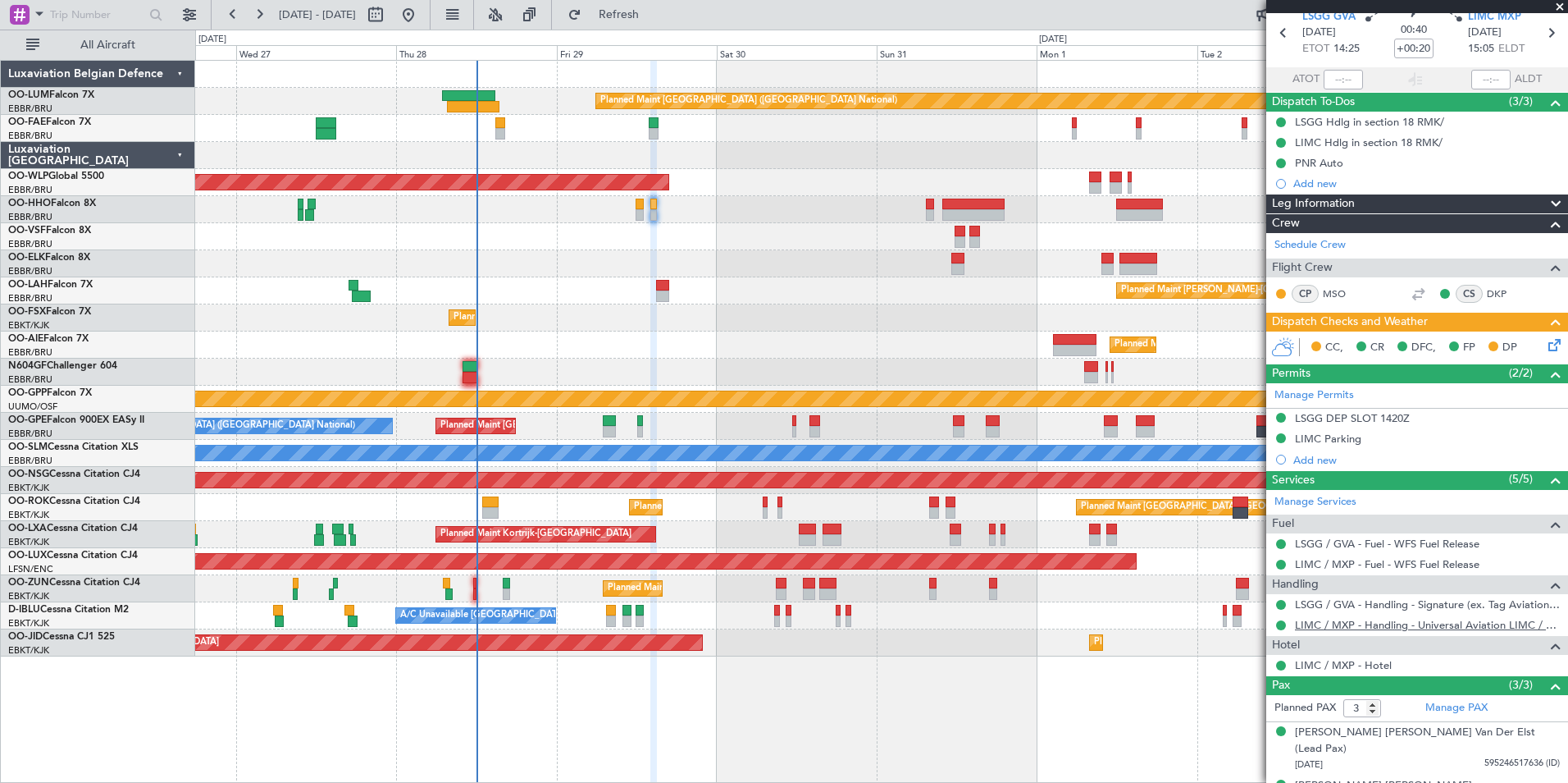
scroll to position [118, 0]
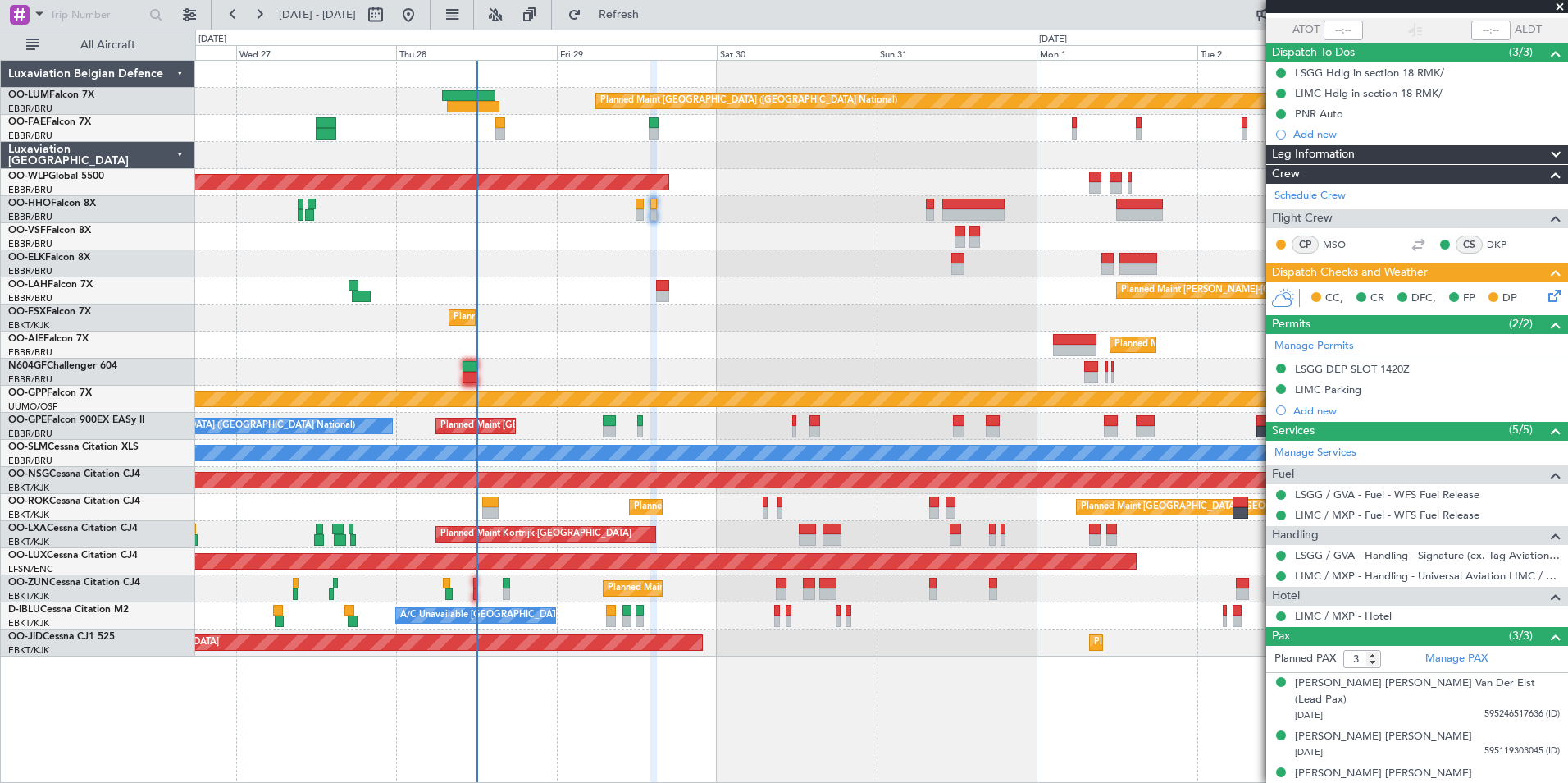
click at [632, 208] on div at bounding box center [881, 209] width 1372 height 27
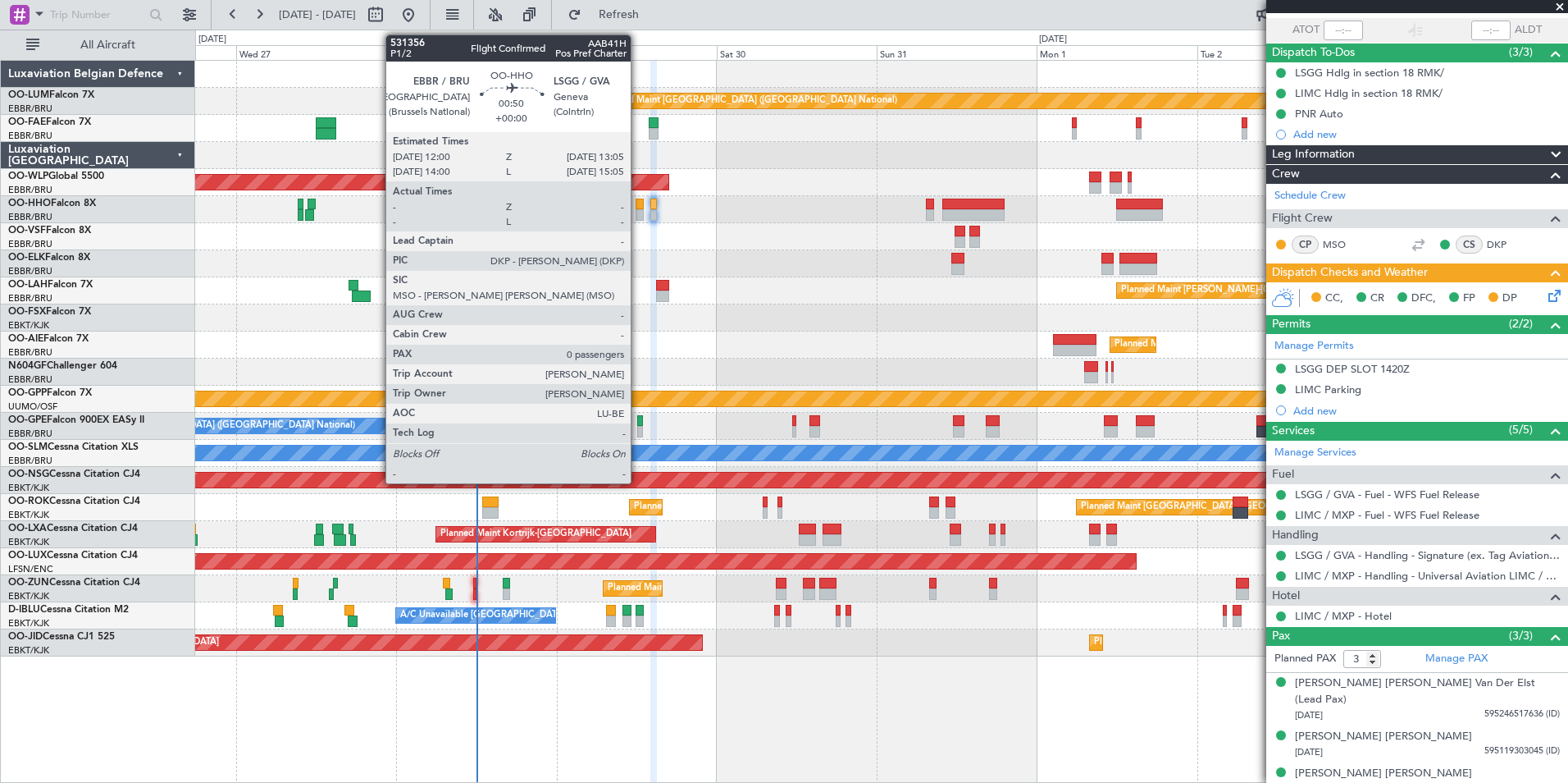
click at [641, 207] on div at bounding box center [639, 204] width 7 height 12
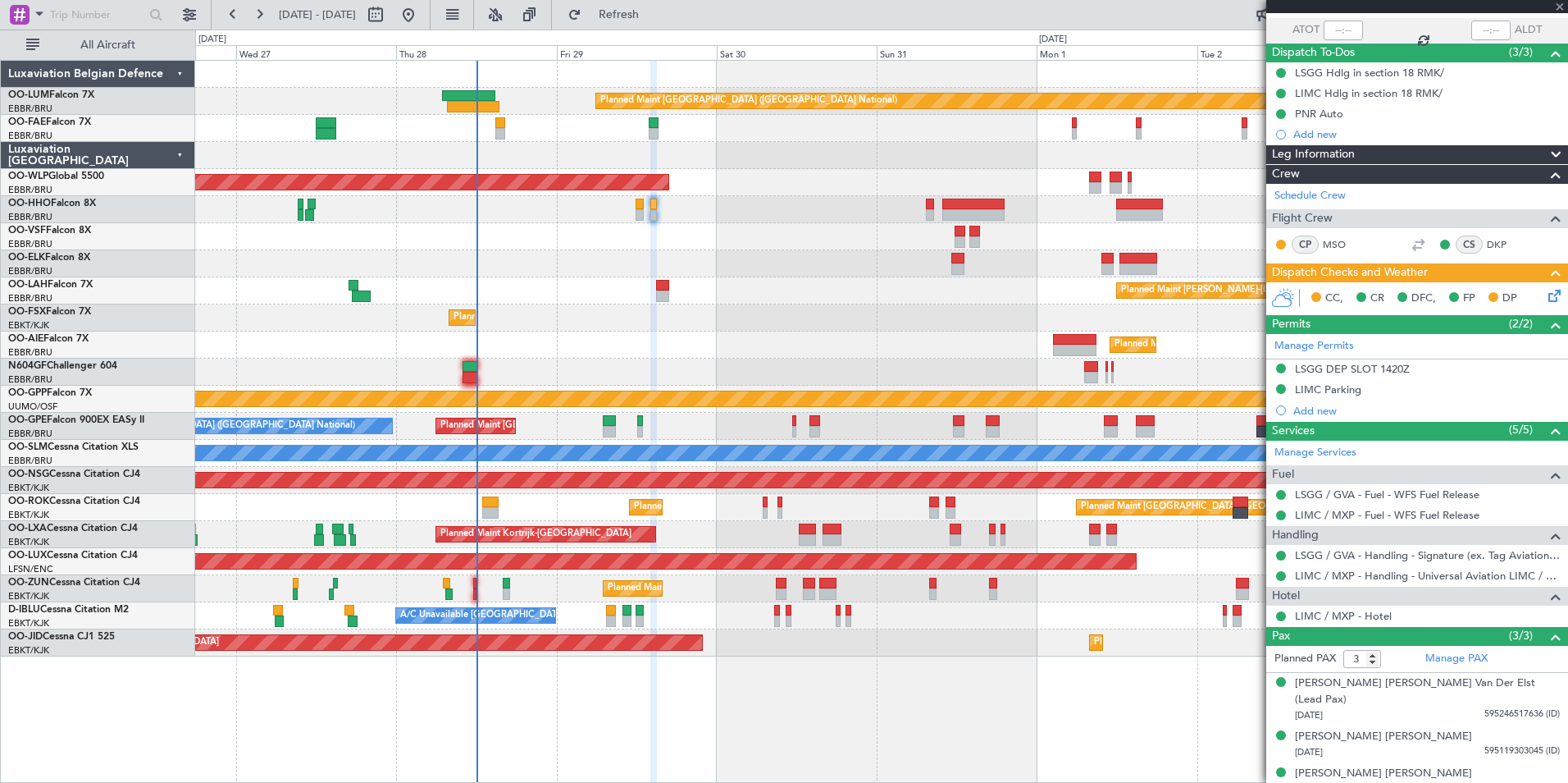
type input "0"
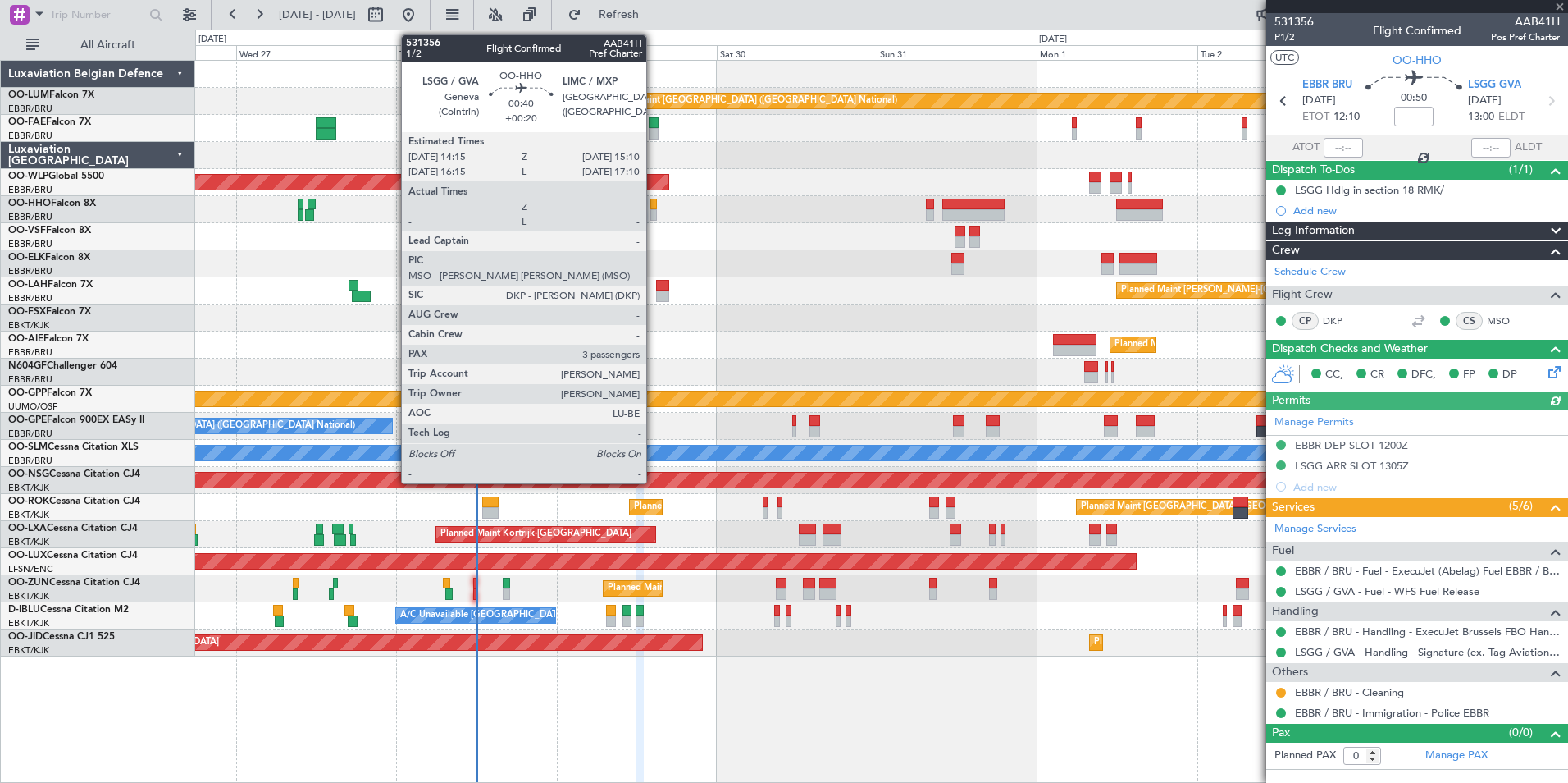
click at [654, 206] on div at bounding box center [654, 204] width 7 height 12
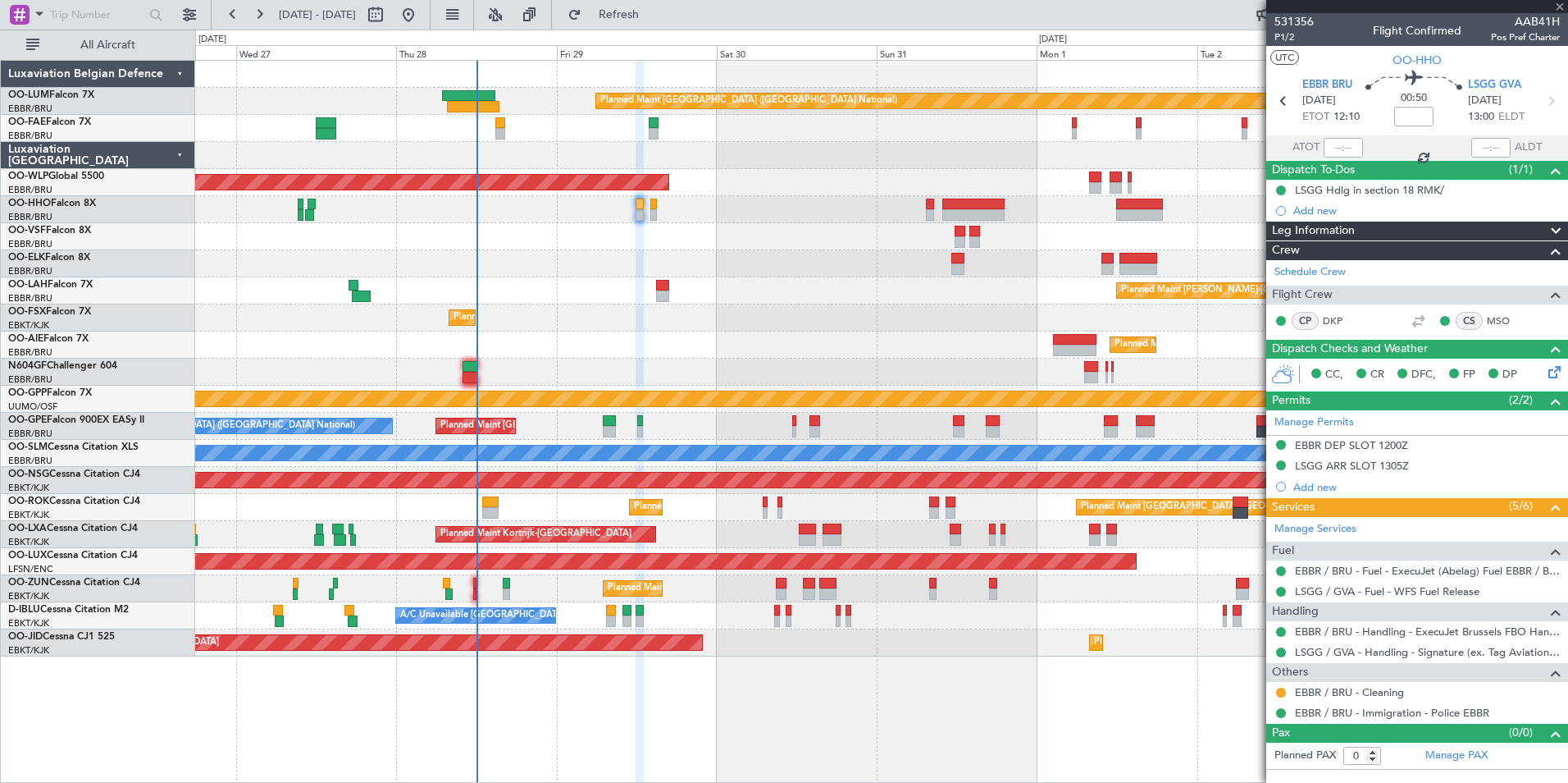
type input "+00:20"
type input "3"
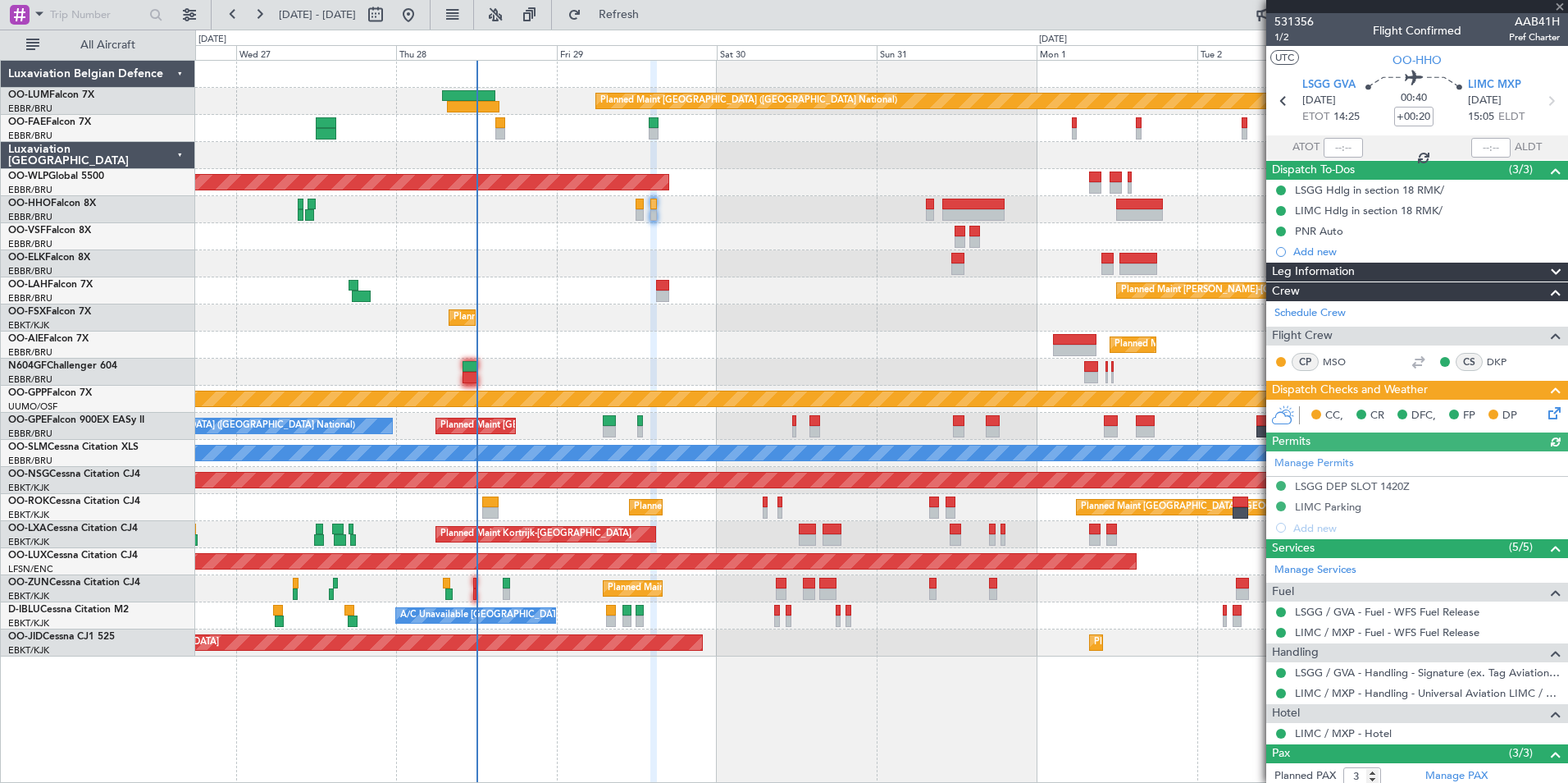
click at [1545, 411] on icon at bounding box center [1552, 410] width 13 height 13
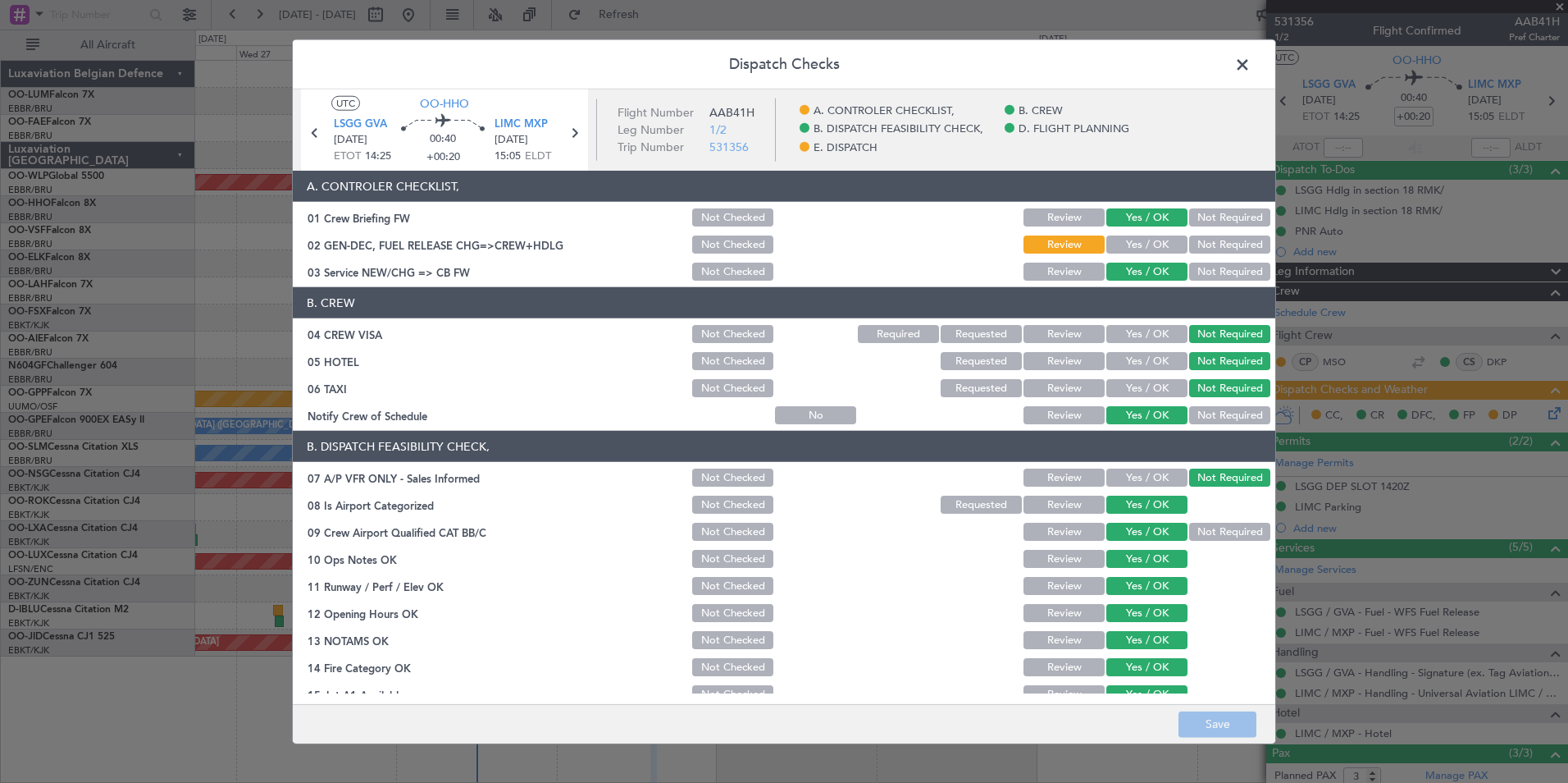
click at [703, 239] on button "Not Checked" at bounding box center [733, 244] width 81 height 18
click at [1218, 720] on button "Save" at bounding box center [1217, 724] width 78 height 26
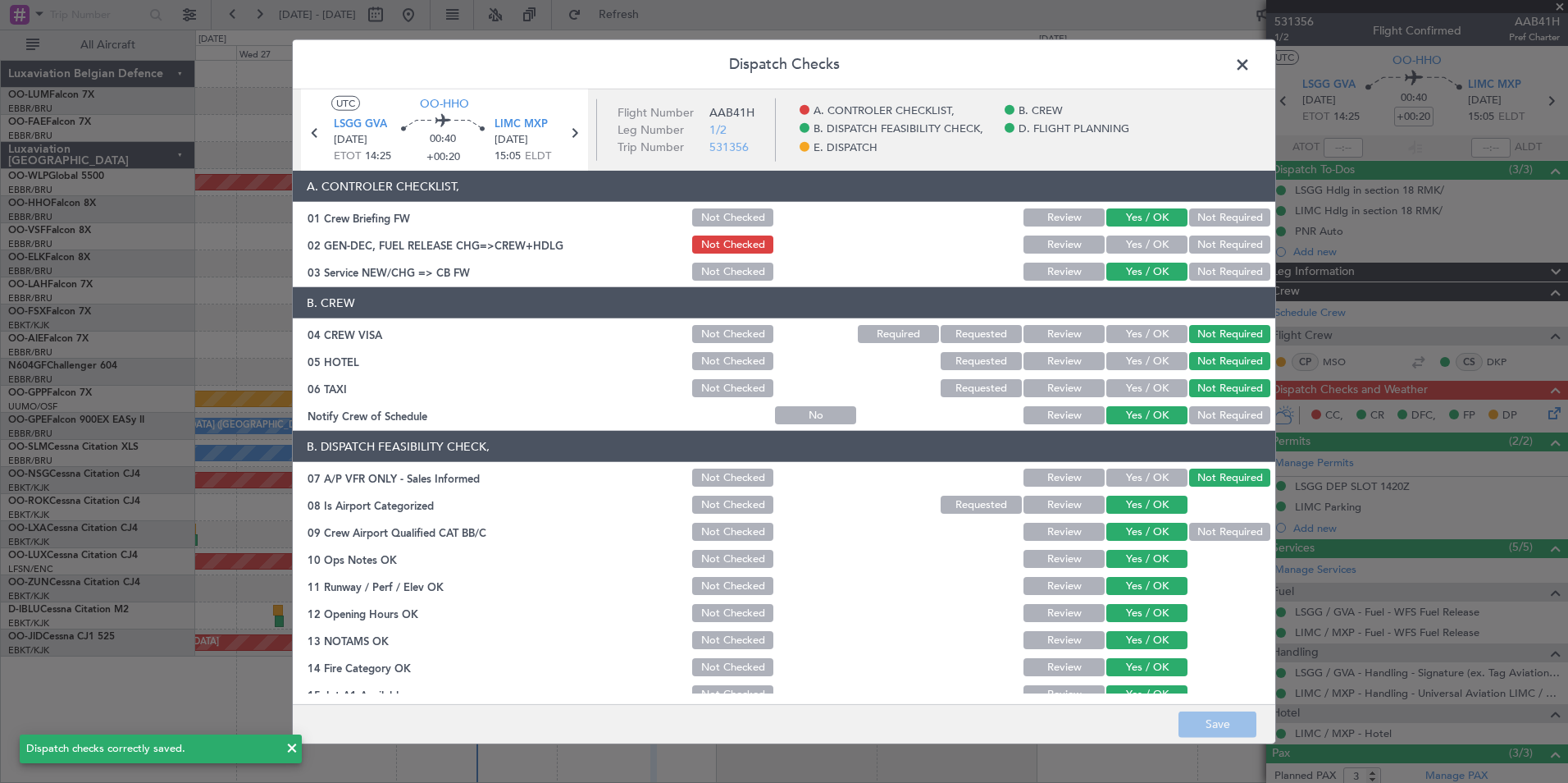
click at [1228, 57] on header "Dispatch Checks" at bounding box center [784, 65] width 983 height 49
click at [1251, 60] on span at bounding box center [1251, 69] width 0 height 33
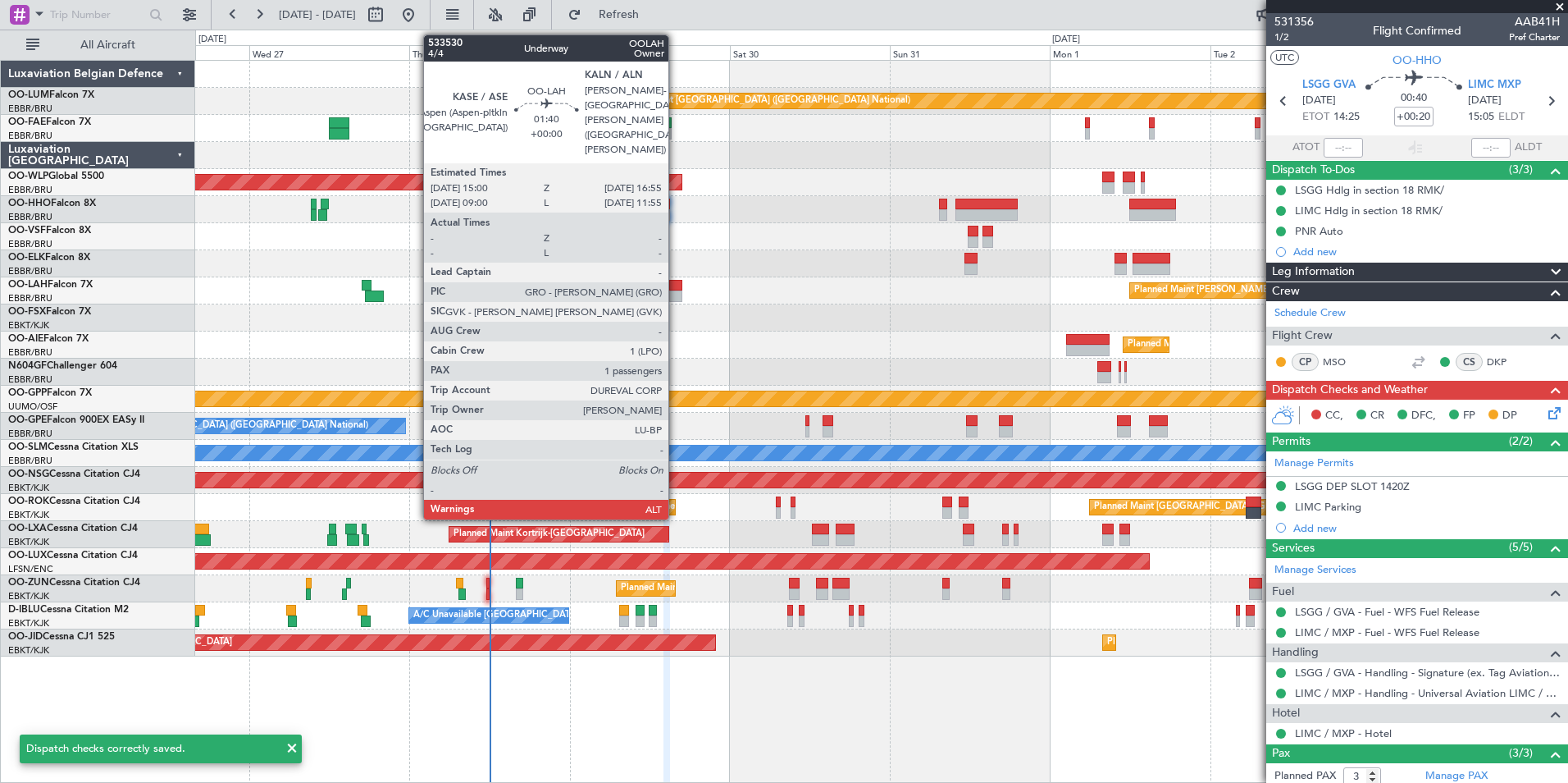
click at [676, 289] on div at bounding box center [676, 285] width 13 height 12
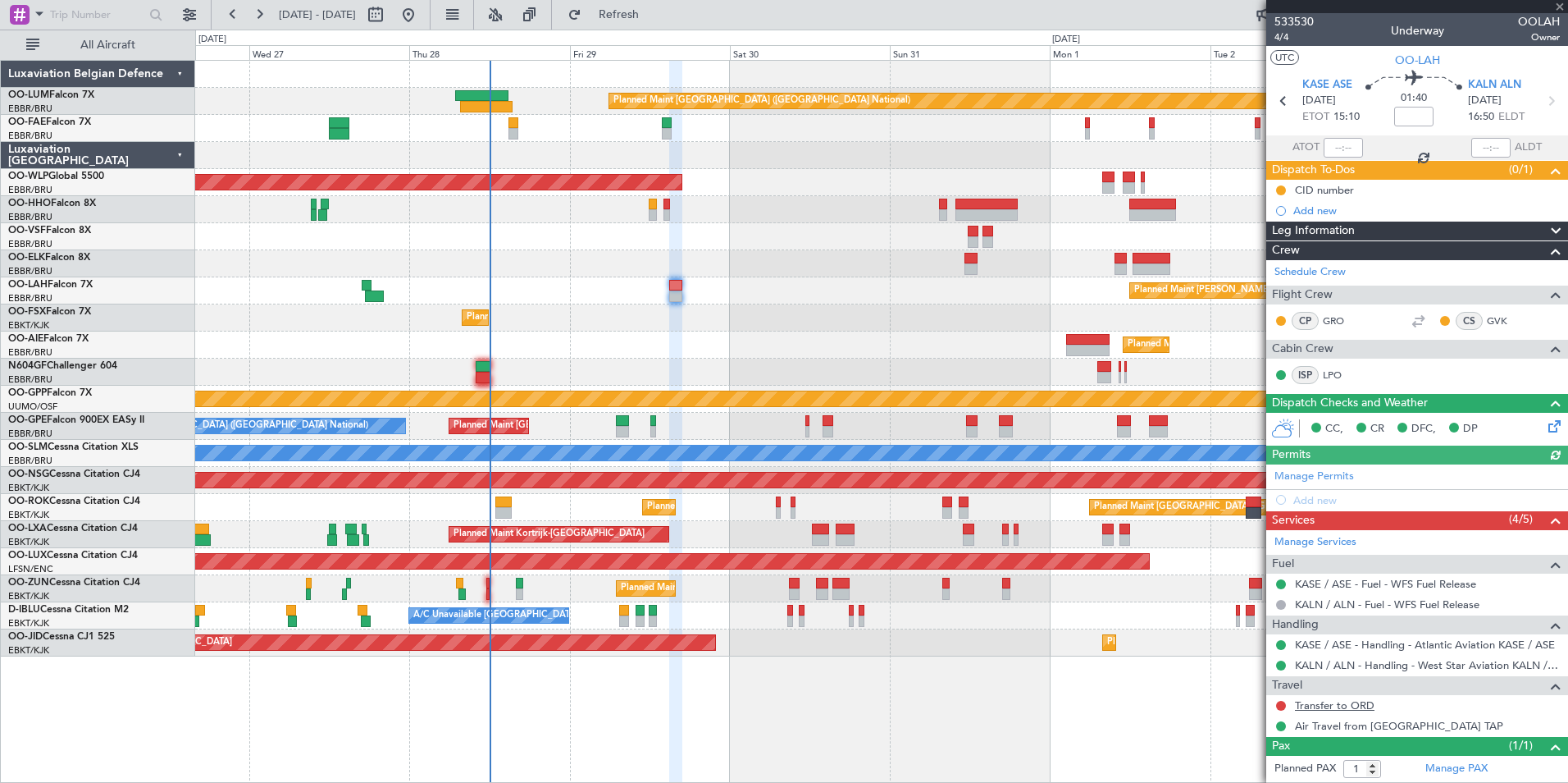
click at [1336, 705] on link "Transfer to ORD" at bounding box center [1334, 705] width 80 height 14
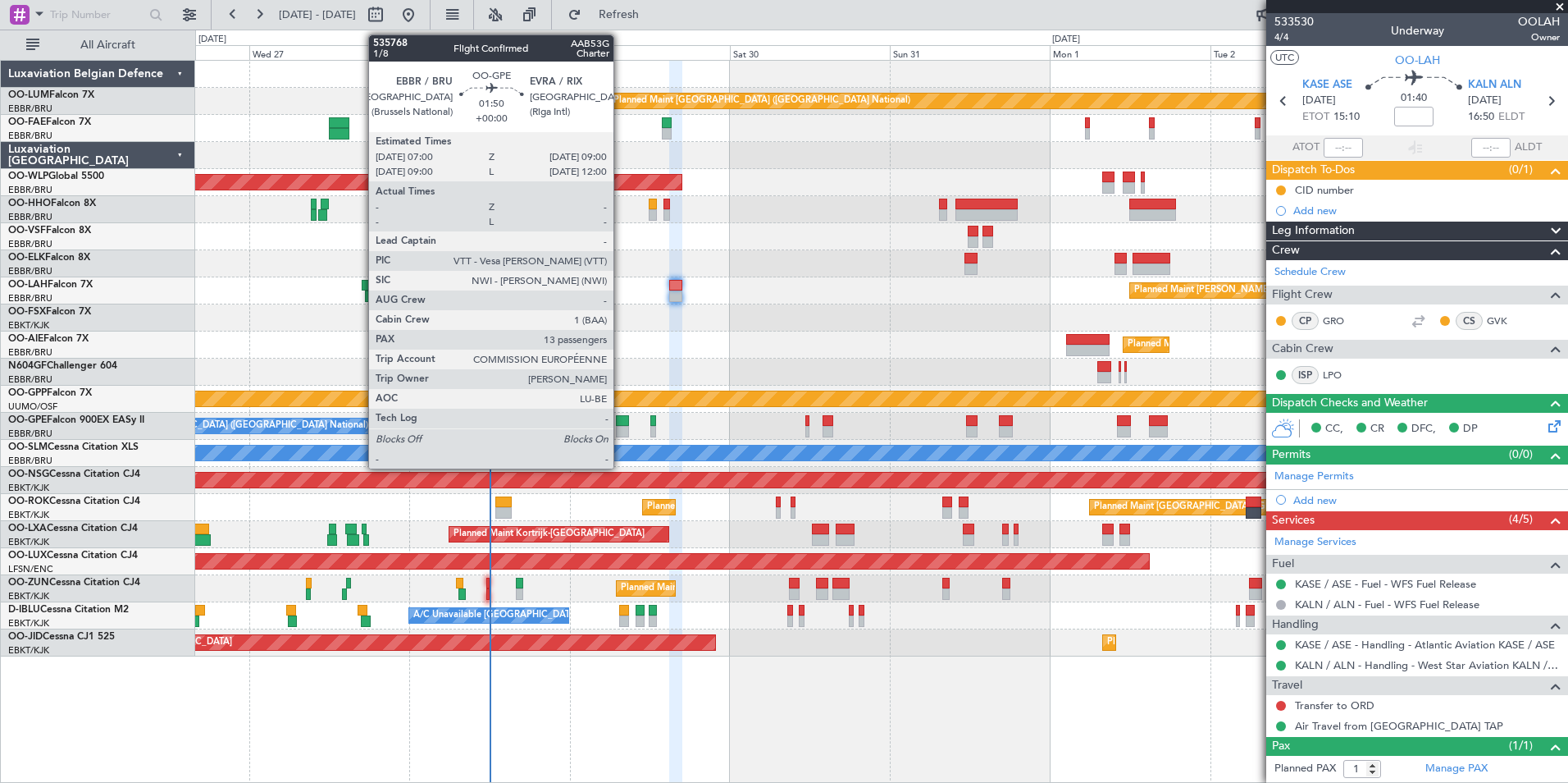
click at [621, 426] on div at bounding box center [622, 432] width 14 height 12
type input "13"
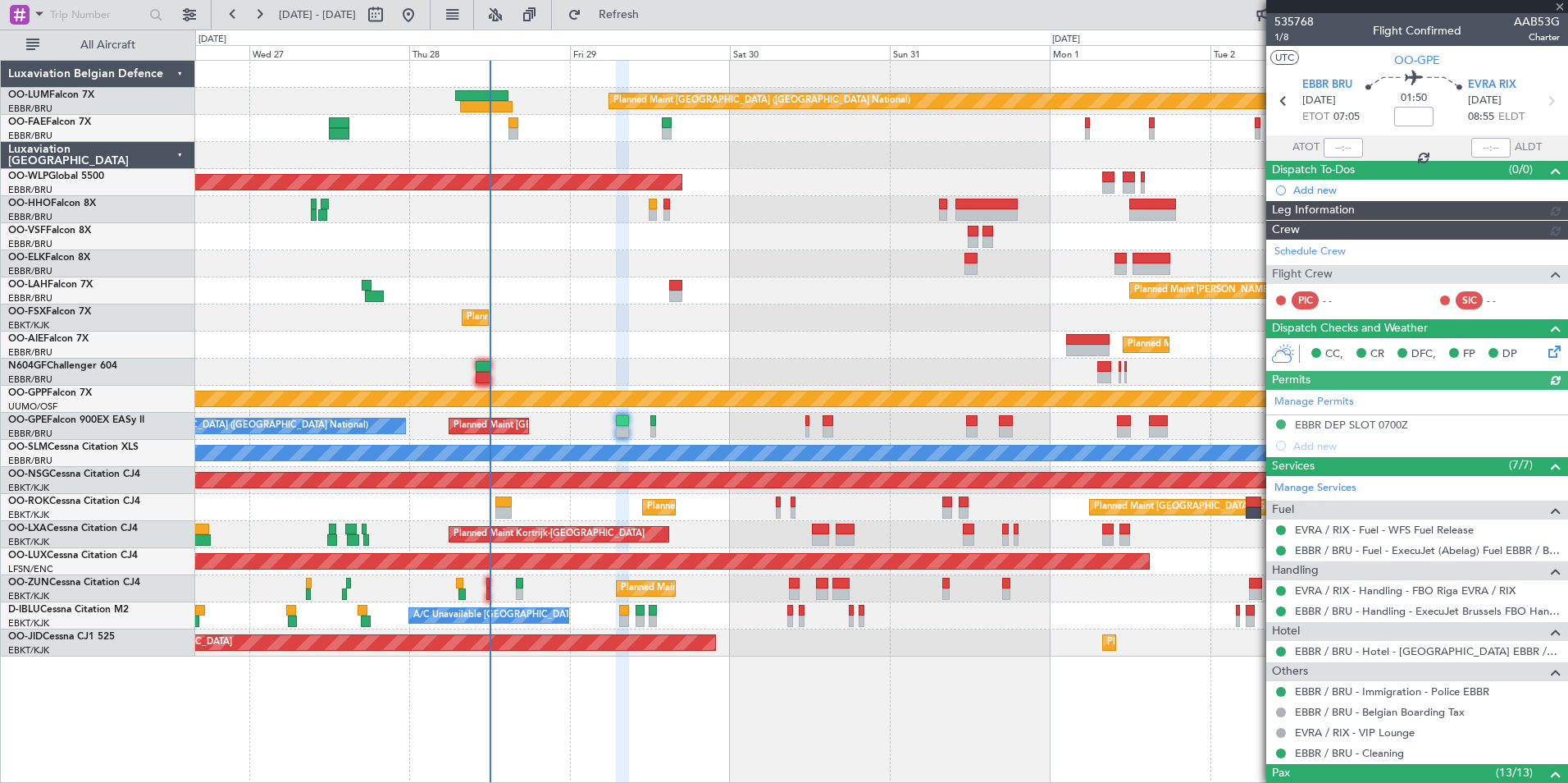
click at [534, 425] on div "Planned Maint [GEOGRAPHIC_DATA] ([GEOGRAPHIC_DATA] National) No Crew [GEOGRAPHI…" at bounding box center [881, 426] width 1372 height 27
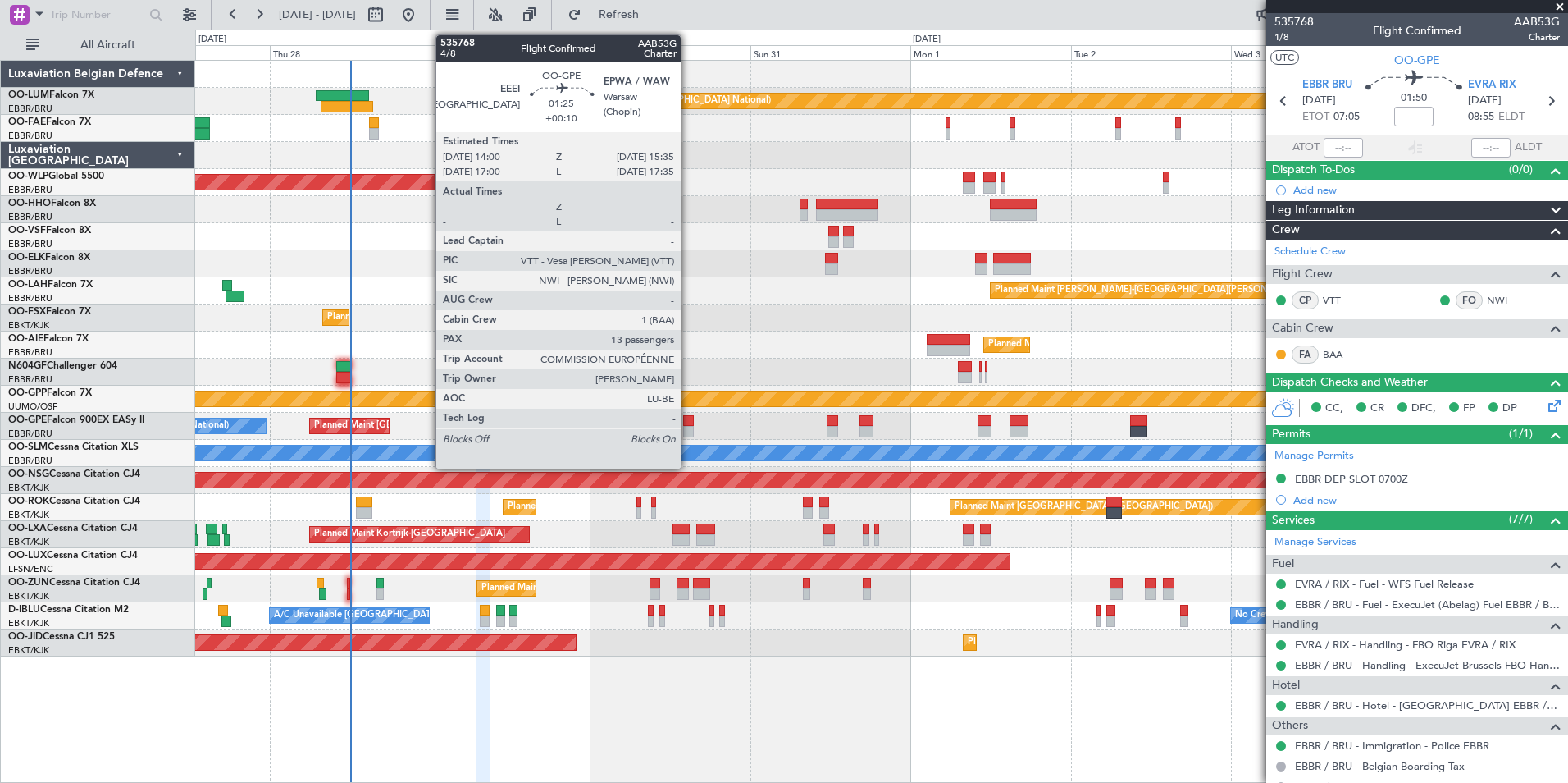
click at [688, 423] on div at bounding box center [688, 421] width 11 height 12
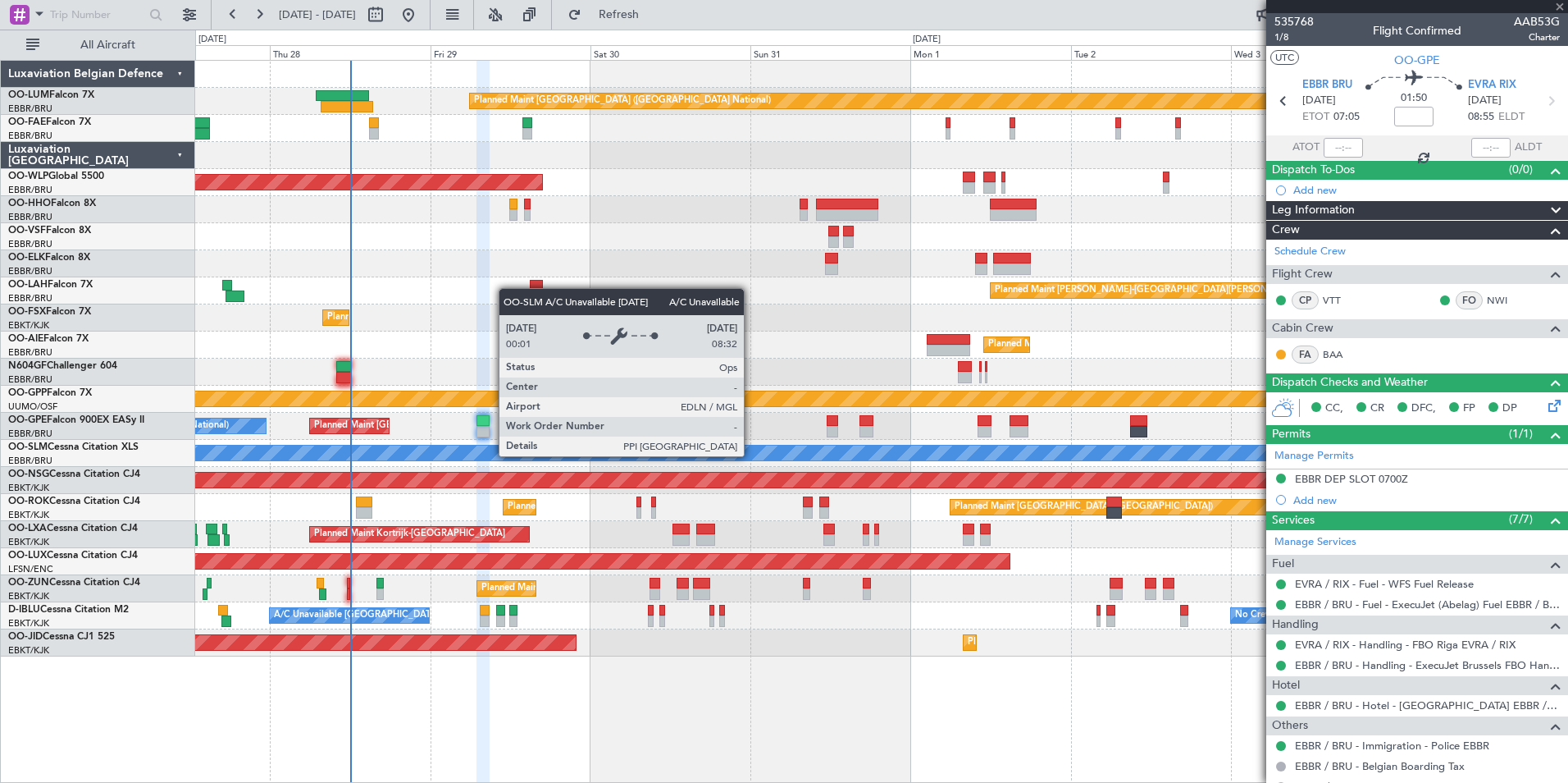
type input "+00:10"
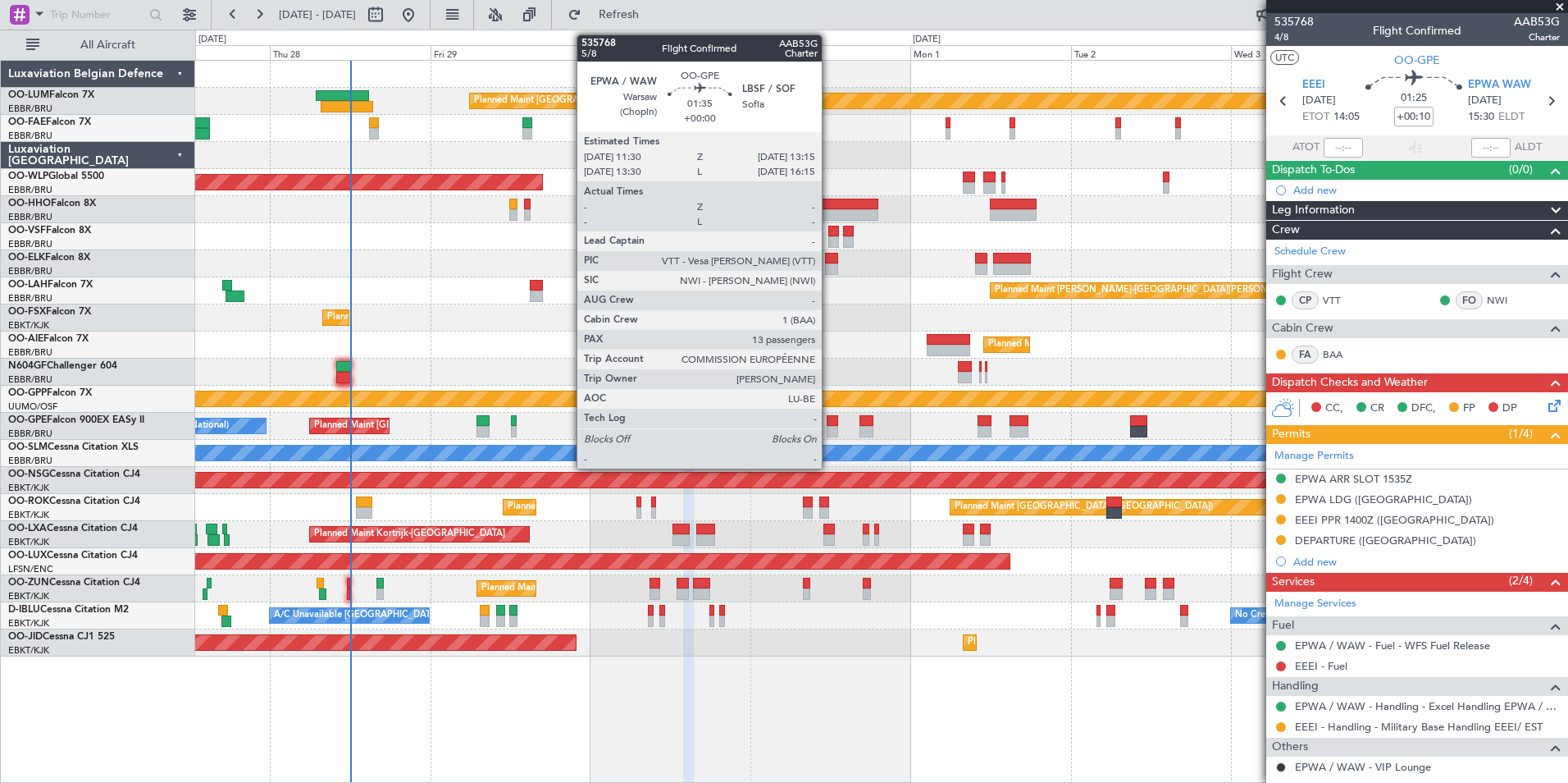
click at [829, 430] on div at bounding box center [832, 432] width 12 height 12
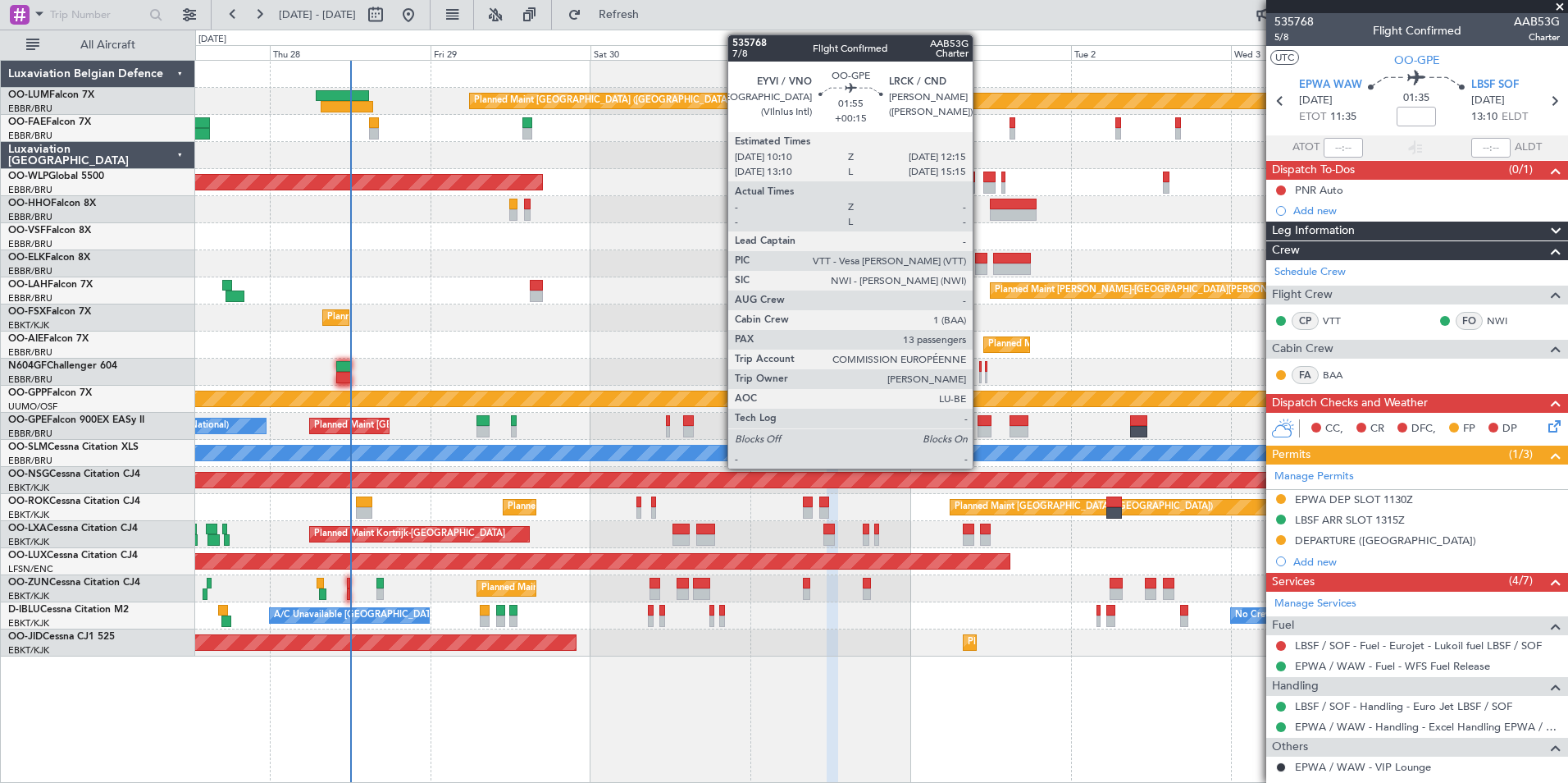
click at [980, 422] on div at bounding box center [984, 421] width 14 height 12
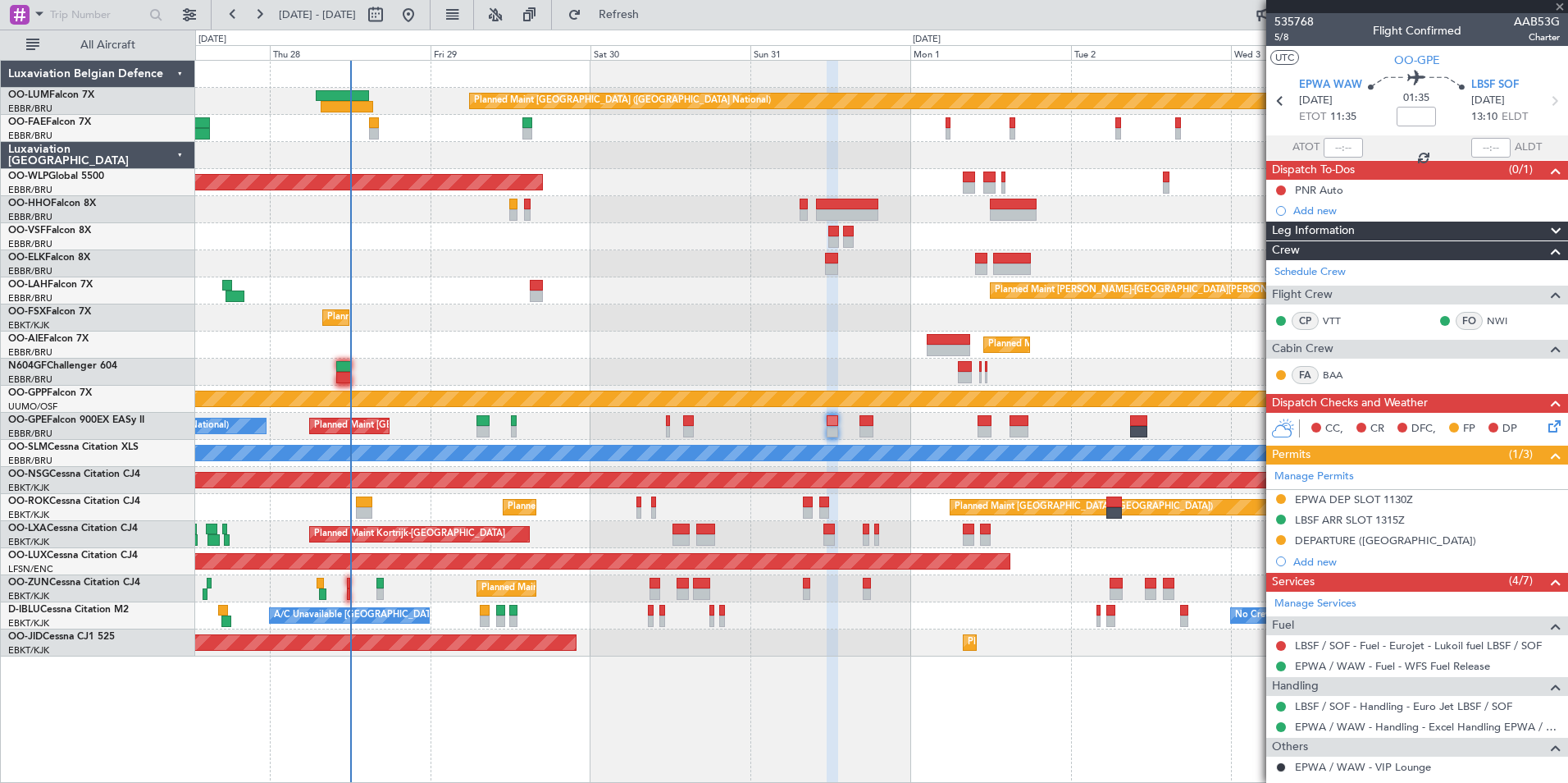
click at [833, 507] on div "Planned Maint Kortrijk-[GEOGRAPHIC_DATA] Planned Maint [GEOGRAPHIC_DATA] ([GEOG…" at bounding box center [881, 507] width 1372 height 27
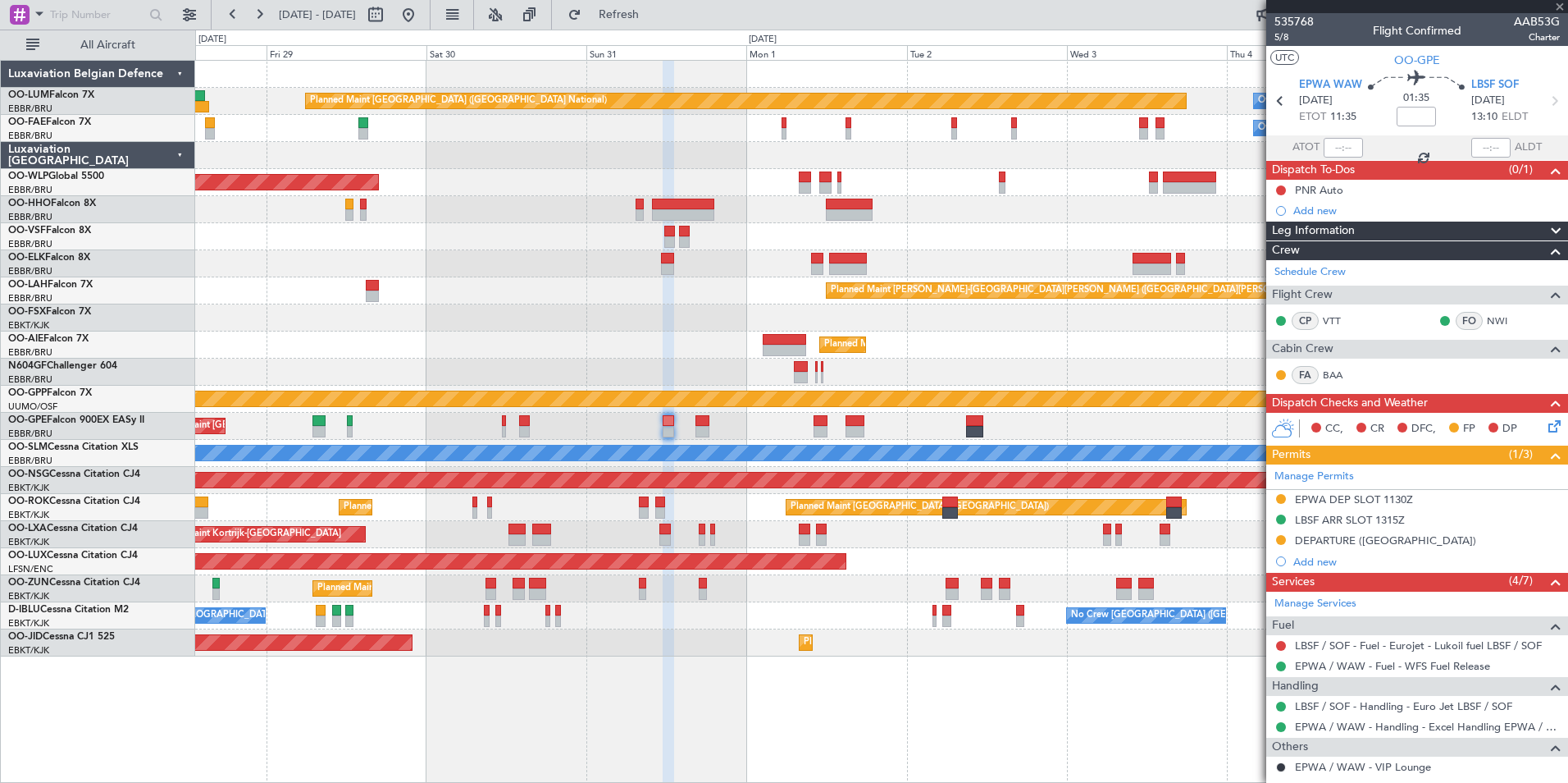
type input "+00:15"
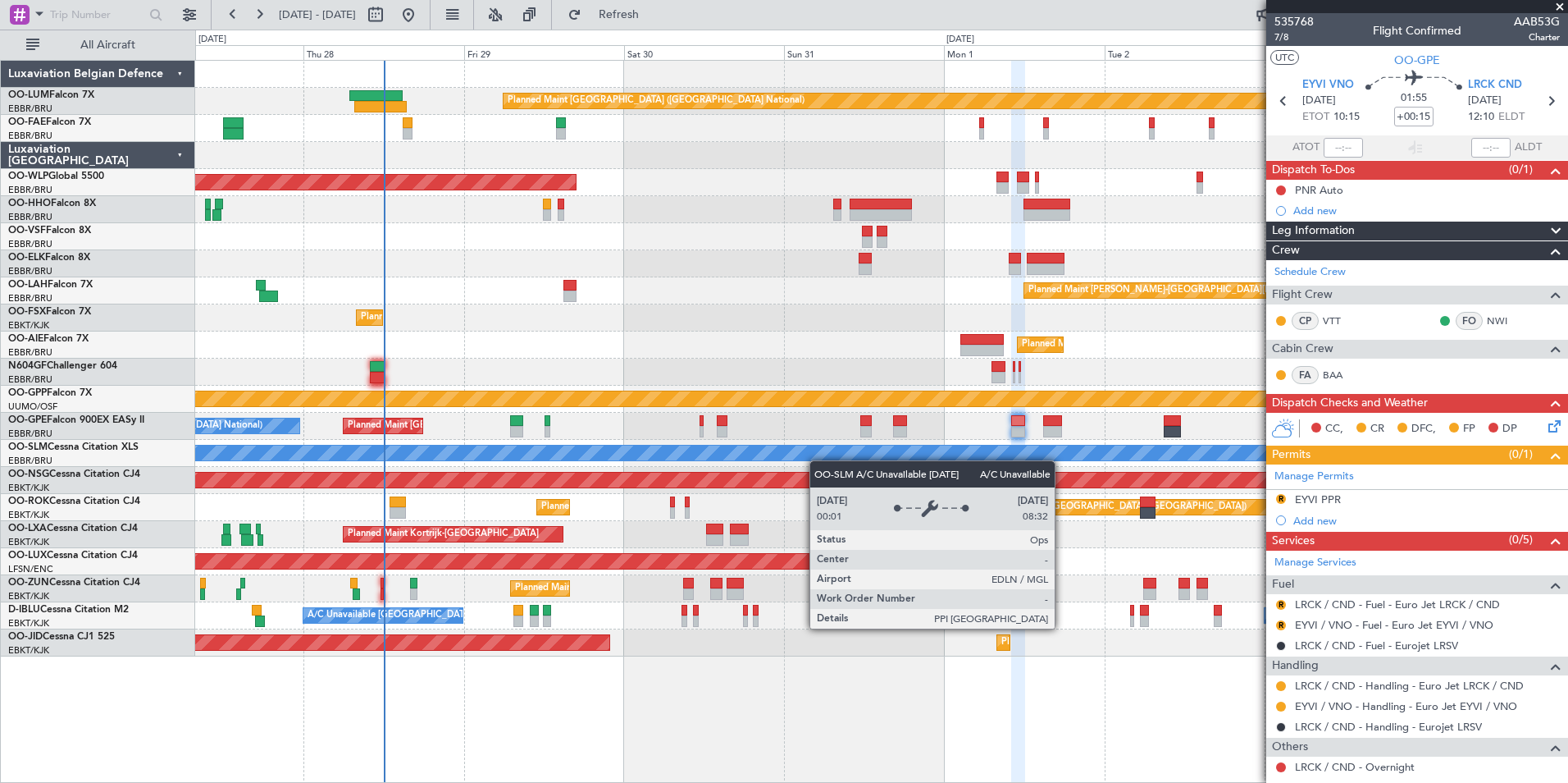
click at [851, 461] on div "Planned Maint [GEOGRAPHIC_DATA] ([GEOGRAPHIC_DATA] National) Owner [GEOGRAPHIC_…" at bounding box center [881, 359] width 1372 height 595
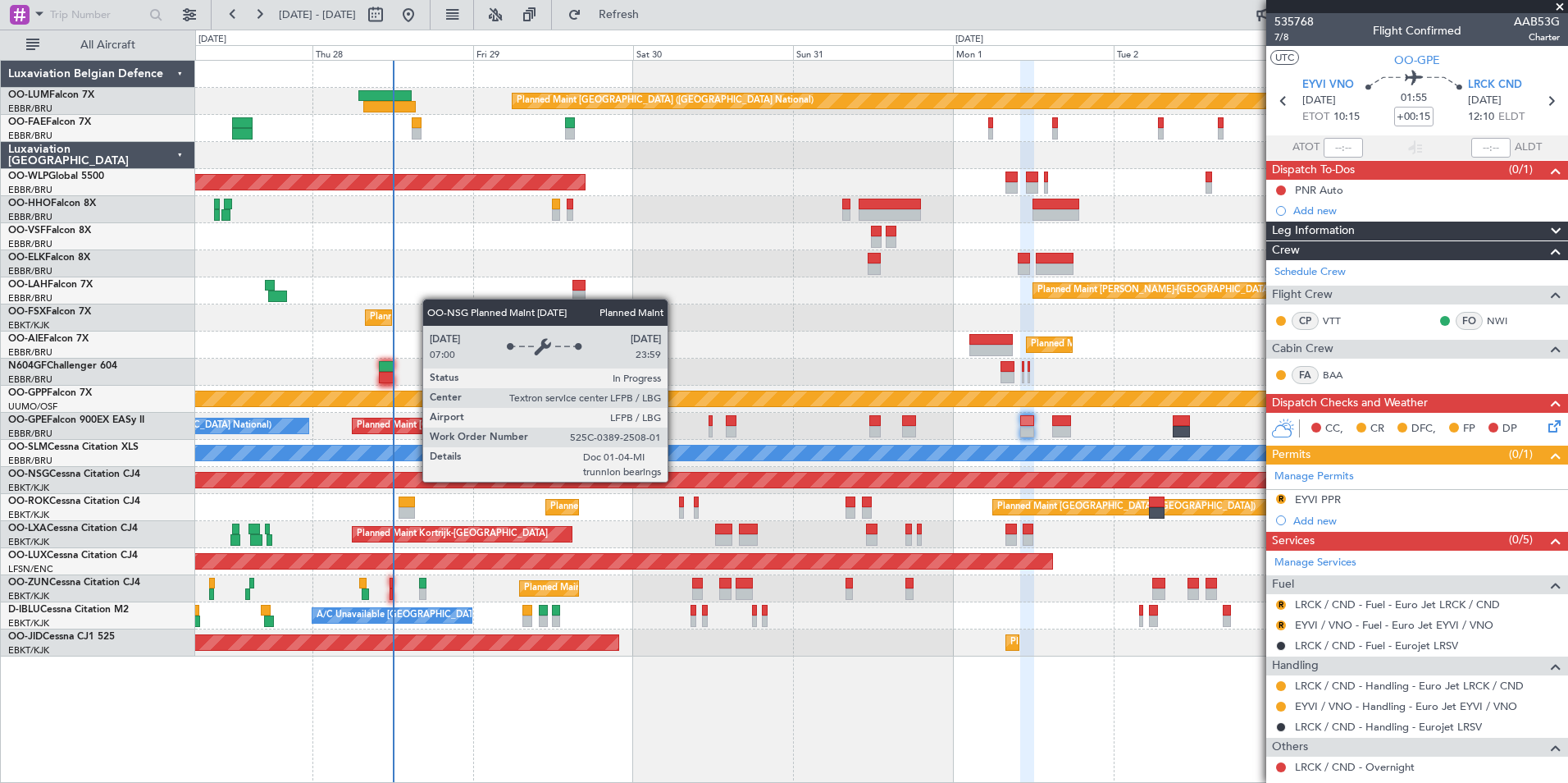
click at [738, 476] on div "Planned Maint [GEOGRAPHIC_DATA] ([GEOGRAPHIC_DATA])" at bounding box center [881, 480] width 4115 height 15
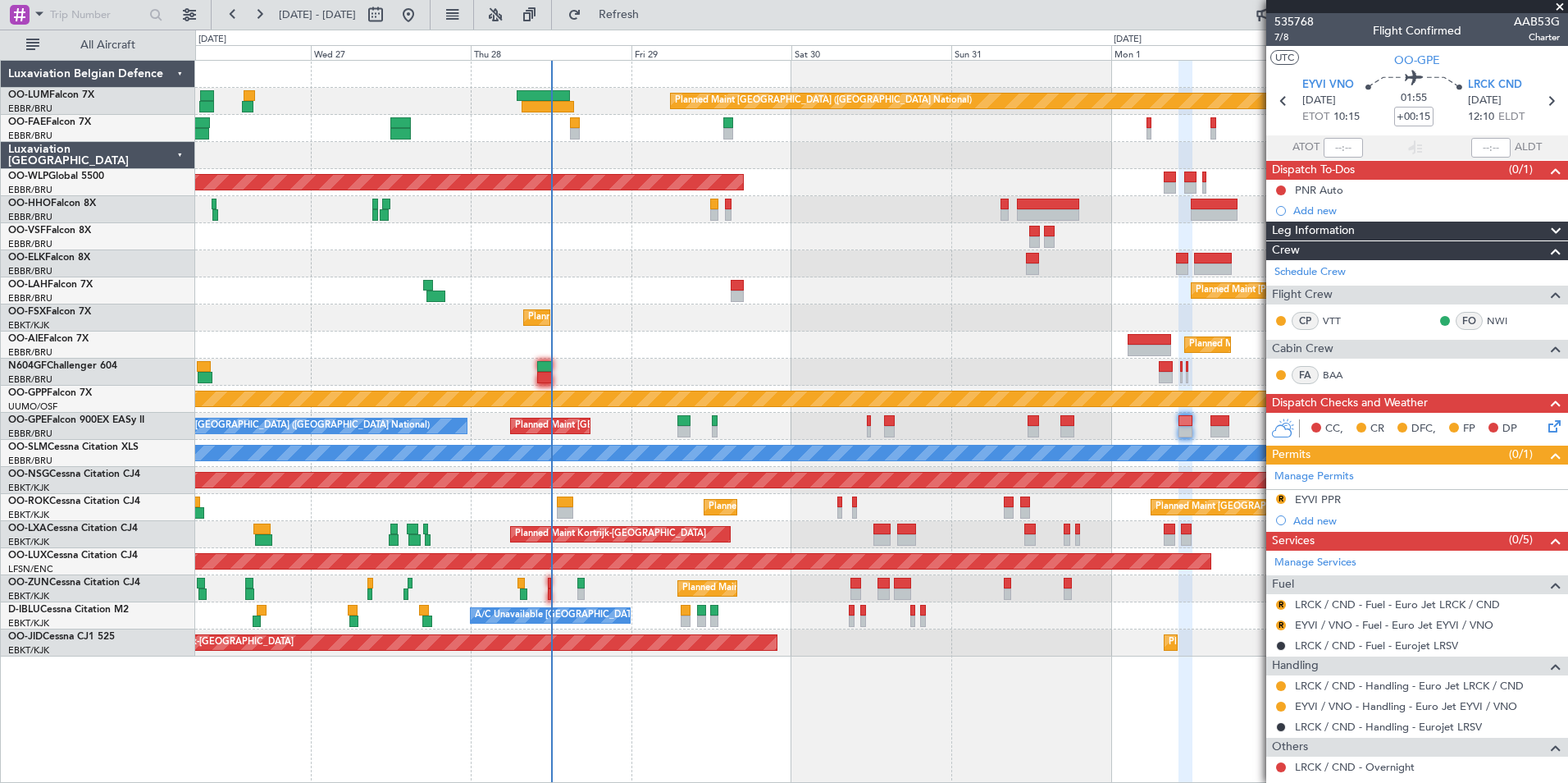
click at [743, 489] on div "Planned Maint [GEOGRAPHIC_DATA] ([GEOGRAPHIC_DATA])" at bounding box center [881, 480] width 1372 height 27
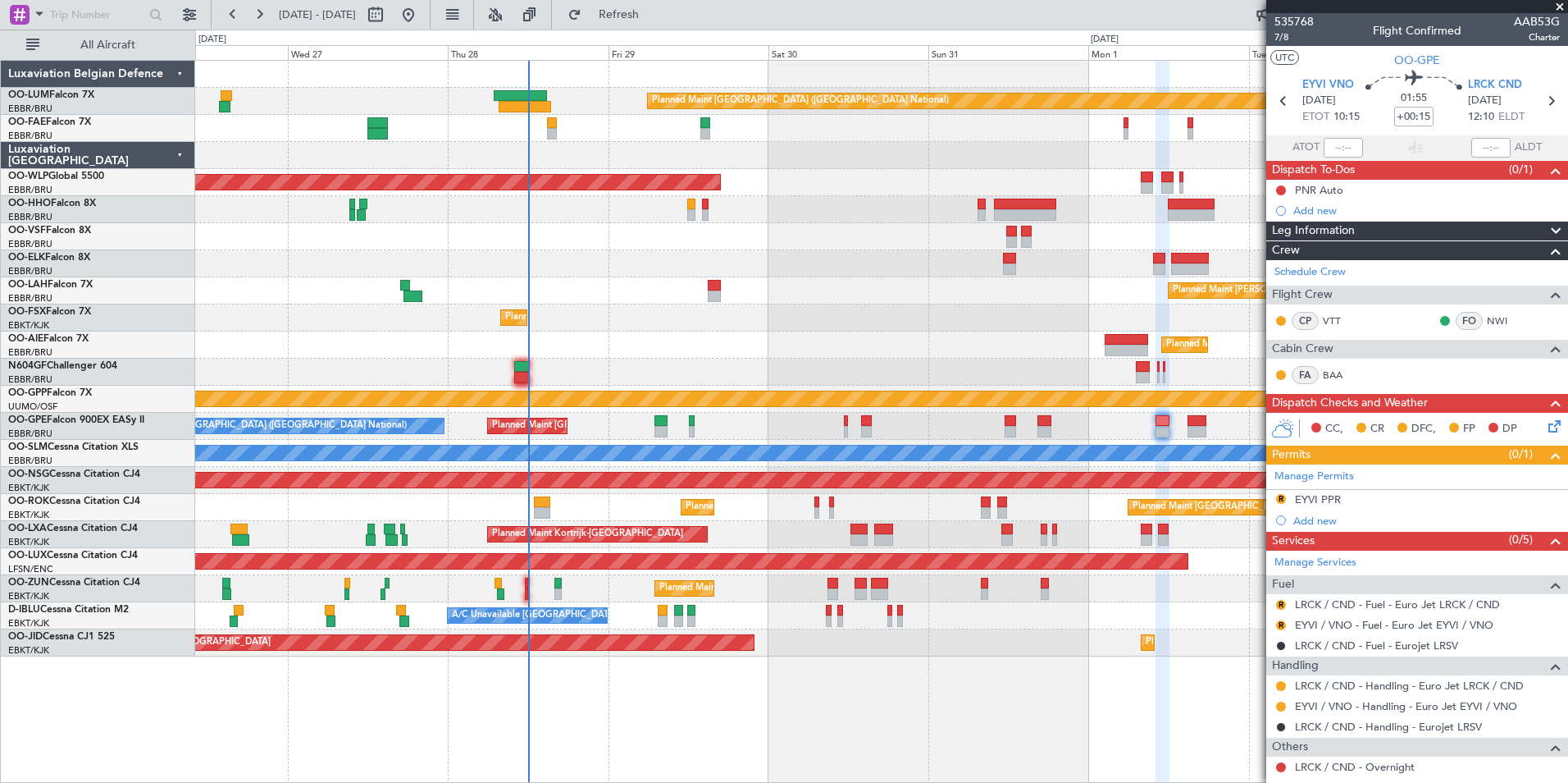
click at [726, 512] on div "Planned Maint [GEOGRAPHIC_DATA] ([GEOGRAPHIC_DATA] National) Owner [GEOGRAPHIC_…" at bounding box center [881, 359] width 1372 height 595
click at [645, 613] on div "A/C Unavailable [GEOGRAPHIC_DATA]-[GEOGRAPHIC_DATA] No Crew [GEOGRAPHIC_DATA] (…" at bounding box center [881, 615] width 1372 height 27
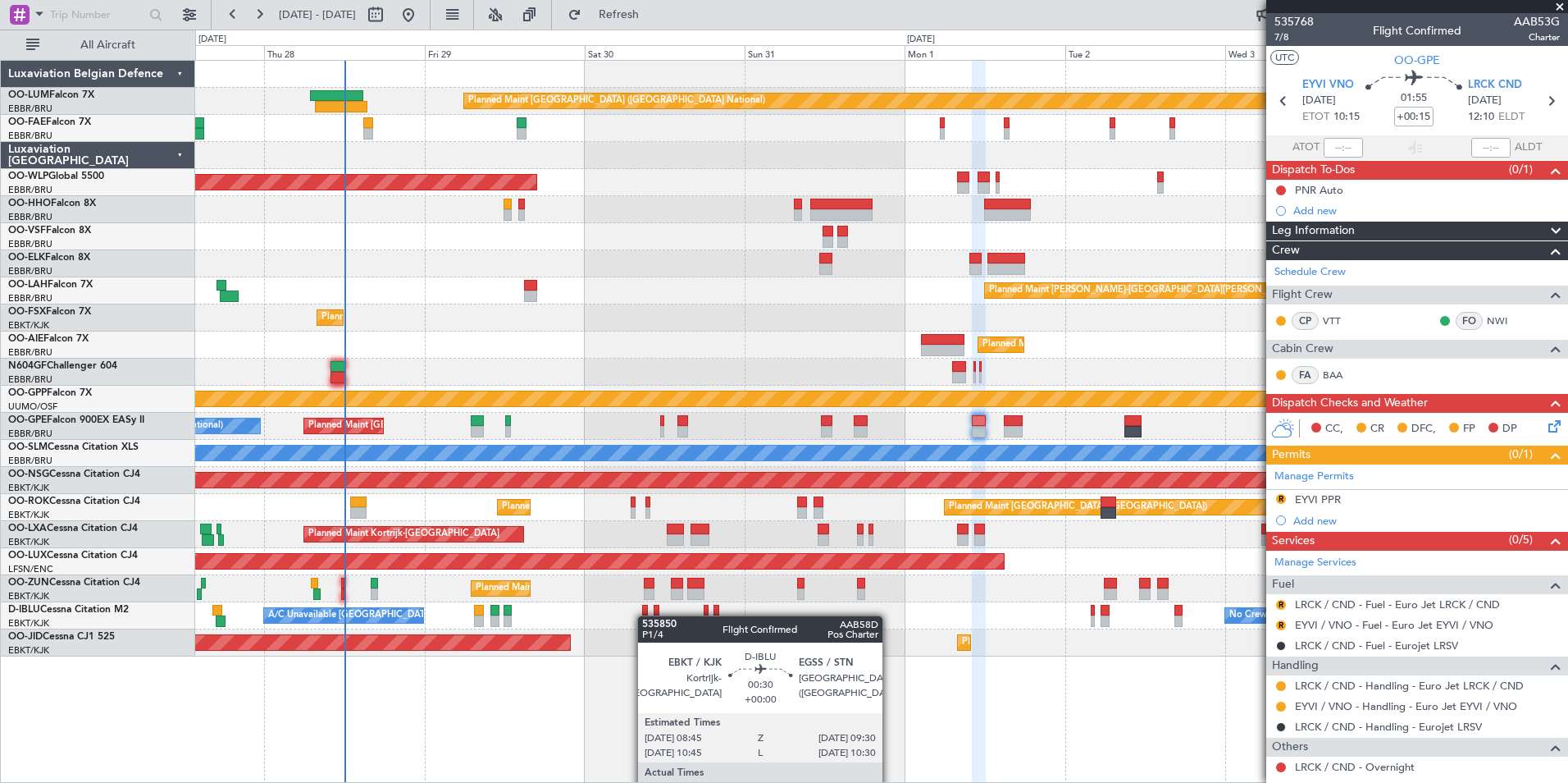
click at [645, 615] on div at bounding box center [645, 621] width 6 height 12
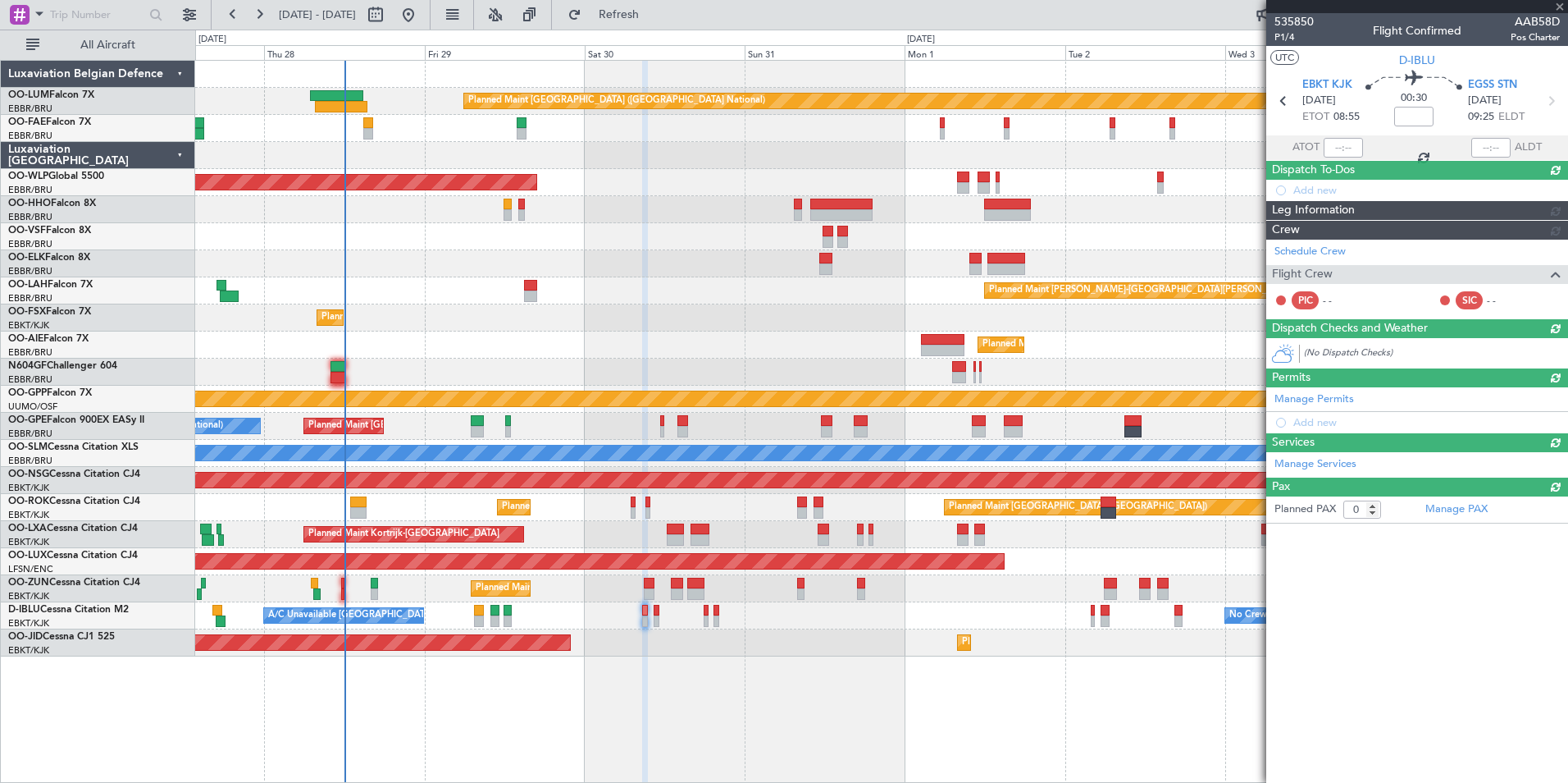
click at [673, 517] on div "Planned Maint Kortrijk-[GEOGRAPHIC_DATA] Planned Maint [GEOGRAPHIC_DATA] ([GEOG…" at bounding box center [881, 507] width 1372 height 27
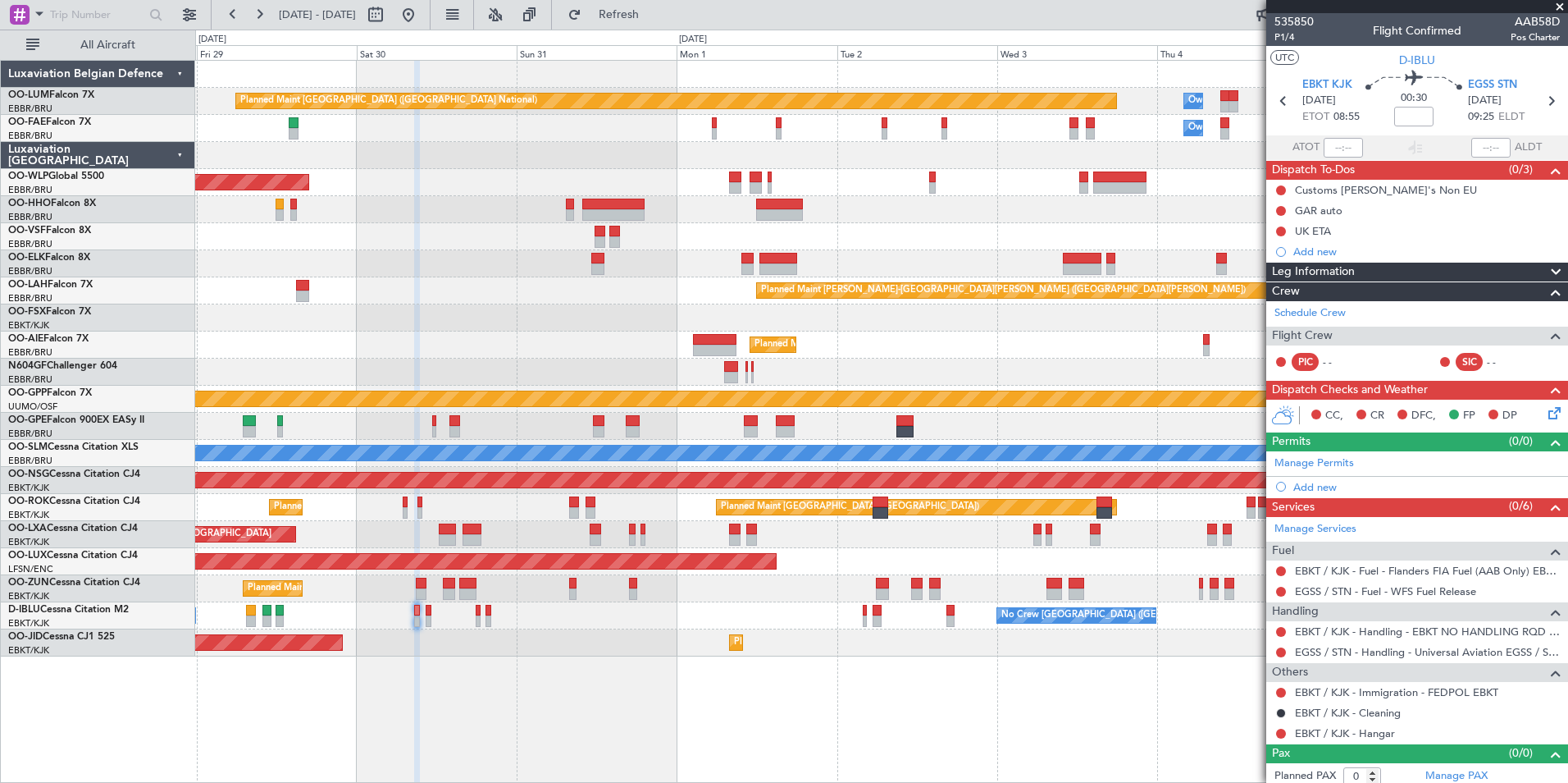
click at [712, 188] on div "Planned Maint [GEOGRAPHIC_DATA] ([GEOGRAPHIC_DATA])" at bounding box center [881, 182] width 1372 height 27
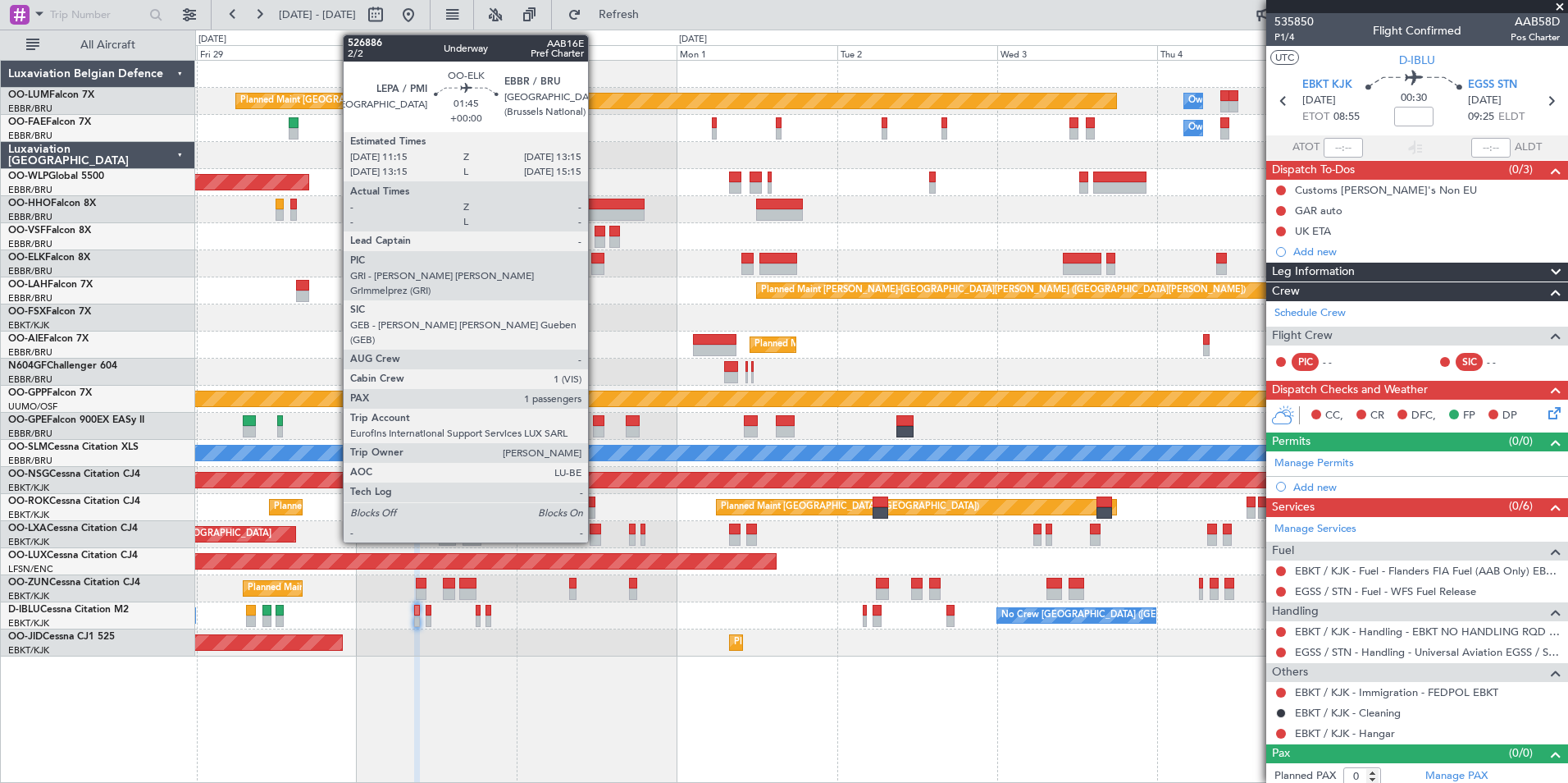
click at [595, 263] on div at bounding box center [598, 269] width 14 height 12
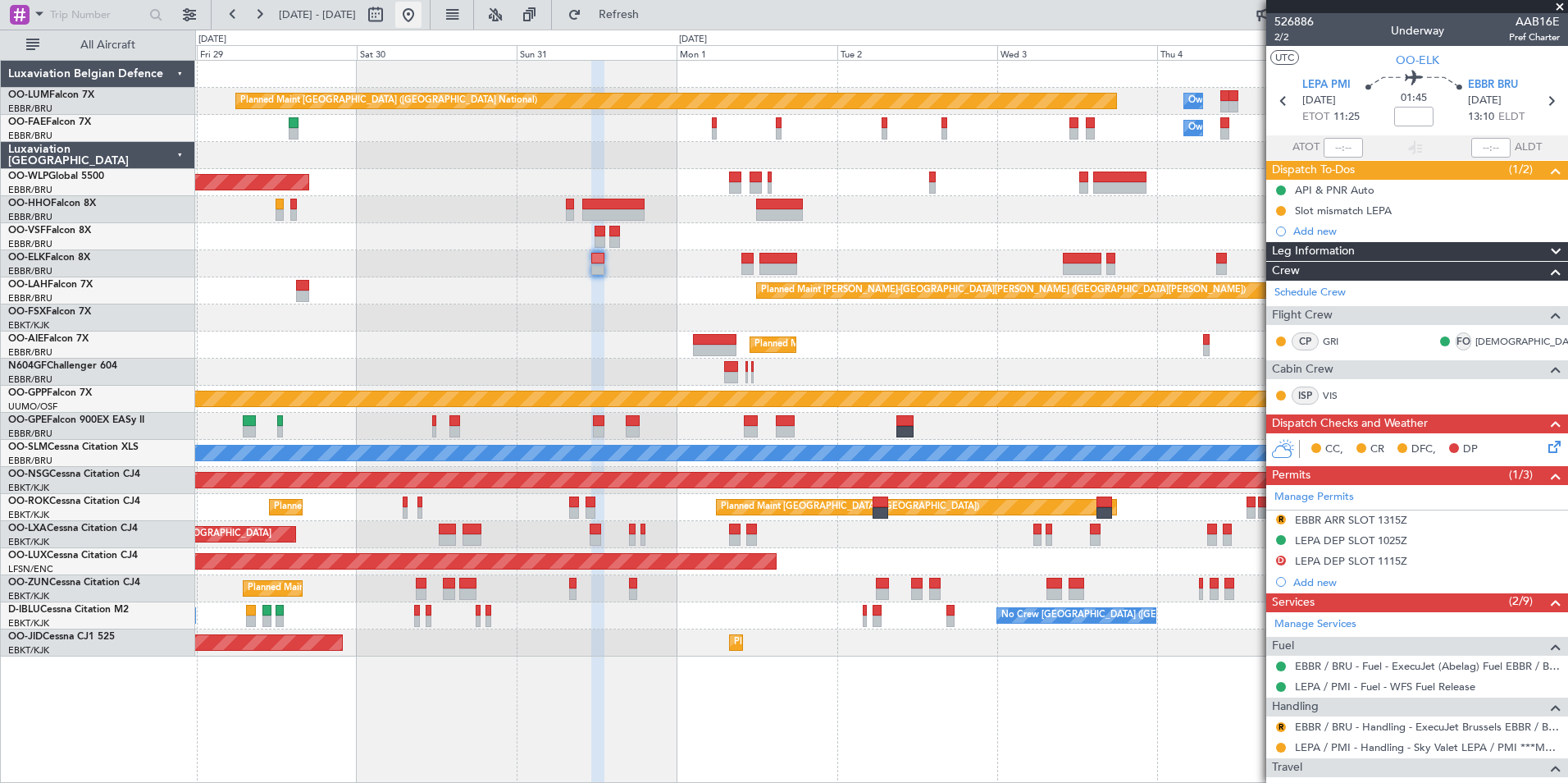
click at [422, 12] on button at bounding box center [409, 15] width 26 height 26
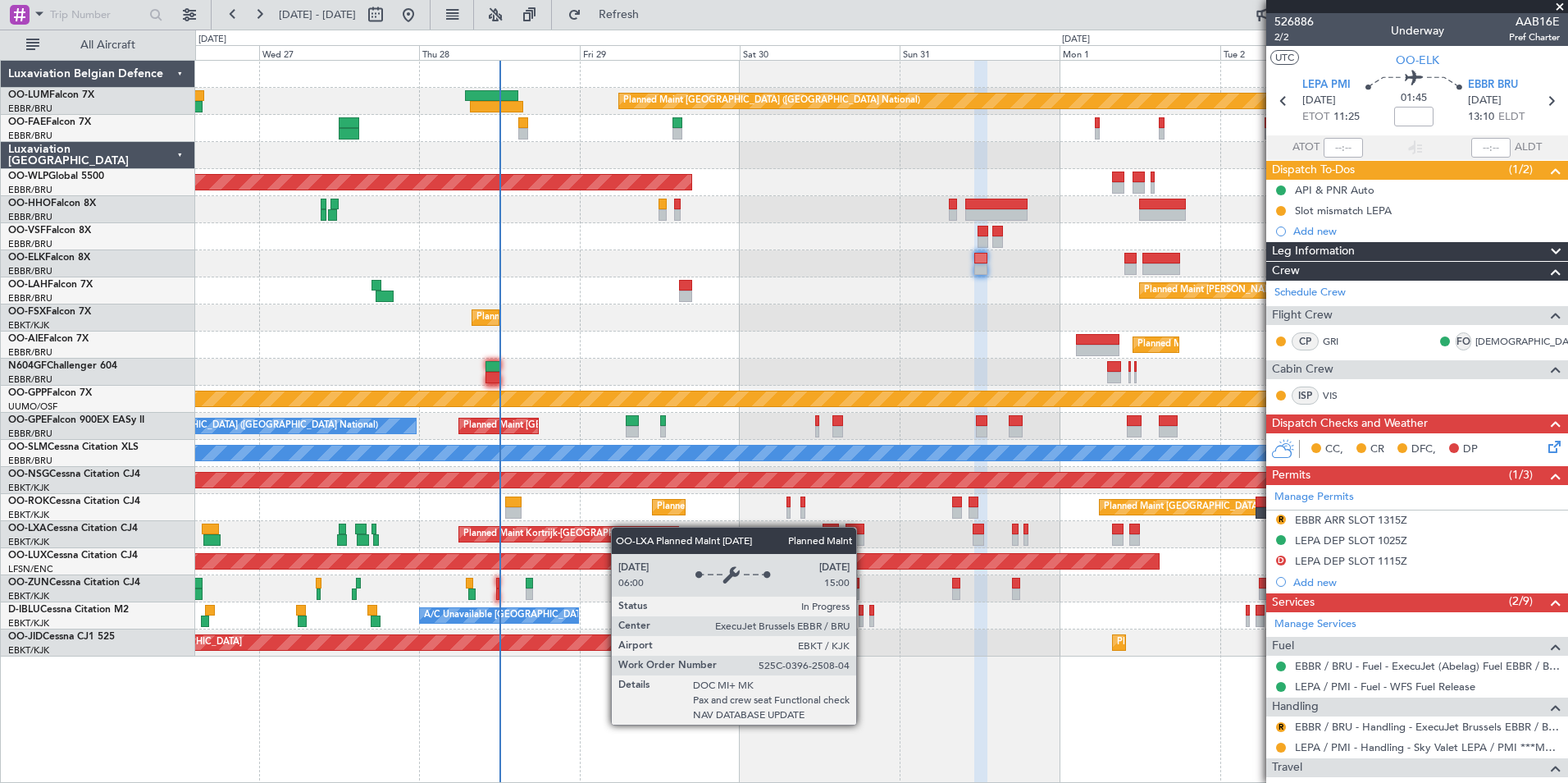
click at [587, 529] on div "Planned Maint [GEOGRAPHIC_DATA] ([GEOGRAPHIC_DATA] National) Owner [GEOGRAPHIC_…" at bounding box center [881, 359] width 1372 height 595
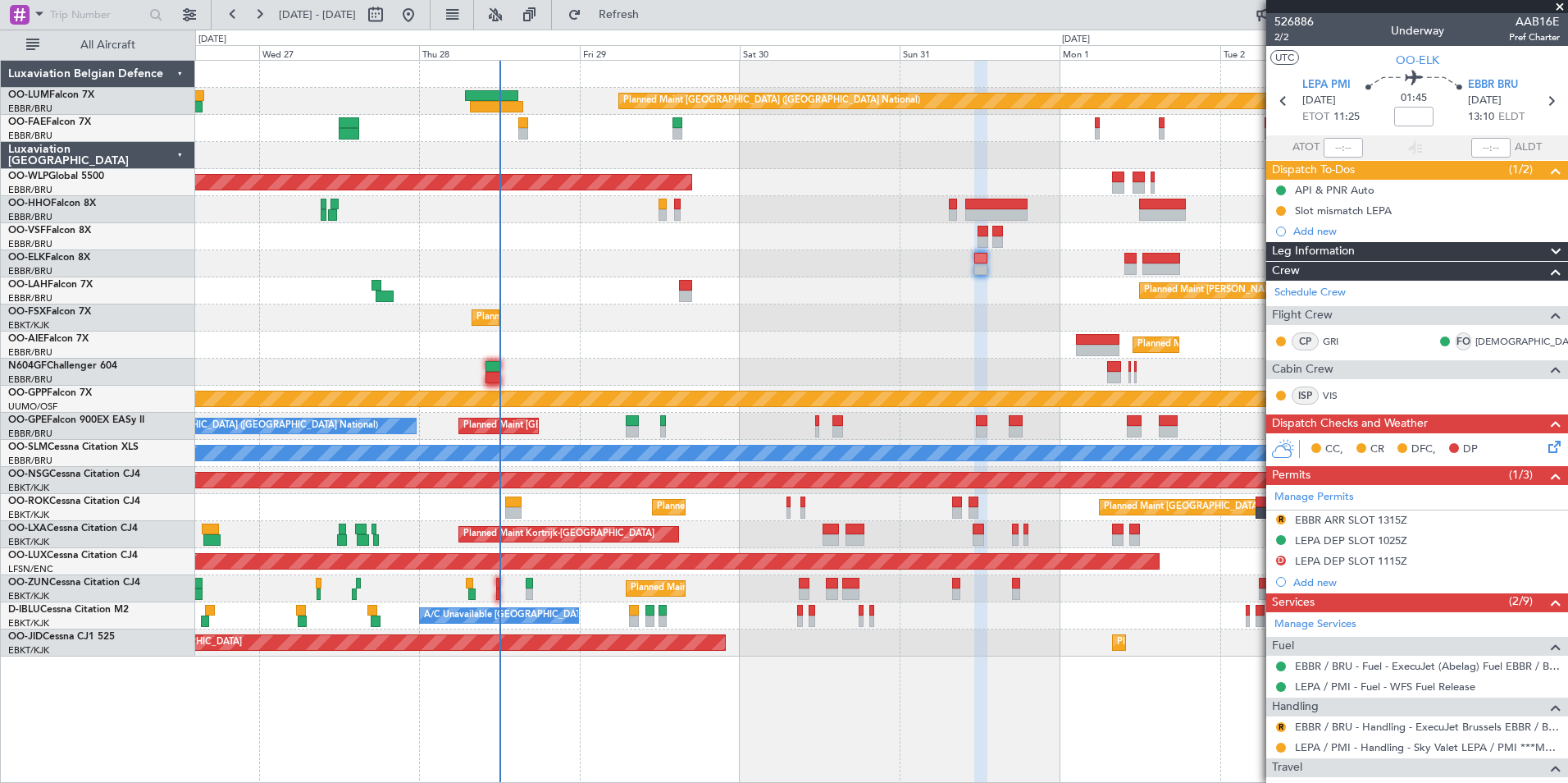
click at [658, 383] on div "Planned Maint [GEOGRAPHIC_DATA] ([GEOGRAPHIC_DATA] National) Owner [GEOGRAPHIC_…" at bounding box center [881, 359] width 1372 height 595
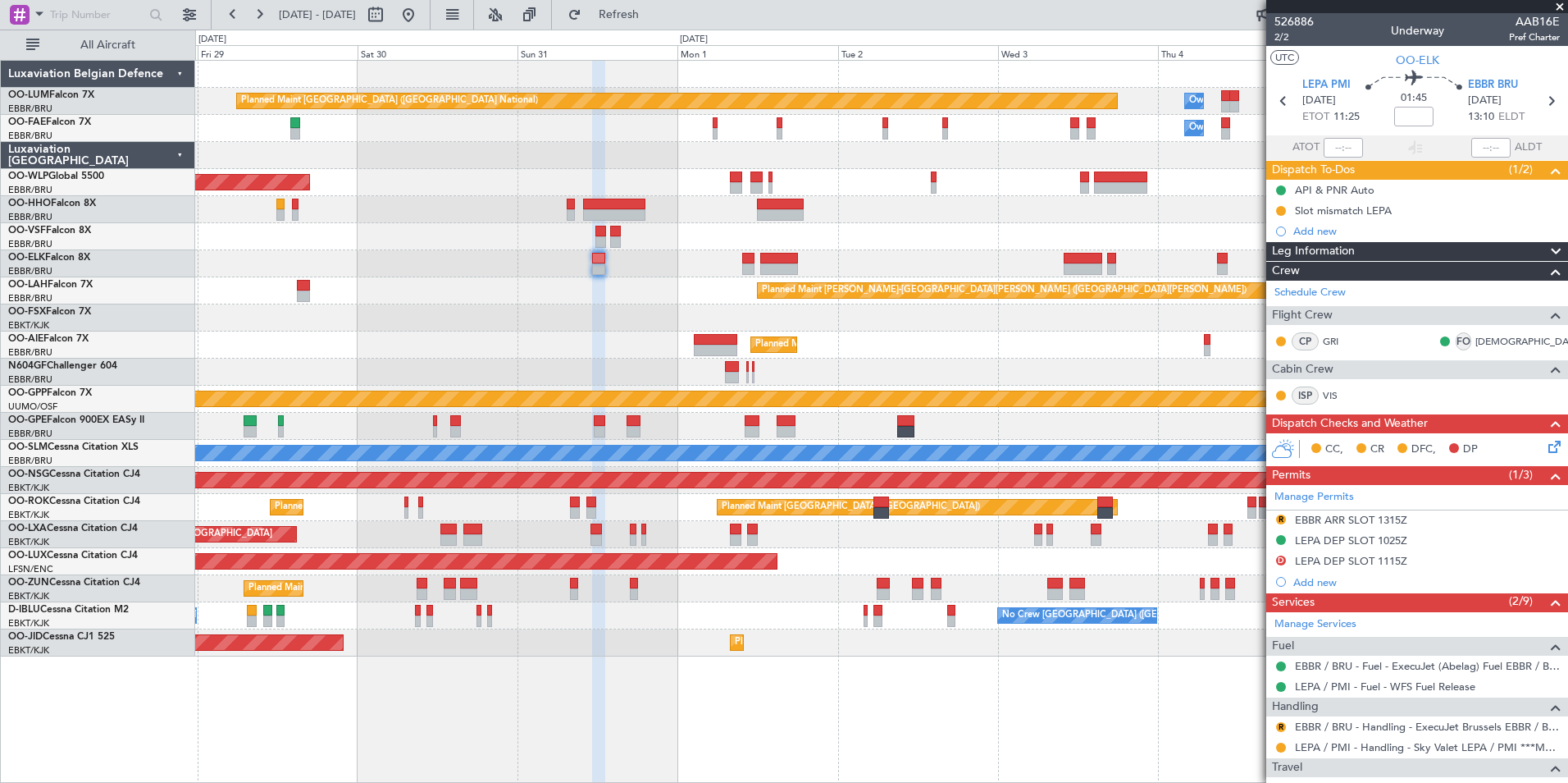
click at [665, 188] on div "Planned Maint [GEOGRAPHIC_DATA] ([GEOGRAPHIC_DATA])" at bounding box center [881, 182] width 1372 height 27
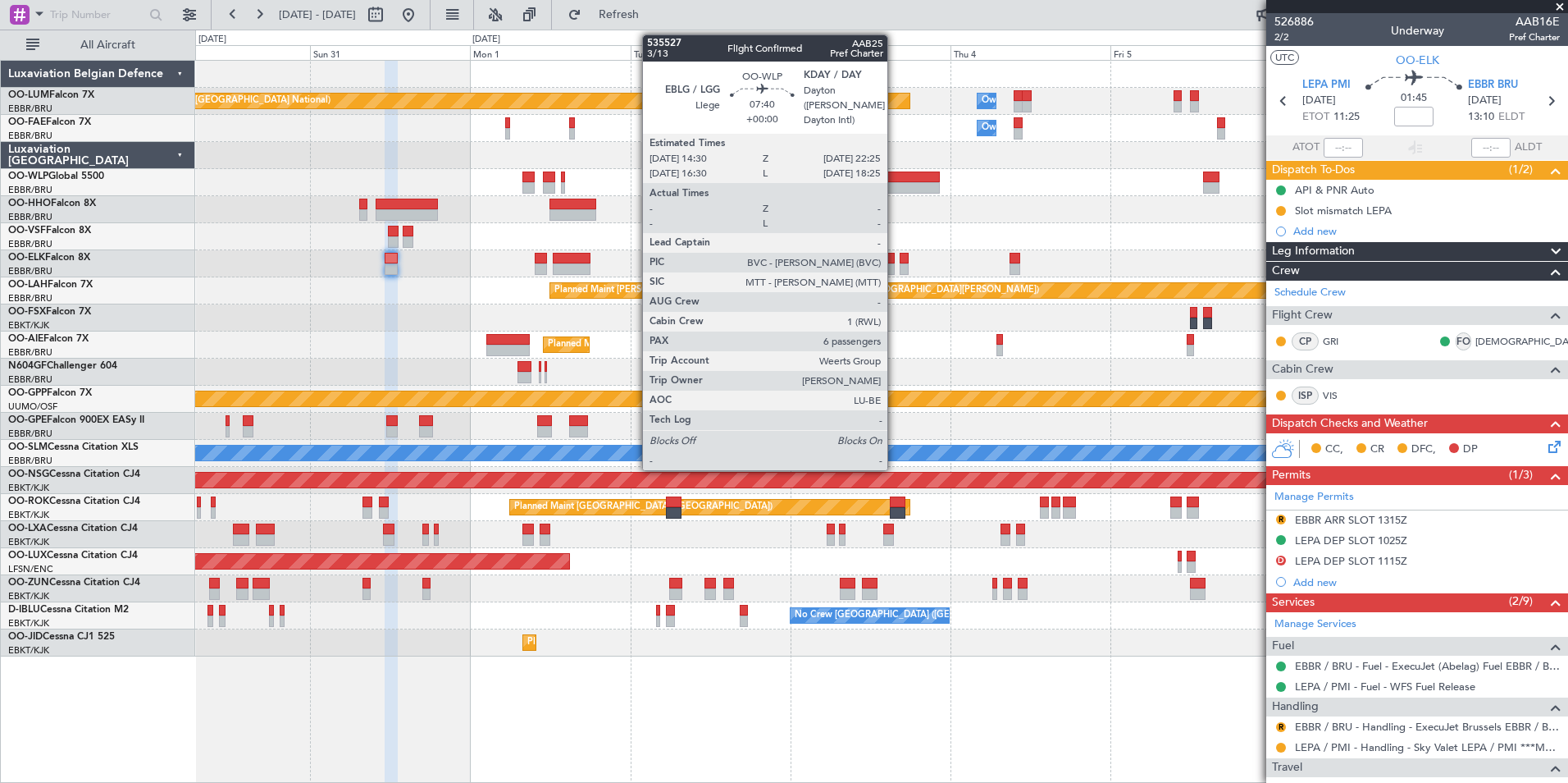
click at [895, 180] on div at bounding box center [913, 177] width 53 height 12
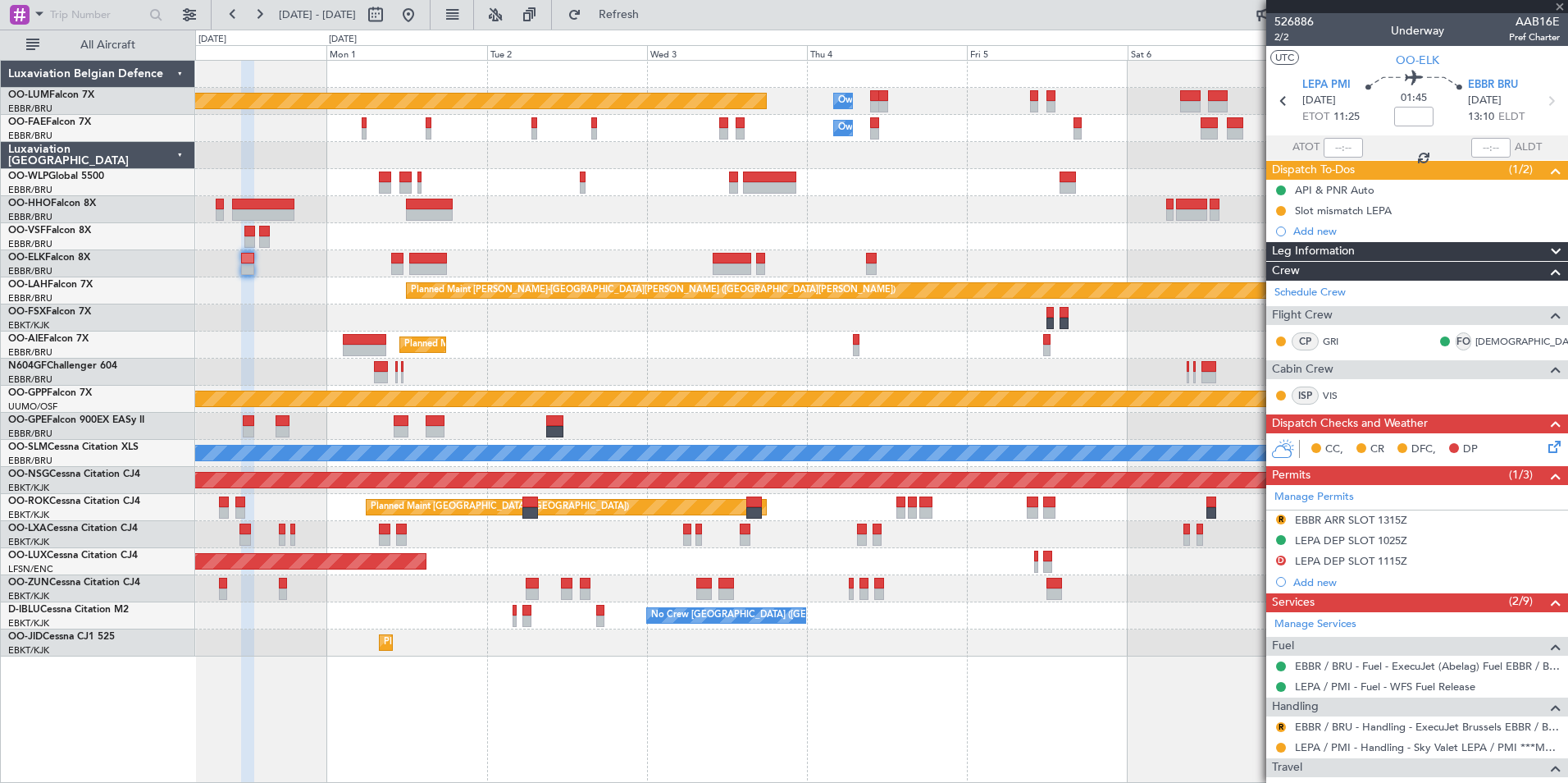
click at [844, 195] on div "Planned Maint [GEOGRAPHIC_DATA] ([GEOGRAPHIC_DATA])" at bounding box center [881, 182] width 1372 height 27
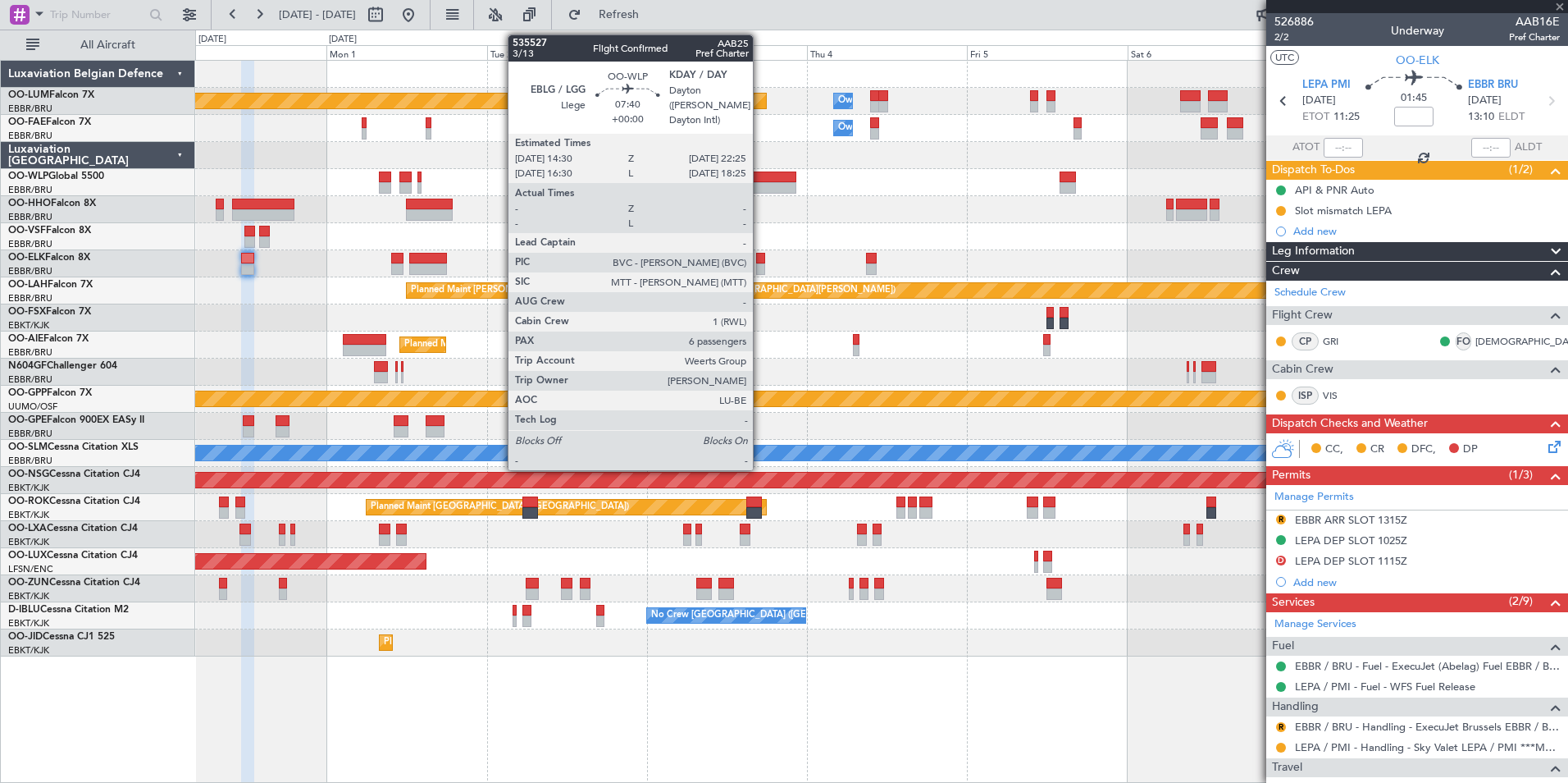
type input "6"
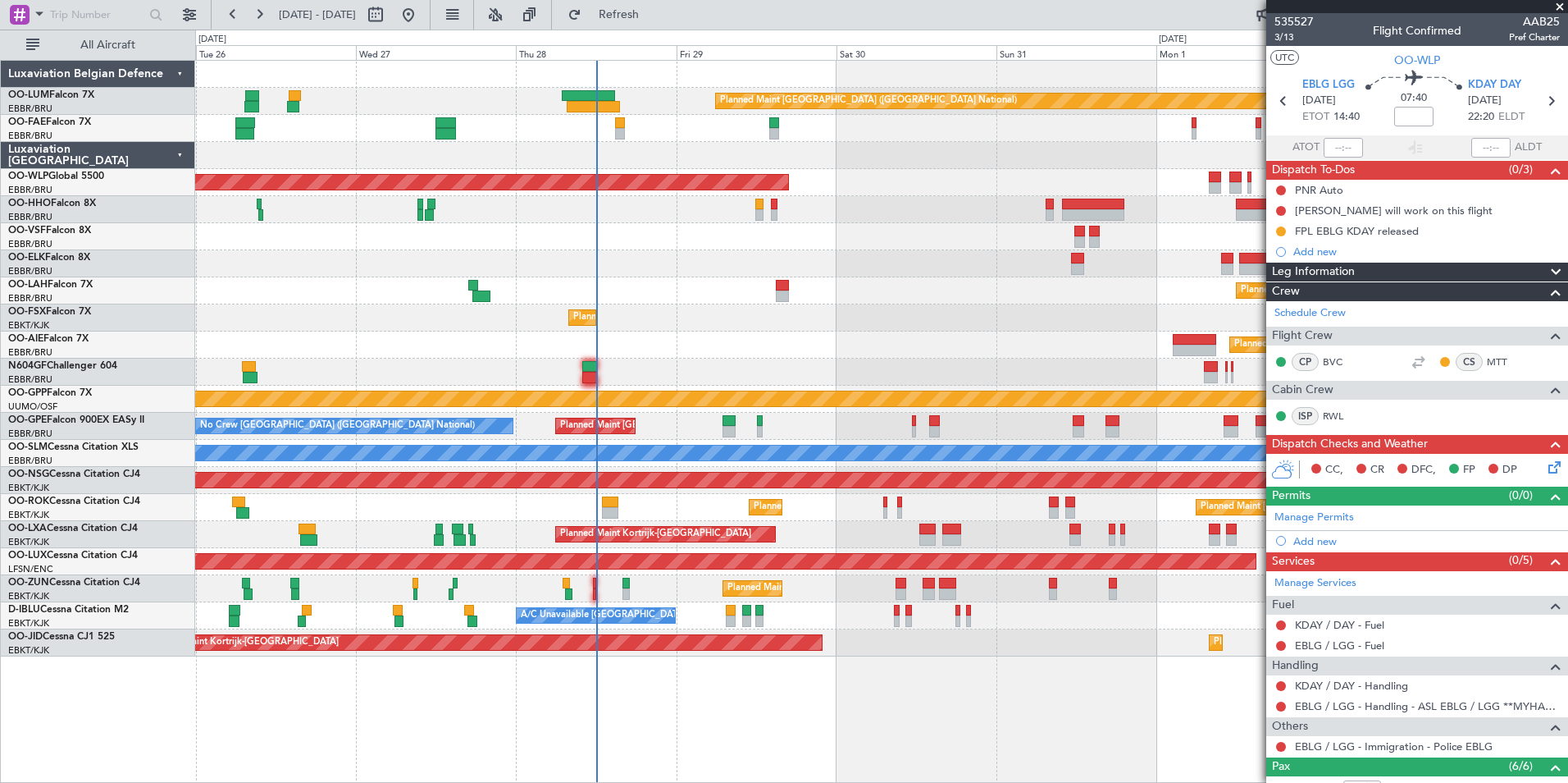
click at [1397, 468] on fb-app "[DATE] - [DATE] Refresh Quick Links All Aircraft Planned Maint [GEOGRAPHIC_DATA…" at bounding box center [784, 397] width 1568 height 771
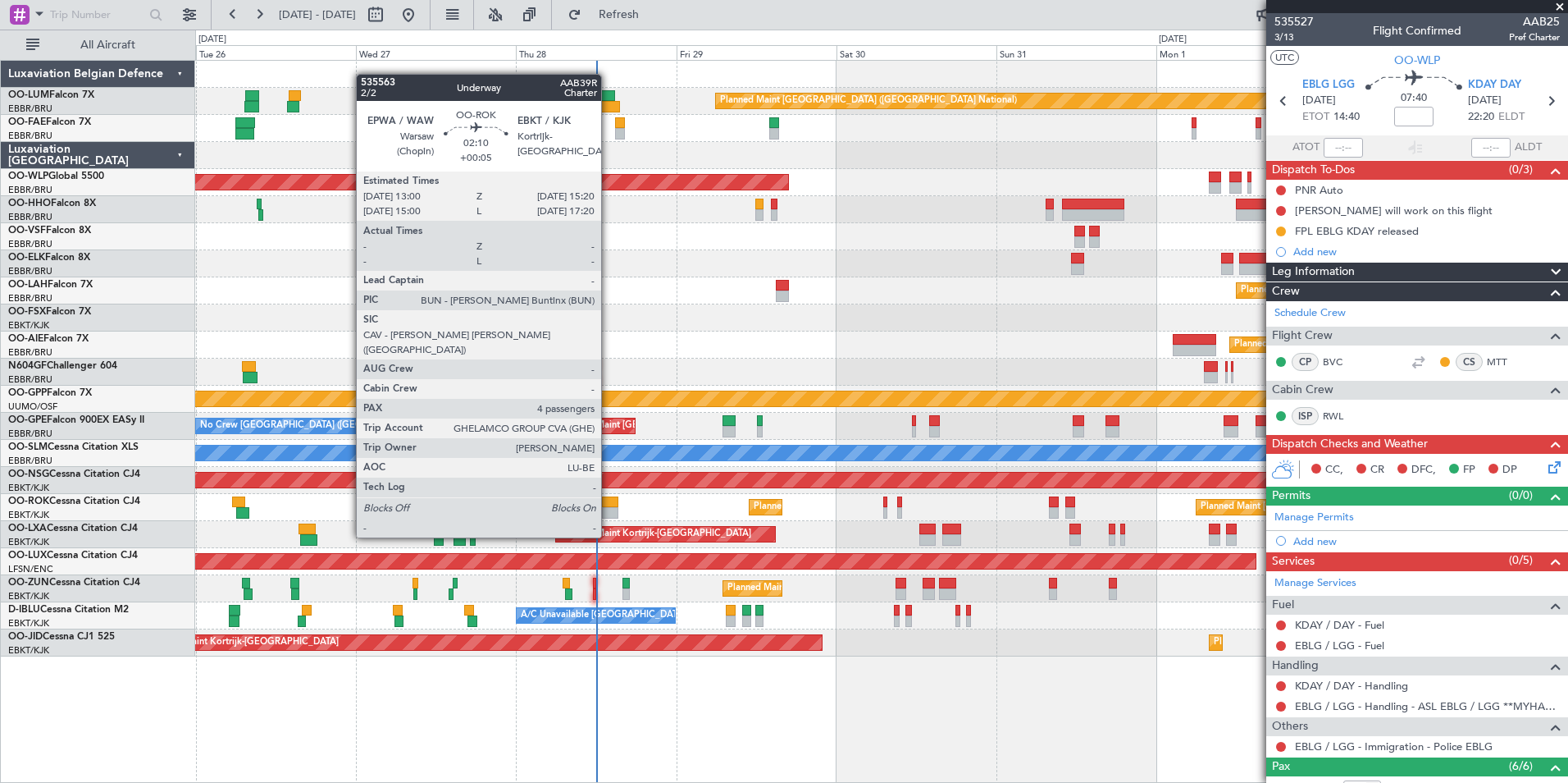
click at [608, 506] on div at bounding box center [609, 502] width 16 height 12
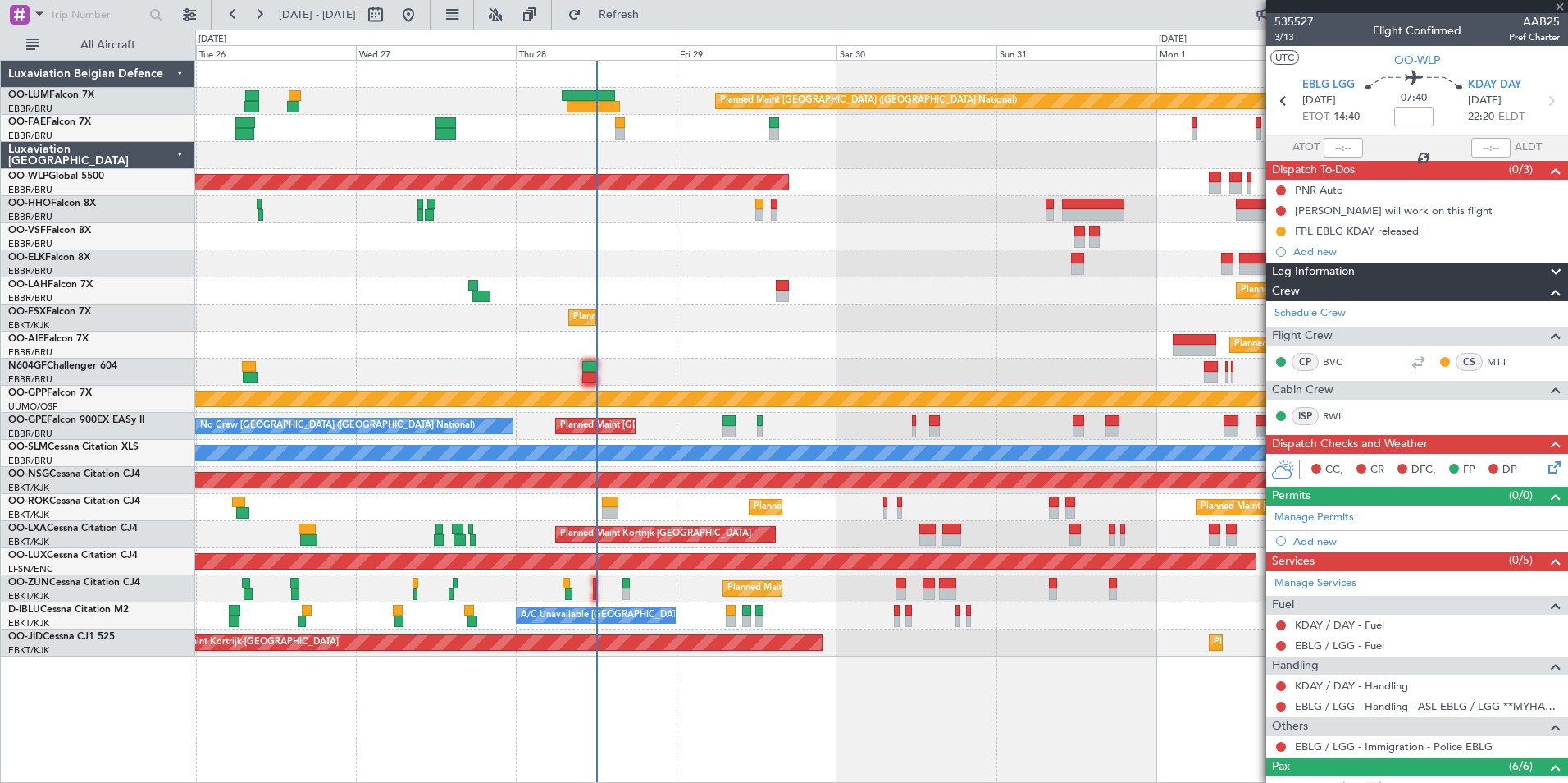
type input "+00:05"
type input "4"
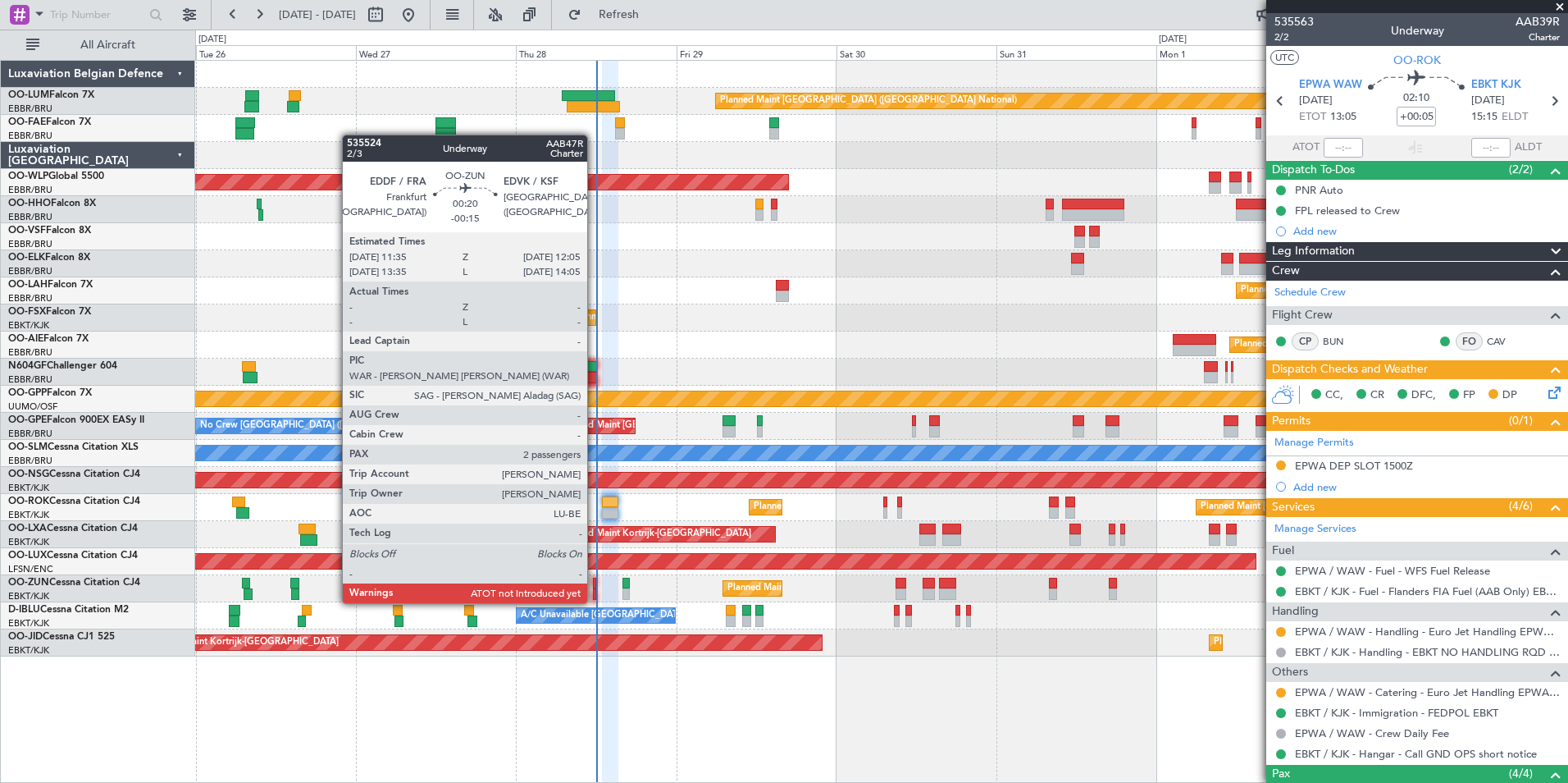
click at [594, 586] on div at bounding box center [594, 583] width 4 height 12
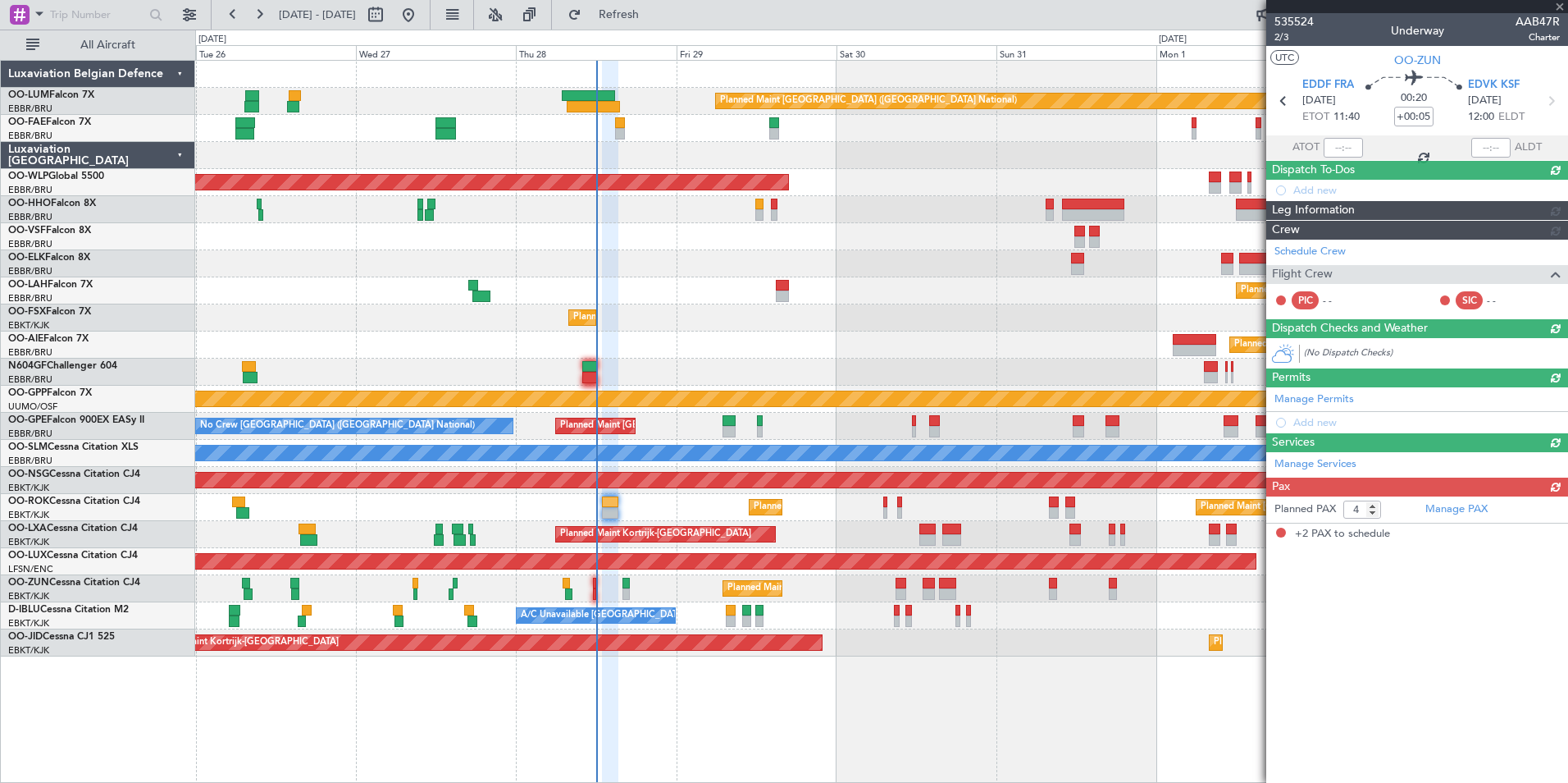
type input "-00:15"
type input "2"
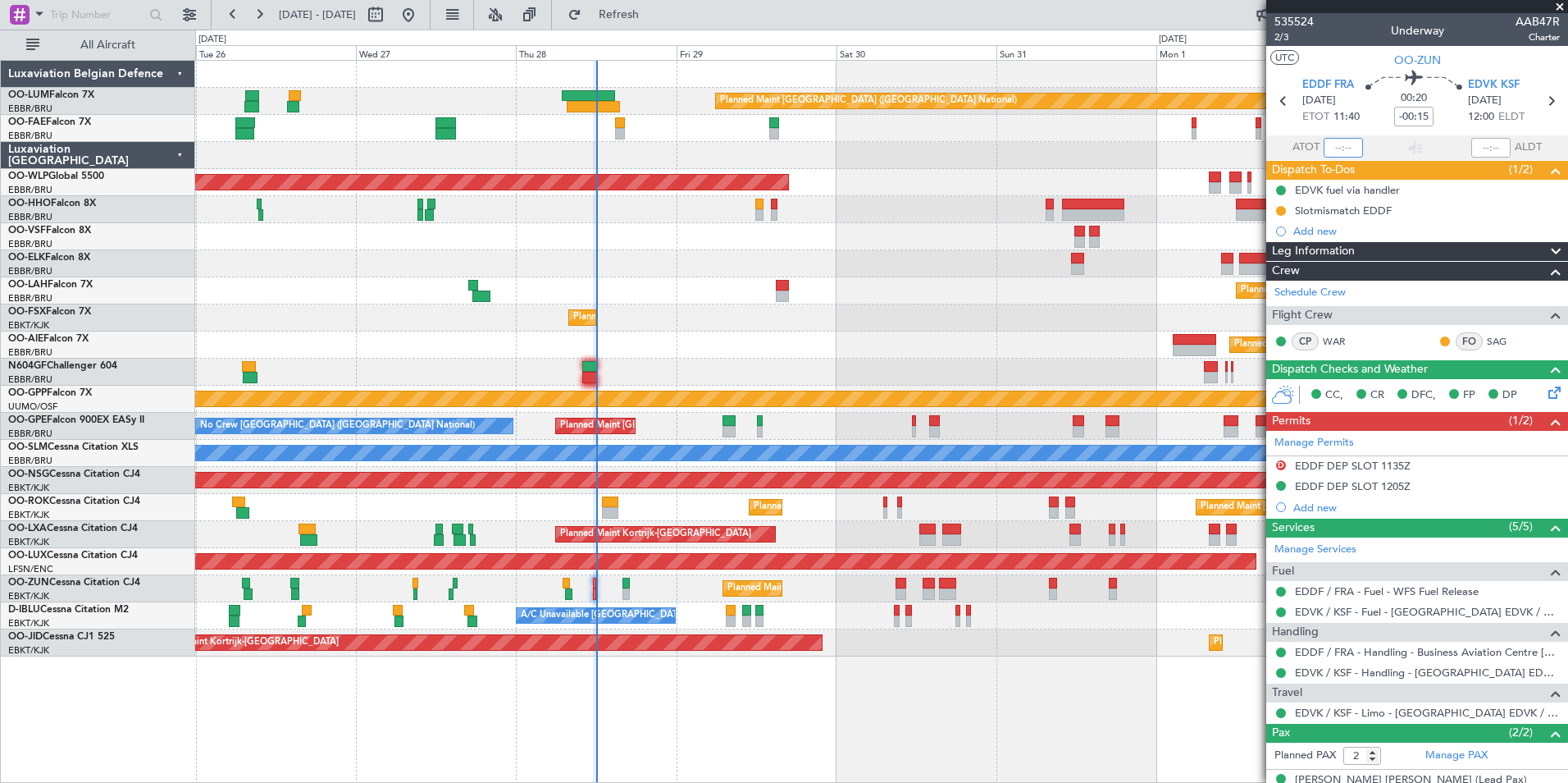
click at [1336, 142] on input "text" at bounding box center [1344, 148] width 39 height 20
type input "12:02"
